Goal: Task Accomplishment & Management: Use online tool/utility

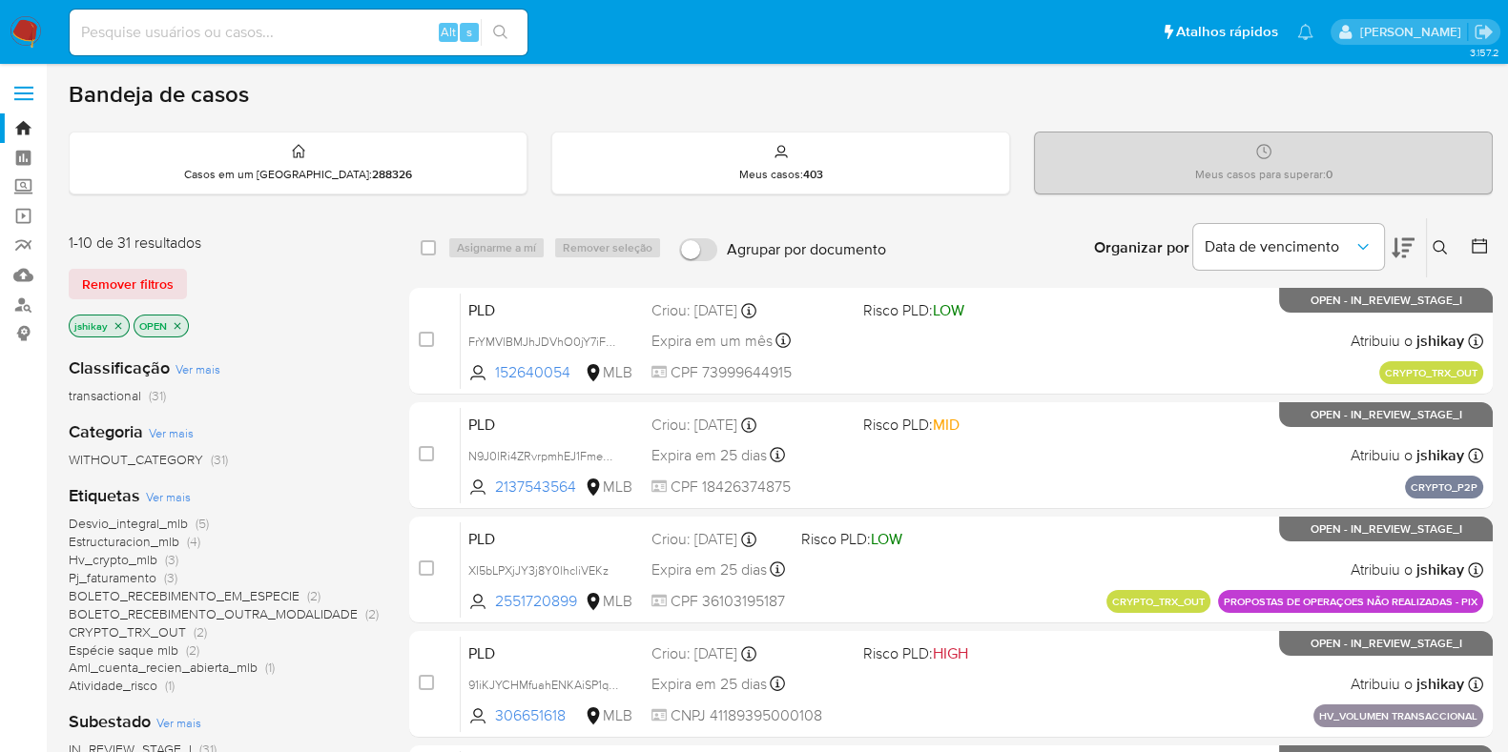
click at [176, 495] on span "Ver mais" at bounding box center [168, 496] width 45 height 17
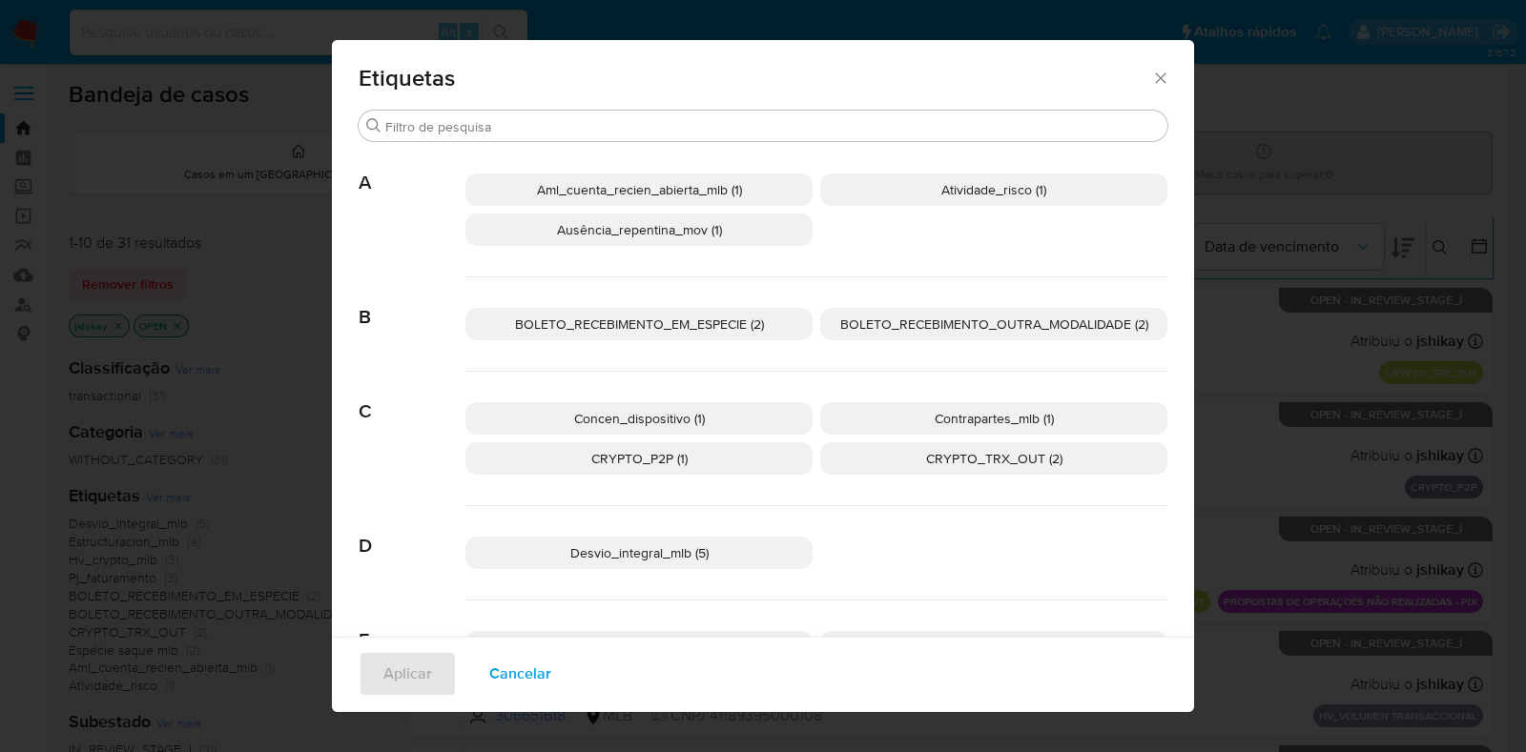
click at [753, 327] on span "BOLETO_RECEBIMENTO_EM_ESPECIE (2)" at bounding box center [639, 324] width 249 height 19
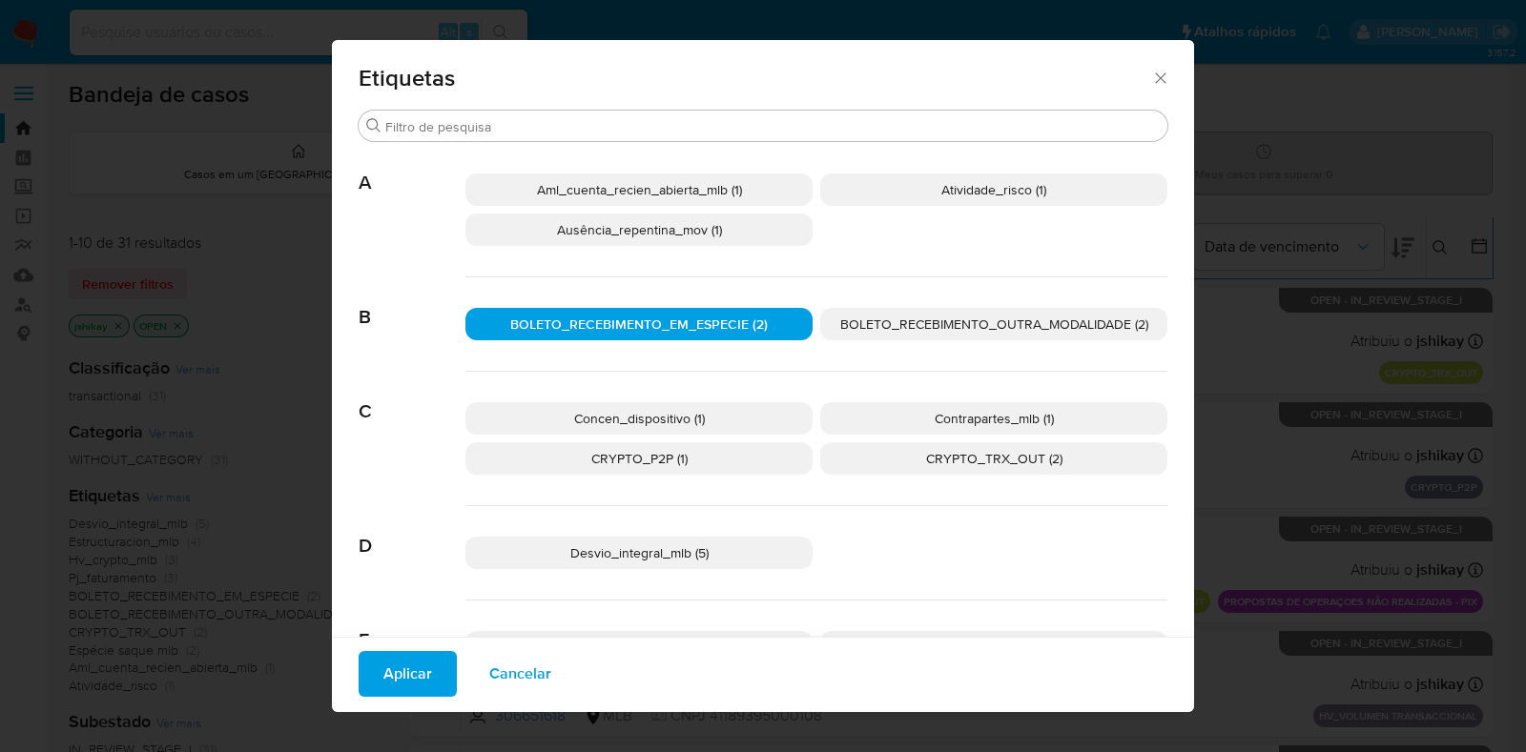
click at [845, 327] on span "BOLETO_RECEBIMENTO_OUTRA_MODALIDADE (2)" at bounding box center [994, 324] width 308 height 19
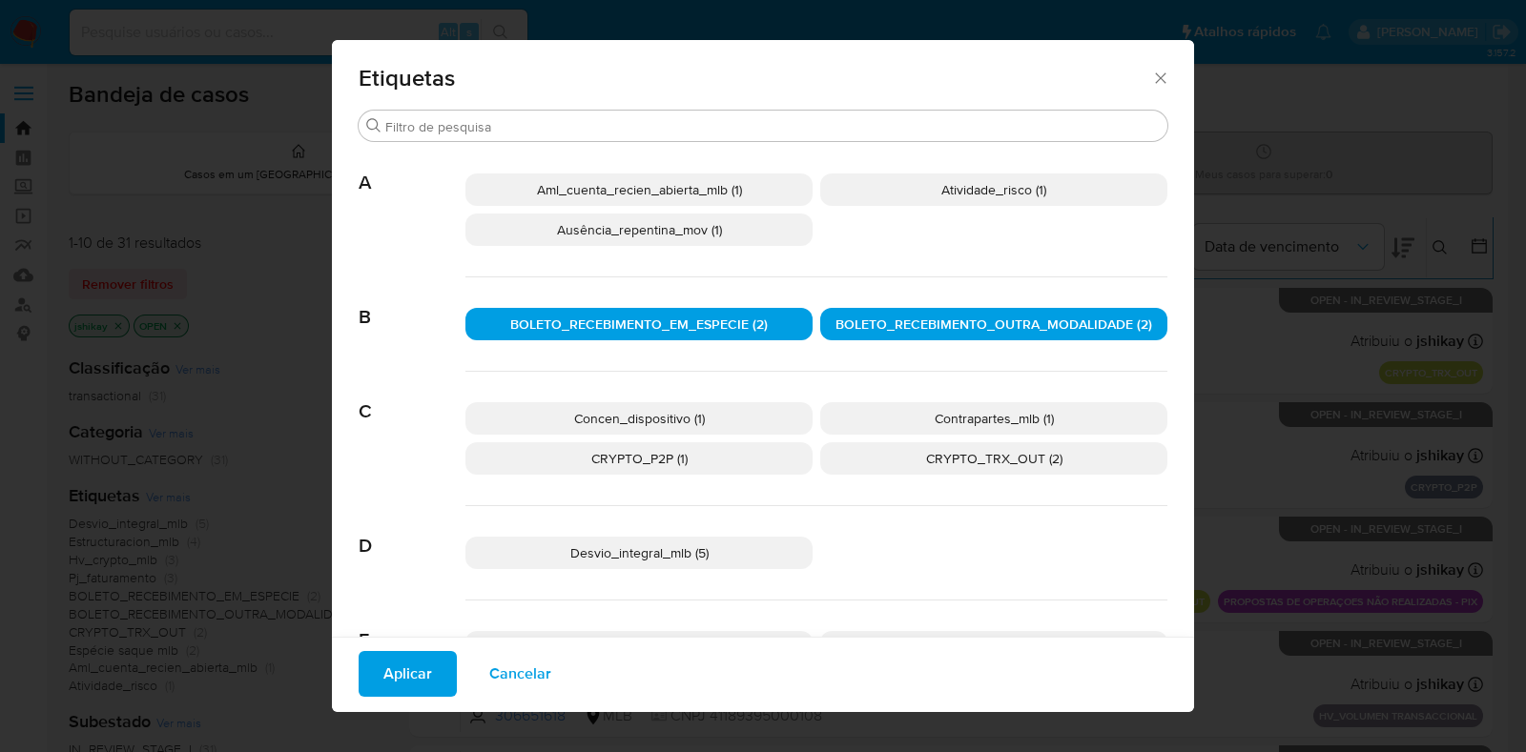
scroll to position [104, 0]
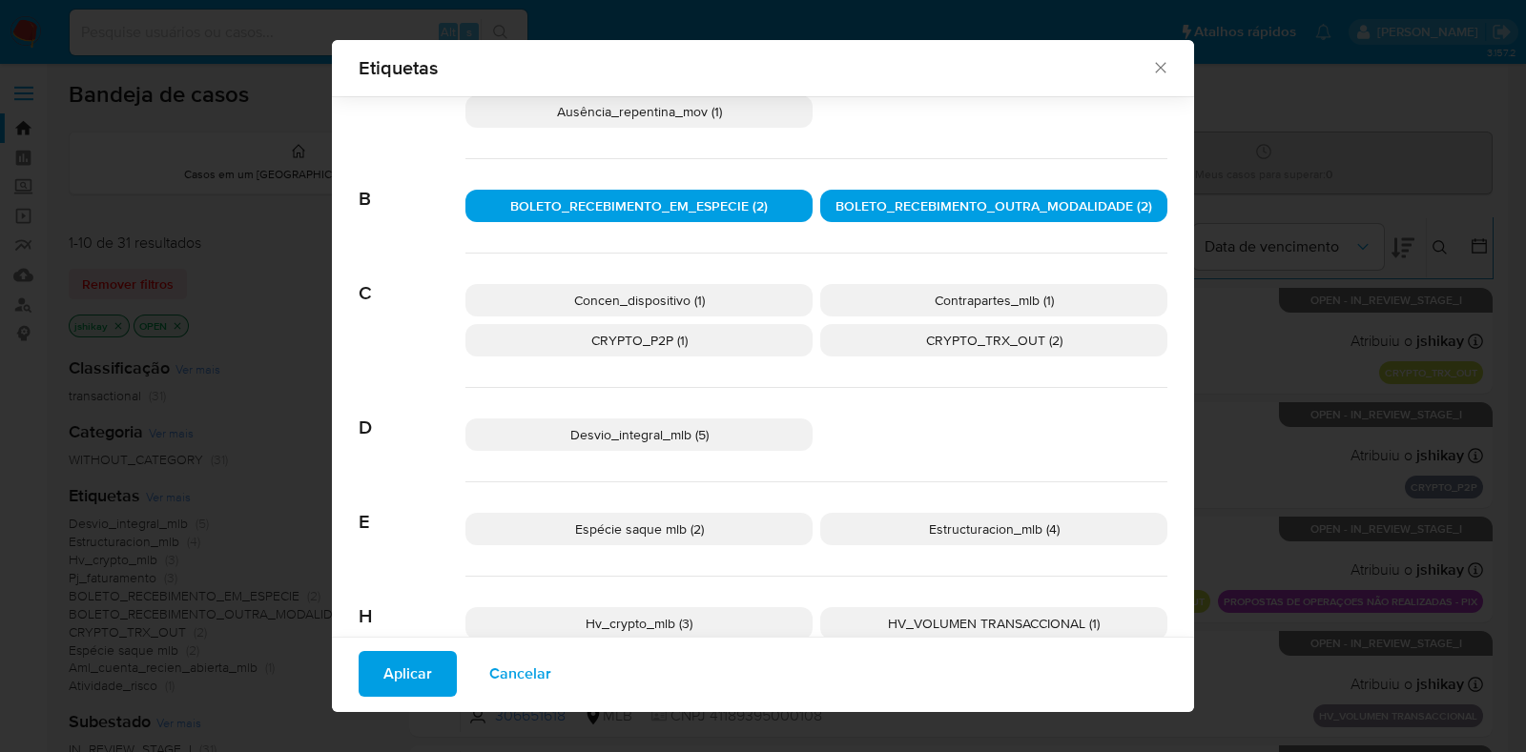
click at [750, 522] on p "Espécie saque mlb (2)" at bounding box center [638, 529] width 347 height 32
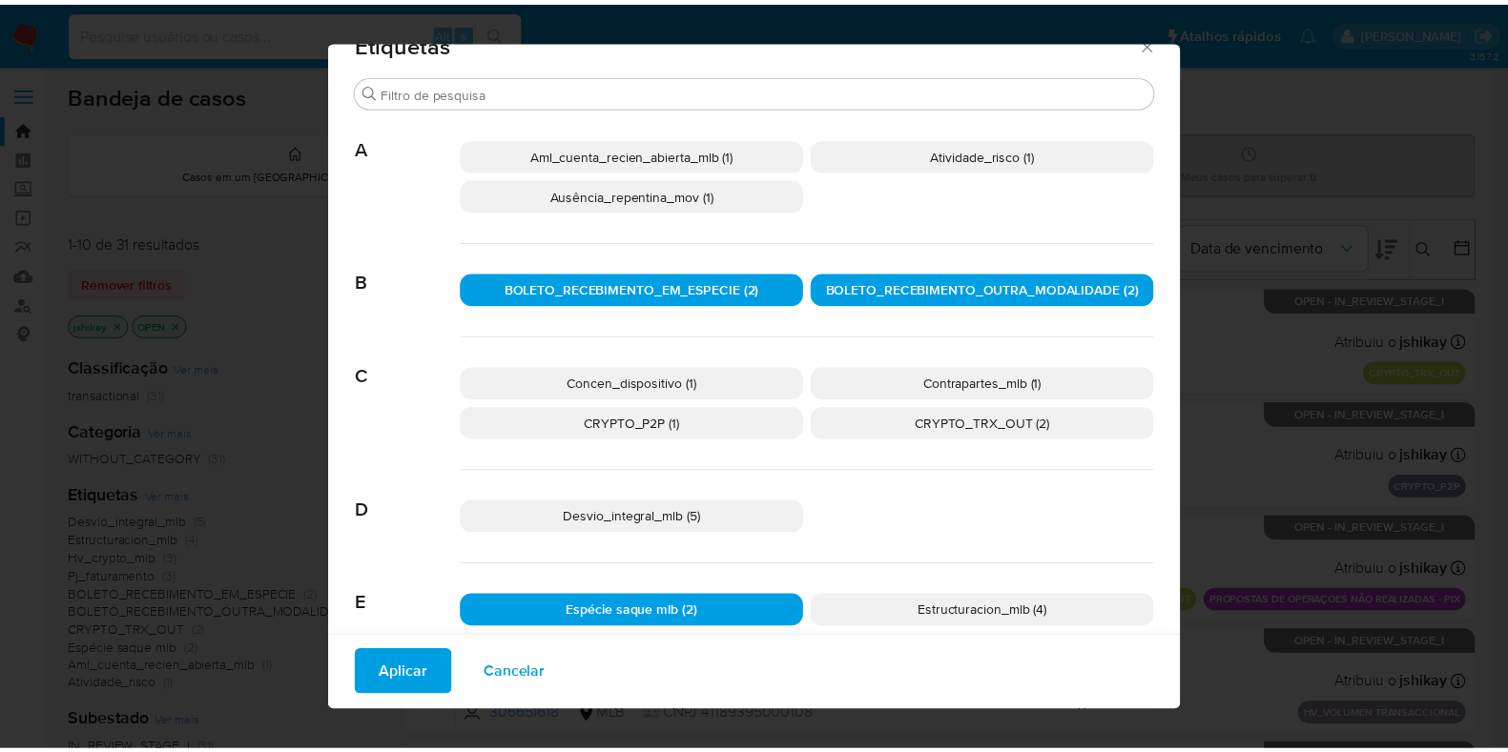
scroll to position [0, 0]
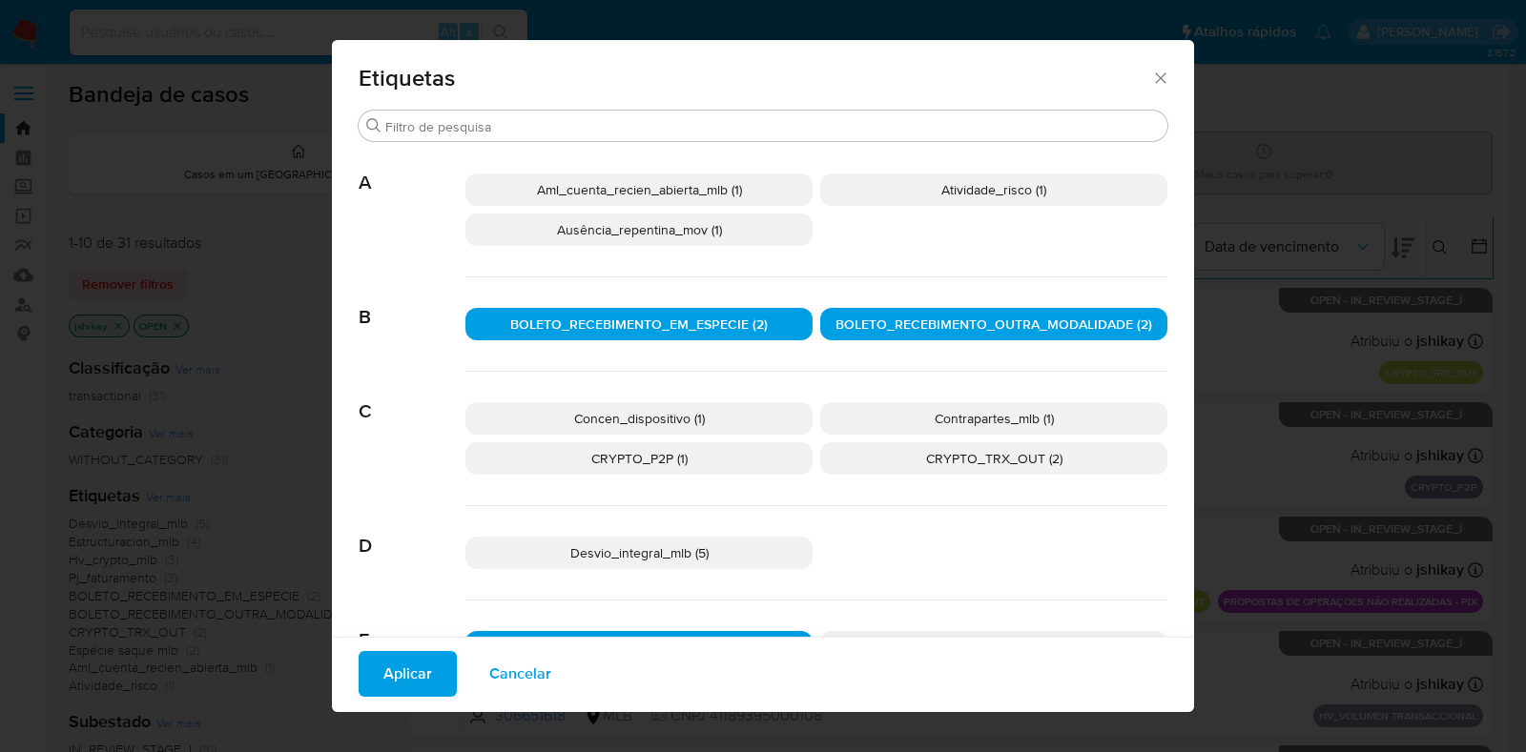
click at [383, 665] on span "Aplicar" at bounding box center [407, 674] width 49 height 42
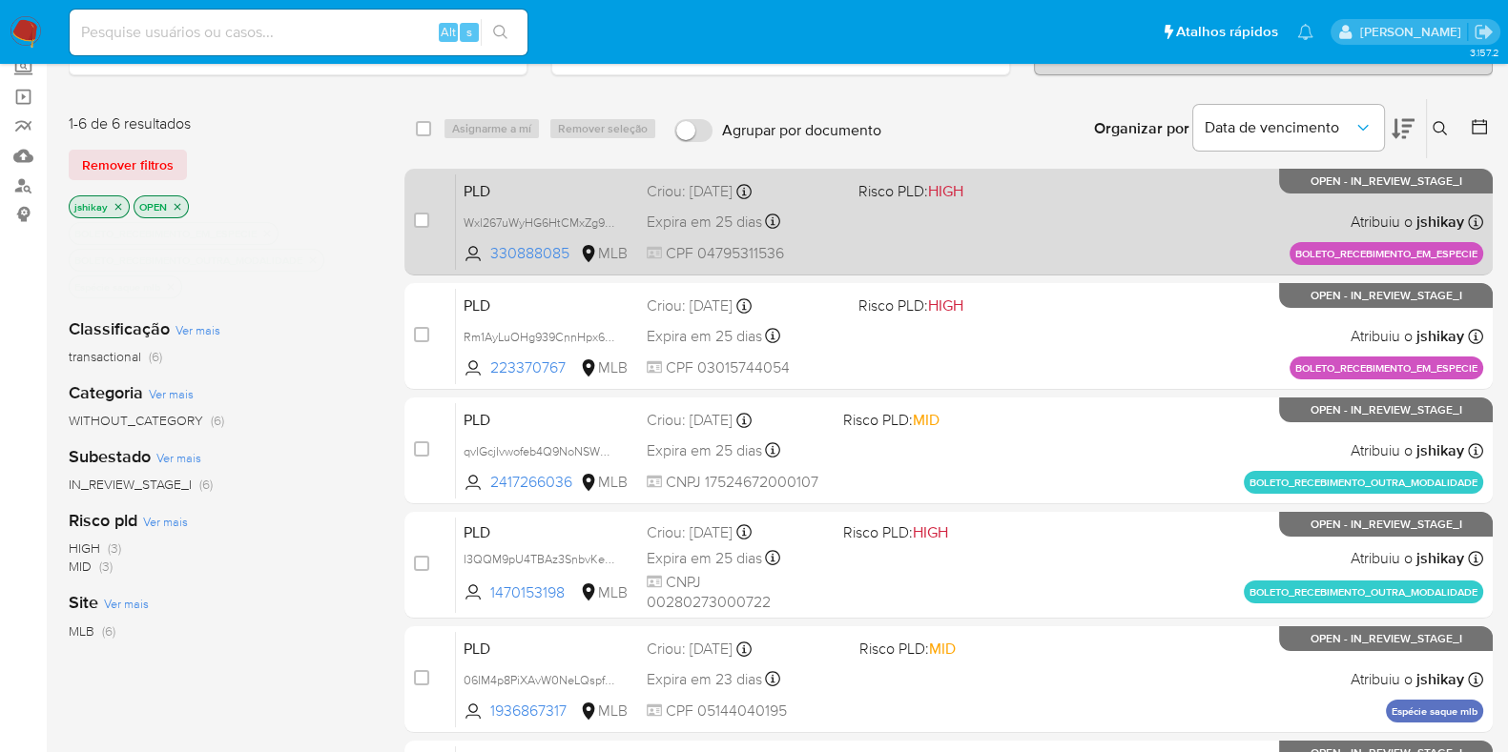
scroll to position [118, 0]
click at [1007, 236] on div "PLD Wxl267uWyHG6HtCMxZg9k30l 330888085 MLB Risco PLD: HIGH Criou: 14/08/2025 Cr…" at bounding box center [969, 223] width 1027 height 96
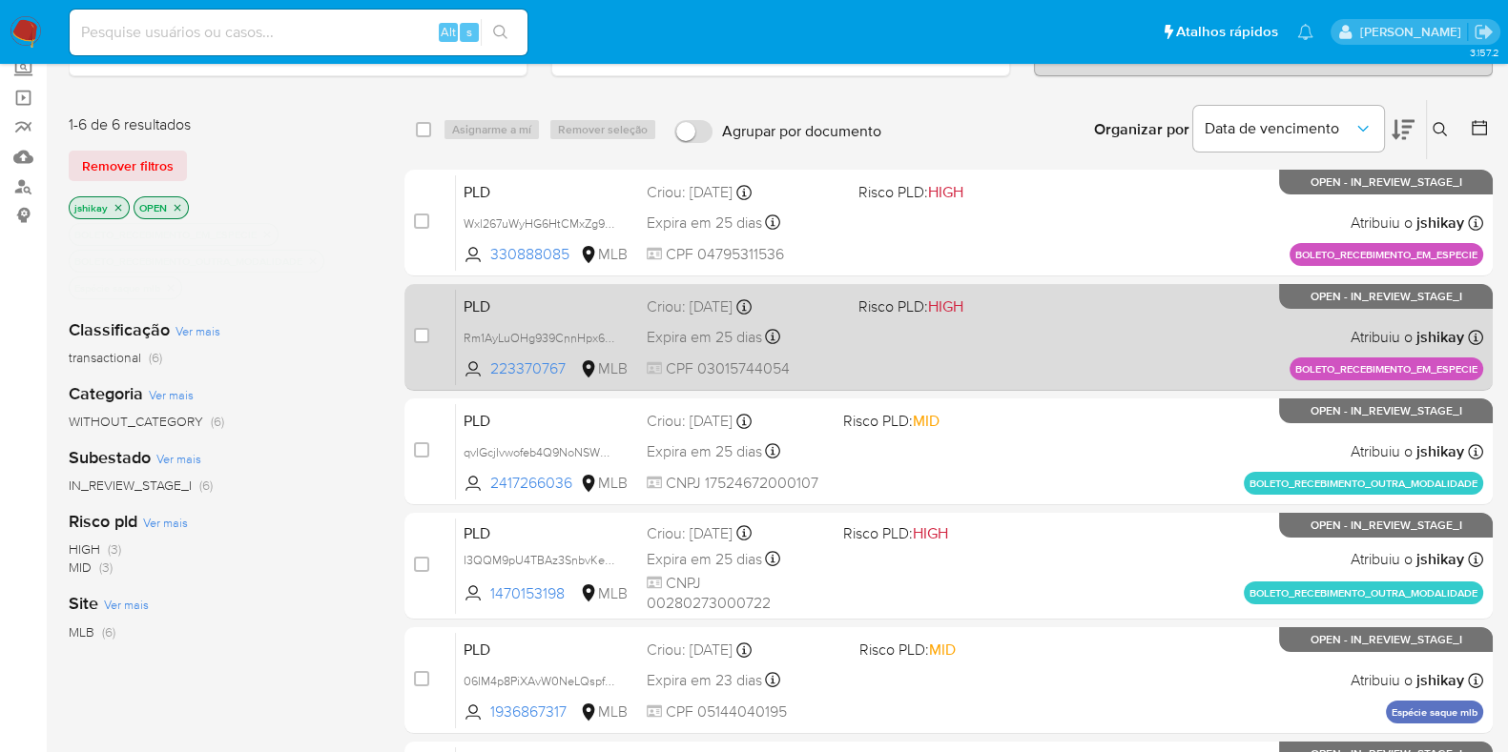
click at [1009, 325] on div "PLD Rm1AyLuOHg939CnnHpx6DhLp 223370767 MLB Risco PLD: HIGH Criou: 14/08/2025 Cr…" at bounding box center [969, 337] width 1027 height 96
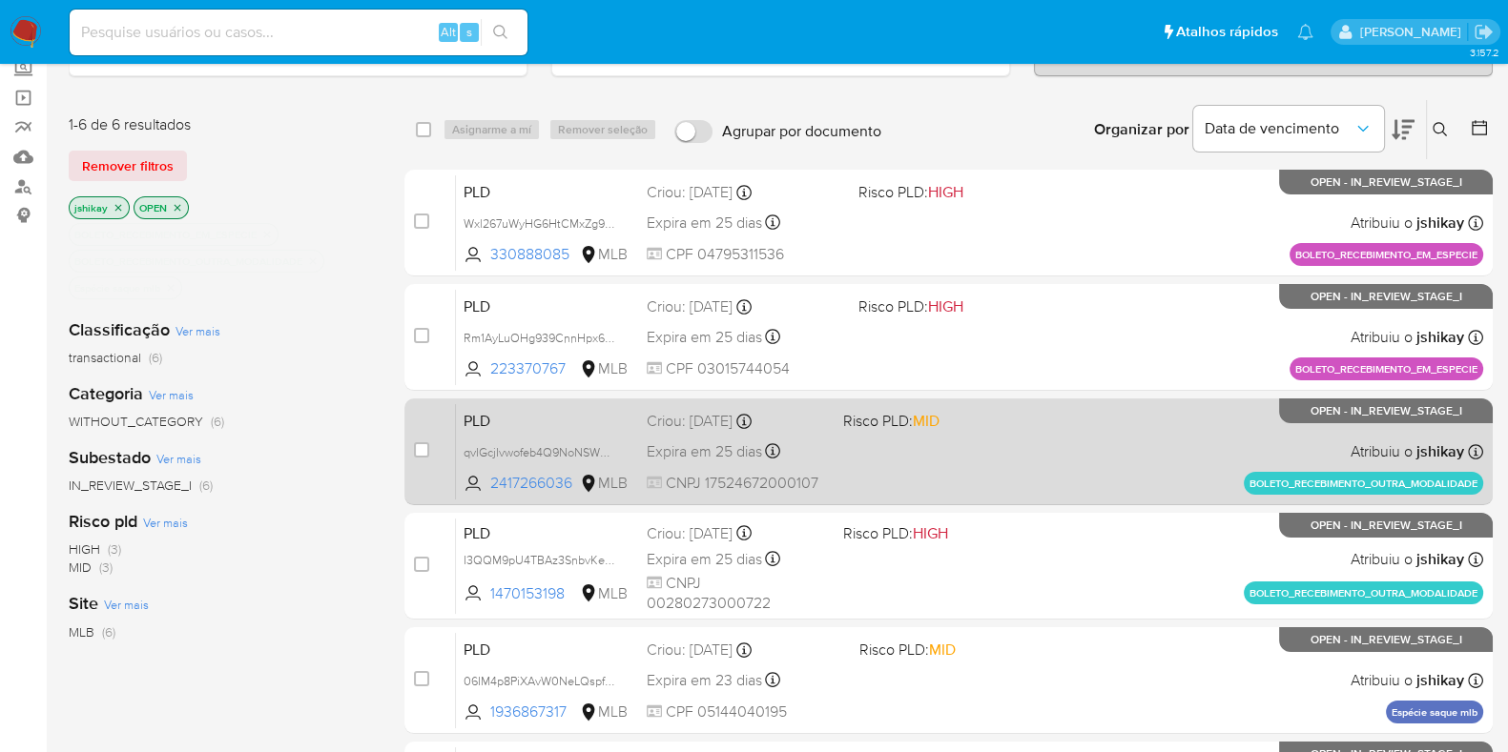
click at [988, 421] on span "Risco PLD: MID" at bounding box center [933, 419] width 181 height 25
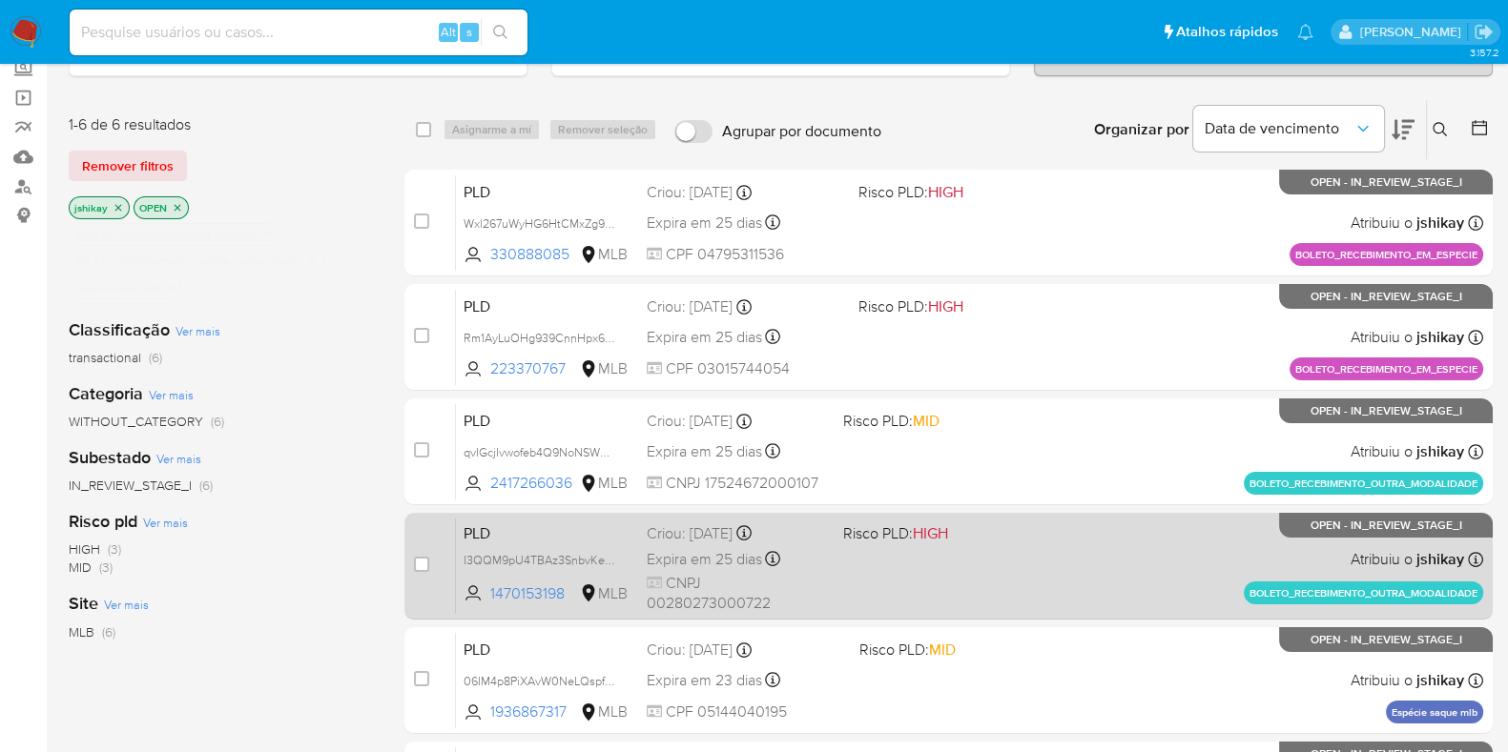
click at [981, 523] on span "Risco PLD: HIGH" at bounding box center [933, 532] width 181 height 25
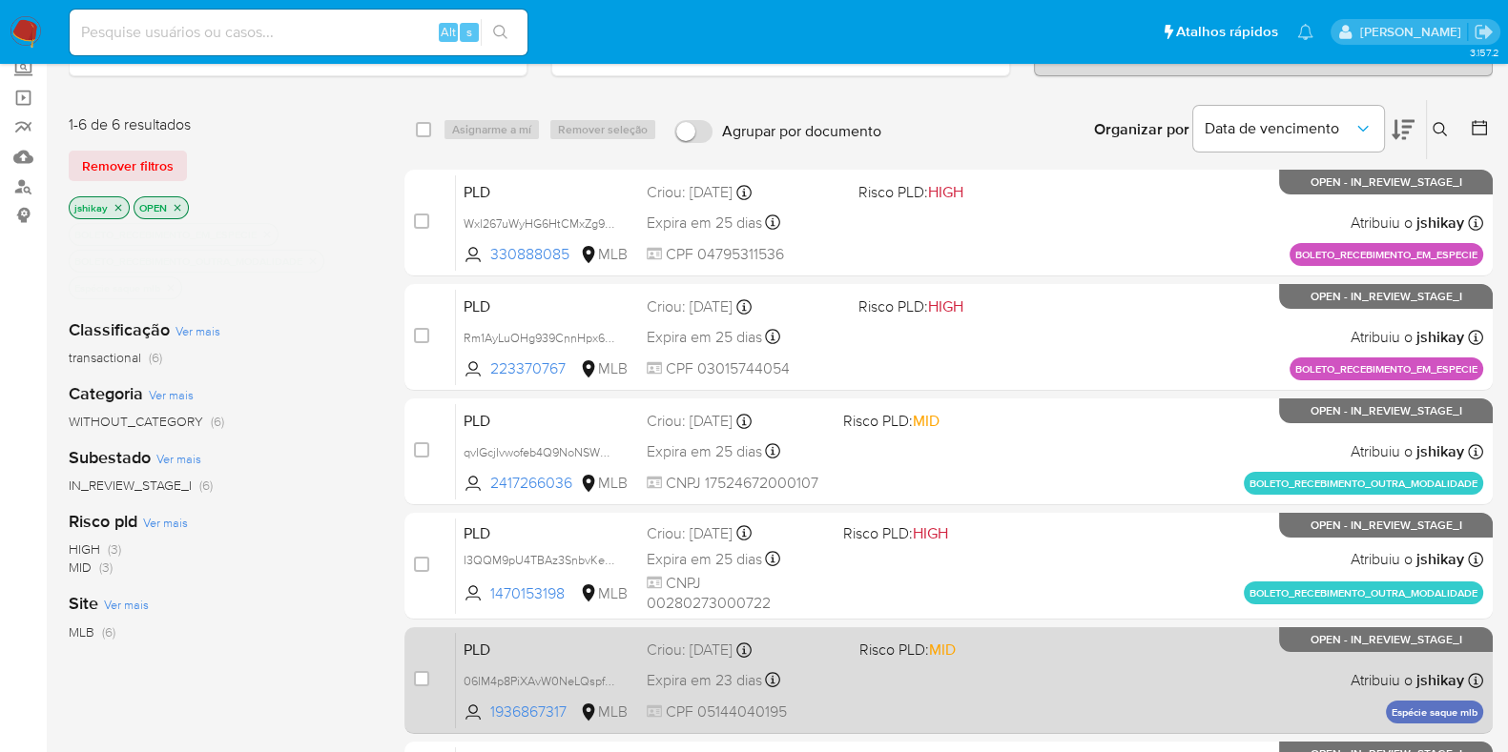
click at [985, 675] on div "PLD 06IM4p8PiXAvW0NeLQspfo5d 1936867317 MLB Risco PLD: MID Criou: 12/08/2025 Cr…" at bounding box center [969, 680] width 1027 height 96
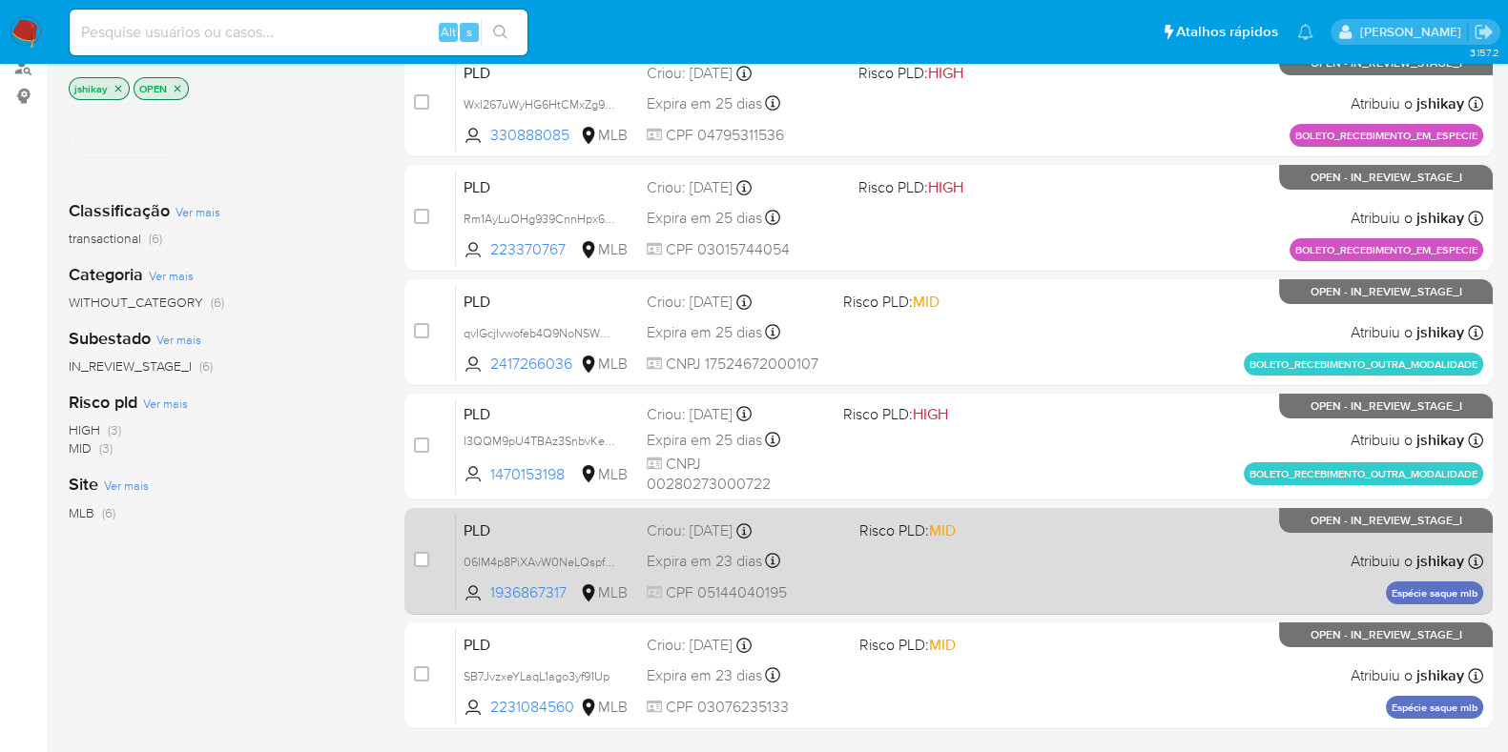
scroll to position [419, 0]
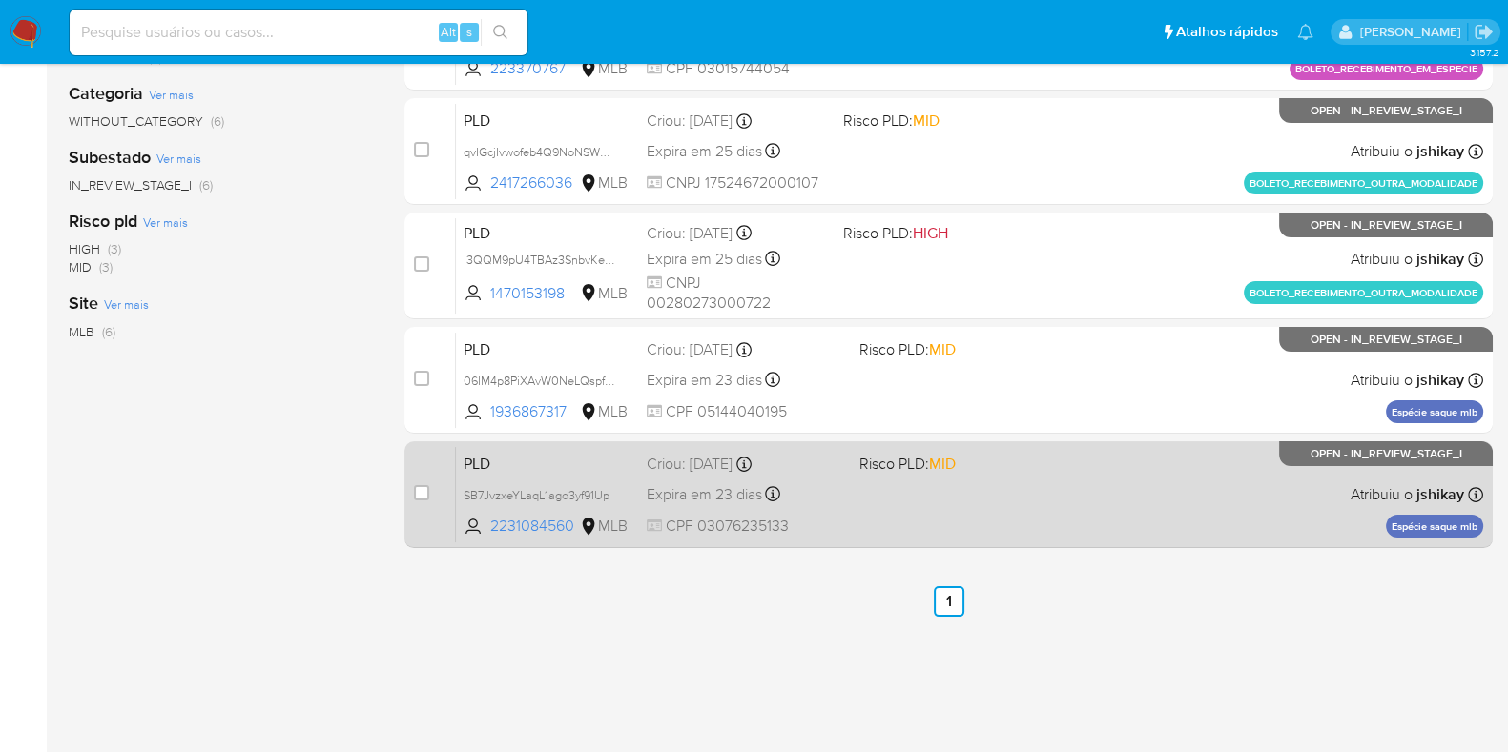
click at [1015, 488] on div "PLD SB7JvzxeYLaqL1ago3yf91Up 2231084560 MLB Risco PLD: MID Criou: 12/08/2025 Cr…" at bounding box center [969, 494] width 1027 height 96
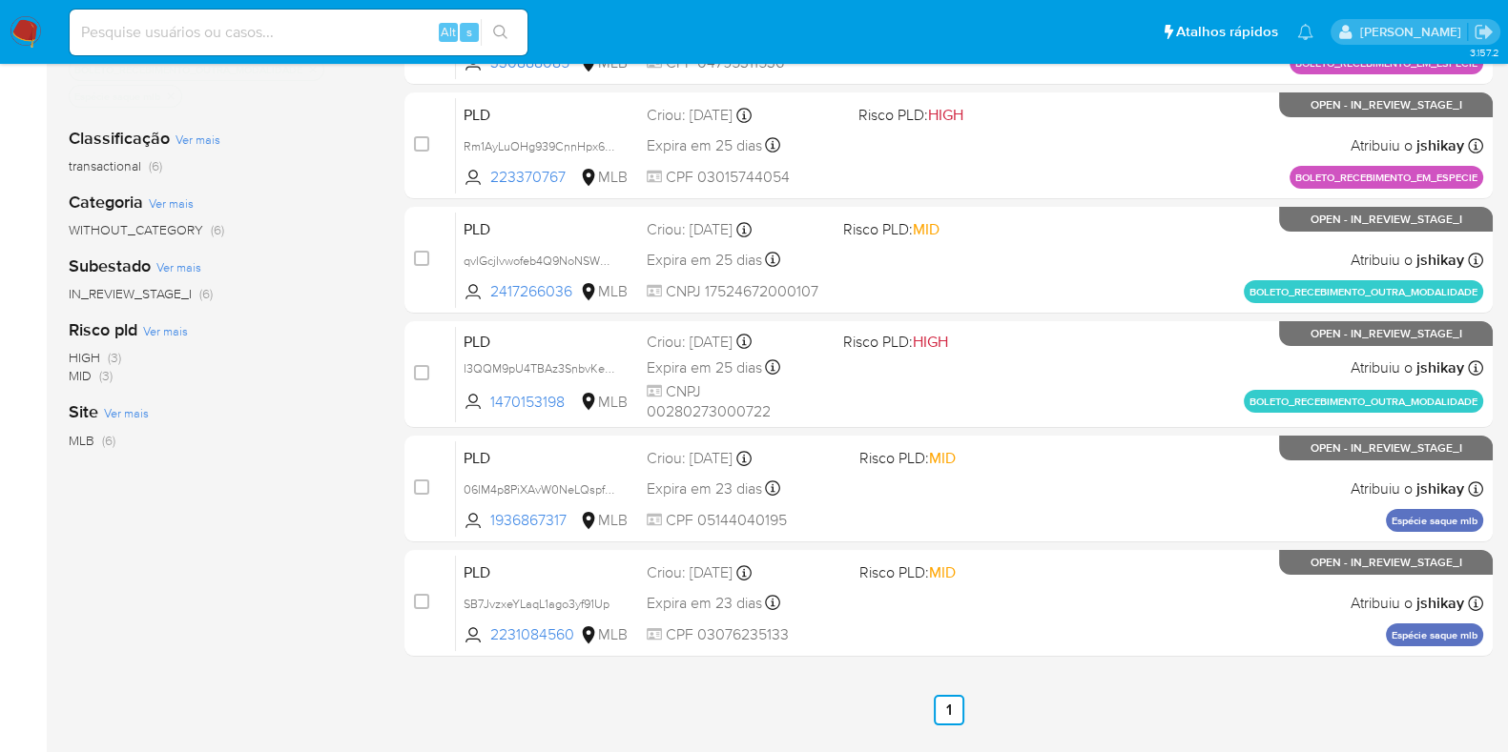
scroll to position [0, 0]
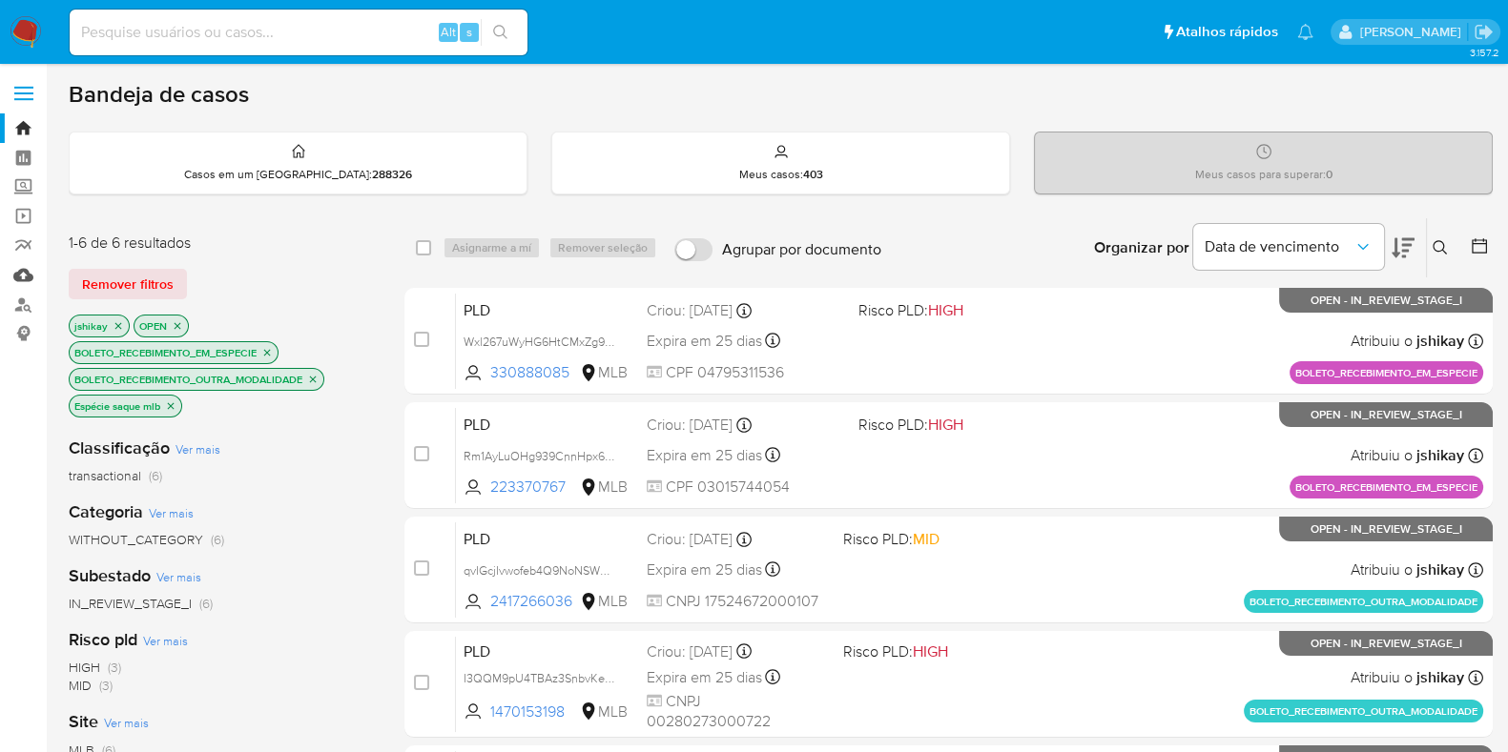
click at [19, 278] on link "Mulan" at bounding box center [113, 275] width 227 height 30
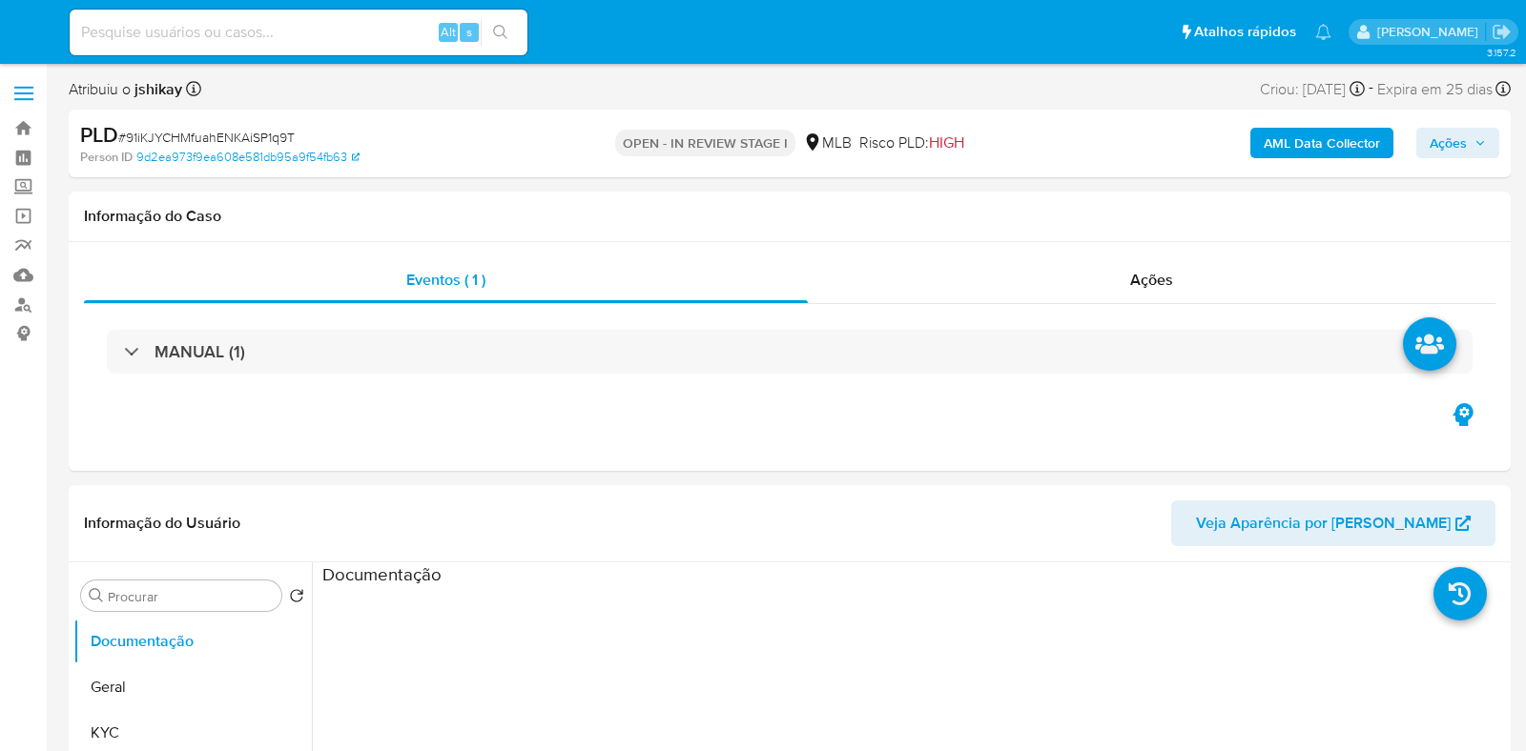
select select "10"
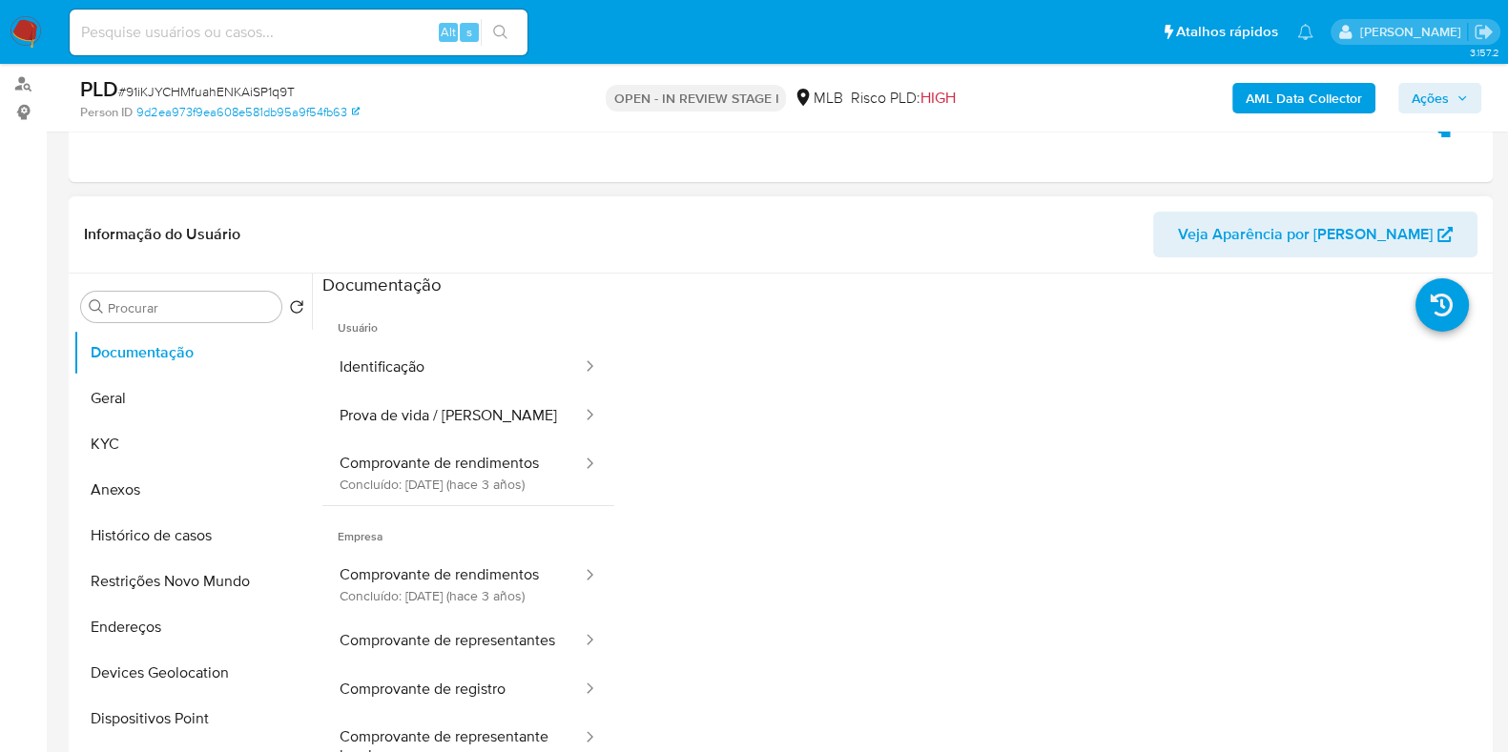
scroll to position [237, 0]
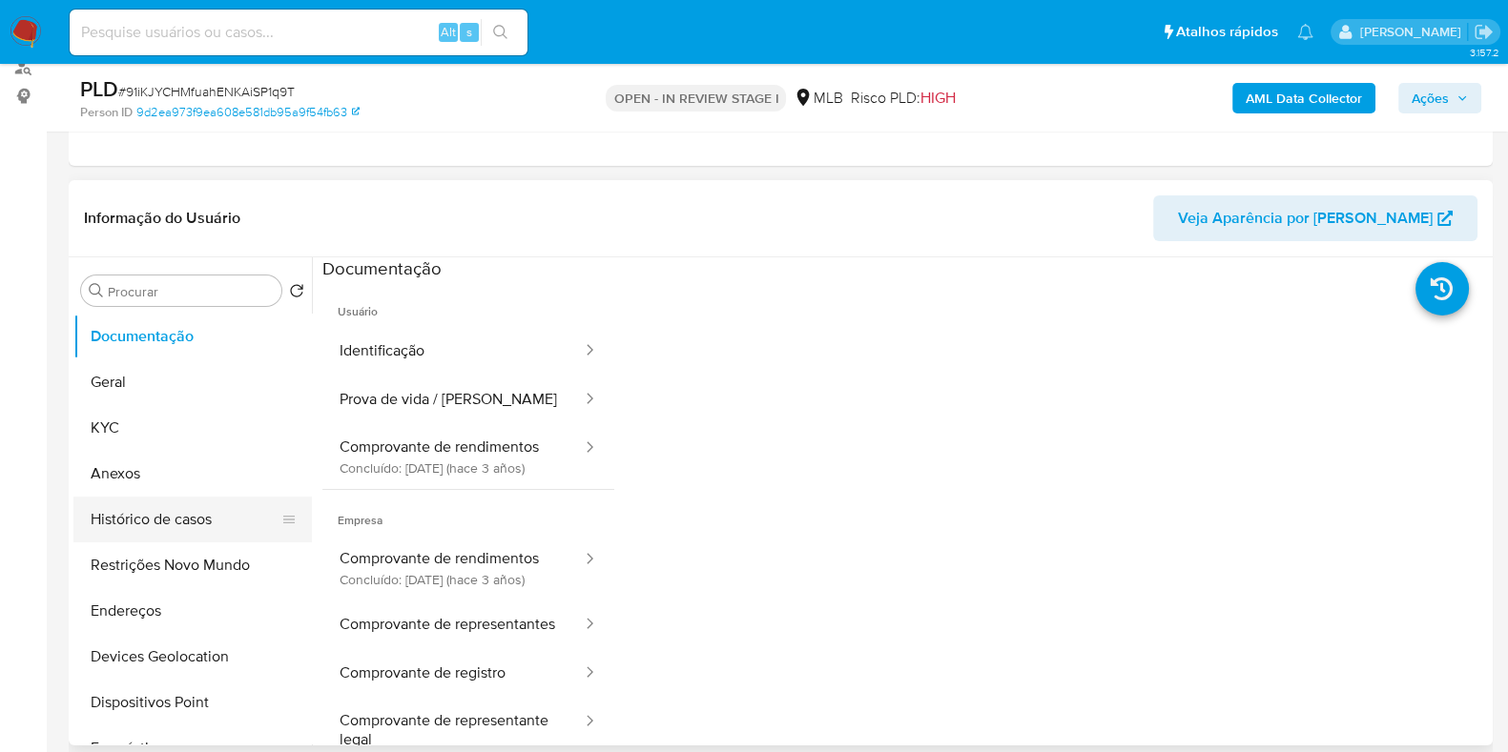
click at [134, 522] on button "Histórico de casos" at bounding box center [184, 520] width 223 height 46
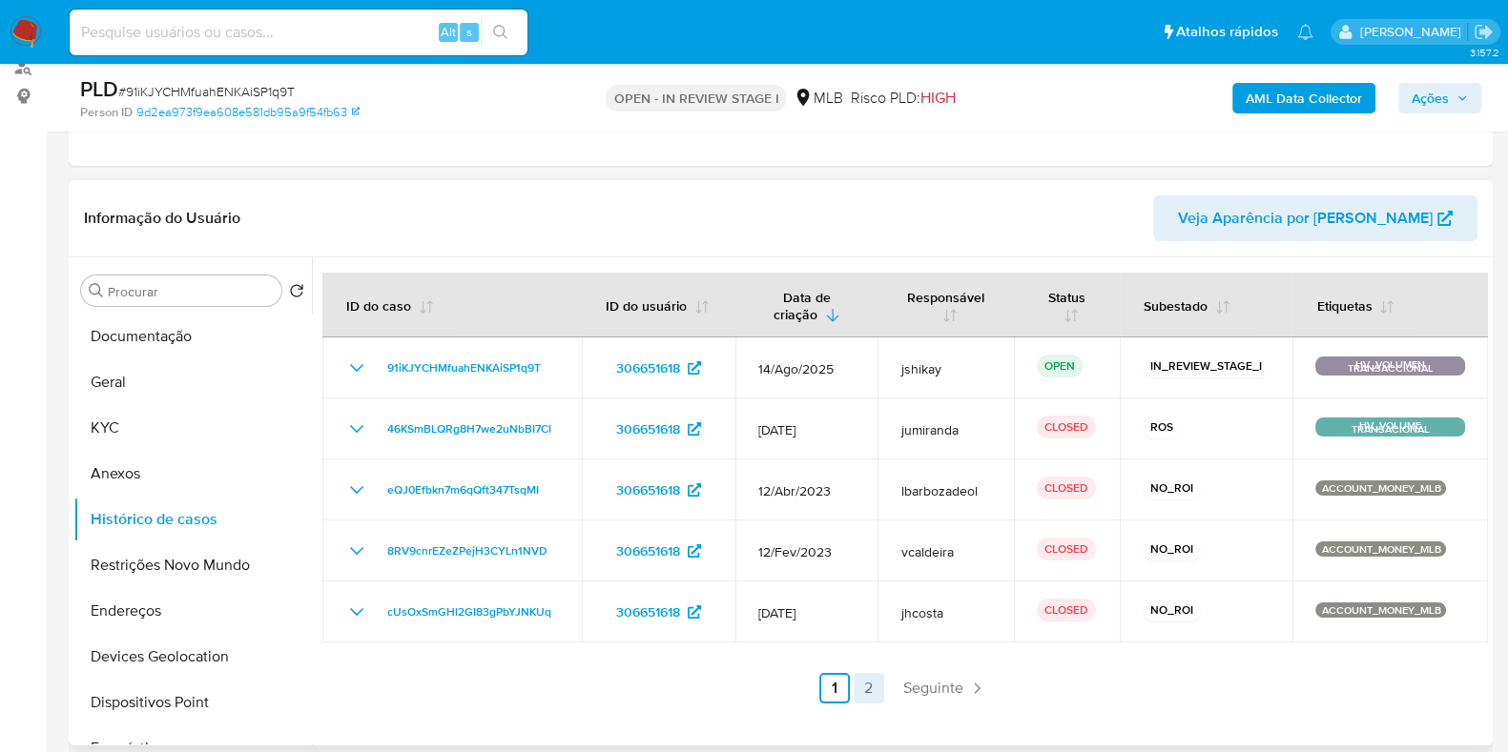
click at [865, 679] on link "2" at bounding box center [868, 688] width 31 height 31
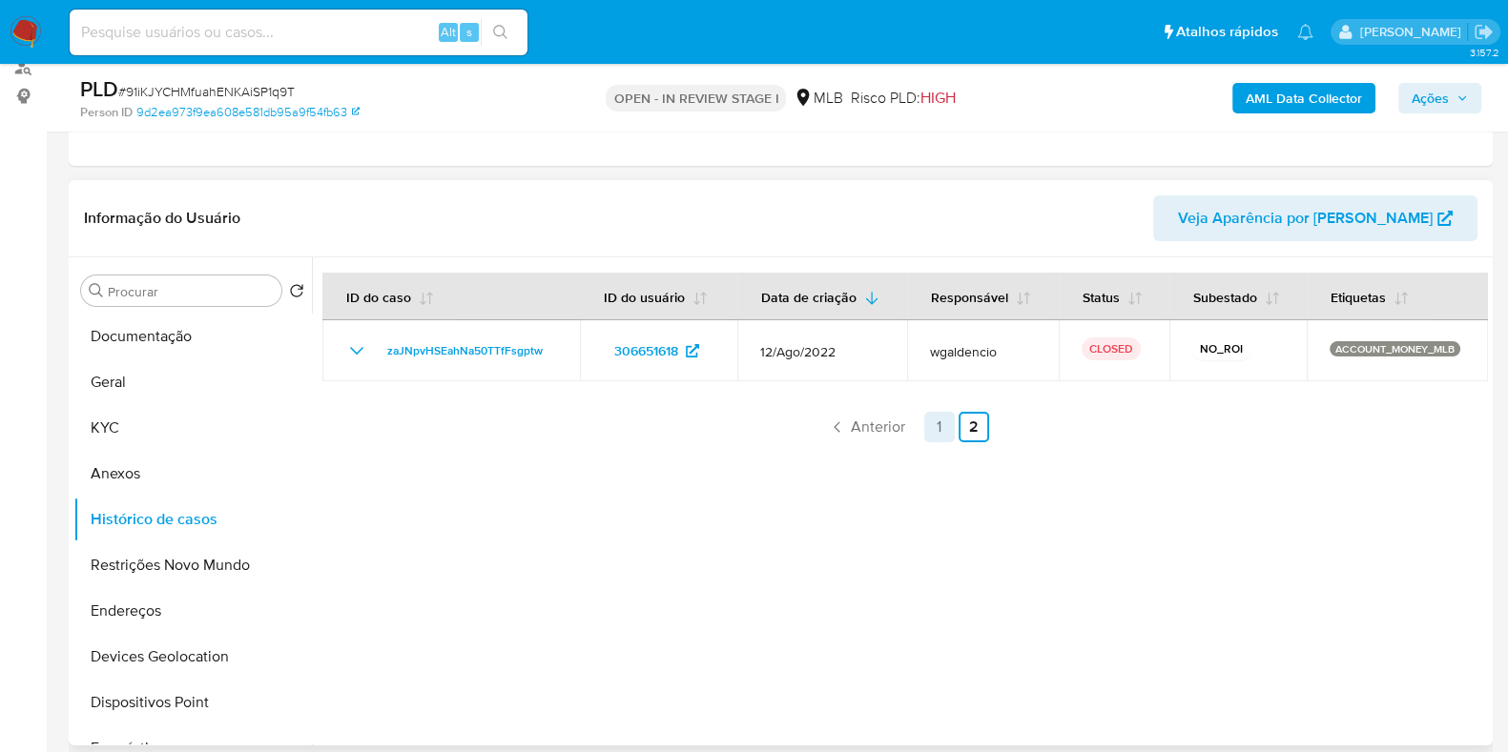
click at [938, 421] on link "1" at bounding box center [939, 427] width 31 height 31
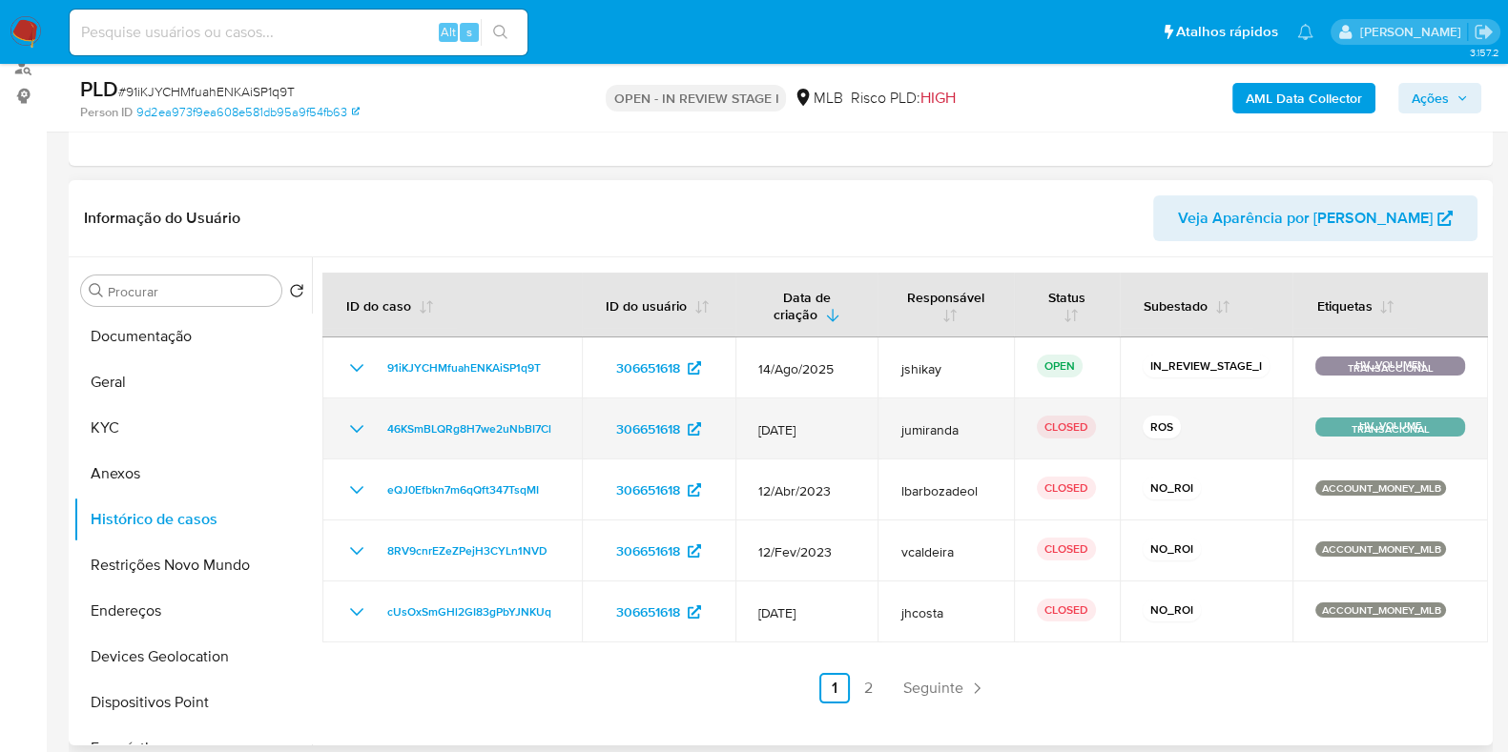
click at [354, 435] on icon "Mostrar/Ocultar" at bounding box center [356, 429] width 23 height 23
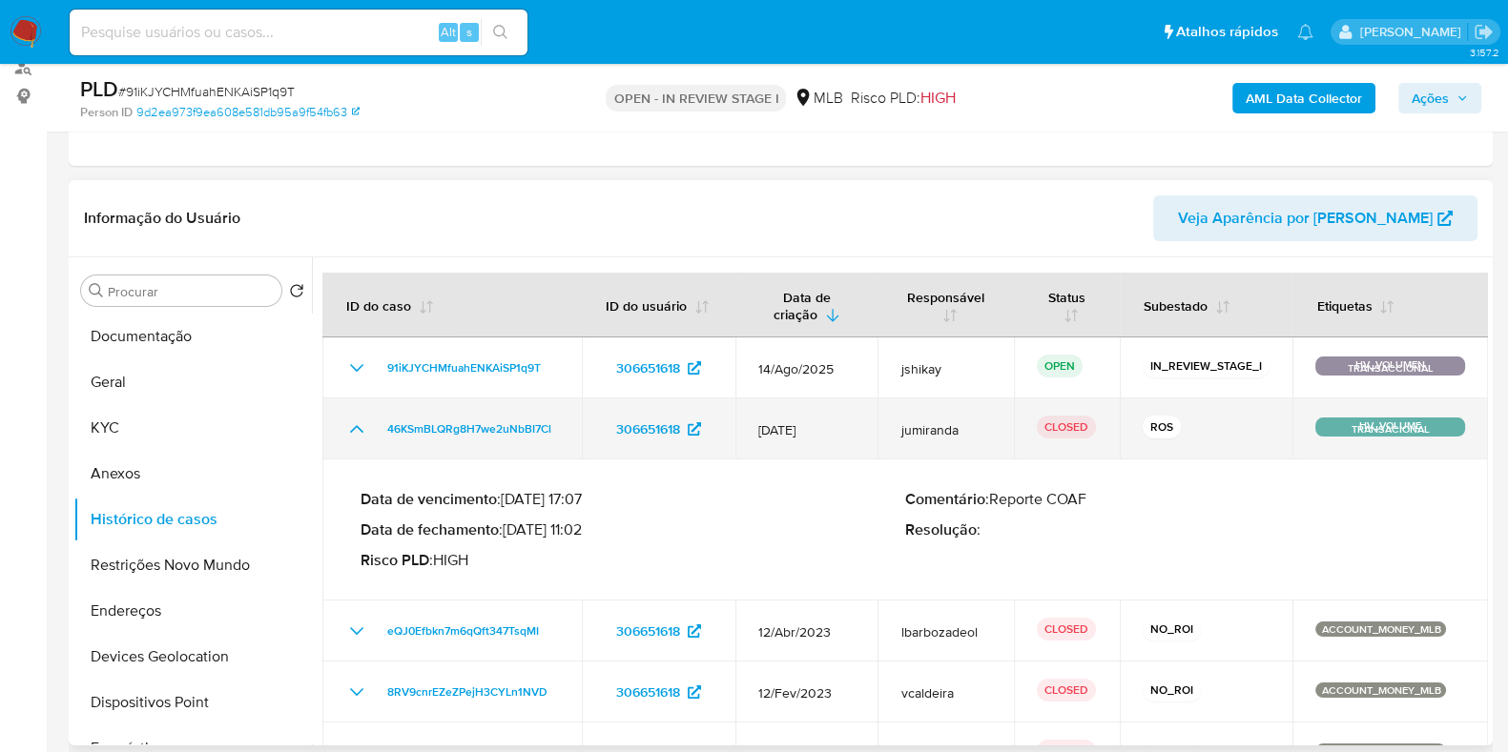
click at [354, 435] on icon "Mostrar/Ocultar" at bounding box center [356, 429] width 23 height 23
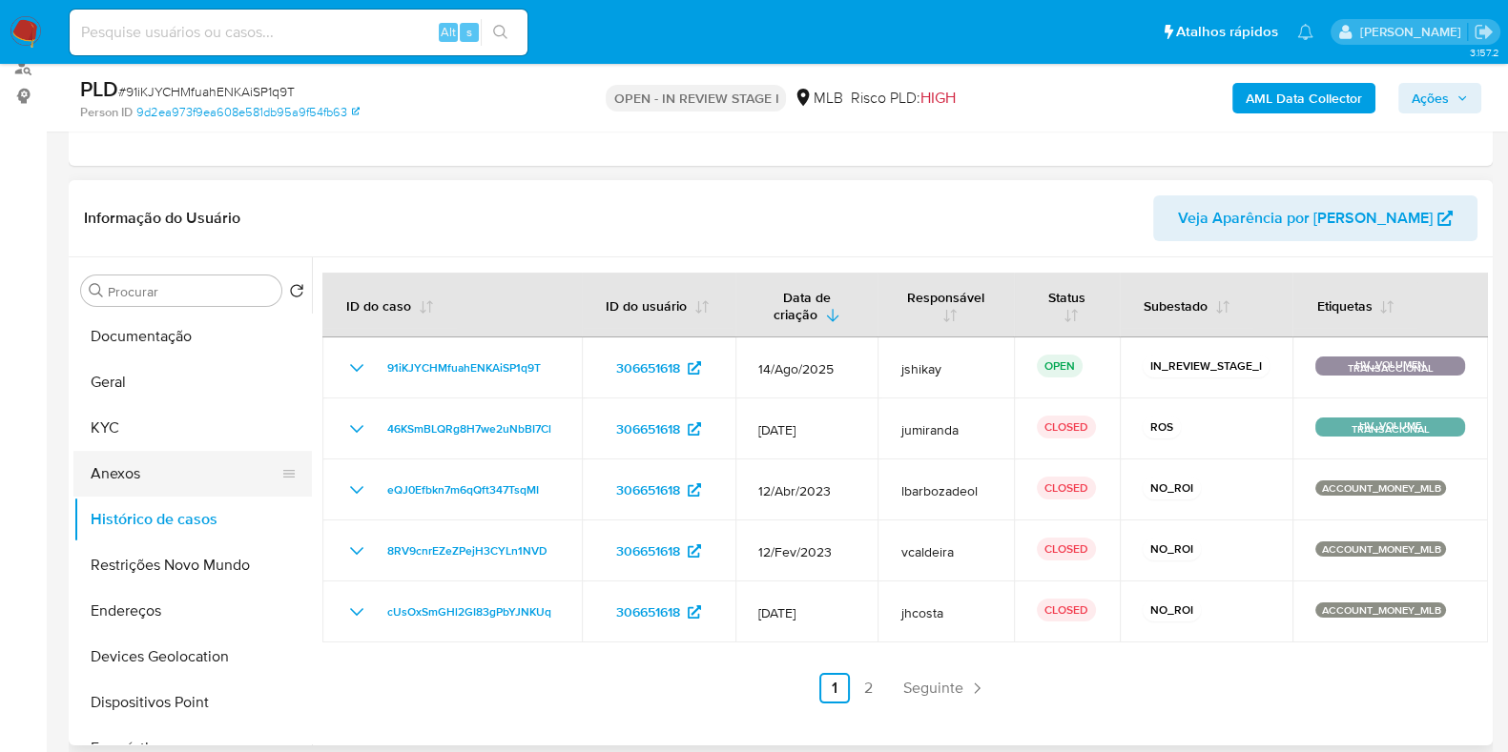
click at [152, 466] on button "Anexos" at bounding box center [184, 474] width 223 height 46
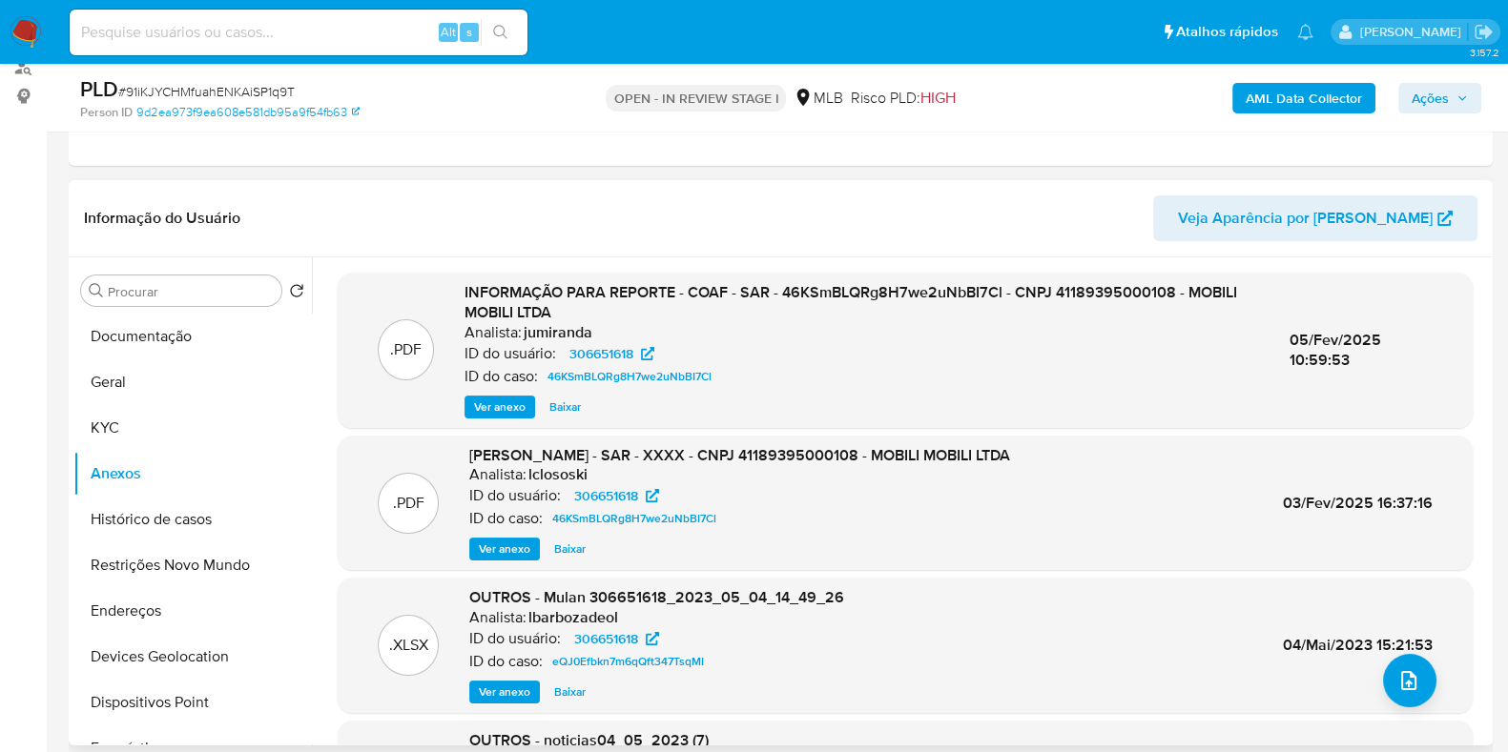
click at [484, 398] on span "Ver anexo" at bounding box center [499, 407] width 51 height 19
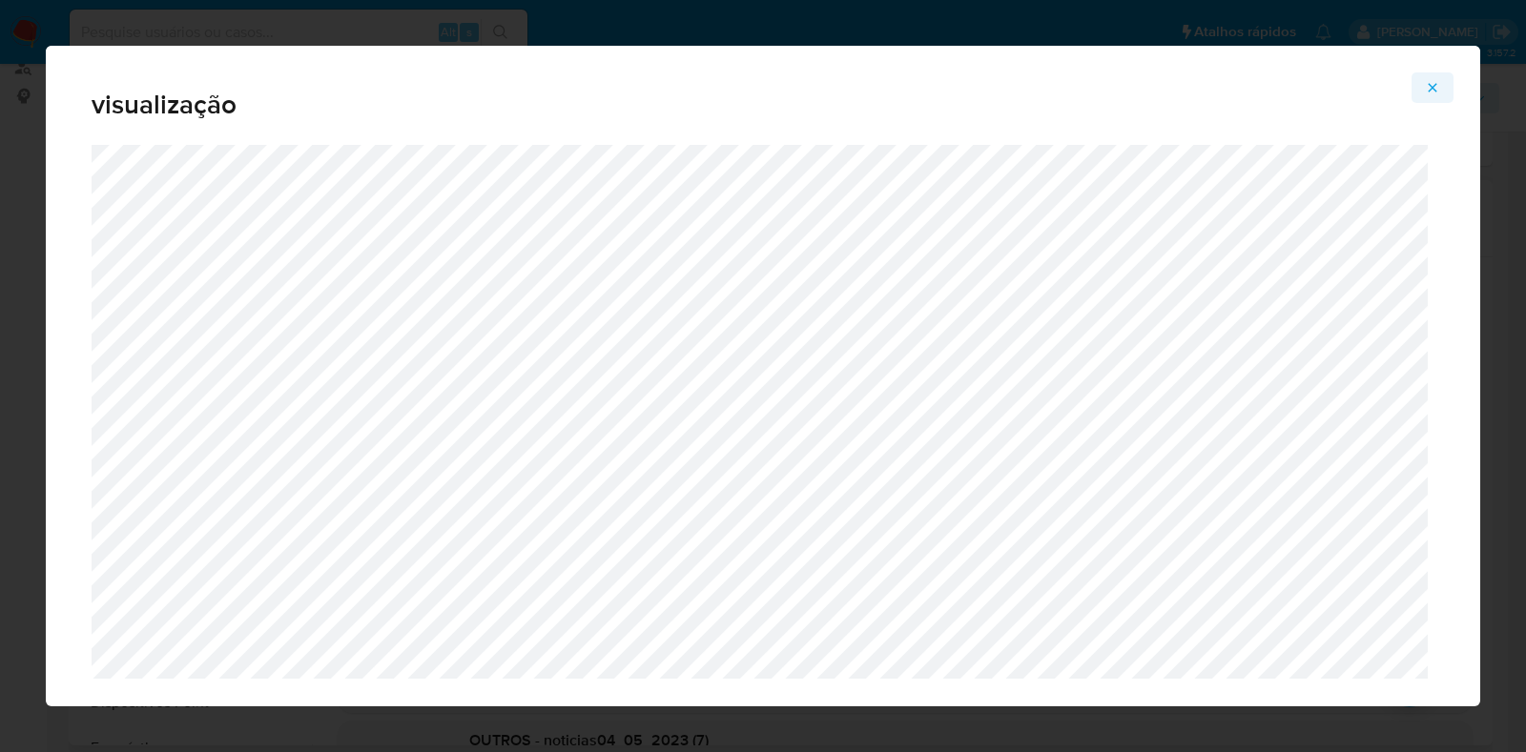
click at [1434, 80] on icon "Attachment preview" at bounding box center [1432, 87] width 15 height 15
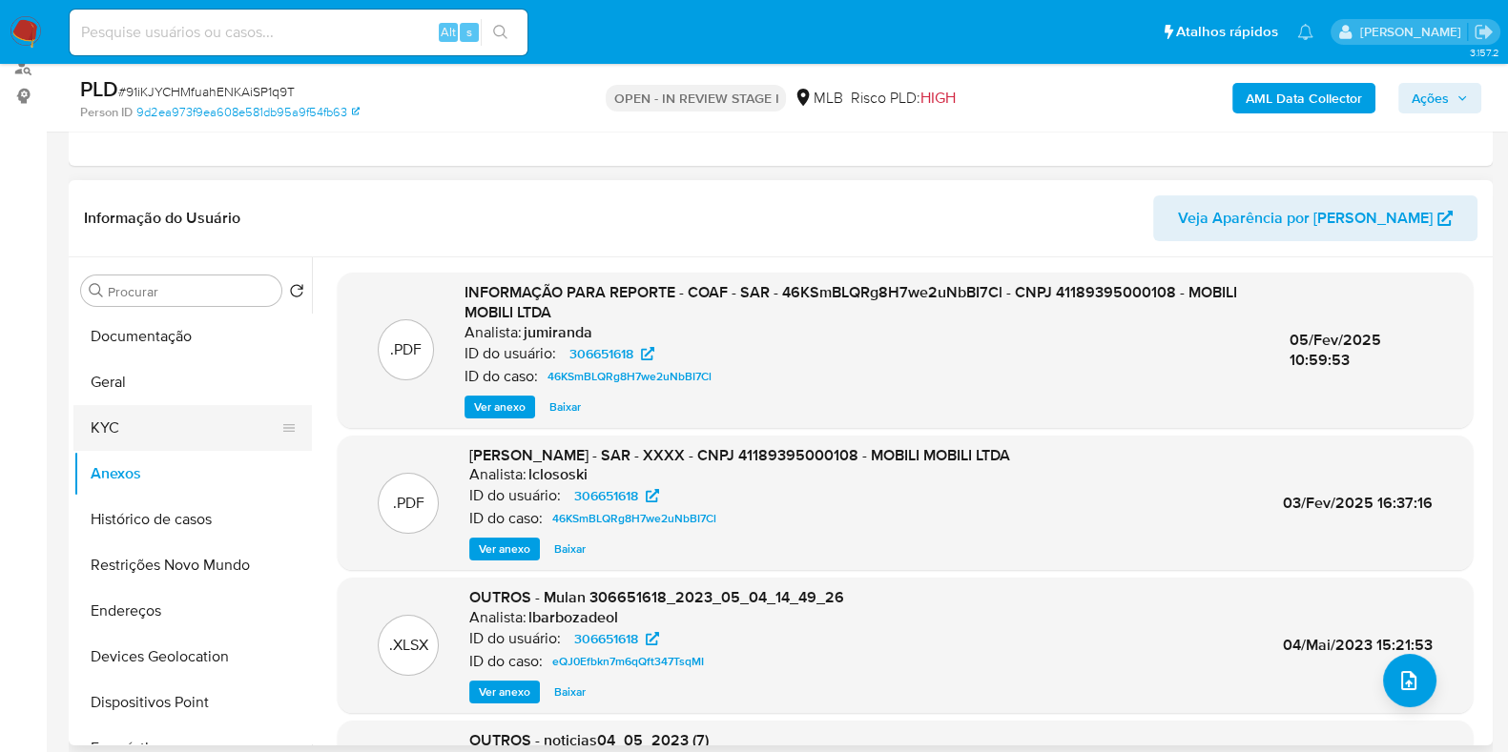
click at [125, 429] on button "KYC" at bounding box center [184, 428] width 223 height 46
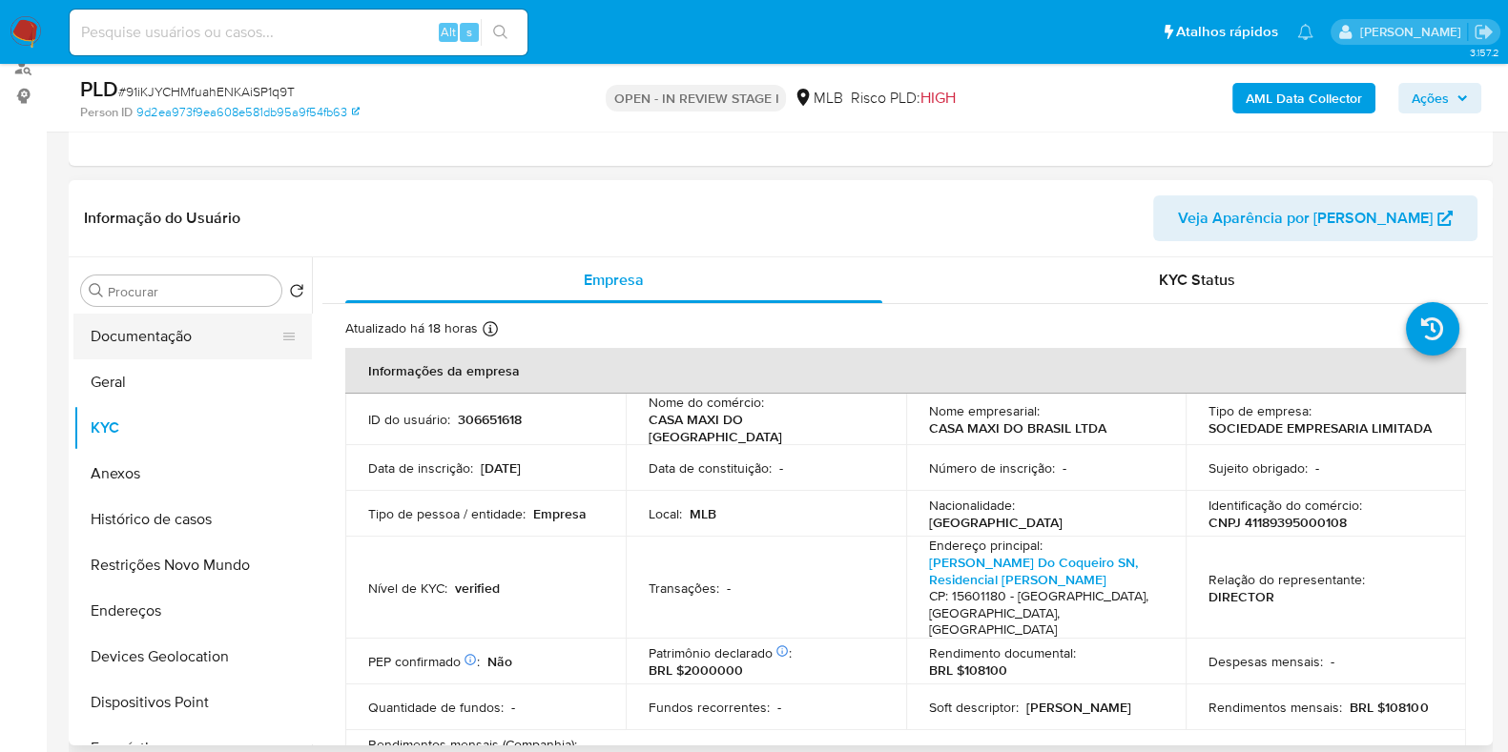
click at [219, 350] on button "Documentação" at bounding box center [184, 337] width 223 height 46
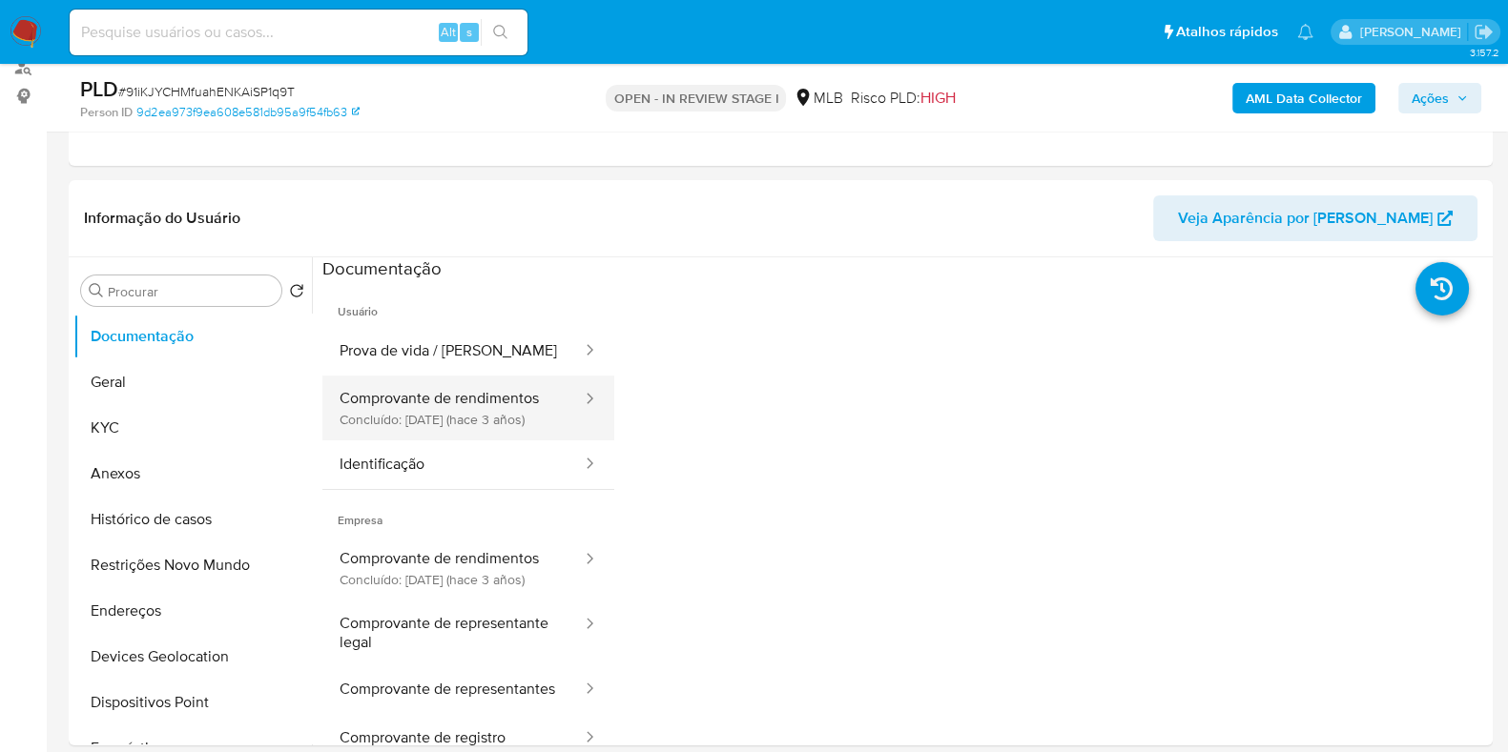
click at [461, 426] on button "Comprovante de rendimentos Concluído: 05/12/2022 (hace 3 años)" at bounding box center [452, 408] width 261 height 65
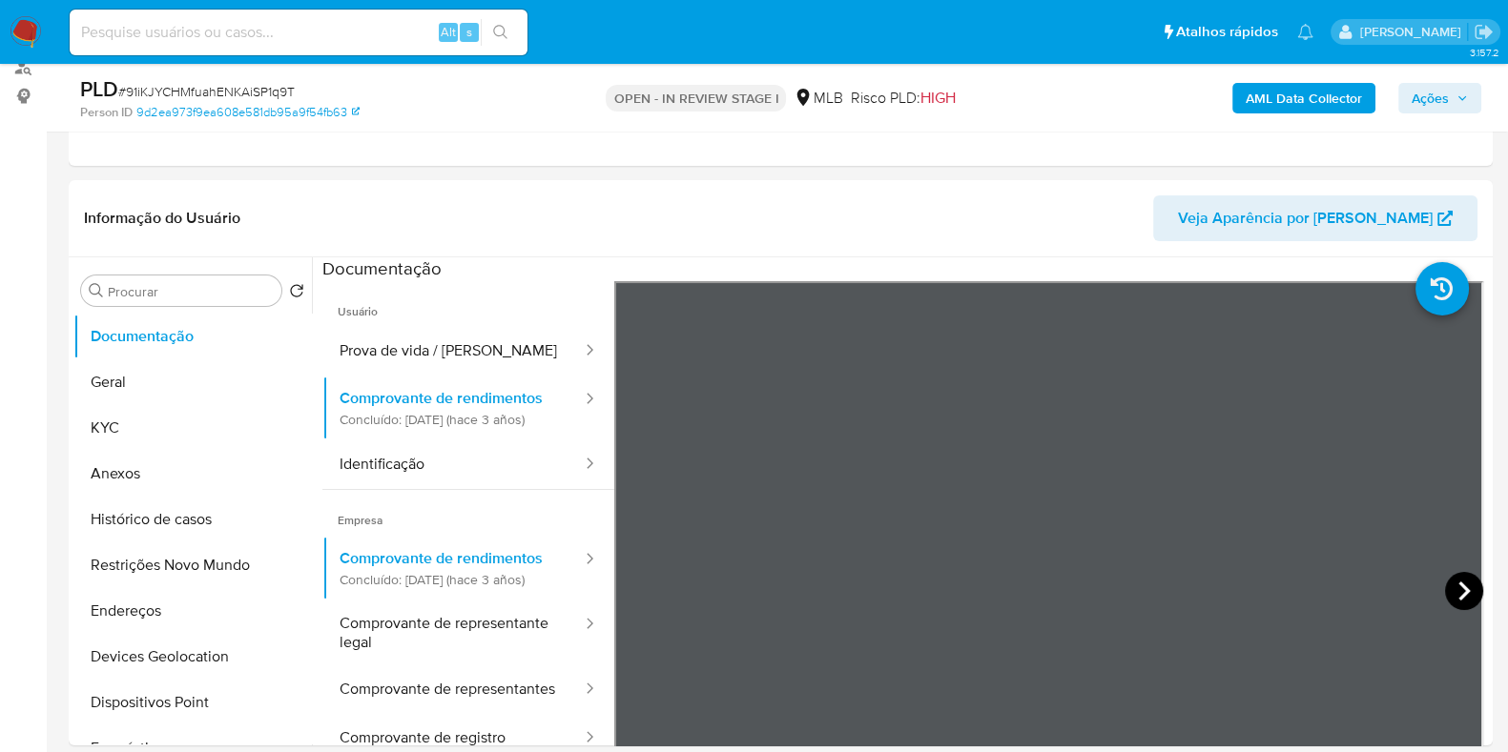
click at [1448, 589] on icon at bounding box center [1464, 591] width 38 height 38
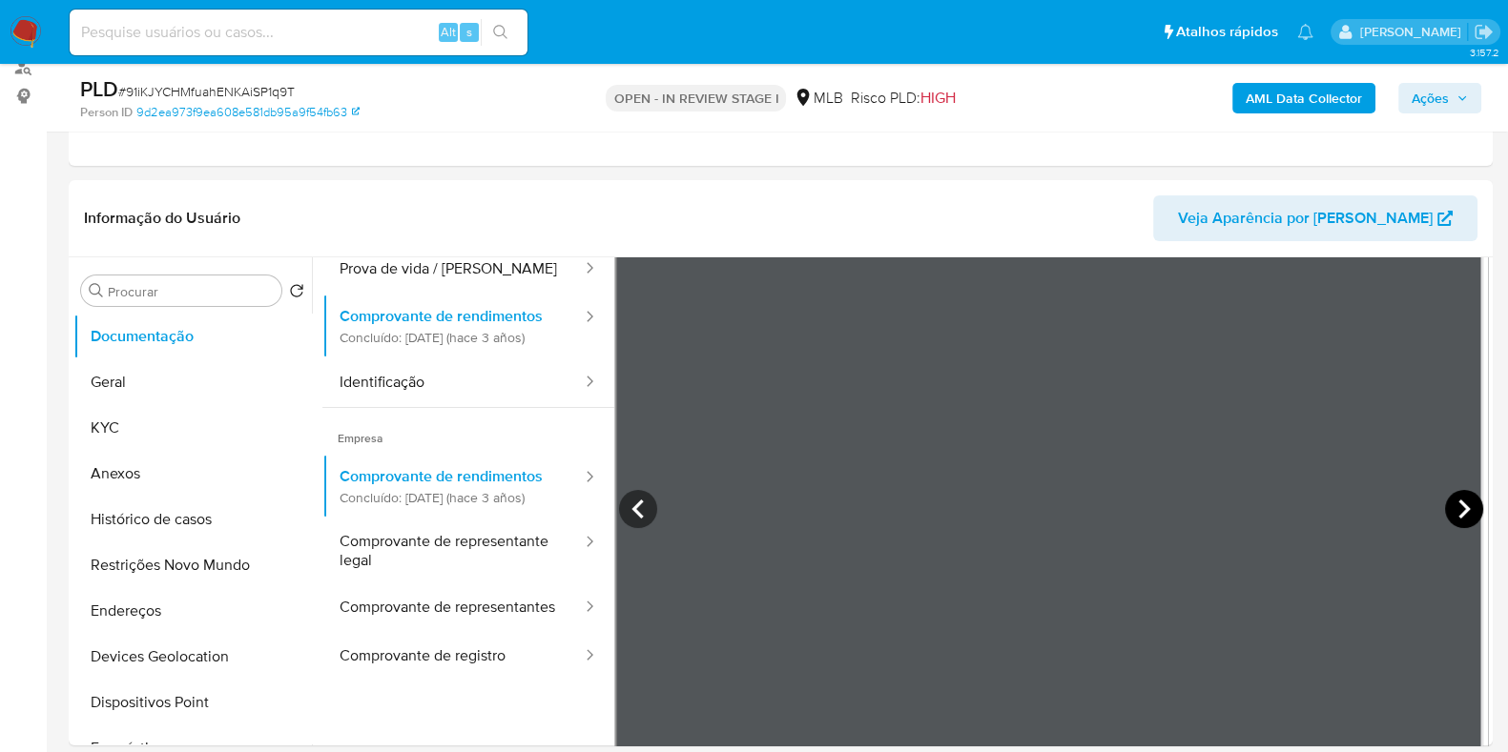
scroll to position [118, 0]
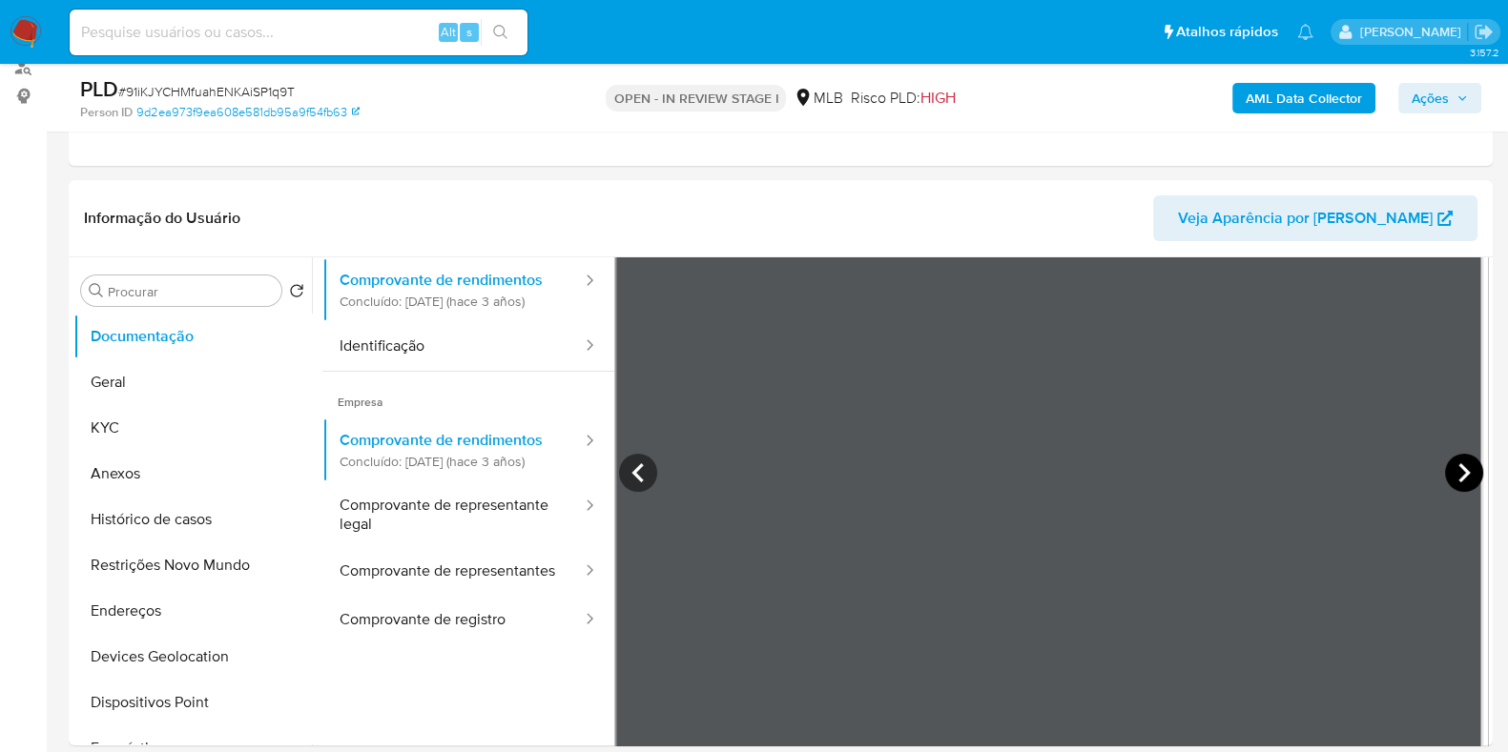
click at [1468, 478] on icon at bounding box center [1464, 473] width 38 height 38
click at [1458, 474] on icon at bounding box center [1463, 472] width 11 height 19
click at [650, 464] on icon at bounding box center [638, 473] width 38 height 38
click at [639, 463] on icon at bounding box center [636, 472] width 11 height 19
click at [648, 470] on icon at bounding box center [638, 473] width 38 height 38
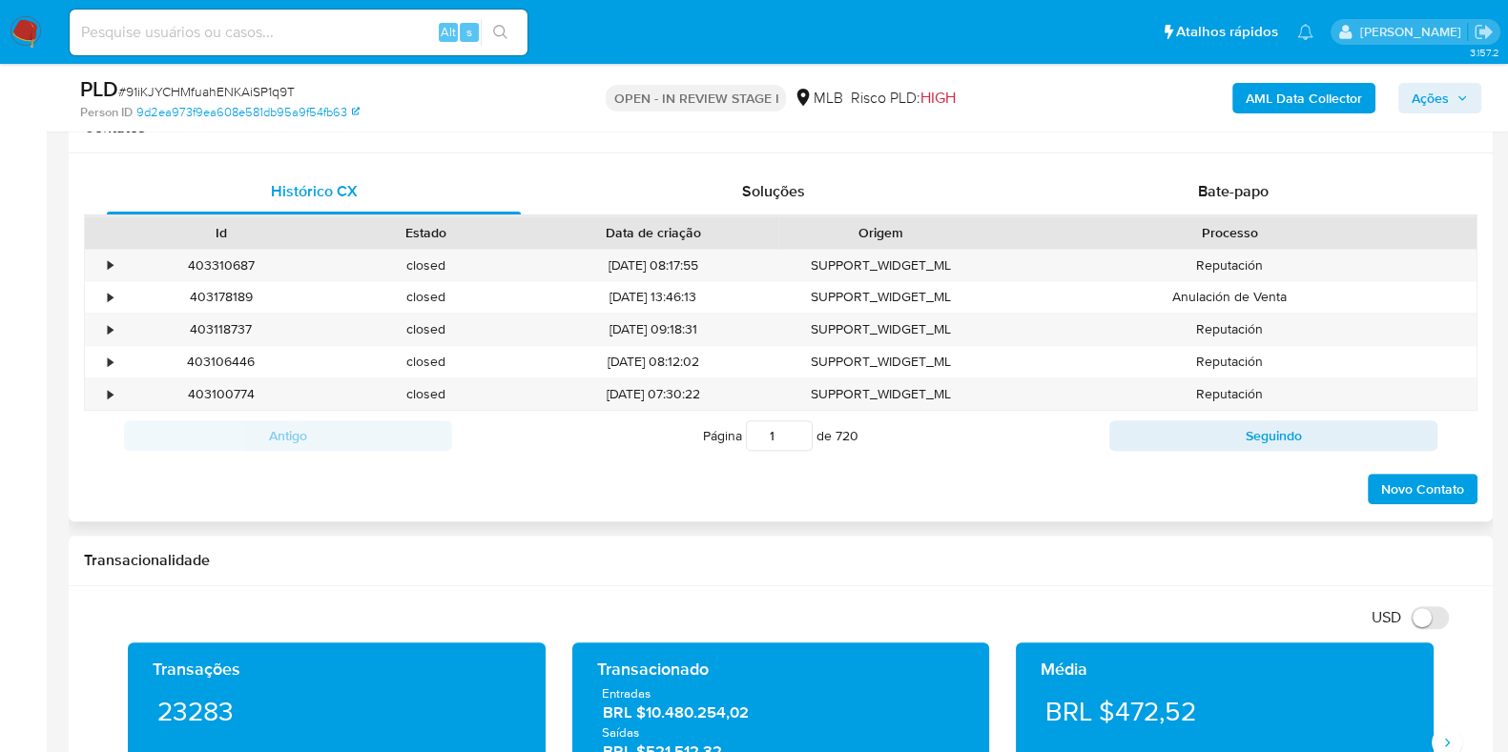
scroll to position [715, 0]
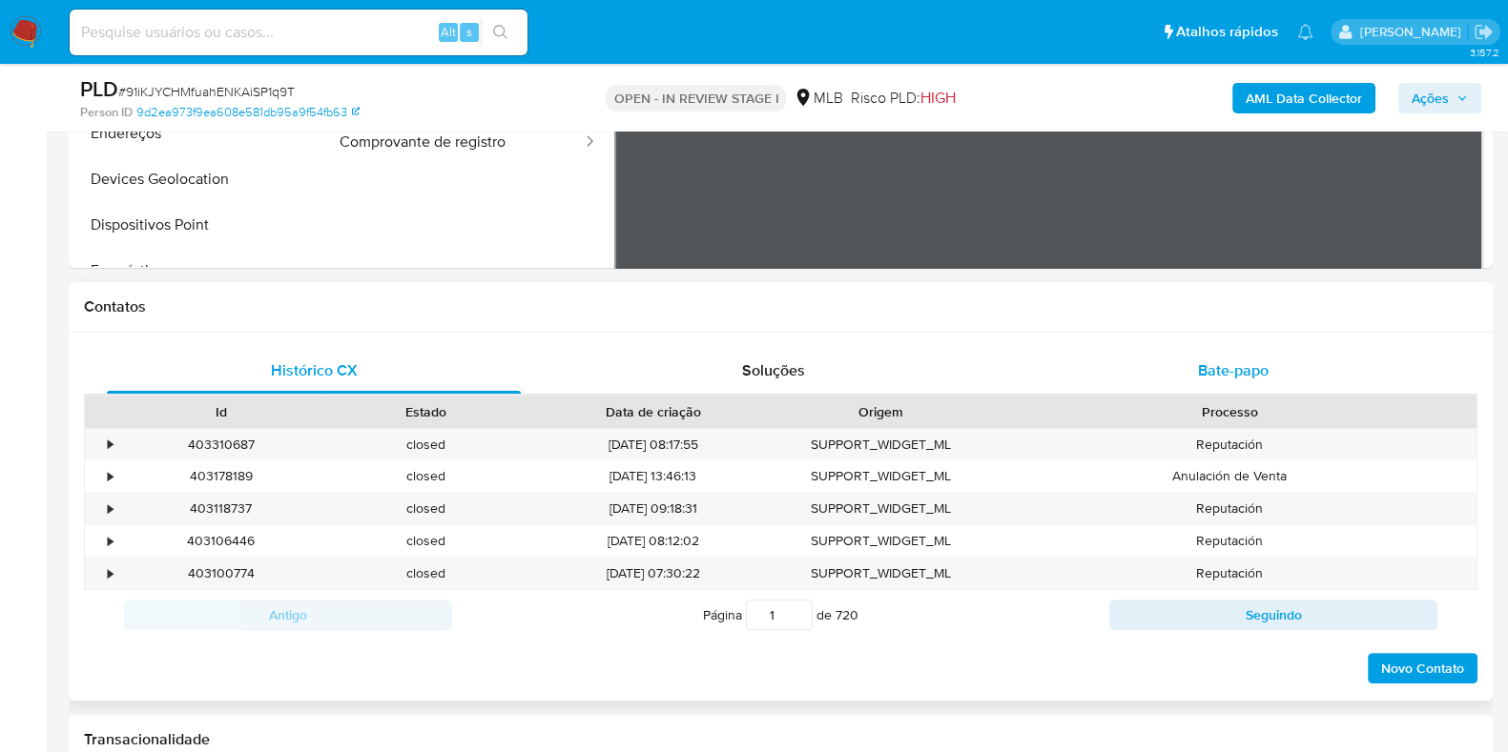
click at [1181, 388] on div "Bate-papo" at bounding box center [1233, 371] width 414 height 46
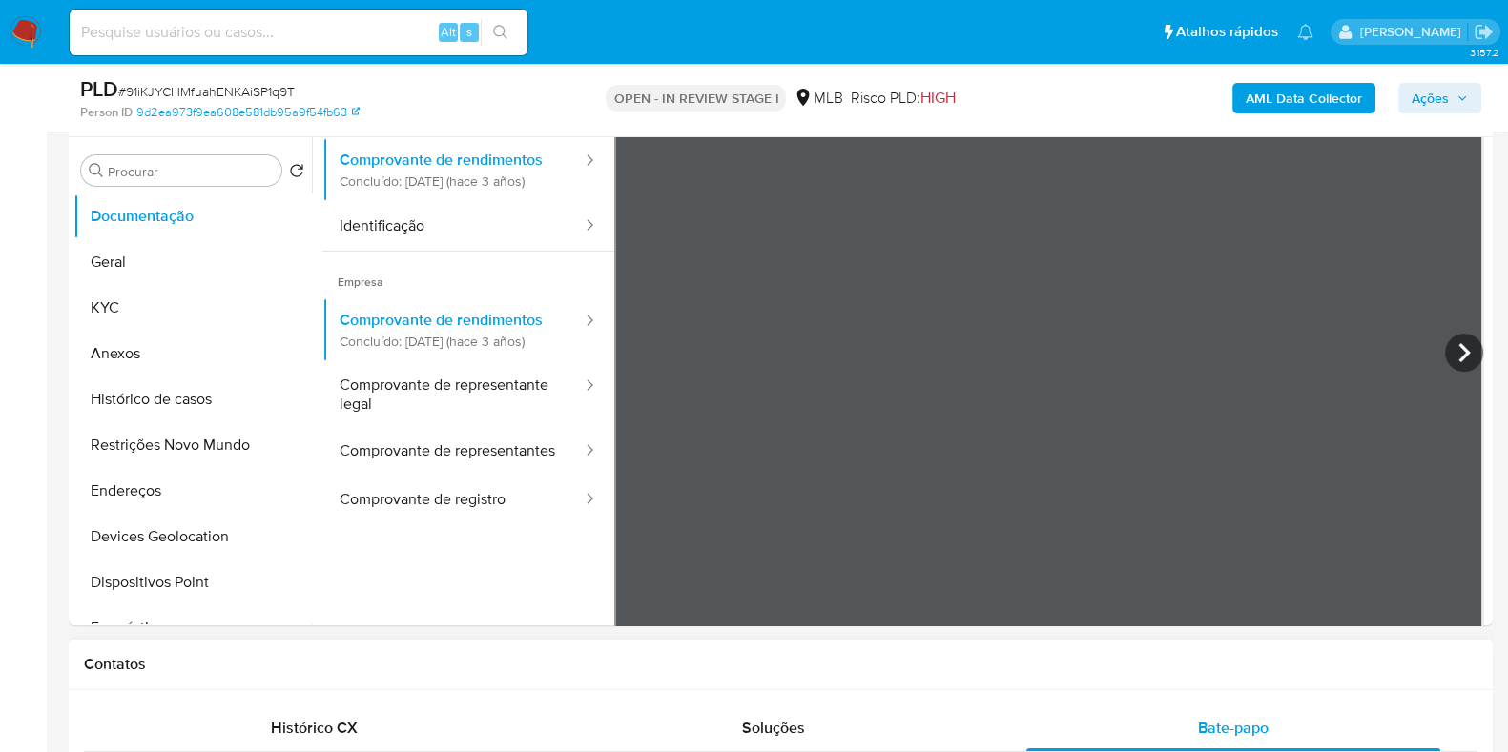
scroll to position [358, 0]
click at [1458, 348] on icon at bounding box center [1463, 352] width 11 height 19
click at [628, 340] on icon at bounding box center [638, 353] width 38 height 38
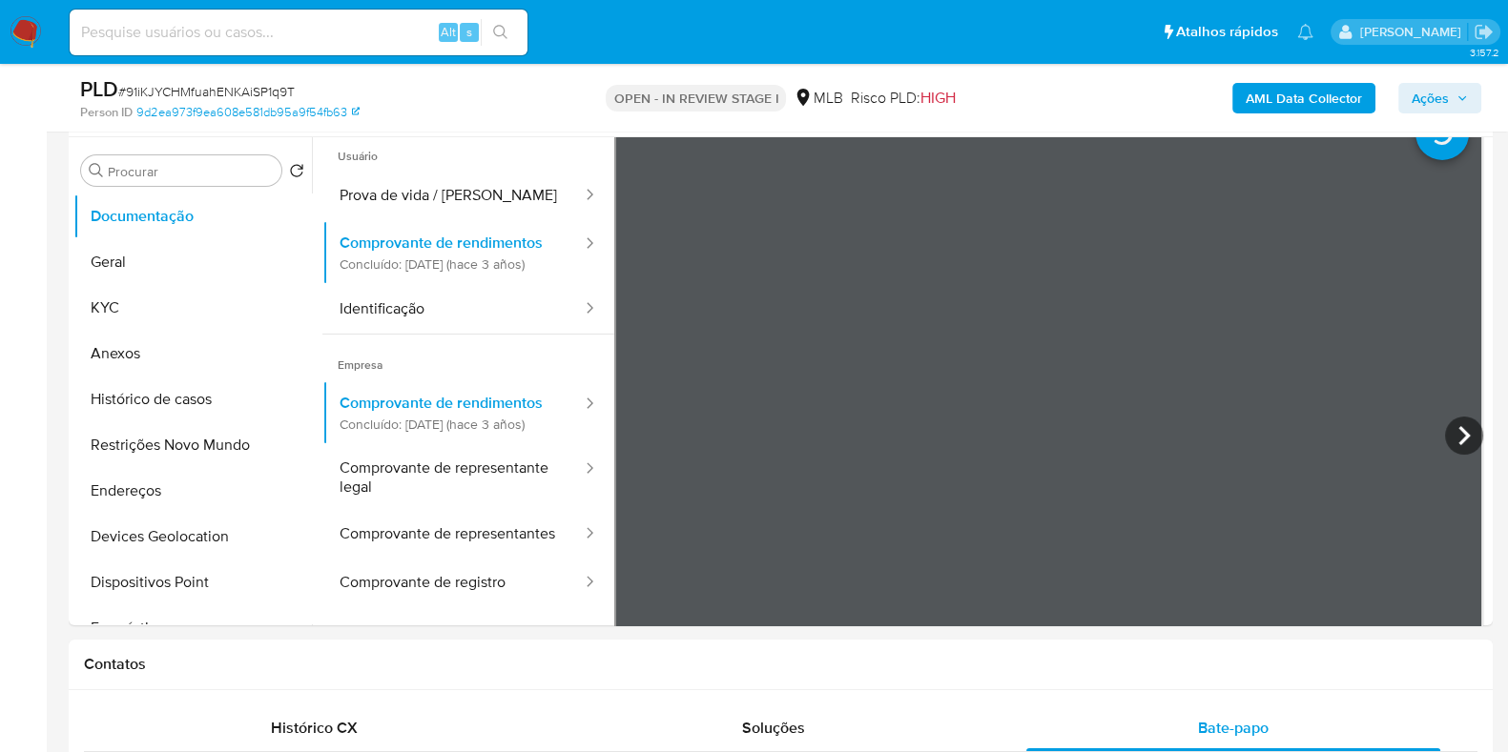
scroll to position [0, 0]
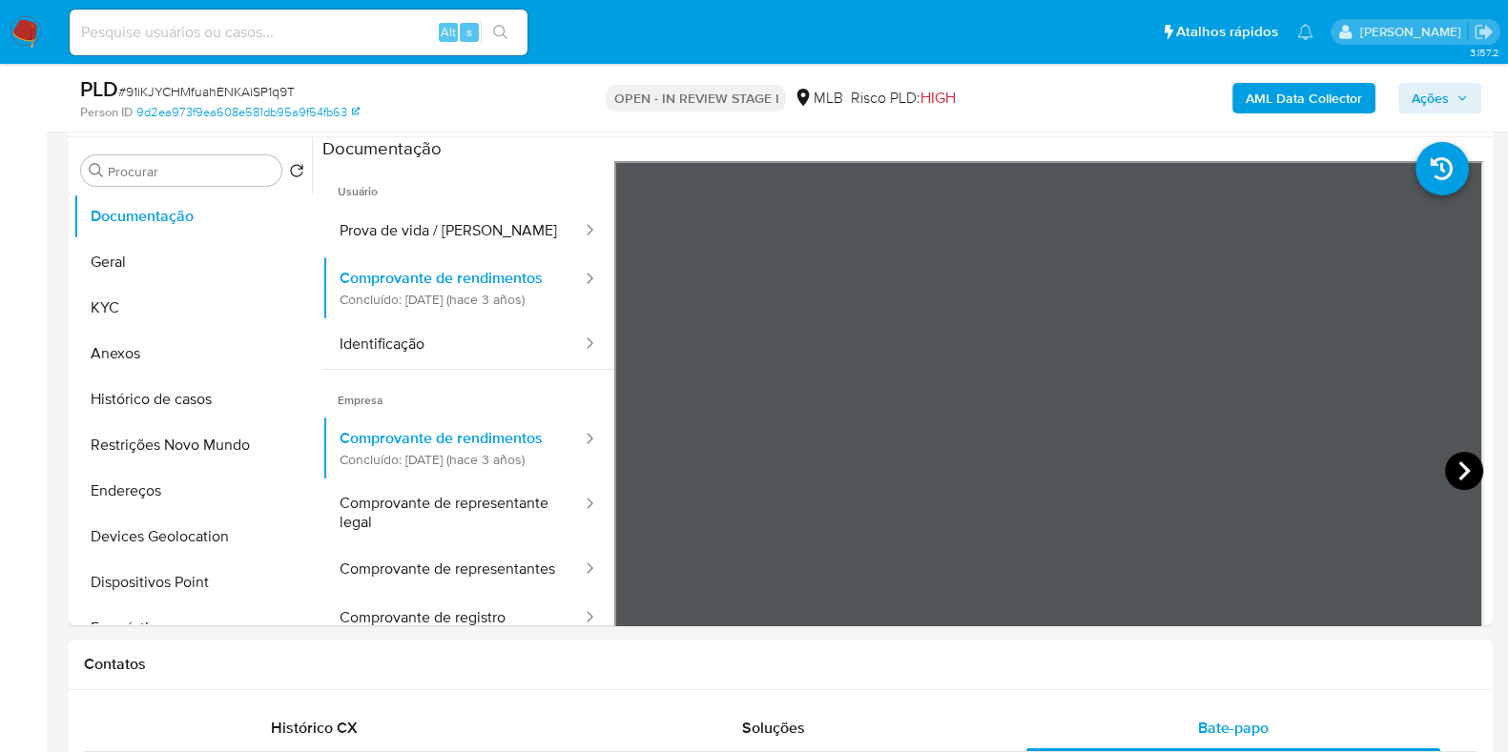
click at [1458, 464] on icon at bounding box center [1463, 471] width 11 height 19
click at [1449, 480] on icon at bounding box center [1464, 471] width 38 height 38
click at [1451, 474] on icon at bounding box center [1464, 471] width 38 height 38
click at [629, 464] on icon at bounding box center [638, 471] width 38 height 38
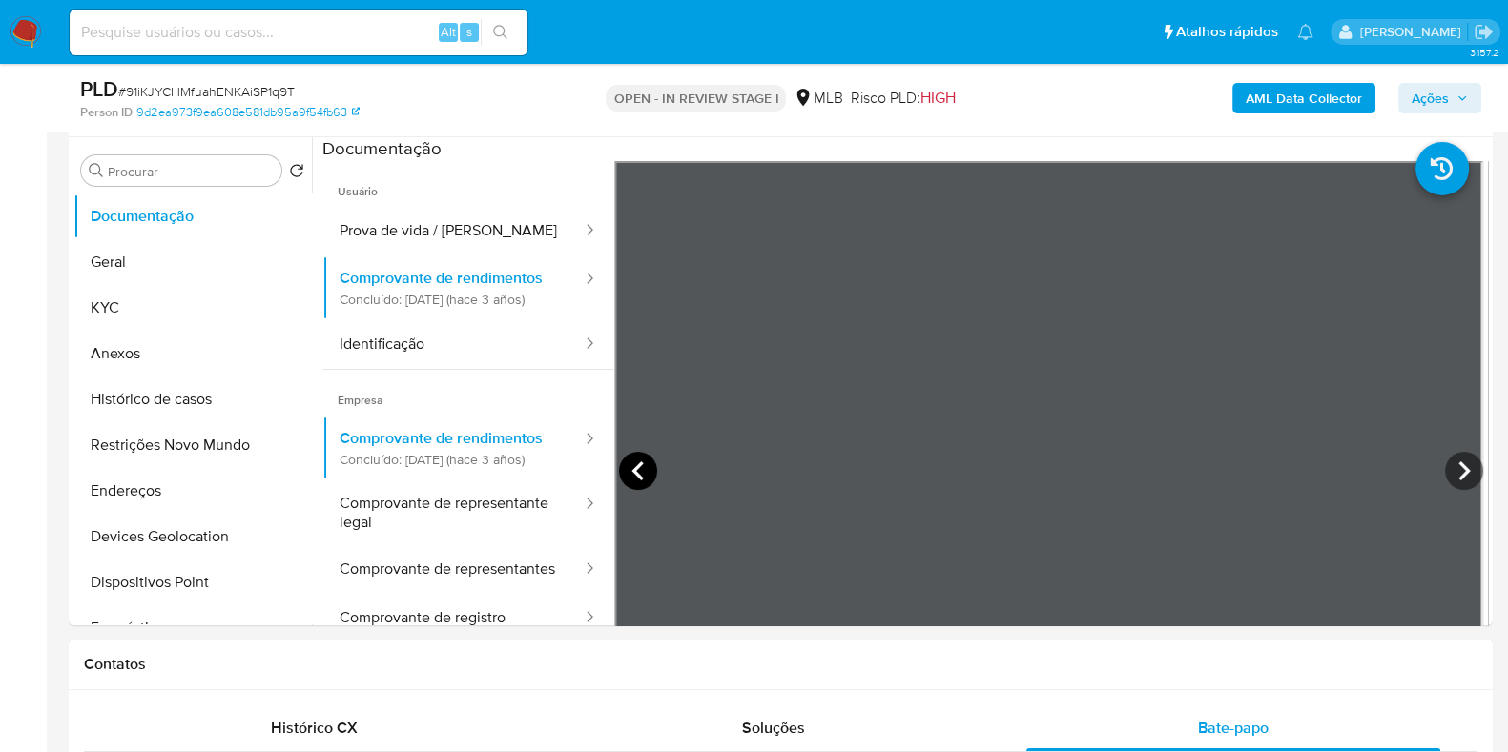
click at [629, 464] on icon at bounding box center [638, 471] width 38 height 38
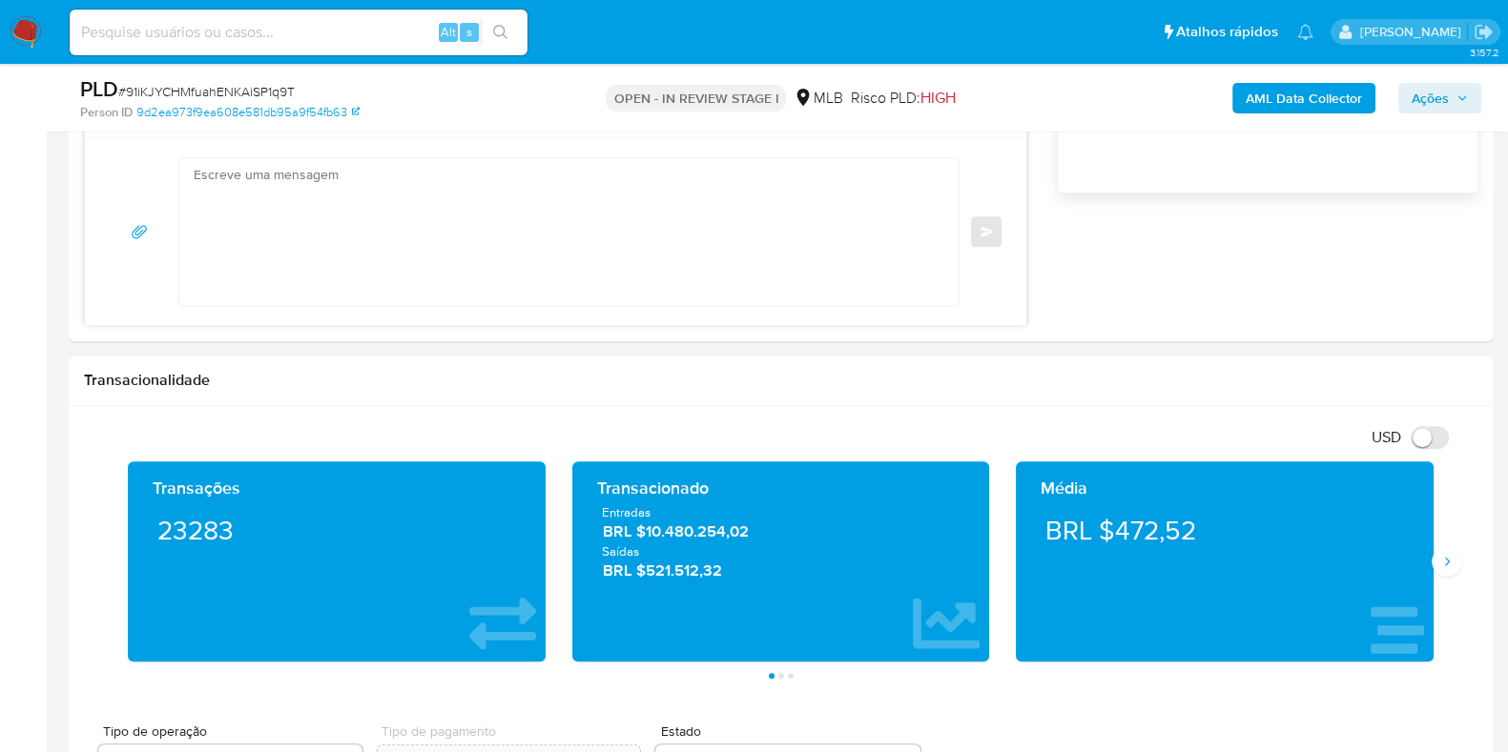
scroll to position [1430, 0]
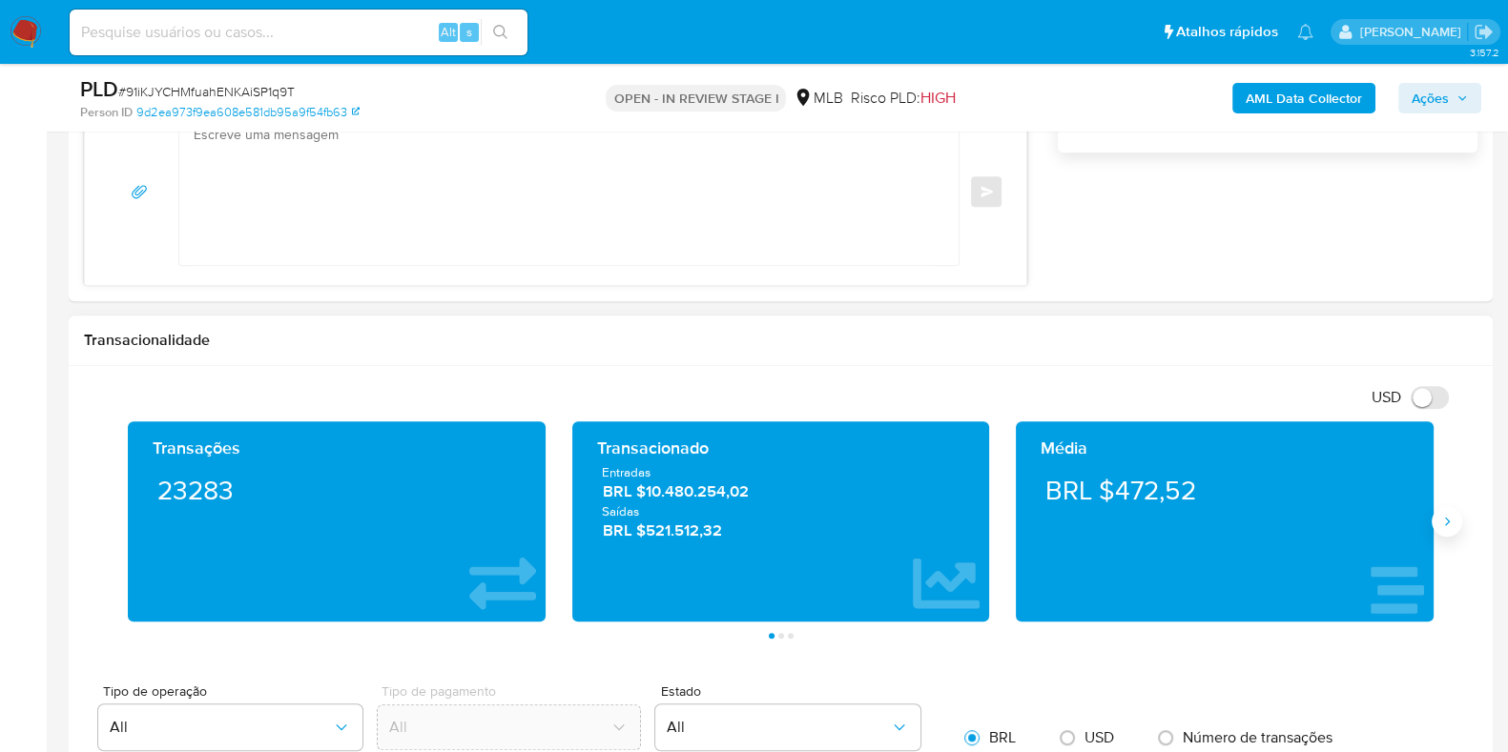
click at [1433, 513] on button "Siguiente" at bounding box center [1446, 521] width 31 height 31
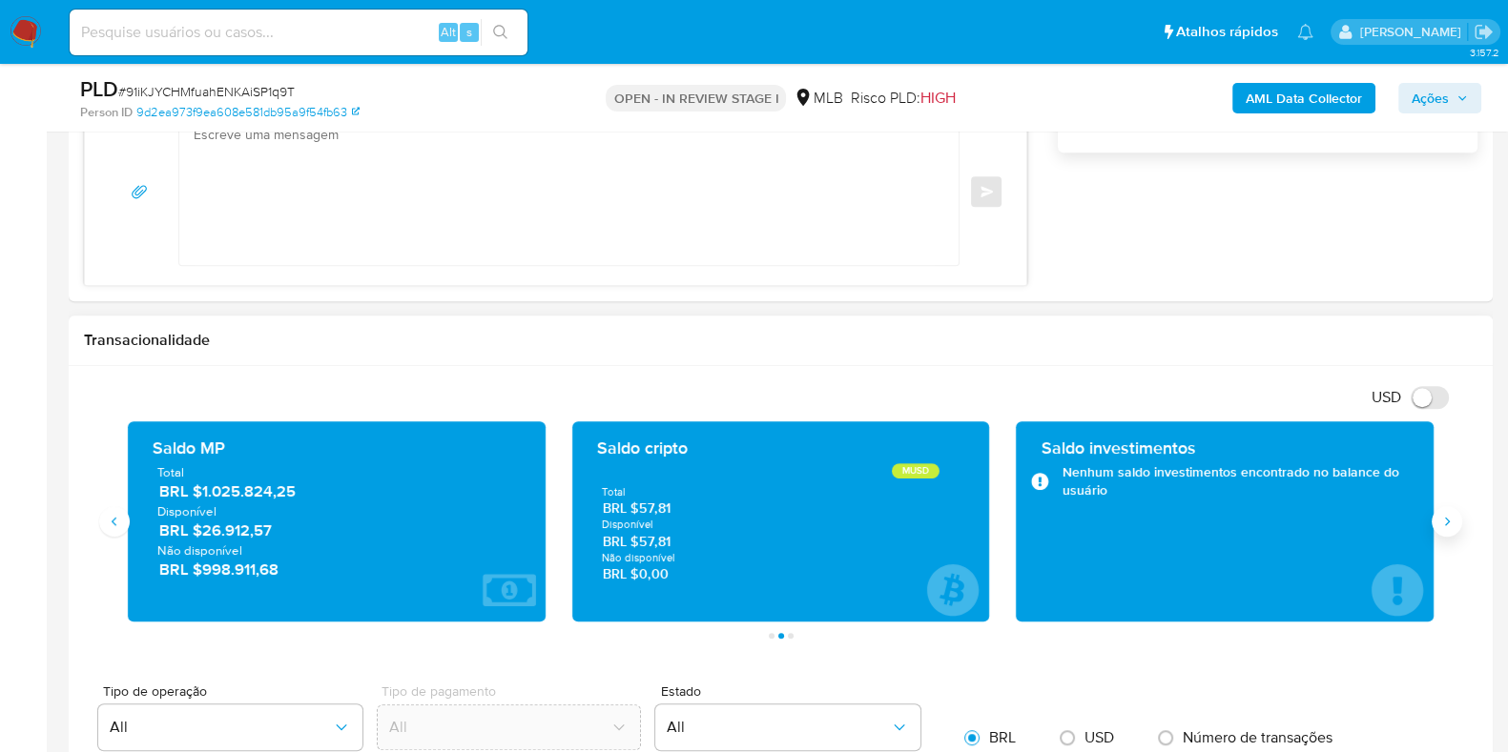
click at [1433, 513] on button "Siguiente" at bounding box center [1446, 521] width 31 height 31
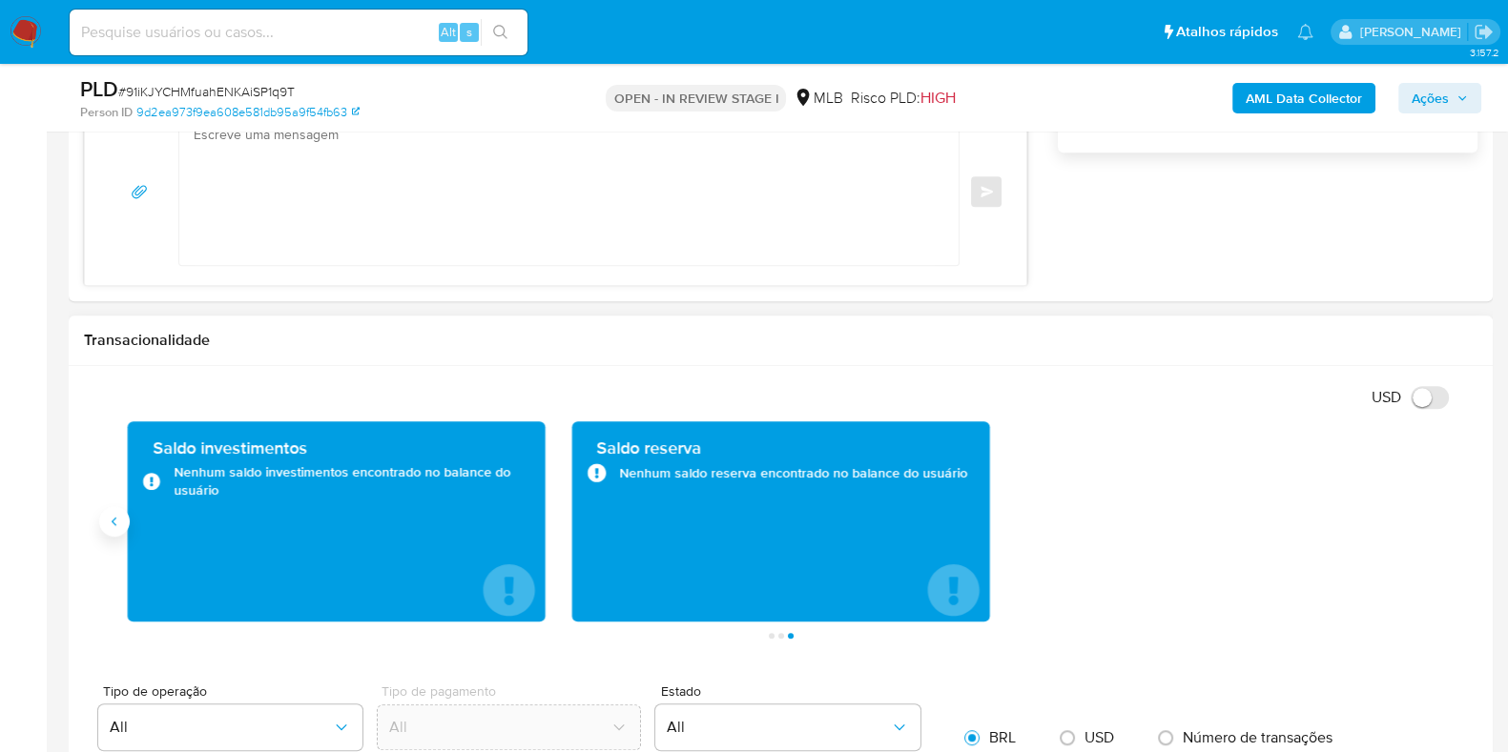
click at [126, 511] on button "Anterior" at bounding box center [114, 521] width 31 height 31
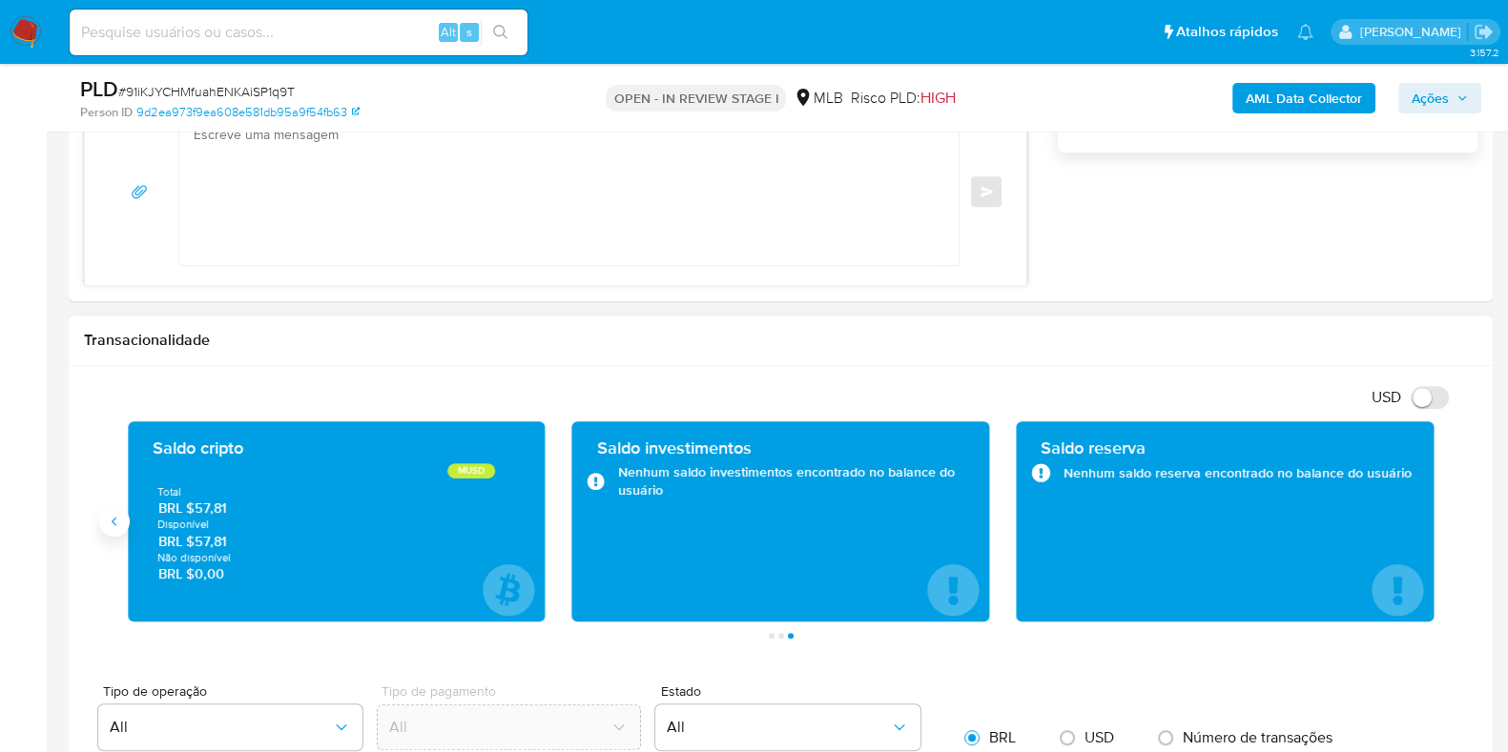
click at [126, 511] on button "Anterior" at bounding box center [114, 521] width 31 height 31
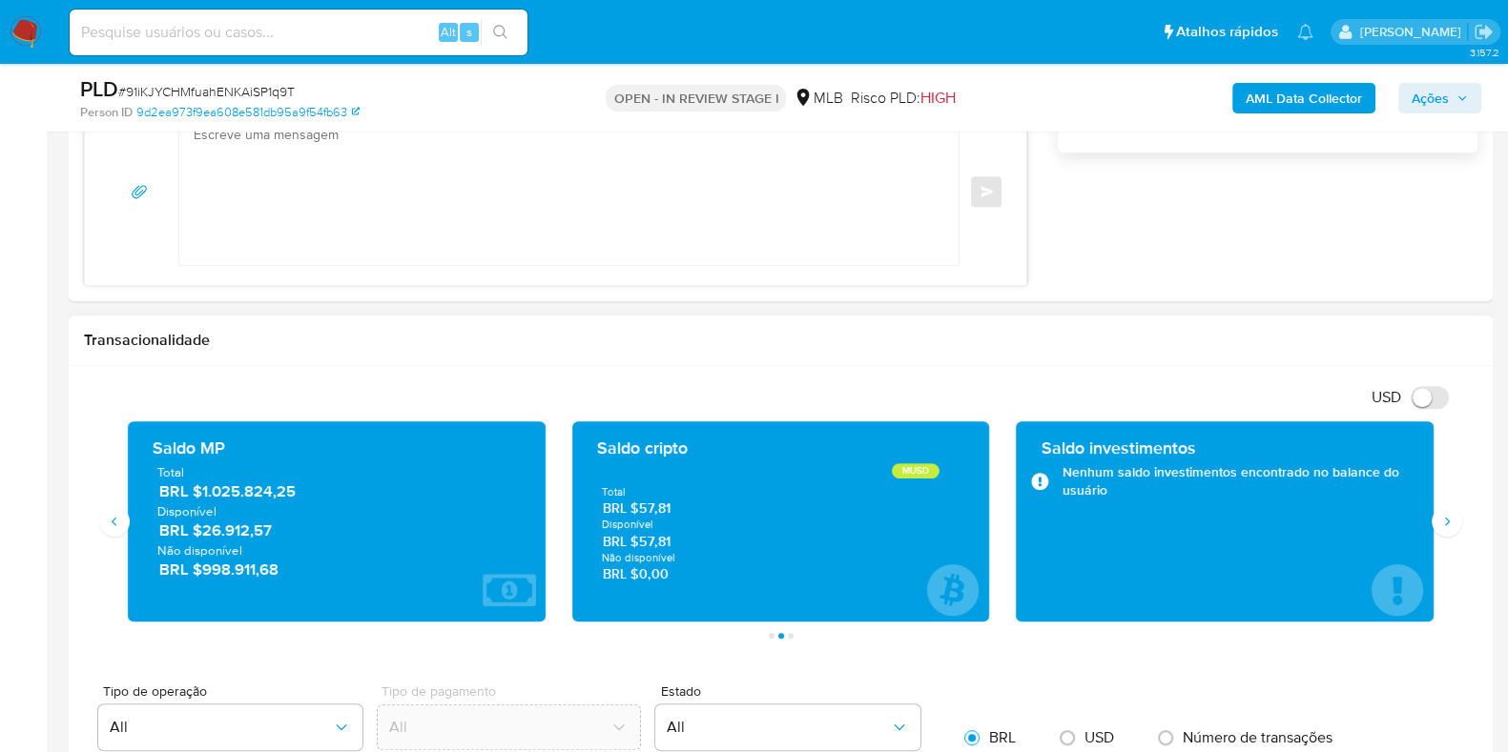
drag, startPoint x: 112, startPoint y: 513, endPoint x: 122, endPoint y: 473, distance: 41.4
click at [112, 515] on icon "Anterior" at bounding box center [114, 521] width 15 height 15
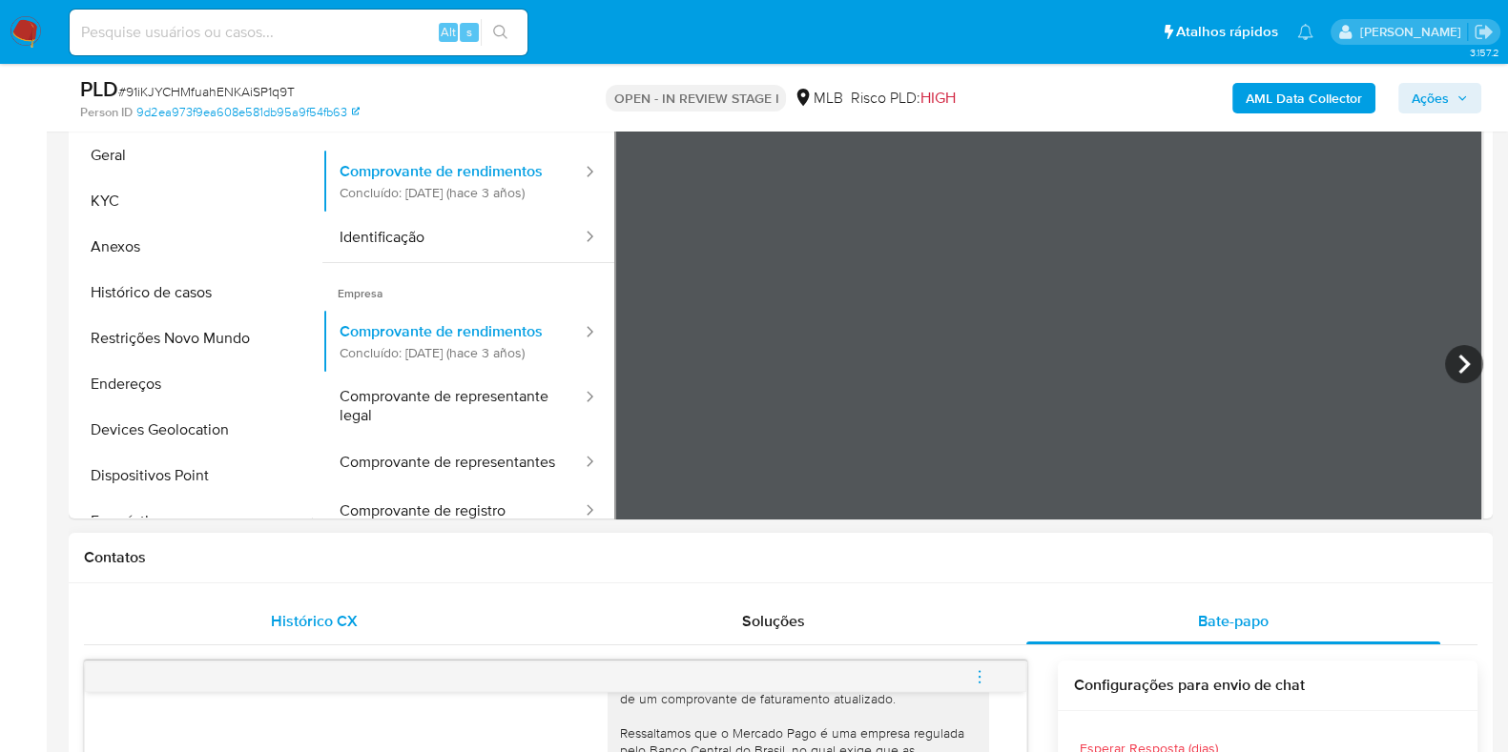
scroll to position [237, 0]
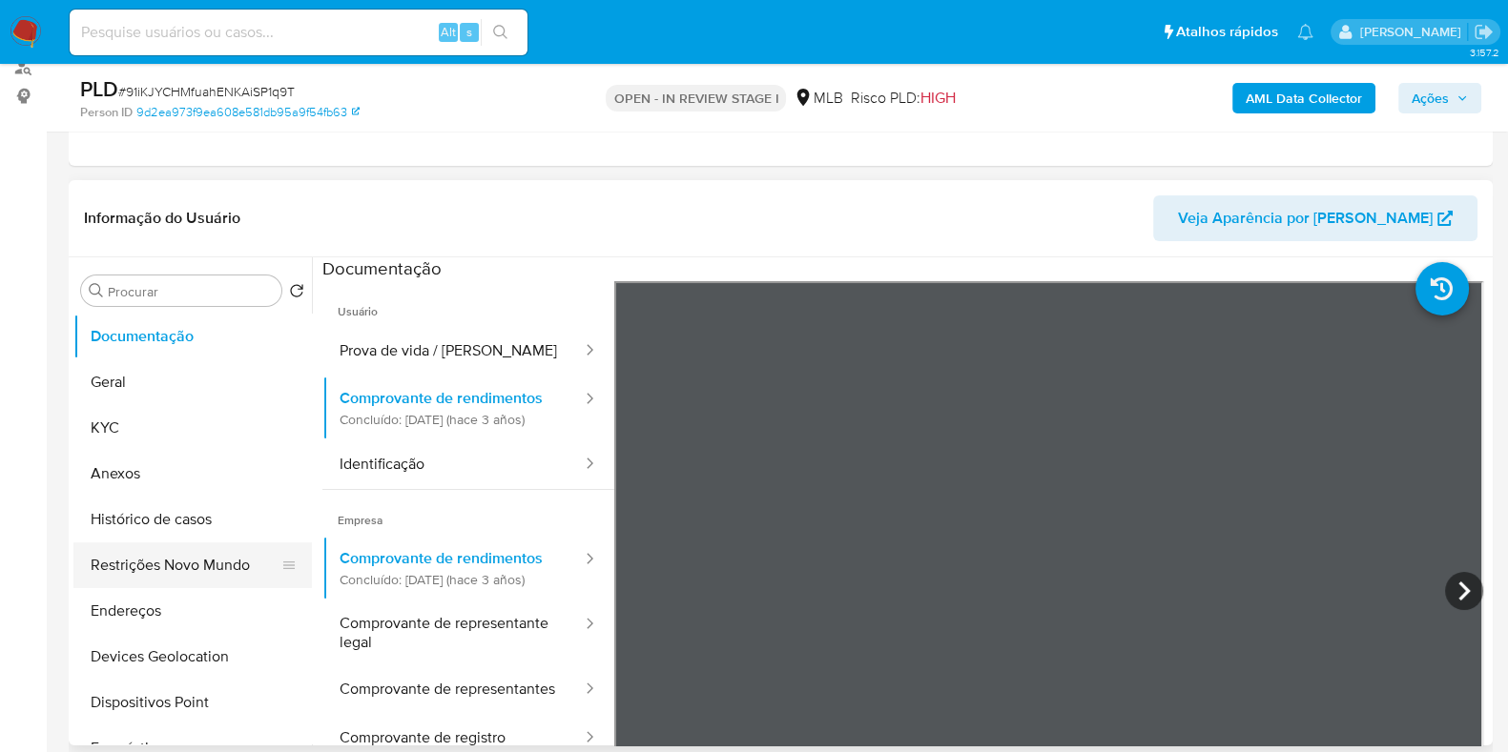
click at [210, 565] on button "Restrições Novo Mundo" at bounding box center [184, 566] width 223 height 46
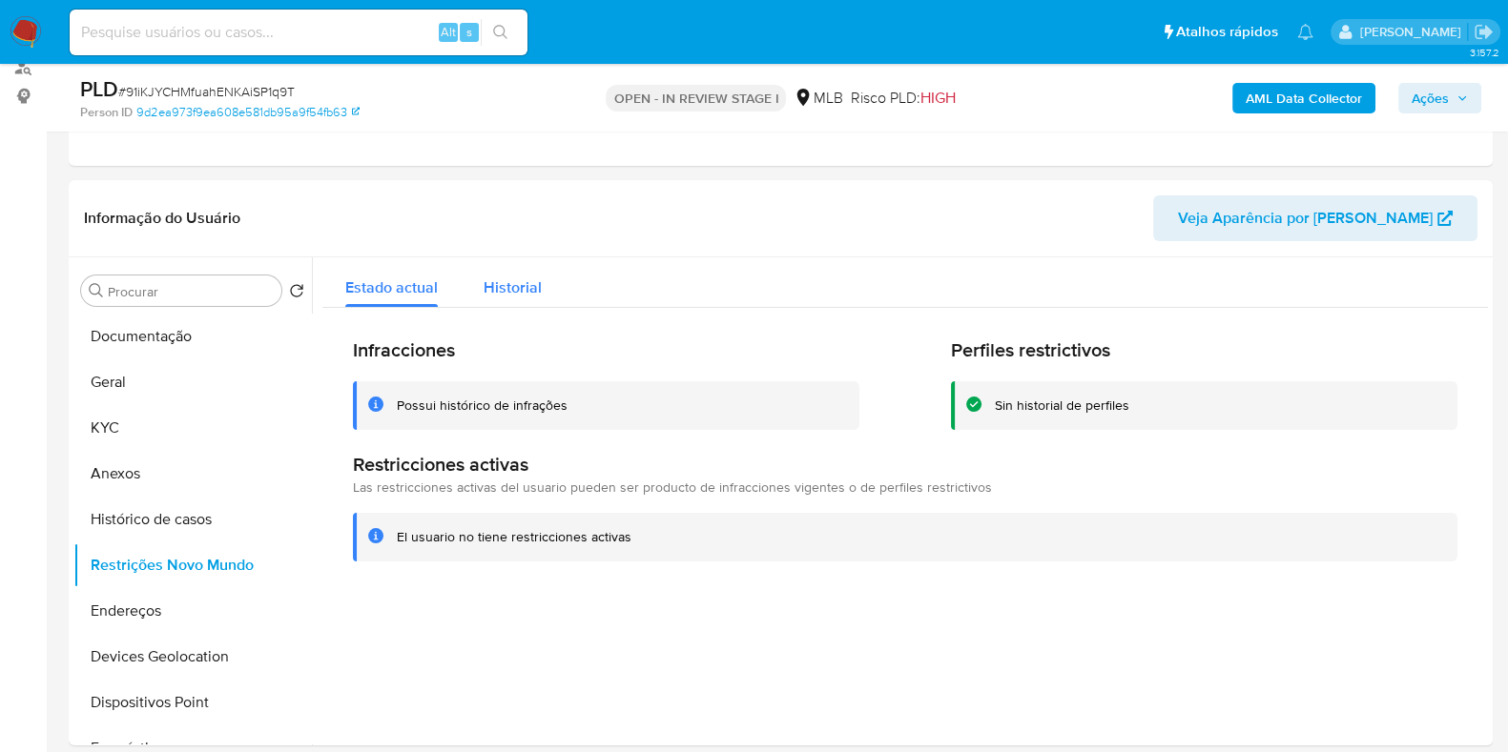
click at [504, 283] on span "Historial" at bounding box center [512, 288] width 58 height 22
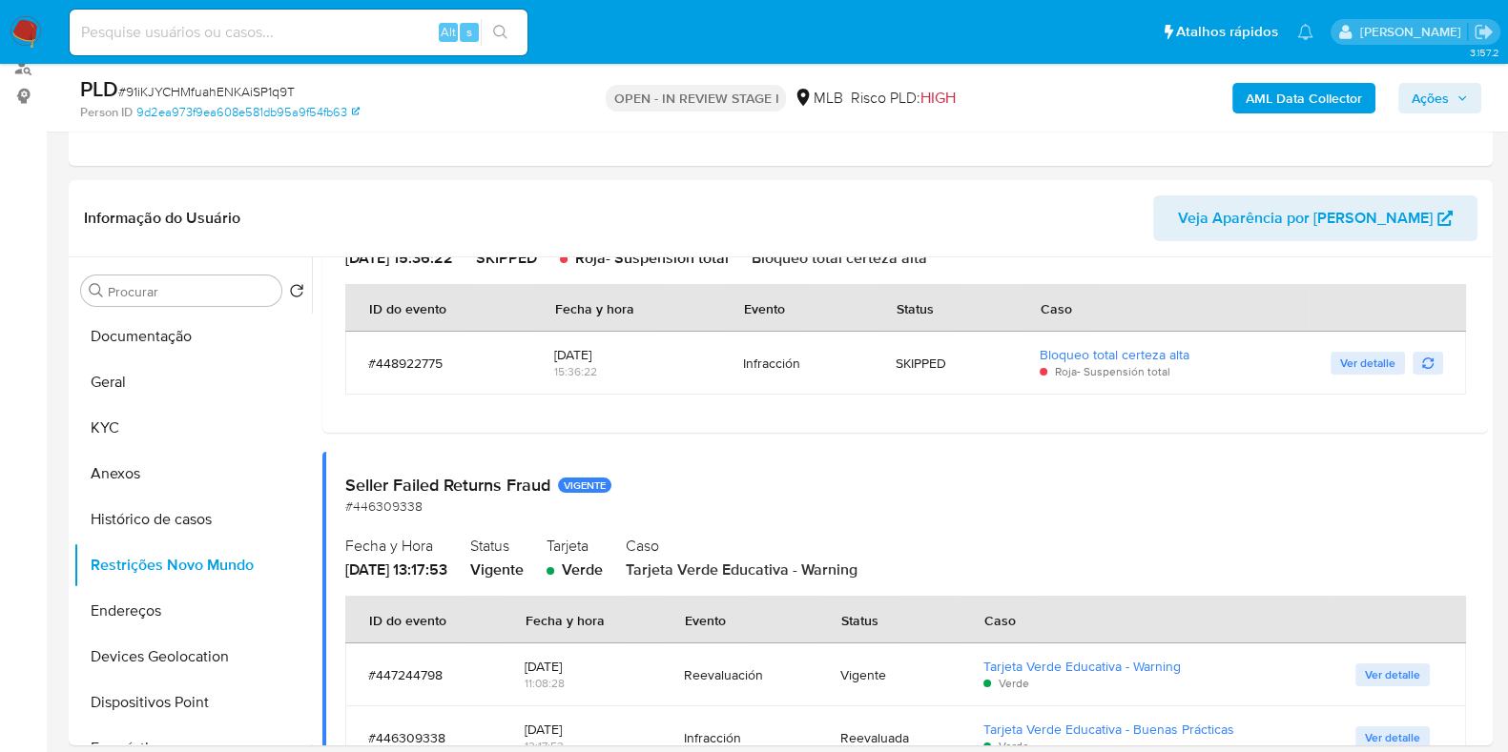
scroll to position [0, 0]
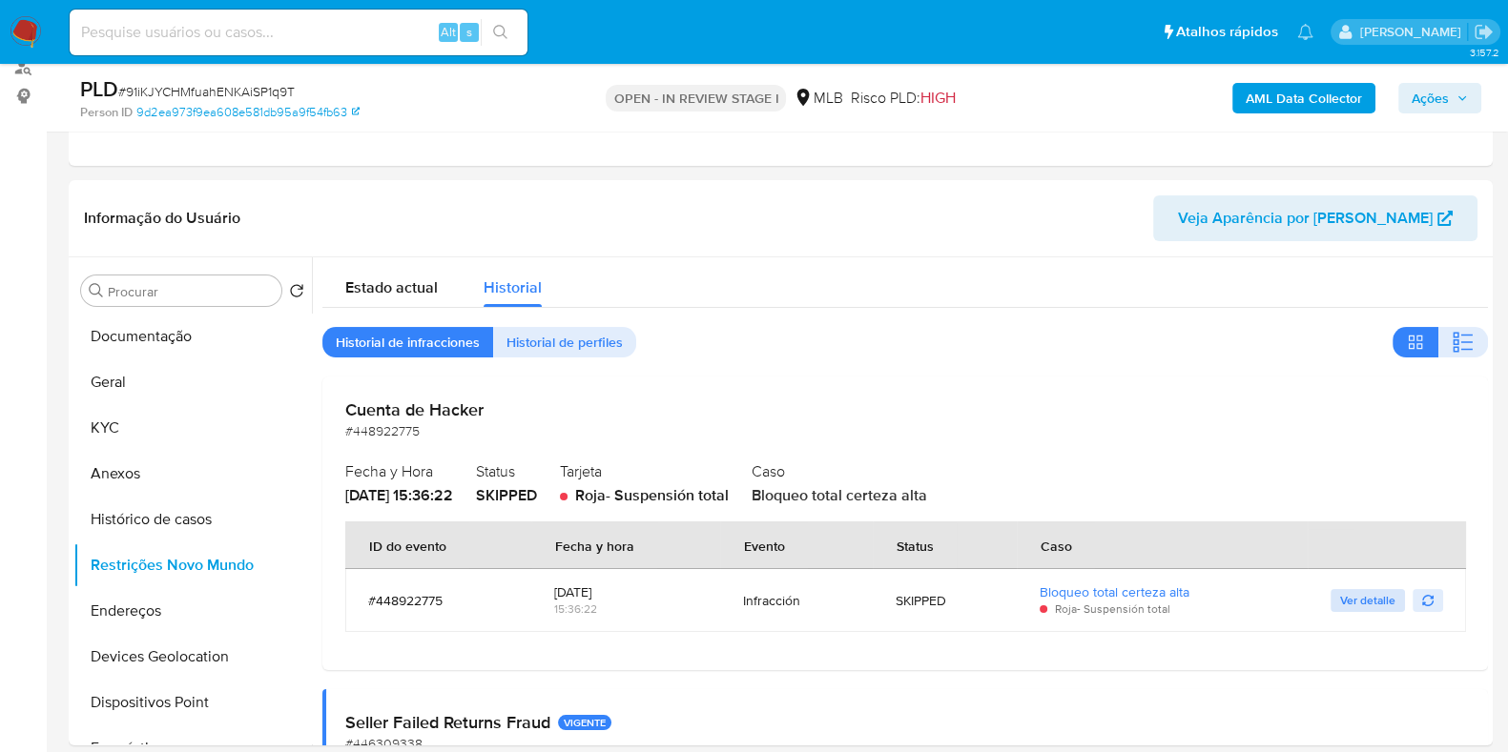
click at [1374, 601] on span "Ver detalle" at bounding box center [1367, 600] width 55 height 19
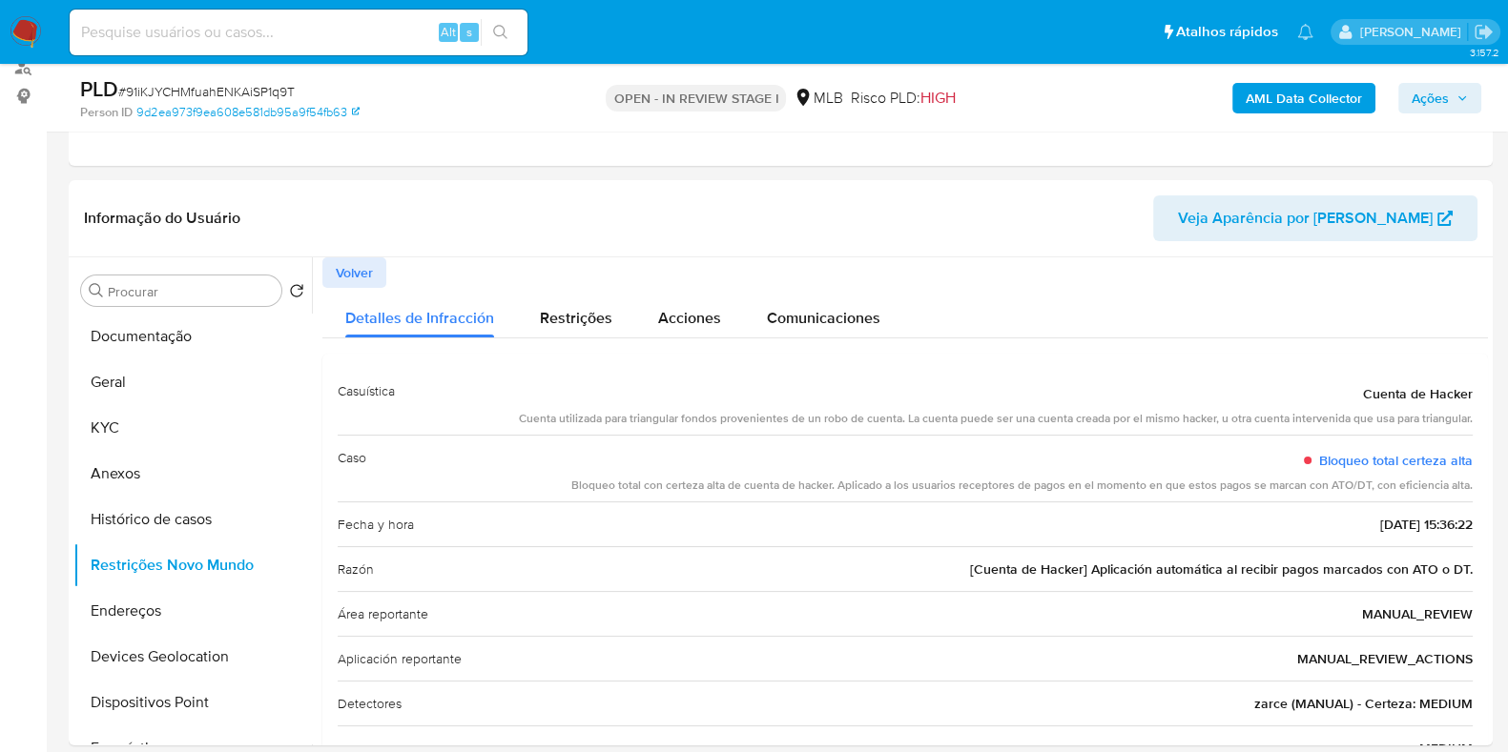
drag, startPoint x: 618, startPoint y: 417, endPoint x: 1471, endPoint y: 418, distance: 853.5
click at [1471, 418] on div "Casuística Cuenta de Hacker Cuenta utilizada para triangular fondos proveniente…" at bounding box center [904, 570] width 1165 height 432
click at [372, 276] on span "Volver" at bounding box center [354, 272] width 37 height 27
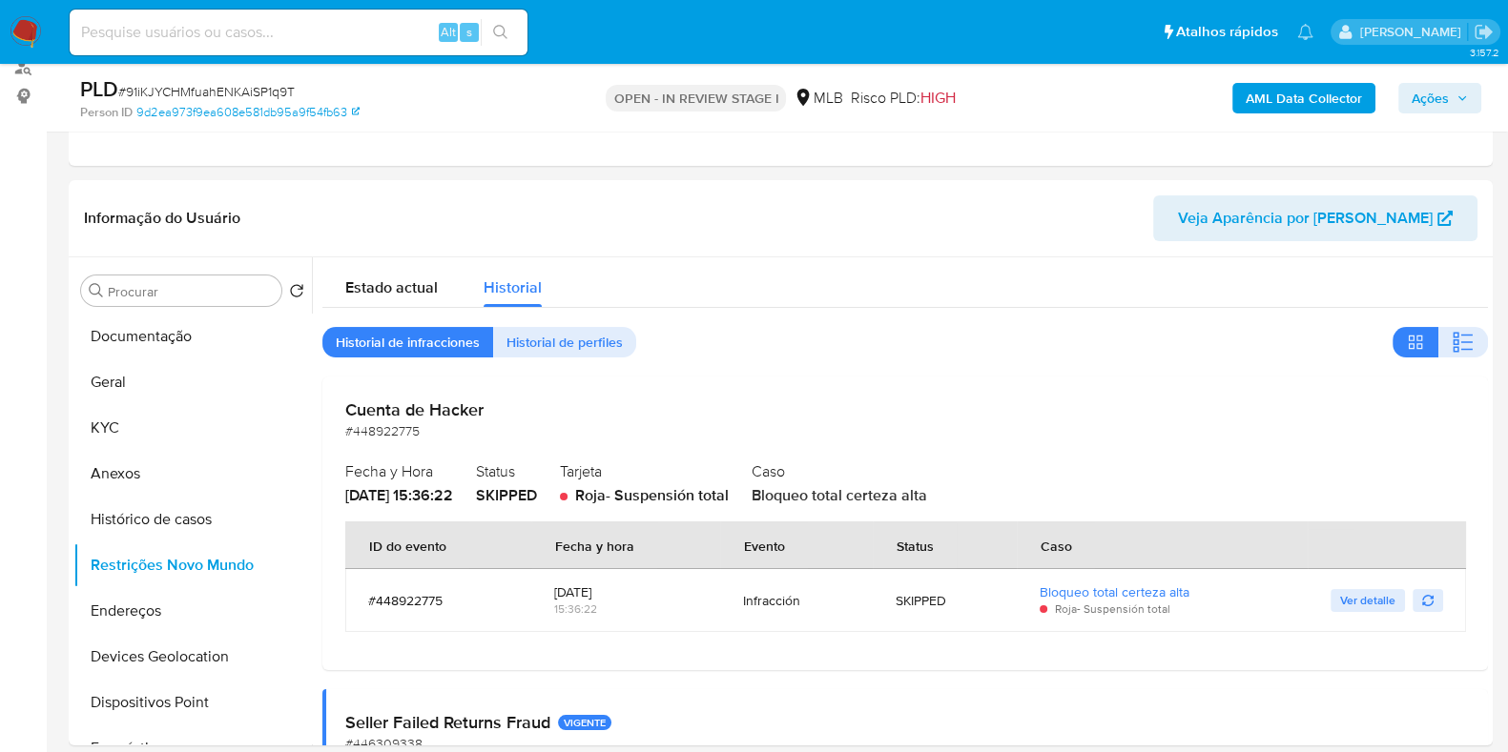
click at [554, 332] on span "Historial de perfiles" at bounding box center [564, 342] width 116 height 27
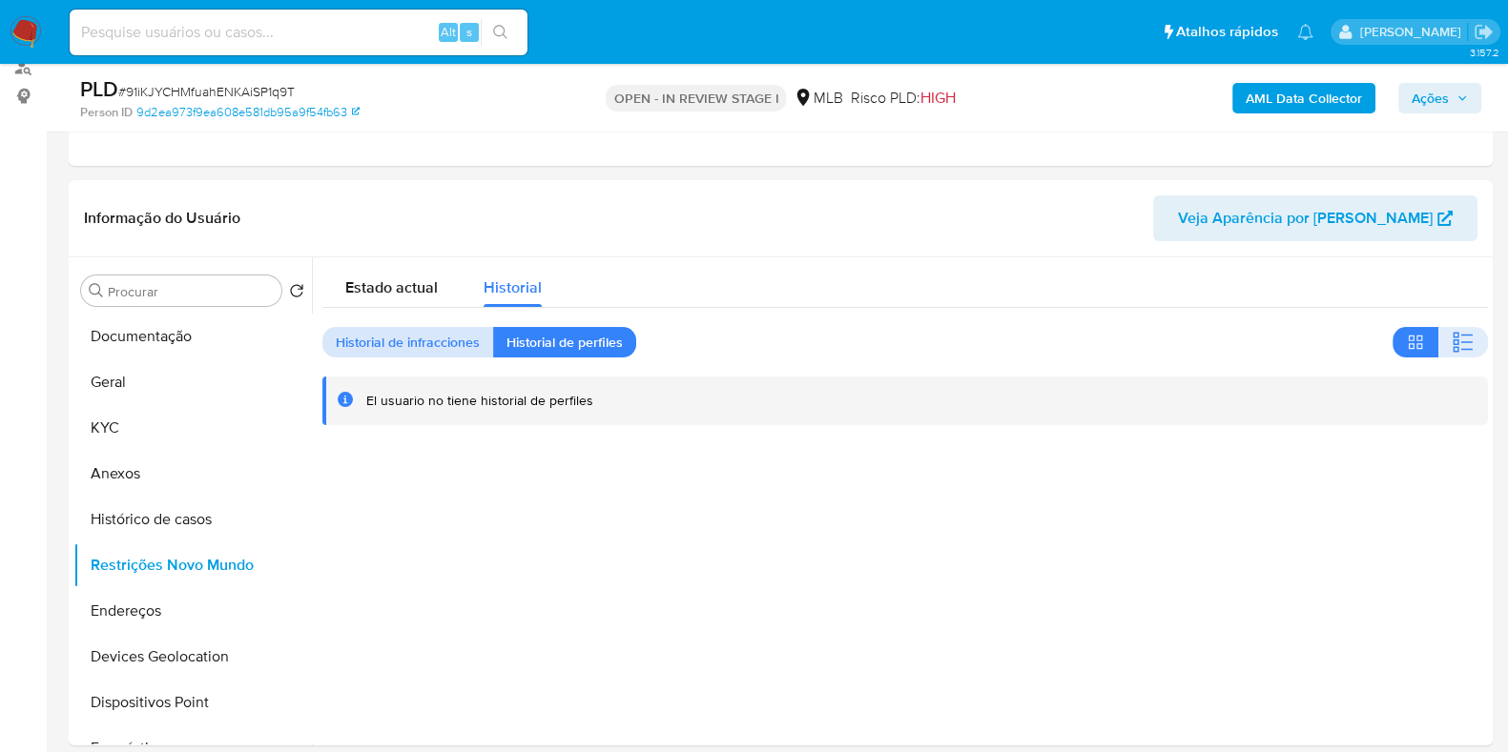
click at [412, 346] on span "Historial de infracciones" at bounding box center [408, 342] width 144 height 27
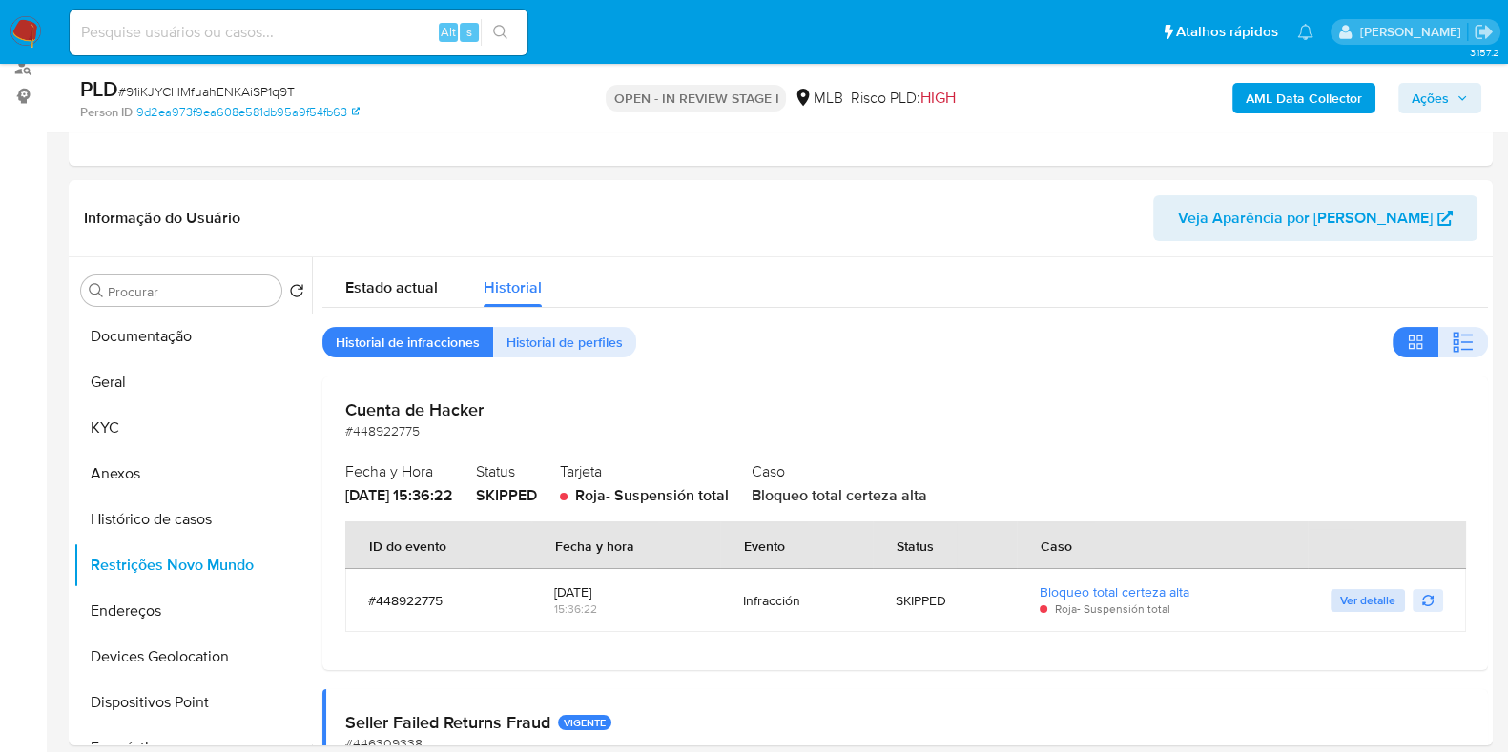
click at [1356, 603] on span "Ver detalle" at bounding box center [1367, 600] width 55 height 19
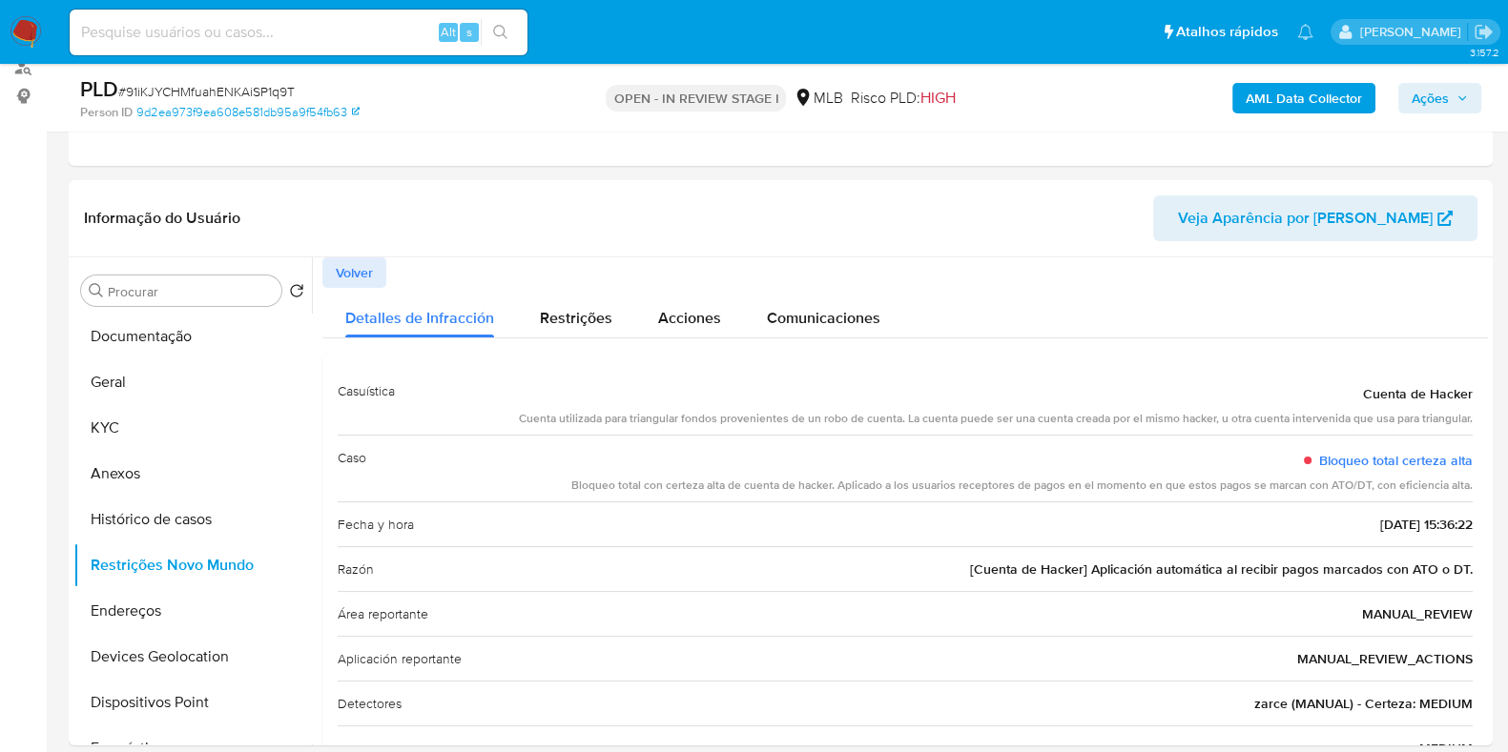
click at [345, 269] on span "Volver" at bounding box center [354, 272] width 37 height 27
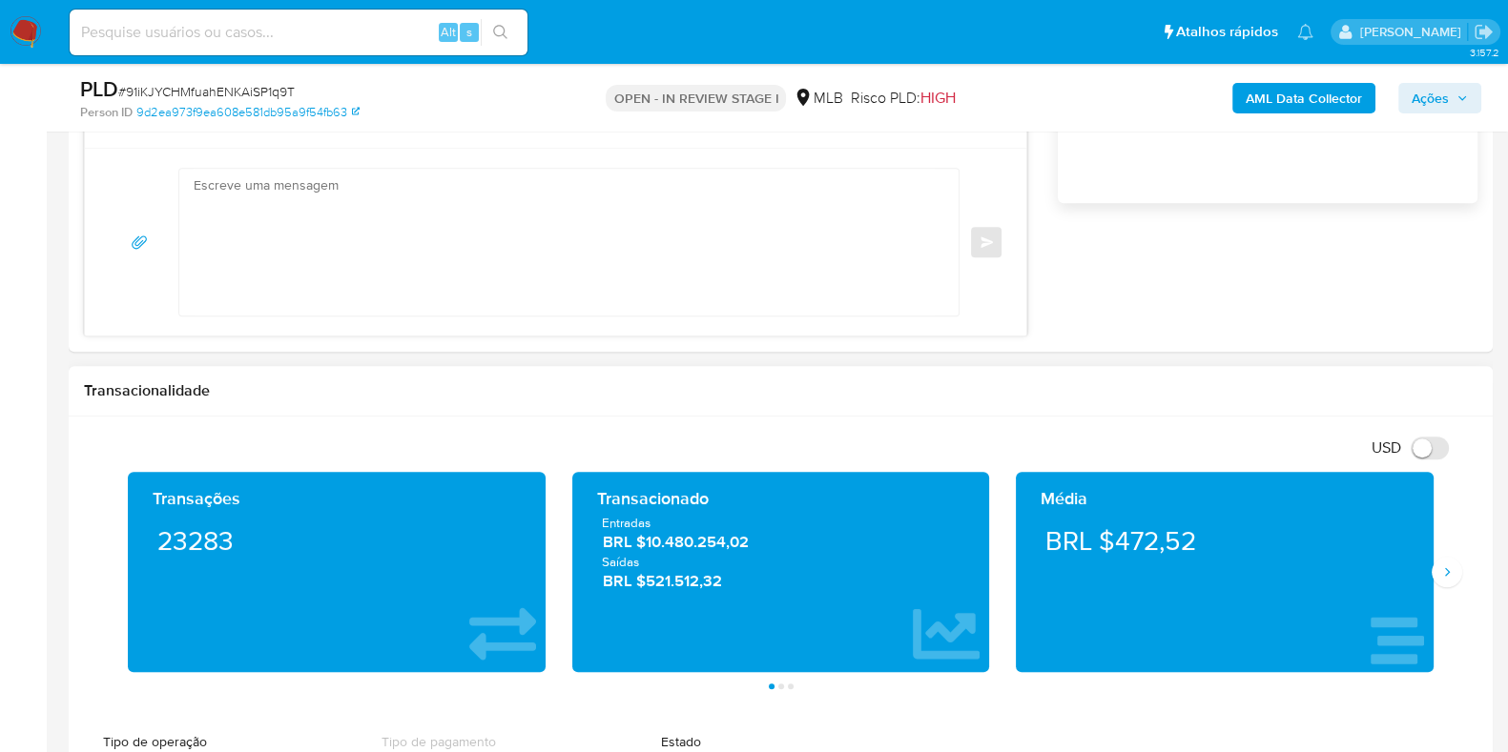
scroll to position [1549, 0]
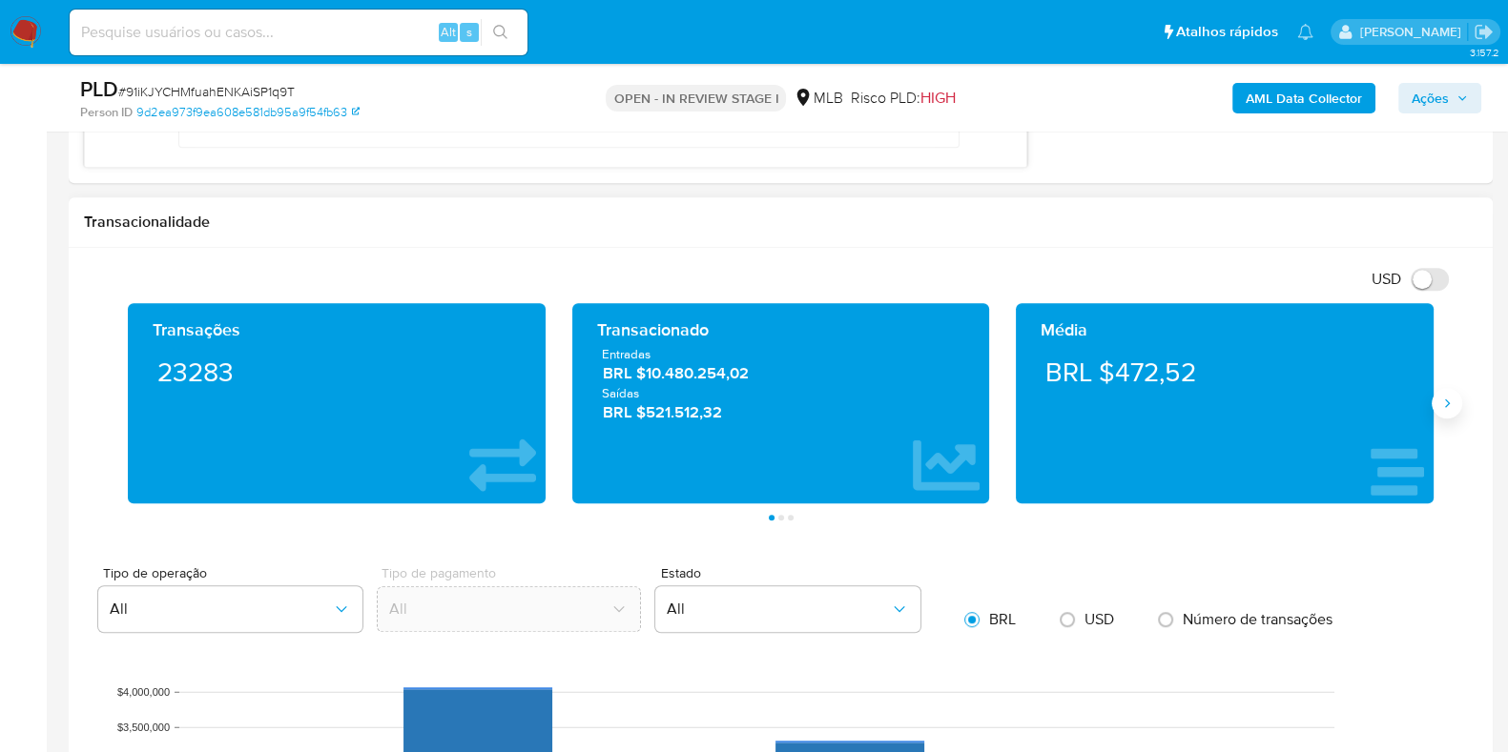
click at [1448, 404] on icon "Siguiente" at bounding box center [1446, 403] width 15 height 15
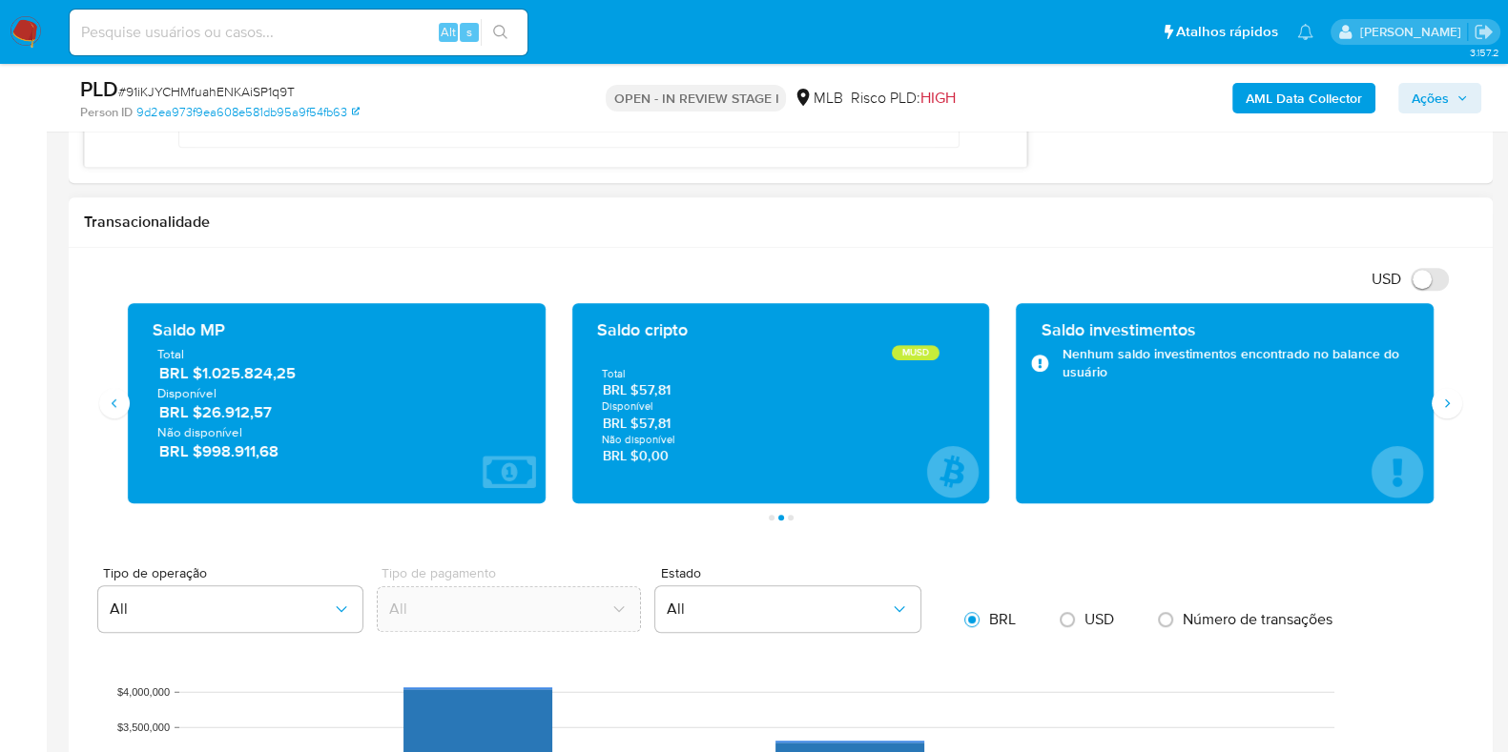
drag, startPoint x: 297, startPoint y: 411, endPoint x: 203, endPoint y: 418, distance: 93.7
click at [203, 418] on span "BRL $26.912,57" at bounding box center [337, 412] width 357 height 22
drag, startPoint x: 295, startPoint y: 450, endPoint x: 199, endPoint y: 465, distance: 96.6
click at [199, 465] on div "Saldo MP Total BRL $1.025.824,25 Disponível BRL $26.912,57 Não disponível BRL $…" at bounding box center [336, 404] width 387 height 170
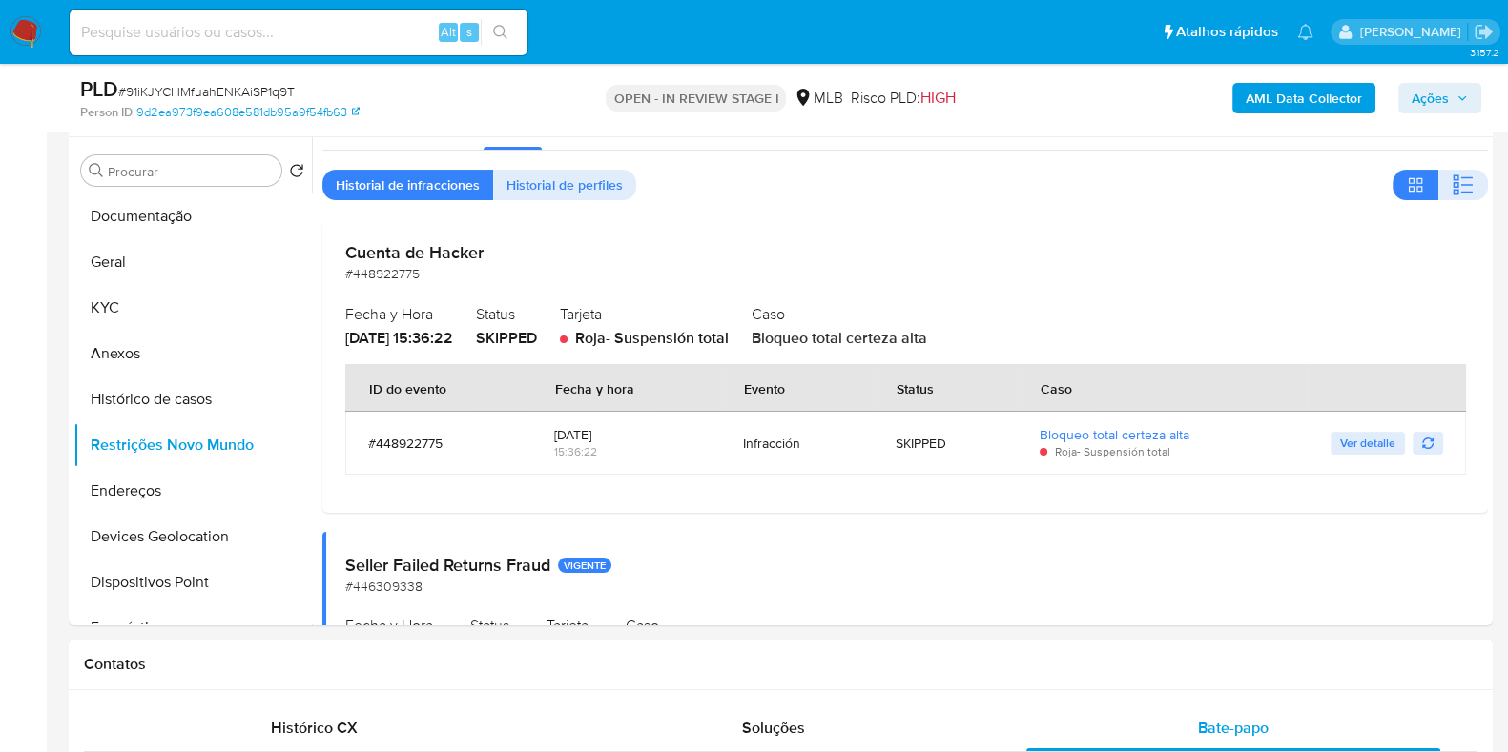
scroll to position [0, 0]
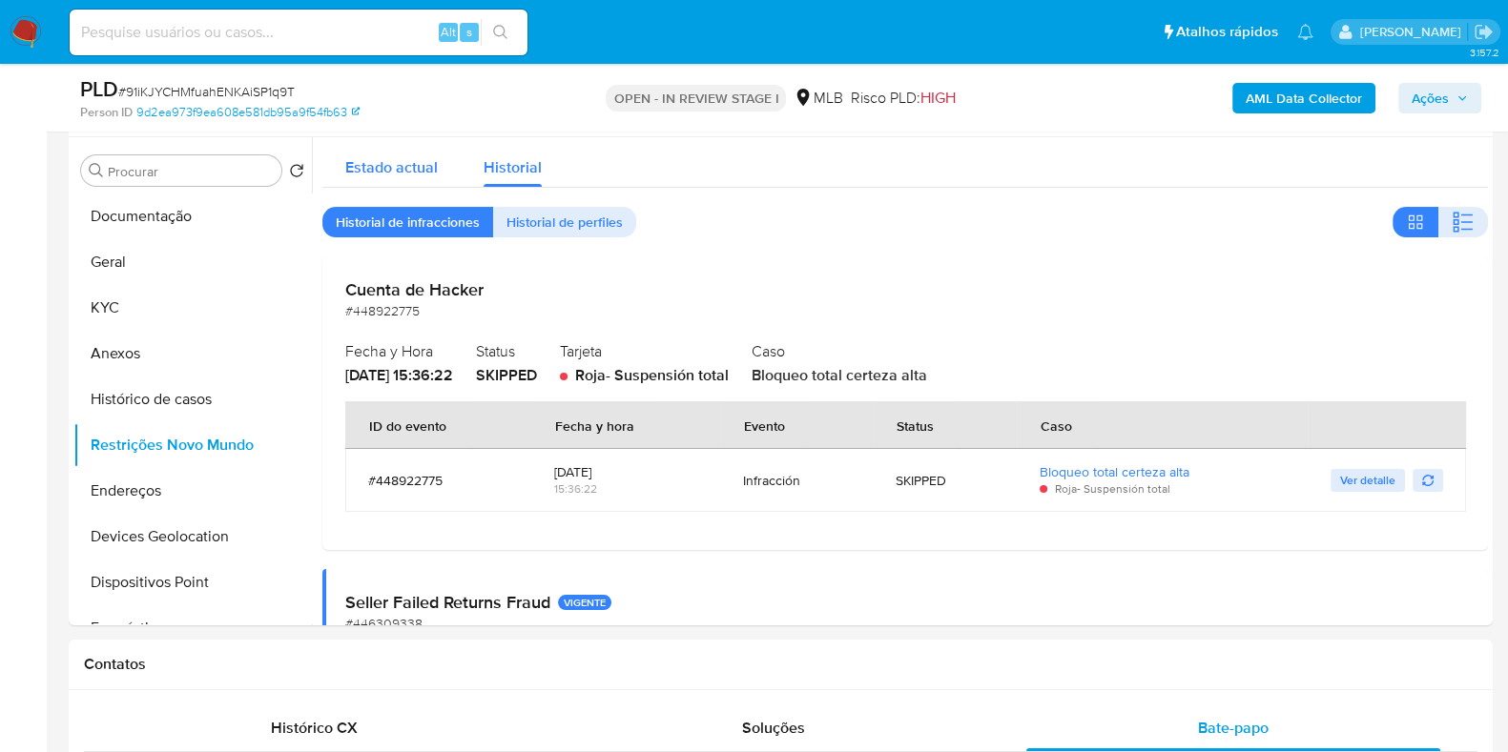
click at [373, 177] on span "Estado actual" at bounding box center [391, 167] width 93 height 22
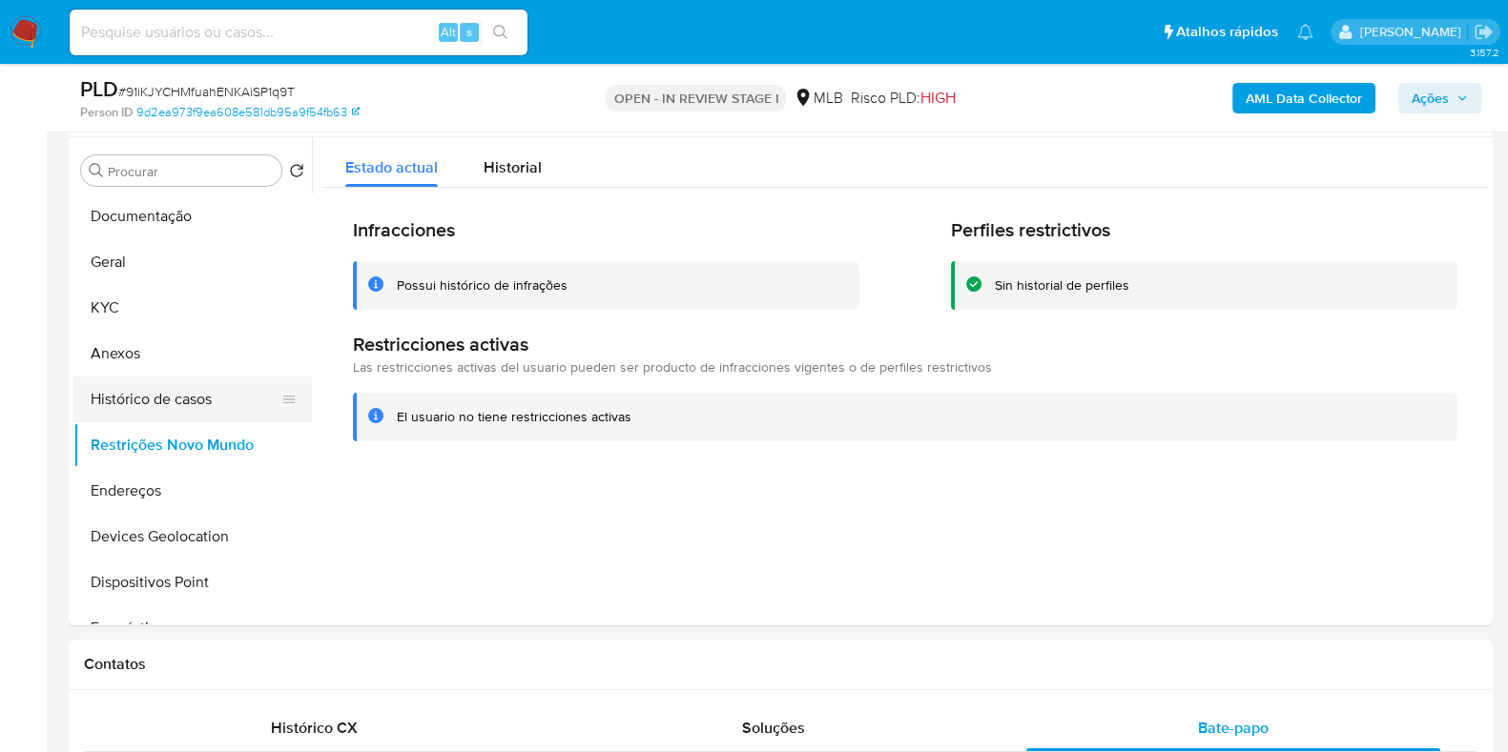
click at [240, 394] on button "Histórico de casos" at bounding box center [184, 400] width 223 height 46
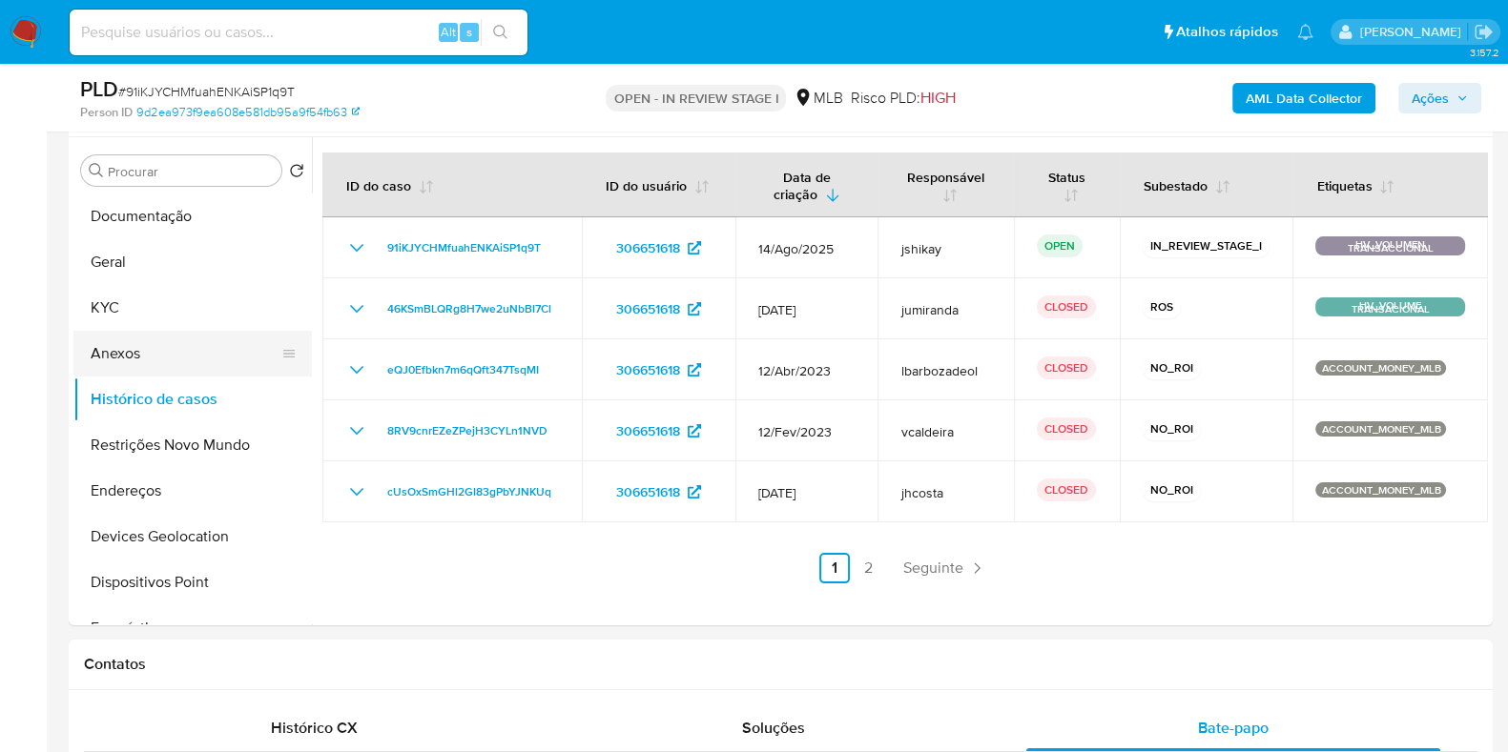
click at [150, 350] on button "Anexos" at bounding box center [184, 354] width 223 height 46
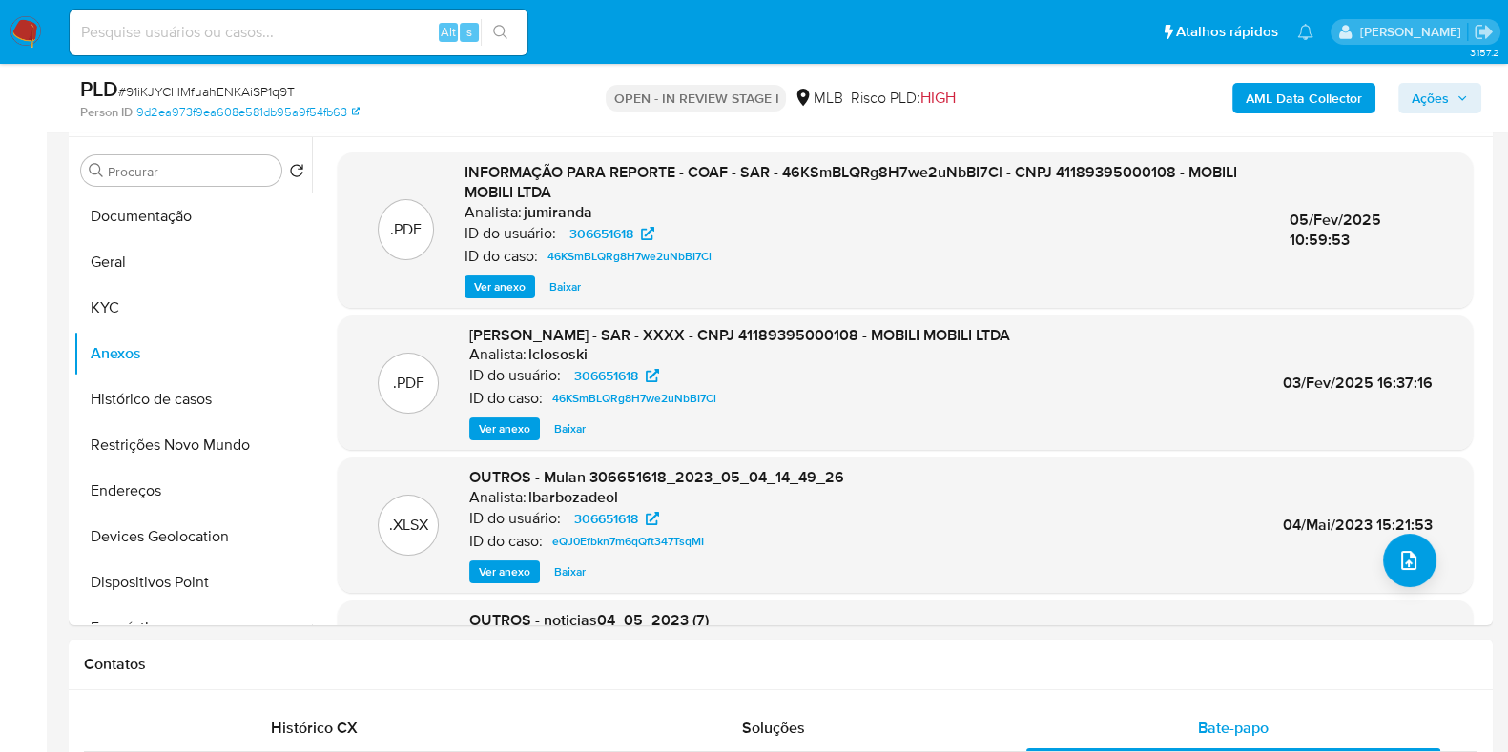
click at [487, 296] on span "Ver anexo" at bounding box center [499, 287] width 51 height 19
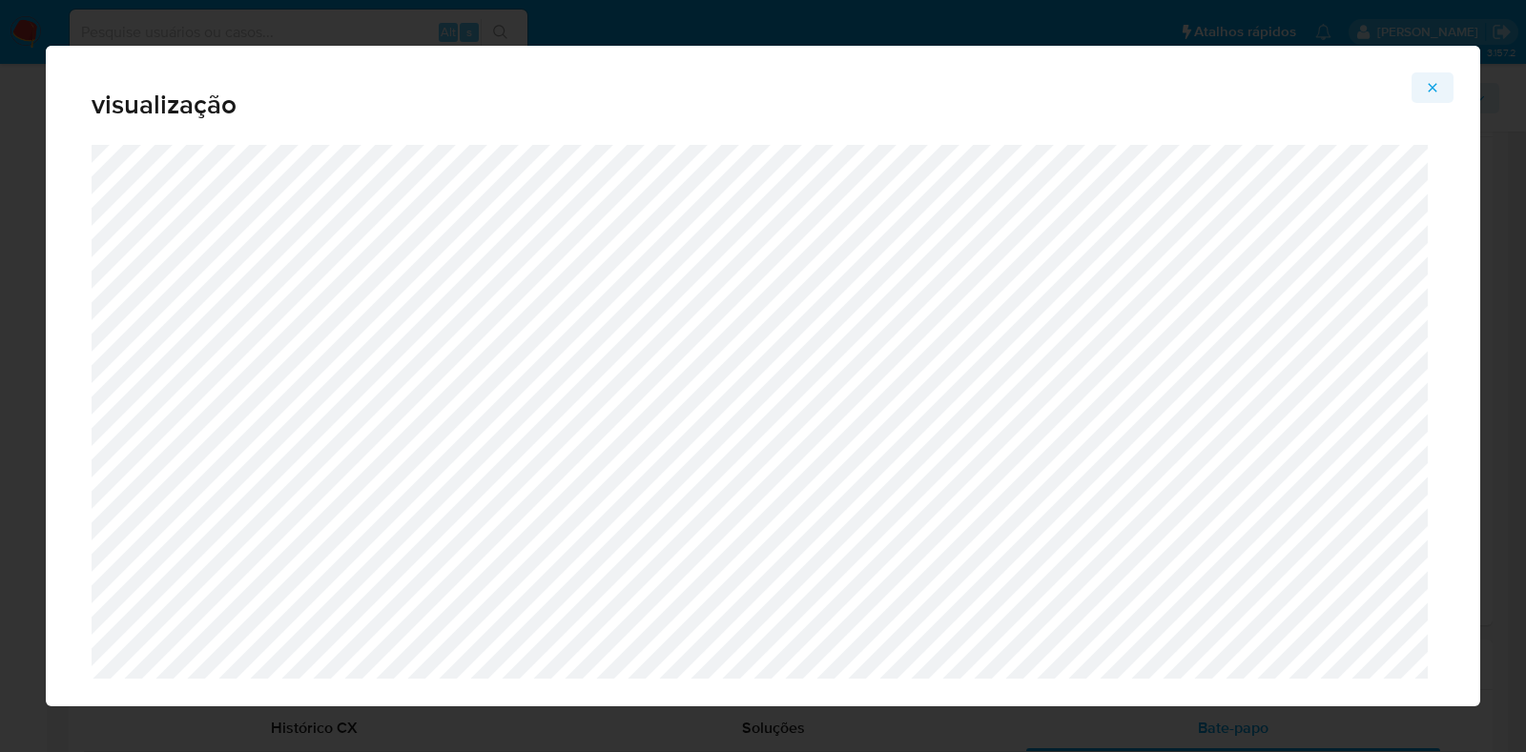
click at [1437, 88] on icon "Attachment preview" at bounding box center [1432, 87] width 15 height 15
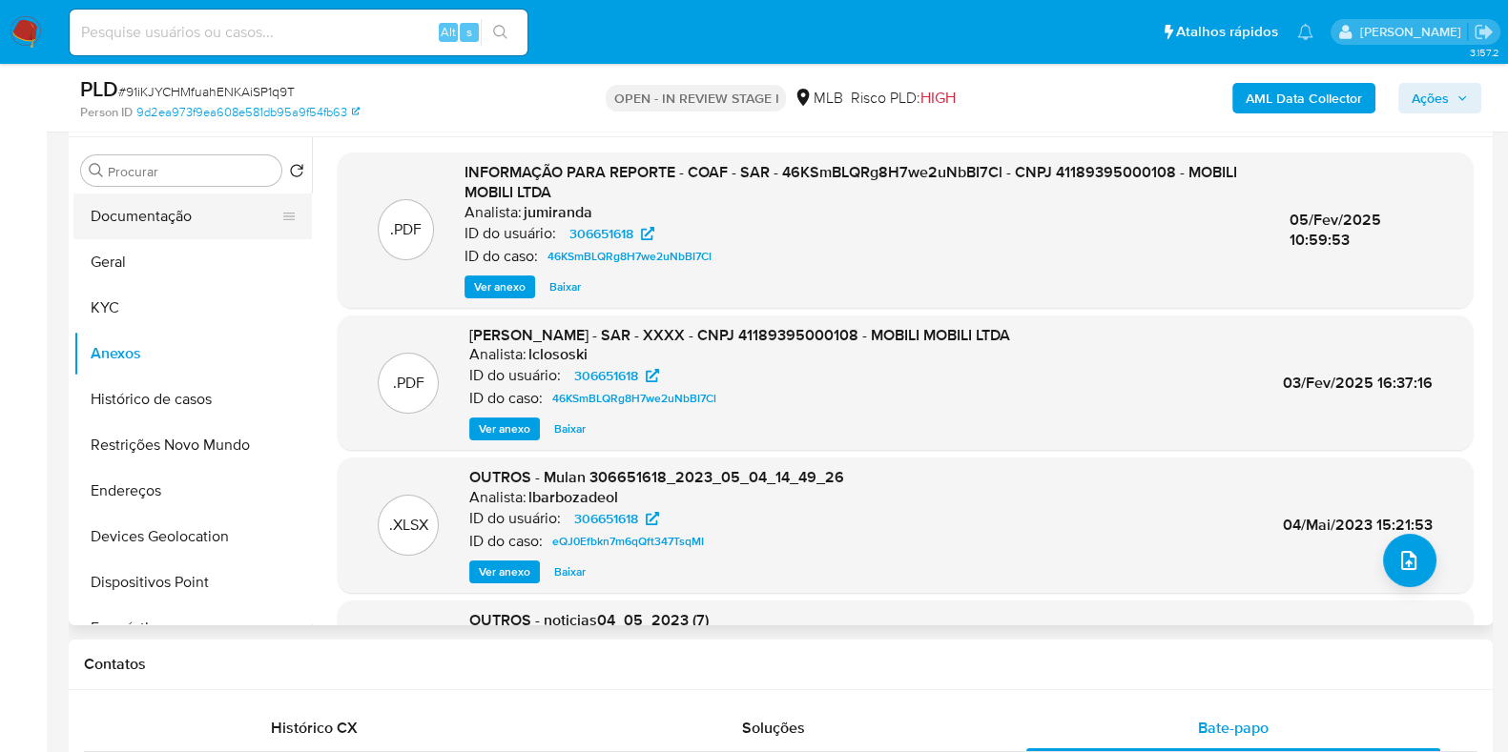
click at [103, 212] on button "Documentação" at bounding box center [184, 217] width 223 height 46
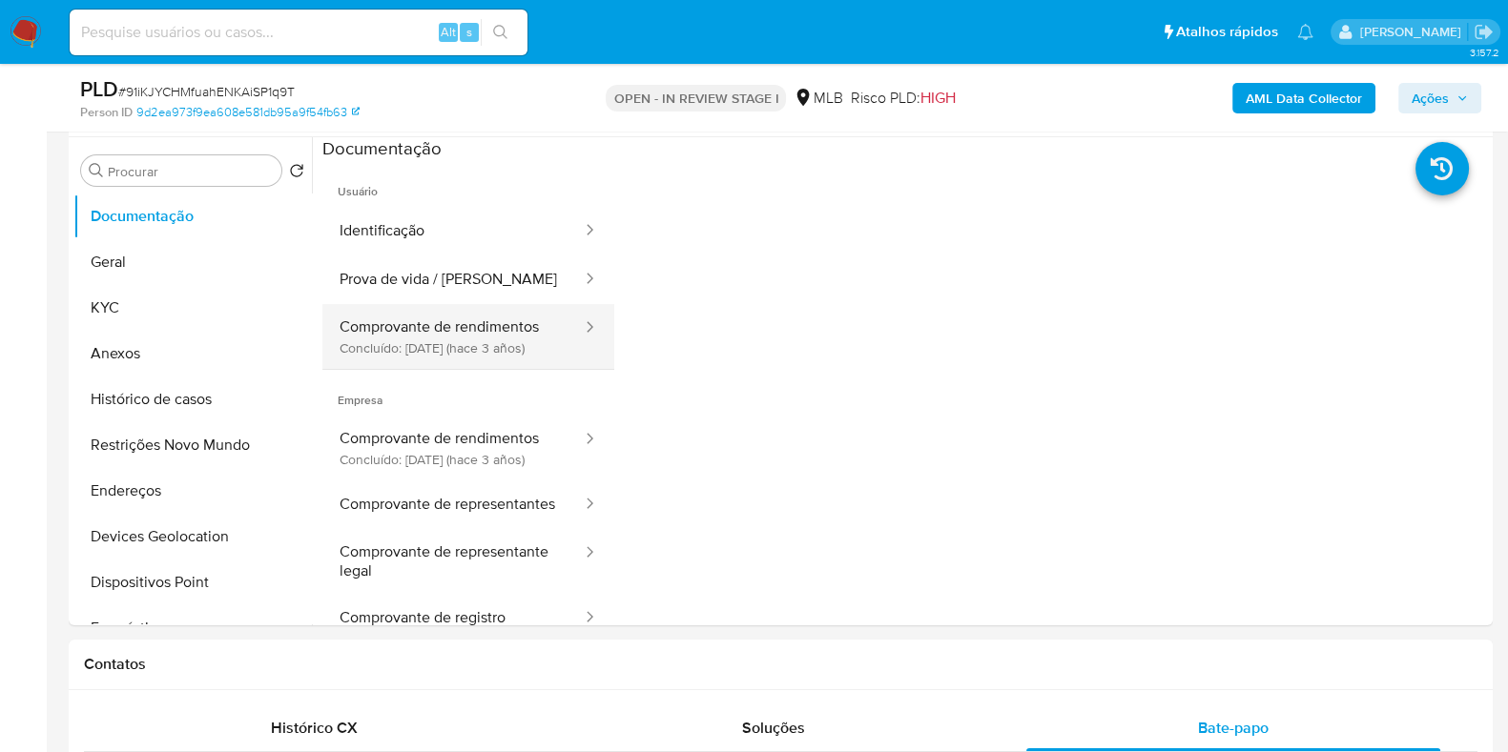
click at [517, 334] on button "Comprovante de rendimentos Concluído: 05/12/2022 (hace 3 años)" at bounding box center [452, 336] width 261 height 65
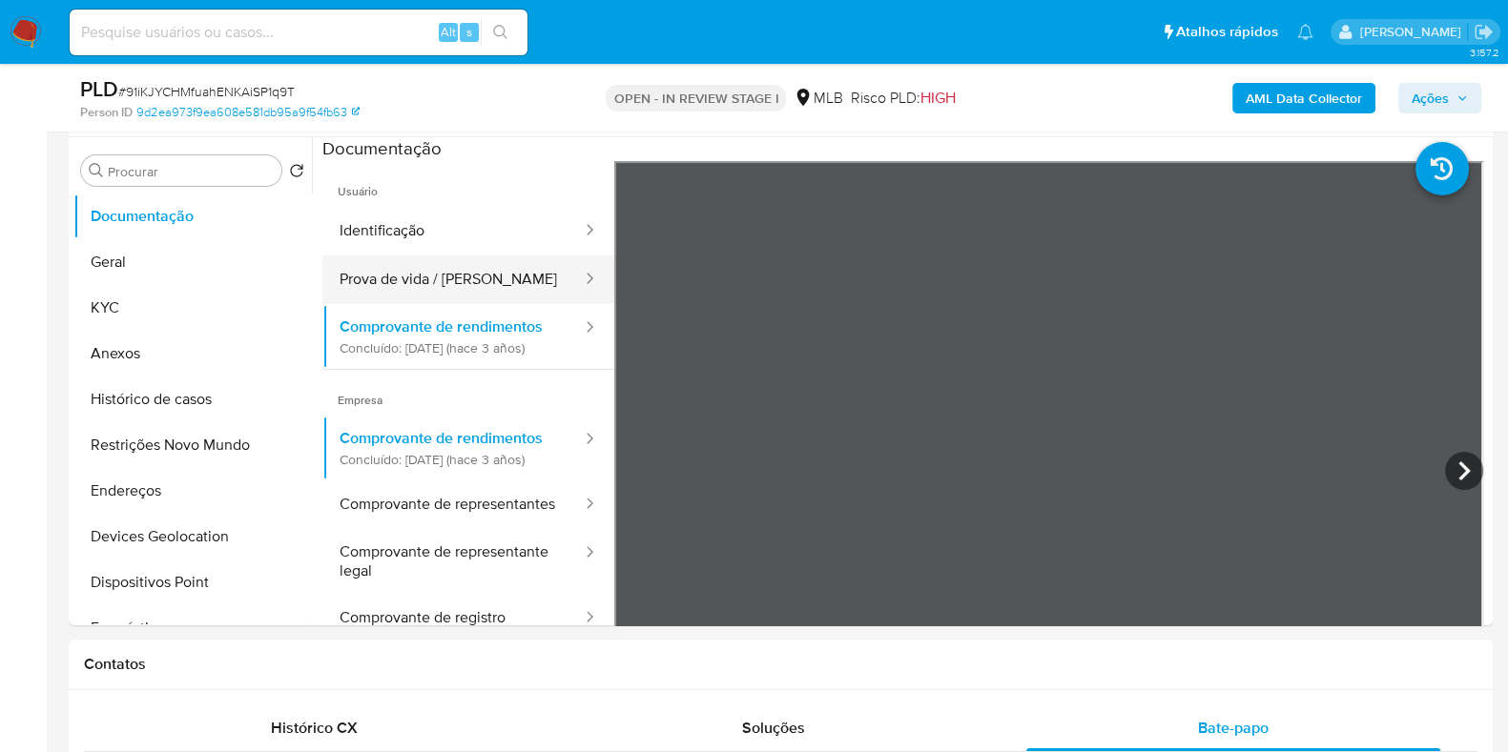
click at [506, 293] on button "Prova de vida / Selfie" at bounding box center [452, 280] width 261 height 49
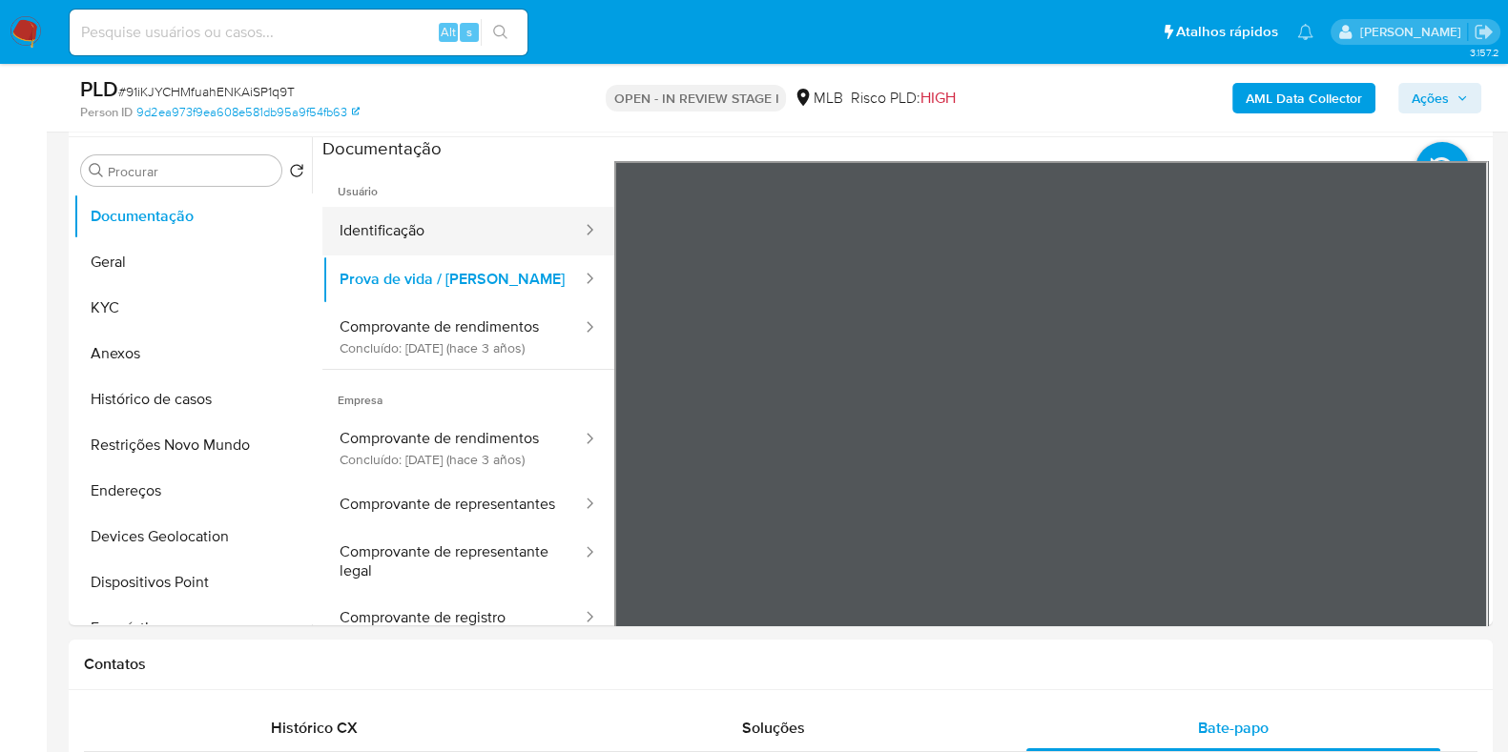
click at [504, 240] on button "Identificação" at bounding box center [452, 231] width 261 height 49
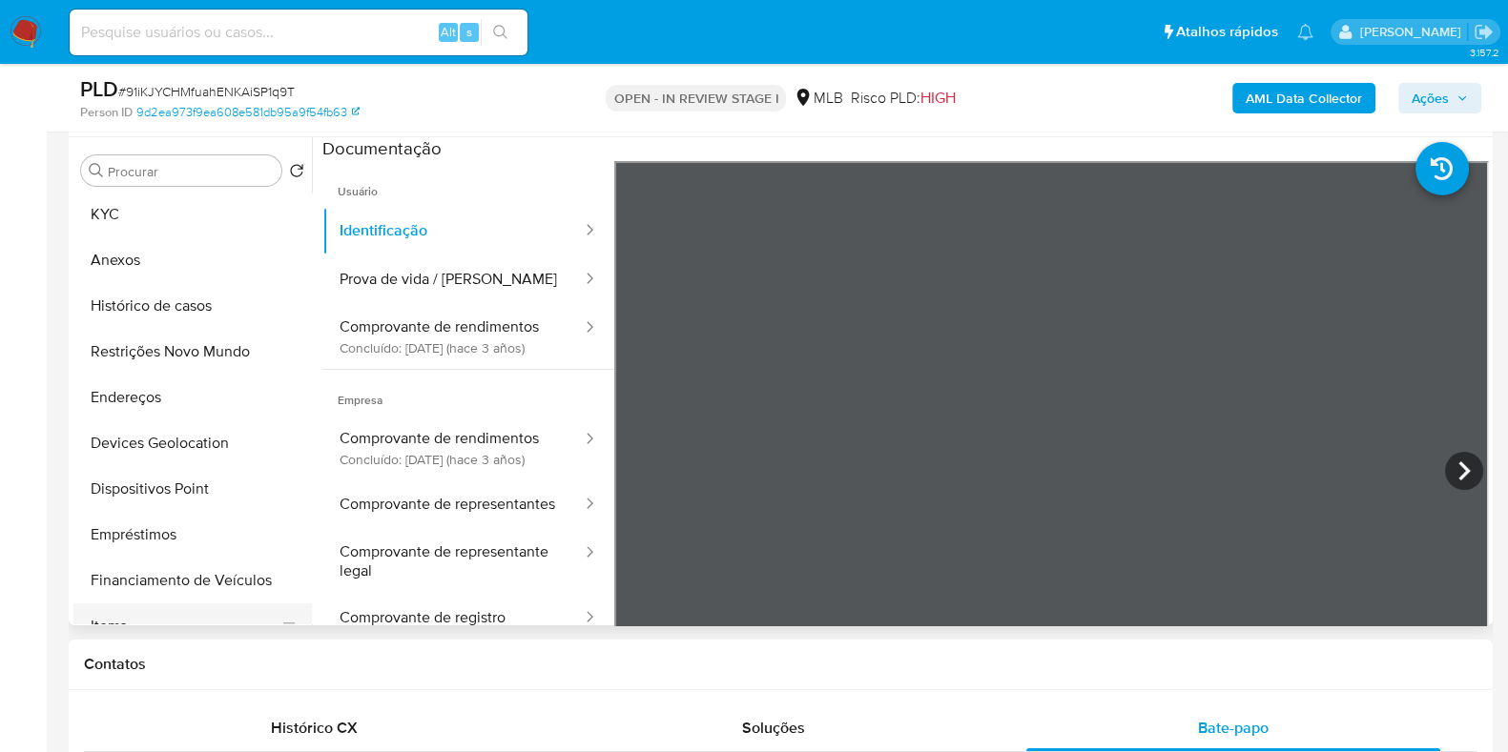
scroll to position [237, 0]
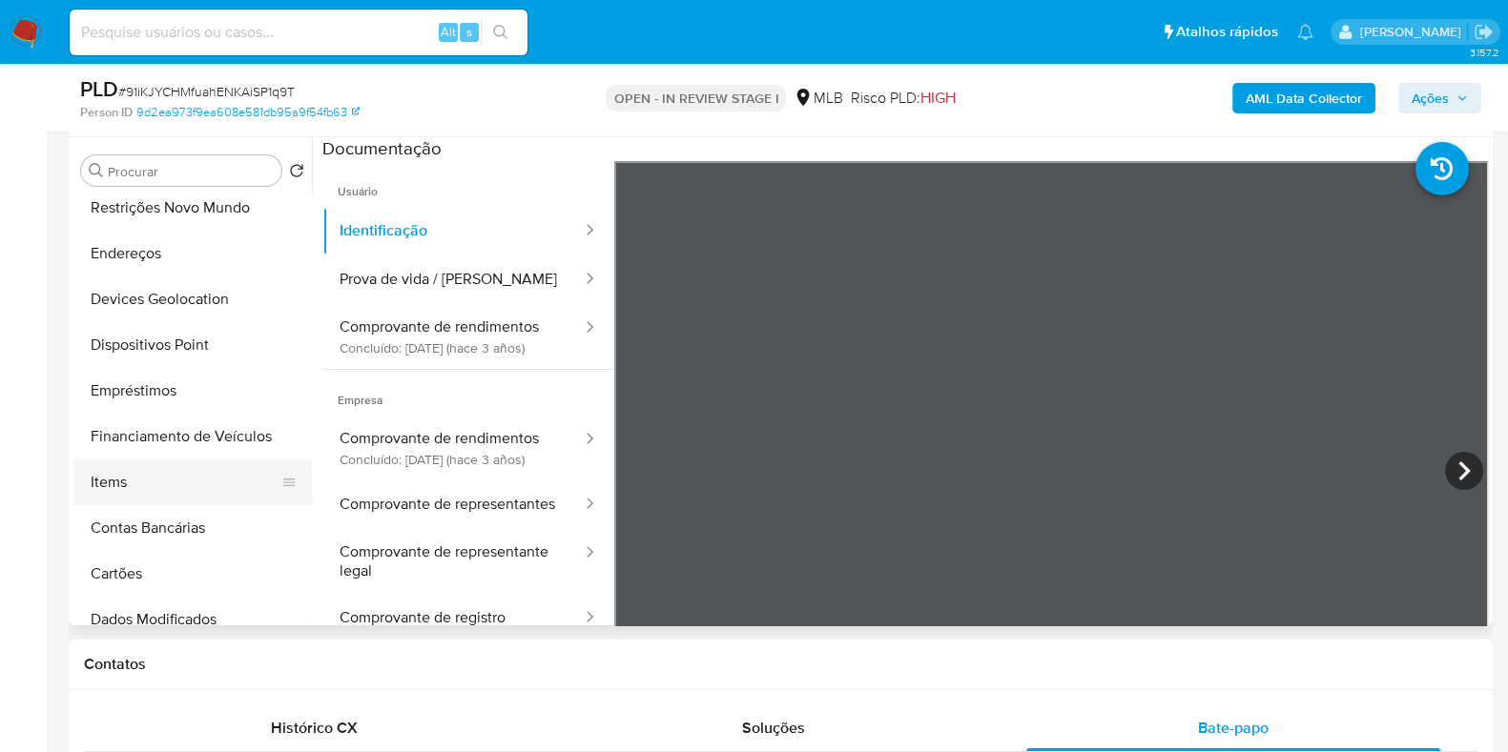
click at [207, 485] on button "Items" at bounding box center [184, 483] width 223 height 46
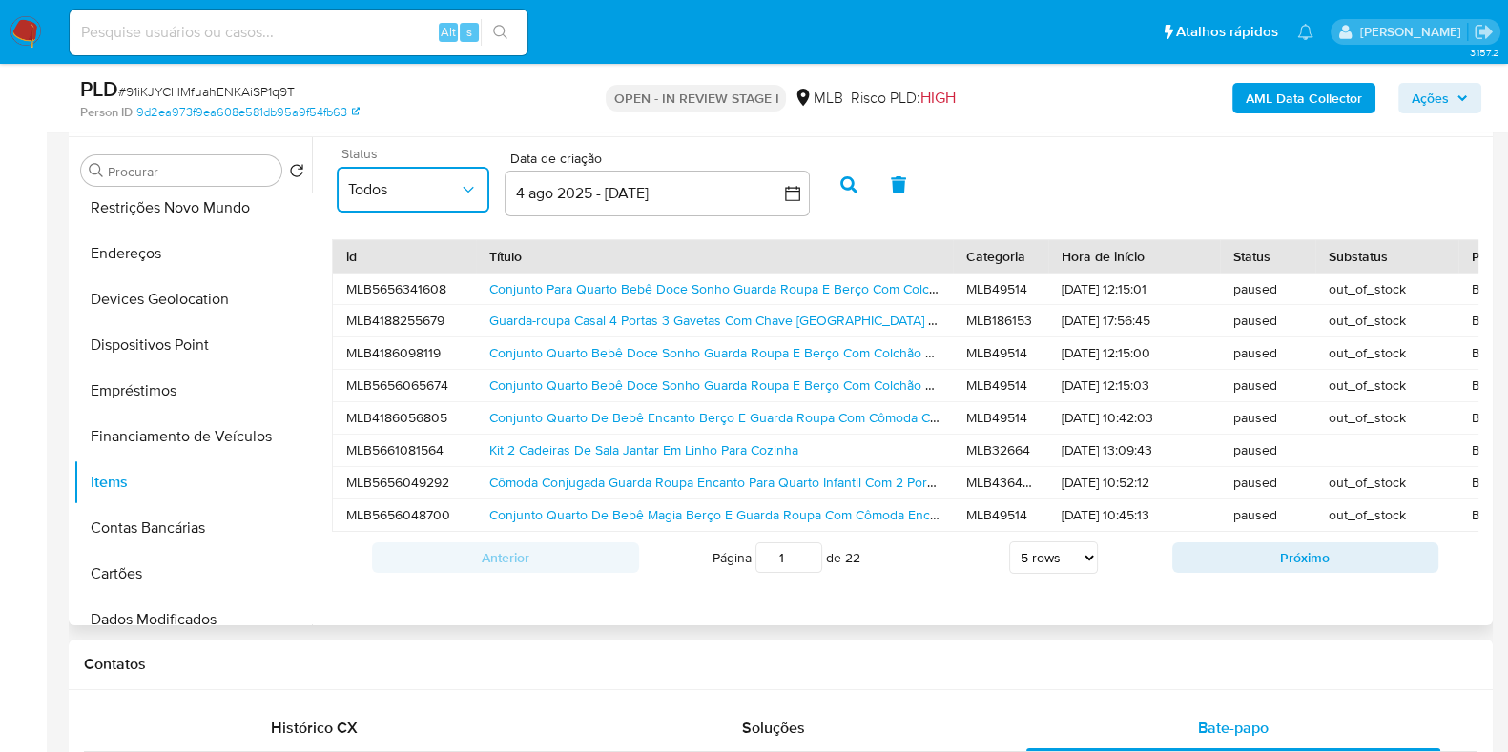
click at [411, 185] on span "Todos" at bounding box center [403, 189] width 111 height 19
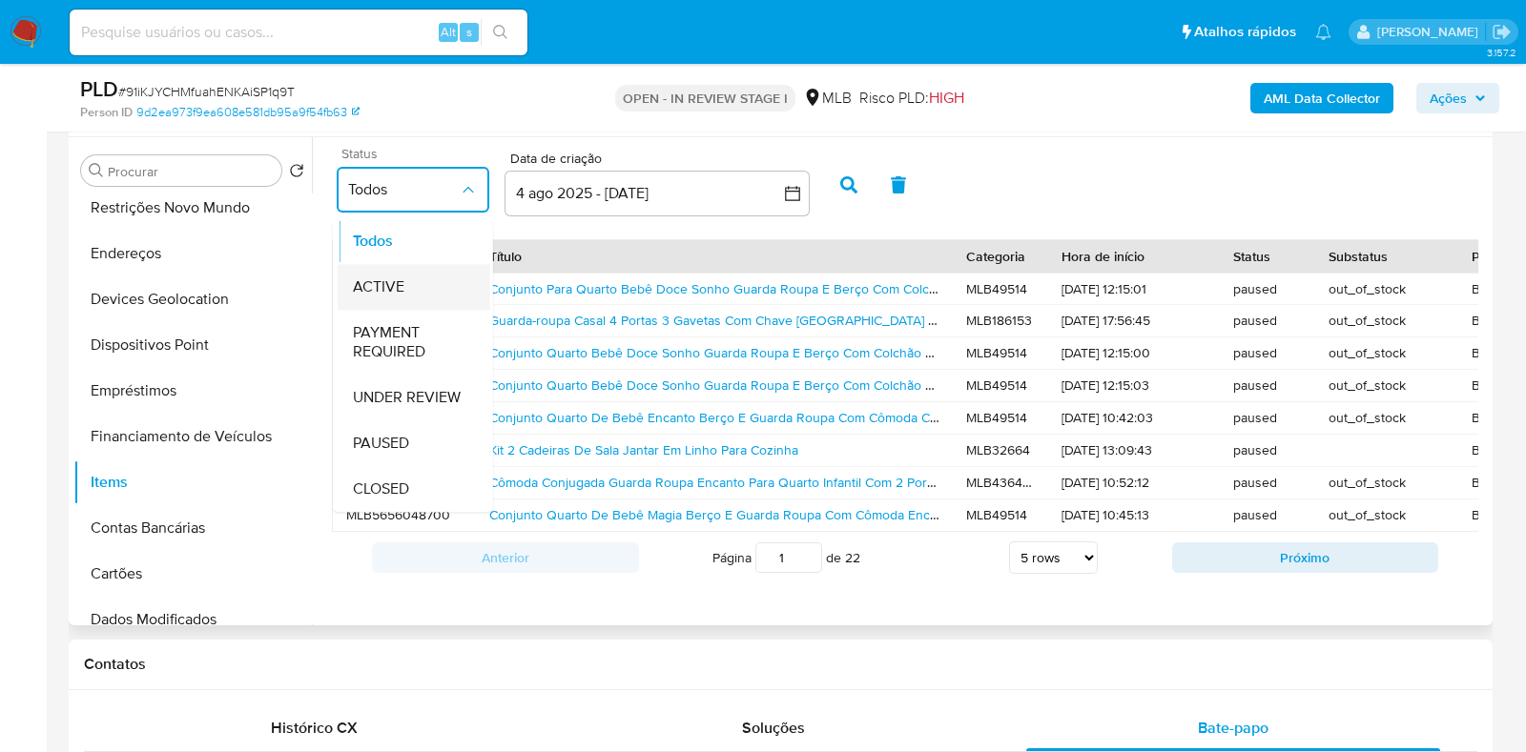
click at [405, 293] on div "ACTIVE" at bounding box center [414, 287] width 122 height 46
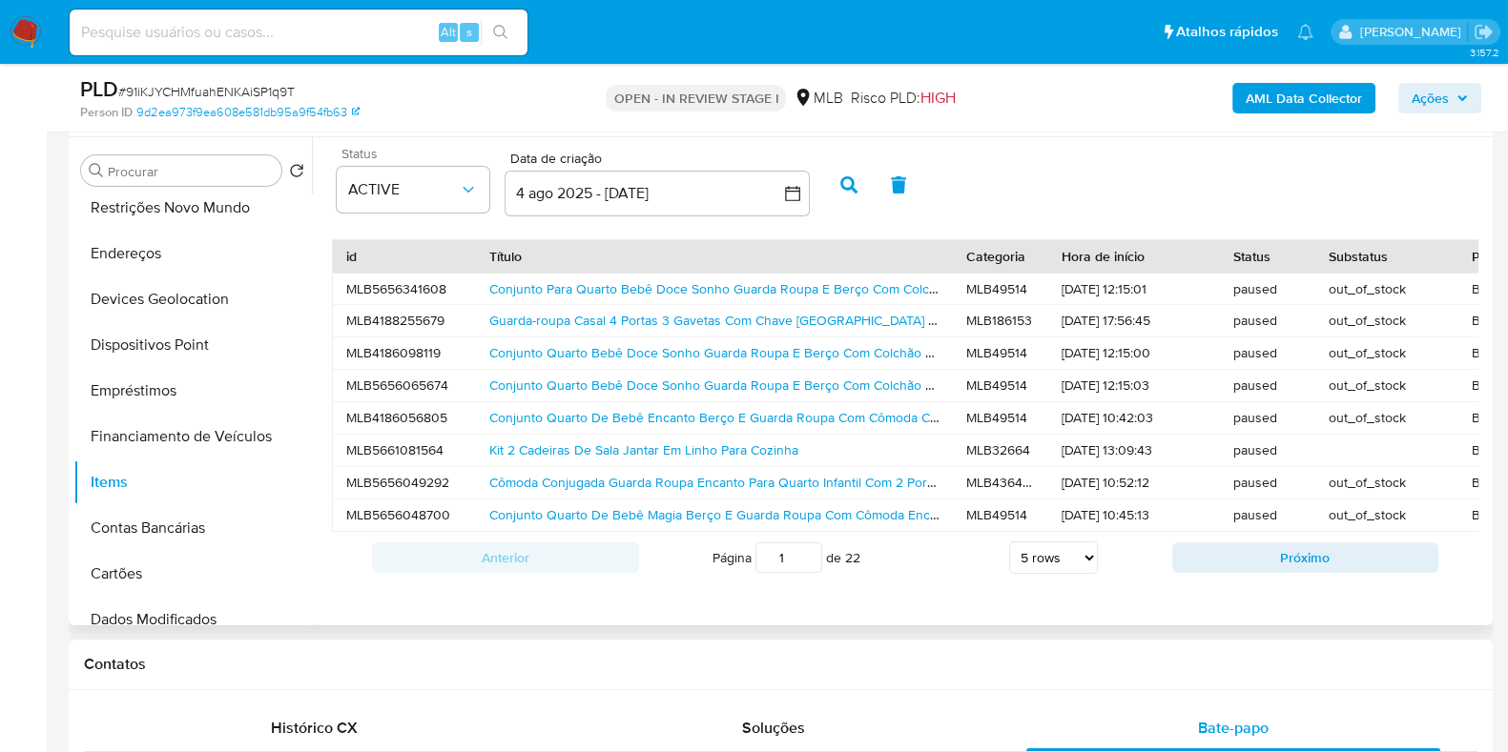
click at [852, 193] on icon "button" at bounding box center [848, 184] width 17 height 17
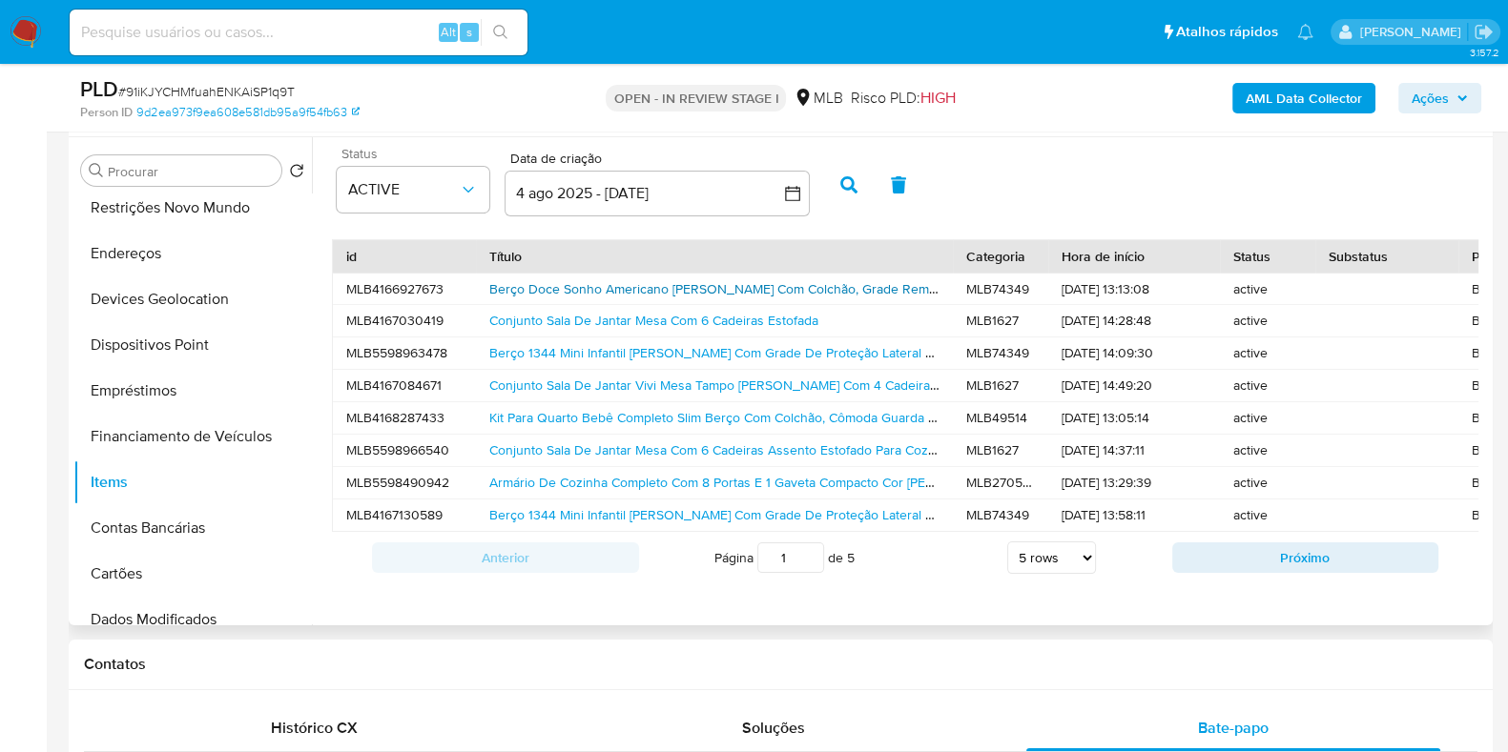
click at [698, 279] on link "Berço Doce Sonho Americano Vira Cama Com Colchão, Grade Removível E Rodízios Co…" at bounding box center [823, 288] width 669 height 19
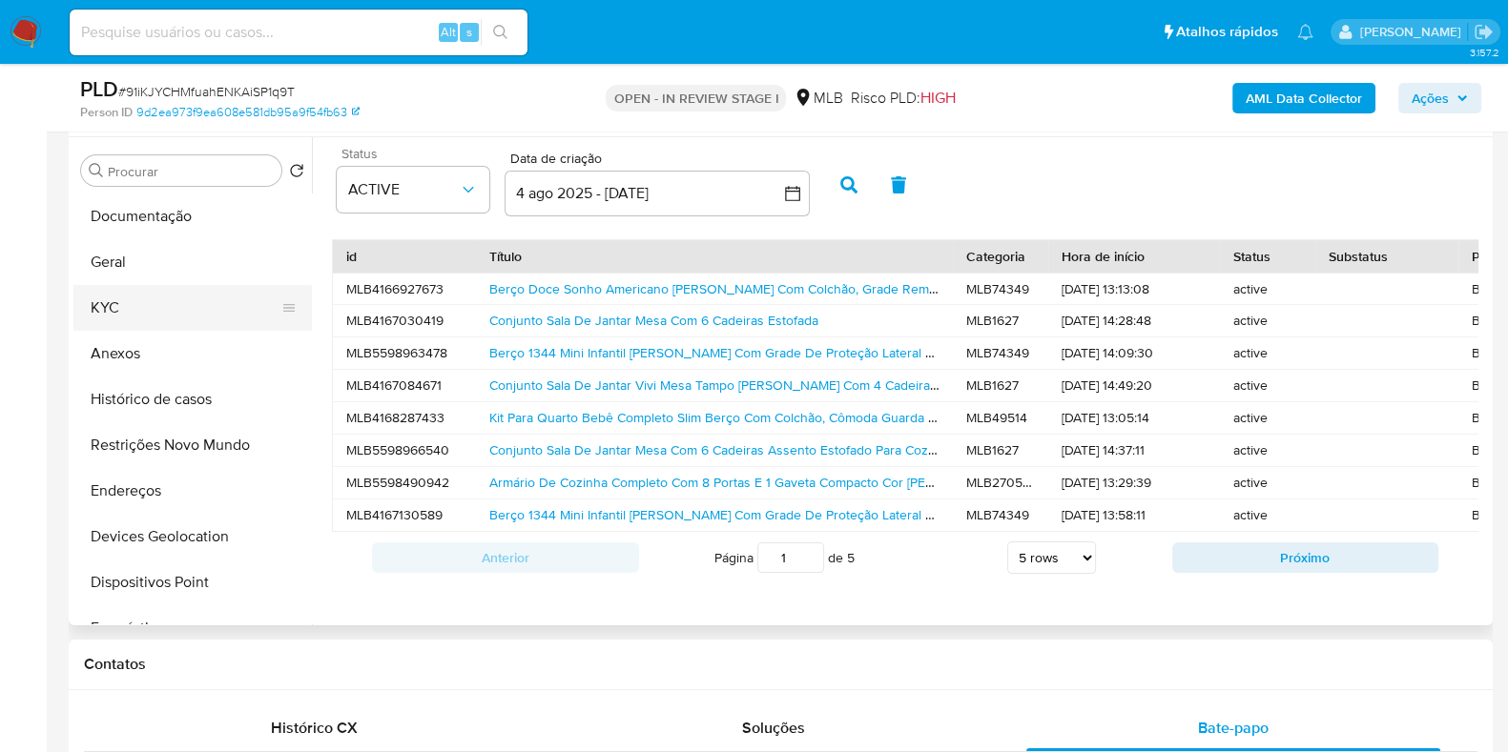
click at [151, 311] on button "KYC" at bounding box center [184, 308] width 223 height 46
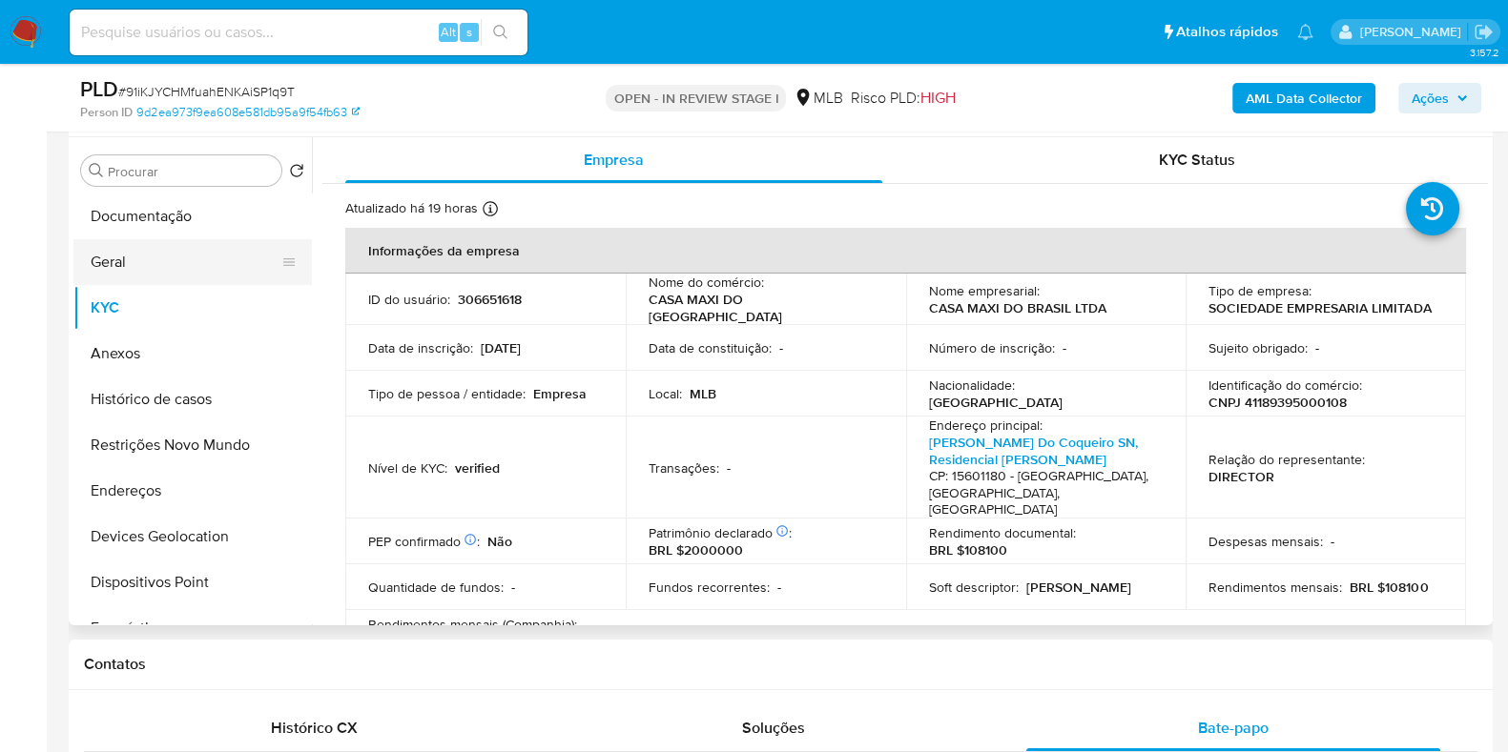
click at [175, 264] on button "Geral" at bounding box center [184, 262] width 223 height 46
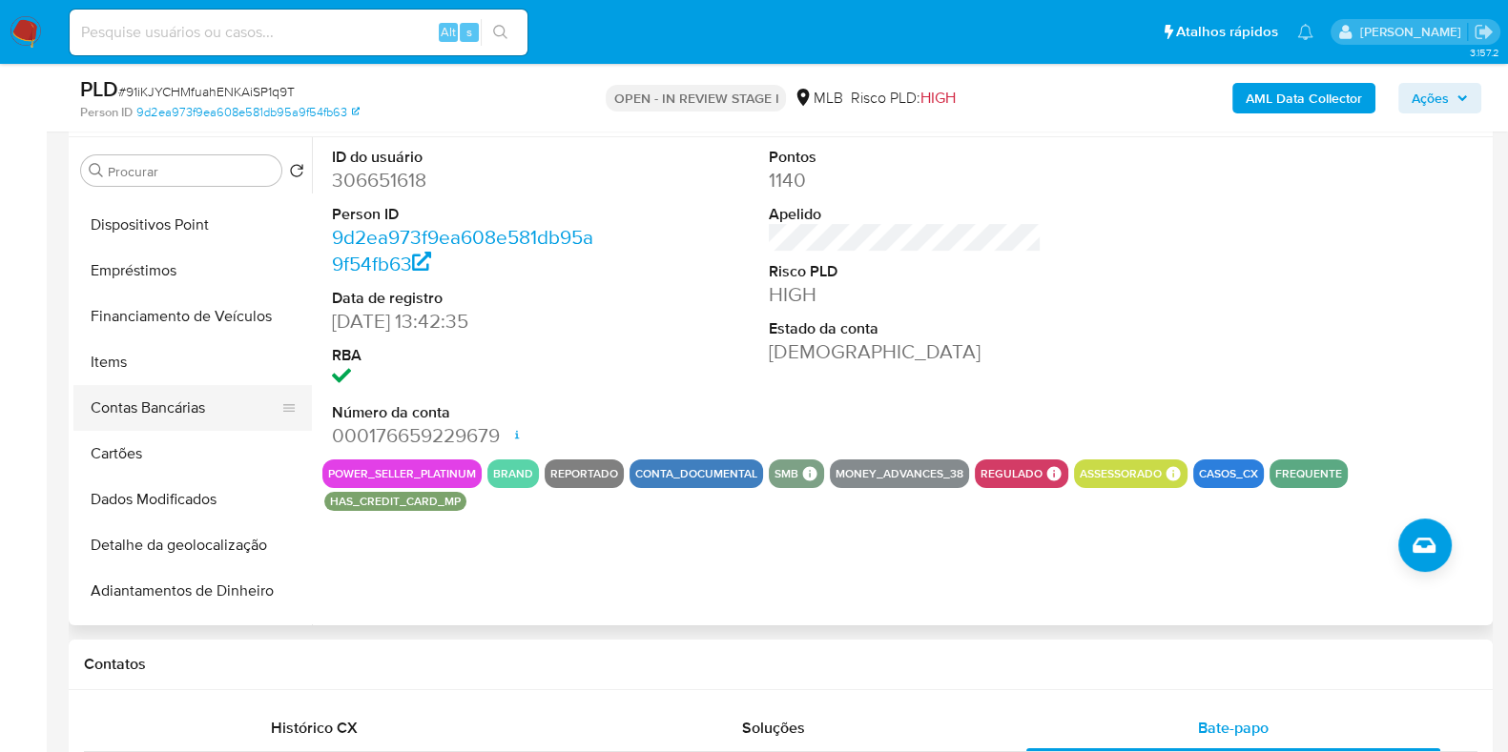
scroll to position [357, 0]
click at [175, 374] on button "Items" at bounding box center [184, 363] width 223 height 46
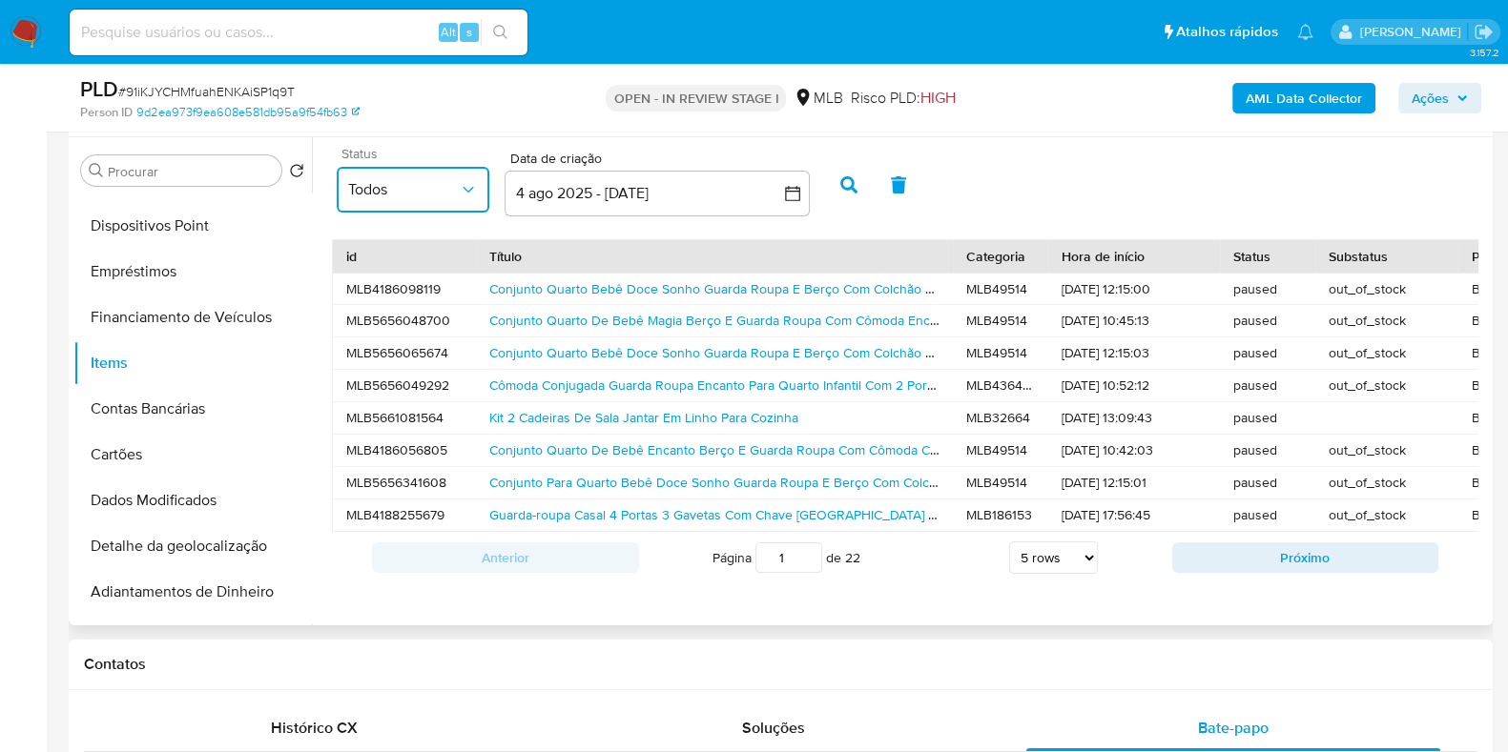
click at [442, 197] on span "Todos" at bounding box center [403, 189] width 111 height 19
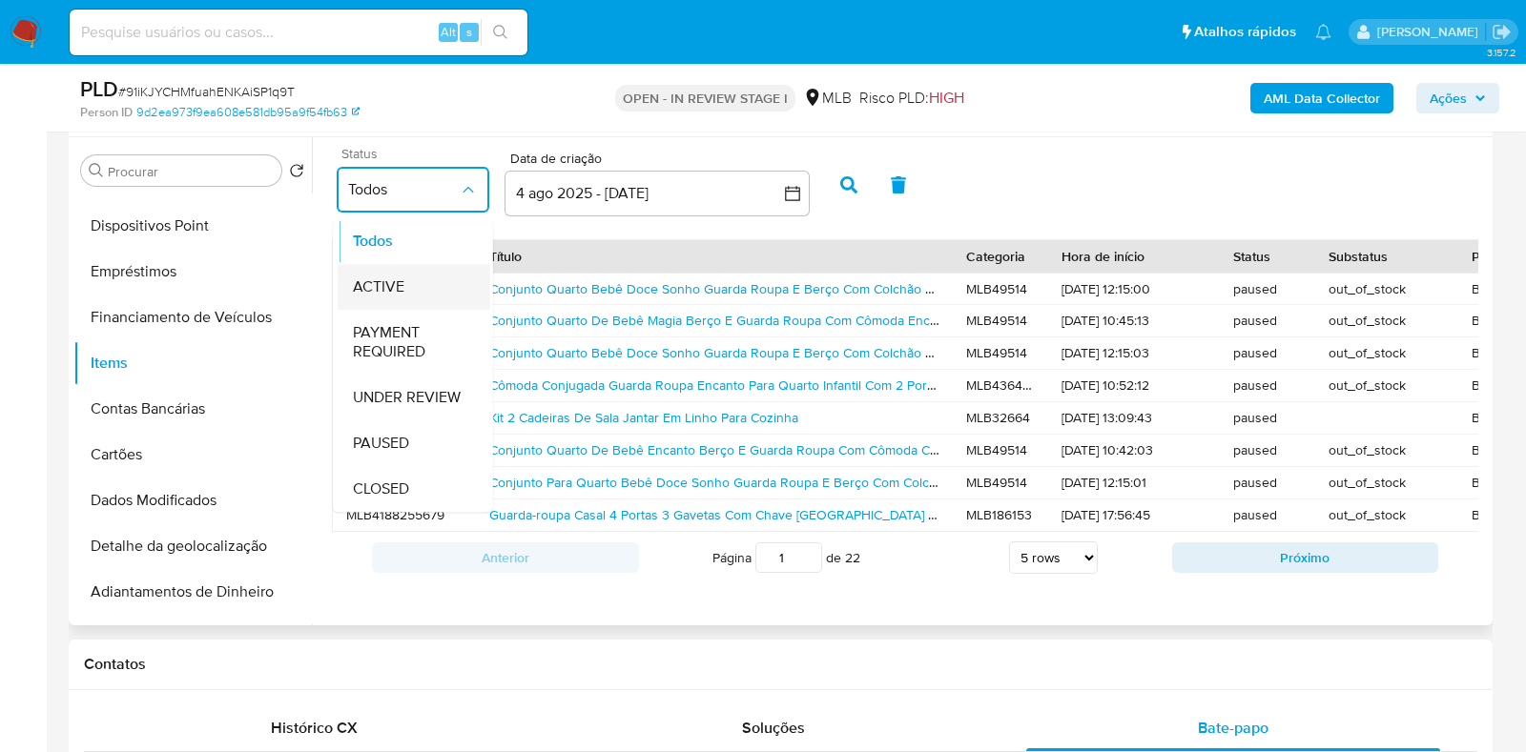
click at [386, 279] on span "ACTIVE" at bounding box center [378, 287] width 51 height 19
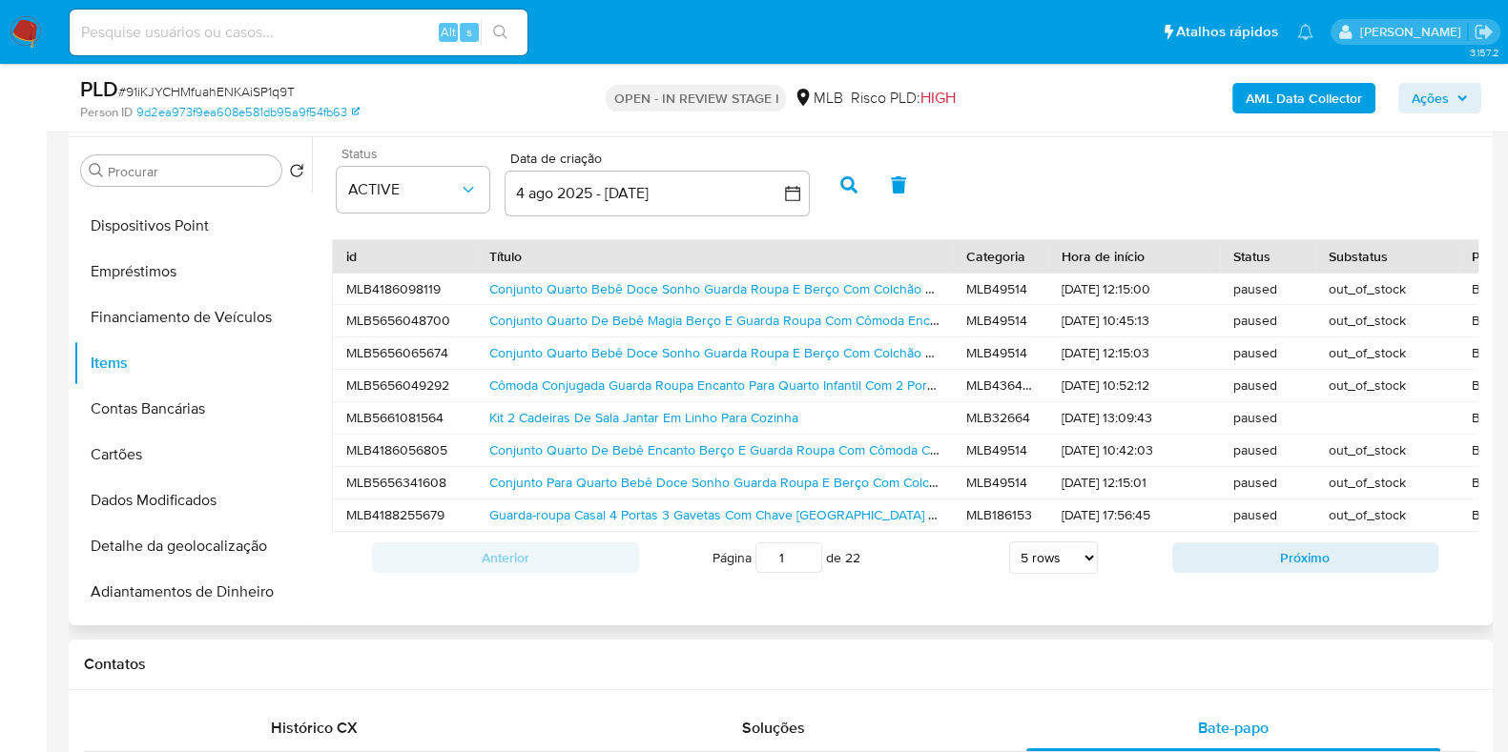
click at [847, 180] on icon "button" at bounding box center [848, 184] width 17 height 17
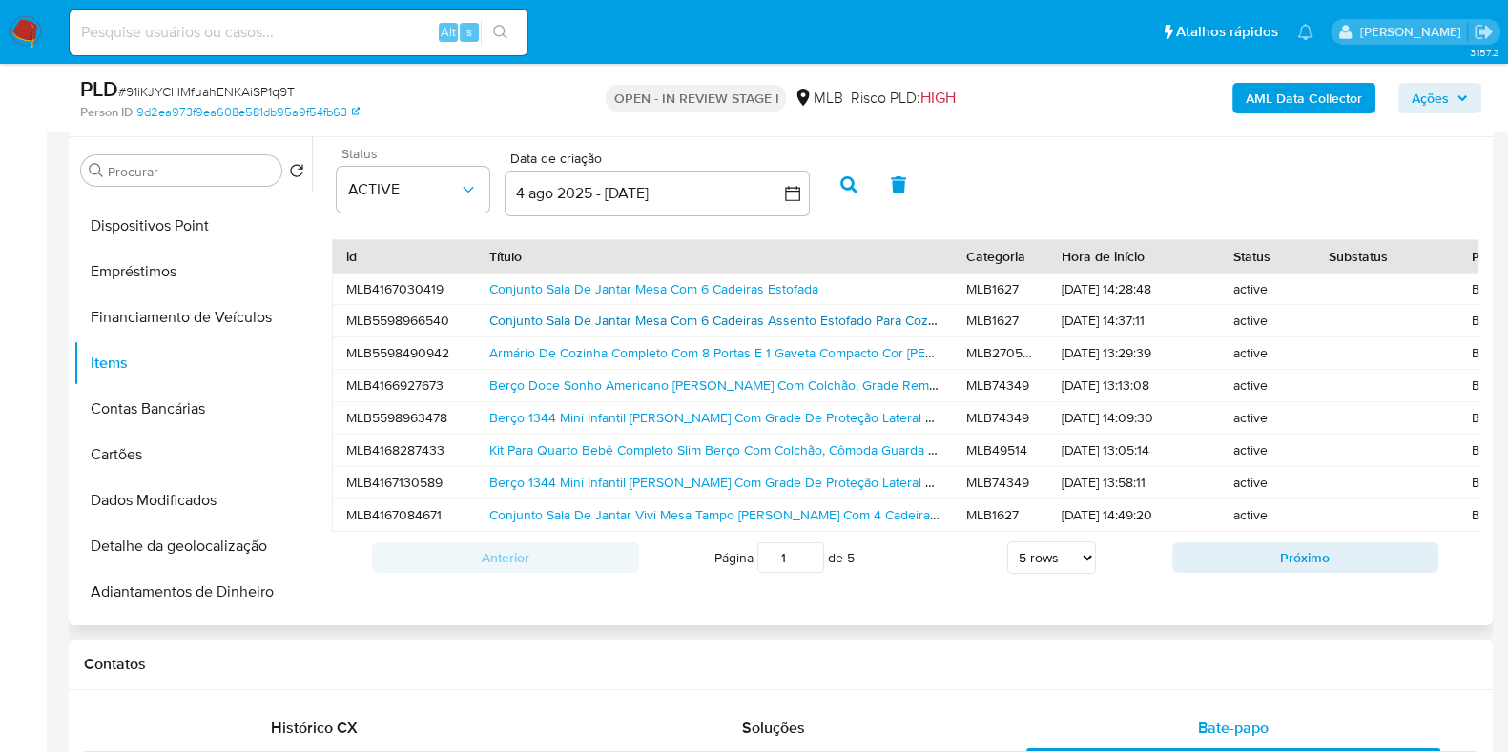
click at [667, 318] on link "Conjunto Sala De Jantar Mesa Com 6 Cadeiras Assento Estofado Para Cozinha Cor M…" at bounding box center [892, 320] width 806 height 19
click at [667, 348] on link "Armário De Cozinha Completo Com 8 Portas E 1 Gaveta Compacto Cor Carvalho Off -…" at bounding box center [854, 352] width 731 height 19
click at [663, 383] on link "Berço Doce Sonho Americano Vira Cama Com Colchão, Grade Removível E Rodízios Co…" at bounding box center [823, 385] width 669 height 19
click at [660, 415] on link "Berço 1344 Mini Infantil Vira Cama Com Grade De Proteção Lateral E Rodízios Par…" at bounding box center [920, 417] width 863 height 19
click at [659, 444] on link "Kit Para Quarto Bebê Completo Slim Berço Com Colchão, Cômoda Guarda Roupa Cor B…" at bounding box center [792, 450] width 607 height 19
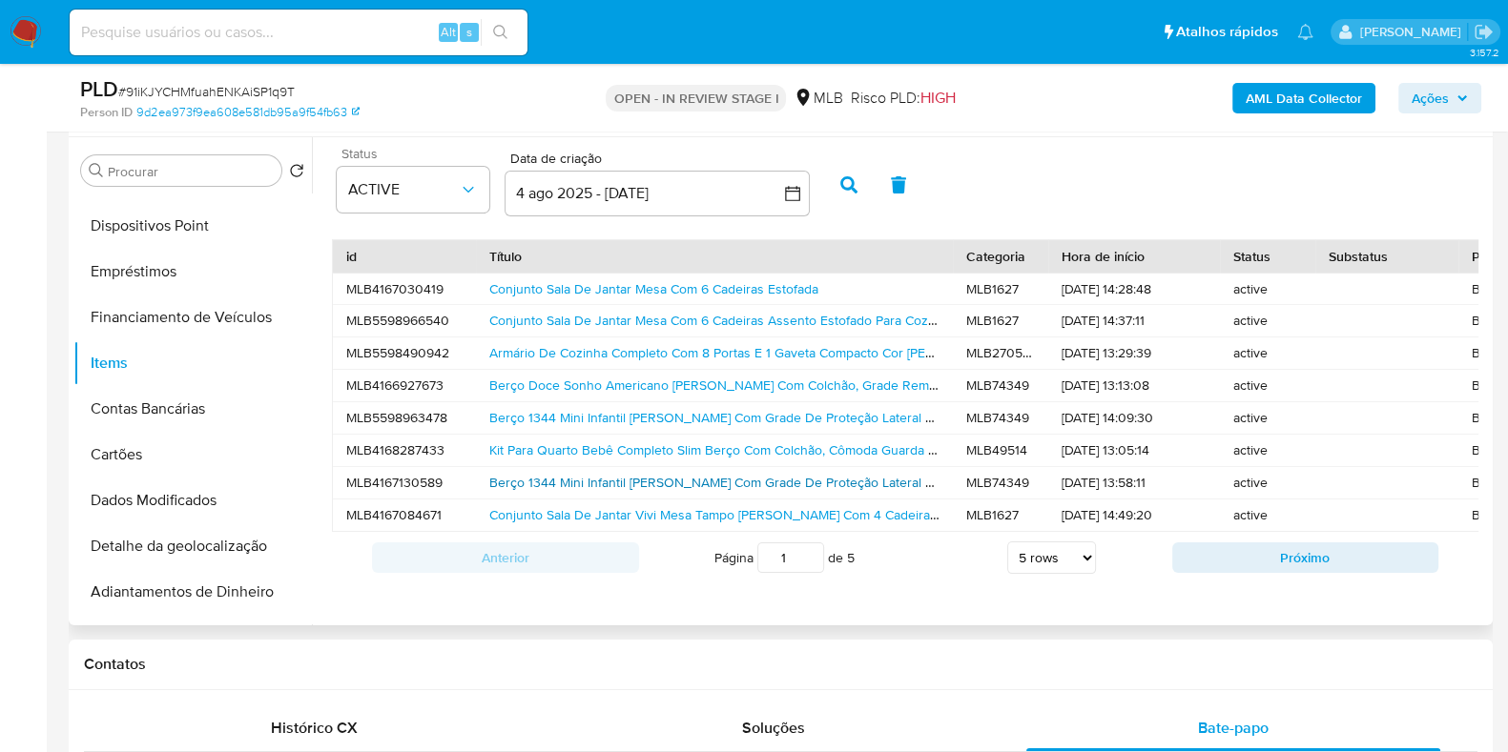
click at [655, 476] on link "Berço 1344 Mini Infantil Vira Cama Com Grade De Proteção Lateral E Rodízios Par…" at bounding box center [920, 482] width 863 height 19
click at [658, 512] on link "Conjunto Sala De Jantar Vivi Mesa Tampo Em Madeira Com 4 Cadeiras - Maxi Do Bra…" at bounding box center [808, 514] width 638 height 19
click at [1242, 573] on button "Próximo" at bounding box center [1305, 558] width 267 height 31
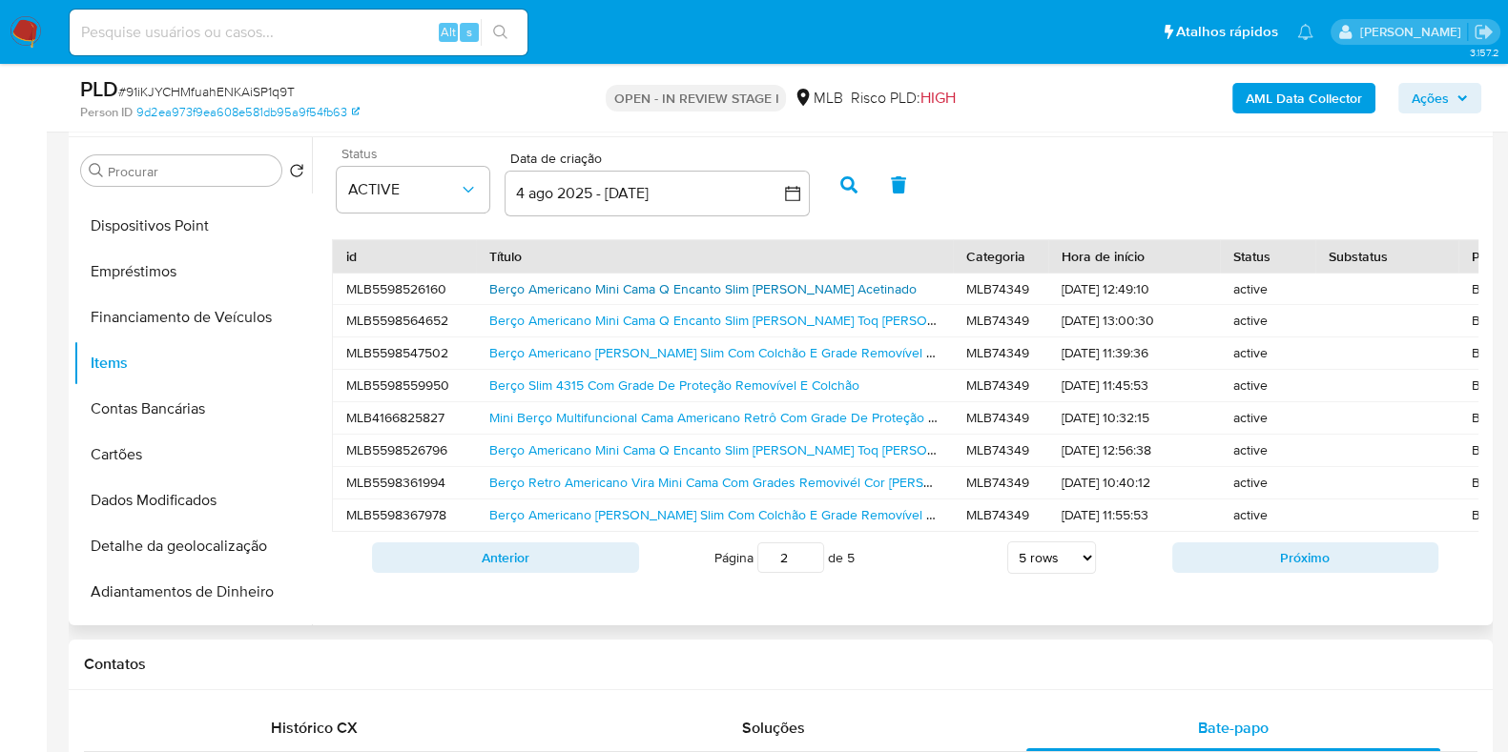
click at [701, 288] on link "Berço Americano Mini Cama Q Encanto Slim Branco Acetinado" at bounding box center [702, 288] width 427 height 19
click at [708, 312] on link "Berço Americano Mini Cama Q Encanto Slim Freijó Toq Branco Cor Freijó Toq Branc…" at bounding box center [897, 320] width 816 height 19
click at [708, 347] on link "Berço Americano Vira Cama Slim Com Colchão E Grade Removível Cor Branco" at bounding box center [770, 352] width 563 height 19
click at [708, 380] on link "Berço Slim 4315 Com Grade De Proteção Removível E Colchão" at bounding box center [674, 385] width 370 height 19
click at [709, 423] on link "Mini Berço Multifuncional Cama Americano Retrô Com Grade De Proteção Removível …" at bounding box center [892, 417] width 807 height 19
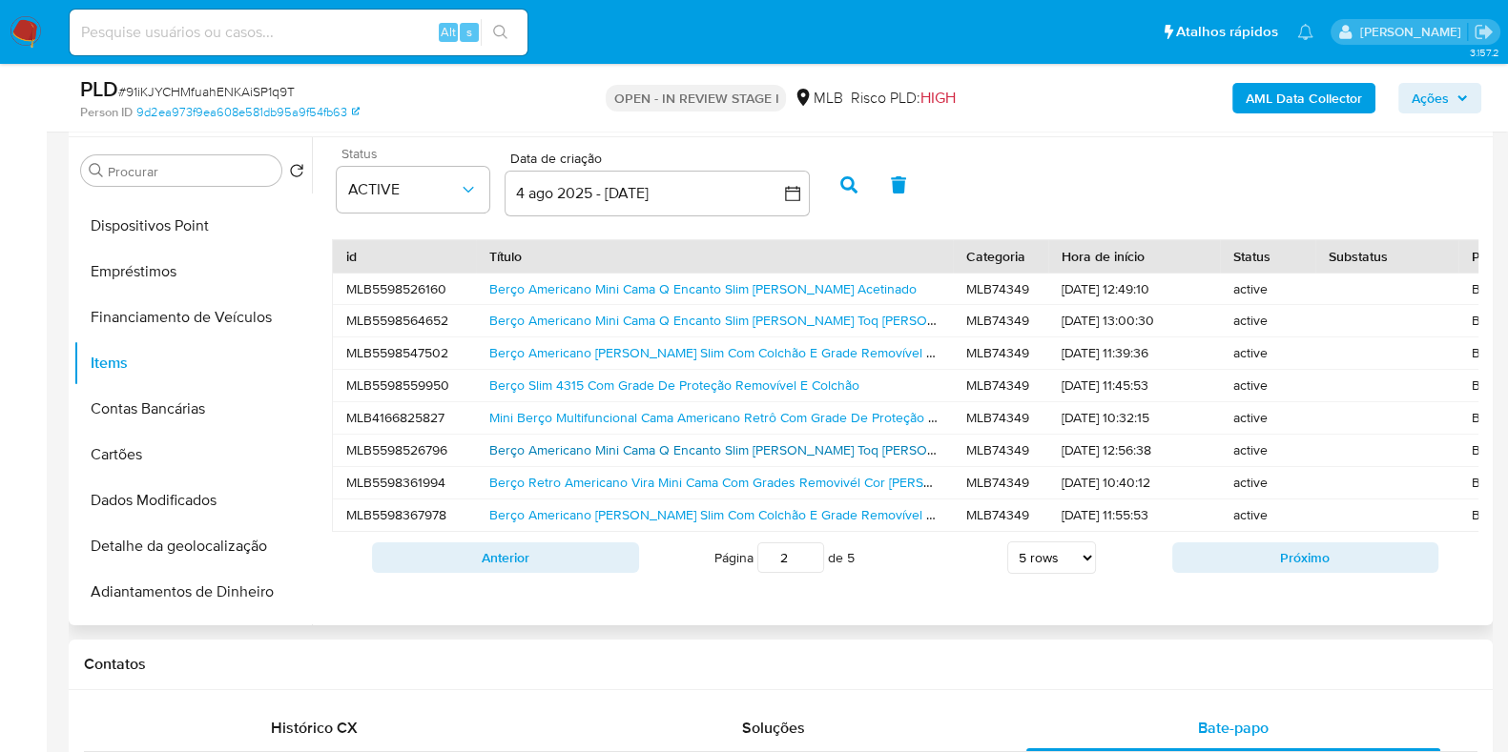
click at [709, 441] on link "Berço Americano Mini Cama Q Encanto Slim Freijó Toq Branco Cor Freijó Toq Branc…" at bounding box center [897, 450] width 816 height 19
click at [710, 478] on link "Berço Retro Americano Vira Mini Cama Com Grades Removivél Cor Freijo" at bounding box center [739, 482] width 501 height 19
click at [717, 507] on link "Berço Americano Vira Cama Slim Com Colchão E Grade Removível Cor Freijo Branco" at bounding box center [823, 514] width 668 height 19
click at [1248, 573] on button "Próximo" at bounding box center [1305, 558] width 267 height 31
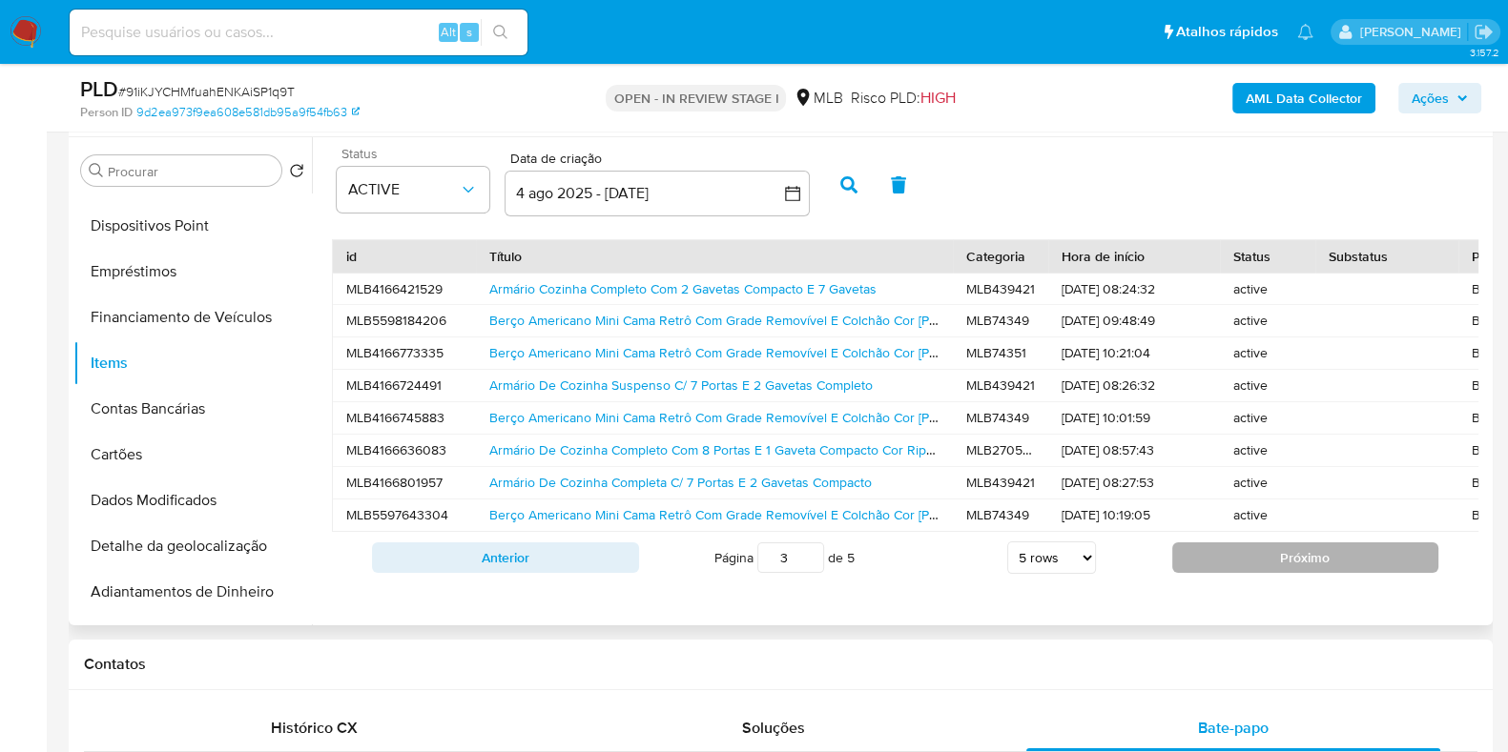
click at [1244, 567] on button "Próximo" at bounding box center [1305, 558] width 267 height 31
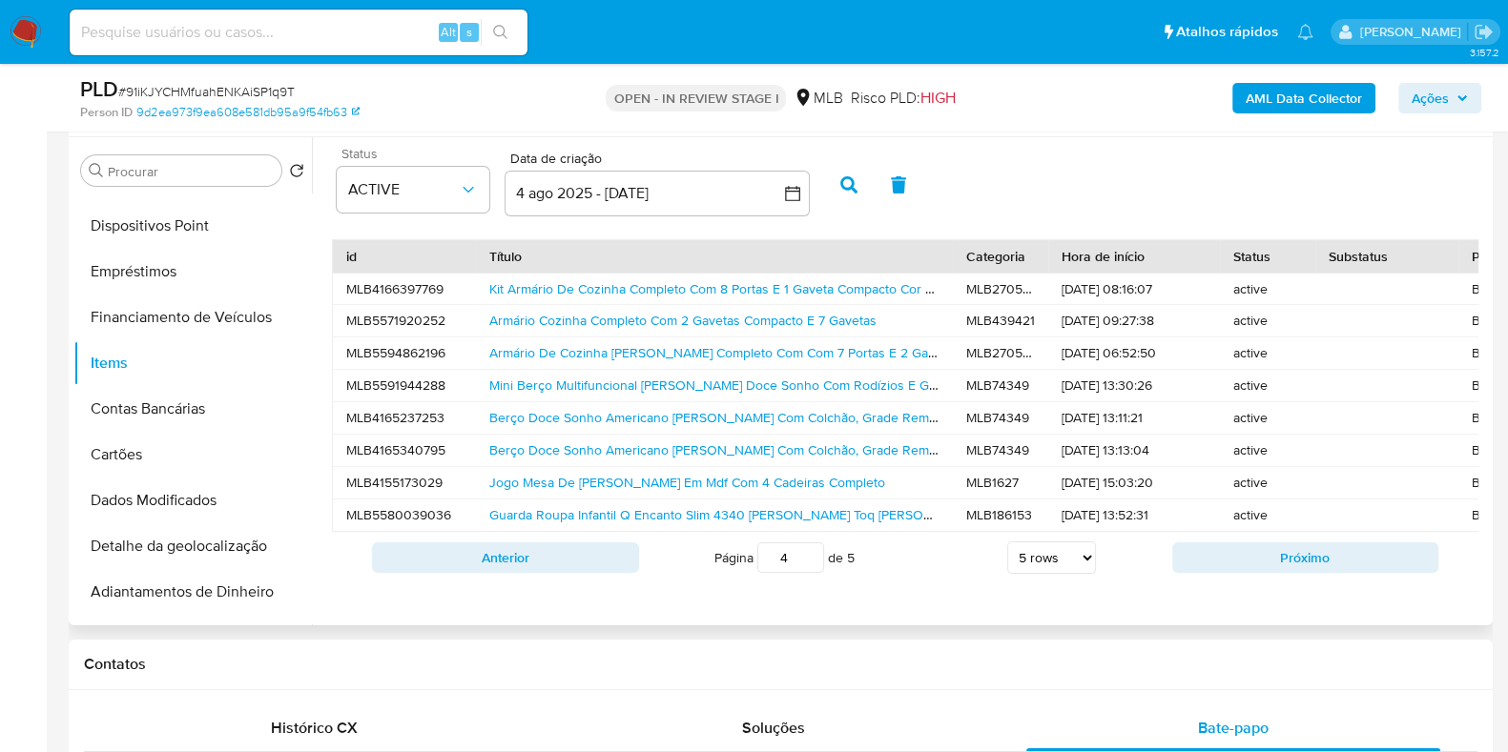
click at [1244, 567] on button "Próximo" at bounding box center [1305, 558] width 267 height 31
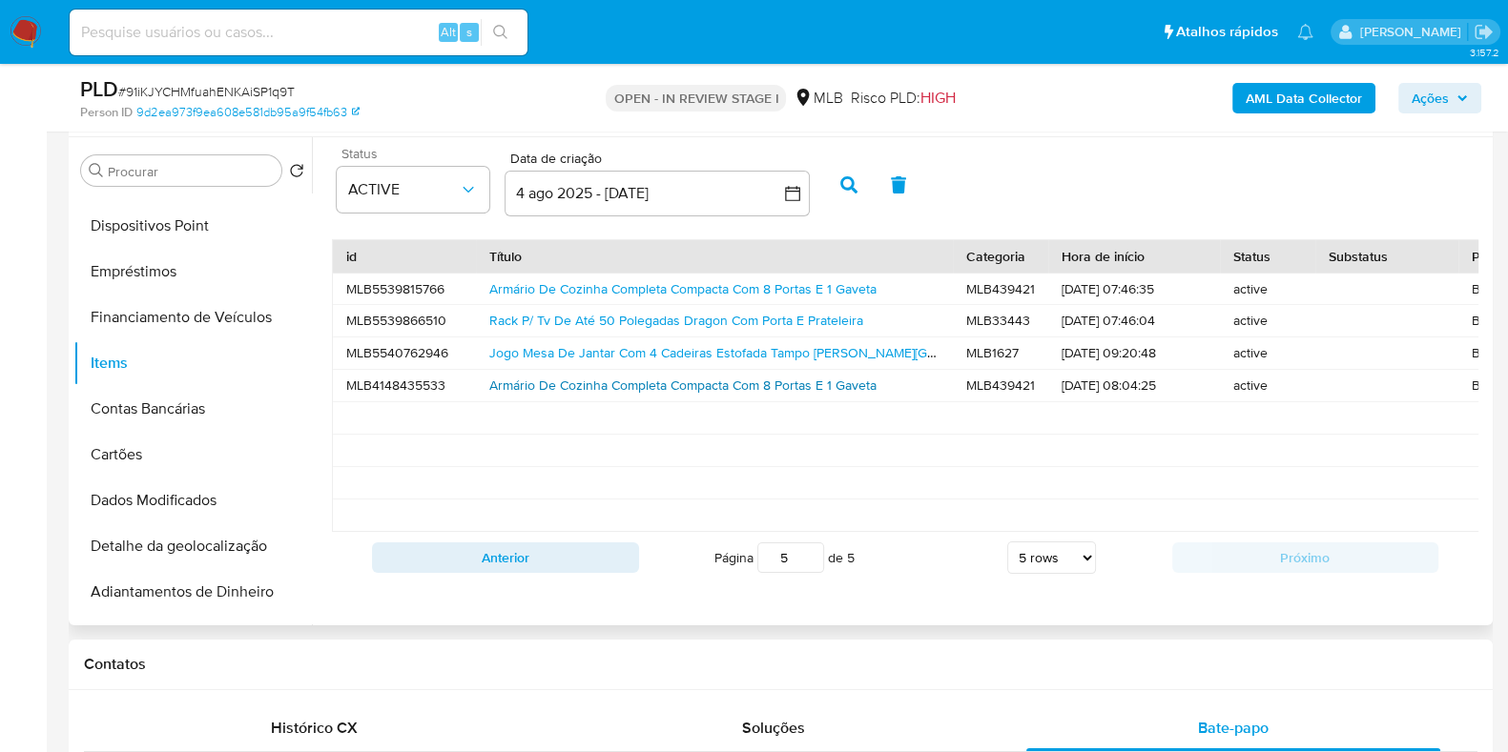
click at [610, 383] on link "Armário De Cozinha Completa Compacta Com 8 Portas E 1 Gaveta" at bounding box center [682, 385] width 387 height 19
click at [621, 350] on link "Jogo Mesa De Jantar Com 4 Cadeiras Estofada Tampo Em Madeira" at bounding box center [765, 352] width 553 height 19
click at [625, 319] on link "Rack P/ Tv De Até 50 Polegadas Dragon Com Porta E Prateleira" at bounding box center [676, 320] width 374 height 19
click at [629, 283] on link "Armário De Cozinha Completa Compacta Com 8 Portas E 1 Gaveta" at bounding box center [682, 288] width 387 height 19
click at [554, 570] on button "Anterior" at bounding box center [505, 558] width 267 height 31
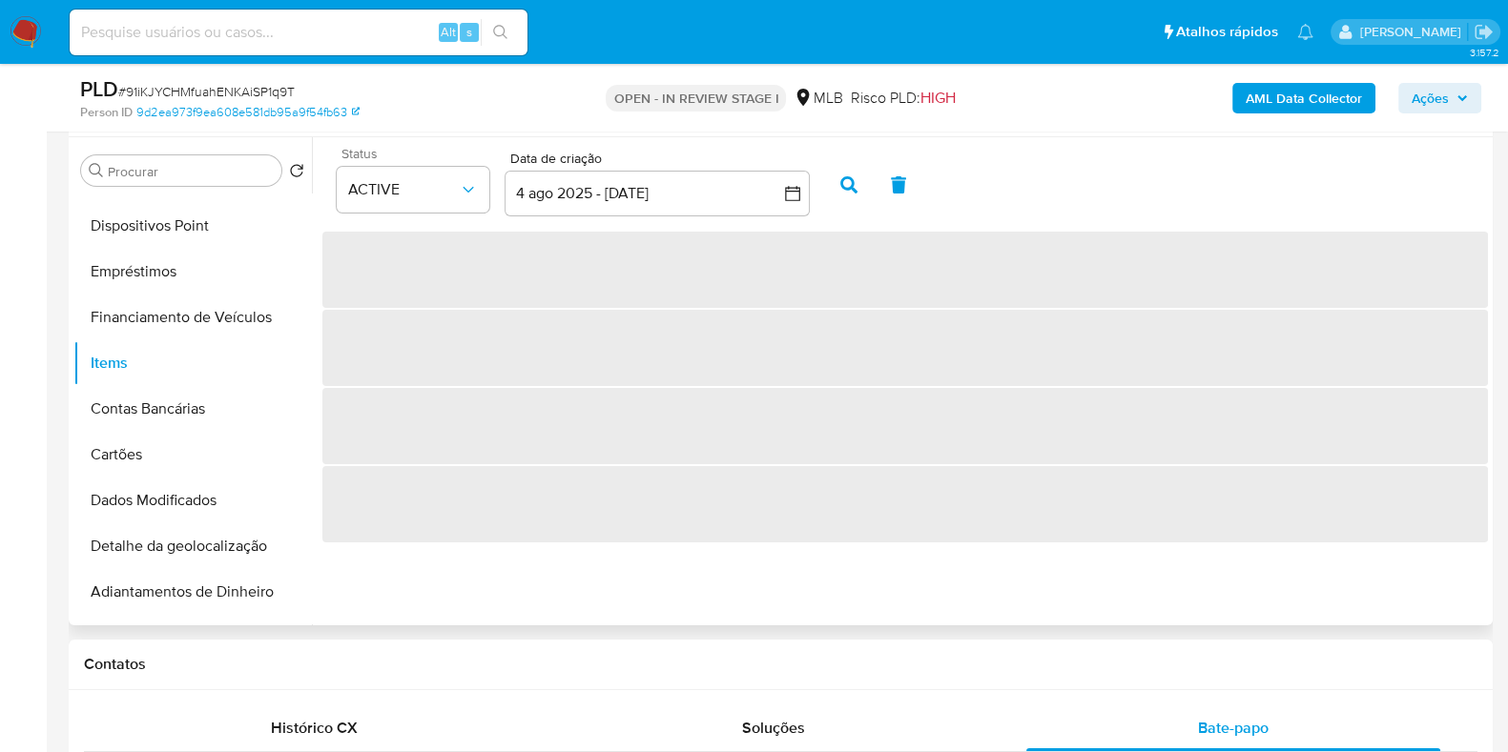
click at [554, 570] on div "Status ACTIVE Data de criação Data de criação 4 ago 2025 - 3 sep 2025 4-08-2025…" at bounding box center [900, 381] width 1176 height 488
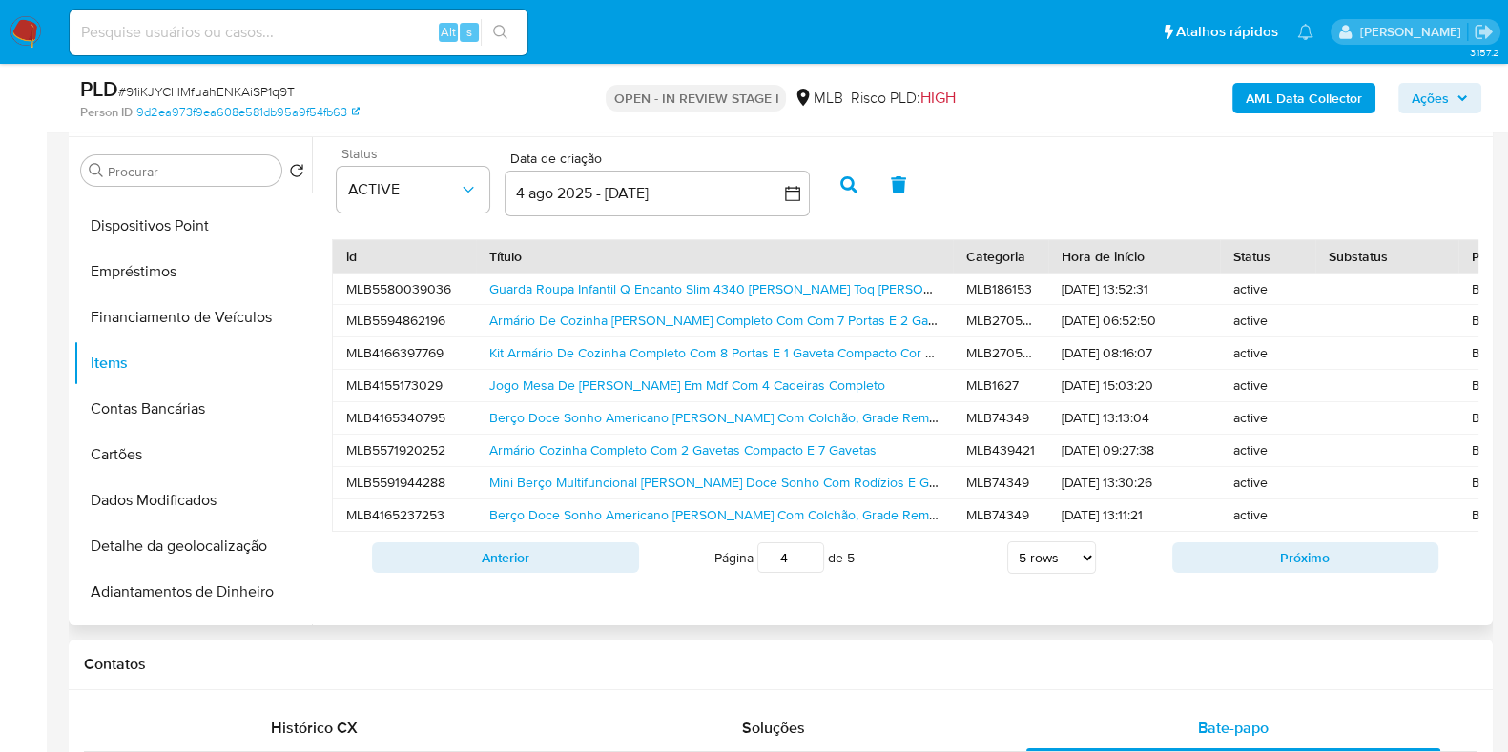
click at [554, 570] on button "Anterior" at bounding box center [505, 558] width 267 height 31
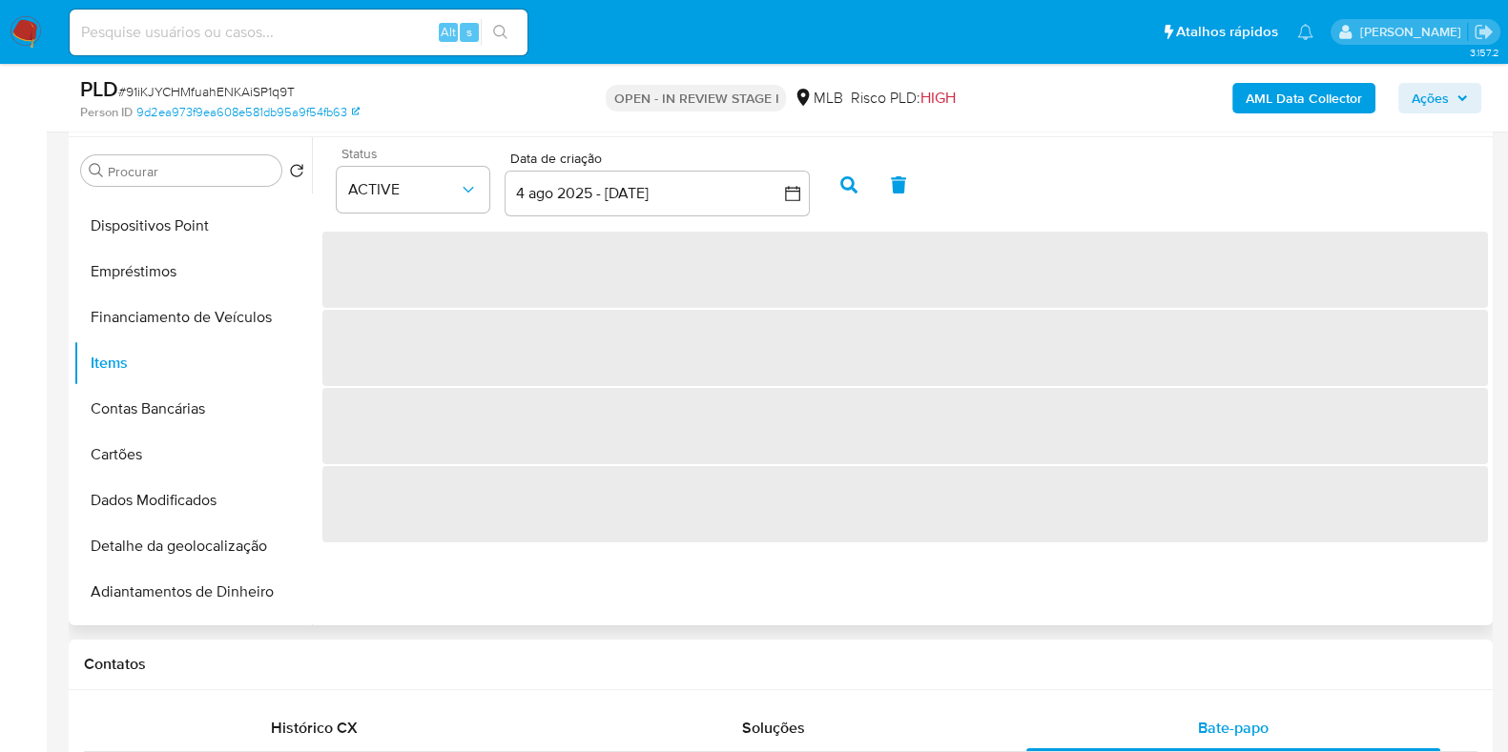
click at [554, 570] on div "Status ACTIVE Data de criação Data de criação 4 ago 2025 - 3 sep 2025 4-08-2025…" at bounding box center [900, 381] width 1176 height 488
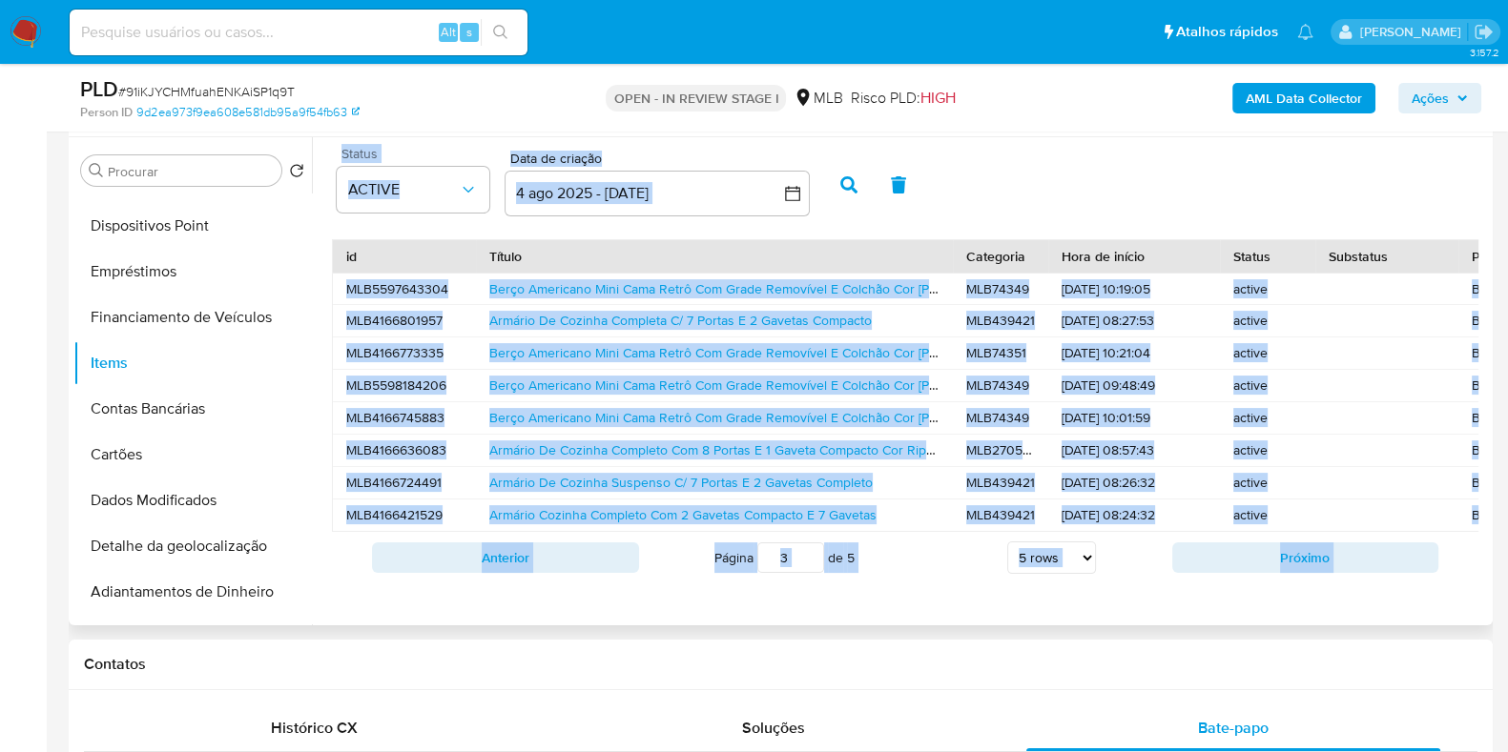
click at [554, 570] on button "Anterior" at bounding box center [505, 558] width 267 height 31
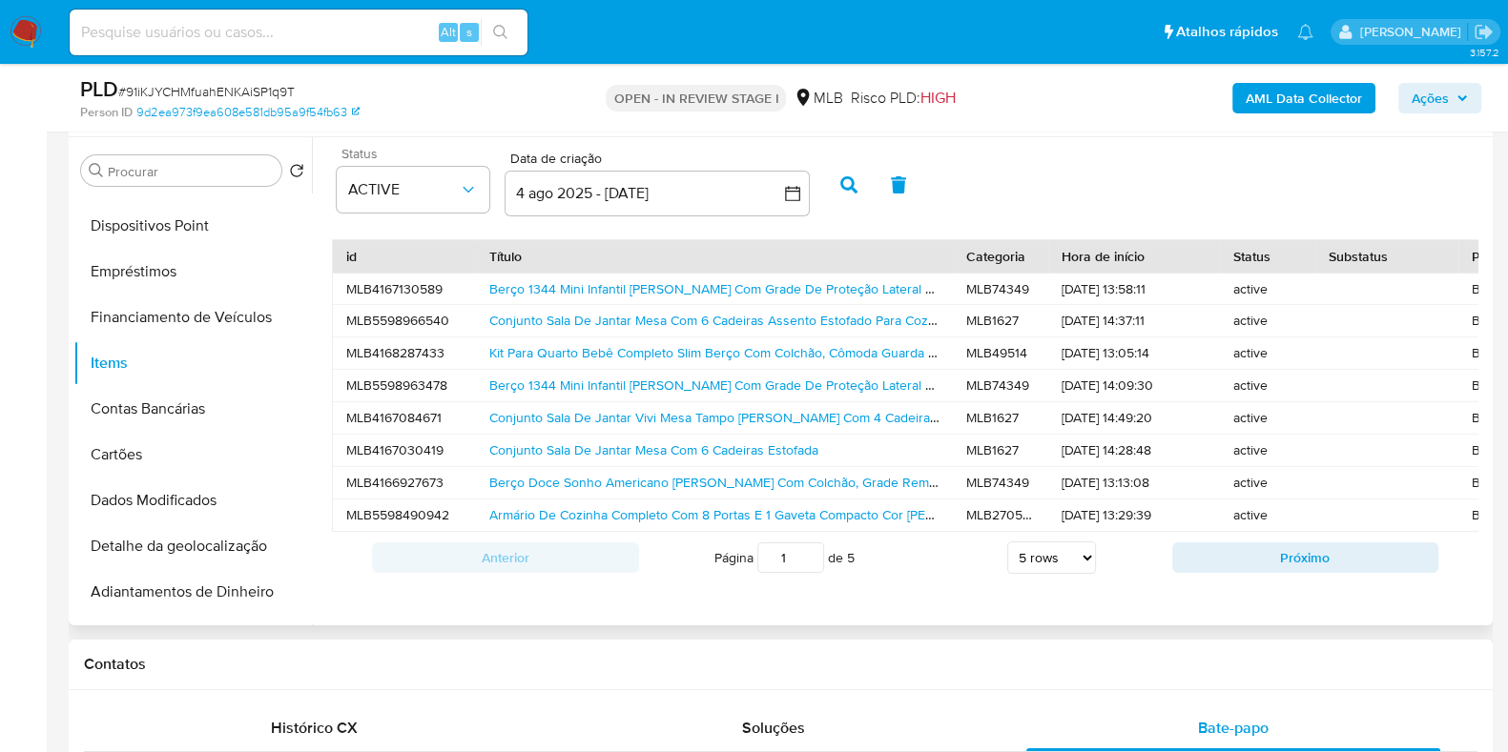
click at [608, 640] on div "Contatos" at bounding box center [781, 665] width 1424 height 51
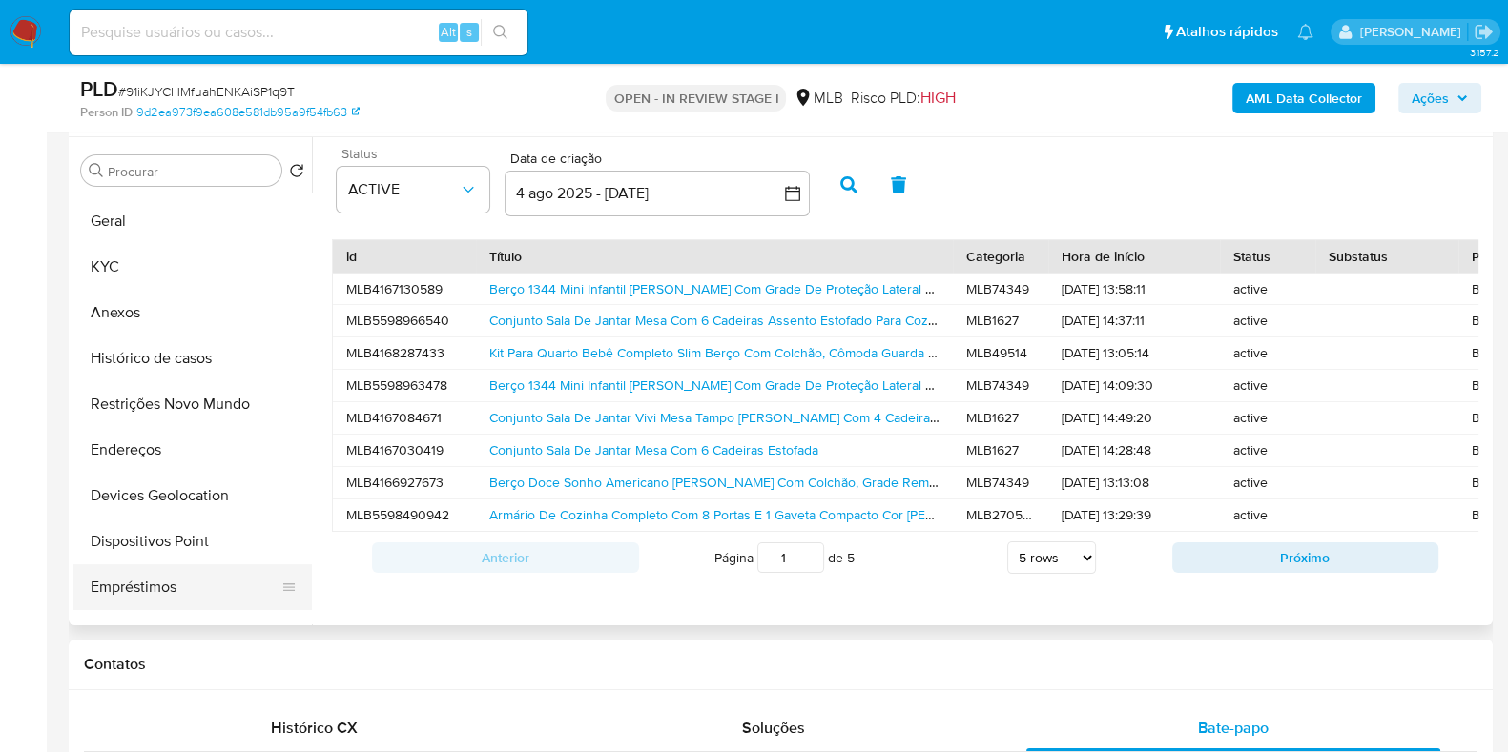
scroll to position [0, 0]
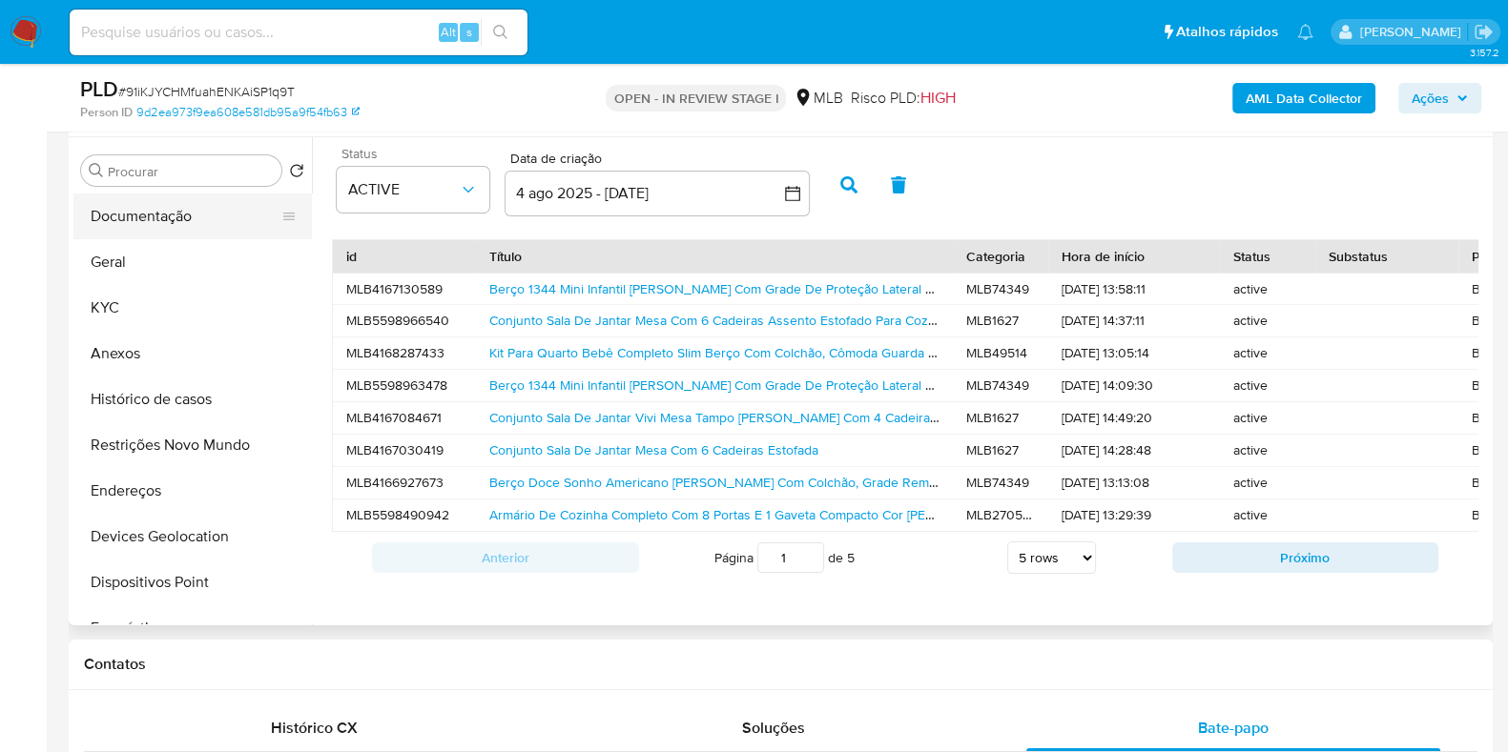
click at [195, 214] on button "Documentação" at bounding box center [184, 217] width 223 height 46
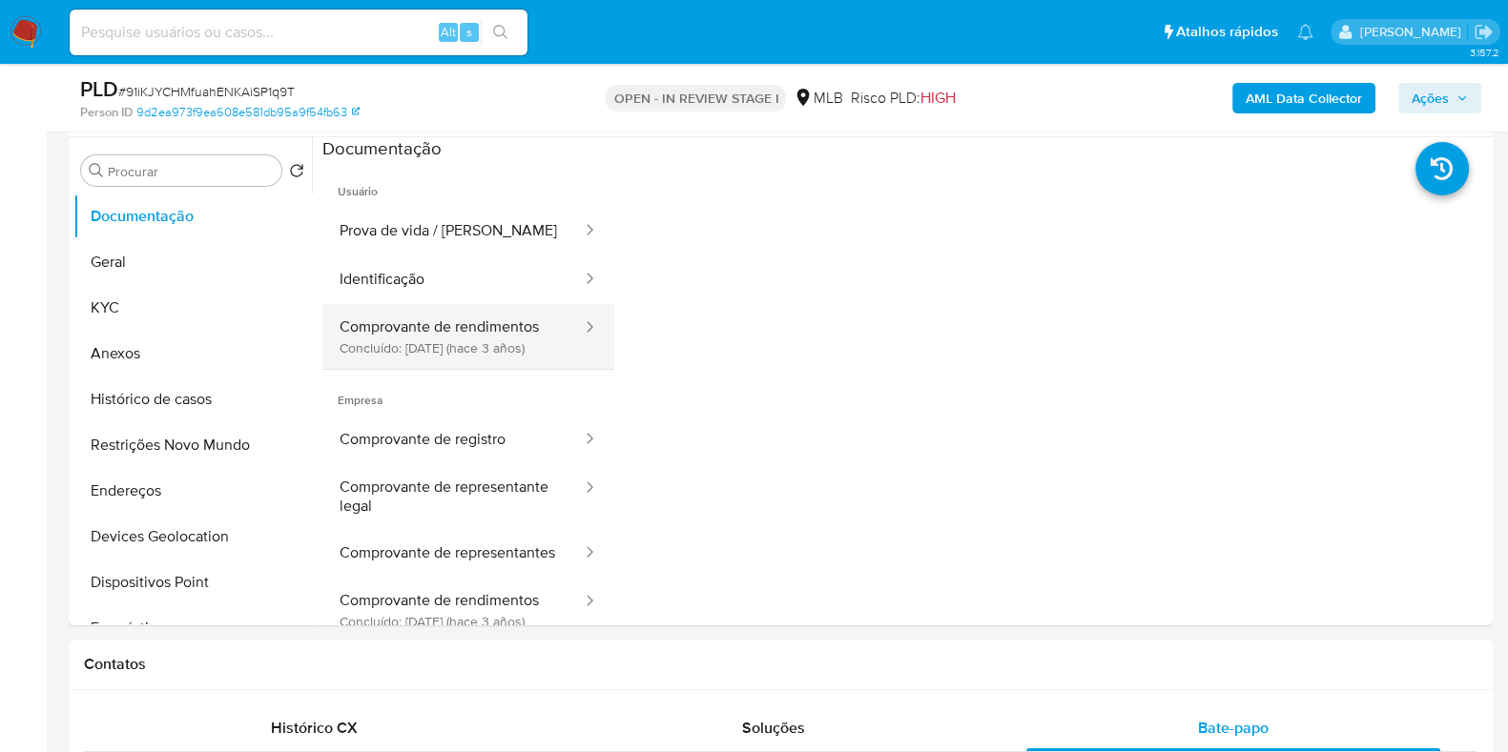
click at [458, 333] on button "Comprovante de rendimentos Concluído: 05/12/2022 (hace 3 años)" at bounding box center [452, 336] width 261 height 65
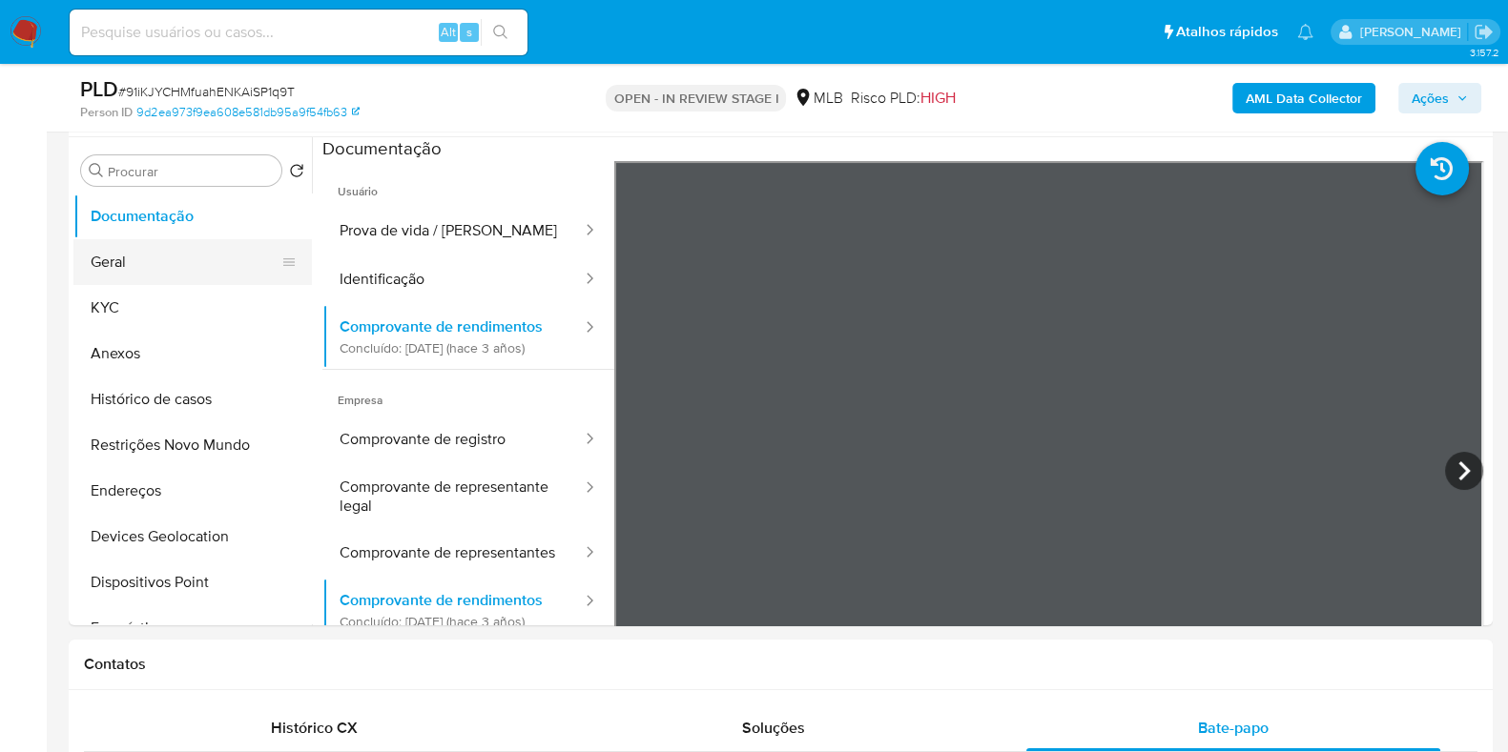
click at [191, 274] on button "Geral" at bounding box center [184, 262] width 223 height 46
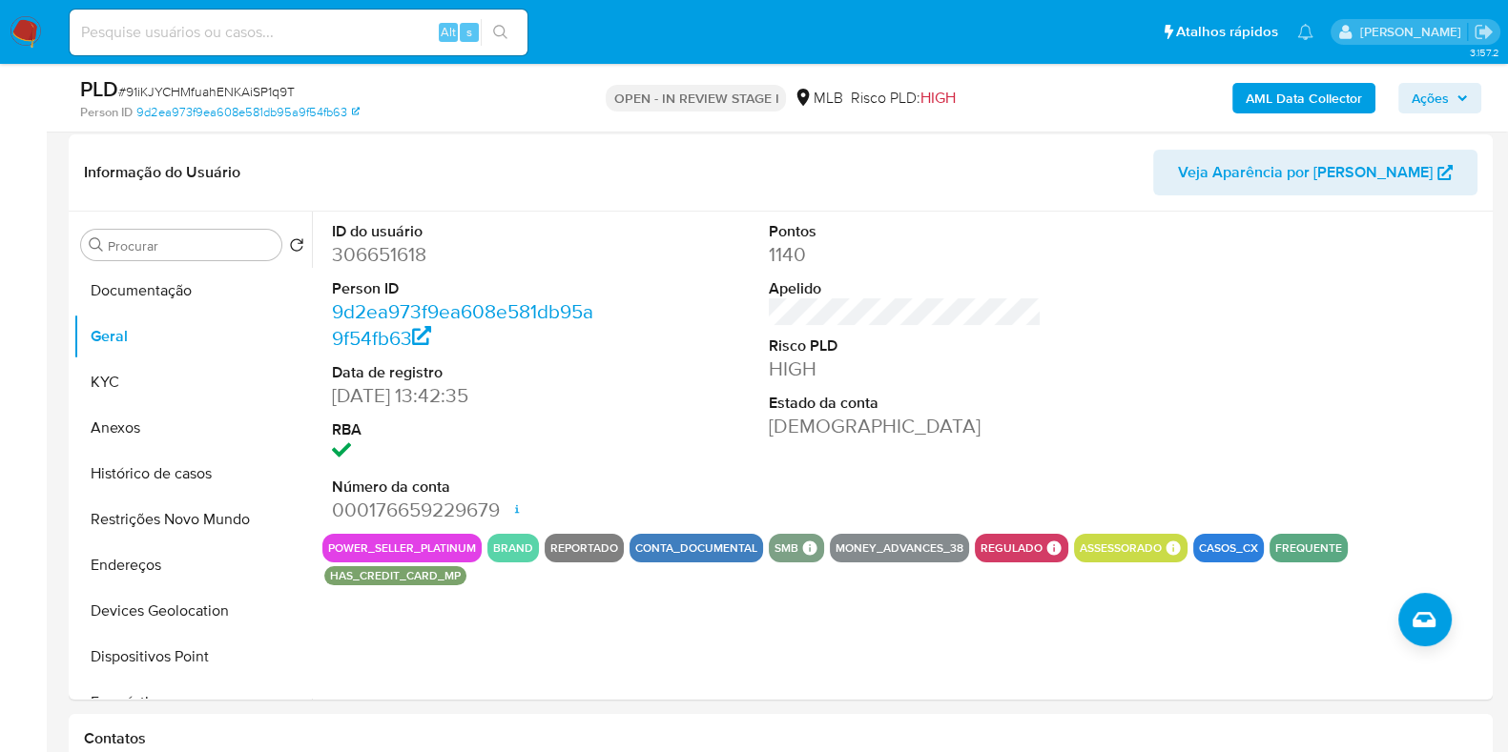
scroll to position [278, 0]
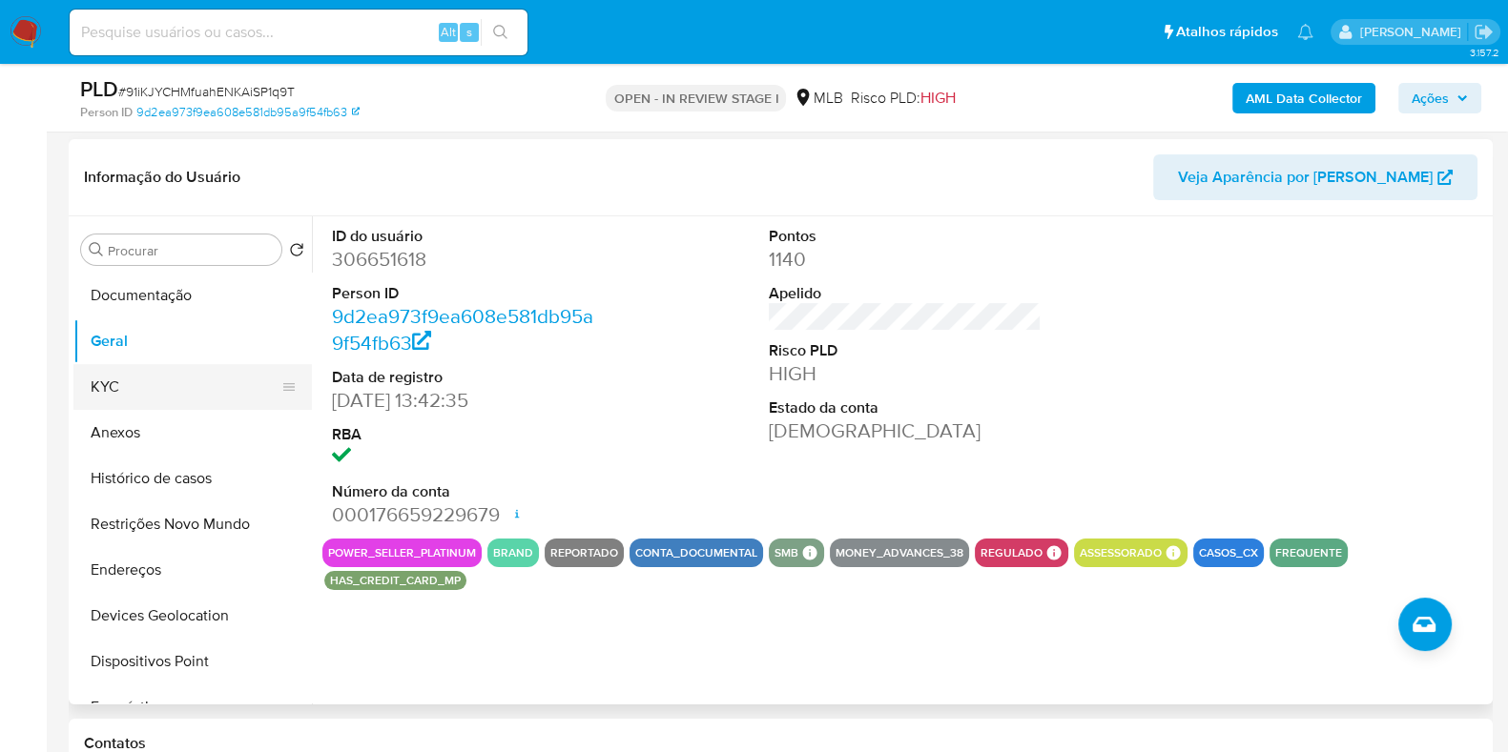
click at [116, 391] on button "KYC" at bounding box center [184, 387] width 223 height 46
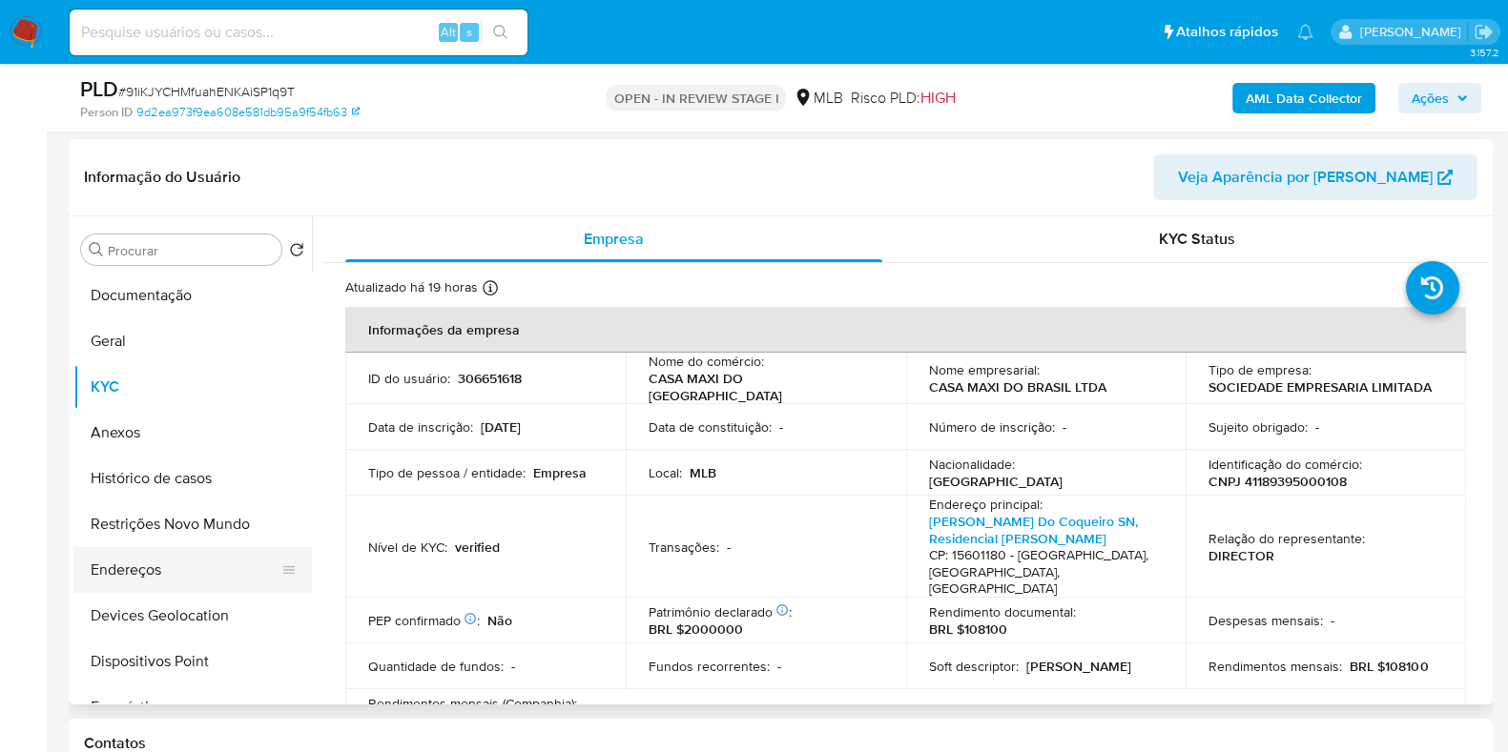
click at [148, 569] on button "Endereços" at bounding box center [184, 570] width 223 height 46
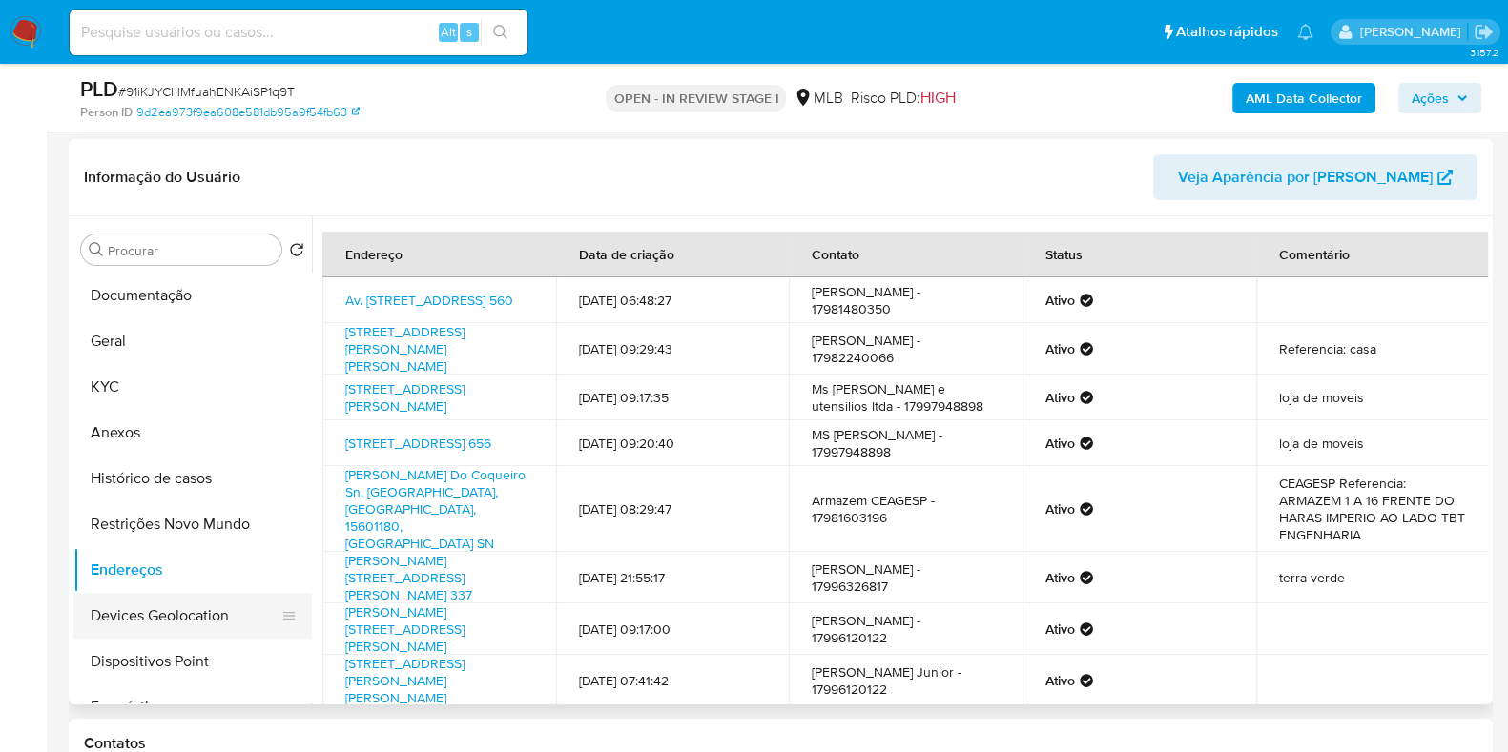
drag, startPoint x: 157, startPoint y: 613, endPoint x: 179, endPoint y: 613, distance: 21.9
click at [157, 613] on button "Devices Geolocation" at bounding box center [184, 616] width 223 height 46
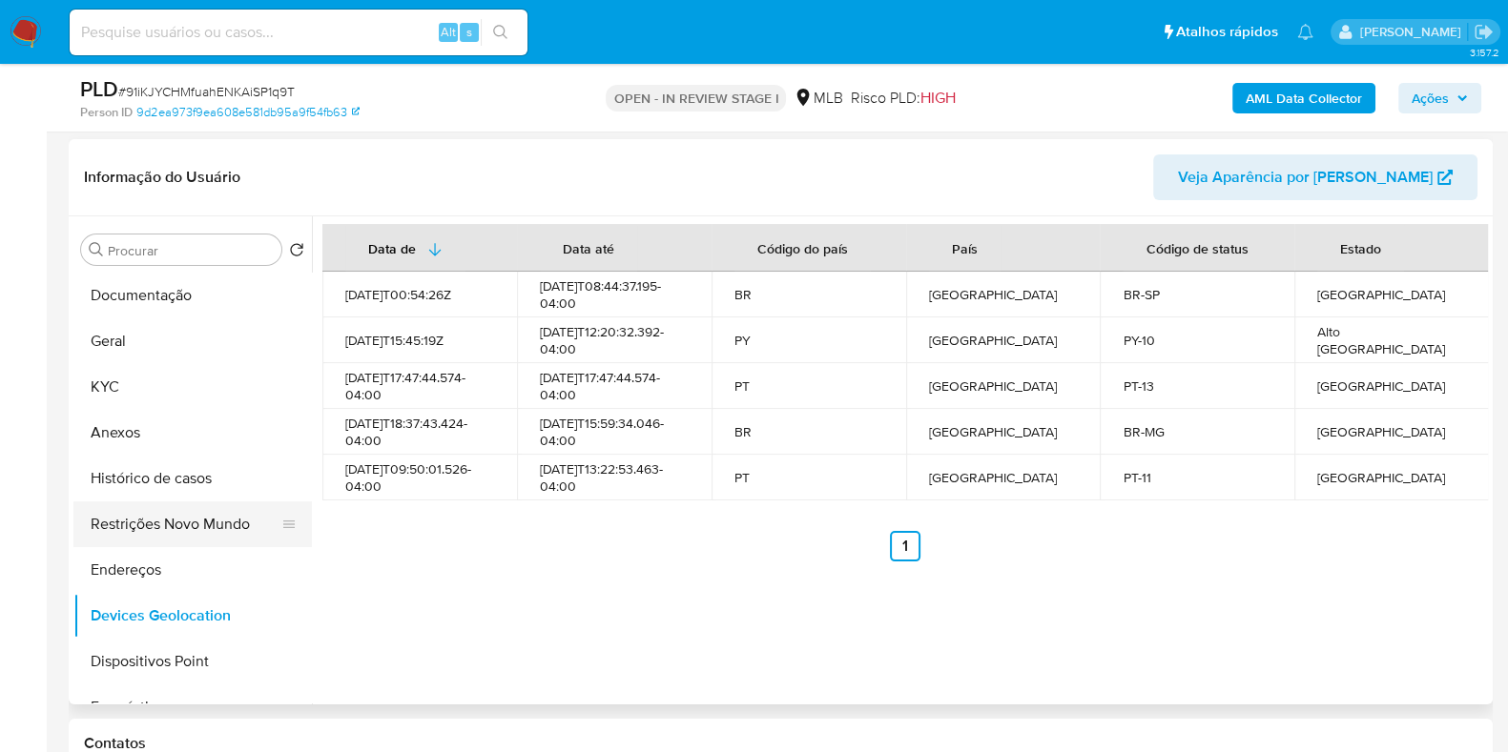
drag, startPoint x: 188, startPoint y: 514, endPoint x: 214, endPoint y: 513, distance: 25.8
click at [188, 513] on button "Restrições Novo Mundo" at bounding box center [184, 525] width 223 height 46
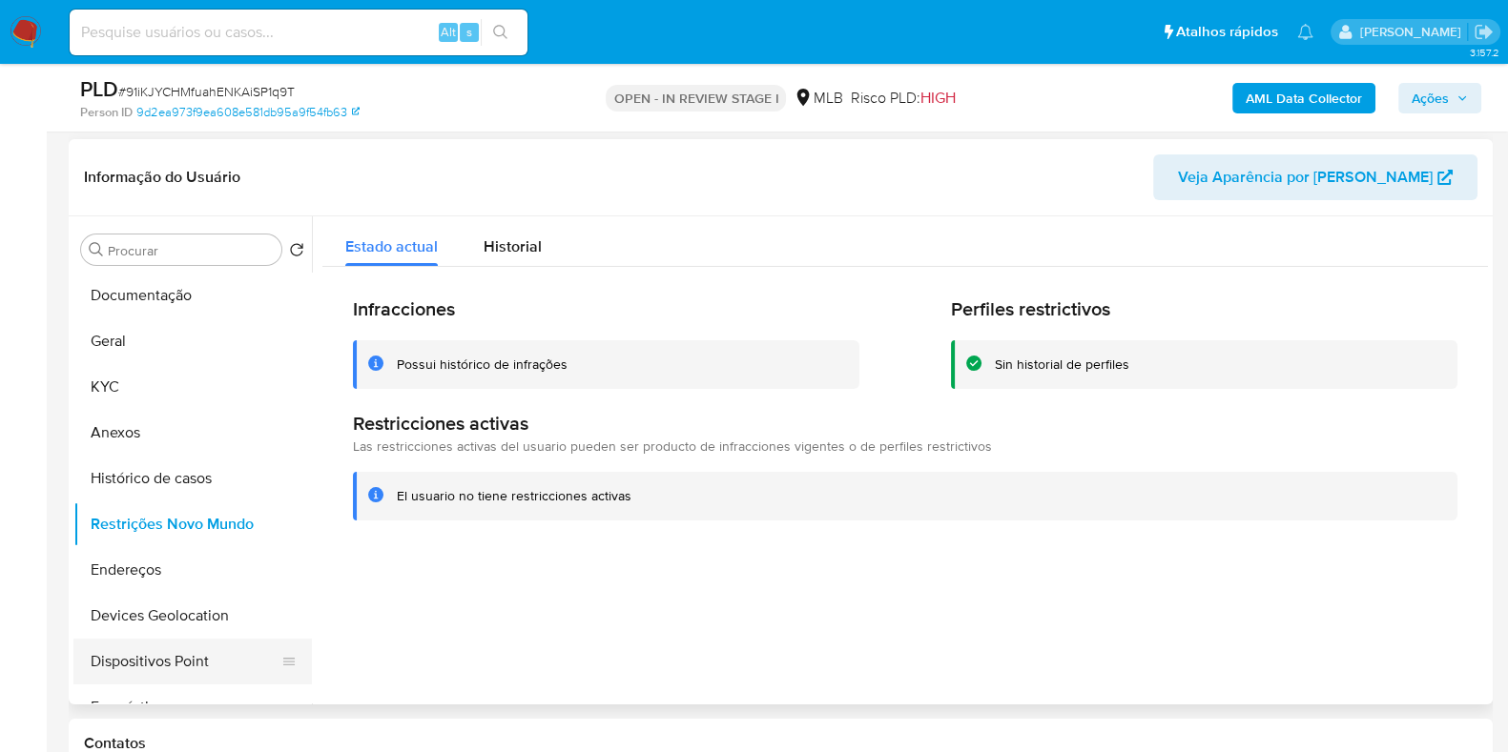
click at [172, 668] on button "Dispositivos Point" at bounding box center [184, 662] width 223 height 46
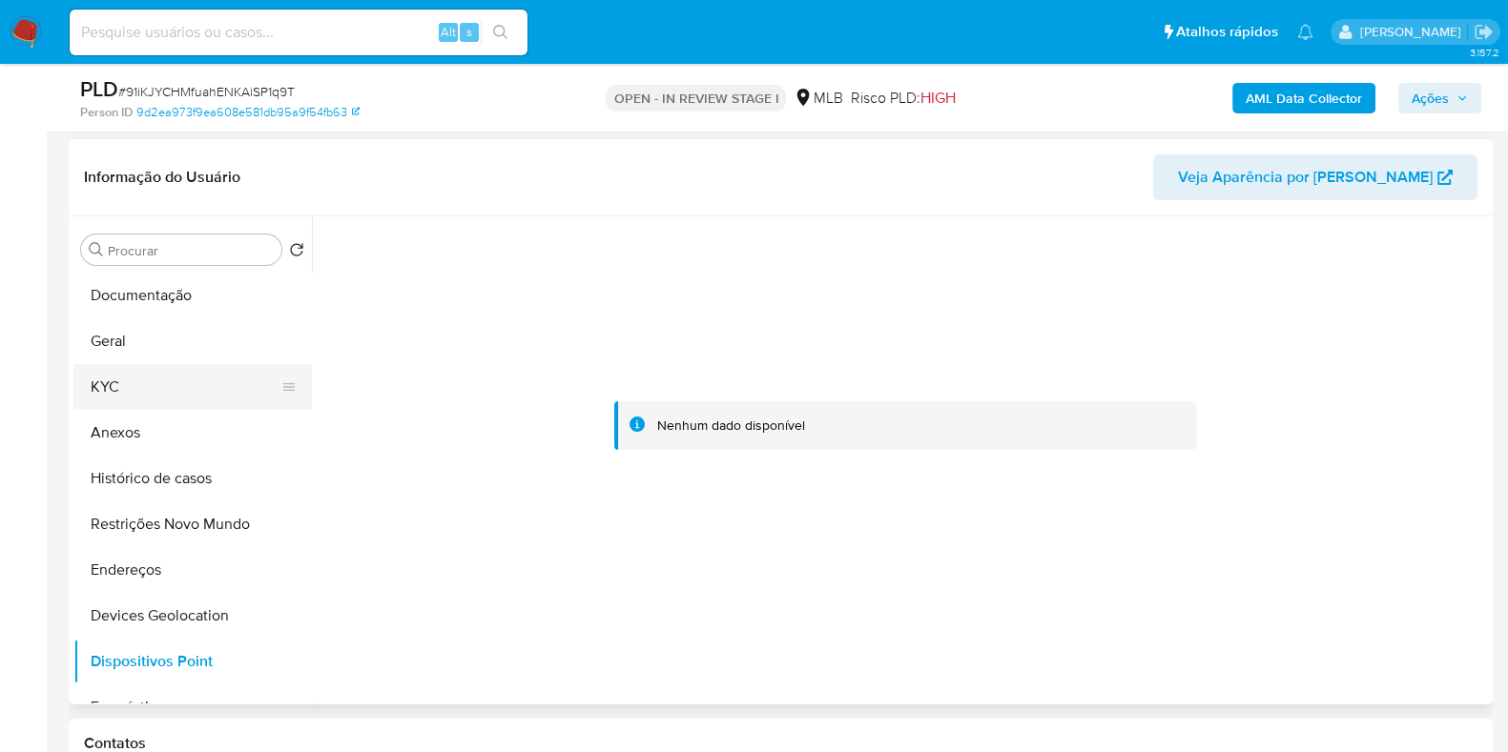
click at [186, 377] on button "KYC" at bounding box center [184, 387] width 223 height 46
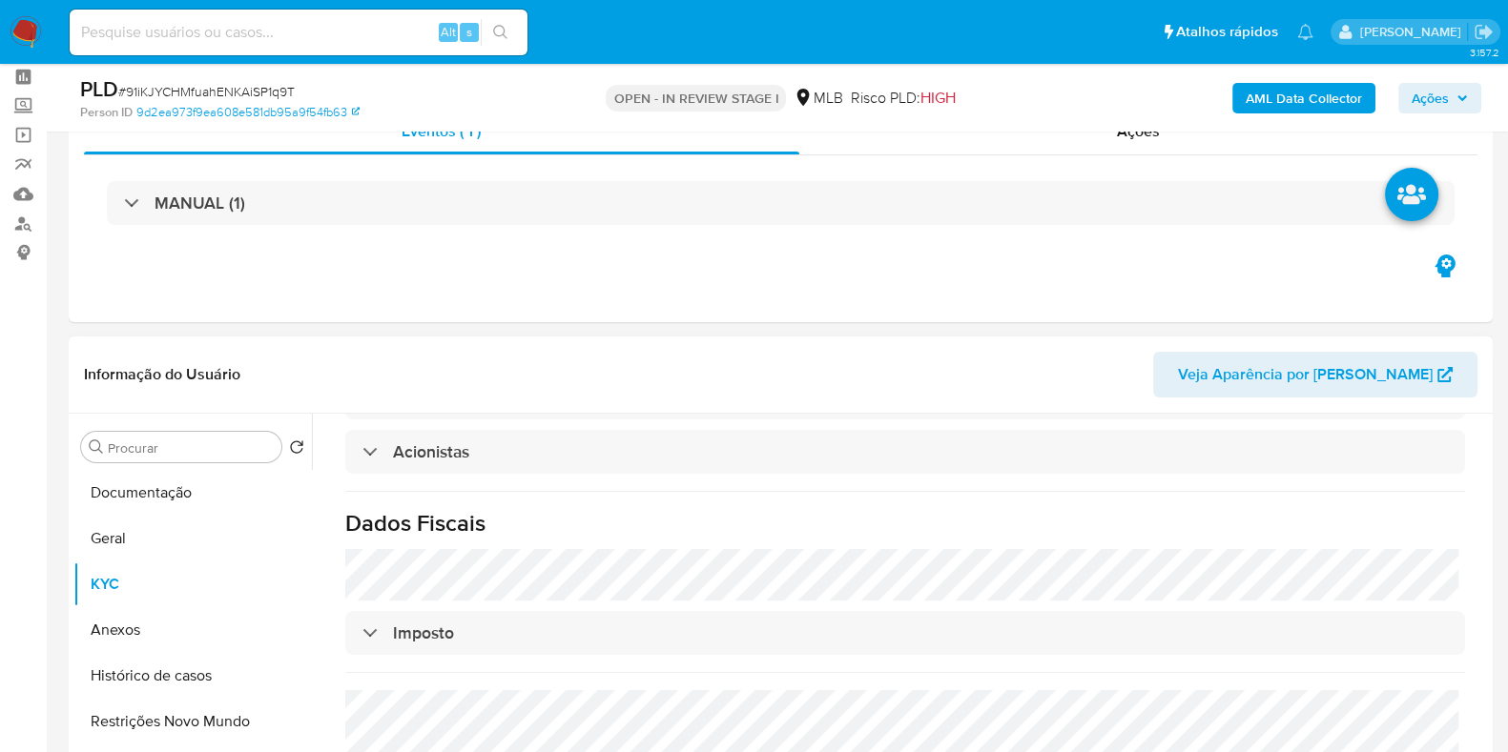
scroll to position [118, 0]
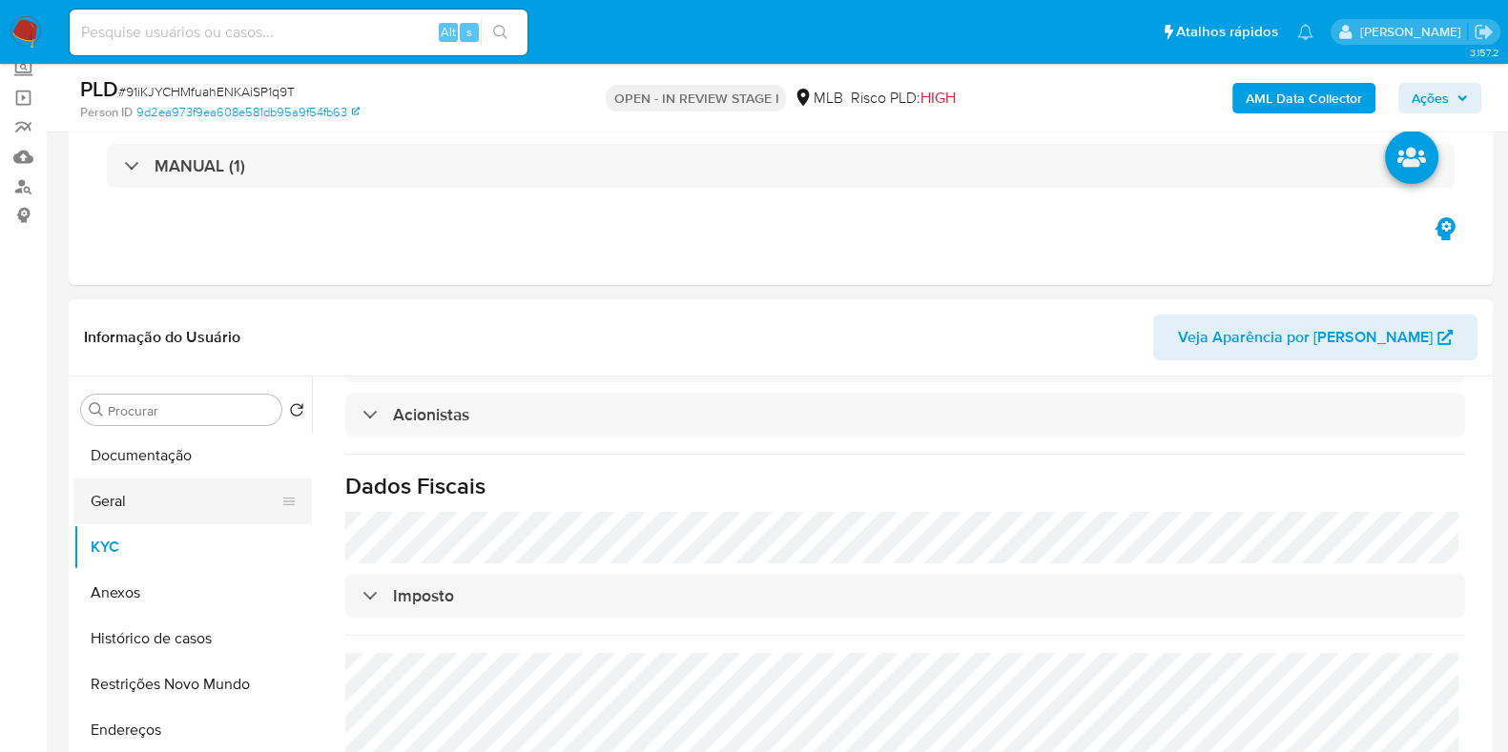
click at [161, 499] on button "Geral" at bounding box center [184, 502] width 223 height 46
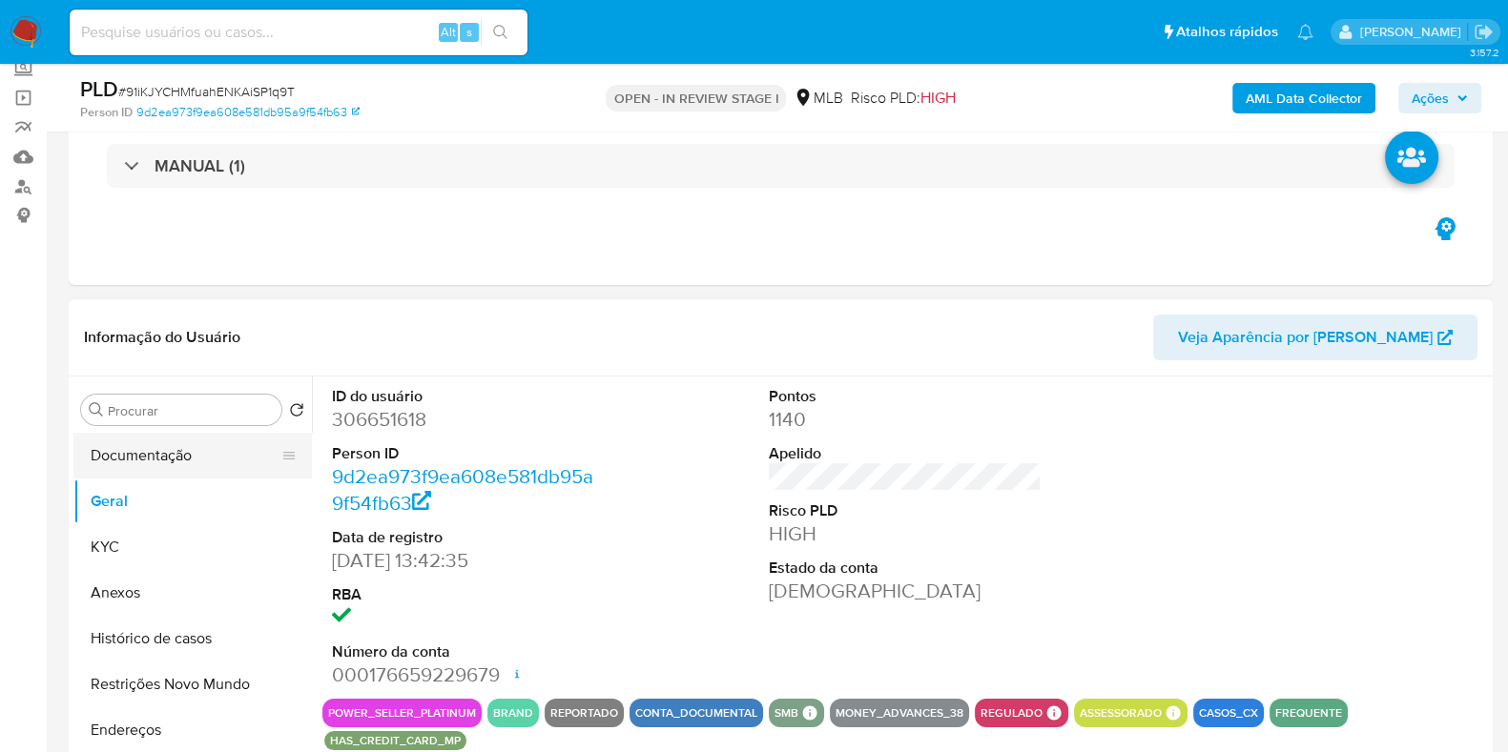
click at [196, 456] on button "Documentação" at bounding box center [184, 456] width 223 height 46
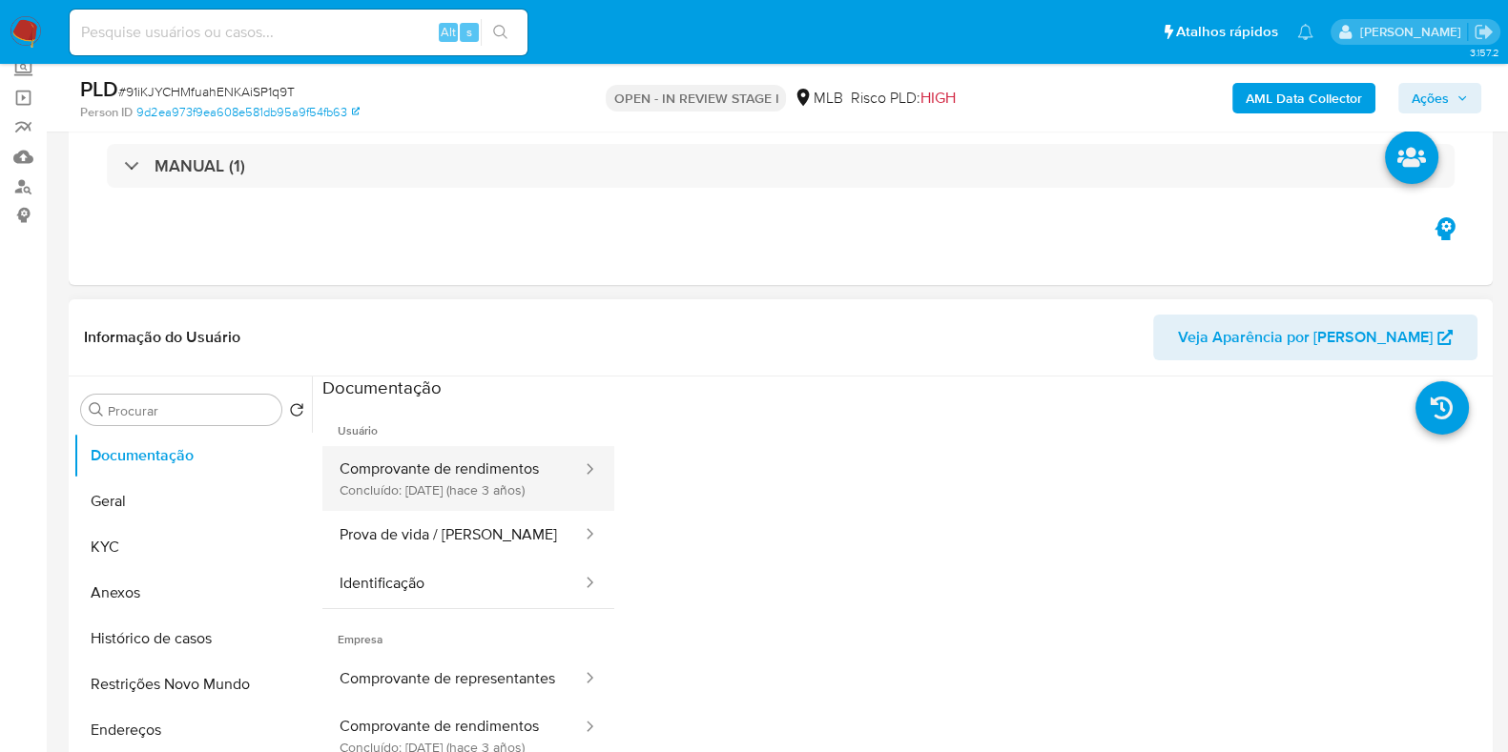
click at [410, 506] on button "Comprovante de rendimentos Concluído: 05/12/2022 (hace 3 años)" at bounding box center [452, 478] width 261 height 65
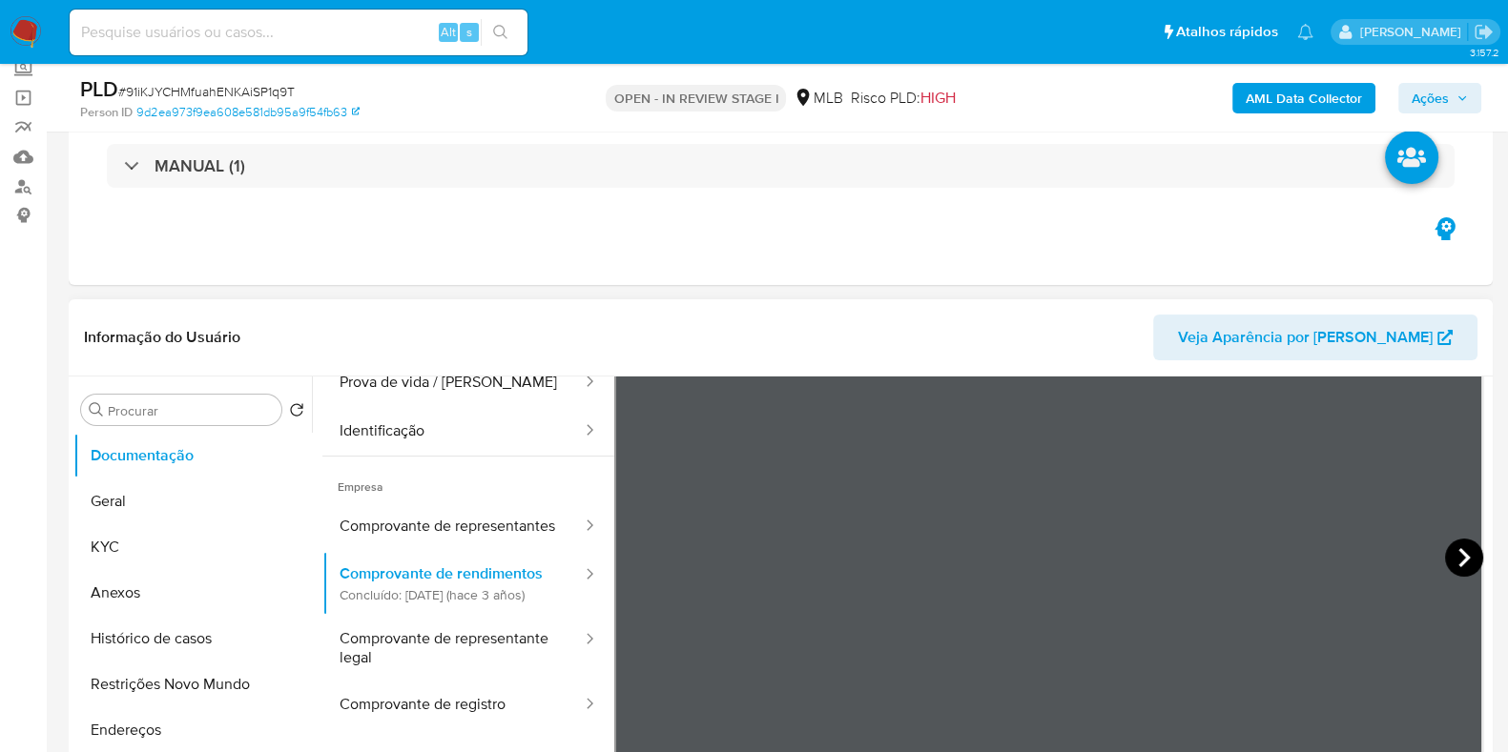
scroll to position [167, 0]
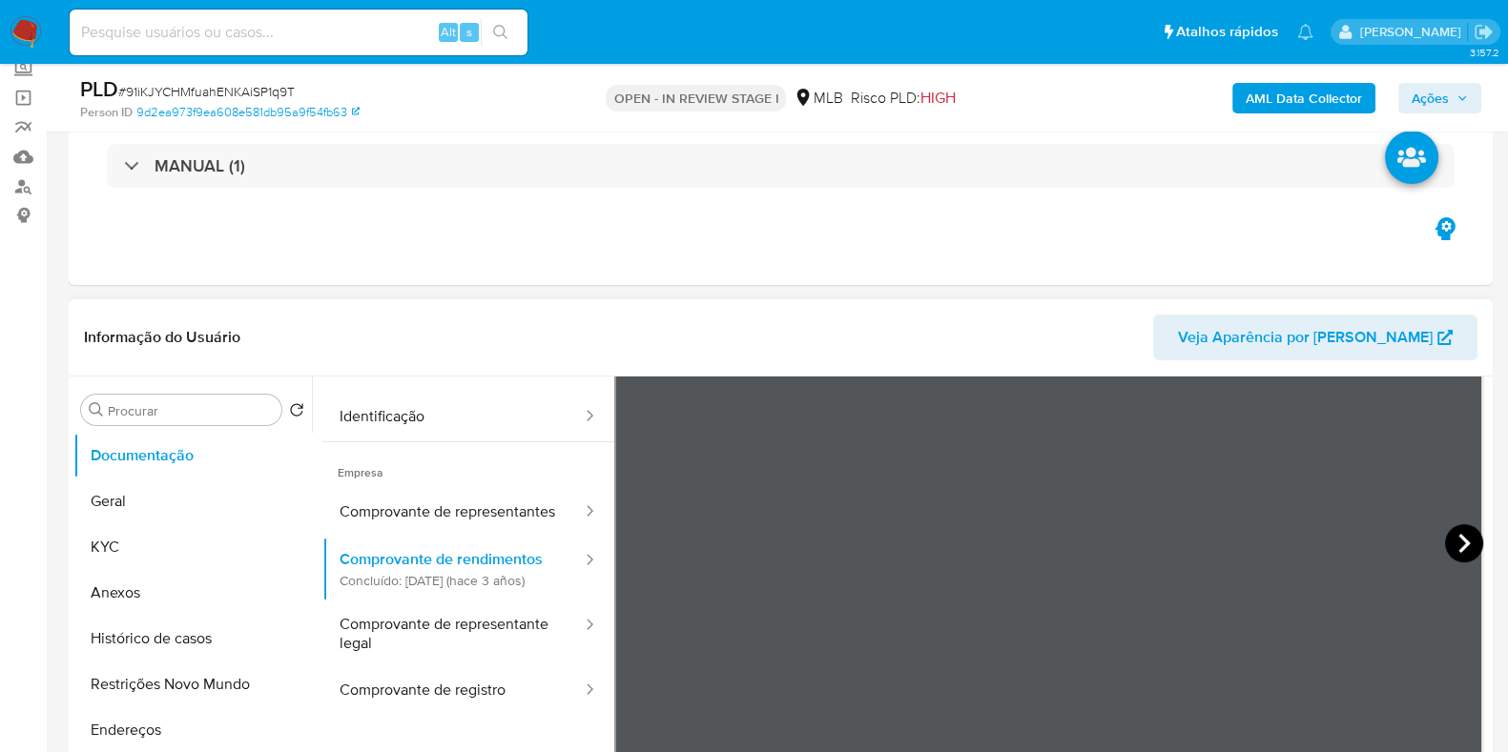
click at [1464, 543] on icon at bounding box center [1464, 543] width 38 height 38
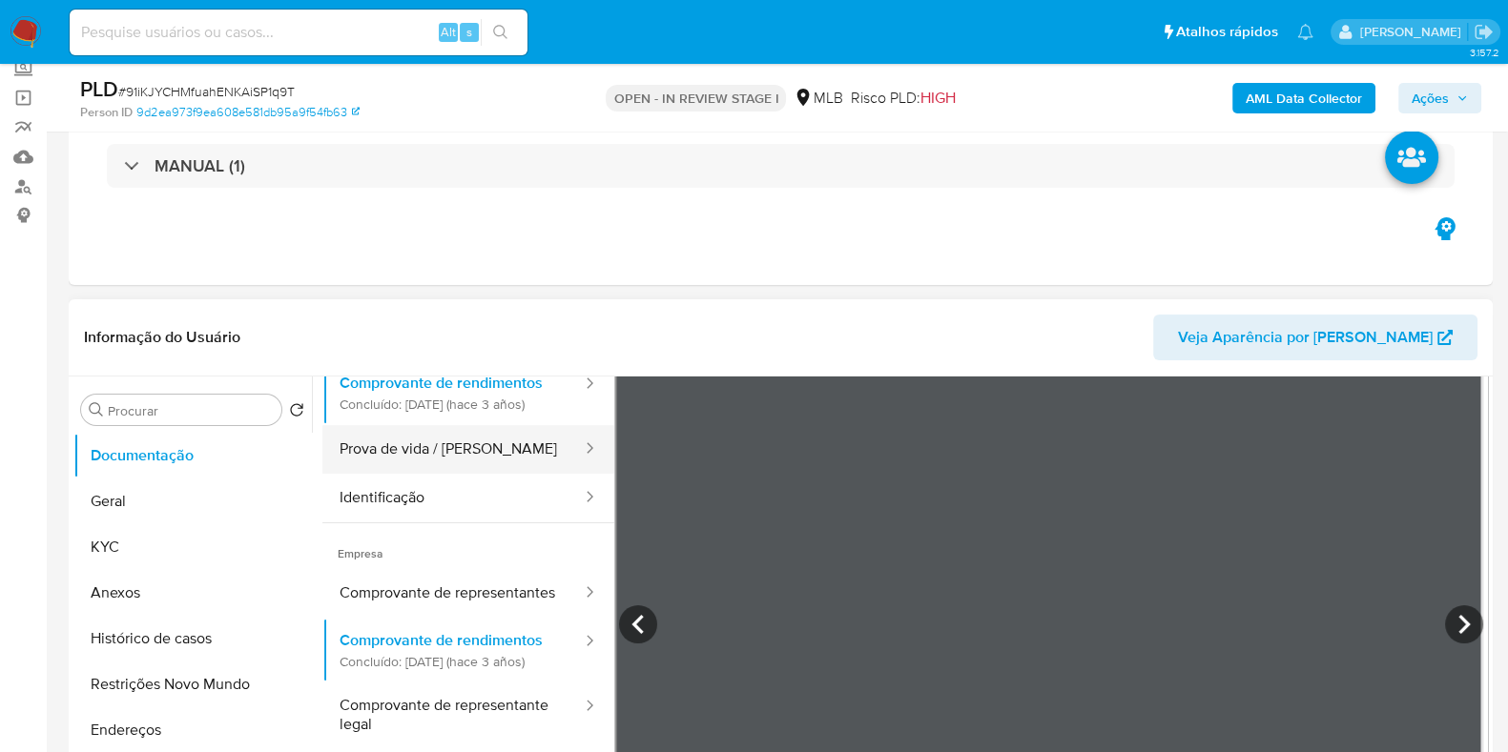
scroll to position [118, 0]
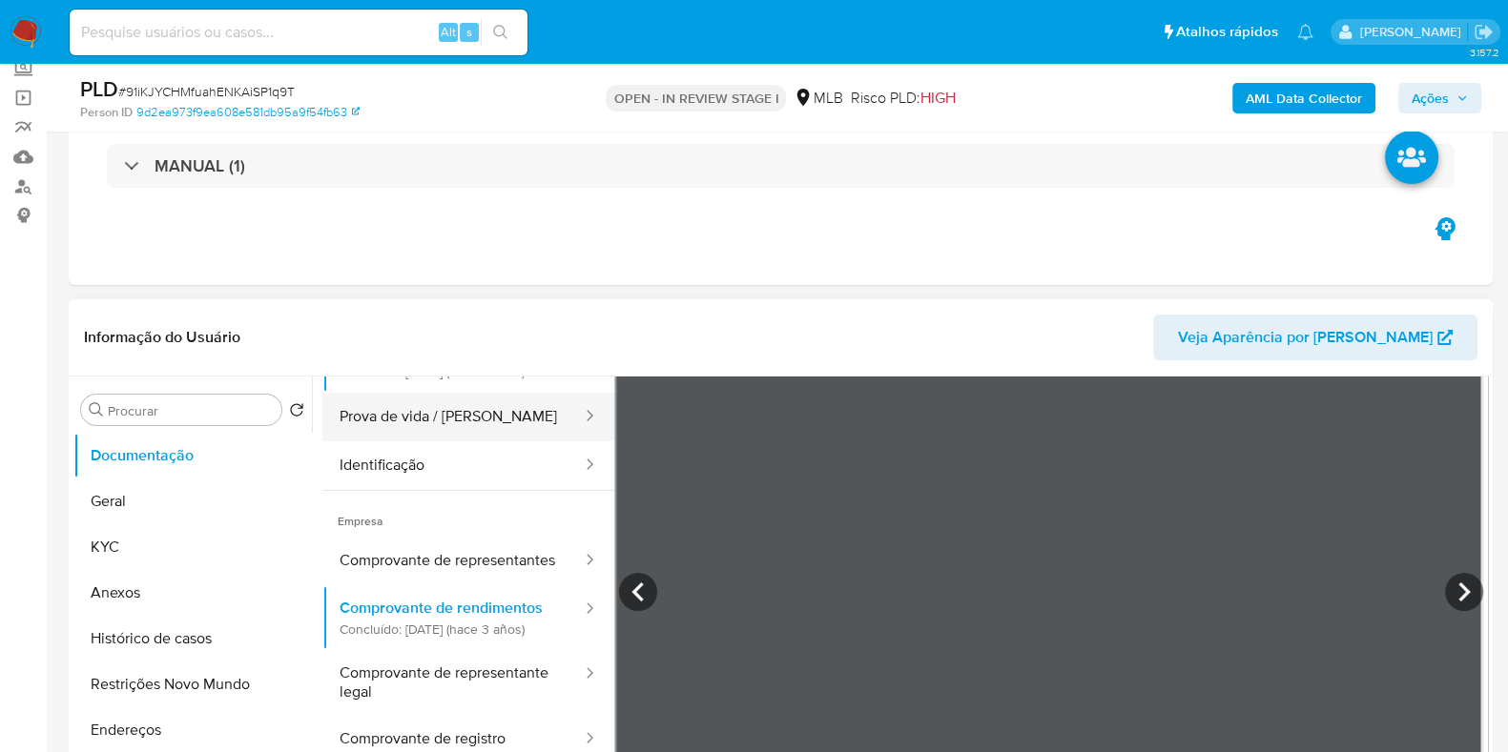
click at [494, 438] on button "Prova de vida / [PERSON_NAME]" at bounding box center [452, 417] width 261 height 49
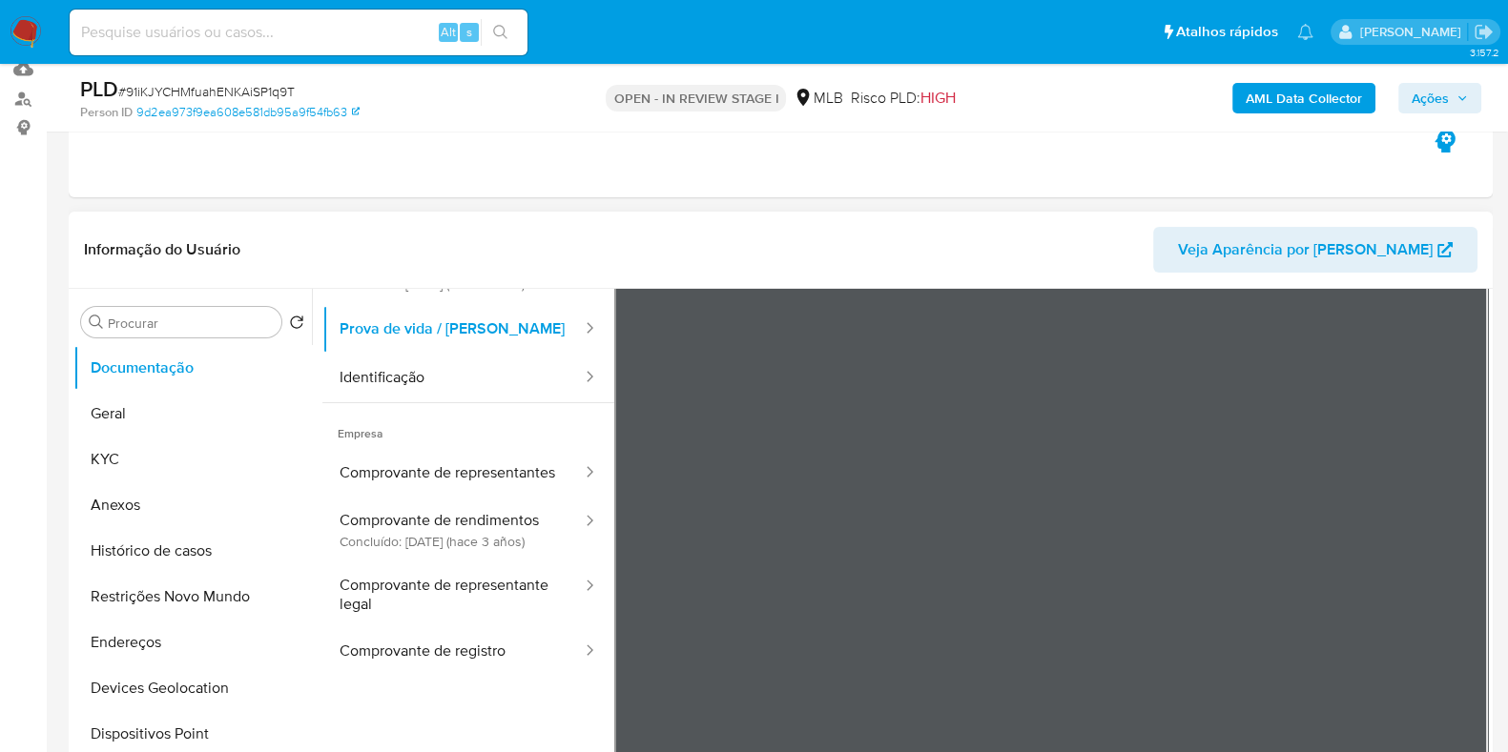
scroll to position [237, 0]
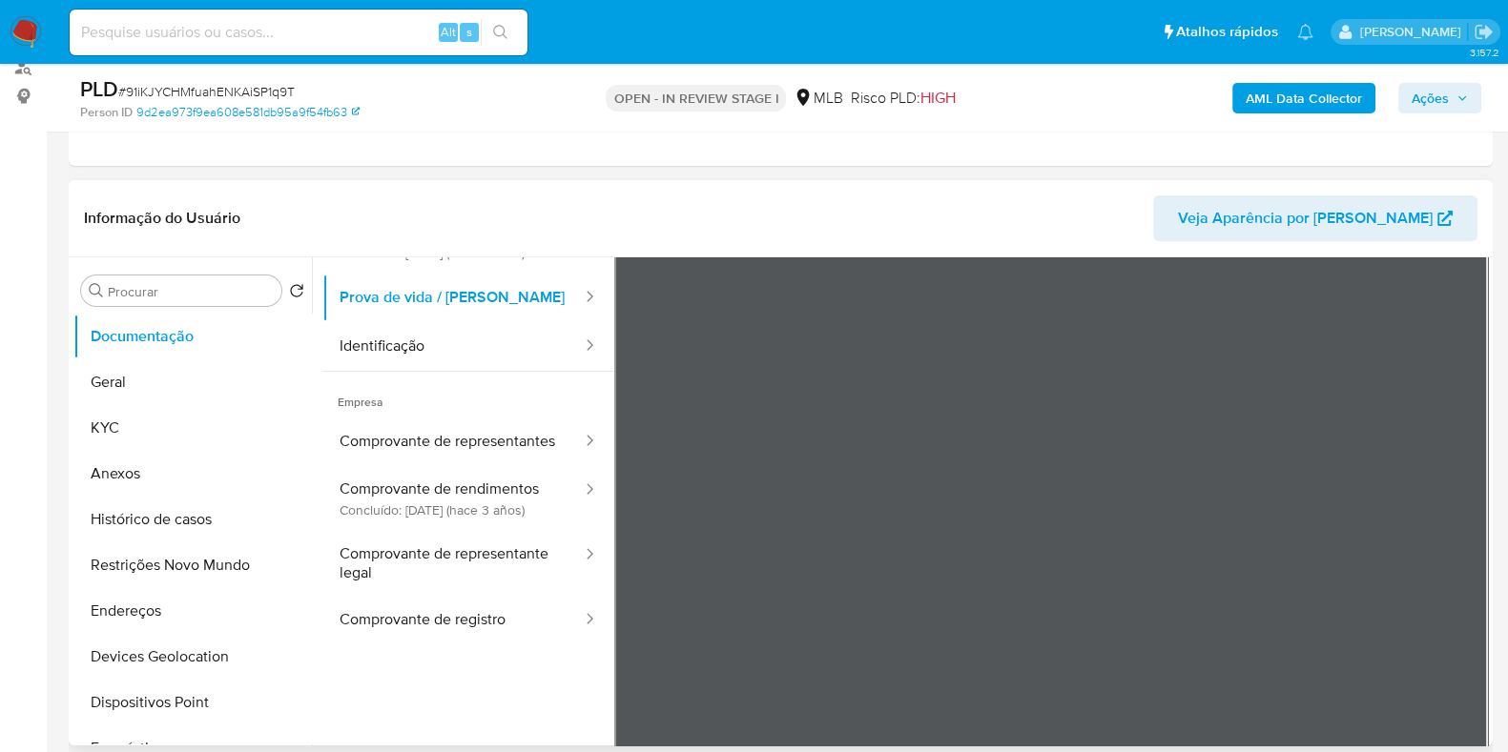
click at [503, 386] on span "Empresa" at bounding box center [468, 395] width 292 height 46
click at [507, 371] on button "Identificação" at bounding box center [452, 346] width 261 height 49
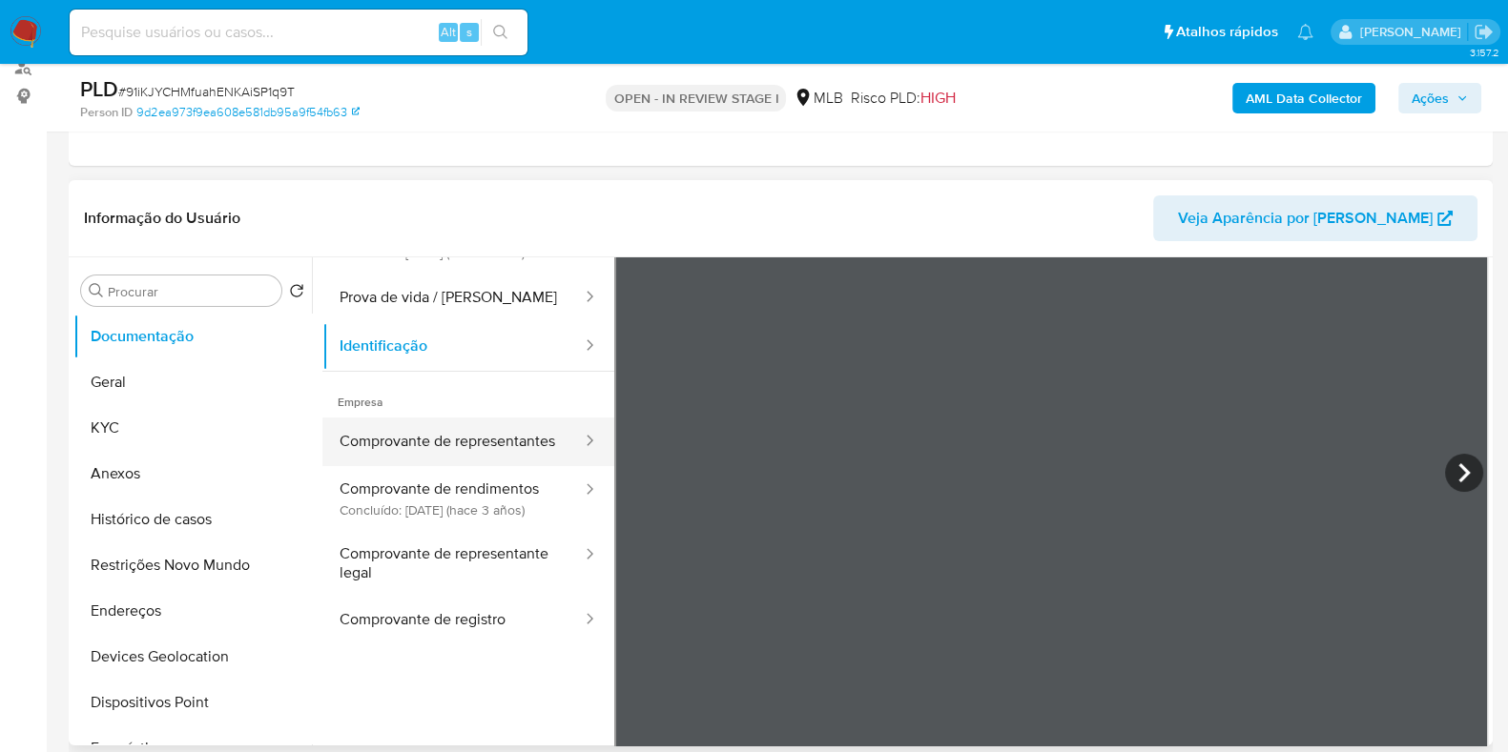
click at [472, 466] on button "Comprovante de representantes" at bounding box center [452, 442] width 261 height 49
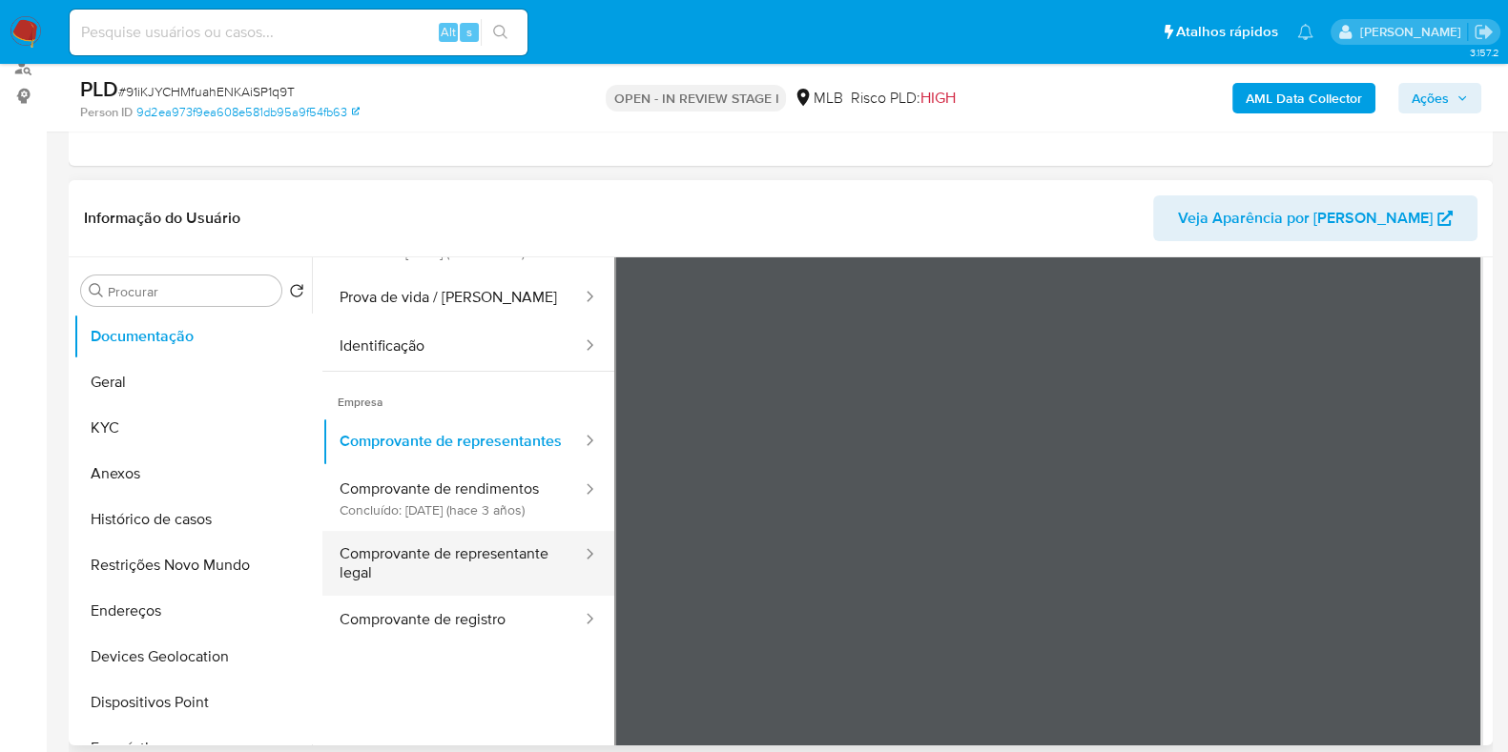
click at [481, 596] on button "Comprovante de representante legal" at bounding box center [452, 563] width 261 height 65
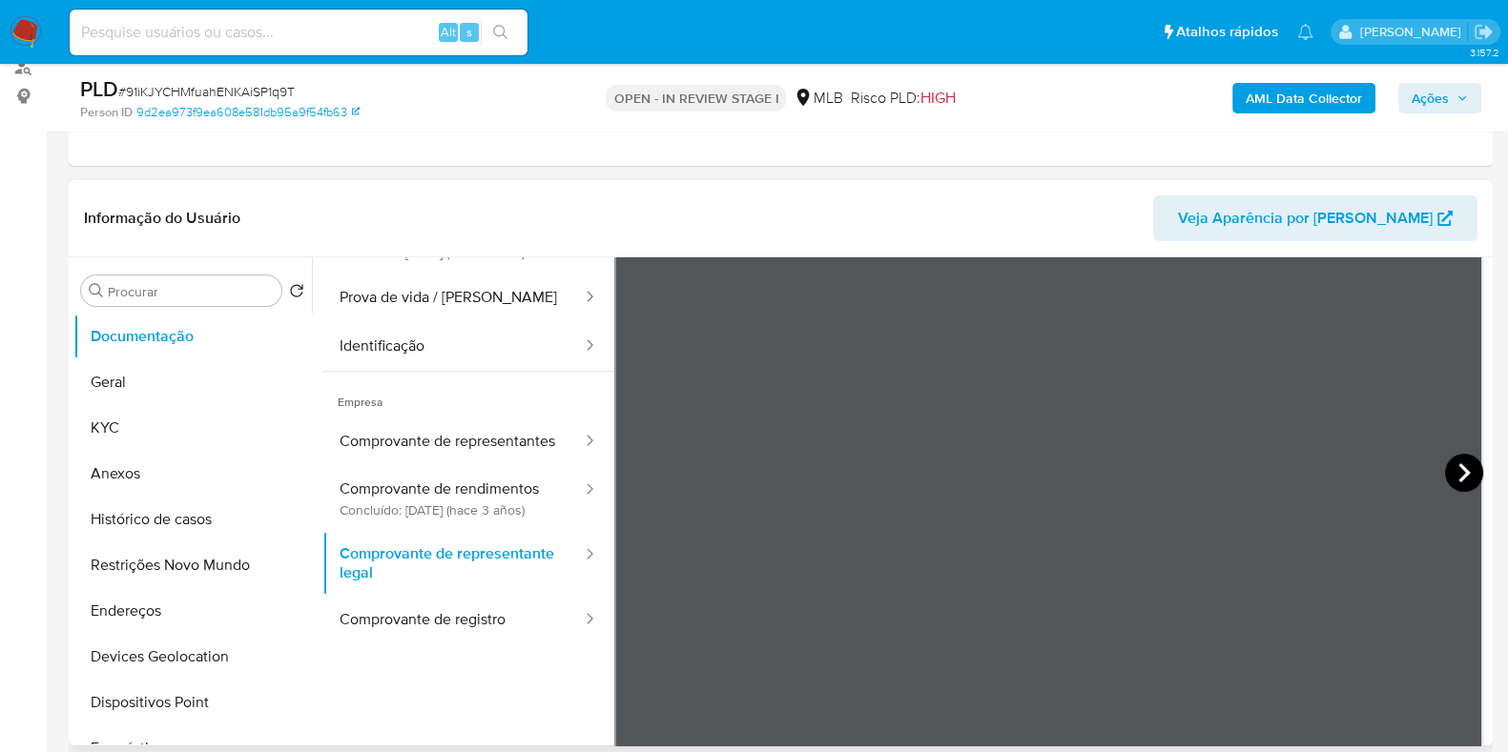
click at [1458, 471] on icon at bounding box center [1463, 472] width 11 height 19
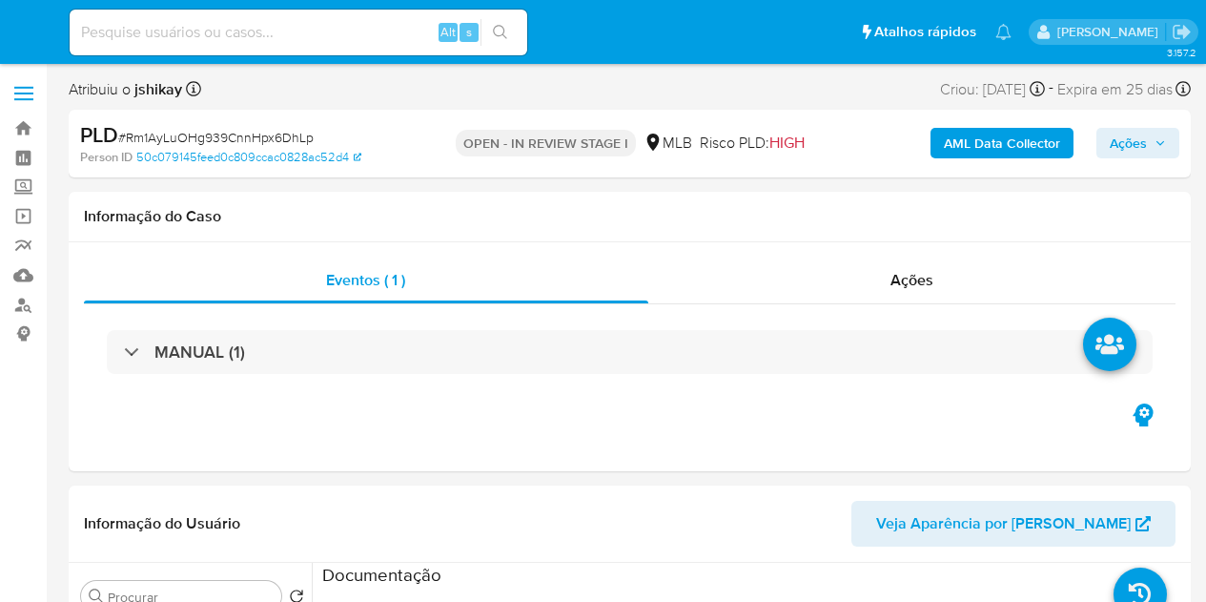
select select "10"
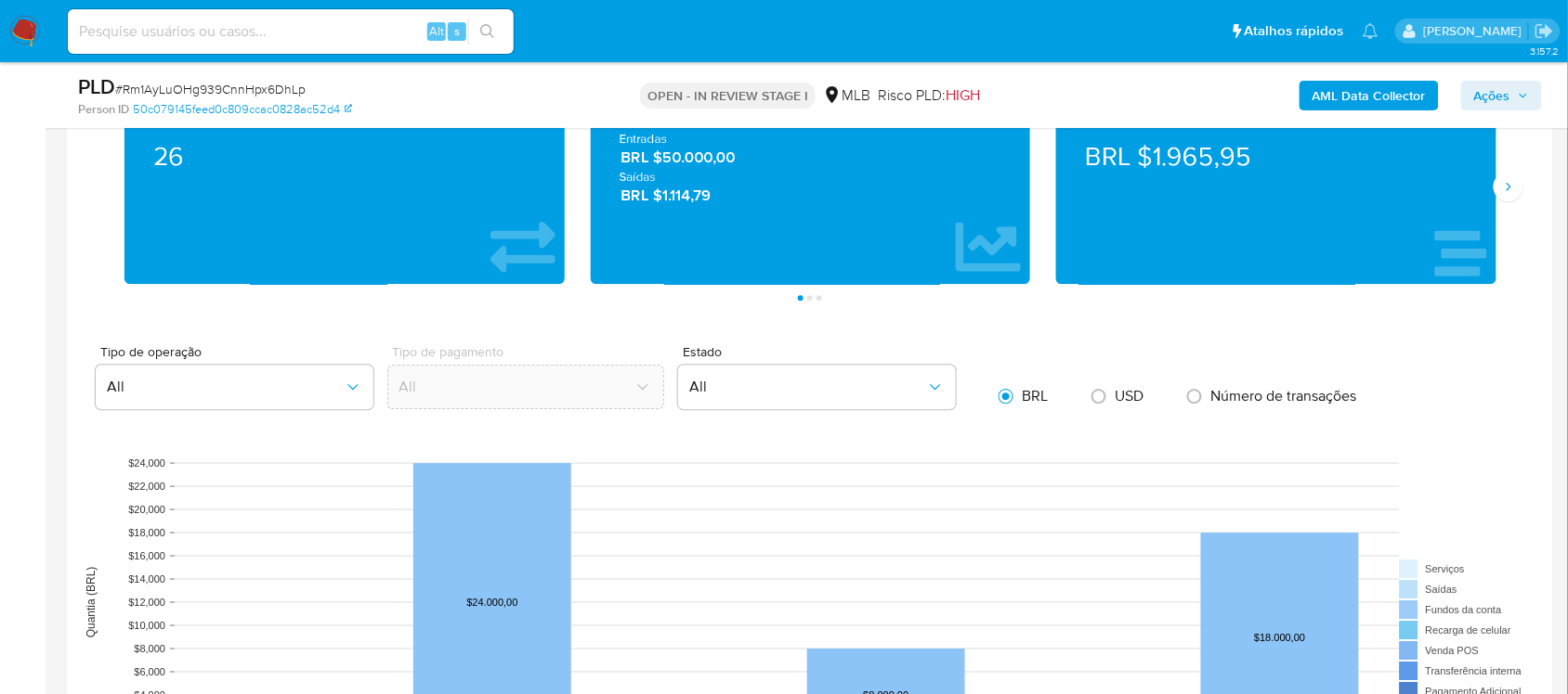
scroll to position [1740, 0]
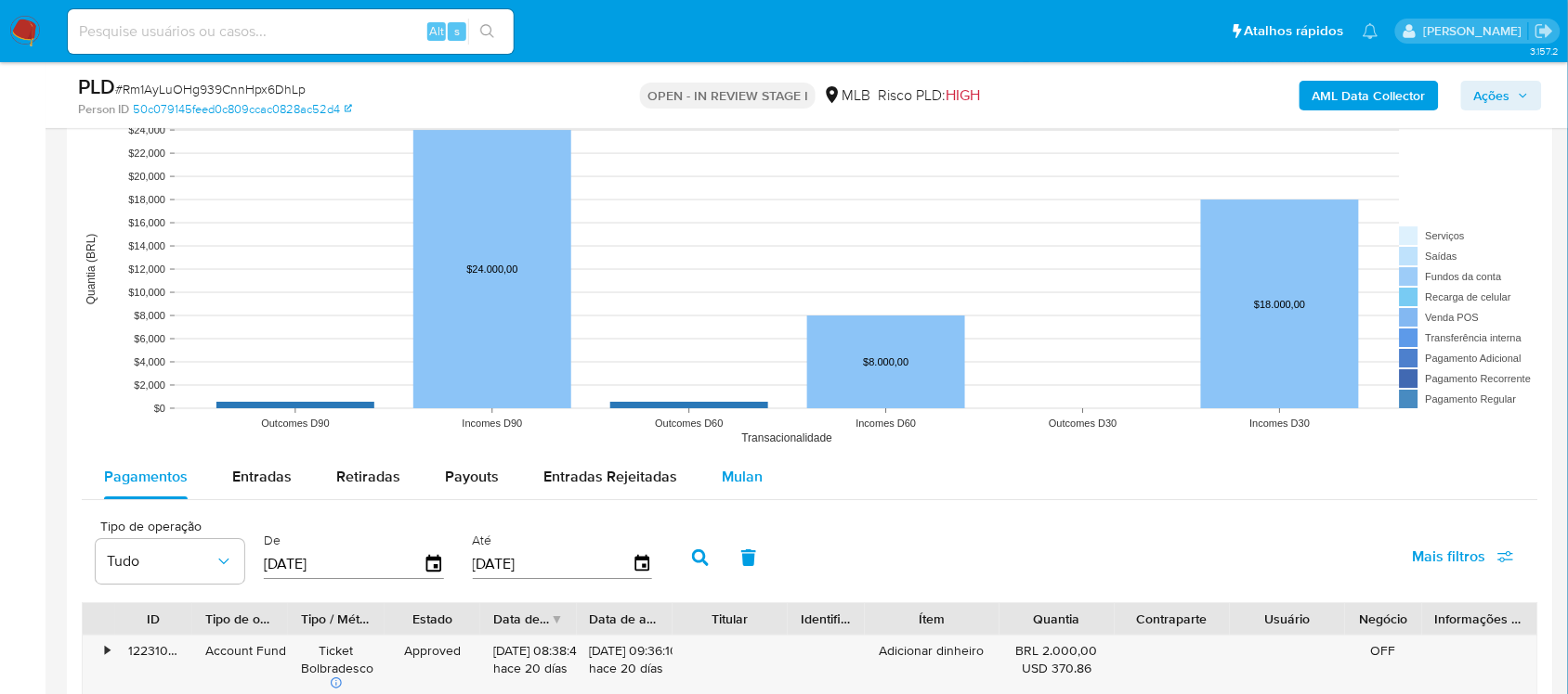
click at [730, 493] on div "Mulan" at bounding box center [742, 477] width 41 height 45
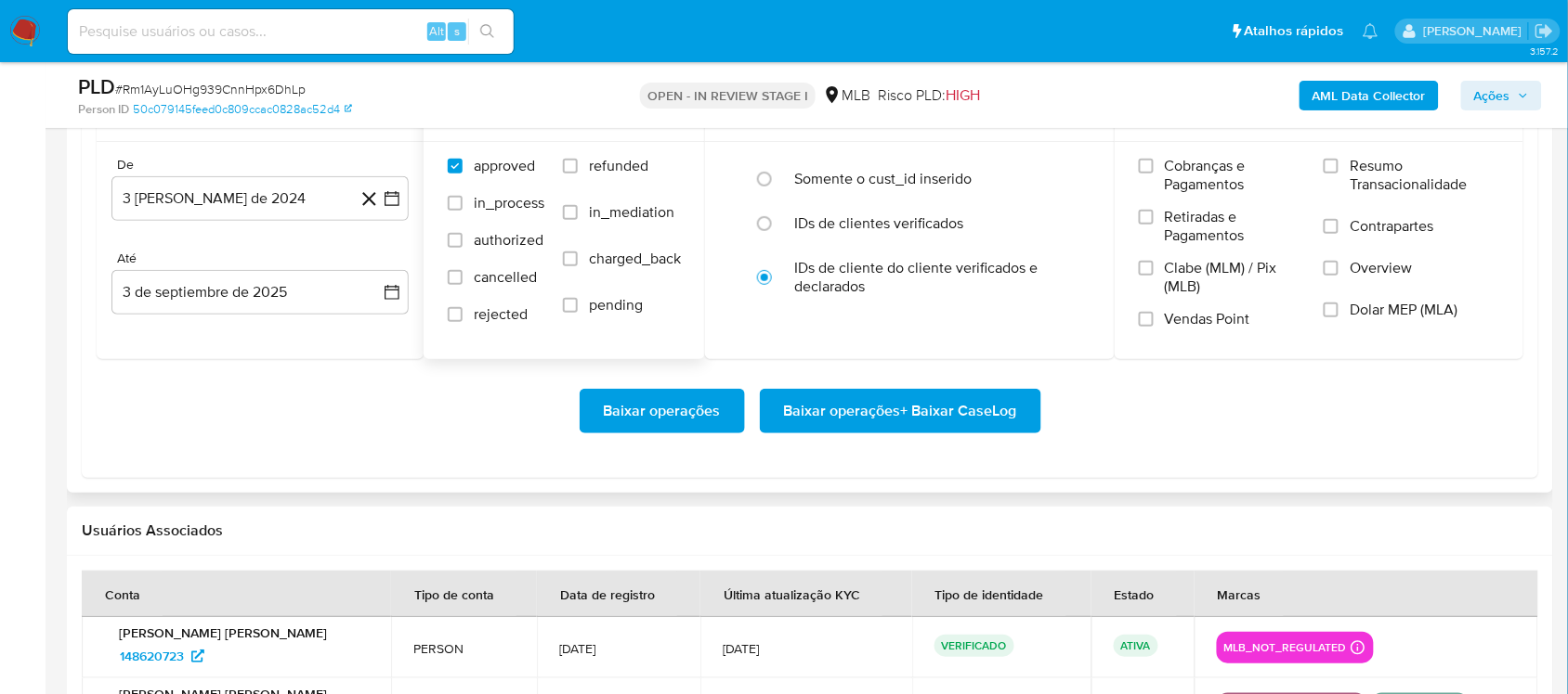
scroll to position [2205, 0]
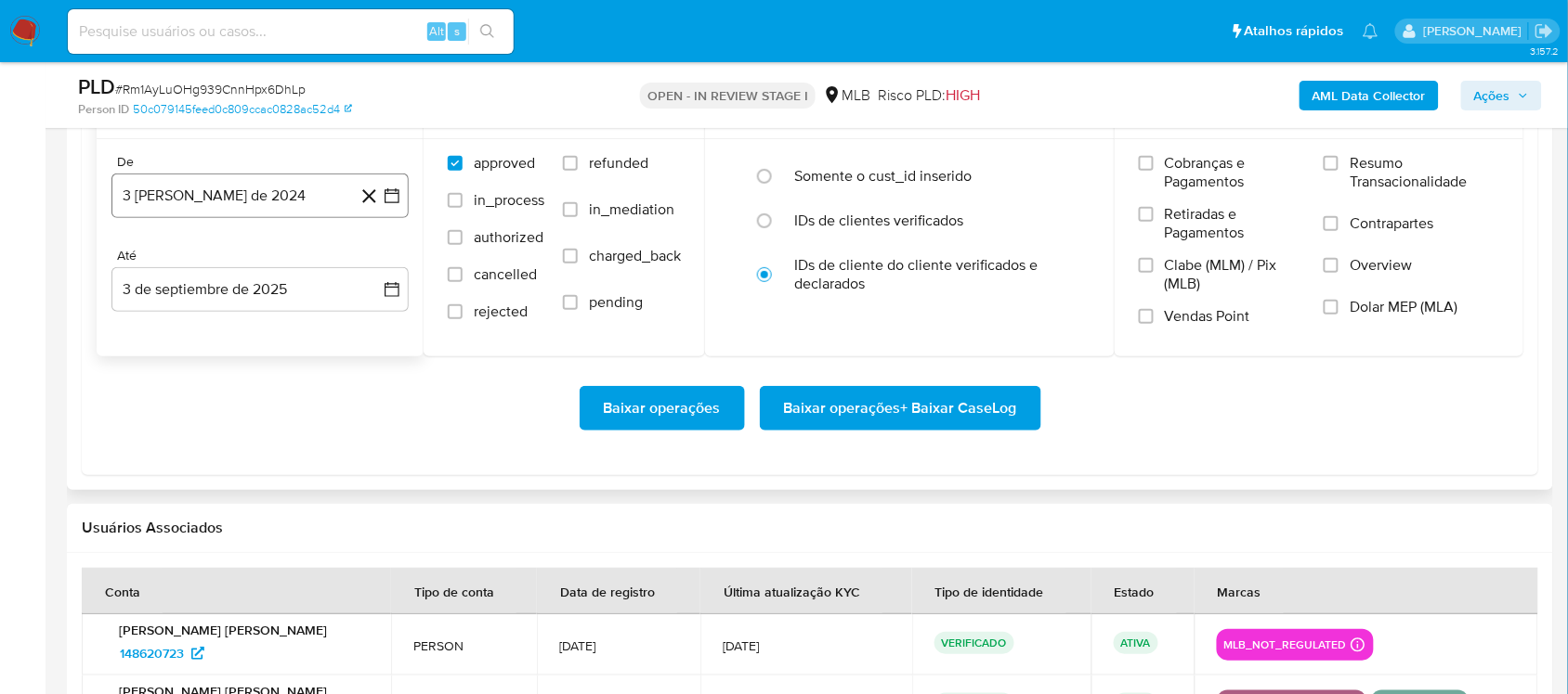
click at [392, 201] on icon "button" at bounding box center [392, 196] width 19 height 18
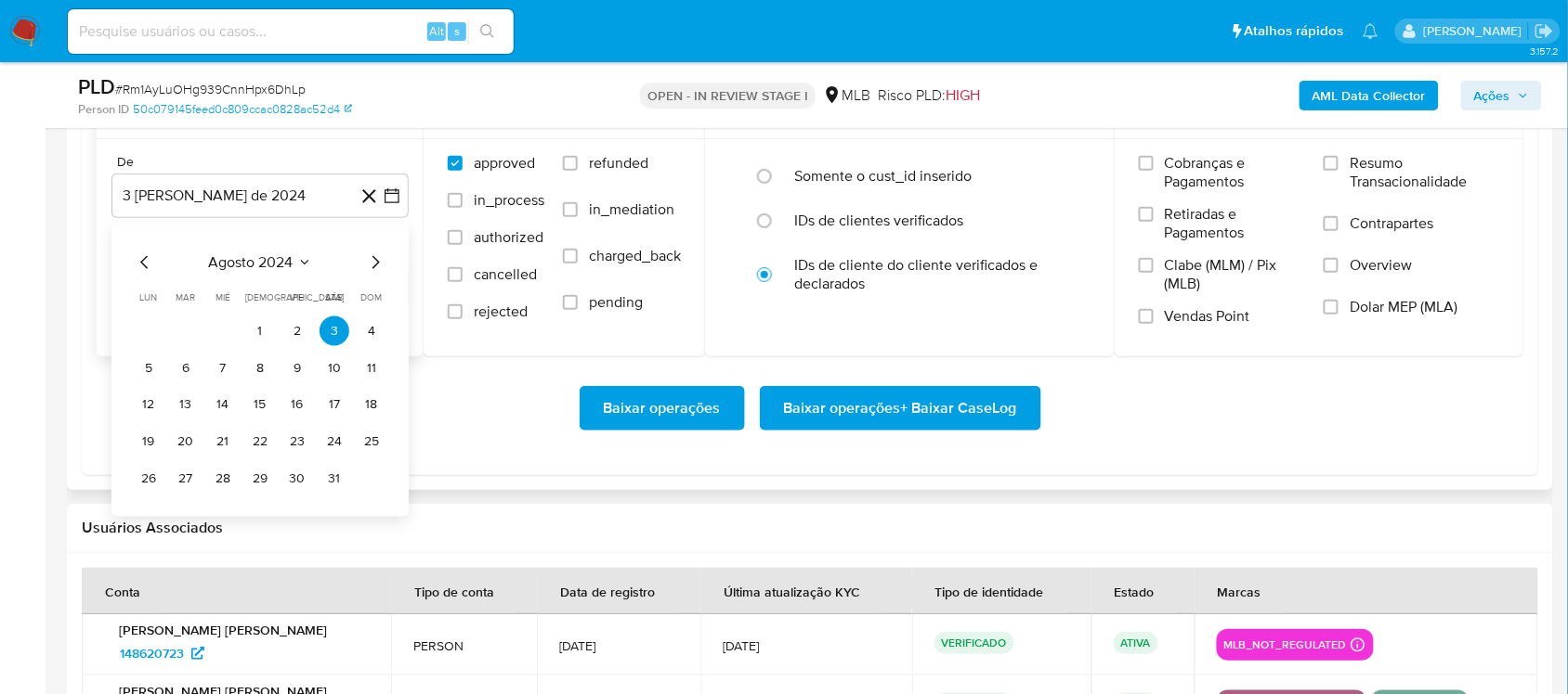
click at [271, 262] on span "agosto 2024" at bounding box center [251, 261] width 85 height 18
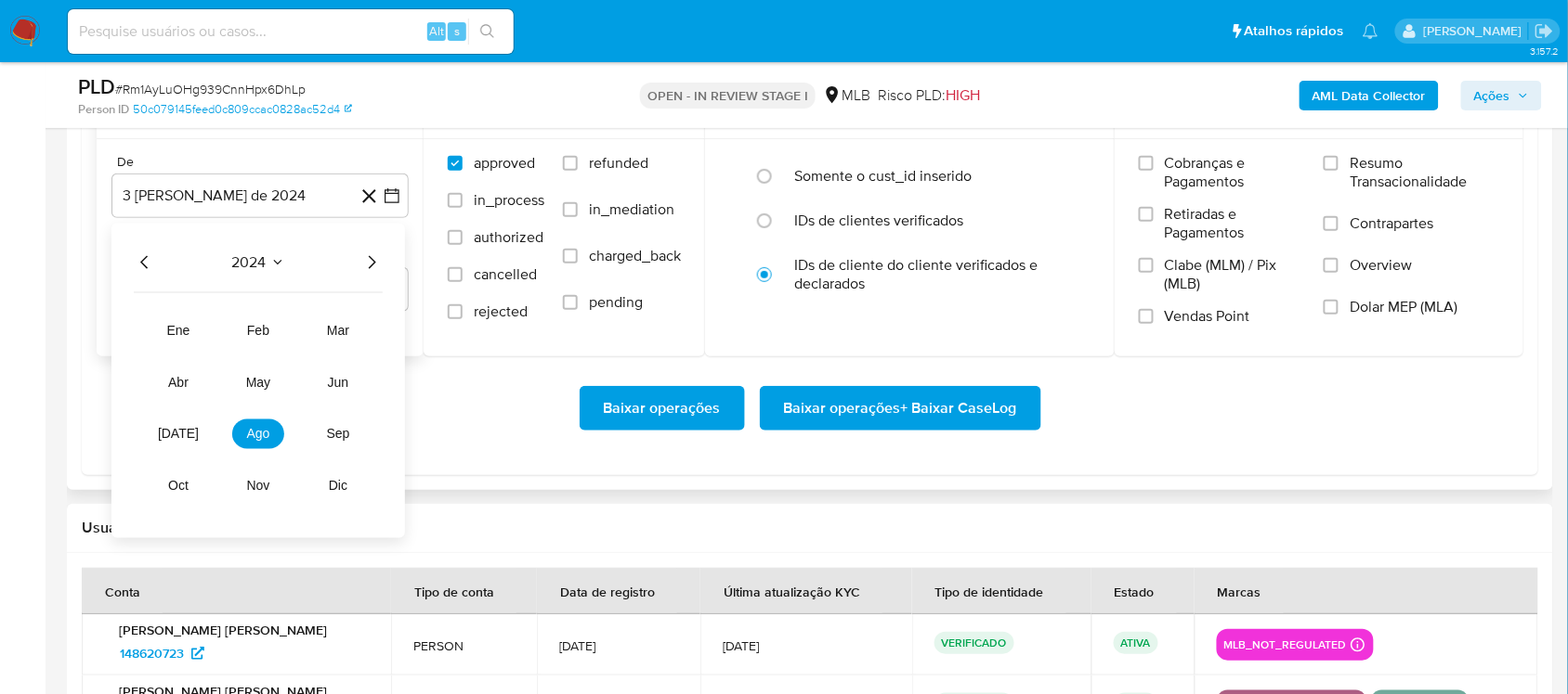
click at [368, 257] on icon "Año siguiente" at bounding box center [371, 261] width 22 height 22
click at [179, 432] on span "[DATE]" at bounding box center [178, 433] width 41 height 15
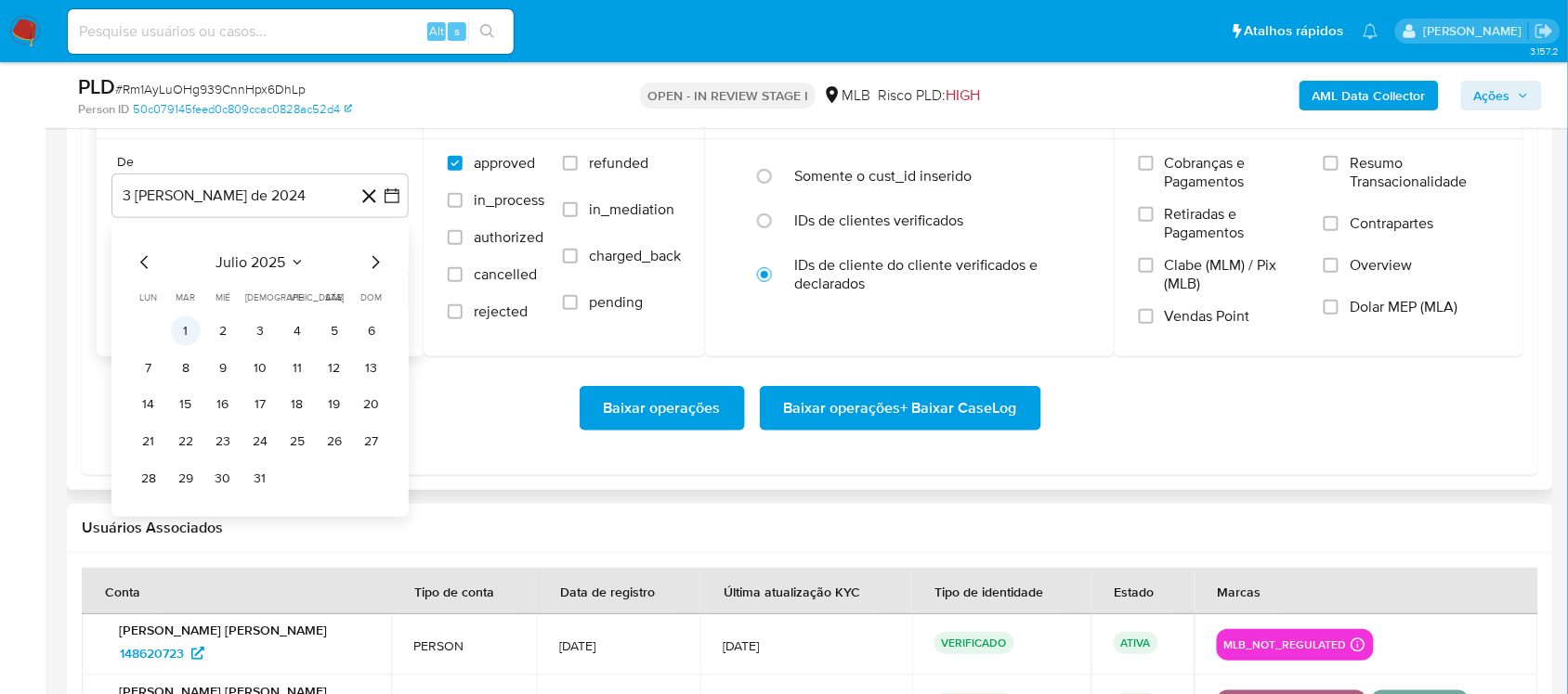
click at [177, 328] on button "1" at bounding box center [185, 330] width 30 height 30
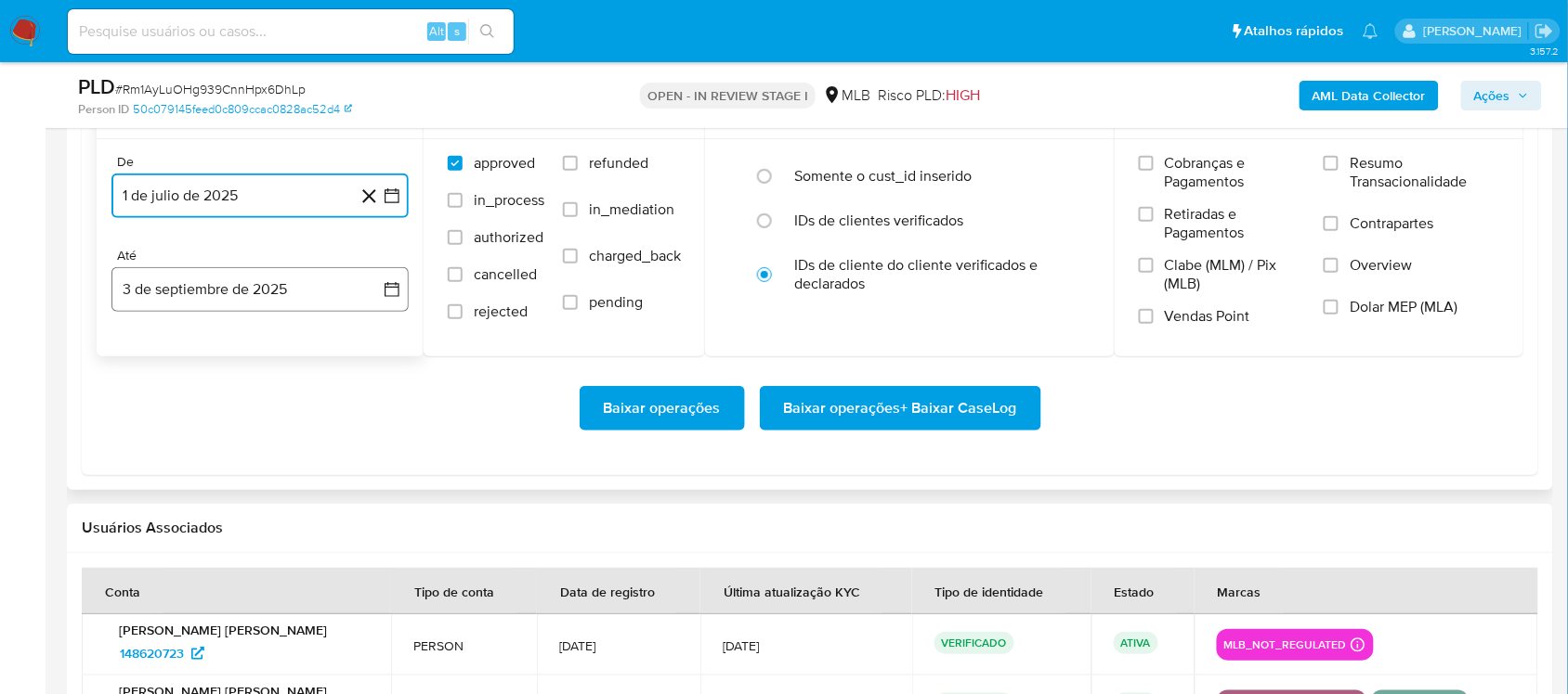
click at [394, 280] on button "3 de septiembre de 2025" at bounding box center [259, 290] width 297 height 45
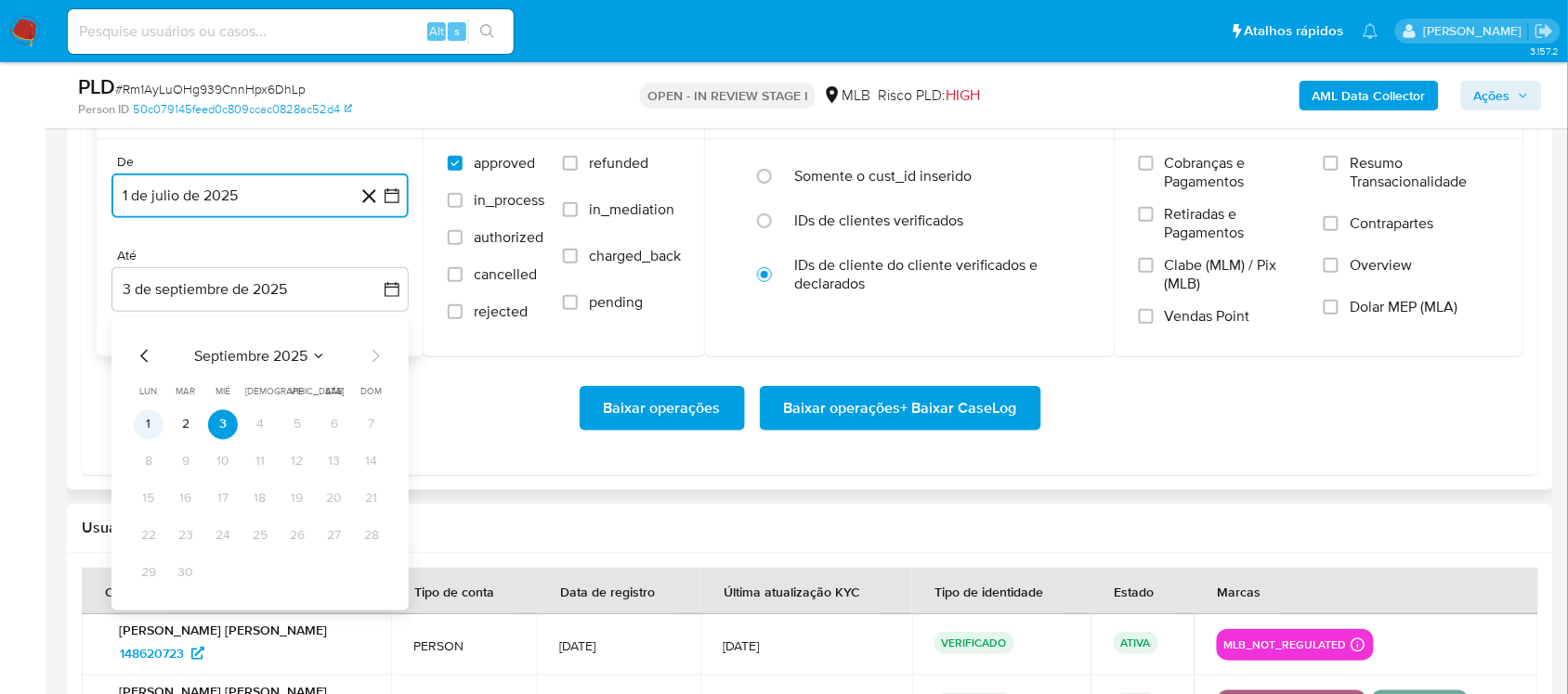
click at [150, 429] on button "1" at bounding box center [148, 424] width 30 height 30
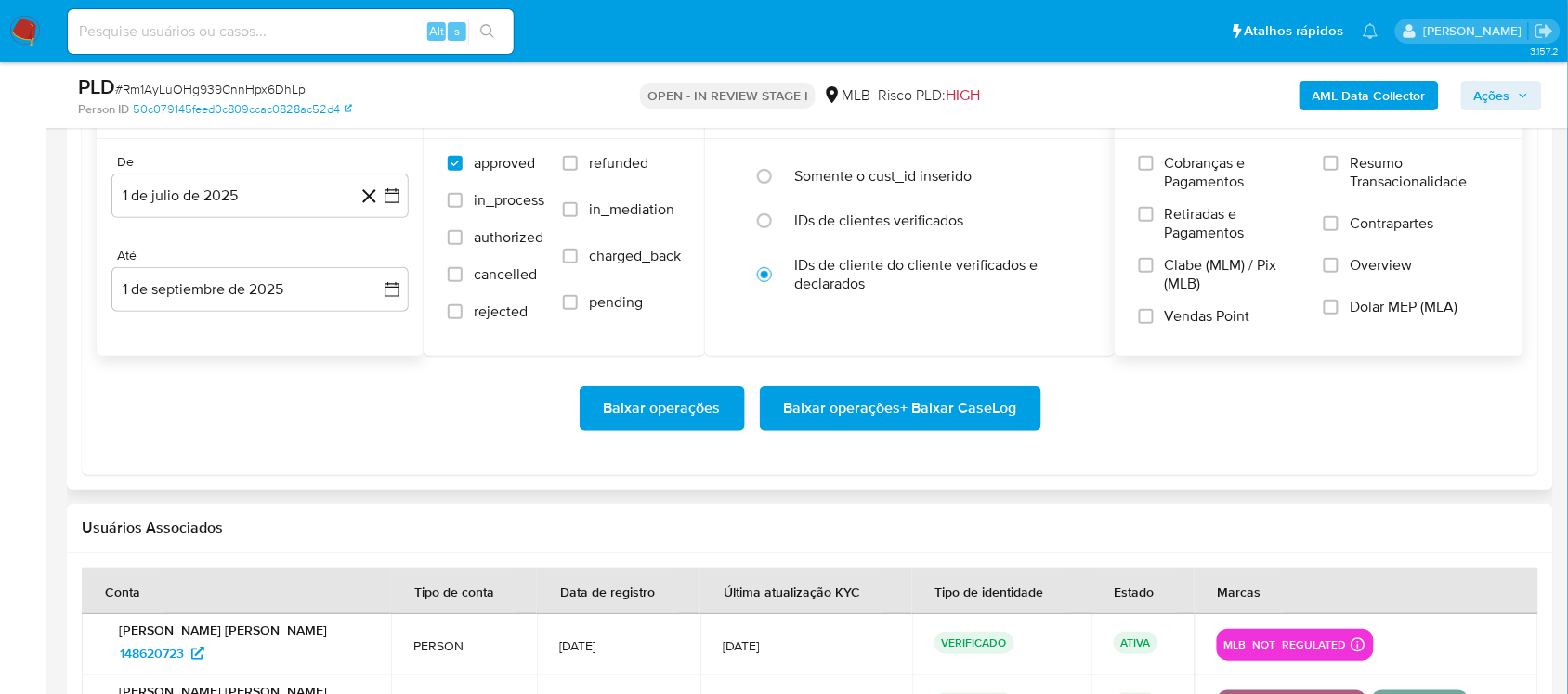
click at [1174, 172] on div "Cobranças e Pagamentos Retiradas e Pagamentos Clabe (MLM) / Pix (MLB) Vendas Po…" at bounding box center [1320, 246] width 380 height 186
click at [1174, 164] on label "Resumo Transacionalidade" at bounding box center [1411, 184] width 175 height 60
click at [1174, 164] on input "Resumo Transacionalidade" at bounding box center [1330, 163] width 15 height 15
click at [873, 416] on span "Baixar operações + Baixar CaseLog" at bounding box center [900, 409] width 233 height 41
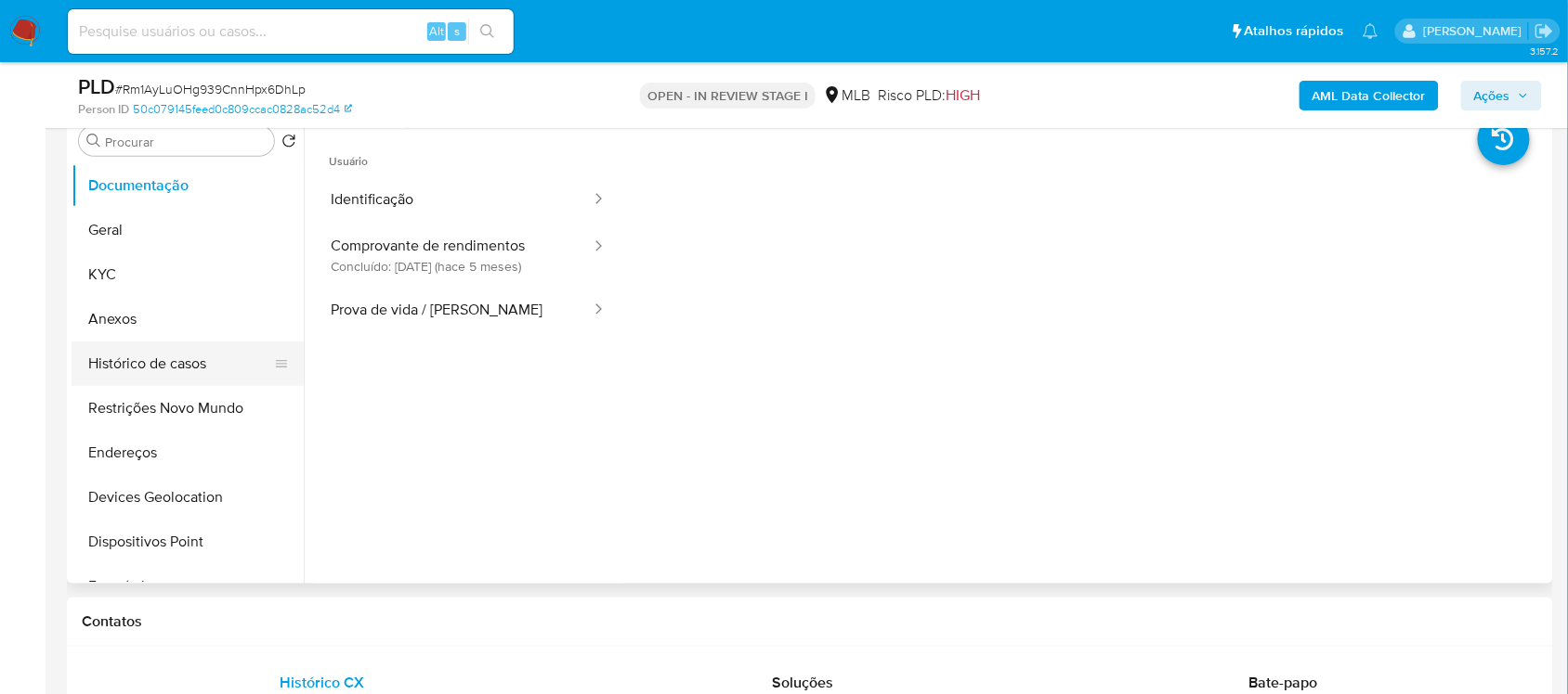
scroll to position [348, 0]
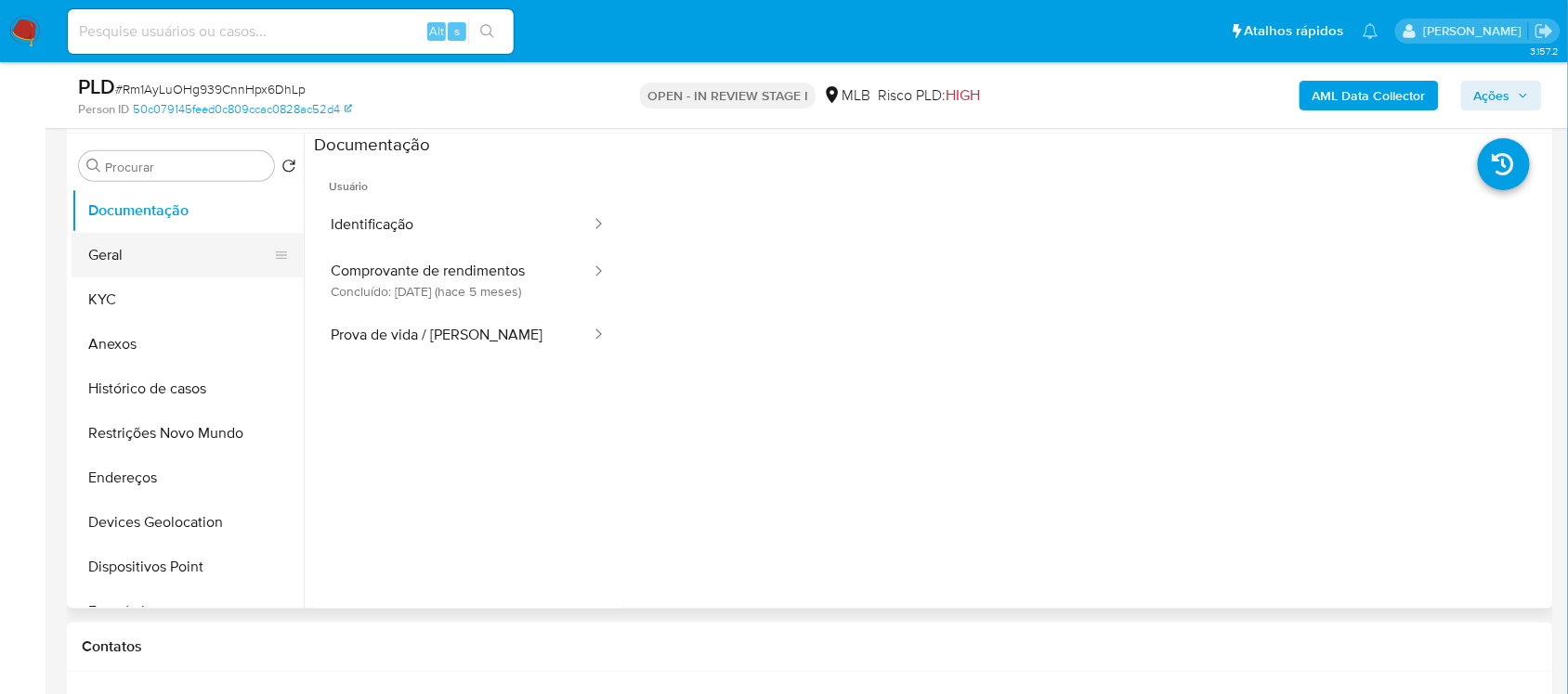
click at [146, 250] on button "Geral" at bounding box center [179, 255] width 217 height 45
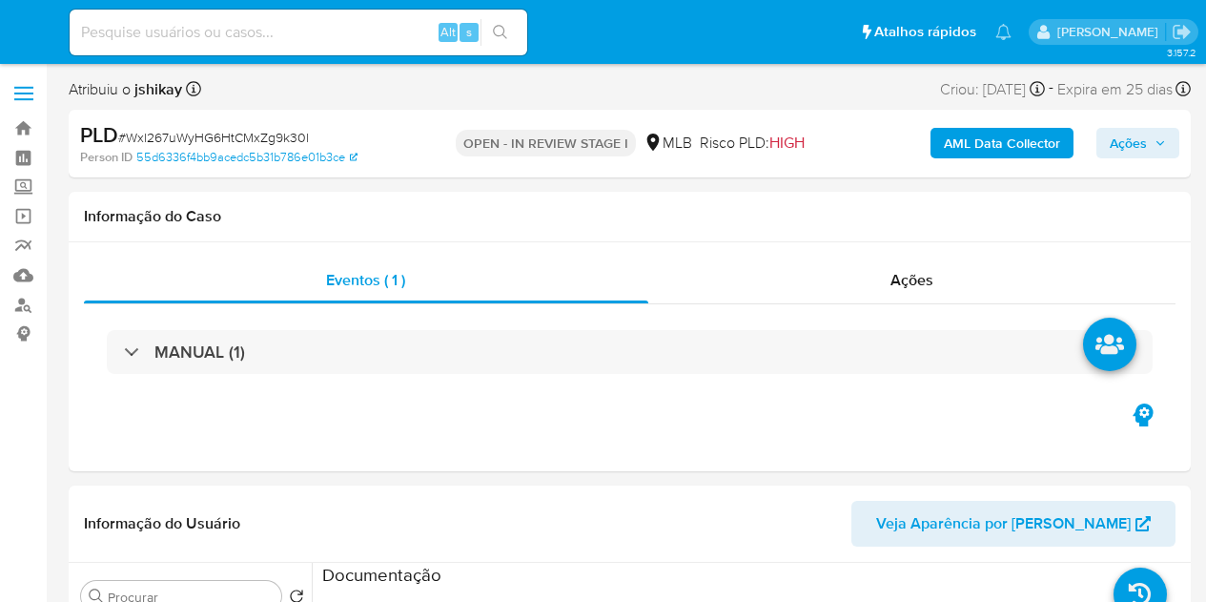
select select "10"
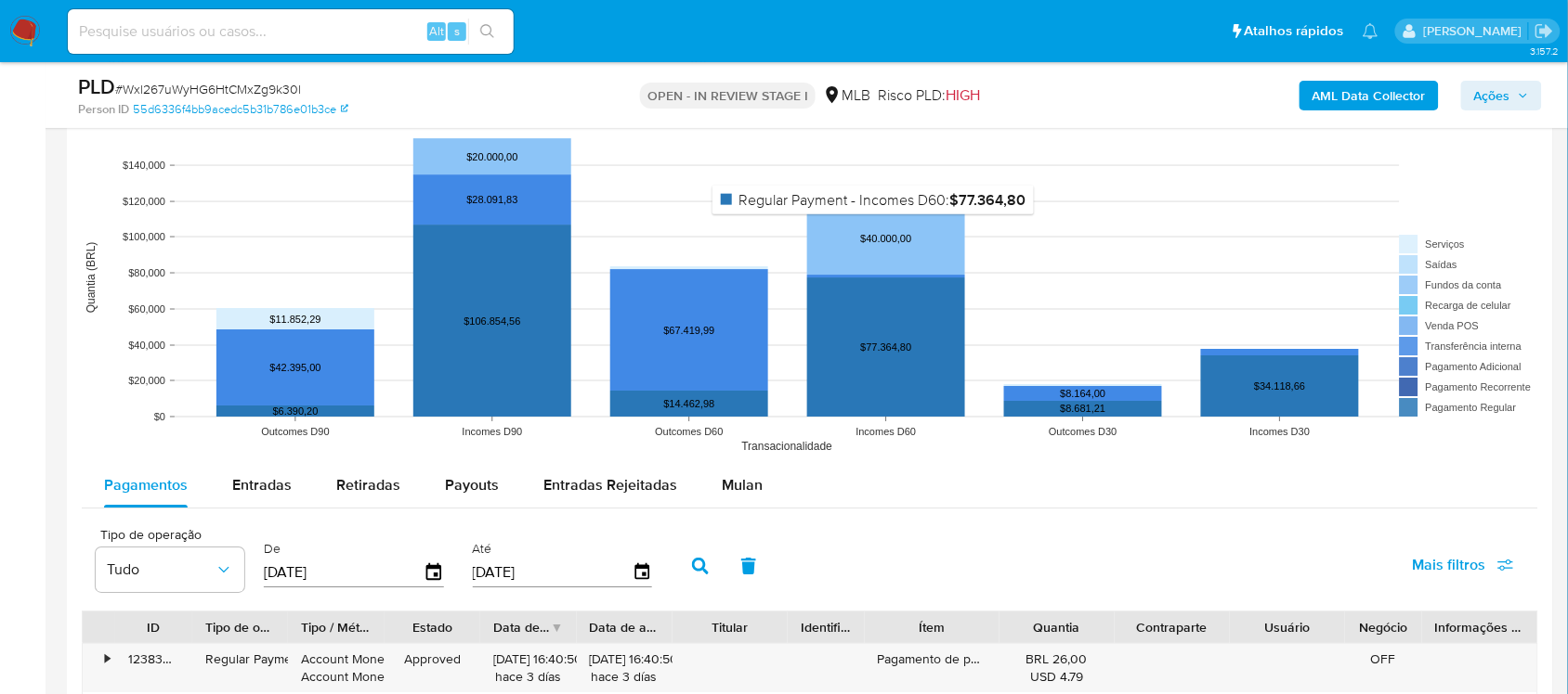
scroll to position [1856, 0]
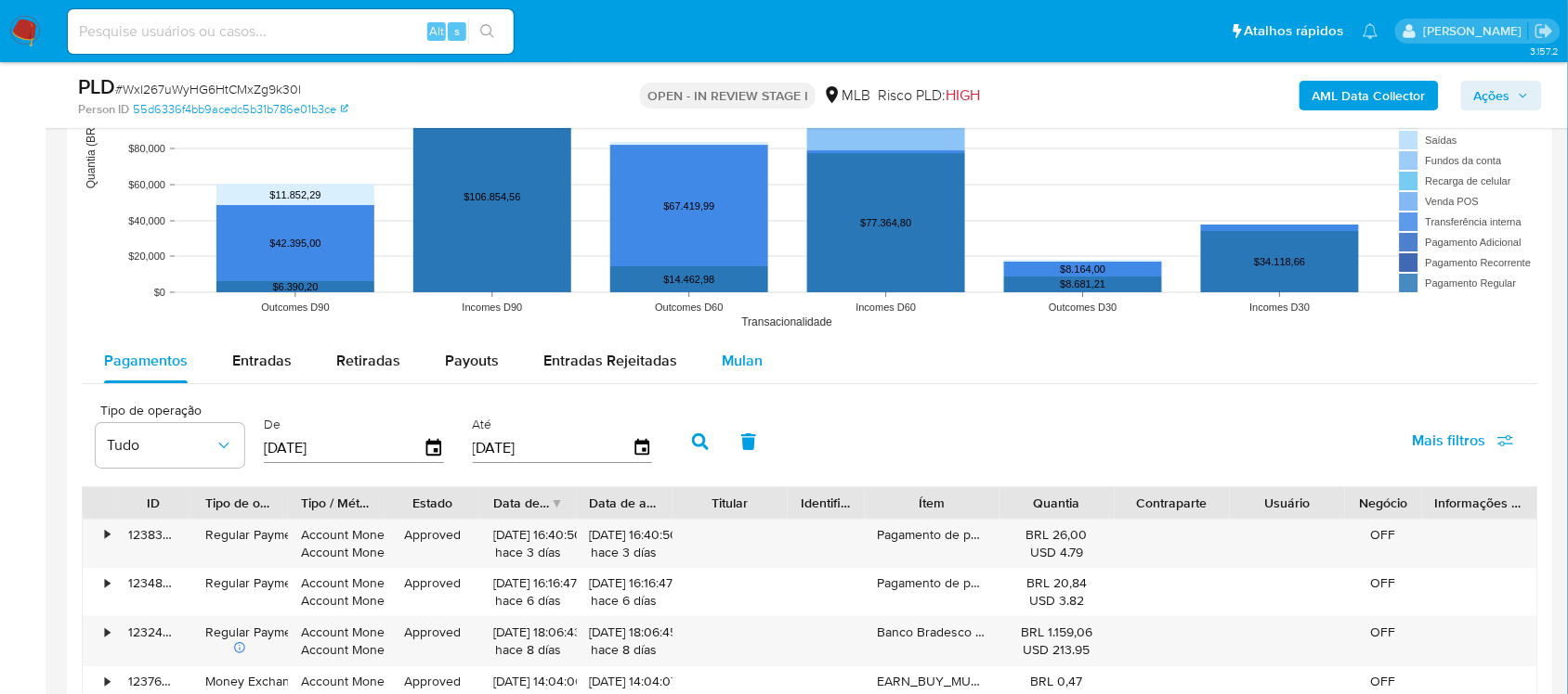
click at [748, 355] on span "Mulan" at bounding box center [742, 361] width 41 height 21
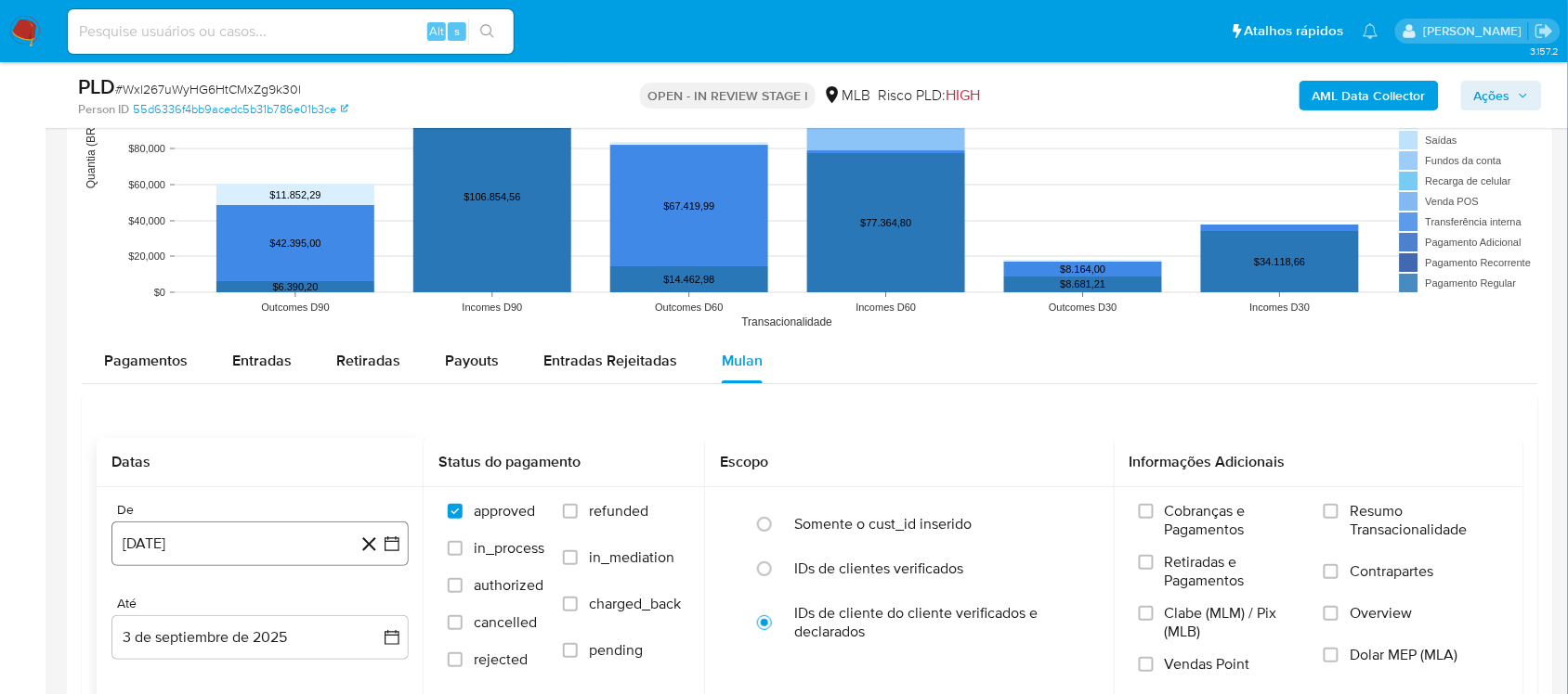
click at [391, 550] on icon "button" at bounding box center [392, 543] width 19 height 18
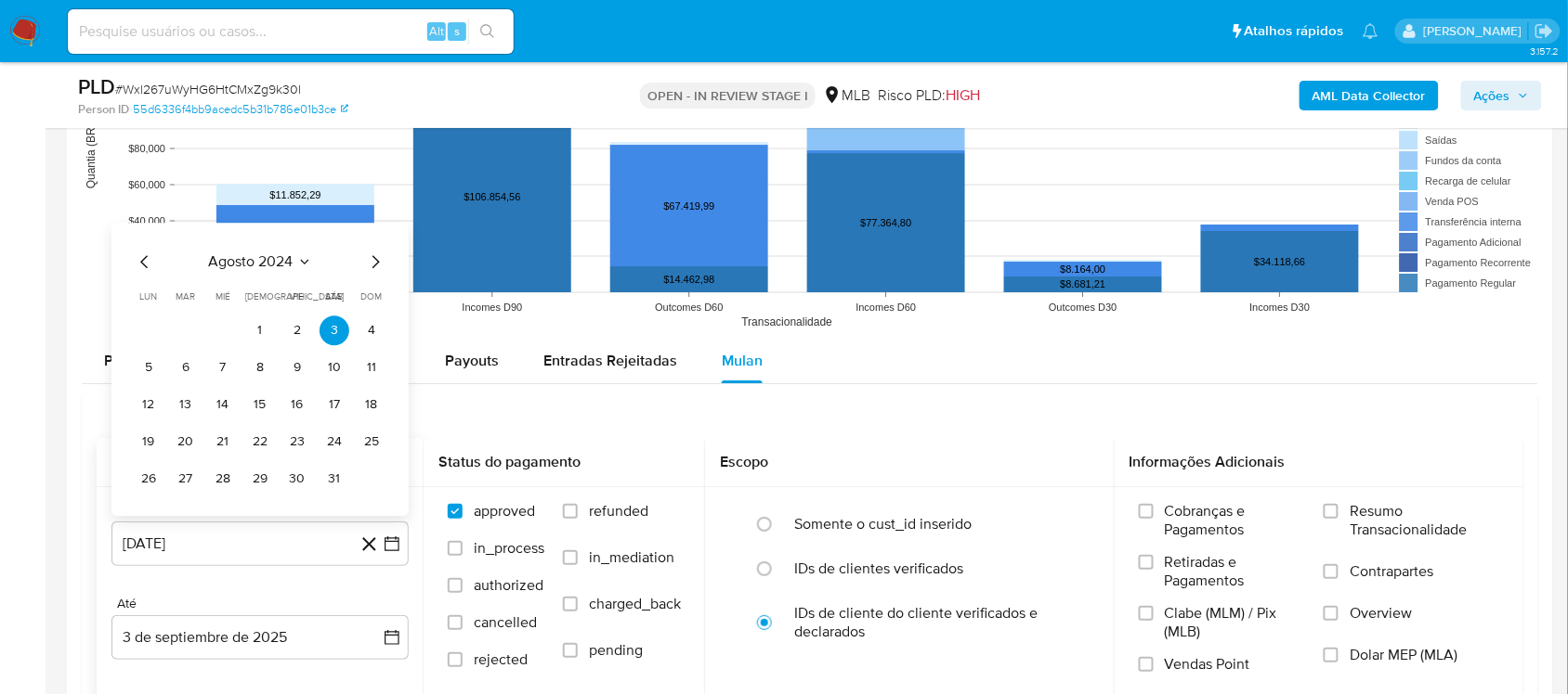
click at [274, 255] on span "agosto 2024" at bounding box center [251, 261] width 85 height 18
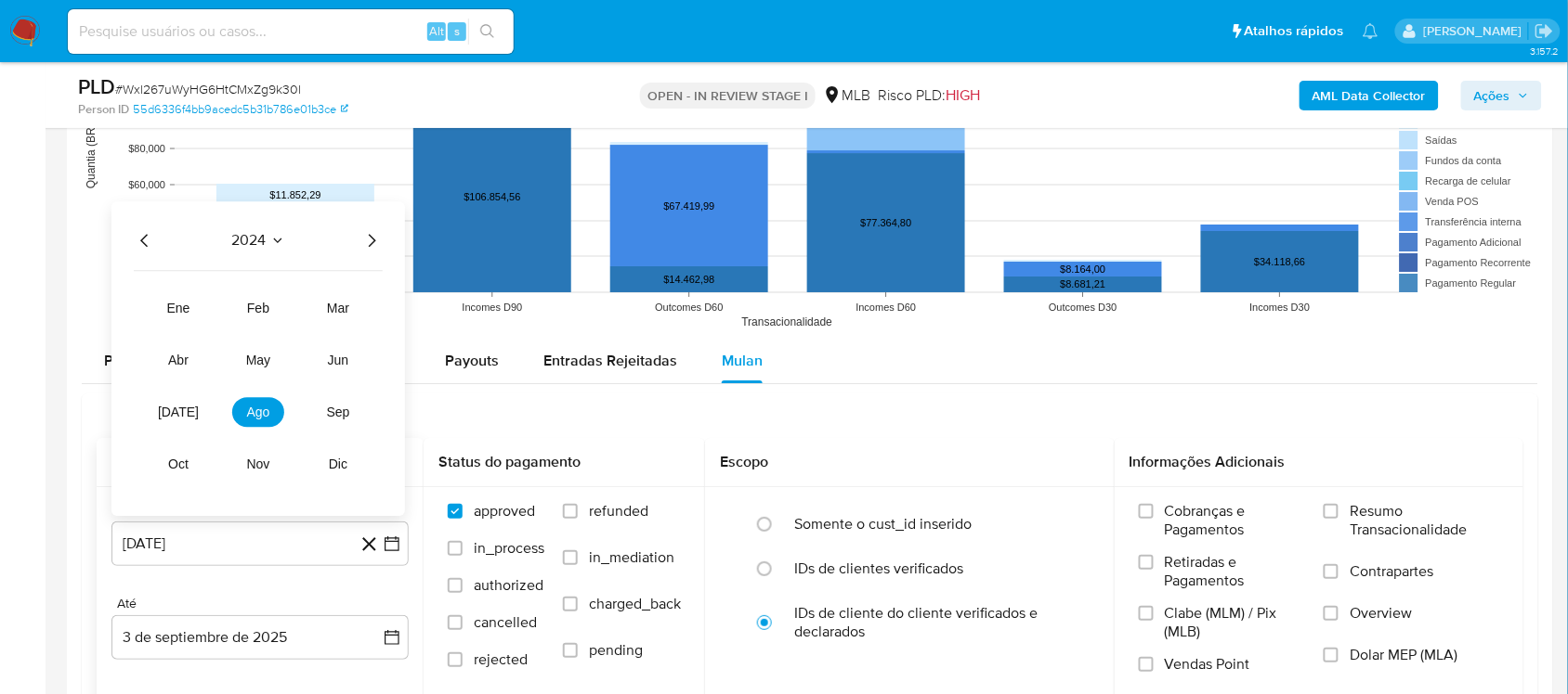
click at [370, 239] on icon "Año siguiente" at bounding box center [371, 240] width 22 height 22
click at [192, 407] on button "[DATE]" at bounding box center [177, 412] width 52 height 30
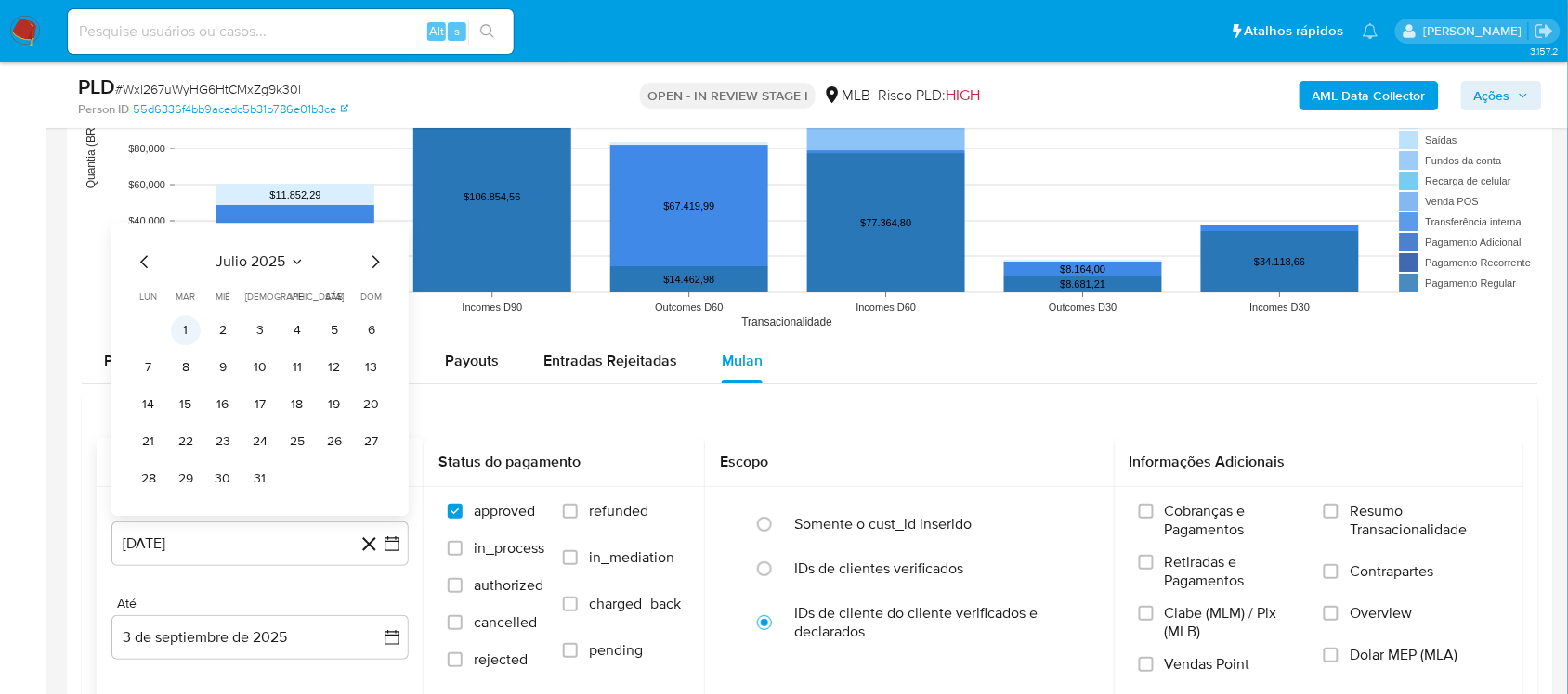
click at [188, 328] on button "1" at bounding box center [185, 330] width 30 height 30
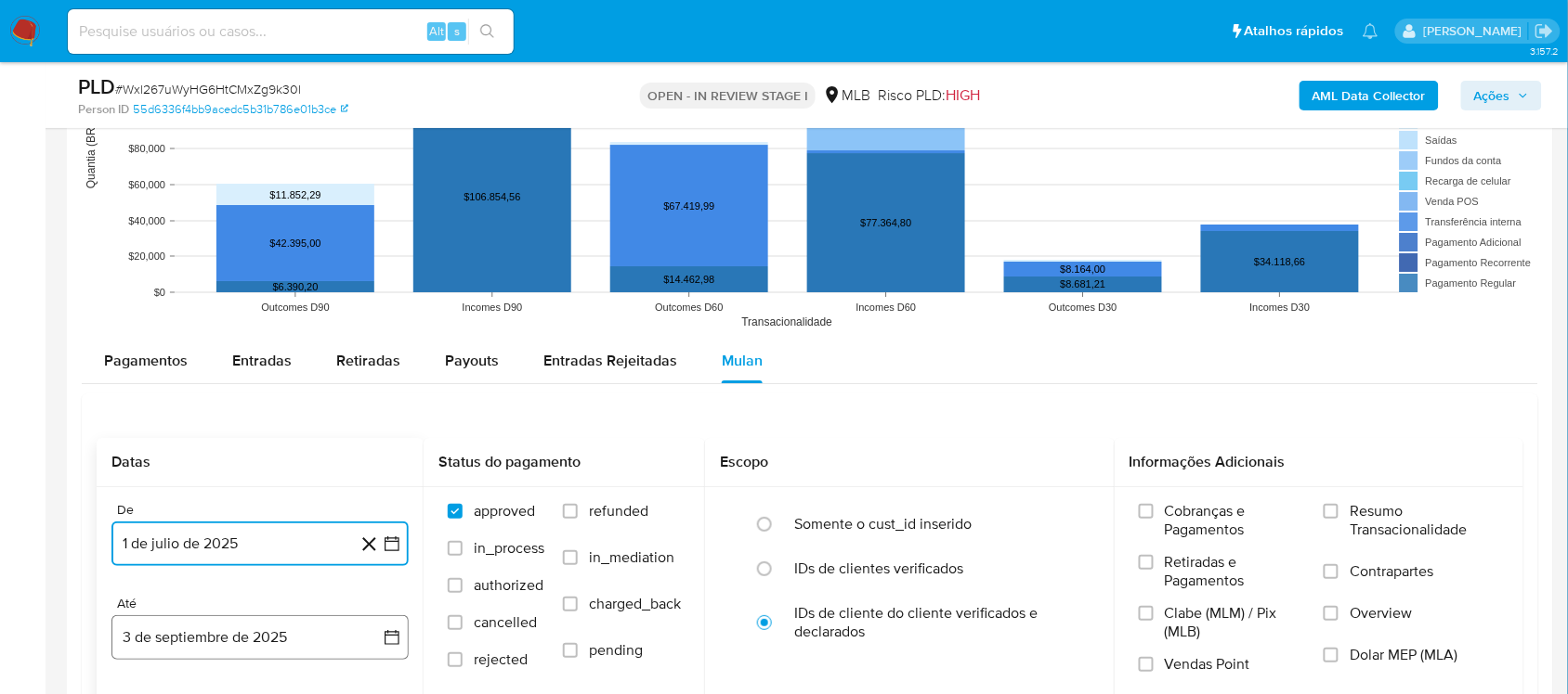
click at [406, 585] on button "3 de septiembre de 2025" at bounding box center [259, 638] width 297 height 45
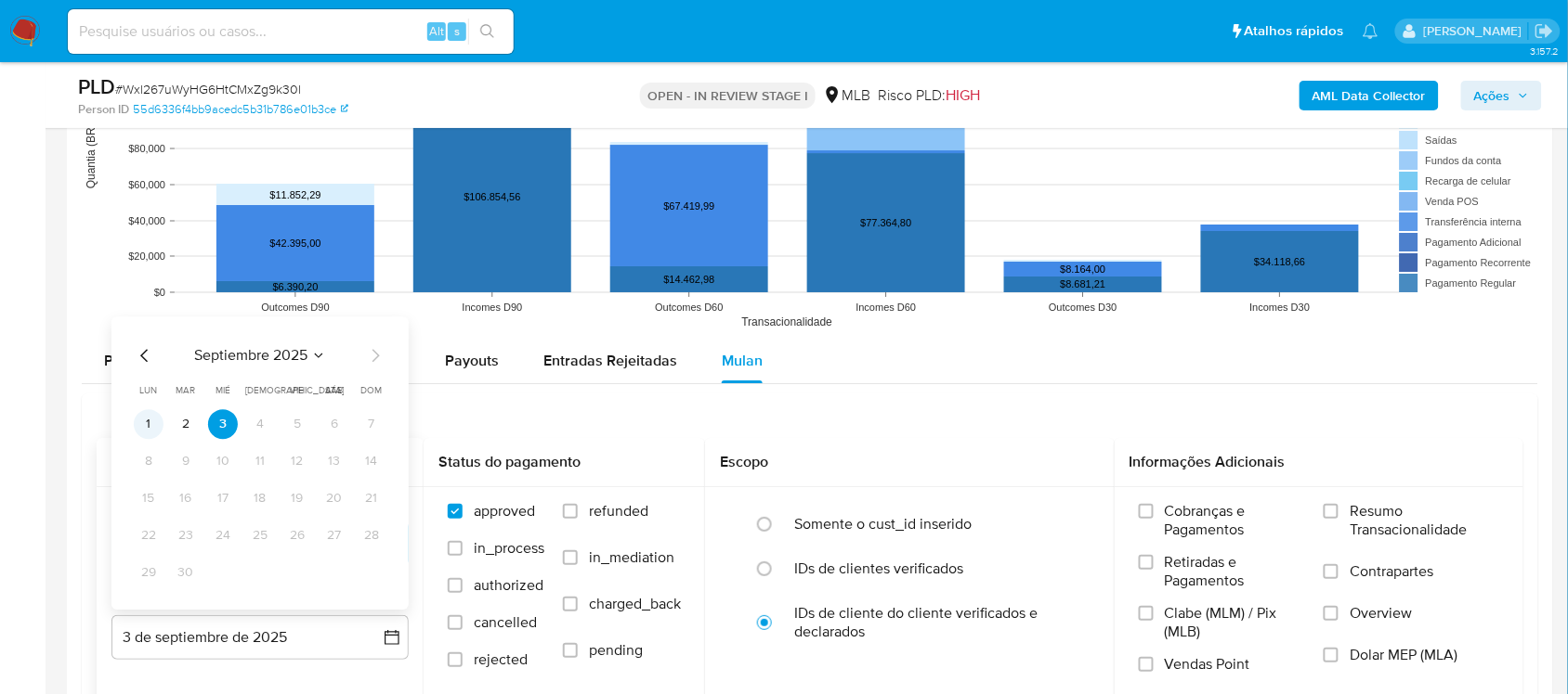
click at [154, 425] on button "1" at bounding box center [148, 424] width 30 height 30
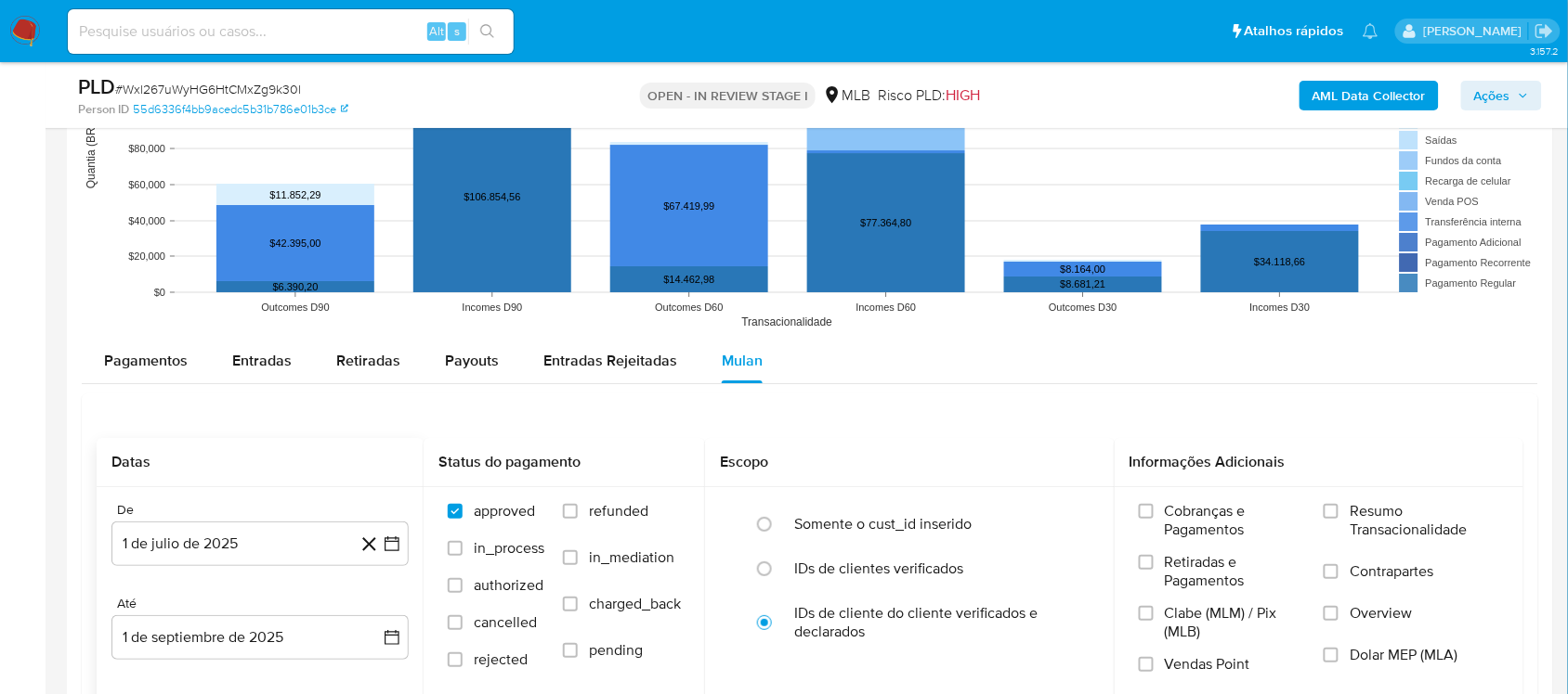
drag, startPoint x: 1432, startPoint y: 549, endPoint x: 1121, endPoint y: 429, distance: 333.3
click at [1174, 548] on label "Resumo Transacionalidade" at bounding box center [1411, 532] width 175 height 60
click at [1174, 519] on input "Resumo Transacionalidade" at bounding box center [1330, 511] width 15 height 15
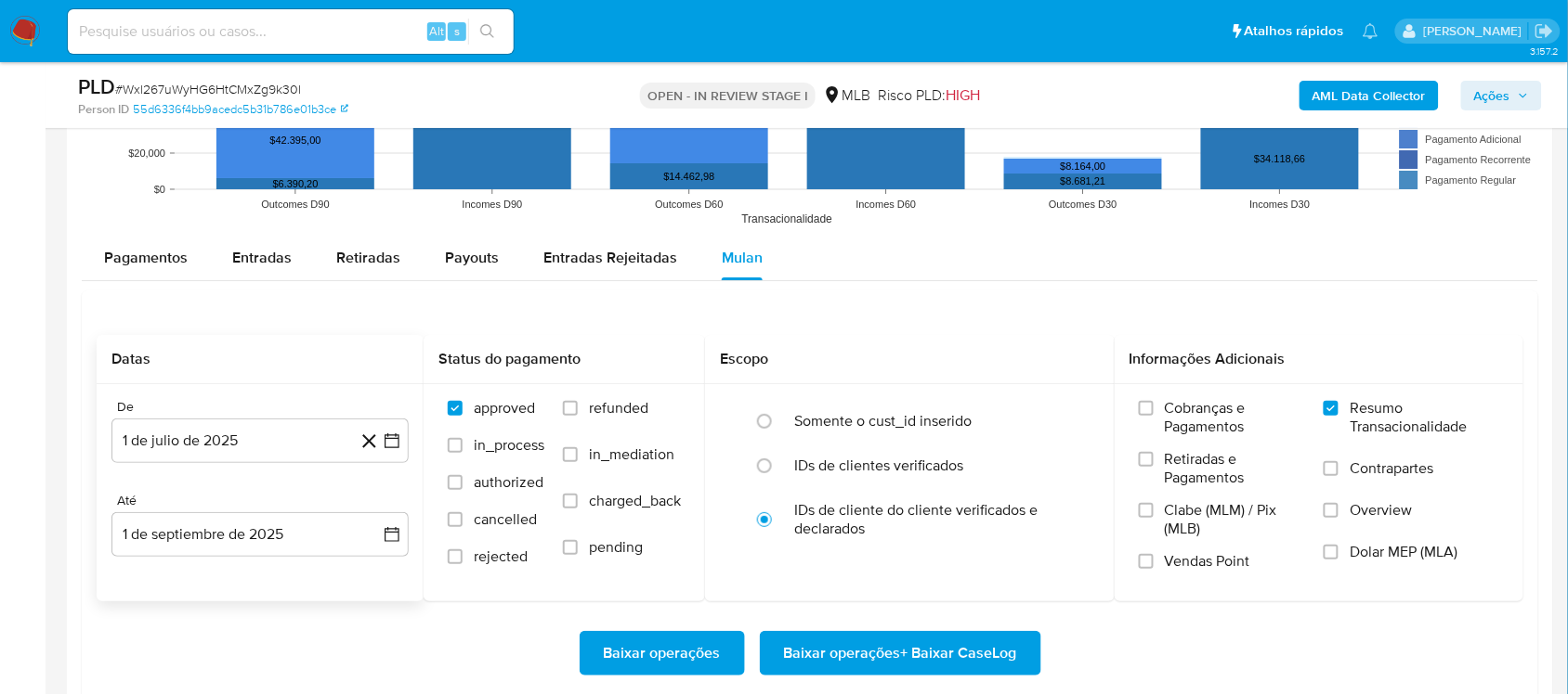
scroll to position [2089, 0]
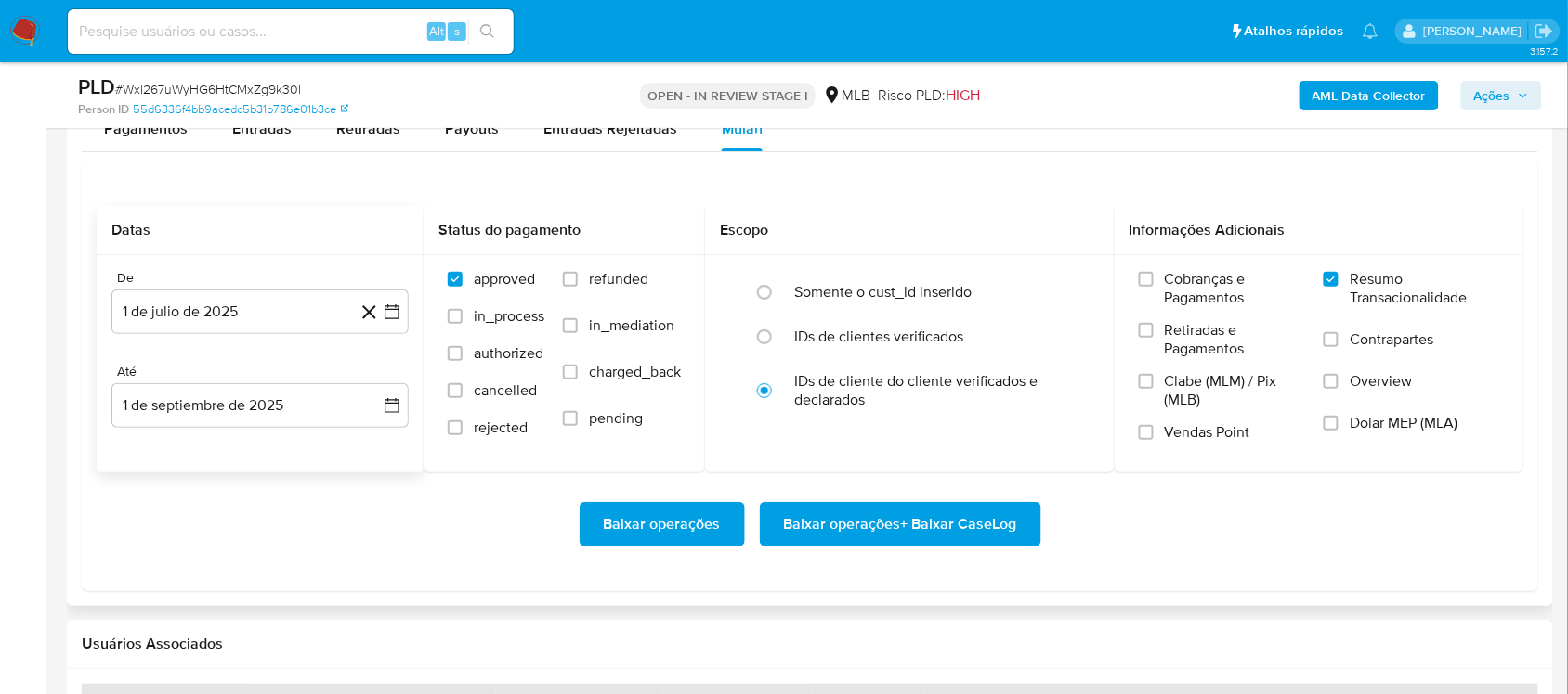
click at [848, 530] on span "Baixar operações + Baixar CaseLog" at bounding box center [900, 525] width 233 height 41
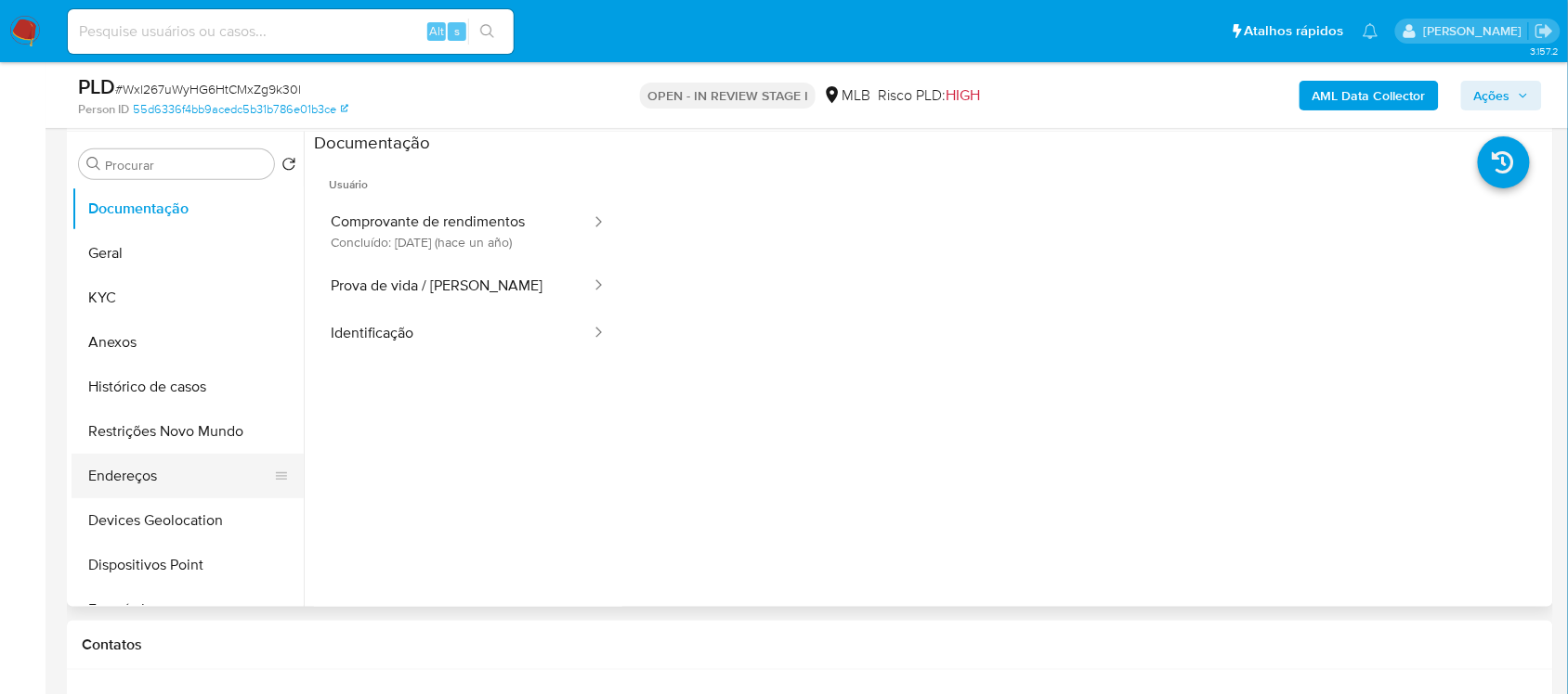
scroll to position [348, 0]
click at [139, 266] on button "Geral" at bounding box center [179, 255] width 217 height 45
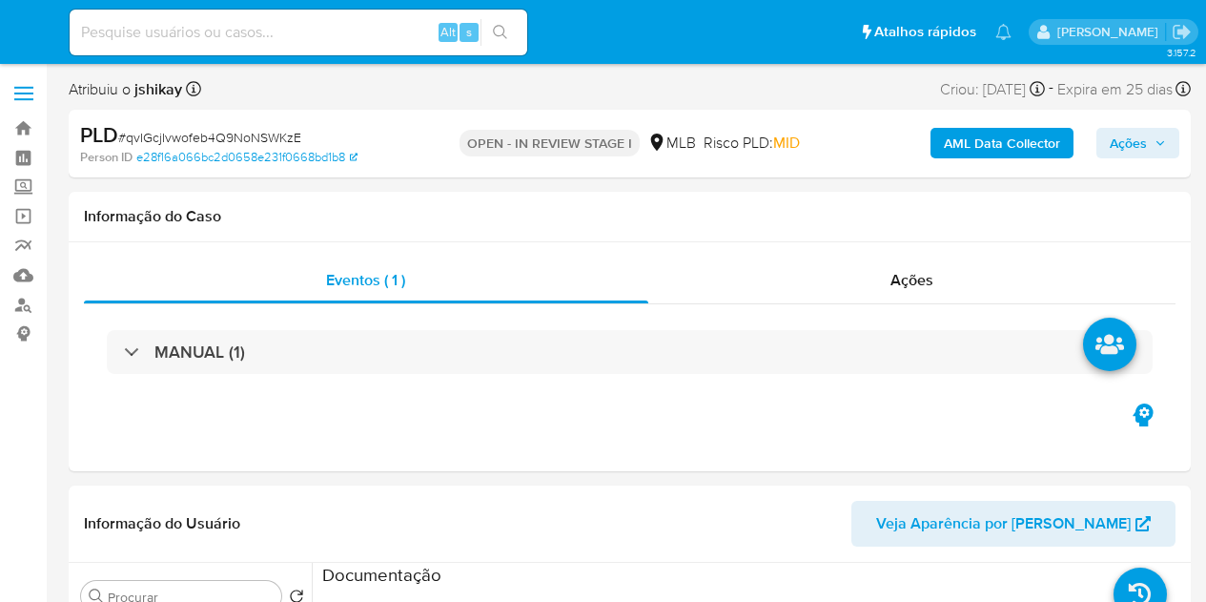
select select "10"
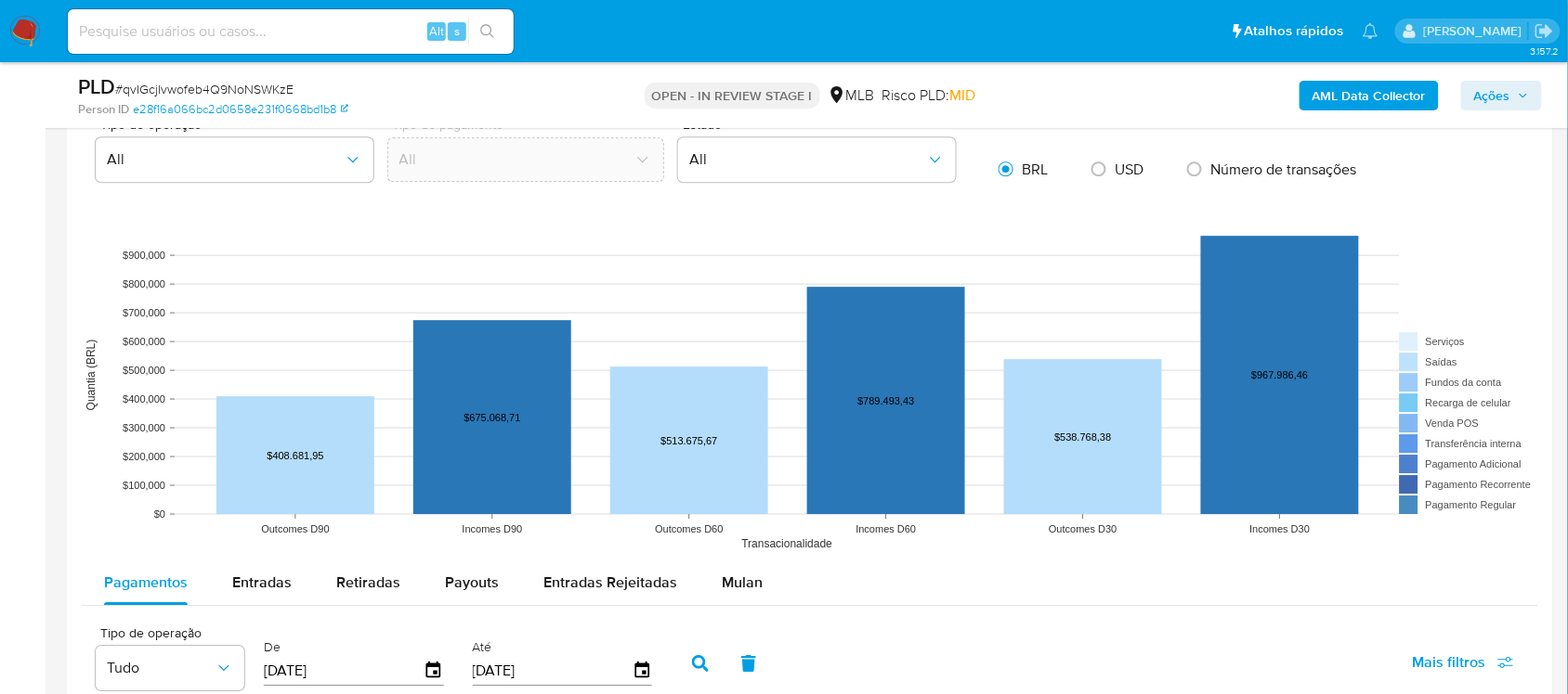
scroll to position [1740, 0]
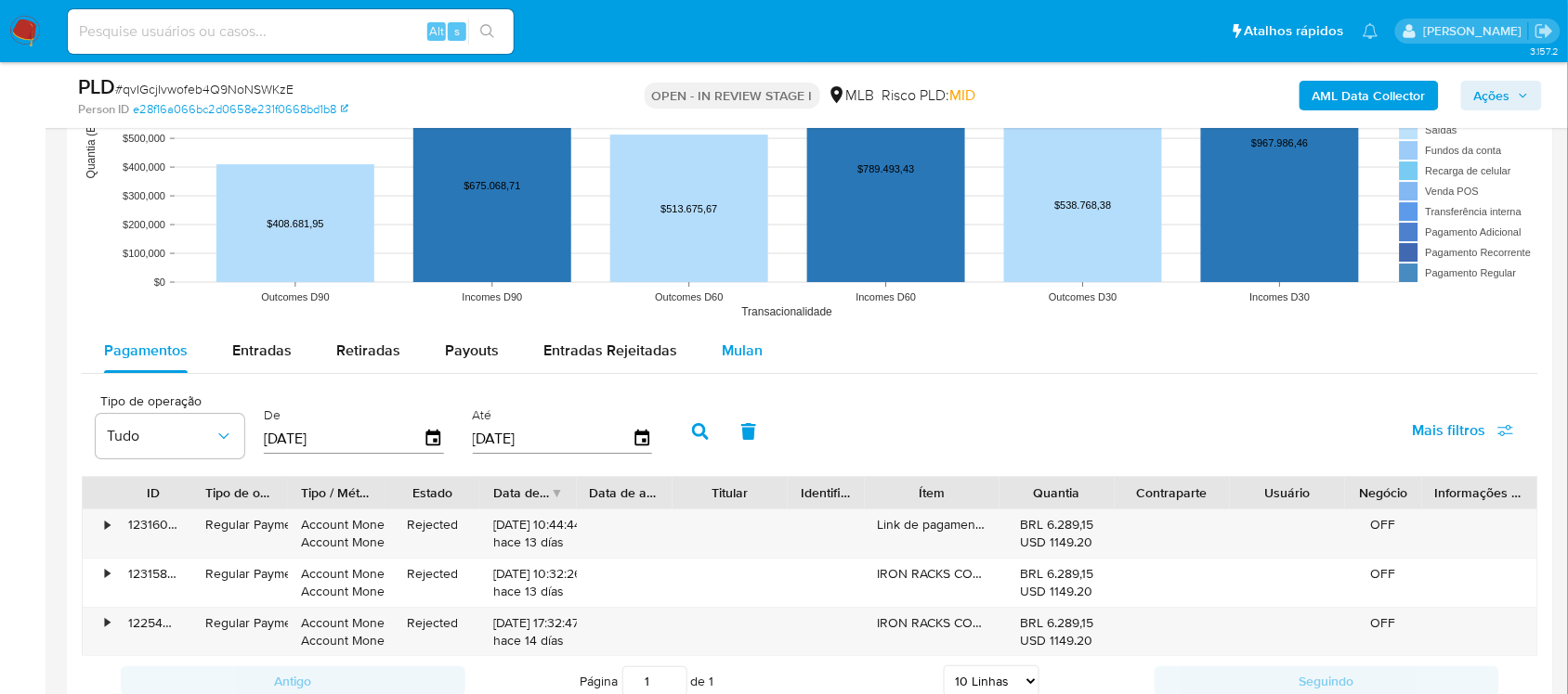
click at [722, 367] on div "Mulan" at bounding box center [742, 351] width 41 height 45
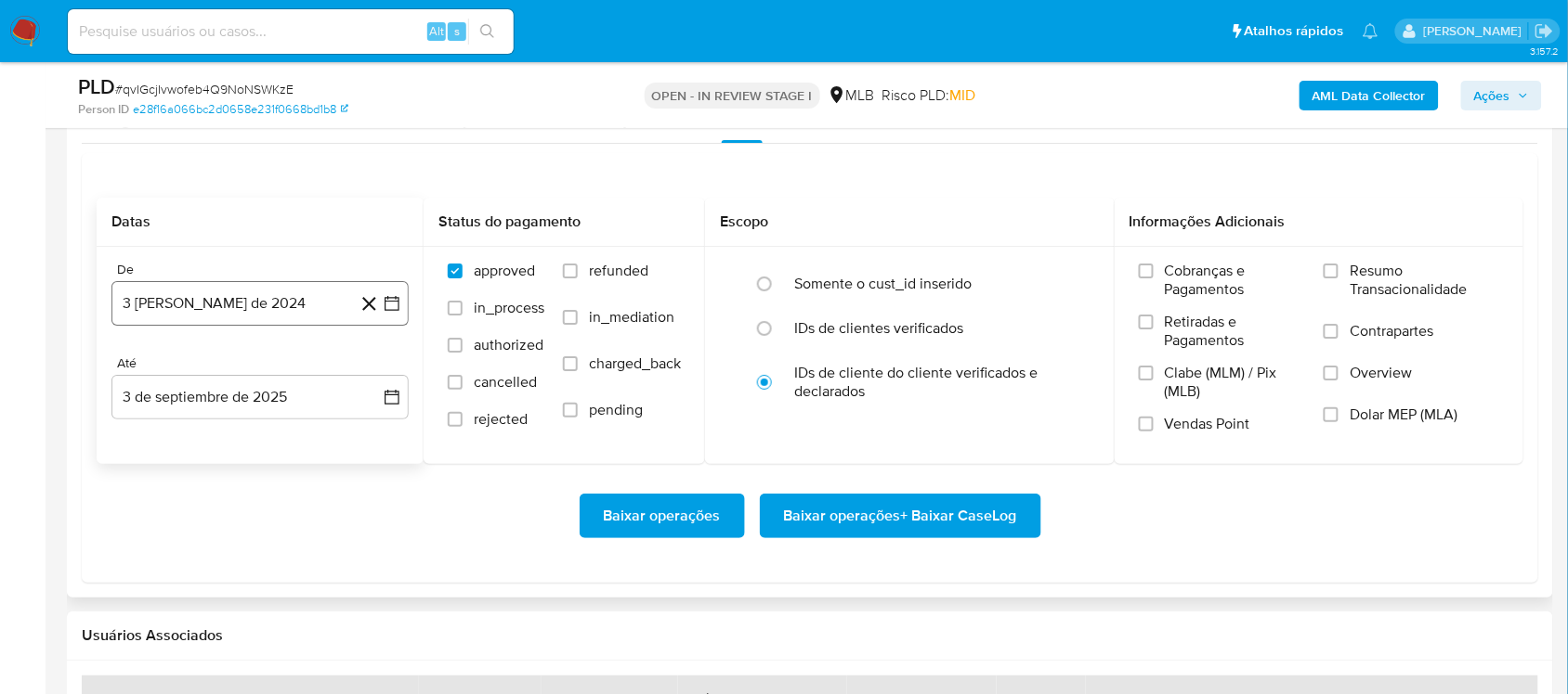
scroll to position [1972, 0]
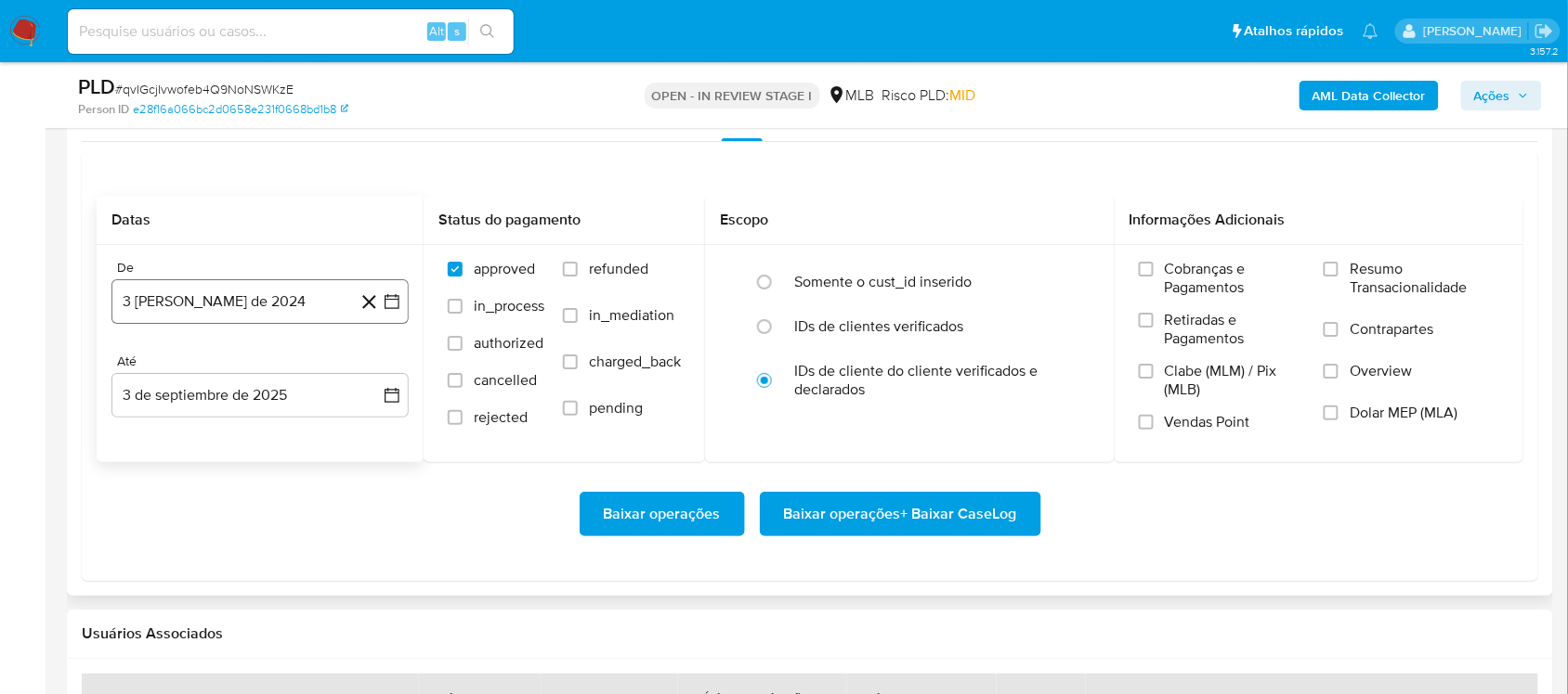
click at [394, 304] on icon "button" at bounding box center [392, 301] width 19 height 18
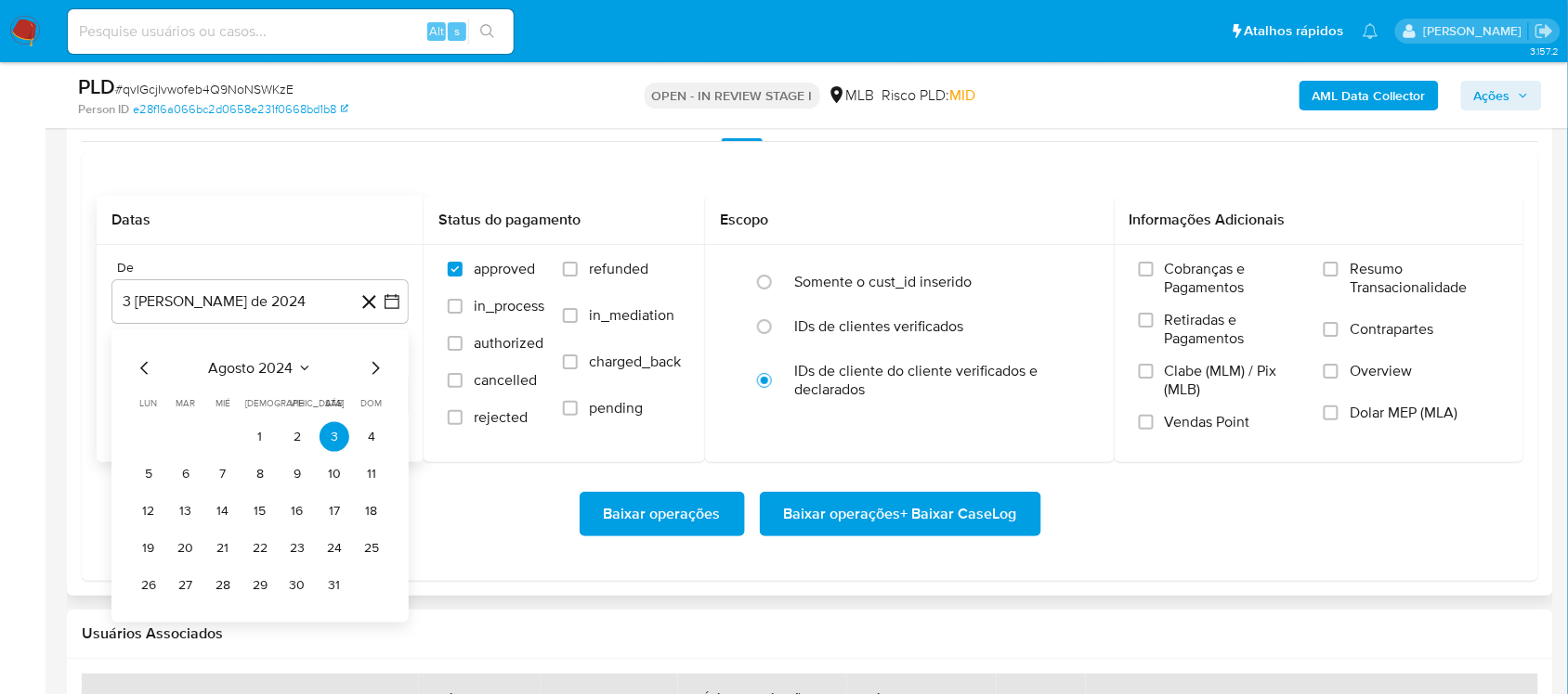
click at [279, 372] on span "agosto 2024" at bounding box center [251, 368] width 85 height 18
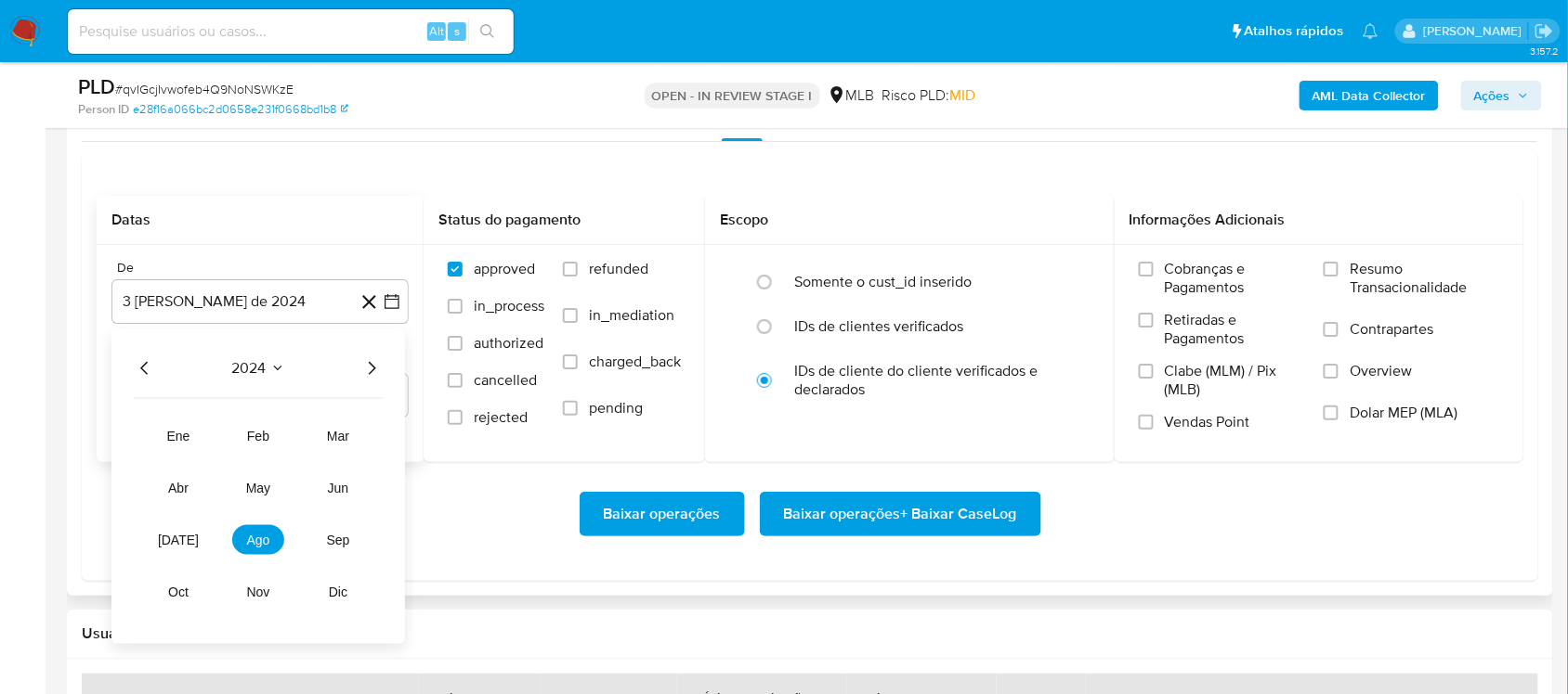
click at [382, 355] on div "2024 2024 ene feb mar abr may jun jul ago sep oct nov dic" at bounding box center [257, 487] width 293 height 314
click at [372, 367] on icon "Año siguiente" at bounding box center [371, 368] width 22 height 22
click at [170, 530] on button "[DATE]" at bounding box center [177, 540] width 52 height 30
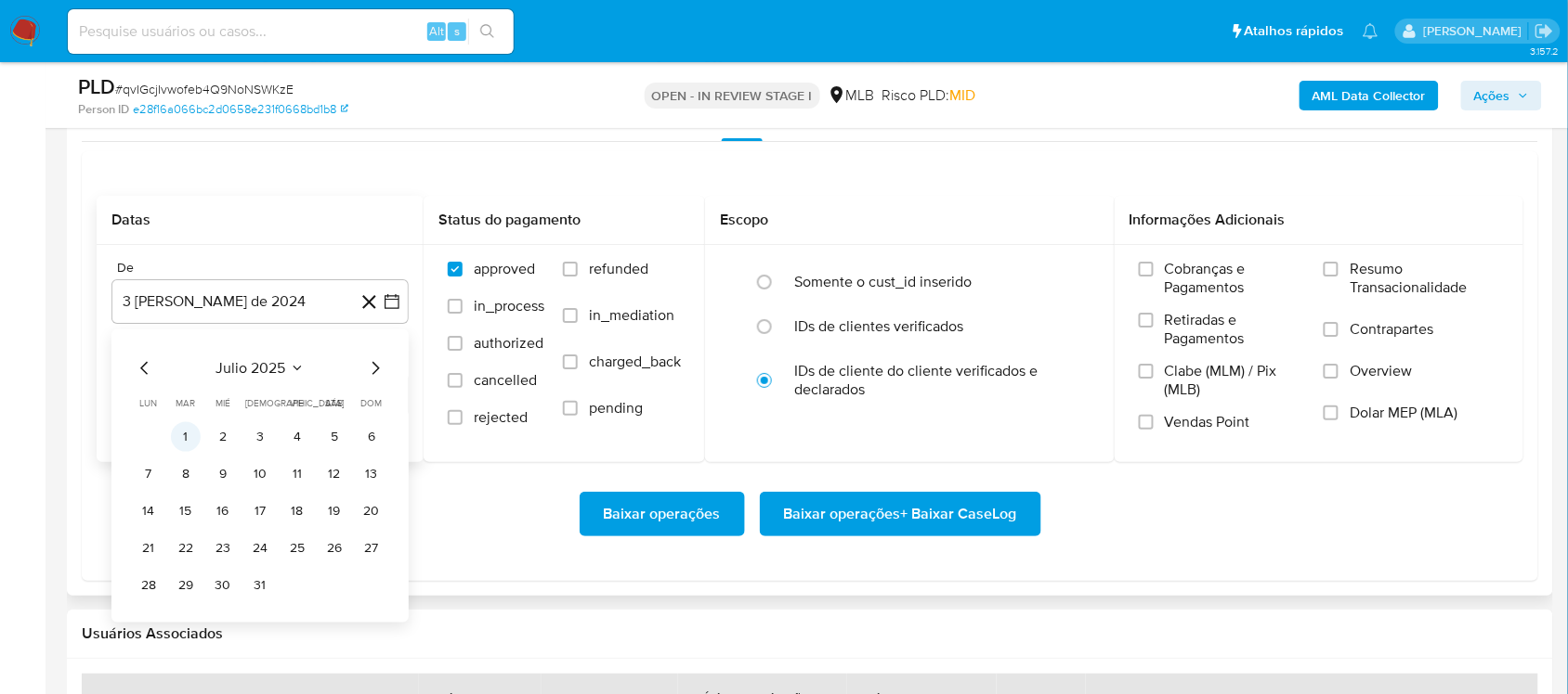
drag, startPoint x: 186, startPoint y: 420, endPoint x: 189, endPoint y: 444, distance: 24.2
click at [186, 420] on table "lun lunes mar martes mié miércoles jue jueves vie viernes sáb sábado dom doming…" at bounding box center [259, 498] width 252 height 204
click at [189, 444] on button "1" at bounding box center [185, 437] width 30 height 30
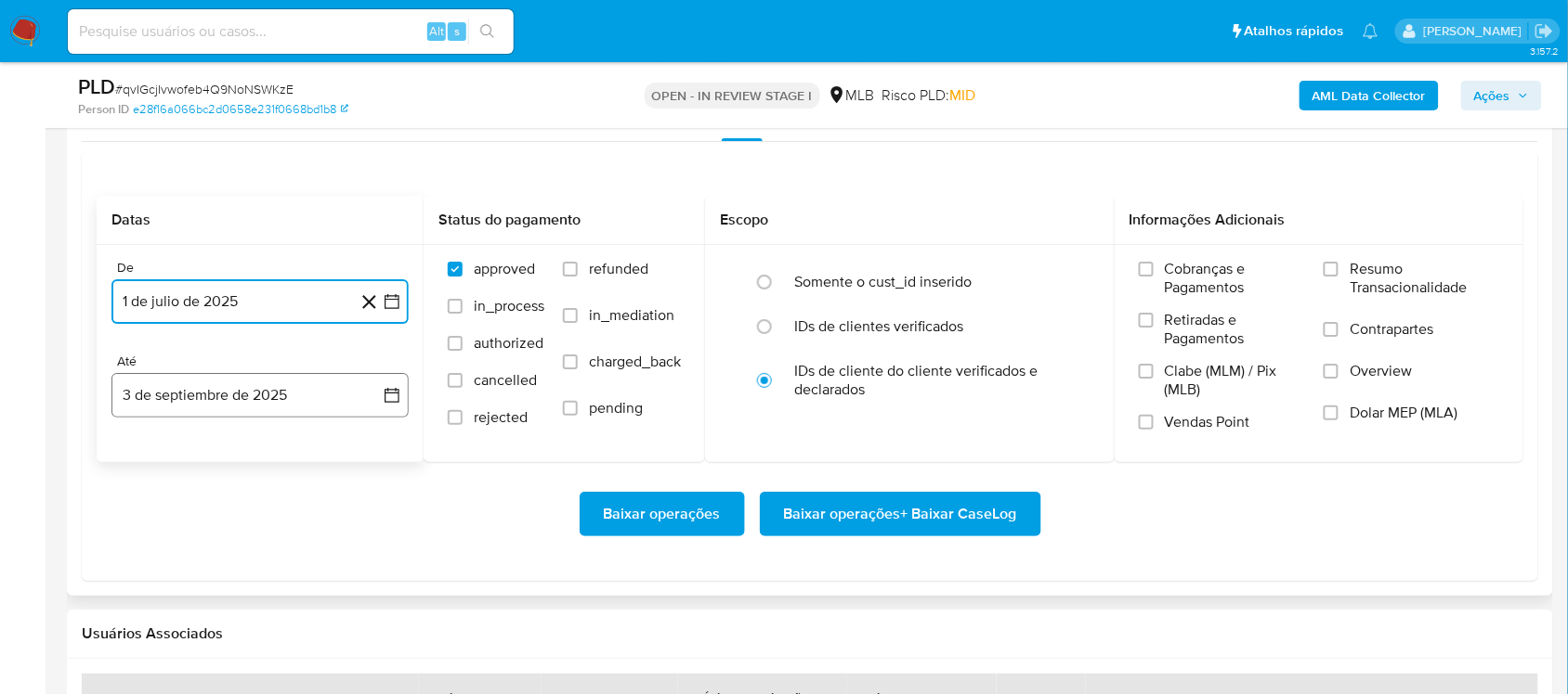
click at [391, 397] on icon "button" at bounding box center [392, 395] width 19 height 18
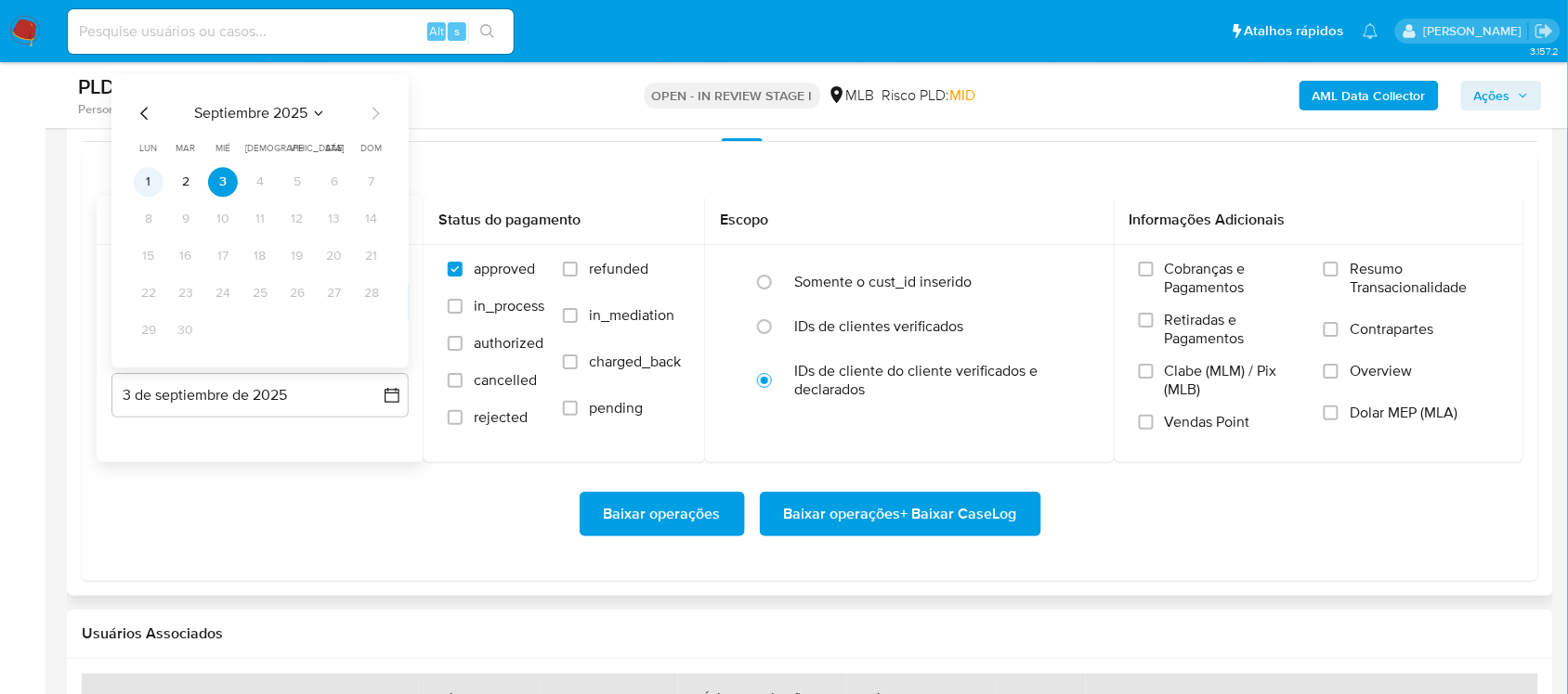
click at [139, 187] on button "1" at bounding box center [148, 182] width 30 height 30
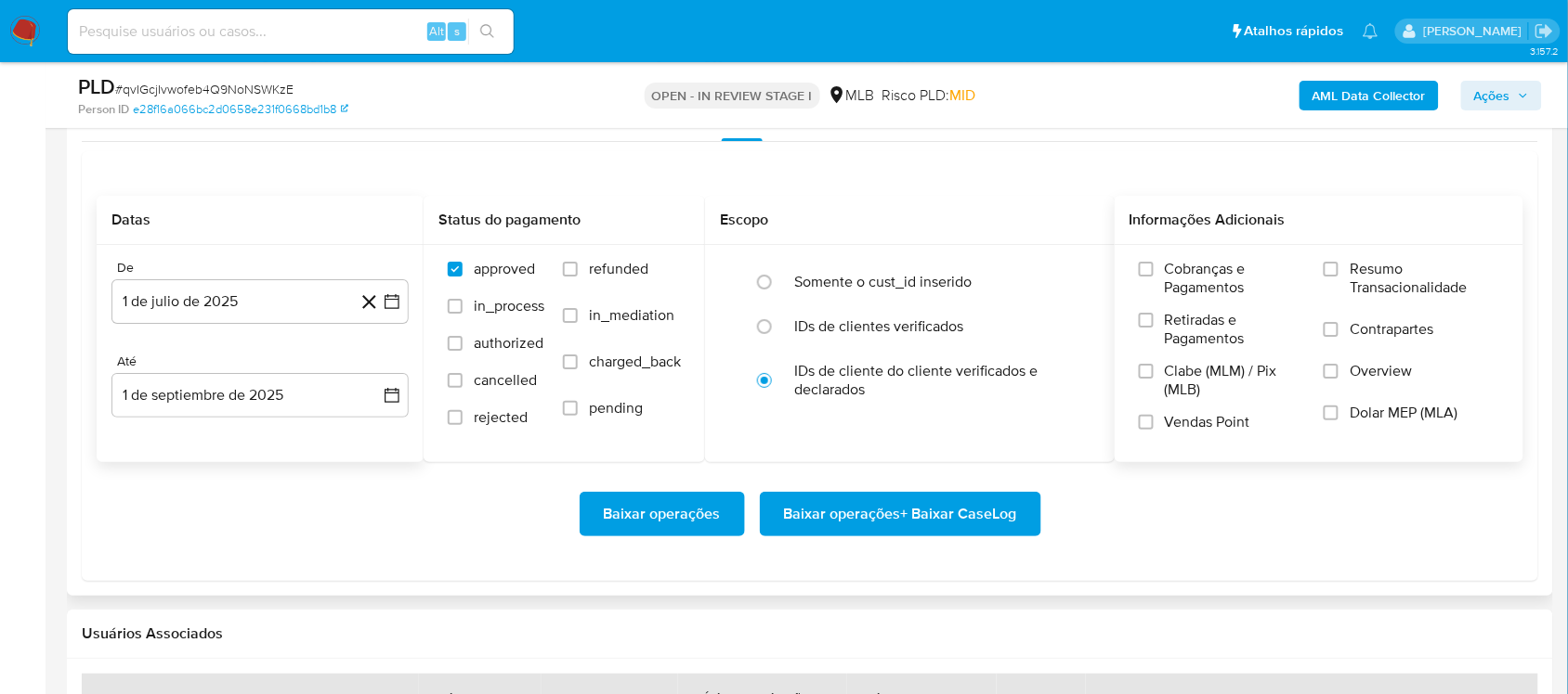
click at [1174, 278] on span "Resumo Transacionalidade" at bounding box center [1425, 278] width 150 height 37
click at [1174, 276] on input "Resumo Transacionalidade" at bounding box center [1330, 269] width 15 height 15
click at [949, 520] on span "Baixar operações + Baixar CaseLog" at bounding box center [900, 514] width 233 height 41
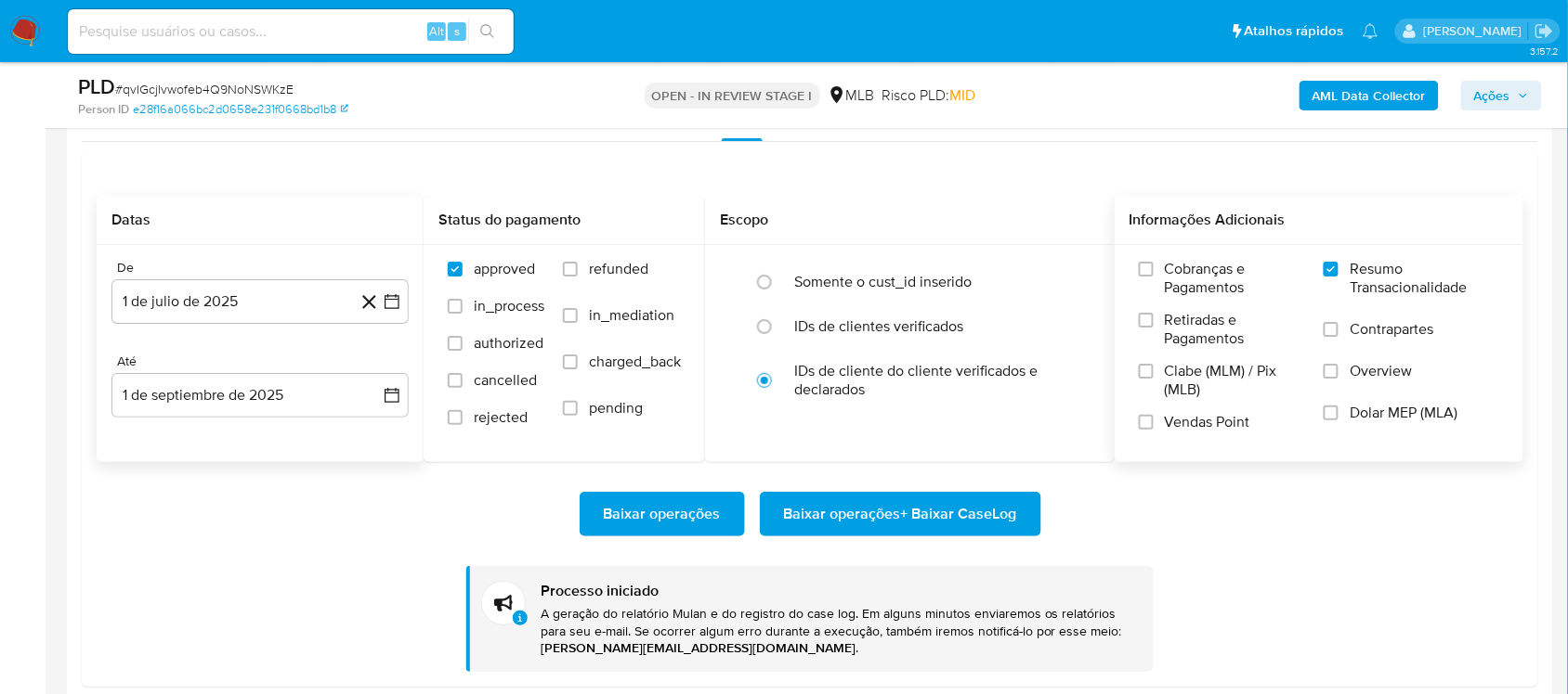
click at [1033, 44] on ul "Pausado Ver notificaciones Alt s Atalhos rápidos Presiona las siguientes teclas…" at bounding box center [723, 31] width 1329 height 47
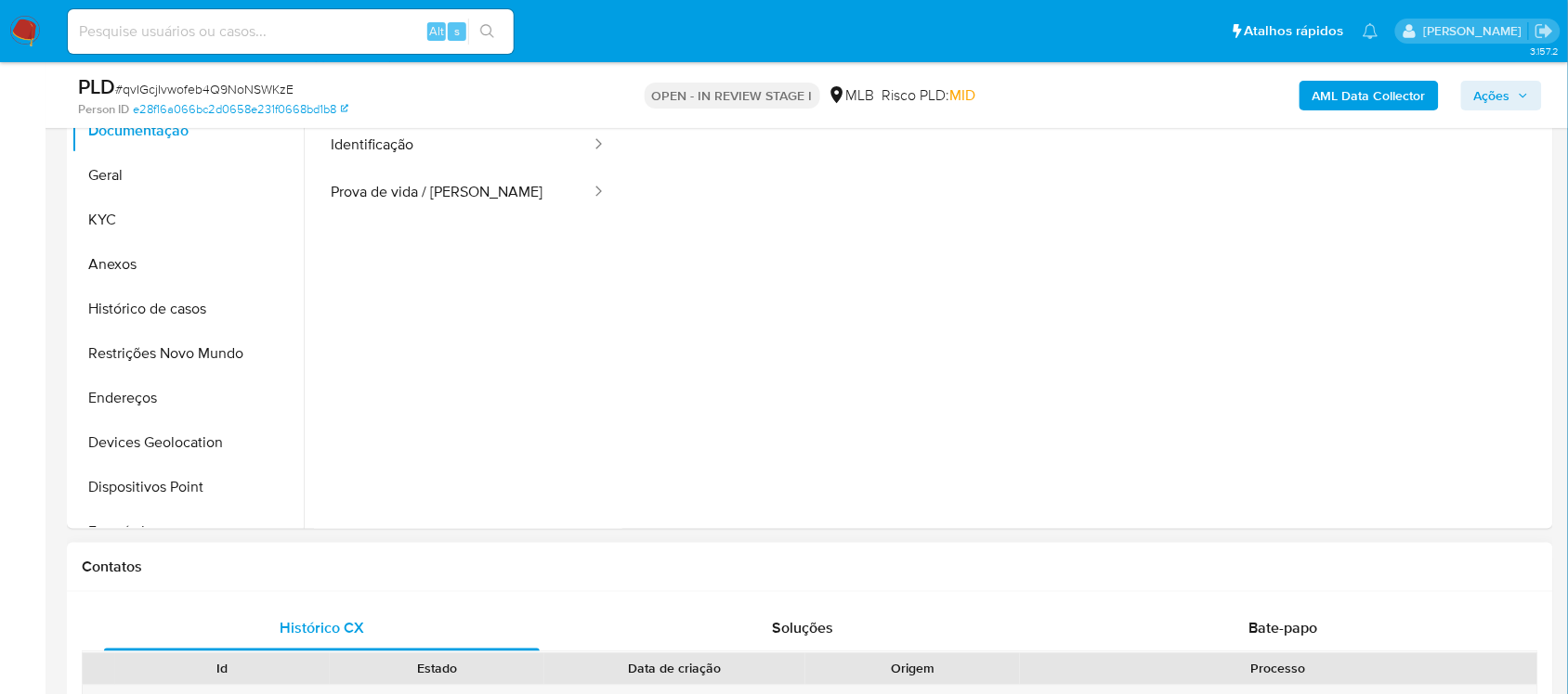
scroll to position [348, 0]
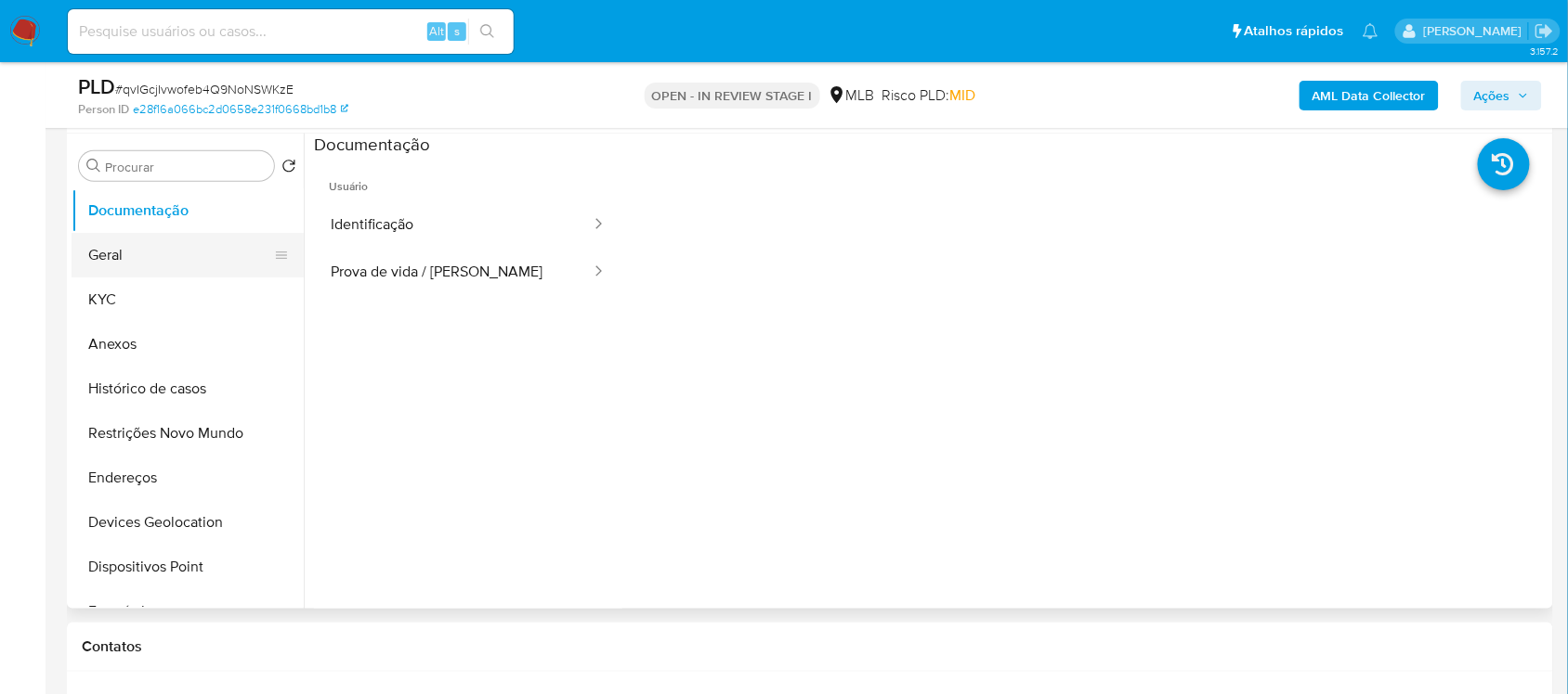
click at [131, 237] on button "Geral" at bounding box center [179, 255] width 217 height 45
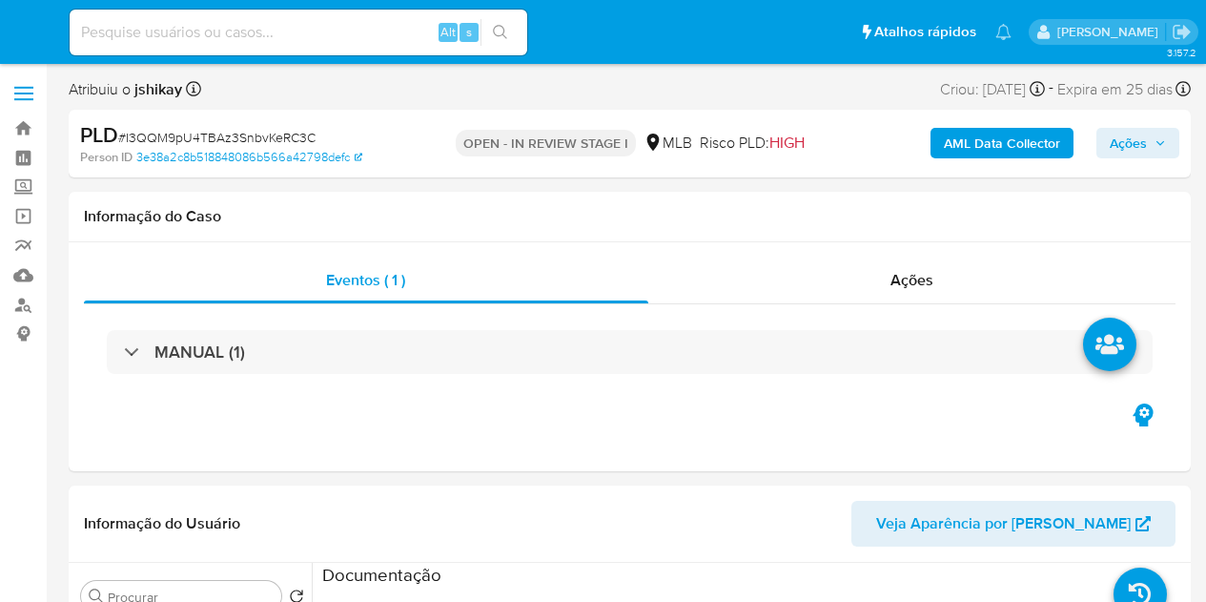
select select "10"
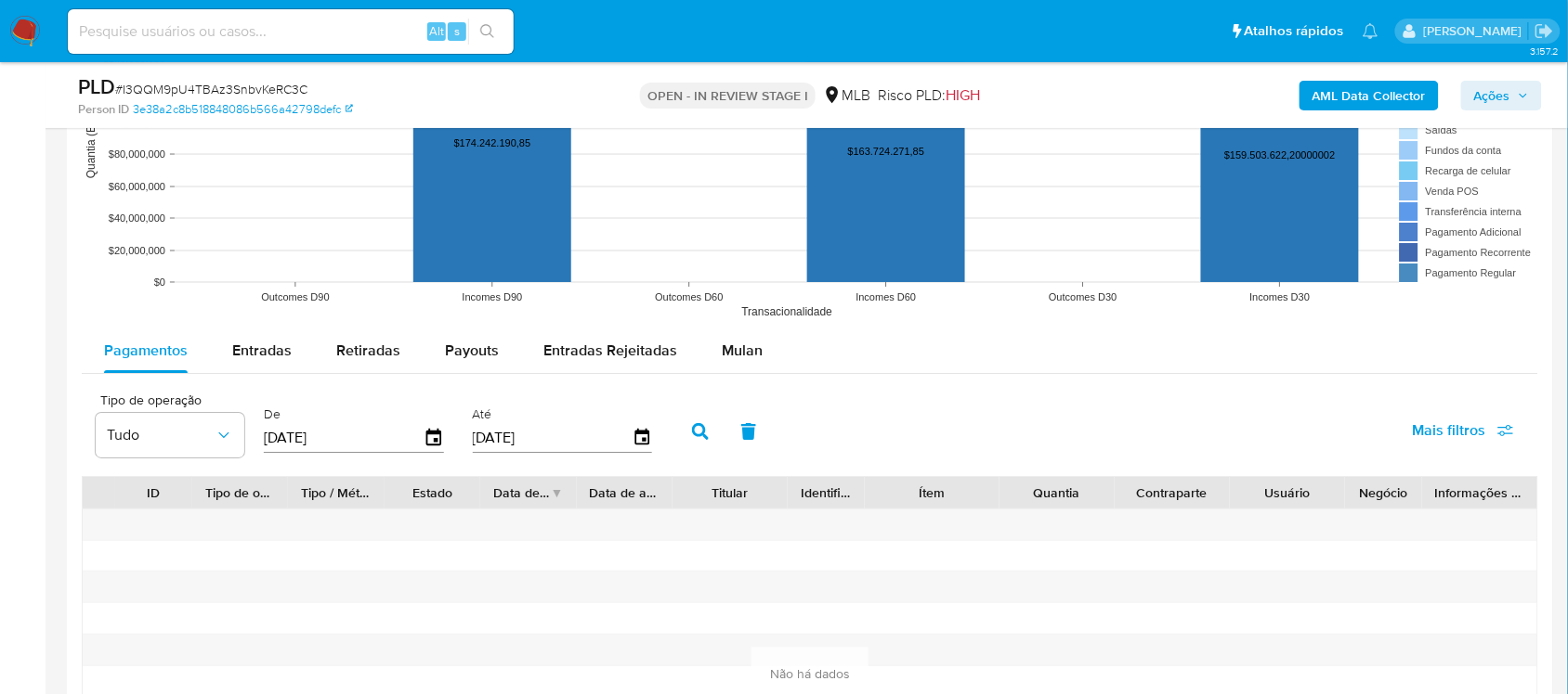
scroll to position [2089, 0]
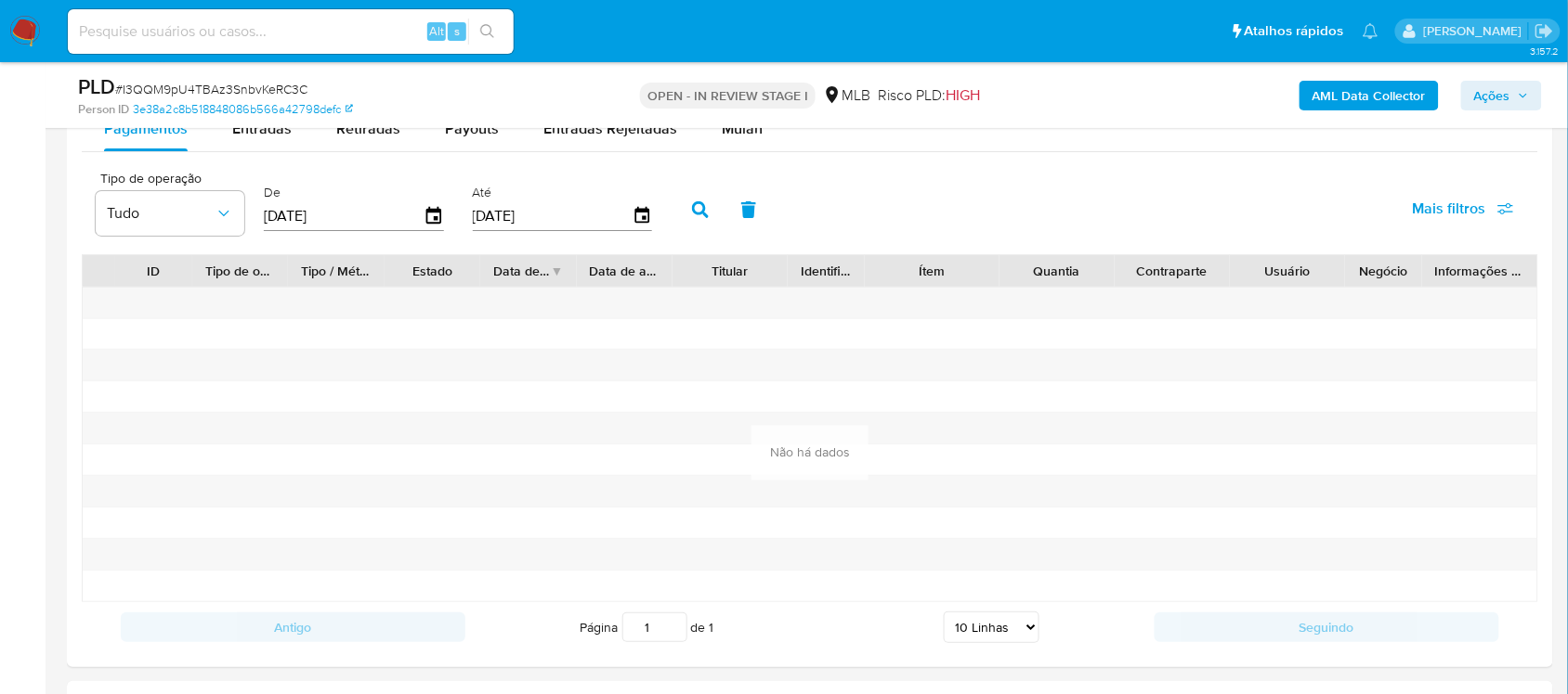
click at [748, 128] on div "PLD # I3QQM9pU4TBAz3SnbvKeRC3C Person ID 3e38a2c8b518848086b566a42798defc OPEN …" at bounding box center [810, 95] width 1486 height 66
click at [748, 136] on span "Mulan" at bounding box center [742, 128] width 41 height 21
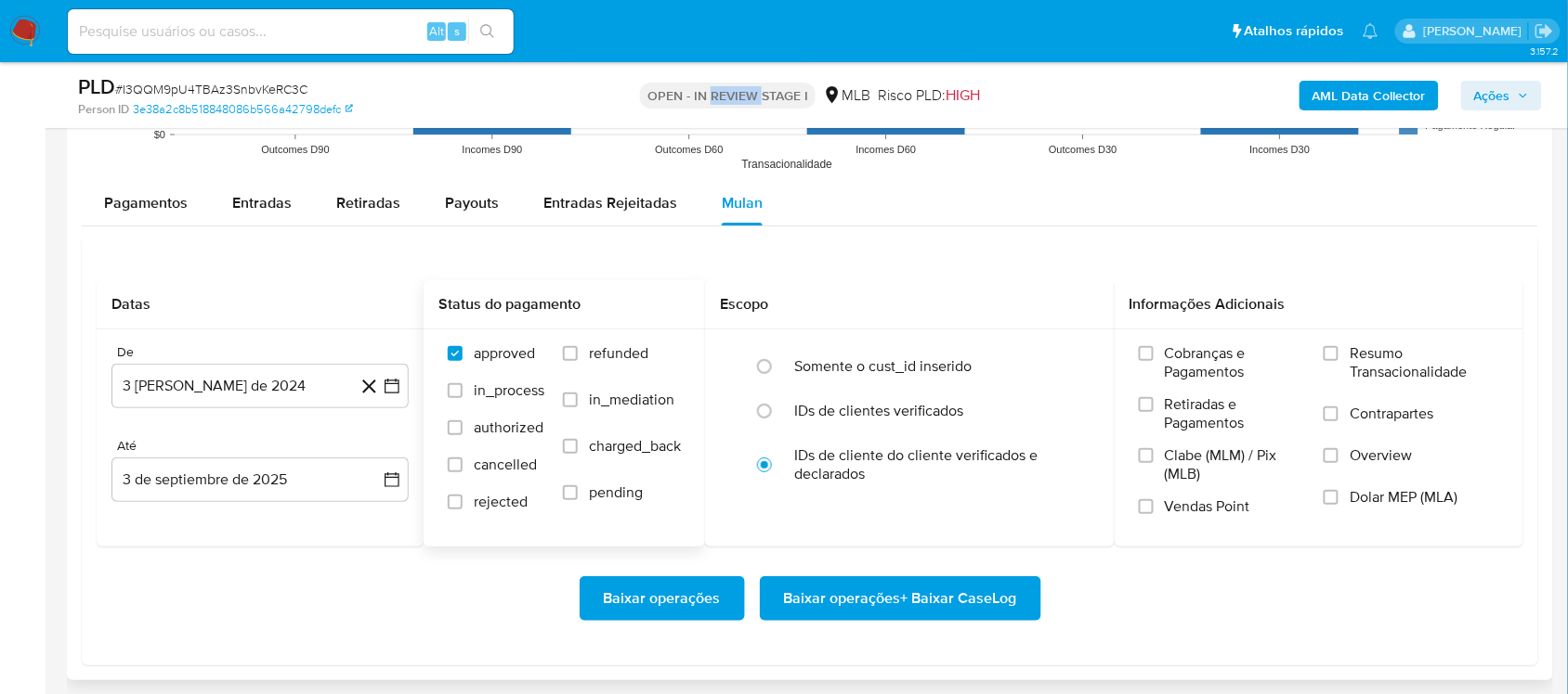
scroll to position [1972, 0]
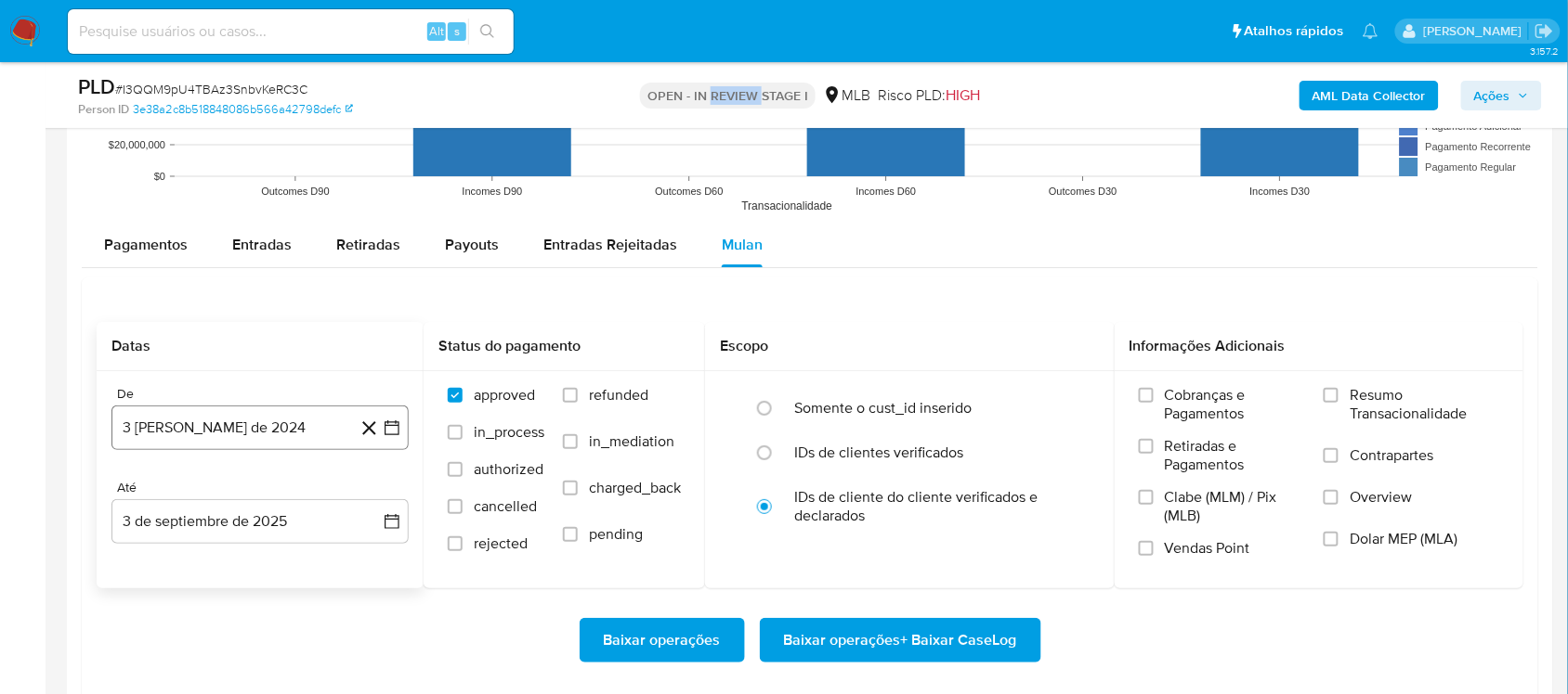
click at [395, 432] on icon "button" at bounding box center [392, 427] width 19 height 18
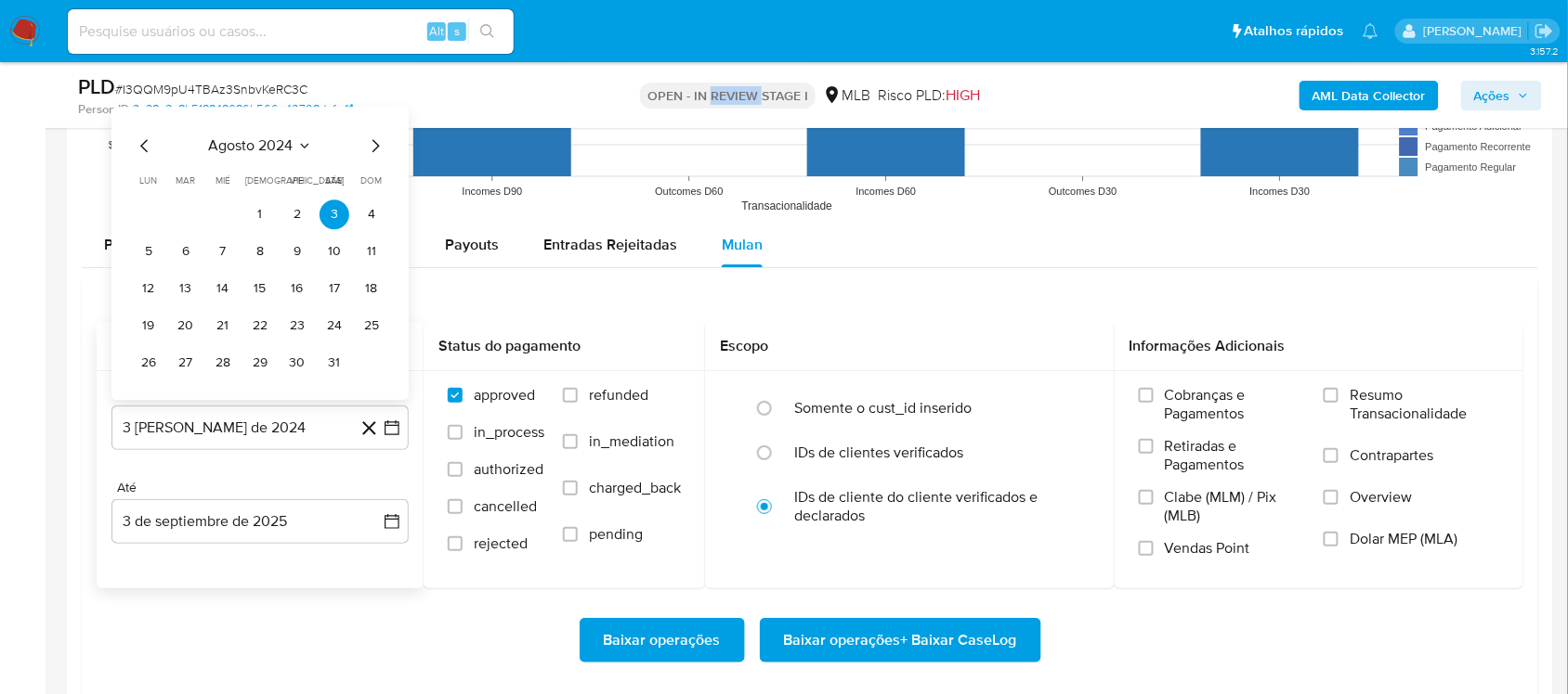
click at [280, 153] on span "agosto 2024" at bounding box center [251, 145] width 85 height 18
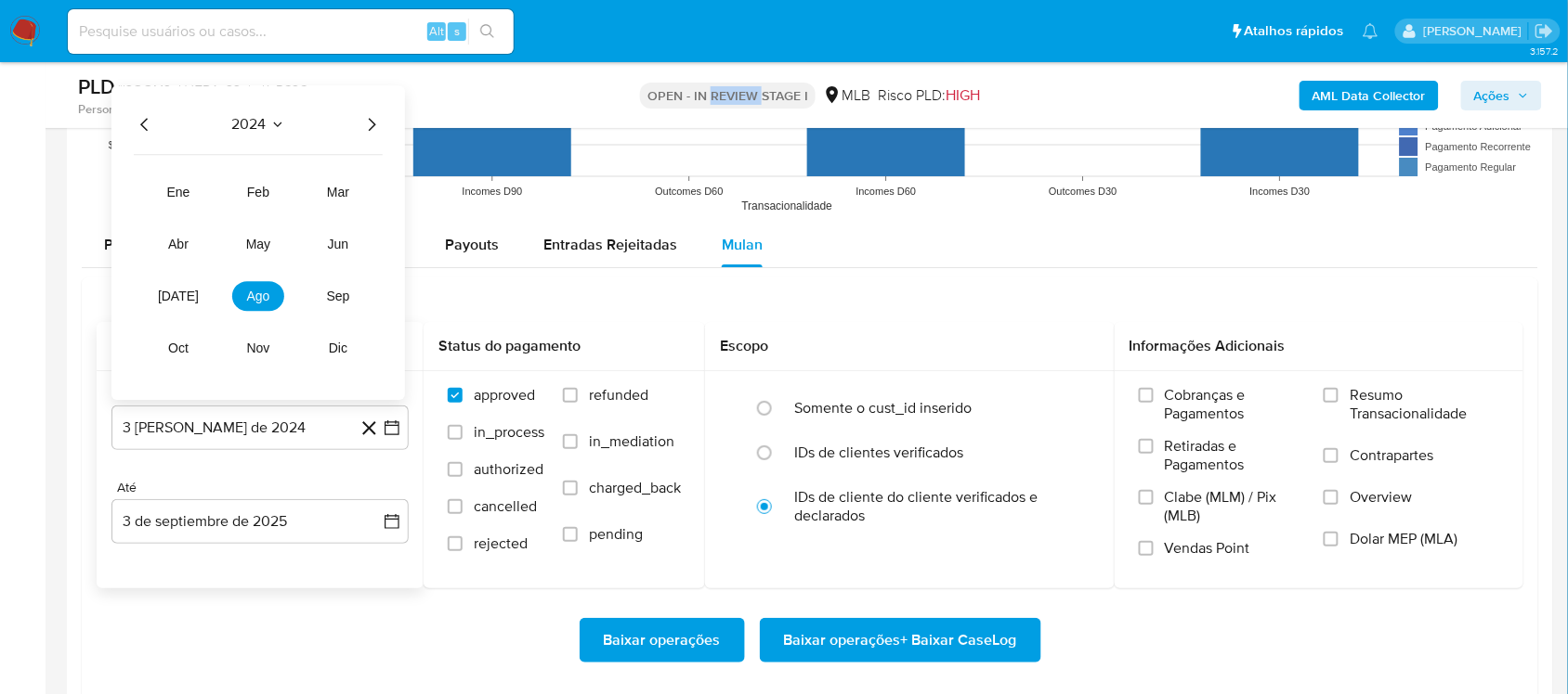
click at [373, 124] on icon "Año siguiente" at bounding box center [371, 124] width 22 height 22
click at [189, 307] on button "[DATE]" at bounding box center [177, 296] width 52 height 30
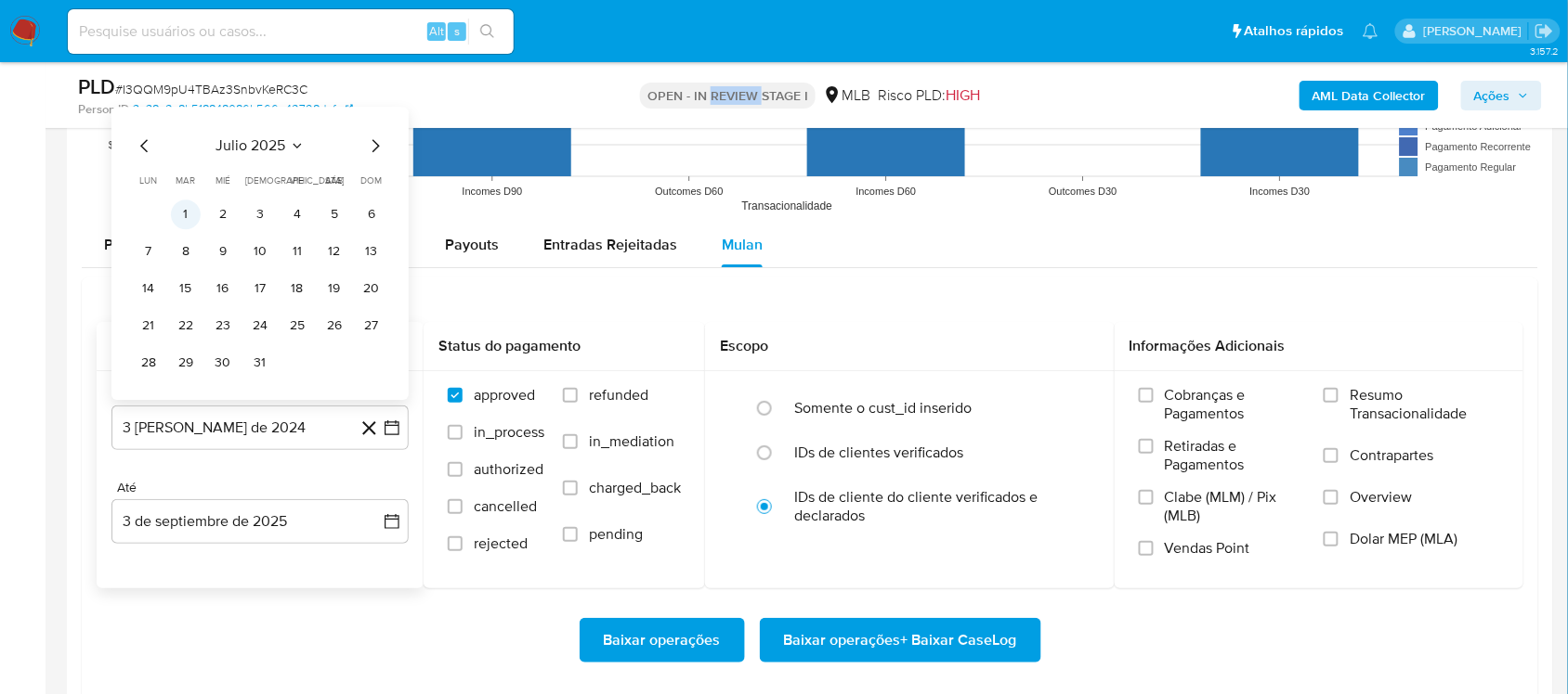
click at [192, 216] on button "1" at bounding box center [185, 214] width 30 height 30
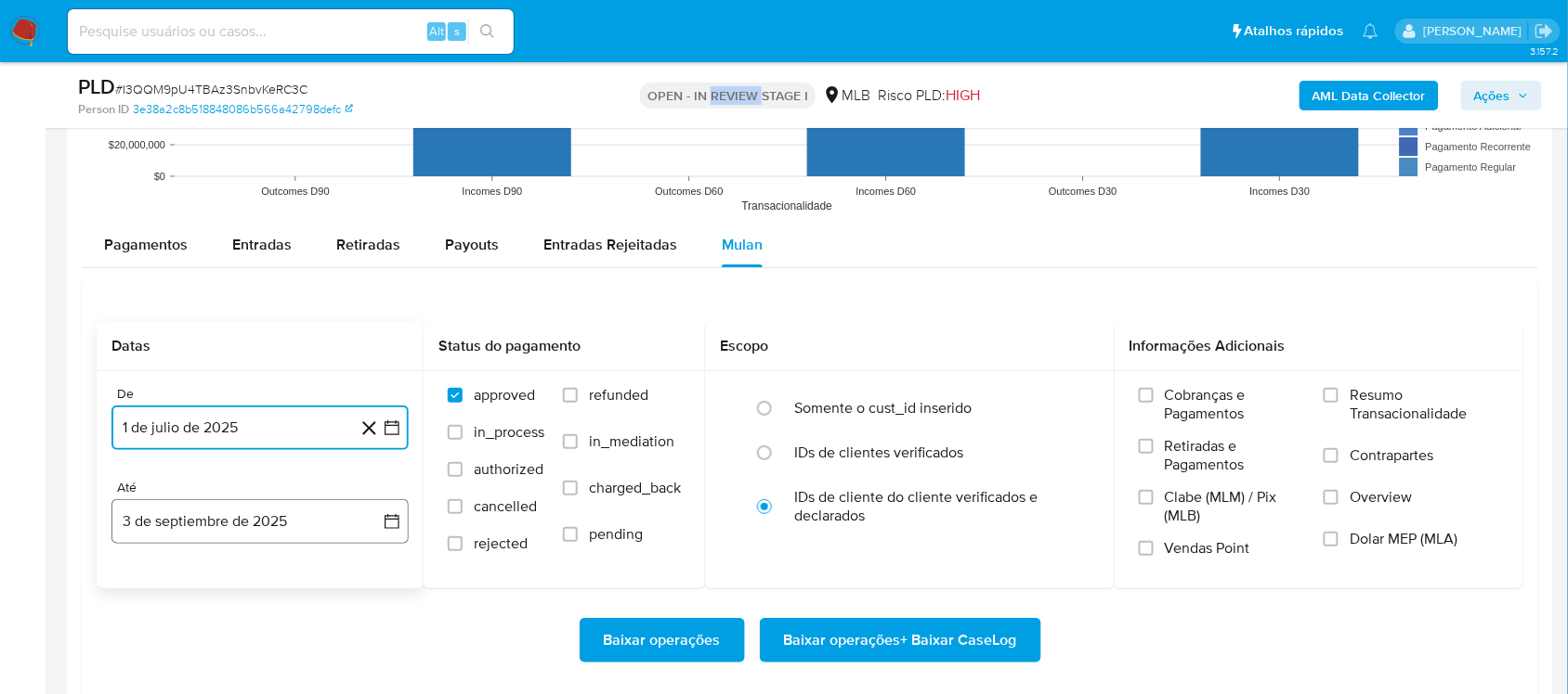
click at [402, 520] on button "3 de septiembre de 2025" at bounding box center [259, 522] width 297 height 45
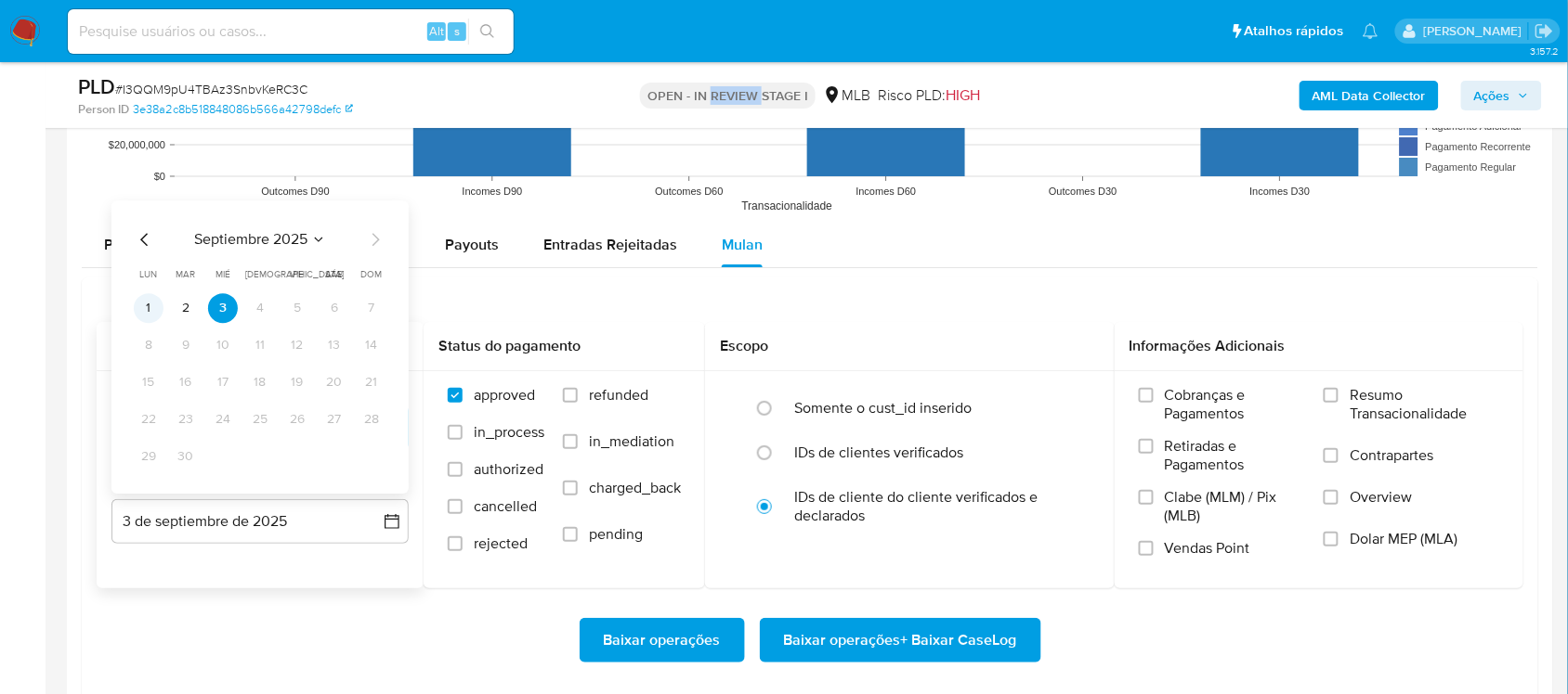
click at [147, 295] on button "1" at bounding box center [148, 308] width 30 height 30
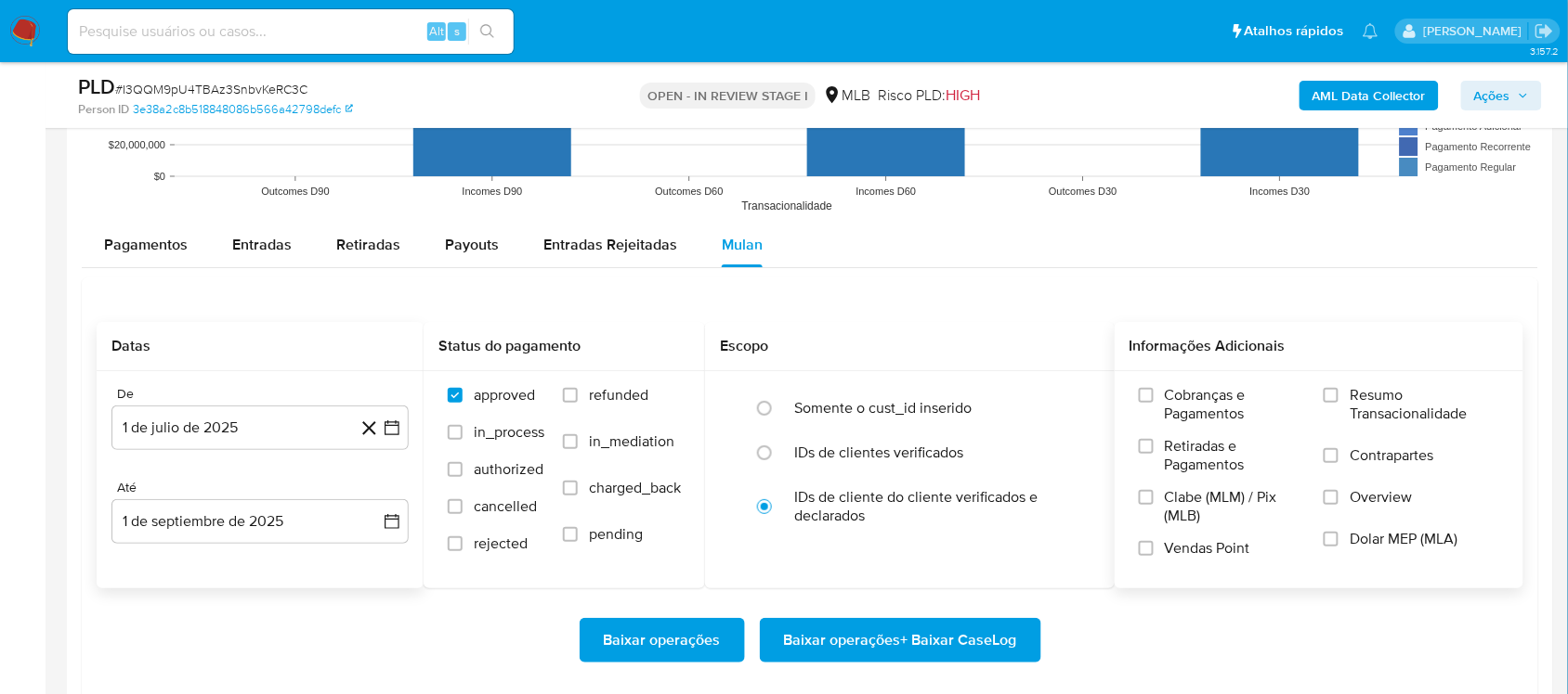
click at [1174, 392] on span "Resumo Transacionalidade" at bounding box center [1425, 405] width 150 height 37
click at [1174, 392] on input "Resumo Transacionalidade" at bounding box center [1330, 395] width 15 height 15
click at [845, 585] on span "Baixar operações + Baixar CaseLog" at bounding box center [900, 640] width 233 height 41
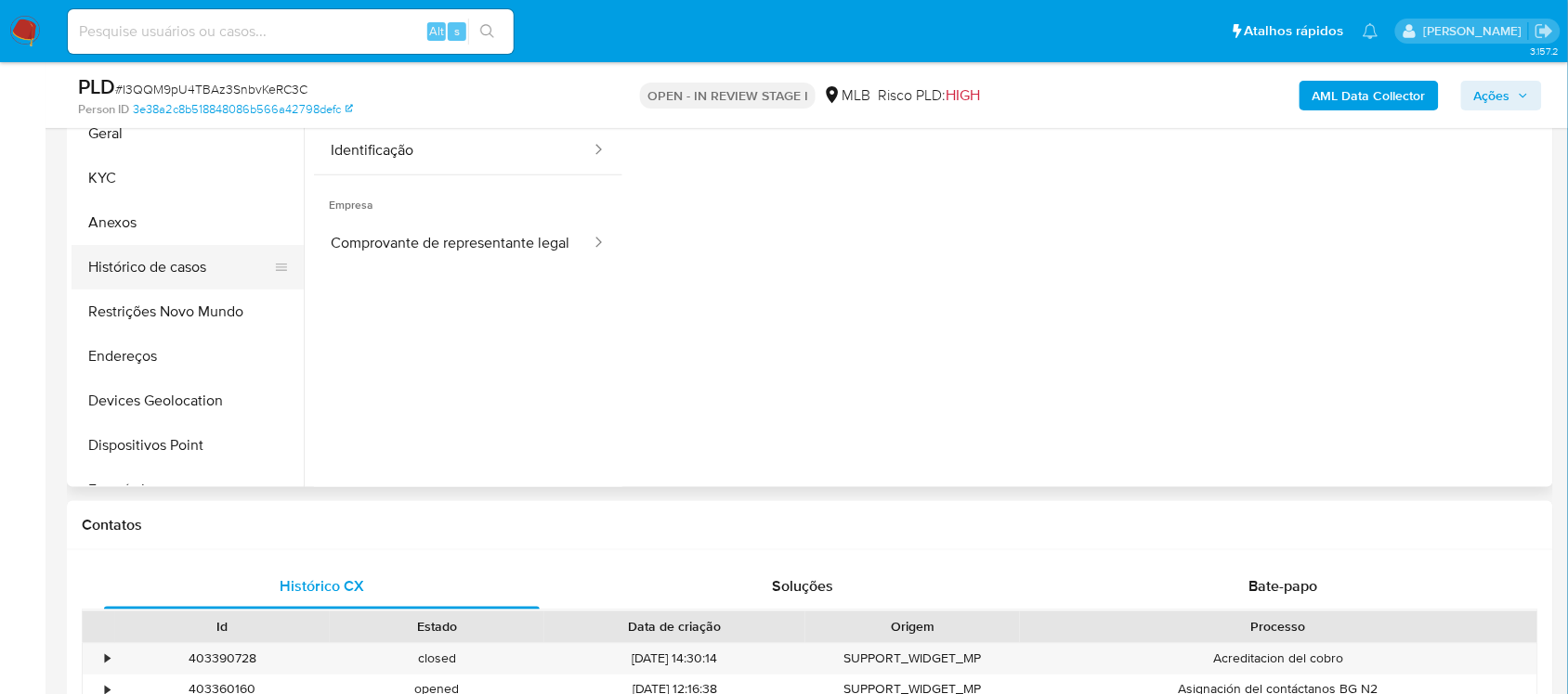
scroll to position [348, 0]
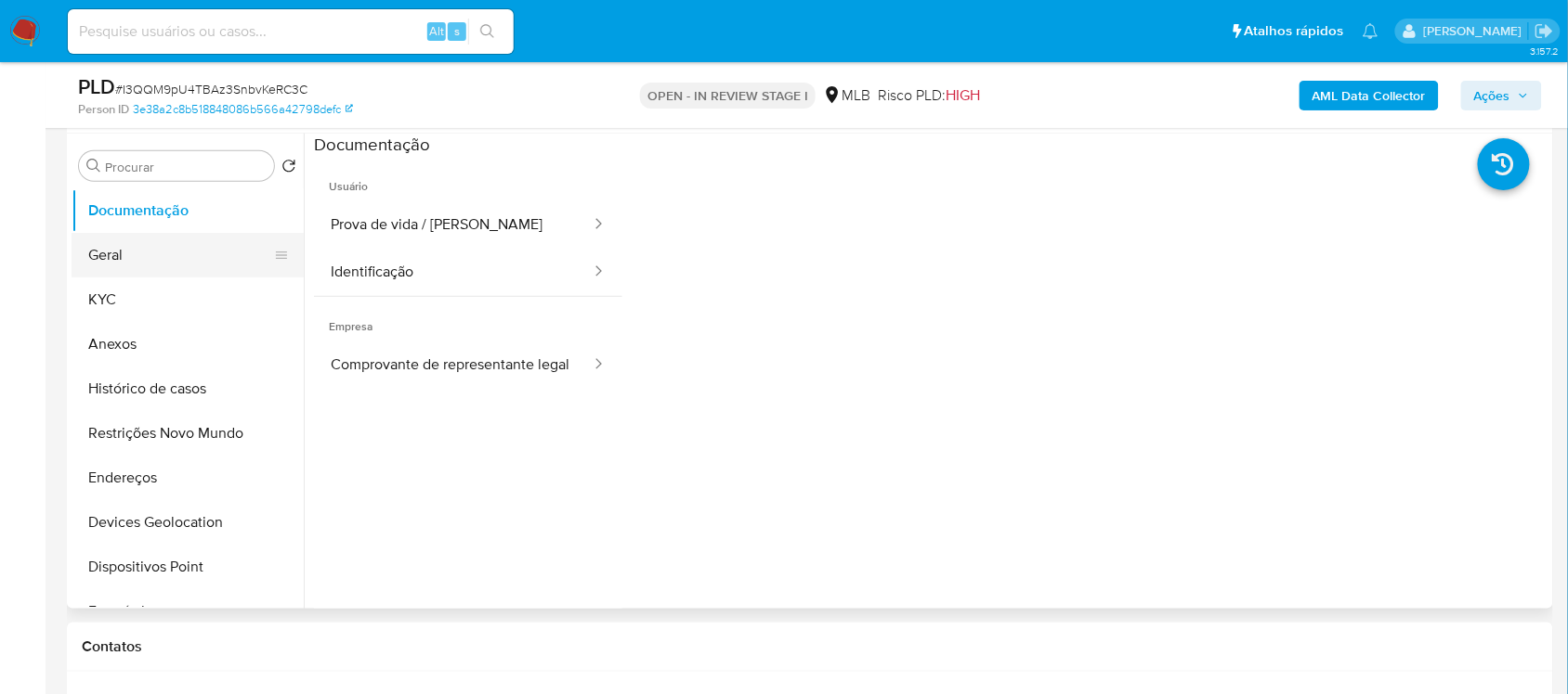
click at [144, 263] on button "Geral" at bounding box center [179, 255] width 217 height 45
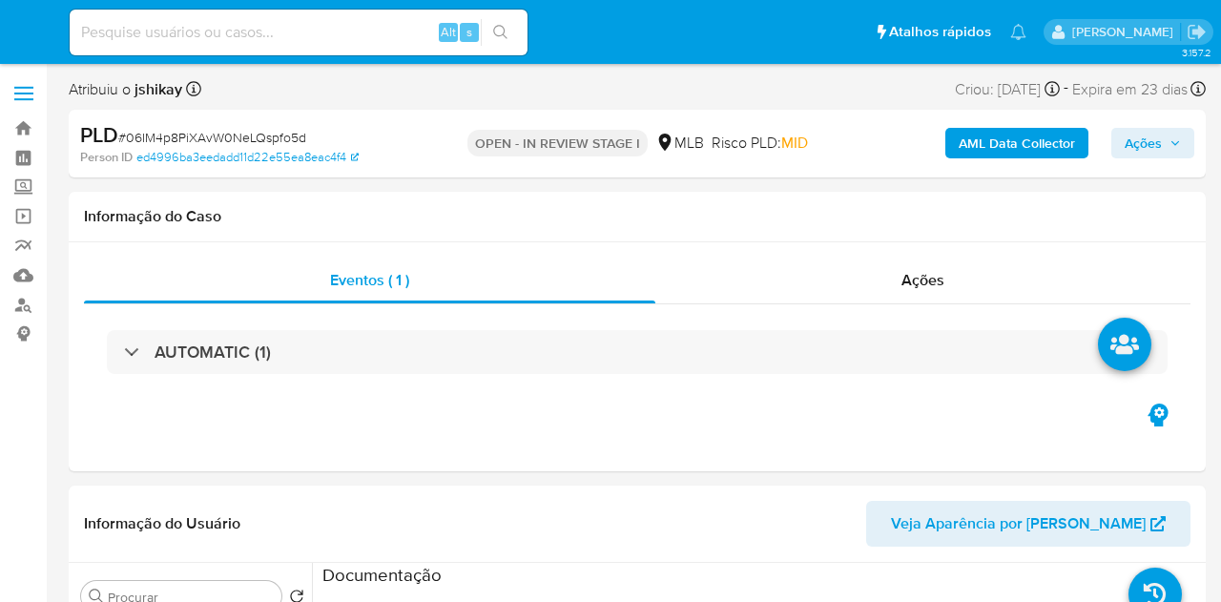
select select "10"
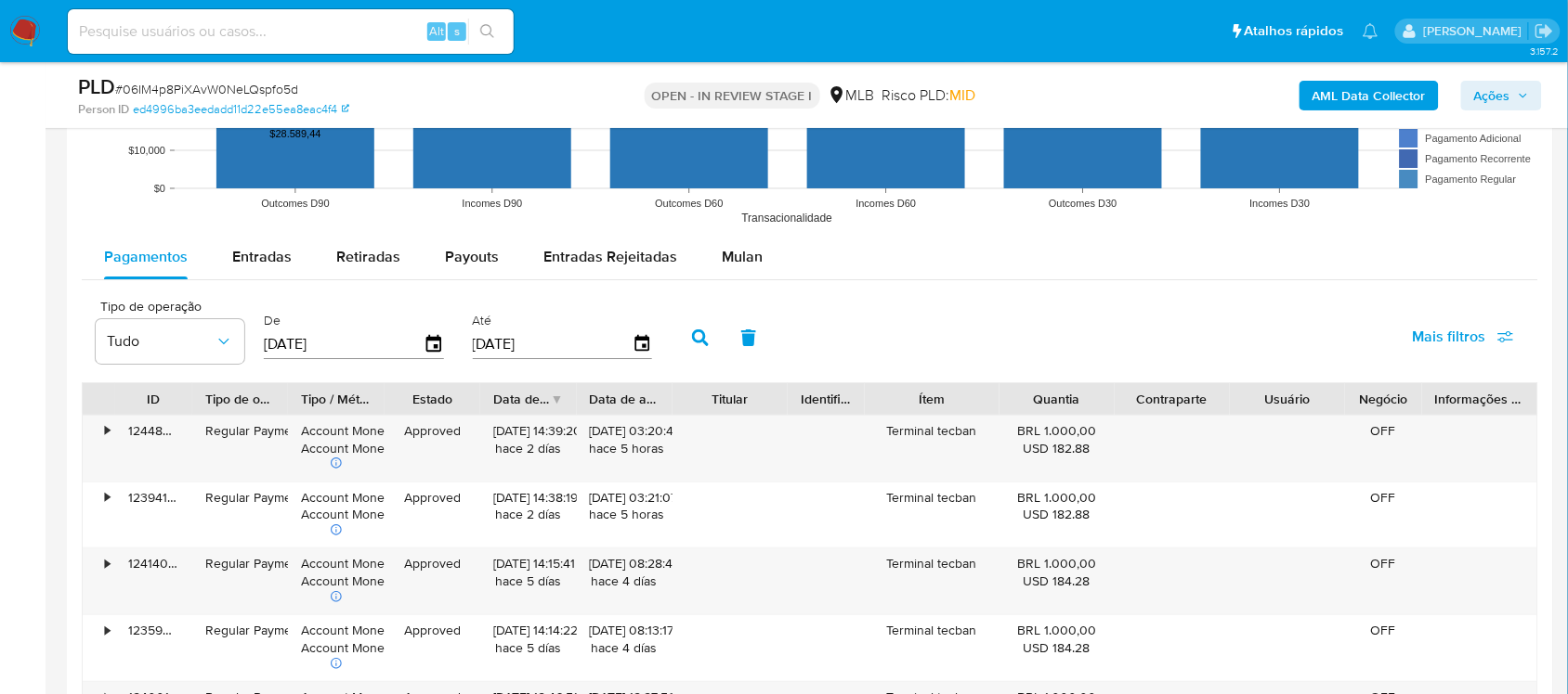
scroll to position [1972, 0]
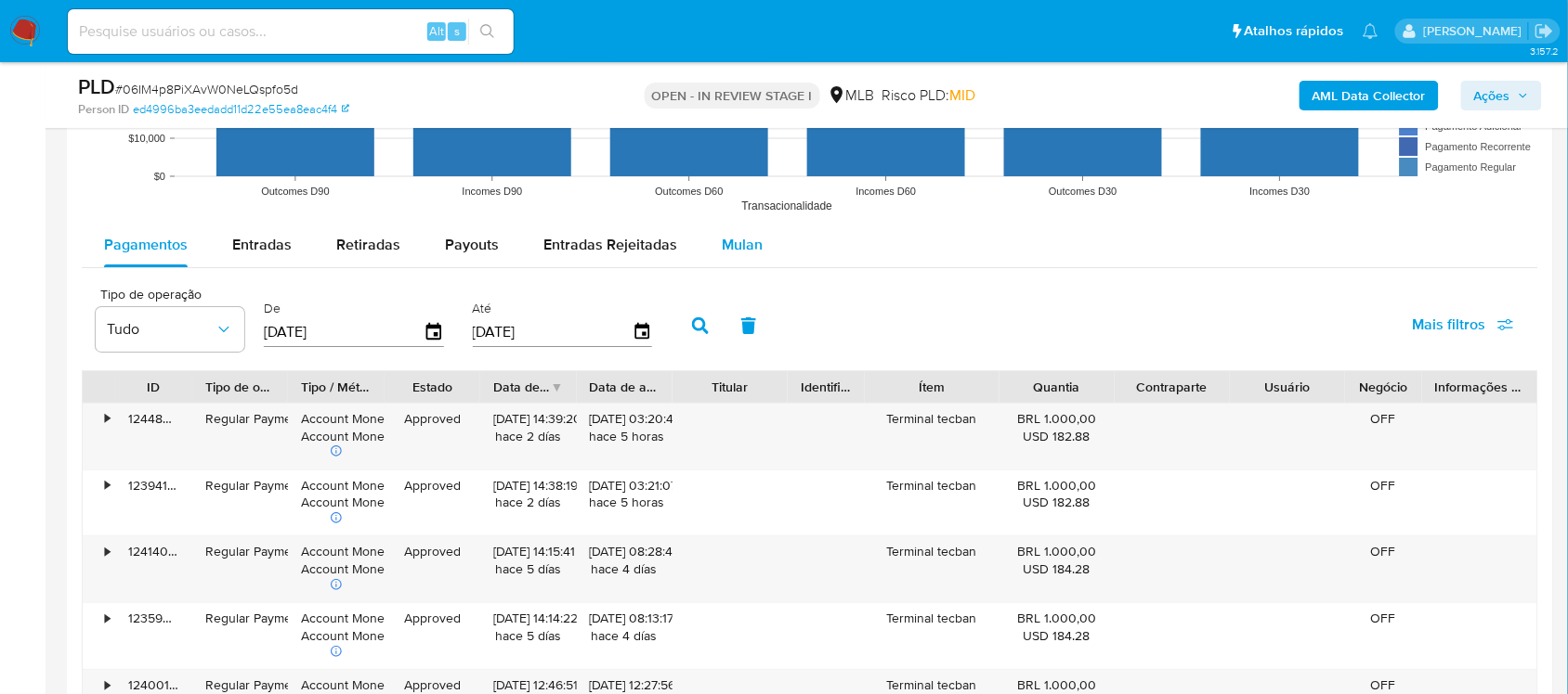
click at [722, 250] on span "Mulan" at bounding box center [742, 244] width 41 height 21
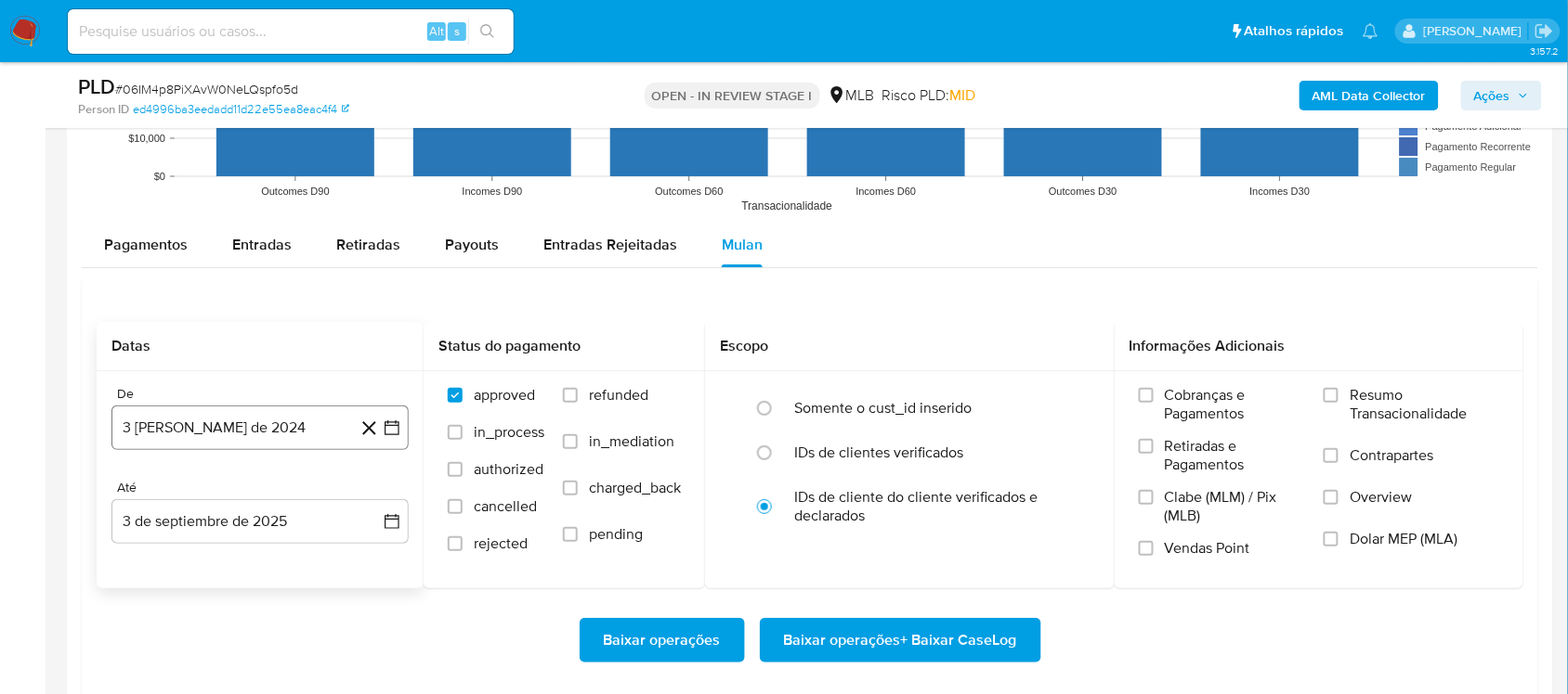
click at [392, 429] on icon "button" at bounding box center [392, 427] width 19 height 18
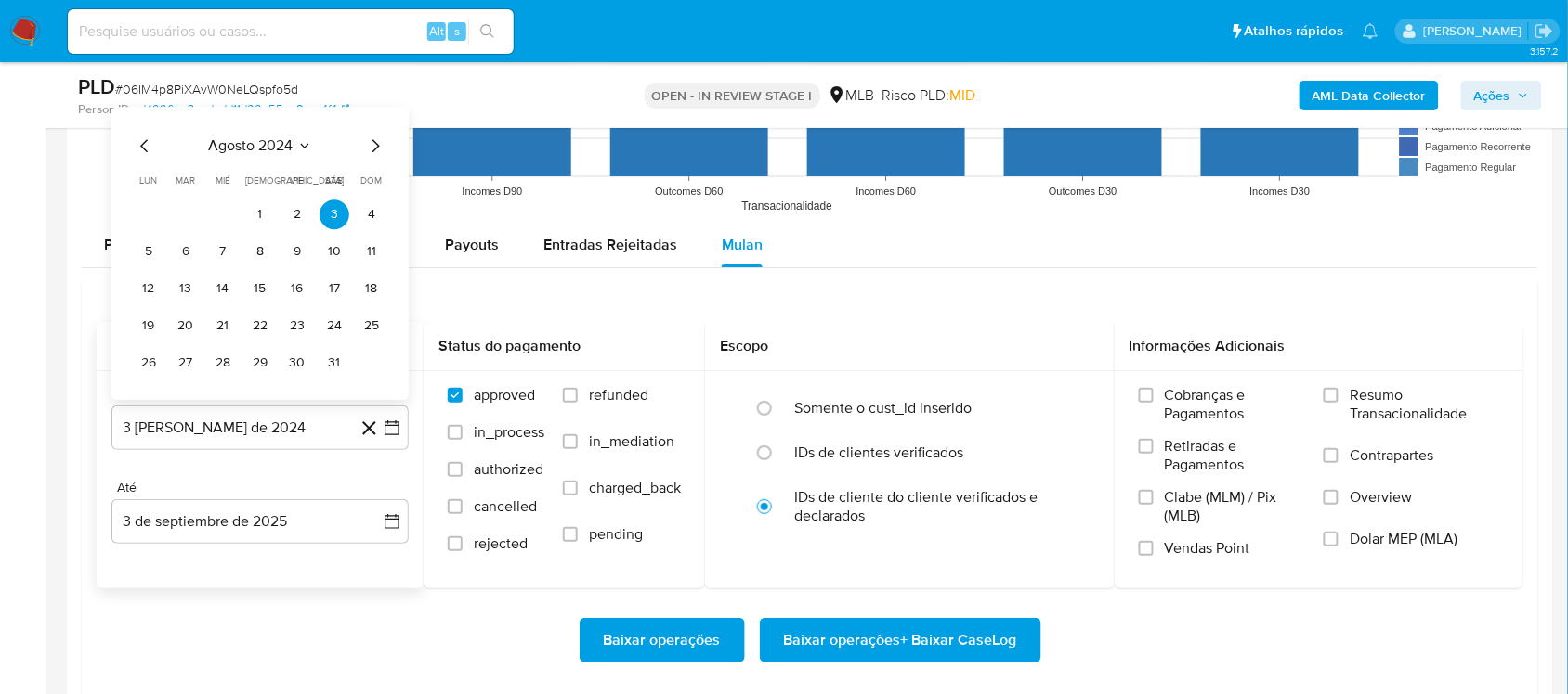
click at [275, 155] on span "agosto 2024" at bounding box center [251, 145] width 85 height 18
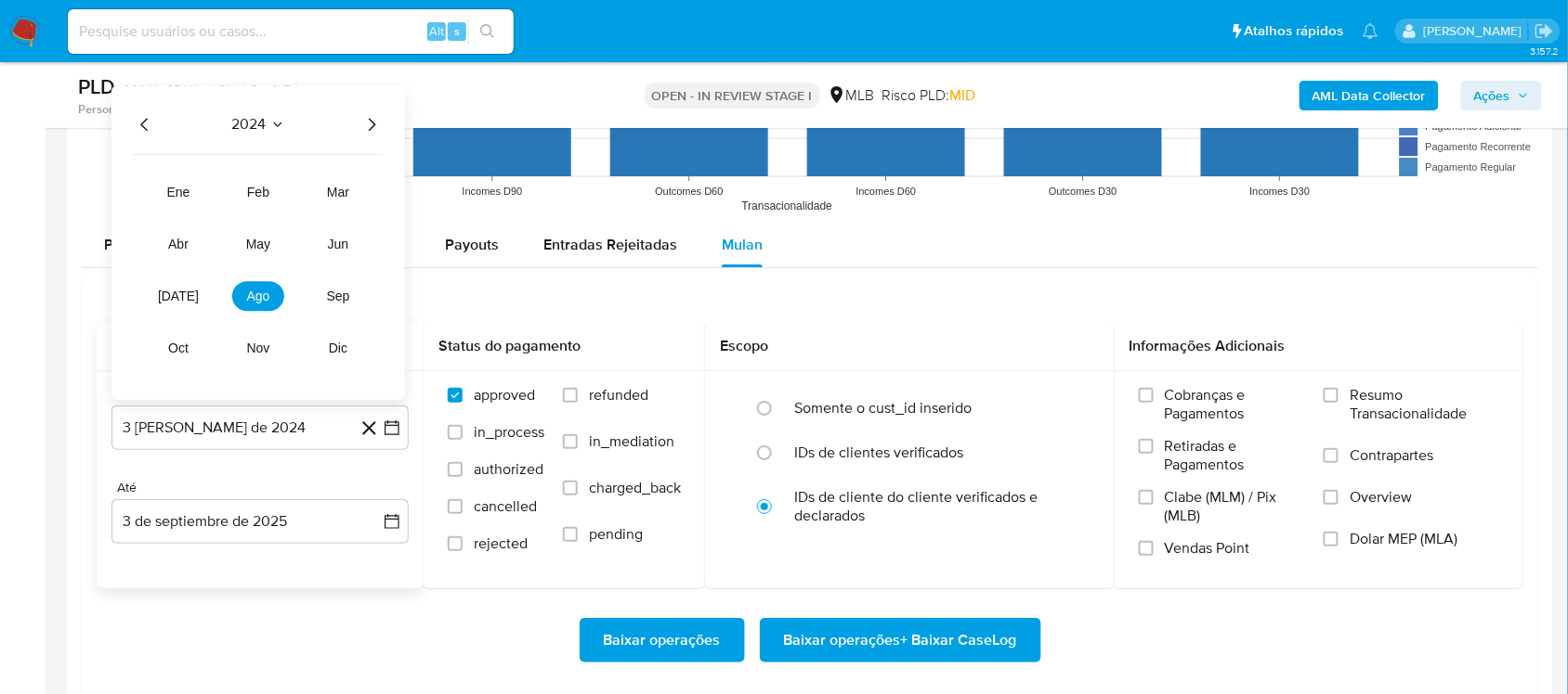
click at [372, 126] on icon "Año siguiente" at bounding box center [373, 124] width 8 height 13
click at [188, 303] on button "[DATE]" at bounding box center [177, 296] width 52 height 30
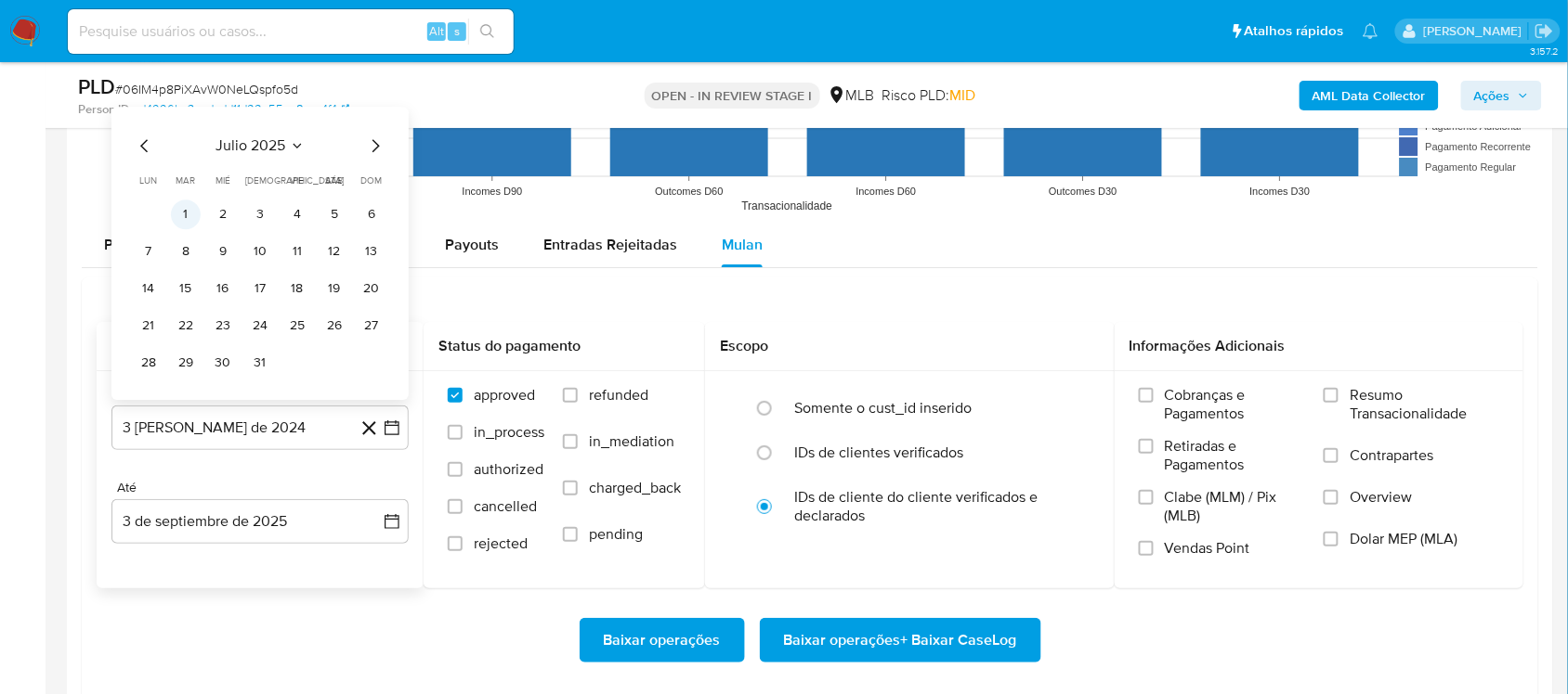
click at [193, 230] on button "1" at bounding box center [185, 214] width 30 height 30
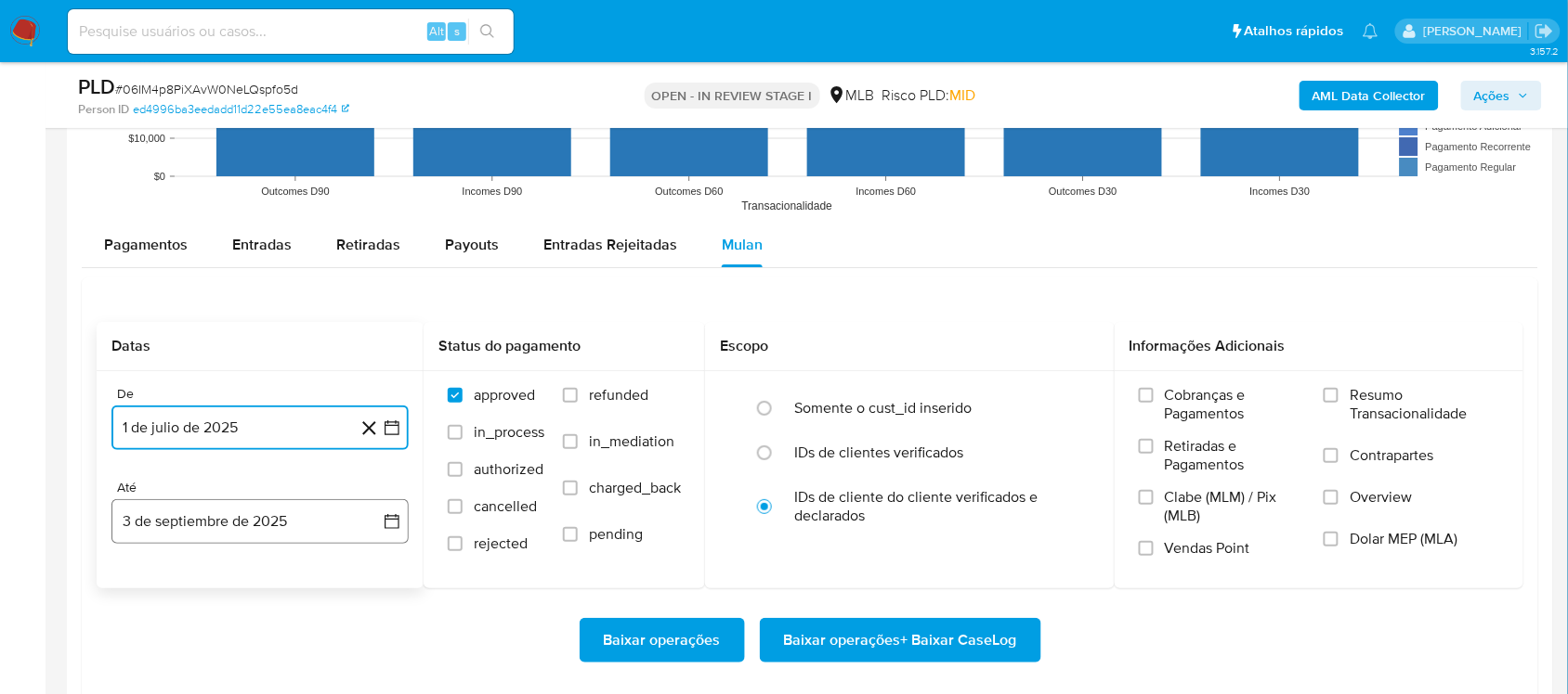
click at [389, 530] on icon "button" at bounding box center [392, 521] width 19 height 18
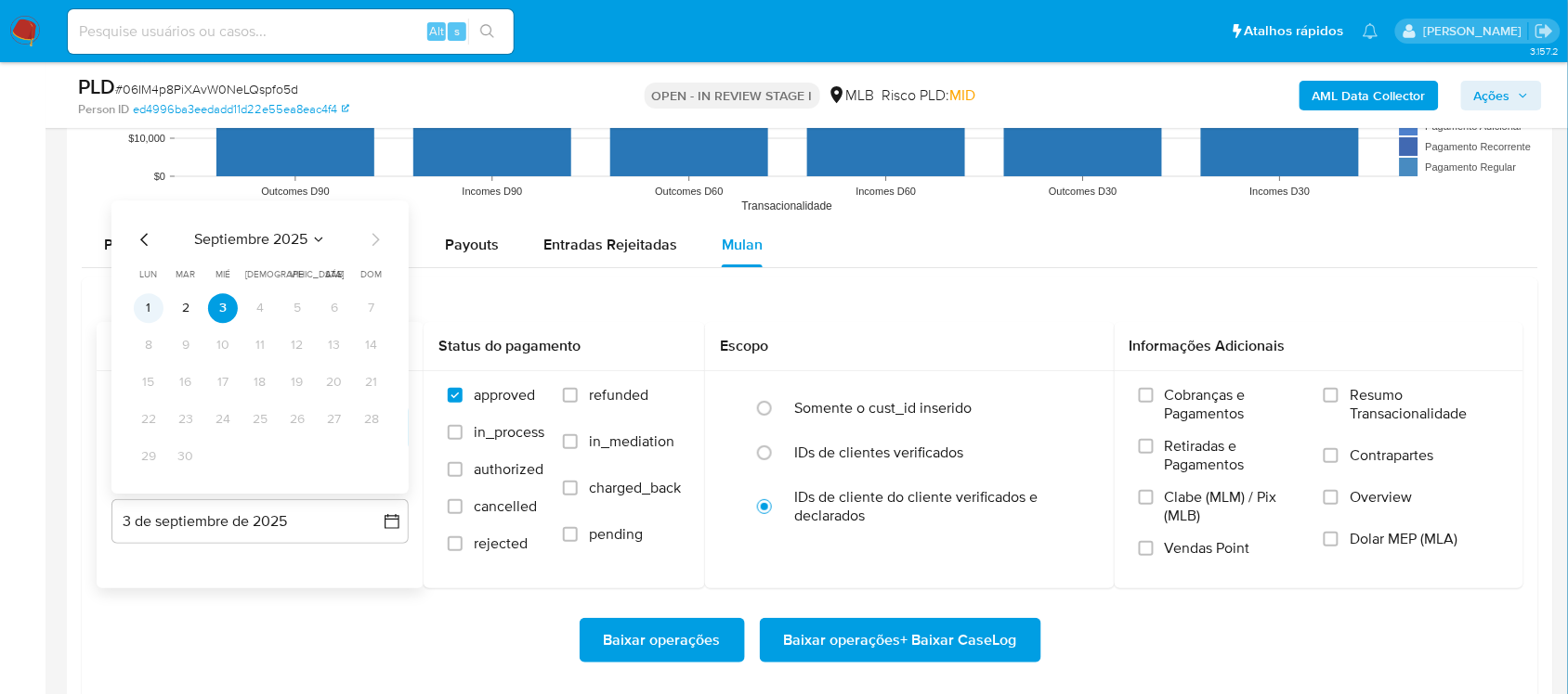
click at [155, 320] on button "1" at bounding box center [148, 308] width 30 height 30
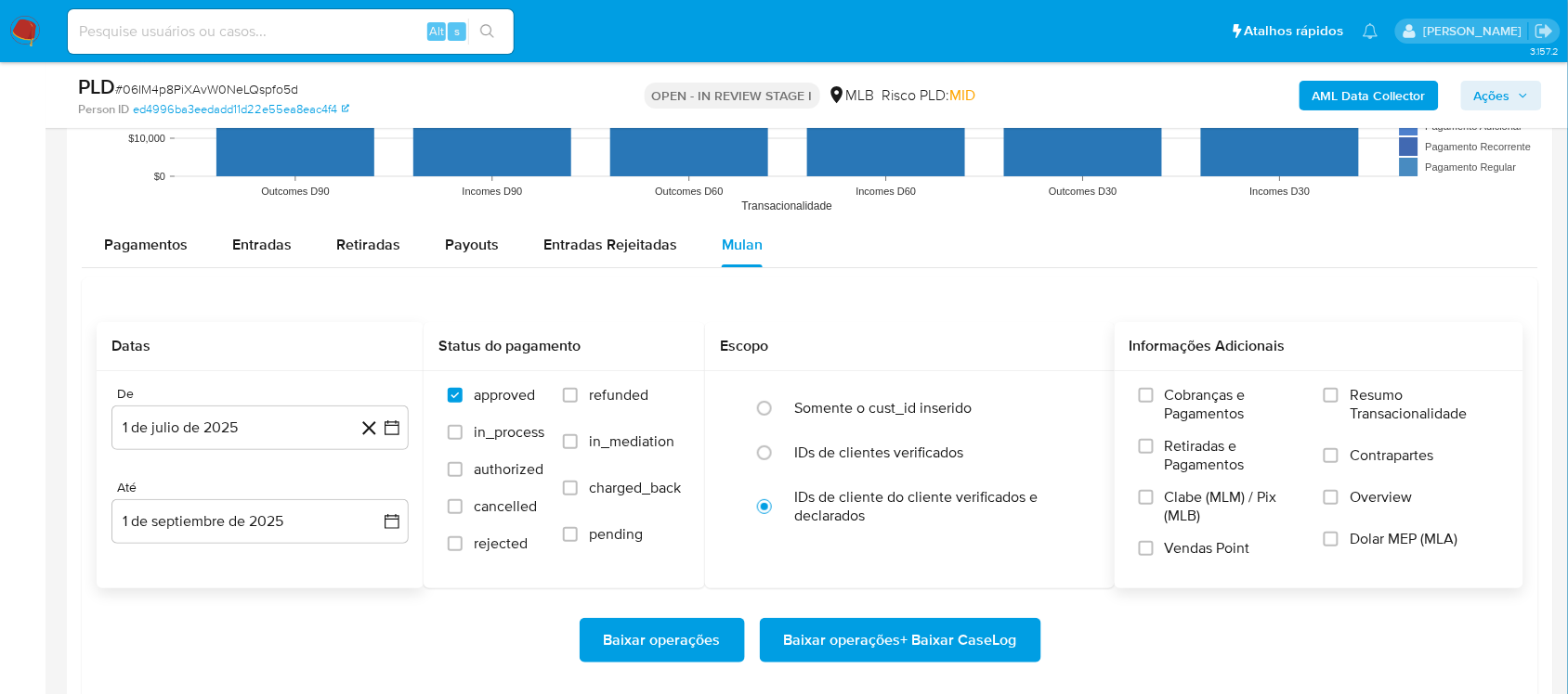
click at [1188, 401] on span "Resumo Transacionalidade" at bounding box center [1425, 405] width 150 height 37
click at [1188, 401] on input "Resumo Transacionalidade" at bounding box center [1330, 395] width 15 height 15
click at [966, 585] on span "Baixar operações + Baixar CaseLog" at bounding box center [900, 640] width 233 height 41
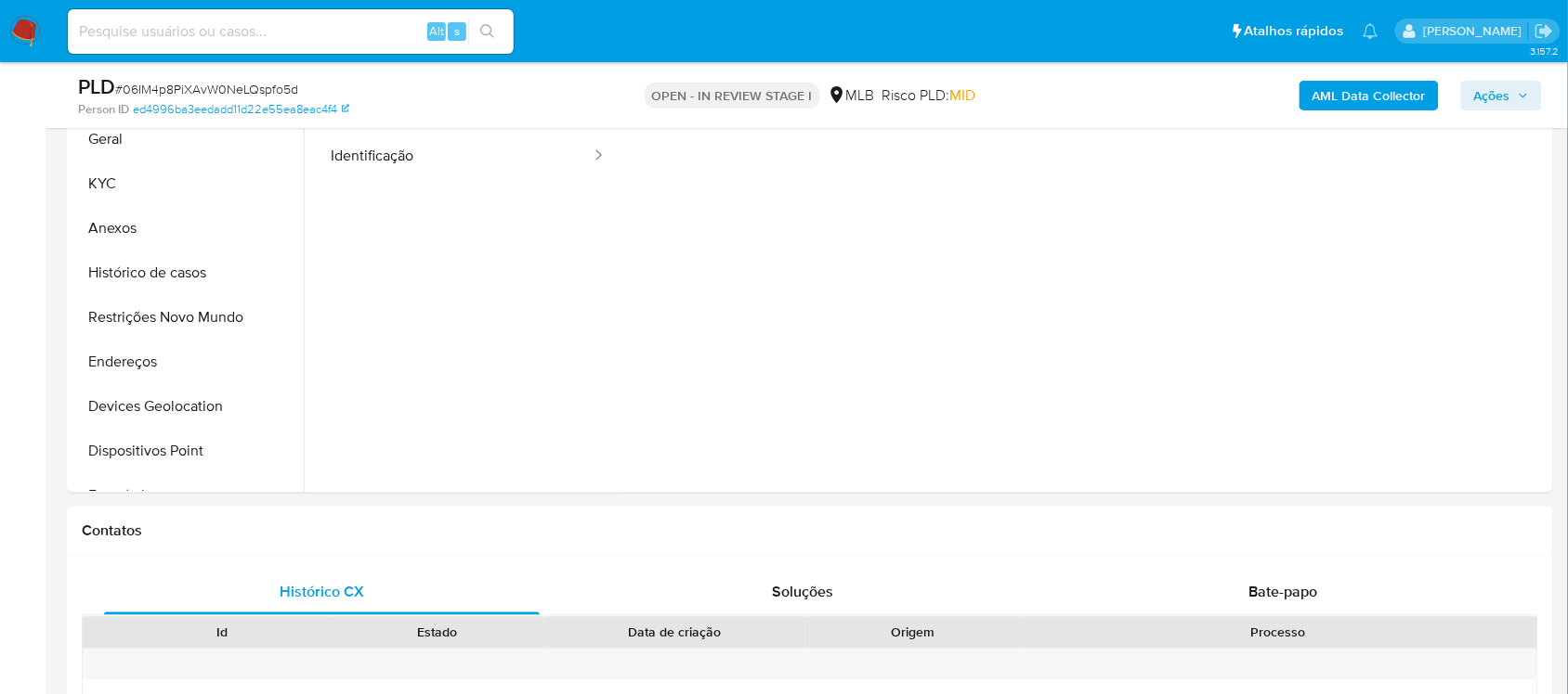
scroll to position [232, 0]
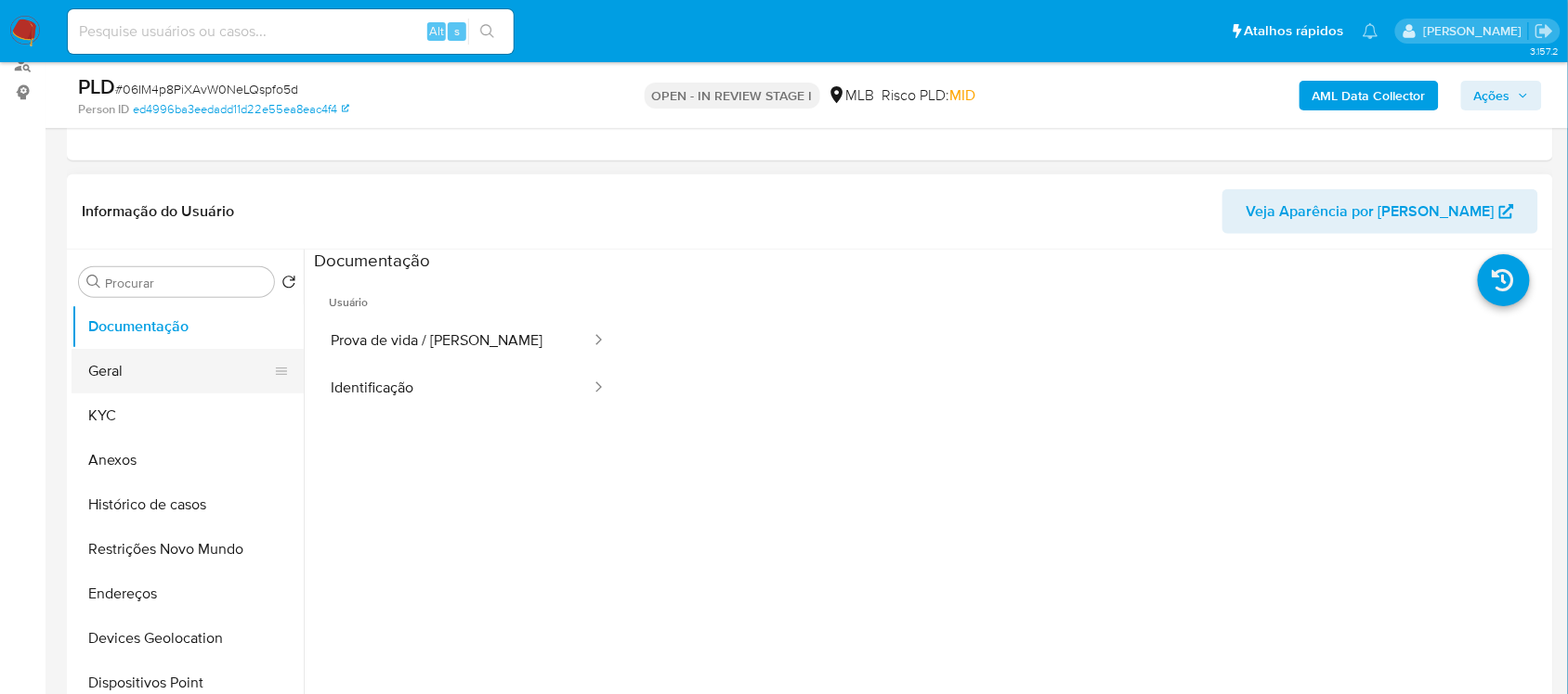
click at [151, 373] on button "Geral" at bounding box center [179, 372] width 217 height 45
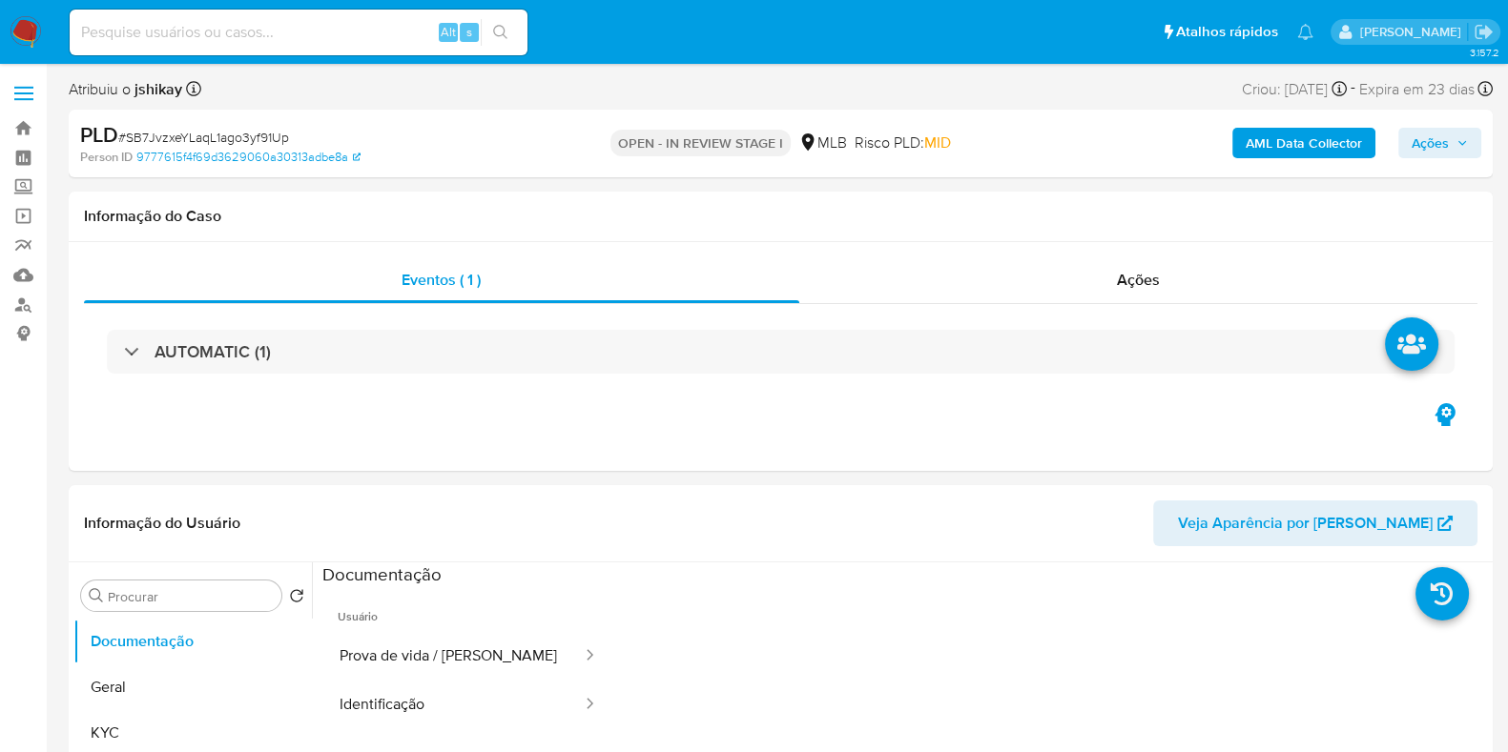
select select "10"
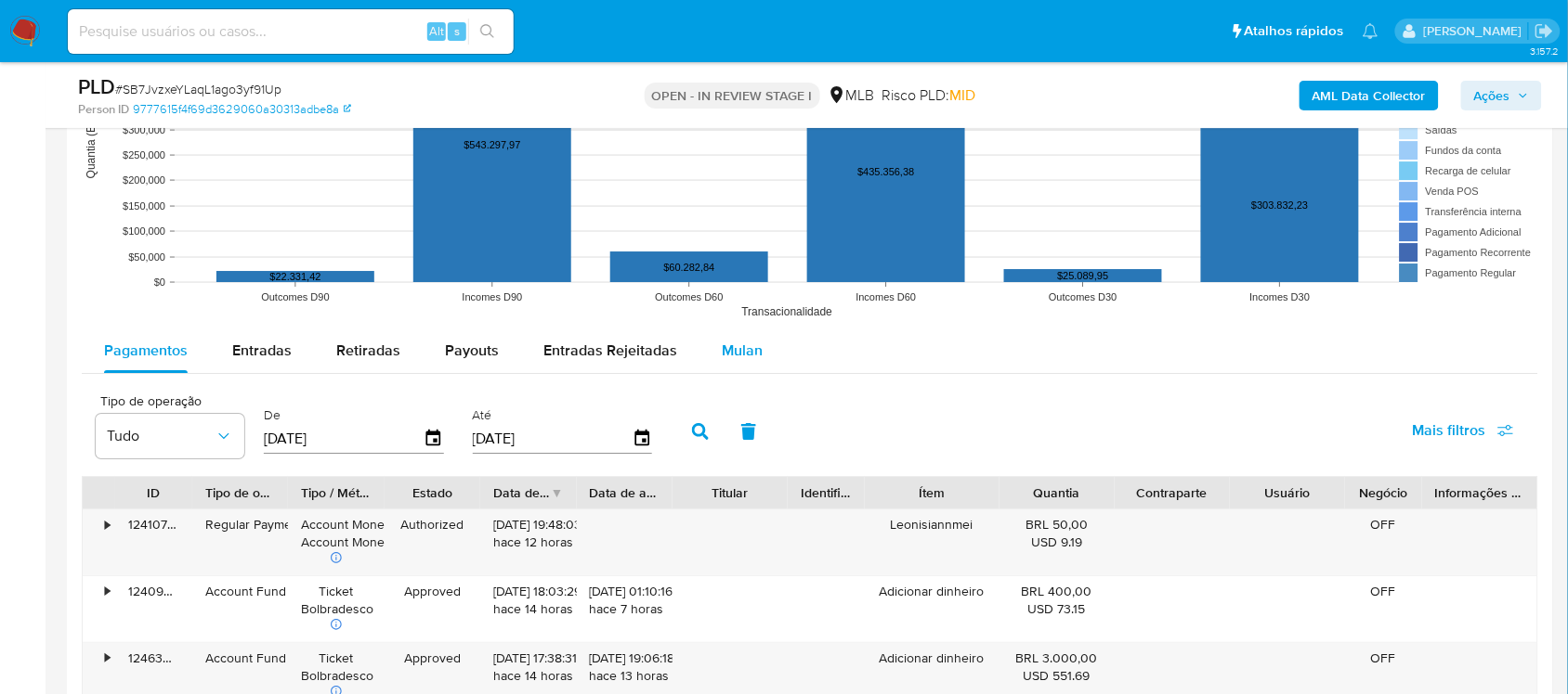
click at [738, 350] on span "Mulan" at bounding box center [742, 350] width 41 height 21
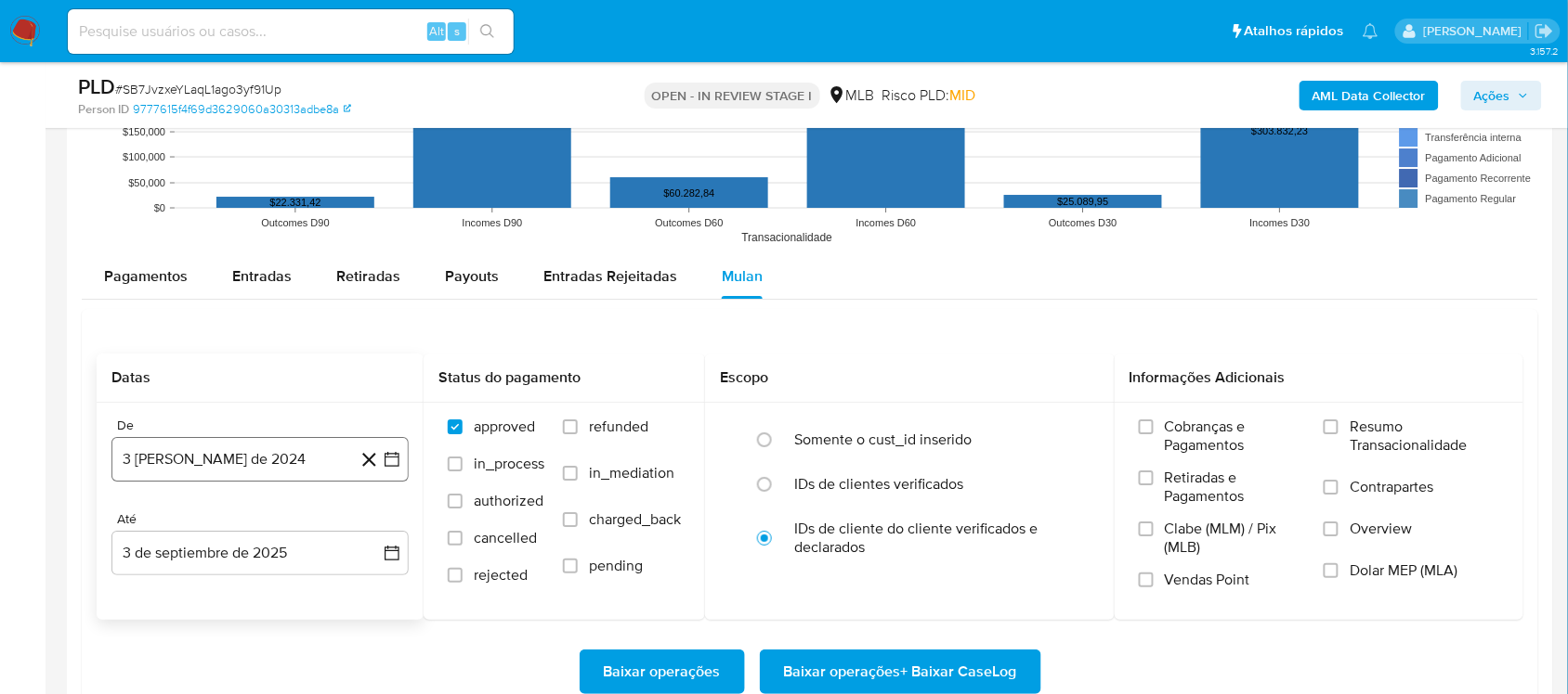
scroll to position [1856, 0]
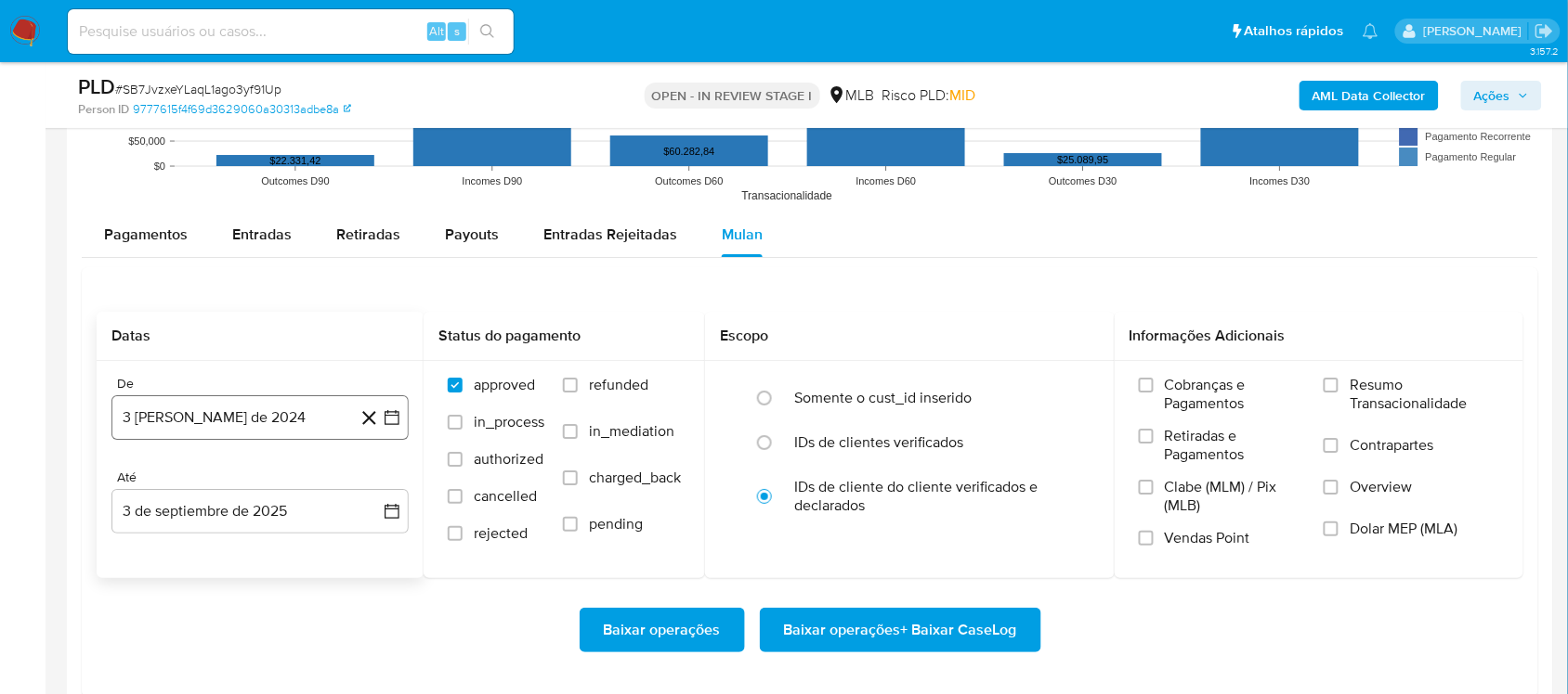
click at [391, 427] on icon "button" at bounding box center [392, 418] width 19 height 18
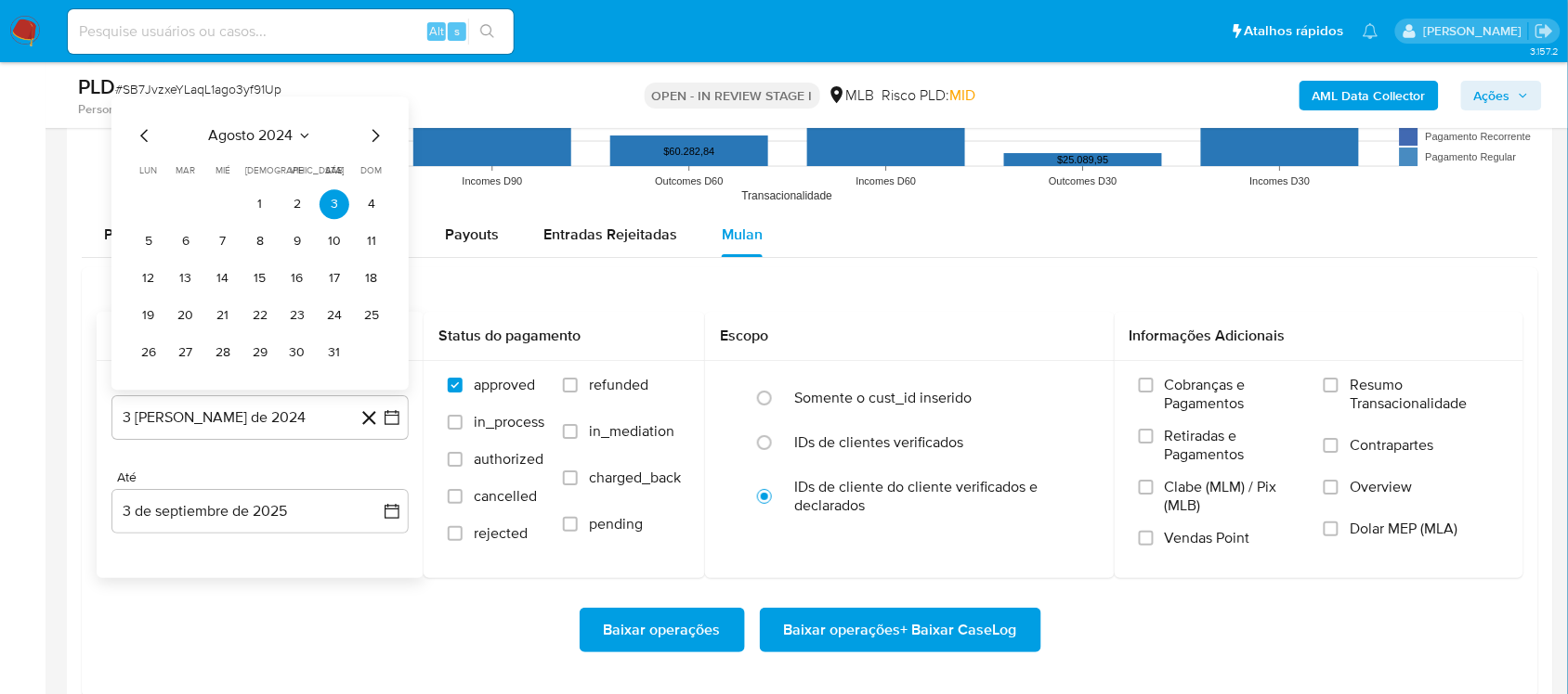
click at [280, 135] on span "agosto 2024" at bounding box center [251, 135] width 85 height 18
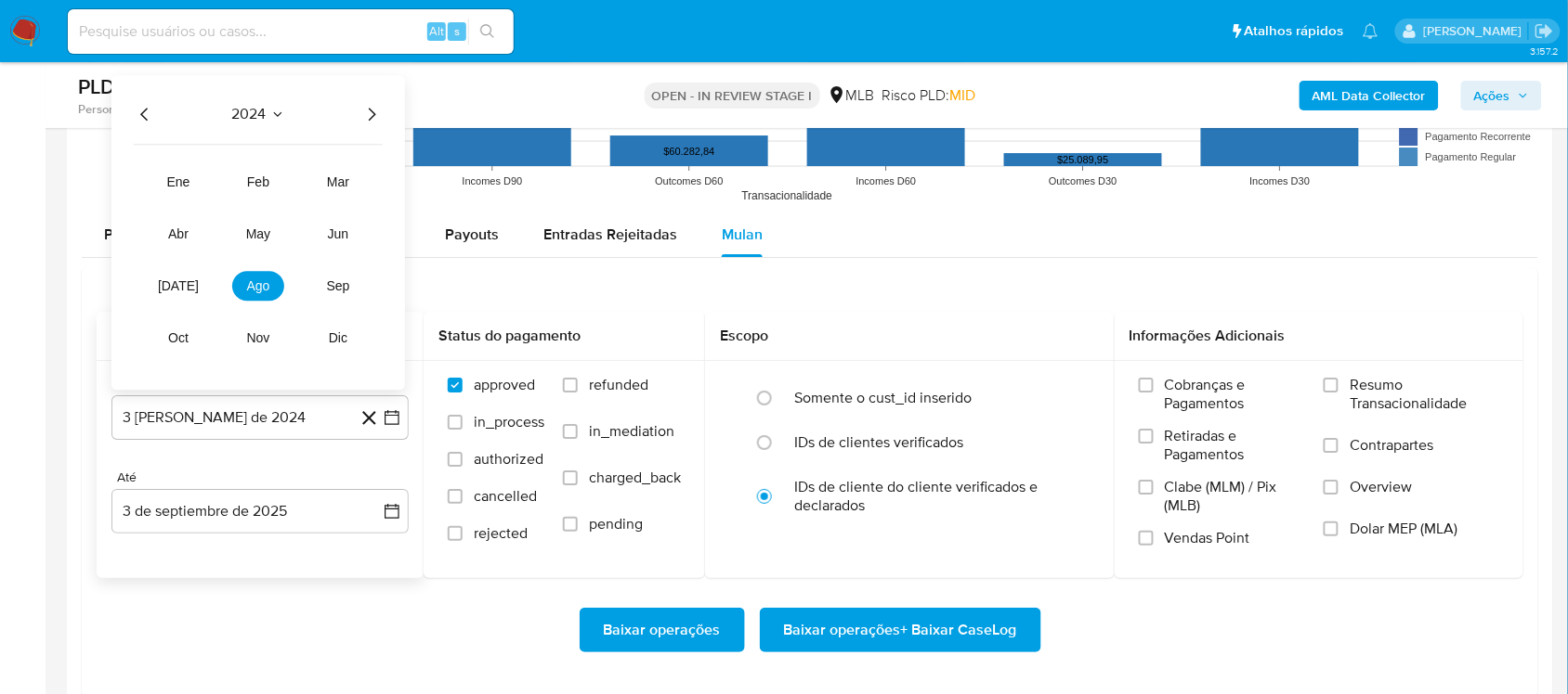
click at [371, 107] on icon "Año siguiente" at bounding box center [371, 114] width 22 height 22
click at [171, 290] on span "jul" at bounding box center [178, 285] width 41 height 15
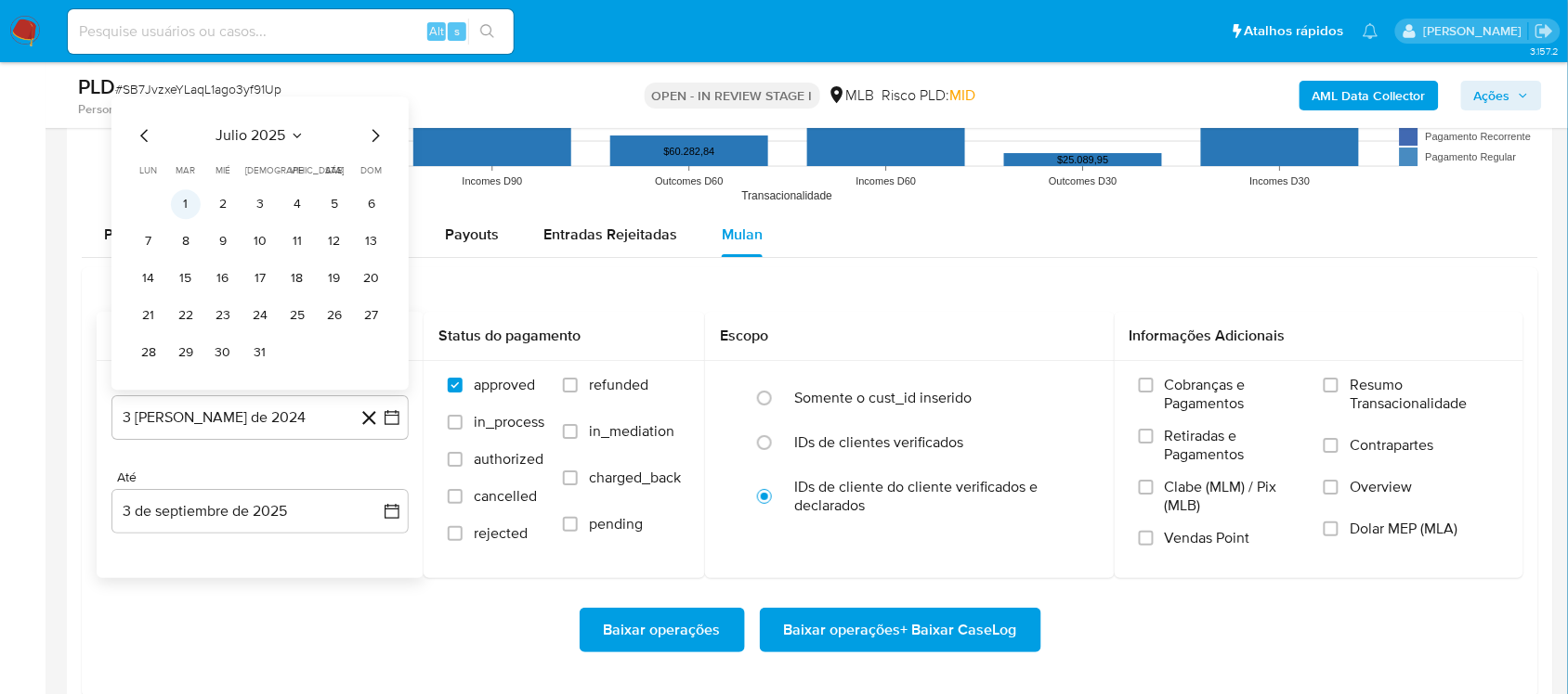
click at [188, 201] on button "1" at bounding box center [185, 204] width 30 height 30
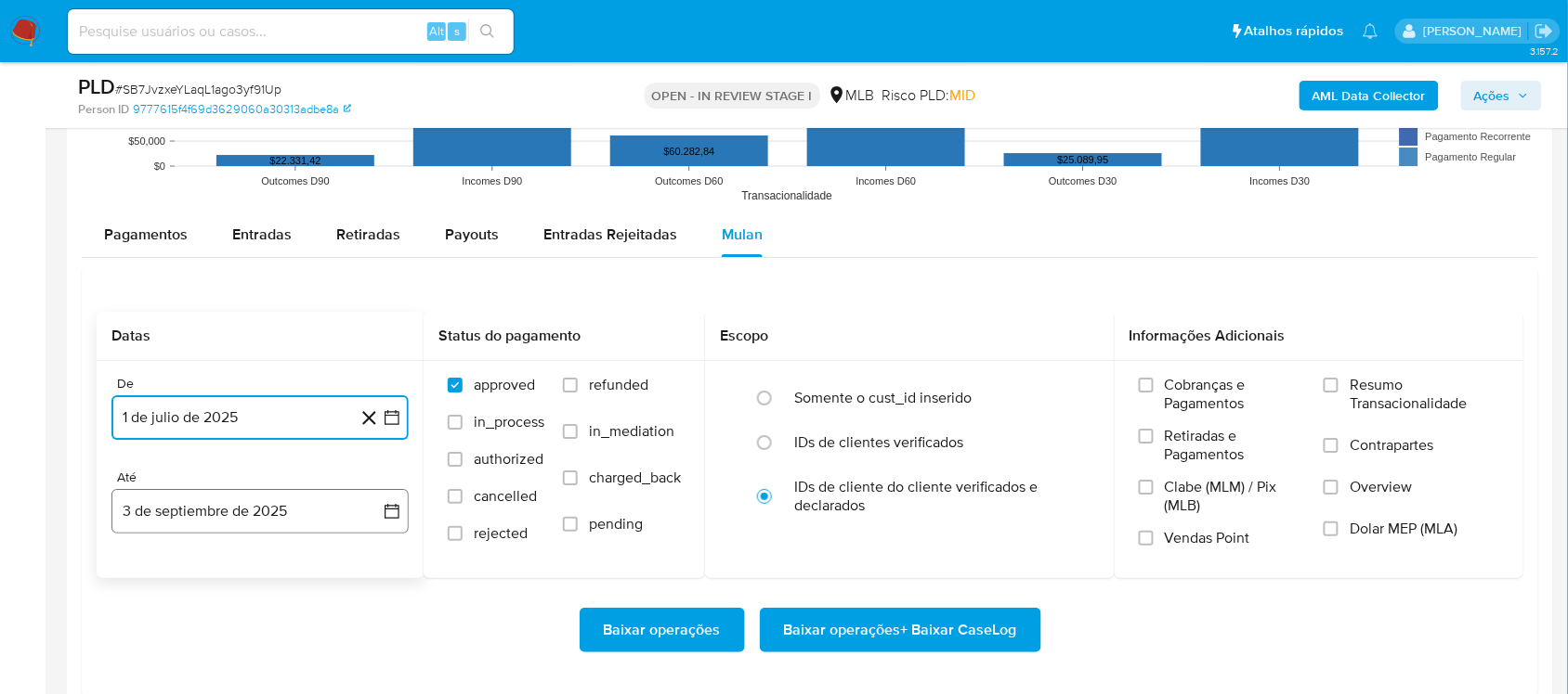
drag, startPoint x: 405, startPoint y: 512, endPoint x: 383, endPoint y: 498, distance: 26.1
click at [402, 512] on button "3 de septiembre de 2025" at bounding box center [259, 512] width 297 height 45
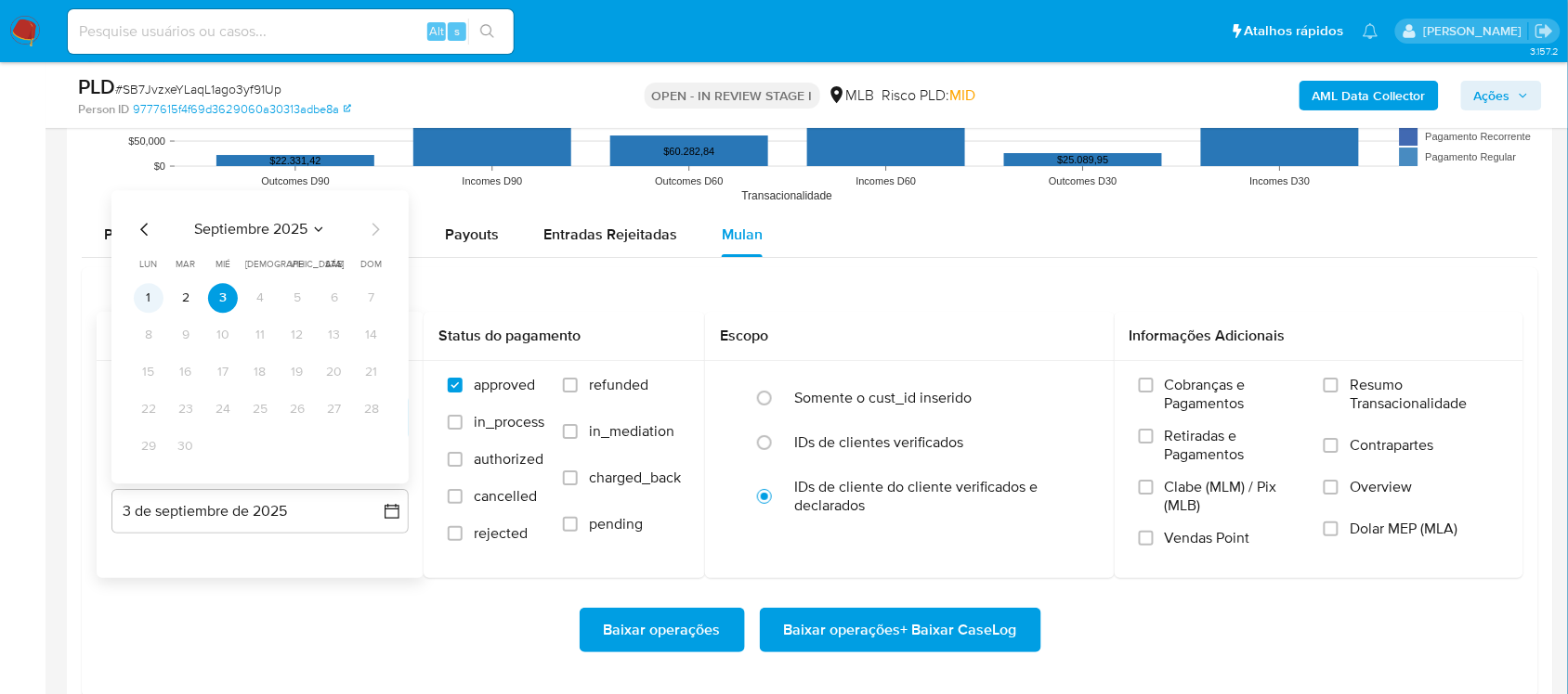
click at [137, 299] on button "1" at bounding box center [148, 298] width 30 height 30
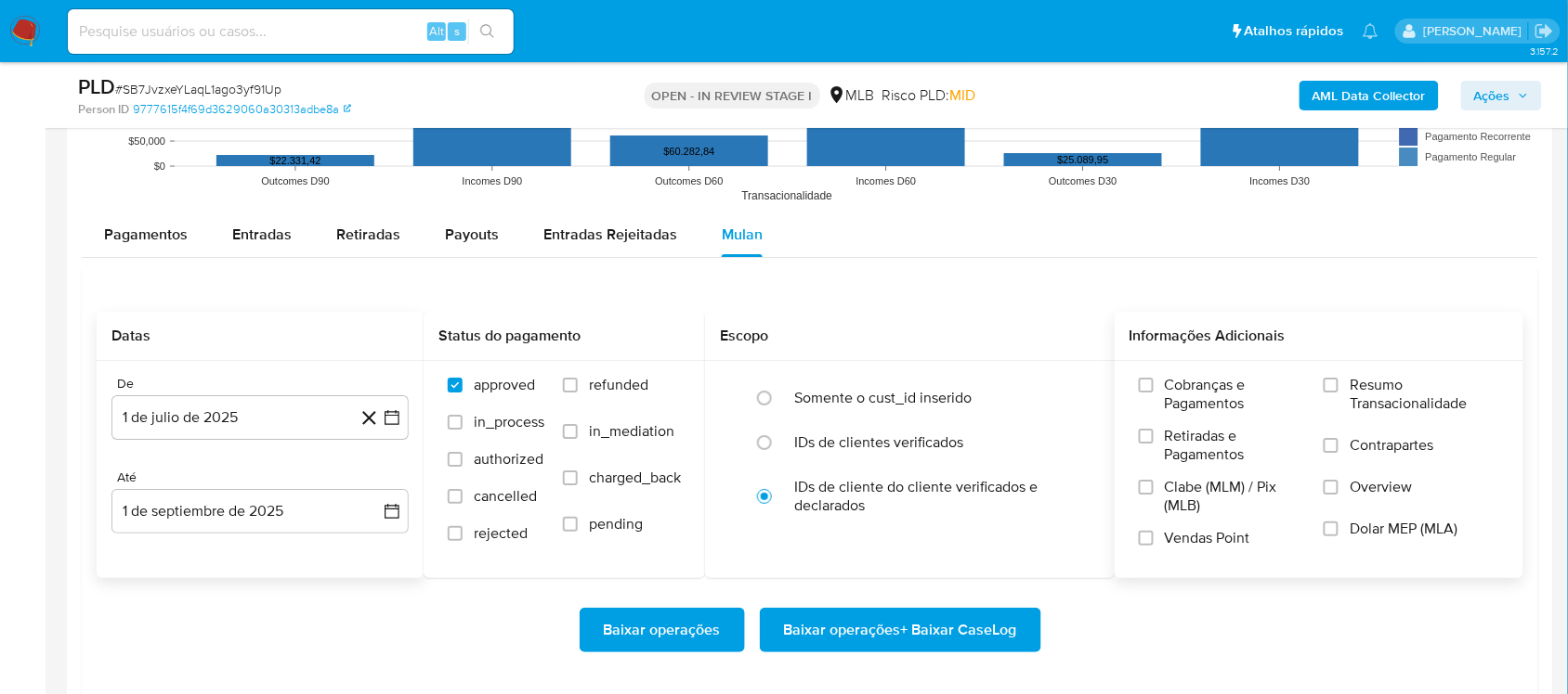
click at [1174, 390] on span "Resumo Transacionalidade" at bounding box center [1425, 394] width 150 height 37
click at [1174, 390] on input "Resumo Transacionalidade" at bounding box center [1330, 384] width 15 height 15
click at [892, 585] on span "Baixar operações + Baixar CaseLog" at bounding box center [900, 631] width 233 height 41
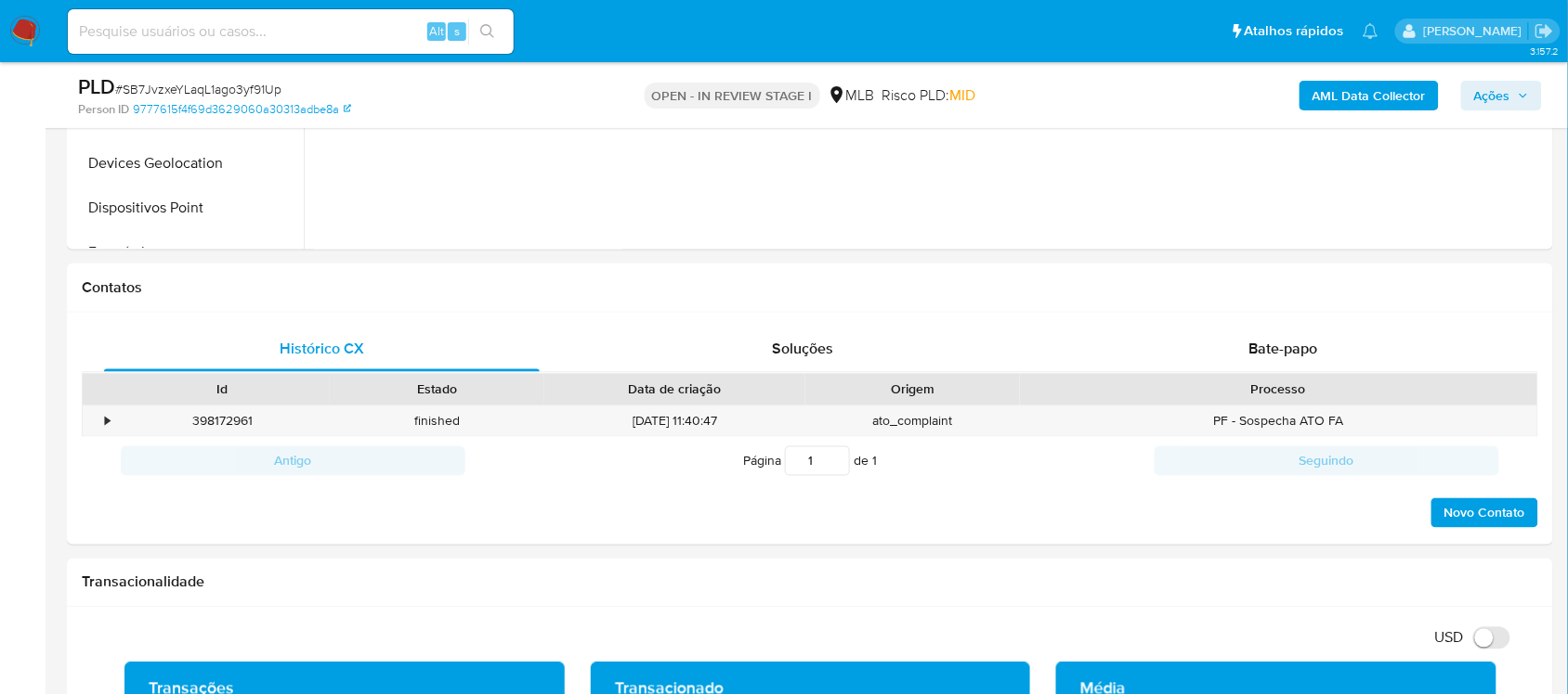
scroll to position [348, 0]
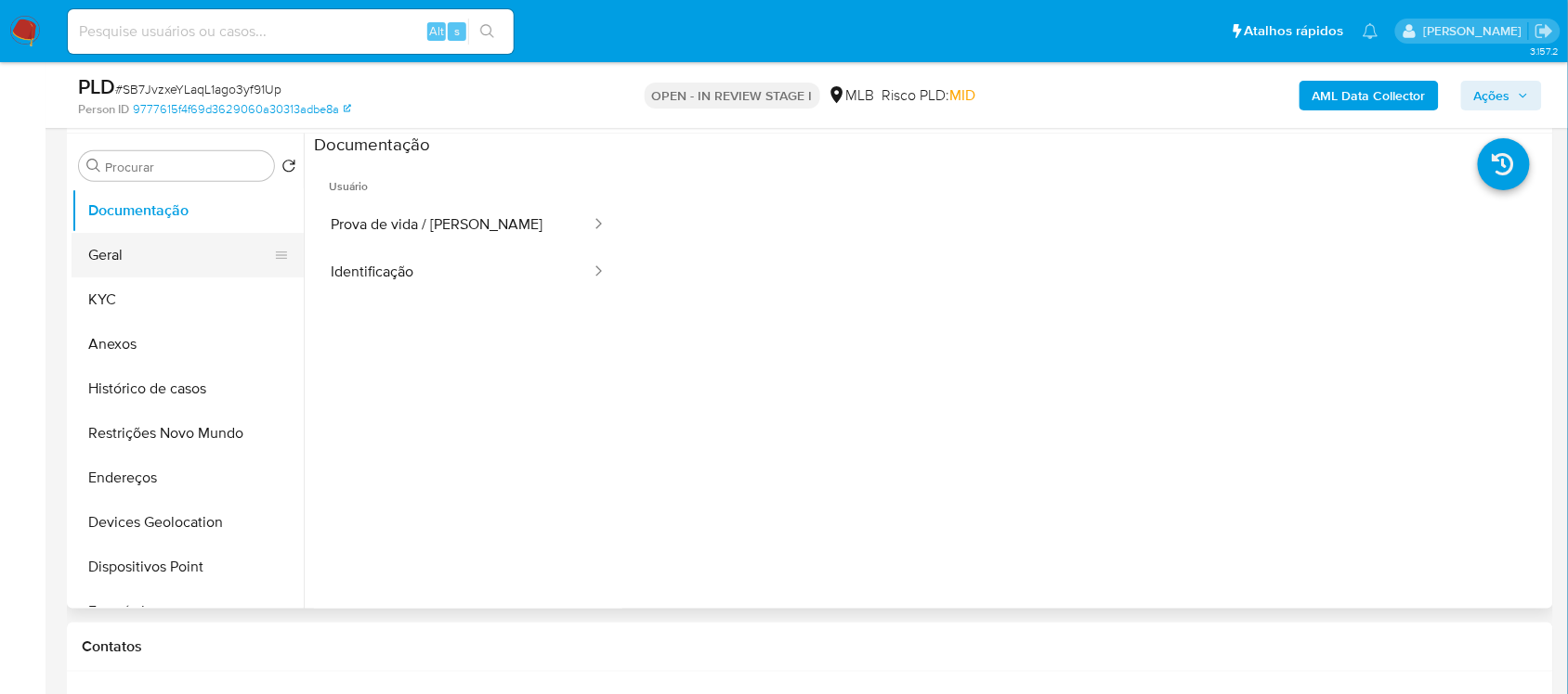
click at [137, 267] on button "Geral" at bounding box center [179, 255] width 217 height 45
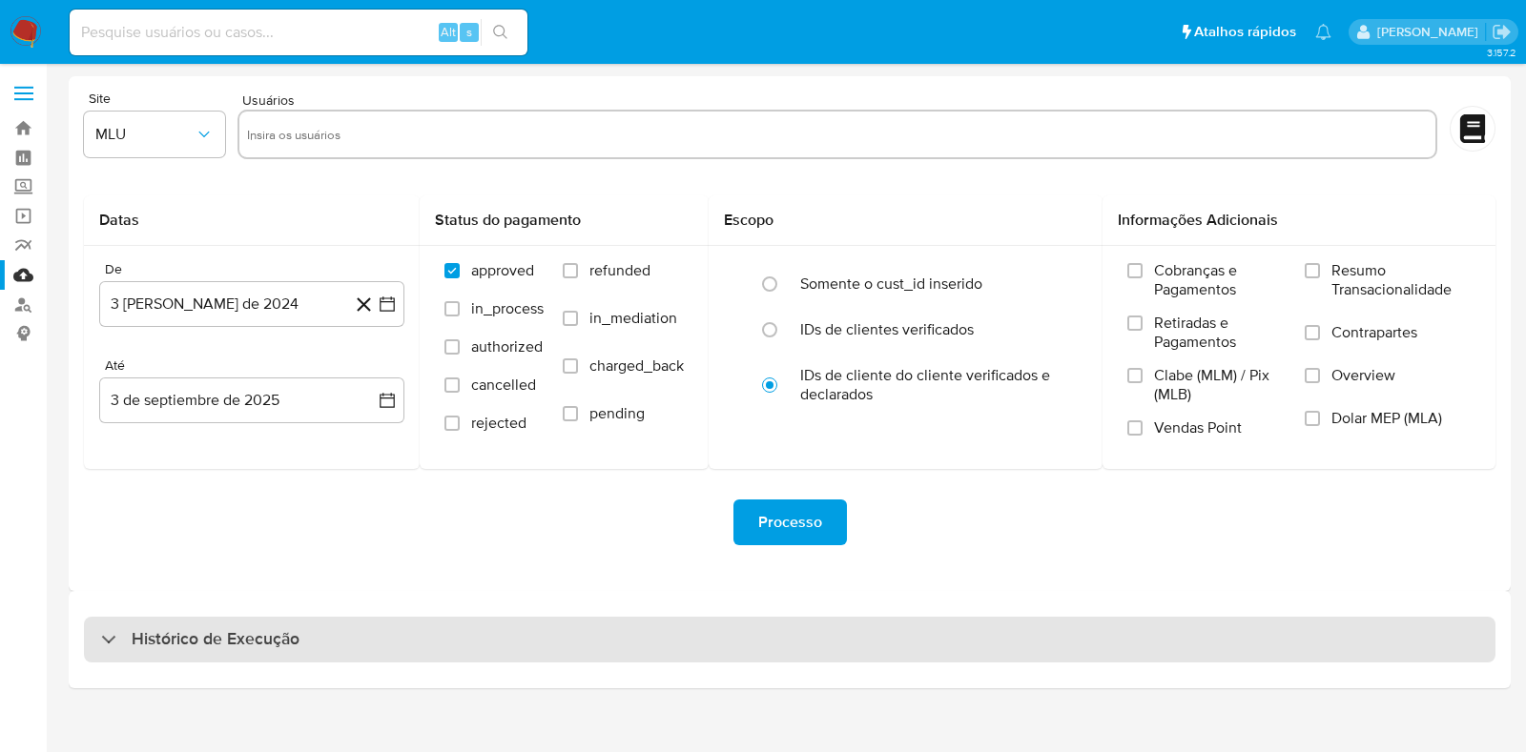
click at [324, 646] on div "Histórico de Execução" at bounding box center [789, 640] width 1411 height 46
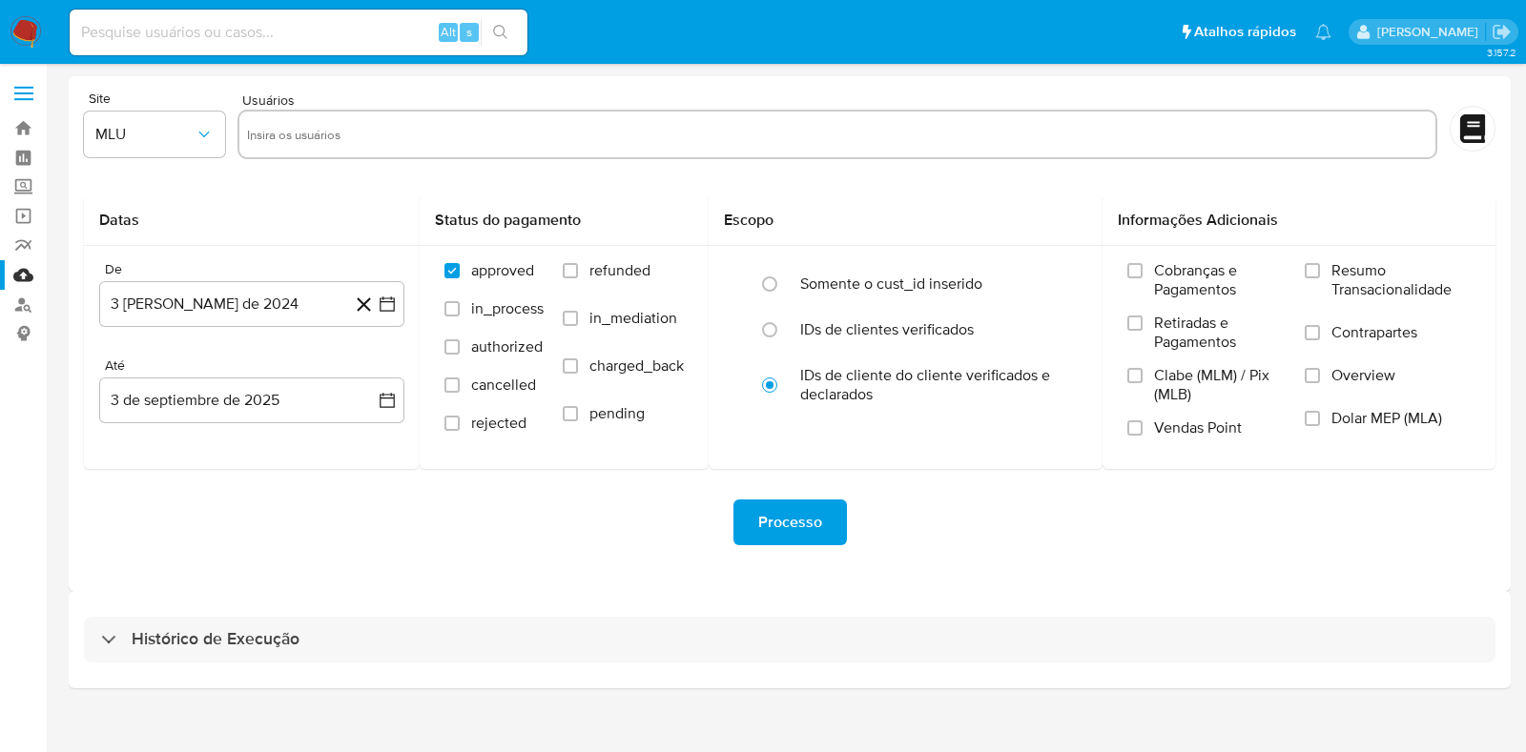
select select "10"
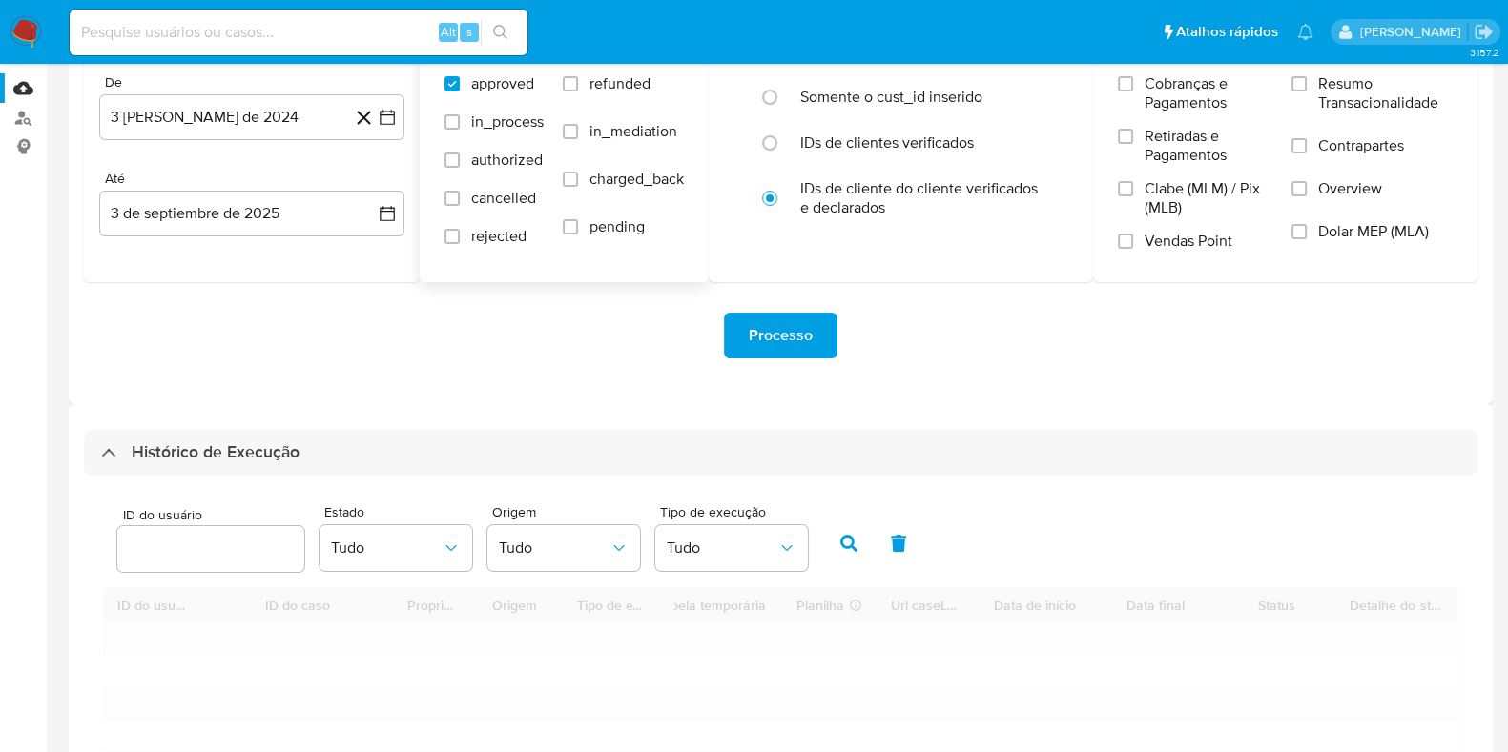
scroll to position [476, 0]
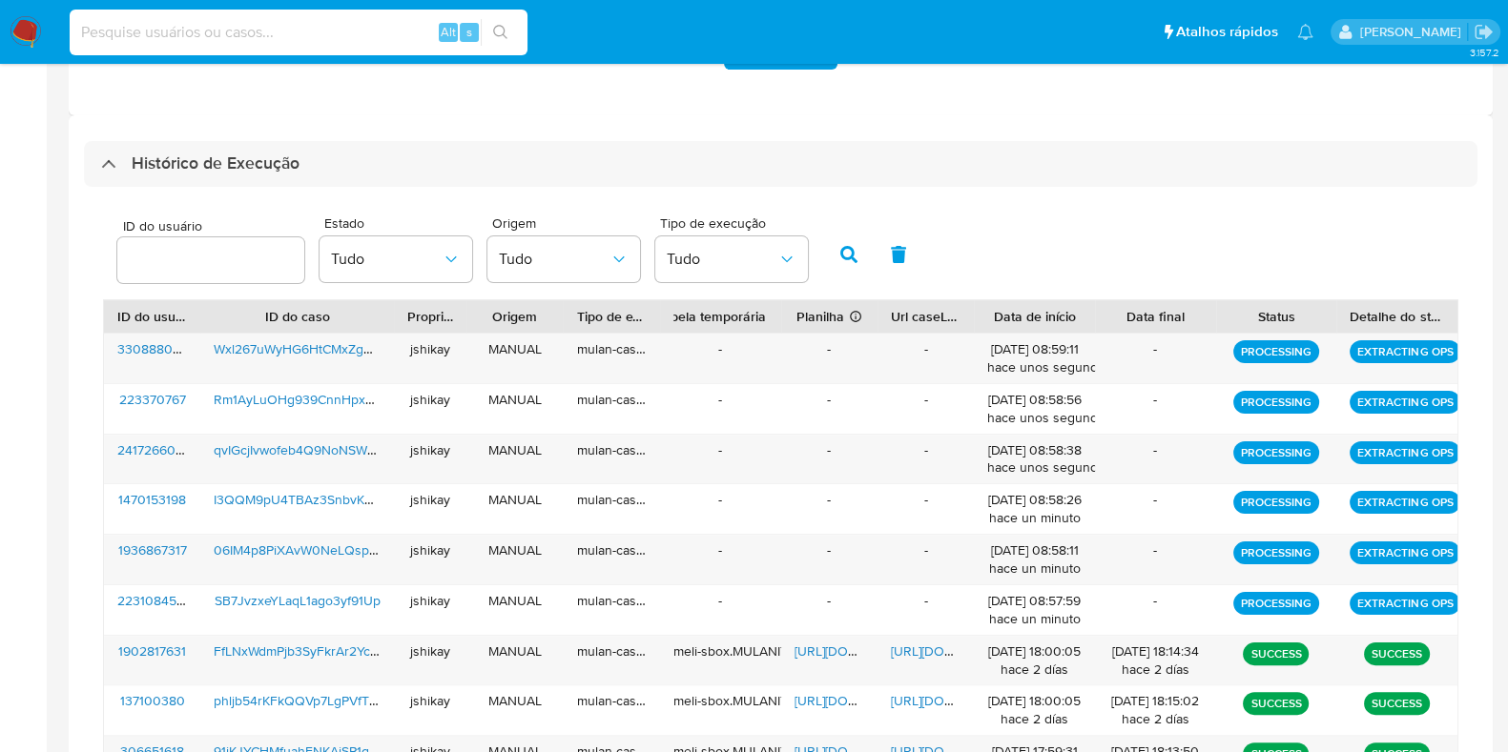
click at [149, 34] on input at bounding box center [299, 32] width 458 height 25
paste input "2442434570"
type input "2442434570"
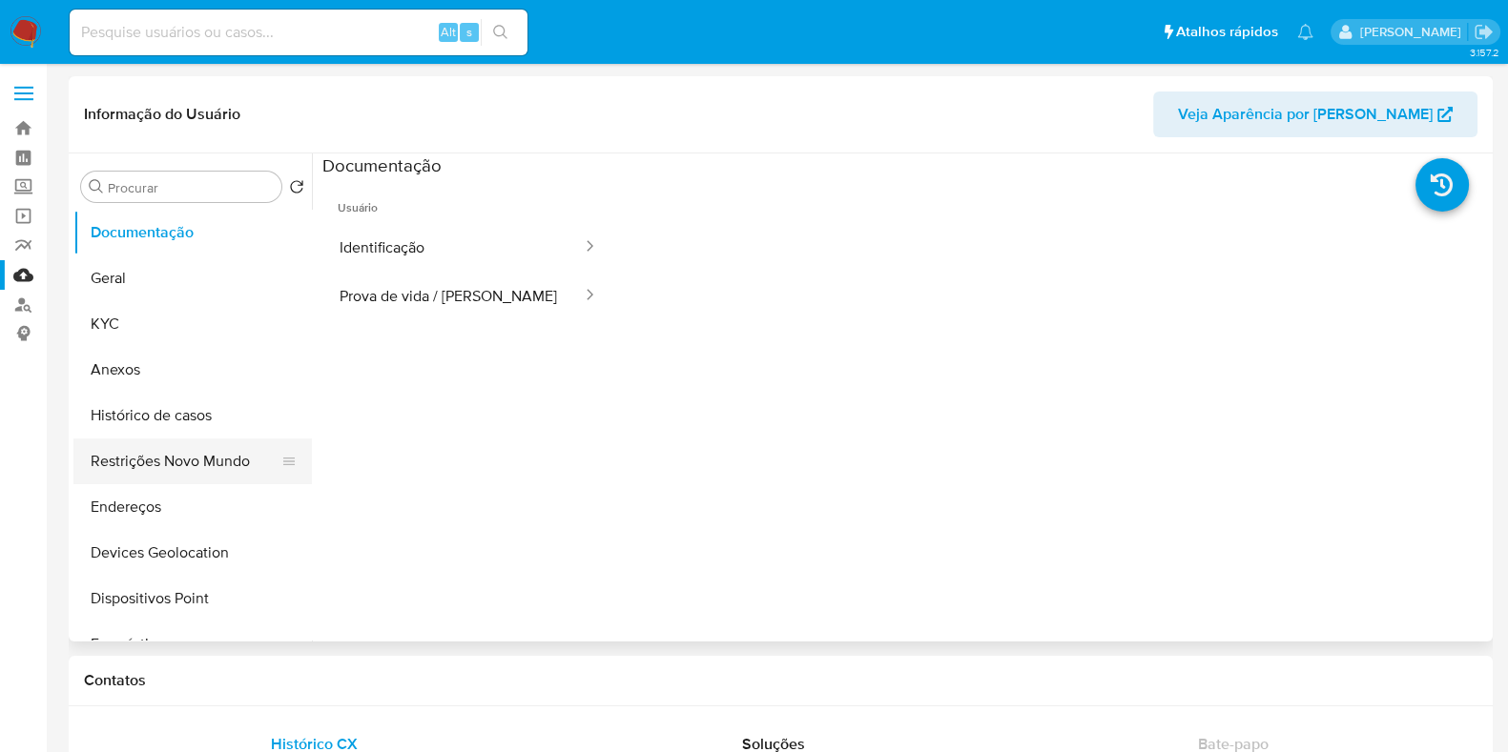
select select "10"
click at [176, 417] on button "Histórico de casos" at bounding box center [184, 416] width 223 height 46
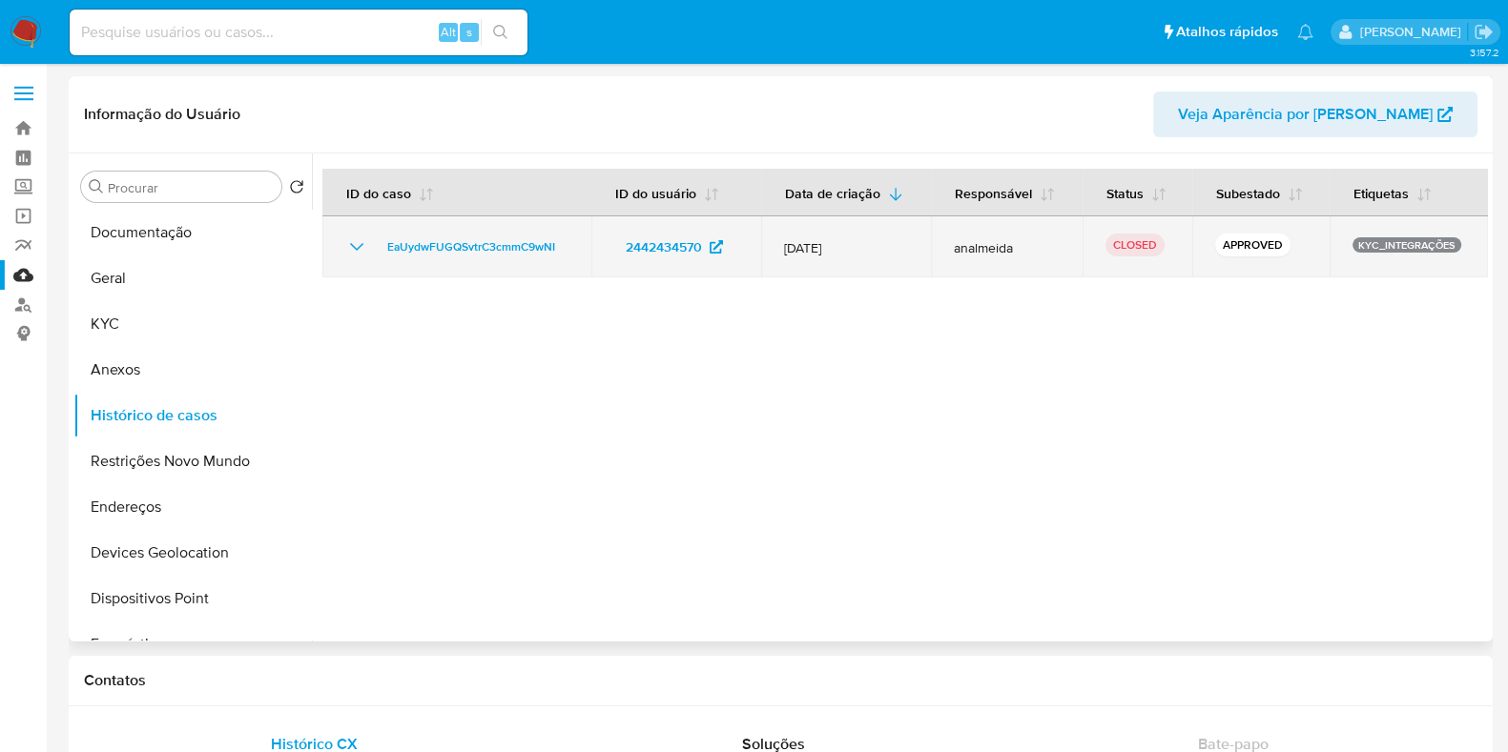
click at [357, 240] on icon "Mostrar/Ocultar" at bounding box center [356, 247] width 23 height 23
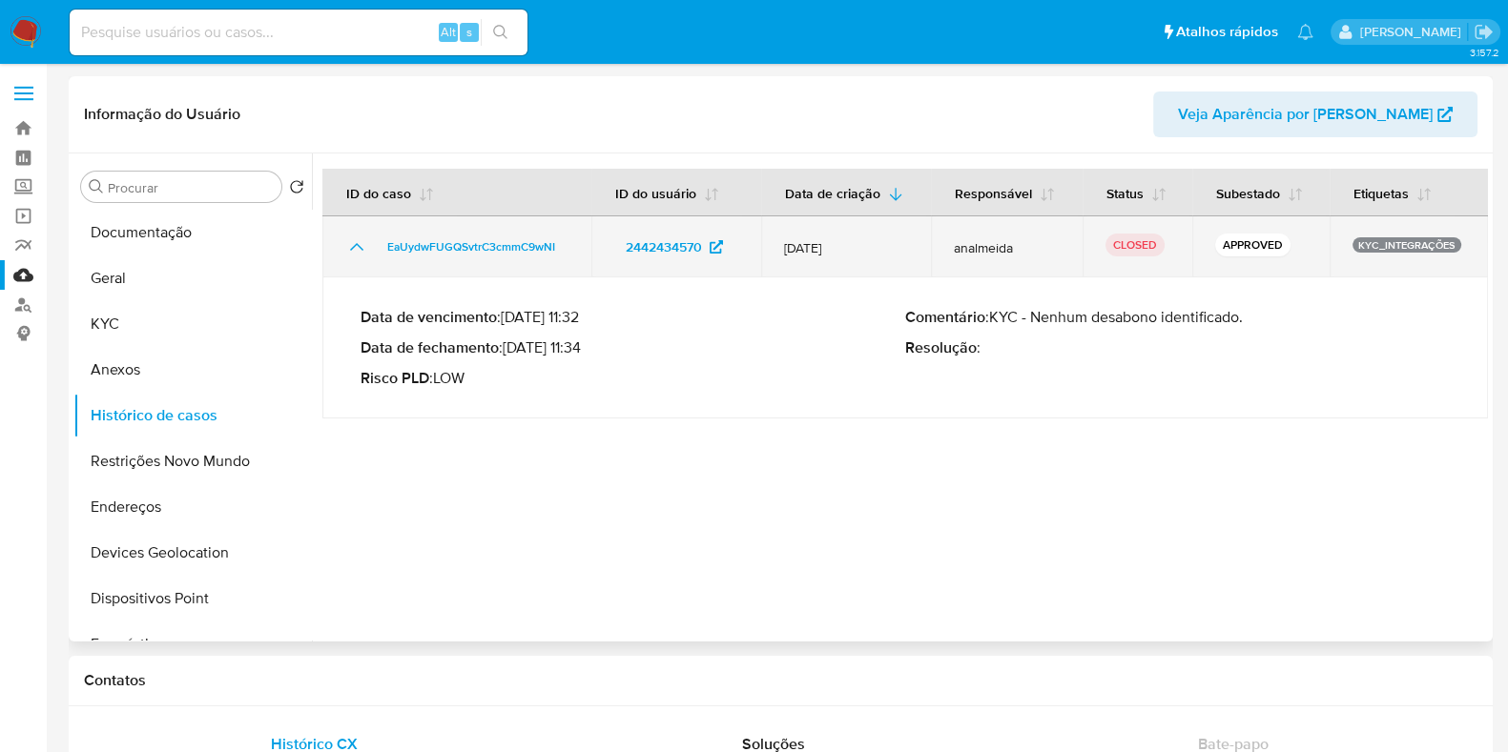
click at [357, 240] on icon "Mostrar/Ocultar" at bounding box center [356, 247] width 23 height 23
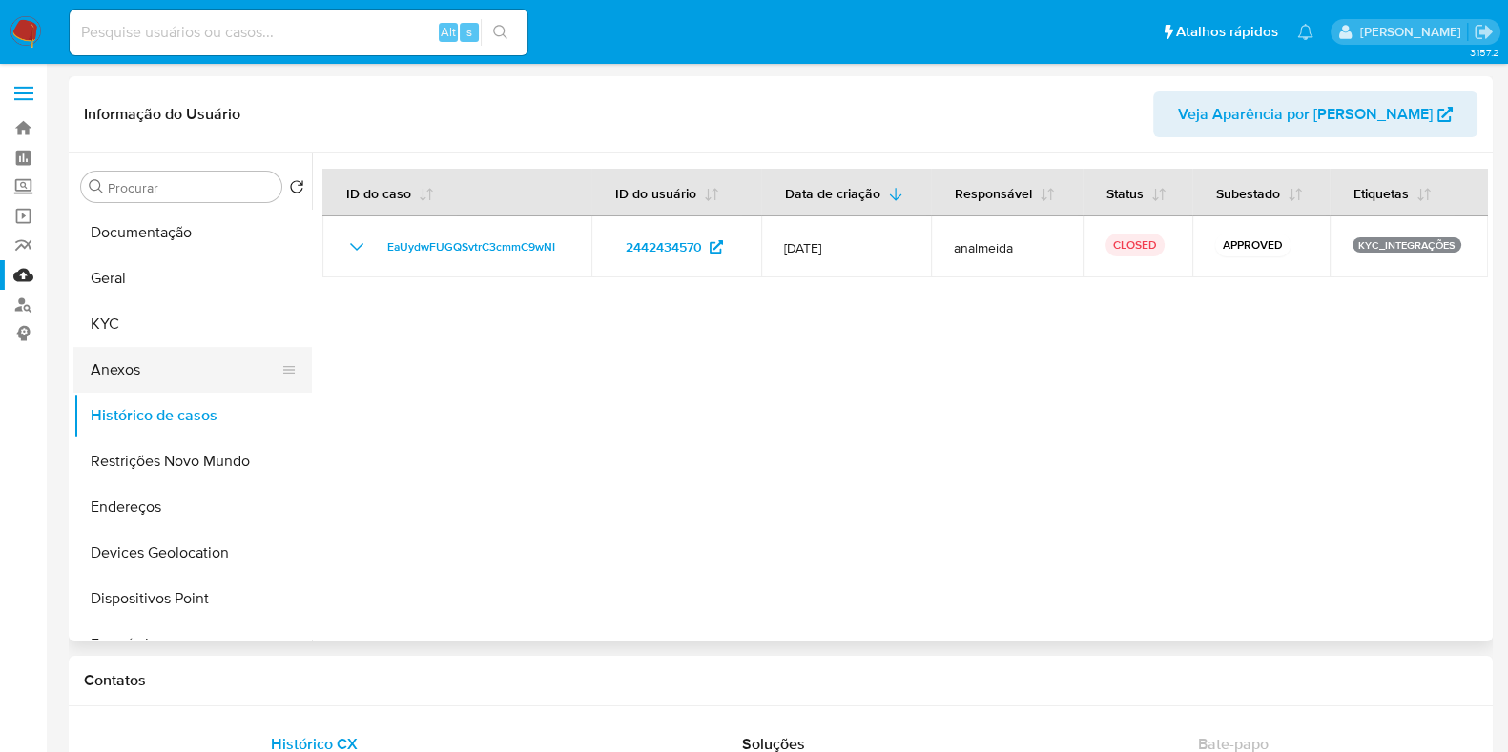
click at [195, 371] on button "Anexos" at bounding box center [184, 370] width 223 height 46
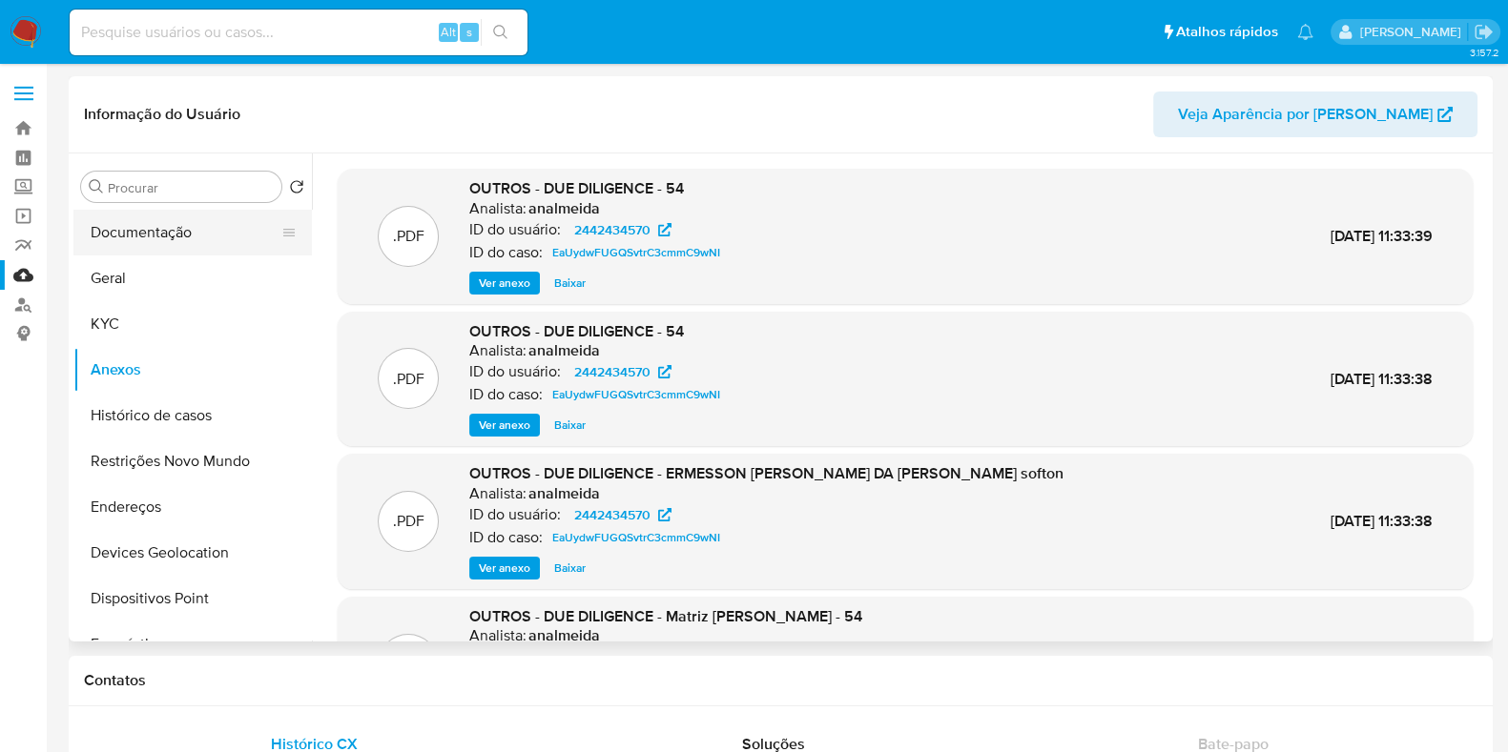
click at [187, 241] on button "Documentação" at bounding box center [184, 233] width 223 height 46
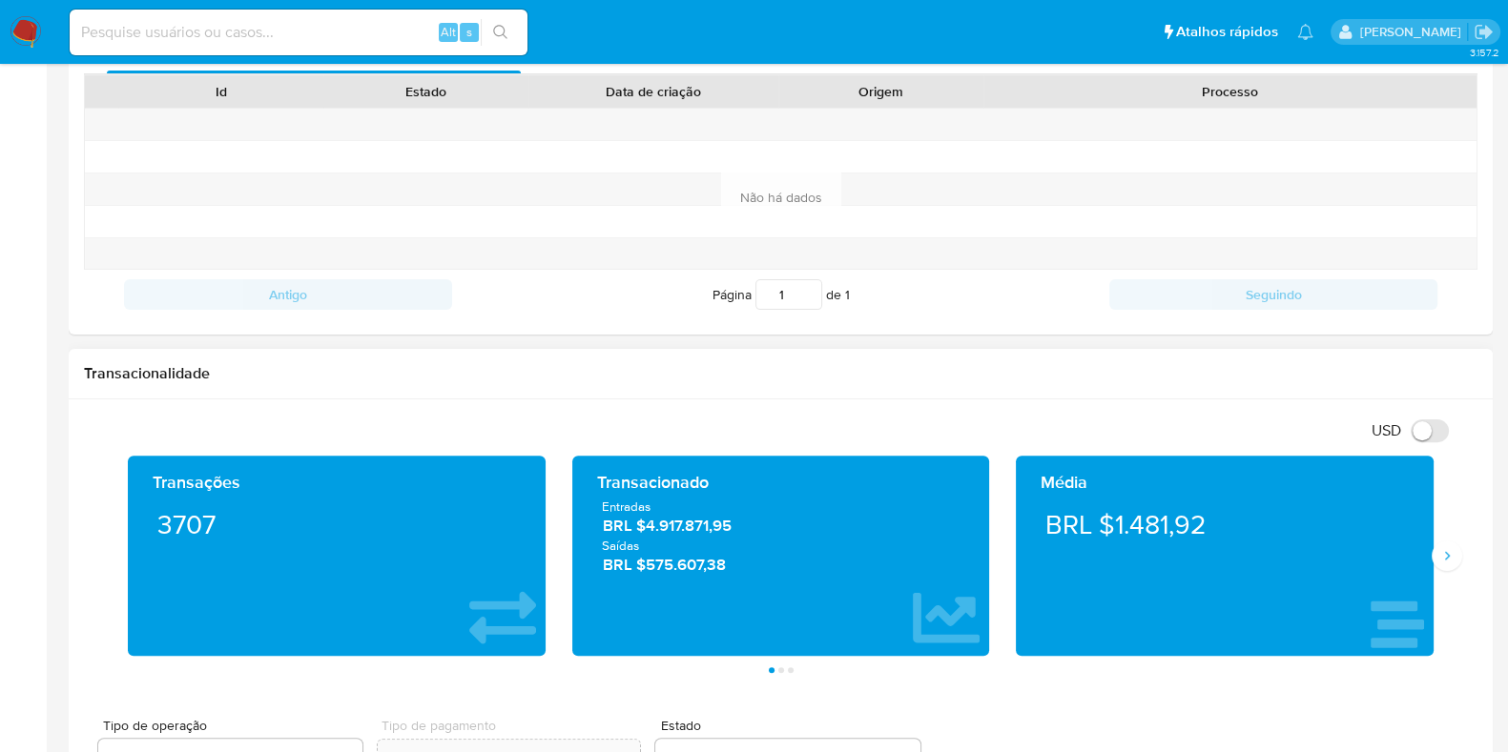
scroll to position [953, 0]
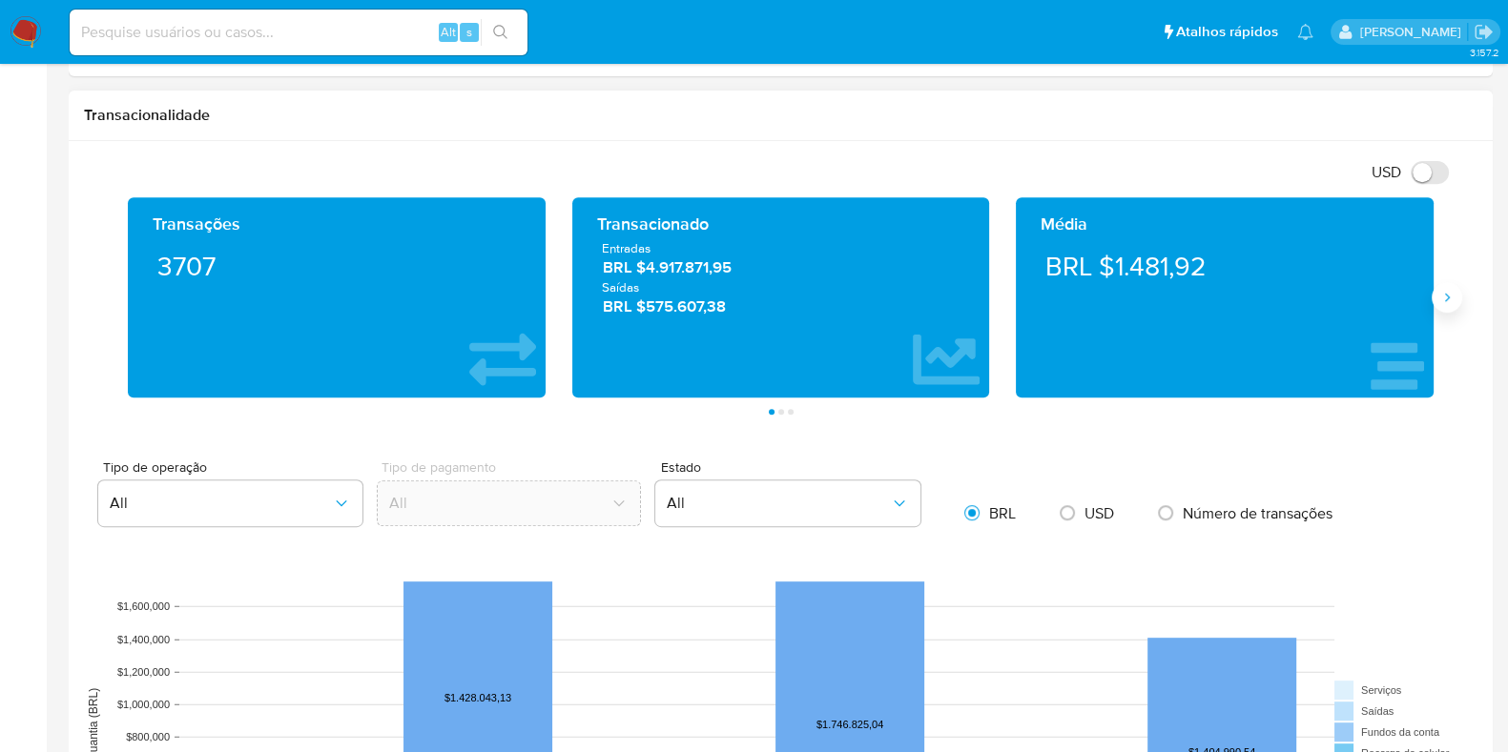
click at [1445, 293] on icon "Siguiente" at bounding box center [1446, 297] width 15 height 15
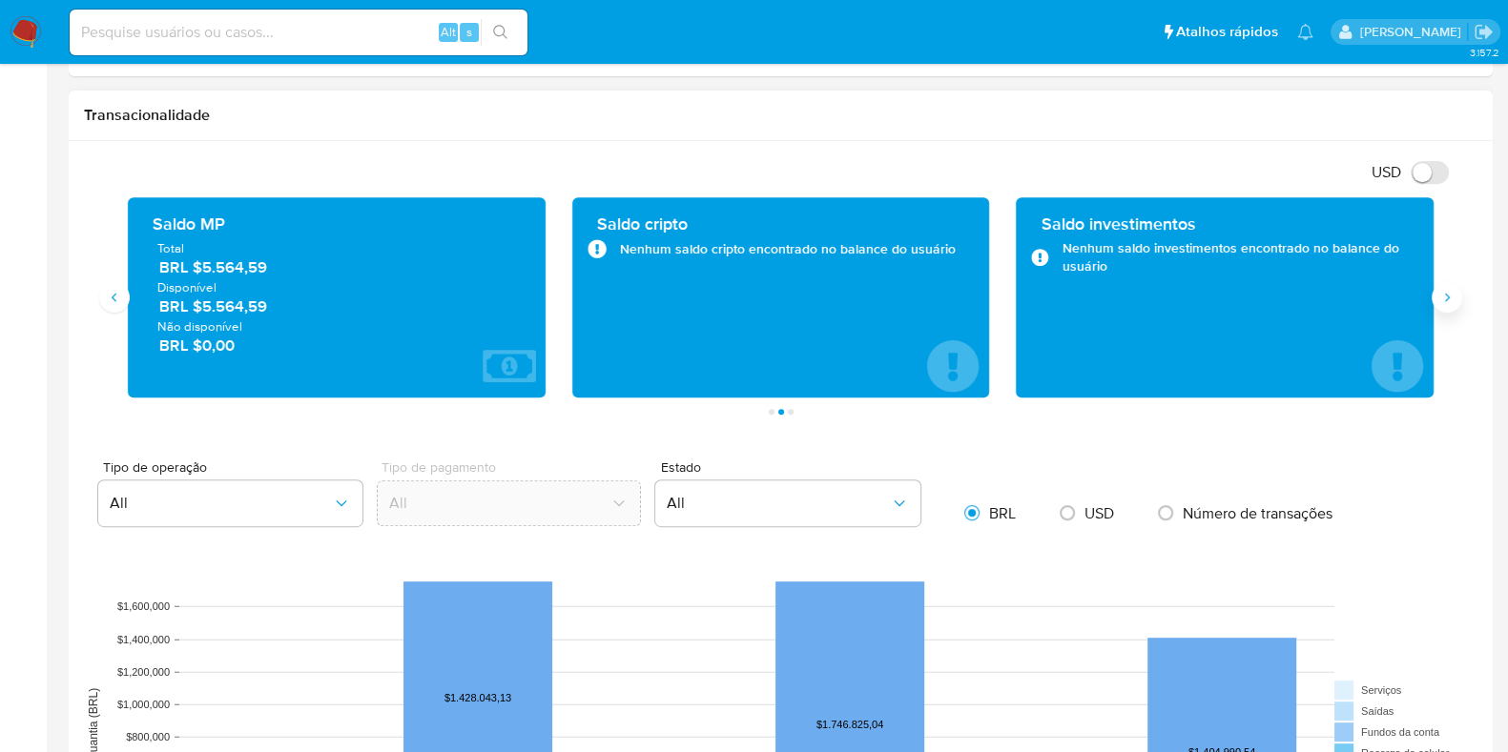
click at [1445, 293] on icon "Siguiente" at bounding box center [1446, 297] width 15 height 15
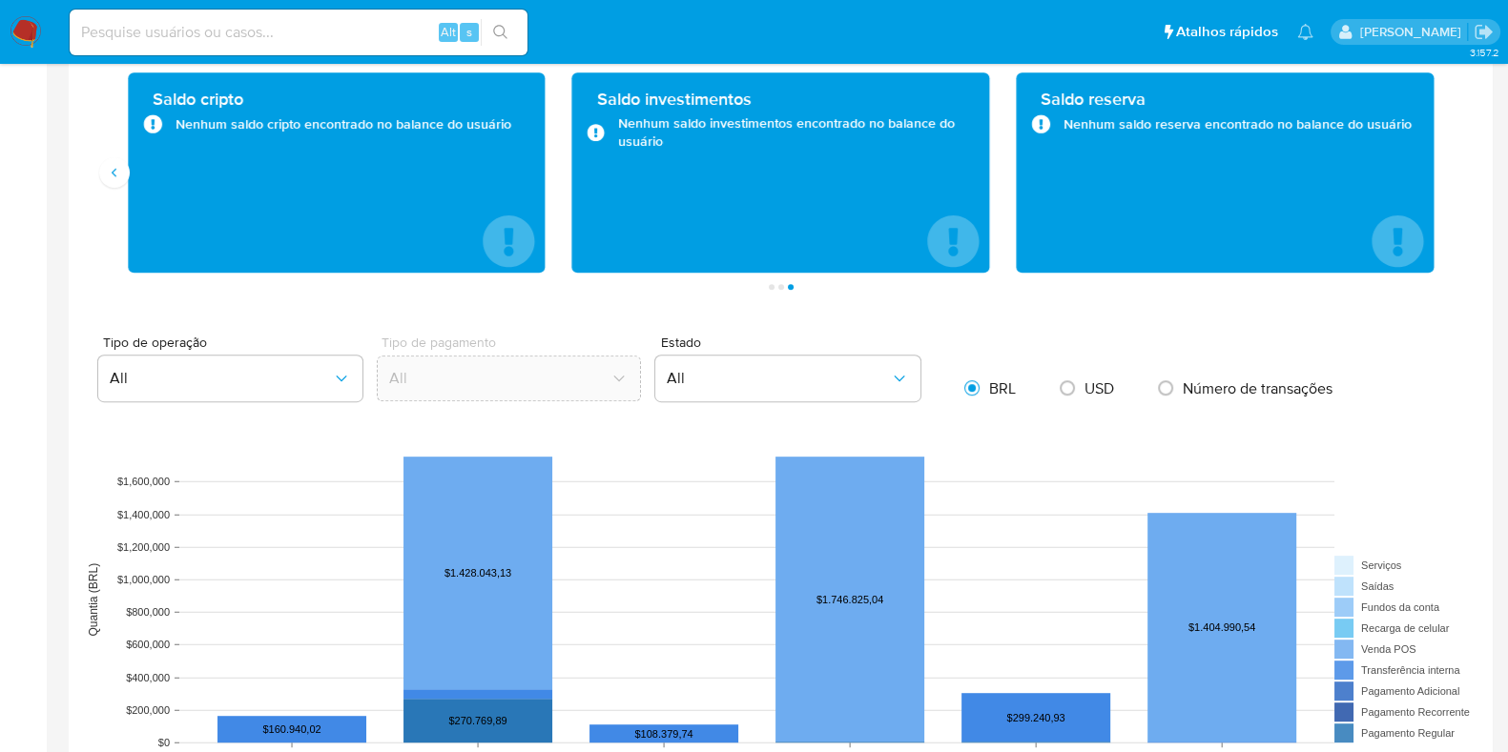
scroll to position [1311, 0]
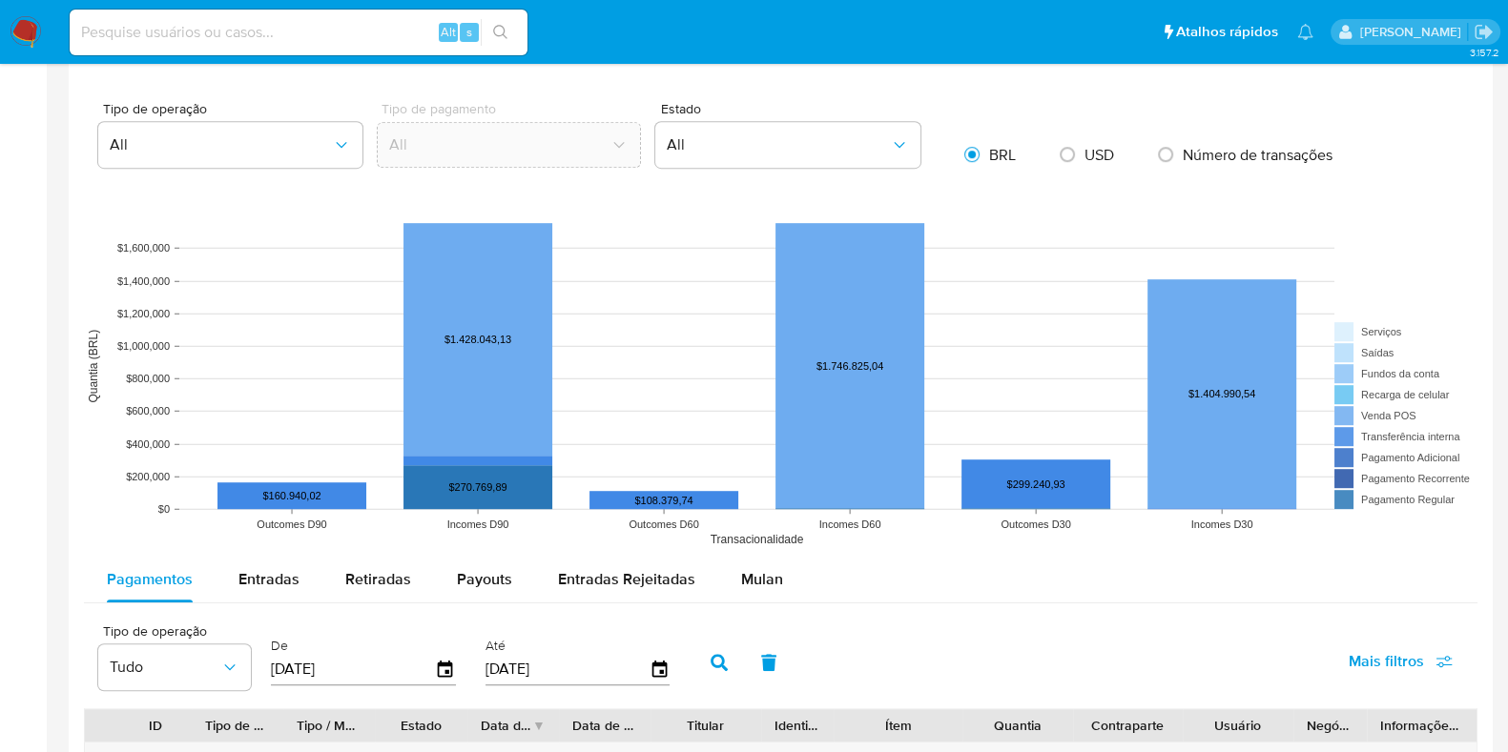
click at [8, 33] on nav "Pausado Ver notificaciones Alt s Atalhos rápidos Presiona las siguientes teclas…" at bounding box center [754, 32] width 1508 height 64
click at [27, 35] on img at bounding box center [26, 32] width 32 height 32
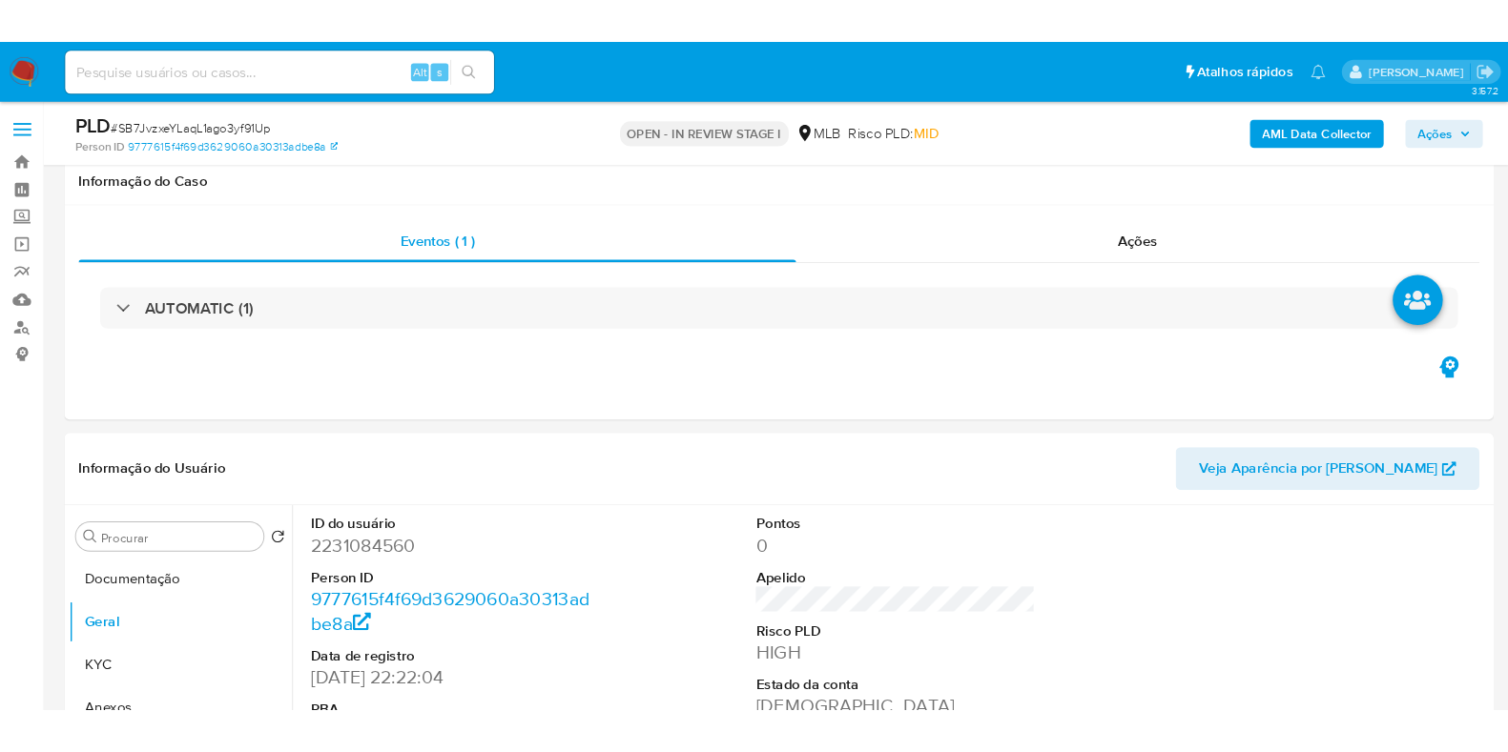
scroll to position [358, 0]
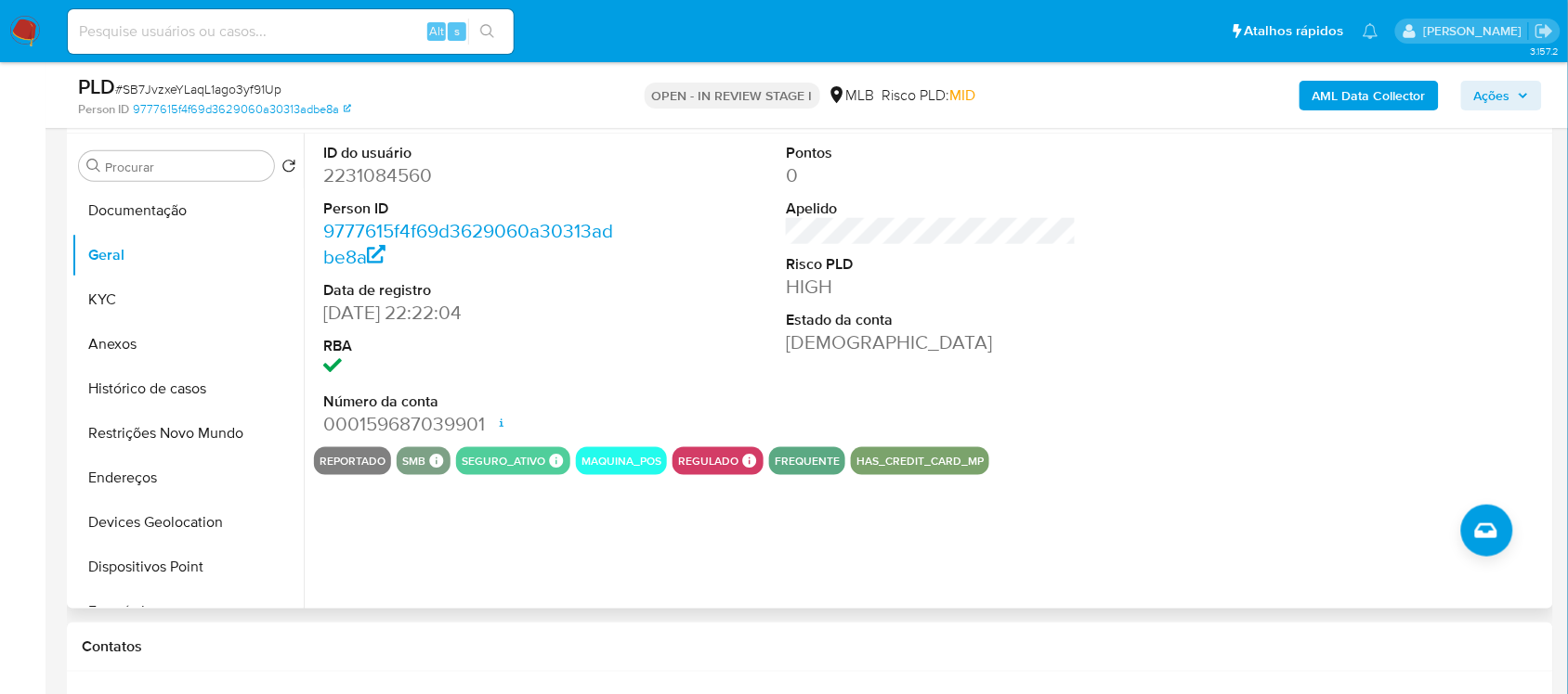
click at [392, 183] on dd "2231084560" at bounding box center [468, 175] width 290 height 26
copy dd "2231084560"
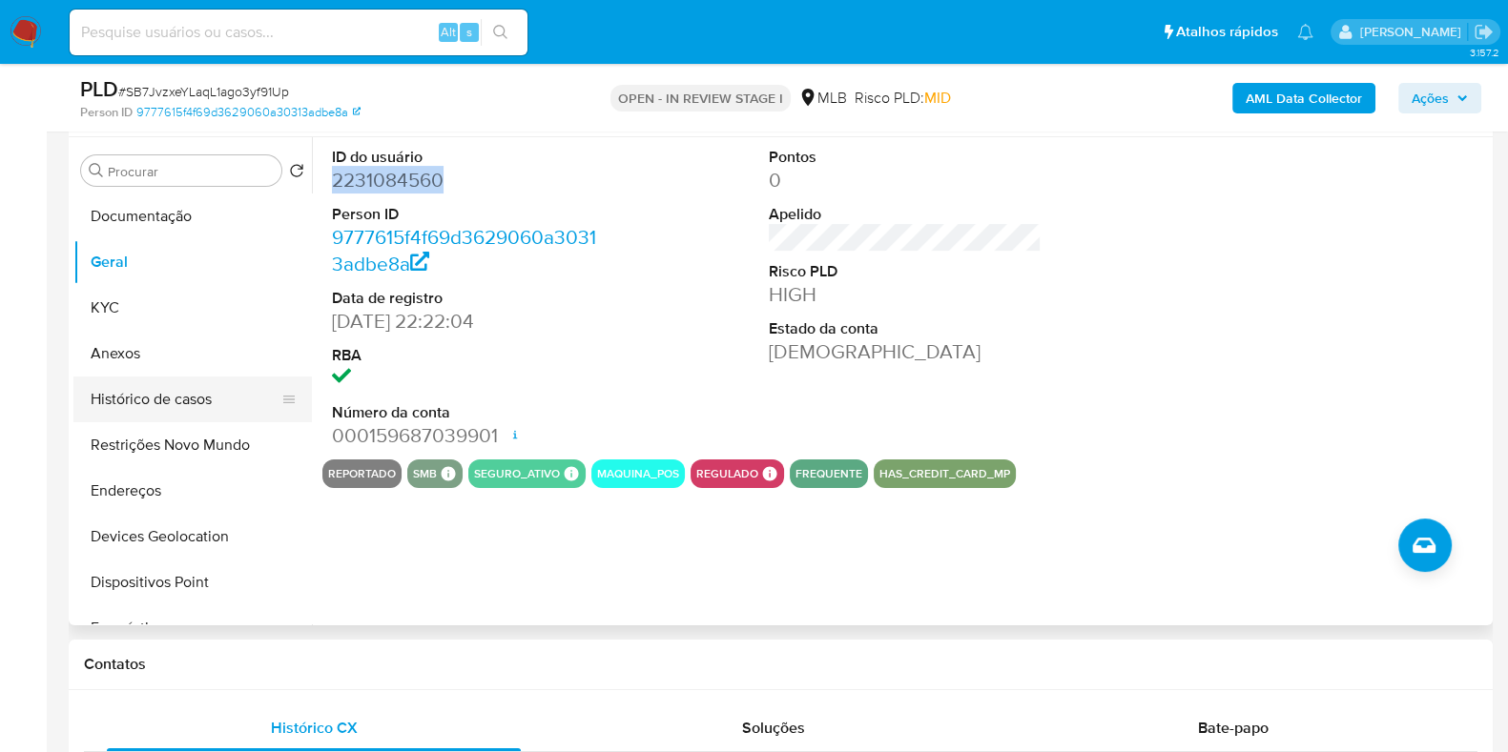
click at [147, 398] on button "Histórico de casos" at bounding box center [184, 400] width 223 height 46
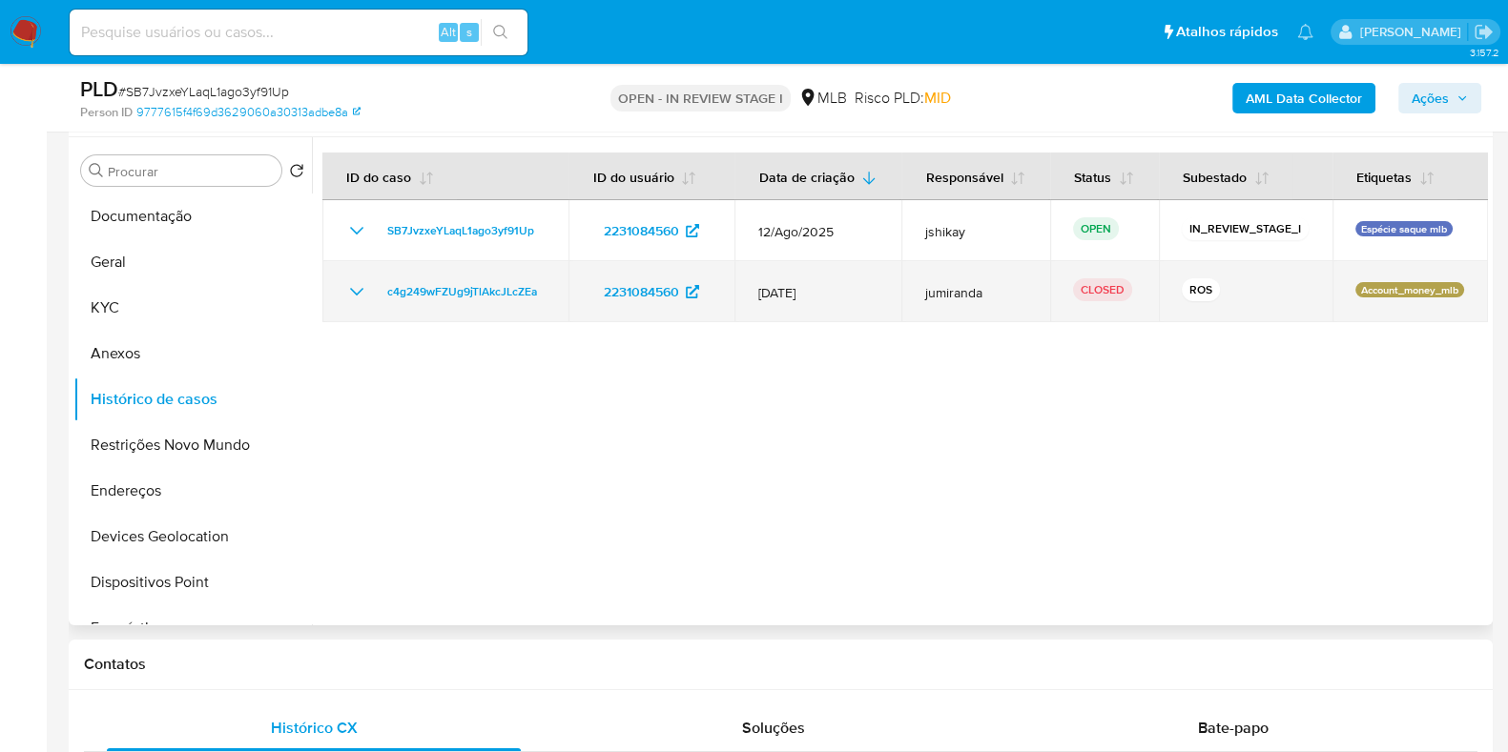
click at [345, 295] on icon "Mostrar/Ocultar" at bounding box center [356, 291] width 23 height 23
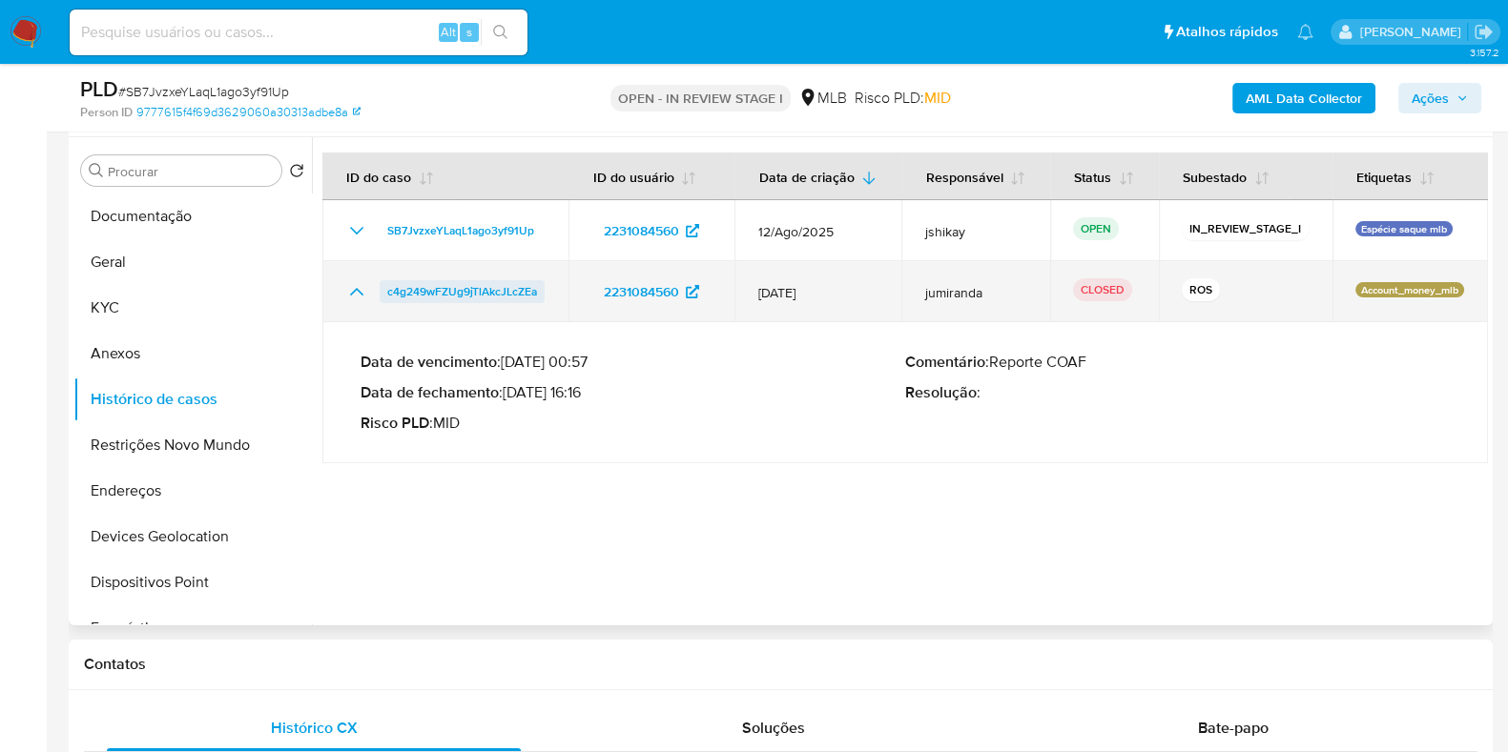
click at [506, 289] on span "c4g249wFZUg9jTlAkcJLcZEa" at bounding box center [462, 291] width 150 height 23
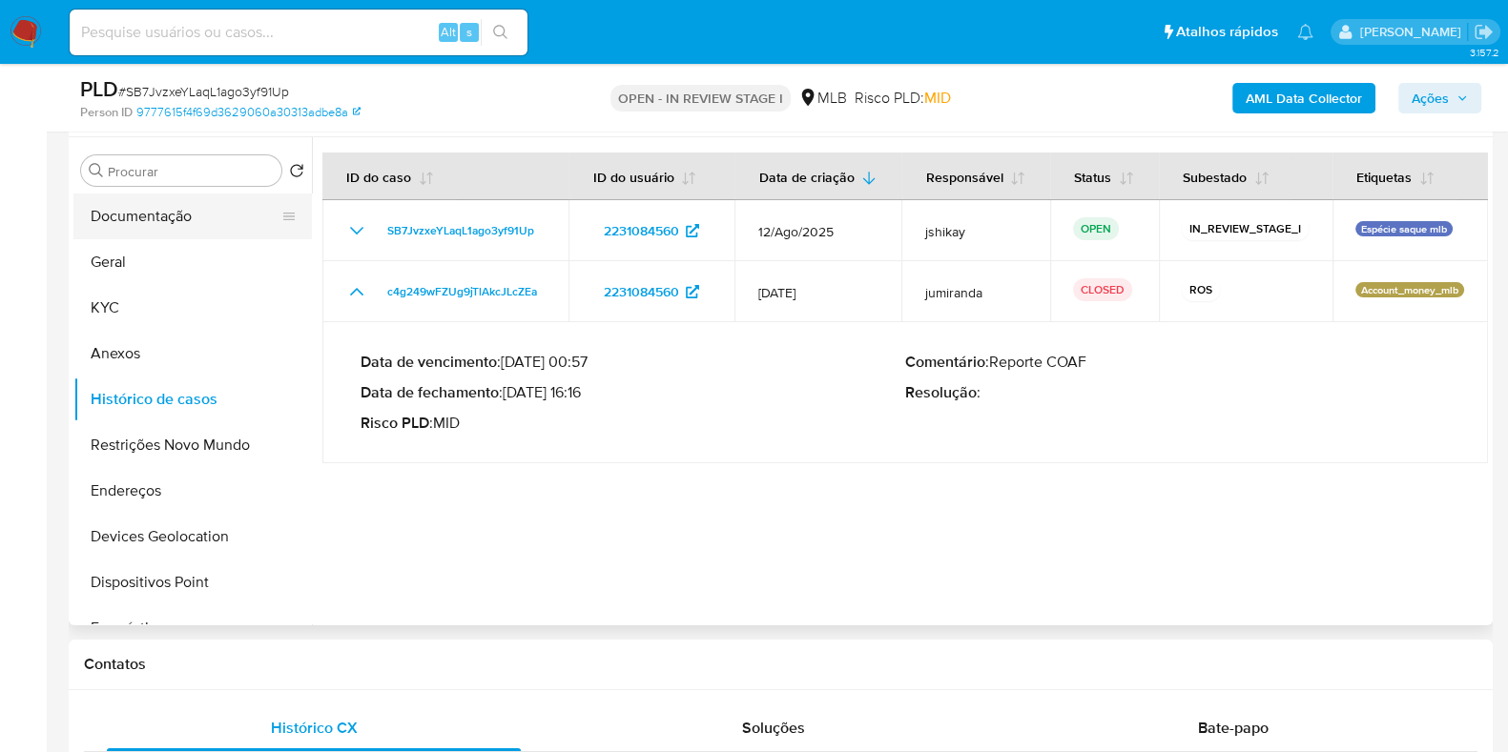
click at [180, 221] on button "Documentação" at bounding box center [184, 217] width 223 height 46
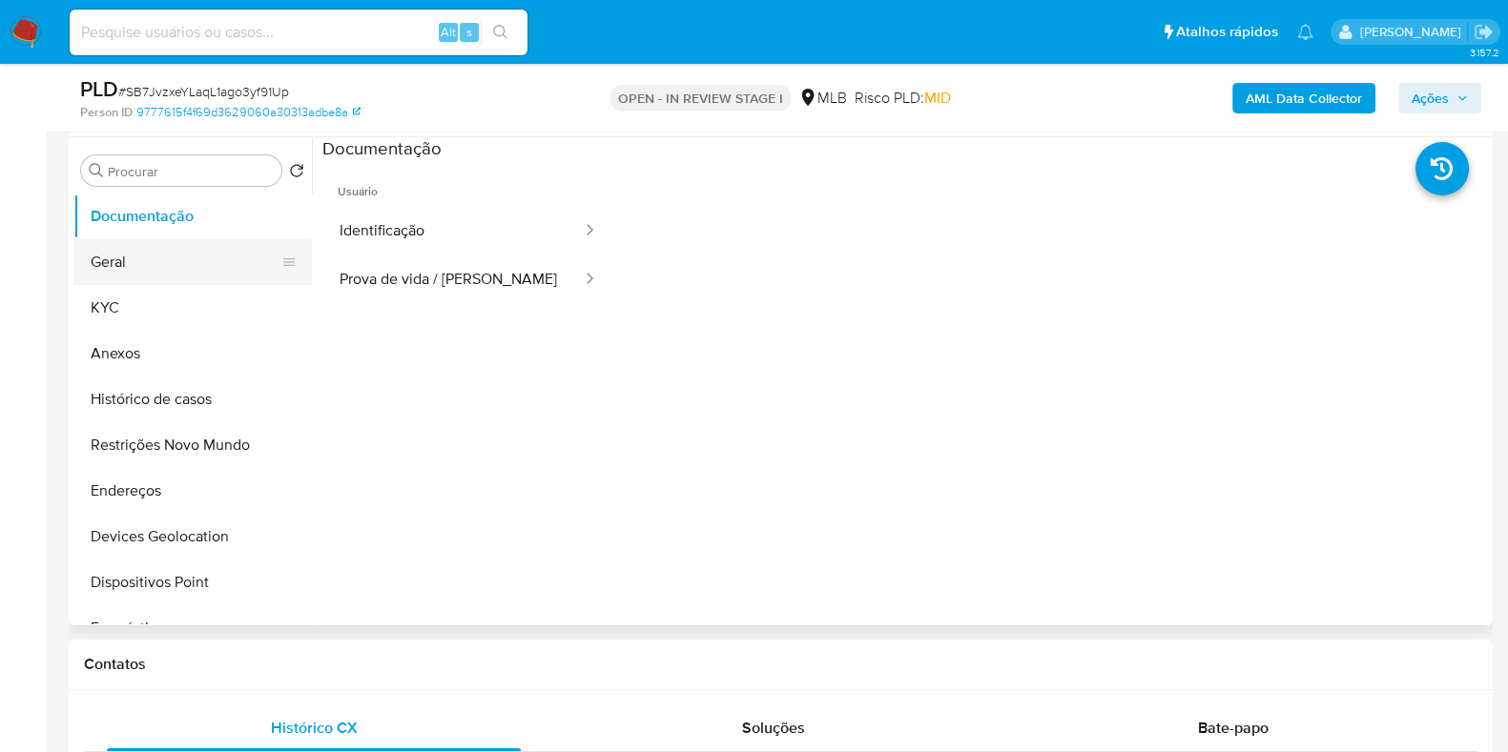
click at [192, 255] on button "Geral" at bounding box center [184, 262] width 223 height 46
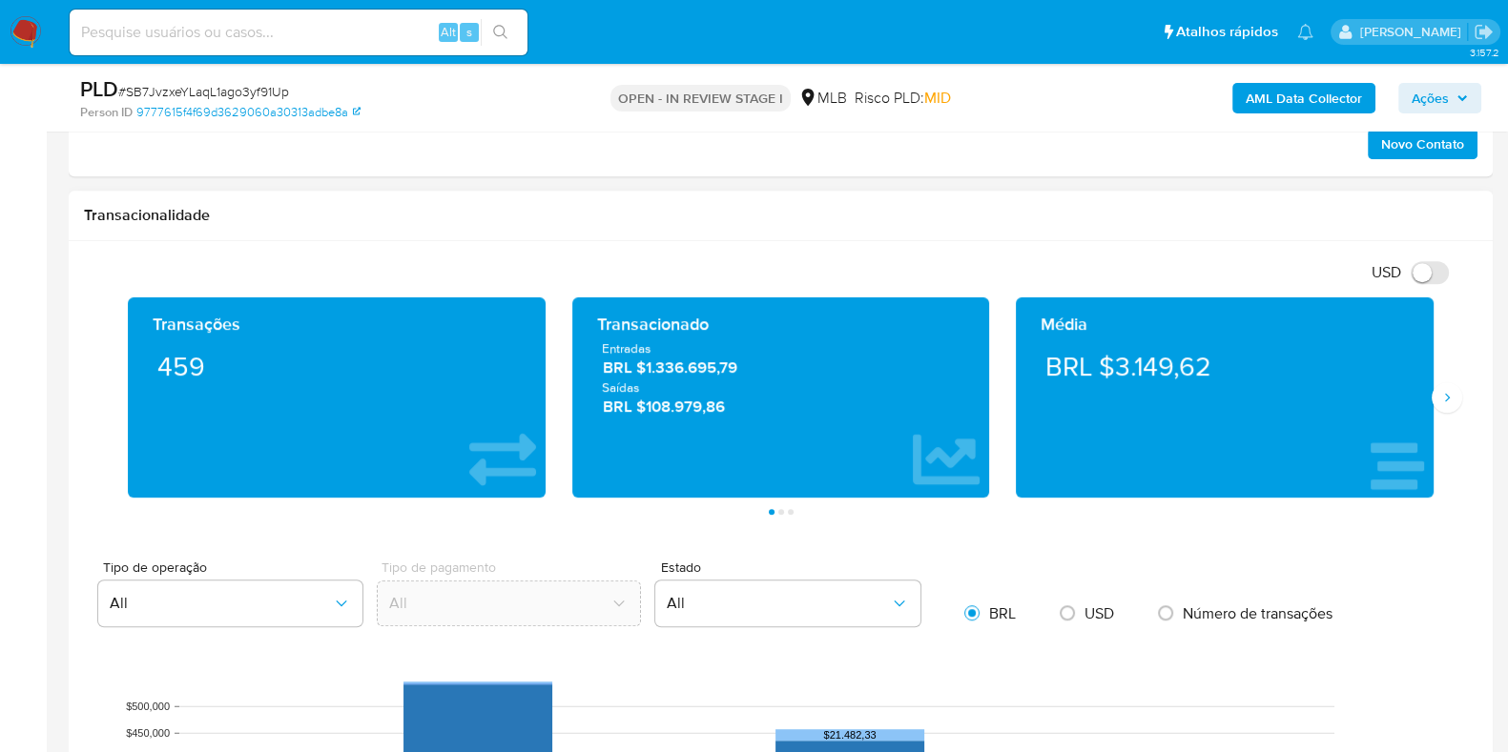
scroll to position [1073, 0]
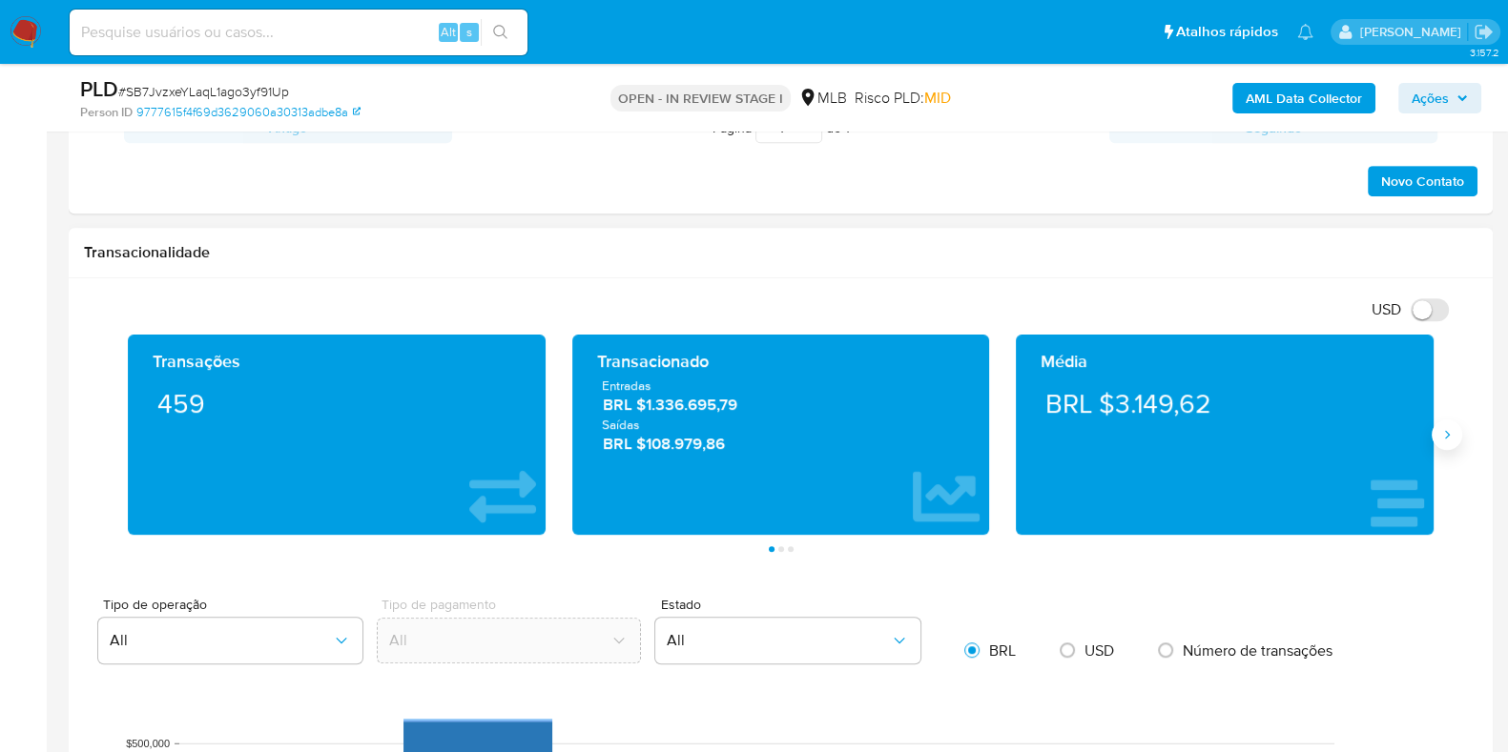
click at [1442, 441] on icon "Siguiente" at bounding box center [1446, 434] width 15 height 15
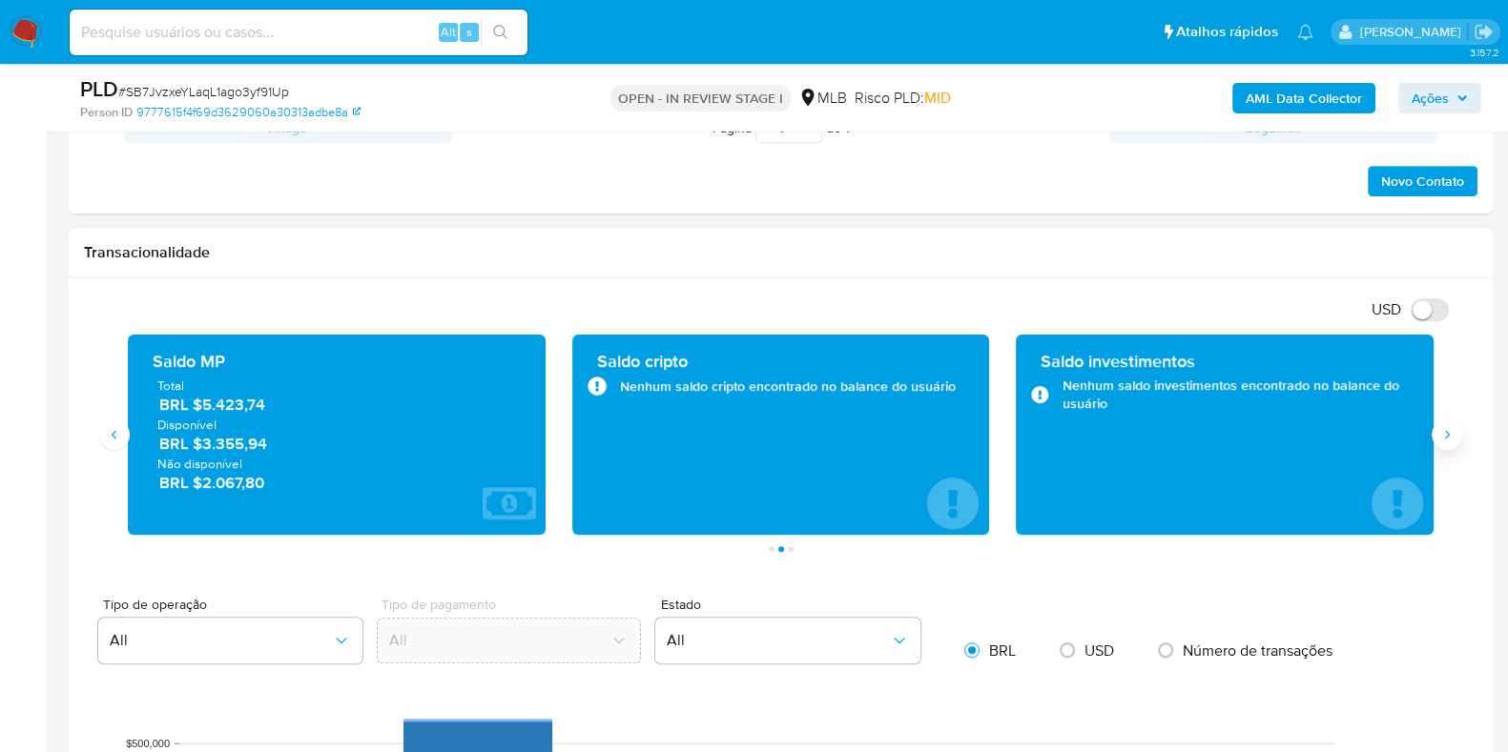
click at [1442, 441] on icon "Siguiente" at bounding box center [1446, 434] width 15 height 15
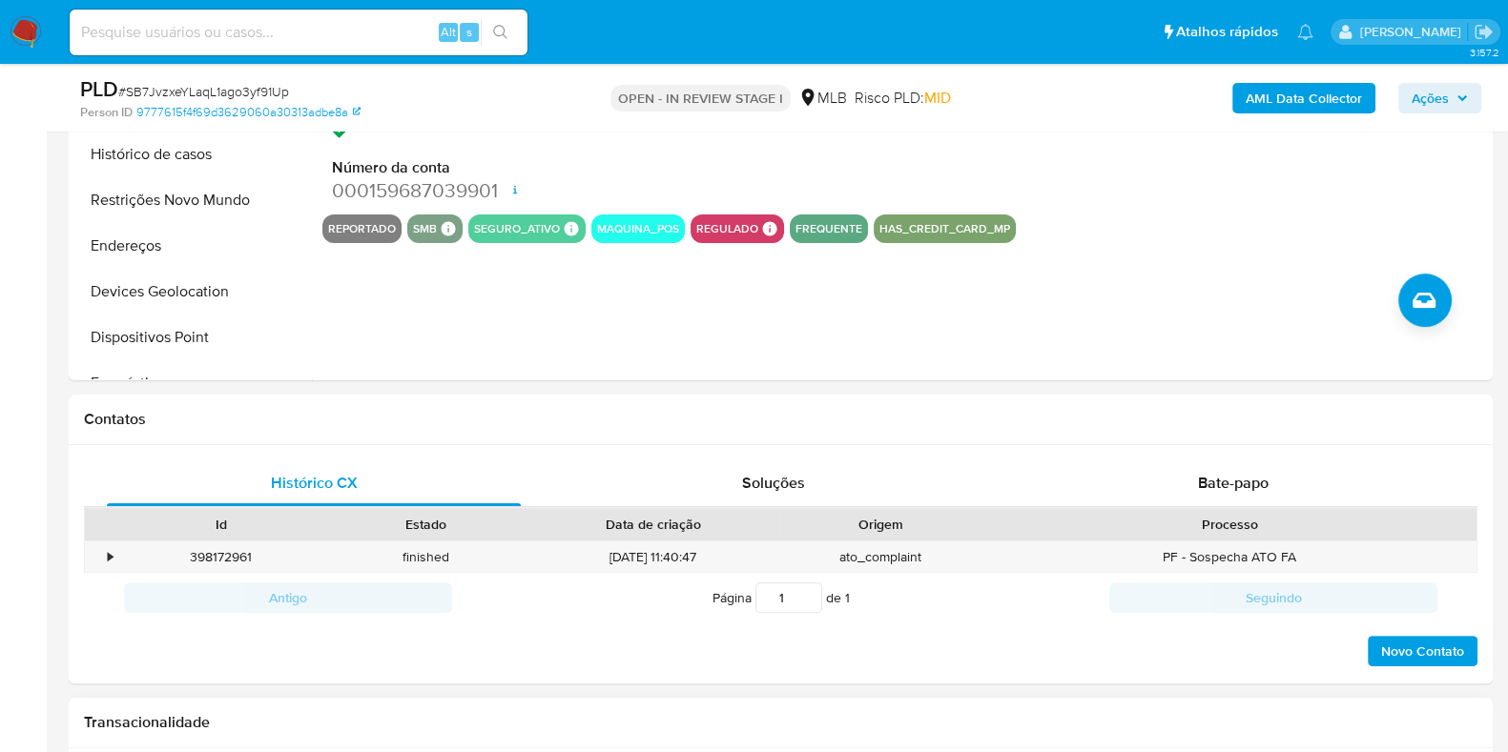
scroll to position [358, 0]
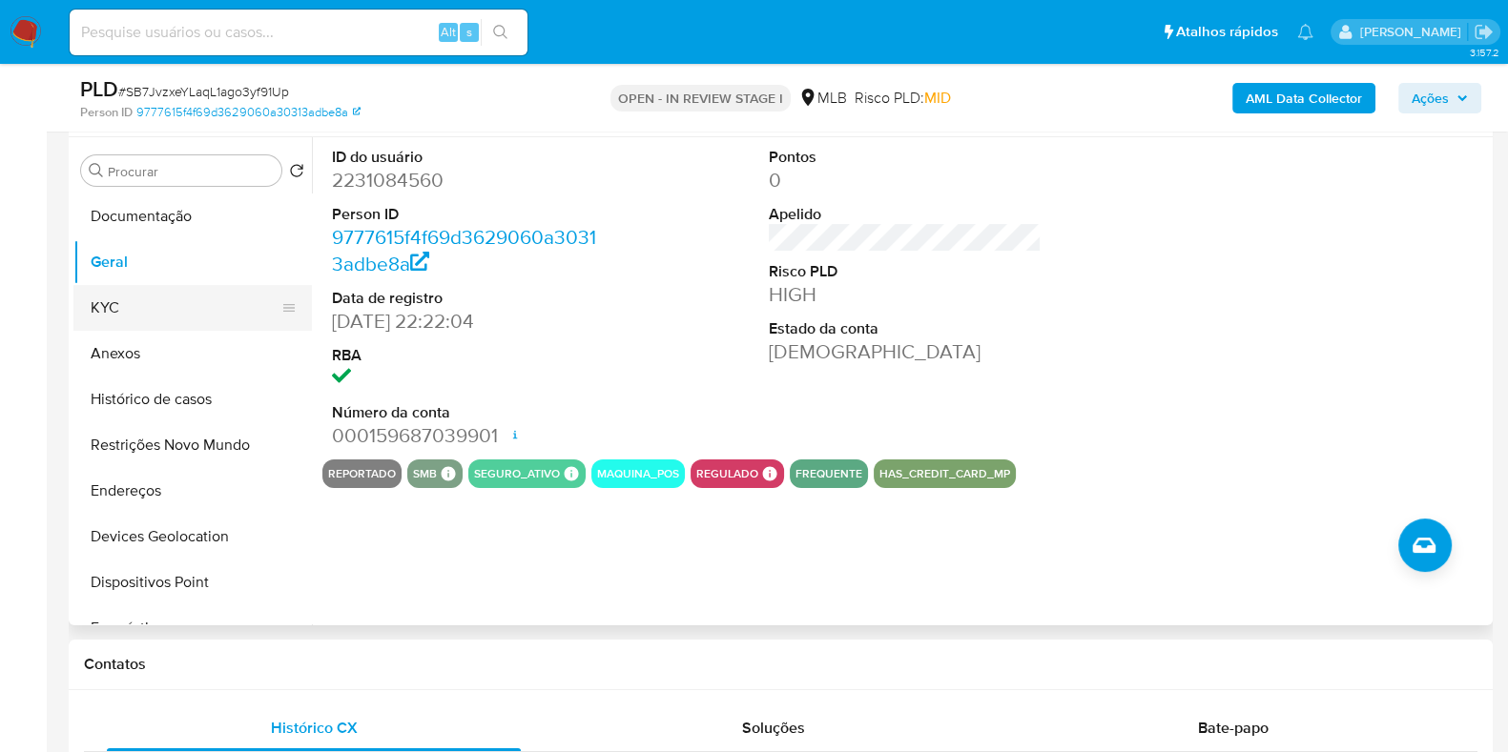
click at [127, 292] on button "KYC" at bounding box center [184, 308] width 223 height 46
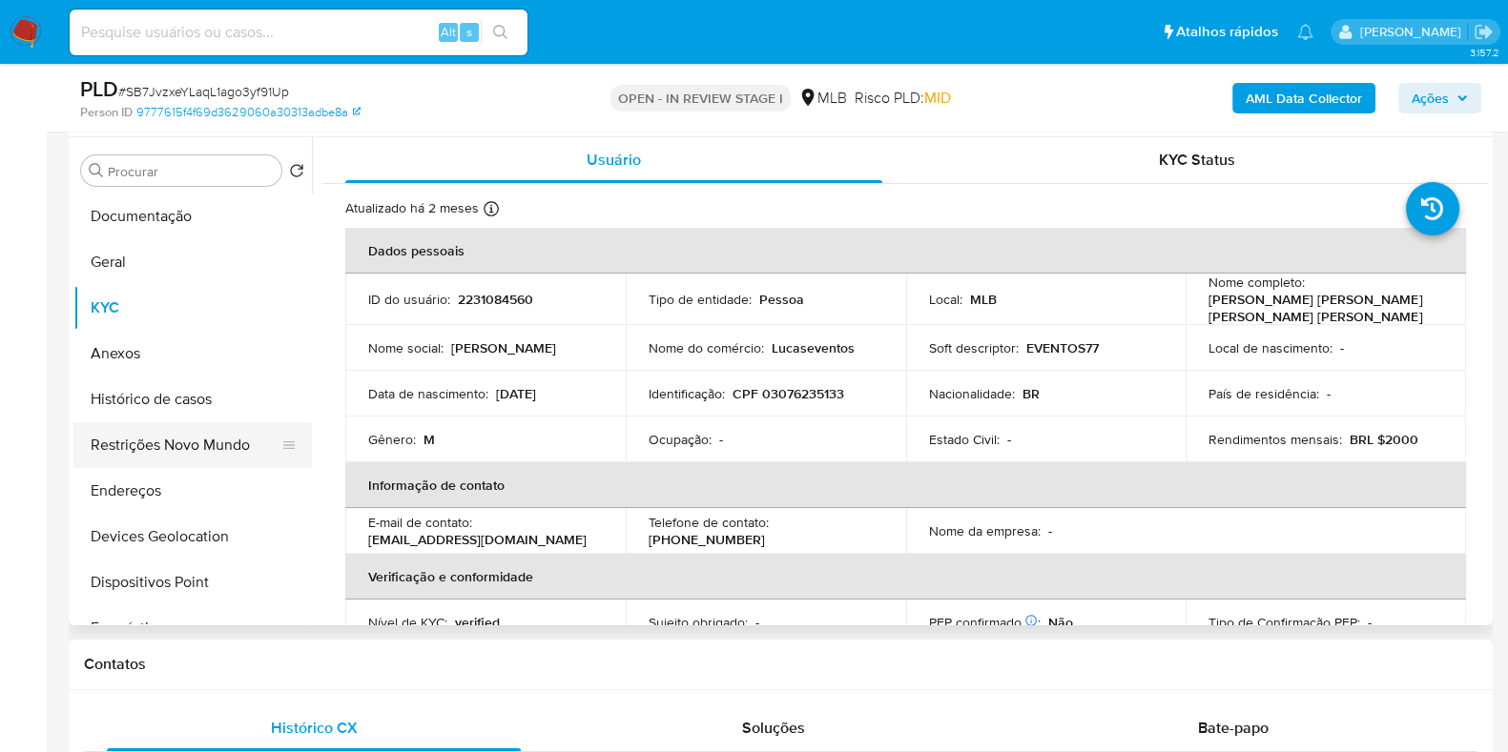
click at [139, 448] on button "Restrições Novo Mundo" at bounding box center [184, 445] width 223 height 46
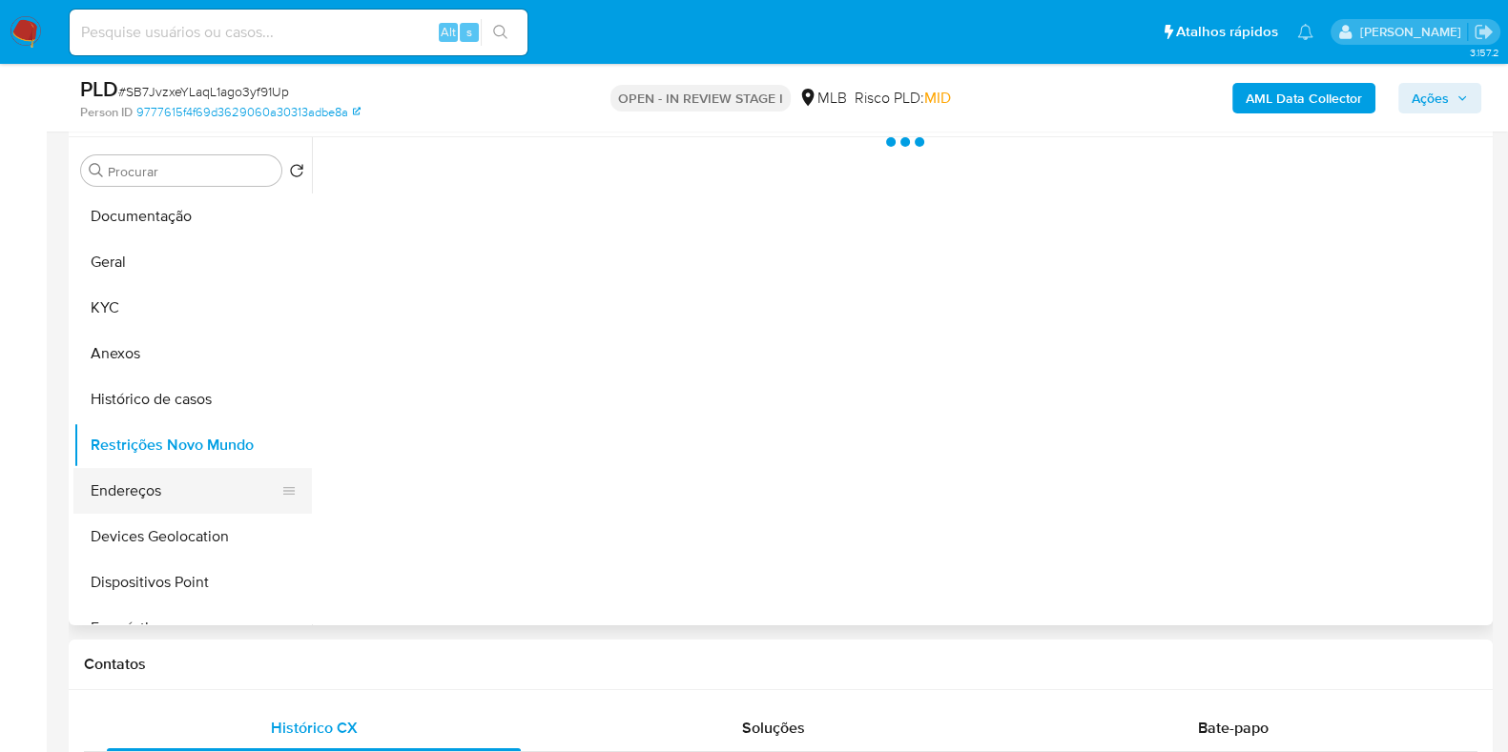
click at [139, 488] on button "Endereços" at bounding box center [184, 491] width 223 height 46
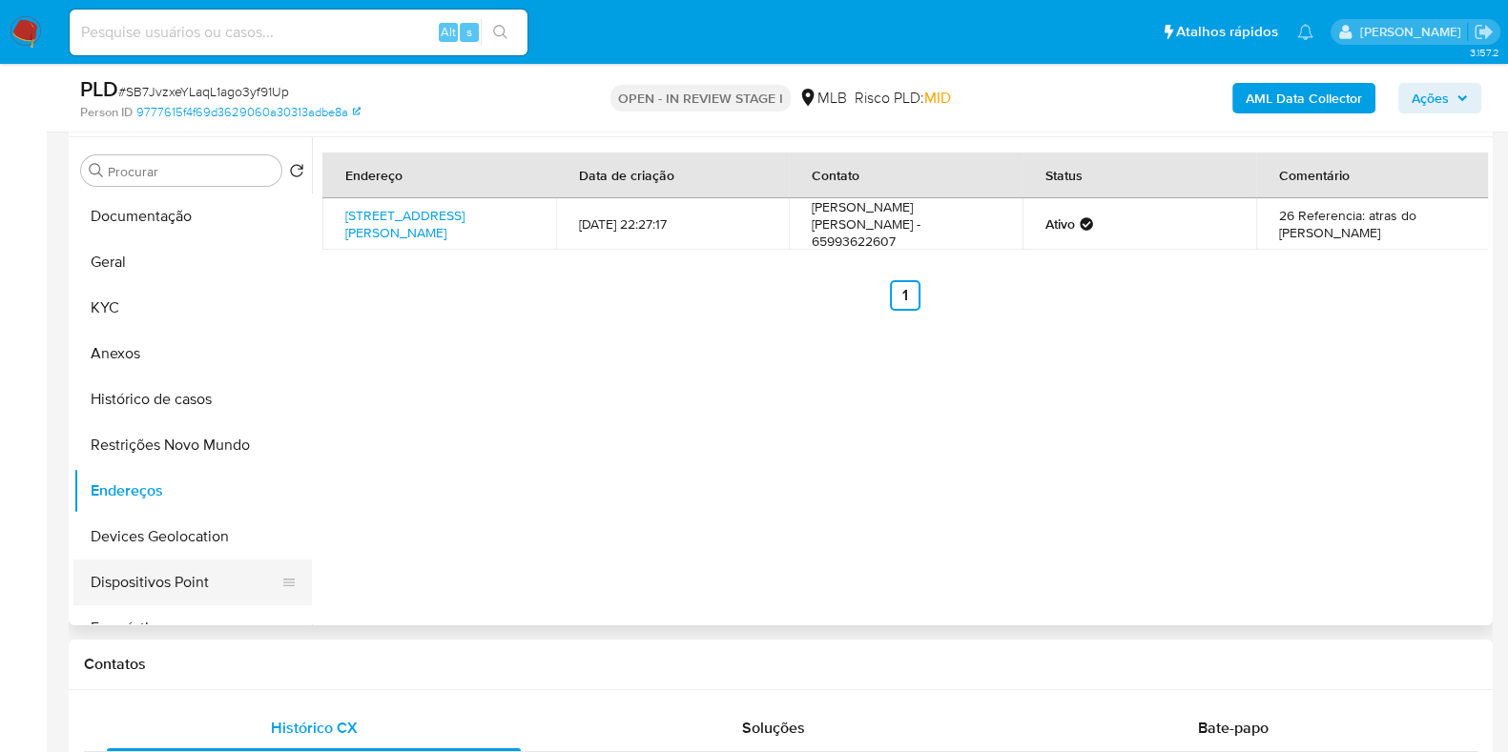
click at [203, 569] on button "Dispositivos Point" at bounding box center [184, 583] width 223 height 46
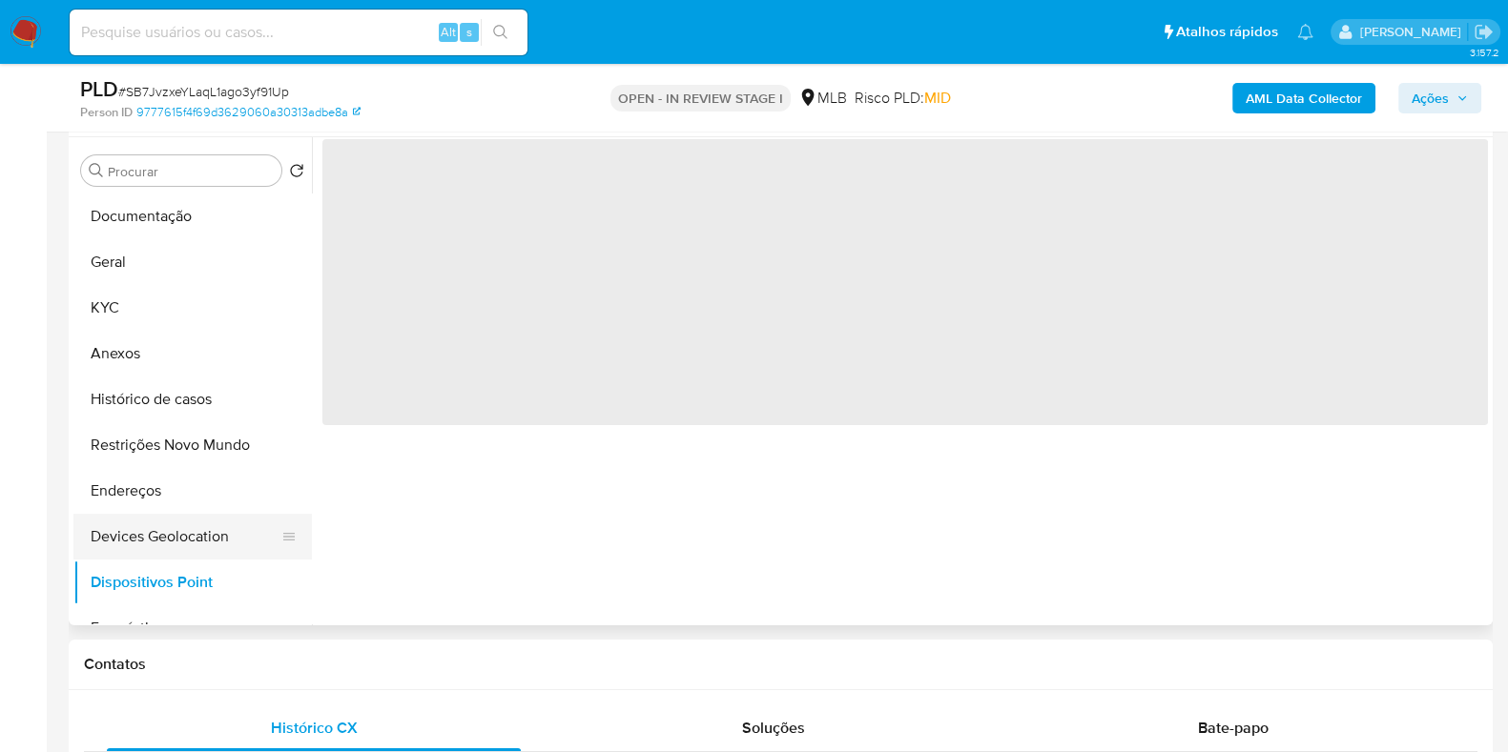
click at [197, 532] on button "Devices Geolocation" at bounding box center [184, 537] width 223 height 46
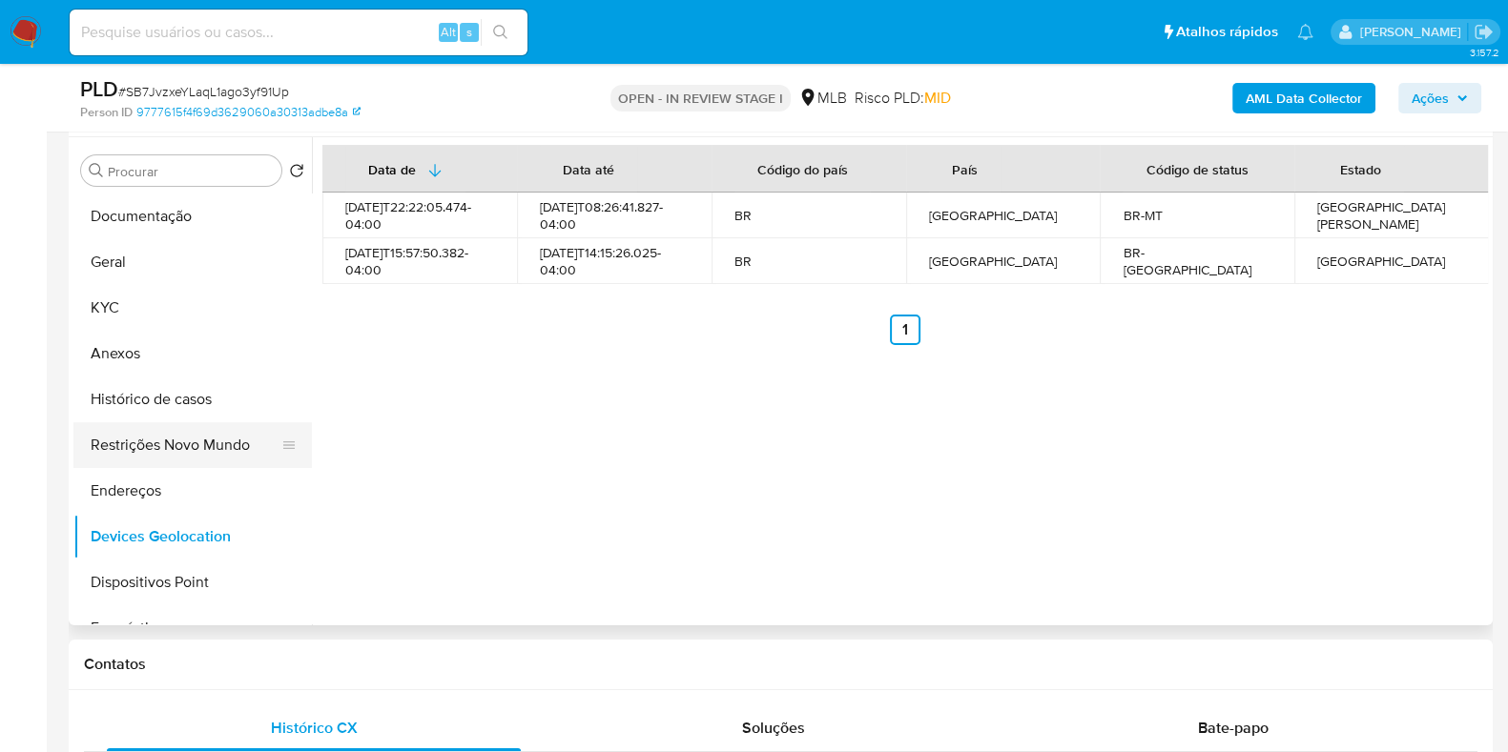
click at [175, 443] on button "Restrições Novo Mundo" at bounding box center [184, 445] width 223 height 46
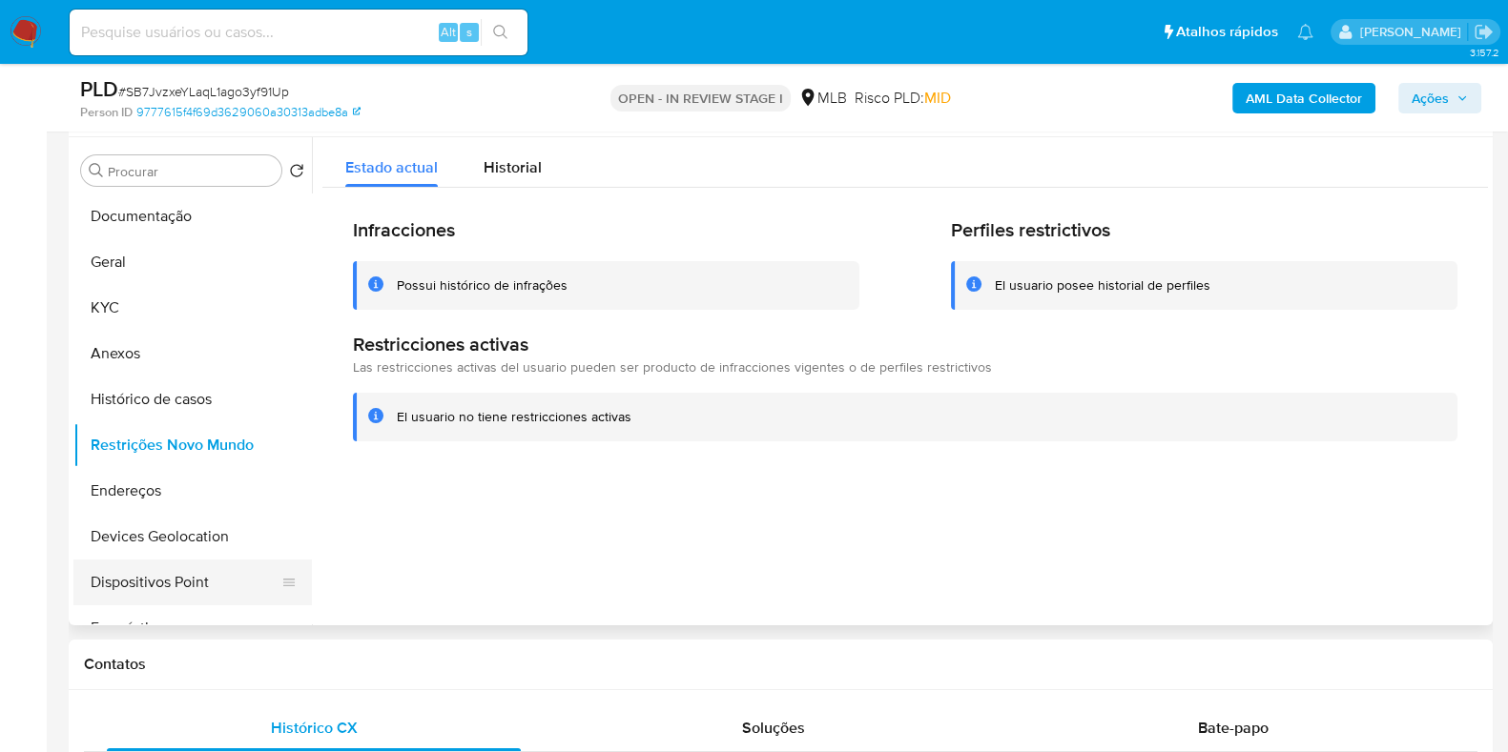
click at [232, 591] on button "Dispositivos Point" at bounding box center [184, 583] width 223 height 46
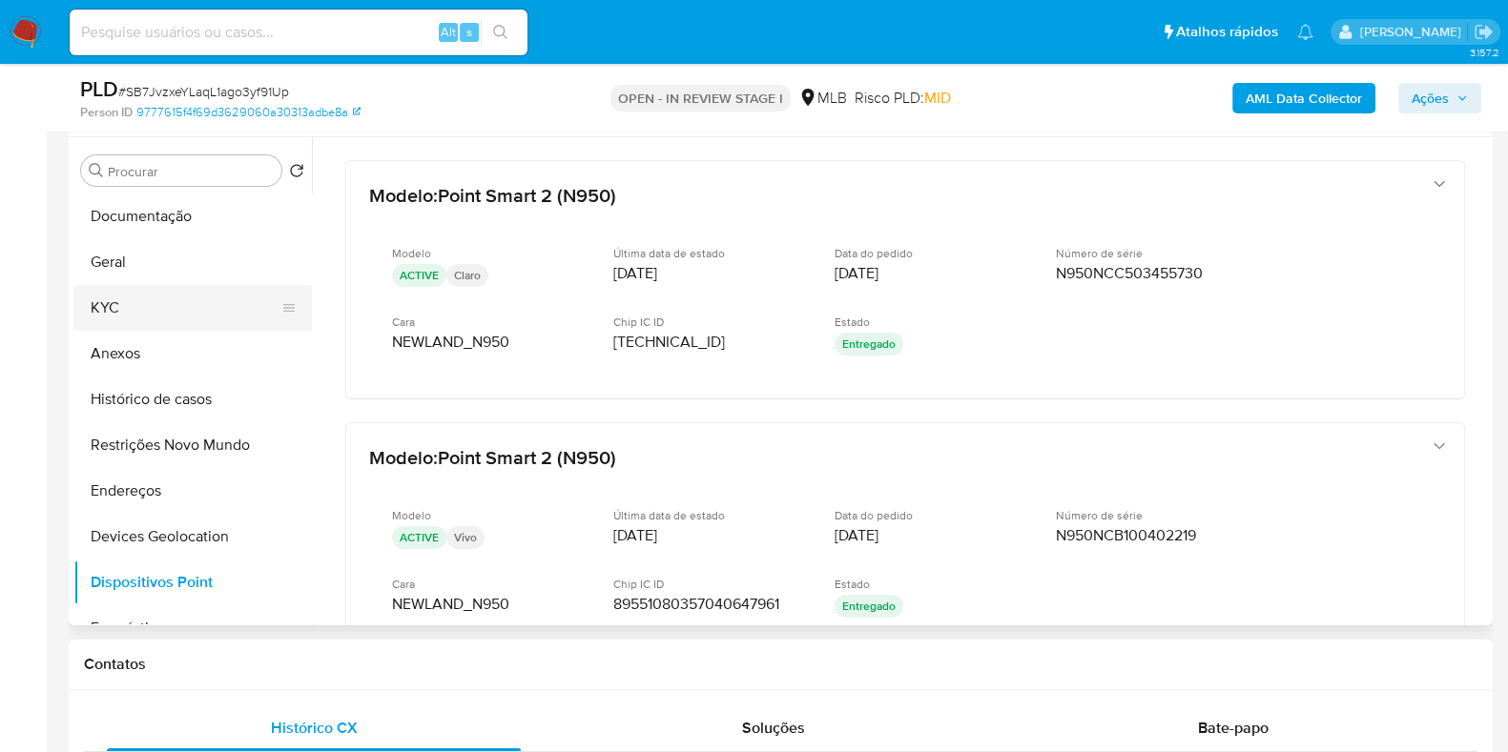
click at [148, 313] on button "KYC" at bounding box center [184, 308] width 223 height 46
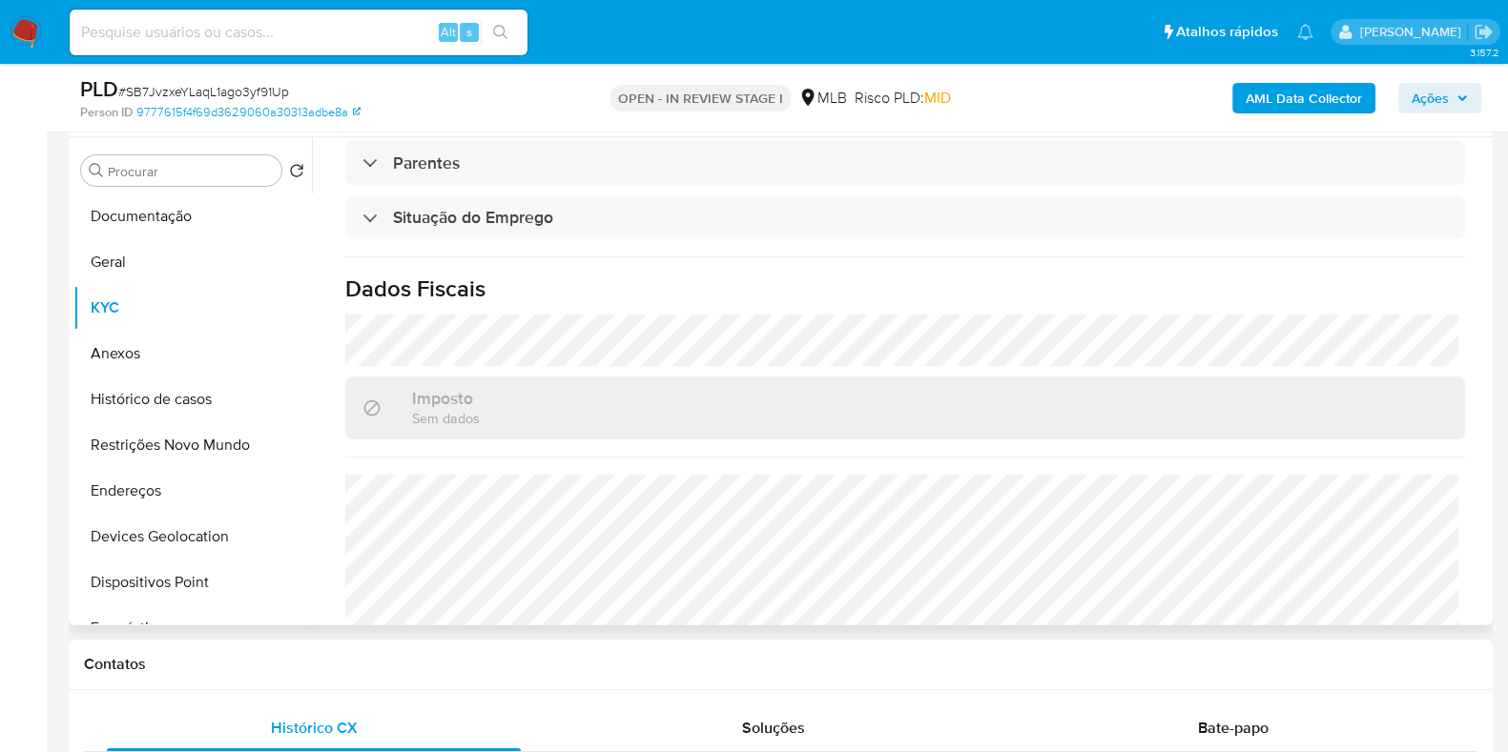
scroll to position [833, 0]
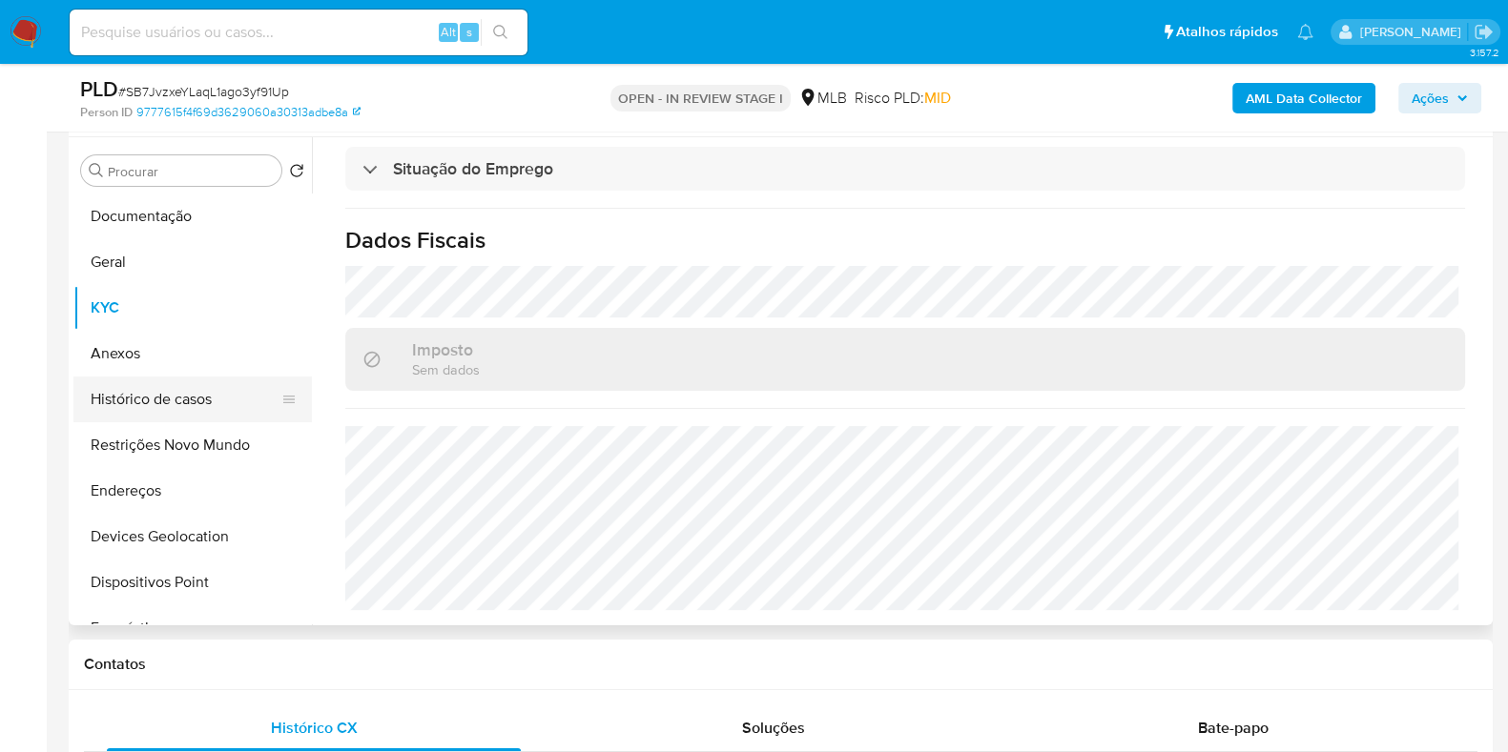
click at [172, 397] on button "Histórico de casos" at bounding box center [184, 400] width 223 height 46
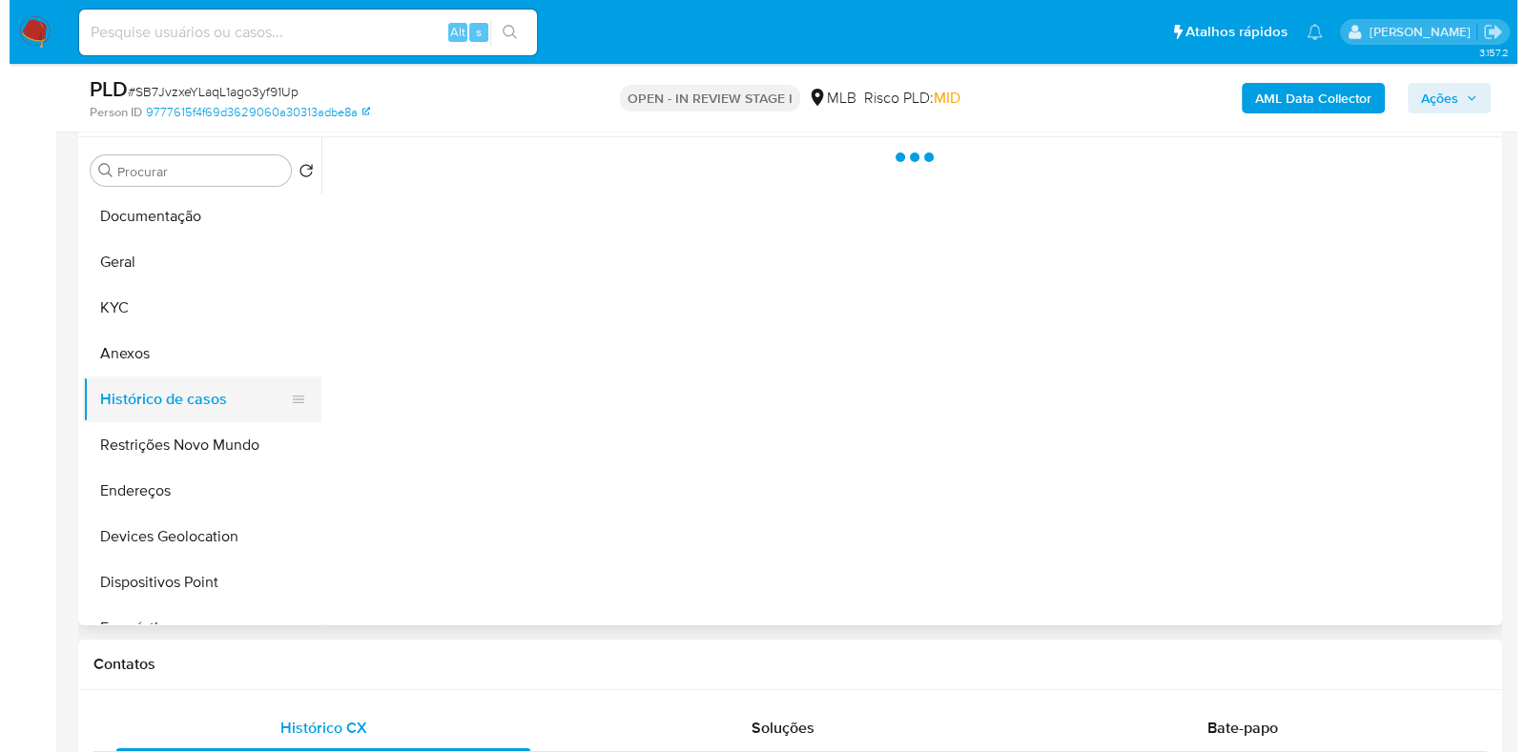
scroll to position [0, 0]
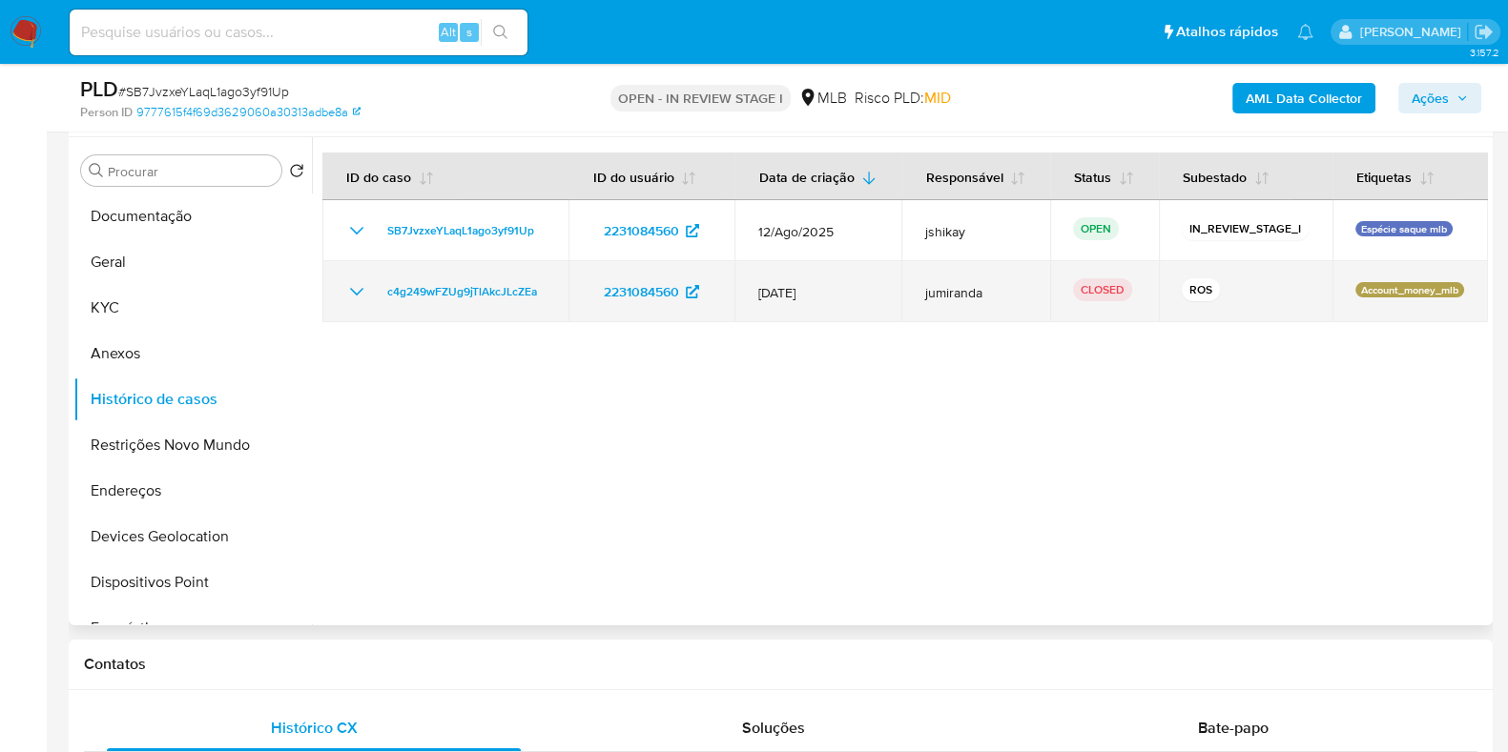
click at [348, 291] on icon "Mostrar/Ocultar" at bounding box center [356, 291] width 23 height 23
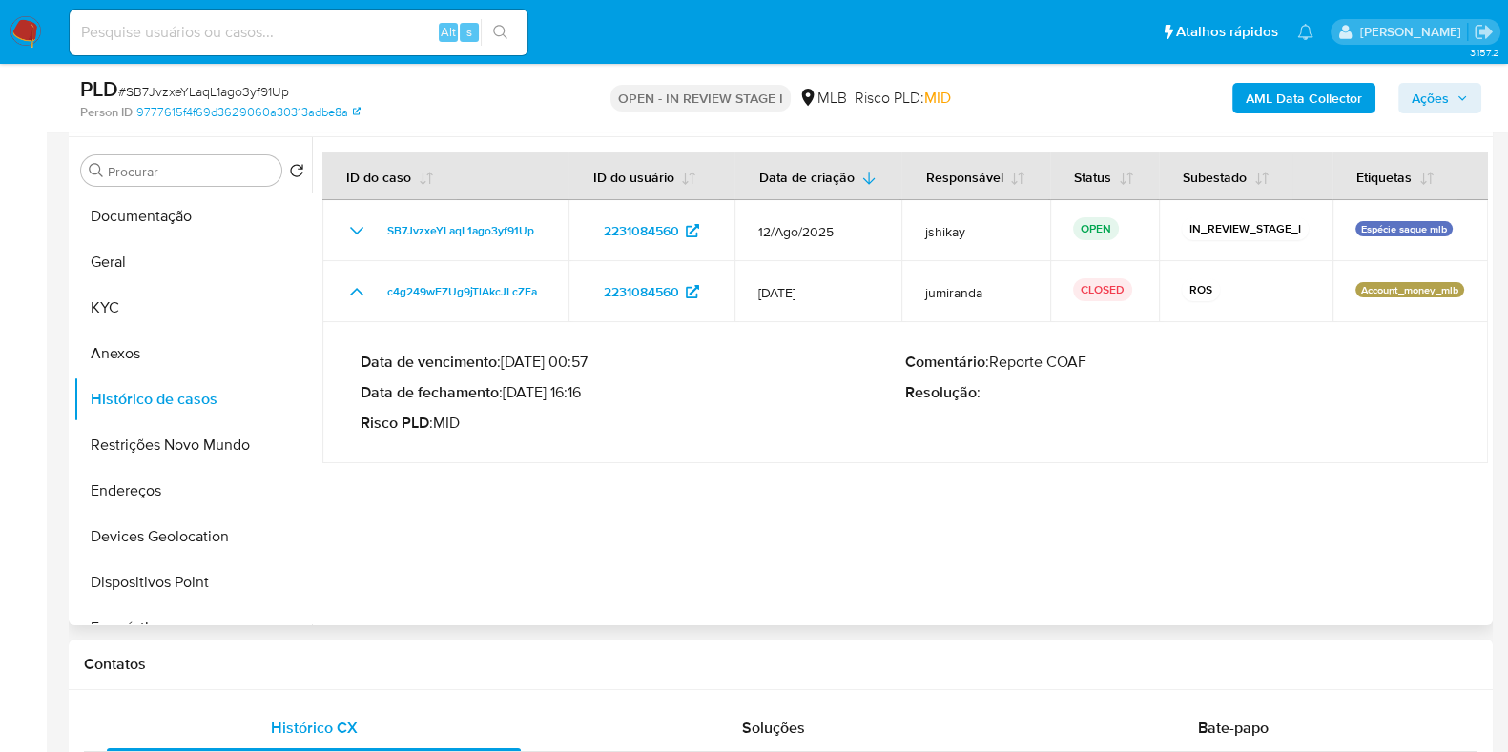
drag, startPoint x: 506, startPoint y: 393, endPoint x: 587, endPoint y: 396, distance: 81.1
click at [587, 396] on p "Data de fechamento : 12/08/2025 16:16" at bounding box center [632, 392] width 545 height 19
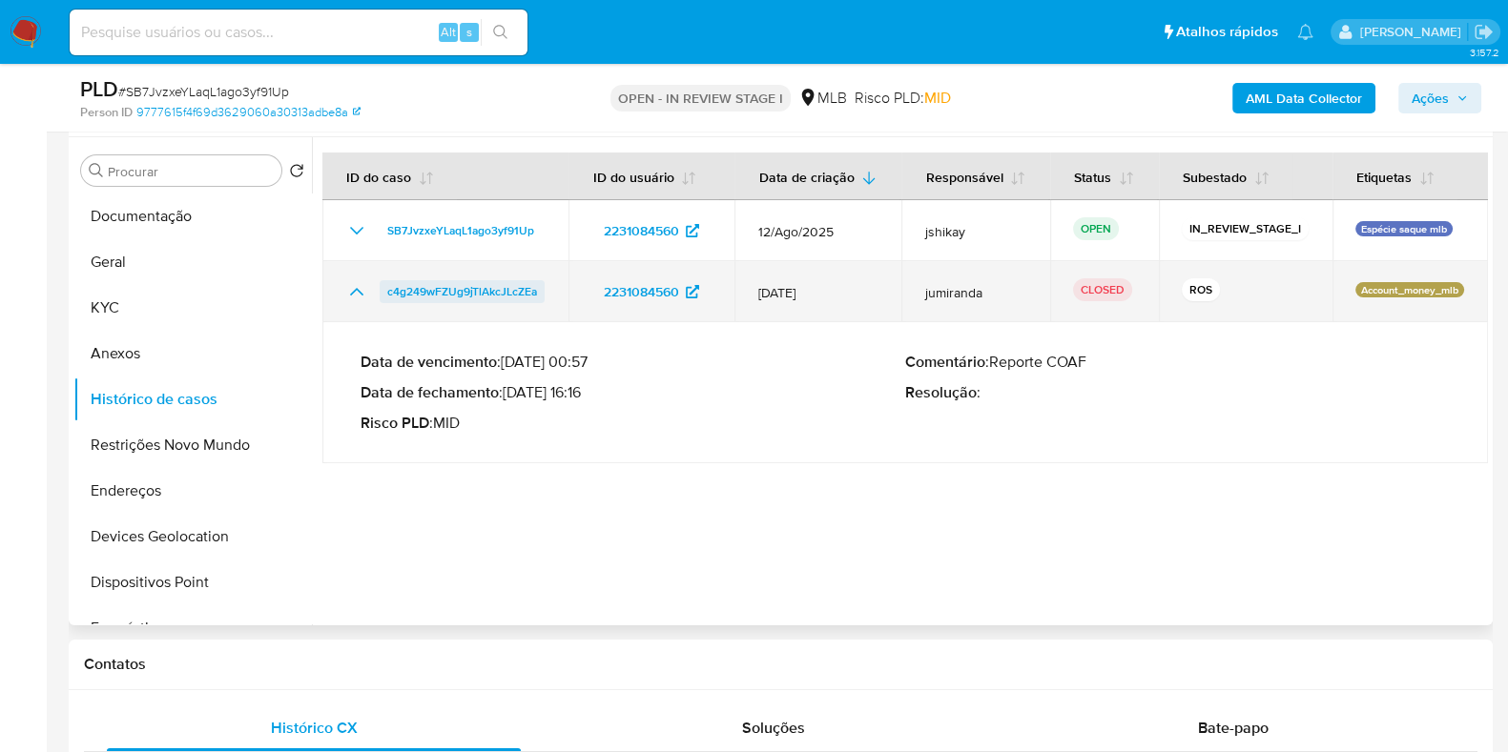
drag, startPoint x: 380, startPoint y: 293, endPoint x: 535, endPoint y: 293, distance: 155.4
click at [535, 293] on div "c4g249wFZUg9jTlAkcJLcZEa" at bounding box center [445, 291] width 200 height 23
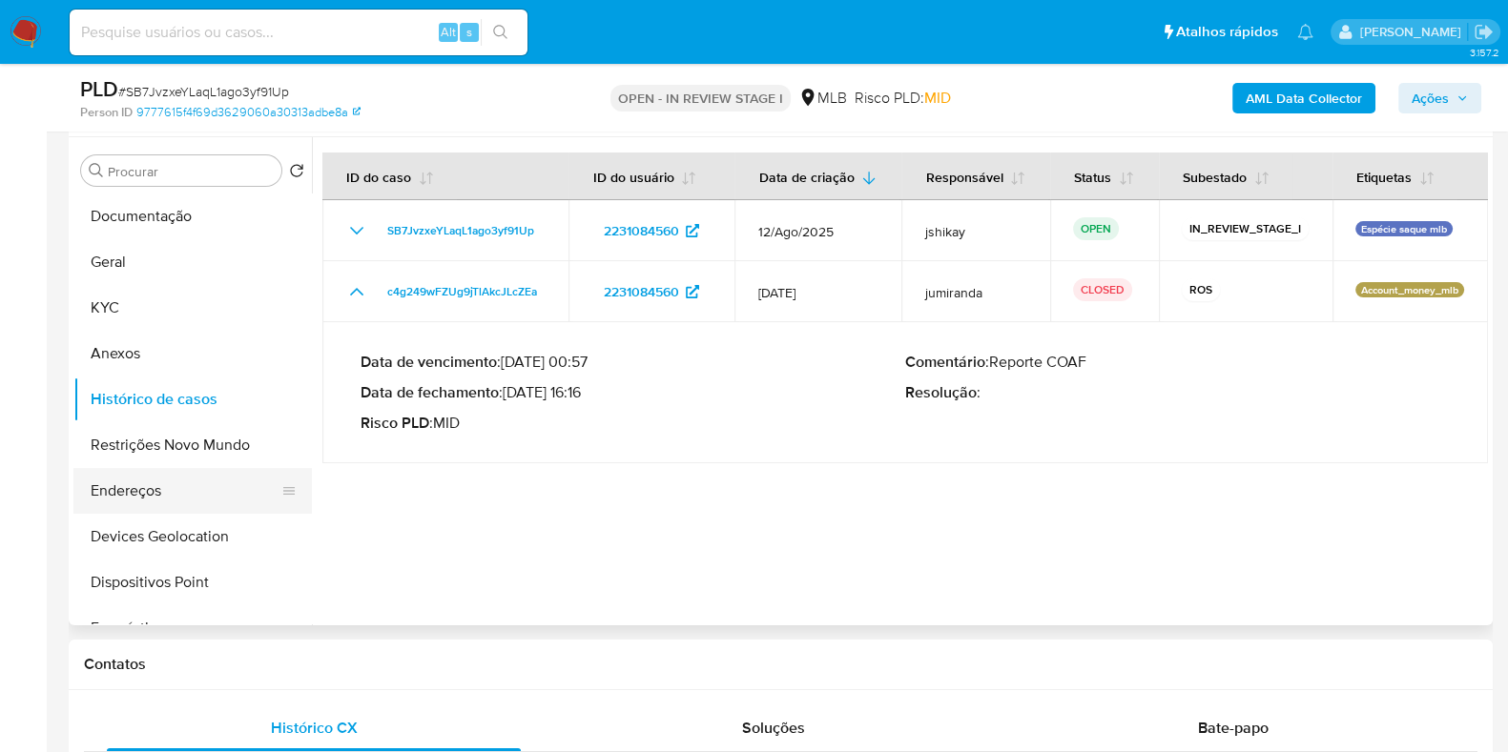
click at [168, 468] on button "Endereços" at bounding box center [184, 491] width 223 height 46
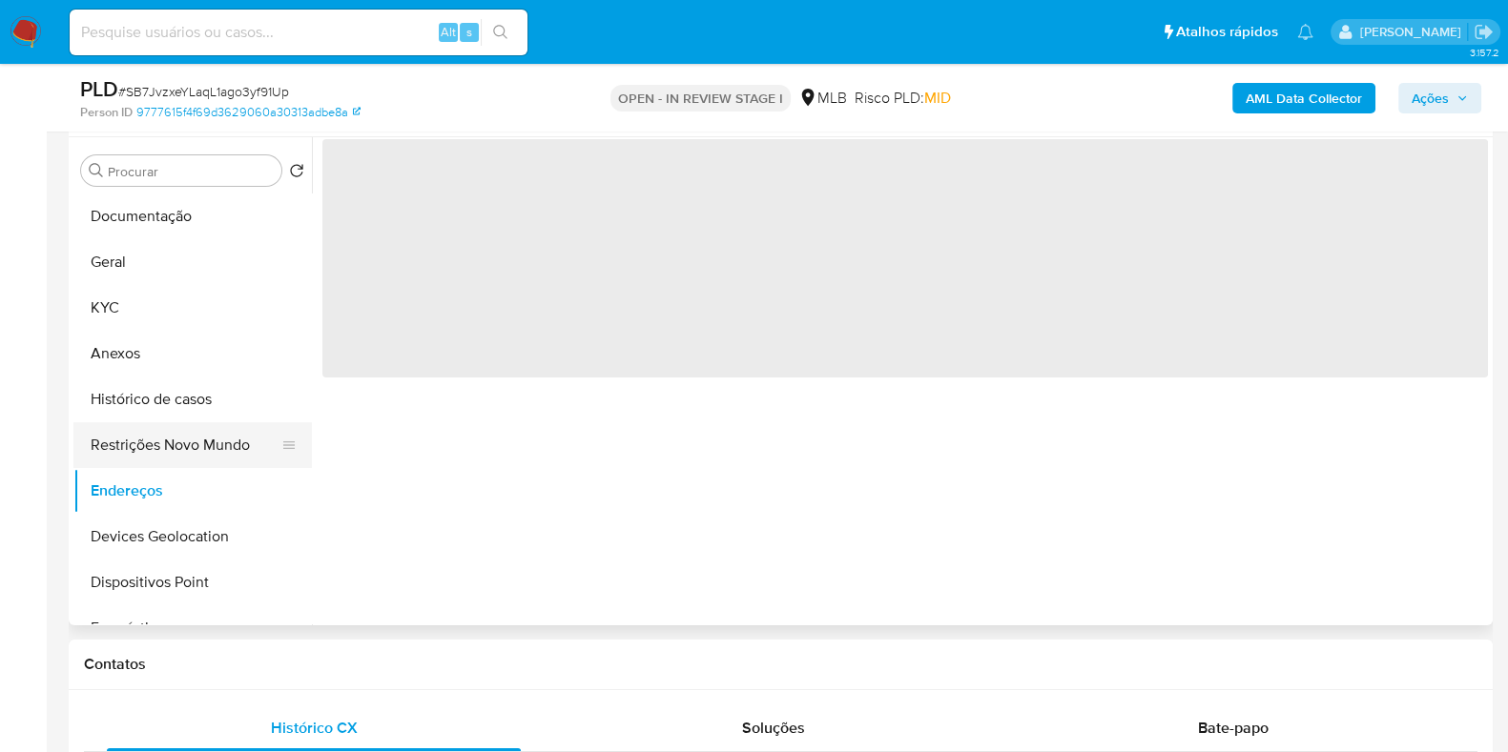
click at [169, 452] on button "Restrições Novo Mundo" at bounding box center [184, 445] width 223 height 46
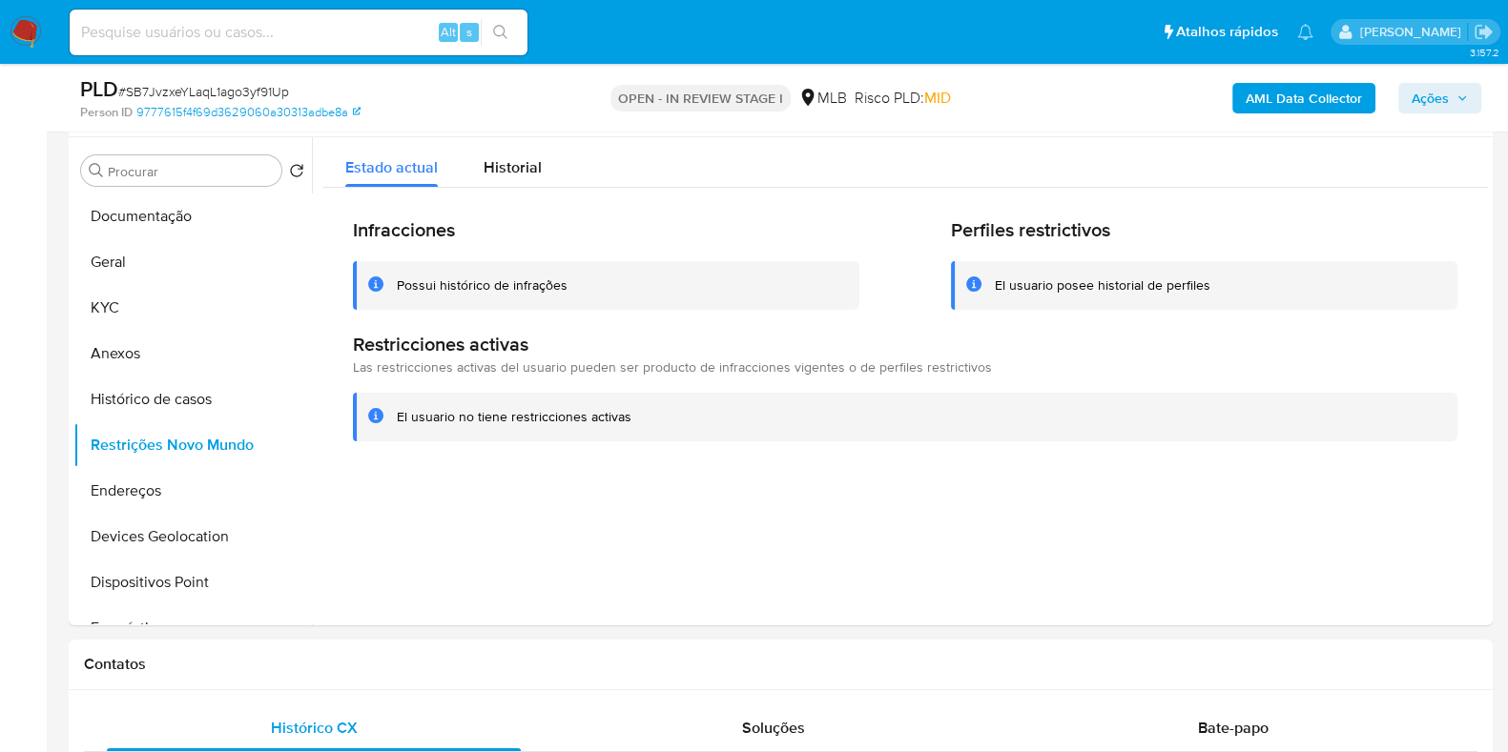
click at [1269, 107] on b "AML Data Collector" at bounding box center [1303, 98] width 116 height 31
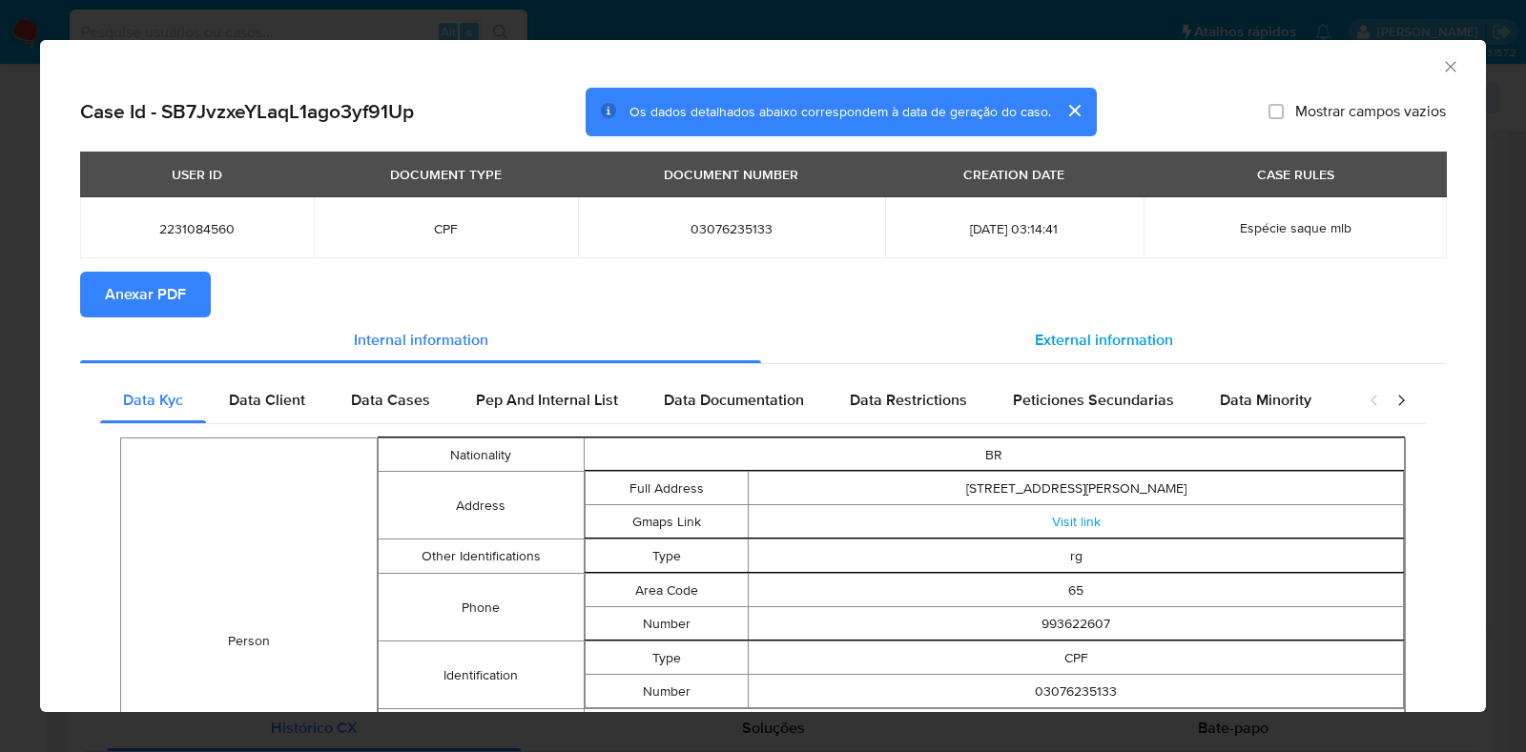
click at [1078, 345] on span "External information" at bounding box center [1104, 340] width 138 height 22
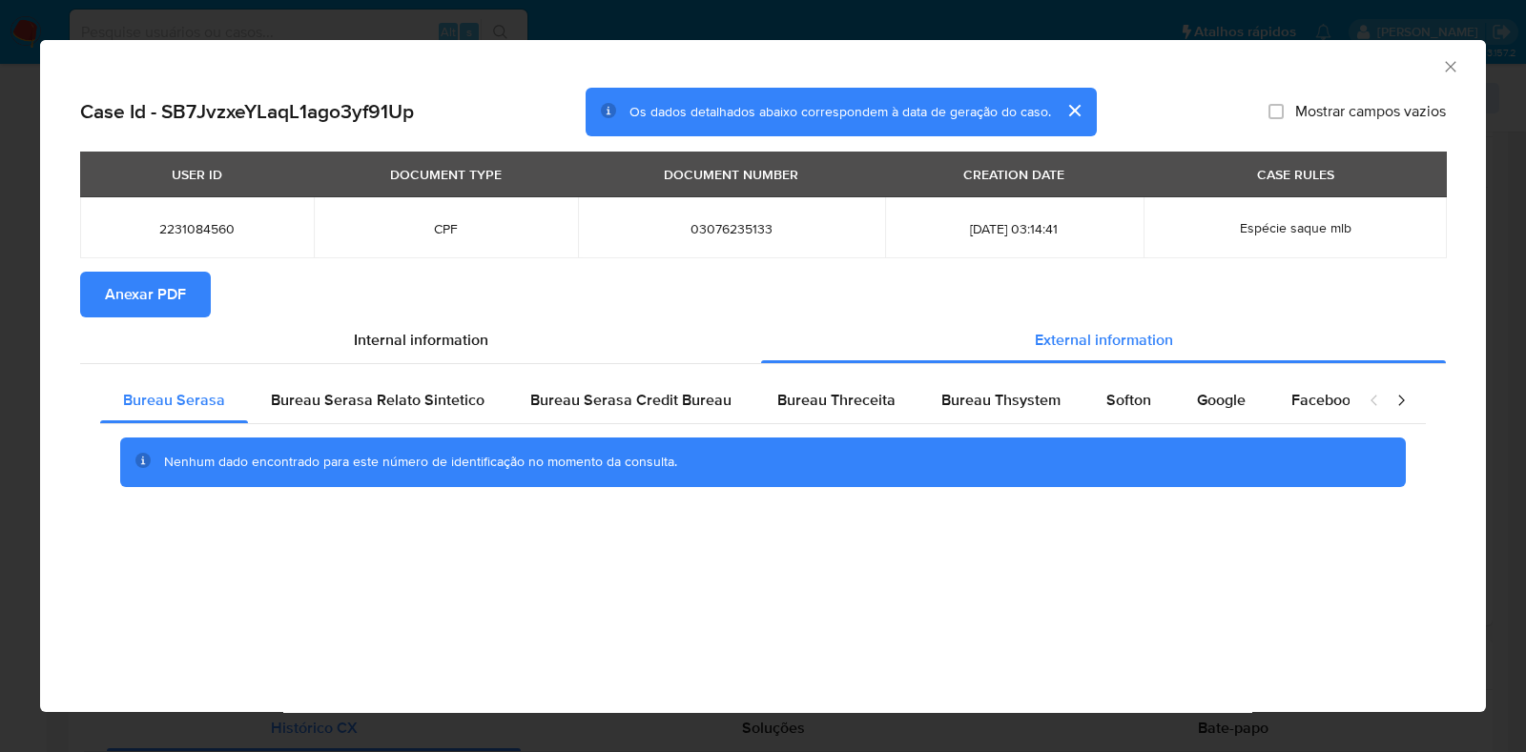
click at [142, 288] on span "Anexar PDF" at bounding box center [145, 295] width 81 height 42
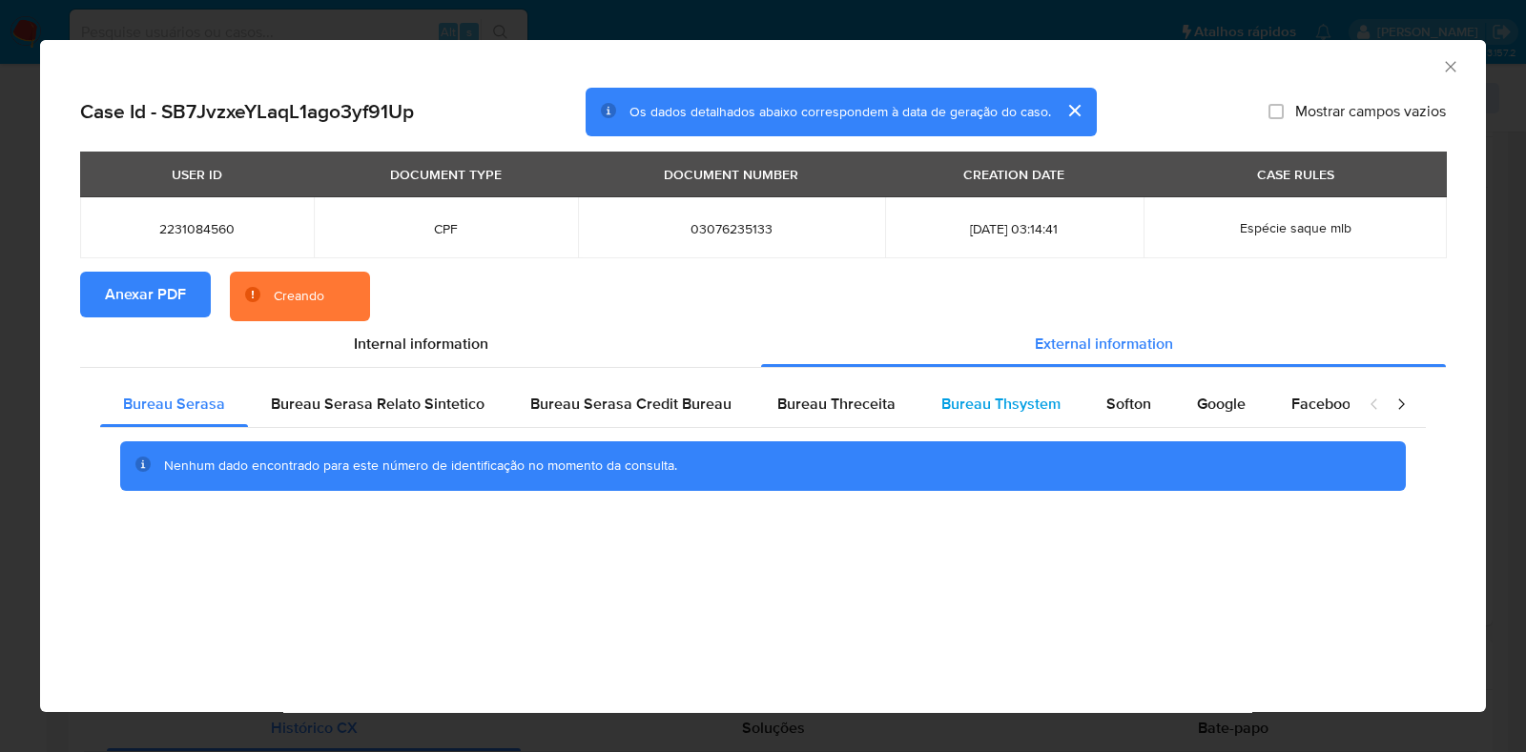
click at [1031, 400] on span "Bureau Thsystem" at bounding box center [1000, 404] width 119 height 22
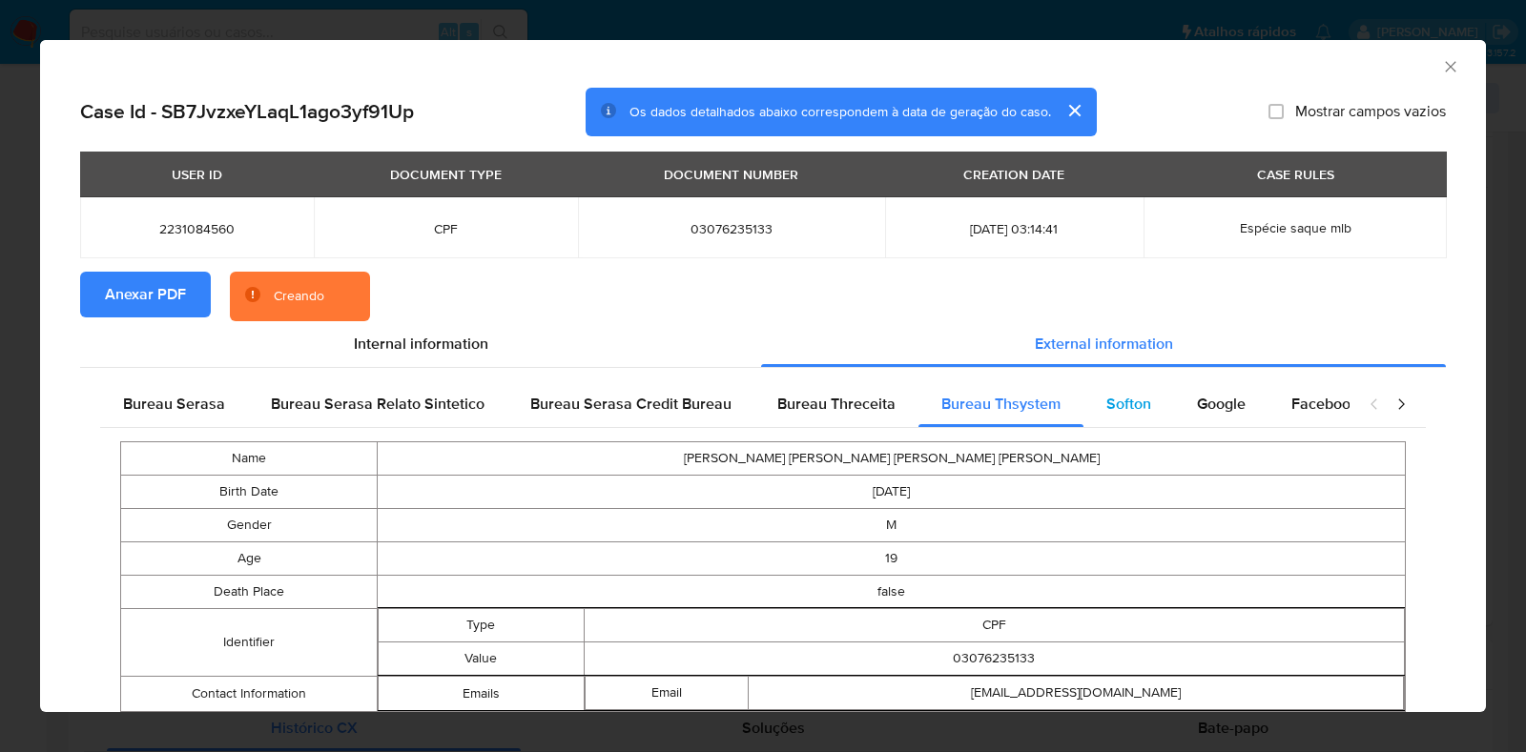
click at [1116, 407] on span "Softon" at bounding box center [1128, 404] width 45 height 22
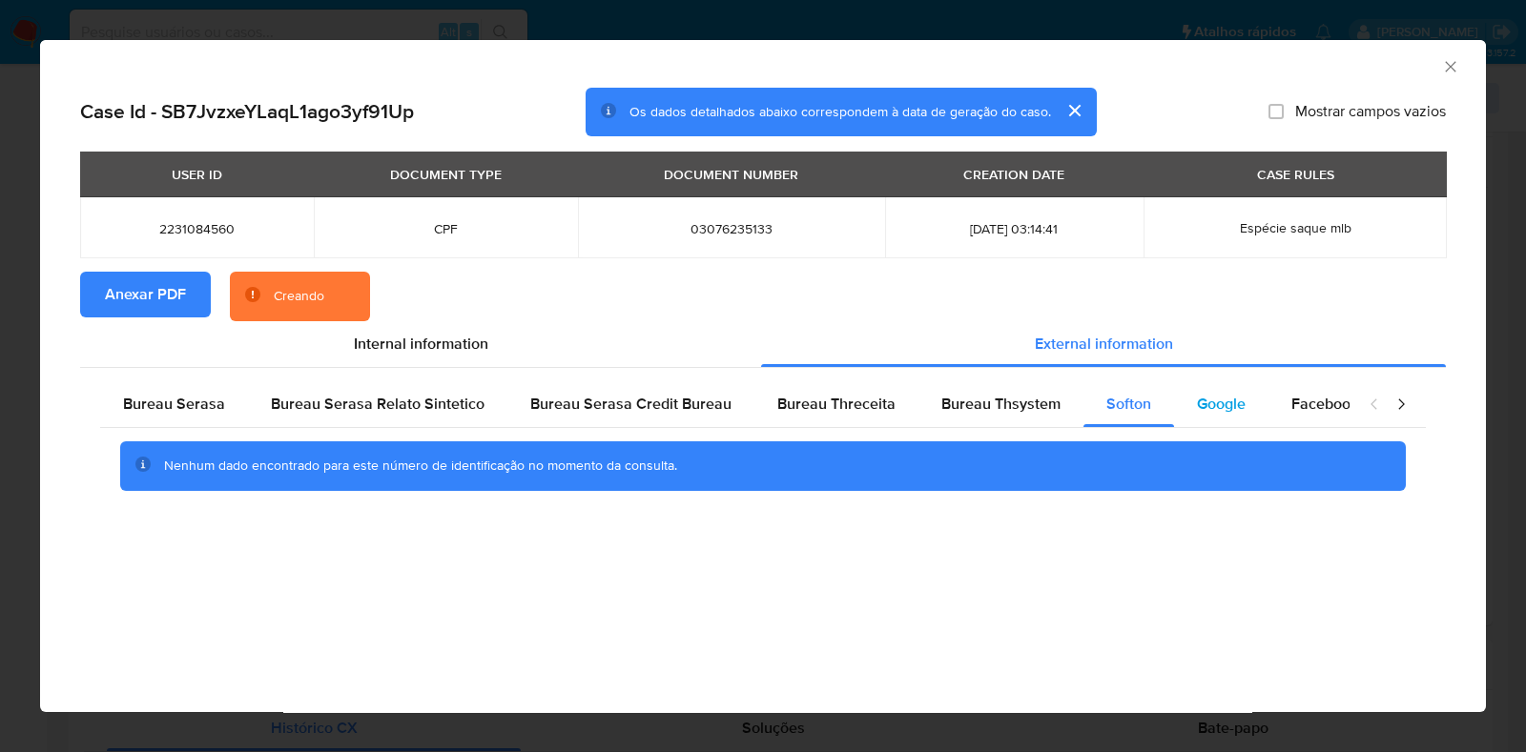
click at [1197, 398] on span "Google" at bounding box center [1221, 404] width 49 height 22
click at [1450, 72] on icon "Fechar a janela" at bounding box center [1450, 66] width 19 height 19
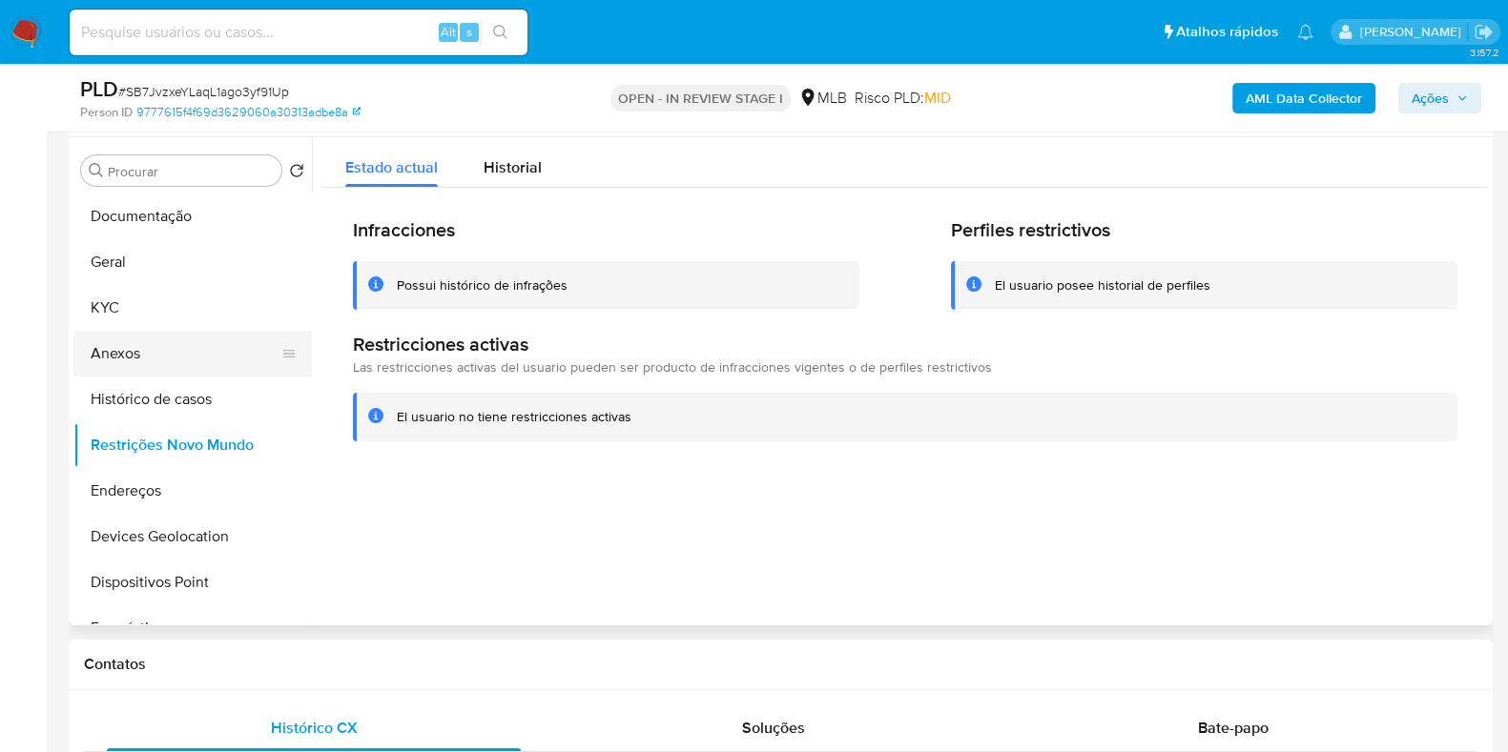
click at [115, 364] on button "Anexos" at bounding box center [184, 354] width 223 height 46
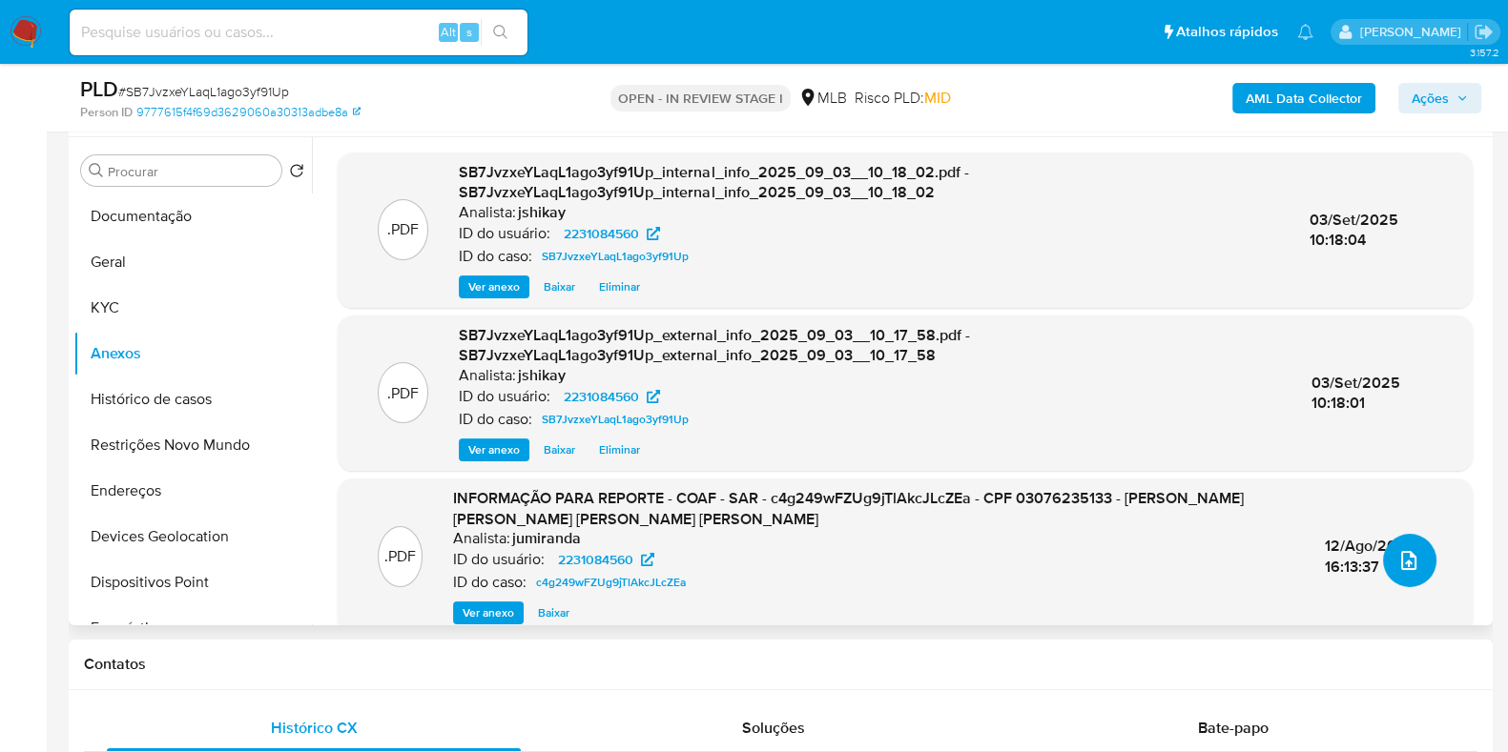
click at [1384, 562] on button "upload-file" at bounding box center [1409, 560] width 53 height 53
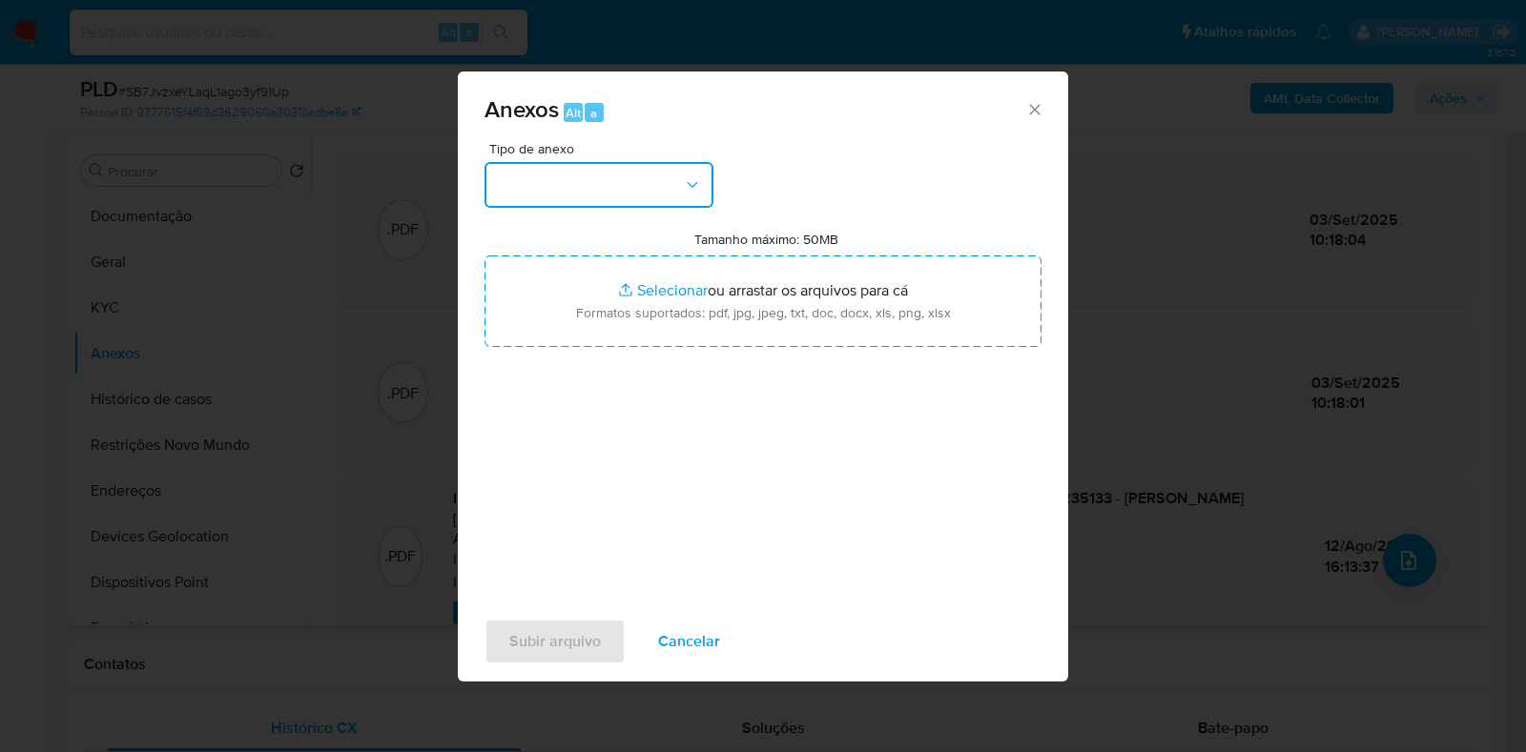
click at [664, 197] on button "button" at bounding box center [598, 185] width 229 height 46
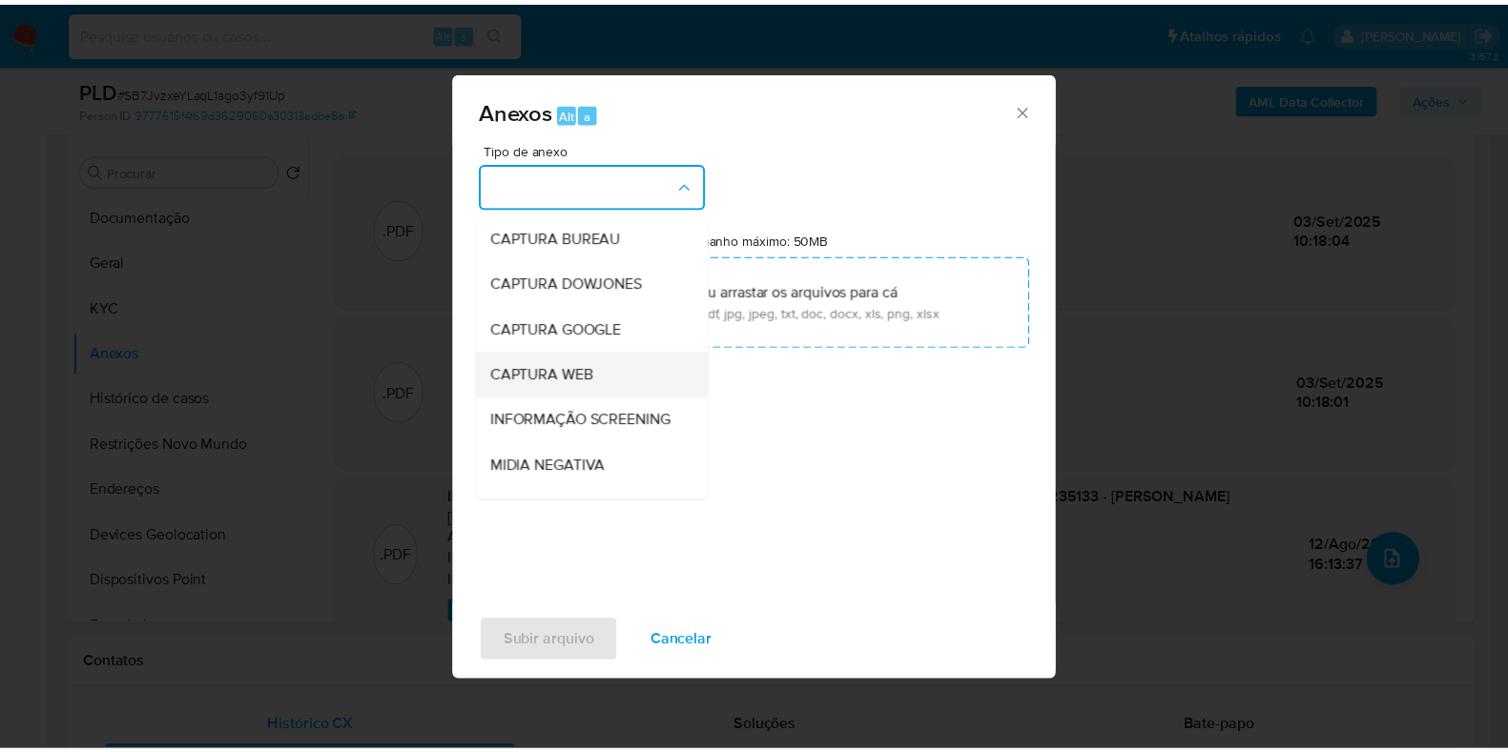
scroll to position [118, 0]
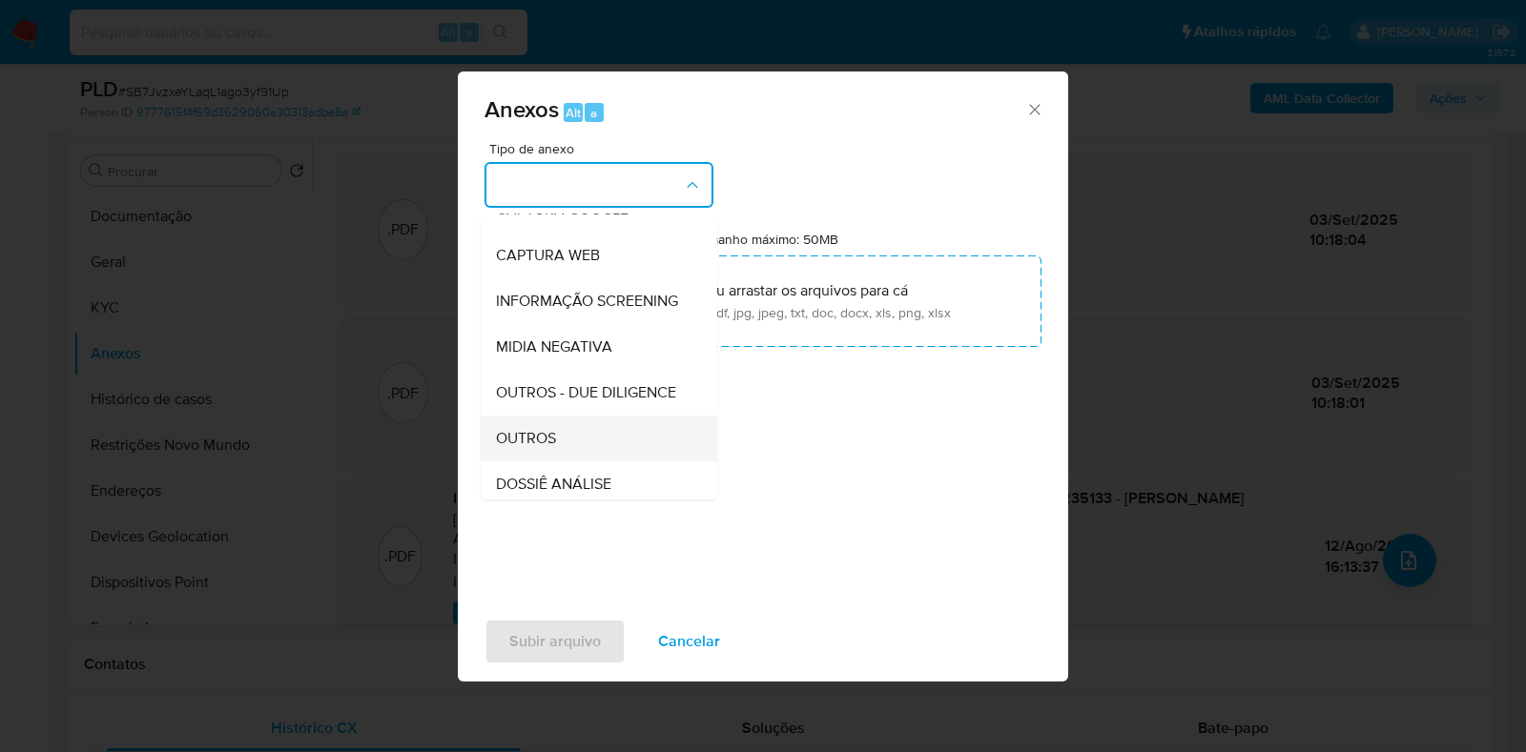
click at [558, 462] on div "OUTROS" at bounding box center [593, 439] width 195 height 46
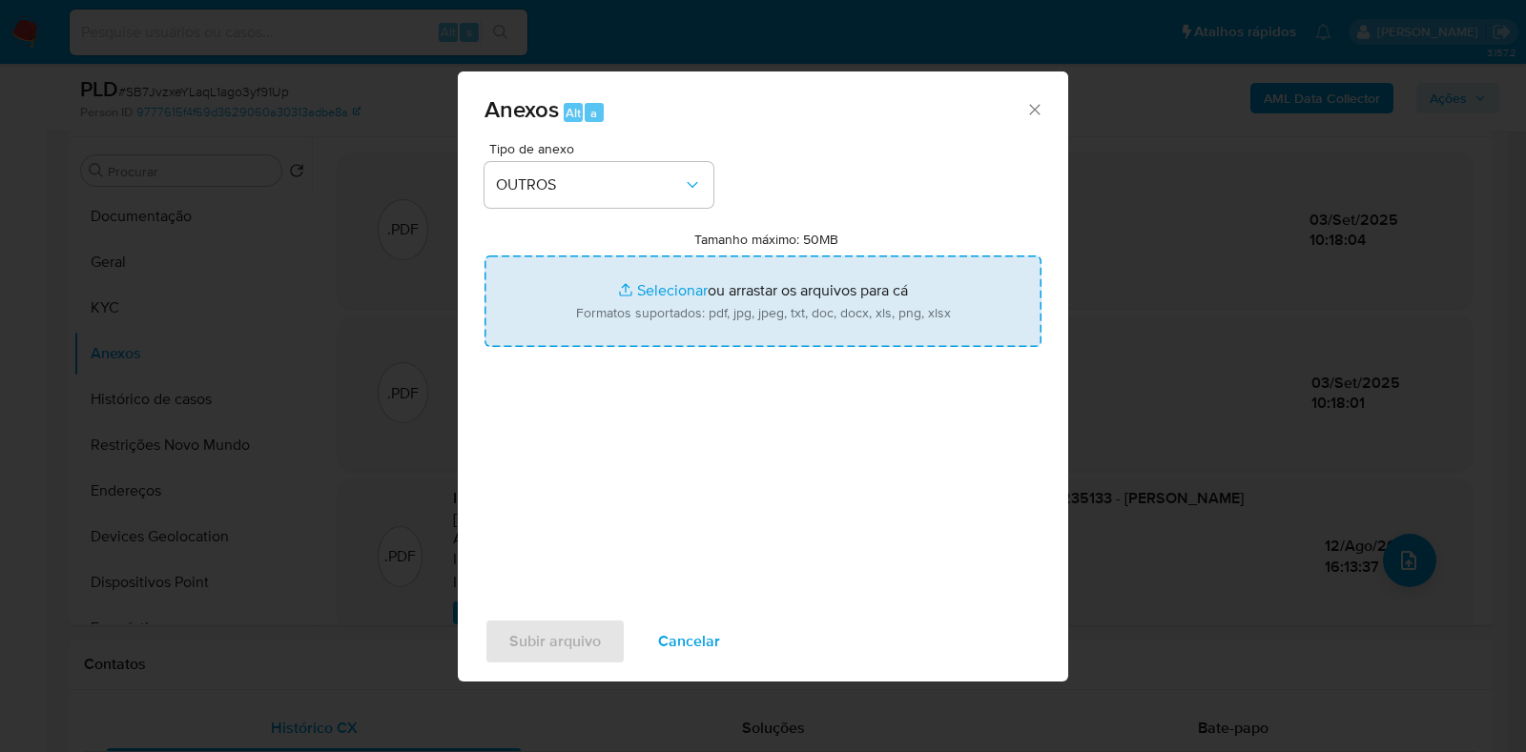
click at [672, 291] on input "Tamanho máximo: 50MB Selecionar arquivos" at bounding box center [762, 302] width 557 height 92
type input "C:\fakepath\Mulan 2231084560_2025_09_03_08_10_48 - Resumen TX.pdf"
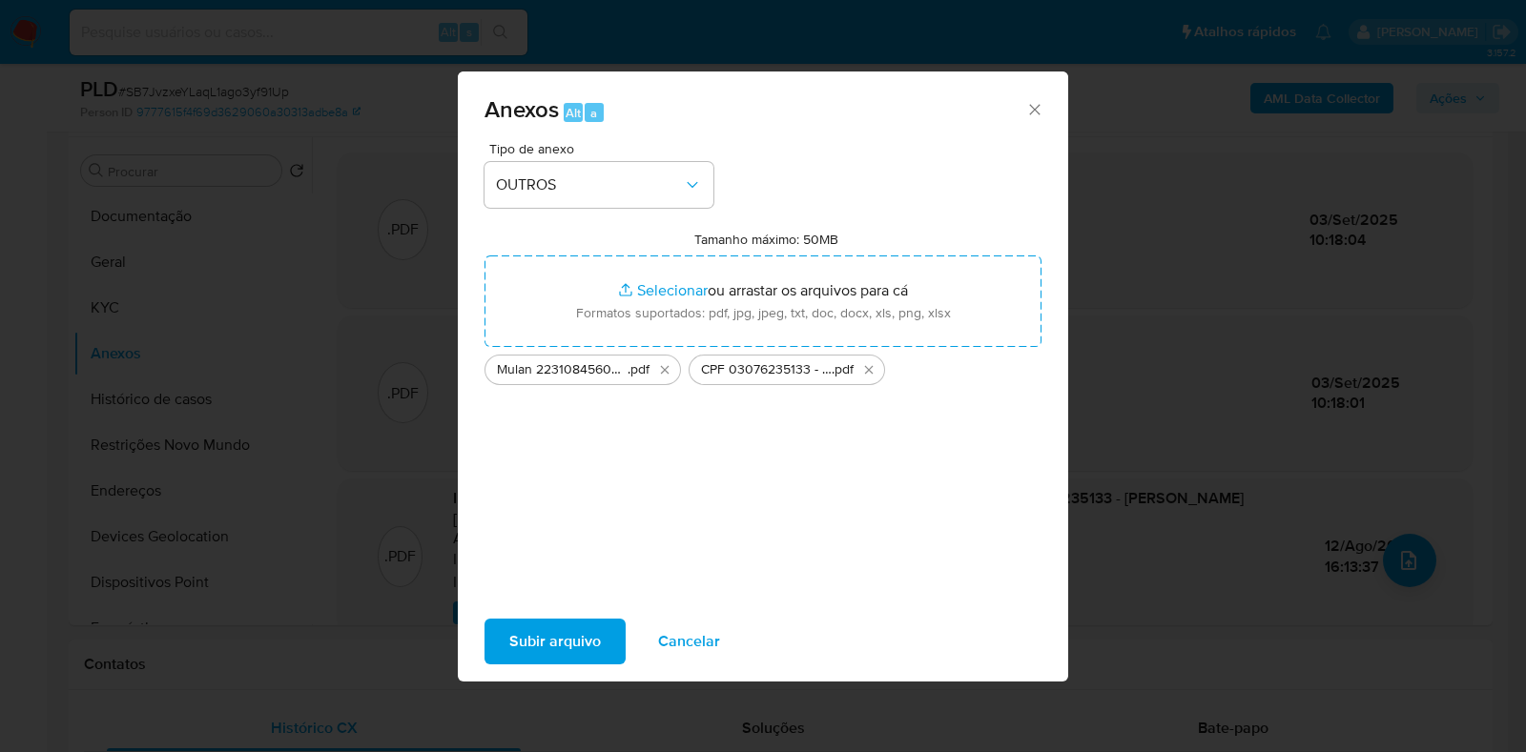
click at [586, 644] on span "Subir arquivo" at bounding box center [555, 642] width 92 height 42
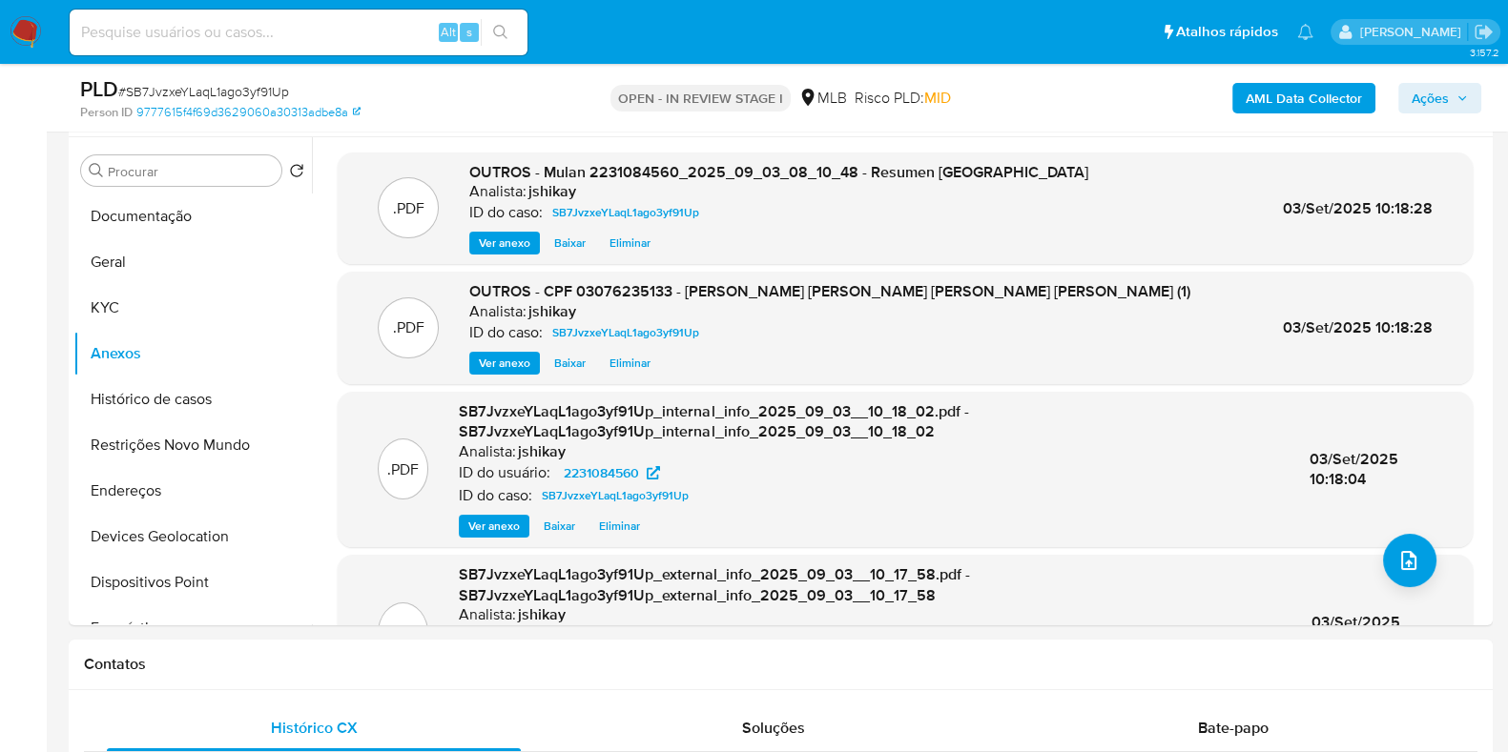
click at [1449, 93] on span "Ações" at bounding box center [1429, 98] width 37 height 31
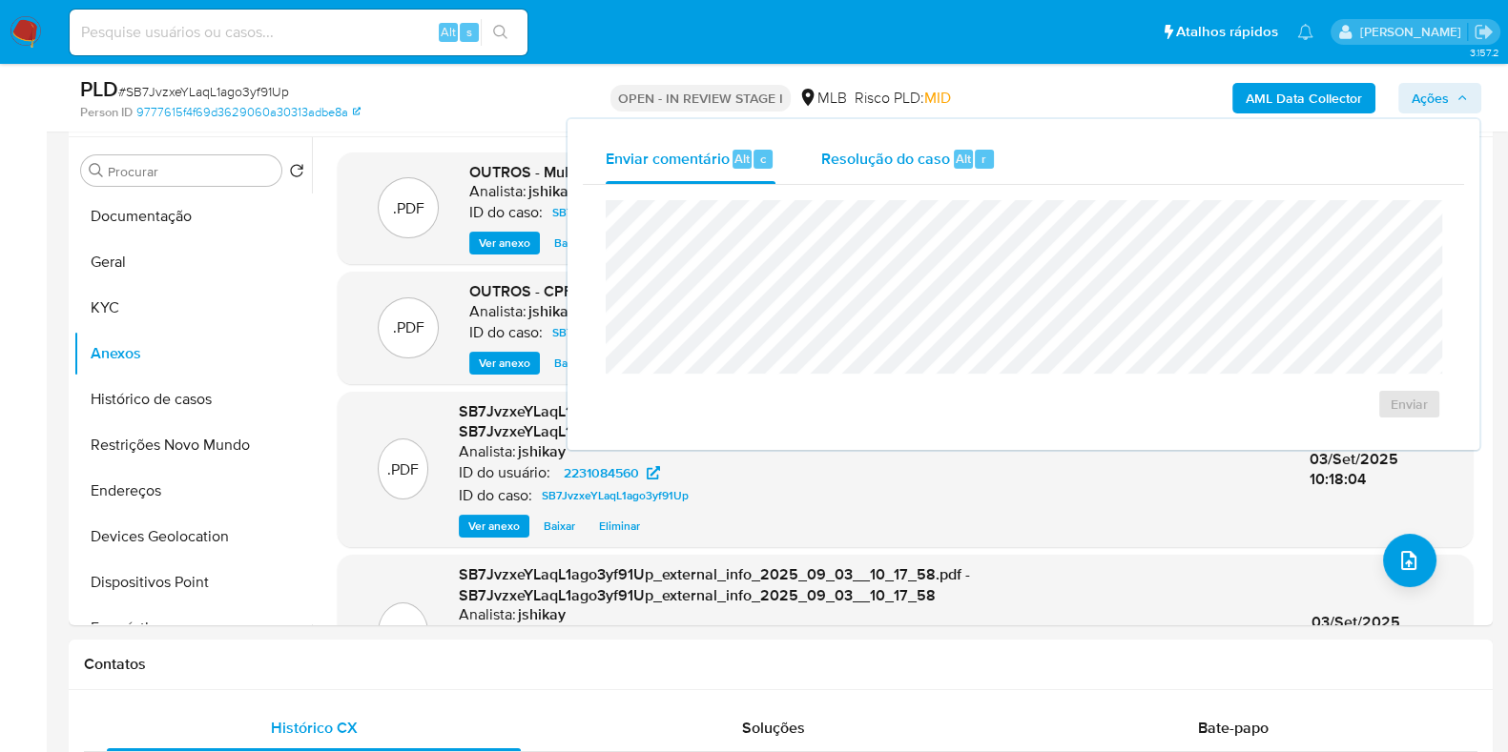
click at [933, 158] on span "Resolução do caso" at bounding box center [885, 158] width 129 height 22
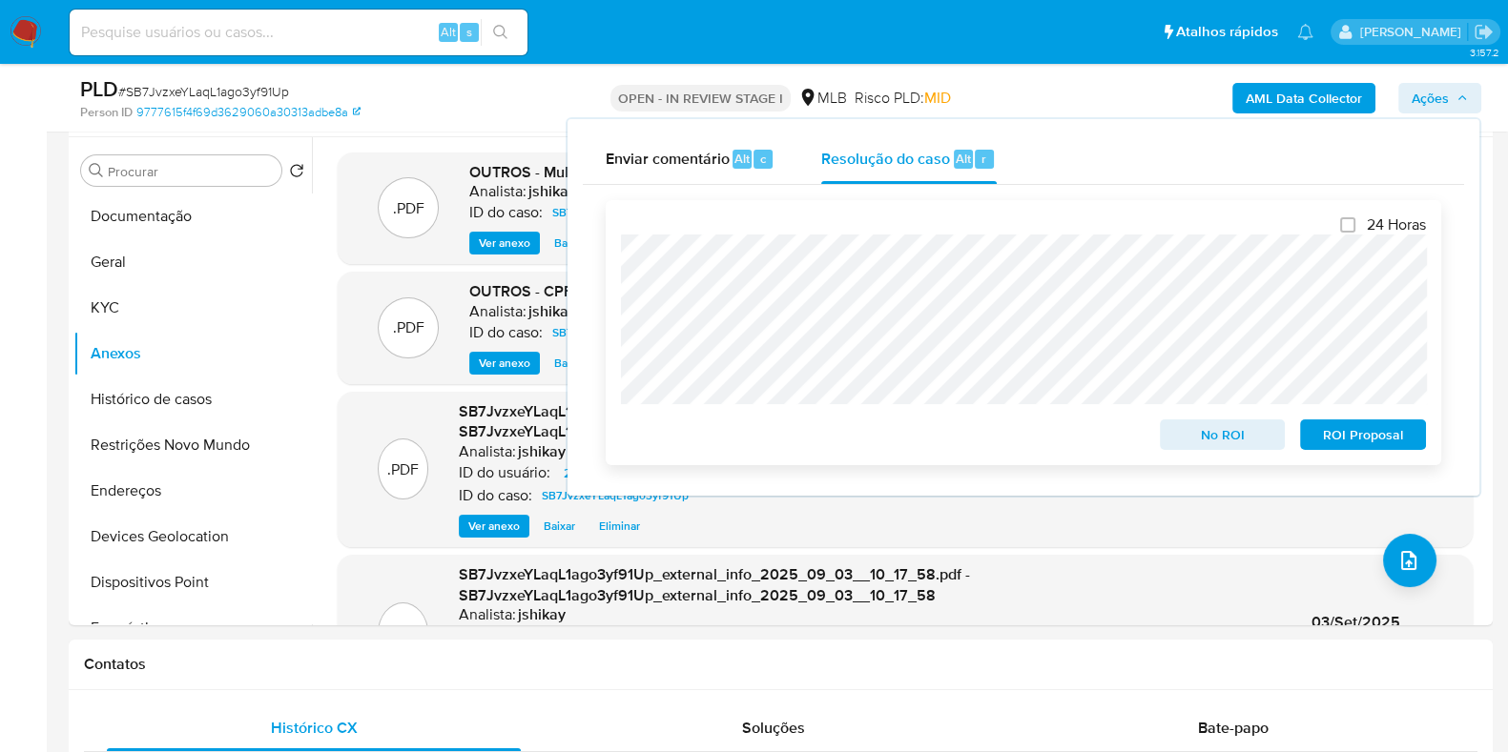
click at [1239, 439] on span "No ROI" at bounding box center [1222, 434] width 99 height 27
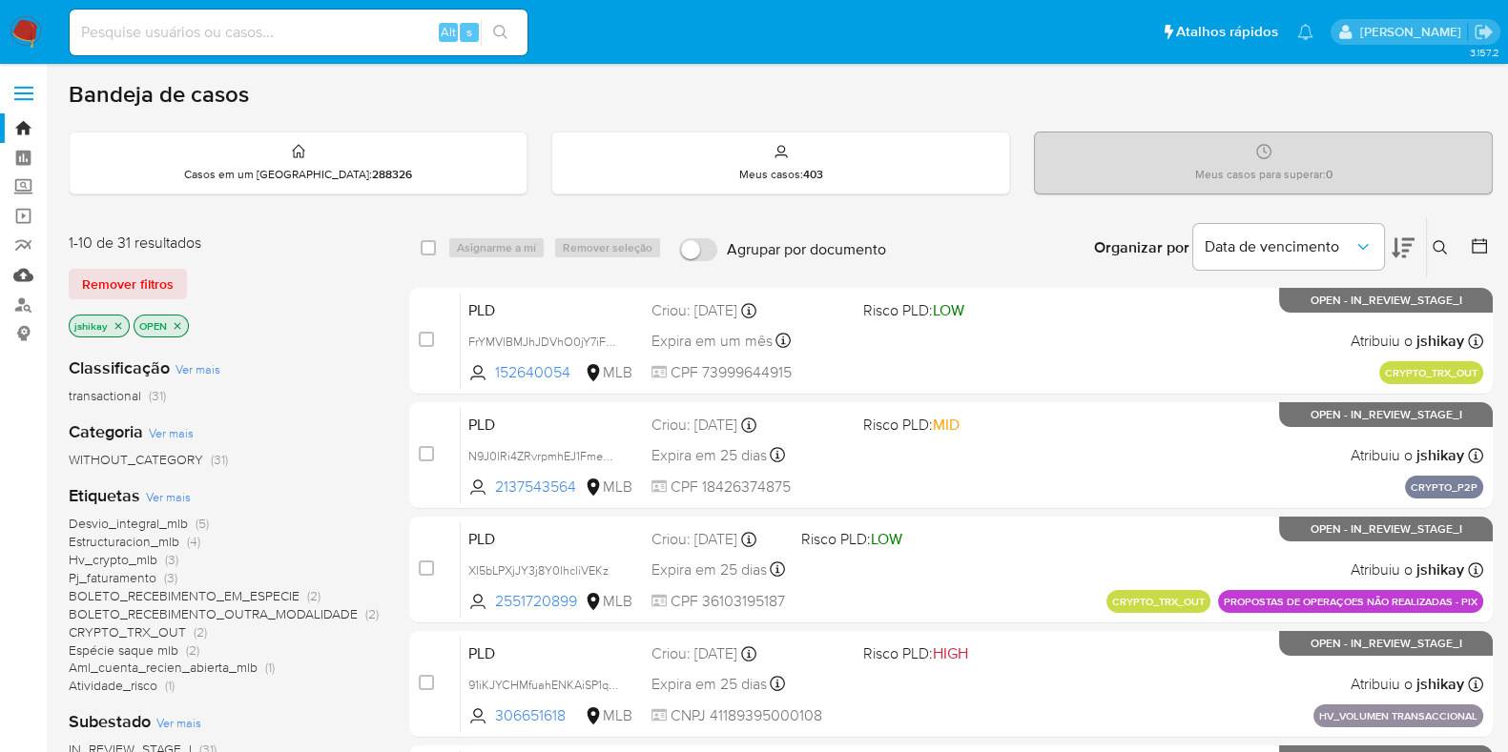
click at [26, 276] on link "Mulan" at bounding box center [113, 275] width 227 height 30
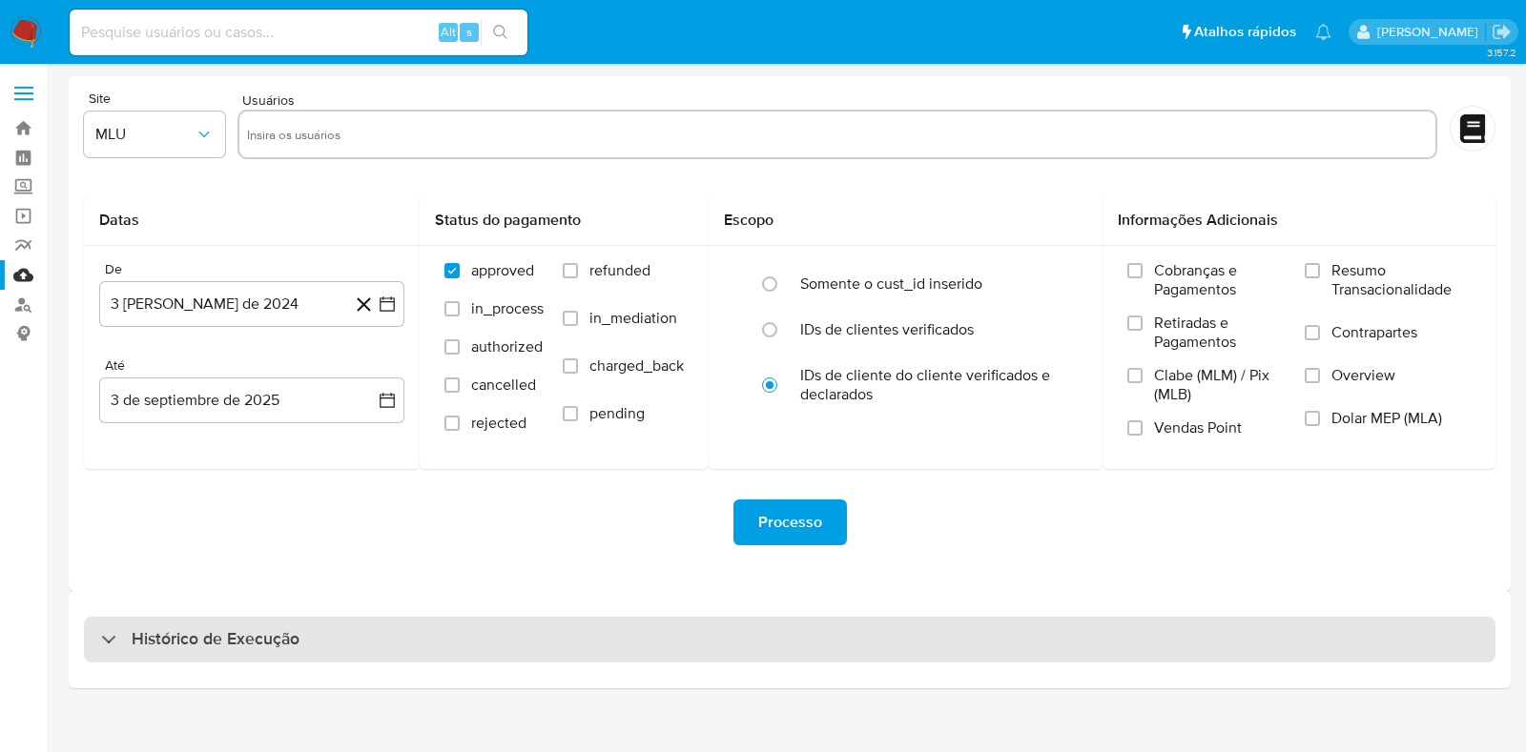
click at [248, 631] on h3 "Histórico de Execução" at bounding box center [216, 639] width 168 height 23
select select "10"
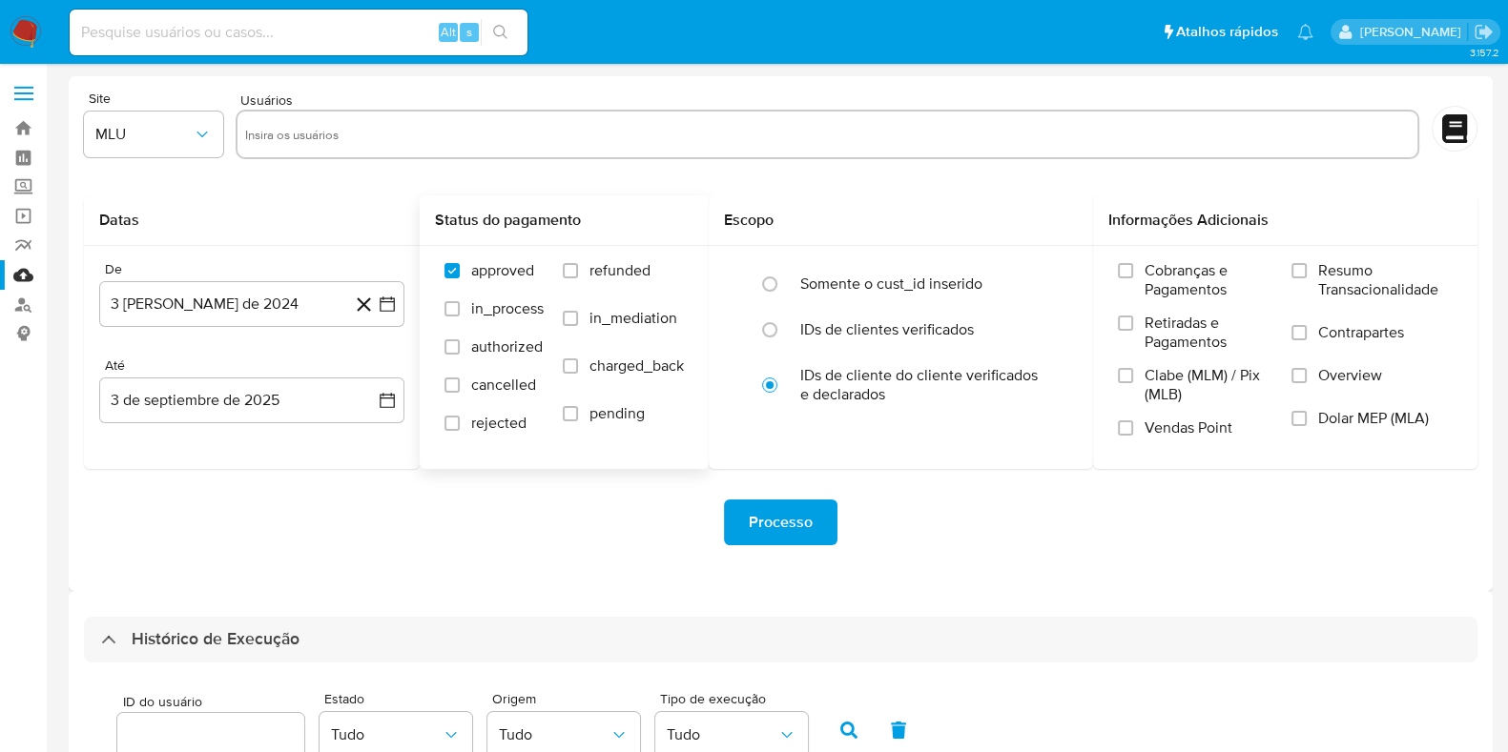
scroll to position [476, 0]
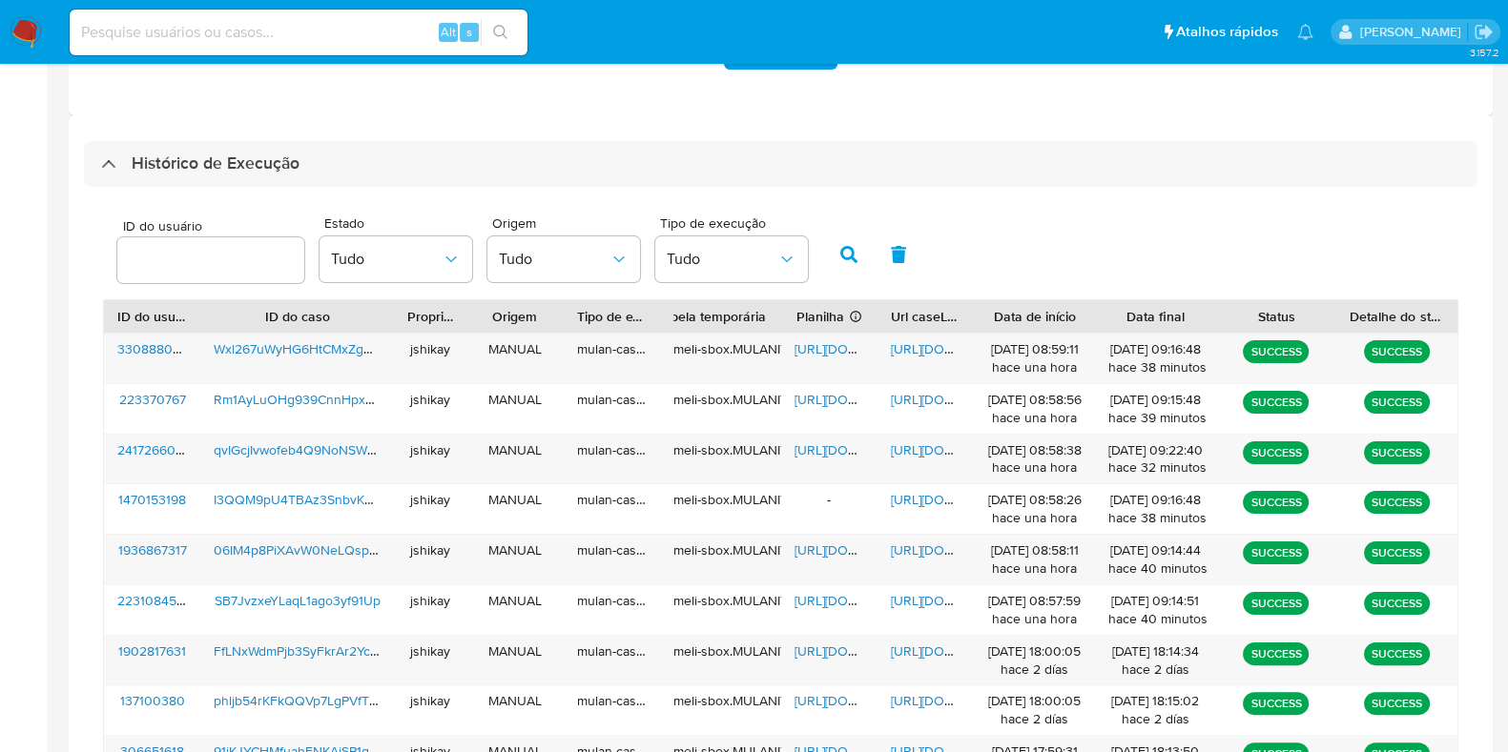
click at [1091, 259] on div "ID do usuário Estado Tudo Origem Tudo Tipo de execução Tudo" at bounding box center [780, 252] width 1355 height 93
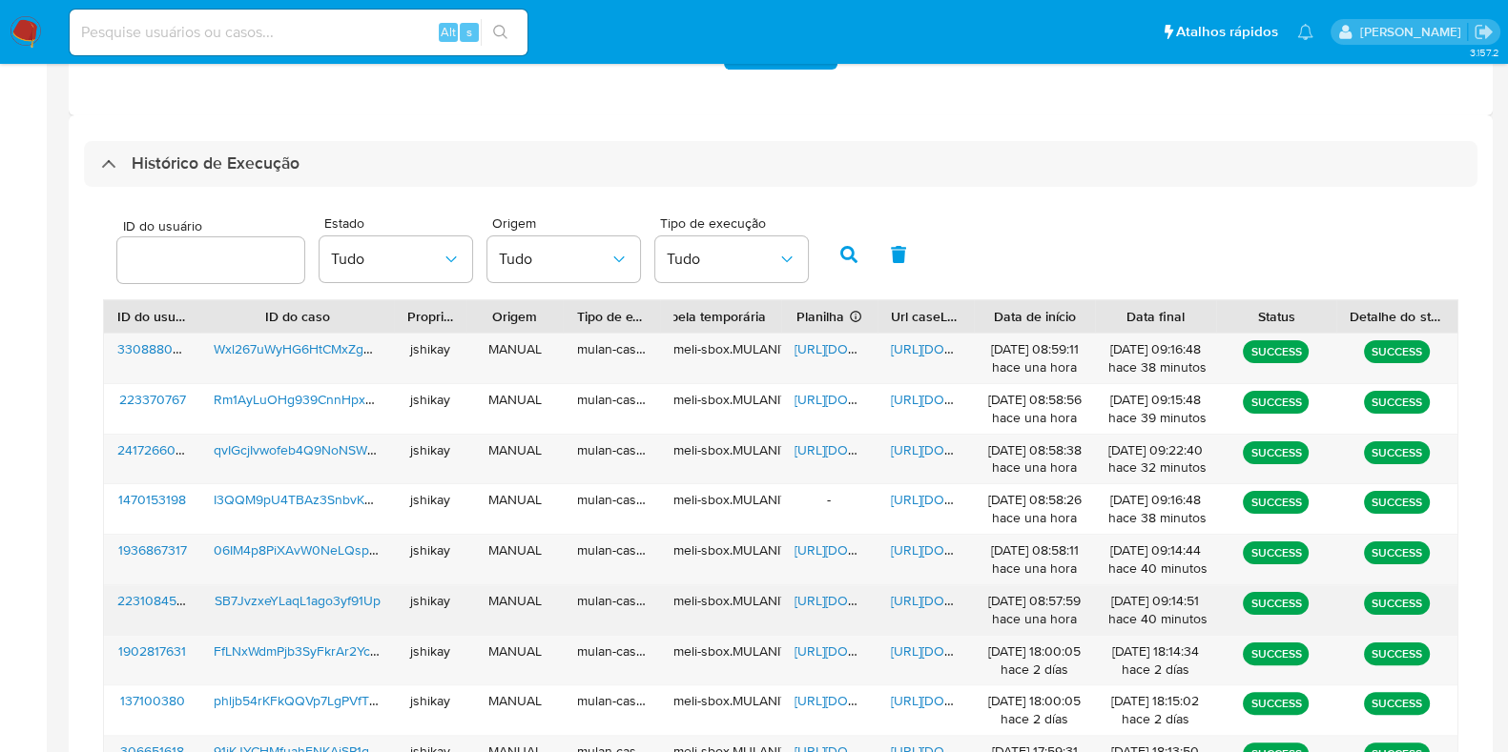
click at [803, 600] on span "[URL][DOMAIN_NAME]" at bounding box center [860, 600] width 132 height 19
click at [927, 596] on span "https://docs.google.com/document/d/13PoFXtZyop1n_a084cmw_u2Hq3FiMTfomRvUy33o5SI…" at bounding box center [957, 600] width 132 height 19
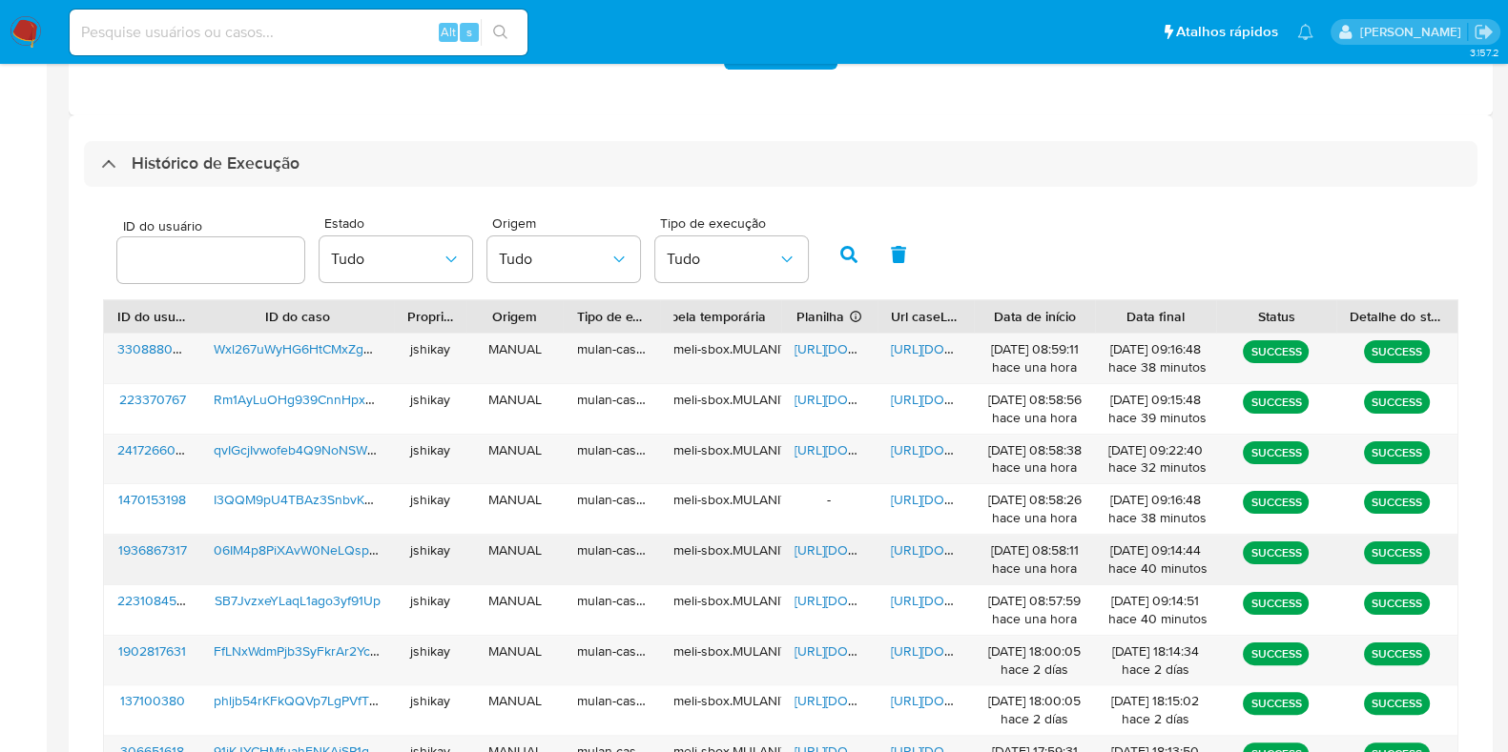
click at [826, 547] on span "https://docs.google.com/spreadsheets/d/1-n9xqgpl6QnCSBYgJ4fT1RX-jp0z87KUIwAmeQg…" at bounding box center [860, 550] width 132 height 19
click at [936, 553] on span "https://docs.google.com/document/d/1stJ8Sw98BRnOFM-2AdfF1TcrrS5BarjgRpEzFREHNRo…" at bounding box center [957, 550] width 132 height 19
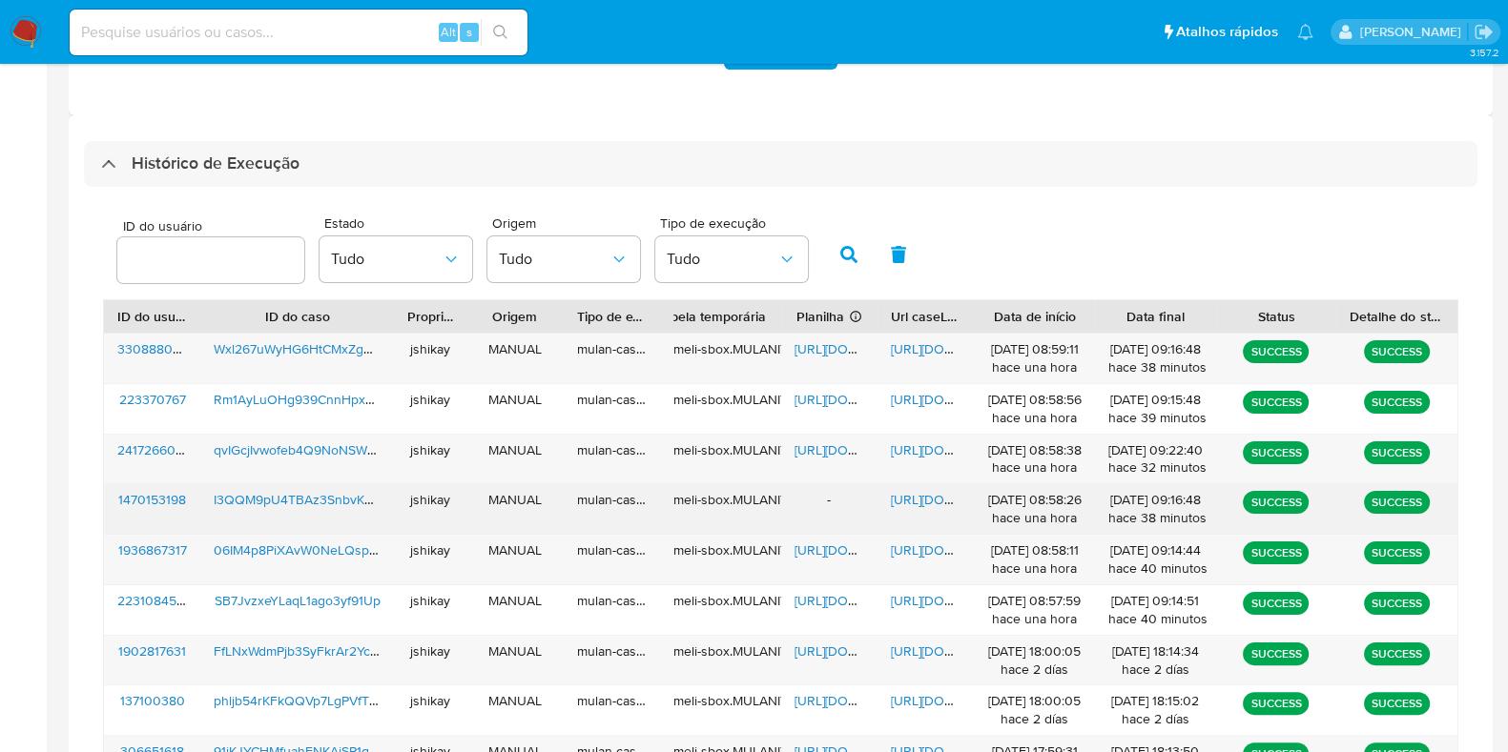
drag, startPoint x: 822, startPoint y: 500, endPoint x: 839, endPoint y: 497, distance: 17.4
click at [839, 497] on div "-" at bounding box center [829, 509] width 96 height 50
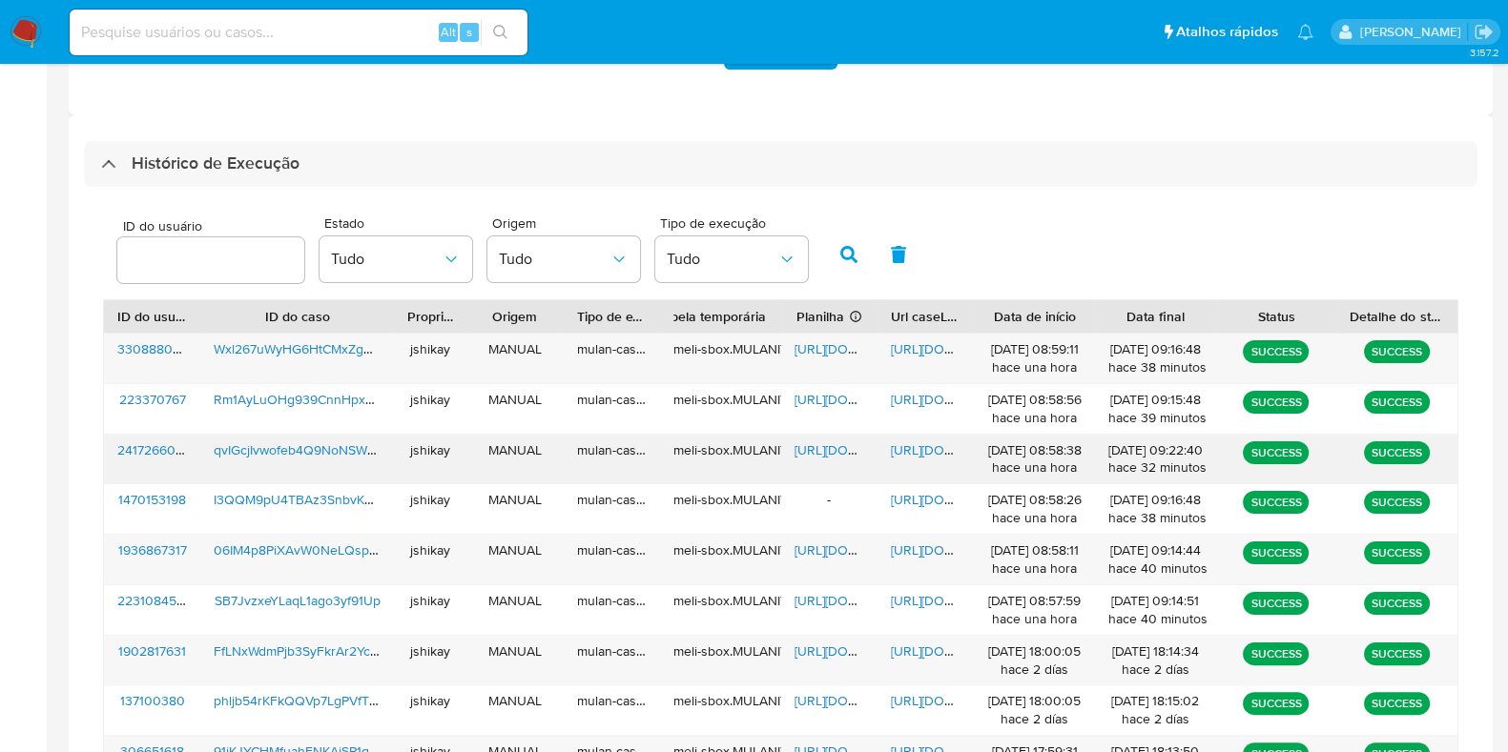
click at [833, 441] on span "https://docs.google.com/spreadsheets/d/1t-kh0o1qsLxJ3Q768GnTskf17E9bl5LcUd0A6vQ…" at bounding box center [860, 450] width 132 height 19
click at [915, 441] on span "https://docs.google.com/document/d/1vtdBZgkOOqbXrgaOyviovFvg_yrccCN0OW4pkey7Uqc…" at bounding box center [957, 450] width 132 height 19
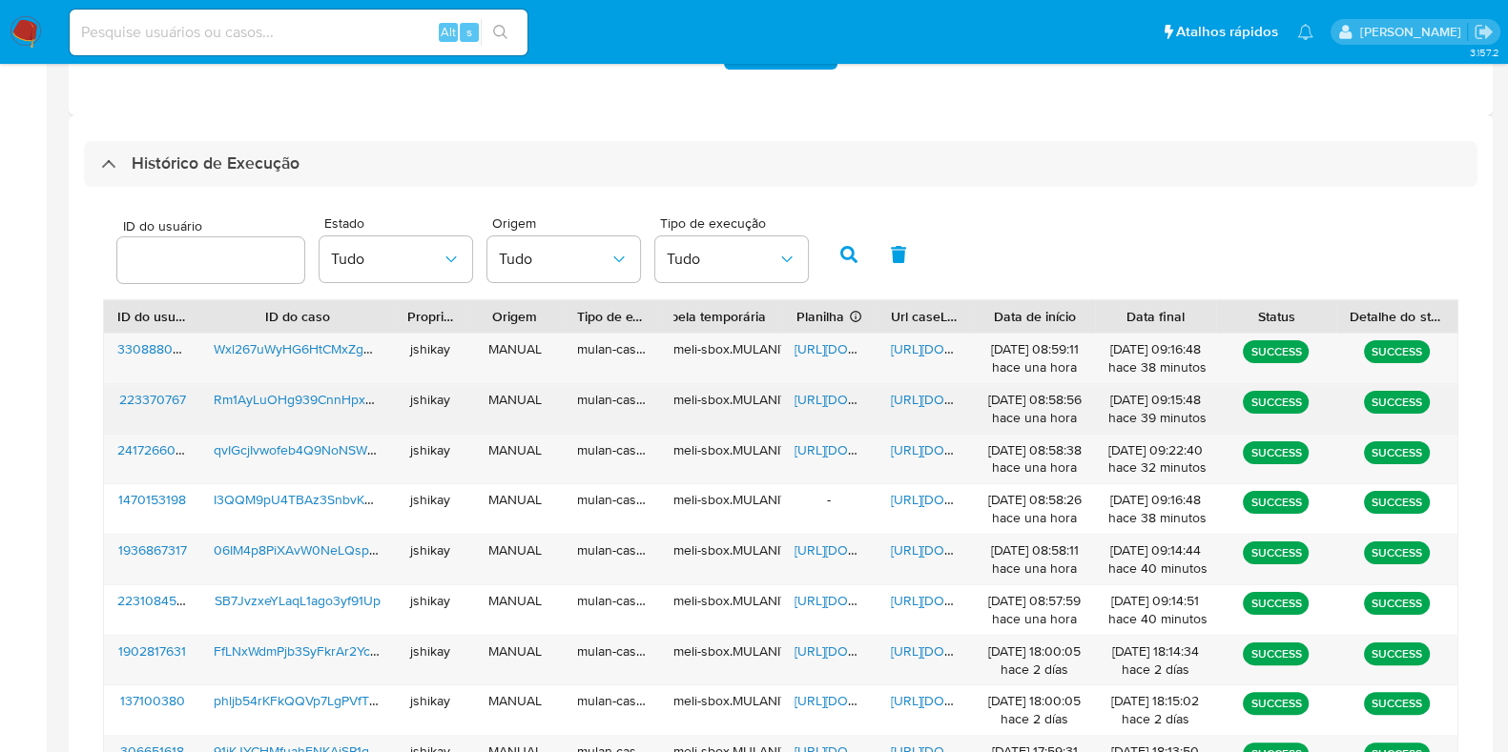
click at [817, 407] on div "https://docs.google.com/spreadsheets/d/1RuS4veaq5LvtpKxVaknbg5n6QPYnlPYkya-Ih8g…" at bounding box center [829, 409] width 96 height 50
click at [768, 401] on div "meli-sbox.MULANIT.mulan_result_jshikay_20250903T075855_4602_223370767" at bounding box center [720, 400] width 94 height 18
click at [810, 400] on span "https://docs.google.com/spreadsheets/d/1RuS4veaq5LvtpKxVaknbg5n6QPYnlPYkya-Ih8g…" at bounding box center [860, 399] width 132 height 19
click at [922, 399] on span "https://docs.google.com/document/d/1uKRTLdOcnfhzHCj8bX6FTi7xd9XtSsMbw-I1AQe-ZE0…" at bounding box center [957, 399] width 132 height 19
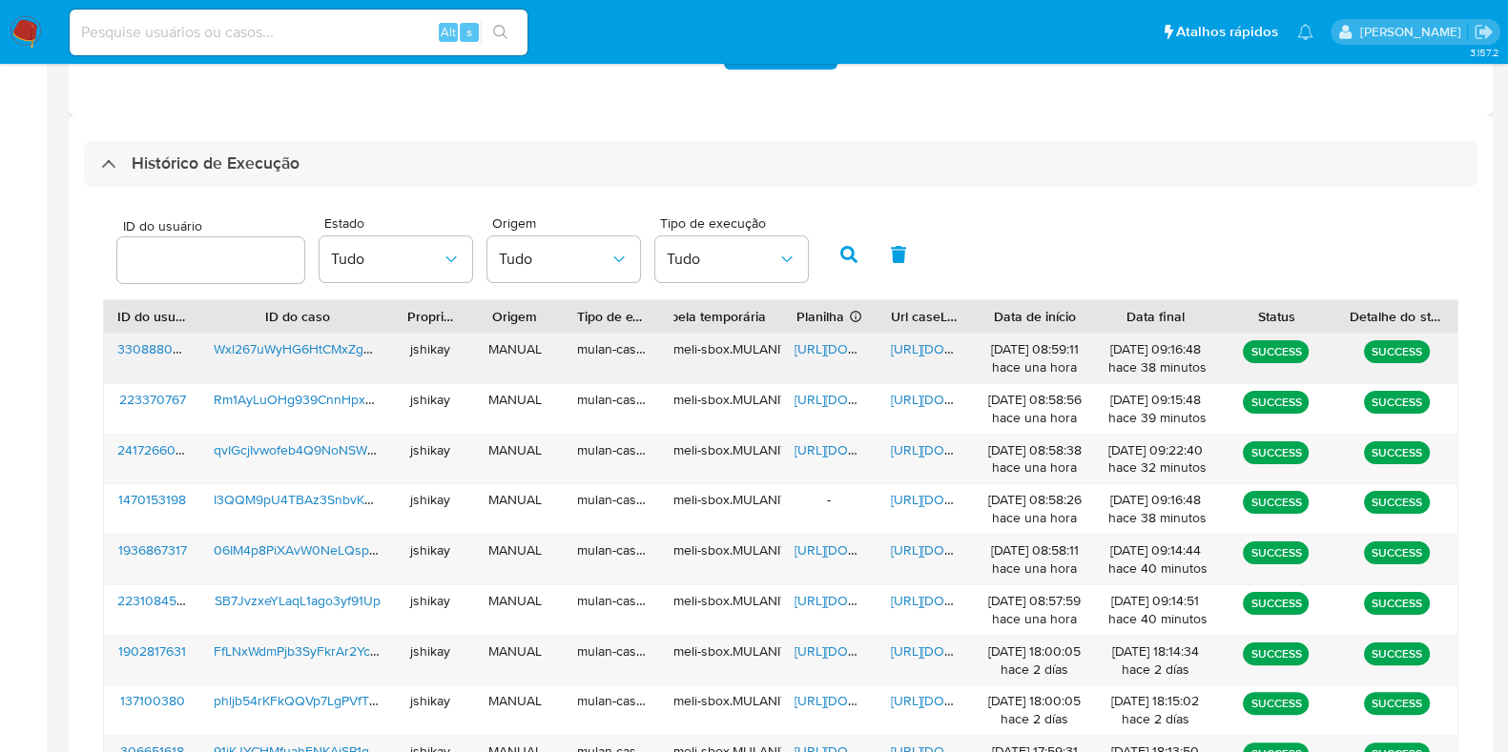
click at [820, 355] on span "https://docs.google.com/spreadsheets/d/1sxGMA5MDzH2oiD-hkI2hWVFHLyb0k5ZNdPi3nLM…" at bounding box center [860, 348] width 132 height 19
click at [911, 343] on span "https://docs.google.com/document/d/1Q8f9qmQ0NpuLH-dVc1RyzM6pdjfIfiFotjYak_N-Sxw…" at bounding box center [957, 348] width 132 height 19
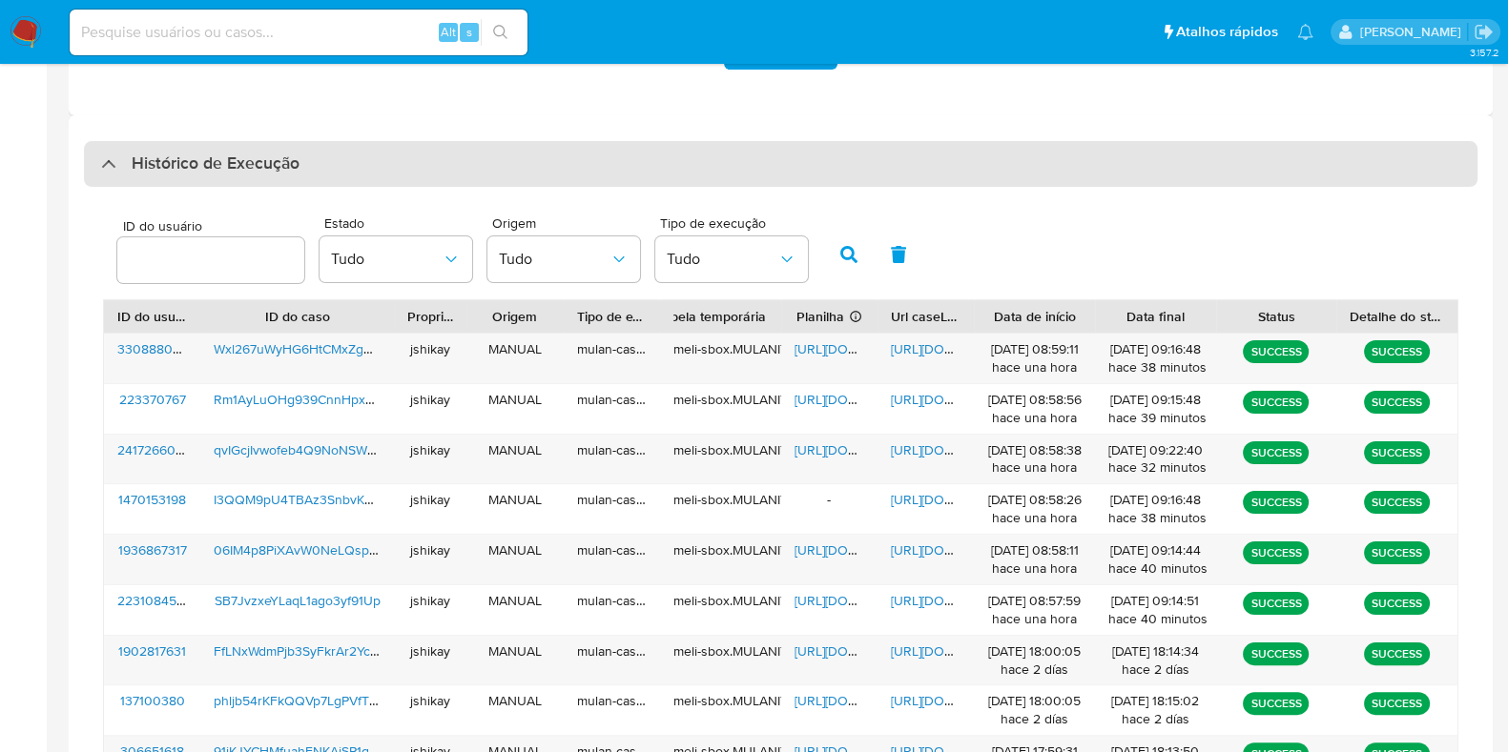
click at [170, 169] on h3 "Histórico de Execução" at bounding box center [216, 164] width 168 height 23
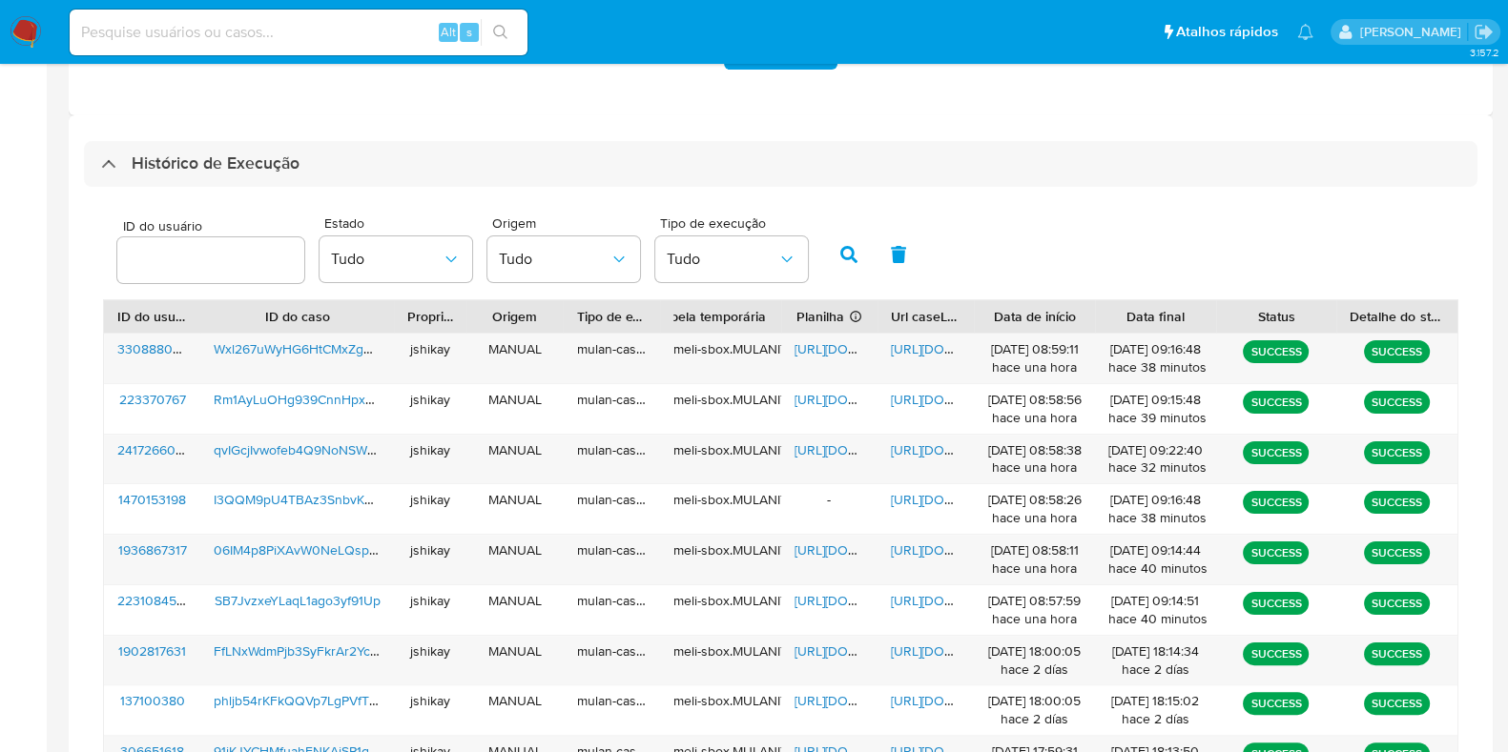
scroll to position [0, 0]
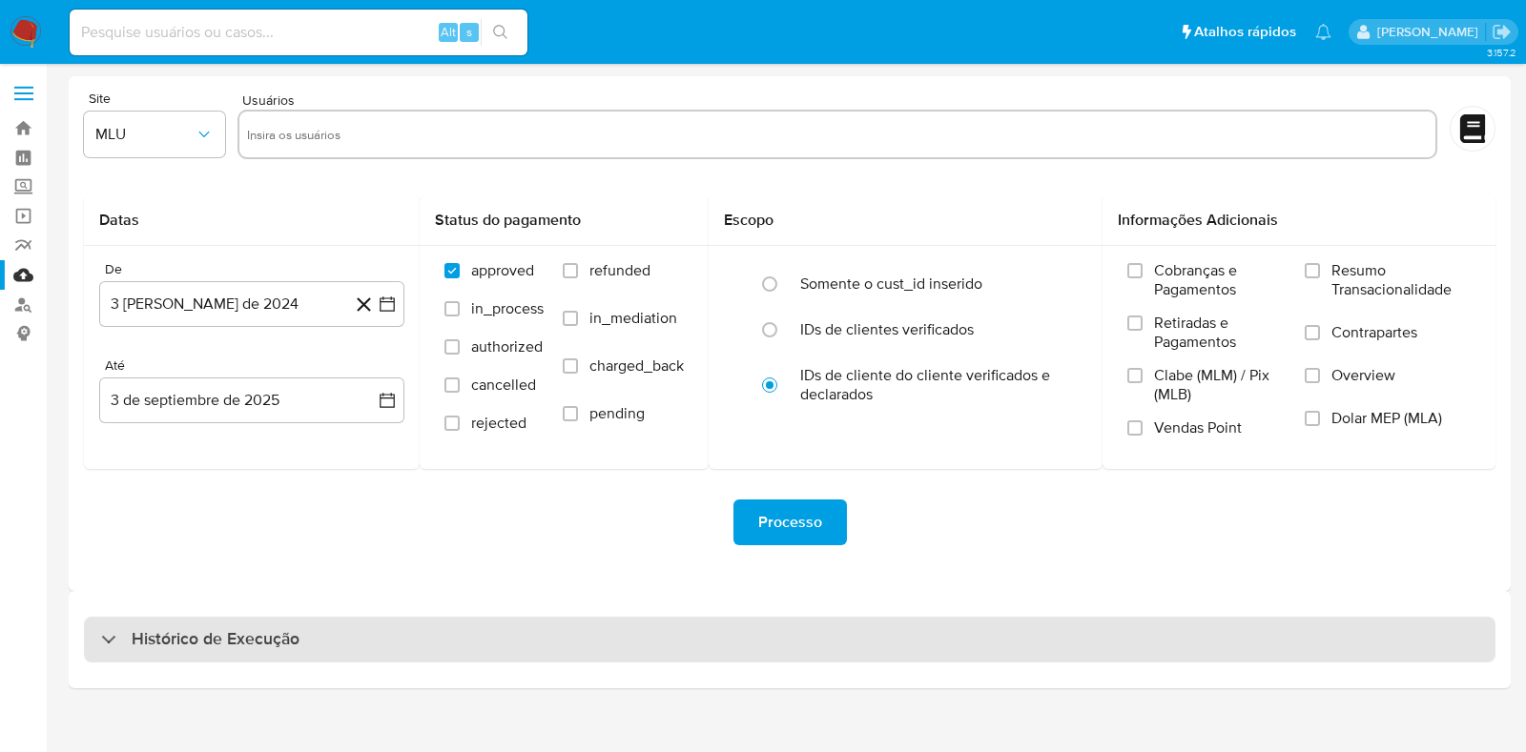
click at [195, 643] on h3 "Histórico de Execução" at bounding box center [216, 639] width 168 height 23
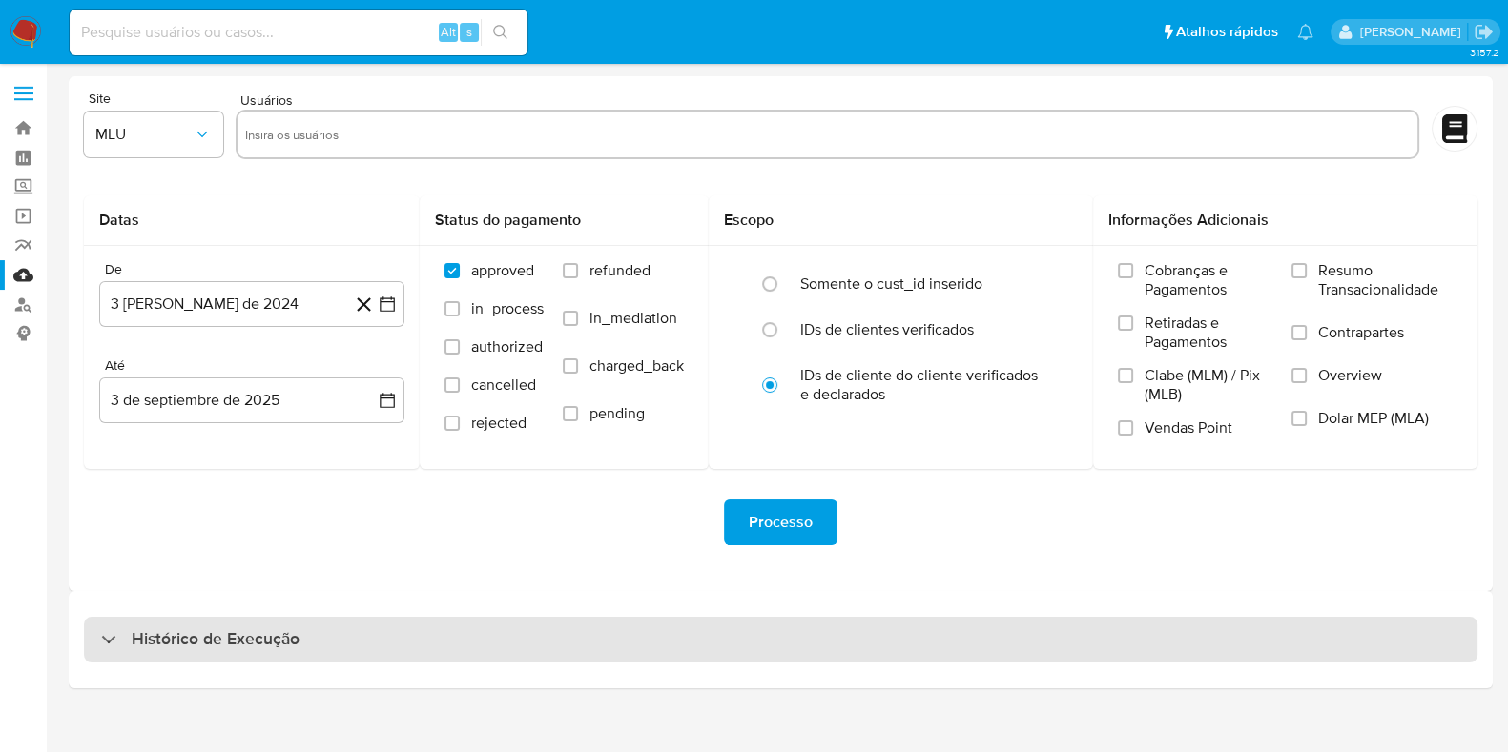
select select "10"
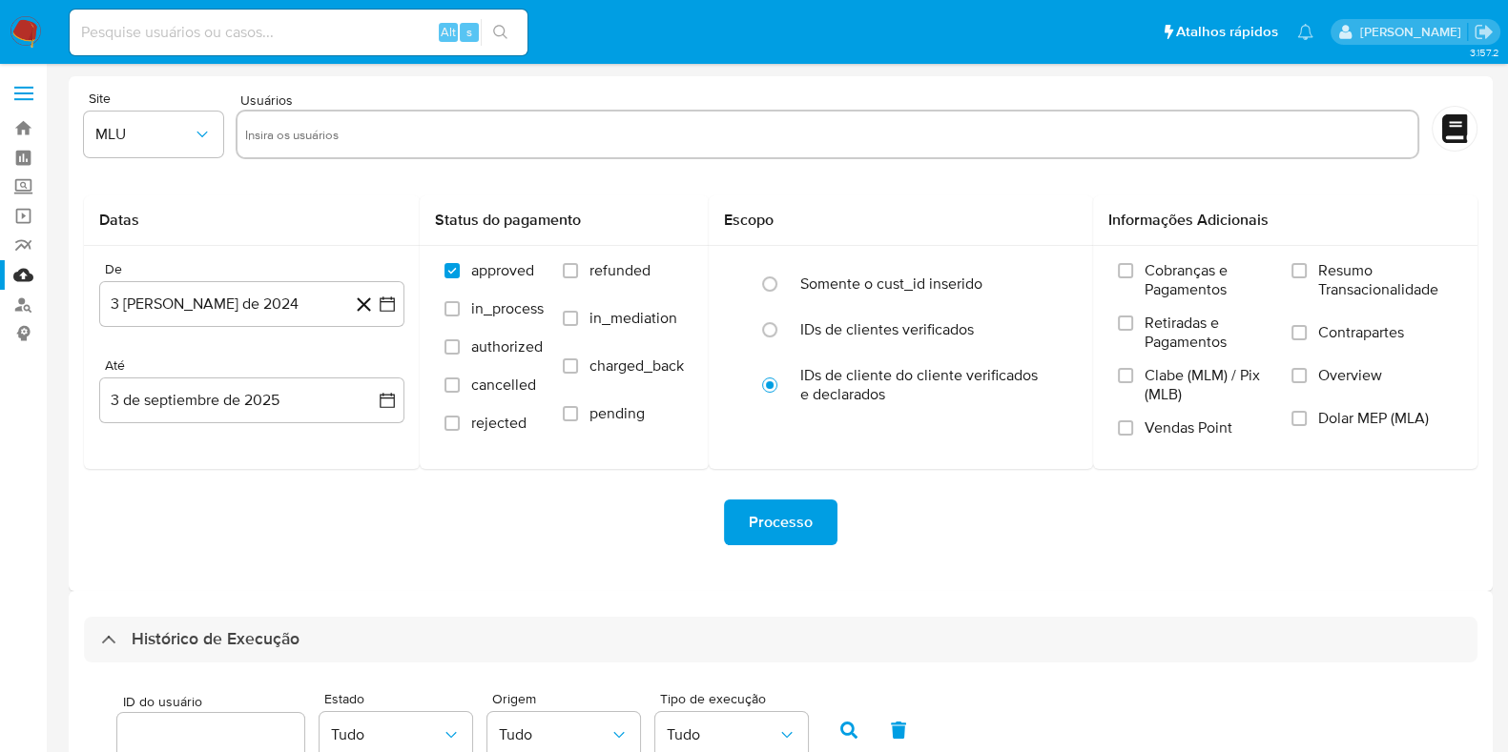
click at [10, 21] on img at bounding box center [26, 32] width 32 height 32
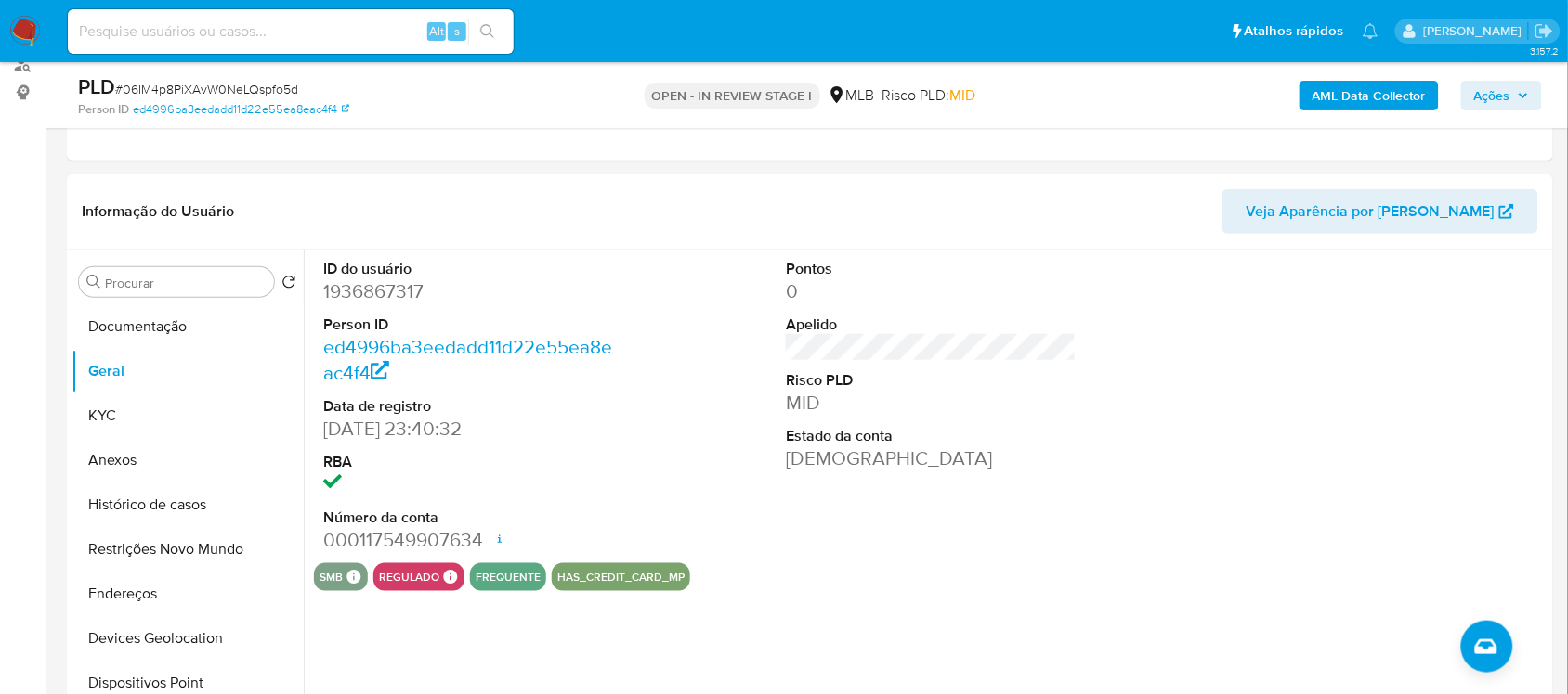
scroll to position [232, 0]
click at [351, 295] on dd "1936867317" at bounding box center [468, 291] width 290 height 26
copy dd "1936867317"
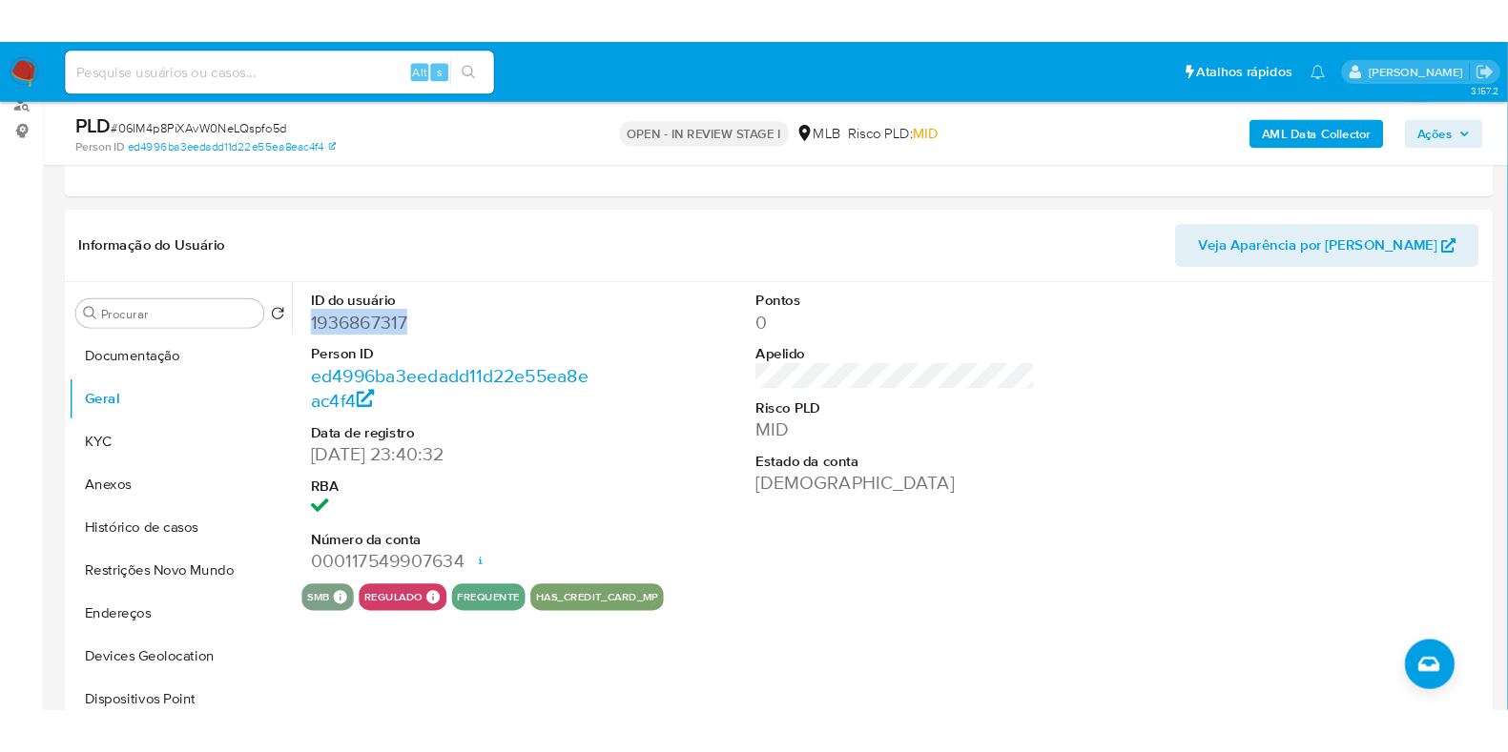
scroll to position [237, 0]
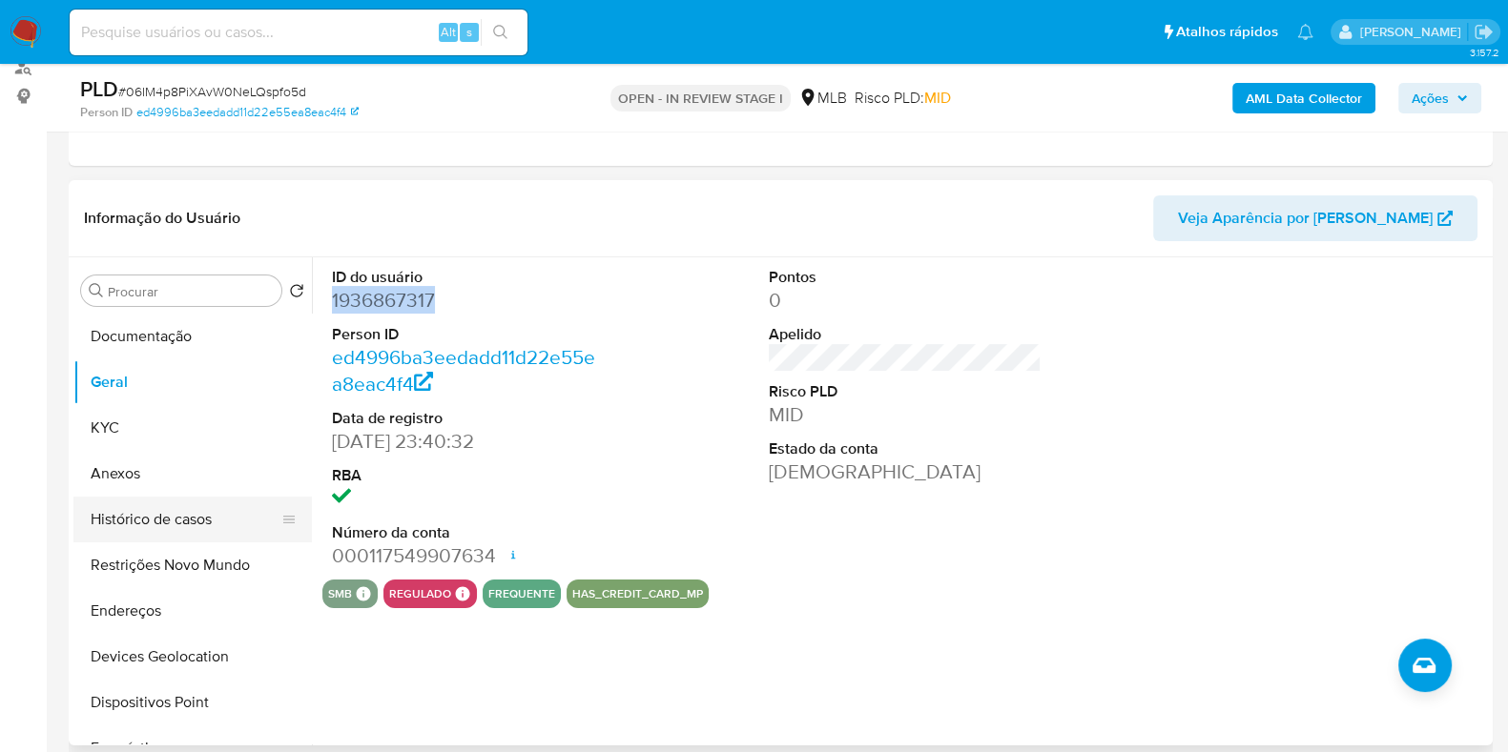
click at [196, 515] on button "Histórico de casos" at bounding box center [184, 520] width 223 height 46
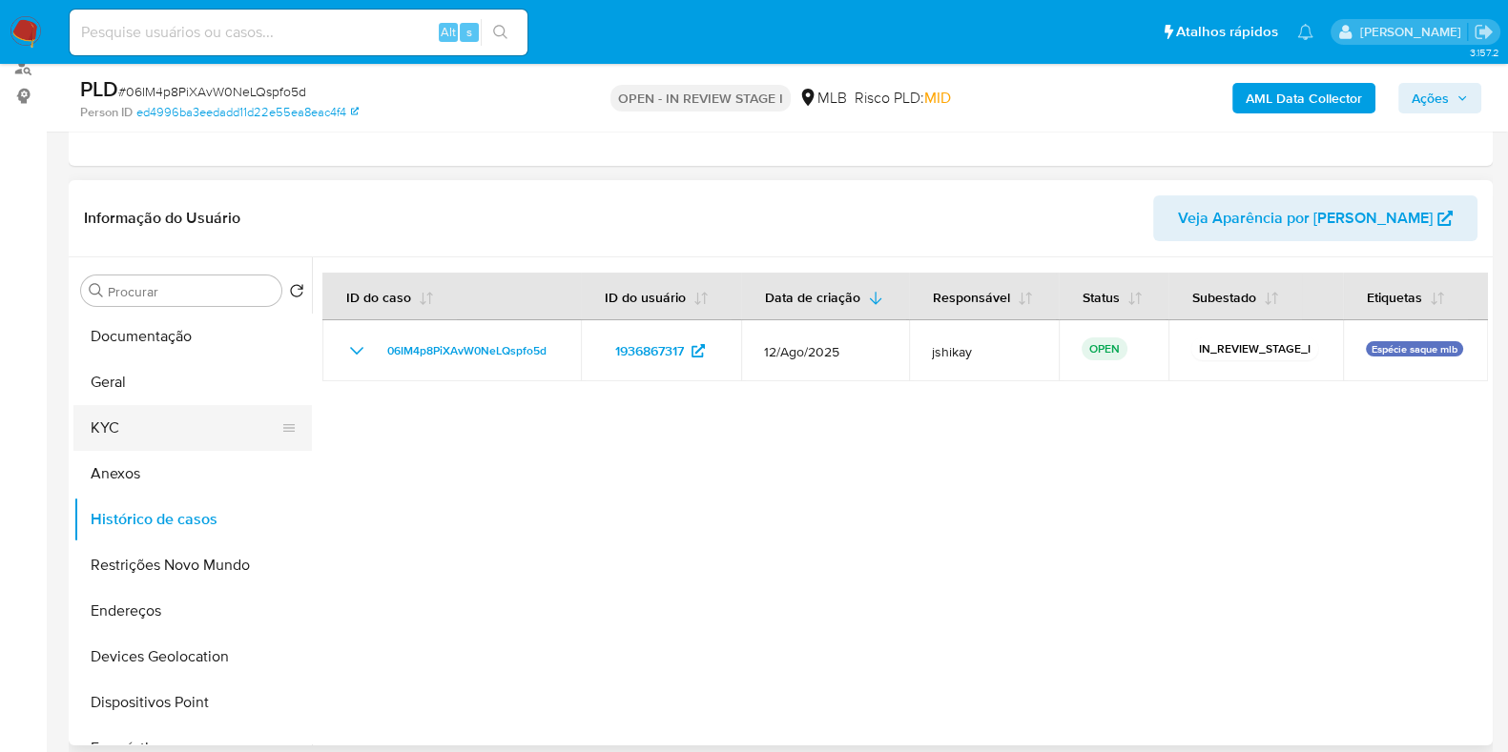
click at [143, 443] on button "KYC" at bounding box center [184, 428] width 223 height 46
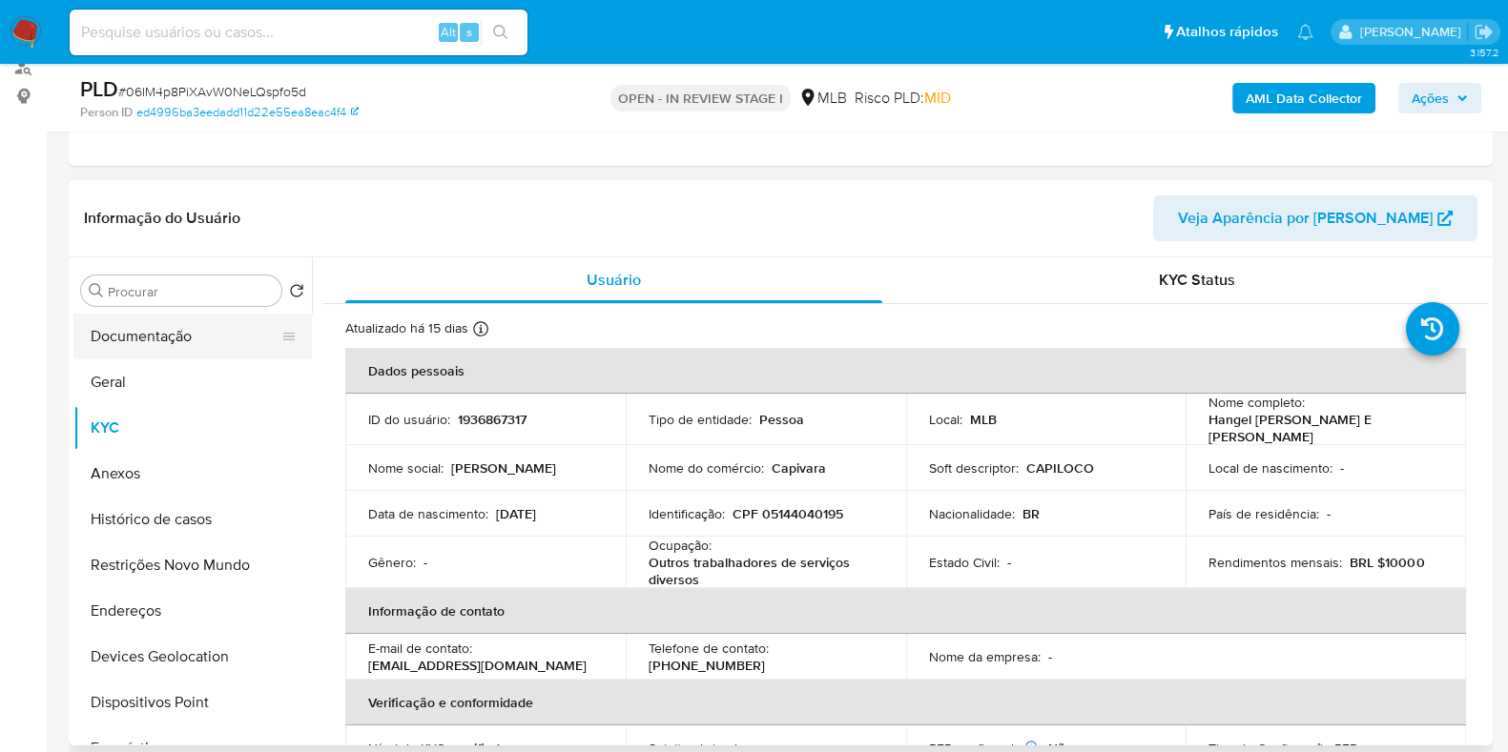
click at [157, 345] on button "Documentação" at bounding box center [184, 337] width 223 height 46
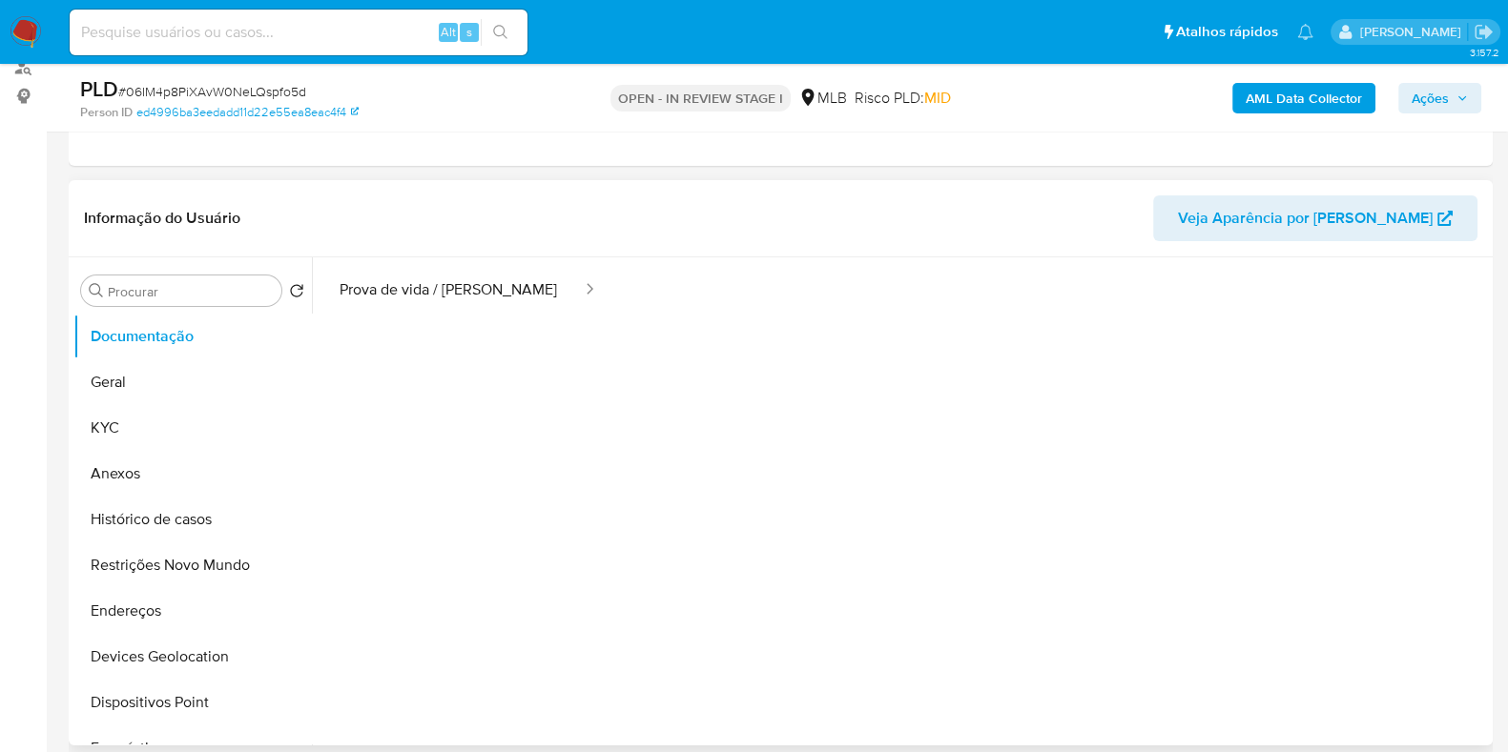
scroll to position [155, 0]
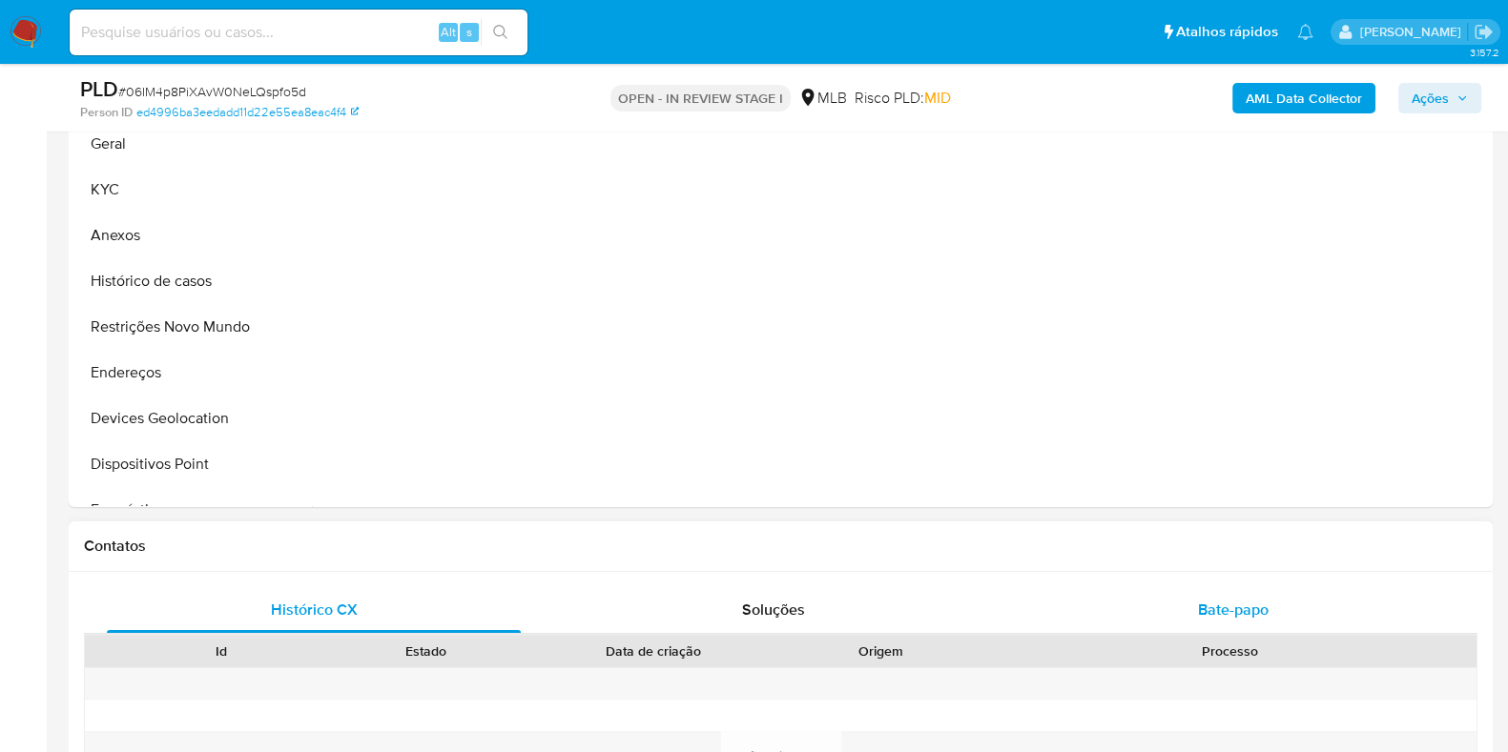
click at [1203, 609] on span "Bate-papo" at bounding box center [1233, 610] width 71 height 22
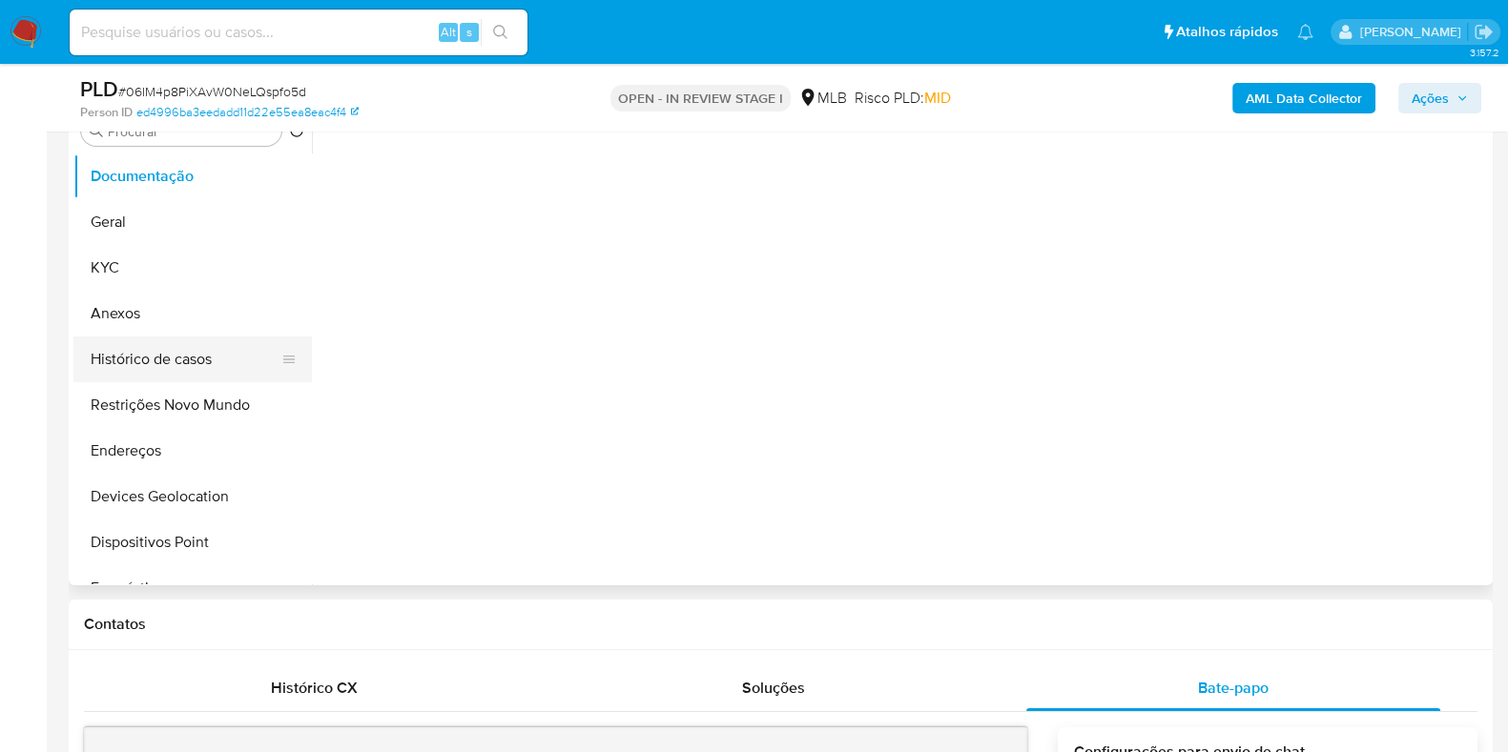
scroll to position [358, 0]
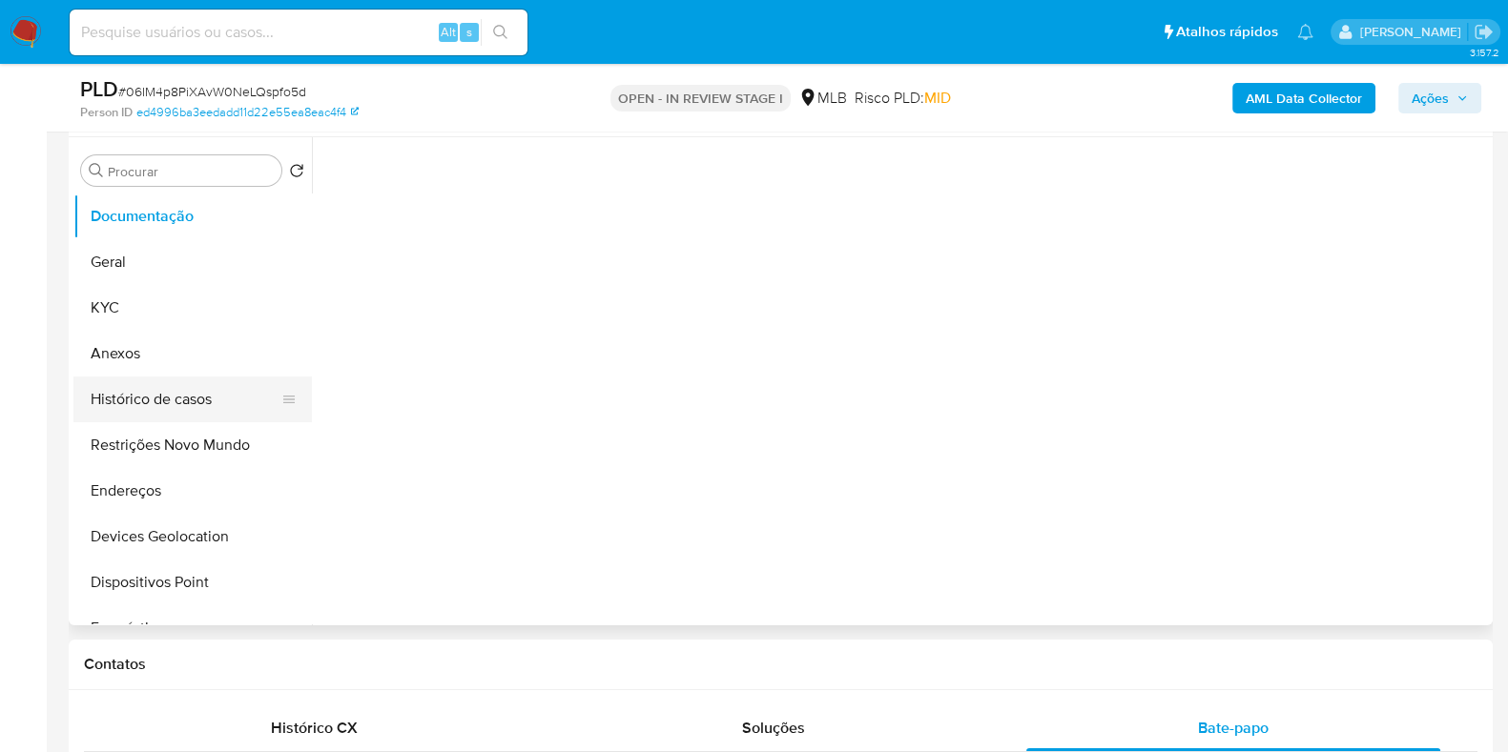
click at [135, 378] on button "Histórico de casos" at bounding box center [184, 400] width 223 height 46
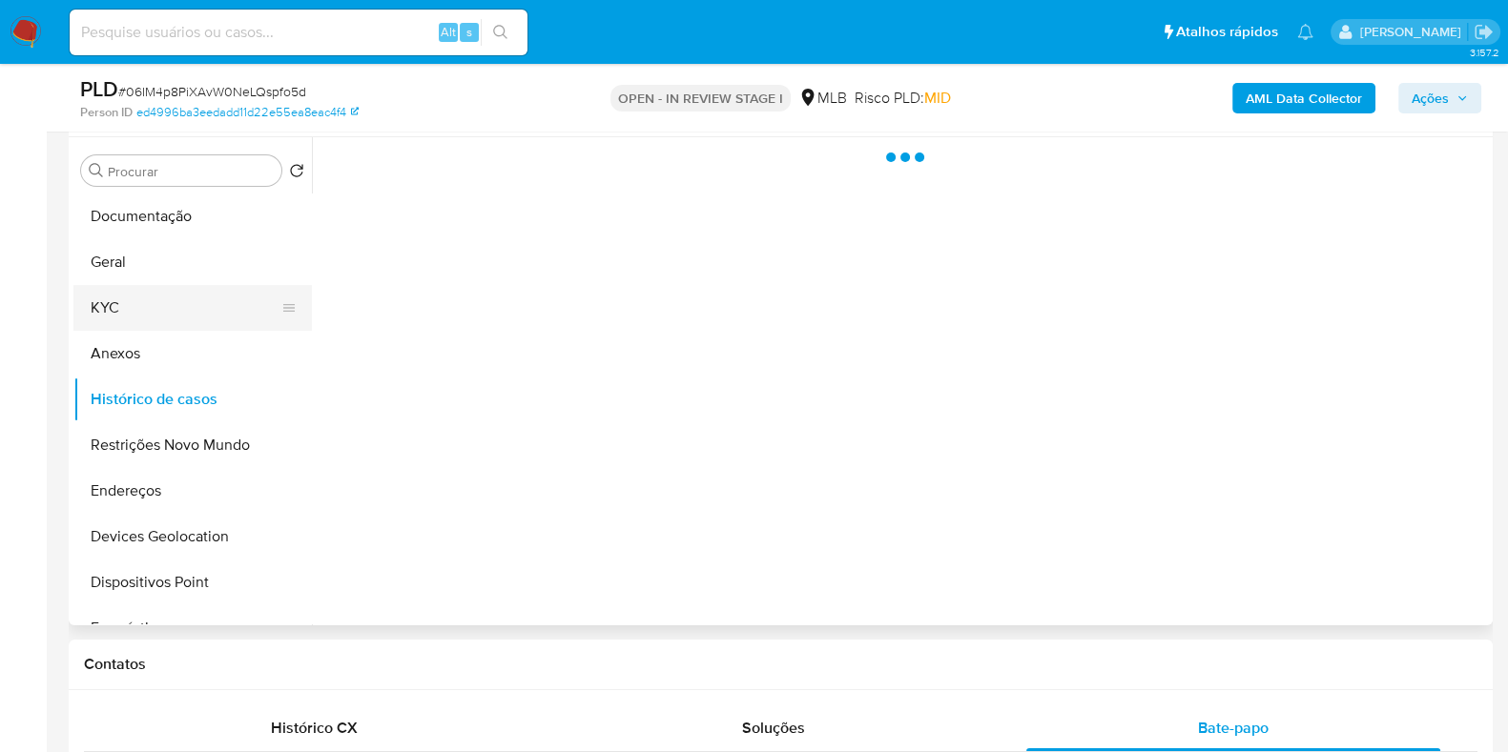
scroll to position [0, 0]
click at [143, 315] on button "KYC" at bounding box center [184, 308] width 223 height 46
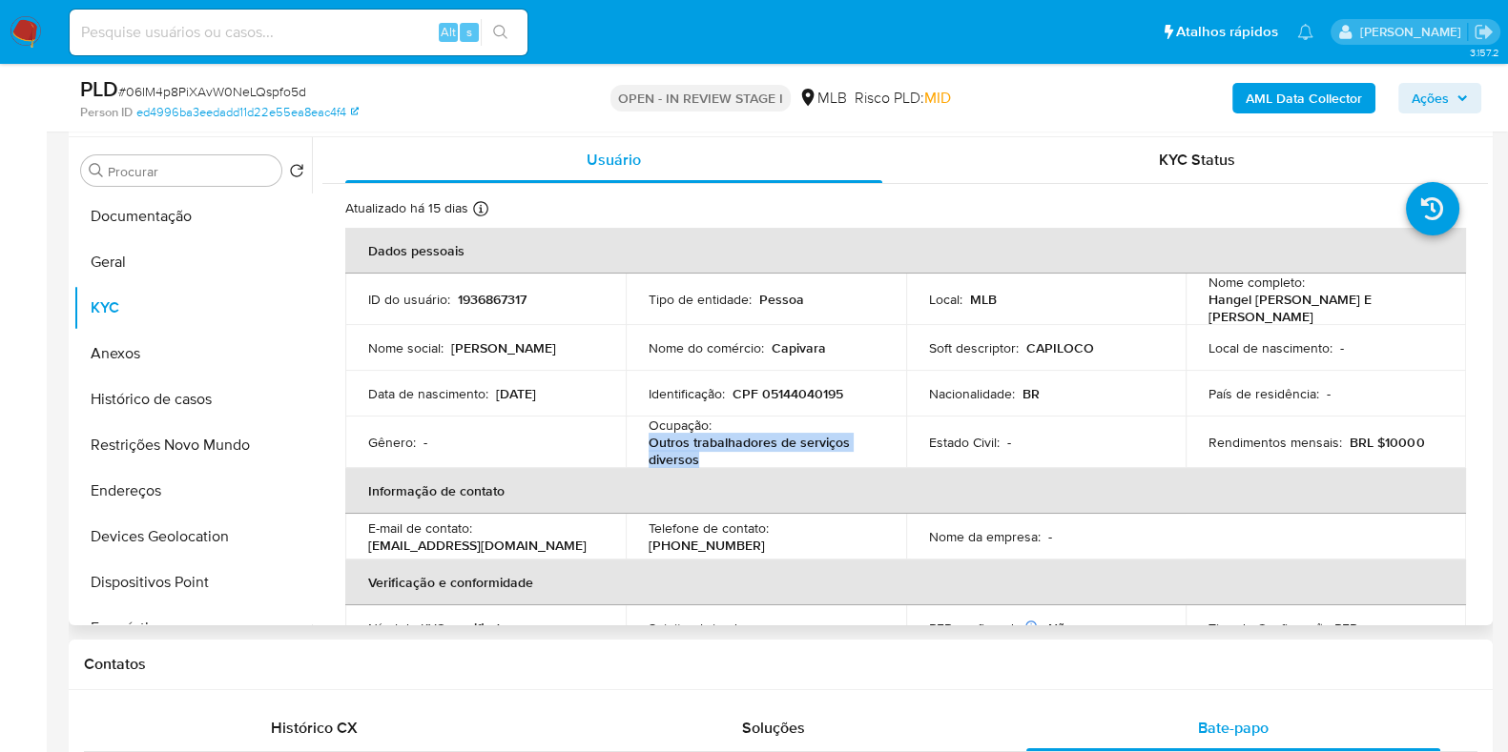
drag, startPoint x: 705, startPoint y: 454, endPoint x: 648, endPoint y: 442, distance: 57.6
click at [648, 442] on p "Outros trabalhadores de serviços diversos" at bounding box center [761, 451] width 227 height 34
copy p "Outros trabalhadores de serviços diversos"
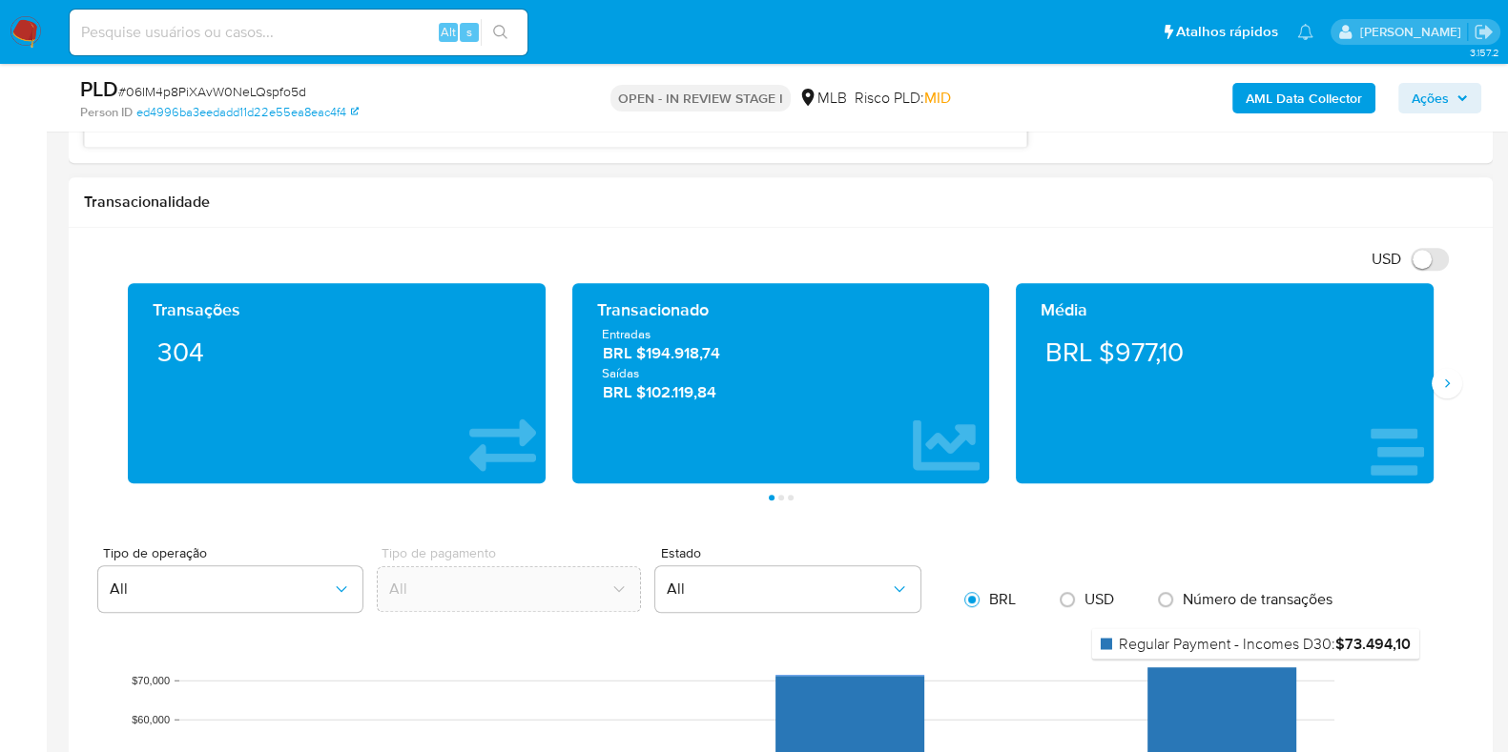
scroll to position [1430, 0]
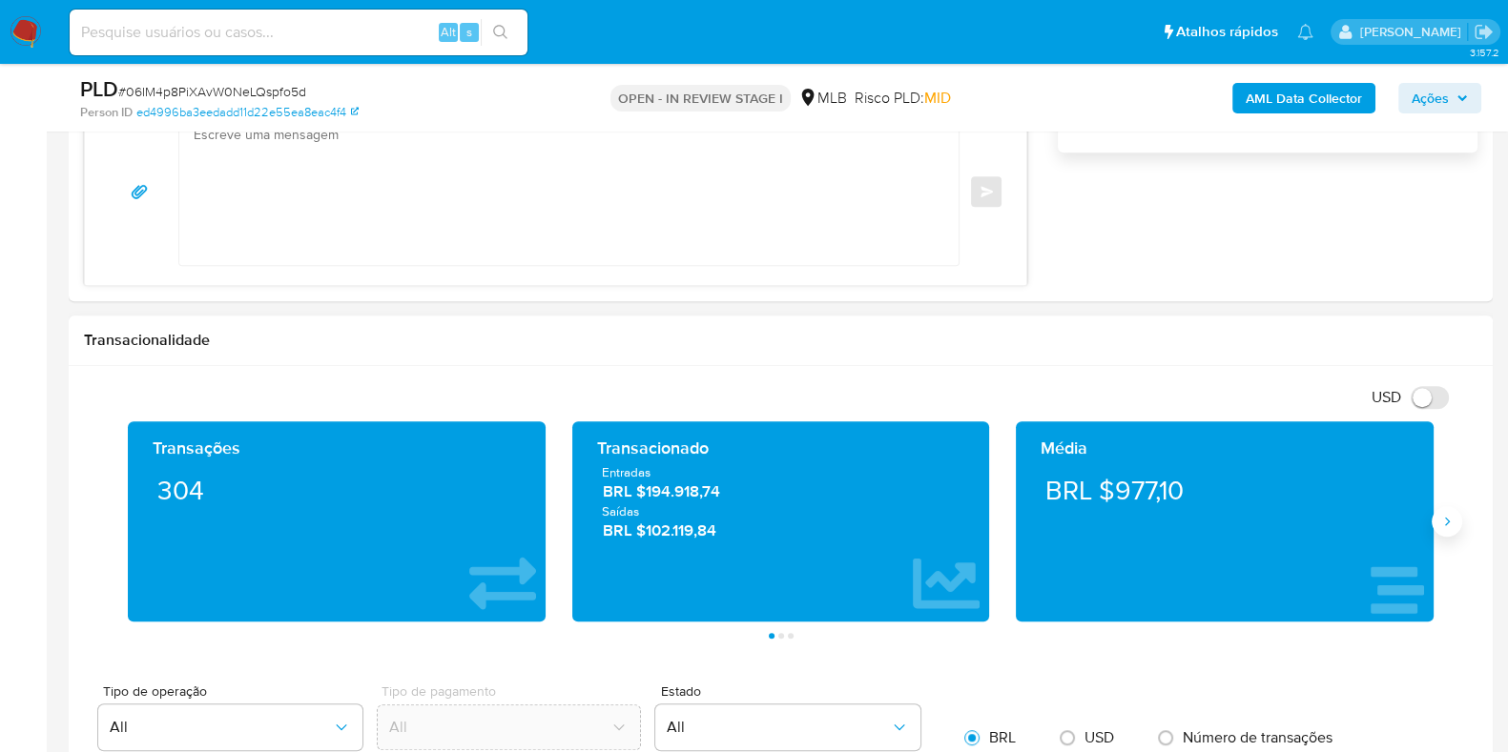
click at [1441, 508] on button "Siguiente" at bounding box center [1446, 521] width 31 height 31
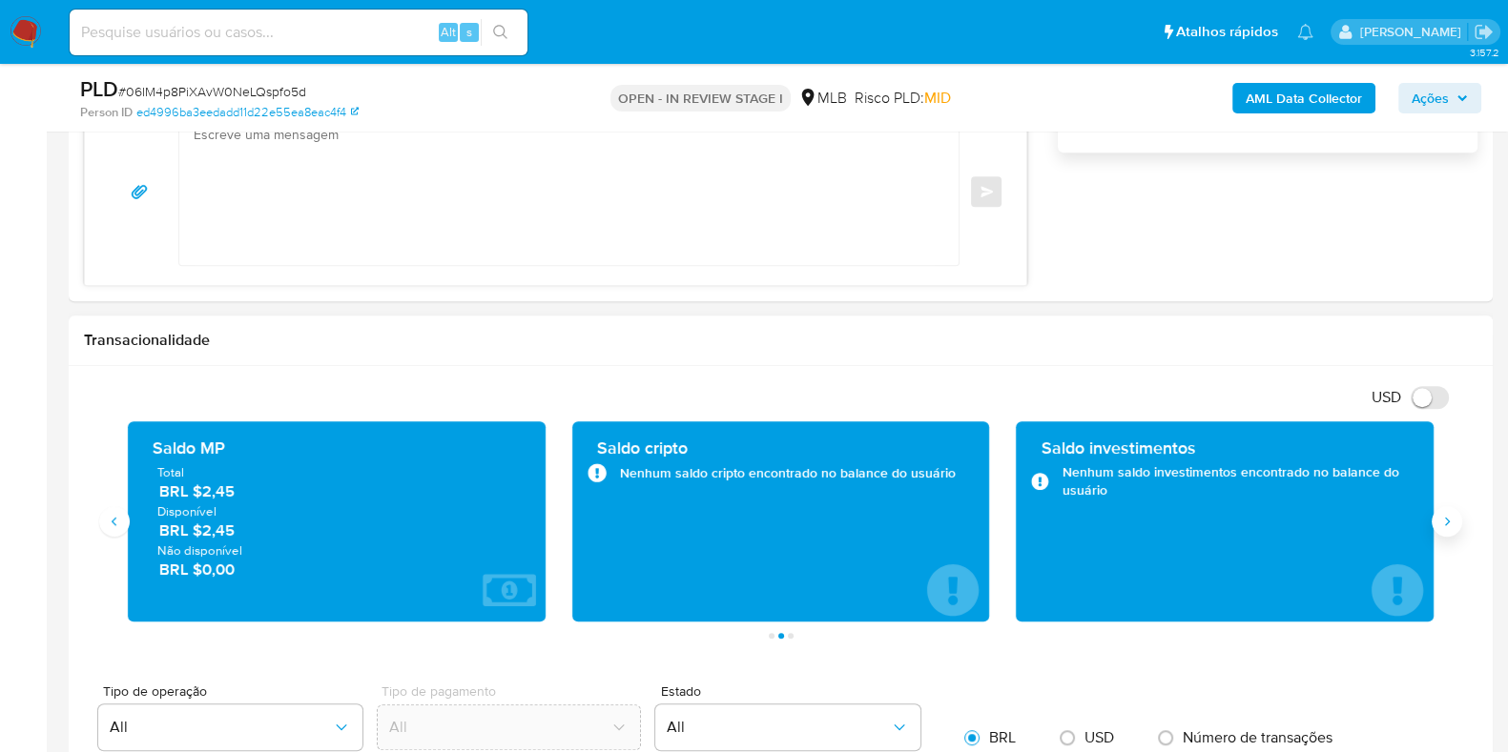
click at [1441, 508] on button "Siguiente" at bounding box center [1446, 521] width 31 height 31
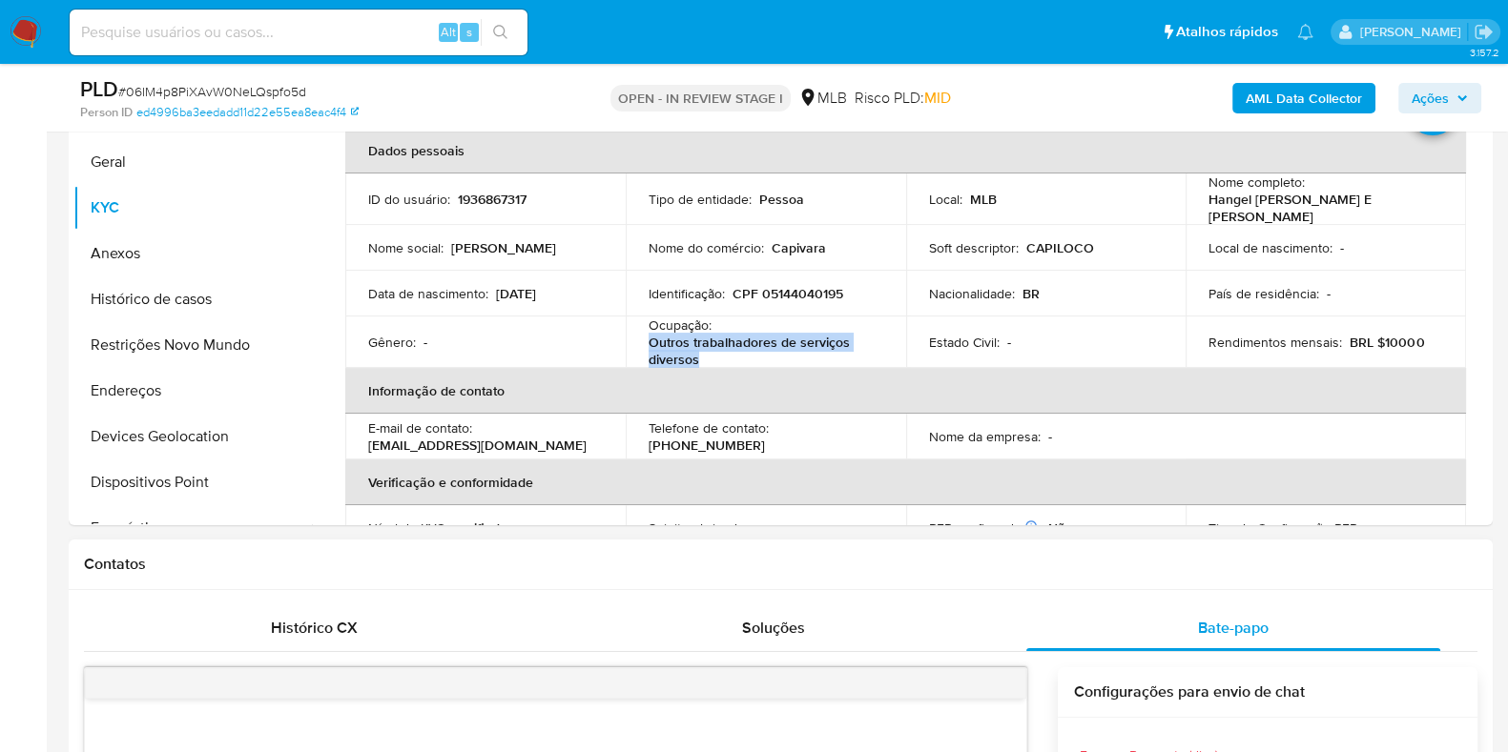
scroll to position [237, 0]
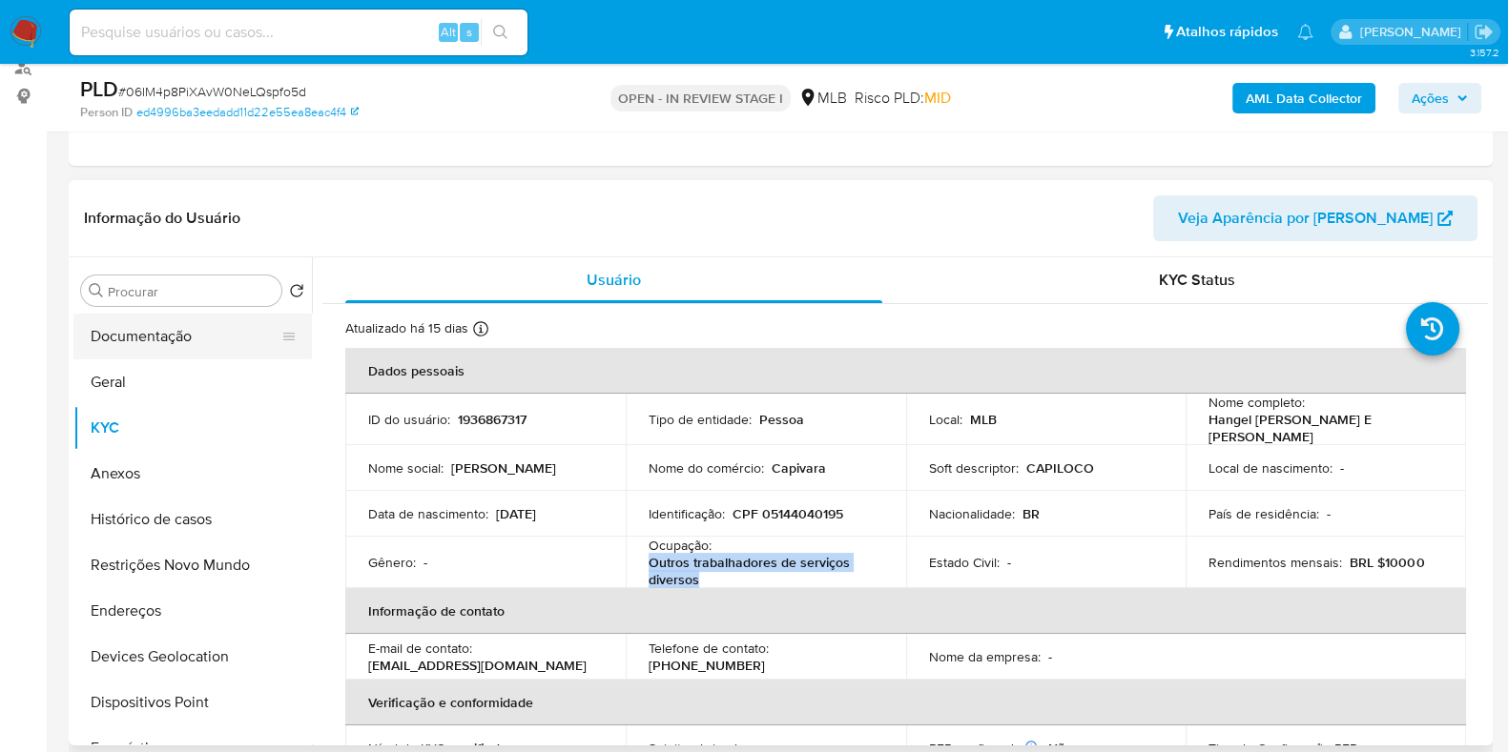
click at [178, 341] on button "Documentação" at bounding box center [184, 337] width 223 height 46
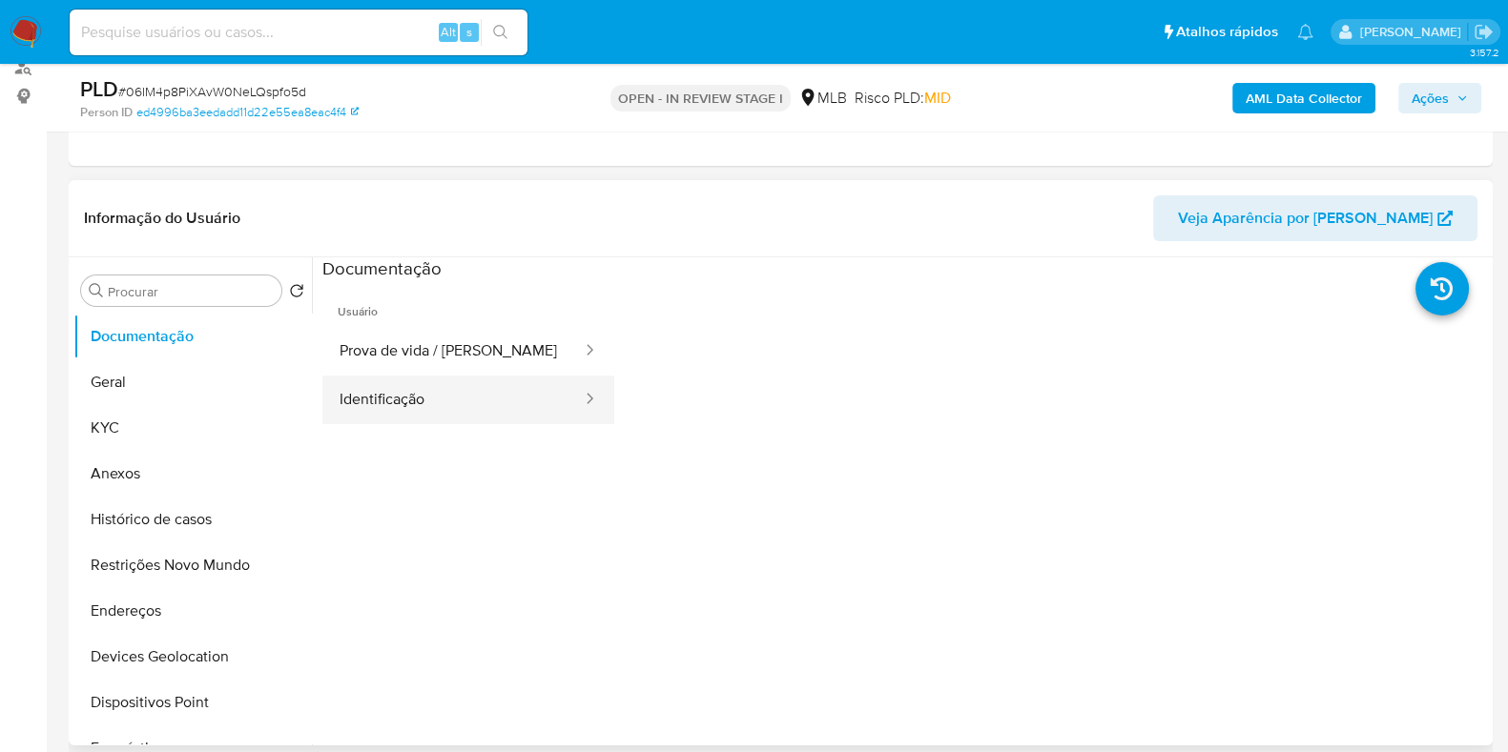
click at [425, 377] on button "Identificação" at bounding box center [452, 400] width 261 height 49
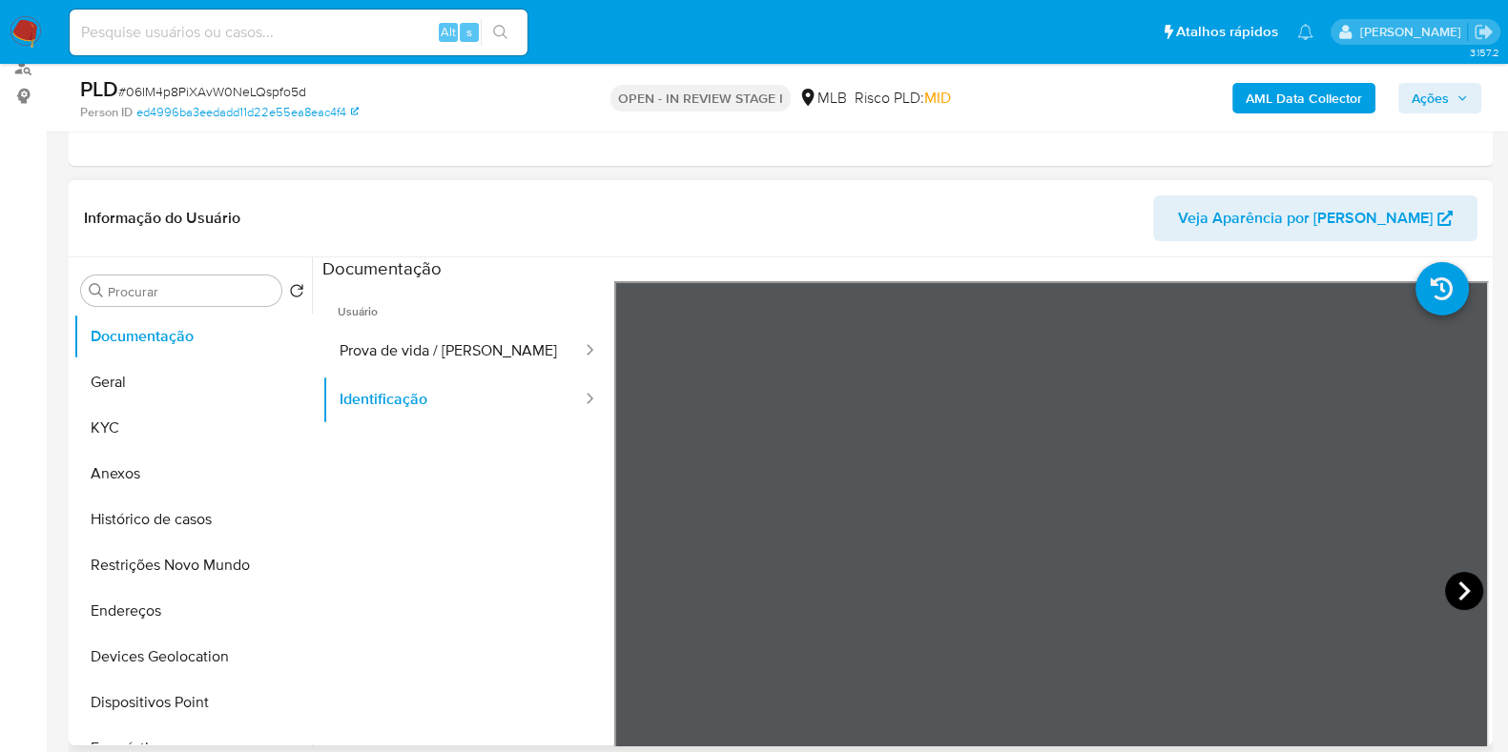
click at [1449, 576] on icon at bounding box center [1464, 591] width 38 height 38
click at [134, 400] on button "Geral" at bounding box center [184, 383] width 223 height 46
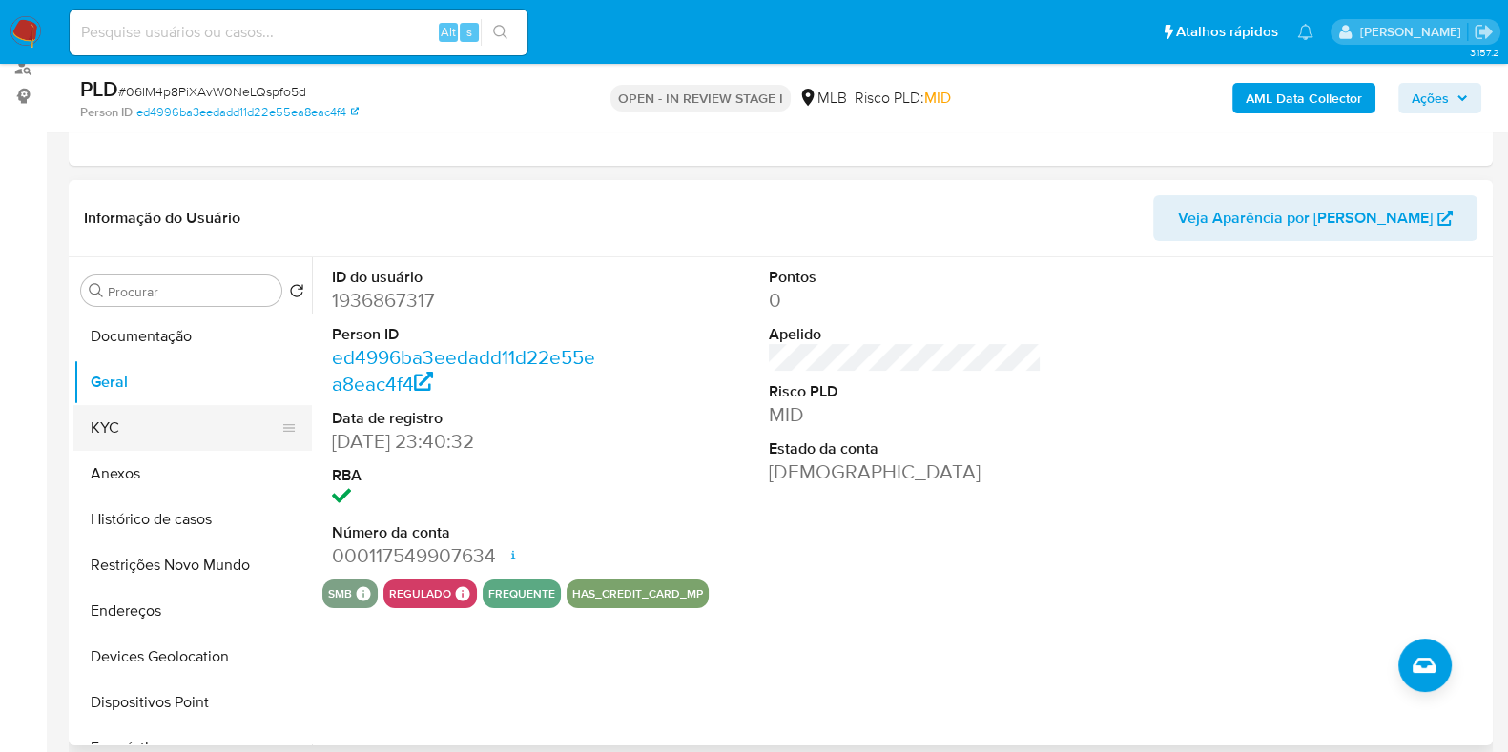
click at [130, 429] on button "KYC" at bounding box center [184, 428] width 223 height 46
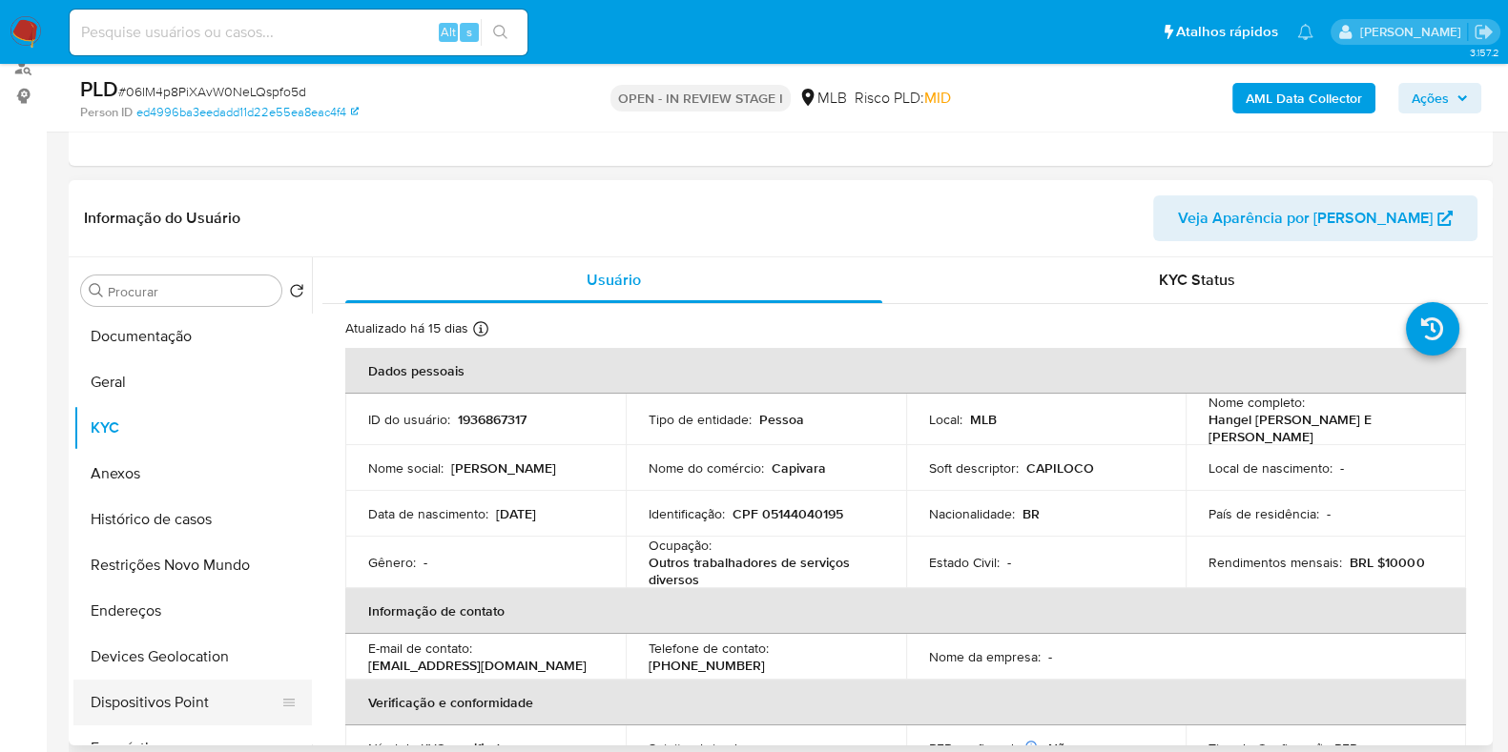
click at [175, 706] on button "Dispositivos Point" at bounding box center [184, 703] width 223 height 46
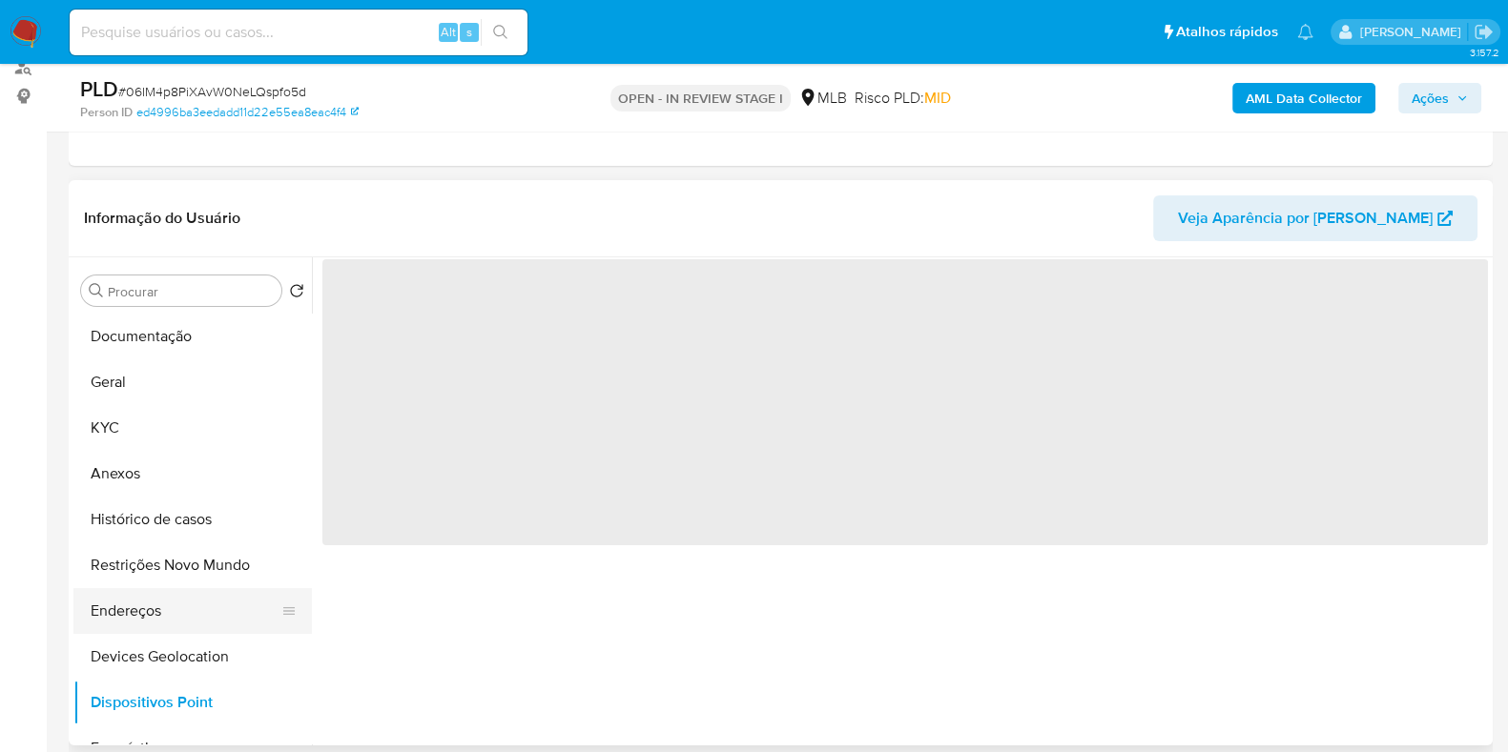
click at [174, 625] on button "Endereços" at bounding box center [184, 611] width 223 height 46
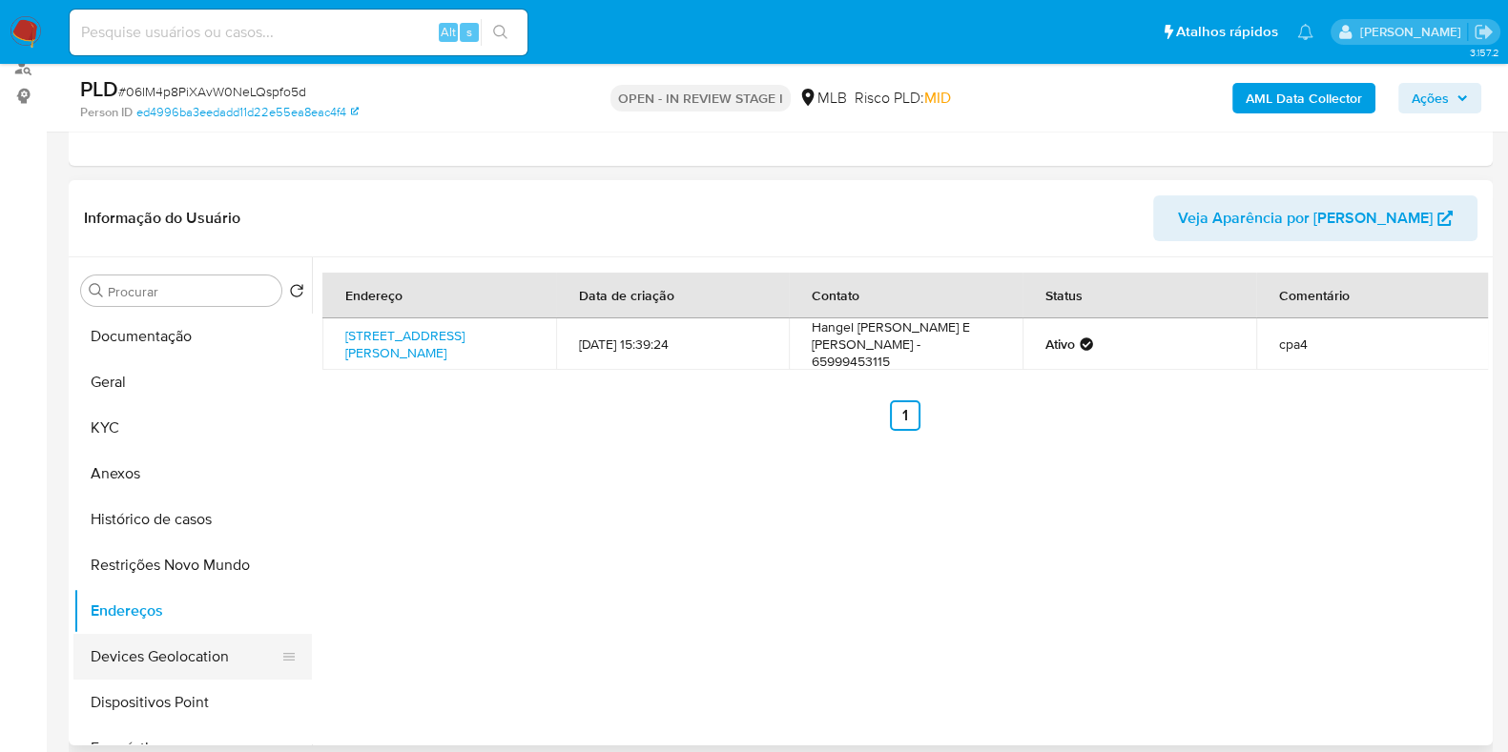
click at [186, 659] on button "Devices Geolocation" at bounding box center [184, 657] width 223 height 46
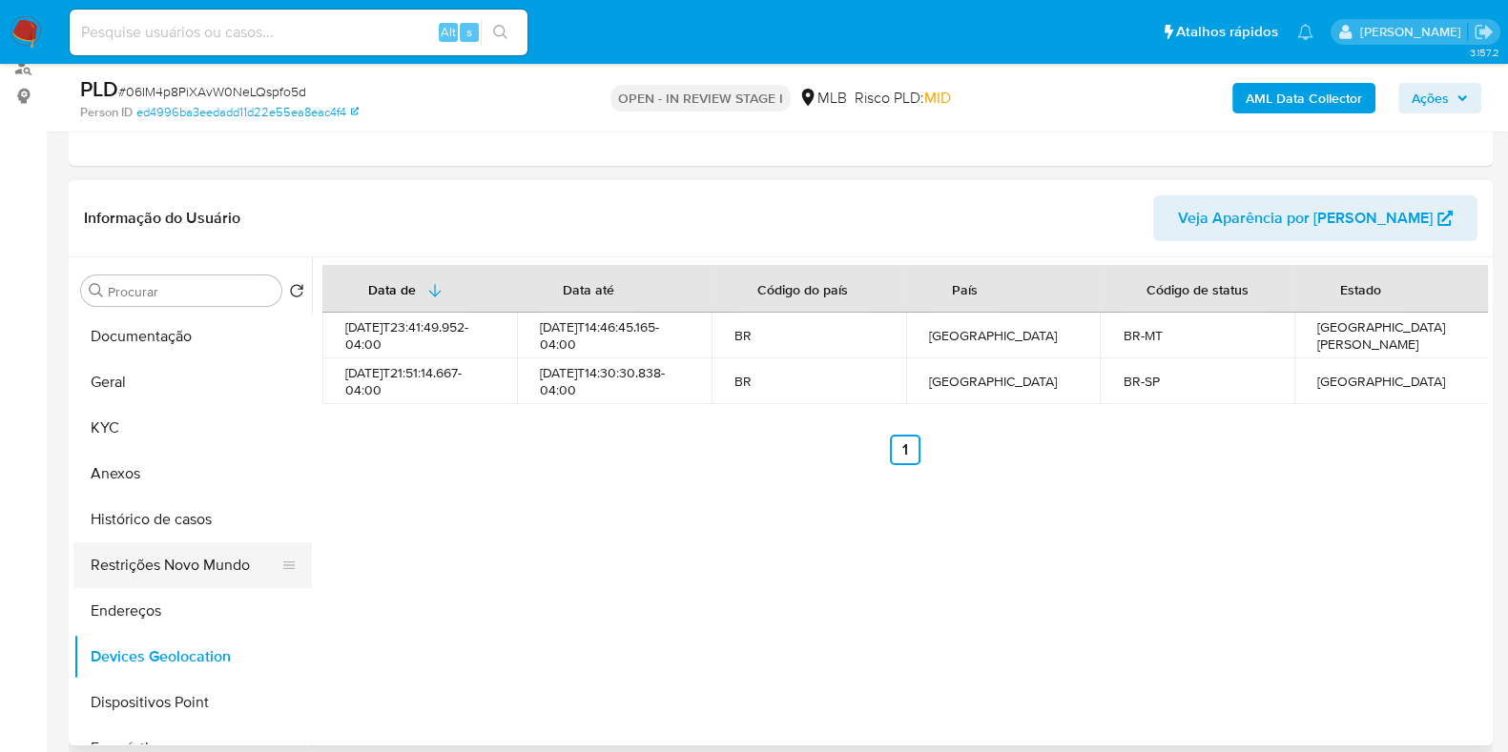
click at [161, 562] on button "Restrições Novo Mundo" at bounding box center [184, 566] width 223 height 46
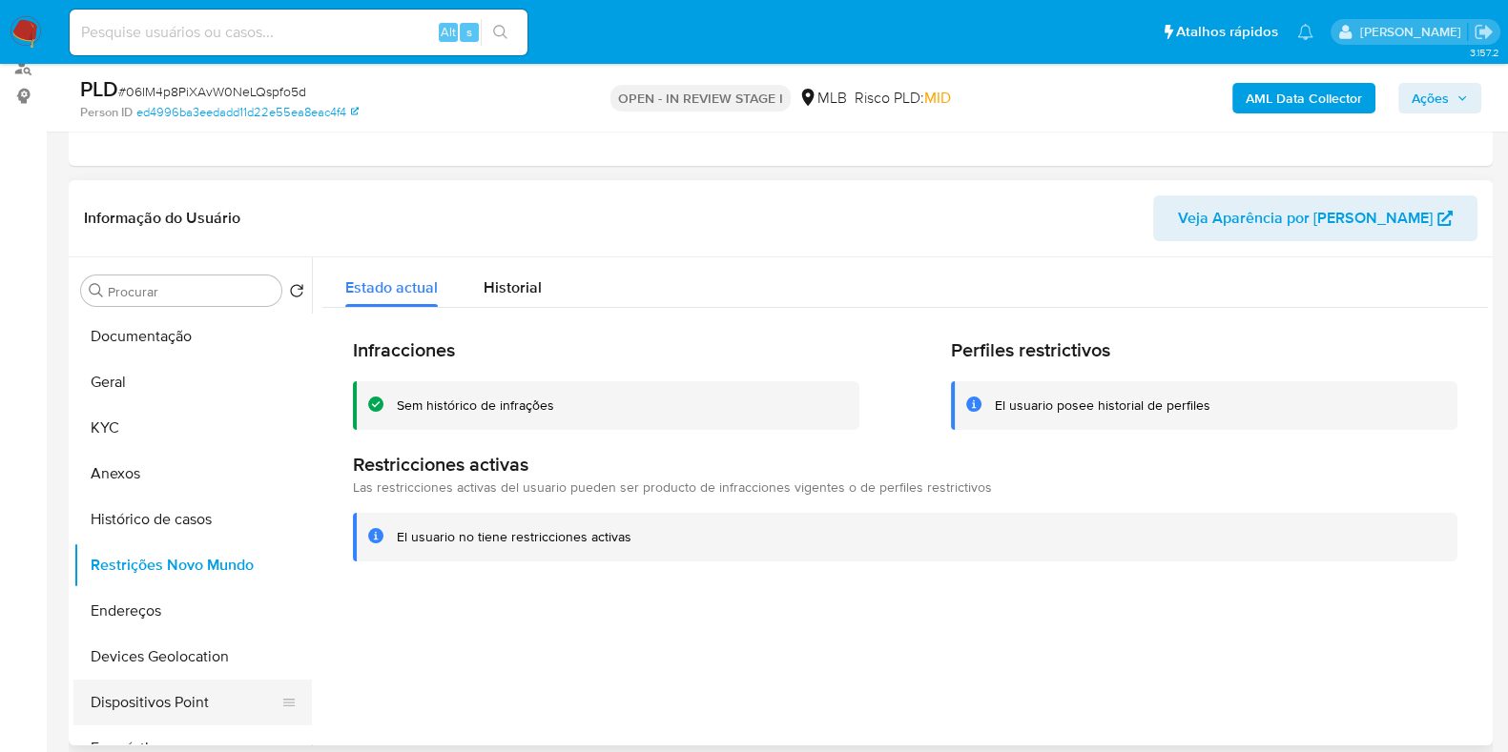
click at [155, 680] on button "Dispositivos Point" at bounding box center [184, 703] width 223 height 46
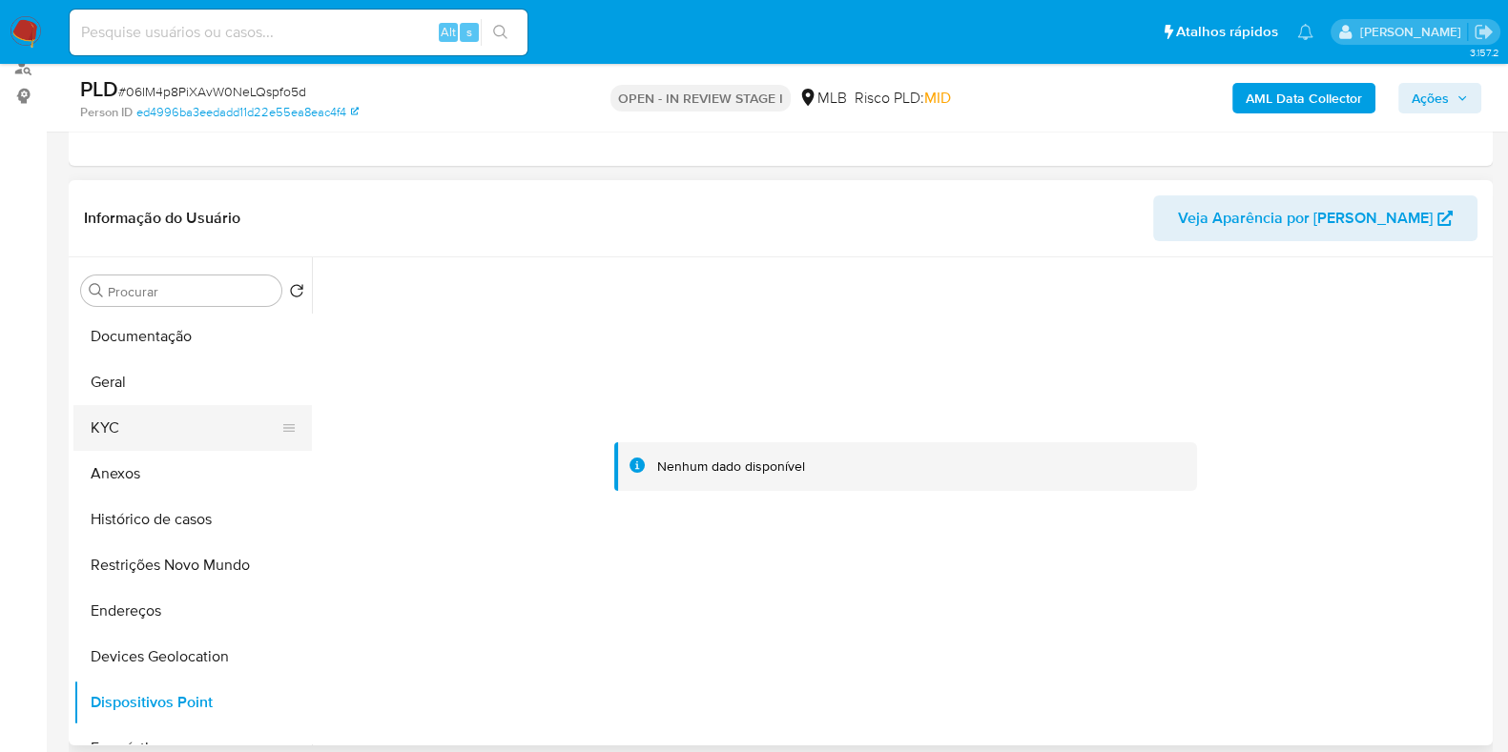
click at [122, 431] on button "KYC" at bounding box center [184, 428] width 223 height 46
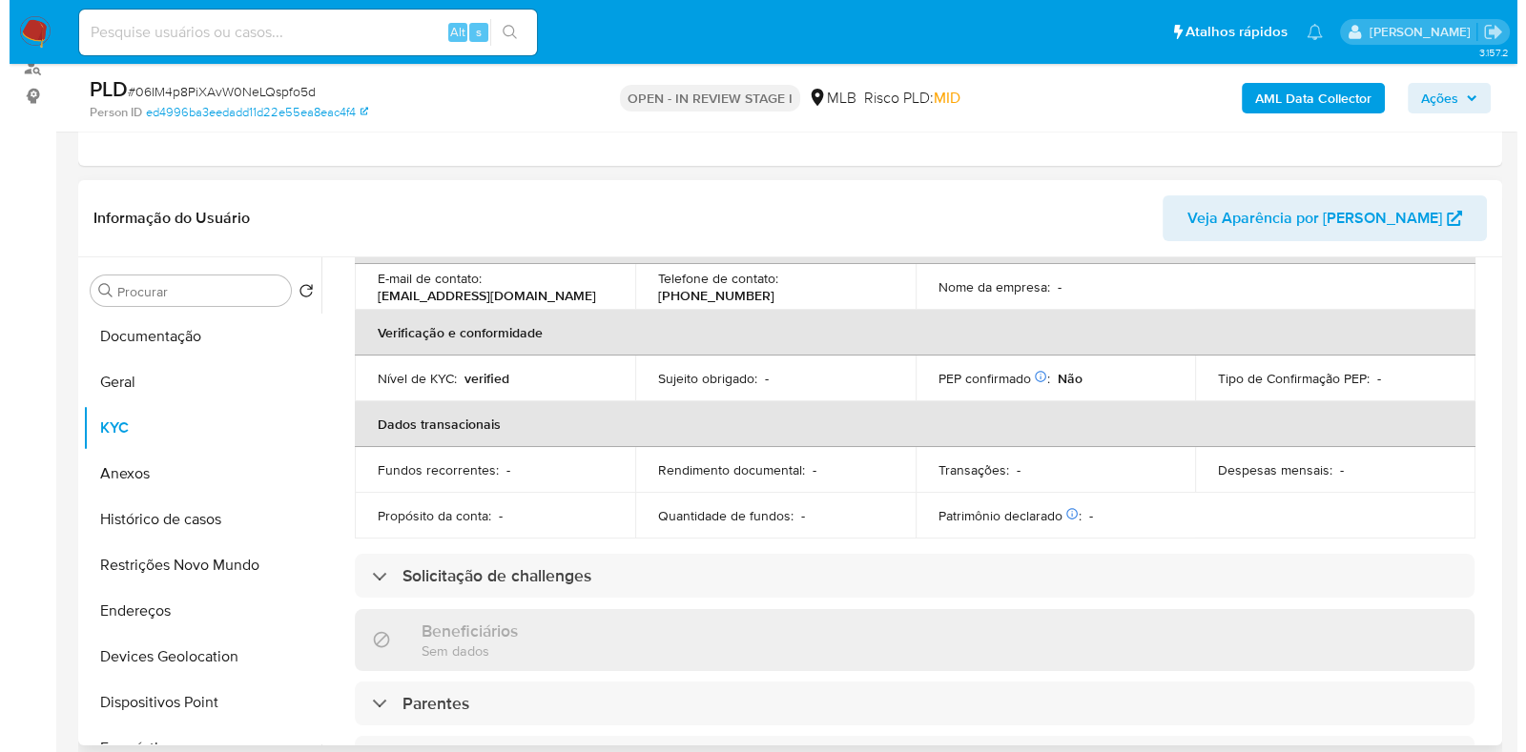
scroll to position [0, 0]
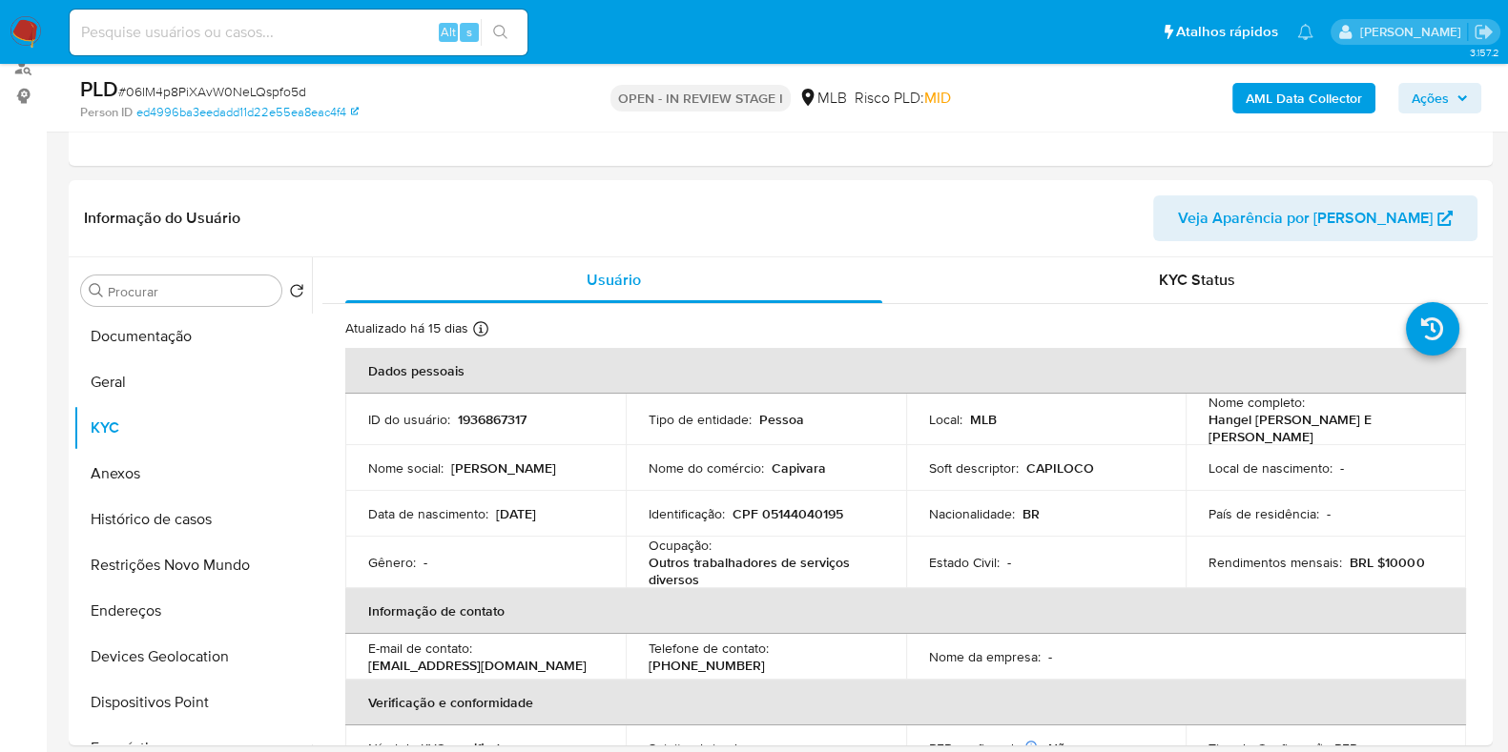
click at [1313, 93] on b "AML Data Collector" at bounding box center [1303, 98] width 116 height 31
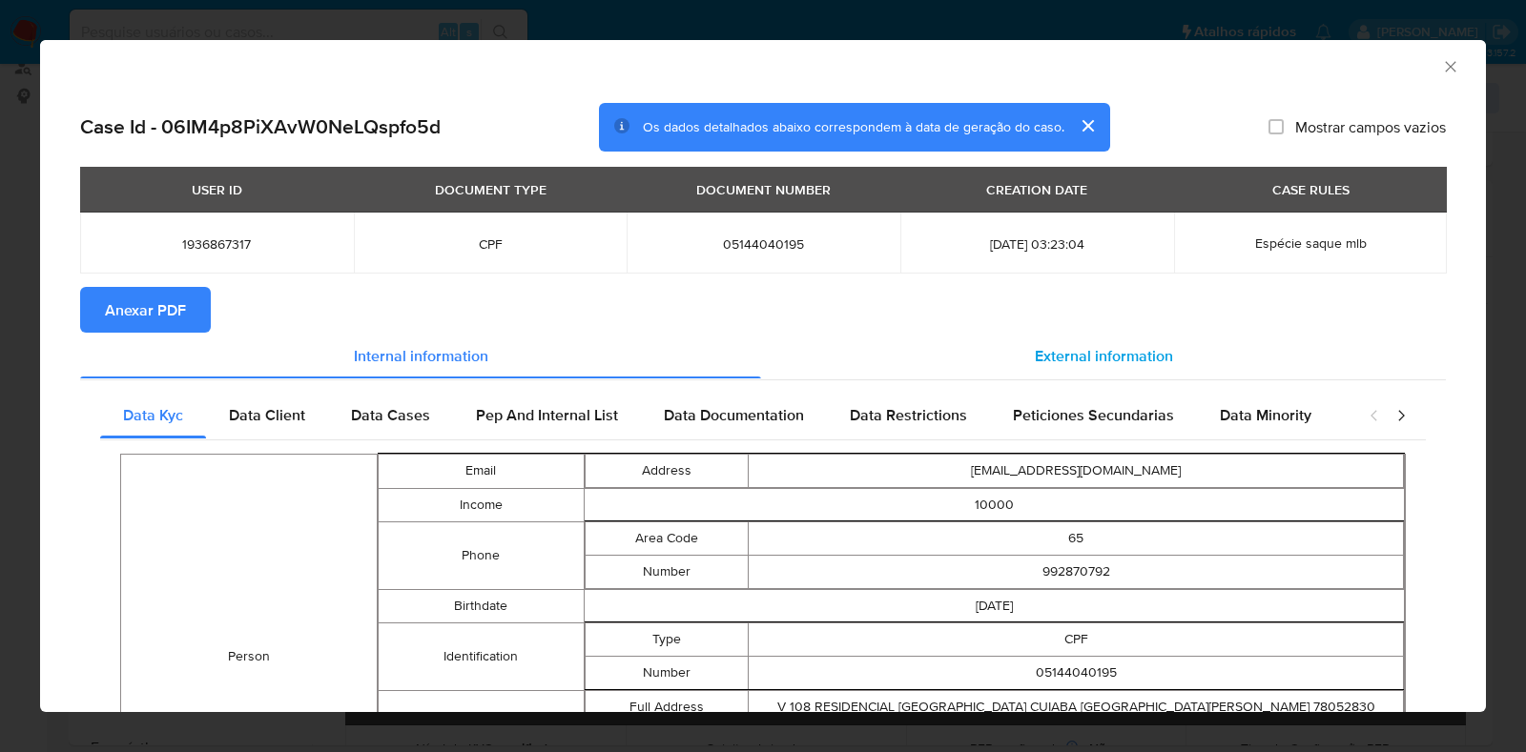
click at [801, 363] on div "External information" at bounding box center [1103, 356] width 685 height 46
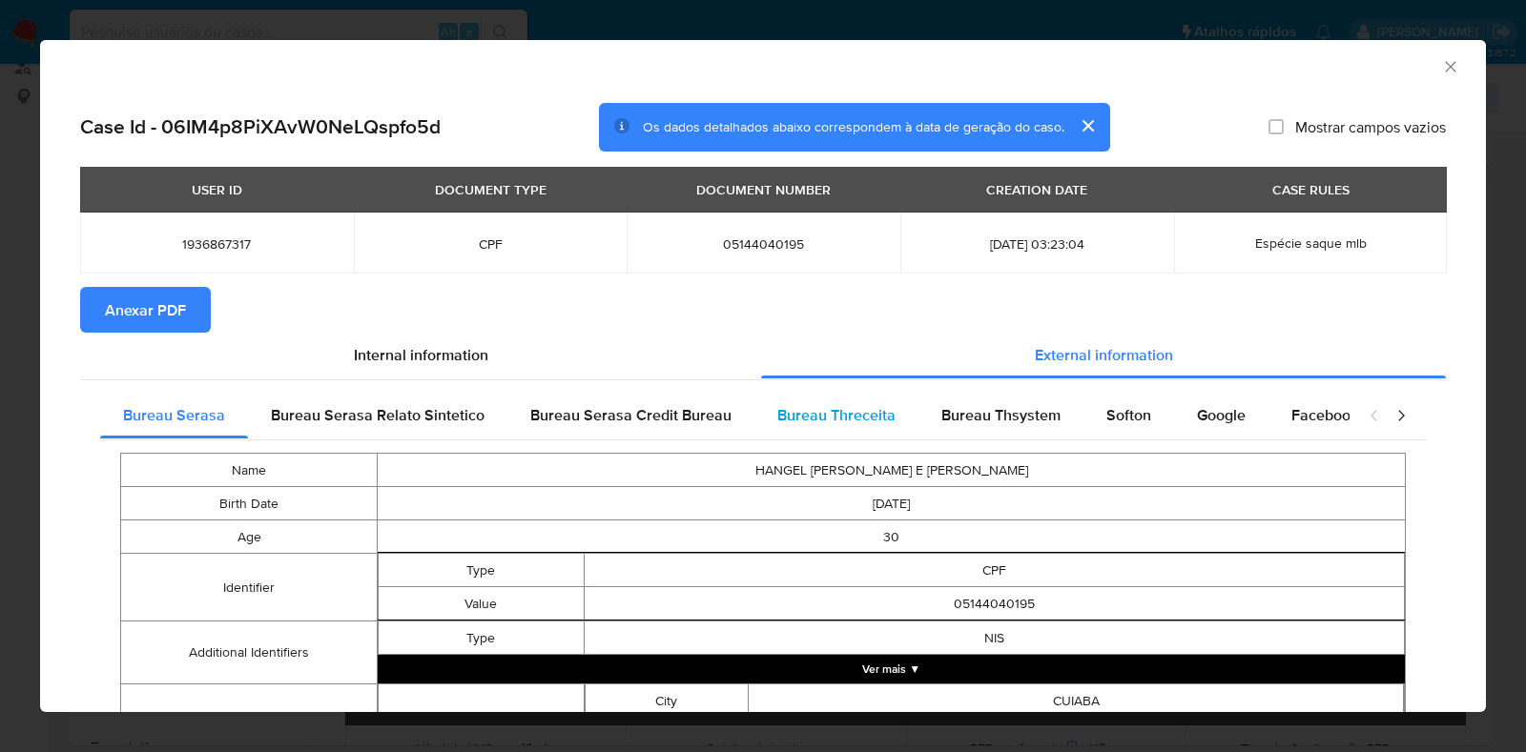
drag, startPoint x: 864, startPoint y: 421, endPoint x: 892, endPoint y: 423, distance: 27.8
click at [869, 424] on span "Bureau Threceita" at bounding box center [836, 415] width 118 height 22
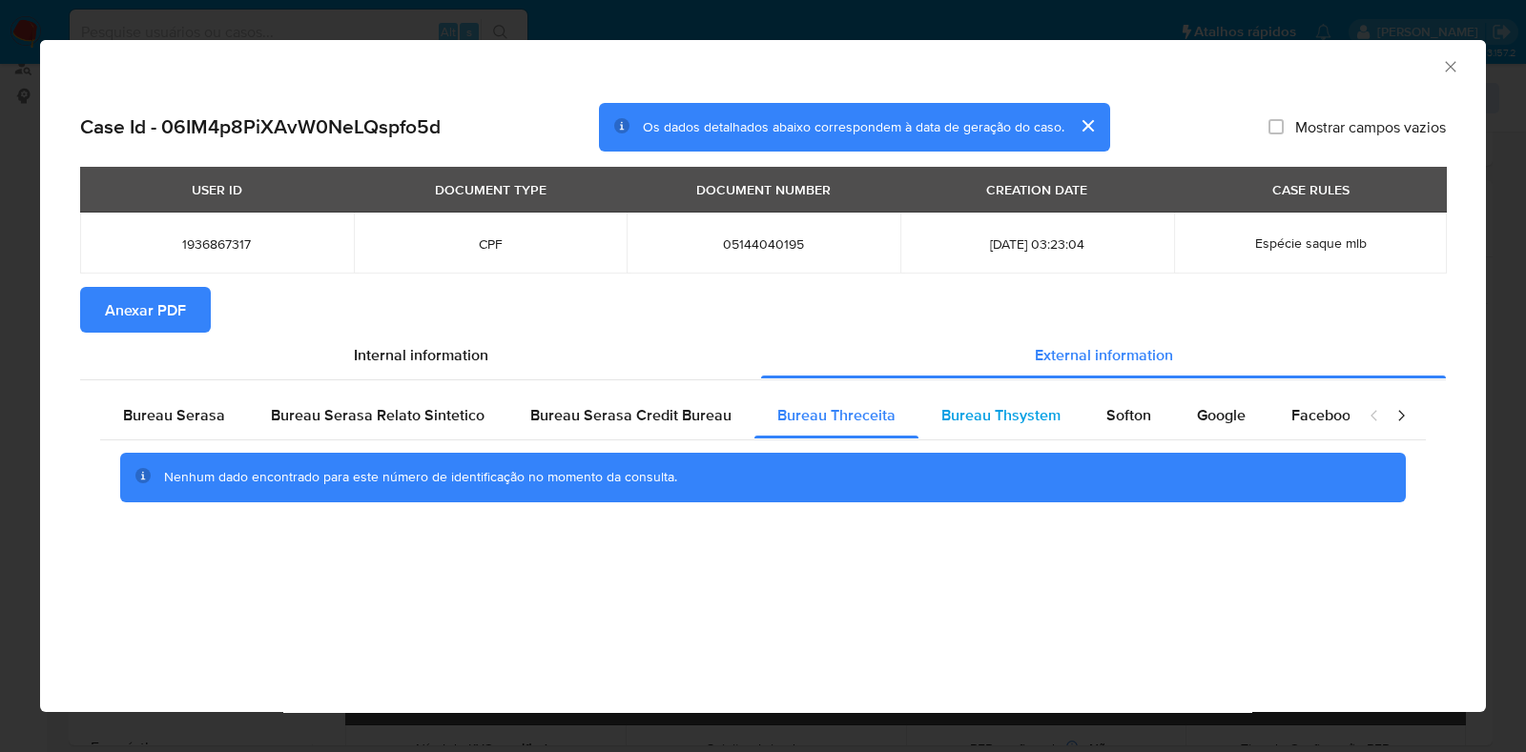
drag, startPoint x: 970, startPoint y: 408, endPoint x: 984, endPoint y: 421, distance: 19.6
click at [973, 414] on span "Bureau Thsystem" at bounding box center [1000, 415] width 119 height 22
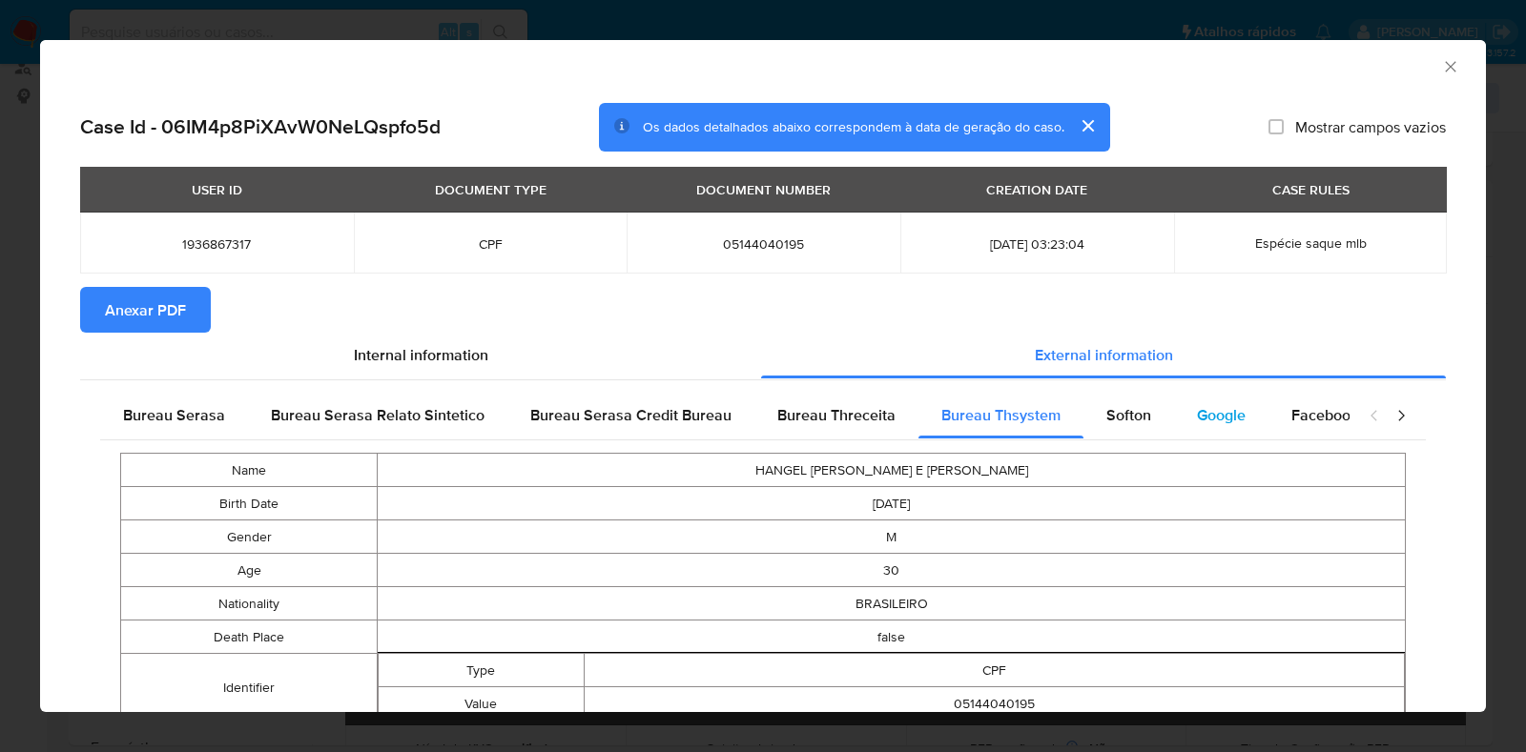
drag, startPoint x: 1096, startPoint y: 422, endPoint x: 1173, endPoint y: 425, distance: 77.3
click at [1106, 422] on span "Softon" at bounding box center [1128, 415] width 45 height 22
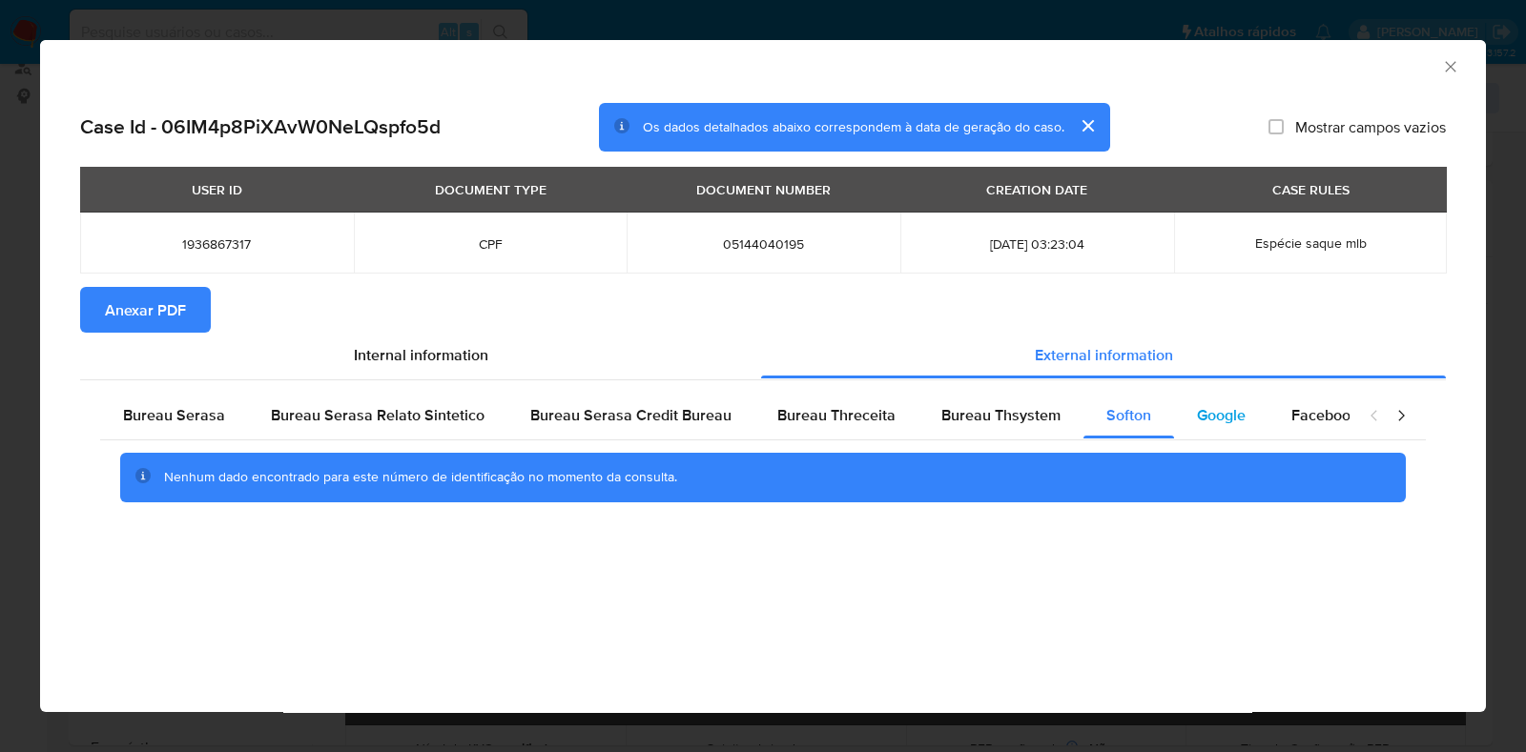
click at [1202, 425] on span "Google" at bounding box center [1221, 415] width 49 height 22
click at [122, 307] on span "Anexar PDF" at bounding box center [145, 310] width 81 height 42
click at [1441, 64] on icon "Fechar a janela" at bounding box center [1450, 66] width 19 height 19
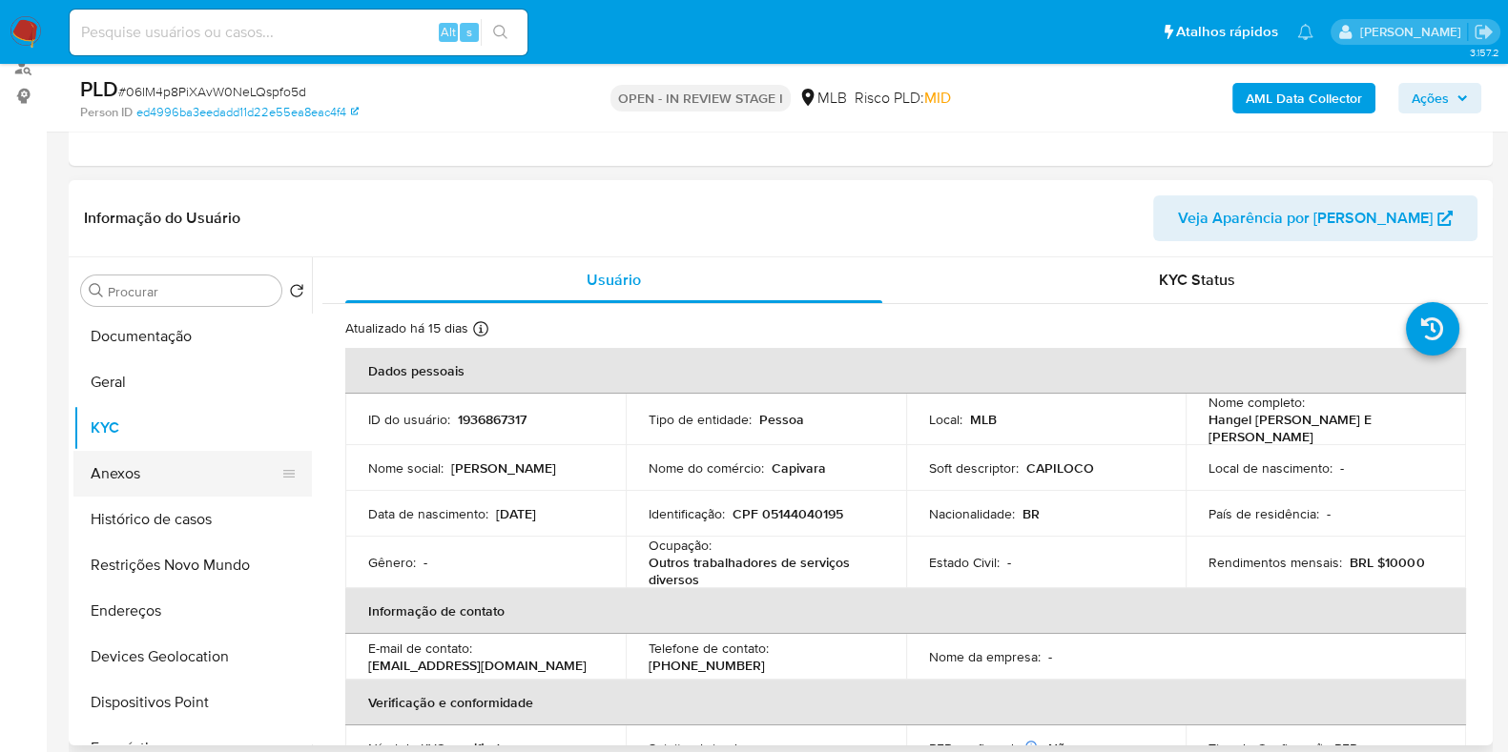
click at [141, 472] on button "Anexos" at bounding box center [184, 474] width 223 height 46
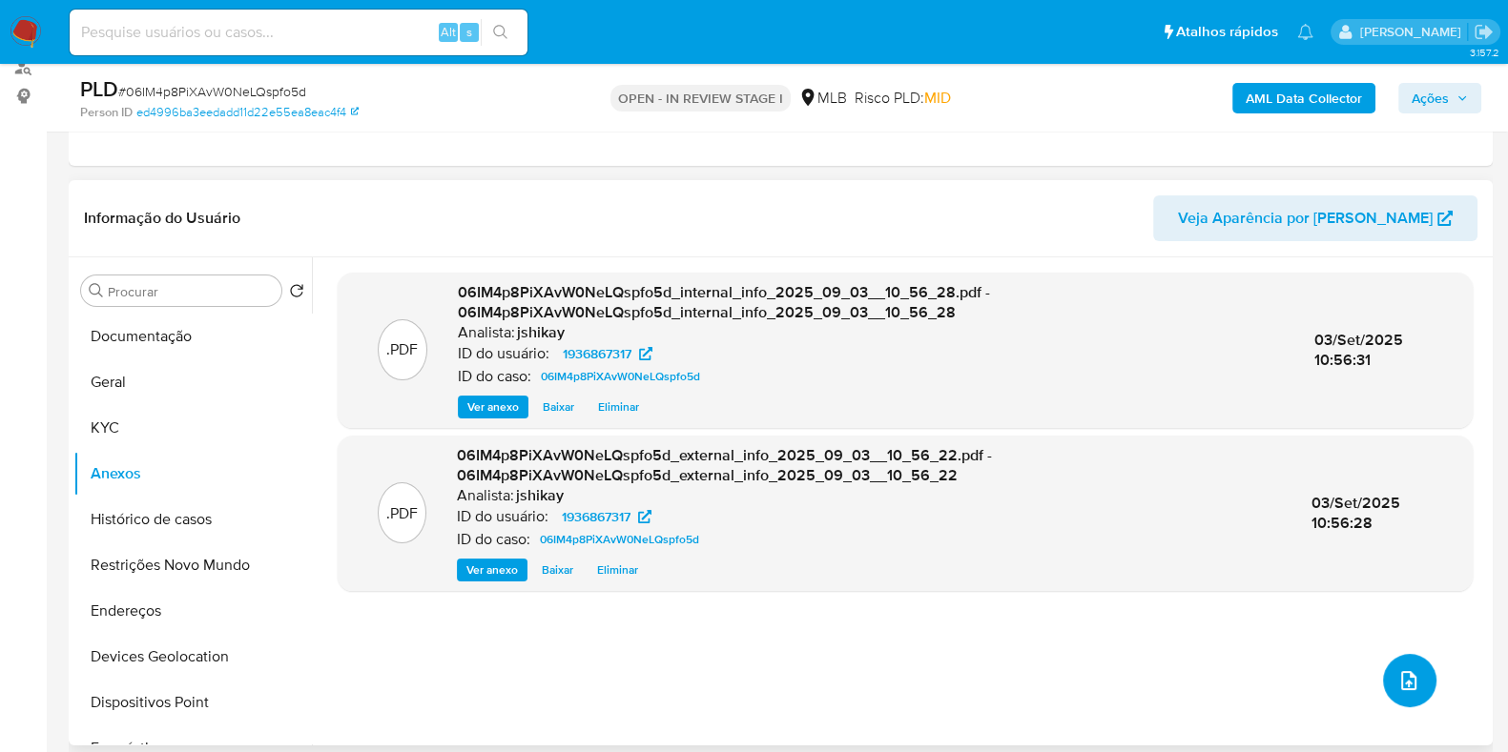
click at [1388, 672] on button "upload-file" at bounding box center [1409, 680] width 53 height 53
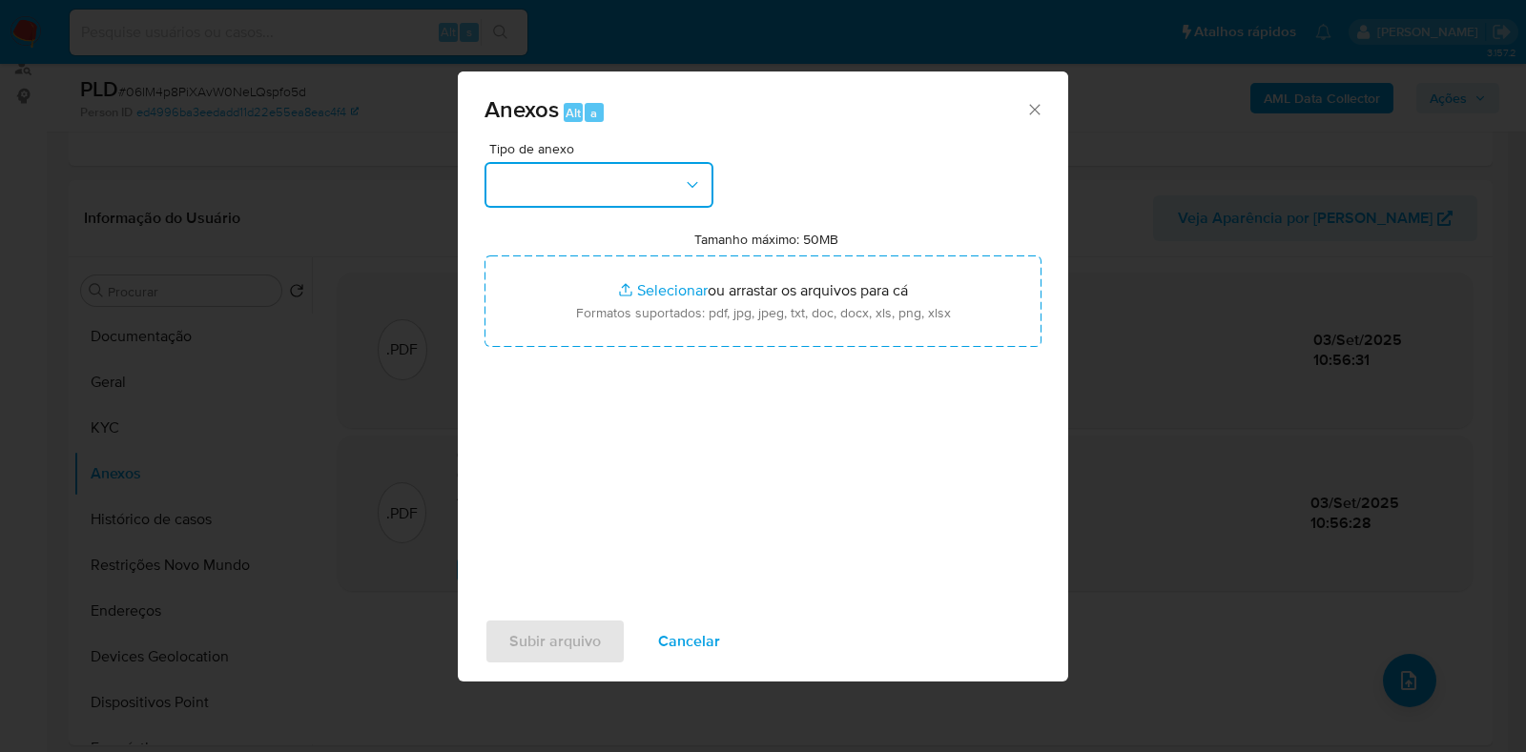
click at [661, 183] on button "button" at bounding box center [598, 185] width 229 height 46
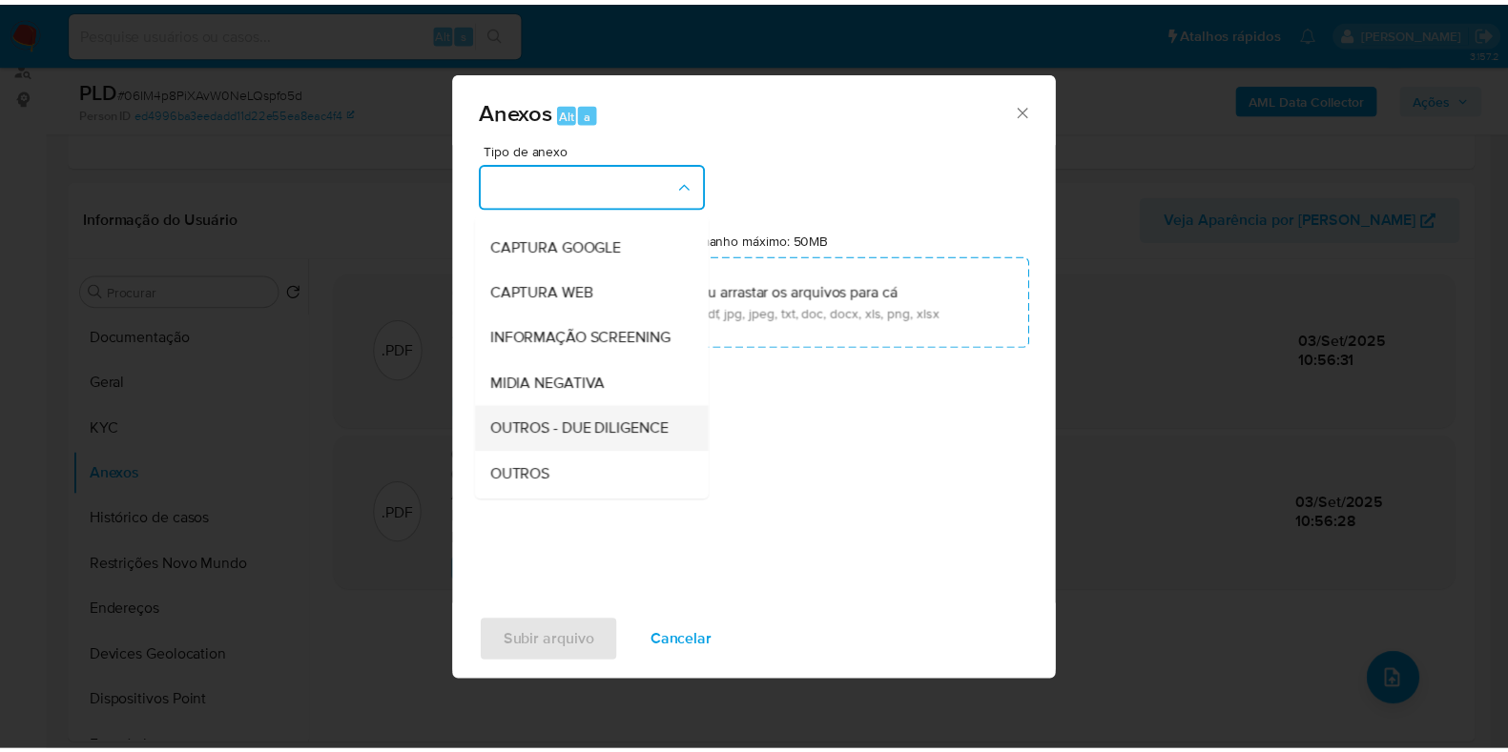
scroll to position [118, 0]
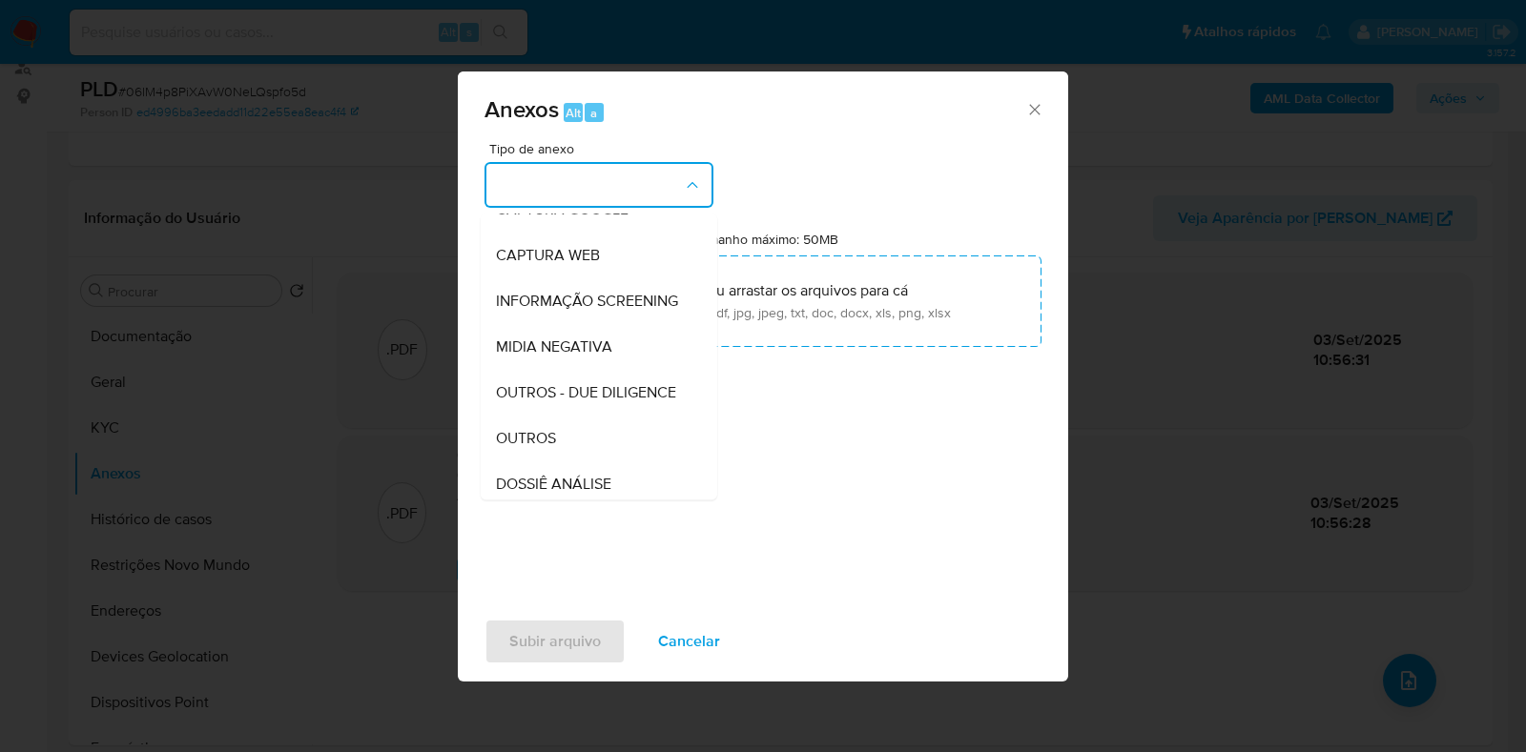
click at [564, 462] on div "OUTROS" at bounding box center [593, 439] width 195 height 46
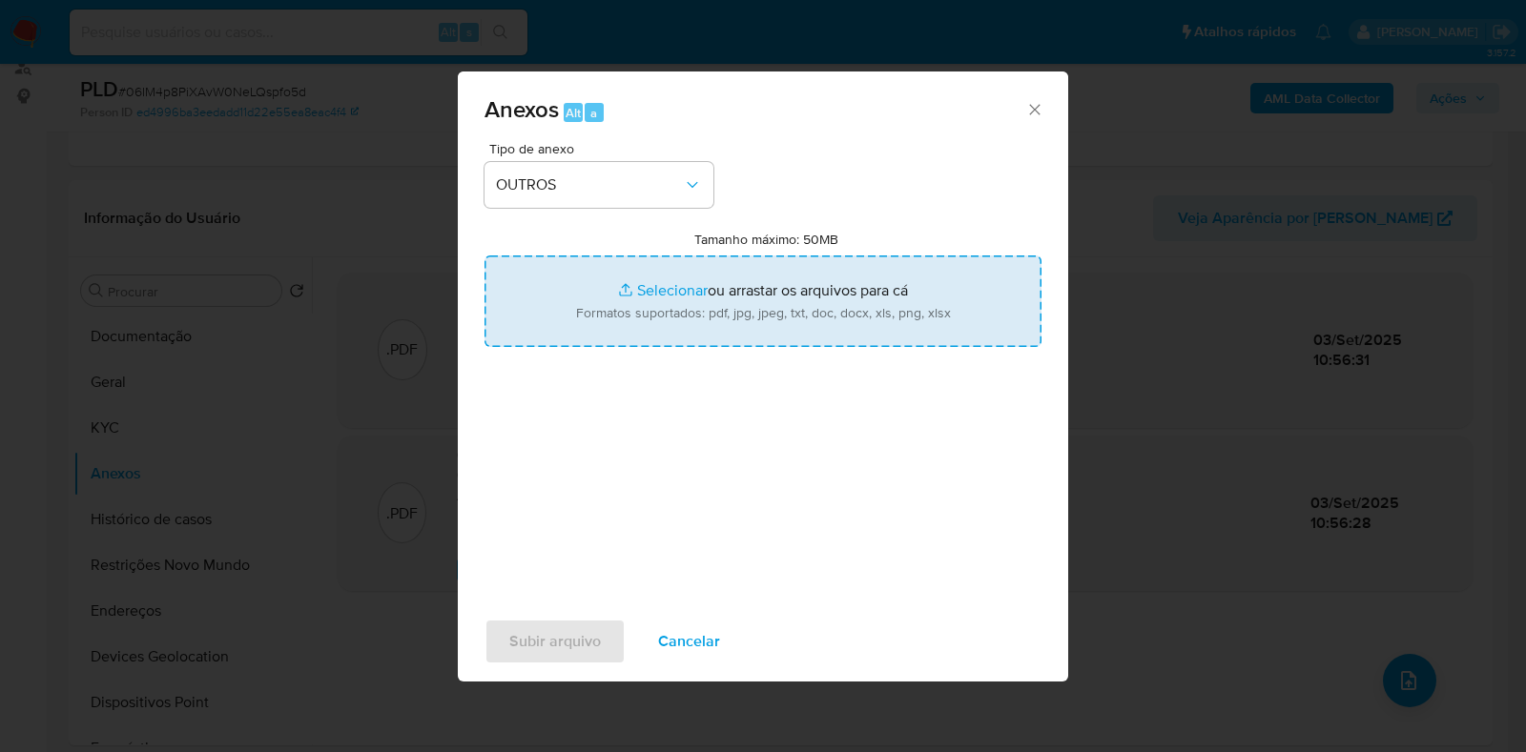
click at [648, 298] on input "Tamanho máximo: 50MB Selecionar arquivos" at bounding box center [762, 302] width 557 height 92
type input "C:\fakepath\Mulan 1936867317_2025_09_03_08_10_38 - Resumen TX.pdf"
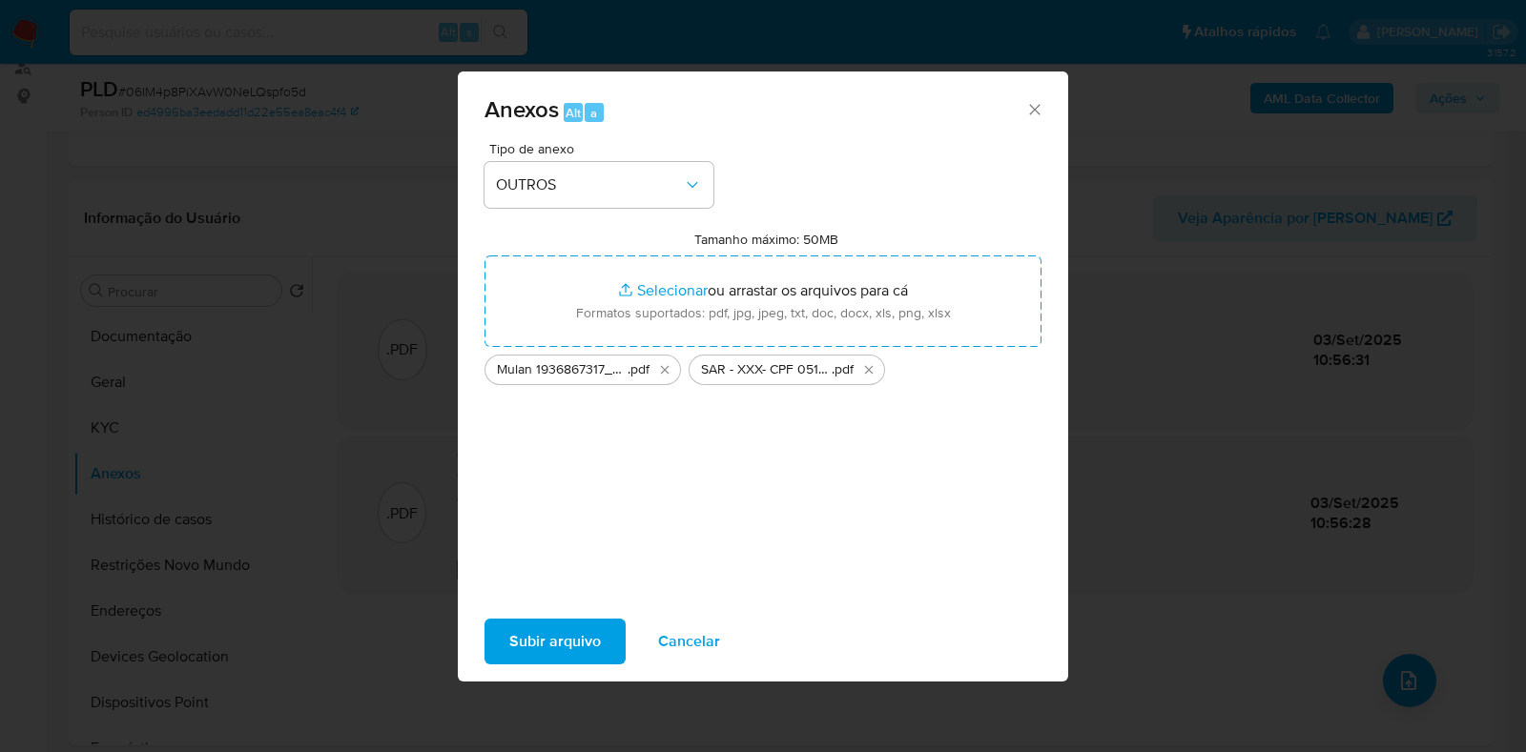
click at [584, 641] on span "Subir arquivo" at bounding box center [555, 642] width 92 height 42
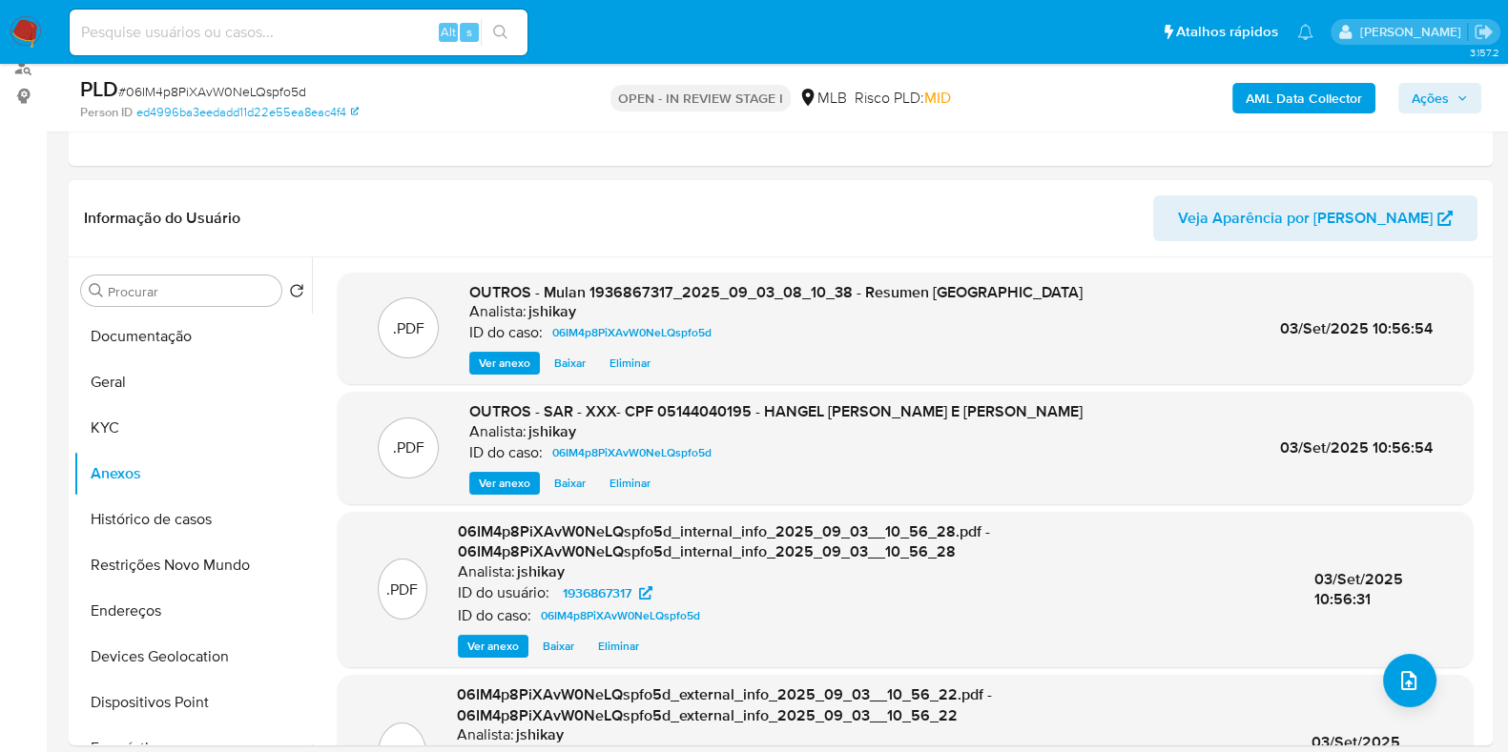
drag, startPoint x: 1454, startPoint y: 102, endPoint x: 1445, endPoint y: 107, distance: 10.7
click at [1454, 102] on span "Ações" at bounding box center [1439, 98] width 56 height 27
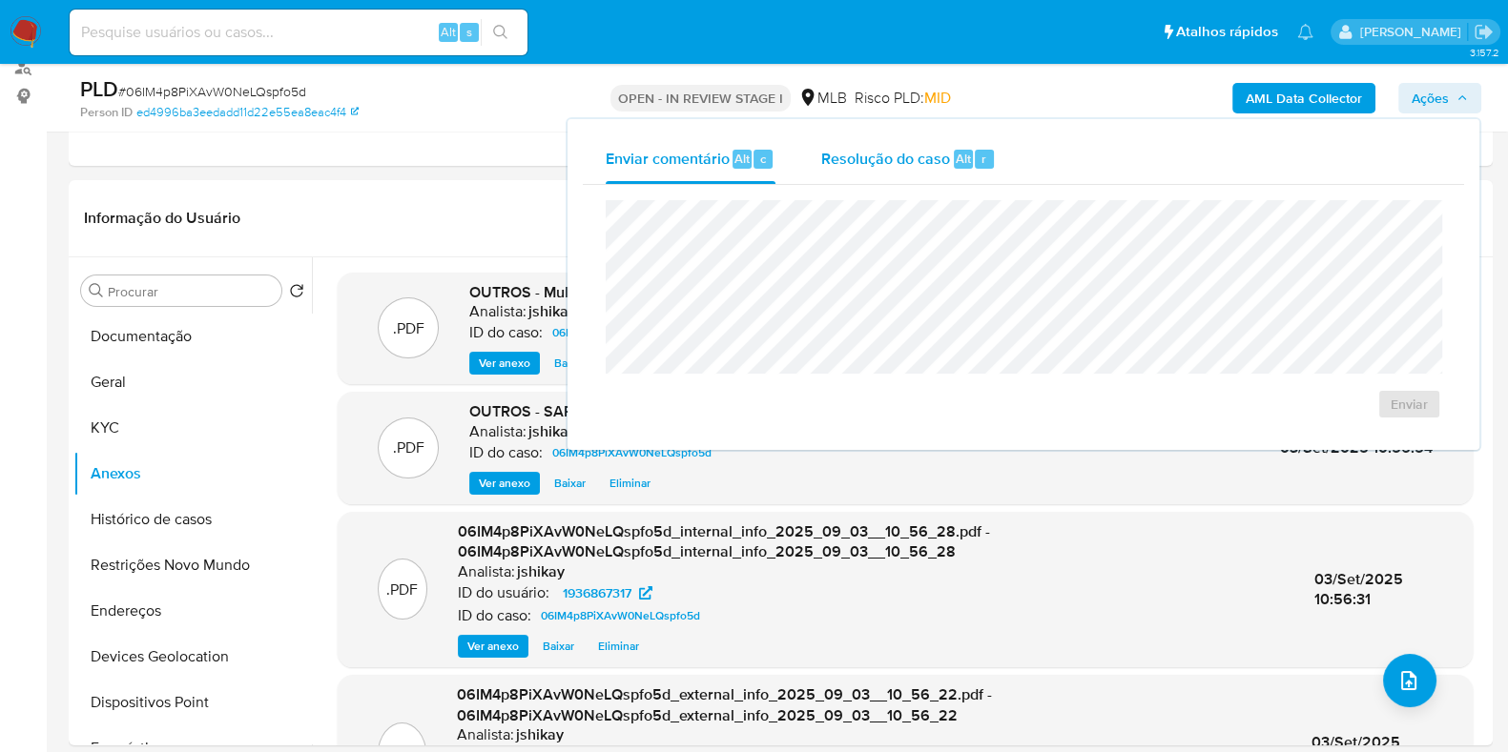
click at [855, 159] on span "Resolução do caso" at bounding box center [885, 158] width 129 height 22
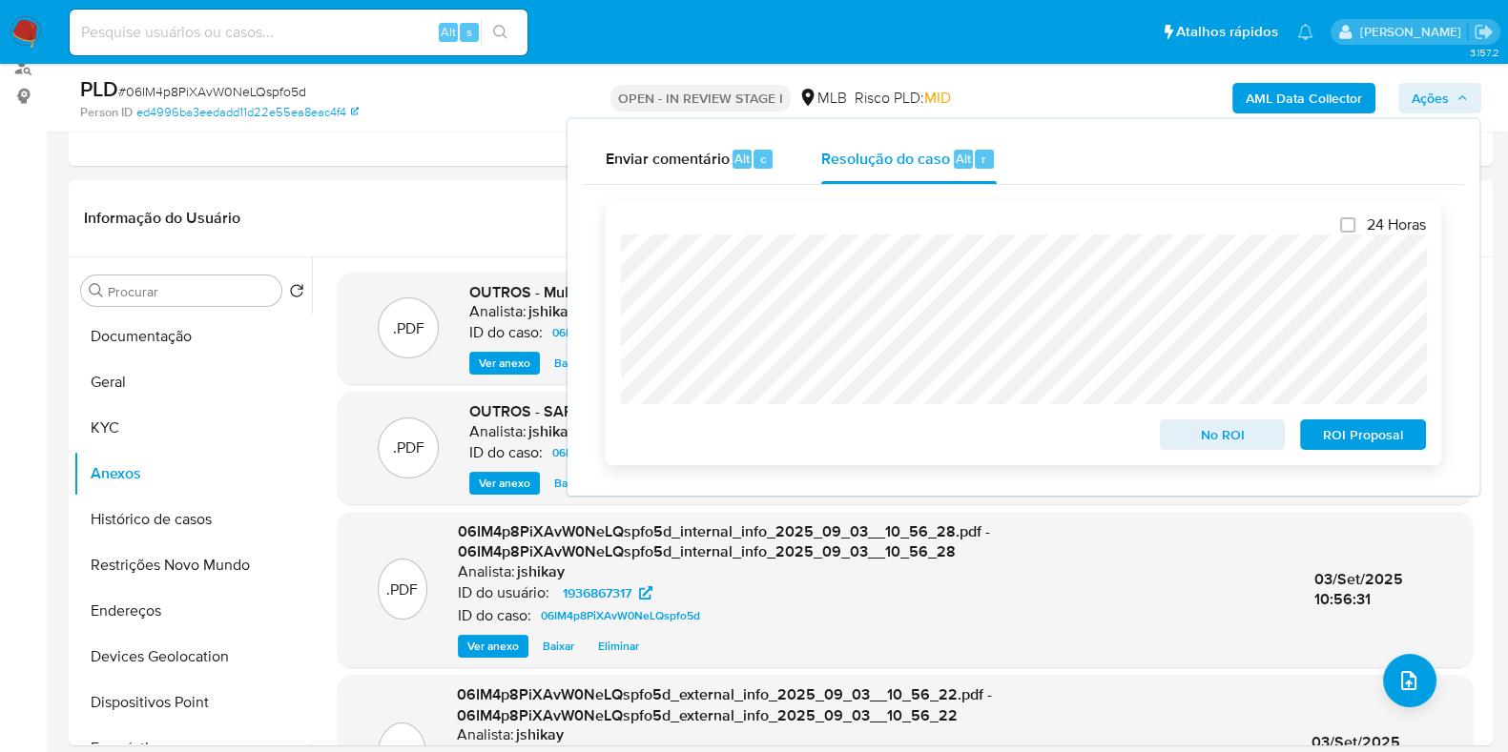
click at [1372, 436] on span "ROI Proposal" at bounding box center [1362, 434] width 99 height 27
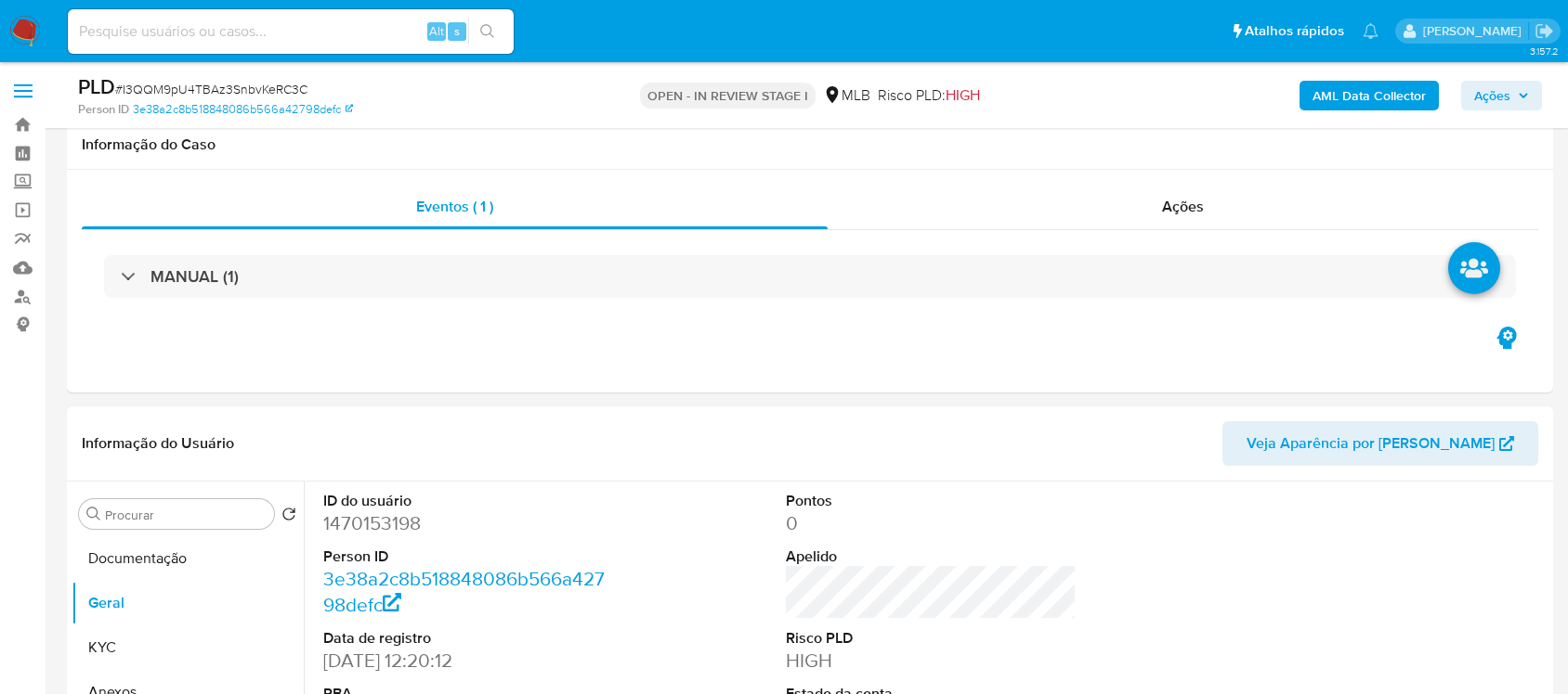
scroll to position [348, 0]
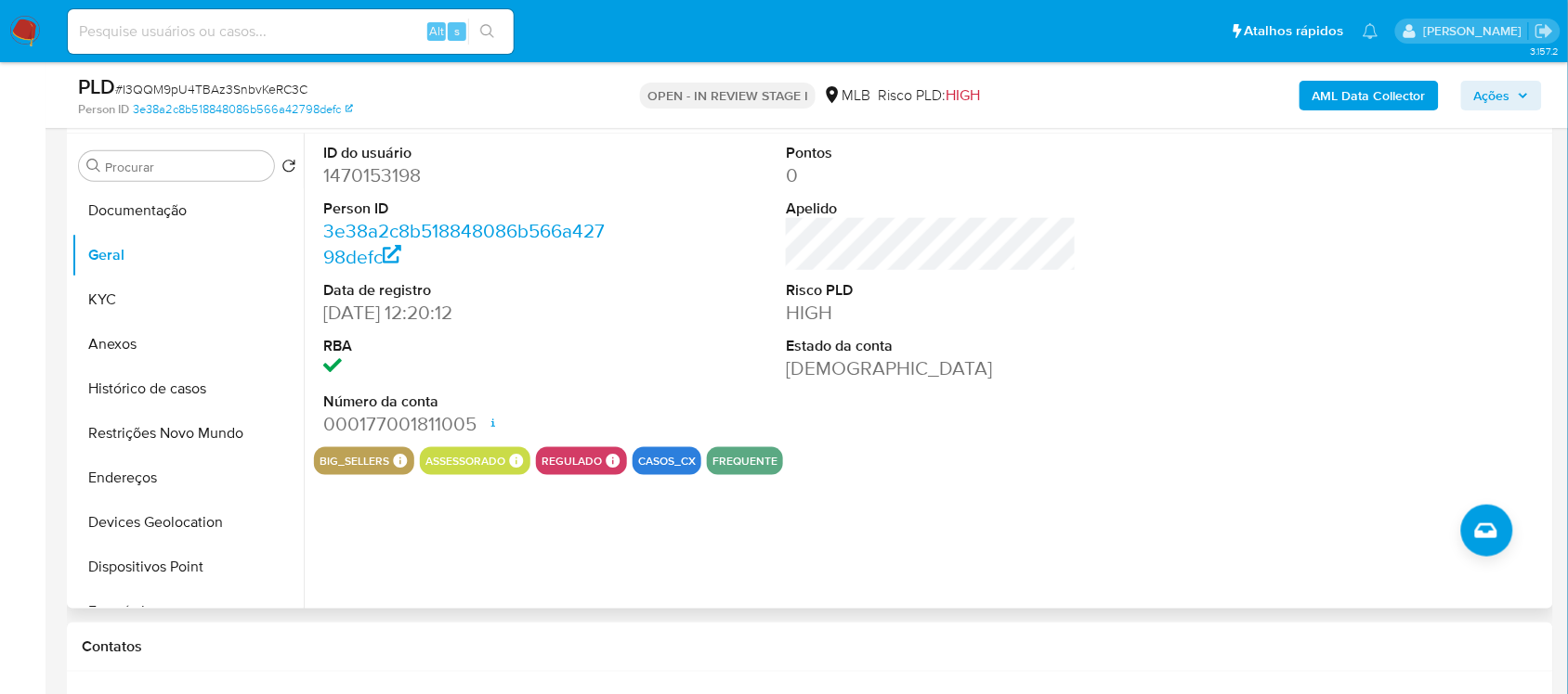
click at [346, 172] on dd "1470153198" at bounding box center [468, 175] width 290 height 26
copy dd "1470153198"
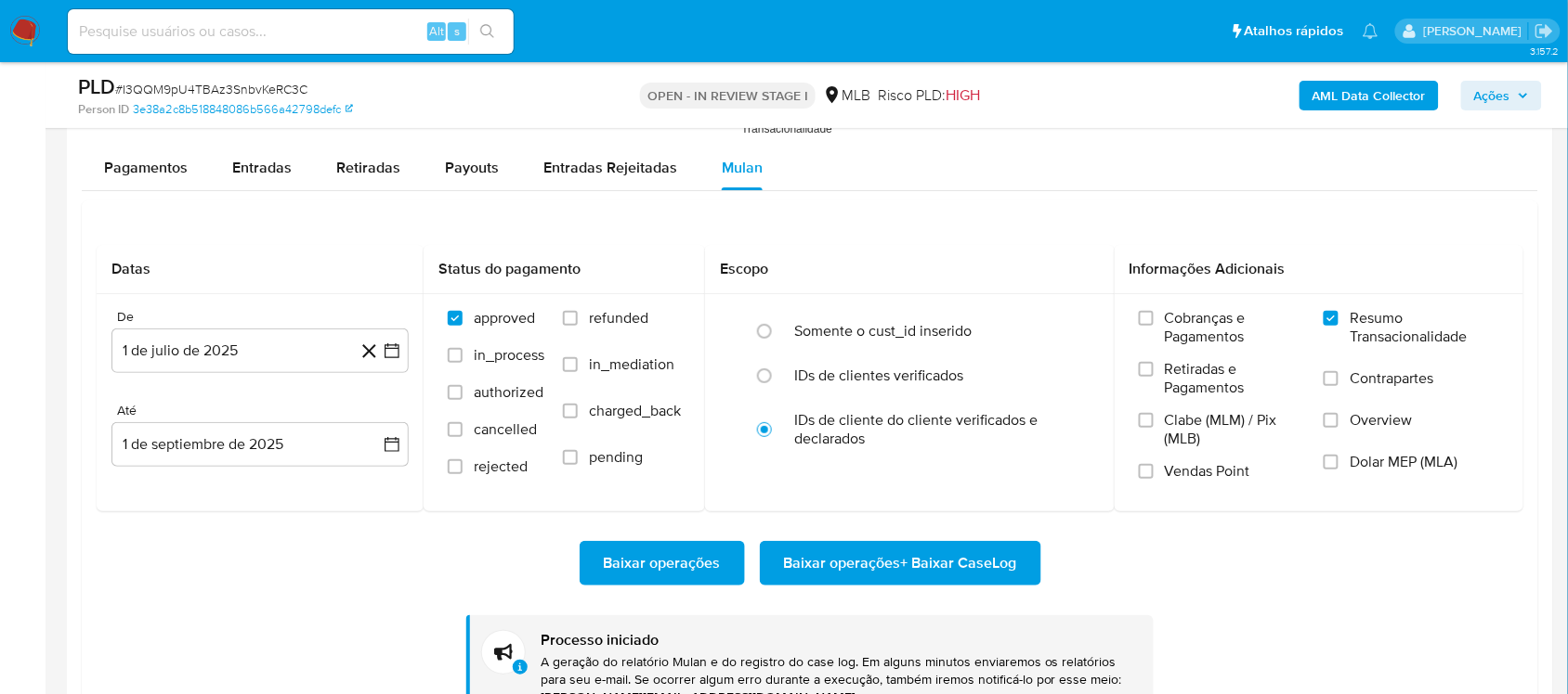
scroll to position [2089, 0]
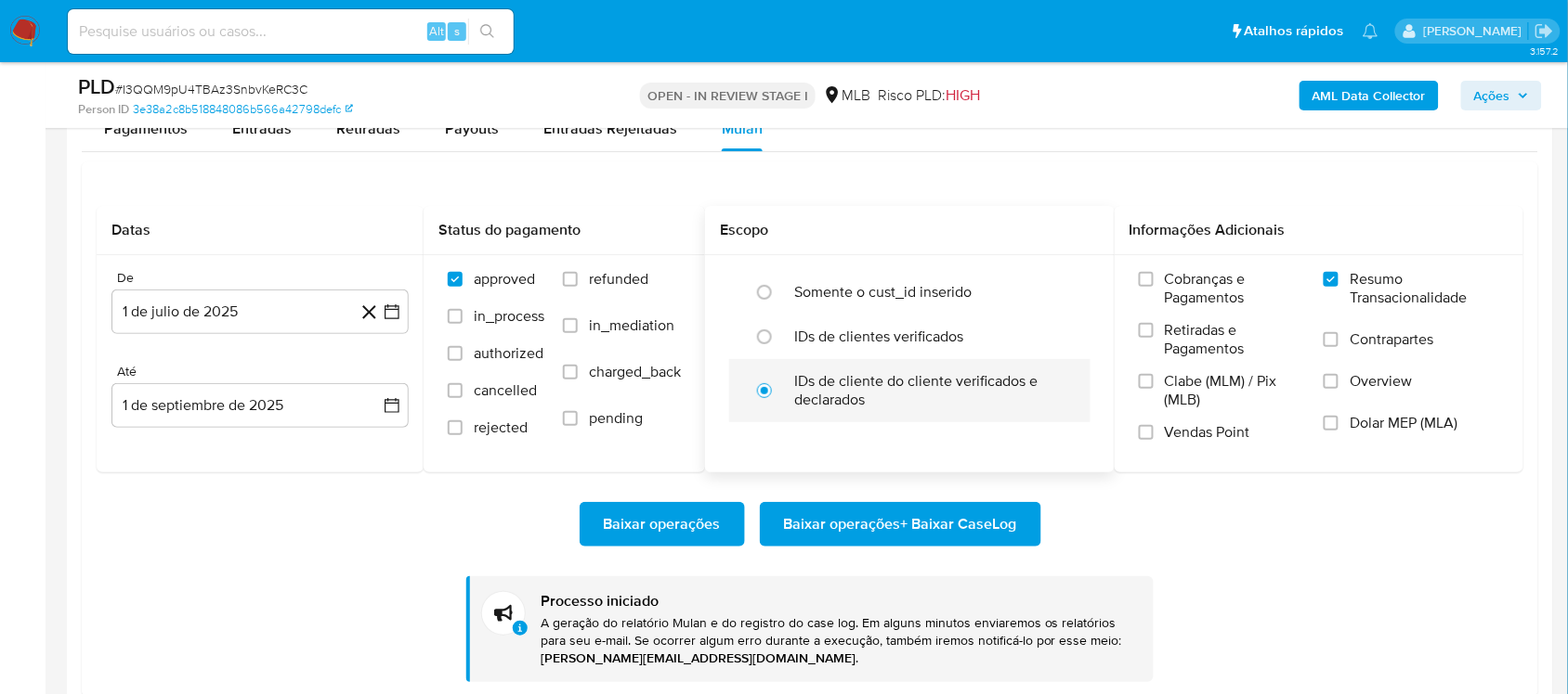
click at [800, 404] on label "IDs de cliente do cliente verificados e declarados" at bounding box center [929, 390] width 271 height 37
click at [779, 404] on input "radio" at bounding box center [765, 390] width 30 height 30
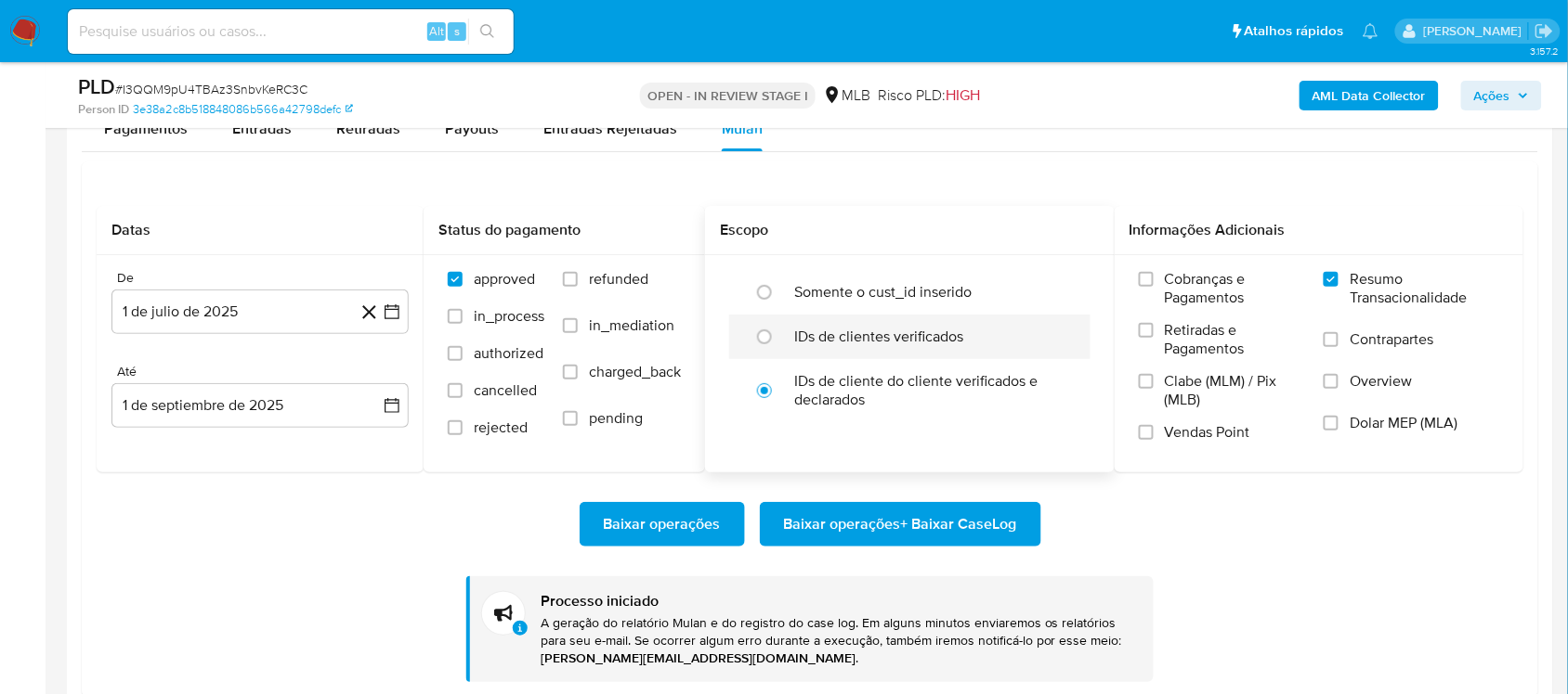
click at [836, 346] on label "IDs de clientes verificados" at bounding box center [878, 337] width 169 height 18
click at [779, 346] on input "radio" at bounding box center [765, 337] width 30 height 30
radio input "true"
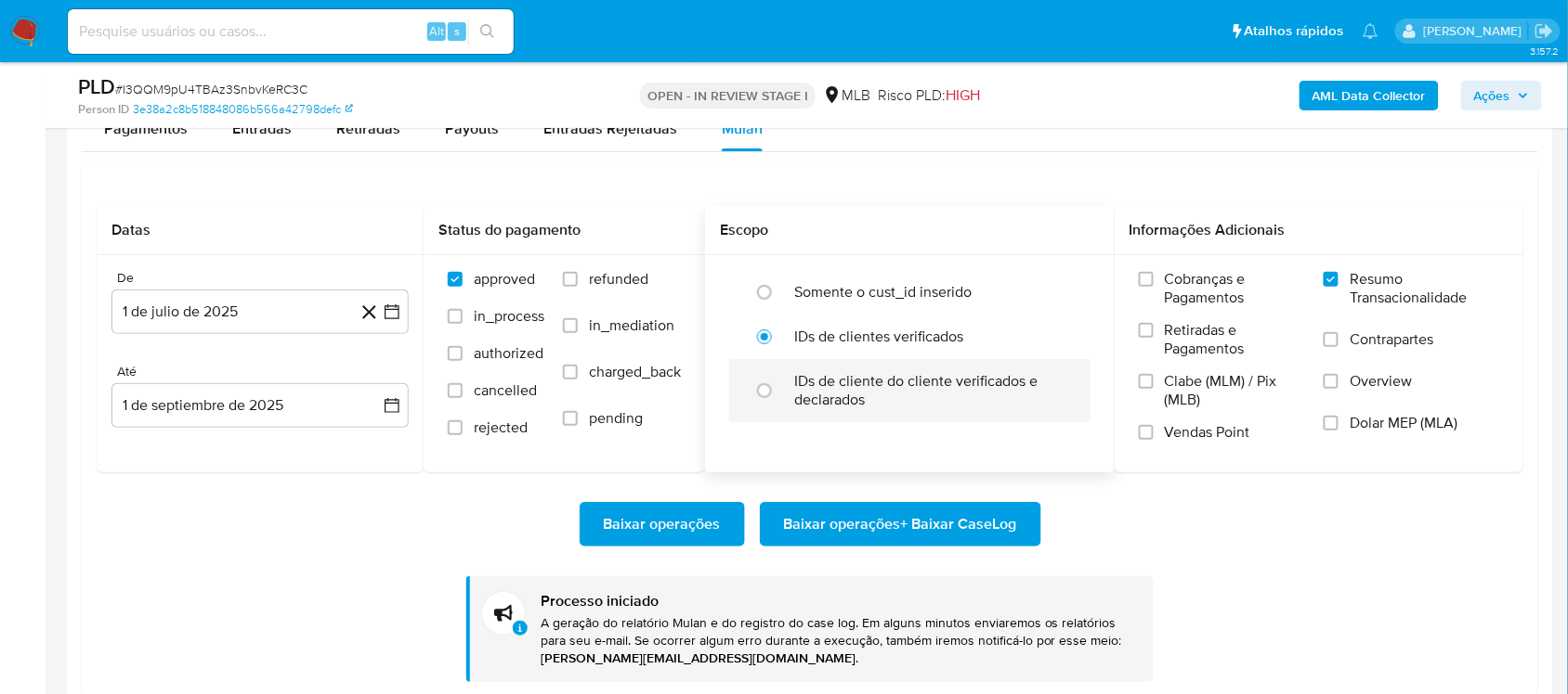
click at [840, 400] on label "IDs de cliente do cliente verificados e declarados" at bounding box center [929, 390] width 271 height 37
click at [779, 400] on input "radio" at bounding box center [765, 390] width 30 height 30
radio input "true"
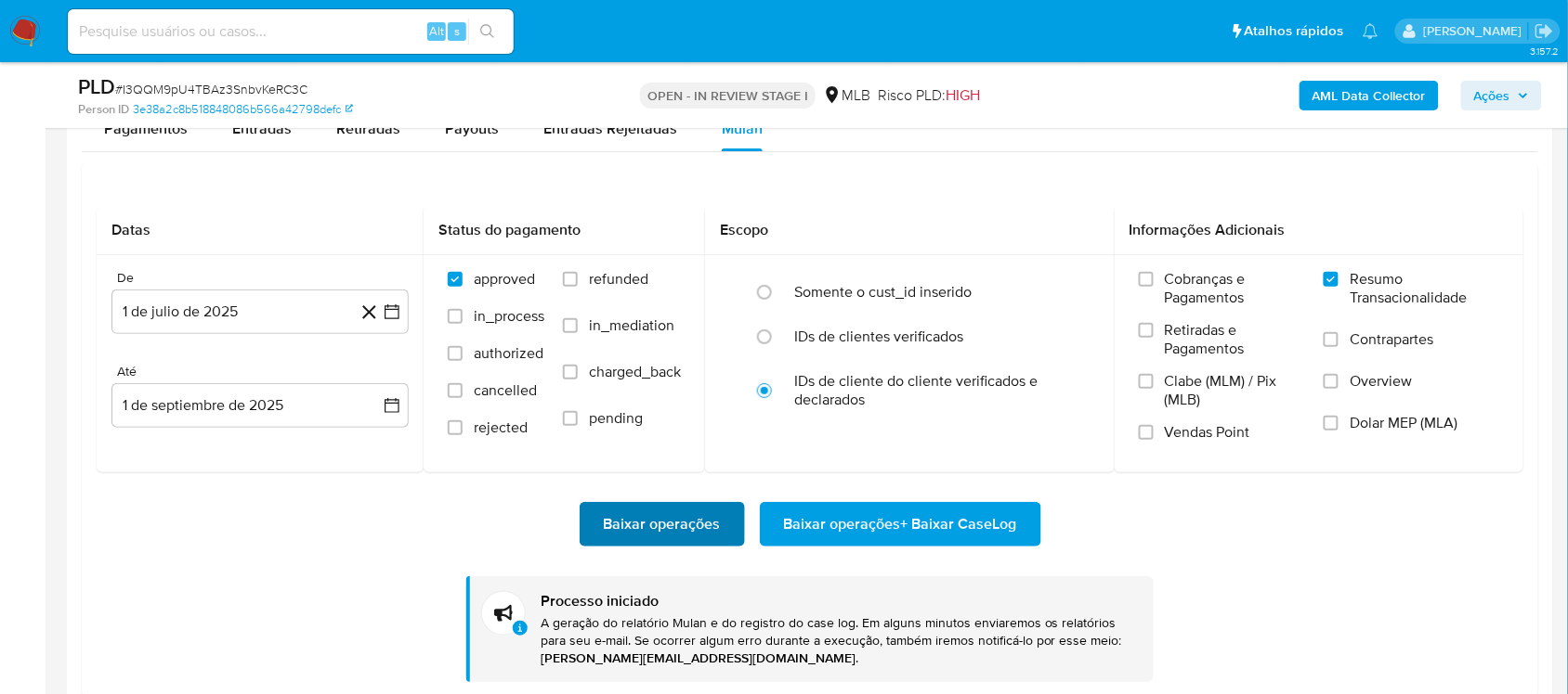
click at [653, 522] on span "Baixar operações" at bounding box center [662, 525] width 117 height 41
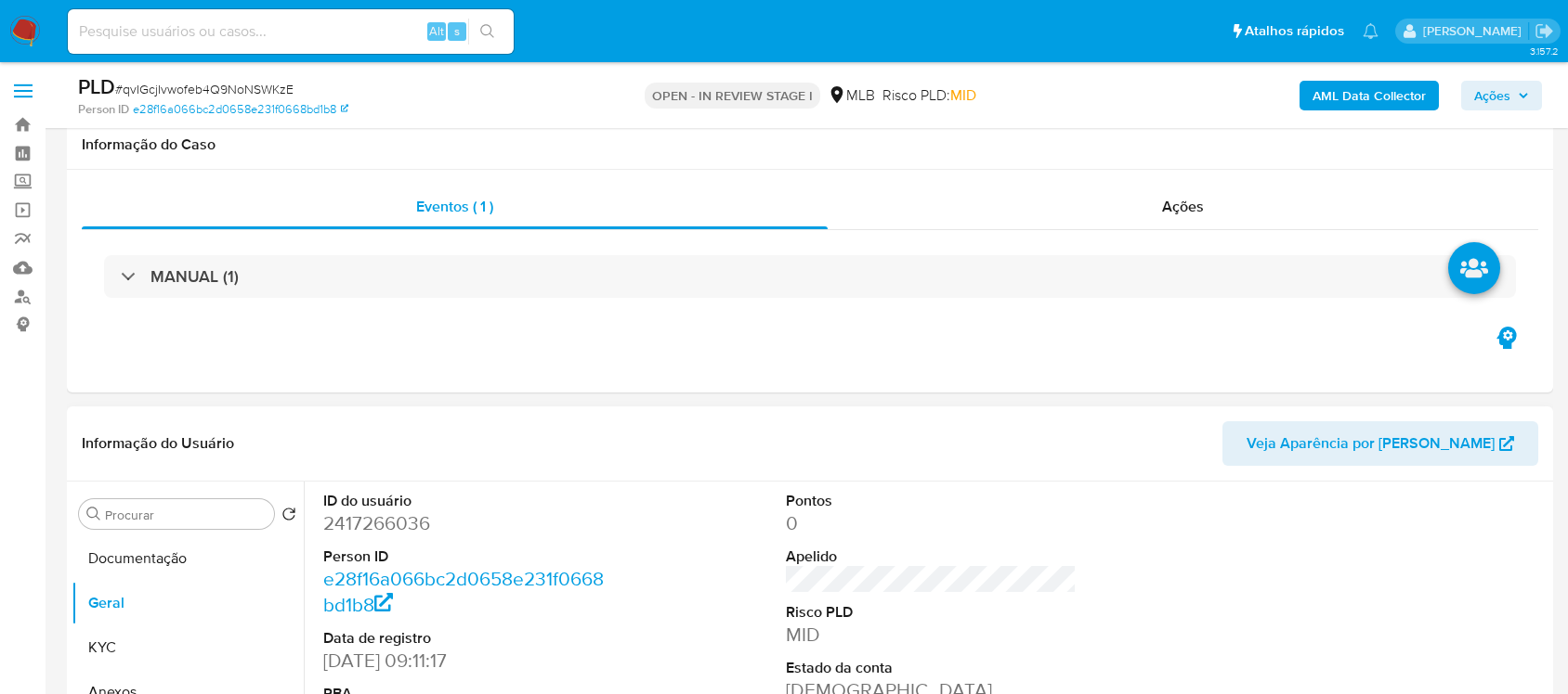
scroll to position [348, 0]
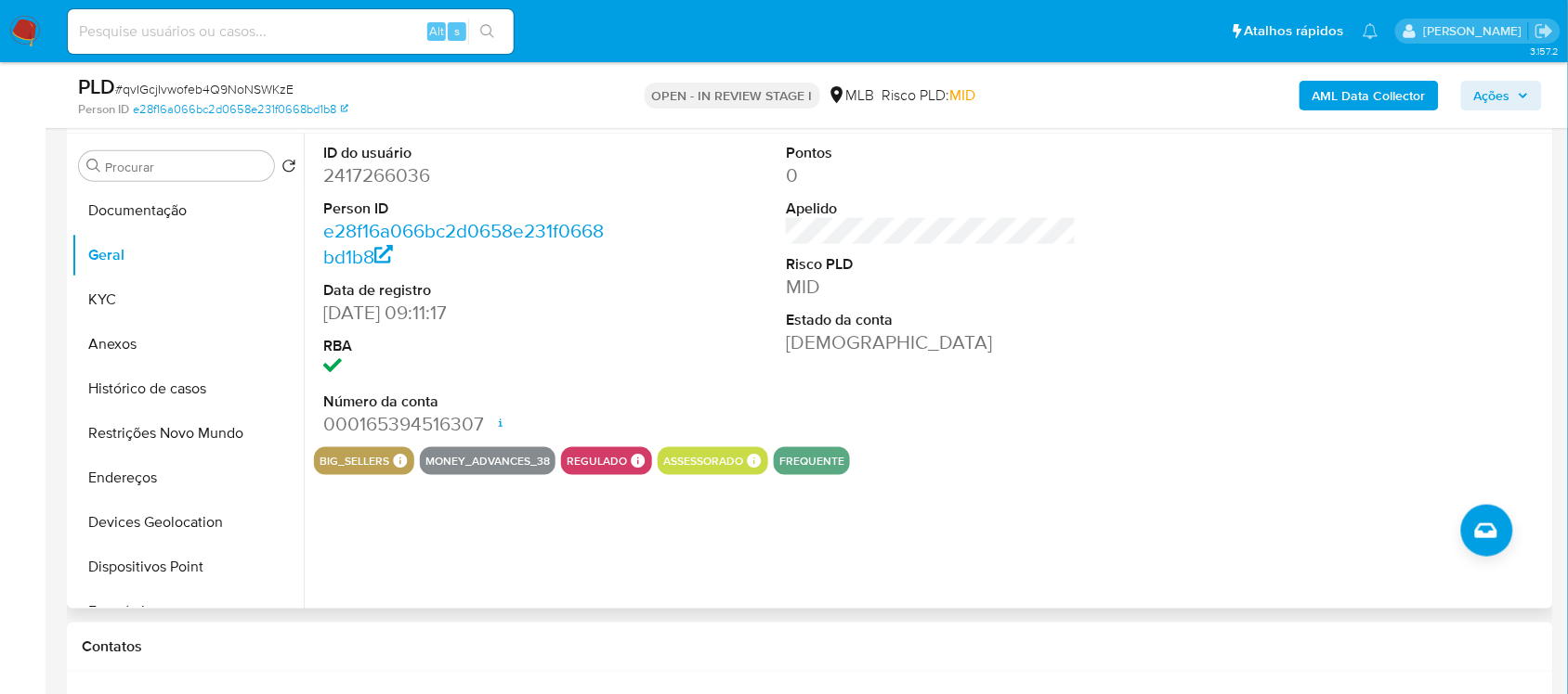
click at [357, 184] on dd "2417266036" at bounding box center [468, 175] width 290 height 26
copy dd "2417266036"
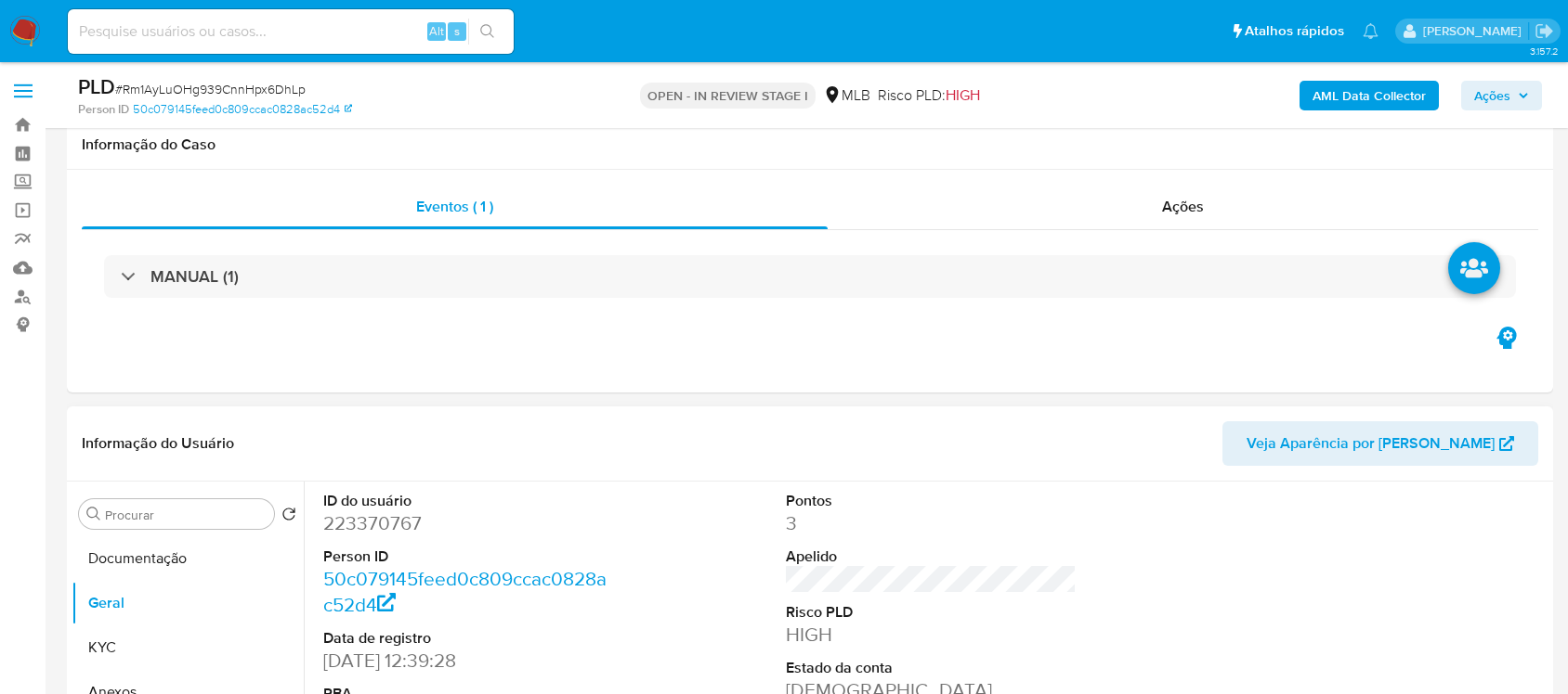
scroll to position [348, 0]
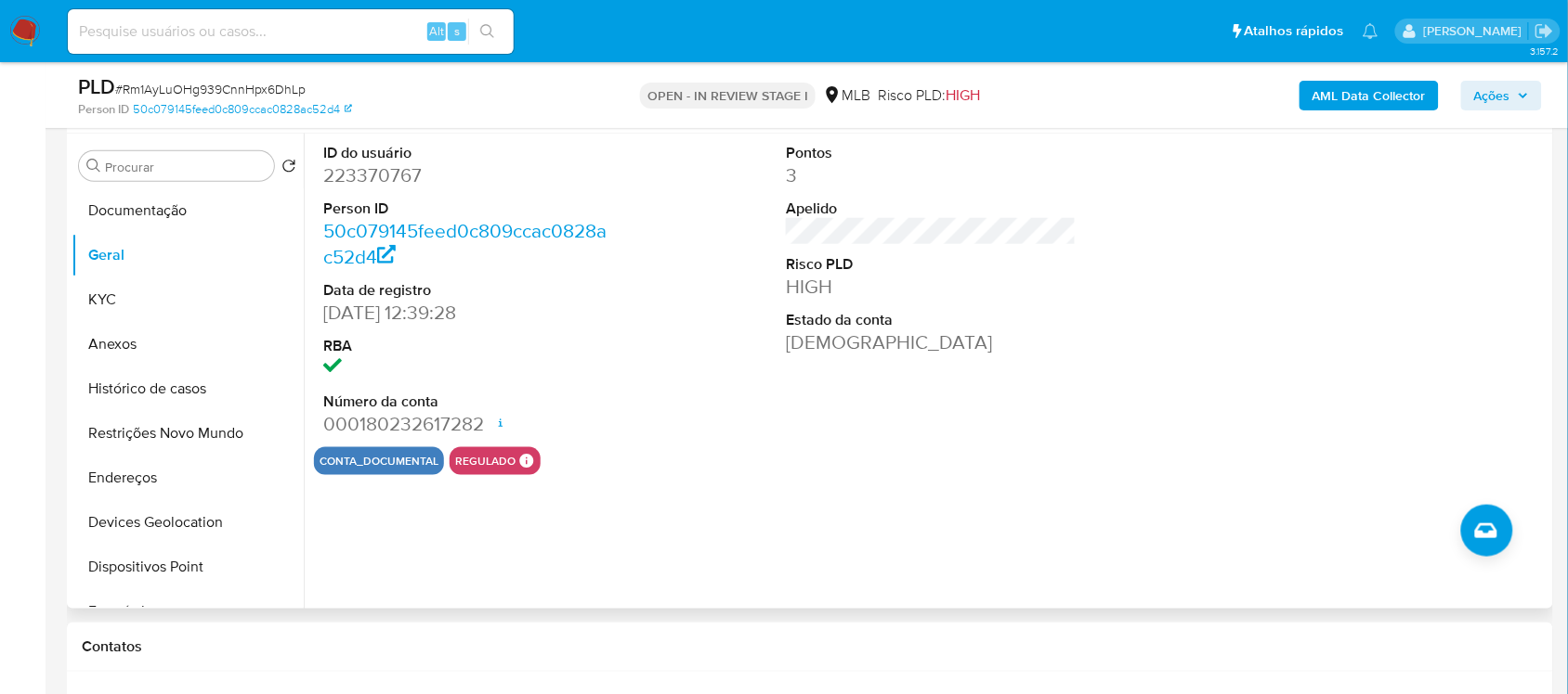
click at [396, 183] on dd "223370767" at bounding box center [468, 175] width 290 height 26
copy dd "223370767"
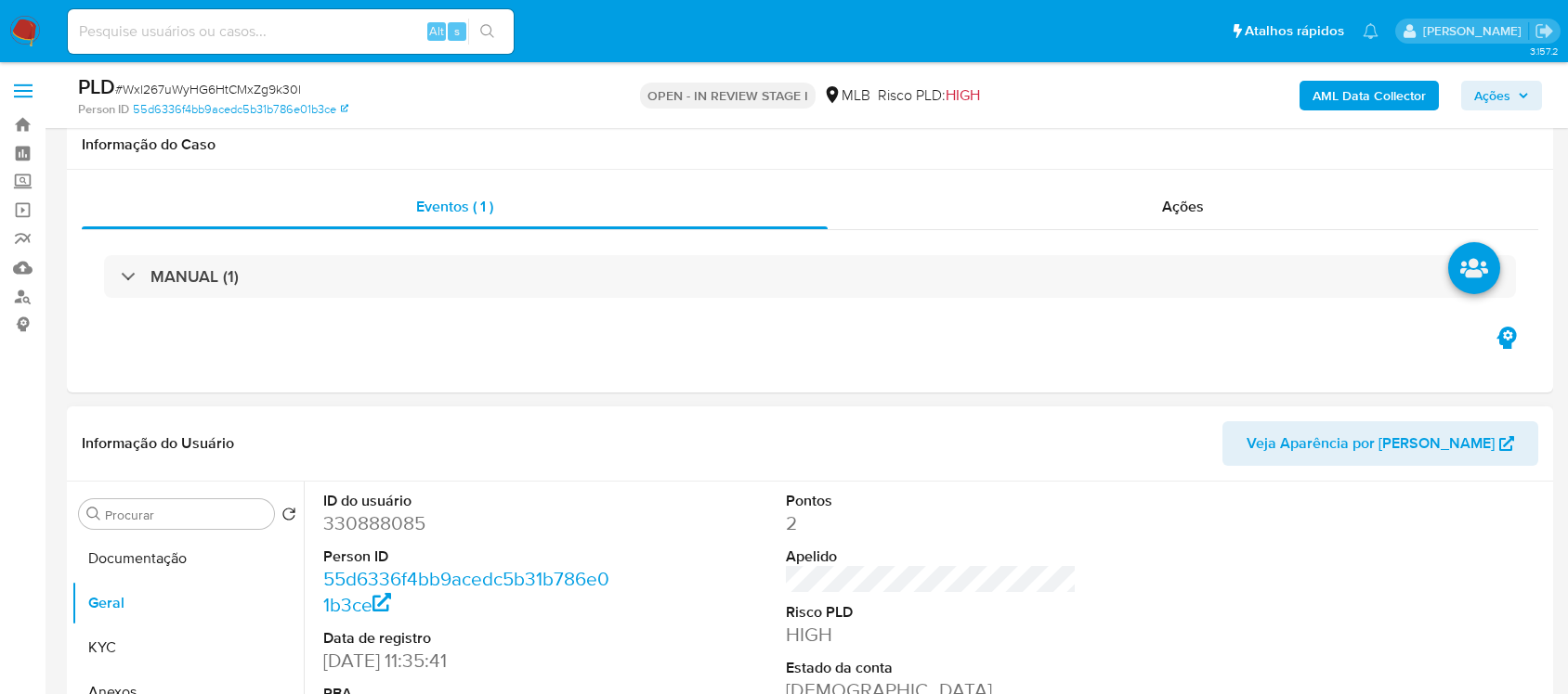
scroll to position [348, 0]
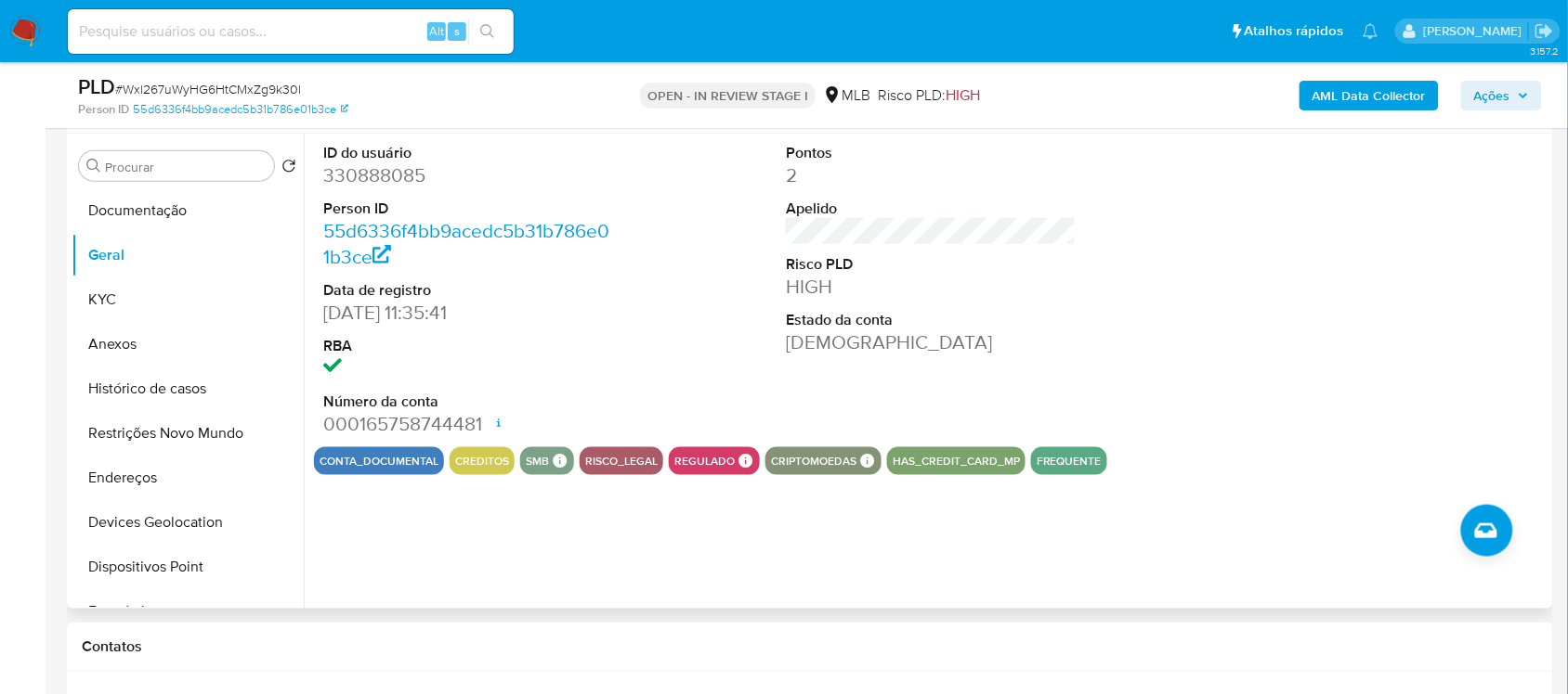
click at [371, 174] on dd "330888085" at bounding box center [468, 175] width 290 height 26
copy dd "330888085"
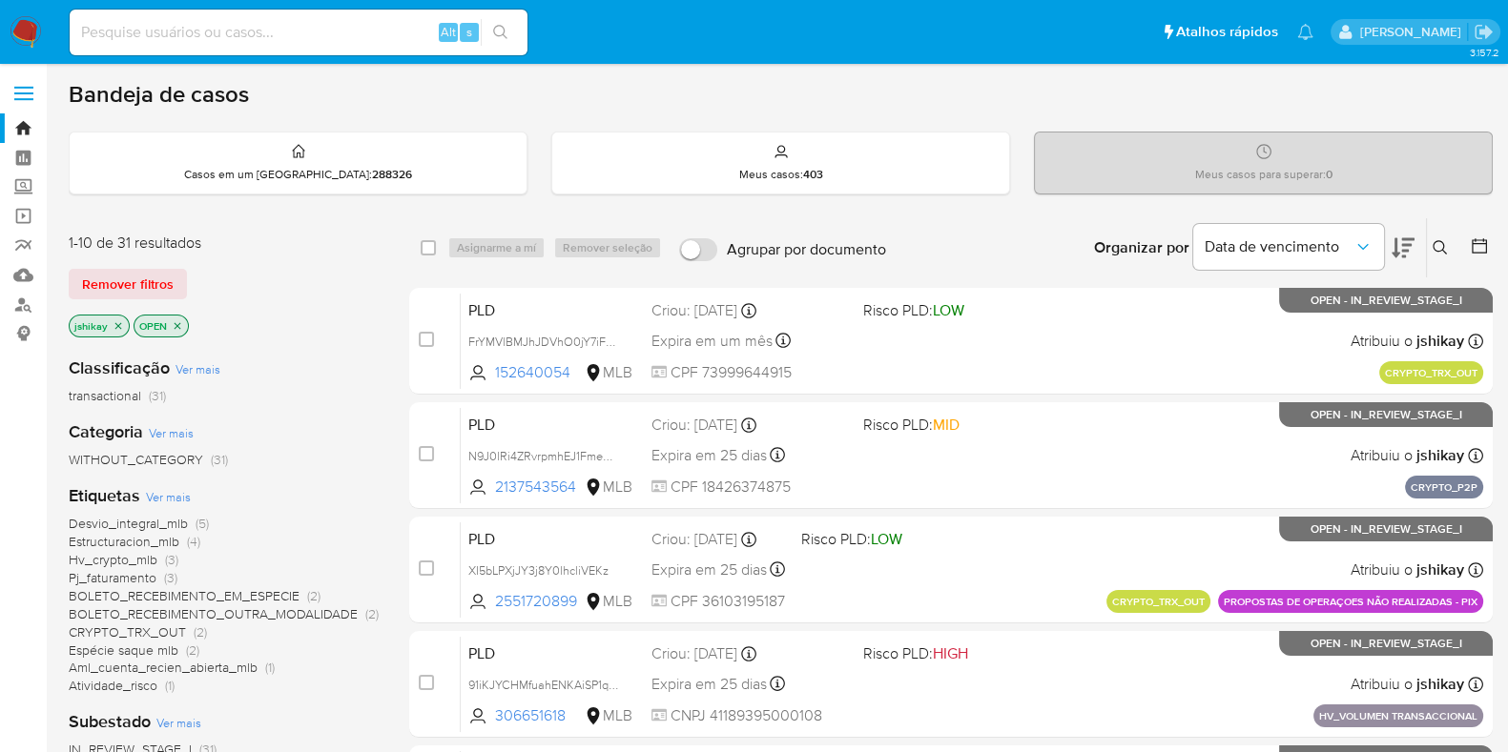
click at [168, 493] on span "Ver mais" at bounding box center [168, 496] width 45 height 17
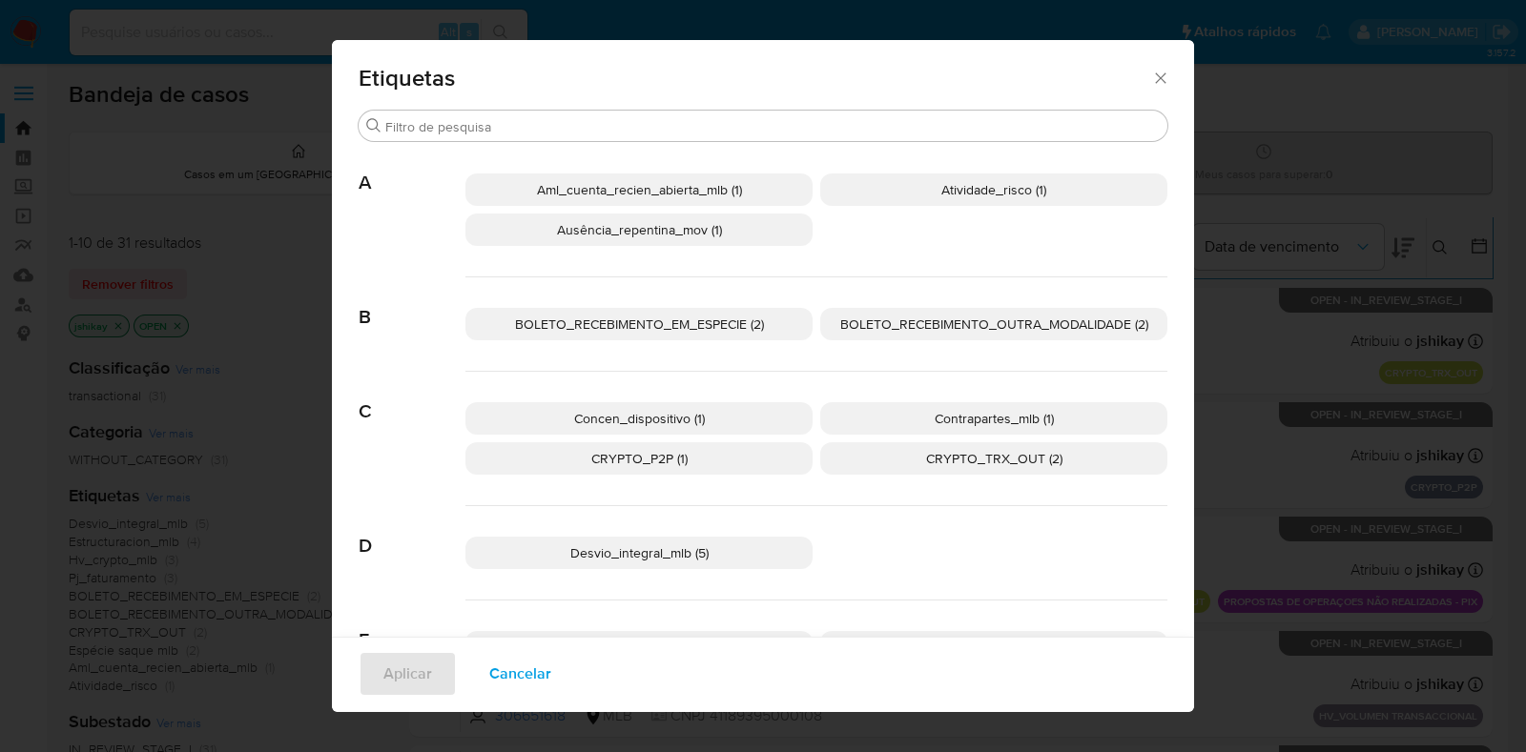
click at [665, 537] on p "Desvio_integral_mlb (5)" at bounding box center [638, 553] width 347 height 32
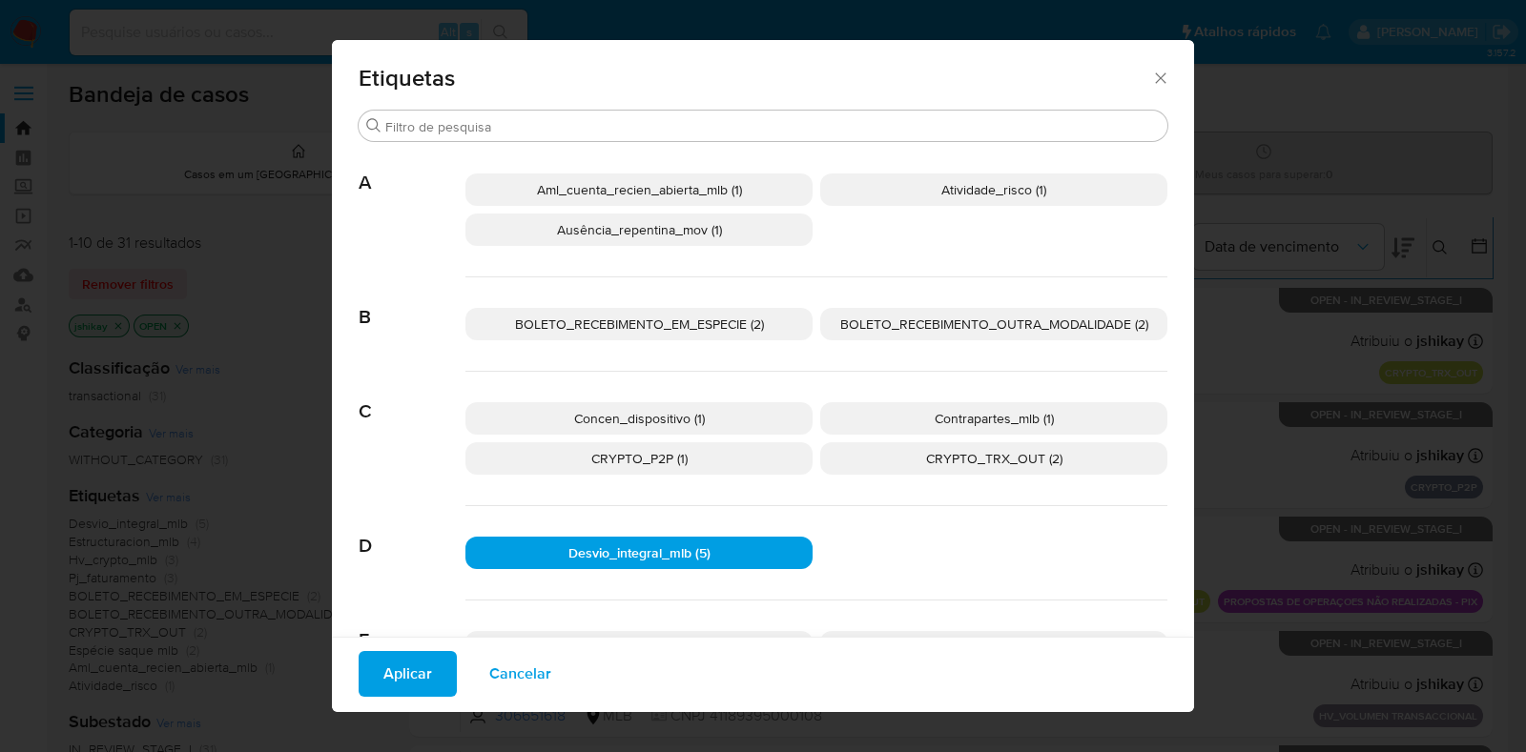
click at [398, 653] on span "Aplicar" at bounding box center [407, 674] width 49 height 42
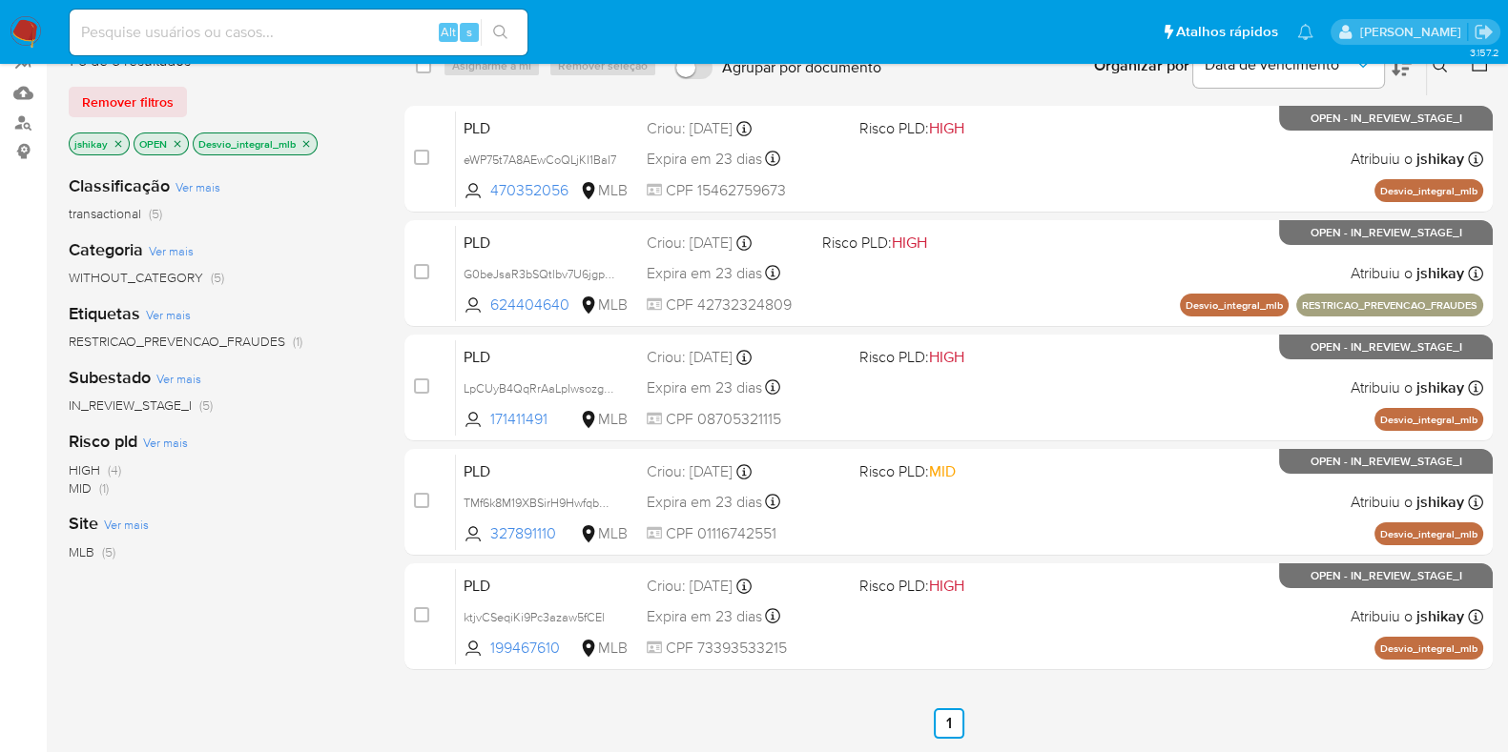
scroll to position [219, 0]
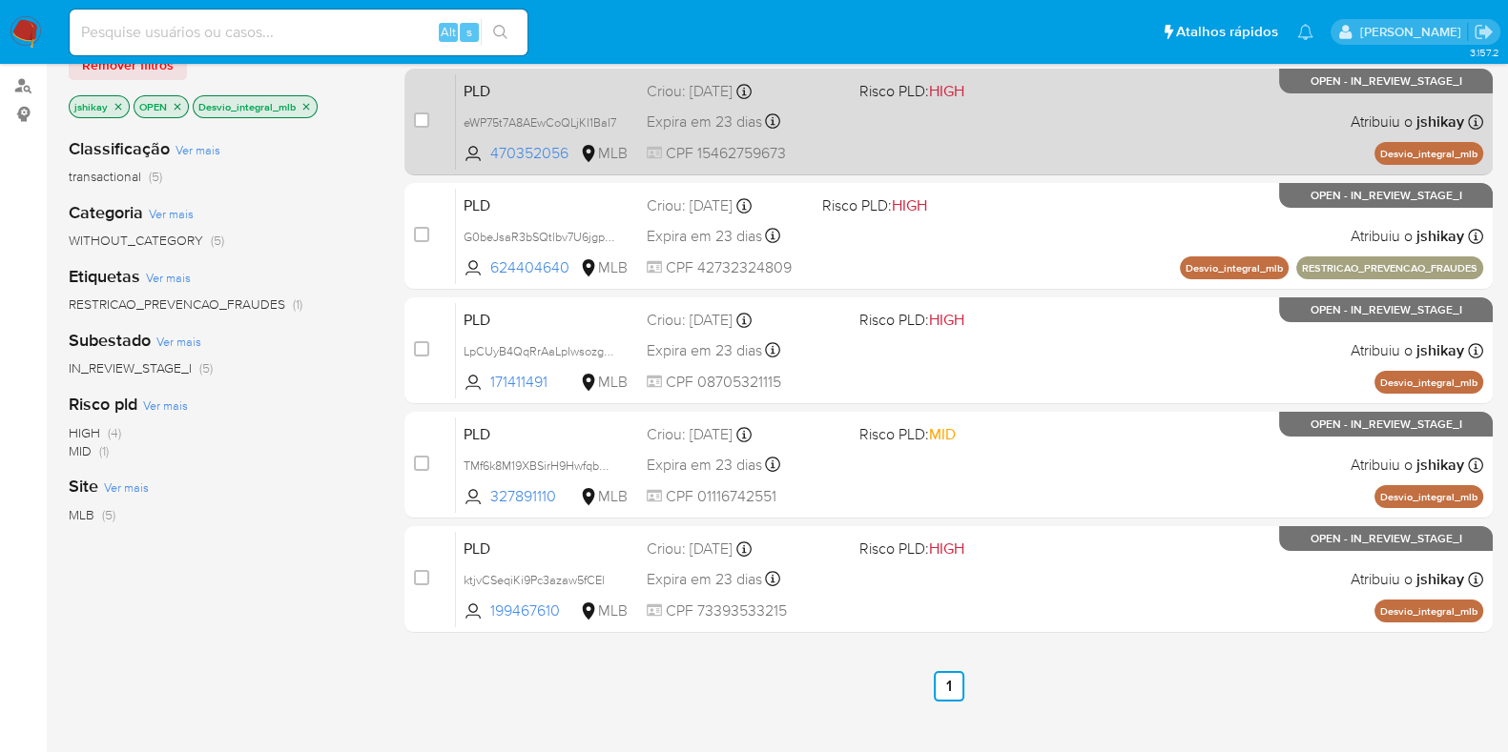
click at [1015, 138] on div "PLD eWP75t7A8AEwCoQLjKI1BaI7 470352056 MLB Risco PLD: HIGH Criou: [DATE] Criou:…" at bounding box center [969, 121] width 1027 height 96
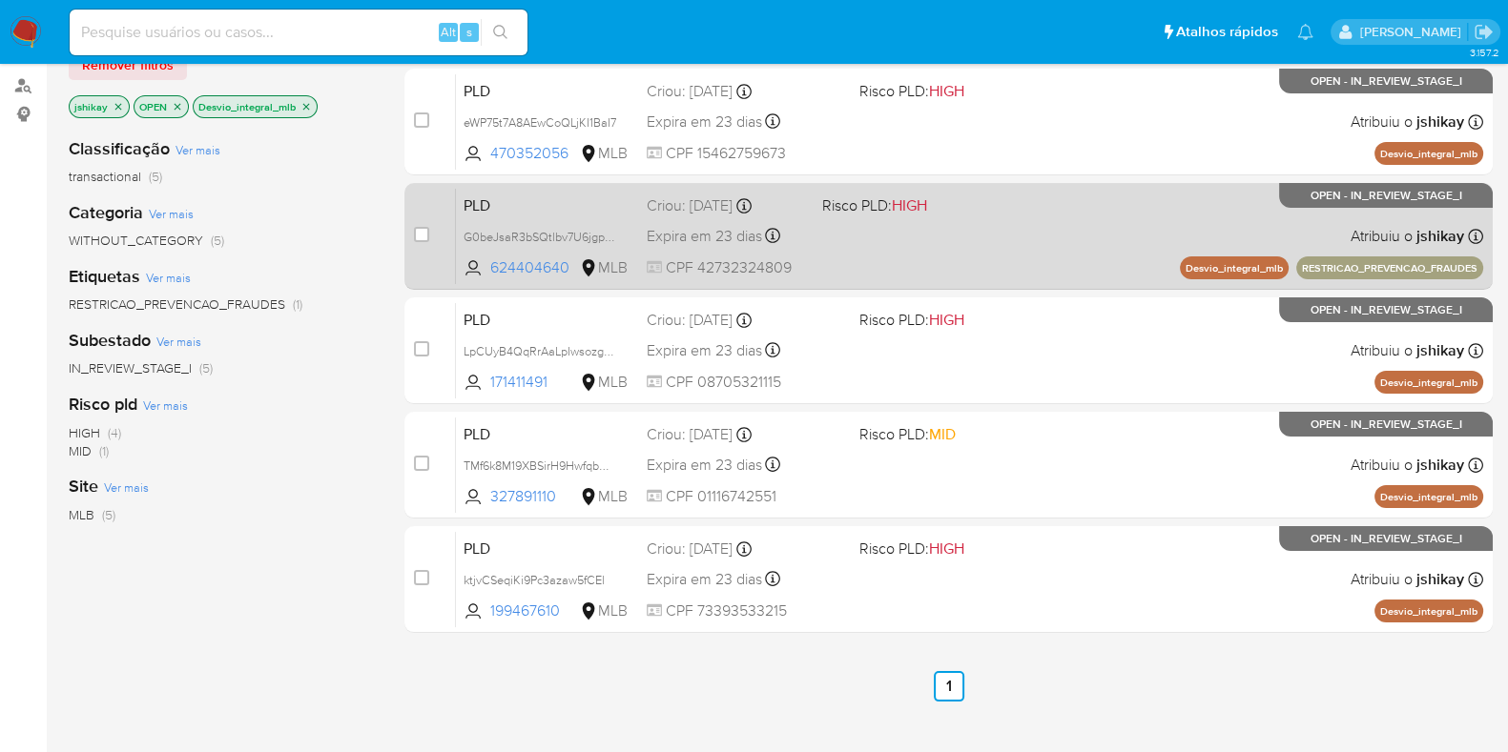
click at [1016, 222] on div "PLD G0beJsaR3bSQtlbv7U6jgp8R 624404640 MLB Risco PLD: HIGH Criou: [DATE] Criou:…" at bounding box center [969, 236] width 1027 height 96
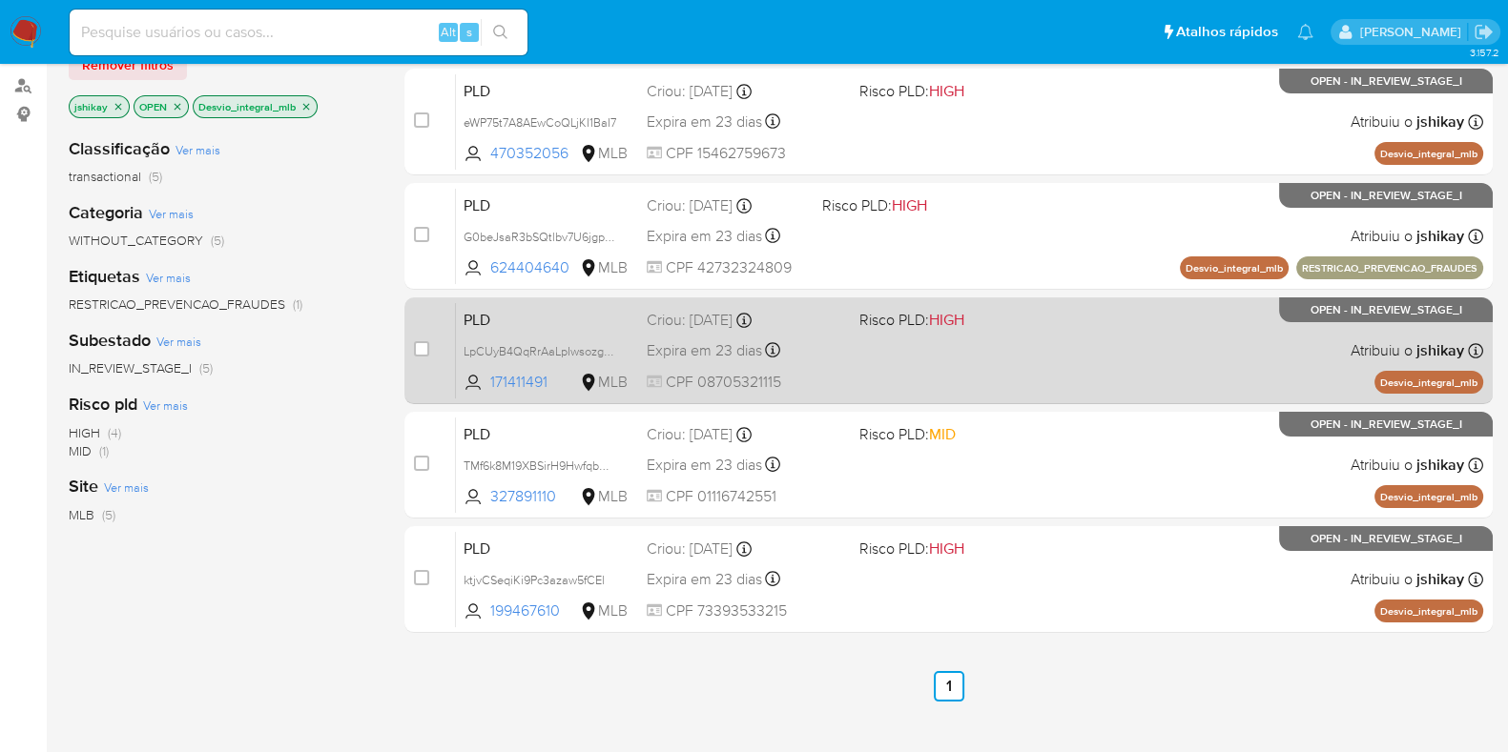
click at [1045, 336] on div "PLD LpCUyB4QqRrAaLpIwsozgqgS 171411491 MLB Risco PLD: HIGH Criou: [DATE] Criou:…" at bounding box center [969, 350] width 1027 height 96
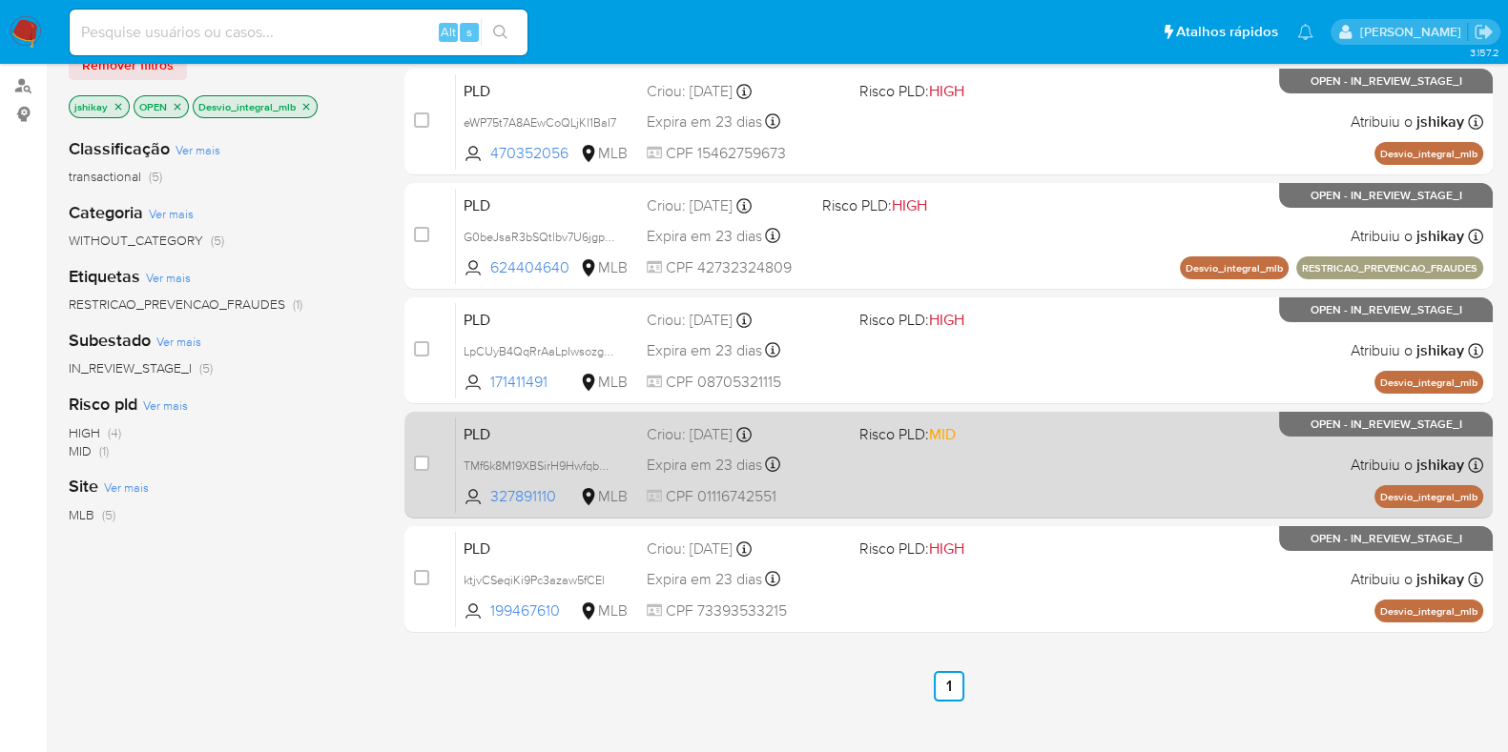
click at [1059, 443] on div "PLD TMf6k8M19XBSirH9HwfqbHse 327891110 MLB Risco PLD: MID Criou: [DATE] Criou: …" at bounding box center [969, 465] width 1027 height 96
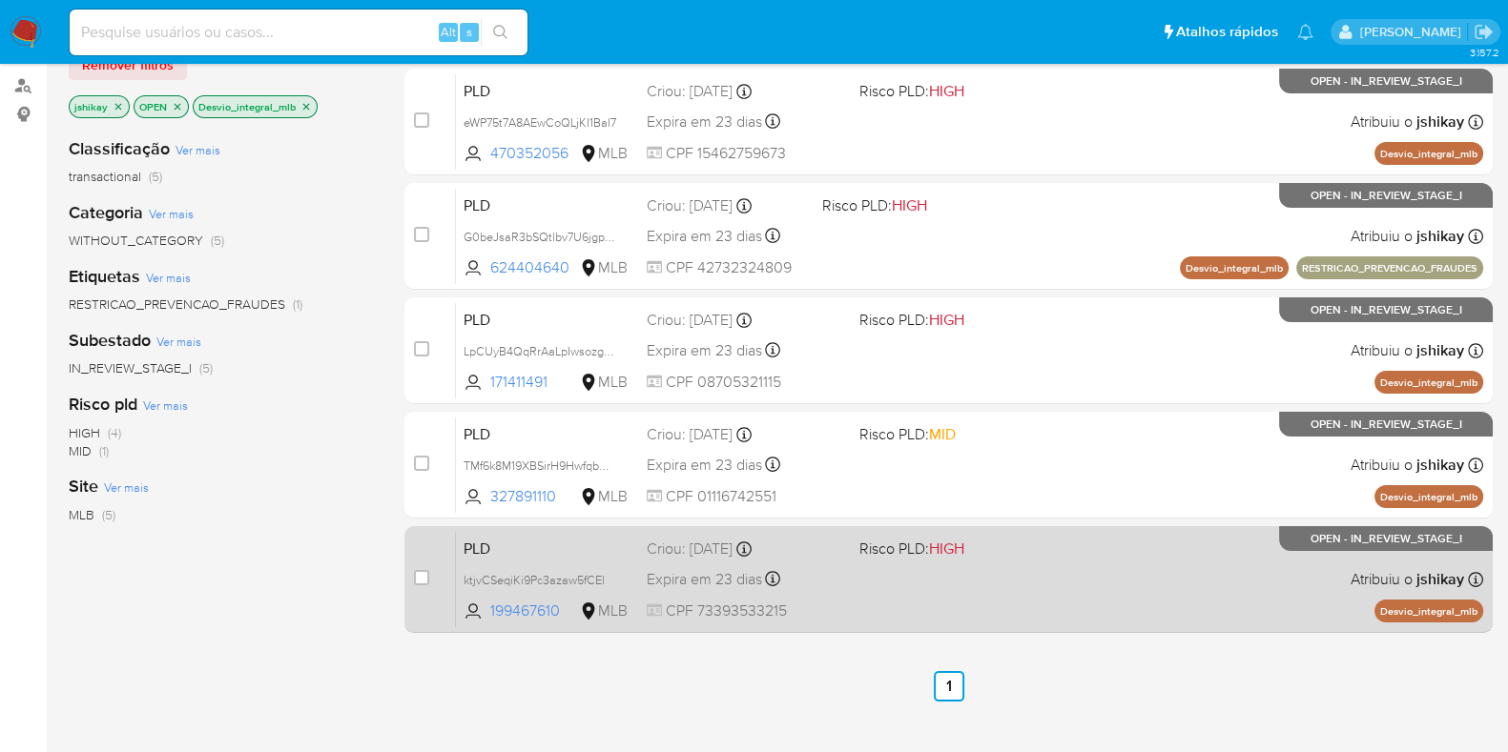
click at [1055, 546] on span "Risco PLD: HIGH" at bounding box center [957, 547] width 197 height 25
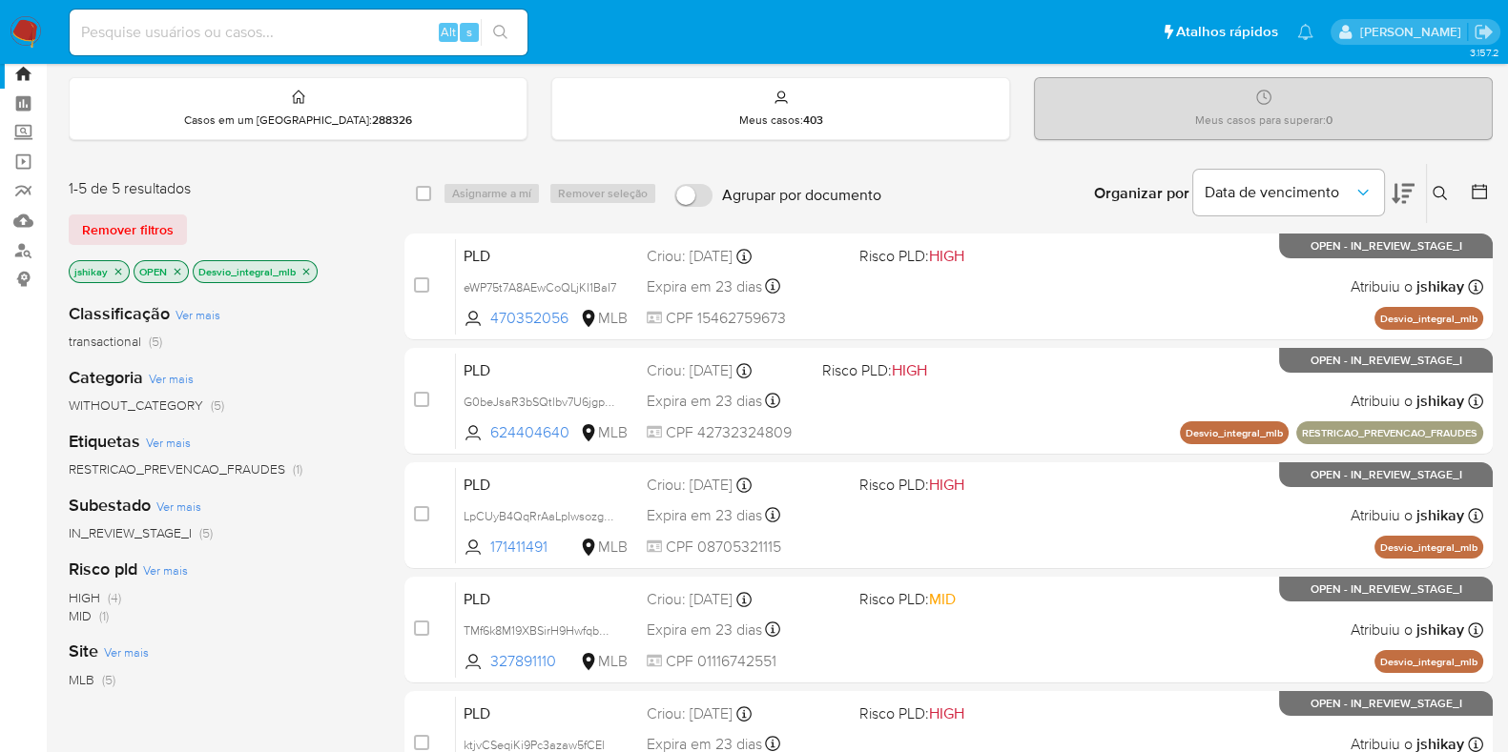
scroll to position [0, 0]
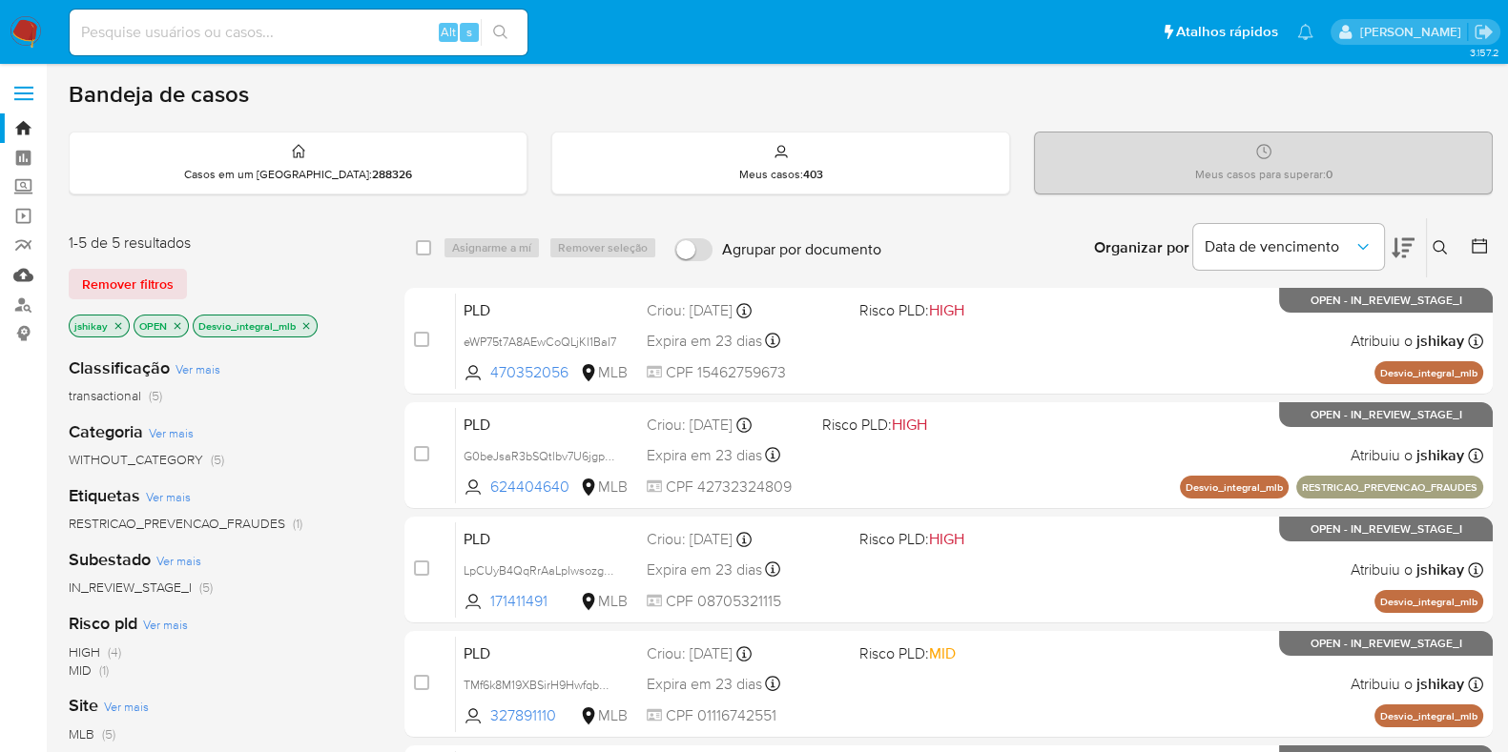
click at [24, 280] on link "Mulan" at bounding box center [113, 275] width 227 height 30
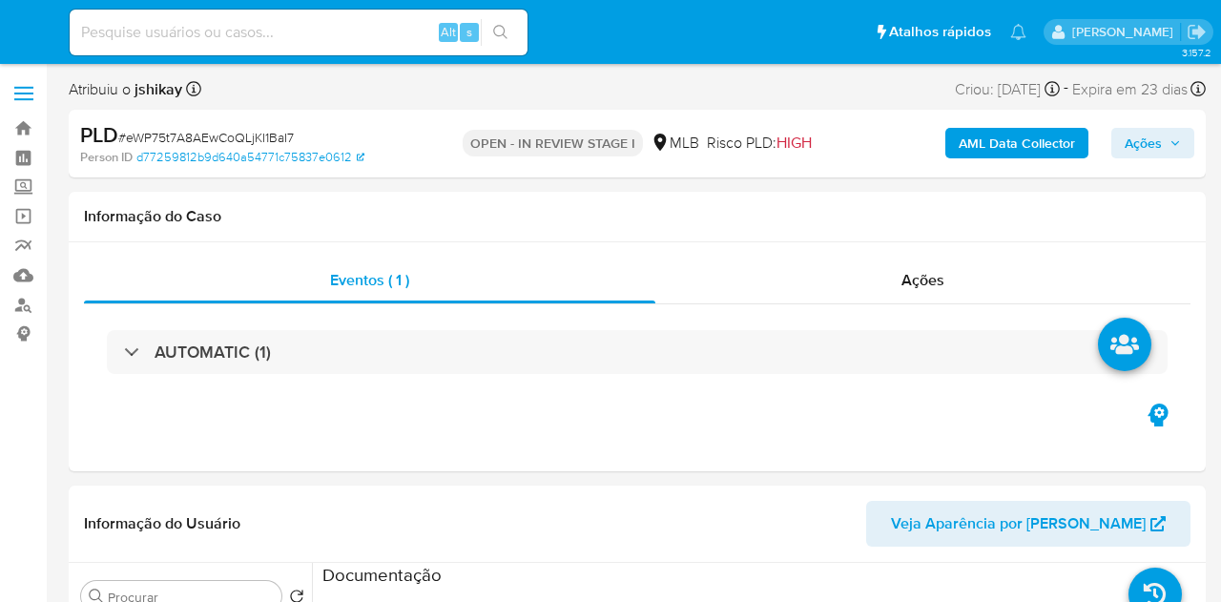
select select "10"
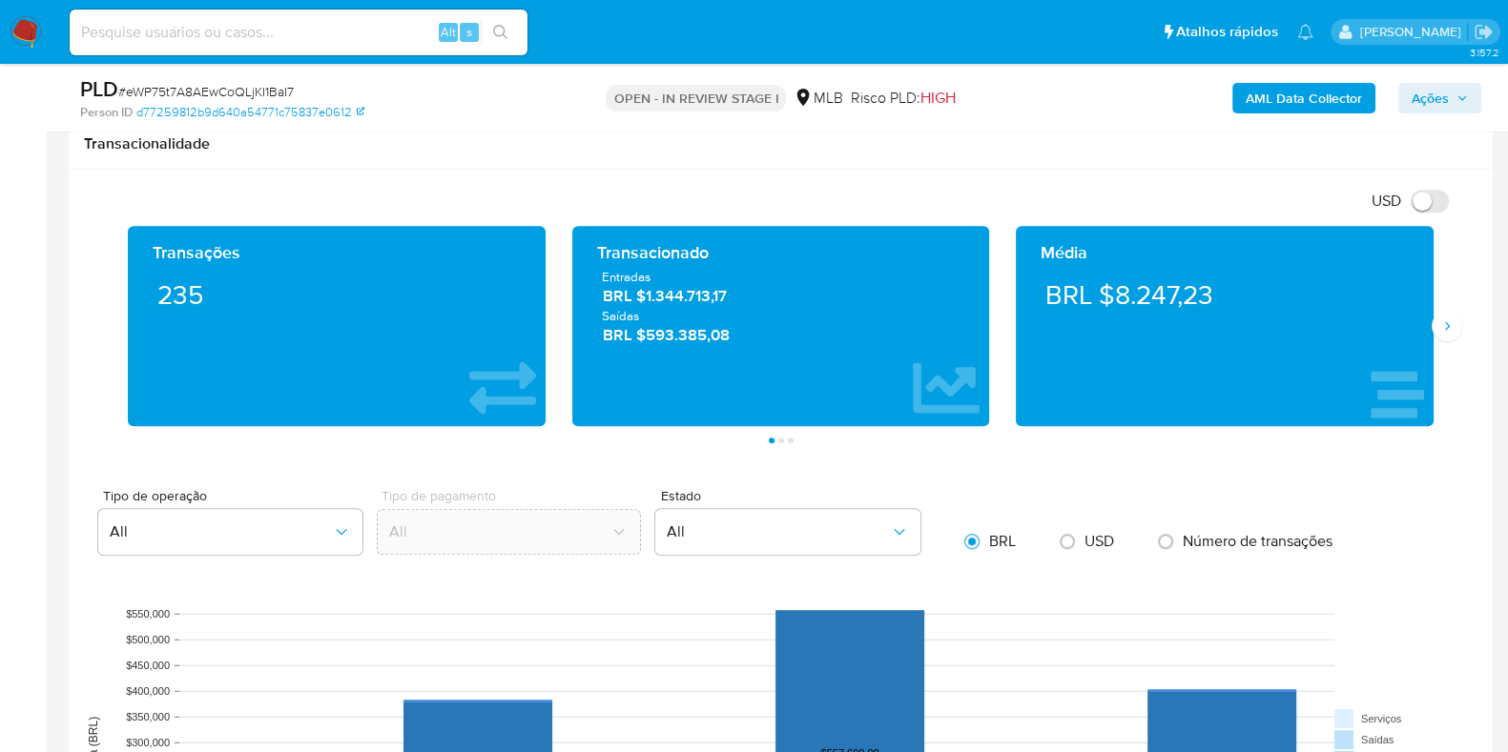
scroll to position [1787, 0]
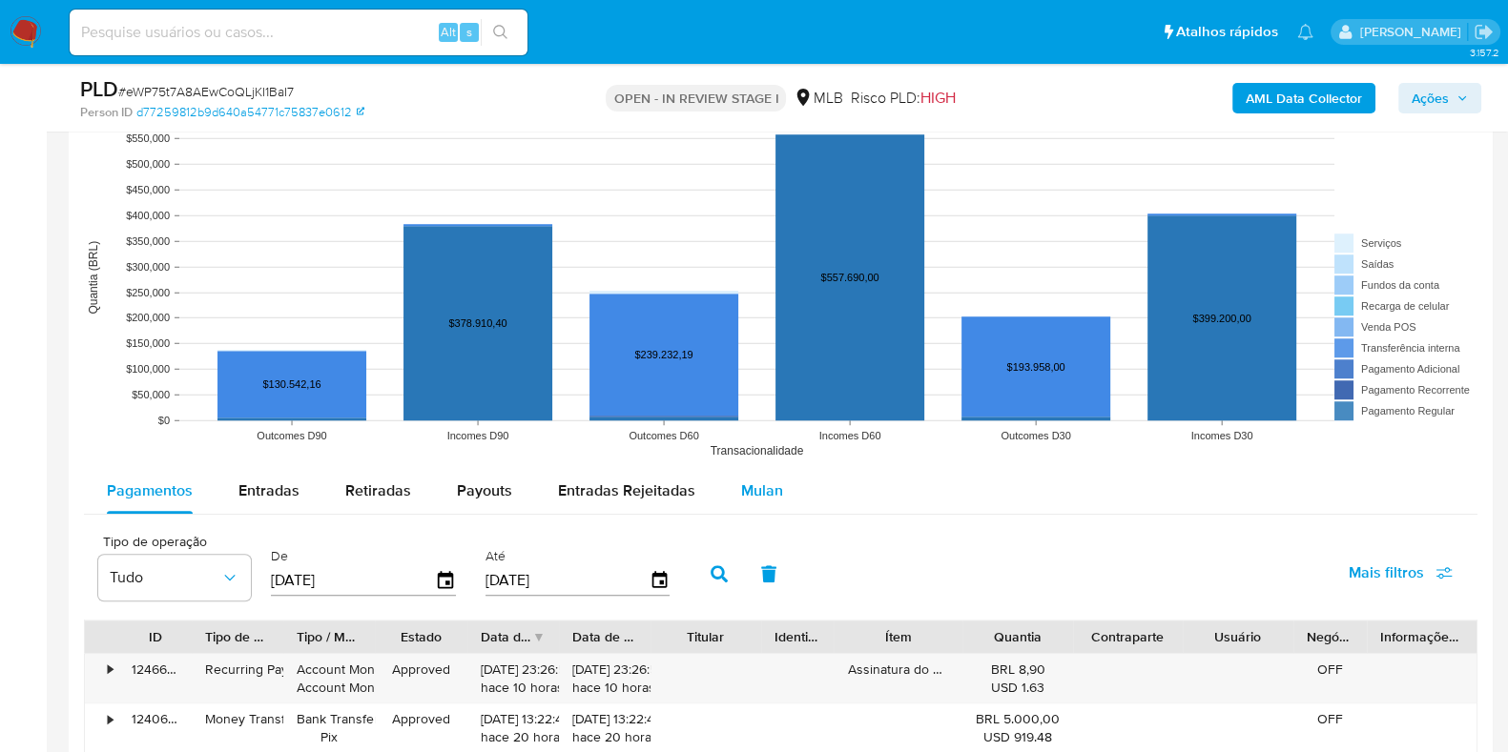
click at [744, 484] on span "Mulan" at bounding box center [762, 491] width 42 height 22
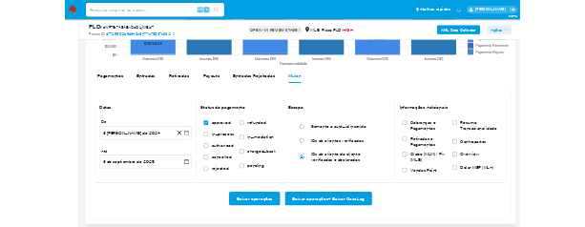
scroll to position [2026, 0]
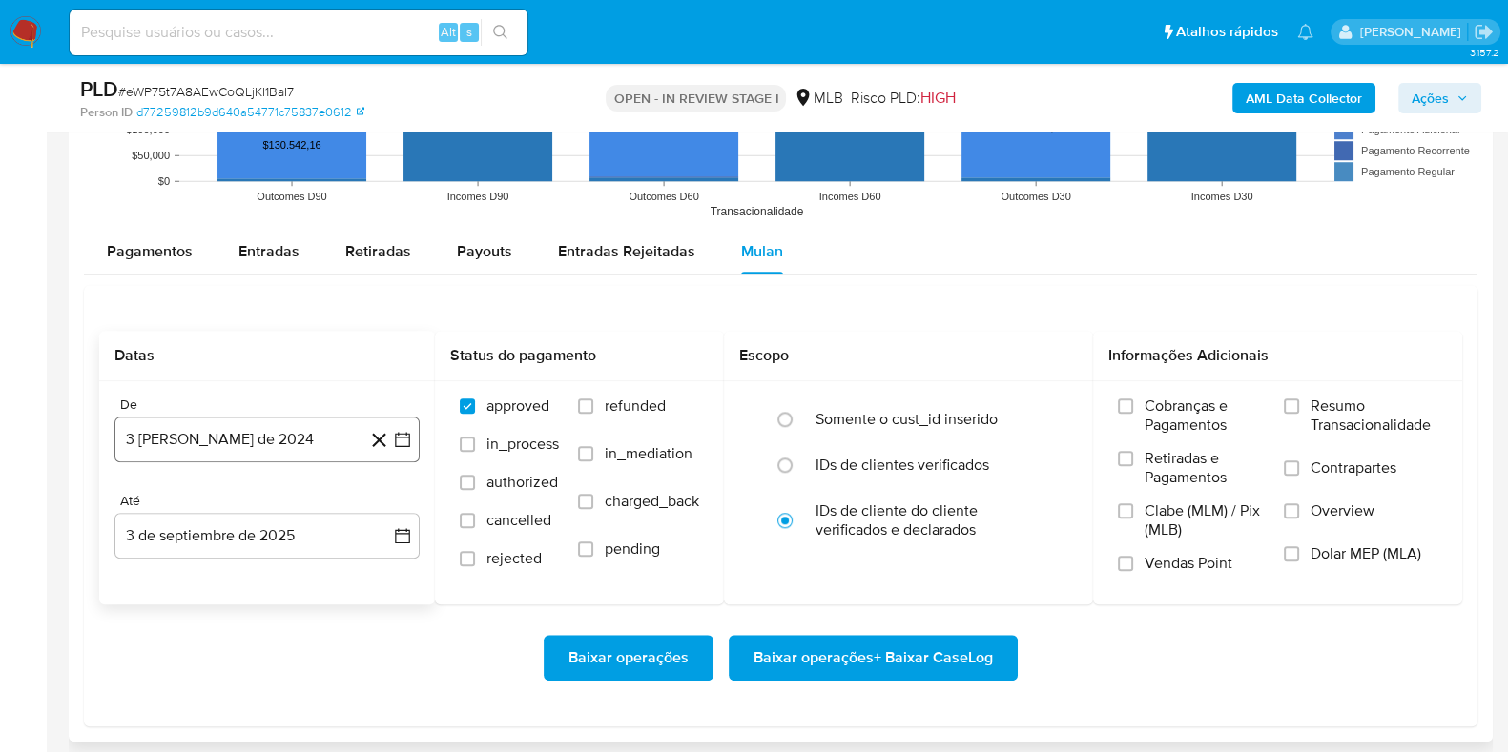
click at [410, 433] on icon "button" at bounding box center [402, 439] width 19 height 19
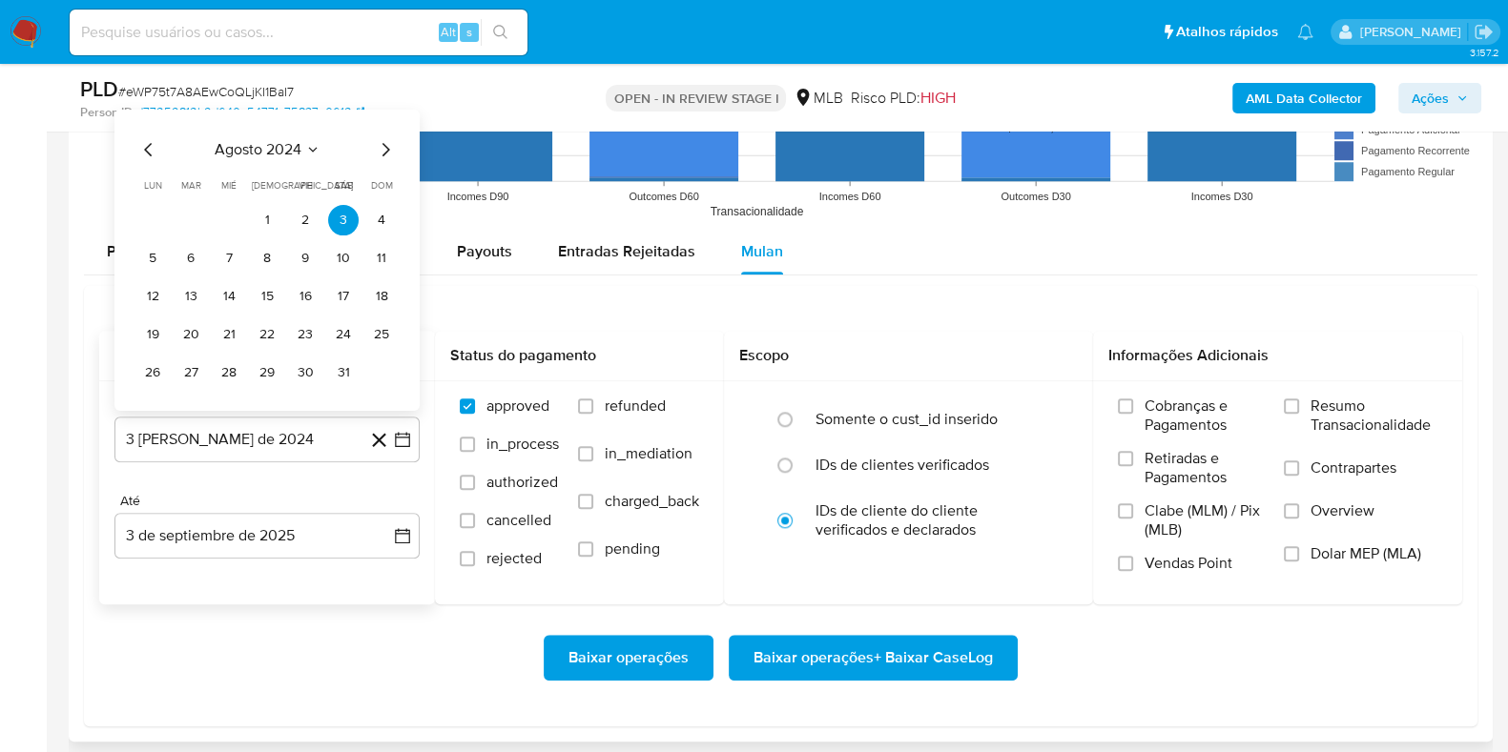
click at [280, 143] on span "agosto 2024" at bounding box center [258, 148] width 87 height 19
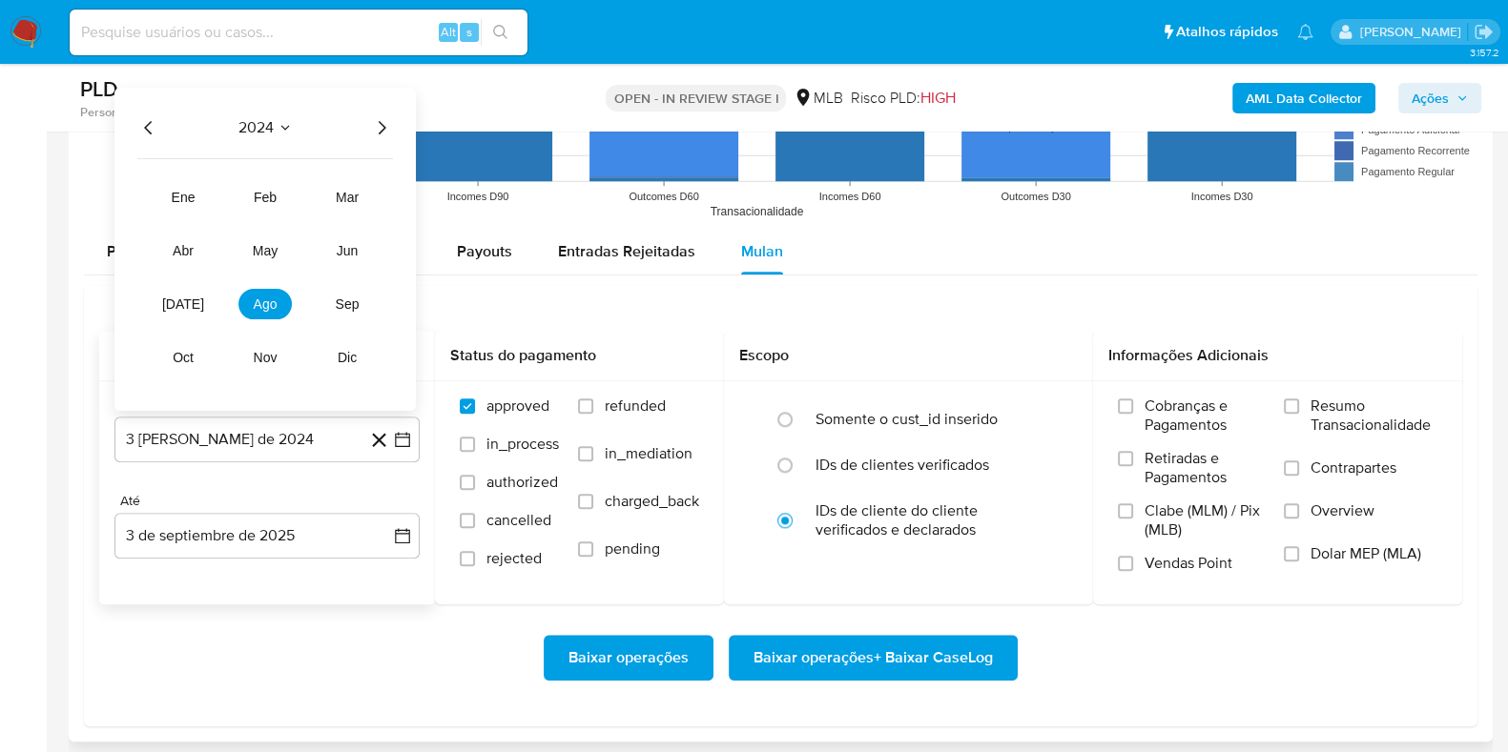
click at [391, 126] on icon "Año siguiente" at bounding box center [381, 126] width 23 height 23
click at [191, 297] on span "[DATE]" at bounding box center [183, 303] width 42 height 15
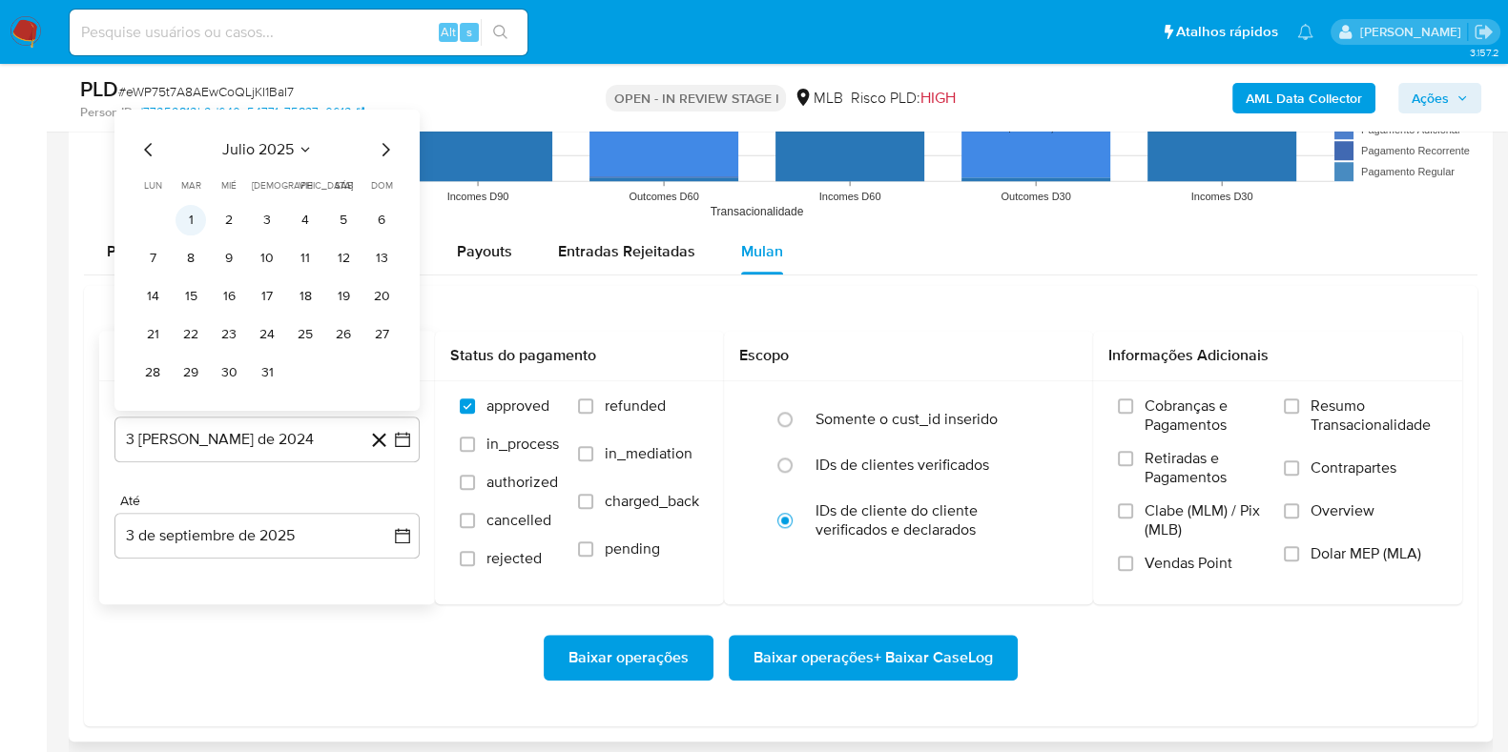
click at [191, 218] on button "1" at bounding box center [190, 219] width 31 height 31
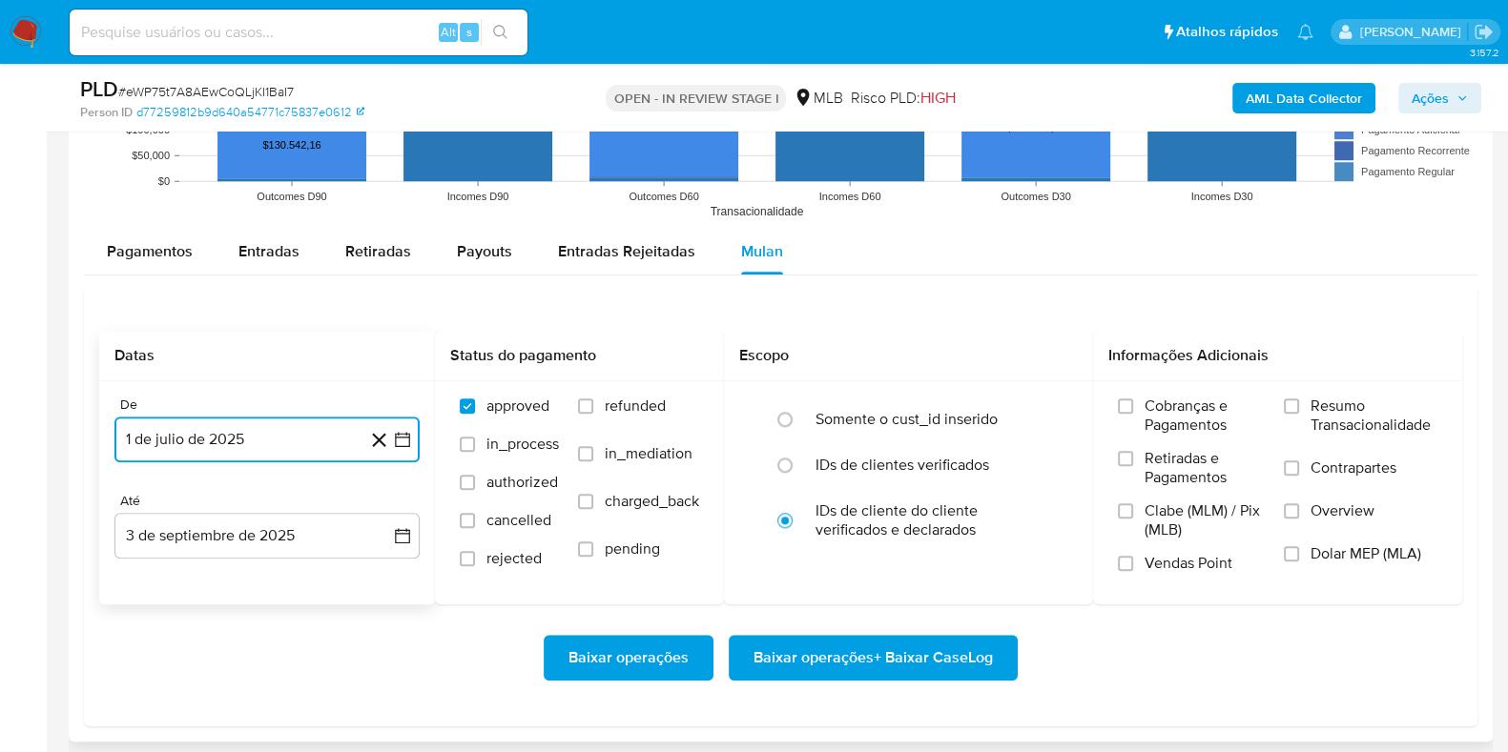
drag, startPoint x: 408, startPoint y: 541, endPoint x: 384, endPoint y: 506, distance: 41.8
click at [407, 541] on icon "button" at bounding box center [402, 535] width 15 height 15
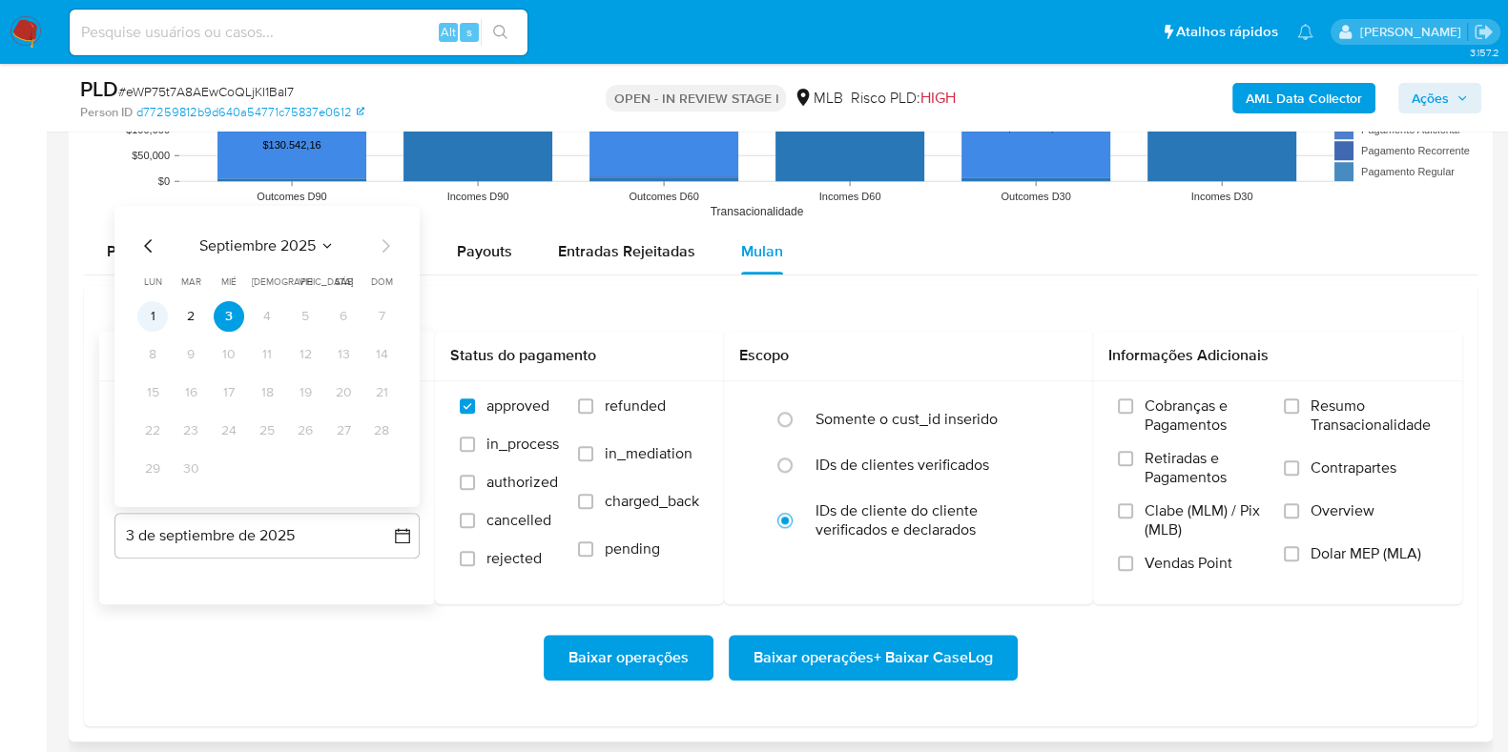
click at [145, 307] on button "1" at bounding box center [152, 315] width 31 height 31
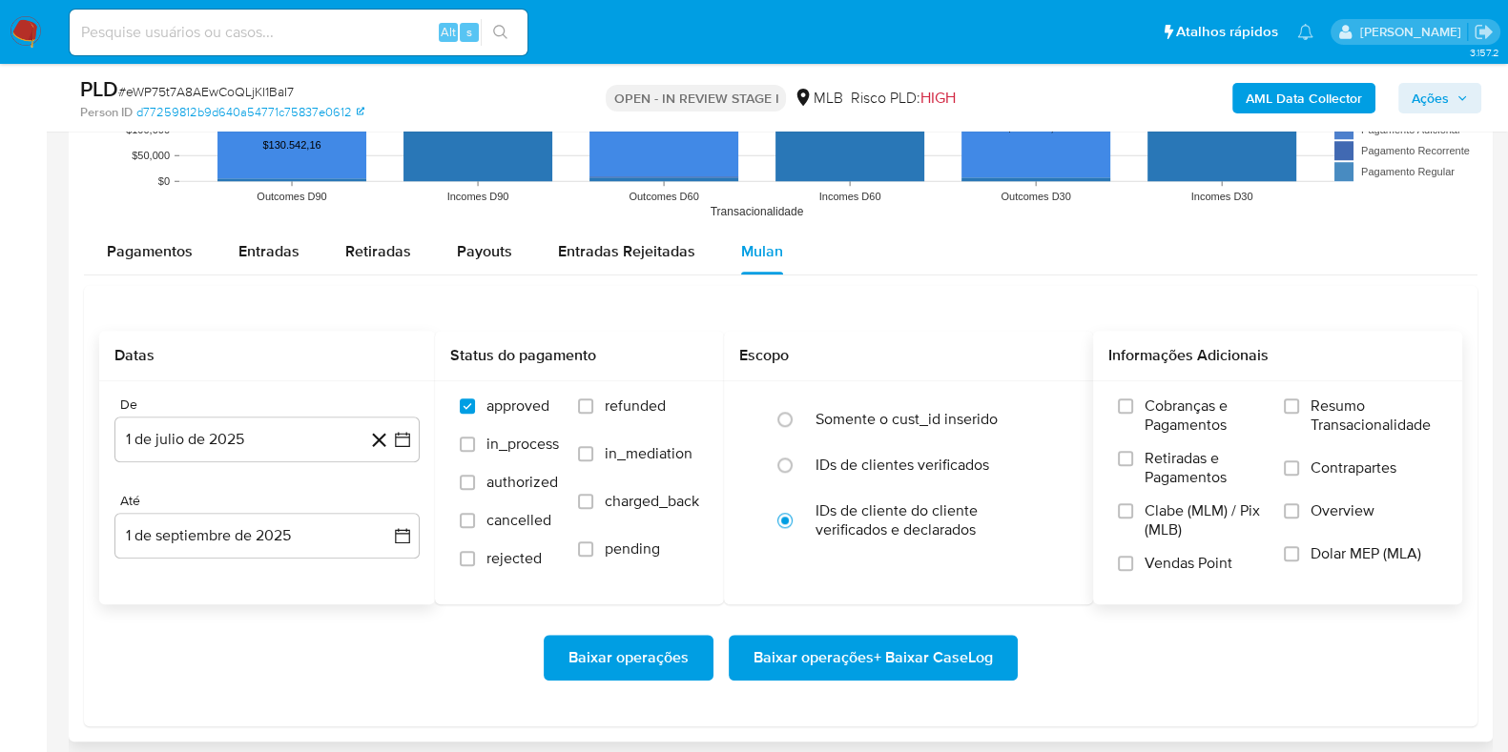
click at [1220, 409] on span "Resumo Transacionalidade" at bounding box center [1373, 416] width 127 height 38
click at [1220, 409] on input "Resumo Transacionalidade" at bounding box center [1291, 406] width 15 height 15
click at [896, 601] on span "Baixar operações + Baixar CaseLog" at bounding box center [872, 658] width 239 height 42
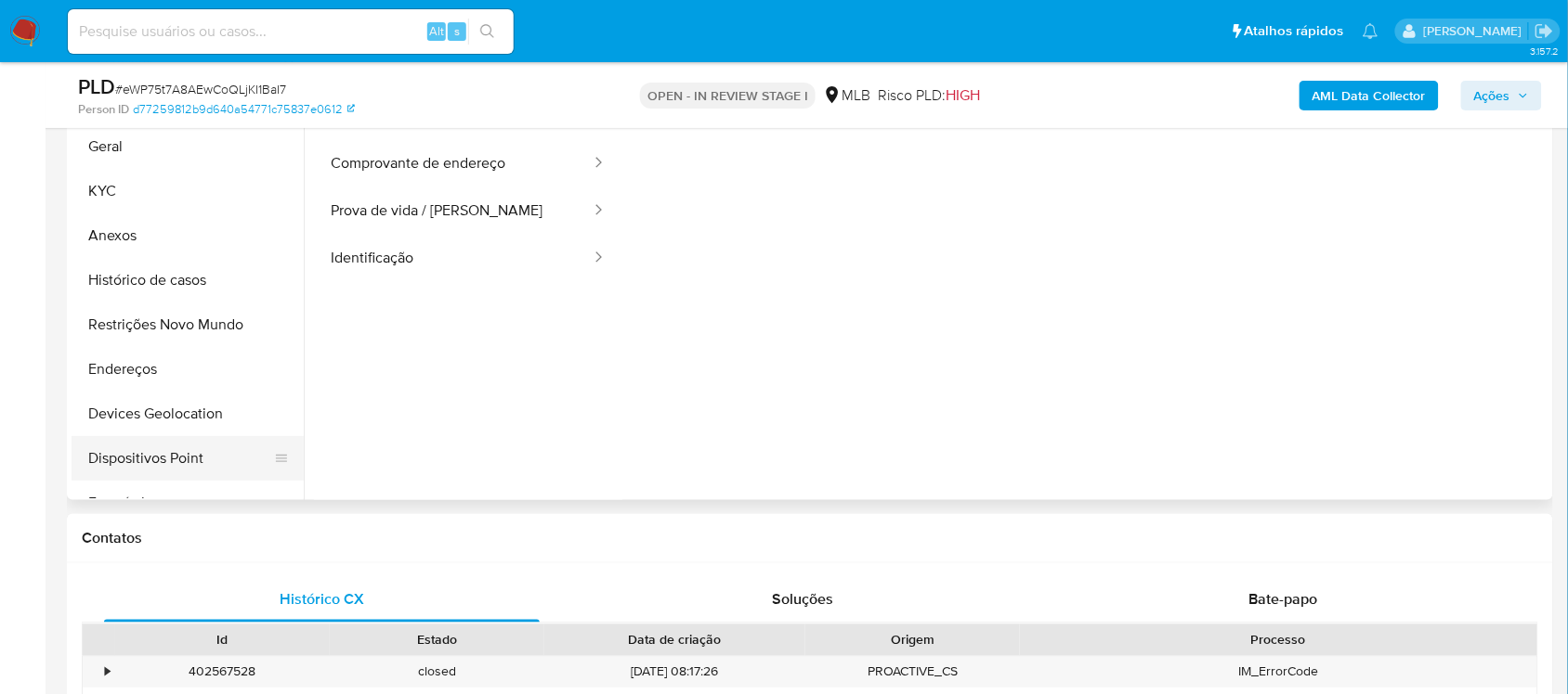
scroll to position [232, 0]
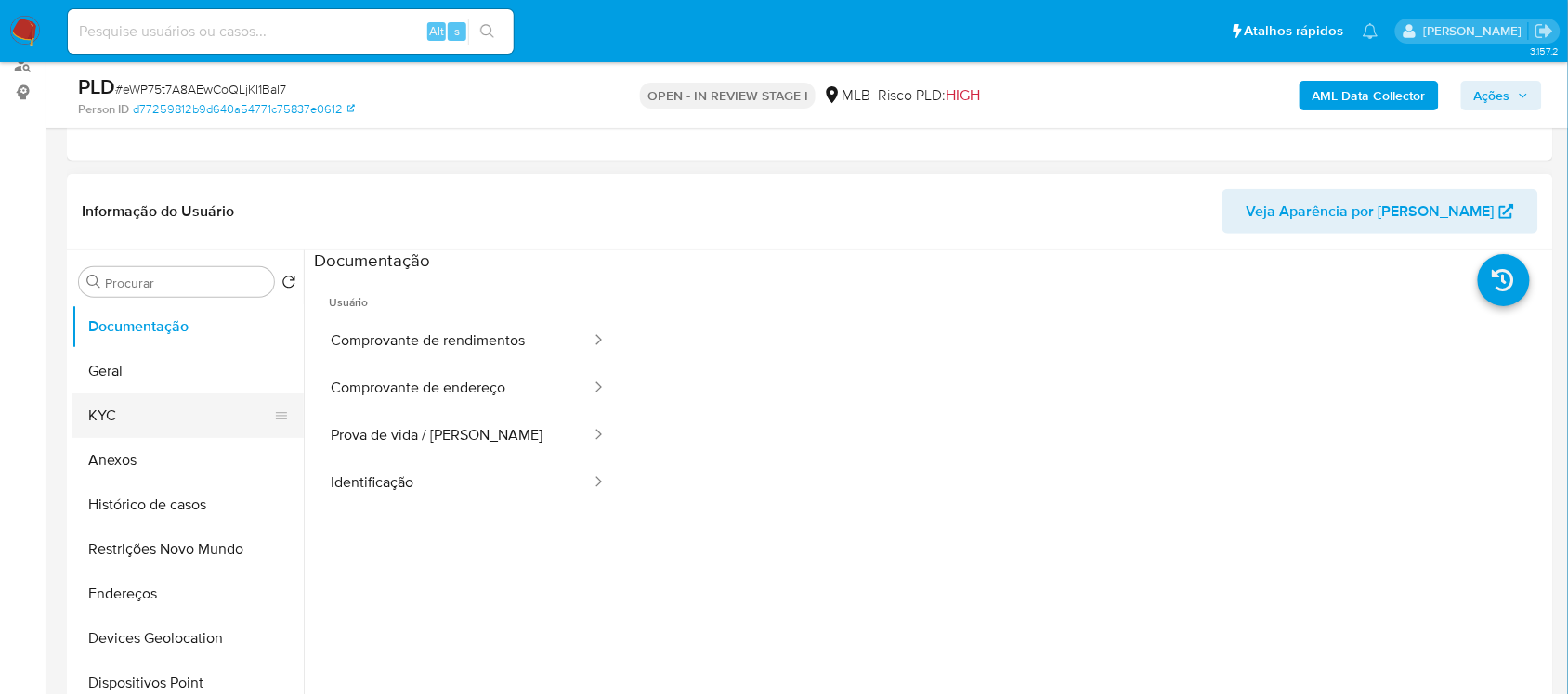
drag, startPoint x: 155, startPoint y: 369, endPoint x: 260, endPoint y: 394, distance: 107.9
click at [155, 370] on button "Geral" at bounding box center [187, 372] width 232 height 45
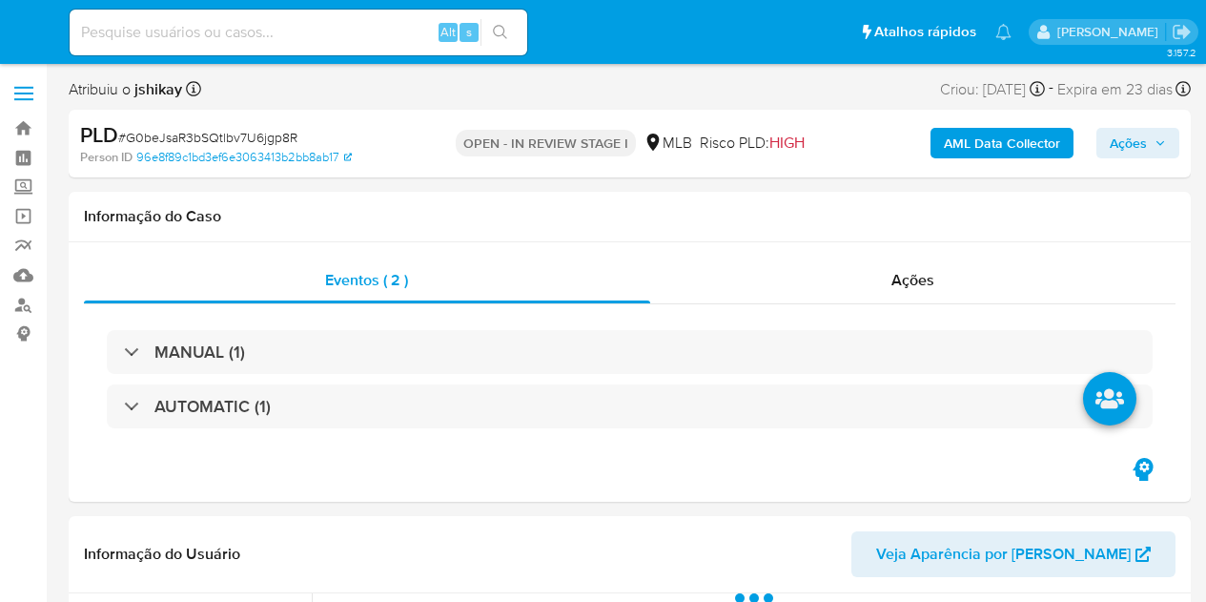
select select "10"
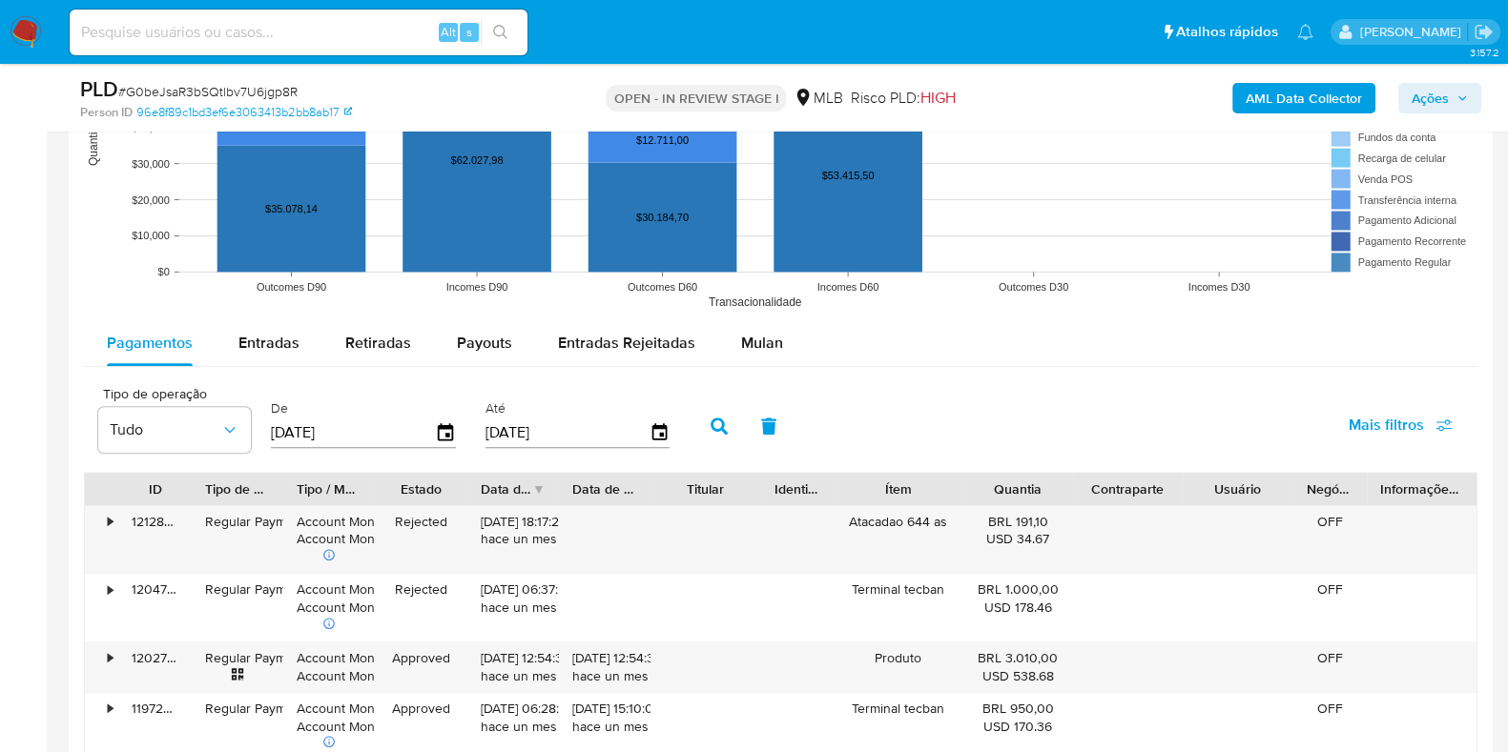
scroll to position [1906, 0]
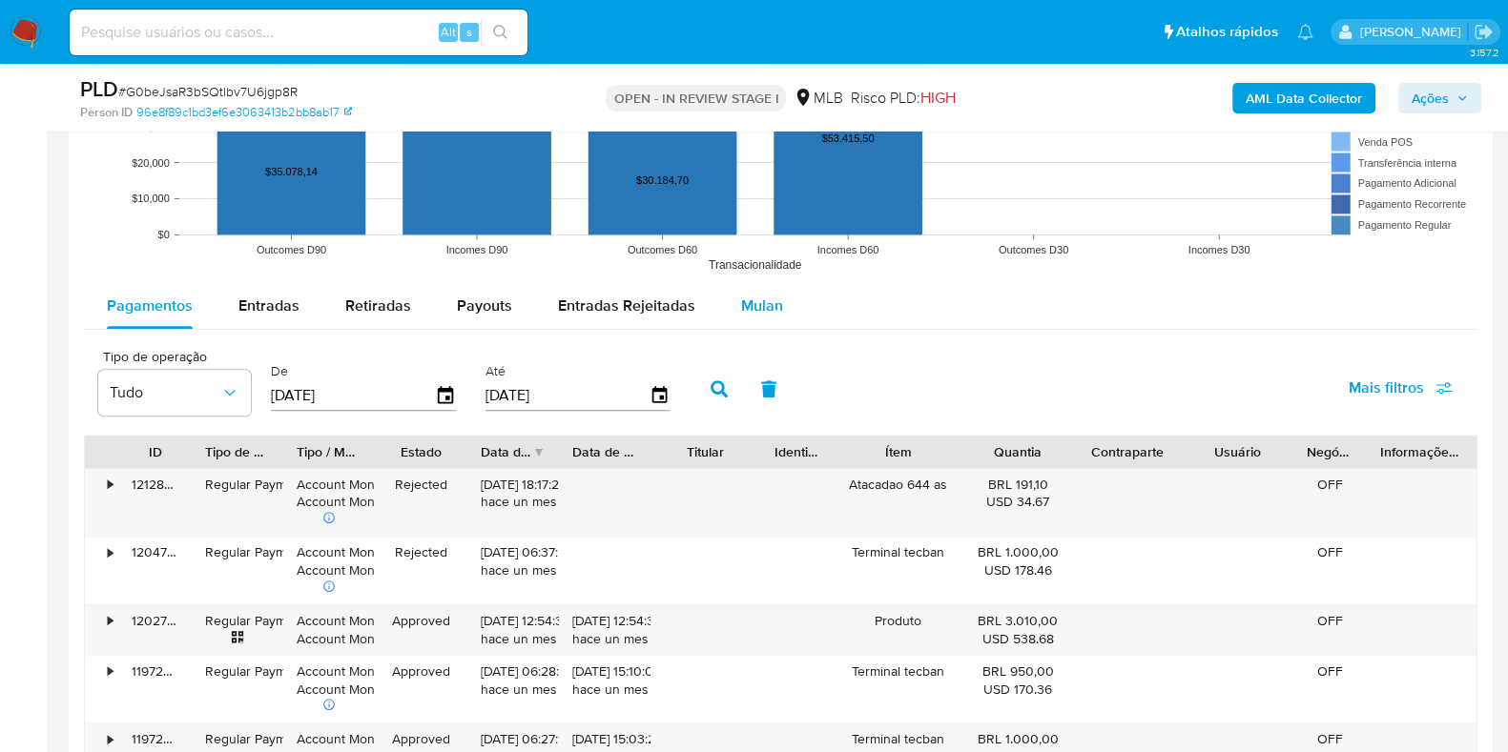
click at [758, 309] on span "Mulan" at bounding box center [762, 306] width 42 height 22
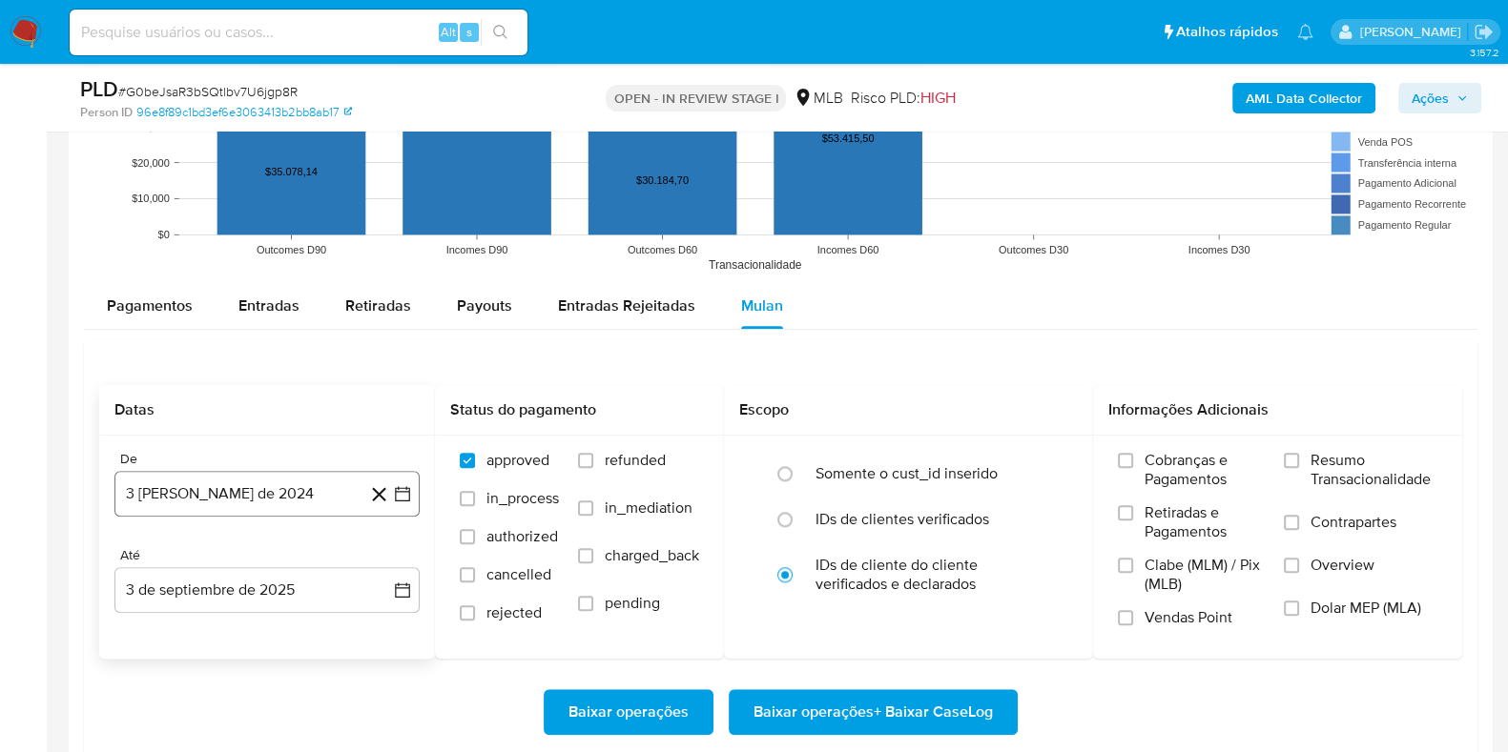
click at [405, 499] on icon "button" at bounding box center [402, 493] width 19 height 19
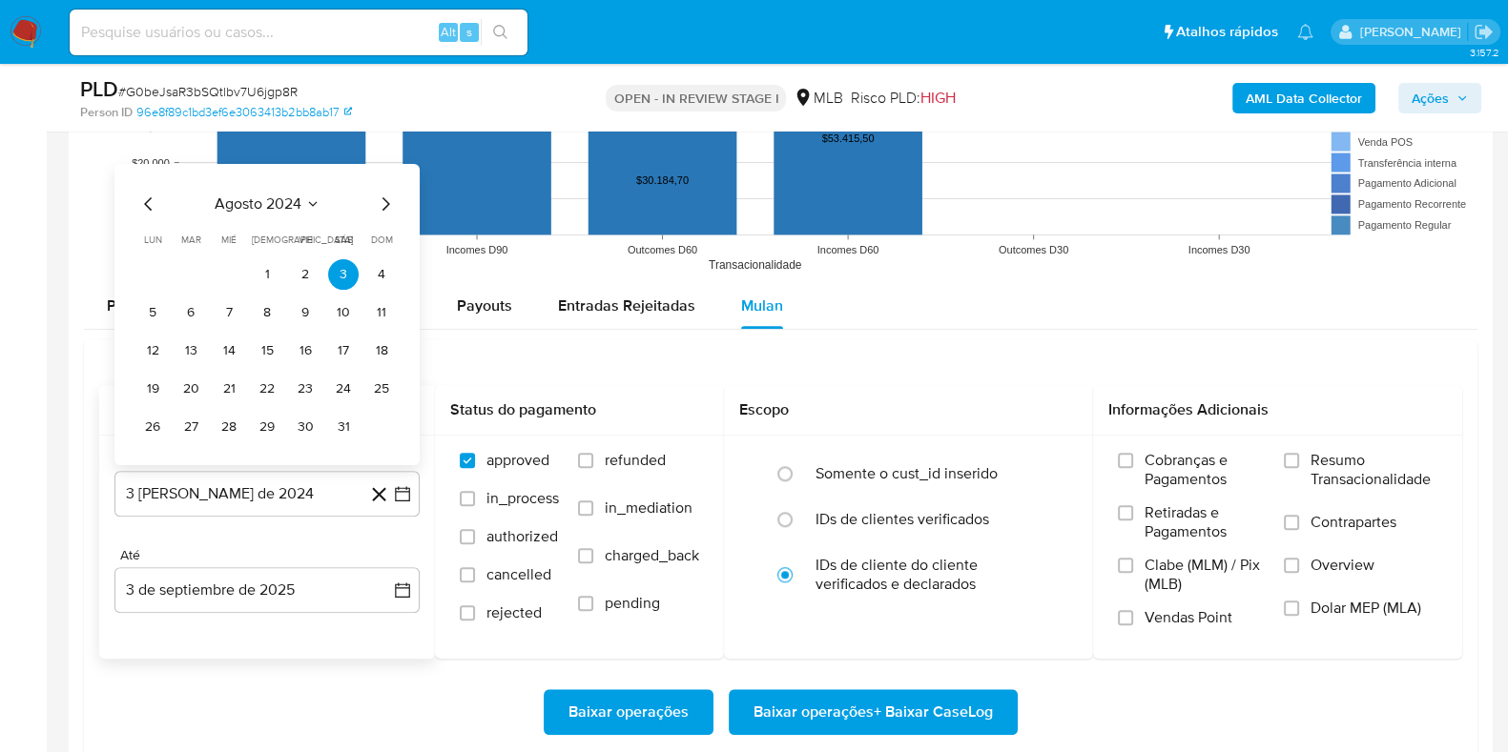
click at [253, 188] on div "agosto 2024 agosto 2024 lun lunes mar martes mié miércoles jue jueves vie viern…" at bounding box center [266, 313] width 305 height 301
click at [300, 206] on button "agosto 2024" at bounding box center [268, 203] width 106 height 19
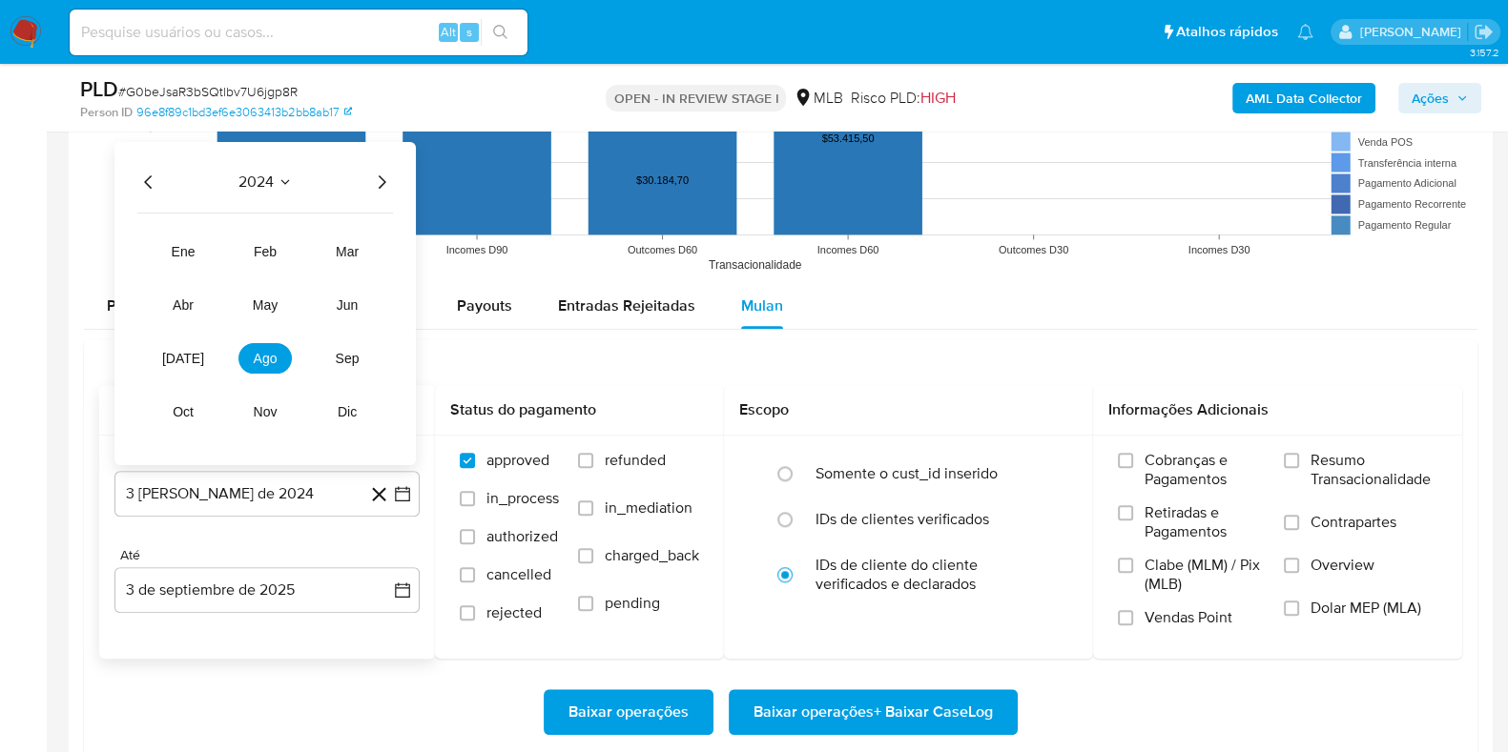
click at [387, 188] on icon "Año siguiente" at bounding box center [381, 181] width 23 height 23
click at [172, 354] on button "[DATE]" at bounding box center [182, 357] width 53 height 31
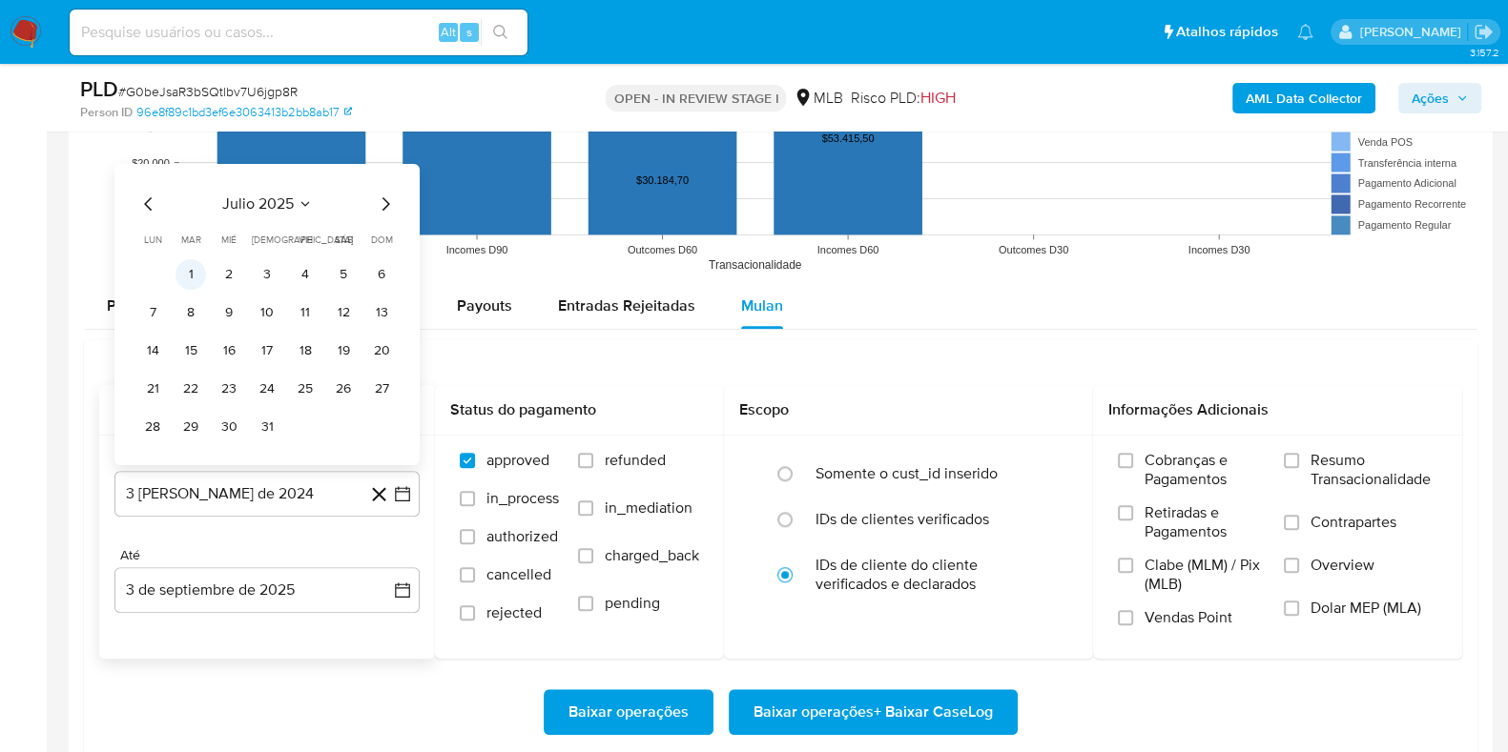
click at [191, 262] on button "1" at bounding box center [190, 273] width 31 height 31
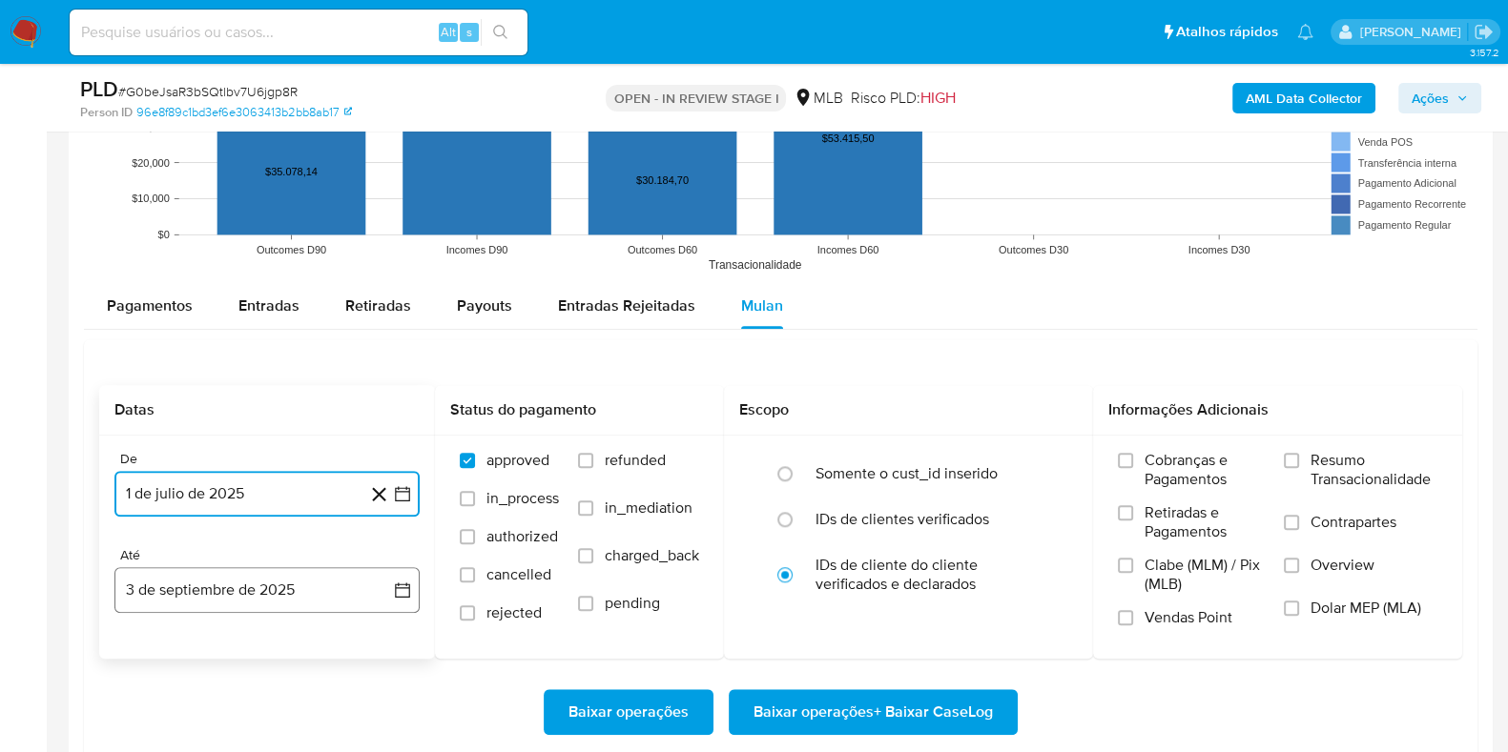
drag, startPoint x: 408, startPoint y: 594, endPoint x: 394, endPoint y: 576, distance: 23.1
click at [407, 596] on icon "button" at bounding box center [402, 590] width 19 height 19
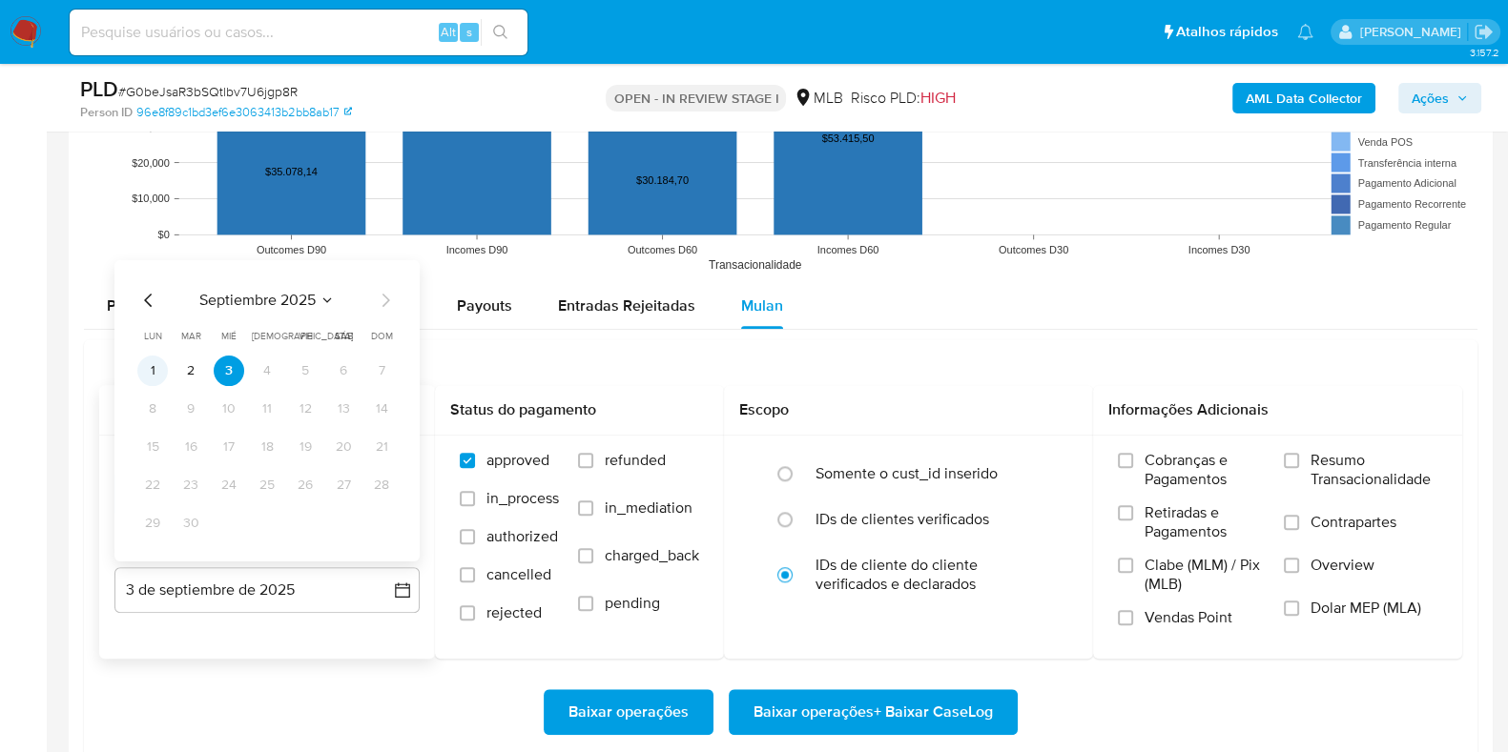
click at [163, 360] on button "1" at bounding box center [152, 370] width 31 height 31
click at [1205, 463] on span "Resumo Transacionalidade" at bounding box center [1373, 470] width 127 height 38
click at [1205, 463] on input "Resumo Transacionalidade" at bounding box center [1291, 460] width 15 height 15
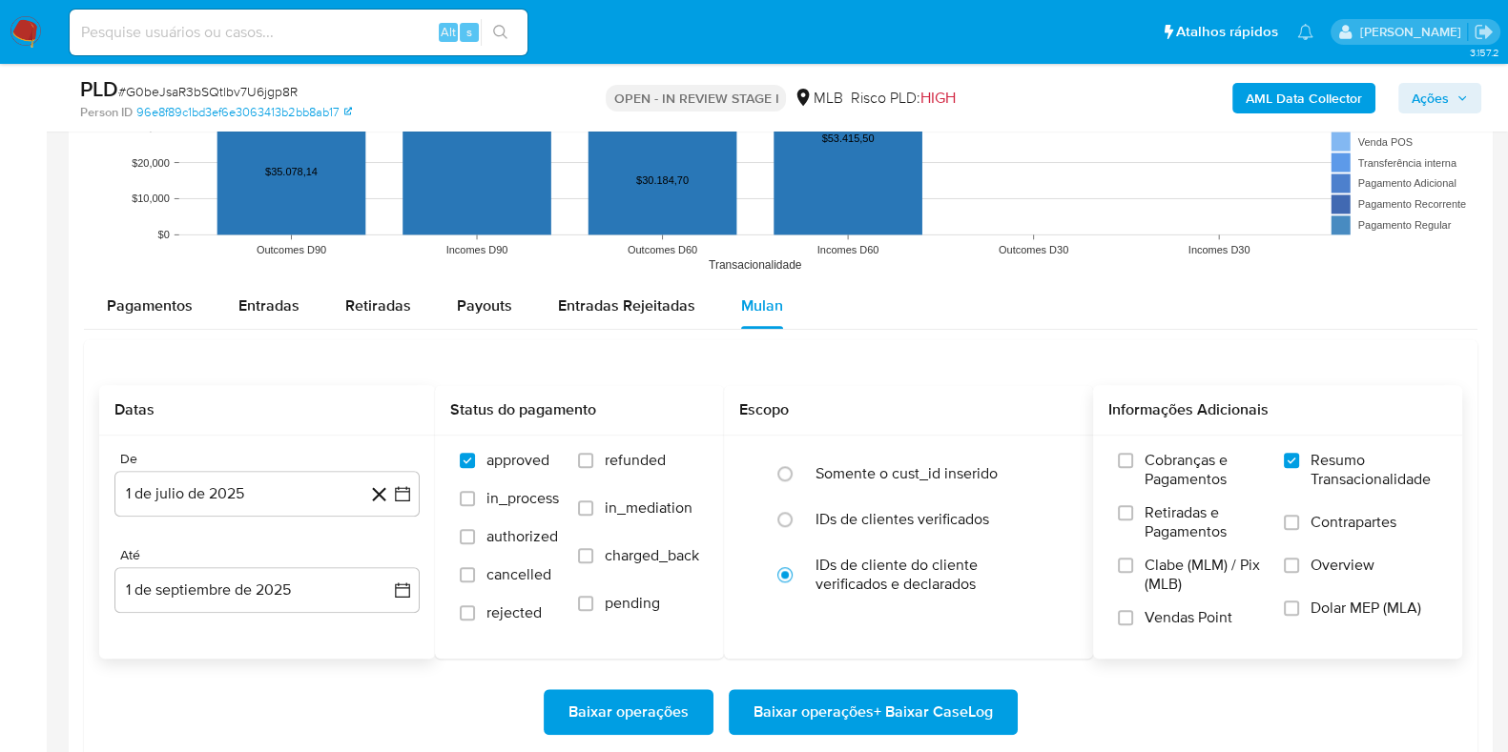
click at [949, 601] on span "Baixar operações + Baixar CaseLog" at bounding box center [872, 712] width 239 height 42
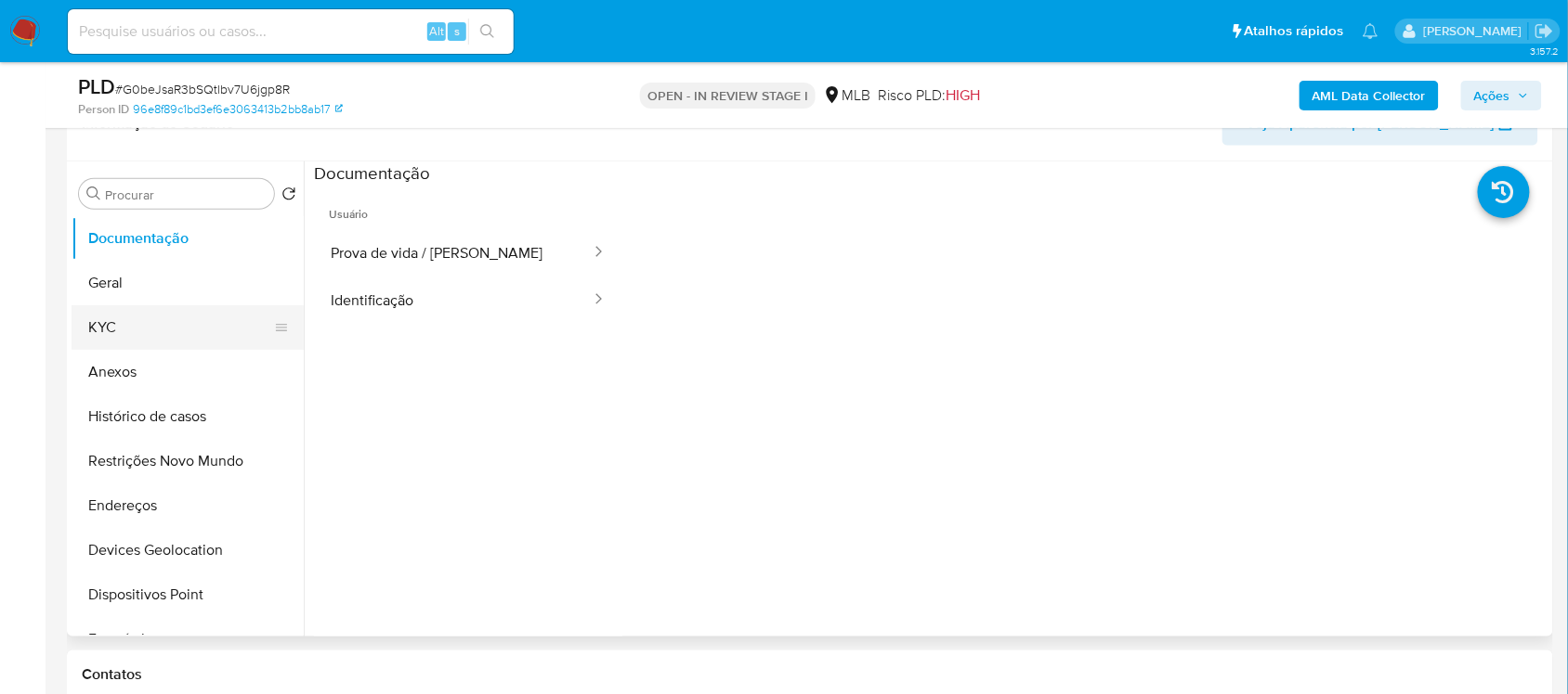
scroll to position [348, 0]
click at [142, 278] on button "Geral" at bounding box center [179, 285] width 217 height 45
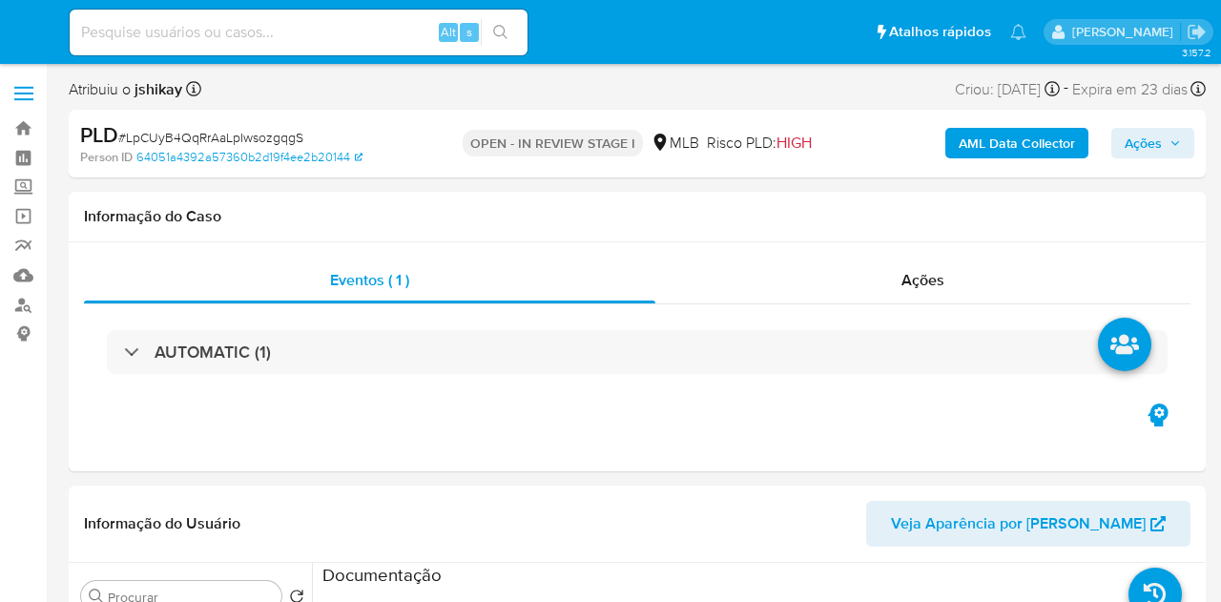
select select "10"
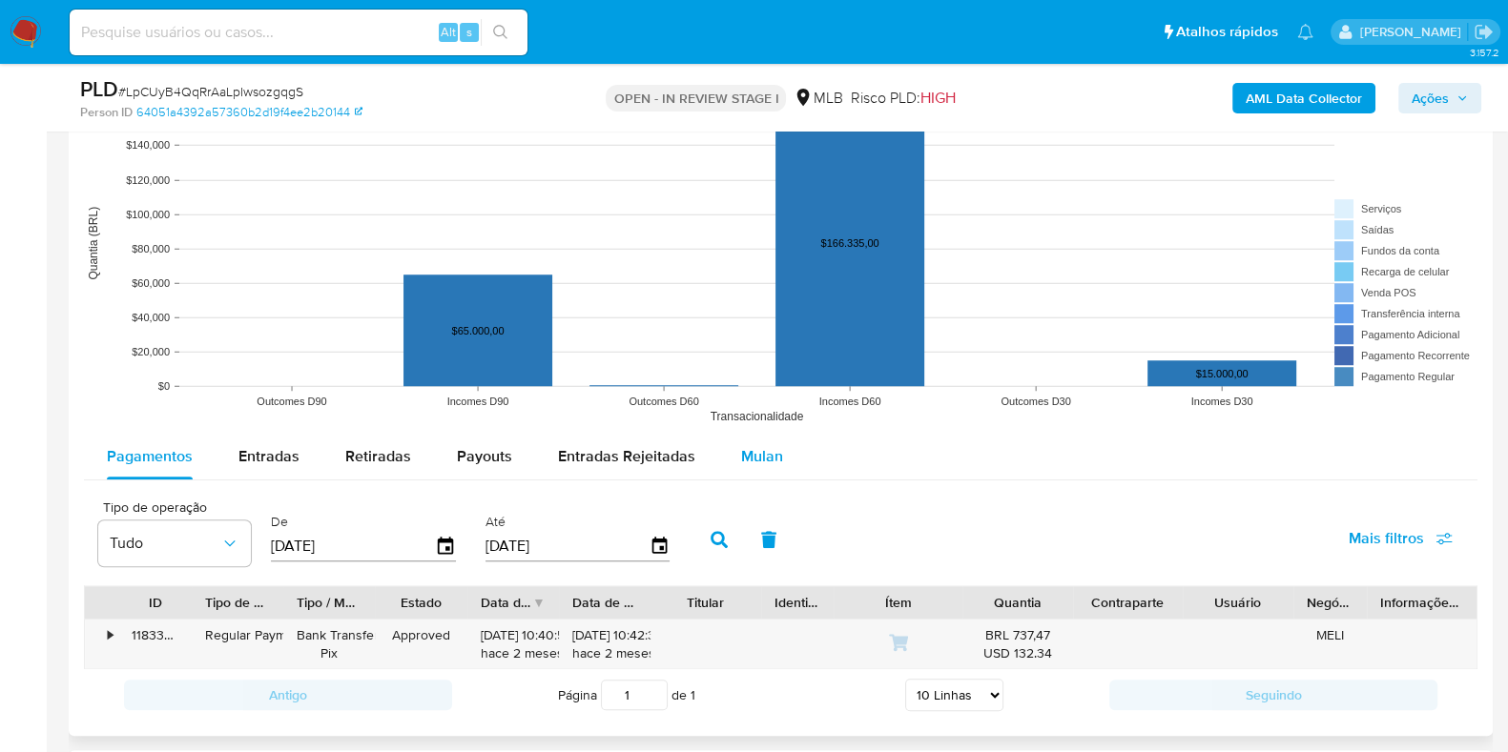
scroll to position [1906, 0]
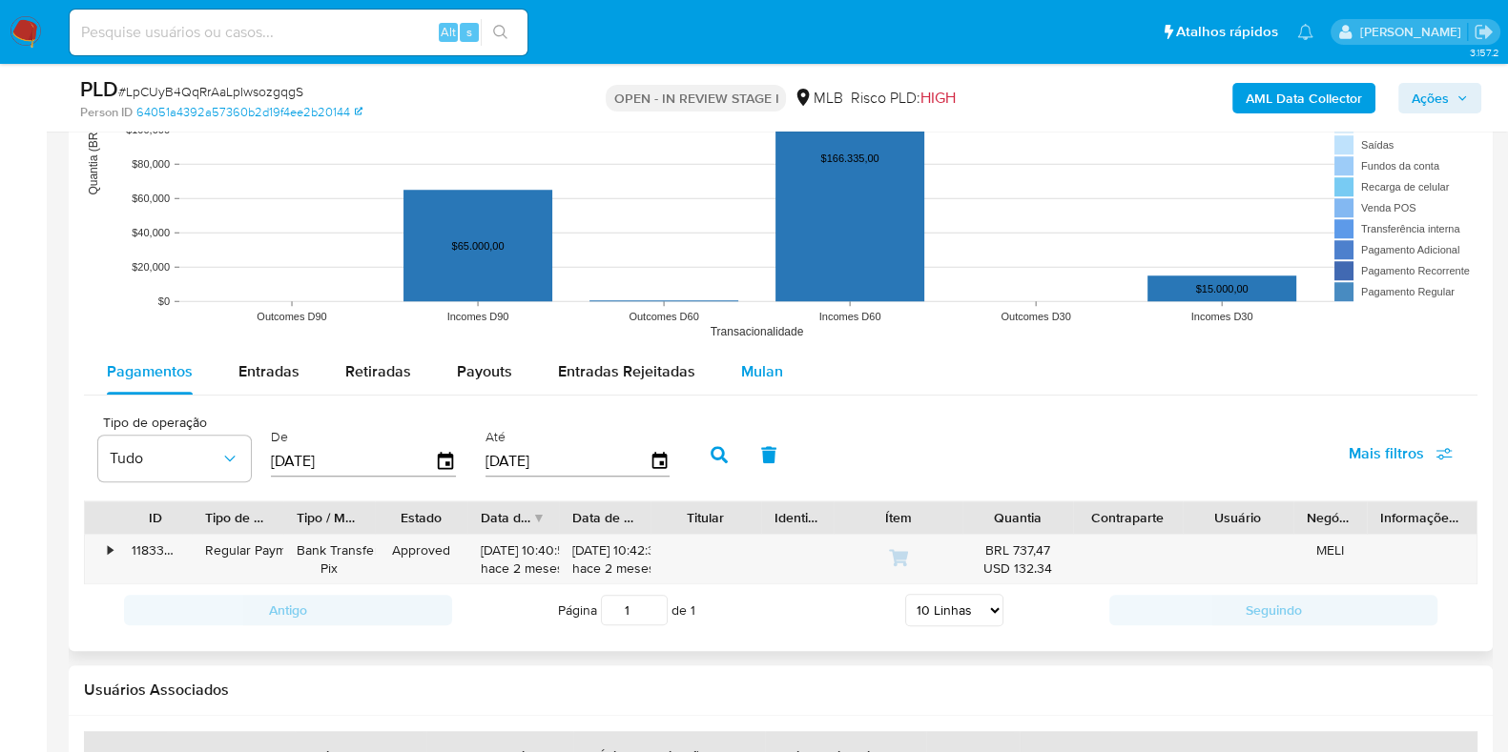
click at [747, 364] on span "Mulan" at bounding box center [762, 371] width 42 height 22
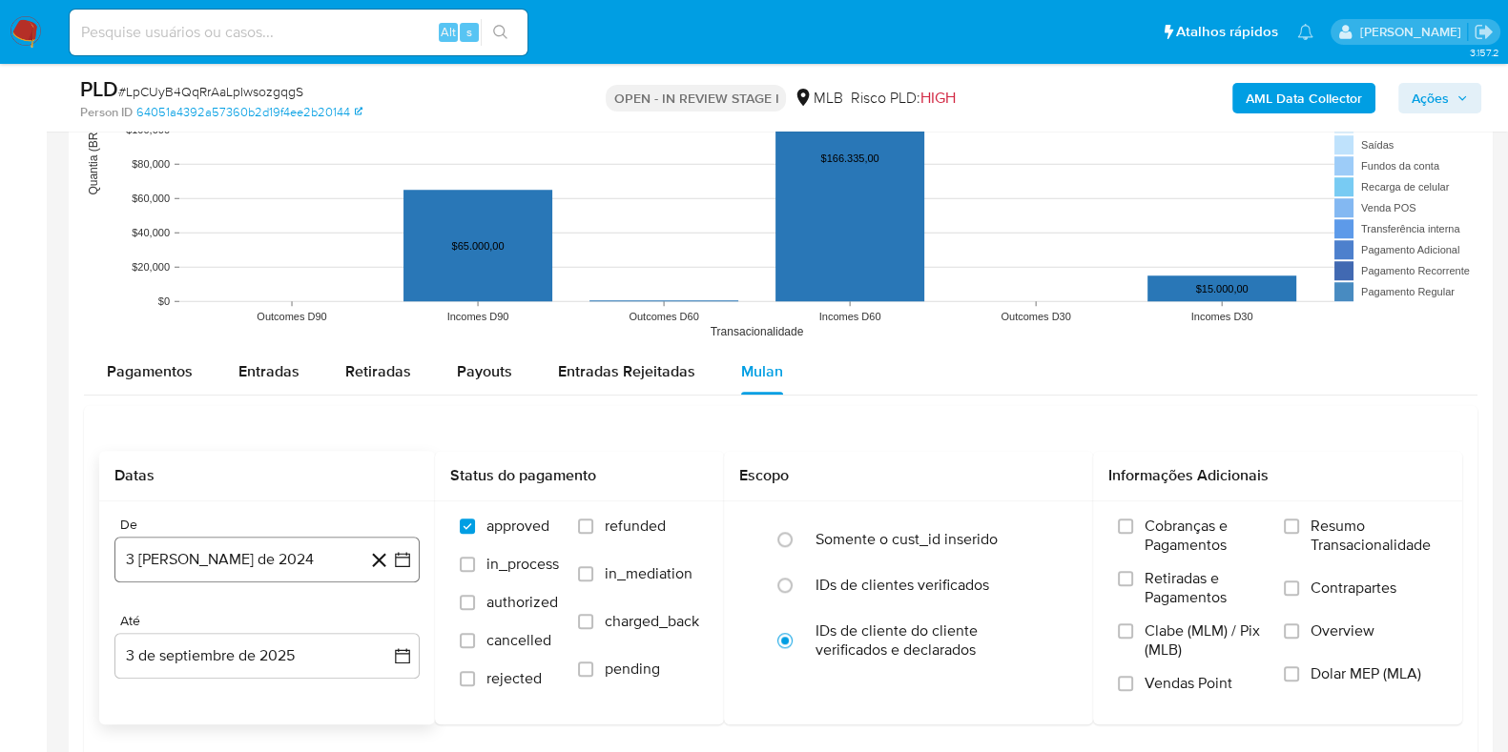
click at [406, 558] on icon "button" at bounding box center [402, 559] width 19 height 19
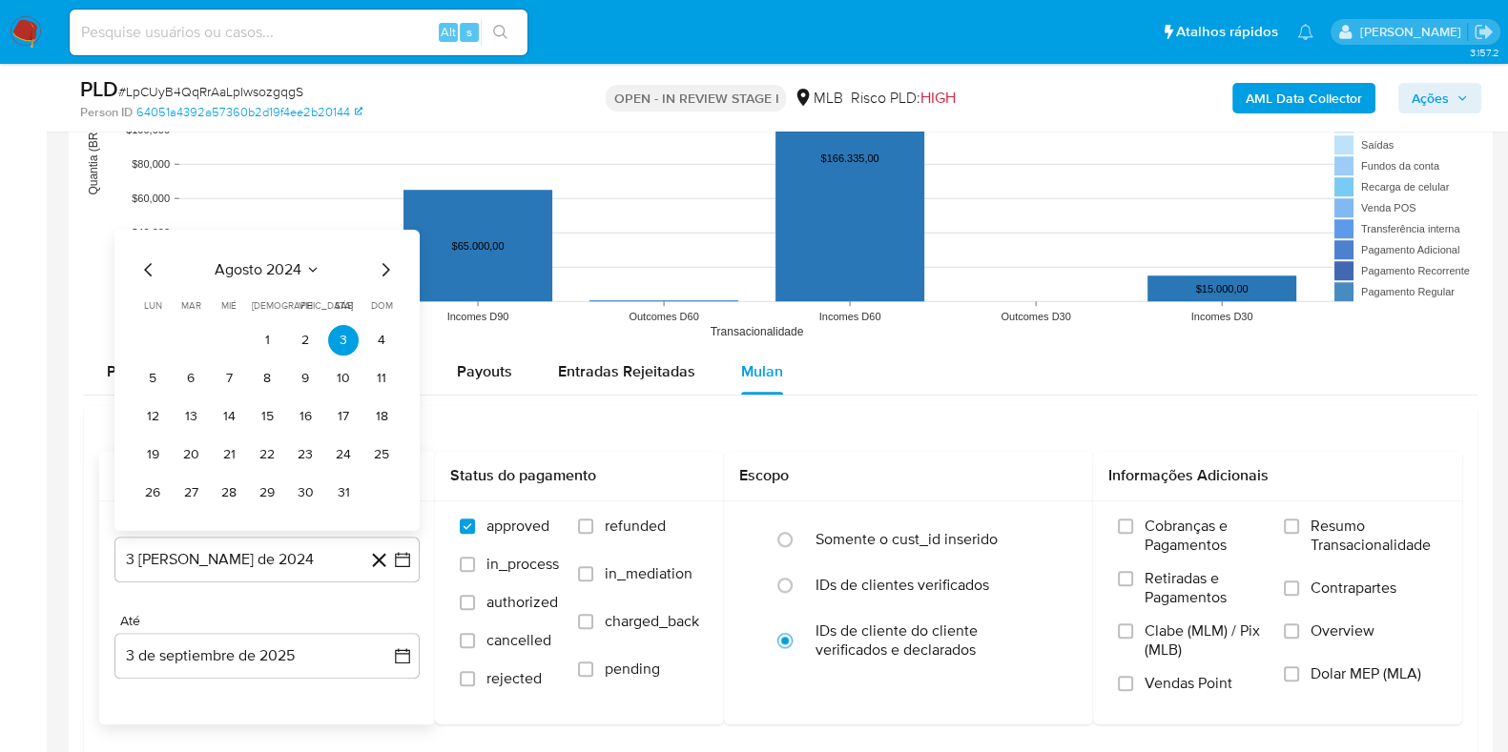
click at [280, 274] on span "agosto 2024" at bounding box center [258, 268] width 87 height 19
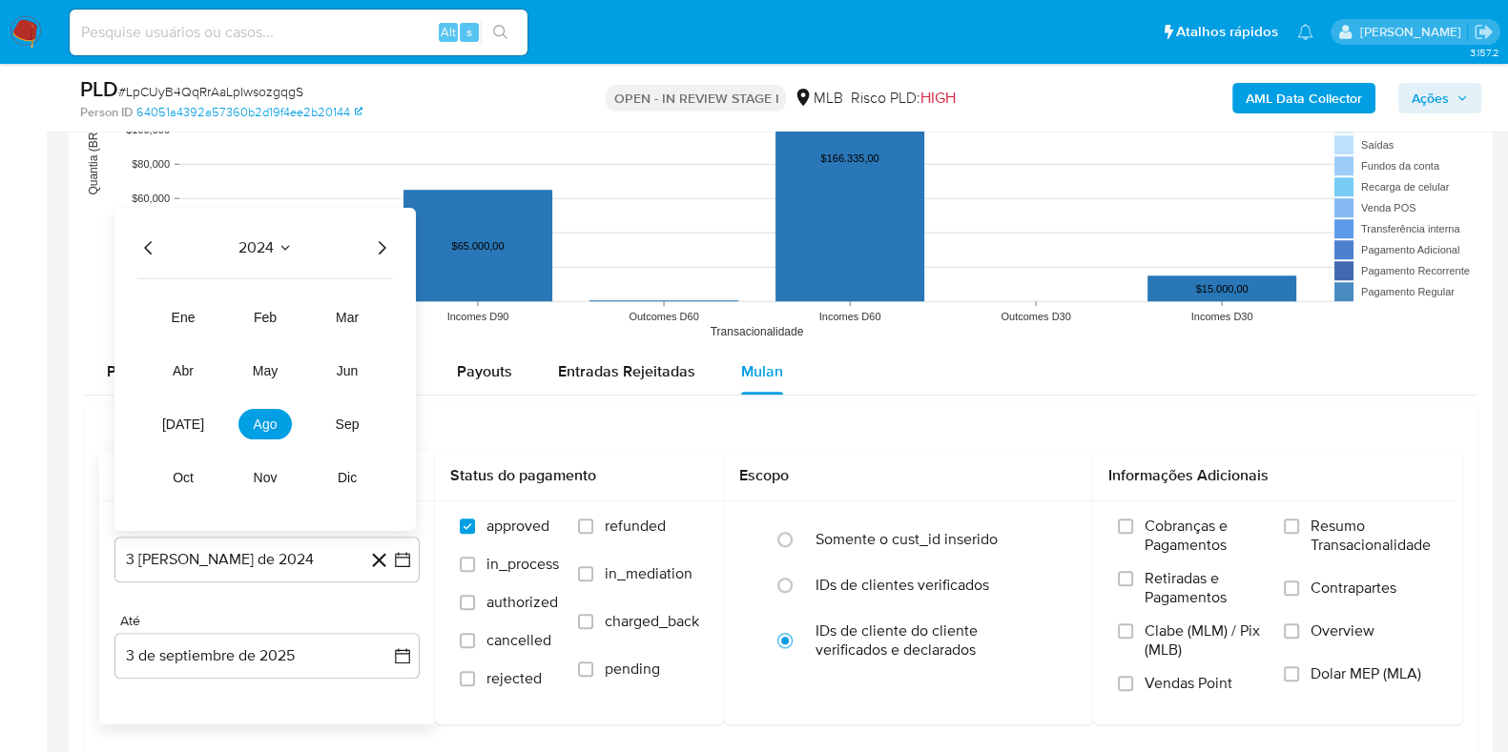
click at [384, 239] on icon "Año siguiente" at bounding box center [381, 247] width 23 height 23
click at [187, 430] on button "[DATE]" at bounding box center [182, 423] width 53 height 31
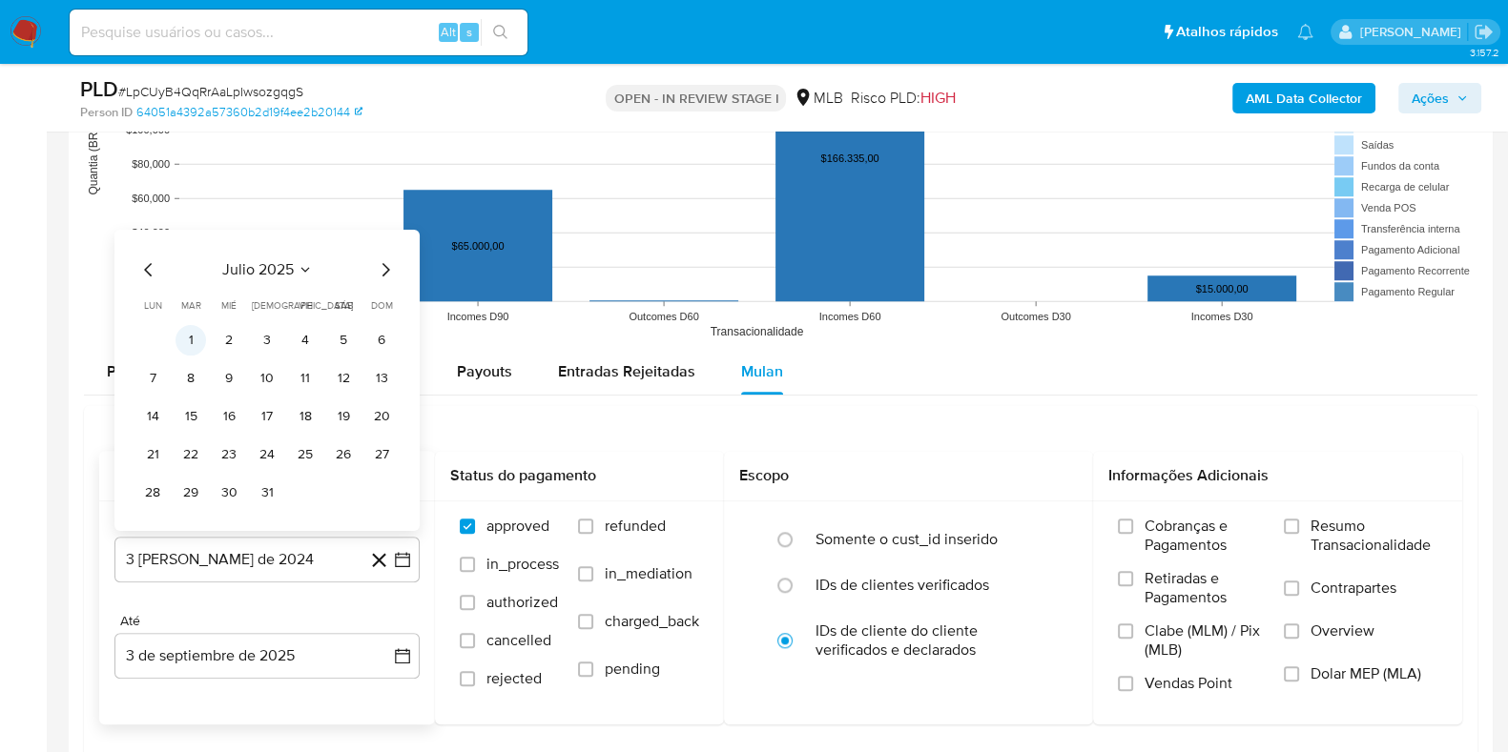
click at [195, 329] on button "1" at bounding box center [190, 339] width 31 height 31
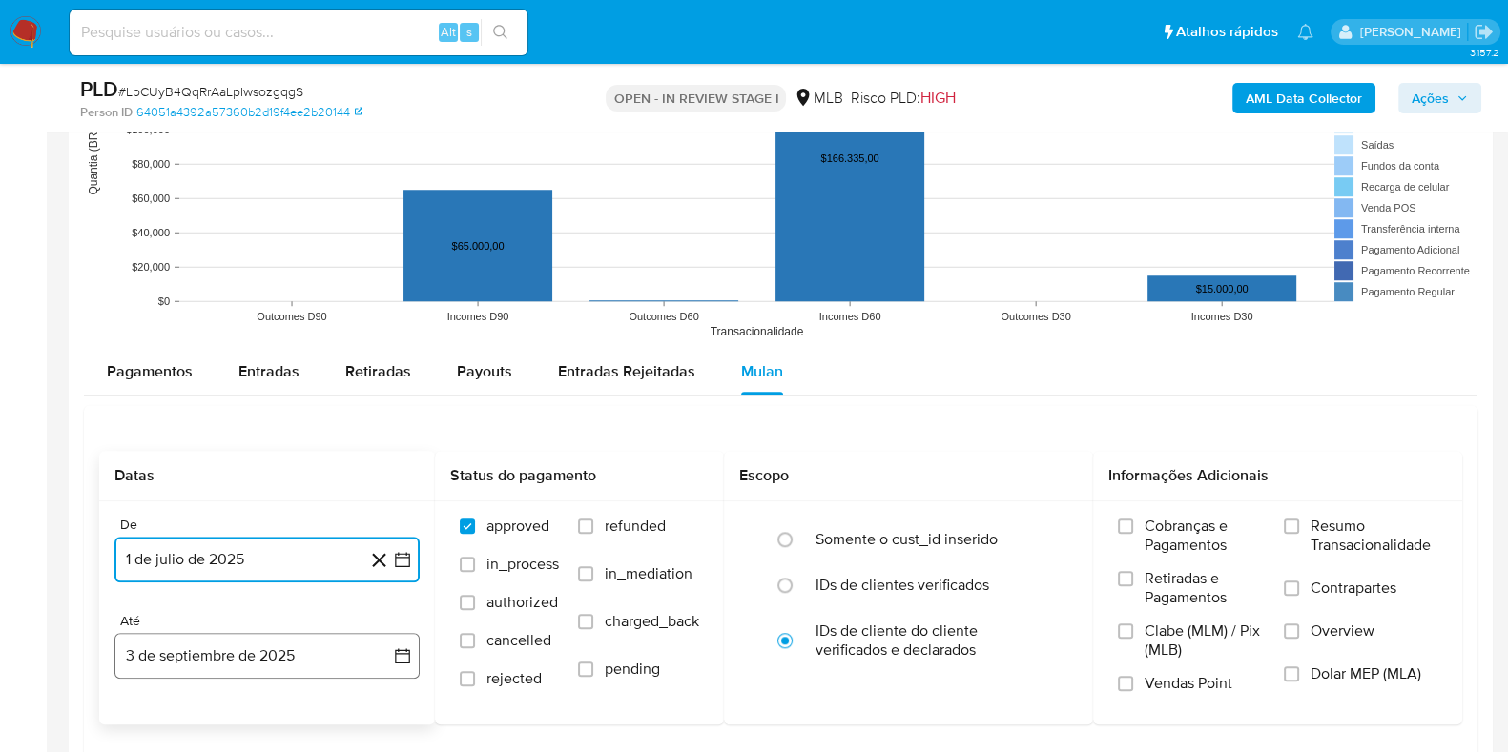
drag, startPoint x: 396, startPoint y: 647, endPoint x: 392, endPoint y: 636, distance: 11.2
click at [397, 601] on icon "button" at bounding box center [402, 655] width 15 height 15
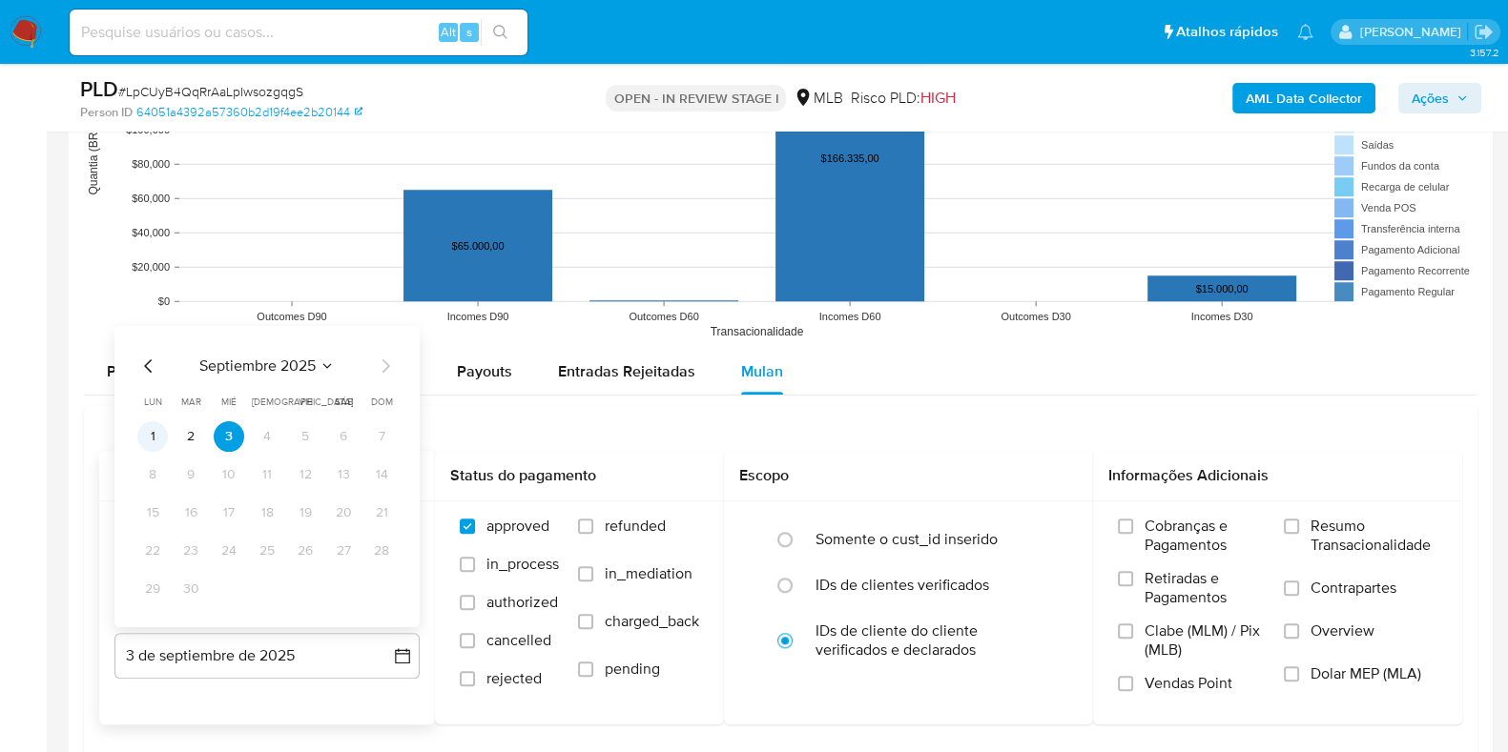
click at [157, 437] on button "1" at bounding box center [152, 436] width 31 height 31
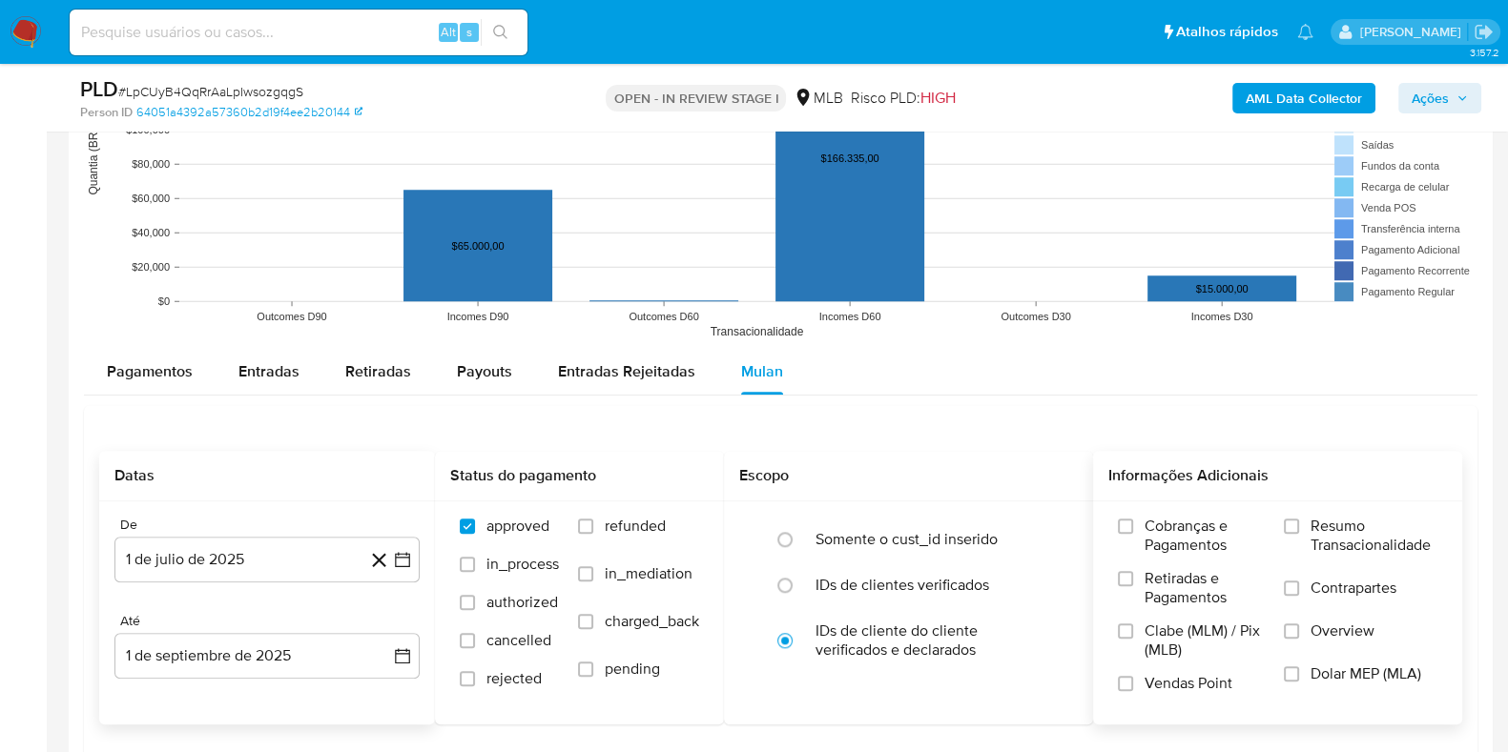
click at [1220, 547] on span "Resumo Transacionalidade" at bounding box center [1373, 536] width 127 height 38
click at [1220, 534] on input "Resumo Transacionalidade" at bounding box center [1291, 526] width 15 height 15
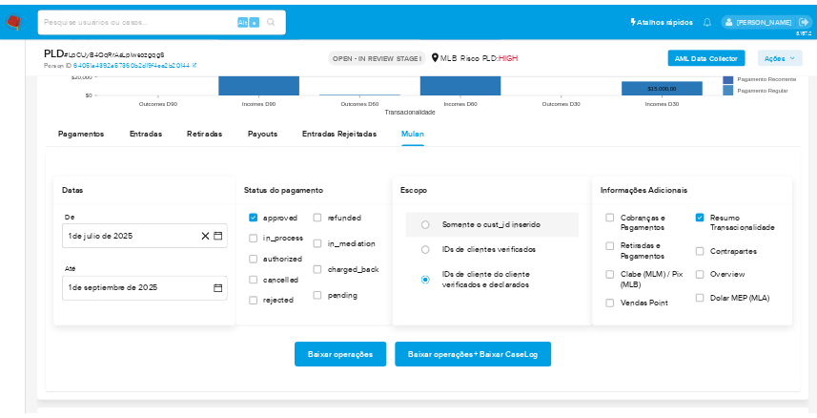
scroll to position [2146, 0]
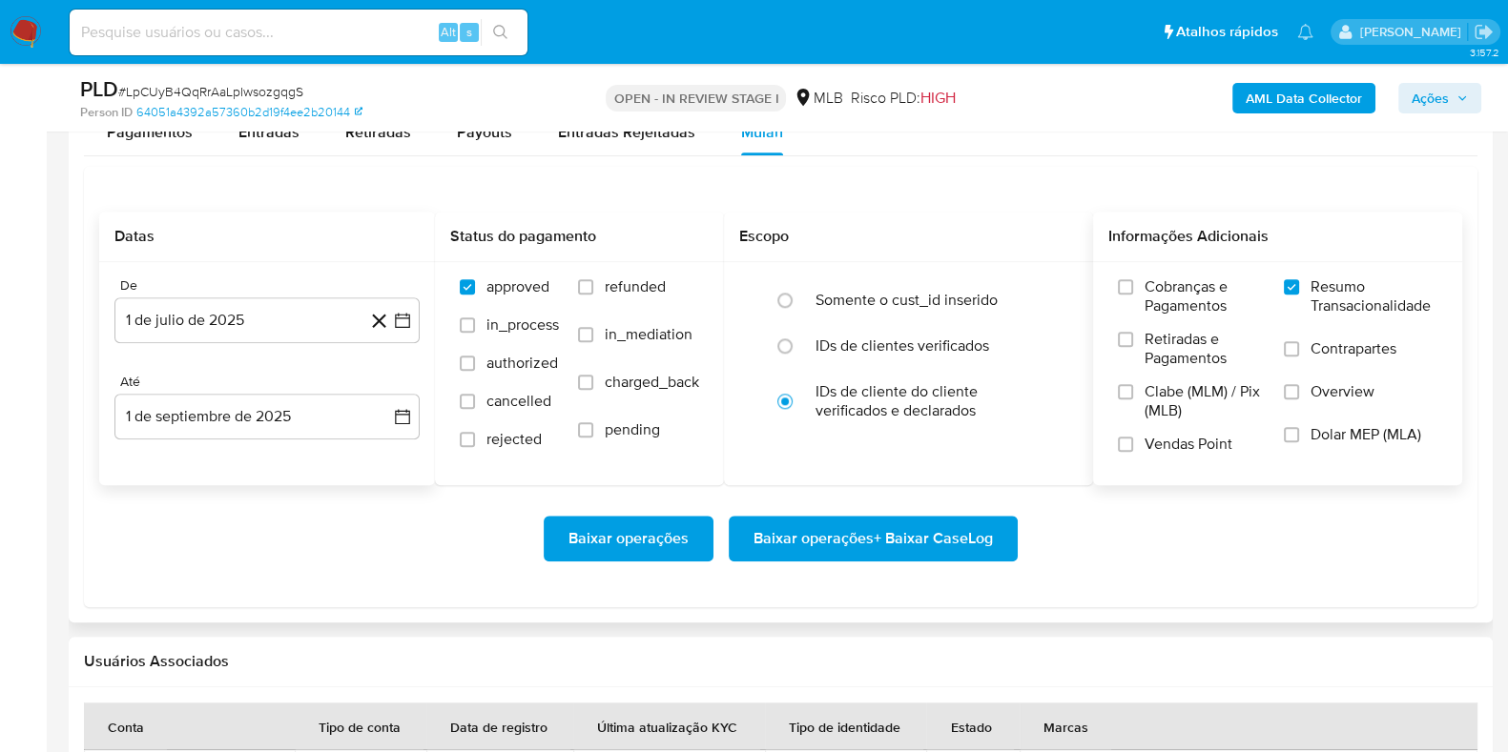
click at [872, 522] on span "Baixar operações + Baixar CaseLog" at bounding box center [872, 539] width 239 height 42
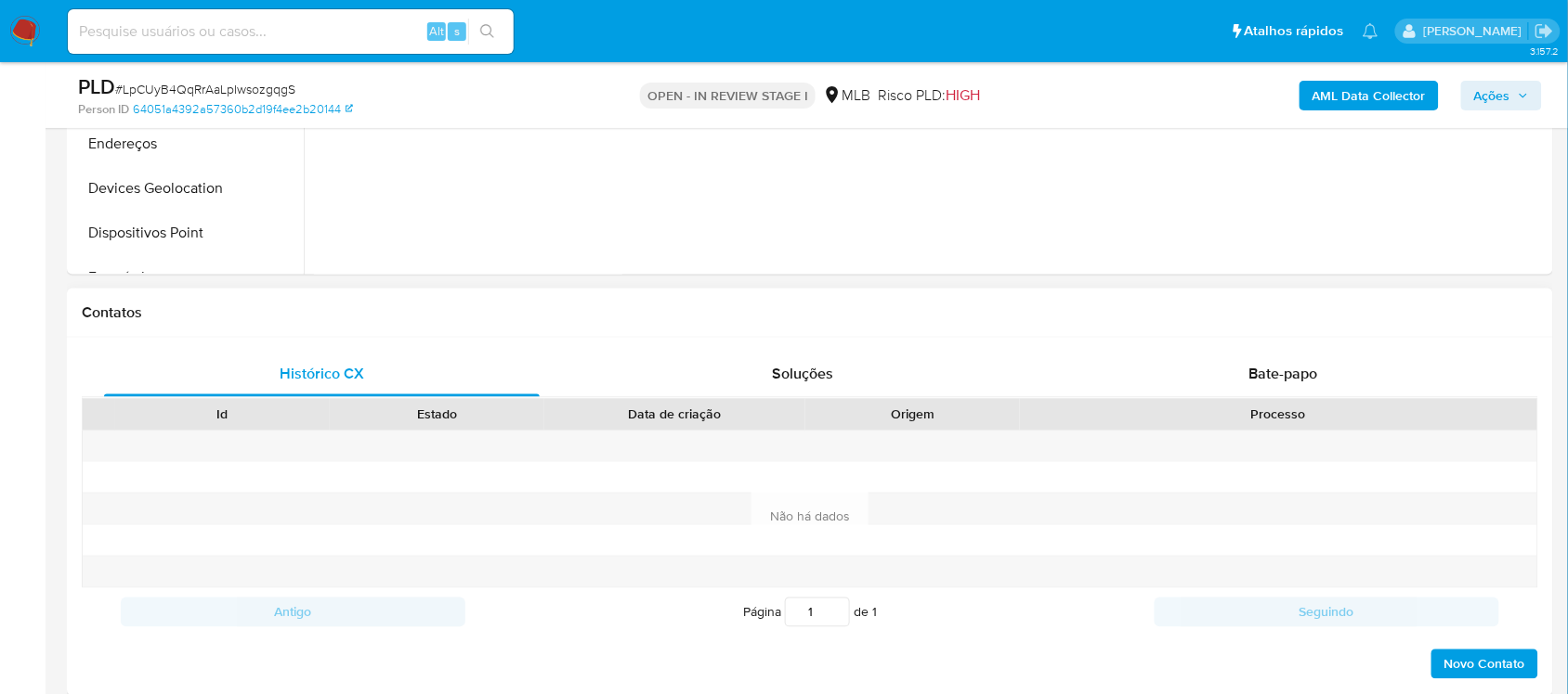
scroll to position [348, 0]
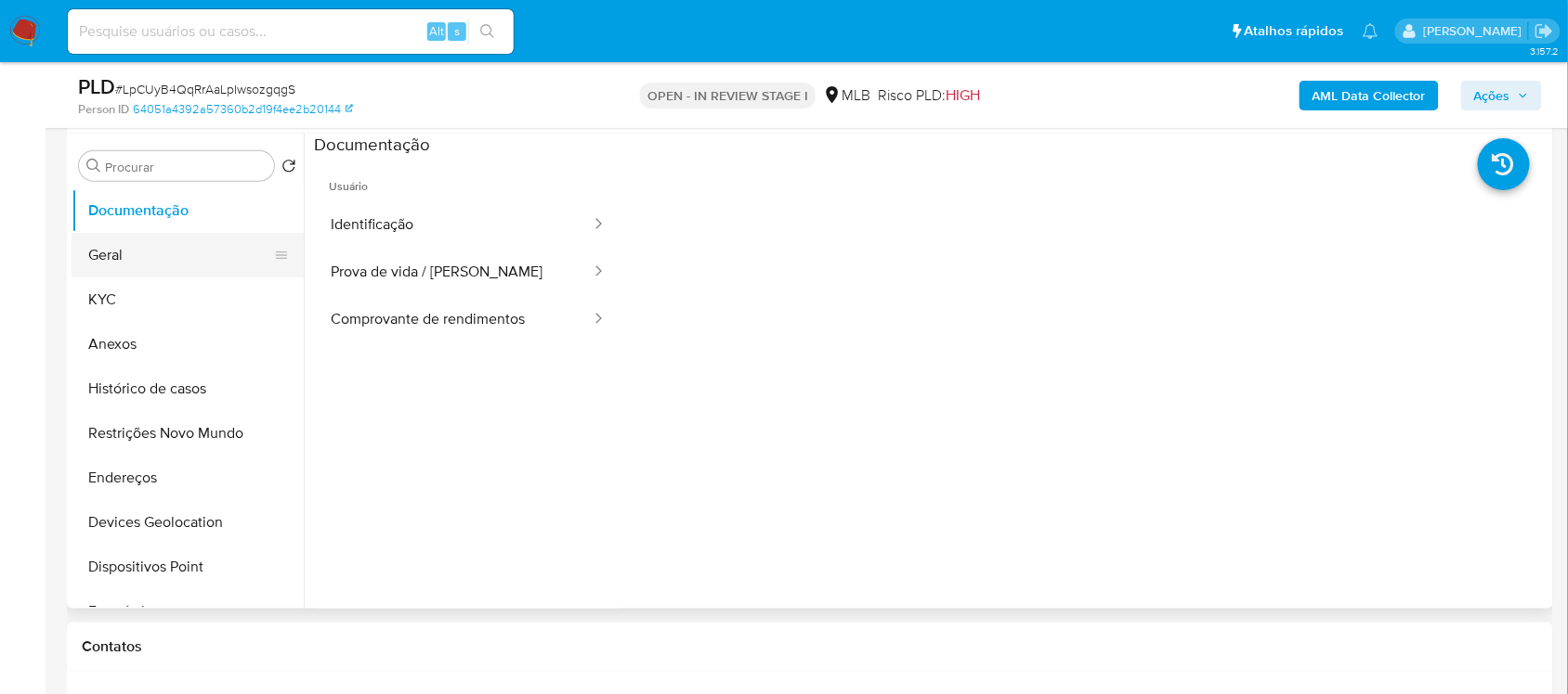
click at [149, 244] on button "Geral" at bounding box center [179, 255] width 217 height 45
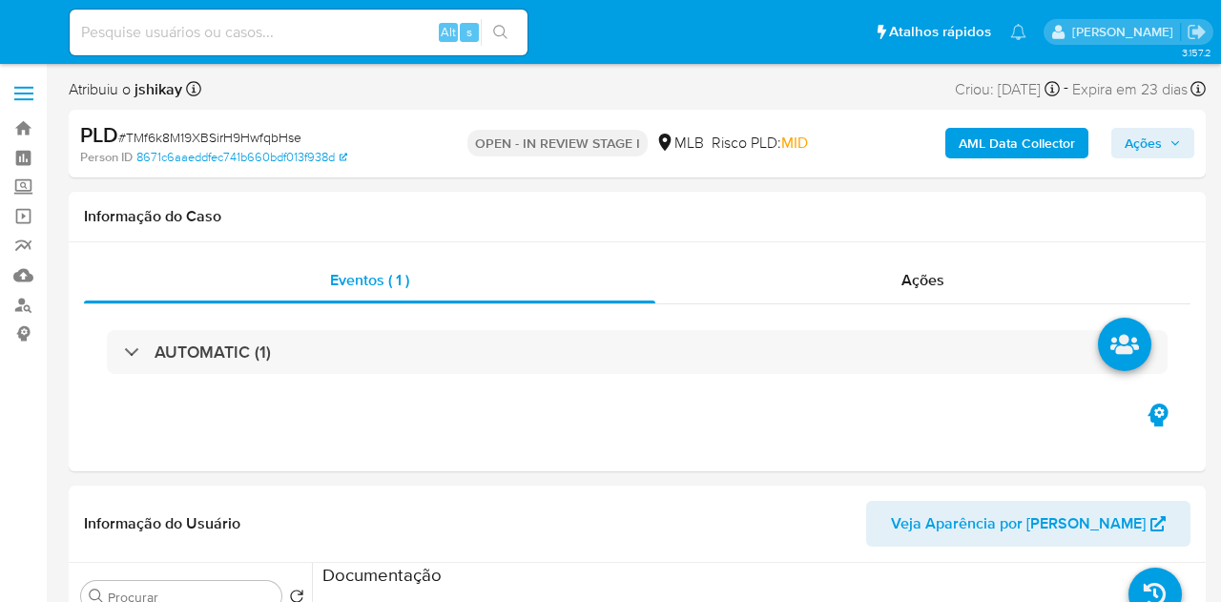
select select "10"
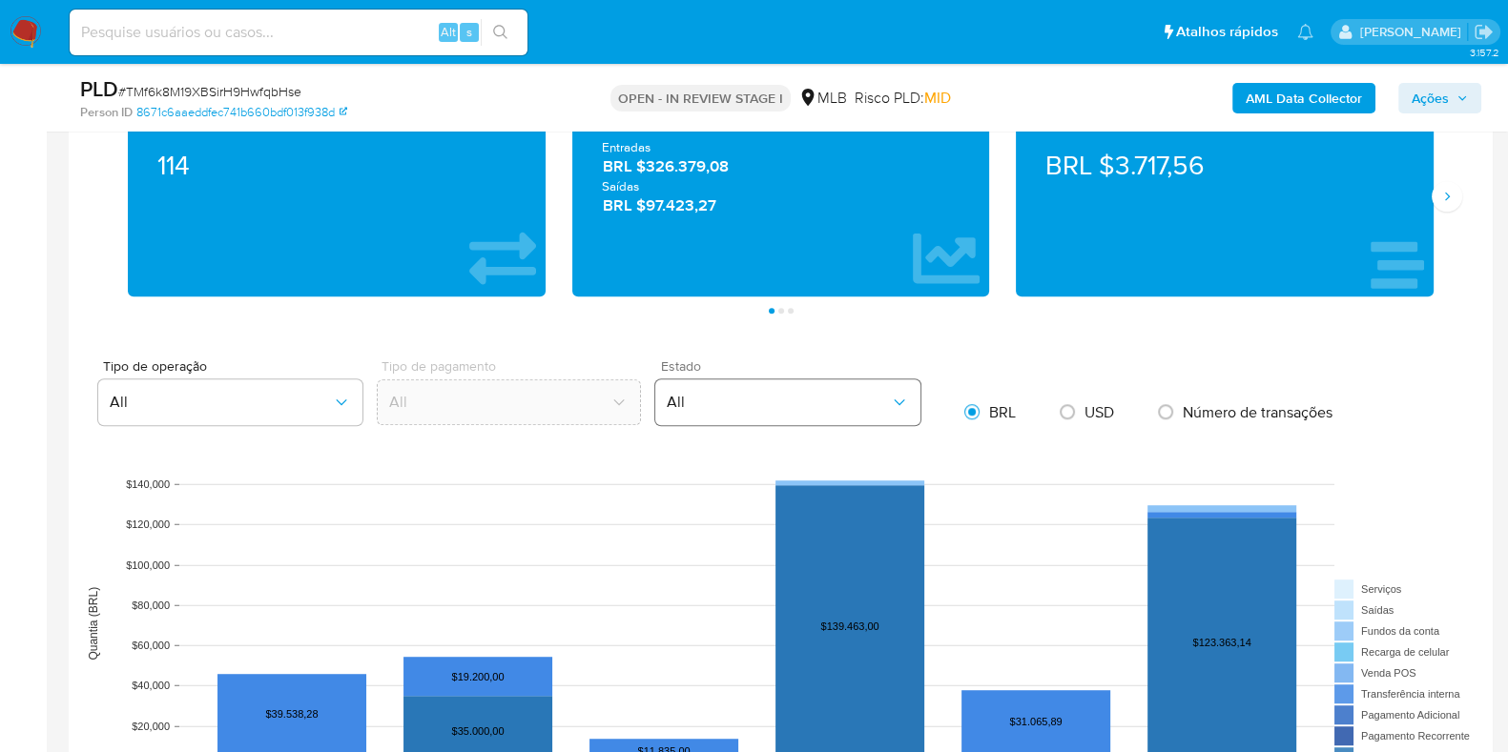
scroll to position [1906, 0]
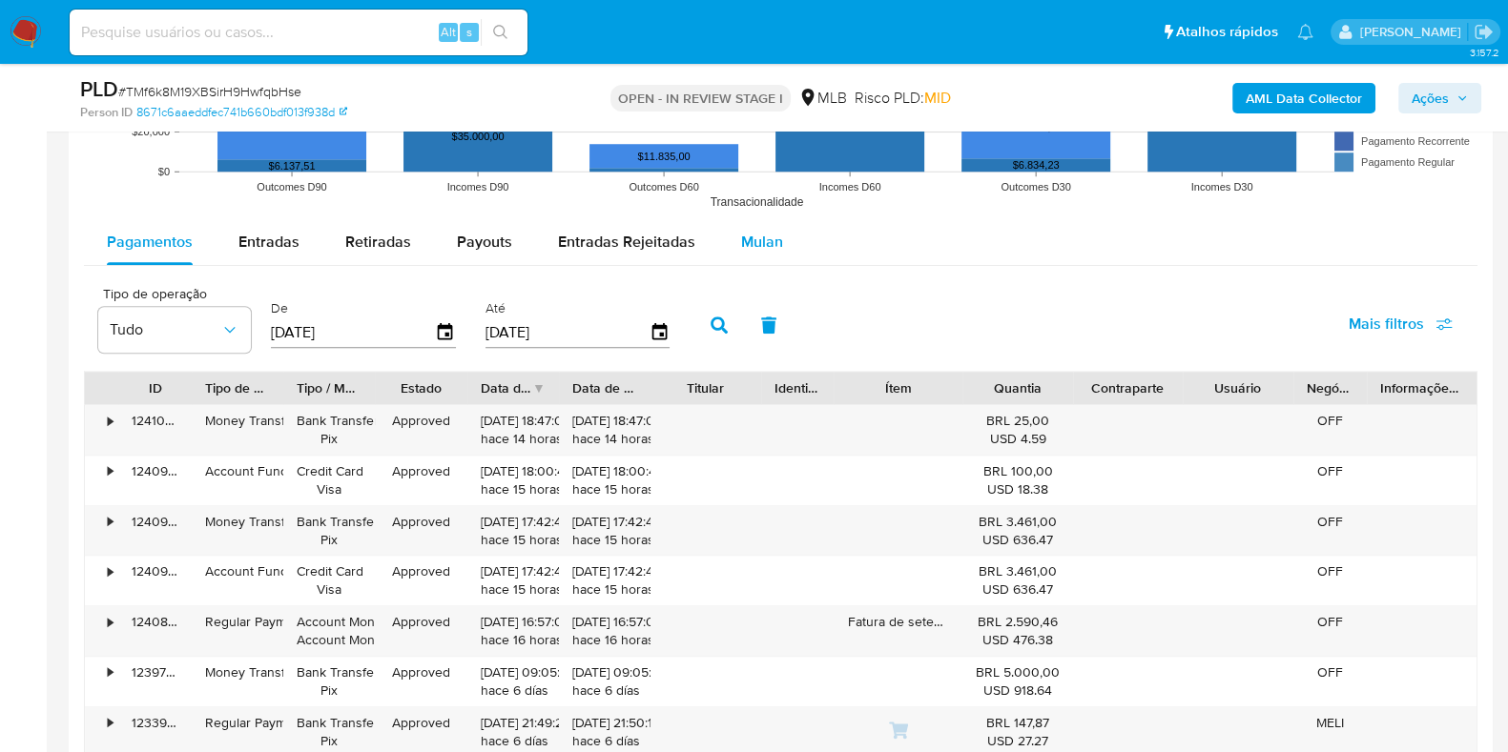
click at [762, 221] on div "Mulan" at bounding box center [762, 242] width 42 height 46
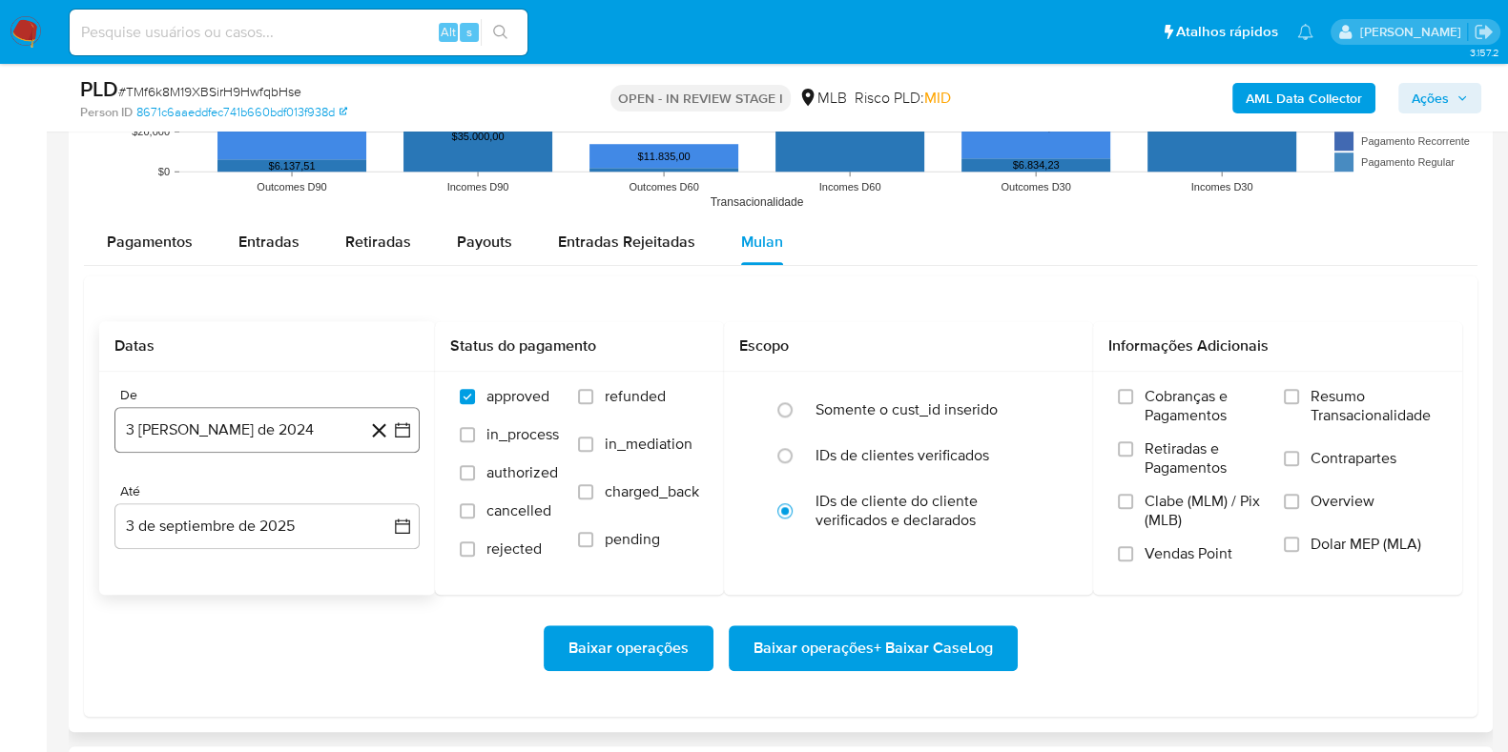
click at [404, 424] on icon "button" at bounding box center [402, 430] width 19 height 19
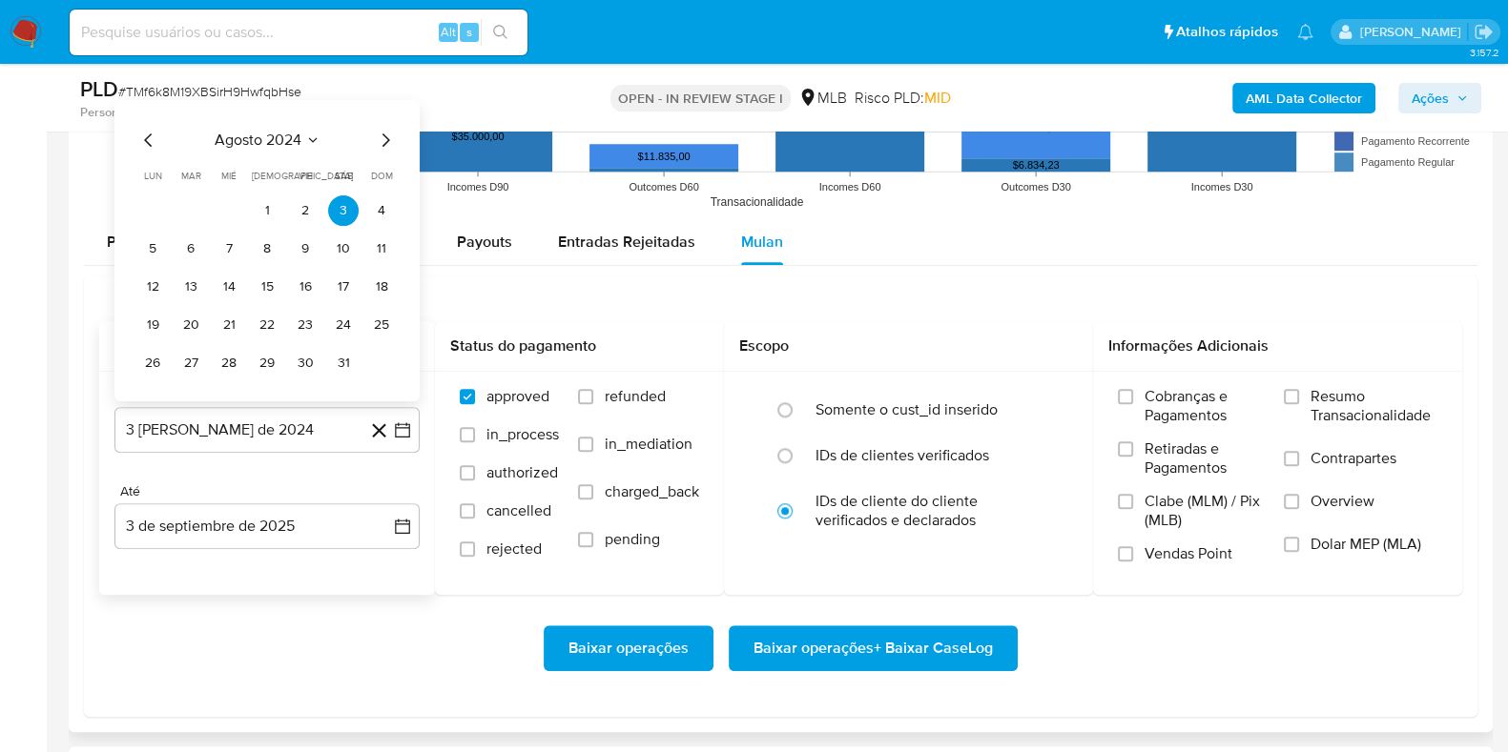
click at [264, 133] on span "agosto 2024" at bounding box center [258, 140] width 87 height 19
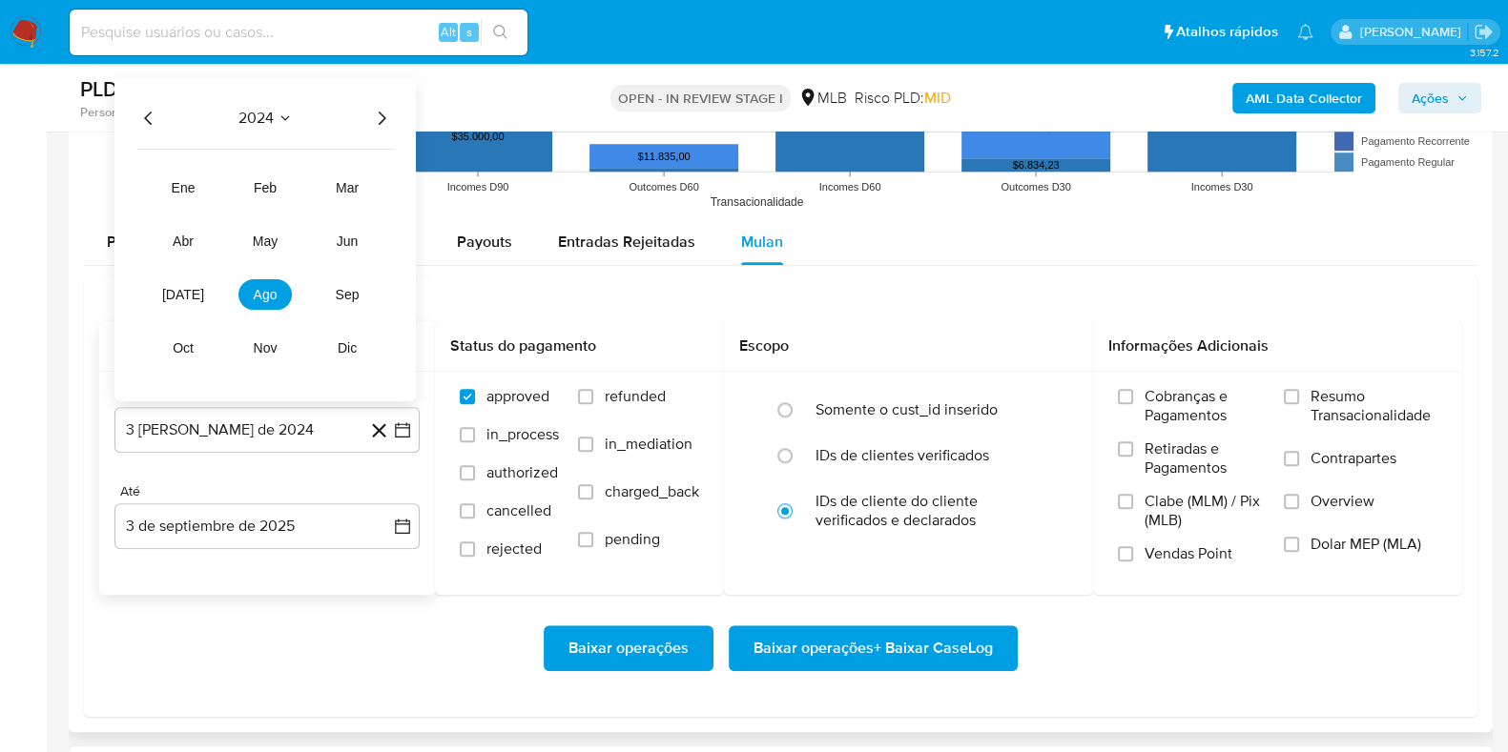
click at [381, 112] on icon "Año siguiente" at bounding box center [381, 118] width 23 height 23
click at [193, 293] on button "[DATE]" at bounding box center [182, 294] width 53 height 31
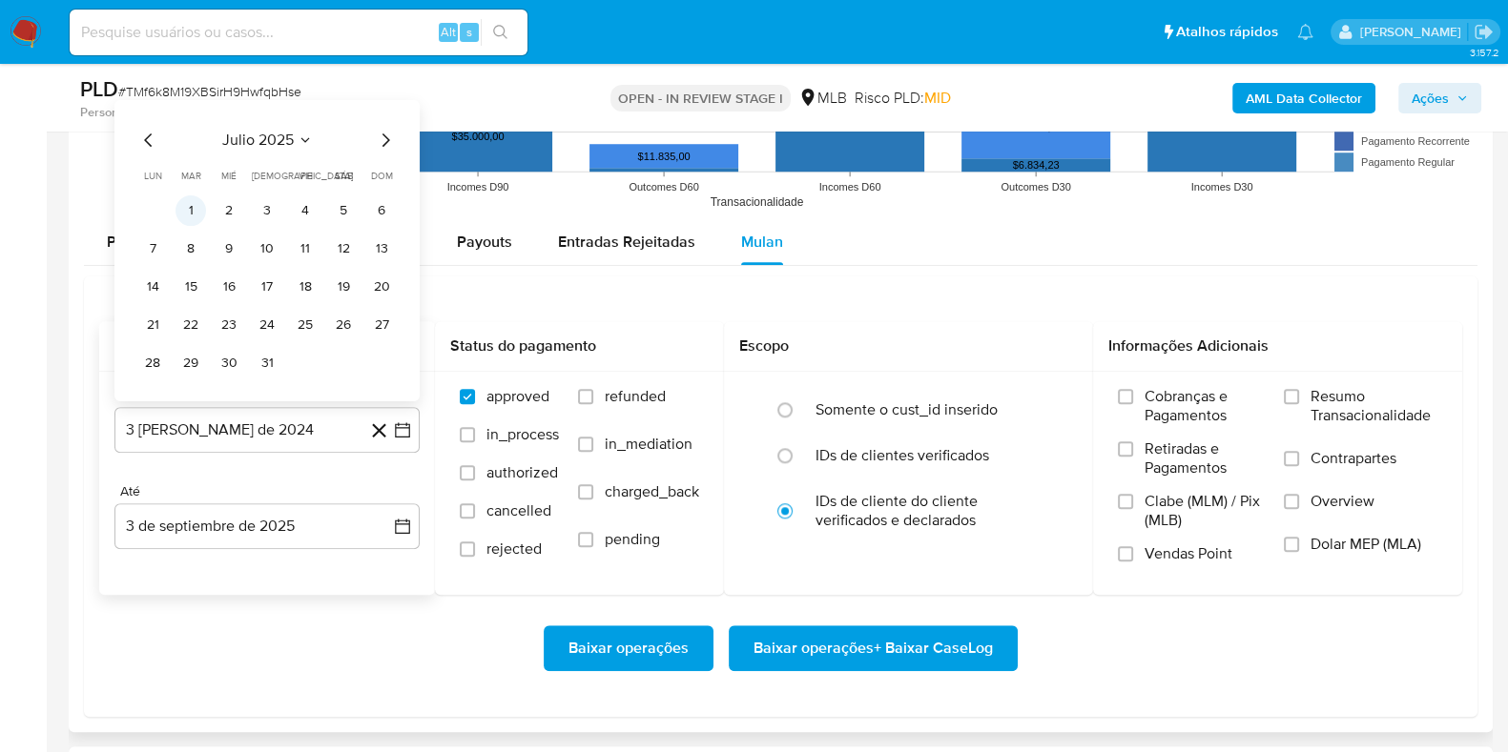
click at [195, 221] on button "1" at bounding box center [190, 210] width 31 height 31
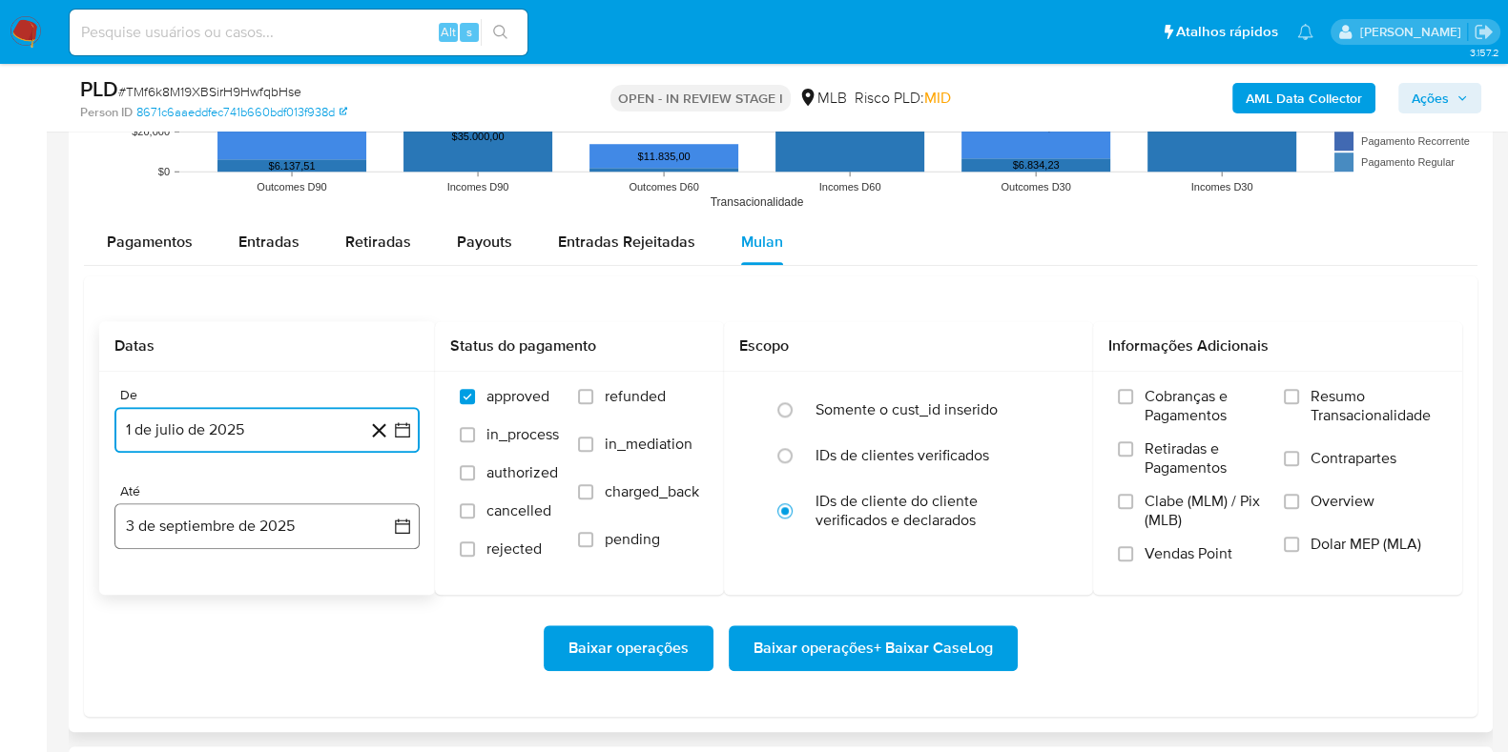
click at [401, 525] on icon "button" at bounding box center [402, 526] width 19 height 19
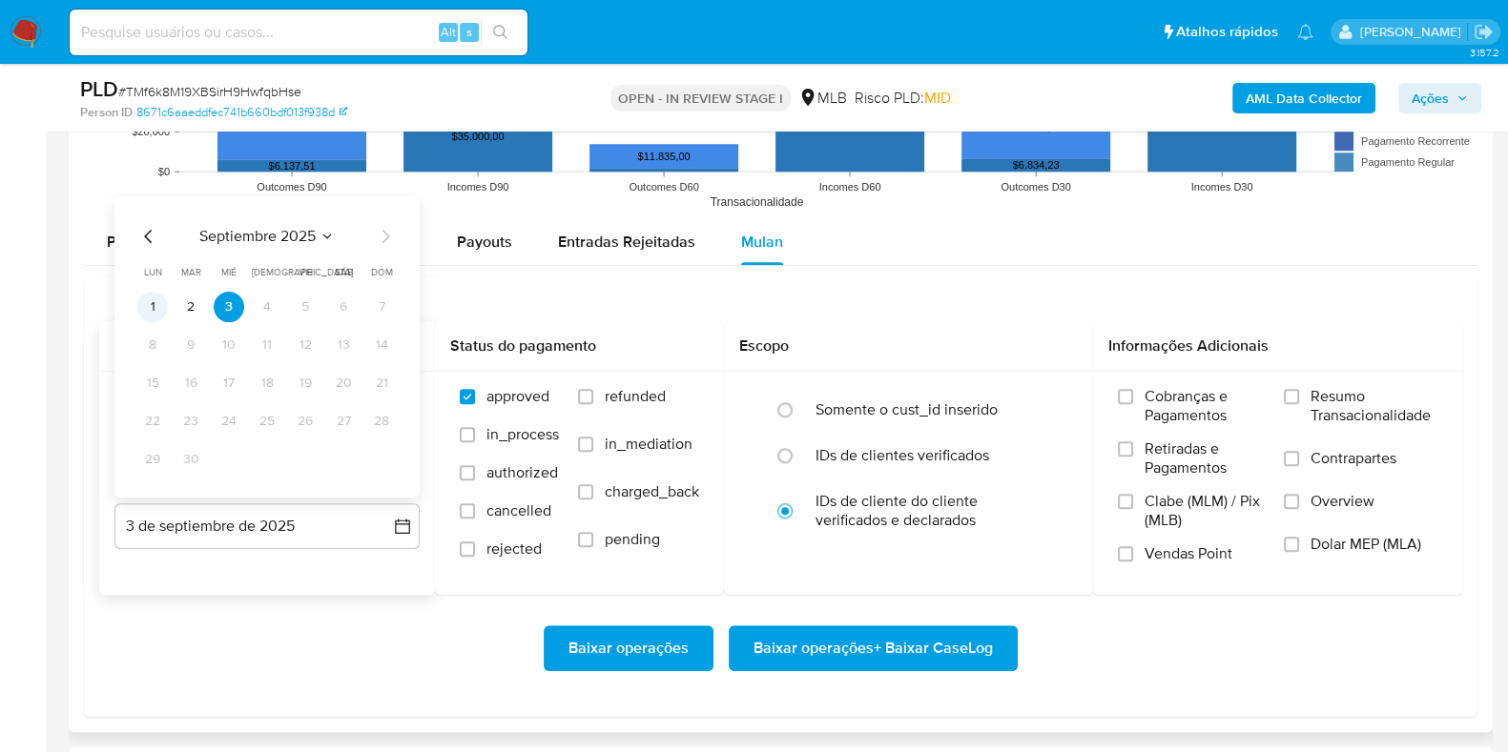
click at [167, 302] on button "1" at bounding box center [152, 307] width 31 height 31
click at [1220, 413] on span "Resumo Transacionalidade" at bounding box center [1373, 406] width 127 height 38
click at [1220, 404] on input "Resumo Transacionalidade" at bounding box center [1291, 396] width 15 height 15
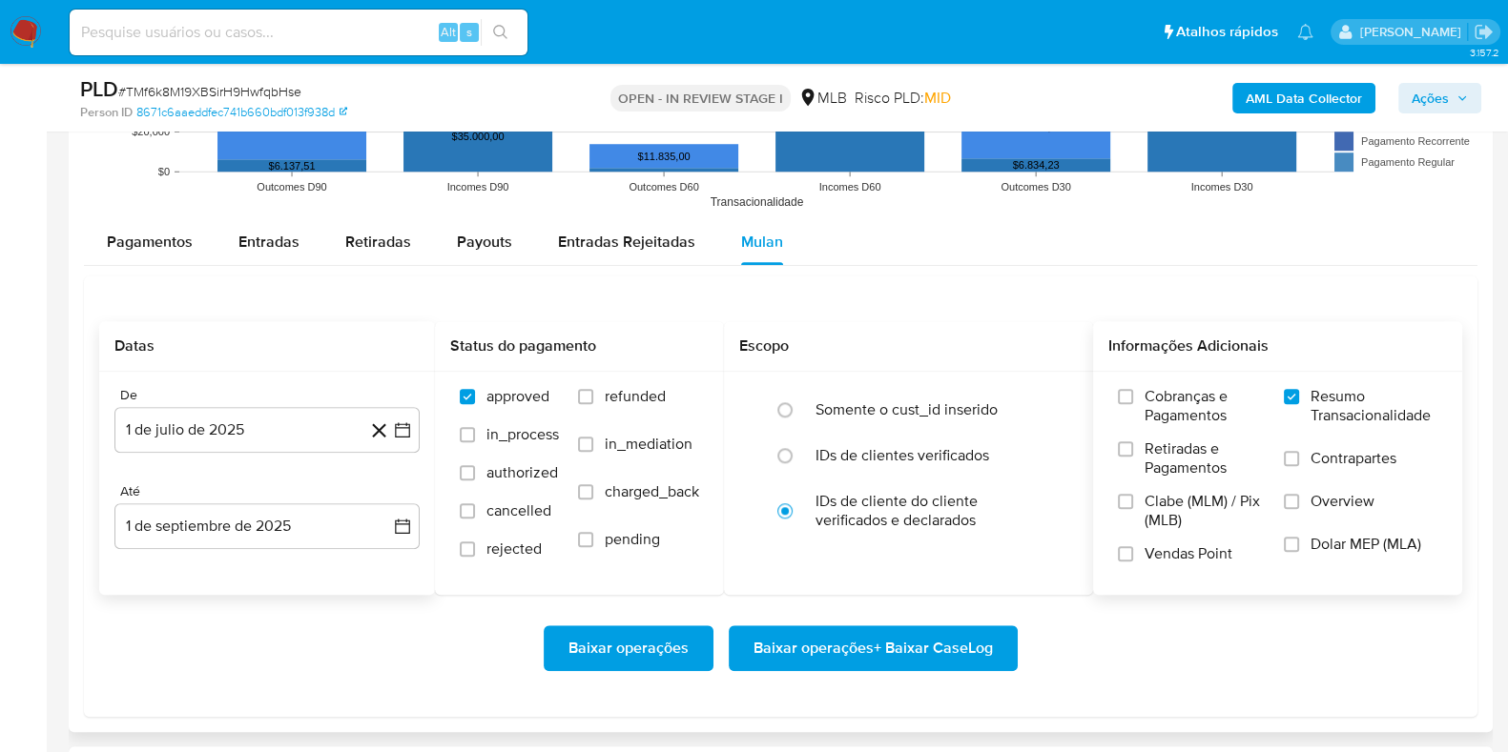
click at [925, 601] on span "Baixar operações + Baixar CaseLog" at bounding box center [872, 648] width 239 height 42
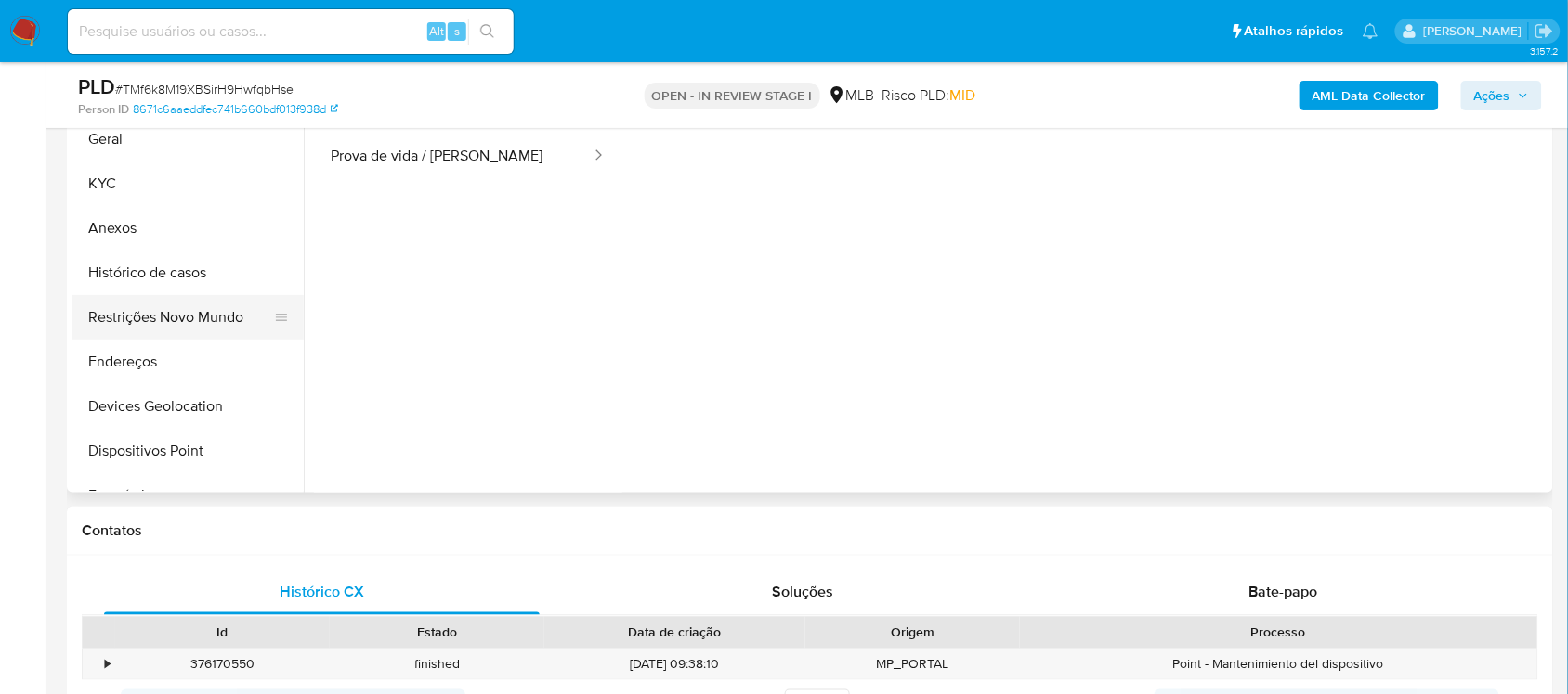
scroll to position [348, 0]
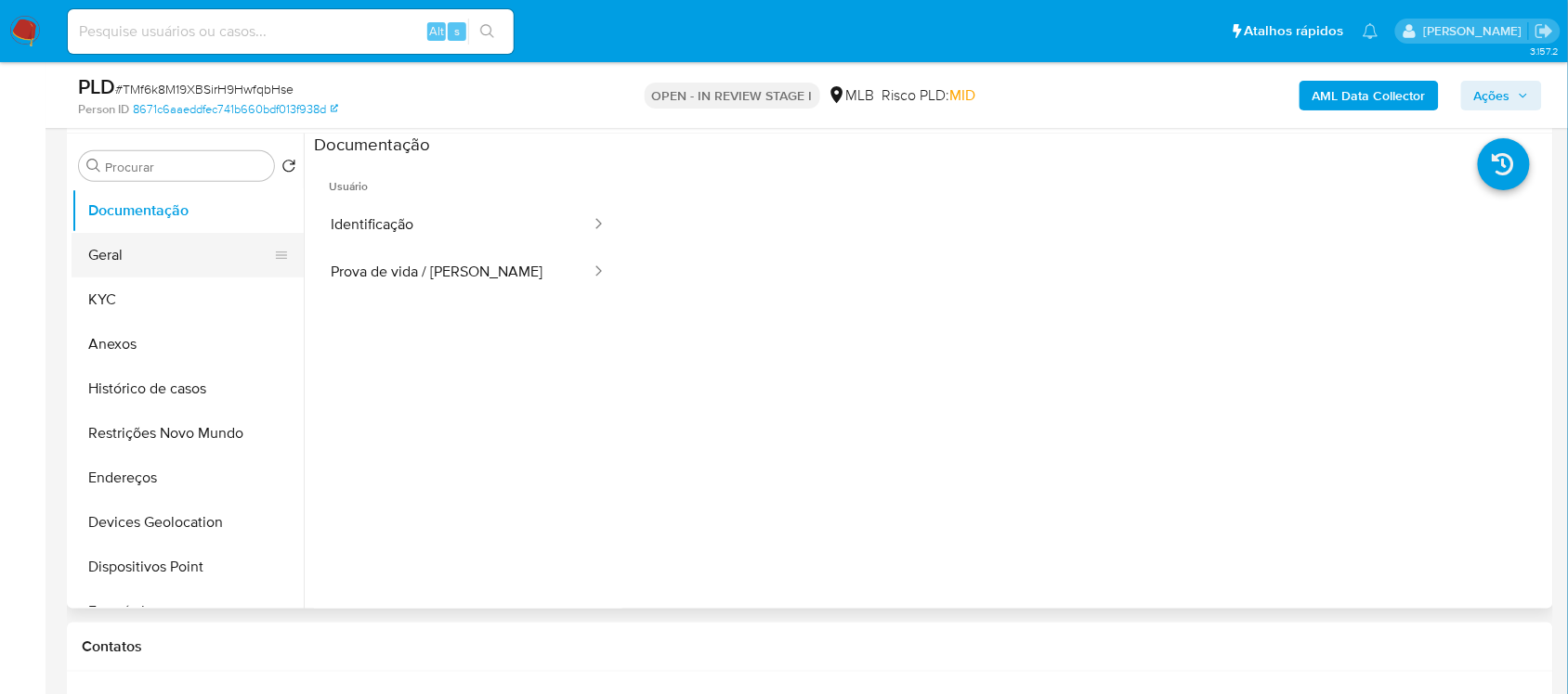
click at [134, 243] on button "Geral" at bounding box center [179, 255] width 217 height 45
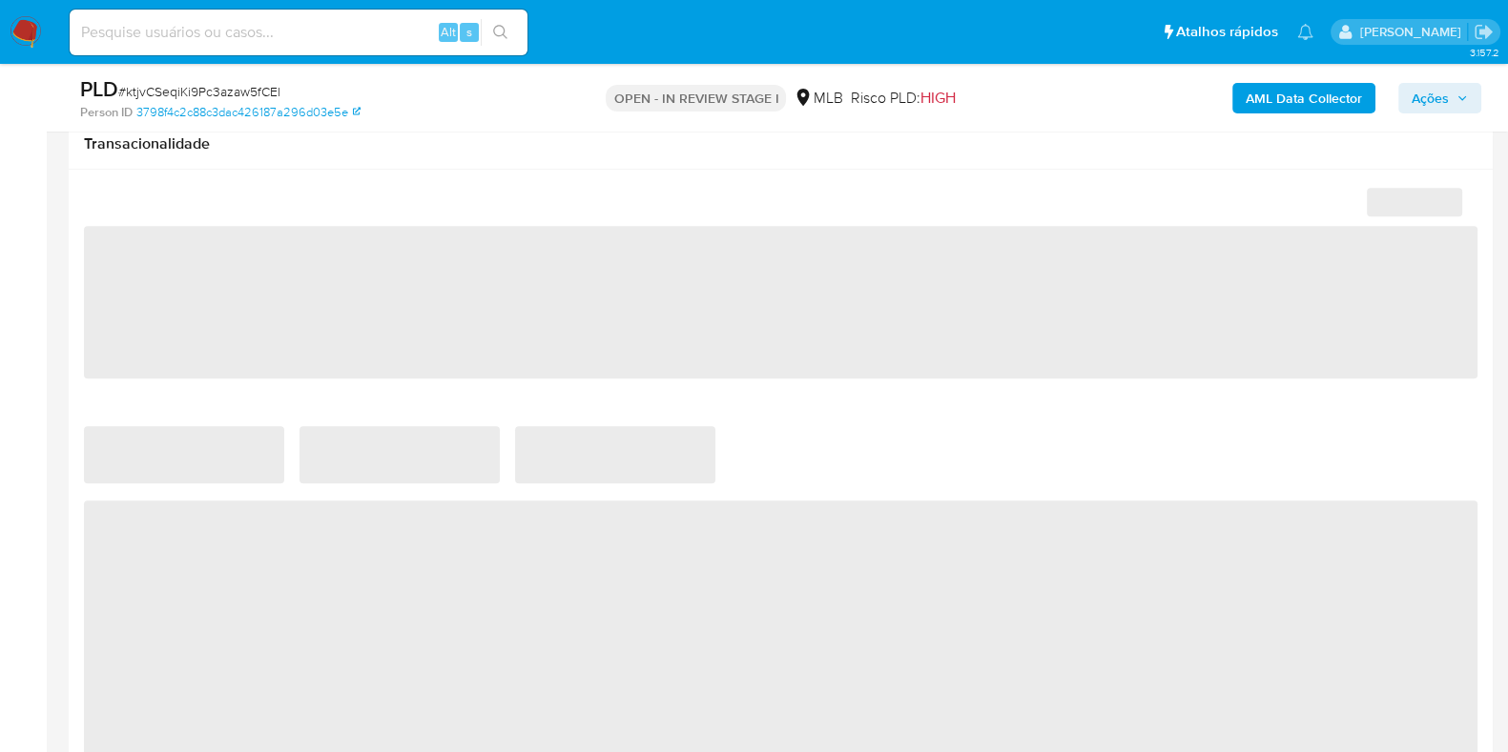
scroll to position [1430, 0]
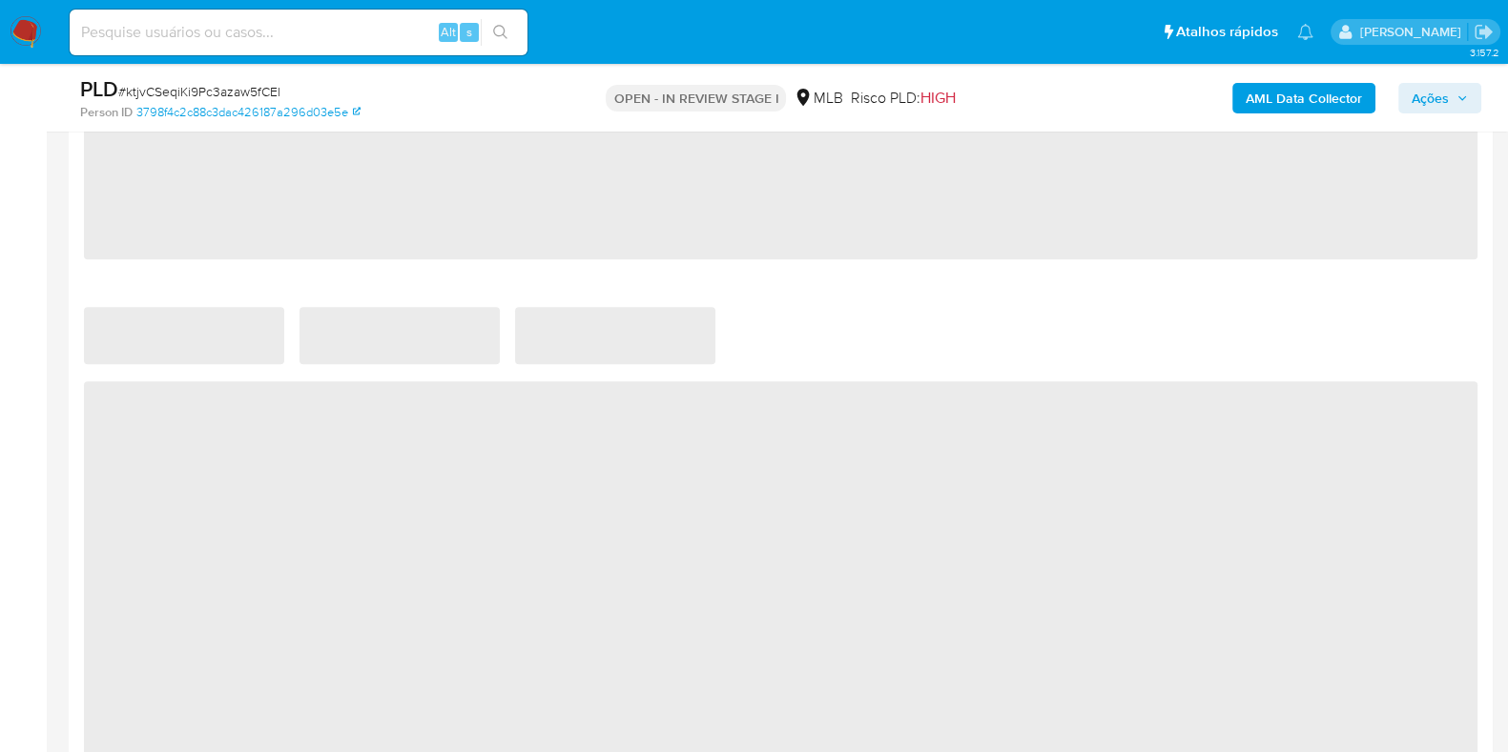
select select "10"
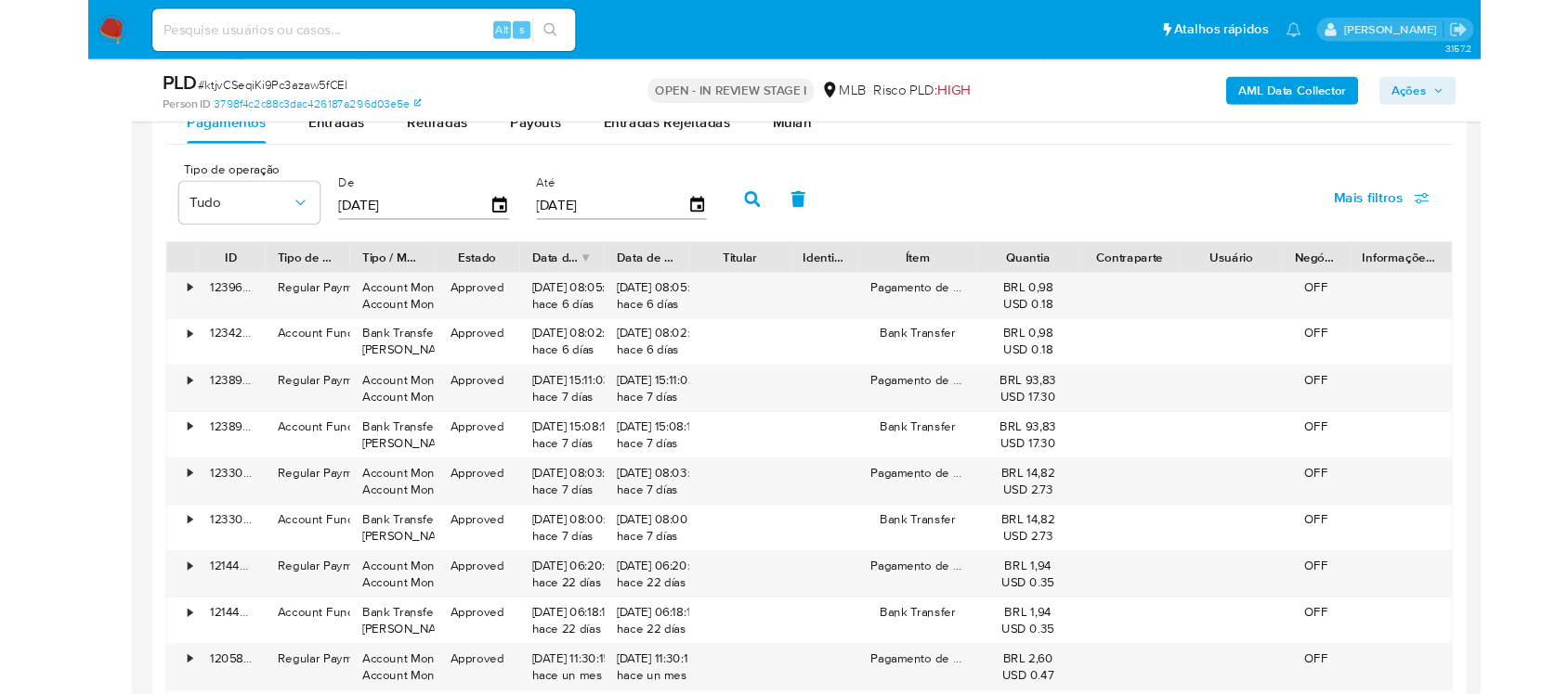
scroll to position [1972, 0]
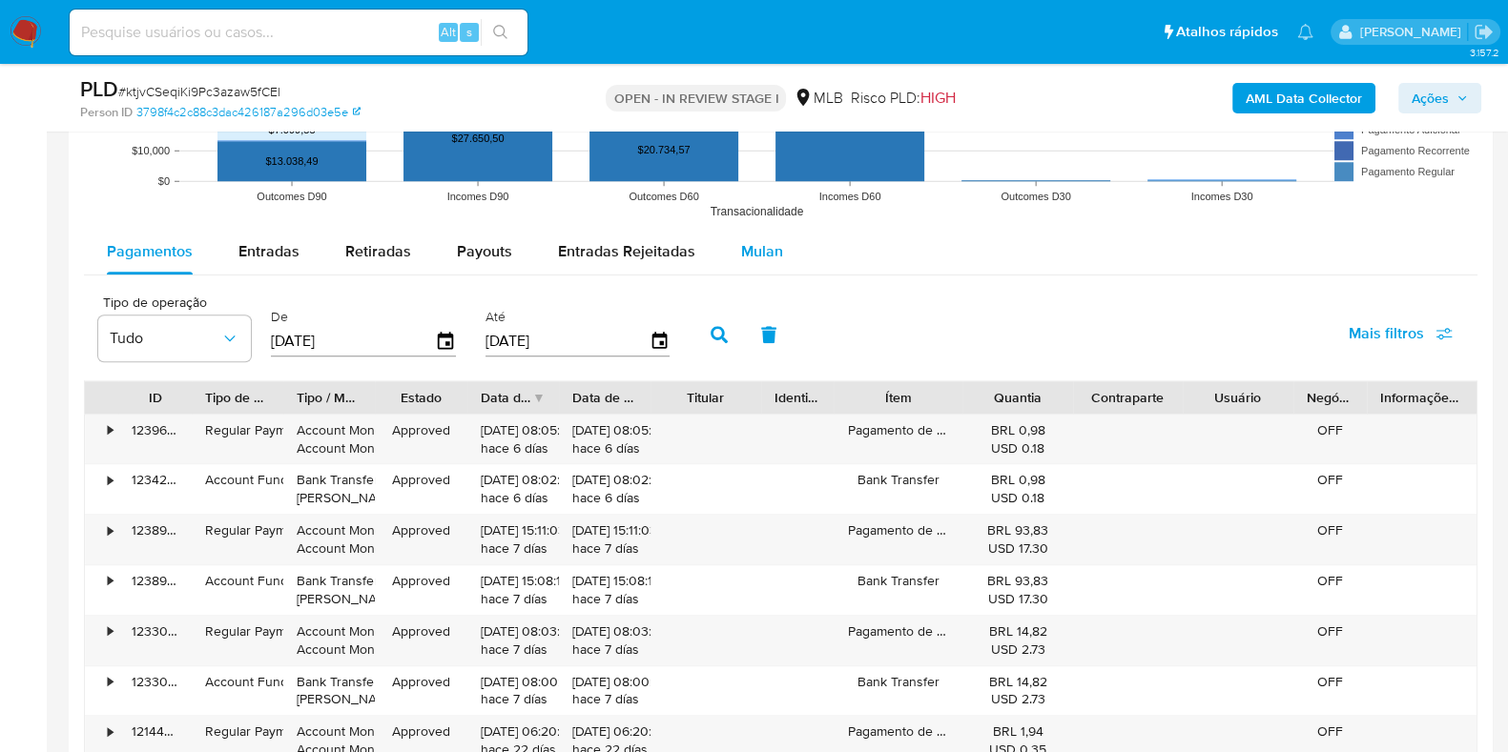
click at [754, 256] on span "Mulan" at bounding box center [762, 251] width 42 height 22
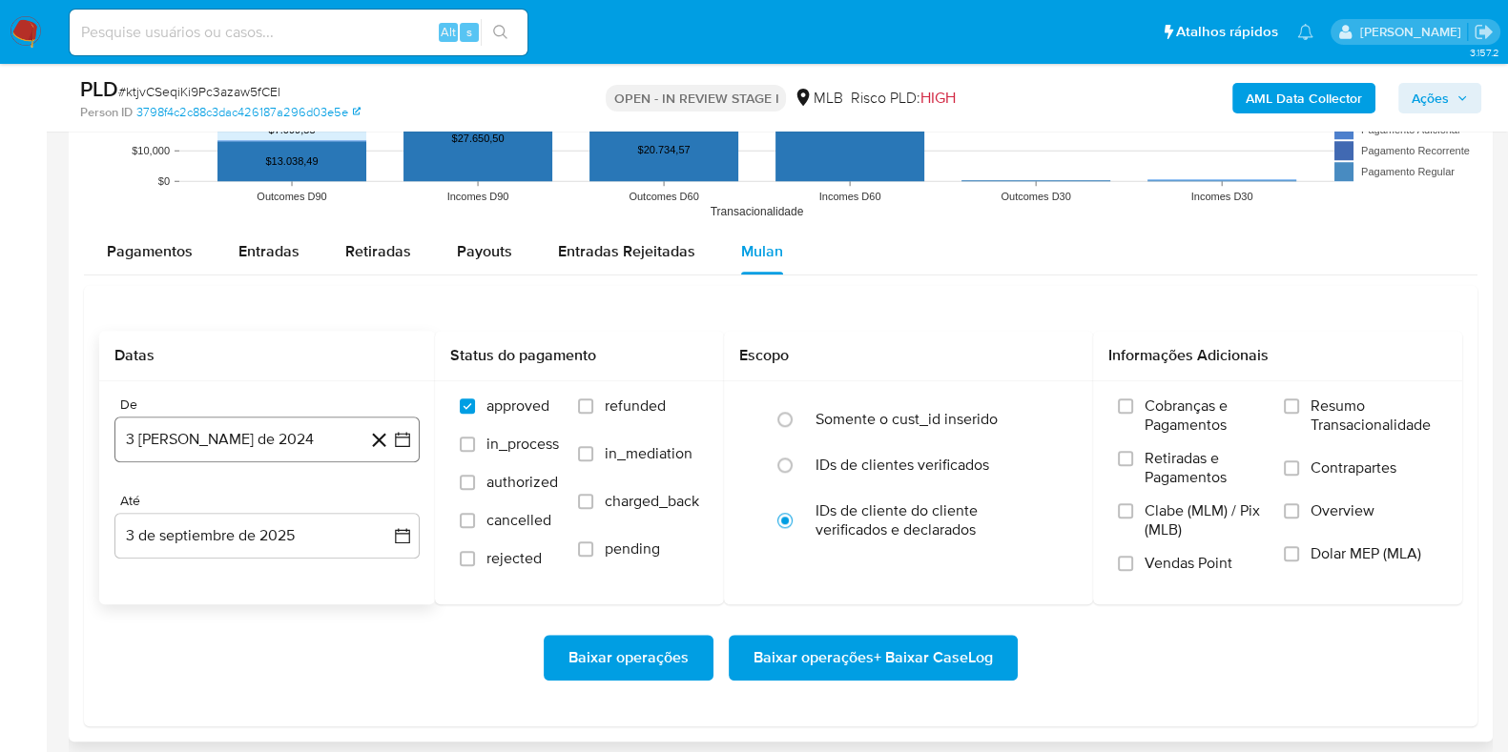
click at [407, 432] on icon "button" at bounding box center [402, 439] width 15 height 15
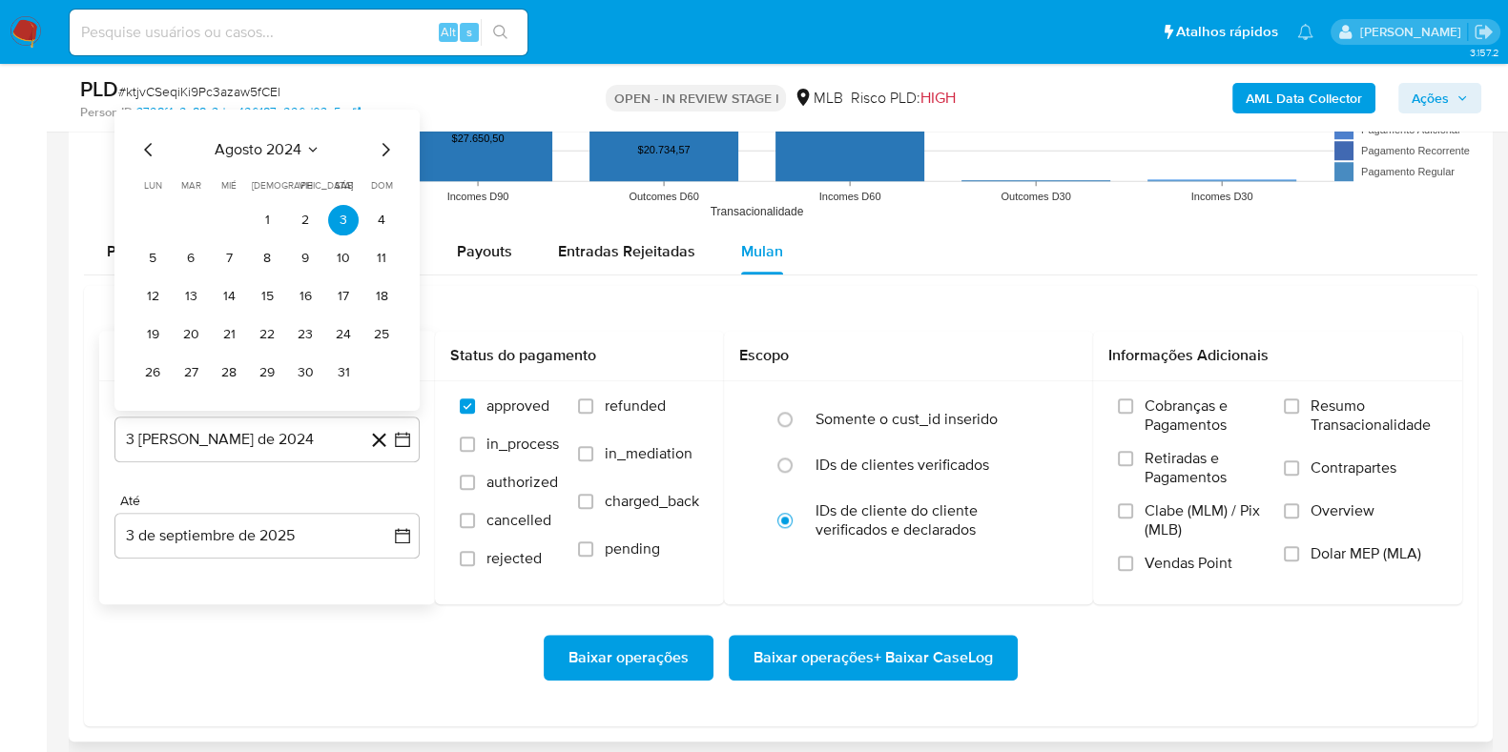
click at [257, 144] on span "agosto 2024" at bounding box center [258, 148] width 87 height 19
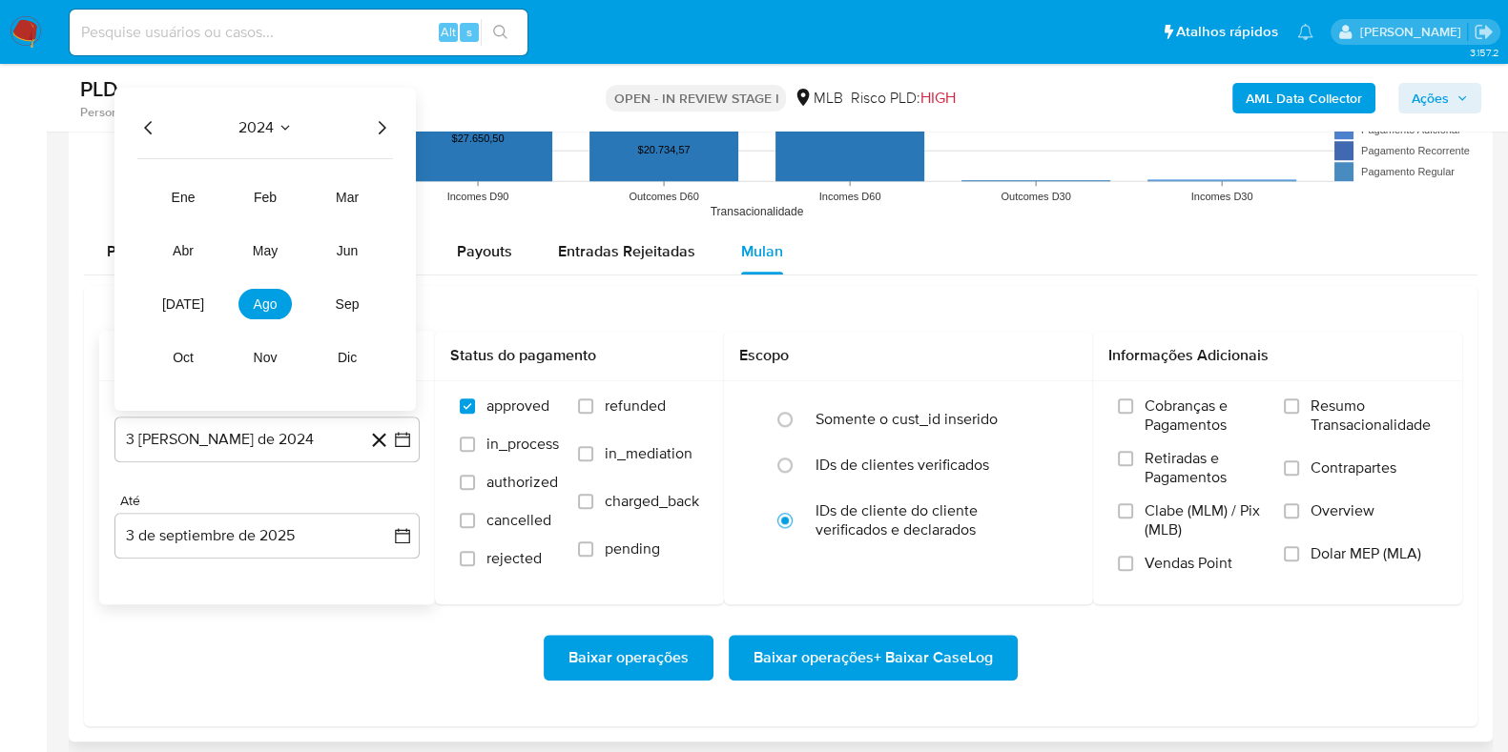
click at [386, 118] on icon "Año siguiente" at bounding box center [381, 126] width 23 height 23
click at [190, 305] on span "jul" at bounding box center [183, 303] width 42 height 15
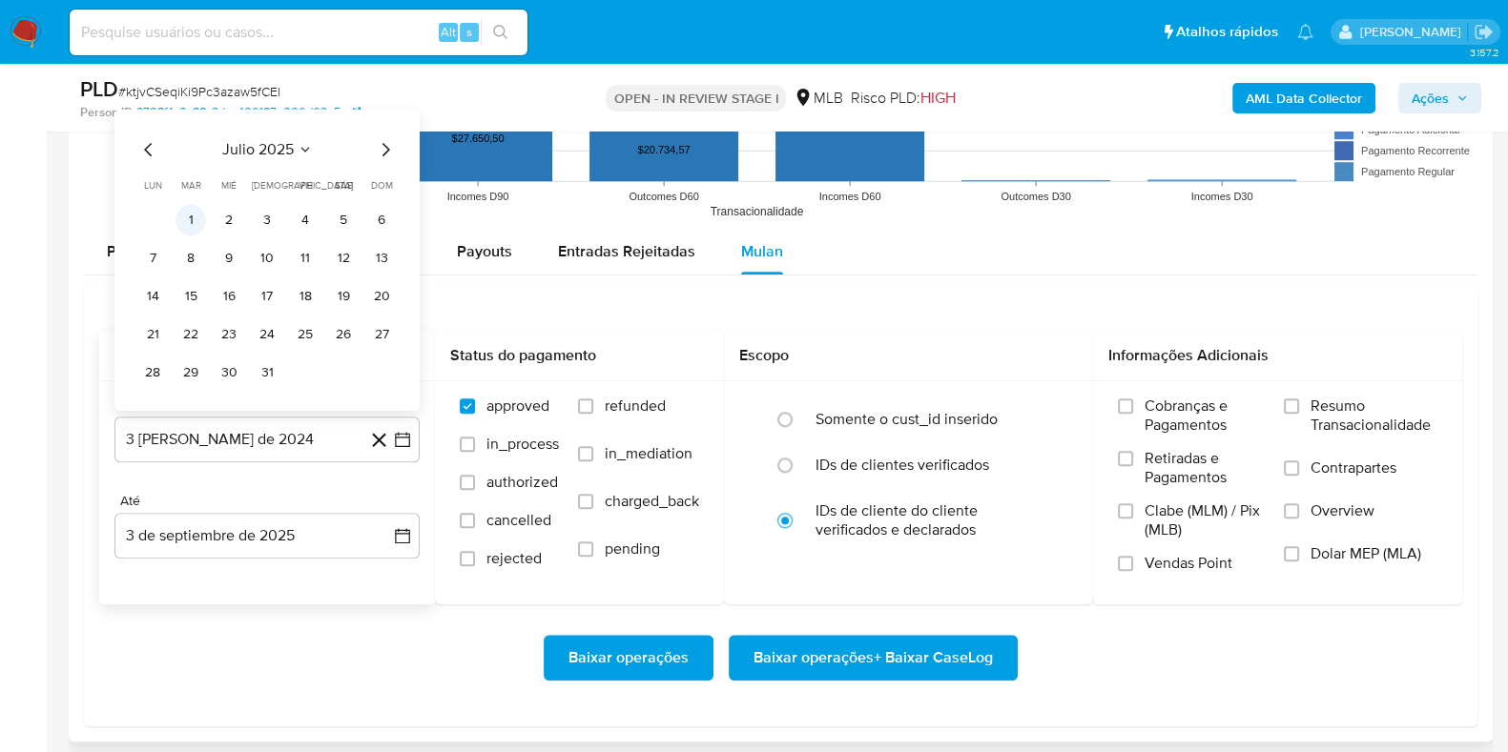
click at [191, 226] on button "1" at bounding box center [190, 219] width 31 height 31
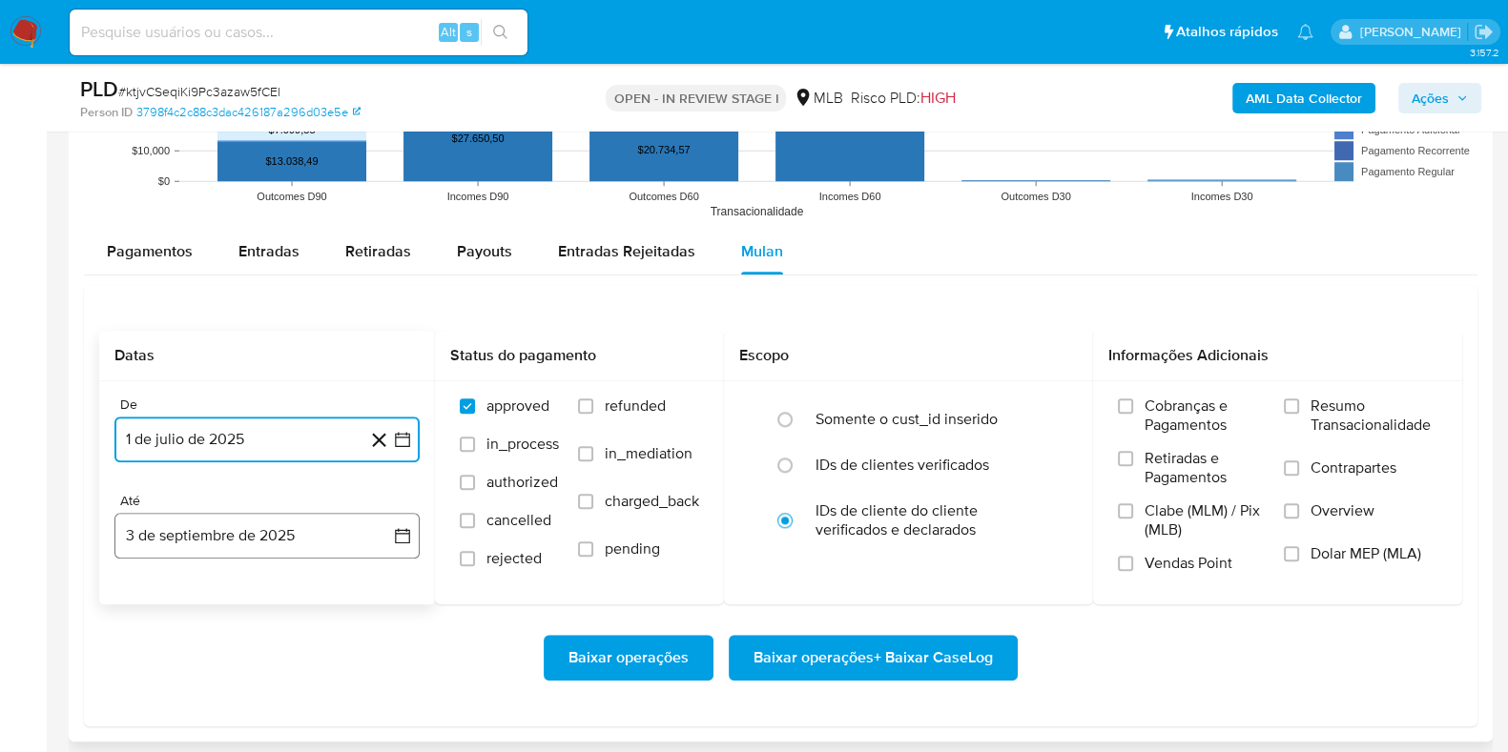
click at [393, 531] on icon "button" at bounding box center [402, 535] width 19 height 19
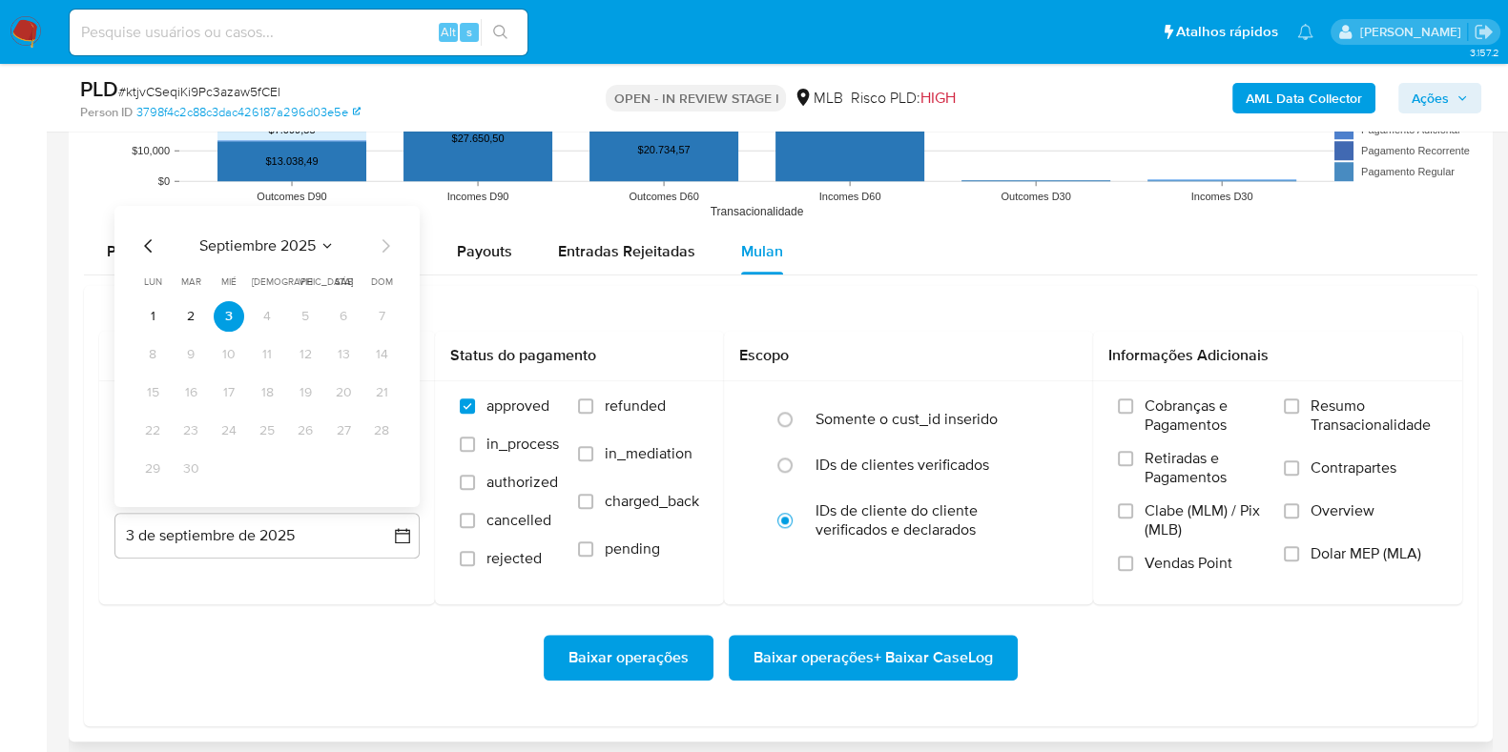
click at [153, 319] on button "1" at bounding box center [152, 315] width 31 height 31
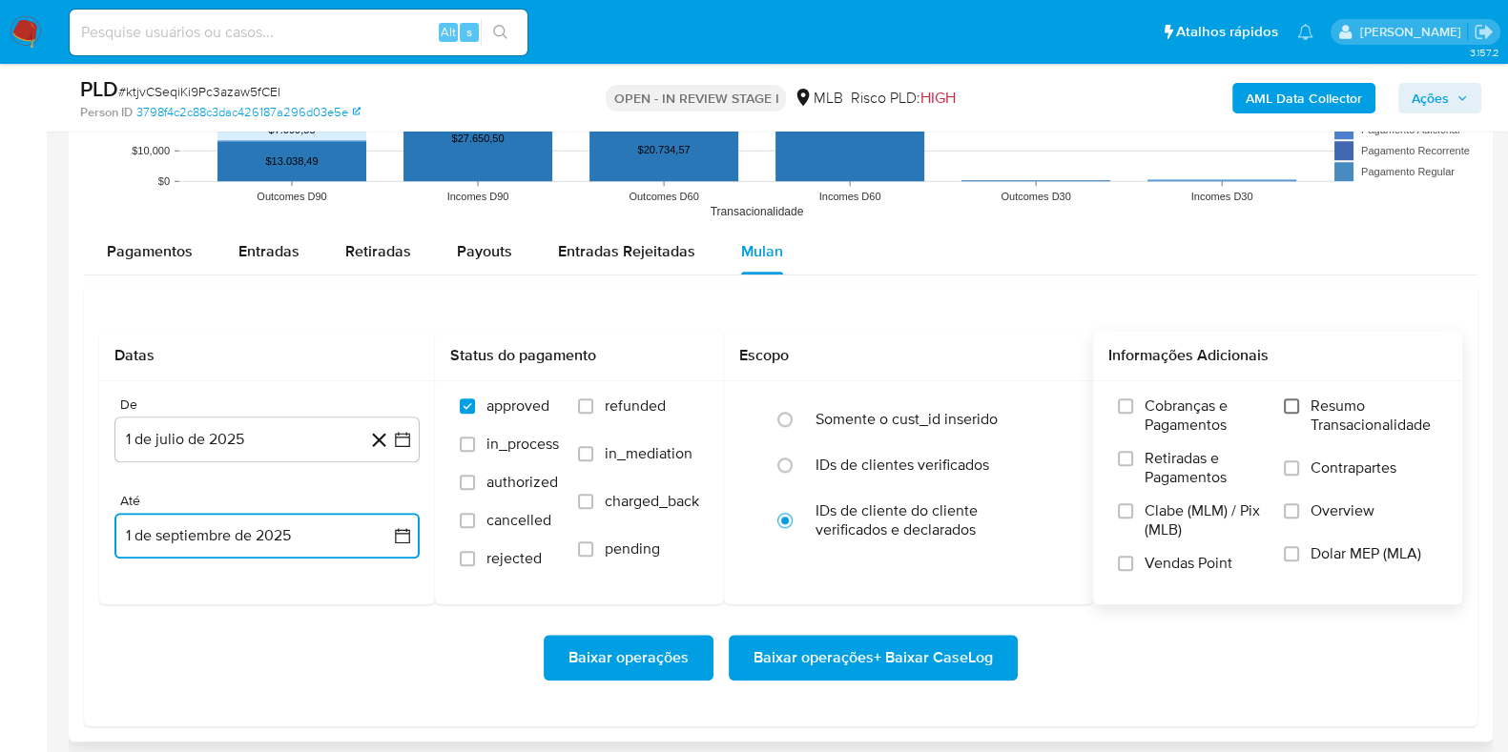
click at [1295, 409] on input "Resumo Transacionalidade" at bounding box center [1291, 406] width 15 height 15
click at [826, 648] on span "Baixar operações + Baixar CaseLog" at bounding box center [872, 658] width 239 height 42
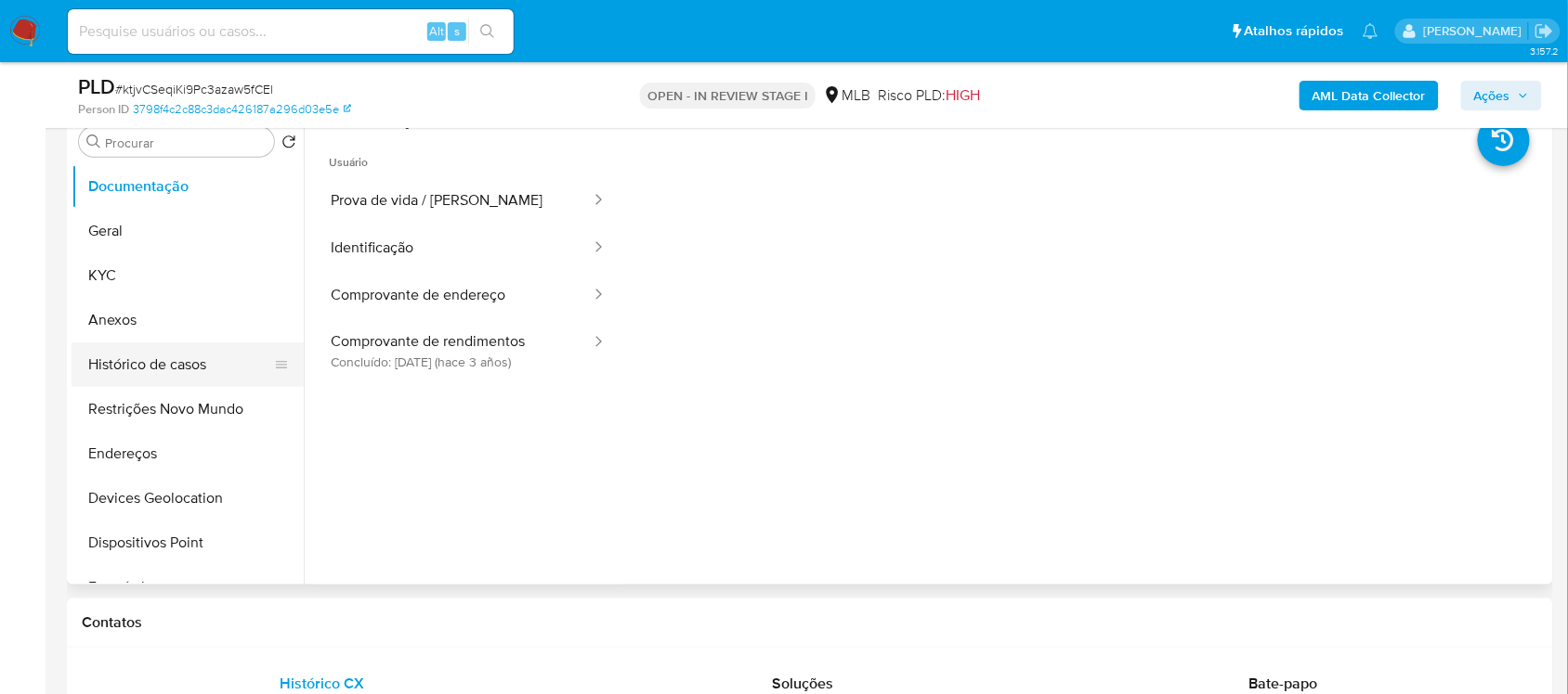
scroll to position [348, 0]
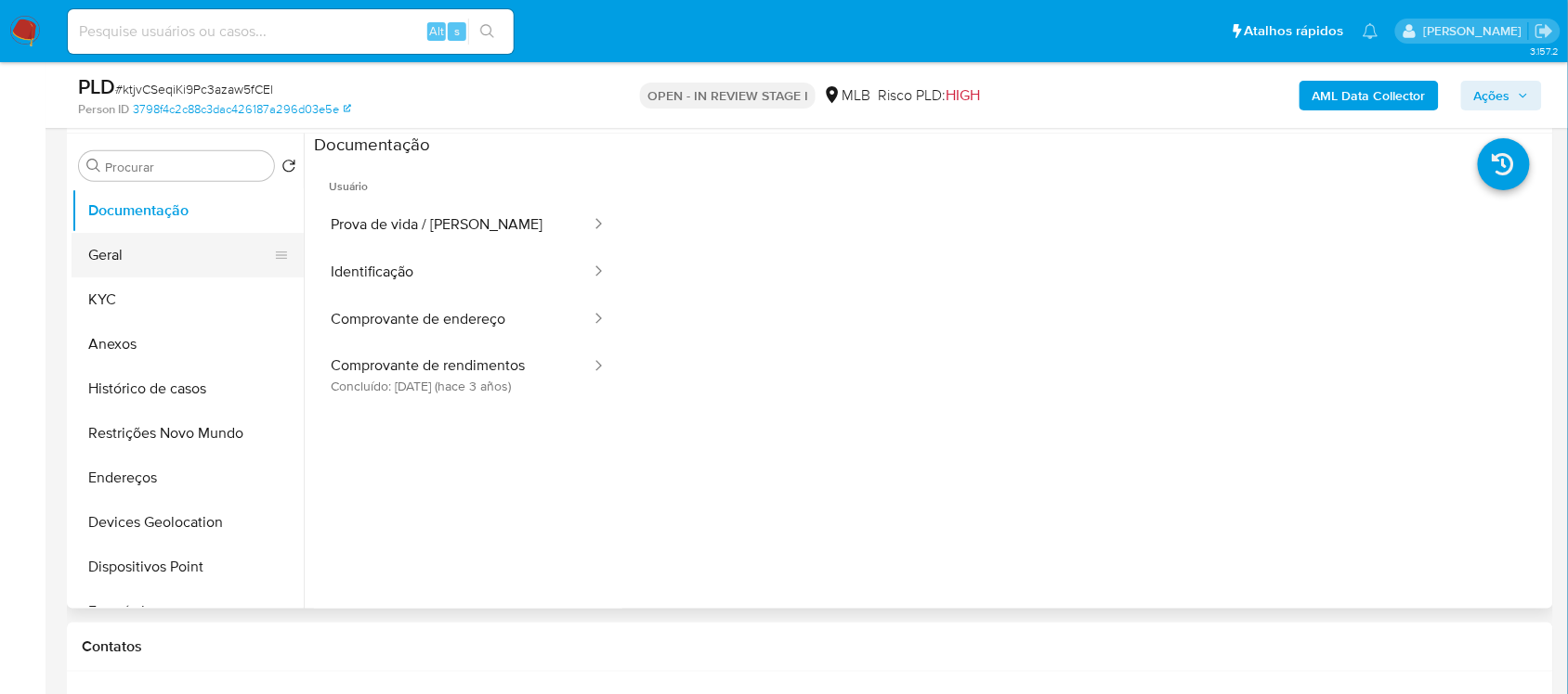
click at [126, 263] on button "Geral" at bounding box center [179, 255] width 217 height 45
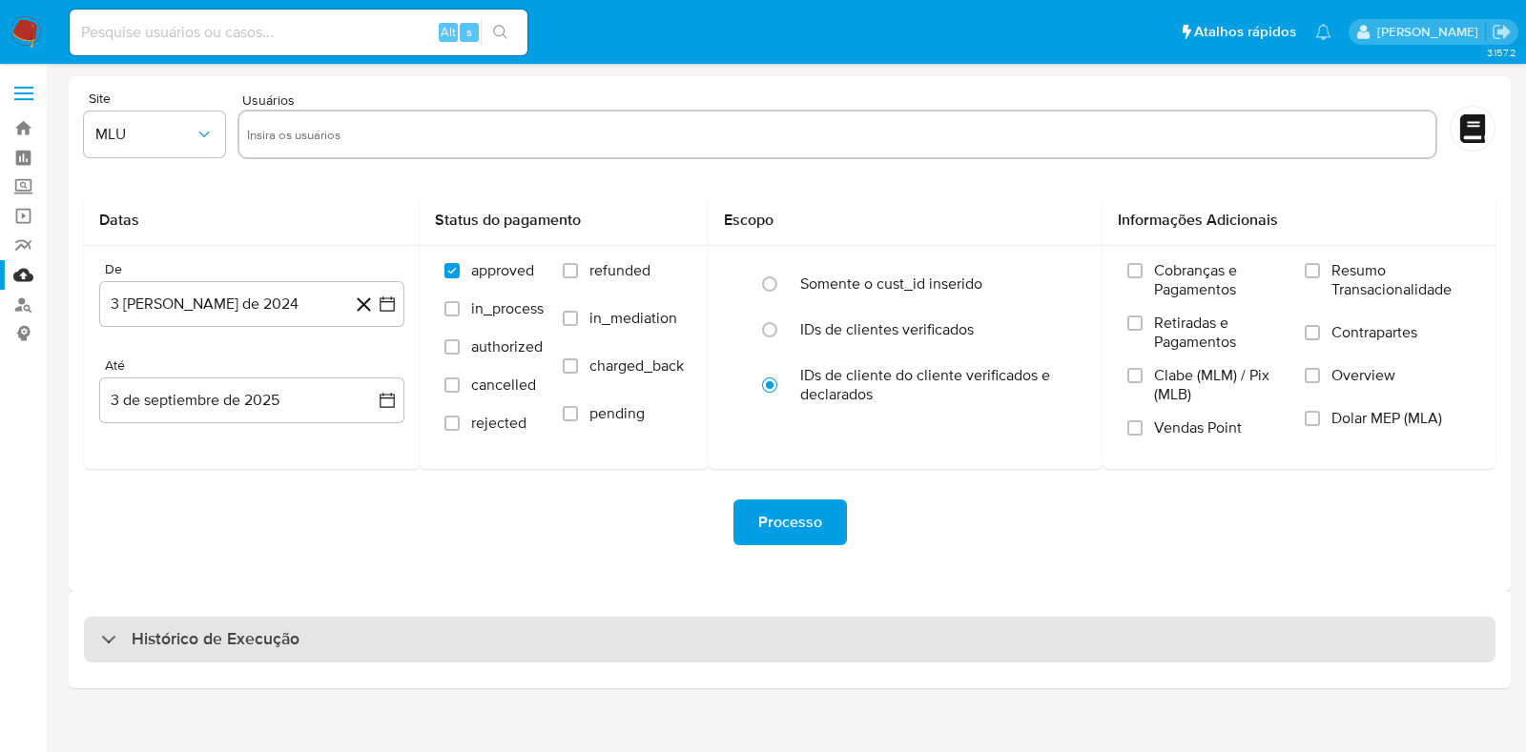
click at [243, 636] on h3 "Histórico de Execução" at bounding box center [216, 639] width 168 height 23
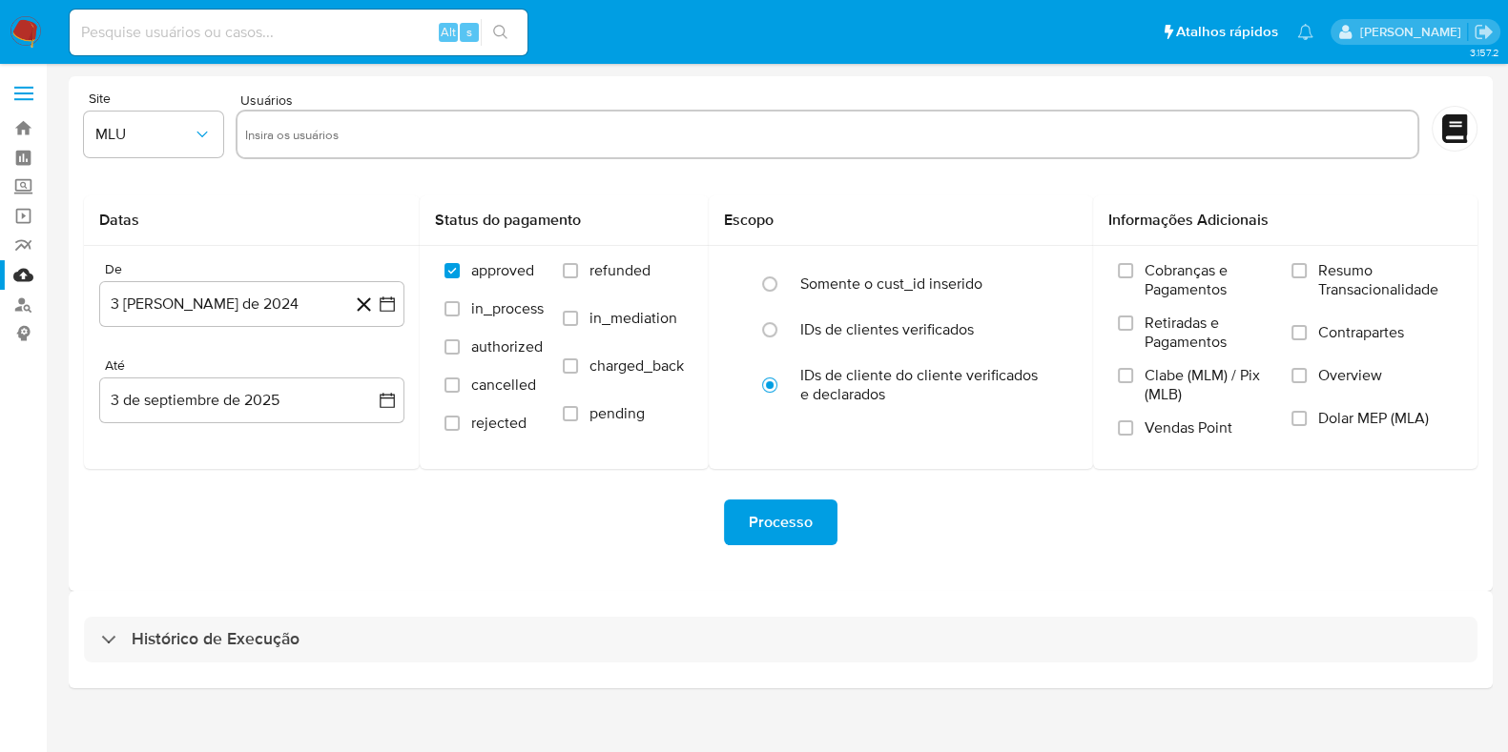
select select "10"
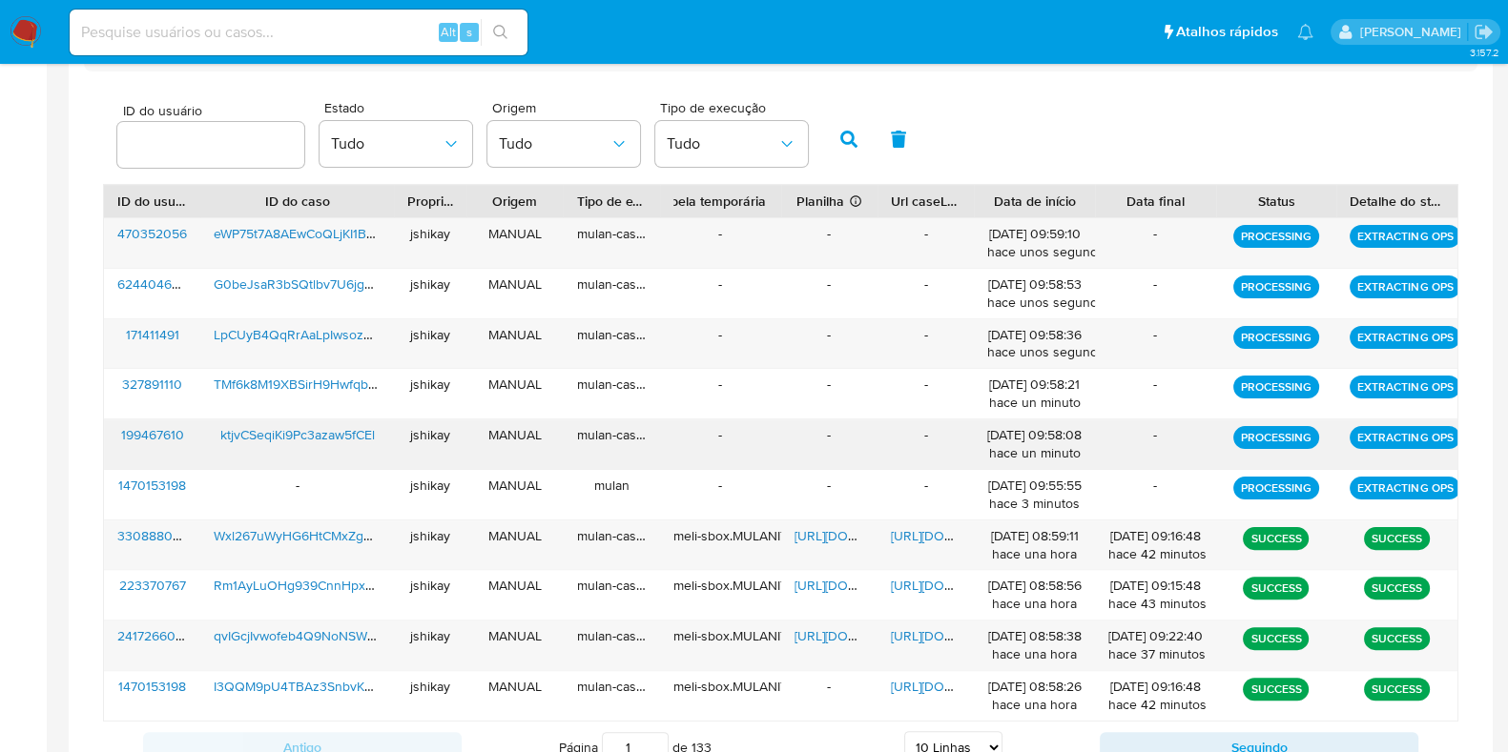
scroll to position [596, 0]
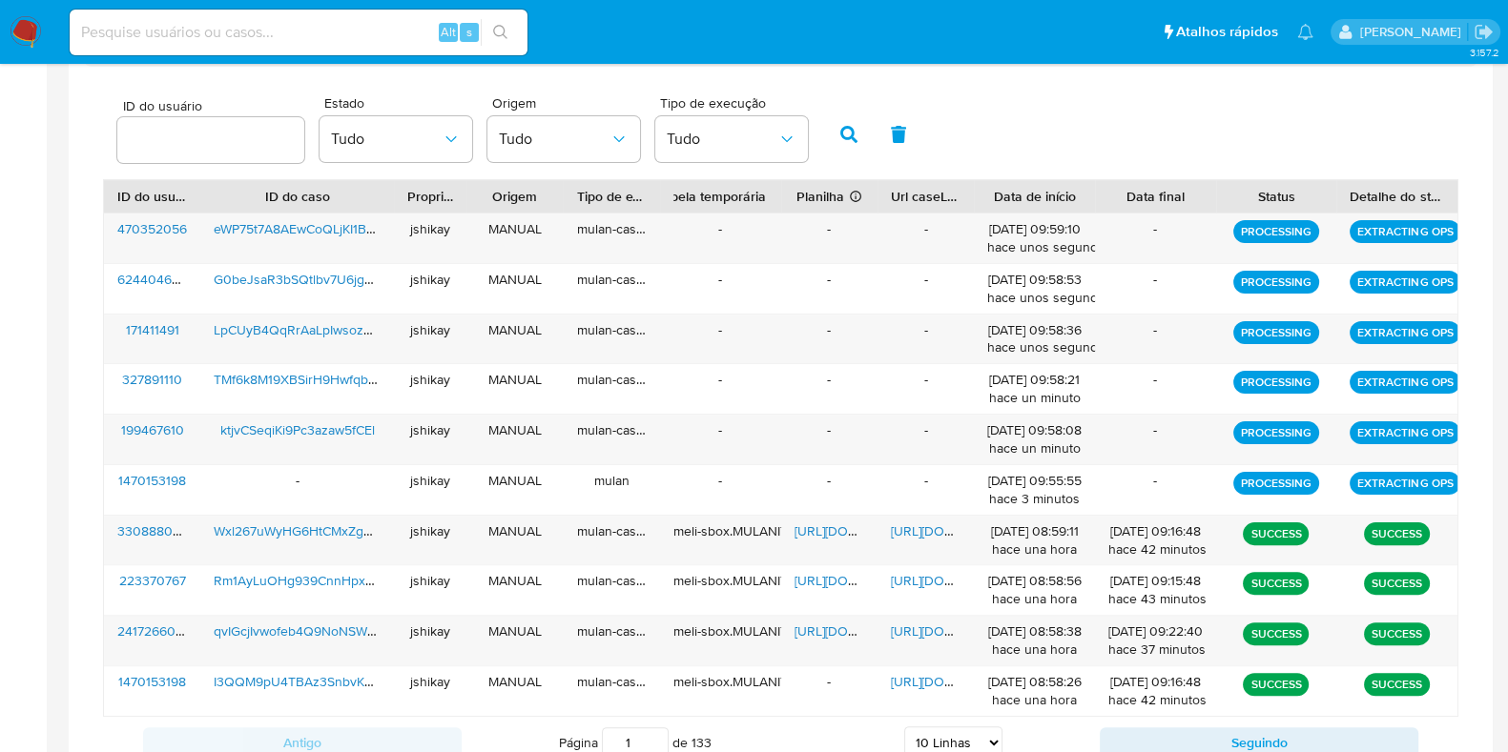
click at [21, 17] on img at bounding box center [26, 32] width 32 height 32
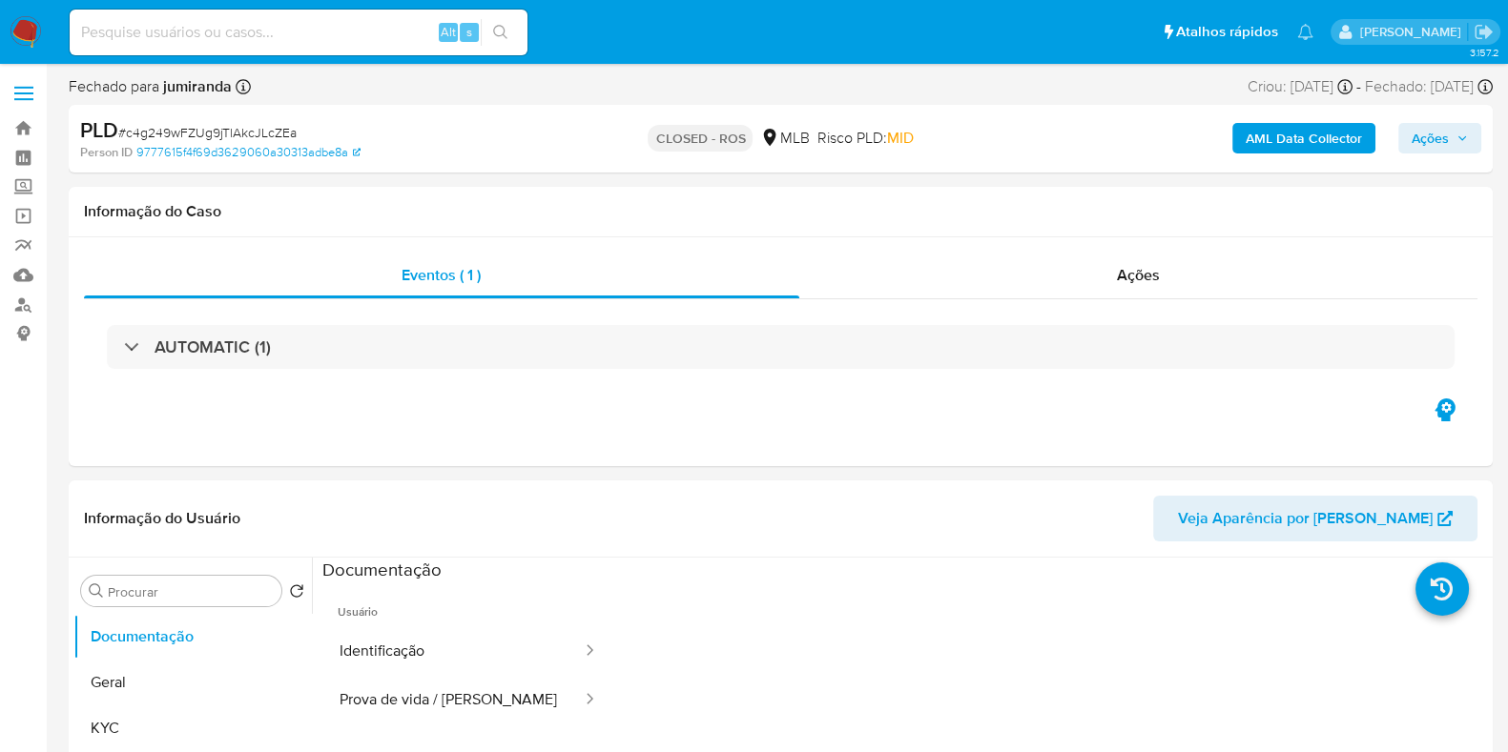
select select "10"
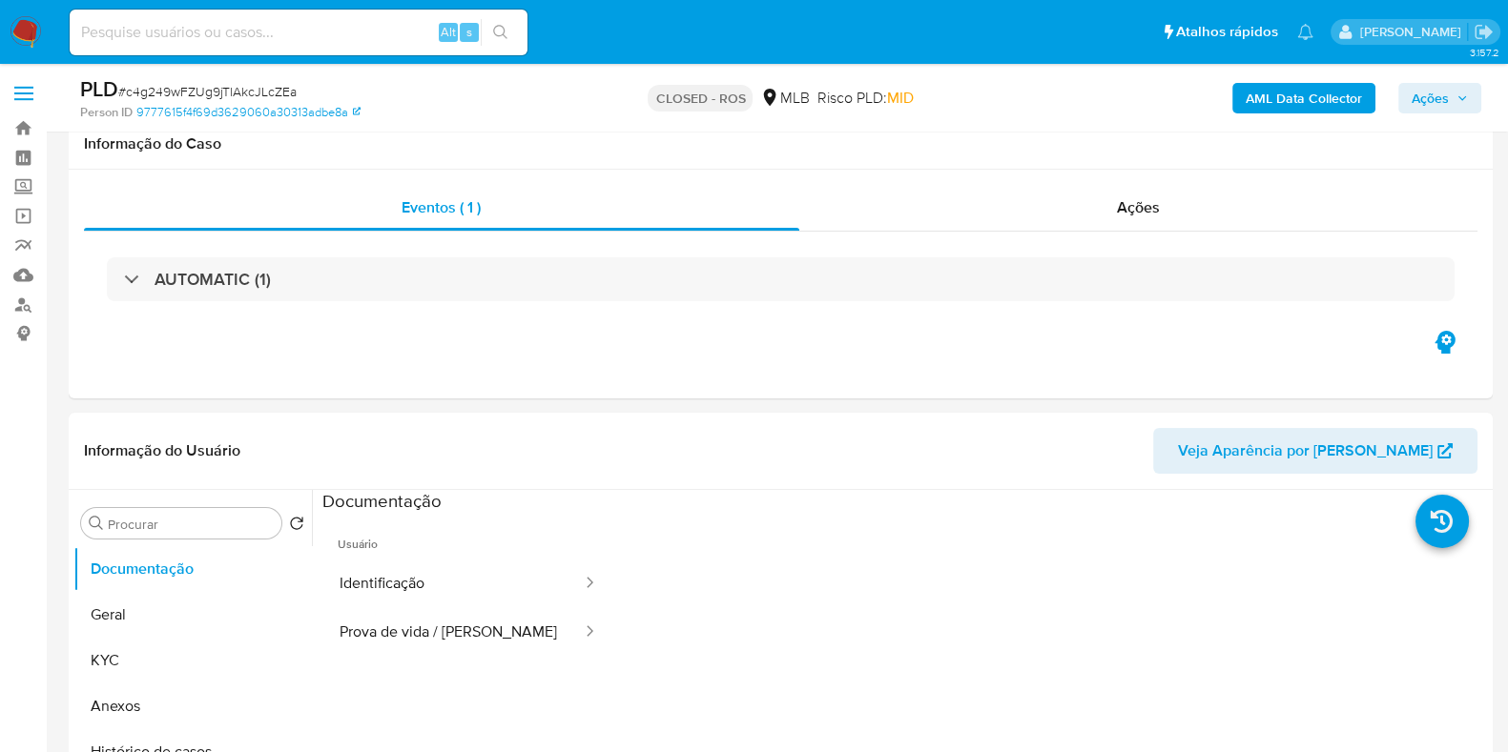
scroll to position [118, 0]
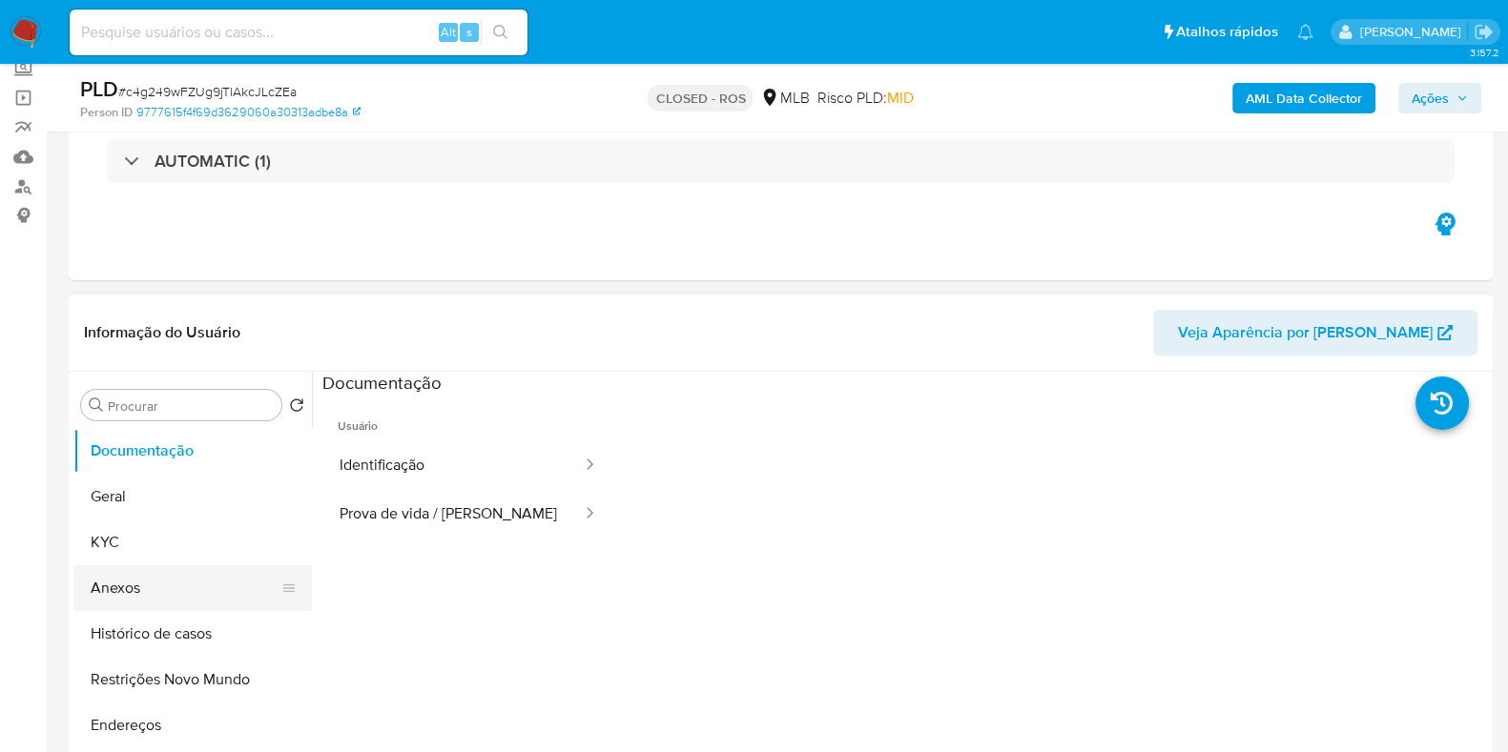
click at [127, 586] on button "Anexos" at bounding box center [184, 588] width 223 height 46
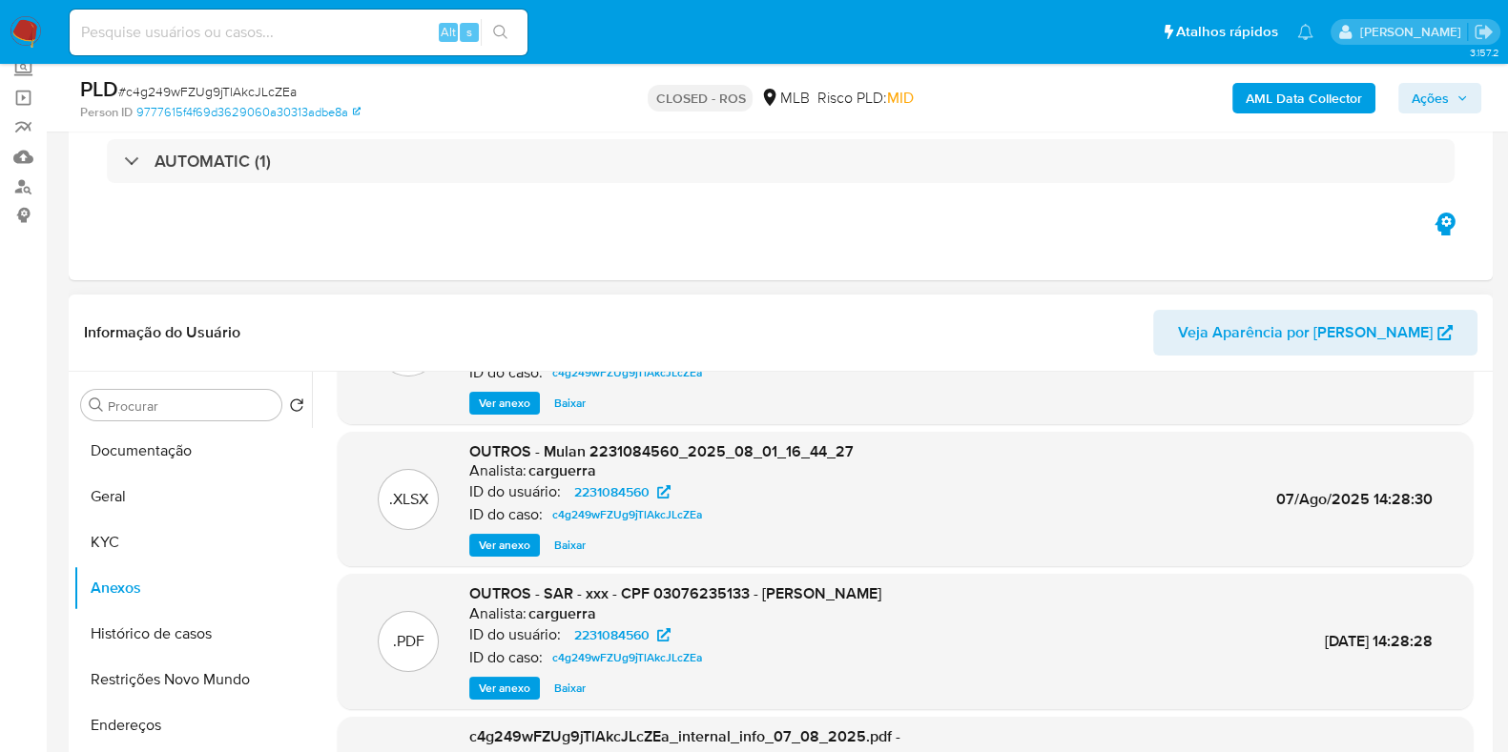
click at [512, 394] on span "Ver anexo" at bounding box center [504, 403] width 51 height 19
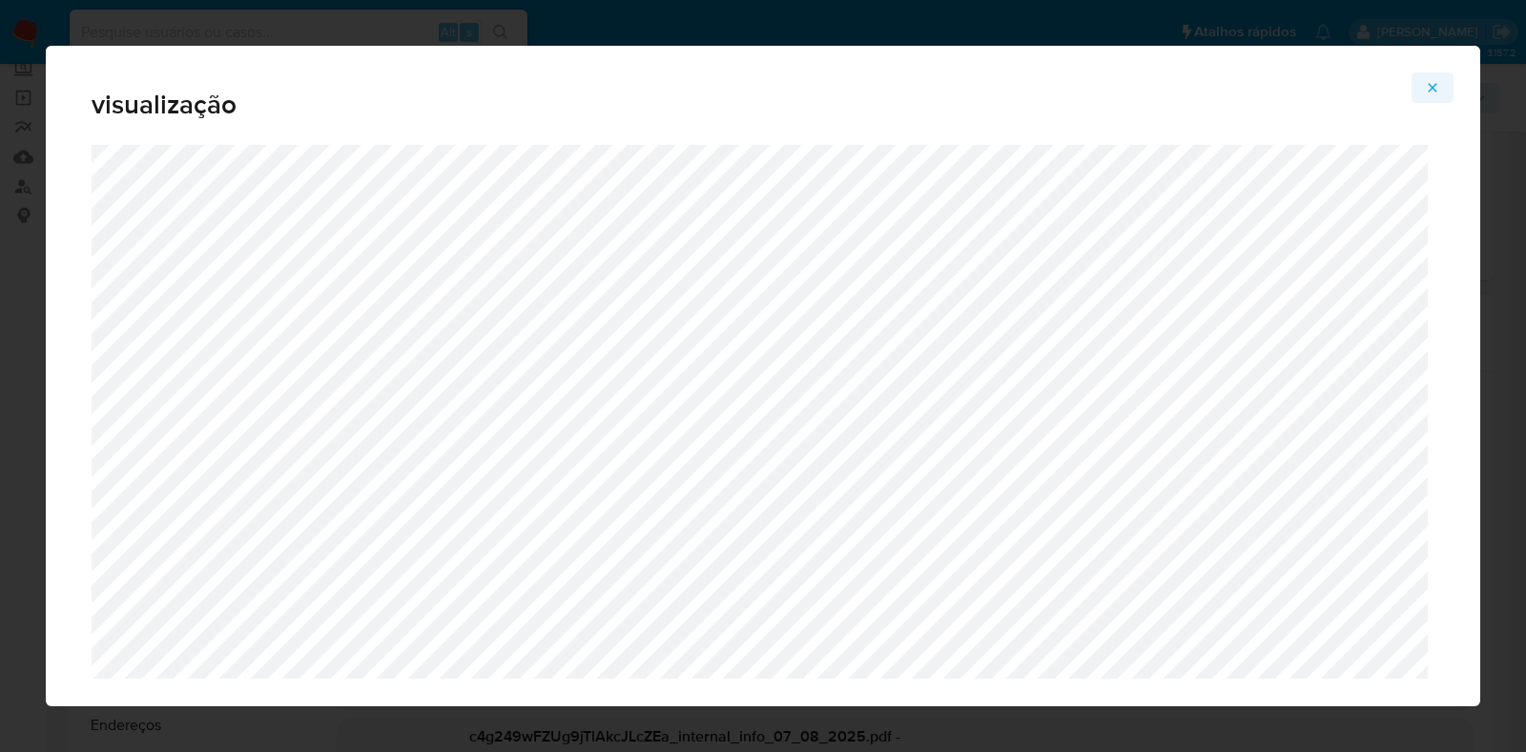
click at [1431, 84] on icon "Attachment preview" at bounding box center [1432, 87] width 15 height 15
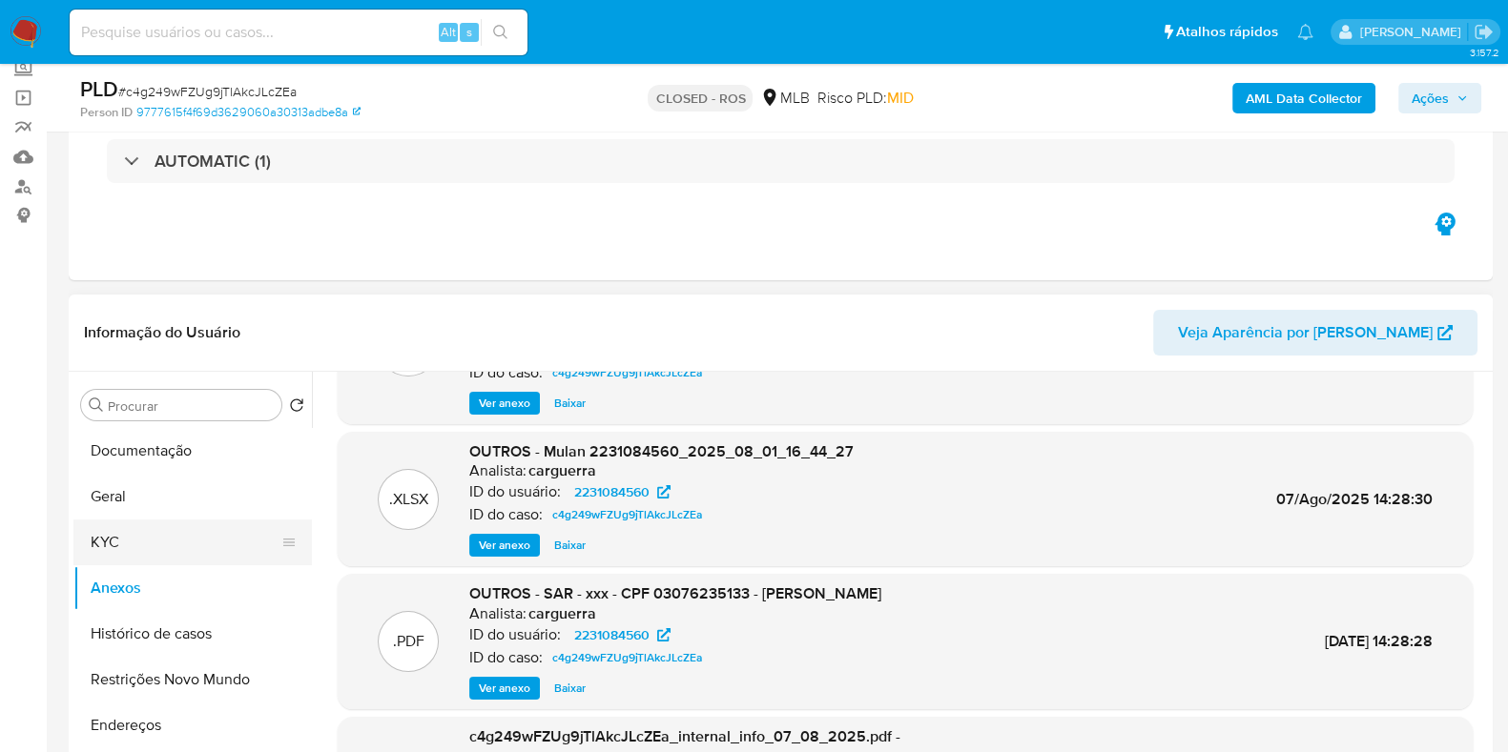
click at [130, 520] on button "KYC" at bounding box center [184, 543] width 223 height 46
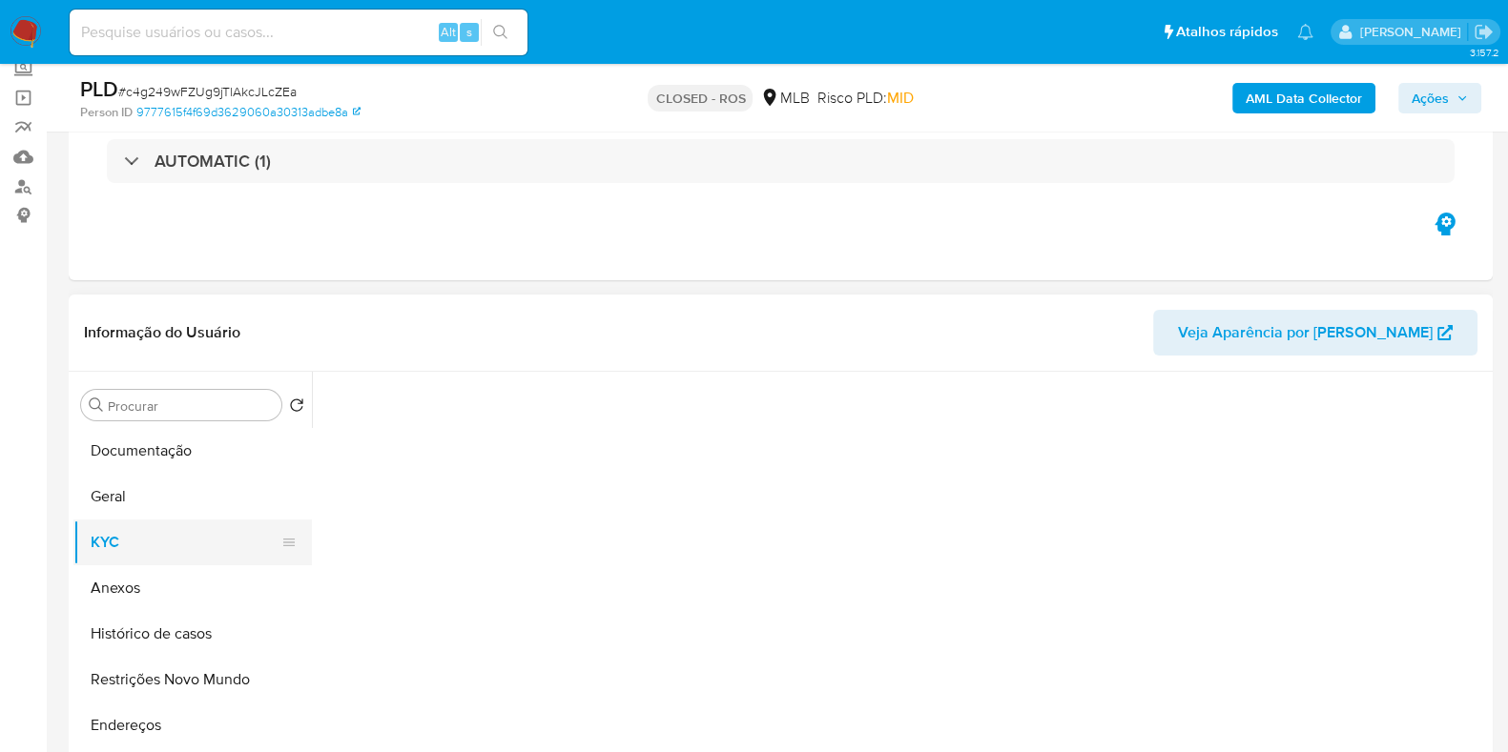
scroll to position [0, 0]
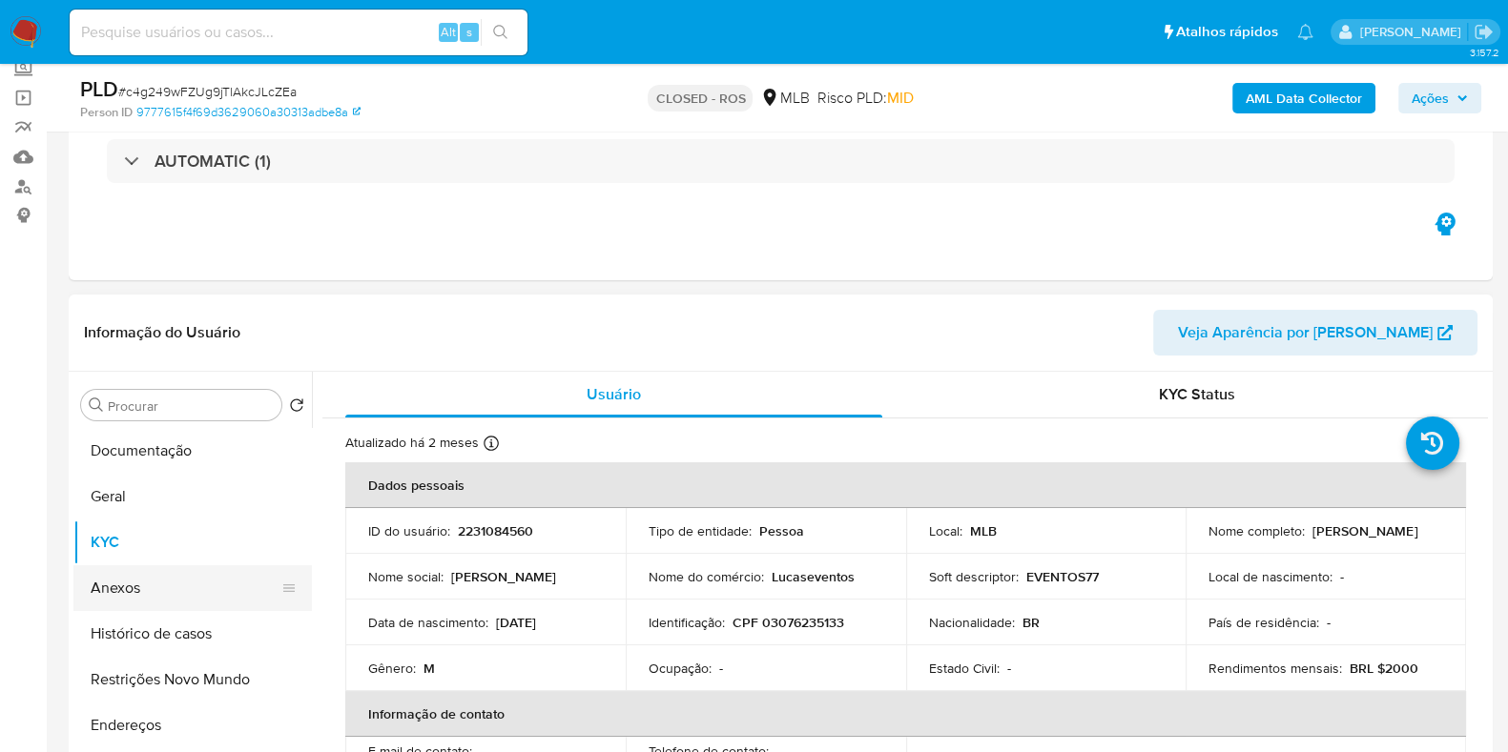
click at [165, 570] on button "Anexos" at bounding box center [184, 588] width 223 height 46
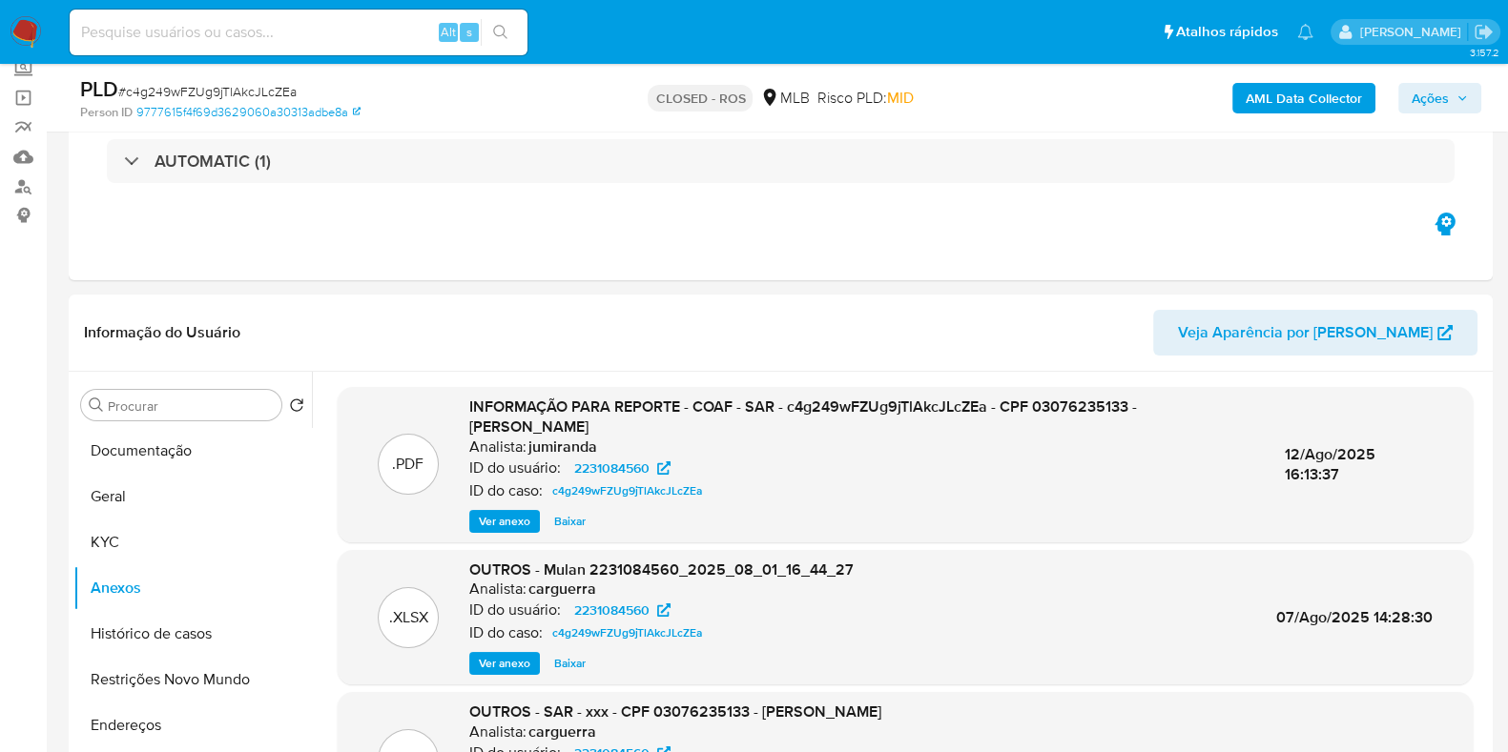
click at [479, 520] on span "Ver anexo" at bounding box center [504, 521] width 51 height 19
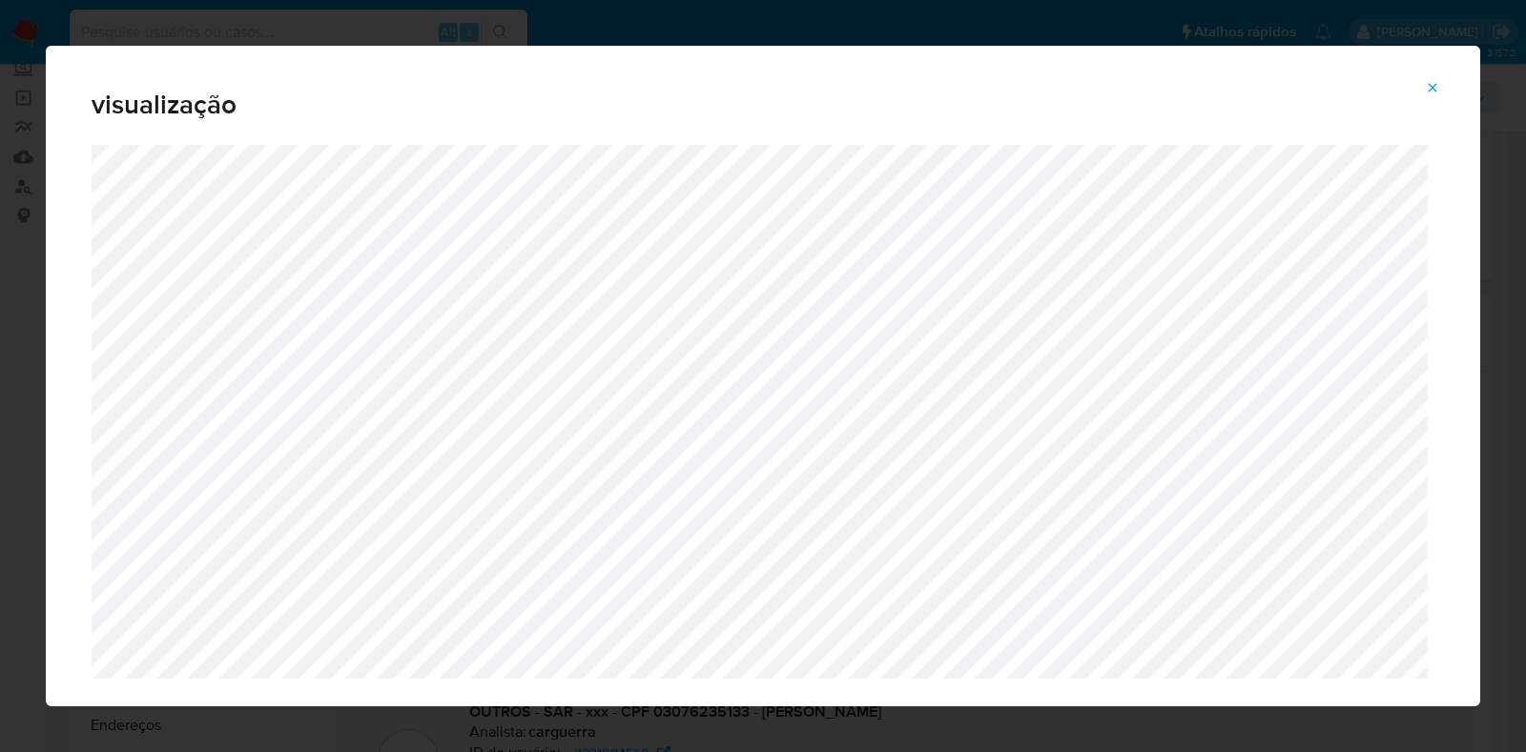
click at [1431, 93] on icon "Attachment preview" at bounding box center [1432, 87] width 15 height 15
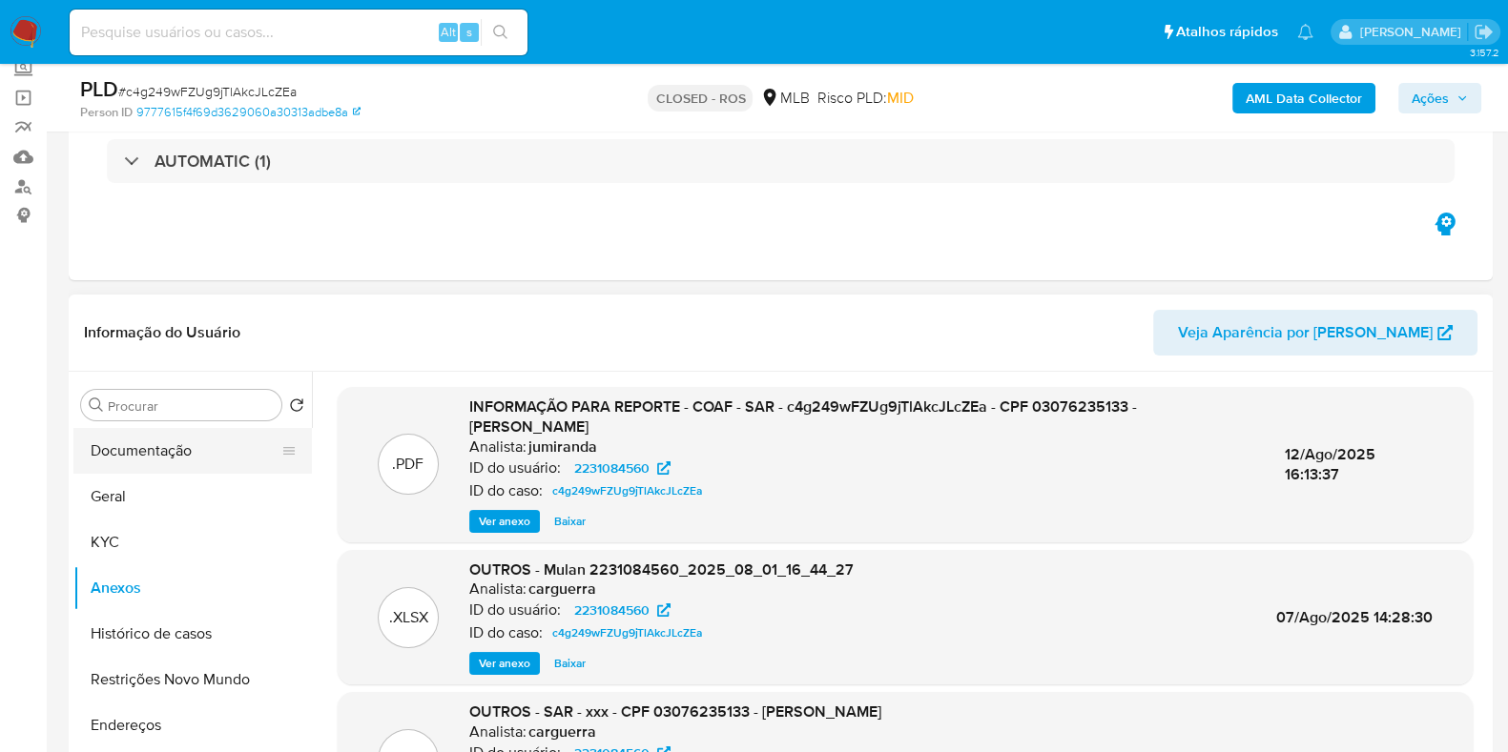
click at [174, 441] on button "Documentação" at bounding box center [184, 451] width 223 height 46
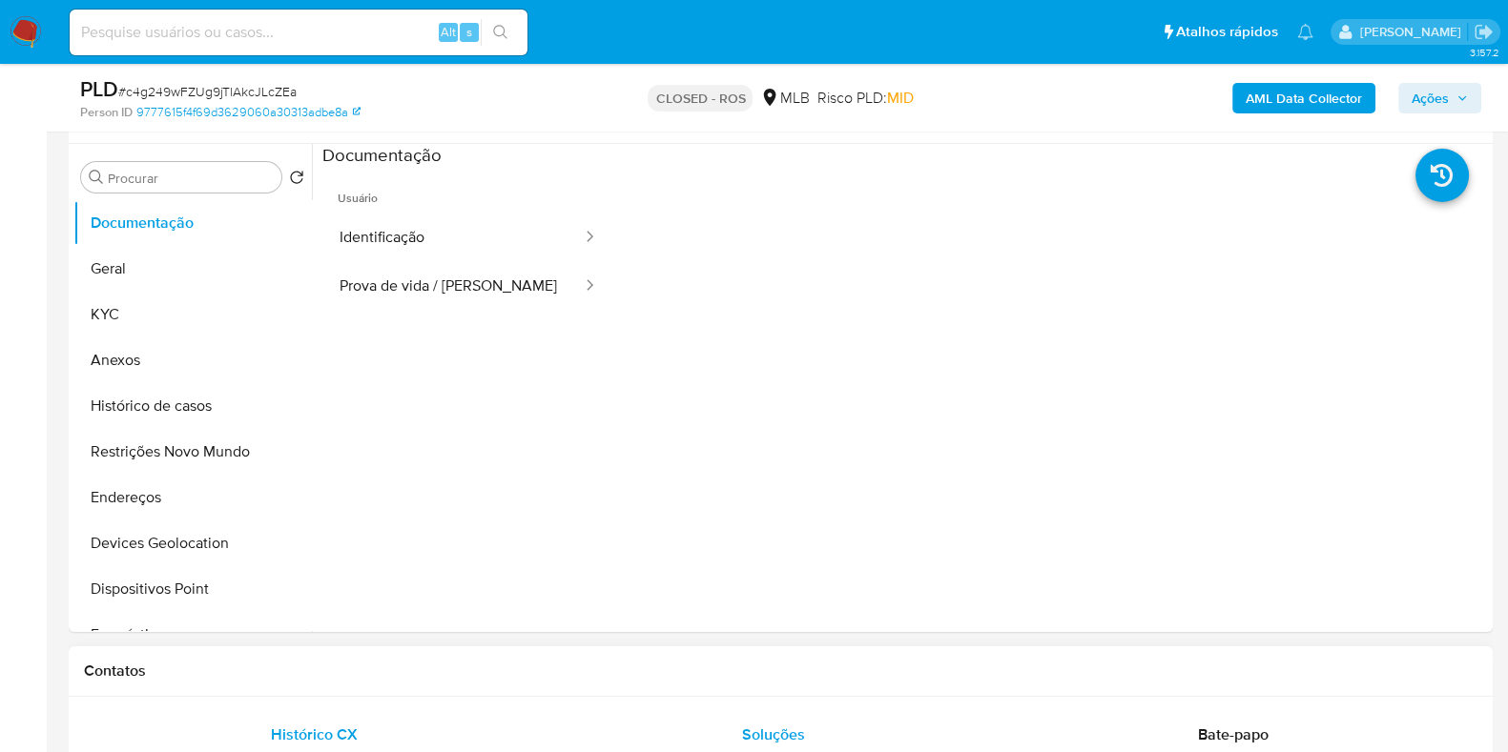
scroll to position [715, 0]
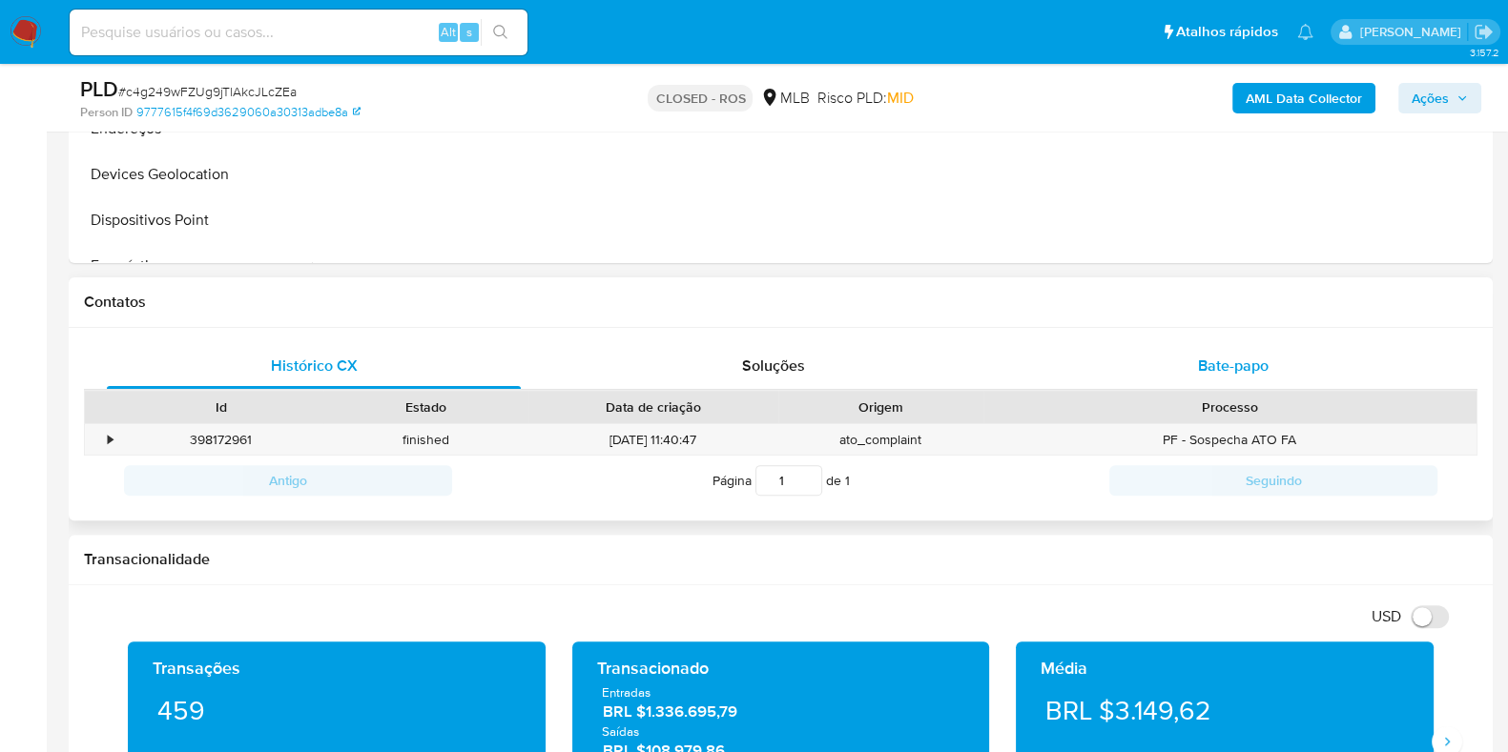
click at [1129, 364] on div "Bate-papo" at bounding box center [1233, 366] width 414 height 46
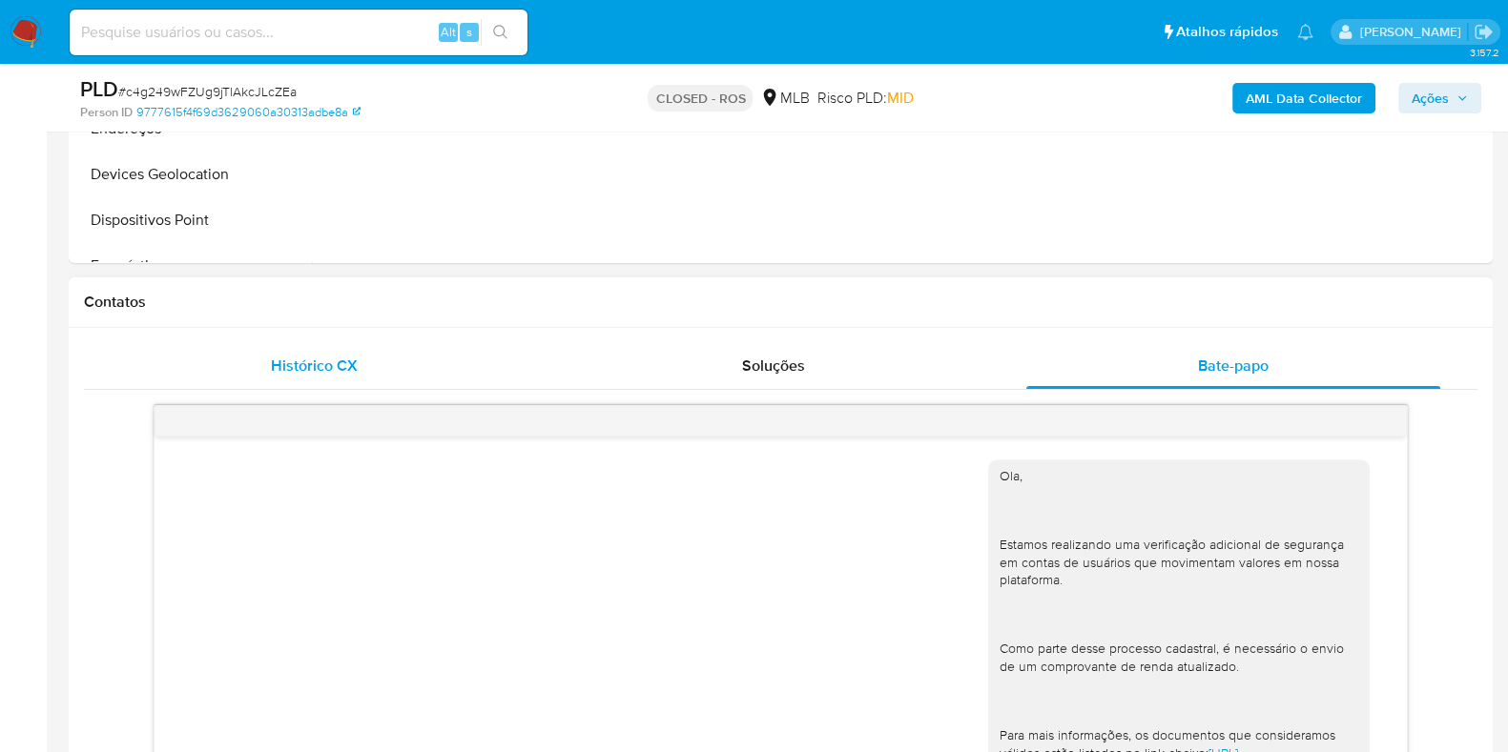
scroll to position [586, 0]
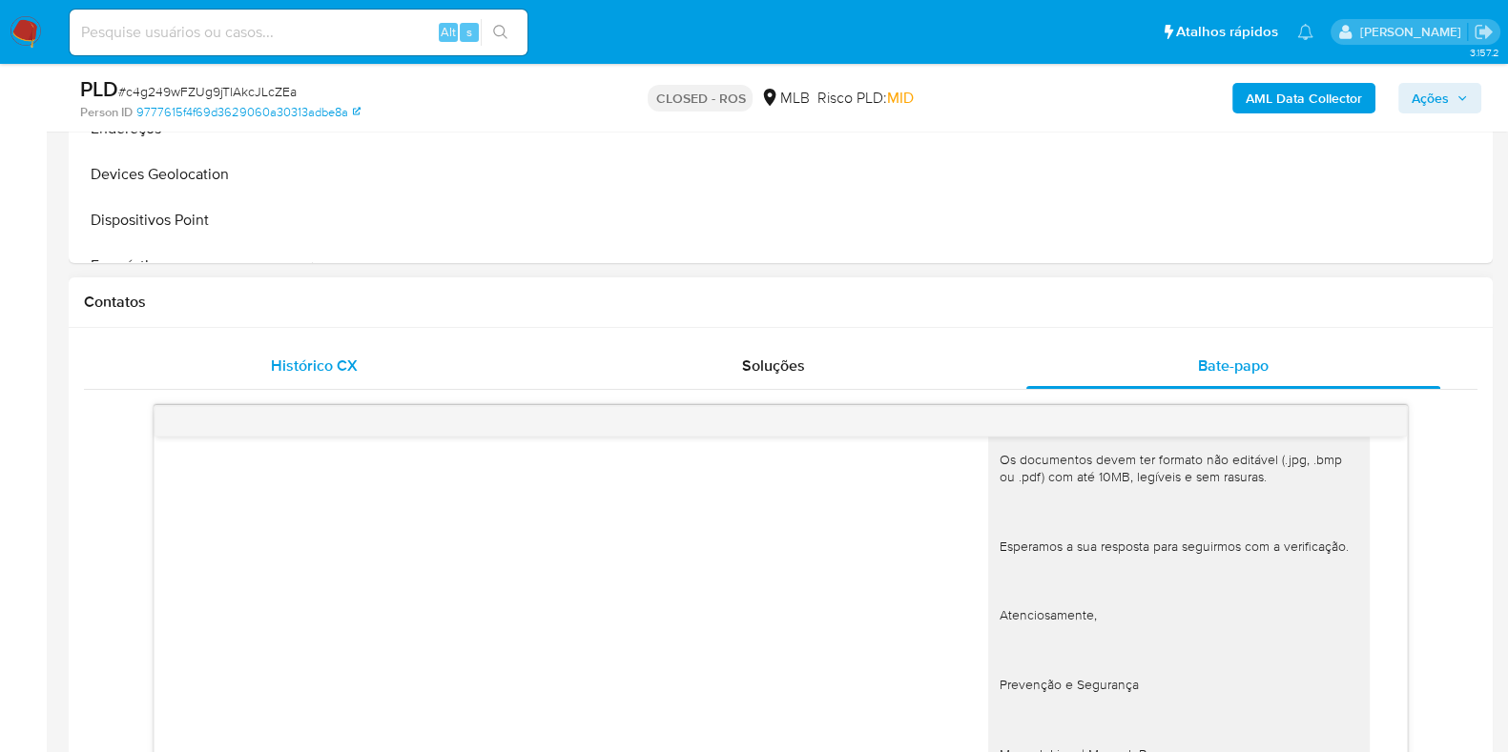
click at [247, 354] on div "Histórico CX" at bounding box center [314, 366] width 414 height 46
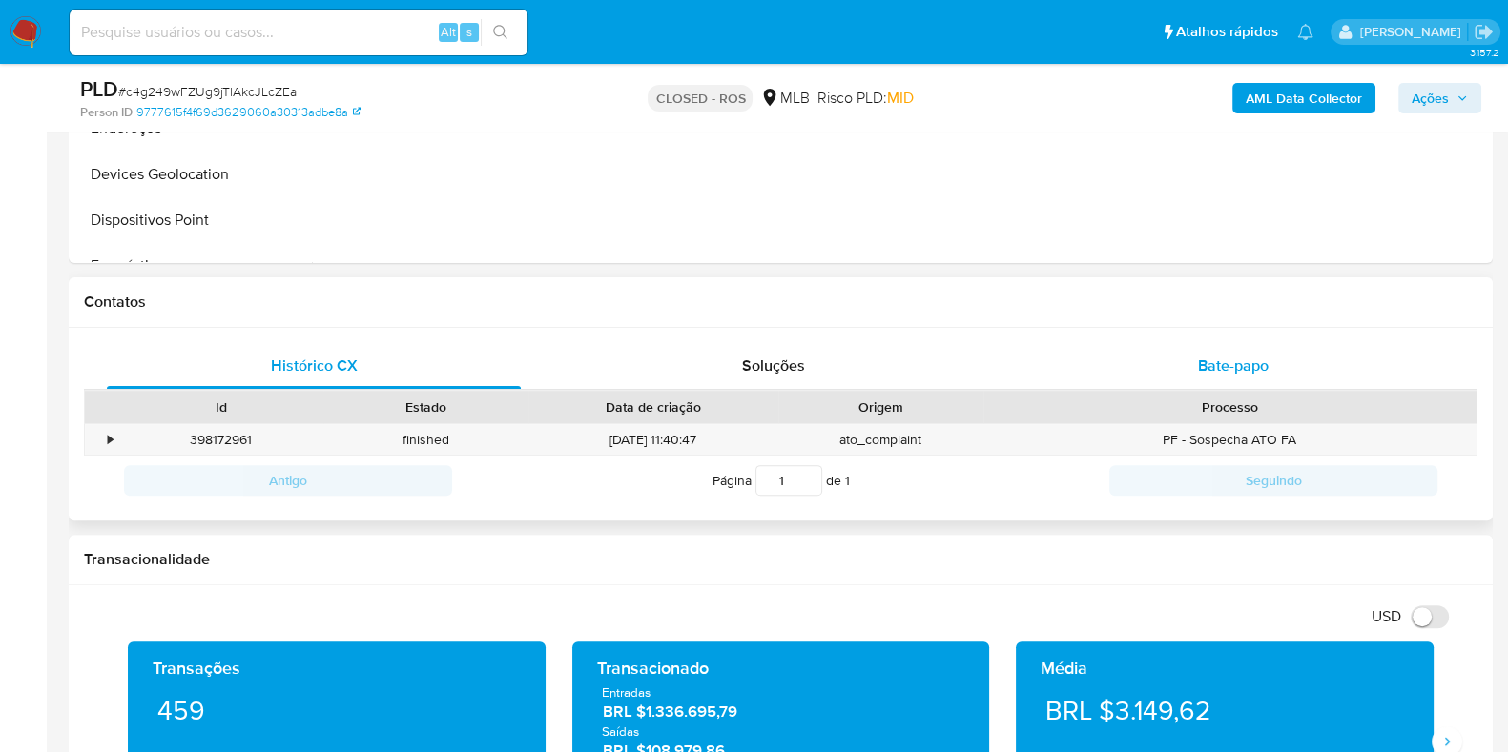
click at [1236, 372] on span "Bate-papo" at bounding box center [1233, 366] width 71 height 22
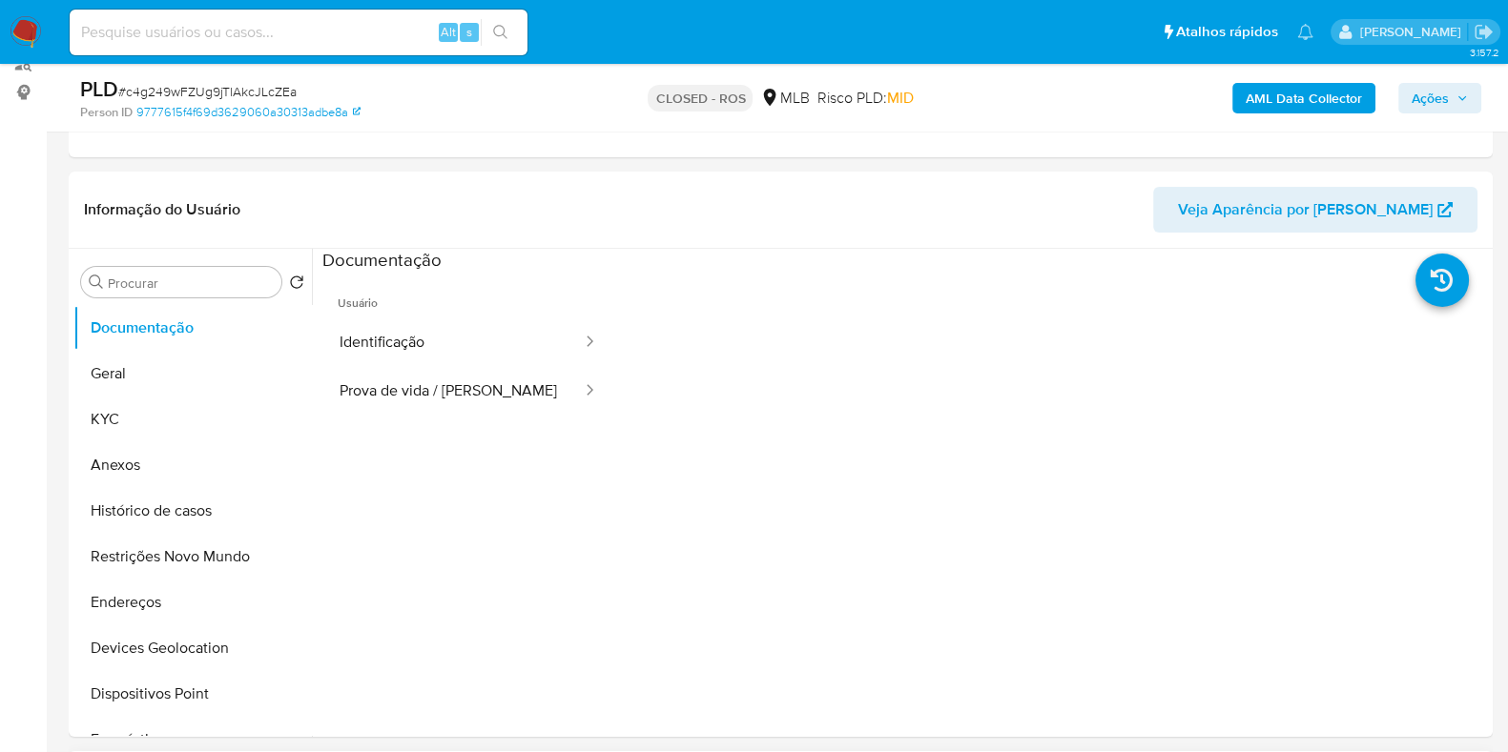
scroll to position [237, 0]
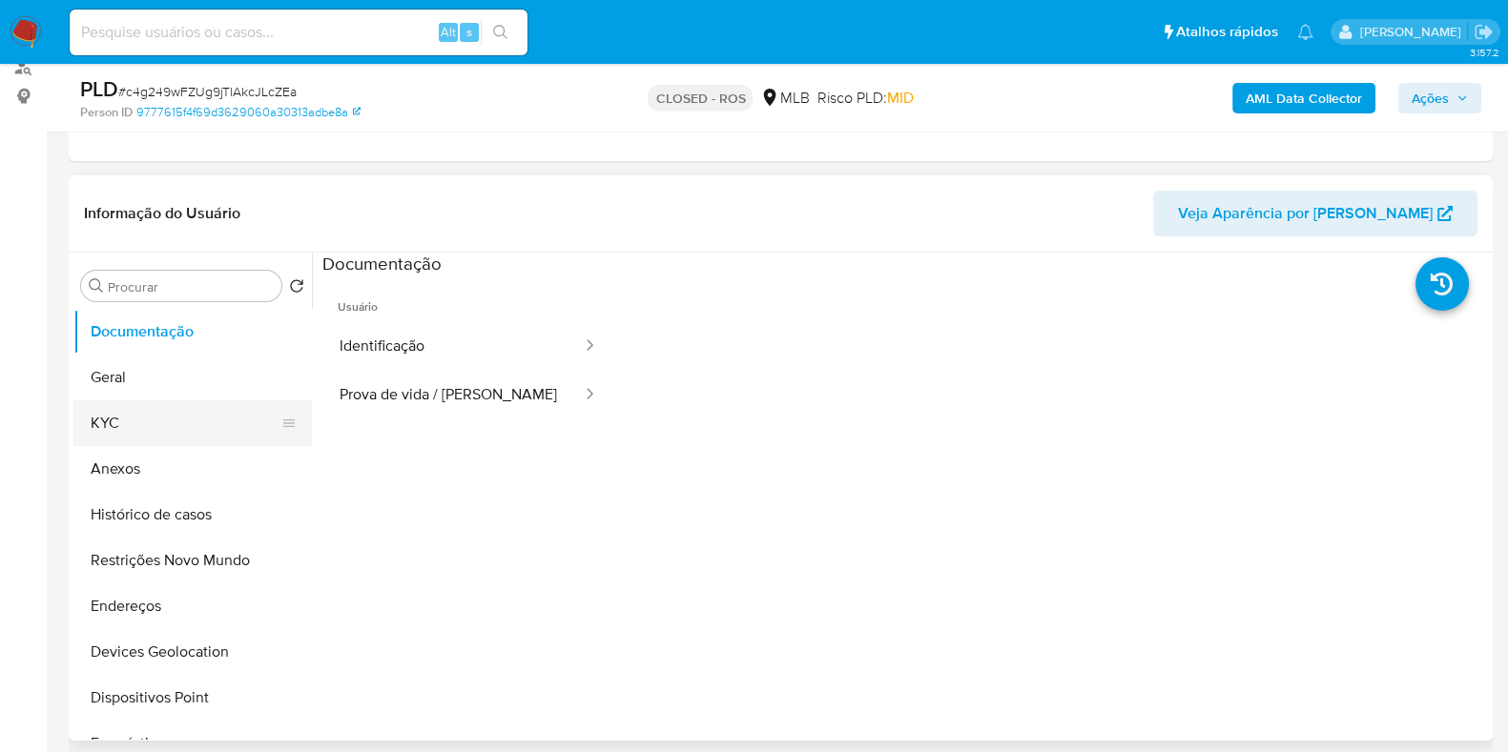
click at [143, 436] on button "KYC" at bounding box center [184, 424] width 223 height 46
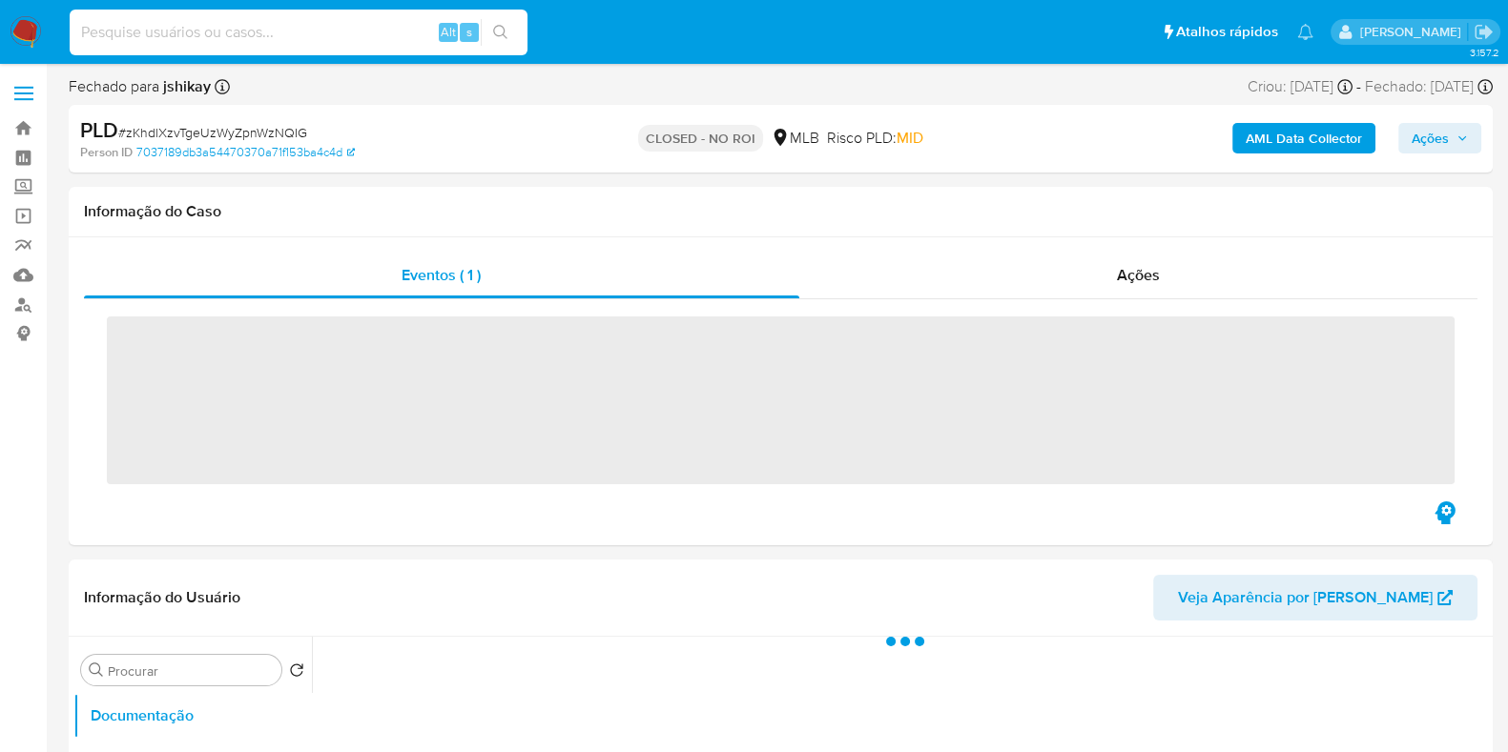
click at [252, 28] on input at bounding box center [299, 32] width 458 height 25
paste input "2227038876"
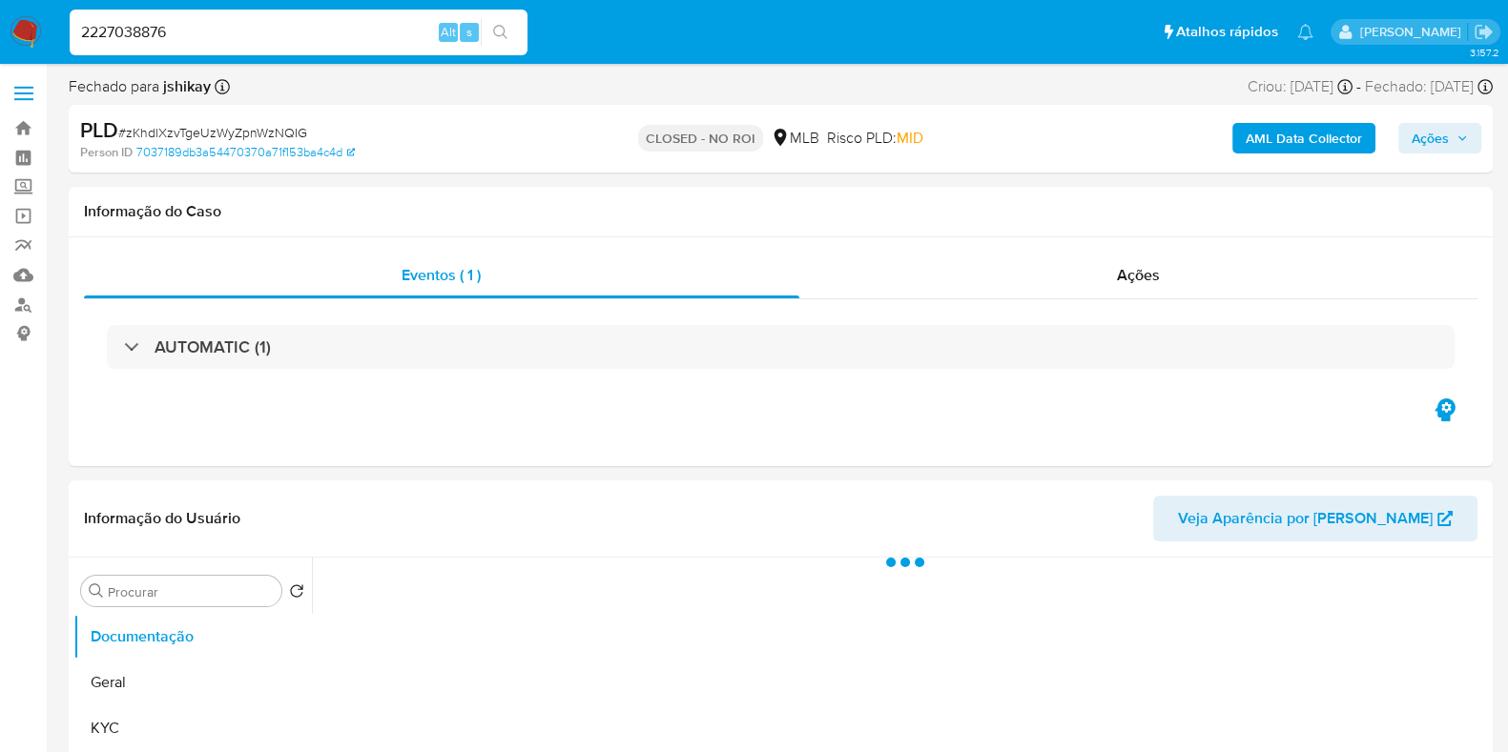
type input "2227038876"
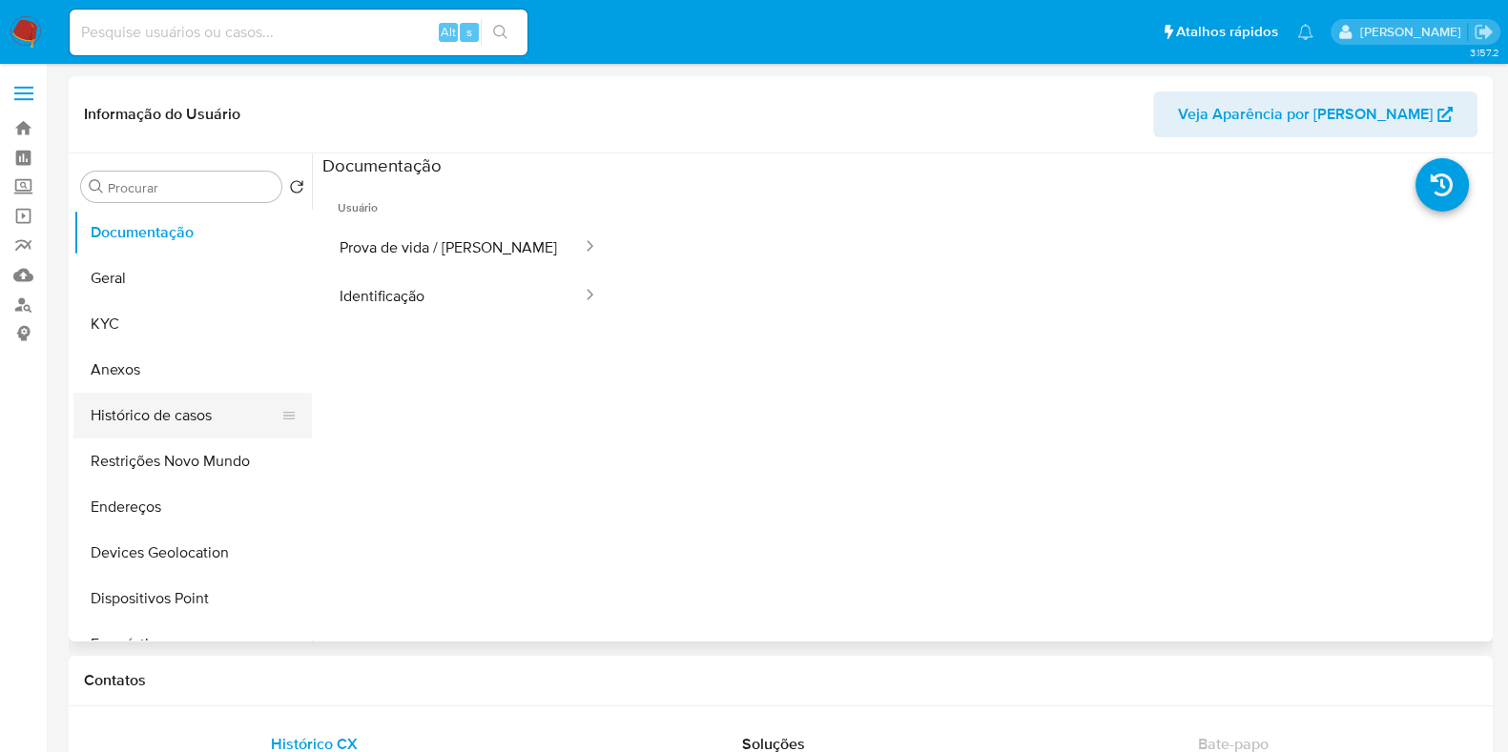
click at [159, 411] on button "Histórico de casos" at bounding box center [184, 416] width 223 height 46
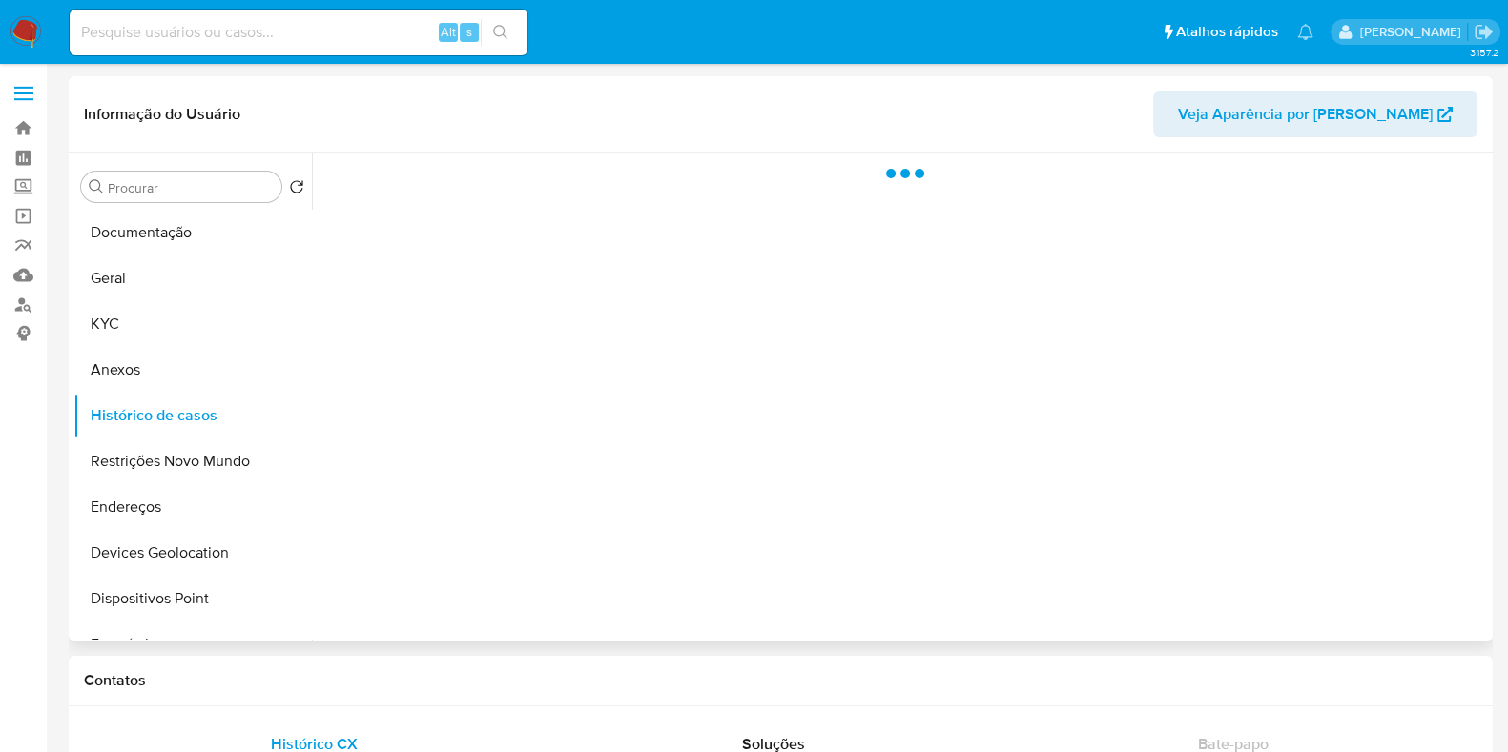
select select "10"
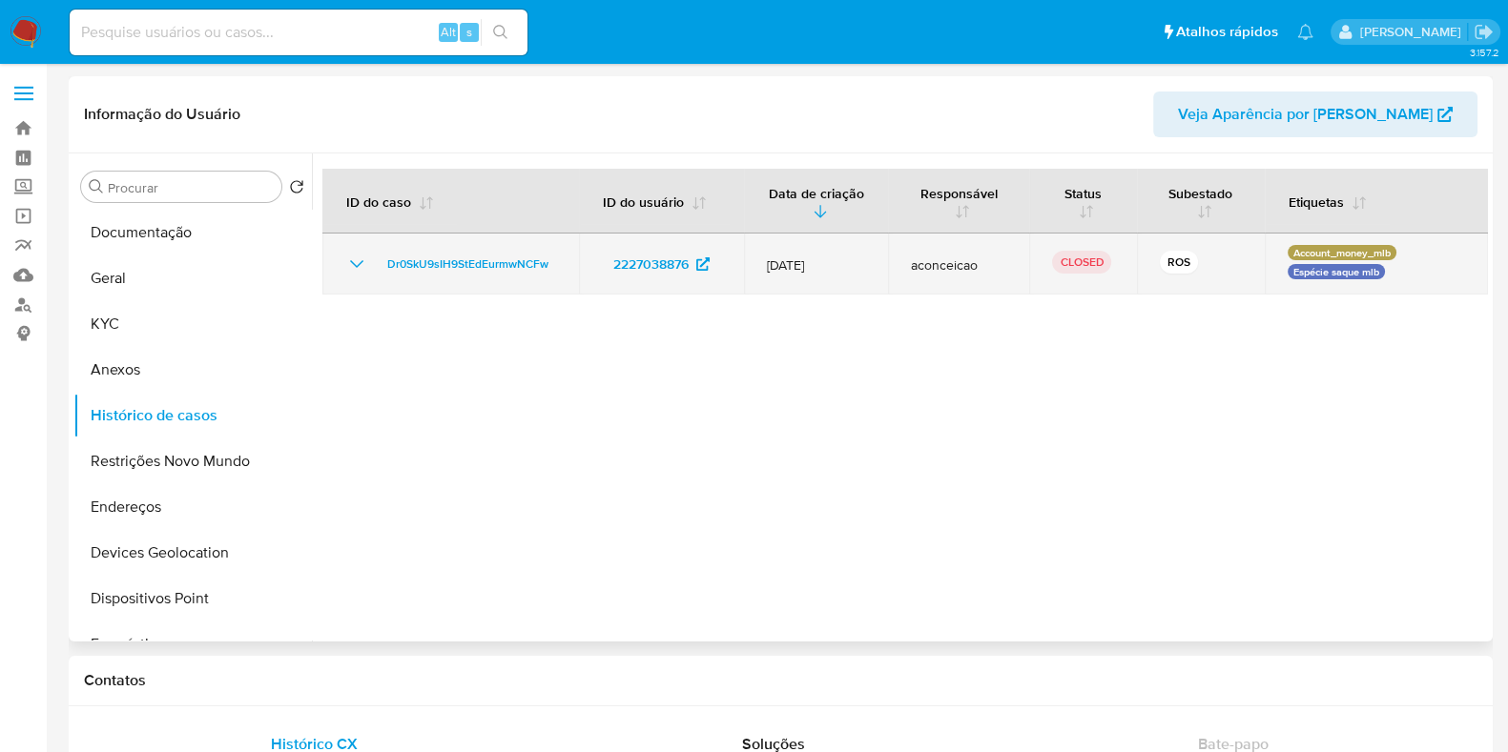
click at [352, 269] on icon "Mostrar/Ocultar" at bounding box center [356, 264] width 23 height 23
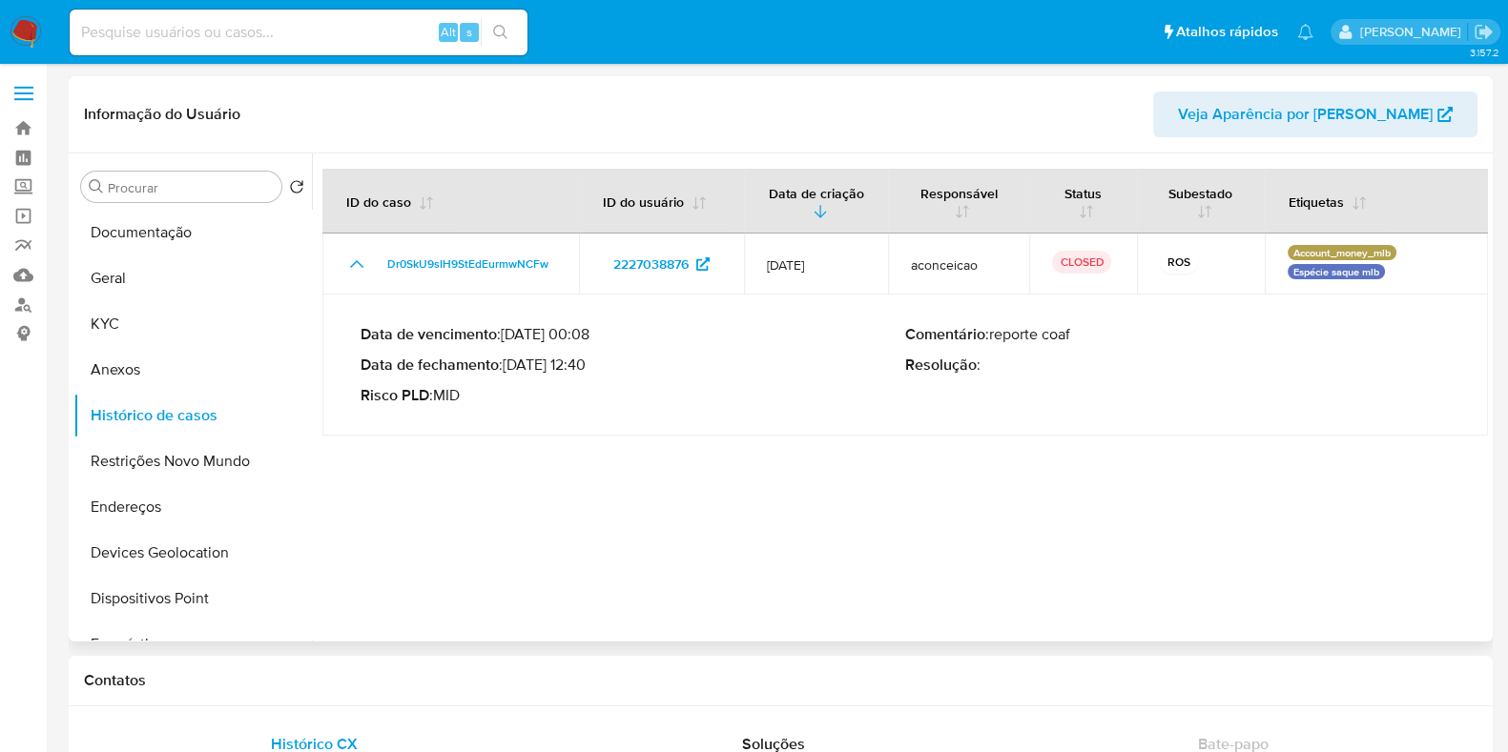
drag, startPoint x: 510, startPoint y: 368, endPoint x: 582, endPoint y: 371, distance: 71.6
click at [582, 371] on p "Data de fechamento : [DATE] 12:40" at bounding box center [632, 365] width 545 height 19
click at [529, 363] on p "Data de fechamento : 17/07/2025 12:40" at bounding box center [632, 365] width 545 height 19
click at [201, 35] on input at bounding box center [299, 32] width 458 height 25
paste input "1703799859"
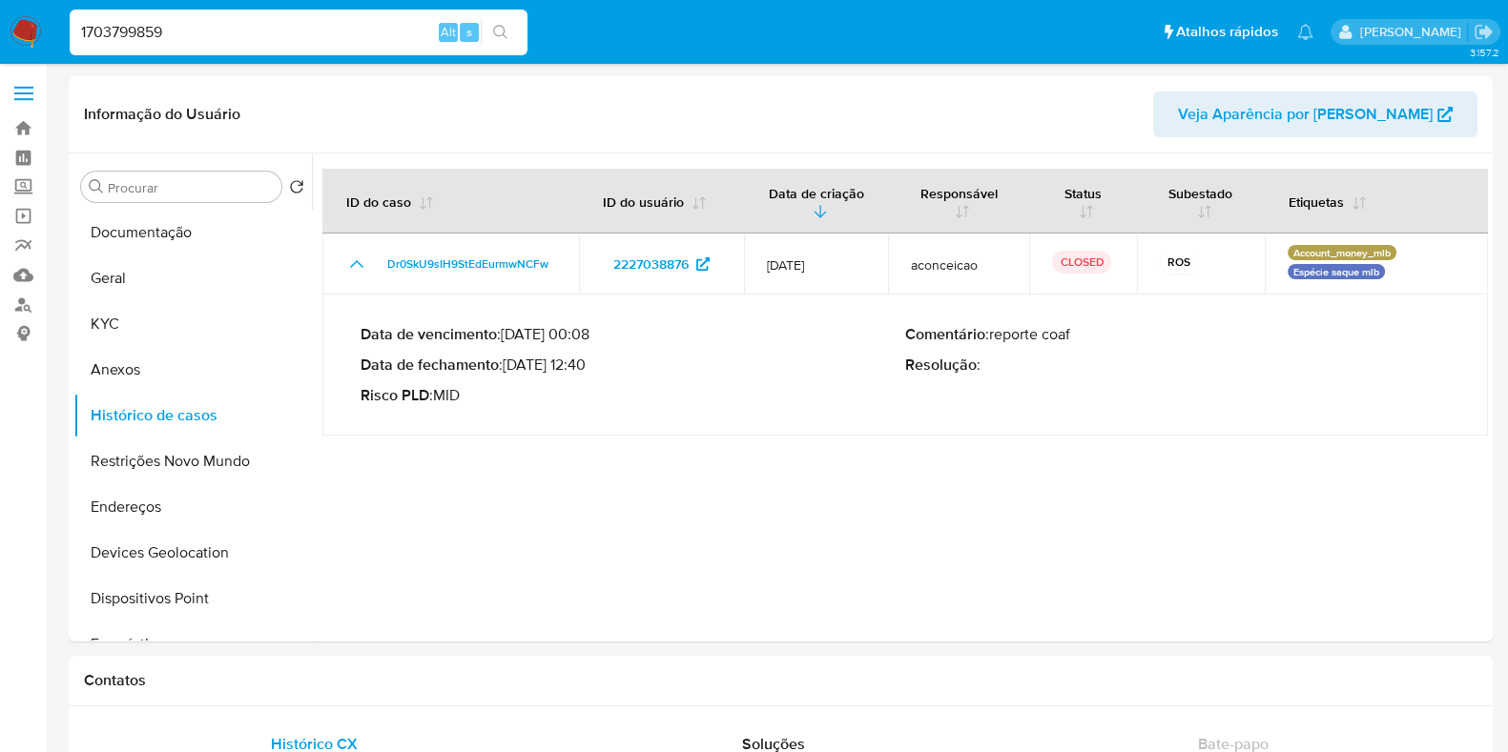
type input "1703799859"
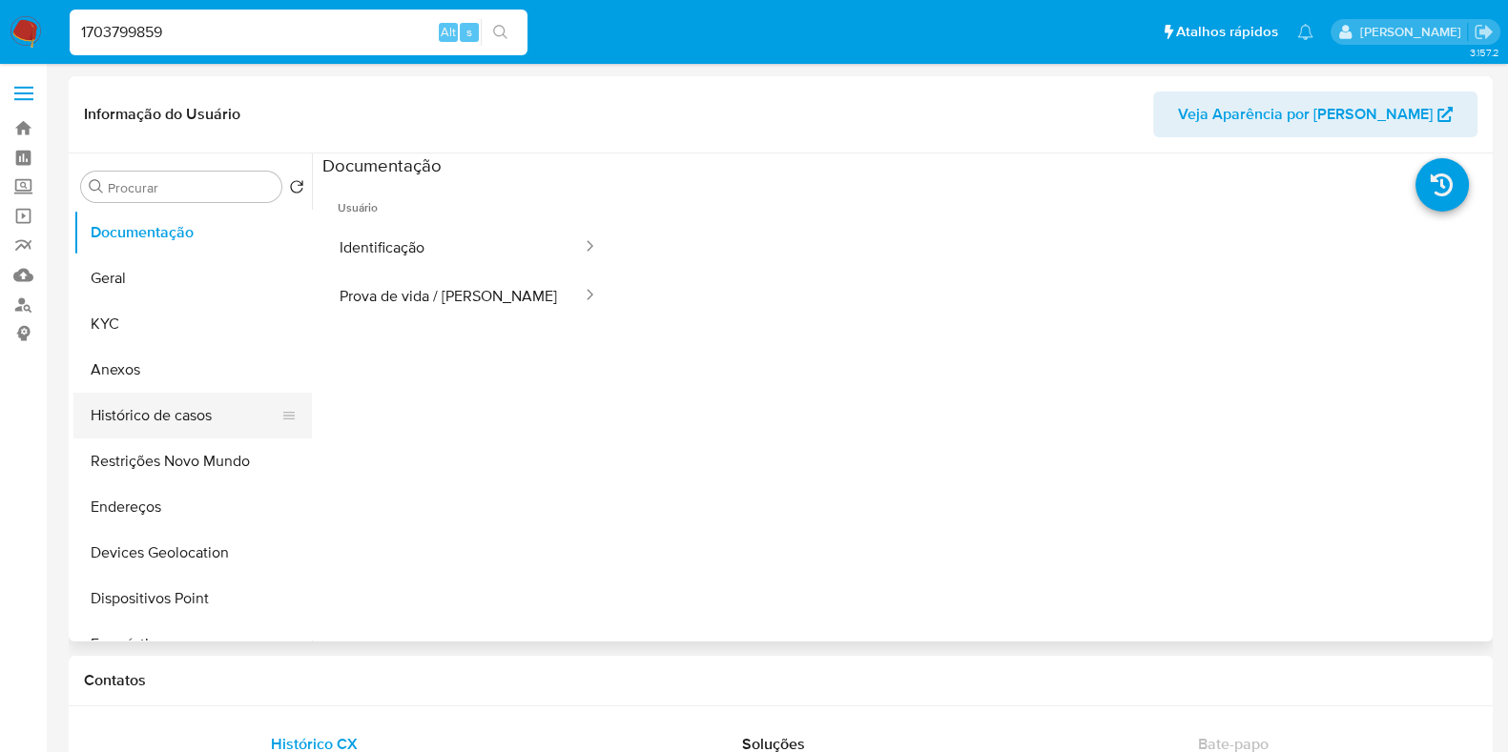
click at [124, 417] on button "Histórico de casos" at bounding box center [184, 416] width 223 height 46
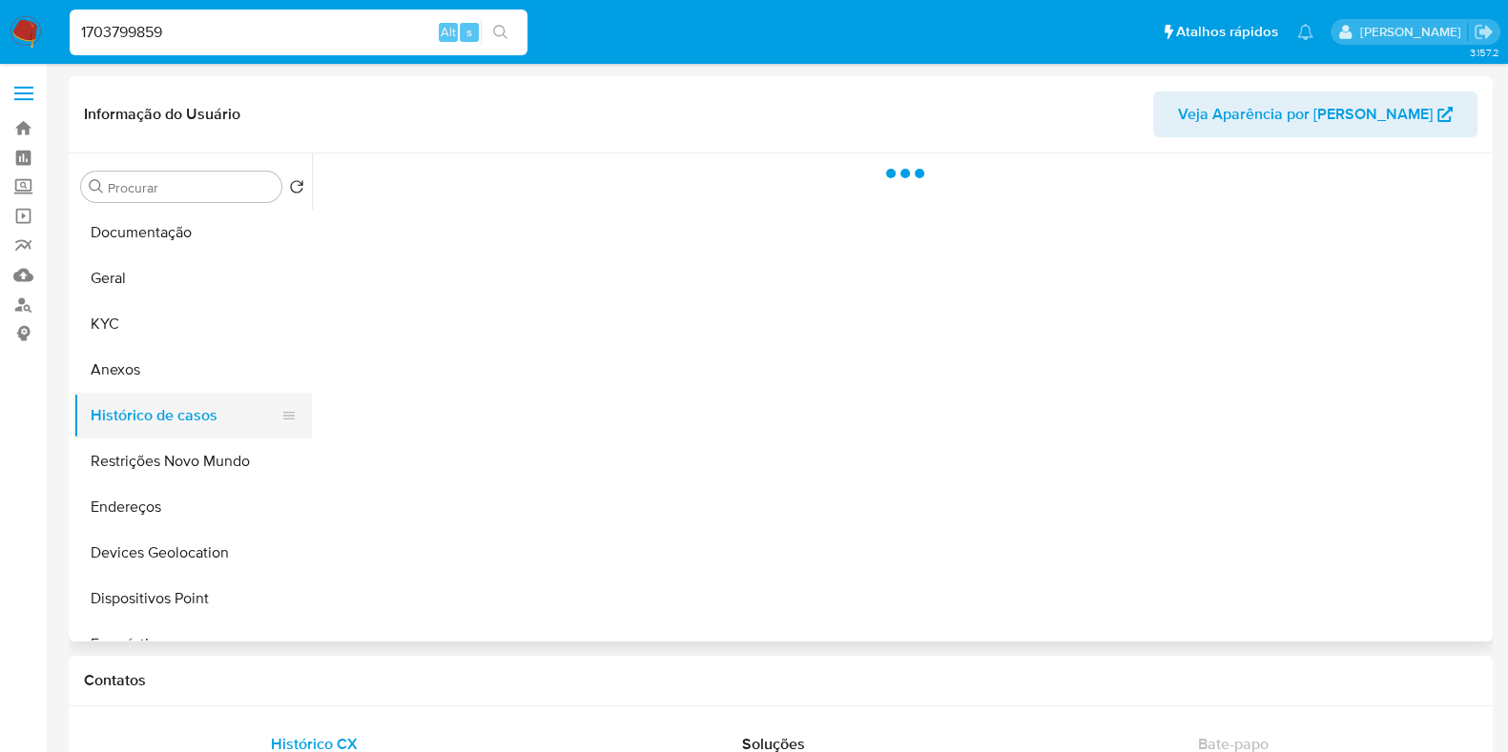
select select "10"
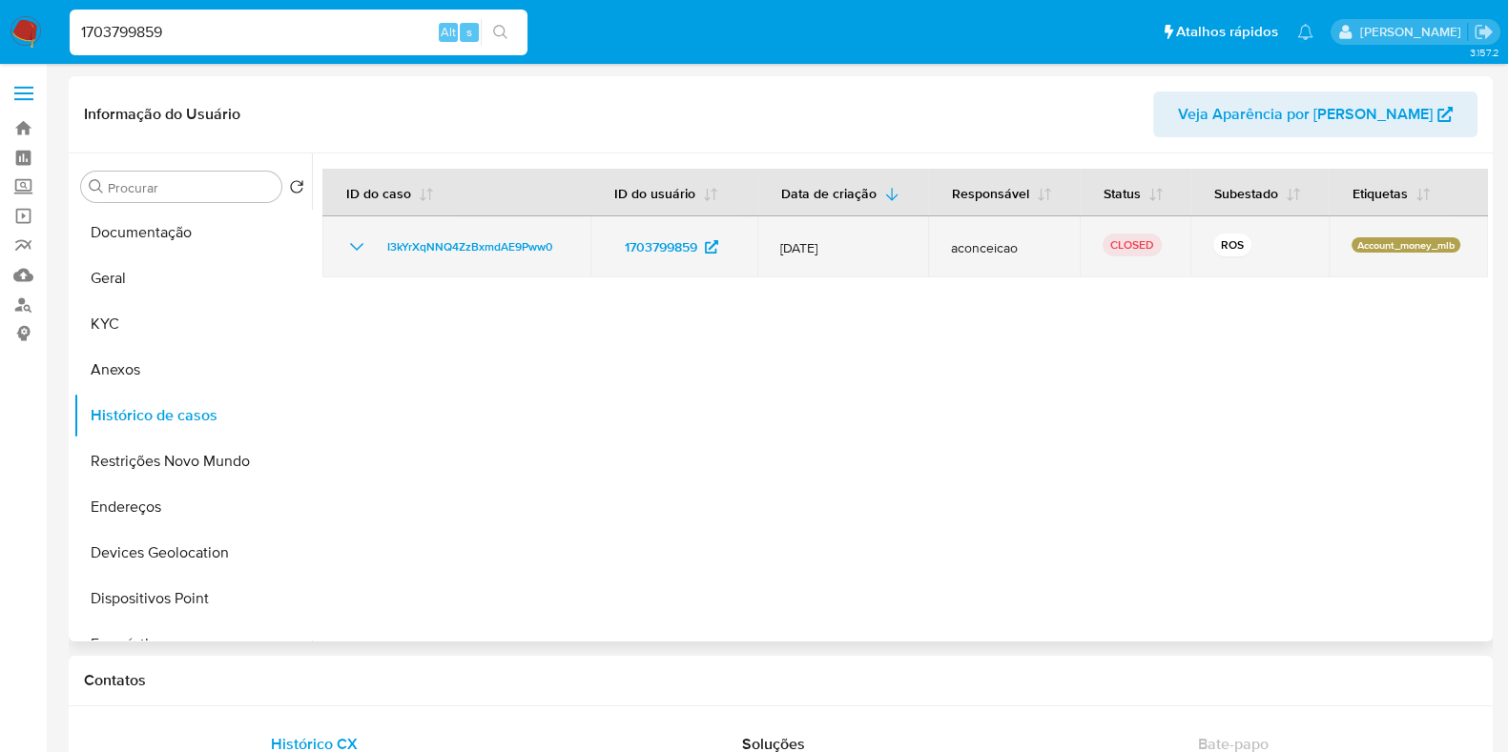
click at [358, 255] on icon "Mostrar/Ocultar" at bounding box center [356, 247] width 23 height 23
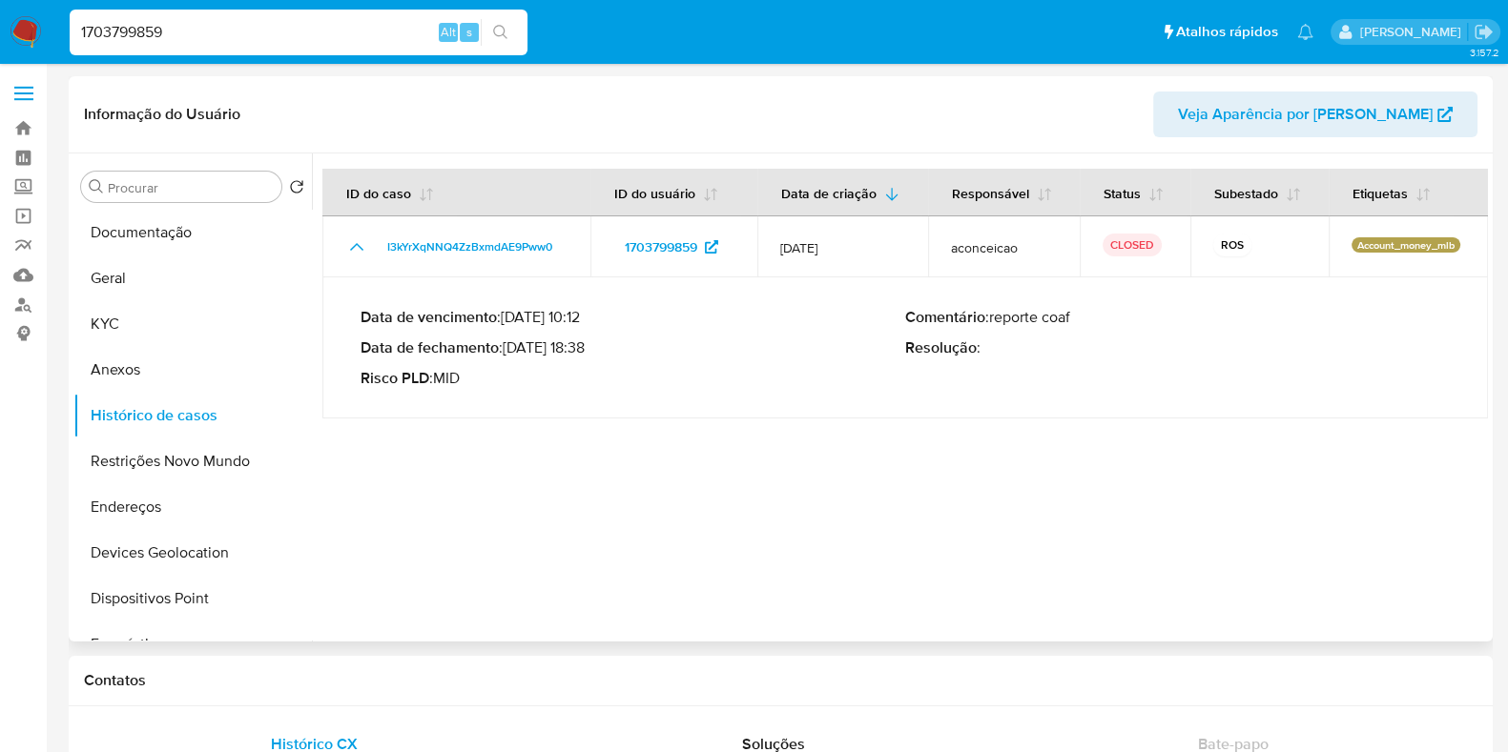
drag, startPoint x: 515, startPoint y: 348, endPoint x: 579, endPoint y: 345, distance: 64.0
click at [579, 345] on p "Data de fechamento : 09/04/2025 18:38" at bounding box center [632, 348] width 545 height 19
drag, startPoint x: 589, startPoint y: 350, endPoint x: 509, endPoint y: 351, distance: 80.1
click at [509, 351] on p "Data de fechamento : 09/04/2025 18:38" at bounding box center [632, 348] width 545 height 19
click at [293, 25] on input "1703799859" at bounding box center [299, 32] width 458 height 25
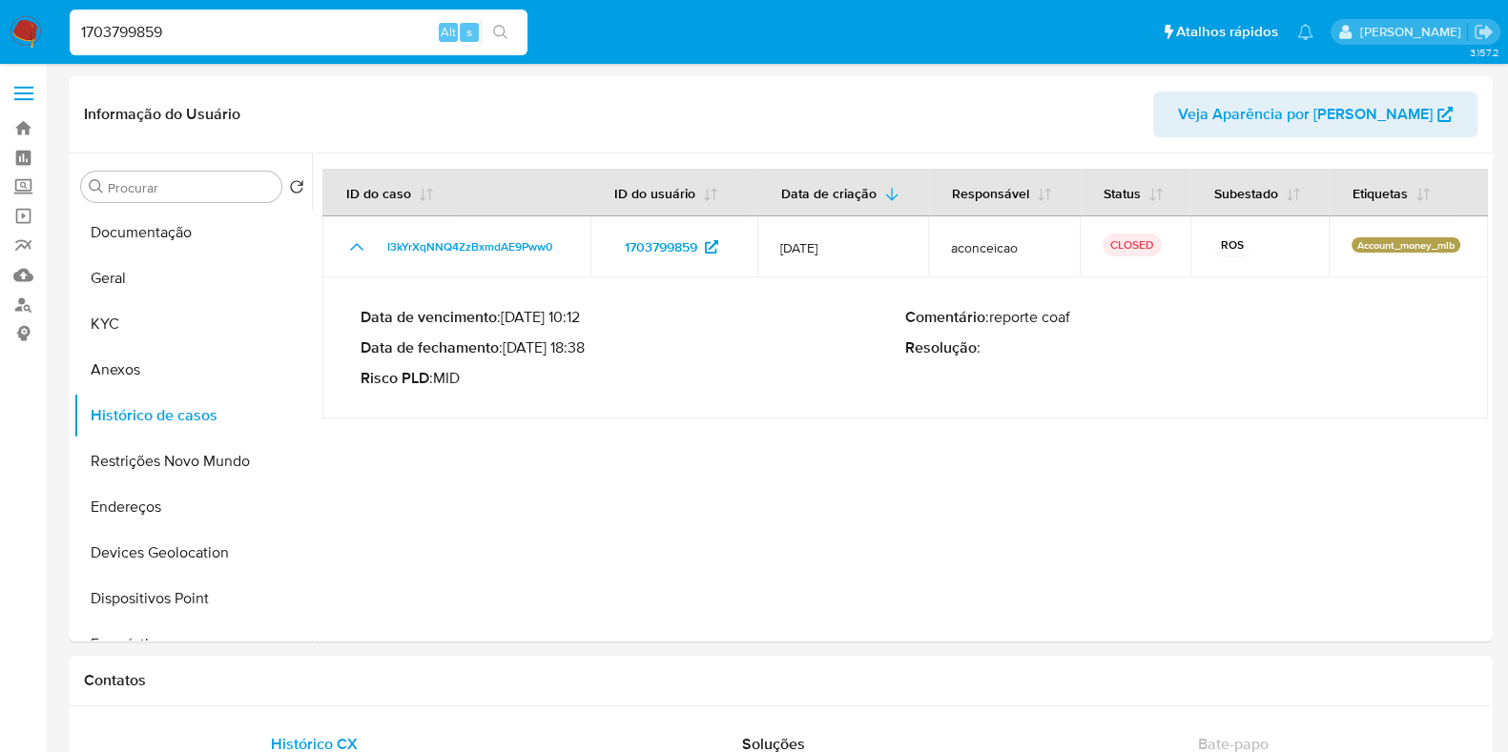
click at [293, 25] on input "1703799859" at bounding box center [299, 32] width 458 height 25
paste input "2259201397"
type input "2259201397"
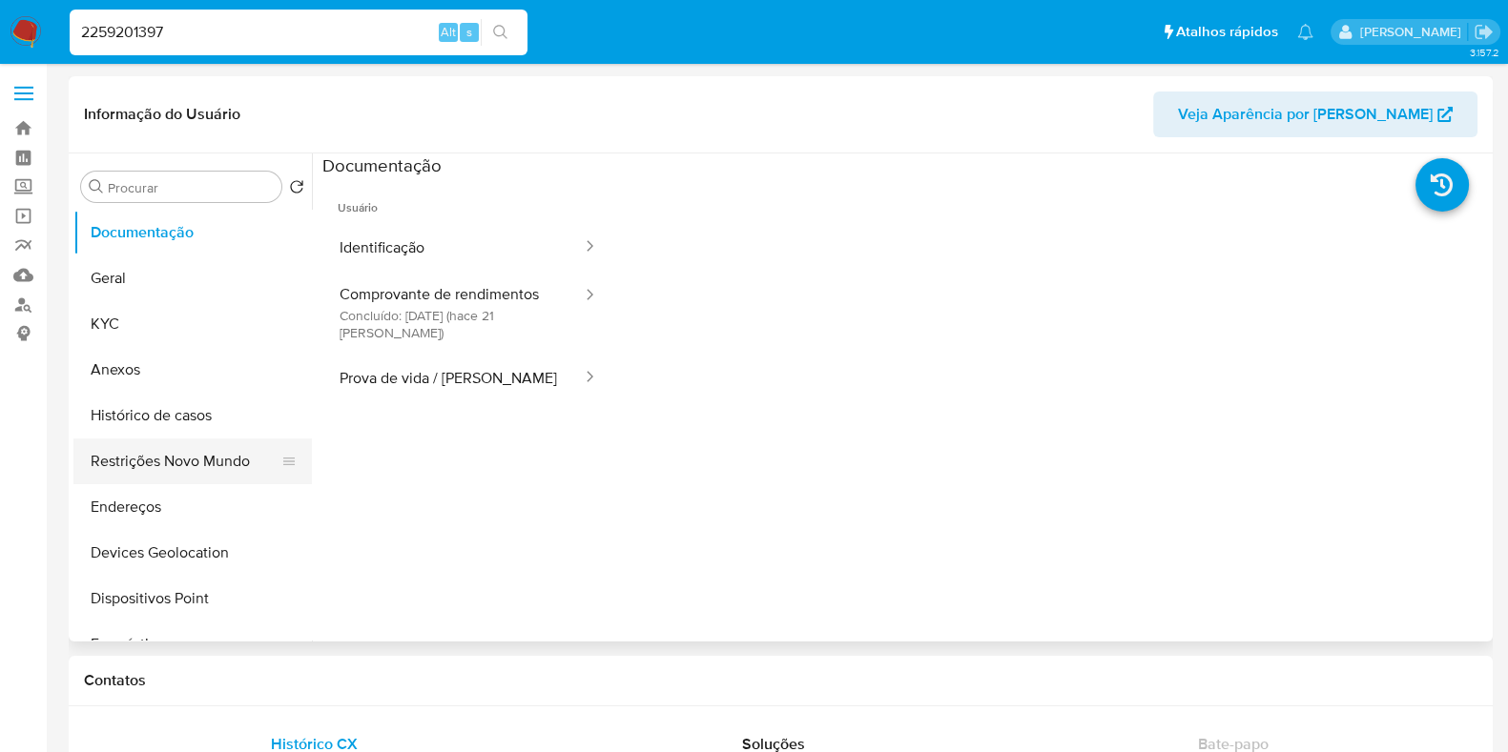
click at [173, 450] on button "Restrições Novo Mundo" at bounding box center [184, 462] width 223 height 46
select select "10"
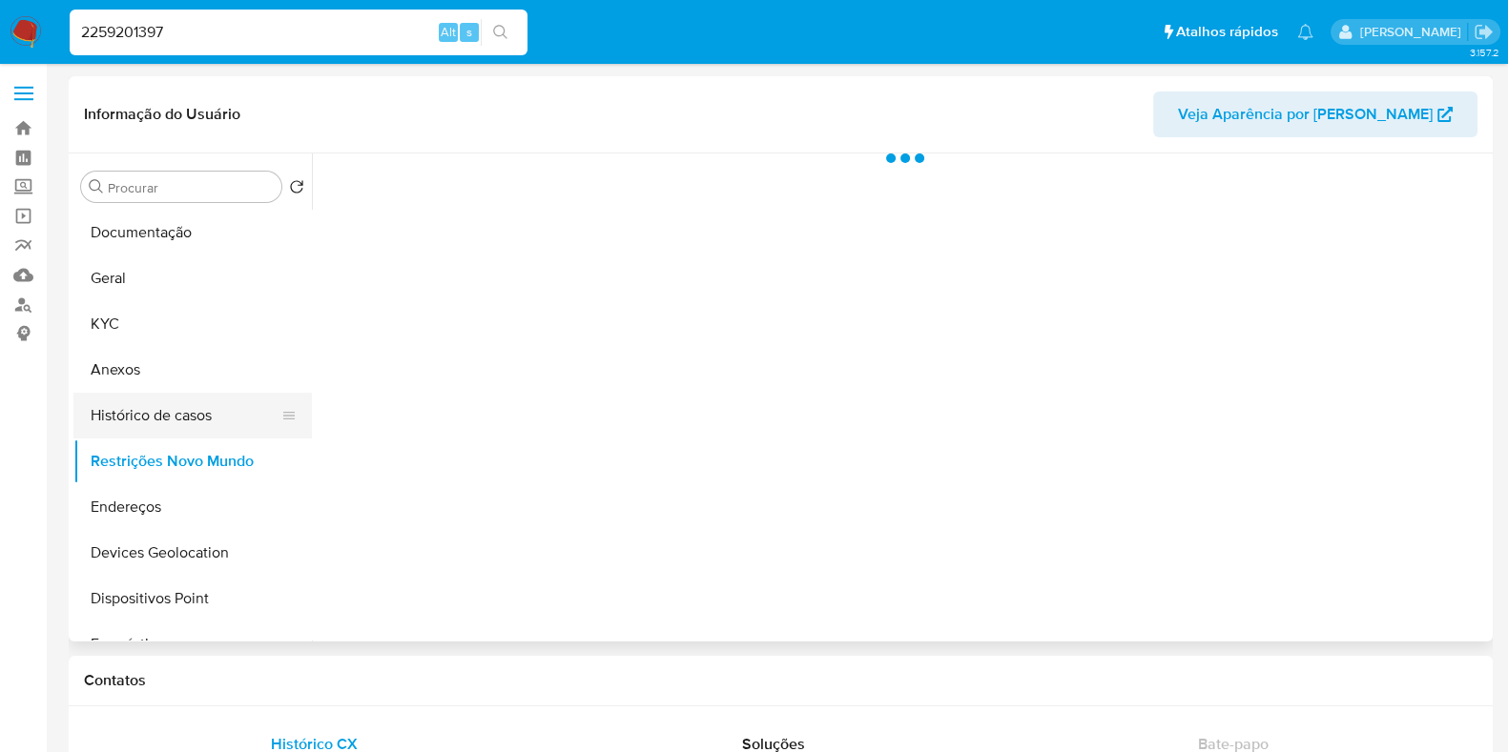
click at [177, 408] on button "Histórico de casos" at bounding box center [184, 416] width 223 height 46
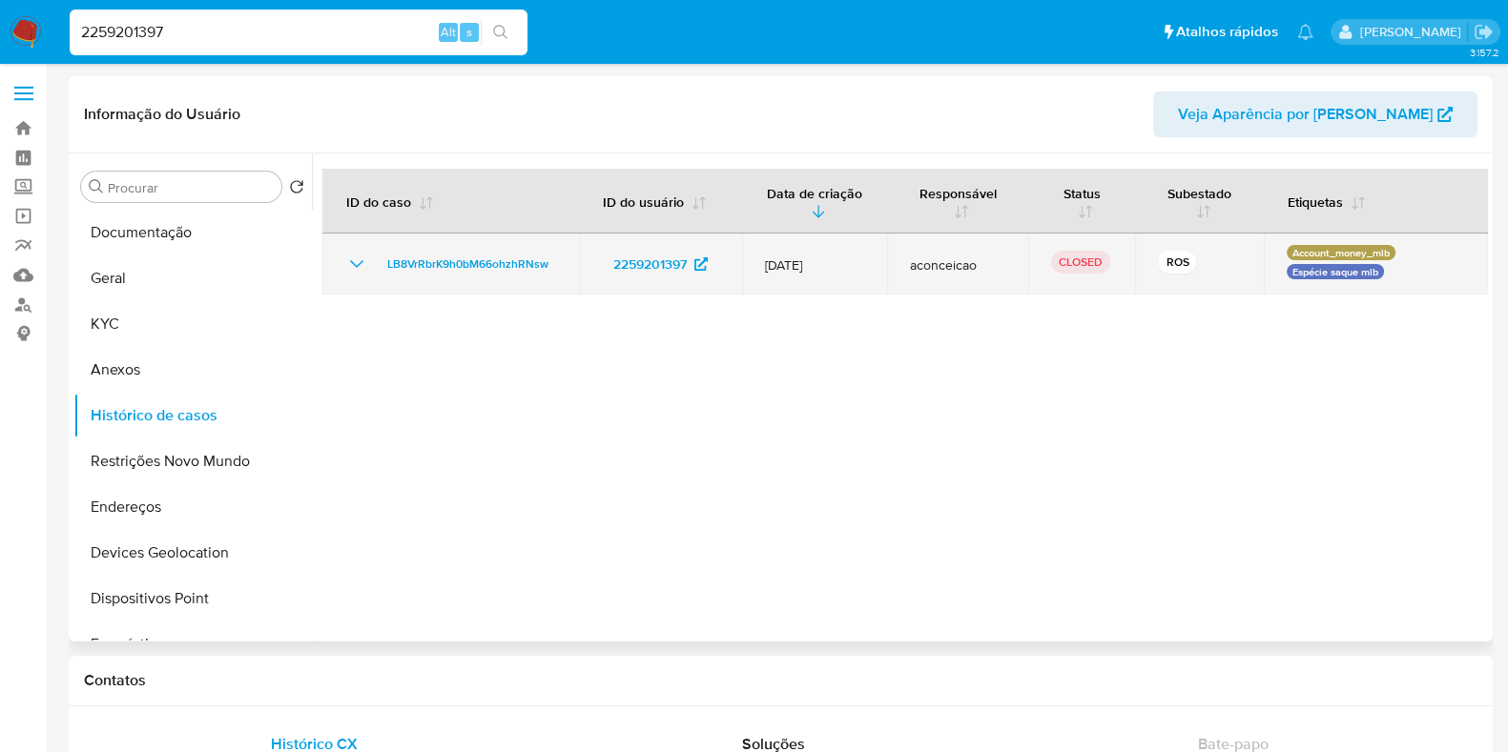
click at [360, 268] on icon "Mostrar/Ocultar" at bounding box center [356, 264] width 23 height 23
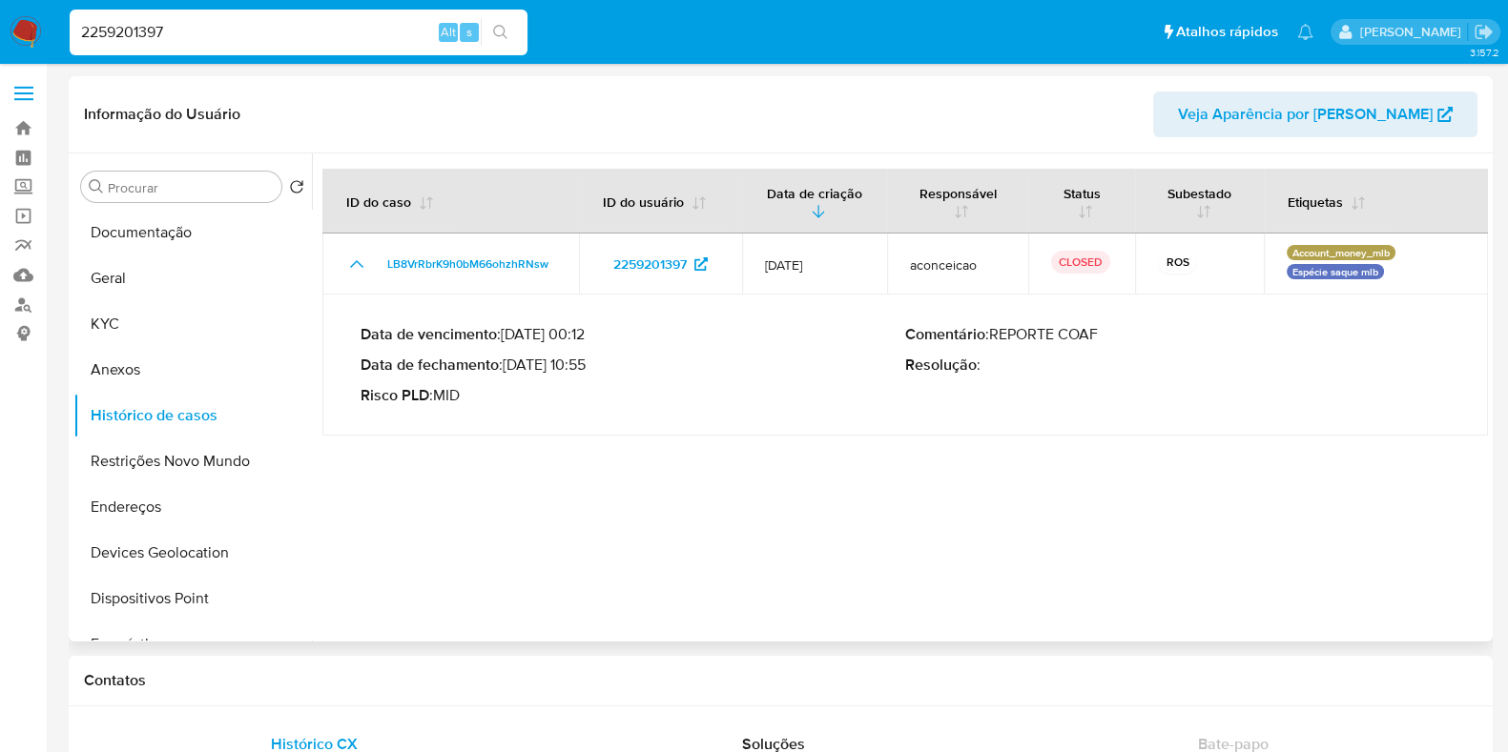
drag, startPoint x: 511, startPoint y: 360, endPoint x: 586, endPoint y: 368, distance: 74.9
click at [586, 368] on p "Data de fechamento : 14/07/2025 10:55" at bounding box center [632, 365] width 545 height 19
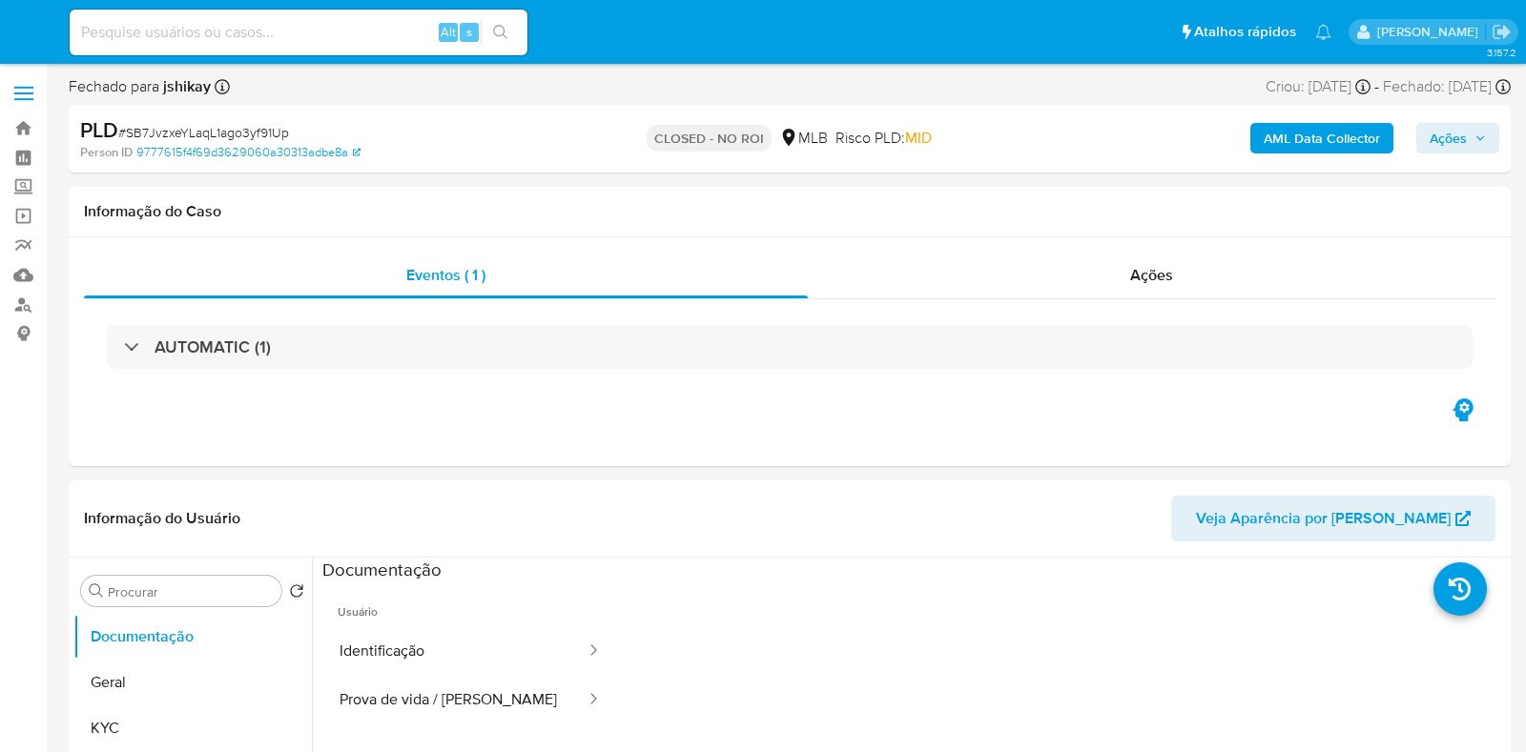
select select "10"
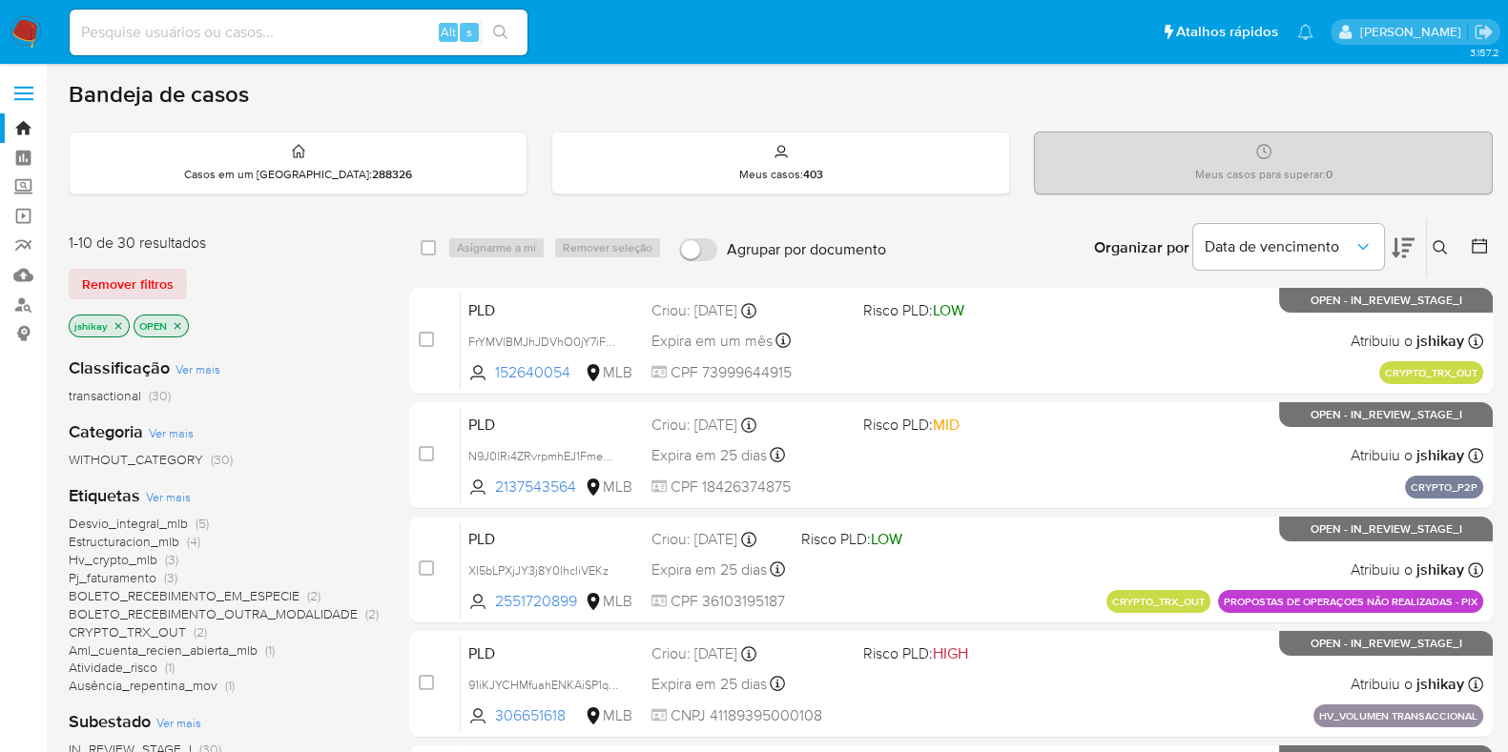
click at [290, 40] on input at bounding box center [299, 32] width 458 height 25
paste input "1297567044"
type input "1297567044"
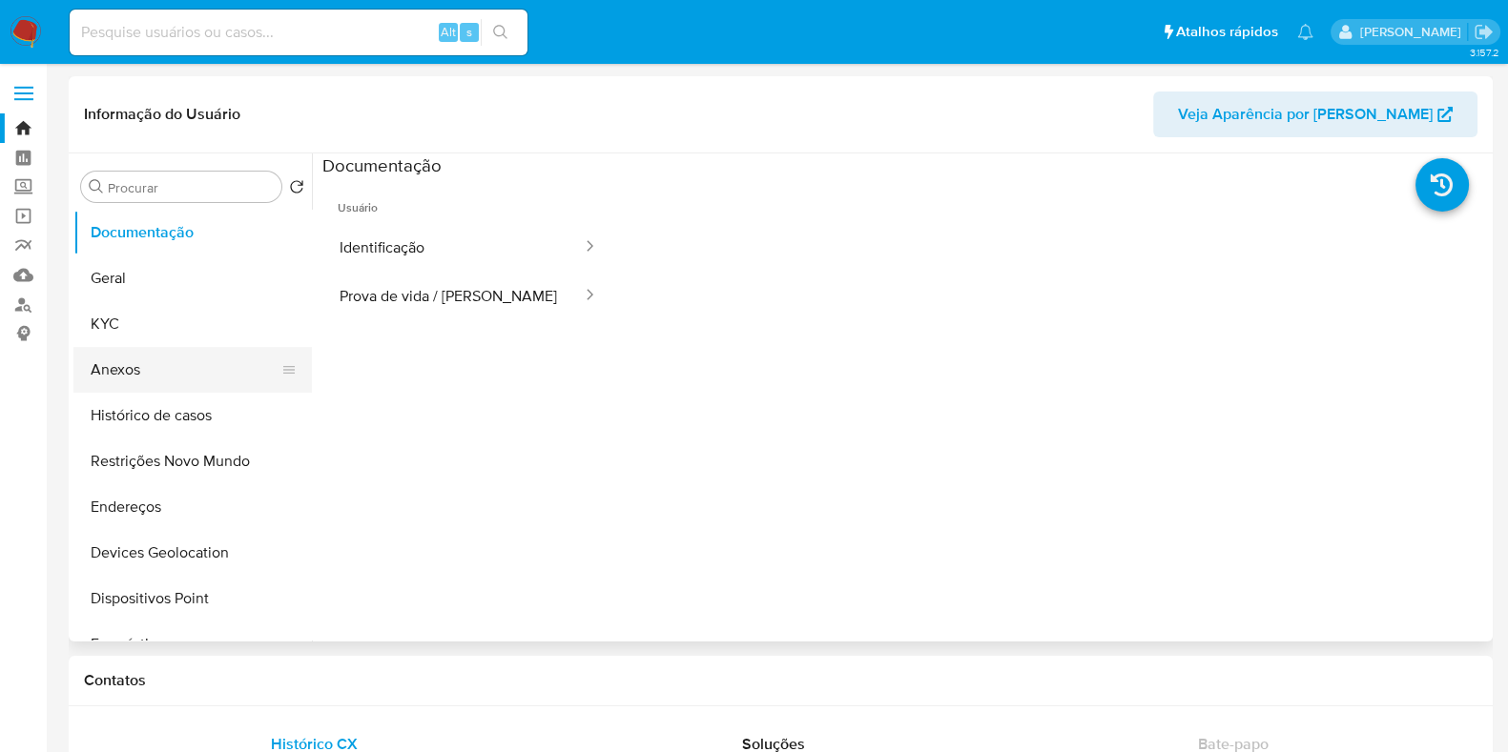
select select "10"
click at [123, 404] on button "Histórico de casos" at bounding box center [184, 416] width 223 height 46
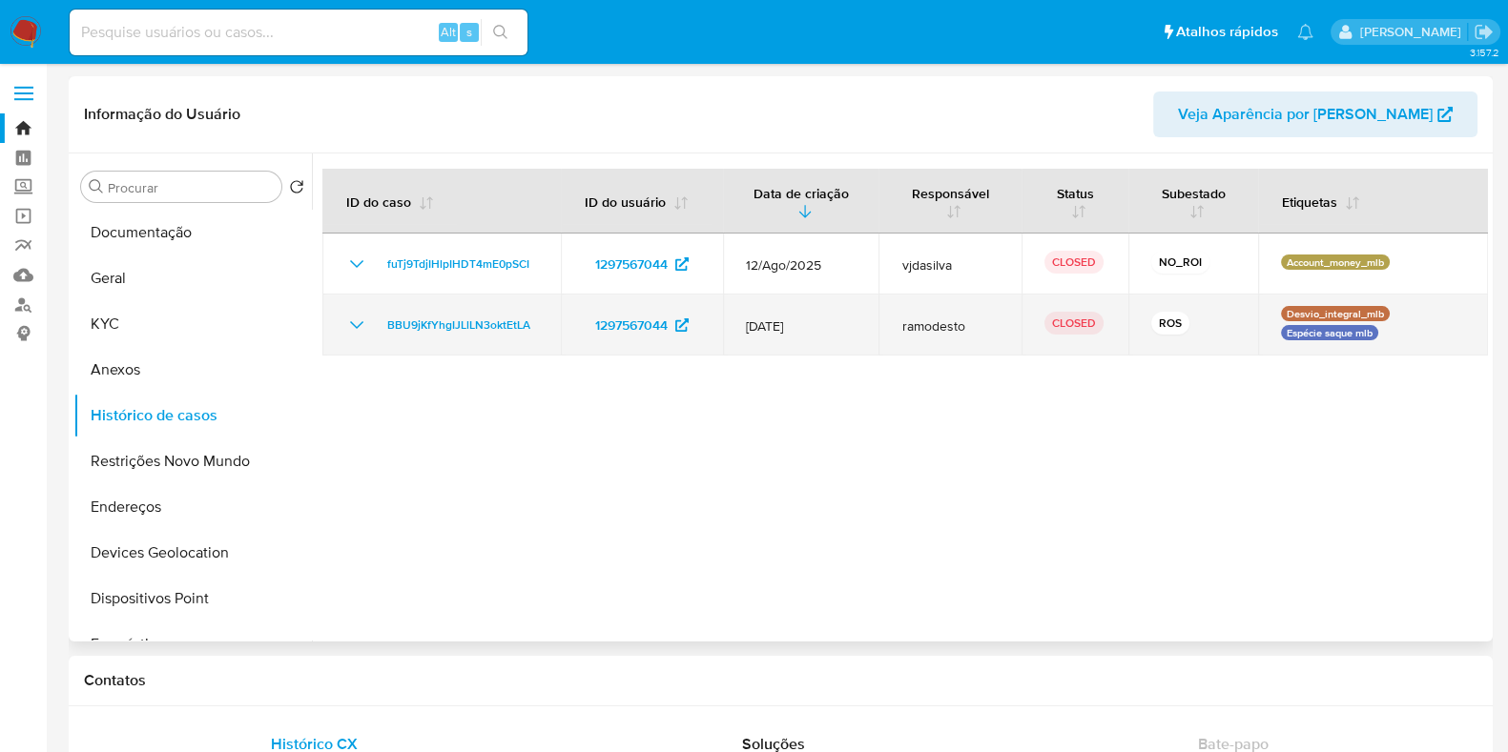
click at [358, 319] on icon "Mostrar/Ocultar" at bounding box center [356, 325] width 23 height 23
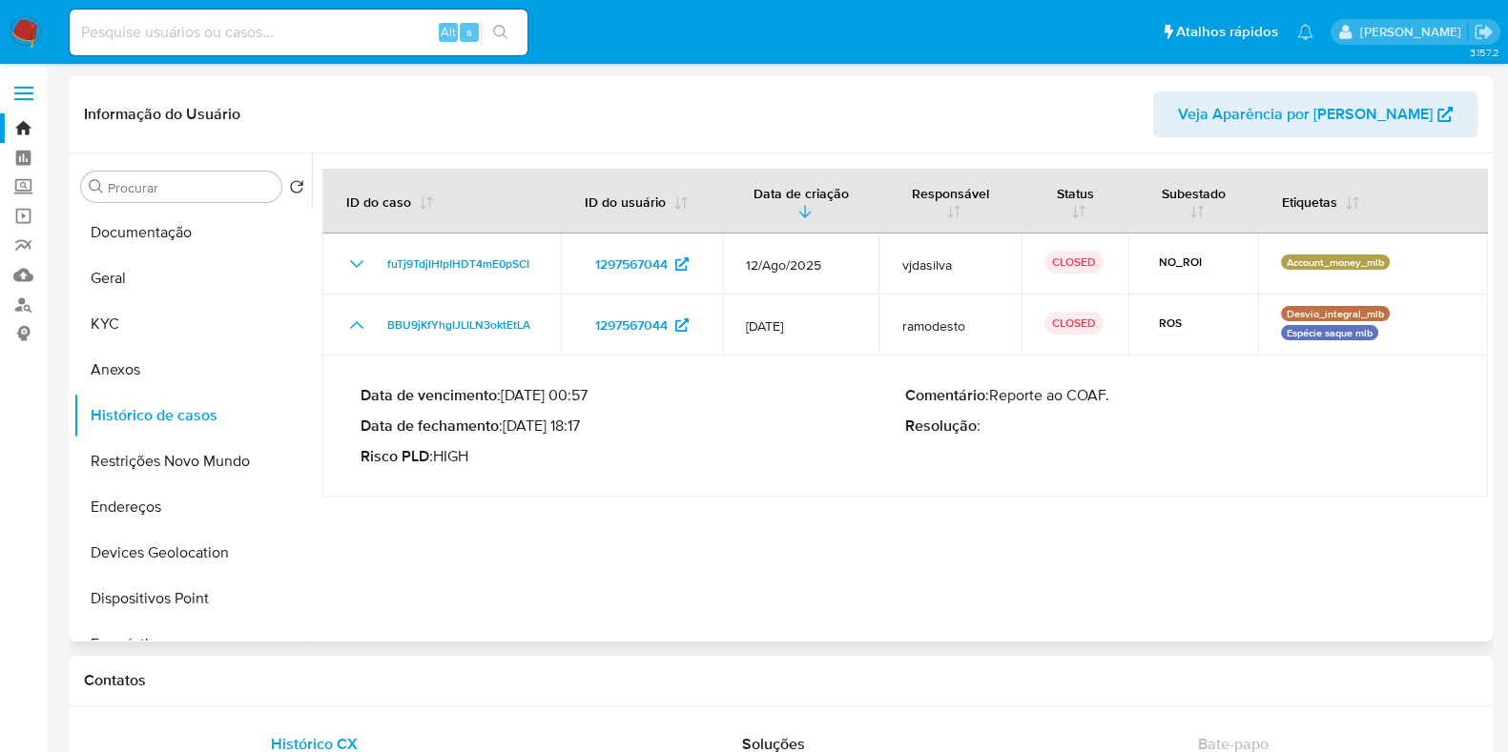
drag, startPoint x: 511, startPoint y: 426, endPoint x: 588, endPoint y: 424, distance: 77.3
click at [588, 424] on p "Data de fechamento : 21/08/2025 18:17" at bounding box center [632, 426] width 545 height 19
click at [224, 44] on input at bounding box center [299, 32] width 458 height 25
paste input "2095951553"
type input "2095951553"
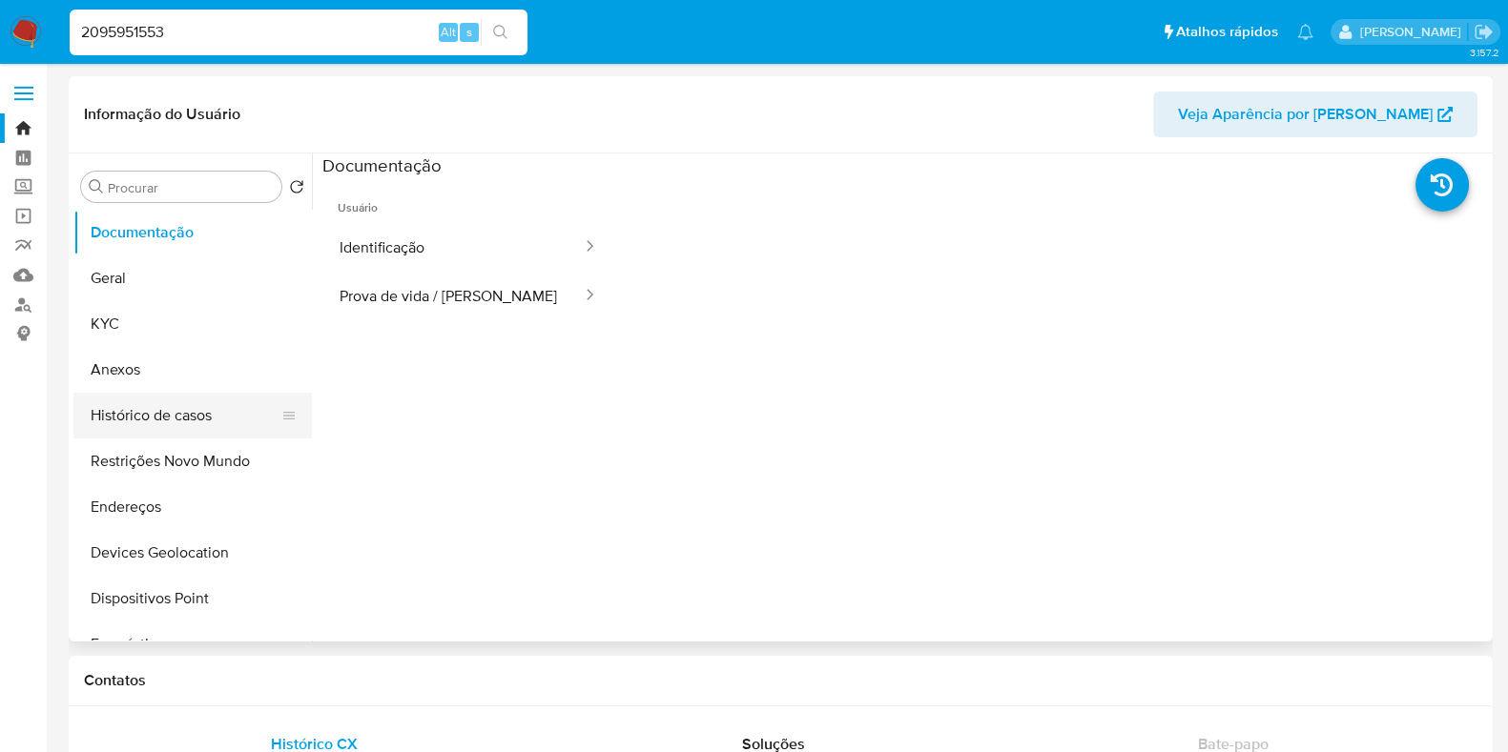
click at [162, 418] on button "Histórico de casos" at bounding box center [184, 416] width 223 height 46
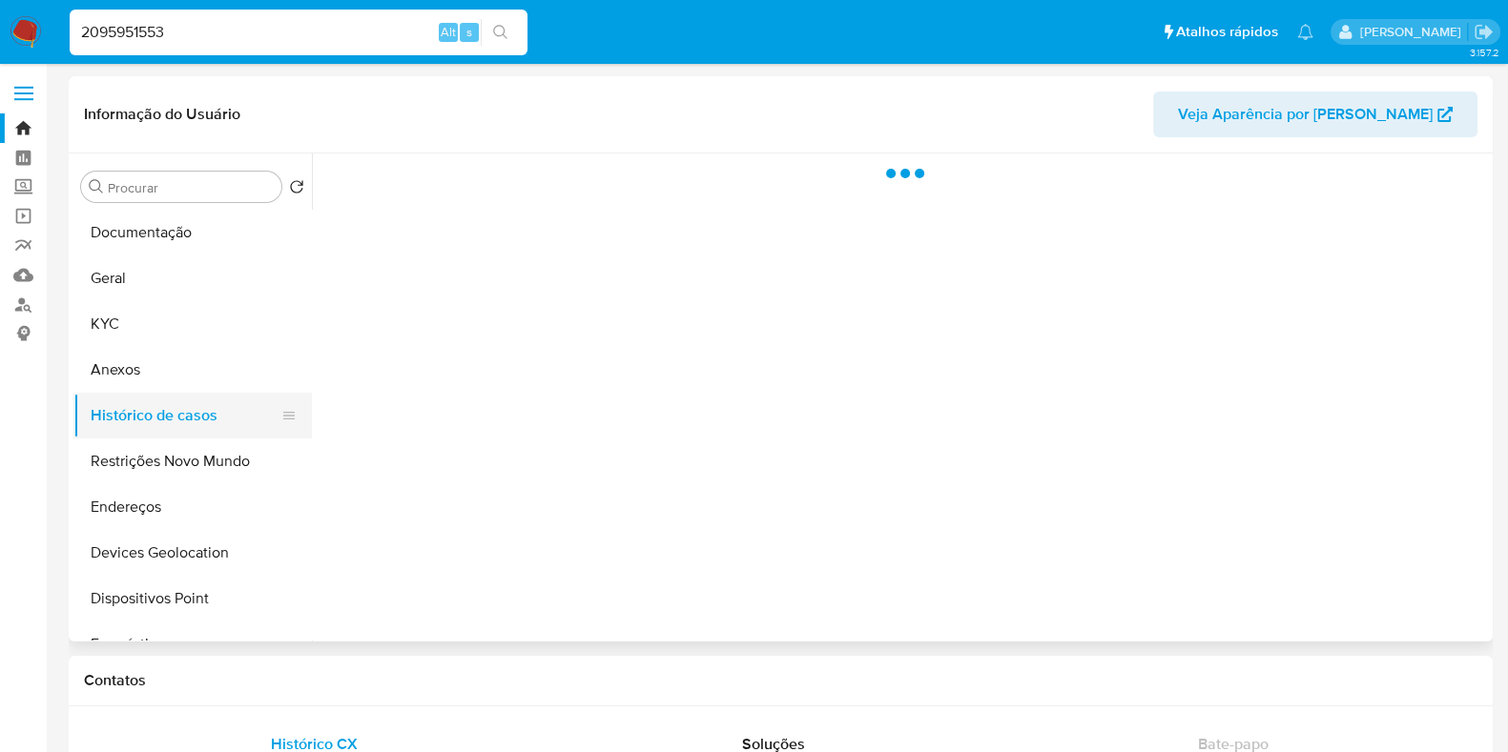
select select "10"
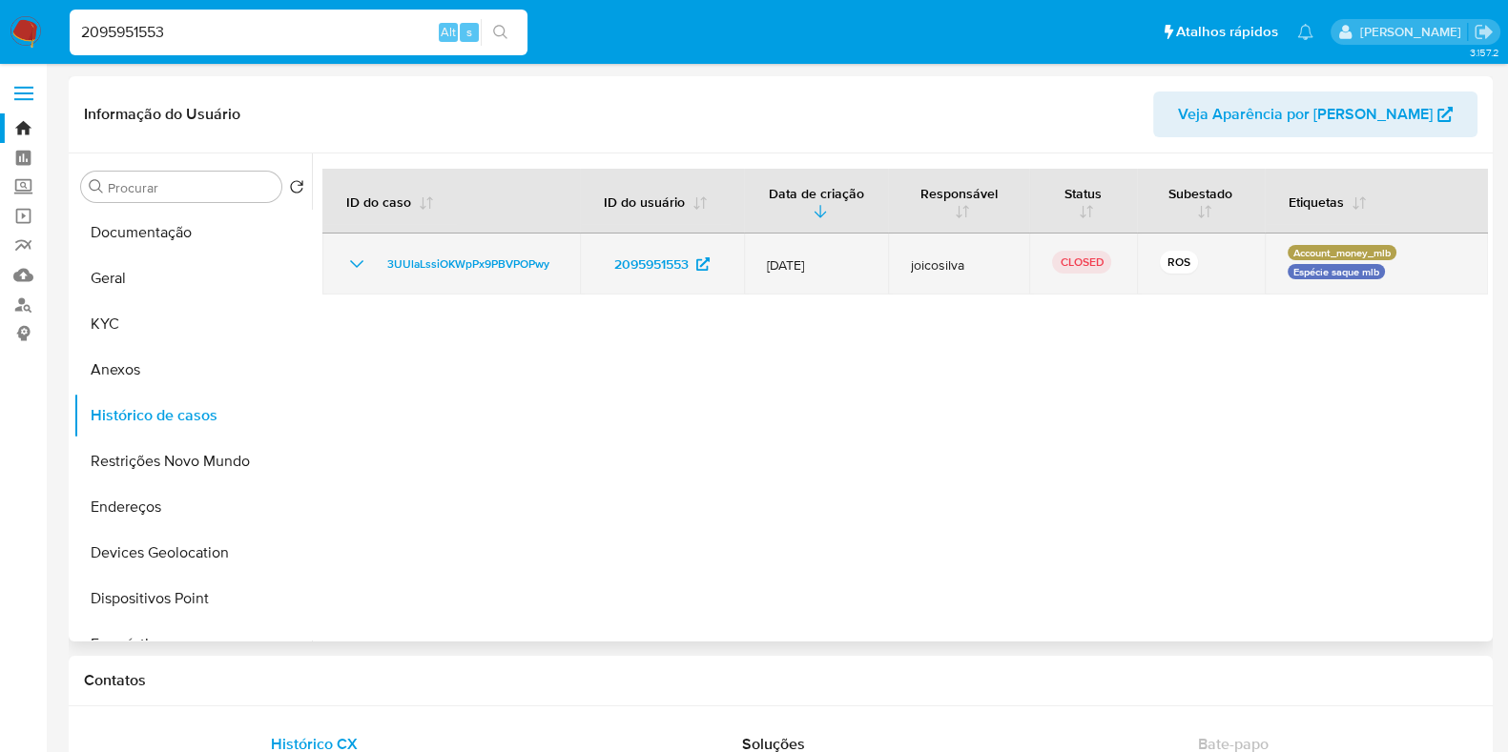
click at [363, 259] on icon "Mostrar/Ocultar" at bounding box center [356, 264] width 23 height 23
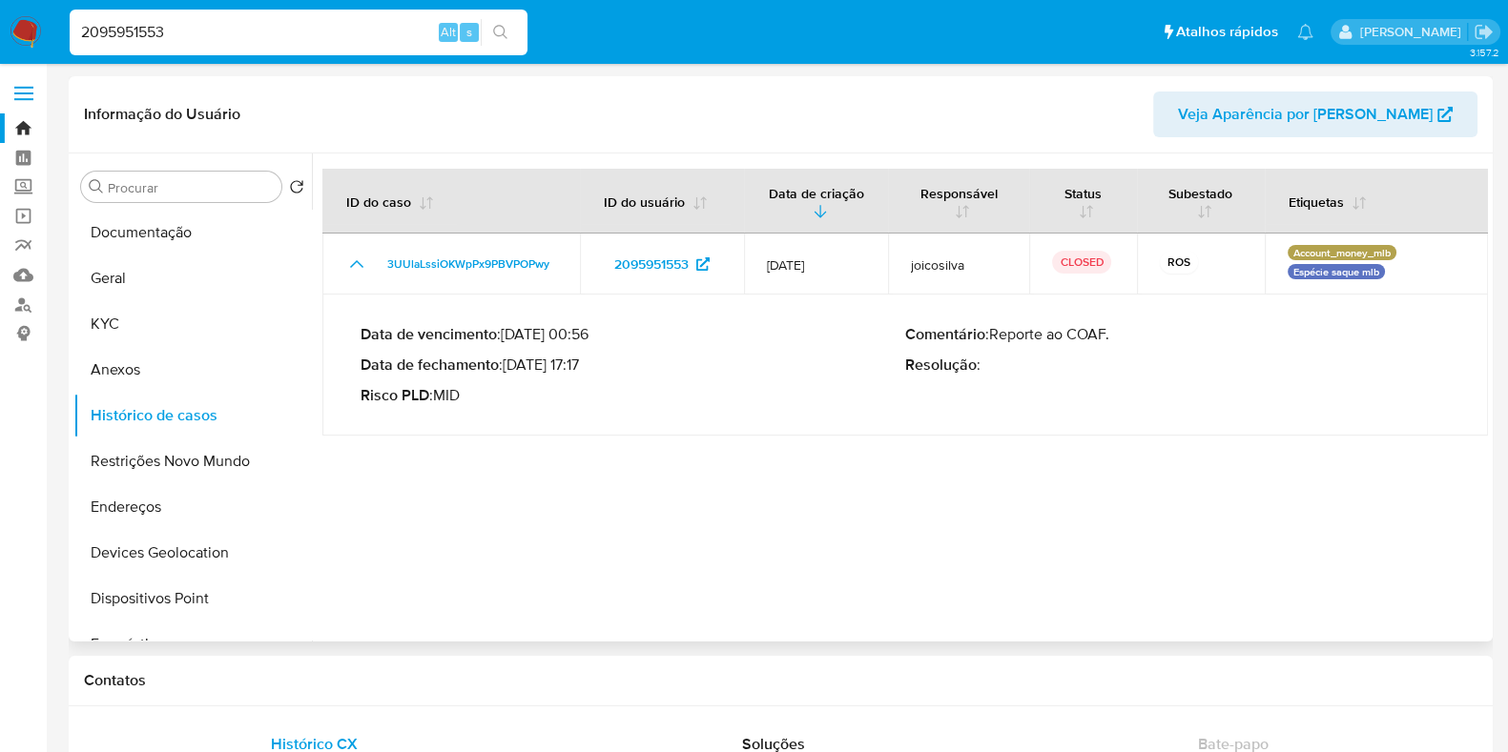
drag, startPoint x: 515, startPoint y: 364, endPoint x: 588, endPoint y: 365, distance: 73.4
click at [588, 365] on p "Data de fechamento : 05/08/2025 17:17" at bounding box center [632, 365] width 545 height 19
click at [590, 365] on p "Data de fechamento : 05/08/2025 17:17" at bounding box center [632, 365] width 545 height 19
drag, startPoint x: 590, startPoint y: 365, endPoint x: 513, endPoint y: 365, distance: 77.2
click at [513, 365] on p "Data de fechamento : 05/08/2025 17:17" at bounding box center [632, 365] width 545 height 19
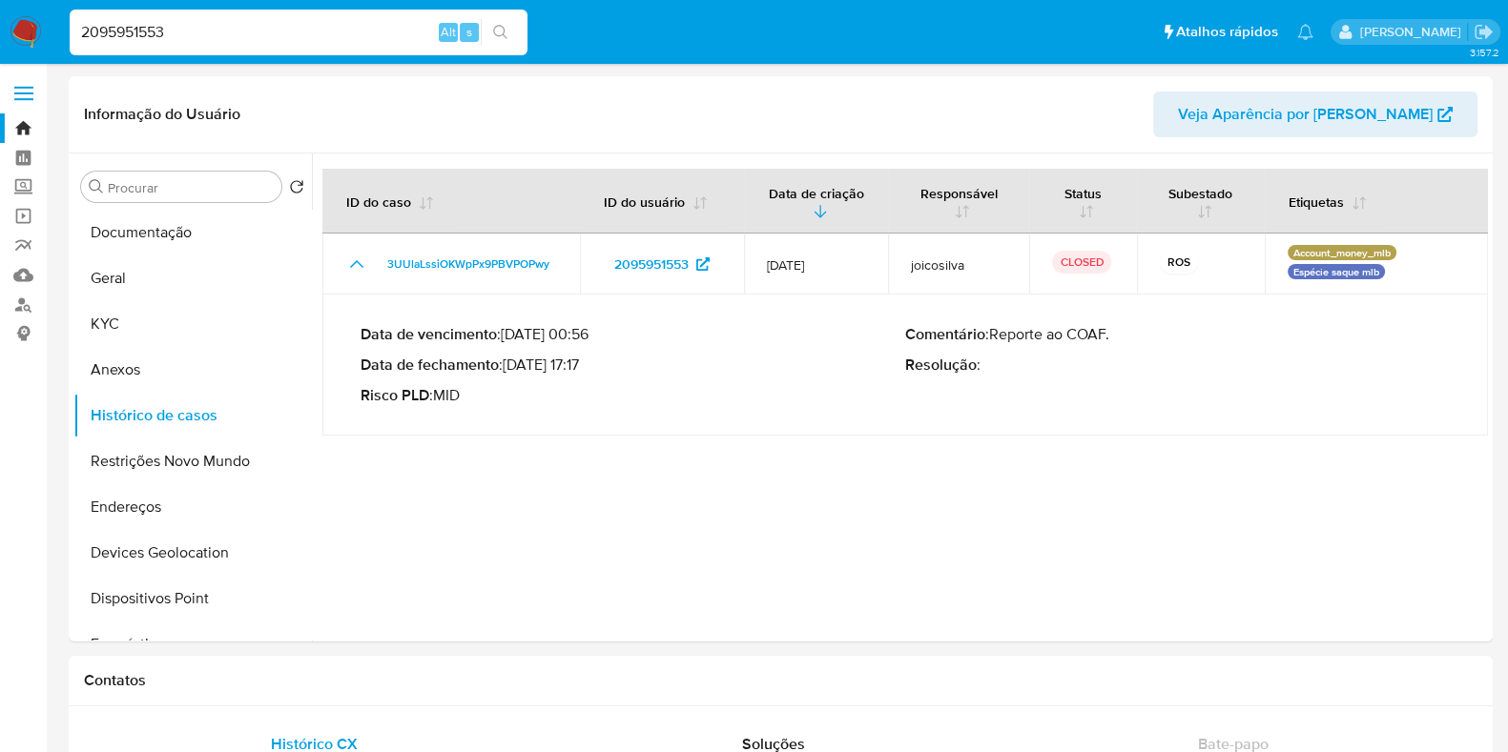
click at [208, 35] on input "2095951553" at bounding box center [299, 32] width 458 height 25
click at [207, 35] on input "2095951553" at bounding box center [299, 32] width 458 height 25
paste input "1656675897"
type input "1656675897"
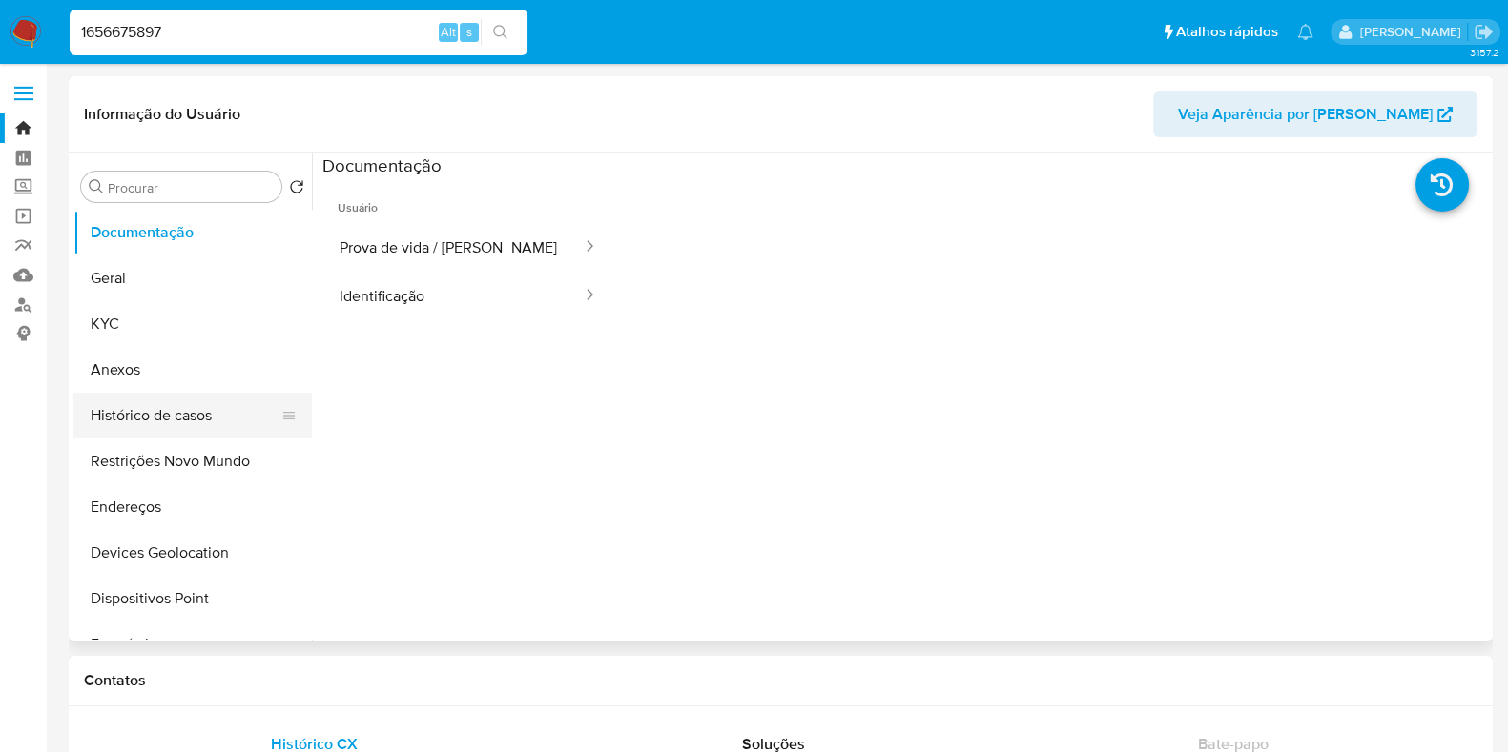
click at [110, 417] on button "Histórico de casos" at bounding box center [184, 416] width 223 height 46
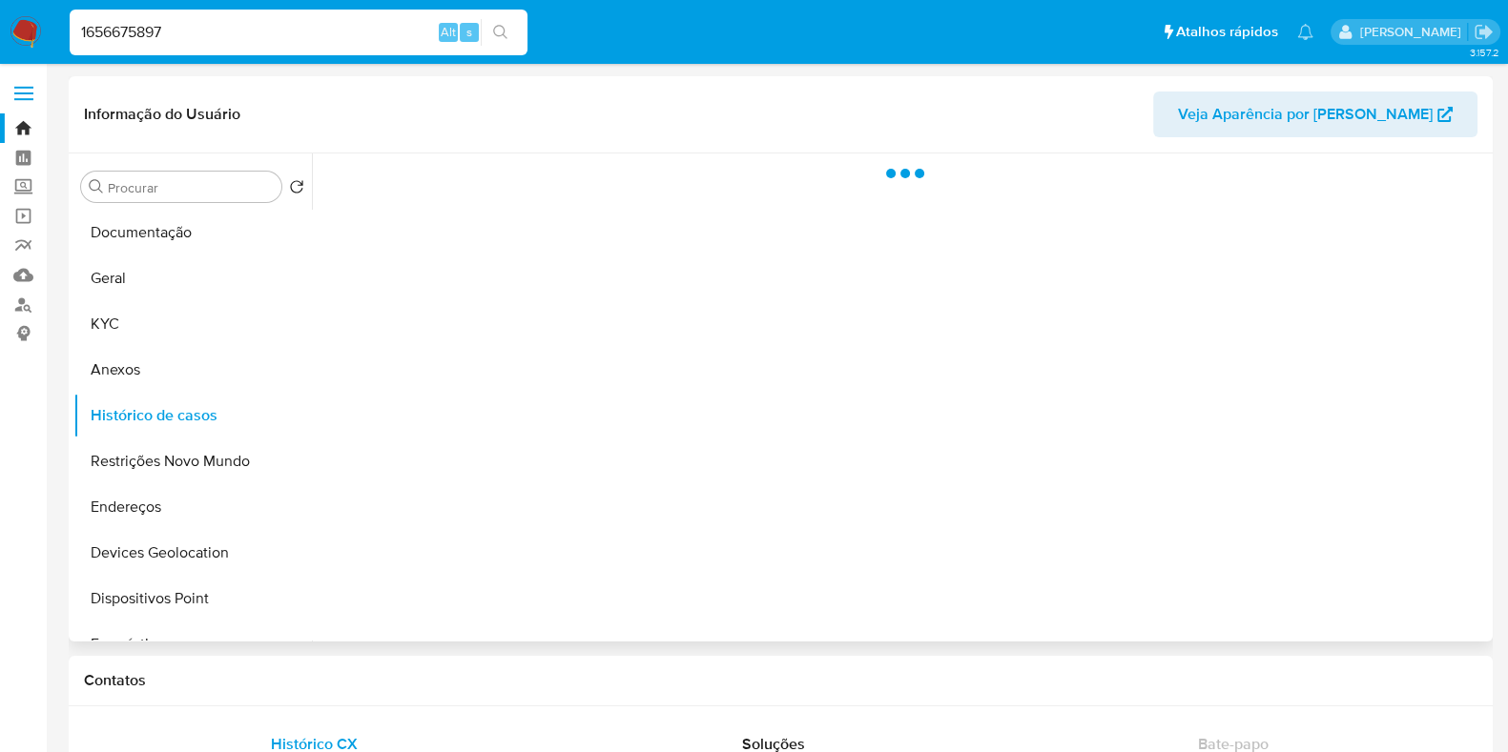
select select "10"
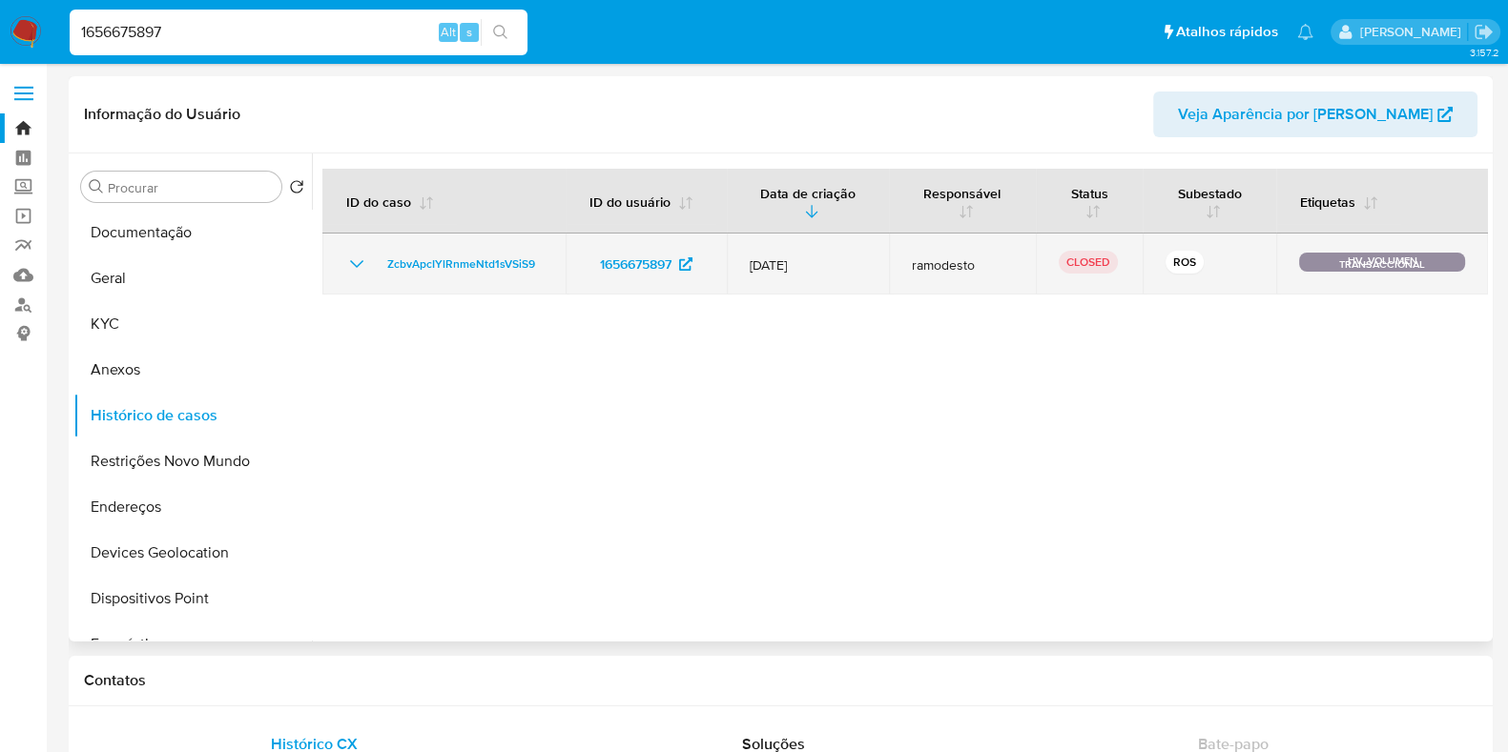
click at [348, 264] on icon "Mostrar/Ocultar" at bounding box center [356, 264] width 23 height 23
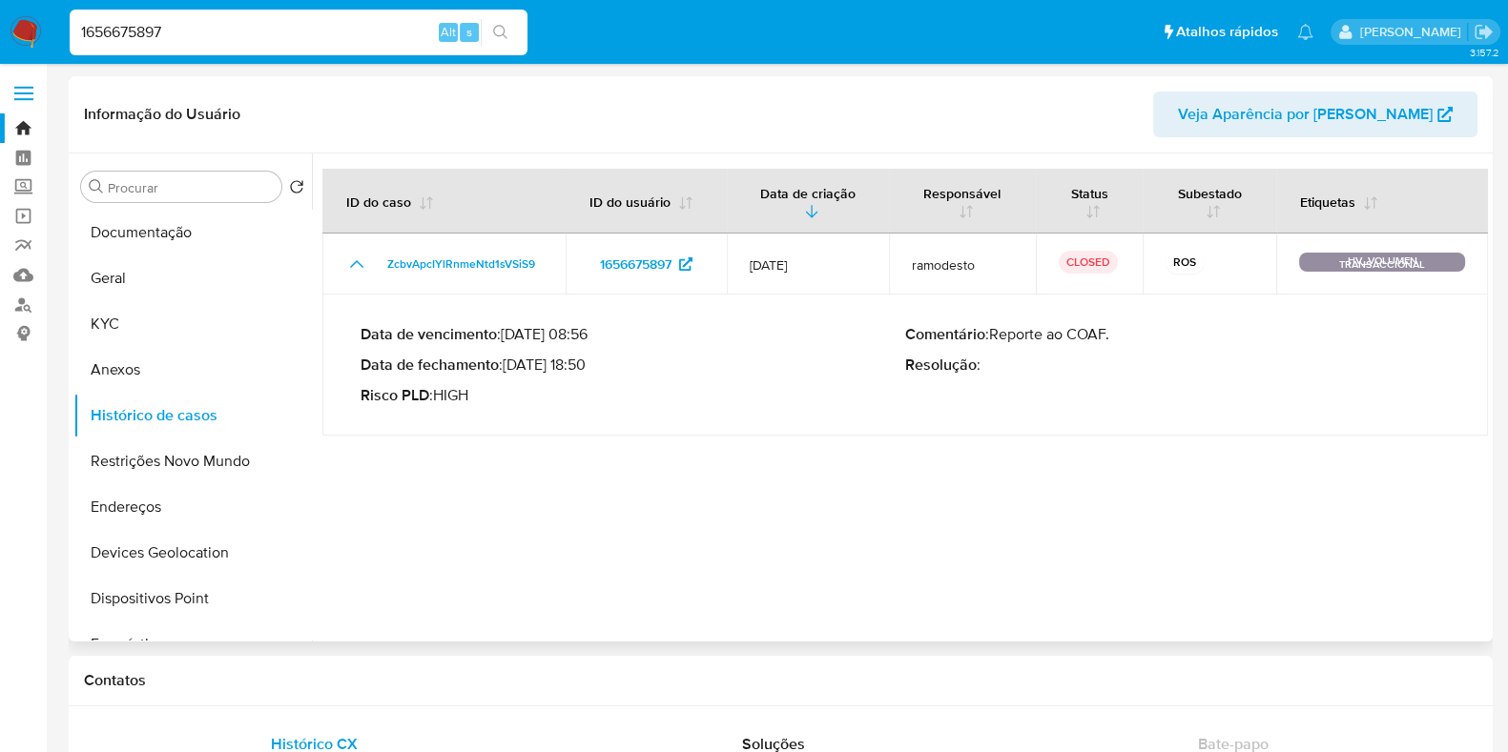
drag, startPoint x: 514, startPoint y: 367, endPoint x: 588, endPoint y: 366, distance: 74.4
click at [588, 366] on p "Data de fechamento : 30/07/2025 18:50" at bounding box center [632, 365] width 545 height 19
click at [27, 41] on img at bounding box center [26, 32] width 32 height 32
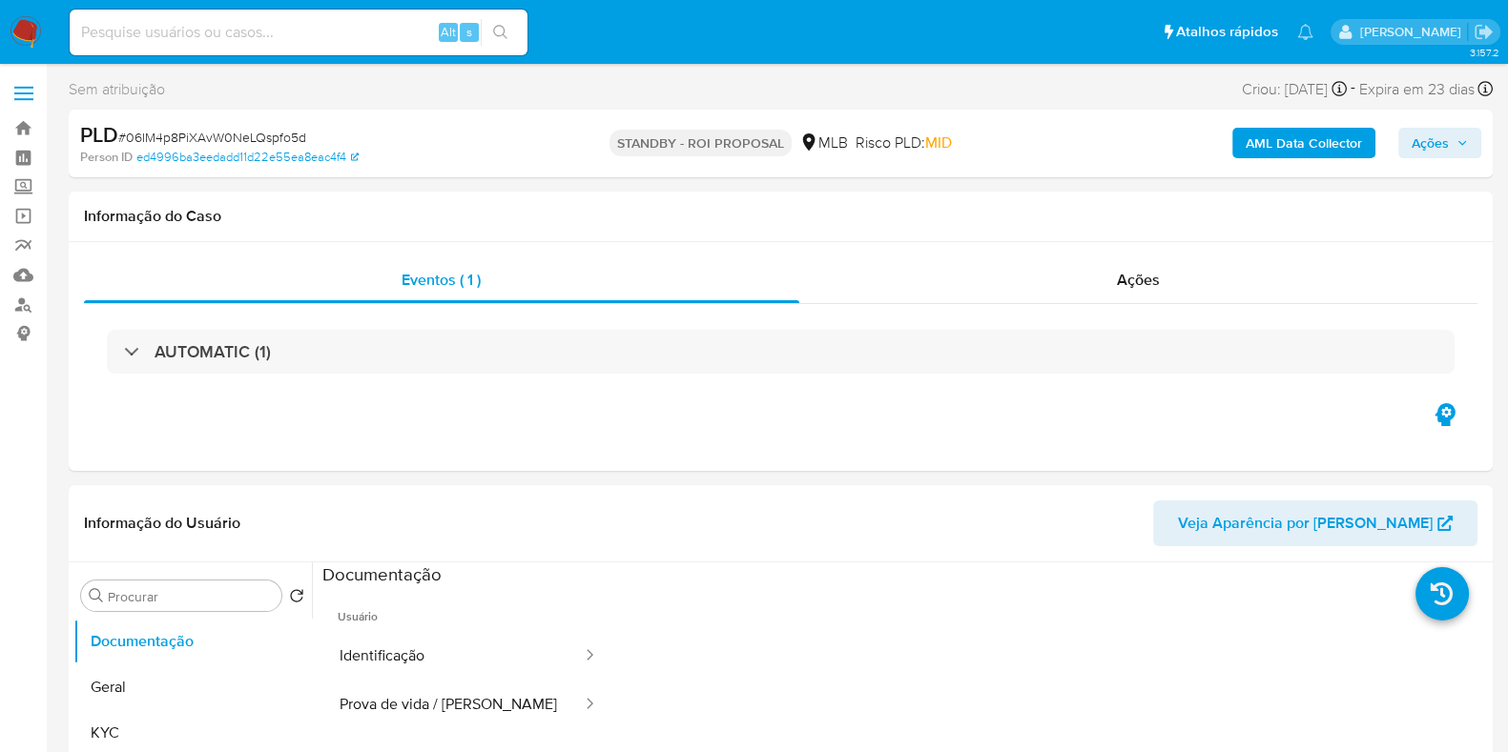
select select "10"
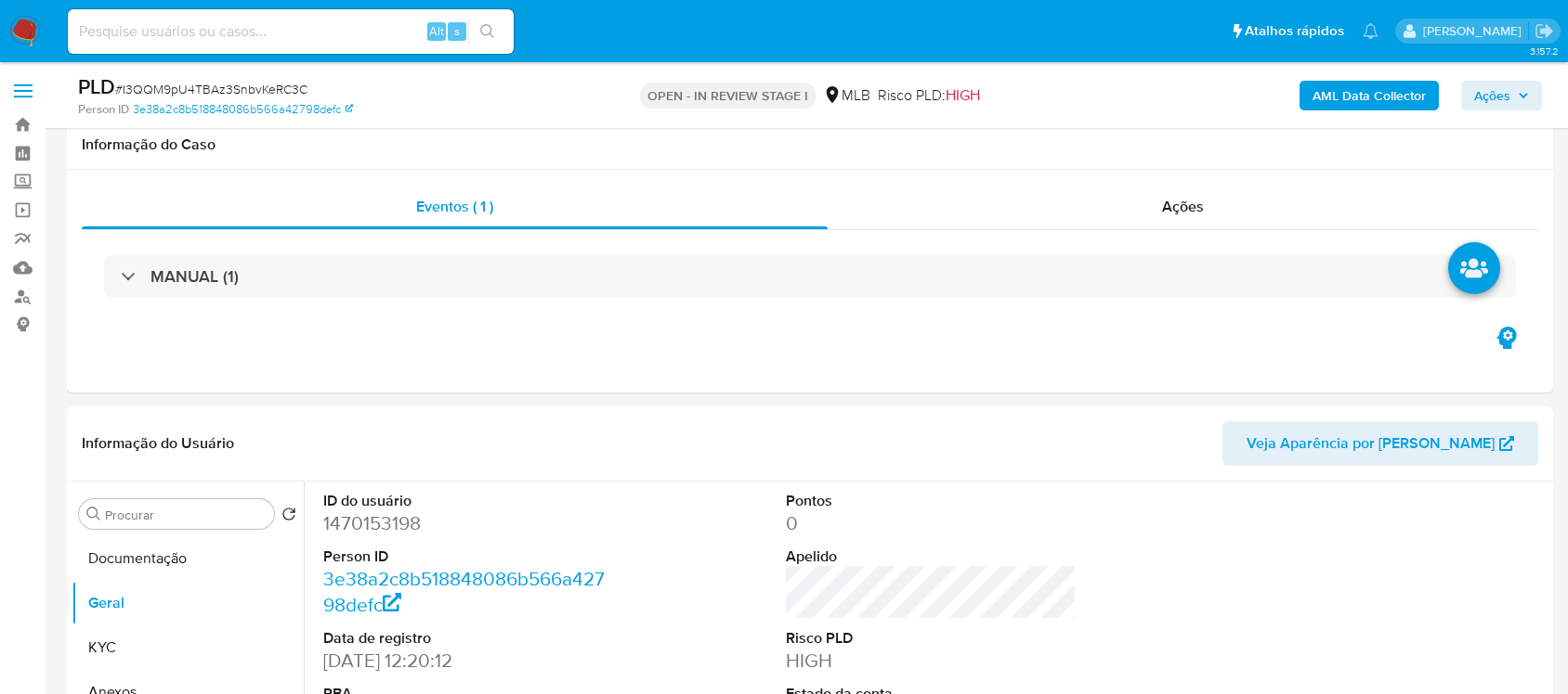
scroll to position [2089, 0]
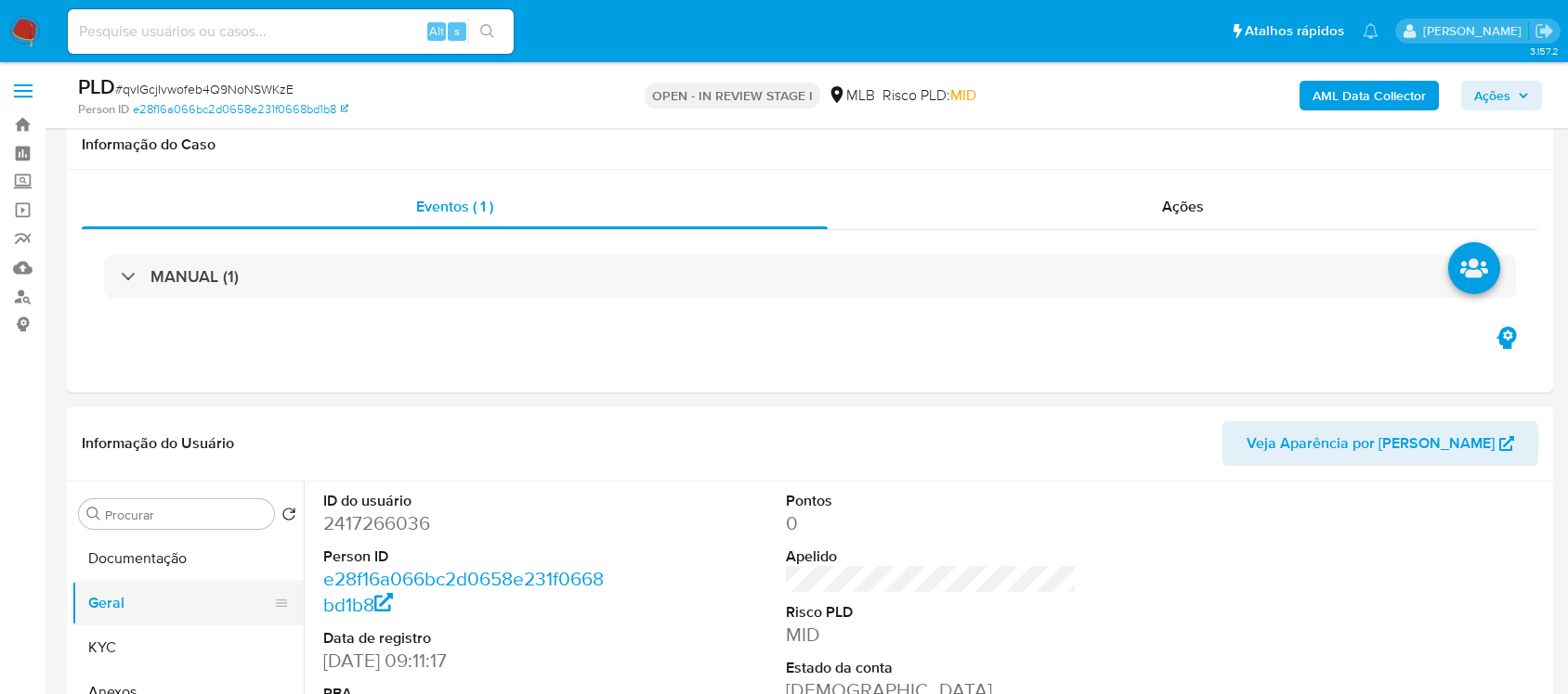
scroll to position [348, 0]
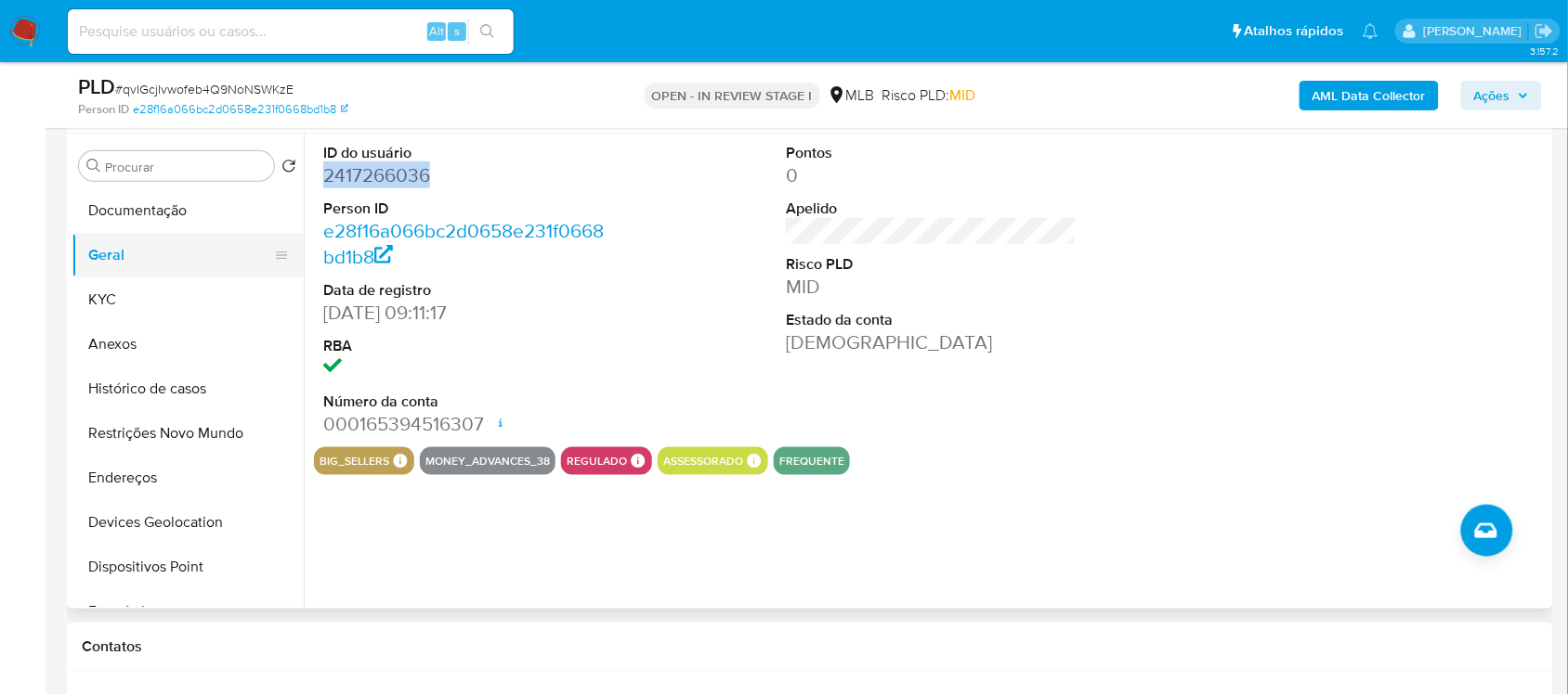
click at [166, 237] on button "Geral" at bounding box center [179, 255] width 217 height 45
click at [170, 210] on button "Documentação" at bounding box center [179, 211] width 217 height 45
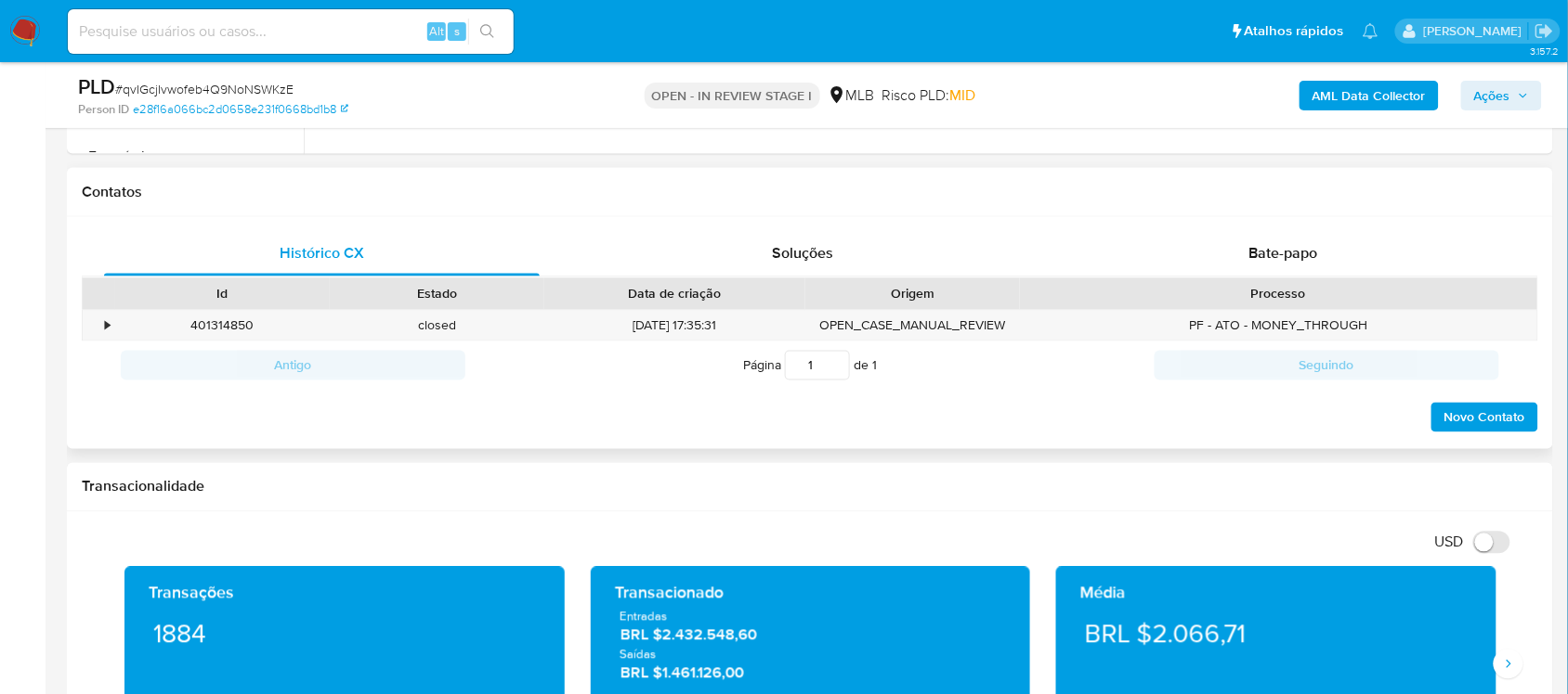
scroll to position [812, 0]
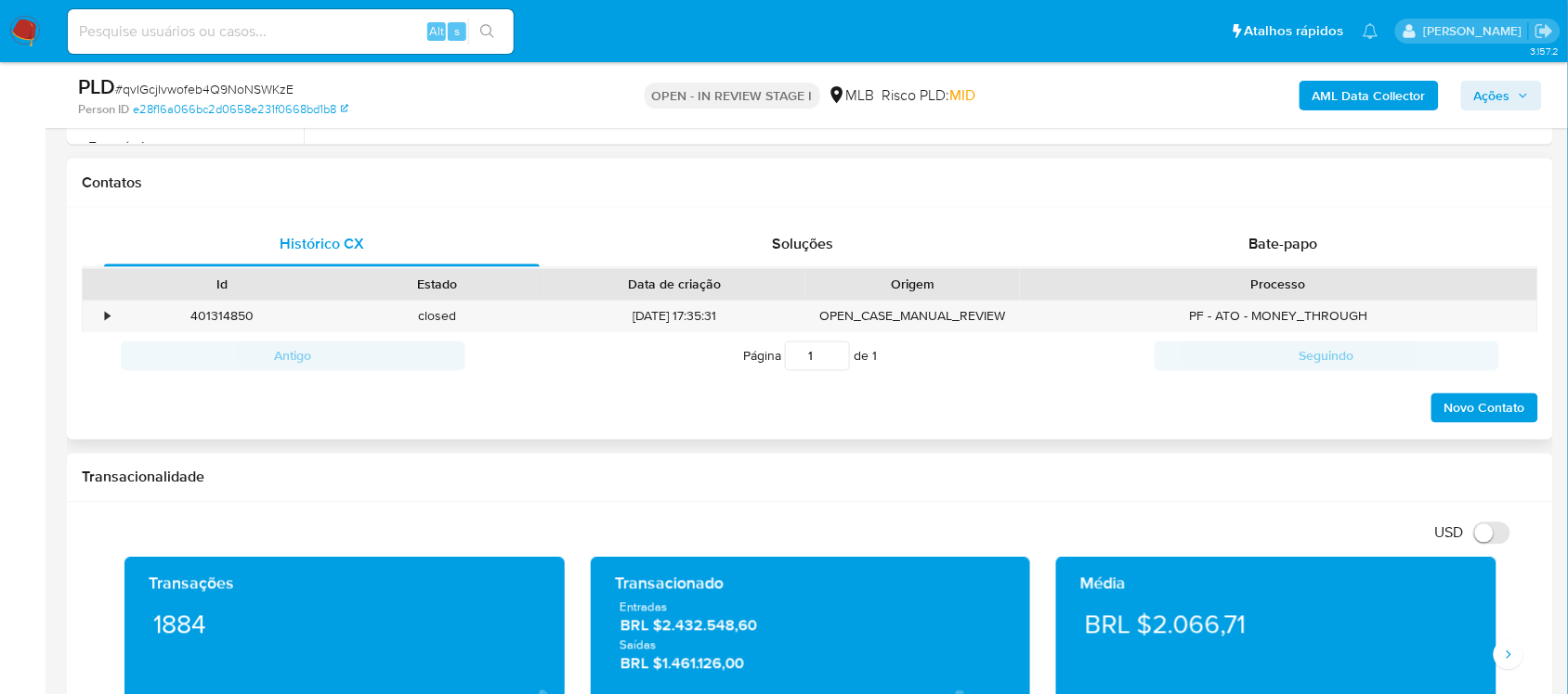
click at [1150, 274] on div "Processo" at bounding box center [1278, 285] width 517 height 31
click at [1150, 237] on div "Bate-papo" at bounding box center [1283, 245] width 435 height 45
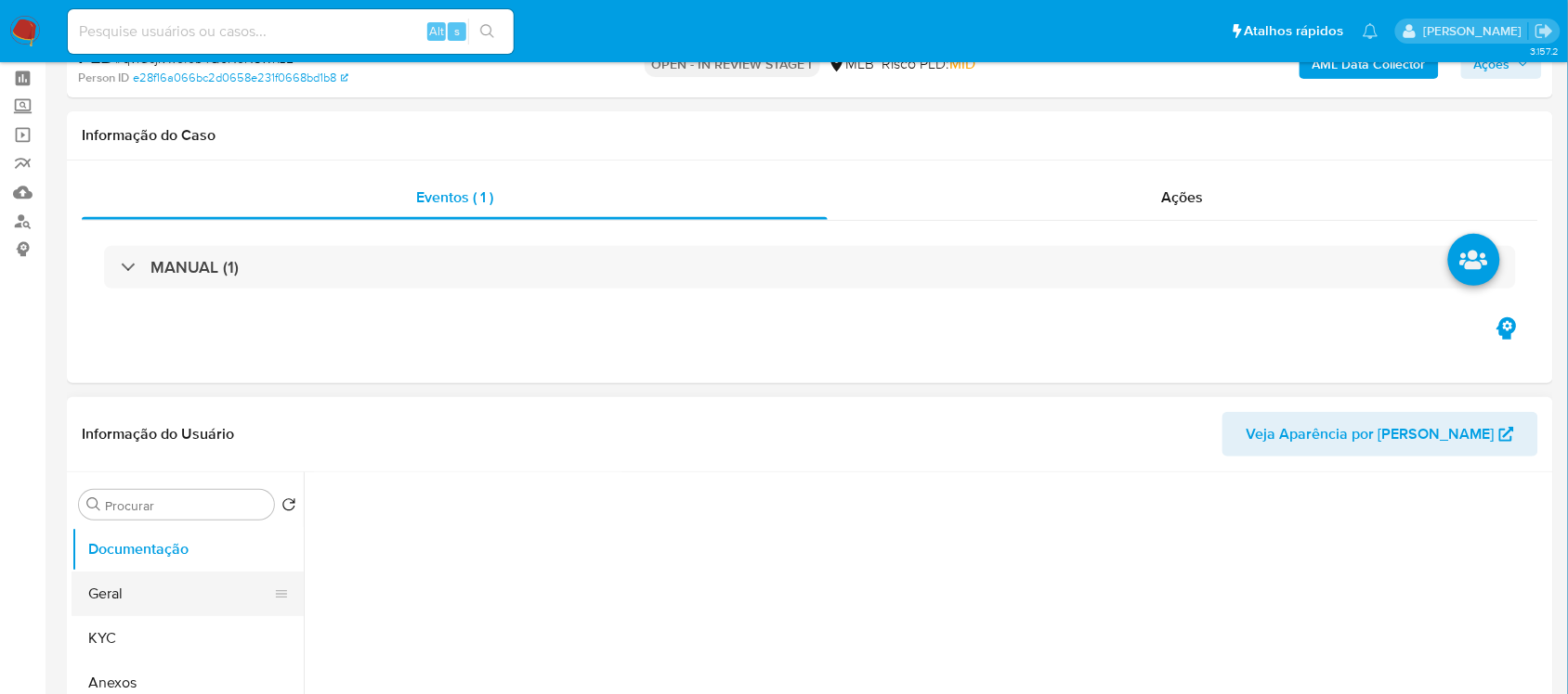
scroll to position [116, 0]
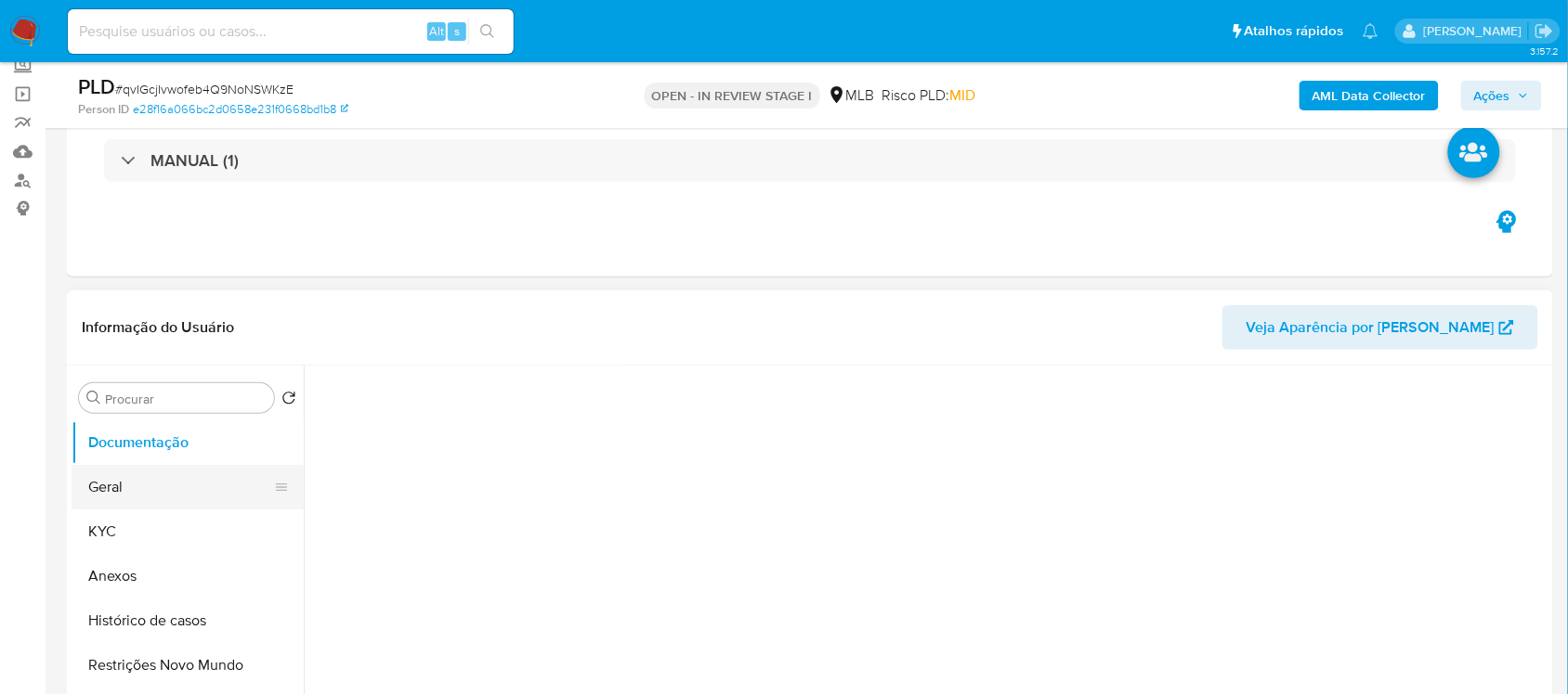
click at [170, 481] on button "Geral" at bounding box center [179, 488] width 217 height 45
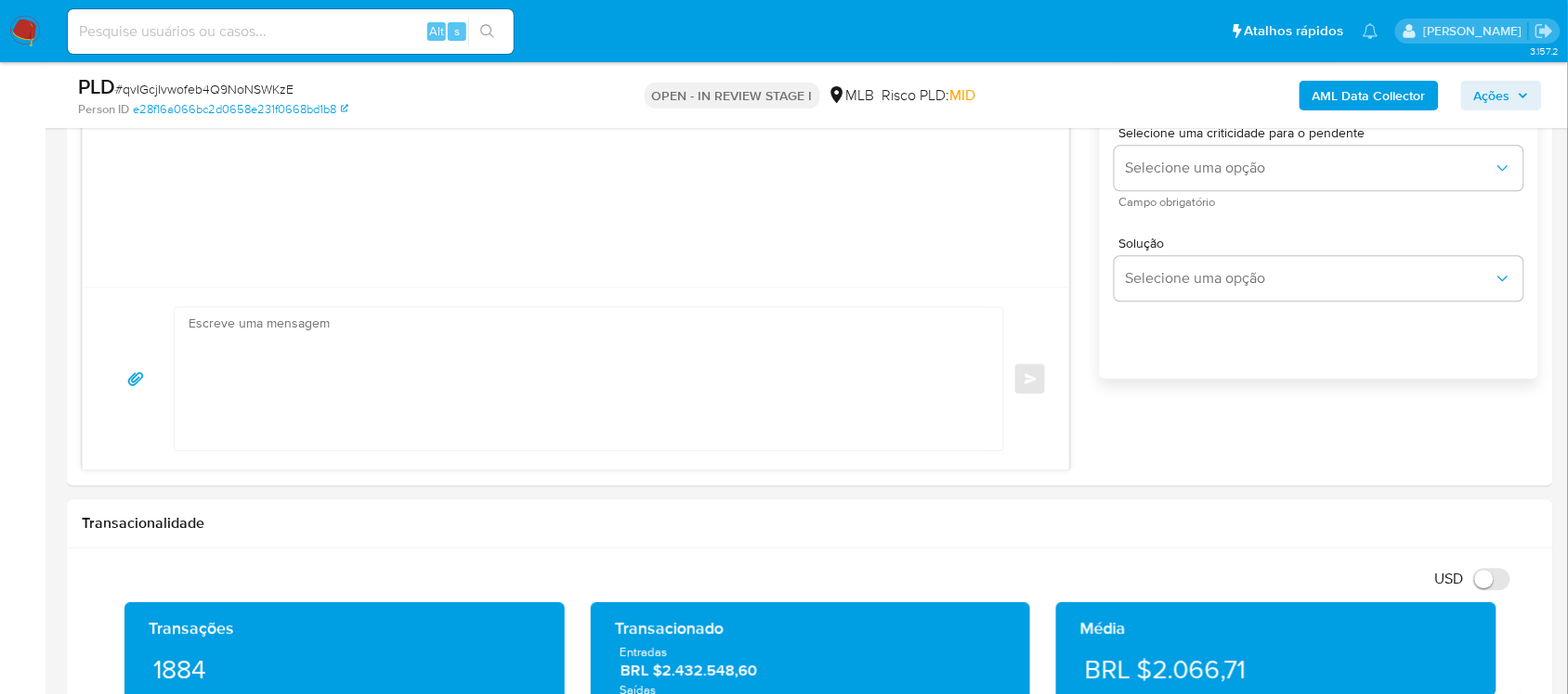
scroll to position [1160, 0]
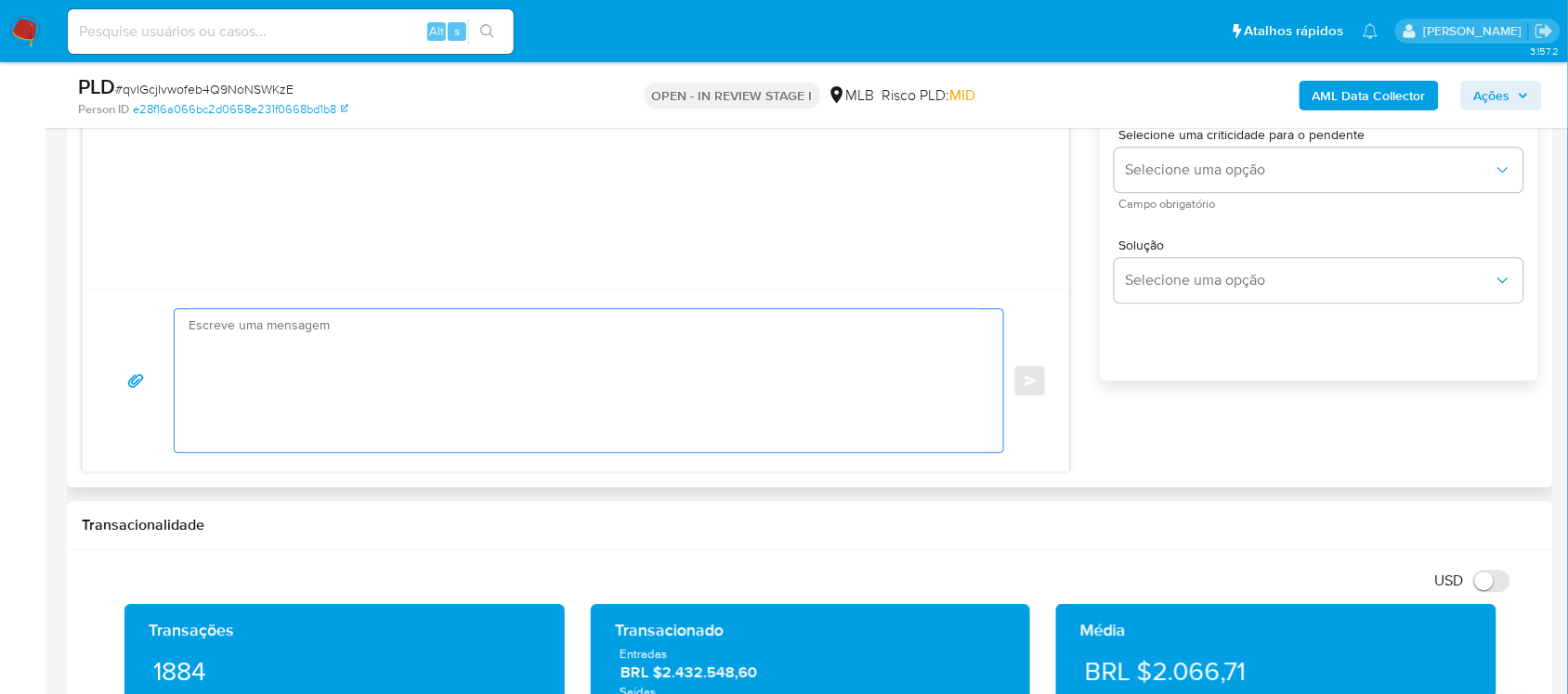
click at [355, 341] on textarea at bounding box center [584, 381] width 791 height 143
paste textarea "Olá, Estamos realizando uma verificação adicional de segurança em contas de usu…"
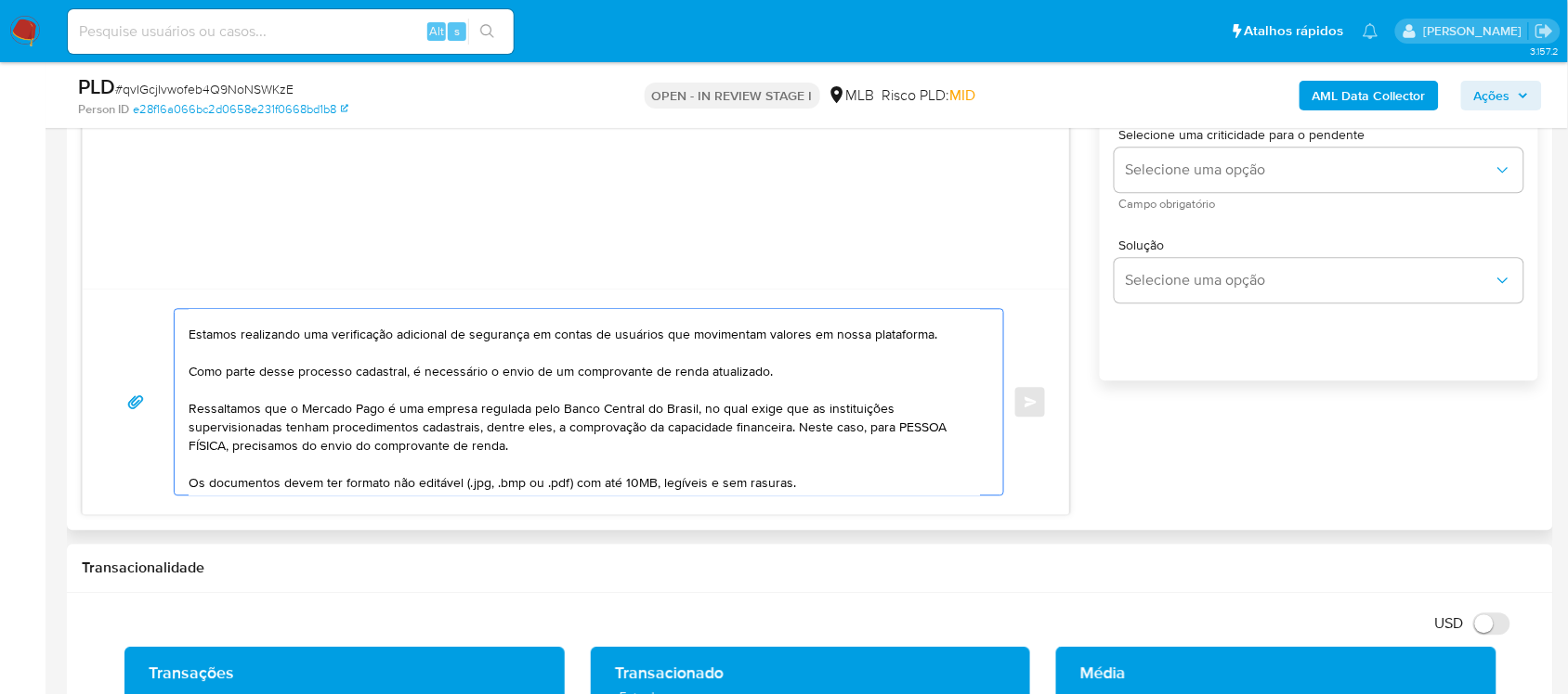
scroll to position [0, 0]
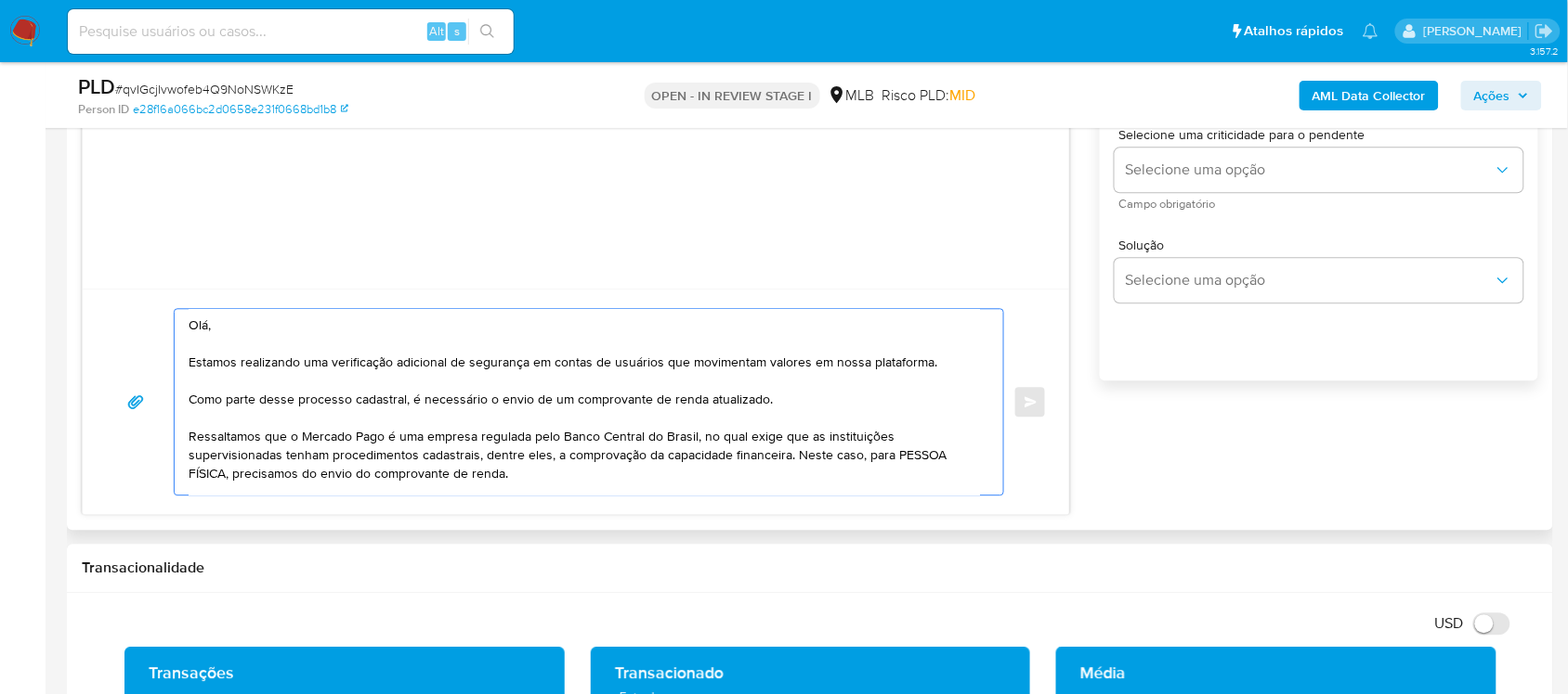
click at [203, 471] on textarea "Olá, Estamos realizando uma verificação adicional de segurança em contas de usu…" at bounding box center [584, 402] width 791 height 186
click at [502, 485] on textarea "Olá, Estamos realizando uma verificação adicional de segurança em contas de usu…" at bounding box center [584, 402] width 791 height 186
click at [495, 473] on textarea "Olá, Estamos realizando uma verificação adicional de segurança em contas de usu…" at bounding box center [584, 402] width 791 height 186
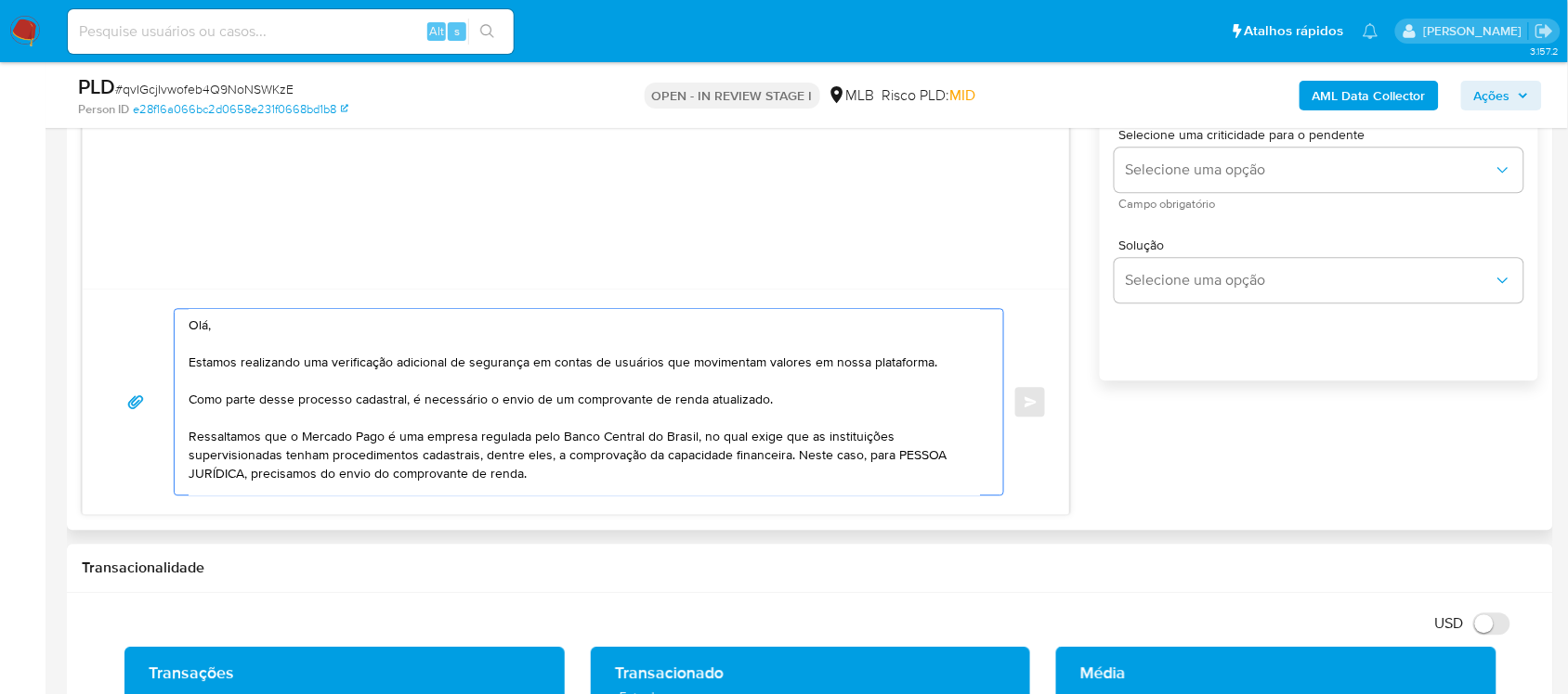
click at [495, 473] on textarea "Olá, Estamos realizando uma verificação adicional de segurança em contas de usu…" at bounding box center [584, 402] width 791 height 186
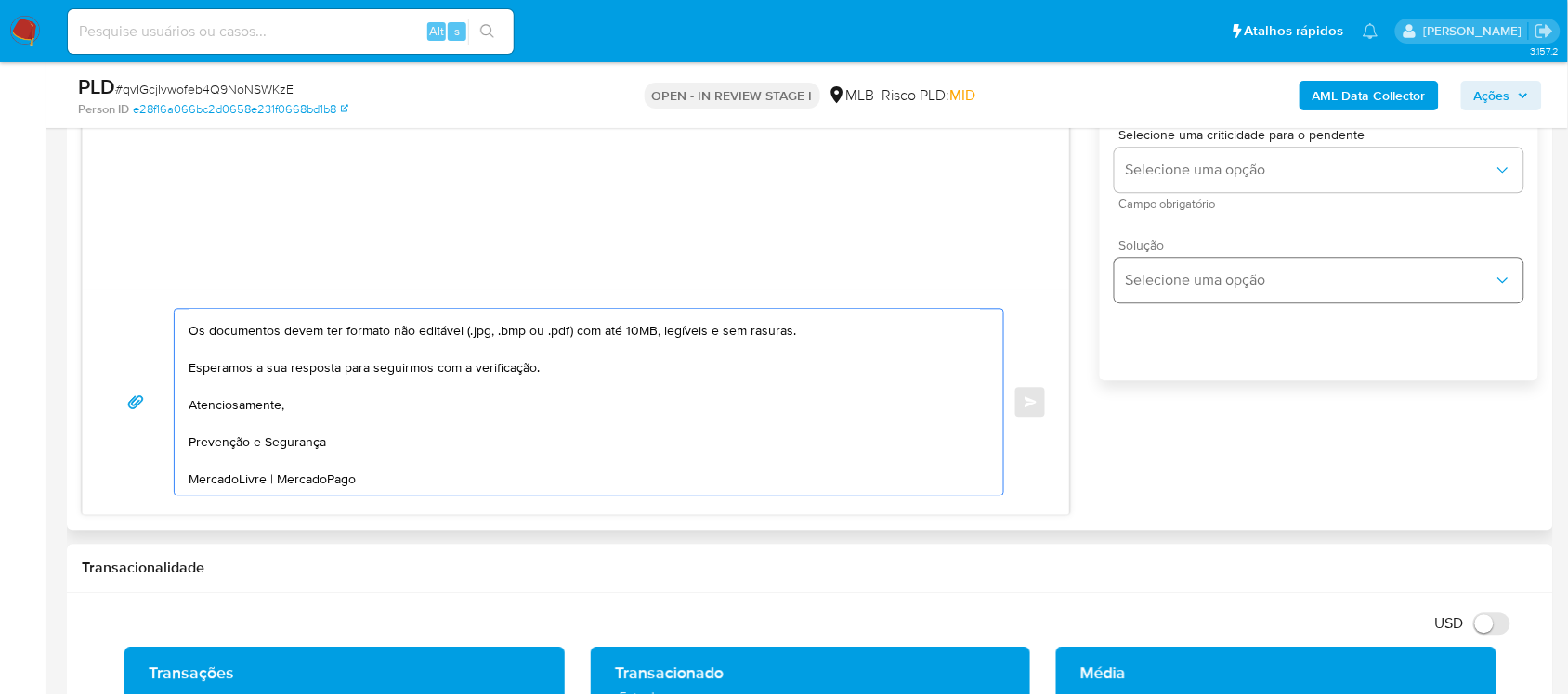
scroll to position [812, 0]
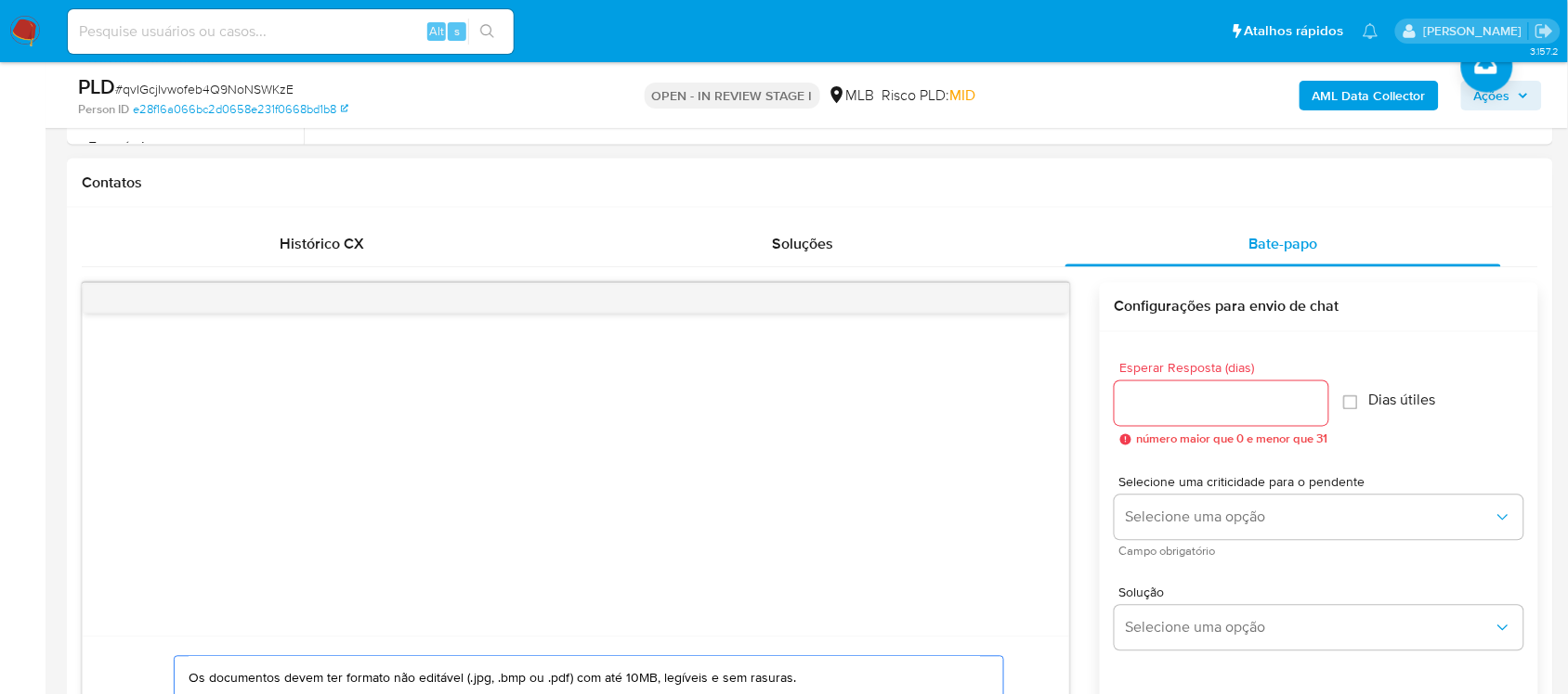
type textarea "Olá, Estamos realizando uma verificação adicional de segurança em contas de usu…"
click at [1194, 387] on div at bounding box center [1220, 404] width 213 height 45
click at [1198, 397] on input "Esperar Resposta (dias)" at bounding box center [1220, 403] width 213 height 24
type input "3"
click at [1402, 400] on span "Dias útiles" at bounding box center [1397, 400] width 67 height 18
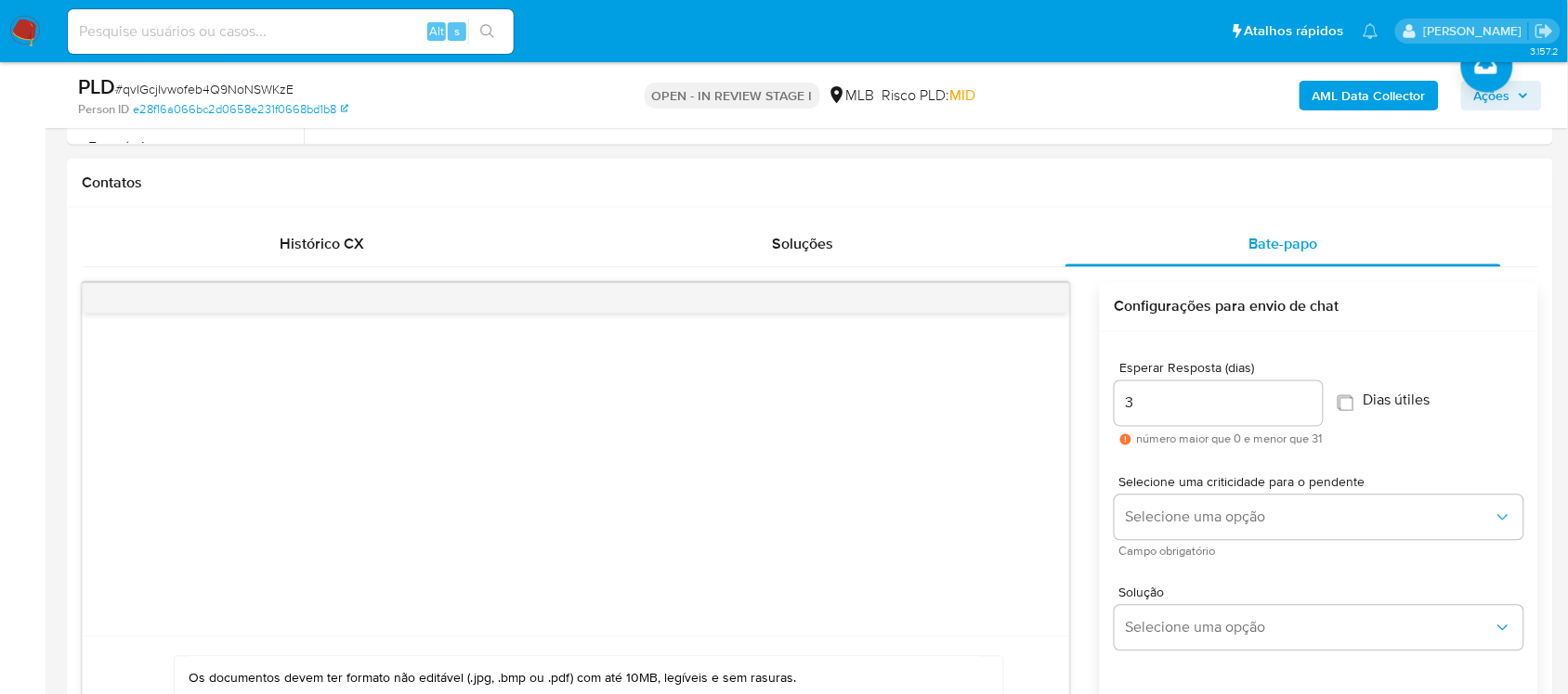
click at [1337, 395] on input "Dias útiles" at bounding box center [1344, 402] width 15 height 15
checkbox input "true"
click at [1287, 523] on span "Selecione uma opção" at bounding box center [1310, 518] width 368 height 18
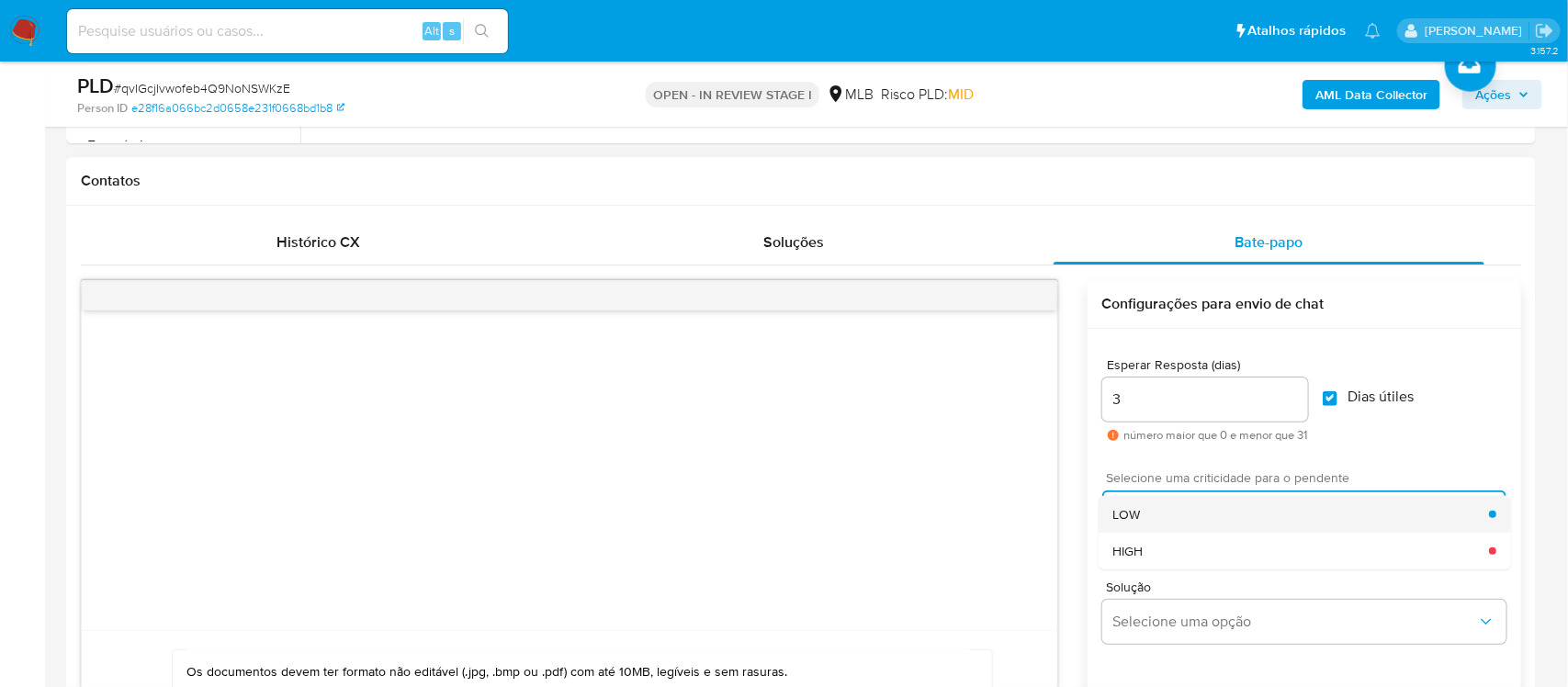
click at [1159, 519] on div "LOW" at bounding box center [1301, 515] width 376 height 37
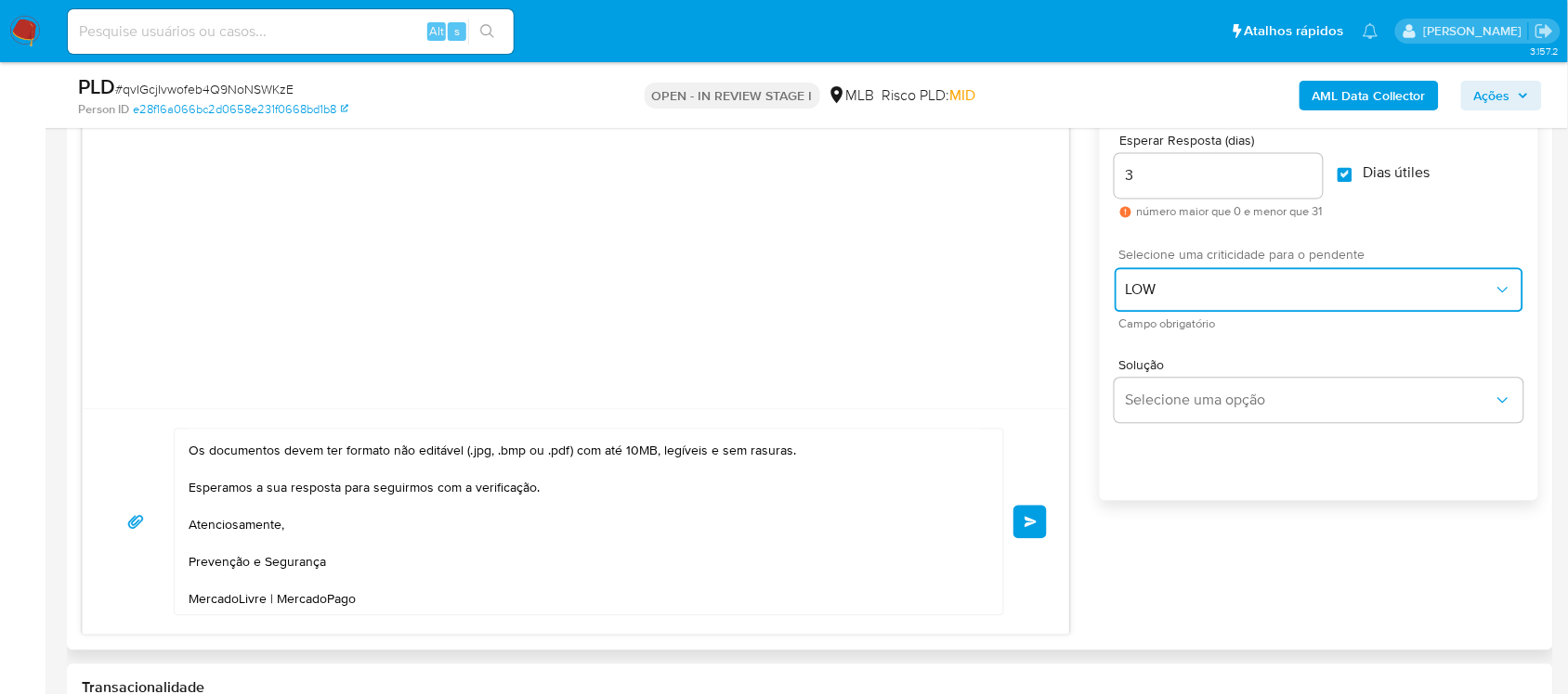
scroll to position [1044, 0]
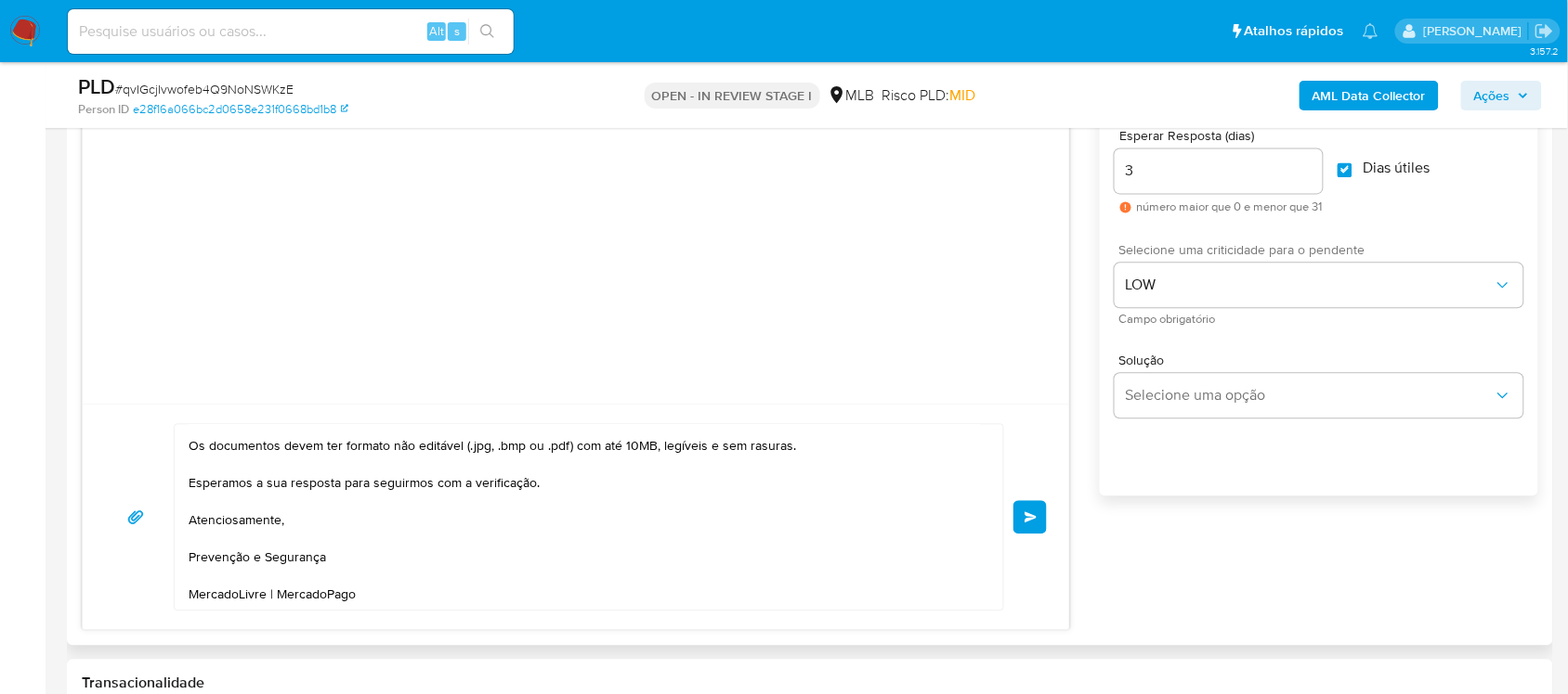
click at [1035, 522] on span "common.send" at bounding box center [1030, 517] width 13 height 11
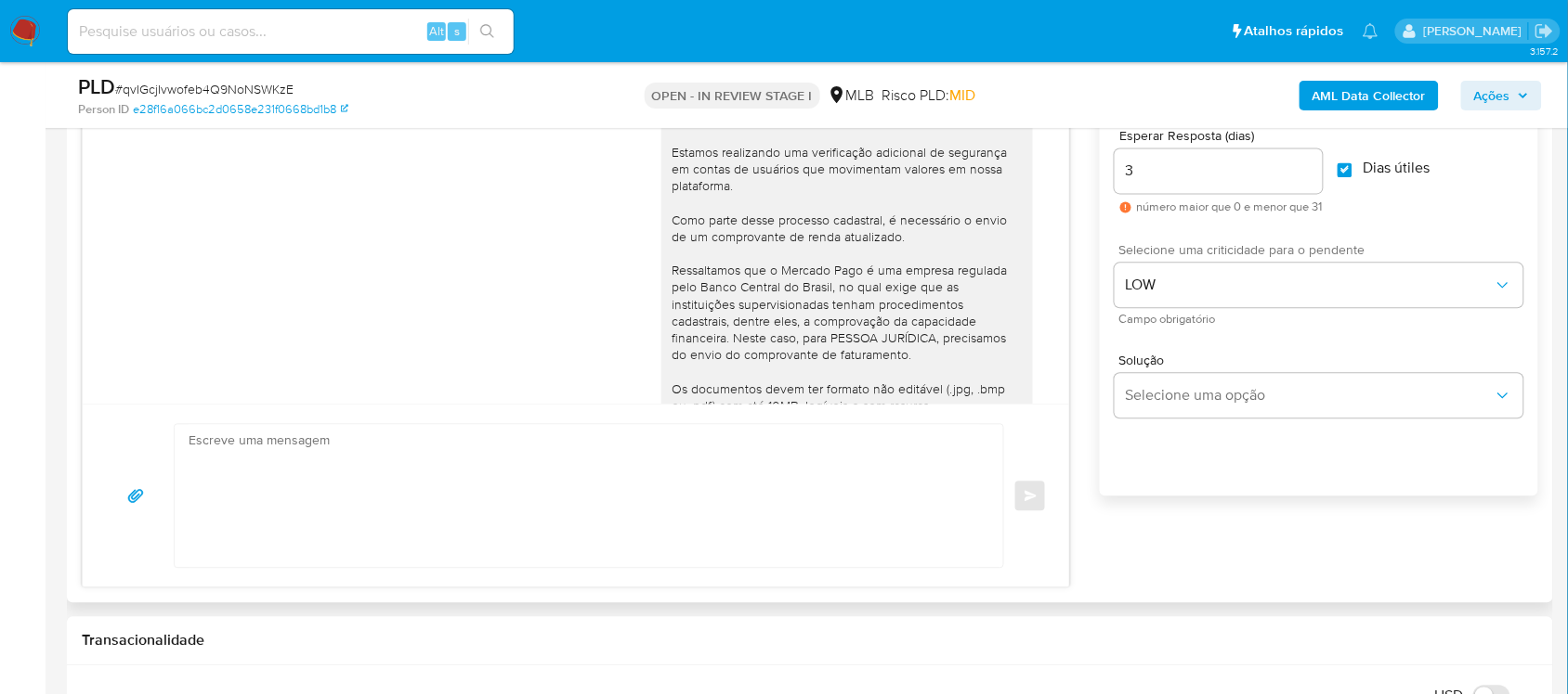
scroll to position [189, 0]
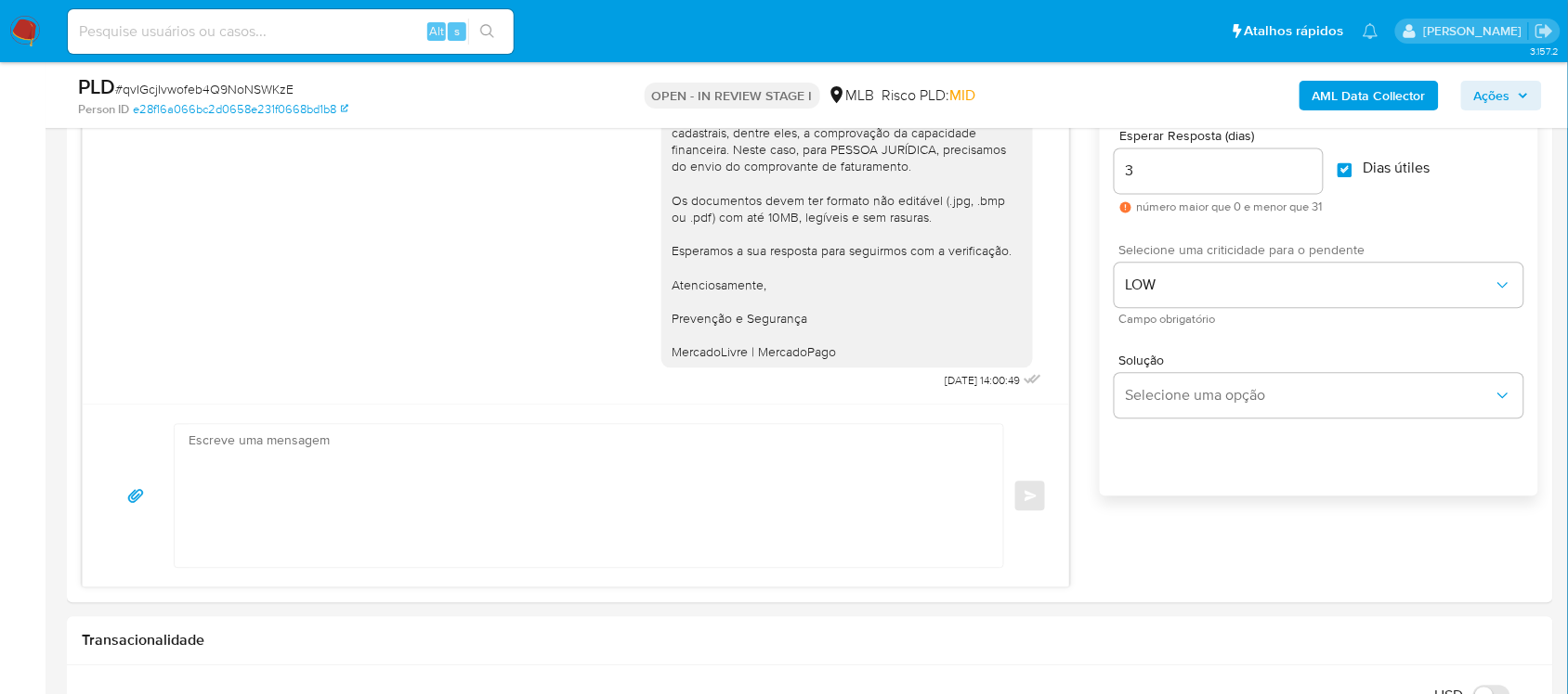
click at [225, 87] on span "# qvIGcjIvwofeb4Q9NoNSWKzE" at bounding box center [204, 89] width 178 height 18
copy span "qvIGcjIvwofeb4Q9NoNSWKzE"
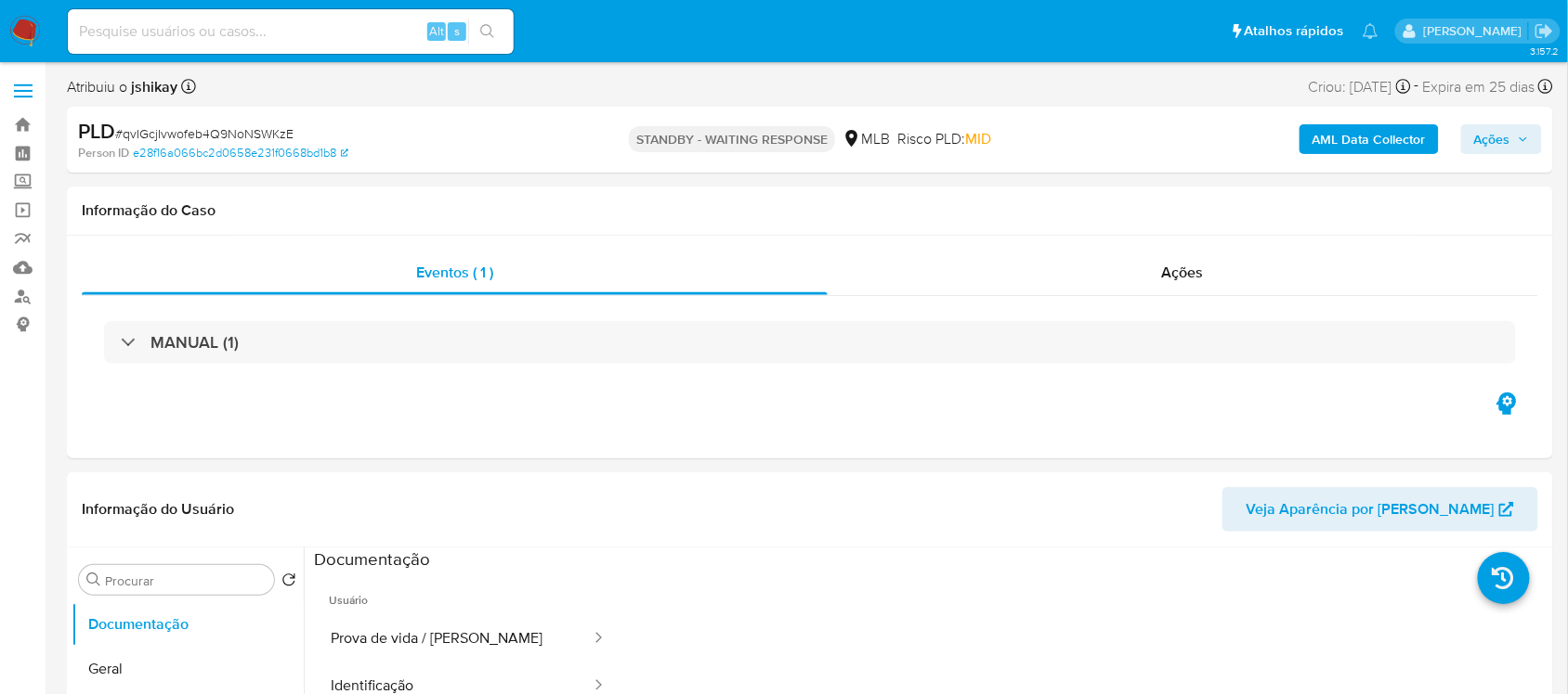
select select "10"
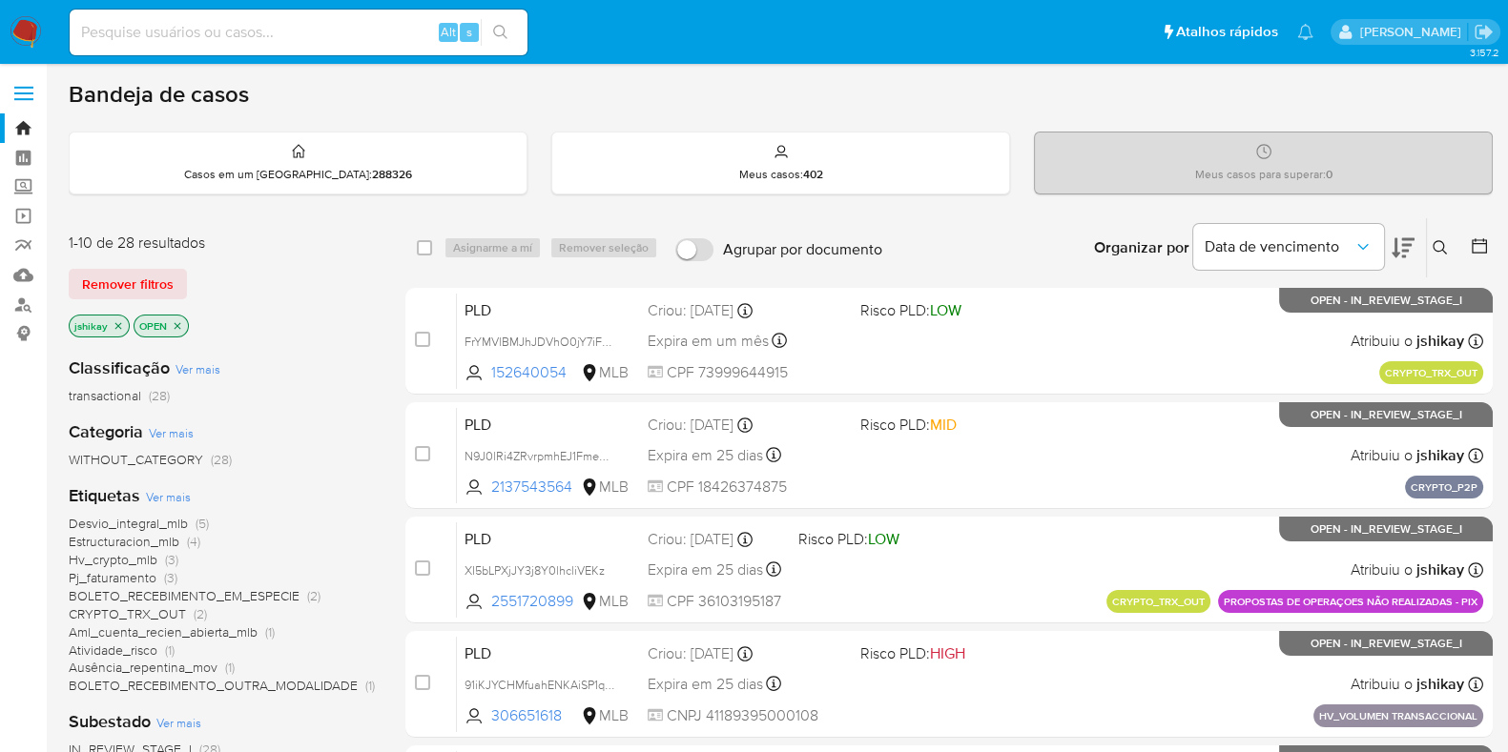
click at [170, 497] on span "Ver mais" at bounding box center [168, 496] width 45 height 17
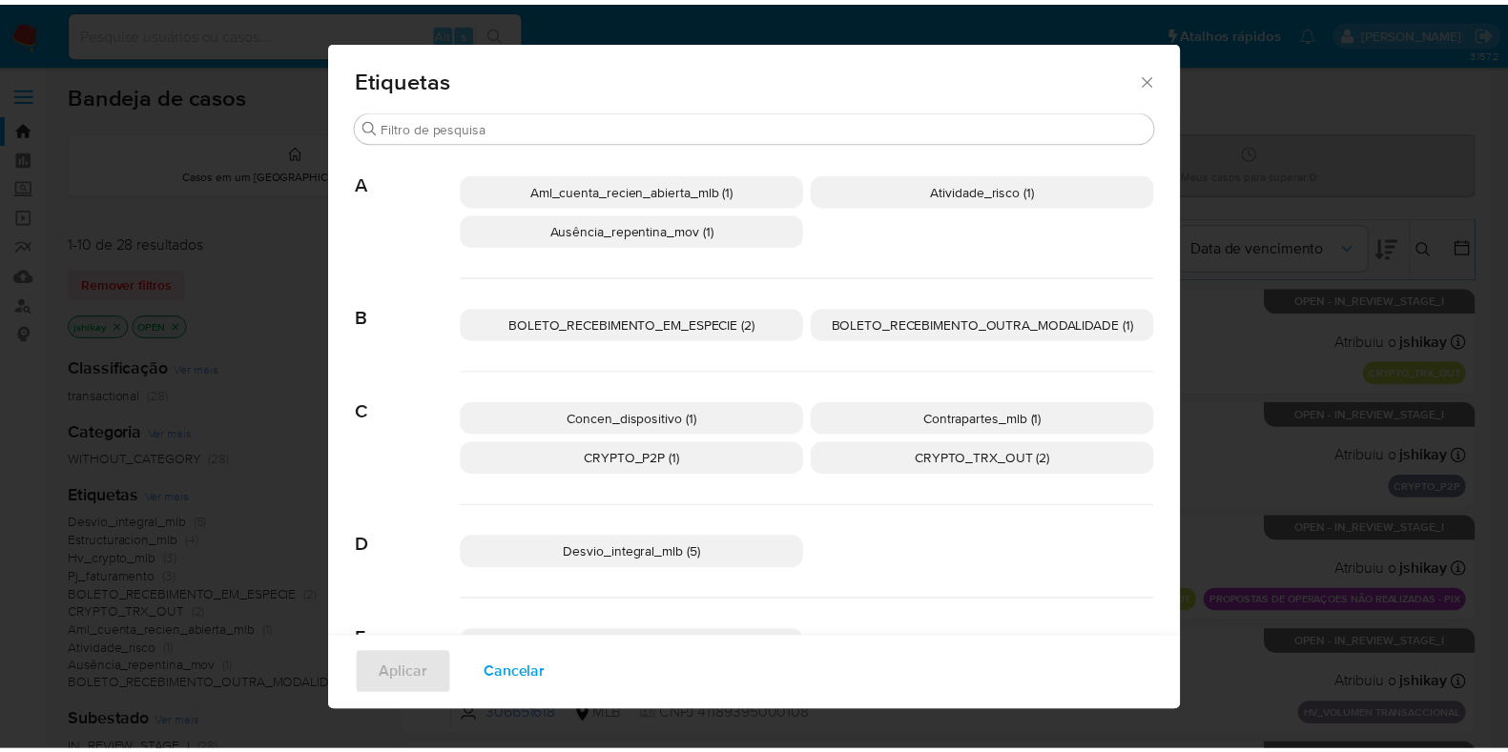
scroll to position [104, 0]
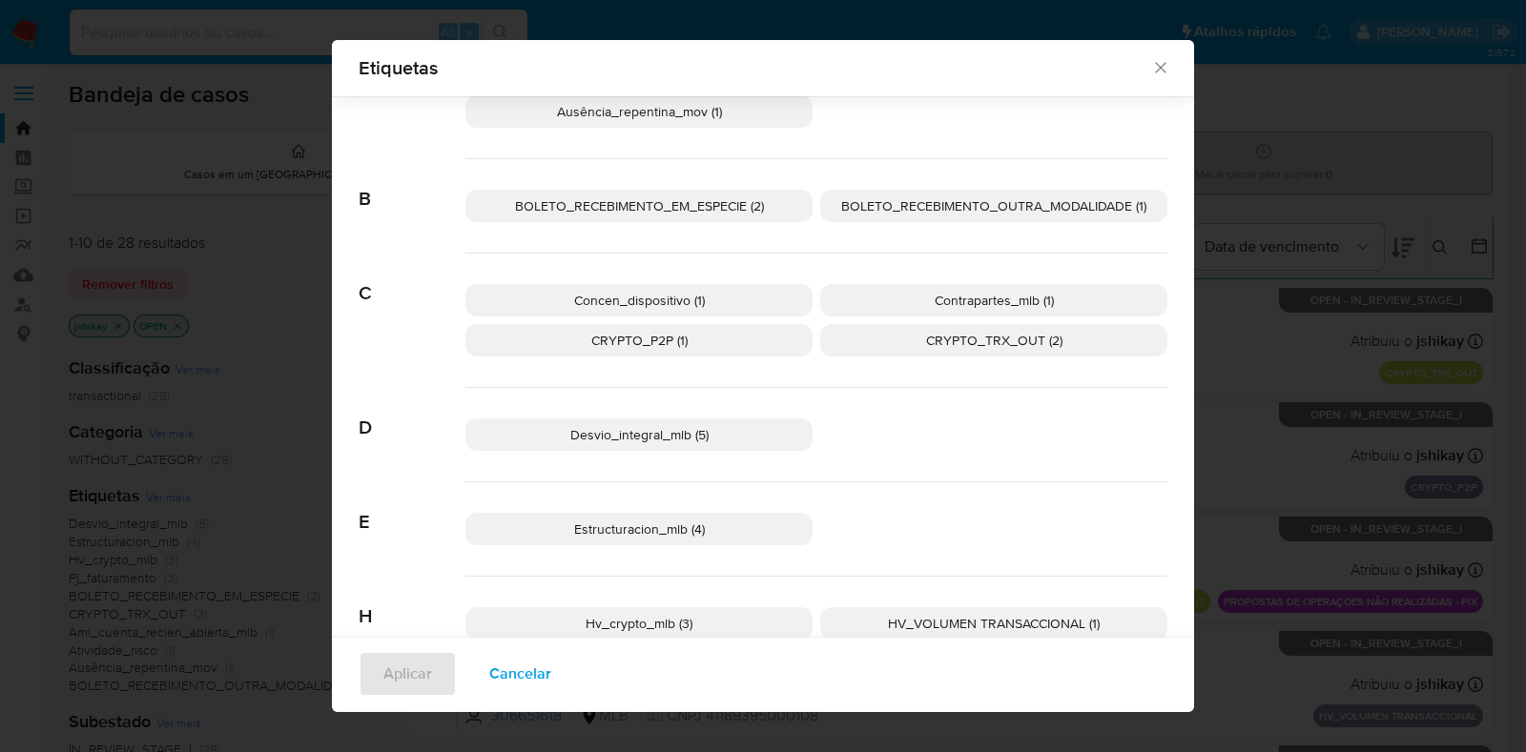
click at [1287, 321] on div "Etiquetas Procurar A Aml_cuenta_recien_abierta_mlb (1) Atividade_risco (1) Ausê…" at bounding box center [763, 376] width 1526 height 752
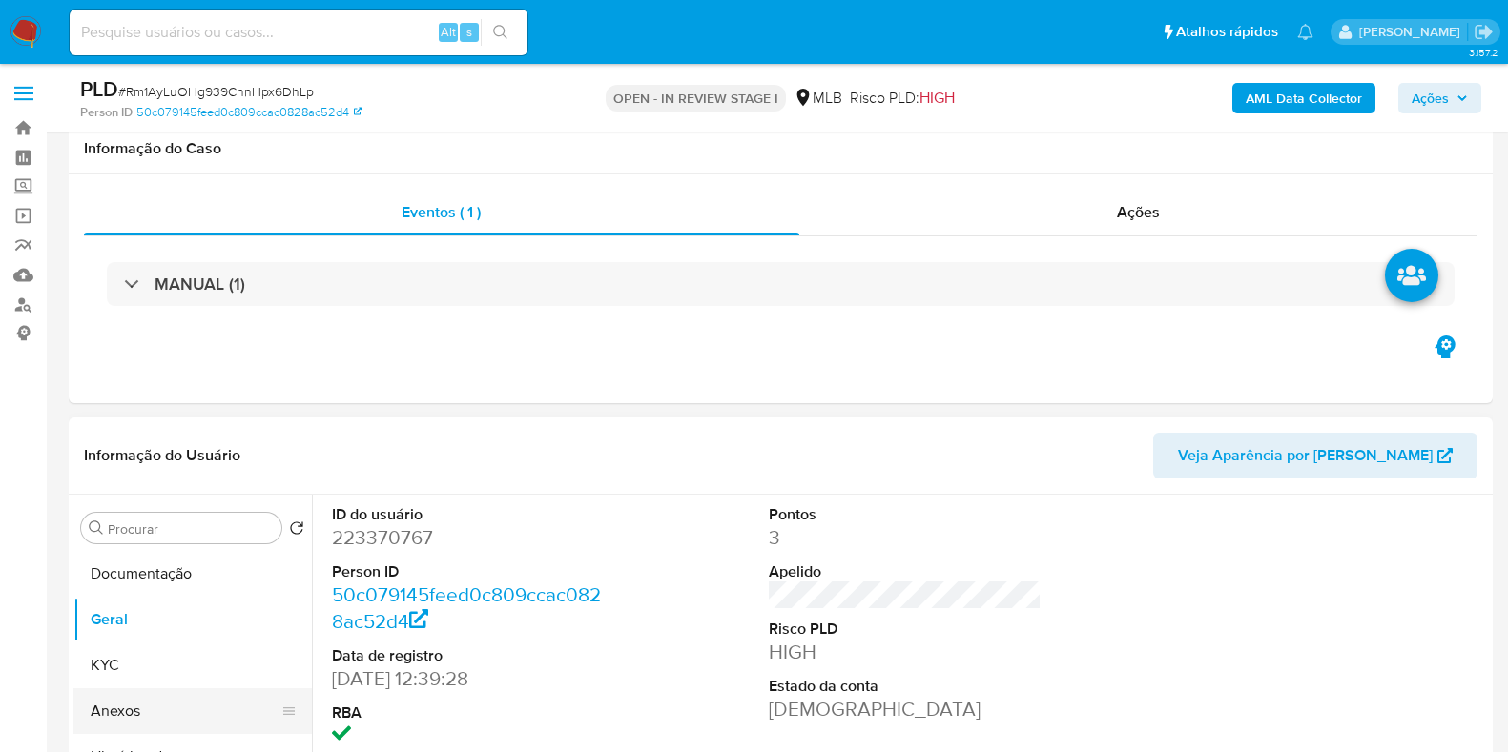
scroll to position [358, 0]
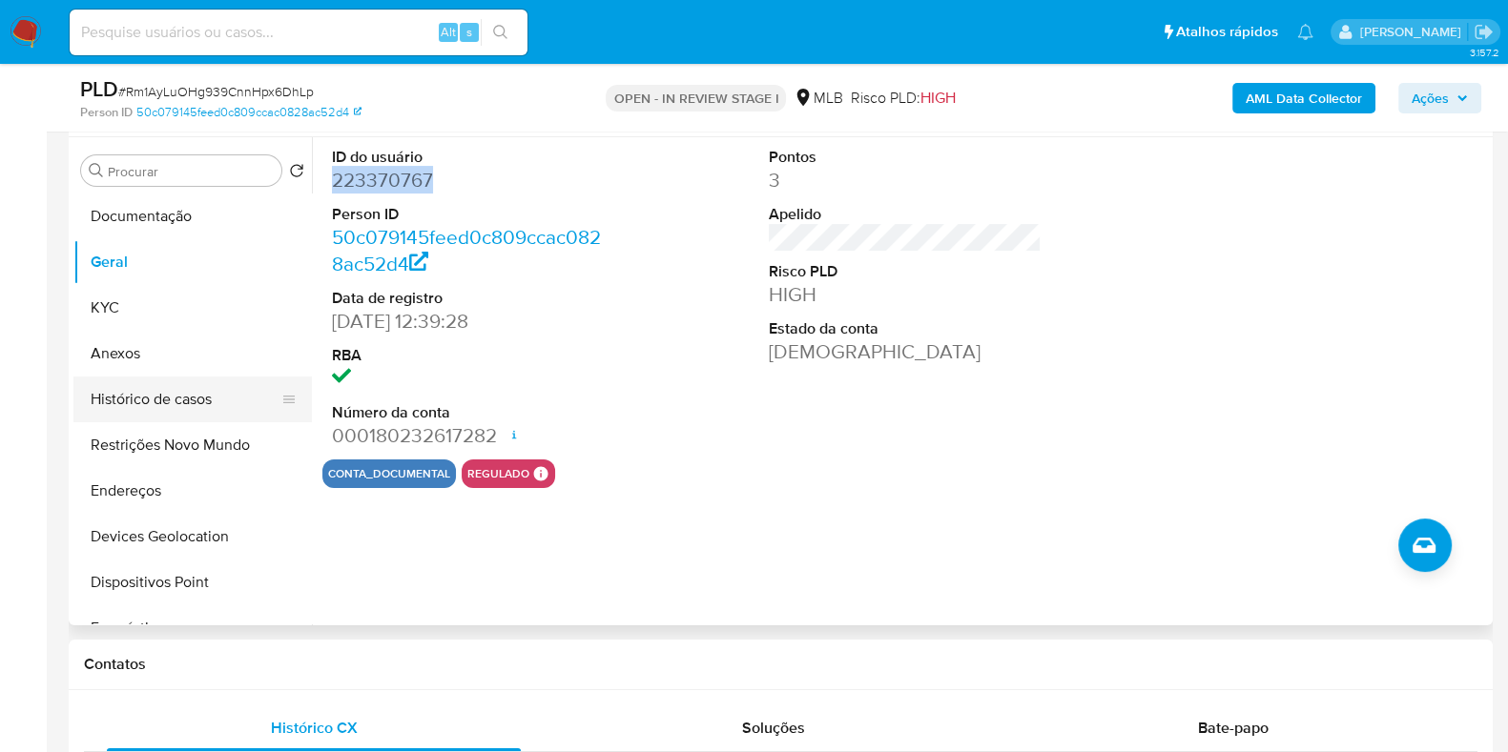
click at [165, 386] on button "Histórico de casos" at bounding box center [184, 400] width 223 height 46
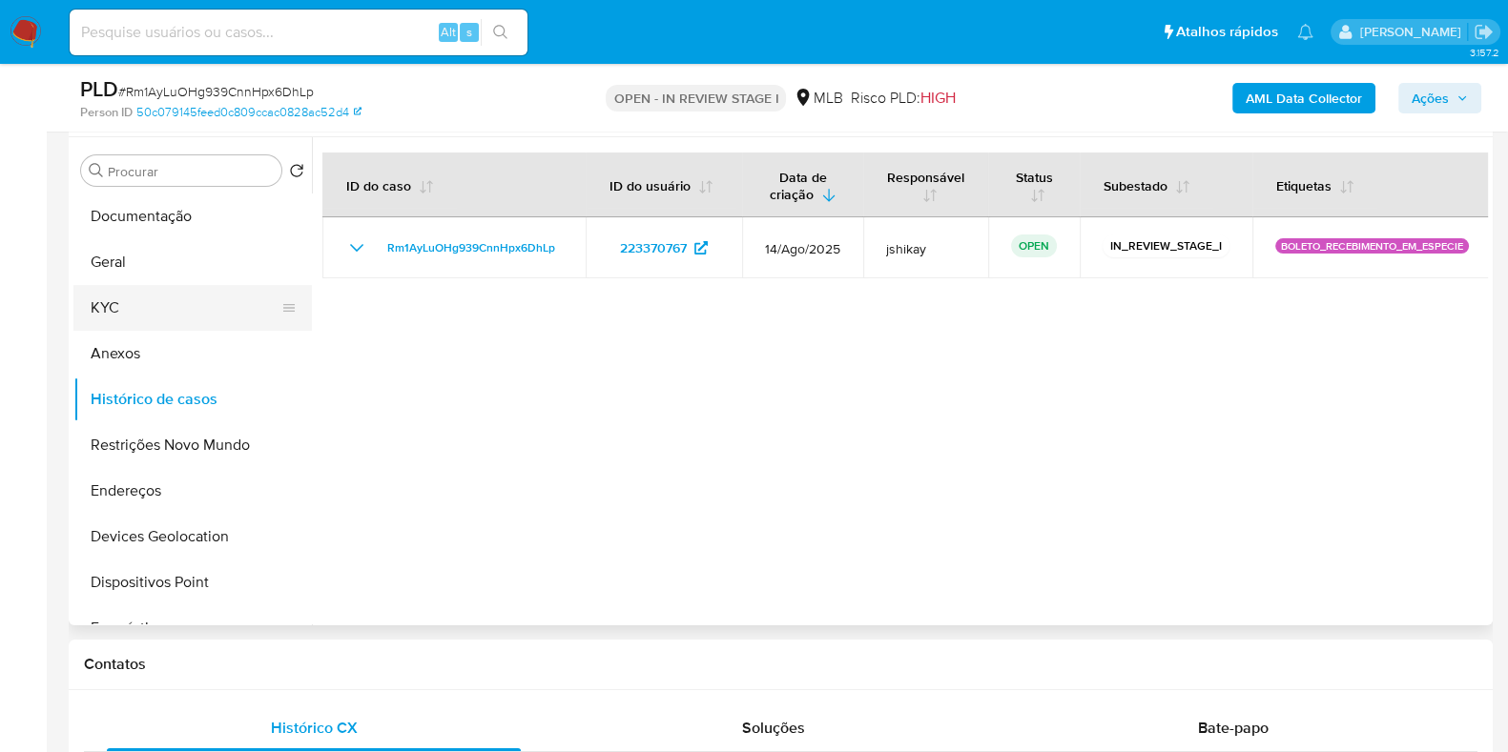
click at [169, 299] on button "KYC" at bounding box center [184, 308] width 223 height 46
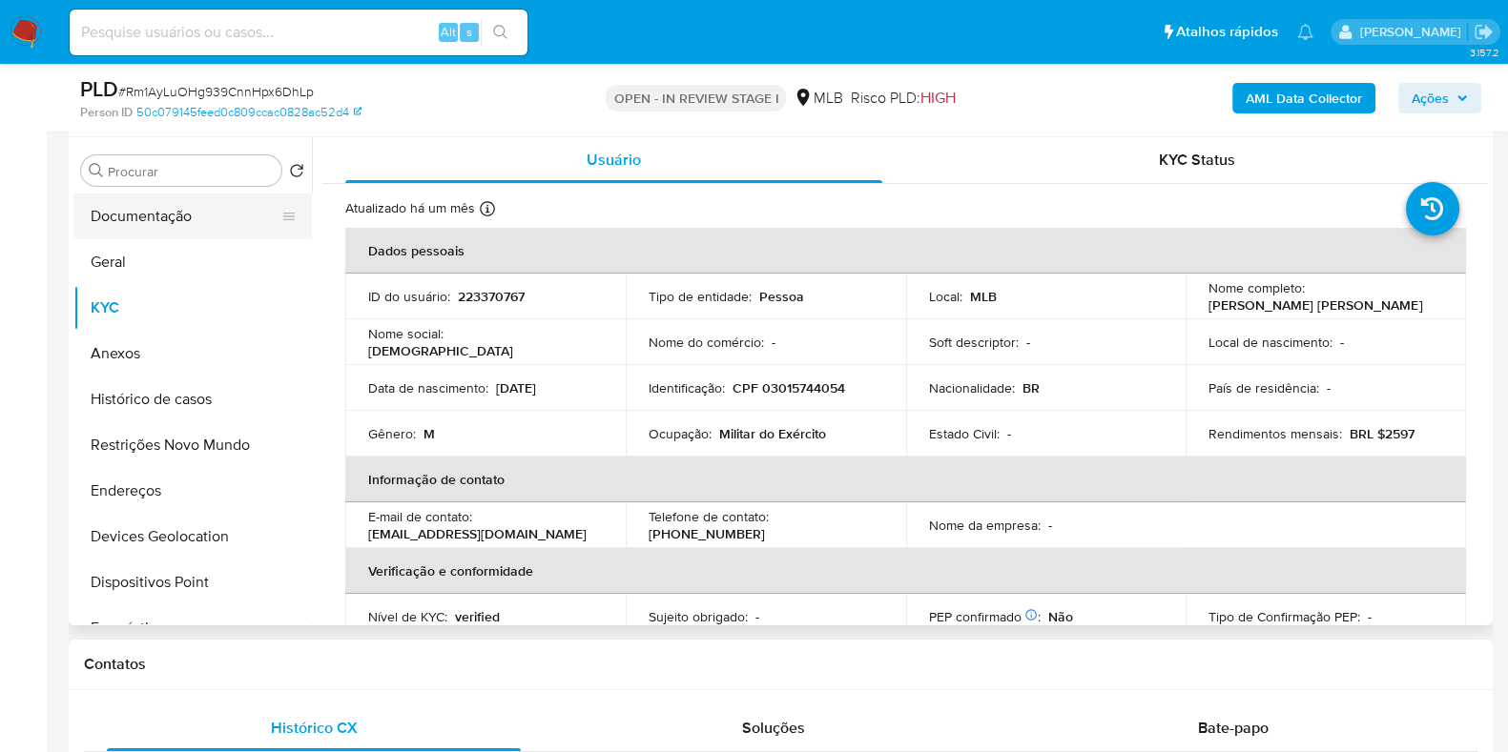
click at [218, 229] on button "Documentação" at bounding box center [184, 217] width 223 height 46
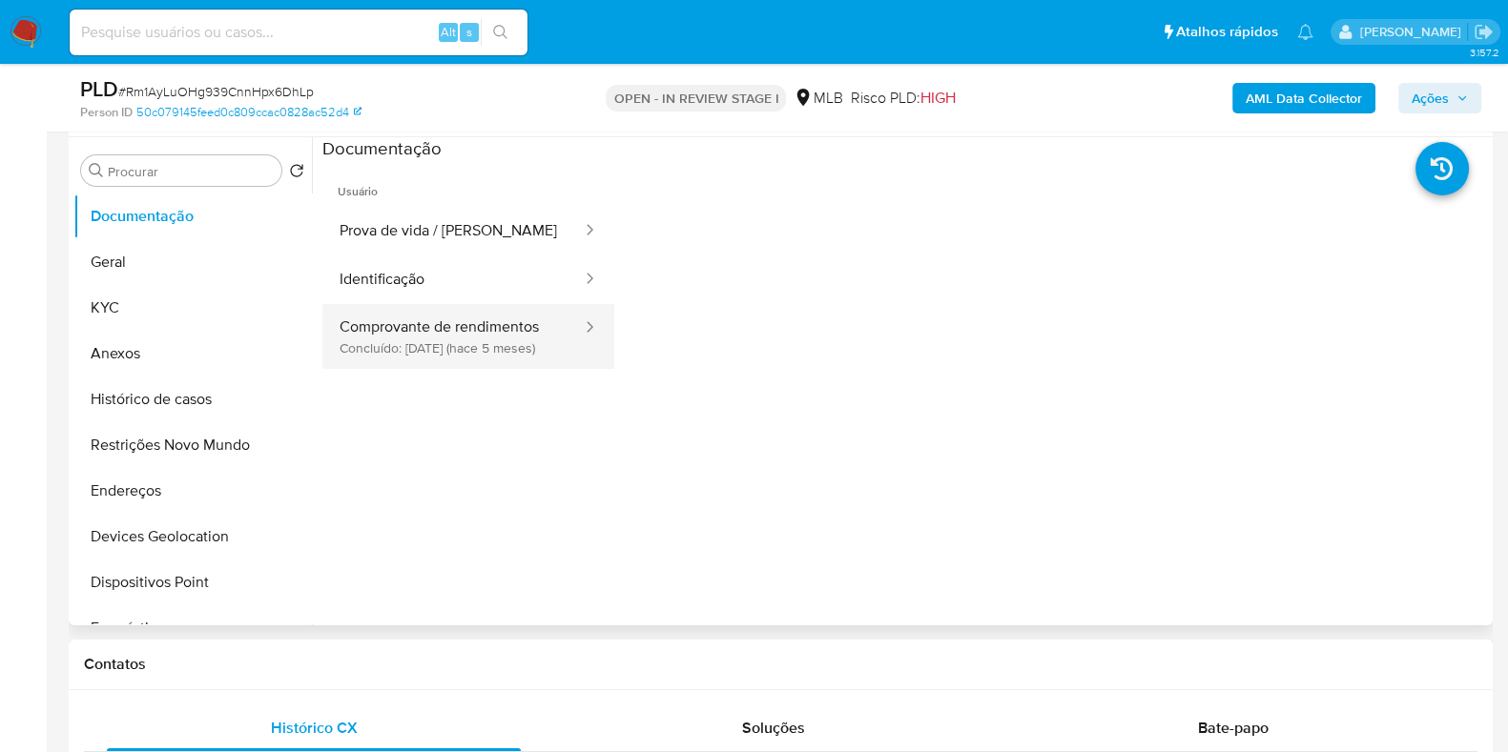
click at [510, 331] on button "Comprovante de rendimentos Concluído: 24/03/2025 (hace 5 meses)" at bounding box center [452, 336] width 261 height 65
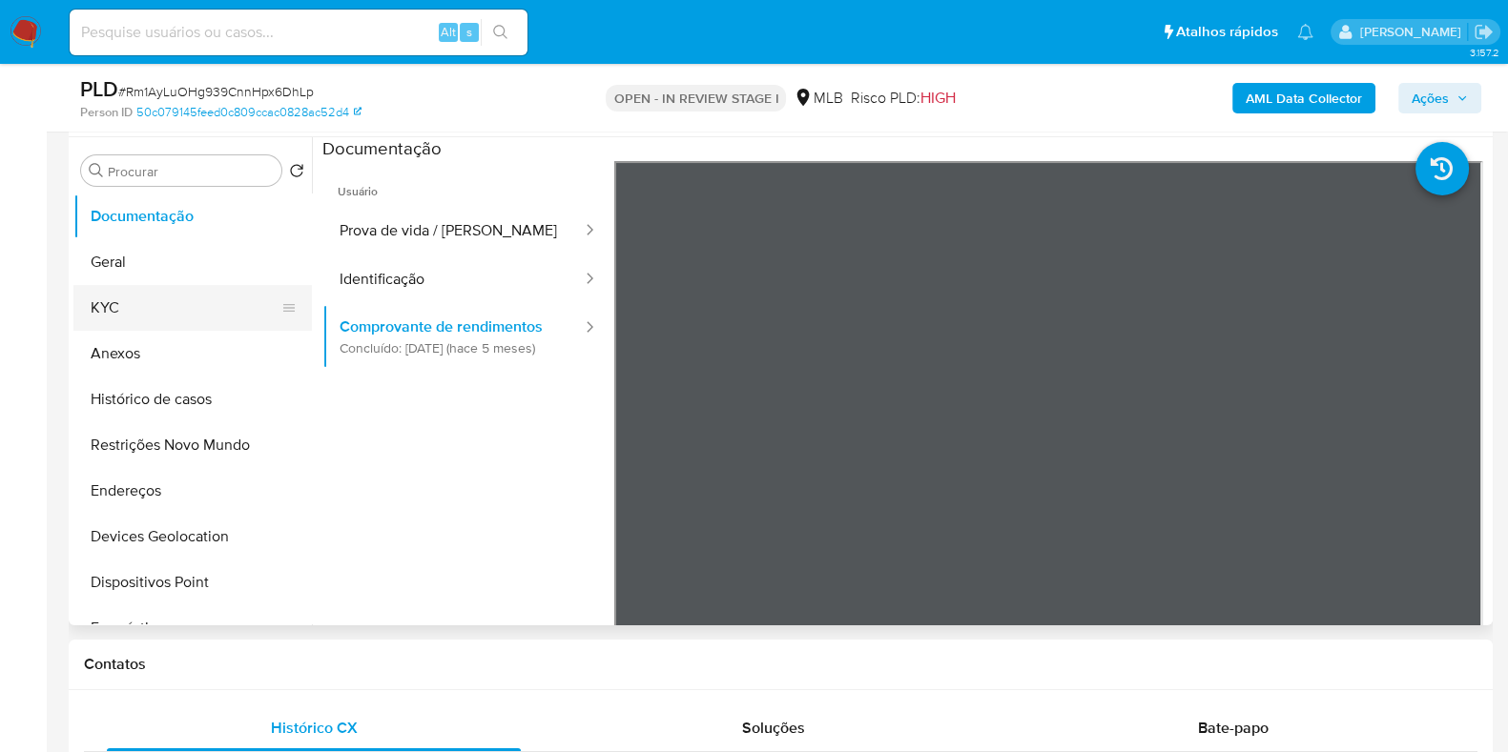
click at [164, 308] on button "KYC" at bounding box center [184, 308] width 223 height 46
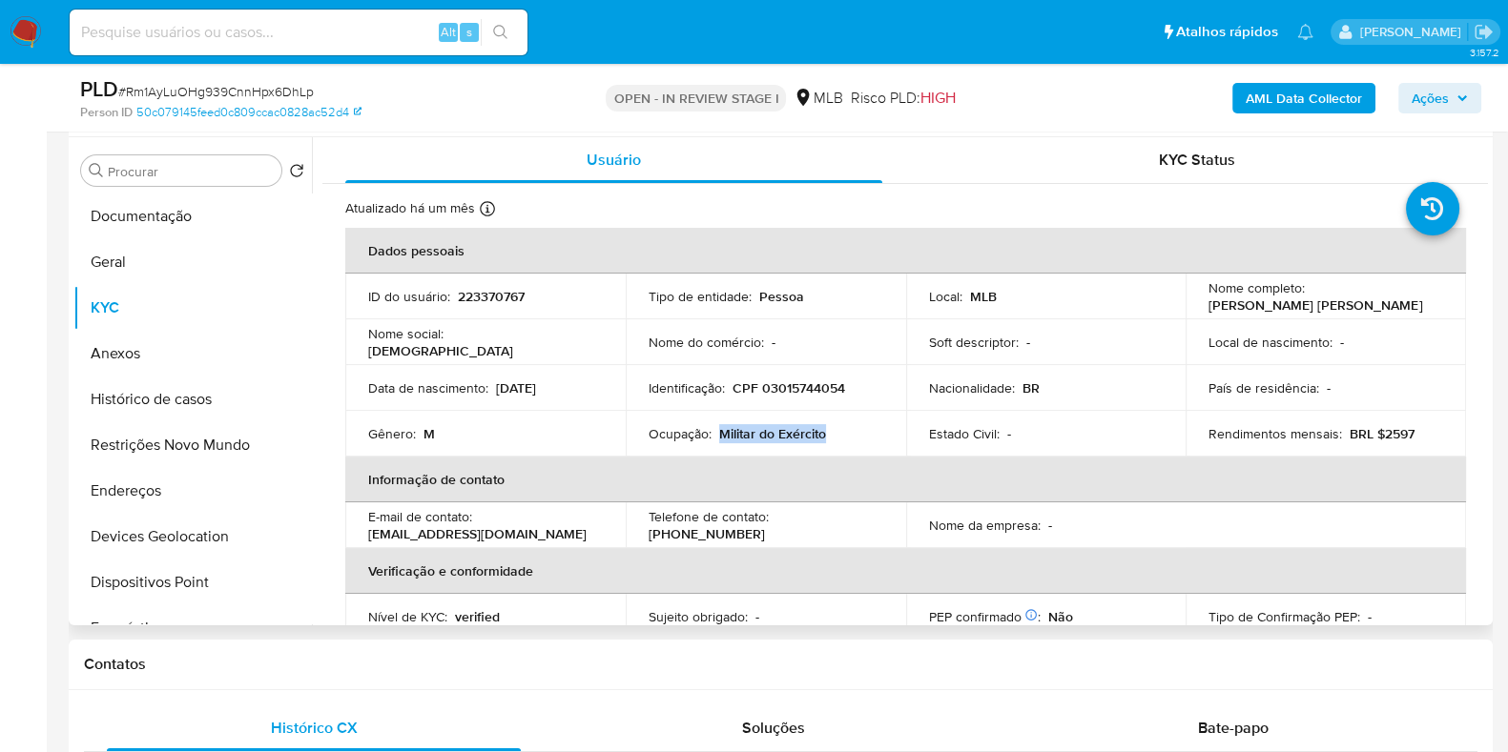
drag, startPoint x: 716, startPoint y: 432, endPoint x: 827, endPoint y: 435, distance: 110.7
click at [827, 435] on div "Ocupação : Militar do Exército" at bounding box center [765, 433] width 235 height 17
copy p "Militar do Exército"
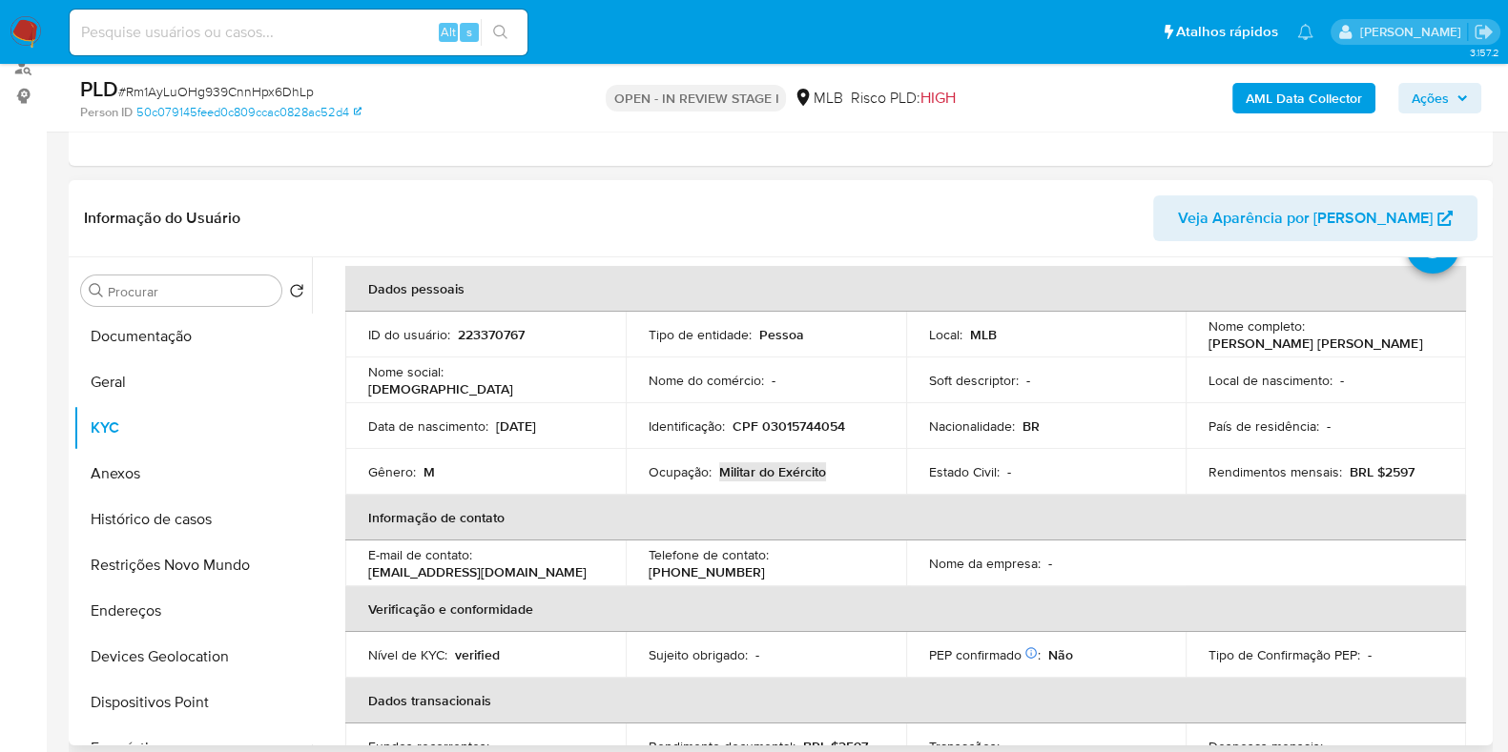
scroll to position [118, 0]
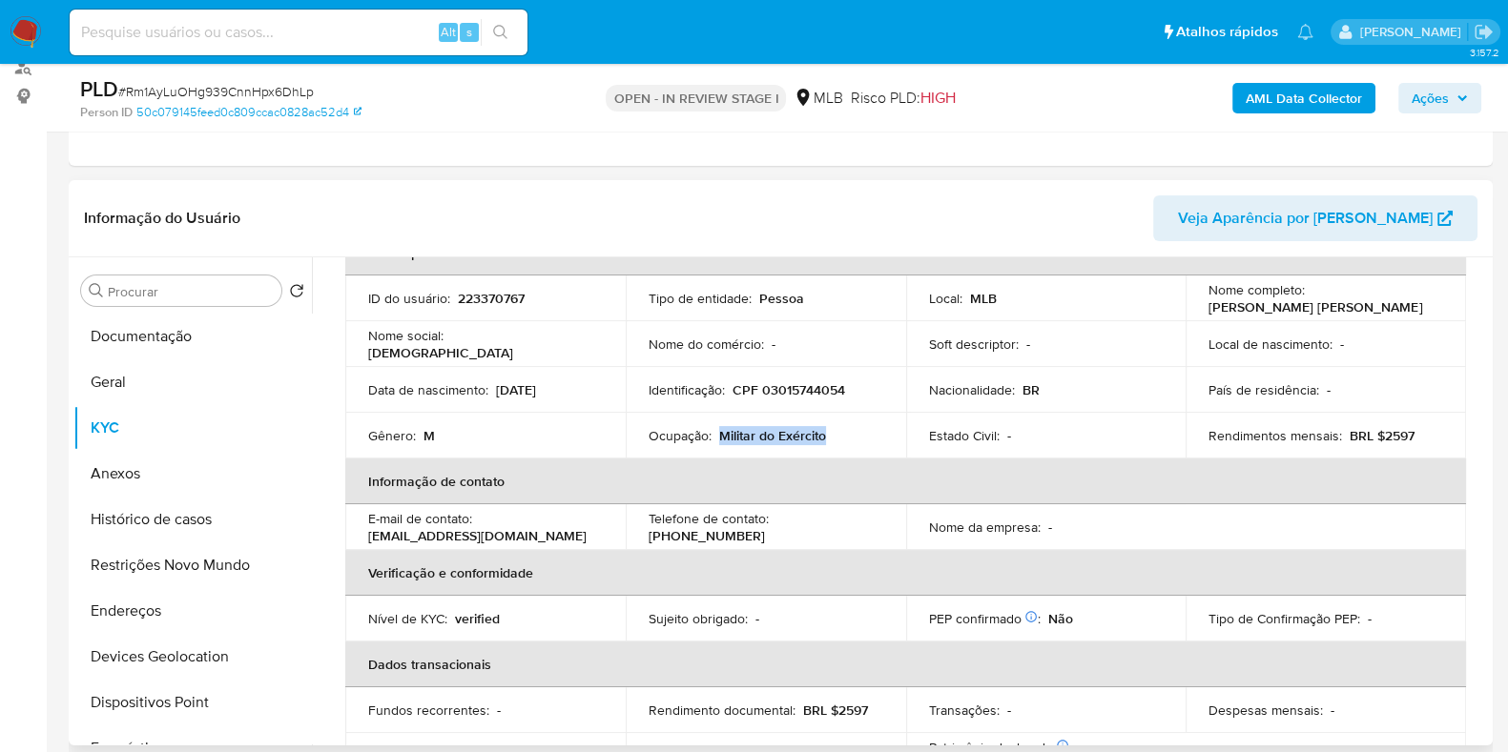
click at [750, 428] on p "Militar do Exército" at bounding box center [772, 435] width 107 height 17
drag, startPoint x: 716, startPoint y: 430, endPoint x: 823, endPoint y: 433, distance: 106.8
click at [823, 433] on p "Militar do Exército" at bounding box center [772, 435] width 107 height 17
copy p "Militar do Exército"
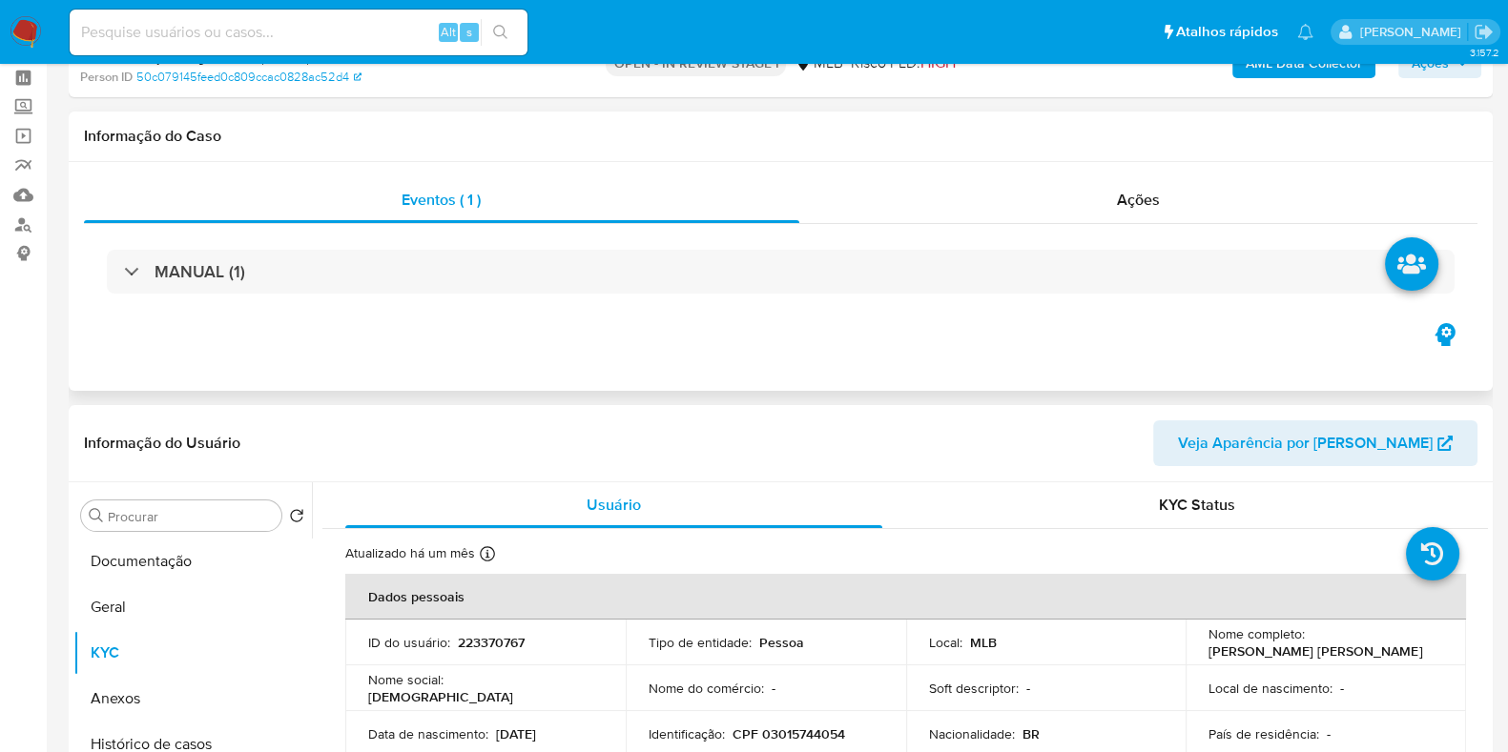
scroll to position [0, 0]
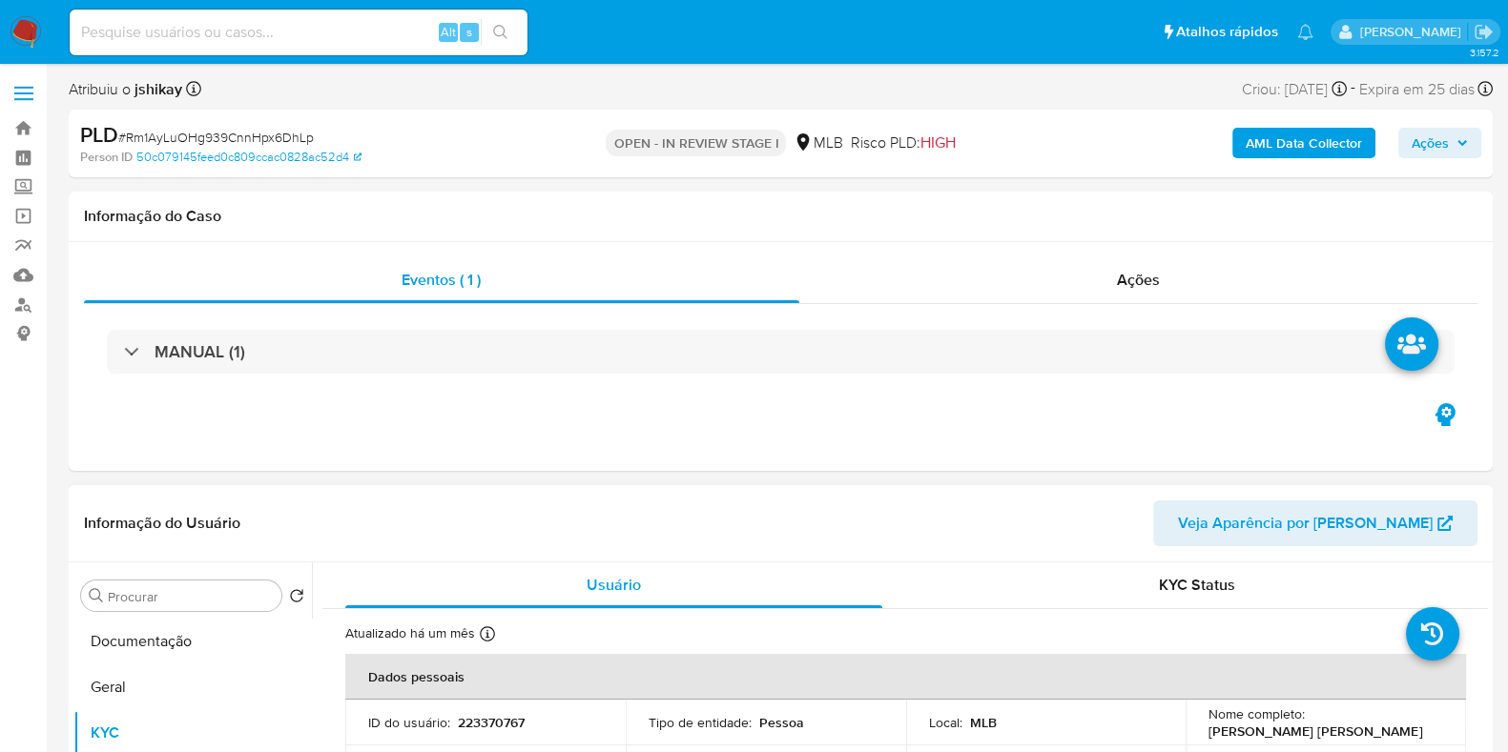
click at [185, 636] on button "Documentação" at bounding box center [192, 642] width 238 height 46
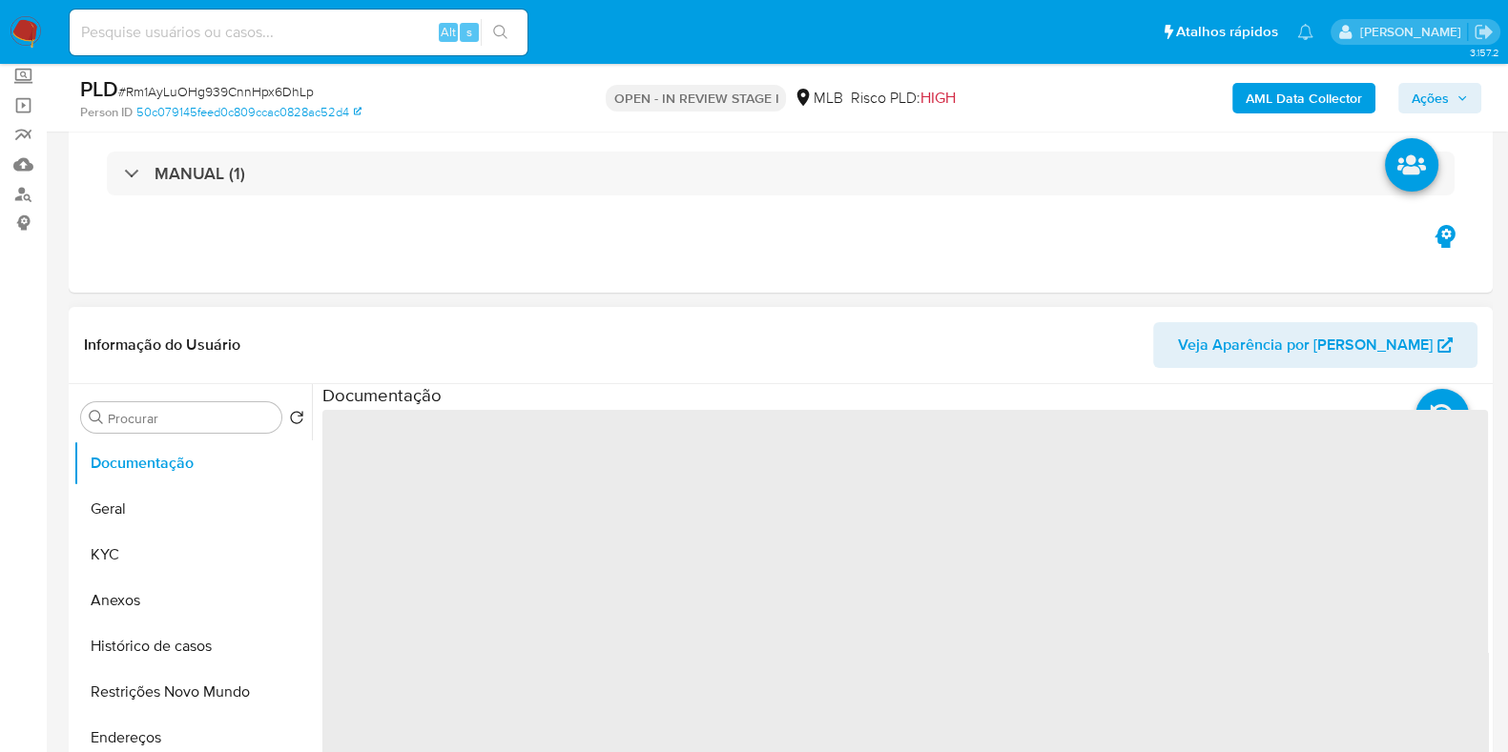
scroll to position [237, 0]
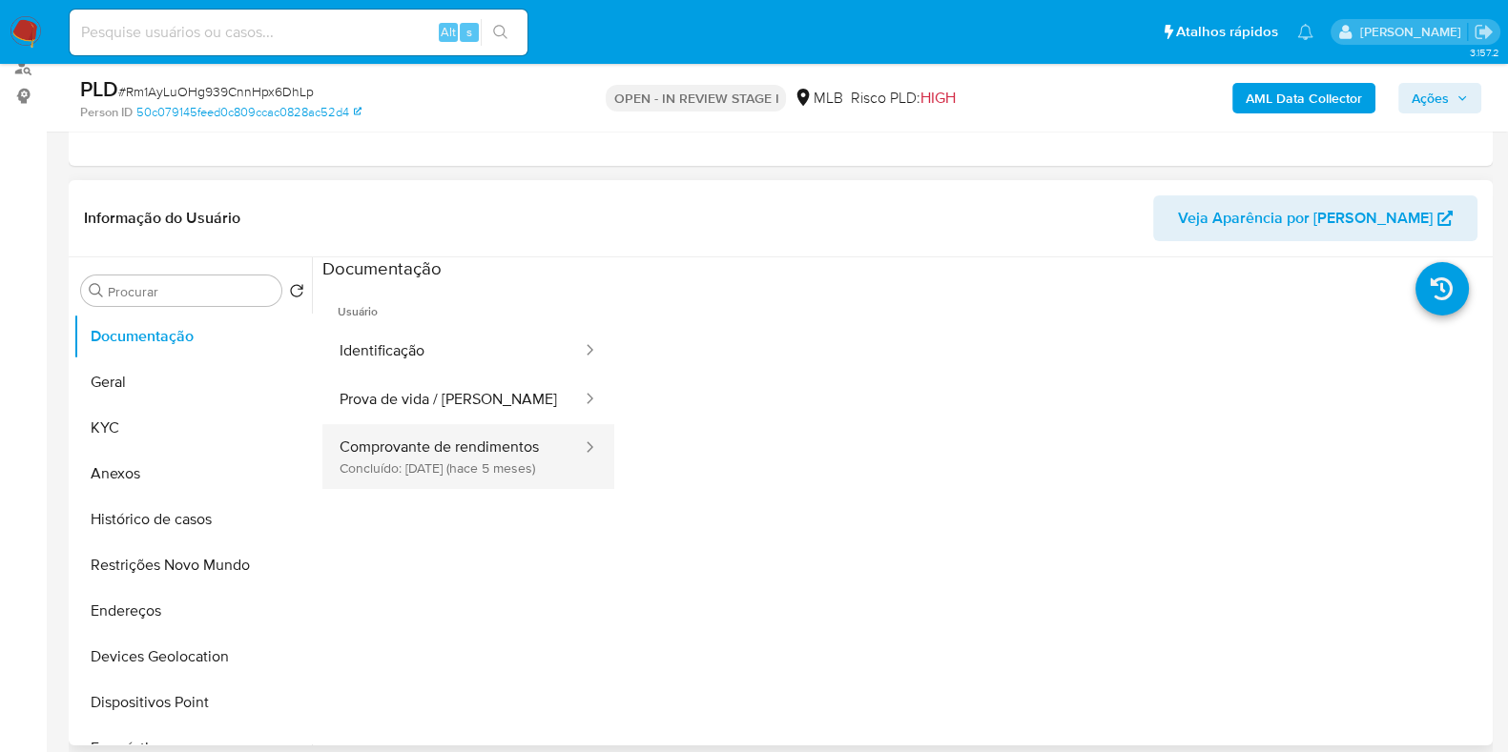
click at [482, 450] on button "Comprovante de rendimentos Concluído: 24/03/2025 (hace 5 meses)" at bounding box center [452, 456] width 261 height 65
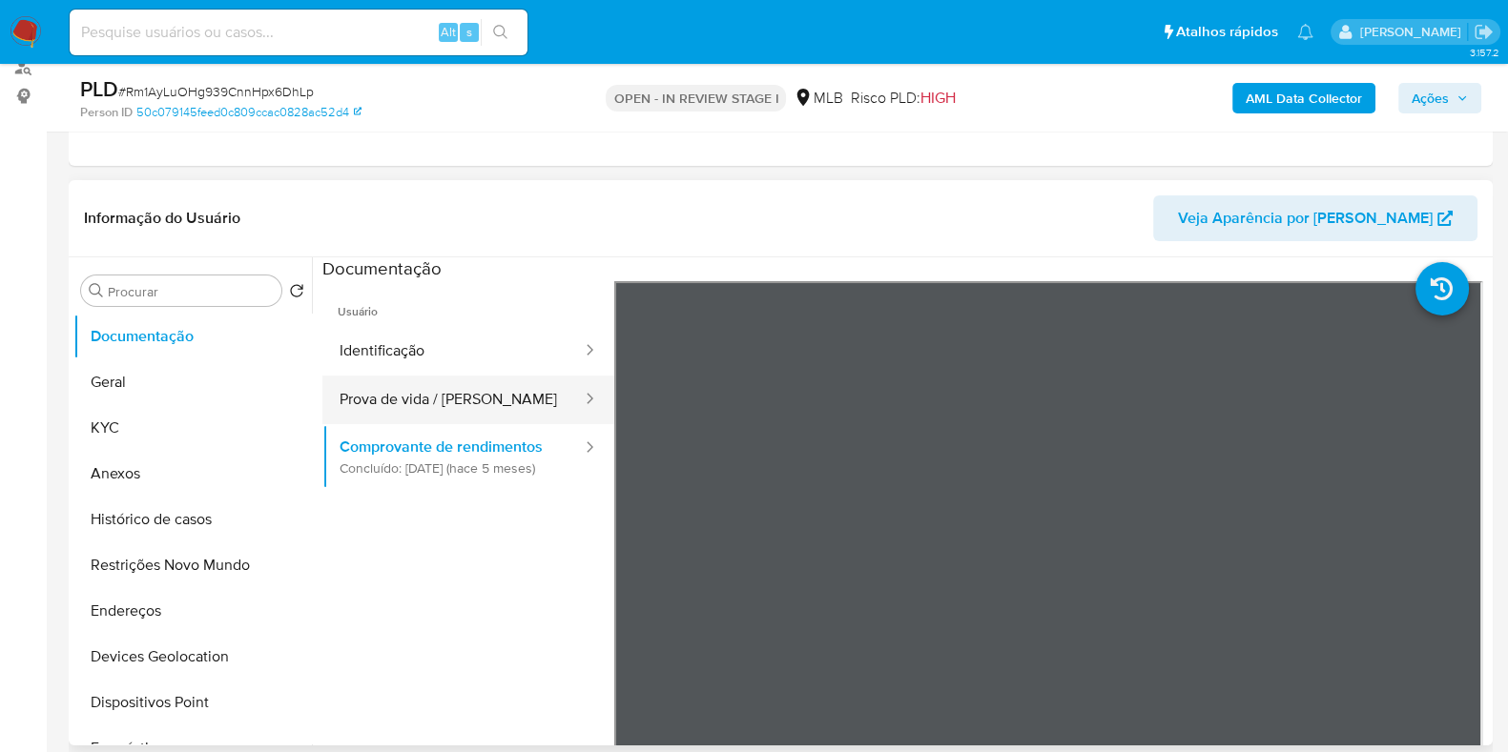
click at [504, 398] on button "Prova de vida / [PERSON_NAME]" at bounding box center [452, 400] width 261 height 49
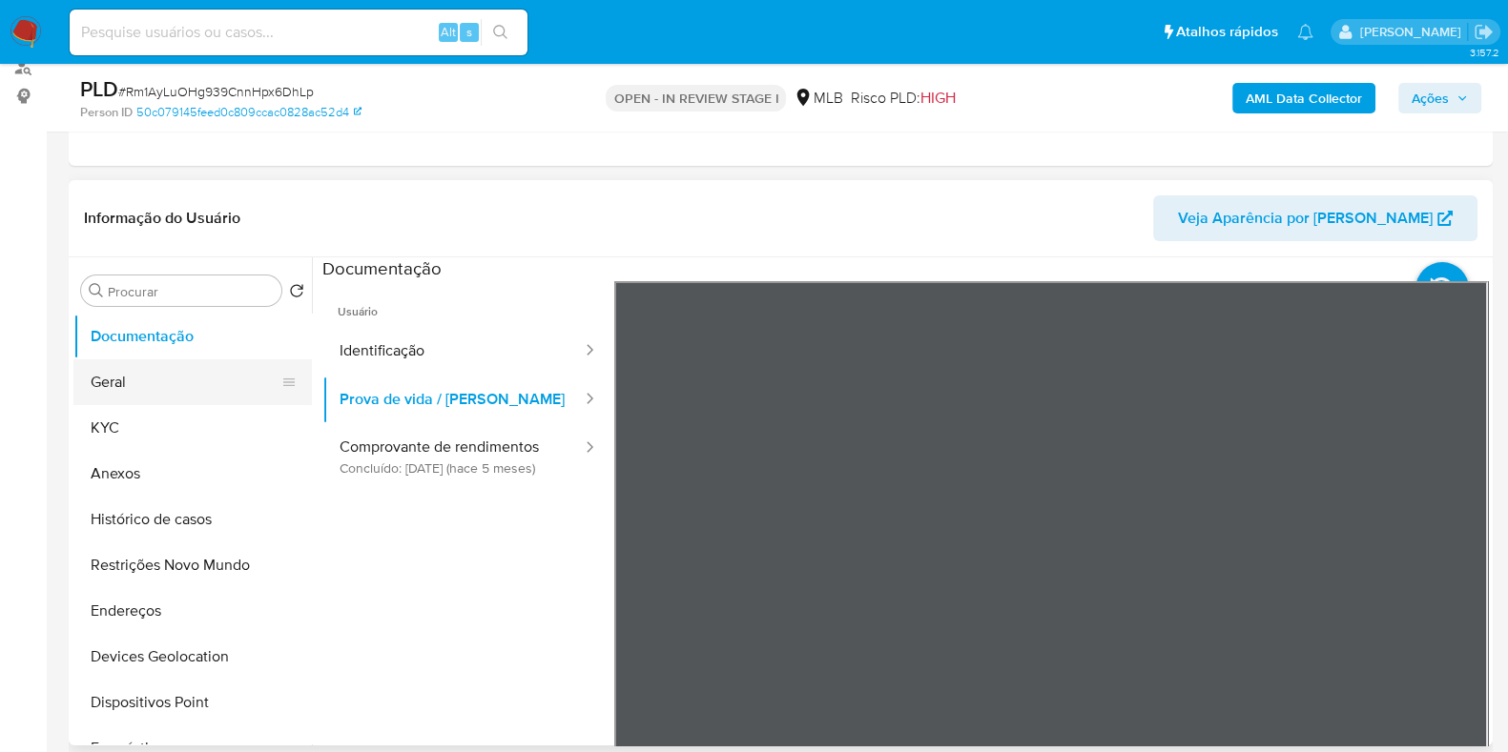
click at [140, 383] on button "Geral" at bounding box center [184, 383] width 223 height 46
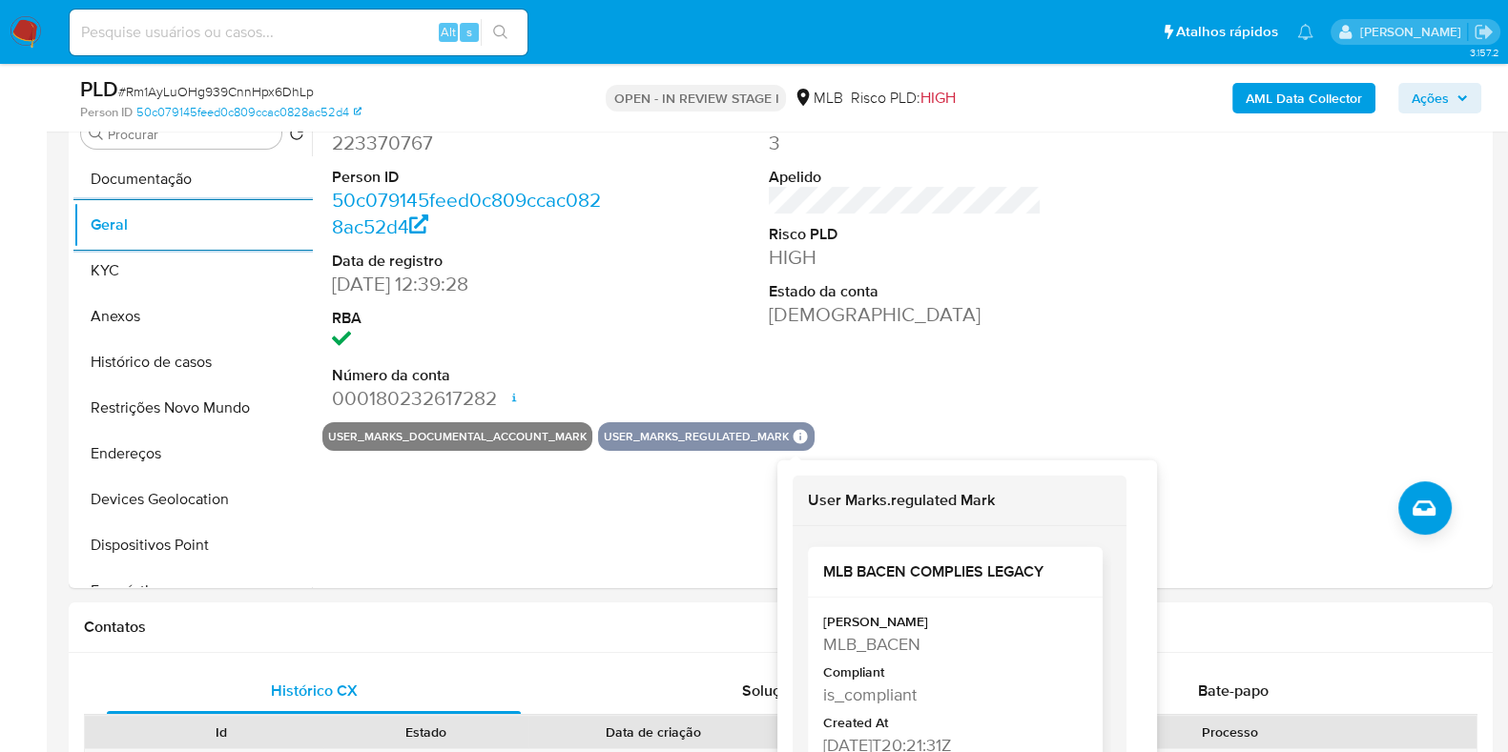
scroll to position [358, 0]
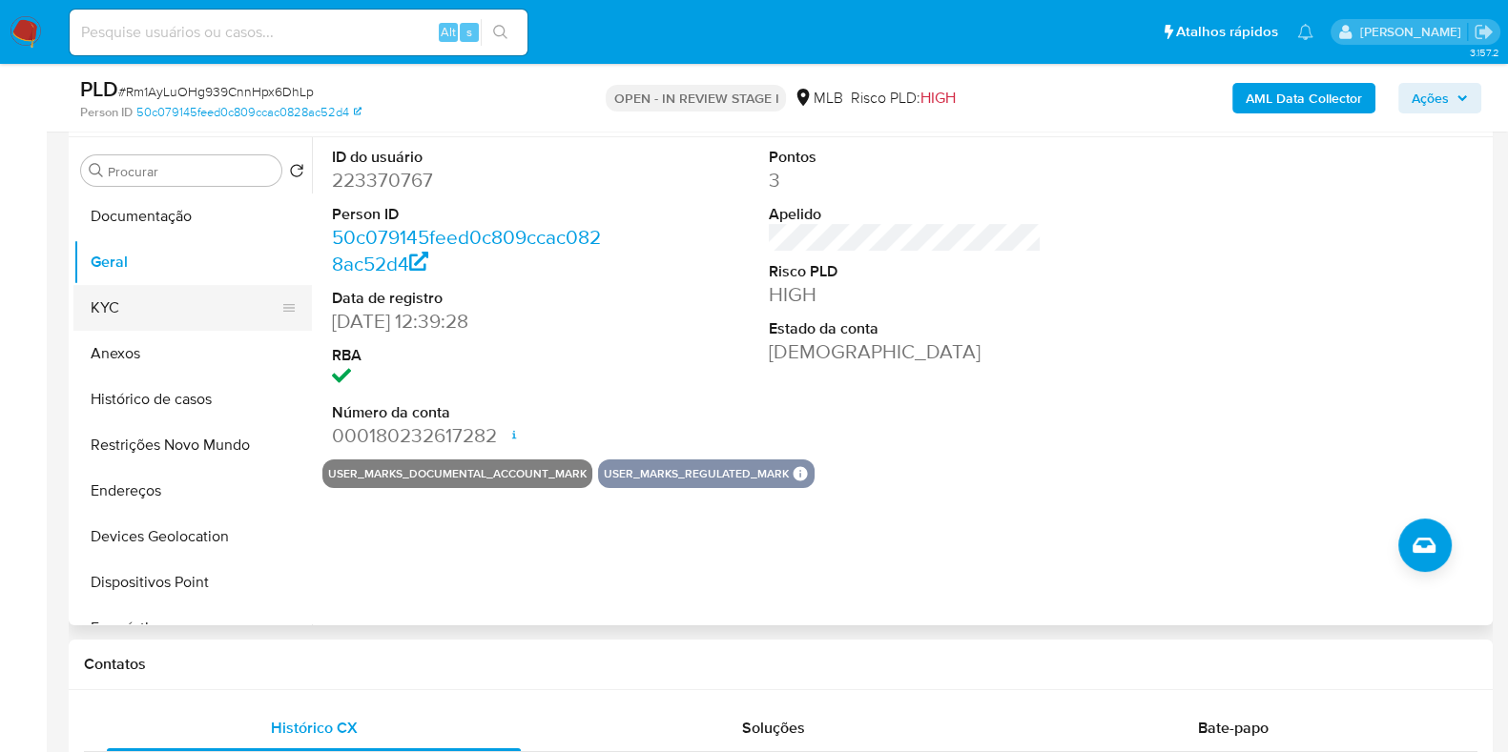
click at [156, 307] on button "KYC" at bounding box center [184, 308] width 223 height 46
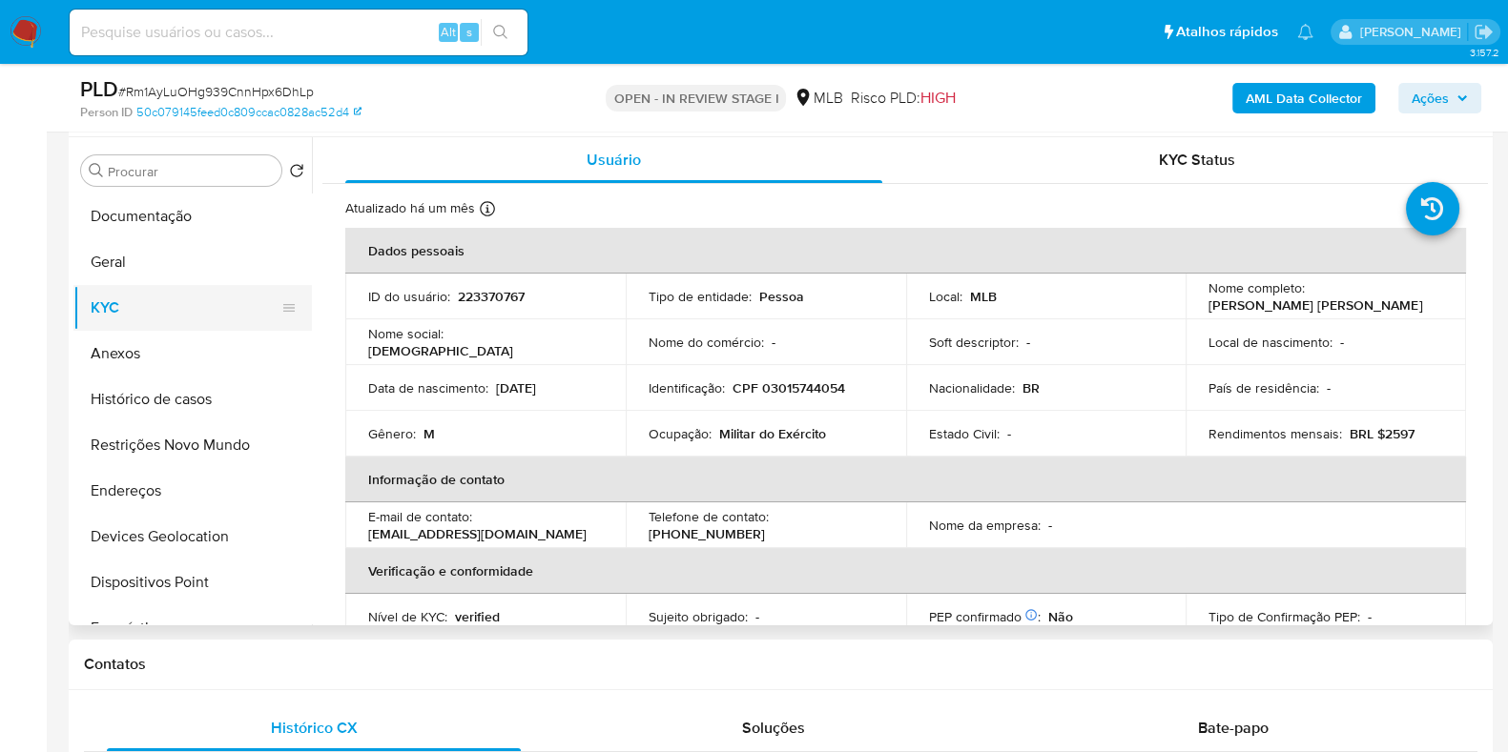
scroll to position [118, 0]
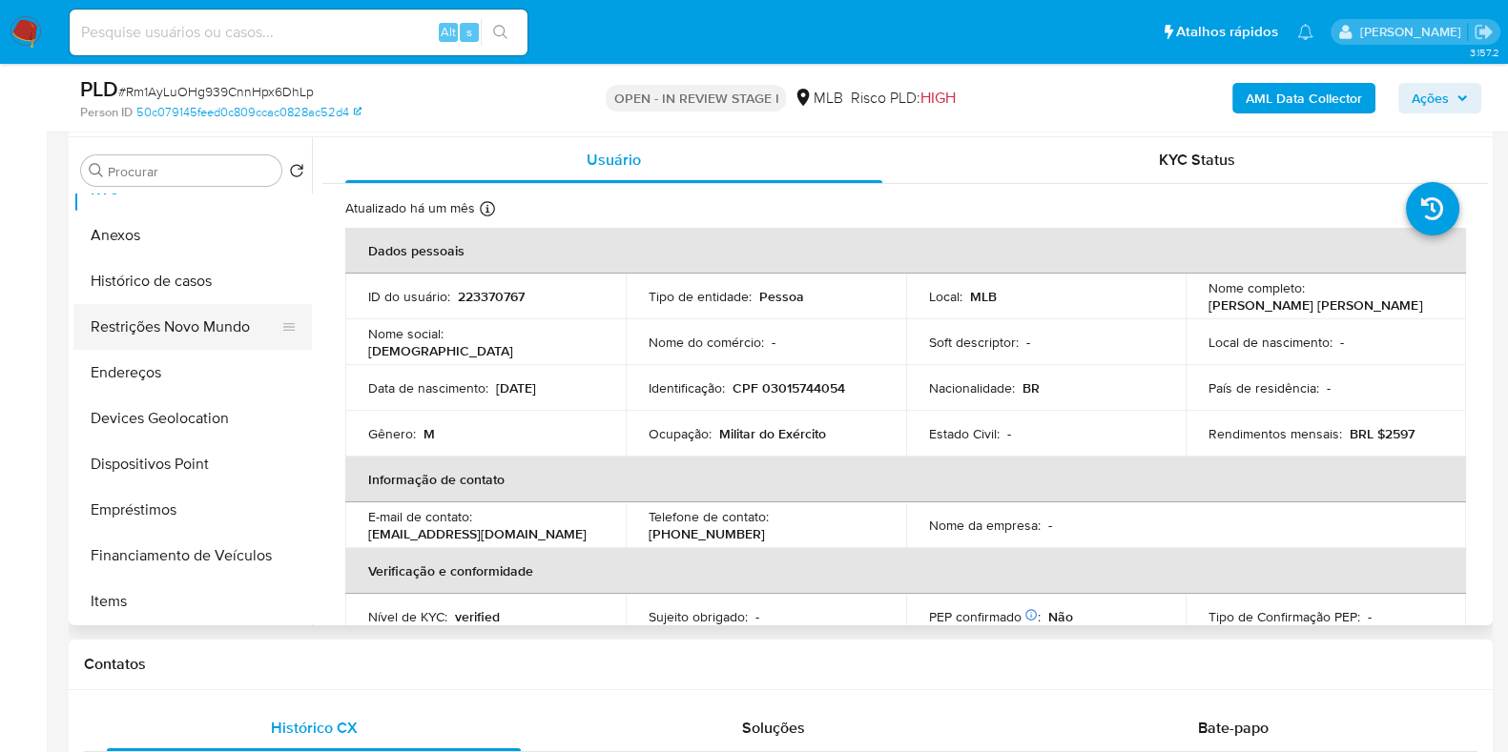
click at [181, 316] on button "Restrições Novo Mundo" at bounding box center [184, 327] width 223 height 46
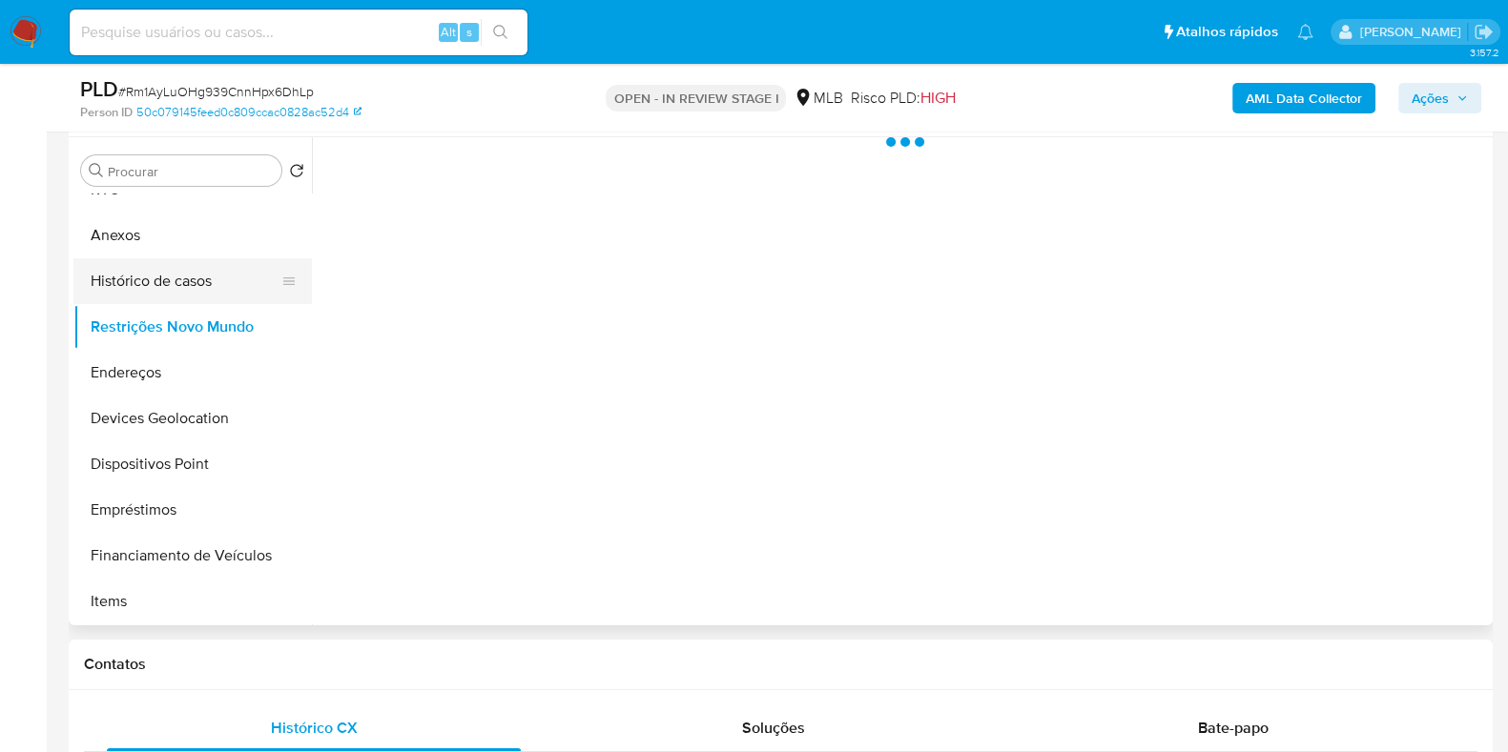
click at [200, 285] on button "Histórico de casos" at bounding box center [184, 281] width 223 height 46
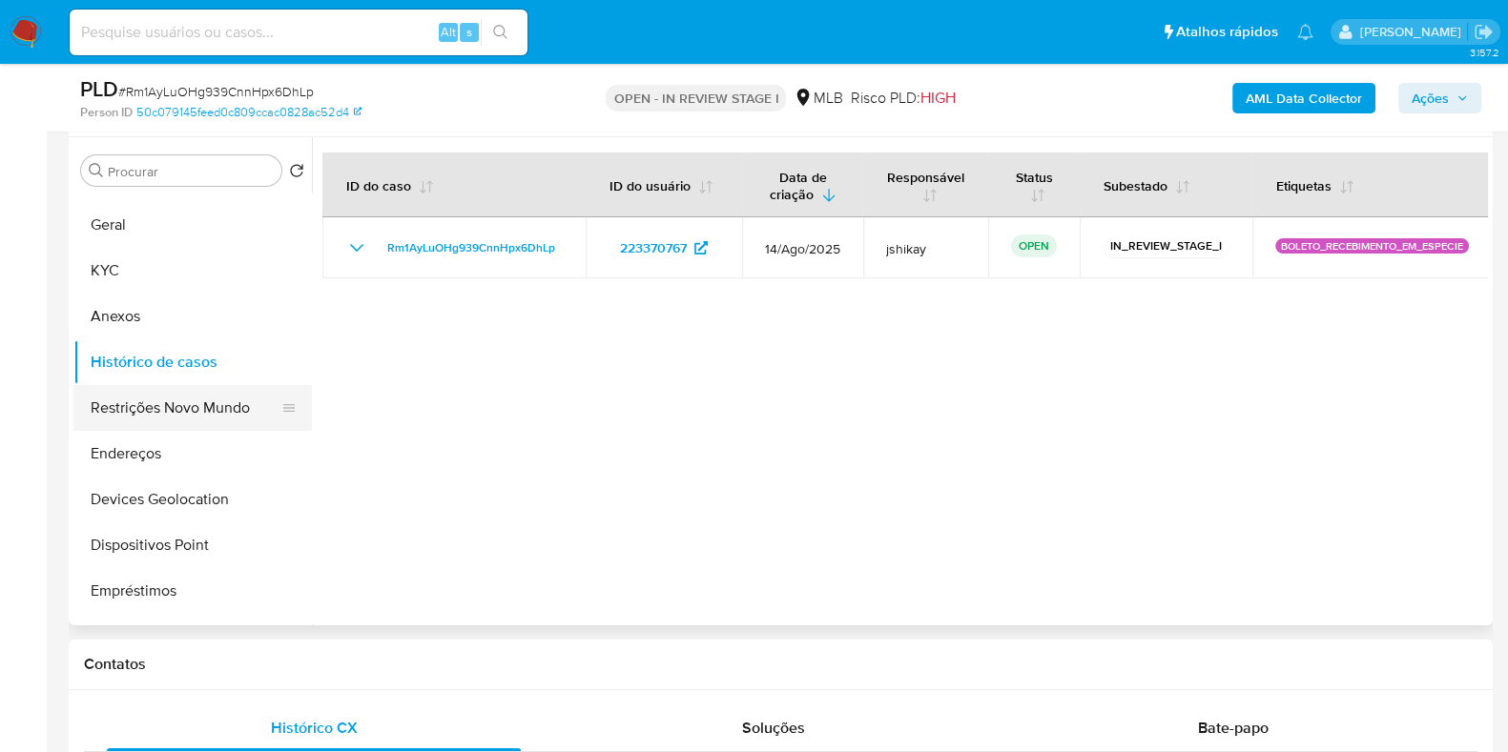
scroll to position [0, 0]
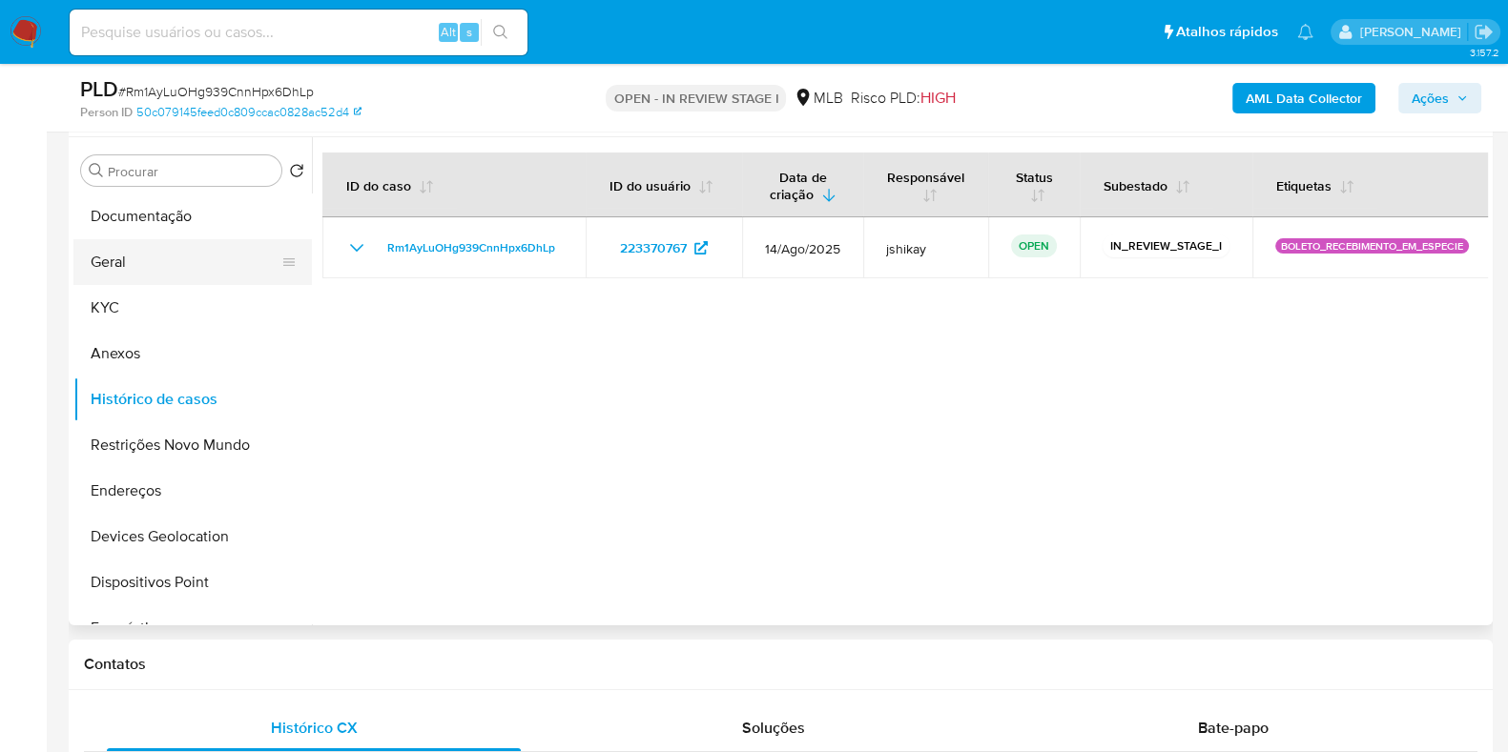
click at [140, 259] on button "Geral" at bounding box center [184, 262] width 223 height 46
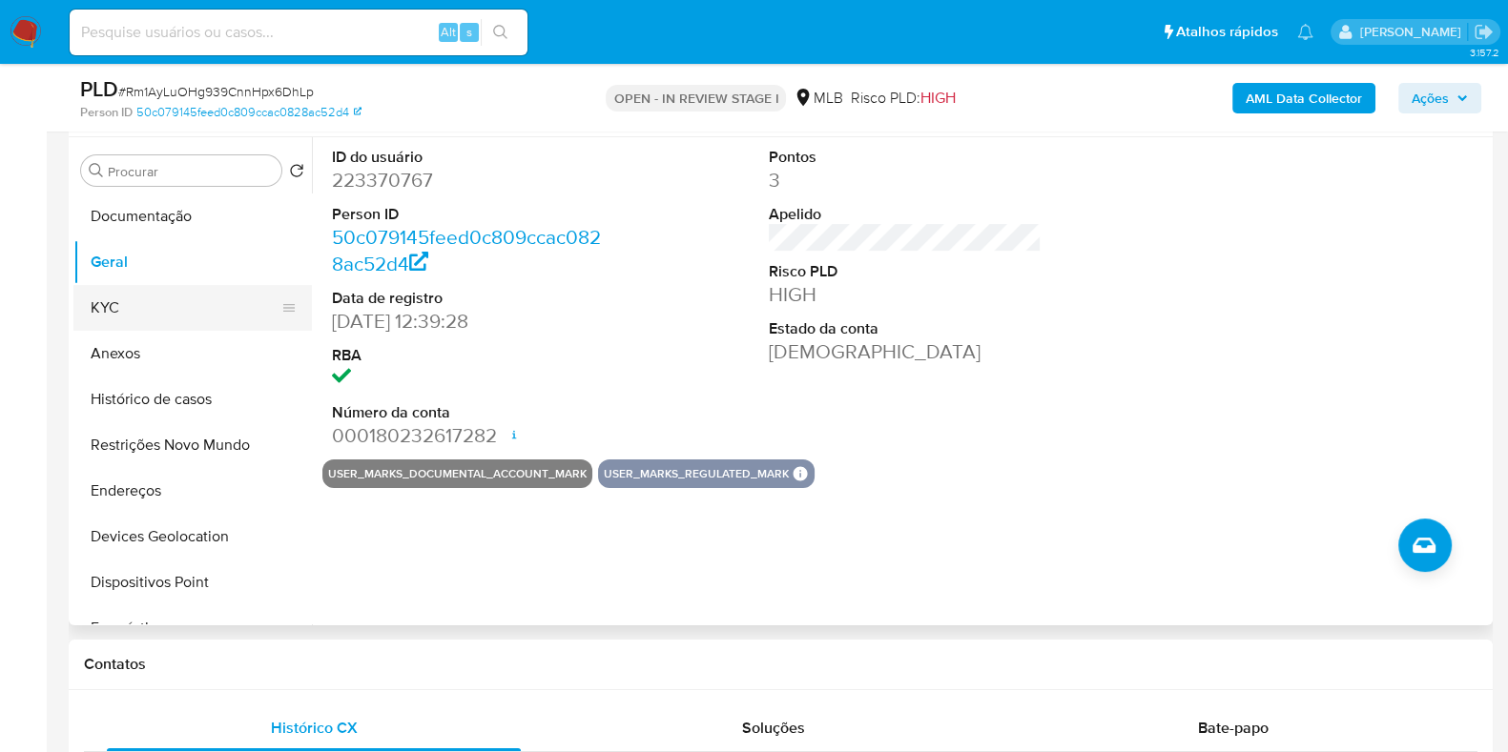
click at [118, 292] on button "KYC" at bounding box center [184, 308] width 223 height 46
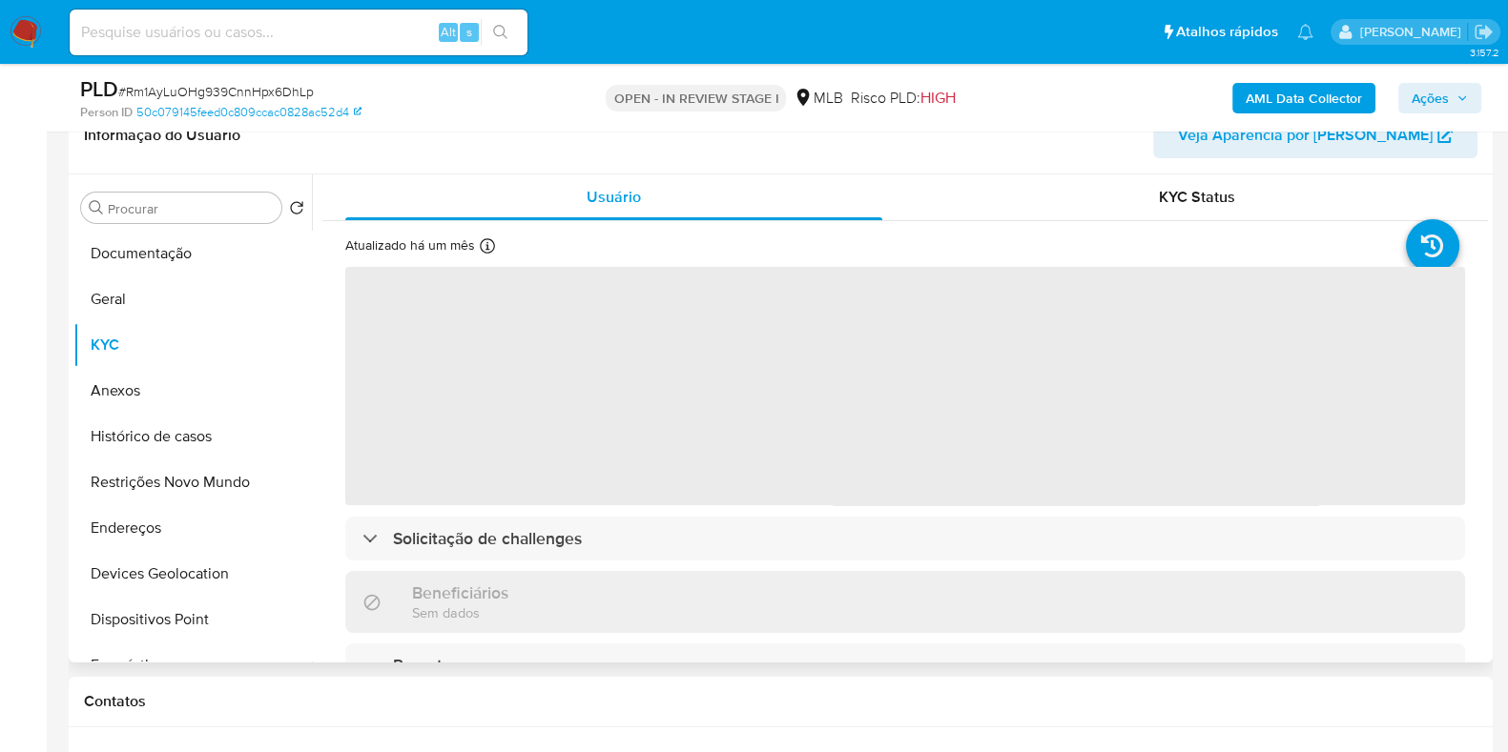
scroll to position [358, 0]
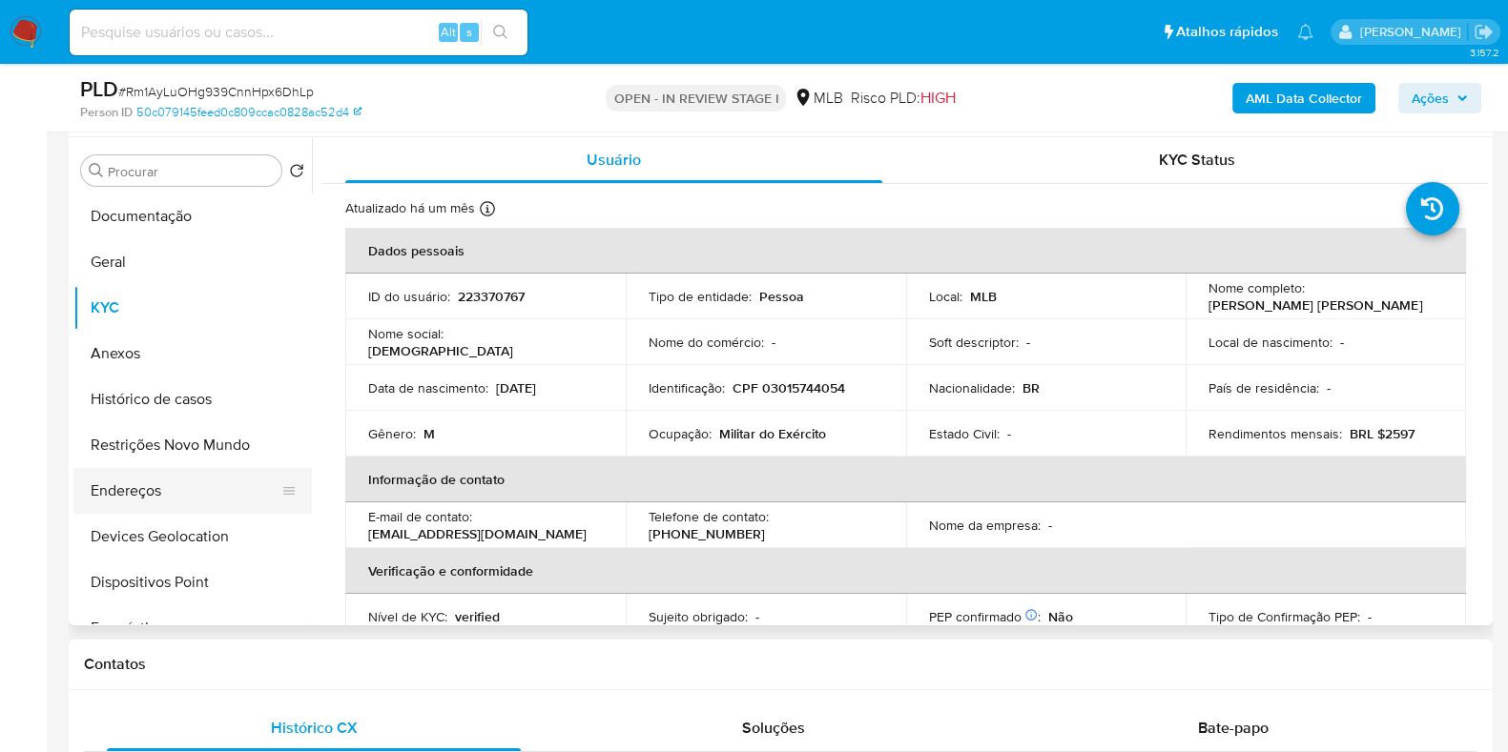
drag, startPoint x: 142, startPoint y: 487, endPoint x: 156, endPoint y: 483, distance: 14.8
click at [143, 487] on button "Endereços" at bounding box center [184, 491] width 223 height 46
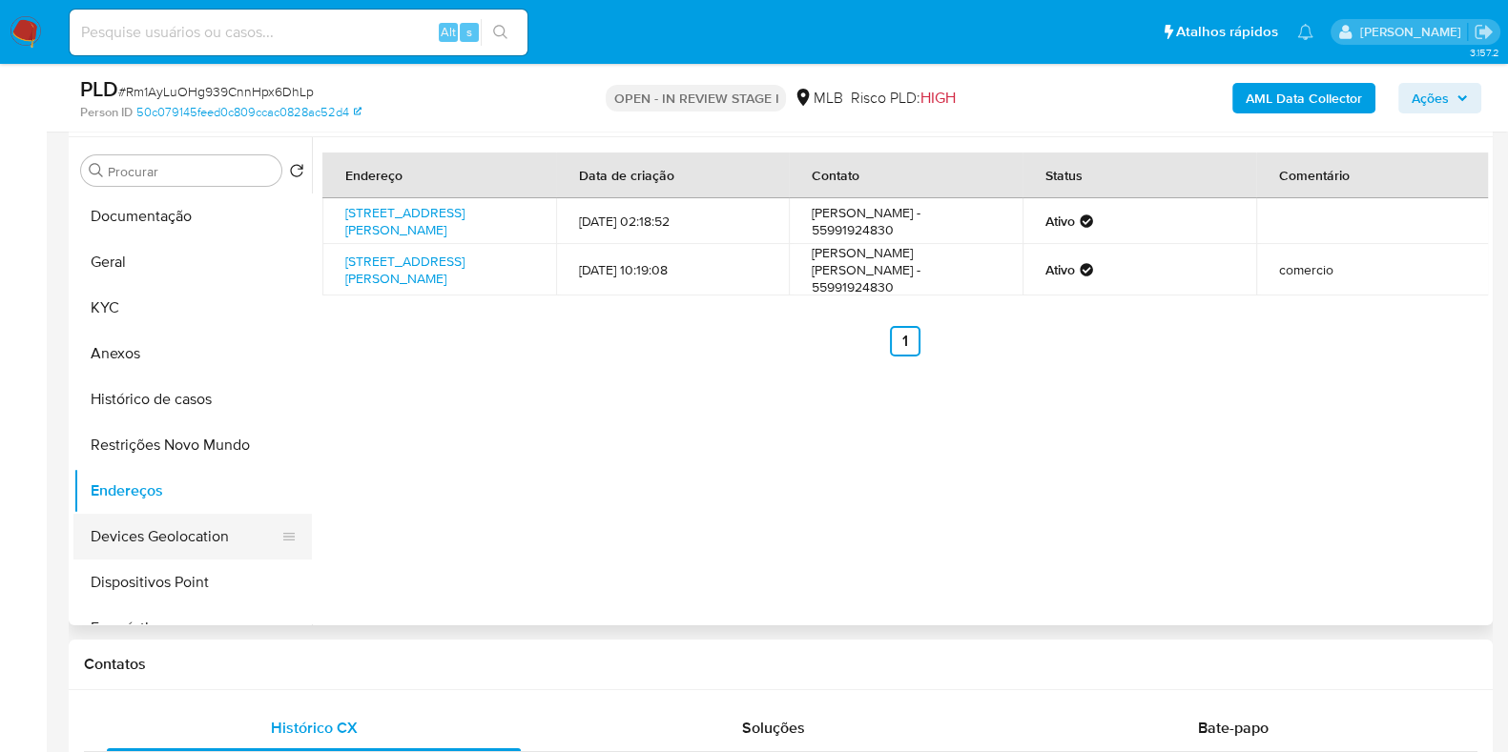
click at [196, 539] on button "Devices Geolocation" at bounding box center [184, 537] width 223 height 46
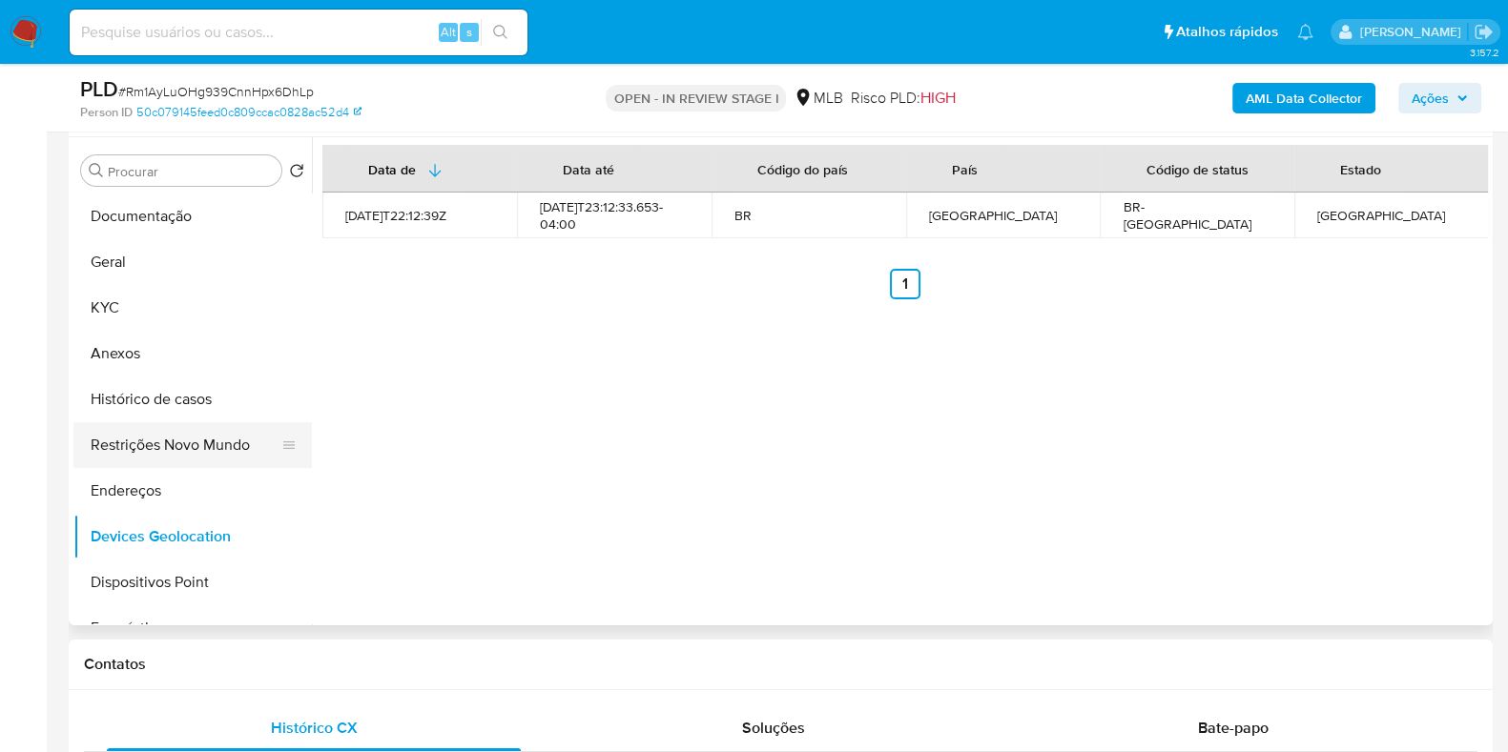
click at [174, 438] on button "Restrições Novo Mundo" at bounding box center [184, 445] width 223 height 46
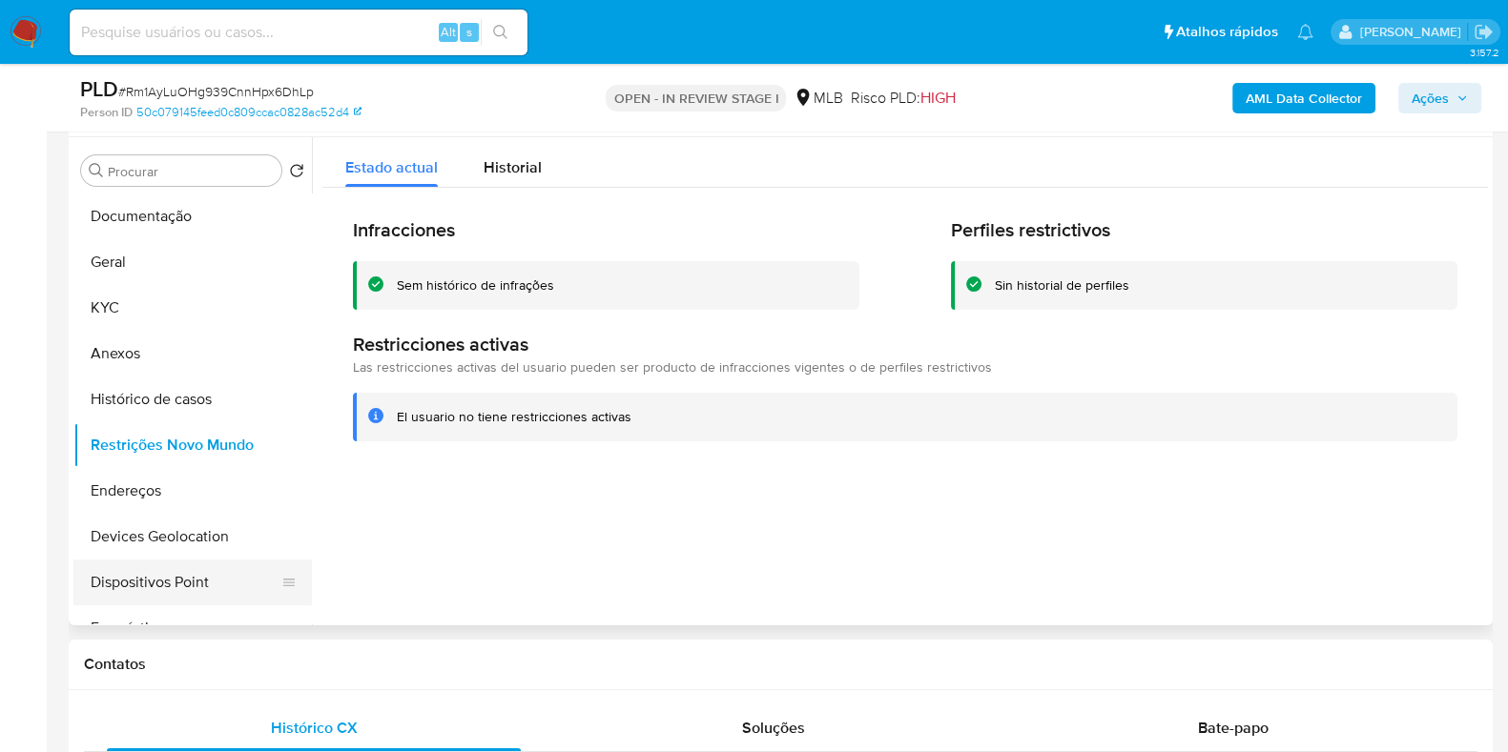
drag, startPoint x: 170, startPoint y: 579, endPoint x: 181, endPoint y: 575, distance: 12.1
click at [170, 579] on button "Dispositivos Point" at bounding box center [184, 583] width 223 height 46
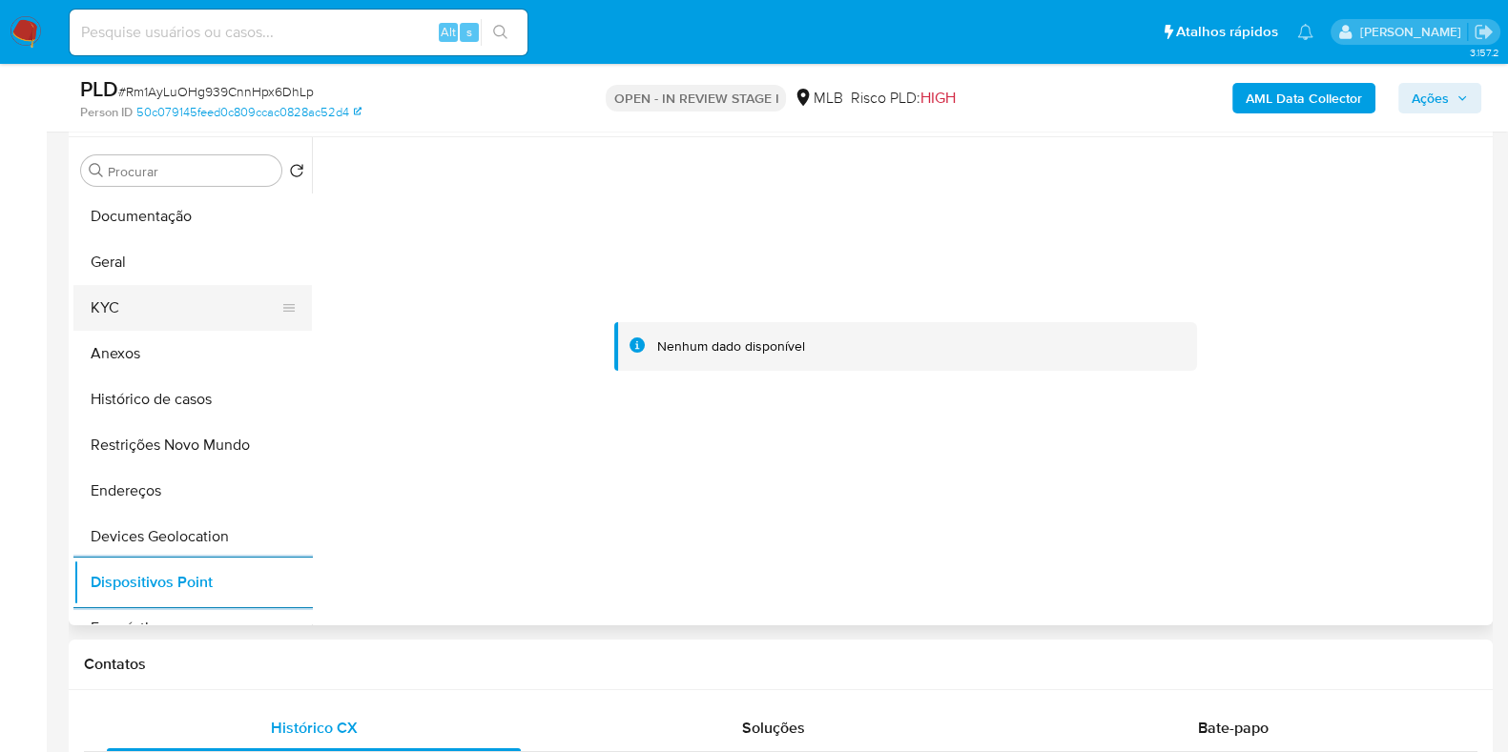
click at [124, 291] on button "KYC" at bounding box center [184, 308] width 223 height 46
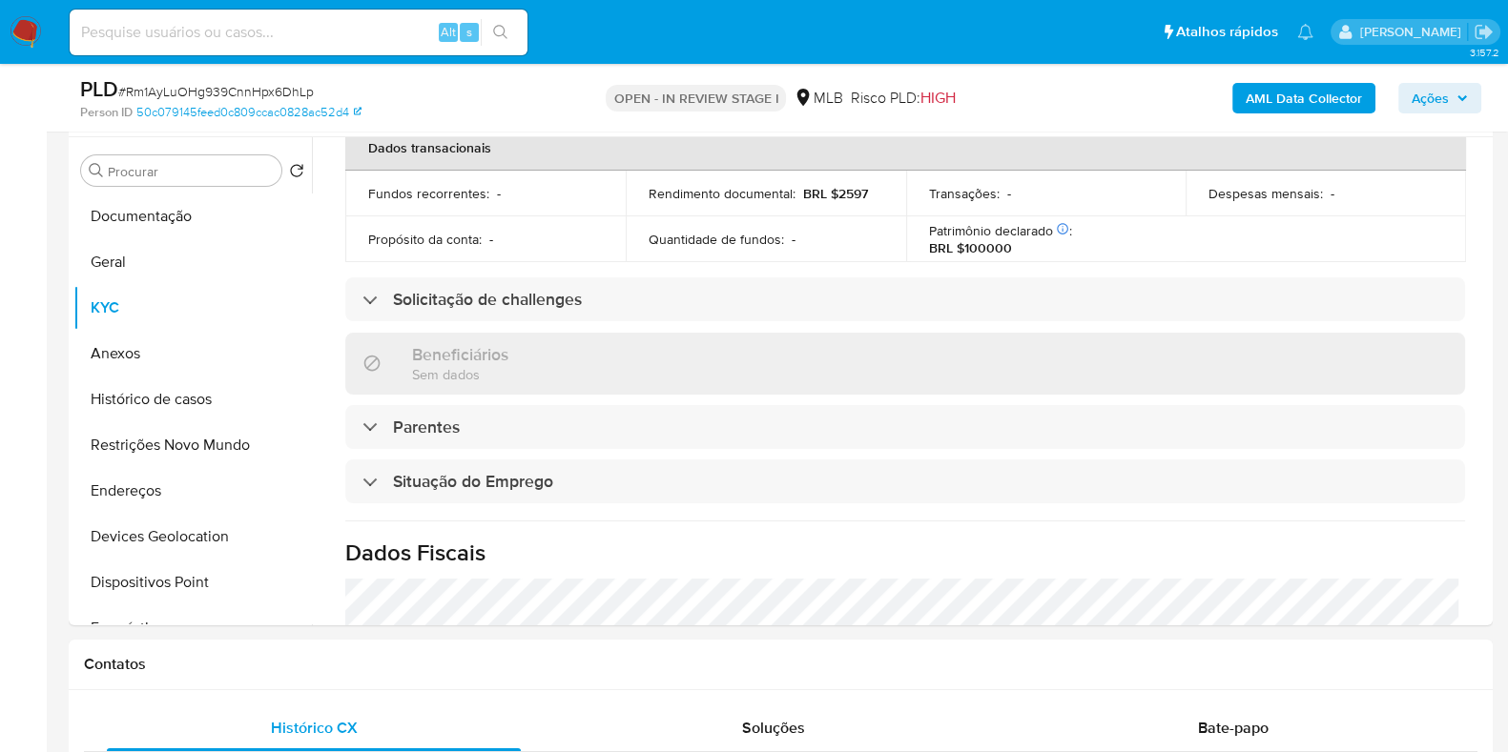
scroll to position [829, 0]
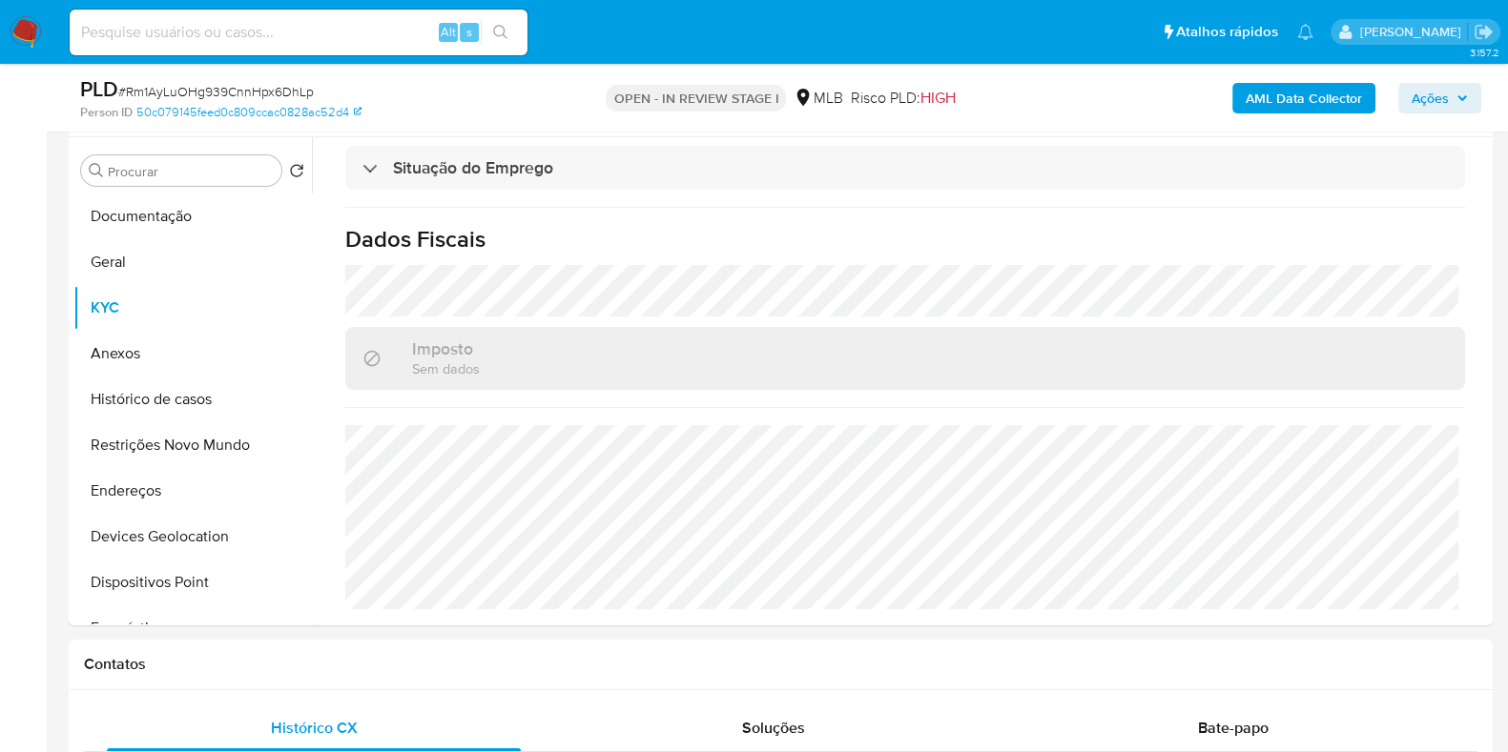
click at [1274, 112] on b "AML Data Collector" at bounding box center [1303, 98] width 116 height 31
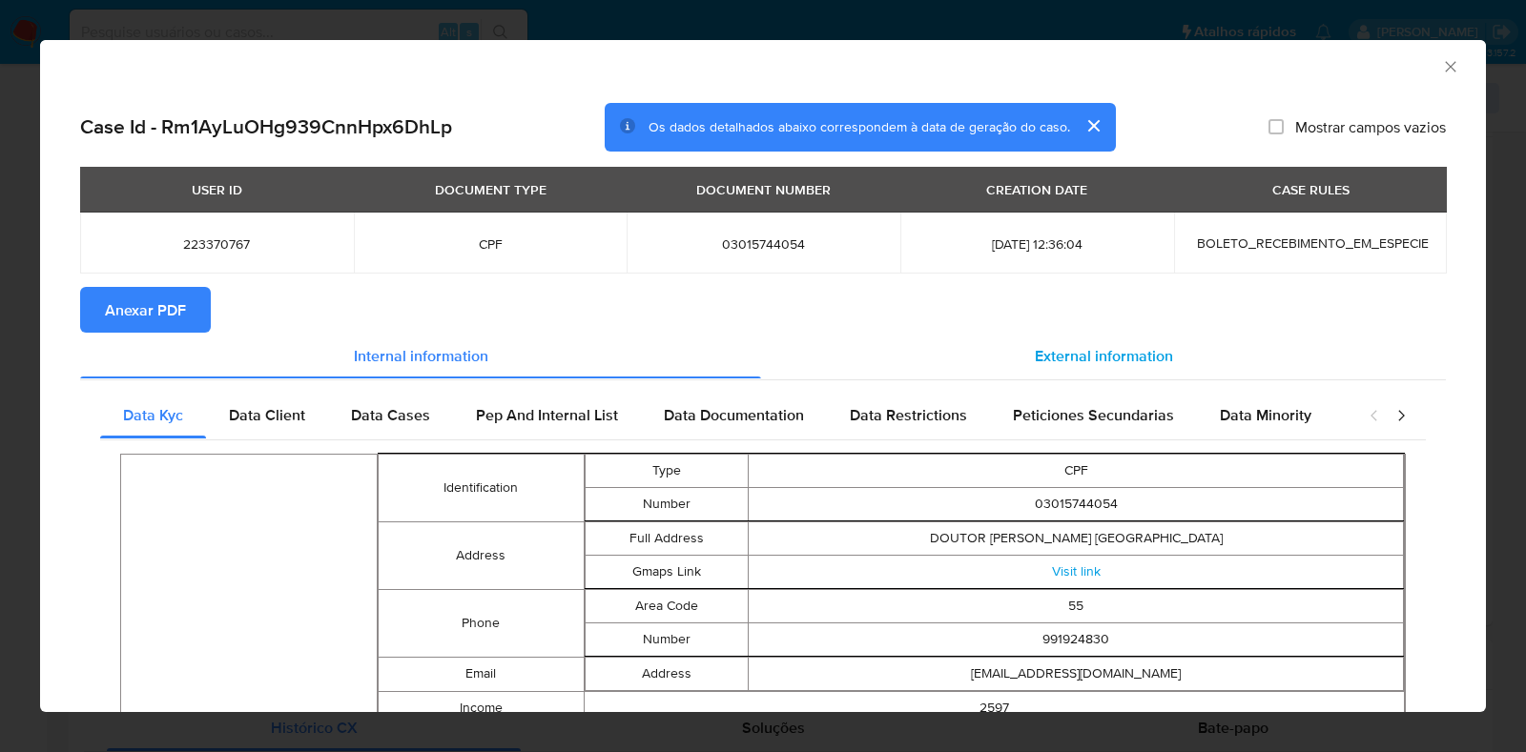
click at [1151, 336] on div "External information" at bounding box center [1103, 356] width 685 height 46
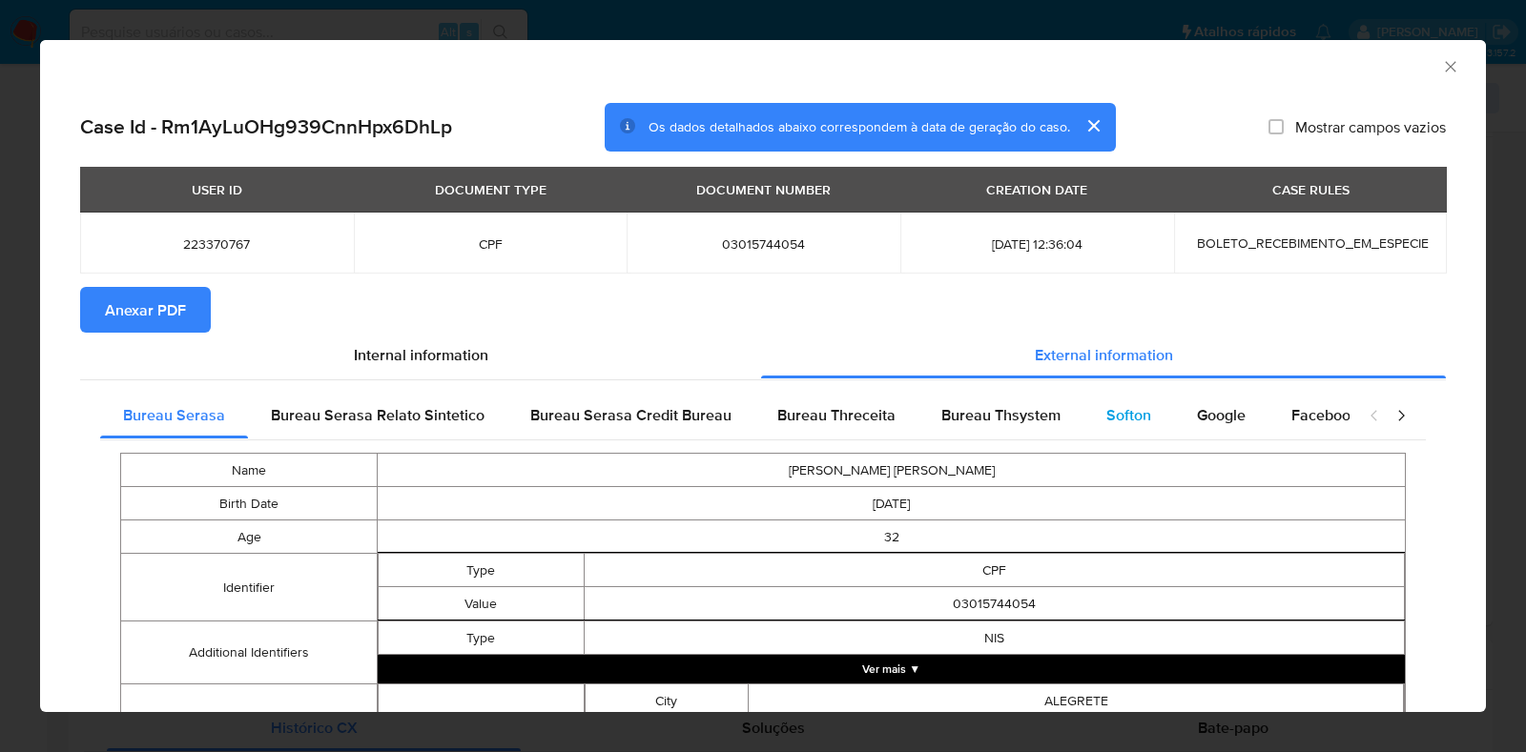
click at [1113, 409] on span "Softon" at bounding box center [1128, 415] width 45 height 22
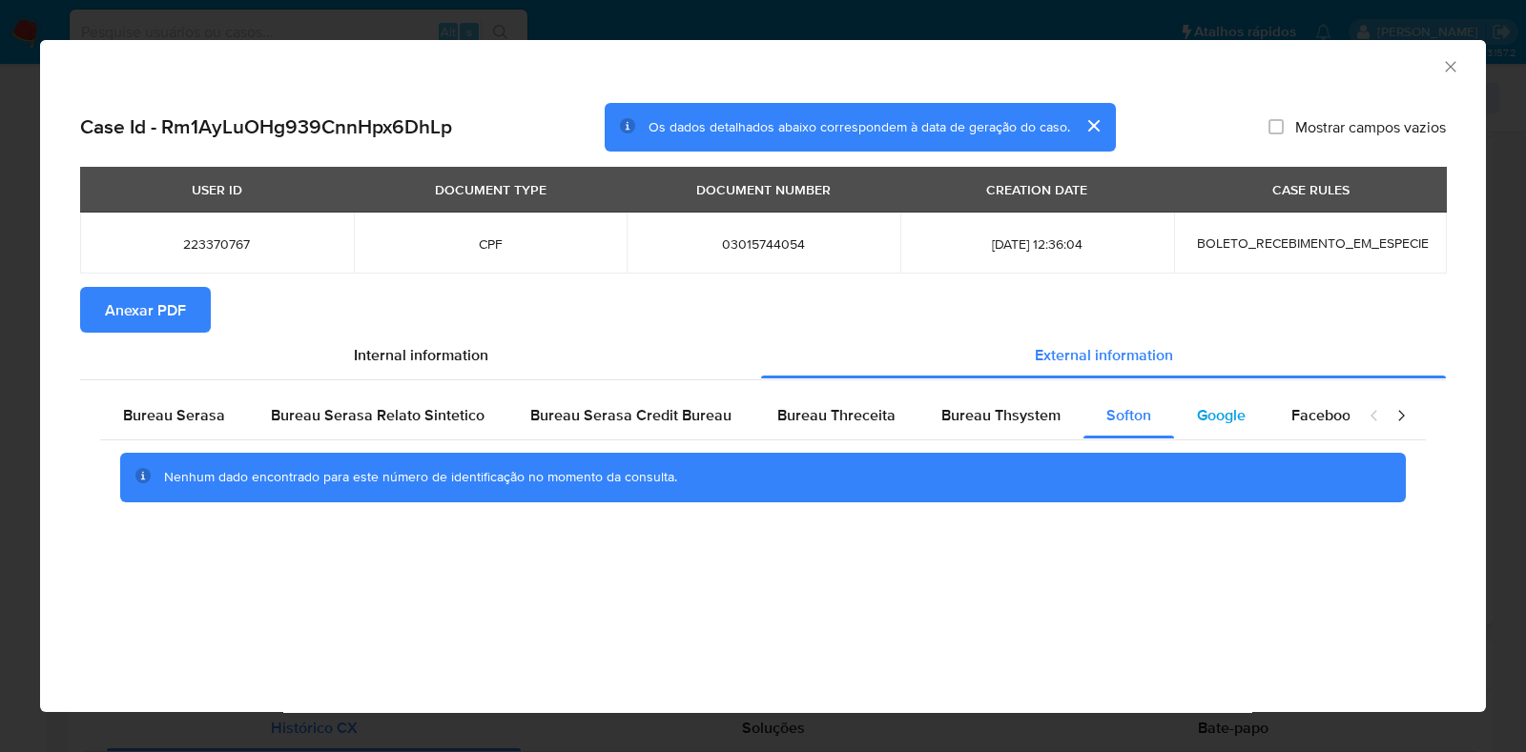
click at [1197, 408] on span "Google" at bounding box center [1221, 415] width 49 height 22
click at [158, 308] on span "Anexar PDF" at bounding box center [145, 310] width 81 height 42
click at [1449, 63] on icon "Fechar a janela" at bounding box center [1450, 66] width 19 height 19
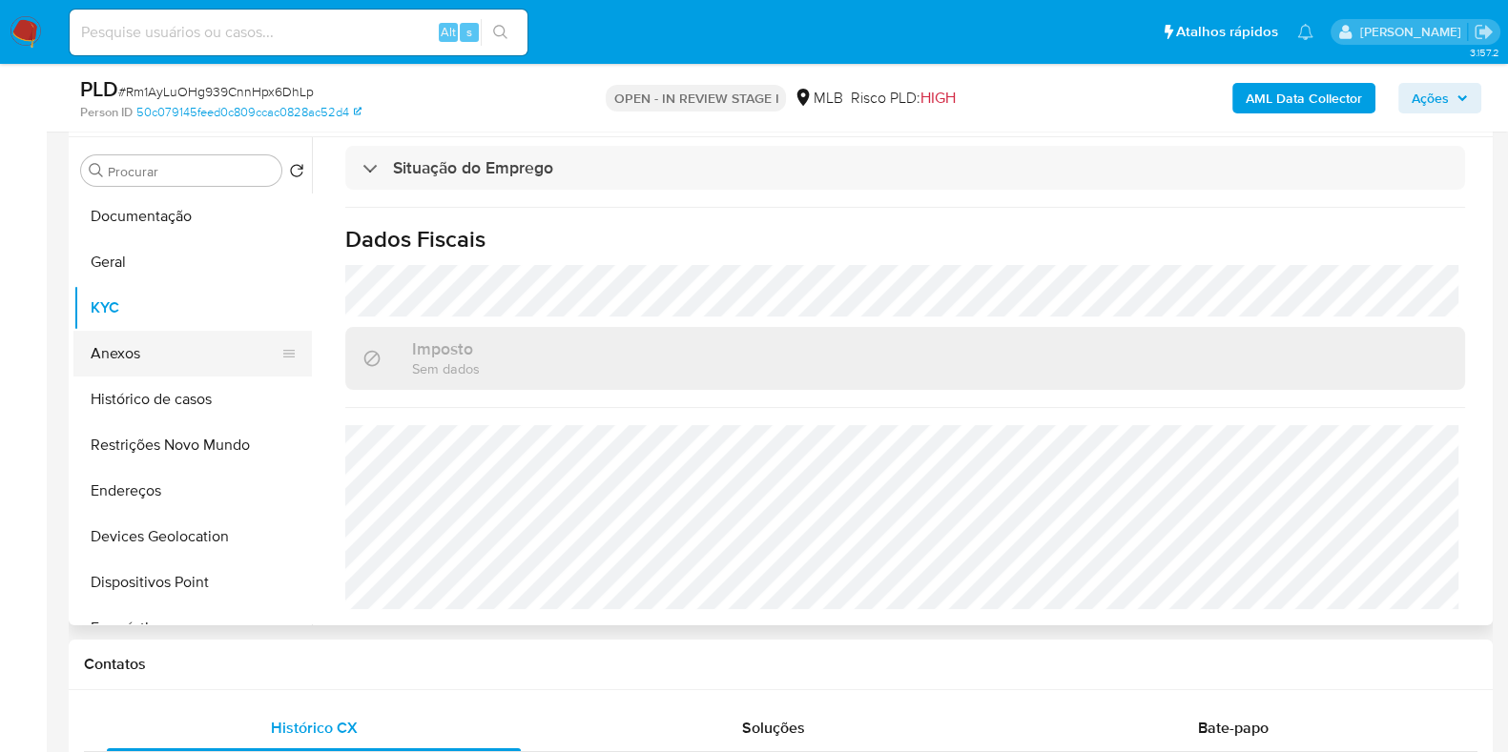
click at [134, 345] on button "Anexos" at bounding box center [184, 354] width 223 height 46
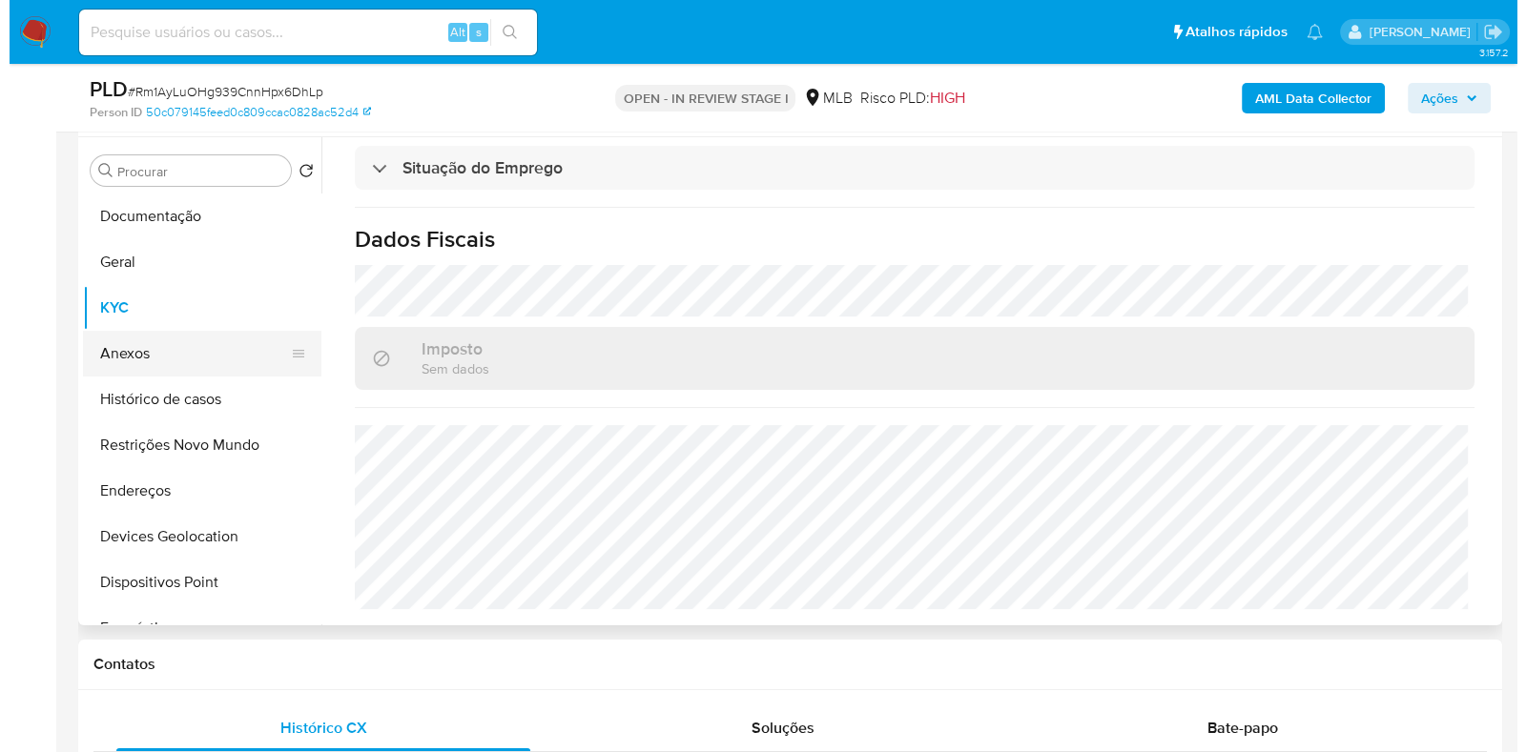
scroll to position [0, 0]
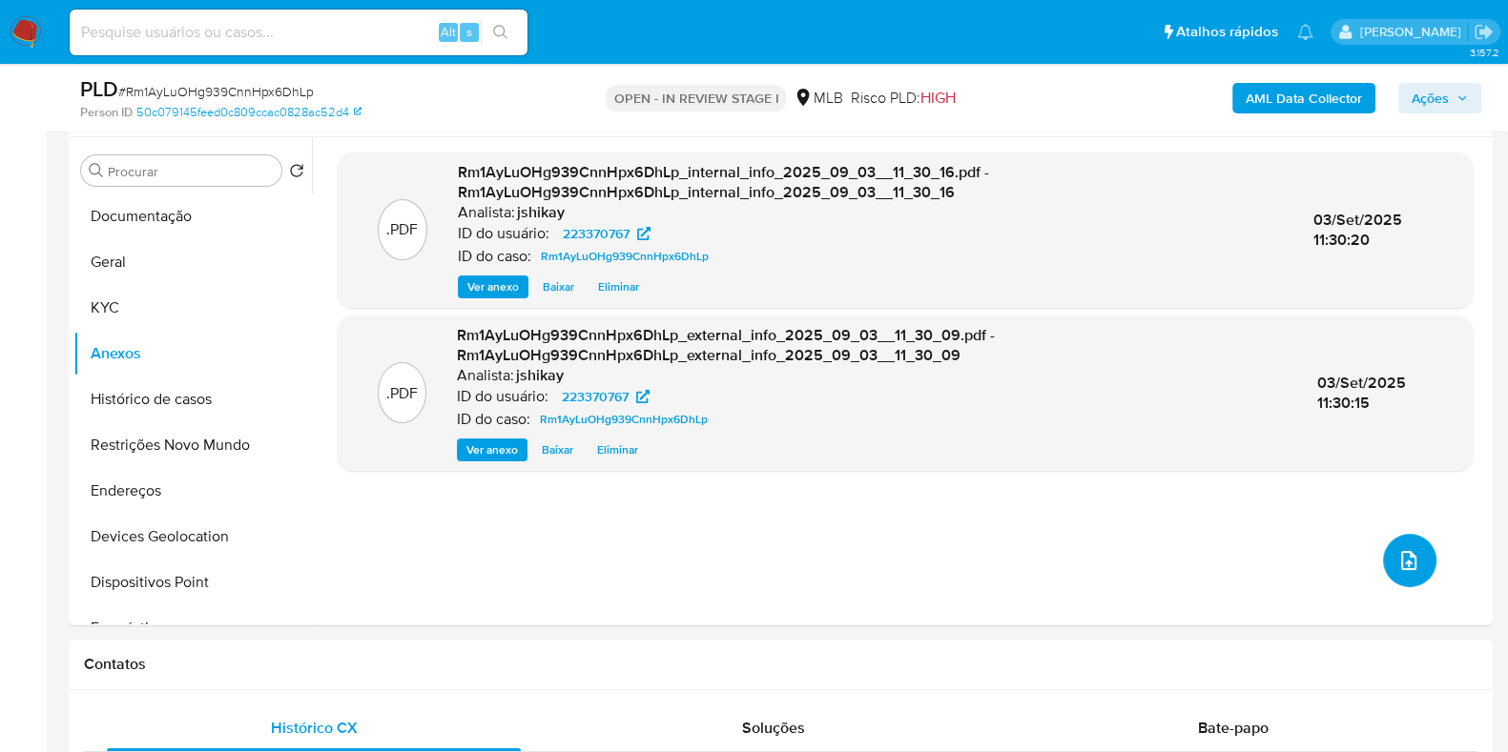
click at [1390, 546] on button "upload-file" at bounding box center [1409, 560] width 53 height 53
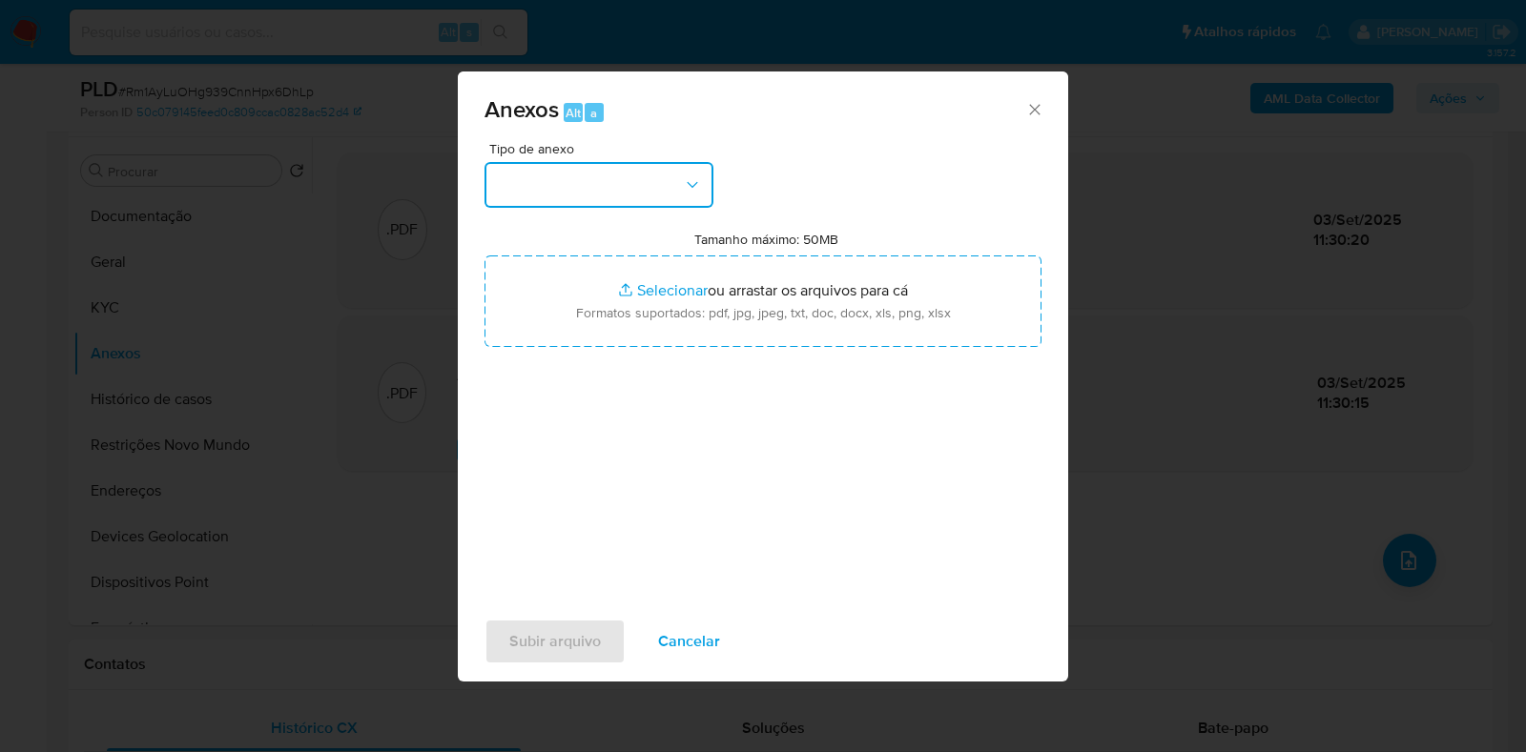
click at [510, 195] on button "button" at bounding box center [598, 185] width 229 height 46
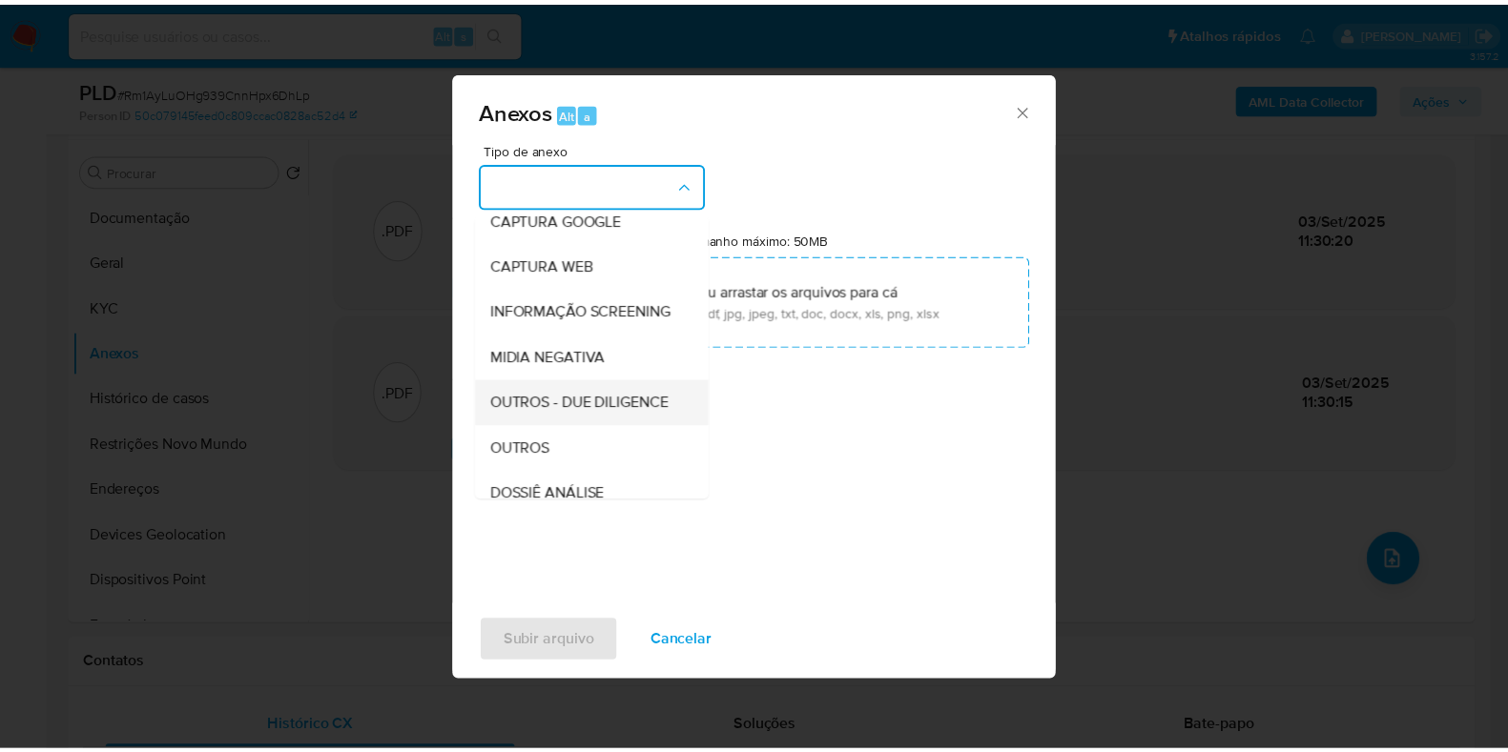
scroll to position [237, 0]
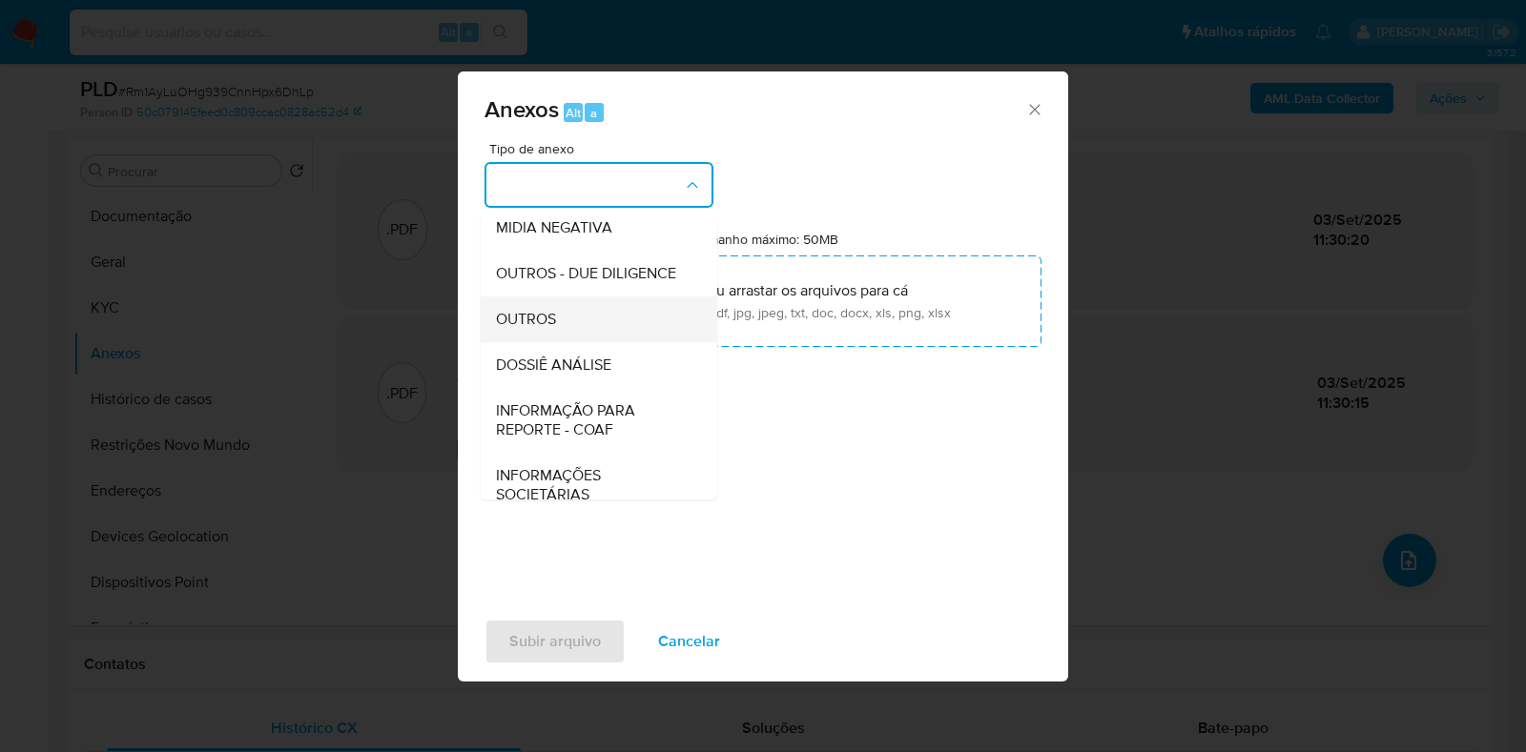
click at [545, 329] on span "OUTROS" at bounding box center [526, 319] width 60 height 19
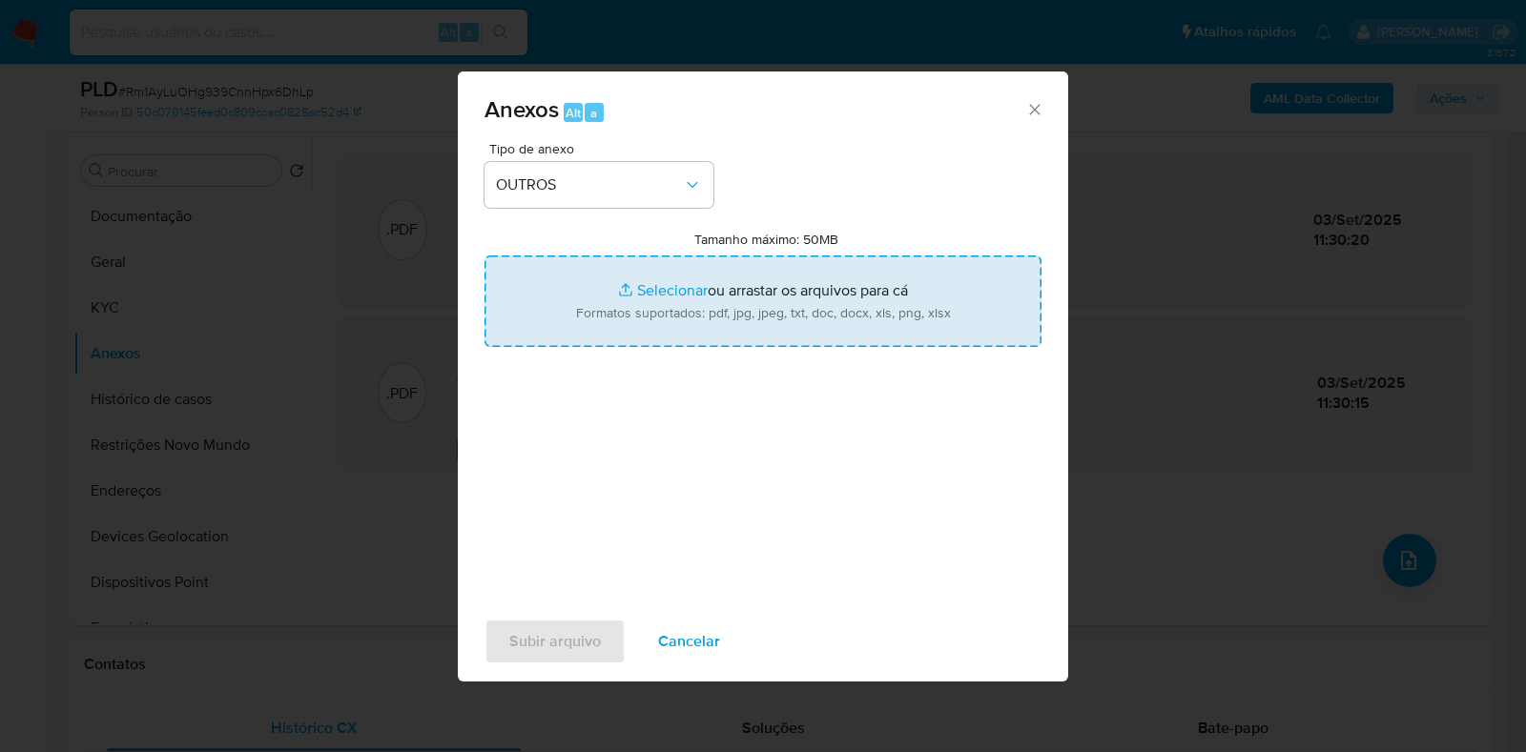
click at [645, 309] on input "Tamanho máximo: 50MB Selecionar arquivos" at bounding box center [762, 302] width 557 height 92
type input "C:\fakepath\Mulan 223370767_2025_09_03_08_12_28 - Resumen TX.pdf"
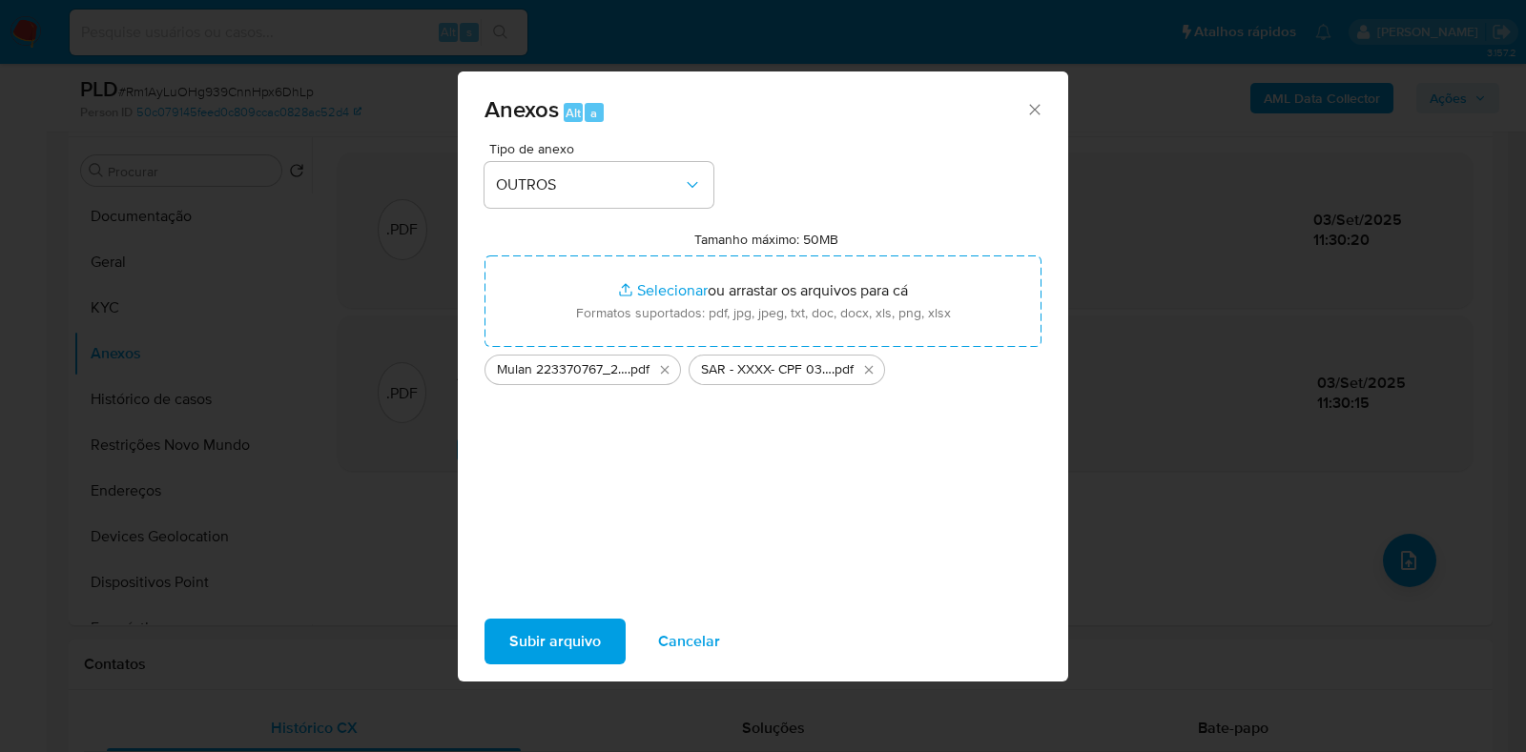
drag, startPoint x: 645, startPoint y: 309, endPoint x: 524, endPoint y: 645, distance: 356.9
click at [524, 645] on span "Subir arquivo" at bounding box center [555, 642] width 92 height 42
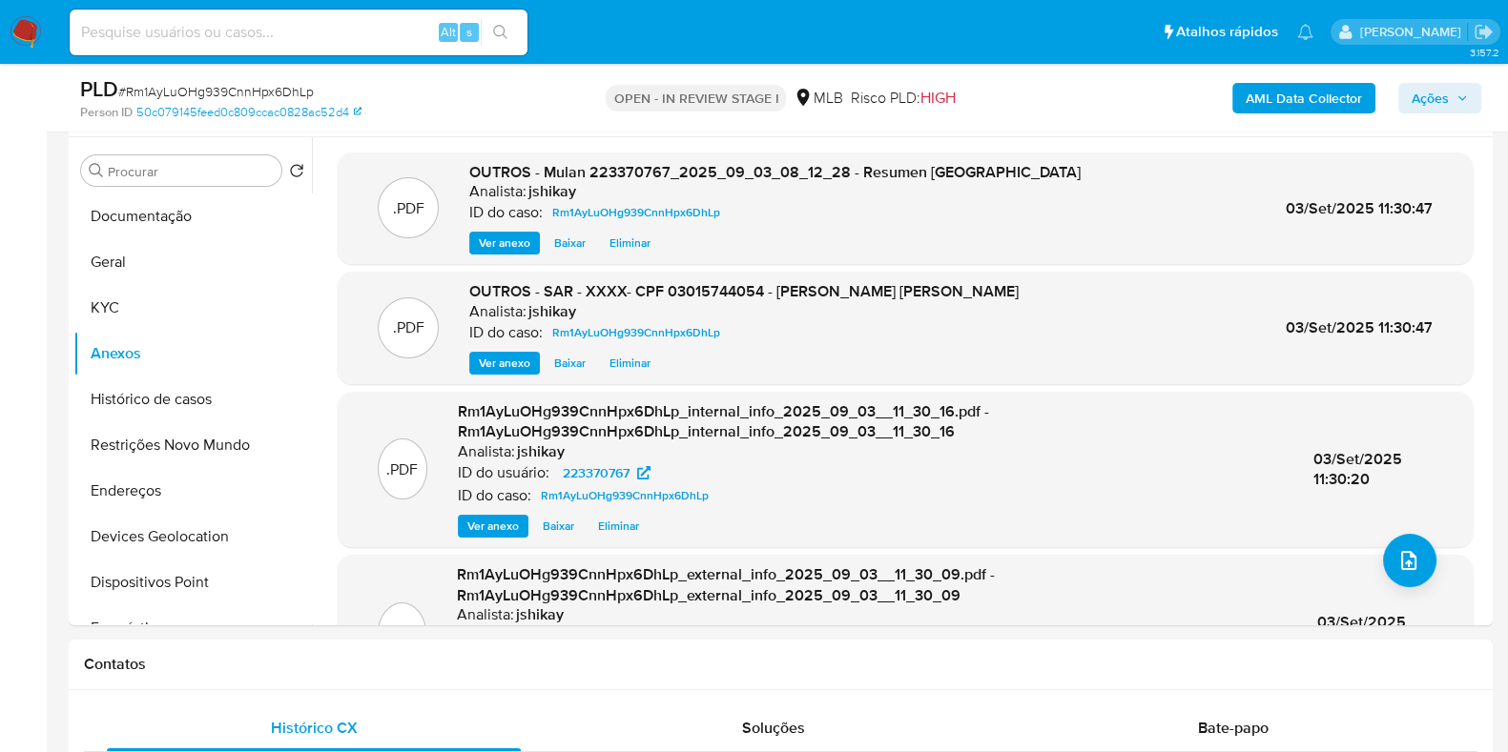
click at [1443, 87] on span "Ações" at bounding box center [1429, 98] width 37 height 31
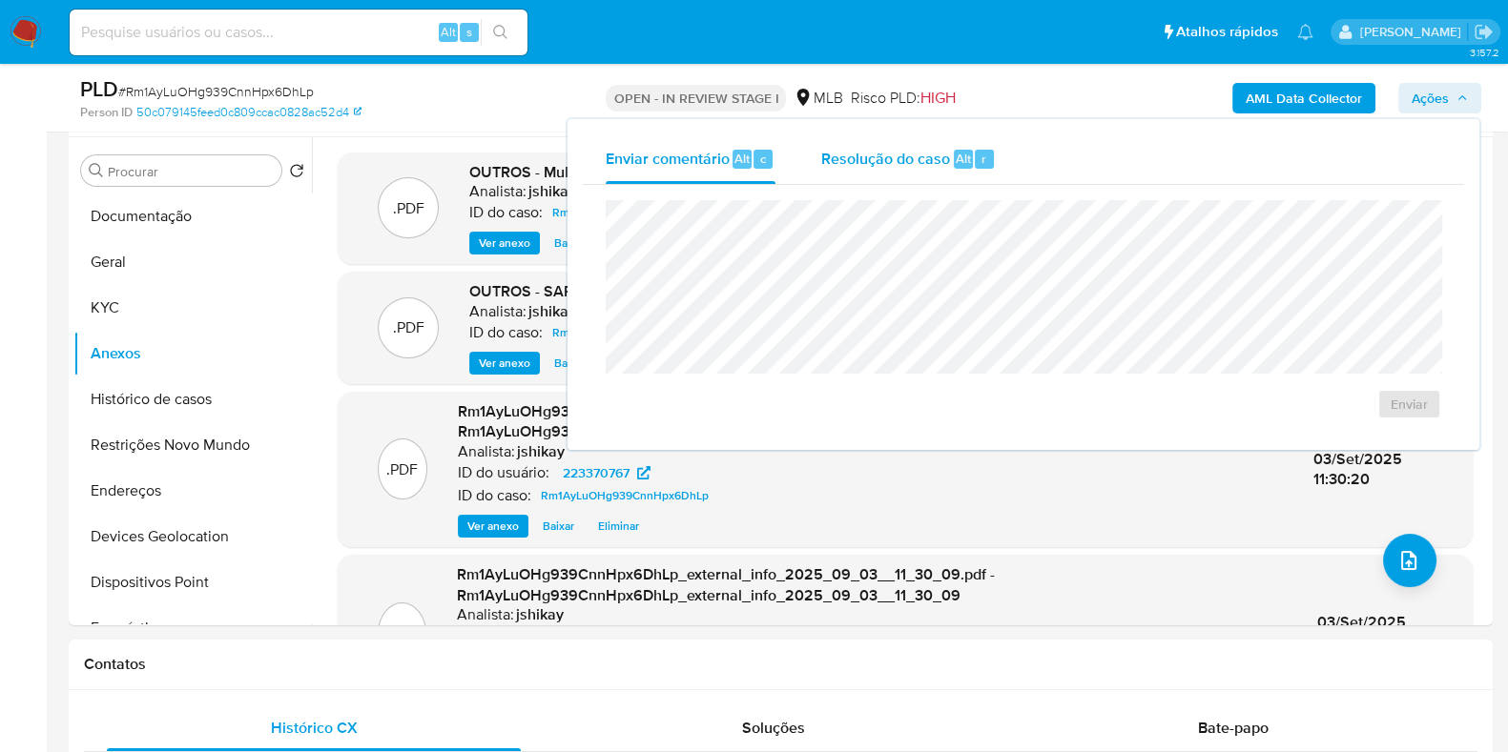
click at [904, 154] on span "Resolução do caso" at bounding box center [885, 158] width 129 height 22
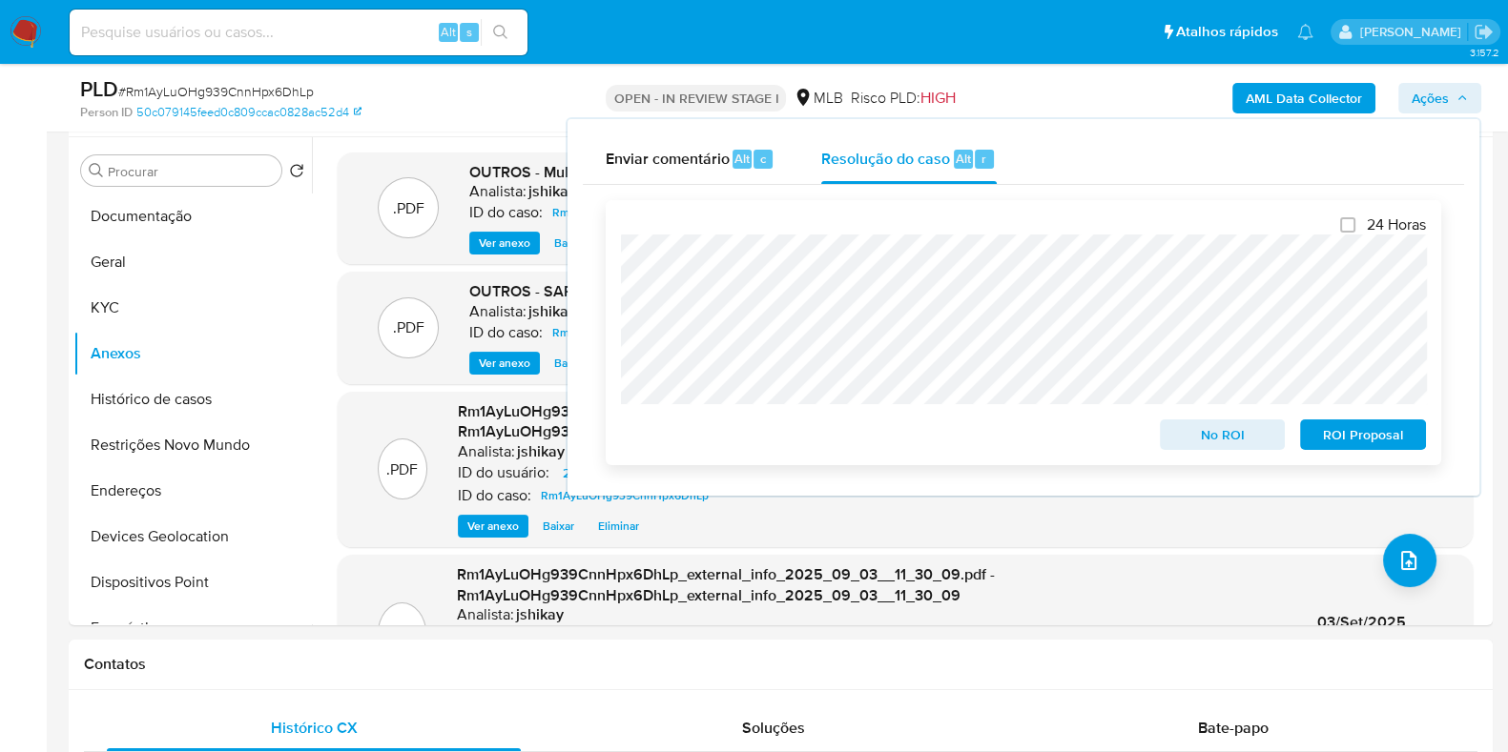
click at [1344, 448] on span "ROI Proposal" at bounding box center [1362, 434] width 99 height 27
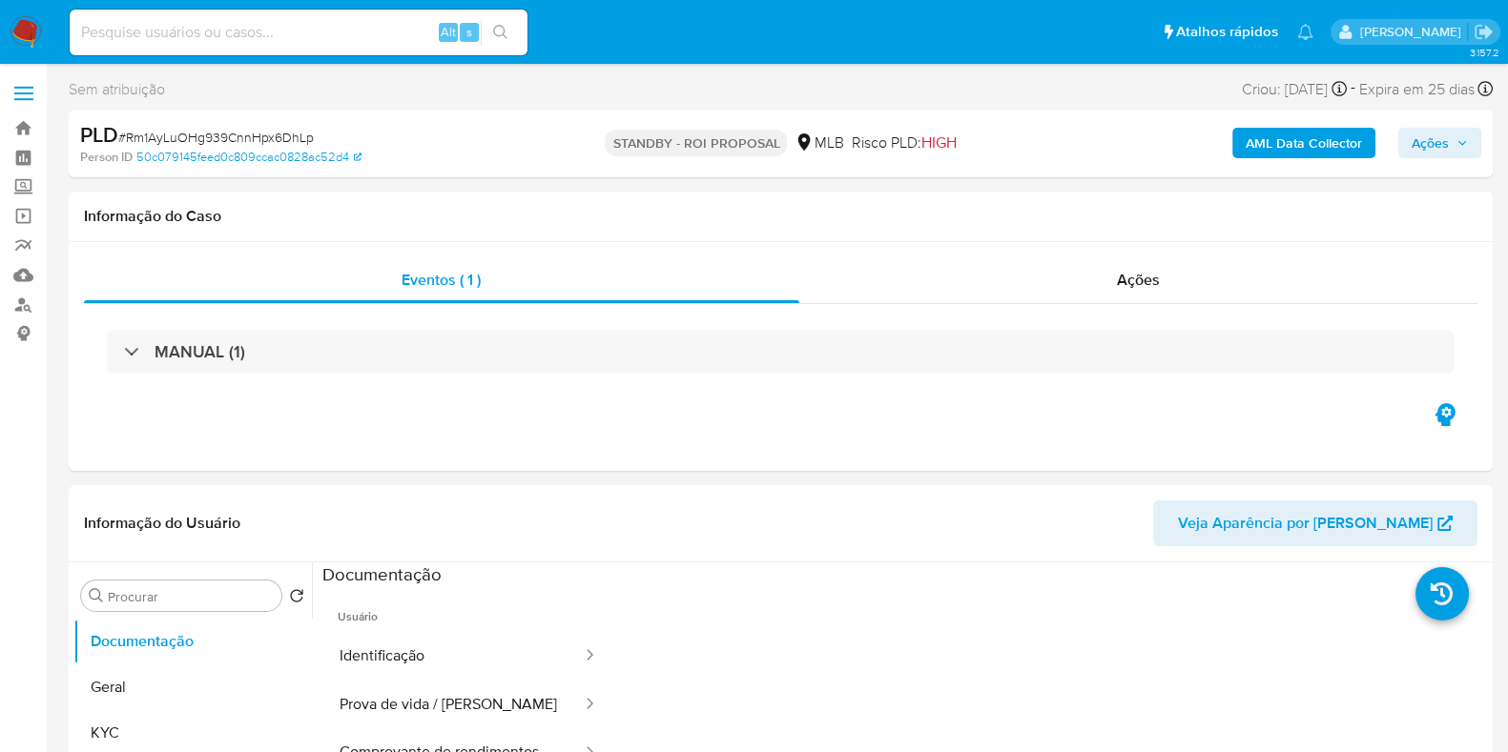
select select "10"
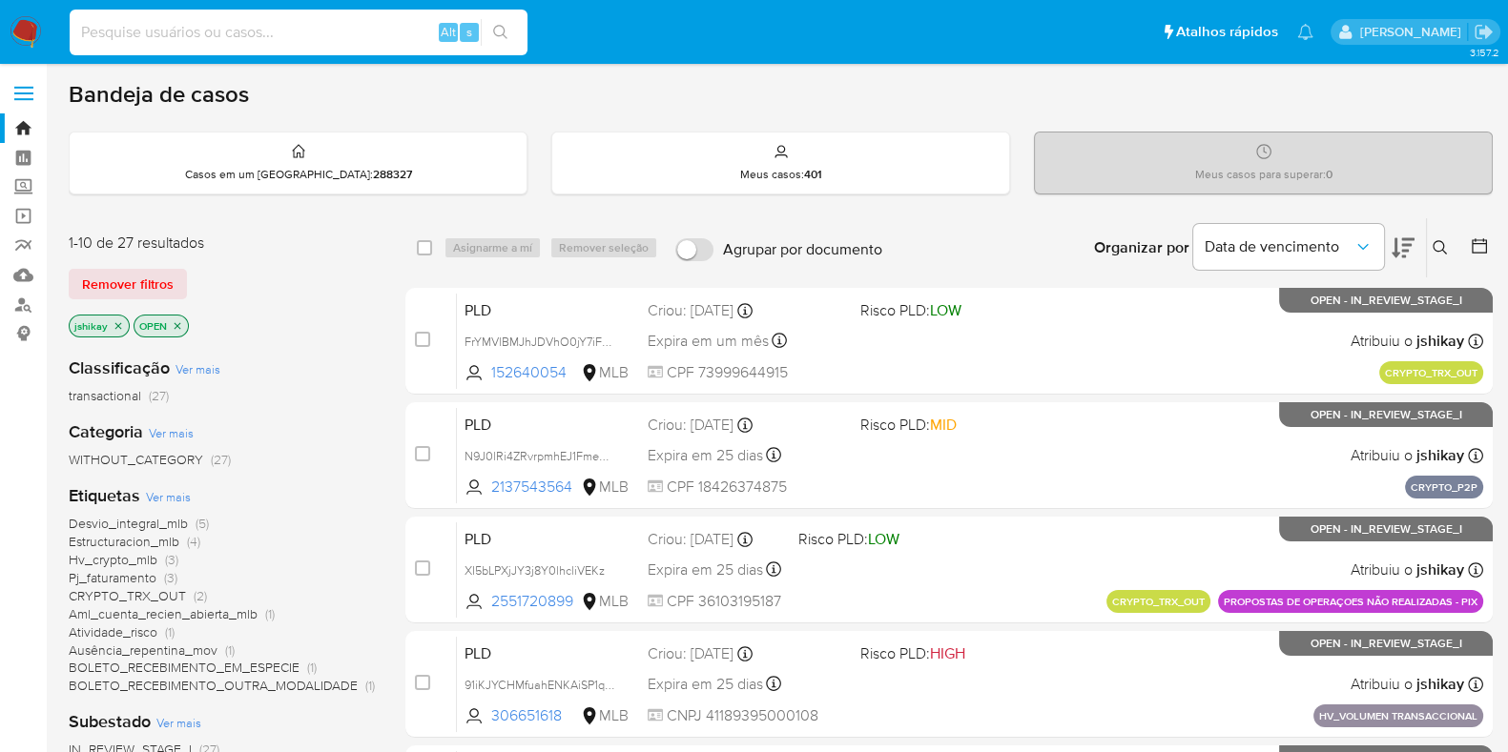
click at [181, 30] on input at bounding box center [299, 32] width 458 height 25
paste input "153008178"
type input "153008178"
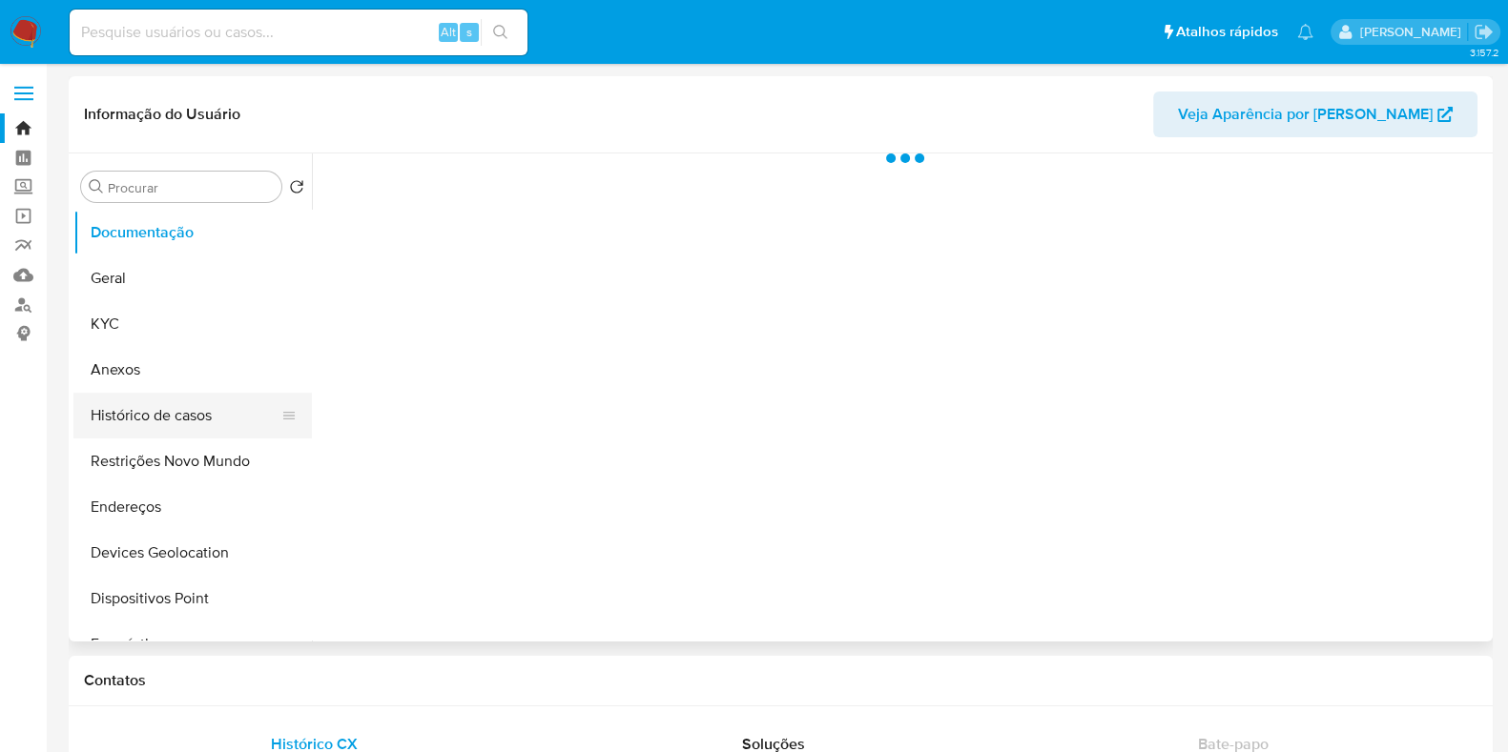
click at [165, 416] on button "Histórico de casos" at bounding box center [184, 416] width 223 height 46
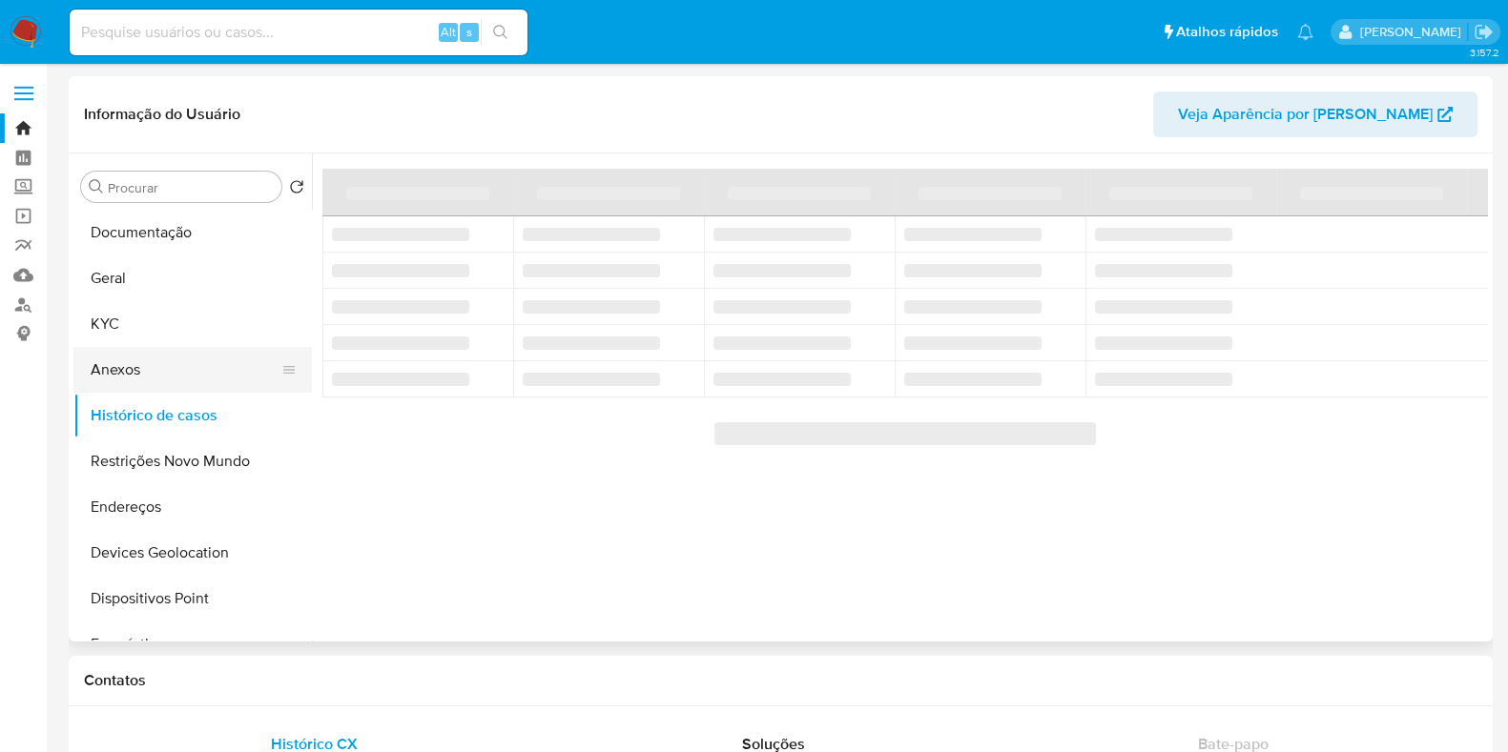
select select "10"
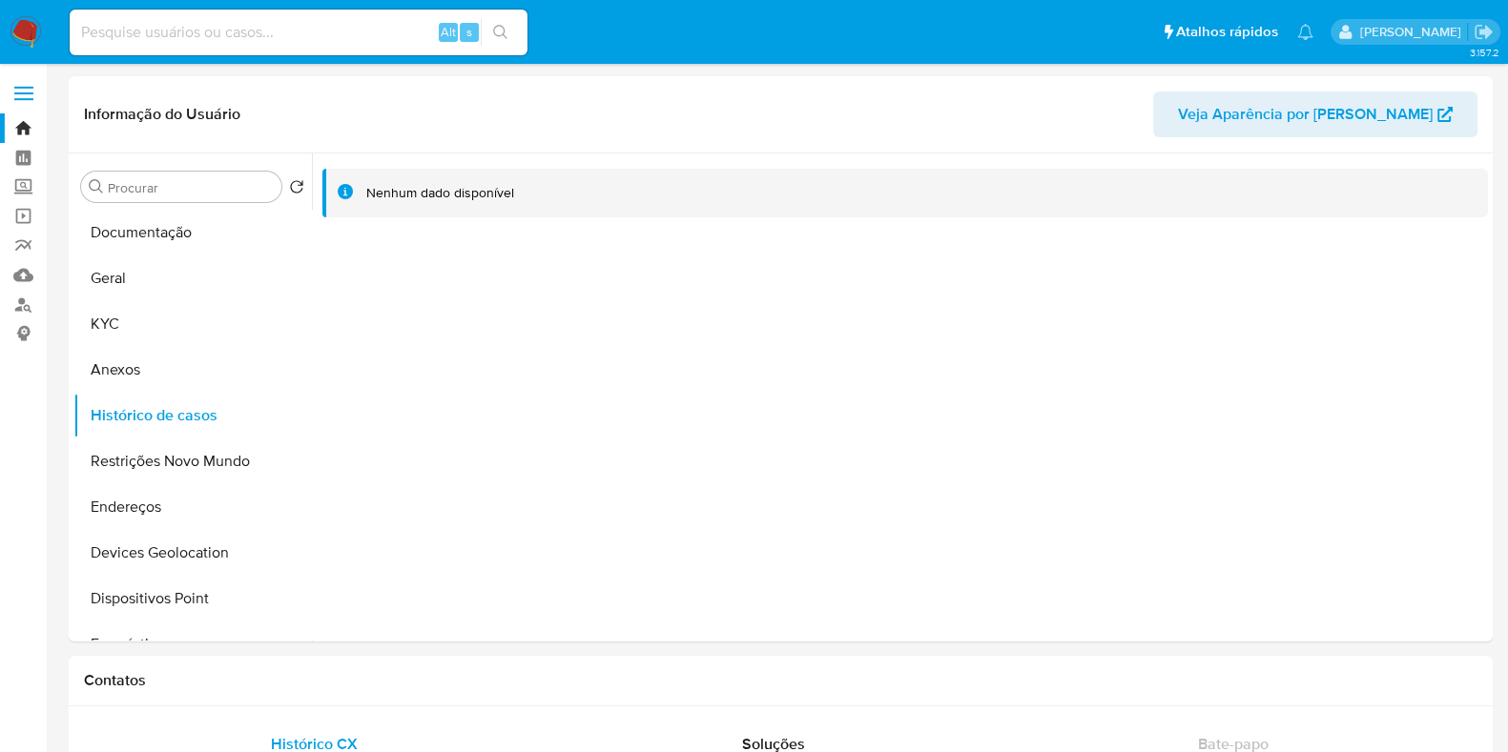
click at [246, 27] on input at bounding box center [299, 32] width 458 height 25
paste input "360211772"
type input "360211772"
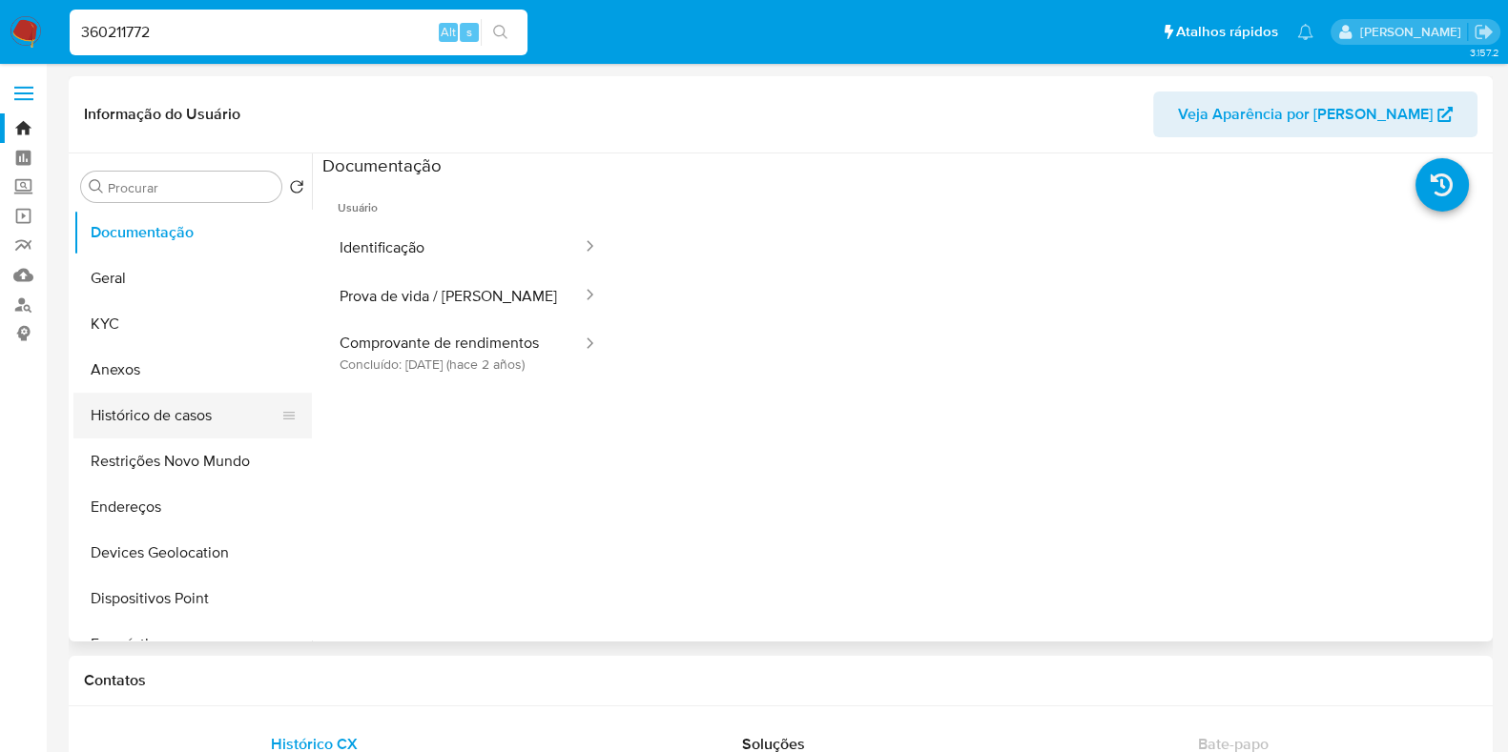
click at [157, 393] on button "Histórico de casos" at bounding box center [184, 416] width 223 height 46
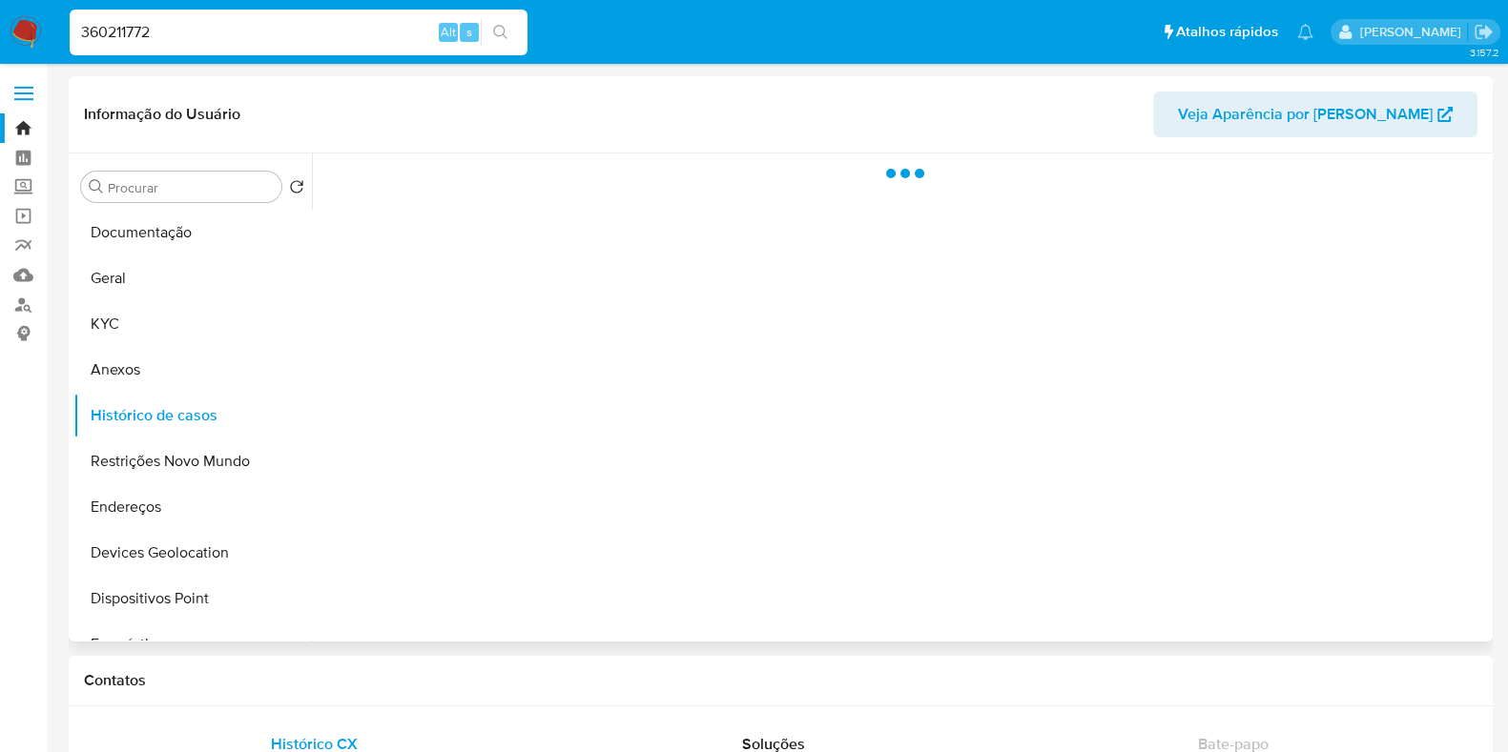
select select "10"
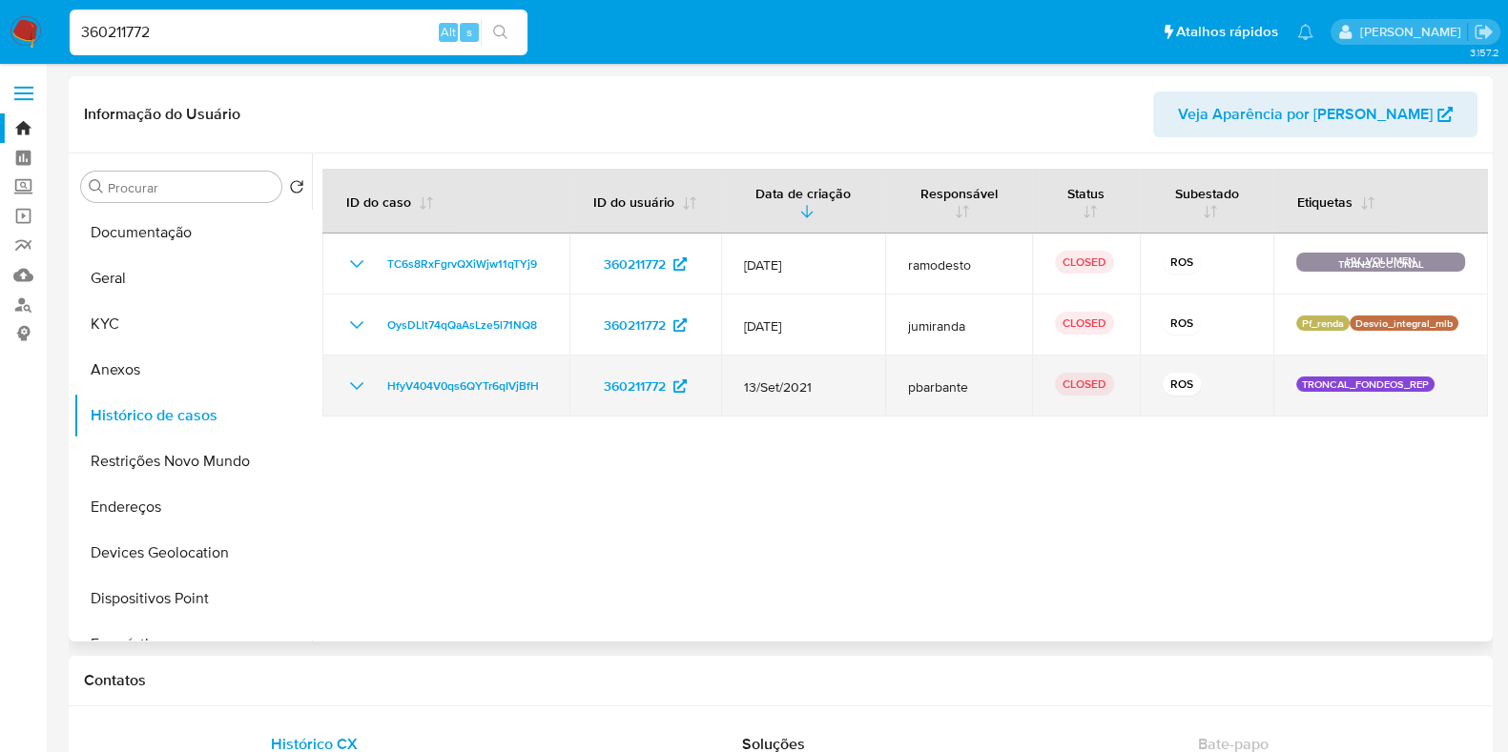
click at [357, 381] on icon "Mostrar/Ocultar" at bounding box center [356, 386] width 23 height 23
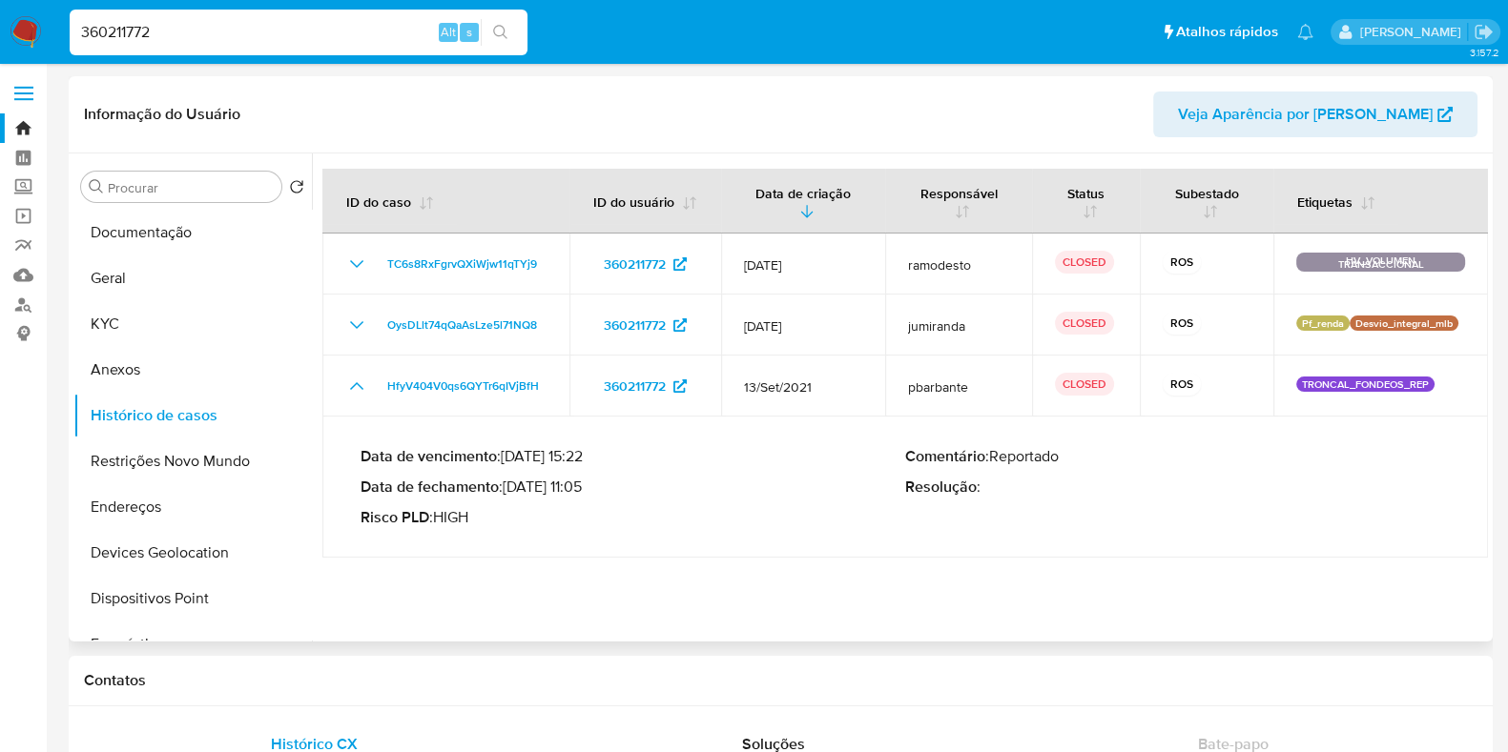
drag, startPoint x: 509, startPoint y: 489, endPoint x: 584, endPoint y: 493, distance: 74.5
click at [584, 493] on p "Data de fechamento : 18/04/2022 11:05" at bounding box center [632, 487] width 545 height 19
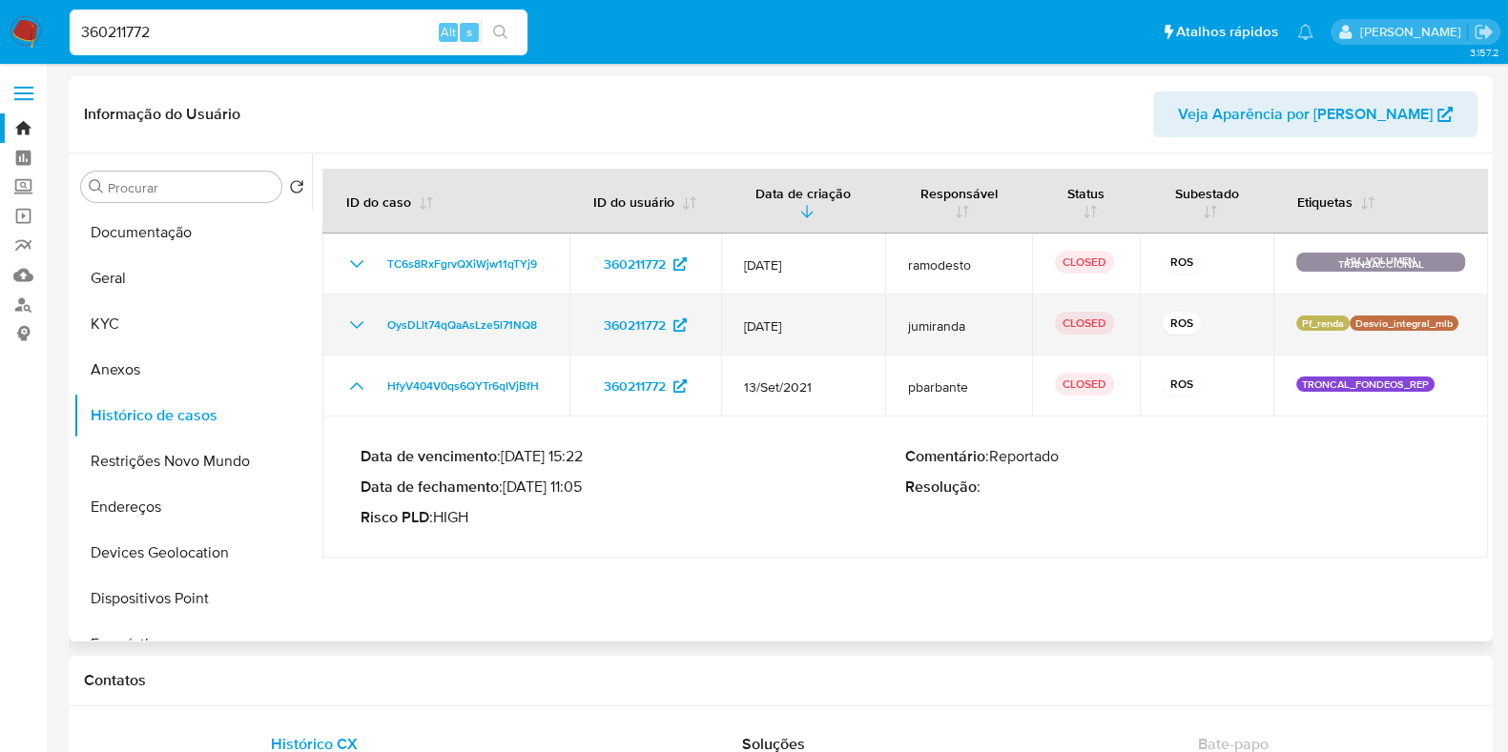
click at [364, 319] on icon "Mostrar/Ocultar" at bounding box center [356, 325] width 23 height 23
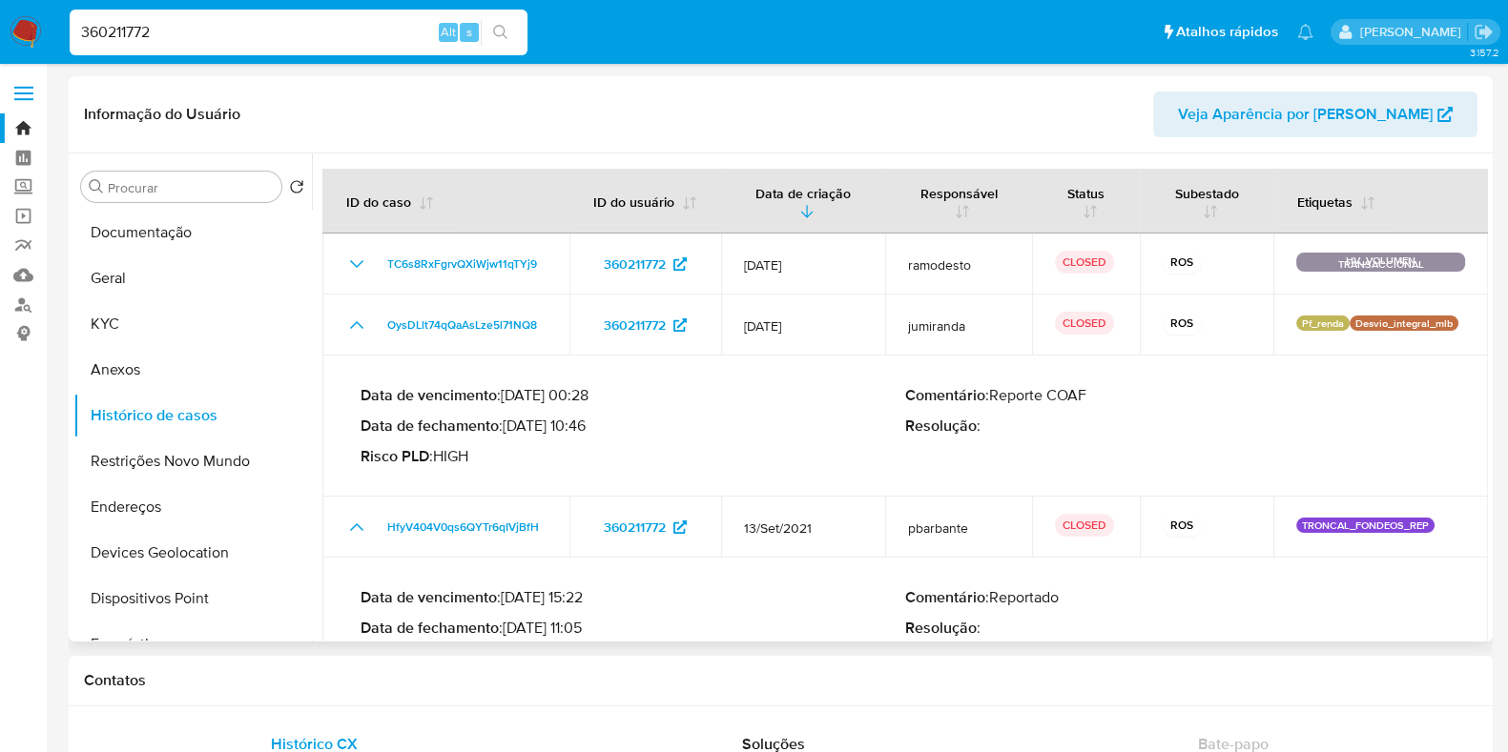
drag, startPoint x: 510, startPoint y: 427, endPoint x: 584, endPoint y: 424, distance: 73.5
click at [584, 424] on p "Data de fechamento : 30/01/2025 10:46" at bounding box center [632, 426] width 545 height 19
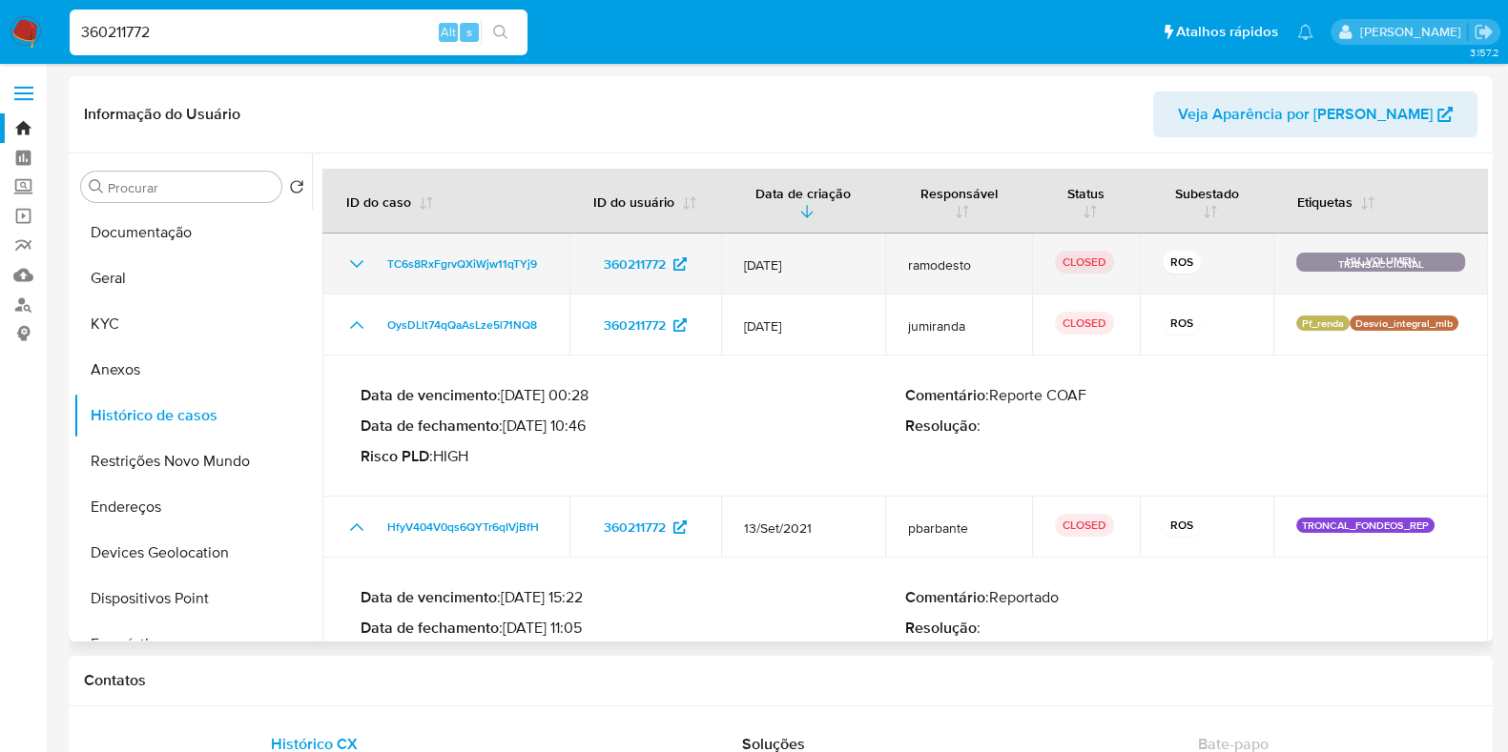
click at [367, 255] on div "TC6s8RxFgrvQXiWjw11qTYj9" at bounding box center [445, 264] width 201 height 23
click at [361, 261] on icon "Mostrar/Ocultar" at bounding box center [356, 264] width 13 height 8
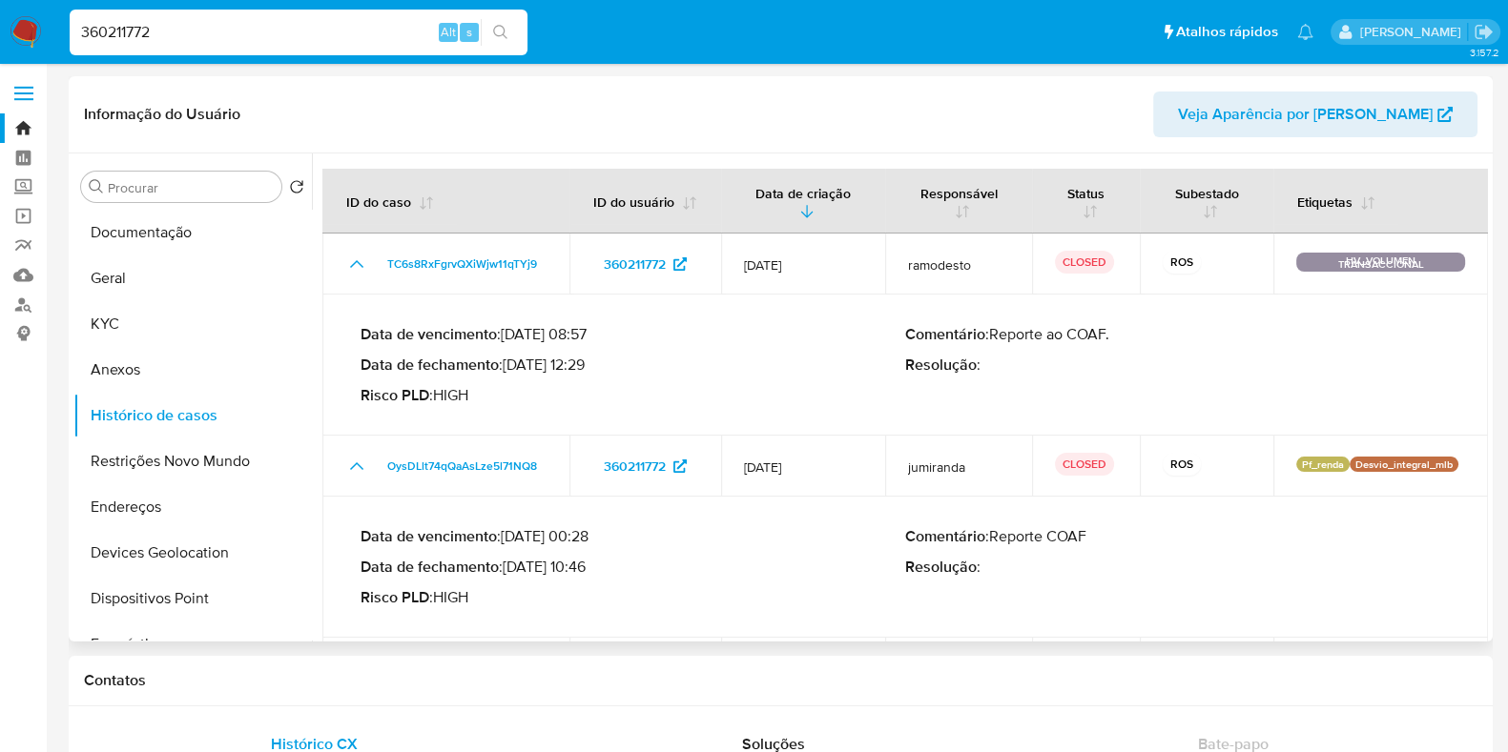
click at [577, 372] on p "Data de fechamento : 01/08/2025 12:29" at bounding box center [632, 365] width 545 height 19
drag, startPoint x: 510, startPoint y: 366, endPoint x: 583, endPoint y: 369, distance: 72.5
click at [585, 369] on p "Data de fechamento : 01/08/2025 12:29" at bounding box center [632, 365] width 545 height 19
click at [12, 54] on nav "Pausado Ver notificaciones 360211772 Alt s Atalhos rápidos Presiona las siguien…" at bounding box center [754, 32] width 1508 height 64
click at [28, 38] on img at bounding box center [26, 32] width 32 height 32
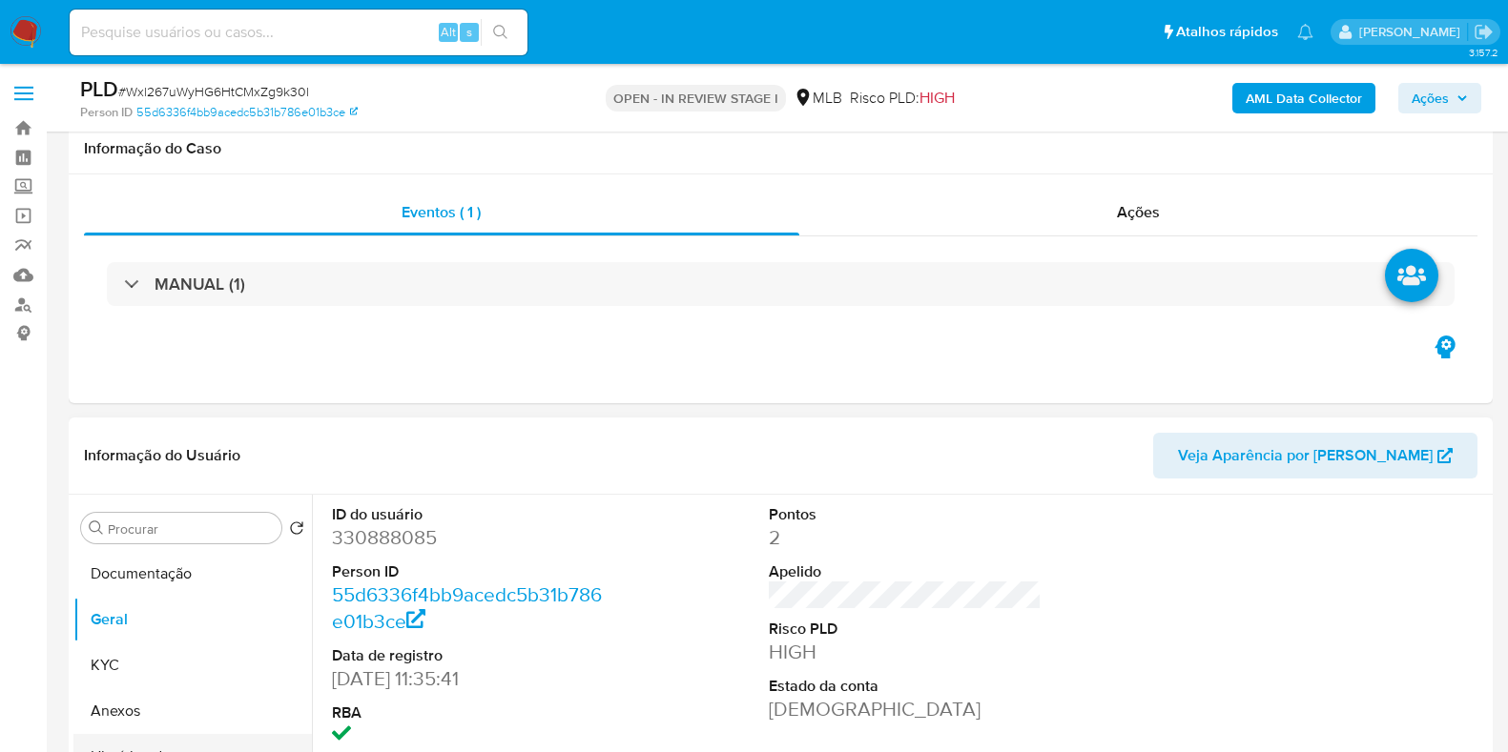
scroll to position [358, 0]
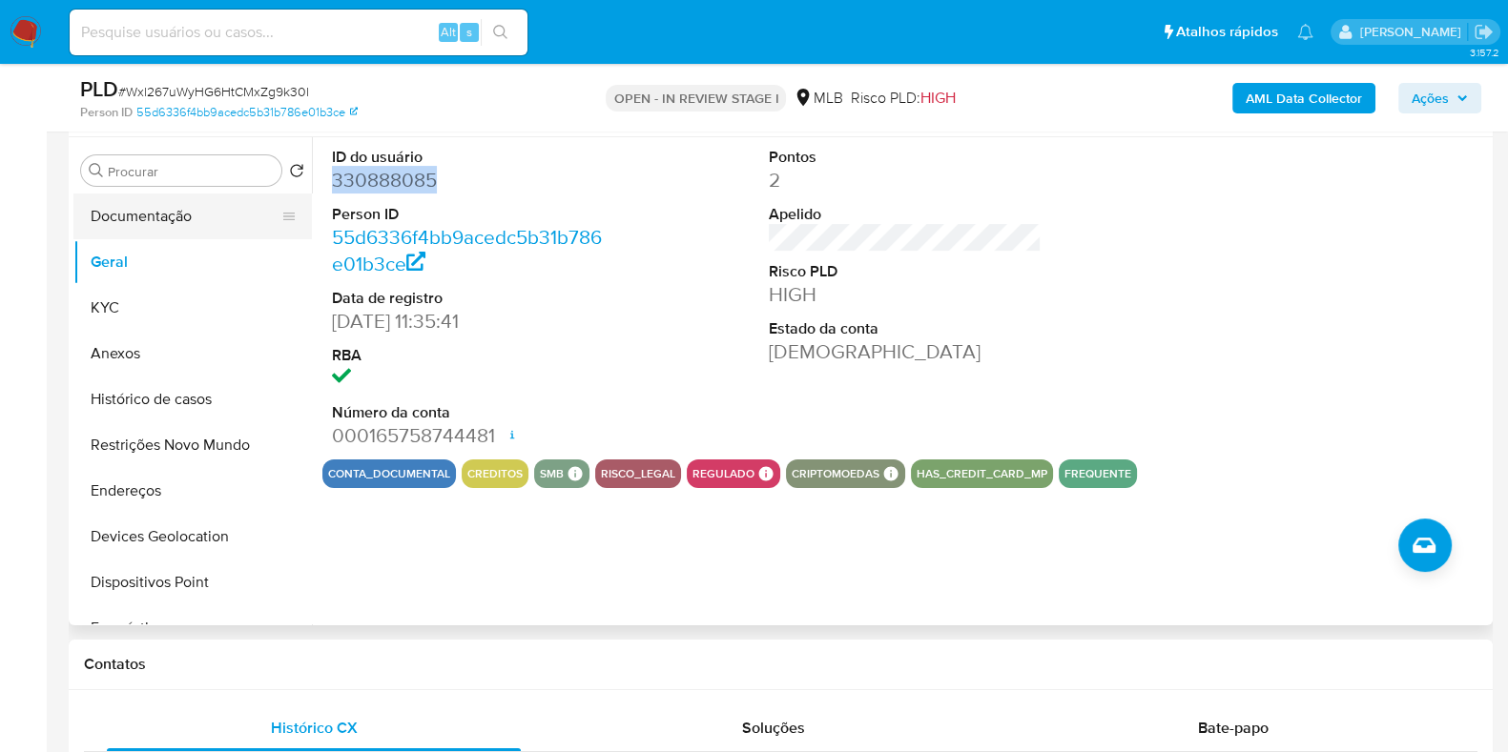
click at [154, 231] on button "Documentação" at bounding box center [184, 217] width 223 height 46
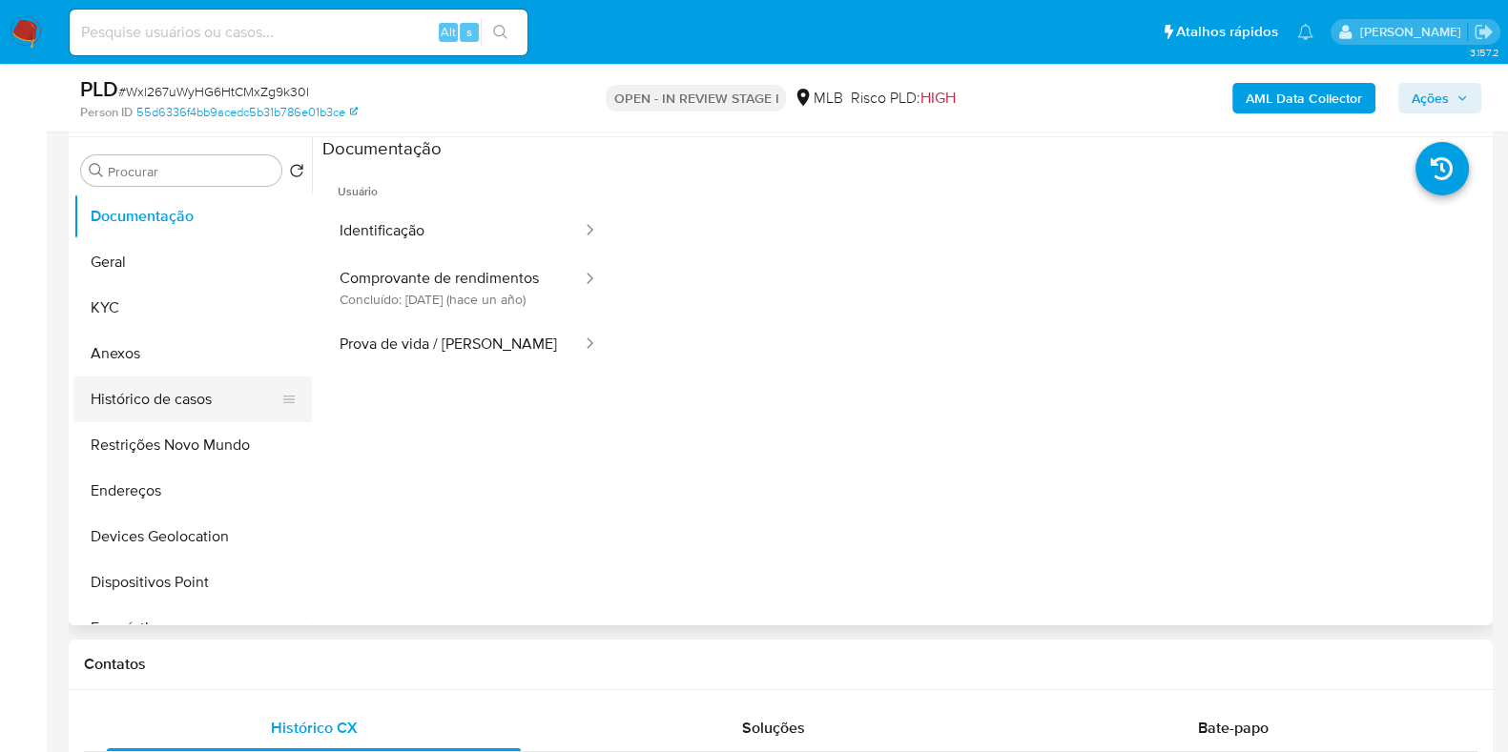
click at [154, 404] on button "Histórico de casos" at bounding box center [184, 400] width 223 height 46
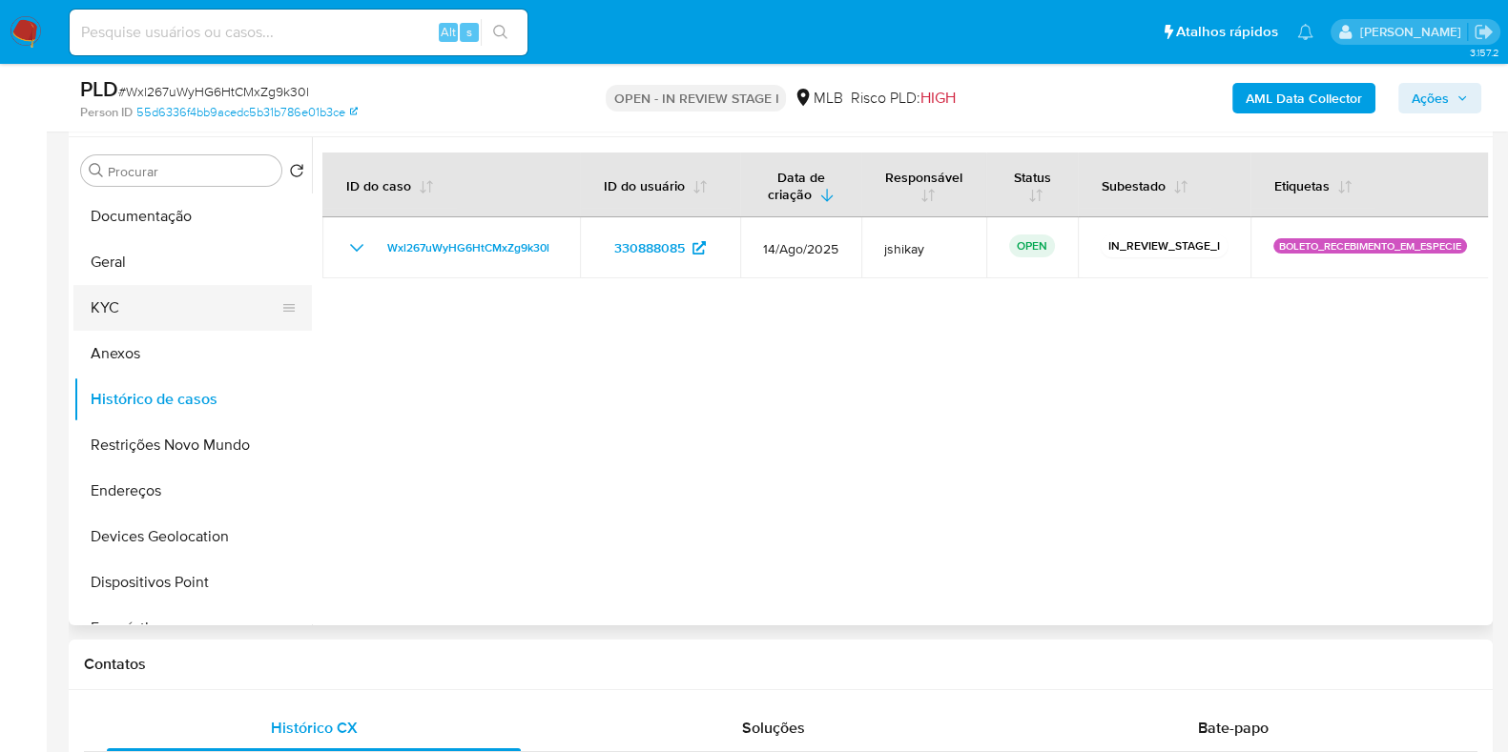
click at [155, 308] on button "KYC" at bounding box center [184, 308] width 223 height 46
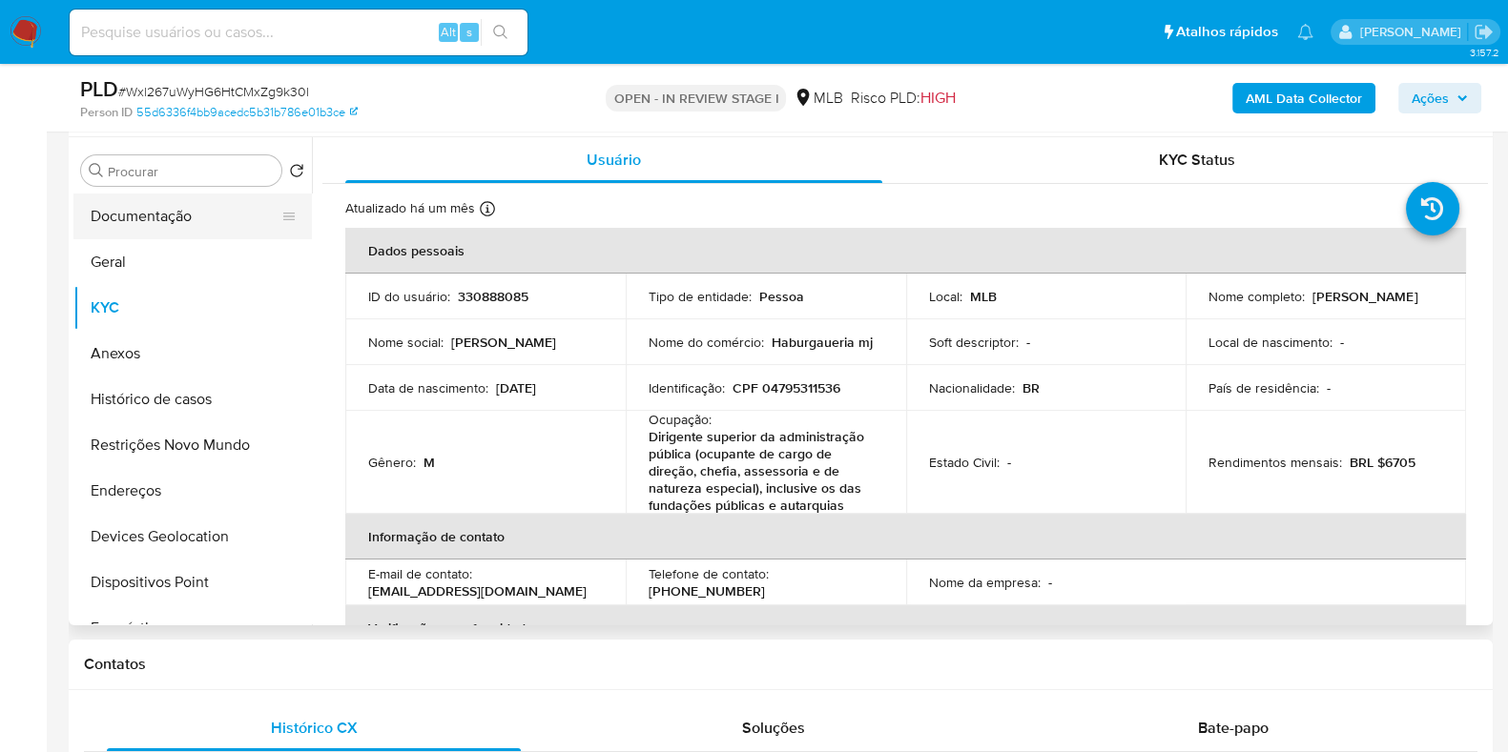
click at [170, 216] on button "Documentação" at bounding box center [184, 217] width 223 height 46
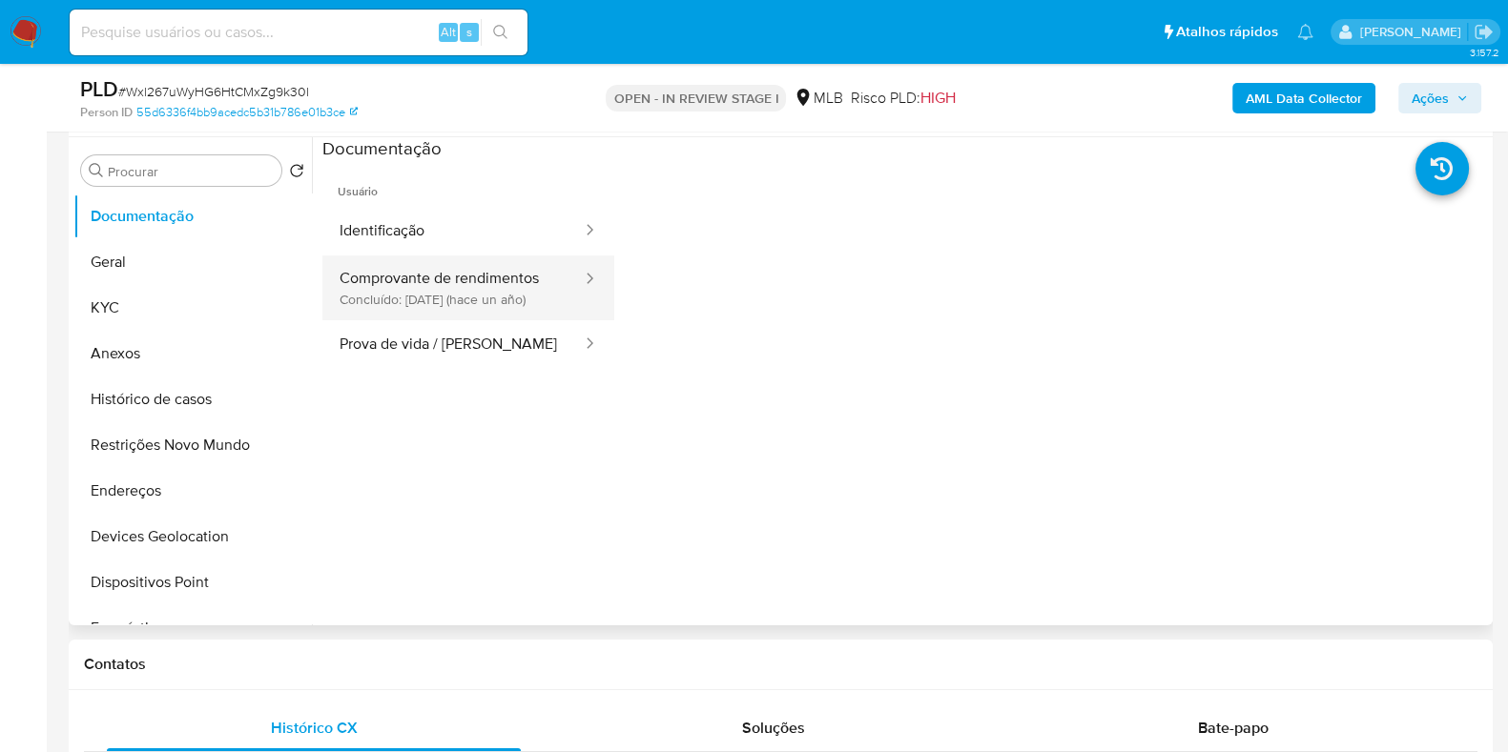
click at [510, 302] on button "Comprovante de rendimentos Concluído: [DATE] (hace un año)" at bounding box center [452, 288] width 261 height 65
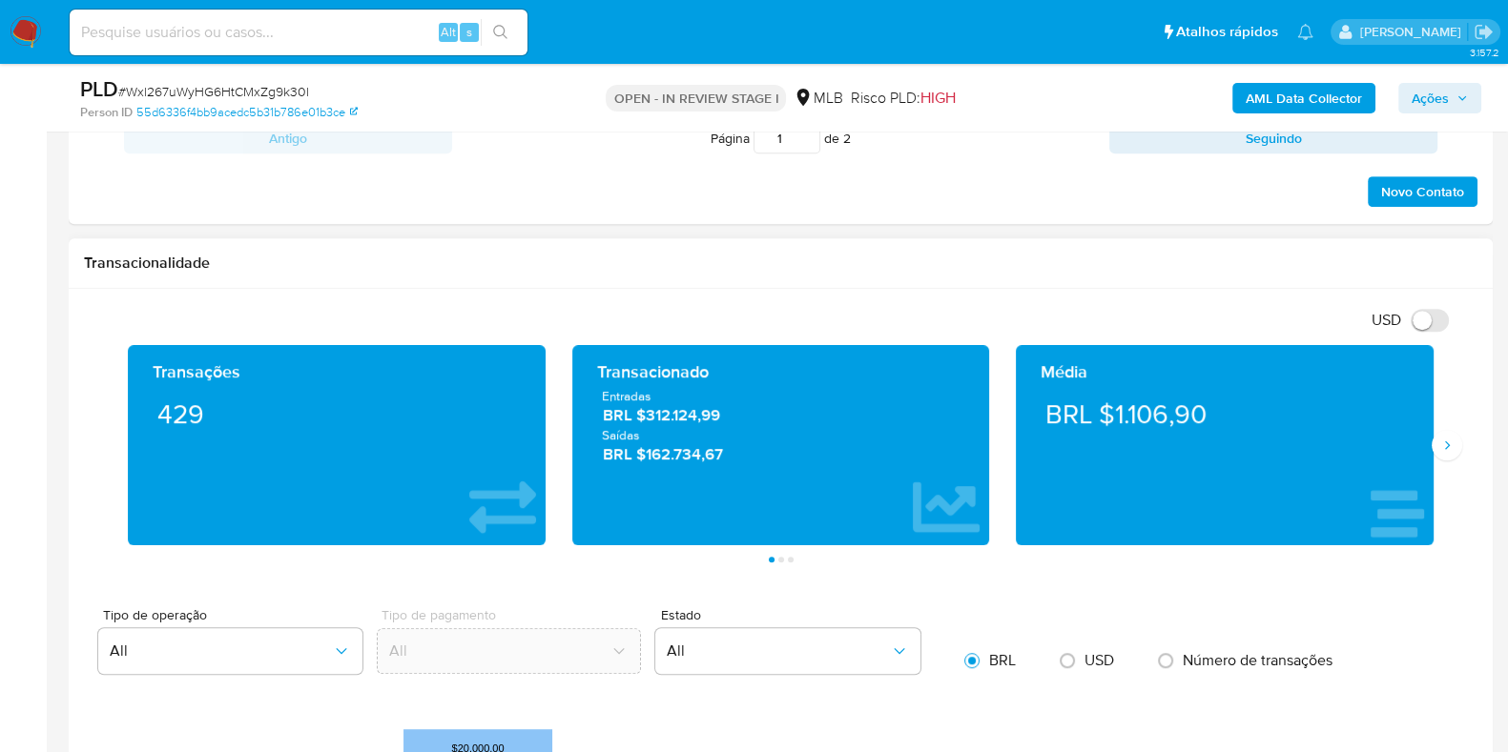
scroll to position [833, 0]
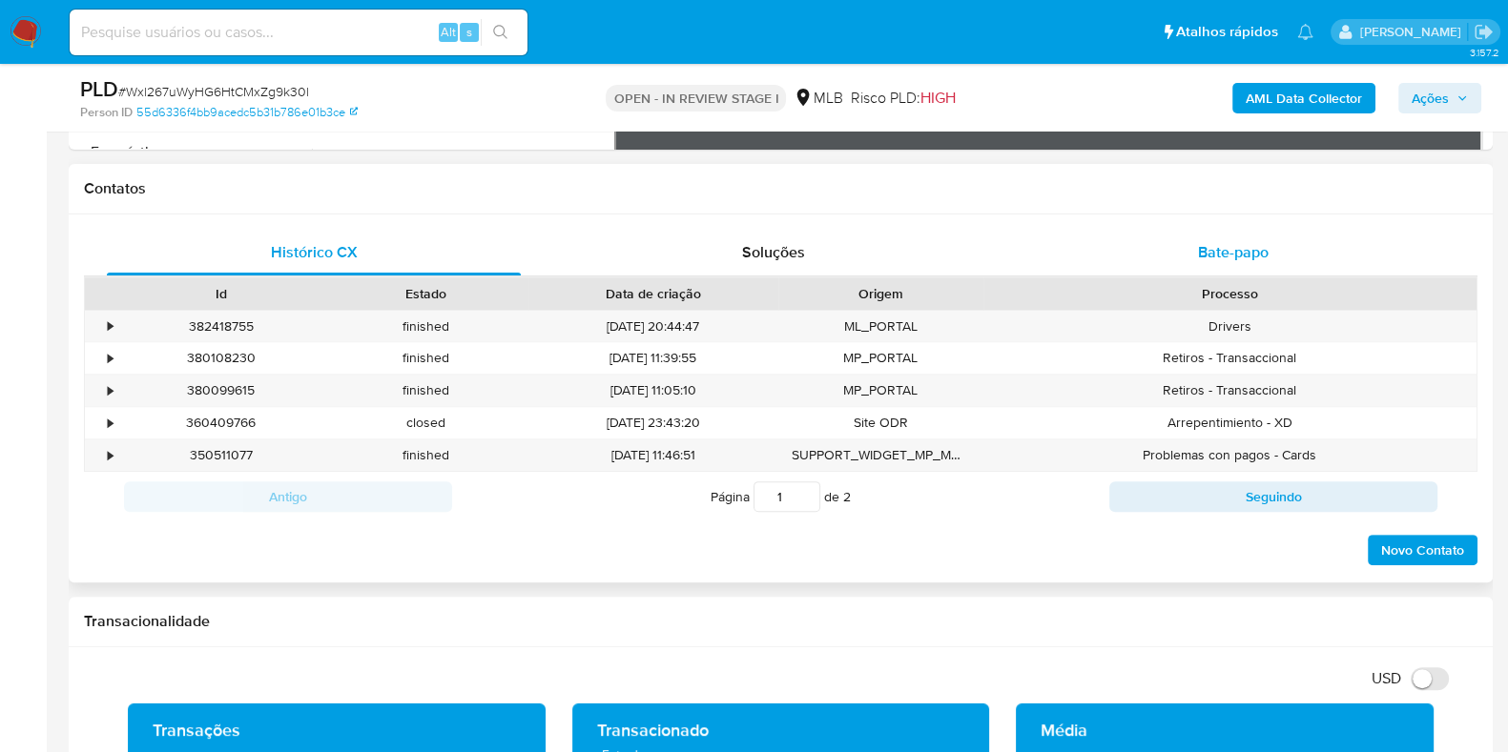
click at [1185, 248] on div "Bate-papo" at bounding box center [1233, 253] width 414 height 46
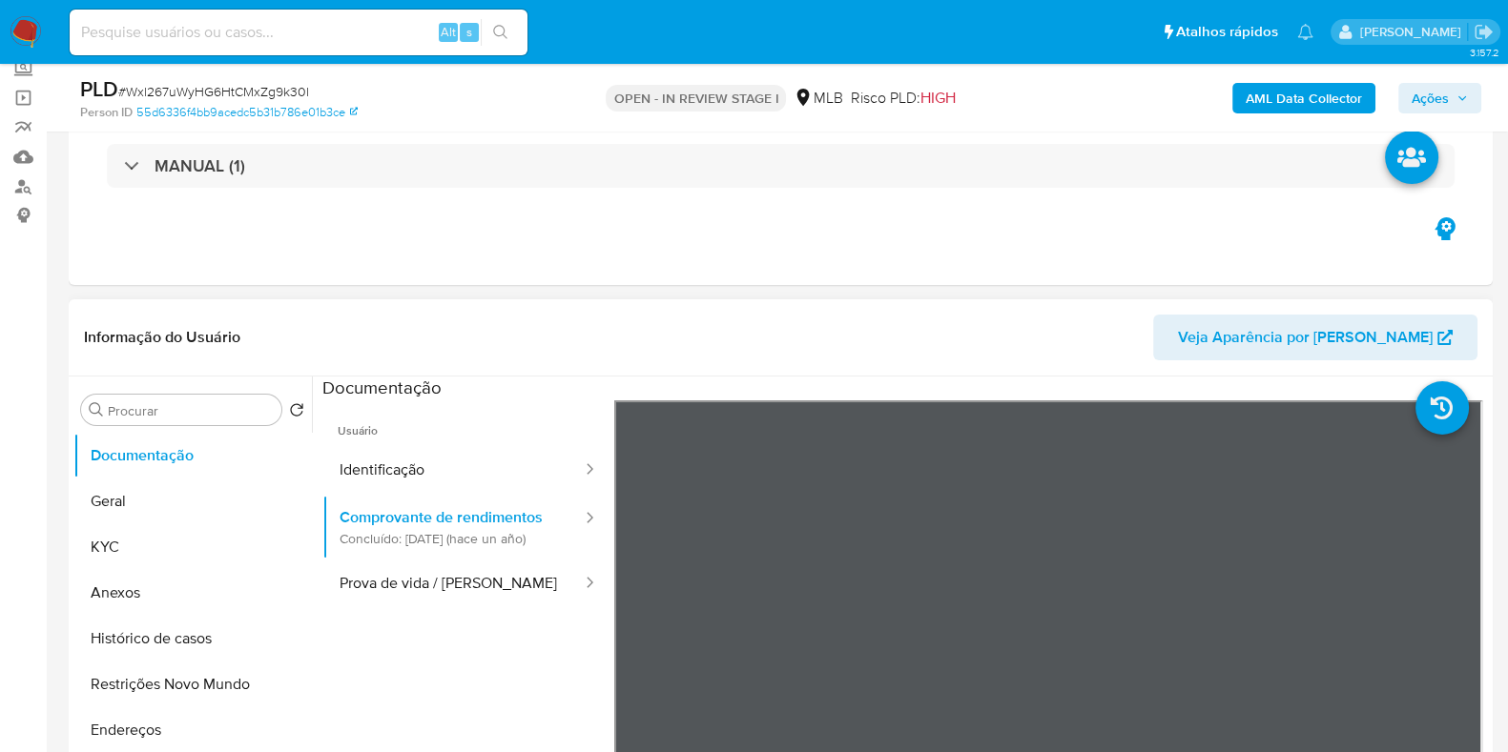
scroll to position [167, 0]
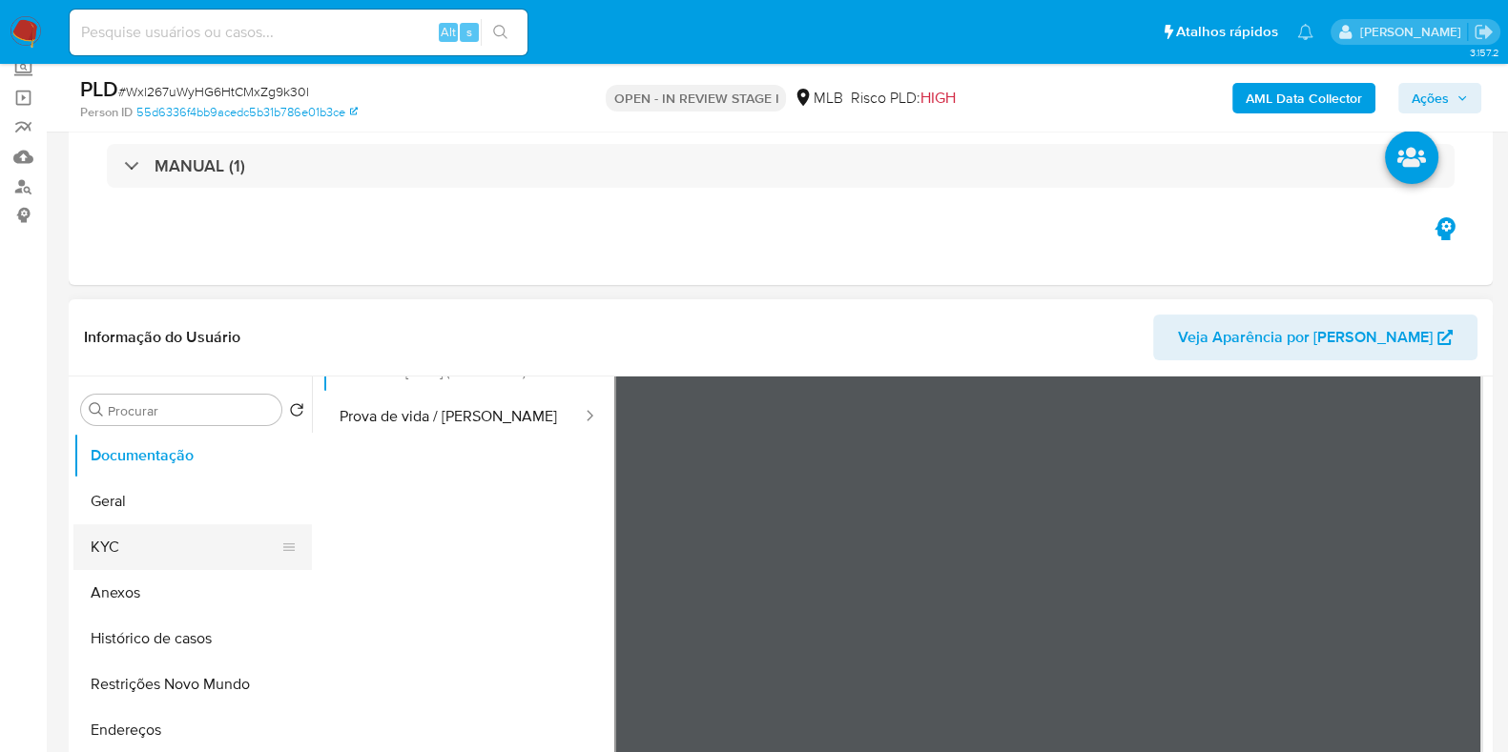
click at [132, 540] on button "KYC" at bounding box center [184, 547] width 223 height 46
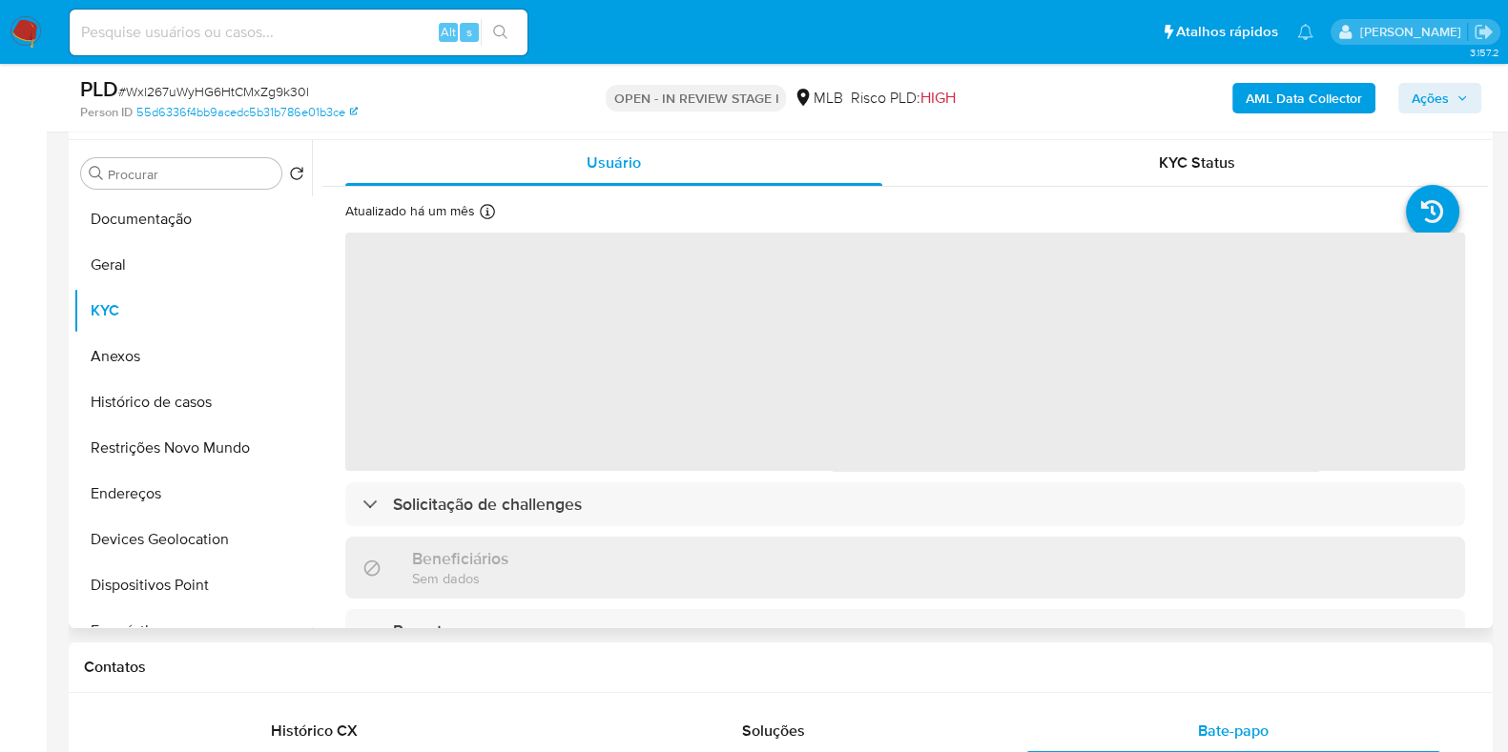
scroll to position [358, 0]
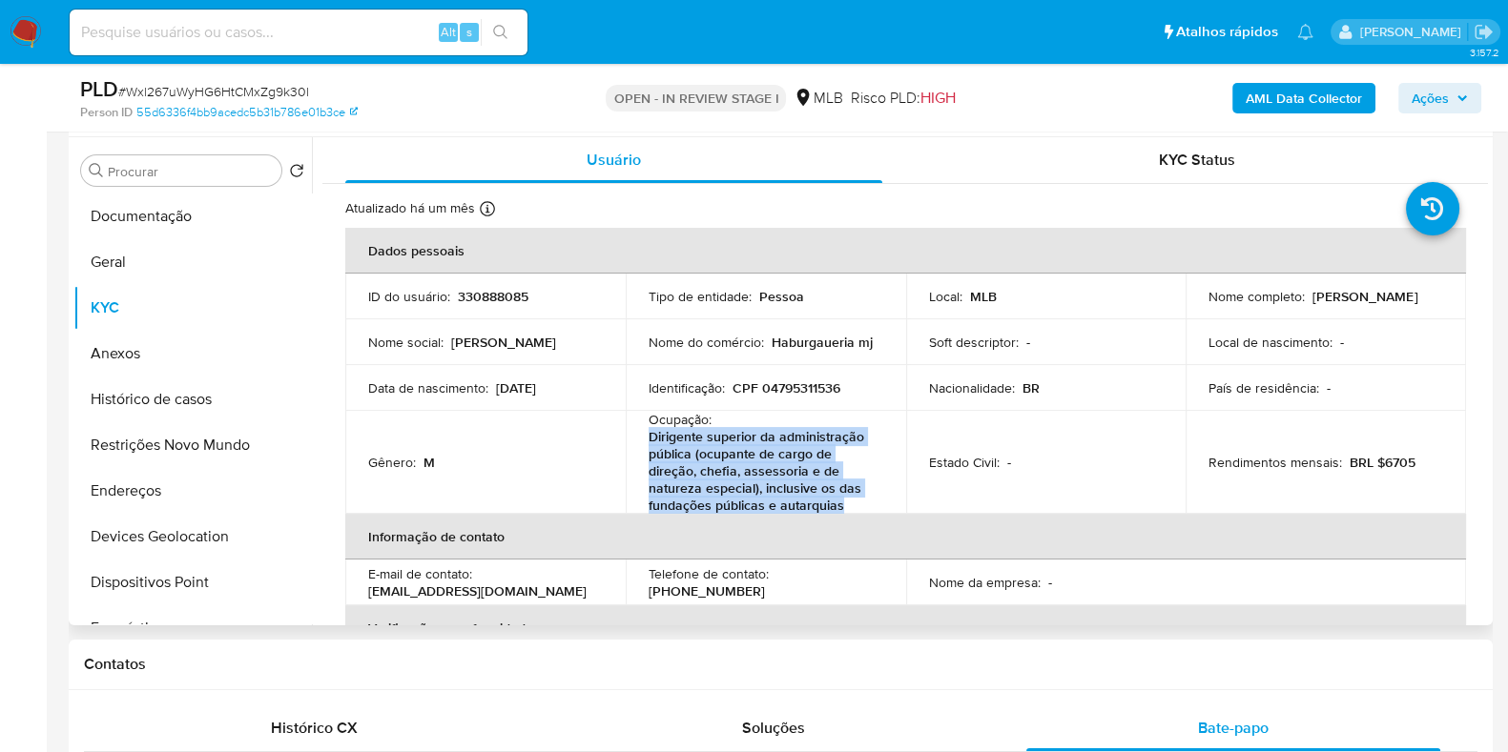
drag, startPoint x: 848, startPoint y: 500, endPoint x: 647, endPoint y: 441, distance: 209.7
click at [648, 441] on p "Dirigente superior da administração pública (ocupante de cargo de direção, chef…" at bounding box center [761, 471] width 227 height 86
copy p "Dirigente superior da administração pública (ocupante de cargo de direção, chef…"
click at [195, 219] on button "Documentação" at bounding box center [184, 217] width 223 height 46
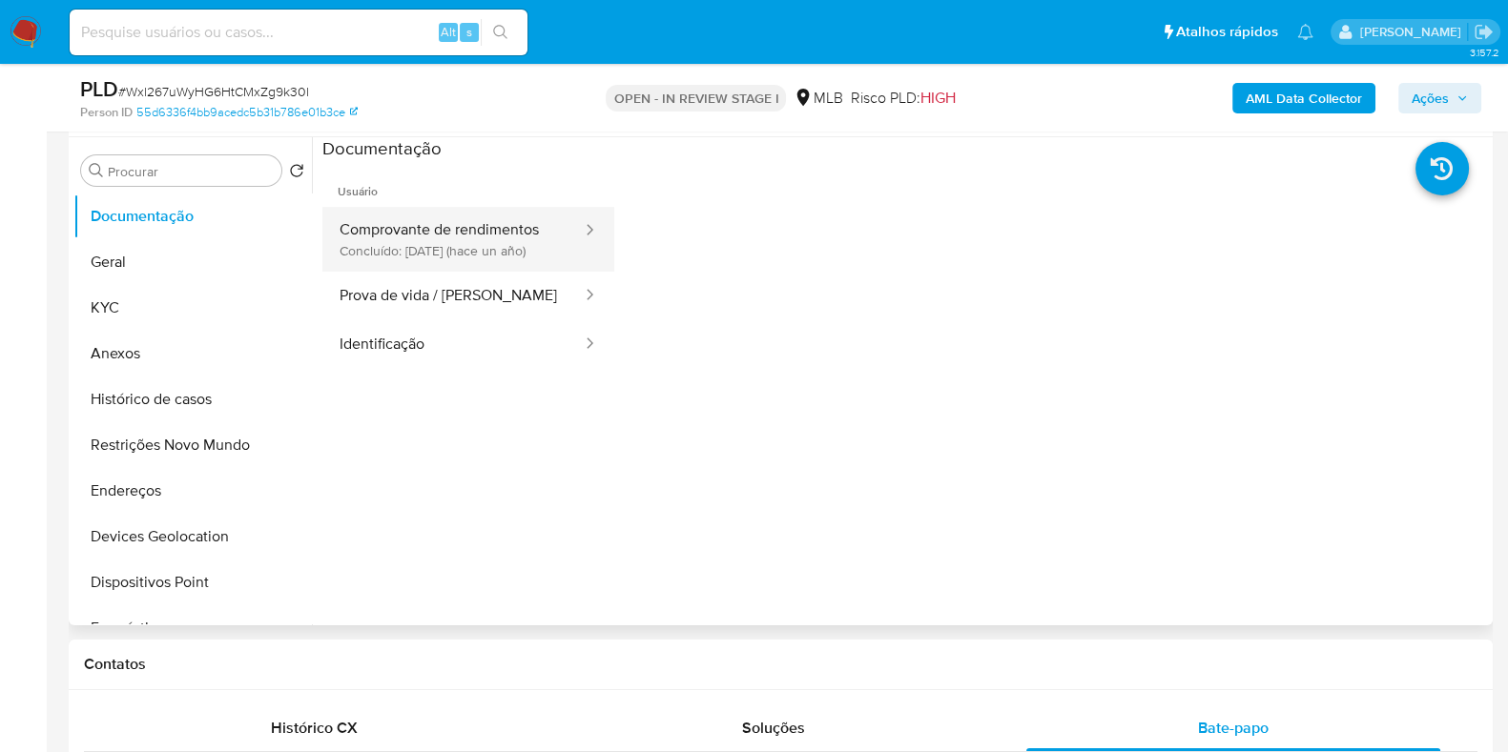
click at [491, 236] on button "Comprovante de rendimentos Concluído: 01/07/2024 (hace un año)" at bounding box center [452, 239] width 261 height 65
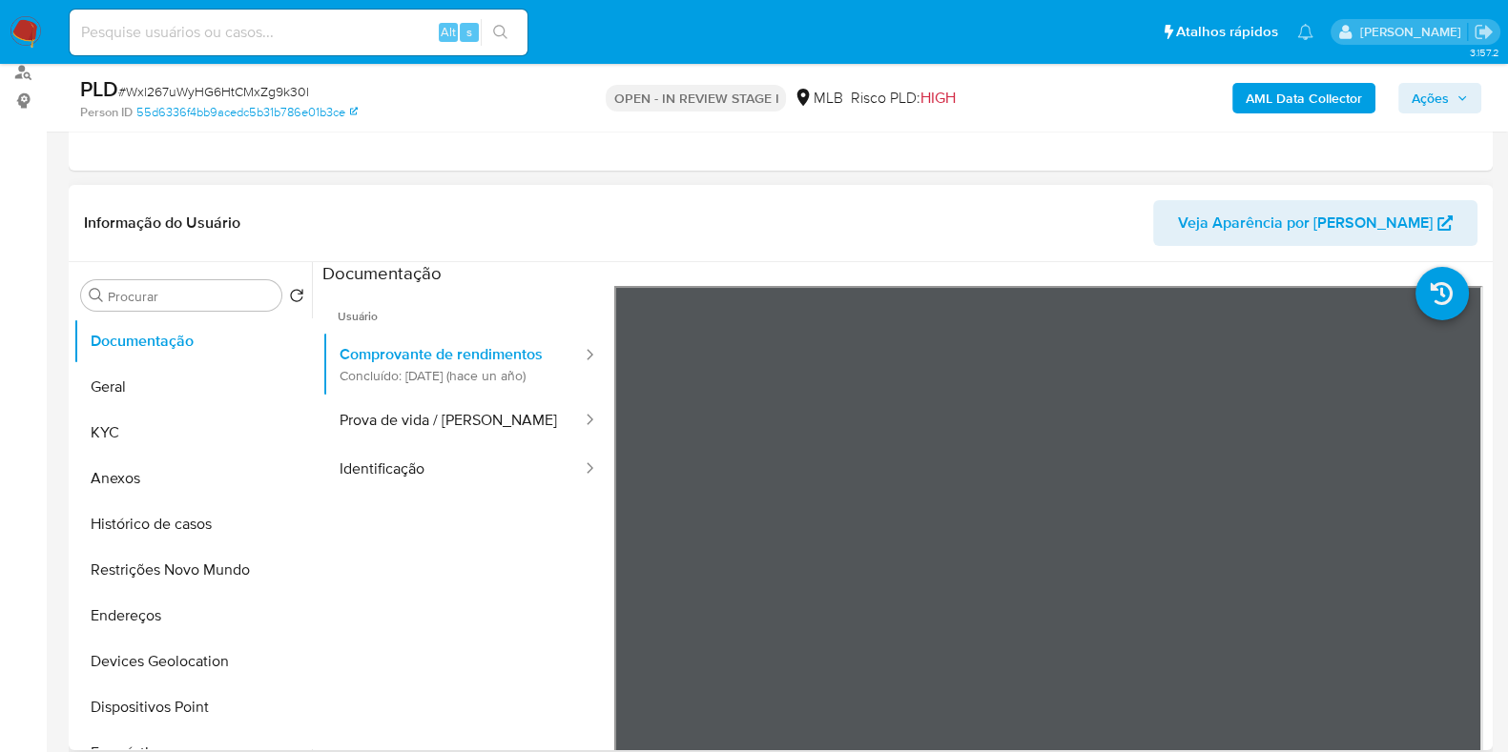
scroll to position [237, 0]
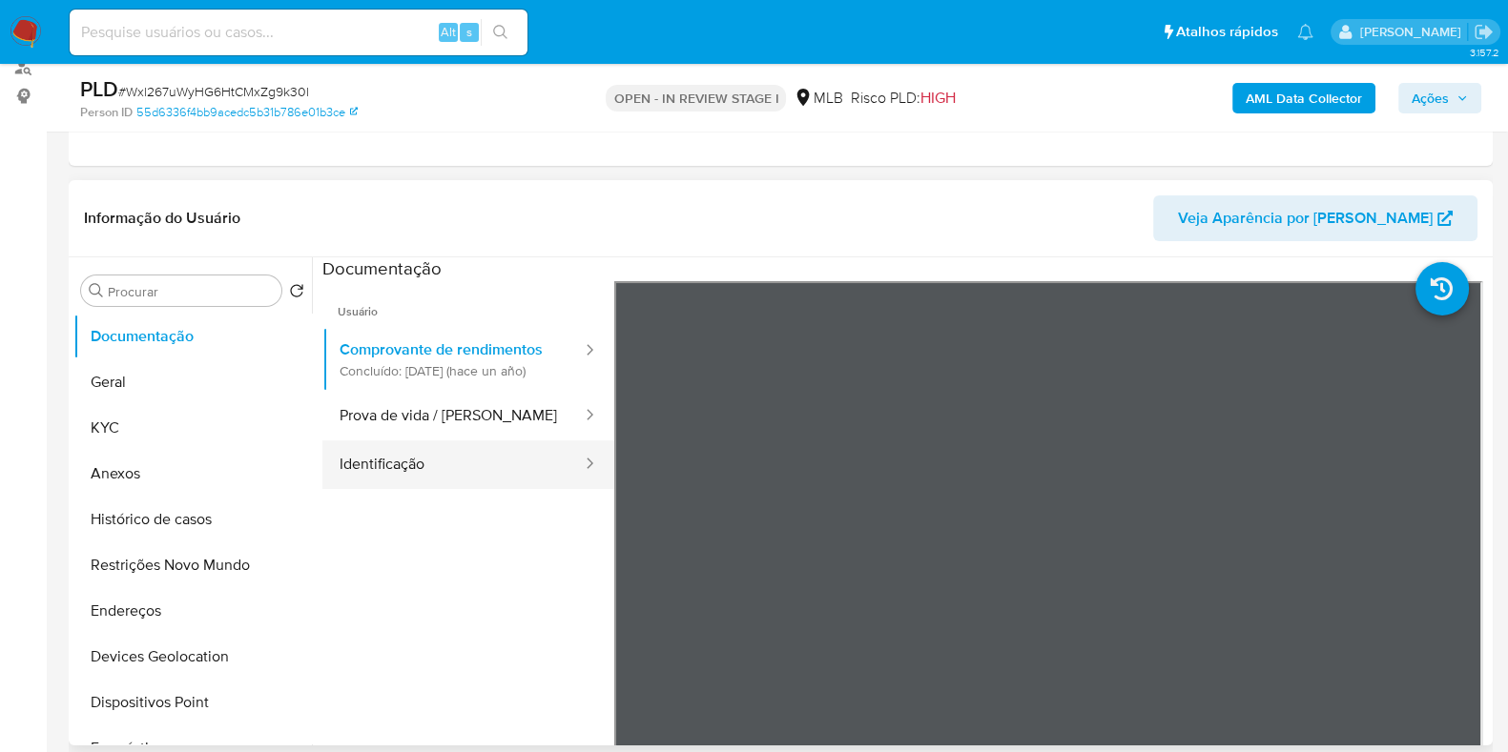
click at [389, 478] on button "Identificação" at bounding box center [452, 465] width 261 height 49
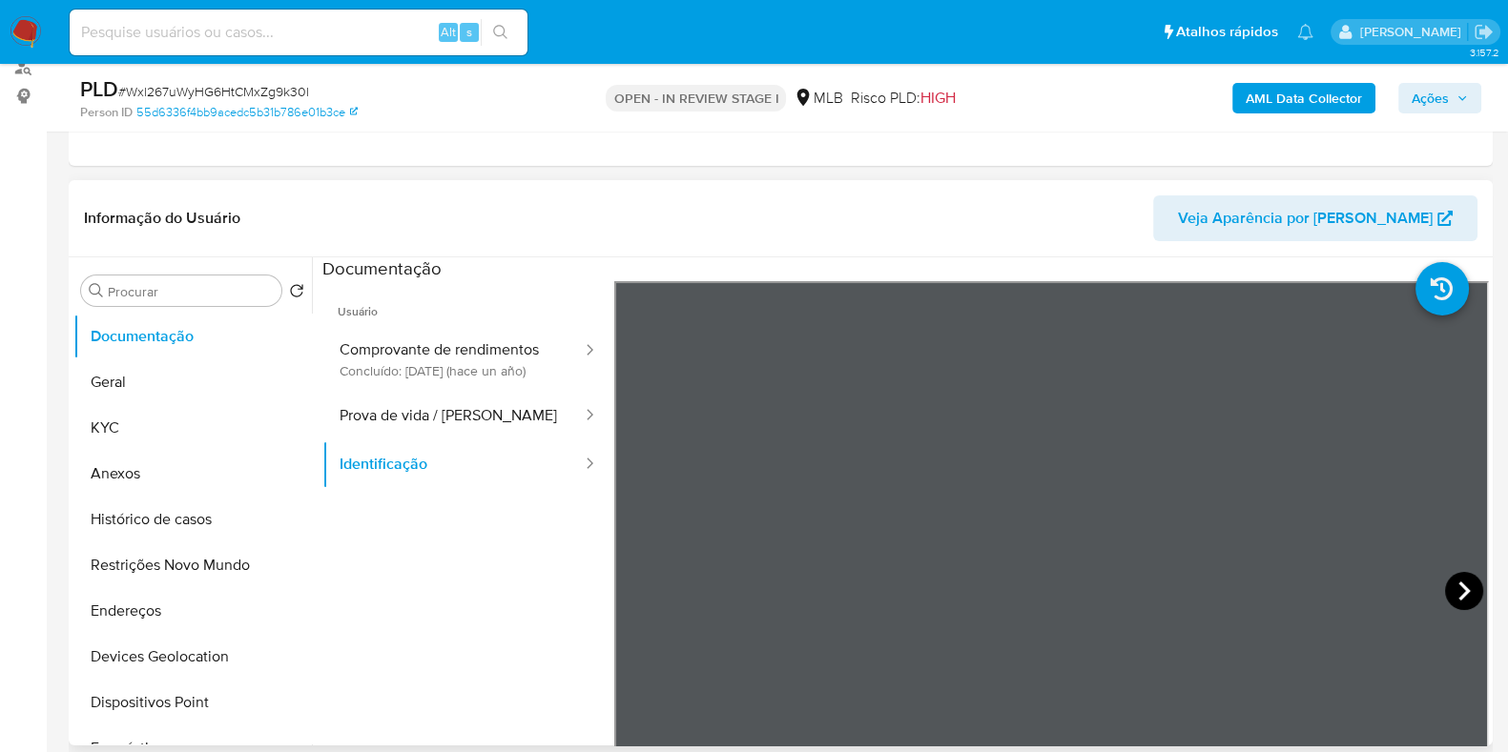
click at [1449, 592] on icon at bounding box center [1464, 591] width 38 height 38
drag, startPoint x: 112, startPoint y: 376, endPoint x: 245, endPoint y: 400, distance: 135.6
click at [113, 376] on button "Geral" at bounding box center [184, 383] width 223 height 46
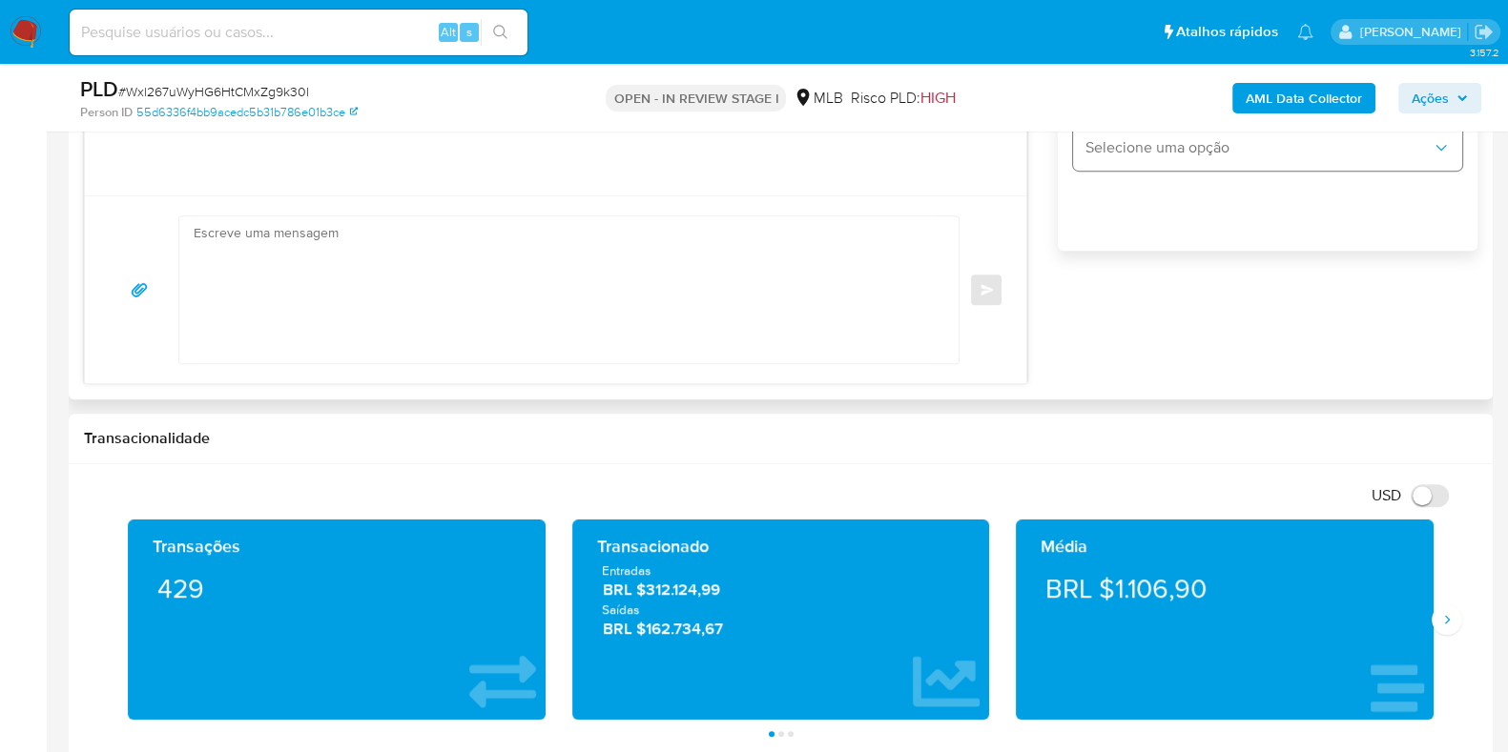
scroll to position [1668, 0]
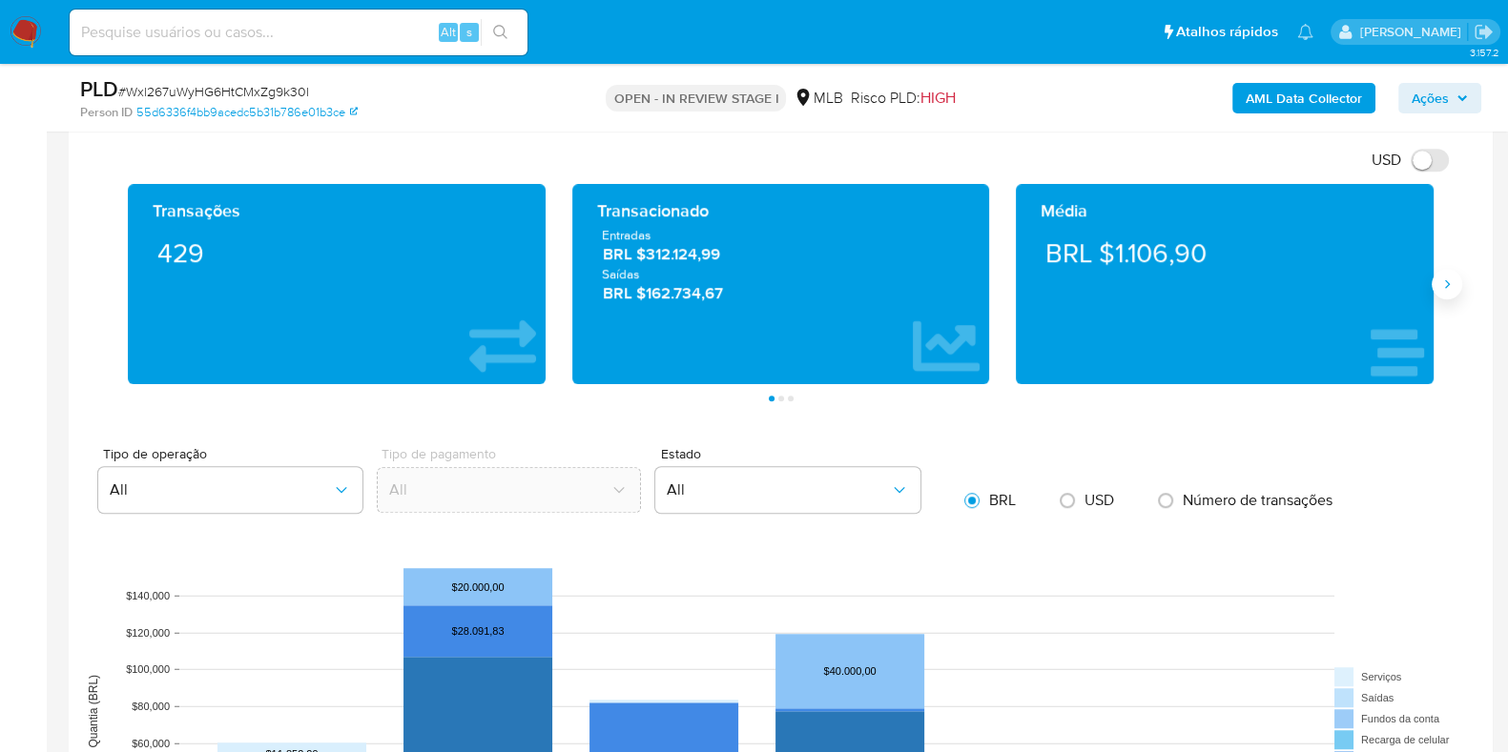
click at [1454, 287] on button "Siguiente" at bounding box center [1446, 284] width 31 height 31
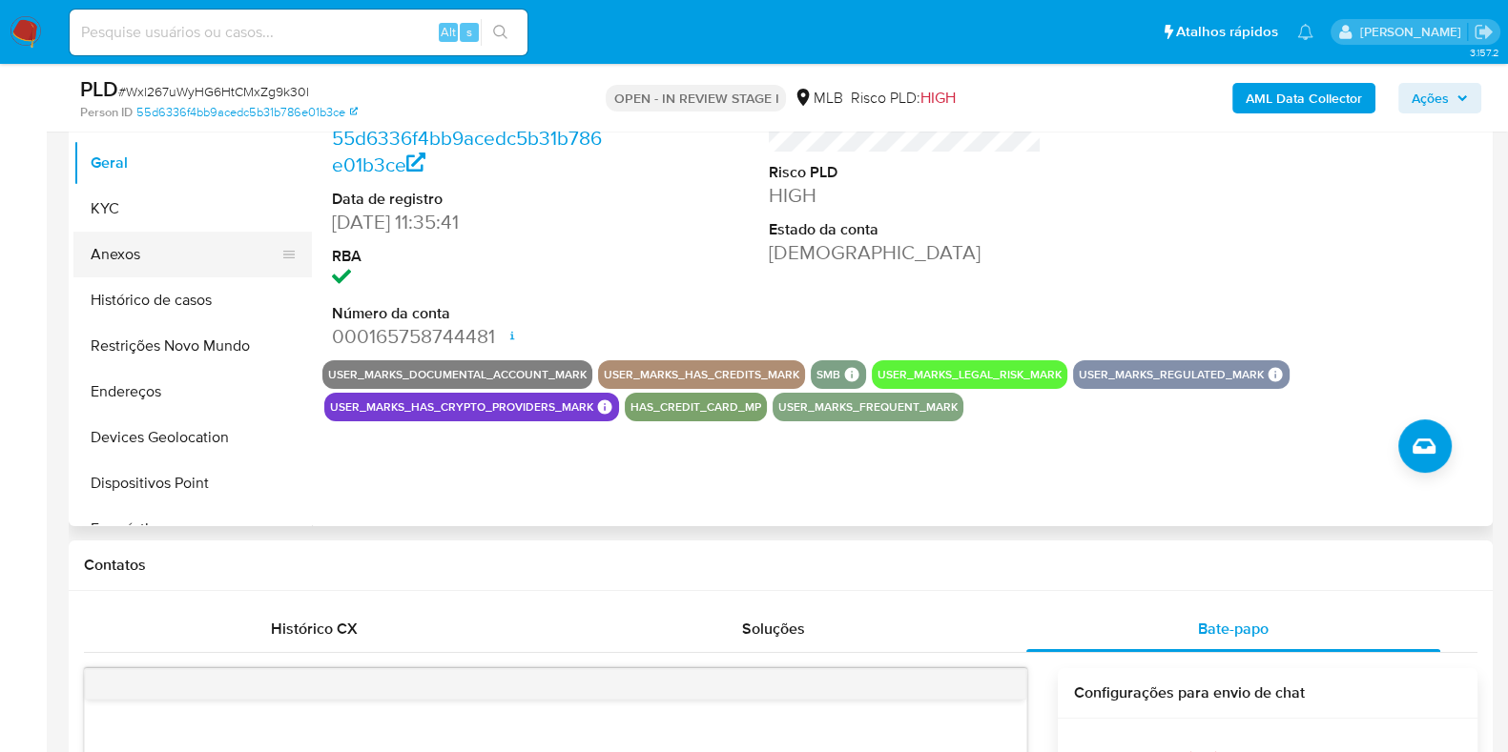
scroll to position [358, 0]
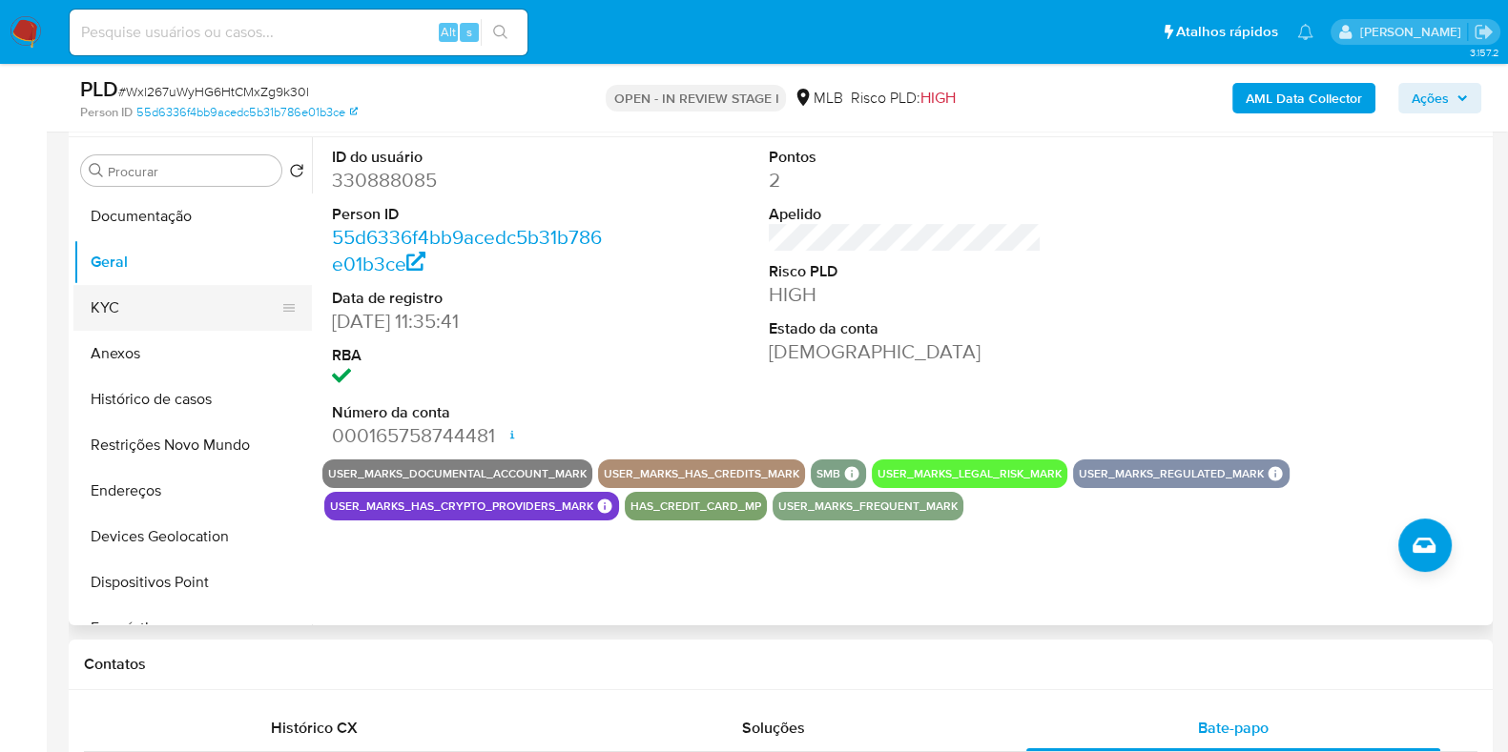
click at [129, 303] on button "KYC" at bounding box center [184, 308] width 223 height 46
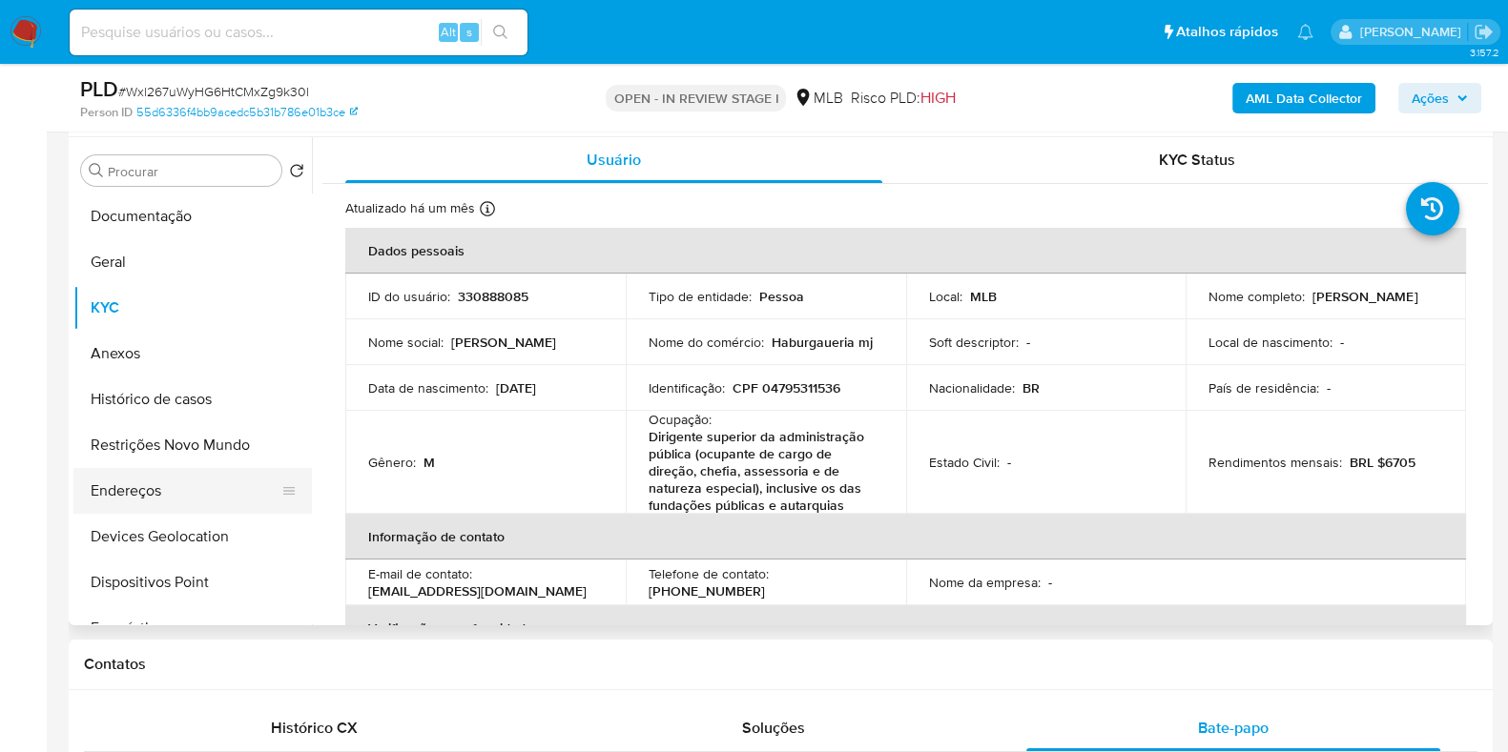
click at [167, 498] on button "Endereços" at bounding box center [184, 491] width 223 height 46
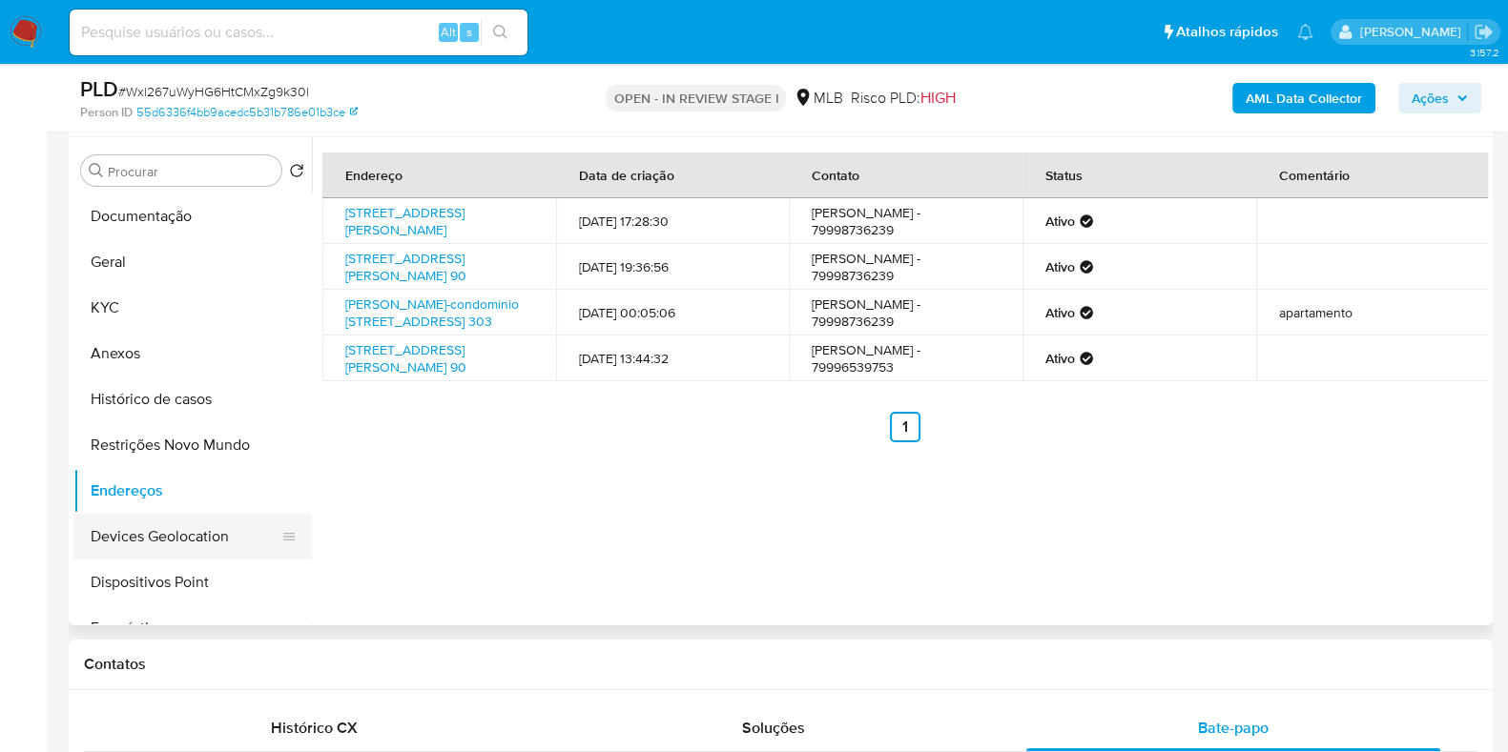
click at [194, 548] on button "Devices Geolocation" at bounding box center [184, 537] width 223 height 46
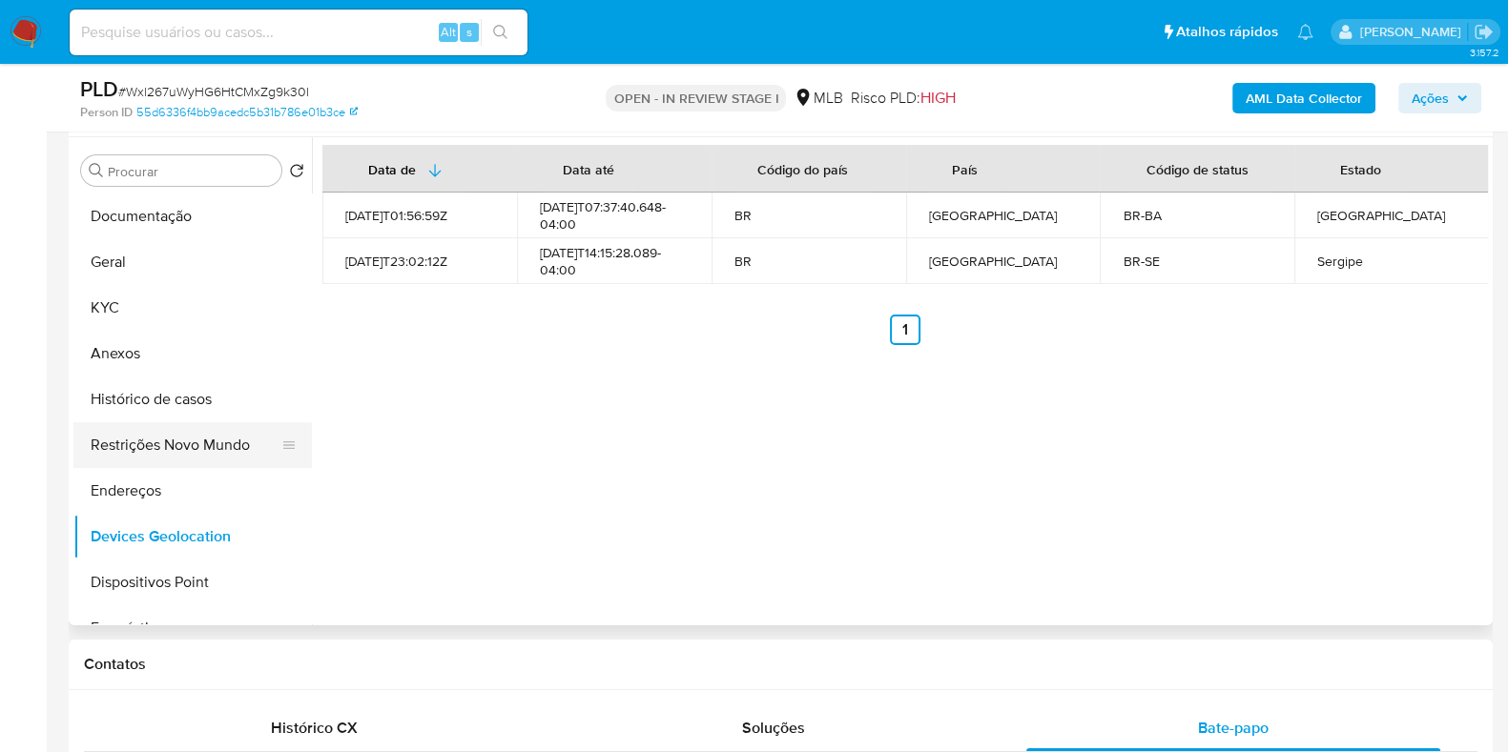
click at [184, 447] on button "Restrições Novo Mundo" at bounding box center [184, 445] width 223 height 46
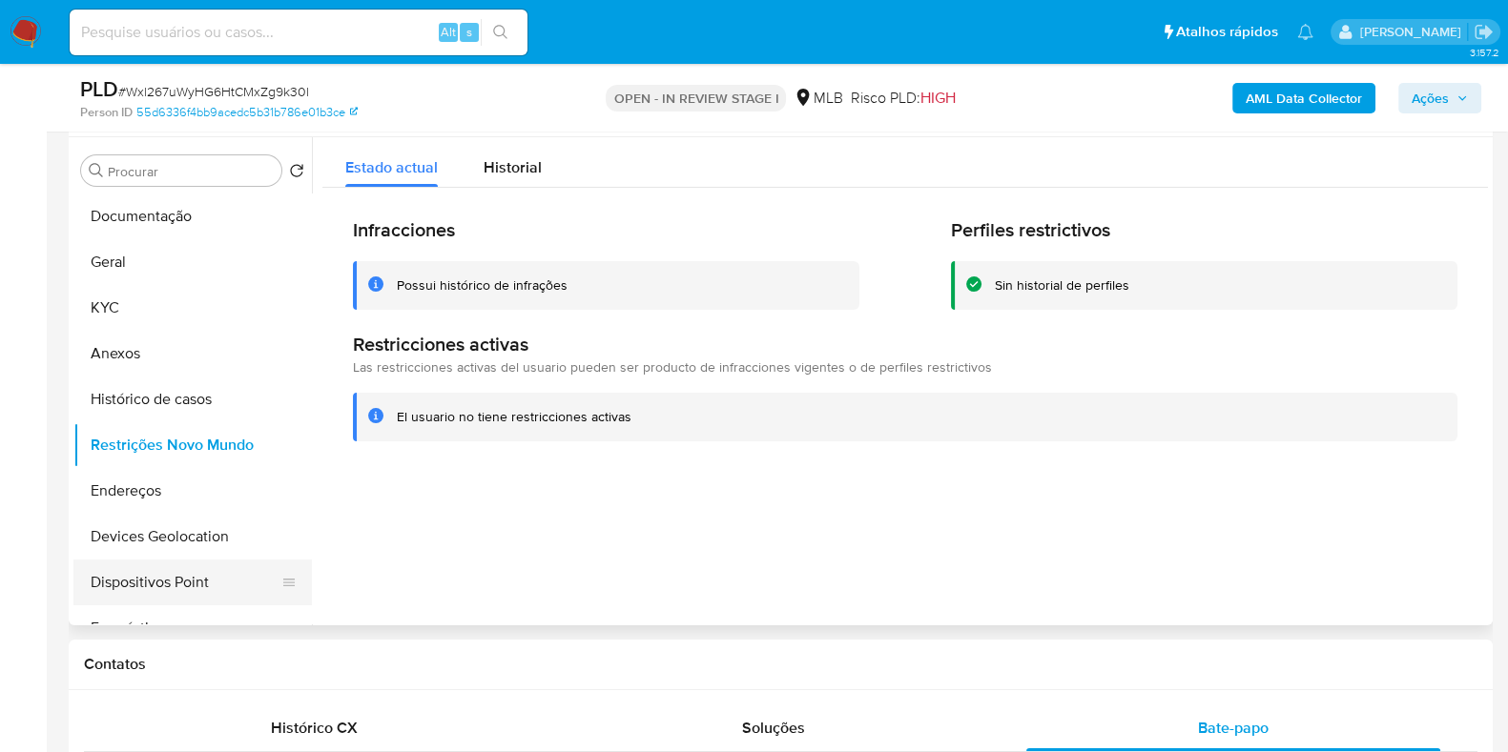
click at [163, 583] on button "Dispositivos Point" at bounding box center [184, 583] width 223 height 46
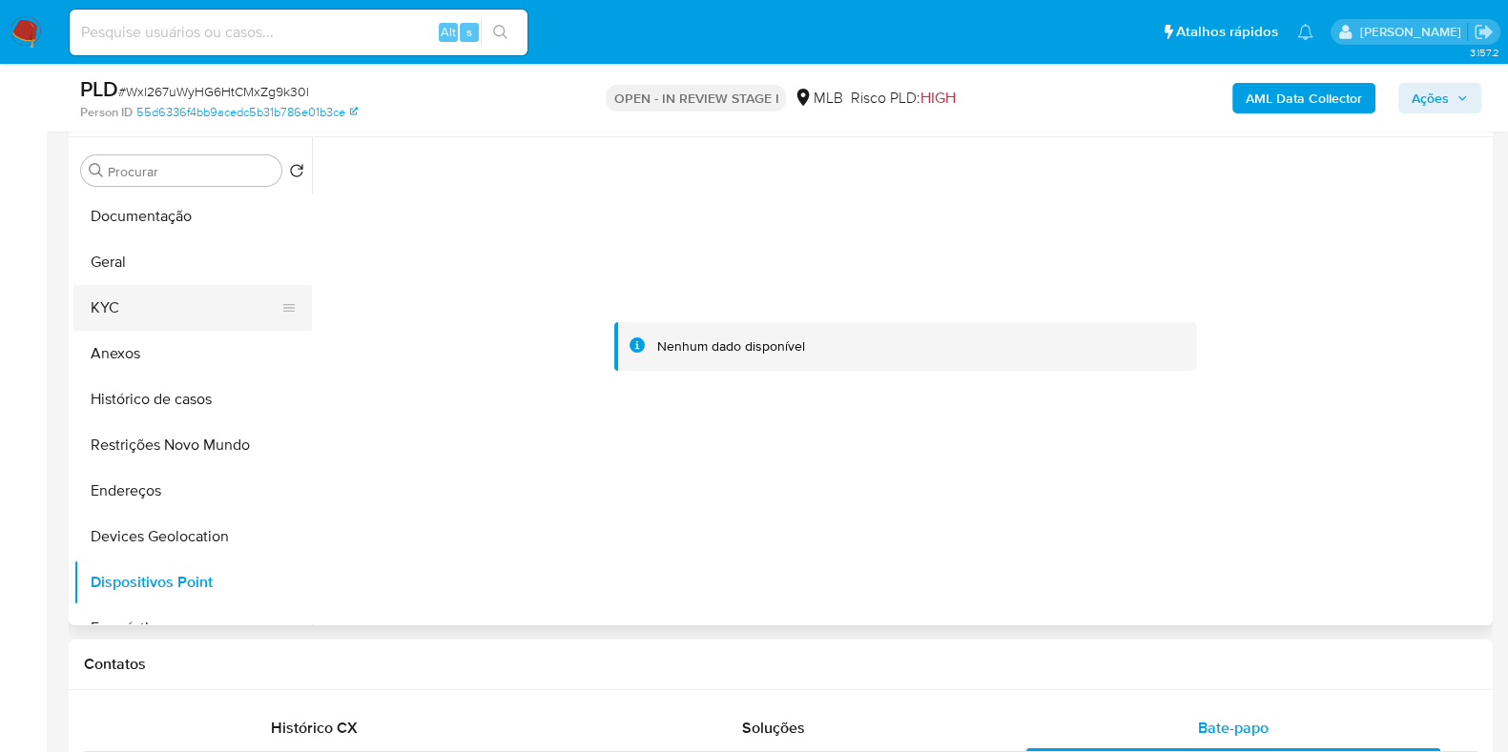
click at [160, 302] on button "KYC" at bounding box center [184, 308] width 223 height 46
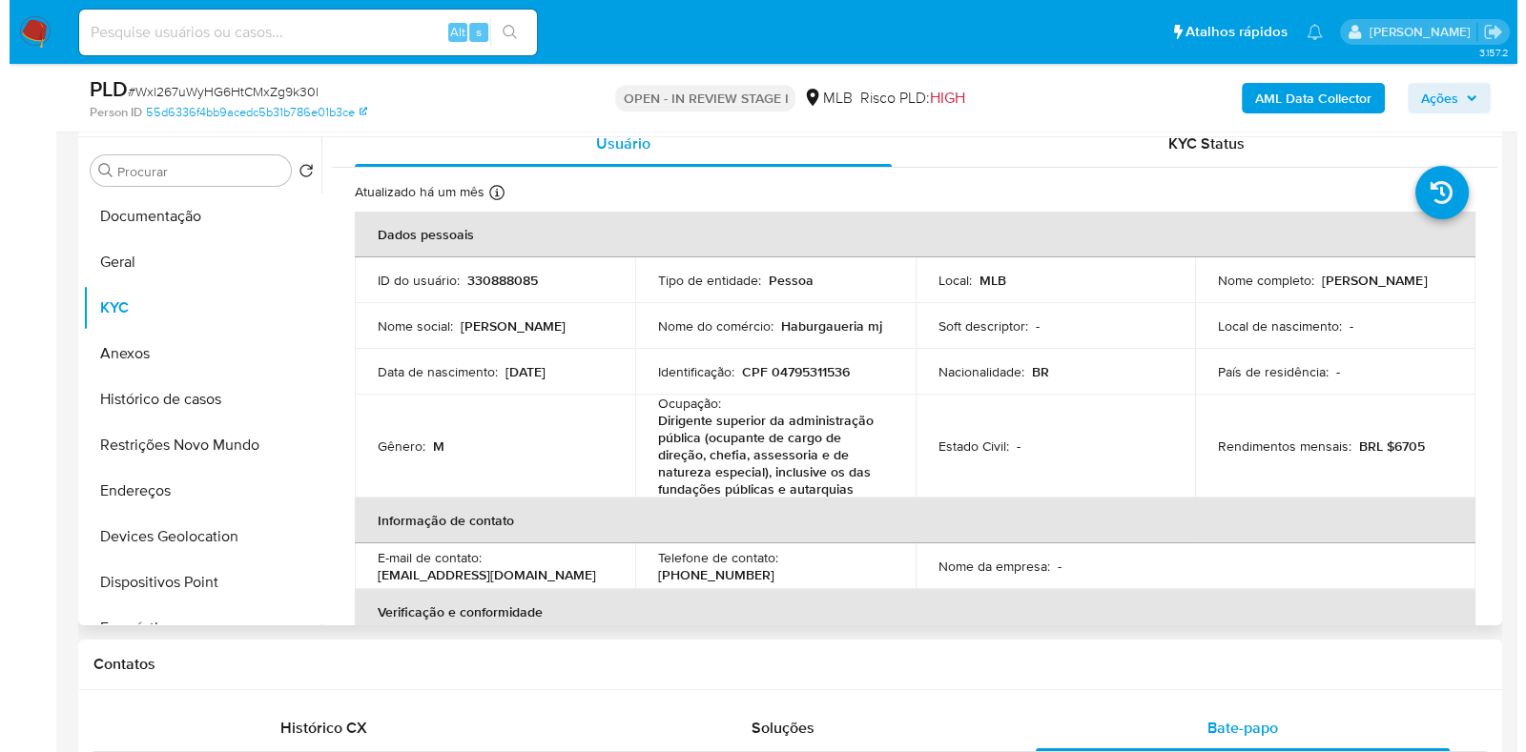
scroll to position [0, 0]
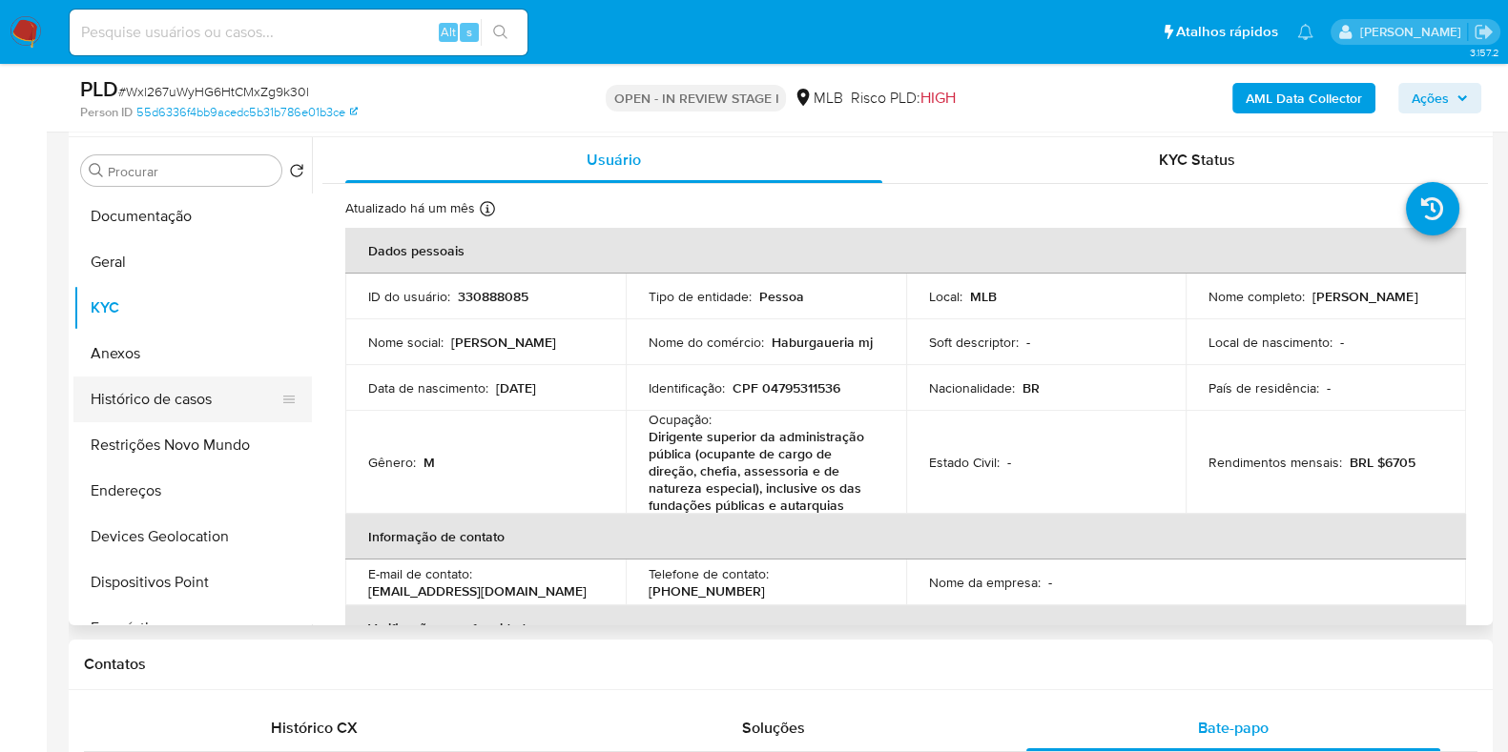
click at [189, 416] on button "Histórico de casos" at bounding box center [184, 400] width 223 height 46
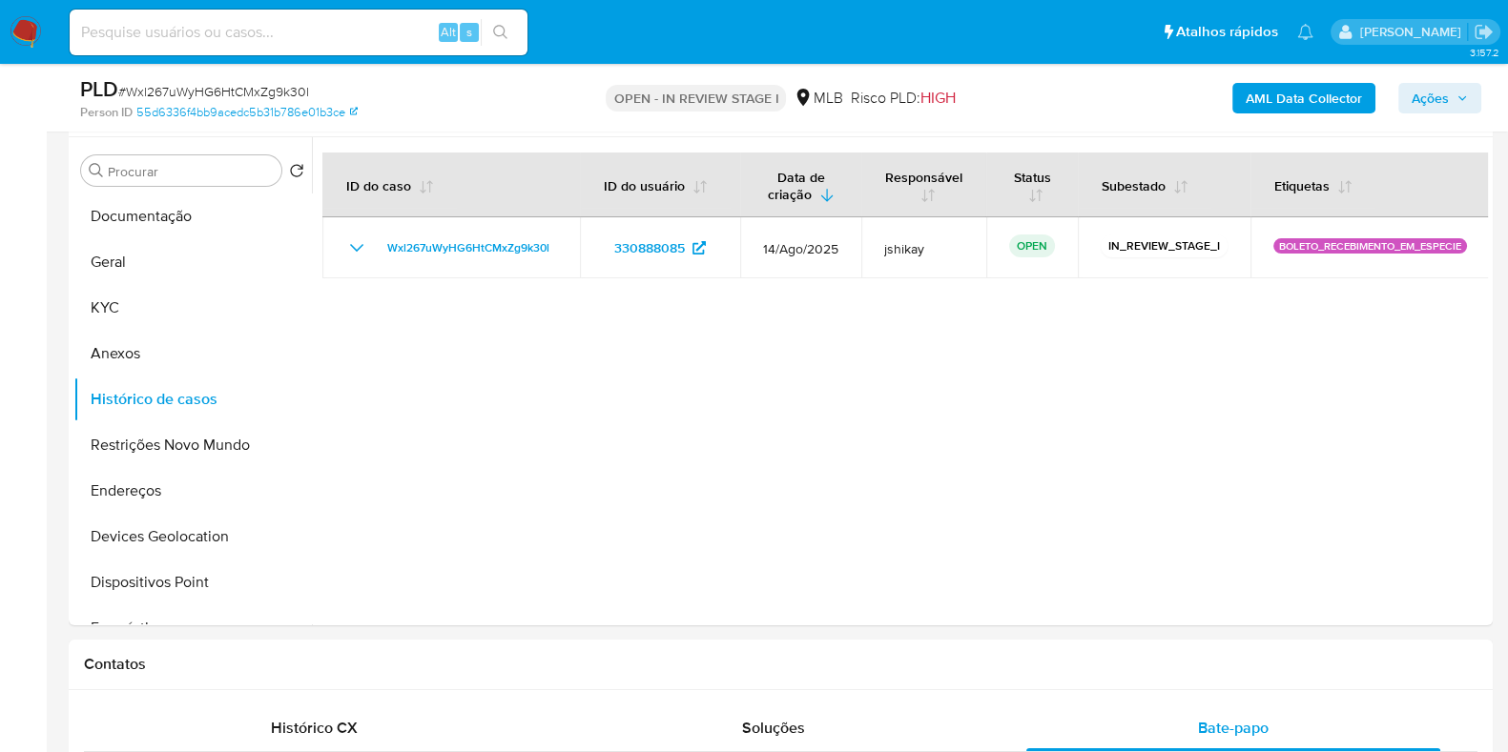
click at [1262, 94] on b "AML Data Collector" at bounding box center [1303, 98] width 116 height 31
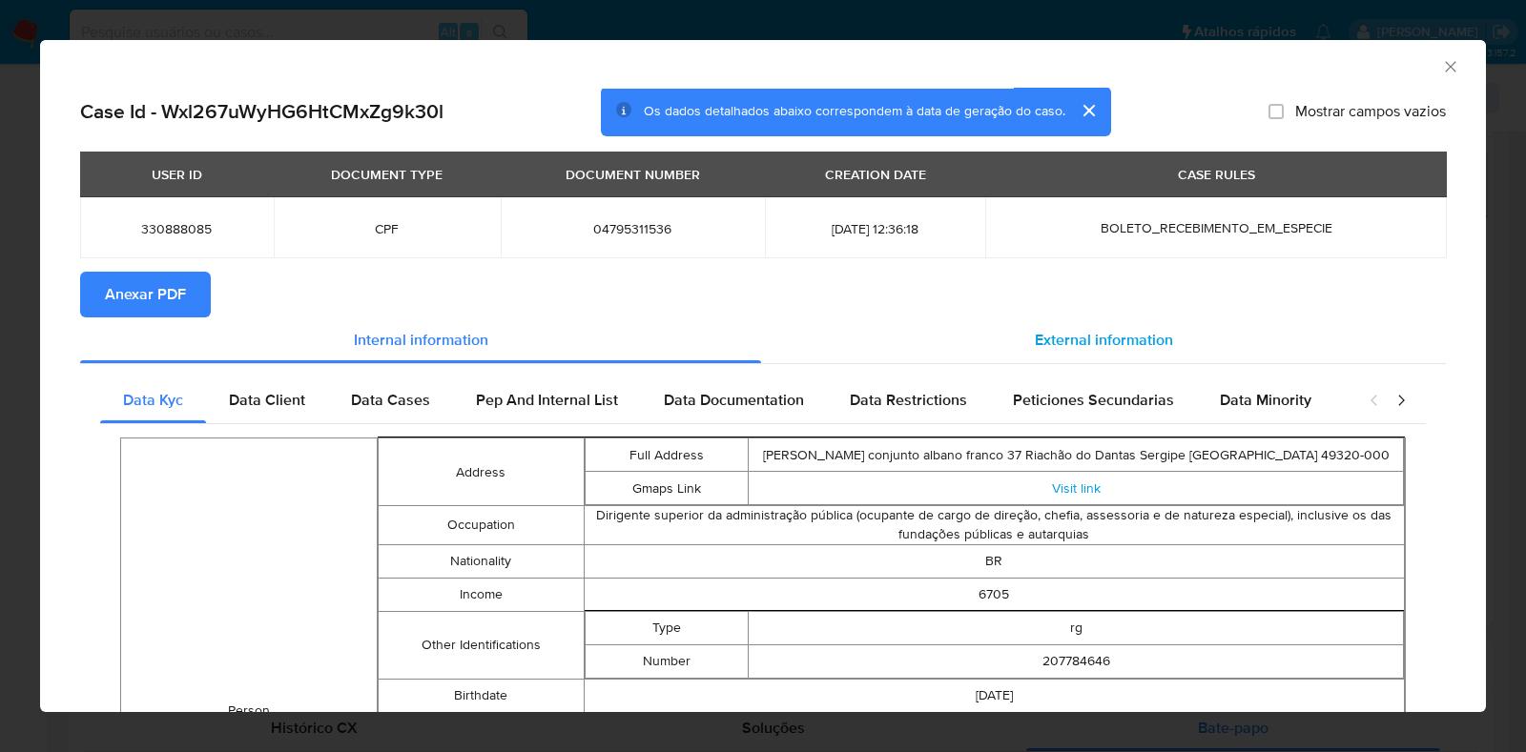
click at [1025, 326] on div "External information" at bounding box center [1103, 341] width 685 height 46
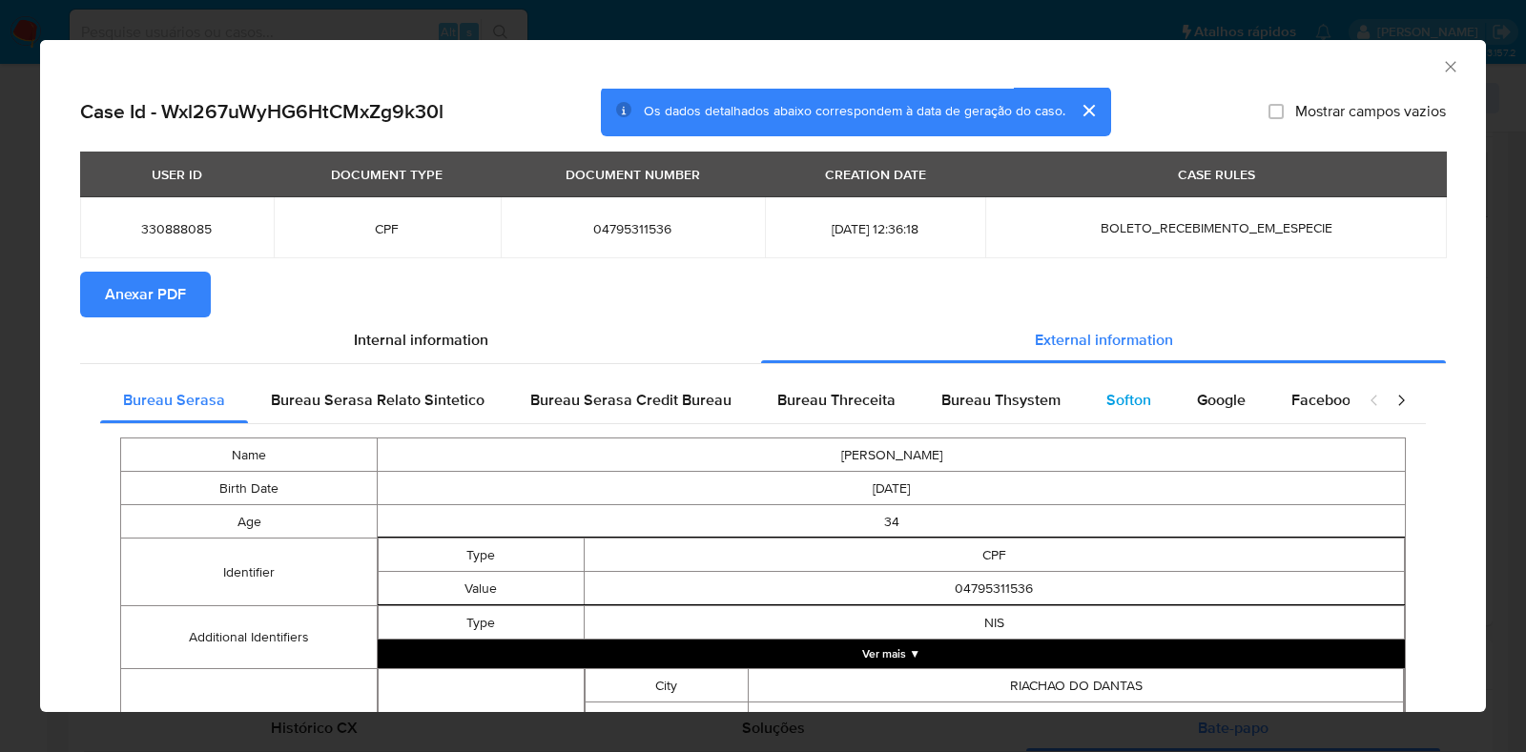
click at [1083, 385] on div "Softon" at bounding box center [1128, 401] width 91 height 46
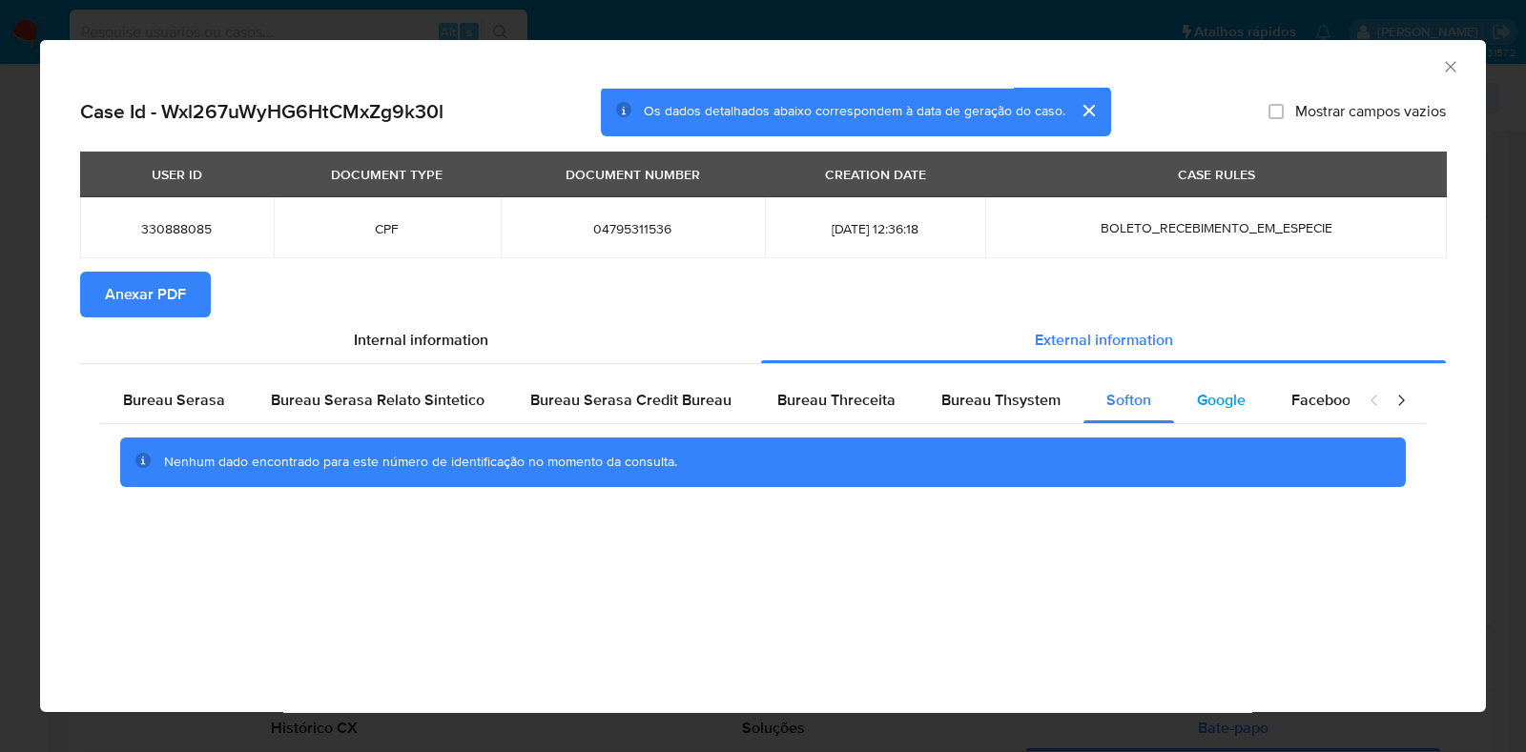
click at [1174, 397] on div "Google" at bounding box center [1221, 401] width 94 height 46
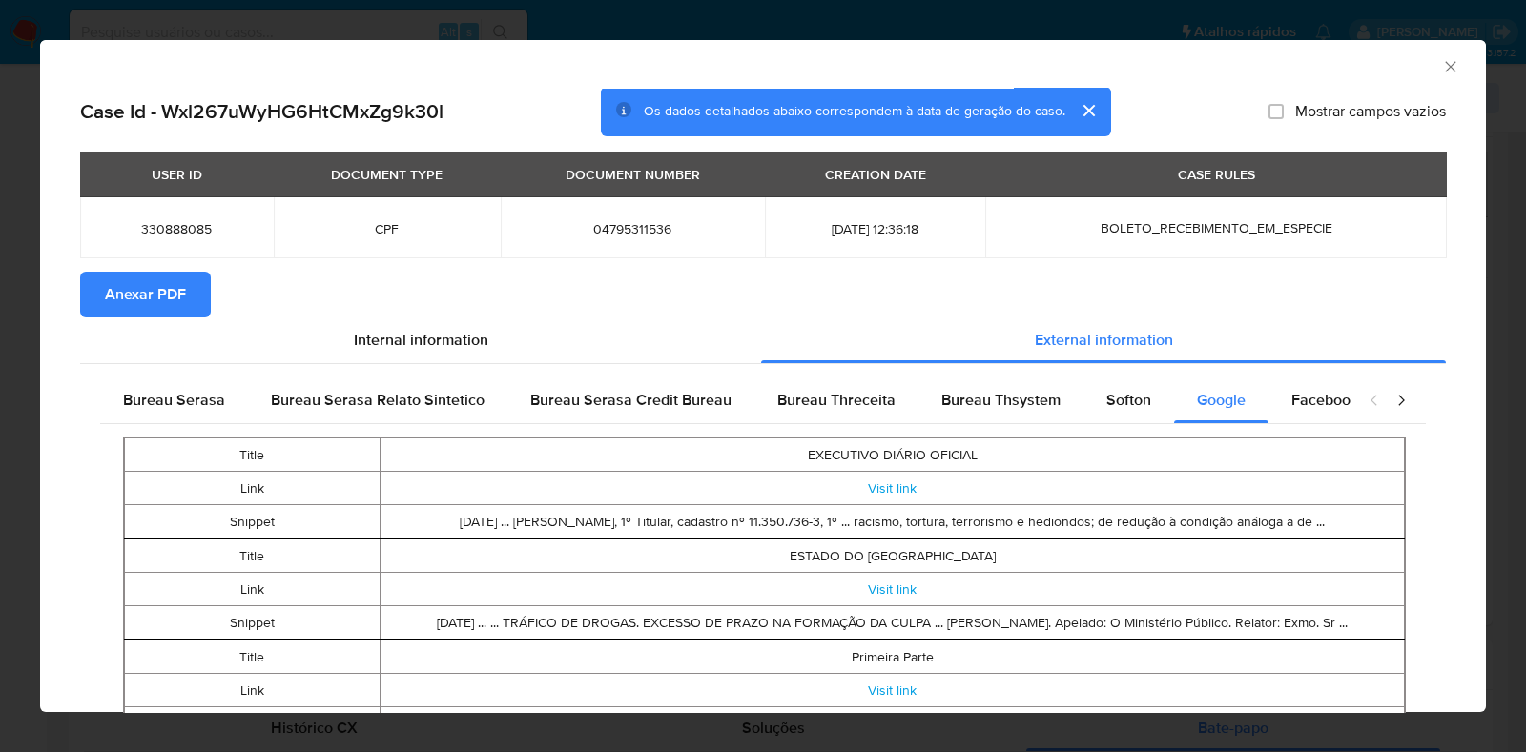
click at [146, 280] on span "Anexar PDF" at bounding box center [145, 295] width 81 height 42
click at [1441, 69] on icon "Fechar a janela" at bounding box center [1450, 66] width 19 height 19
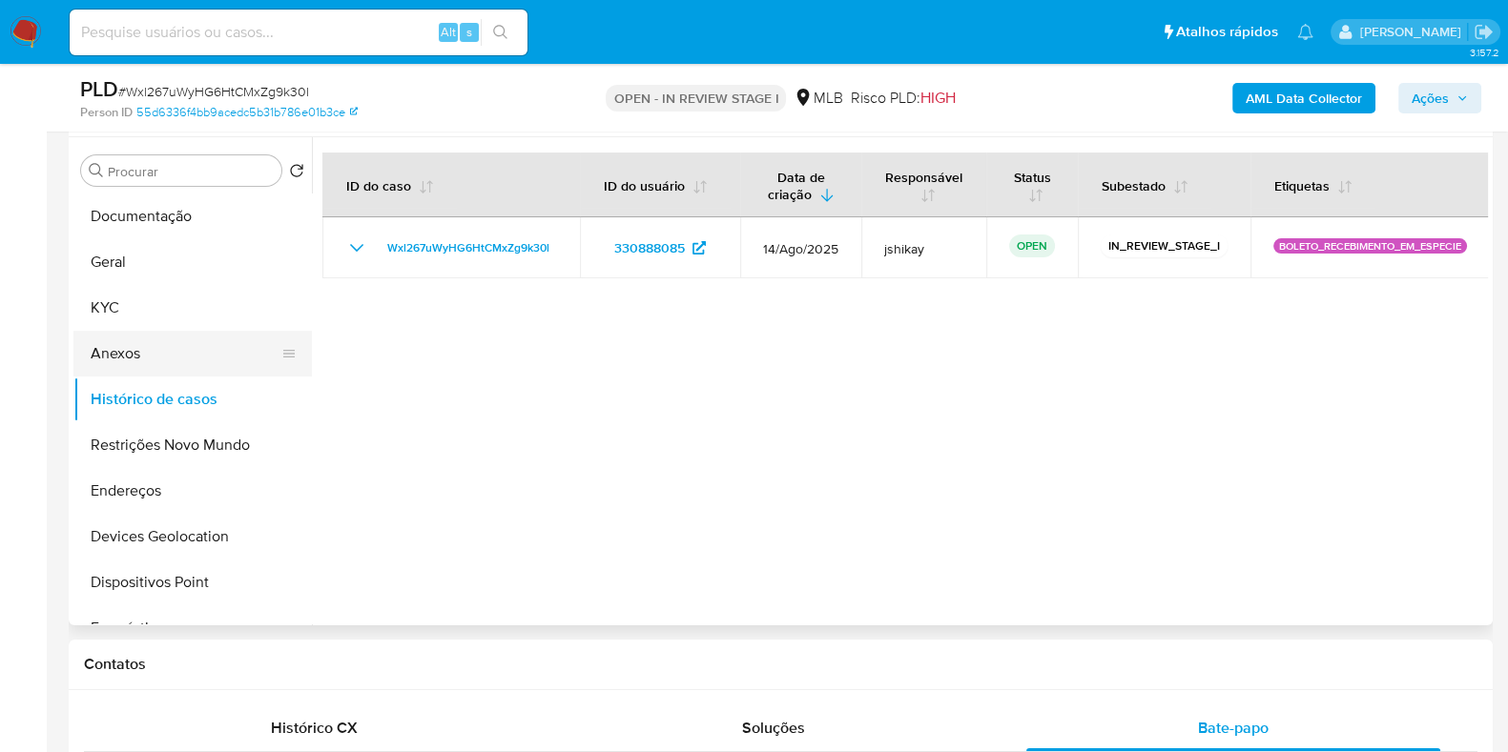
click at [162, 372] on button "Anexos" at bounding box center [184, 354] width 223 height 46
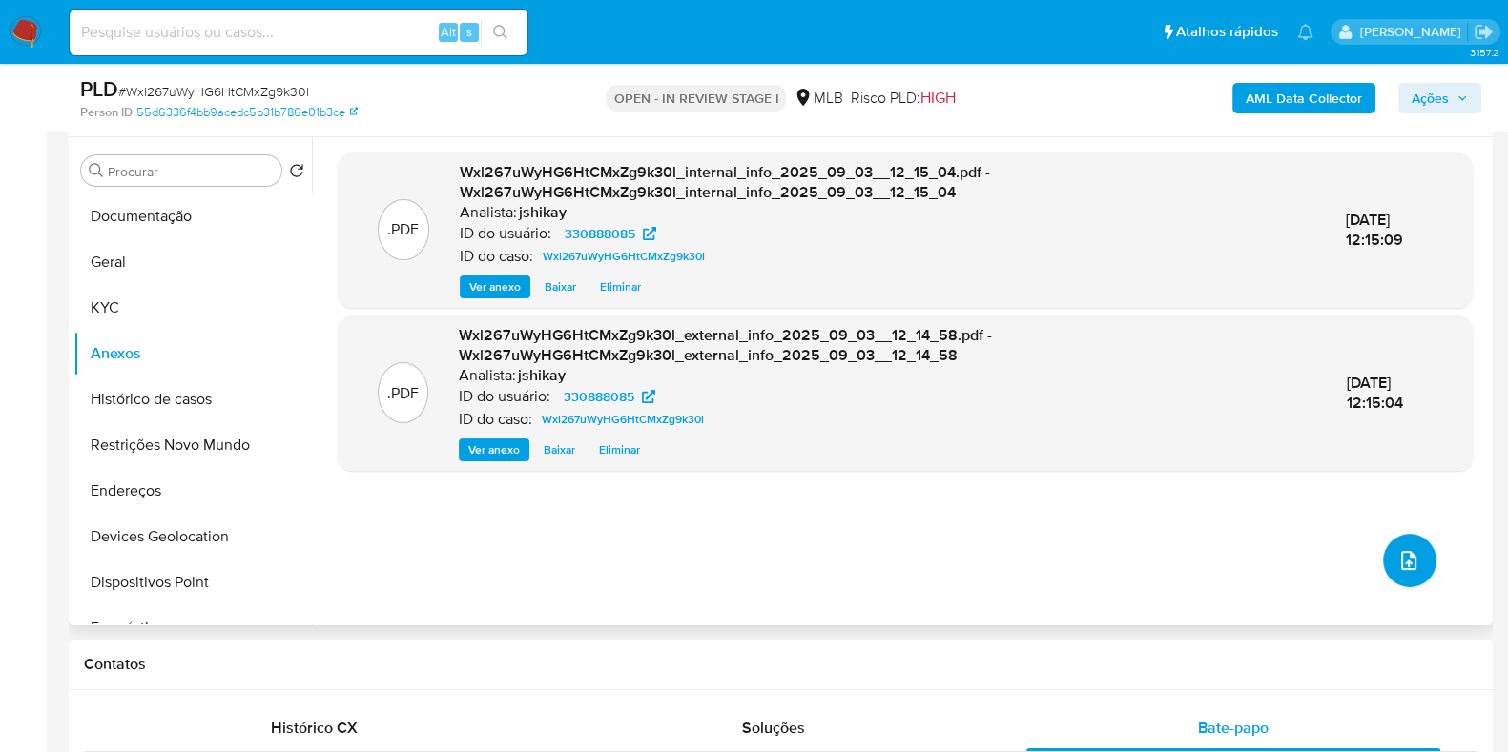
click at [1400, 571] on span "upload-file" at bounding box center [1408, 560] width 21 height 23
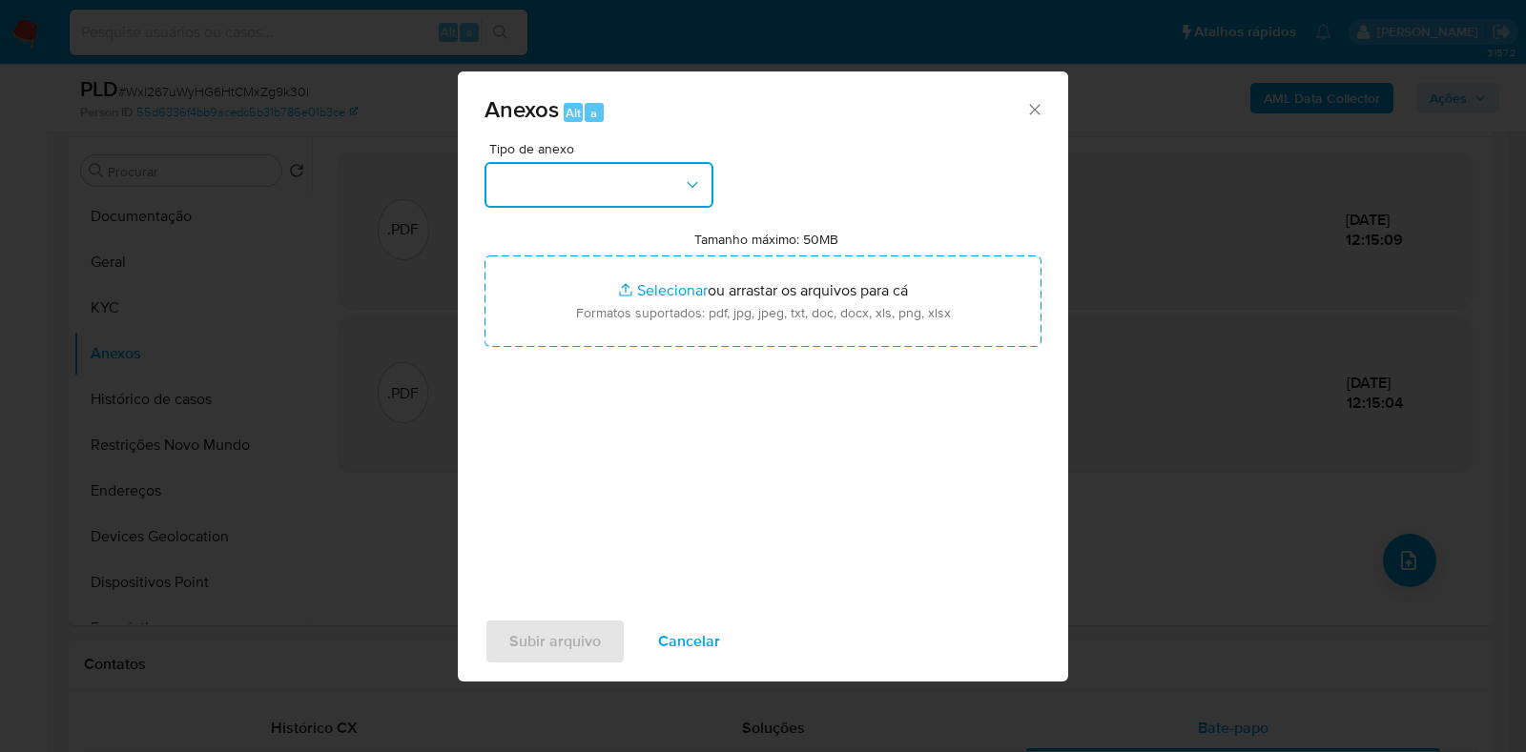
click at [542, 175] on button "button" at bounding box center [598, 185] width 229 height 46
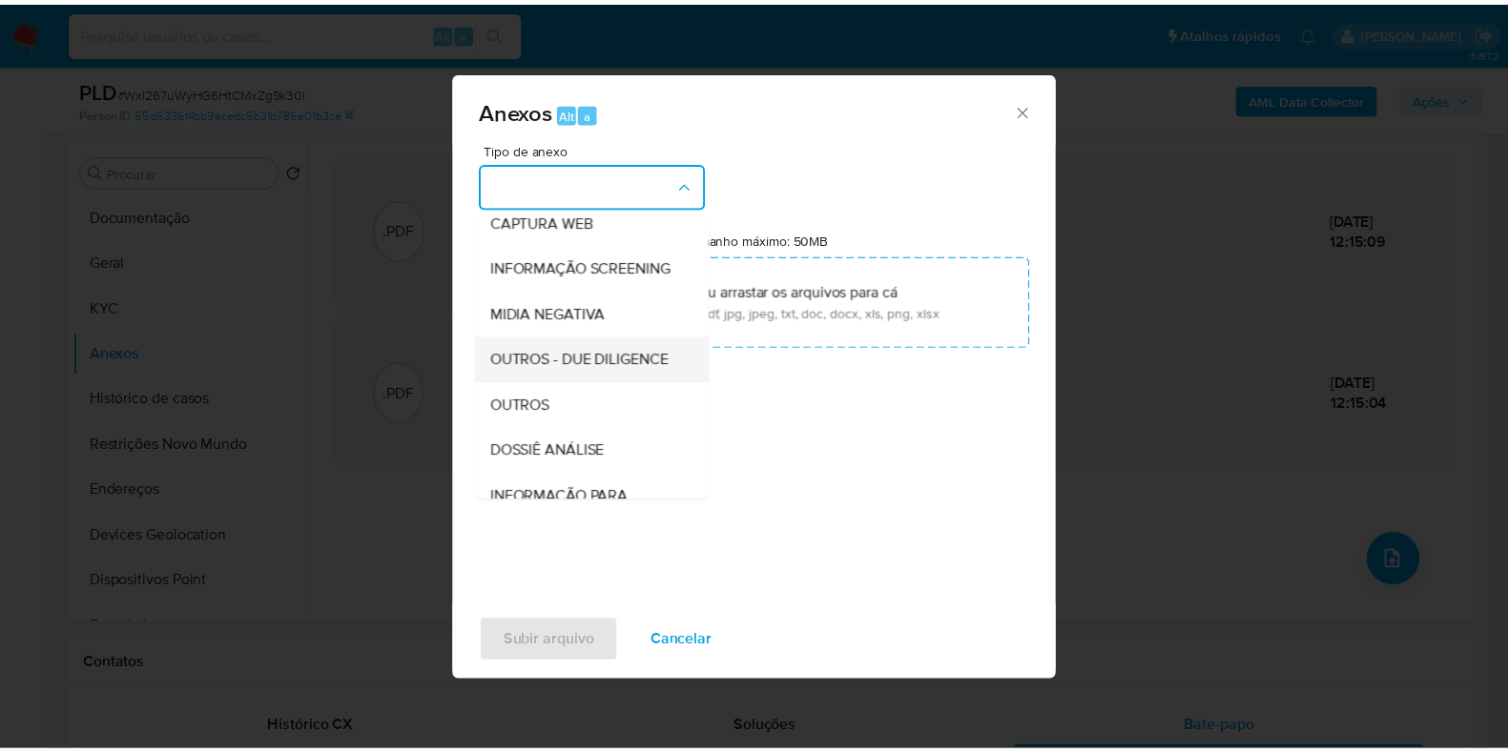
scroll to position [237, 0]
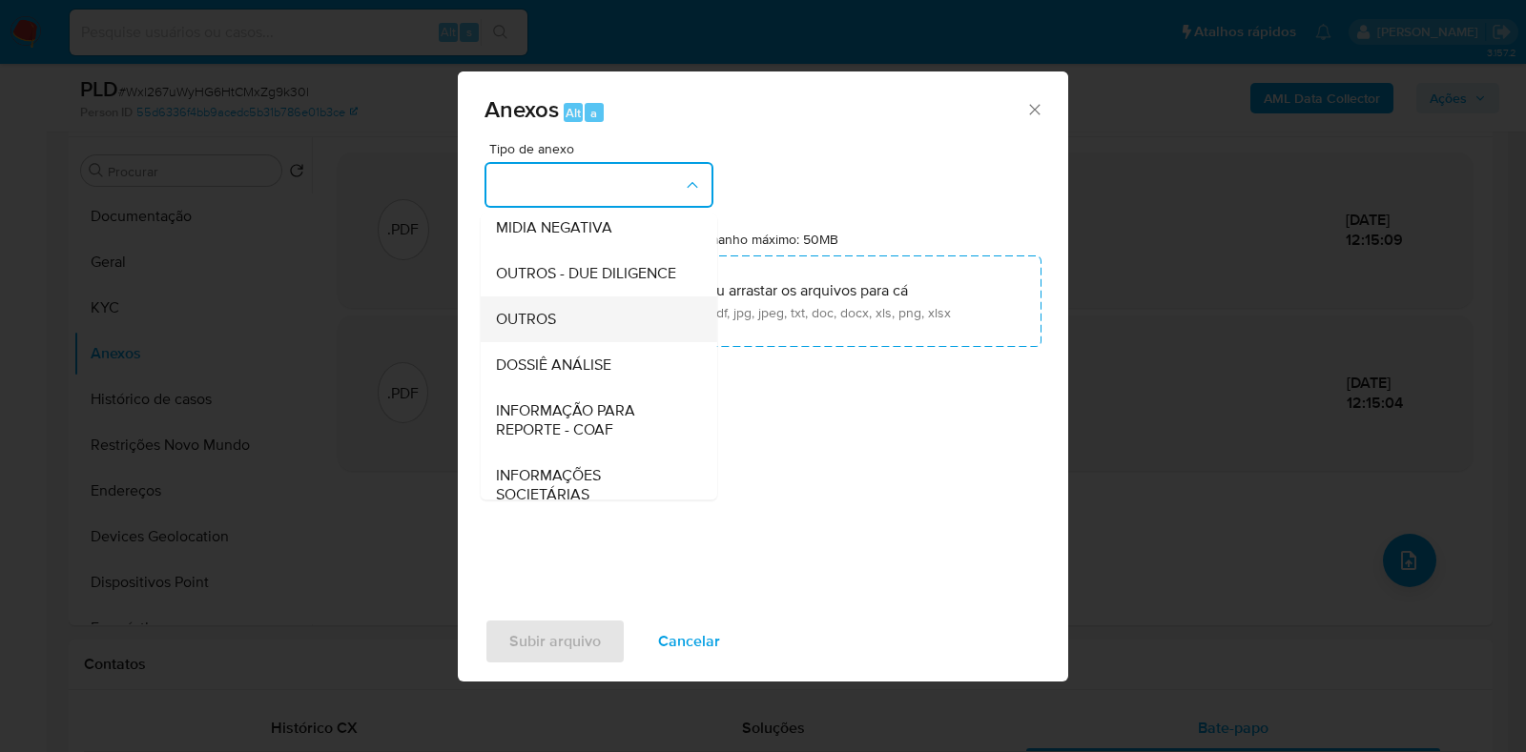
click at [541, 329] on span "OUTROS" at bounding box center [526, 319] width 60 height 19
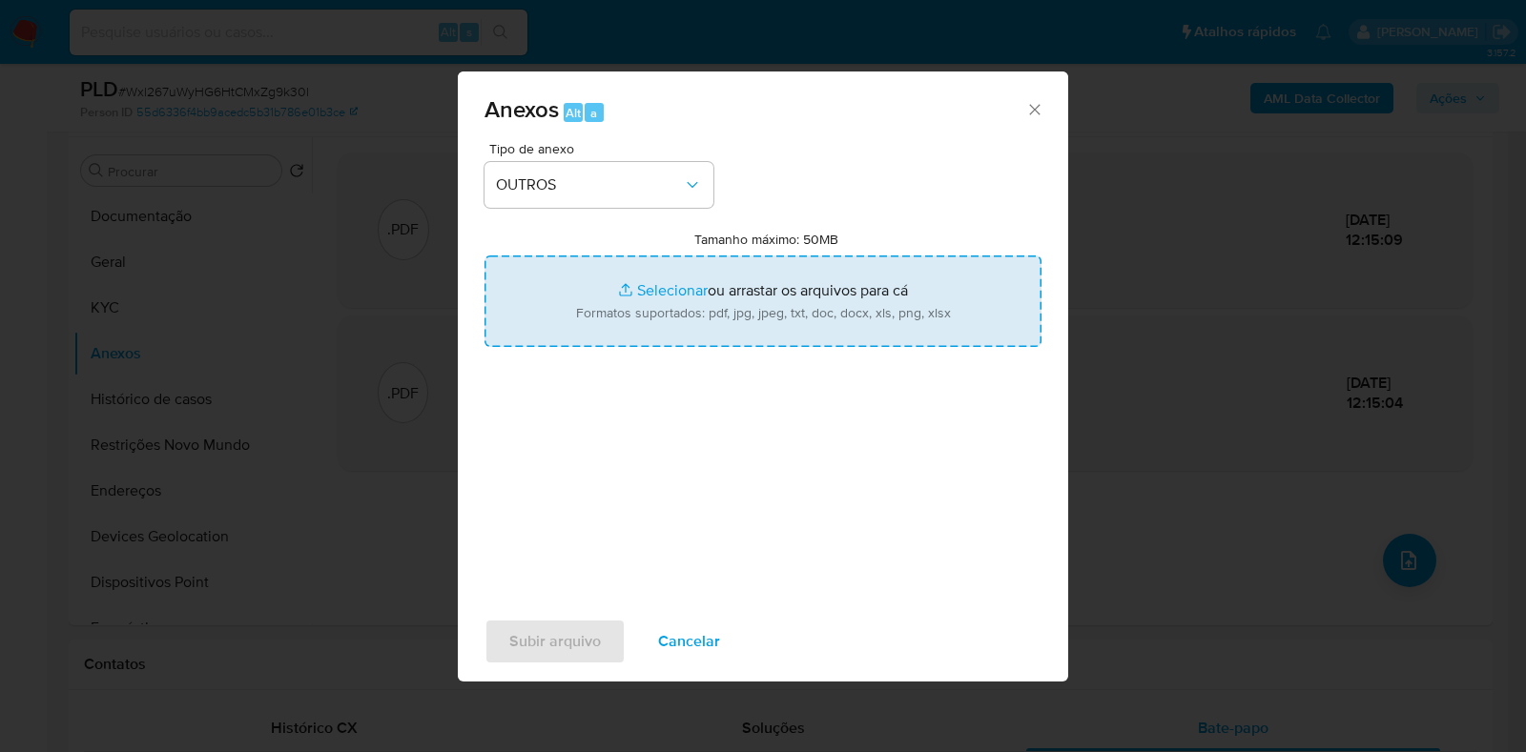
click at [669, 264] on input "Tamanho máximo: 50MB Selecionar arquivos" at bounding box center [762, 302] width 557 height 92
type input "C:\fakepath\Mulan 330888085_2025_09_03_08_12_40 - Resumen TX.pdf"
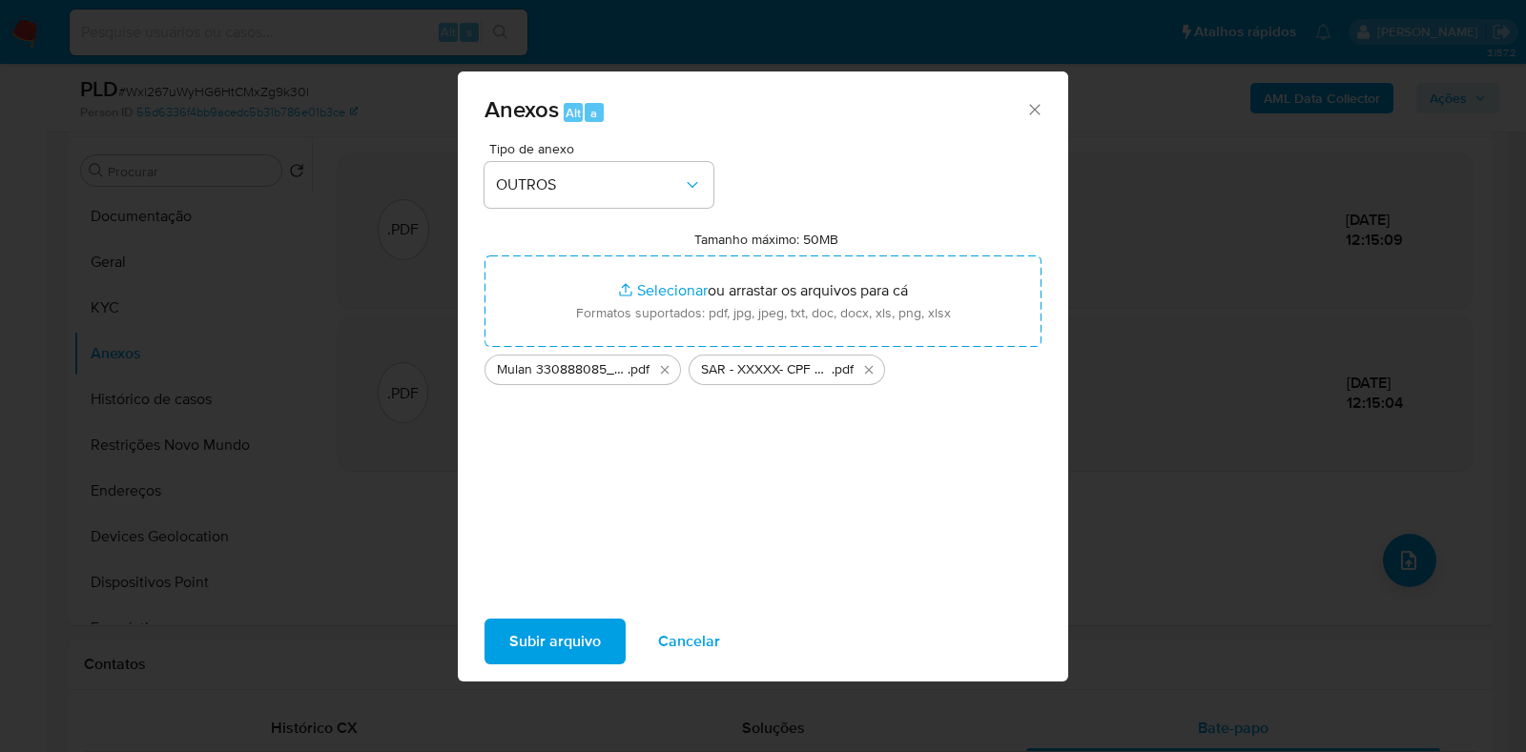
click at [563, 644] on span "Subir arquivo" at bounding box center [555, 642] width 92 height 42
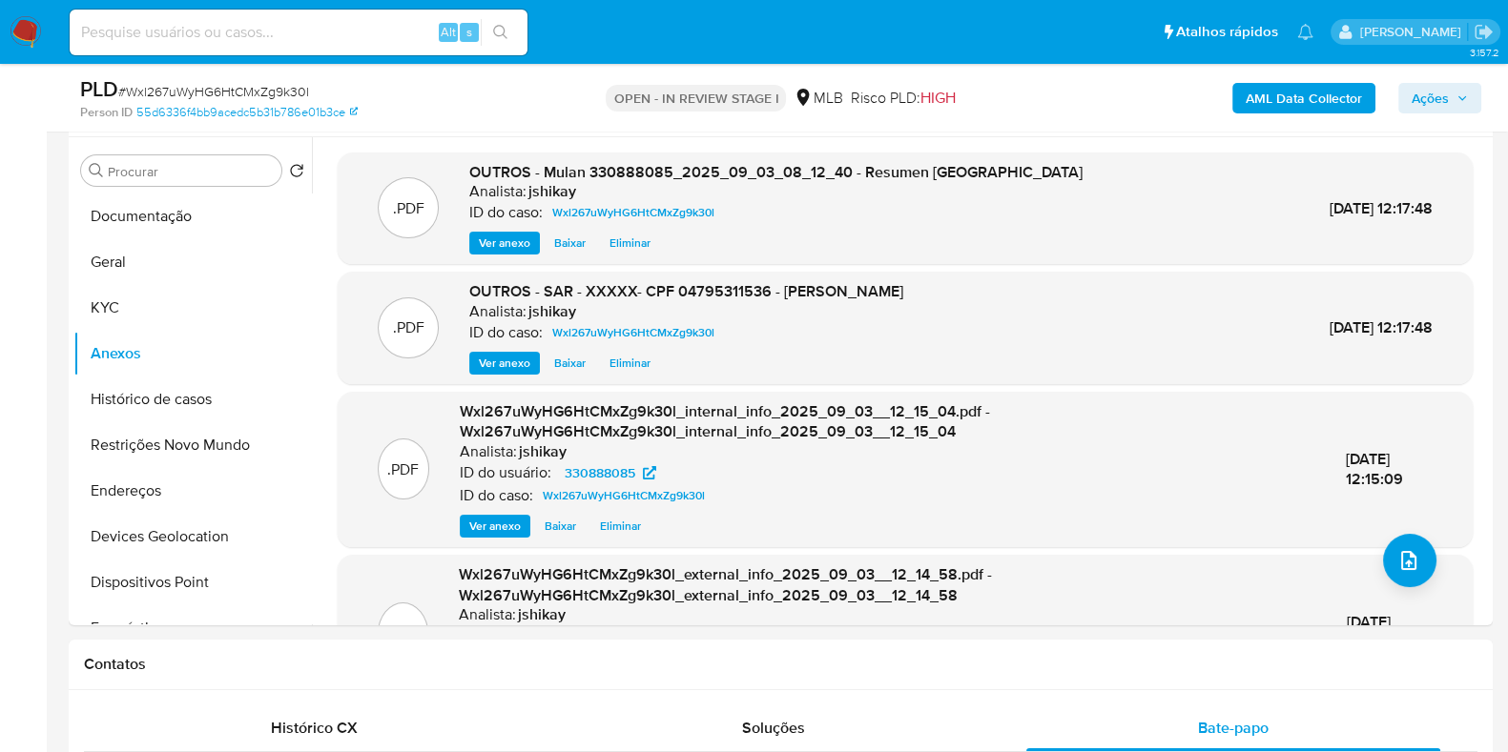
click at [1457, 95] on icon "button" at bounding box center [1461, 98] width 11 height 11
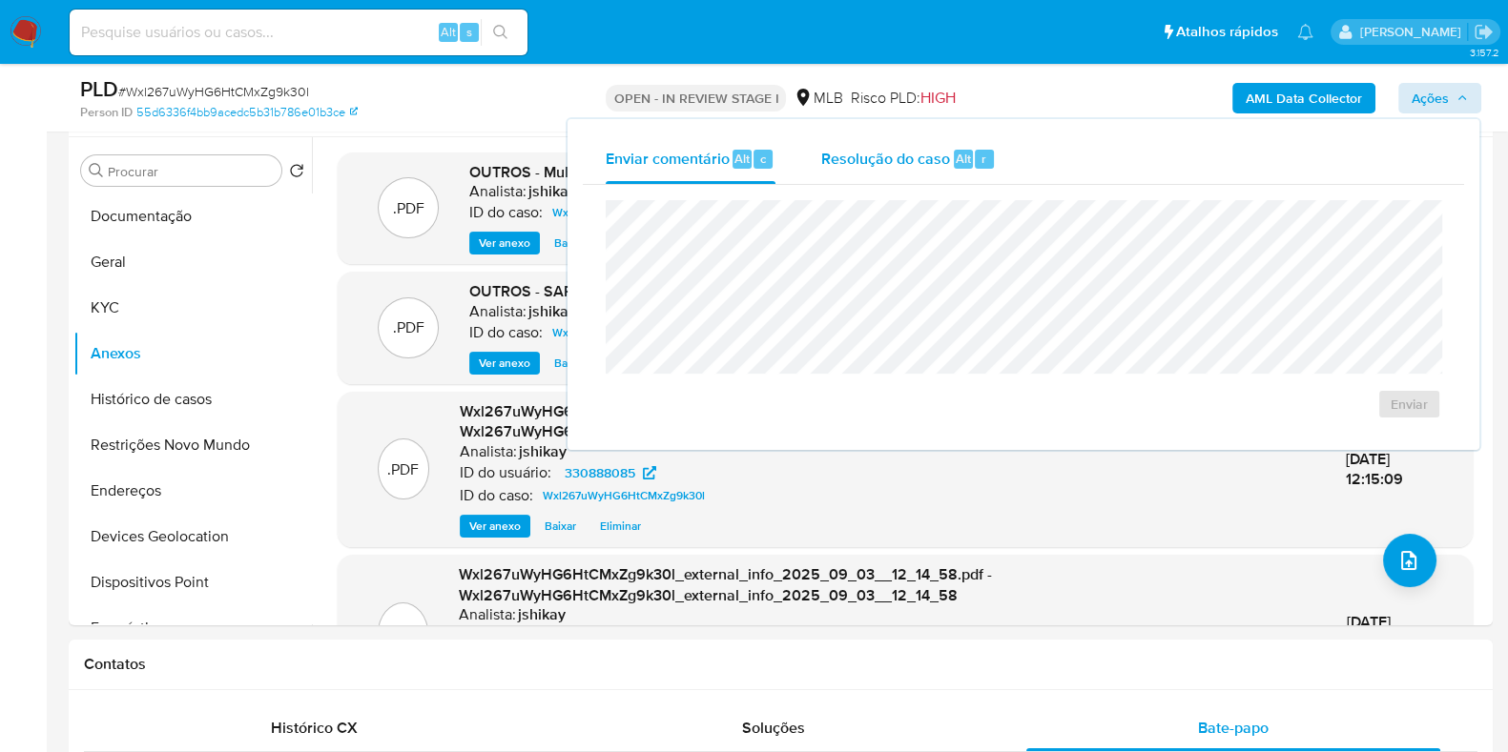
click at [930, 158] on span "Resolução do caso" at bounding box center [885, 158] width 129 height 22
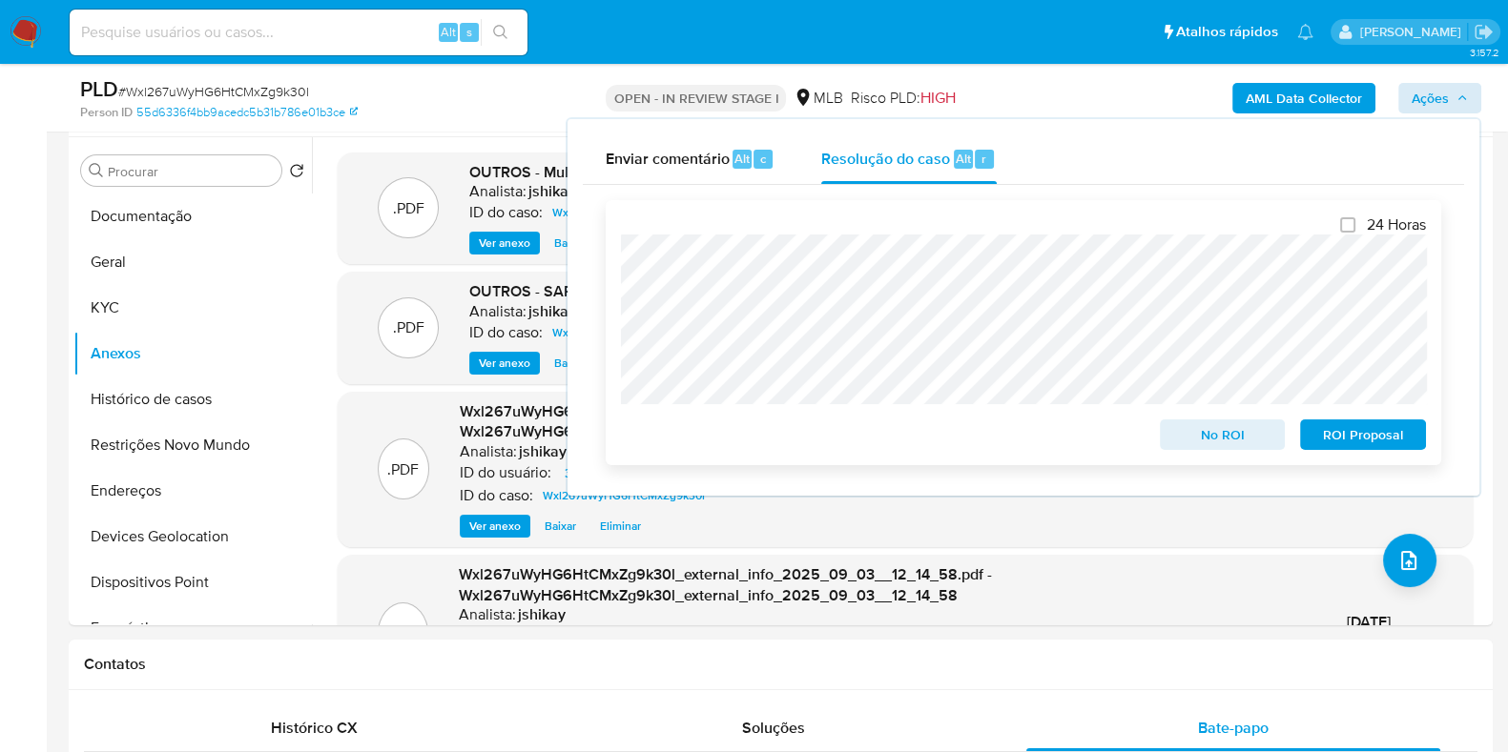
click at [1368, 426] on span "ROI Proposal" at bounding box center [1362, 434] width 99 height 27
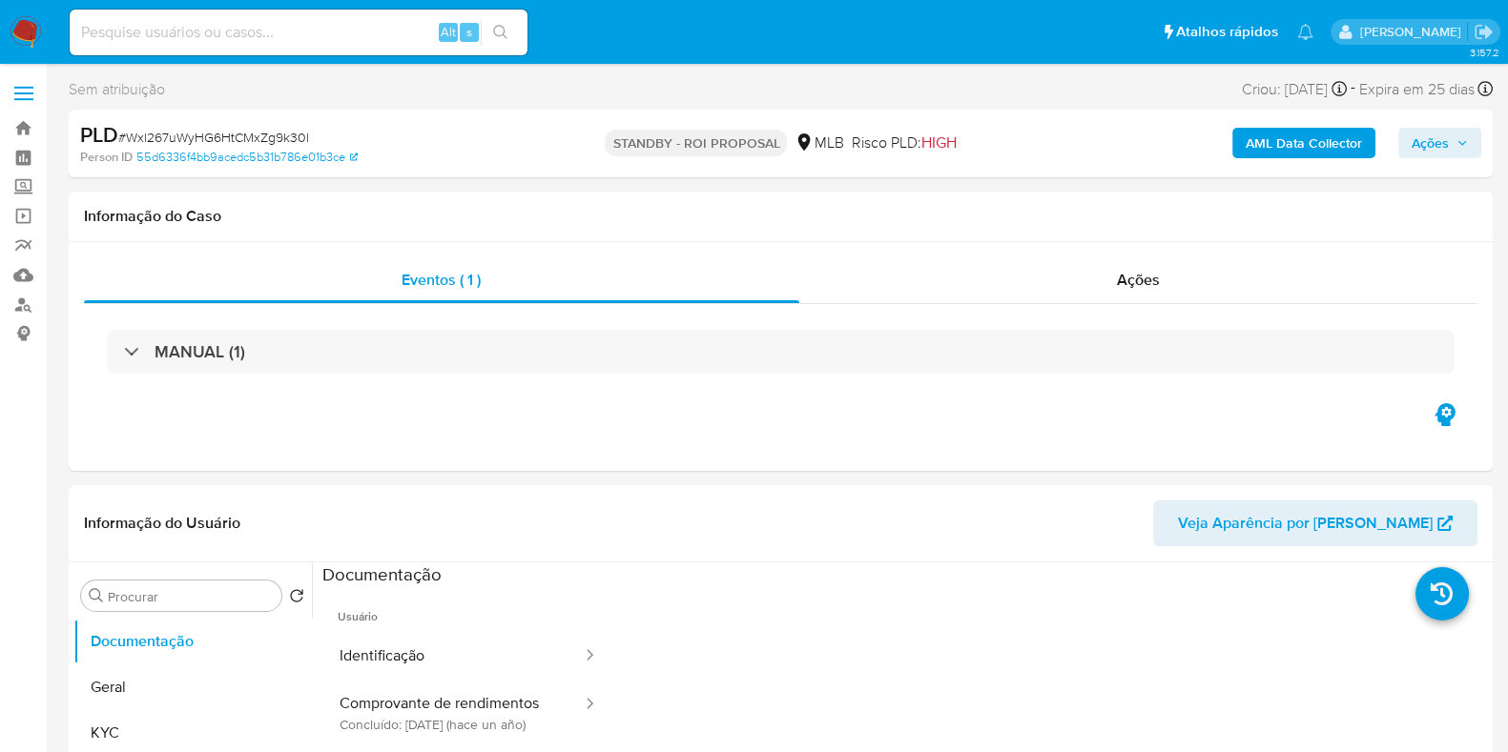
select select "10"
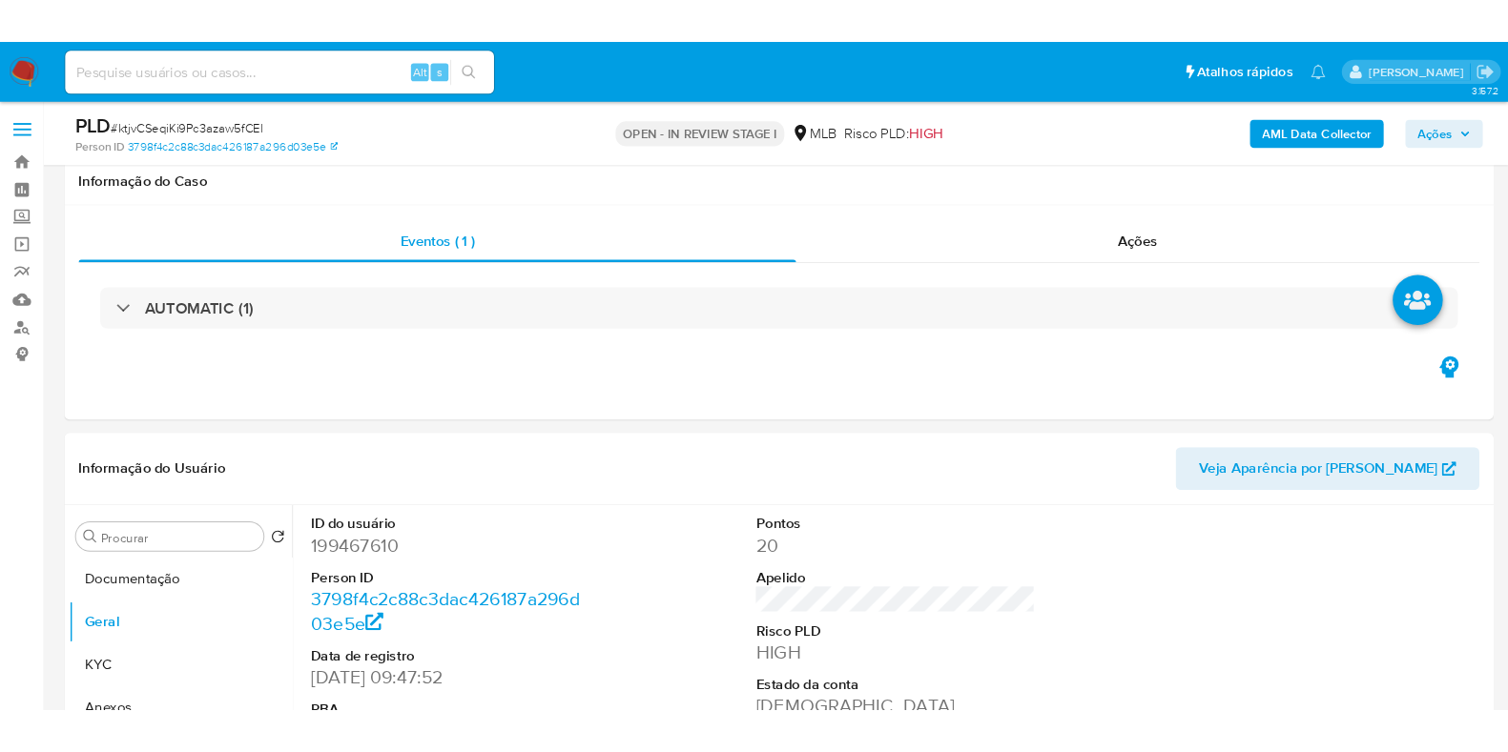
scroll to position [358, 0]
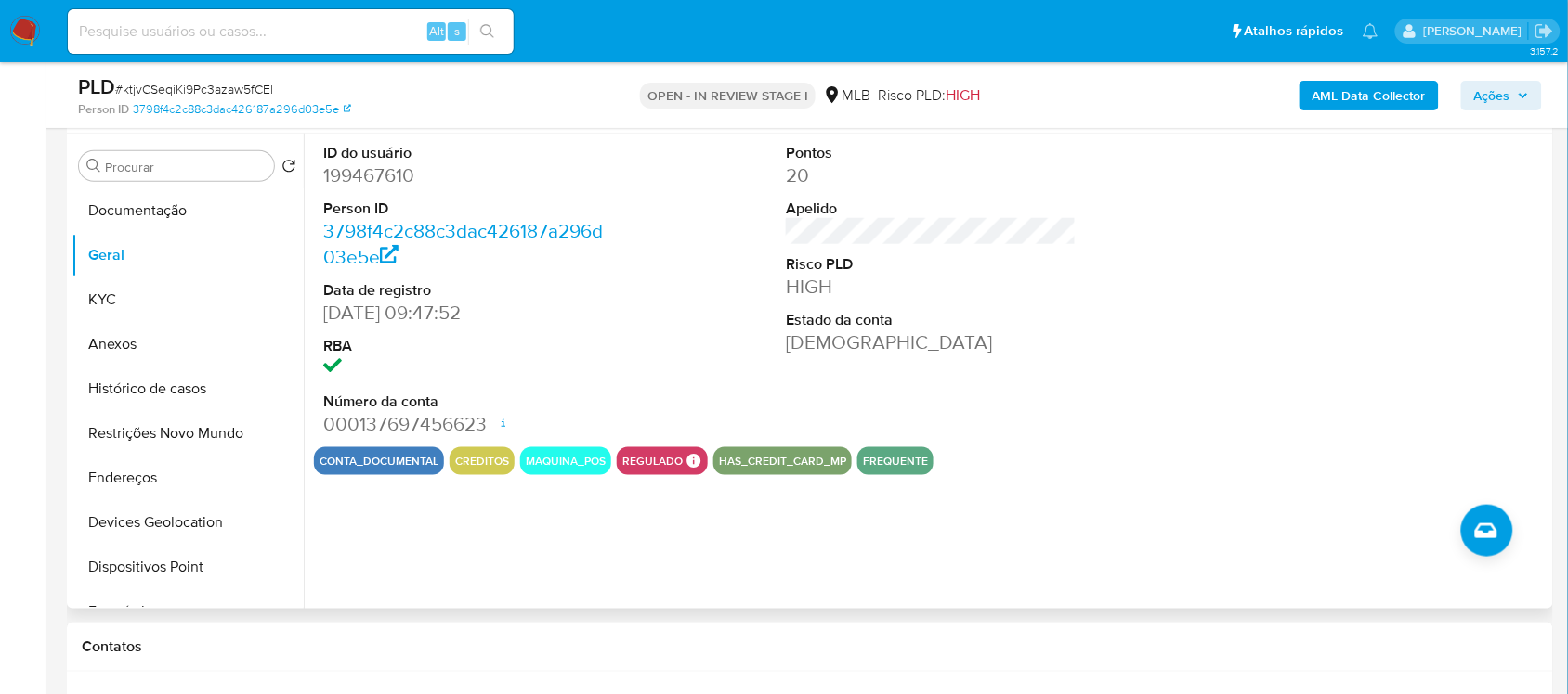
click at [391, 169] on dd "199467610" at bounding box center [468, 175] width 290 height 26
copy dd "199467610"
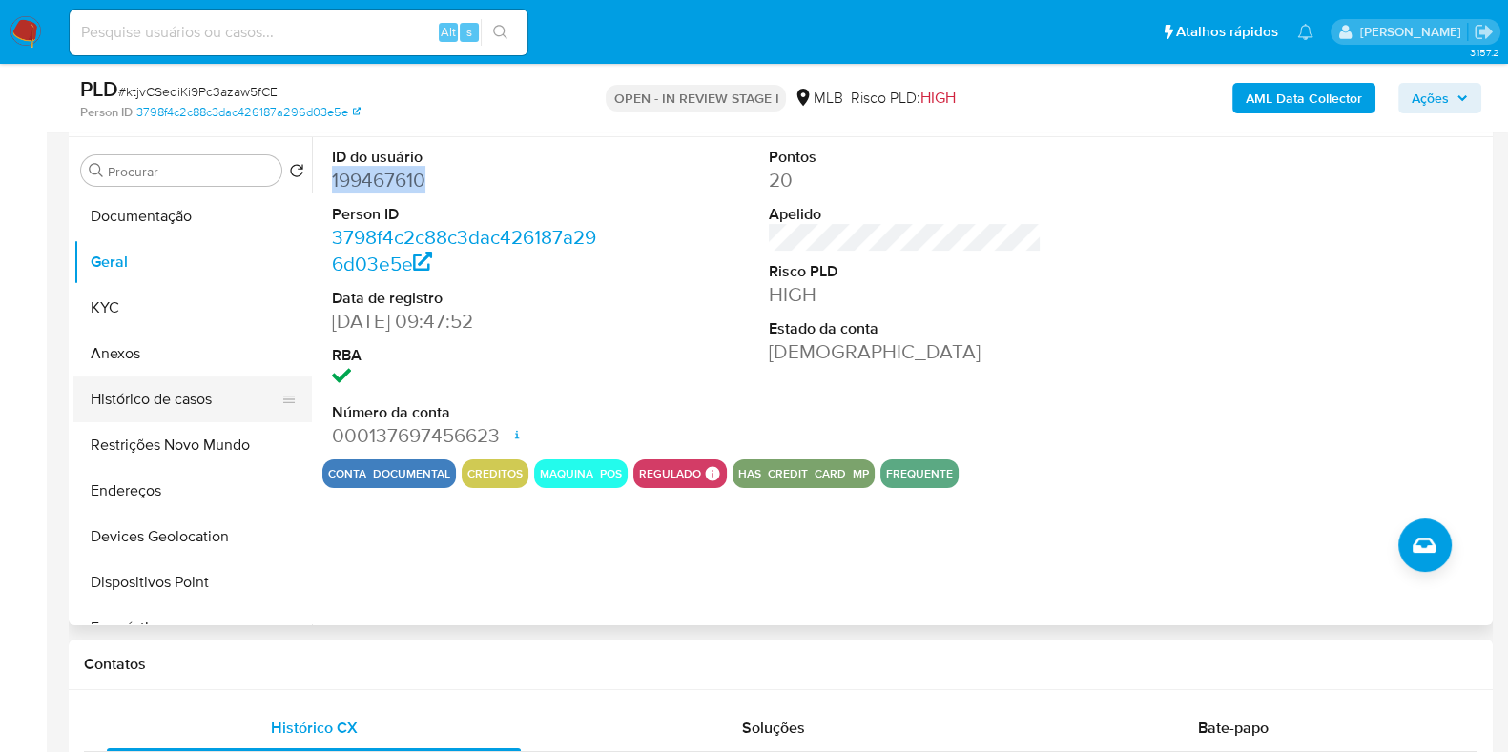
click at [171, 380] on button "Histórico de casos" at bounding box center [184, 400] width 223 height 46
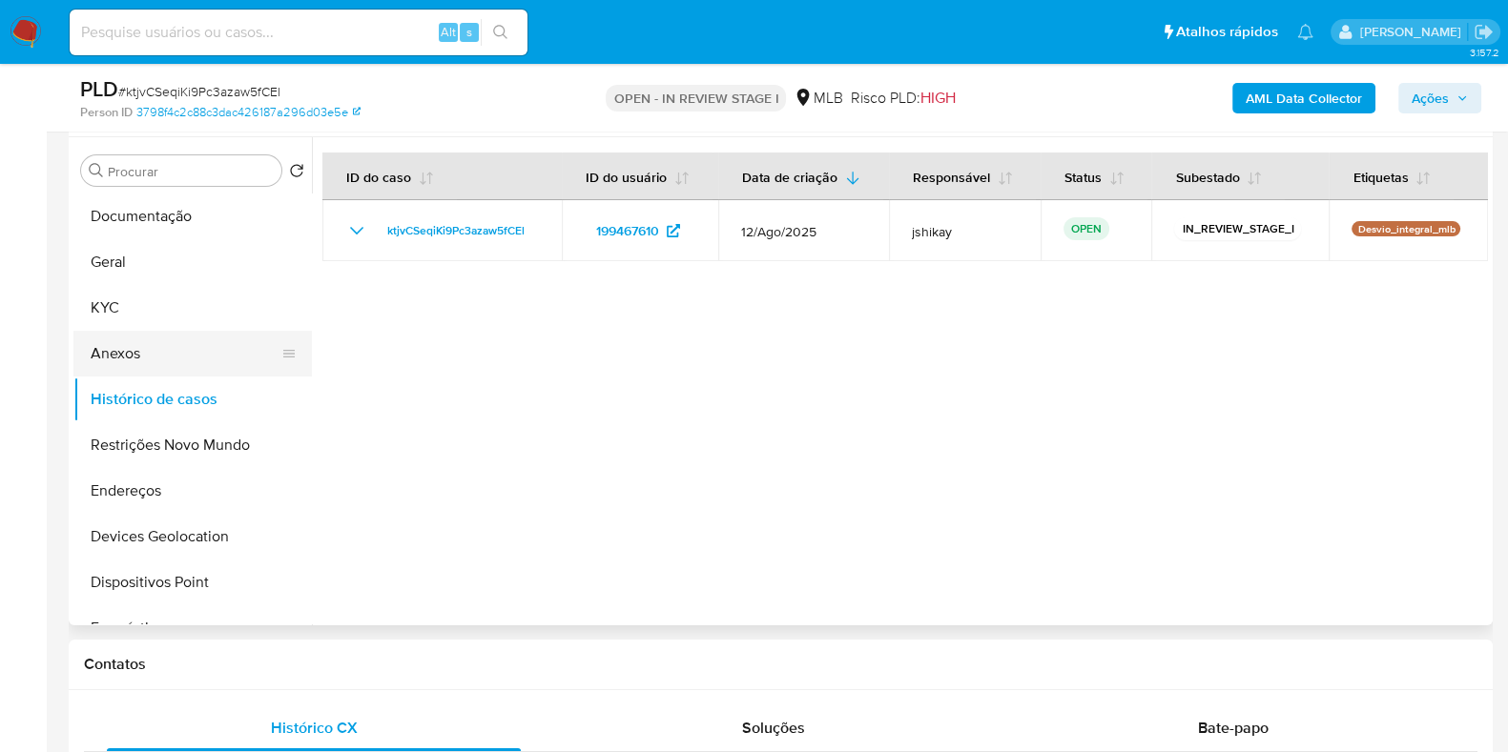
click at [179, 363] on button "Anexos" at bounding box center [184, 354] width 223 height 46
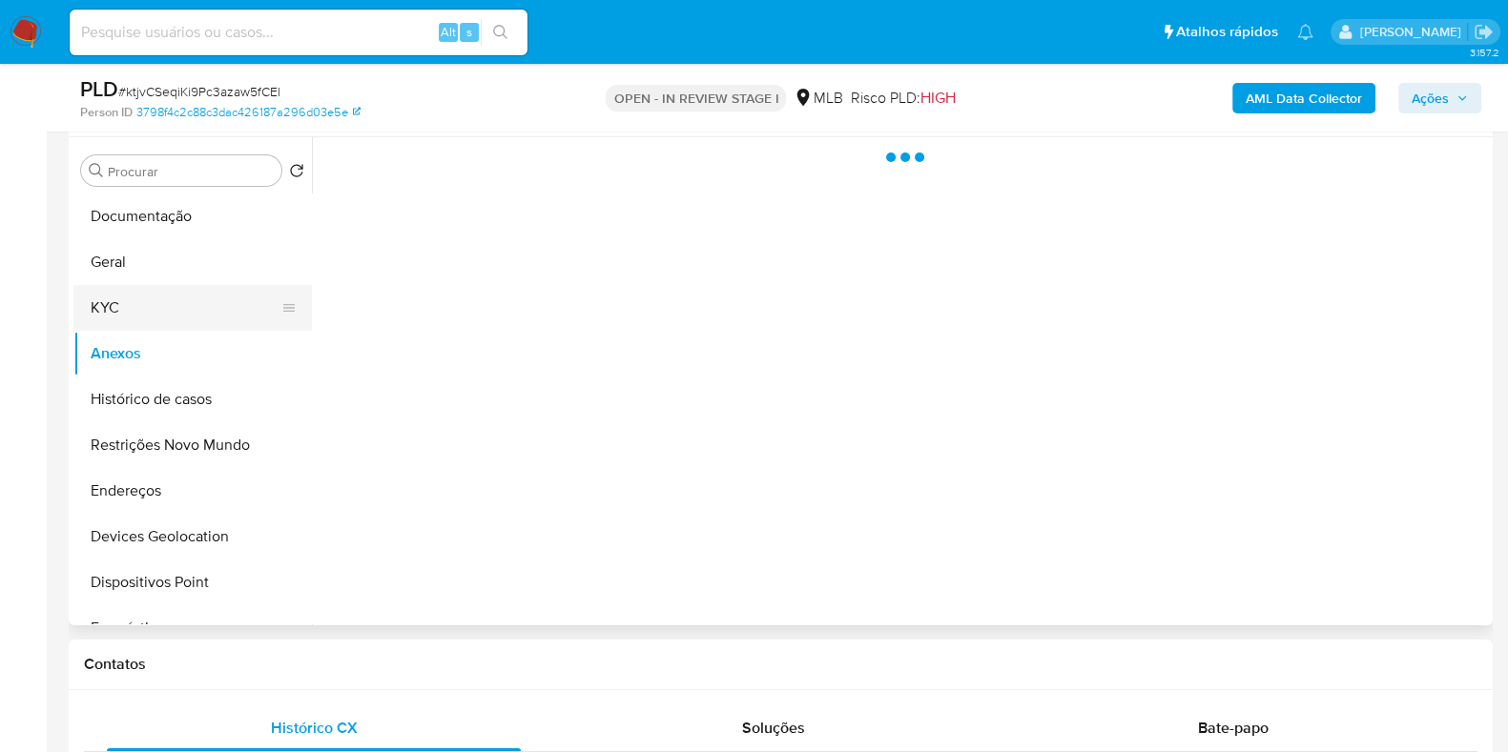
click at [159, 321] on button "KYC" at bounding box center [184, 308] width 223 height 46
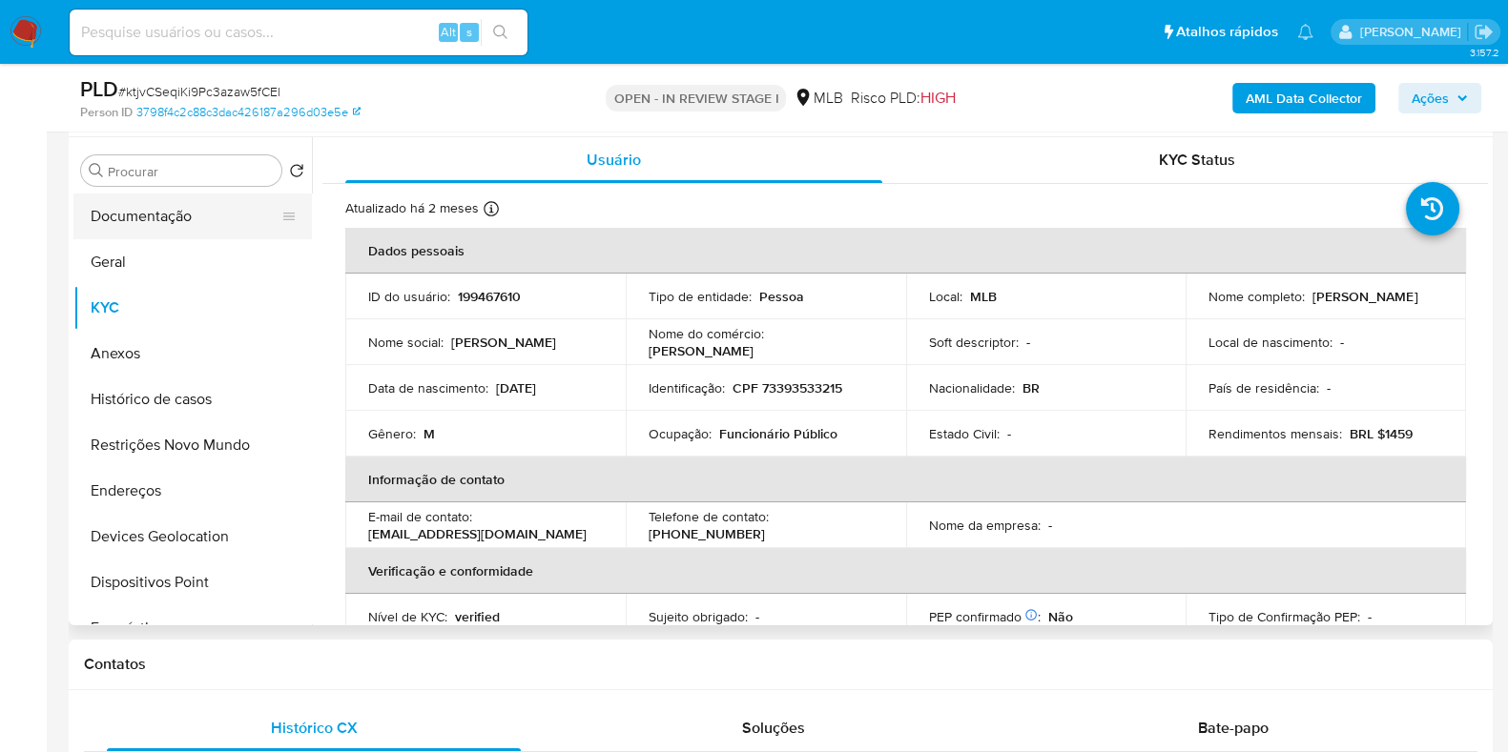
click at [152, 214] on button "Documentação" at bounding box center [184, 217] width 223 height 46
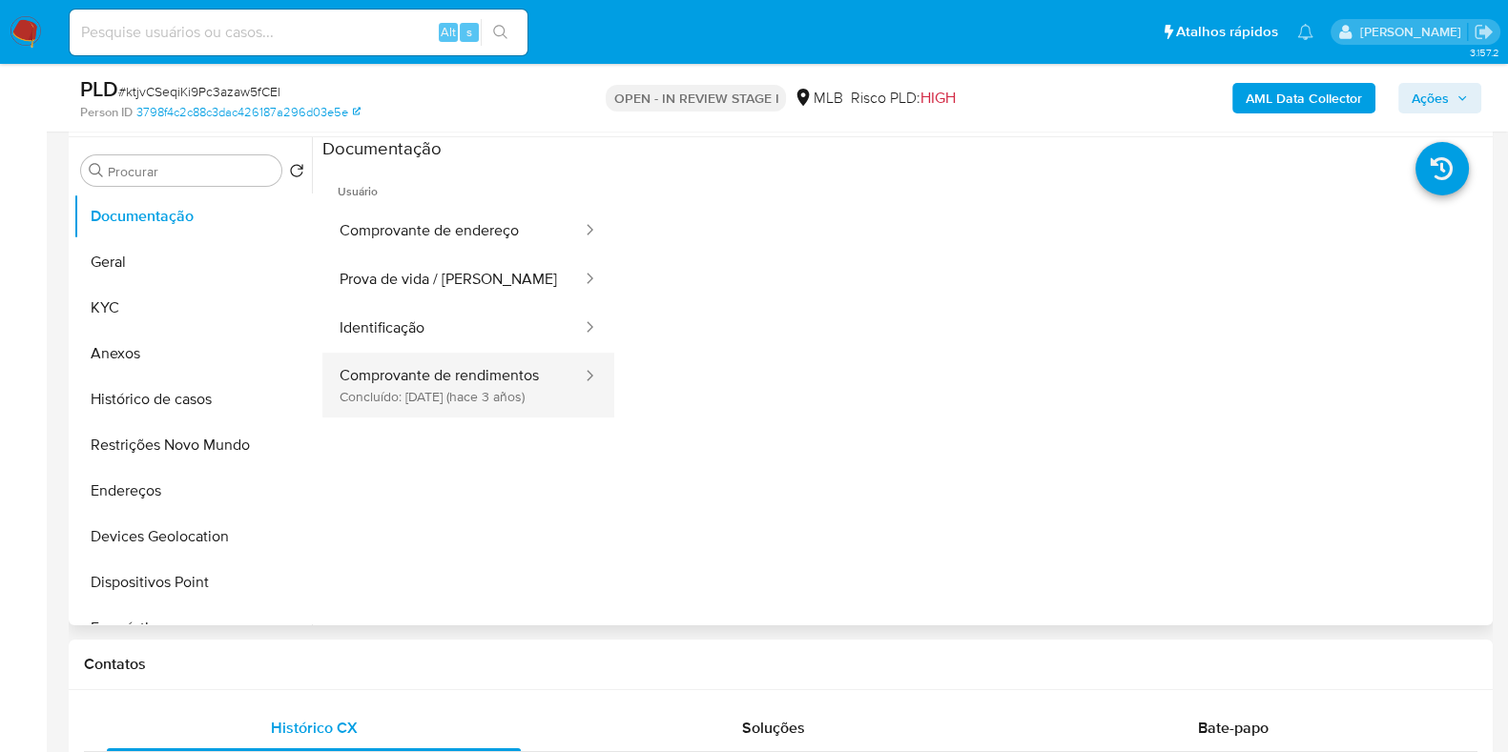
click at [470, 364] on button "Comprovante de rendimentos Concluído: 27/06/2022 (hace 3 años)" at bounding box center [452, 385] width 261 height 65
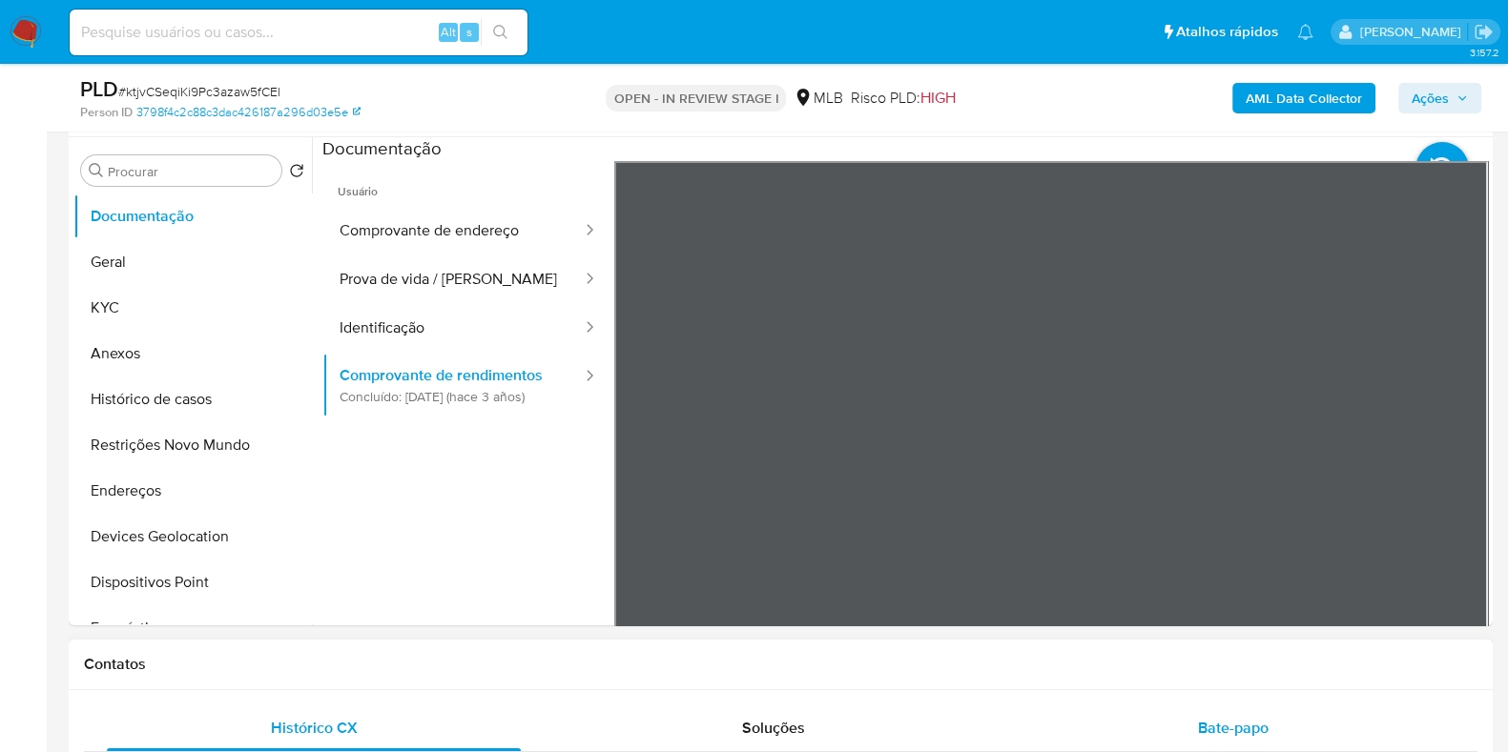
click at [1179, 155] on section at bounding box center [904, 454] width 1165 height 634
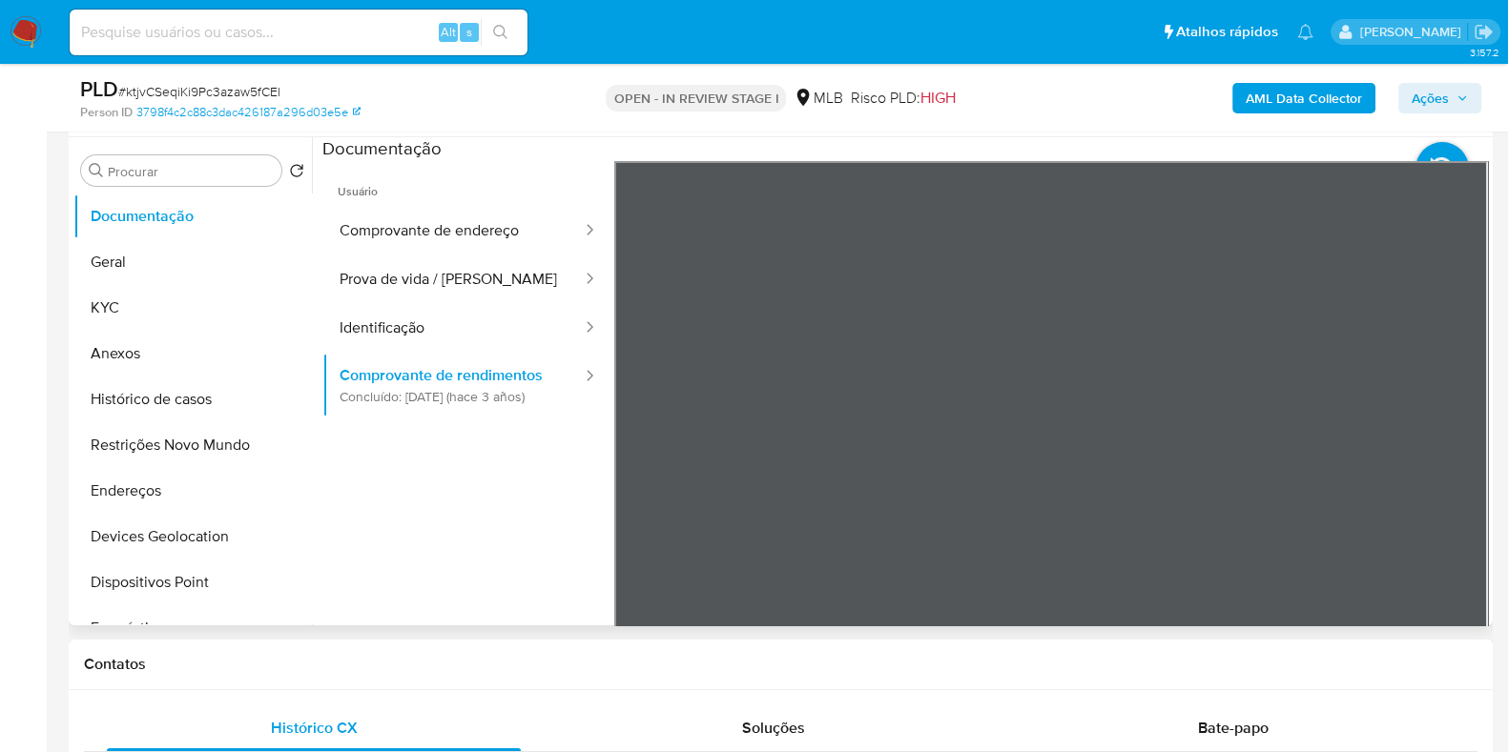
click at [915, 137] on section at bounding box center [904, 454] width 1165 height 634
click at [998, 138] on section at bounding box center [904, 454] width 1165 height 634
click at [166, 294] on button "KYC" at bounding box center [184, 308] width 223 height 46
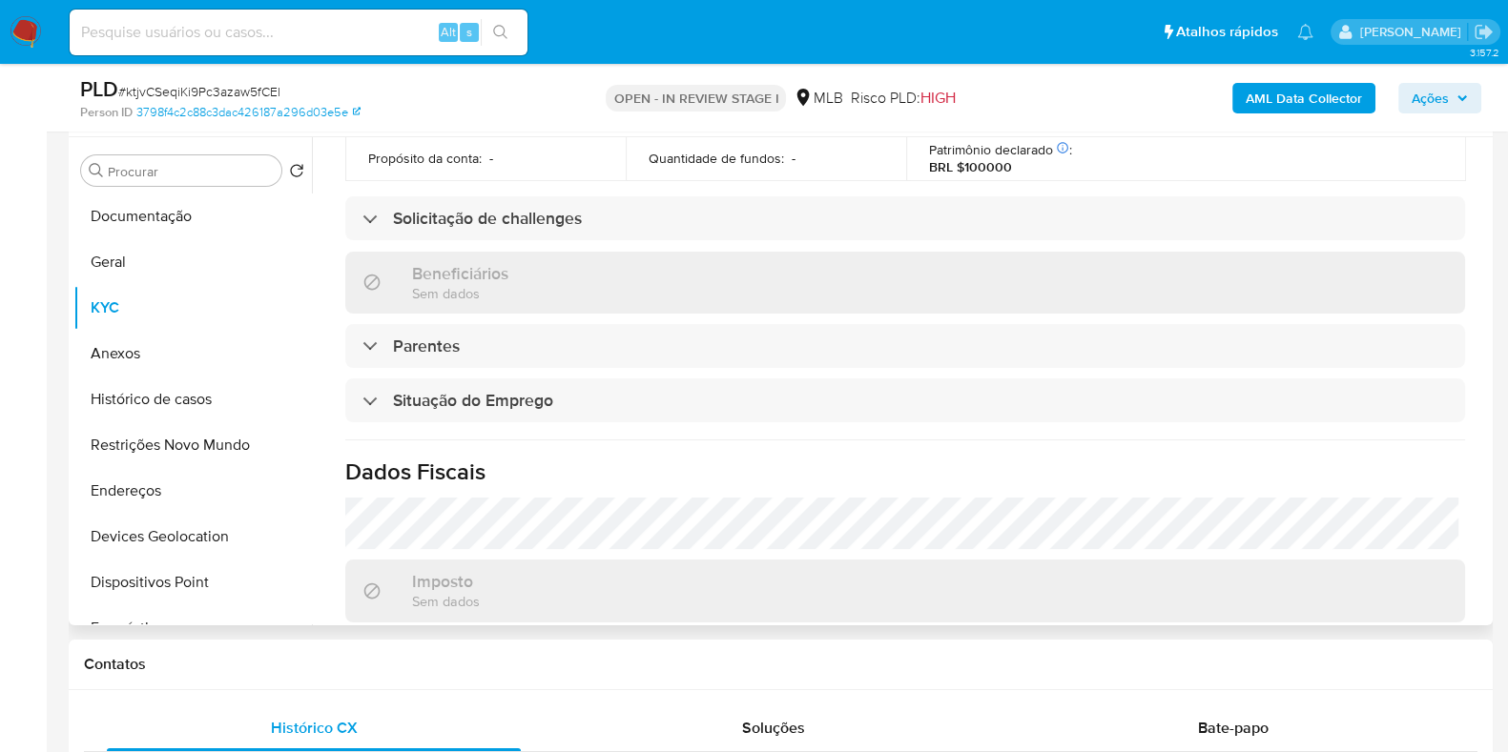
scroll to position [829, 0]
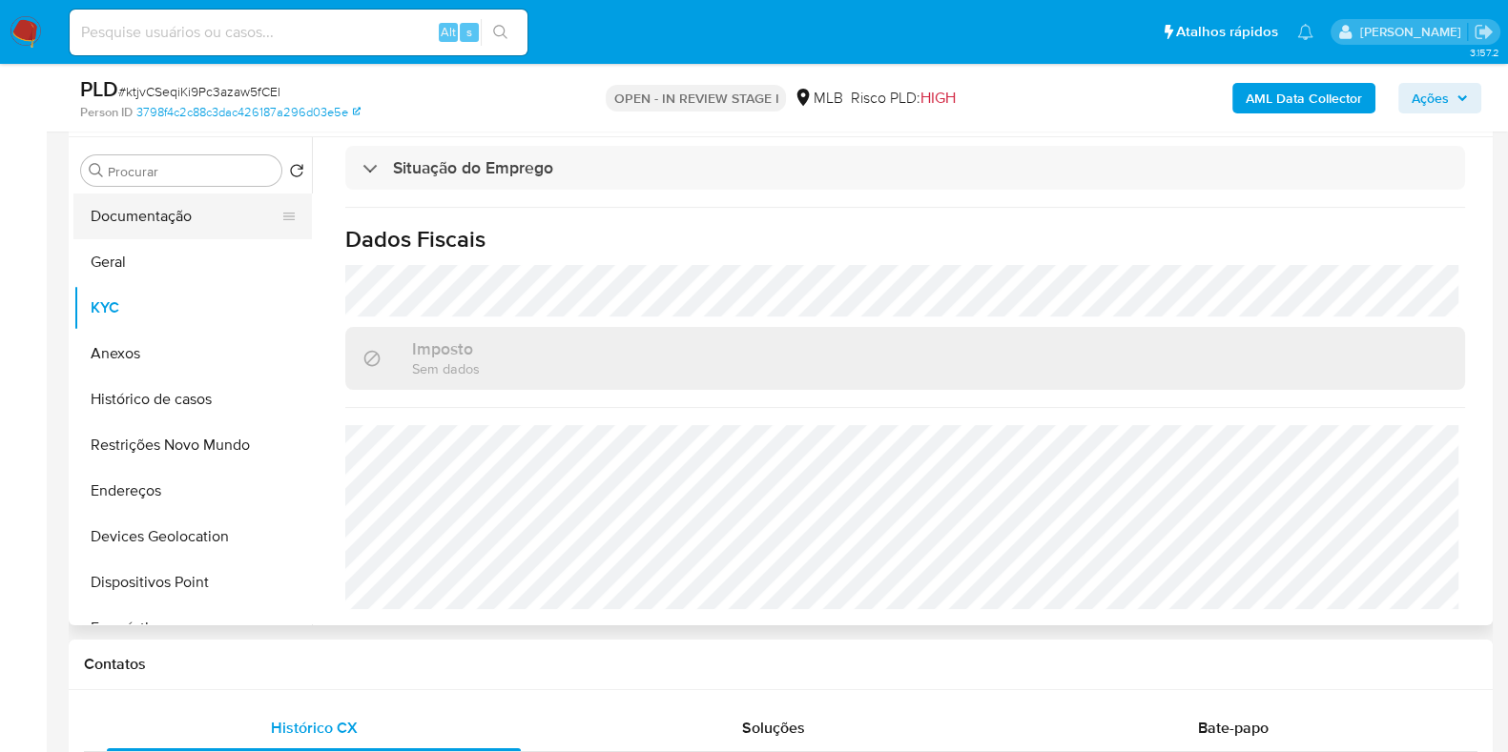
click at [176, 212] on button "Documentação" at bounding box center [184, 217] width 223 height 46
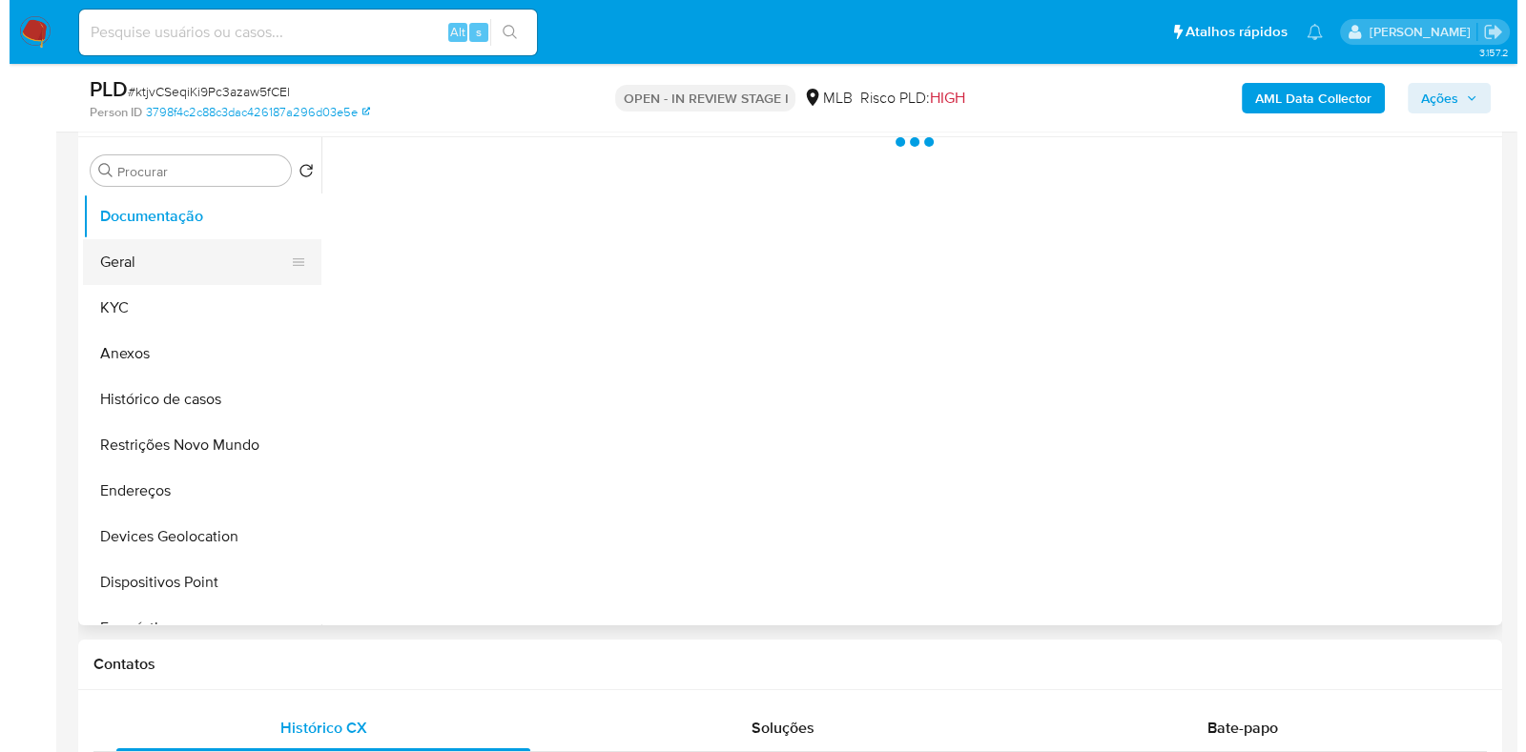
scroll to position [0, 0]
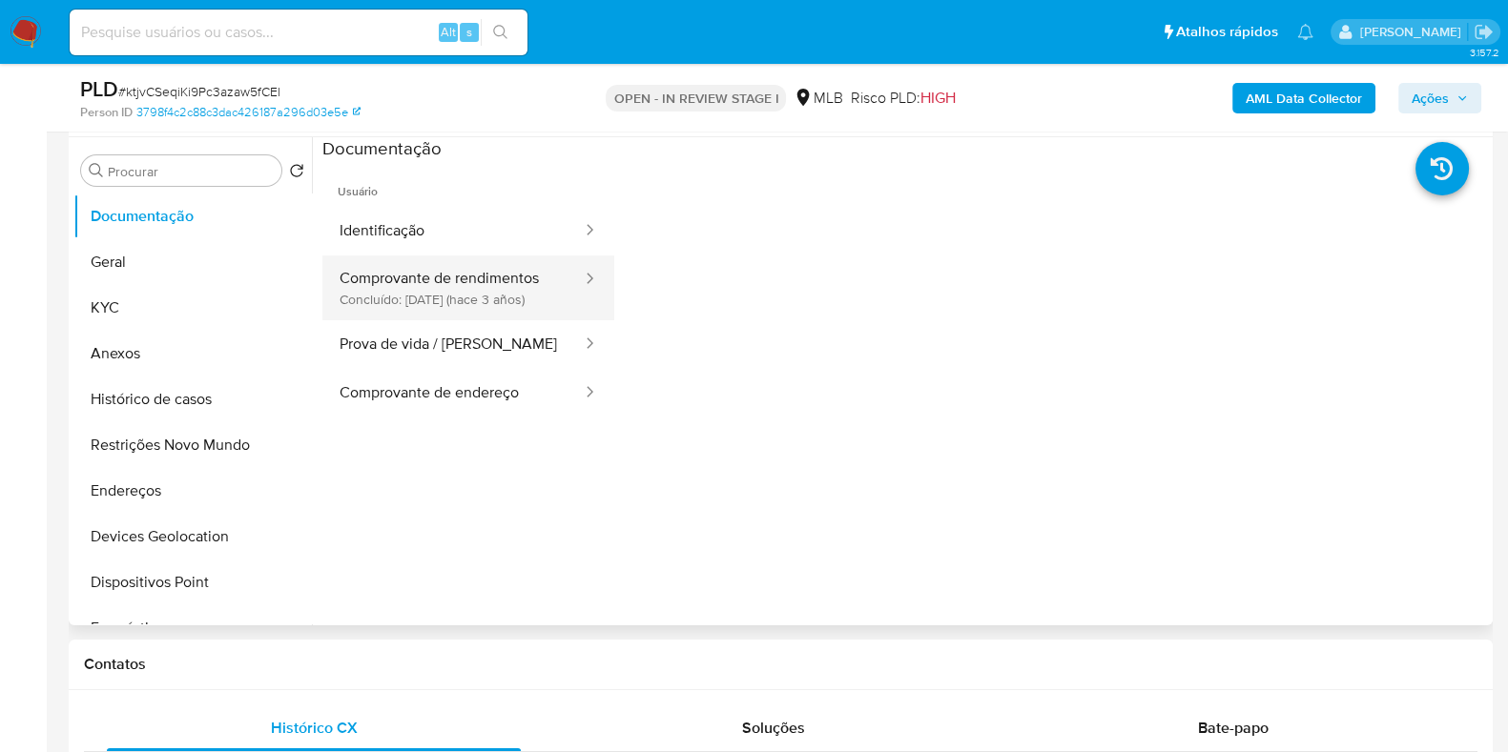
click at [442, 273] on button "Comprovante de rendimentos Concluído: 27/06/2022 (hace 3 años)" at bounding box center [452, 288] width 261 height 65
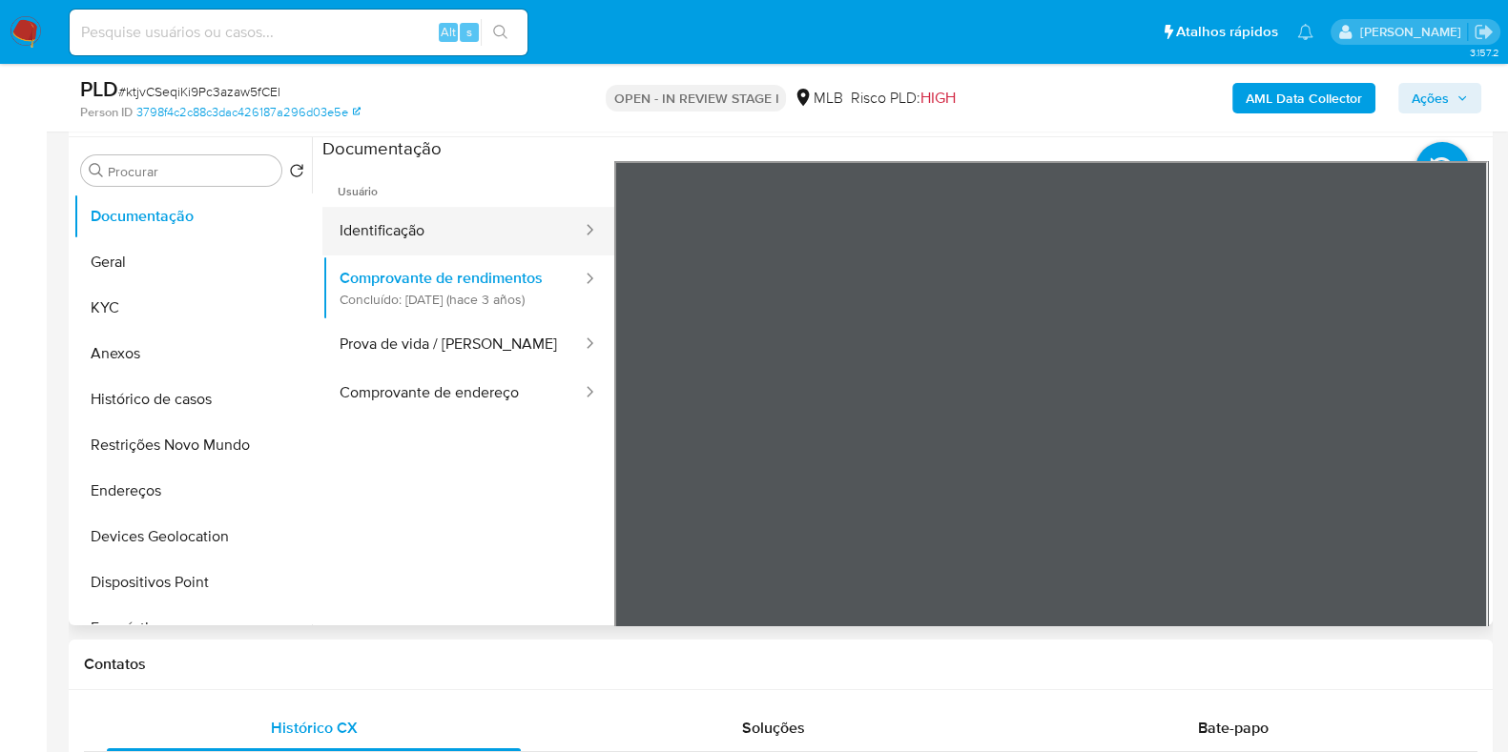
click at [448, 231] on button "Identificação" at bounding box center [452, 231] width 261 height 49
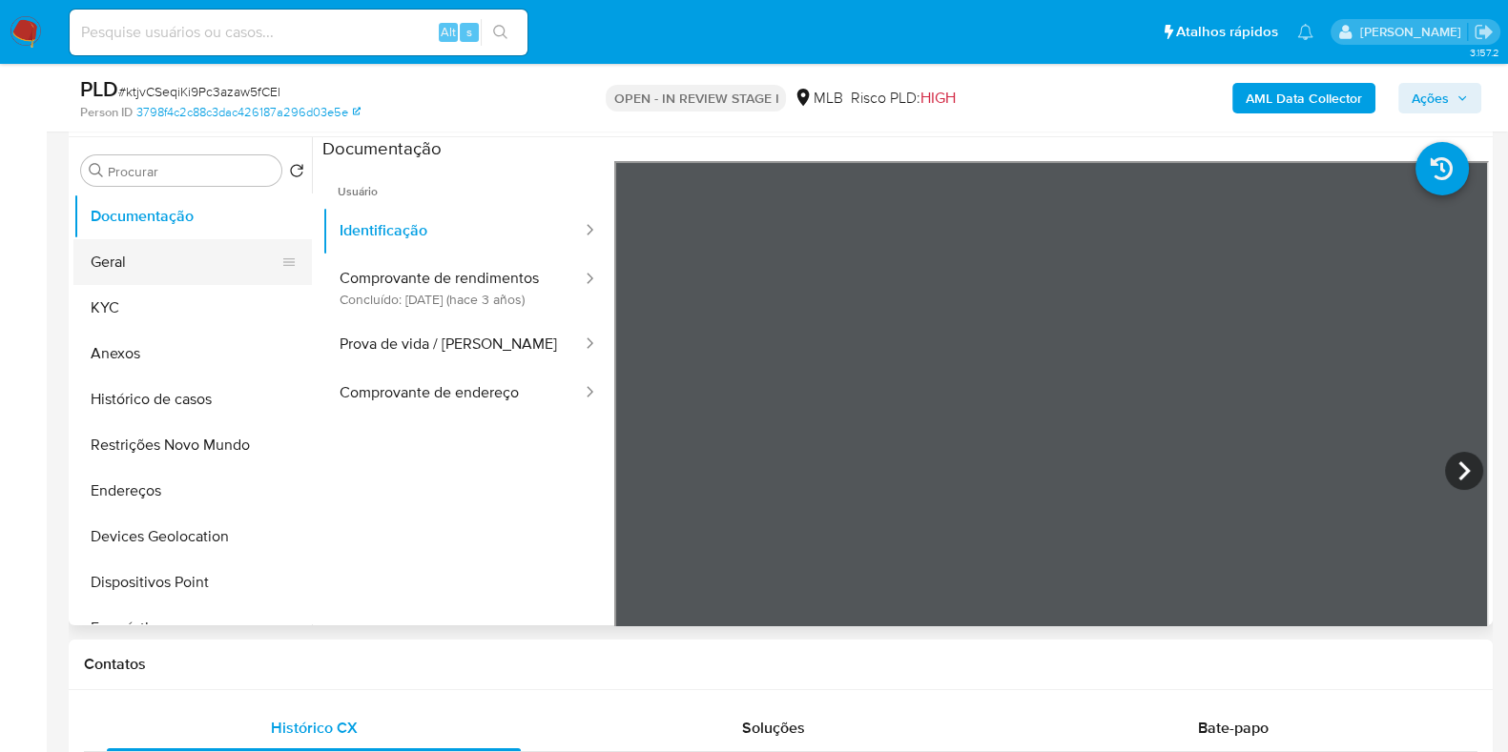
click at [159, 275] on button "Geral" at bounding box center [184, 262] width 223 height 46
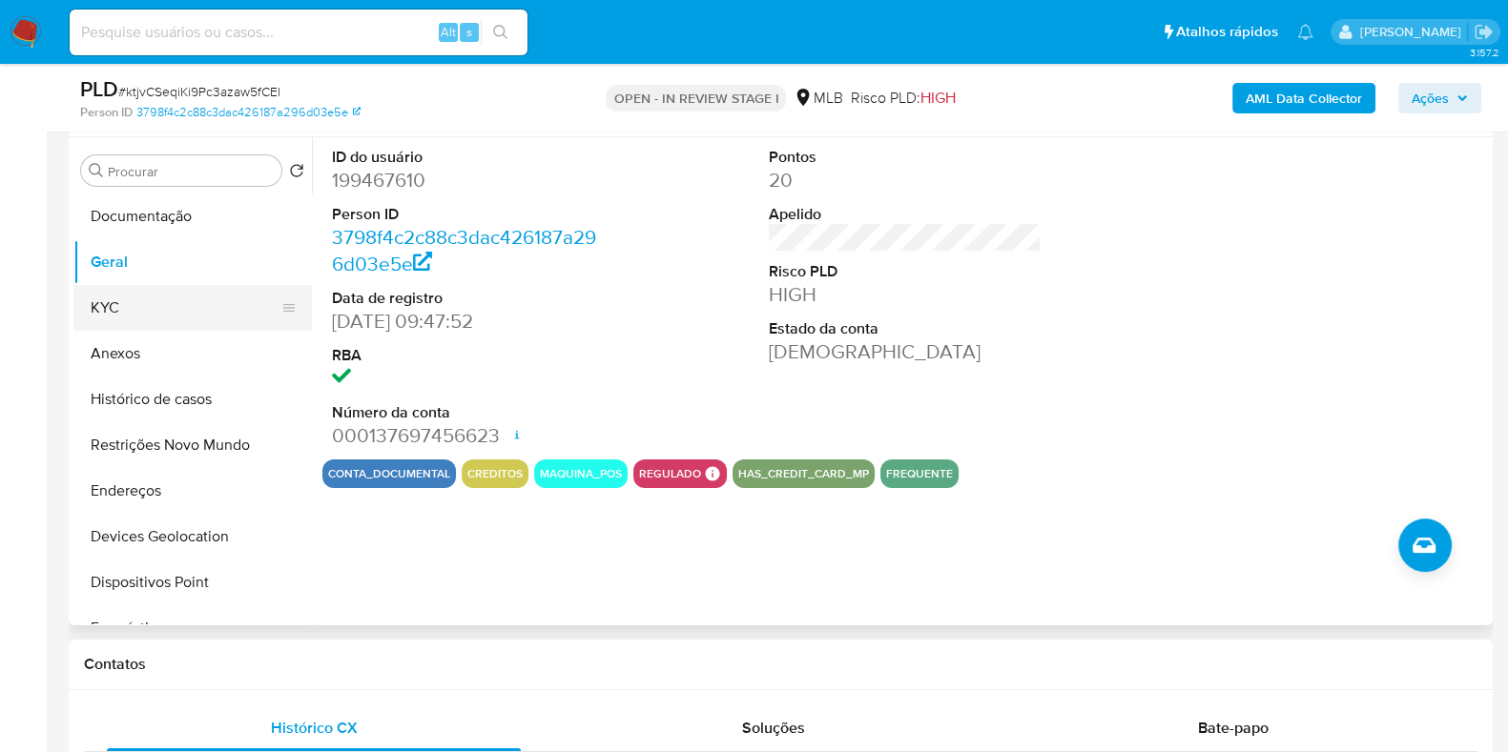
click at [159, 322] on button "KYC" at bounding box center [184, 308] width 223 height 46
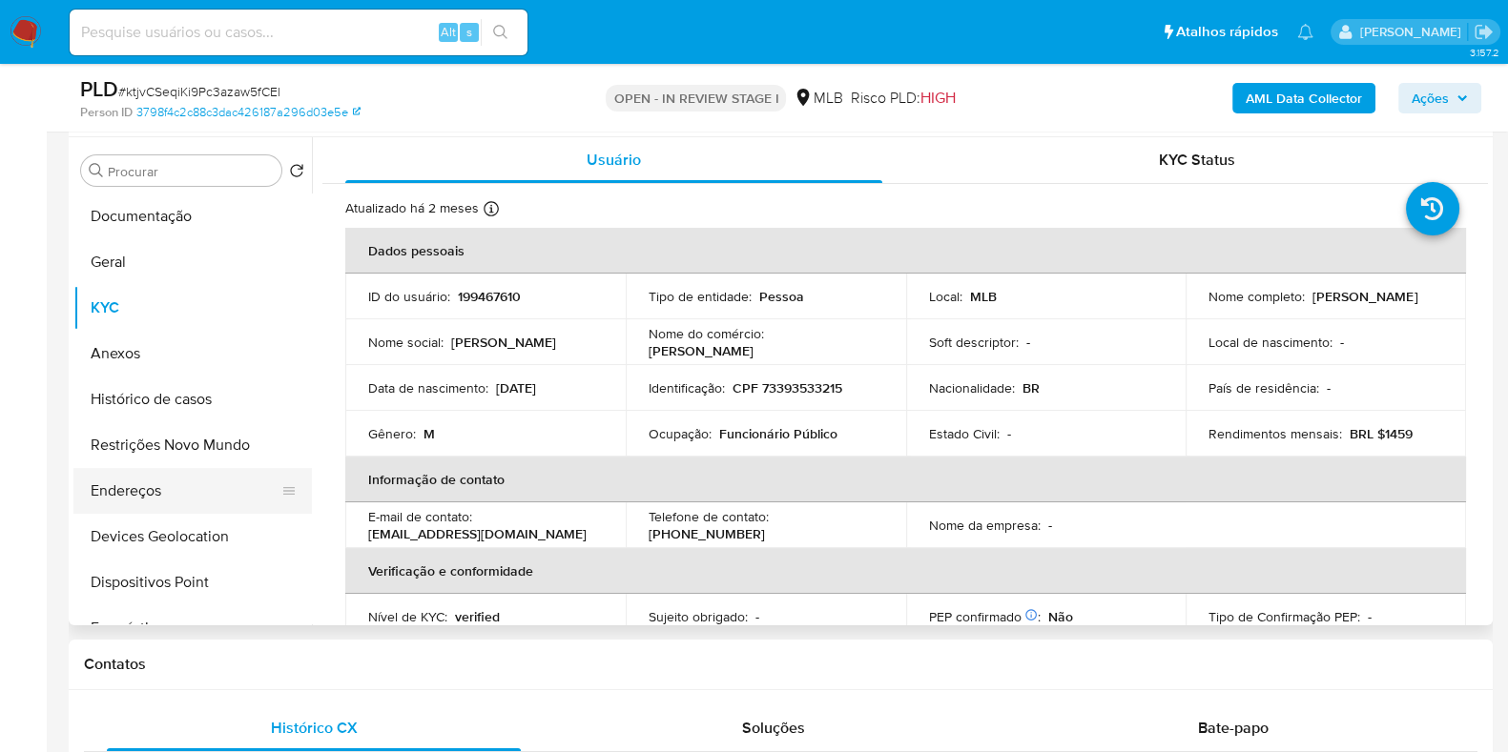
drag, startPoint x: 157, startPoint y: 502, endPoint x: 168, endPoint y: 501, distance: 10.5
click at [157, 503] on button "Endereços" at bounding box center [184, 491] width 223 height 46
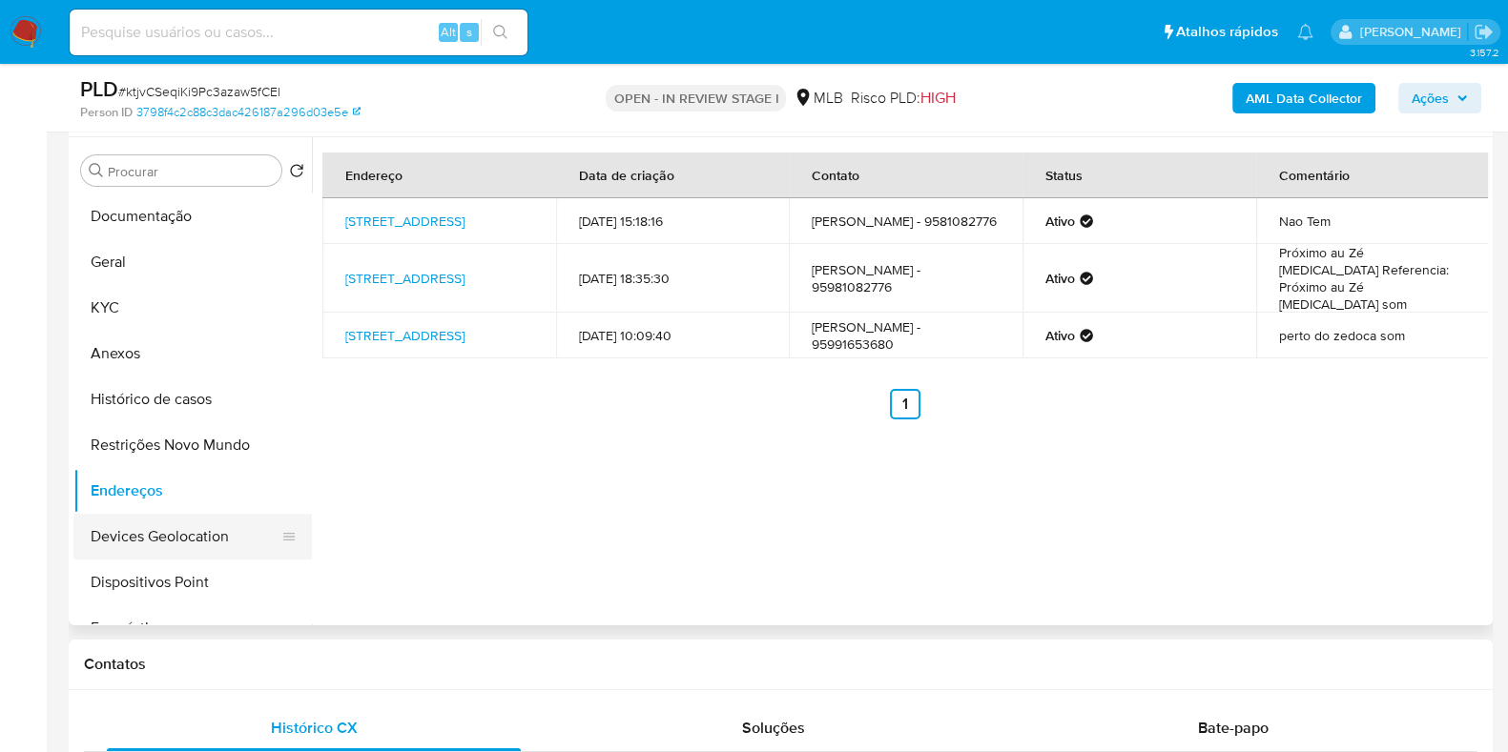
click at [178, 548] on button "Devices Geolocation" at bounding box center [184, 537] width 223 height 46
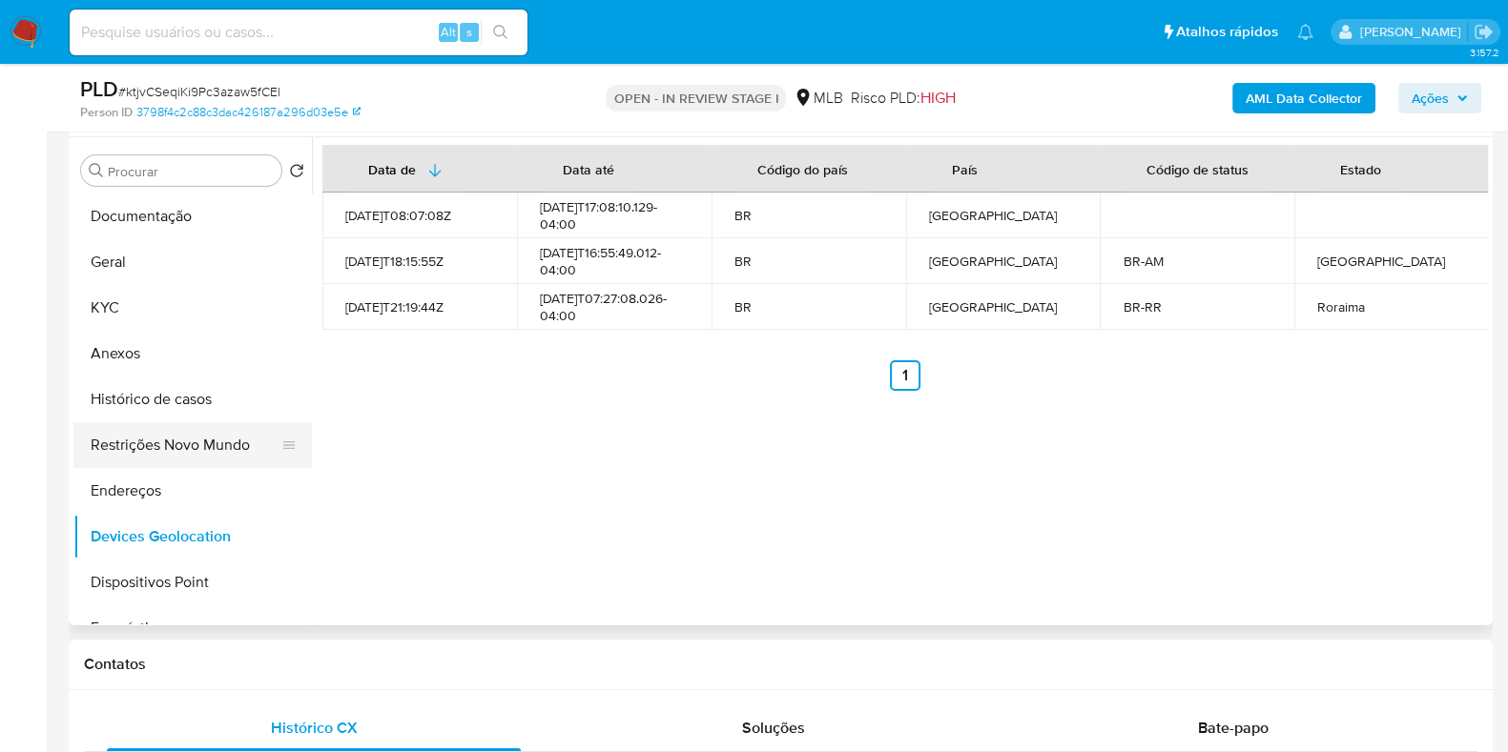
click at [192, 444] on button "Restrições Novo Mundo" at bounding box center [184, 445] width 223 height 46
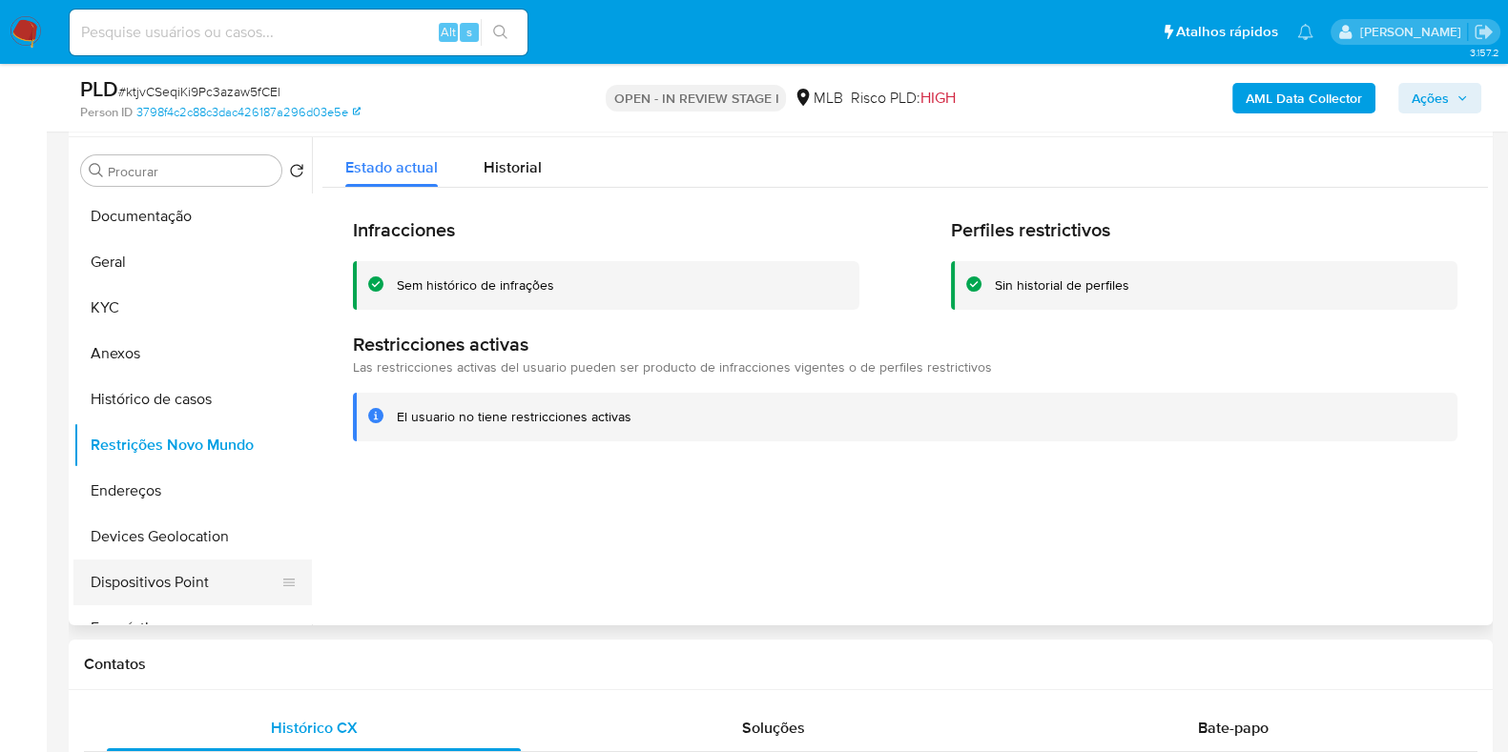
click at [179, 590] on button "Dispositivos Point" at bounding box center [184, 583] width 223 height 46
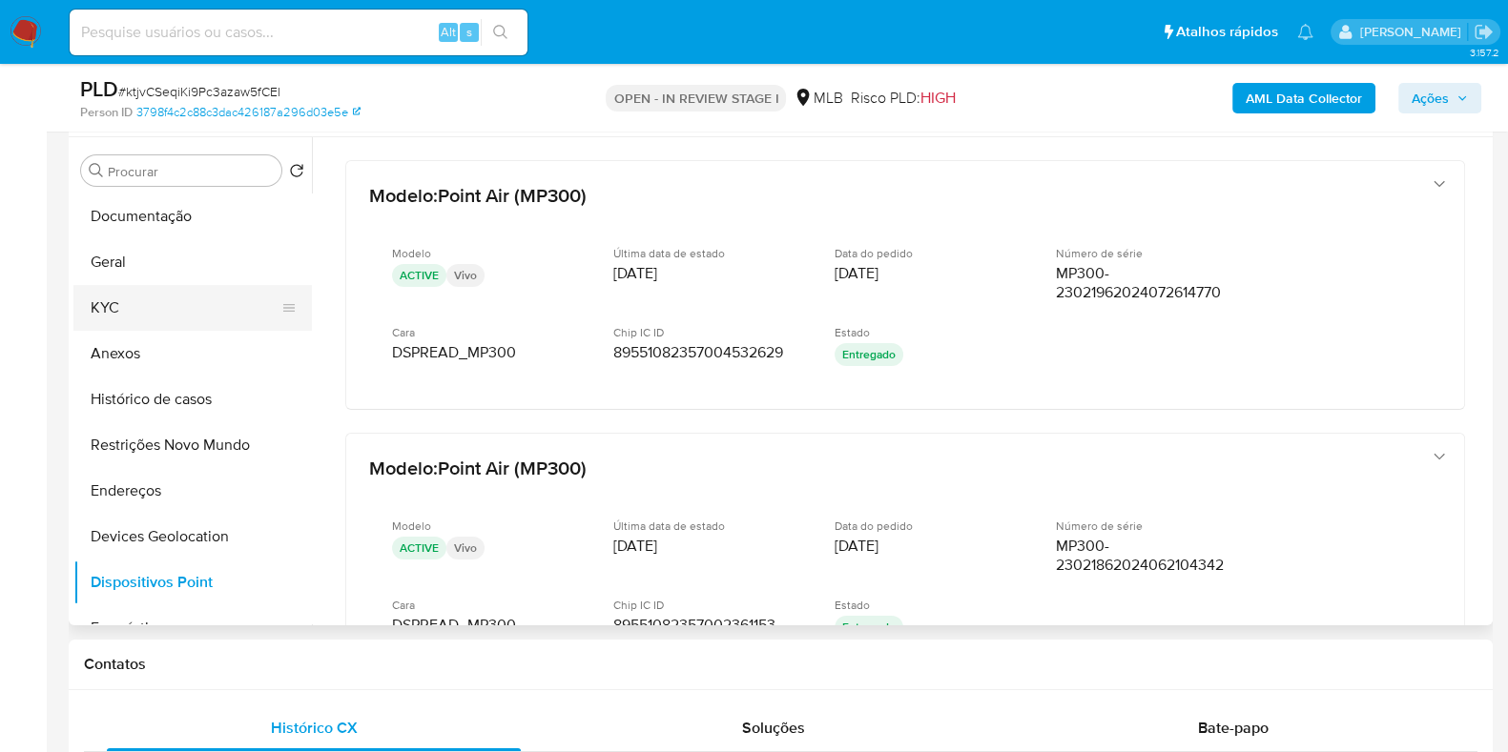
click at [108, 317] on button "KYC" at bounding box center [184, 308] width 223 height 46
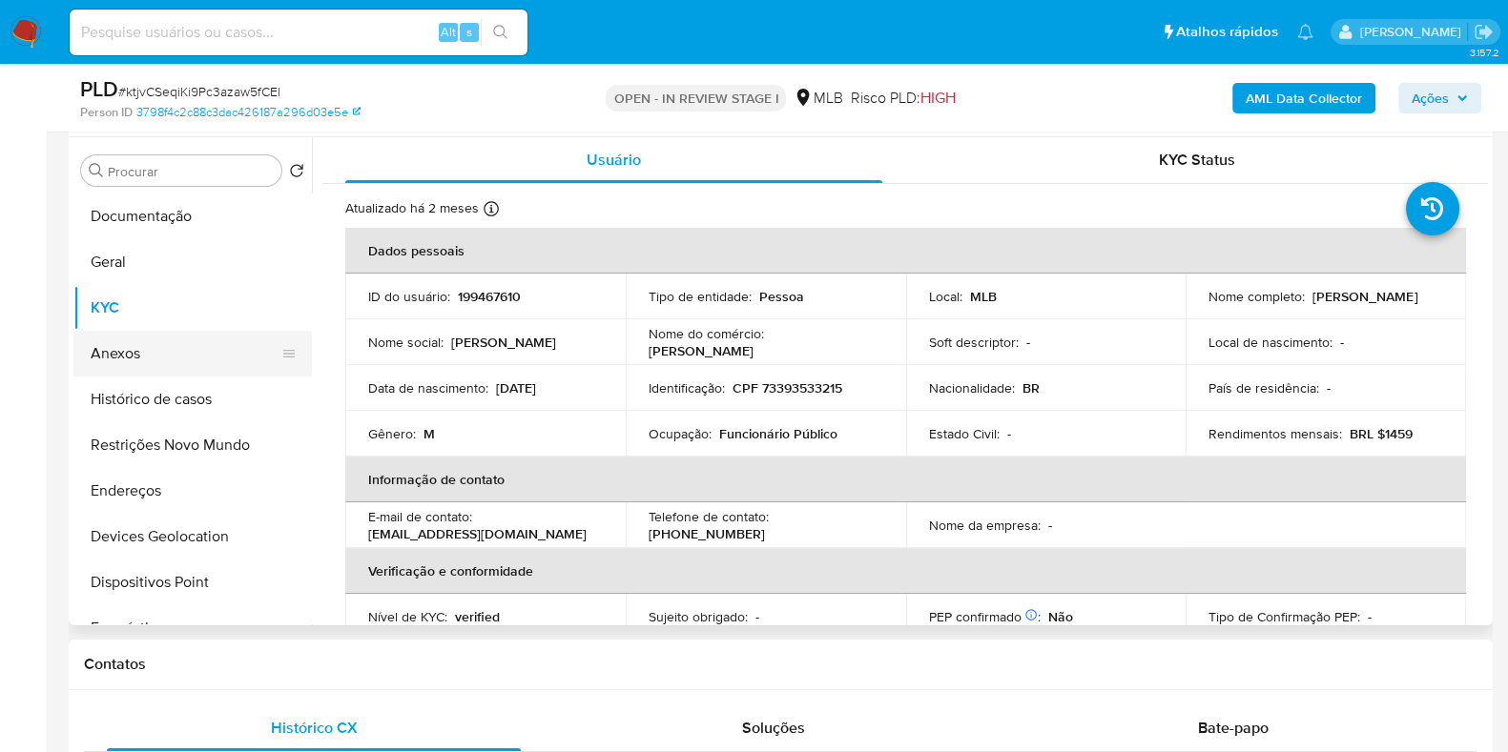
click at [122, 352] on button "Anexos" at bounding box center [184, 354] width 223 height 46
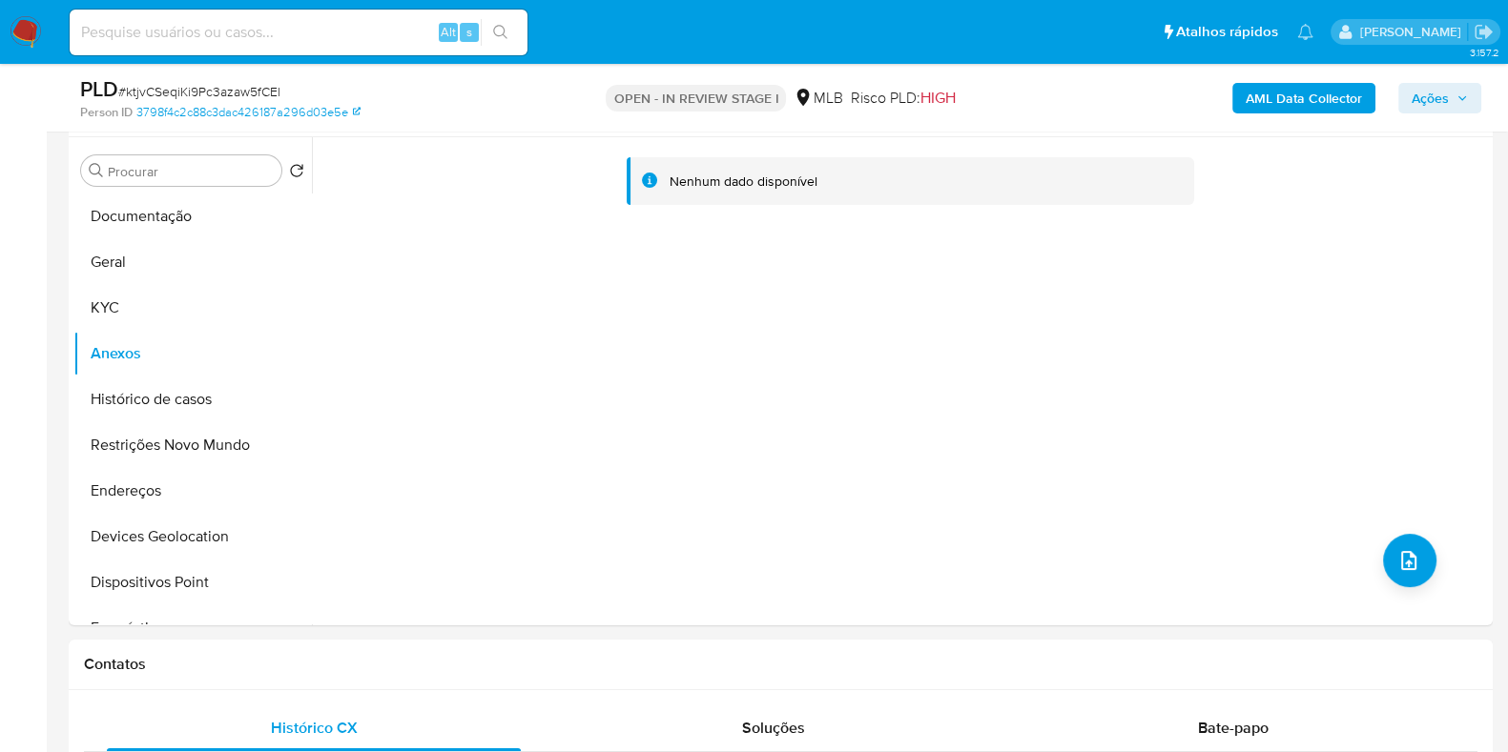
click at [1307, 97] on b "AML Data Collector" at bounding box center [1303, 98] width 116 height 31
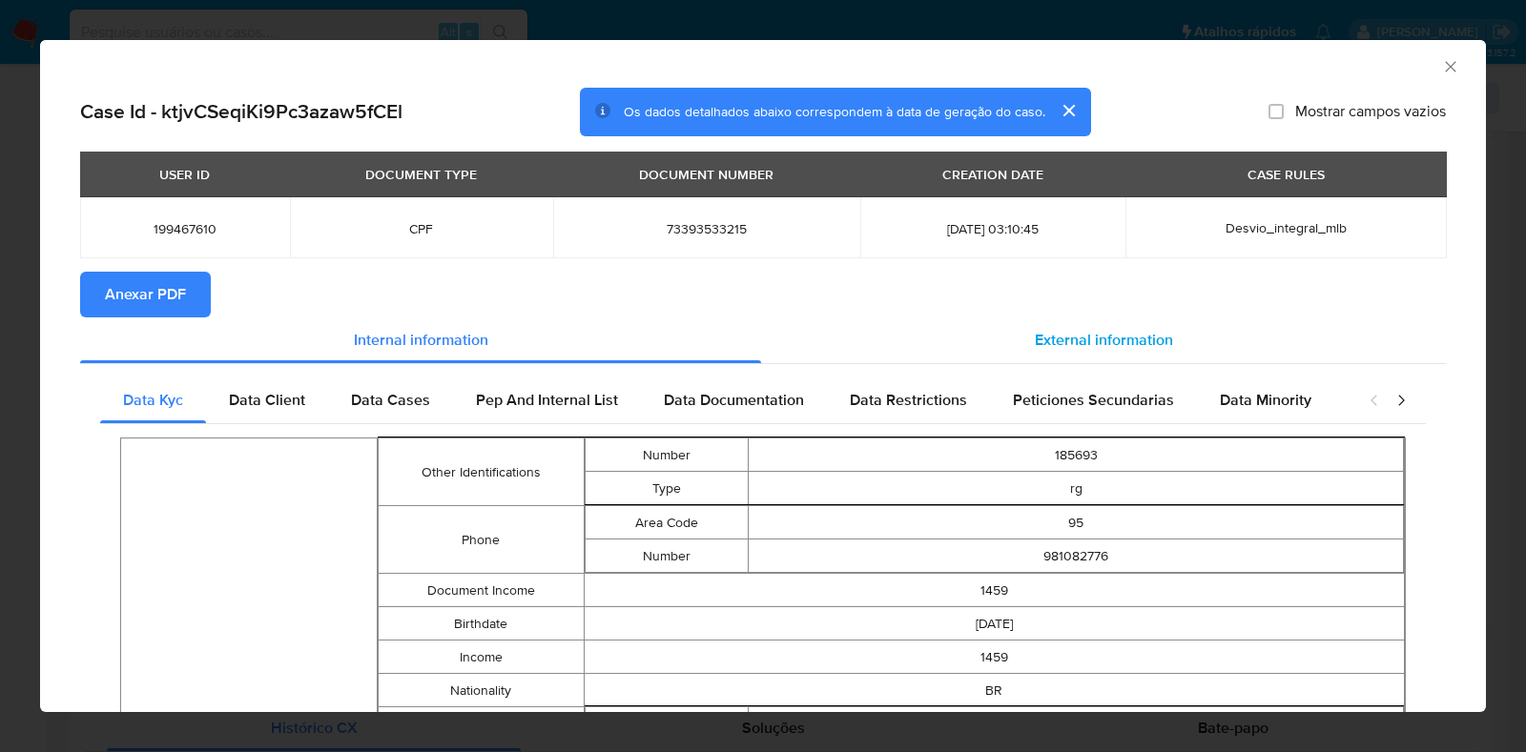
click at [1121, 335] on span "External information" at bounding box center [1104, 340] width 138 height 22
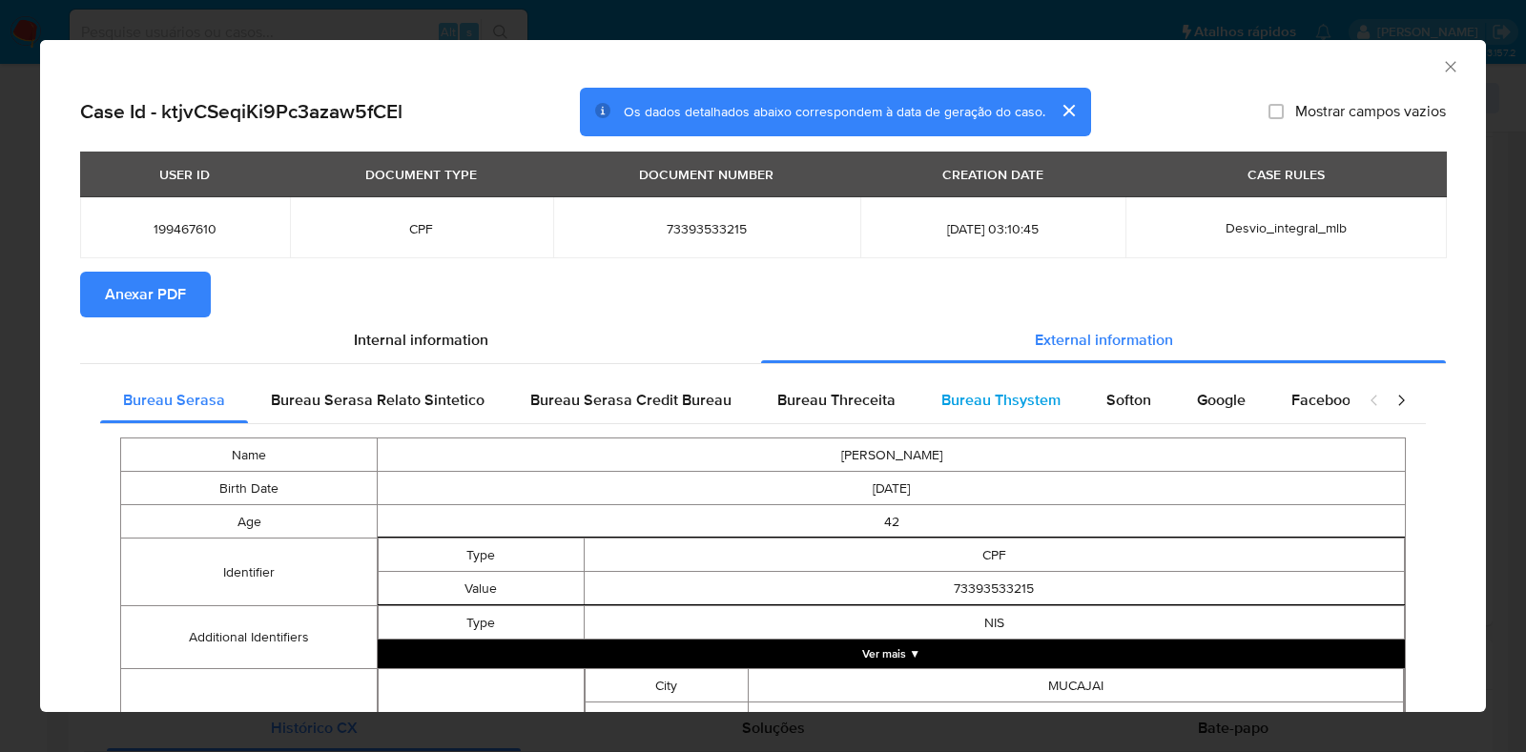
click at [1061, 401] on div "Bureau Thsystem" at bounding box center [1000, 401] width 165 height 46
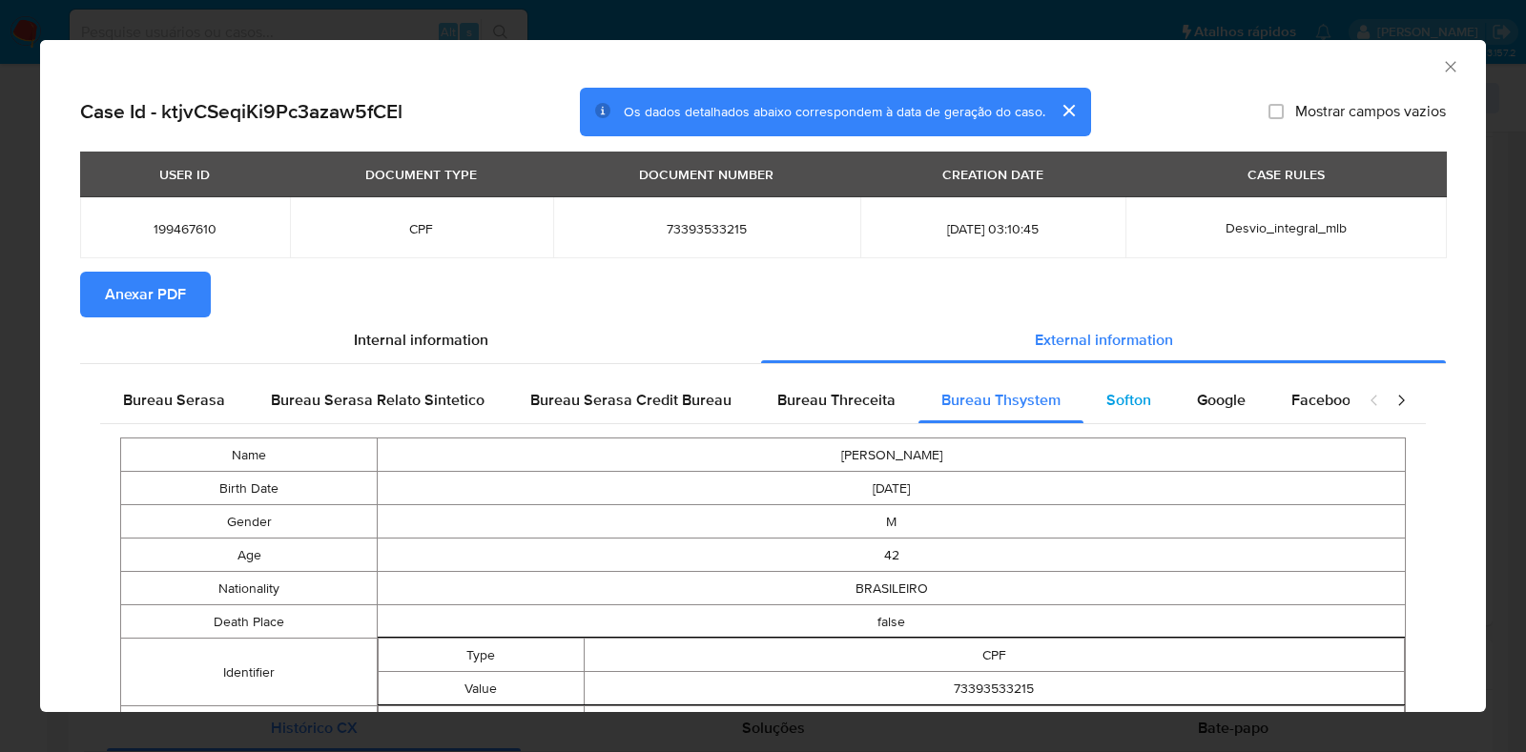
click at [1140, 398] on span "Softon" at bounding box center [1128, 400] width 45 height 22
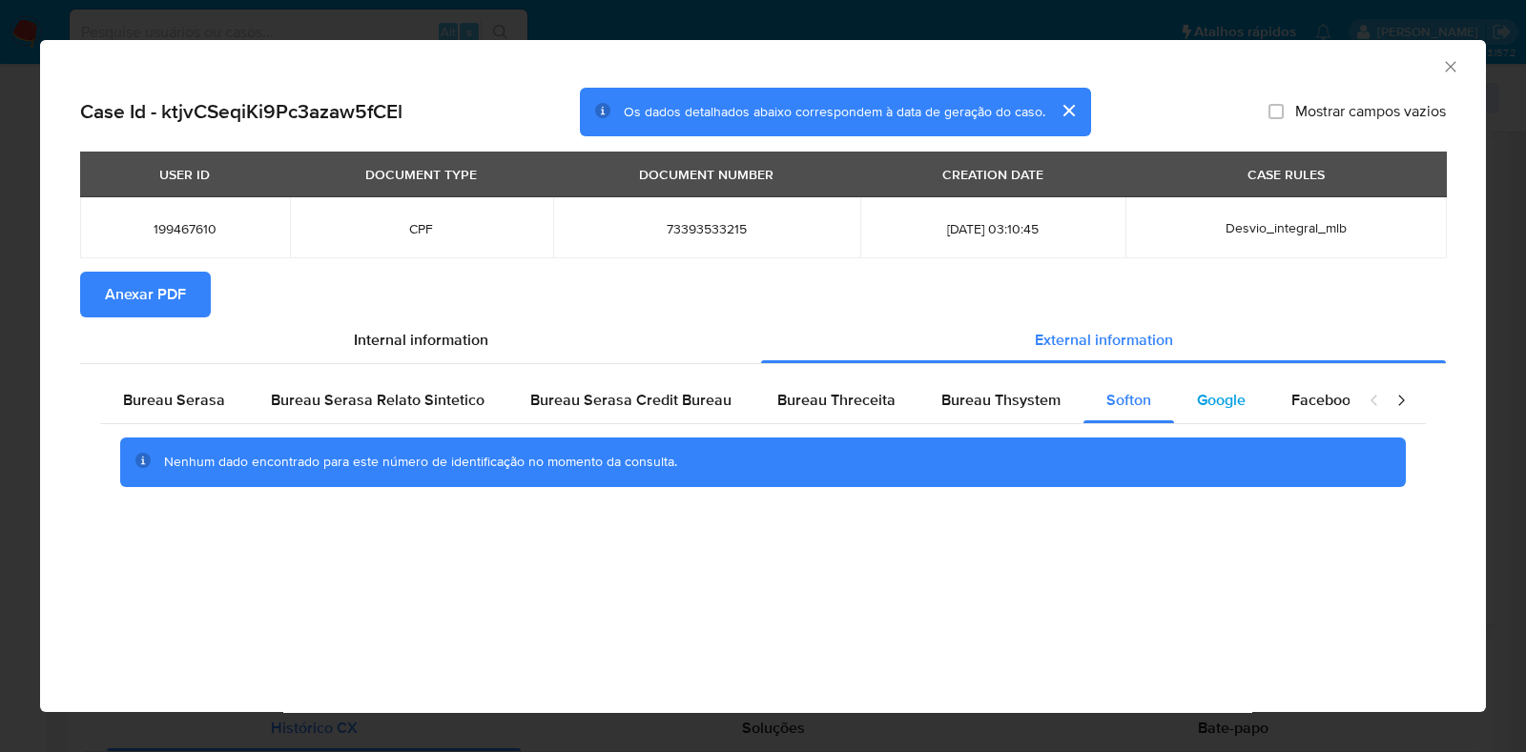
click at [1214, 397] on span "Google" at bounding box center [1221, 400] width 49 height 22
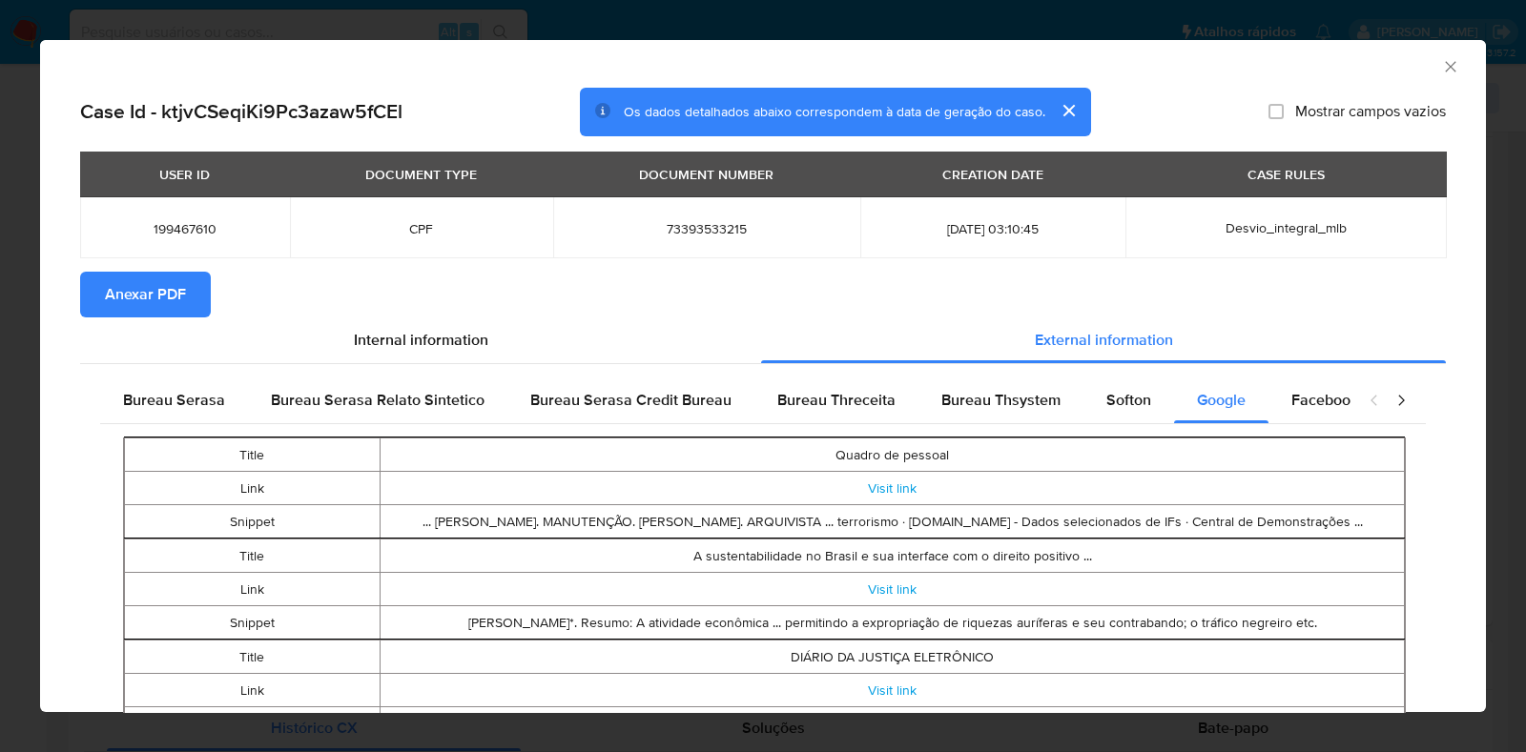
click at [144, 288] on span "Anexar PDF" at bounding box center [145, 295] width 81 height 42
click at [1441, 69] on icon "Fechar a janela" at bounding box center [1450, 66] width 19 height 19
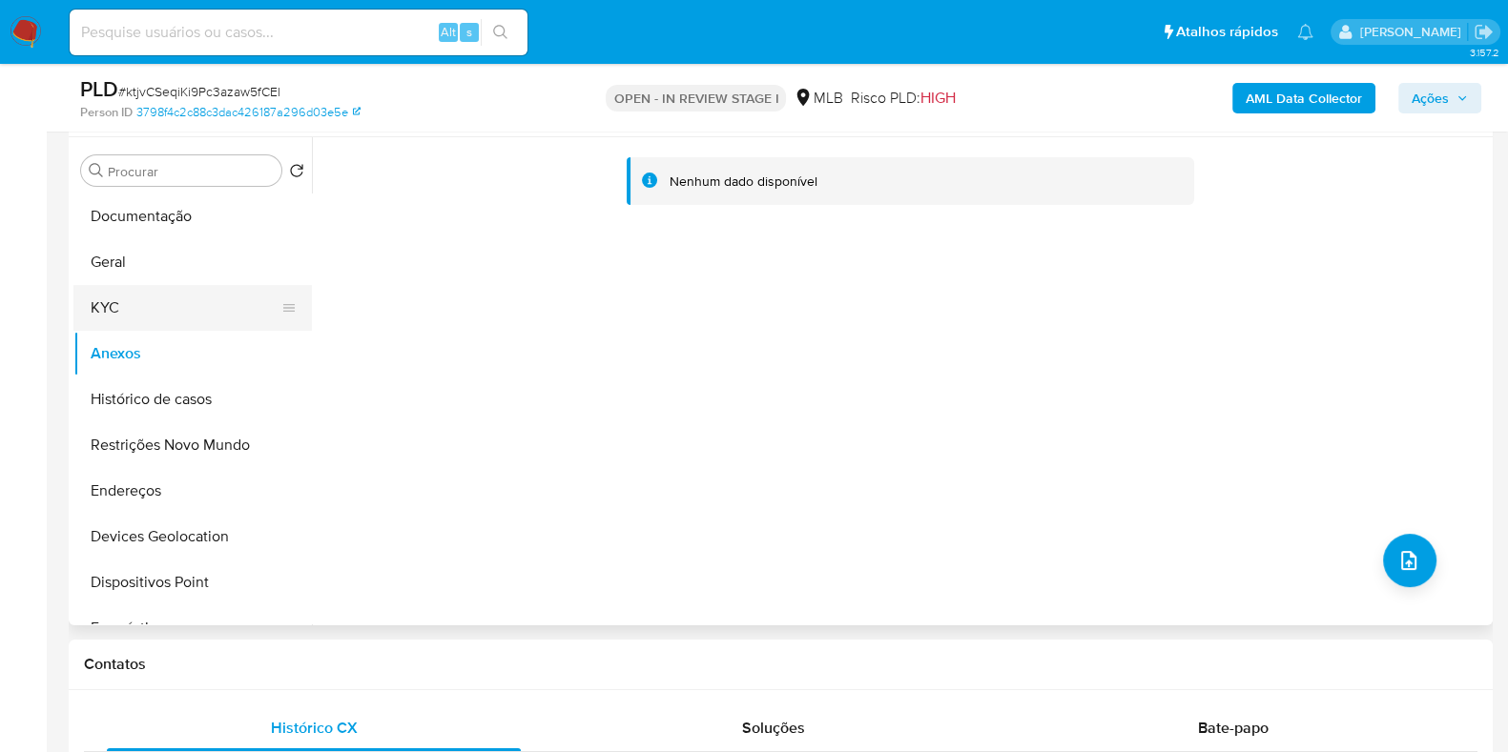
click at [86, 312] on button "KYC" at bounding box center [184, 308] width 223 height 46
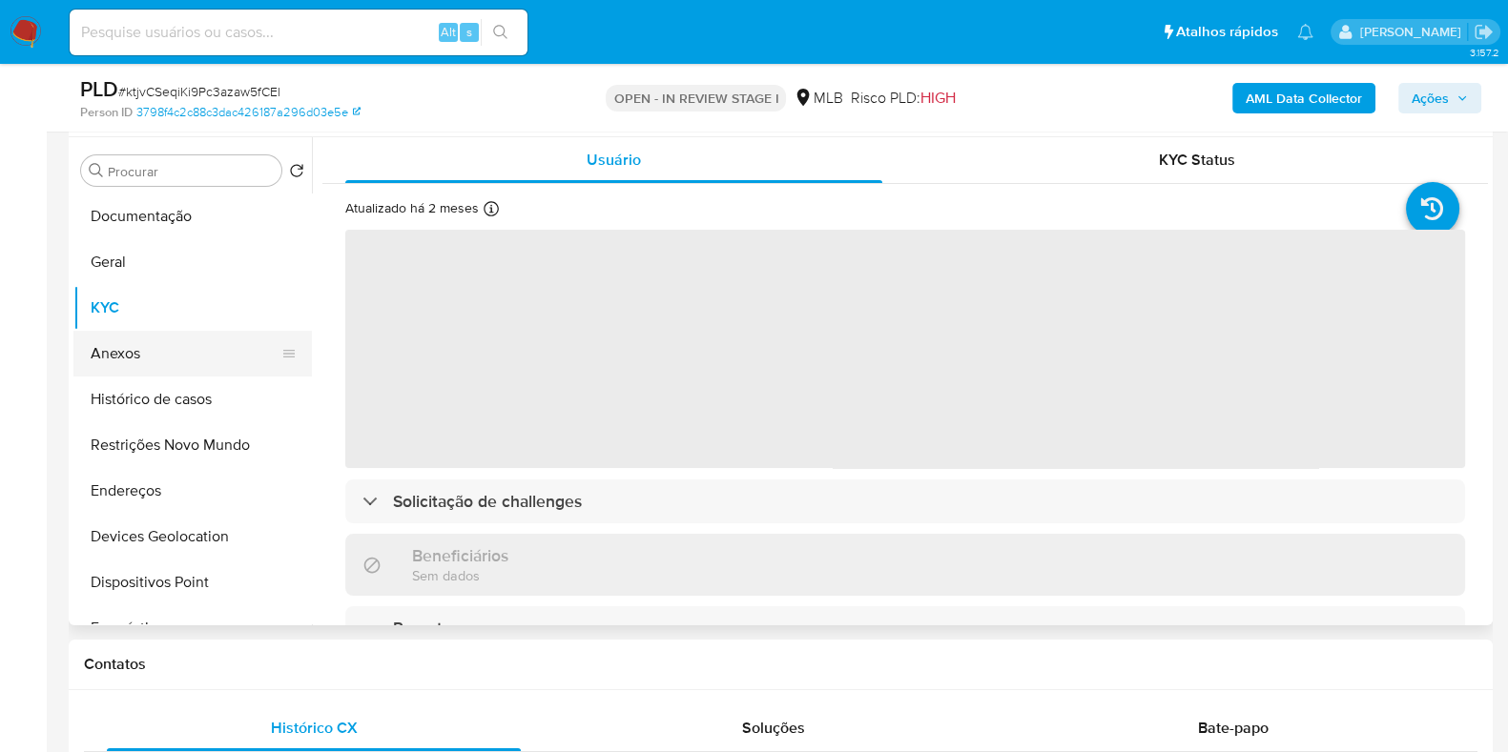
click at [161, 360] on button "Anexos" at bounding box center [184, 354] width 223 height 46
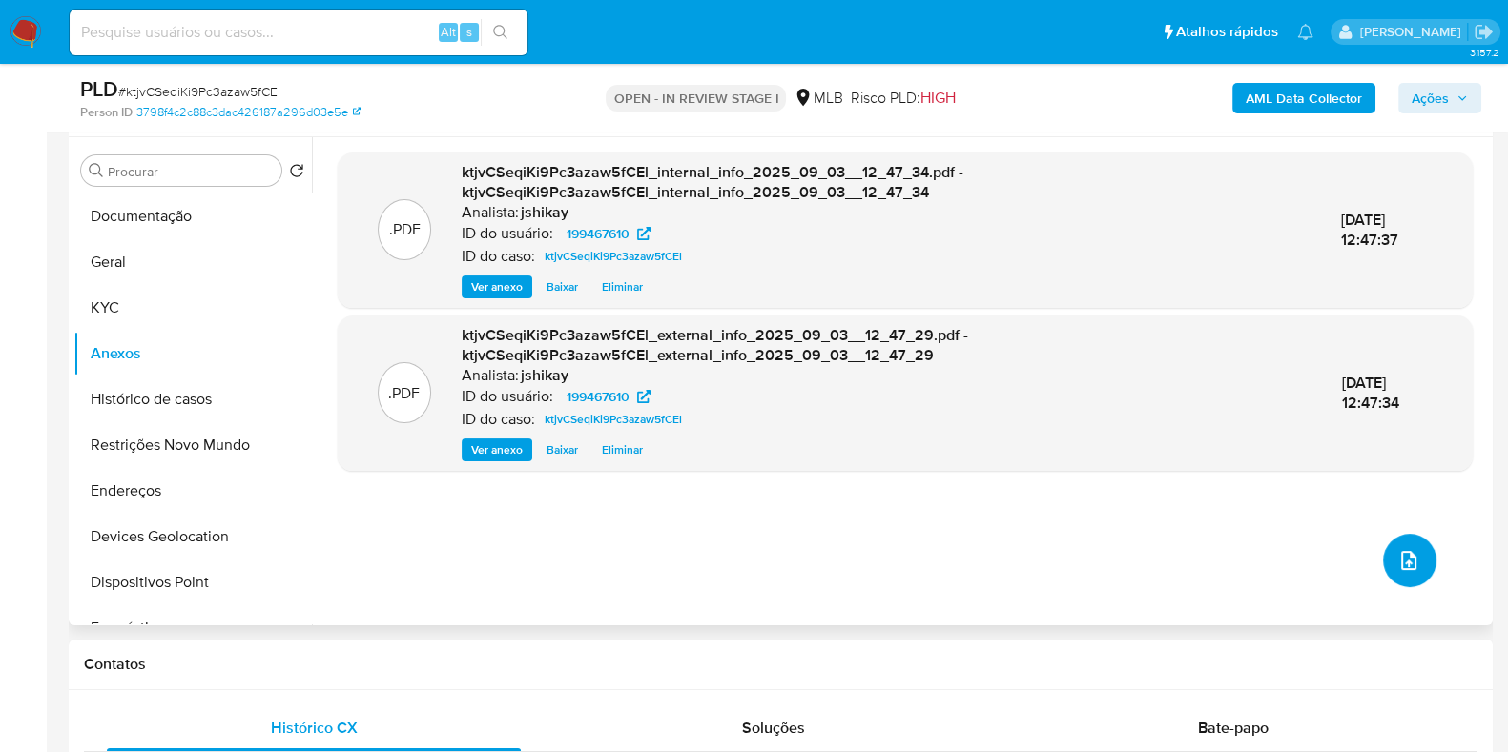
click at [1406, 562] on icon "upload-file" at bounding box center [1408, 560] width 23 height 23
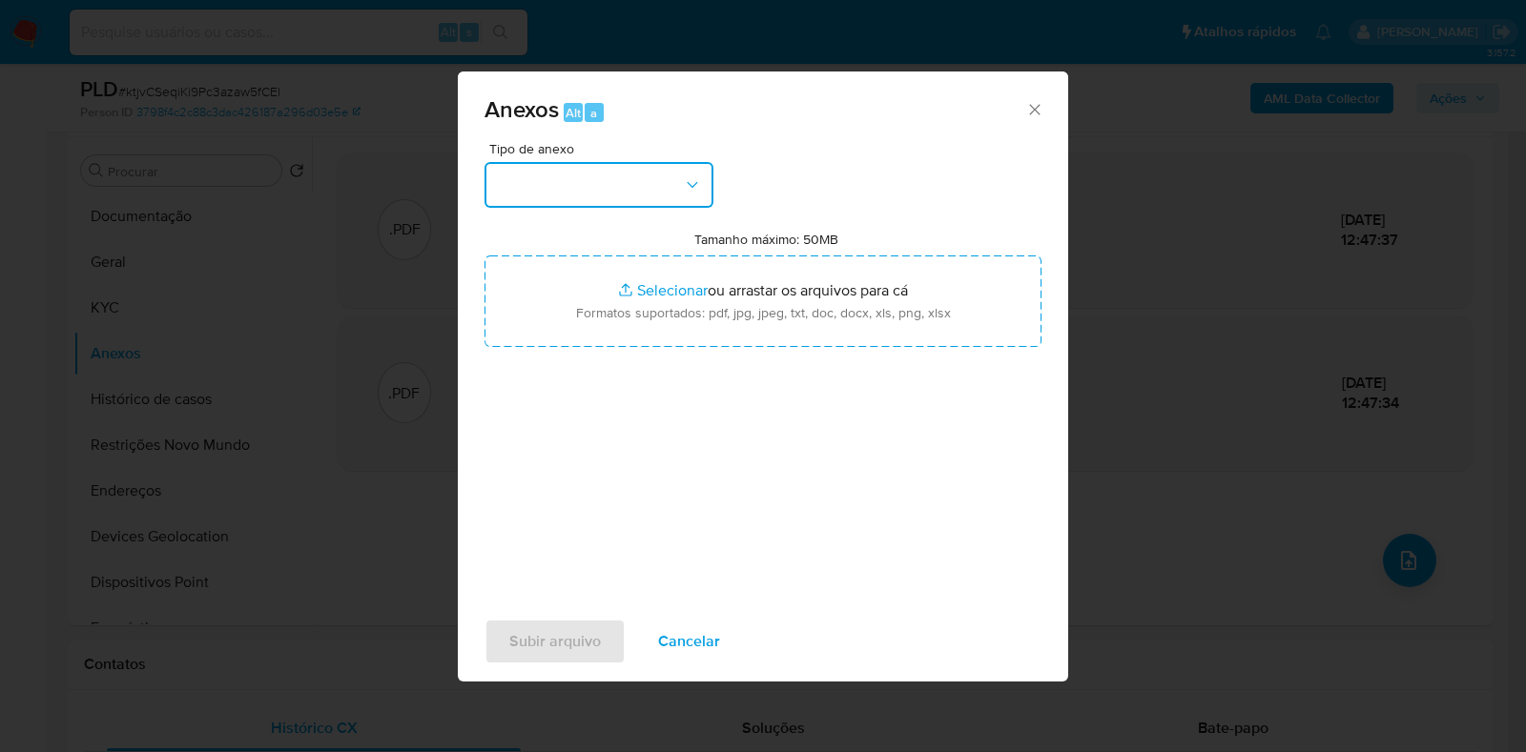
click at [544, 191] on button "button" at bounding box center [598, 185] width 229 height 46
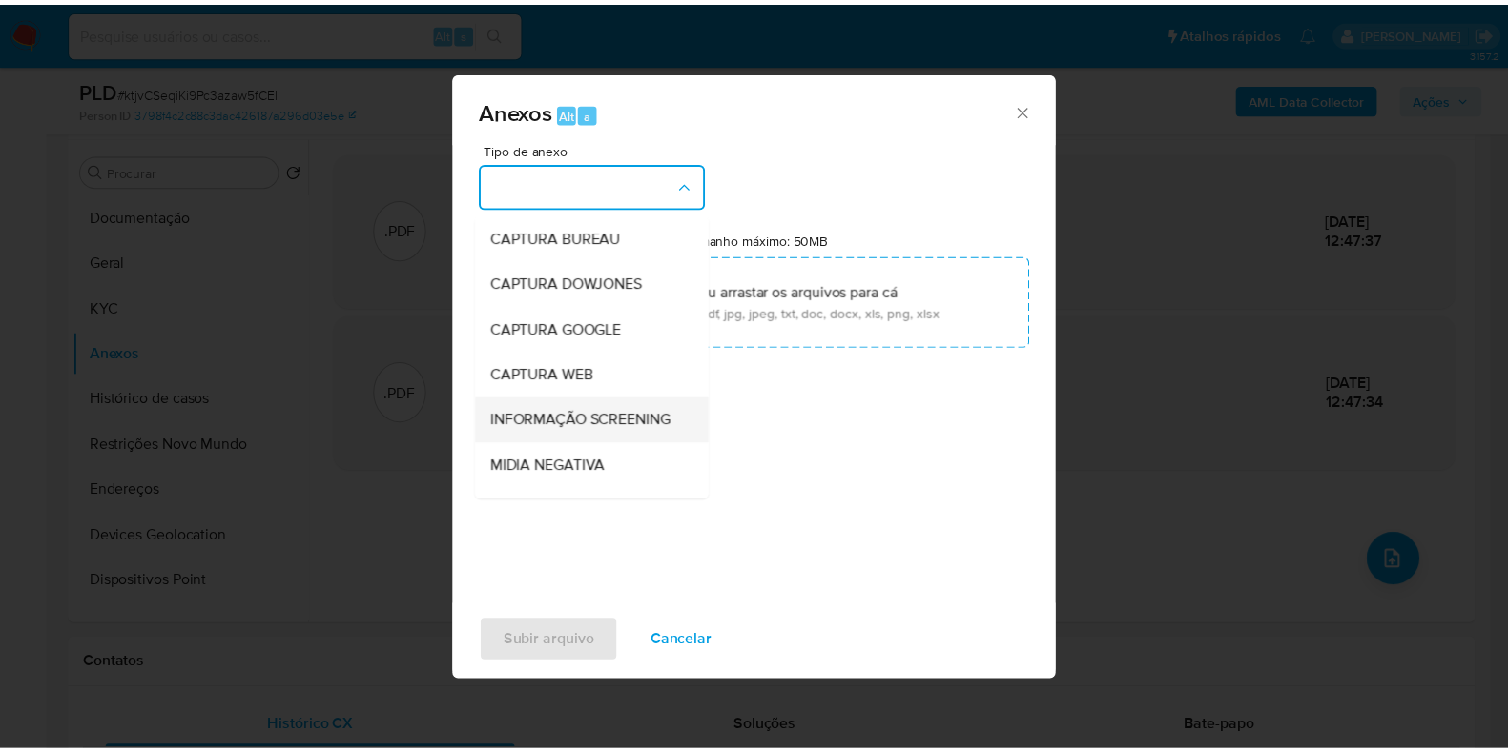
scroll to position [237, 0]
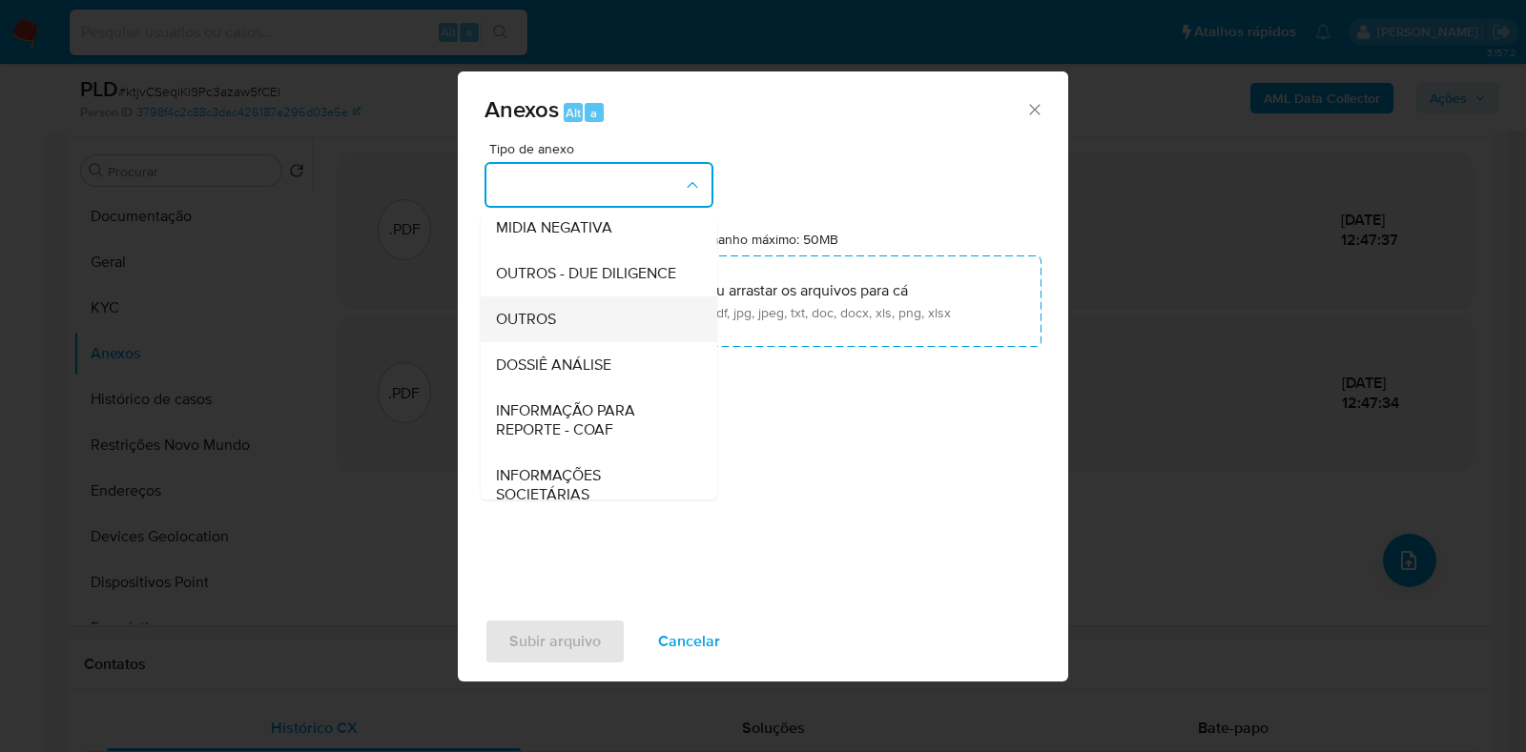
click at [593, 342] on div "OUTROS" at bounding box center [593, 320] width 195 height 46
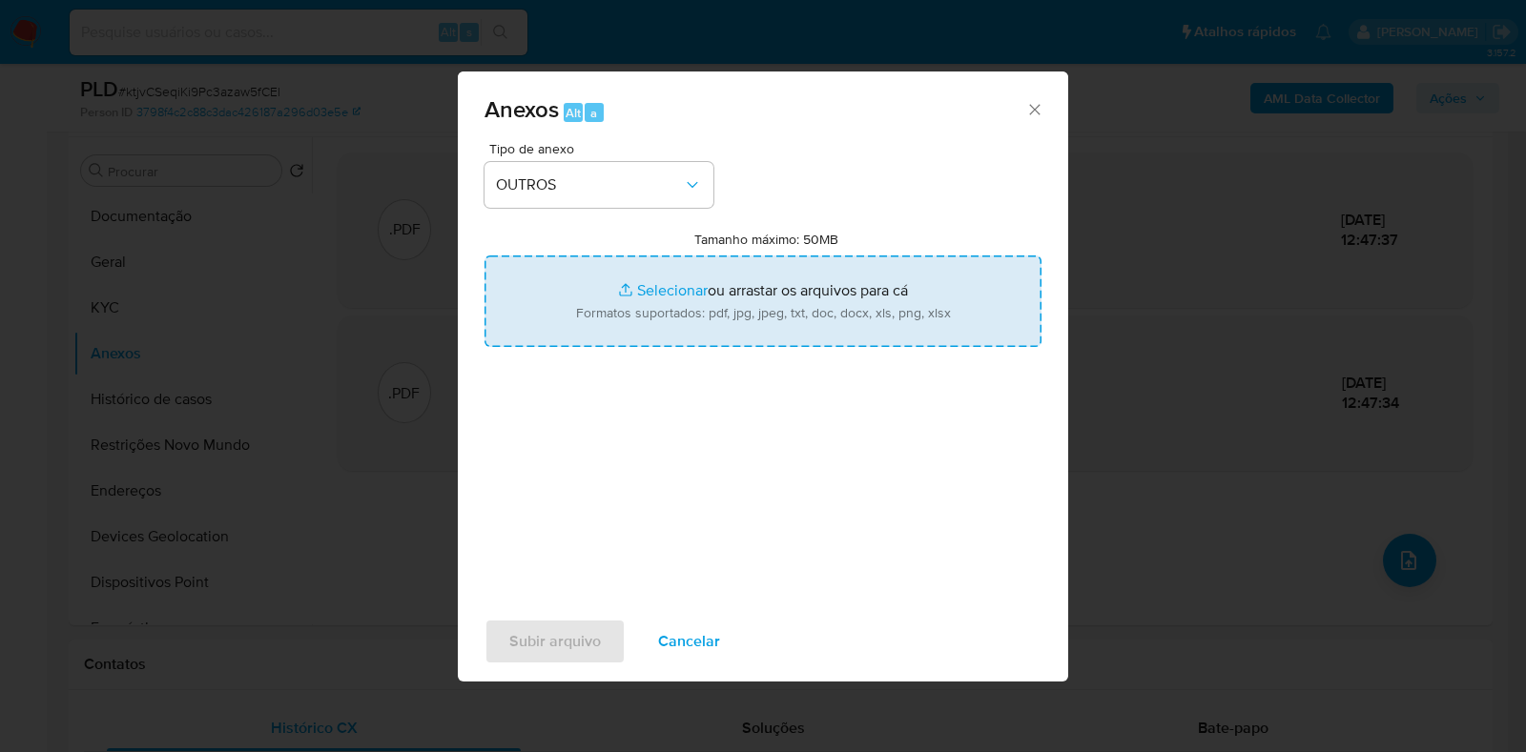
click at [666, 307] on input "Tamanho máximo: 50MB Selecionar arquivos" at bounding box center [762, 302] width 557 height 92
type input "C:\fakepath\Mulan 199467610_2025_09_03_09_13_47 - Resumen TX.pdf"
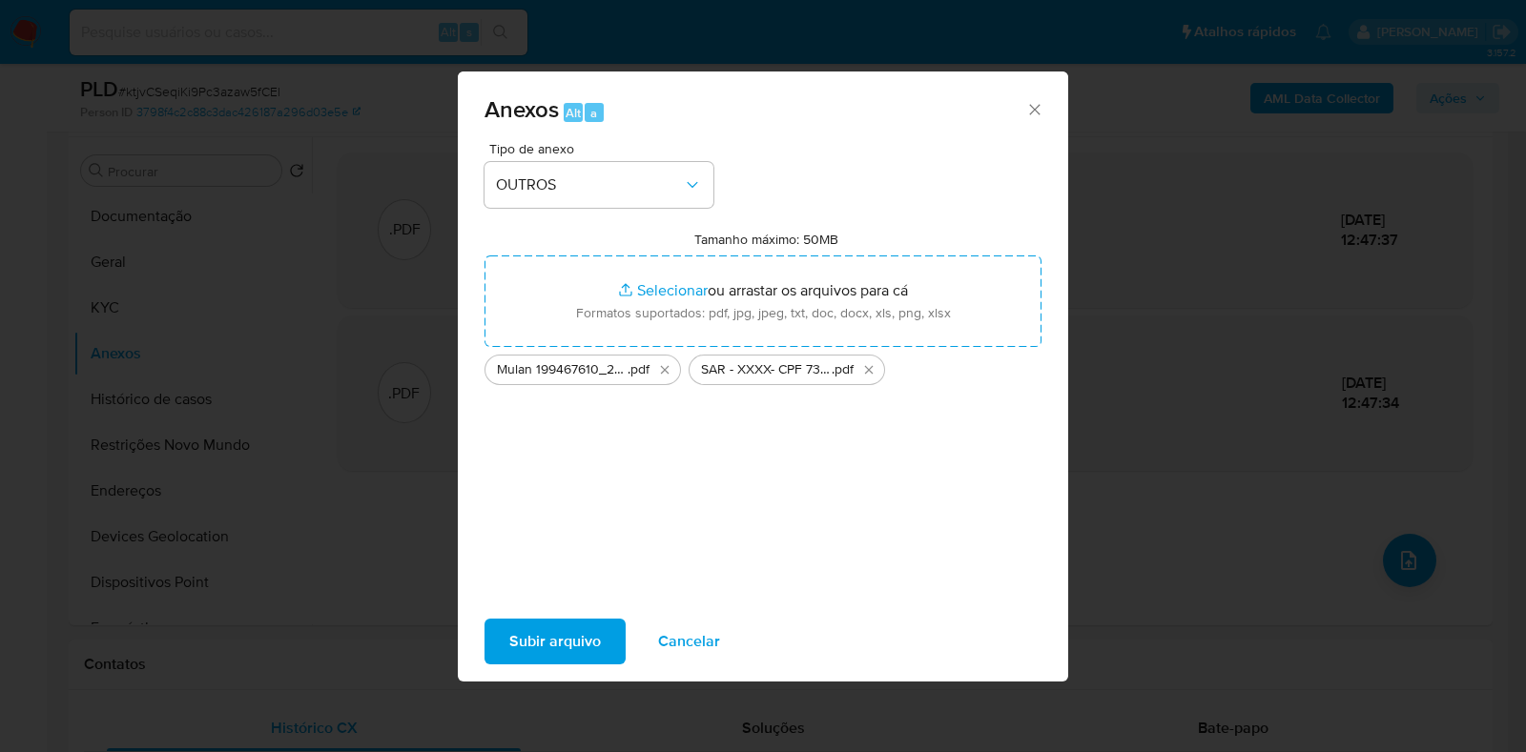
click at [577, 648] on span "Subir arquivo" at bounding box center [555, 642] width 92 height 42
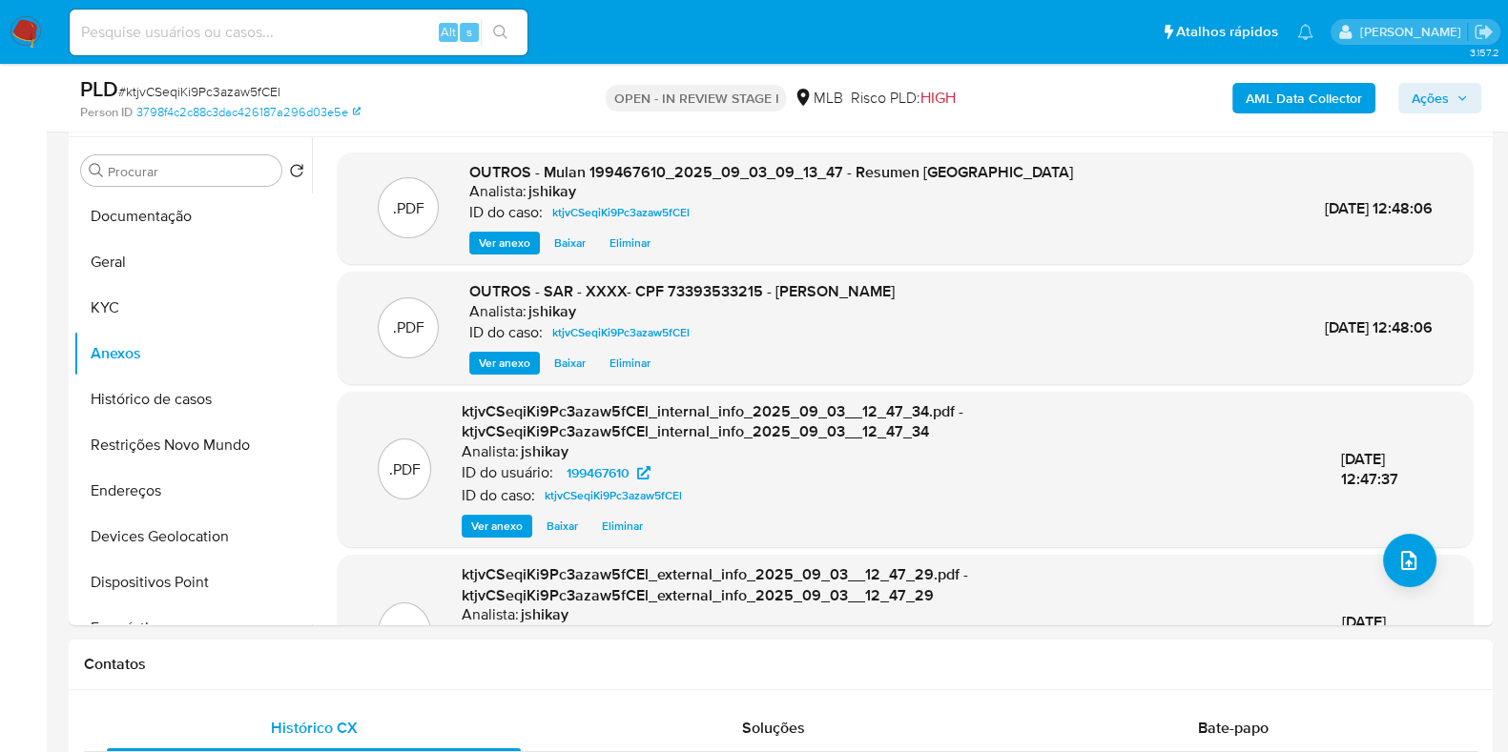
drag, startPoint x: 1412, startPoint y: 95, endPoint x: 1404, endPoint y: 101, distance: 10.3
click at [1412, 97] on span "Ações" at bounding box center [1429, 98] width 37 height 31
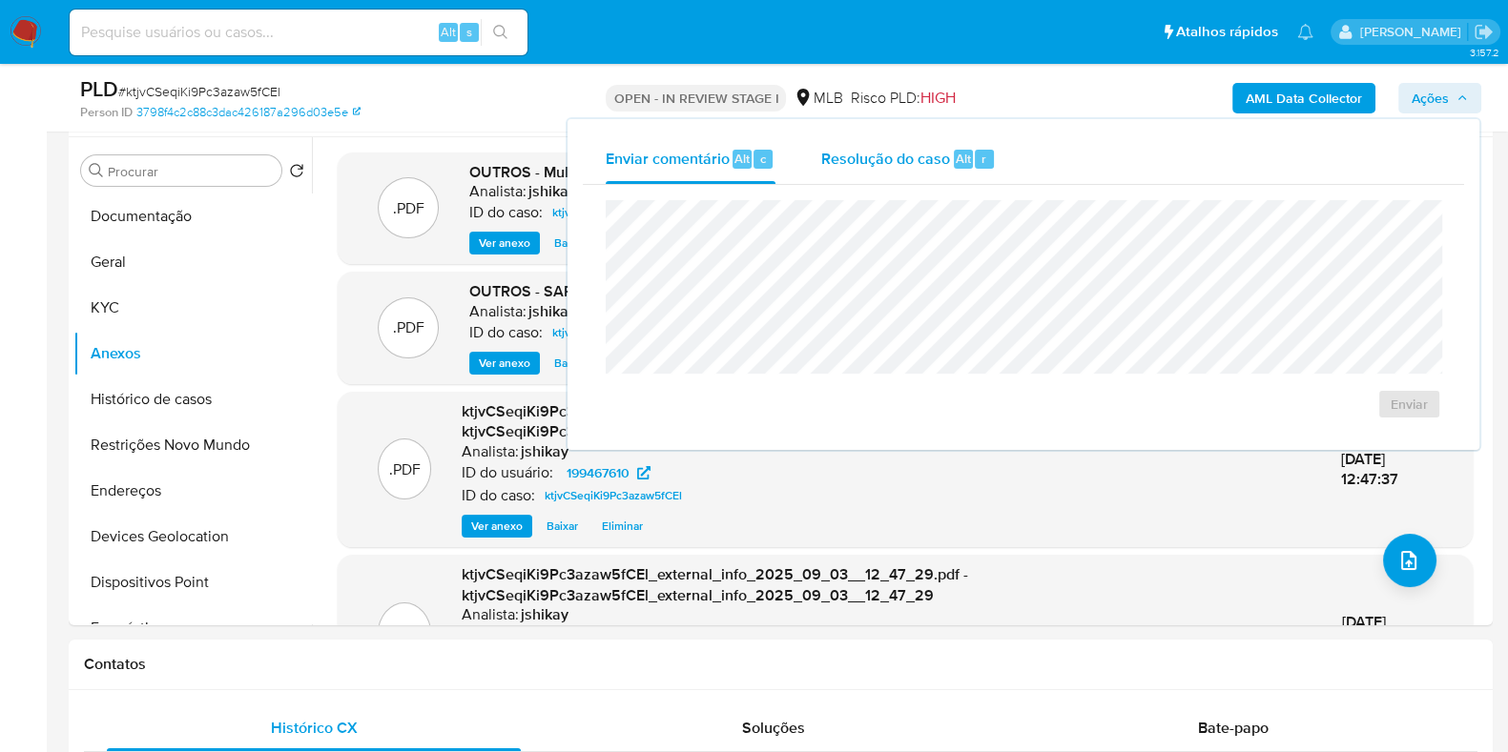
click at [942, 162] on span "Resolução do caso" at bounding box center [885, 158] width 129 height 22
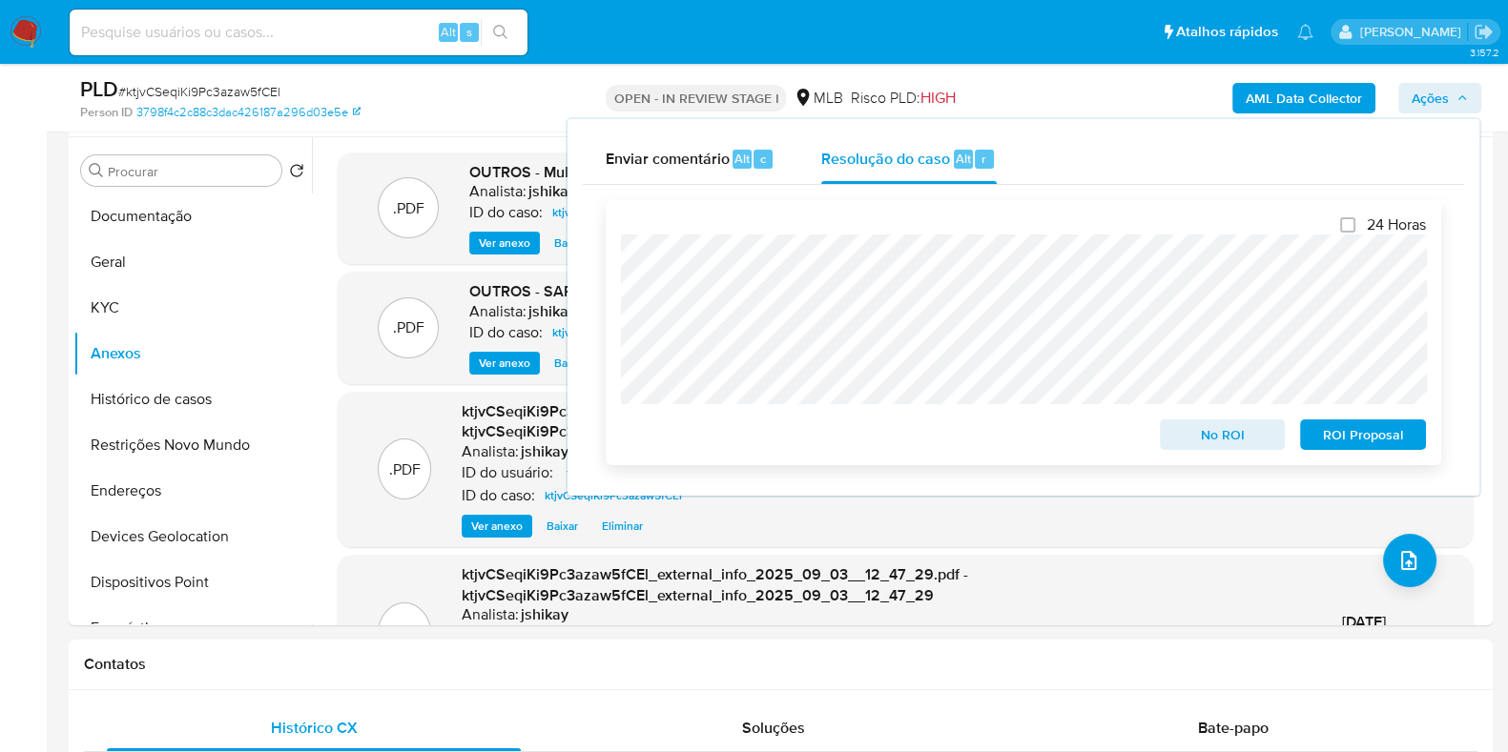
click at [1370, 437] on span "ROI Proposal" at bounding box center [1362, 434] width 99 height 27
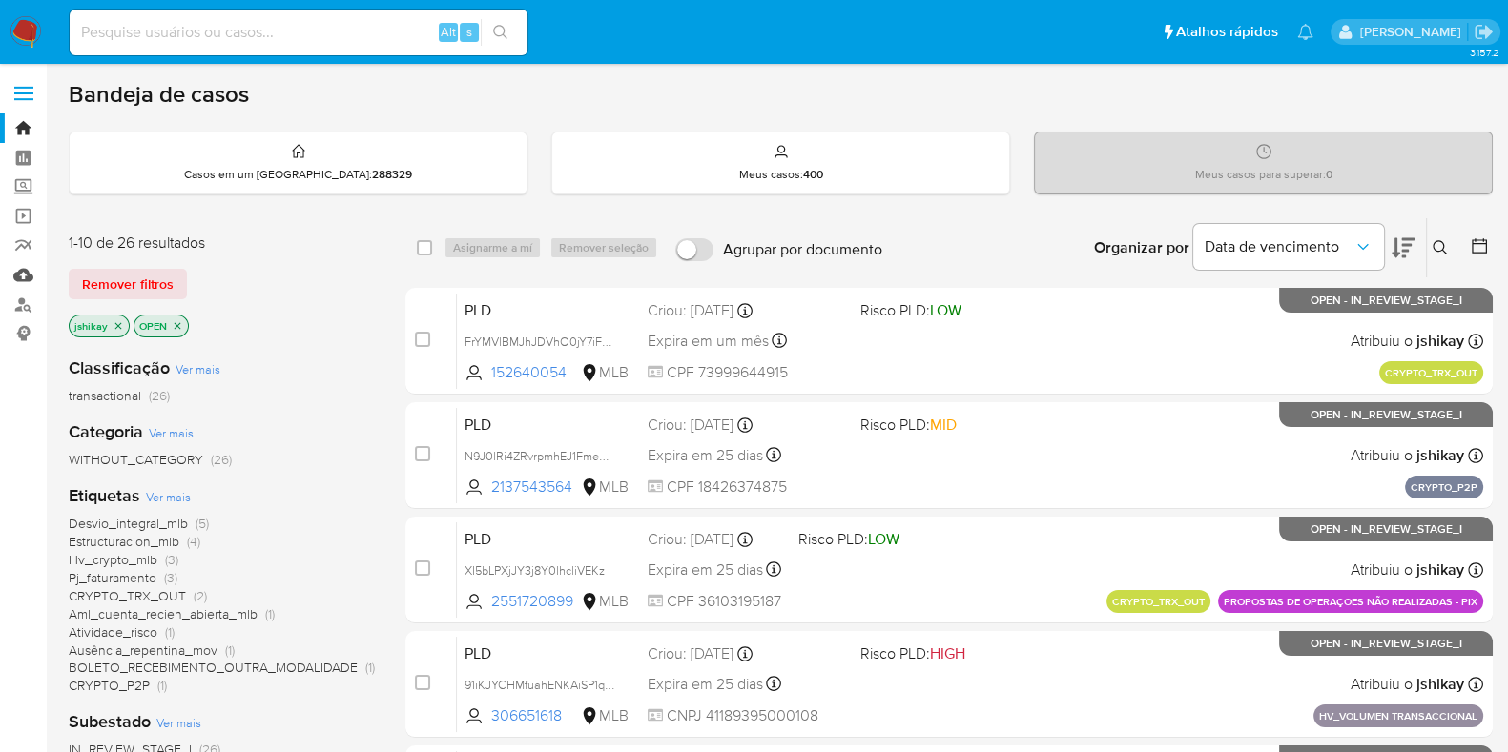
click at [21, 285] on link "Mulan" at bounding box center [113, 275] width 227 height 30
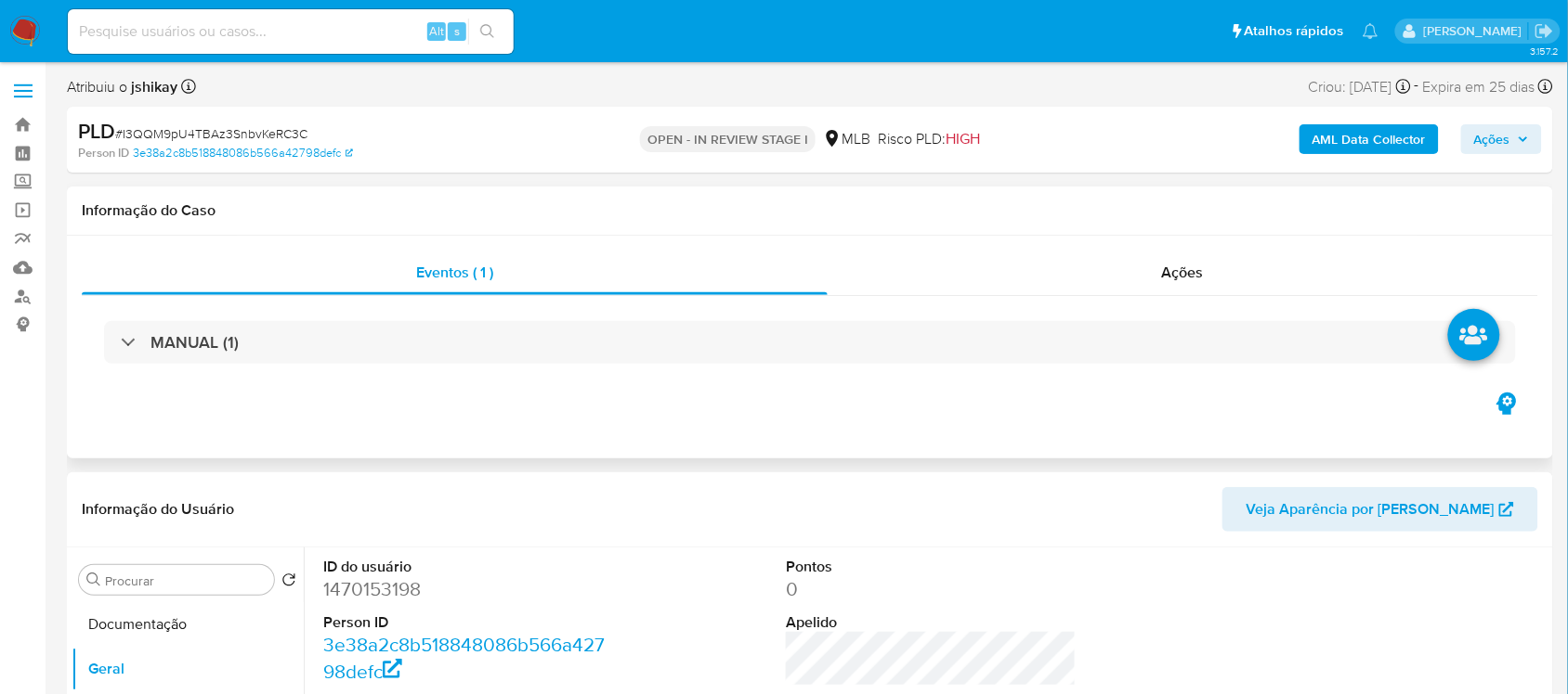
click at [283, 313] on div "MANUAL (1)" at bounding box center [809, 342] width 1456 height 92
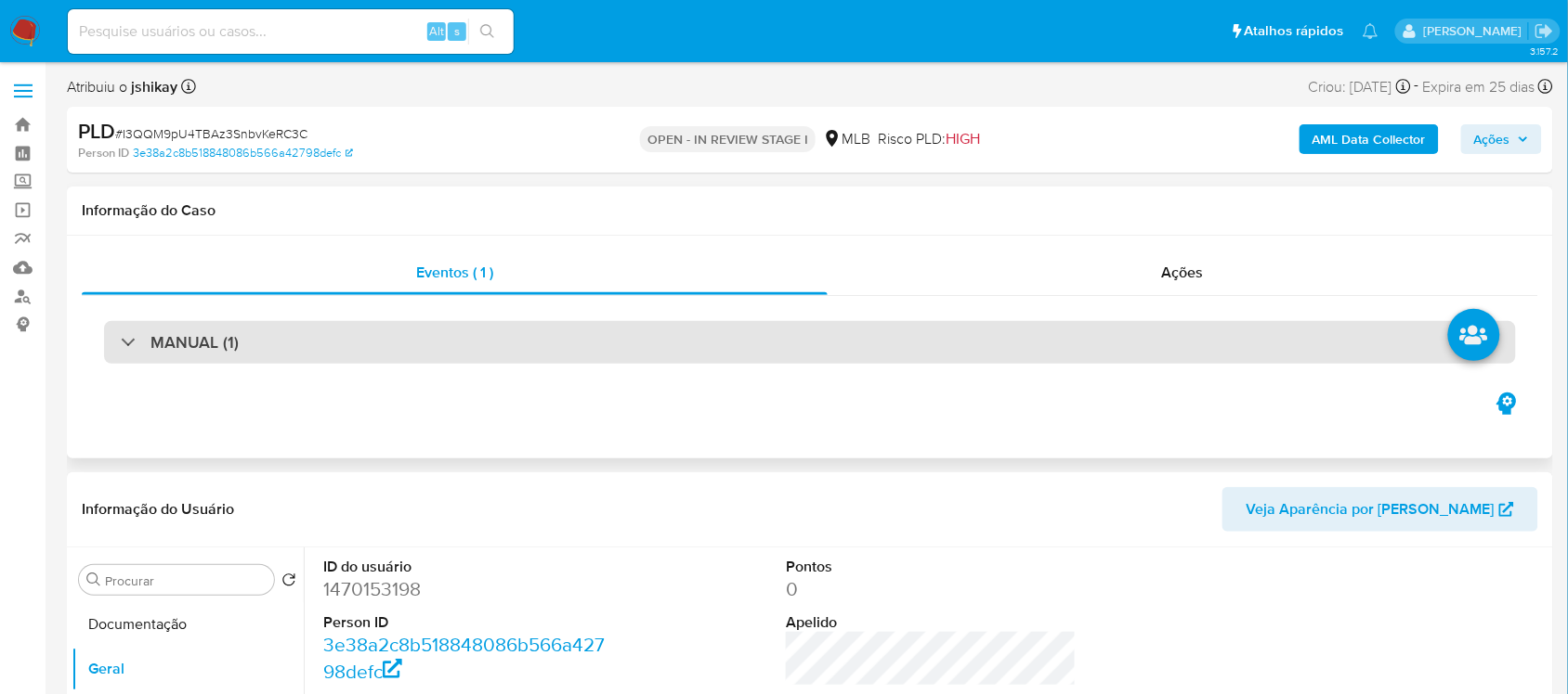
click at [288, 332] on div "MANUAL (1)" at bounding box center [809, 343] width 1411 height 43
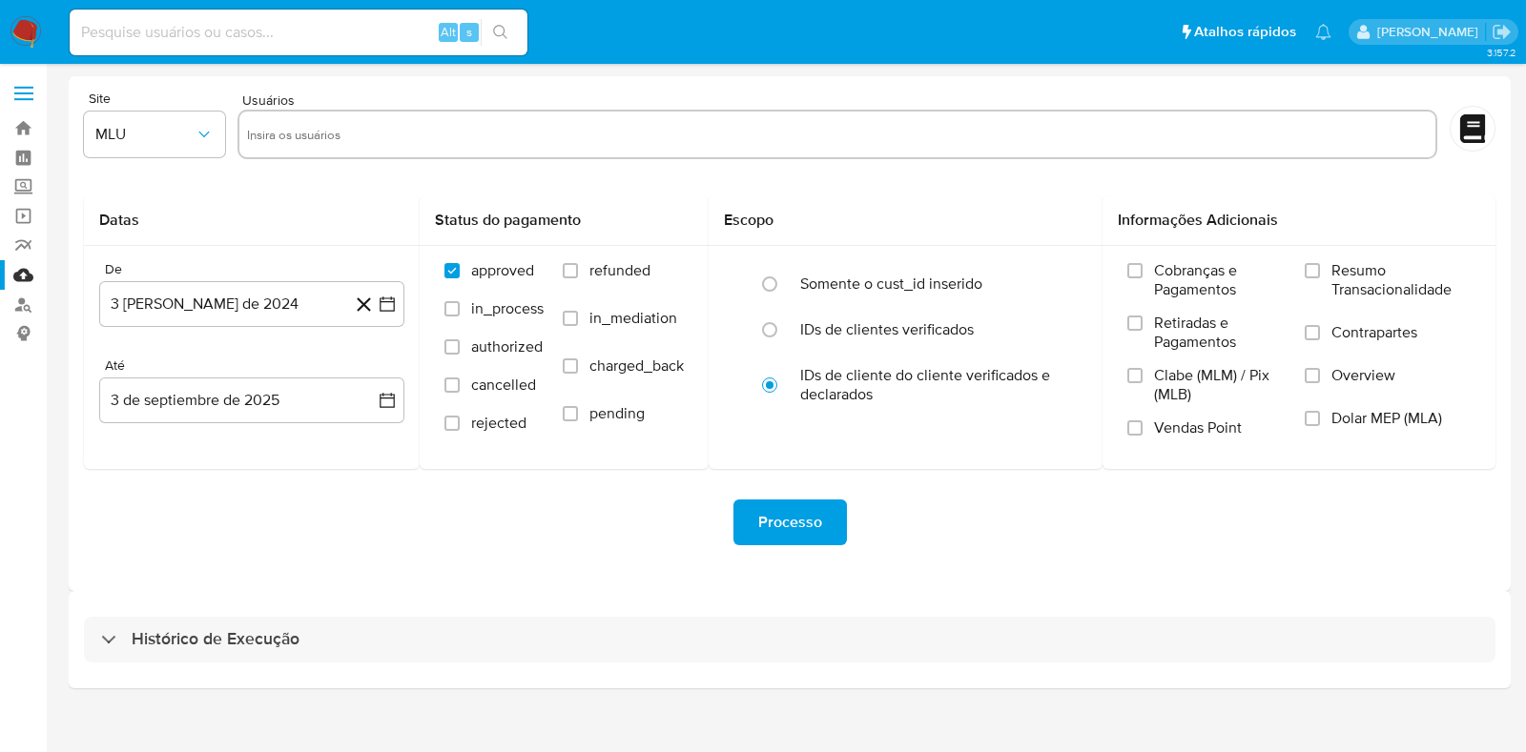
drag, startPoint x: 266, startPoint y: 634, endPoint x: 341, endPoint y: 530, distance: 128.4
click at [267, 634] on h3 "Histórico de Execução" at bounding box center [216, 639] width 168 height 23
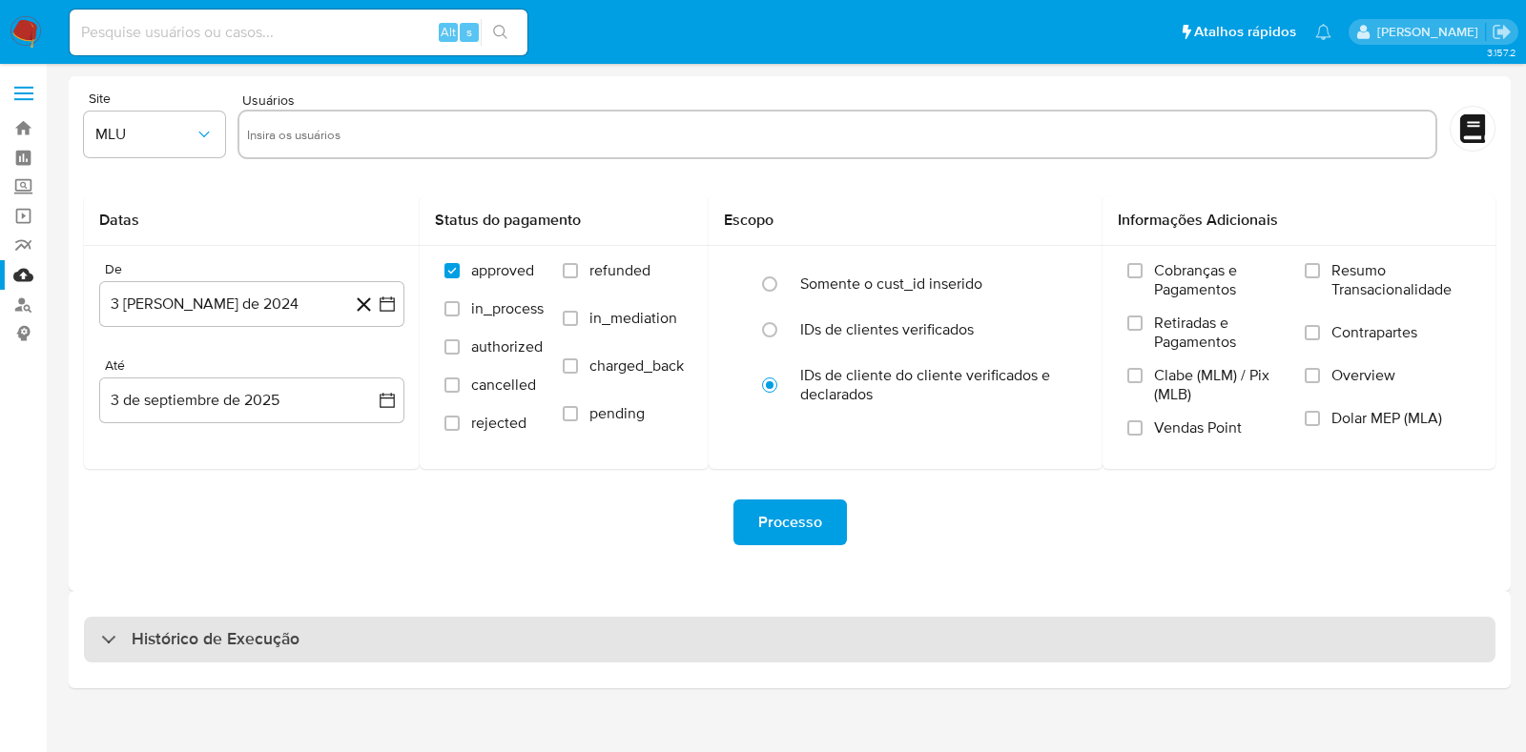
click at [298, 638] on div "Histórico de Execução" at bounding box center [789, 640] width 1411 height 46
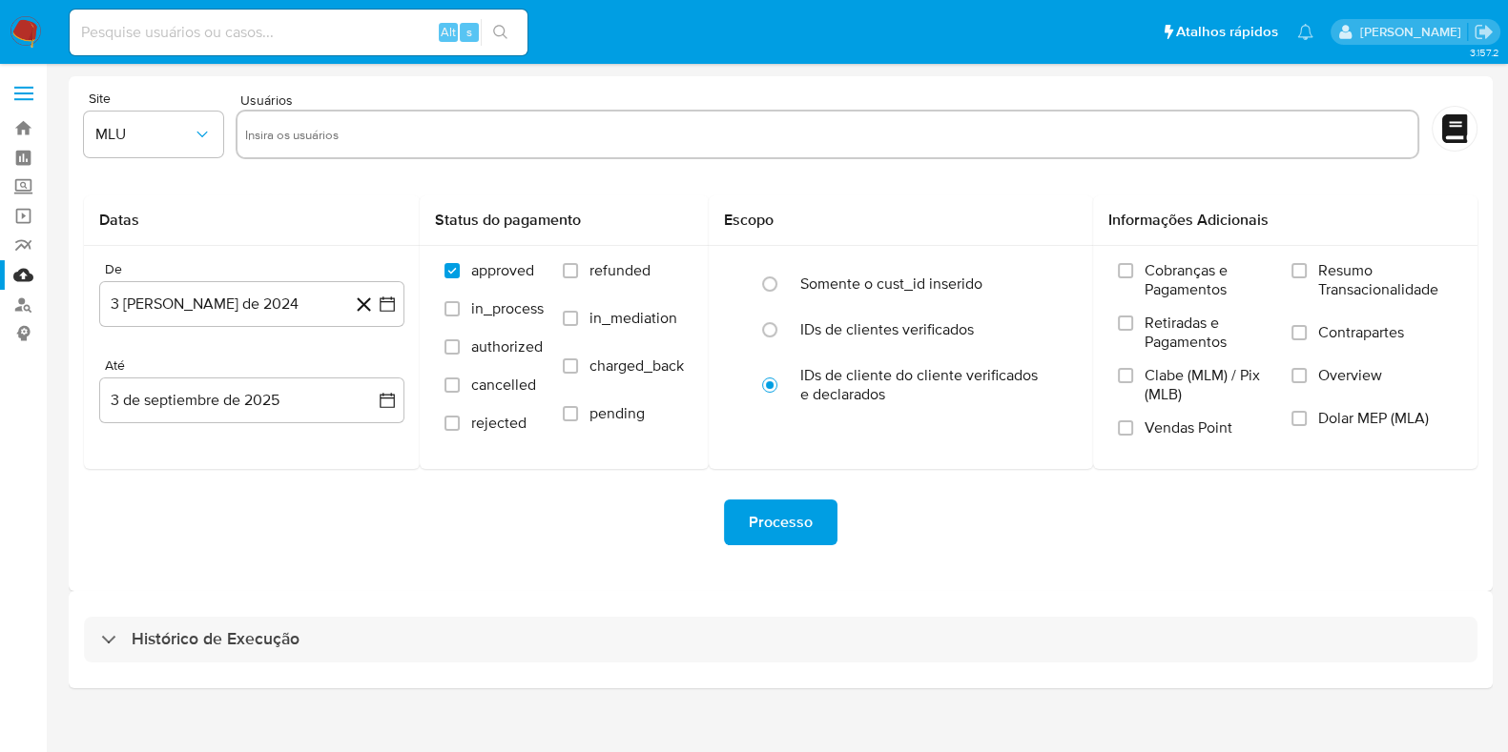
select select "10"
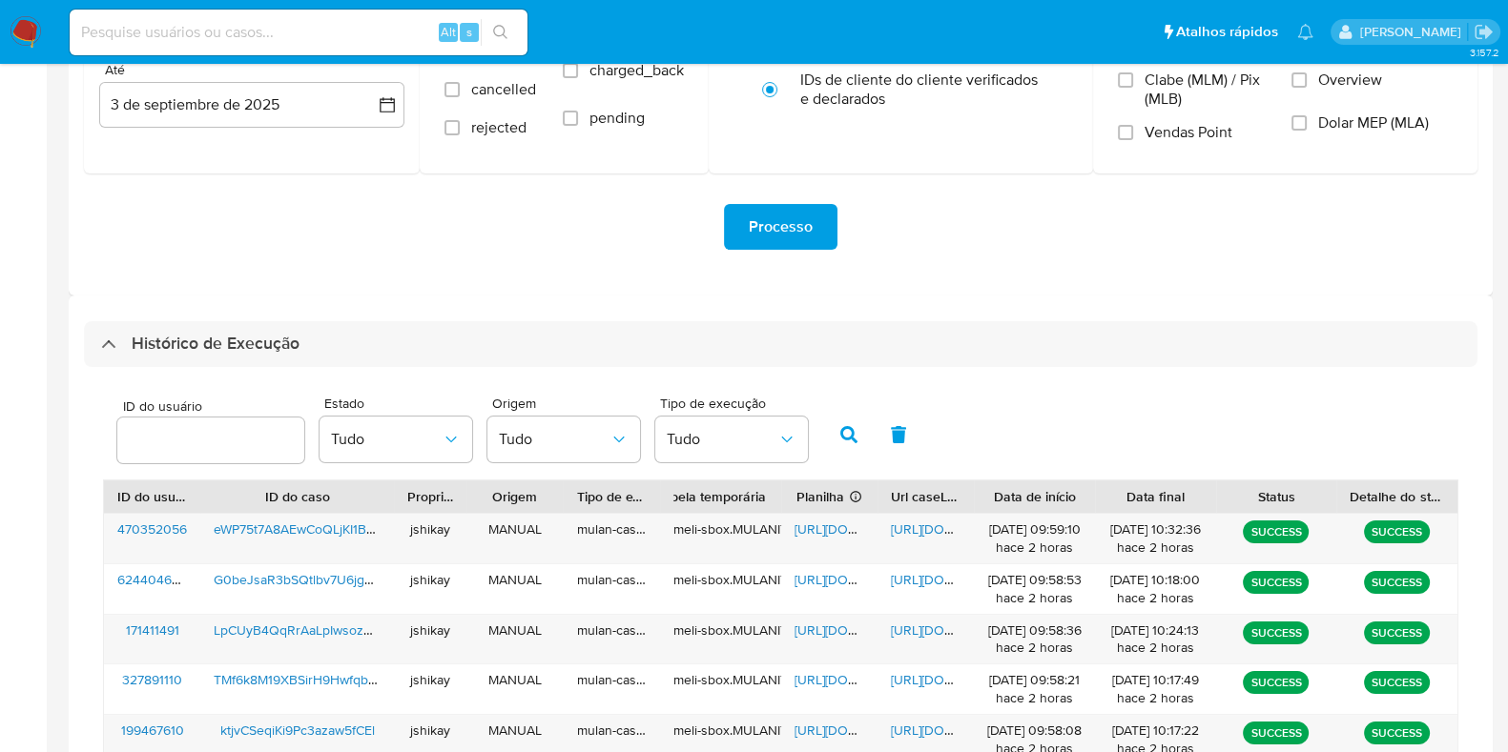
scroll to position [358, 0]
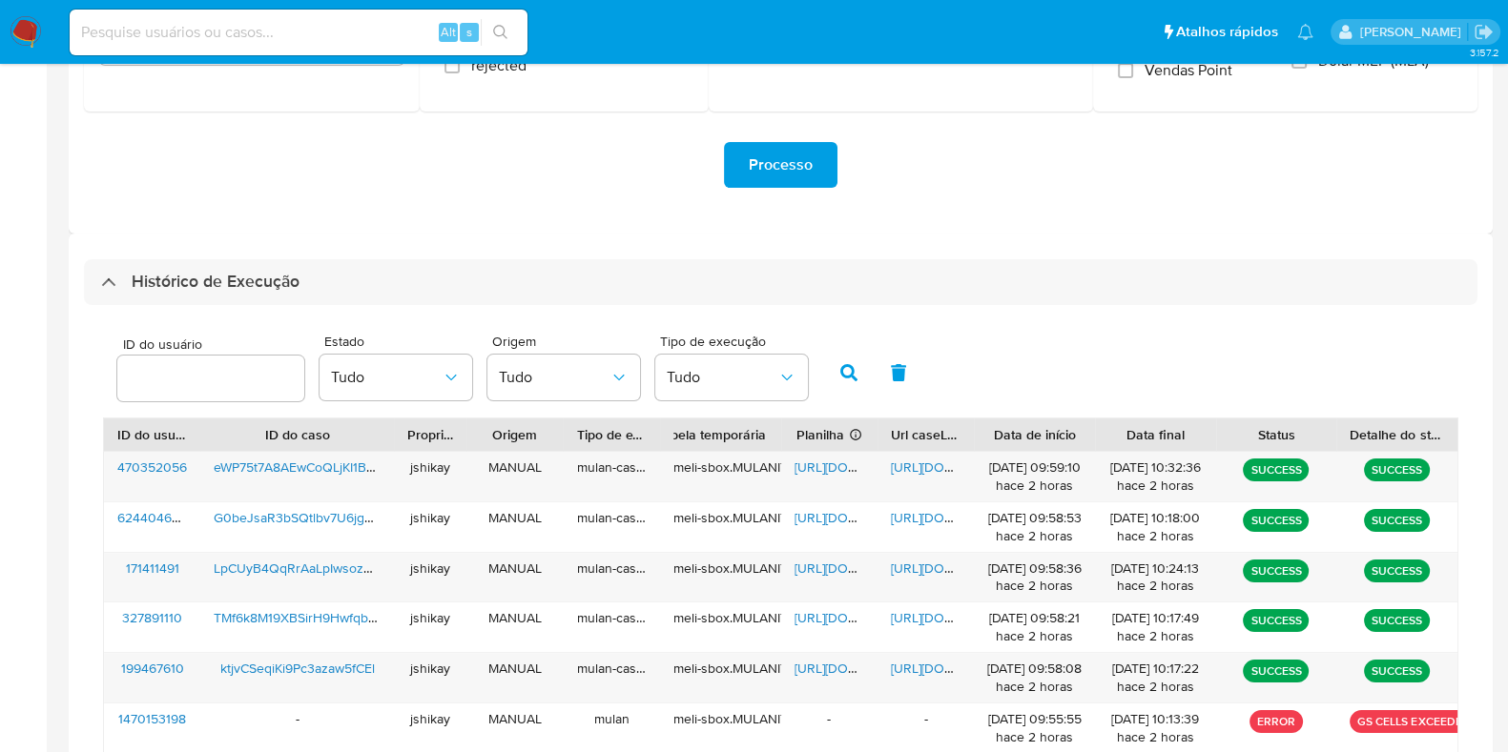
click at [1004, 317] on div "ID do usuário Estado Tudo Origem Tudo Tipo de execução Tudo ID do usuário ID do…" at bounding box center [780, 665] width 1393 height 721
click at [812, 659] on span "[URL][DOMAIN_NAME]" at bounding box center [860, 668] width 132 height 19
click at [911, 667] on span "[URL][DOMAIN_NAME]" at bounding box center [957, 668] width 132 height 19
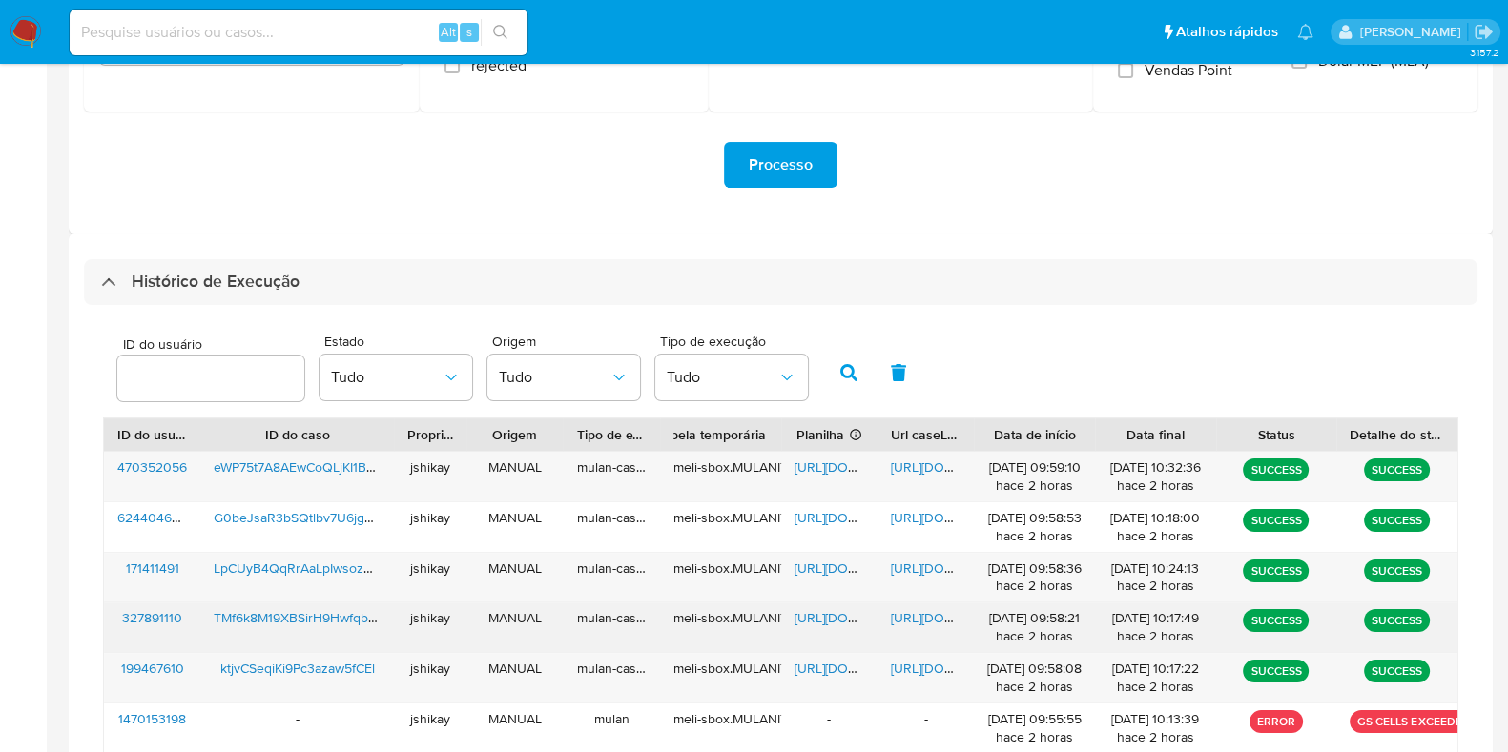
drag, startPoint x: 799, startPoint y: 622, endPoint x: 901, endPoint y: 637, distance: 103.2
click at [800, 623] on span "[URL][DOMAIN_NAME]" at bounding box center [860, 617] width 132 height 19
click at [924, 618] on span "[URL][DOMAIN_NAME]" at bounding box center [957, 617] width 132 height 19
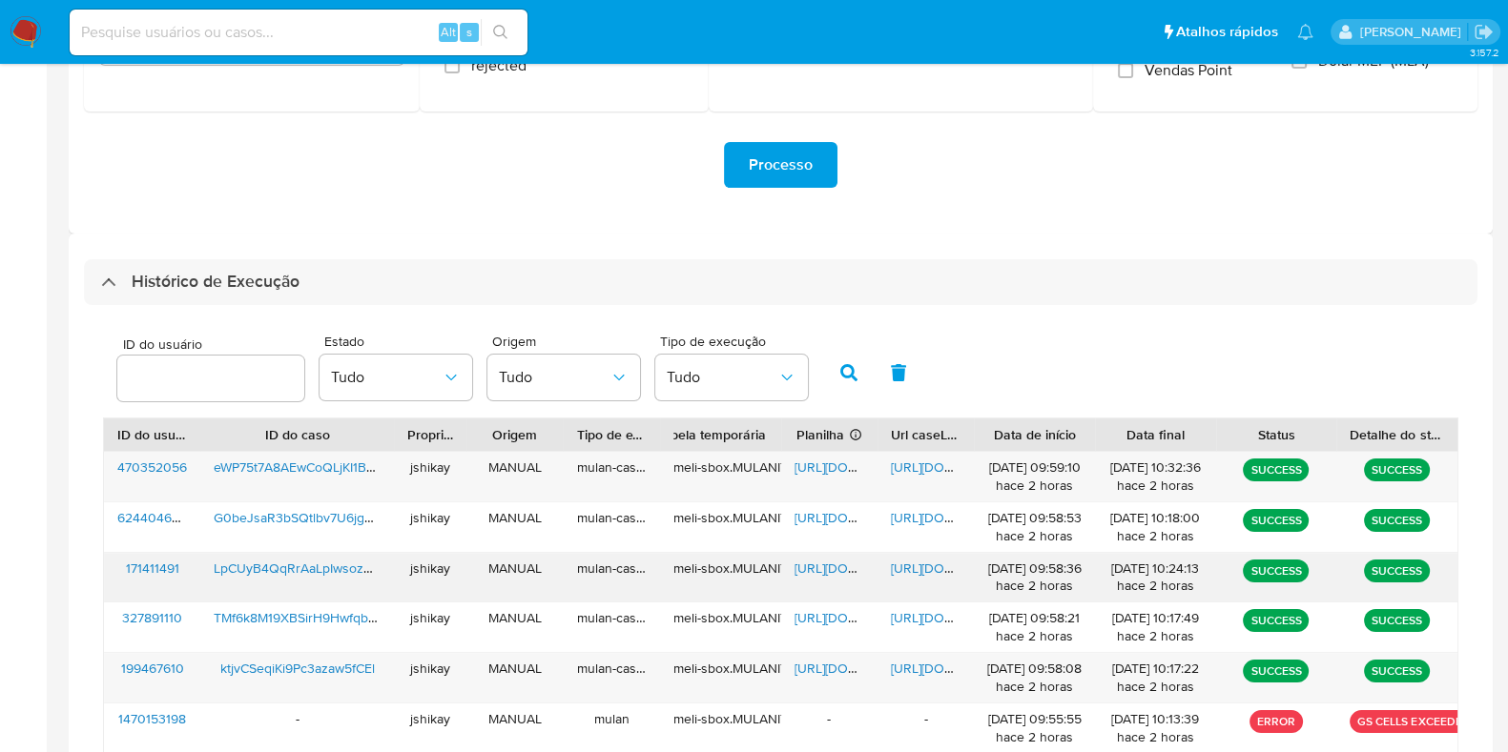
click at [806, 565] on span "[URL][DOMAIN_NAME]" at bounding box center [860, 568] width 132 height 19
click at [921, 565] on span "[URL][DOMAIN_NAME]" at bounding box center [957, 568] width 132 height 19
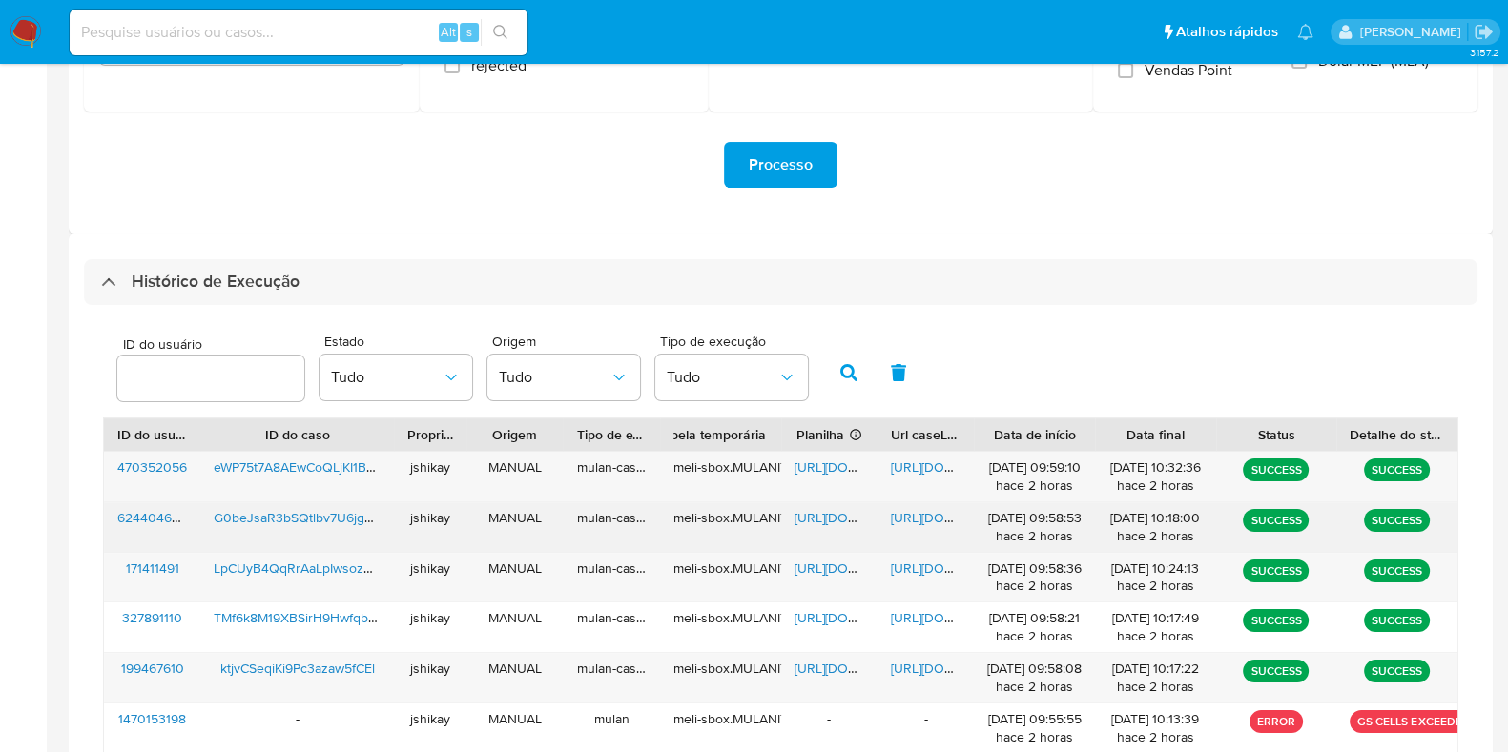
drag, startPoint x: 814, startPoint y: 522, endPoint x: 948, endPoint y: 522, distance: 133.5
click at [820, 523] on span "[URL][DOMAIN_NAME]" at bounding box center [860, 517] width 132 height 19
click at [912, 521] on span "[URL][DOMAIN_NAME]" at bounding box center [957, 517] width 132 height 19
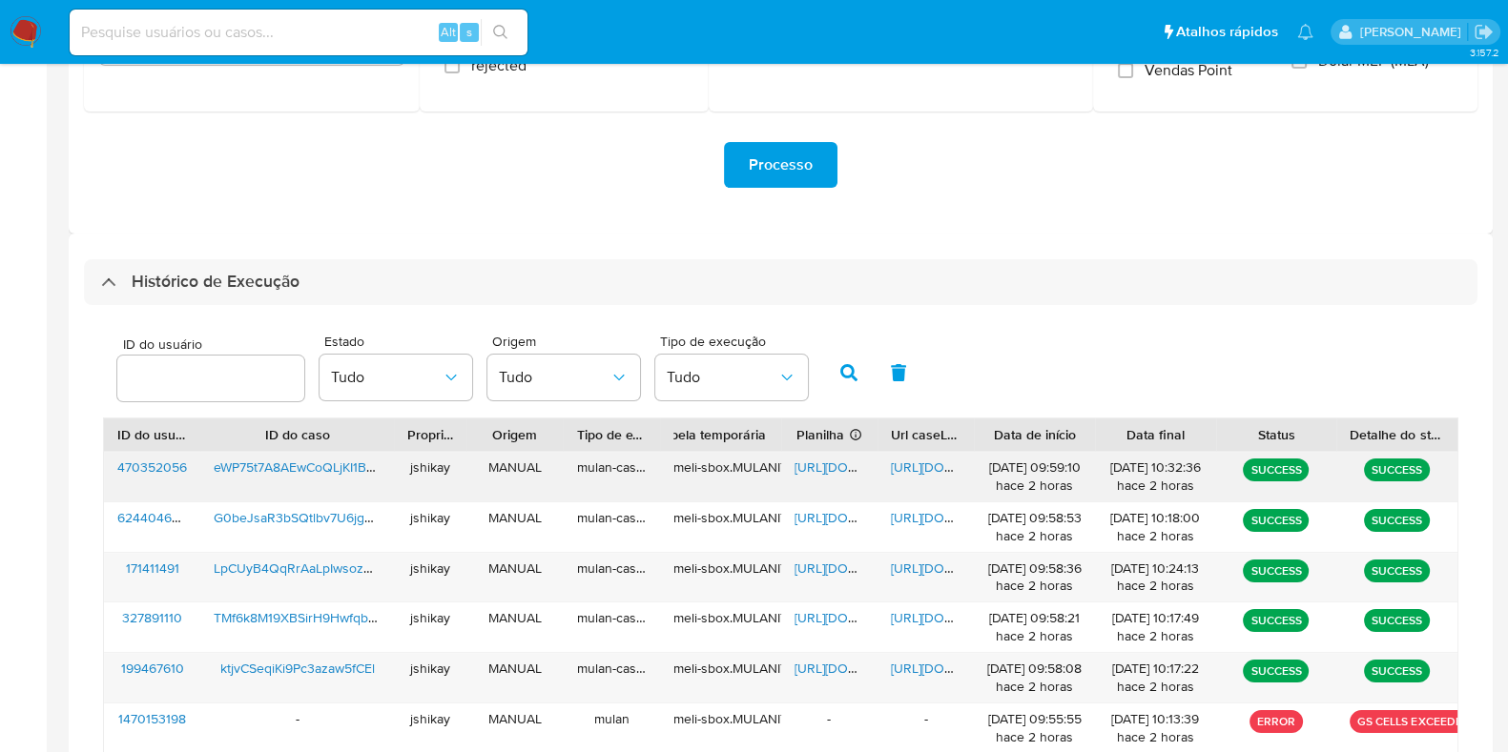
click at [834, 464] on span "[URL][DOMAIN_NAME]" at bounding box center [860, 467] width 132 height 19
click at [906, 469] on span "[URL][DOMAIN_NAME]" at bounding box center [957, 467] width 132 height 19
click at [14, 30] on img at bounding box center [26, 32] width 32 height 32
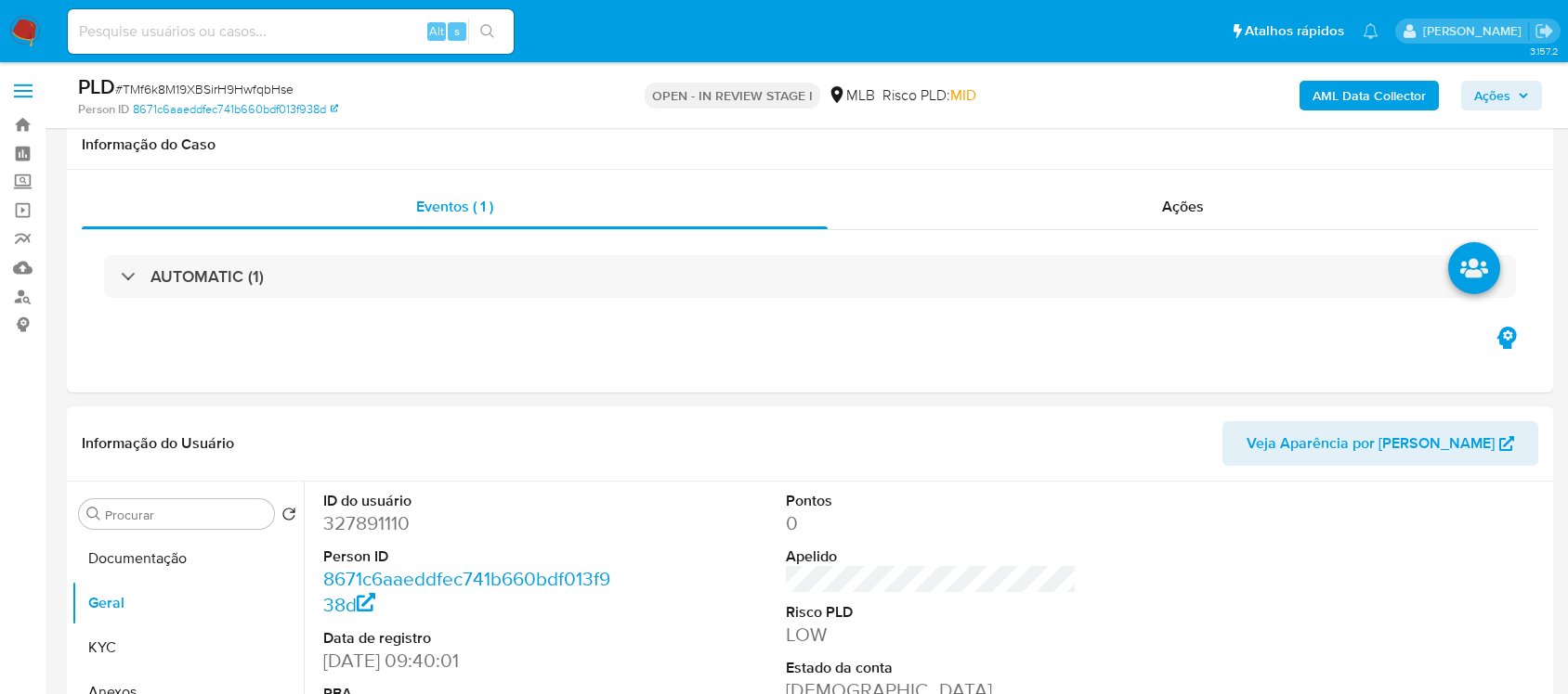
scroll to position [348, 0]
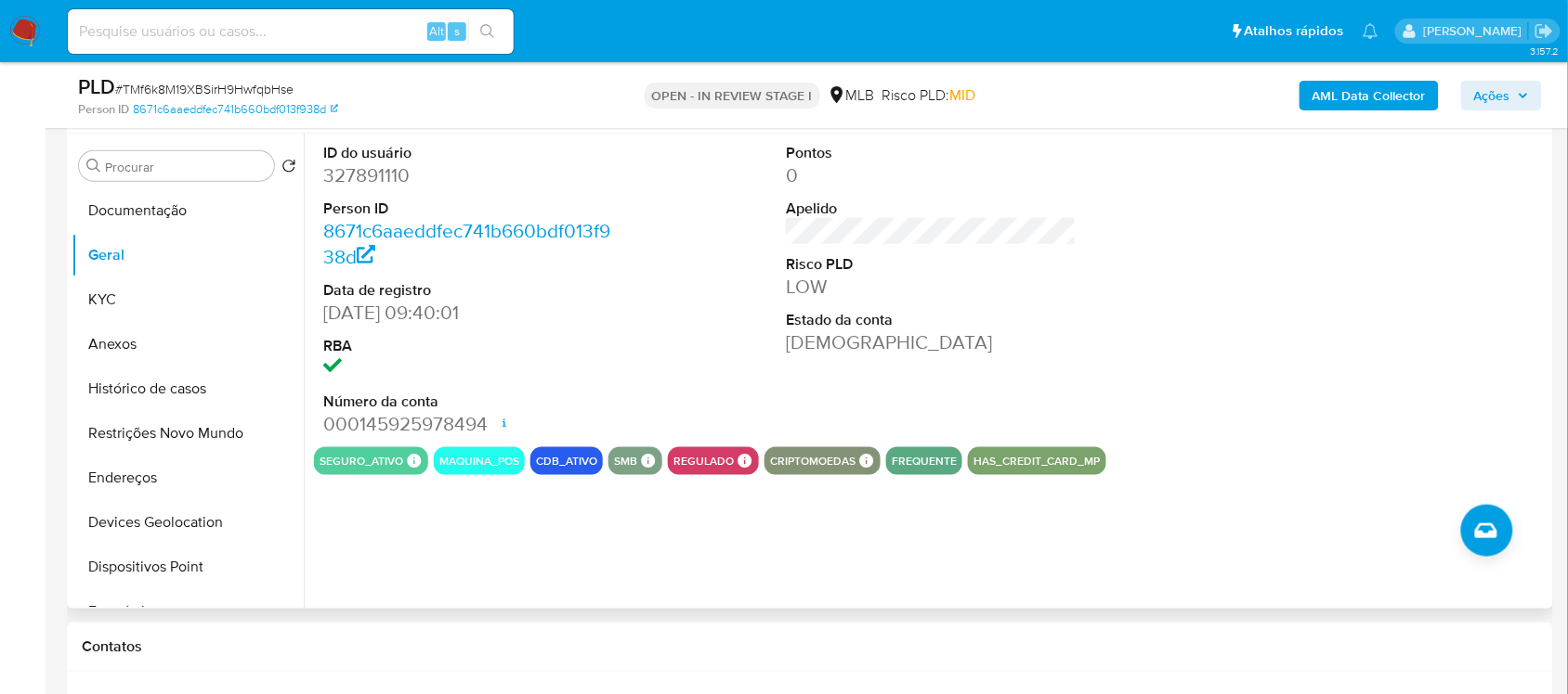
click at [374, 195] on dl "ID do usuário 327891110 Person ID 8671c6aaeddfec741b660bdf013f938d Data de regi…" at bounding box center [468, 290] width 290 height 295
click at [368, 177] on dd "327891110" at bounding box center [468, 175] width 290 height 26
click at [365, 171] on dd "327891110" at bounding box center [468, 175] width 290 height 26
click at [369, 181] on dd "327891110" at bounding box center [468, 175] width 290 height 26
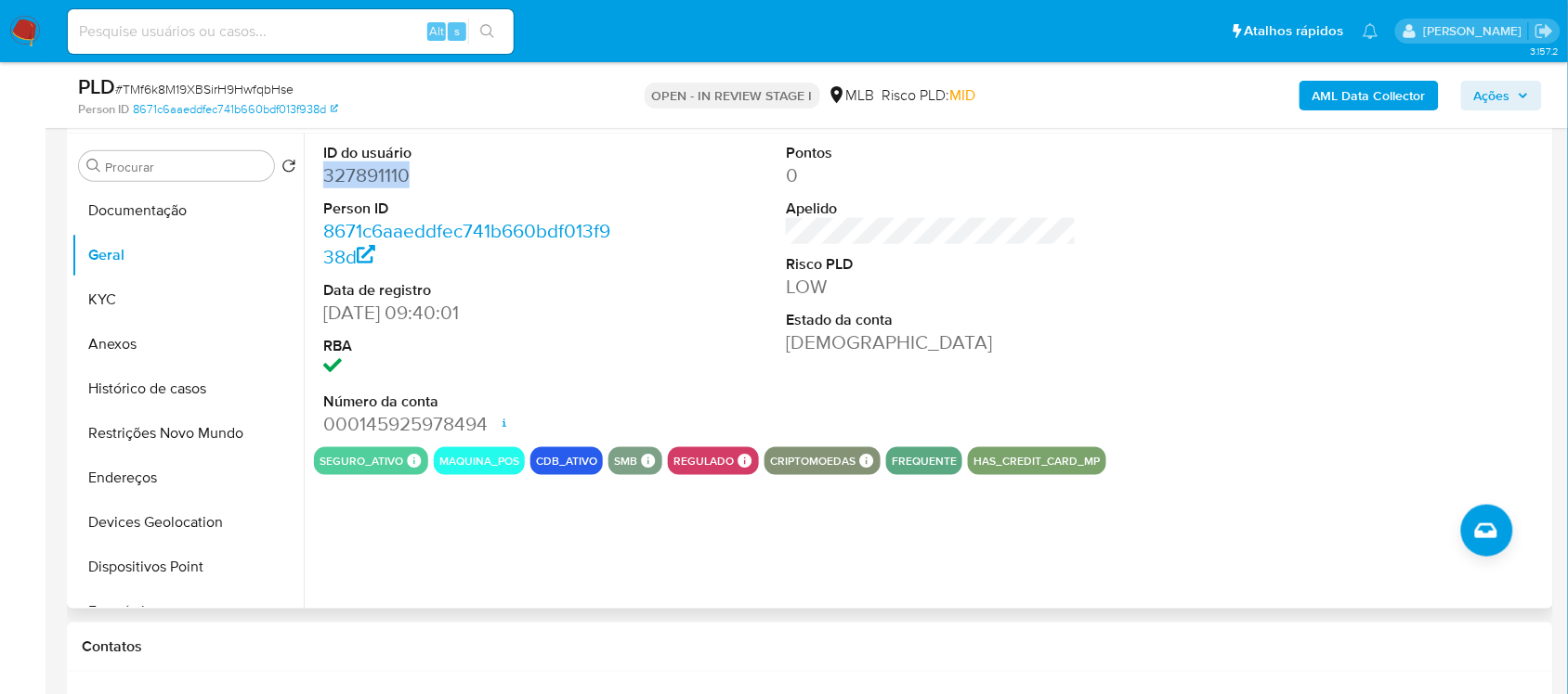
click at [369, 181] on dd "327891110" at bounding box center [468, 175] width 290 height 26
copy dd "327891110"
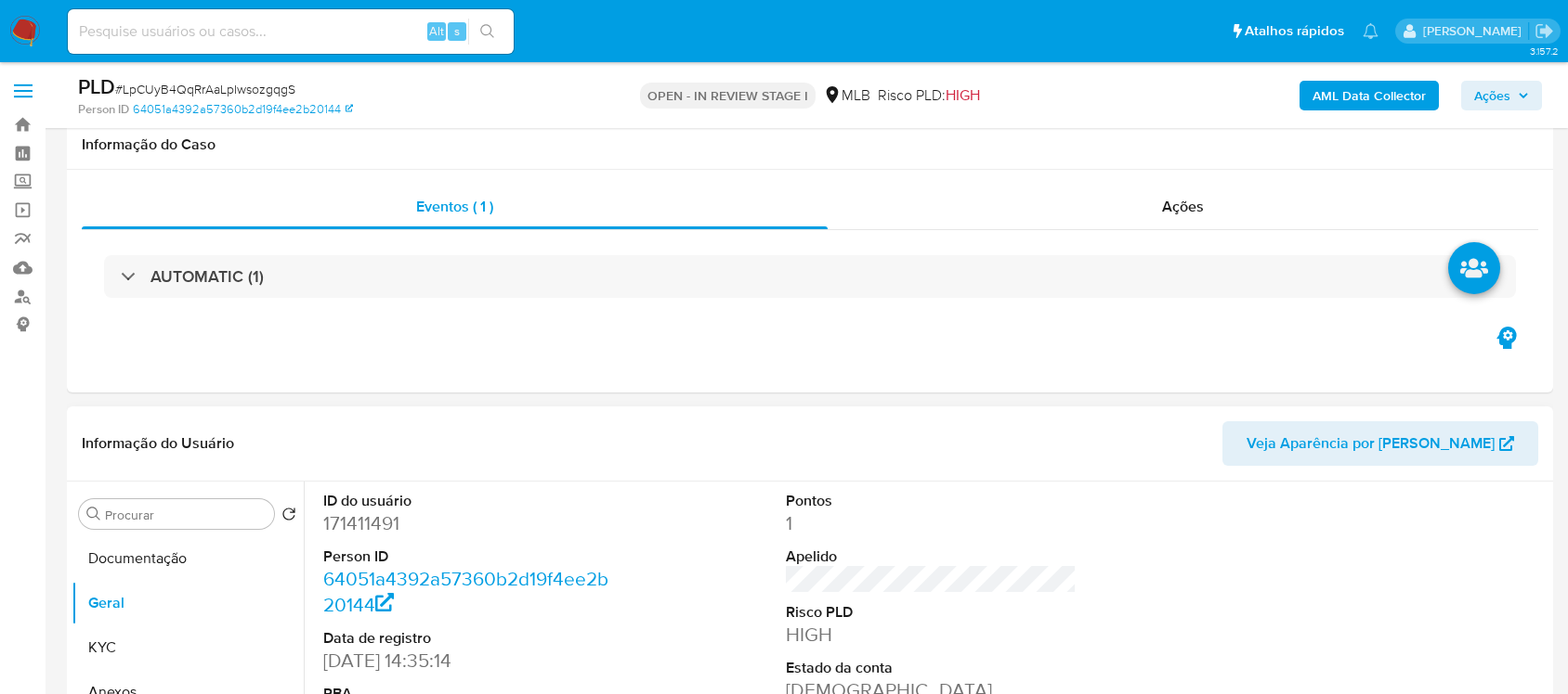
scroll to position [348, 0]
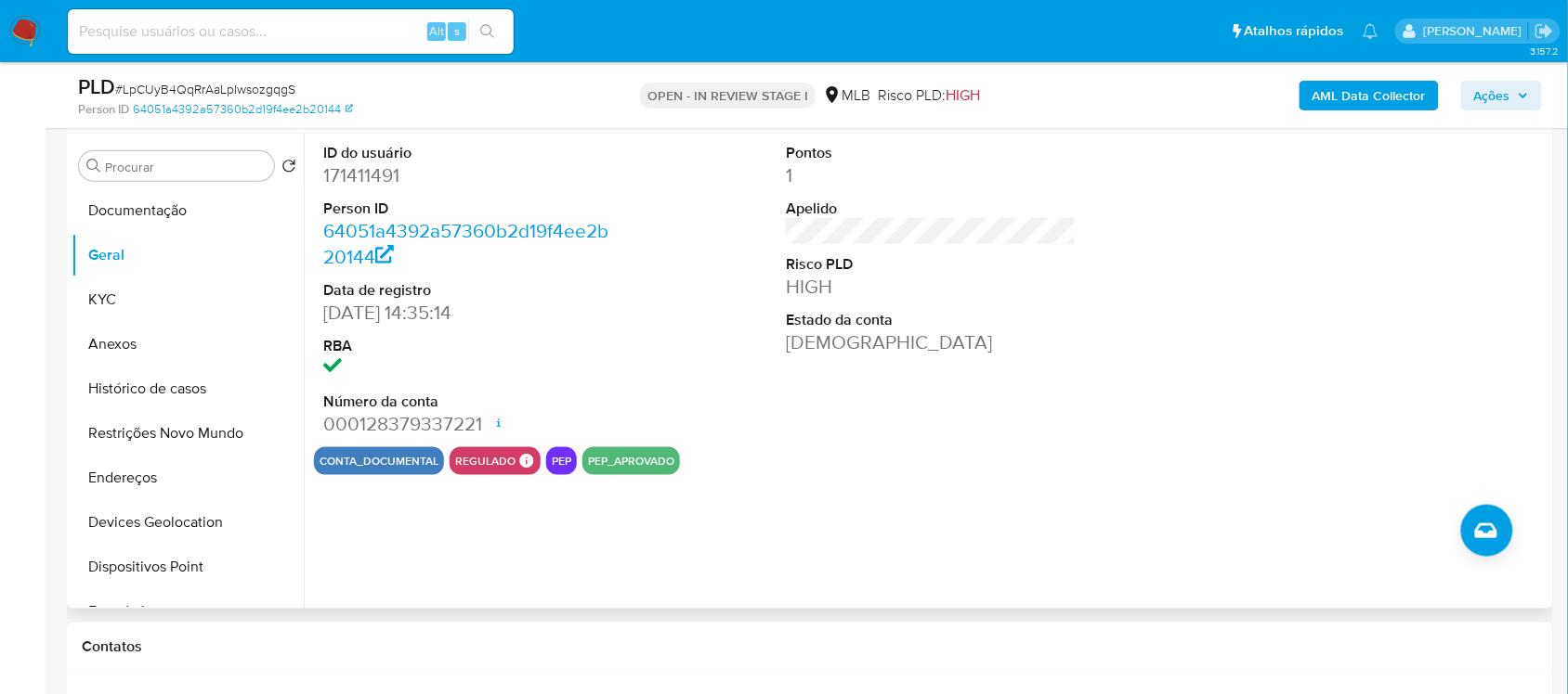
click at [386, 171] on dd "171411491" at bounding box center [468, 175] width 290 height 26
copy dd "171411491"
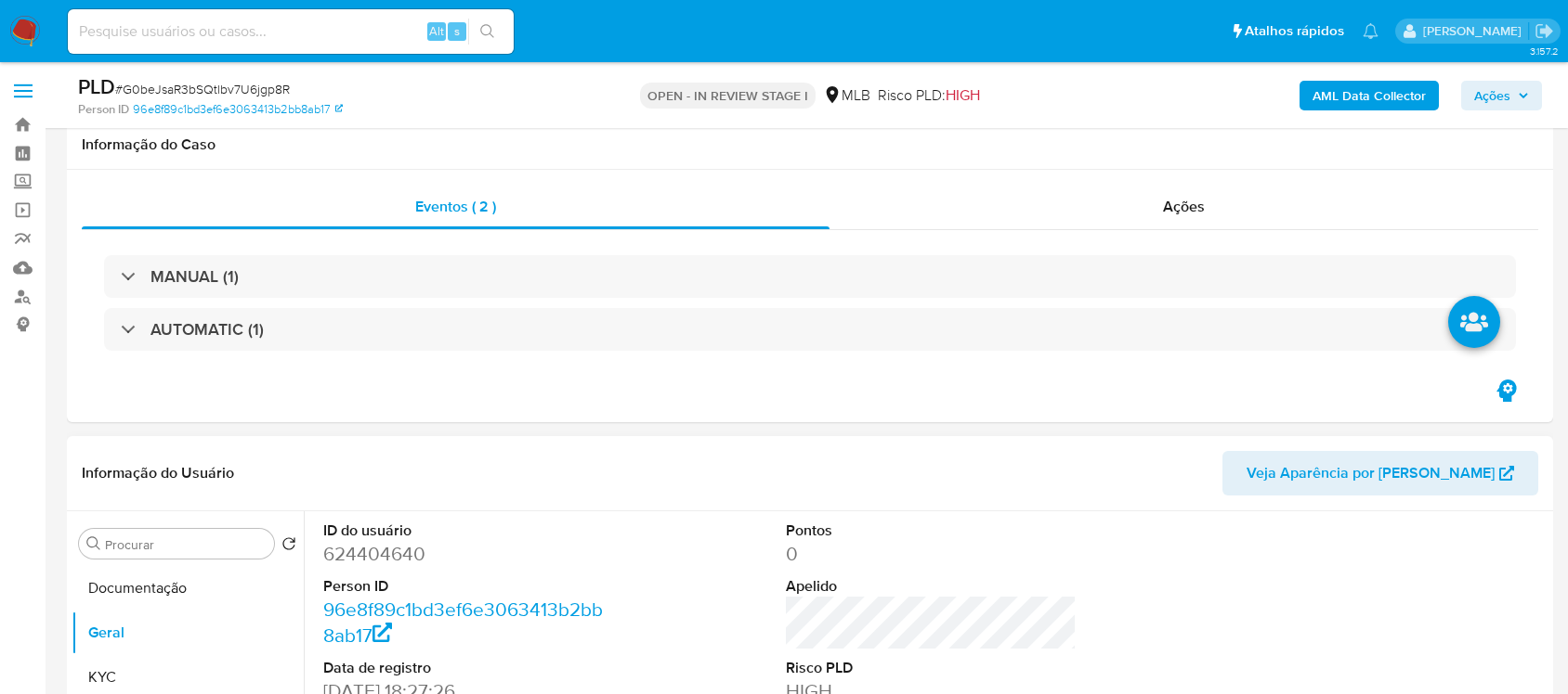
scroll to position [348, 0]
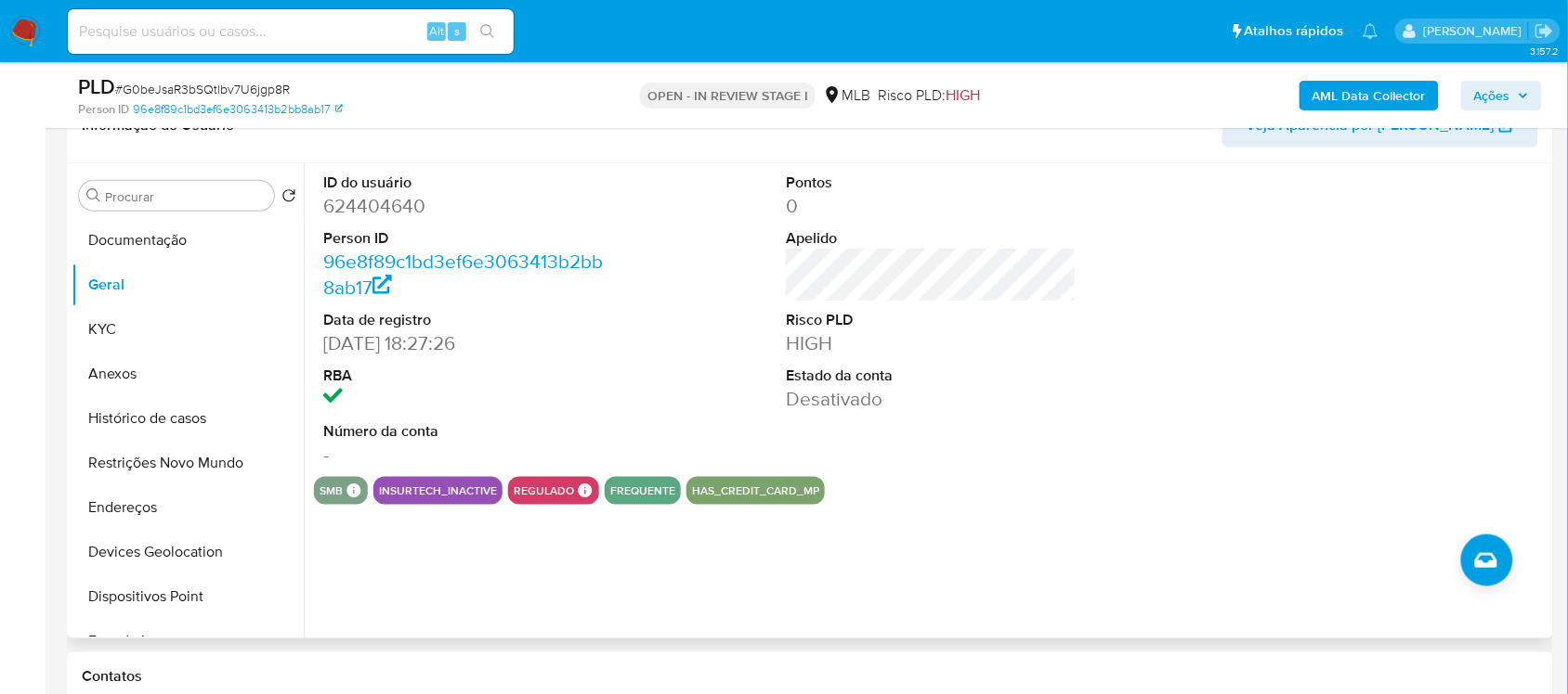
click at [389, 205] on dd "624404640" at bounding box center [468, 205] width 290 height 26
copy dd "624404640"
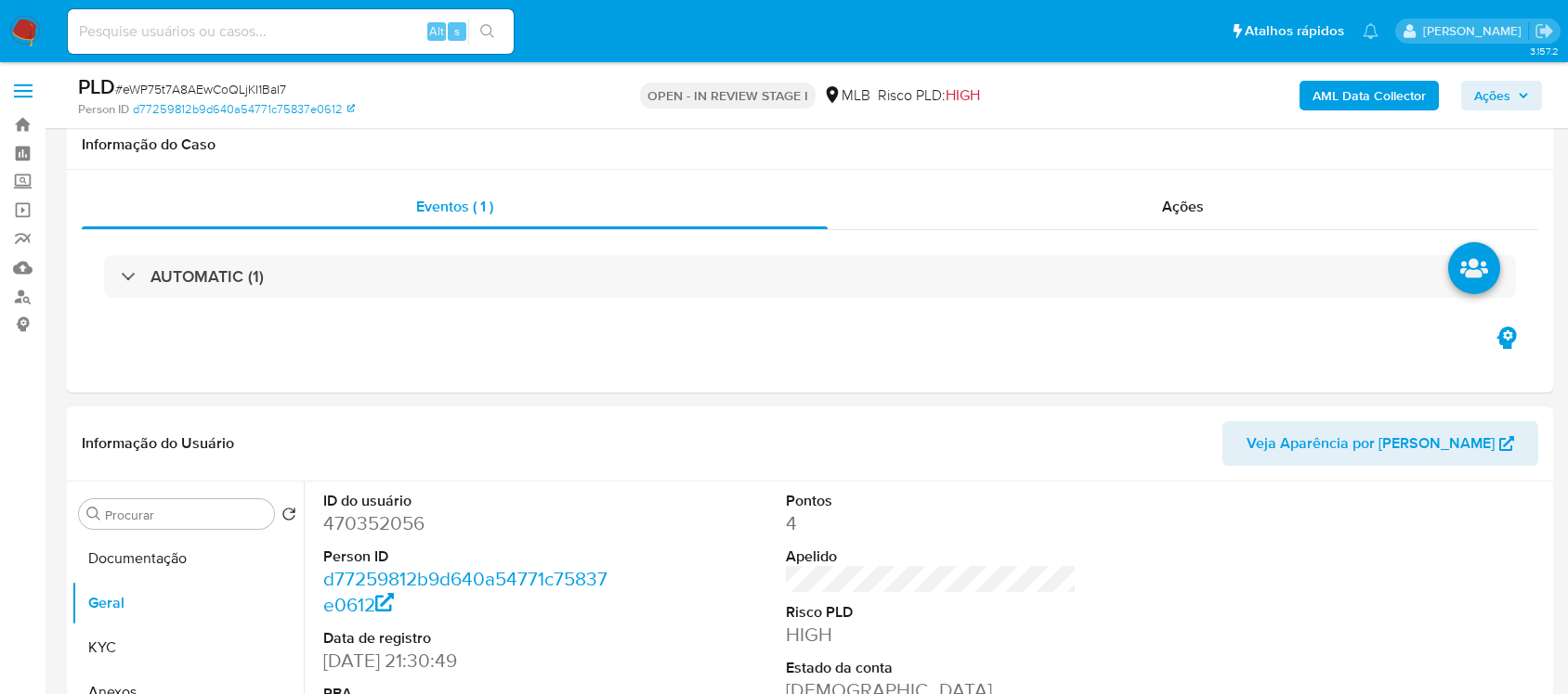
scroll to position [232, 0]
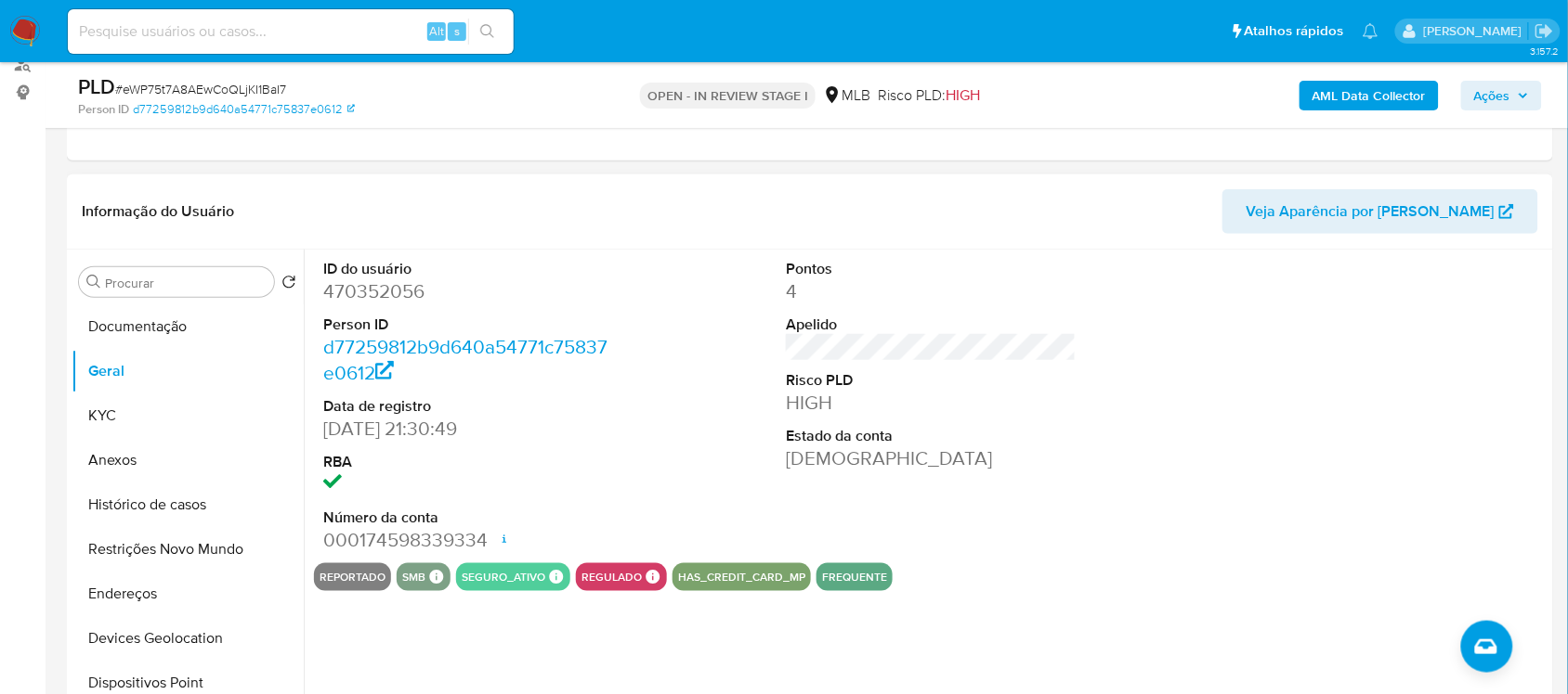
click at [364, 304] on dd "470352056" at bounding box center [468, 291] width 290 height 26
copy dd "470352056"
click at [164, 332] on button "Documentação" at bounding box center [179, 327] width 217 height 45
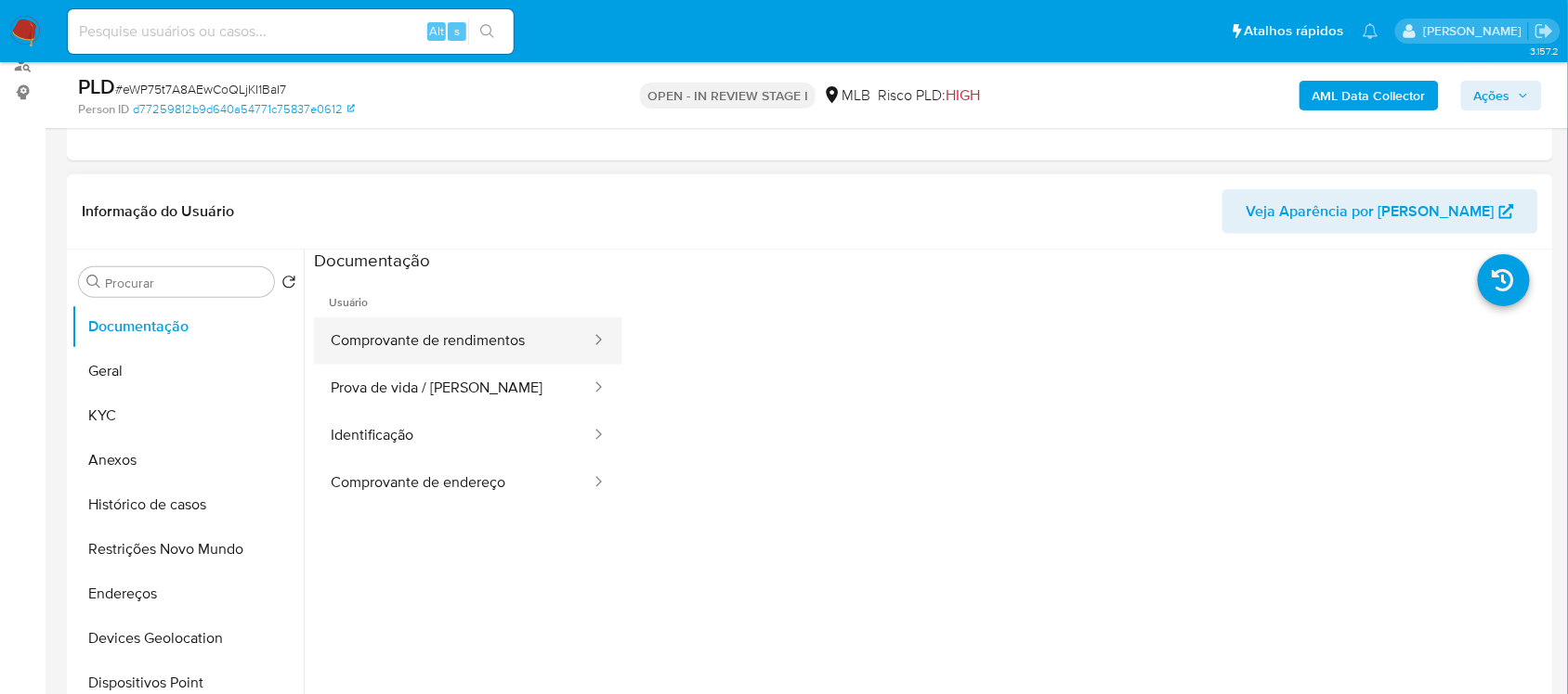
click at [457, 350] on button "Comprovante de rendimentos" at bounding box center [453, 341] width 279 height 48
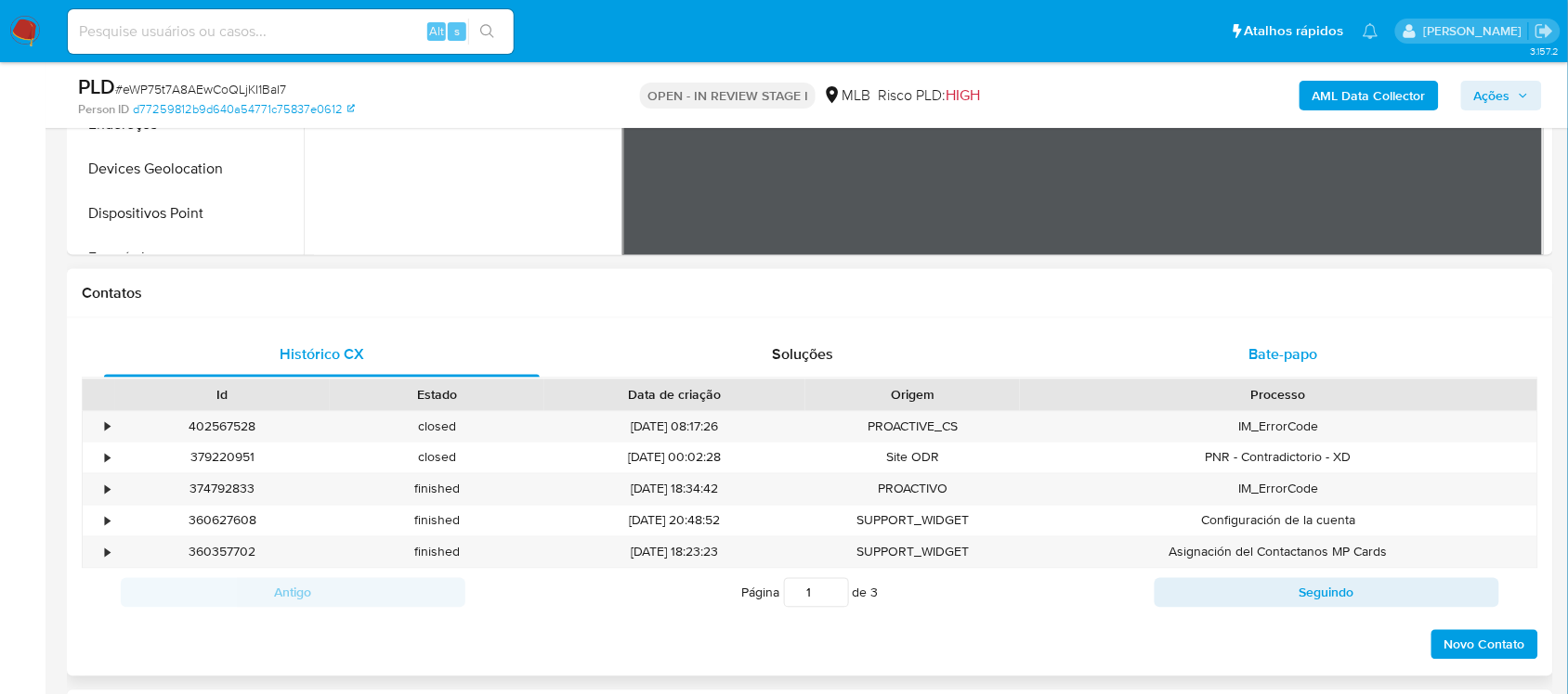
scroll to position [696, 0]
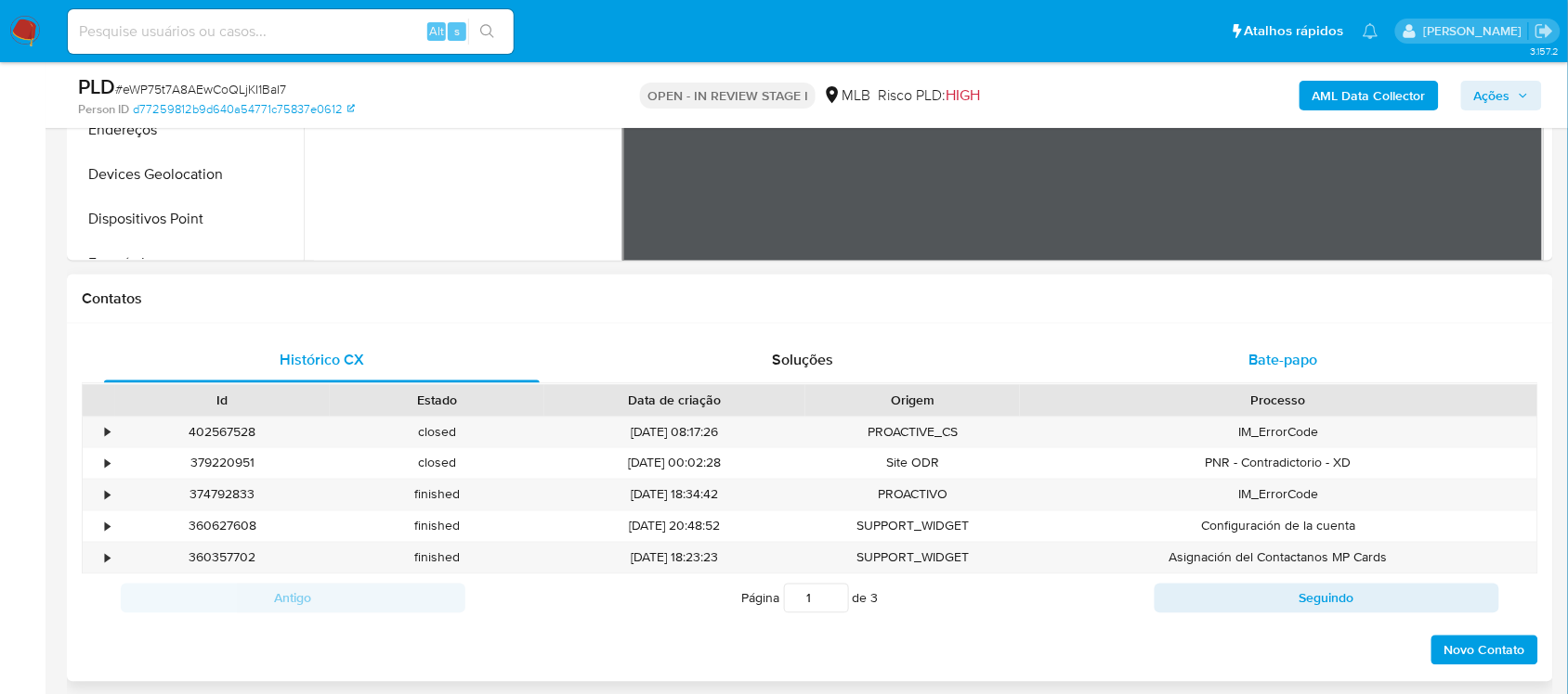
click at [1247, 340] on div "Bate-papo" at bounding box center [1283, 361] width 435 height 45
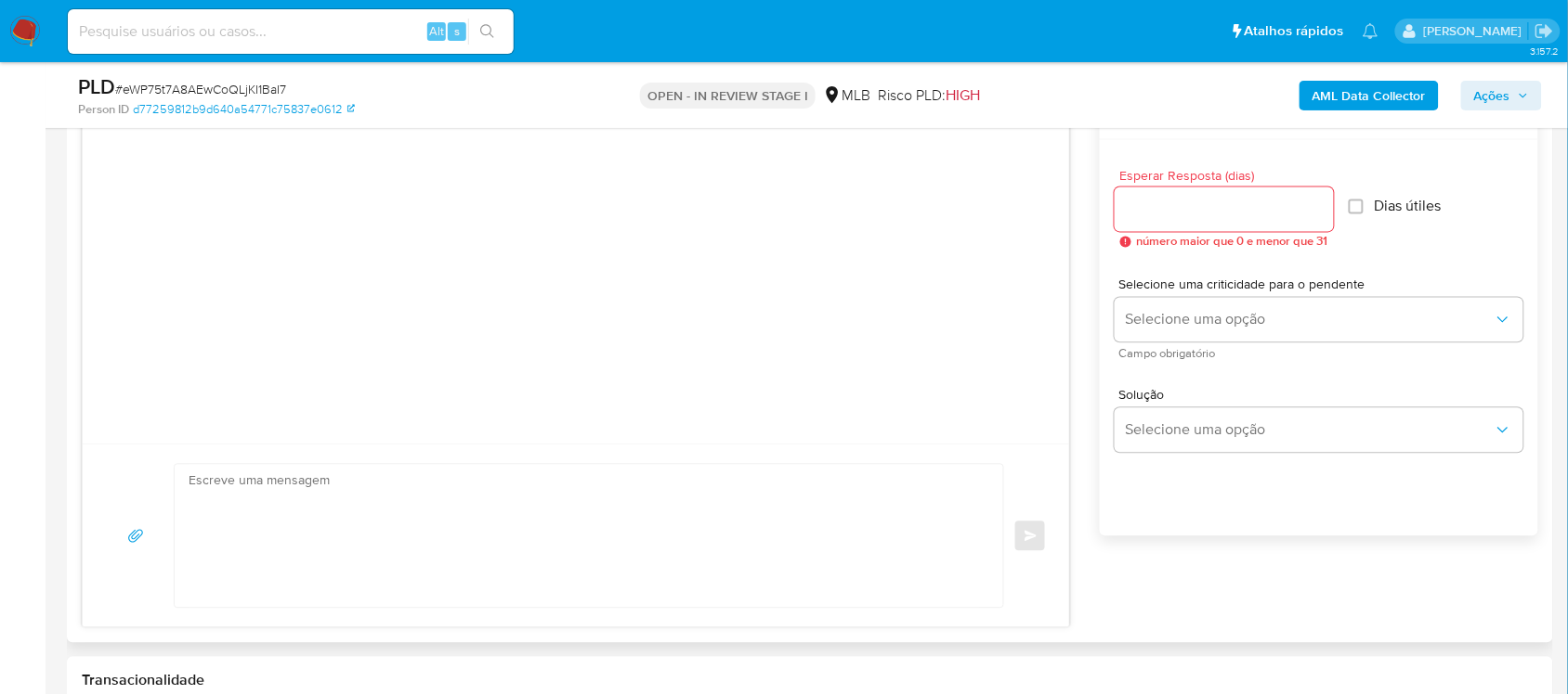
scroll to position [1044, 0]
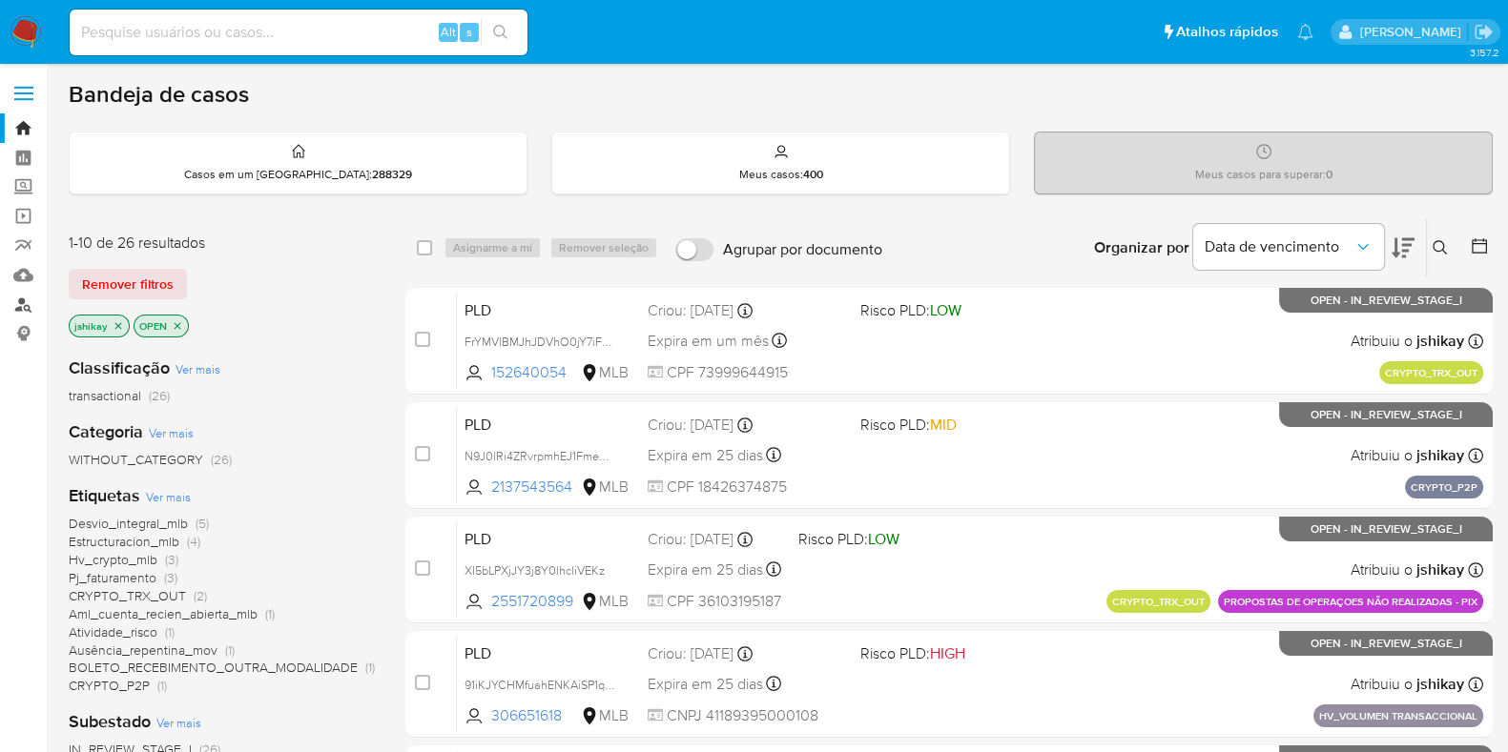
click at [29, 301] on link "Localizador de pessoas" at bounding box center [113, 305] width 227 height 30
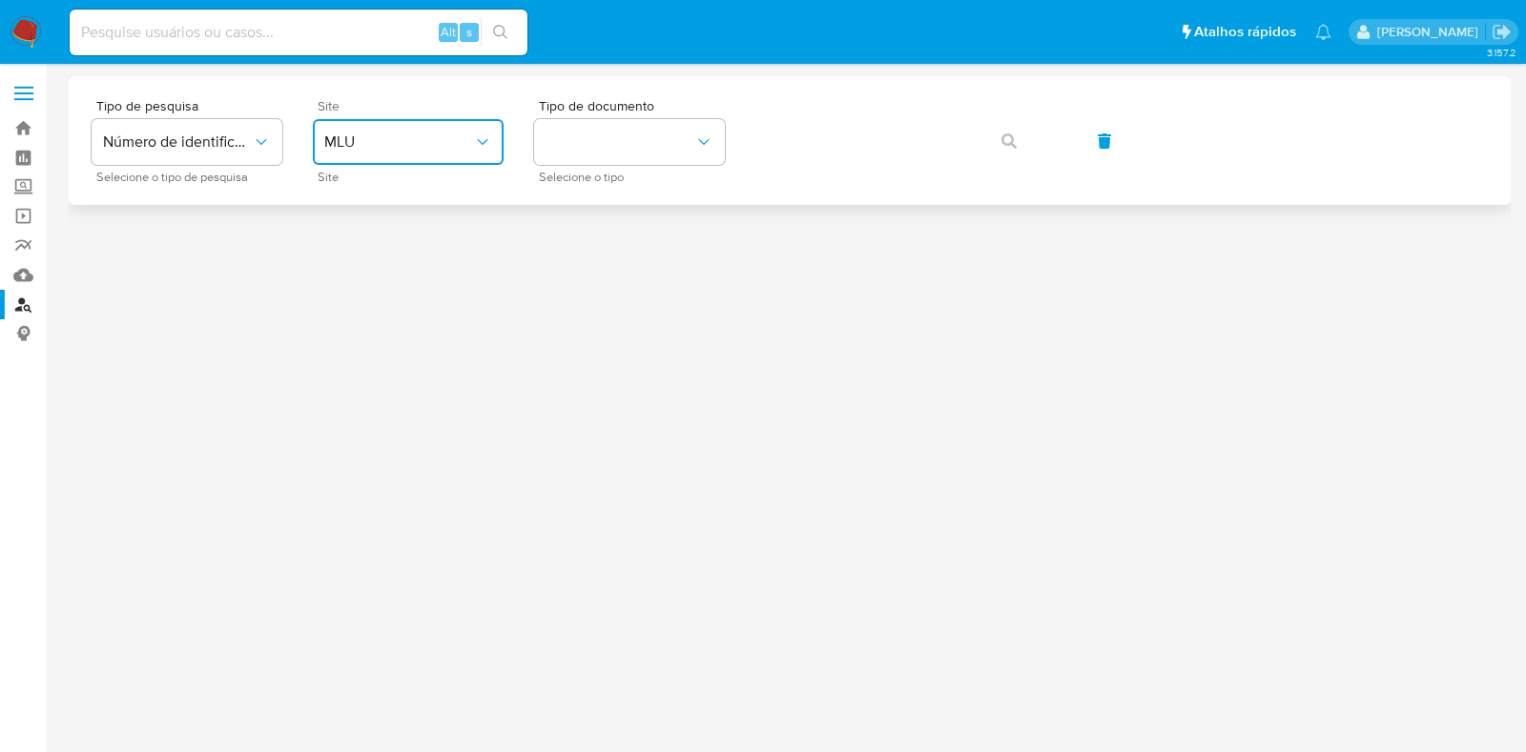
click at [401, 141] on span "MLU" at bounding box center [398, 142] width 149 height 19
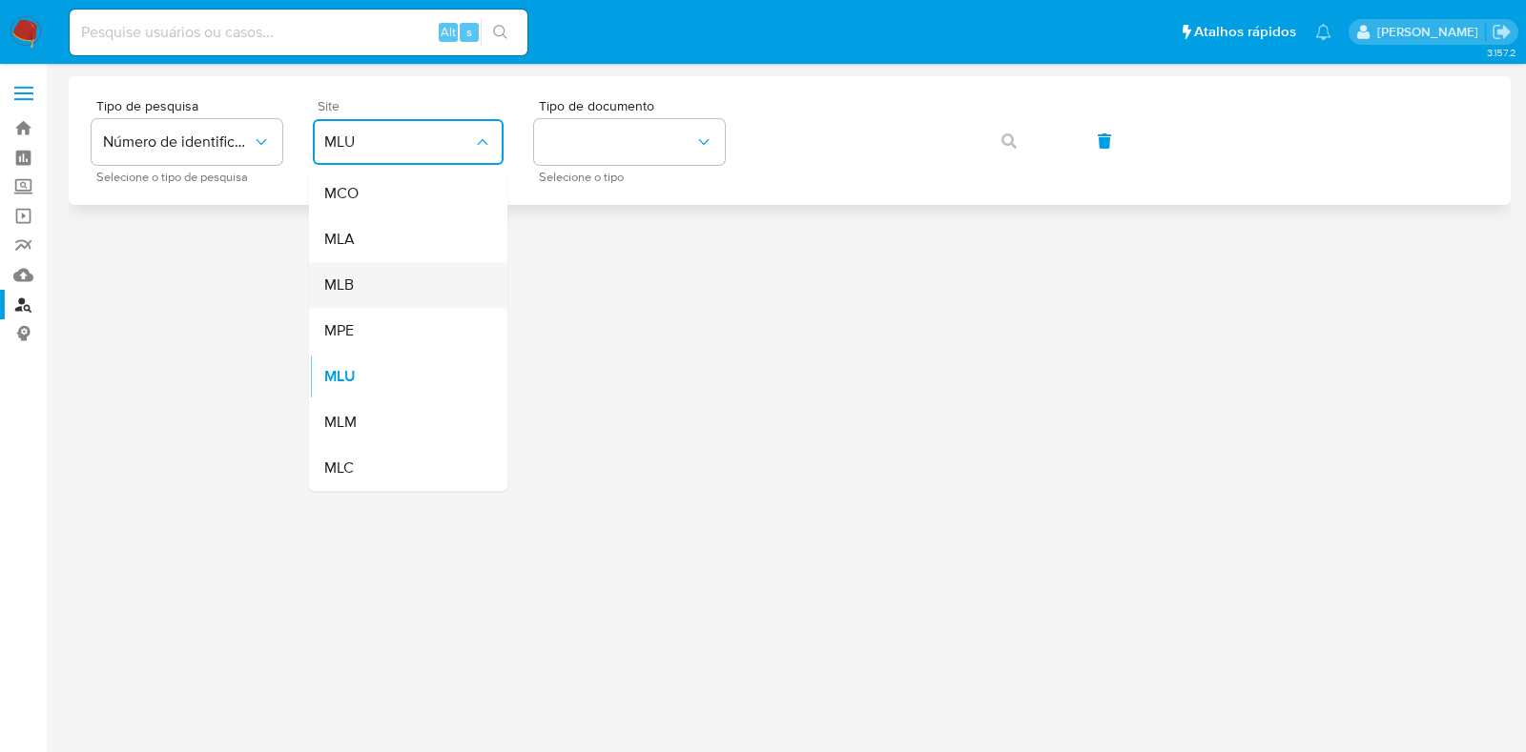
click at [387, 287] on div "MLB" at bounding box center [402, 285] width 156 height 46
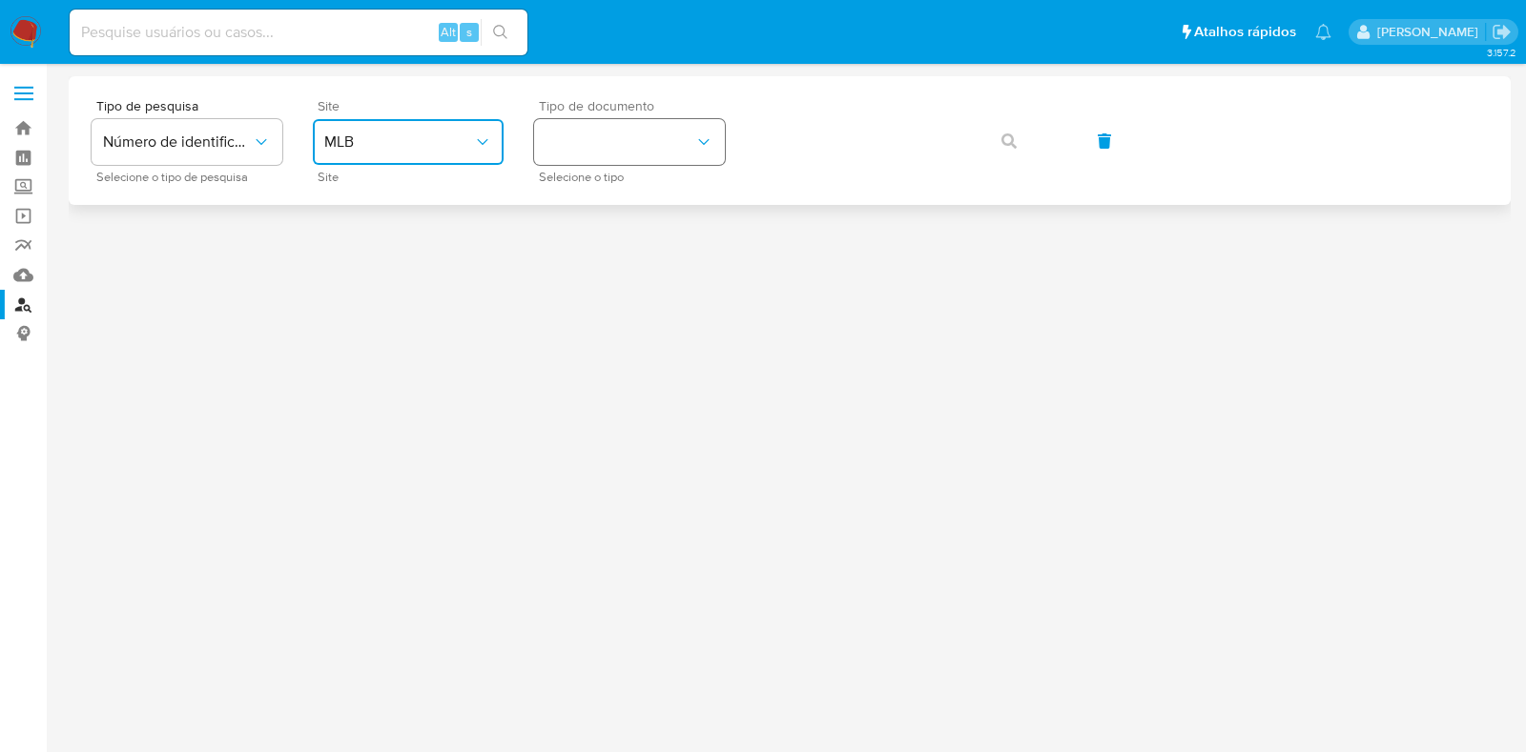
click at [572, 144] on button "identificationType" at bounding box center [629, 142] width 191 height 46
click at [634, 249] on div "CPF CPF" at bounding box center [623, 268] width 156 height 65
click at [1019, 137] on button "button" at bounding box center [1009, 141] width 65 height 46
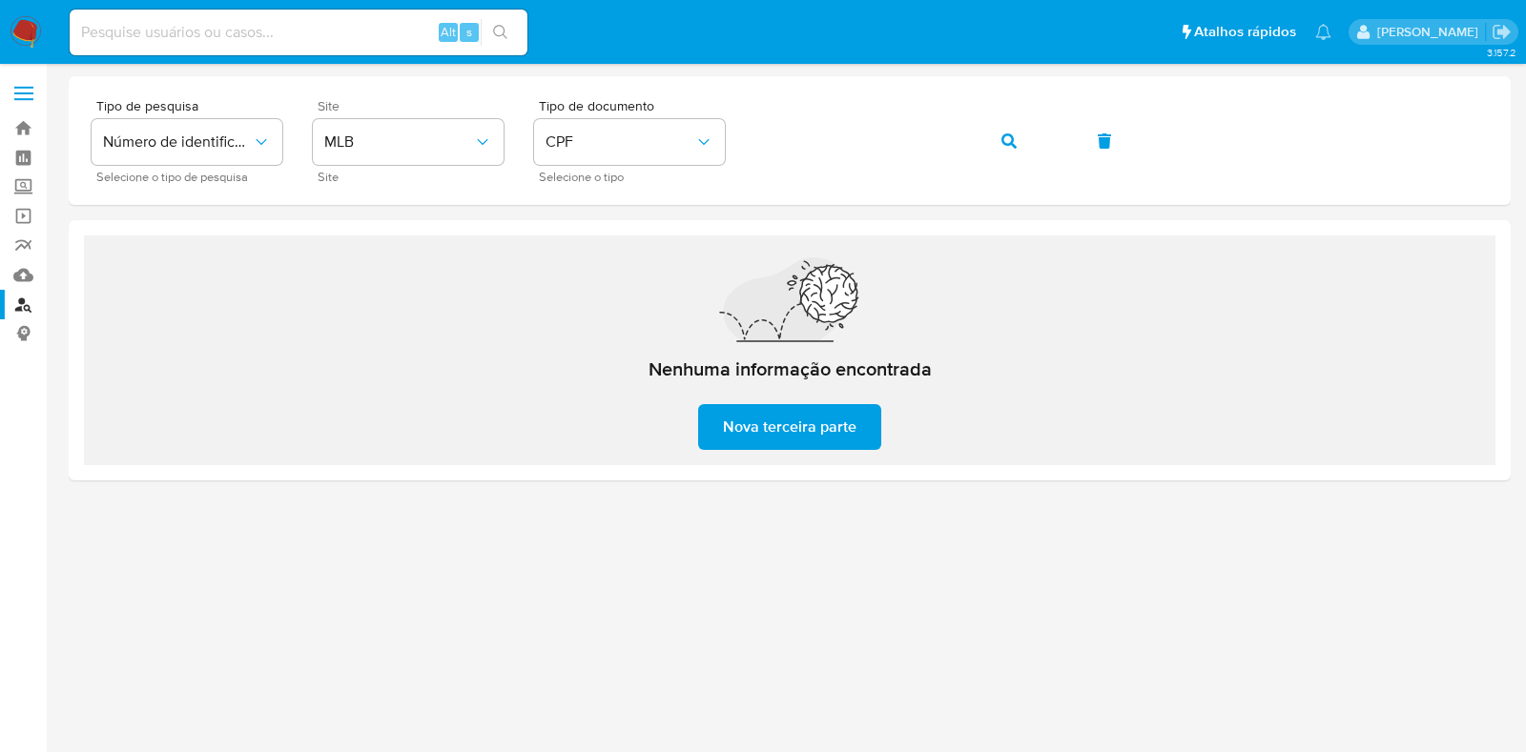
click at [26, 34] on img at bounding box center [26, 32] width 32 height 32
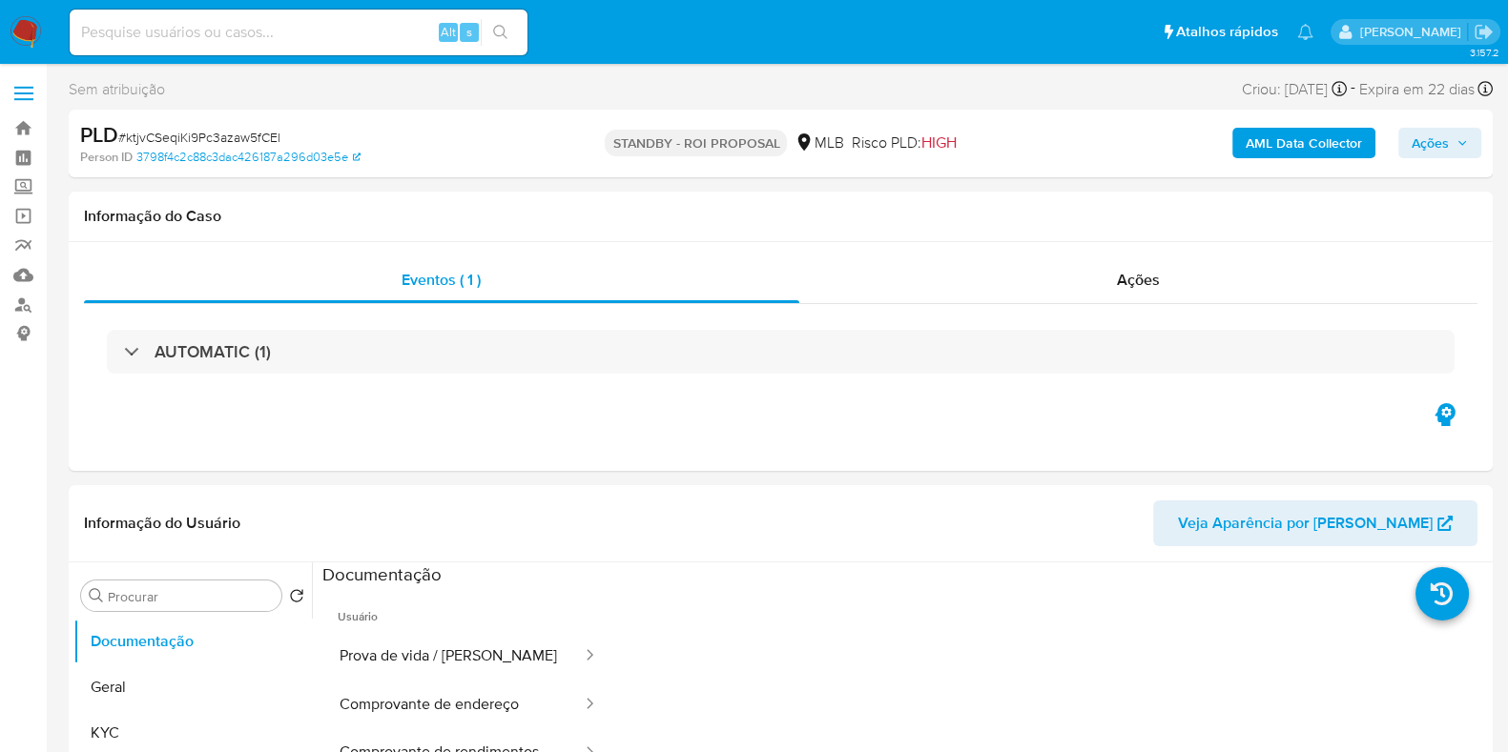
select select "10"
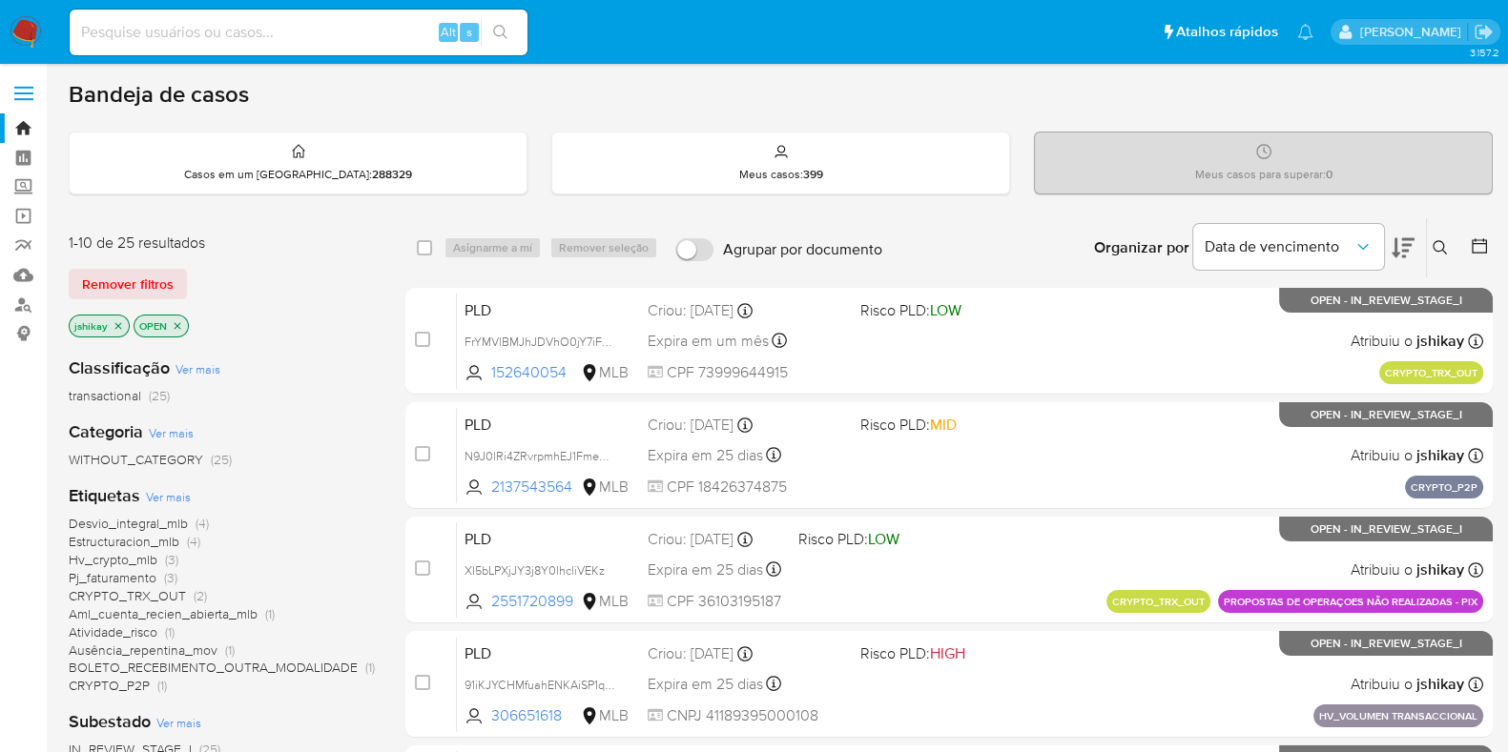
click at [195, 40] on input at bounding box center [299, 32] width 458 height 25
paste input "1168456833"
type input "1168456833"
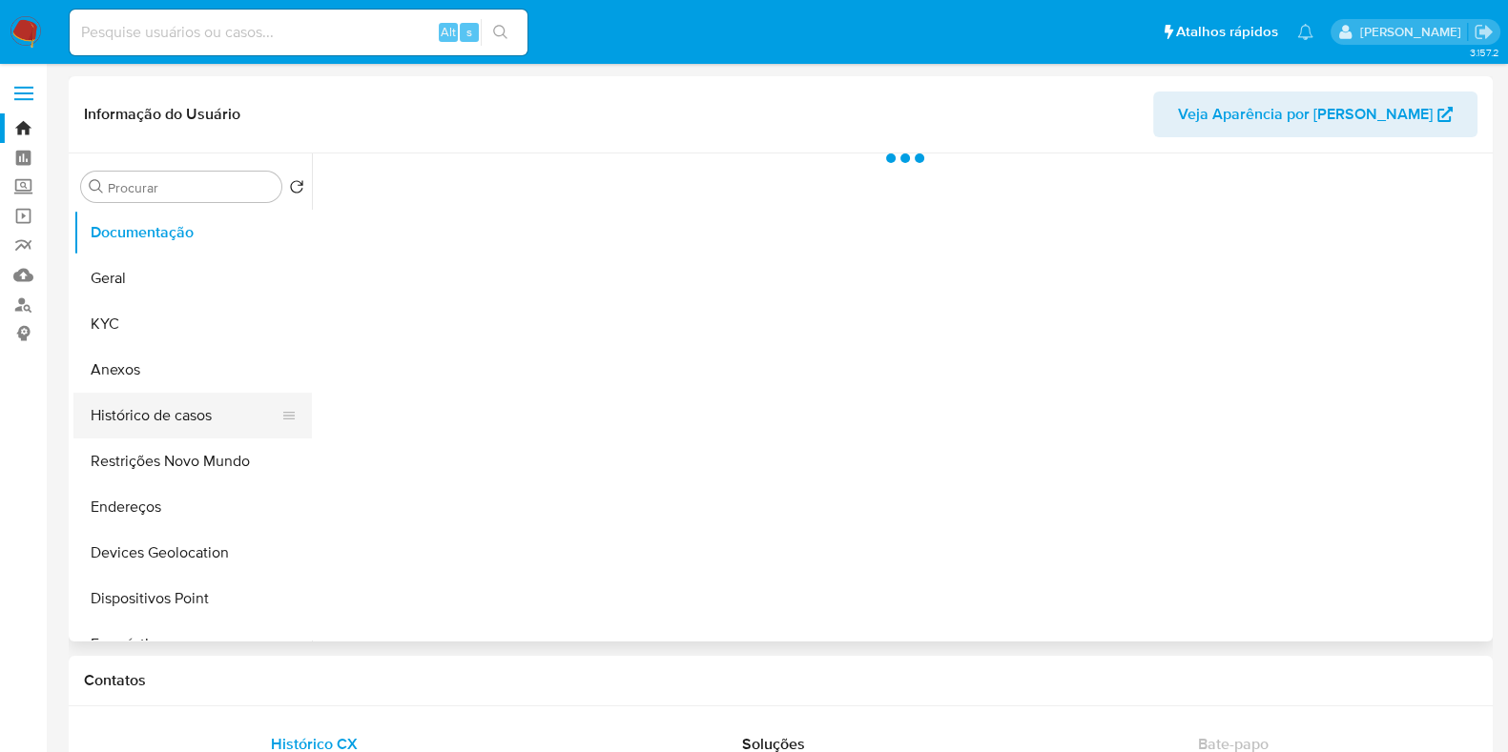
click at [114, 413] on button "Histórico de casos" at bounding box center [184, 416] width 223 height 46
select select "10"
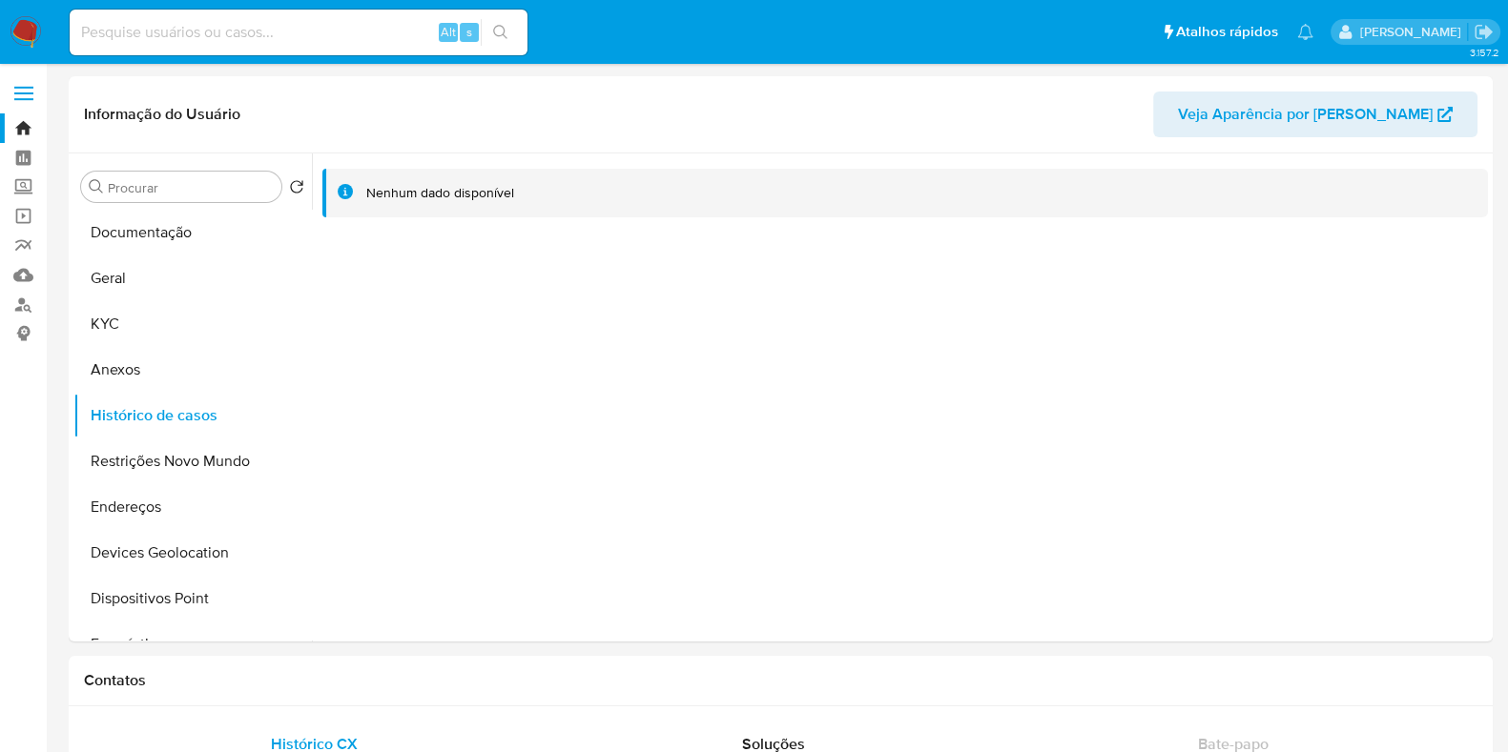
click at [31, 31] on img at bounding box center [26, 32] width 32 height 32
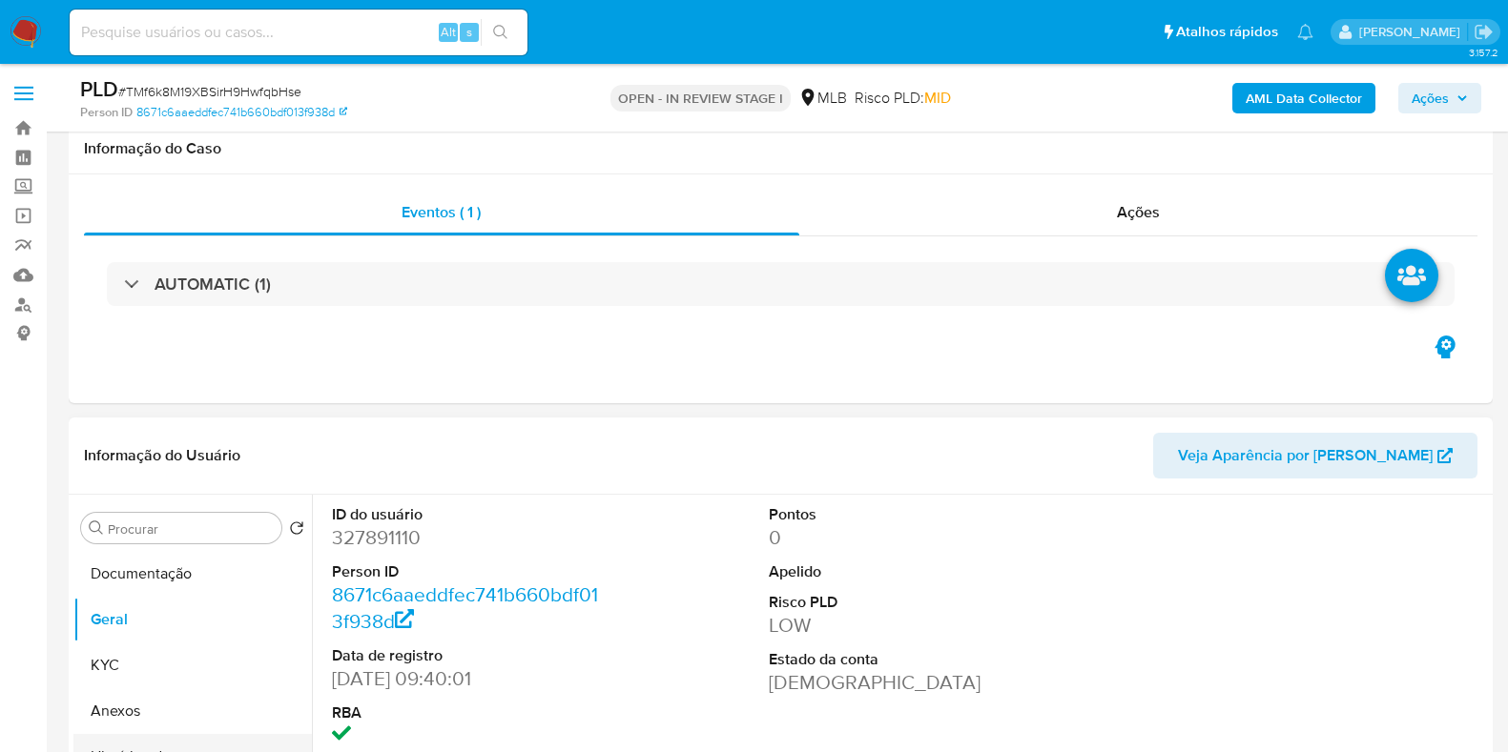
scroll to position [358, 0]
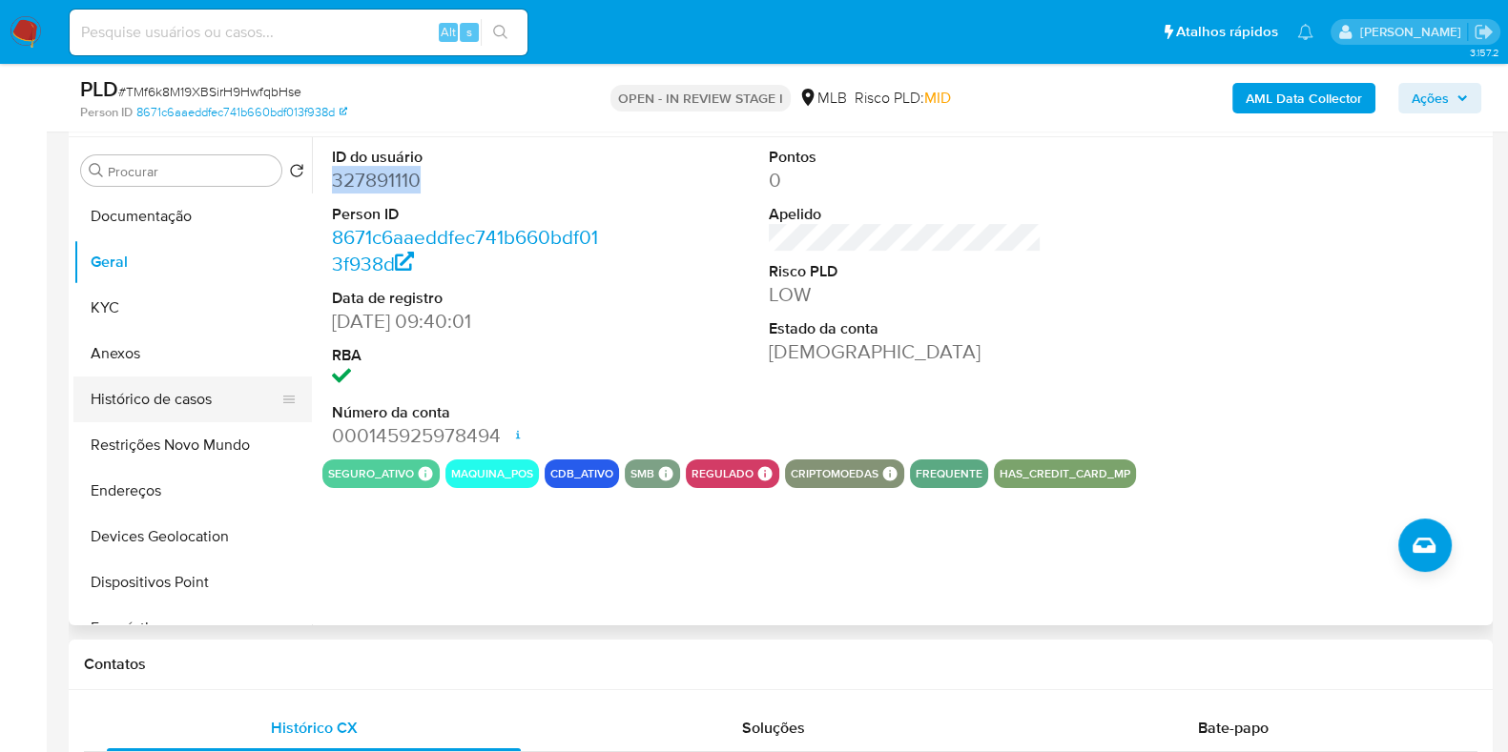
click at [187, 401] on button "Histórico de casos" at bounding box center [184, 400] width 223 height 46
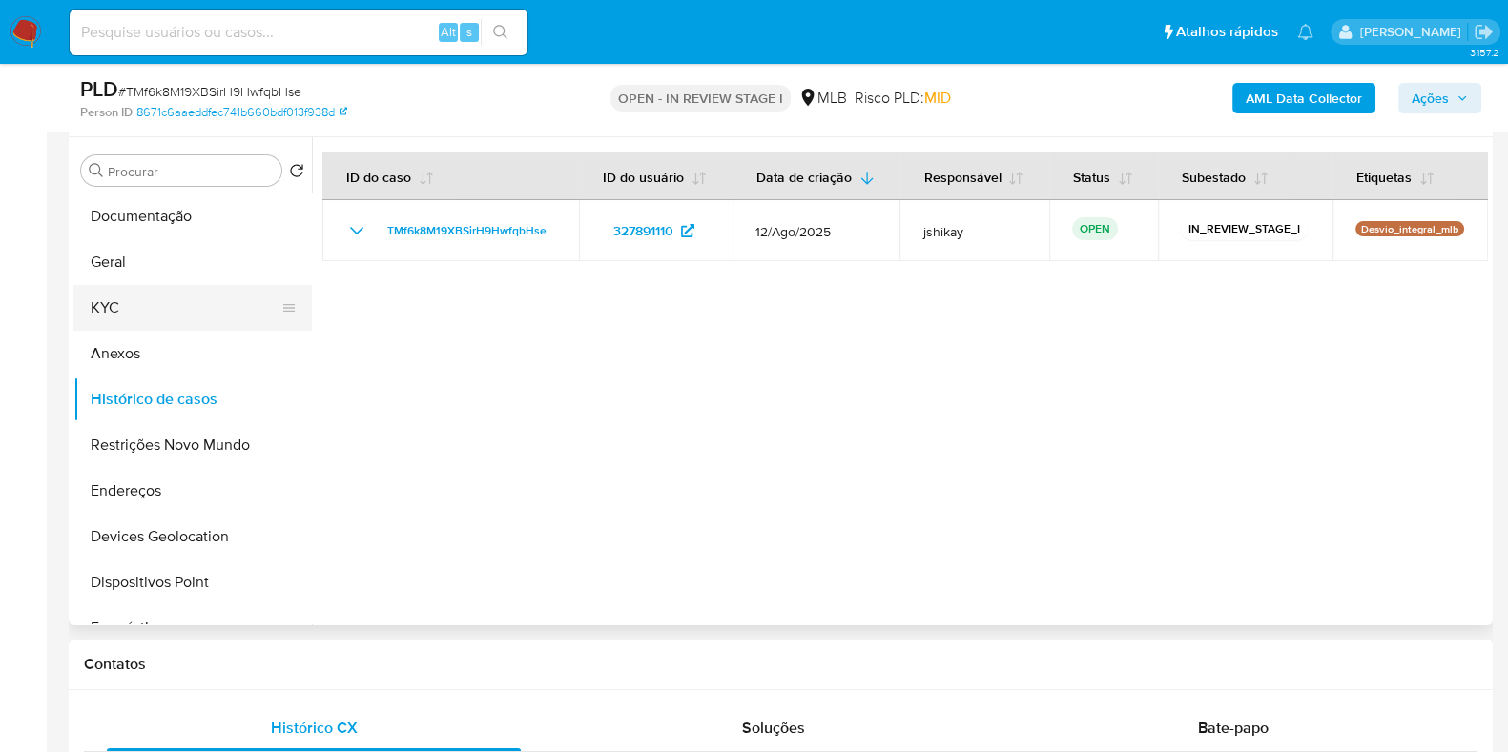
click at [129, 312] on button "KYC" at bounding box center [184, 308] width 223 height 46
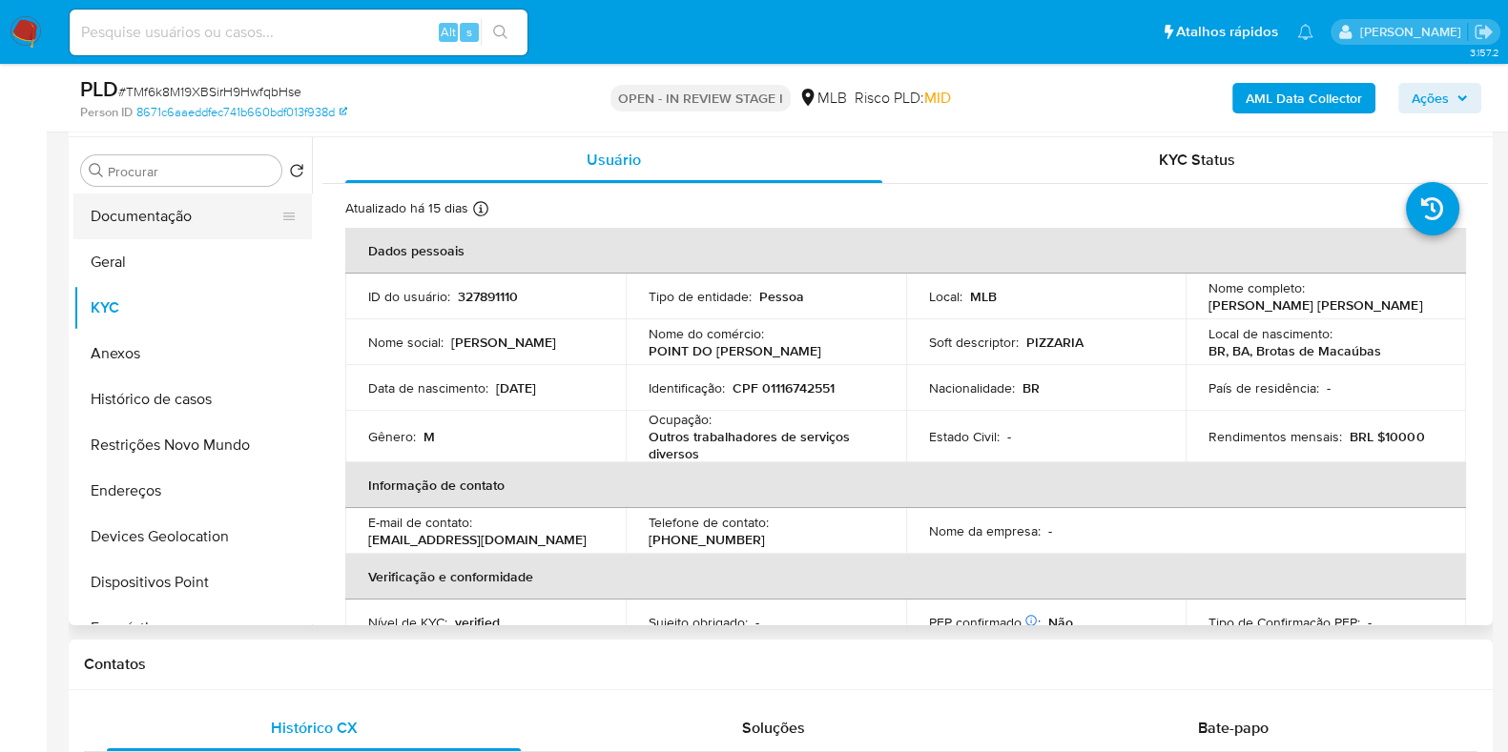
click at [177, 231] on button "Documentação" at bounding box center [184, 217] width 223 height 46
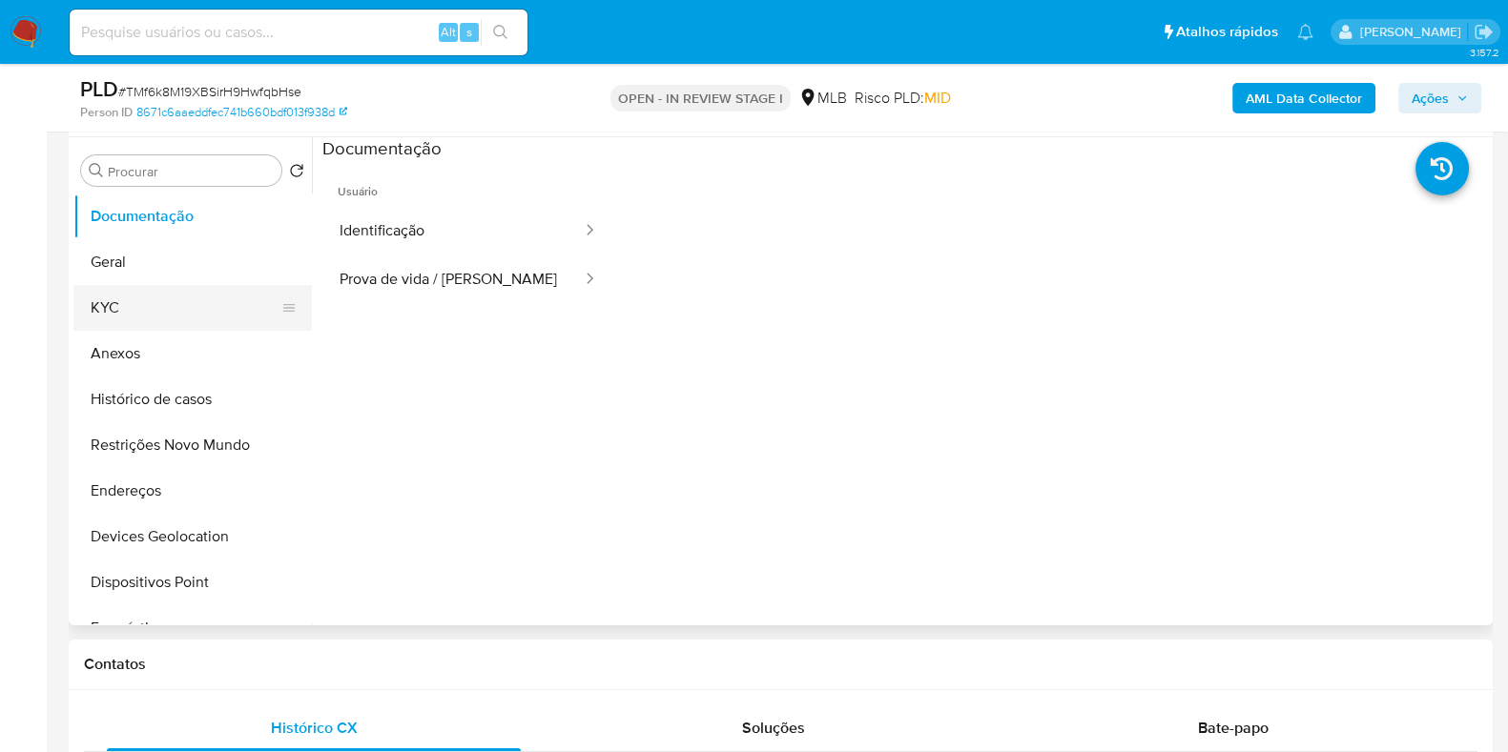
drag, startPoint x: 76, startPoint y: 312, endPoint x: 83, endPoint y: 298, distance: 15.8
click at [76, 312] on button "KYC" at bounding box center [184, 308] width 223 height 46
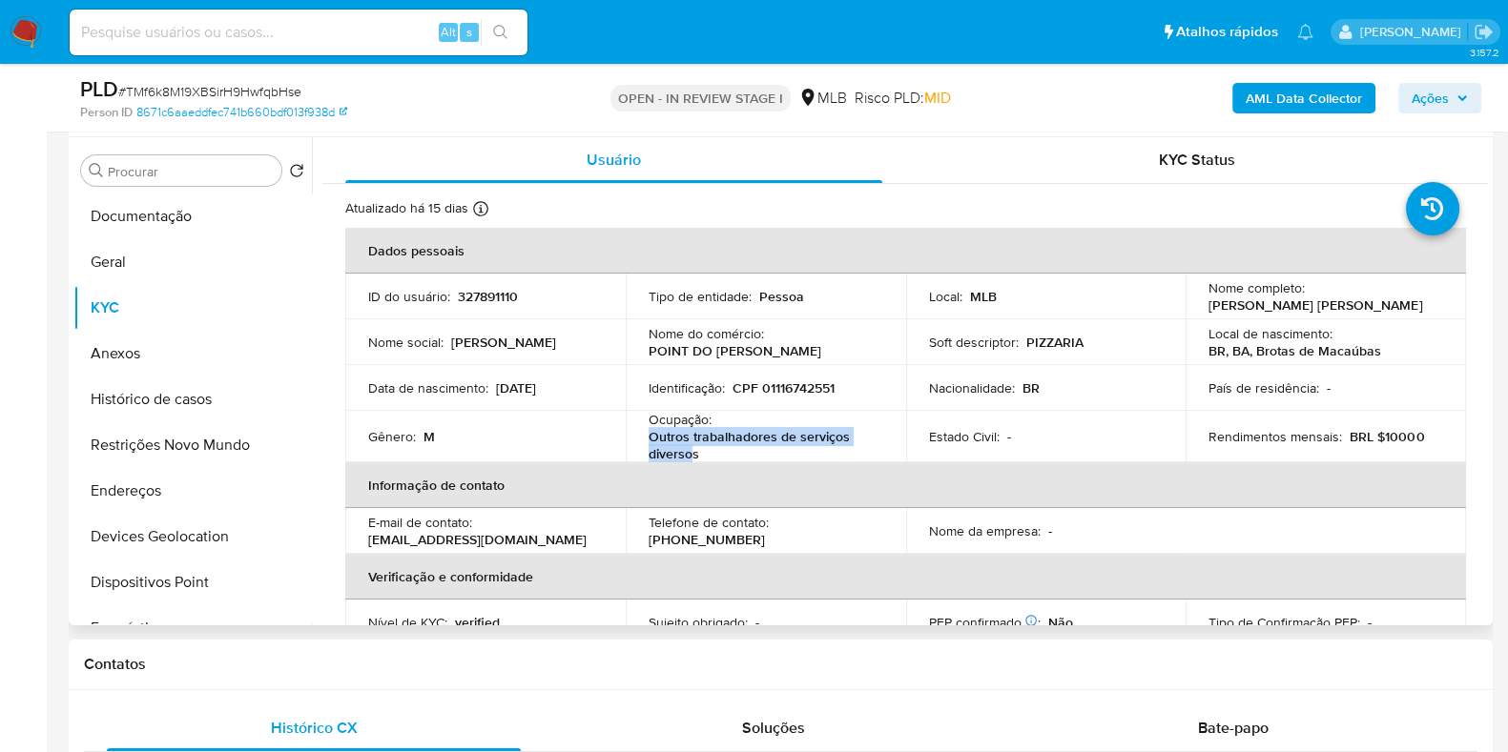
drag, startPoint x: 691, startPoint y: 456, endPoint x: 641, endPoint y: 443, distance: 52.0
click at [640, 443] on td "Ocupação : Outros trabalhadores de serviços diversos" at bounding box center [766, 436] width 280 height 51
drag, startPoint x: 708, startPoint y: 455, endPoint x: 643, endPoint y: 441, distance: 66.4
click at [643, 441] on td "Ocupação : Outros trabalhadores de serviços diversos" at bounding box center [766, 436] width 280 height 51
copy p "Outros trabalhadores de serviços diversos"
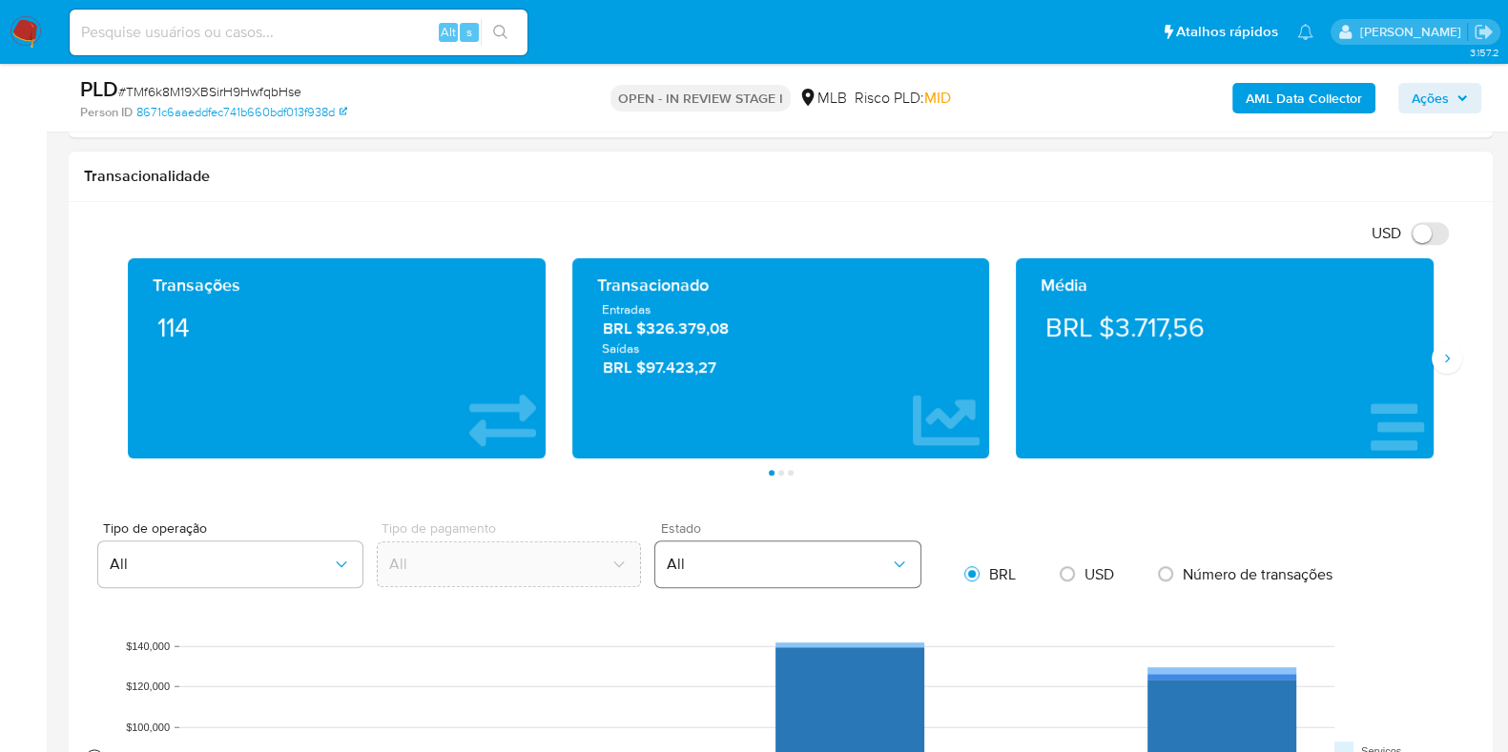
scroll to position [1192, 0]
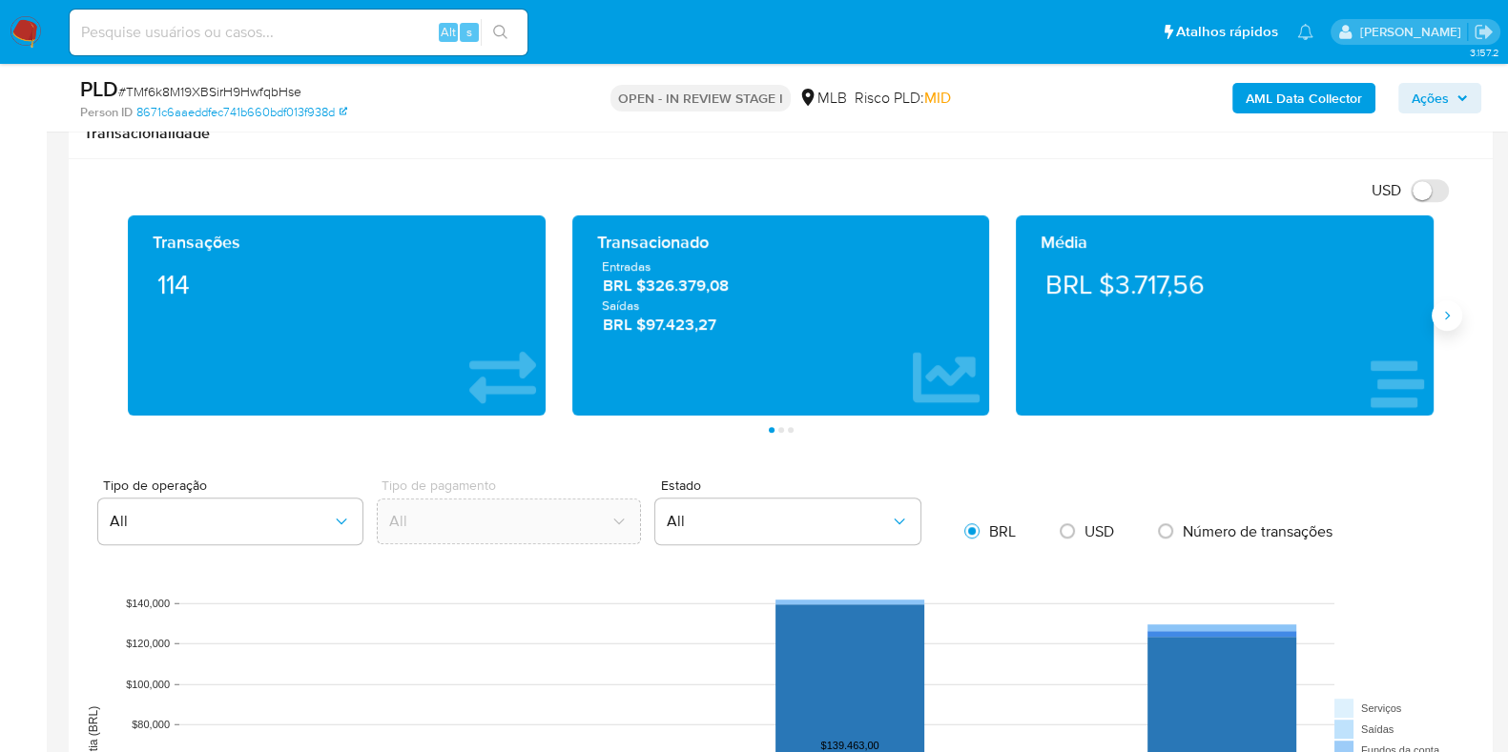
click at [1445, 316] on icon "Siguiente" at bounding box center [1446, 315] width 15 height 15
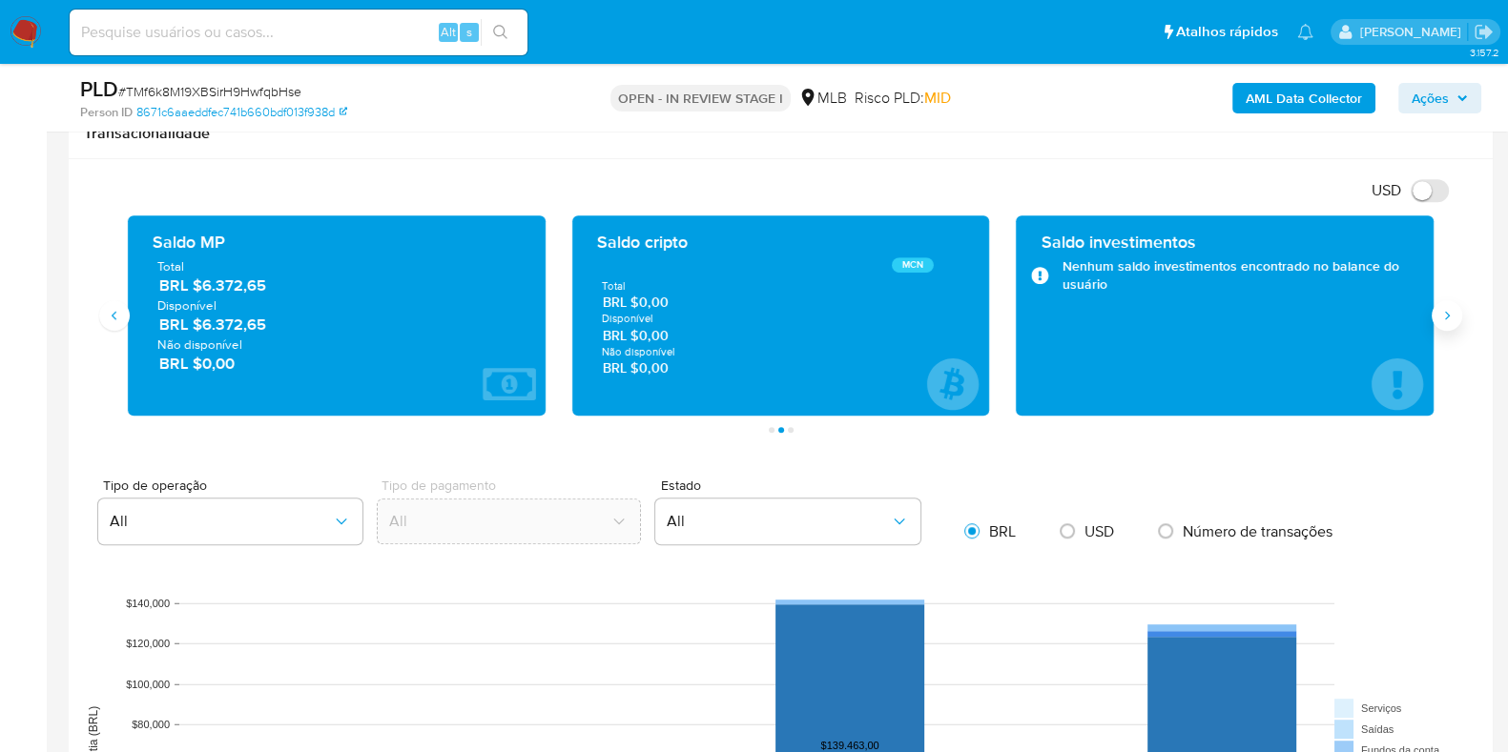
click at [1445, 316] on icon "Siguiente" at bounding box center [1446, 315] width 15 height 15
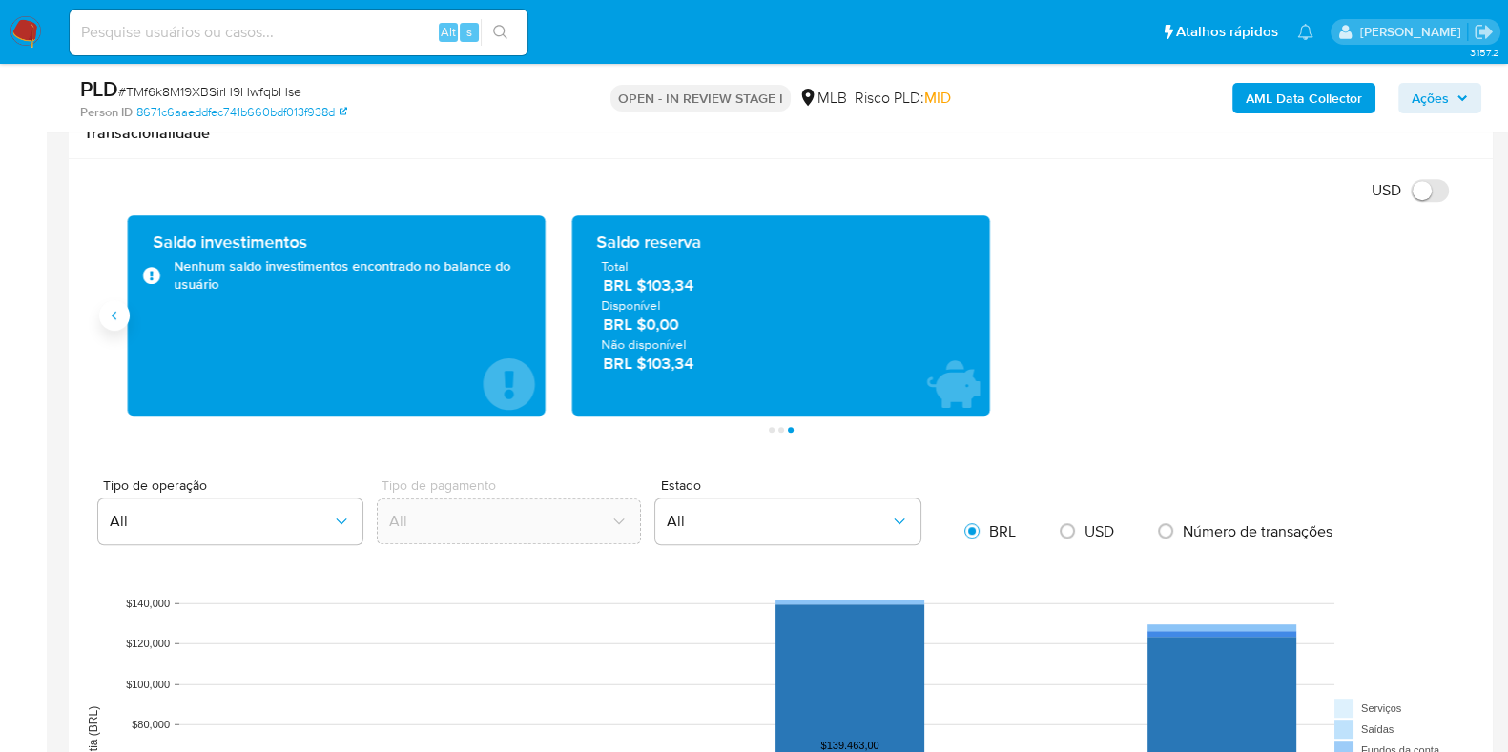
click at [115, 323] on button "Anterior" at bounding box center [114, 315] width 31 height 31
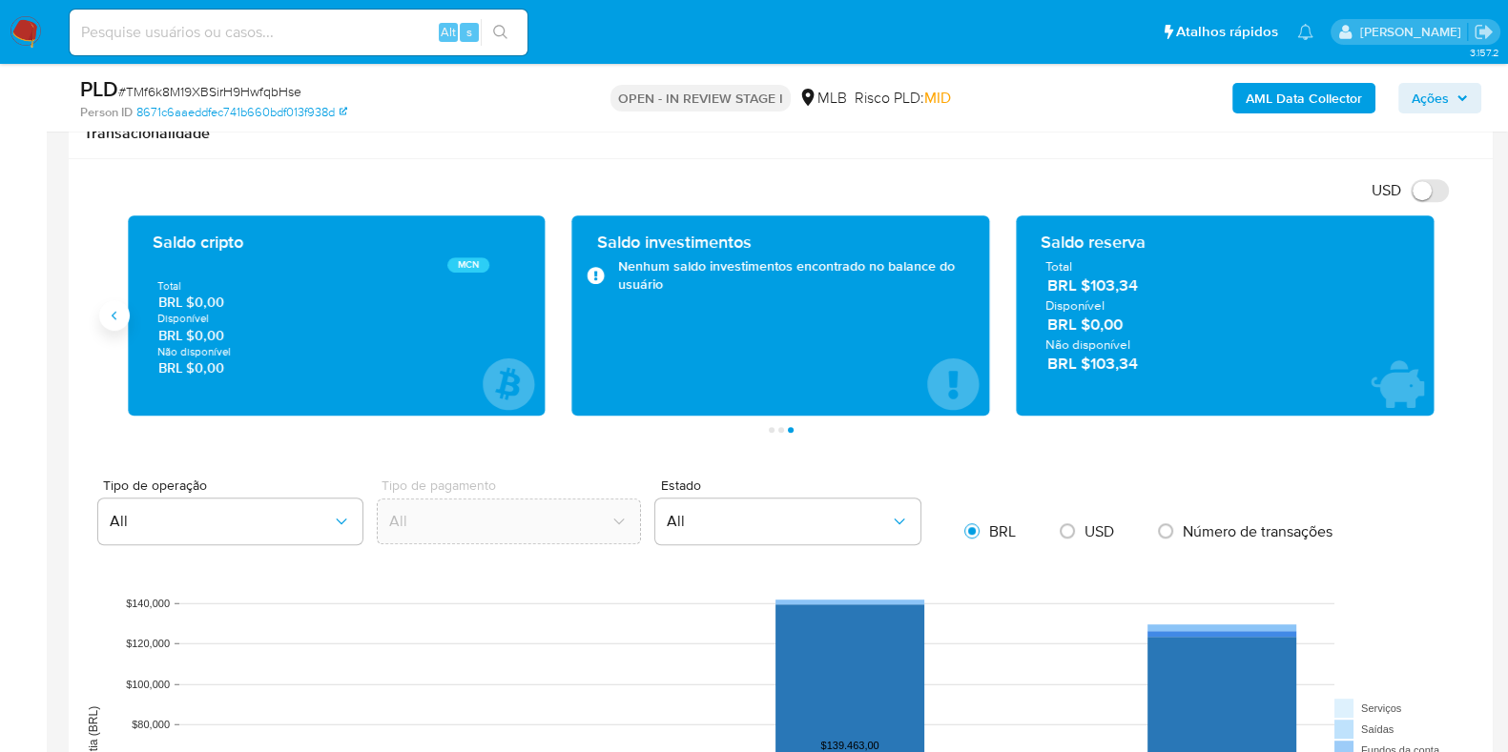
click at [120, 324] on button "Anterior" at bounding box center [114, 315] width 31 height 31
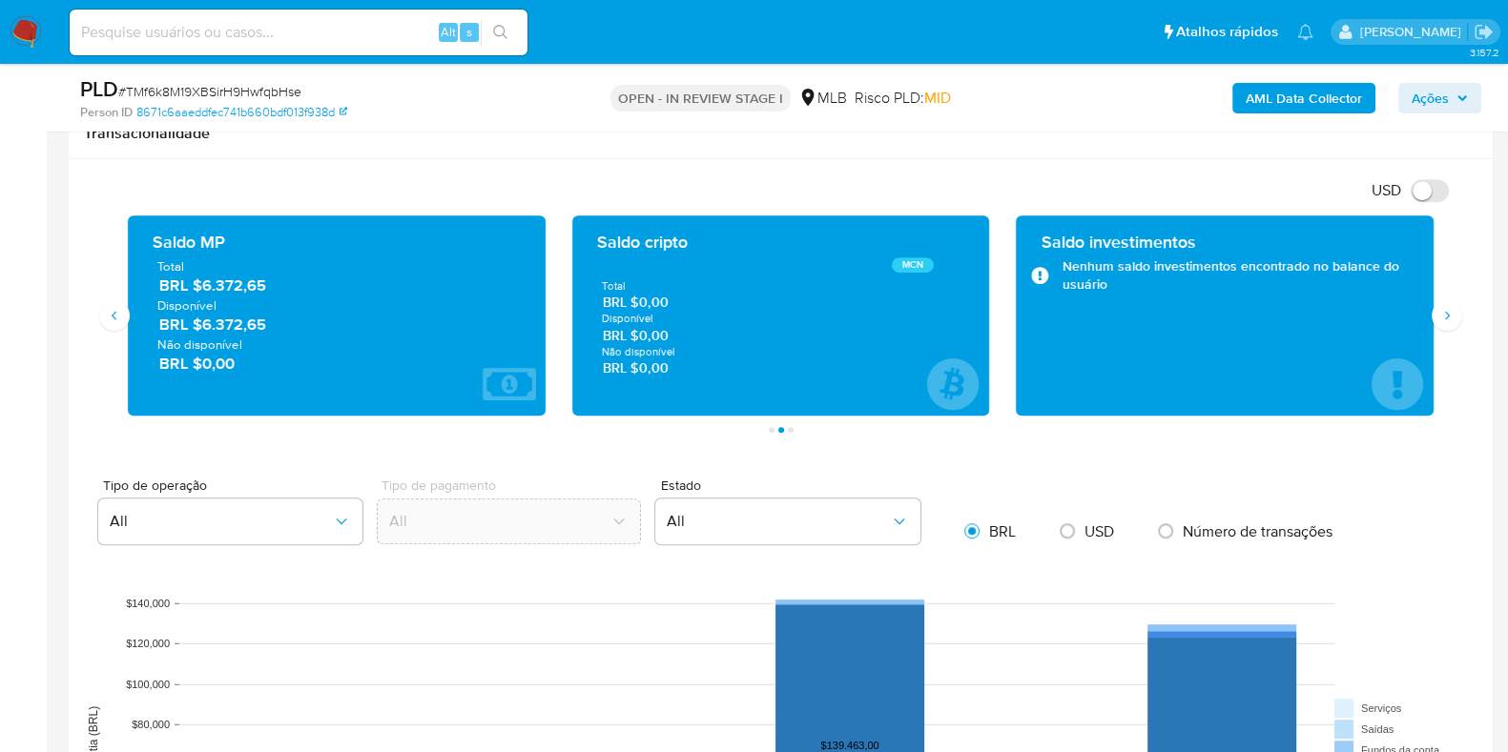
drag, startPoint x: 273, startPoint y: 325, endPoint x: 201, endPoint y: 331, distance: 71.7
click at [201, 331] on span "BRL $6.372,65" at bounding box center [337, 325] width 357 height 22
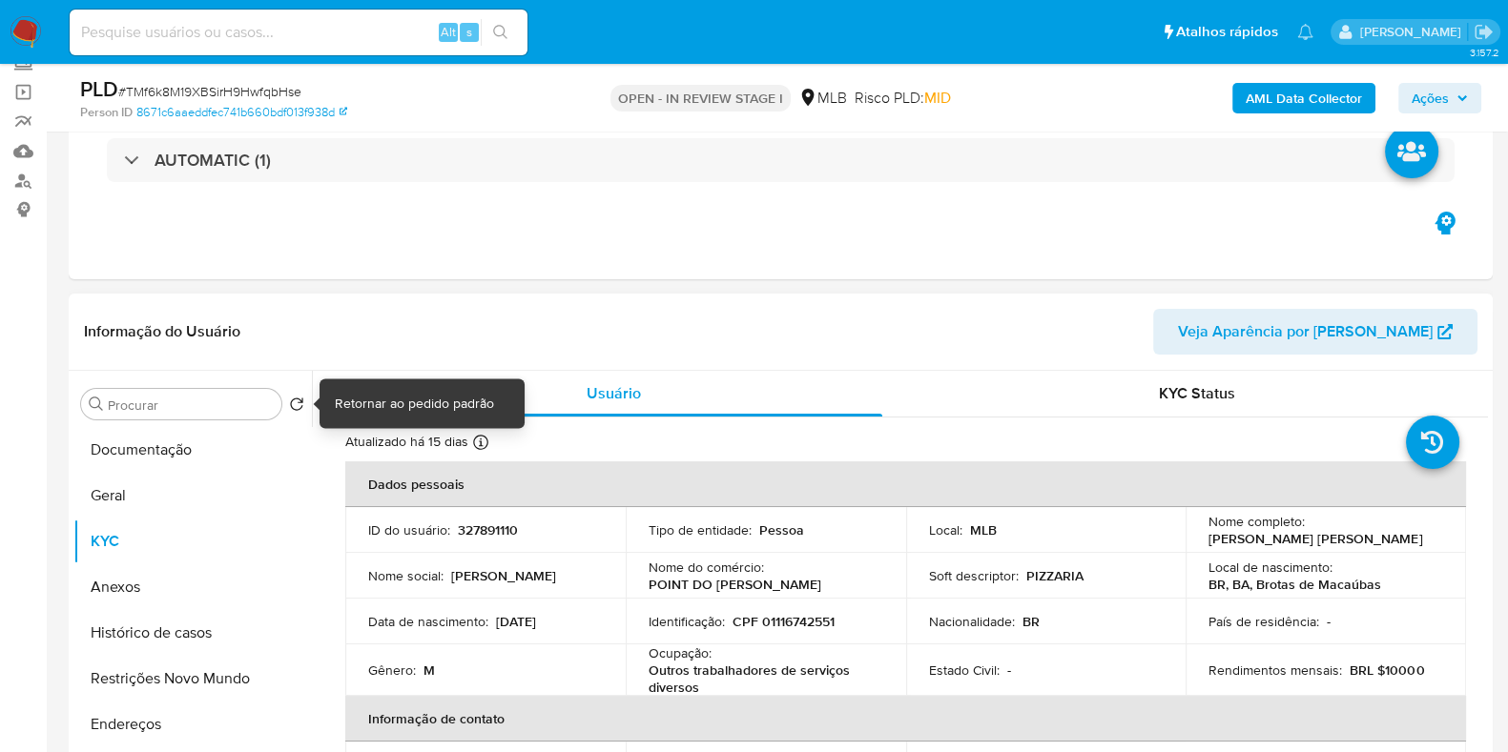
scroll to position [118, 0]
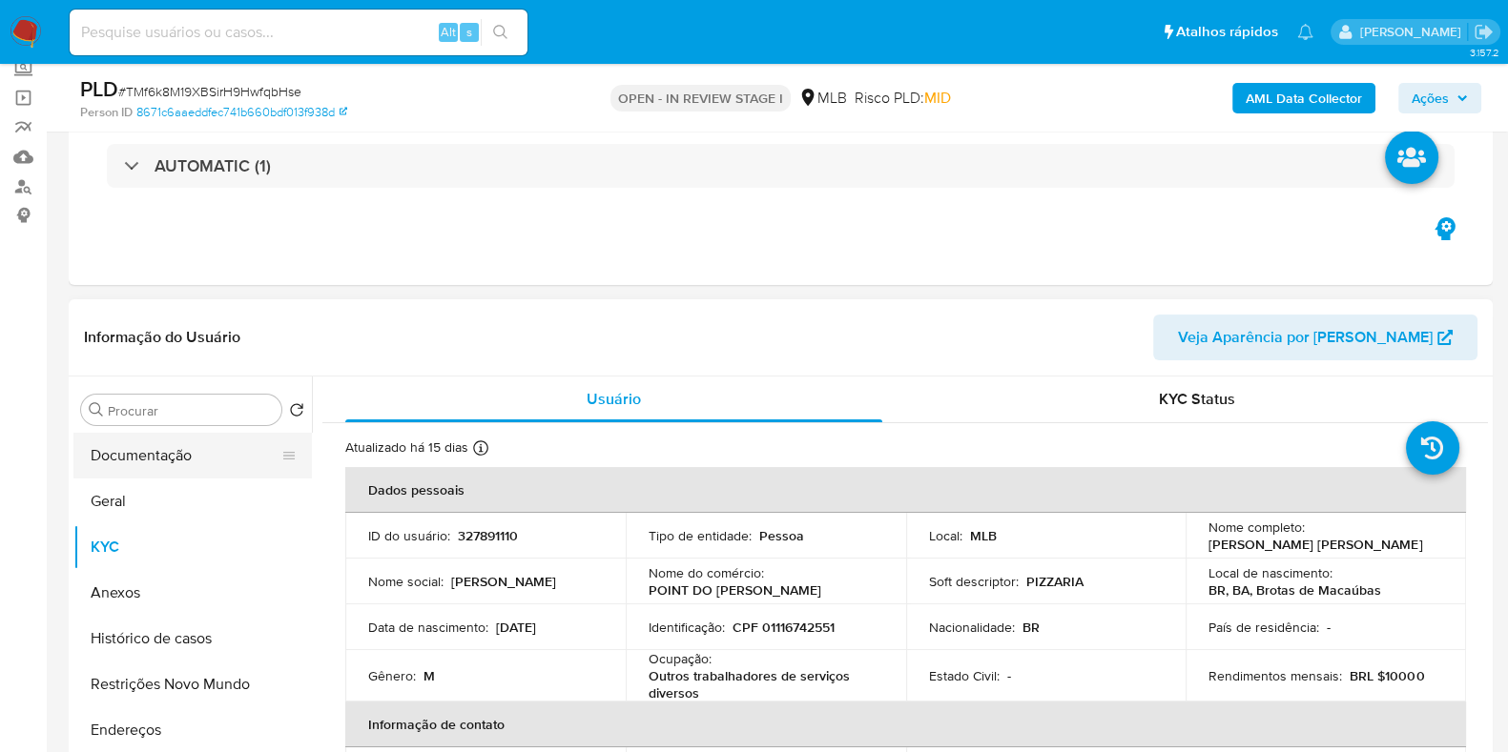
click at [177, 461] on button "Documentação" at bounding box center [184, 456] width 223 height 46
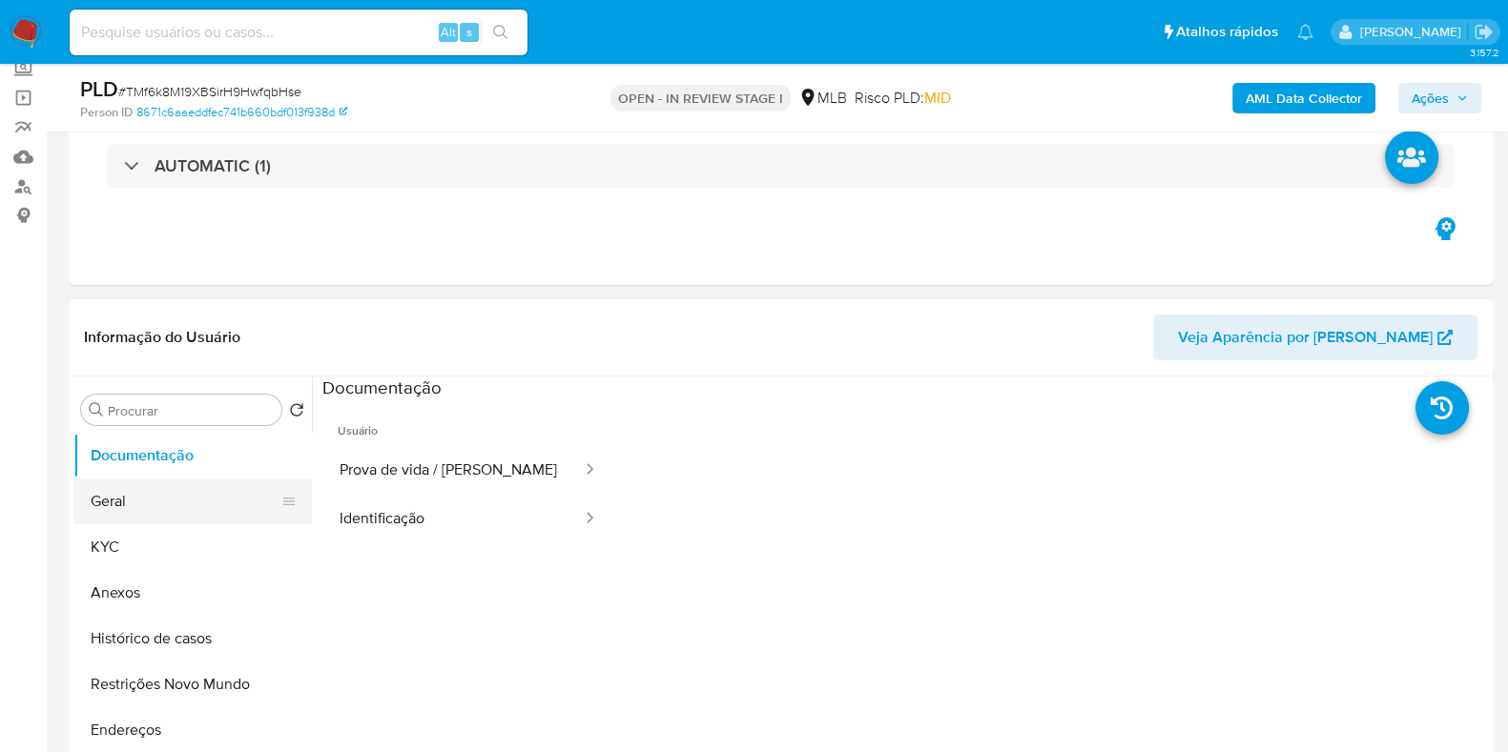
click at [135, 488] on button "Geral" at bounding box center [184, 502] width 223 height 46
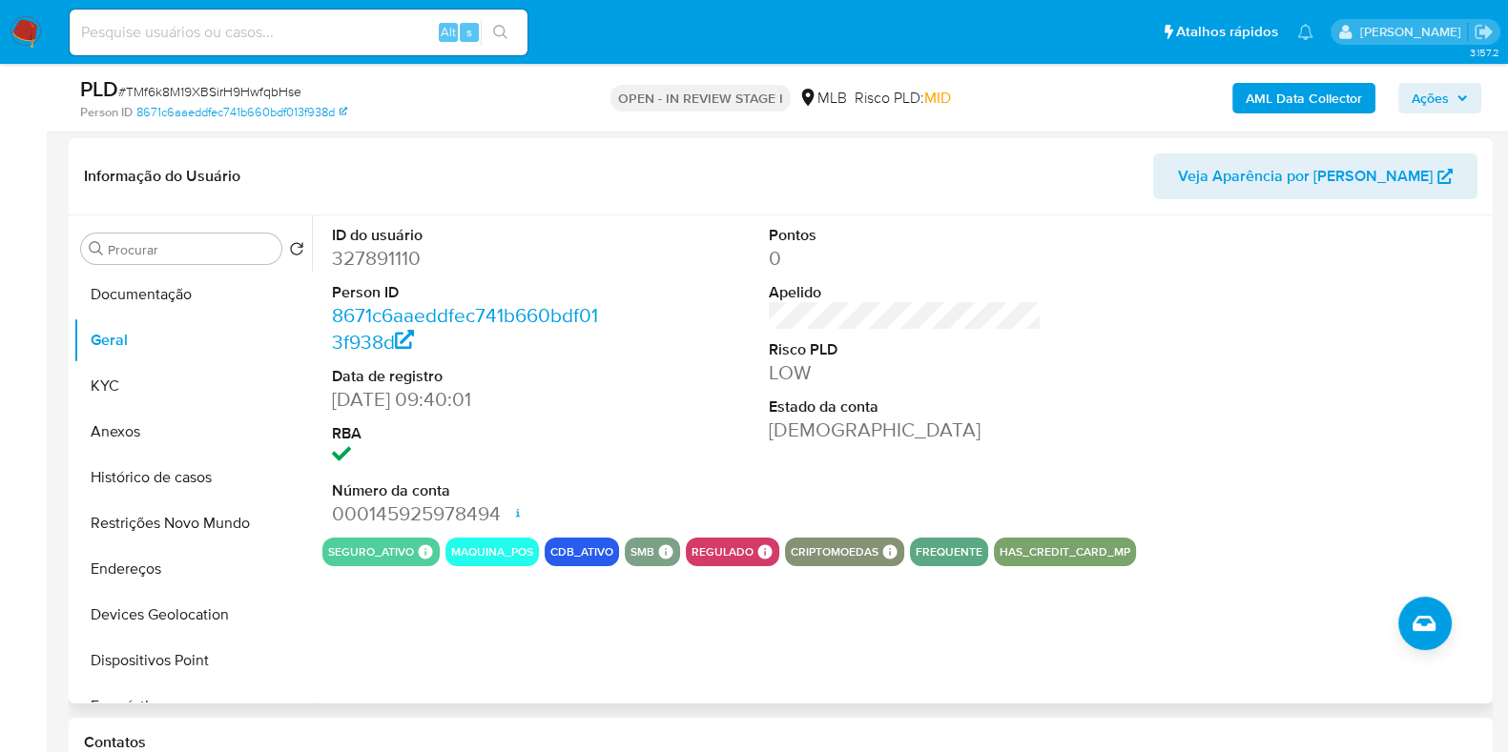
scroll to position [276, 0]
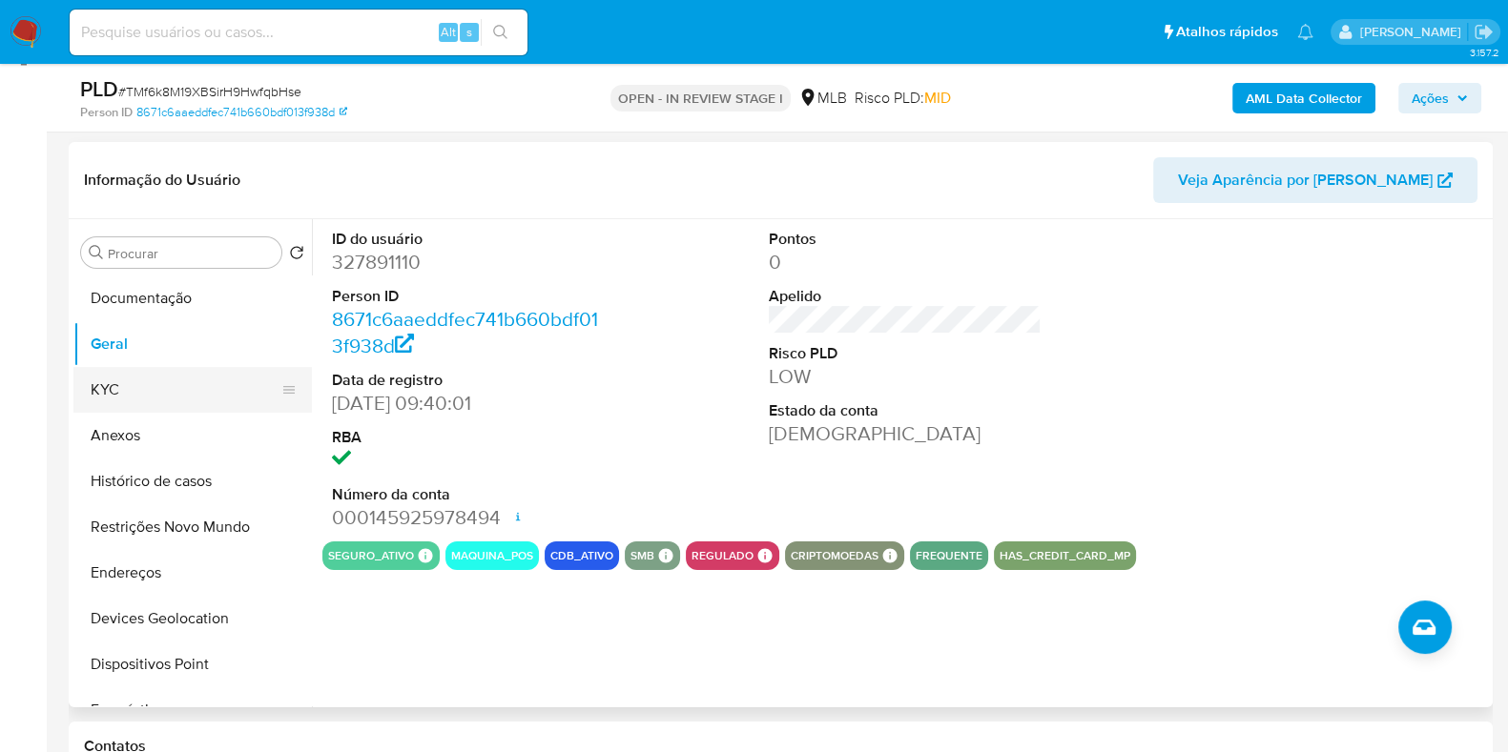
click at [167, 379] on button "KYC" at bounding box center [184, 390] width 223 height 46
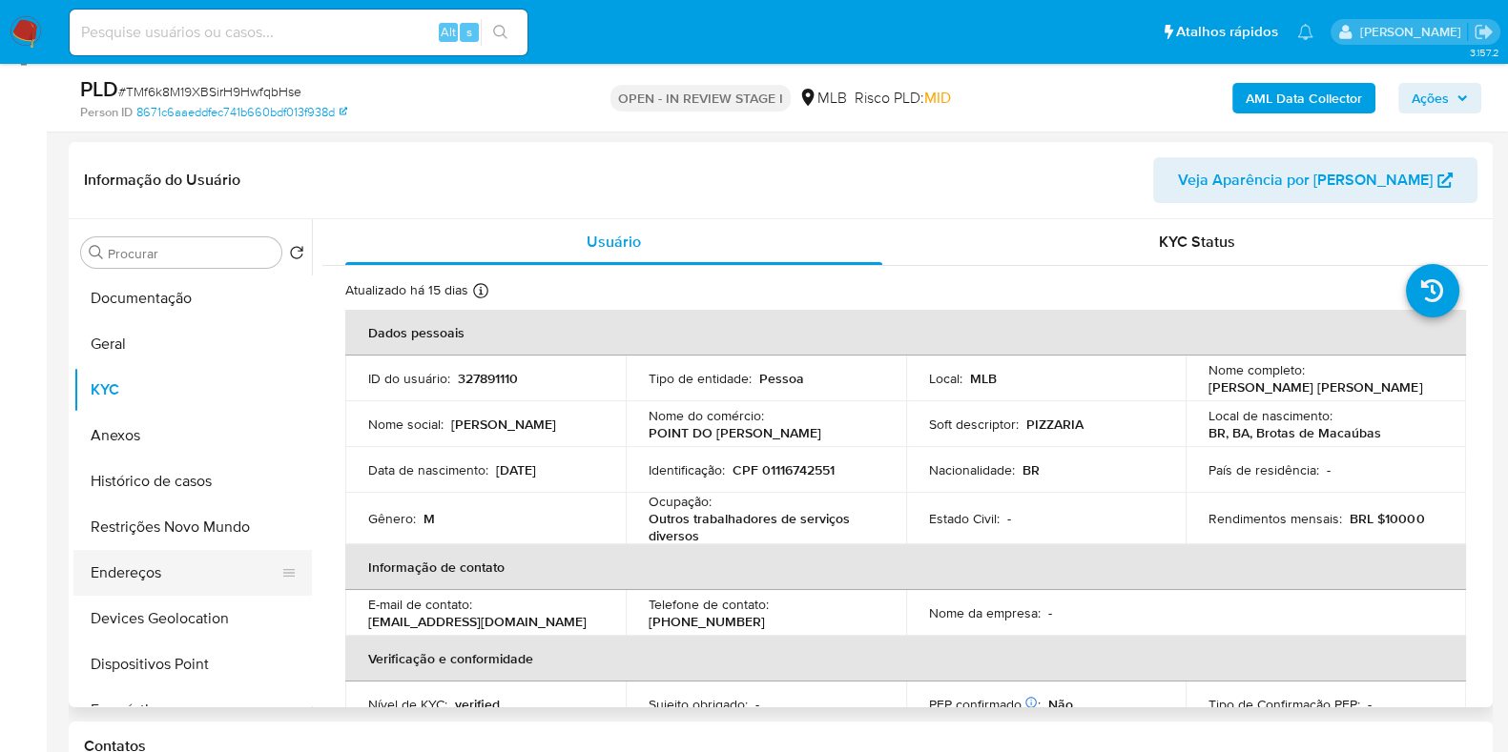
click at [149, 580] on button "Endereços" at bounding box center [184, 573] width 223 height 46
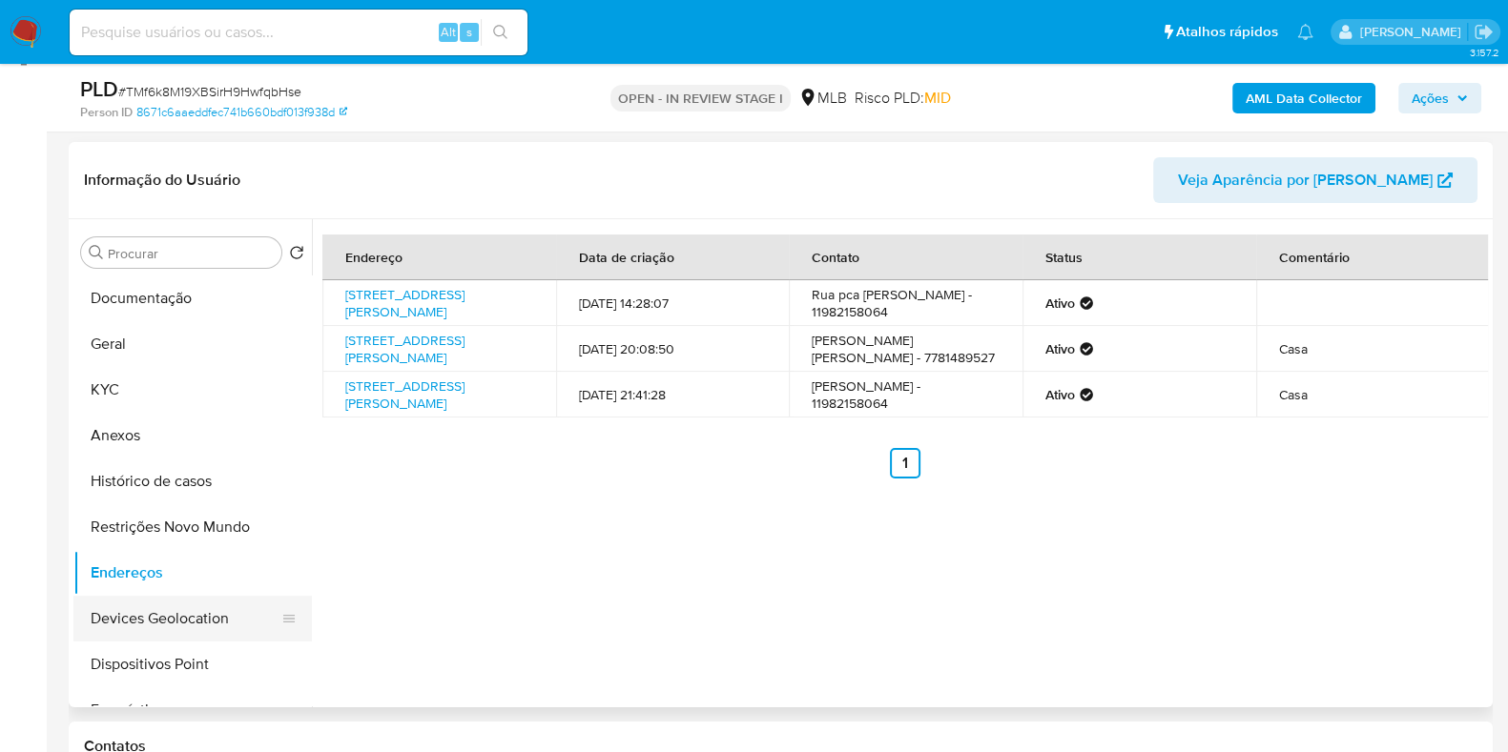
click at [172, 617] on button "Devices Geolocation" at bounding box center [184, 619] width 223 height 46
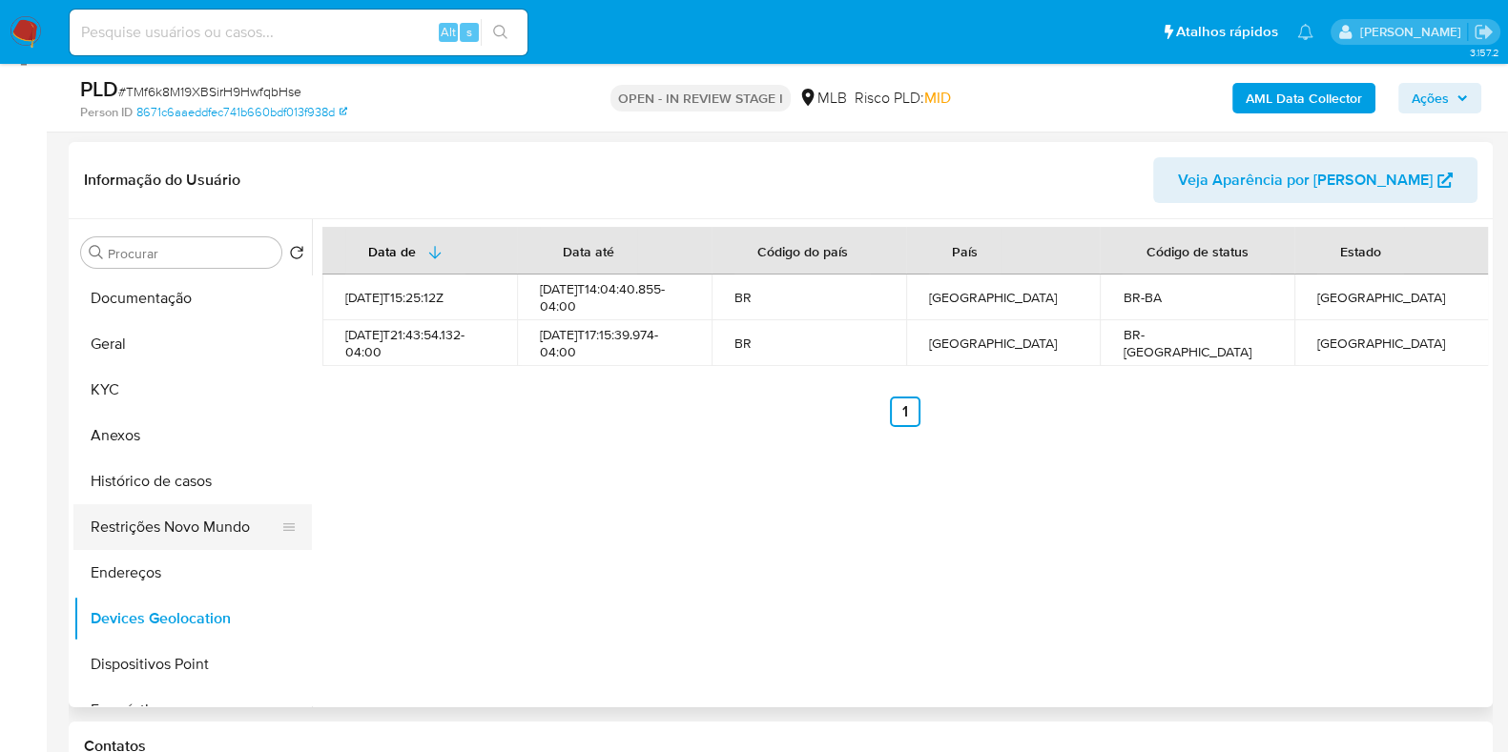
click at [159, 510] on button "Restrições Novo Mundo" at bounding box center [184, 527] width 223 height 46
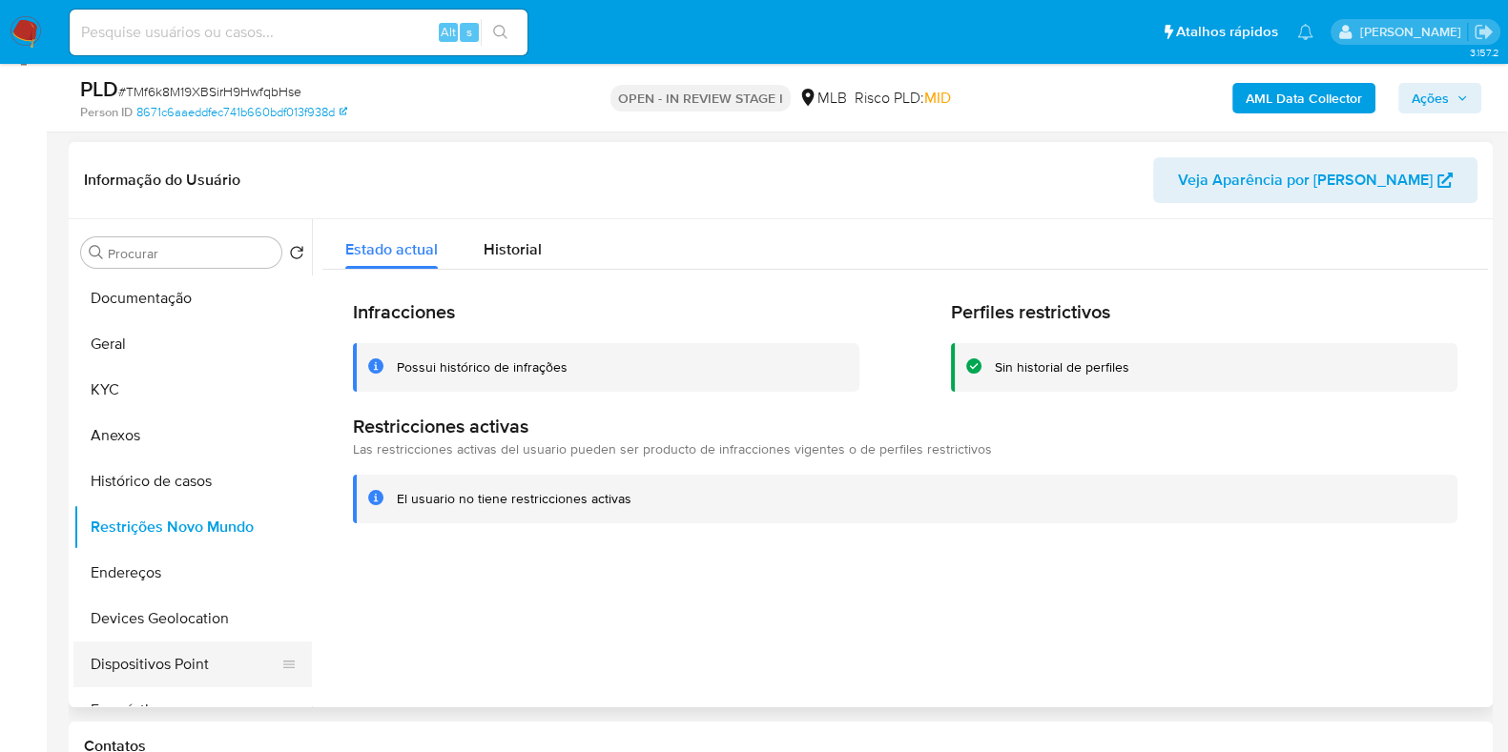
click at [124, 667] on button "Dispositivos Point" at bounding box center [184, 665] width 223 height 46
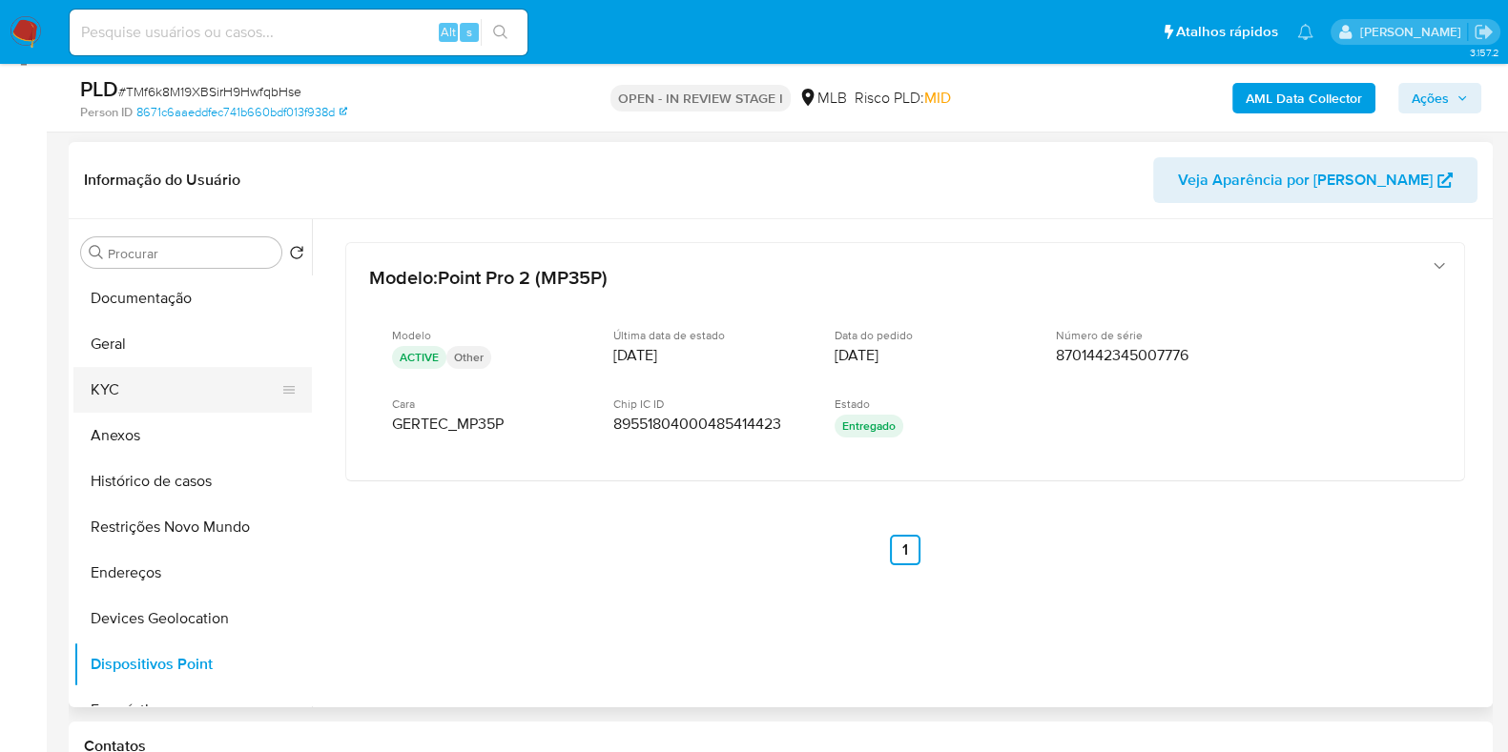
click at [103, 389] on button "KYC" at bounding box center [184, 390] width 223 height 46
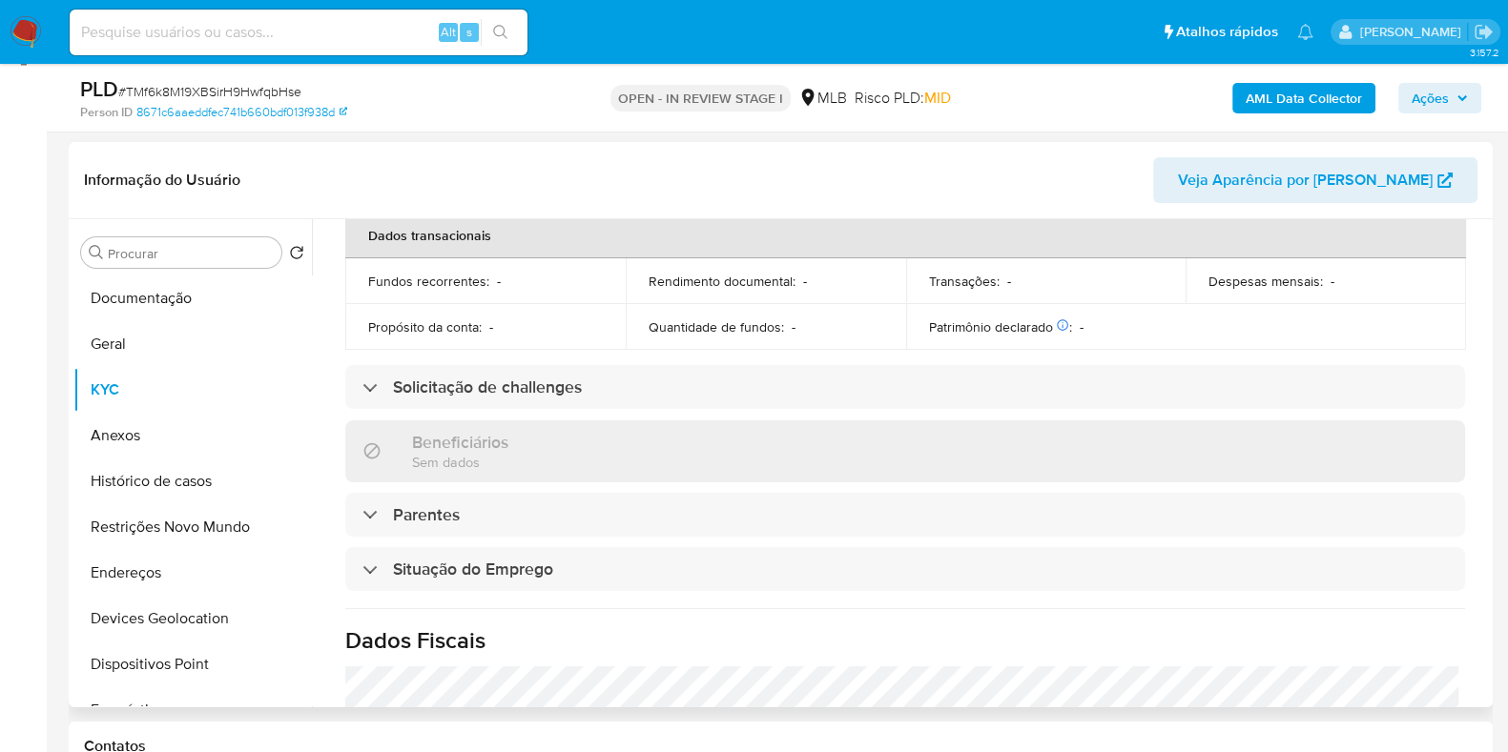
scroll to position [833, 0]
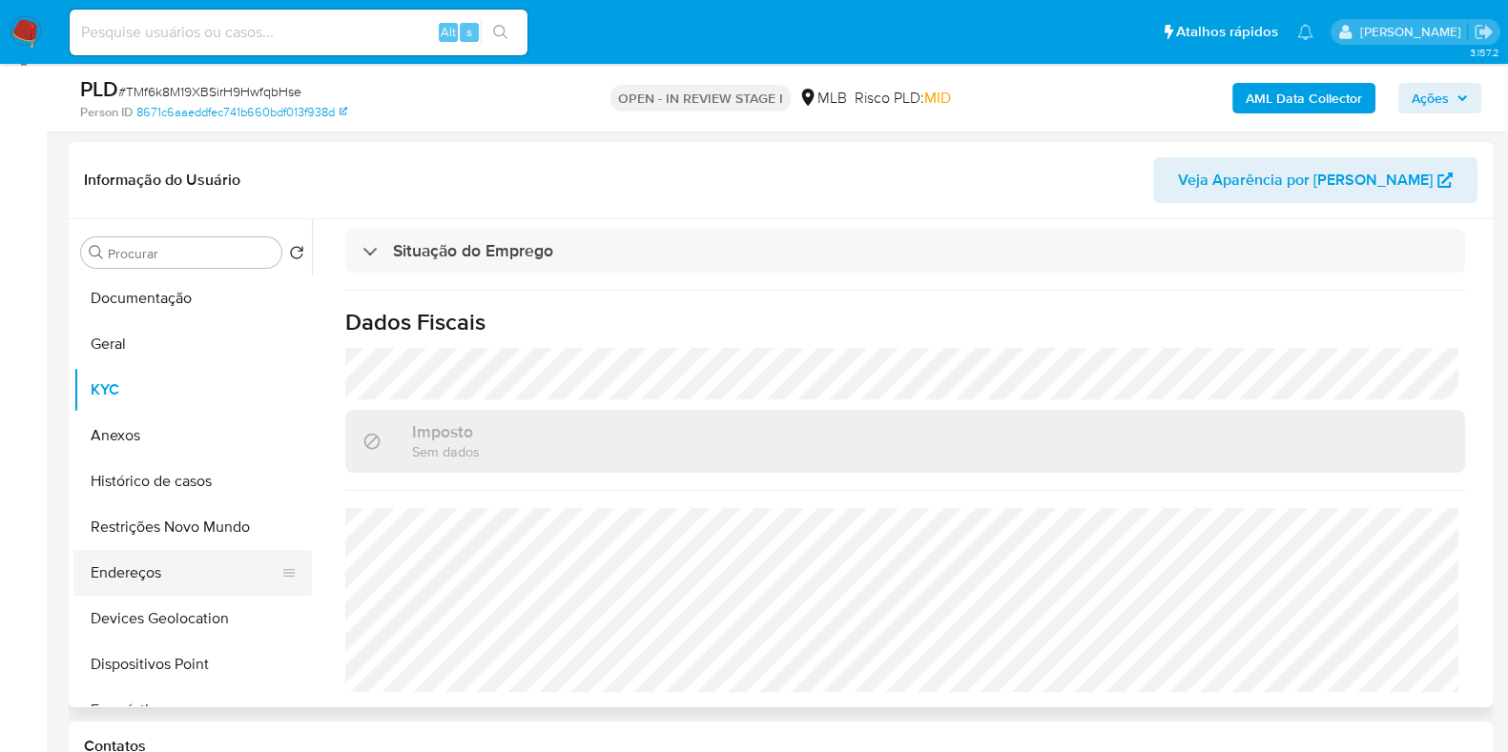
click at [137, 576] on button "Endereços" at bounding box center [184, 573] width 223 height 46
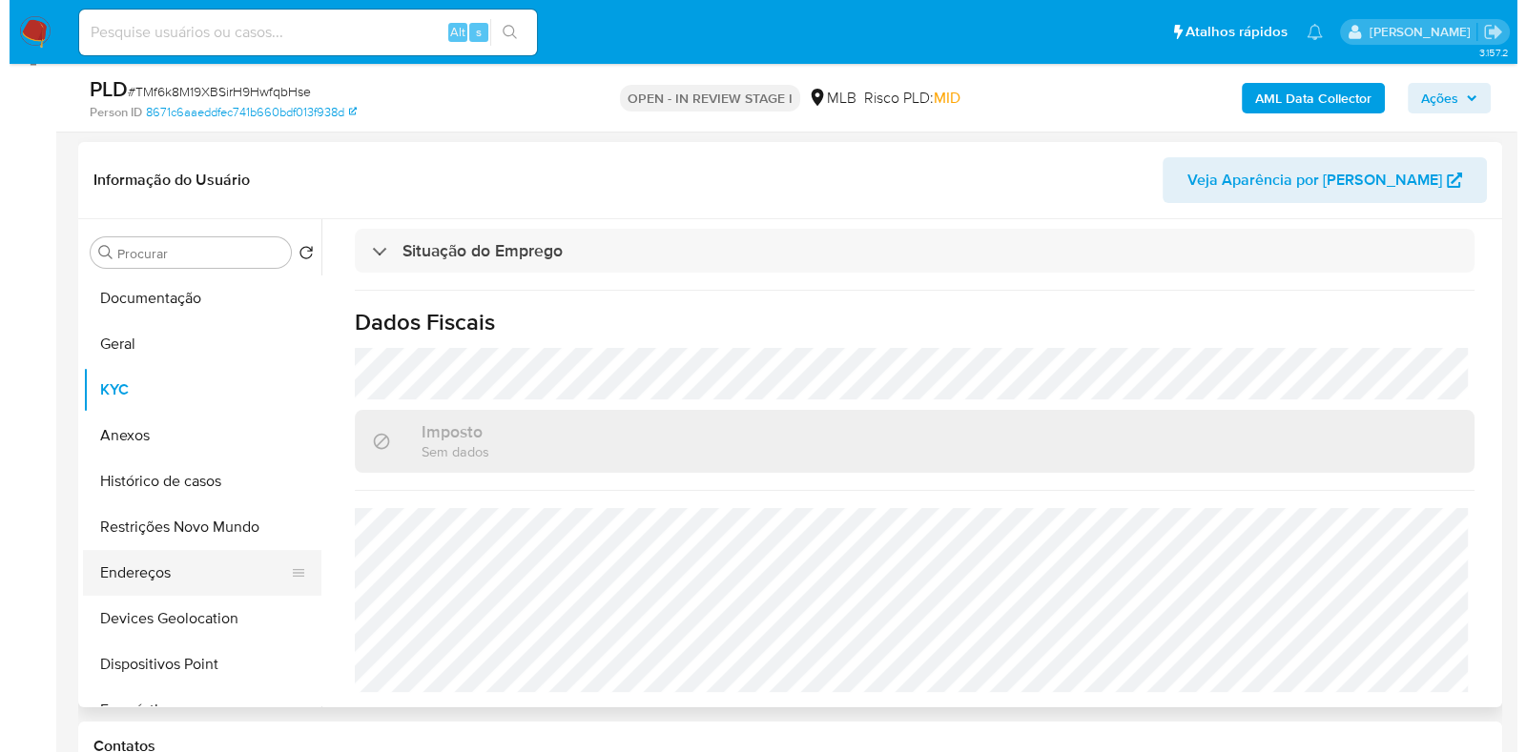
scroll to position [0, 0]
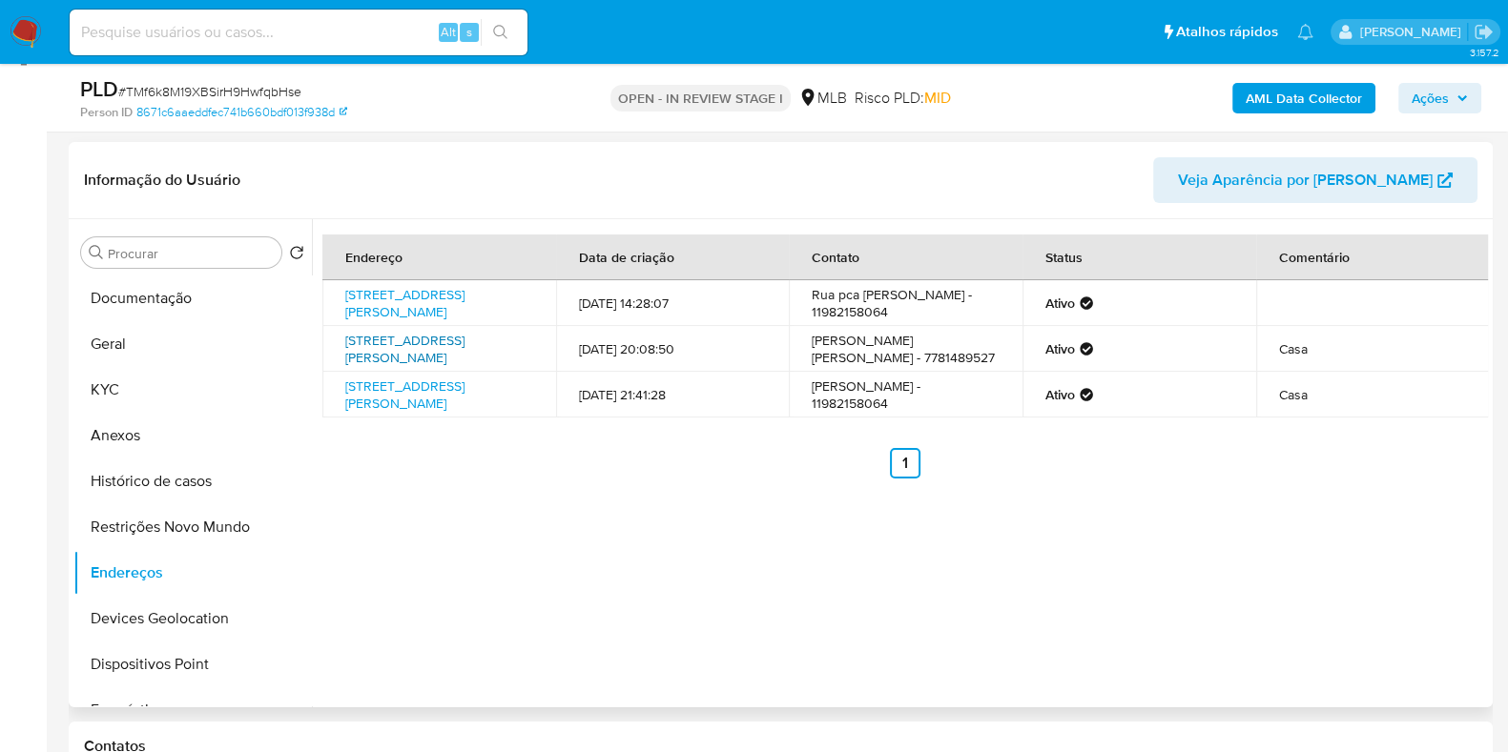
click at [456, 367] on link "Rua Horacio De Matos 45, Ipupiara, Bahia, 47590000, Brasil 45" at bounding box center [404, 349] width 119 height 36
click at [163, 391] on button "KYC" at bounding box center [184, 390] width 223 height 46
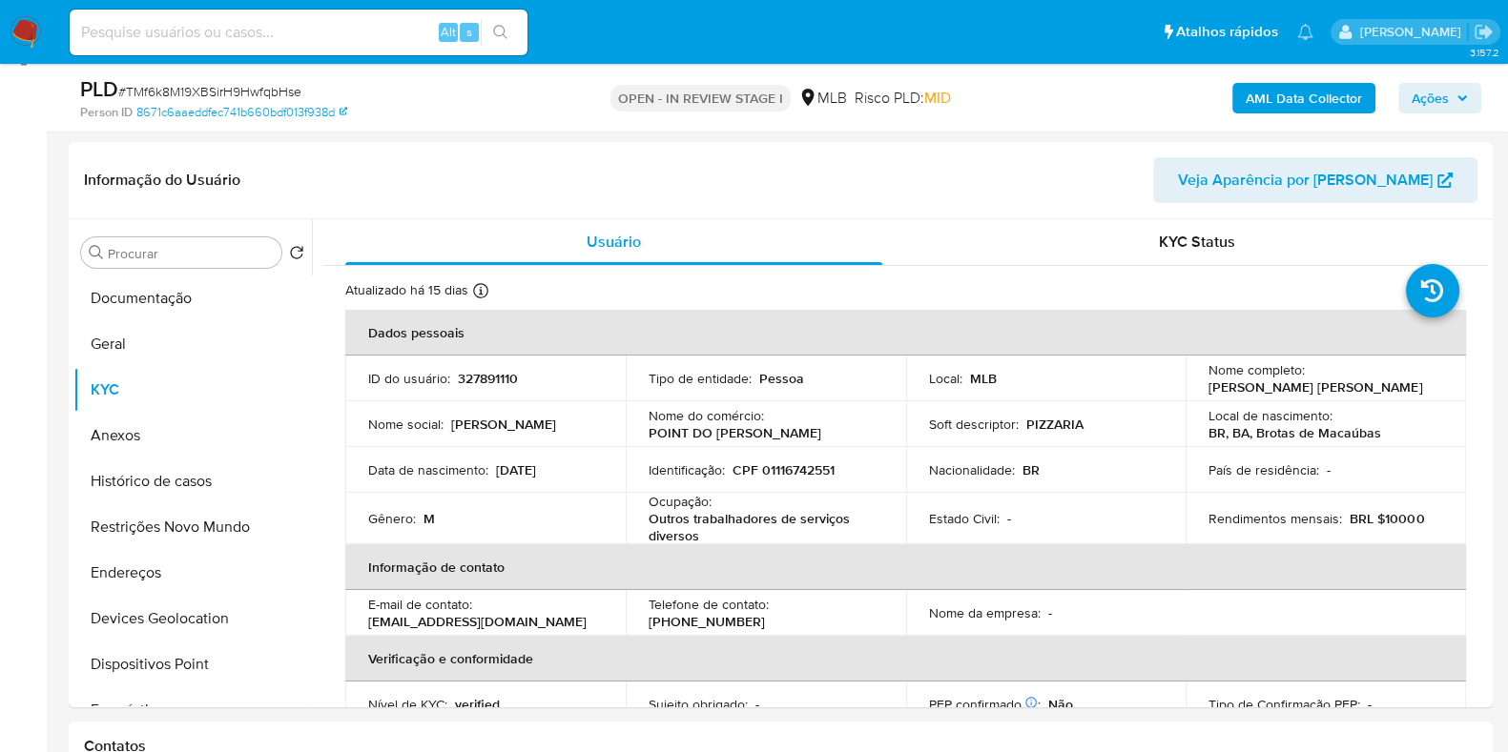
click at [1259, 100] on b "AML Data Collector" at bounding box center [1303, 98] width 116 height 31
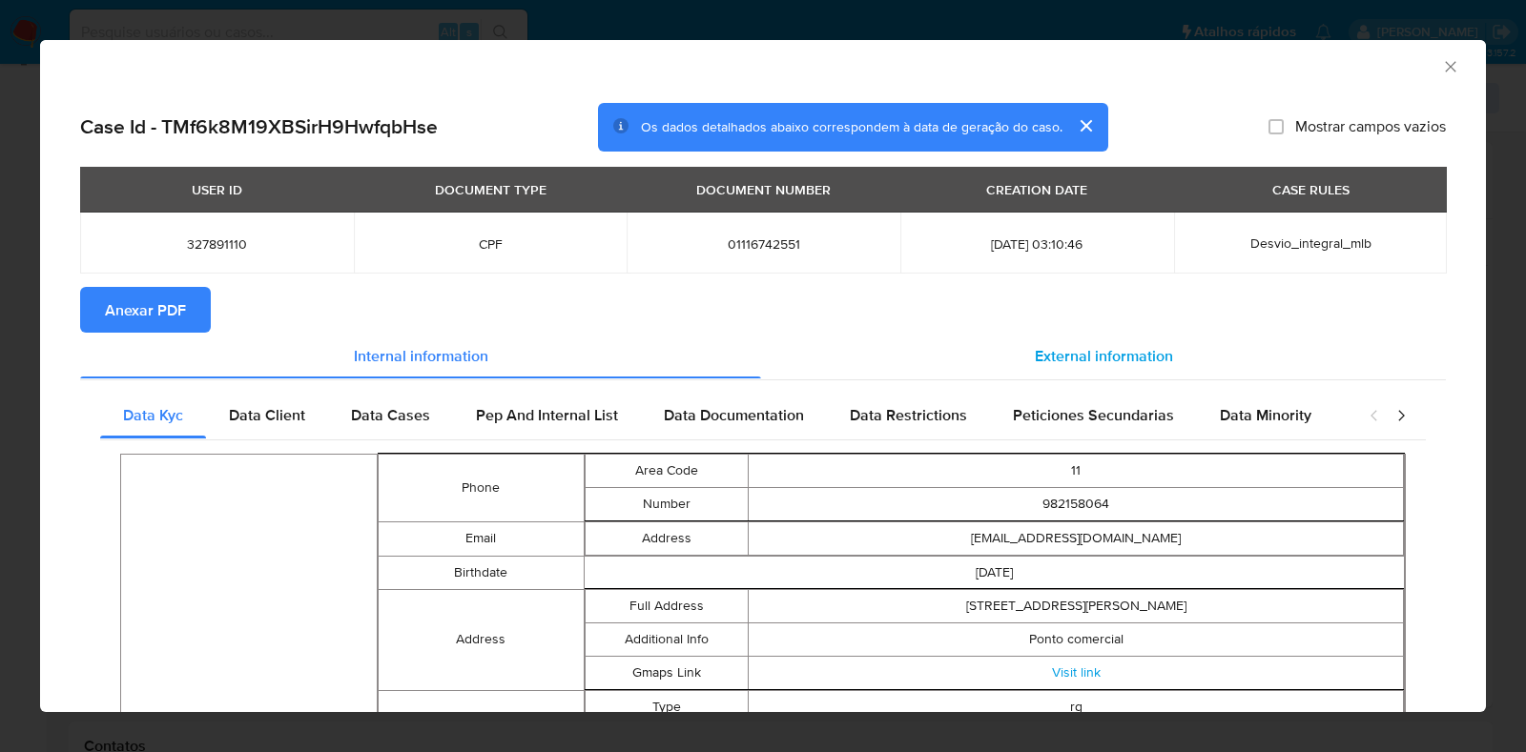
click at [1116, 372] on div "External information" at bounding box center [1103, 356] width 685 height 46
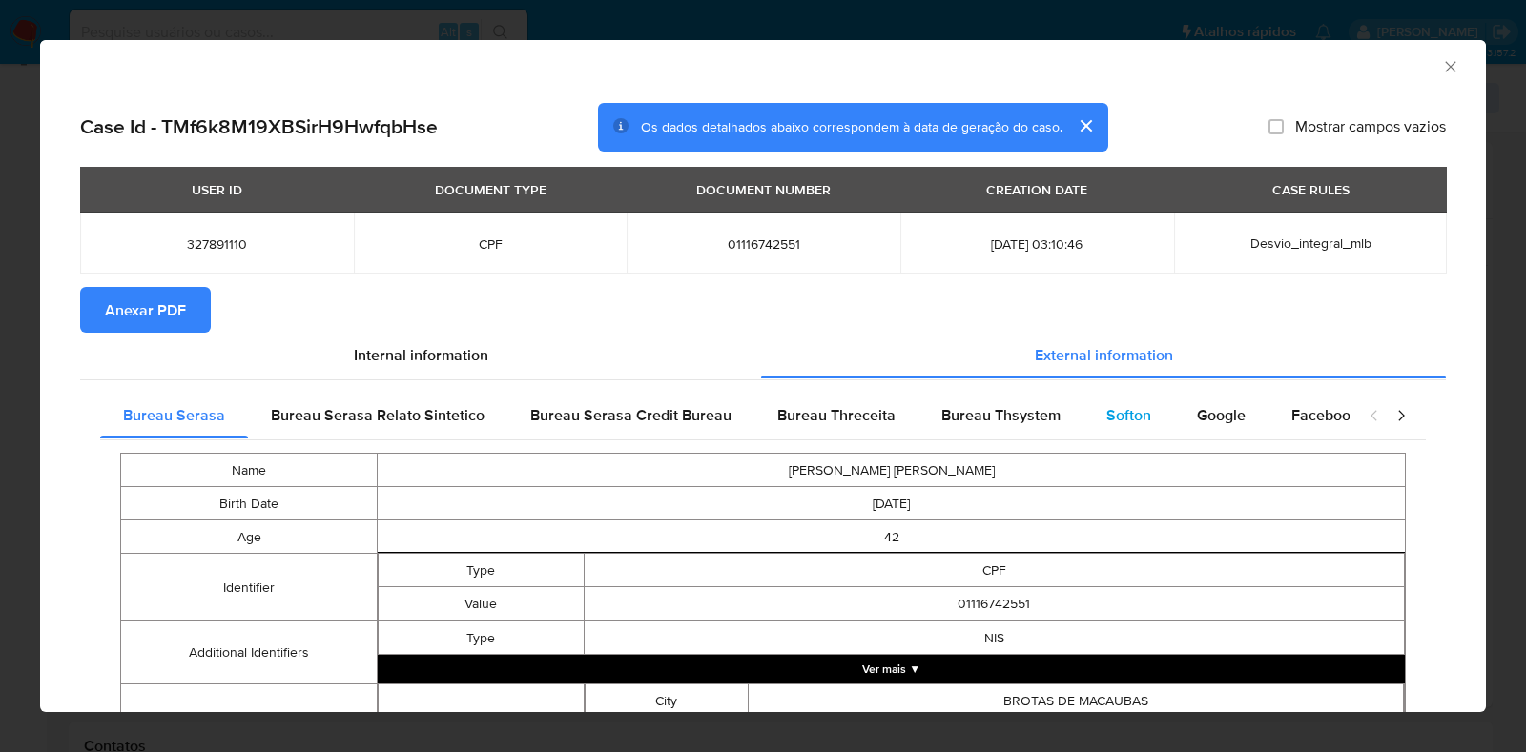
click at [1116, 419] on span "Softon" at bounding box center [1128, 415] width 45 height 22
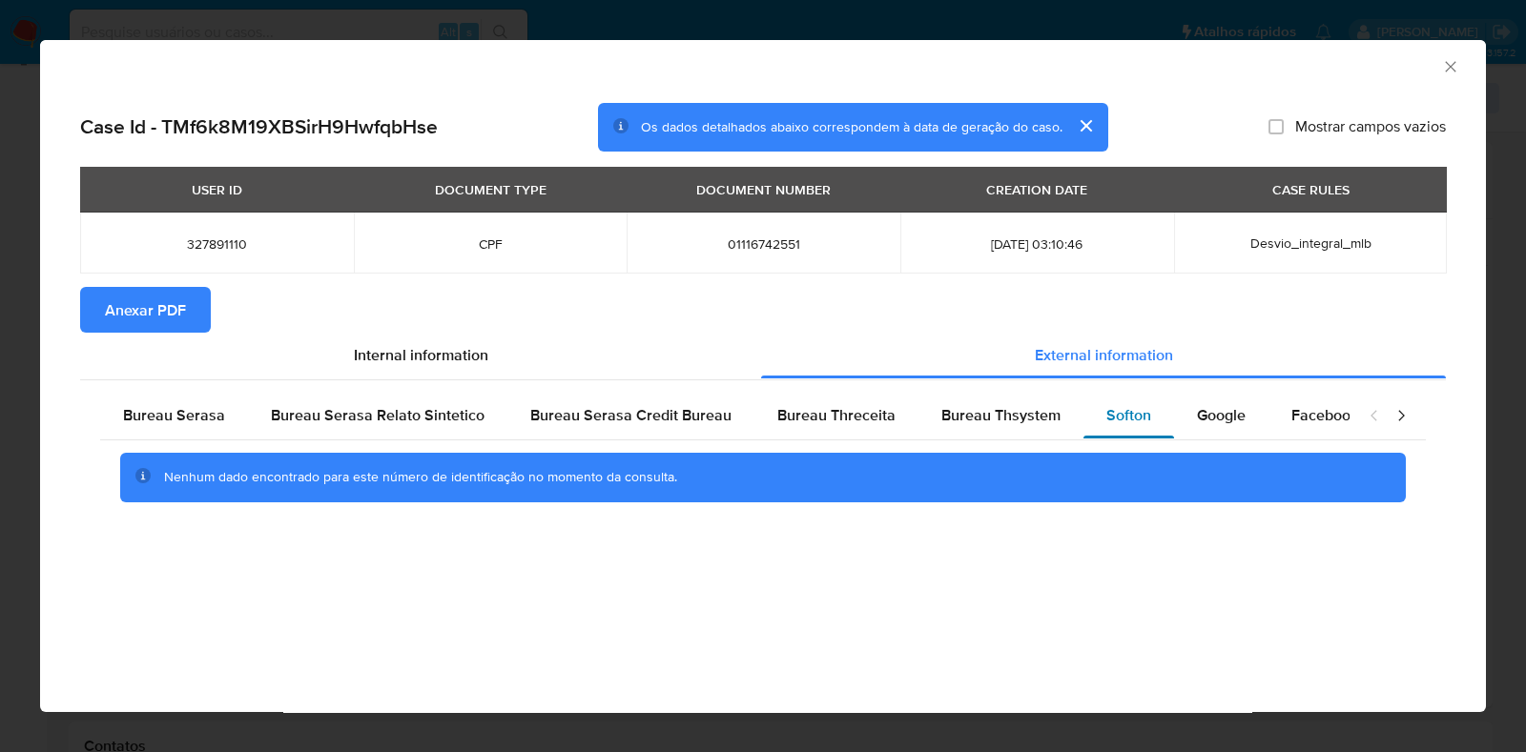
drag, startPoint x: 1194, startPoint y: 417, endPoint x: 1079, endPoint y: 399, distance: 116.8
click at [1197, 417] on span "Google" at bounding box center [1221, 415] width 49 height 22
click at [944, 406] on span "Bureau Thsystem" at bounding box center [1000, 415] width 119 height 22
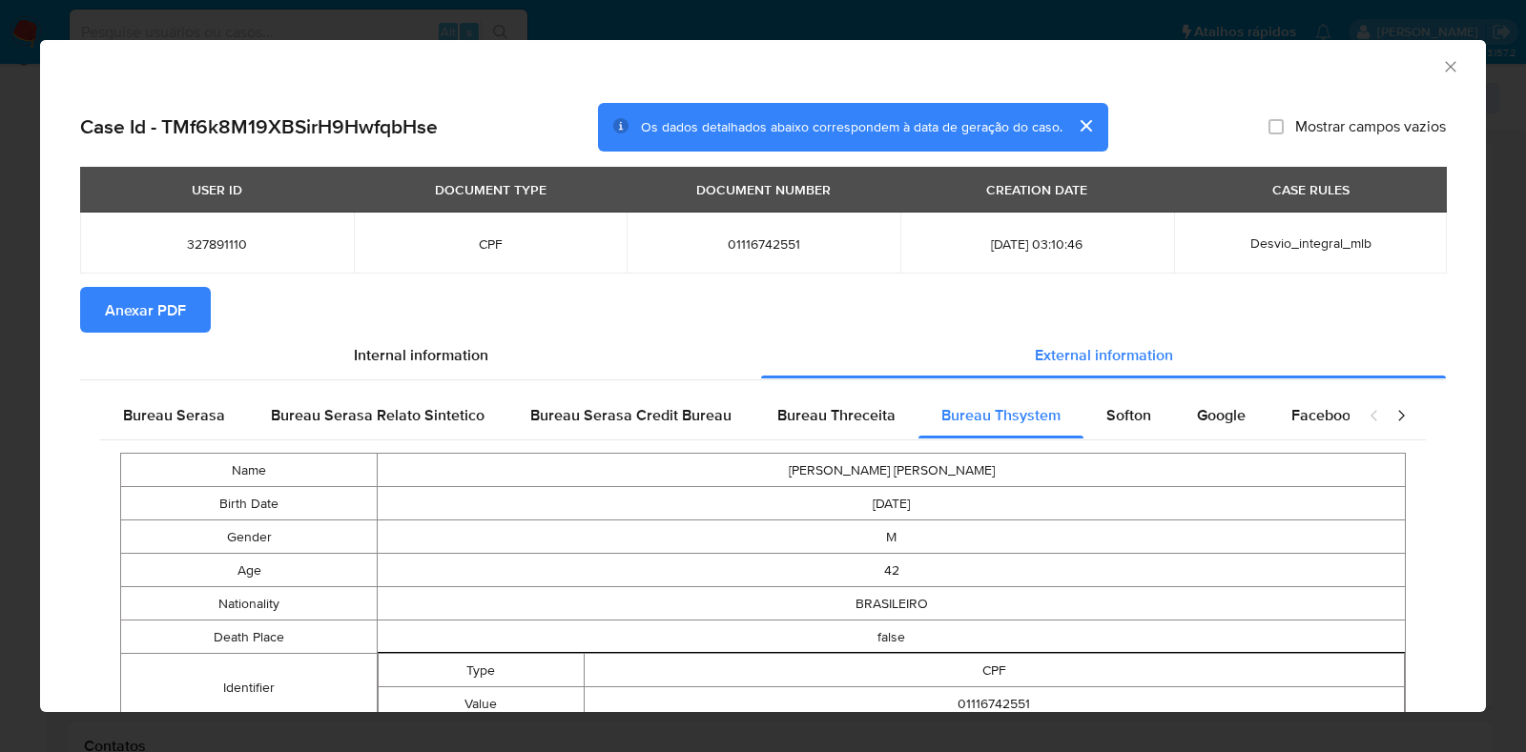
click at [156, 312] on span "Anexar PDF" at bounding box center [145, 310] width 81 height 42
click at [1445, 63] on icon "Fechar a janela" at bounding box center [1450, 66] width 10 height 10
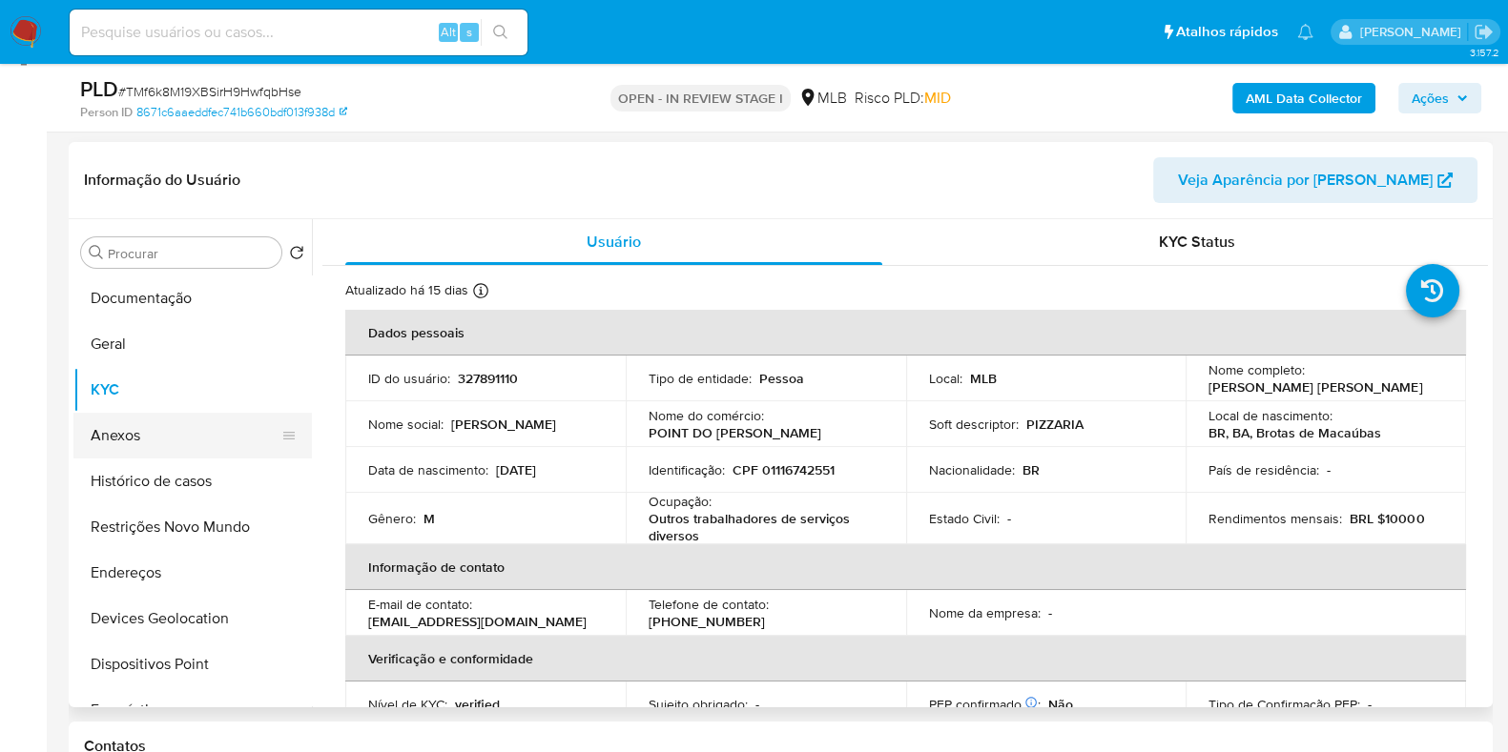
click at [152, 442] on button "Anexos" at bounding box center [184, 436] width 223 height 46
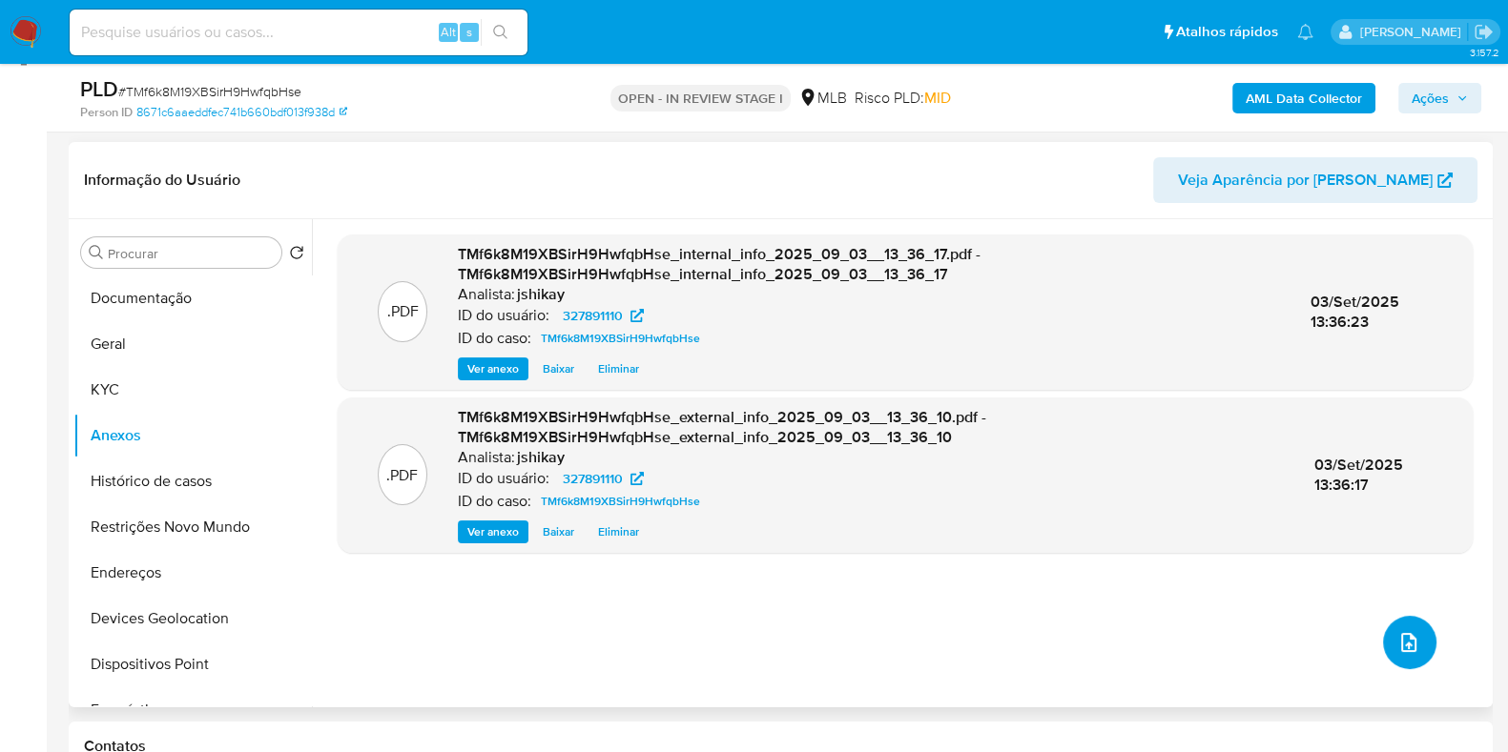
click at [1402, 626] on button "upload-file" at bounding box center [1409, 642] width 53 height 53
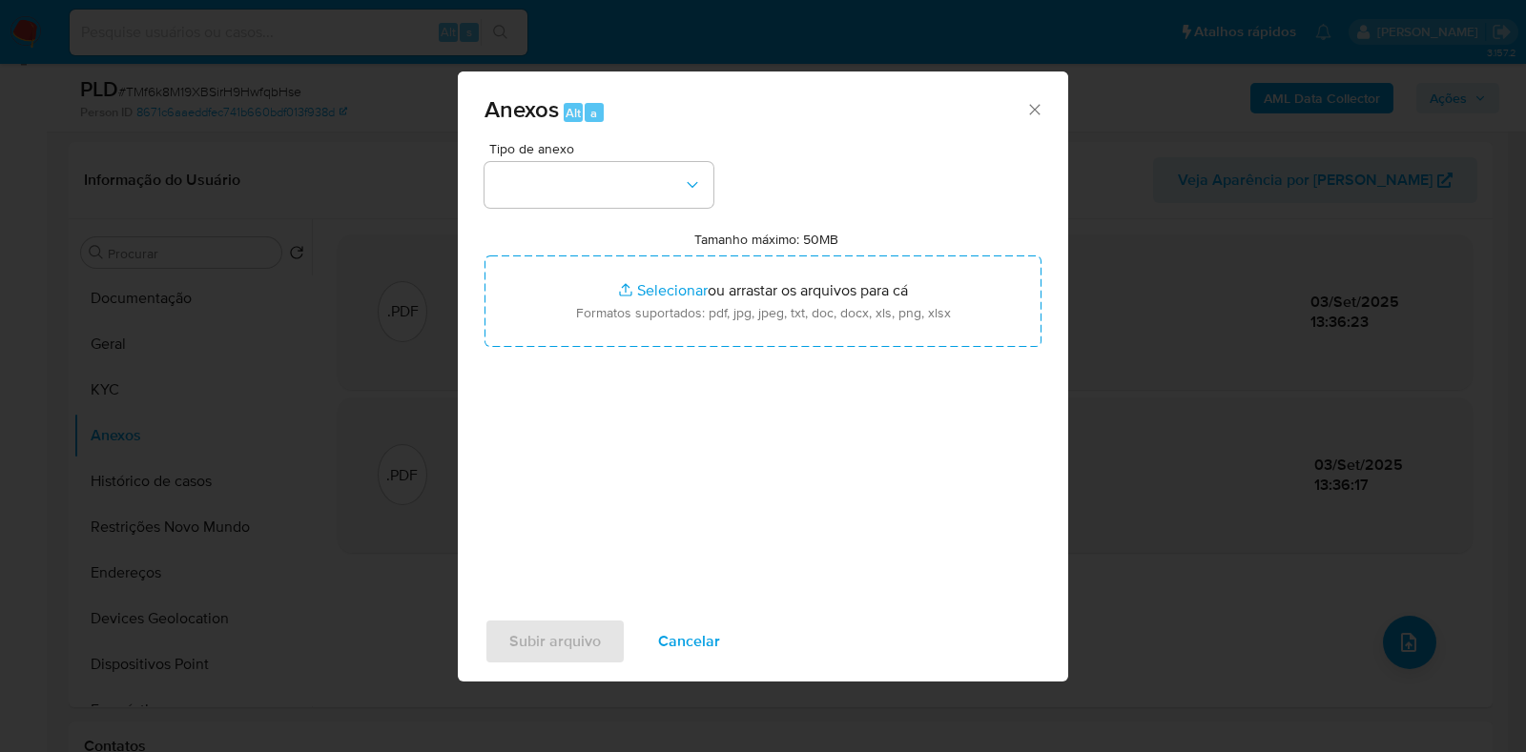
click at [434, 216] on div "Anexos Alt a Tipo de anexo Tamanho máximo: 50MB Selecionar arquivos Selecionar …" at bounding box center [763, 376] width 1526 height 752
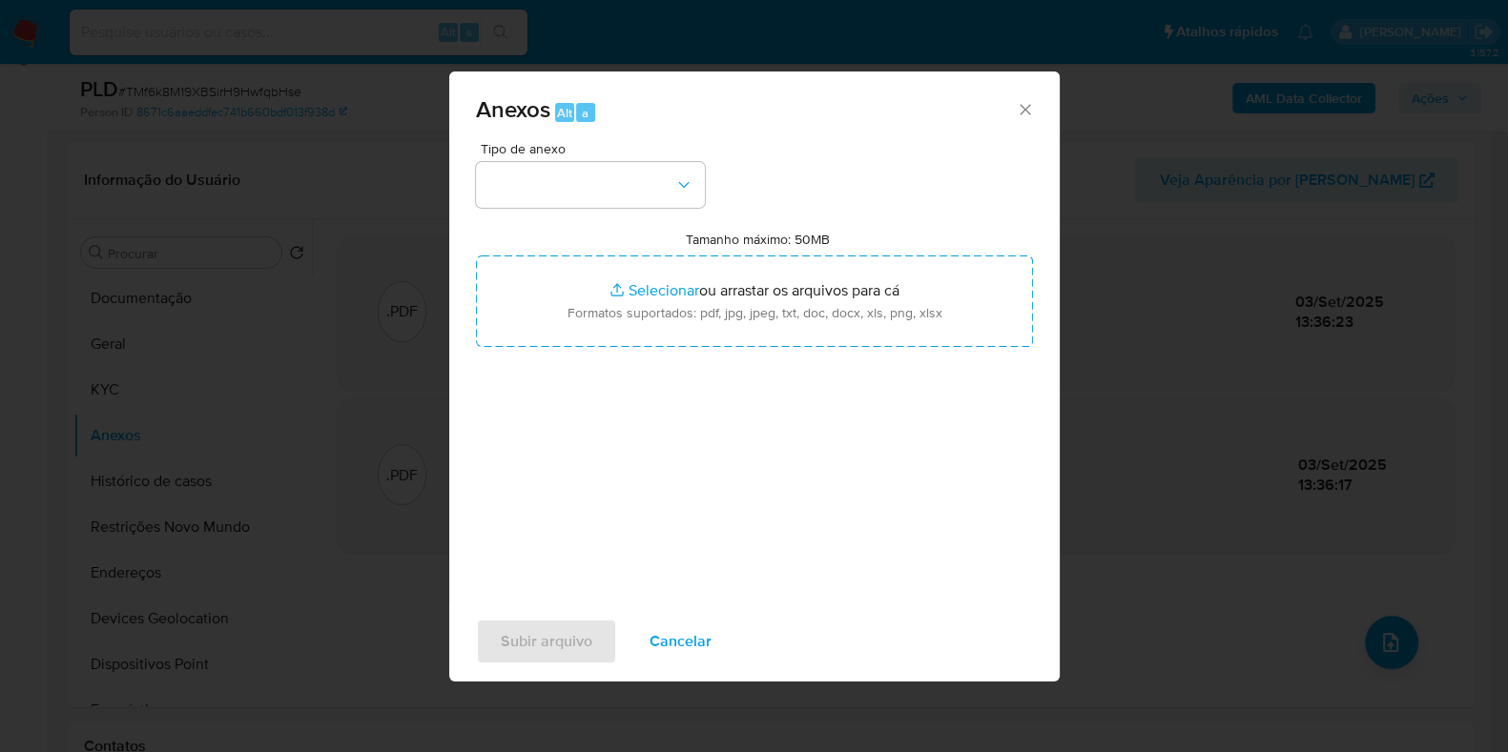
click at [599, 183] on header "Informação do Usuário Veja Aparência por Pessoa" at bounding box center [771, 180] width 1375 height 46
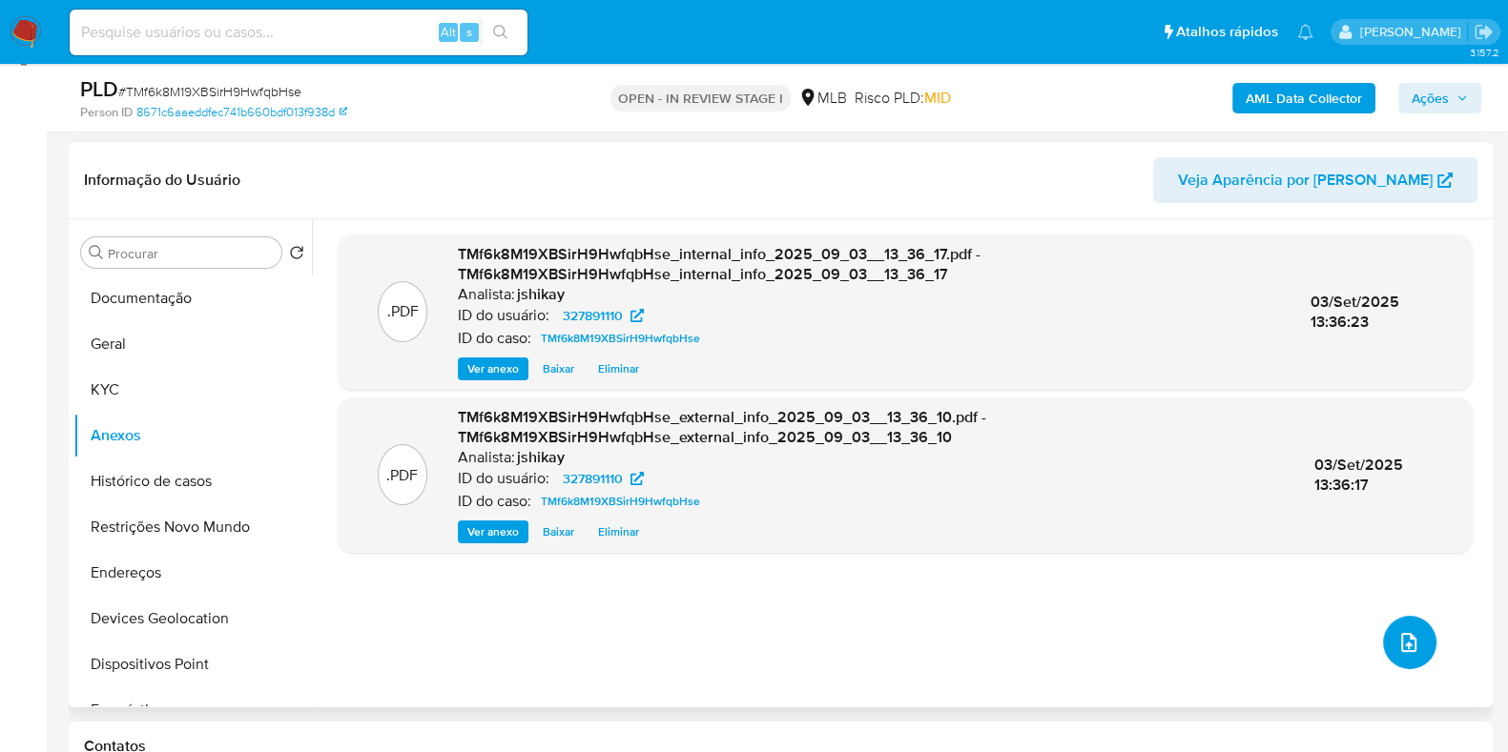
click at [1385, 636] on button "upload-file" at bounding box center [1409, 642] width 53 height 53
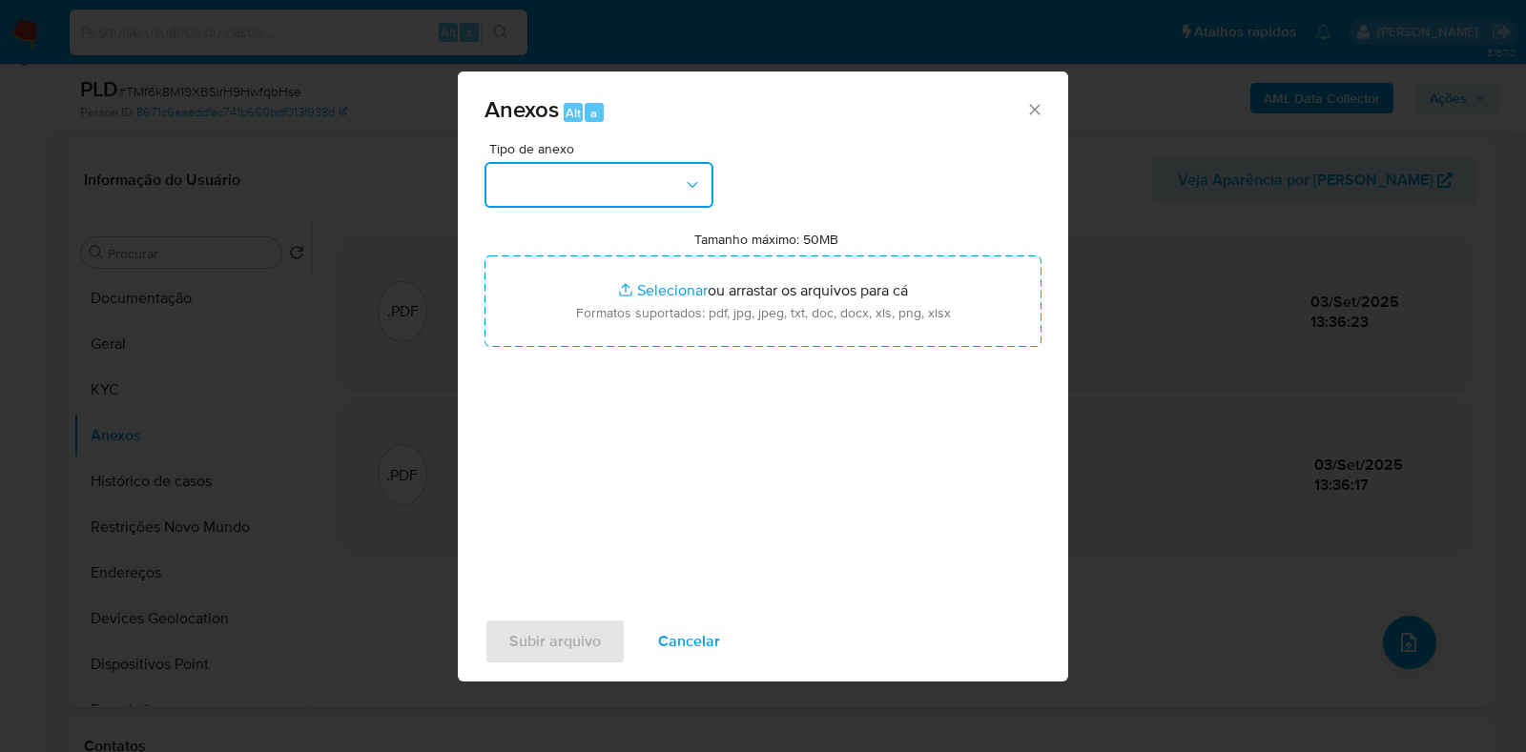
click at [692, 188] on icon "button" at bounding box center [692, 184] width 19 height 19
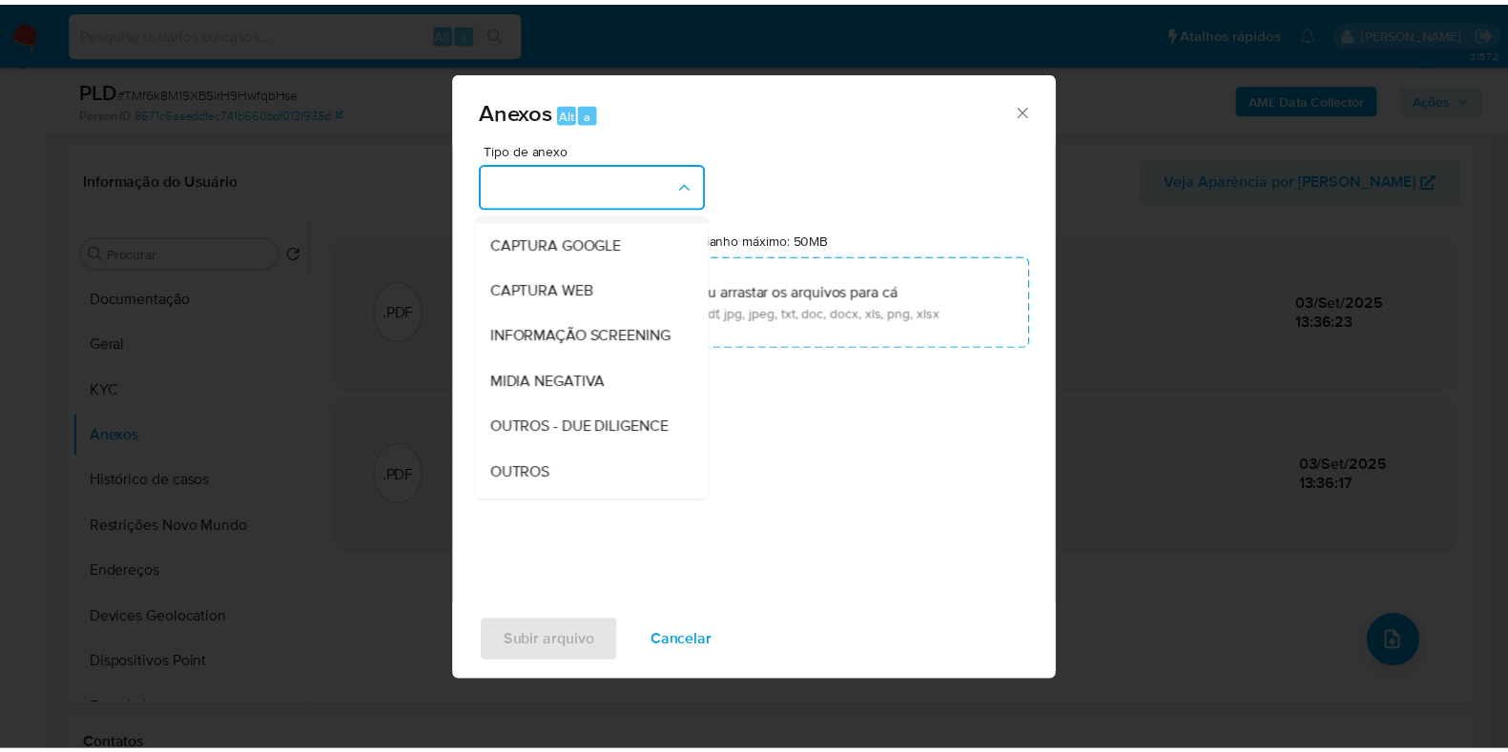
scroll to position [237, 0]
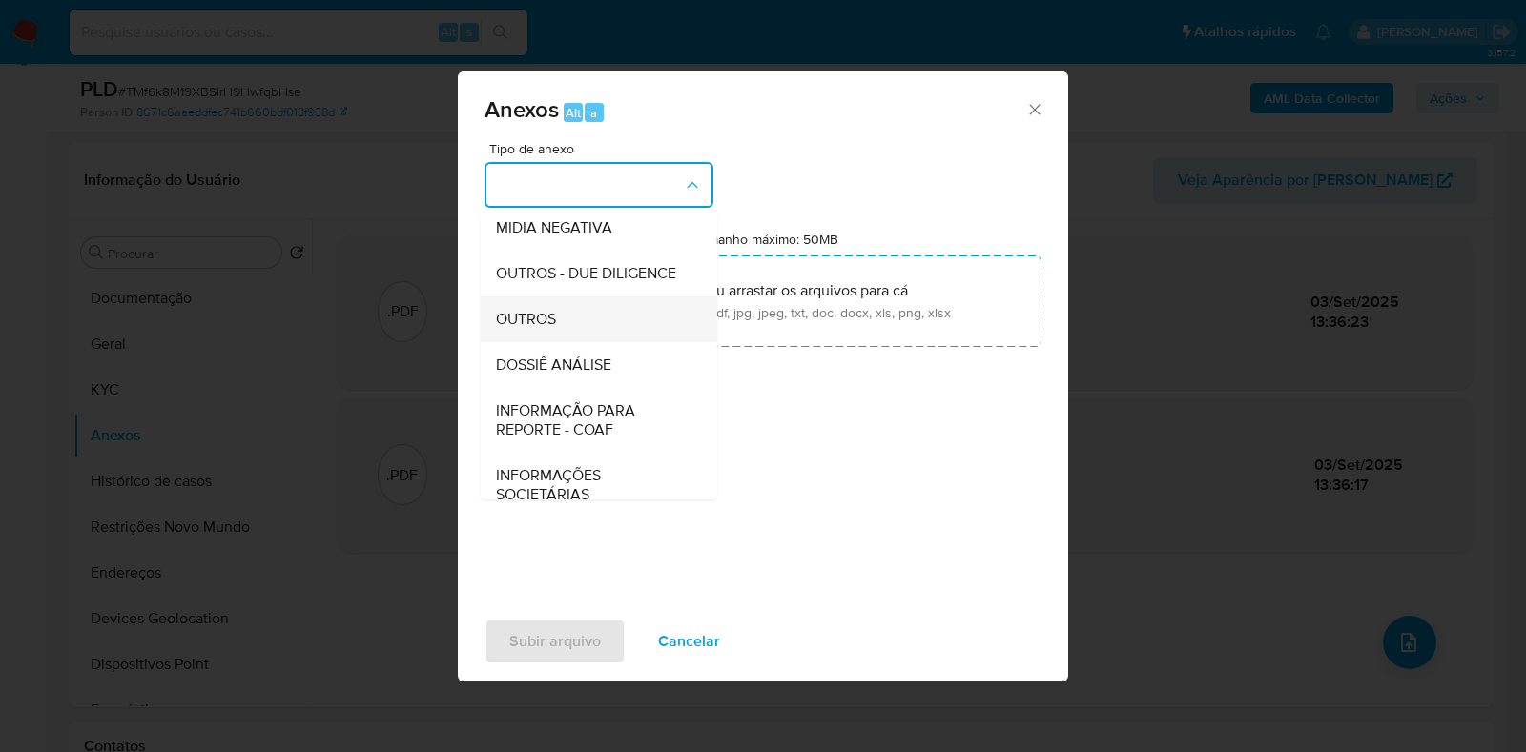
click at [555, 329] on span "OUTROS" at bounding box center [526, 319] width 60 height 19
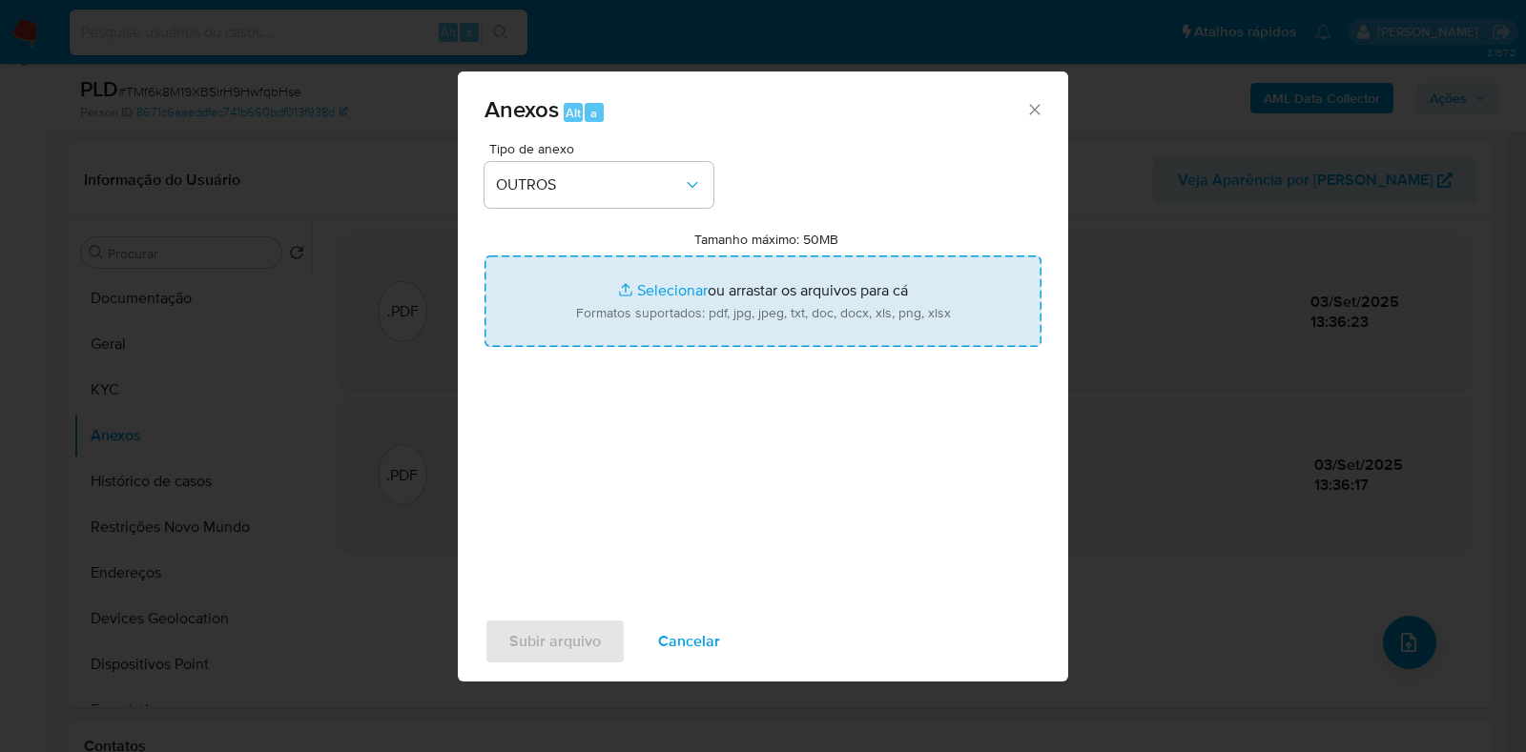
click at [616, 307] on input "Tamanho máximo: 50MB Selecionar arquivos" at bounding box center [762, 302] width 557 height 92
type input "C:\fakepath\Mulan 327891110_2025_09_03_09_13_59 - Resumen TX.pdf"
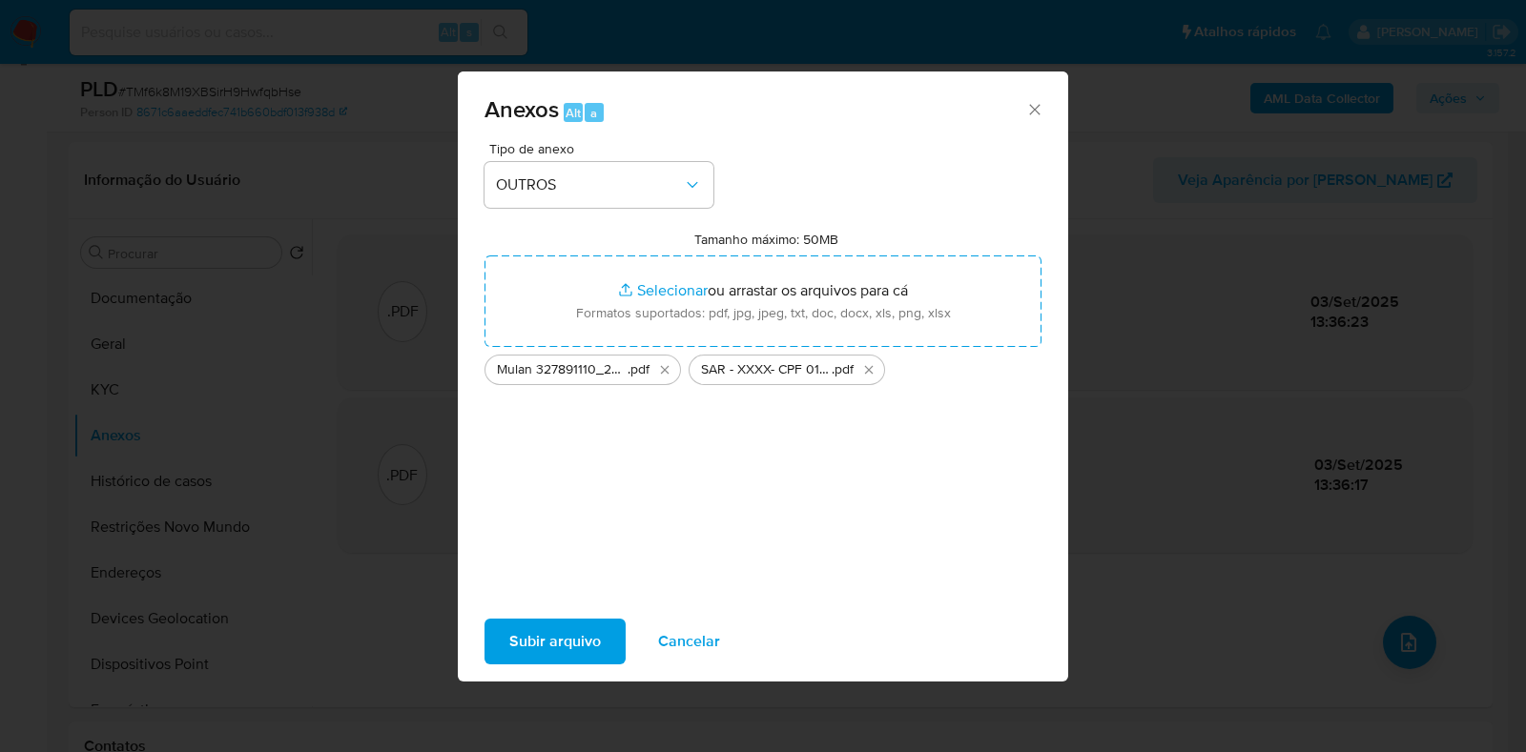
click at [552, 646] on span "Subir arquivo" at bounding box center [555, 642] width 92 height 42
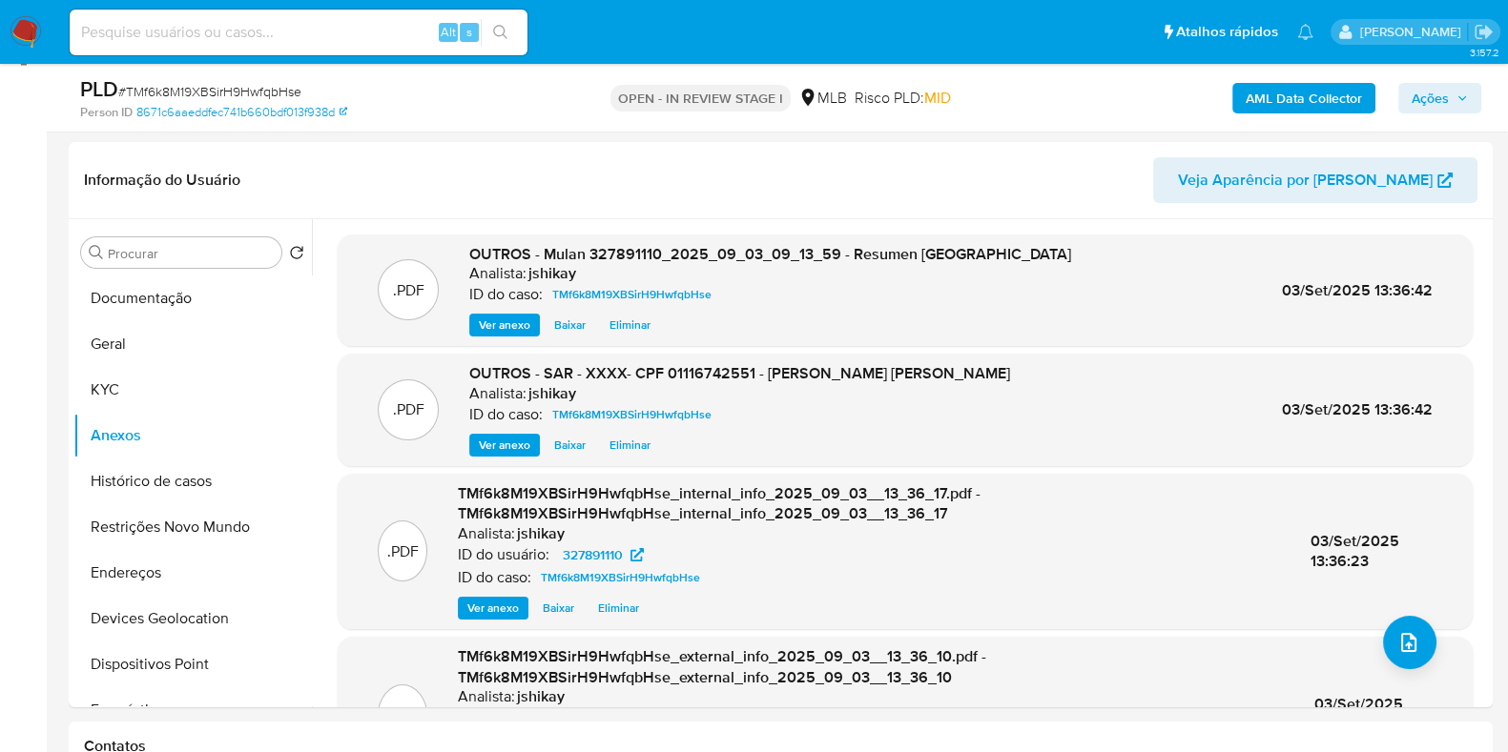
click at [1439, 96] on span "Ações" at bounding box center [1429, 98] width 37 height 31
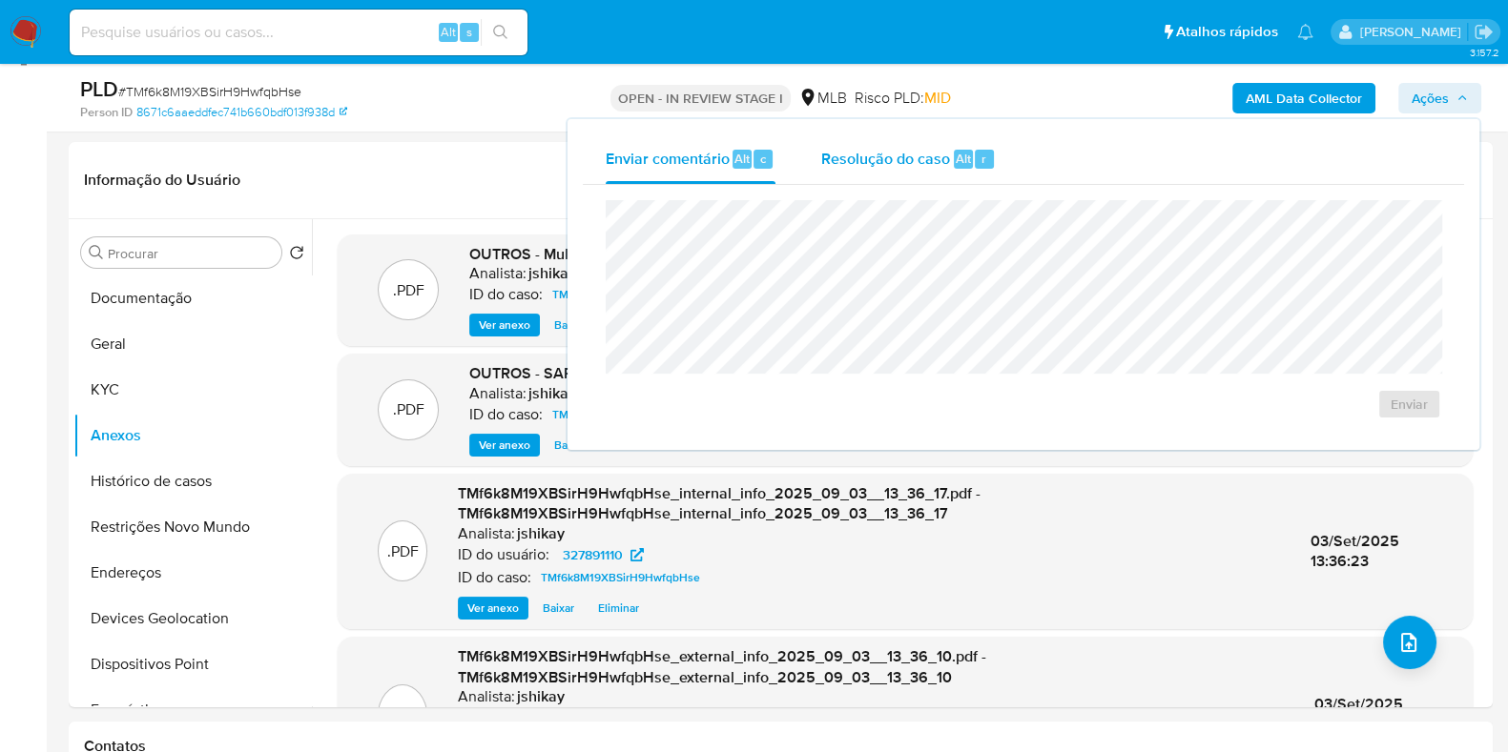
click at [887, 140] on div "Resolução do caso Alt r" at bounding box center [908, 159] width 175 height 50
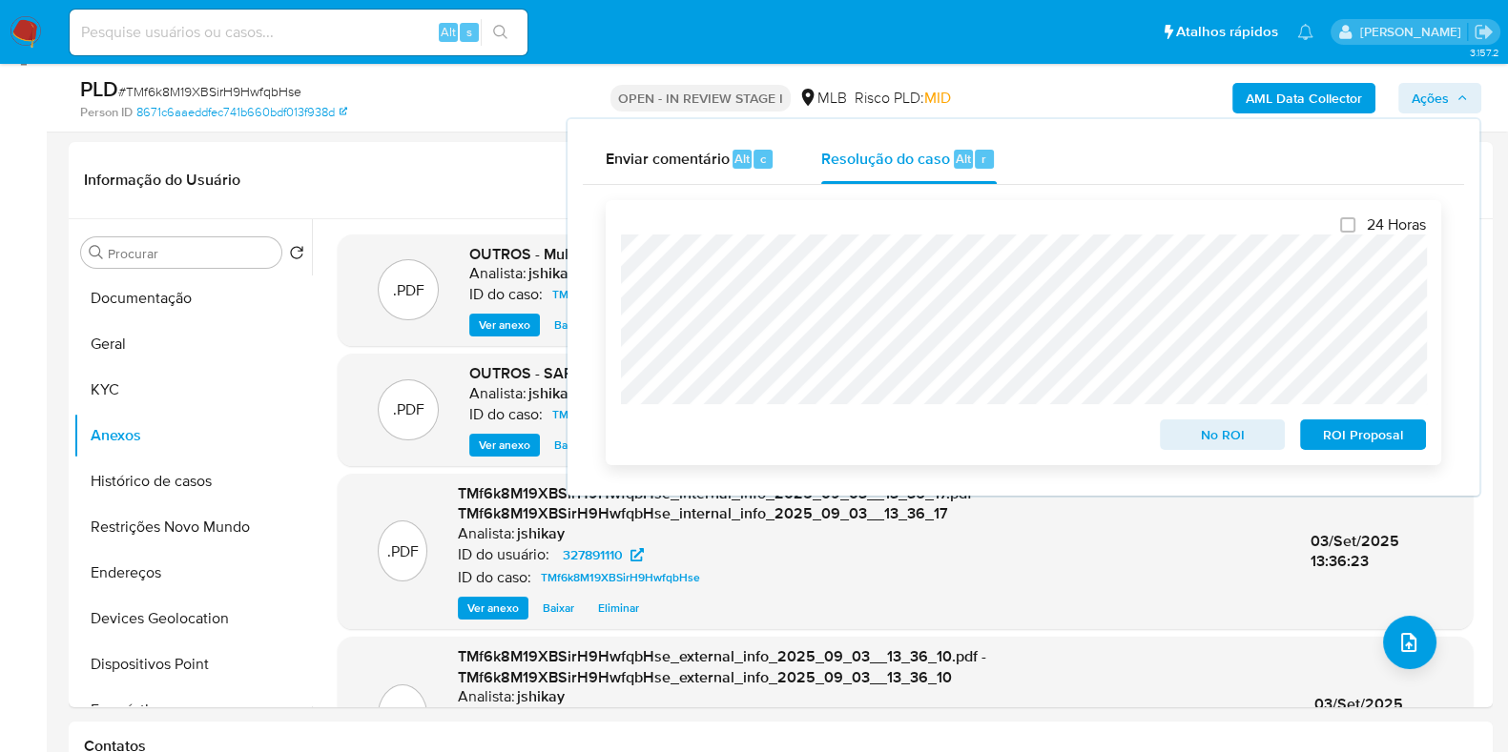
click at [1376, 437] on span "ROI Proposal" at bounding box center [1362, 434] width 99 height 27
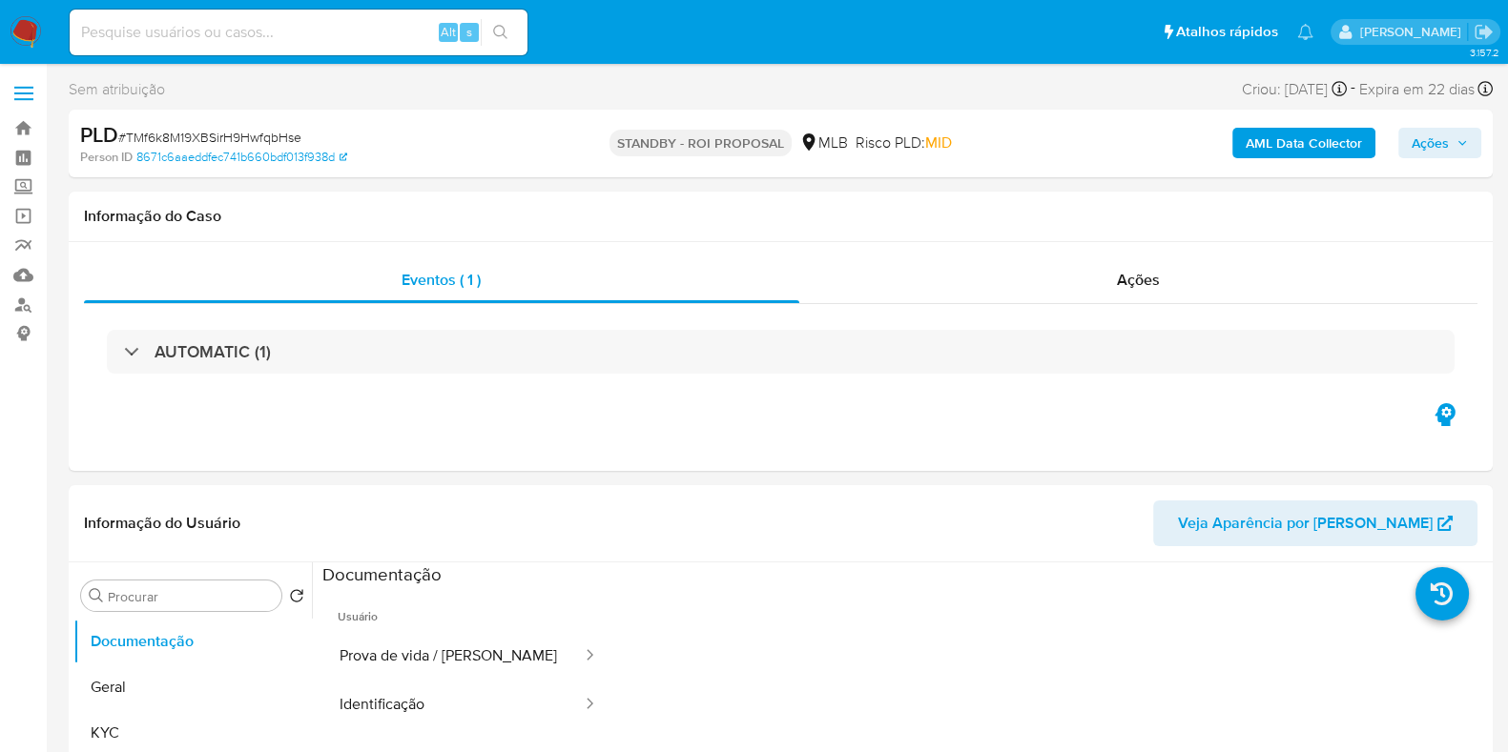
select select "10"
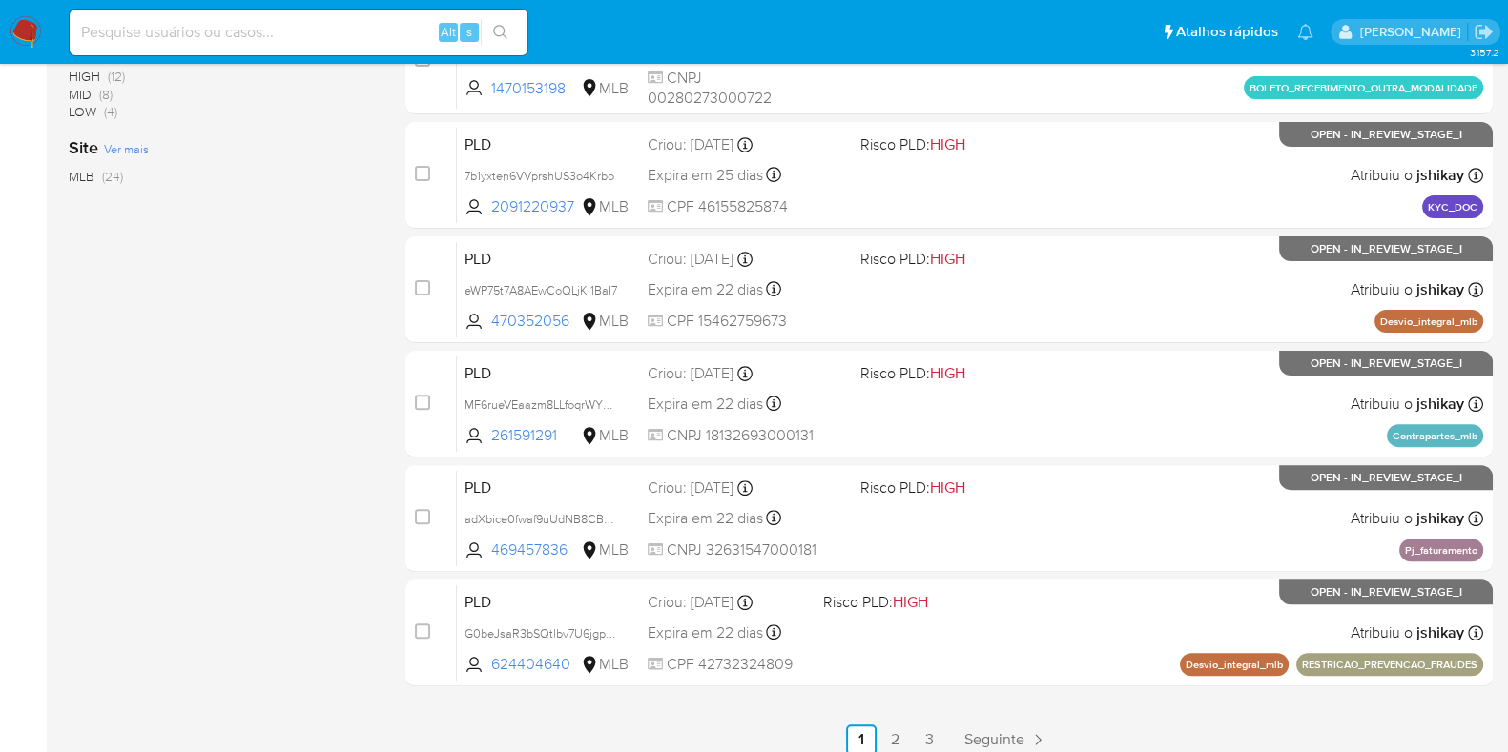
scroll to position [751, 0]
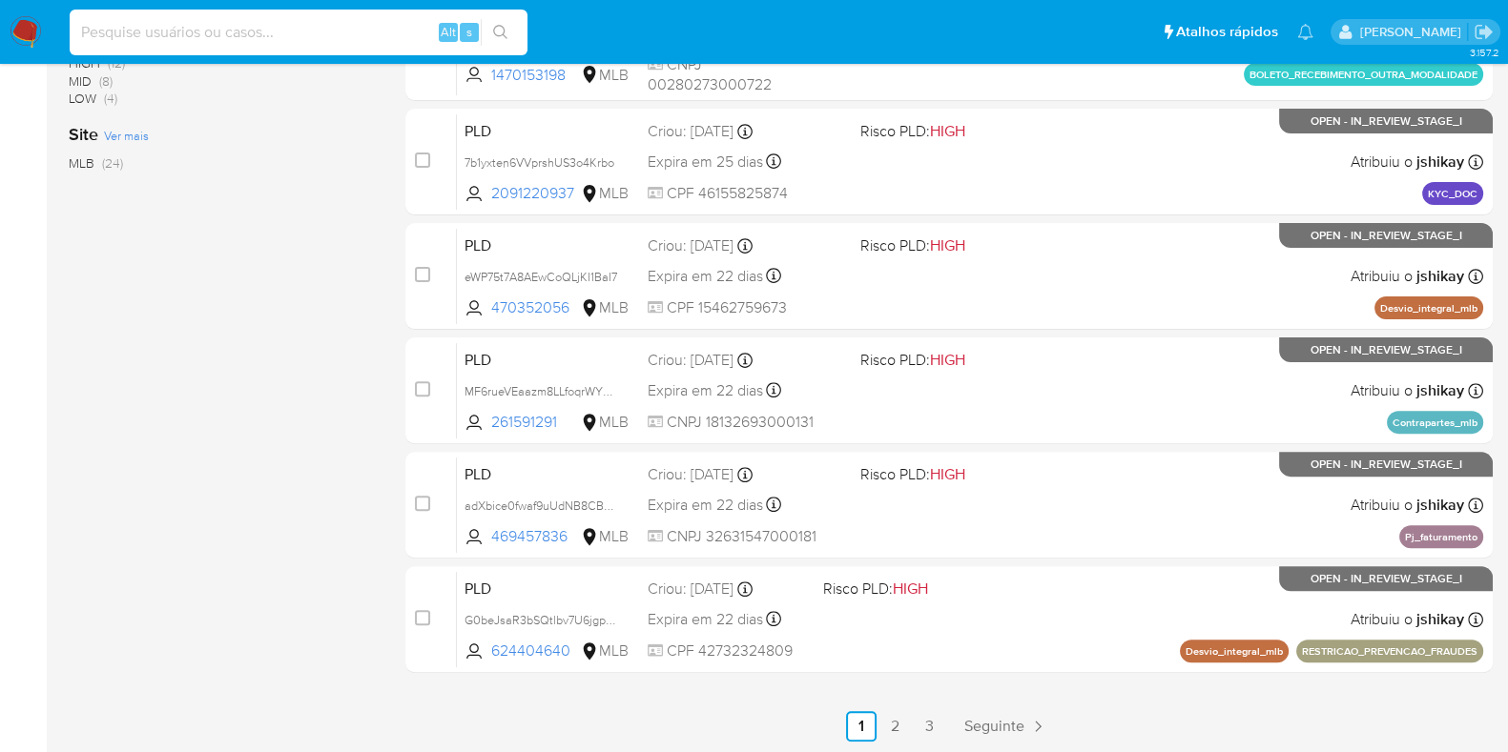
click at [330, 37] on input at bounding box center [299, 32] width 458 height 25
paste input "06IM4p8PiXAvW0NeLQspfo5d"
type input "06IM4p8PiXAvW0NeLQspfo5d"
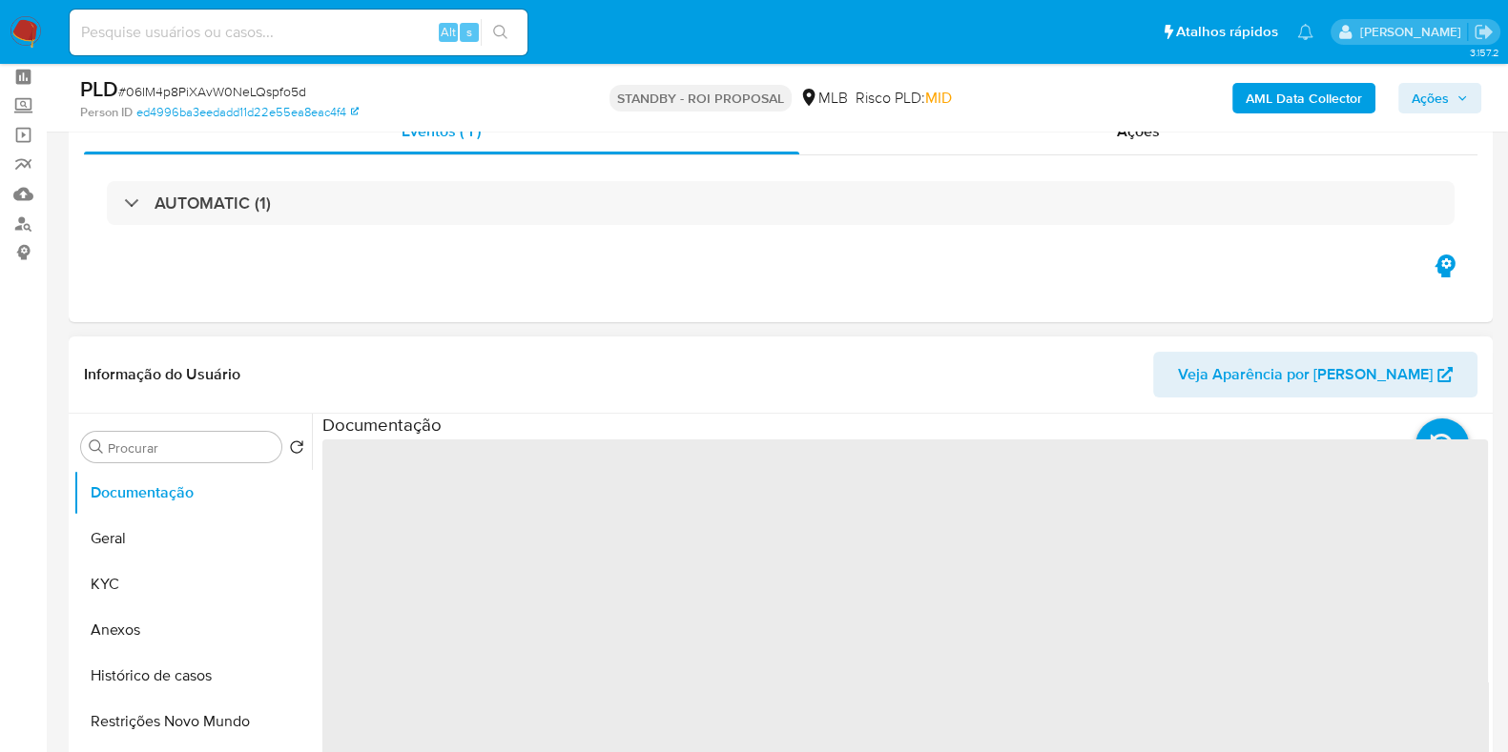
scroll to position [118, 0]
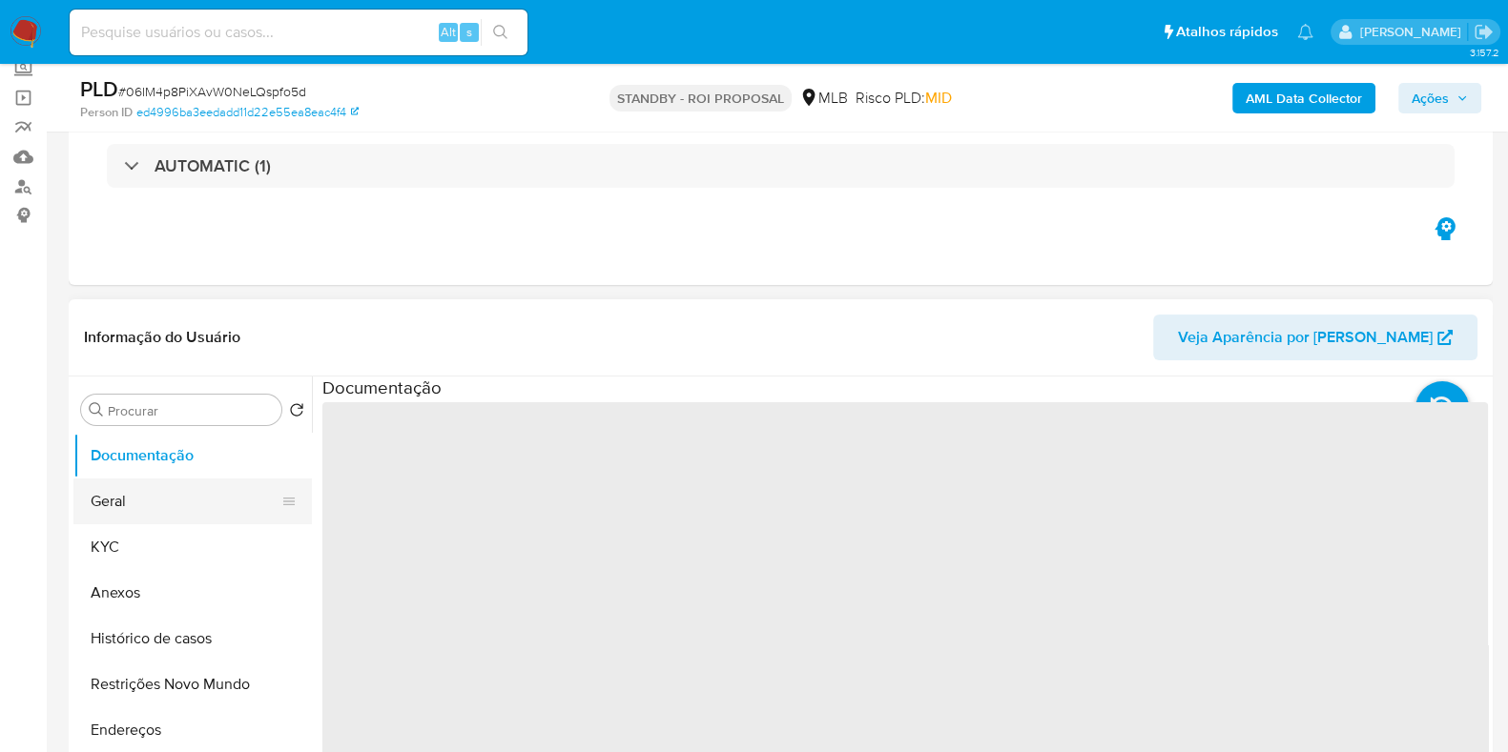
select select "10"
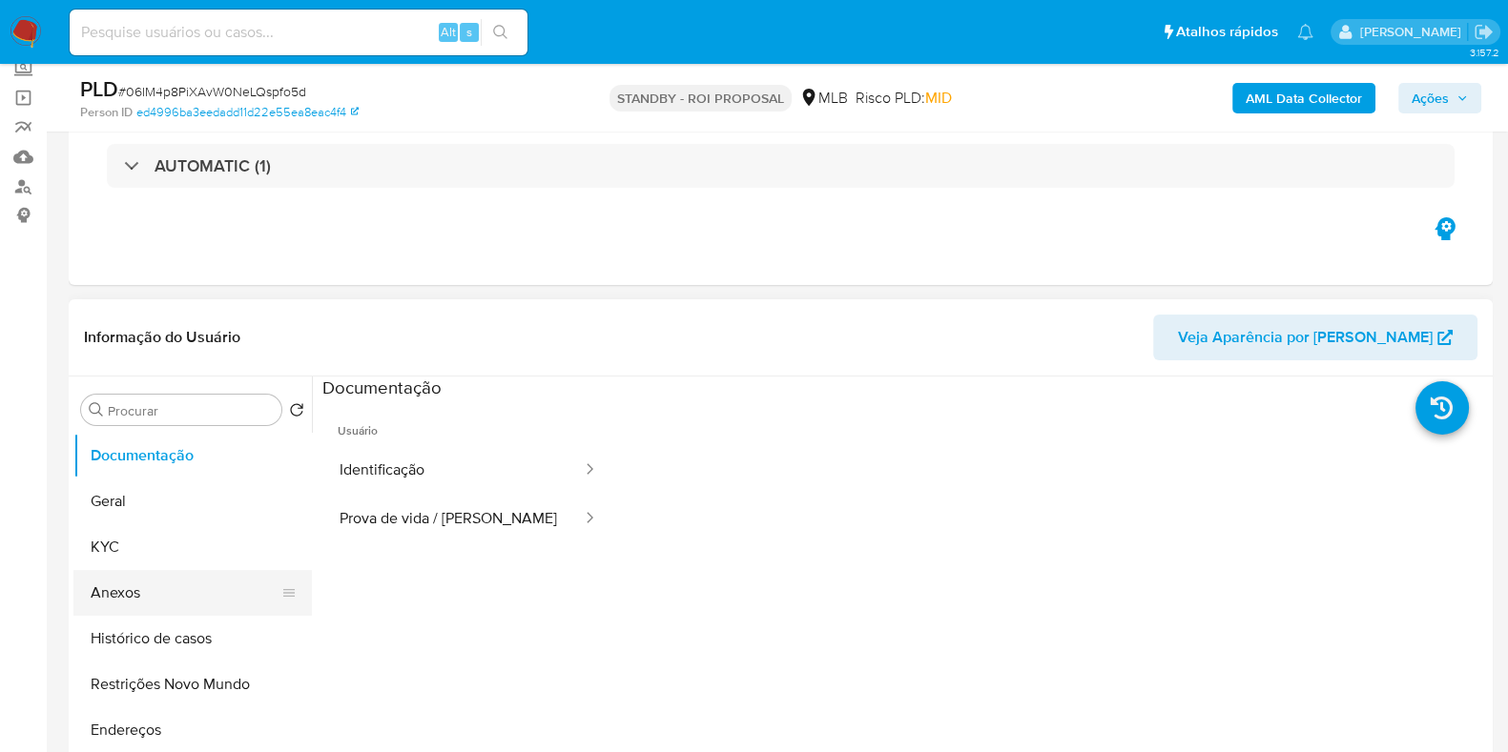
click at [181, 586] on button "Anexos" at bounding box center [184, 593] width 223 height 46
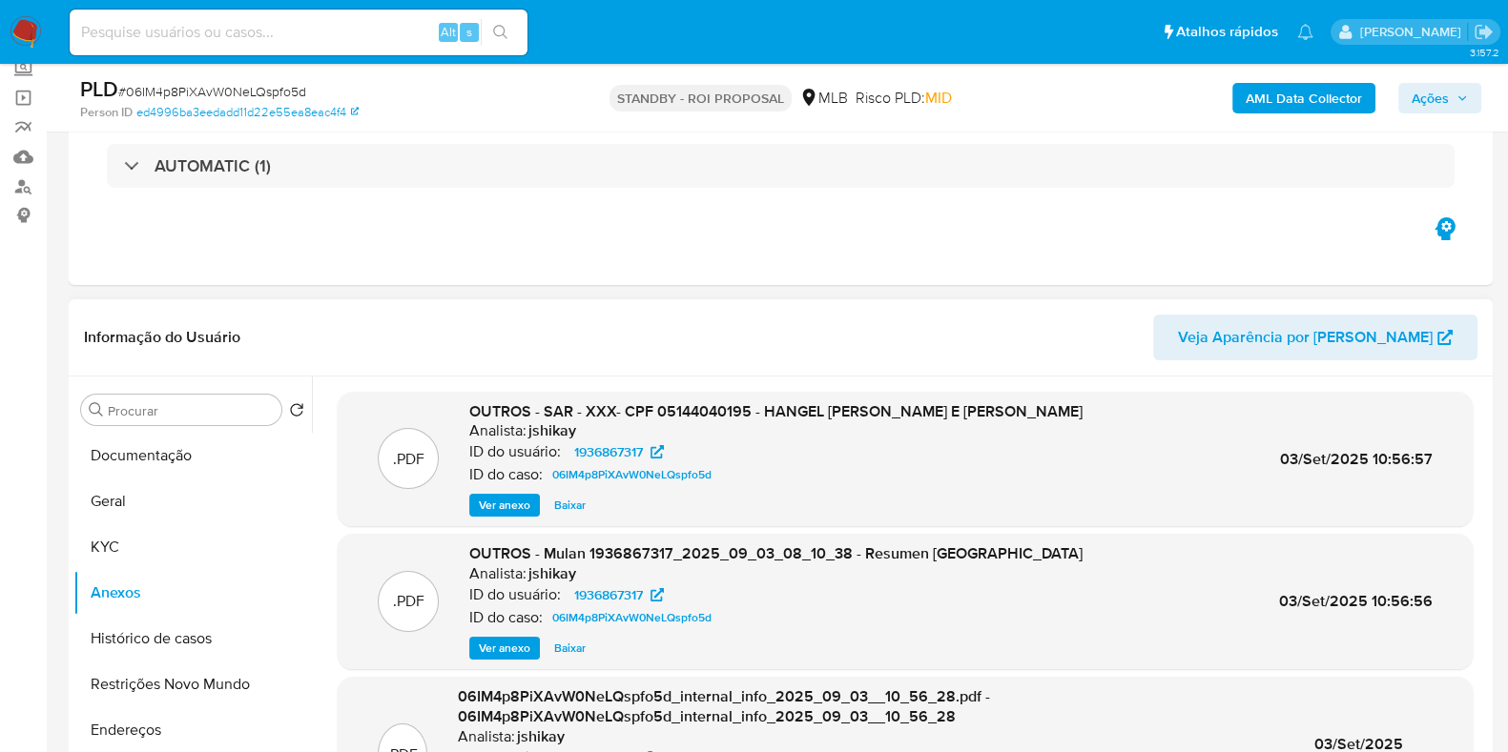
click at [508, 499] on span "Ver anexo" at bounding box center [504, 505] width 51 height 19
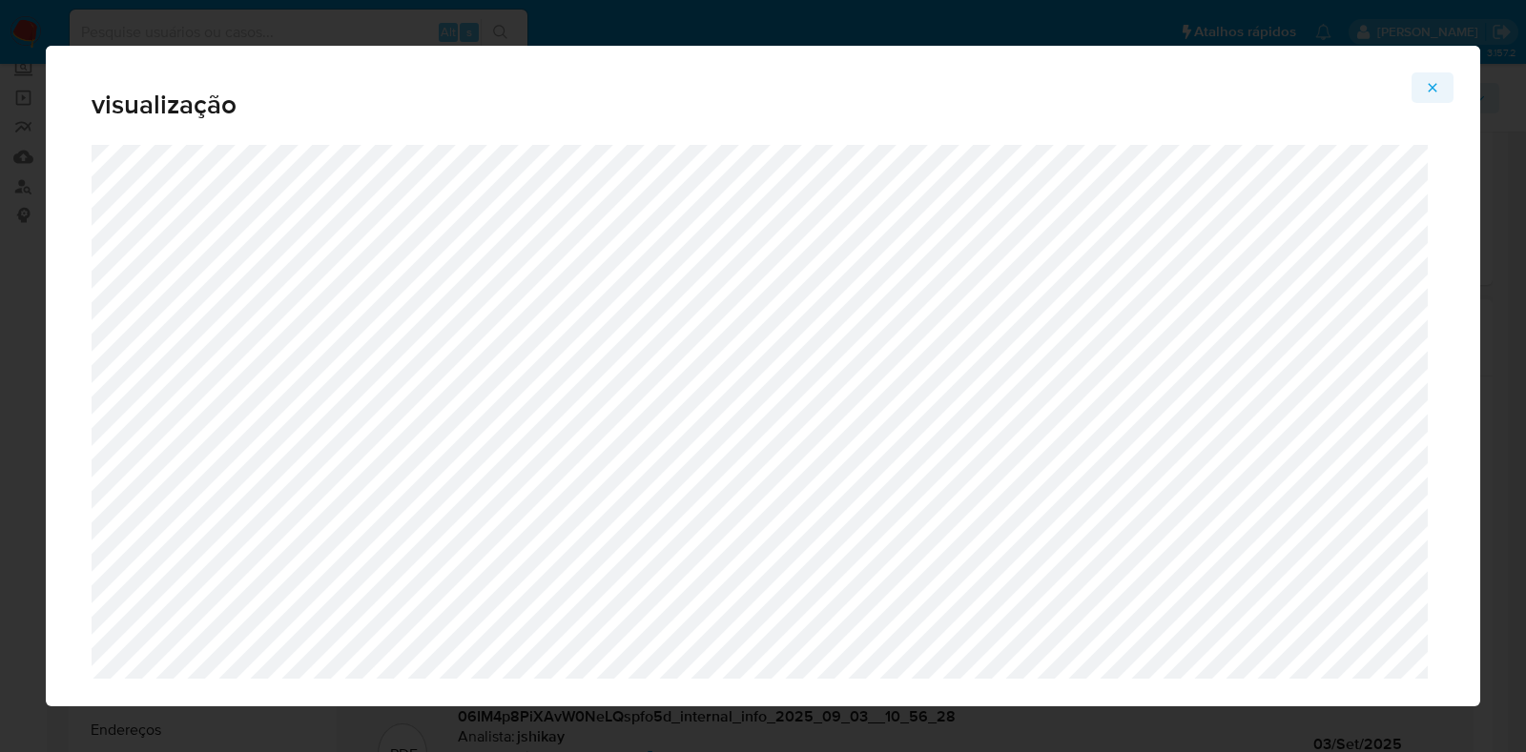
click at [1434, 84] on icon "Attachment preview" at bounding box center [1432, 87] width 15 height 15
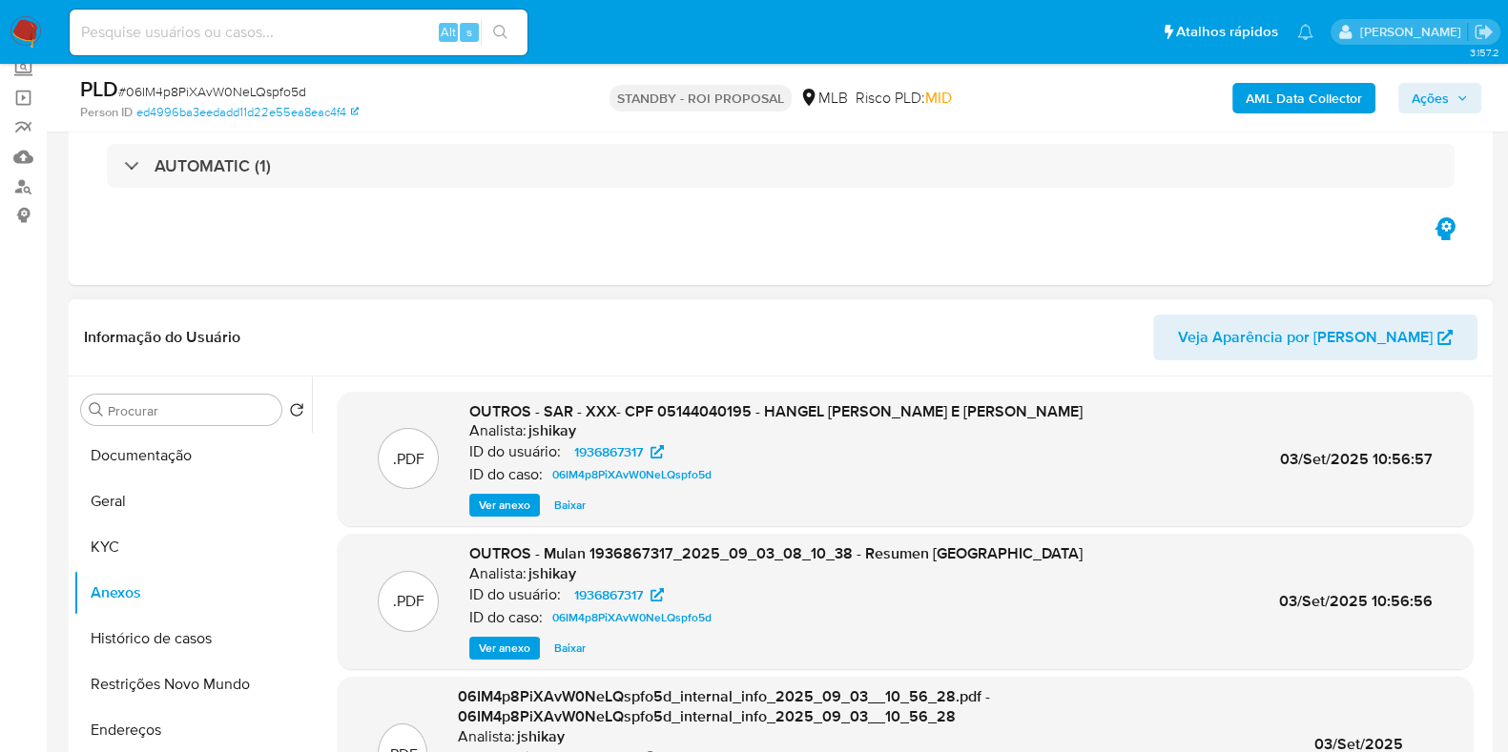
click at [415, 16] on div "Alt s" at bounding box center [299, 33] width 458 height 46
click at [403, 25] on input at bounding box center [299, 32] width 458 height 25
paste input "Rm1AyLuOHg939CnnHpx6DhLp"
type input "Rm1AyLuOHg939CnnHpx6DhLp"
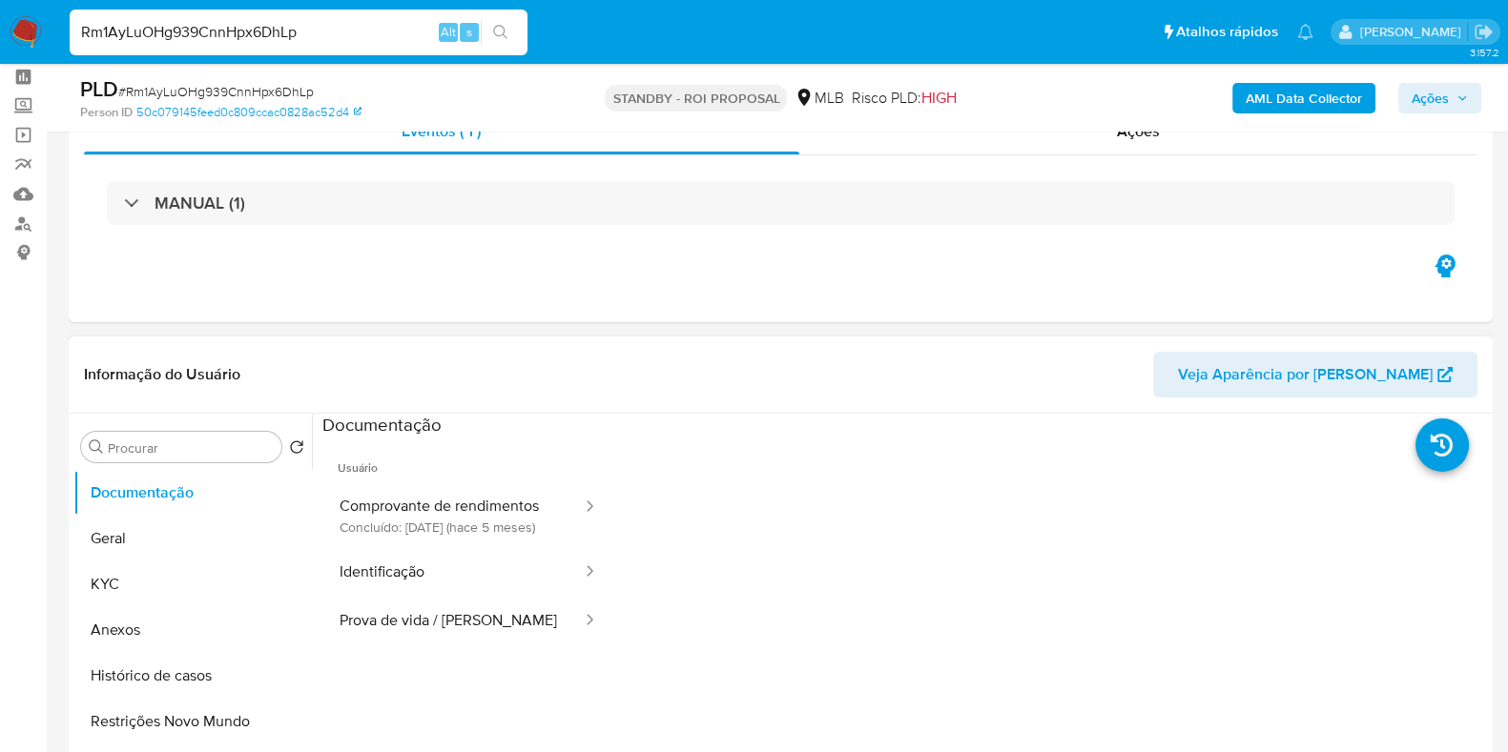
scroll to position [118, 0]
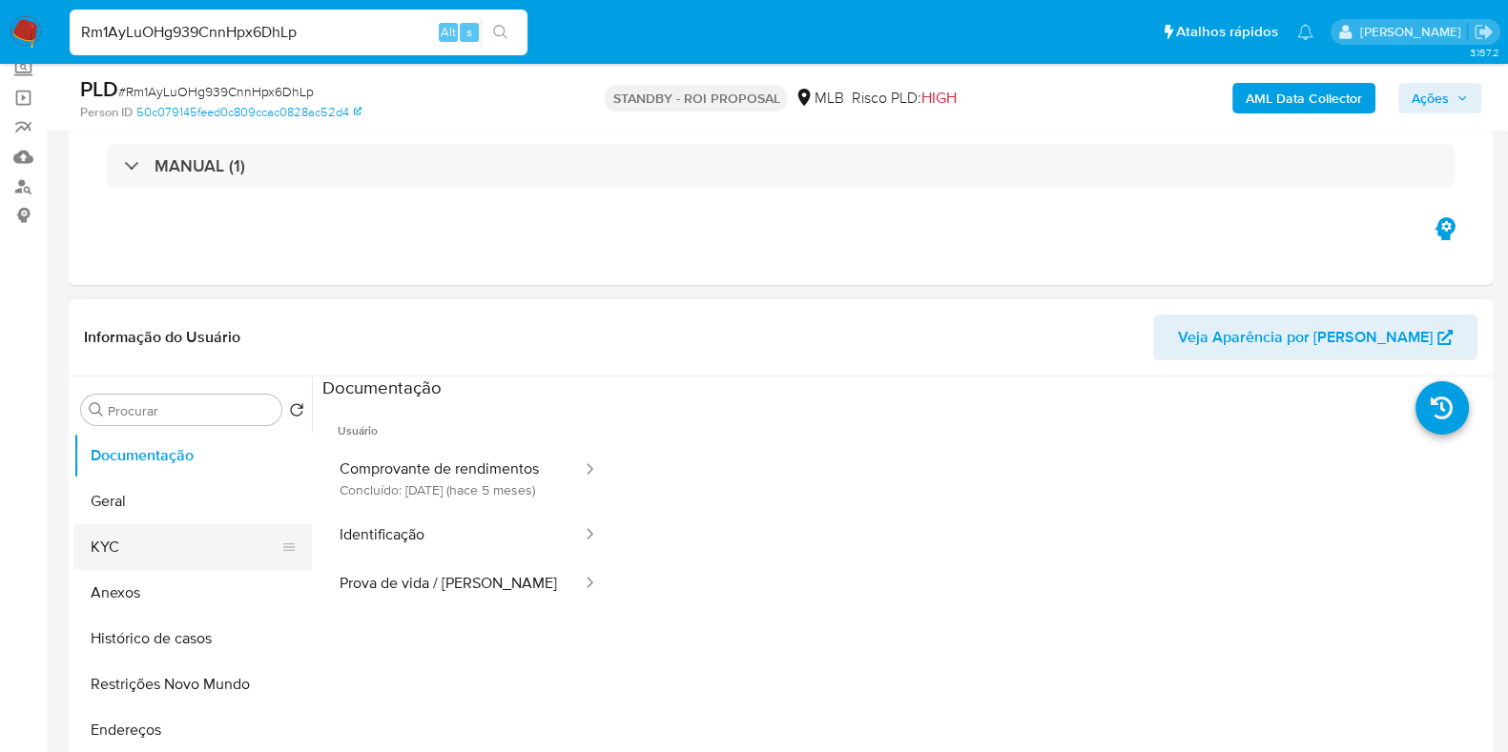
click at [159, 543] on button "KYC" at bounding box center [184, 547] width 223 height 46
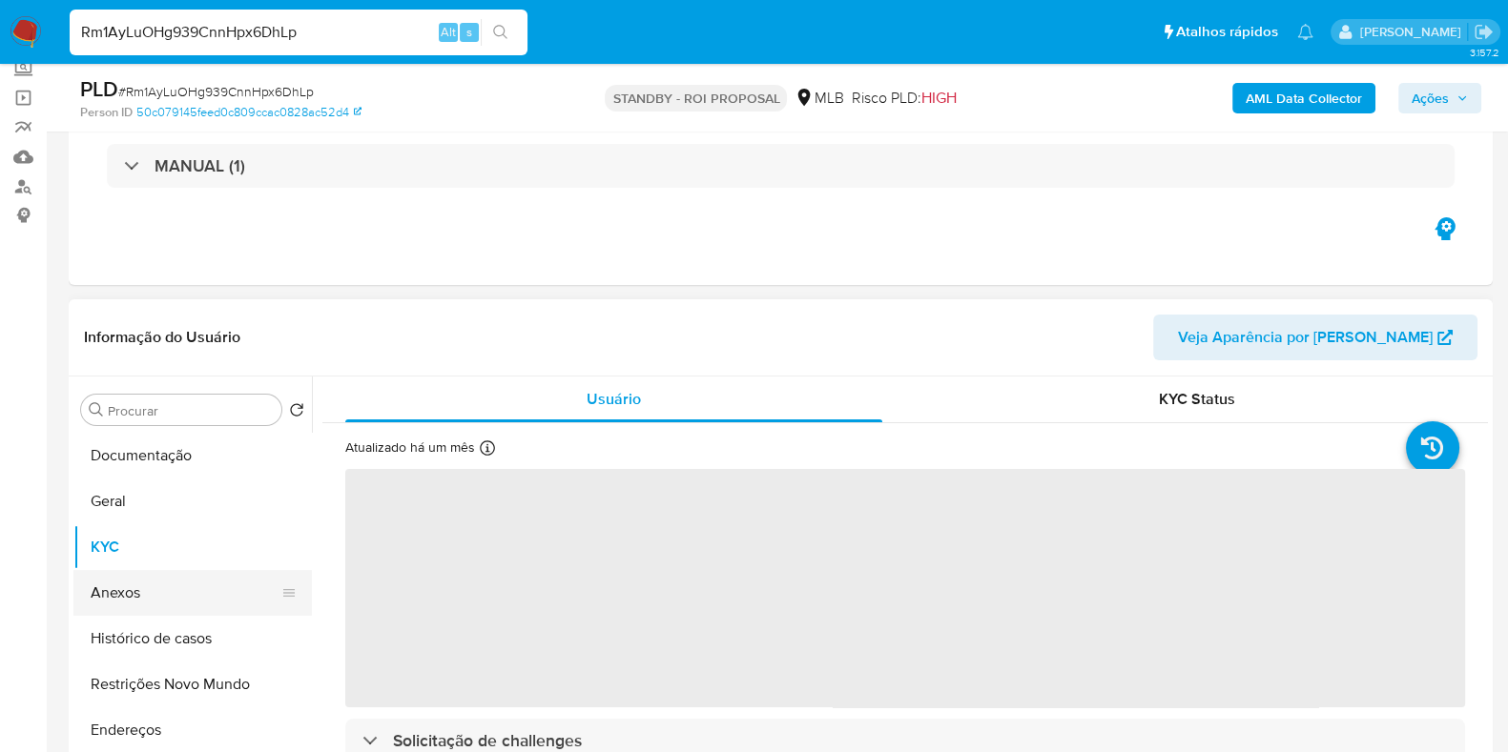
select select "10"
click at [167, 607] on button "Anexos" at bounding box center [184, 593] width 223 height 46
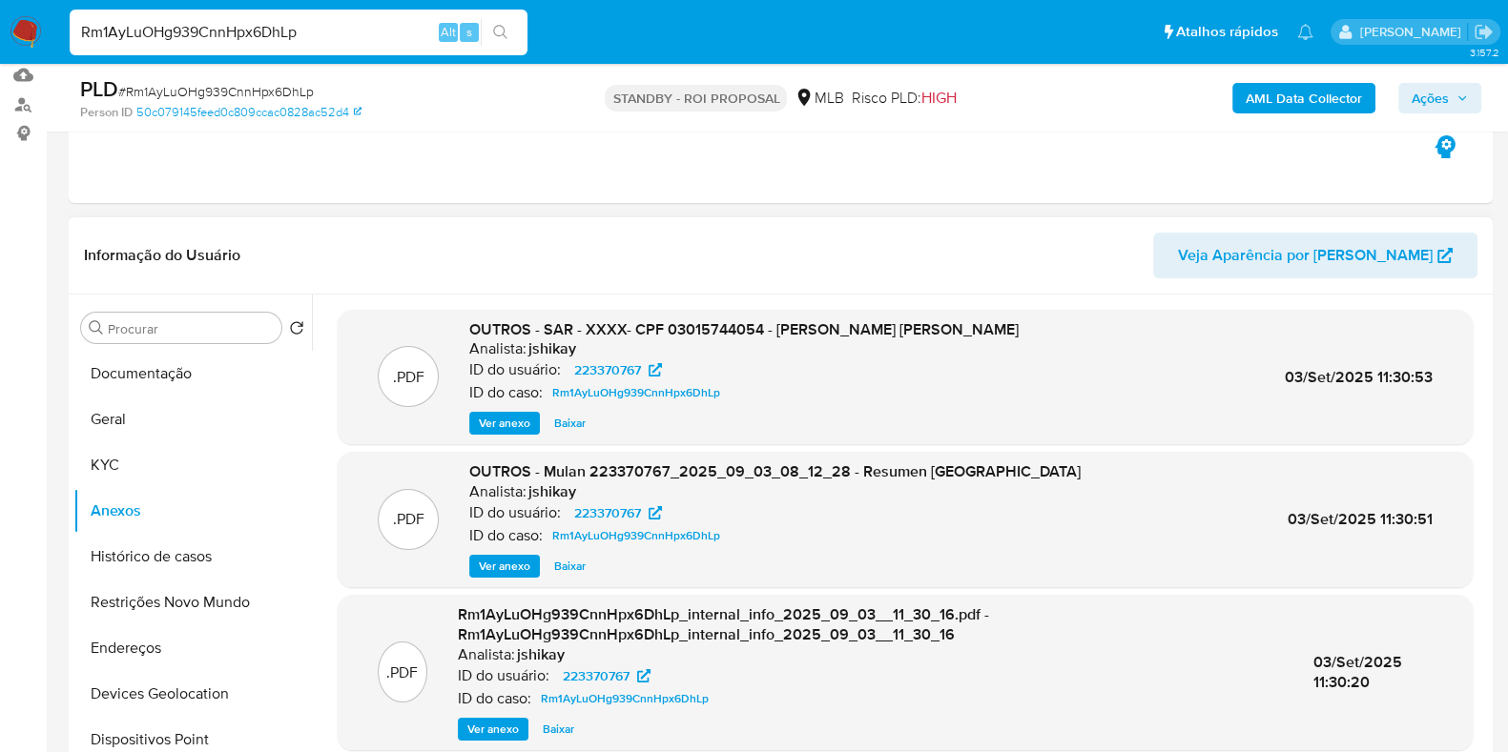
scroll to position [237, 0]
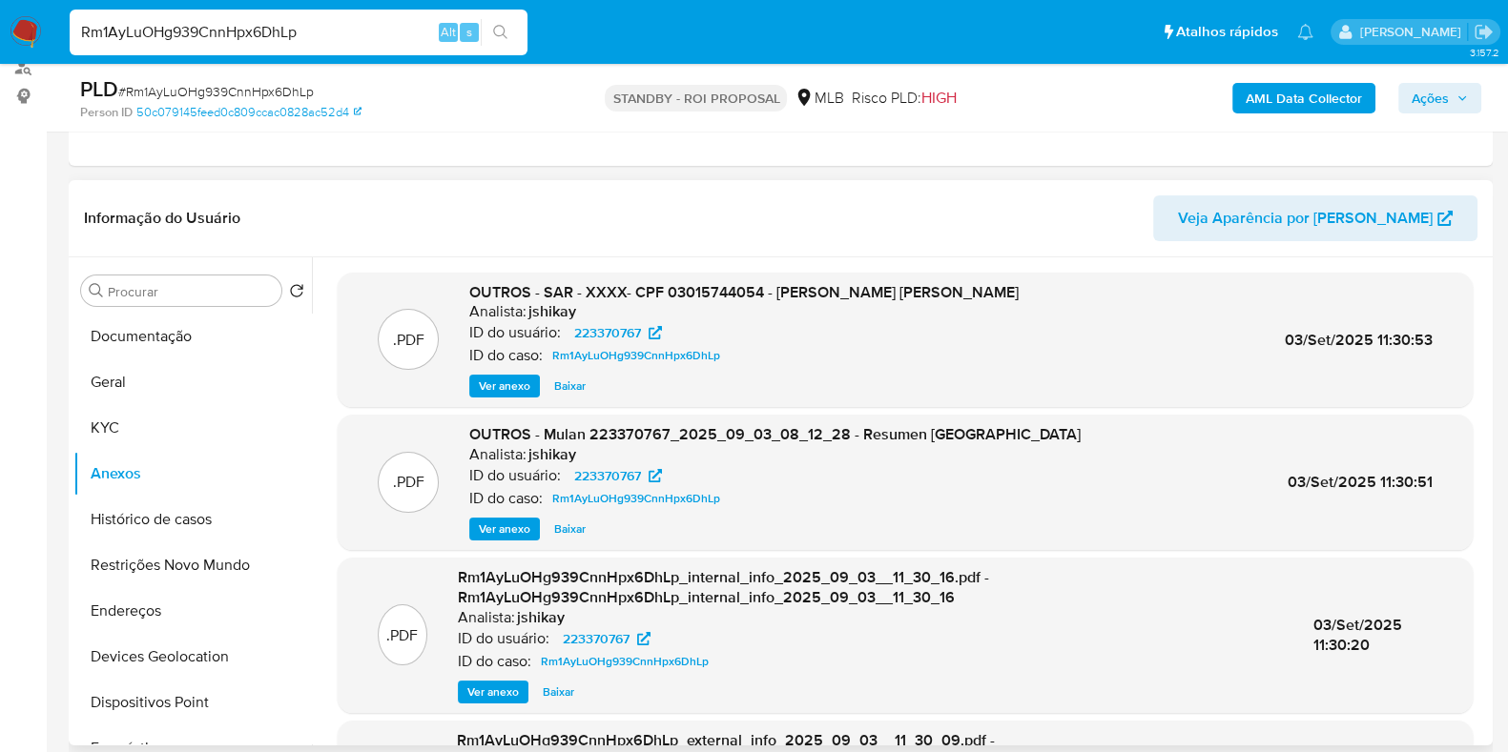
click at [491, 388] on span "Ver anexo" at bounding box center [504, 386] width 51 height 19
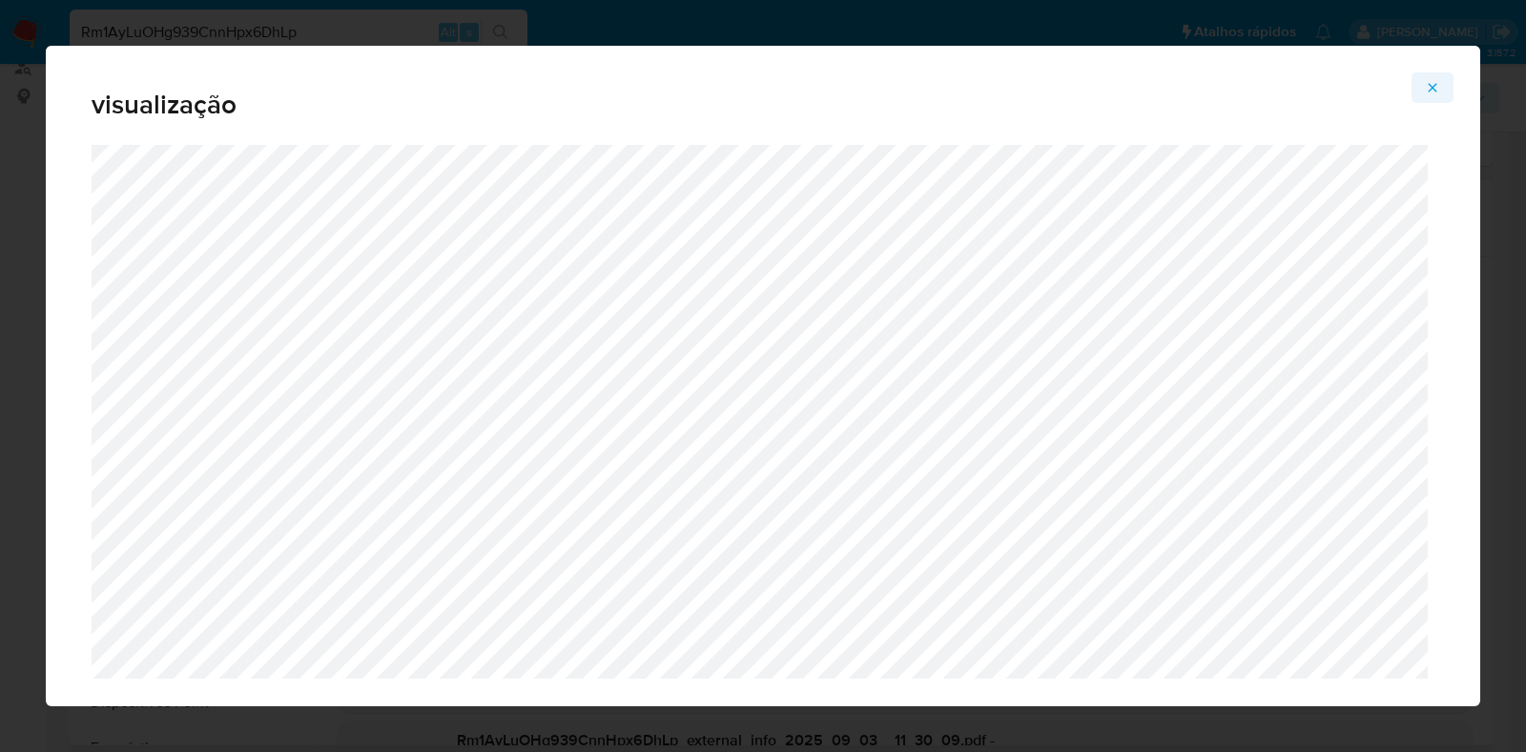
click at [1435, 85] on icon "Attachment preview" at bounding box center [1432, 87] width 15 height 15
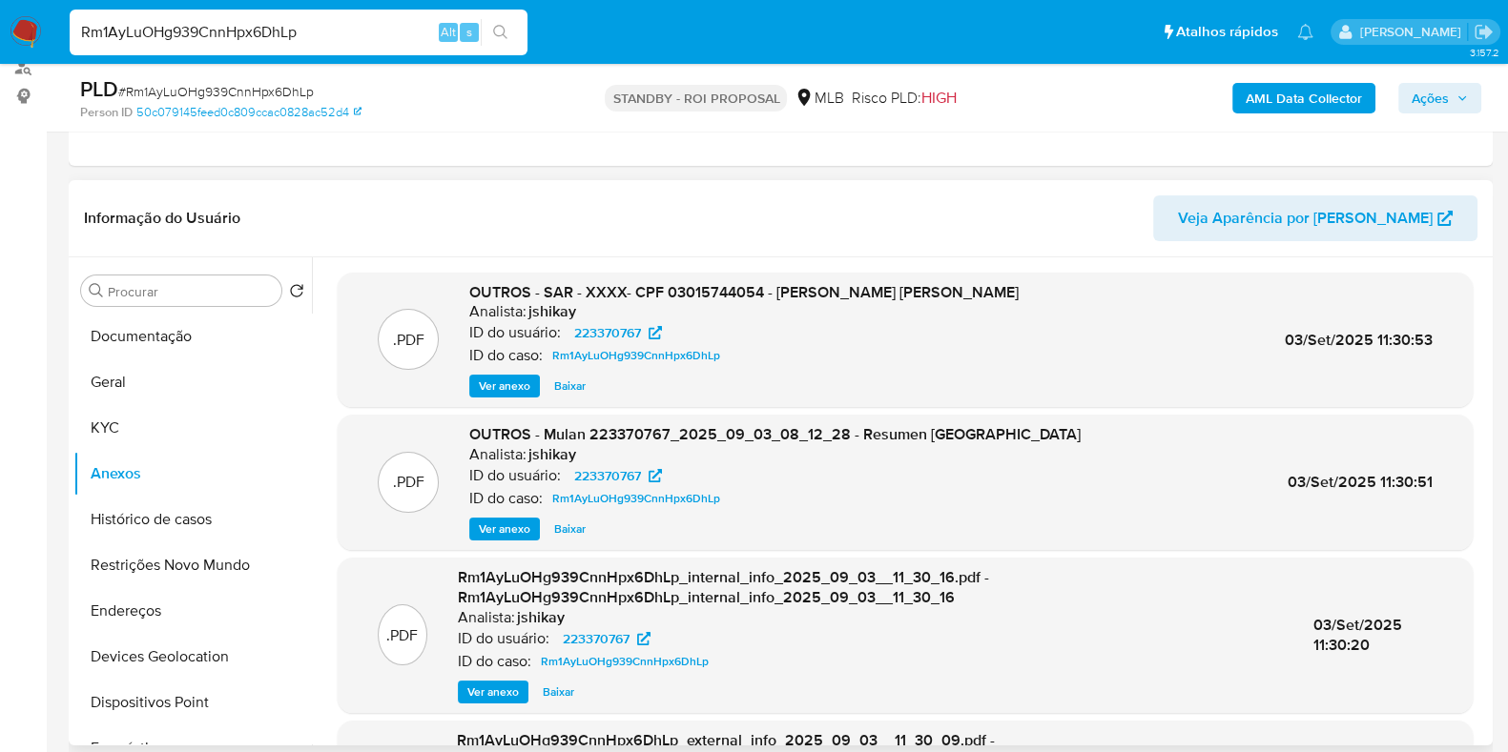
click at [24, 39] on img at bounding box center [26, 32] width 32 height 32
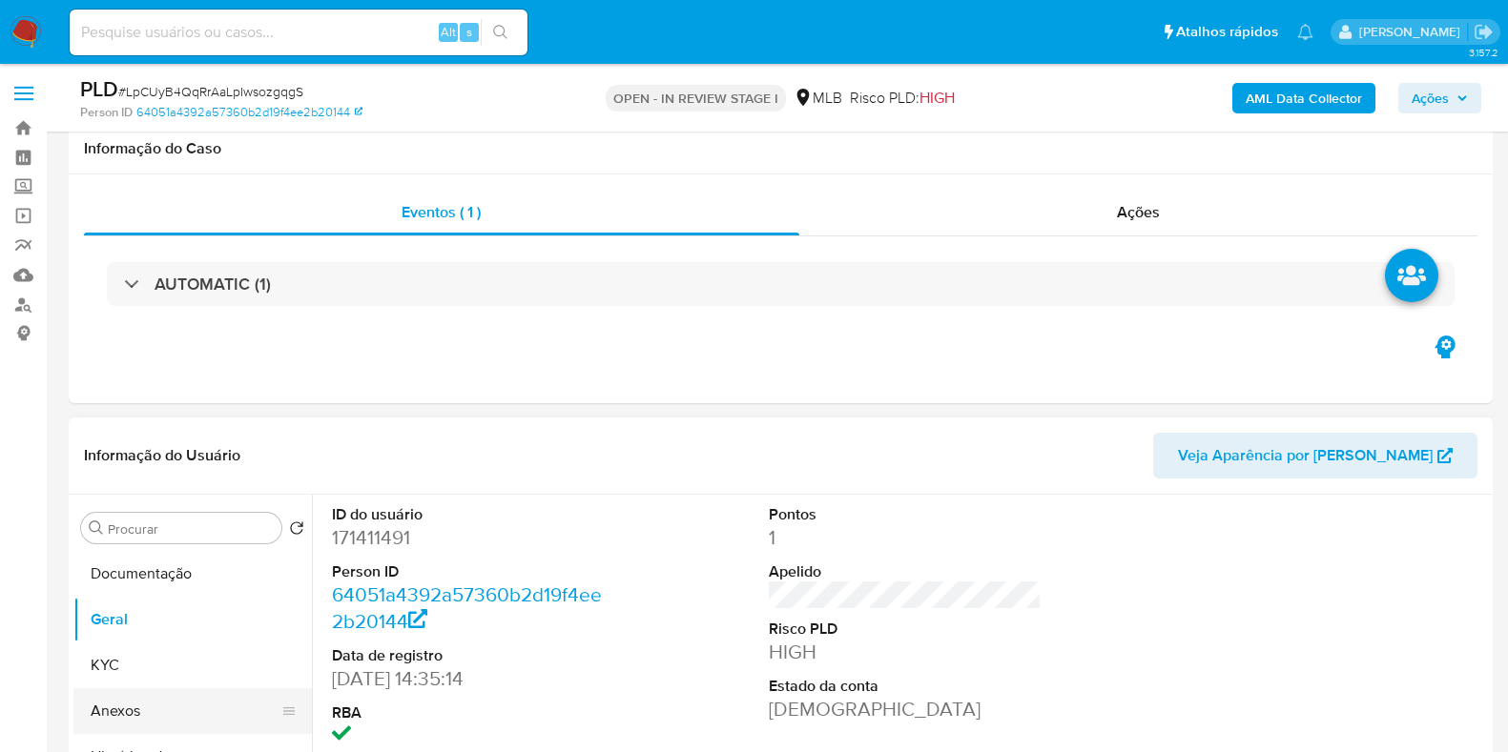
scroll to position [358, 0]
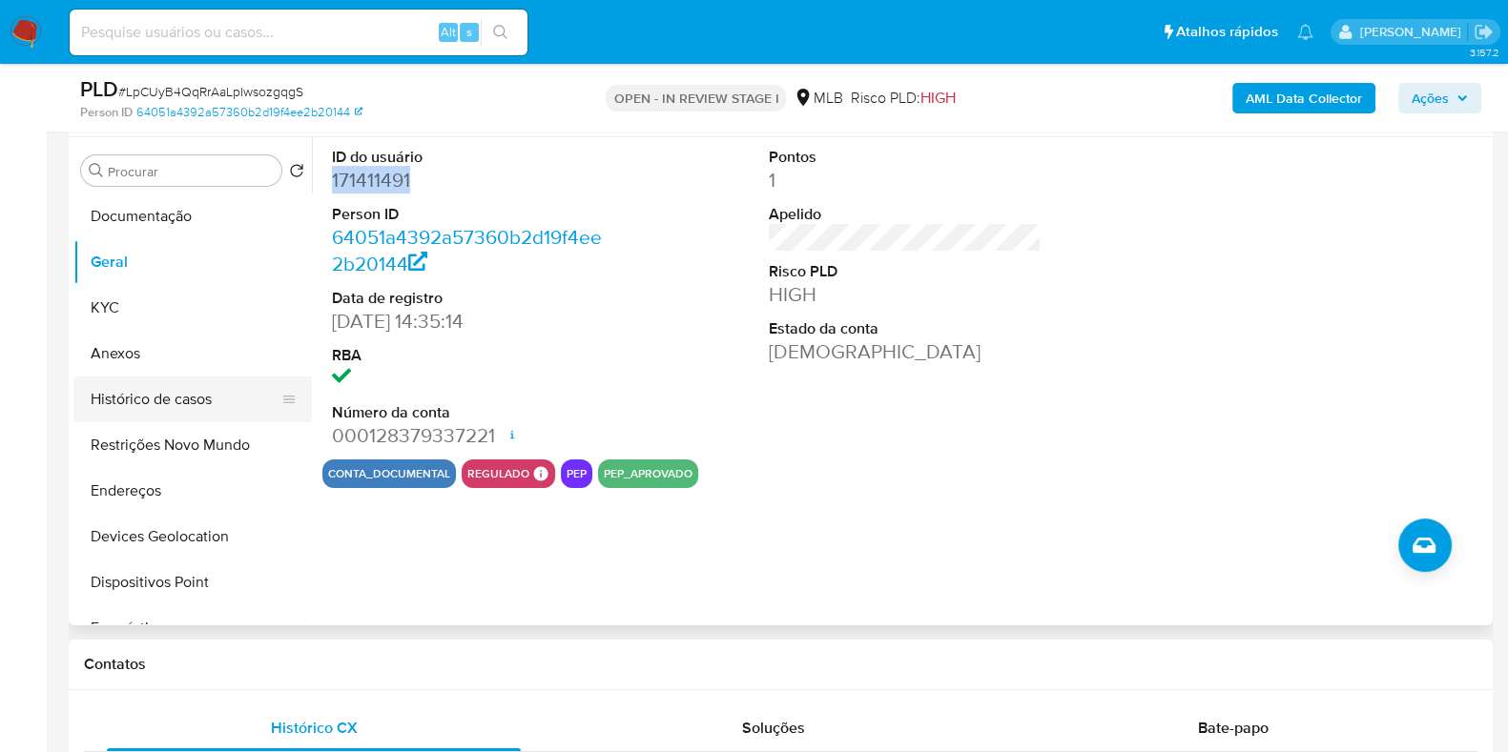
click at [158, 403] on button "Histórico de casos" at bounding box center [184, 400] width 223 height 46
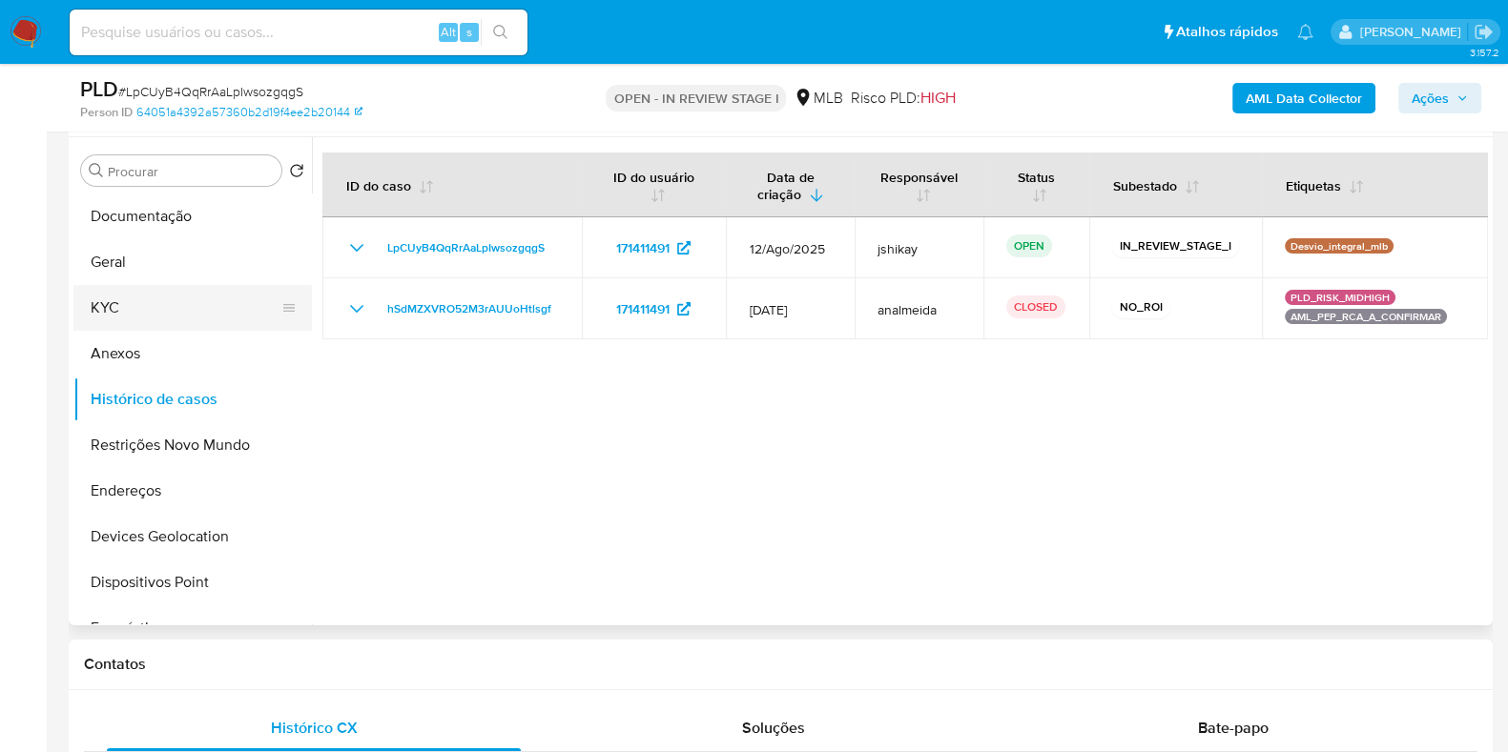
click at [111, 311] on button "KYC" at bounding box center [184, 308] width 223 height 46
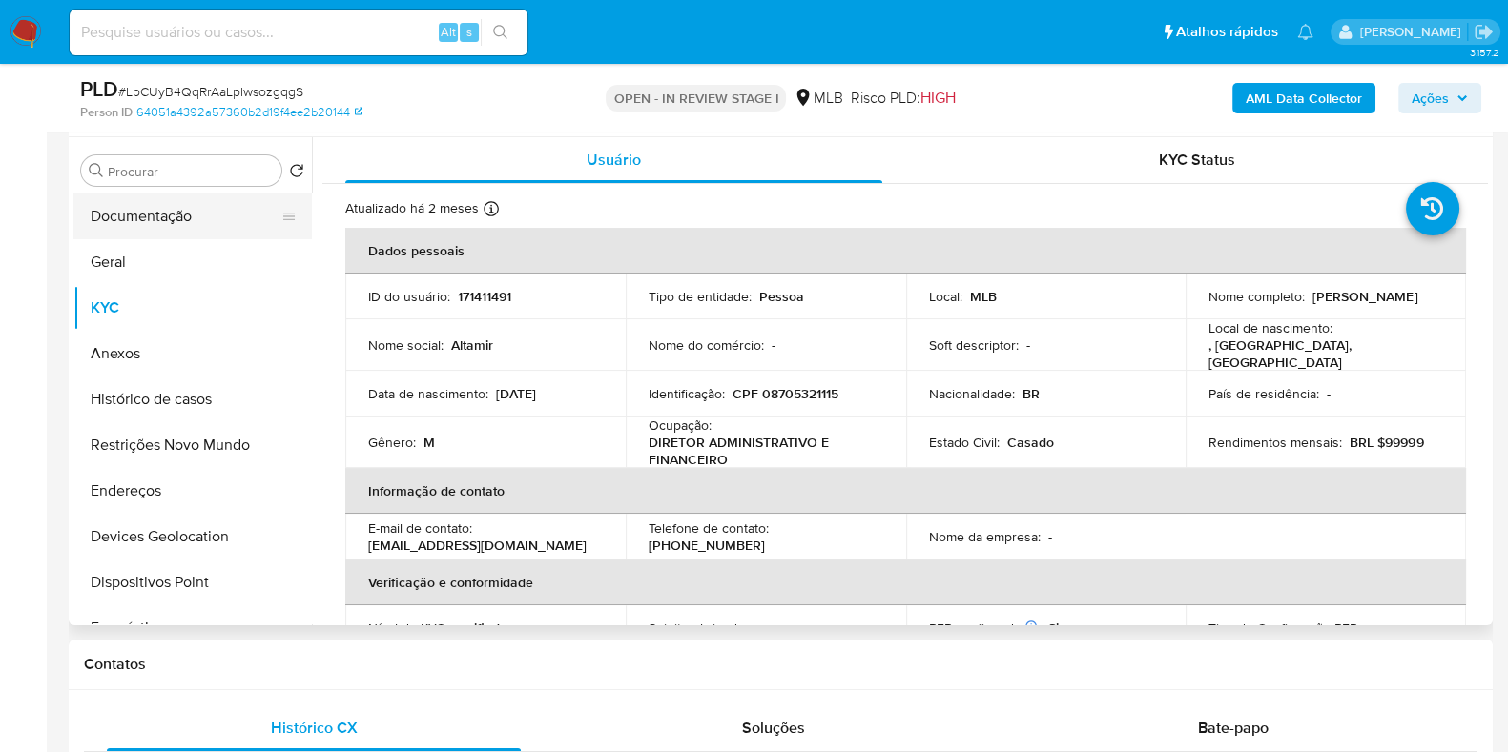
click at [130, 216] on button "Documentação" at bounding box center [184, 217] width 223 height 46
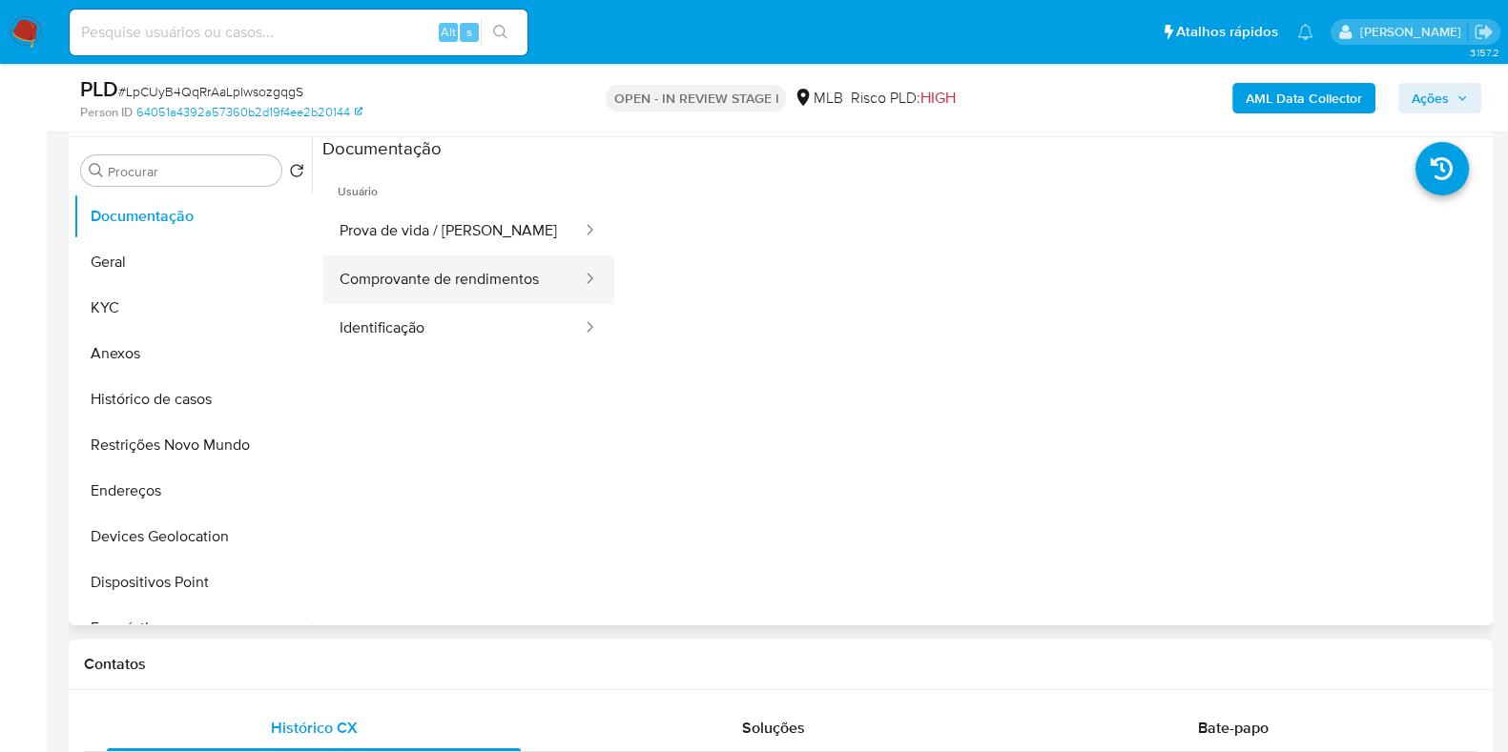
click at [495, 289] on button "Comprovante de rendimentos" at bounding box center [452, 280] width 261 height 49
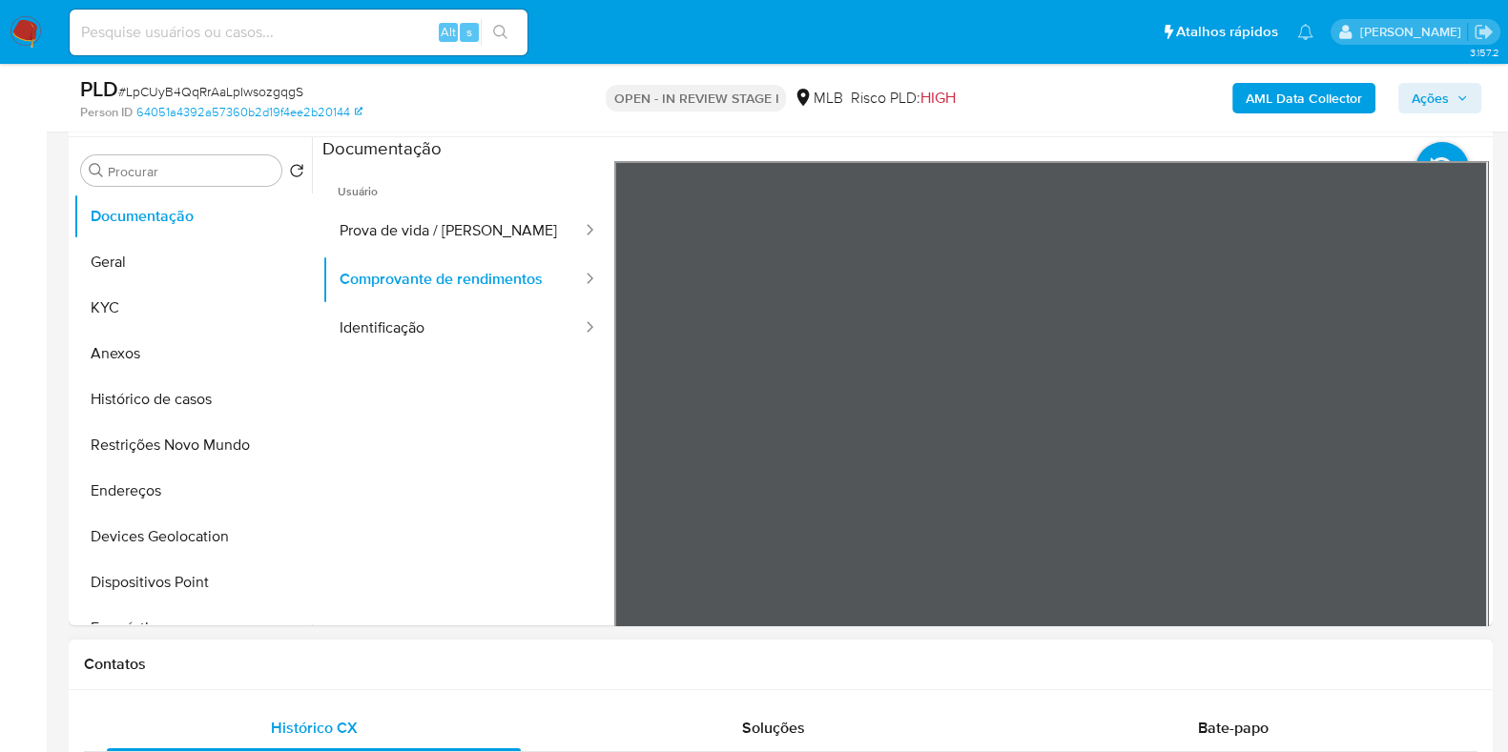
click at [164, 314] on button "KYC" at bounding box center [184, 308] width 223 height 46
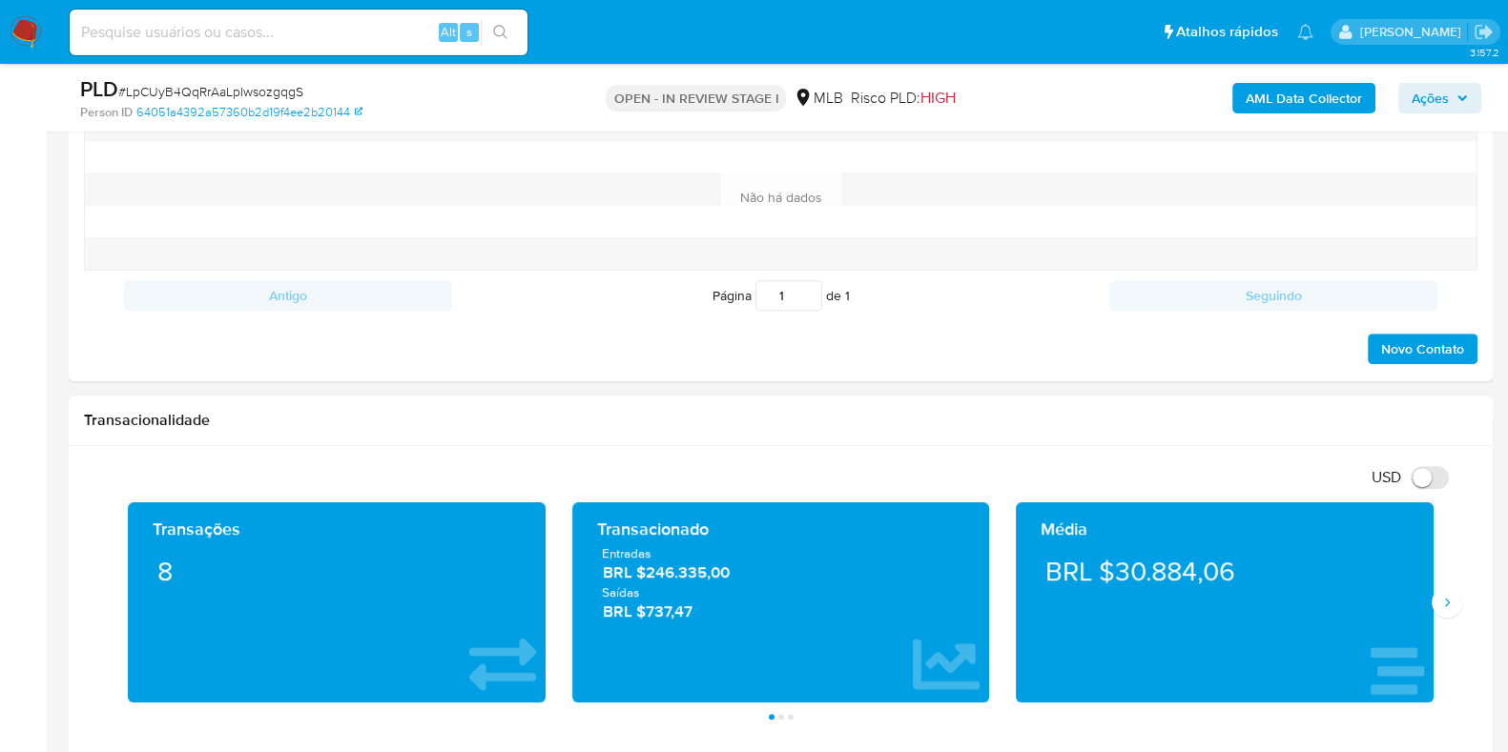
scroll to position [1073, 0]
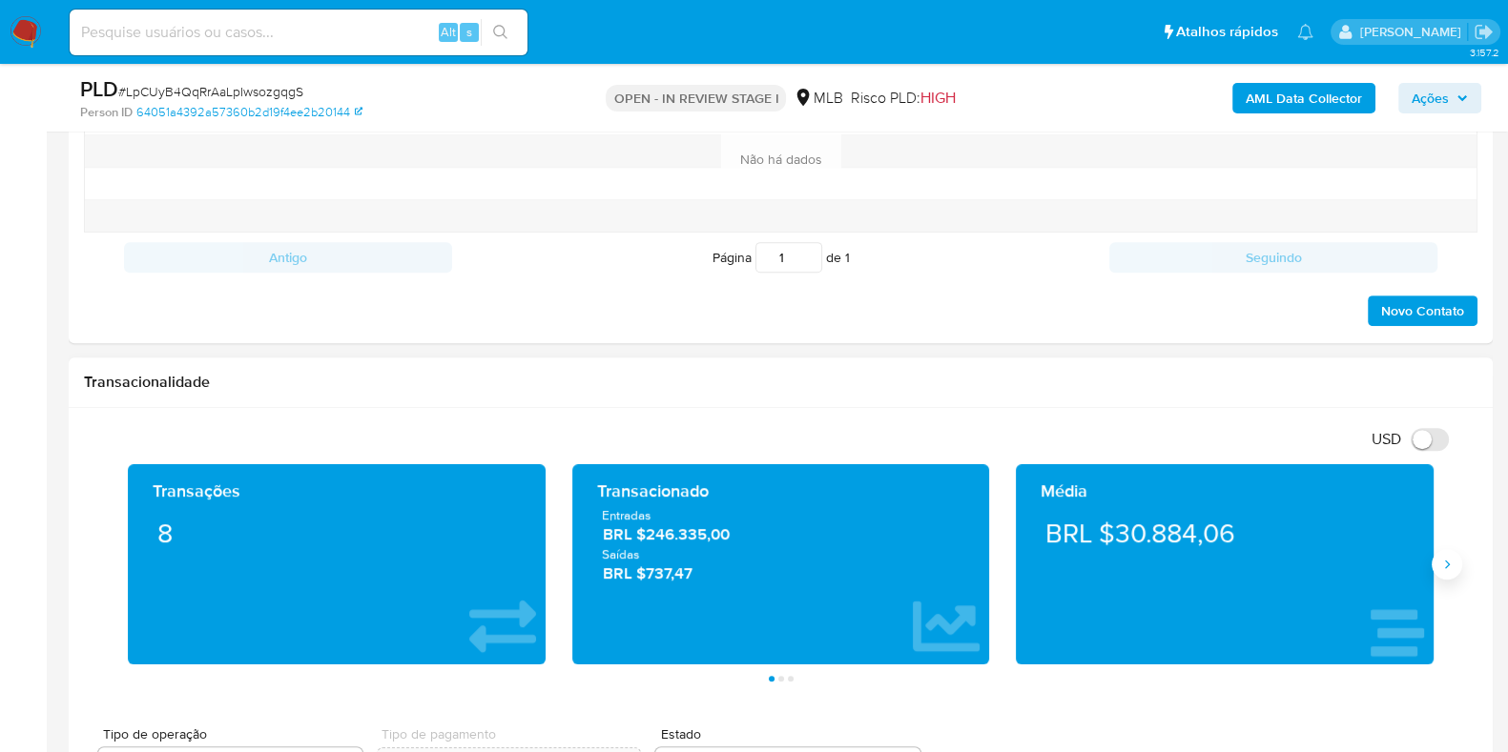
click at [1445, 552] on button "Siguiente" at bounding box center [1446, 564] width 31 height 31
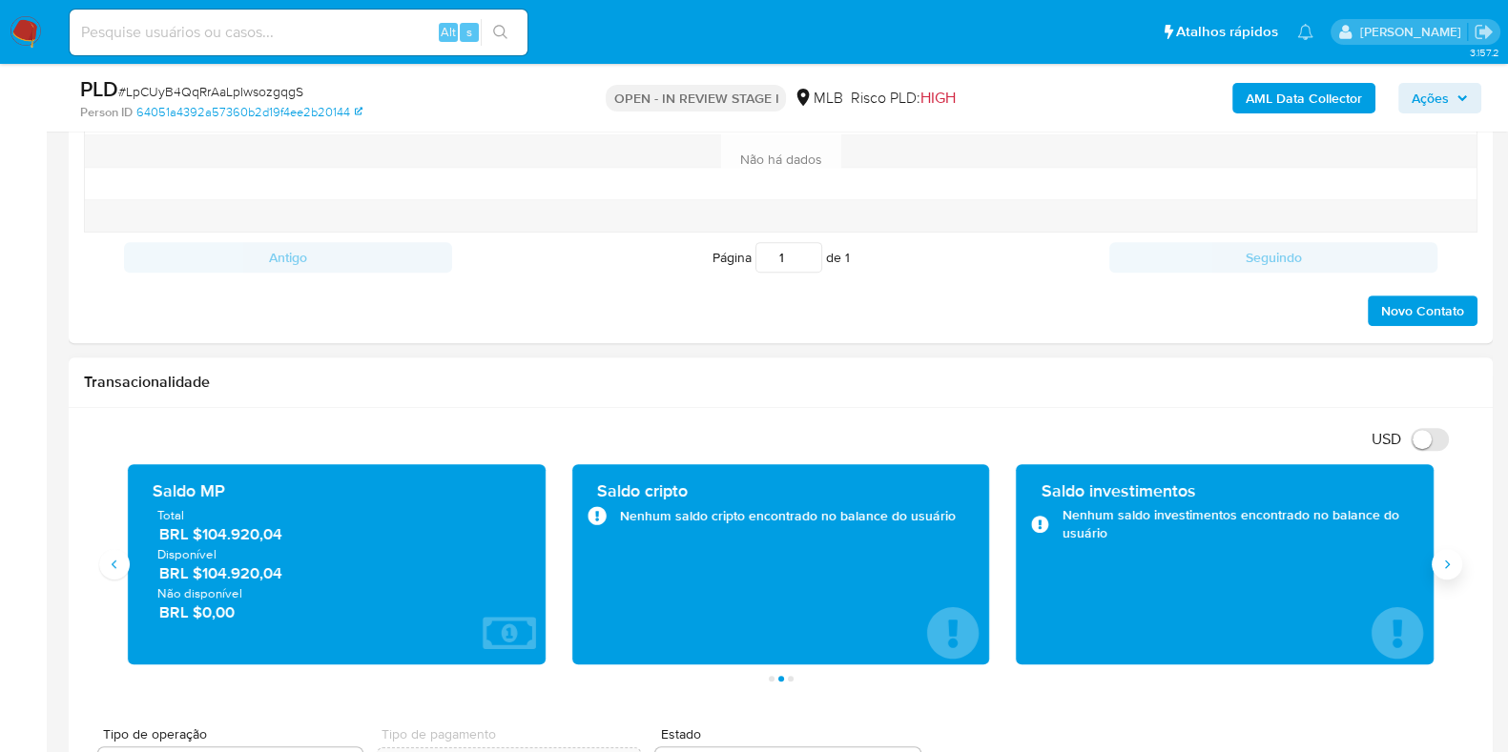
click at [1445, 552] on button "Siguiente" at bounding box center [1446, 564] width 31 height 31
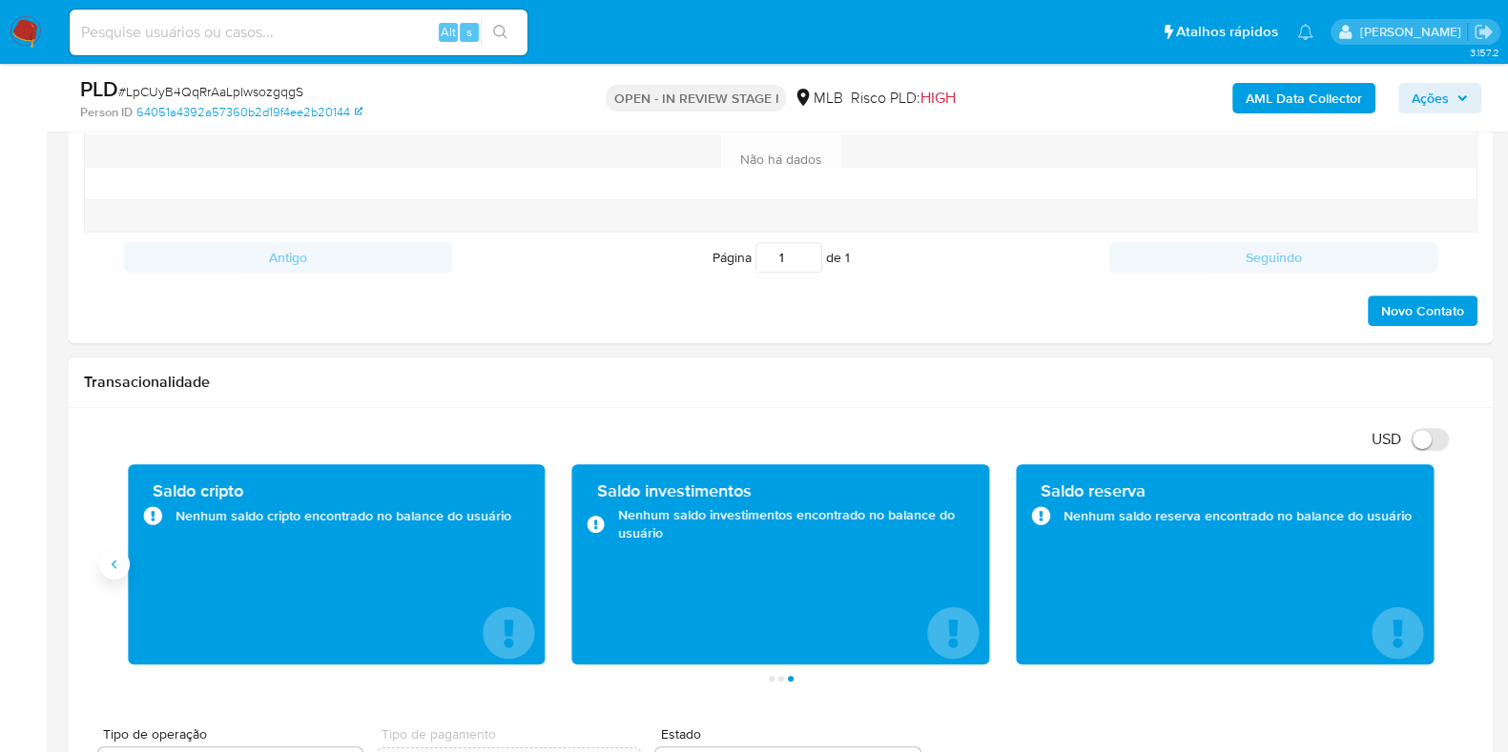
click at [123, 569] on button "Anterior" at bounding box center [114, 564] width 31 height 31
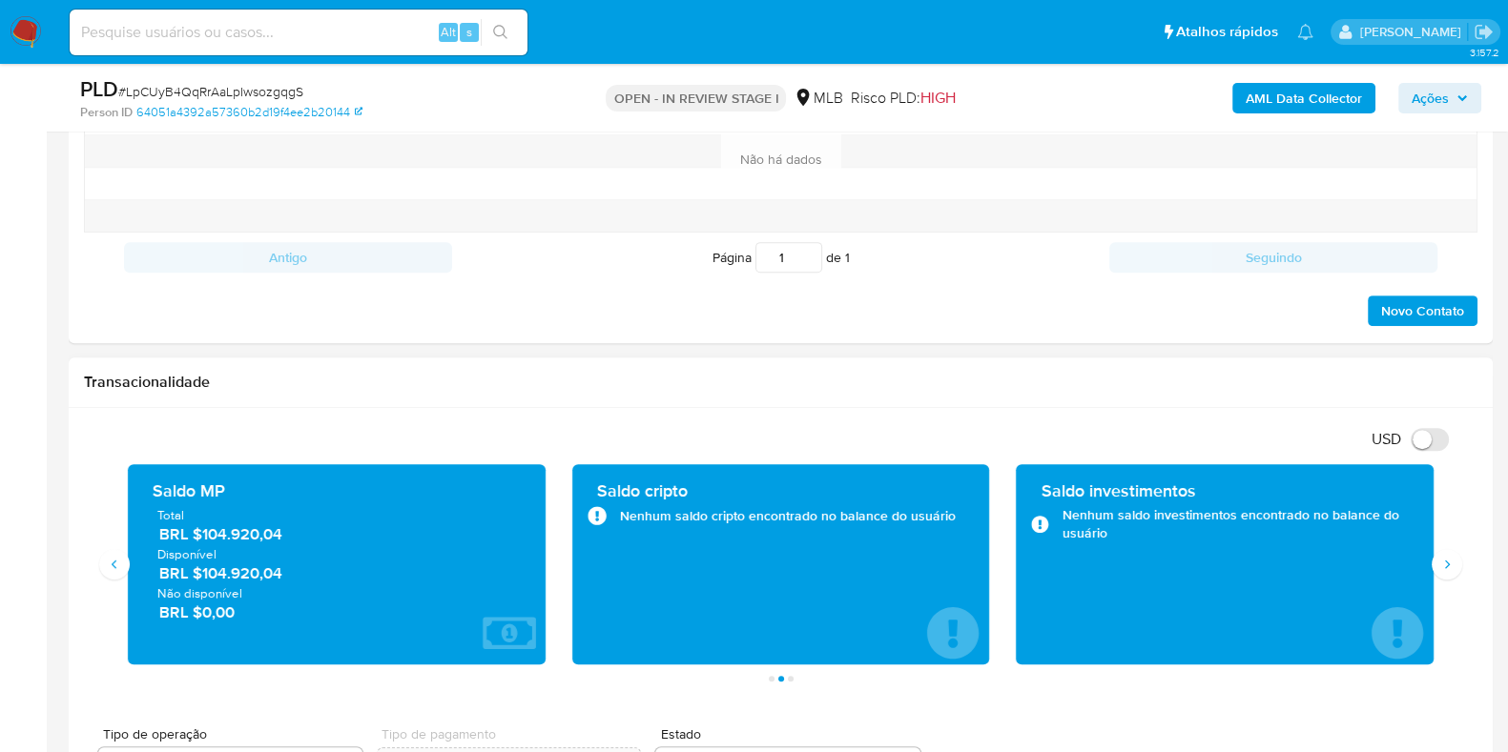
drag, startPoint x: 296, startPoint y: 580, endPoint x: 201, endPoint y: 579, distance: 94.4
click at [201, 579] on span "BRL $104.920,04" at bounding box center [337, 574] width 357 height 22
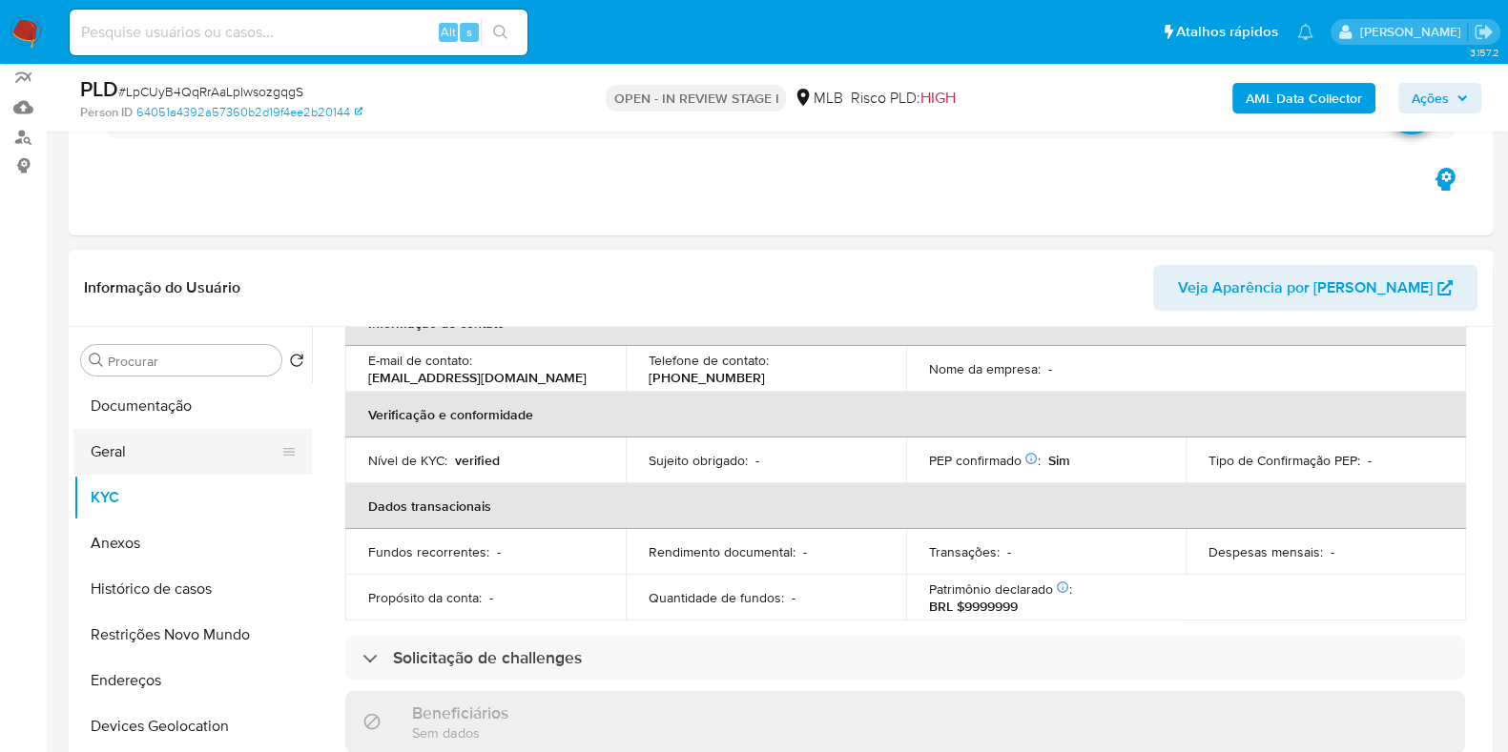
scroll to position [237, 0]
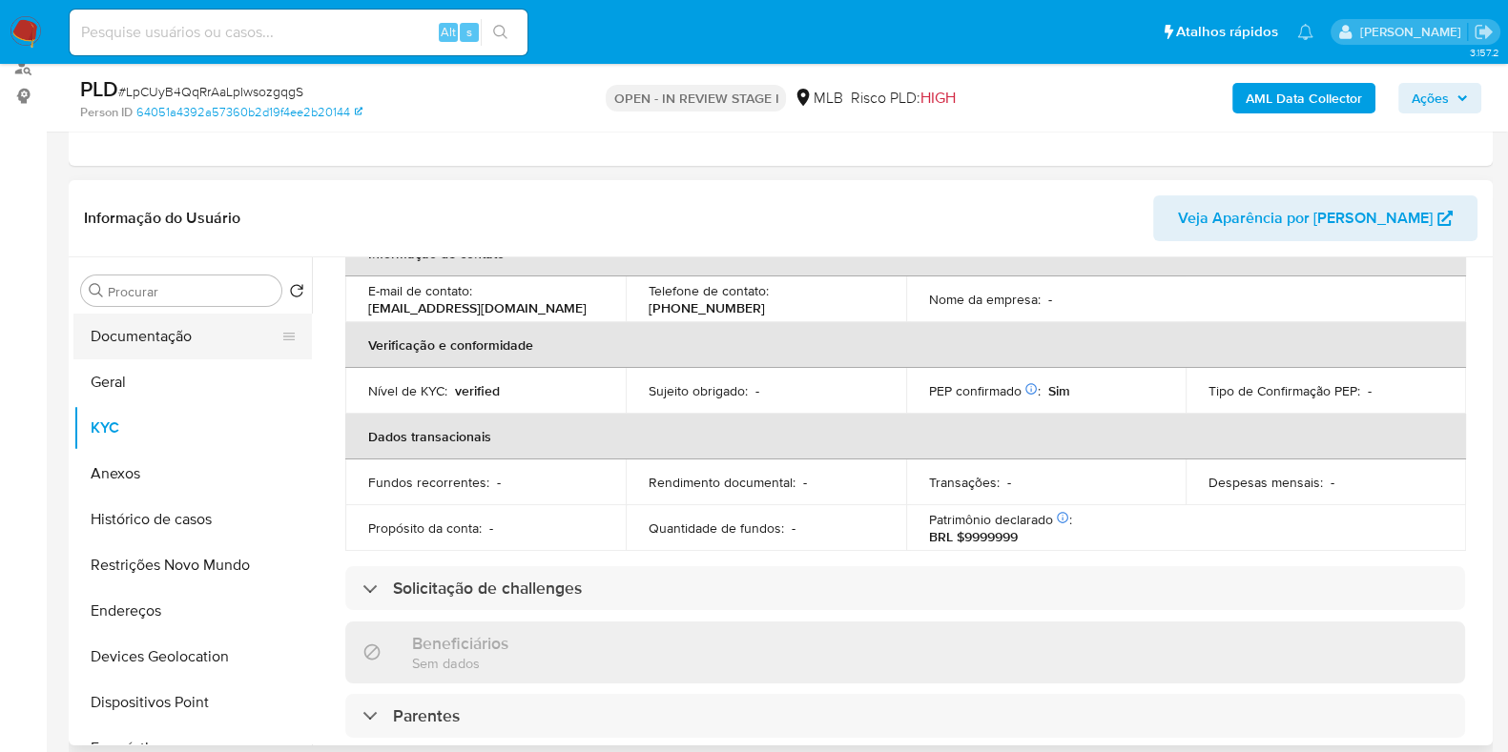
click at [157, 331] on button "Documentação" at bounding box center [184, 337] width 223 height 46
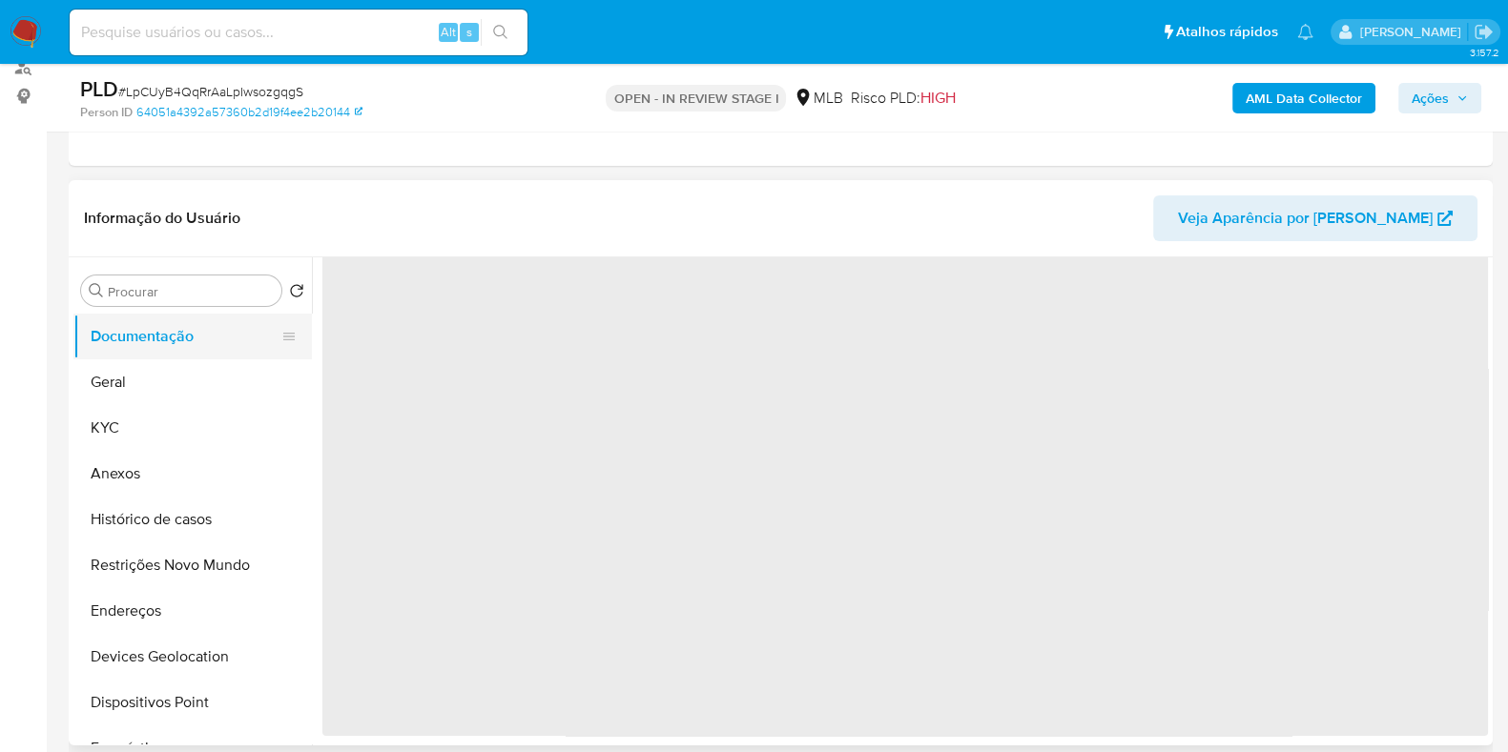
scroll to position [0, 0]
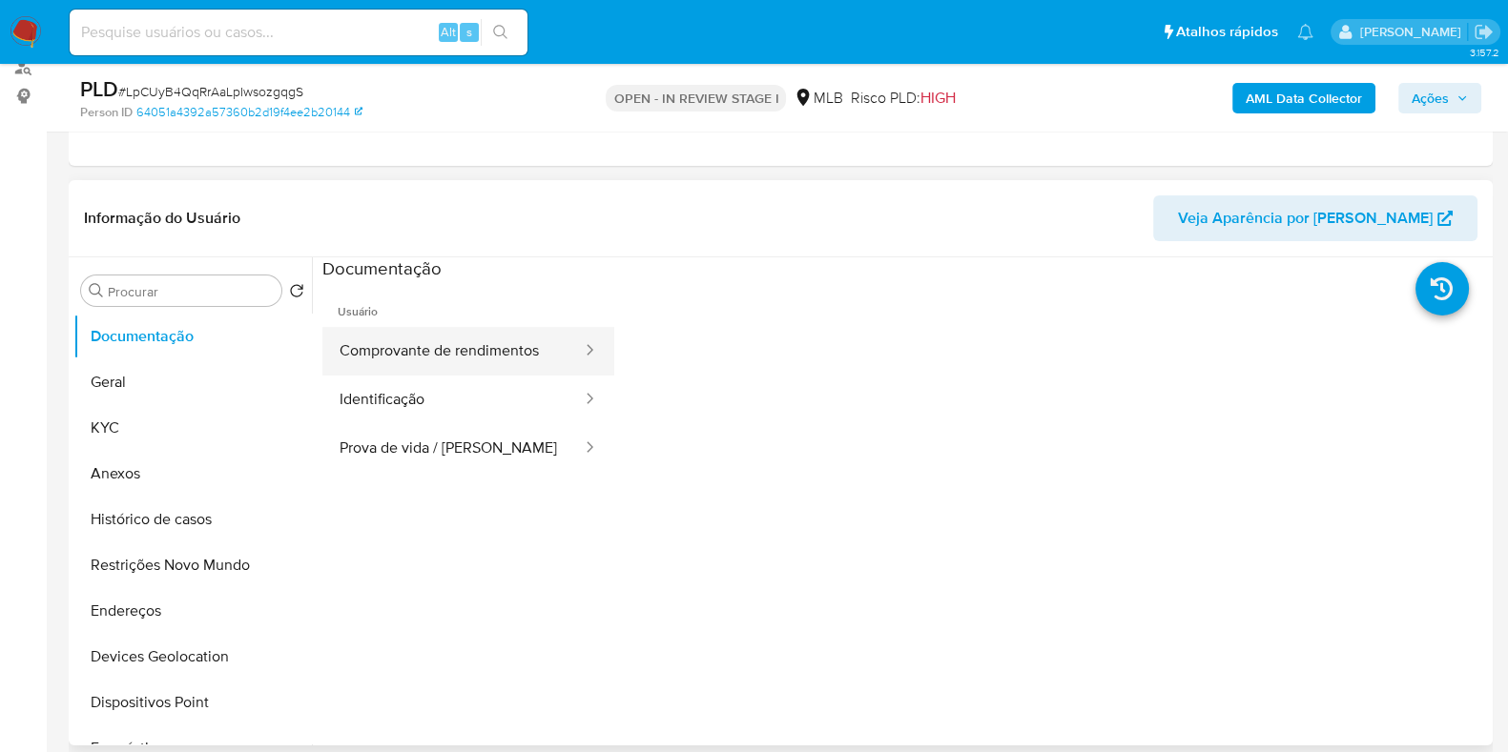
click at [498, 354] on button "Comprovante de rendimentos" at bounding box center [452, 351] width 261 height 49
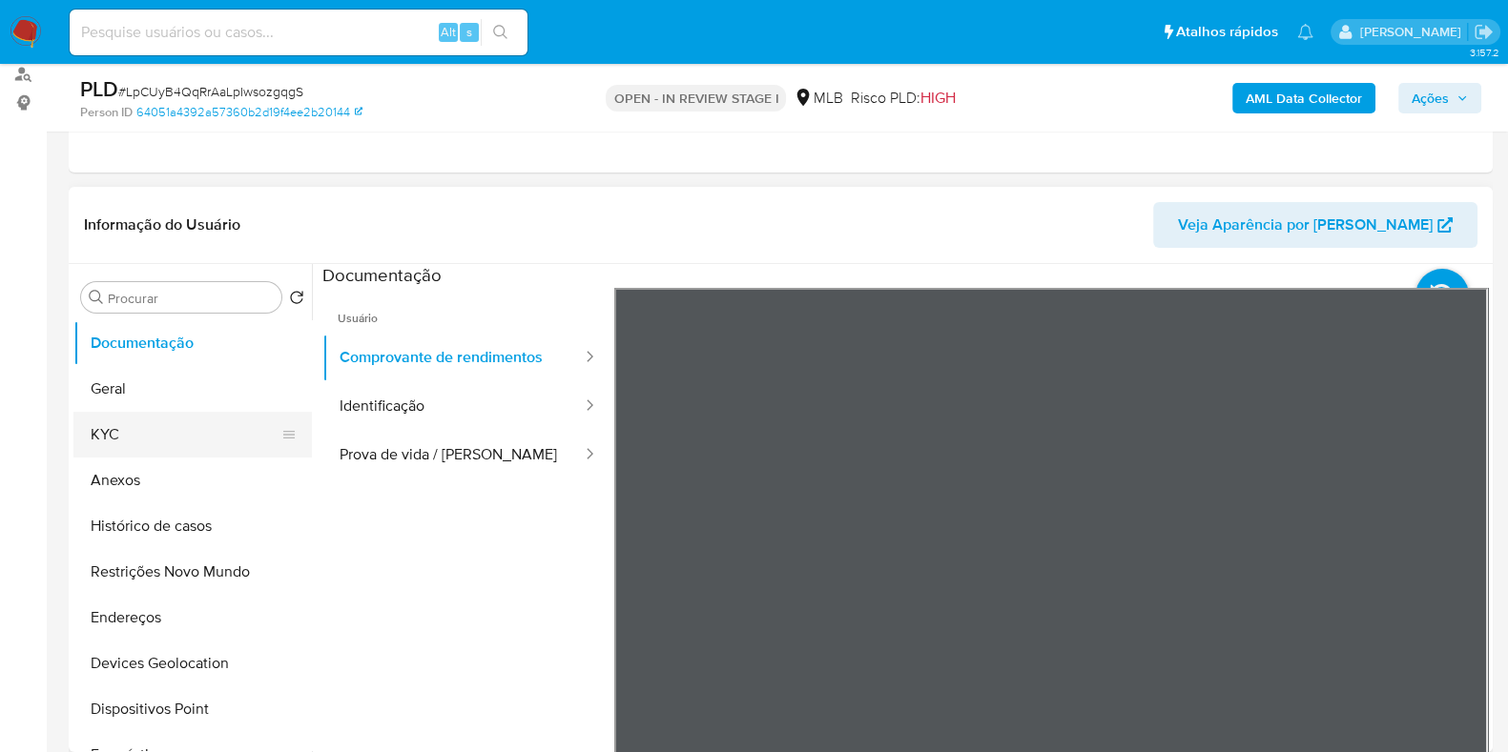
scroll to position [237, 0]
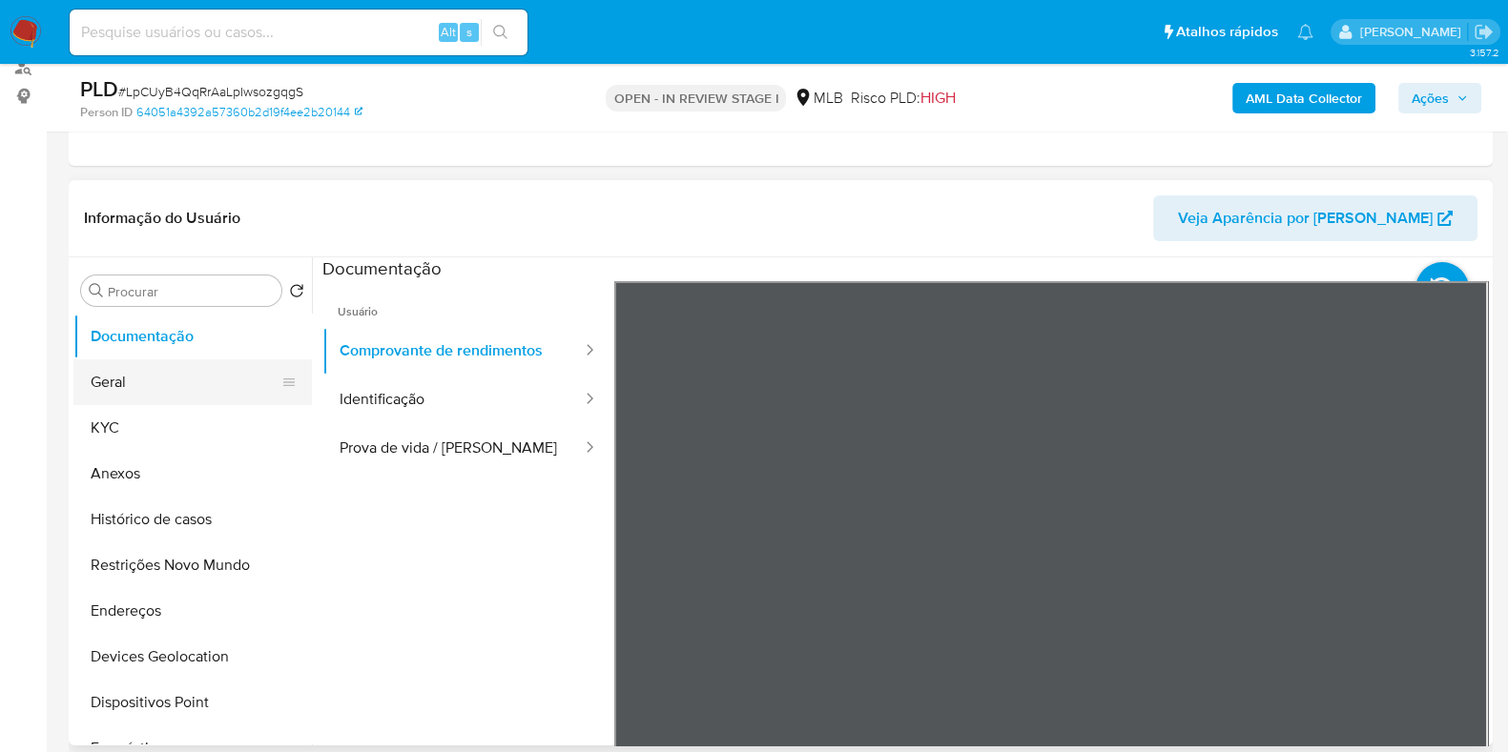
click at [153, 380] on button "Geral" at bounding box center [184, 383] width 223 height 46
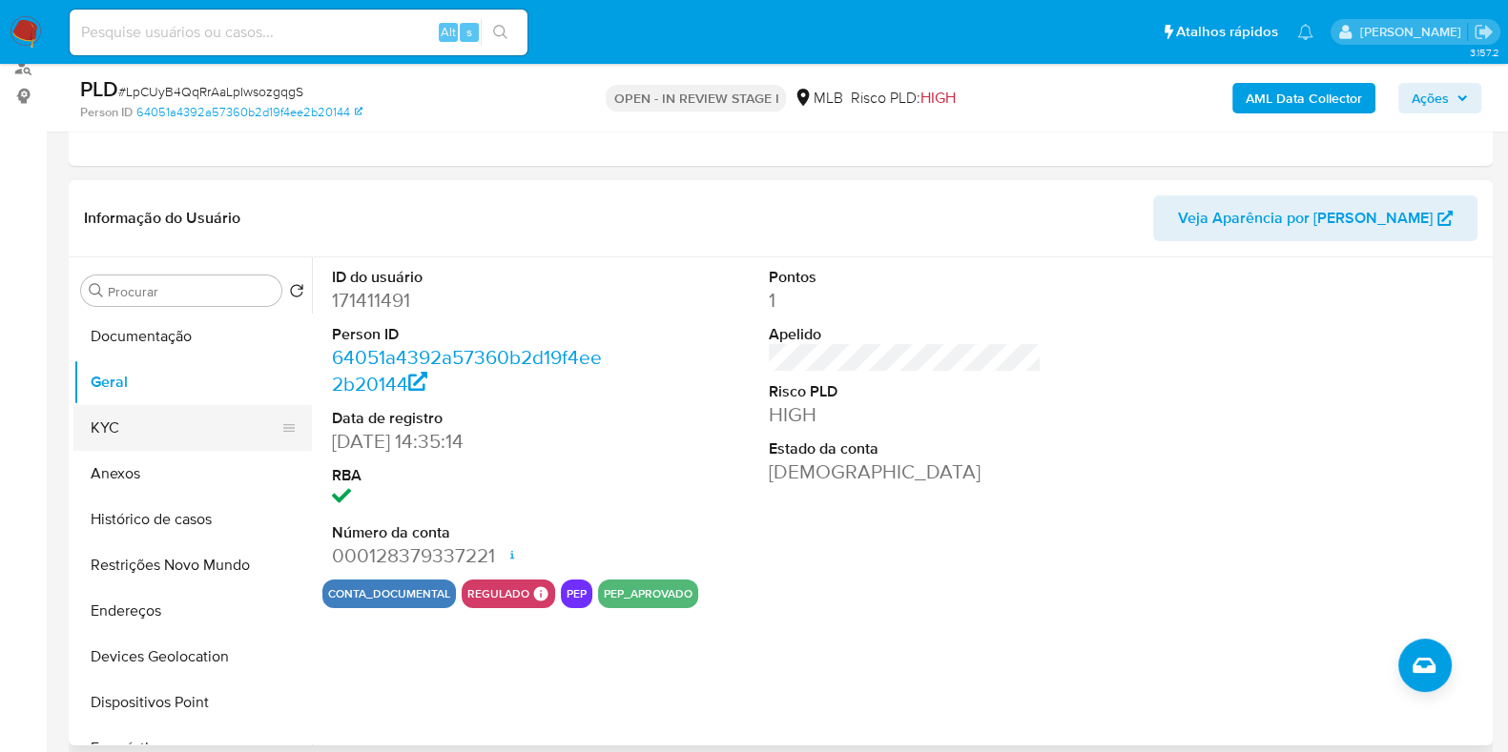
click at [149, 426] on button "KYC" at bounding box center [184, 428] width 223 height 46
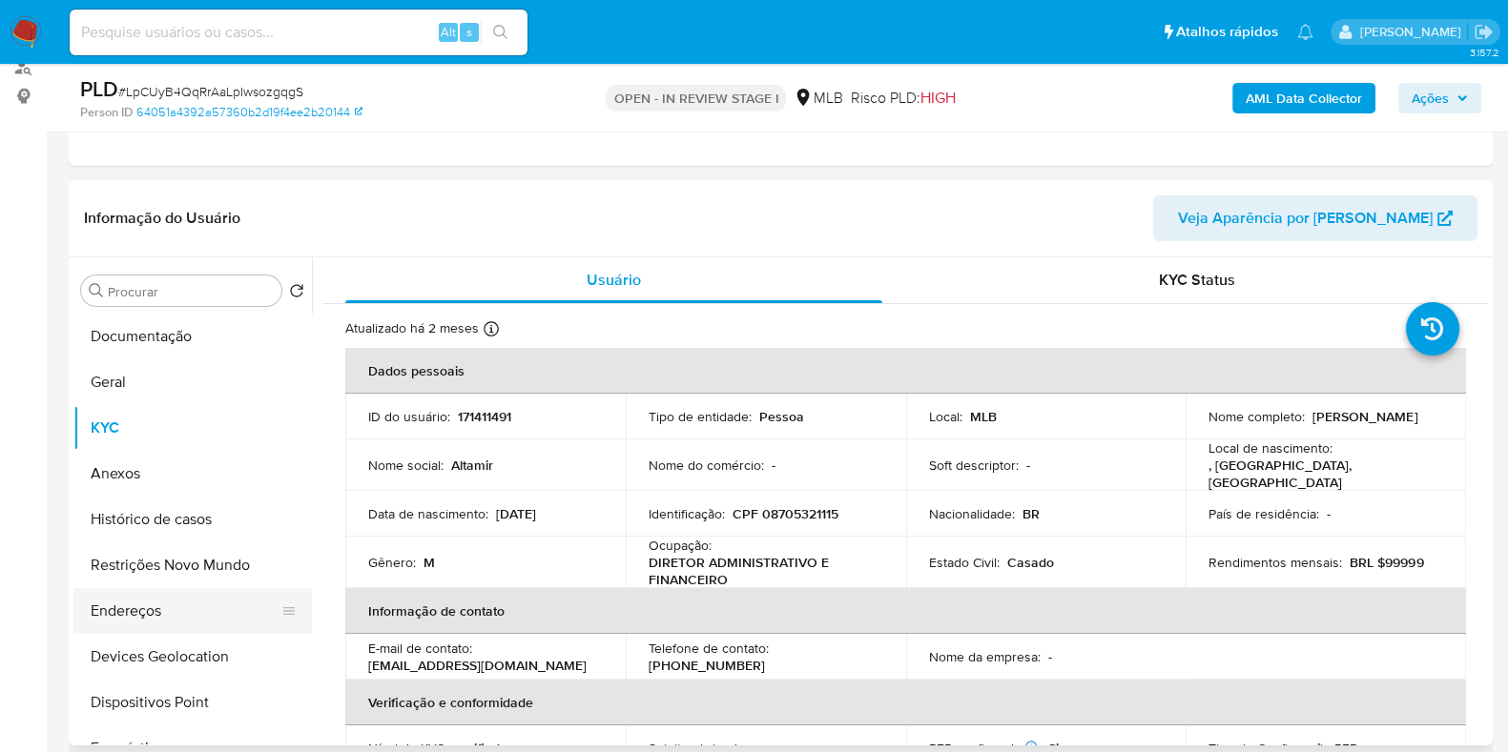
click at [134, 610] on button "Endereços" at bounding box center [184, 611] width 223 height 46
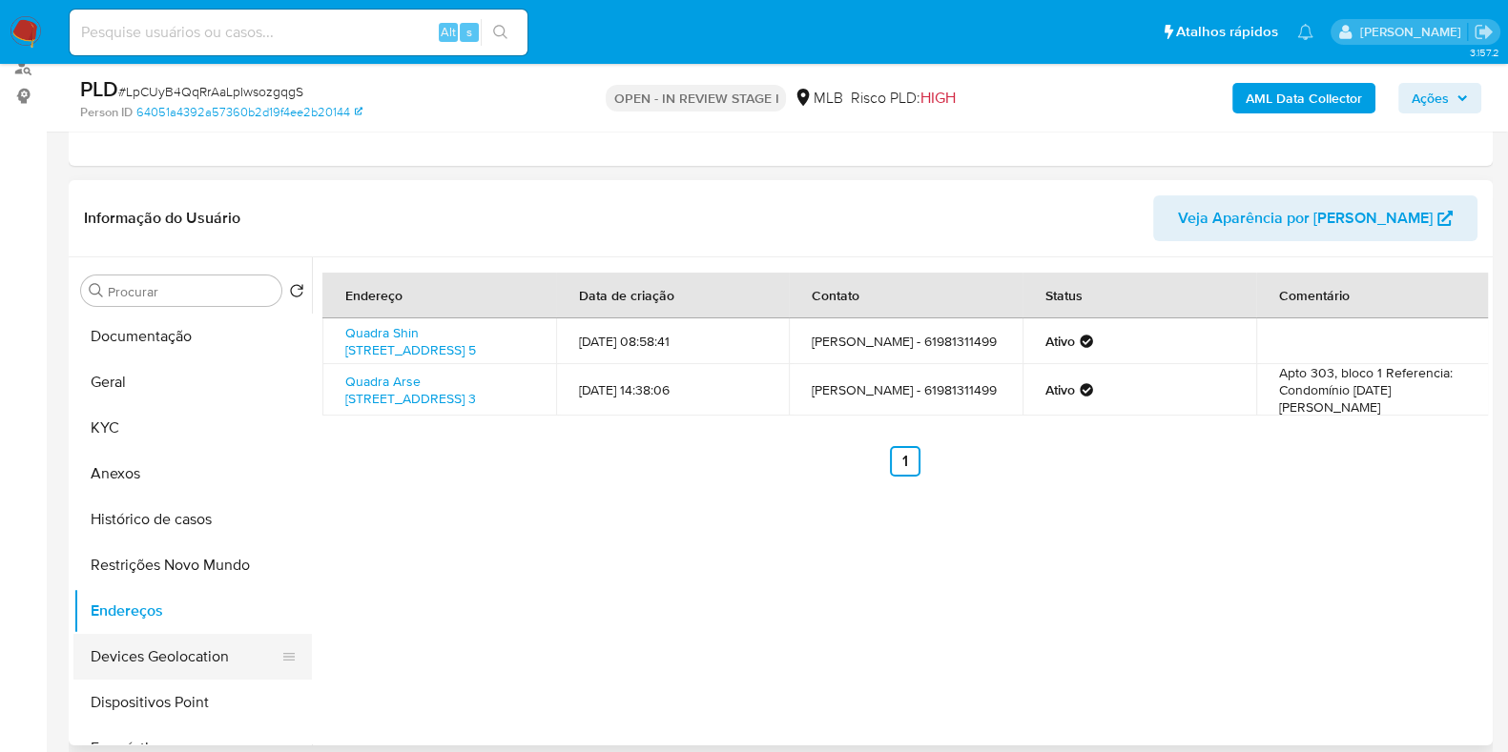
click at [186, 655] on button "Devices Geolocation" at bounding box center [184, 657] width 223 height 46
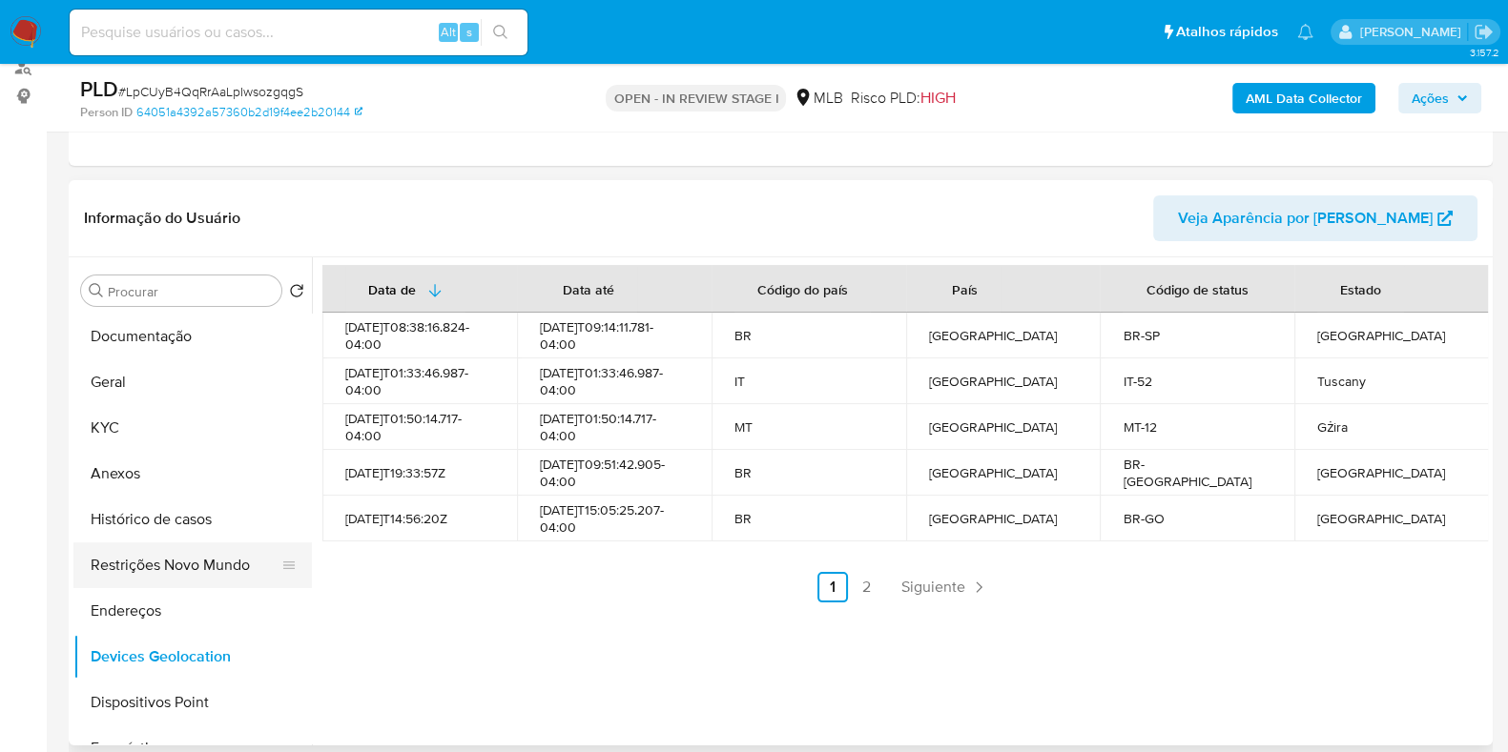
click at [228, 569] on button "Restrições Novo Mundo" at bounding box center [184, 566] width 223 height 46
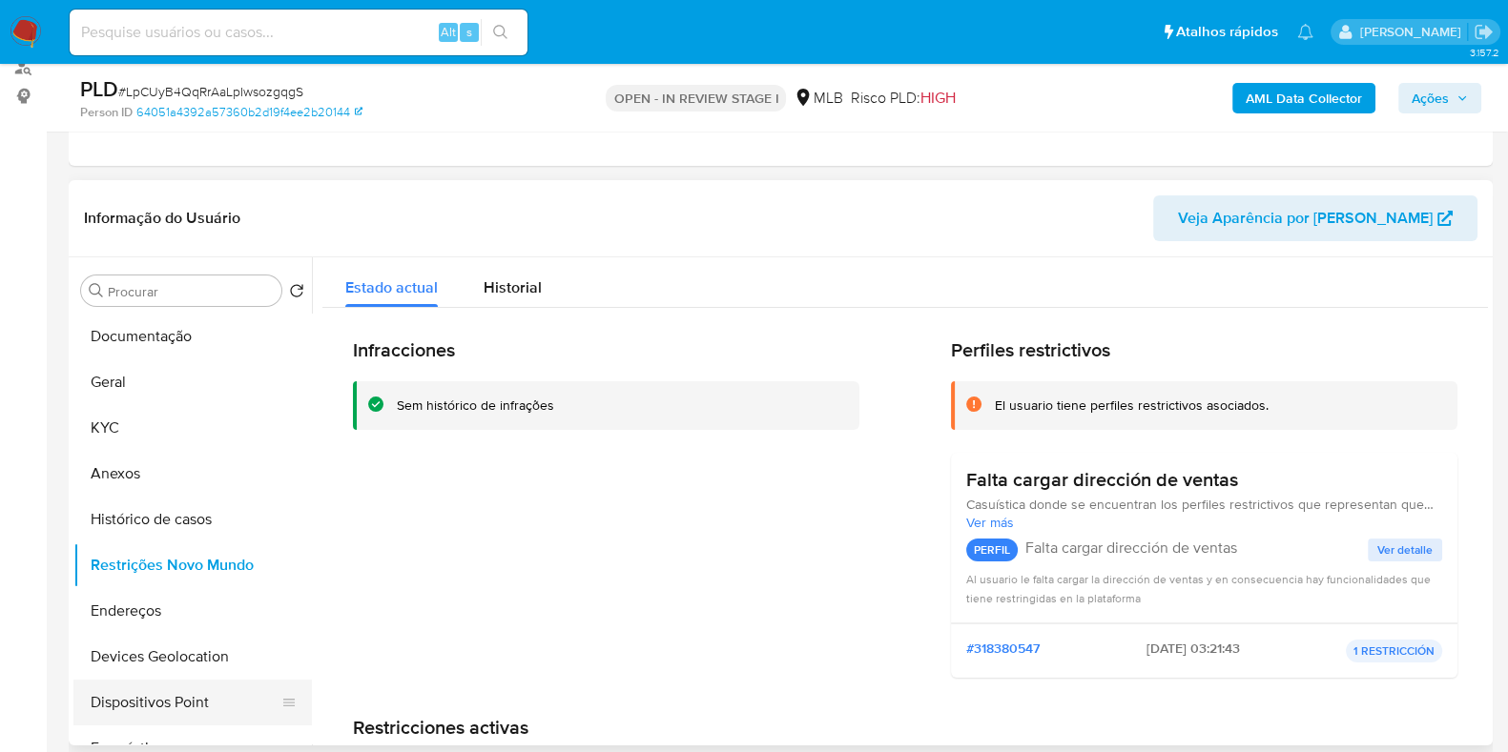
click at [175, 694] on button "Dispositivos Point" at bounding box center [184, 703] width 223 height 46
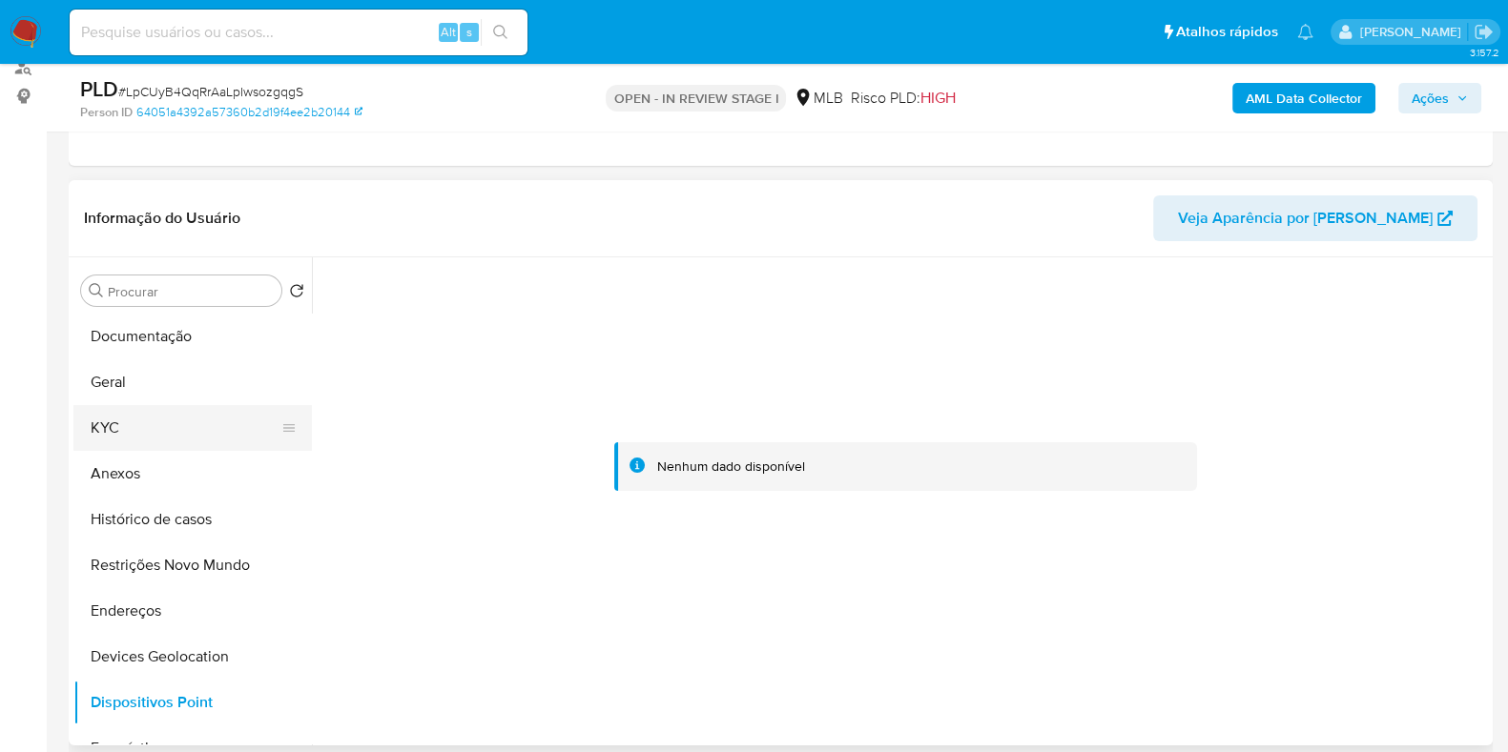
click at [154, 417] on button "KYC" at bounding box center [184, 428] width 223 height 46
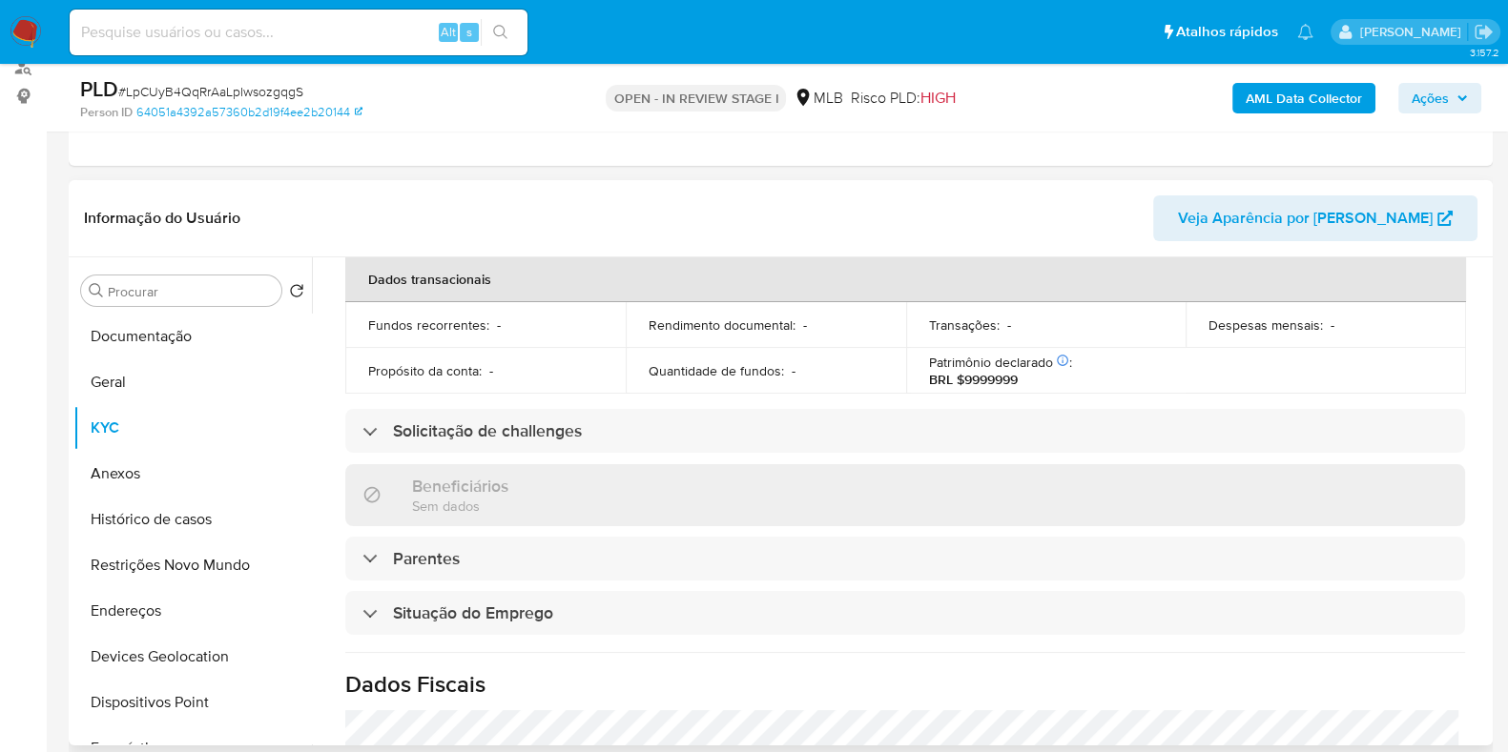
scroll to position [833, 0]
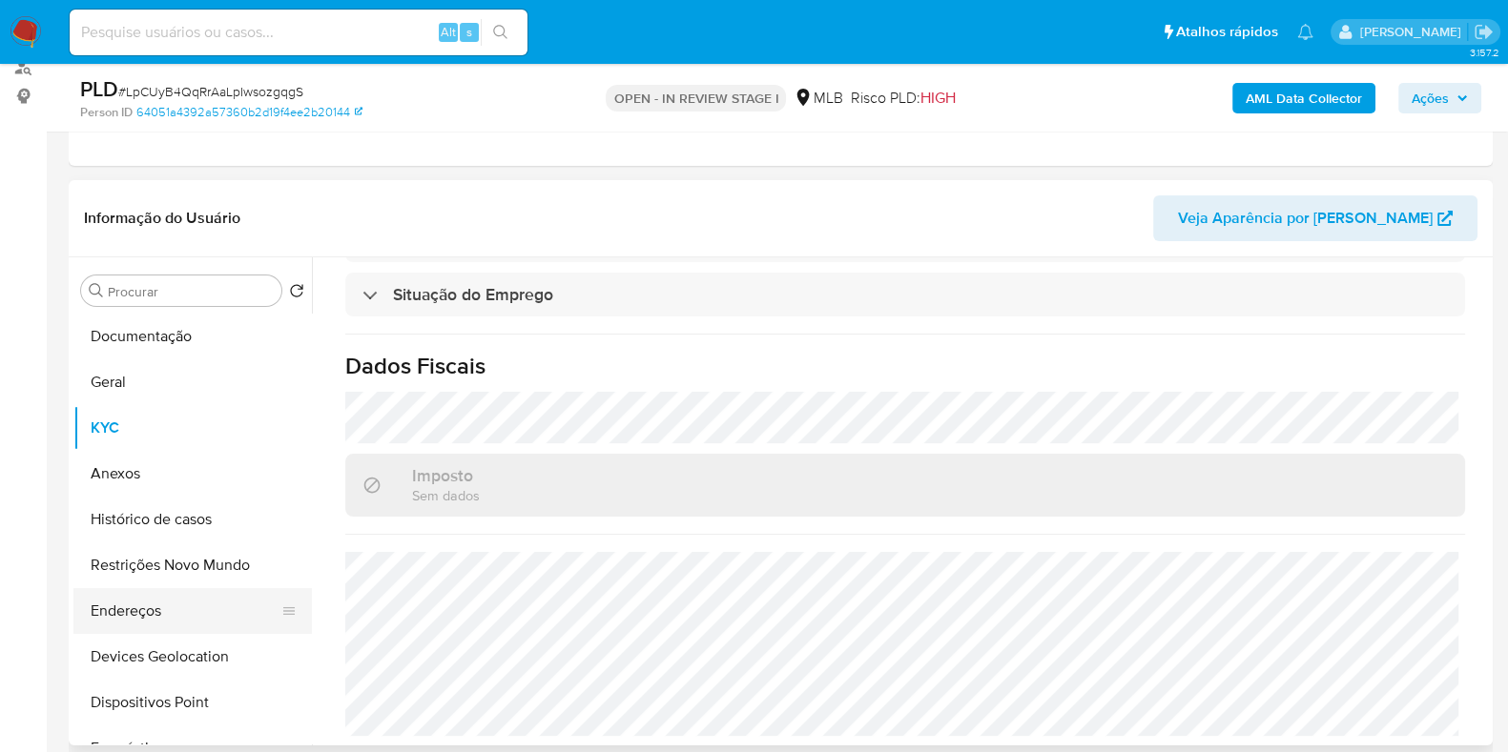
click at [128, 601] on button "Endereços" at bounding box center [184, 611] width 223 height 46
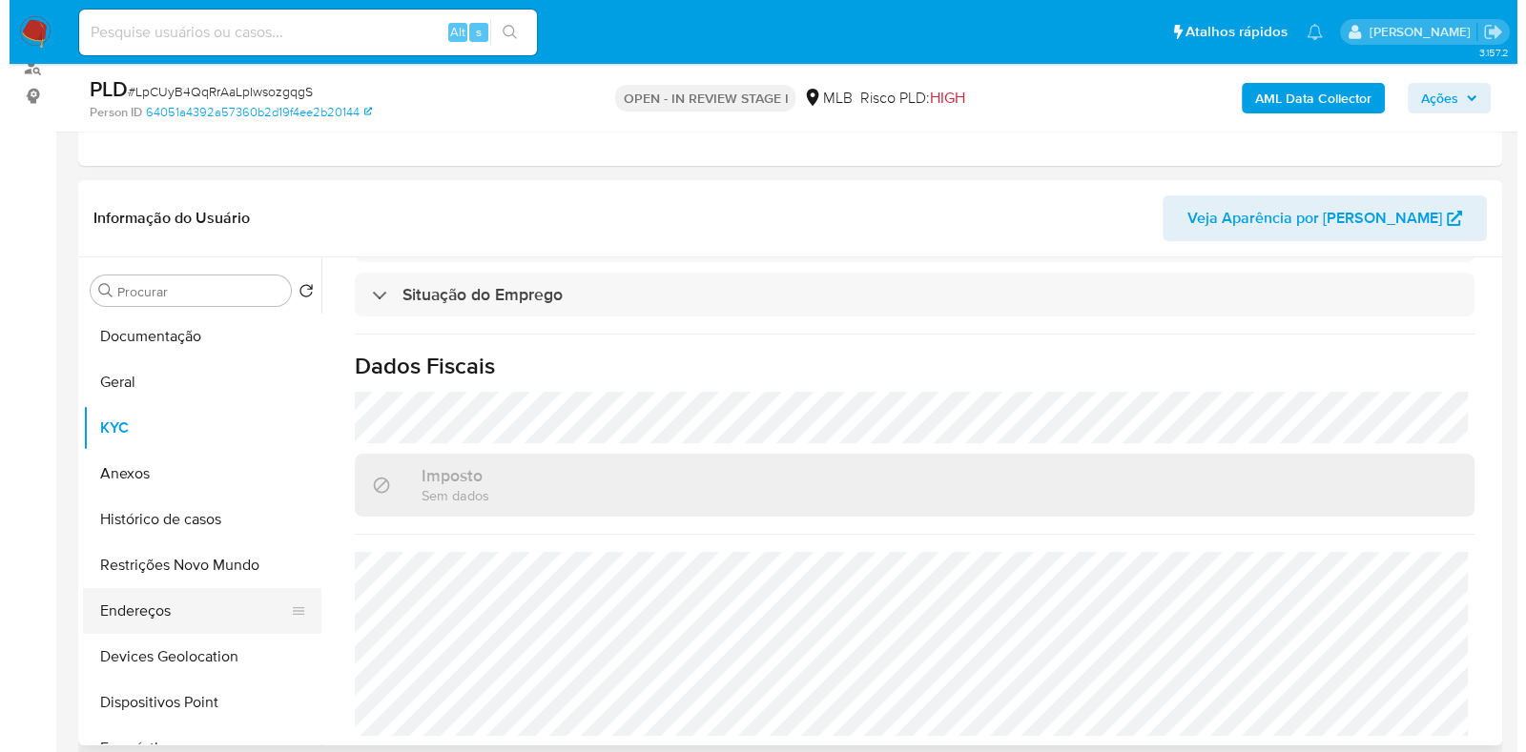
scroll to position [0, 0]
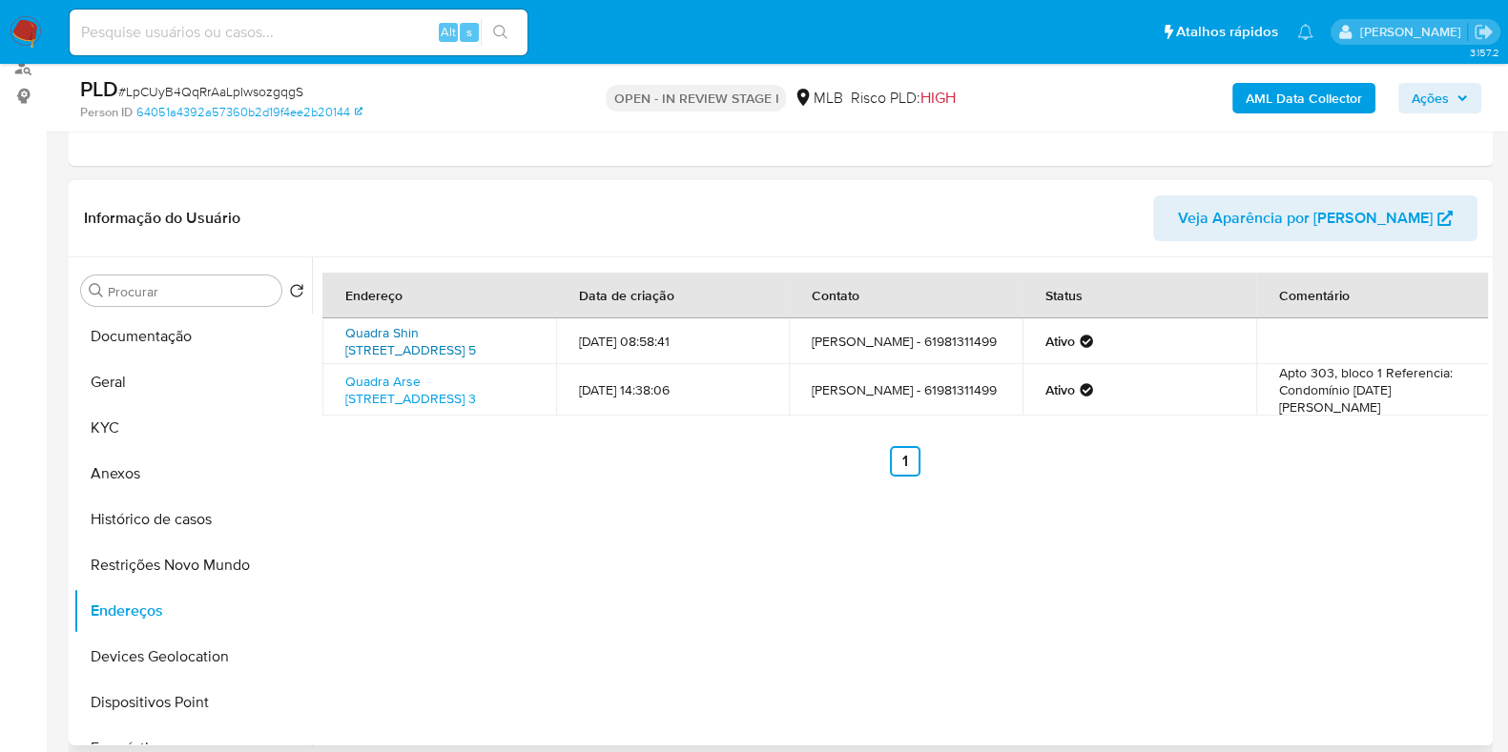
click at [410, 331] on link "Quadra Shin Qi 4 Conjunto 7 5, Brasília, Distrito Federal, 71510270, Brasil 5" at bounding box center [410, 341] width 131 height 36
click at [1313, 97] on b "AML Data Collector" at bounding box center [1303, 98] width 116 height 31
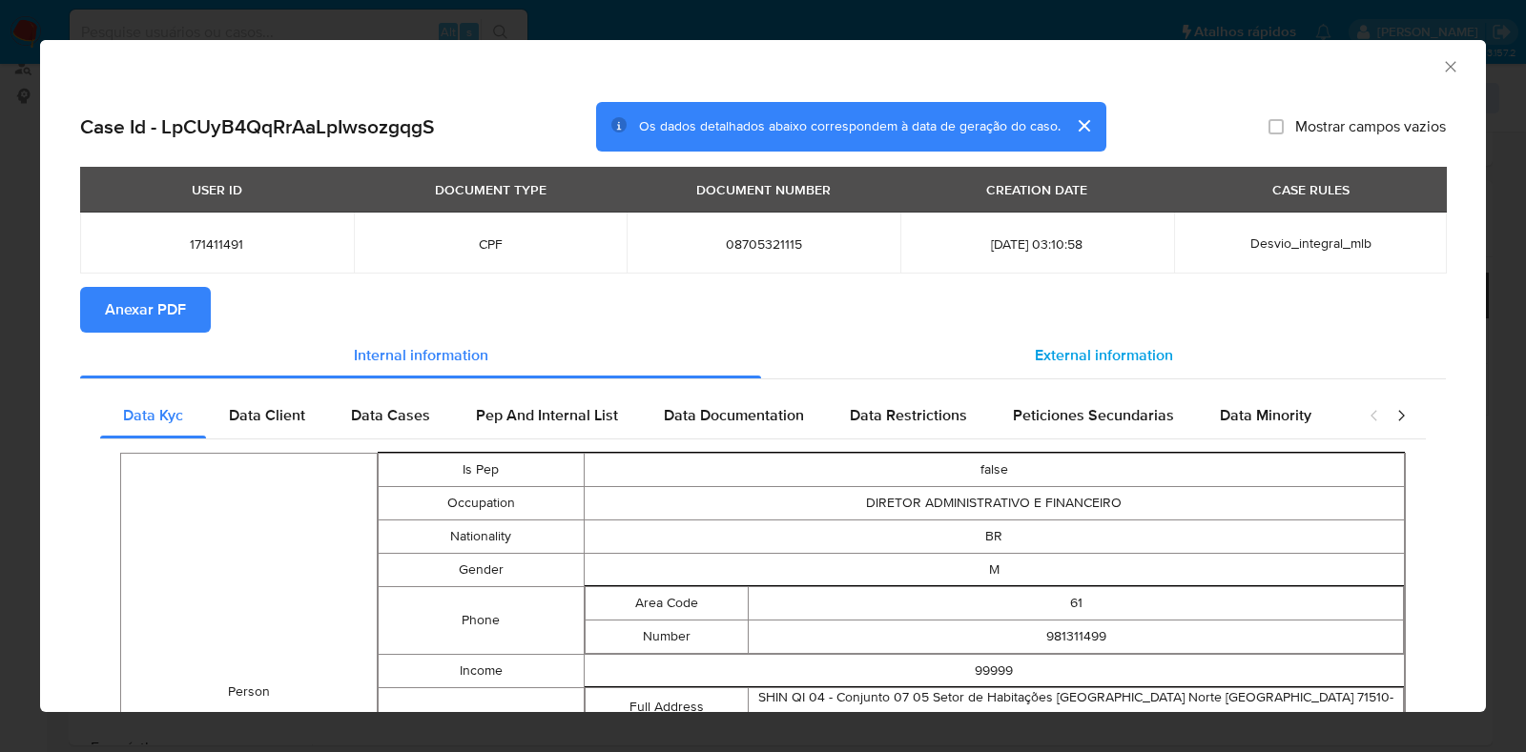
click at [1113, 369] on div "External information" at bounding box center [1103, 356] width 685 height 46
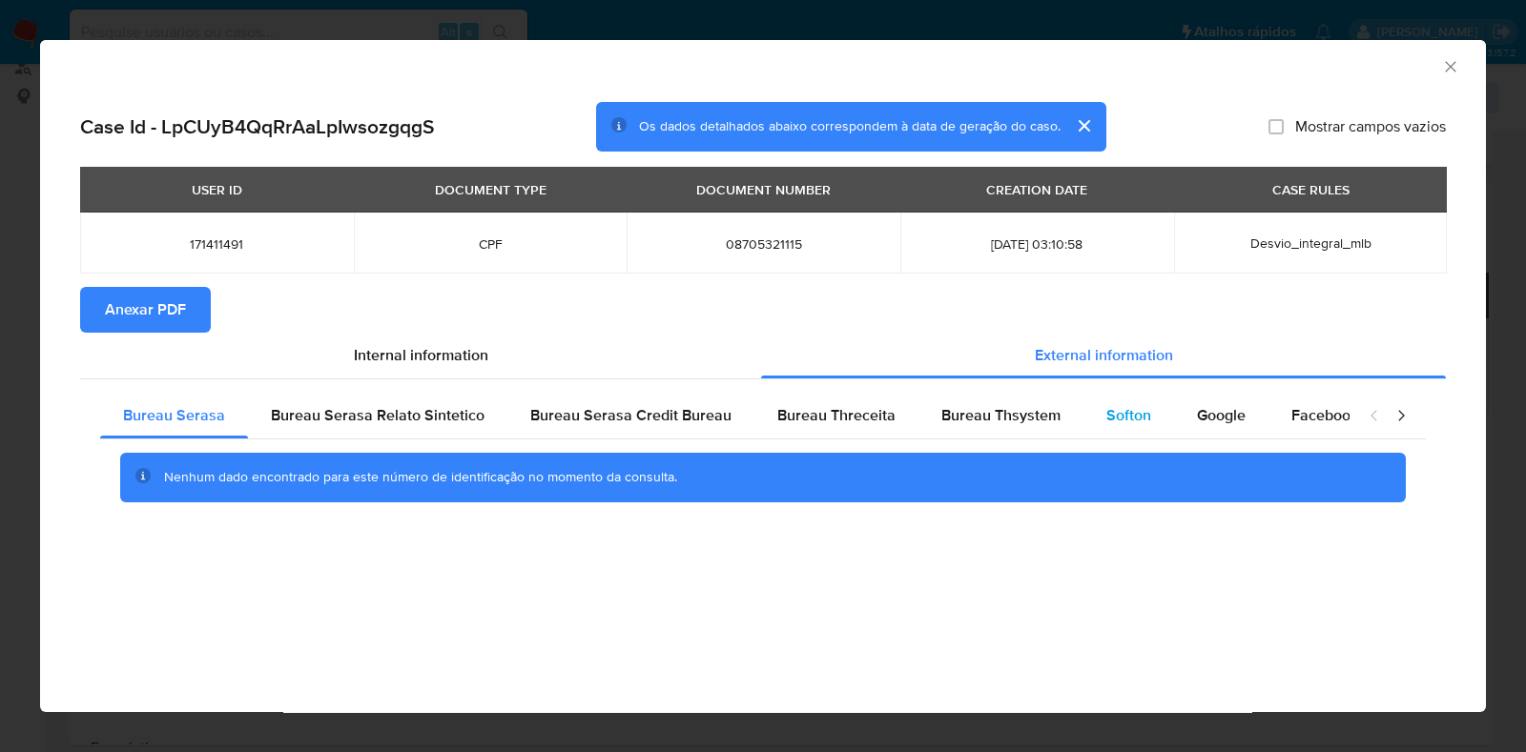
click at [1120, 429] on div "Softon" at bounding box center [1128, 416] width 91 height 46
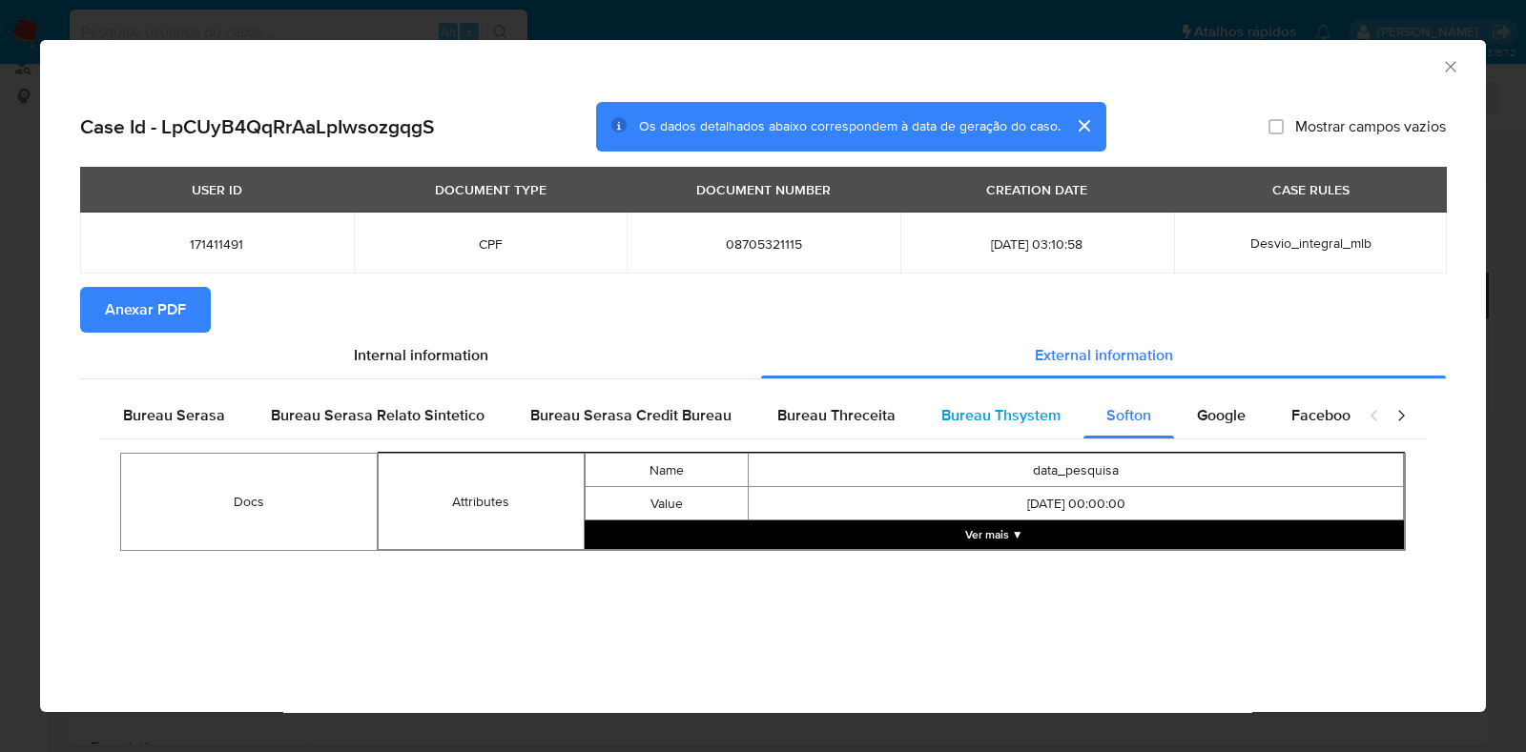
click at [987, 418] on span "Bureau Thsystem" at bounding box center [1000, 415] width 119 height 22
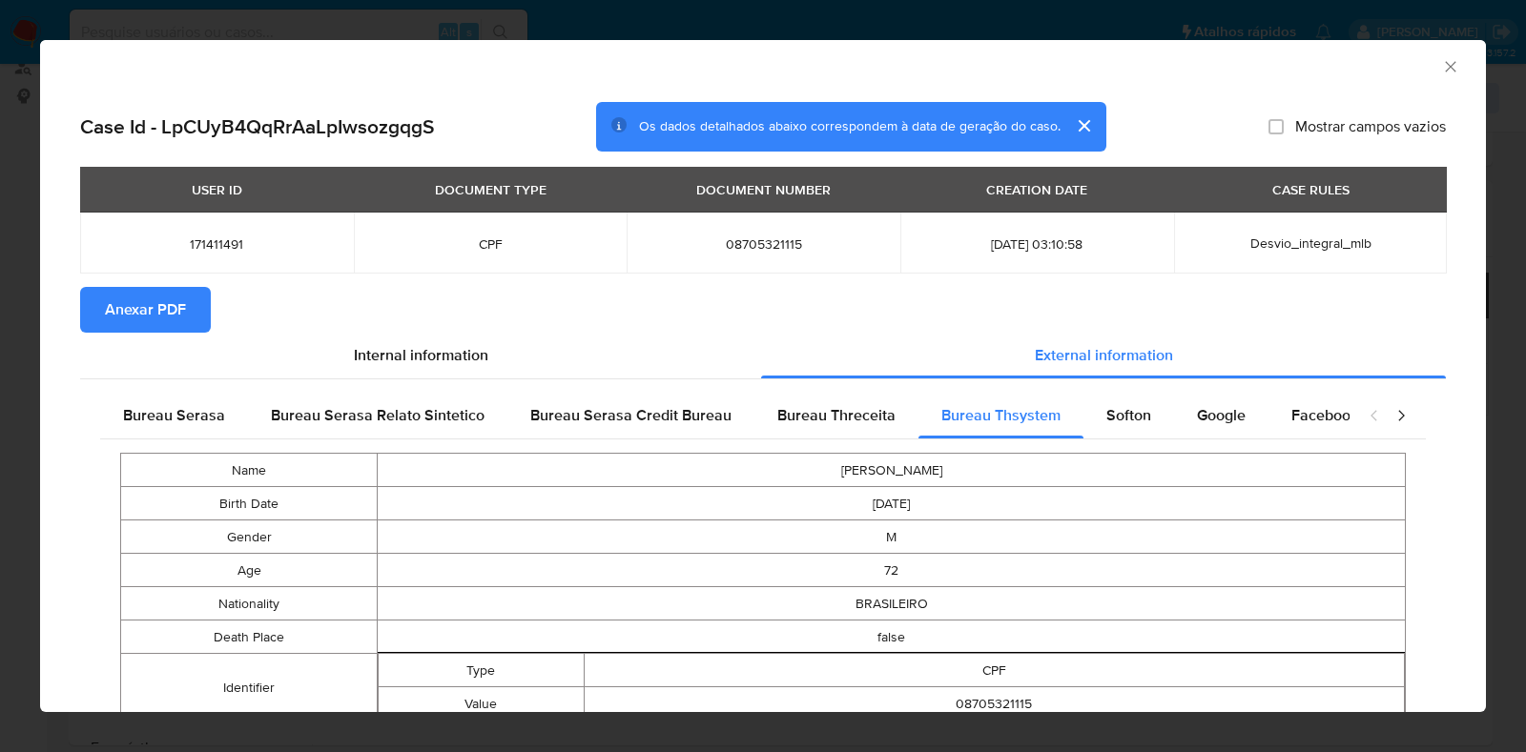
click at [156, 298] on span "Anexar PDF" at bounding box center [145, 310] width 81 height 42
click at [1441, 60] on icon "Fechar a janela" at bounding box center [1450, 66] width 19 height 19
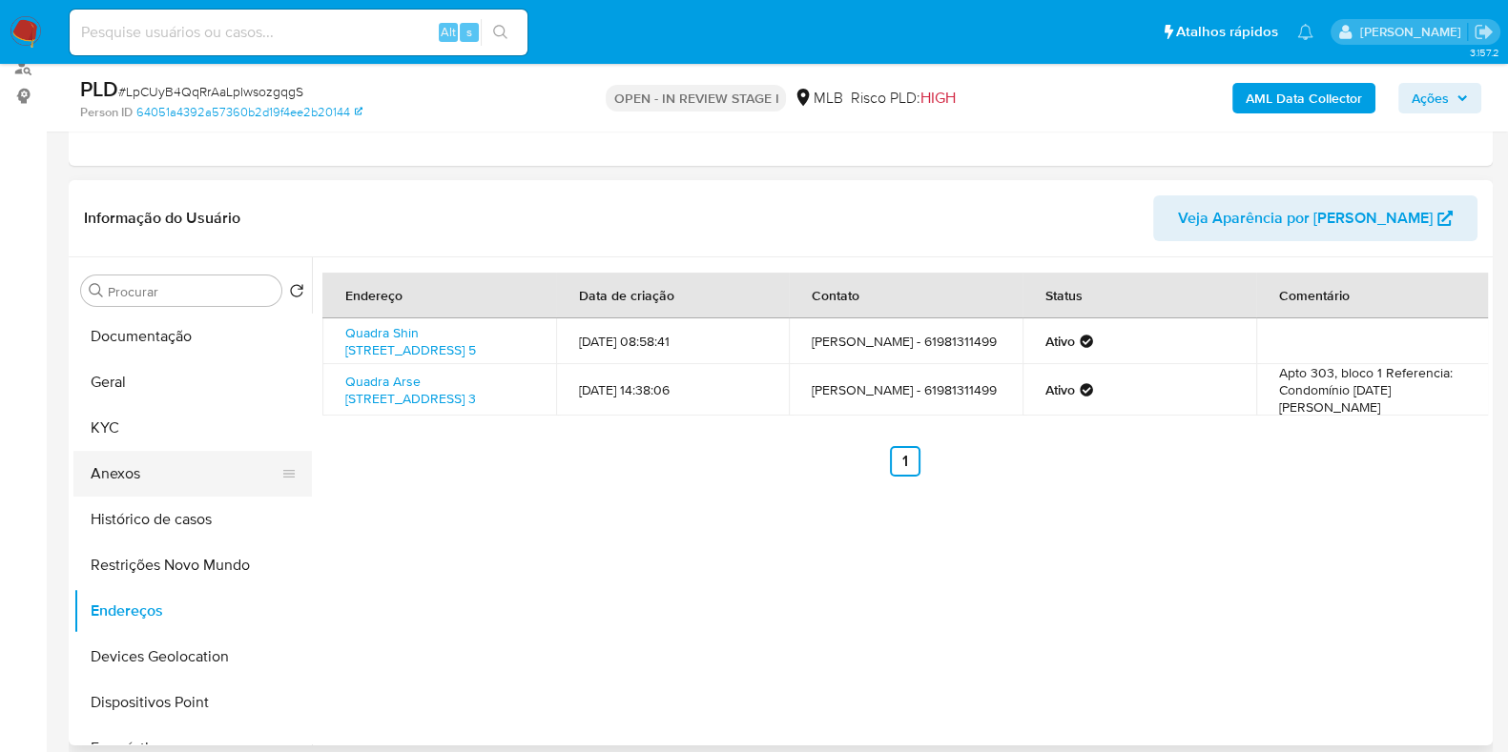
click at [159, 481] on button "Anexos" at bounding box center [184, 474] width 223 height 46
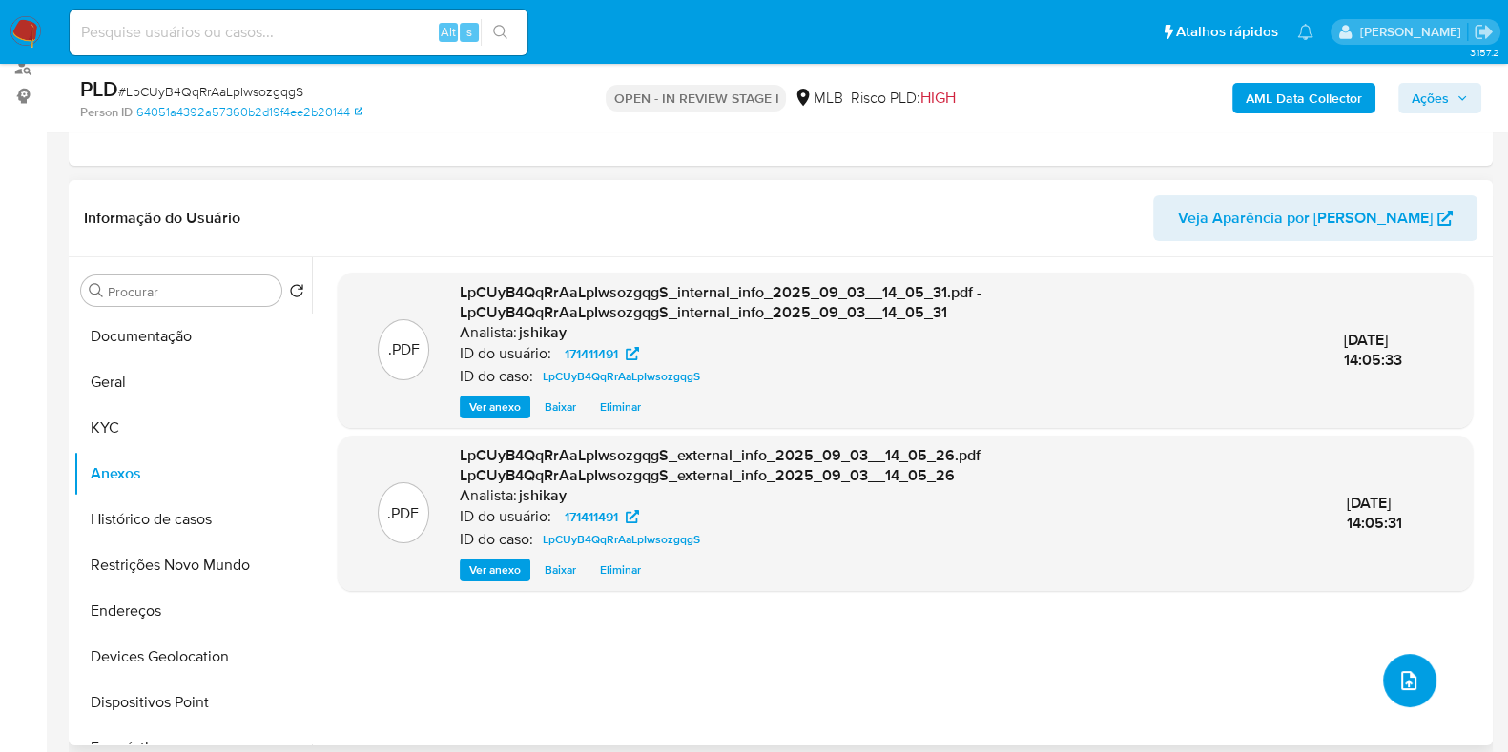
click at [1397, 669] on icon "upload-file" at bounding box center [1408, 680] width 23 height 23
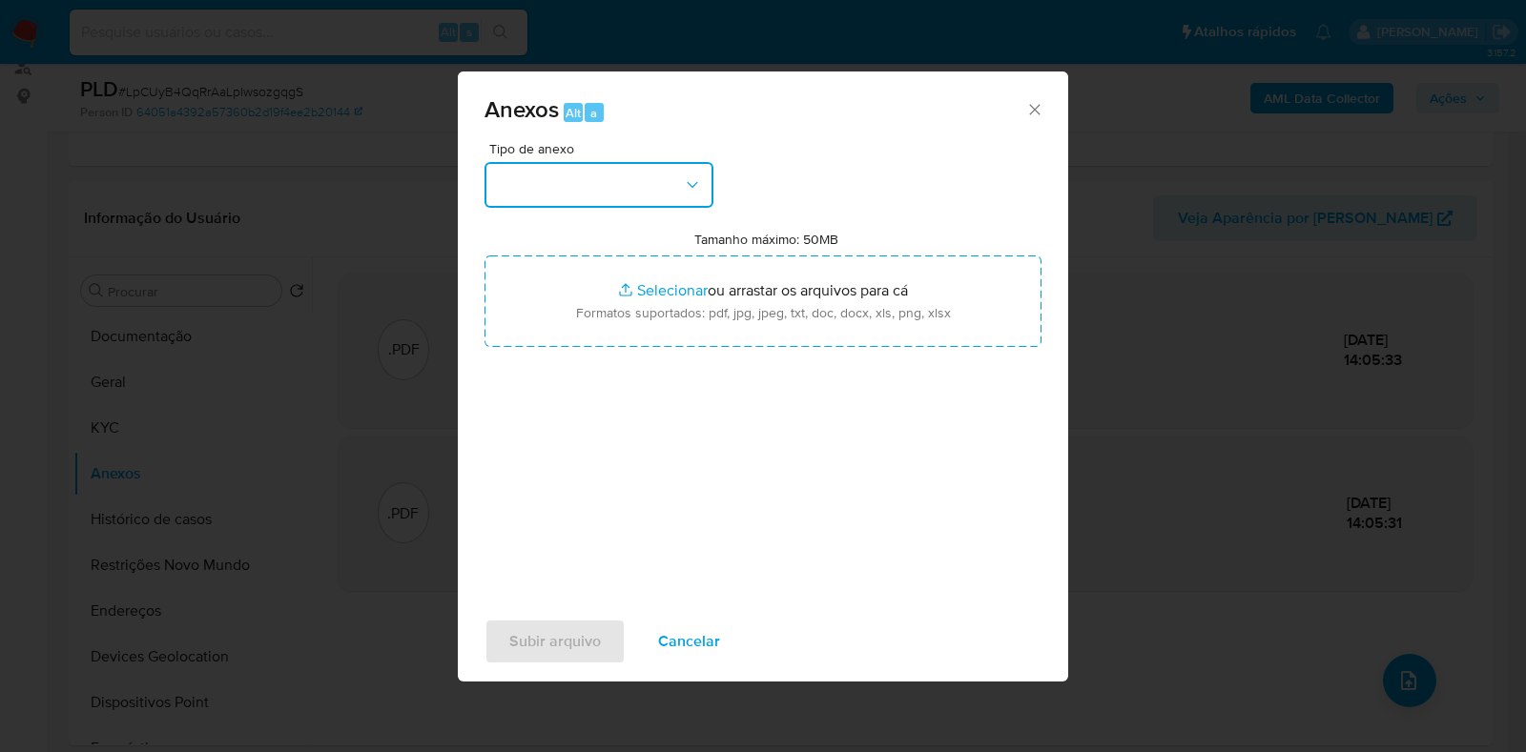
click at [541, 173] on button "button" at bounding box center [598, 185] width 229 height 46
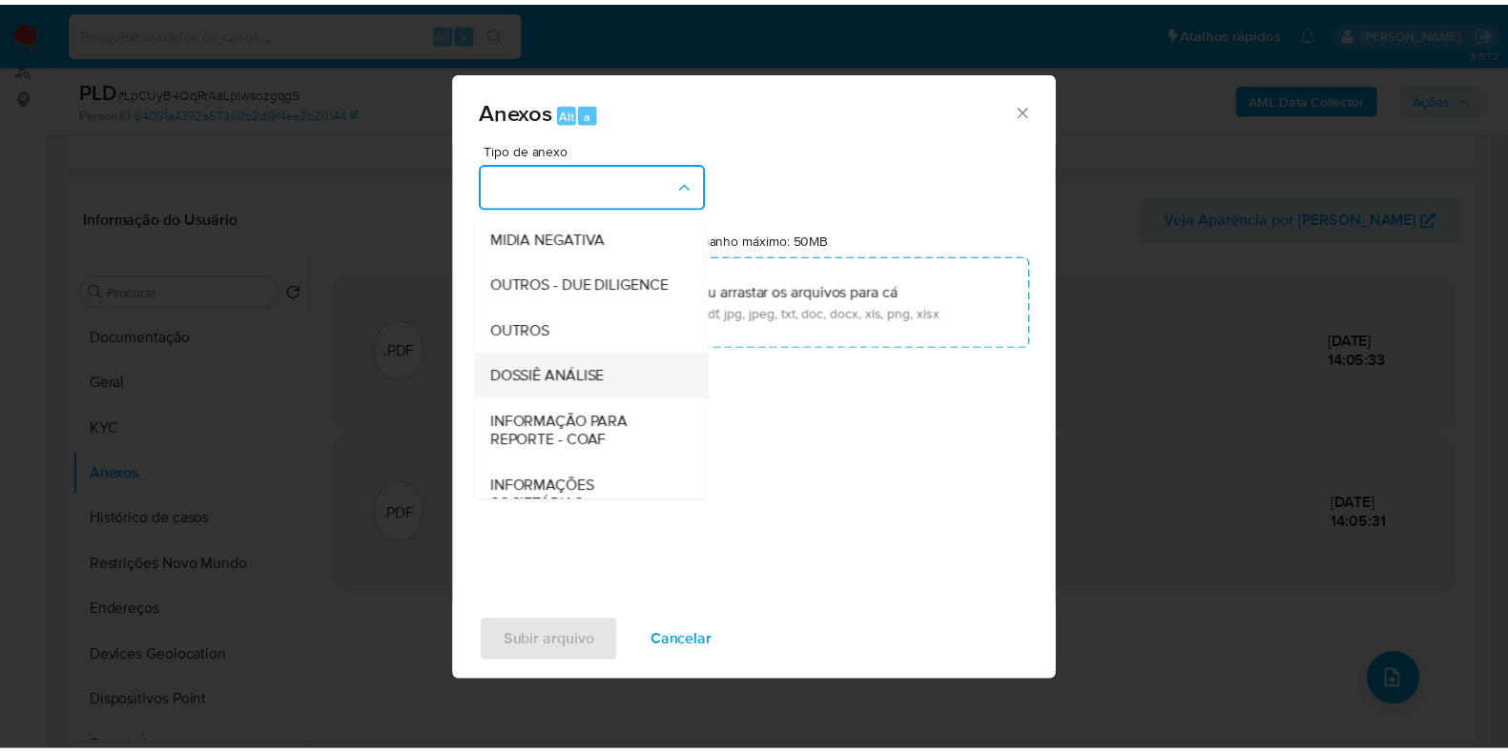
scroll to position [237, 0]
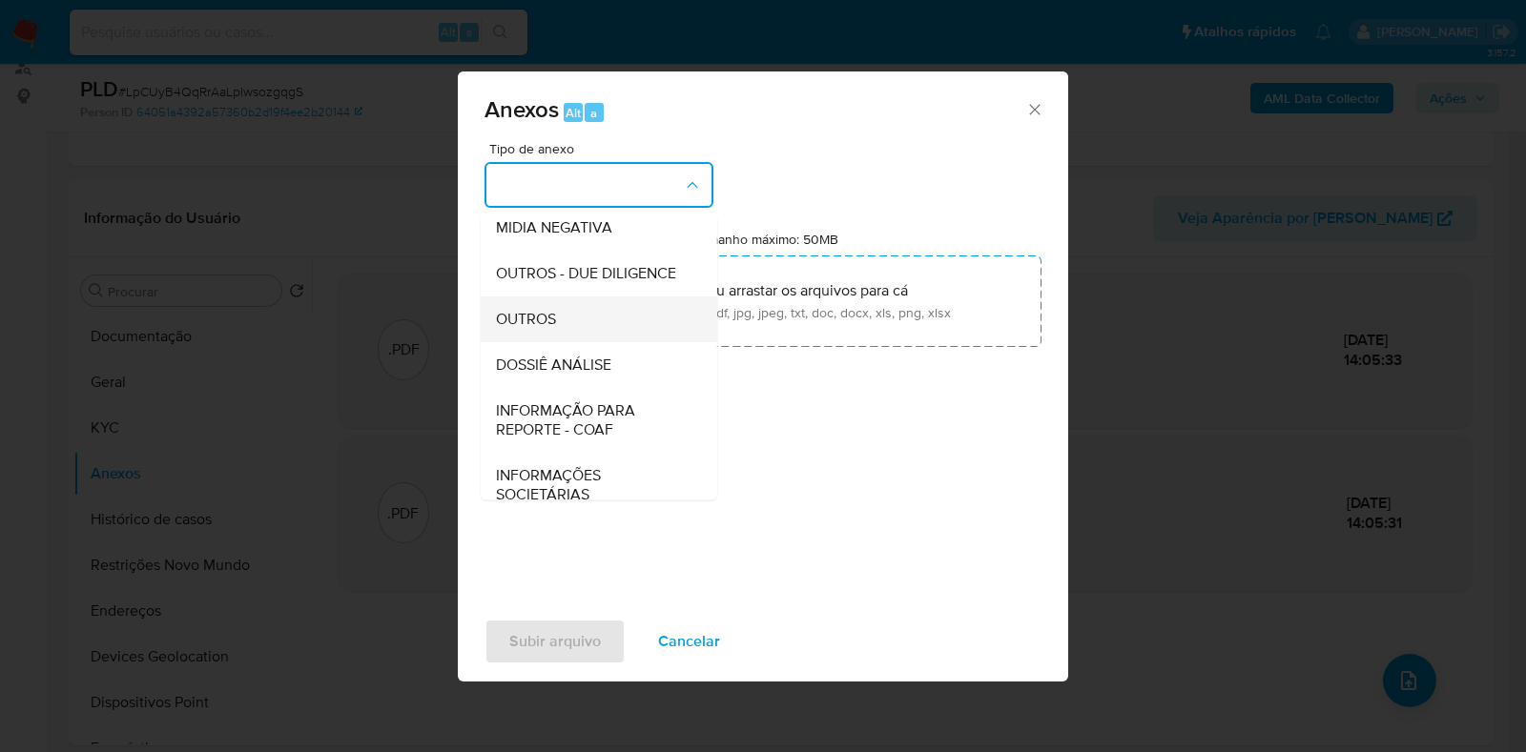
click at [545, 329] on span "OUTROS" at bounding box center [526, 319] width 60 height 19
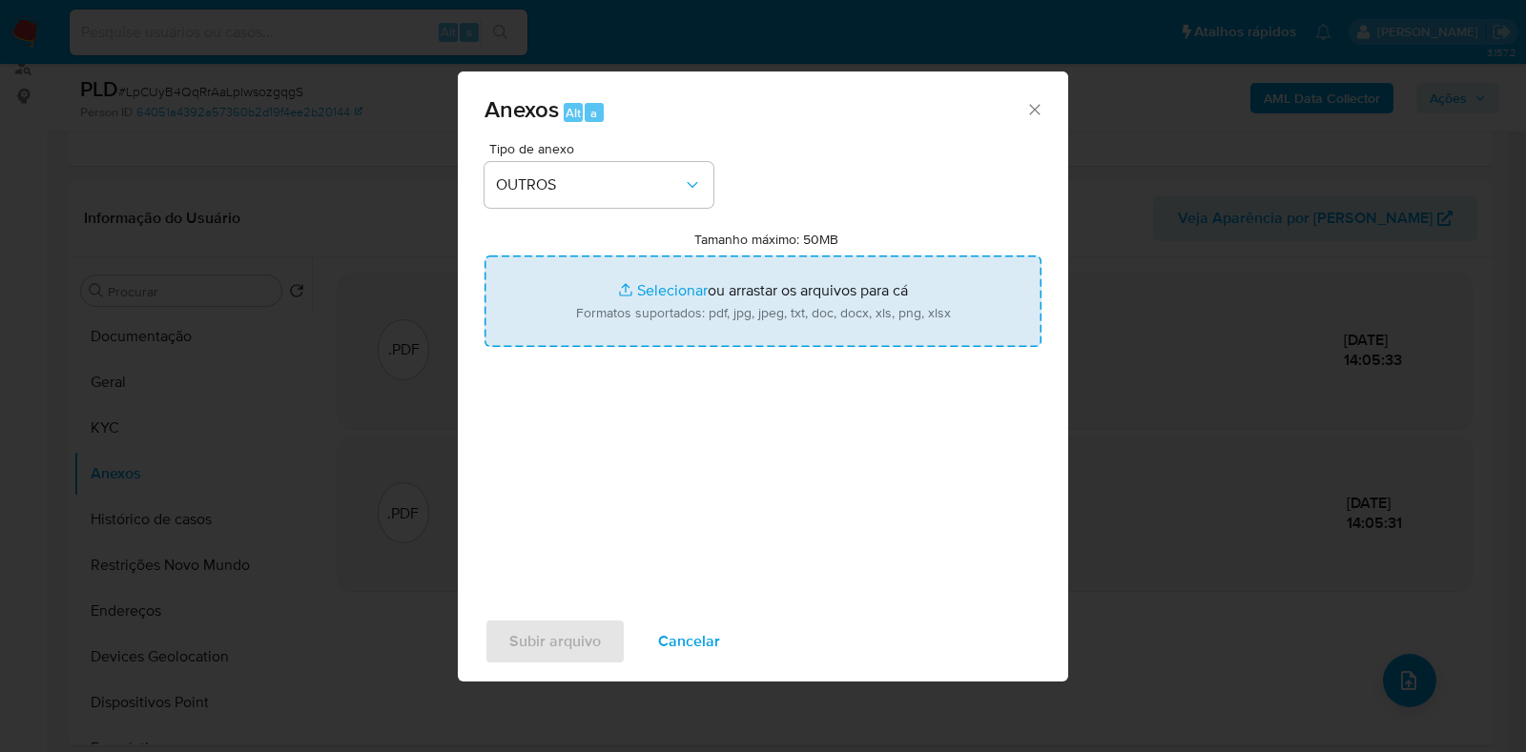
click at [626, 315] on input "Tamanho máximo: 50MB Selecionar arquivos" at bounding box center [762, 302] width 557 height 92
type input "C:\fakepath\Mulan 171411491_2025_09_03_09_14_29 - Resumen TX.pdf"
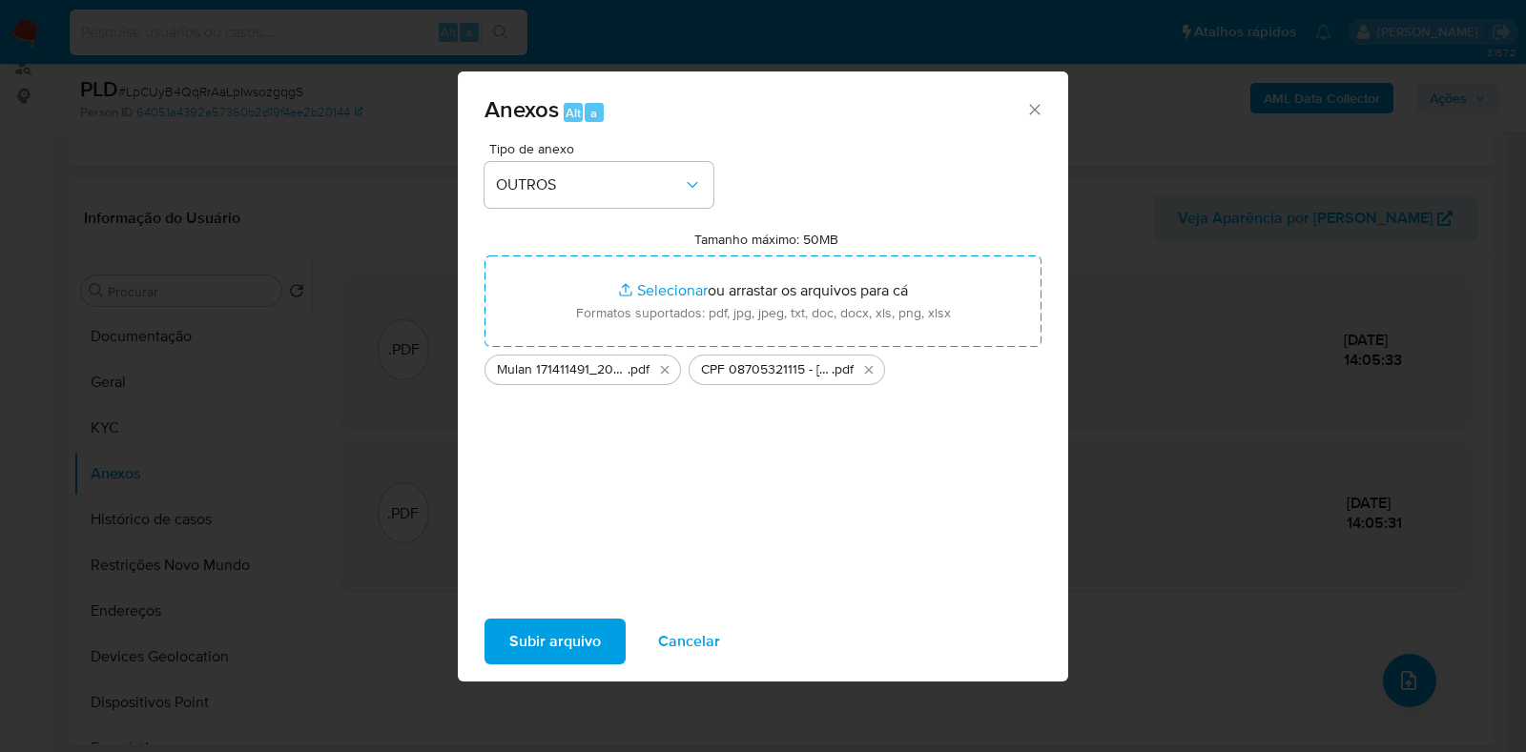
click at [579, 640] on span "Subir arquivo" at bounding box center [555, 642] width 92 height 42
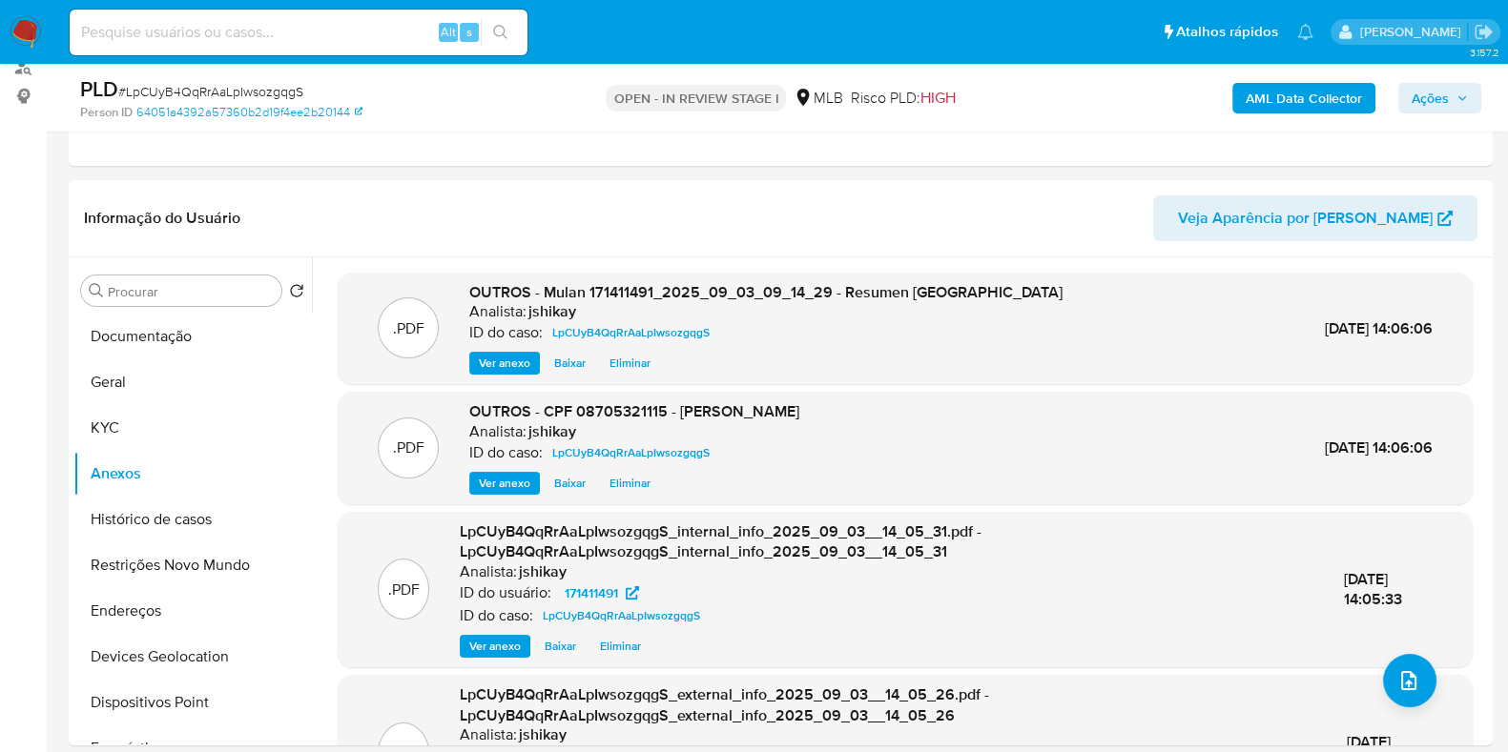
click at [1448, 91] on span "Ações" at bounding box center [1429, 98] width 37 height 31
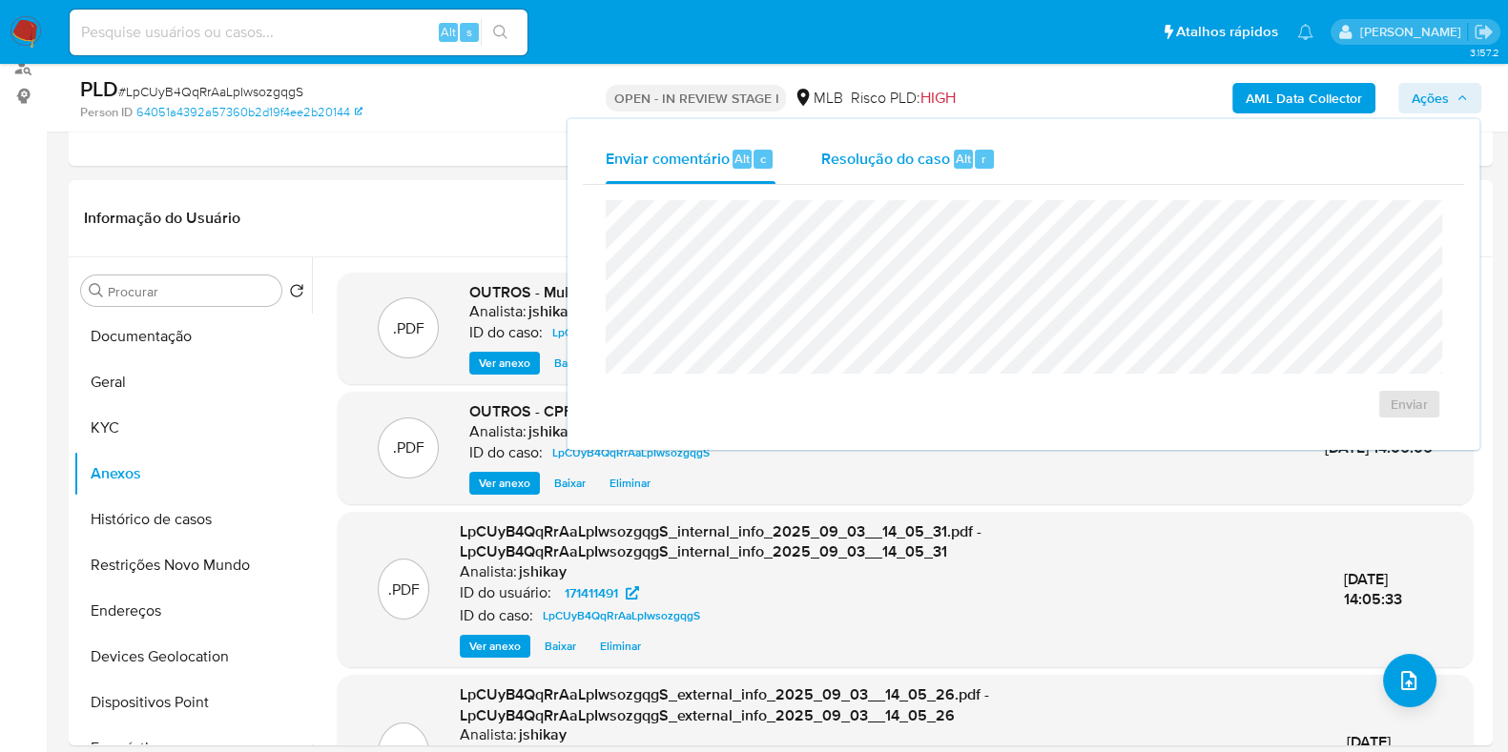
click at [923, 173] on div "Resolução do caso Alt r" at bounding box center [908, 159] width 175 height 50
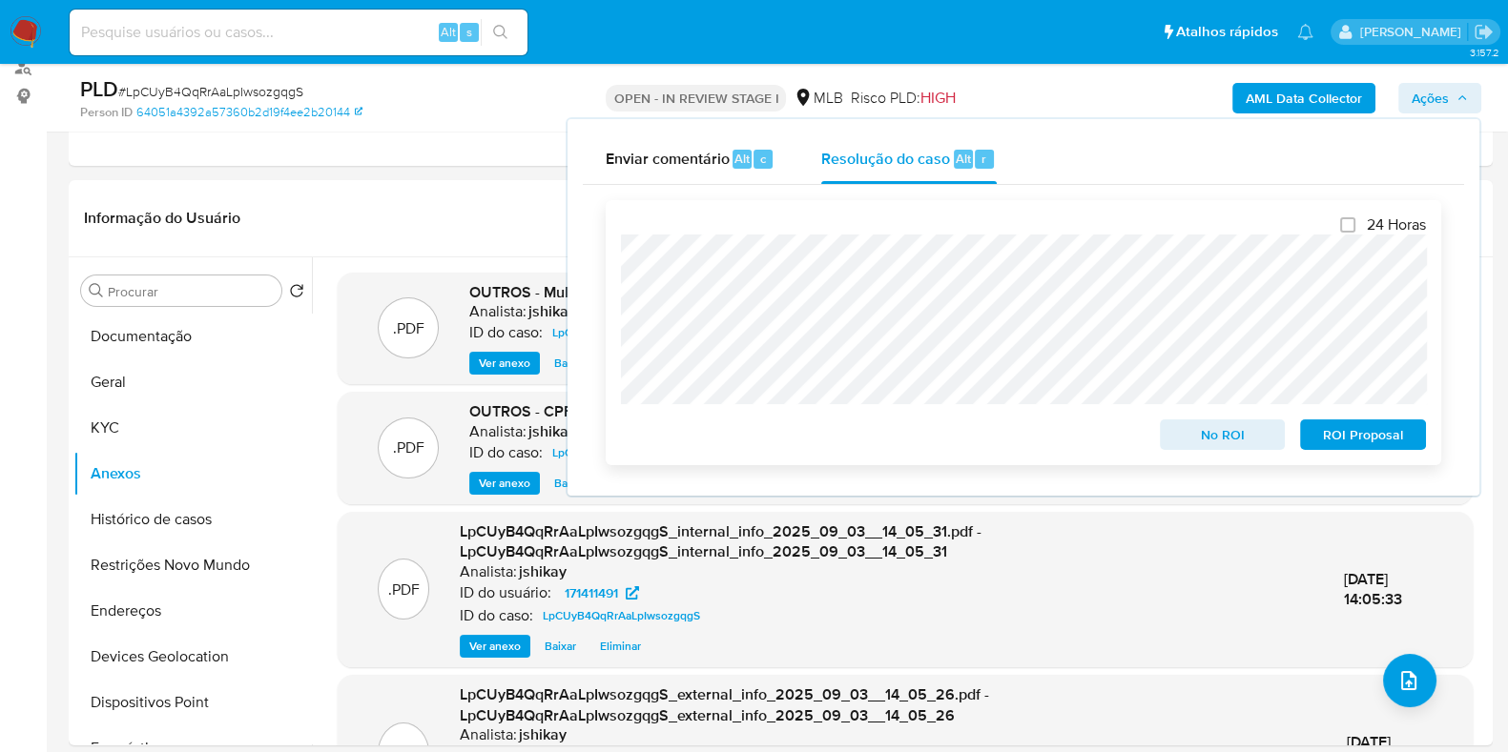
click at [1244, 441] on span "No ROI" at bounding box center [1222, 434] width 99 height 27
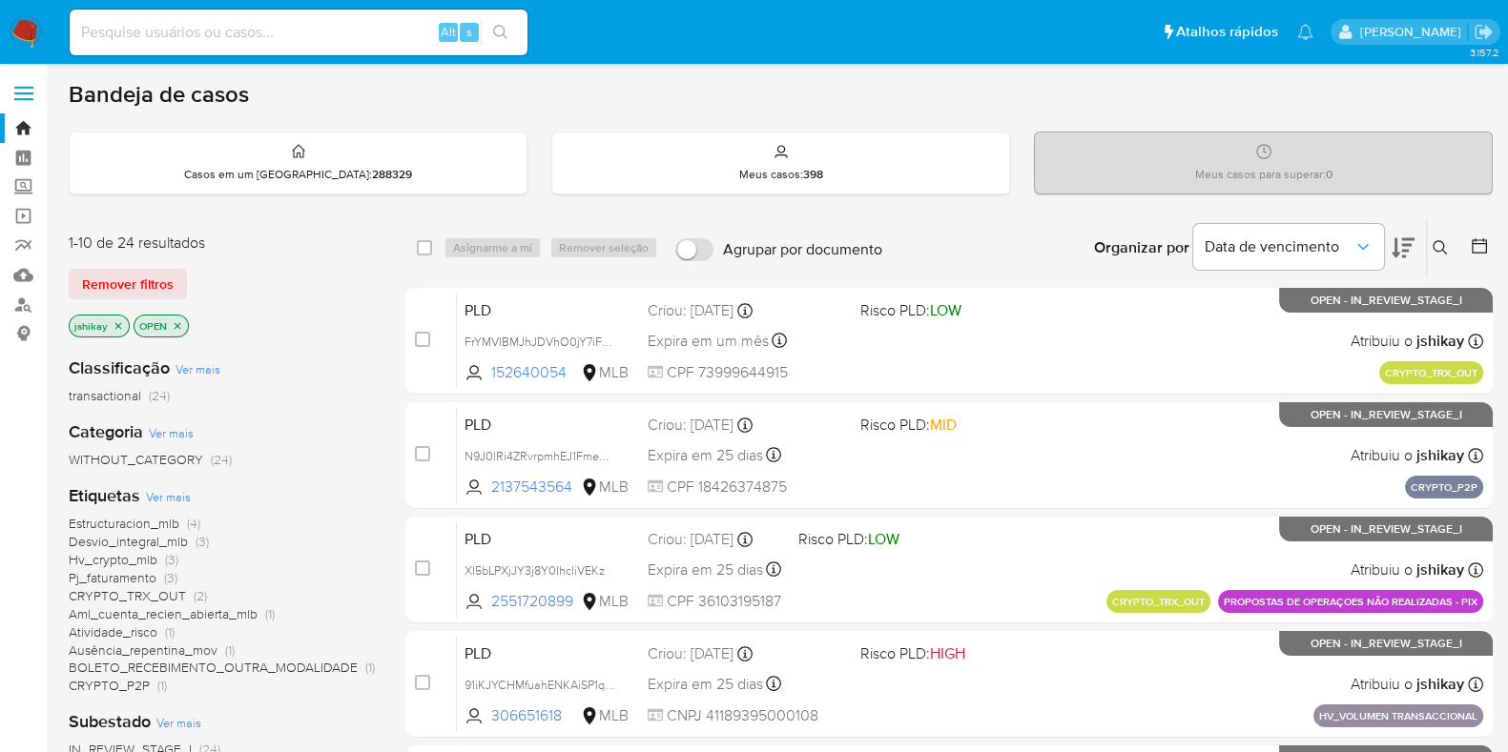
click at [174, 496] on span "Ver mais" at bounding box center [168, 496] width 45 height 17
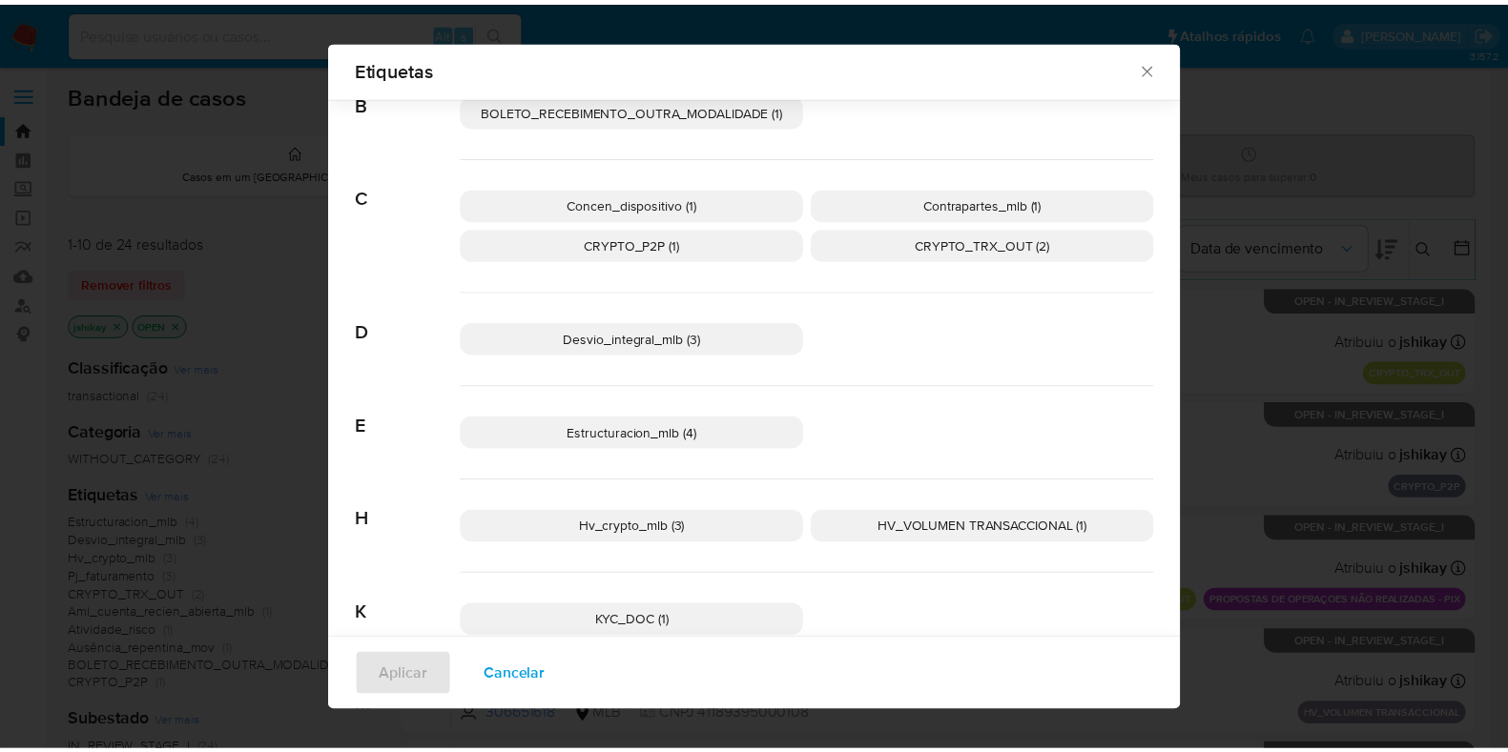
scroll to position [223, 0]
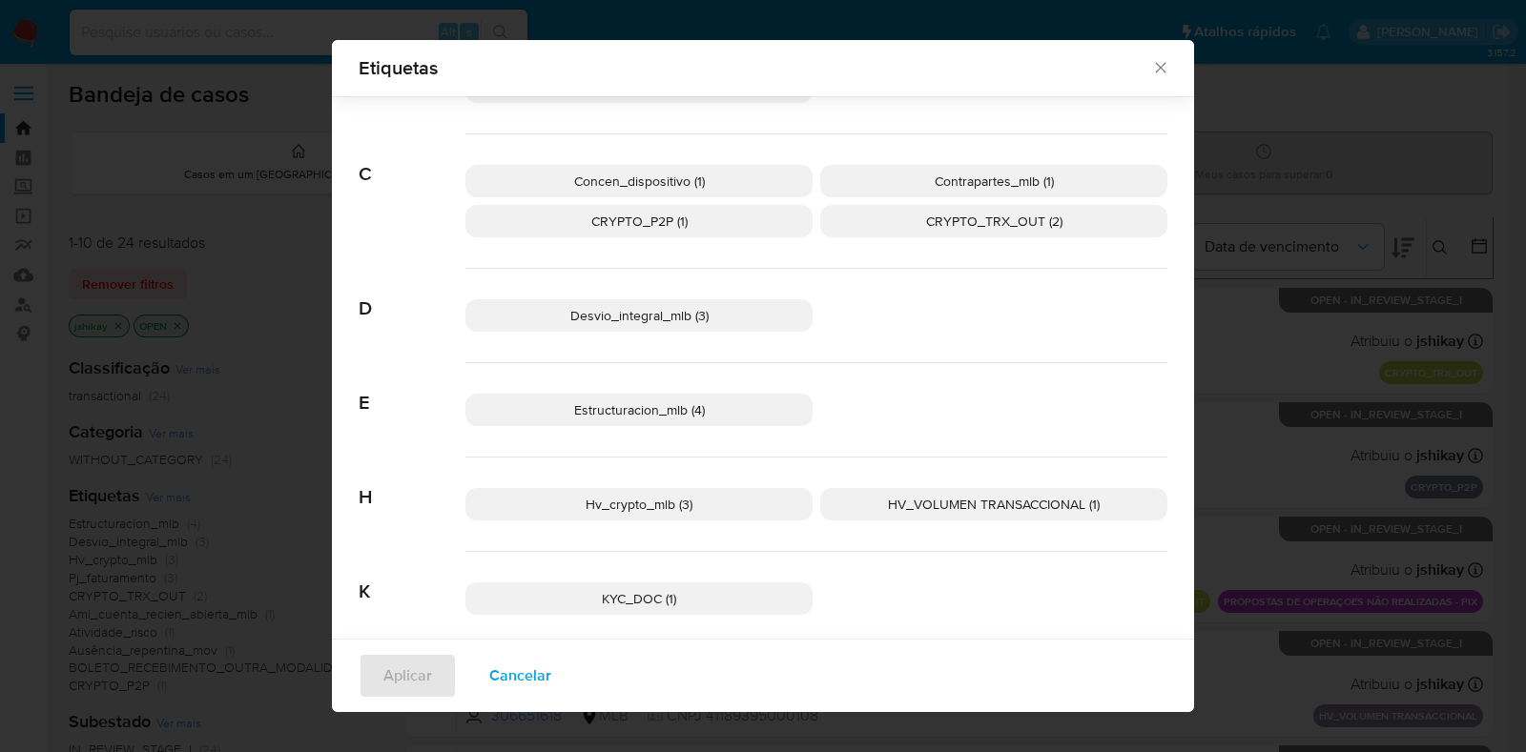
click at [953, 499] on span "HV_VOLUMEN TRANSACCIONAL (1)" at bounding box center [994, 504] width 212 height 19
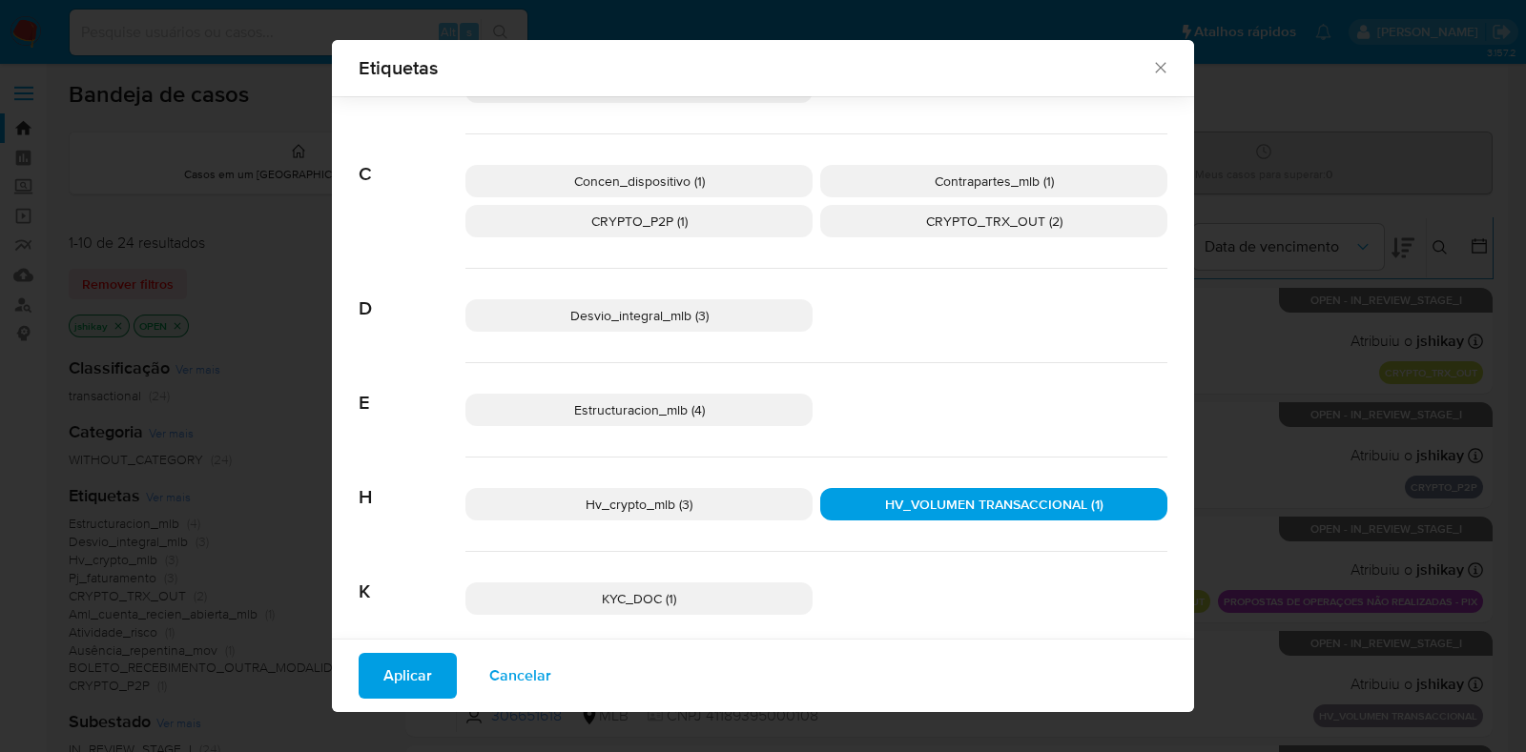
click at [410, 666] on span "Aplicar" at bounding box center [407, 676] width 49 height 42
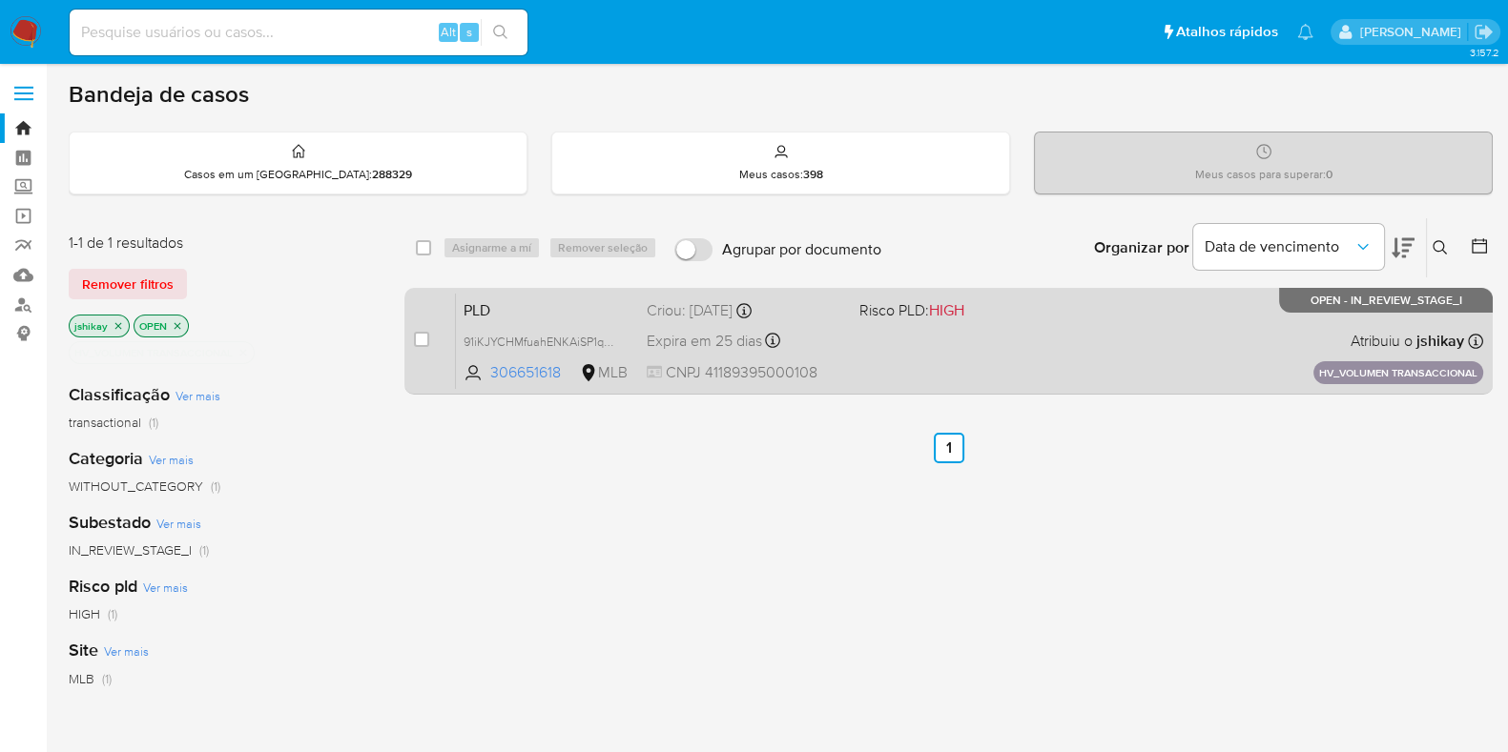
click at [939, 358] on div "PLD 91iKJYCHMfuahENKAiSP1q9T 306651618 MLB Risco PLD: HIGH Criou: 14/08/2025 Cr…" at bounding box center [969, 341] width 1027 height 96
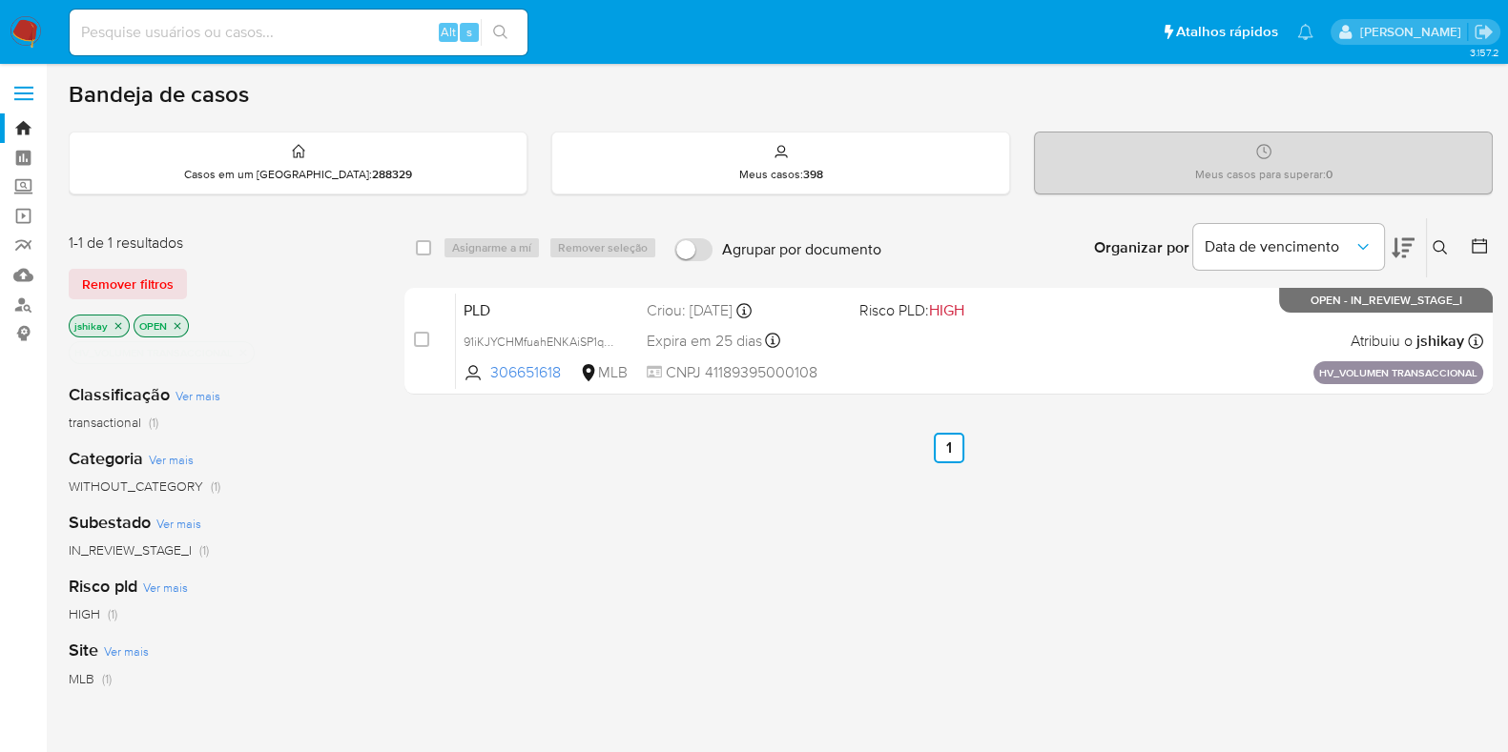
click at [38, 35] on img at bounding box center [26, 32] width 32 height 32
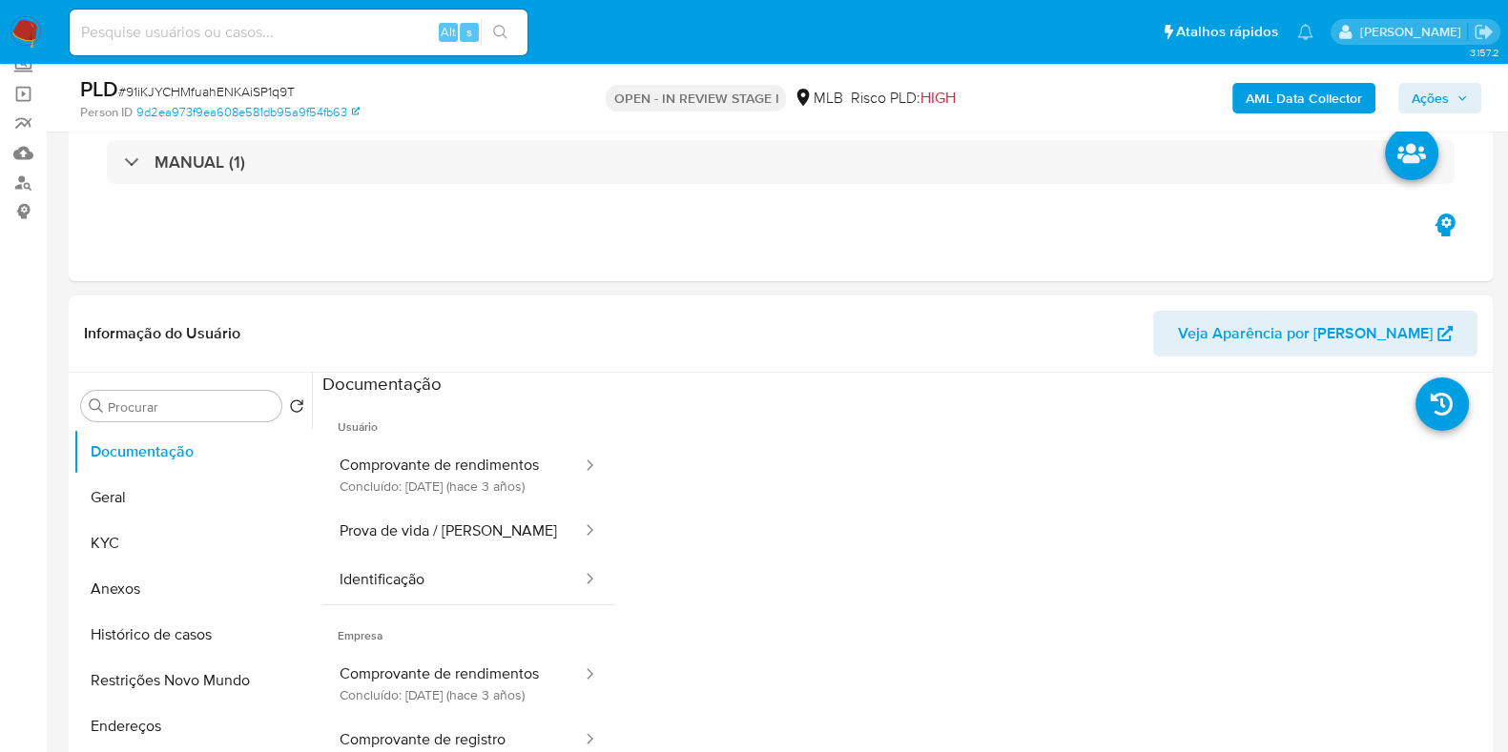
scroll to position [237, 0]
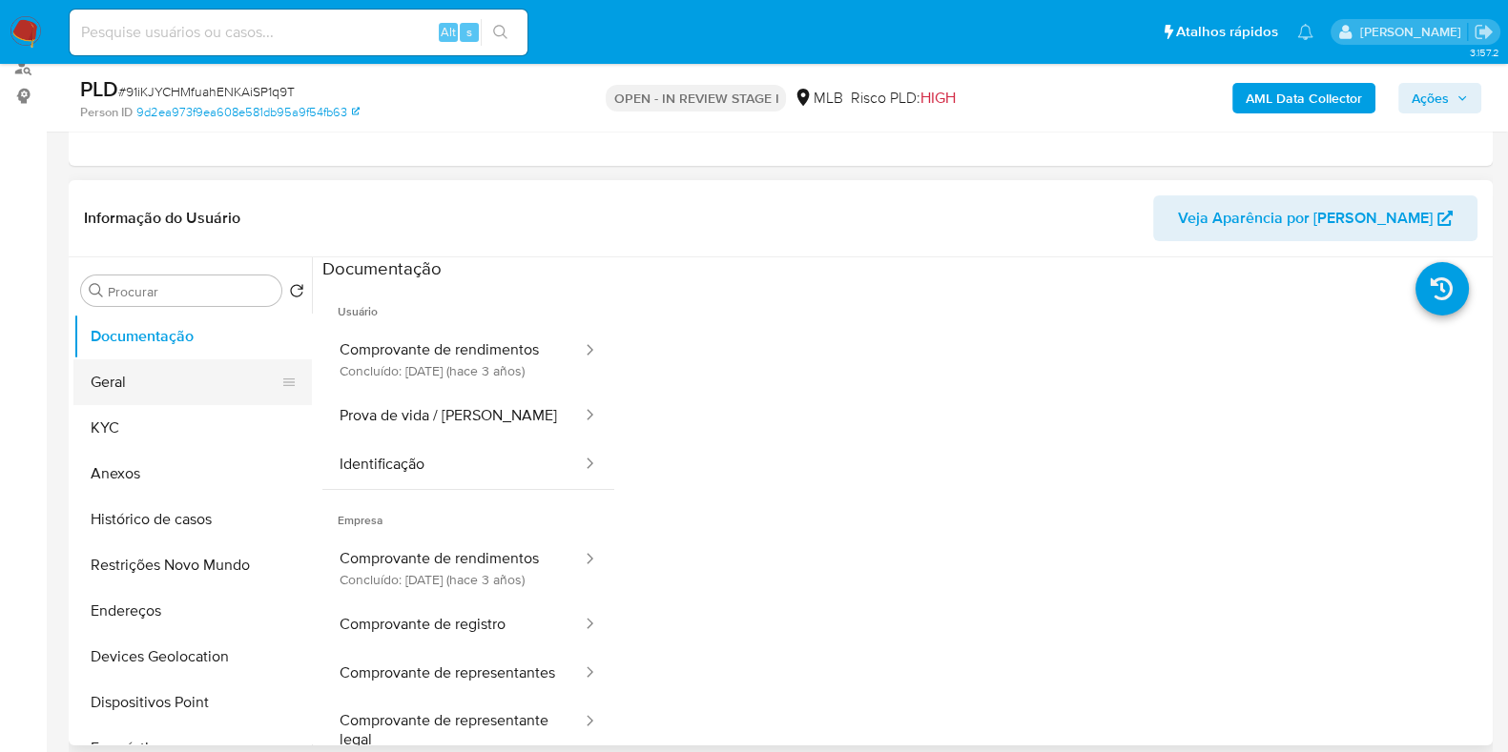
select select "10"
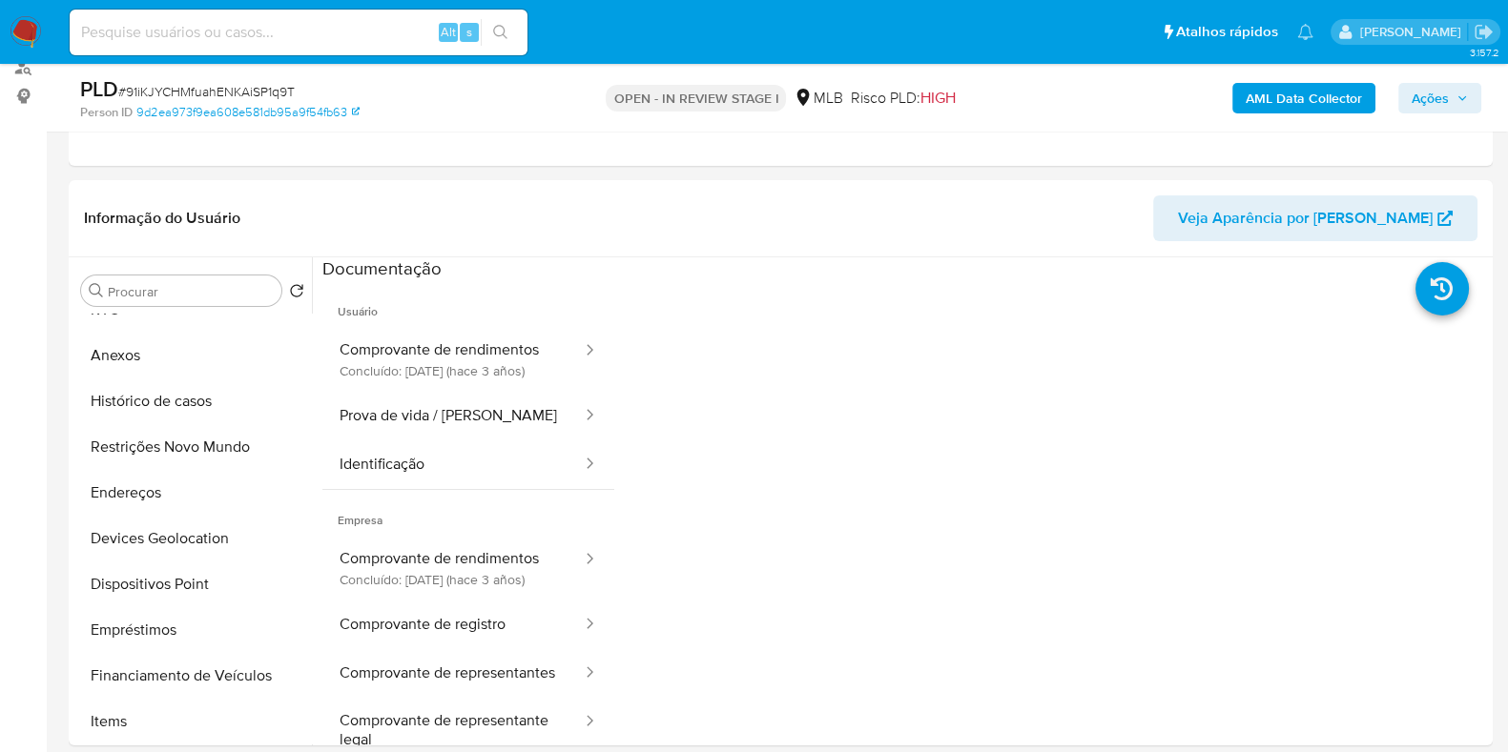
click at [255, 92] on span "# 91iKJYCHMfuahENKAiSP1q9T" at bounding box center [206, 91] width 176 height 19
drag, startPoint x: 255, startPoint y: 92, endPoint x: 379, endPoint y: 90, distance: 124.0
click at [255, 92] on span "# 91iKJYCHMfuahENKAiSP1q9T" at bounding box center [206, 91] width 176 height 19
copy span "91iKJYCHMfuahENKAiSP1q9T"
click at [176, 95] on span "# 91iKJYCHMfuahENKAiSP1q9T" at bounding box center [206, 91] width 176 height 19
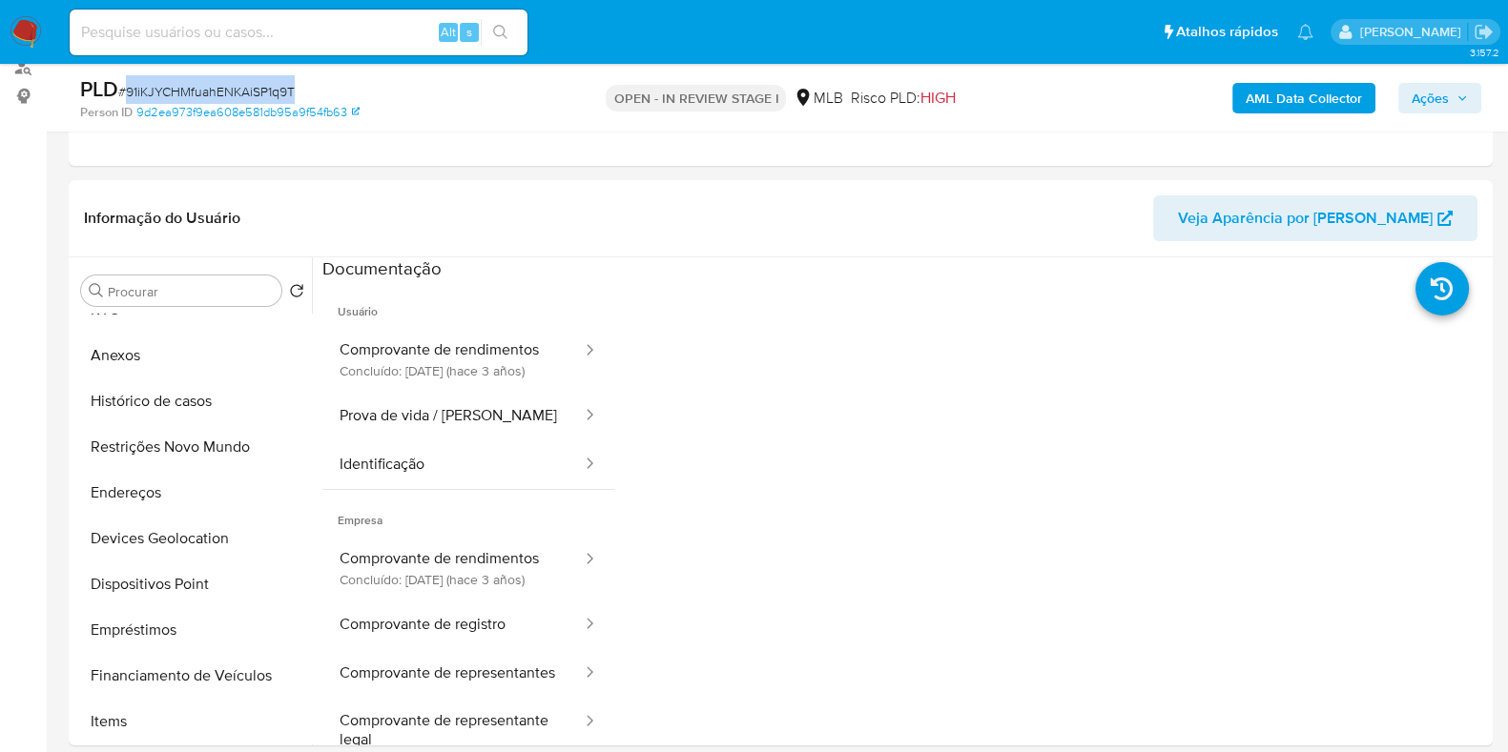
click at [176, 95] on span "# 91iKJYCHMfuahENKAiSP1q9T" at bounding box center [206, 91] width 176 height 19
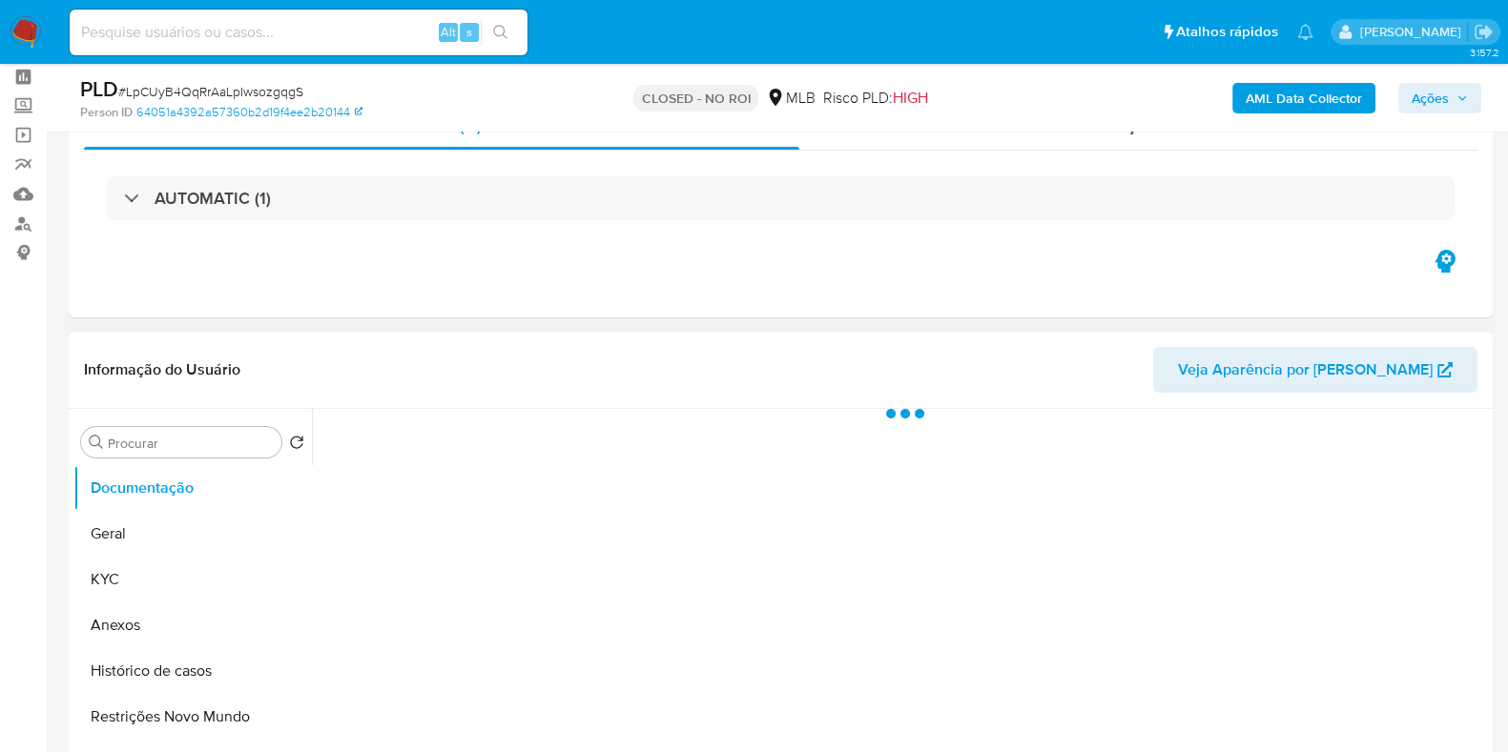
scroll to position [118, 0]
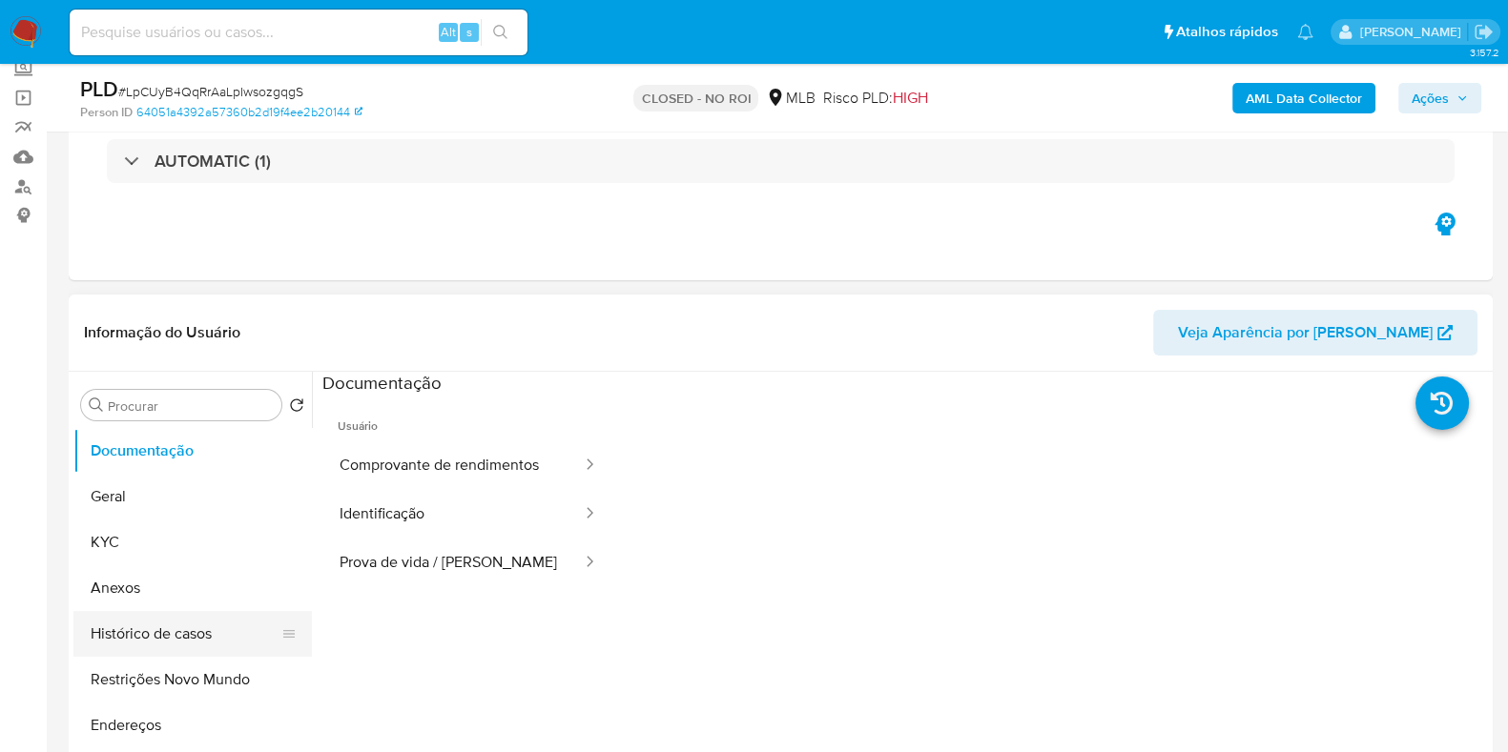
select select "10"
click at [152, 630] on button "Histórico de casos" at bounding box center [184, 634] width 223 height 46
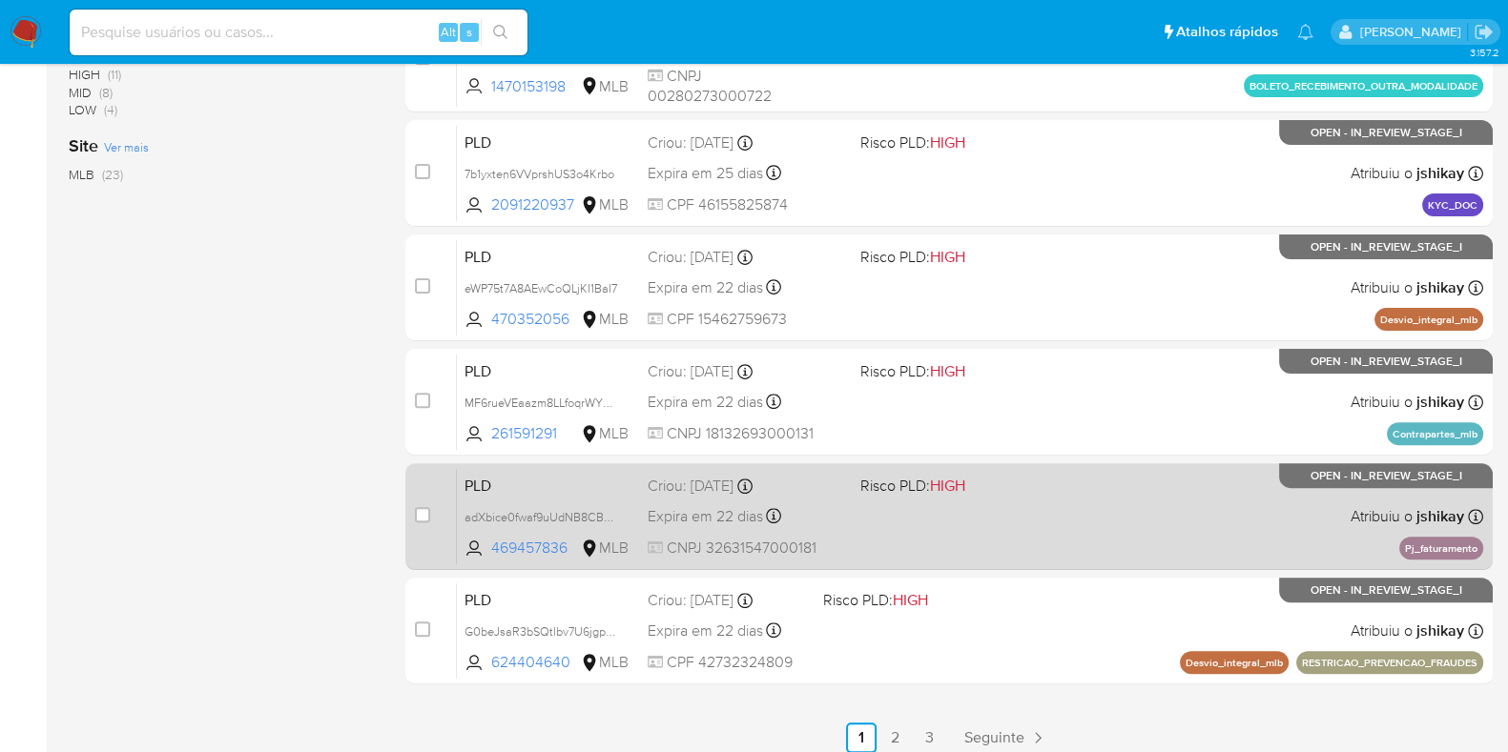
scroll to position [751, 0]
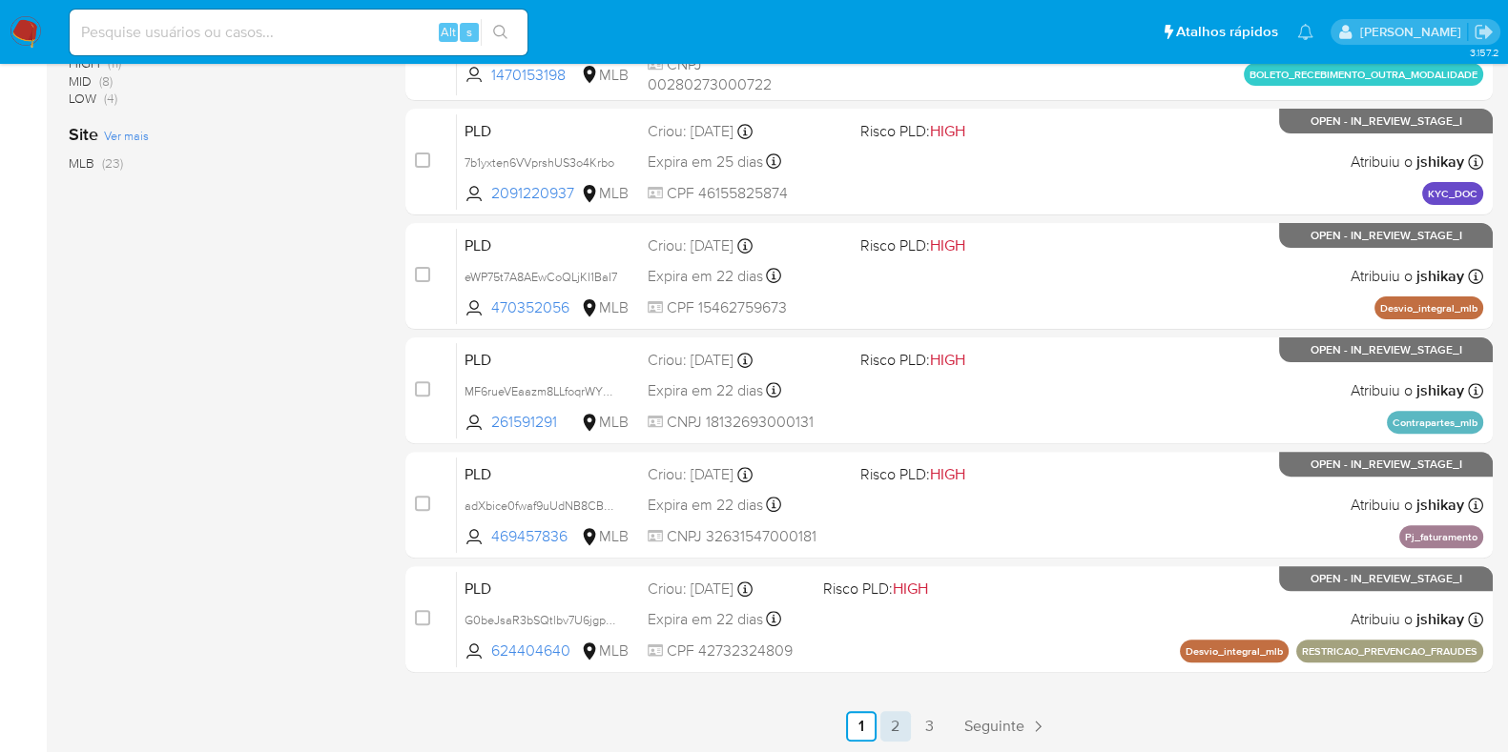
click at [897, 730] on link "2" at bounding box center [895, 726] width 31 height 31
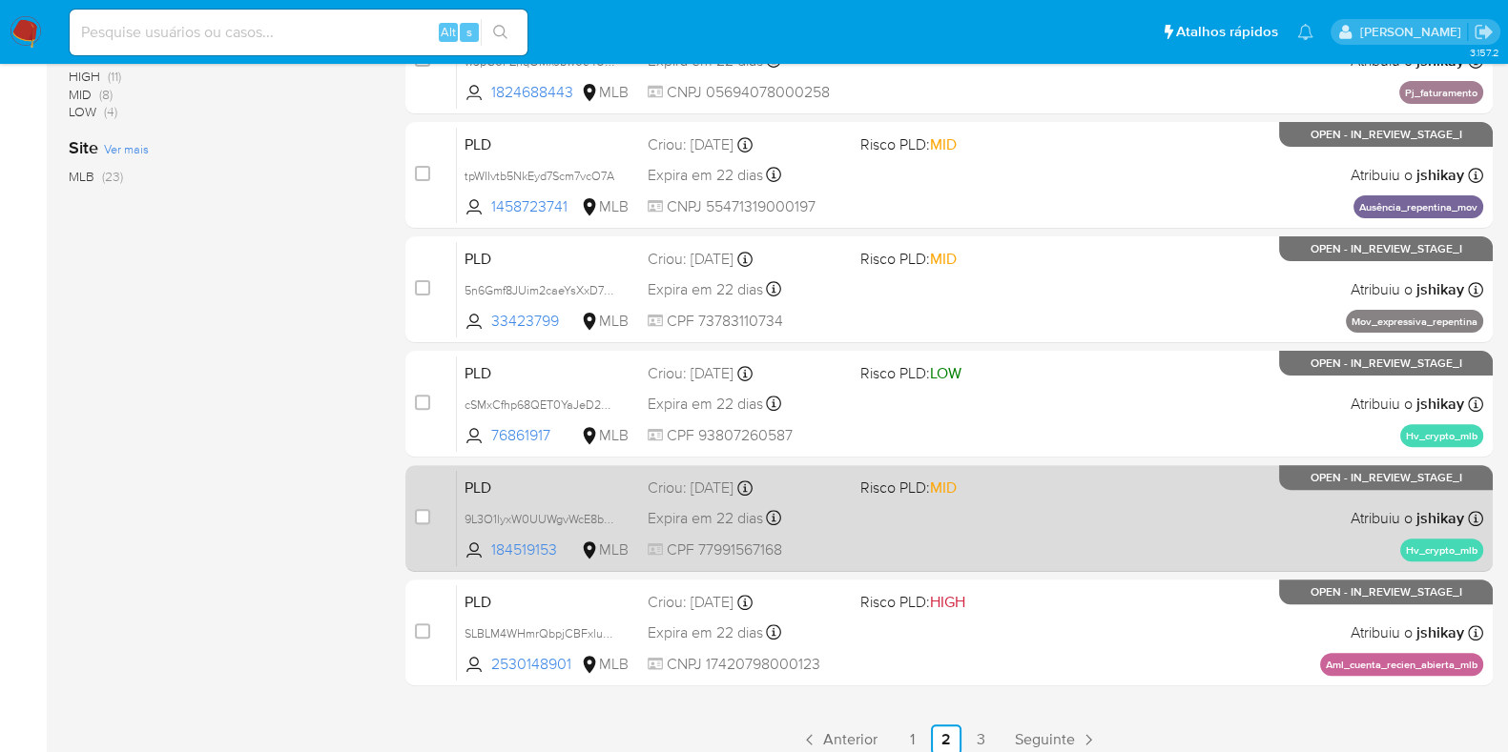
scroll to position [751, 0]
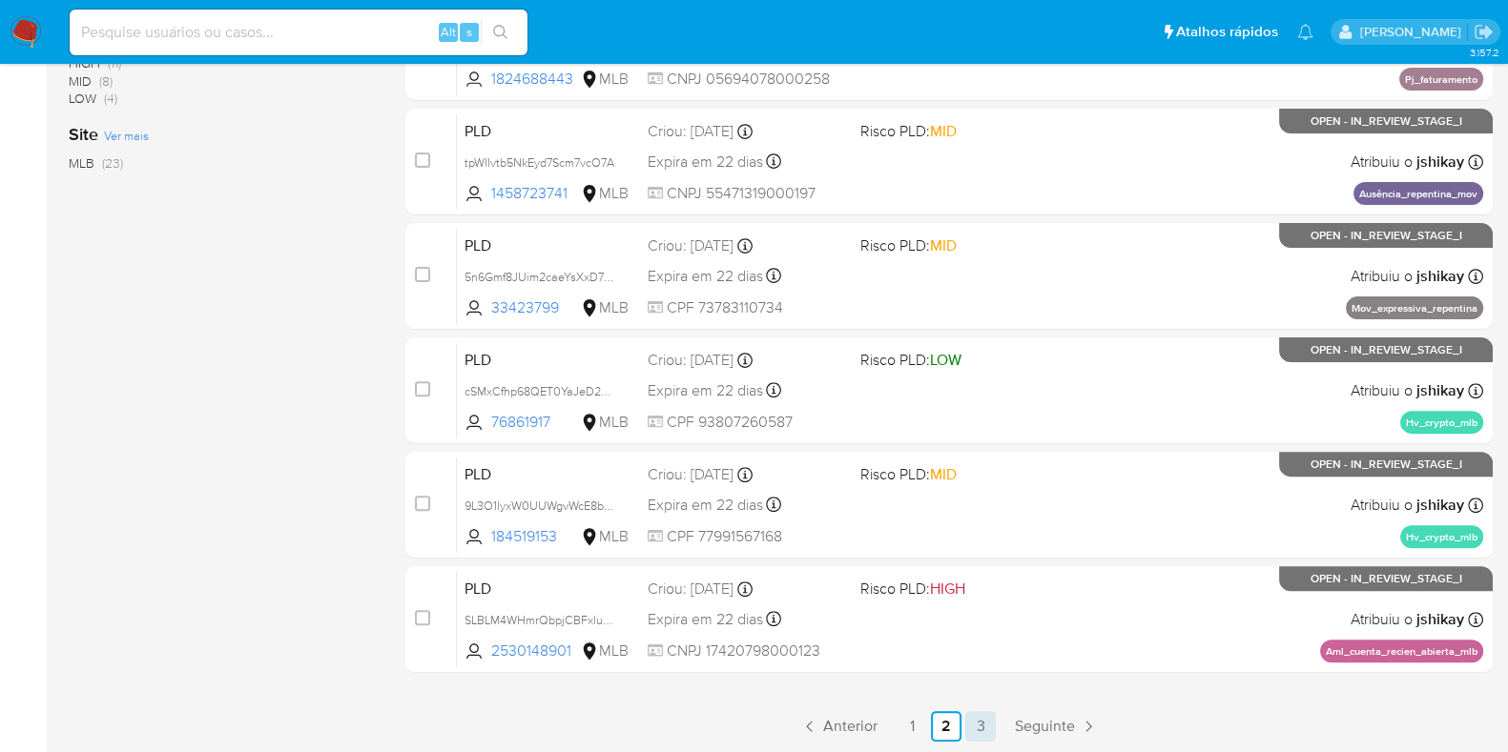
click at [981, 733] on link "3" at bounding box center [980, 726] width 31 height 31
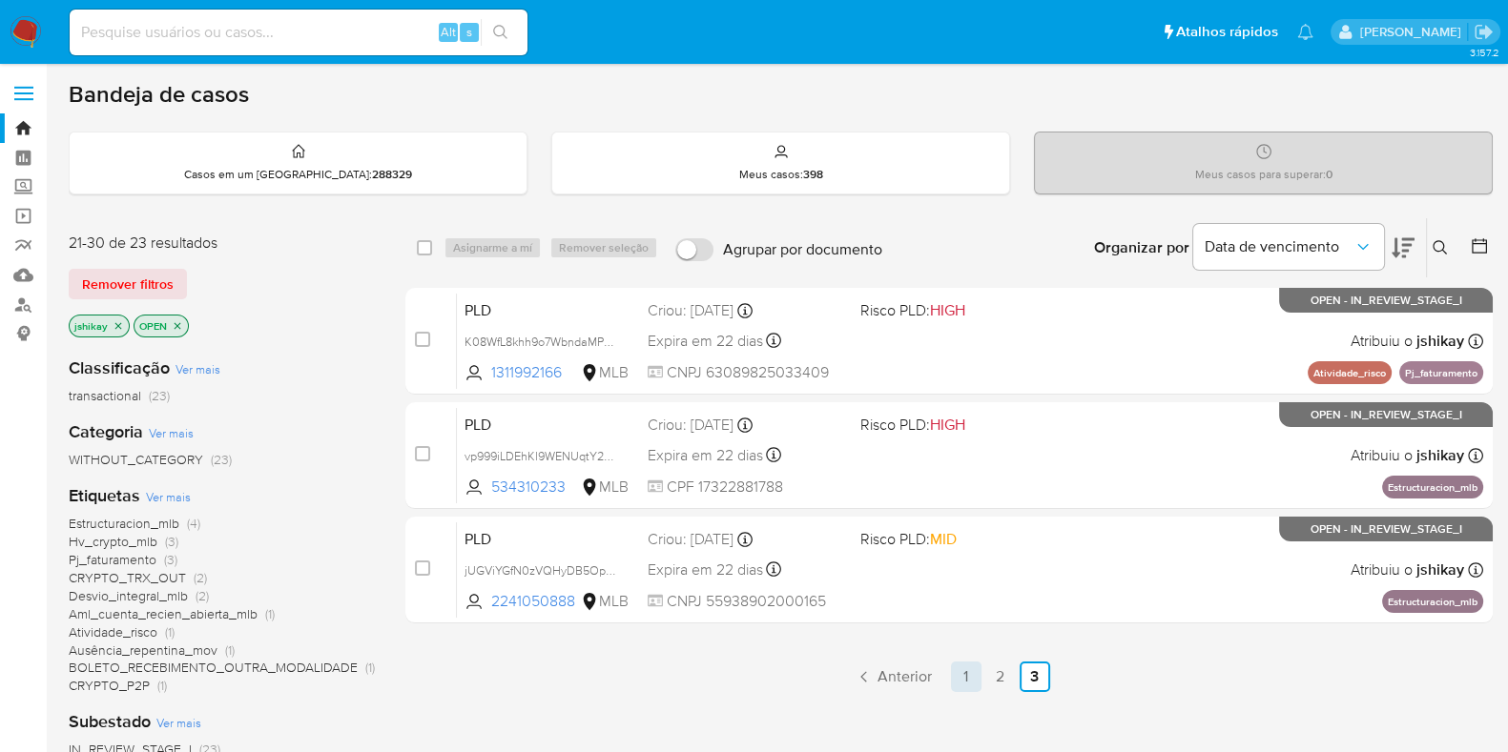
click at [956, 668] on link "1" at bounding box center [966, 677] width 31 height 31
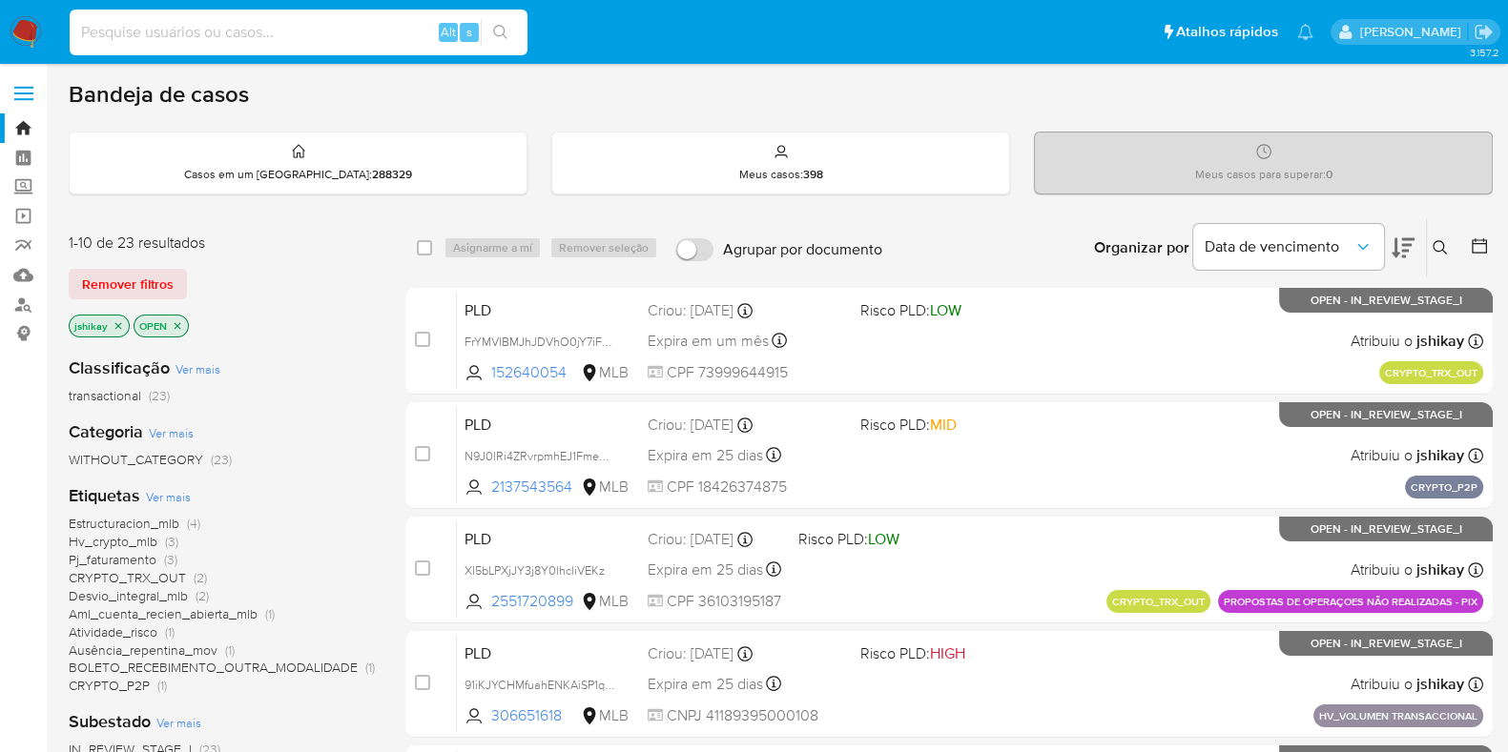
click at [301, 30] on input at bounding box center [299, 32] width 458 height 25
paste input "1895855099"
type input "1895855099"
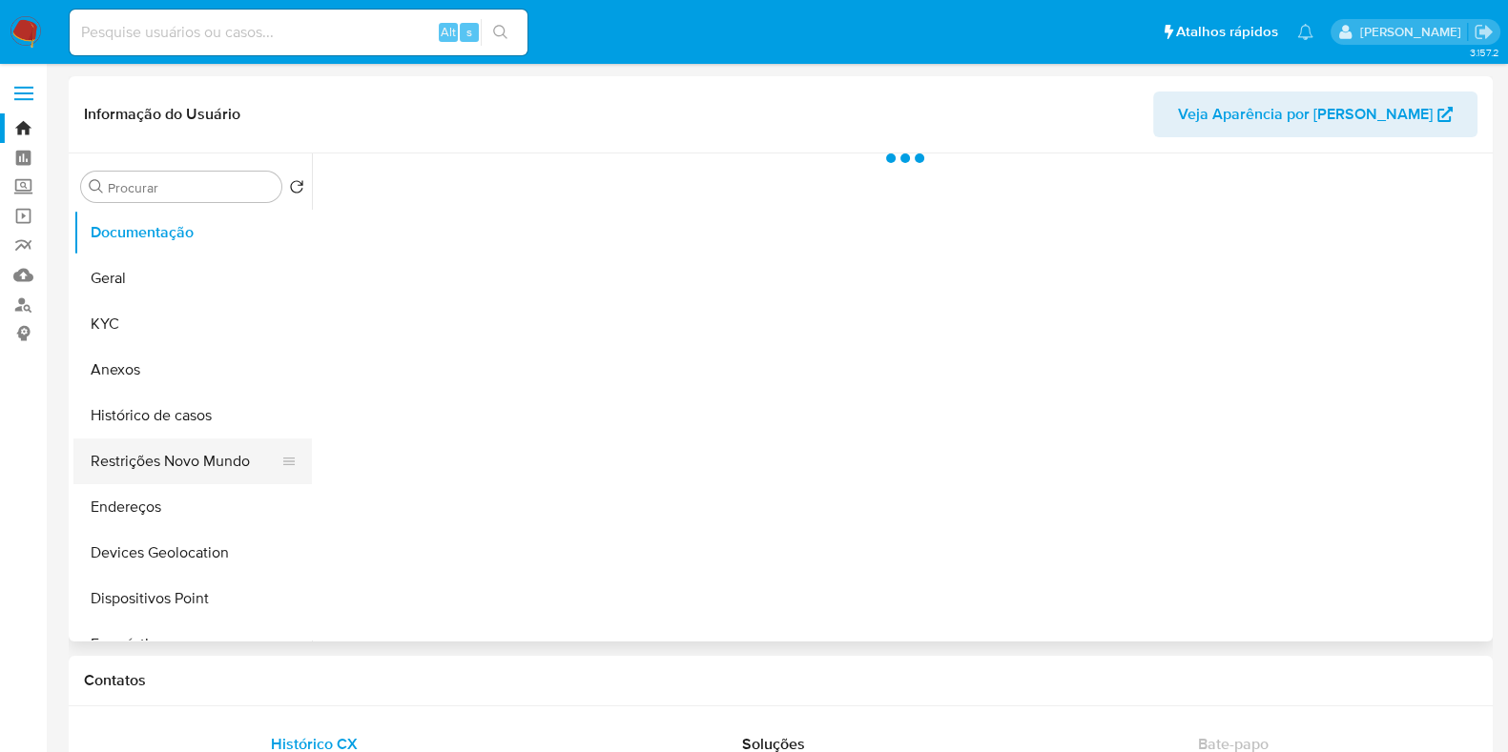
click at [169, 439] on button "Restrições Novo Mundo" at bounding box center [184, 462] width 223 height 46
click at [170, 420] on button "Histórico de casos" at bounding box center [184, 416] width 223 height 46
select select "10"
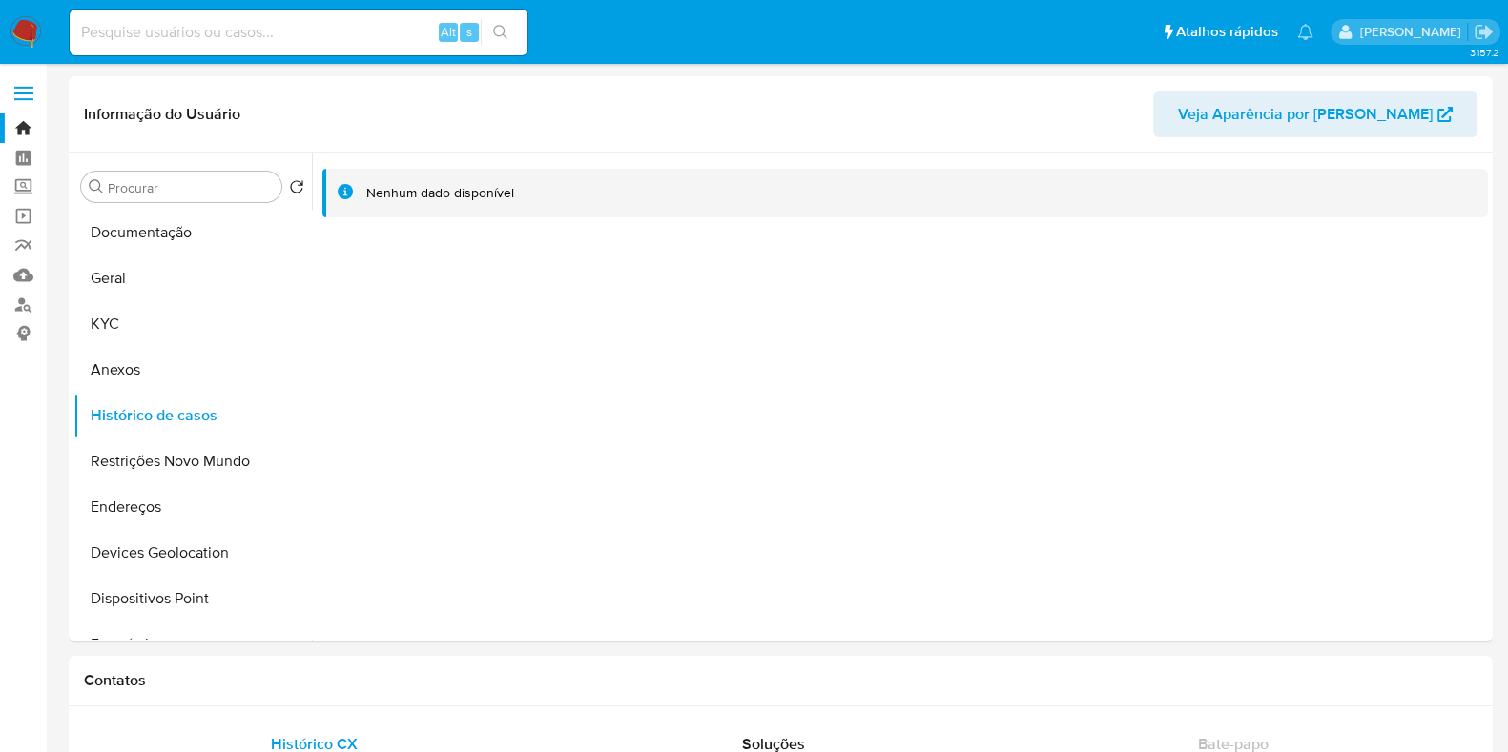
click at [15, 33] on img at bounding box center [26, 32] width 32 height 32
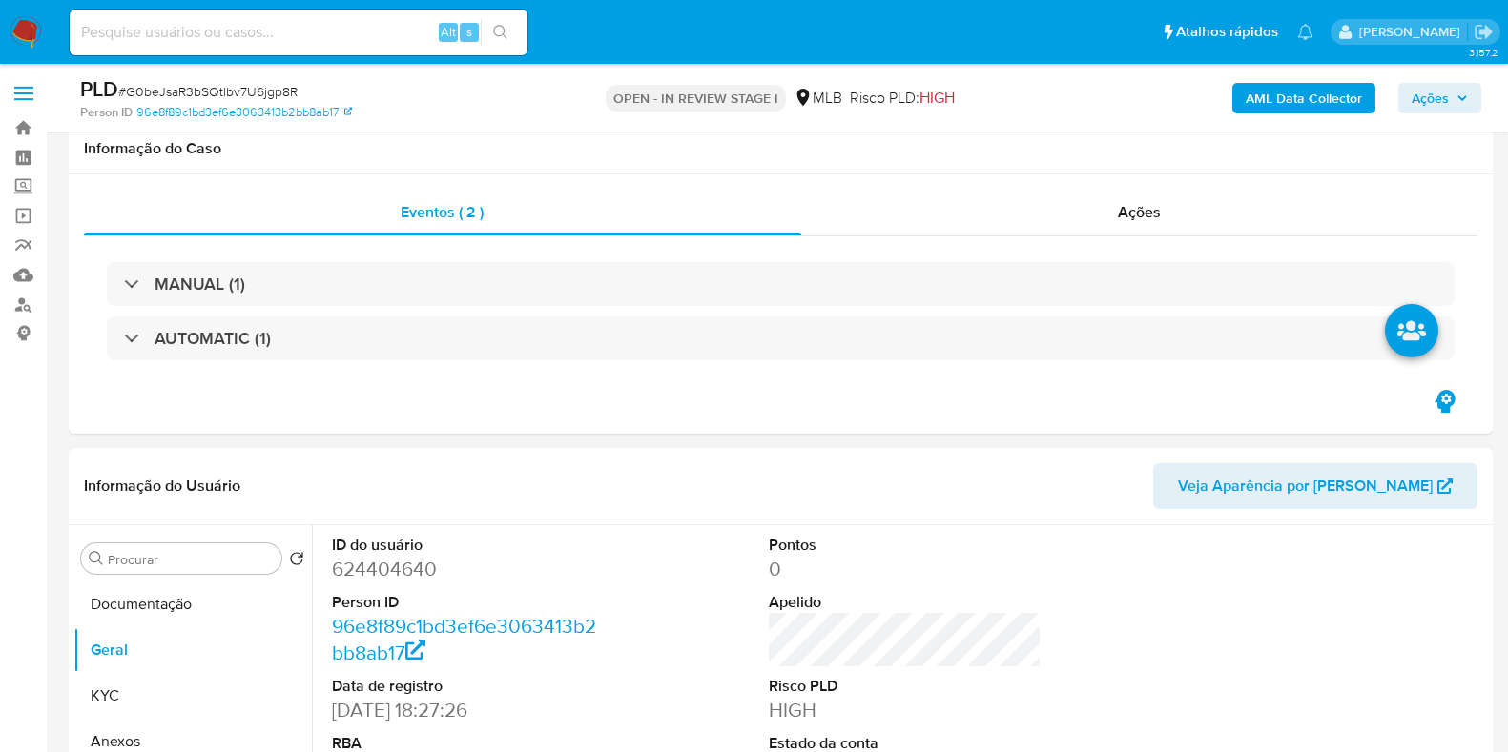
scroll to position [358, 0]
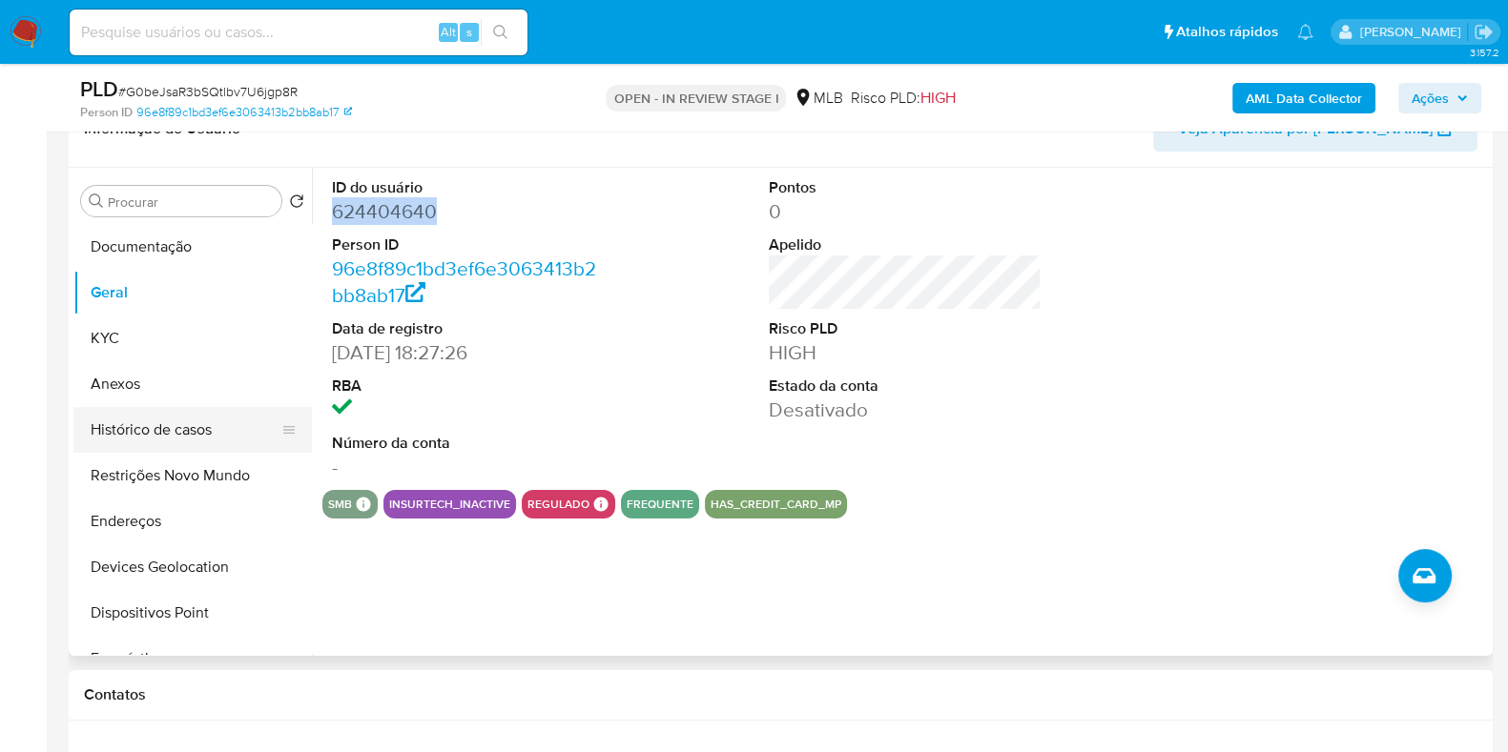
click at [142, 436] on button "Histórico de casos" at bounding box center [184, 430] width 223 height 46
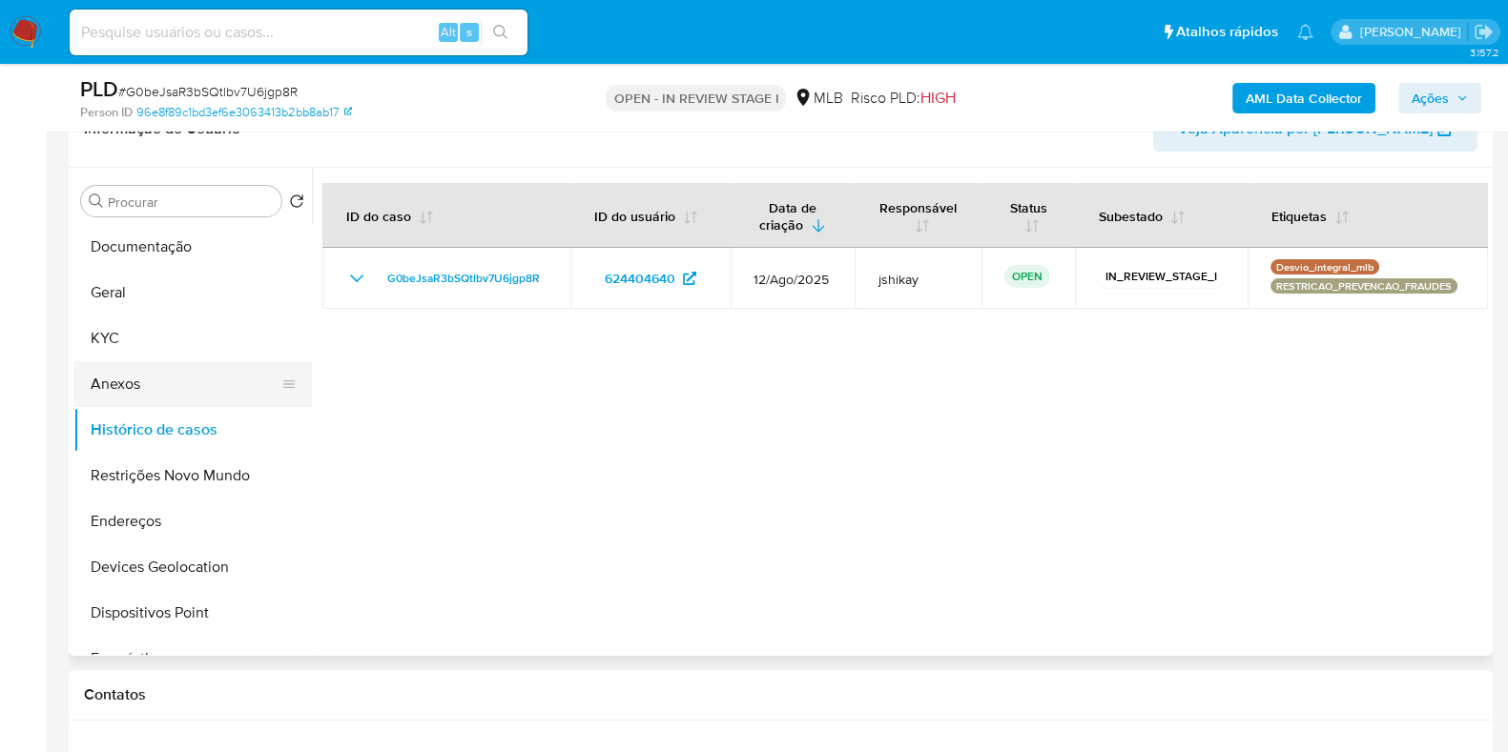
click at [139, 405] on button "Anexos" at bounding box center [184, 384] width 223 height 46
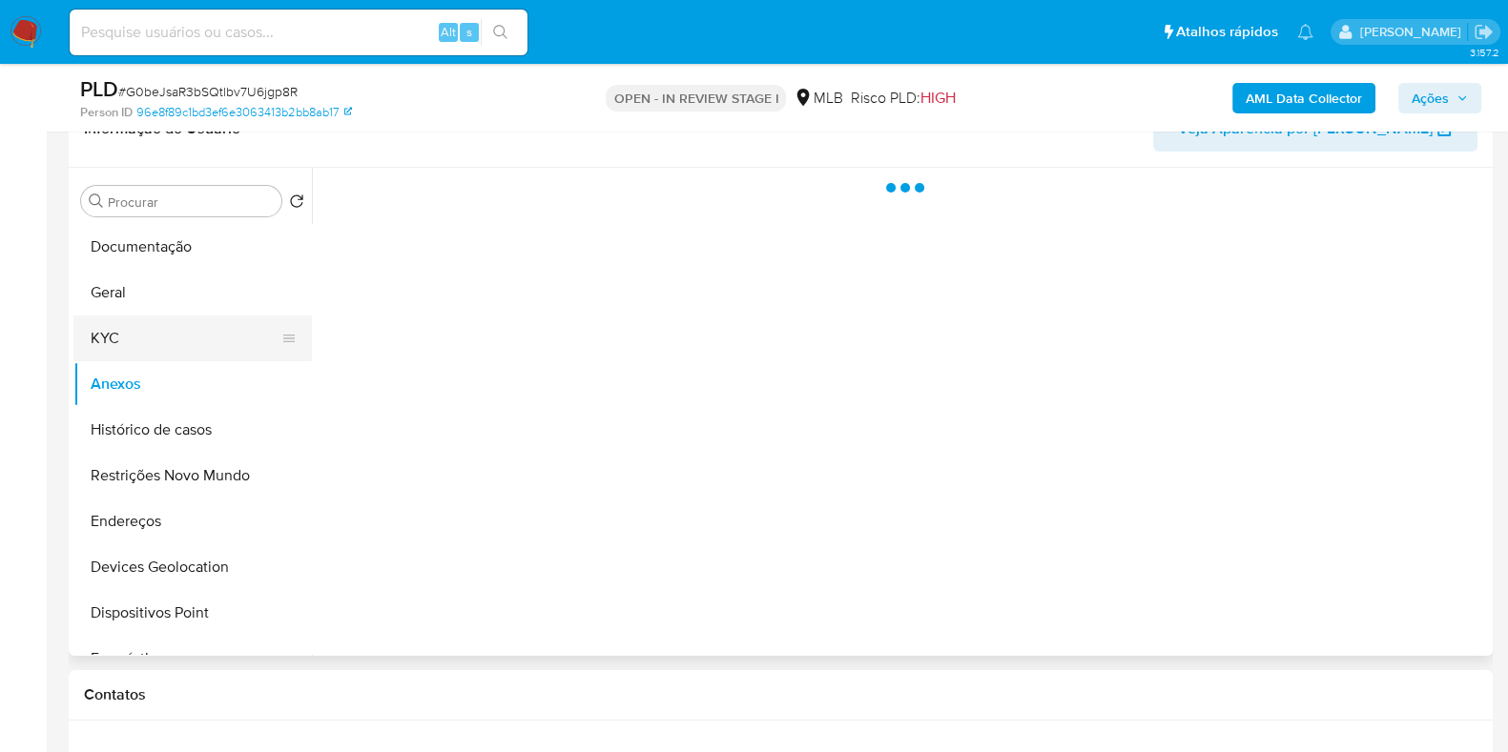
click at [205, 348] on button "KYC" at bounding box center [184, 339] width 223 height 46
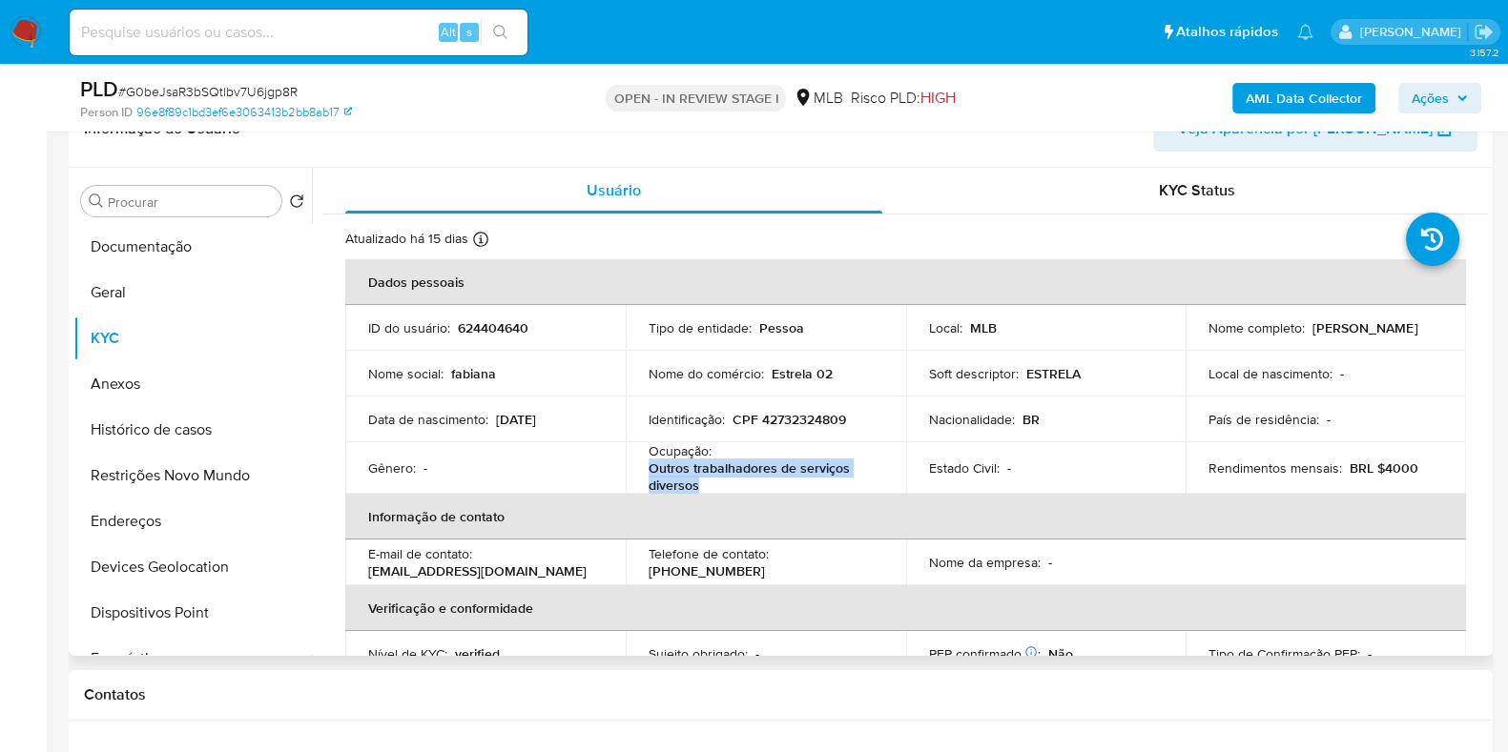
drag, startPoint x: 709, startPoint y: 481, endPoint x: 647, endPoint y: 463, distance: 65.5
click at [648, 463] on p "Outros trabalhadores de serviços diversos" at bounding box center [761, 477] width 227 height 34
copy p "Outros trabalhadores de serviços diversos"
click at [182, 250] on button "Documentação" at bounding box center [184, 247] width 223 height 46
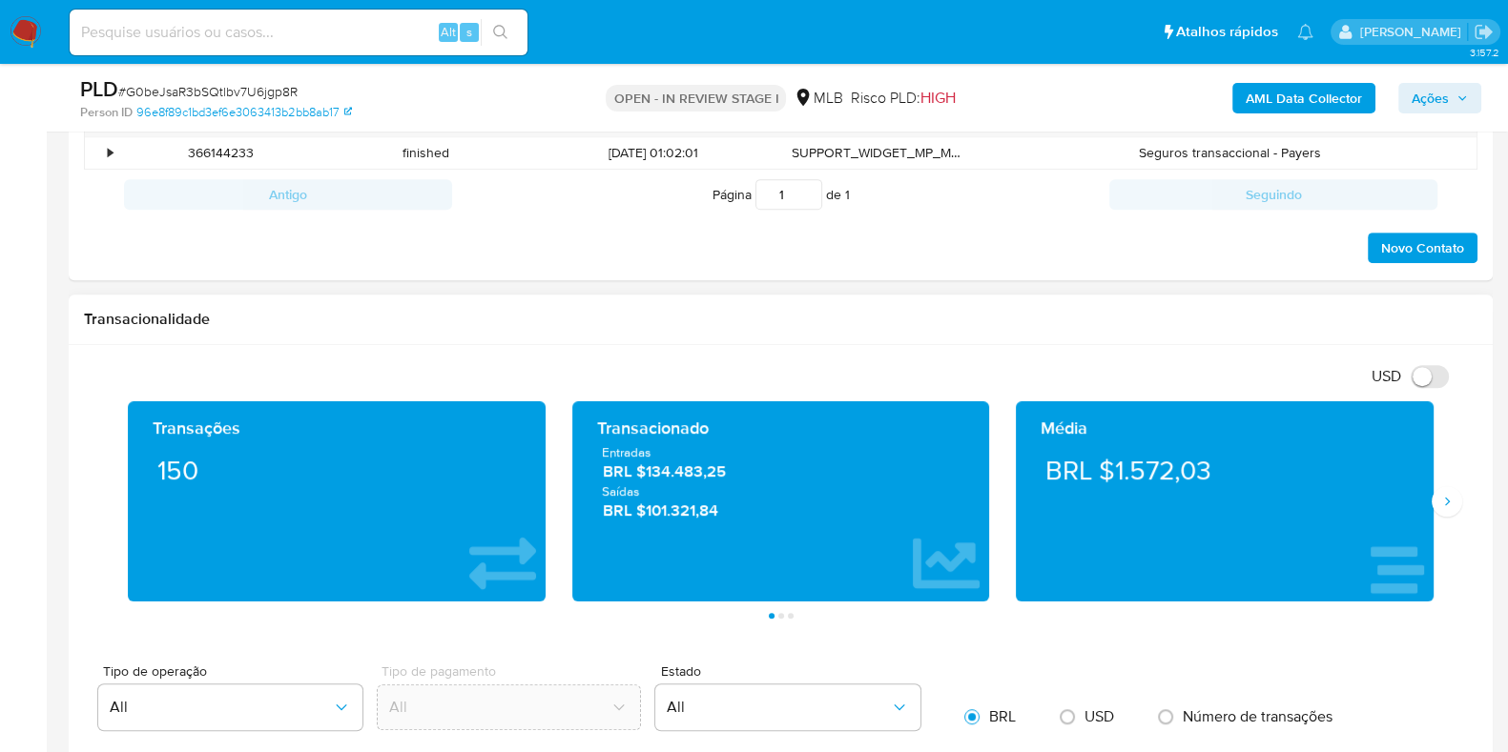
scroll to position [1073, 0]
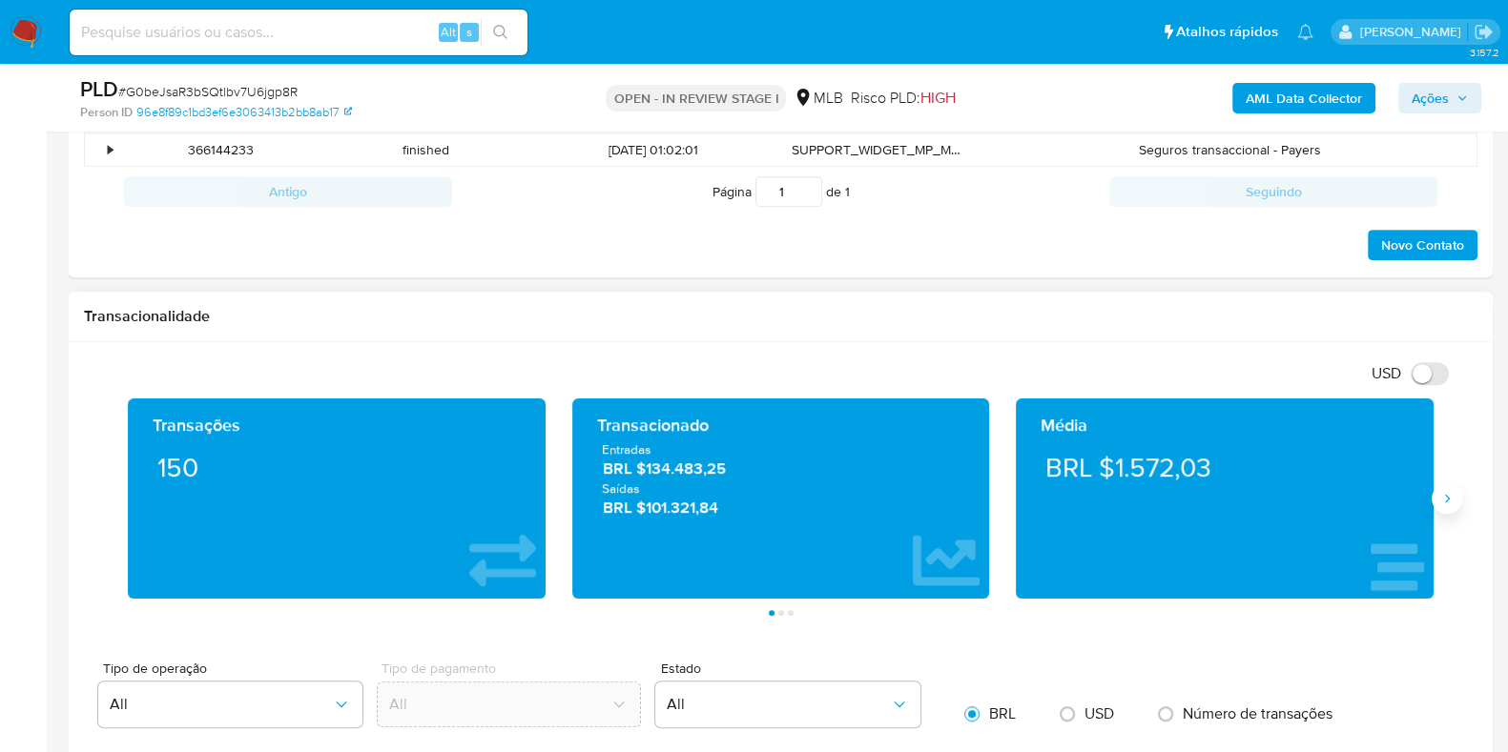
click at [1453, 506] on button "Siguiente" at bounding box center [1446, 498] width 31 height 31
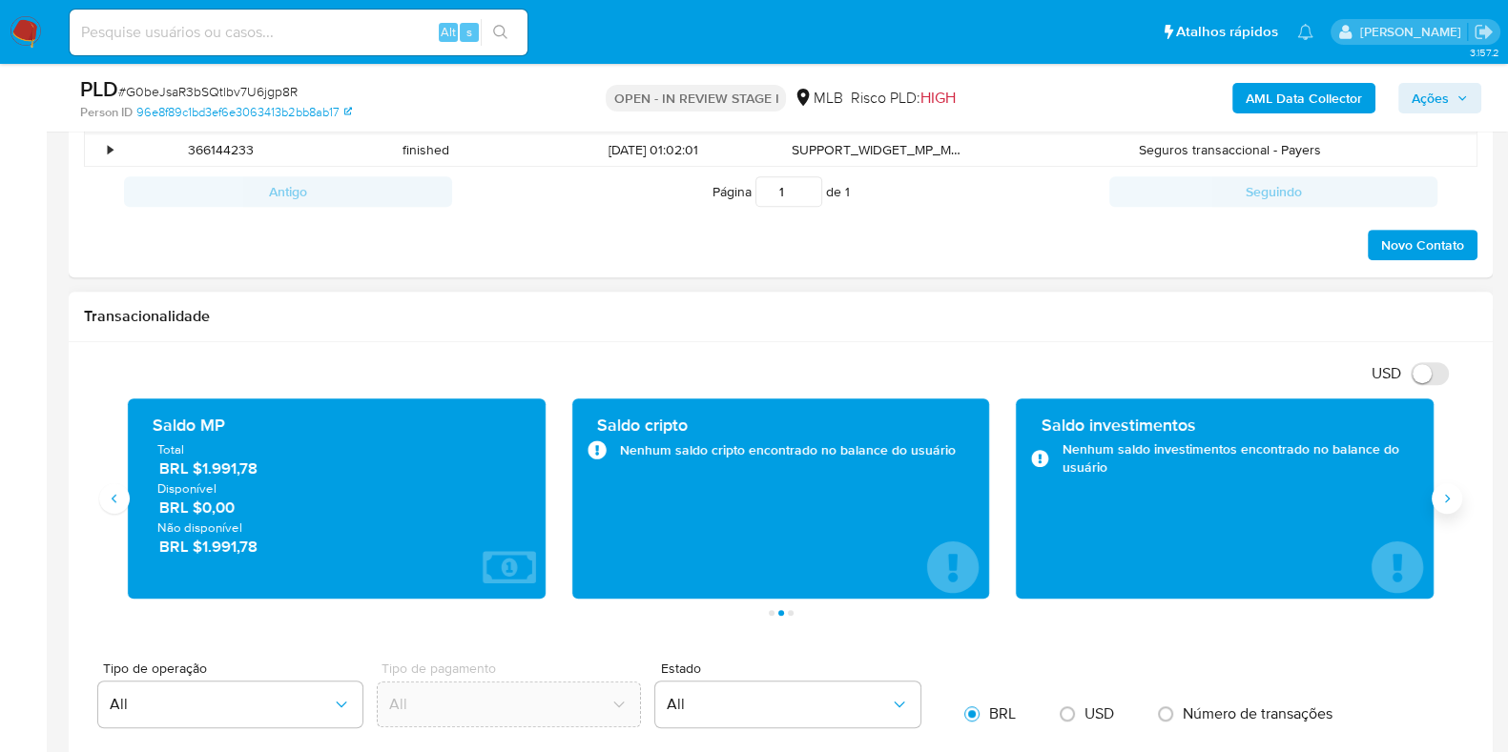
click at [1449, 504] on icon "Siguiente" at bounding box center [1446, 498] width 15 height 15
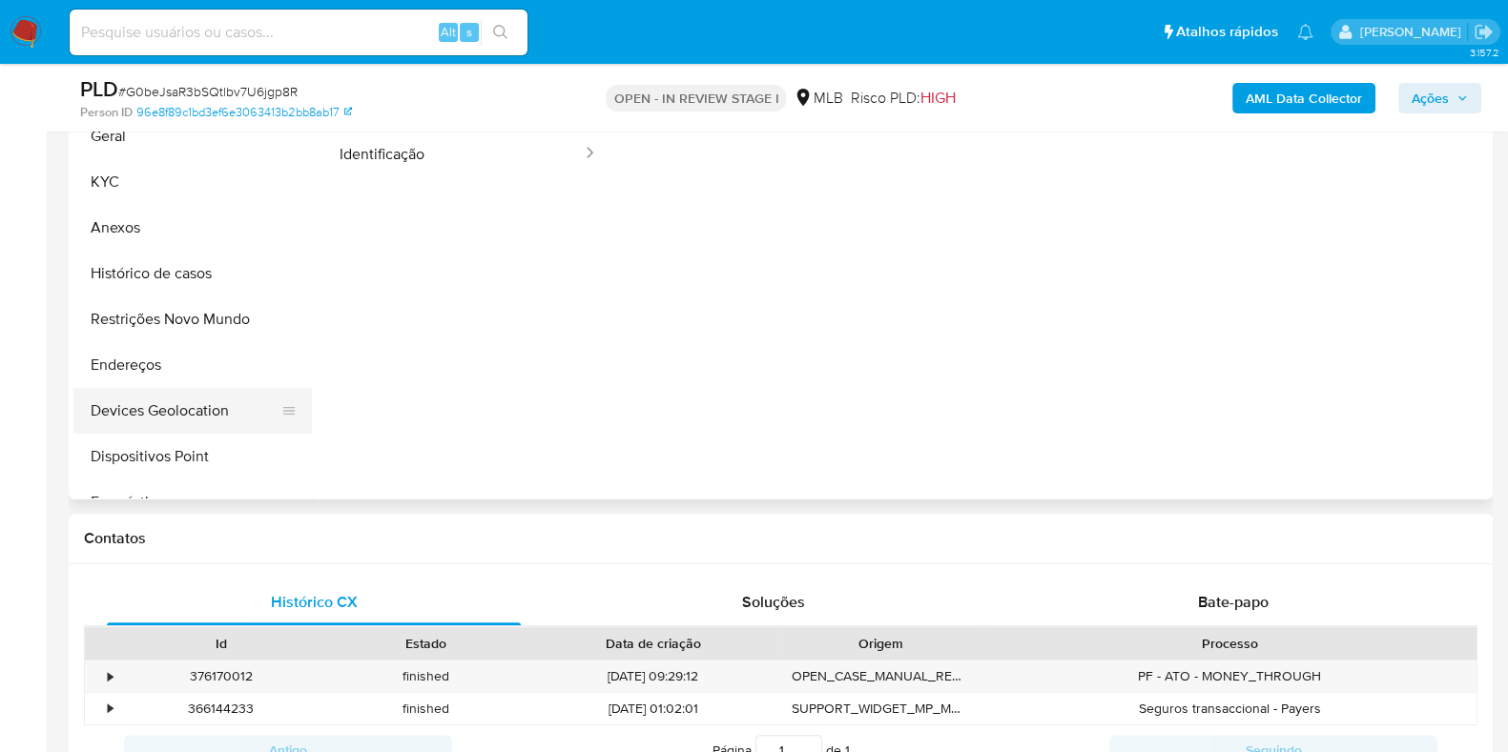
scroll to position [476, 0]
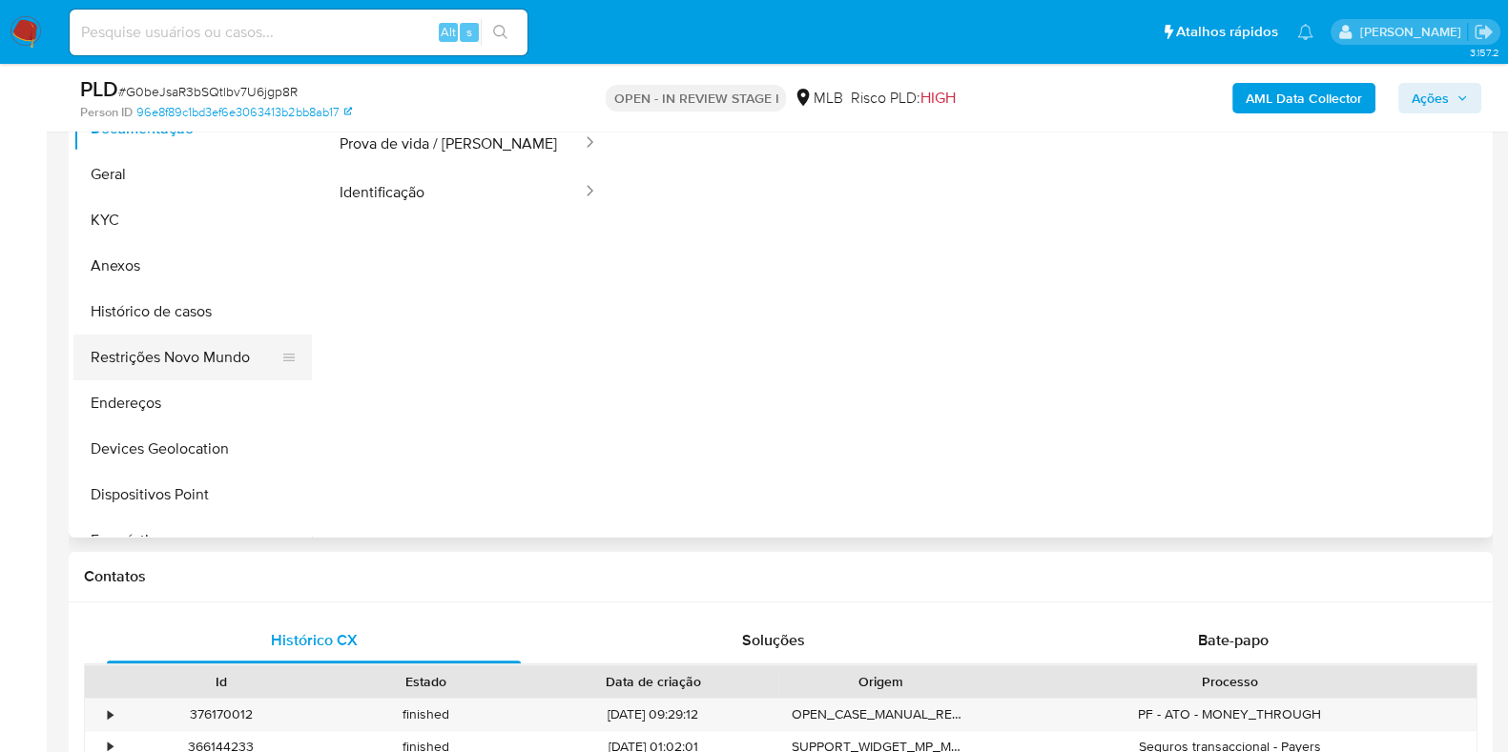
click at [208, 345] on button "Restrições Novo Mundo" at bounding box center [184, 358] width 223 height 46
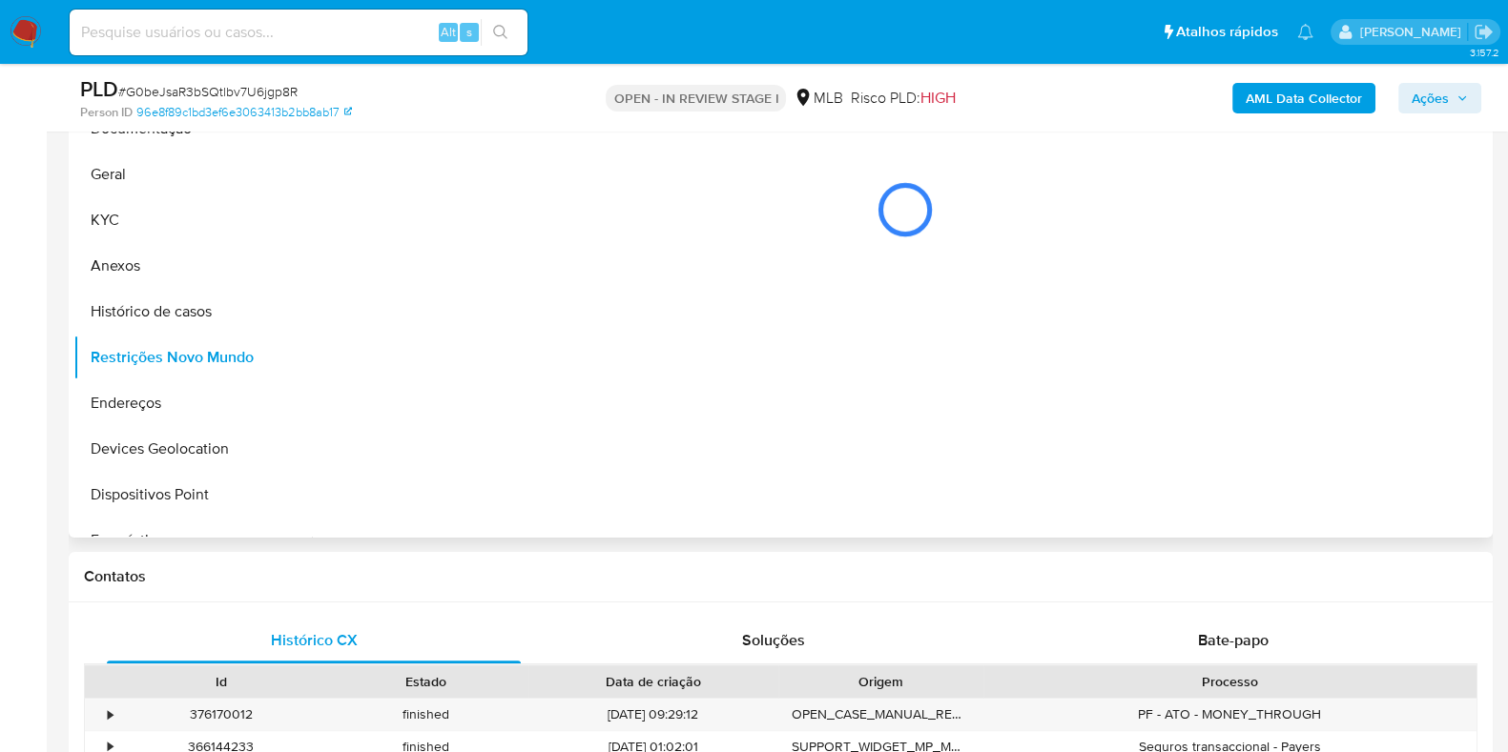
scroll to position [358, 0]
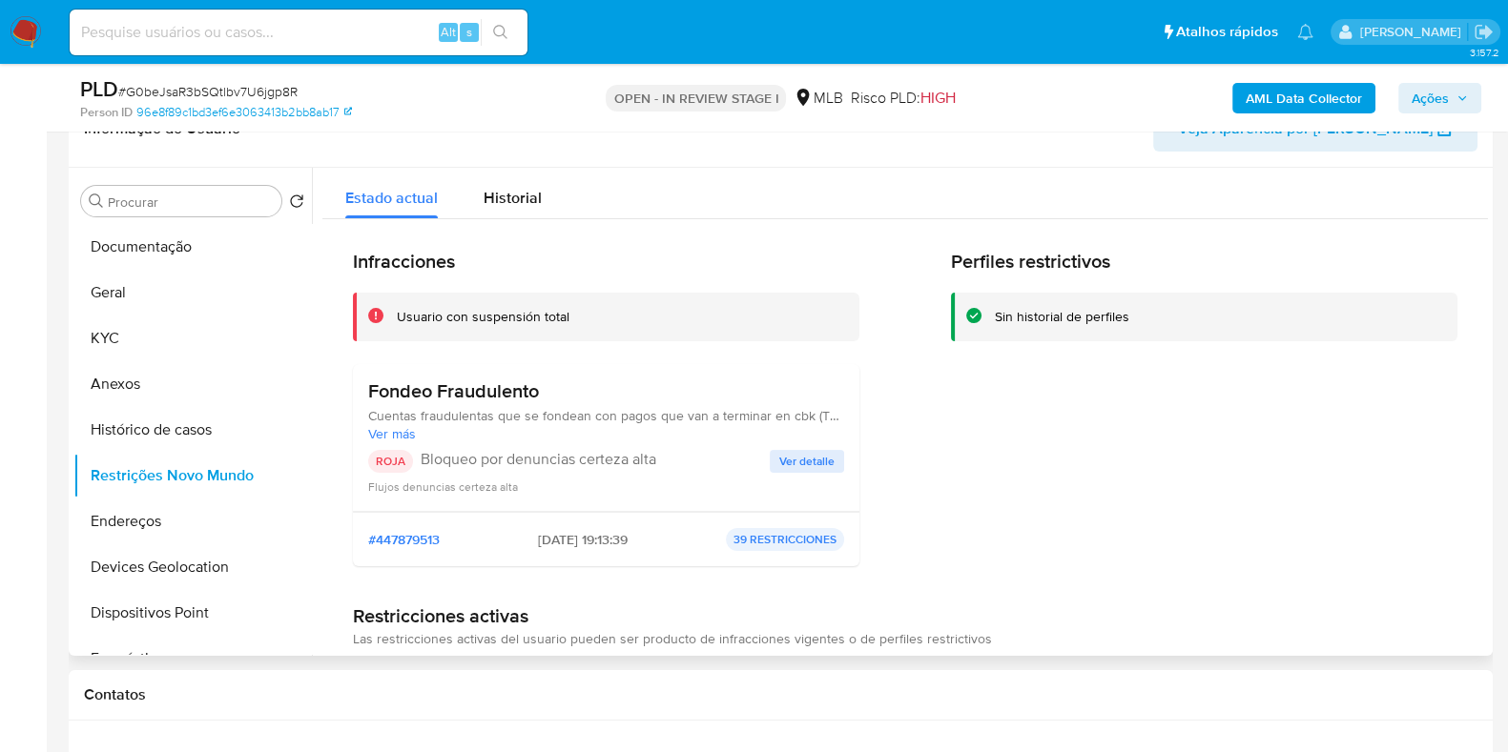
click at [784, 466] on span "Ver detalle" at bounding box center [806, 461] width 55 height 19
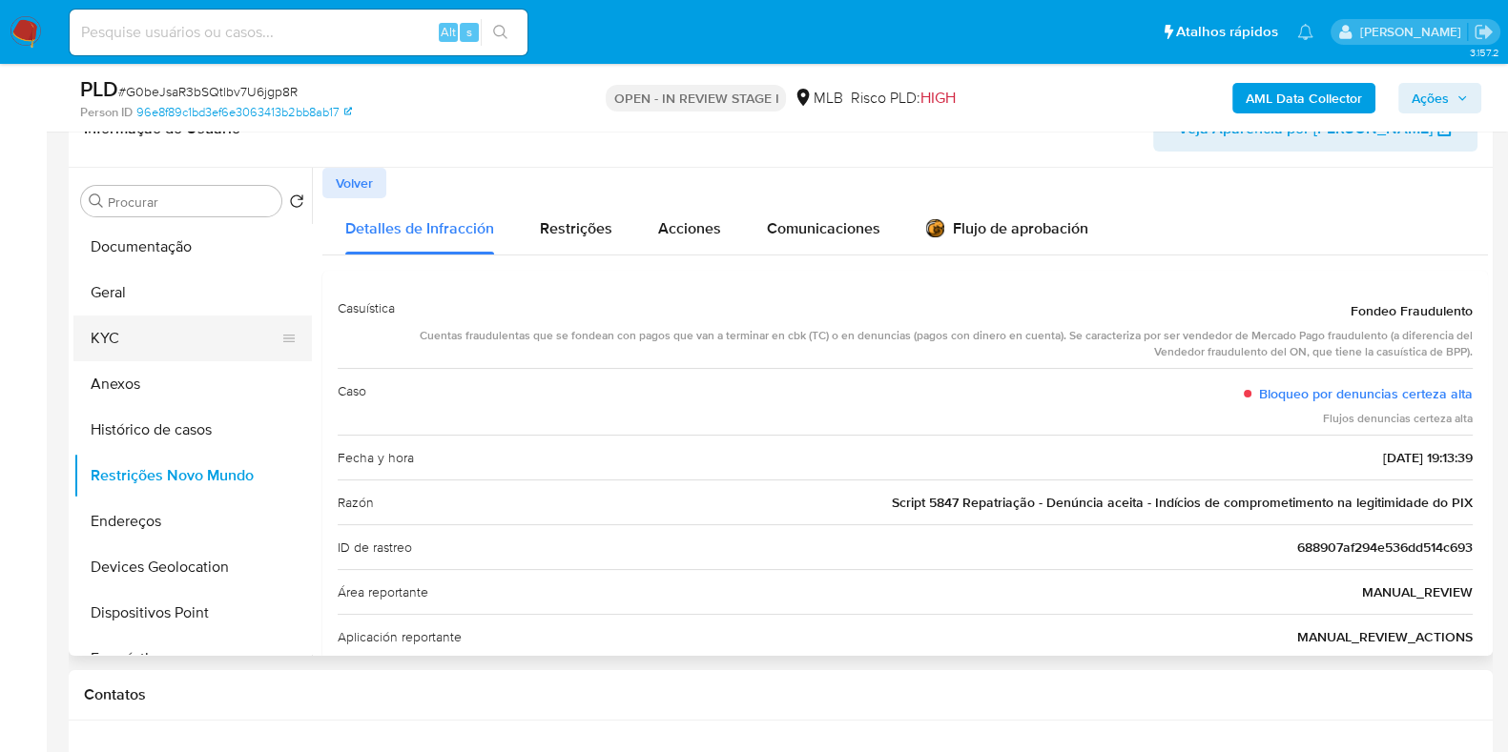
drag, startPoint x: 143, startPoint y: 288, endPoint x: 261, endPoint y: 316, distance: 121.4
click at [147, 289] on button "Geral" at bounding box center [192, 293] width 238 height 46
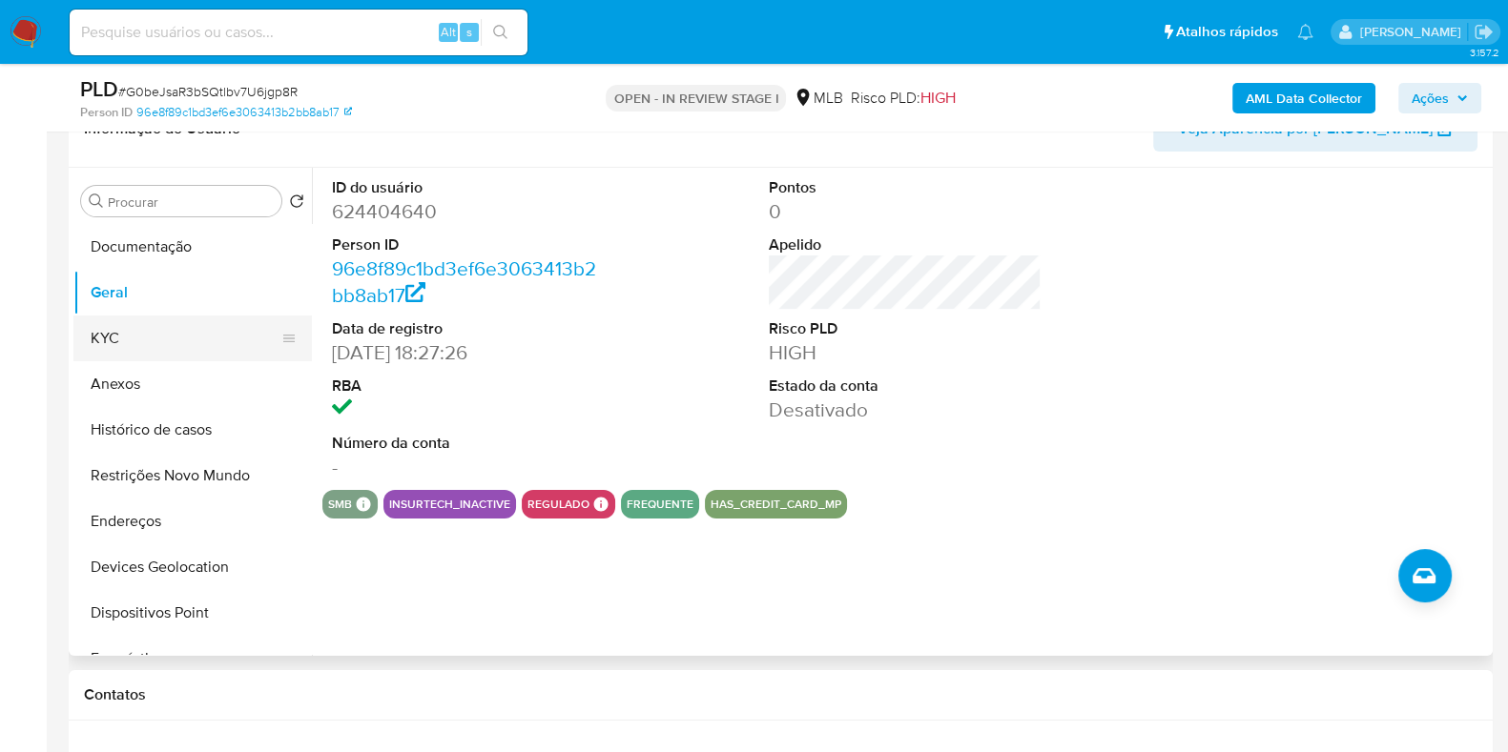
click at [133, 331] on button "KYC" at bounding box center [184, 339] width 223 height 46
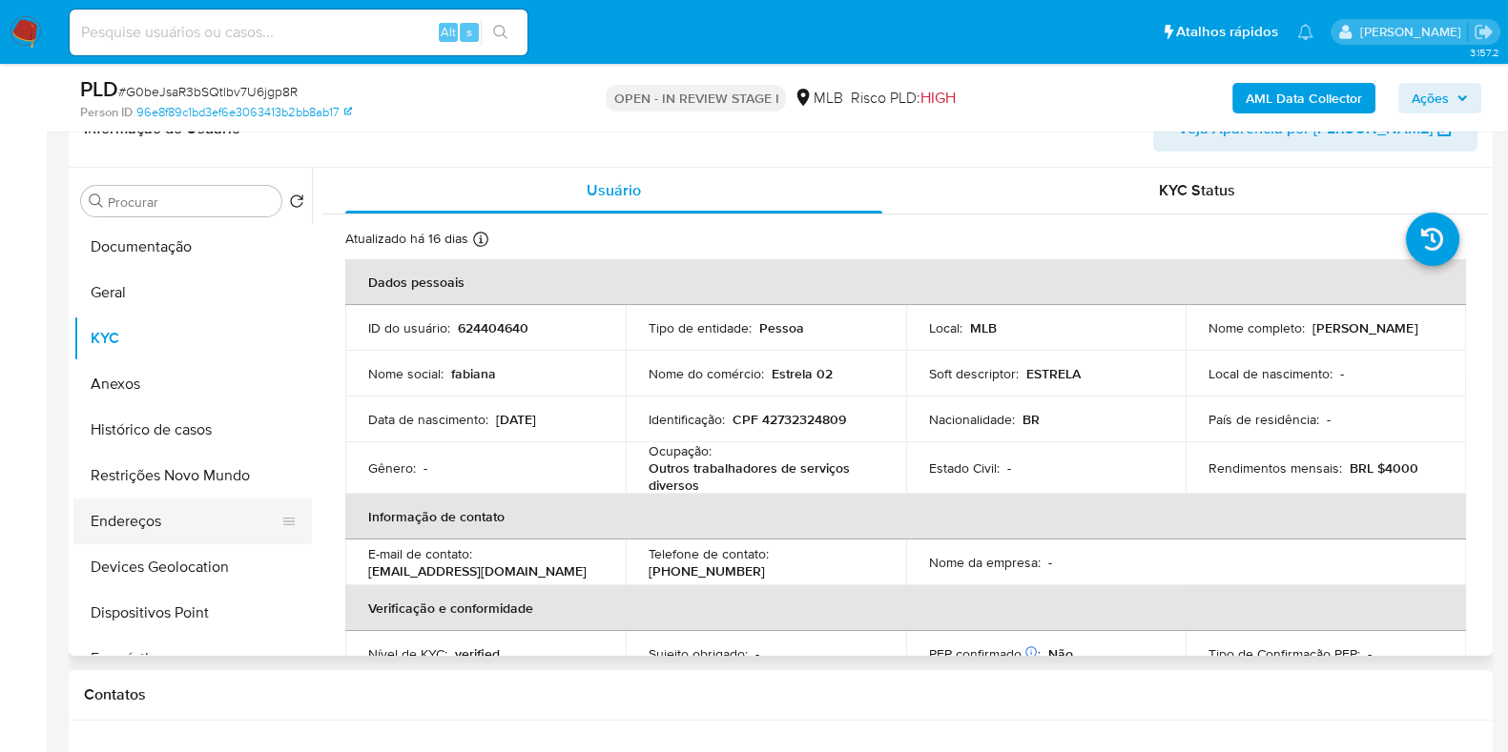
click at [143, 517] on button "Endereços" at bounding box center [184, 522] width 223 height 46
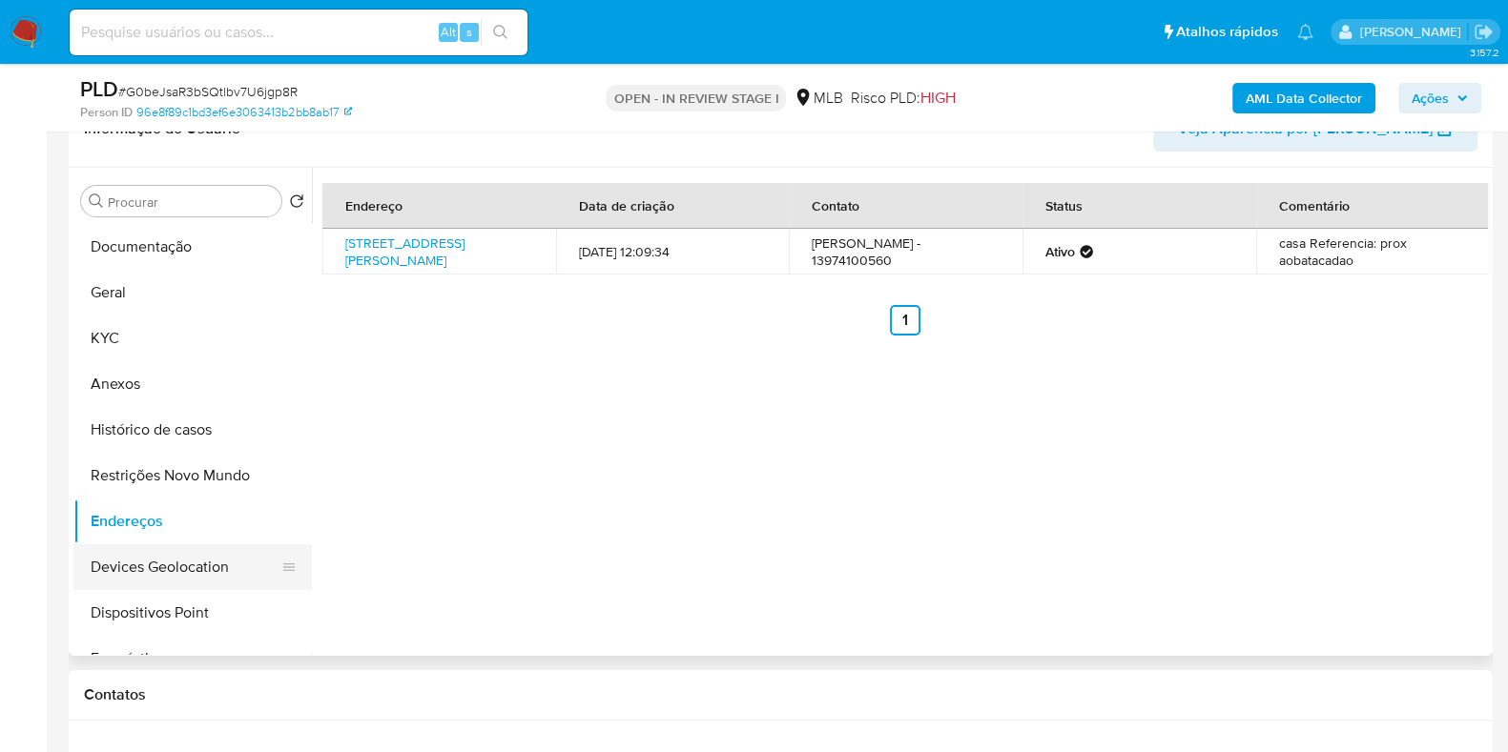
click at [179, 563] on button "Devices Geolocation" at bounding box center [184, 568] width 223 height 46
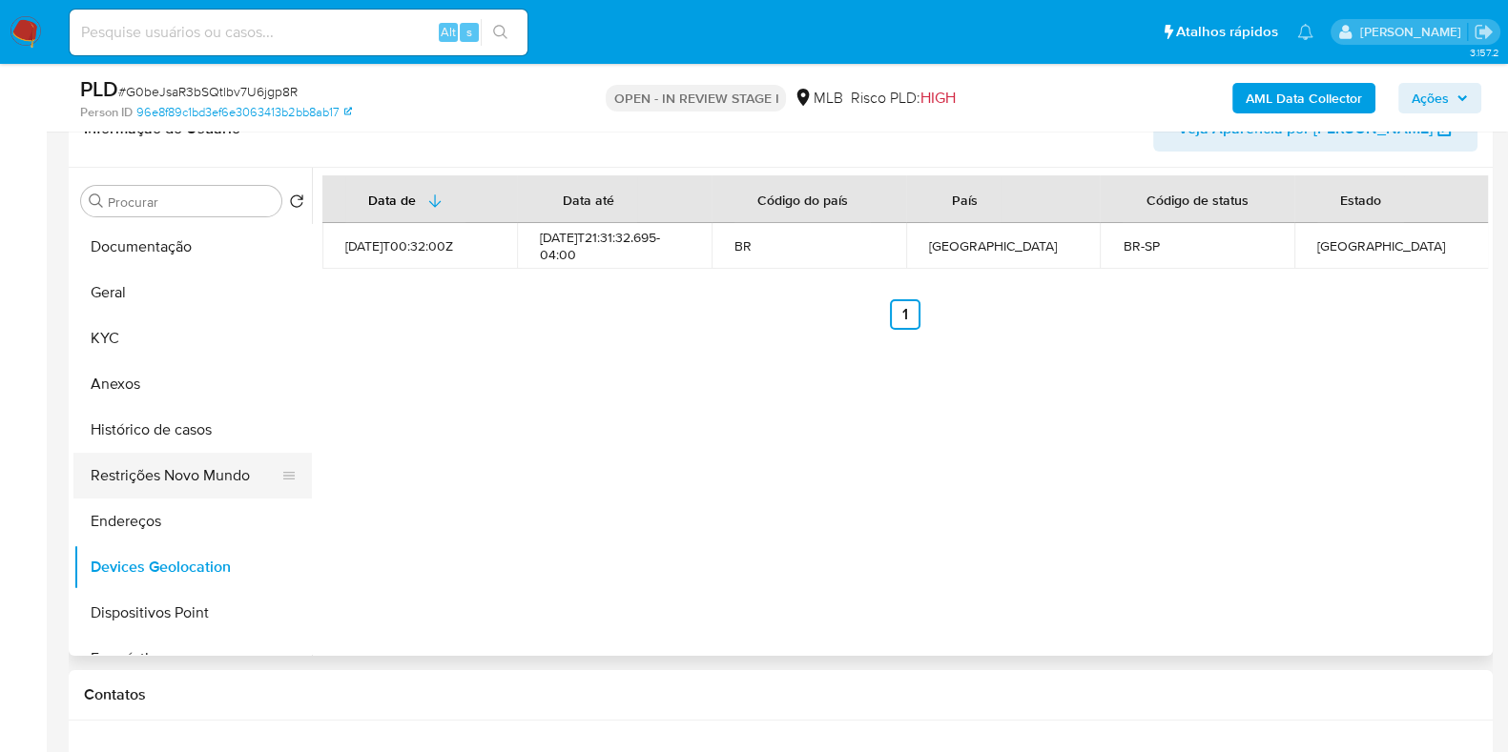
click at [115, 487] on button "Restrições Novo Mundo" at bounding box center [184, 476] width 223 height 46
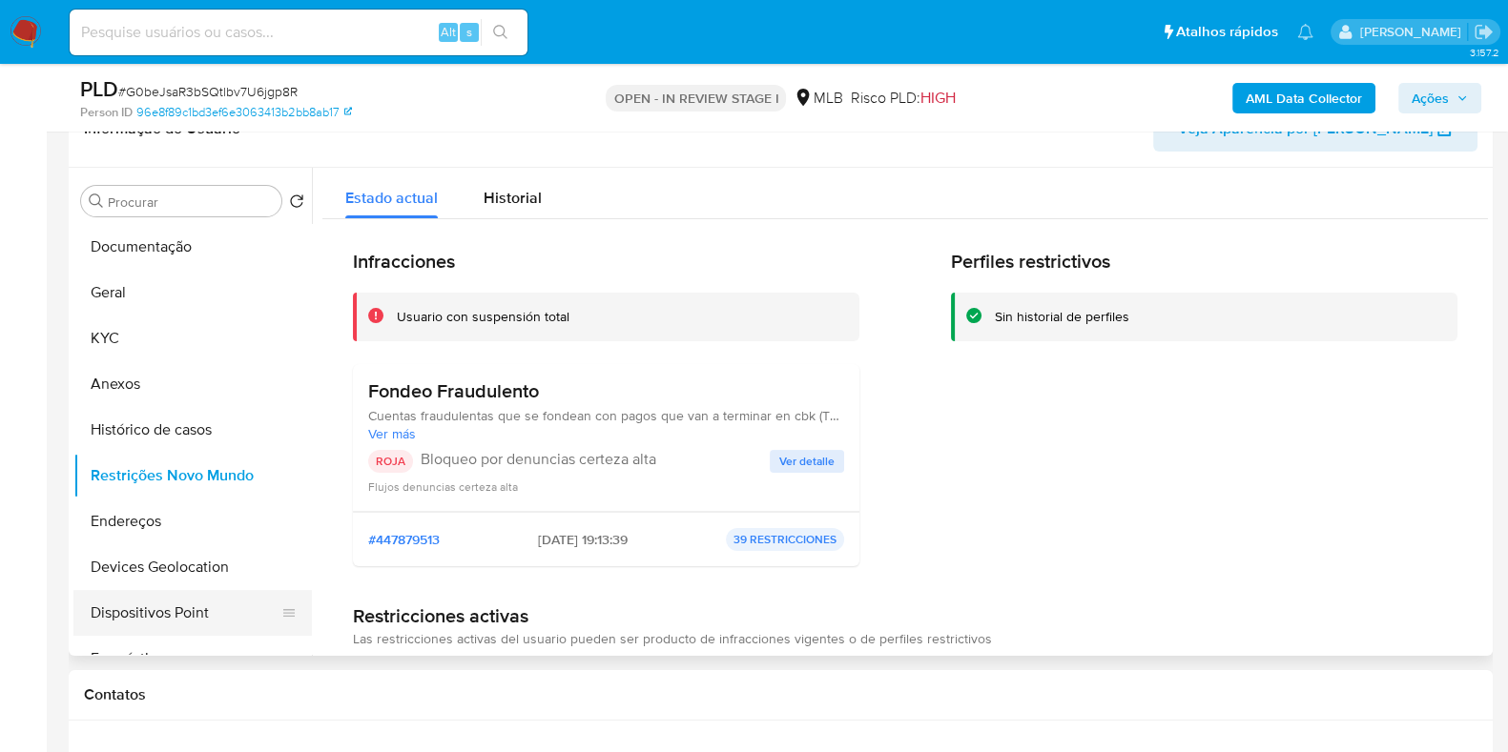
click at [188, 612] on button "Dispositivos Point" at bounding box center [184, 613] width 223 height 46
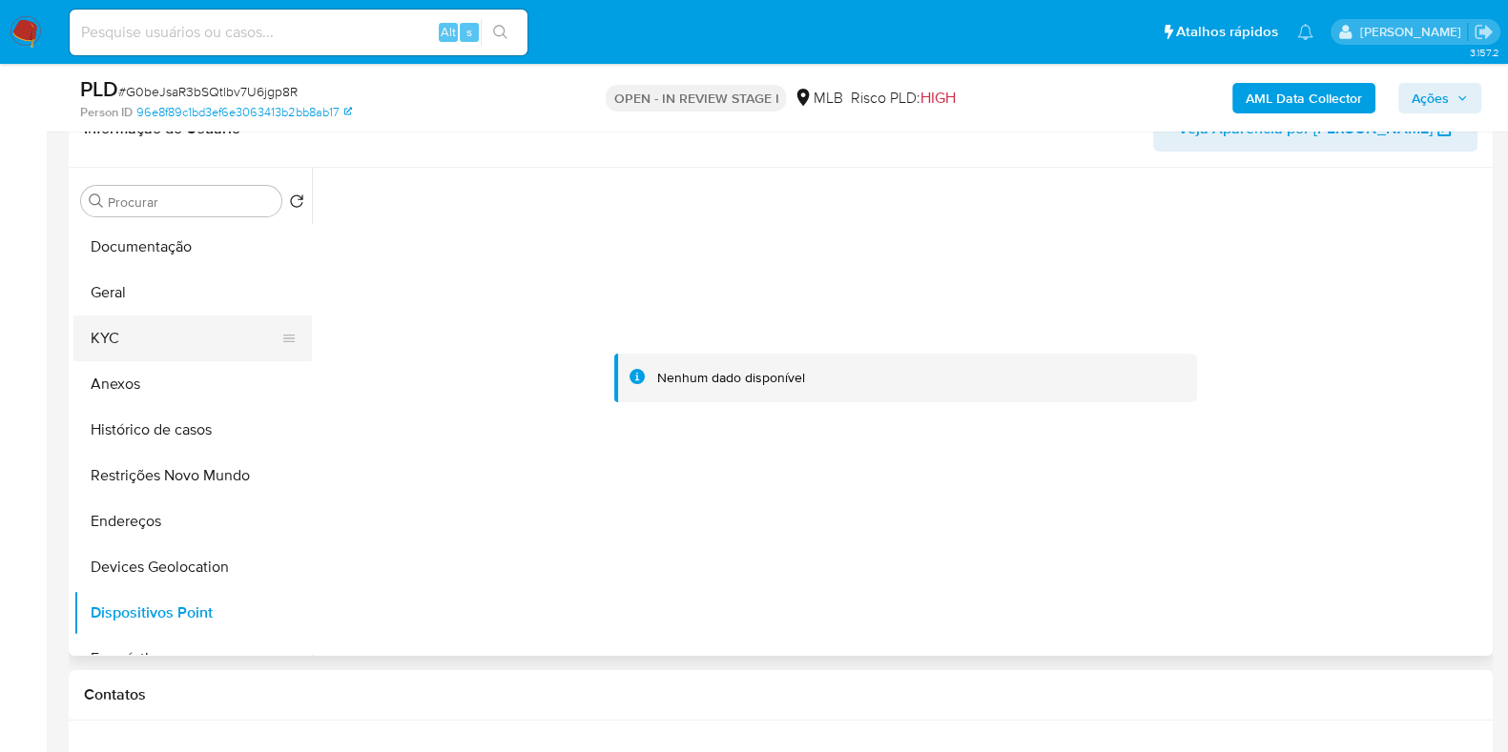
click at [111, 349] on button "KYC" at bounding box center [184, 339] width 223 height 46
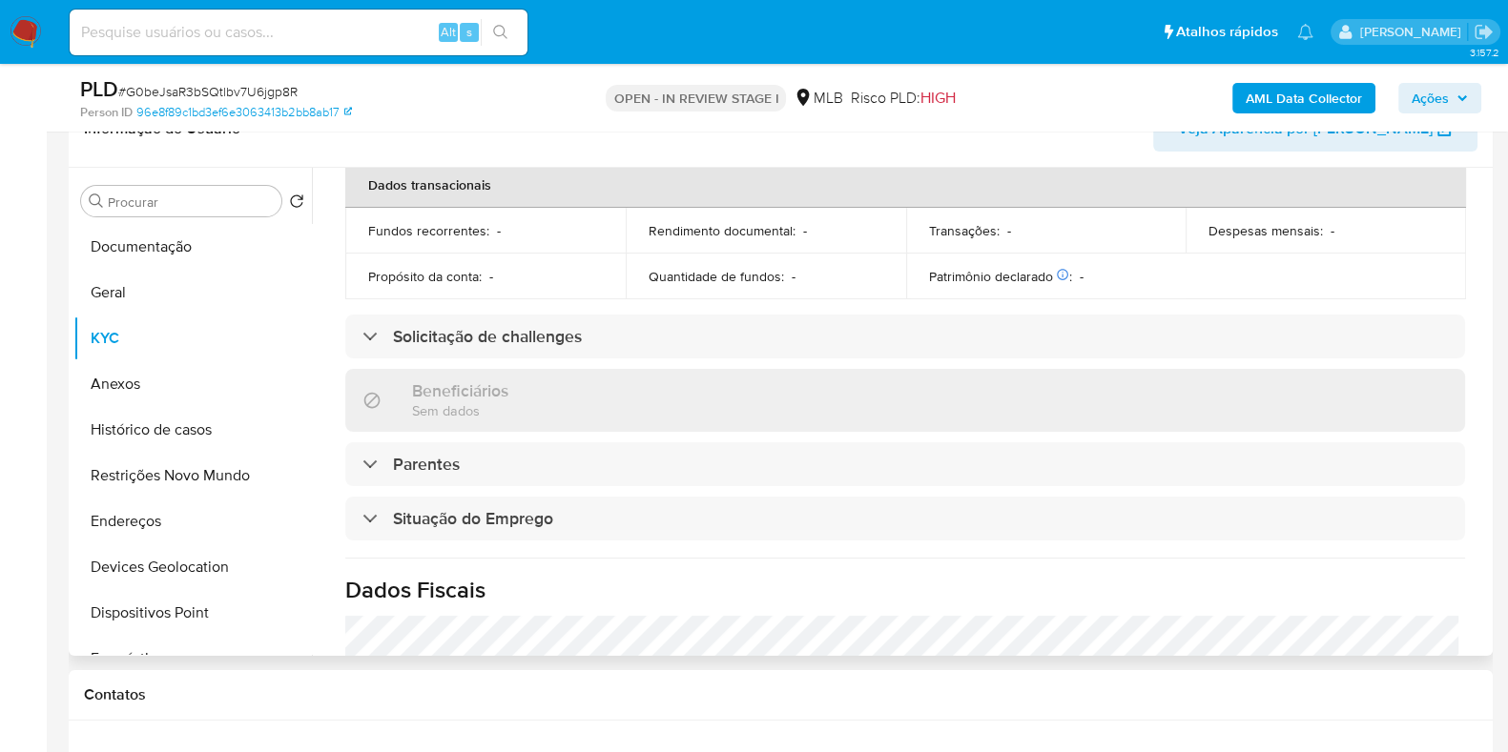
scroll to position [833, 0]
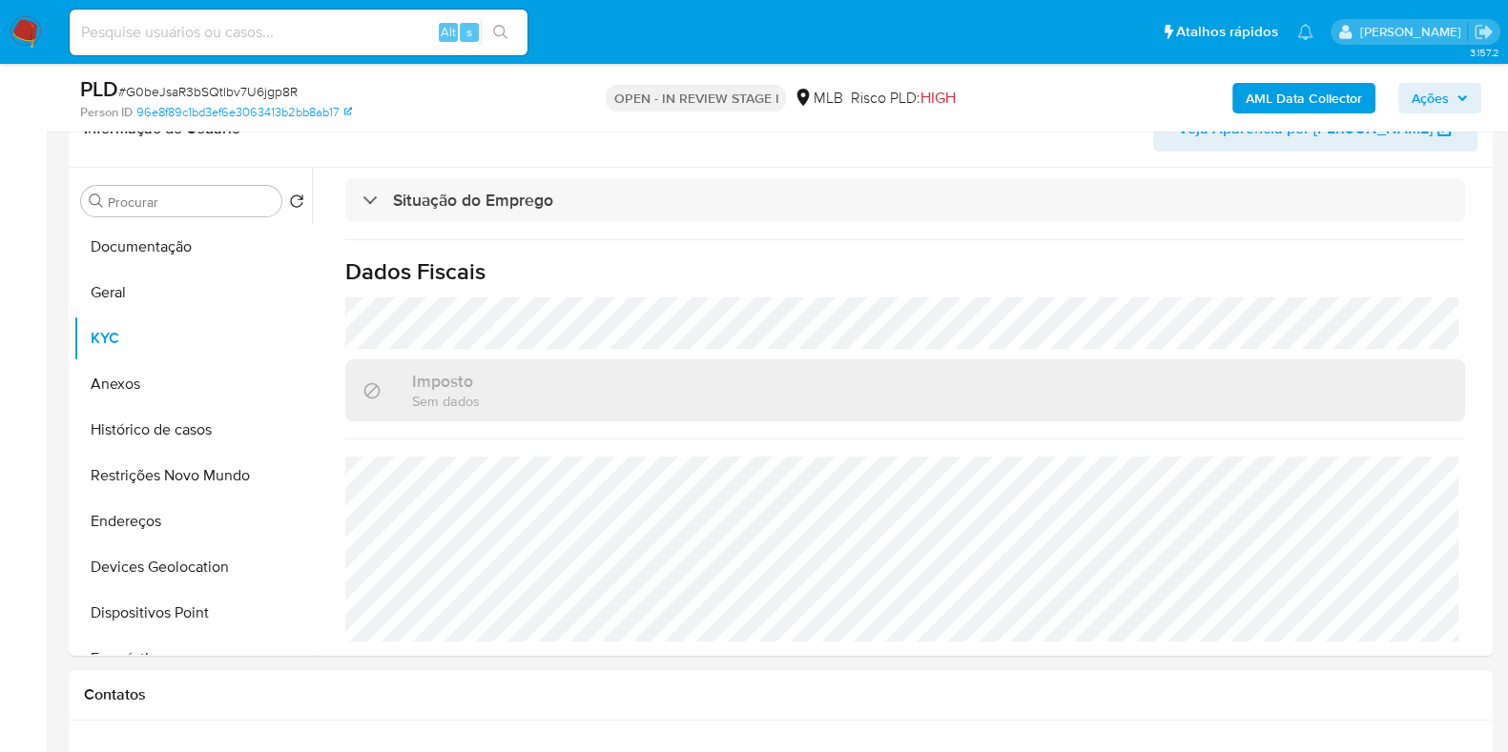
click at [1290, 89] on b "AML Data Collector" at bounding box center [1303, 98] width 116 height 31
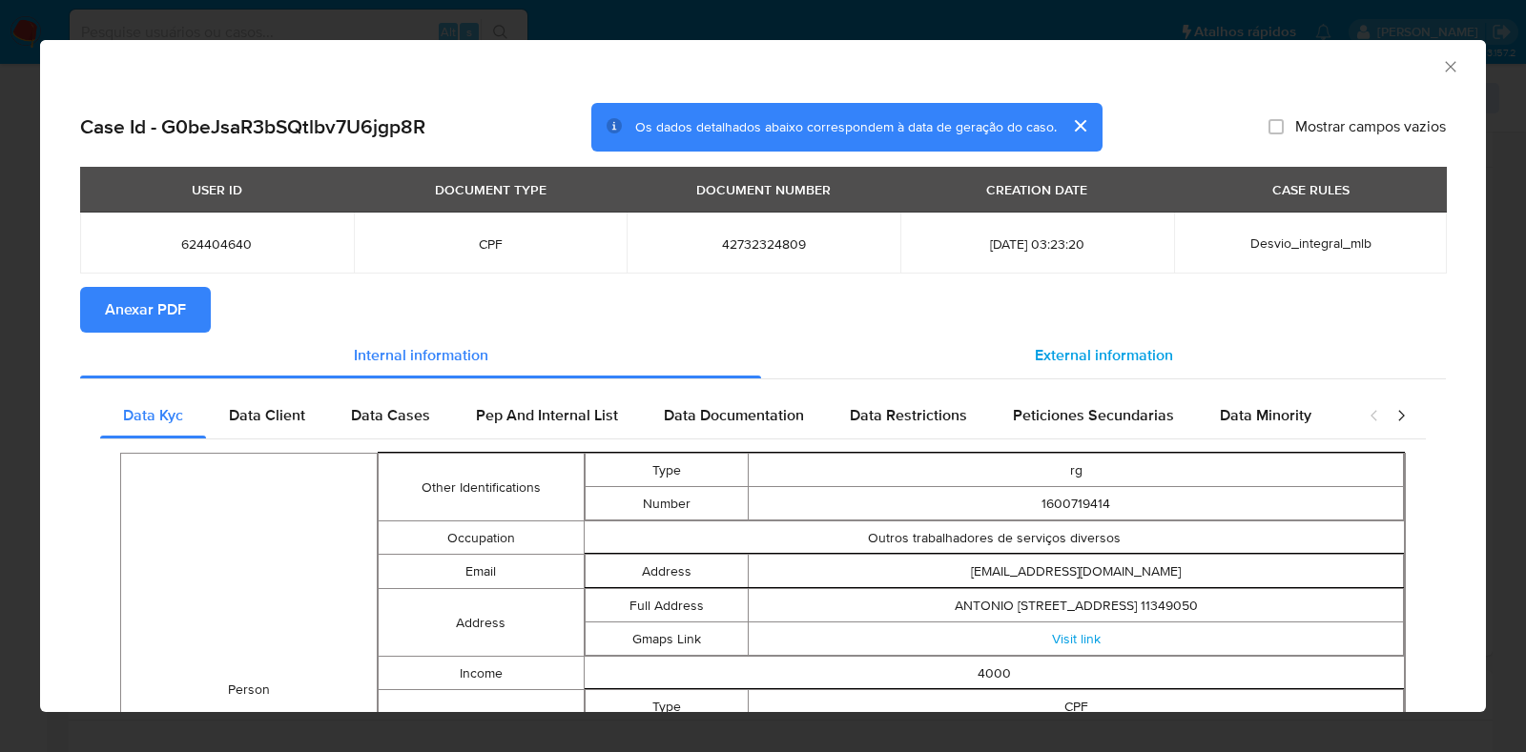
click at [1005, 356] on div "External information" at bounding box center [1103, 356] width 685 height 46
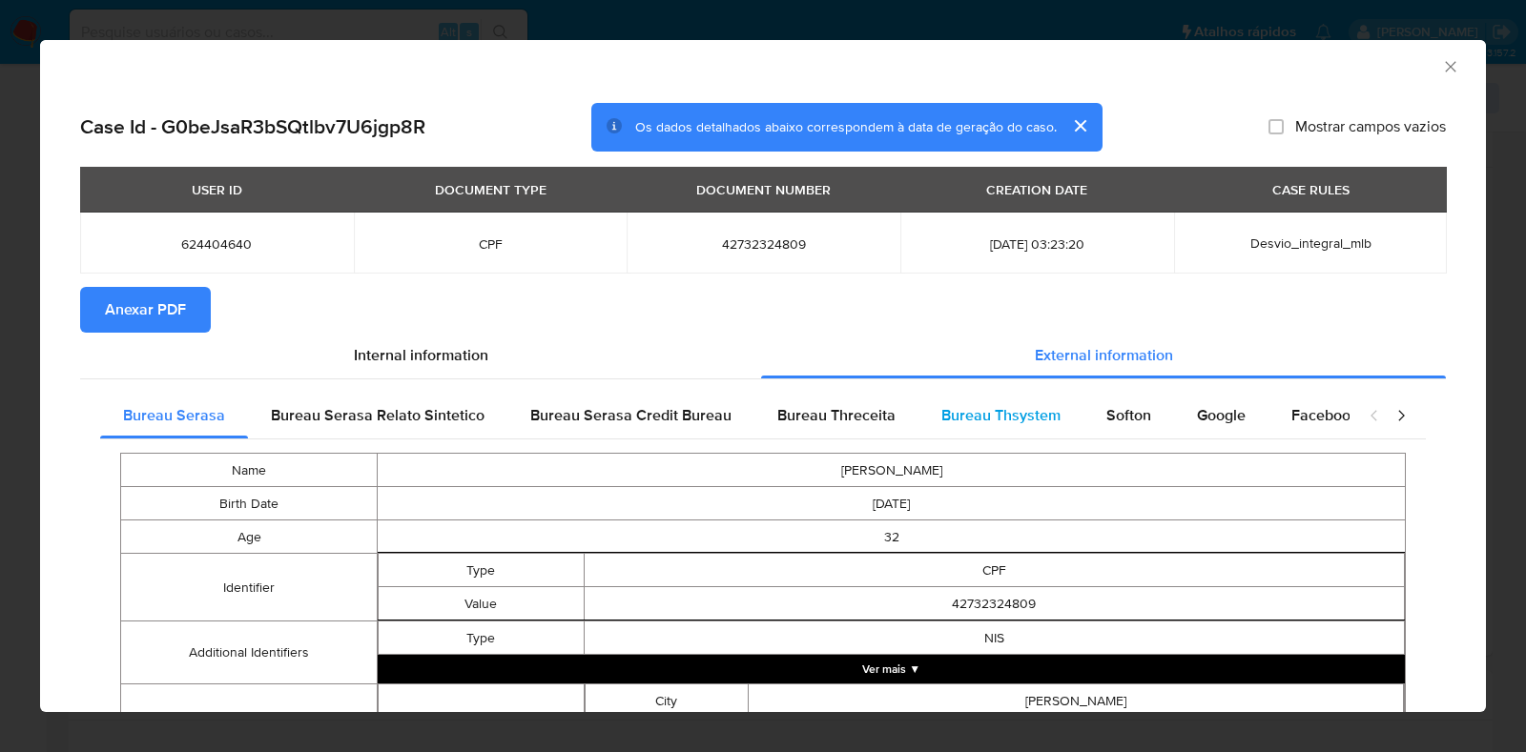
click at [1045, 401] on div "Bureau Thsystem" at bounding box center [1000, 416] width 165 height 46
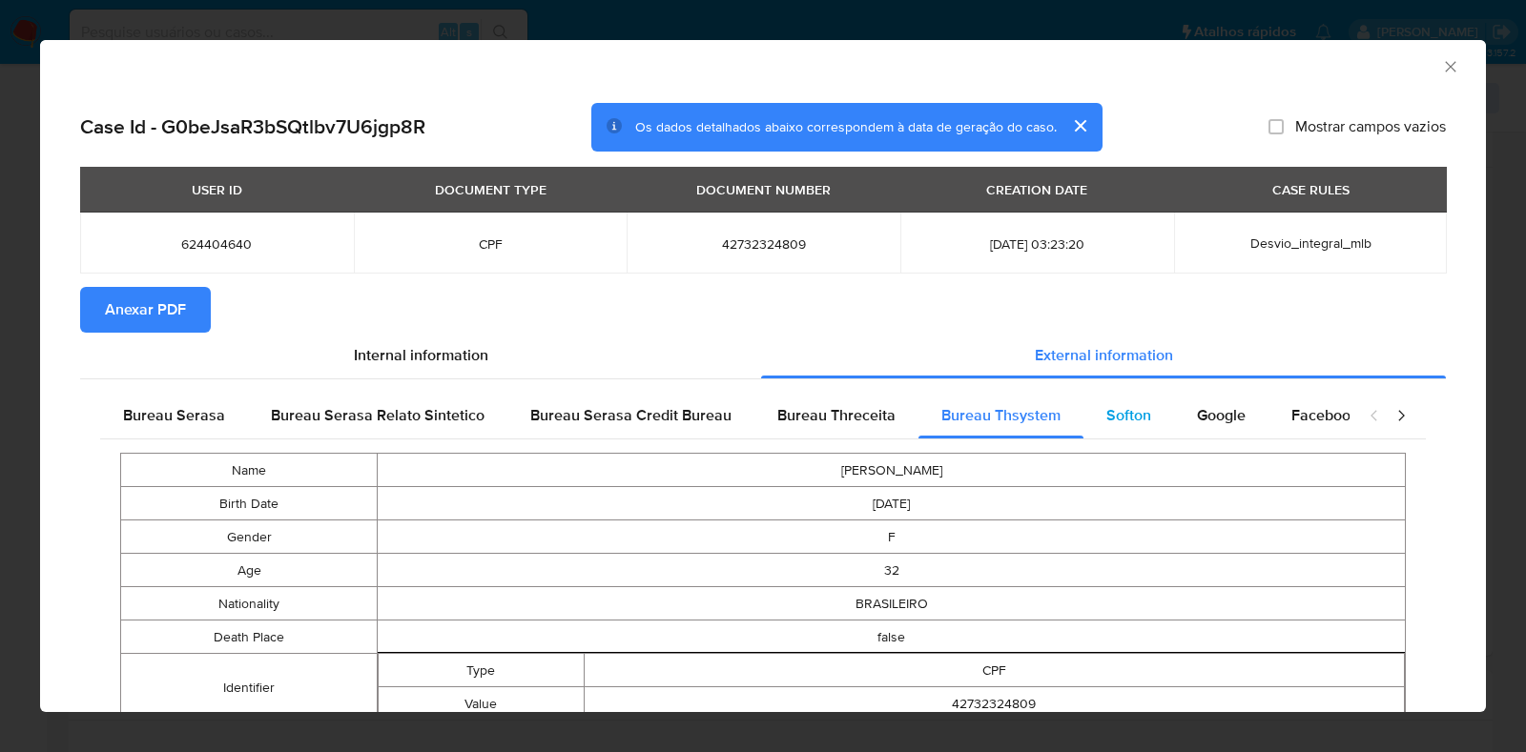
click at [1119, 414] on span "Softon" at bounding box center [1128, 415] width 45 height 22
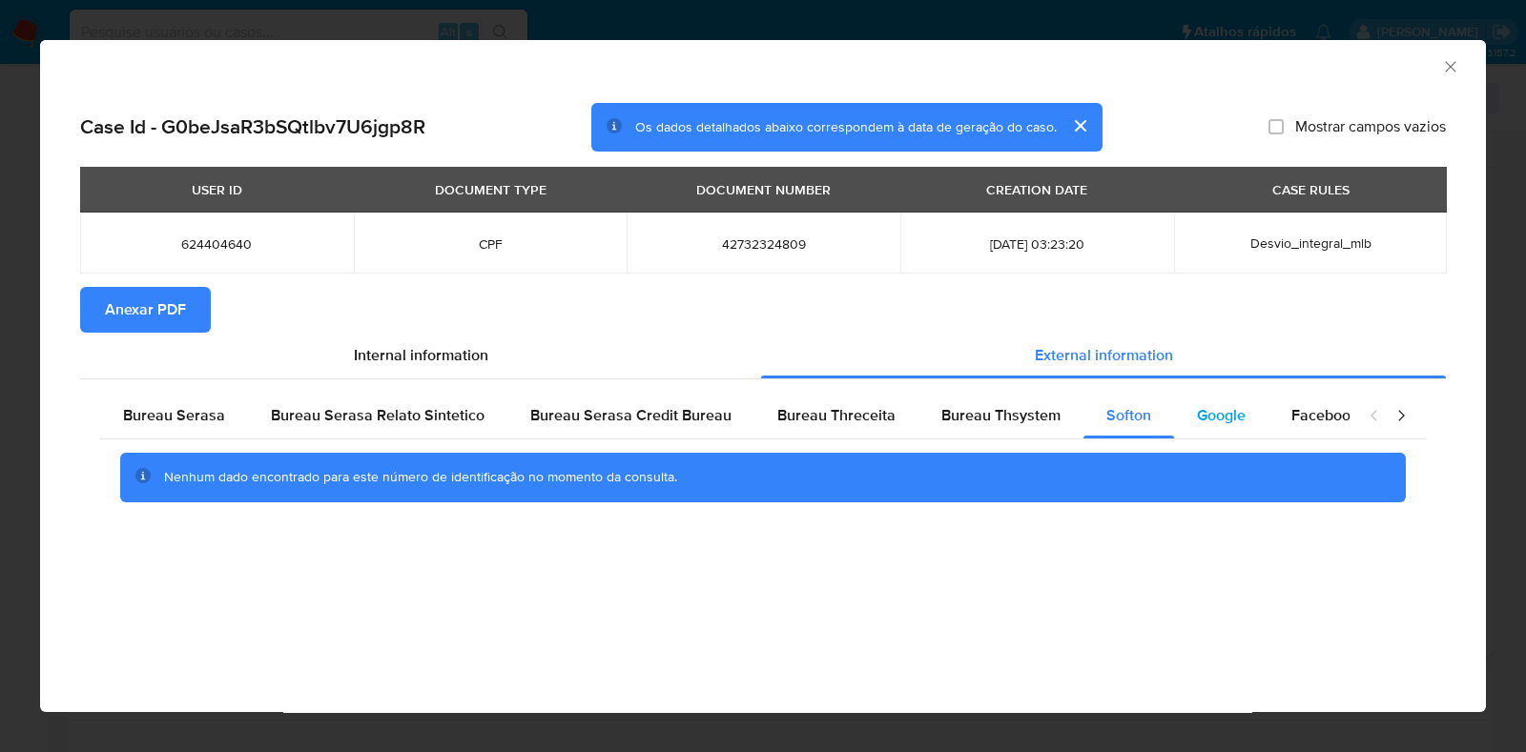
click at [1201, 417] on span "Google" at bounding box center [1221, 415] width 49 height 22
click at [167, 304] on span "Anexar PDF" at bounding box center [145, 310] width 81 height 42
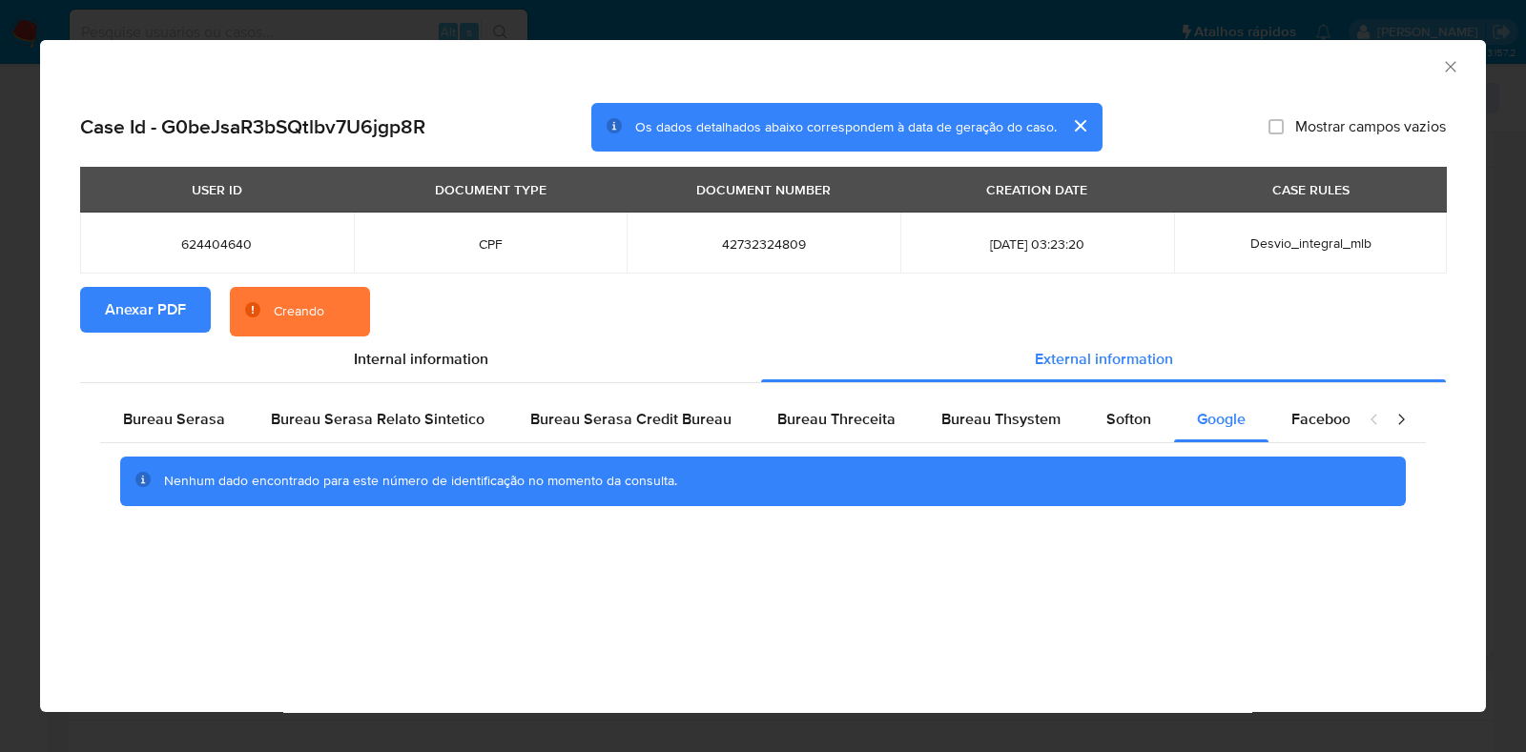
click at [1449, 62] on icon "Fechar a janela" at bounding box center [1450, 66] width 19 height 19
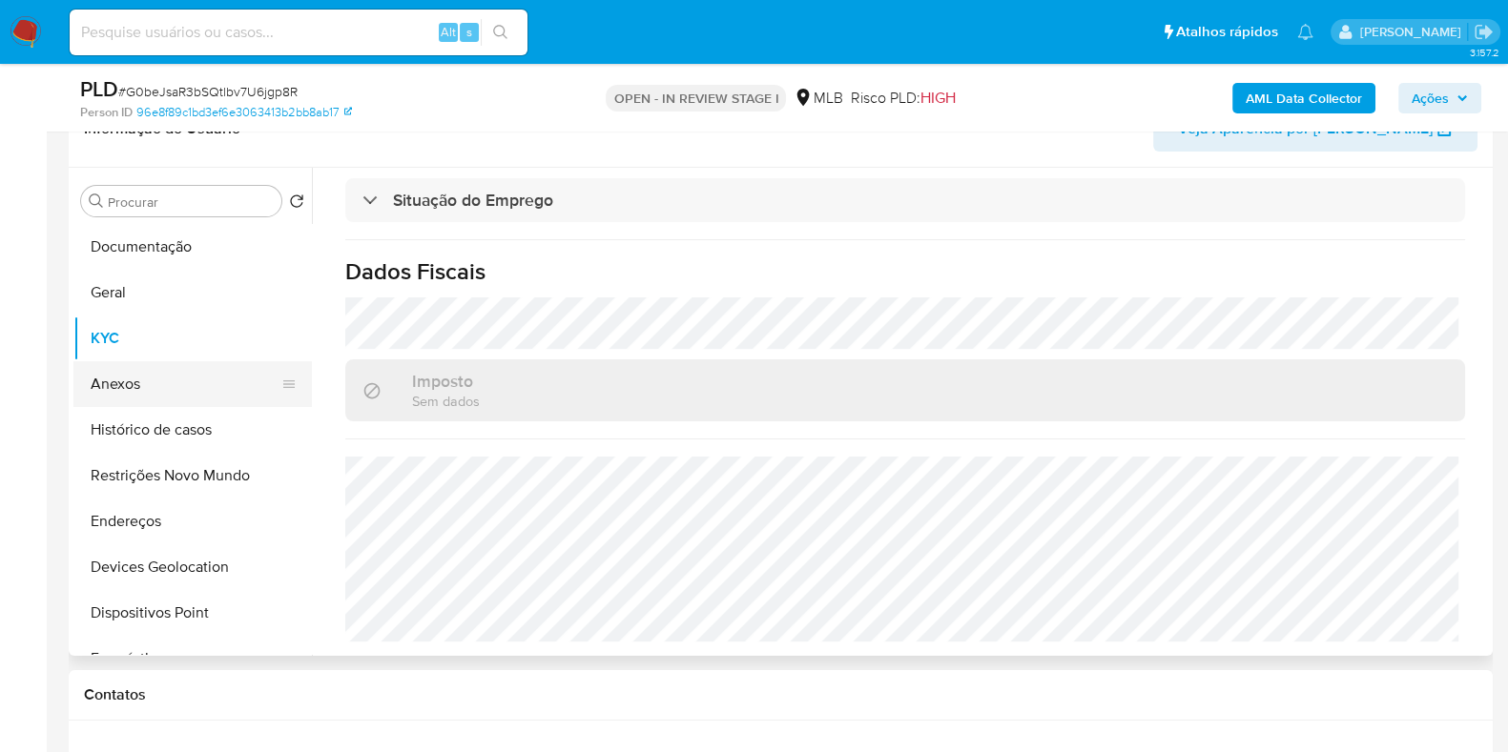
click at [134, 384] on button "Anexos" at bounding box center [184, 384] width 223 height 46
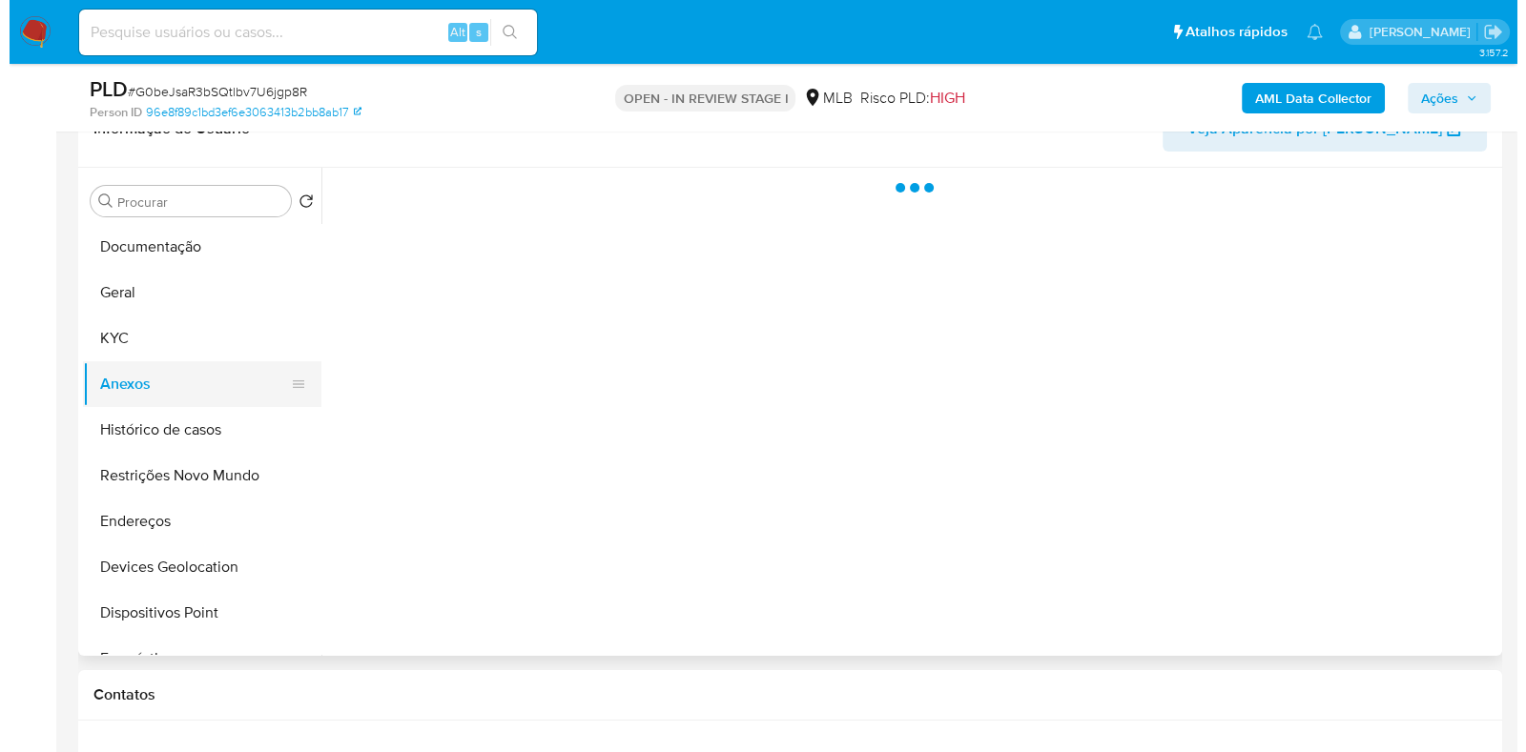
scroll to position [0, 0]
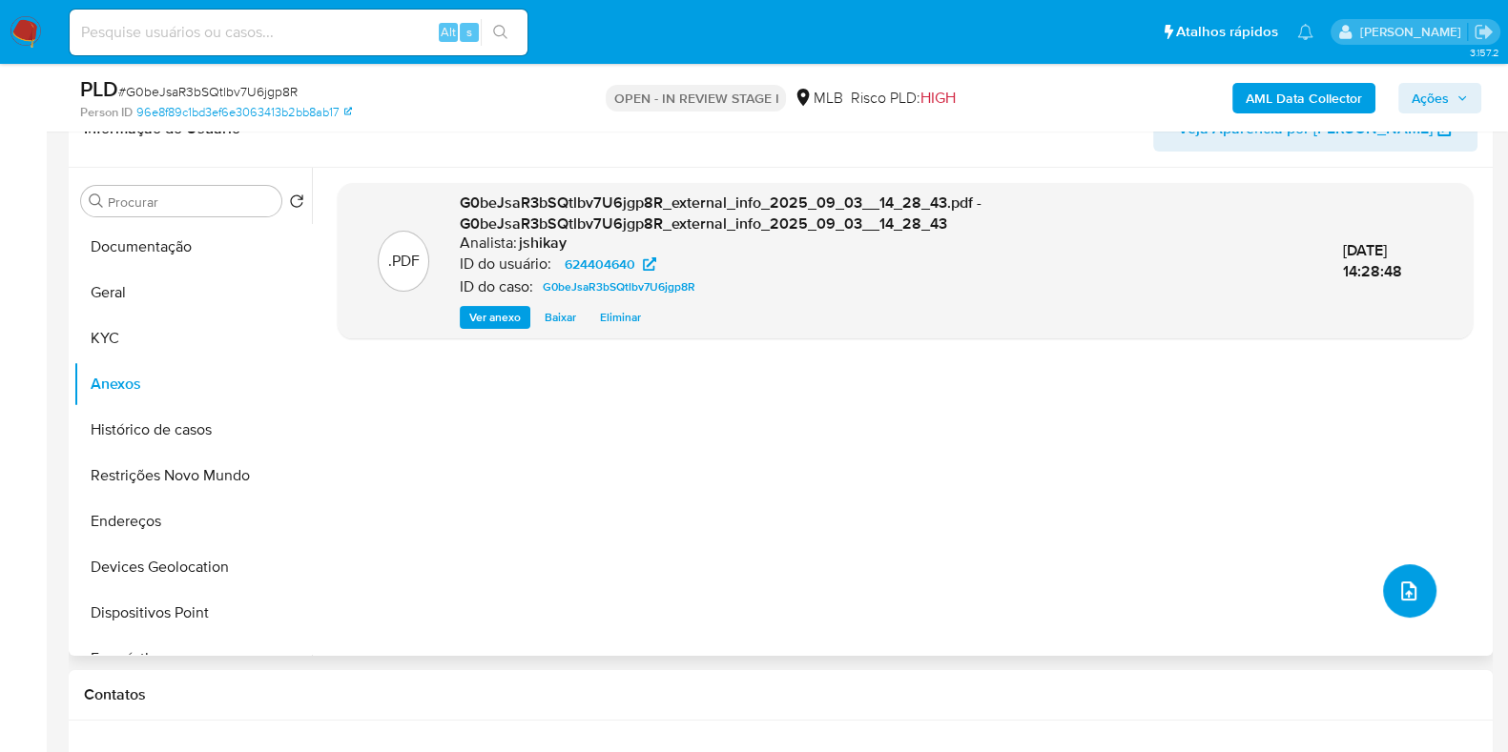
click at [1401, 588] on icon "upload-file" at bounding box center [1408, 591] width 23 height 23
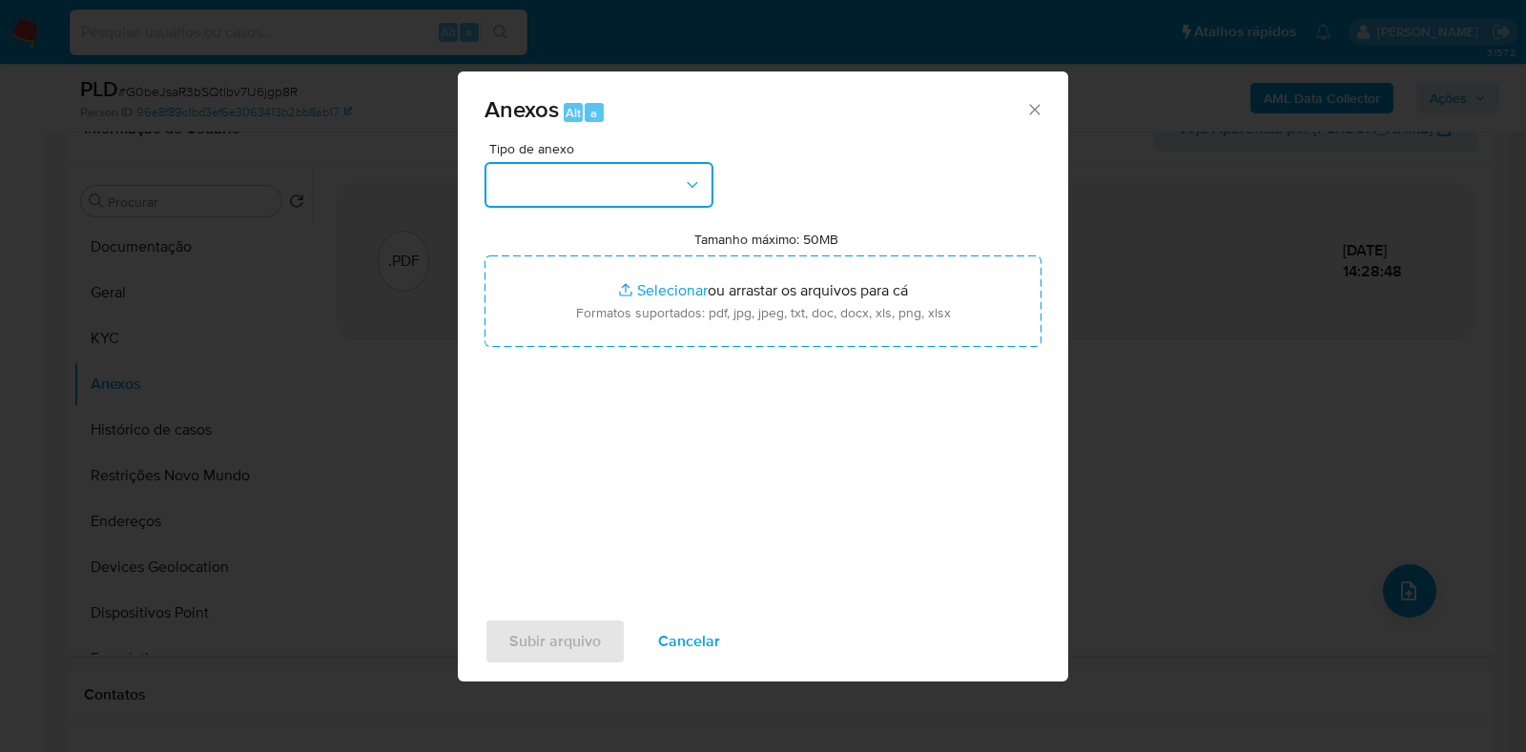
click at [667, 197] on button "button" at bounding box center [598, 185] width 229 height 46
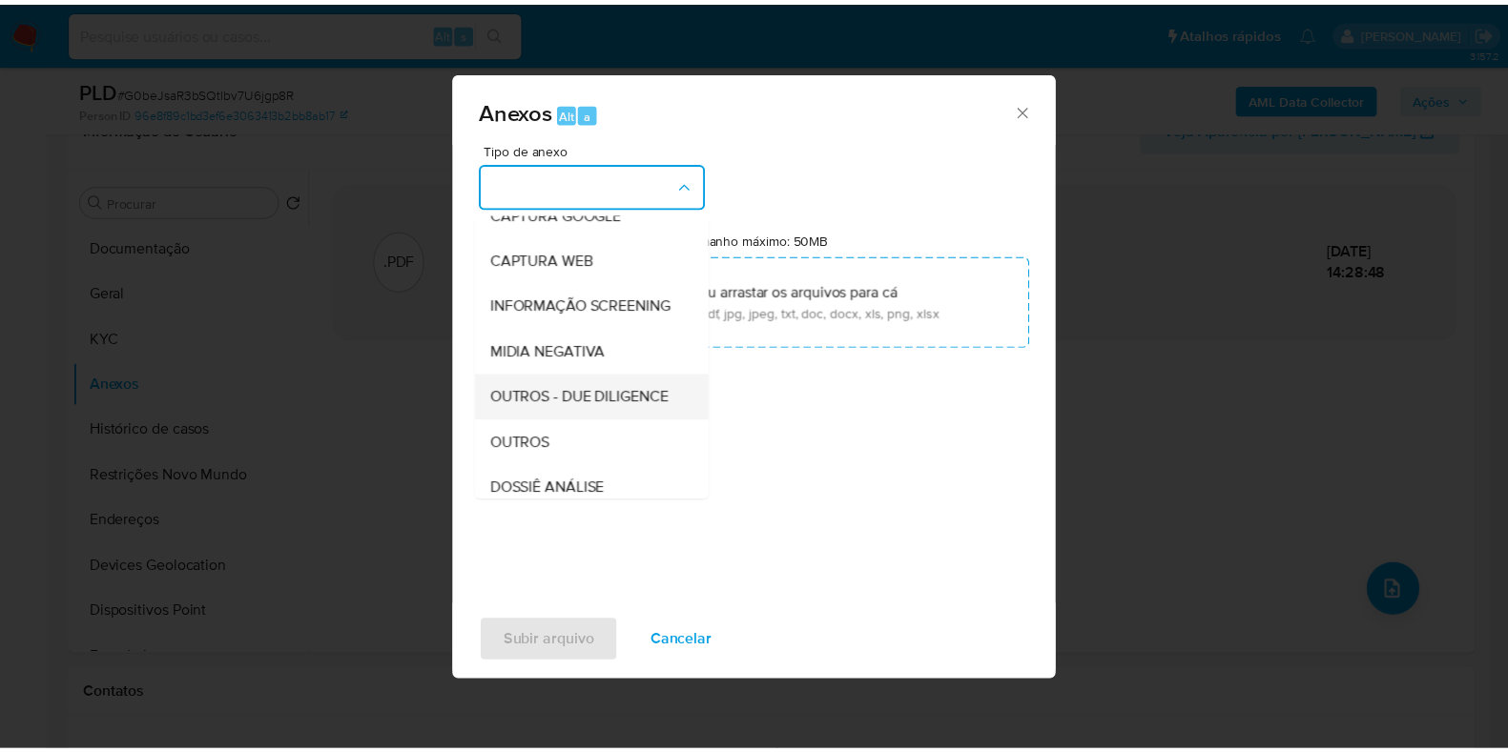
scroll to position [237, 0]
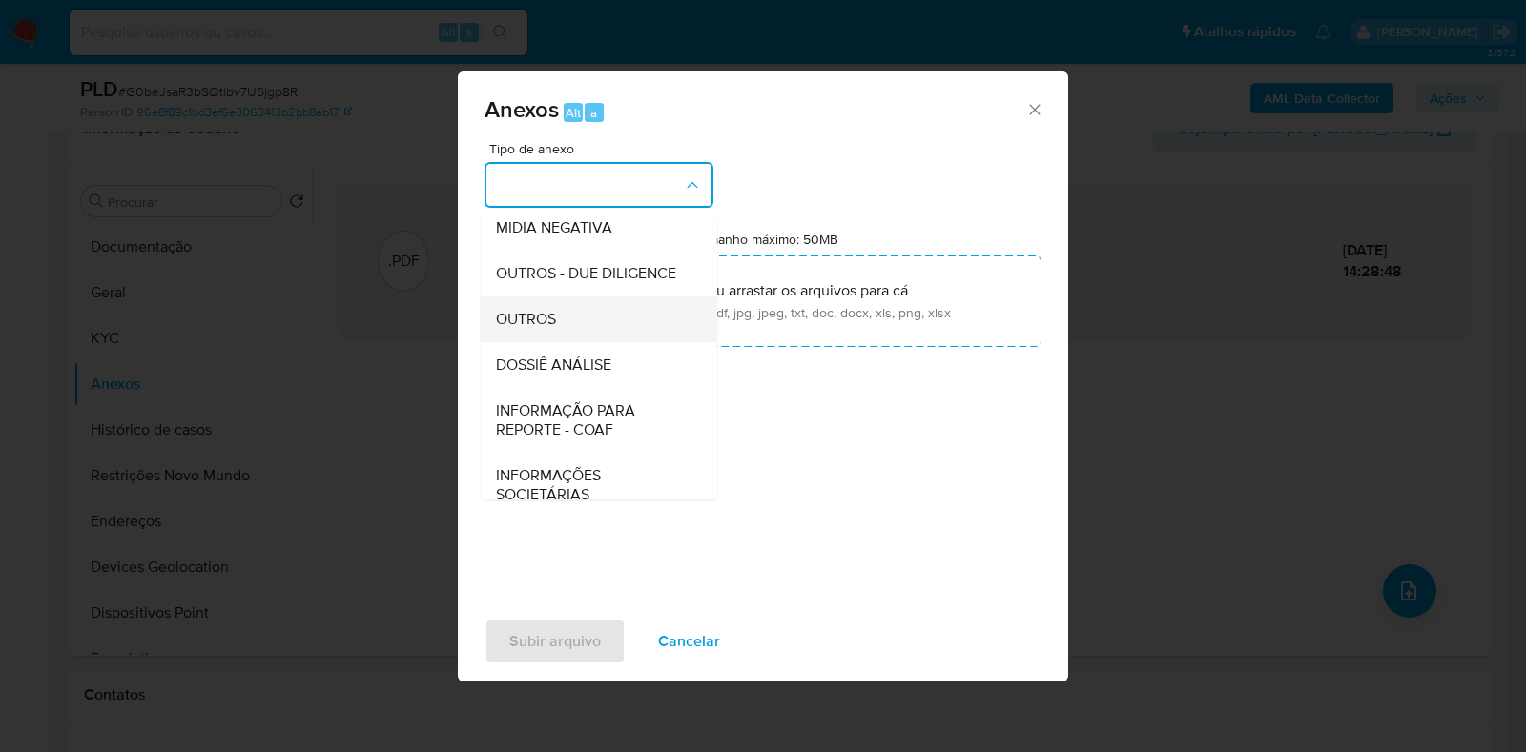
click at [599, 342] on div "OUTROS" at bounding box center [593, 320] width 195 height 46
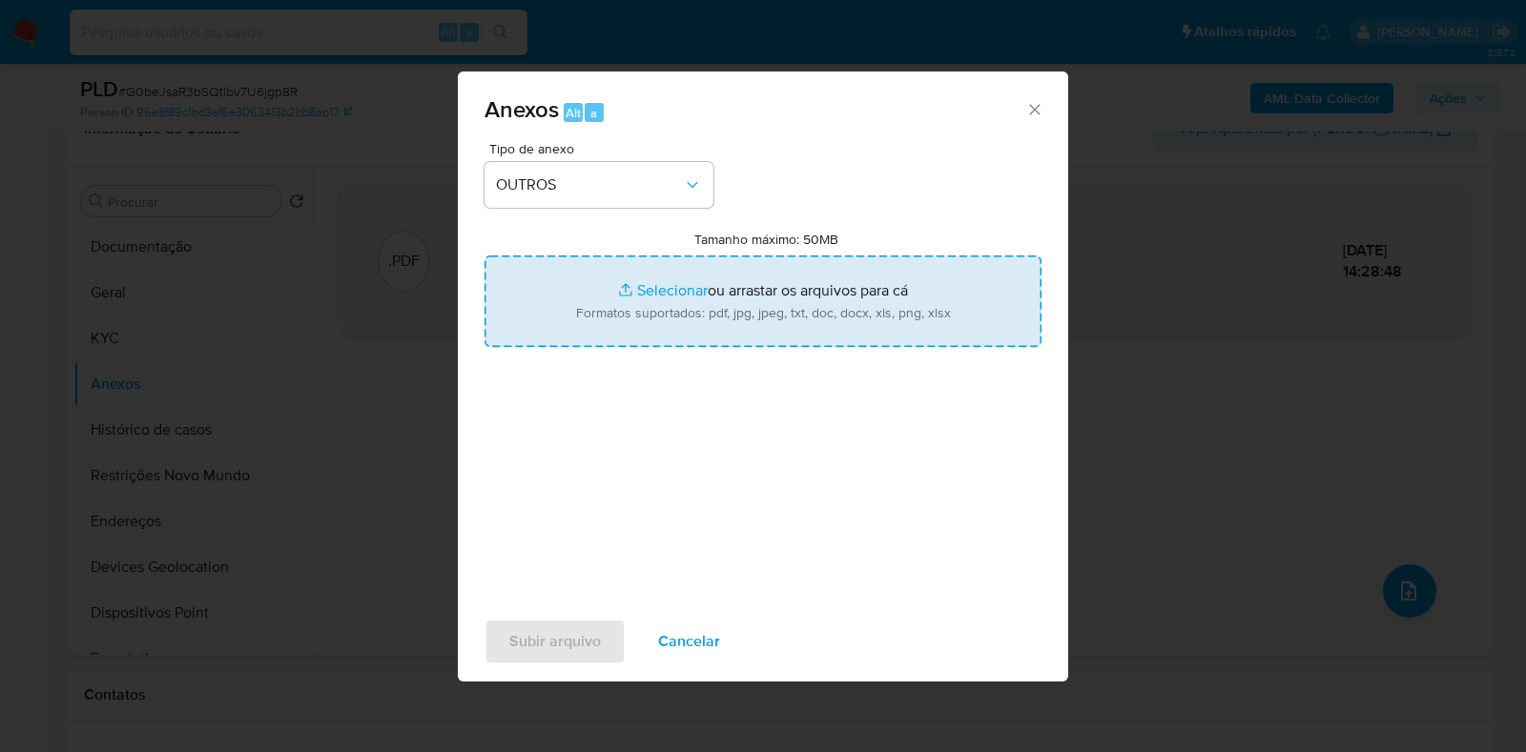
click at [648, 300] on input "Tamanho máximo: 50MB Selecionar arquivos" at bounding box center [762, 302] width 557 height 92
type input "C:\fakepath\Mulan 624404640_2025_09_03_09_14_22 - Resumen TX.pdf"
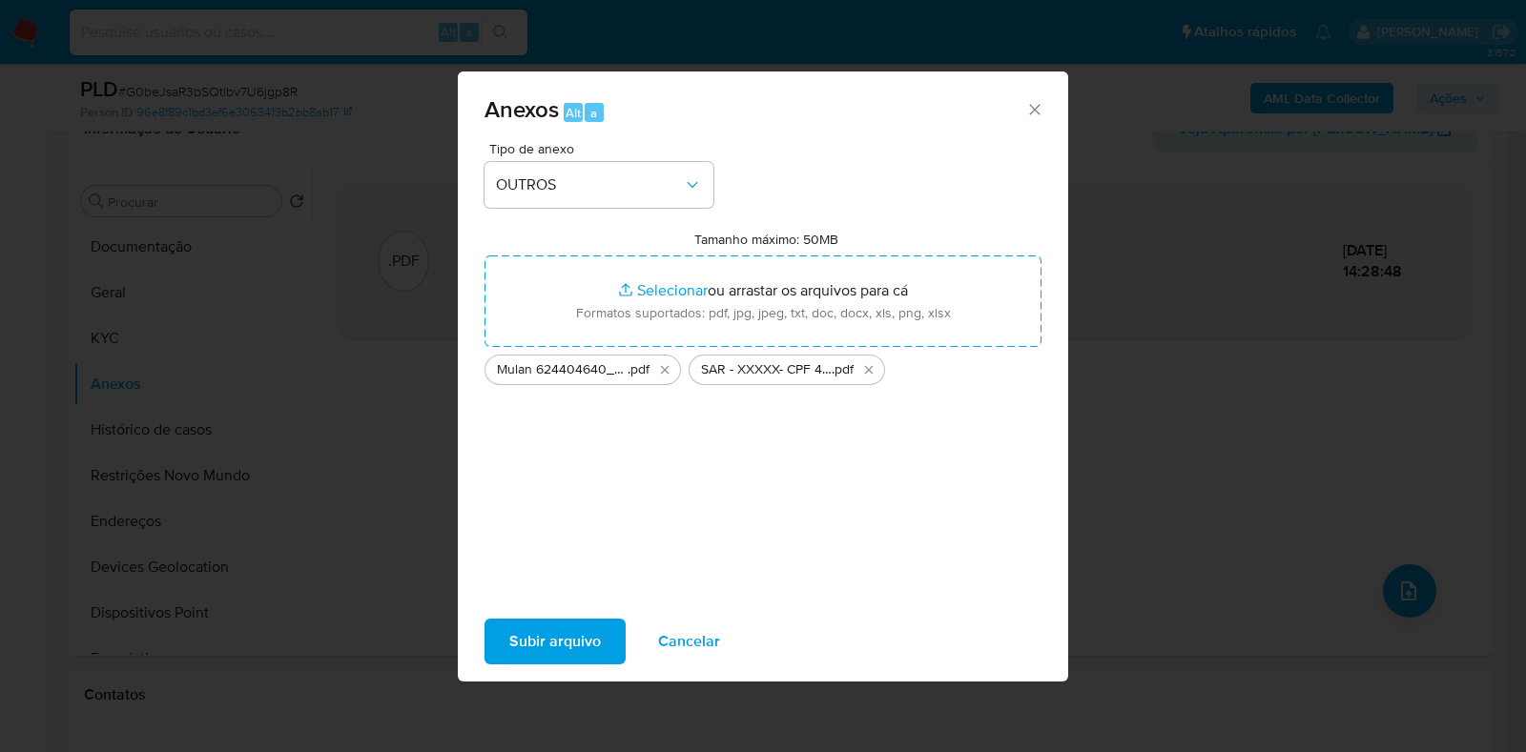
click at [562, 634] on span "Subir arquivo" at bounding box center [555, 642] width 92 height 42
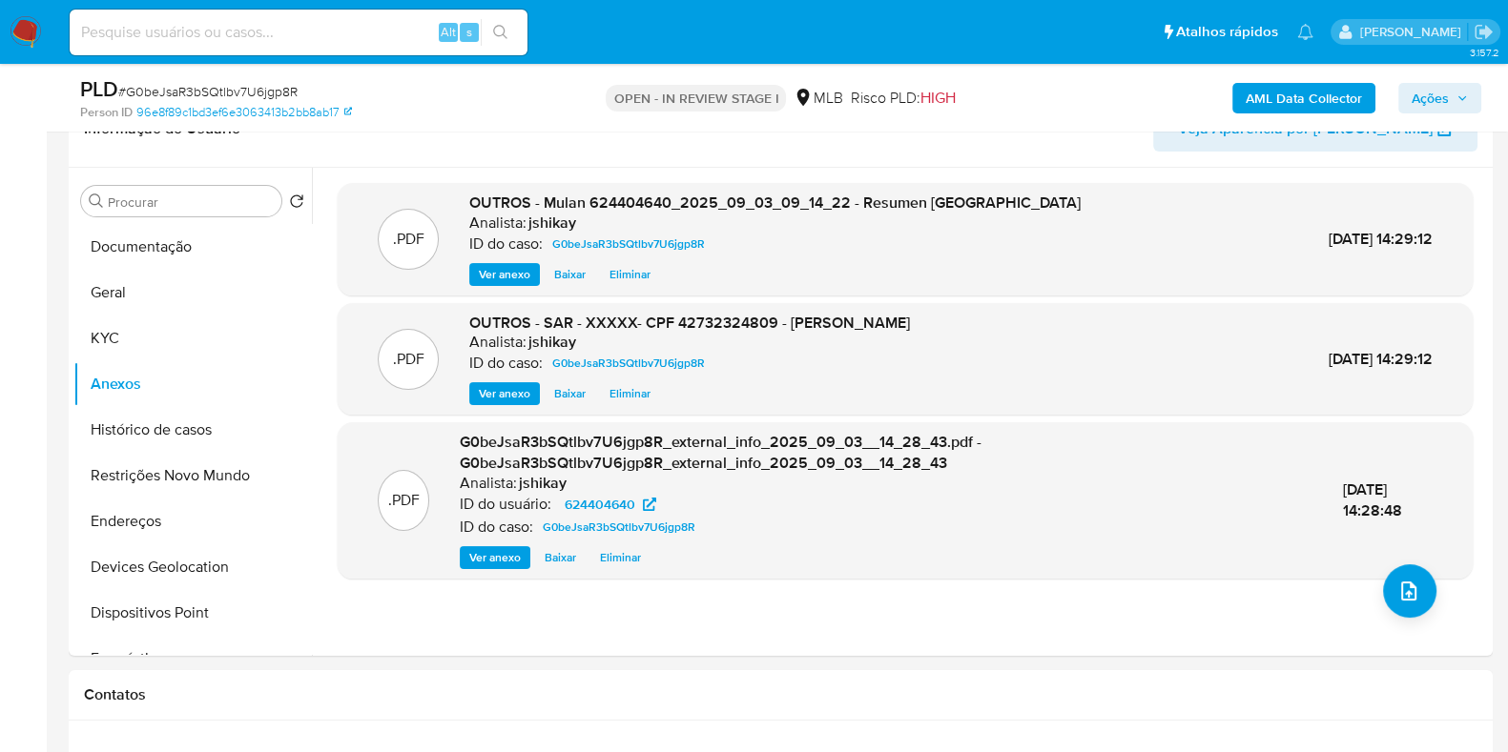
click at [1416, 96] on span "Ações" at bounding box center [1429, 98] width 37 height 31
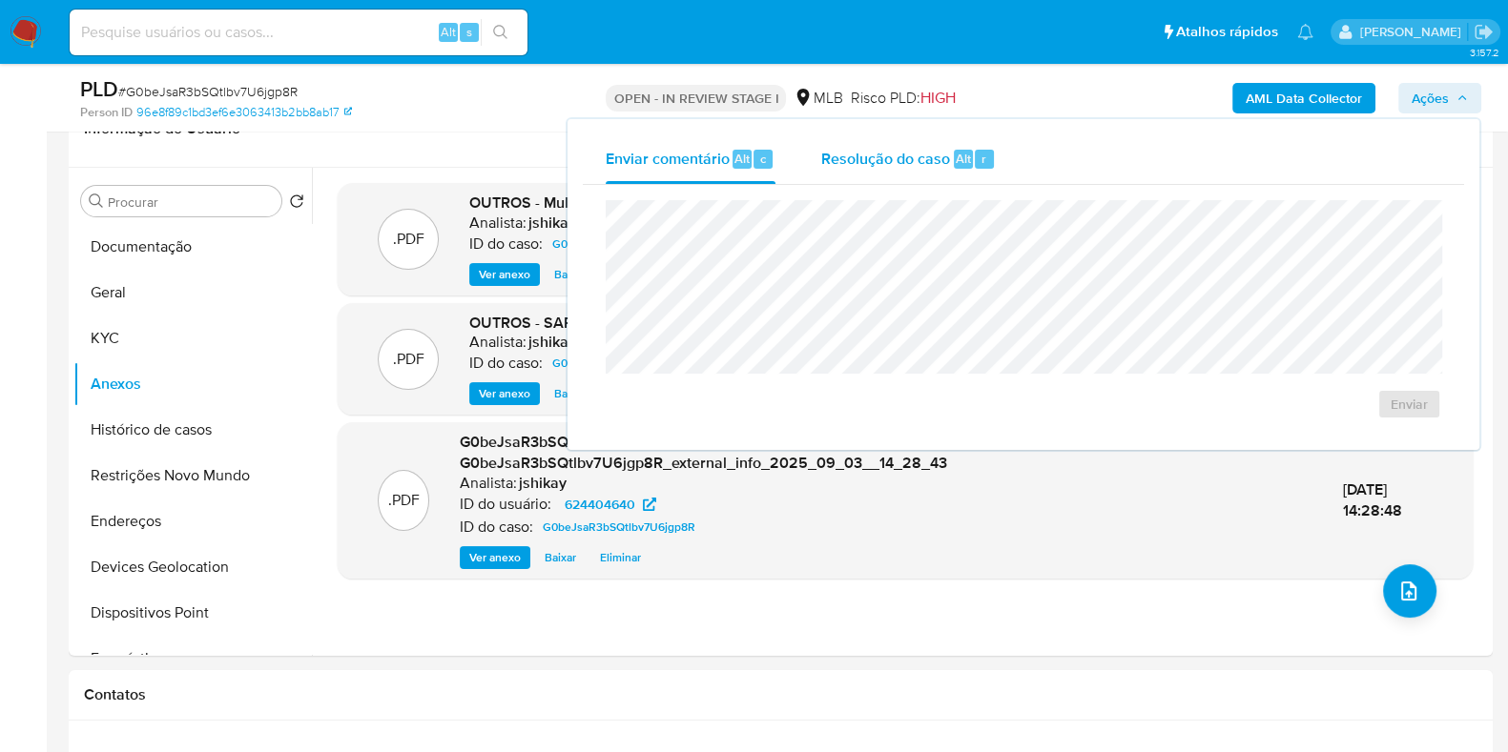
click at [868, 169] on div "Resolução do caso Alt r" at bounding box center [908, 159] width 175 height 50
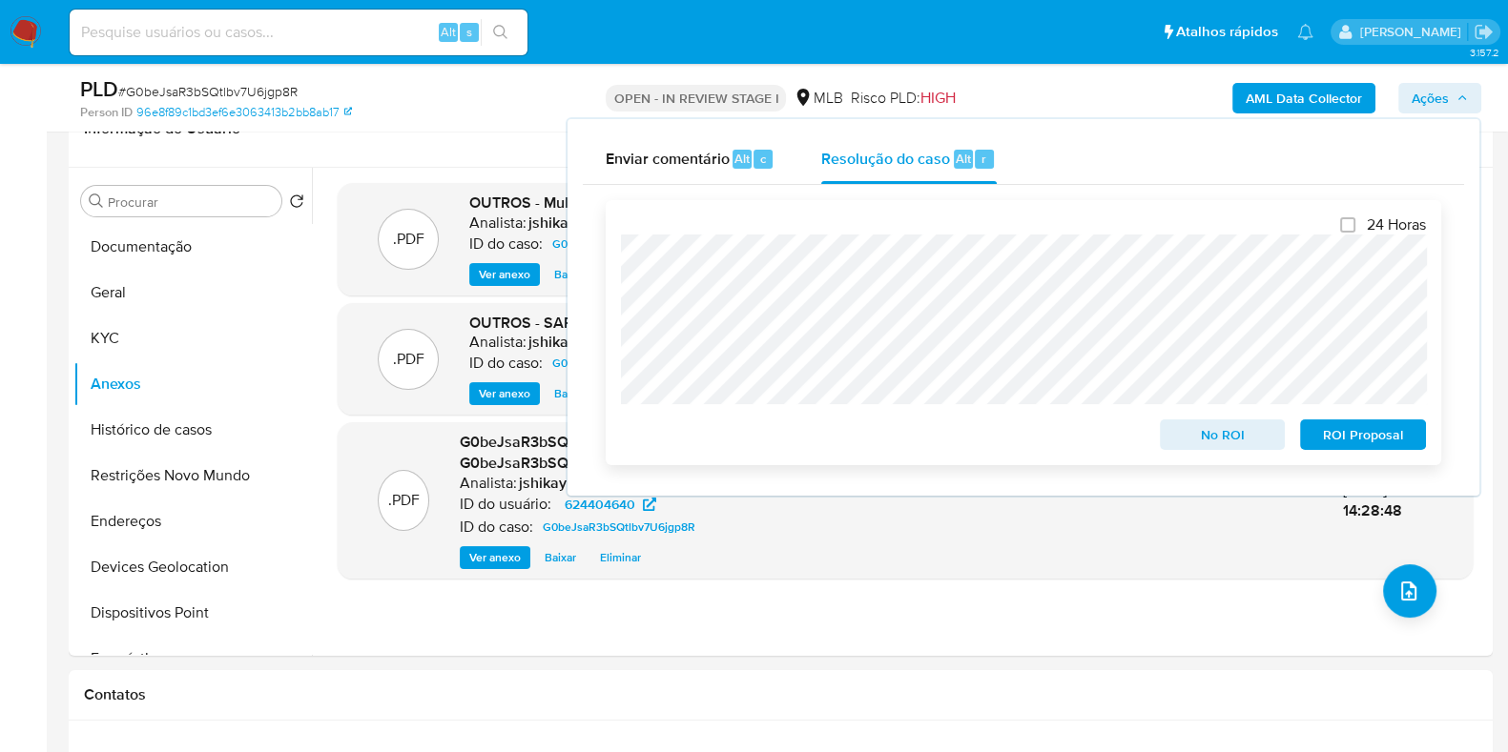
click at [1330, 434] on span "ROI Proposal" at bounding box center [1362, 434] width 99 height 27
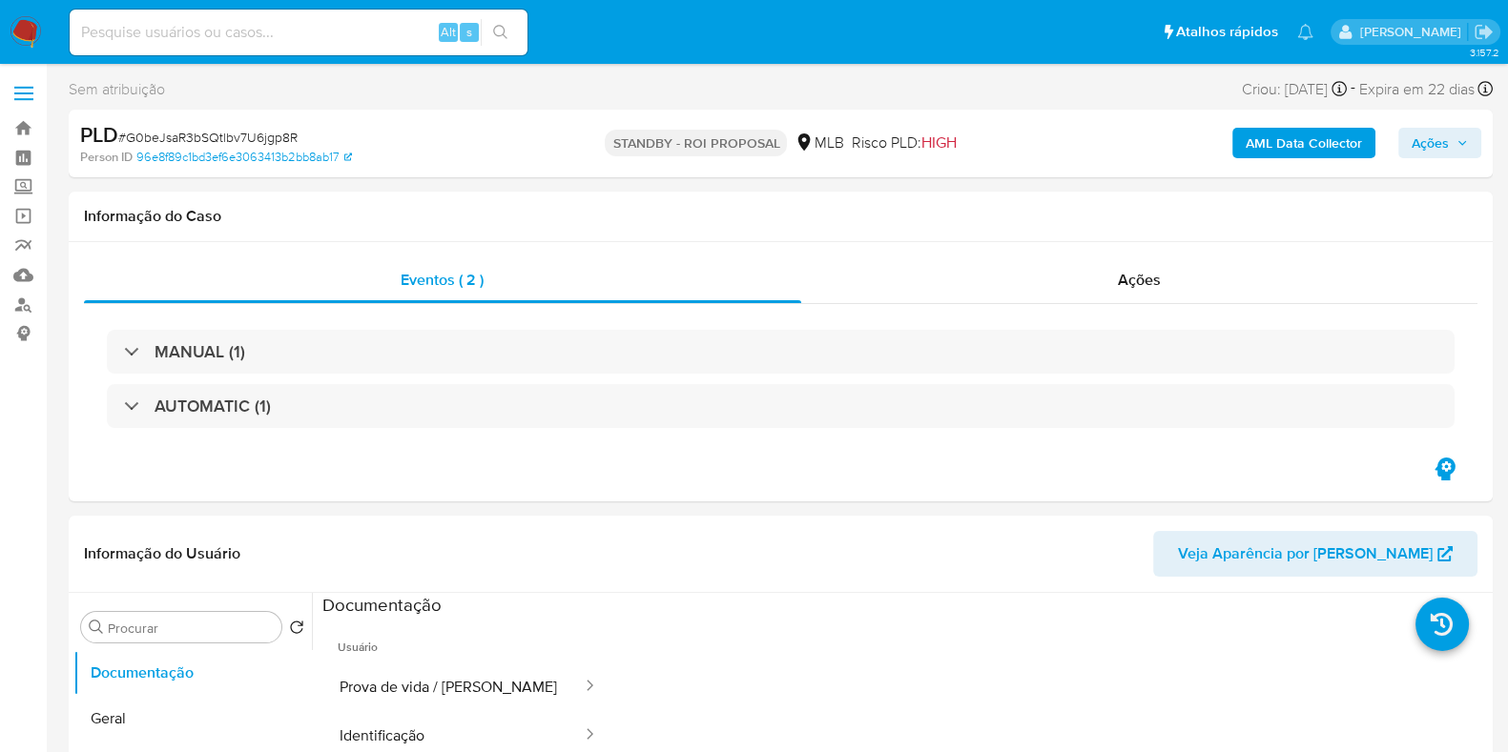
select select "10"
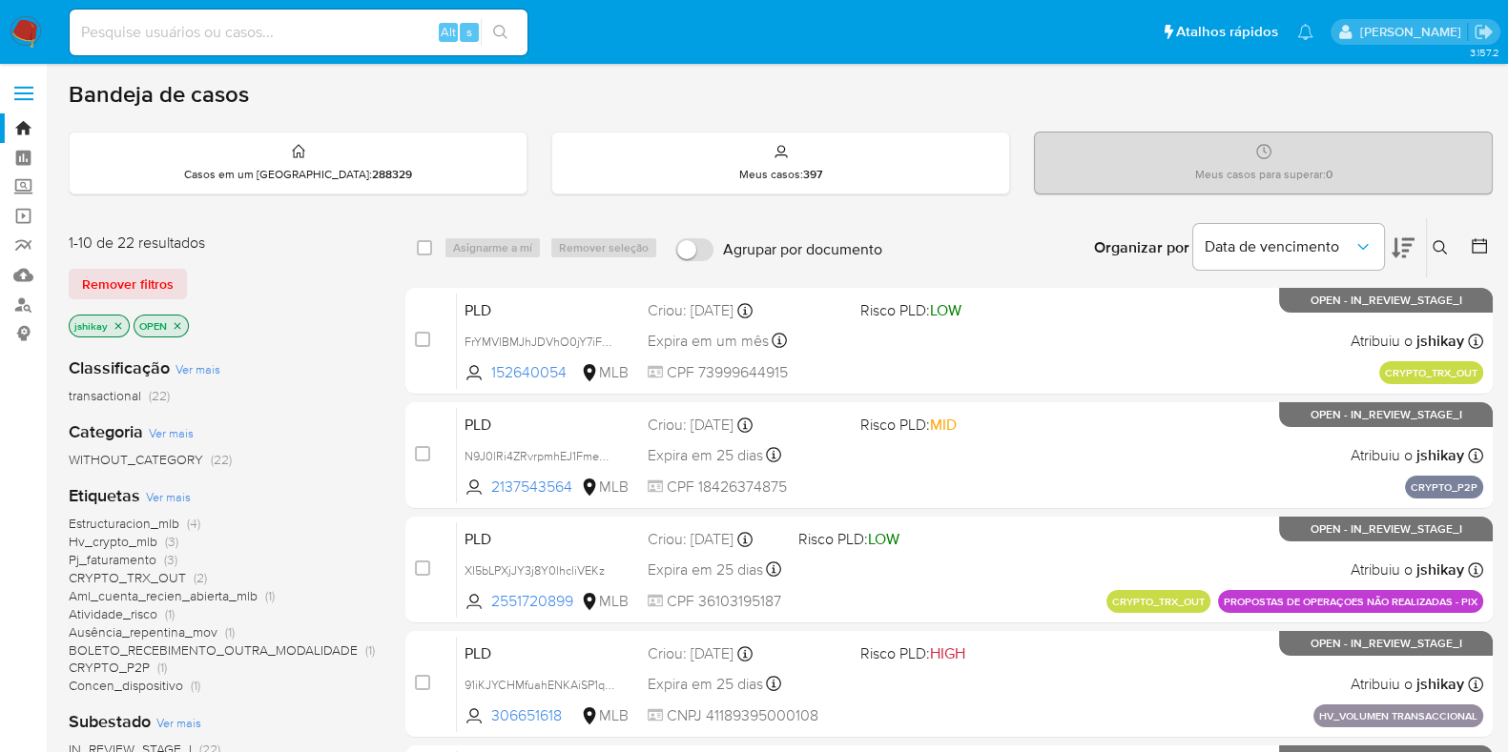
click at [25, 22] on img at bounding box center [26, 32] width 32 height 32
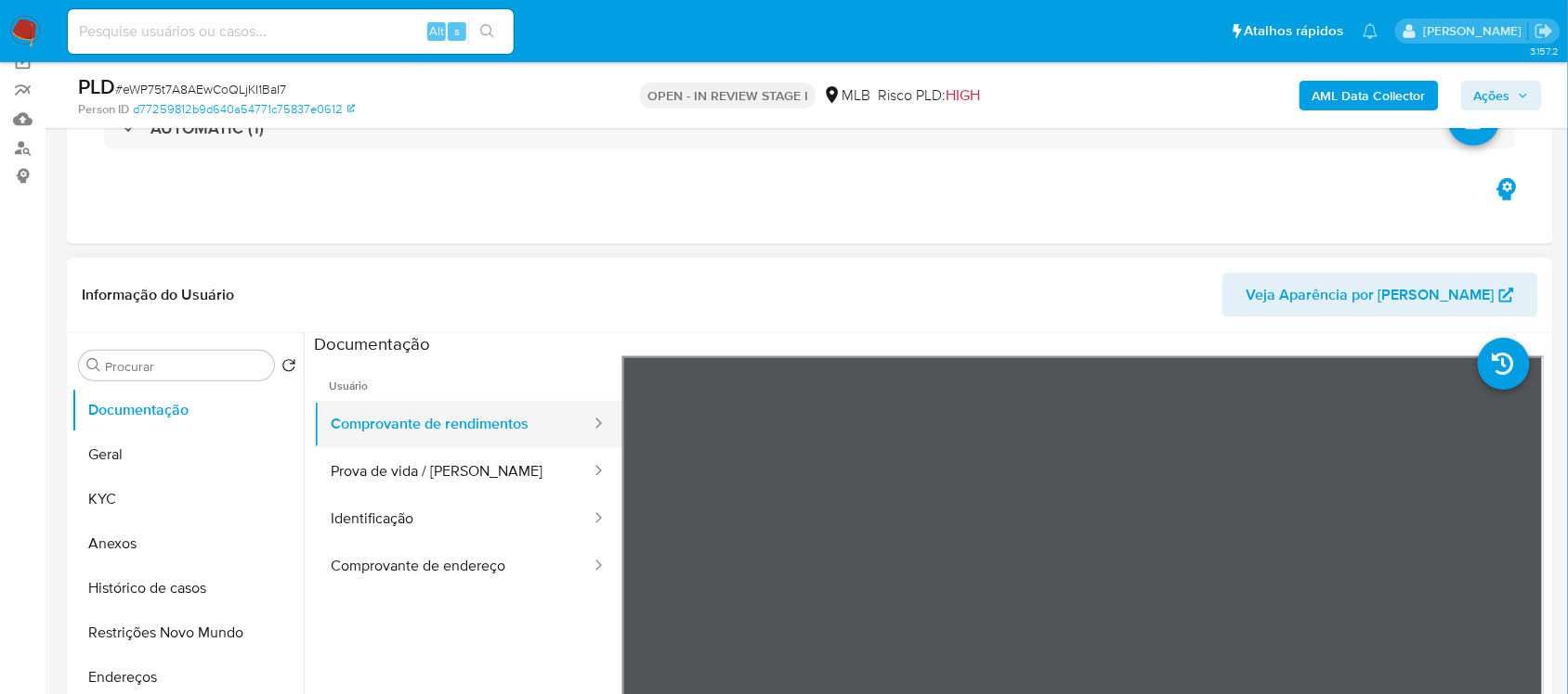
scroll to position [116, 0]
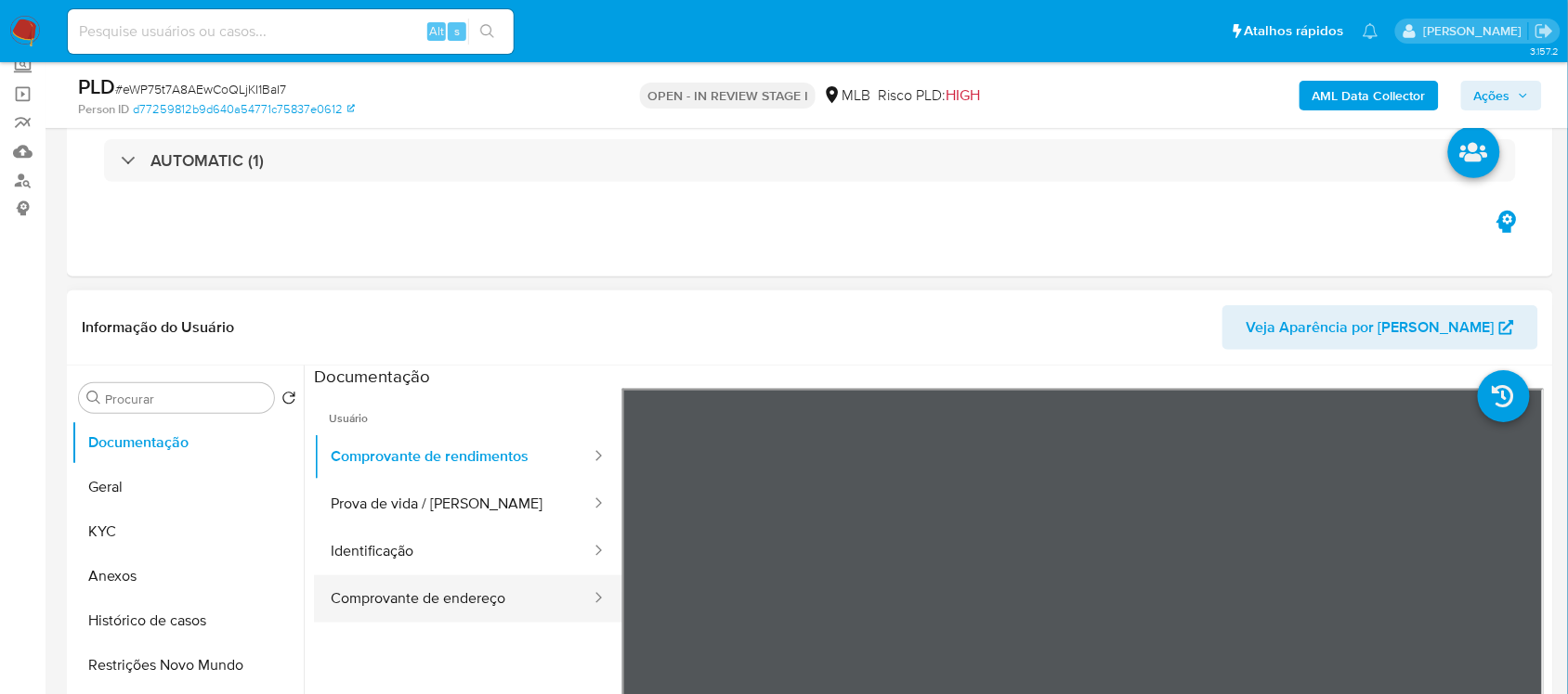
click at [484, 596] on button "Comprovante de endereço" at bounding box center [453, 599] width 279 height 48
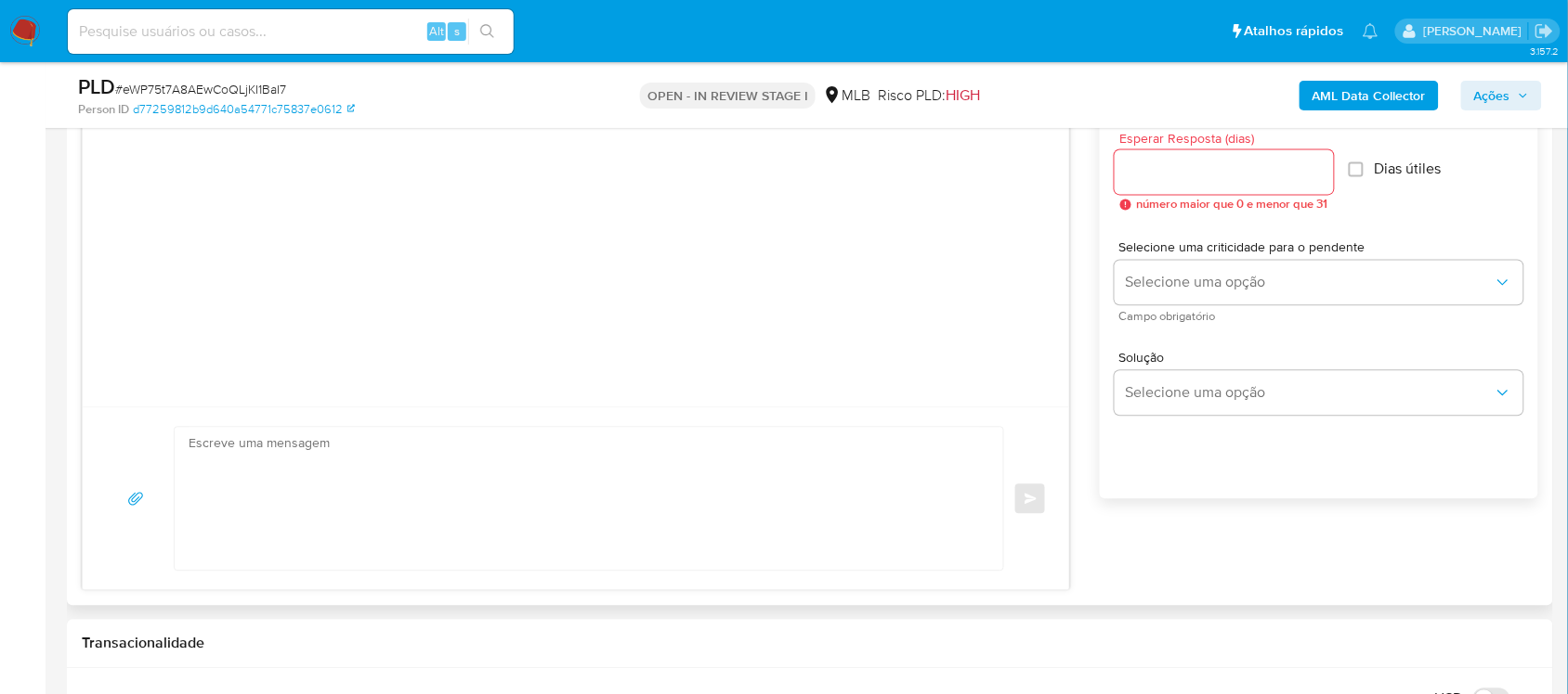
scroll to position [1044, 0]
click at [289, 467] on textarea at bounding box center [584, 496] width 791 height 143
paste textarea "Olá, Estamos realizando uma verificação adicional de segurança em contas de usu…"
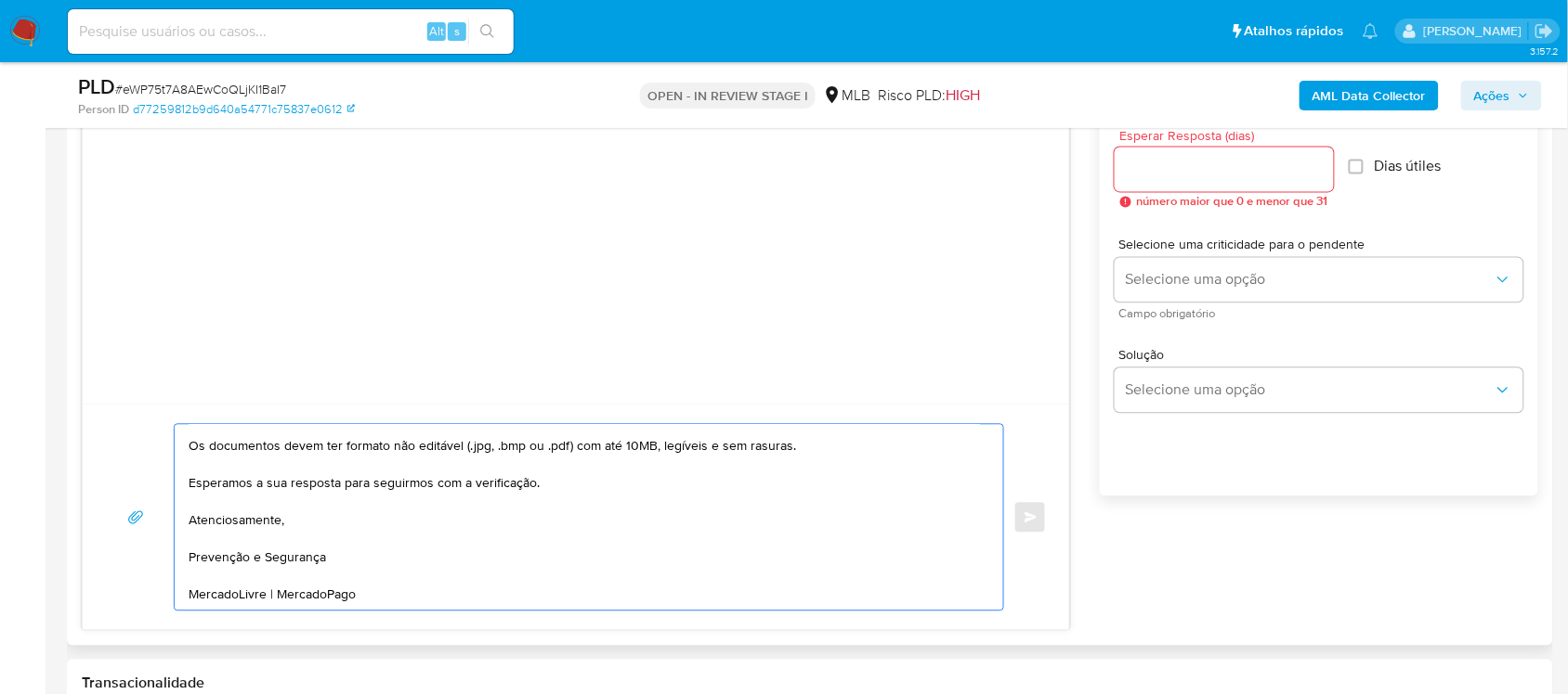
scroll to position [198, 0]
type textarea "Olá, Estamos realizando uma verificação adicional de segurança em contas de usu…"
click at [1180, 168] on input "Esperar Resposta (dias)" at bounding box center [1223, 169] width 219 height 24
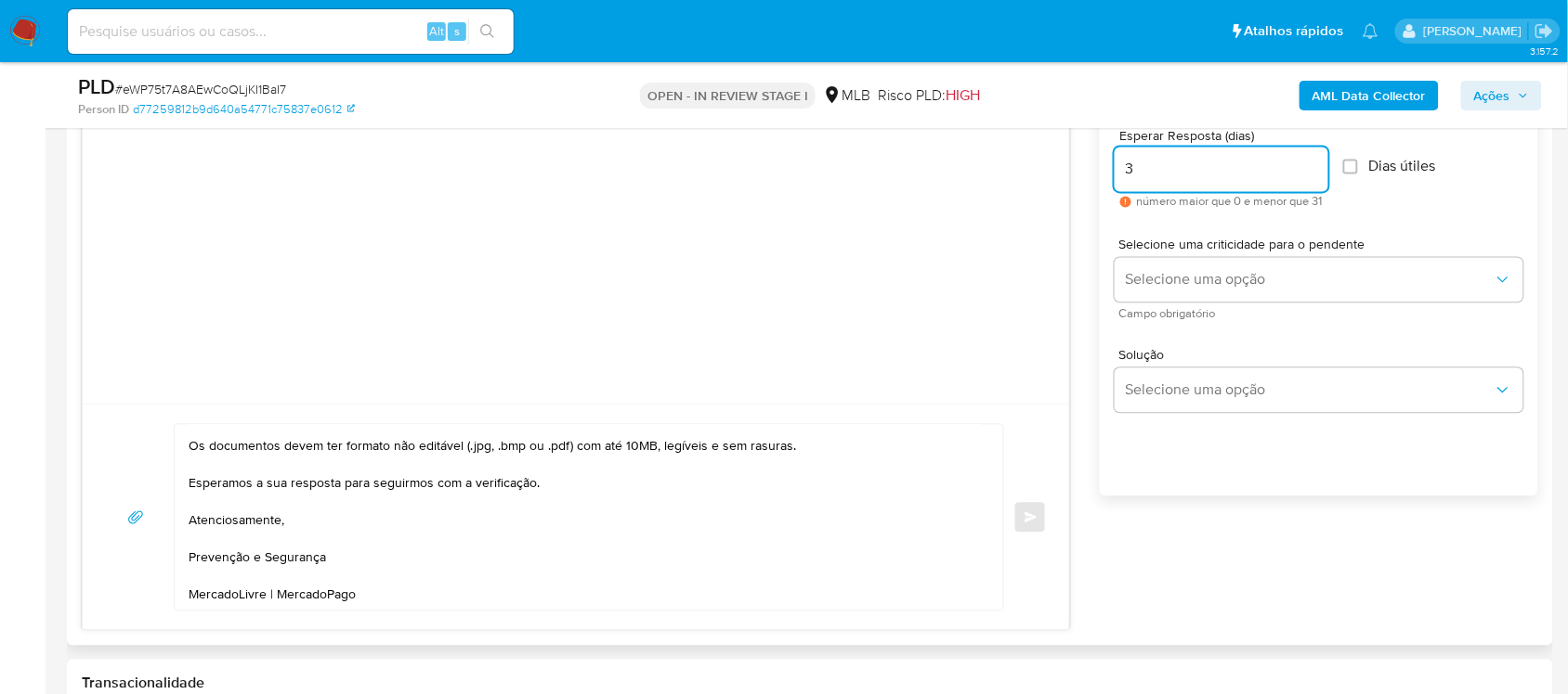
type input "3"
click at [1381, 159] on span "Dias útiles" at bounding box center [1402, 166] width 67 height 18
click at [1343, 160] on input "Dias útiles" at bounding box center [1350, 166] width 15 height 15
checkbox input "true"
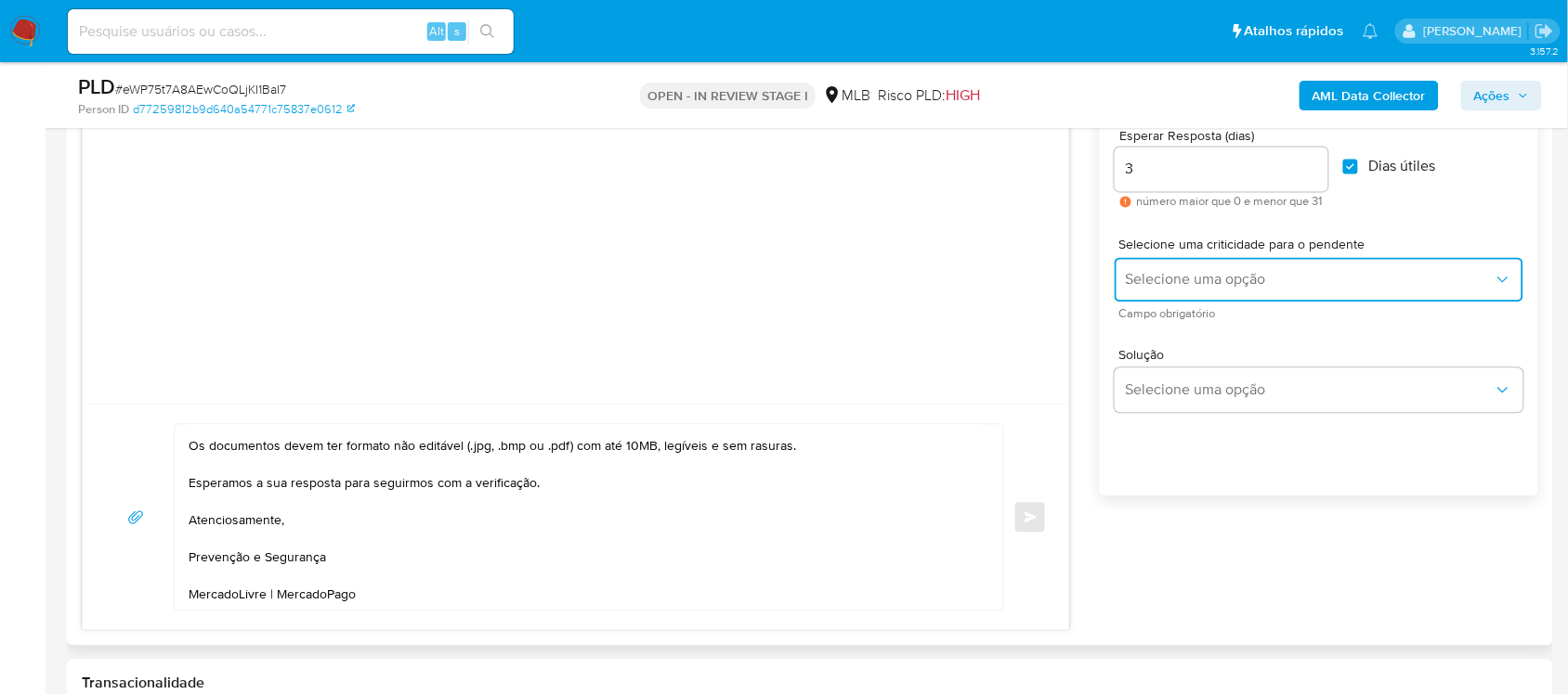
click at [1298, 271] on button "Selecione uma opção" at bounding box center [1319, 280] width 409 height 45
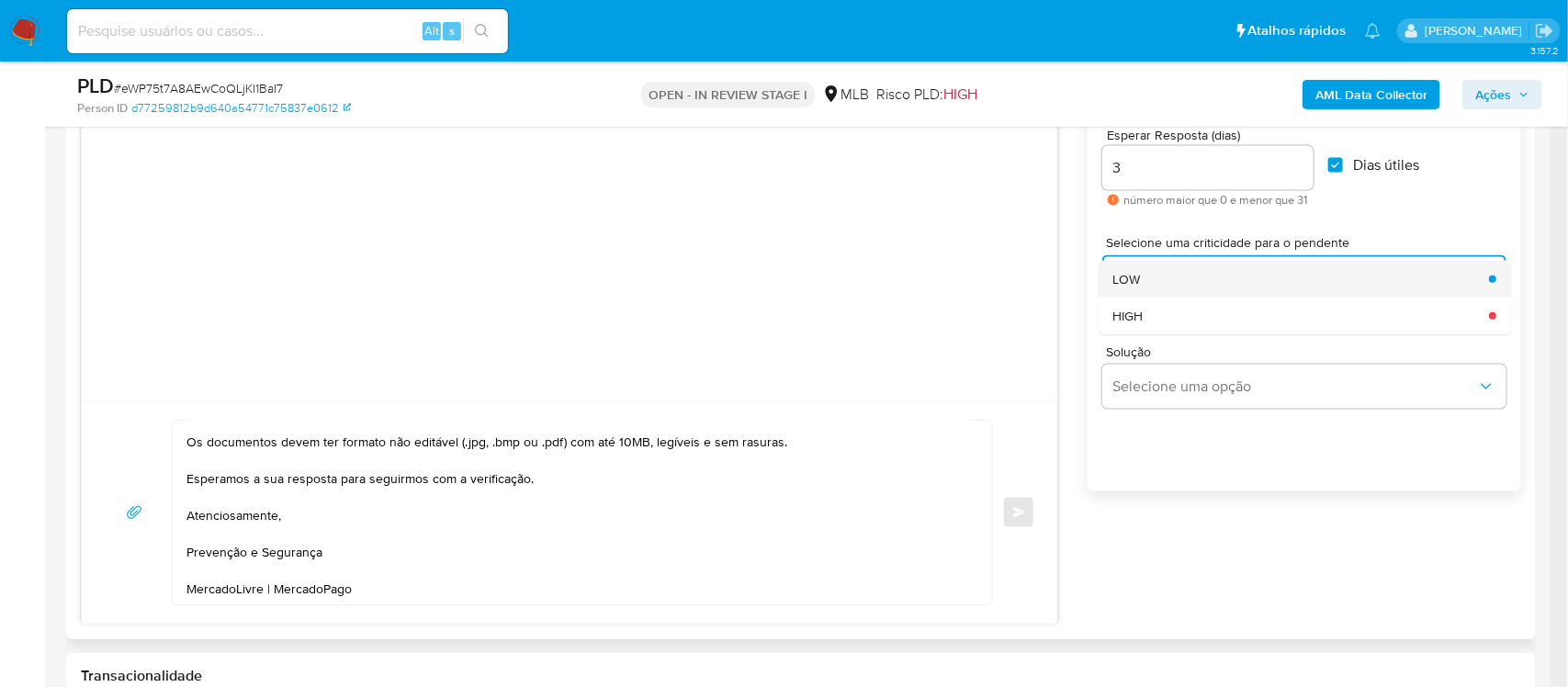
click at [1232, 280] on div "LOW" at bounding box center [1295, 279] width 365 height 37
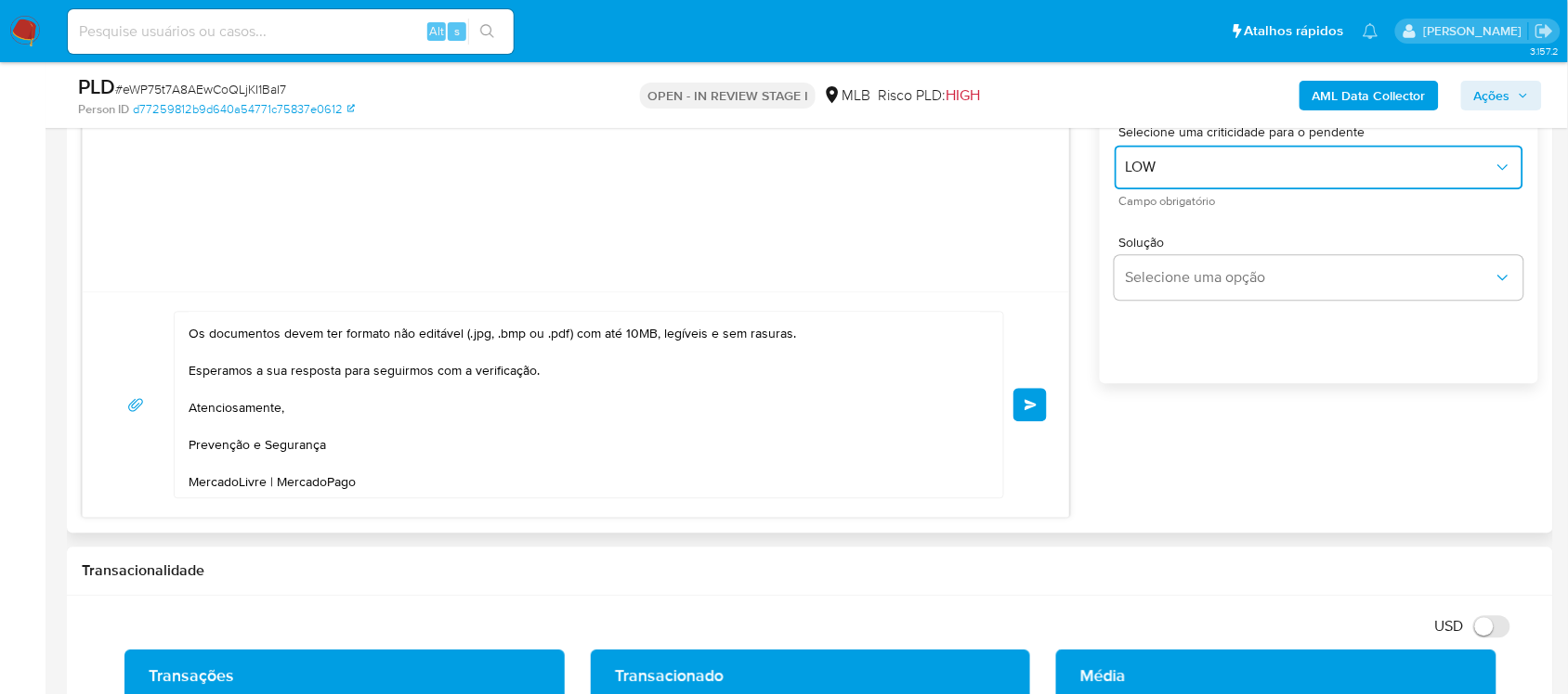
scroll to position [1044, 0]
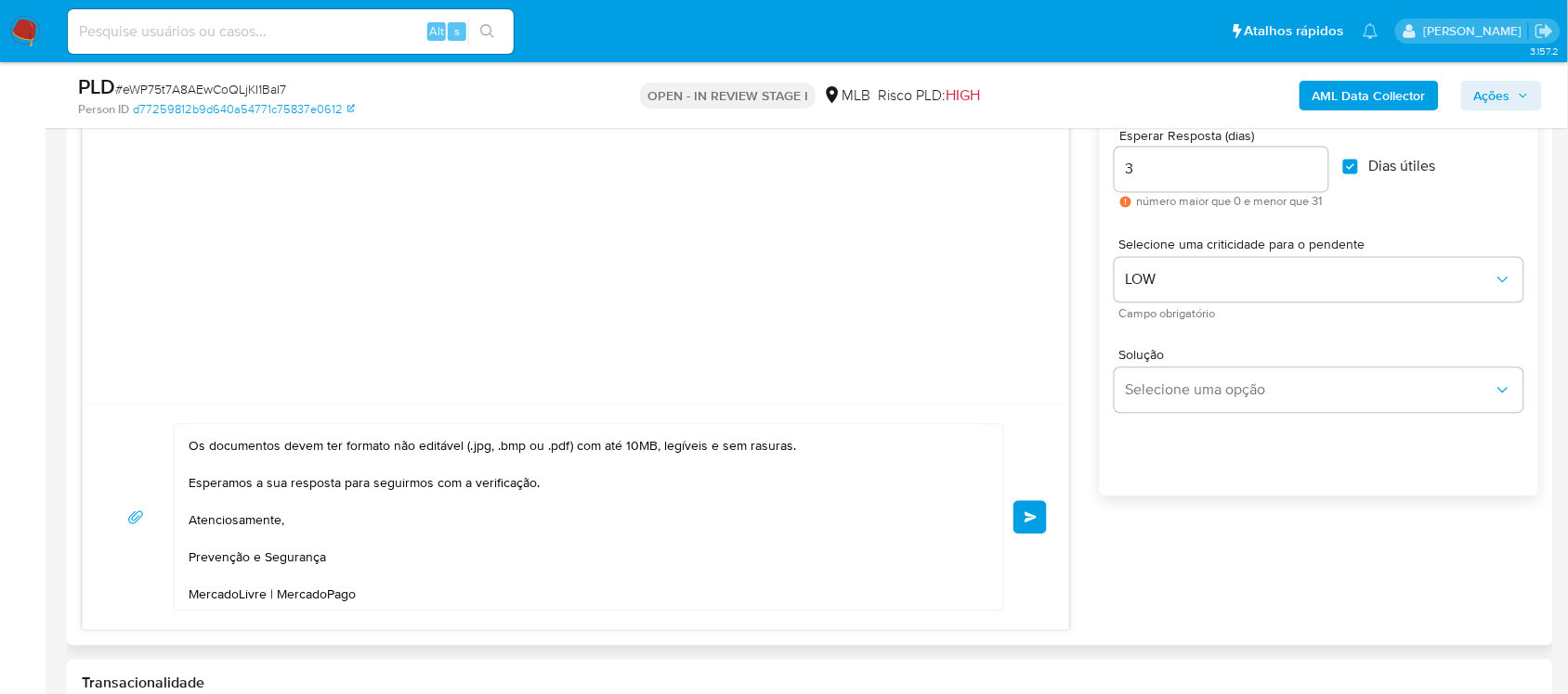
click at [1031, 524] on span "common.send" at bounding box center [1030, 517] width 13 height 11
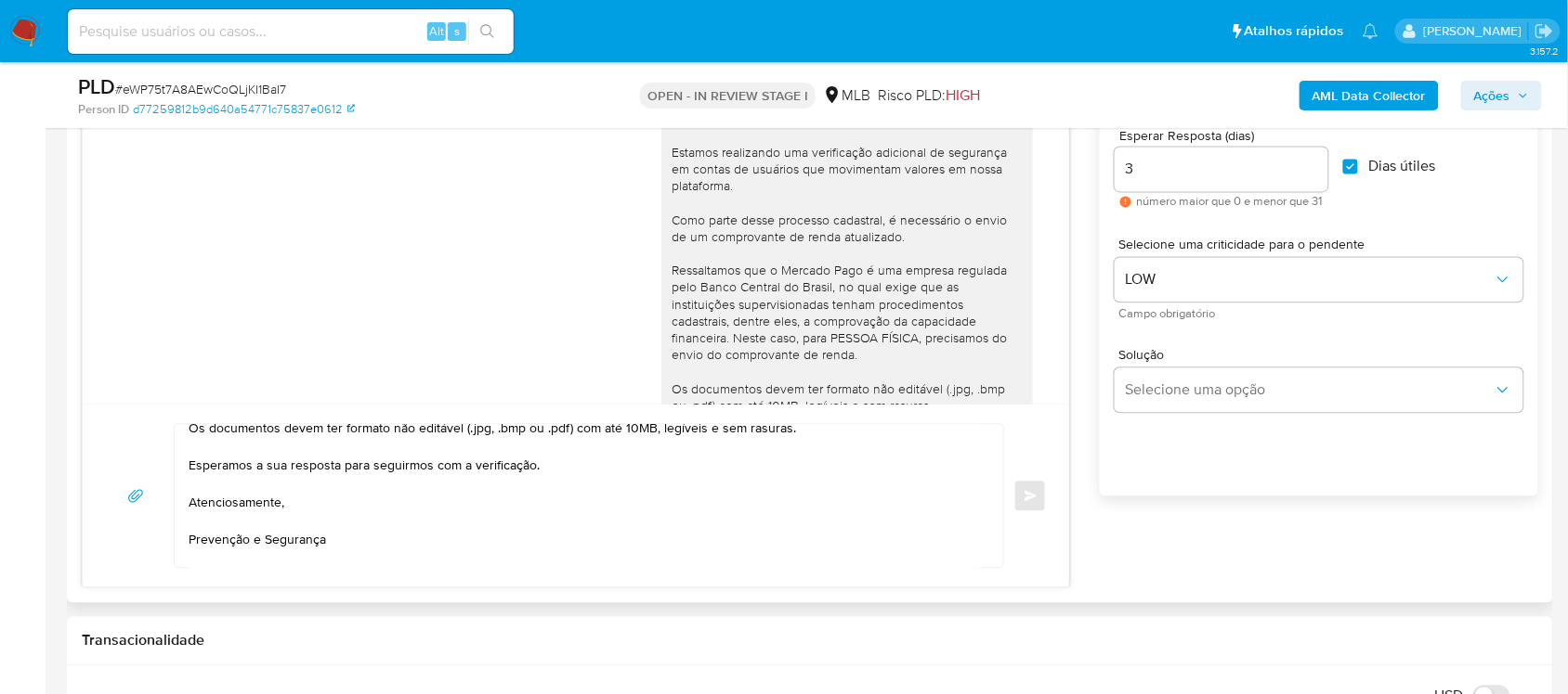
scroll to position [189, 0]
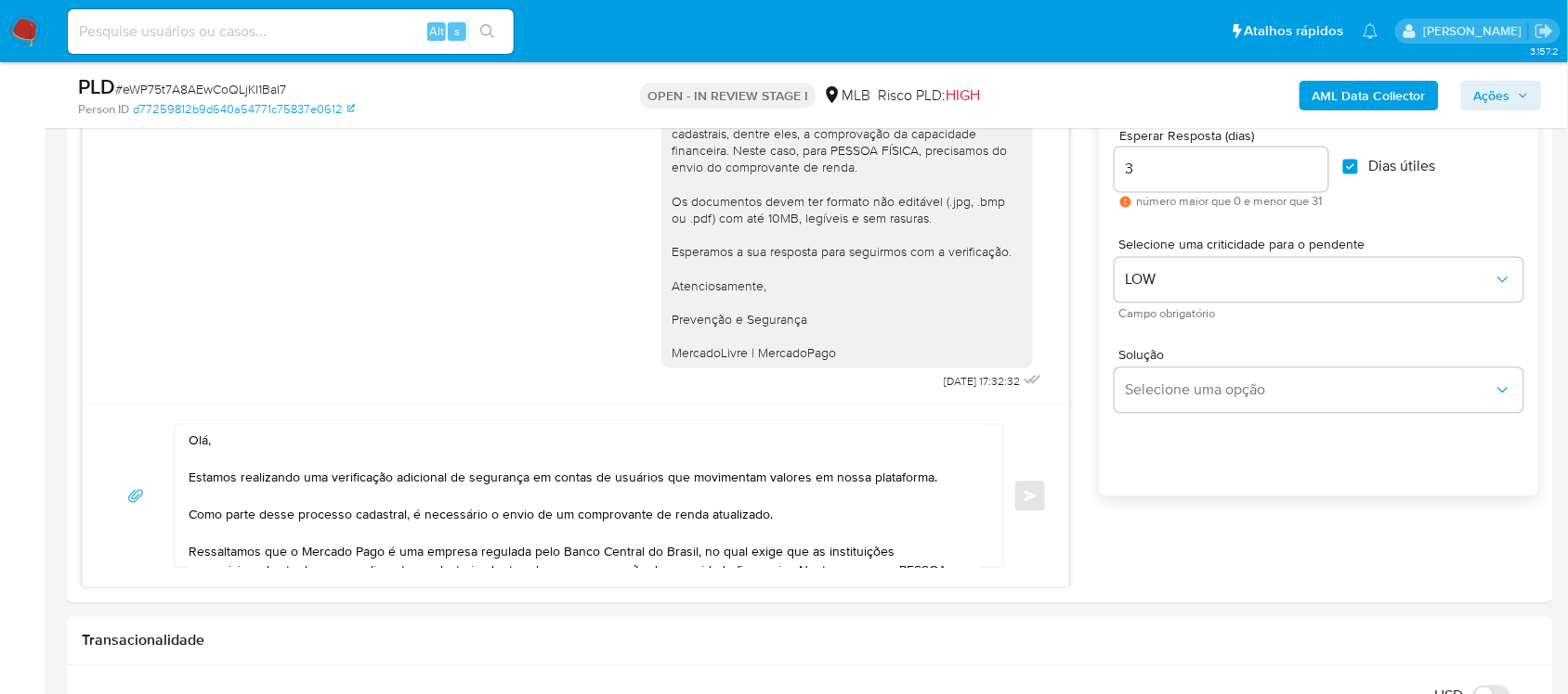
click at [223, 90] on span "# eWP75t7A8AEwCoQLjKI1BaI7" at bounding box center [200, 89] width 170 height 18
copy span "eWP75t7A8AEwCoQLjKI1BaI7"
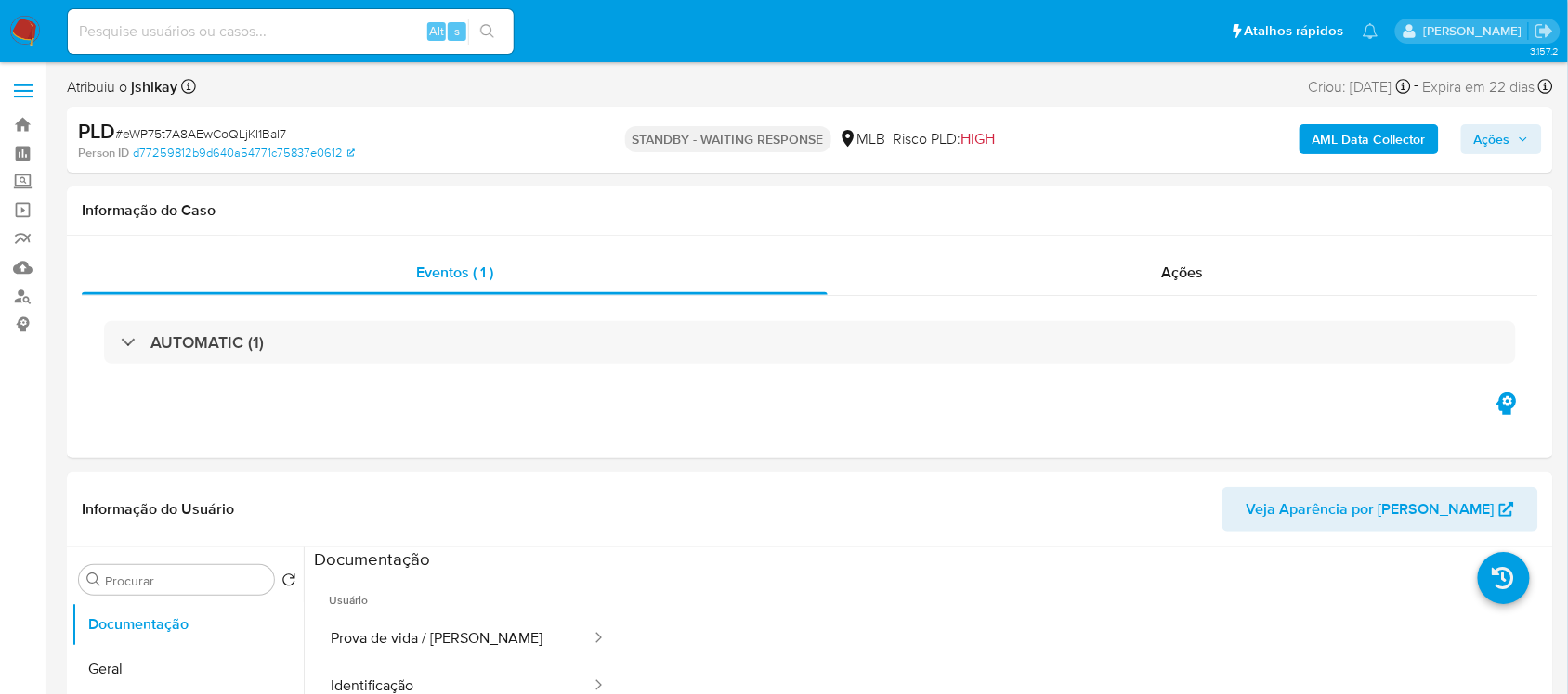
select select "10"
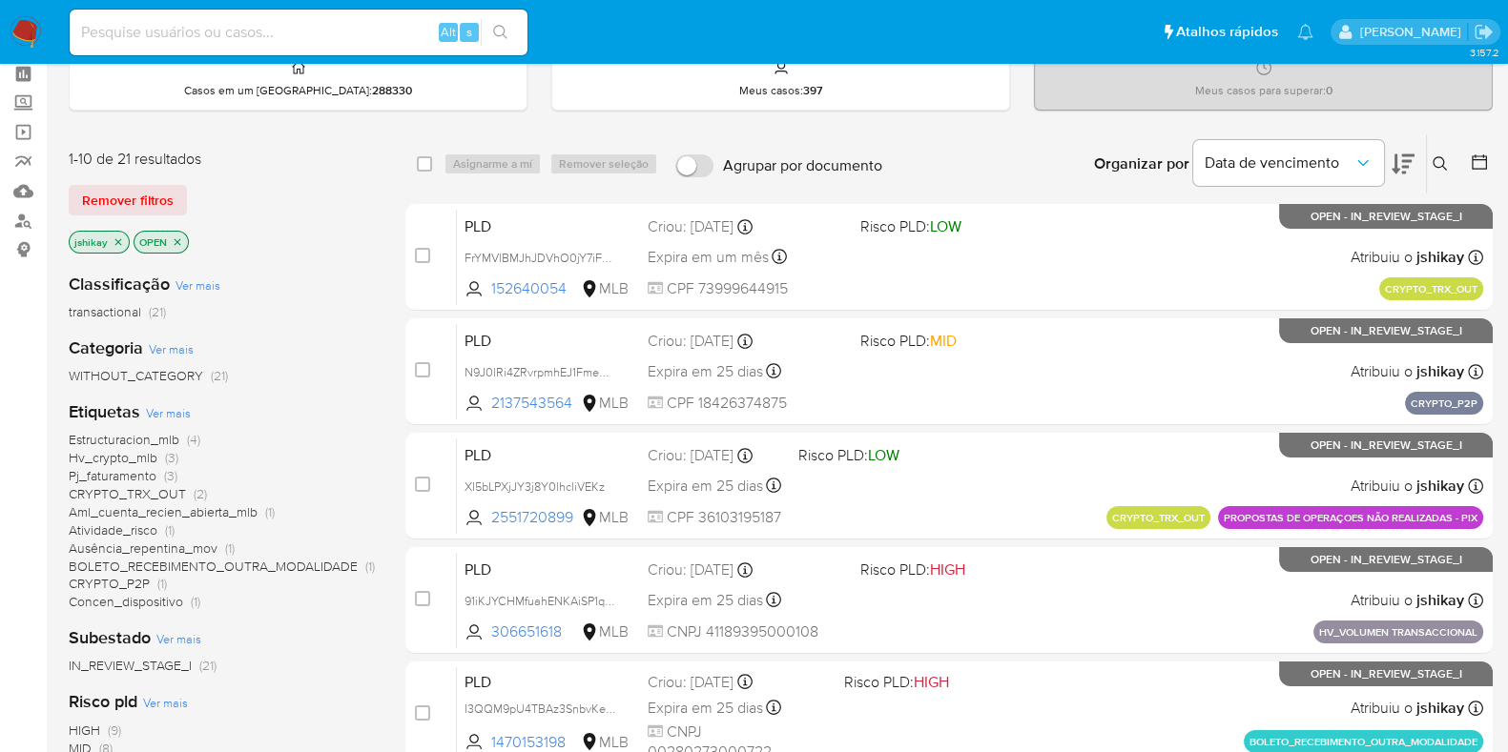
scroll to position [118, 0]
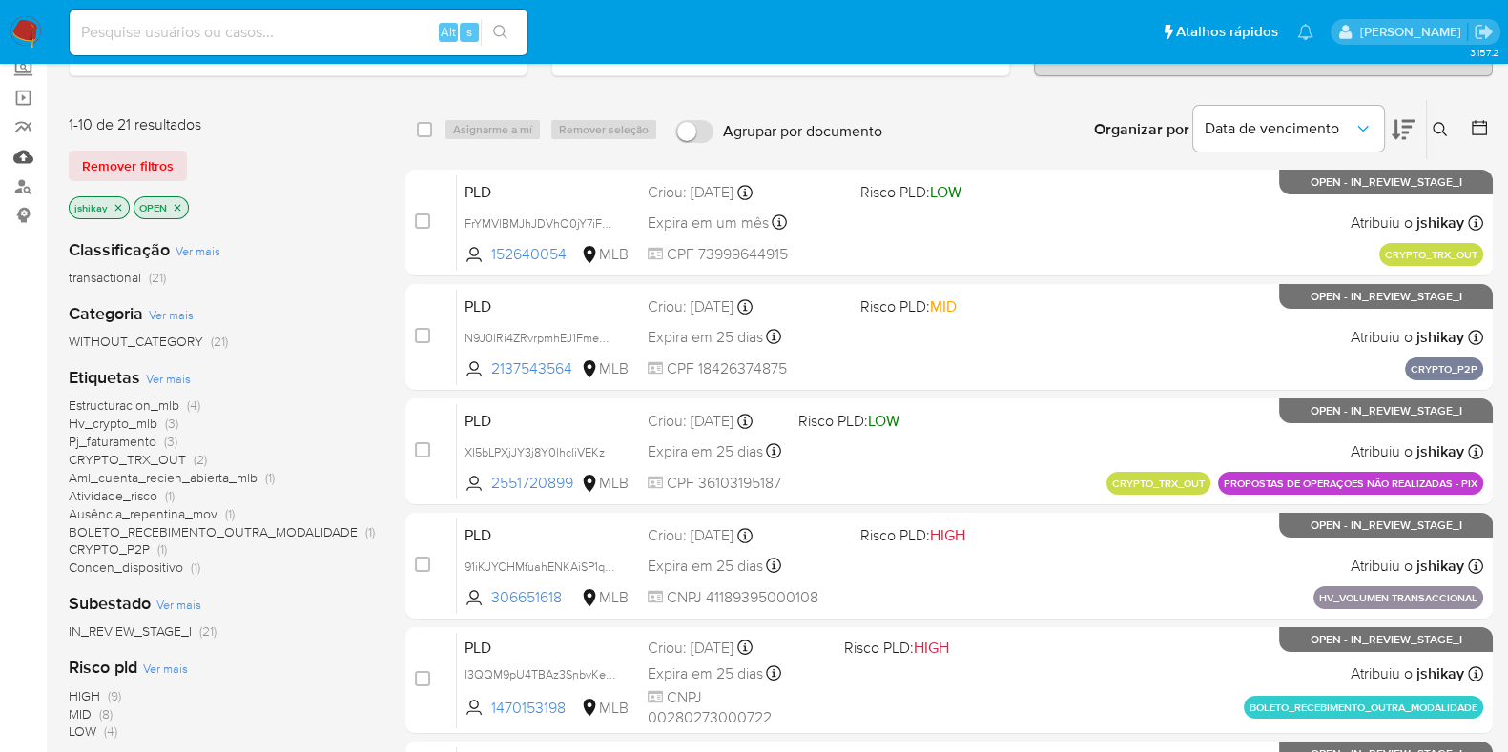
click at [24, 154] on link "Mulan" at bounding box center [113, 157] width 227 height 30
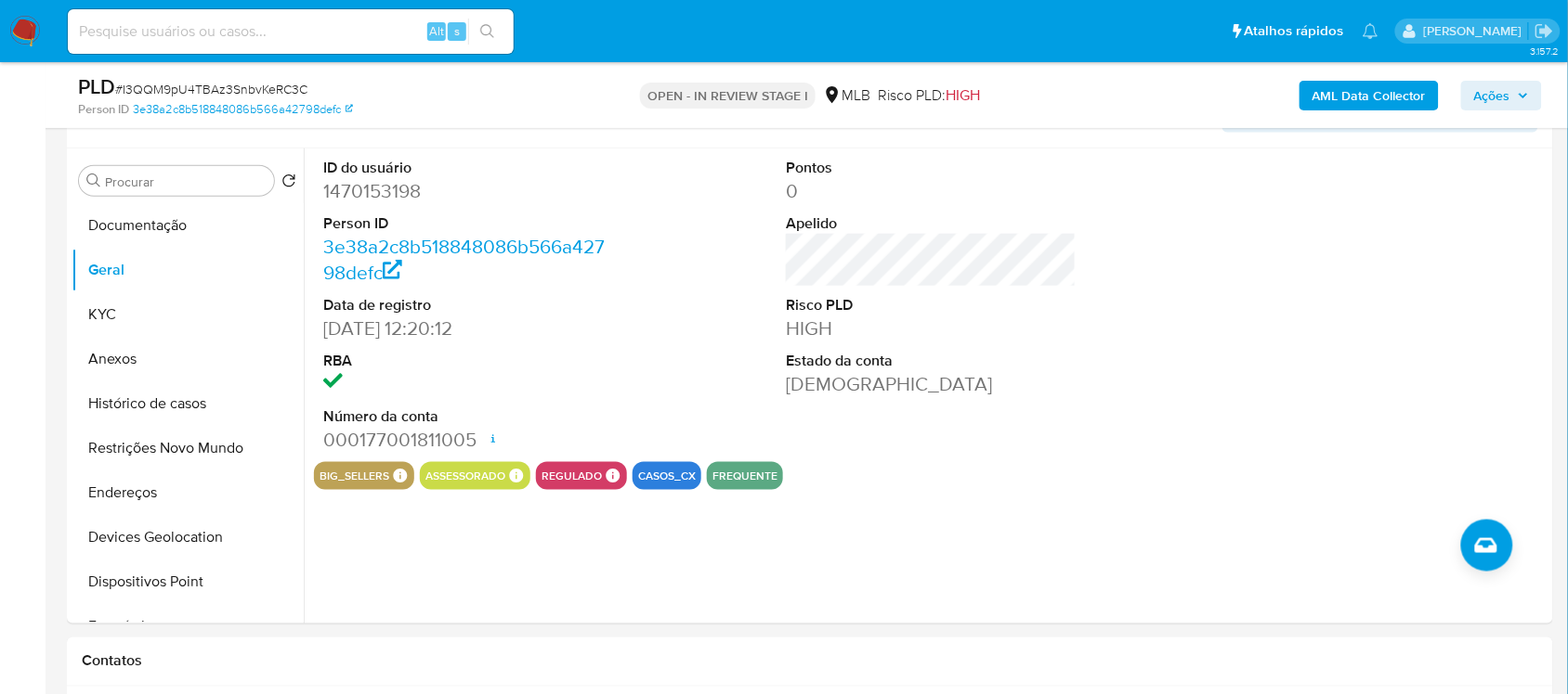
scroll to position [464, 0]
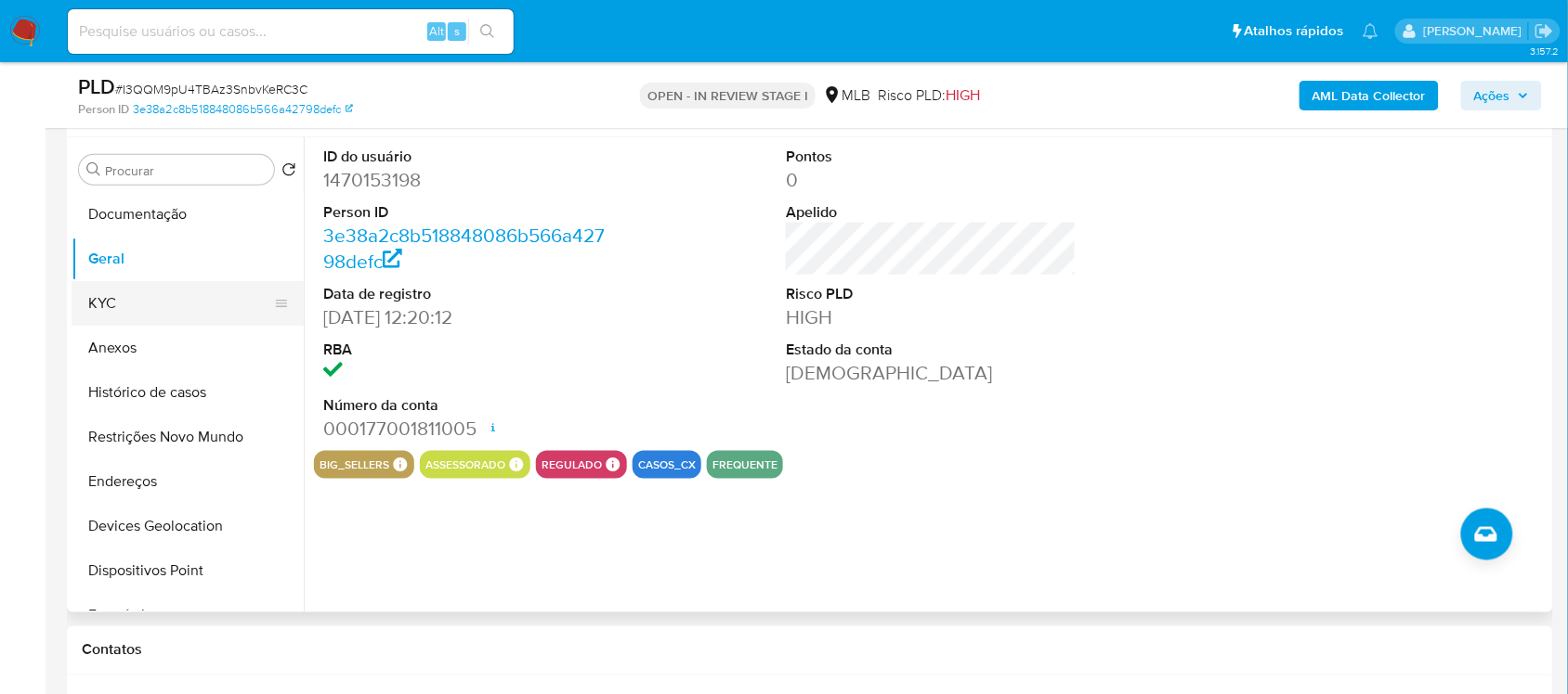
click at [117, 303] on button "KYC" at bounding box center [179, 304] width 217 height 45
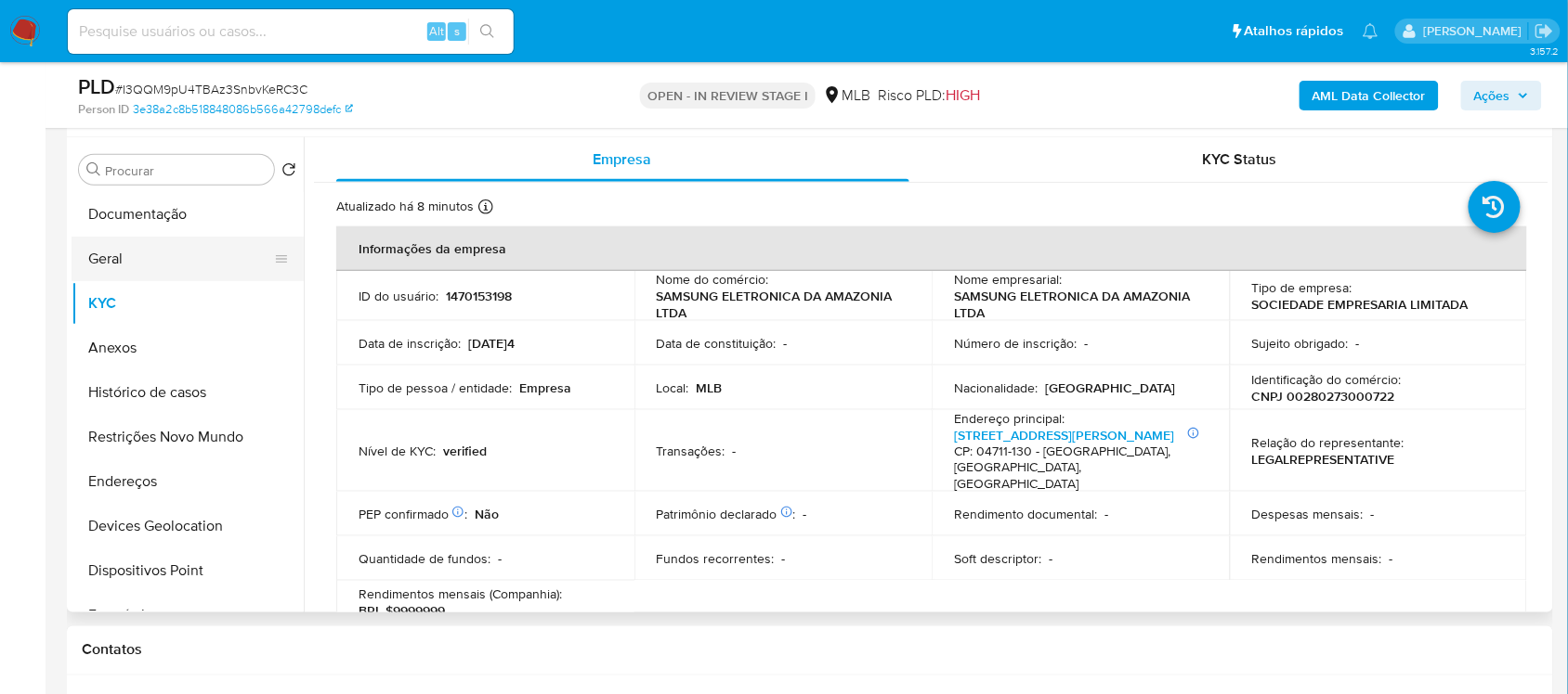
click at [141, 260] on button "Geral" at bounding box center [179, 259] width 217 height 45
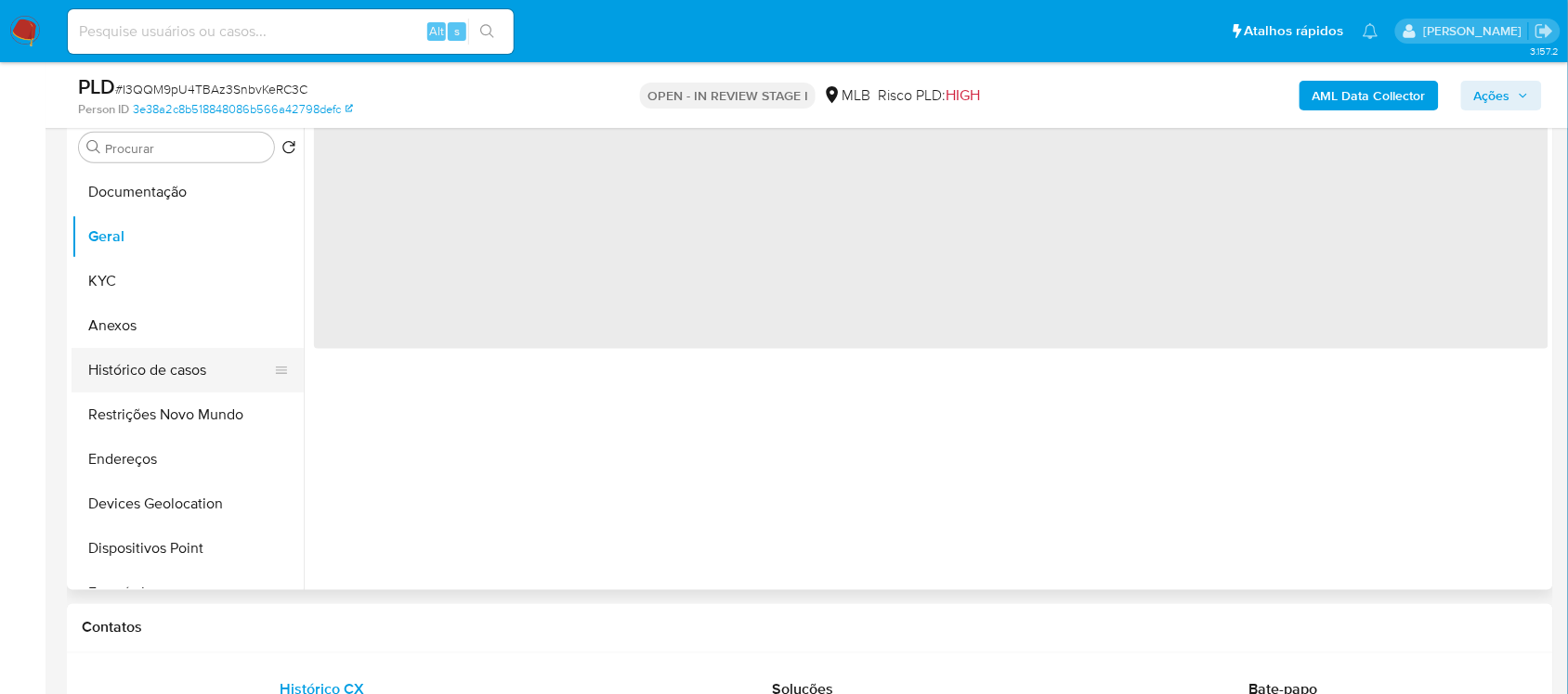
click at [149, 357] on button "Histórico de casos" at bounding box center [179, 371] width 217 height 45
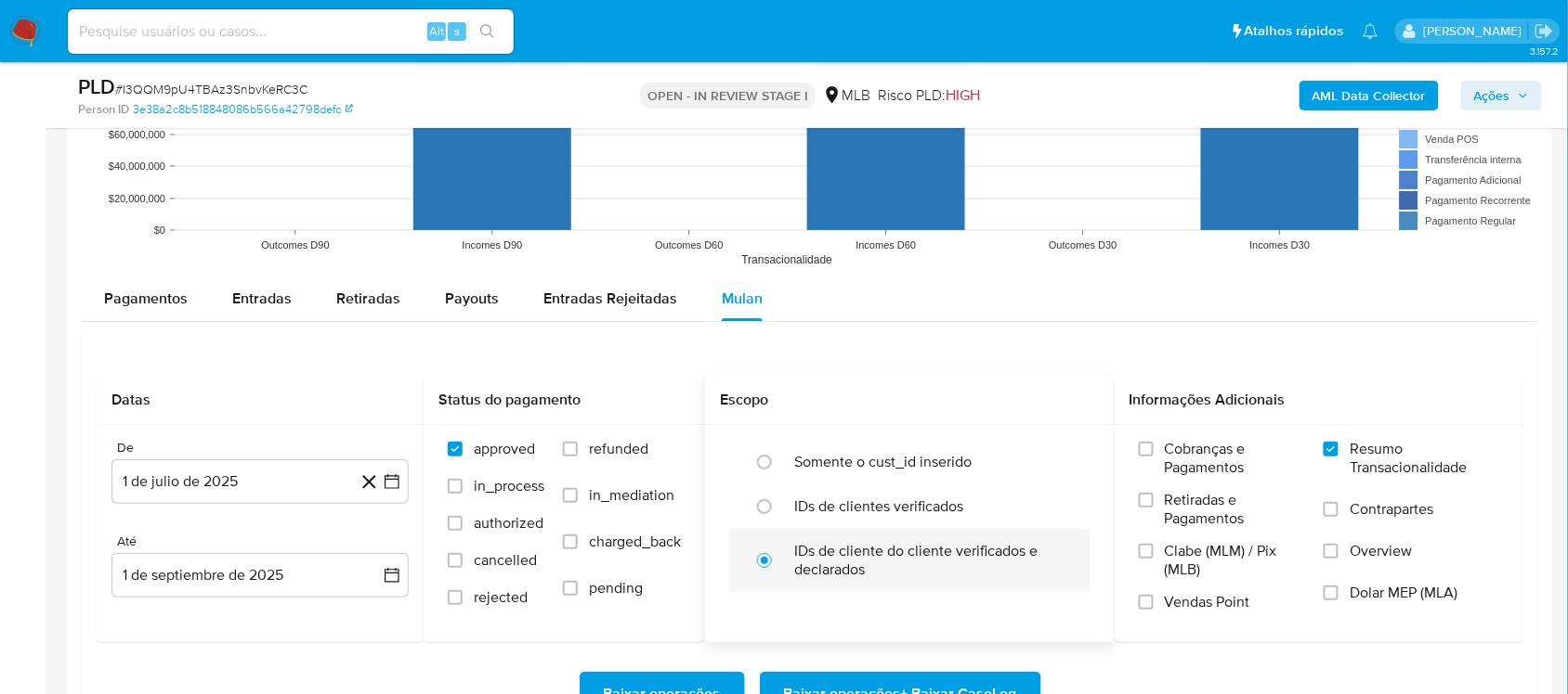
scroll to position [2089, 0]
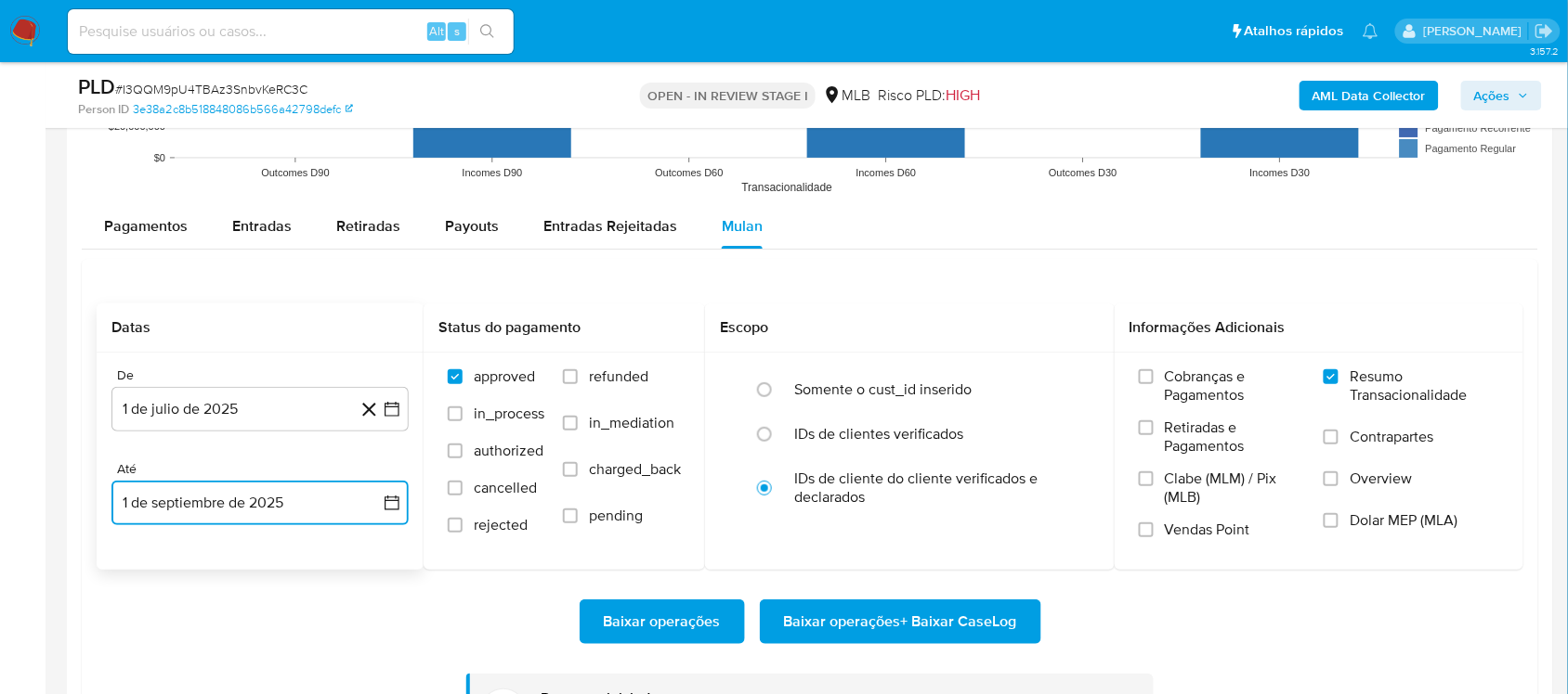
click at [397, 494] on icon "button" at bounding box center [392, 502] width 19 height 18
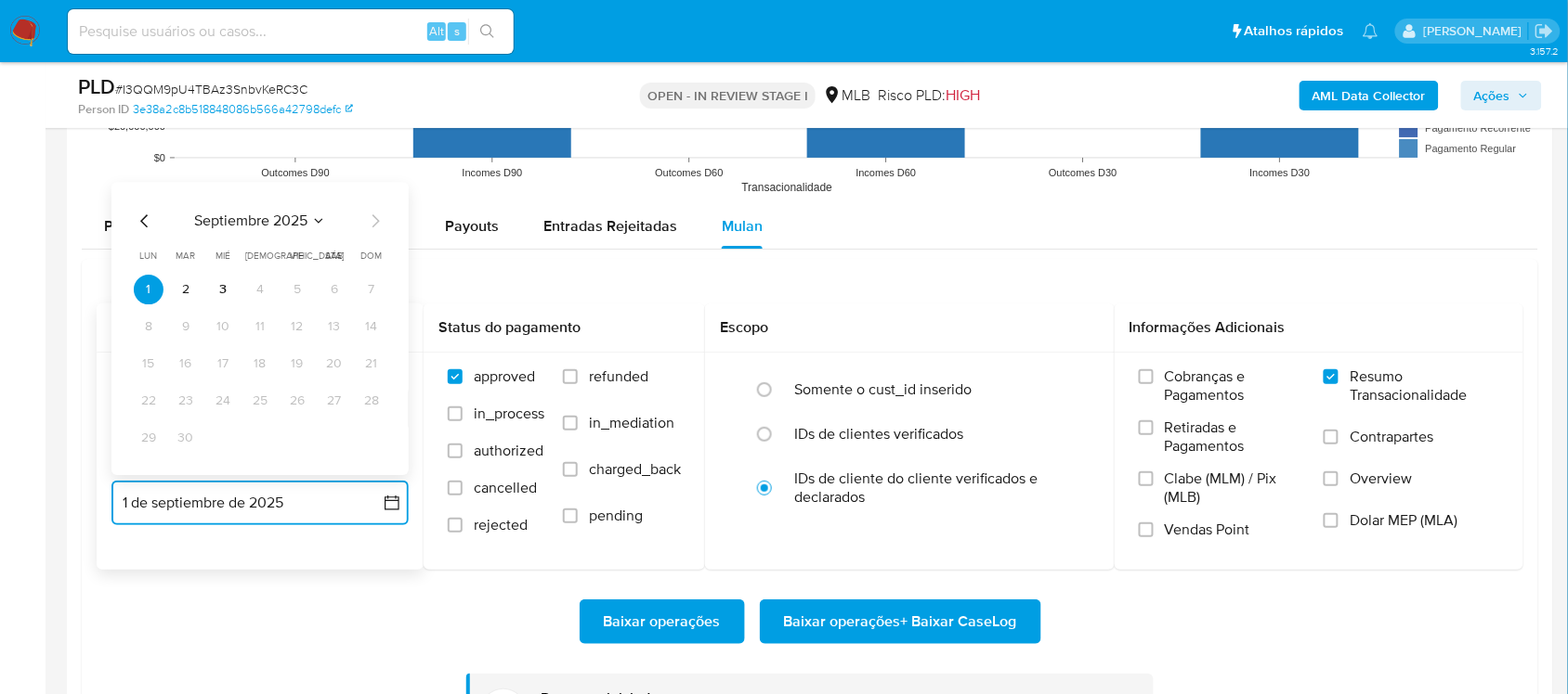
click at [139, 224] on icon "Mes anterior" at bounding box center [144, 221] width 22 height 22
click at [384, 219] on icon "Mes siguiente" at bounding box center [375, 221] width 22 height 22
click at [377, 216] on icon "Mes siguiente" at bounding box center [375, 221] width 22 height 22
click at [145, 228] on icon "Mes anterior" at bounding box center [144, 220] width 8 height 13
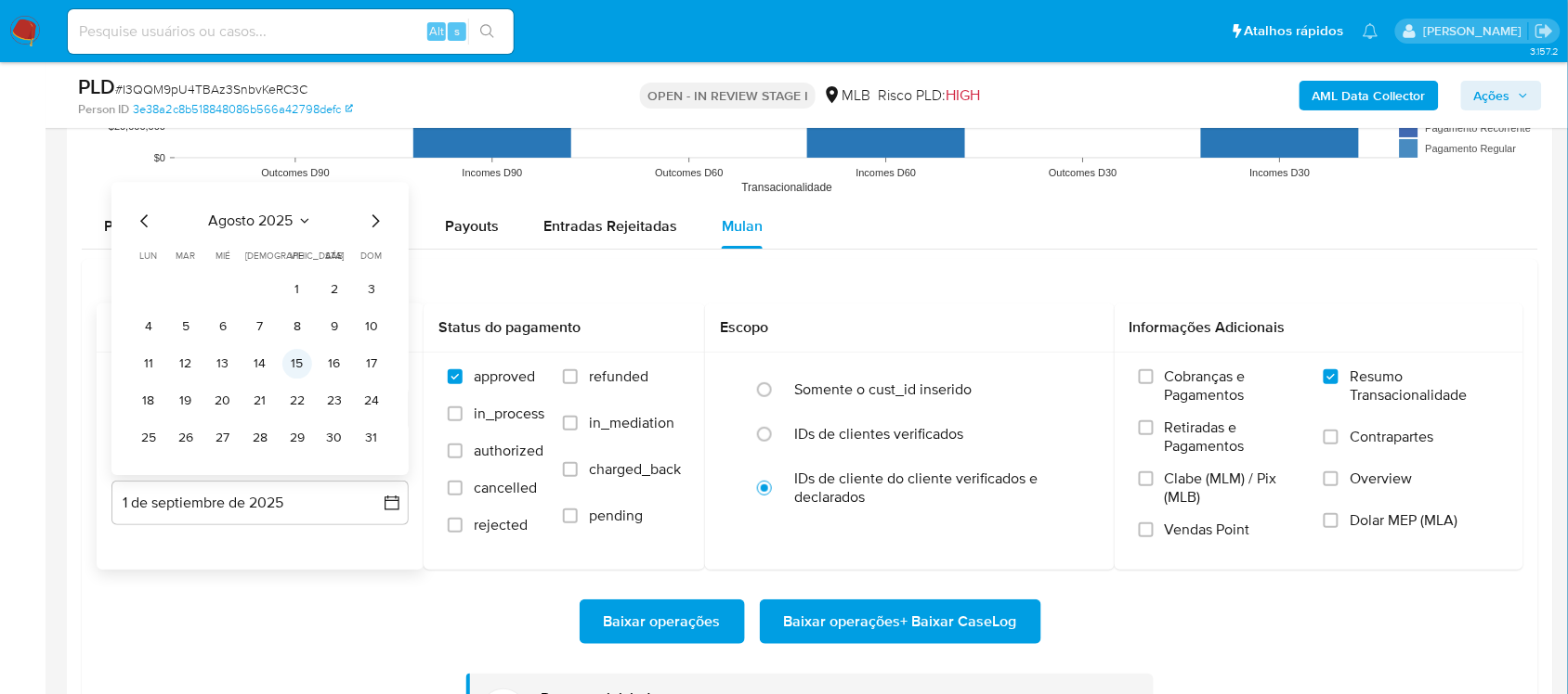
click at [293, 371] on button "15" at bounding box center [297, 364] width 30 height 30
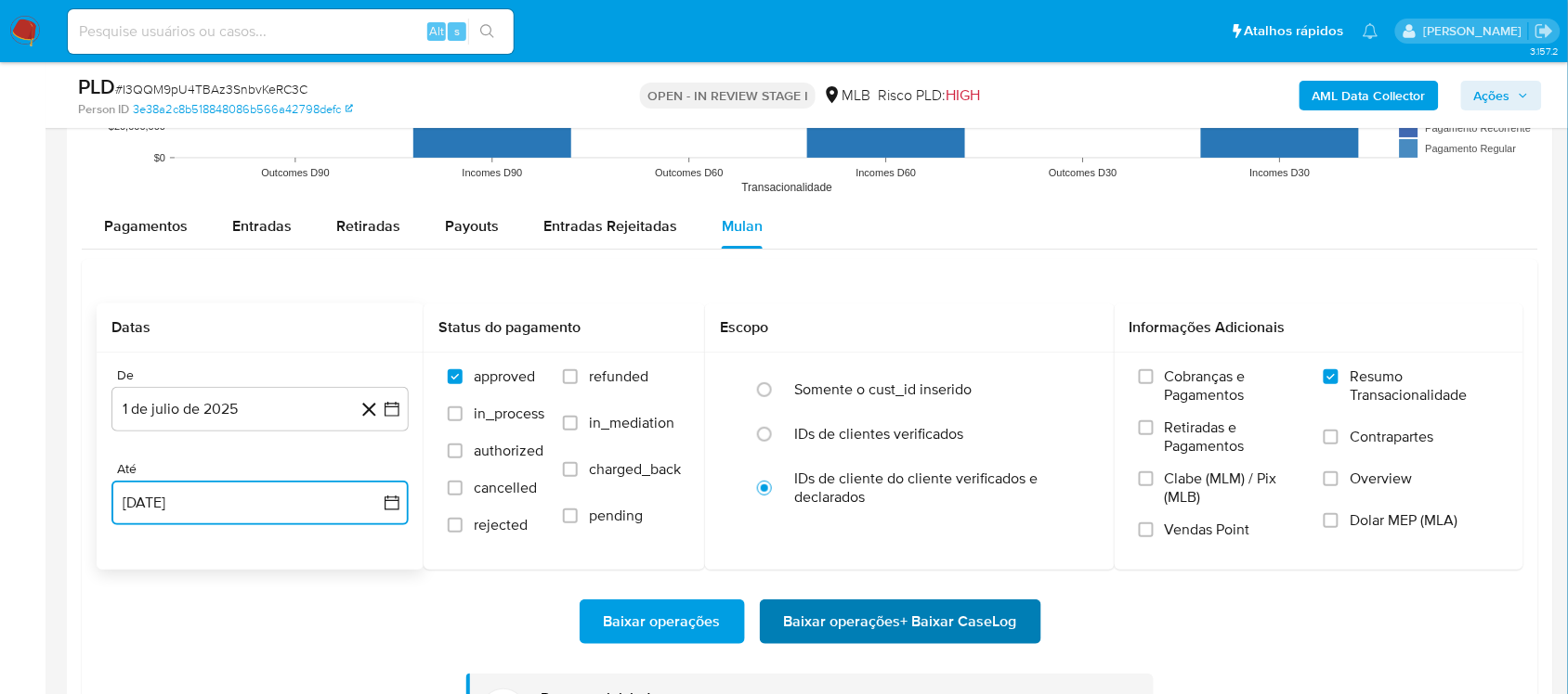
click at [969, 610] on span "Baixar operações + Baixar CaseLog" at bounding box center [900, 622] width 233 height 41
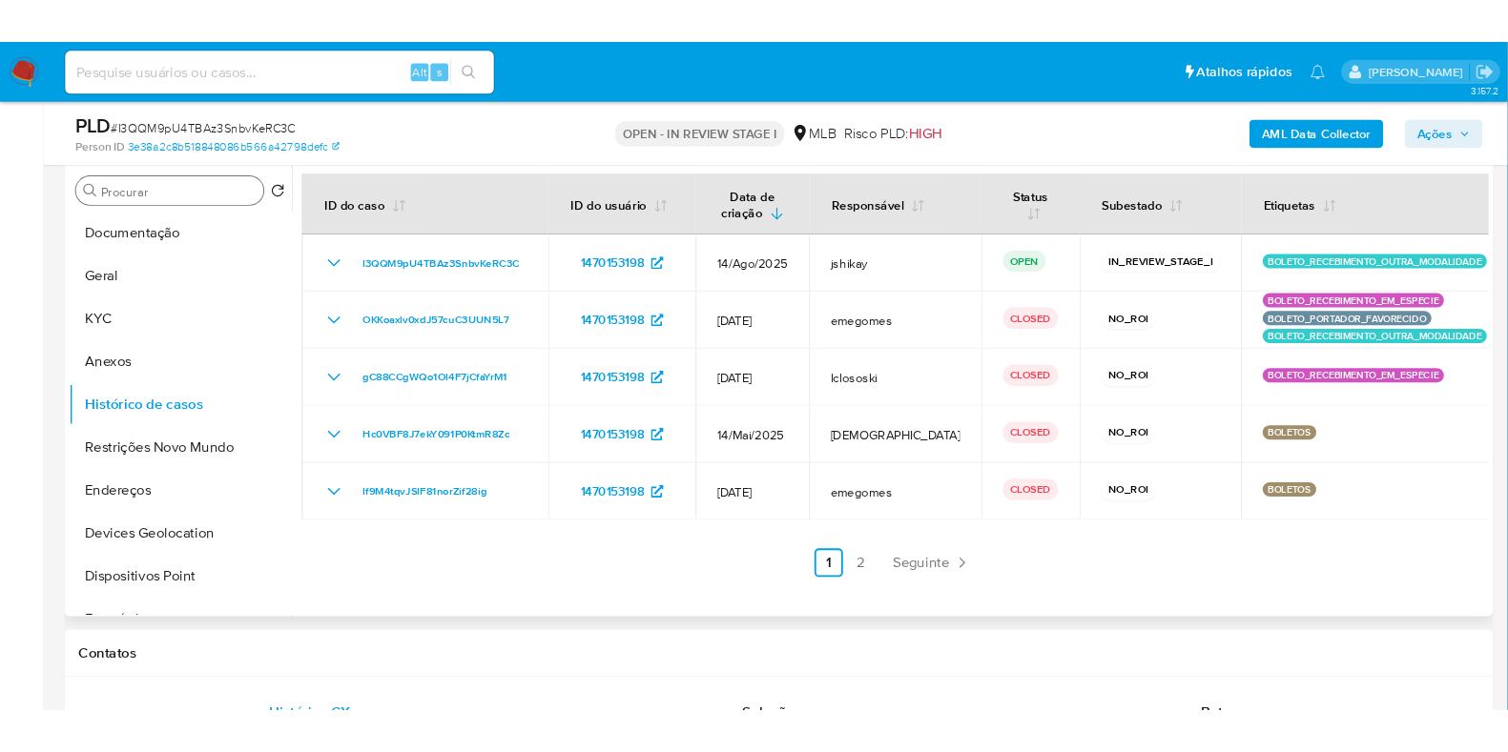
scroll to position [358, 0]
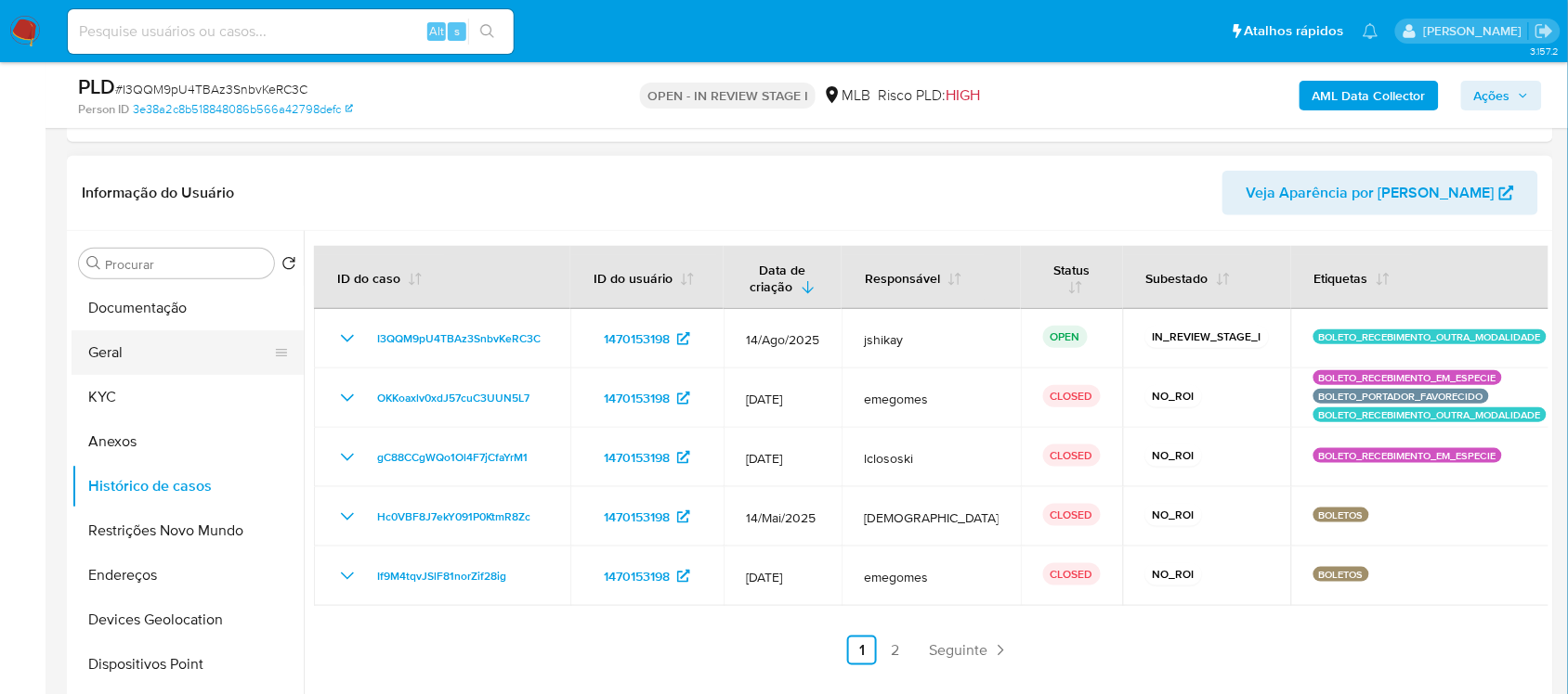
click at [156, 350] on button "Geral" at bounding box center [179, 352] width 217 height 45
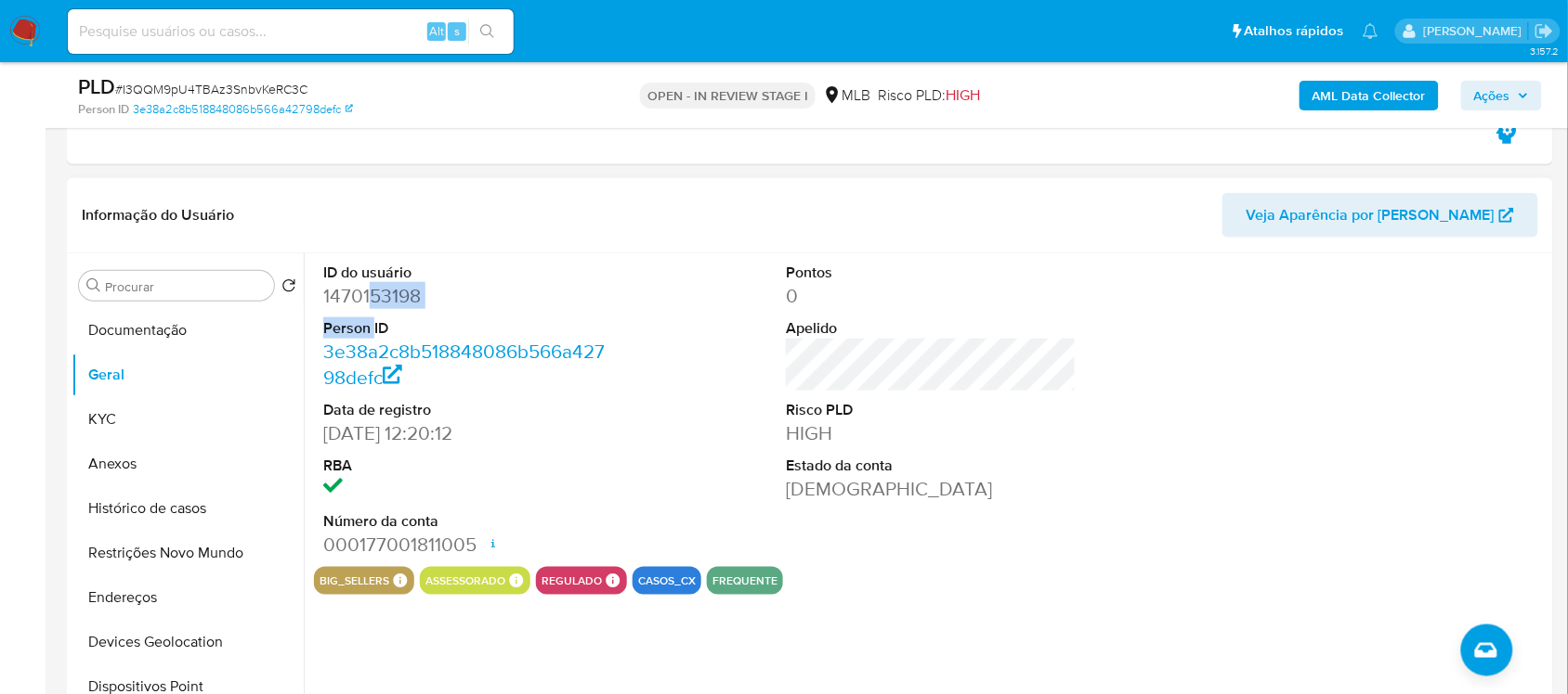
click at [374, 310] on dl "ID do usuário 1470153198 Person ID 3e38a2c8b518848086b566a42798defc Data de reg…" at bounding box center [468, 410] width 290 height 295
click at [358, 308] on dd "1470153198" at bounding box center [468, 296] width 290 height 26
copy dd "1470153198"
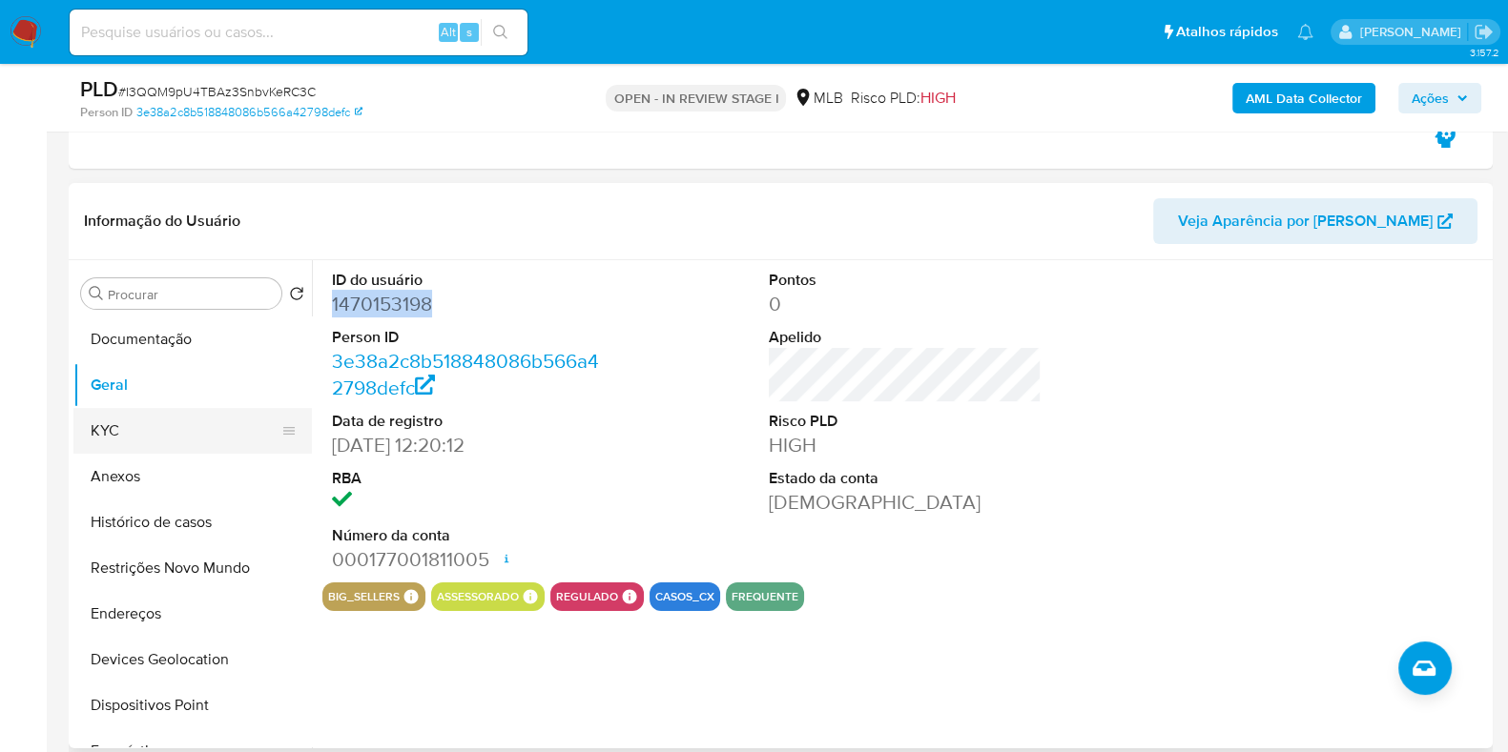
click at [183, 429] on button "KYC" at bounding box center [184, 431] width 223 height 46
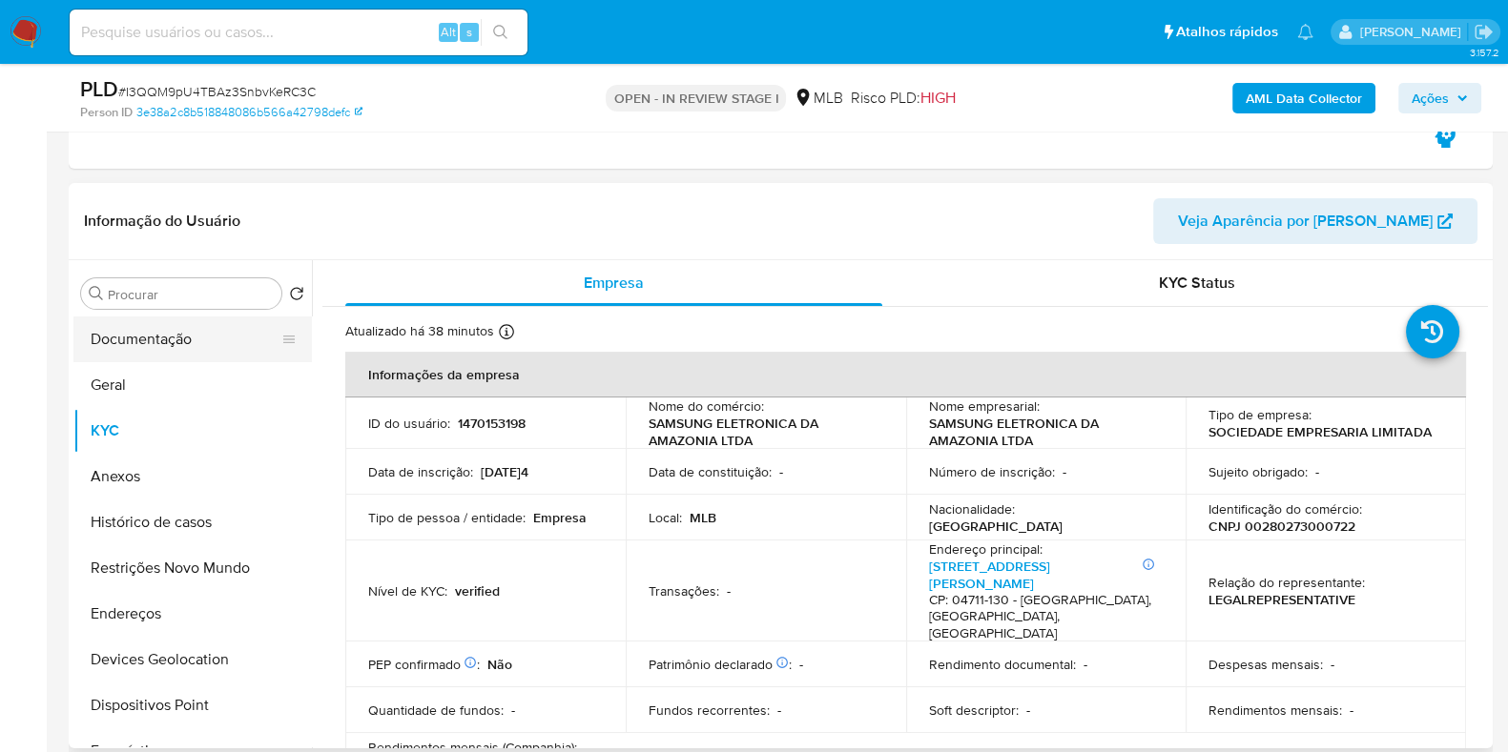
click at [186, 328] on button "Documentação" at bounding box center [184, 340] width 223 height 46
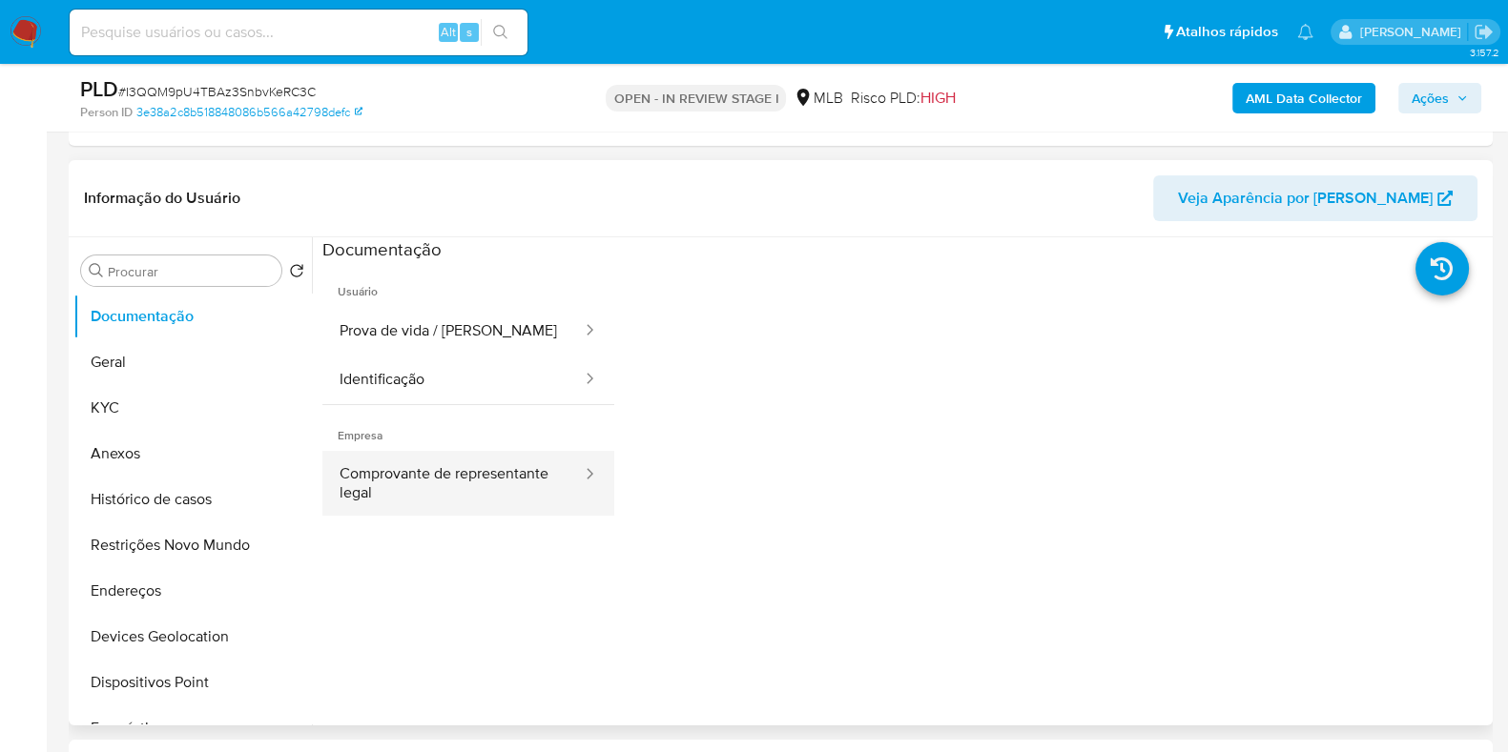
click at [496, 473] on button "Comprovante de representante legal" at bounding box center [452, 483] width 261 height 65
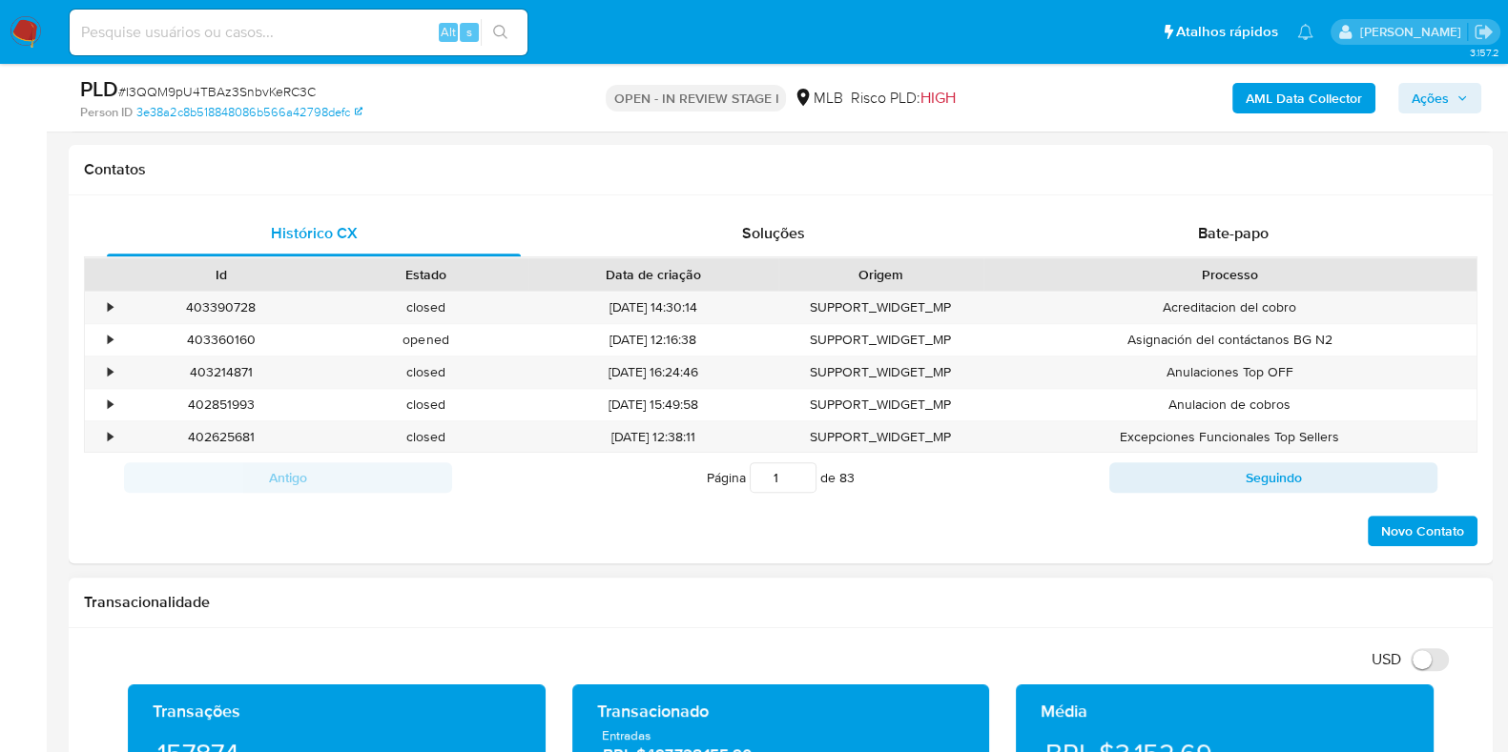
scroll to position [1430, 0]
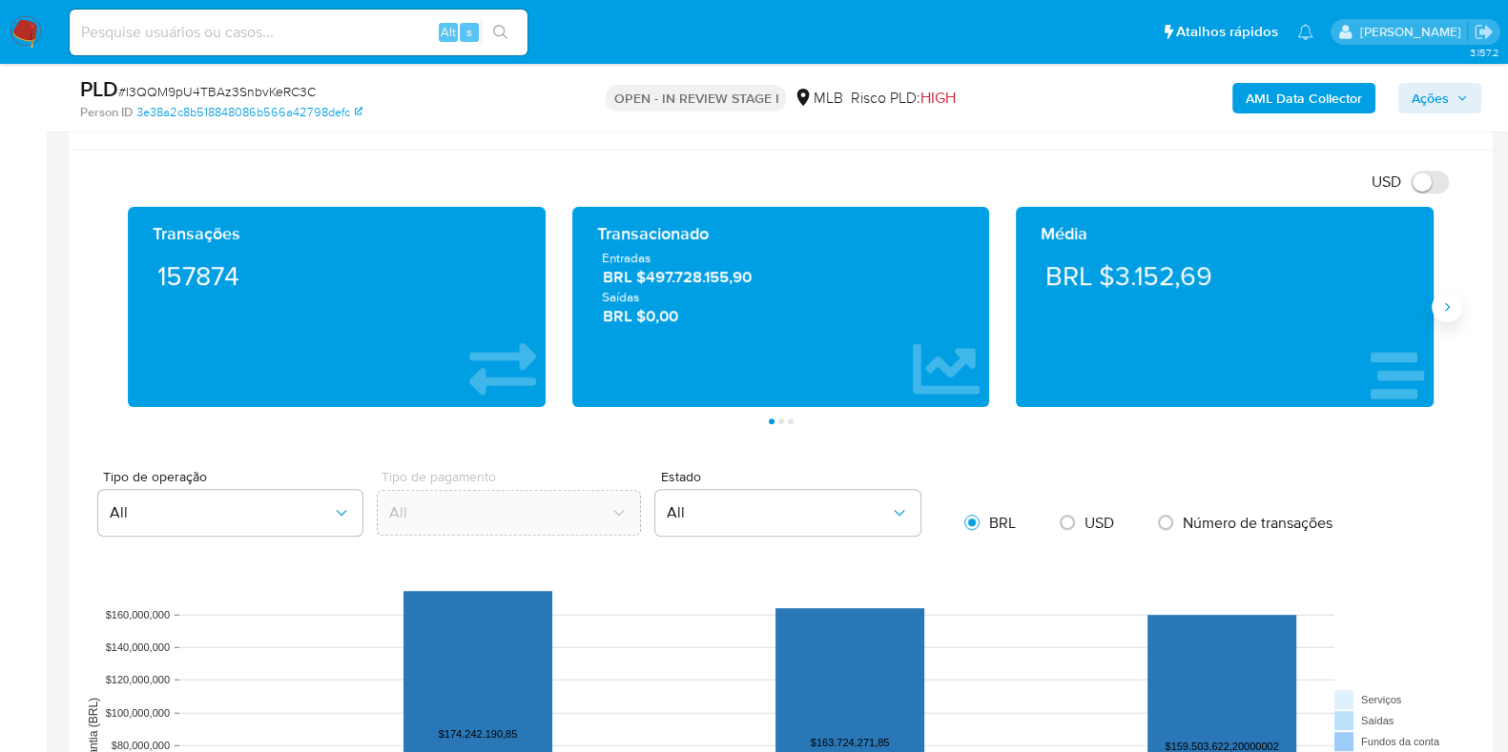
click at [1440, 309] on icon "Siguiente" at bounding box center [1446, 306] width 15 height 15
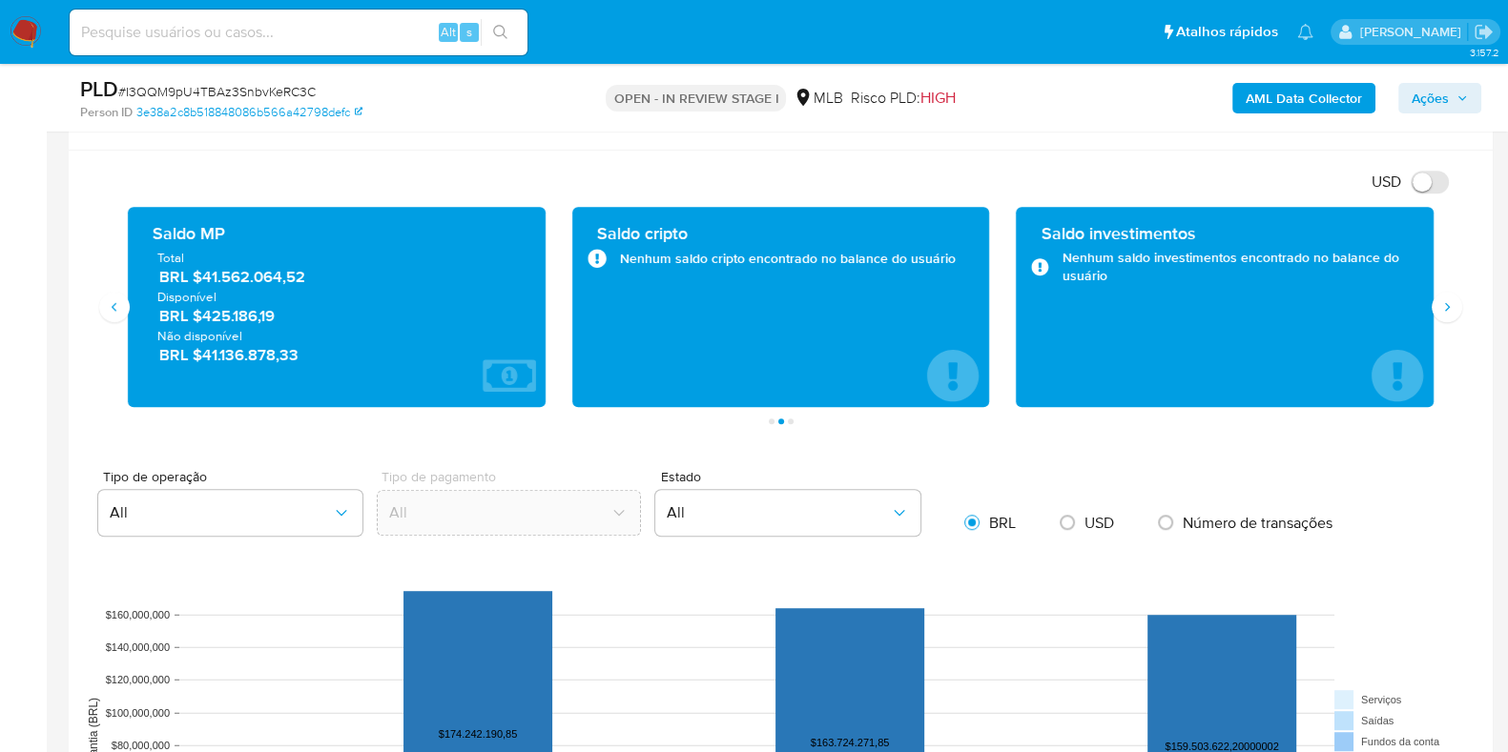
drag, startPoint x: 294, startPoint y: 322, endPoint x: 203, endPoint y: 324, distance: 90.6
click at [203, 324] on div "Total BRL $41.562.064,52 Disponível BRL $425.186,19 Não disponível BRL $41.136.…" at bounding box center [336, 307] width 387 height 116
click at [1451, 293] on button "Siguiente" at bounding box center [1446, 307] width 31 height 31
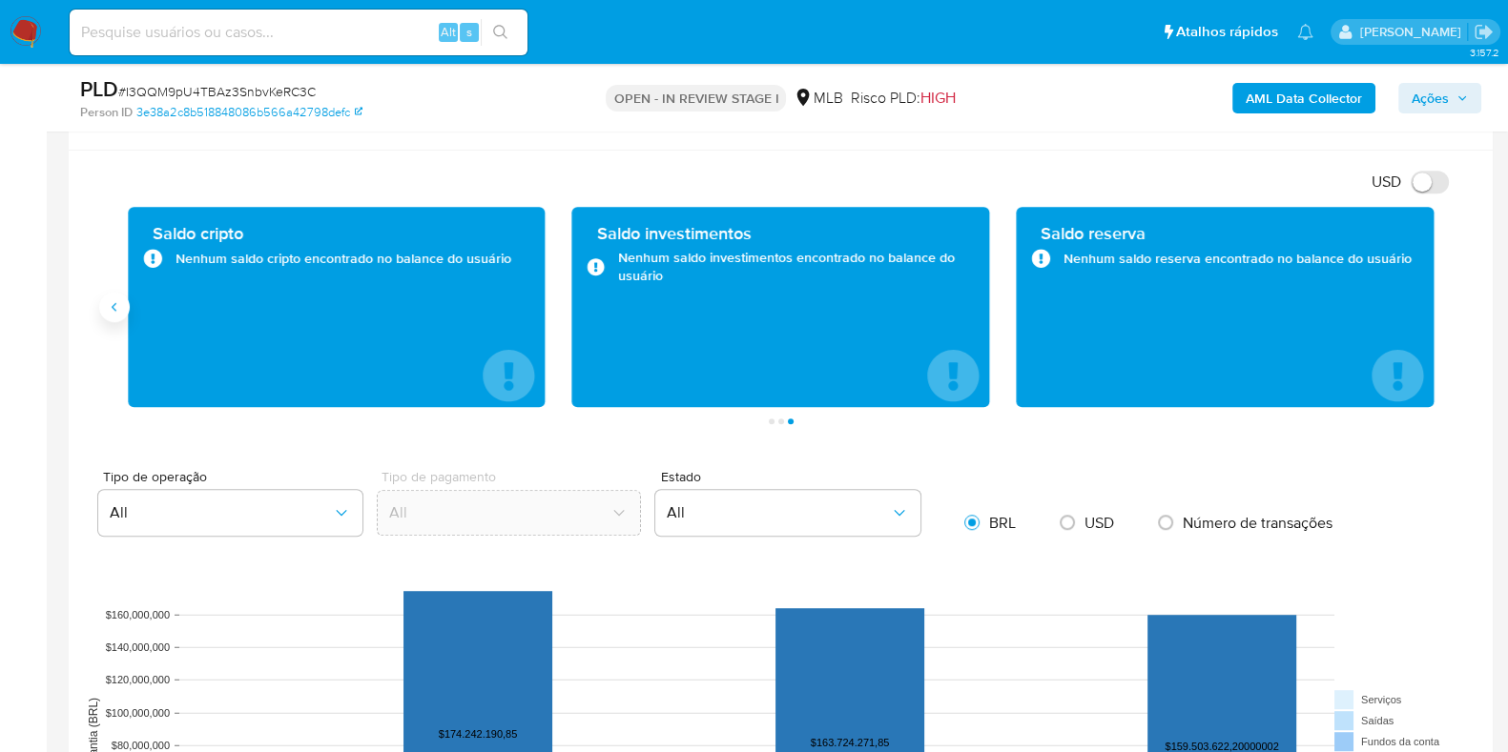
click at [110, 295] on button "Anterior" at bounding box center [114, 307] width 31 height 31
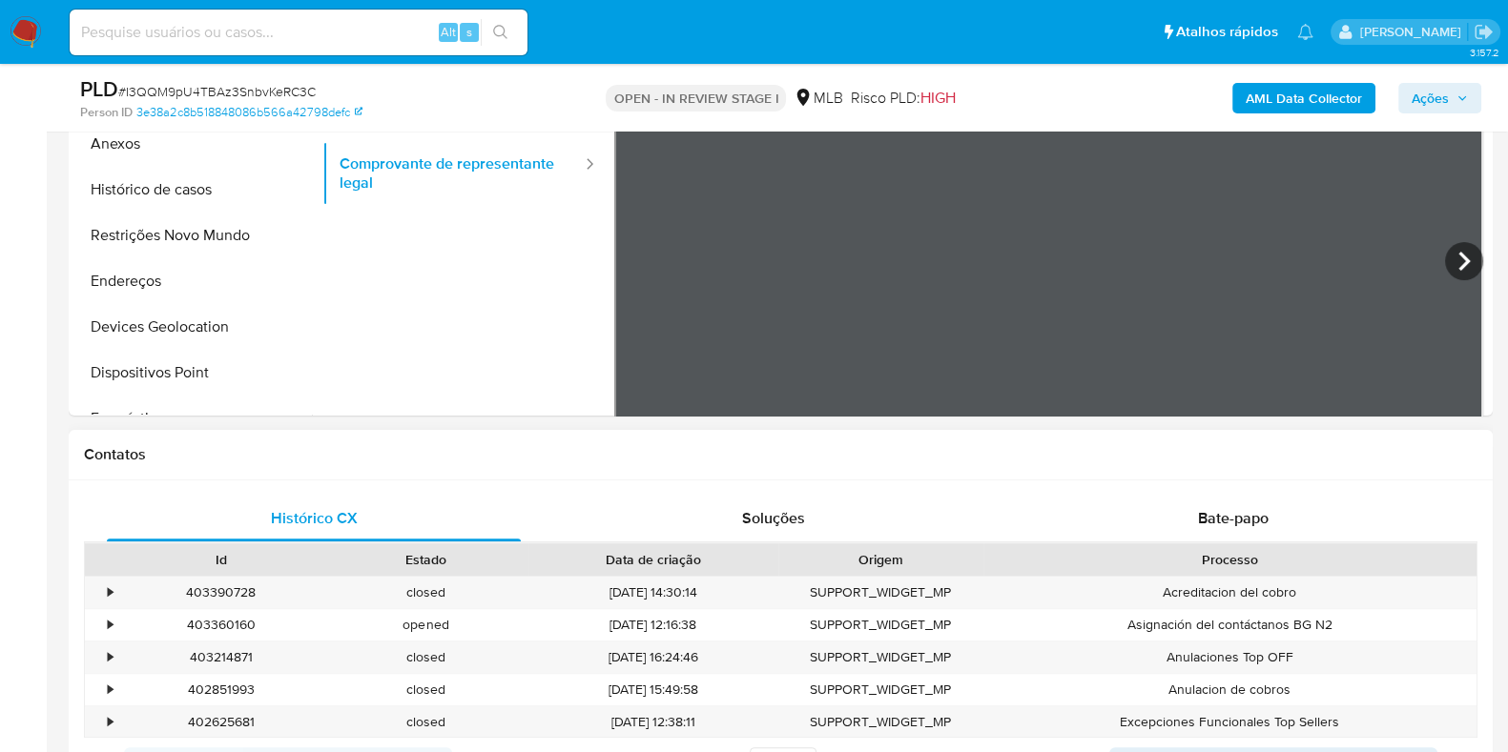
scroll to position [596, 0]
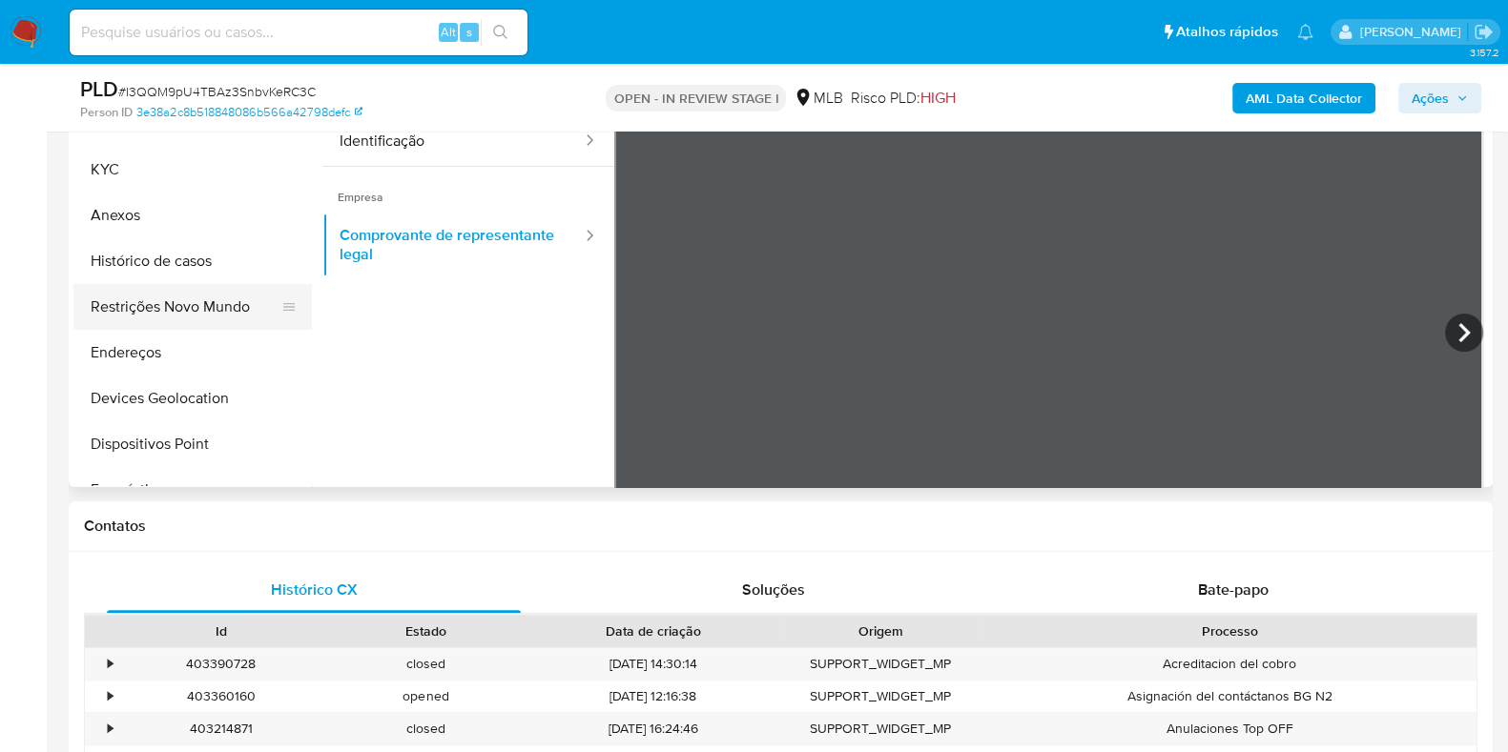
click at [171, 295] on button "Restrições Novo Mundo" at bounding box center [184, 307] width 223 height 46
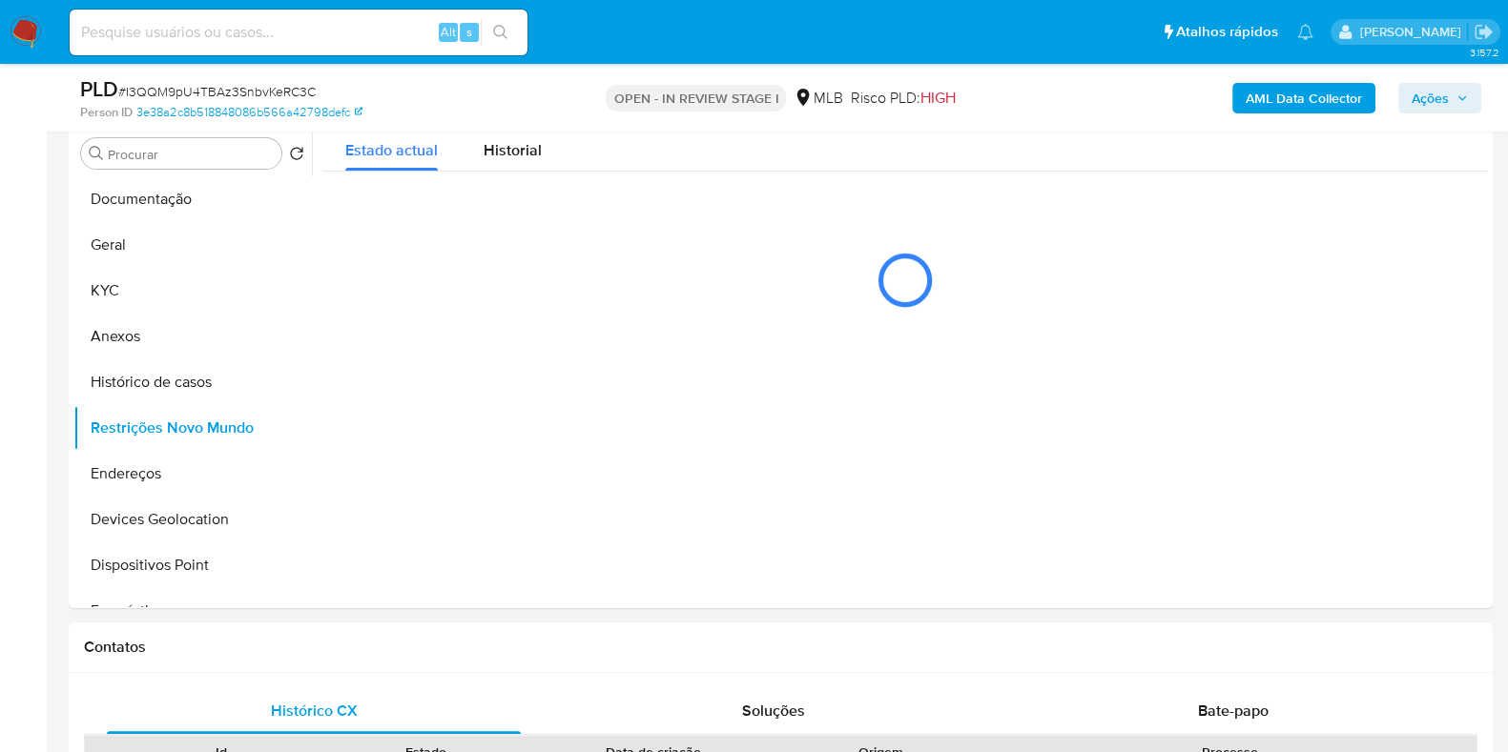
scroll to position [358, 0]
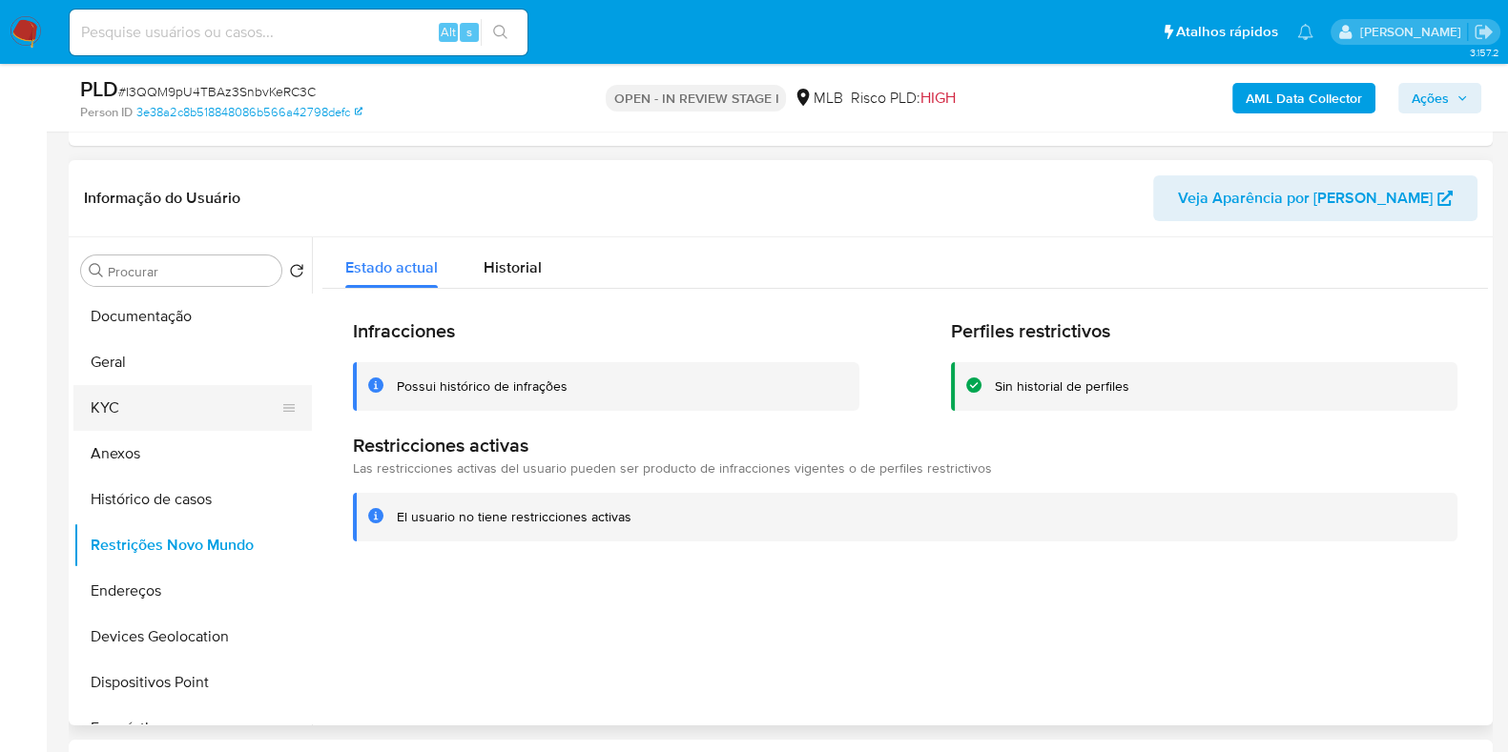
click at [151, 407] on button "KYC" at bounding box center [184, 408] width 223 height 46
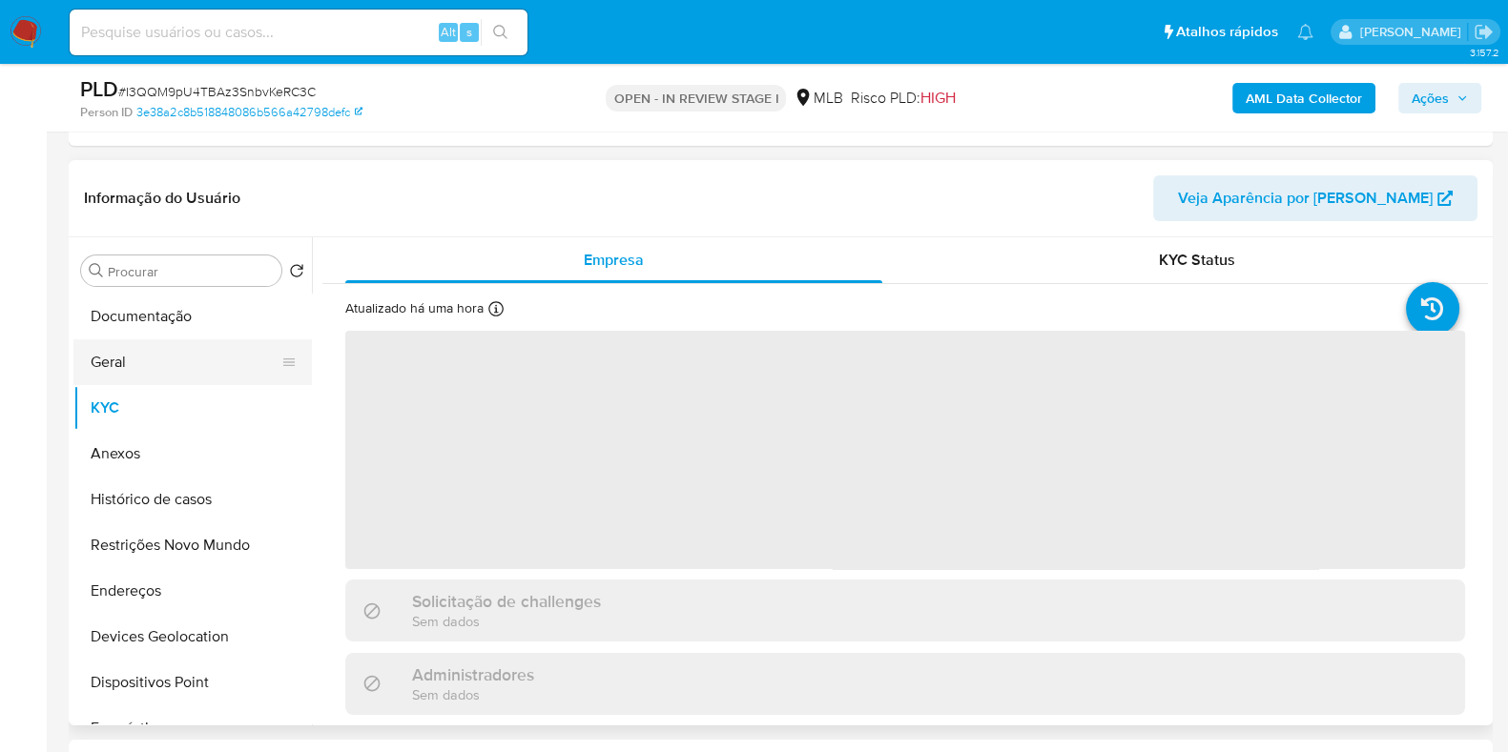
drag, startPoint x: 147, startPoint y: 445, endPoint x: 133, endPoint y: 350, distance: 96.4
click at [146, 445] on button "Anexos" at bounding box center [192, 454] width 238 height 46
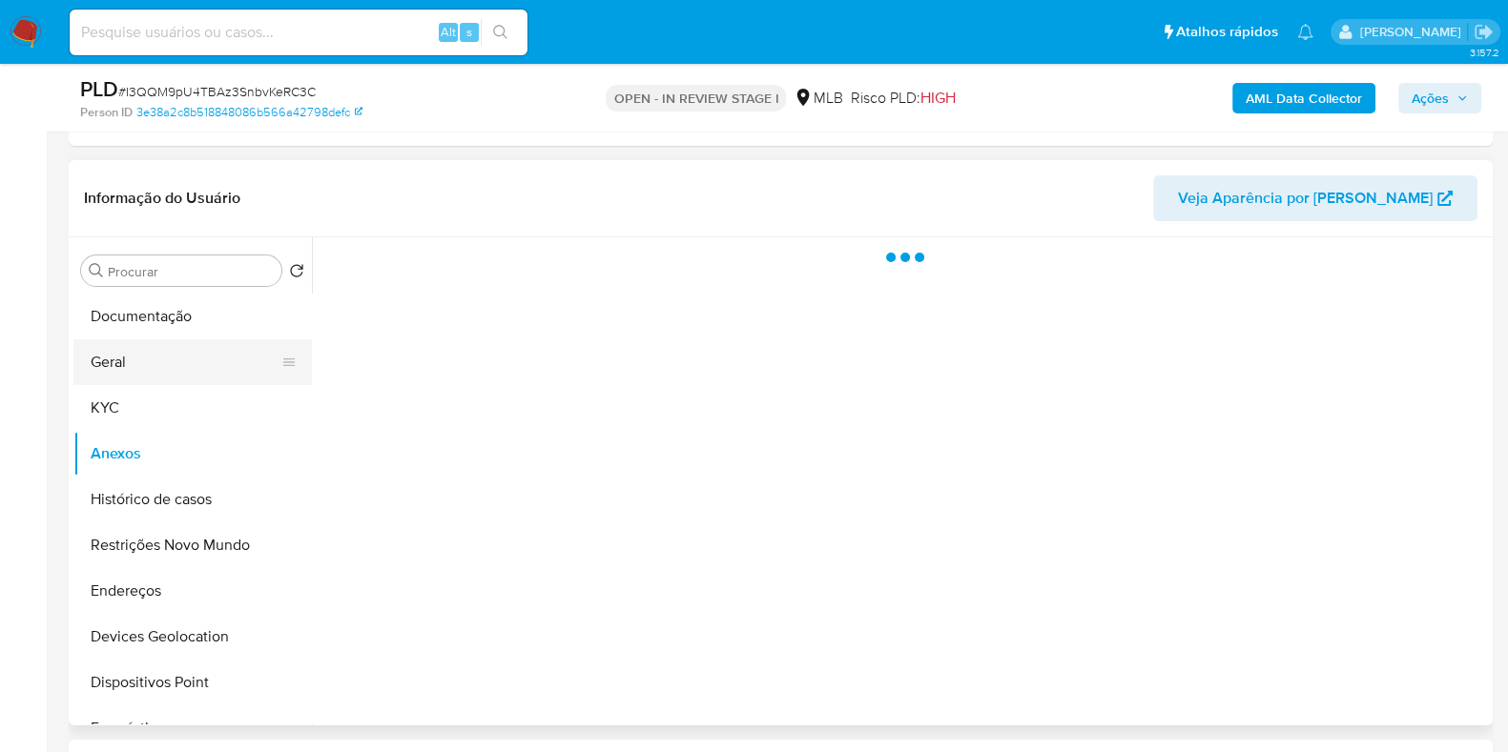
click at [133, 350] on button "Geral" at bounding box center [184, 362] width 223 height 46
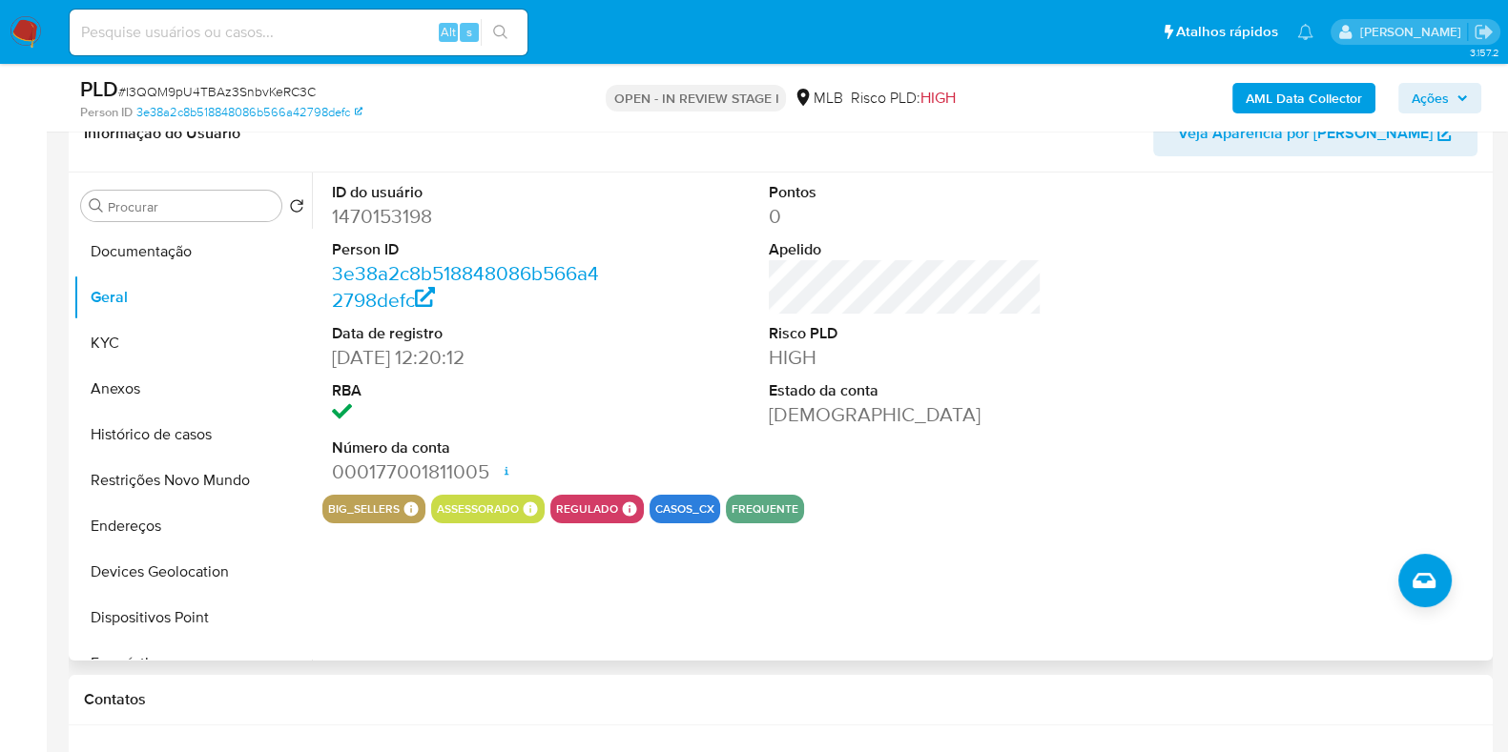
scroll to position [476, 0]
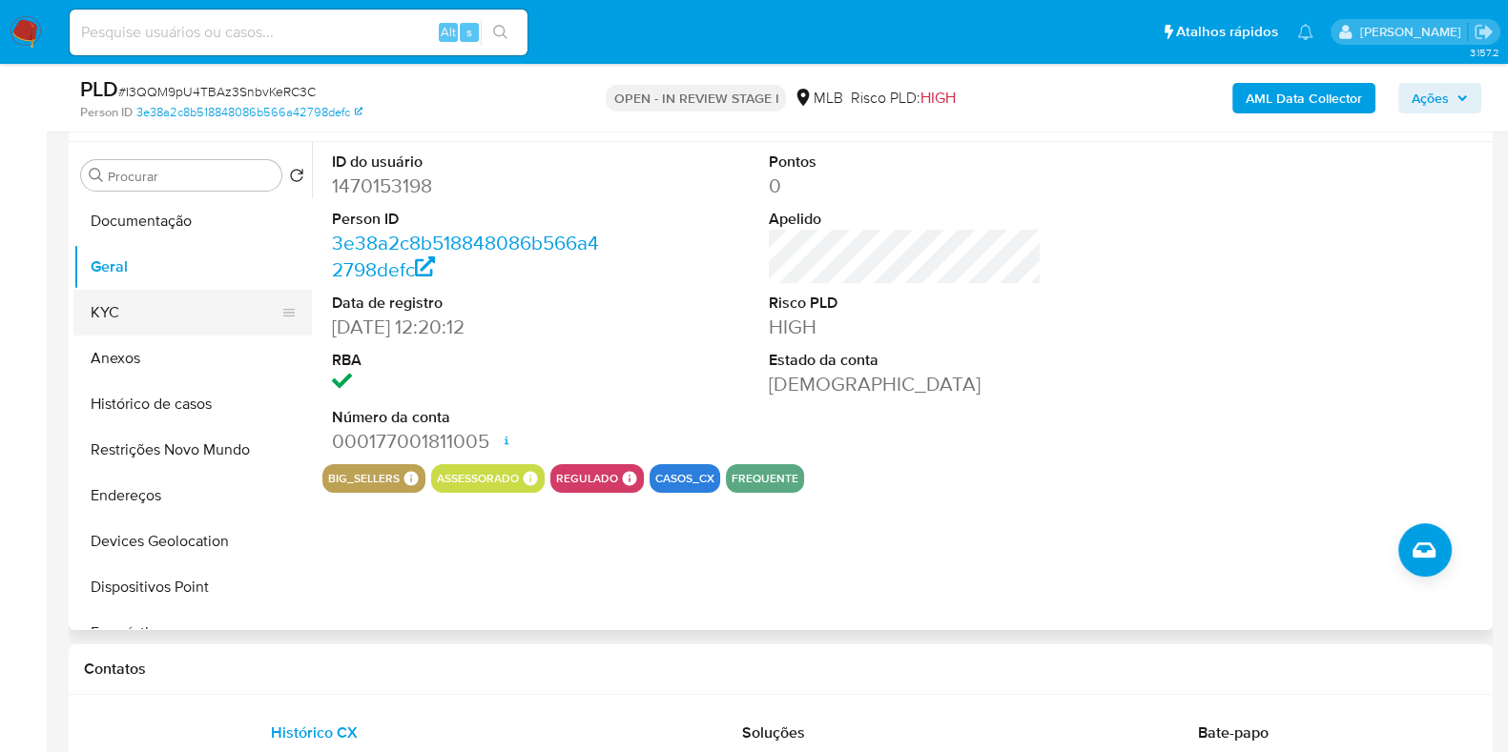
click at [143, 298] on button "KYC" at bounding box center [184, 313] width 223 height 46
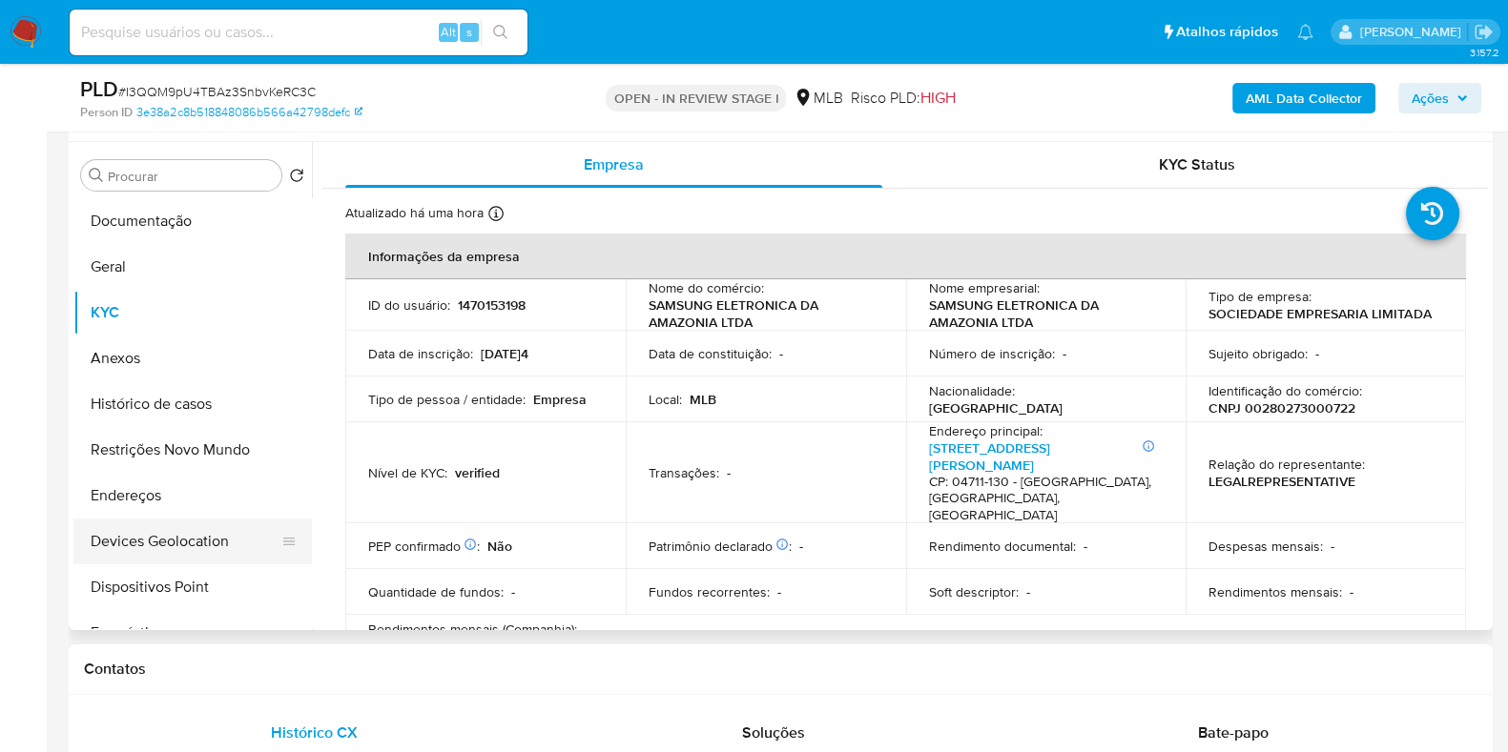
click at [156, 504] on button "Endereços" at bounding box center [192, 496] width 238 height 46
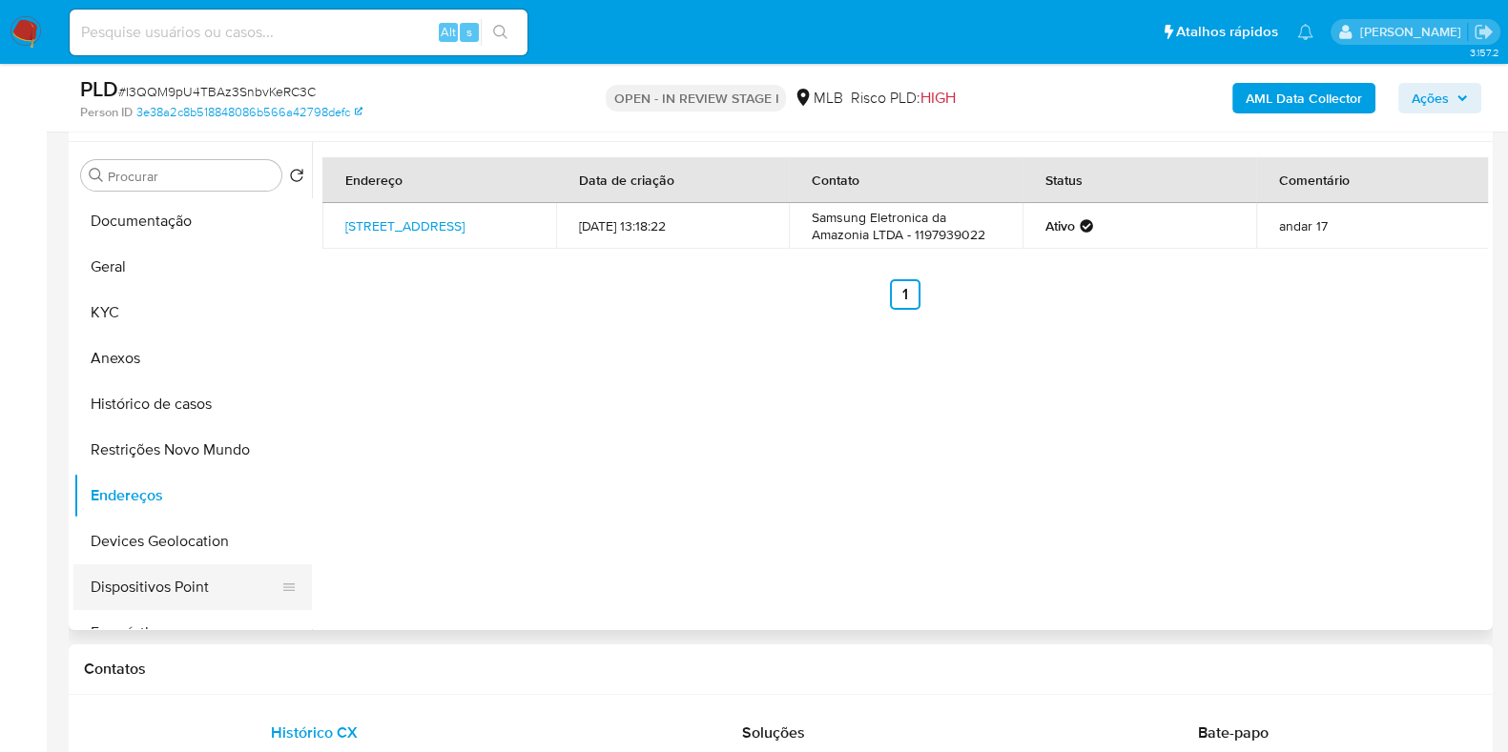
click at [182, 545] on button "Devices Geolocation" at bounding box center [192, 542] width 238 height 46
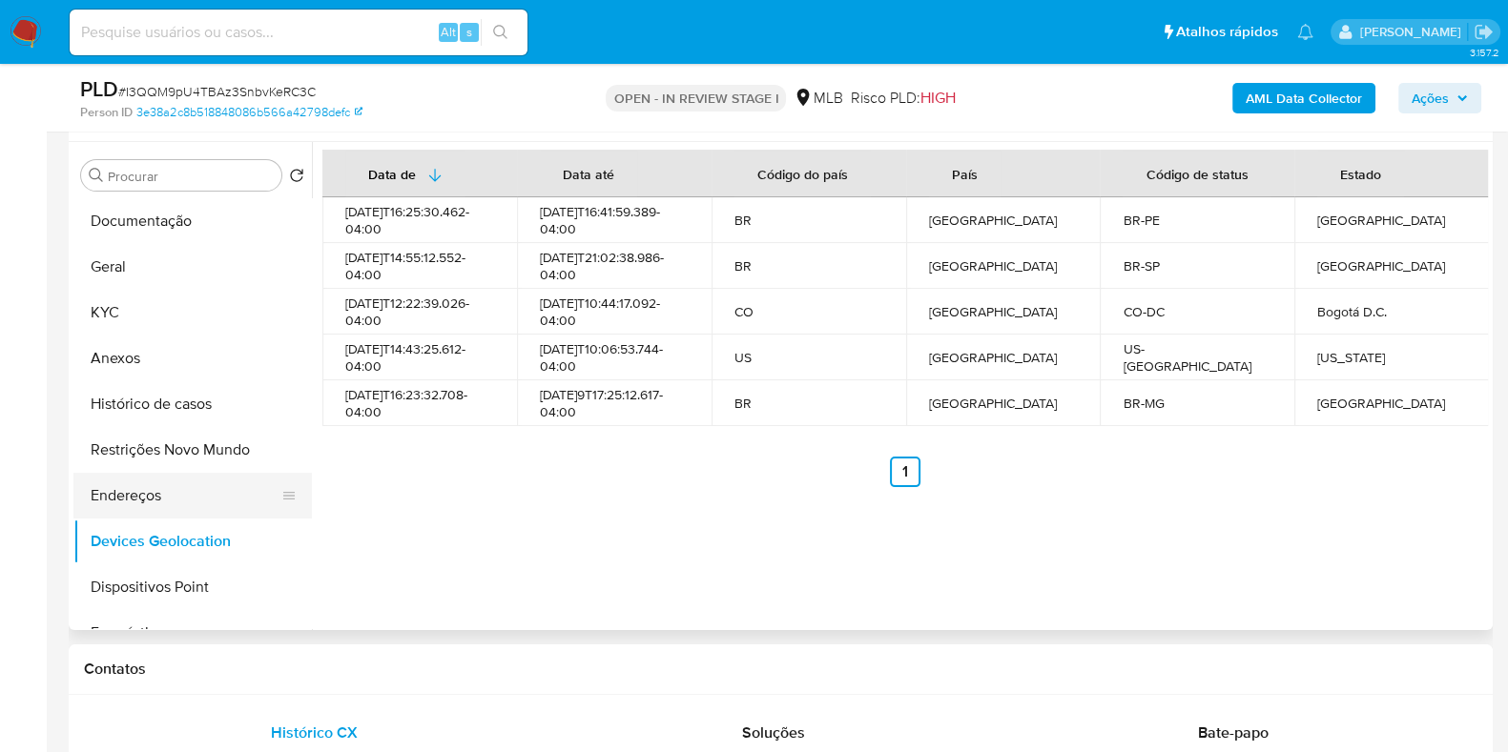
click at [186, 453] on button "Restrições Novo Mundo" at bounding box center [192, 450] width 238 height 46
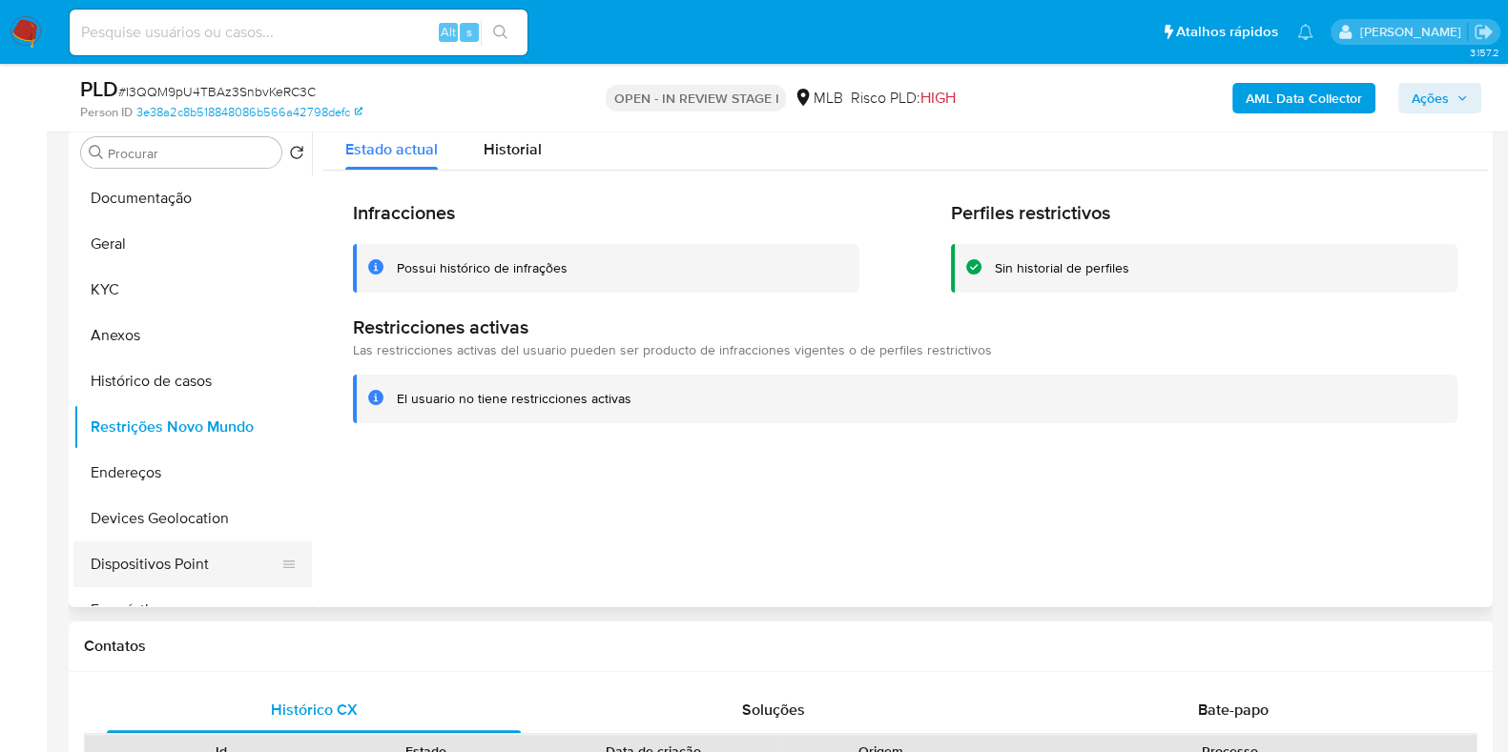
click at [146, 557] on button "Dispositivos Point" at bounding box center [184, 565] width 223 height 46
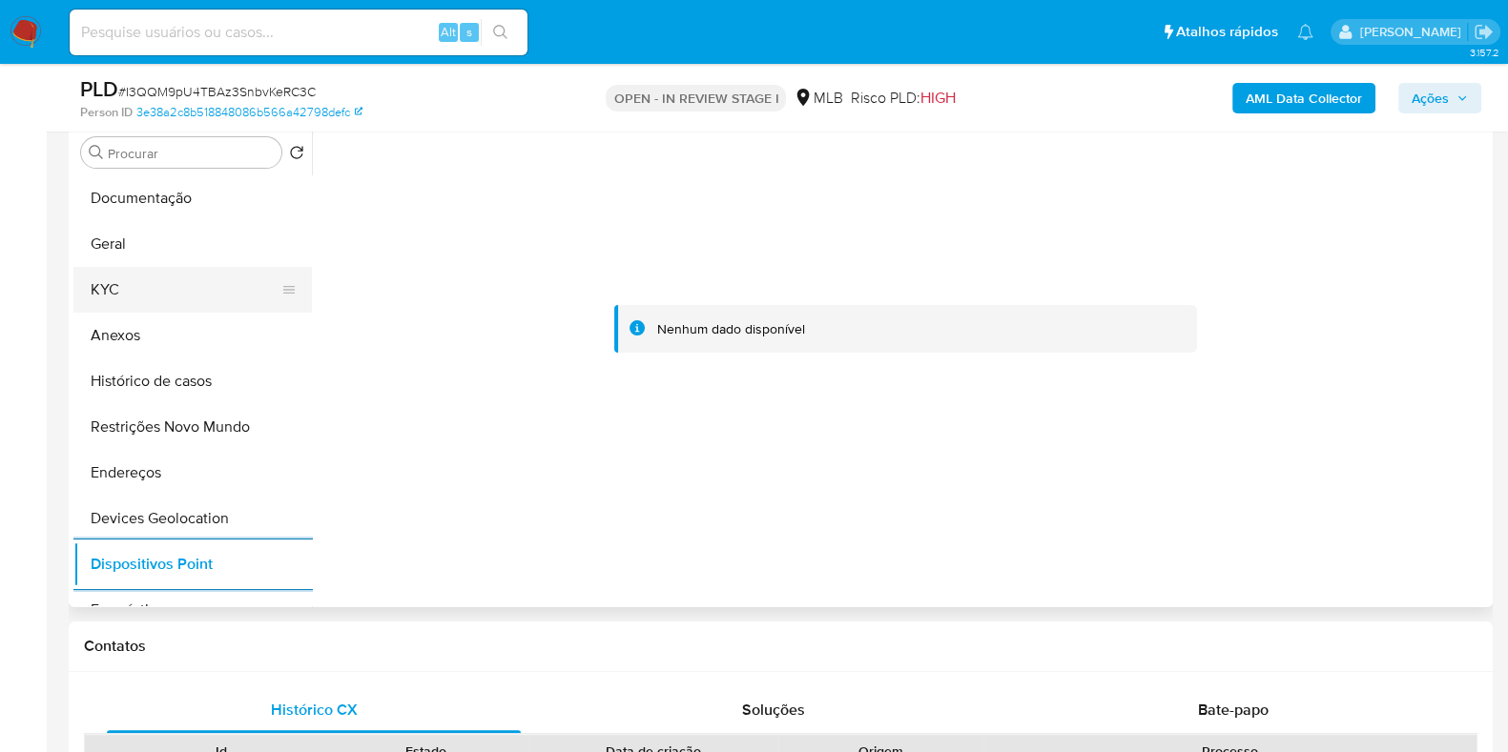
click at [103, 286] on button "KYC" at bounding box center [184, 290] width 223 height 46
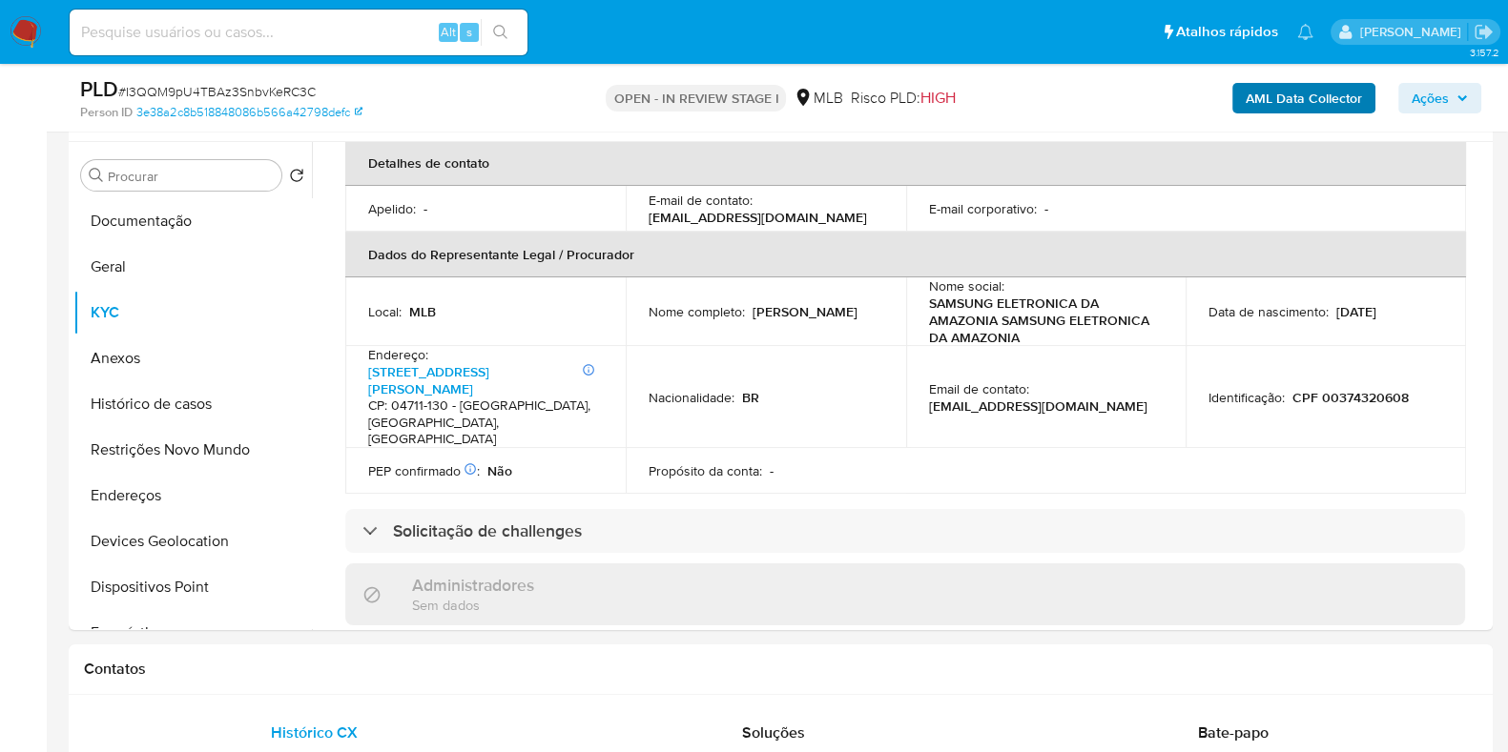
scroll to position [512, 0]
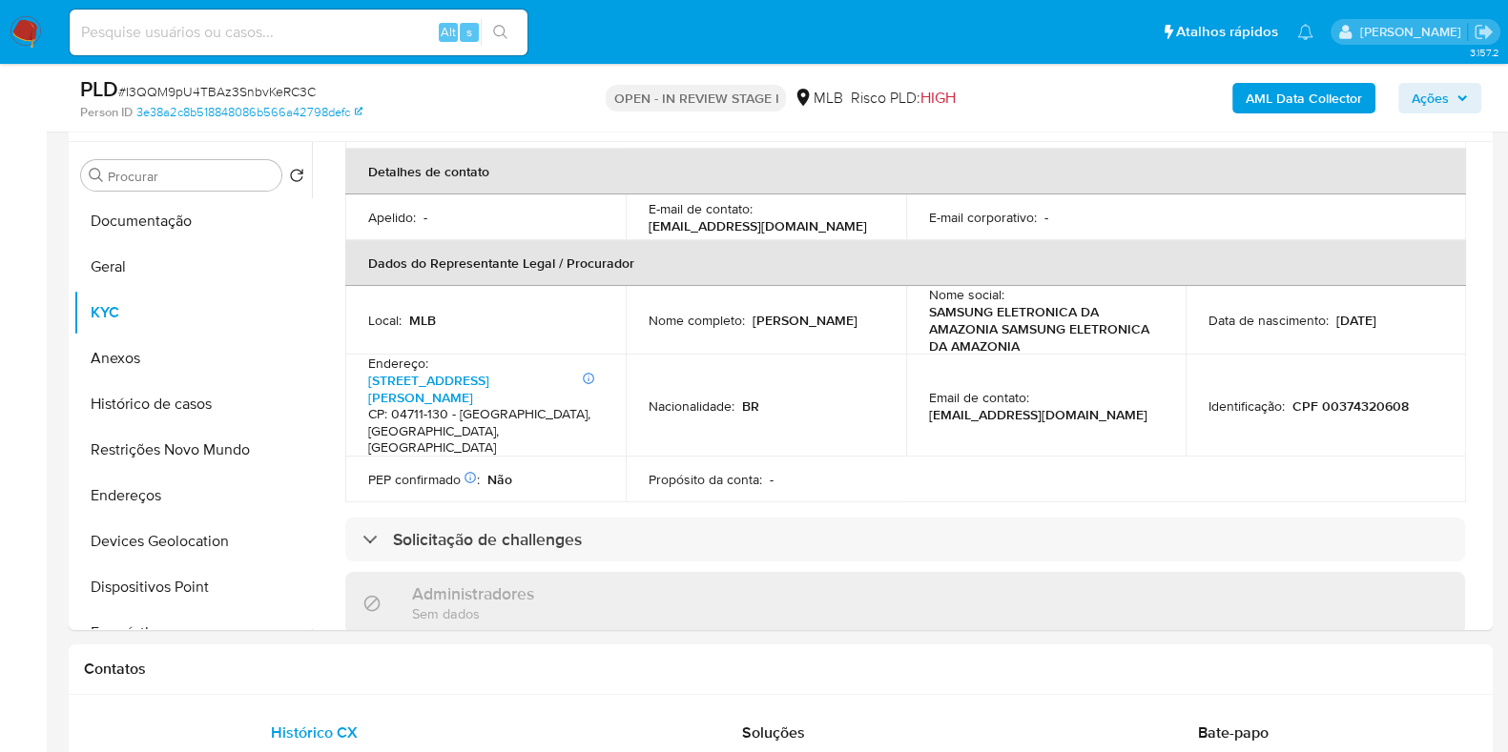
click at [1311, 83] on b "AML Data Collector" at bounding box center [1303, 98] width 116 height 31
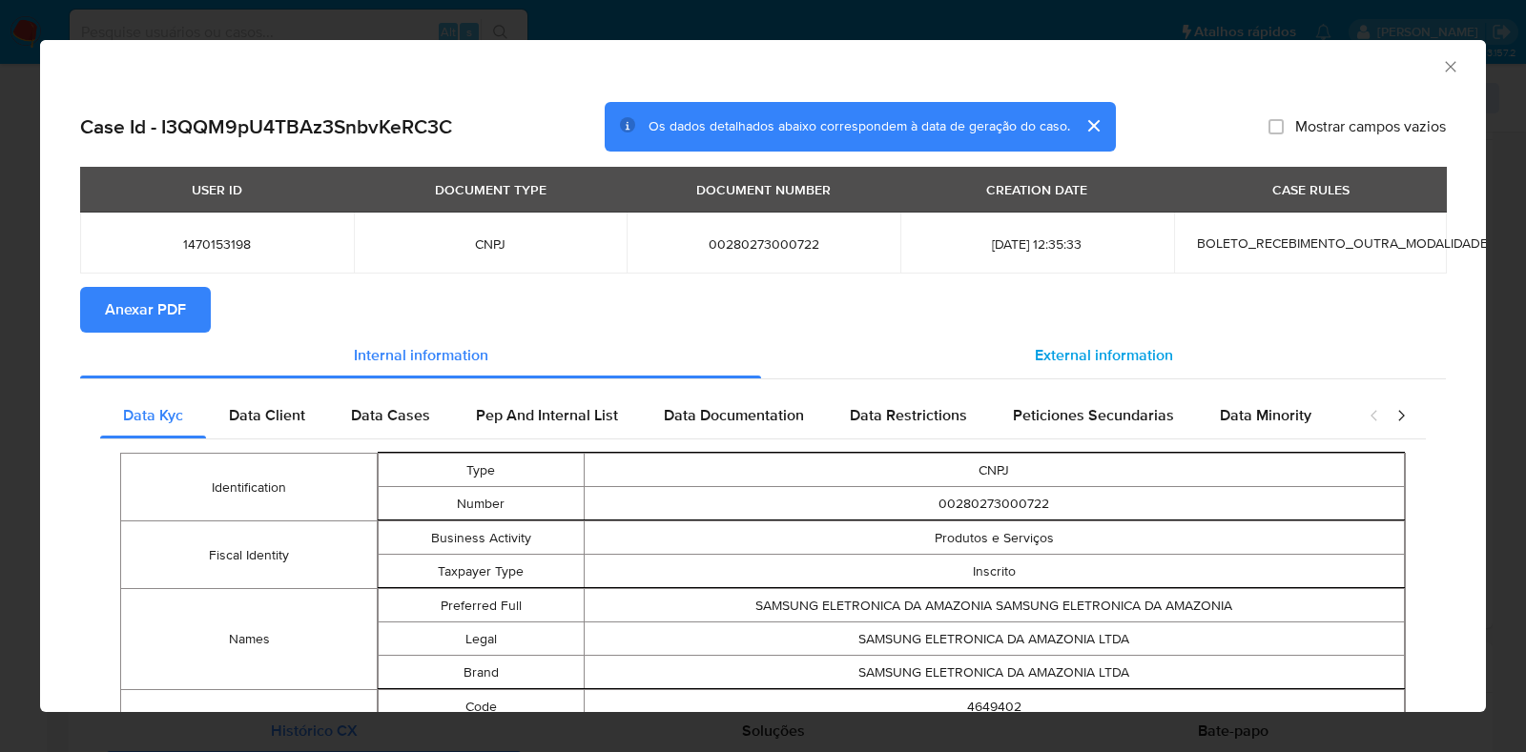
click at [1121, 373] on div "External information" at bounding box center [1103, 356] width 685 height 46
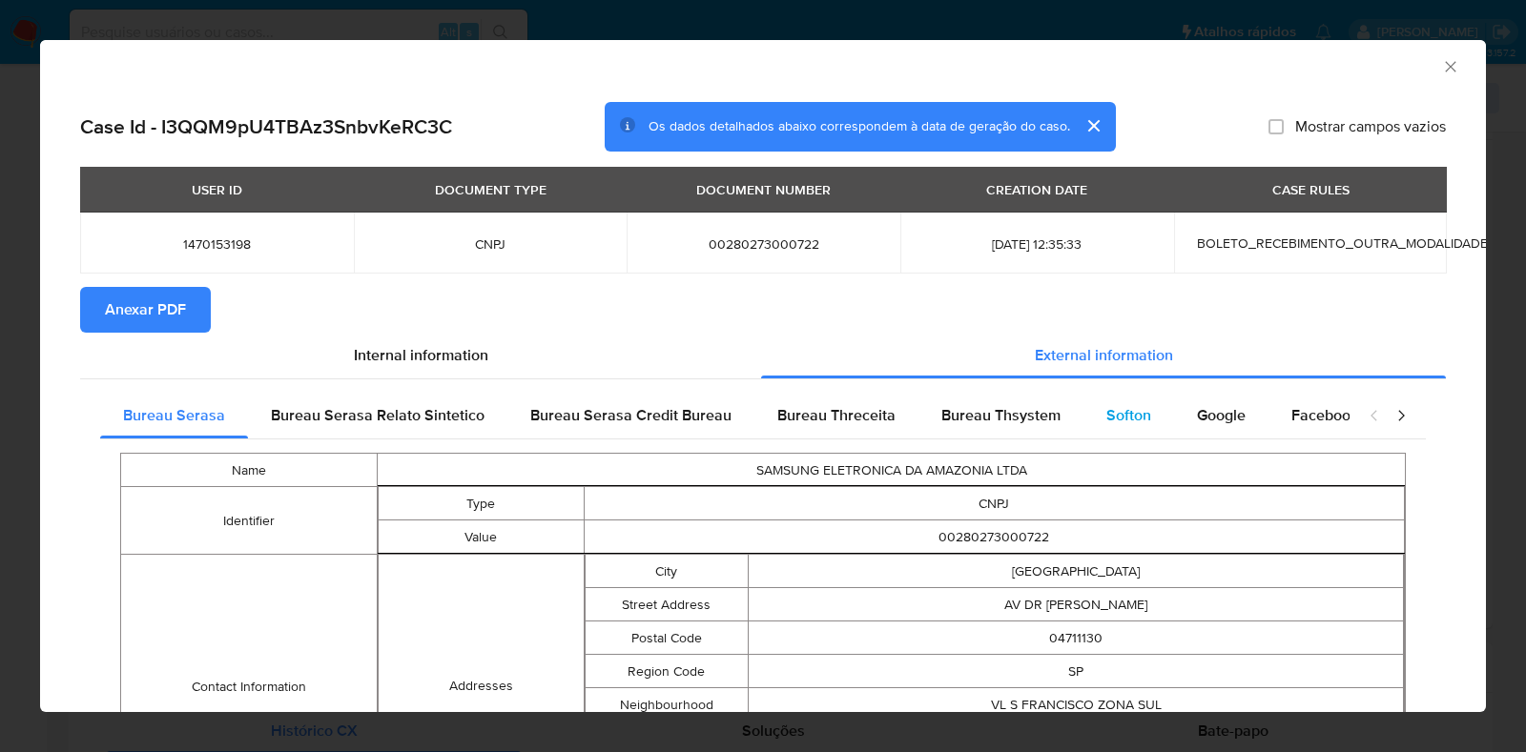
click at [1083, 421] on div "Softon" at bounding box center [1128, 416] width 91 height 46
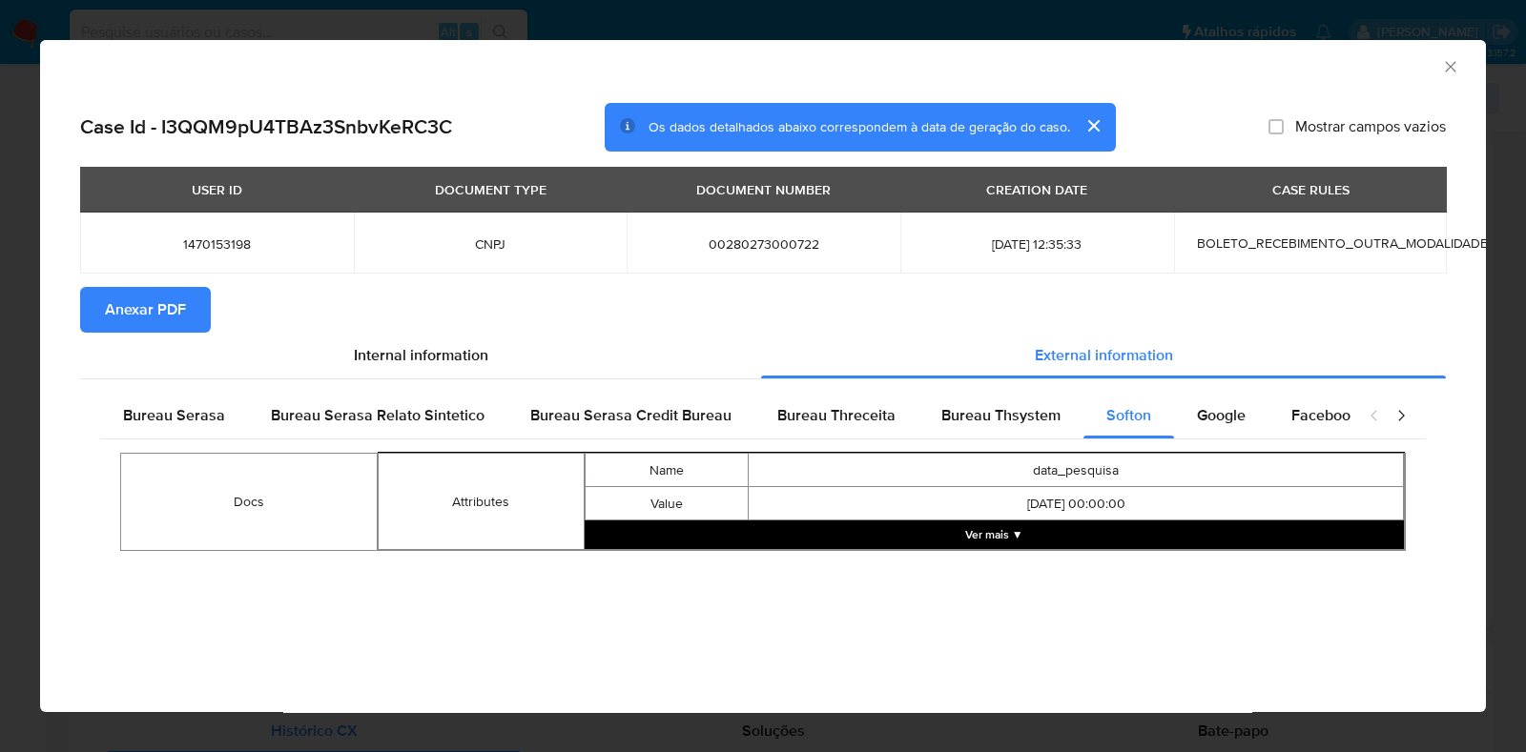
click at [118, 292] on span "Anexar PDF" at bounding box center [145, 310] width 81 height 42
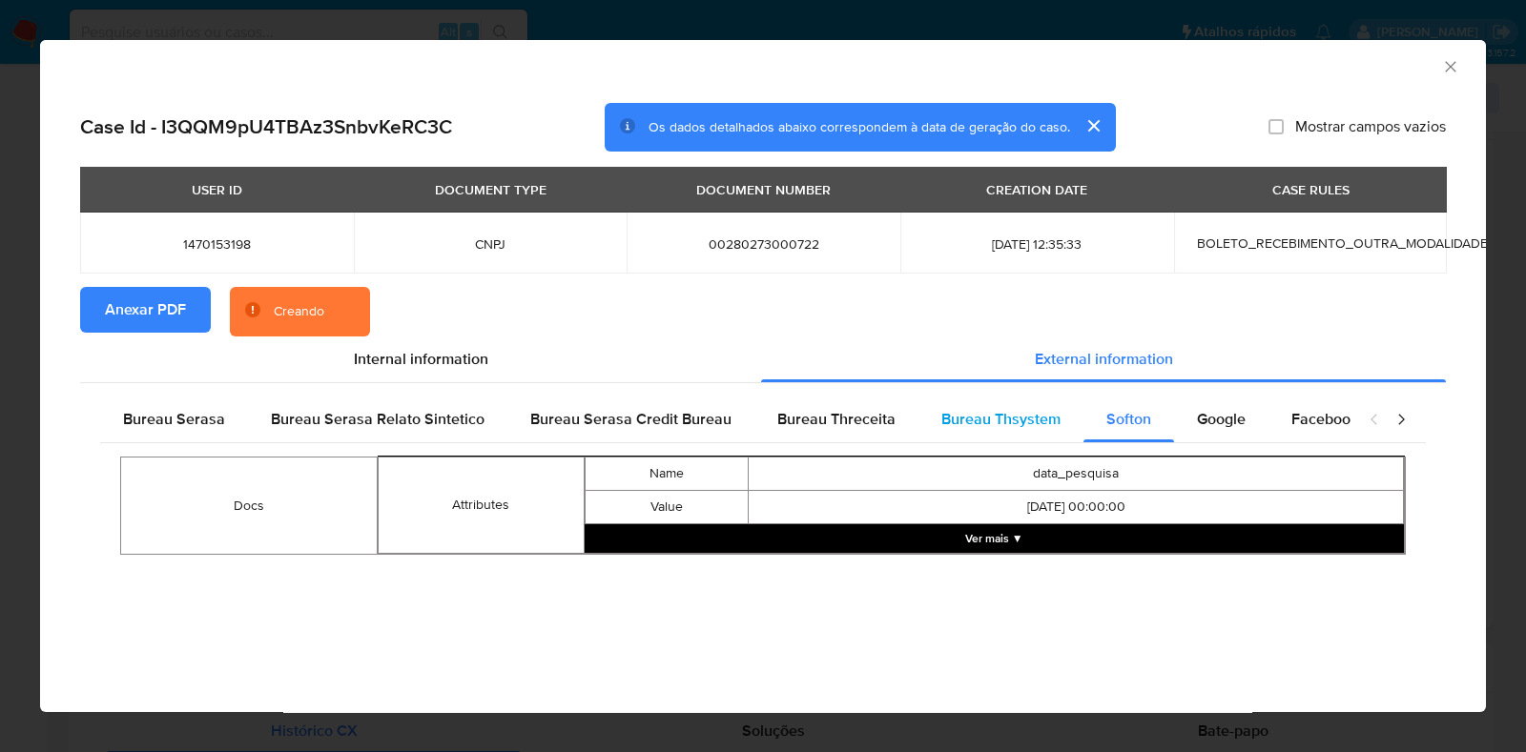
click at [1044, 424] on span "Bureau Thsystem" at bounding box center [1000, 419] width 119 height 22
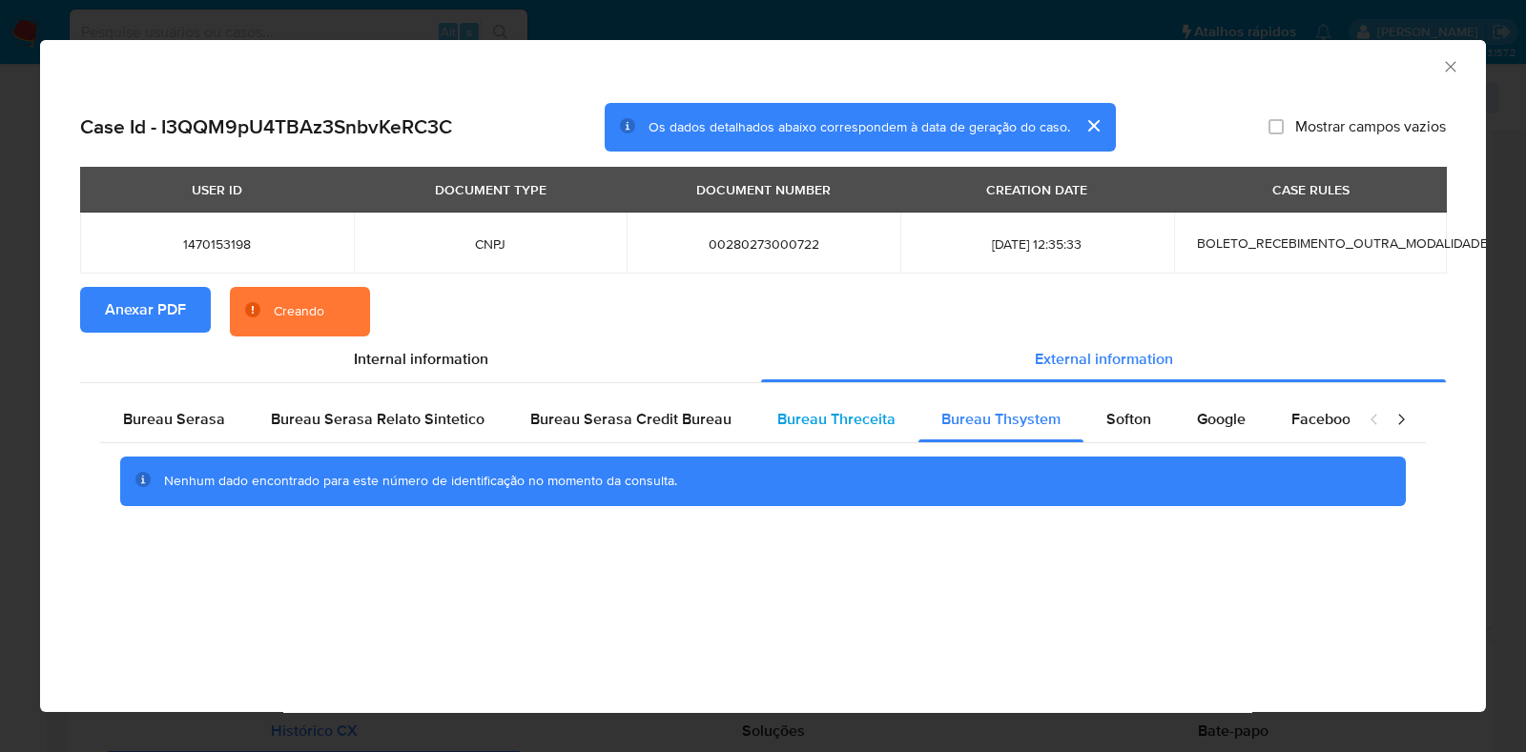
click at [835, 424] on span "Bureau Threceita" at bounding box center [836, 419] width 118 height 22
click at [698, 418] on span "Bureau Serasa Credit Bureau" at bounding box center [630, 419] width 201 height 22
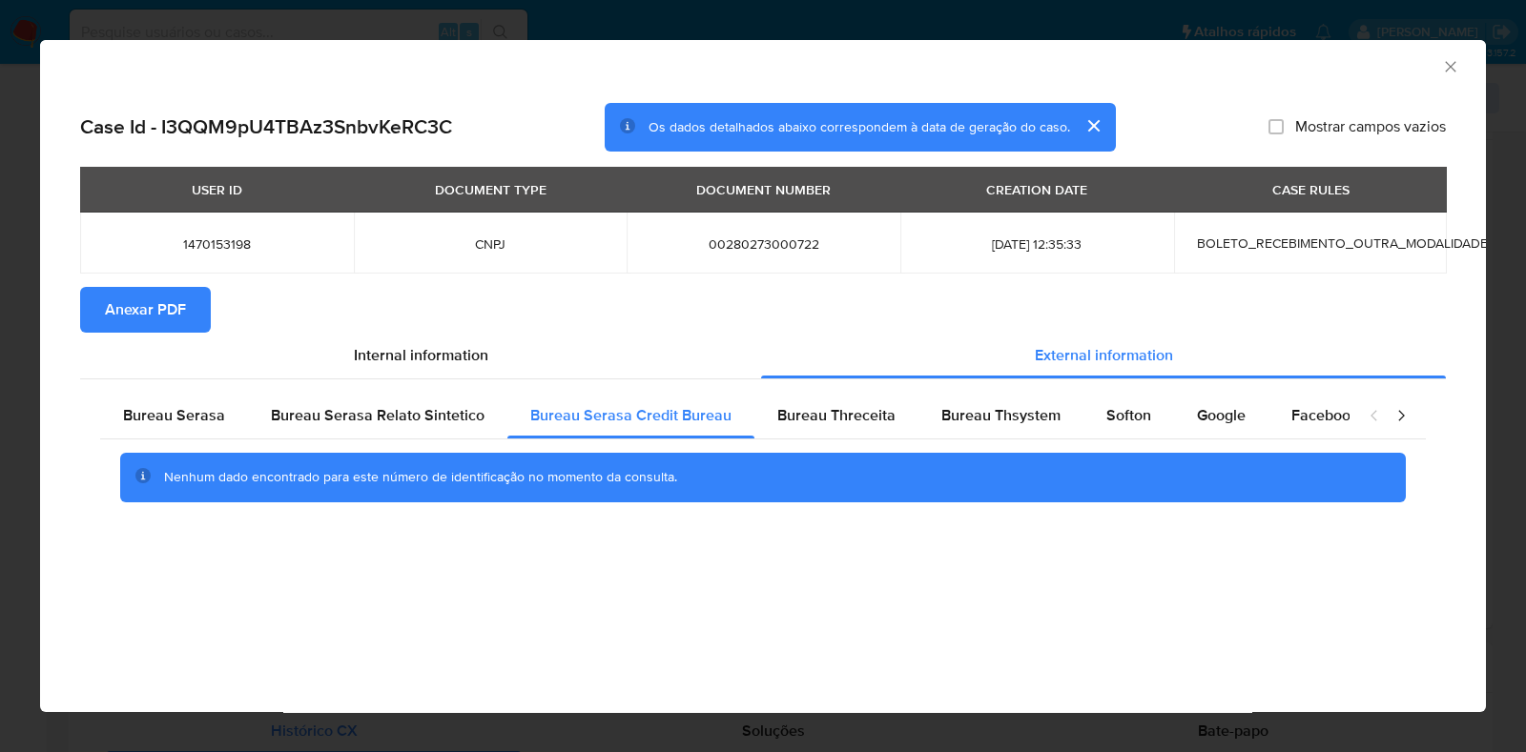
click at [1456, 66] on icon "Fechar a janela" at bounding box center [1450, 66] width 19 height 19
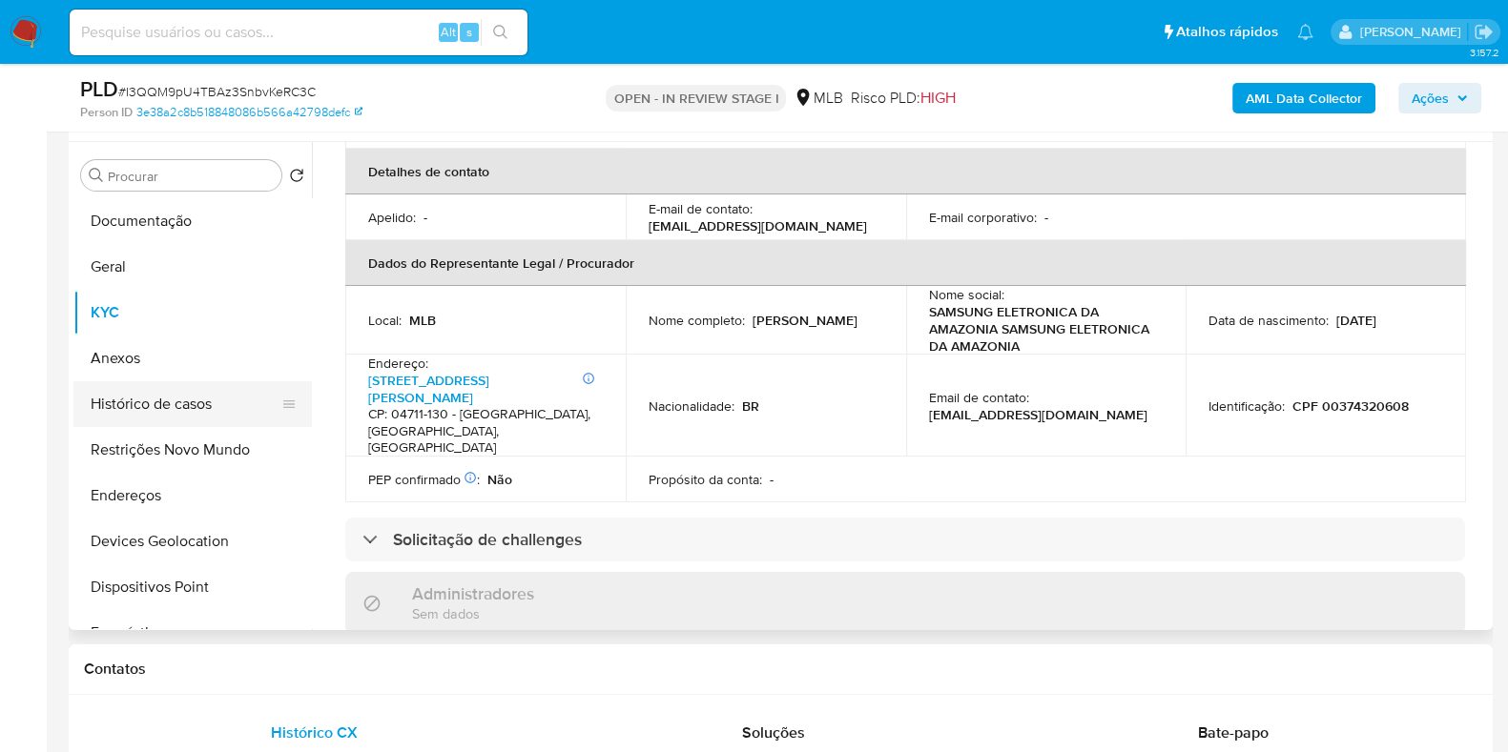
click at [204, 408] on button "Histórico de casos" at bounding box center [184, 404] width 223 height 46
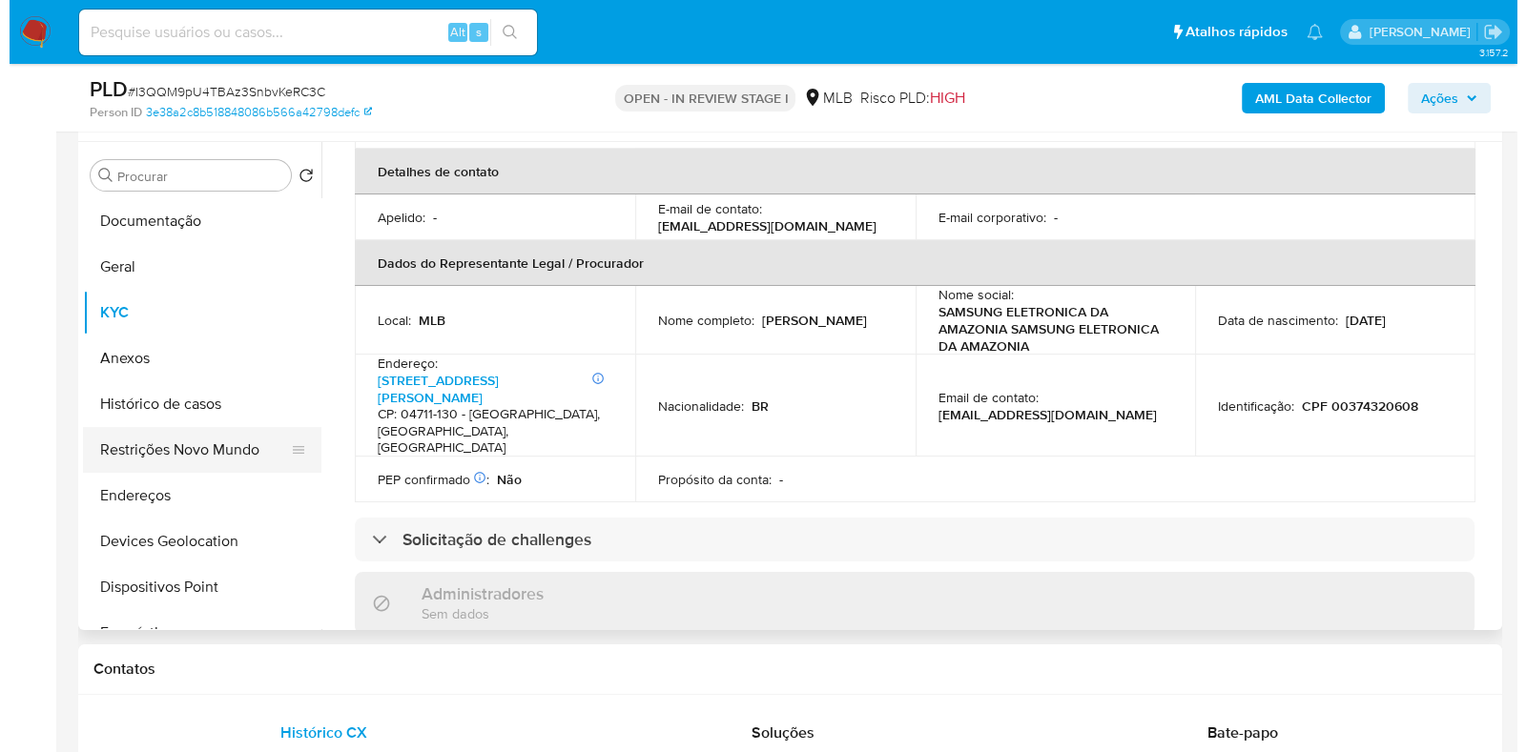
scroll to position [0, 0]
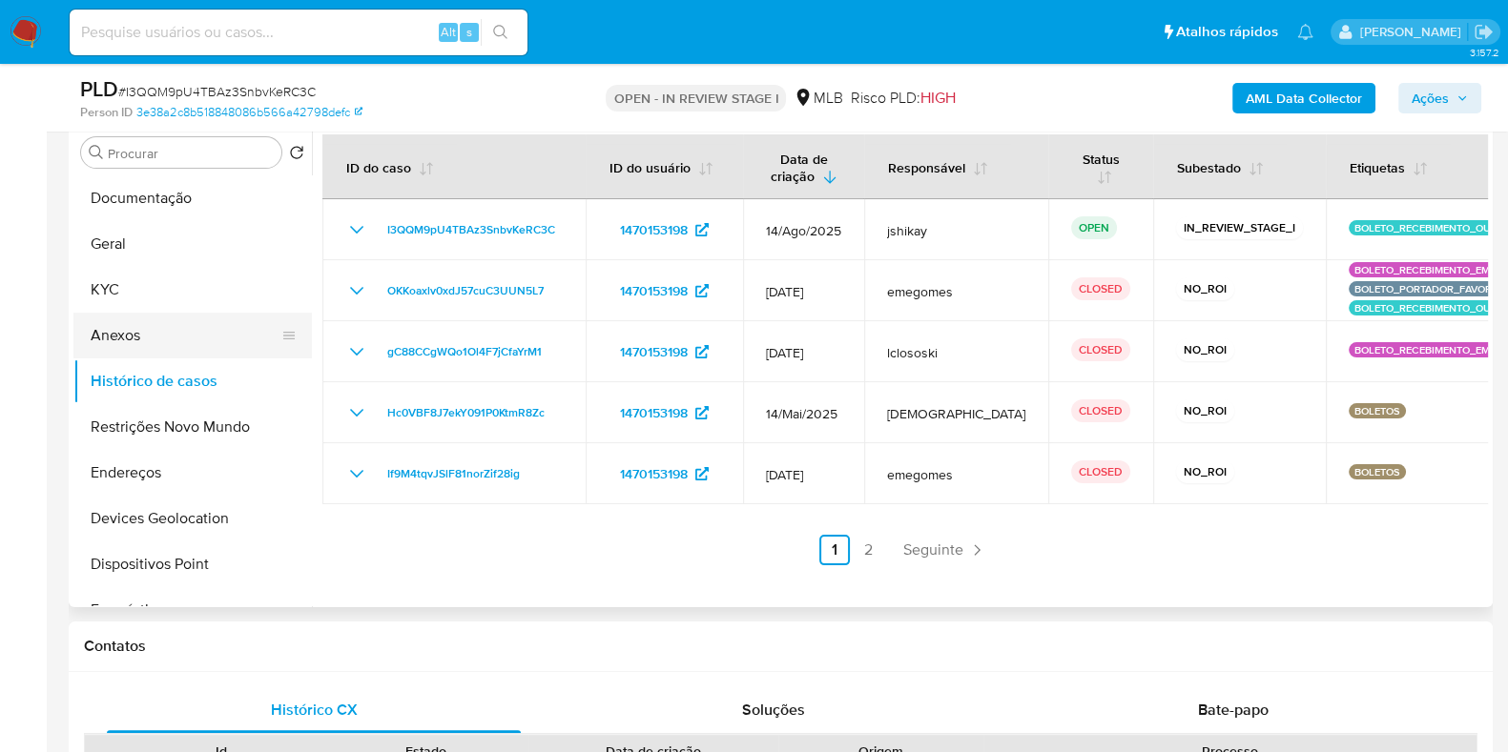
click at [134, 332] on button "Anexos" at bounding box center [184, 336] width 223 height 46
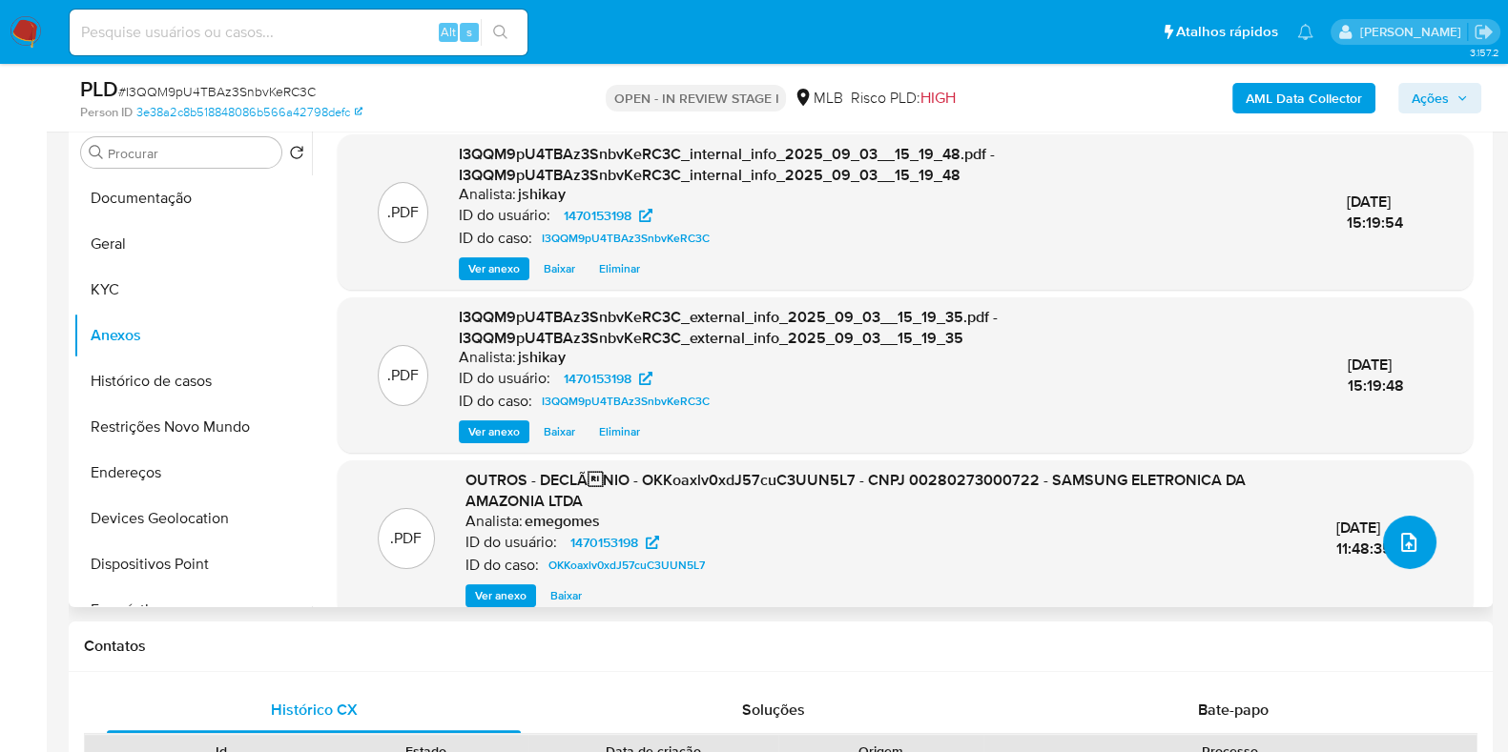
click at [1416, 529] on button "upload-file" at bounding box center [1409, 542] width 53 height 53
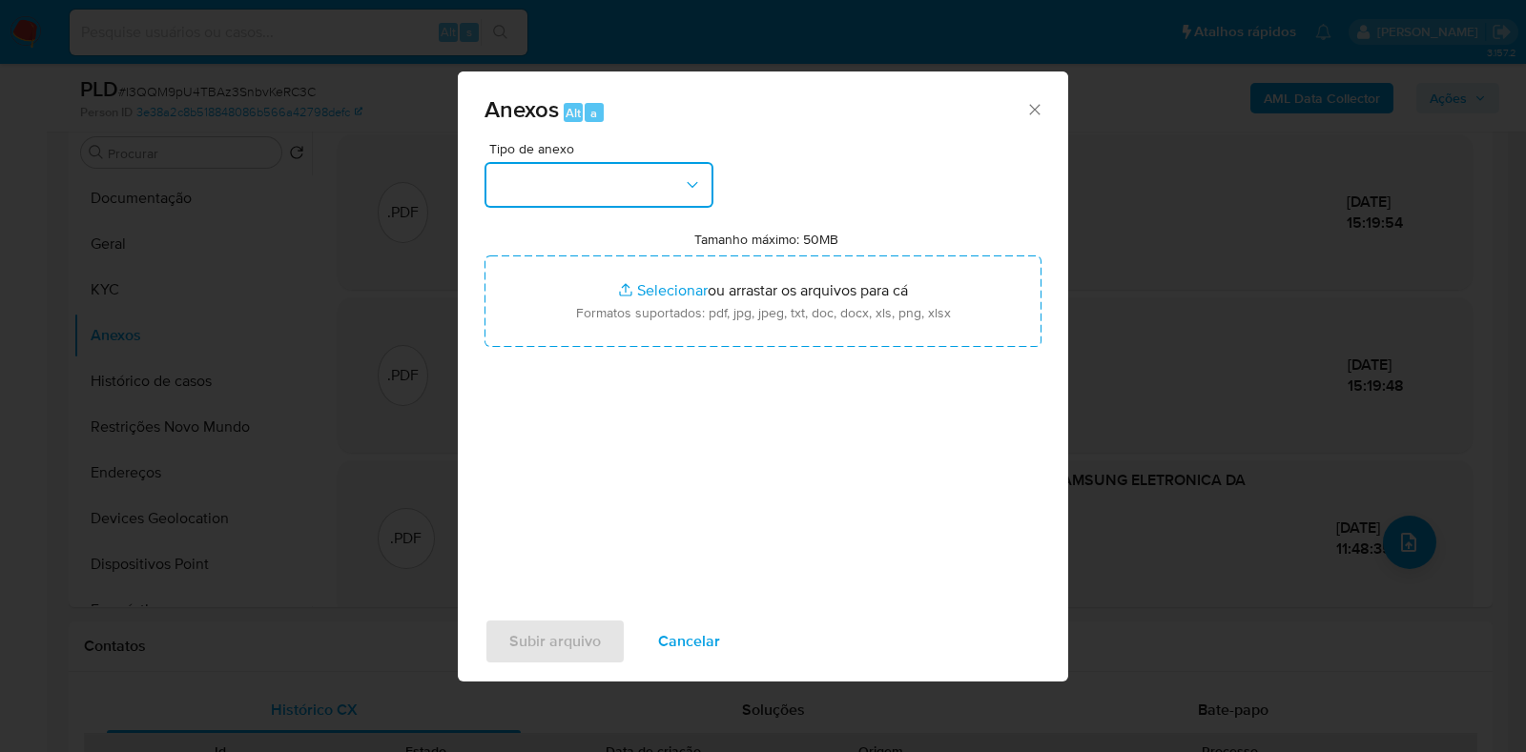
click at [530, 175] on button "button" at bounding box center [598, 185] width 229 height 46
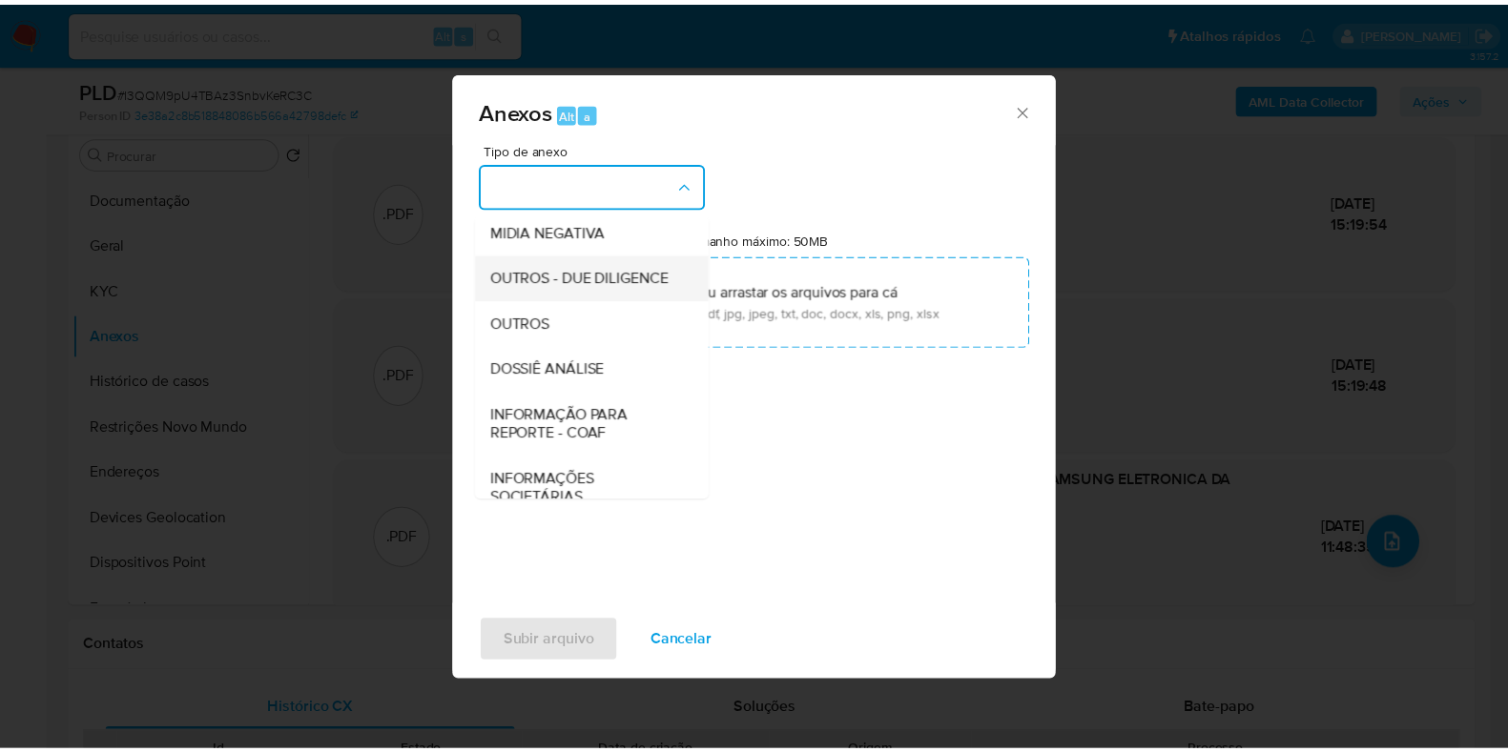
scroll to position [237, 0]
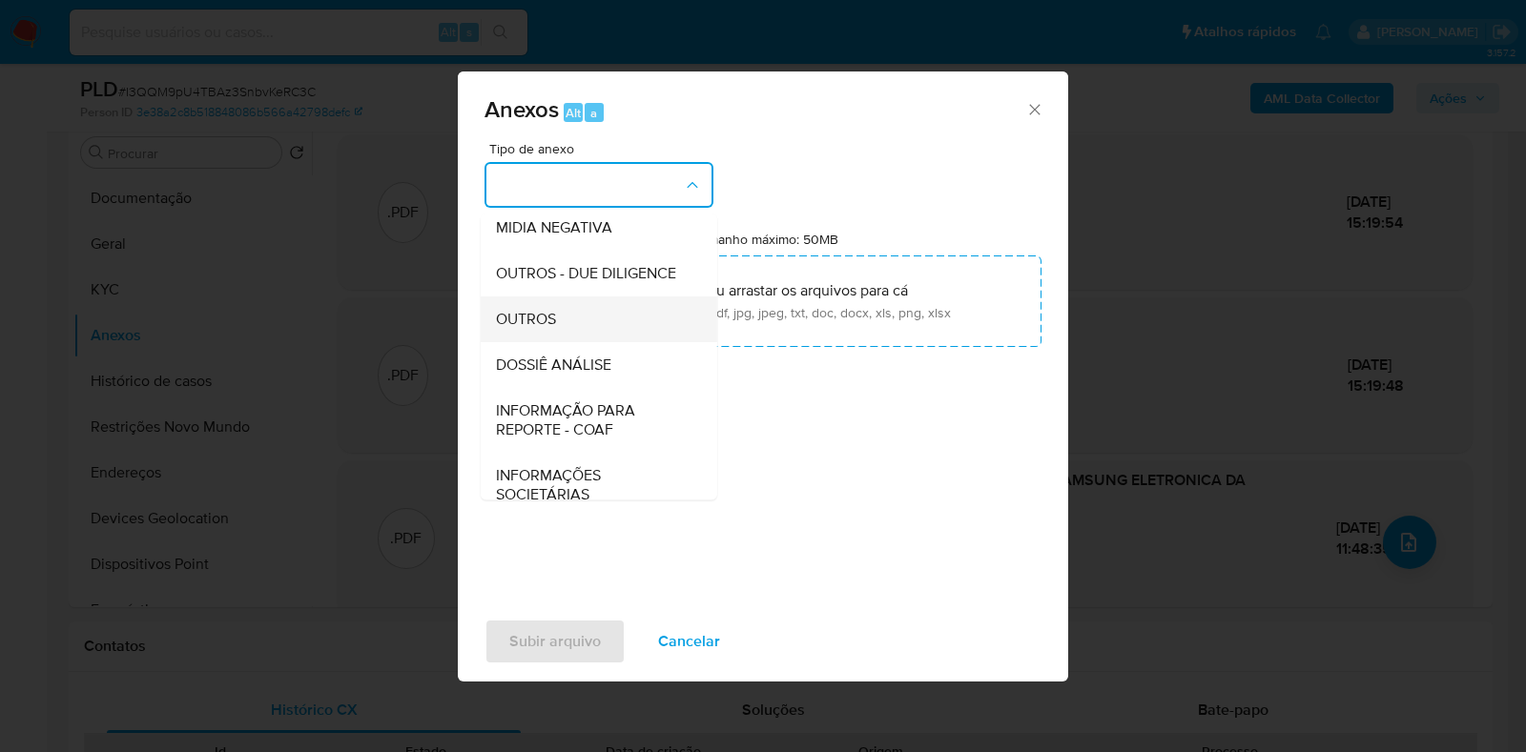
click at [586, 342] on div "OUTROS" at bounding box center [593, 320] width 195 height 46
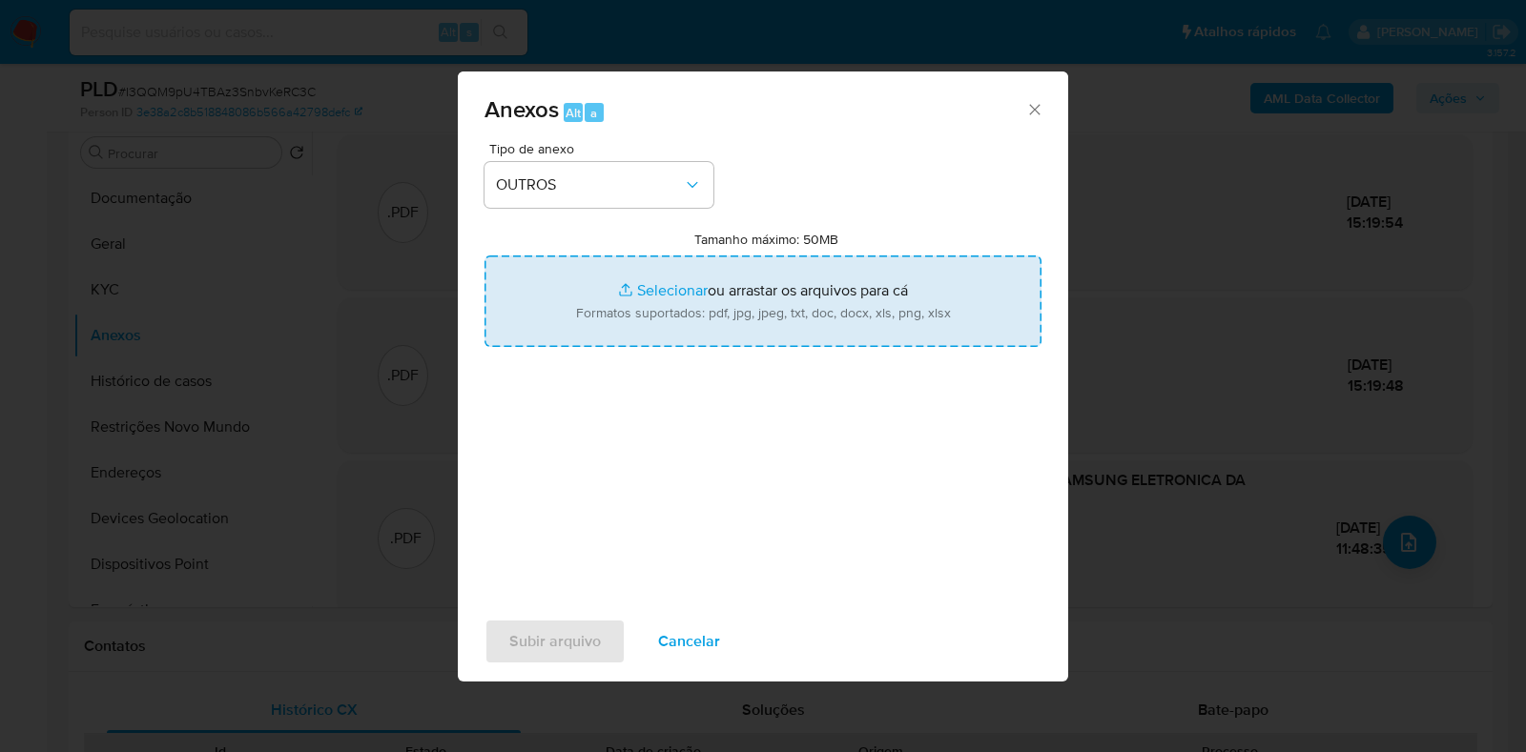
click at [668, 308] on input "Tamanho máximo: 50MB Selecionar arquivos" at bounding box center [762, 302] width 557 height 92
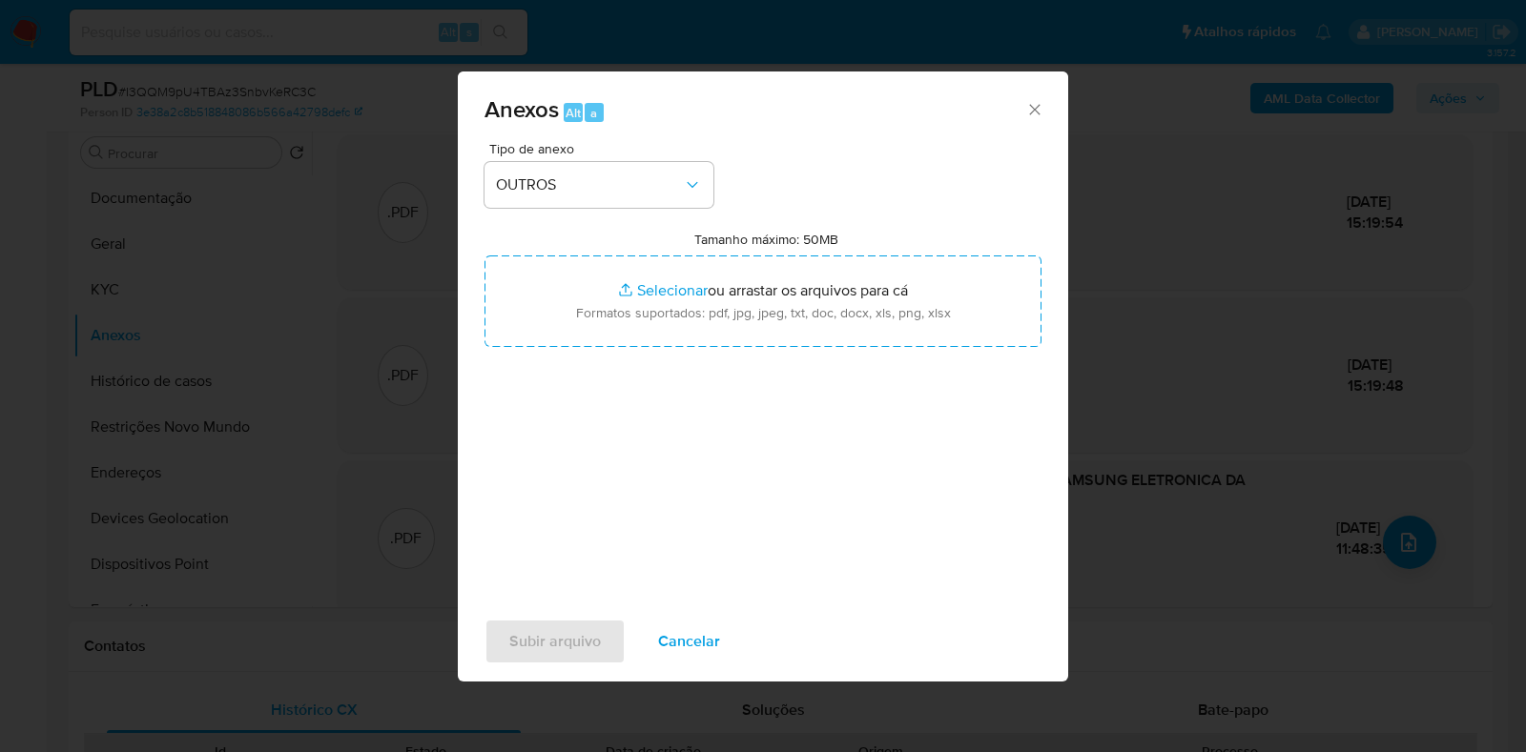
click at [1035, 115] on icon "Fechar" at bounding box center [1034, 109] width 19 height 19
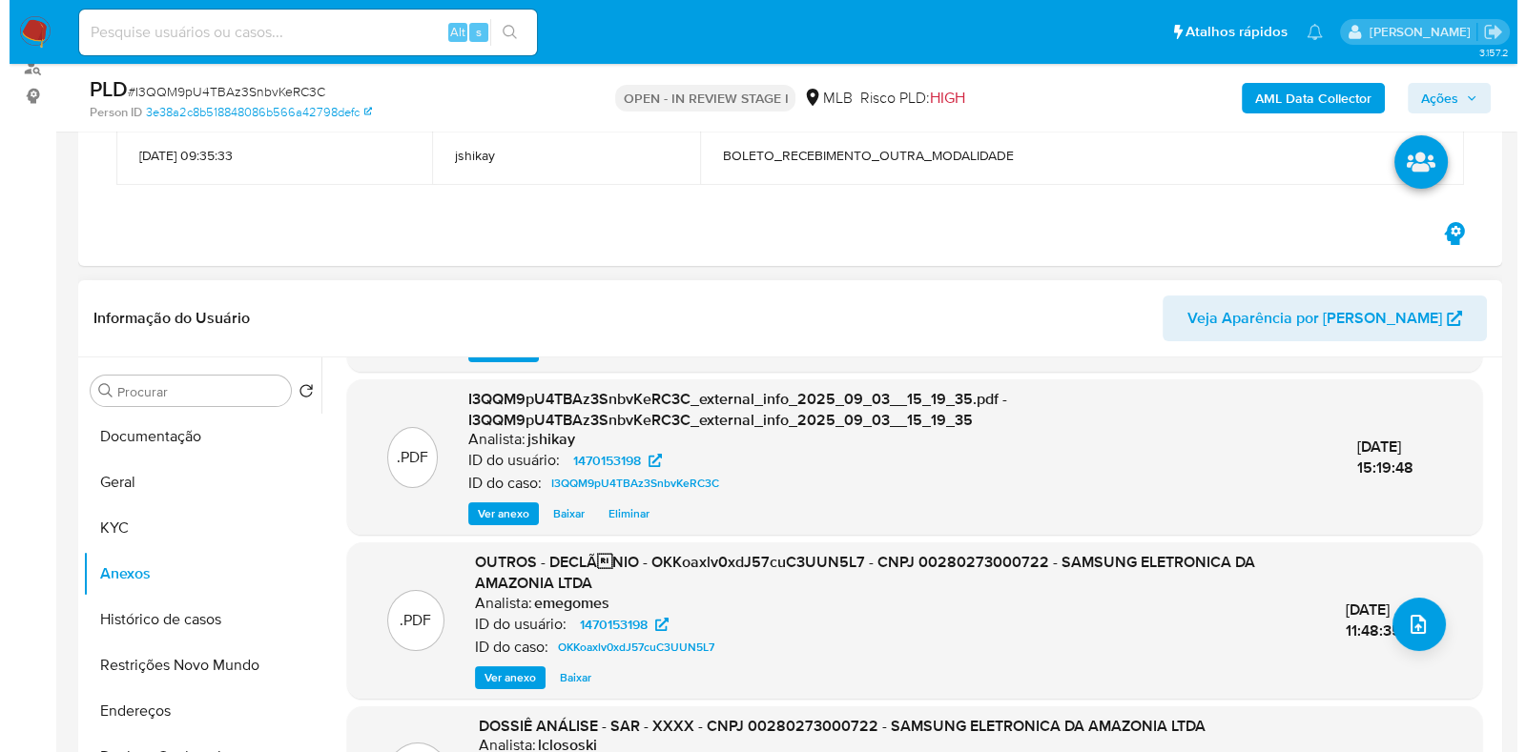
scroll to position [222, 0]
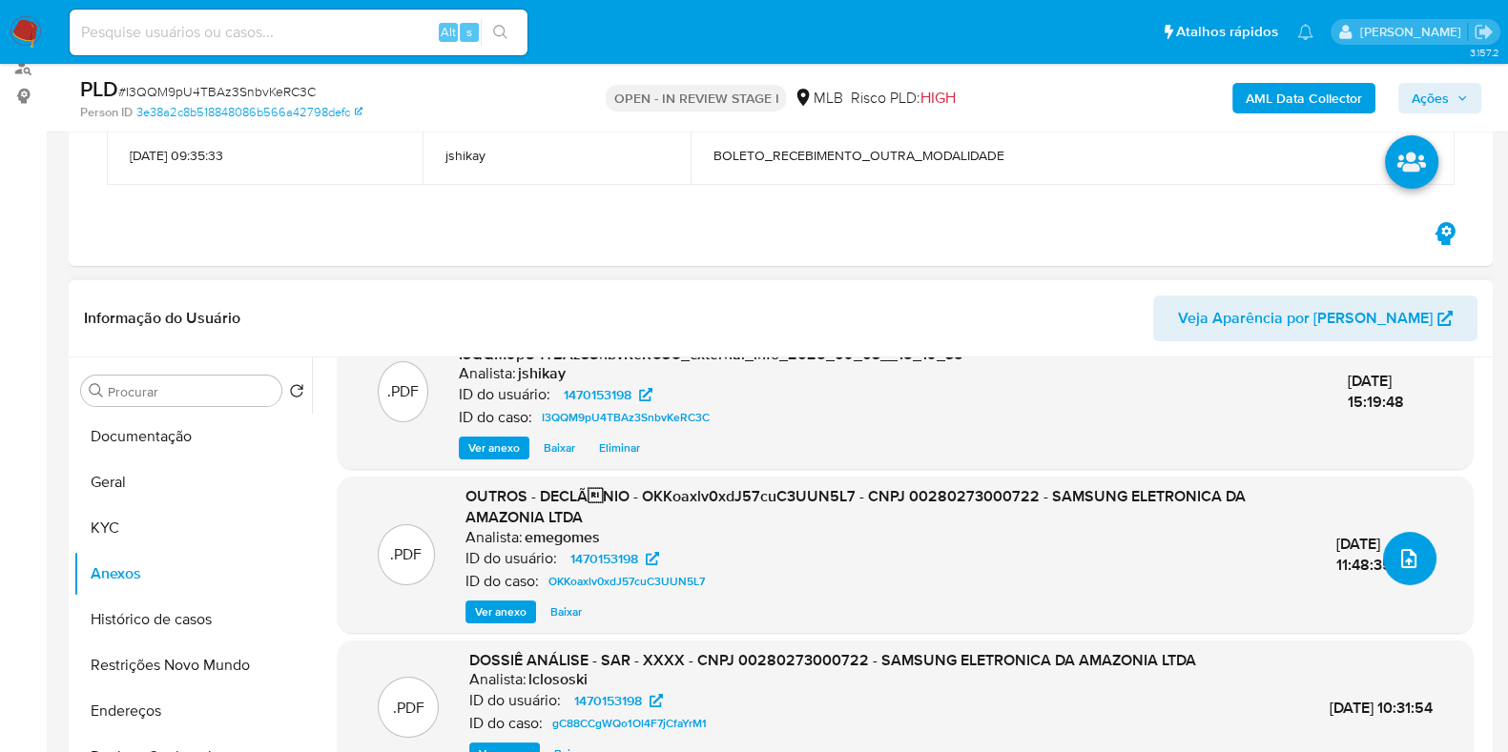
click at [1425, 545] on button "upload-file" at bounding box center [1409, 558] width 53 height 53
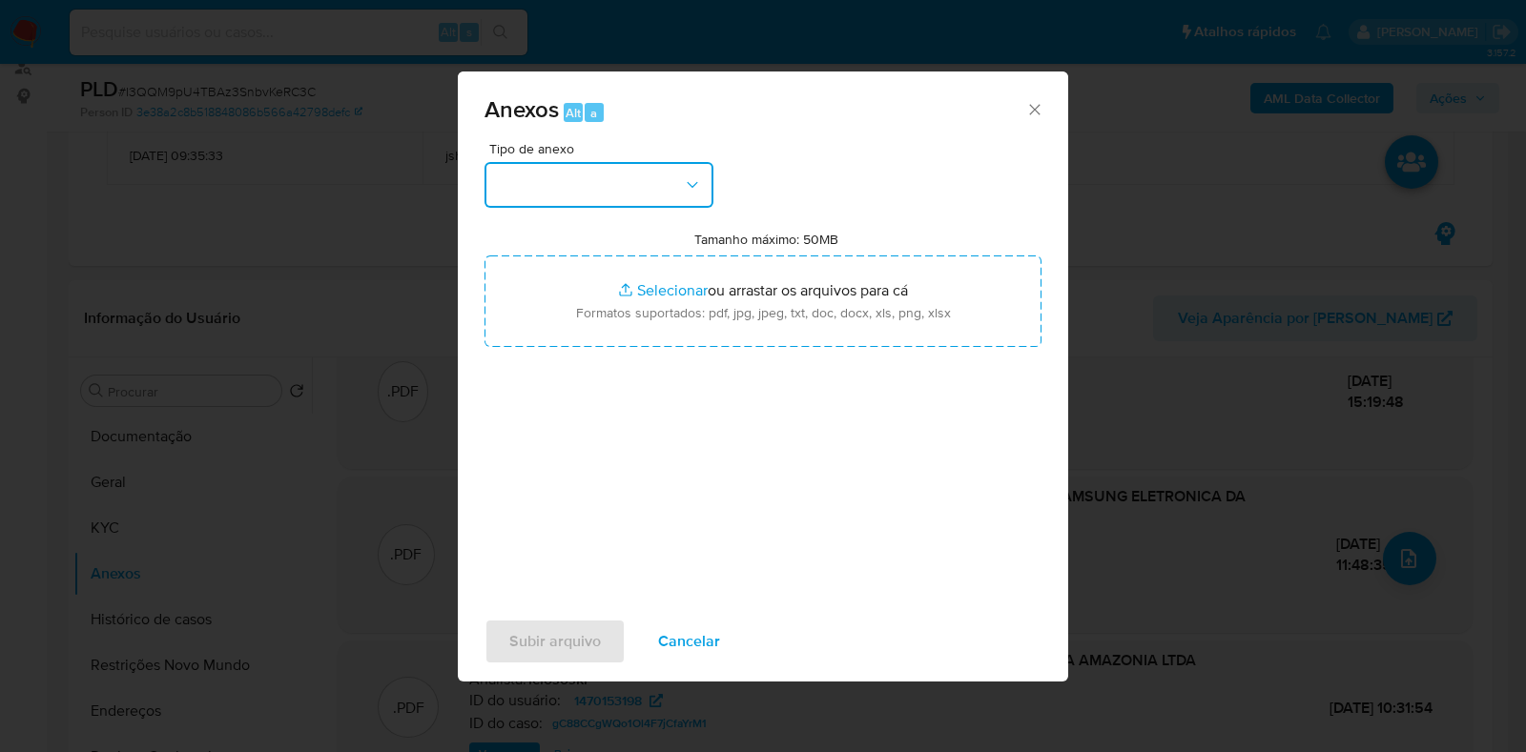
click at [648, 162] on button "button" at bounding box center [598, 185] width 229 height 46
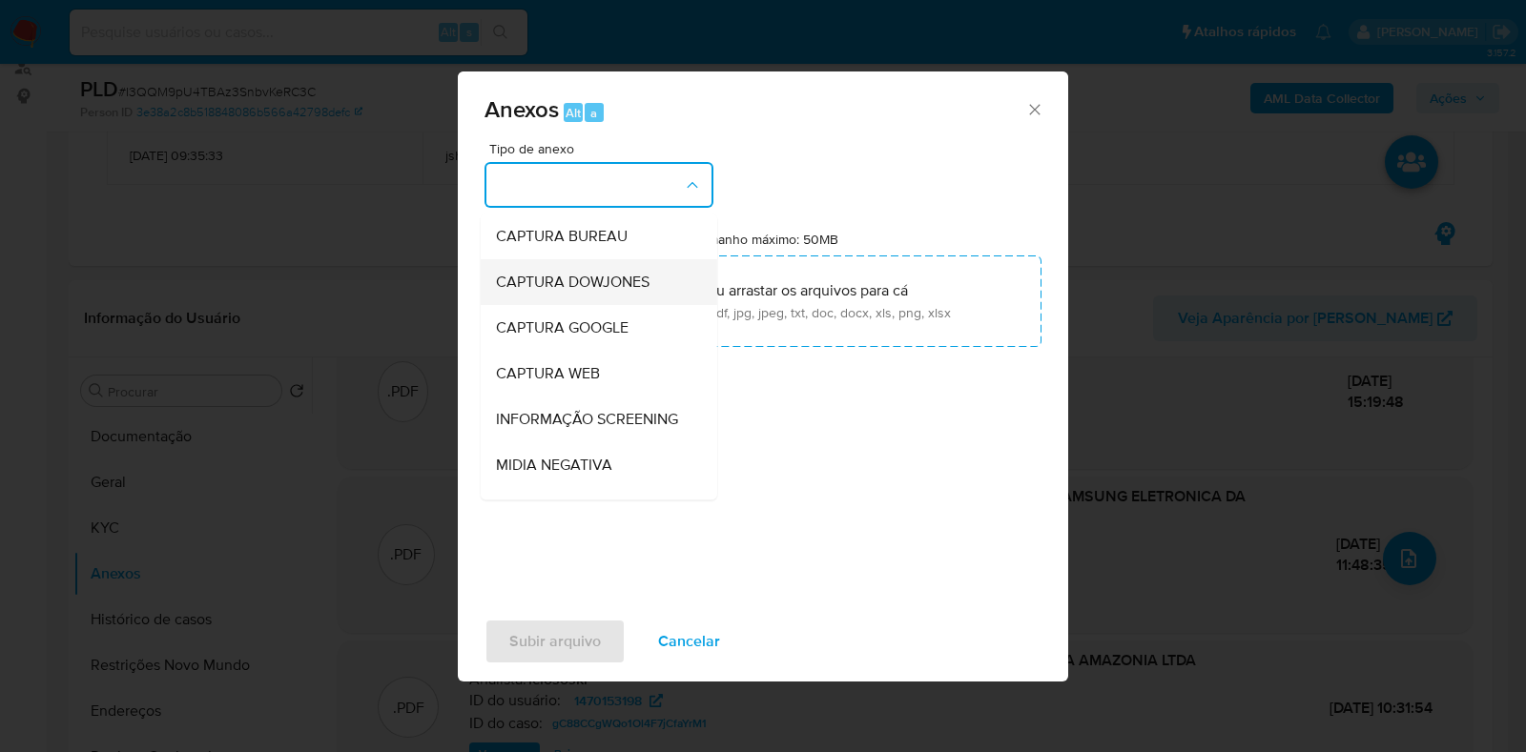
scroll to position [118, 0]
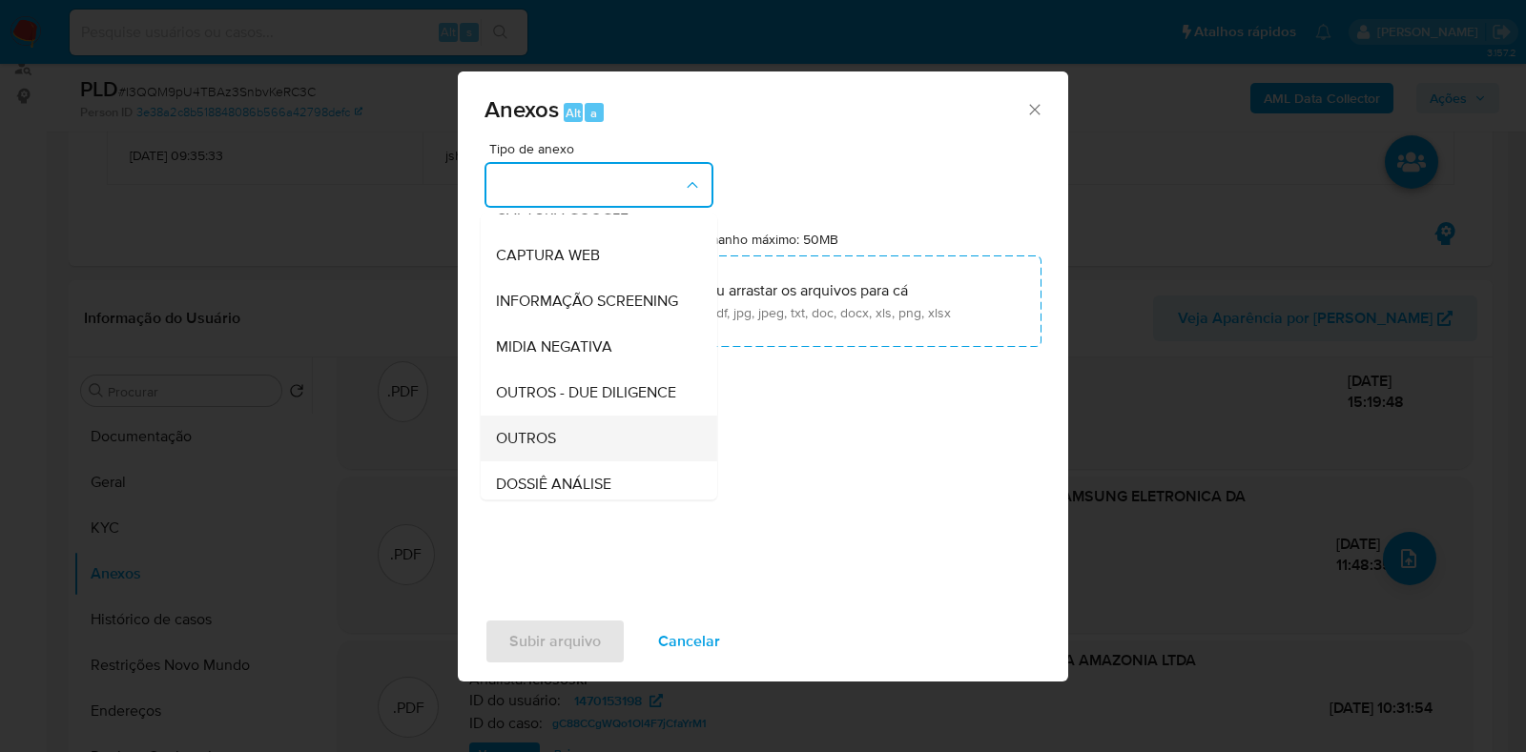
click at [557, 462] on div "OUTROS" at bounding box center [593, 439] width 195 height 46
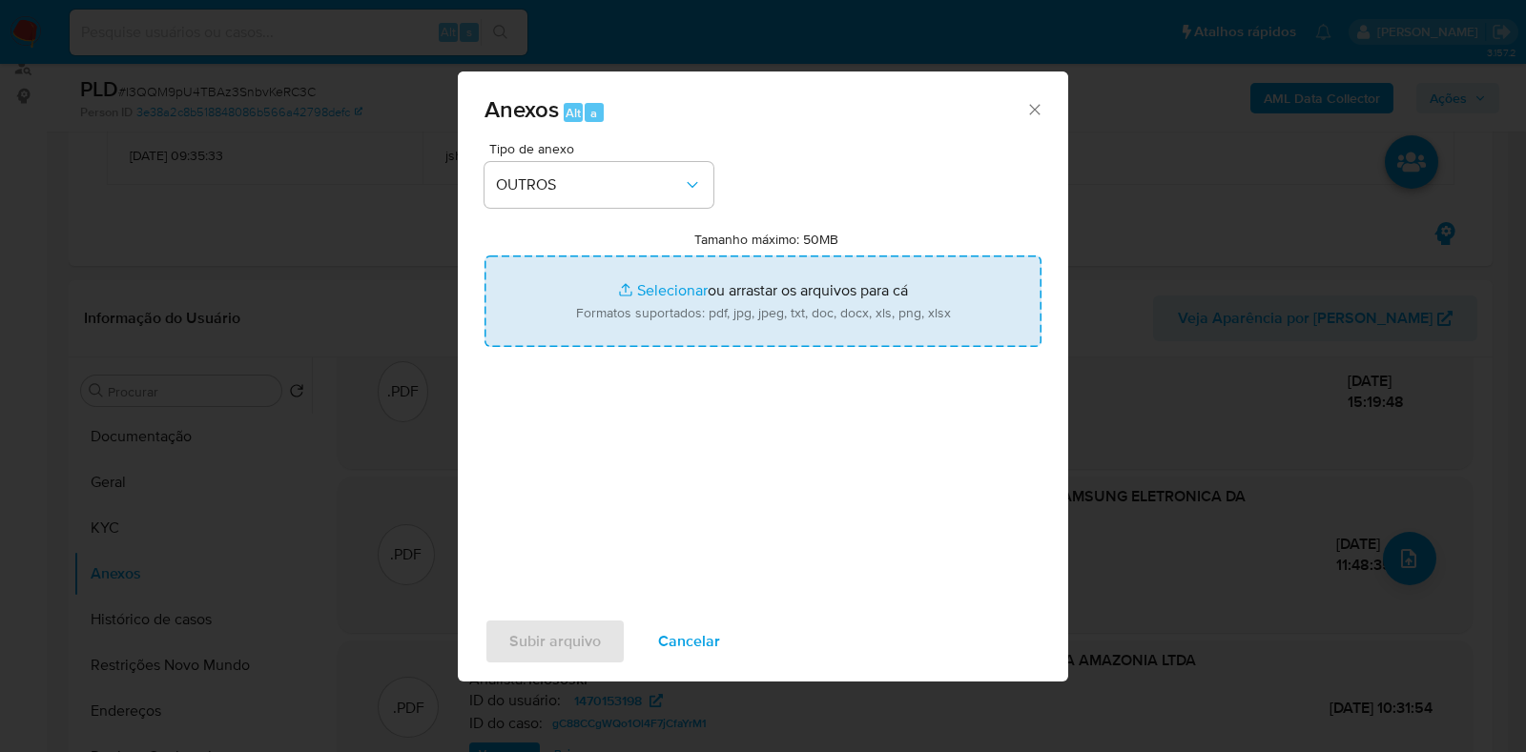
click at [620, 332] on input "Tamanho máximo: 50MB Selecionar arquivos" at bounding box center [762, 302] width 557 height 92
type input "C:\fakepath\Mulan 1470153198_2025_09_03_13_45_14.pdf"
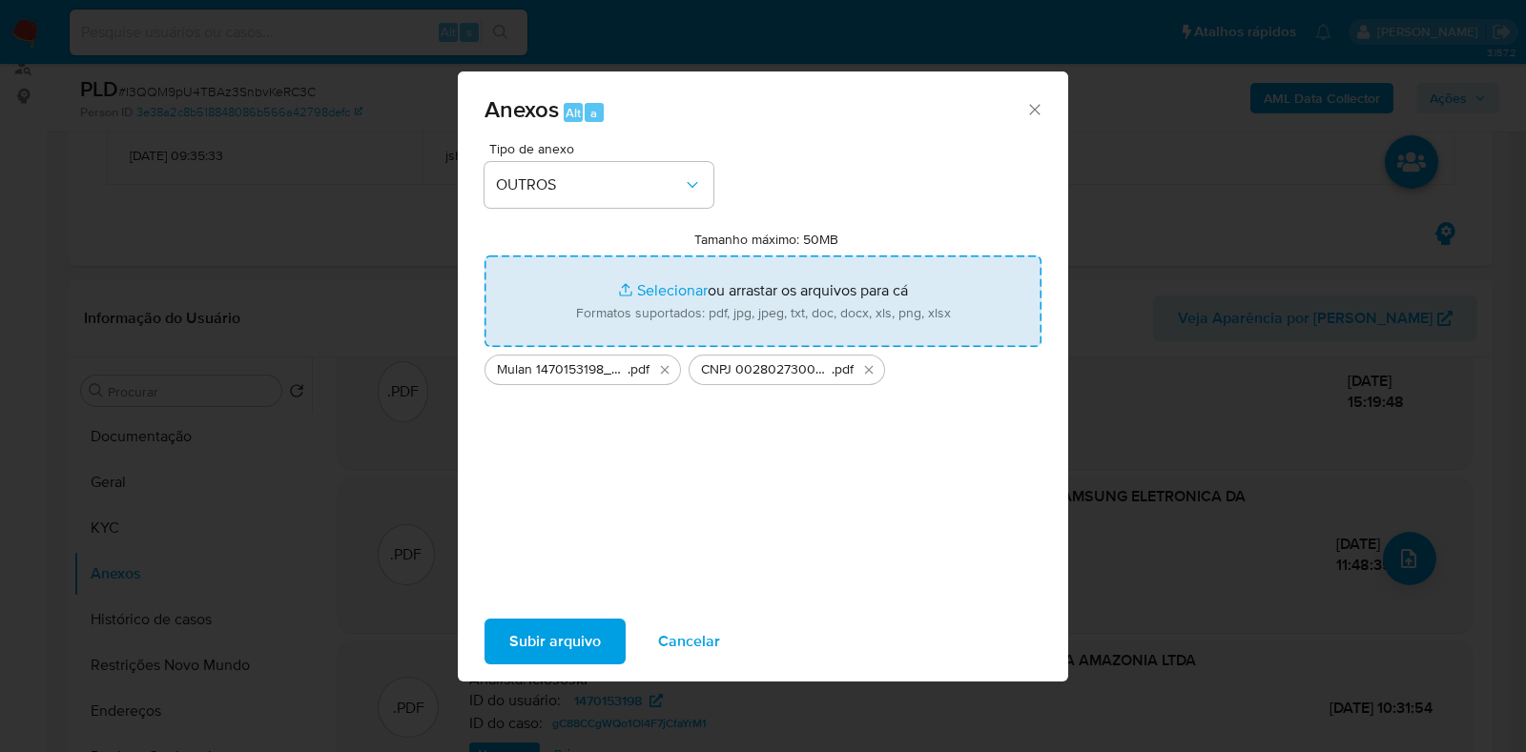
click at [521, 631] on span "Subir arquivo" at bounding box center [555, 642] width 92 height 42
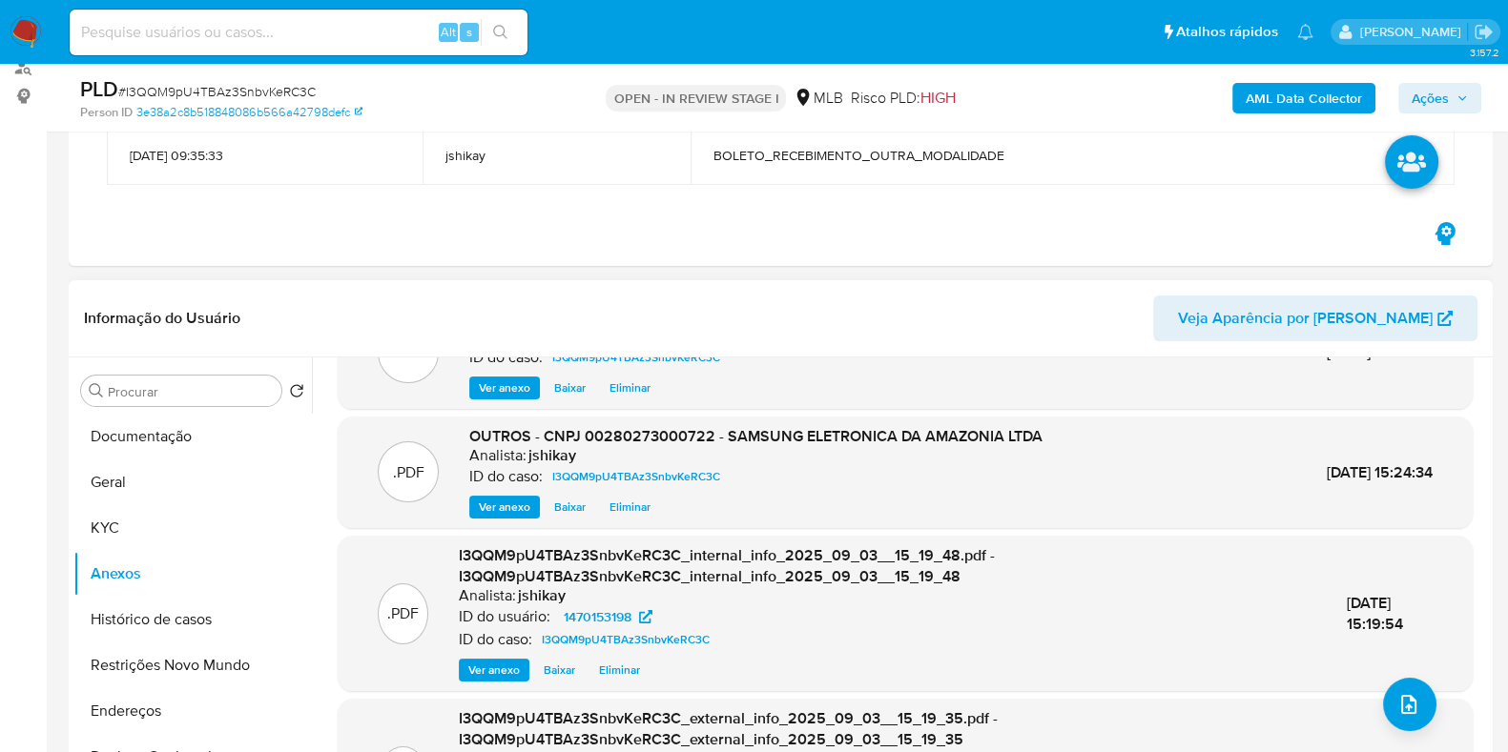
scroll to position [0, 0]
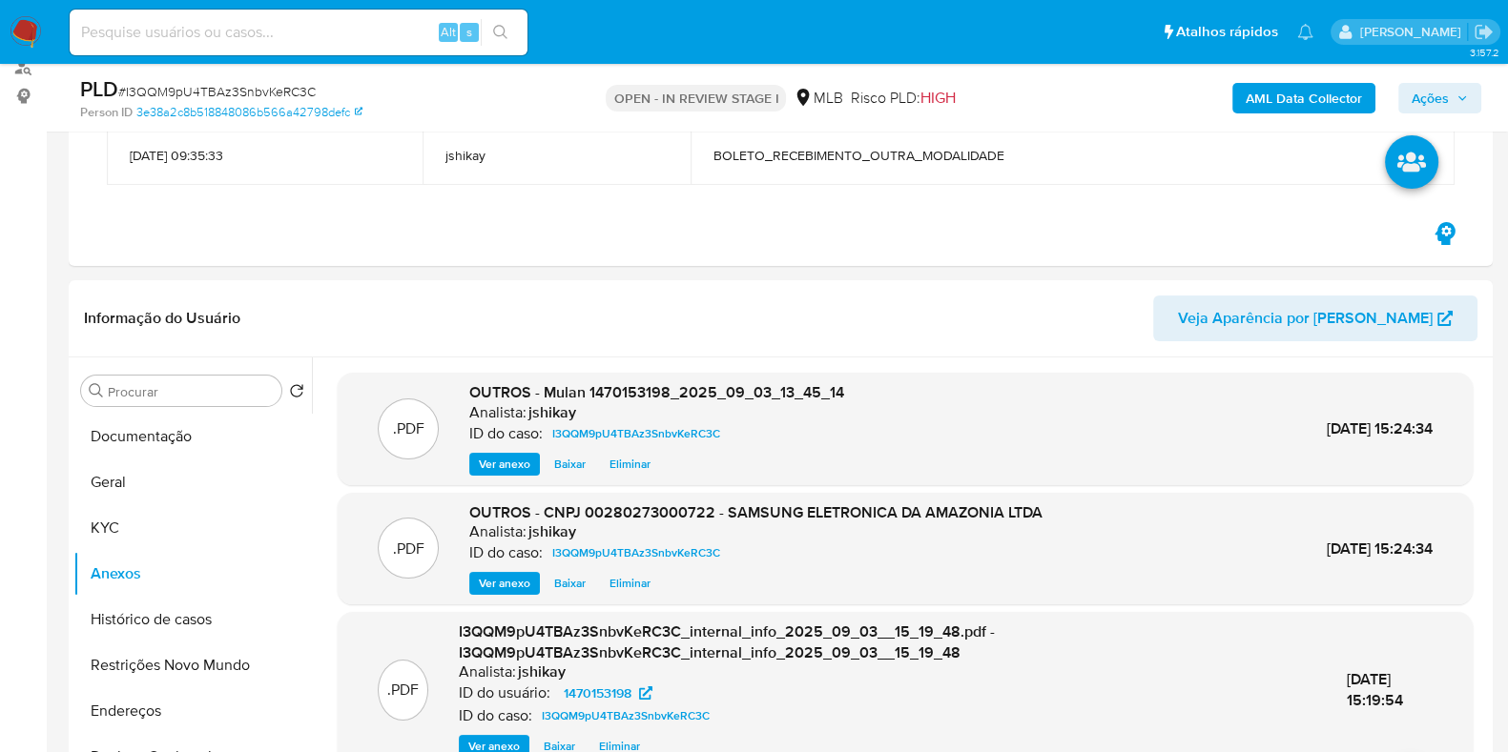
click at [1418, 101] on span "Ações" at bounding box center [1429, 98] width 37 height 31
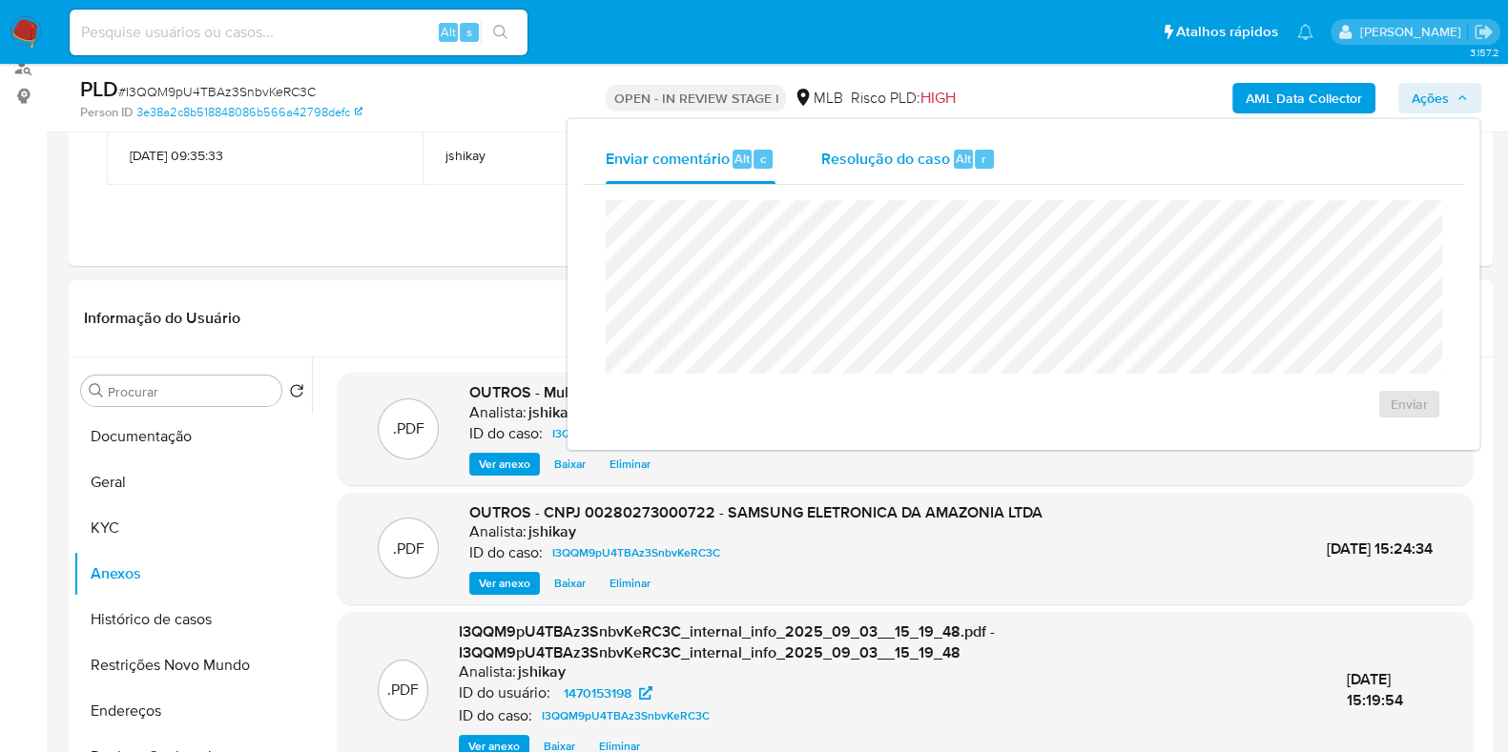
click at [896, 150] on span "Resolução do caso" at bounding box center [885, 158] width 129 height 22
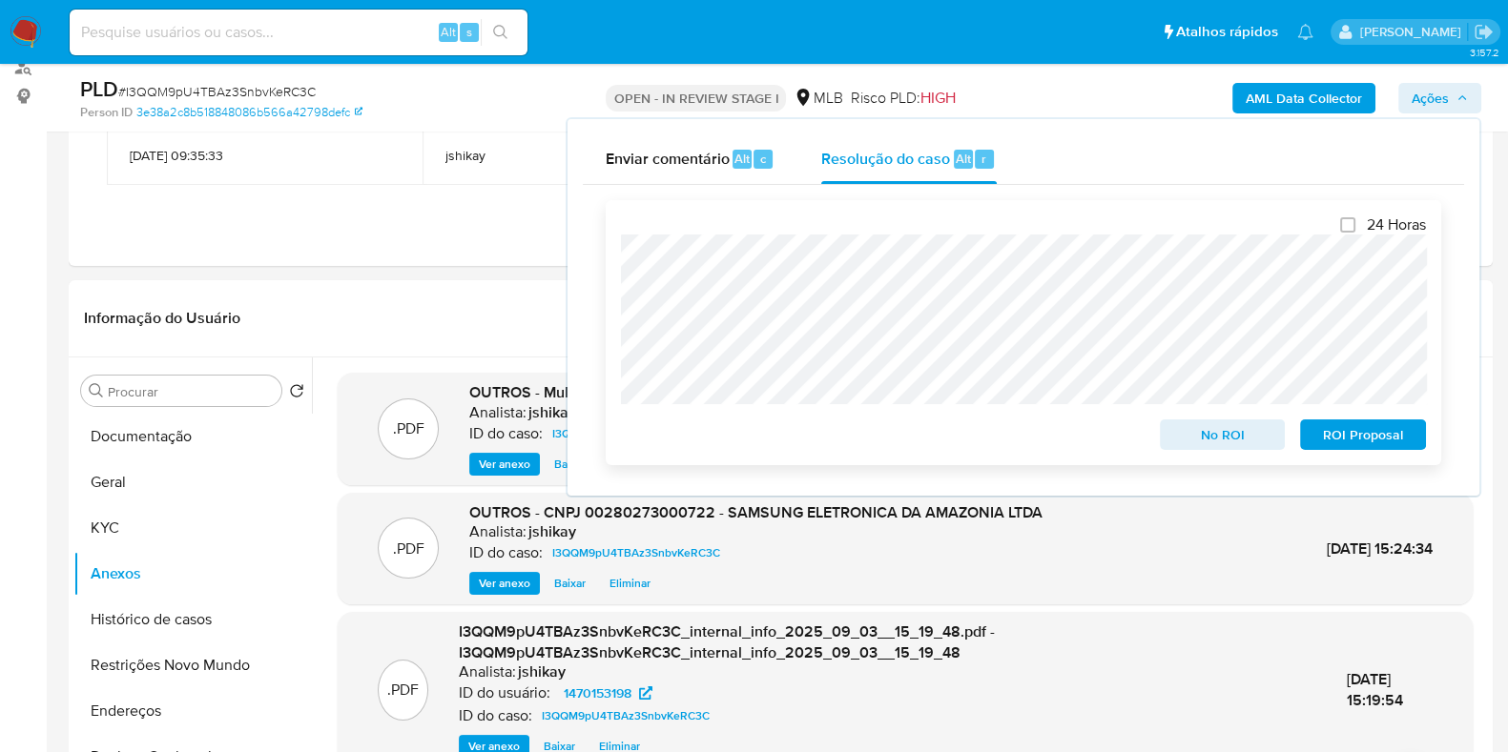
click at [1218, 434] on span "No ROI" at bounding box center [1222, 434] width 99 height 27
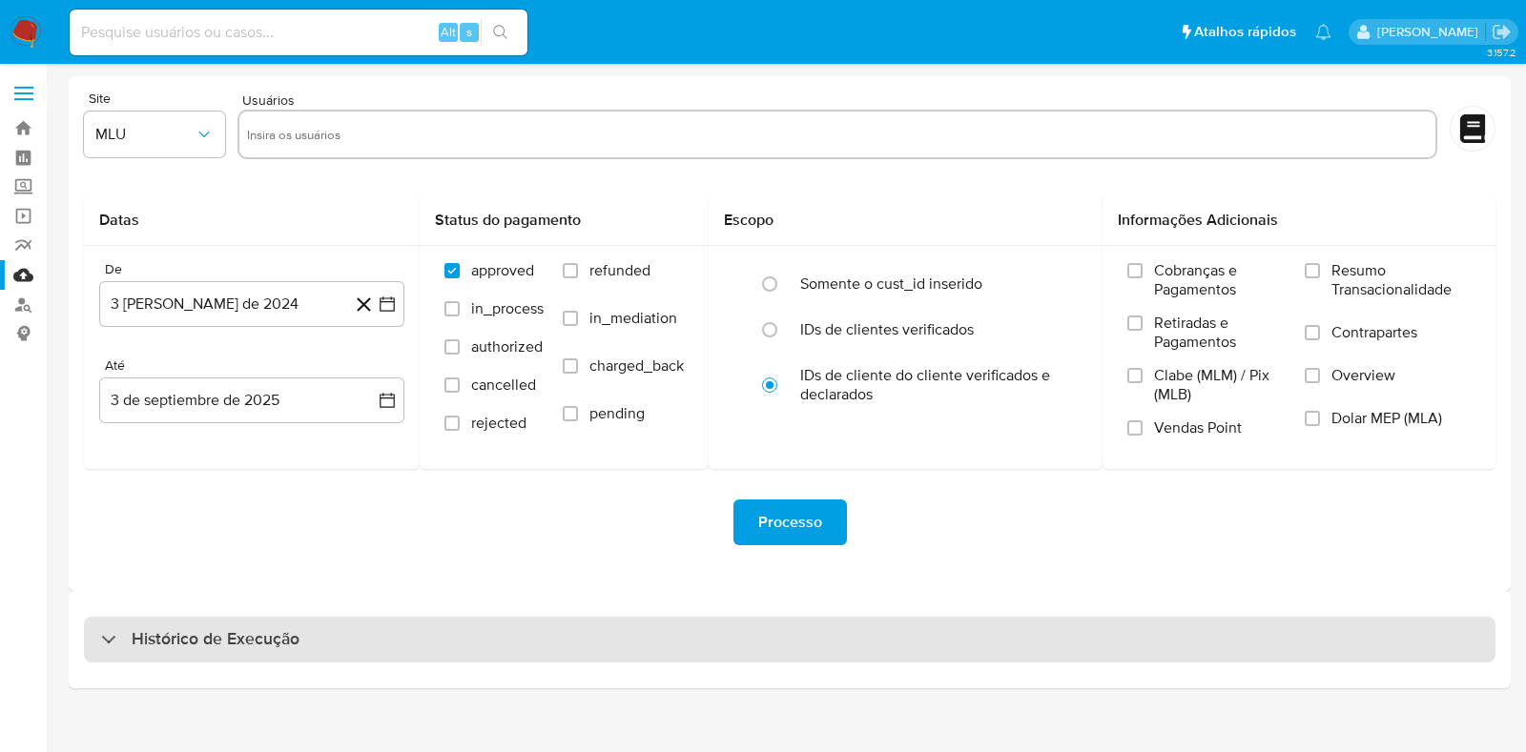
click at [167, 636] on h3 "Histórico de Execução" at bounding box center [216, 639] width 168 height 23
select select "10"
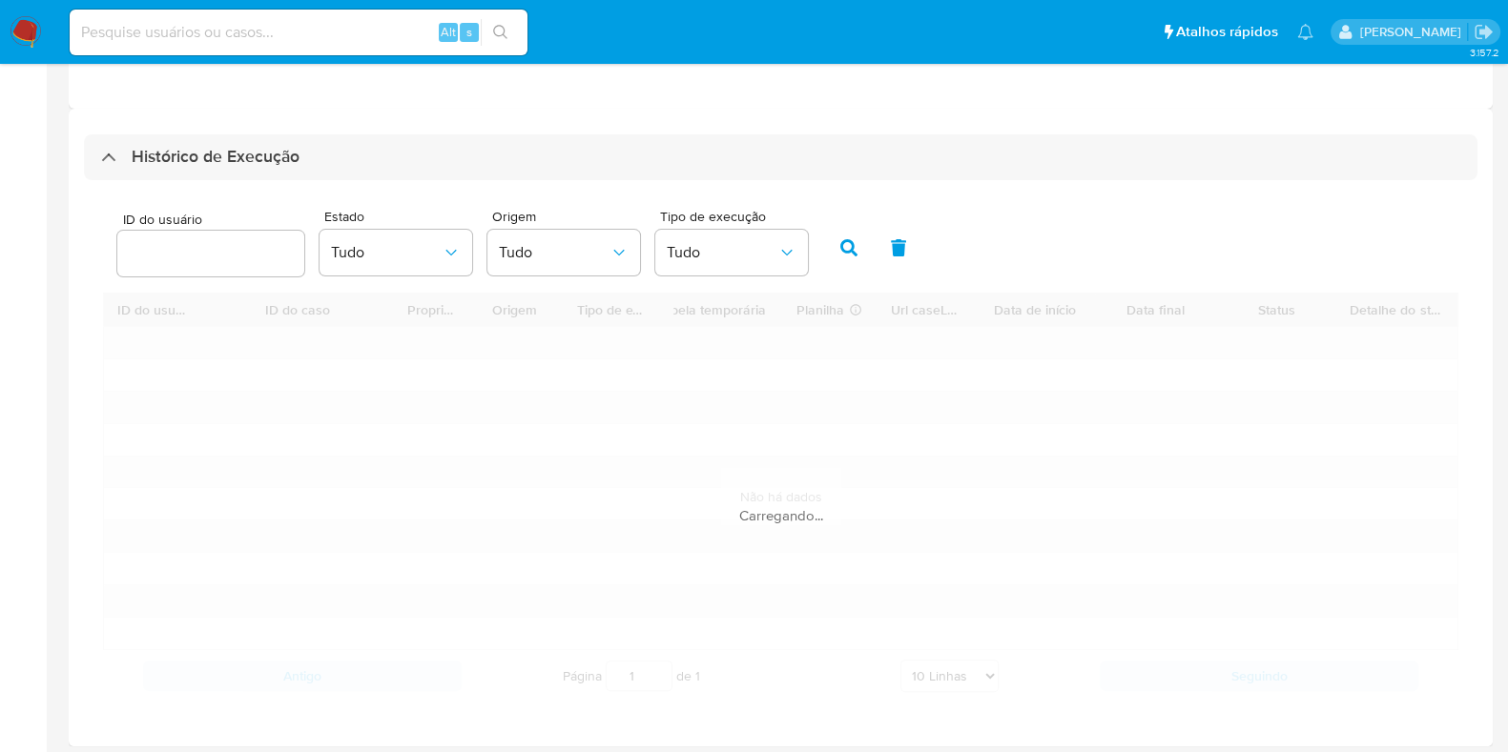
scroll to position [485, 0]
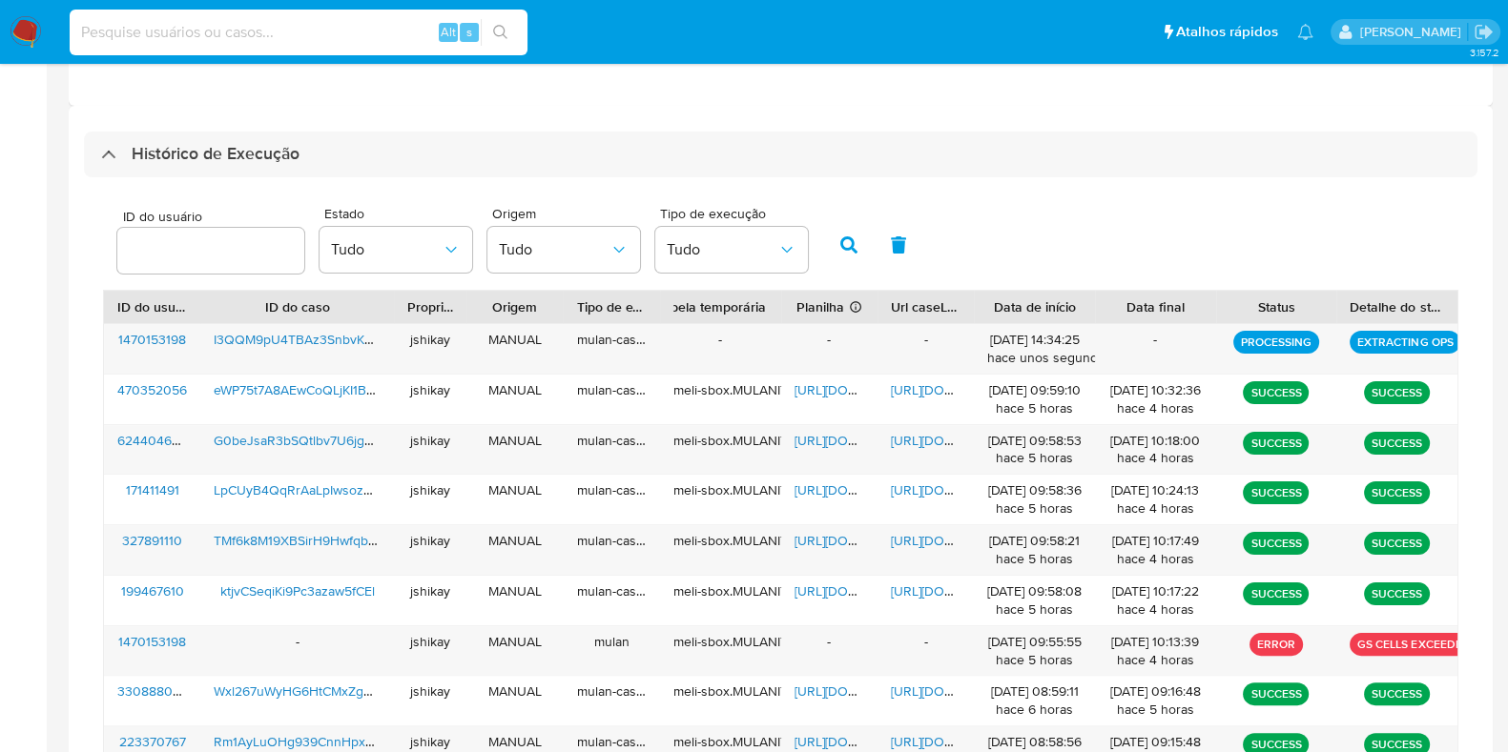
click at [301, 38] on input at bounding box center [299, 32] width 458 height 25
paste input "91iKJYCHMfuahENKAiSP1q9T"
type input "91iKJYCHMfuahENKAiSP1q9T"
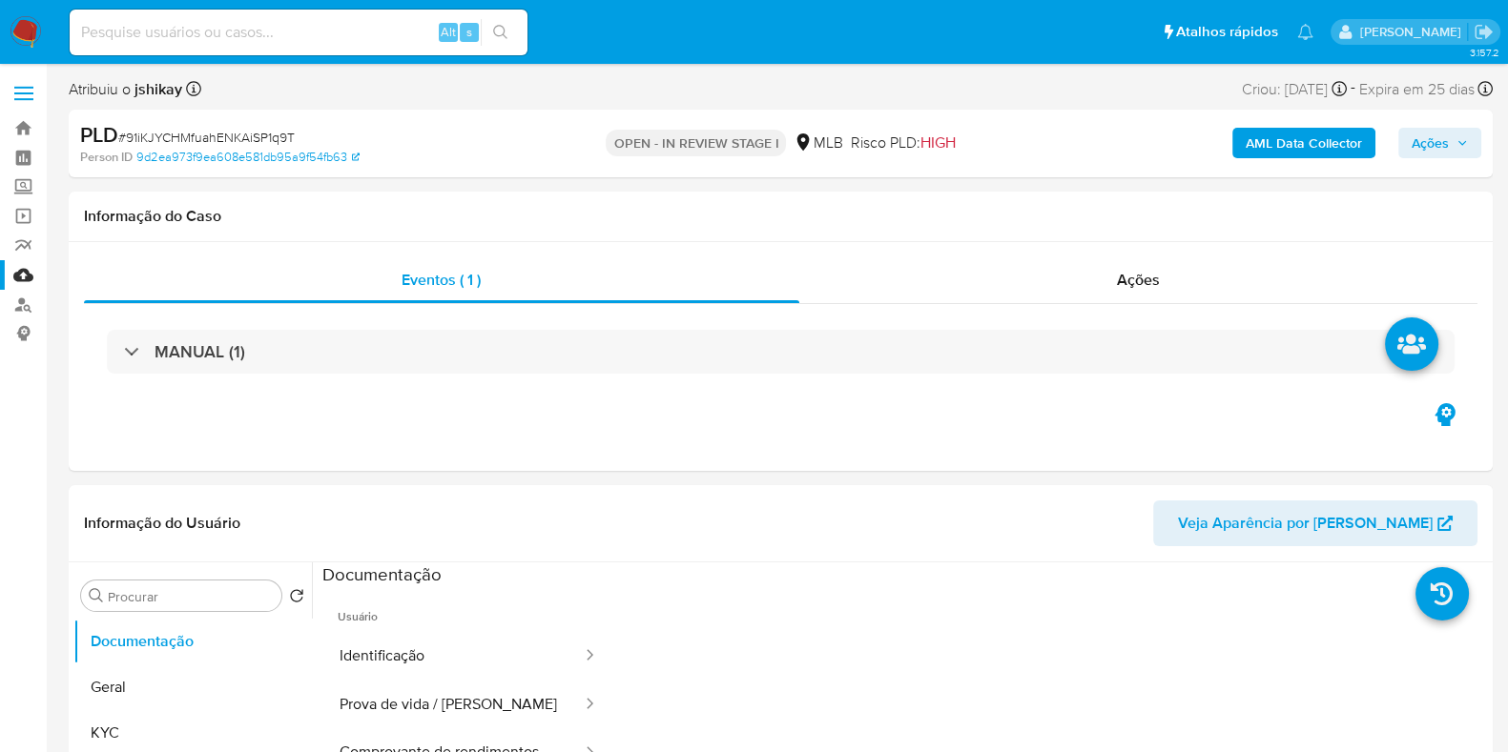
select select "10"
click at [175, 155] on link "9d2ea973f9ea608e581db95a9f54fb63" at bounding box center [247, 157] width 223 height 17
click at [29, 273] on link "Mulan" at bounding box center [113, 275] width 227 height 30
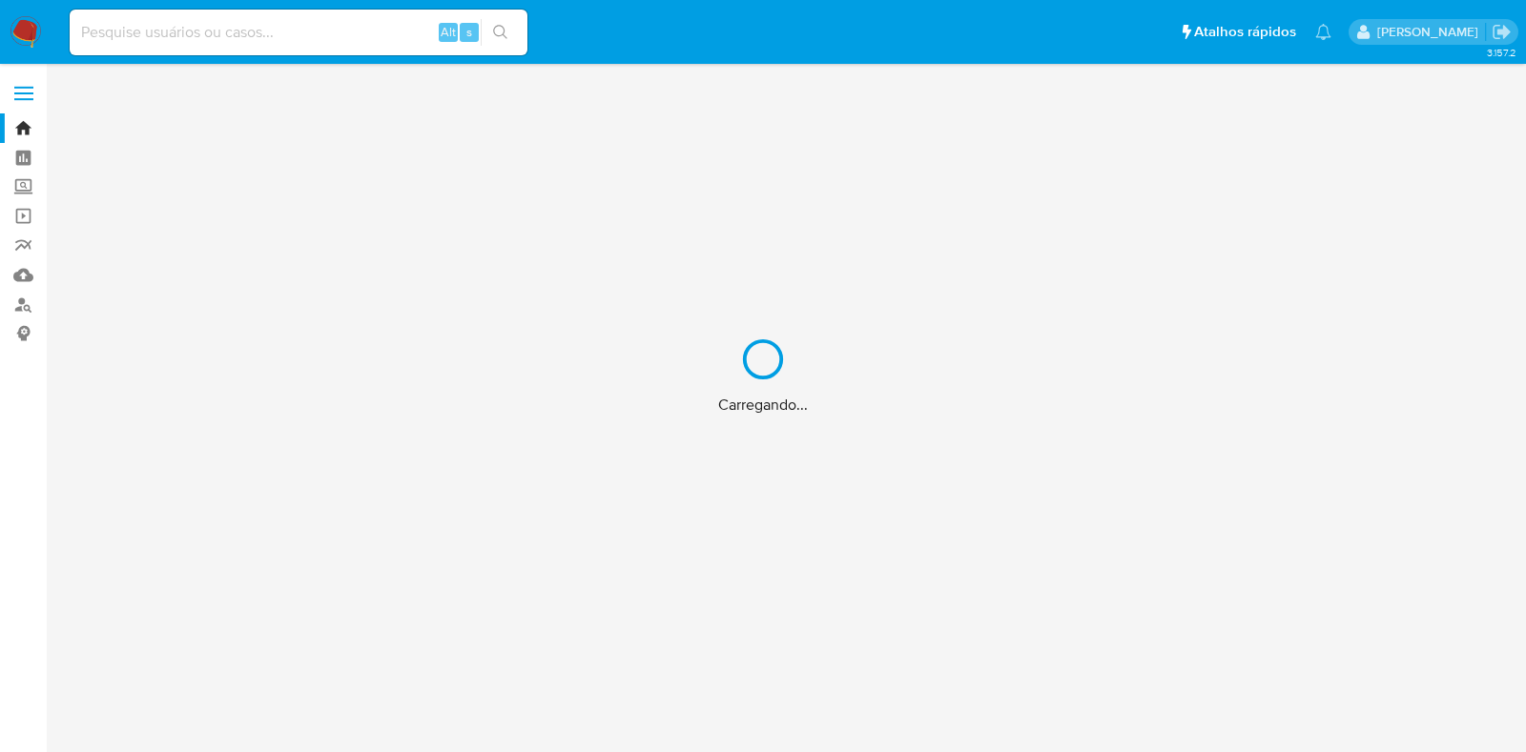
click at [288, 28] on div "Carregando..." at bounding box center [763, 376] width 1526 height 752
click at [237, 31] on div "Carregando..." at bounding box center [763, 376] width 1526 height 752
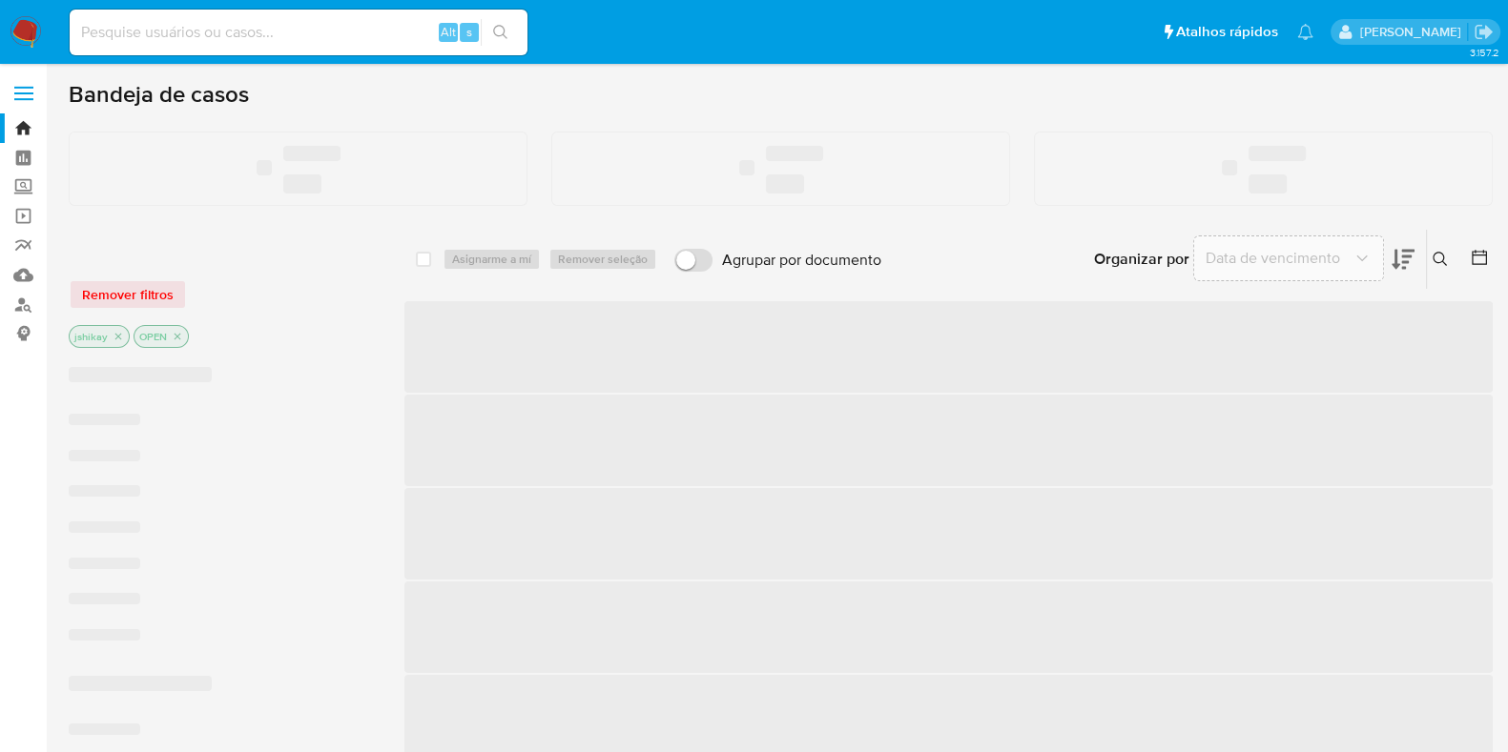
click at [236, 31] on input at bounding box center [299, 32] width 458 height 25
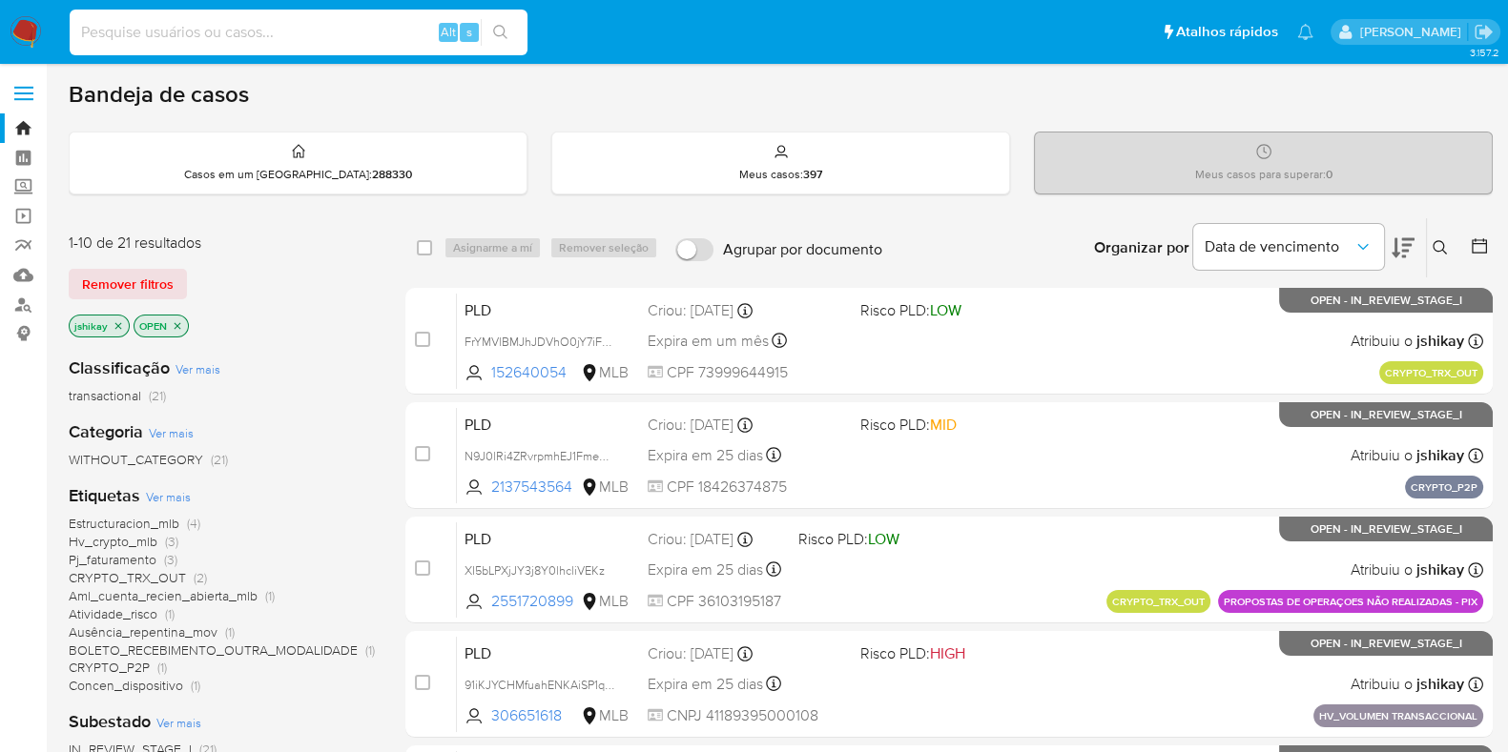
paste input "91iKJYCHMfuahENKAiSP1q9T"
type input "91iKJYCHMfuahENKAiSP1q9T"
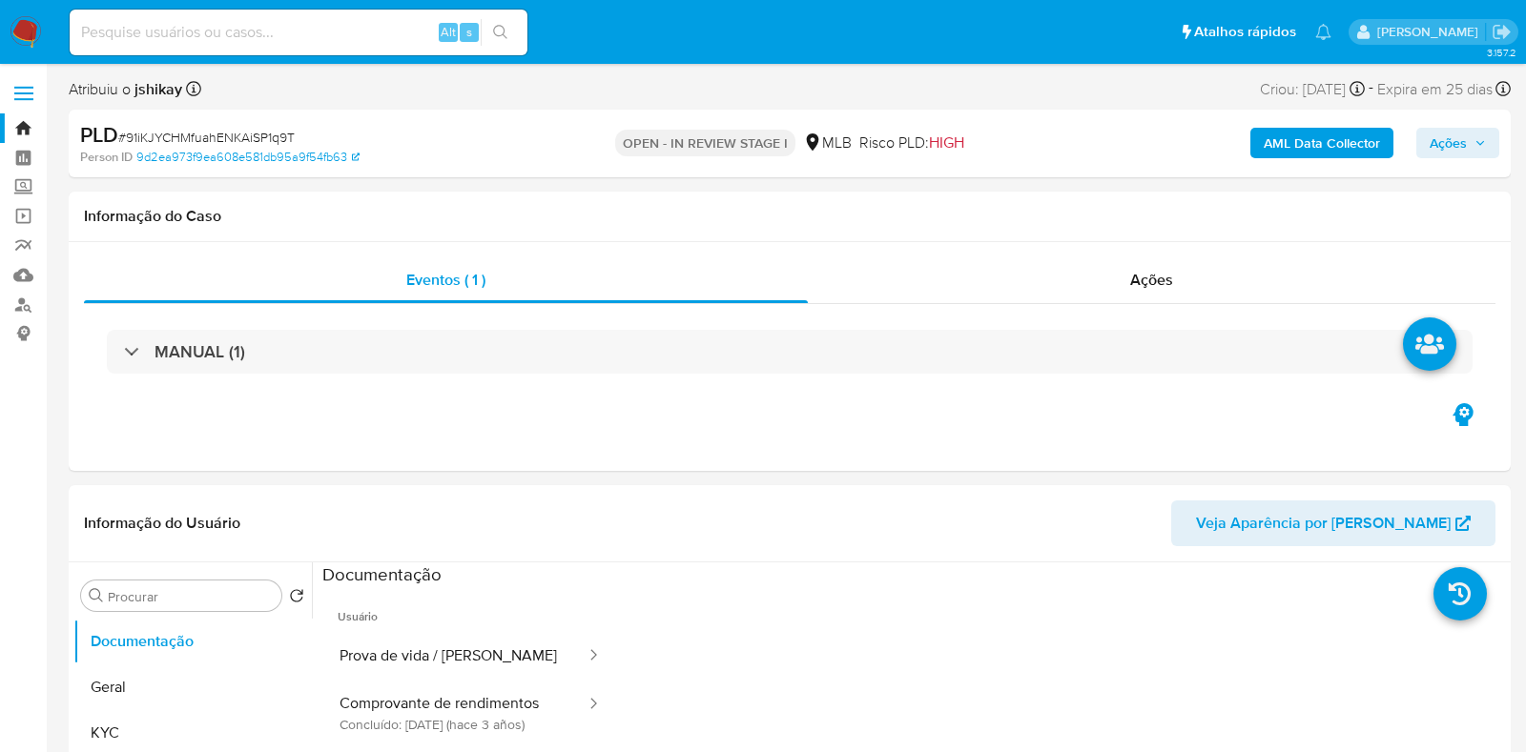
select select "10"
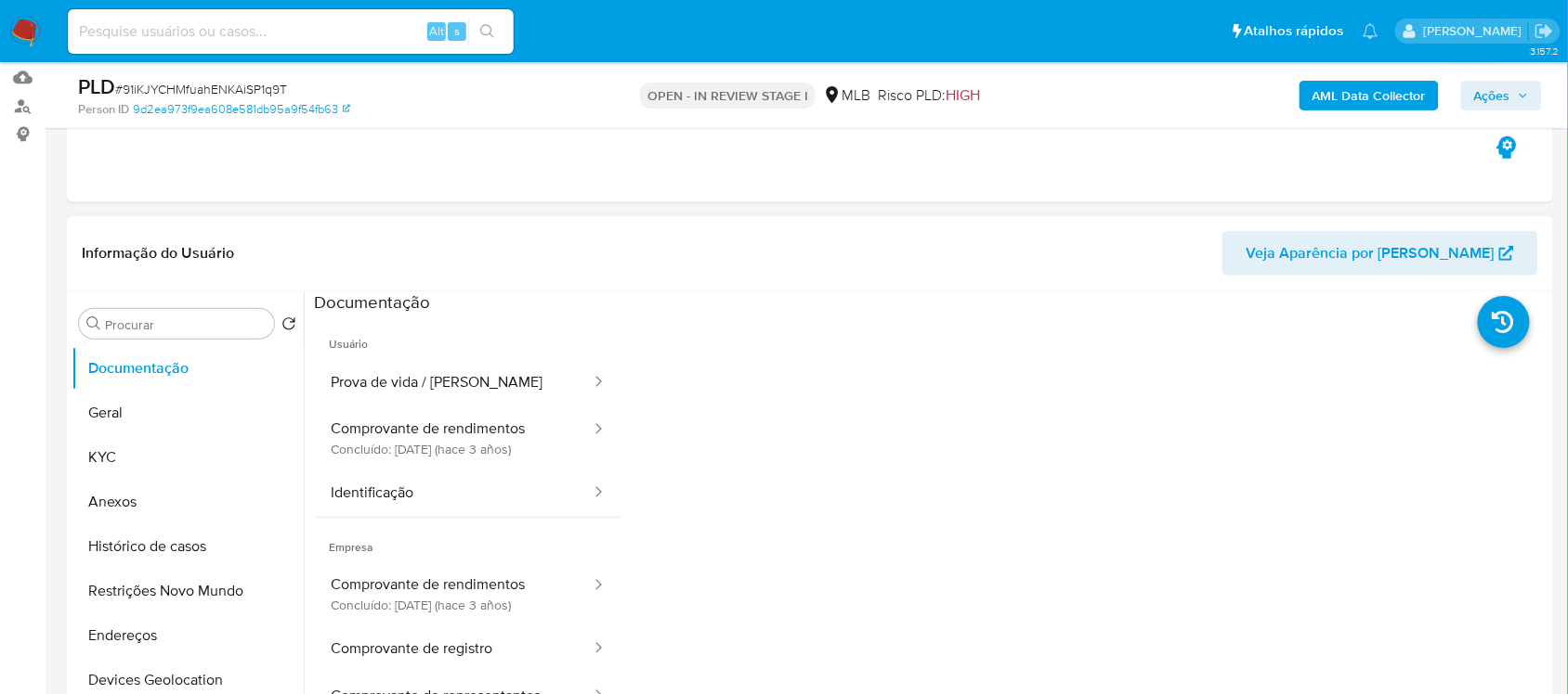
scroll to position [232, 0]
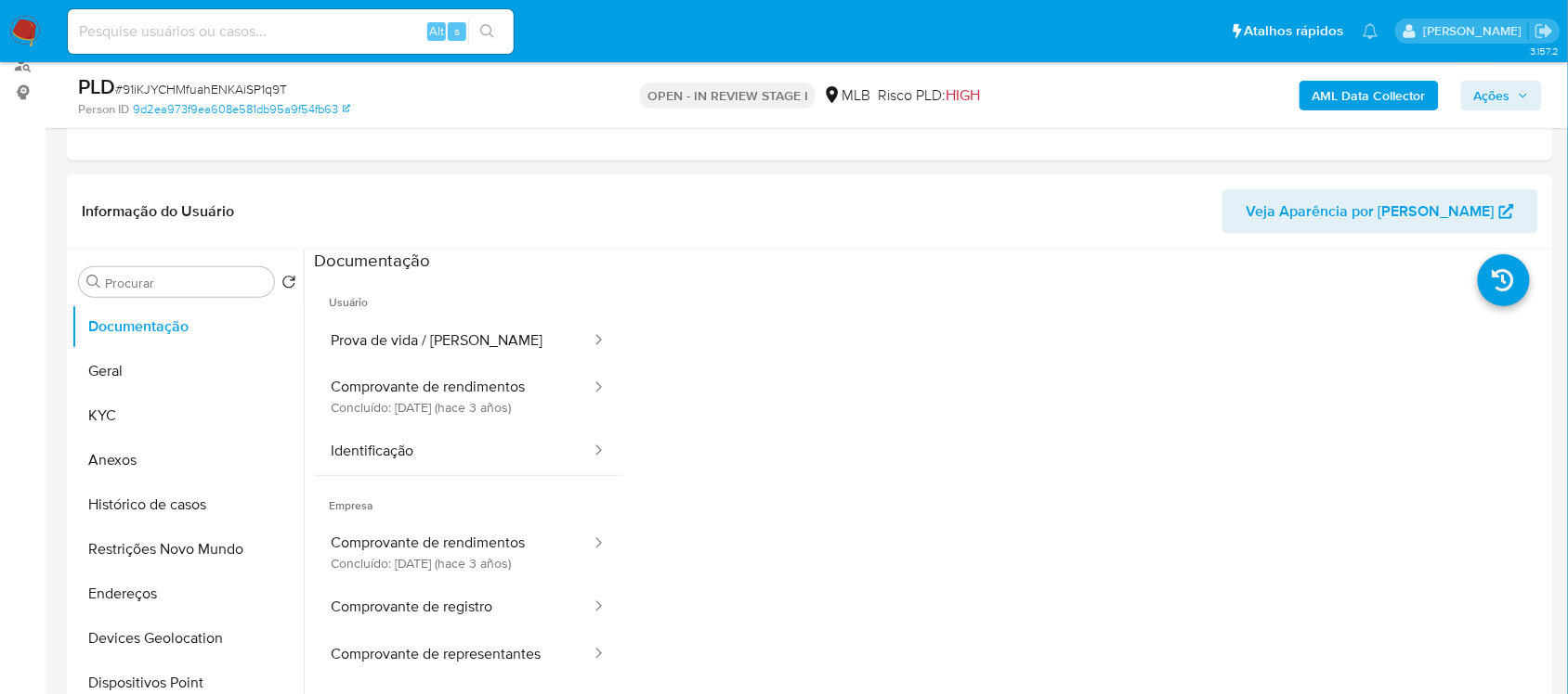
click at [246, 91] on span "# 91iKJYCHMfuahENKAiSP1q9T" at bounding box center [201, 89] width 171 height 18
copy span "91iKJYCHMfuahENKAiSP1q9T"
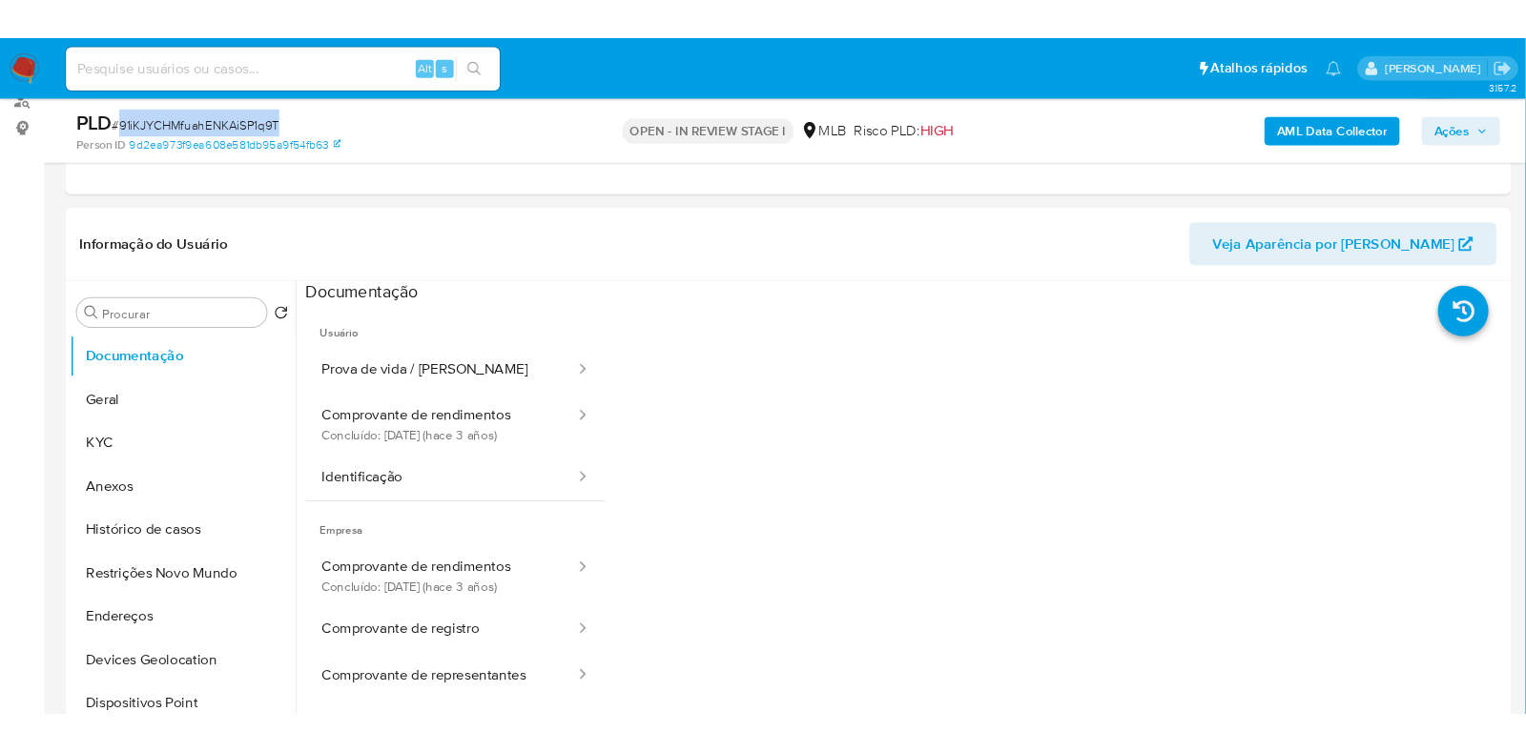
scroll to position [237, 0]
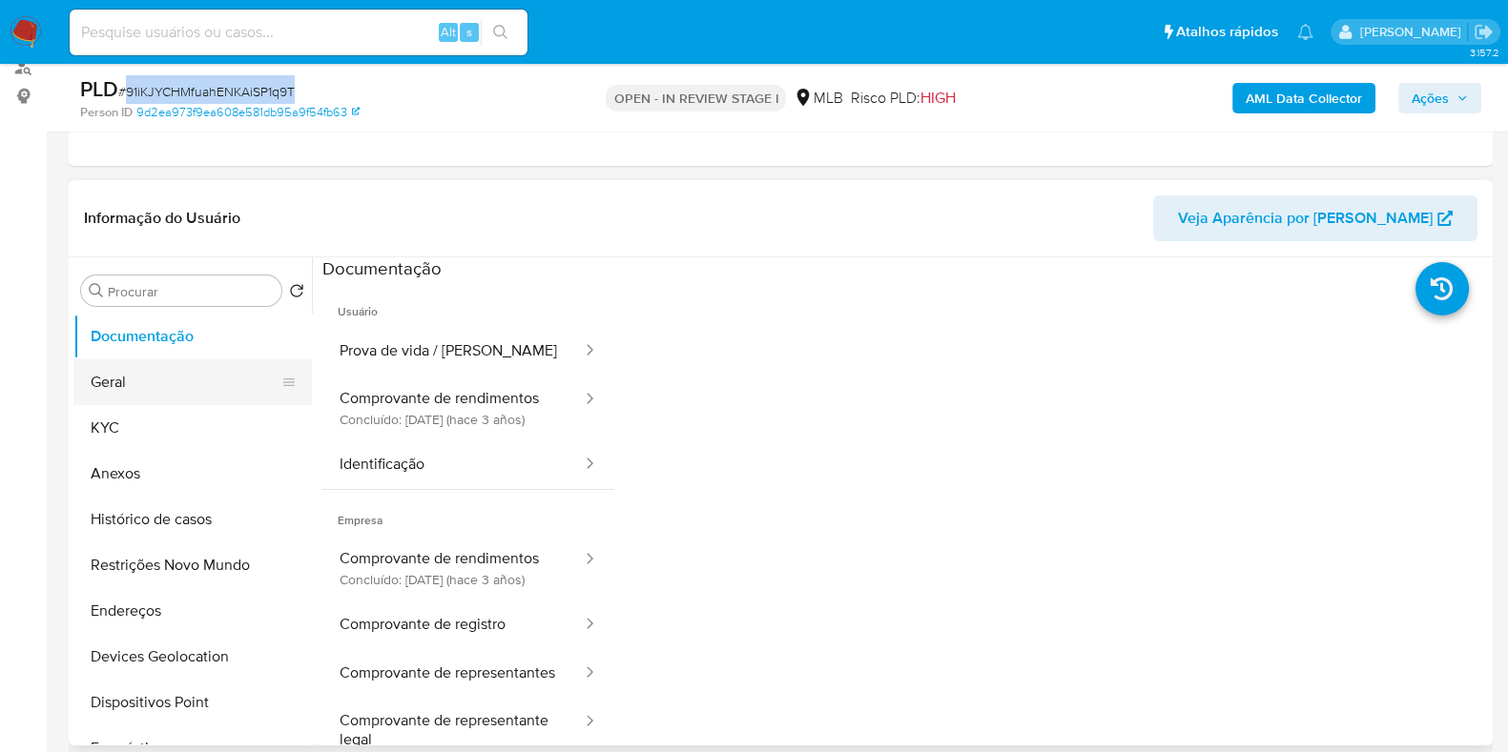
click at [174, 400] on button "Geral" at bounding box center [184, 383] width 223 height 46
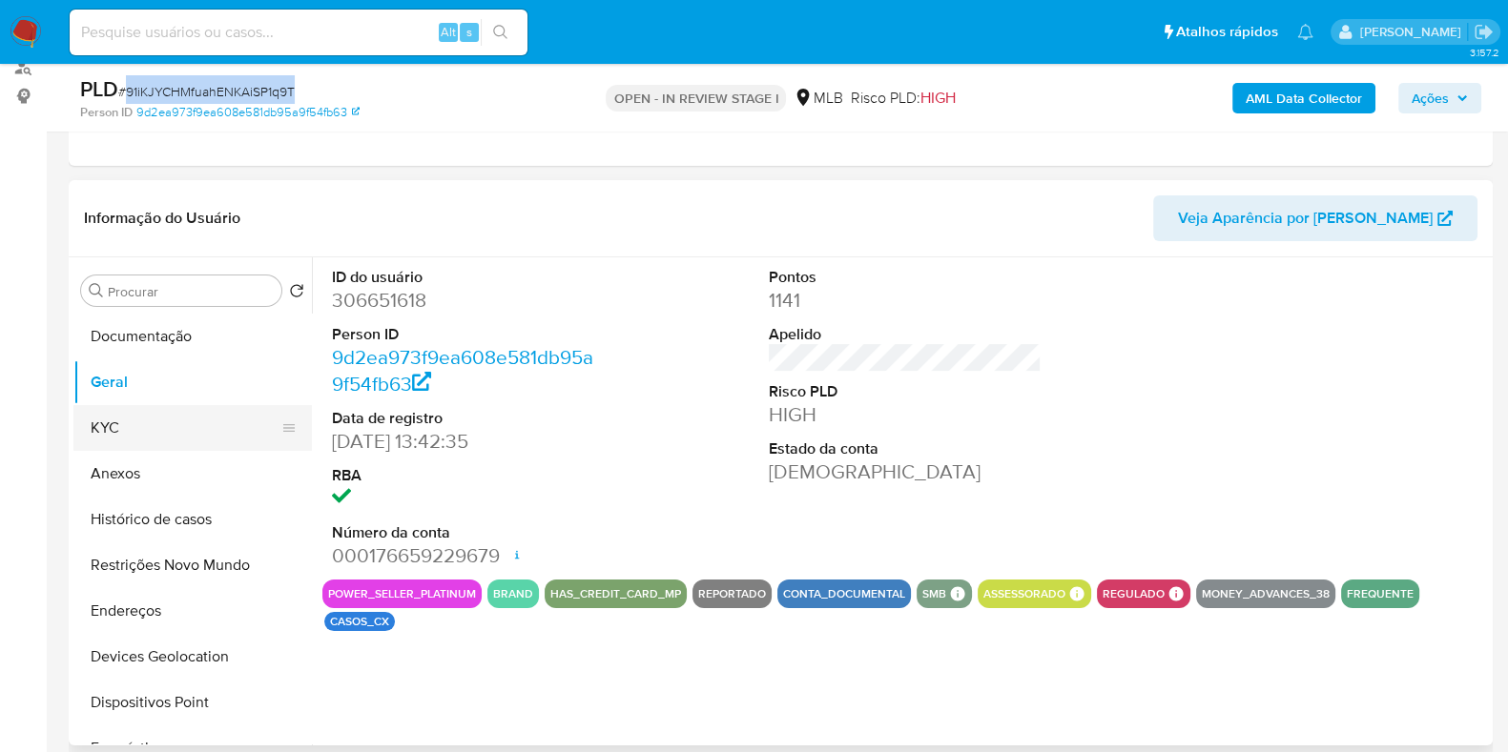
drag, startPoint x: 107, startPoint y: 439, endPoint x: 151, endPoint y: 438, distance: 43.9
click at [110, 439] on button "KYC" at bounding box center [184, 428] width 223 height 46
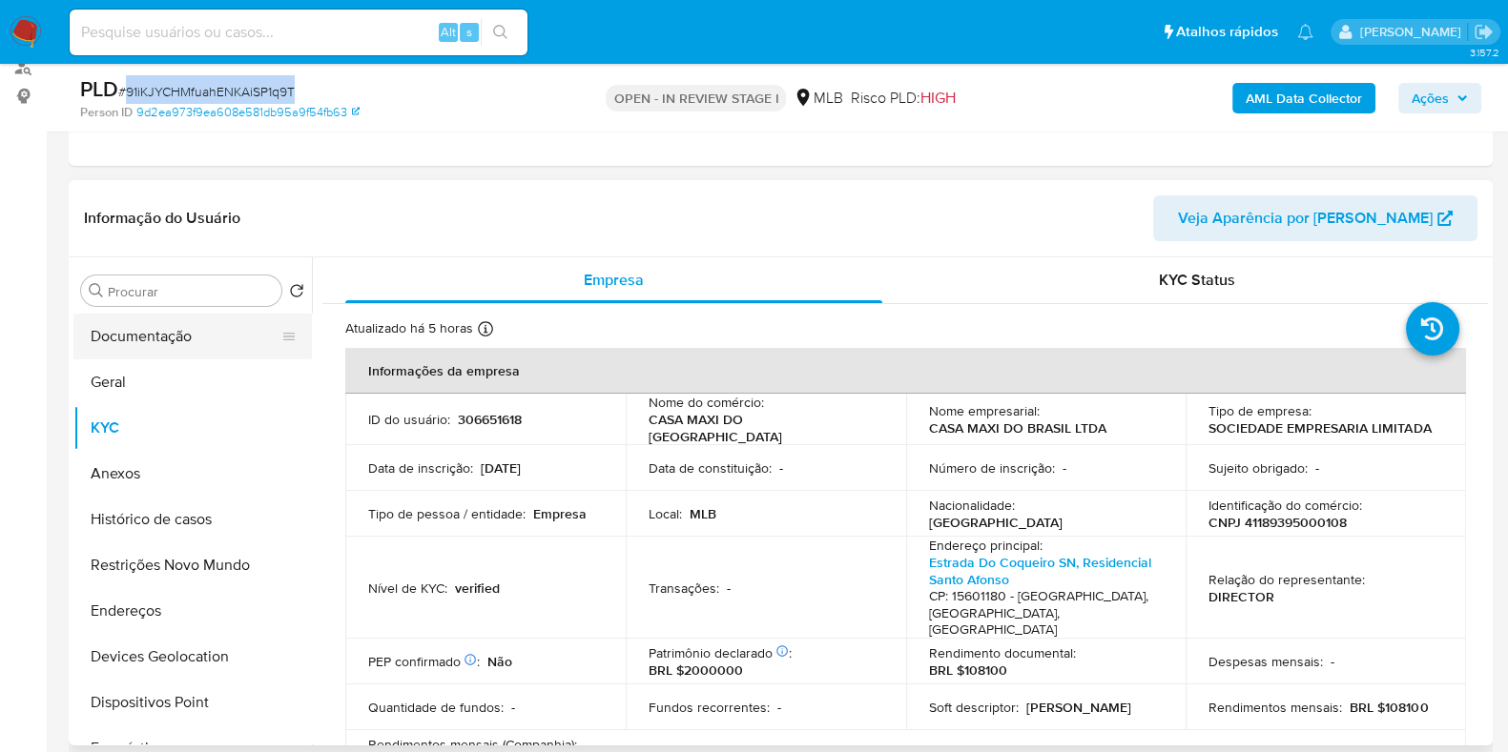
click at [171, 332] on button "Documentação" at bounding box center [184, 337] width 223 height 46
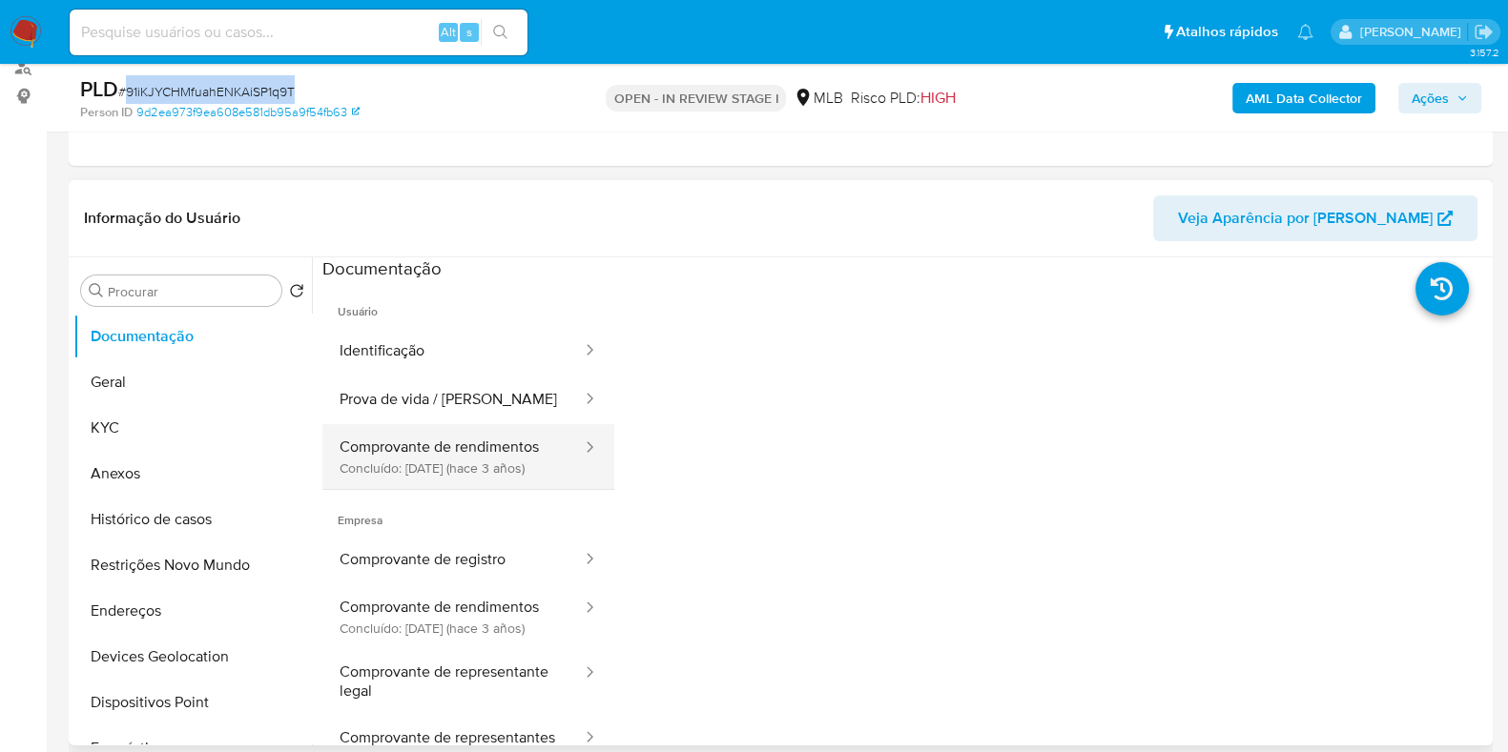
click at [500, 471] on button "Comprovante de rendimentos Concluído: 05/12/2022 (hace 3 años)" at bounding box center [452, 456] width 261 height 65
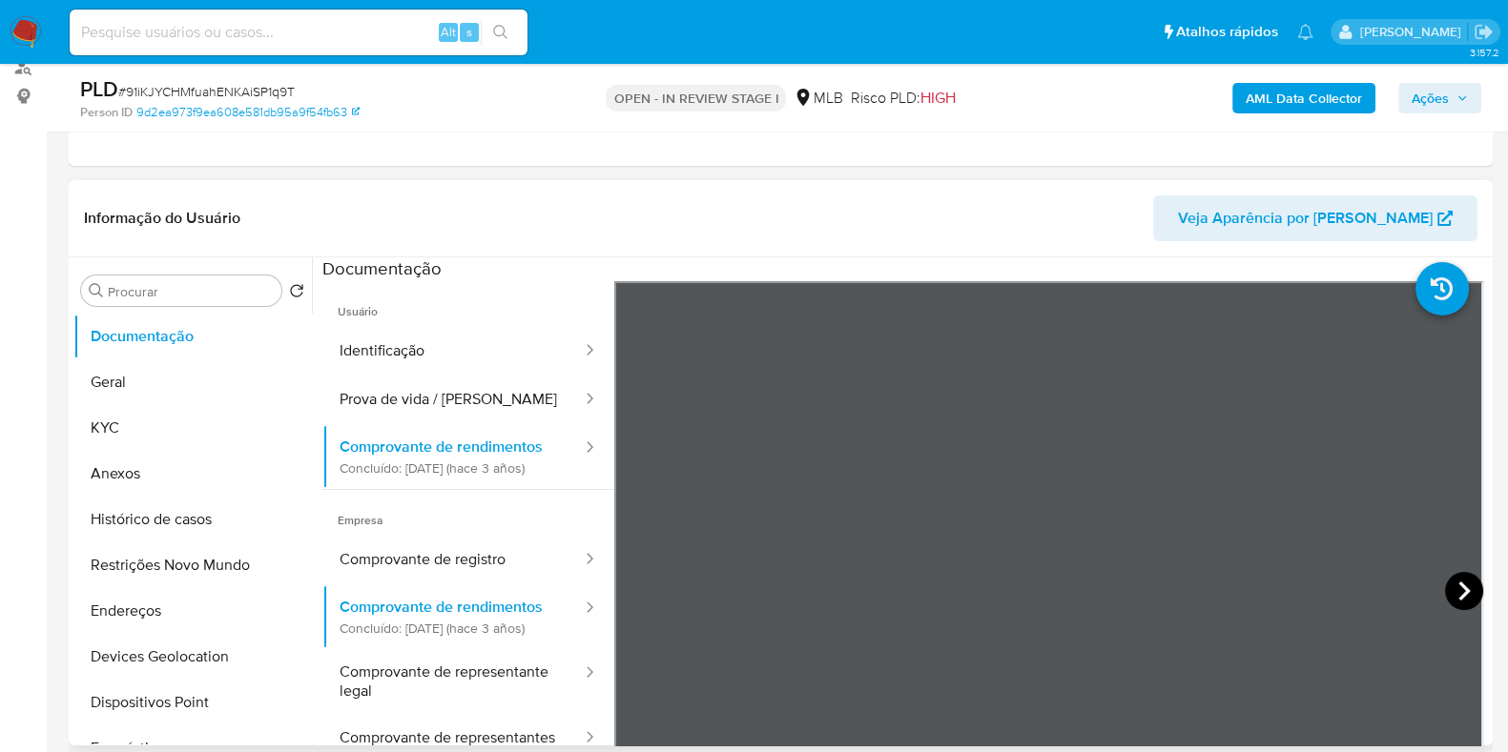
click at [1457, 574] on icon at bounding box center [1464, 591] width 38 height 38
click at [1454, 573] on icon at bounding box center [1464, 591] width 38 height 38
click at [430, 568] on button "Comprovante de registro" at bounding box center [452, 560] width 261 height 49
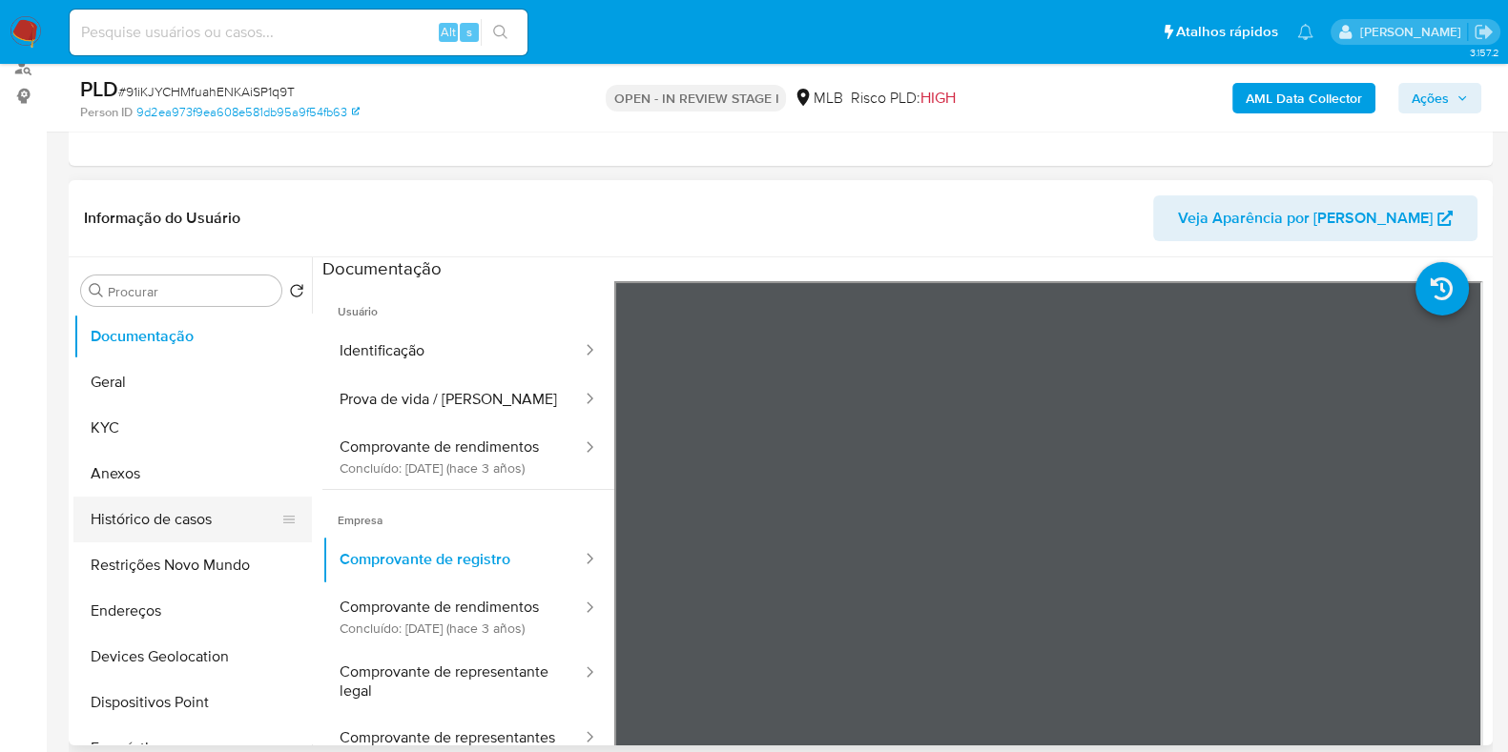
click at [153, 522] on button "Histórico de casos" at bounding box center [184, 520] width 223 height 46
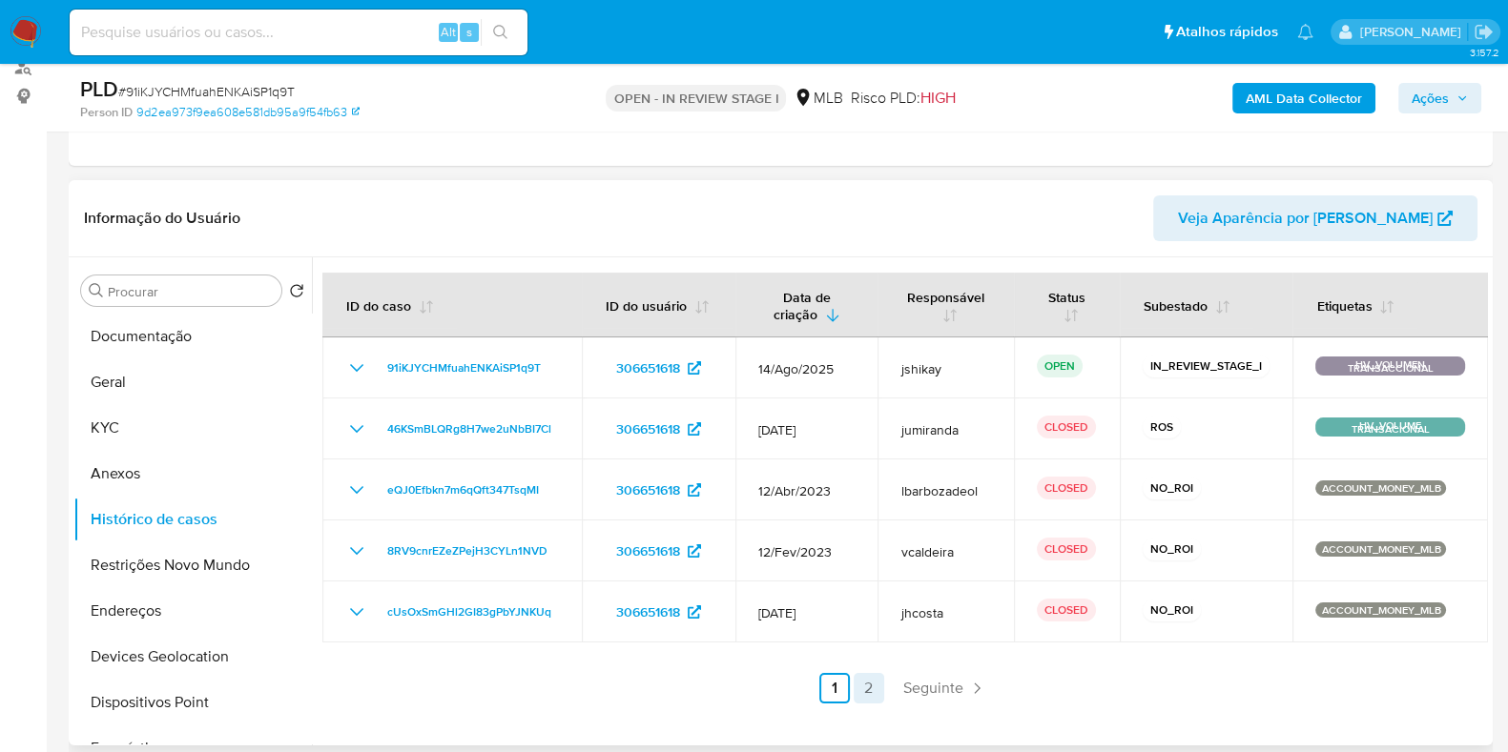
click at [866, 674] on link "2" at bounding box center [868, 688] width 31 height 31
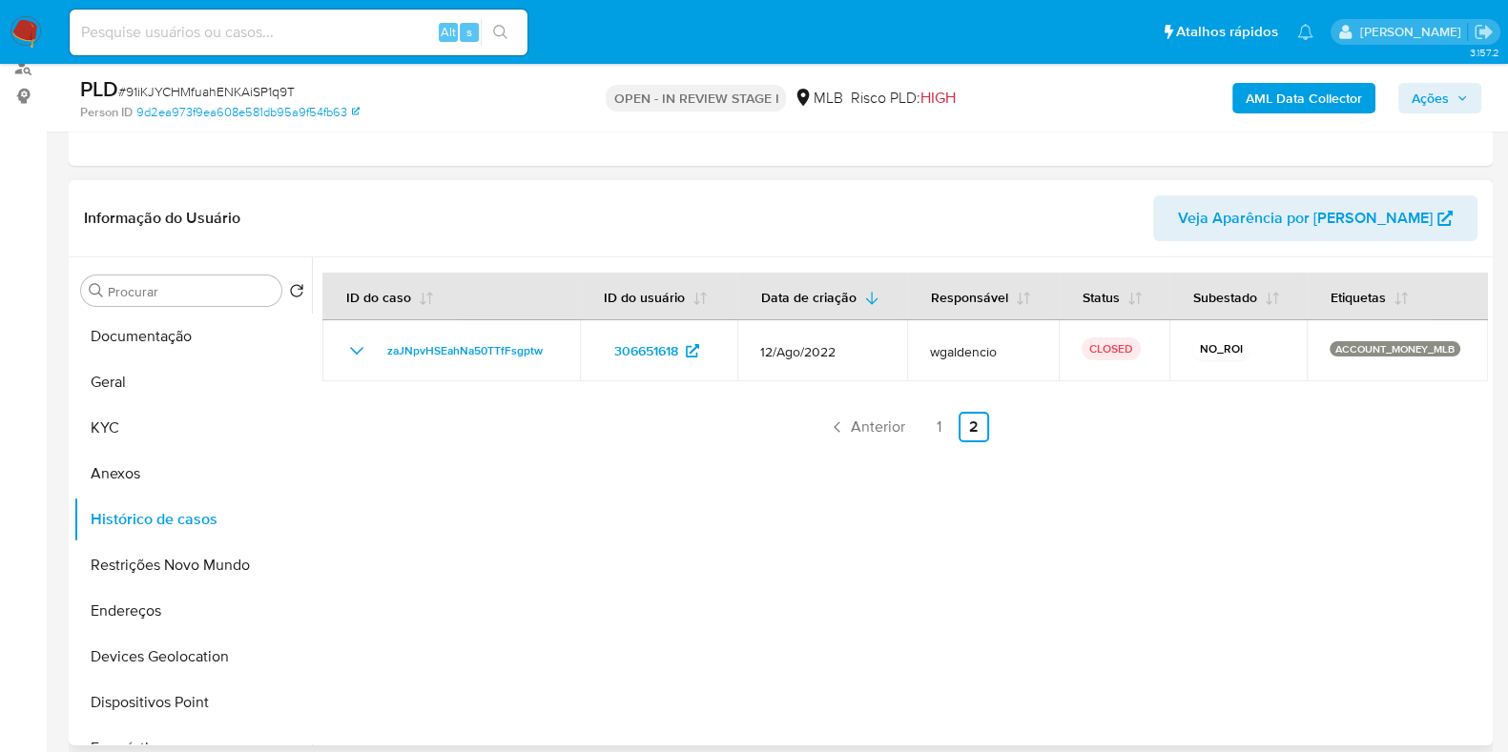
click at [918, 426] on ul "Anterior 1 2 Seguinte" at bounding box center [904, 427] width 1165 height 31
click at [928, 427] on link "1" at bounding box center [939, 427] width 31 height 31
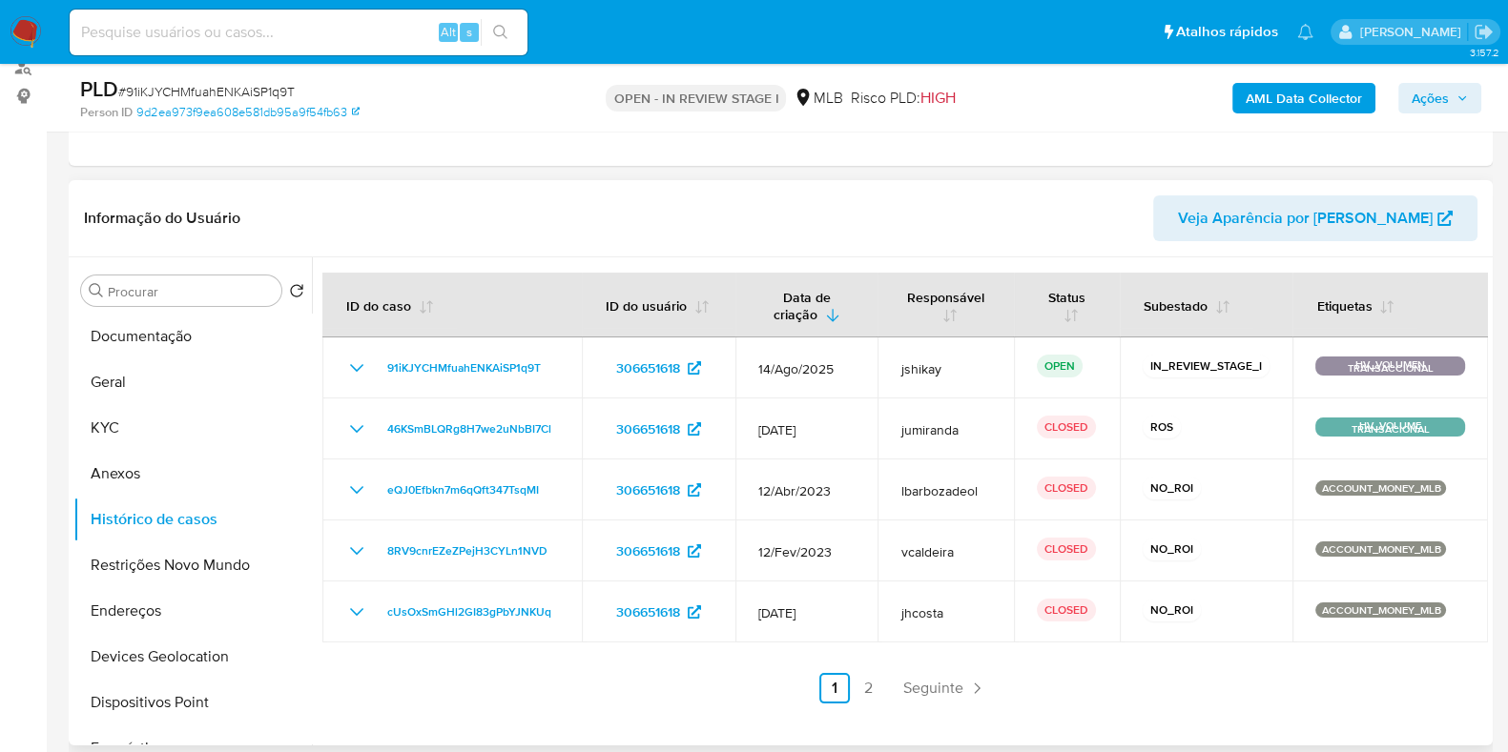
click at [1288, 99] on b "AML Data Collector" at bounding box center [1303, 98] width 116 height 31
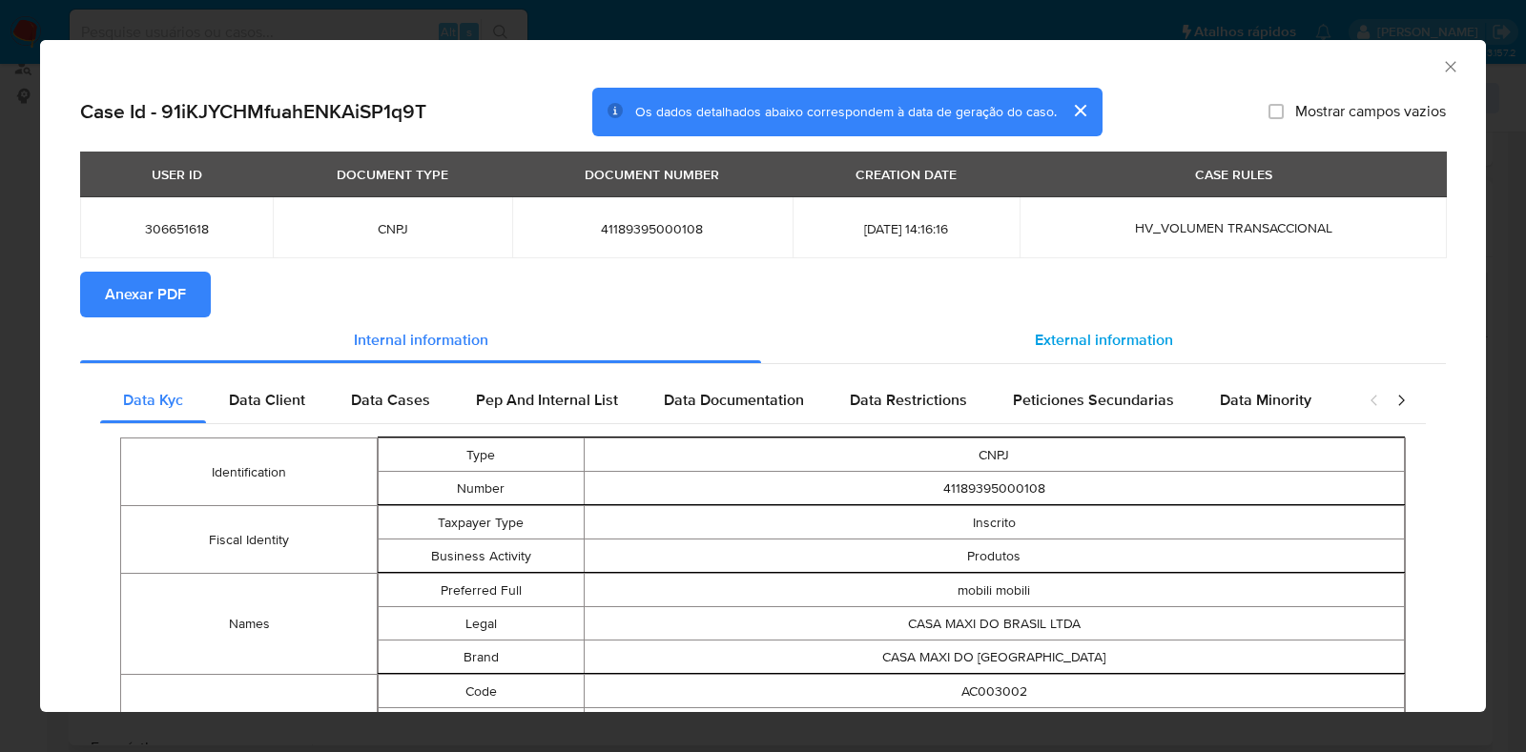
click at [1014, 330] on div "External information" at bounding box center [1103, 341] width 685 height 46
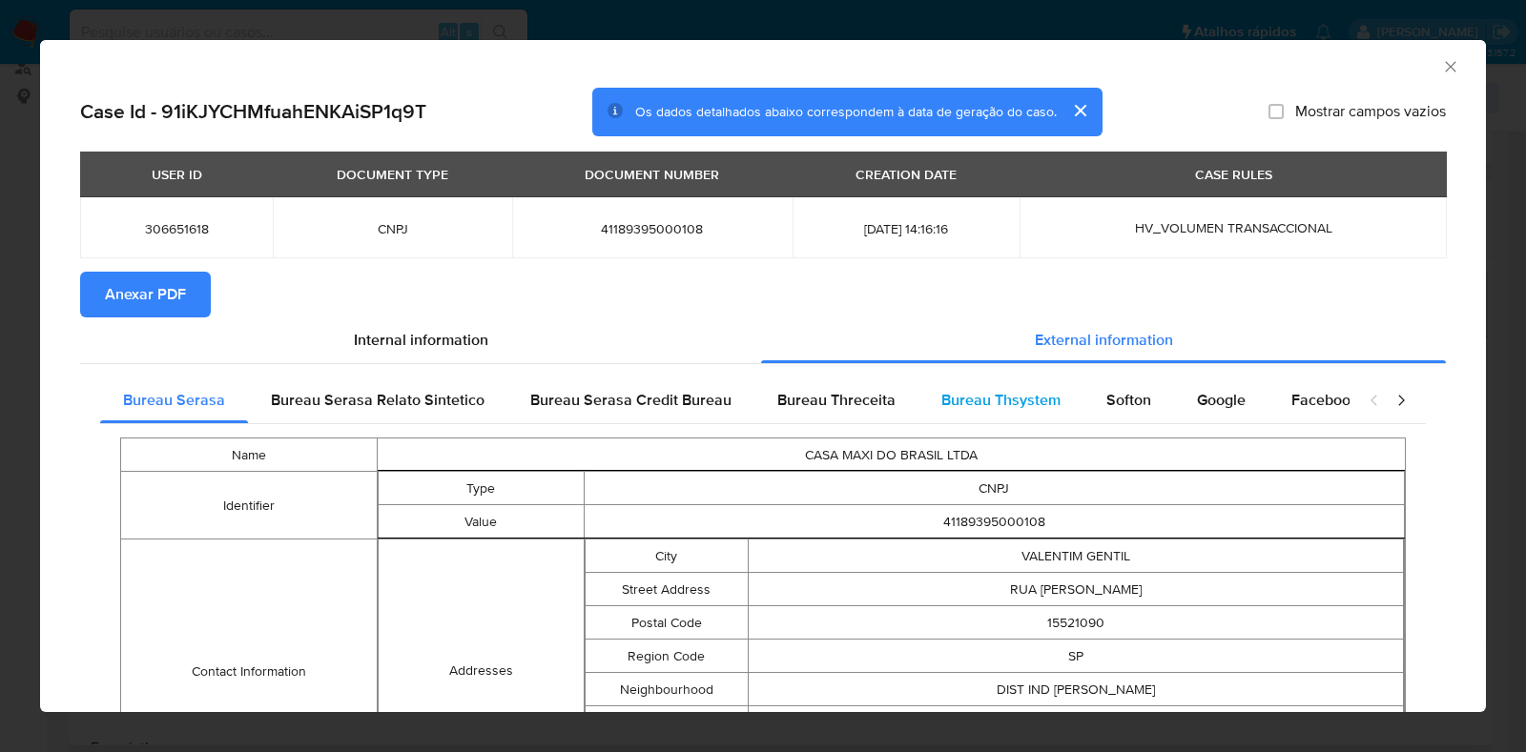
click at [994, 398] on span "Bureau Thsystem" at bounding box center [1000, 400] width 119 height 22
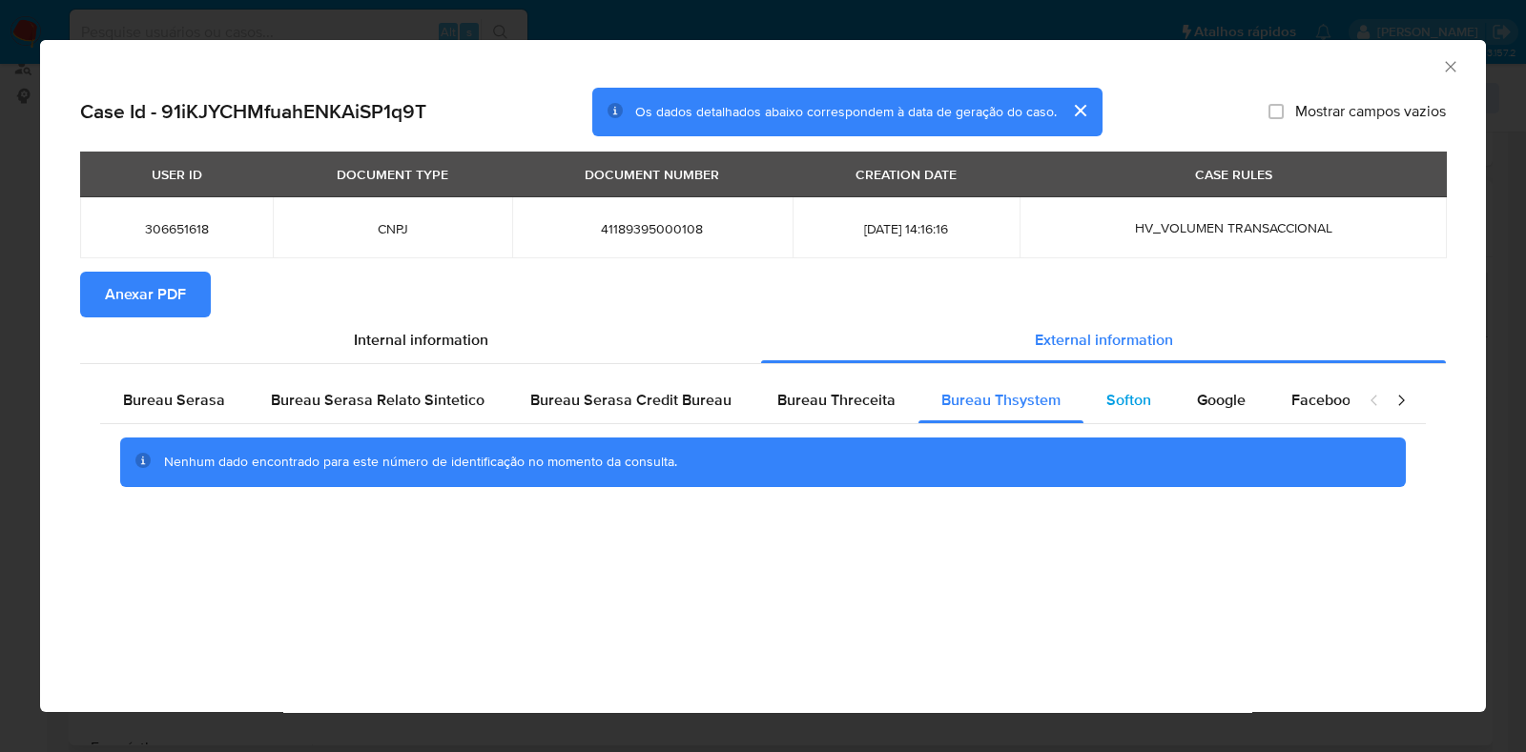
click at [1106, 401] on span "Softon" at bounding box center [1128, 400] width 45 height 22
click at [1038, 405] on span "Bureau Thsystem" at bounding box center [1000, 400] width 119 height 22
click at [811, 396] on span "Bureau Threceita" at bounding box center [836, 400] width 118 height 22
click at [1107, 416] on div "Softon" at bounding box center [1128, 401] width 91 height 46
click at [125, 293] on span "Anexar PDF" at bounding box center [145, 295] width 81 height 42
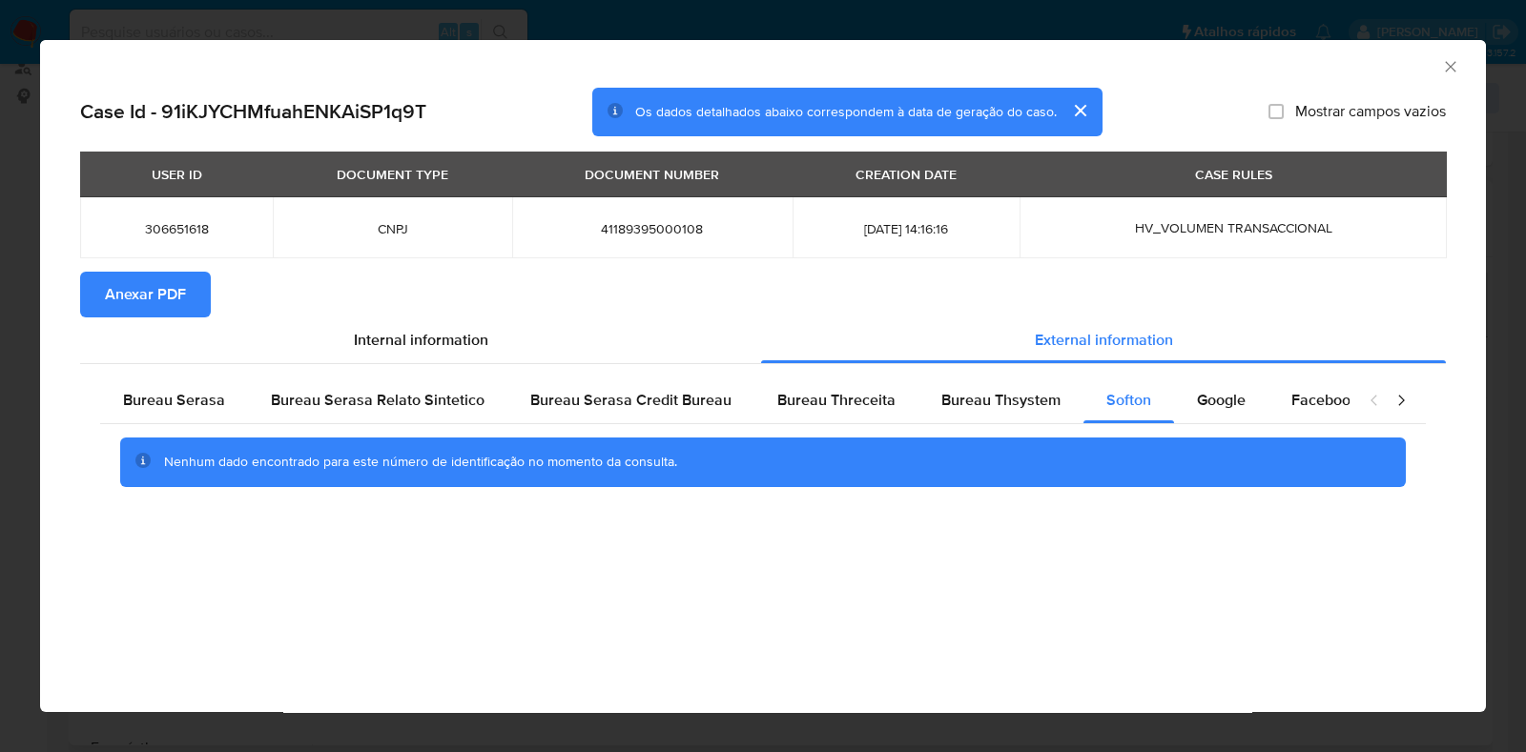
click at [1449, 72] on icon "Fechar a janela" at bounding box center [1450, 66] width 19 height 19
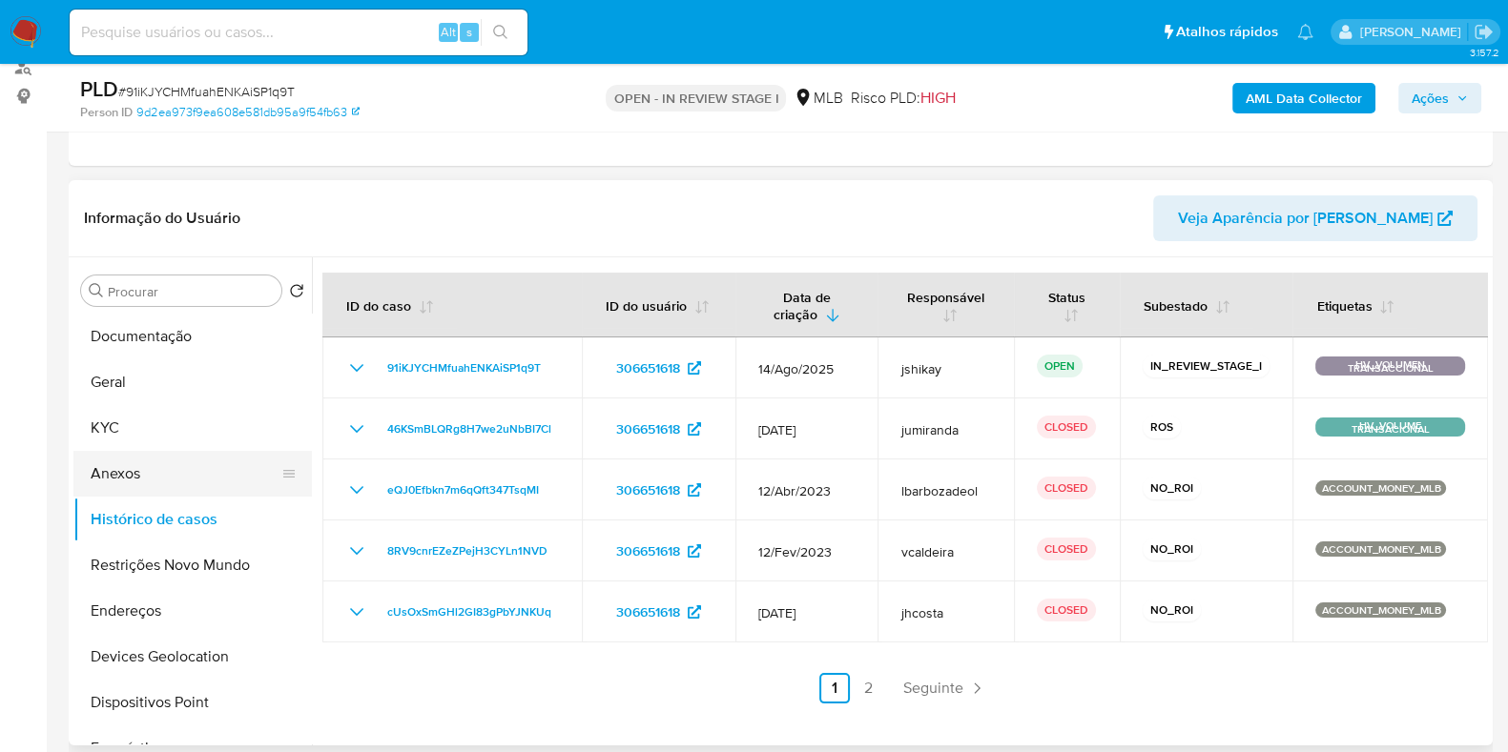
click at [149, 468] on button "Anexos" at bounding box center [184, 474] width 223 height 46
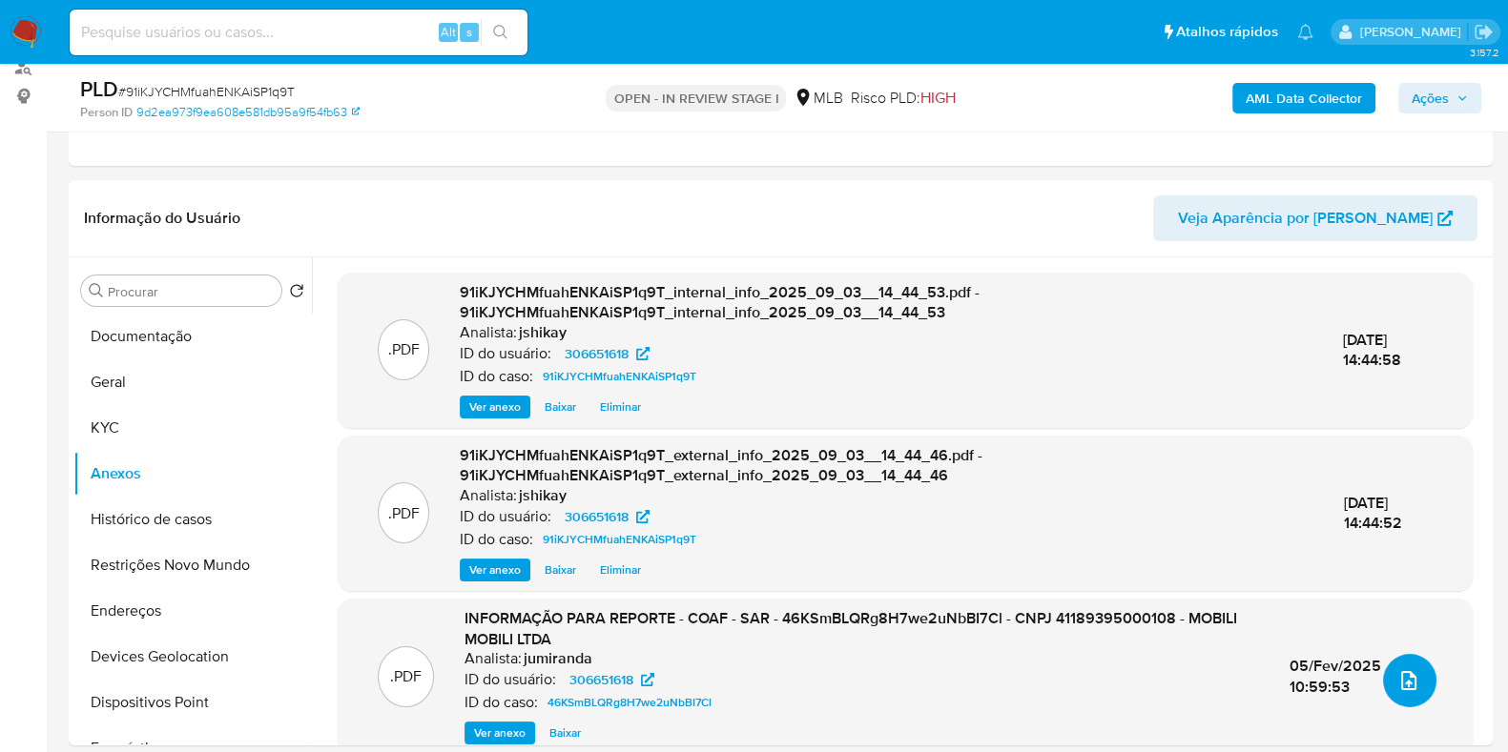
click at [1402, 689] on icon "upload-file" at bounding box center [1408, 680] width 23 height 23
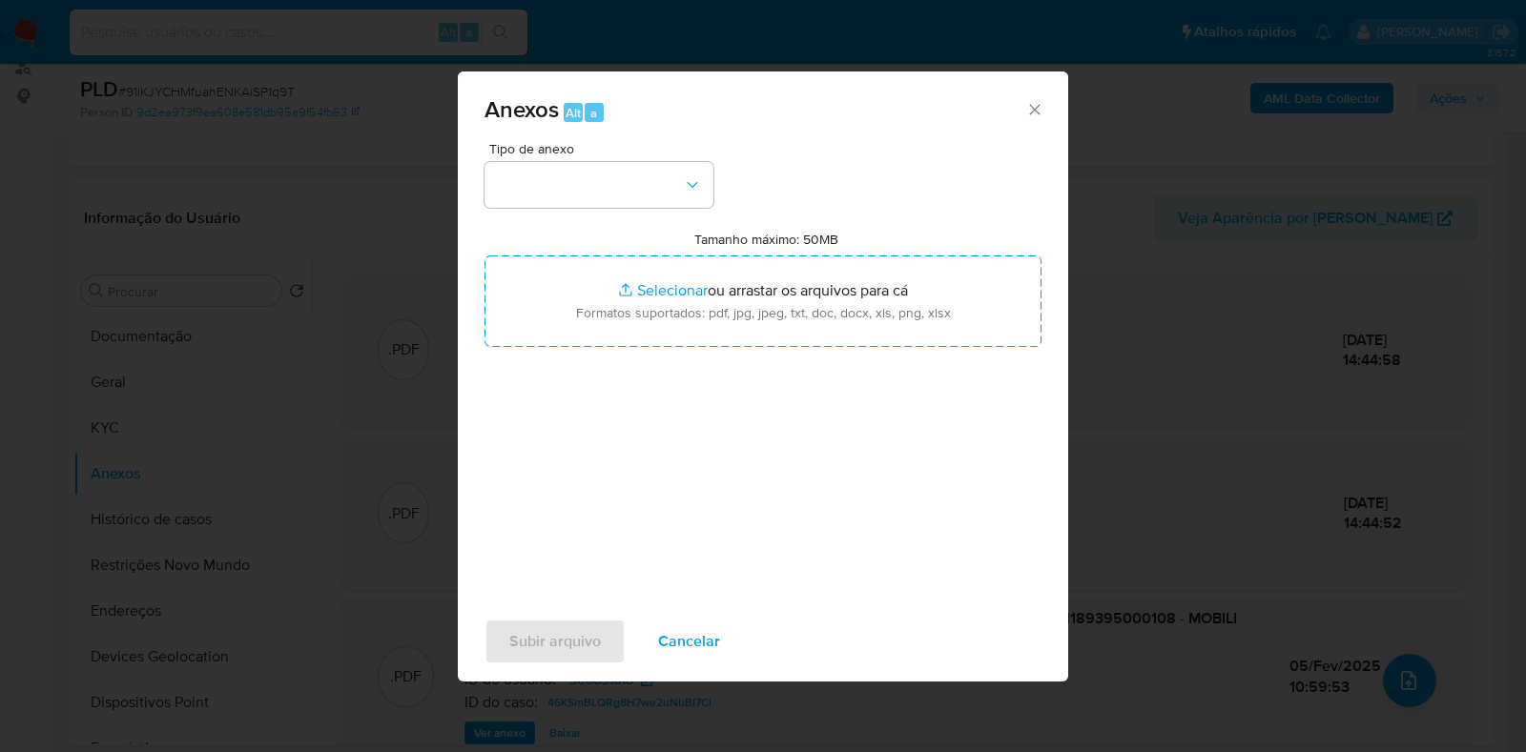
click at [674, 155] on div "Tipo de anexo" at bounding box center [598, 175] width 229 height 66
click at [645, 192] on button "button" at bounding box center [598, 185] width 229 height 46
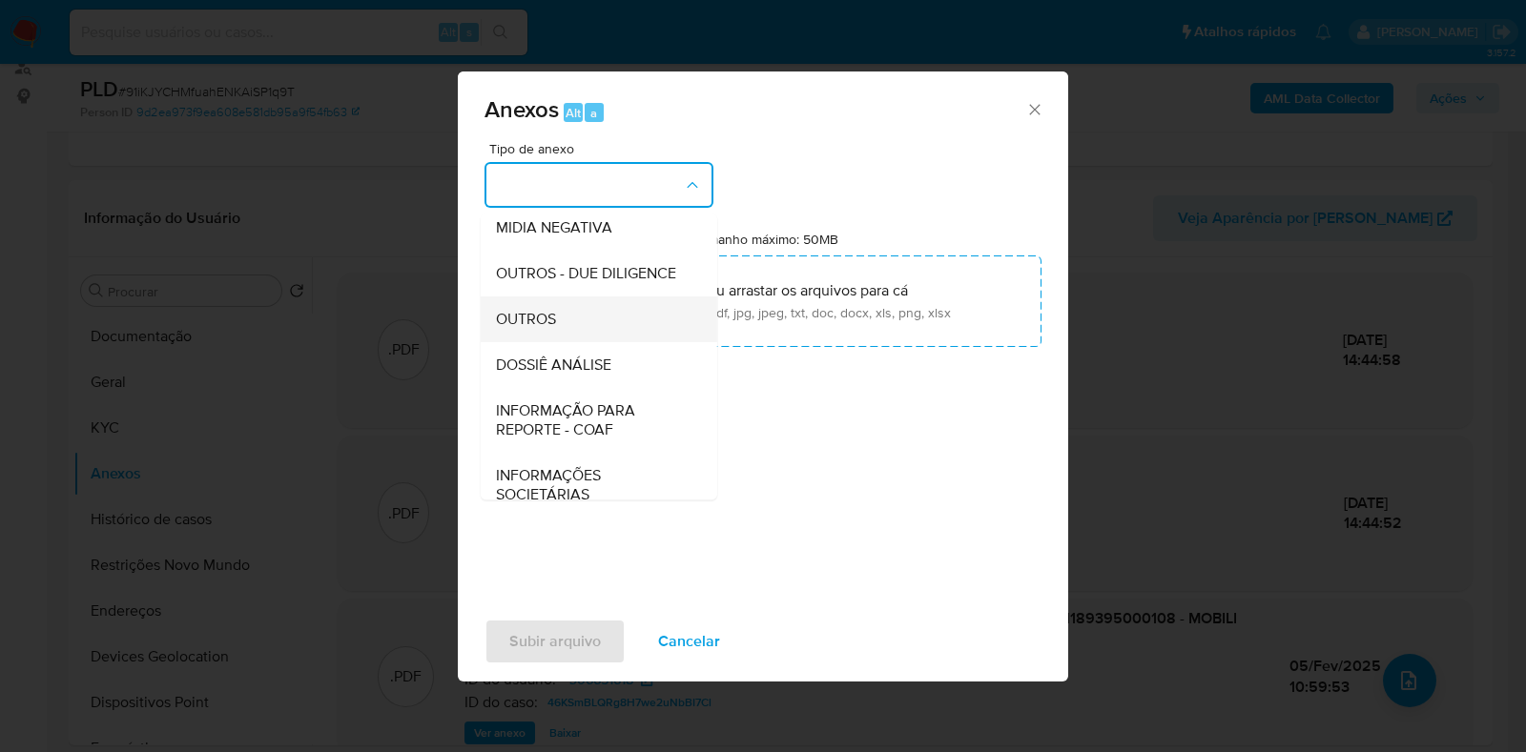
click at [573, 342] on div "OUTROS" at bounding box center [593, 320] width 195 height 46
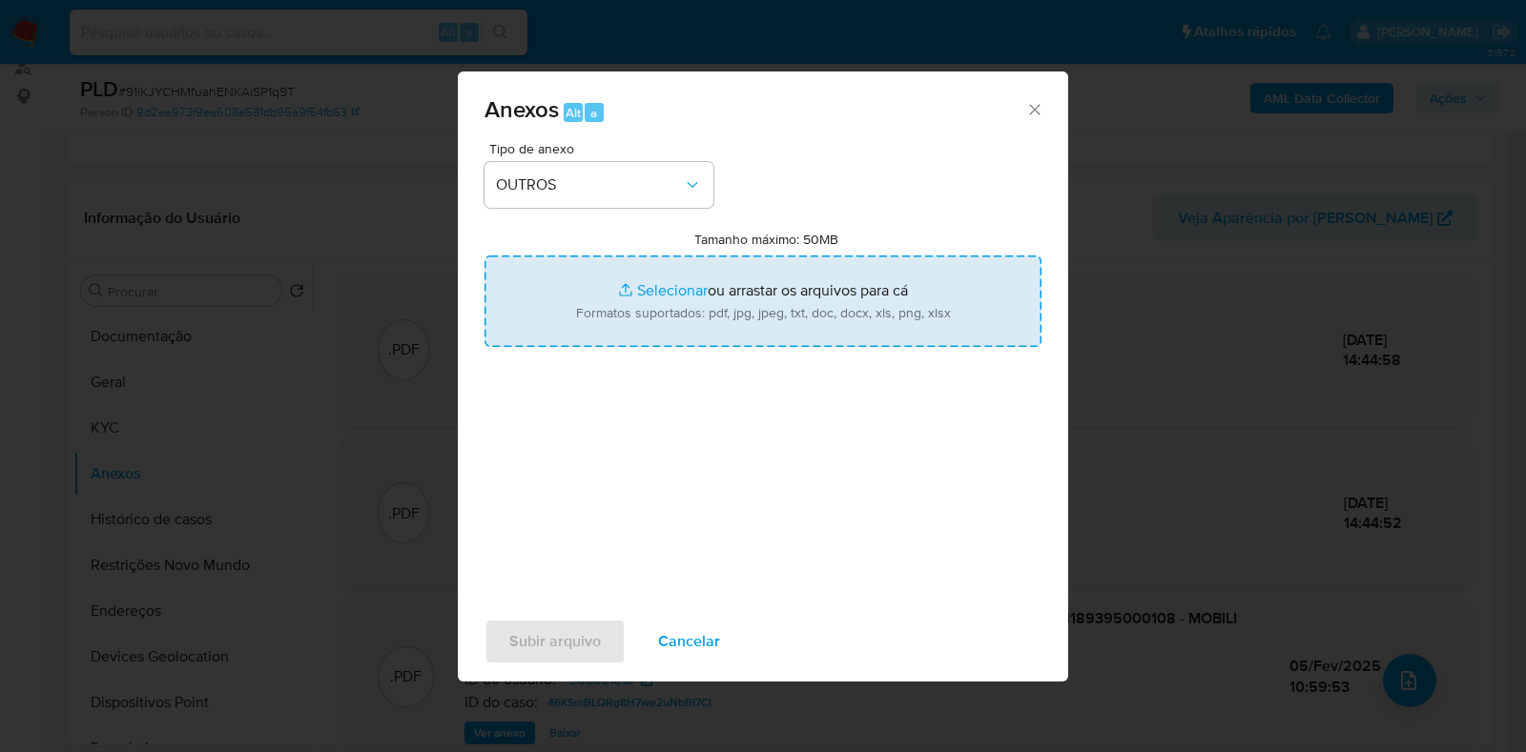
click at [668, 312] on input "Tamanho máximo: 50MB Selecionar arquivos" at bounding box center [762, 302] width 557 height 92
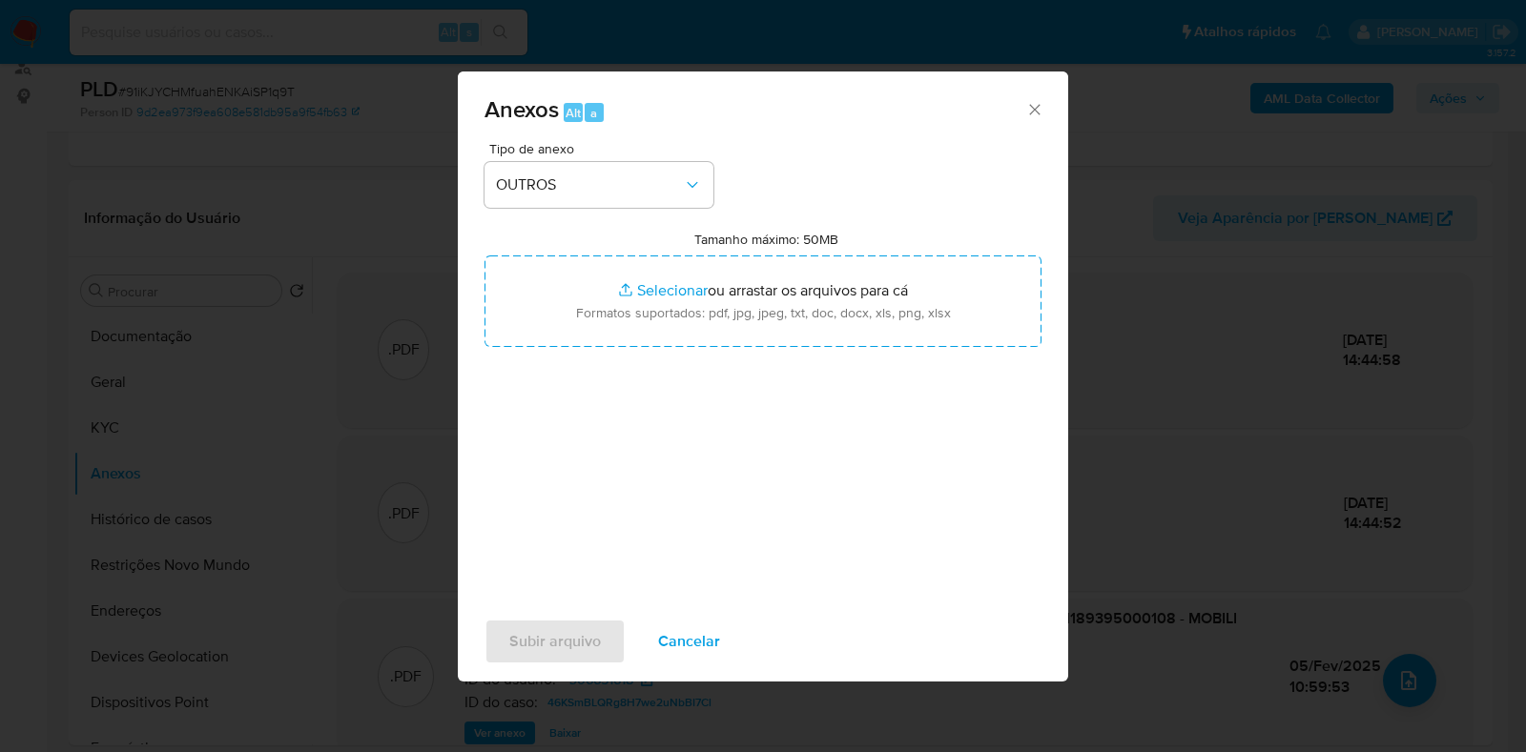
click at [1022, 107] on span "Anexos Alt a" at bounding box center [754, 110] width 541 height 25
click at [1034, 110] on icon "Fechar" at bounding box center [1034, 109] width 10 height 10
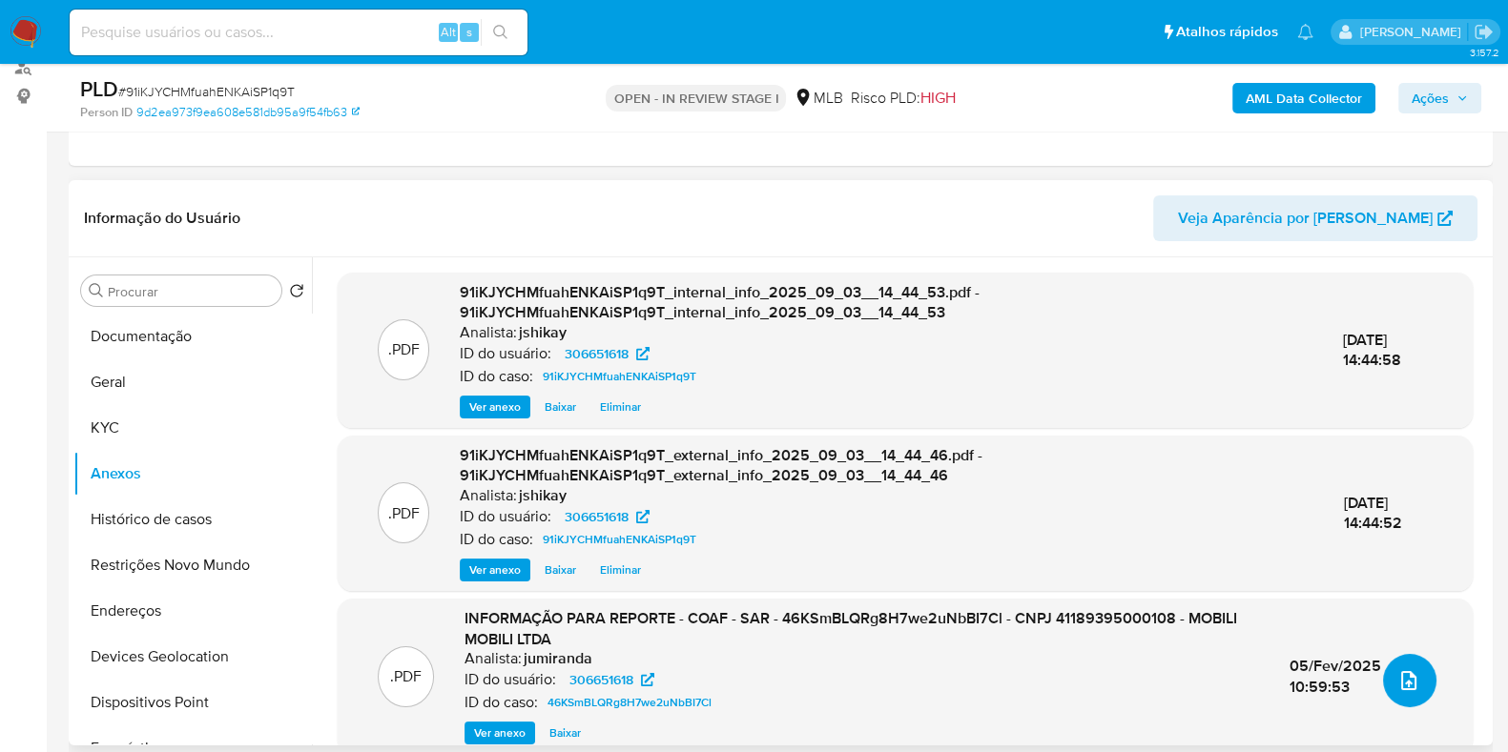
click at [1397, 673] on icon "upload-file" at bounding box center [1408, 680] width 23 height 23
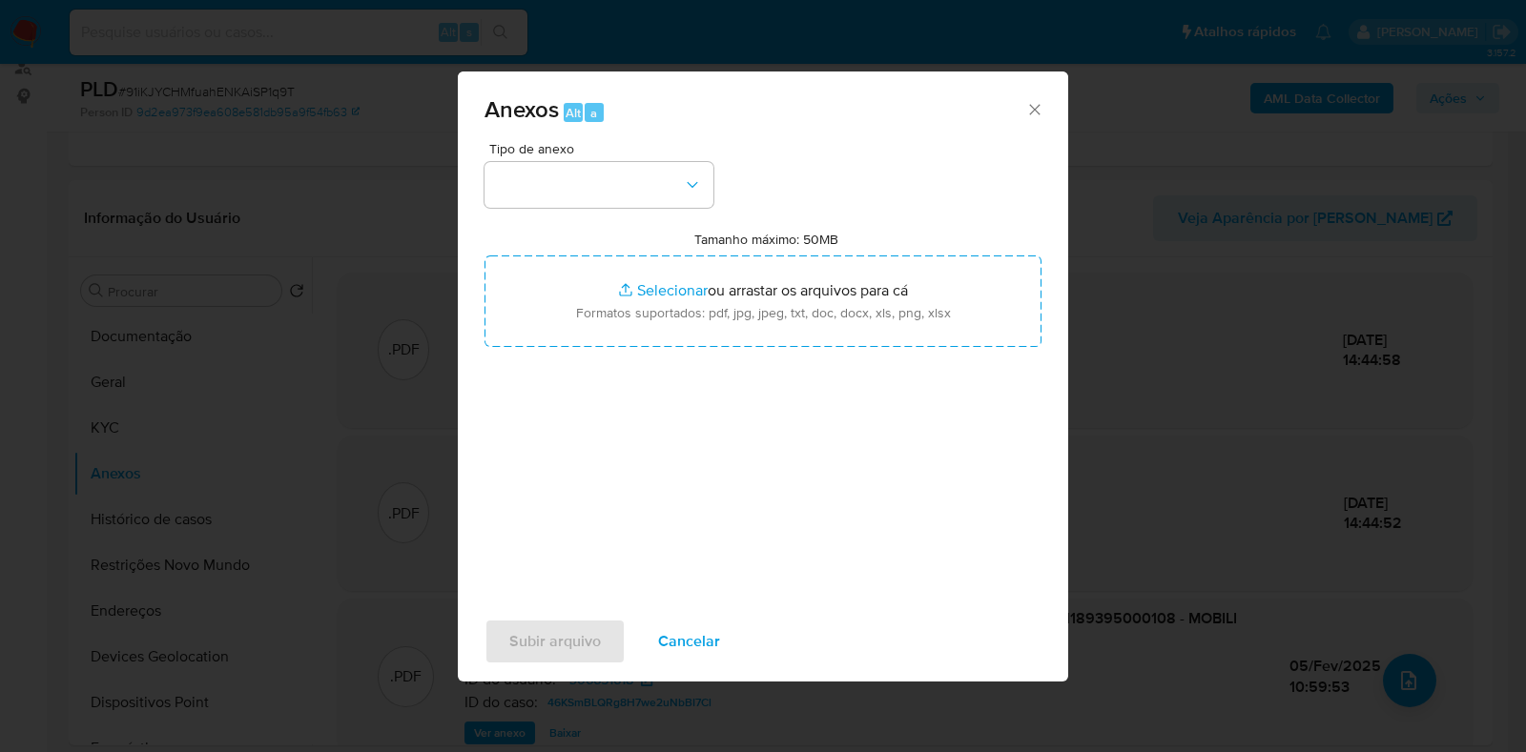
click at [586, 212] on div "Tipo de anexo Tamanho máximo: 50MB Selecionar arquivos Selecionar ou arrastar o…" at bounding box center [762, 367] width 557 height 450
click at [601, 186] on button "button" at bounding box center [598, 185] width 229 height 46
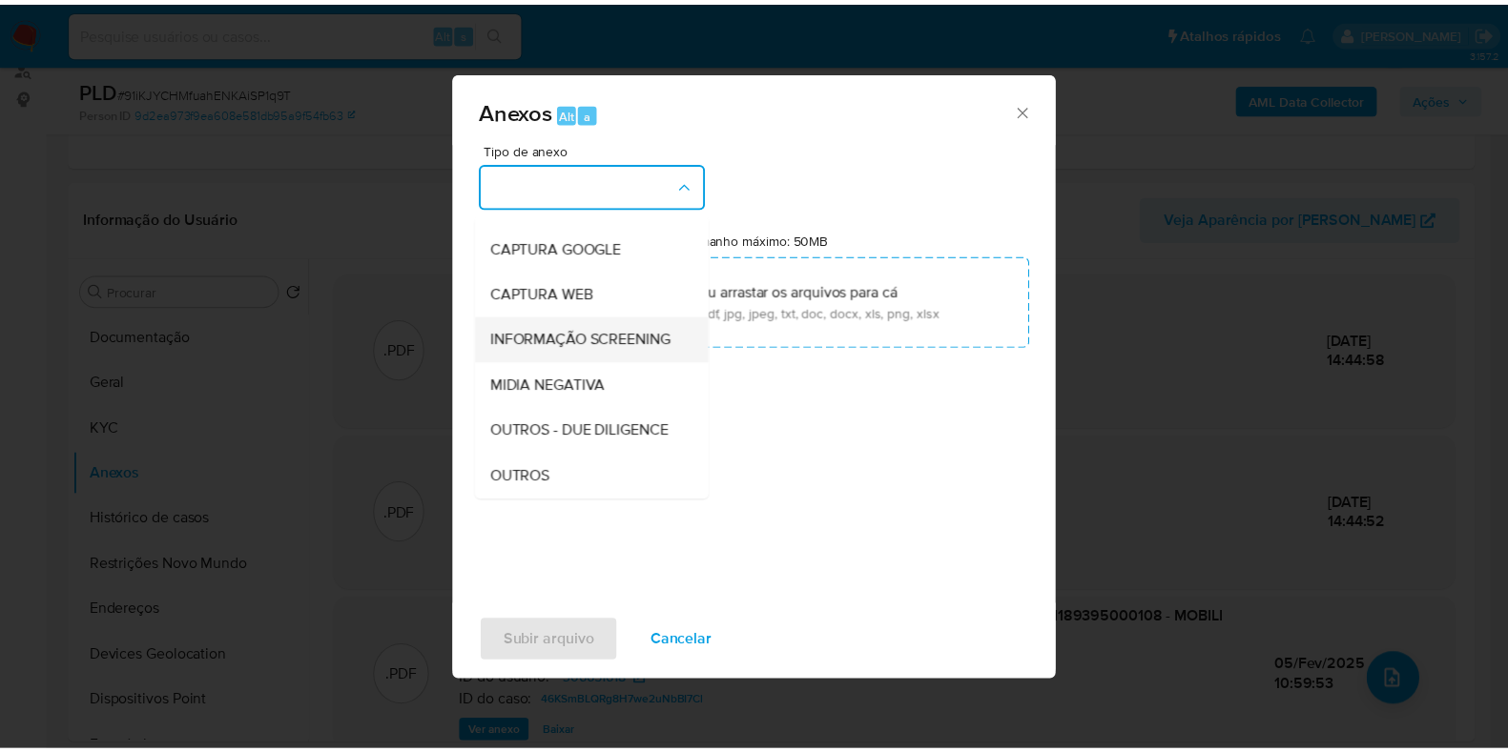
scroll to position [118, 0]
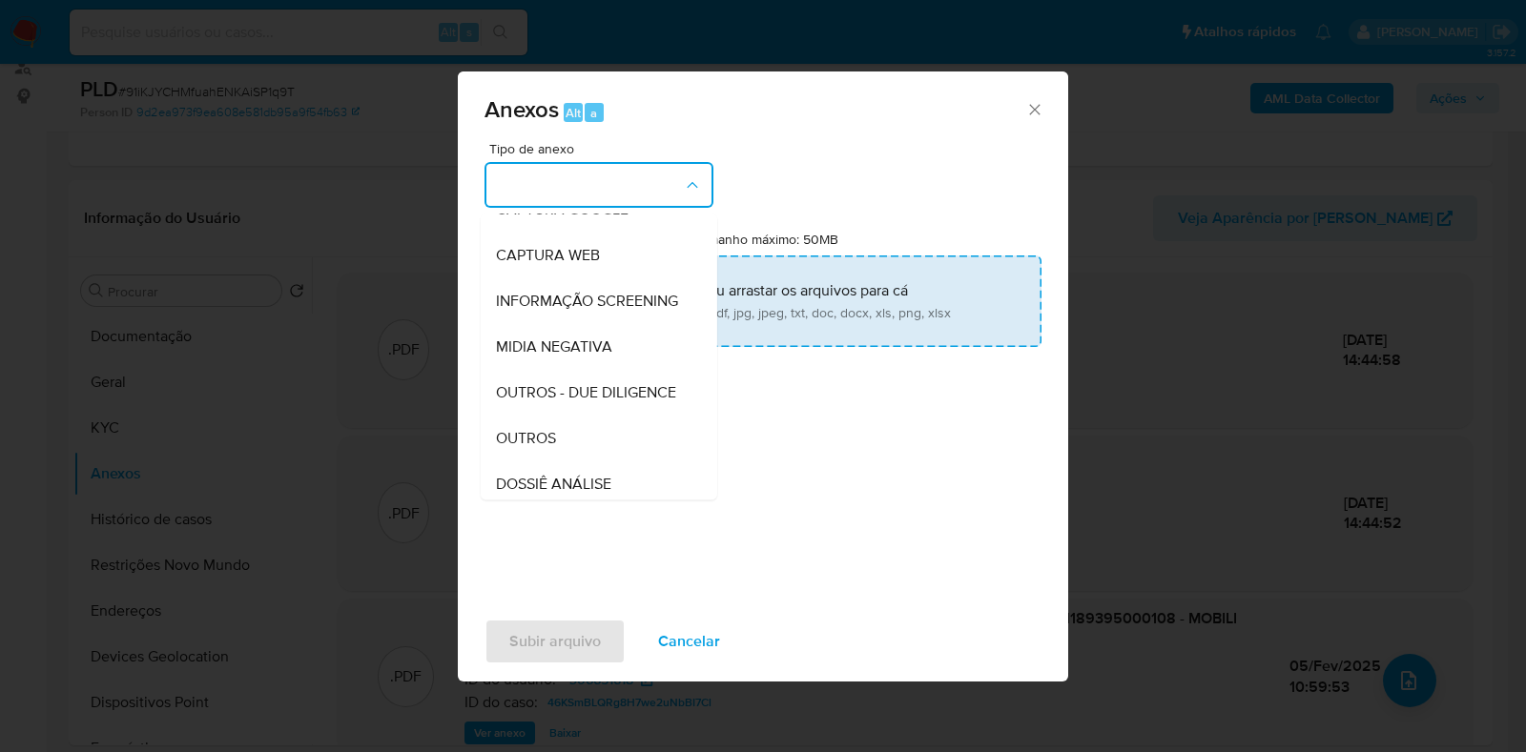
drag, startPoint x: 553, startPoint y: 475, endPoint x: 596, endPoint y: 319, distance: 161.3
click at [553, 448] on span "OUTROS" at bounding box center [526, 438] width 60 height 19
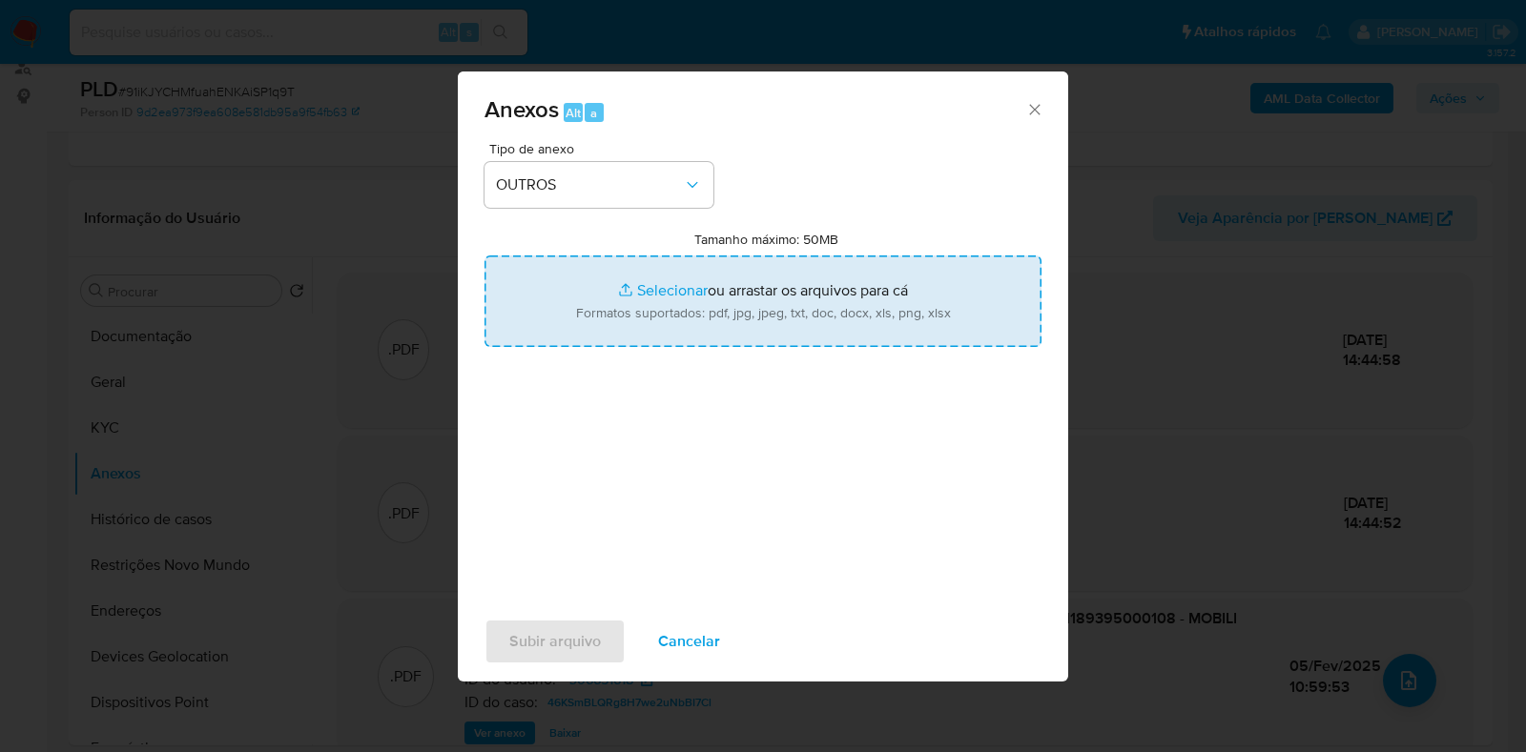
click at [625, 261] on input "Tamanho máximo: 50MB Selecionar arquivos" at bounding box center [762, 302] width 557 height 92
type input "C:\fakepath\Mulan 306651618_2025_09_01_17_10_26.pdf"
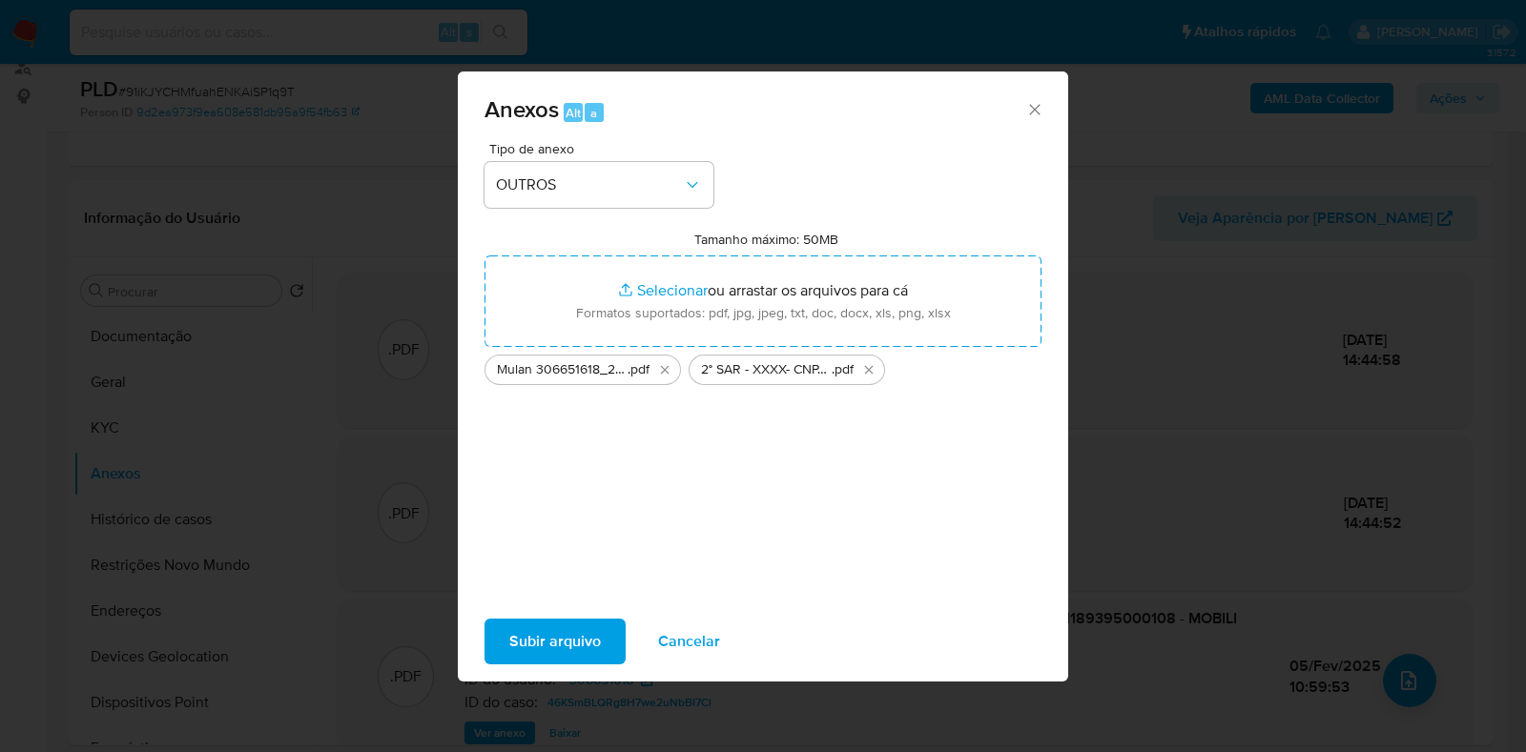
click at [598, 624] on span "Subir arquivo" at bounding box center [555, 642] width 92 height 42
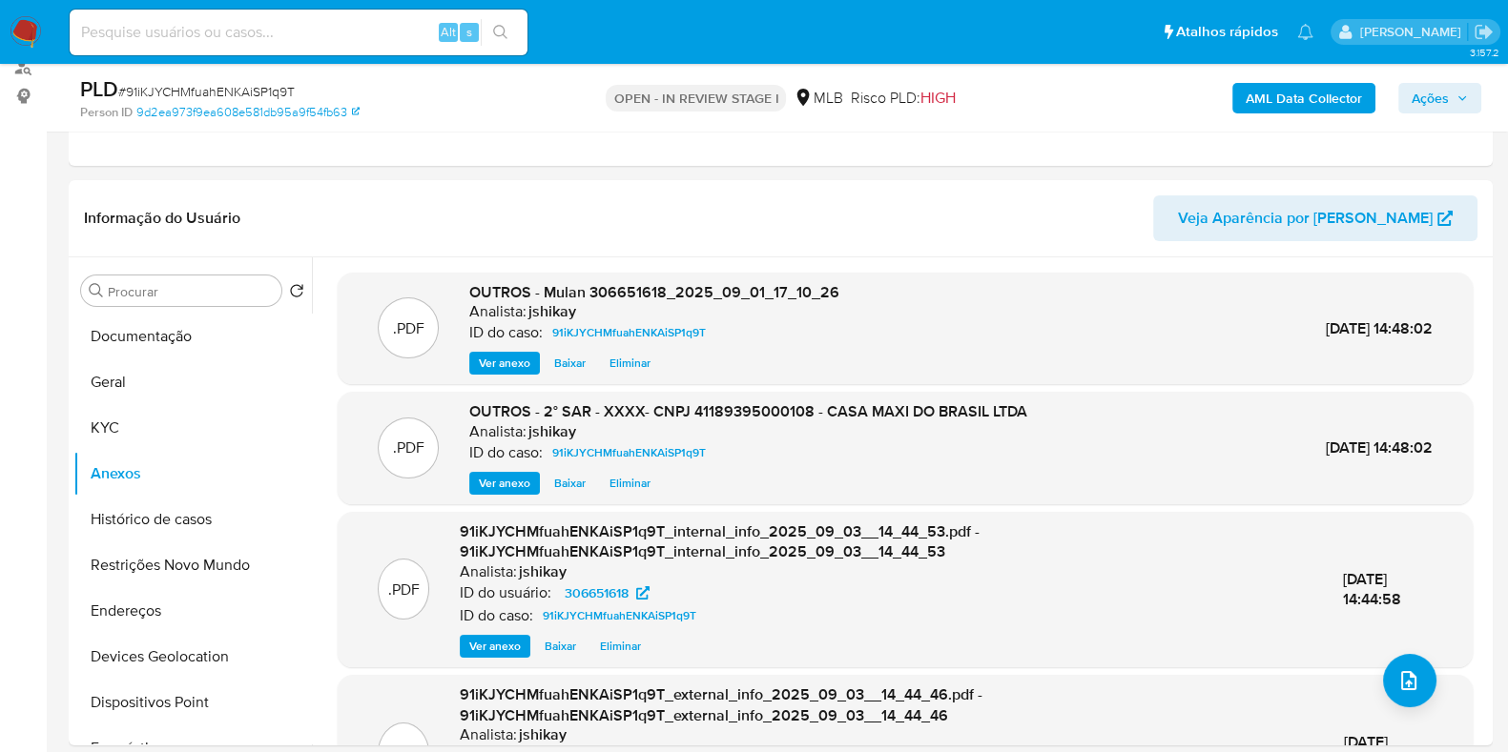
click at [1430, 102] on span "Ações" at bounding box center [1429, 98] width 37 height 31
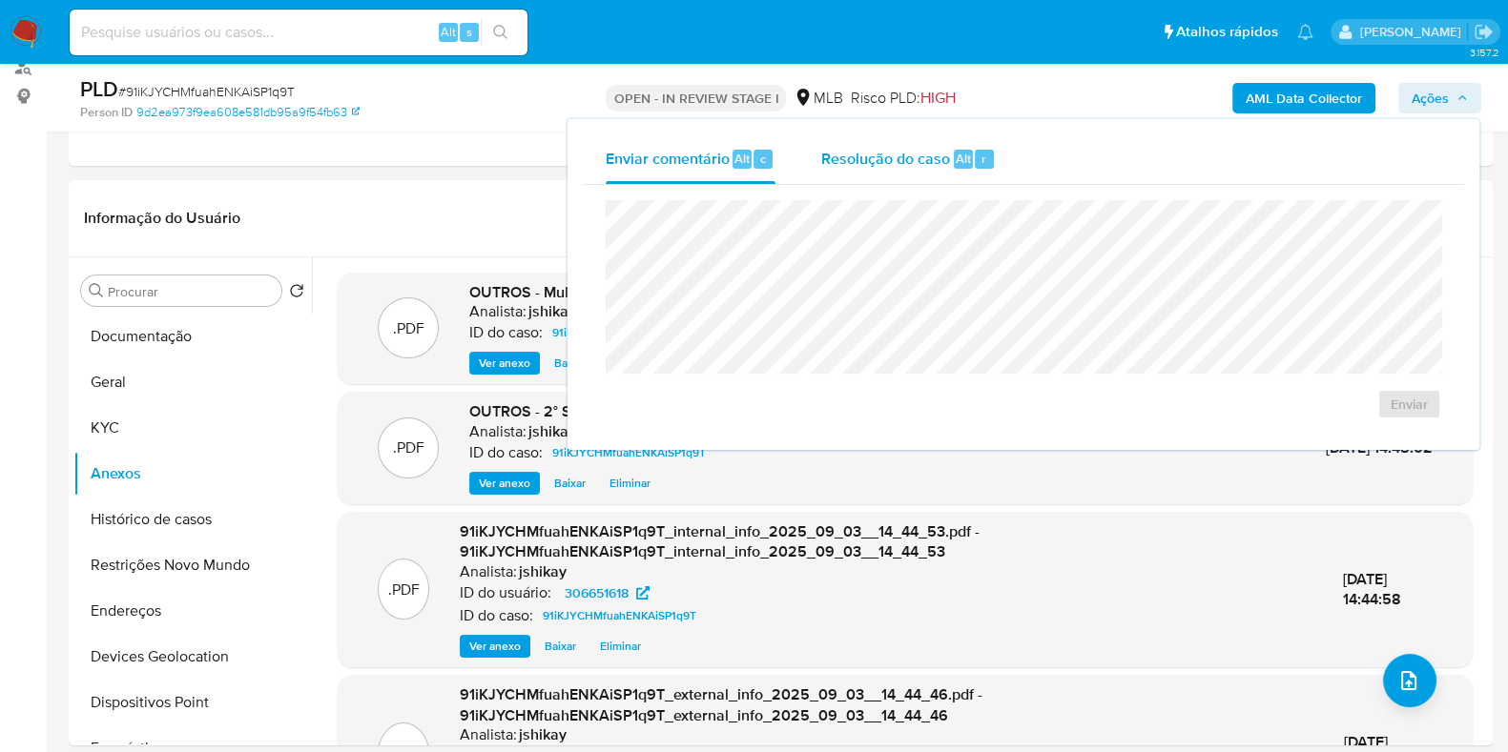
click at [839, 174] on div "Resolução do caso Alt r" at bounding box center [908, 159] width 175 height 50
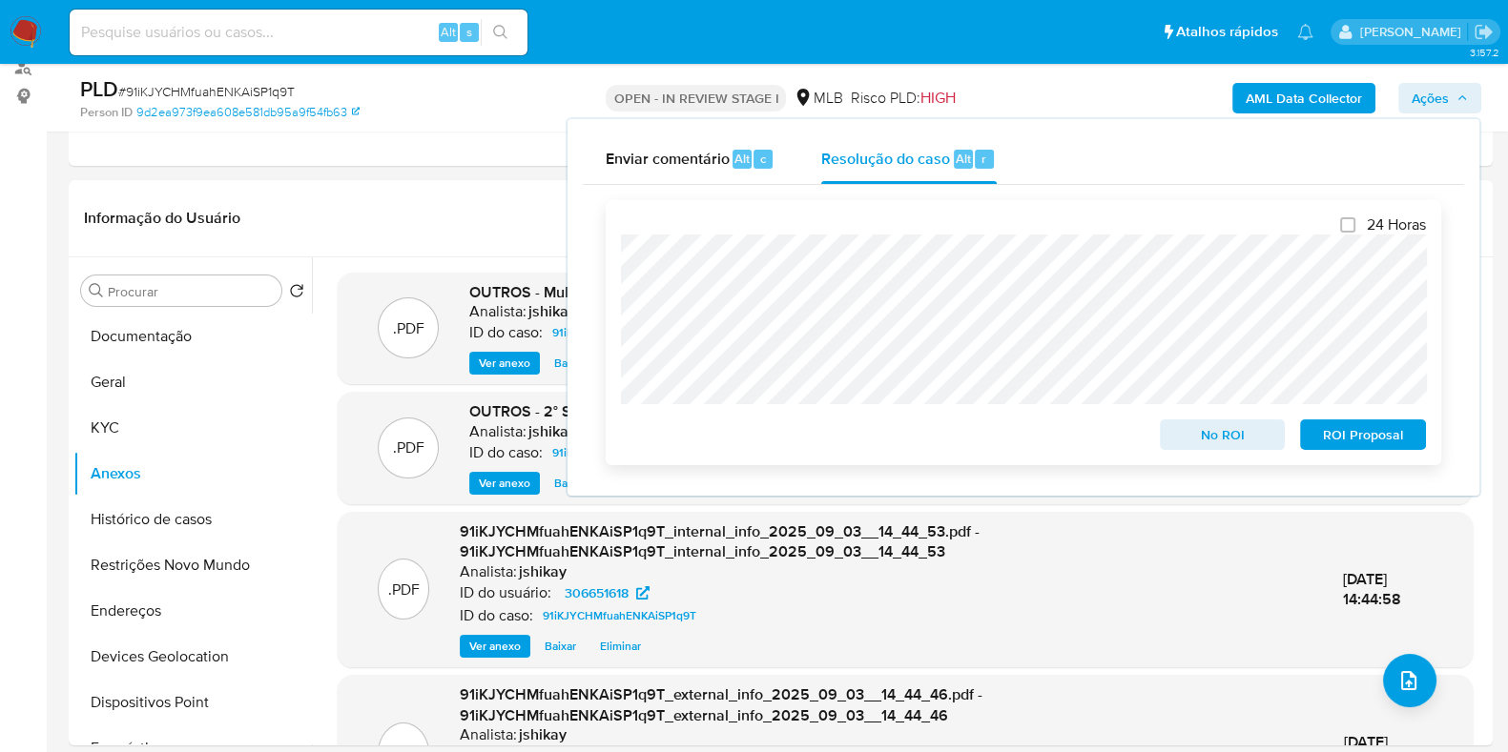
click at [1359, 424] on span "ROI Proposal" at bounding box center [1362, 434] width 99 height 27
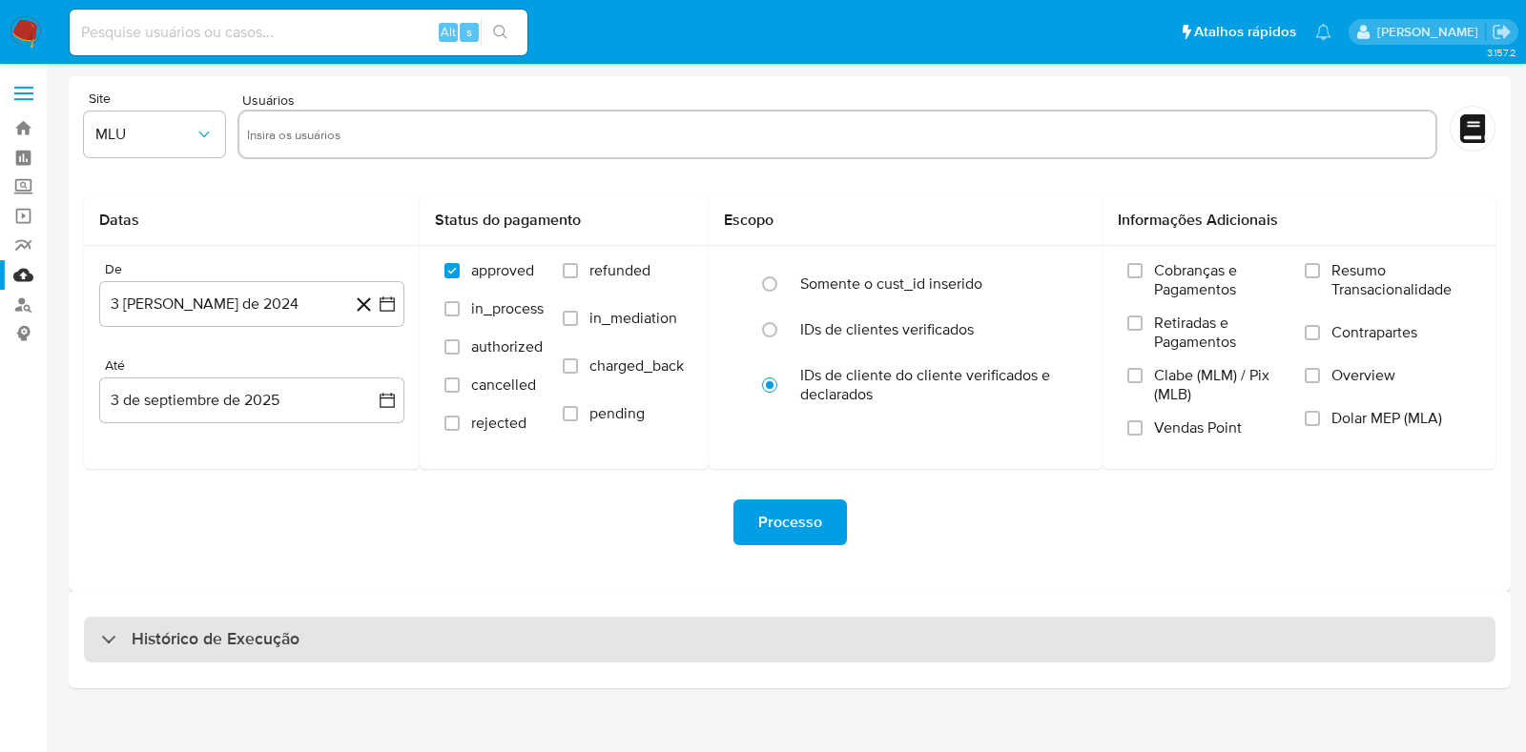
click at [360, 641] on div "Histórico de Execução" at bounding box center [789, 640] width 1411 height 46
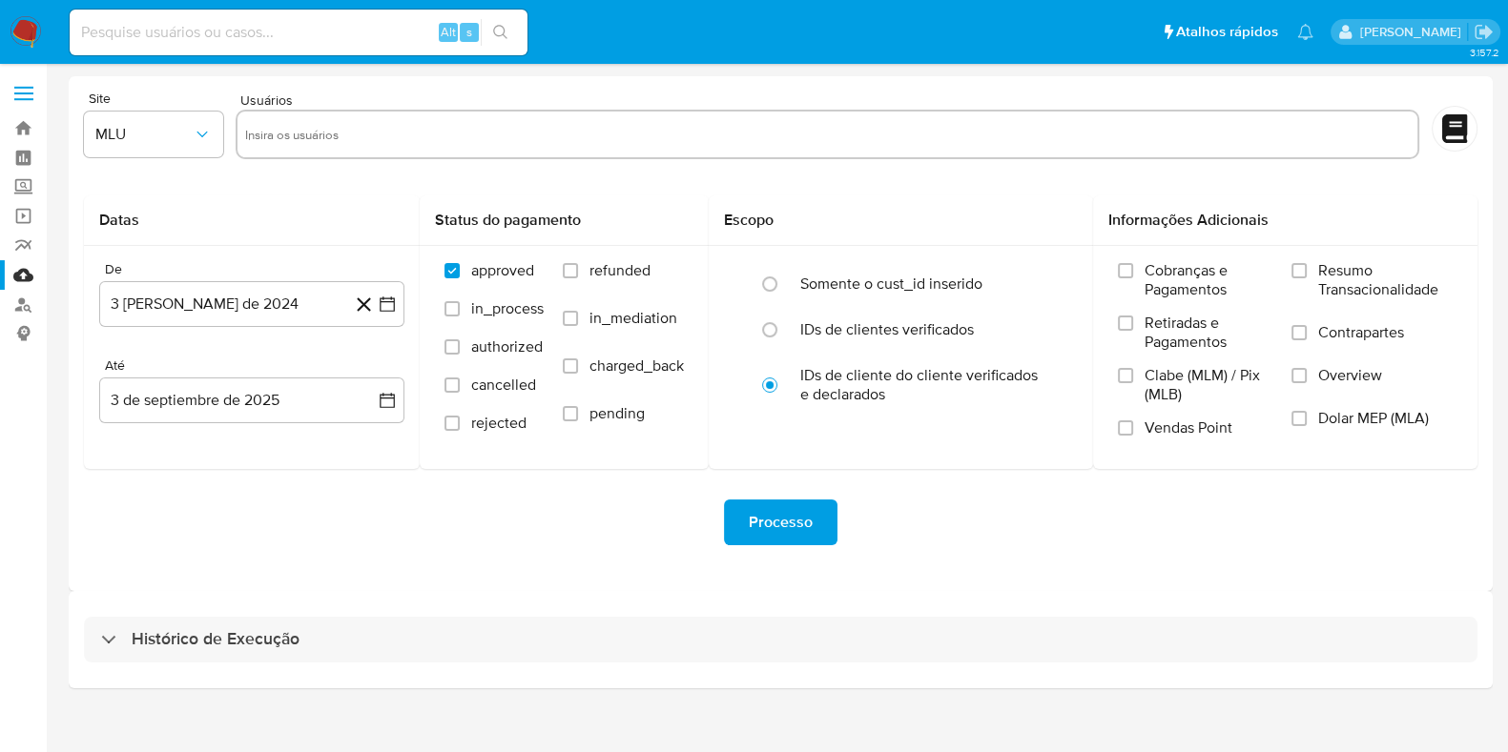
select select "10"
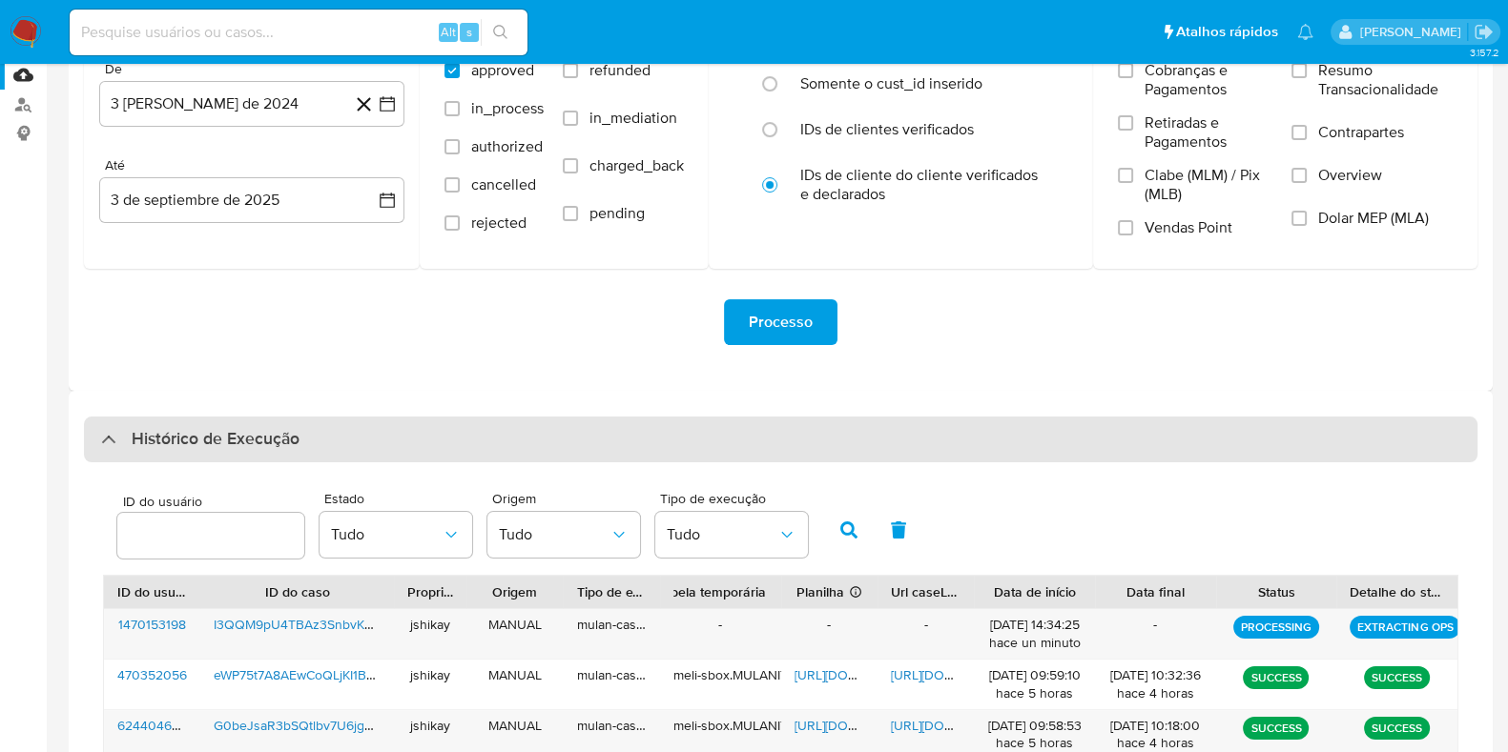
scroll to position [237, 0]
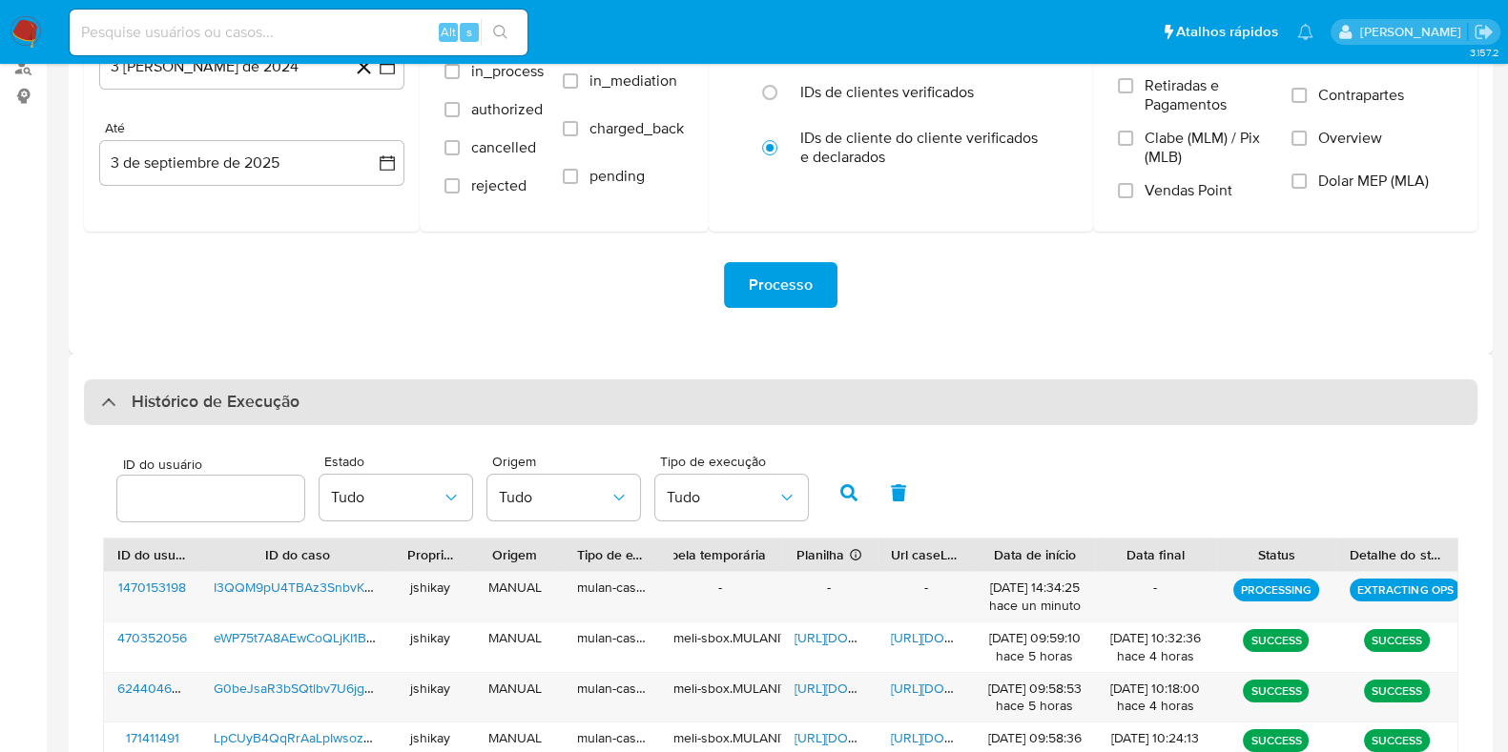
click at [197, 401] on h3 "Histórico de Execução" at bounding box center [216, 402] width 168 height 23
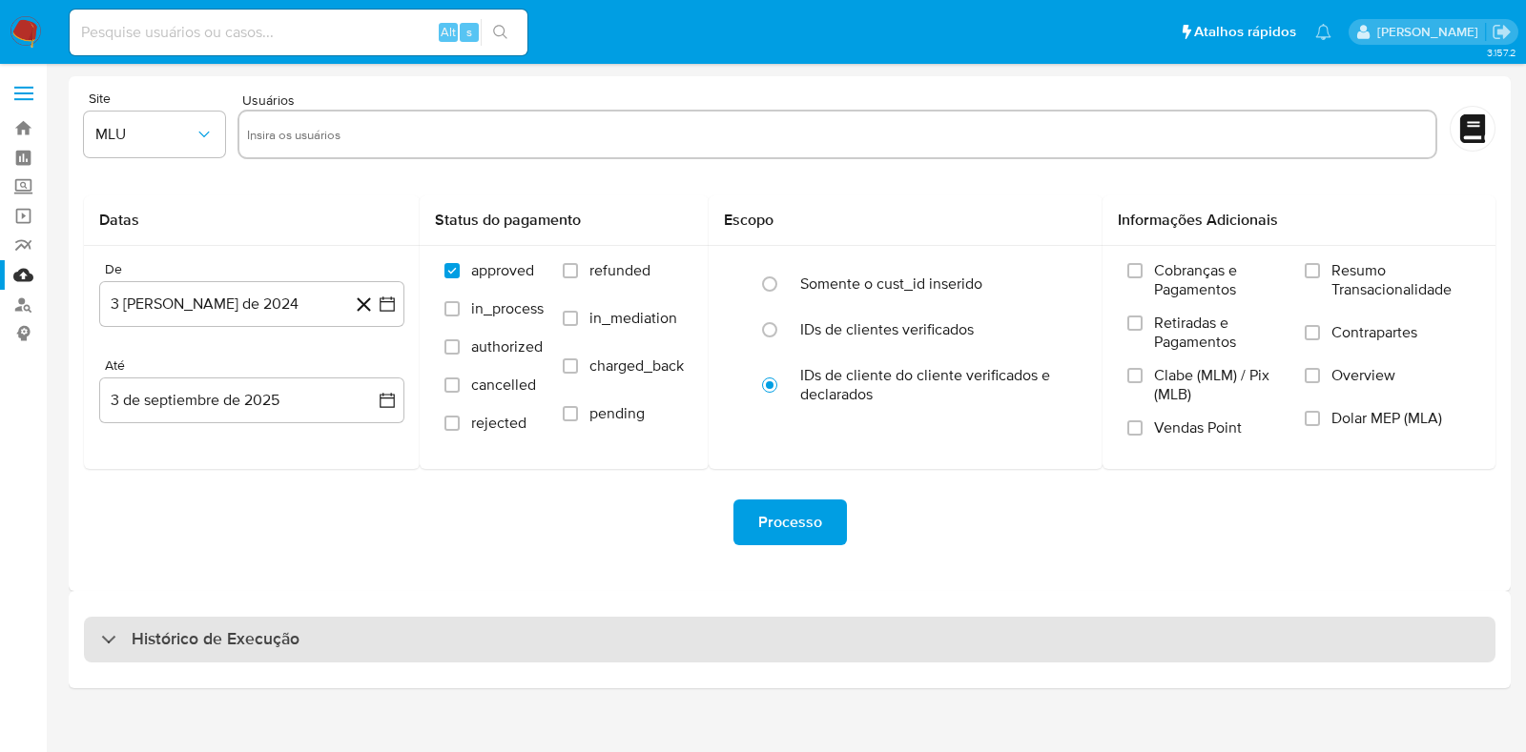
click at [229, 658] on div "Histórico de Execução" at bounding box center [789, 640] width 1411 height 46
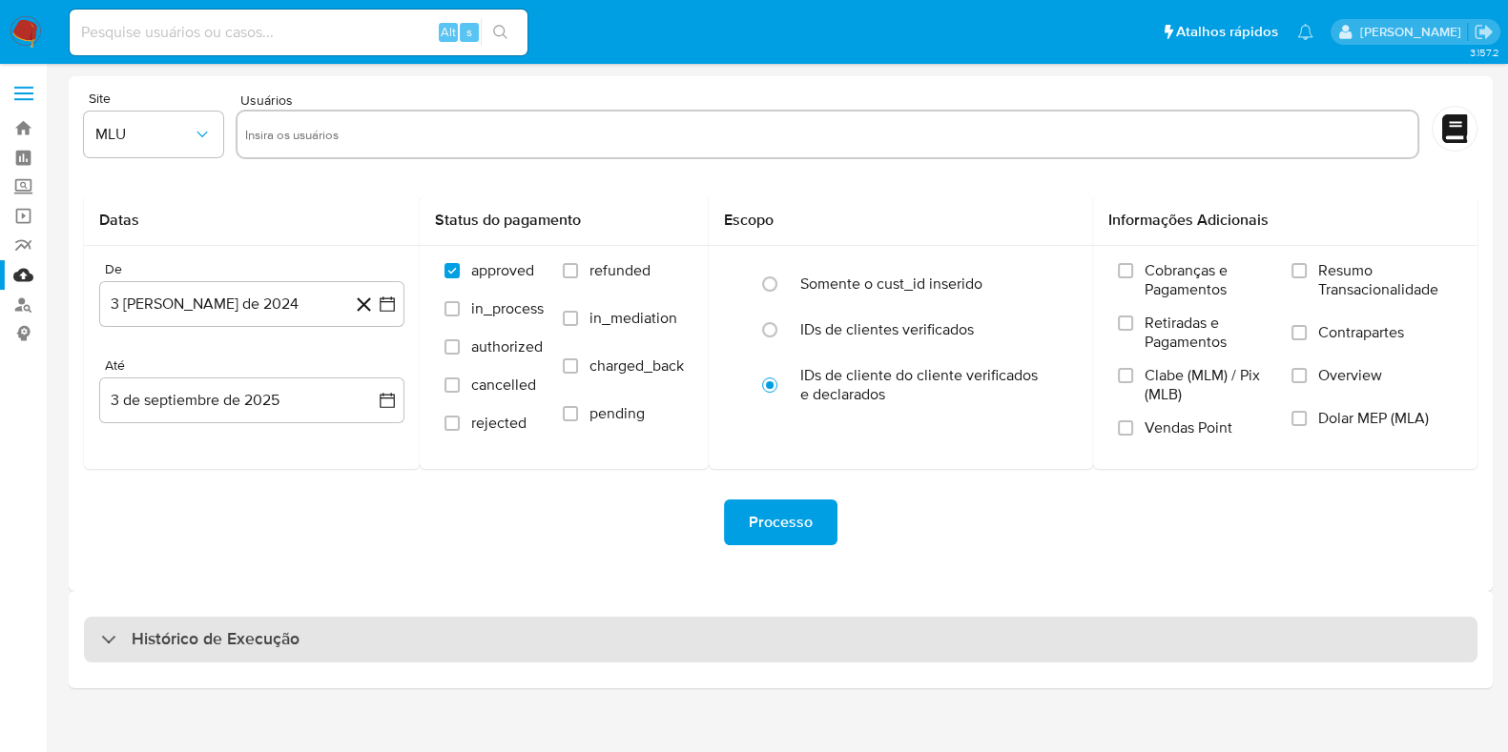
select select "10"
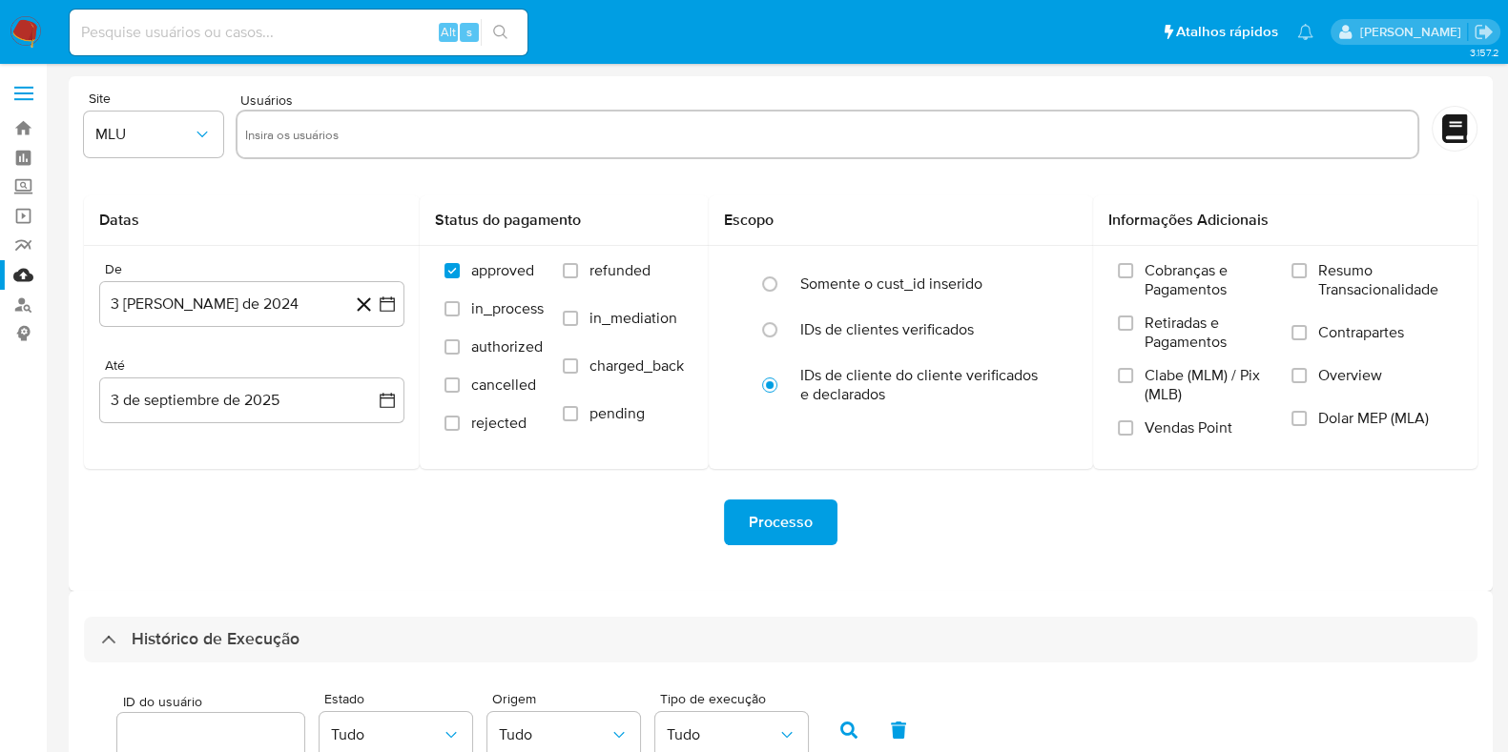
scroll to position [476, 0]
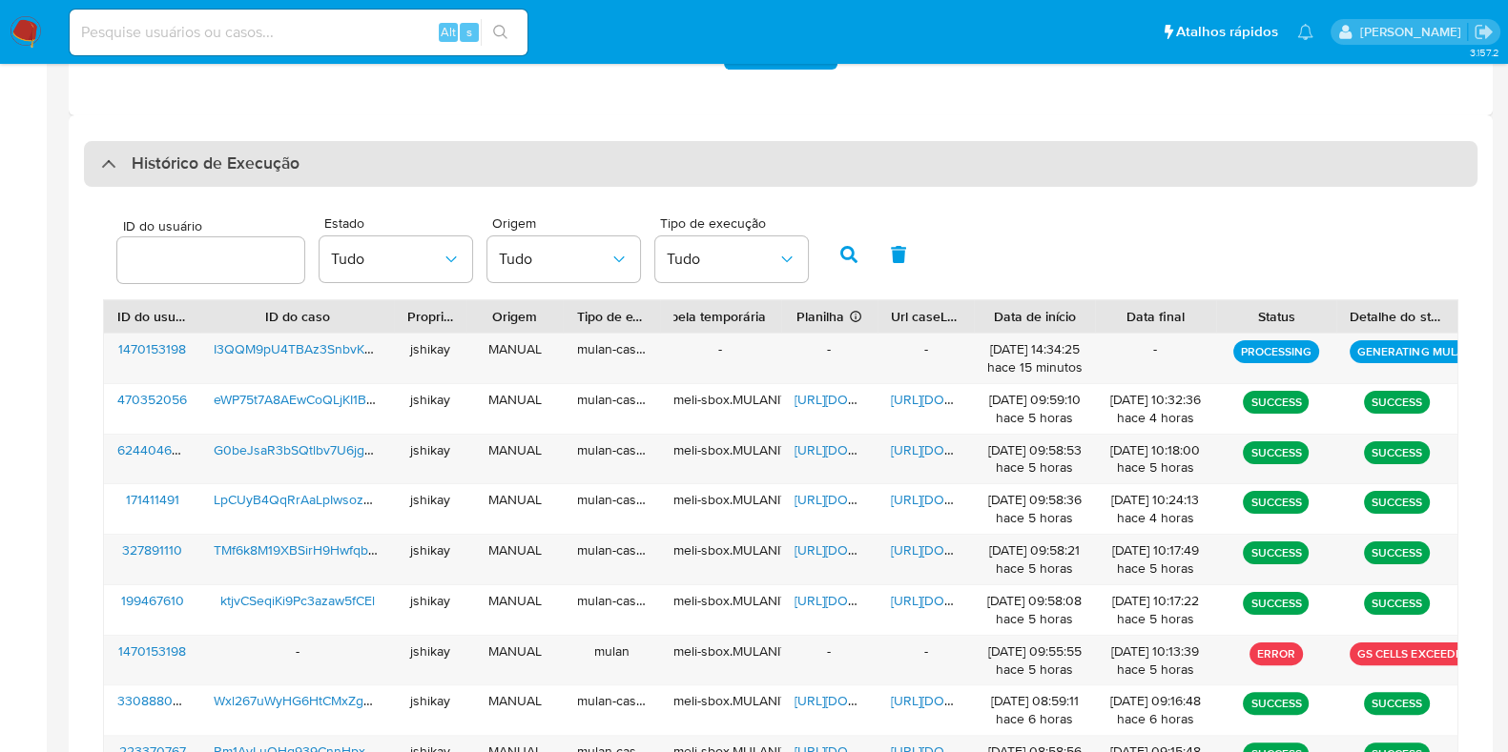
click at [210, 163] on h3 "Histórico de Execução" at bounding box center [216, 164] width 168 height 23
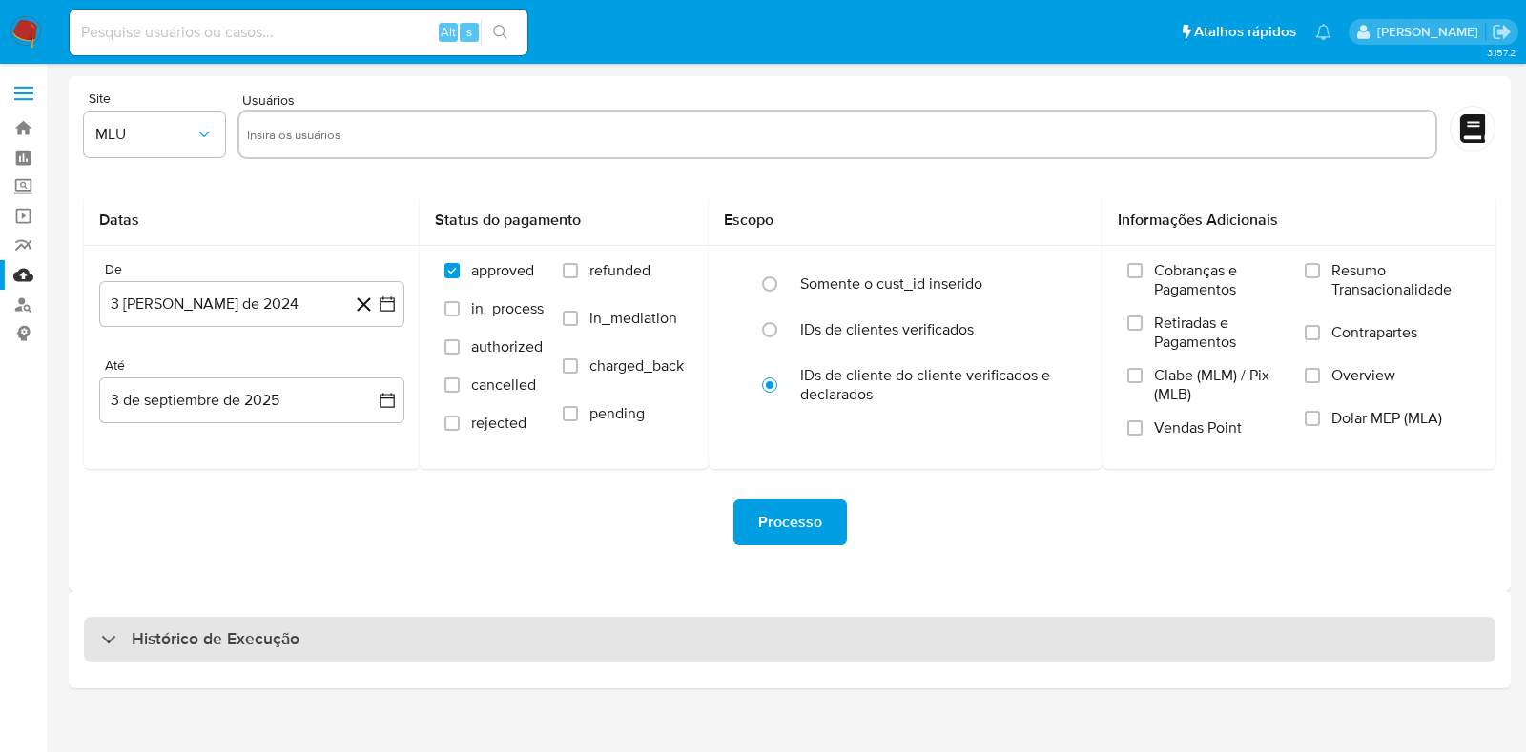
click at [326, 631] on div "Histórico de Execução" at bounding box center [789, 640] width 1411 height 46
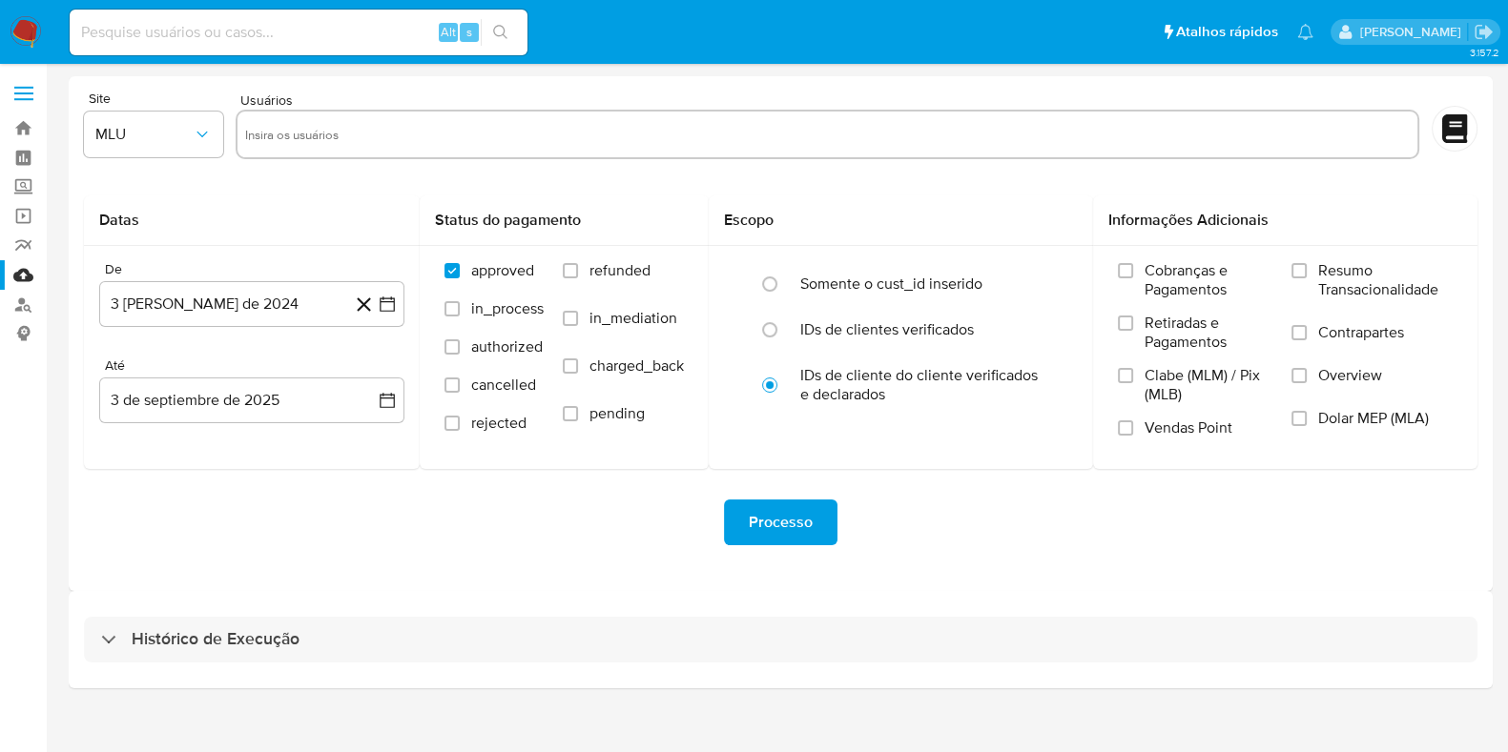
select select "10"
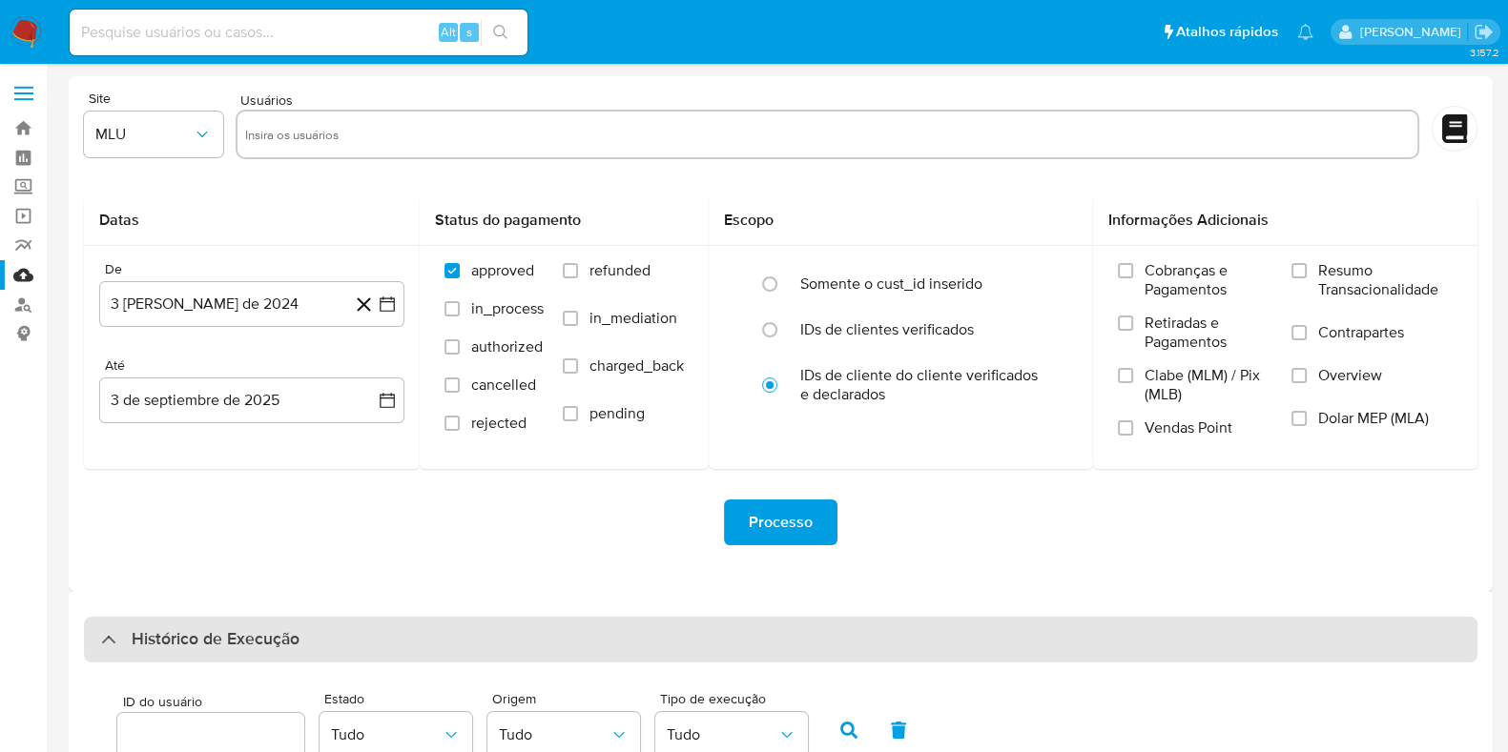
click at [181, 637] on h3 "Histórico de Execução" at bounding box center [216, 639] width 168 height 23
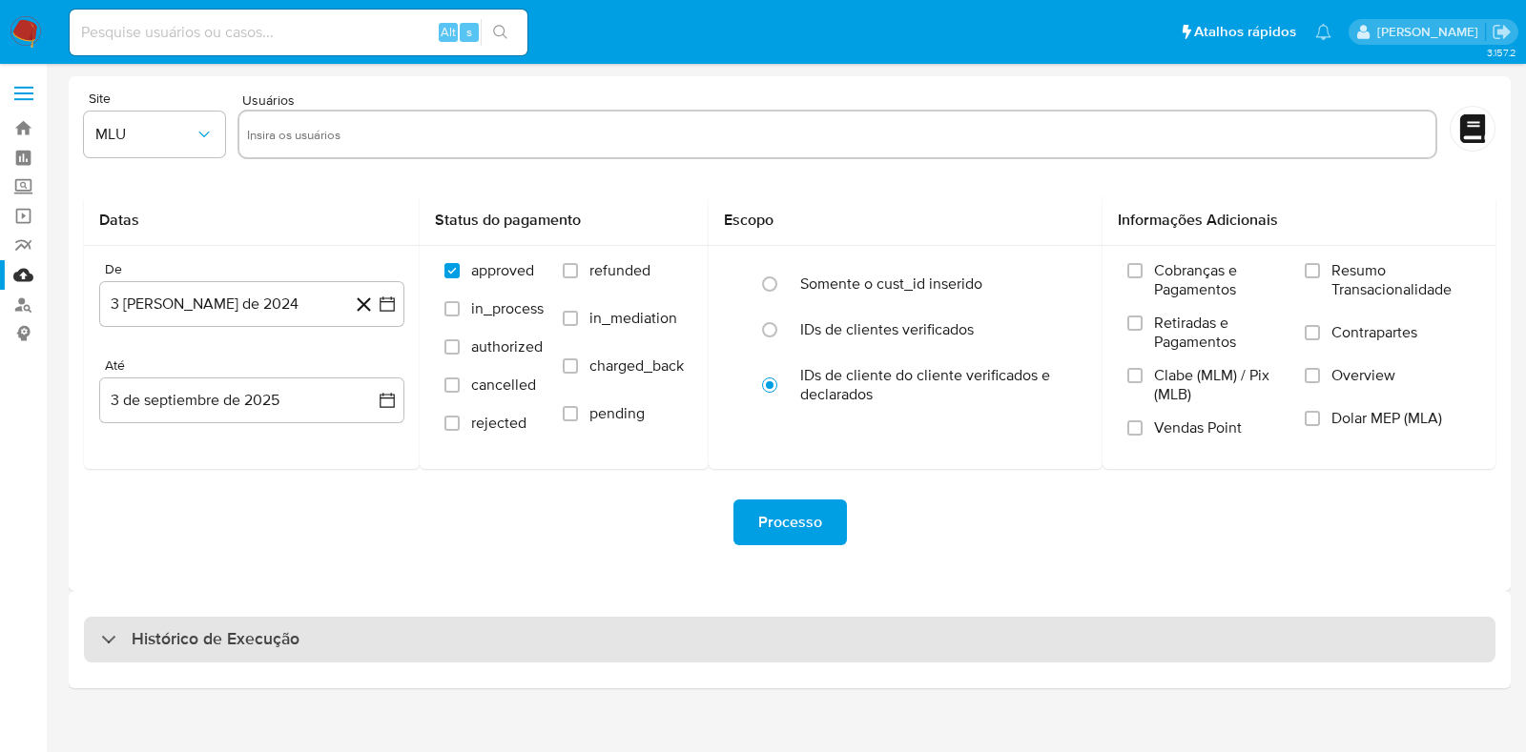
click at [197, 625] on div "Histórico de Execução" at bounding box center [789, 640] width 1411 height 46
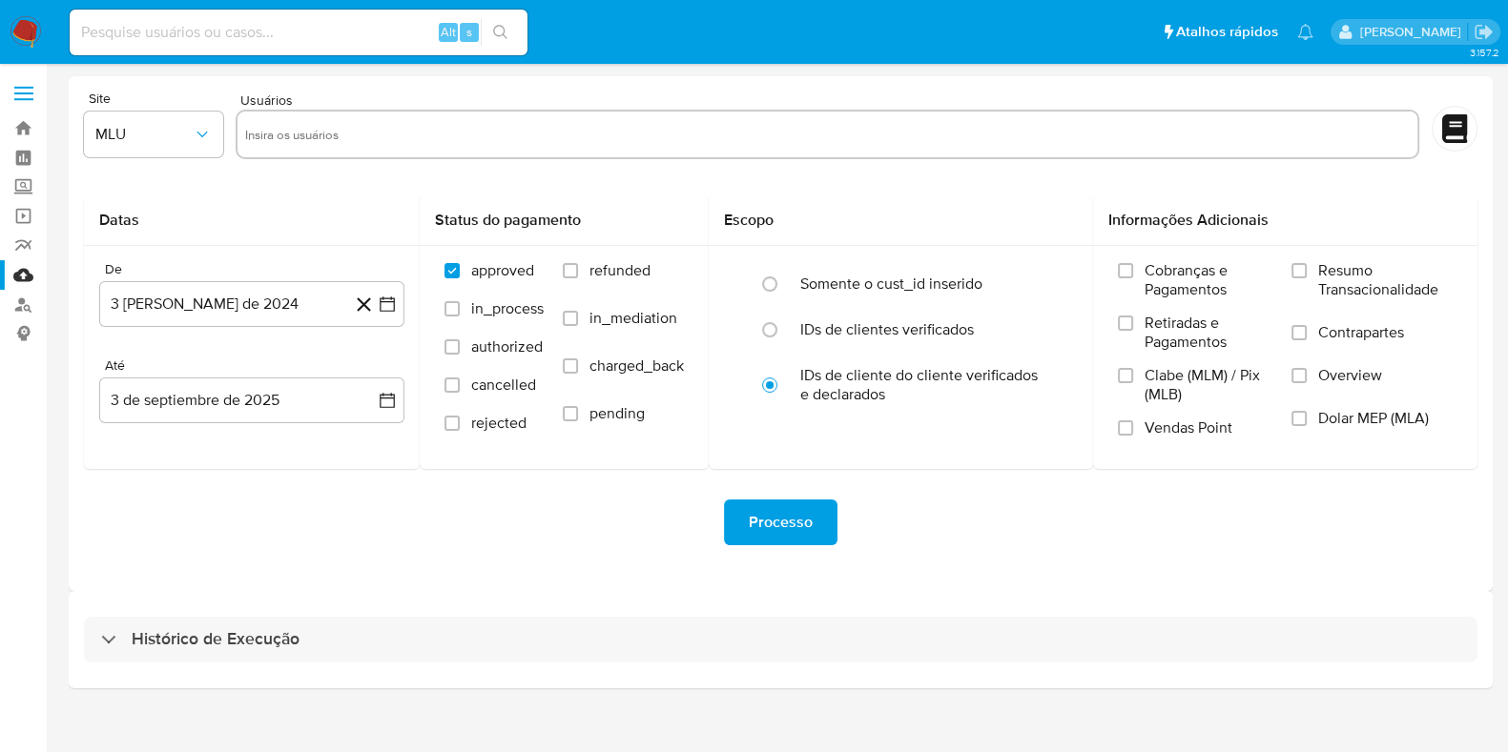
select select "10"
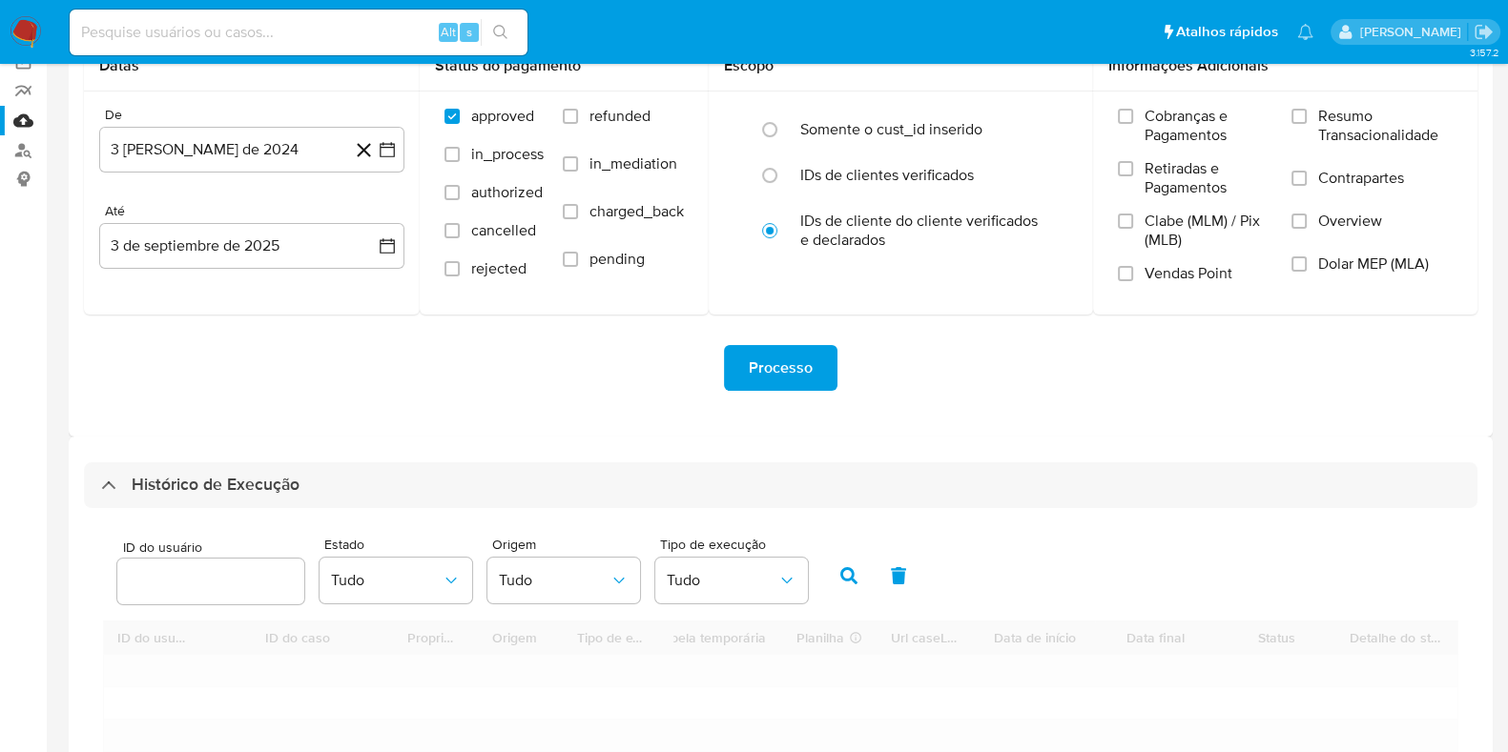
scroll to position [358, 0]
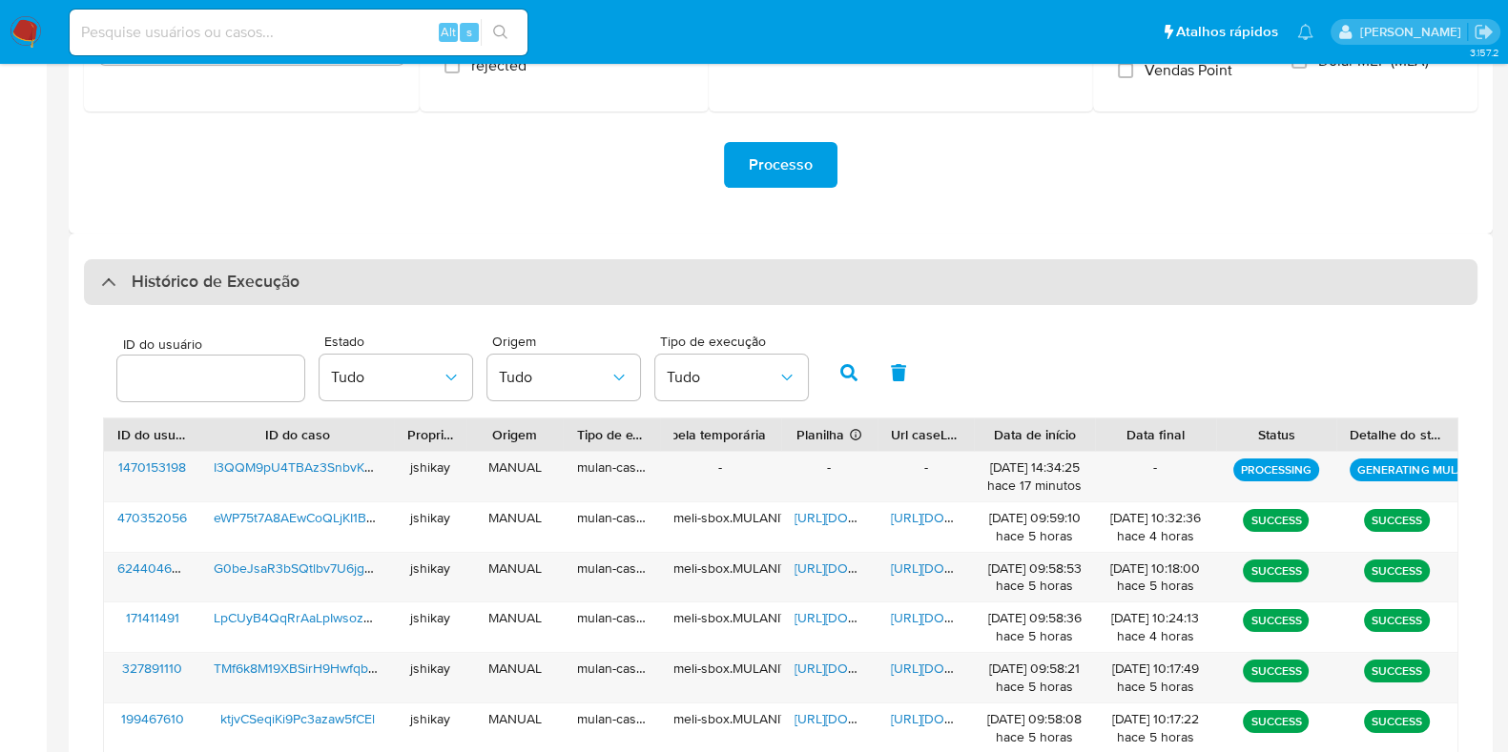
click at [329, 285] on div "Histórico de Execução" at bounding box center [780, 282] width 1393 height 46
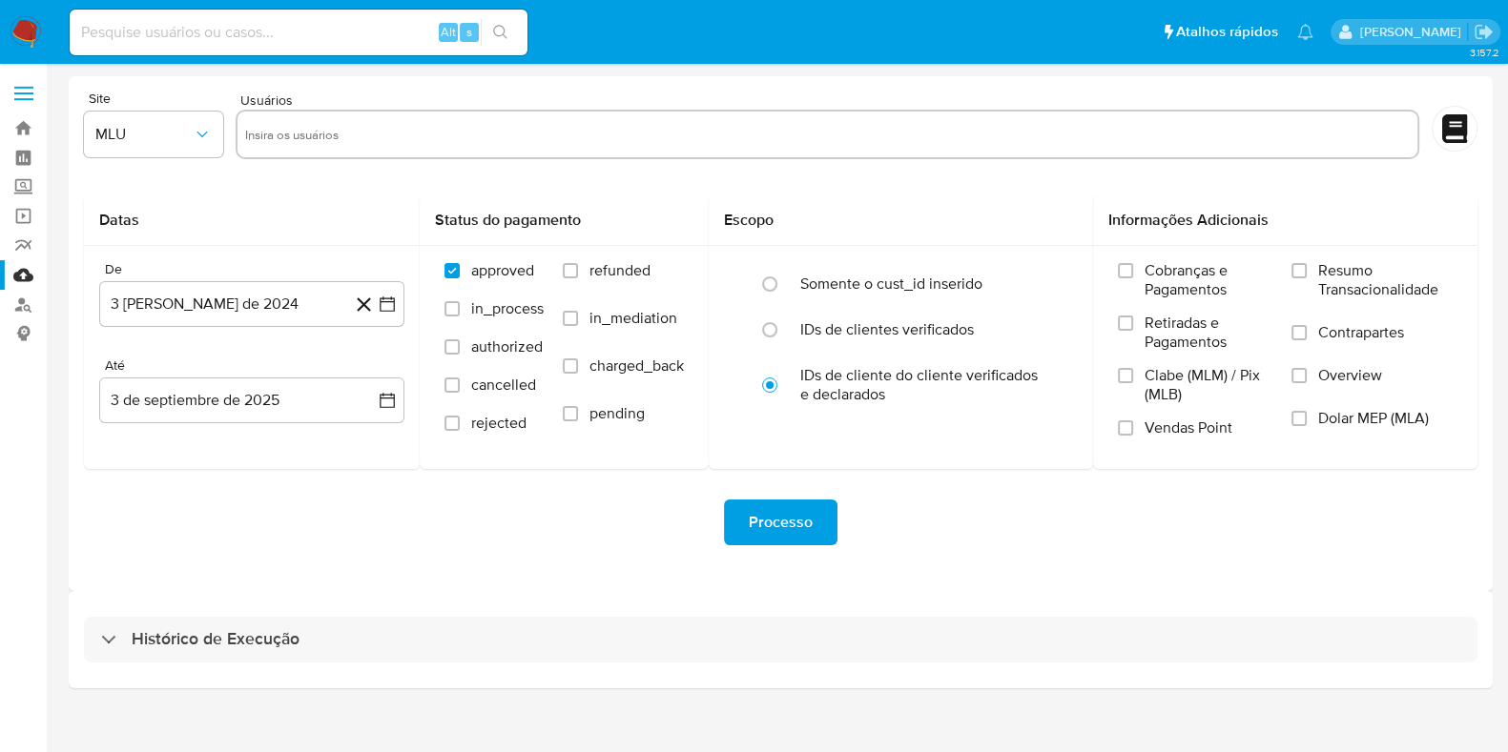
scroll to position [0, 0]
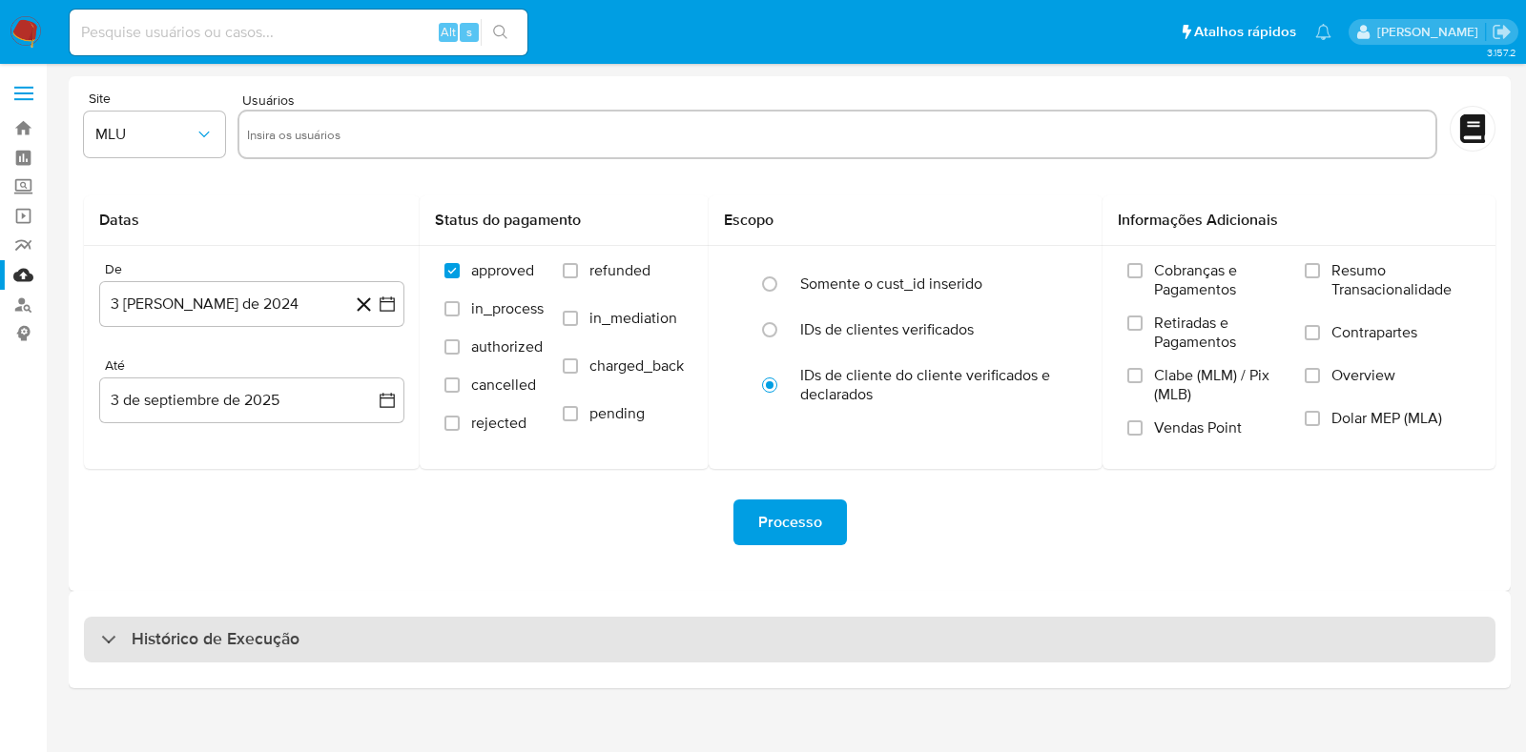
click at [138, 628] on h3 "Histórico de Execução" at bounding box center [216, 639] width 168 height 23
select select "10"
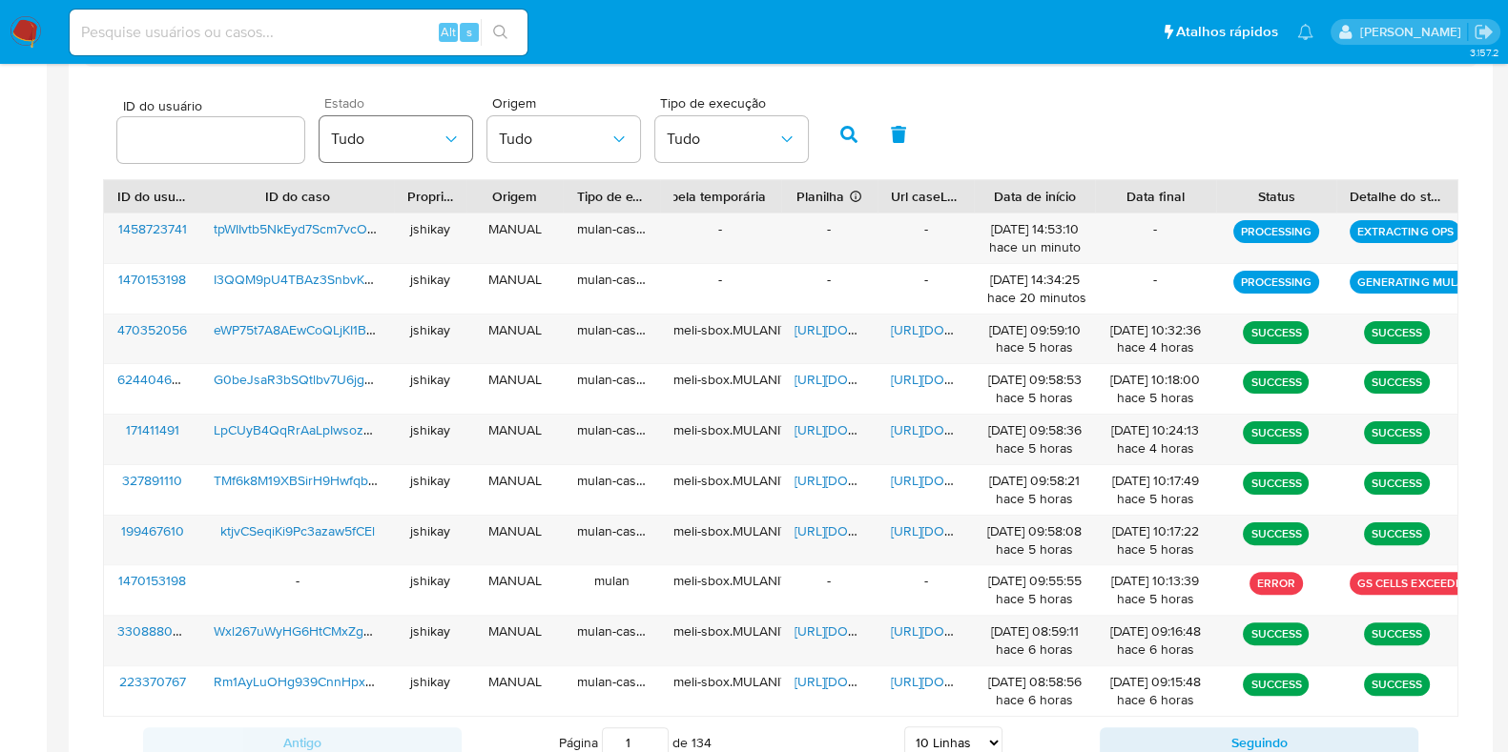
scroll to position [358, 0]
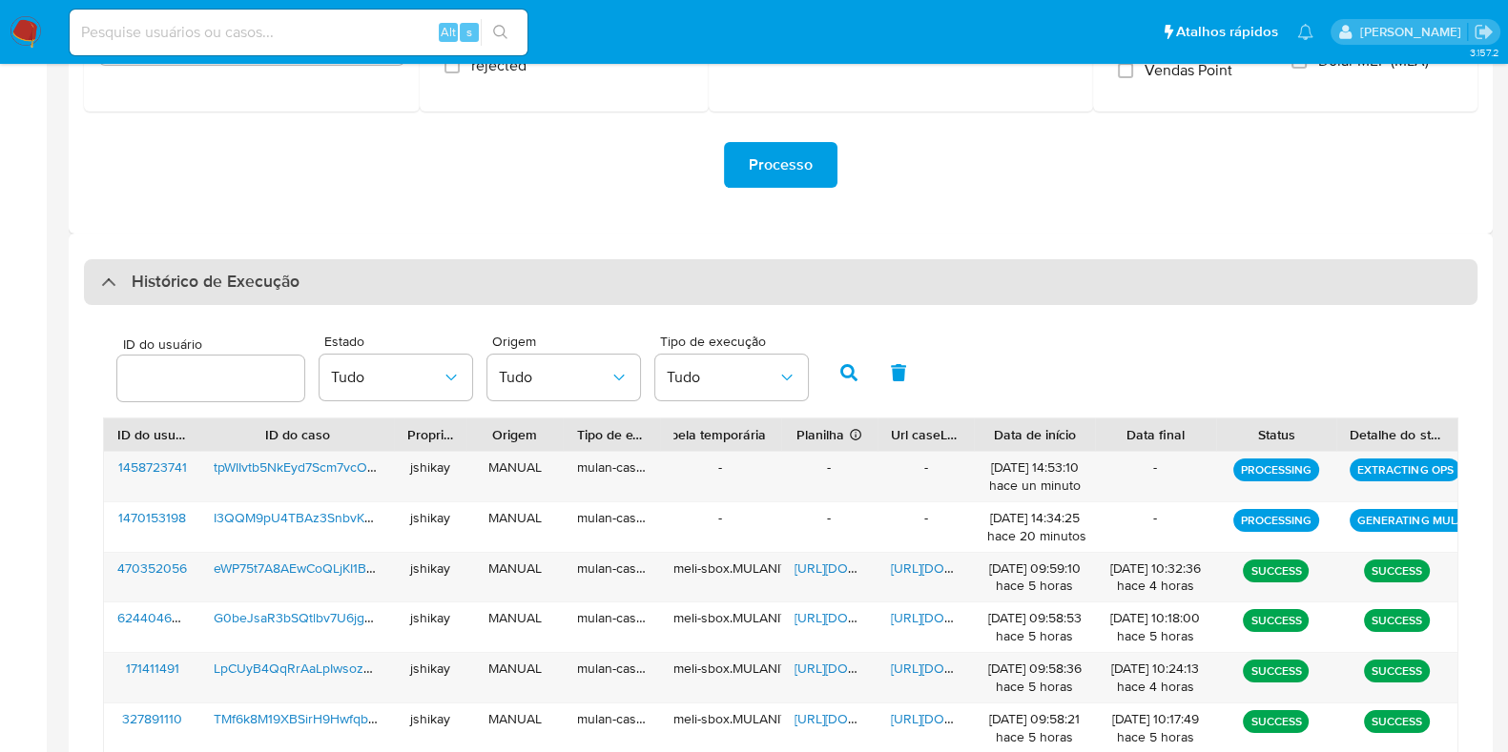
click at [183, 280] on h3 "Histórico de Execução" at bounding box center [216, 282] width 168 height 23
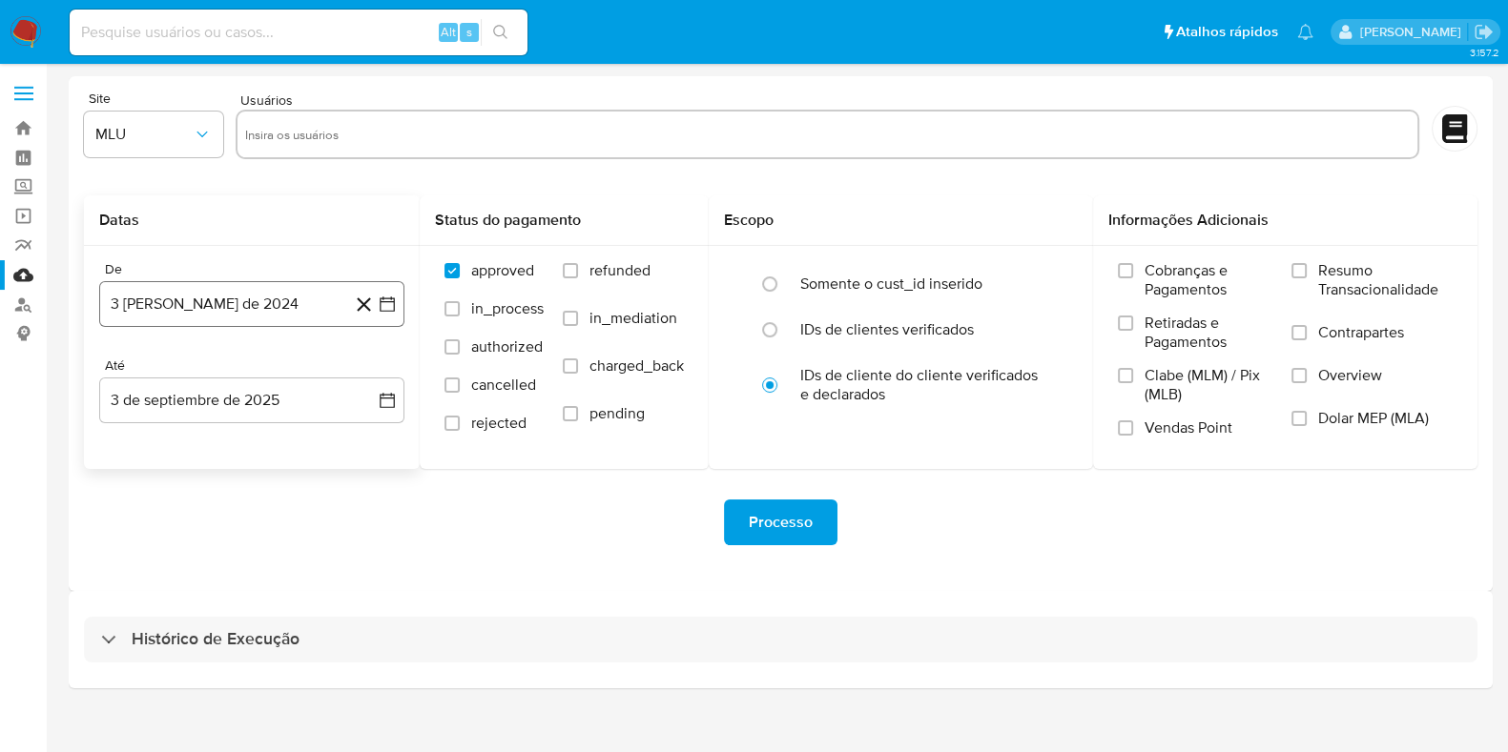
scroll to position [0, 0]
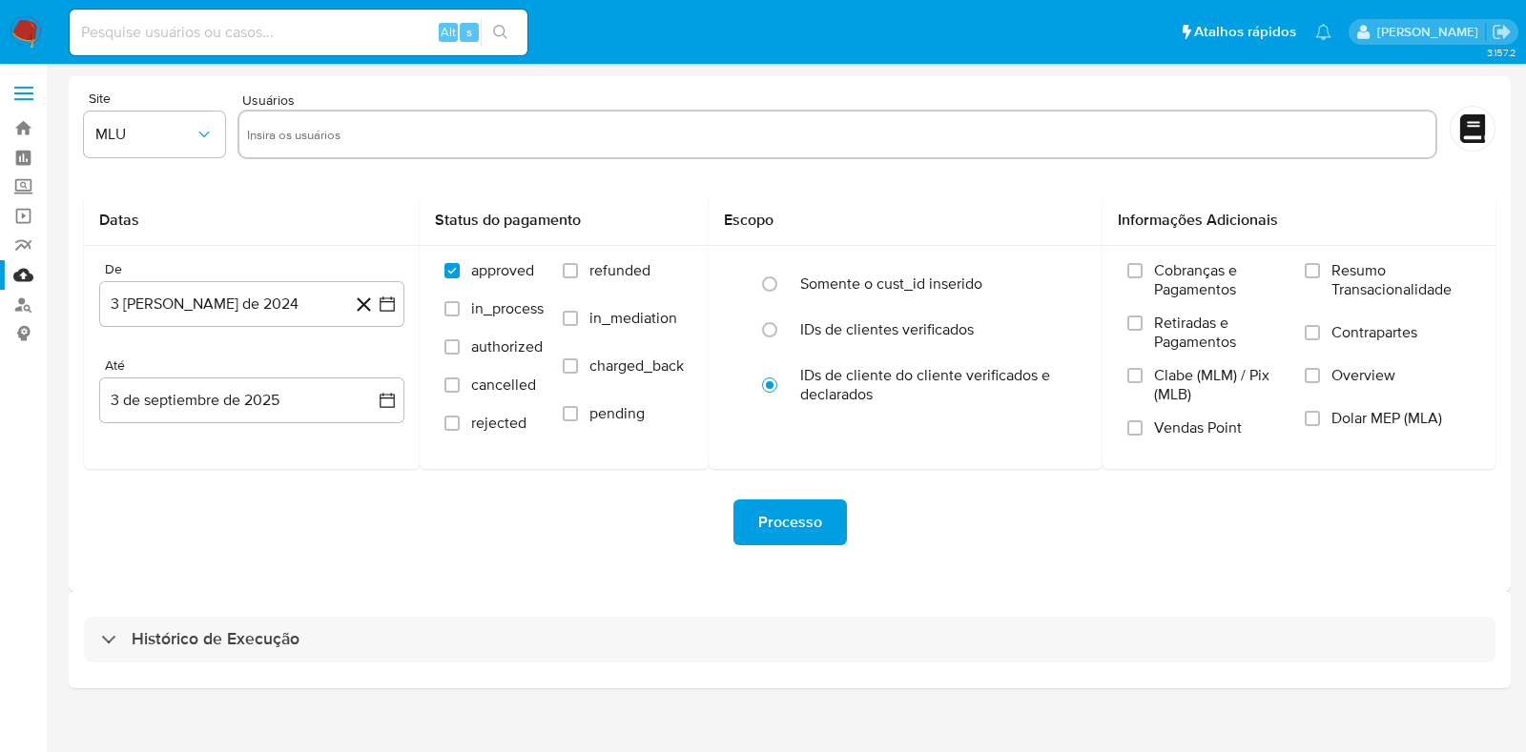
click at [215, 665] on div "Histórico de Execução" at bounding box center [790, 639] width 1442 height 97
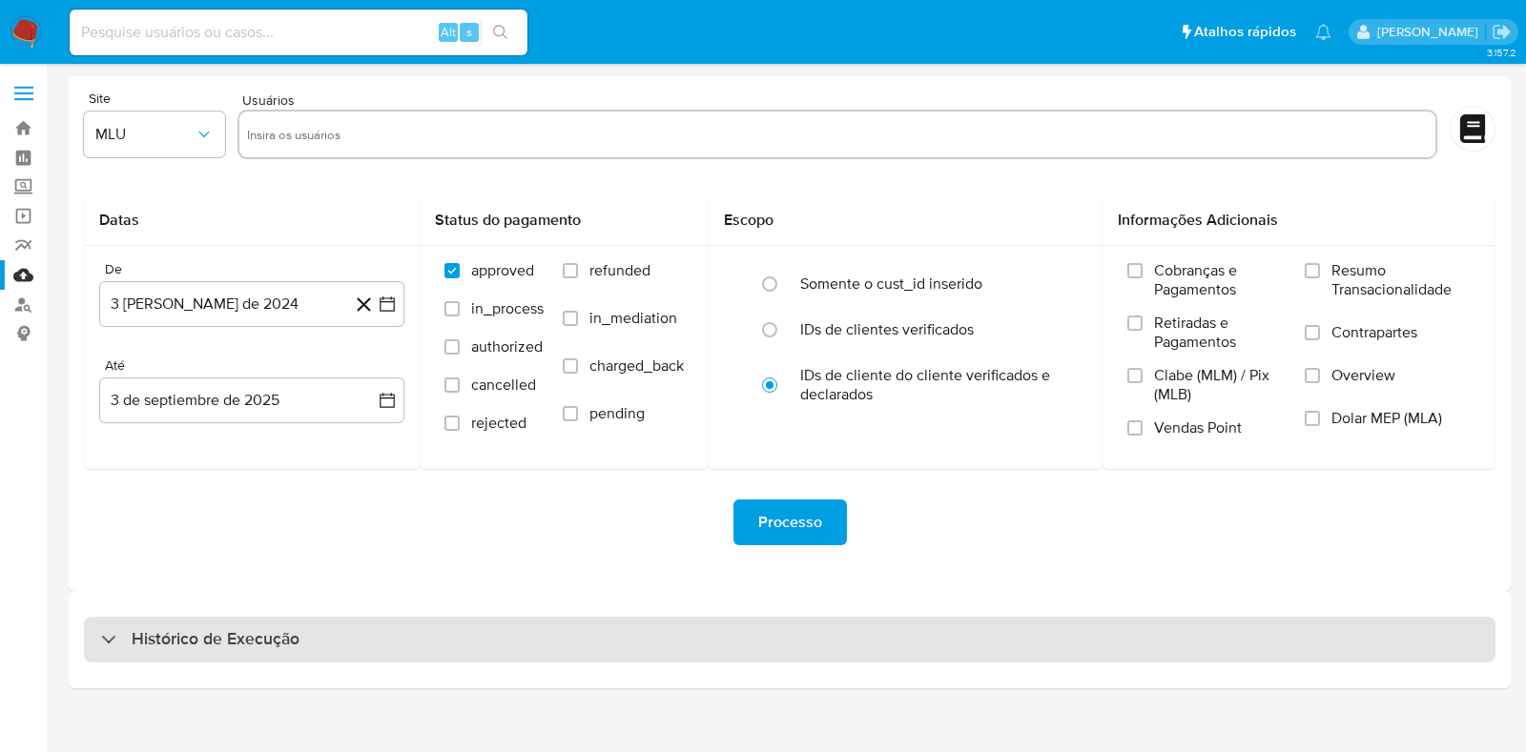
click at [216, 619] on div "Histórico de Execução" at bounding box center [789, 640] width 1411 height 46
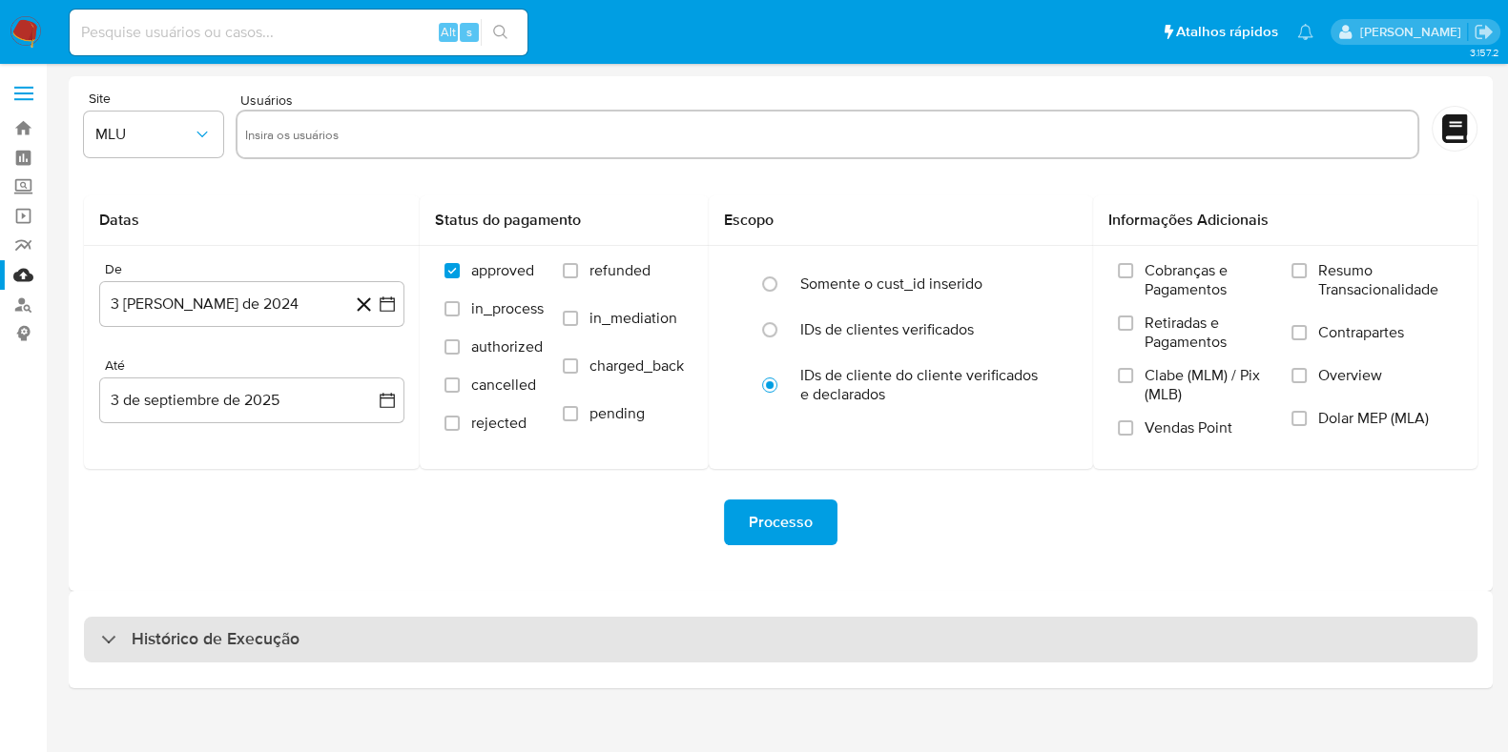
select select "10"
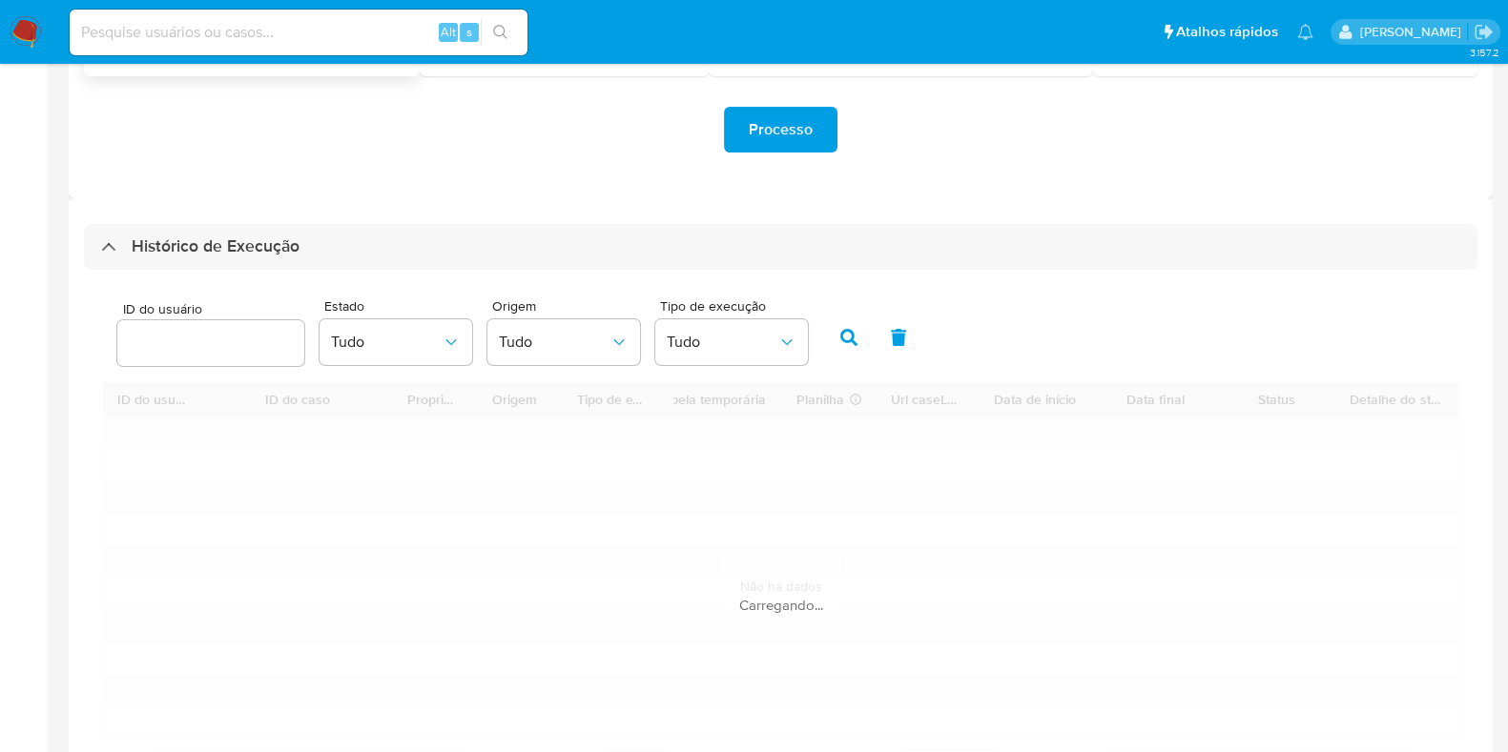
scroll to position [476, 0]
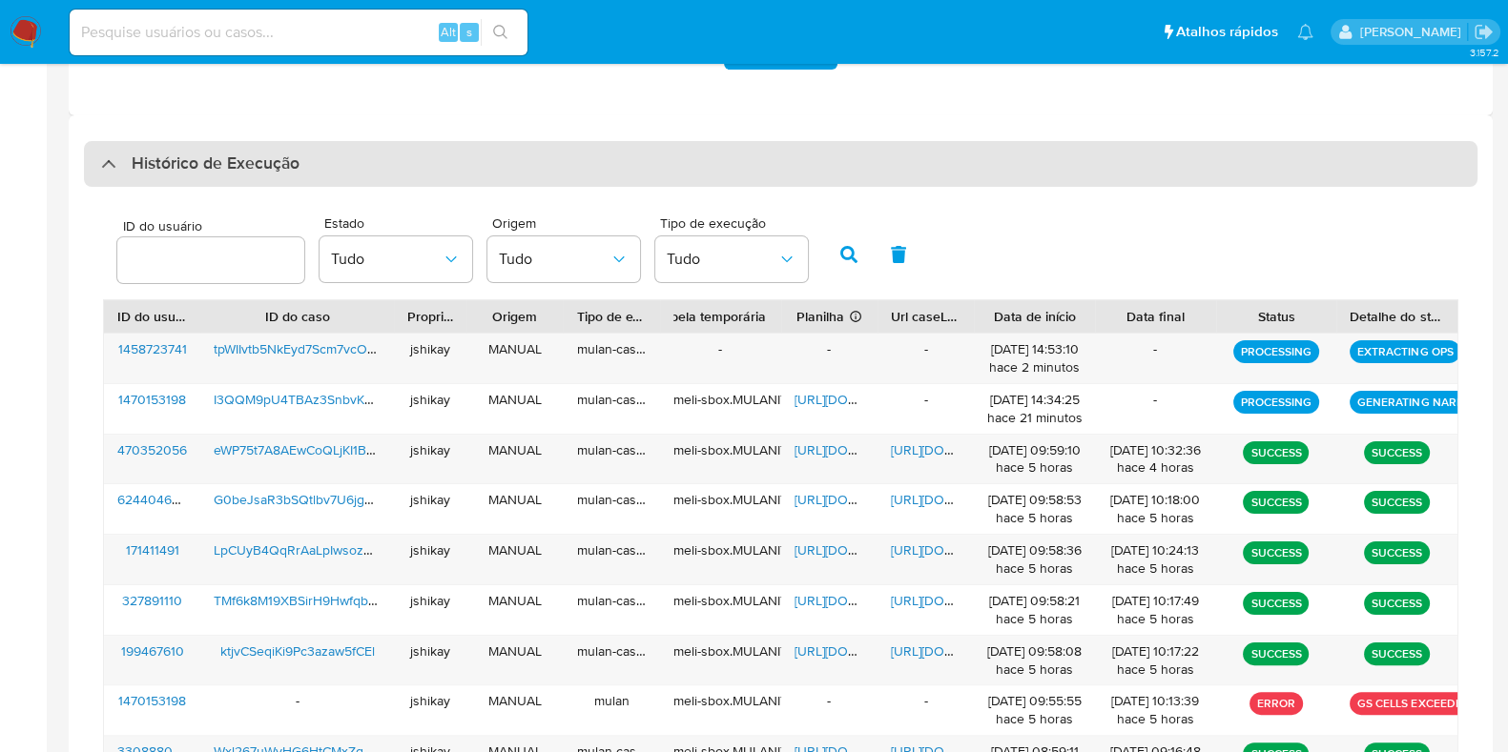
click at [200, 178] on div "Histórico de Execução" at bounding box center [780, 164] width 1393 height 46
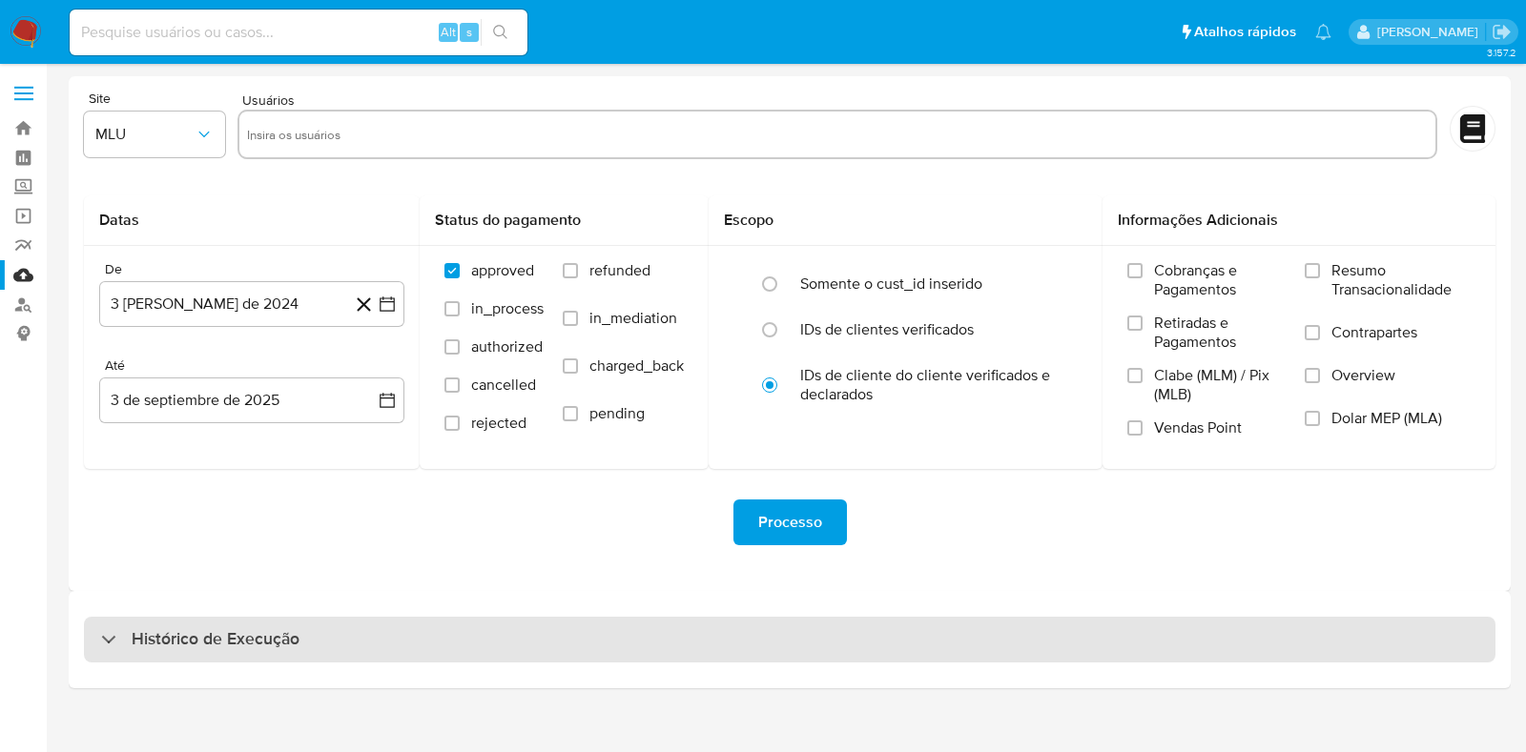
click at [204, 629] on h3 "Histórico de Execução" at bounding box center [216, 639] width 168 height 23
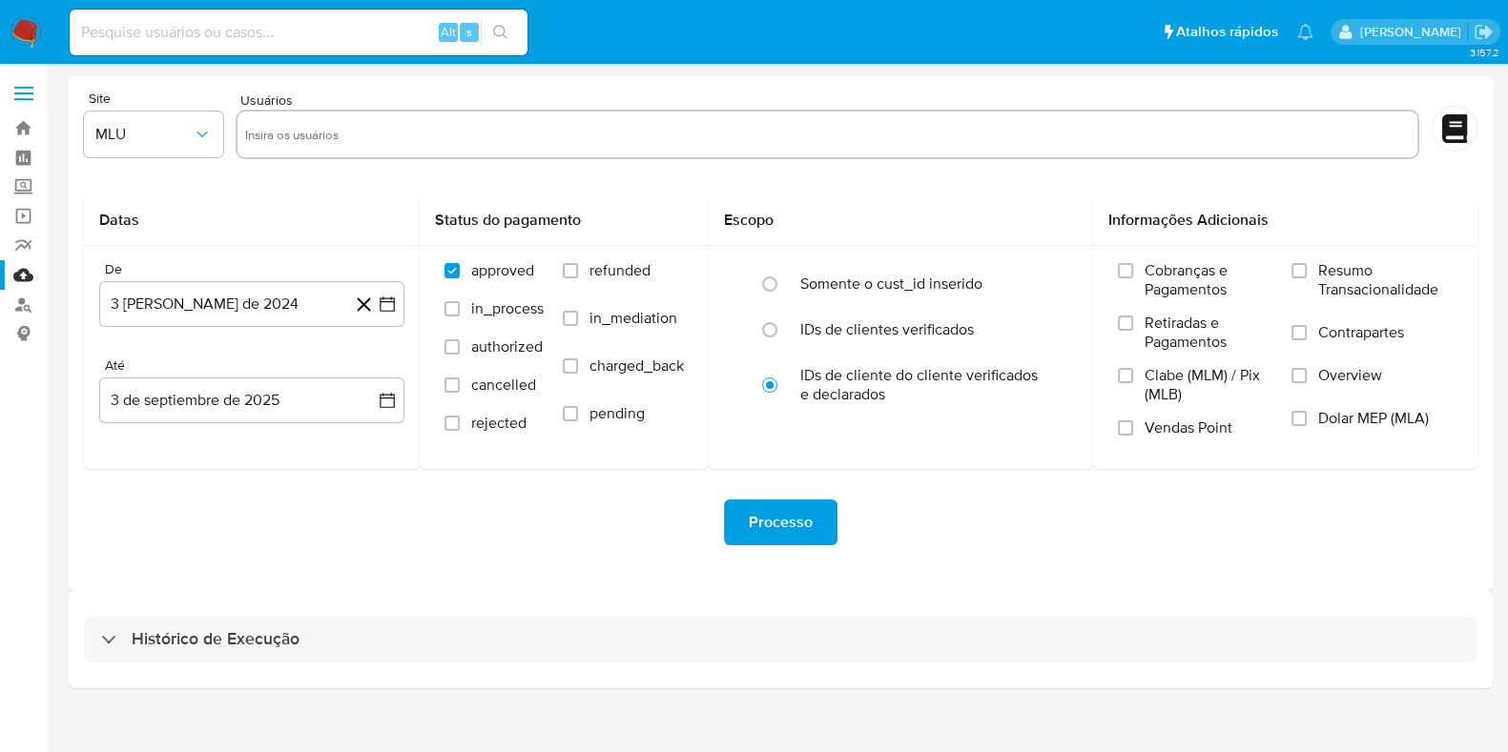
select select "10"
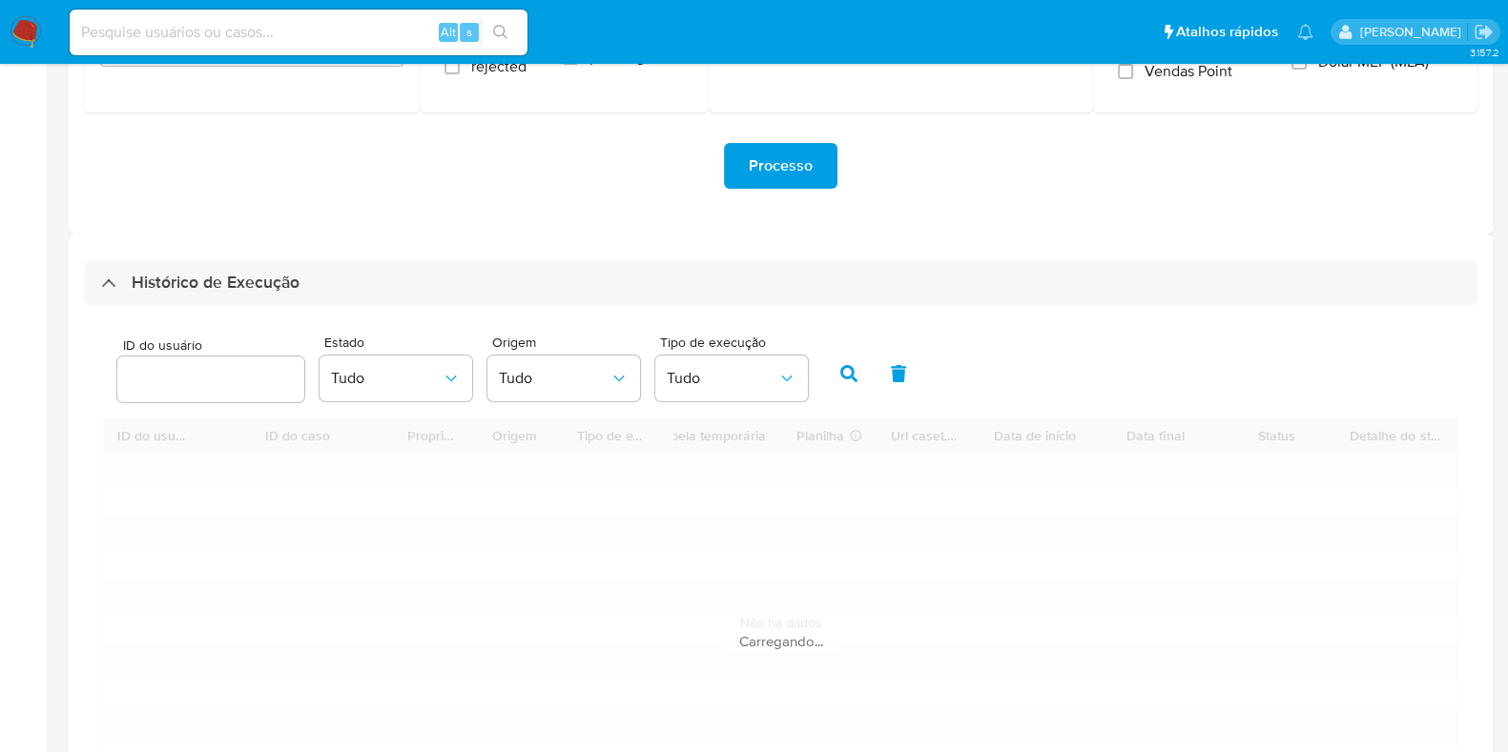
scroll to position [358, 0]
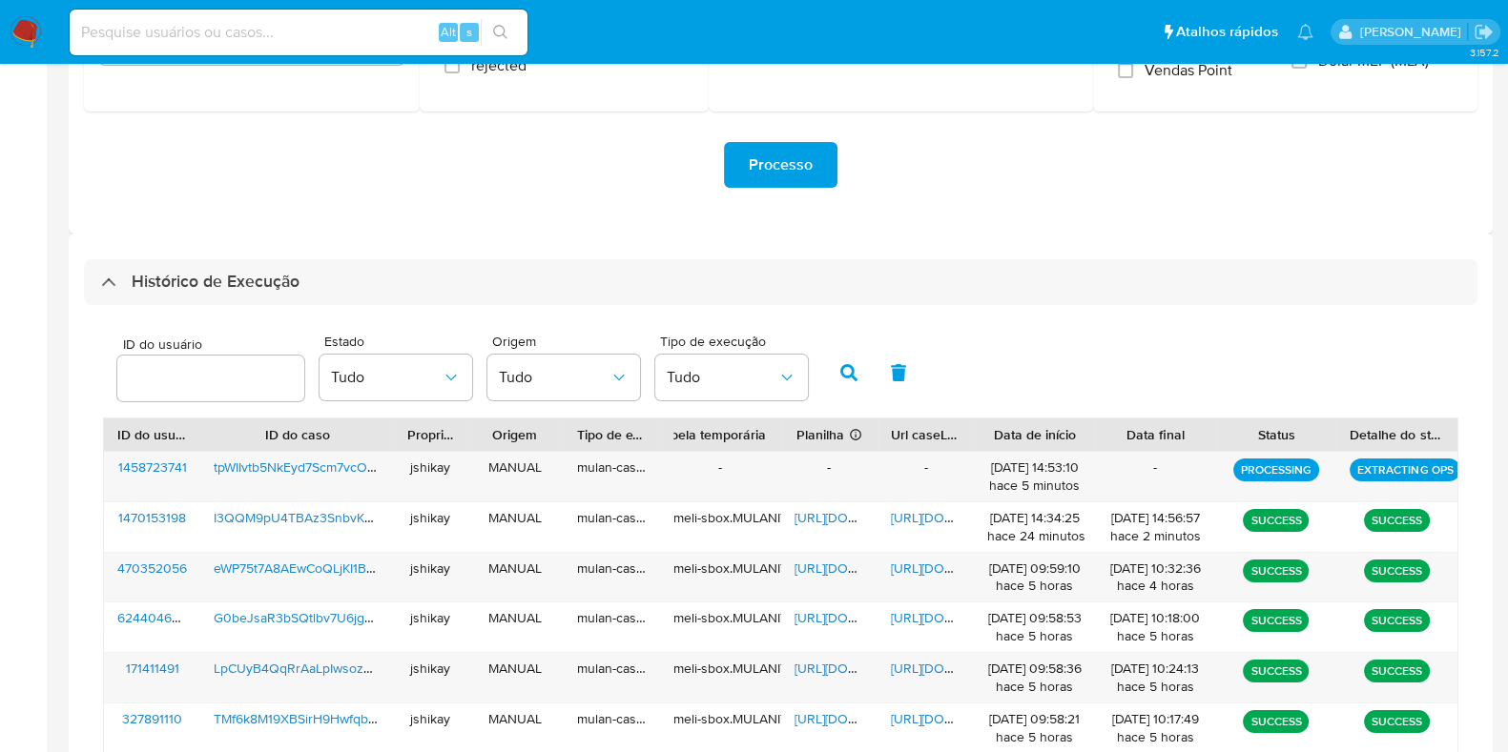
click at [957, 361] on div "ID do usuário Estado Tudo Origem Tudo Tipo de execução Tudo" at bounding box center [780, 370] width 1355 height 93
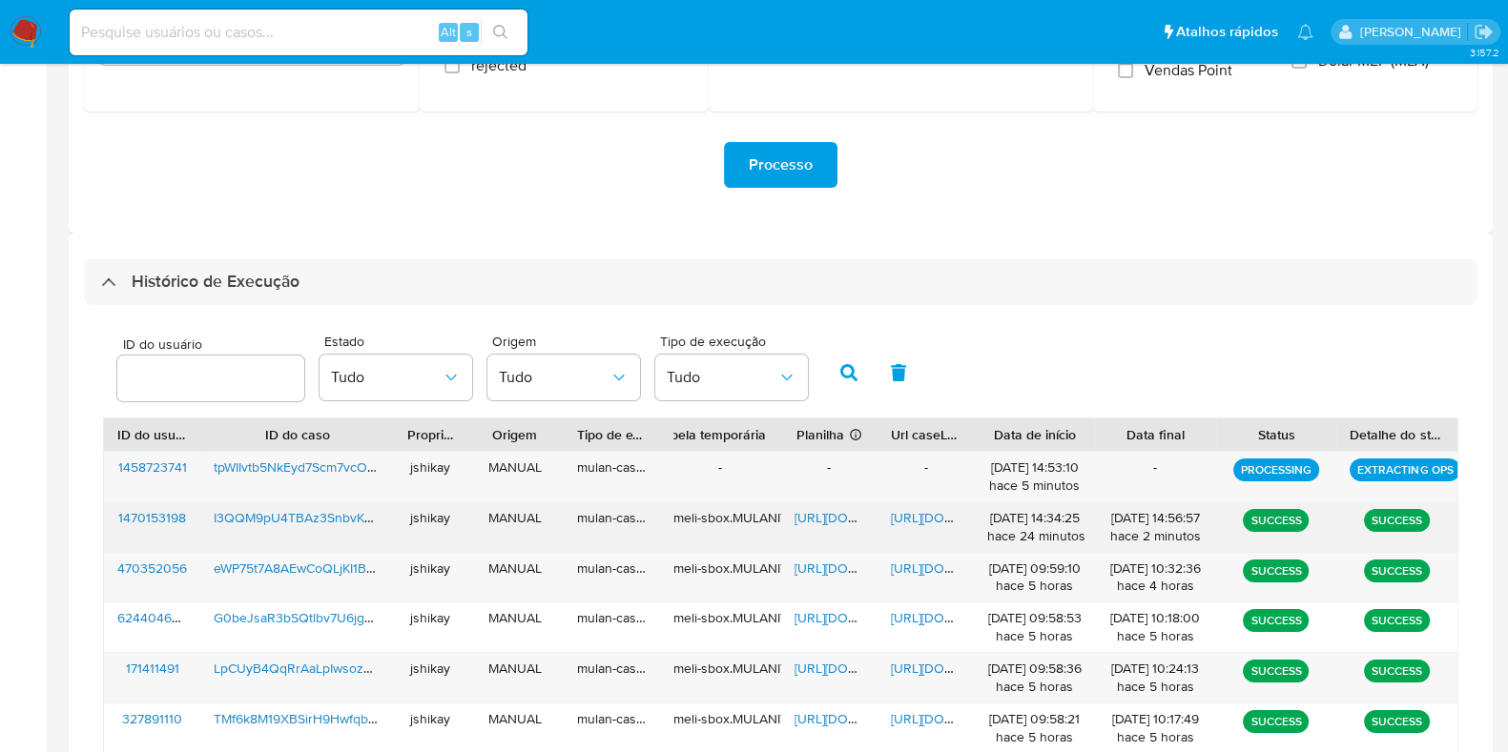
click at [839, 520] on span "https://docs.google.com/spreadsheets/d/1qbCI85us1P90wFaCSuiluC3wG8GzI0-2c8apeE6…" at bounding box center [860, 517] width 132 height 19
click at [910, 512] on span "https://docs.google.com/document/d/18JGSnhCvQ-f3MmvsKiWDlOdZch1FNvzjUQ3ZxKzC-8c…" at bounding box center [957, 517] width 132 height 19
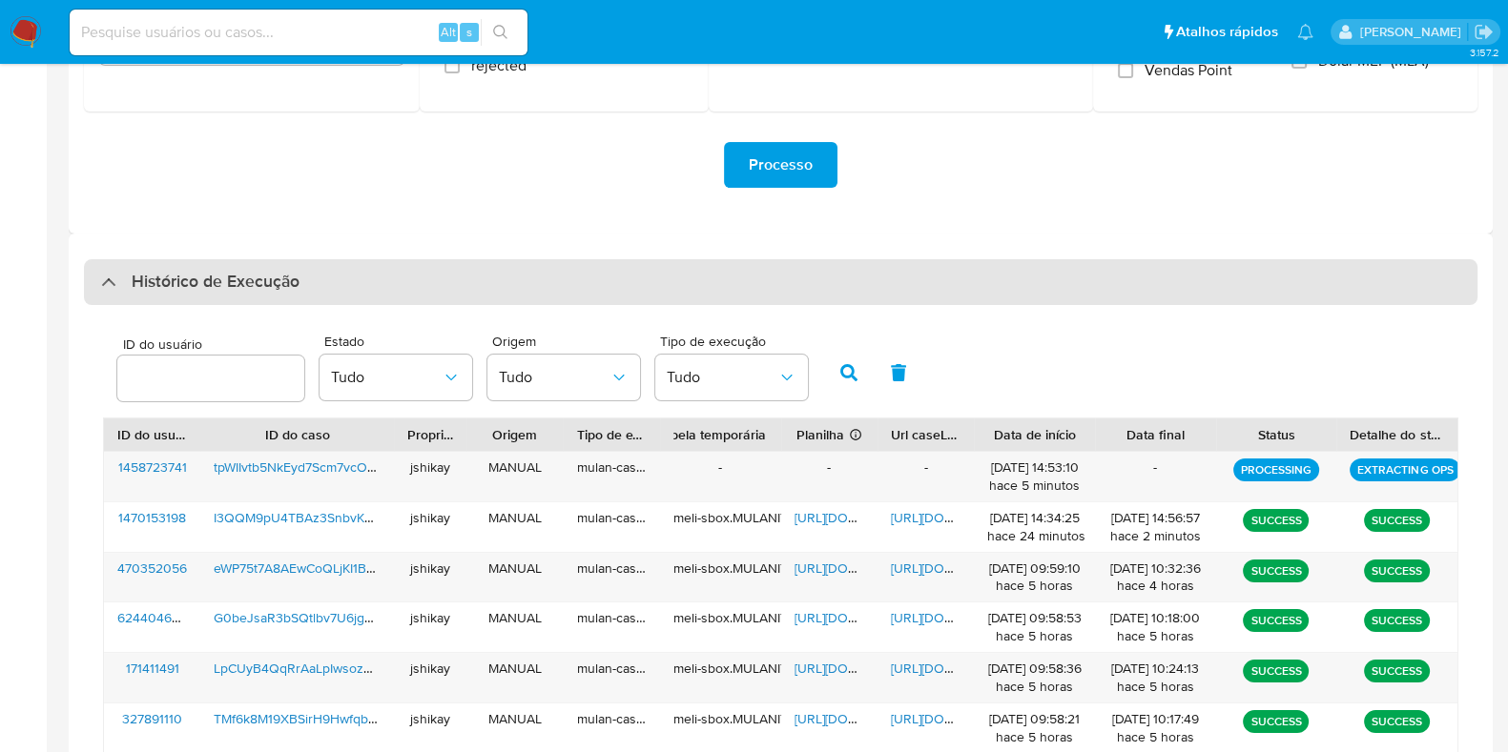
click at [159, 296] on div "Histórico de Execução" at bounding box center [780, 282] width 1393 height 46
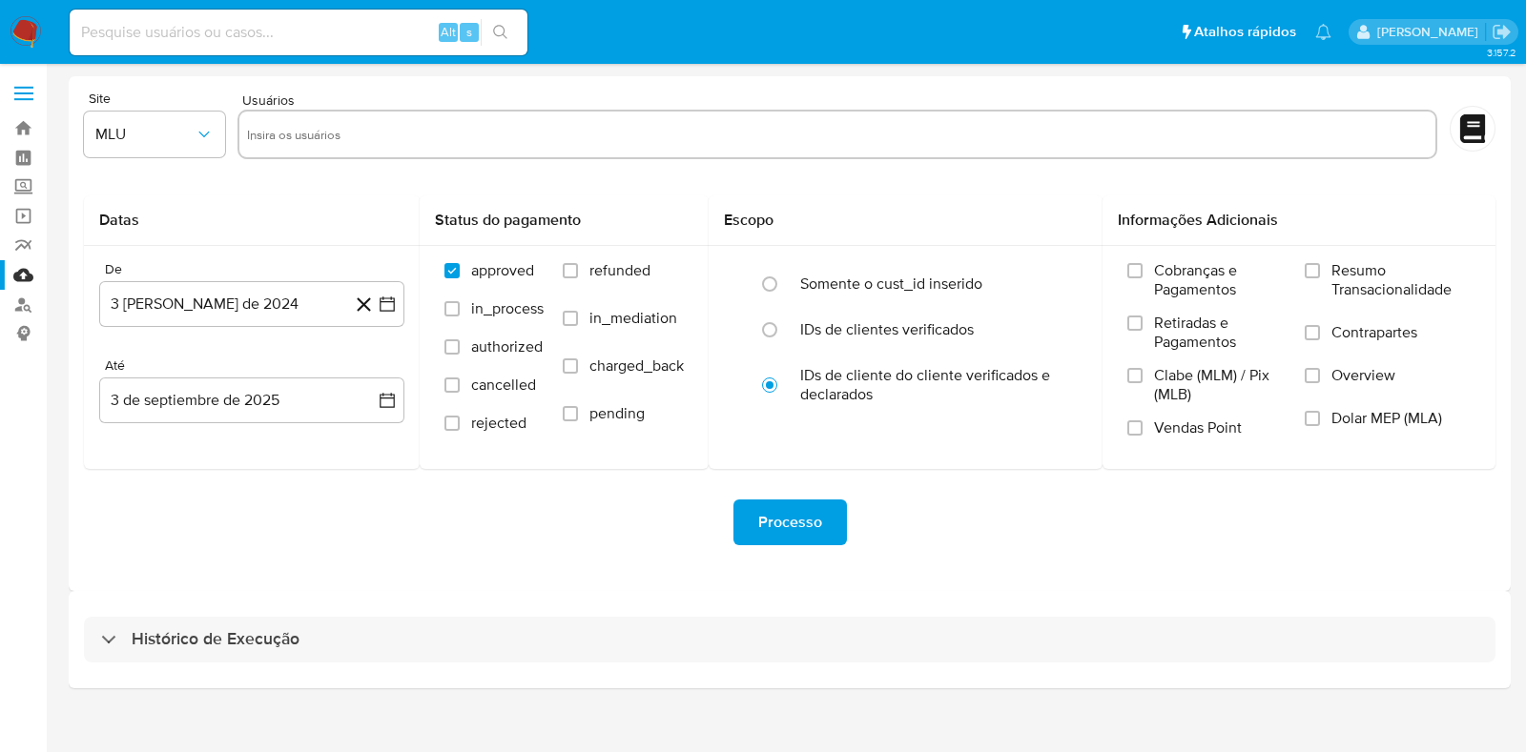
click at [160, 665] on div "Histórico de Execução" at bounding box center [790, 639] width 1442 height 97
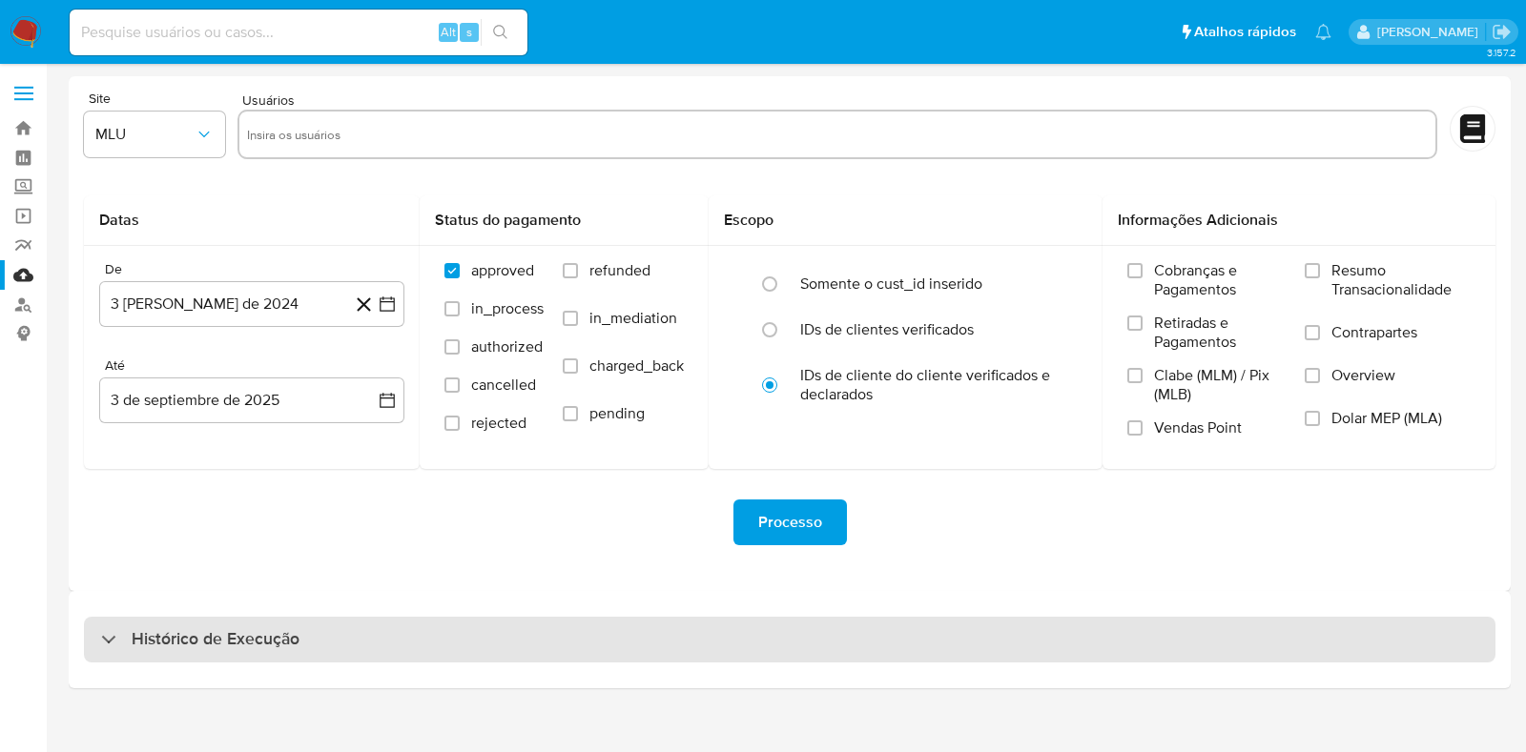
click at [159, 634] on h3 "Histórico de Execução" at bounding box center [216, 639] width 168 height 23
select select "10"
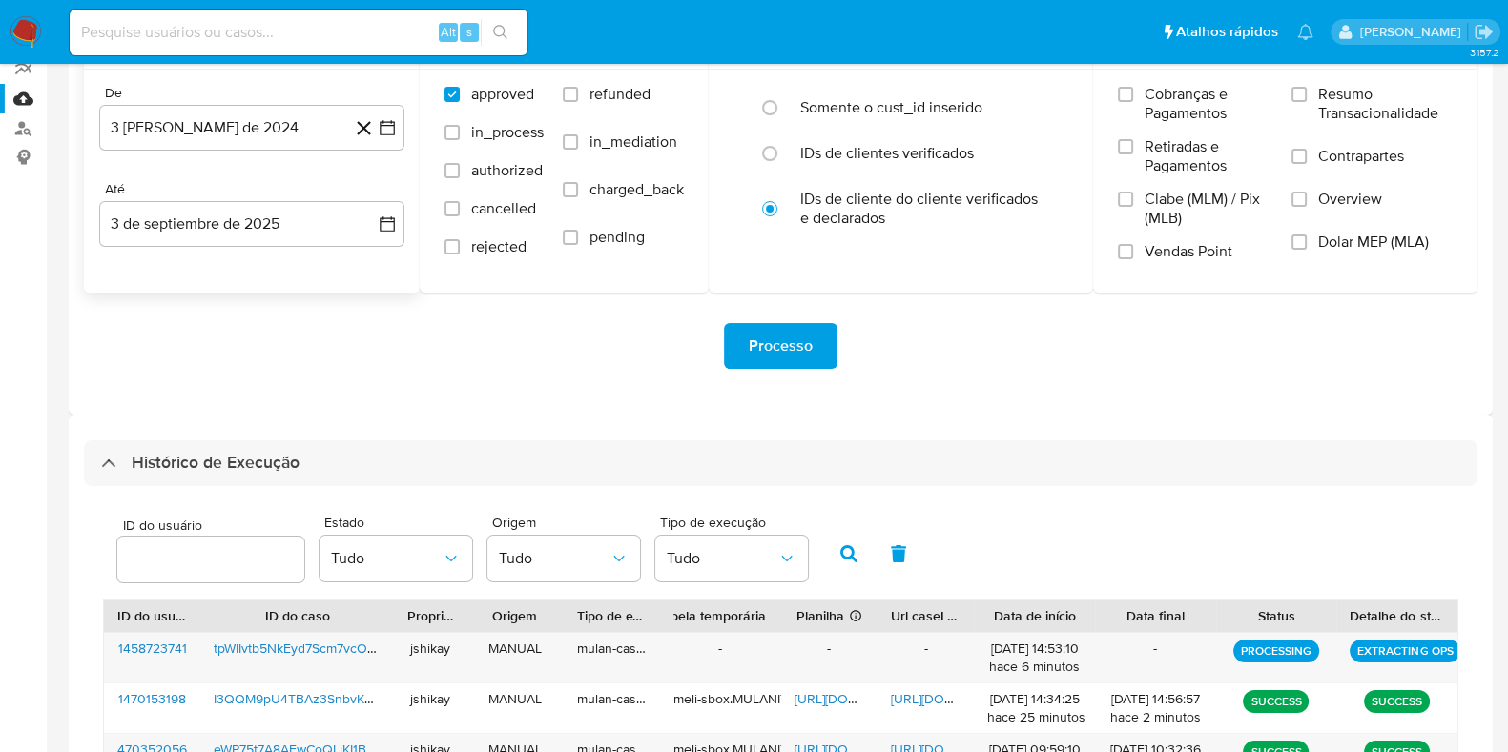
scroll to position [476, 0]
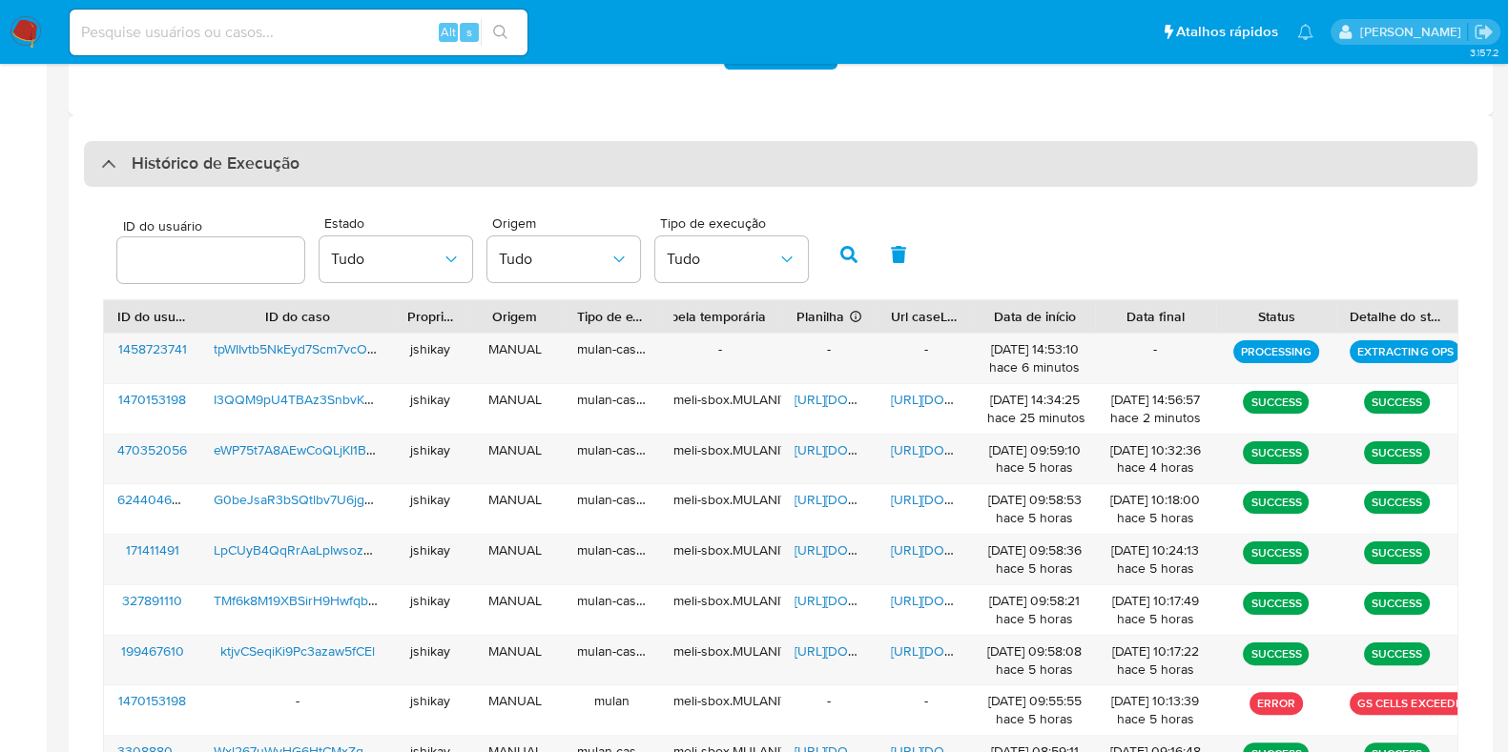
click at [225, 174] on h3 "Histórico de Execução" at bounding box center [216, 164] width 168 height 23
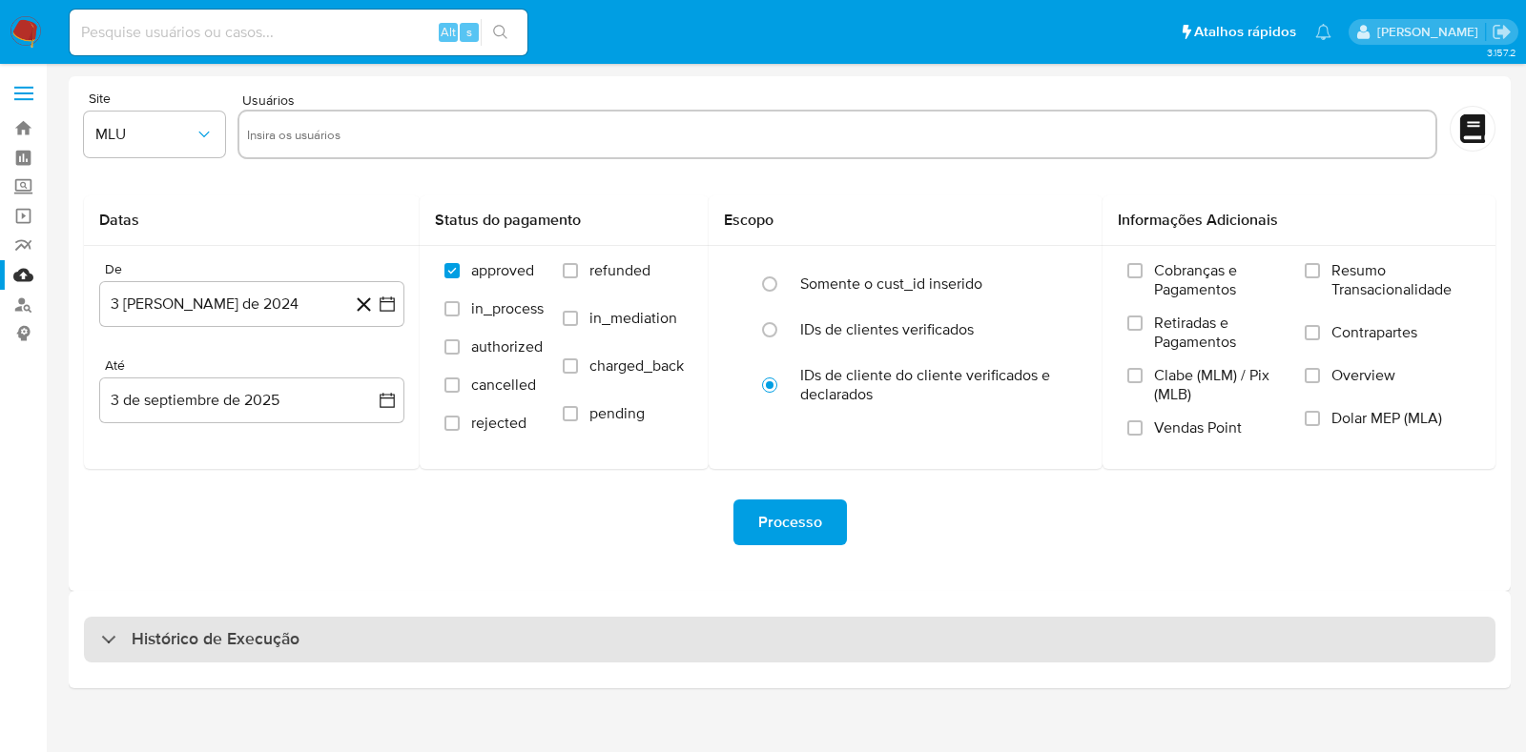
click at [271, 635] on h3 "Histórico de Execução" at bounding box center [216, 639] width 168 height 23
select select "10"
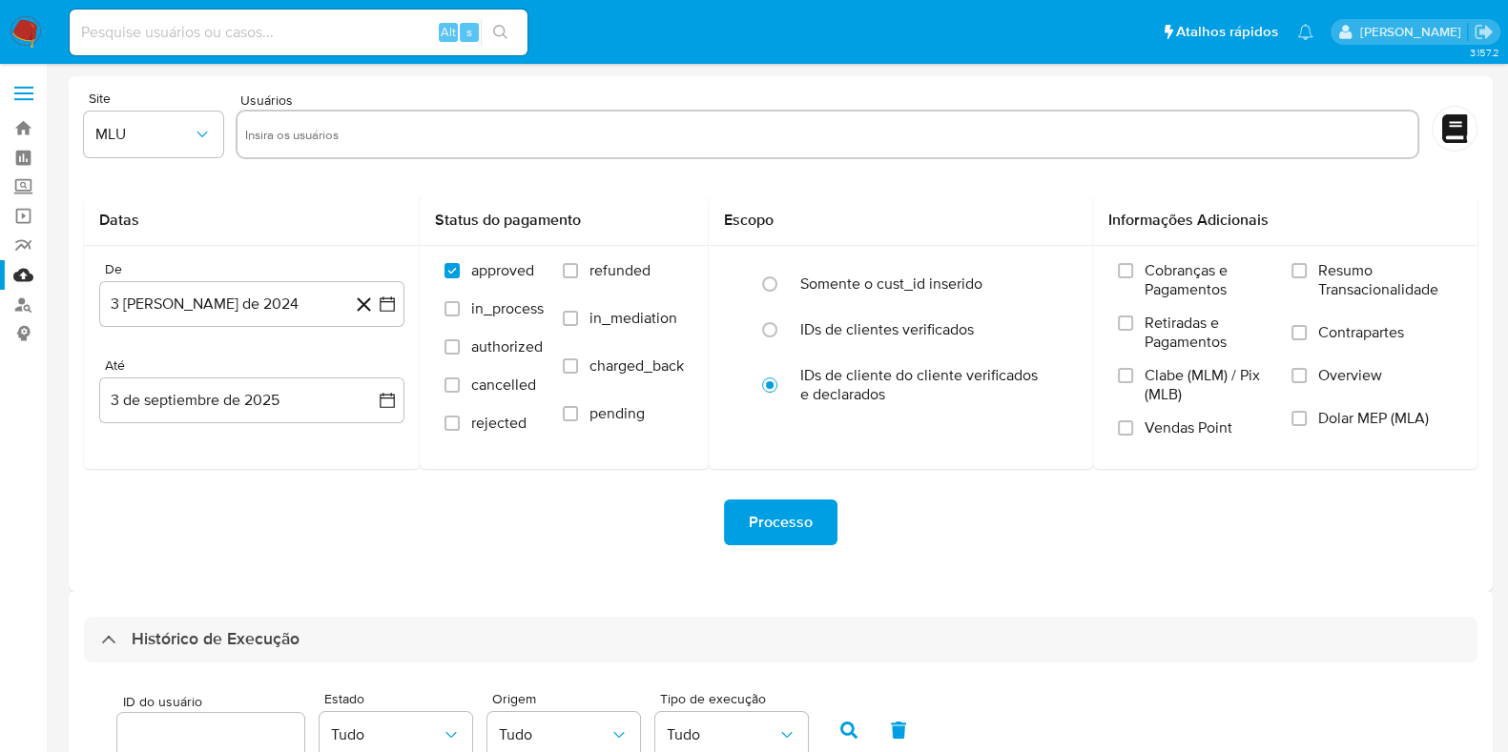
scroll to position [358, 0]
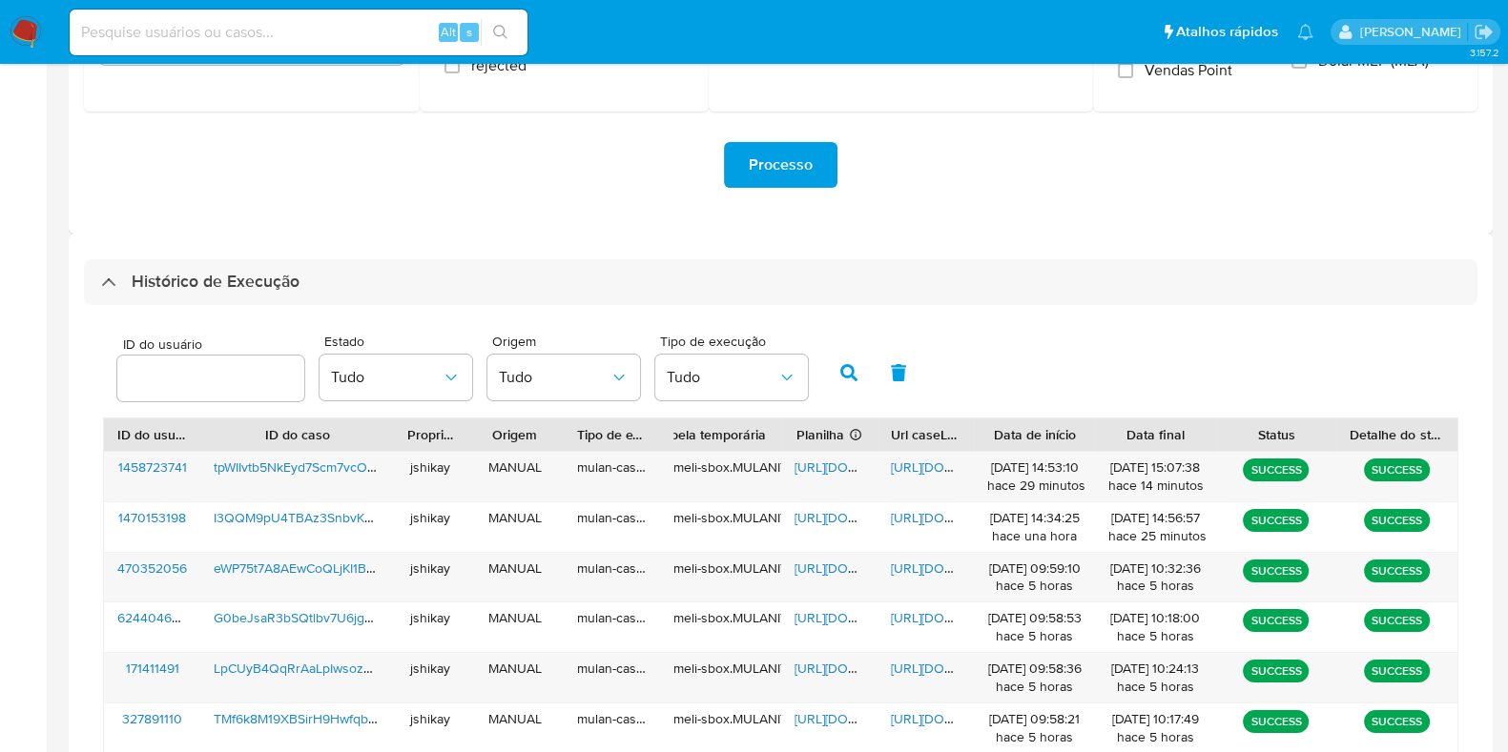
click at [1026, 339] on div "ID do usuário Estado Tudo Origem Tudo Tipo de execução Tudo" at bounding box center [780, 370] width 1355 height 93
click at [827, 464] on span "https://docs.google.com/spreadsheets/d/1kBByvH-F0-NPDS-fbX5ZeK96VevhspfE0a7Fhqo…" at bounding box center [860, 467] width 132 height 19
click at [903, 462] on span "https://docs.google.com/document/d/1se5IUKFIewx7wpeZDxmuPDCLyHXfbkPICW4zz2bTnIU…" at bounding box center [957, 467] width 132 height 19
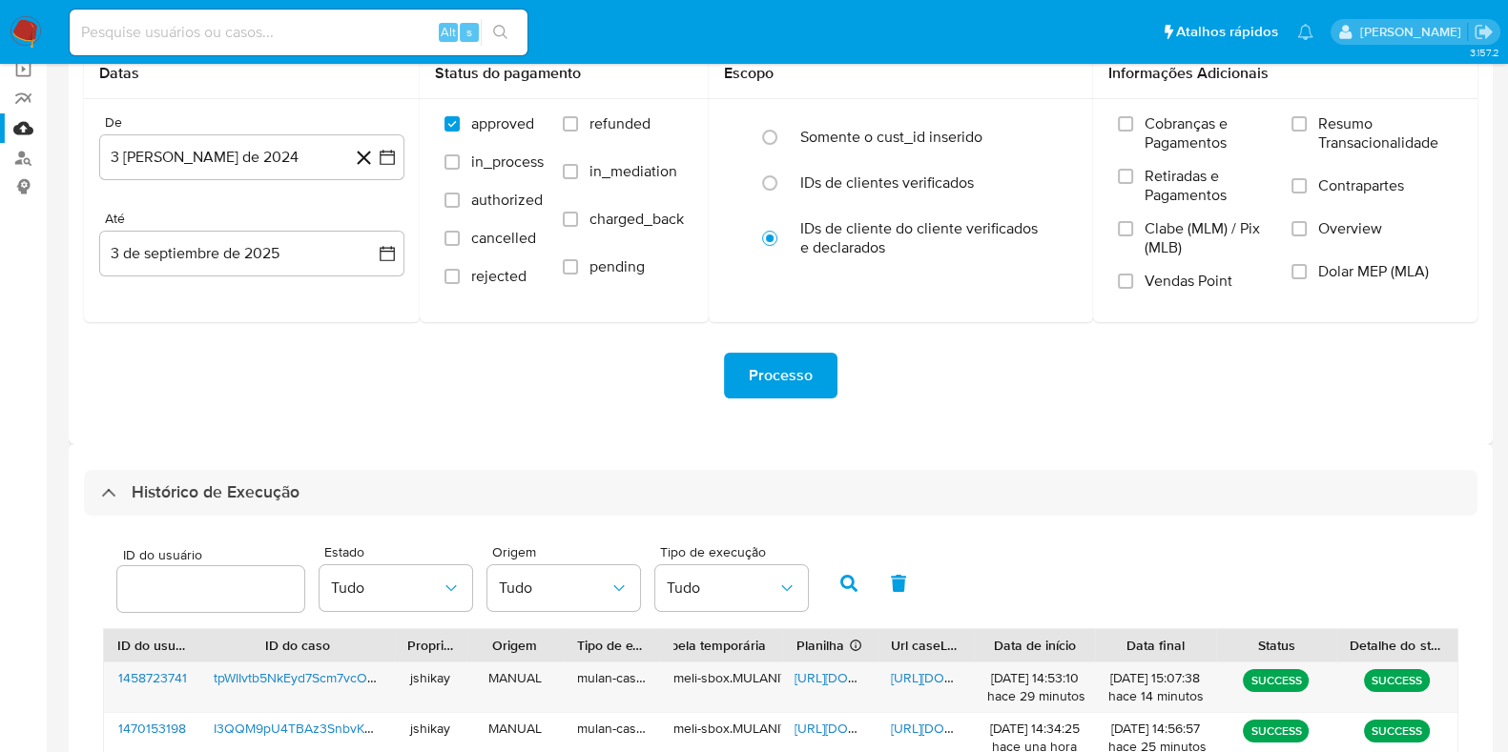
scroll to position [0, 0]
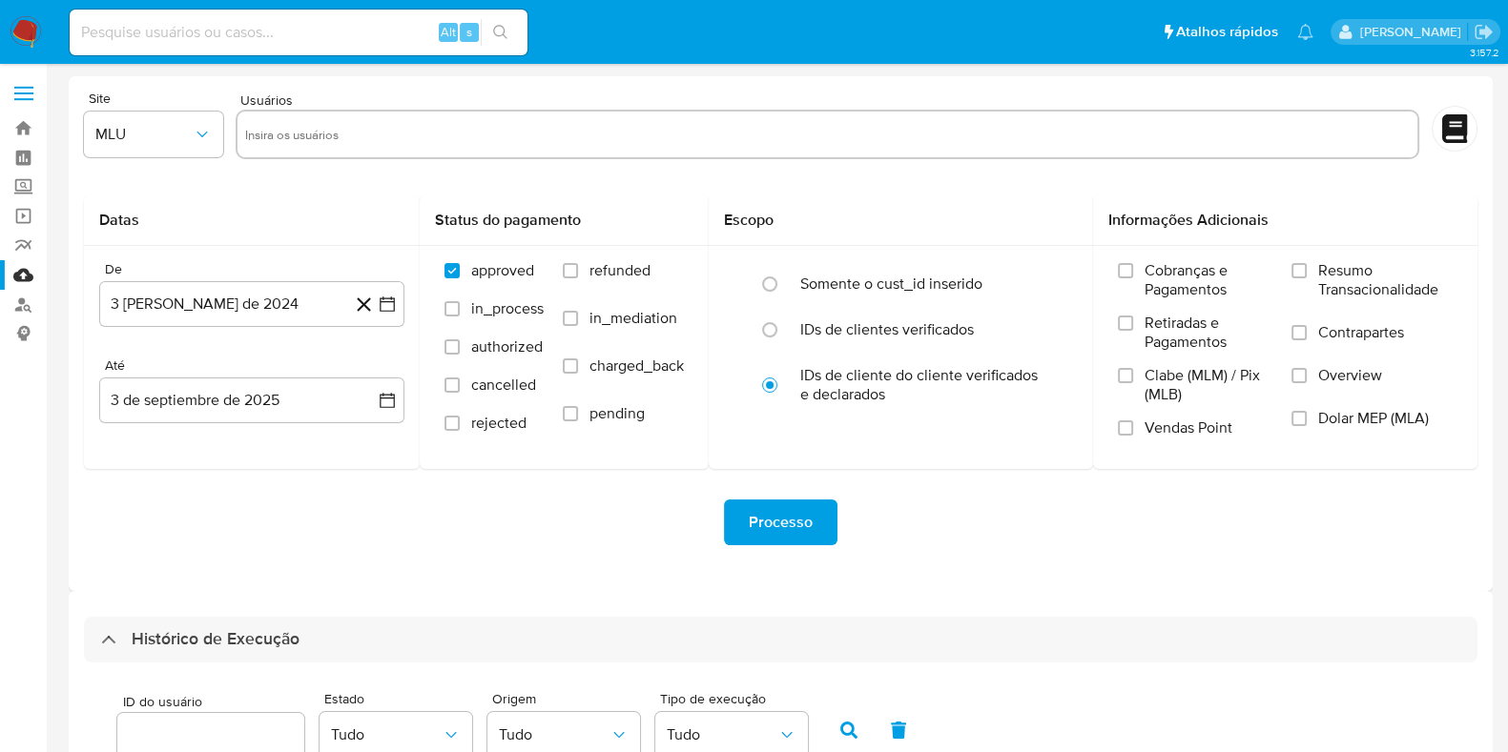
click at [29, 16] on img at bounding box center [26, 32] width 32 height 32
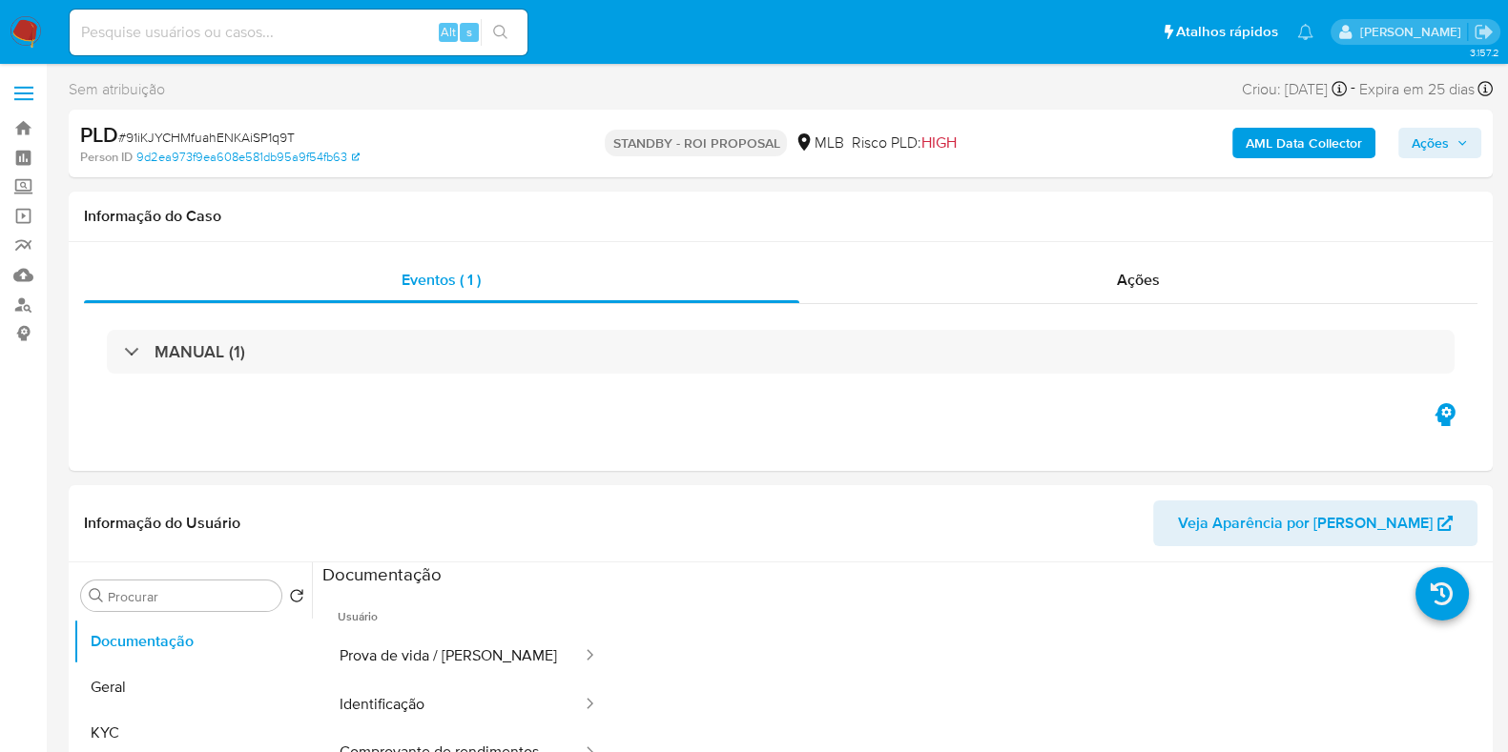
select select "10"
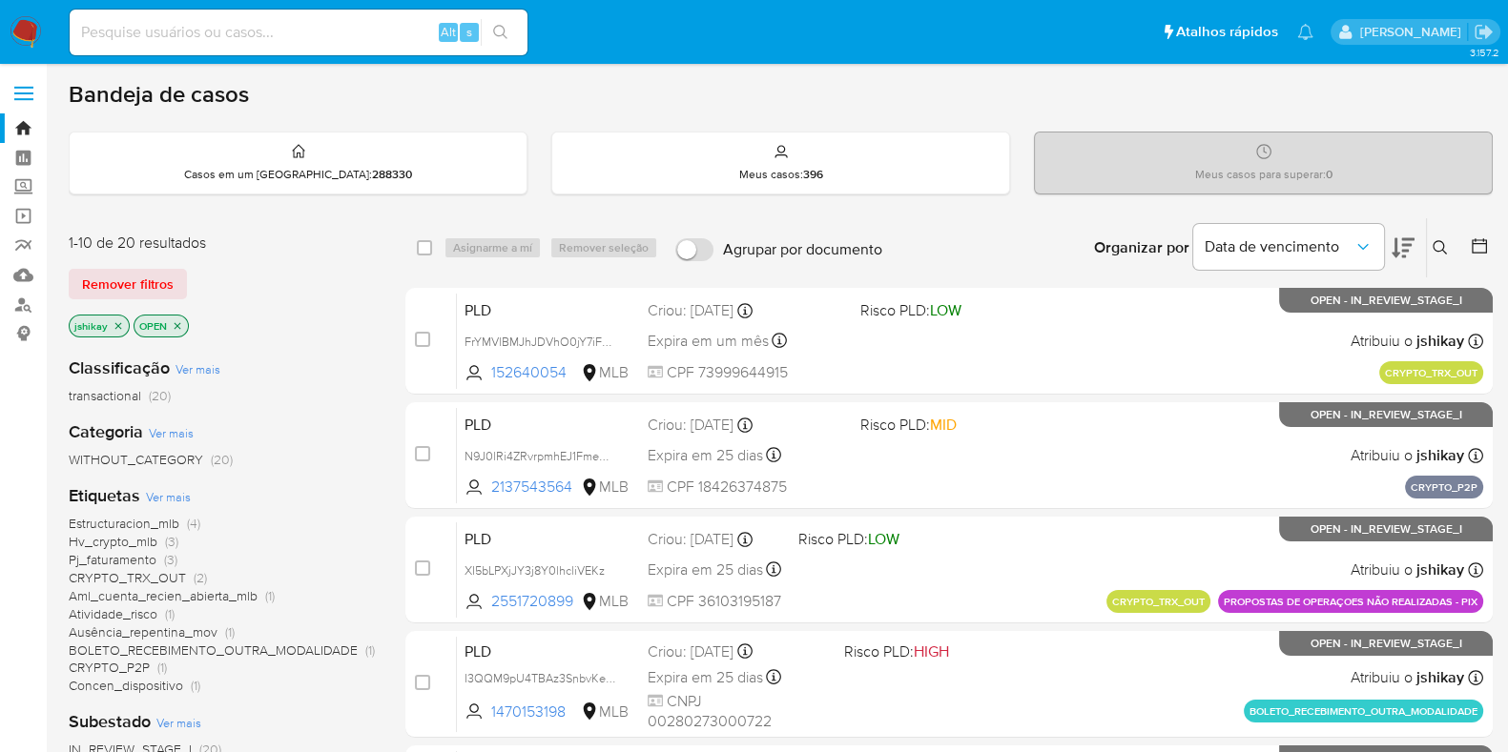
click at [171, 500] on span "Ver mais" at bounding box center [168, 496] width 45 height 17
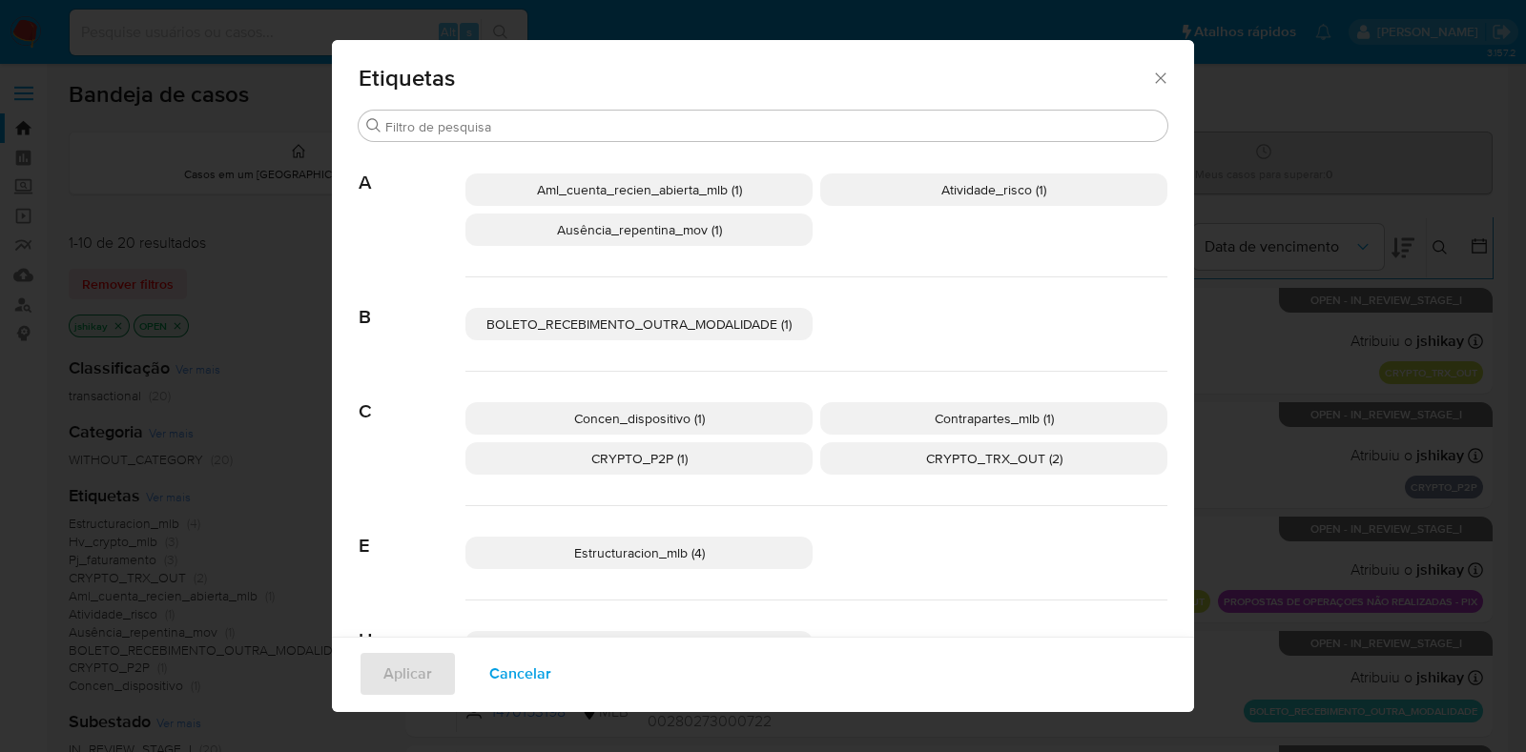
click at [651, 222] on span "Ausência_repentina_mov (1)" at bounding box center [639, 229] width 165 height 19
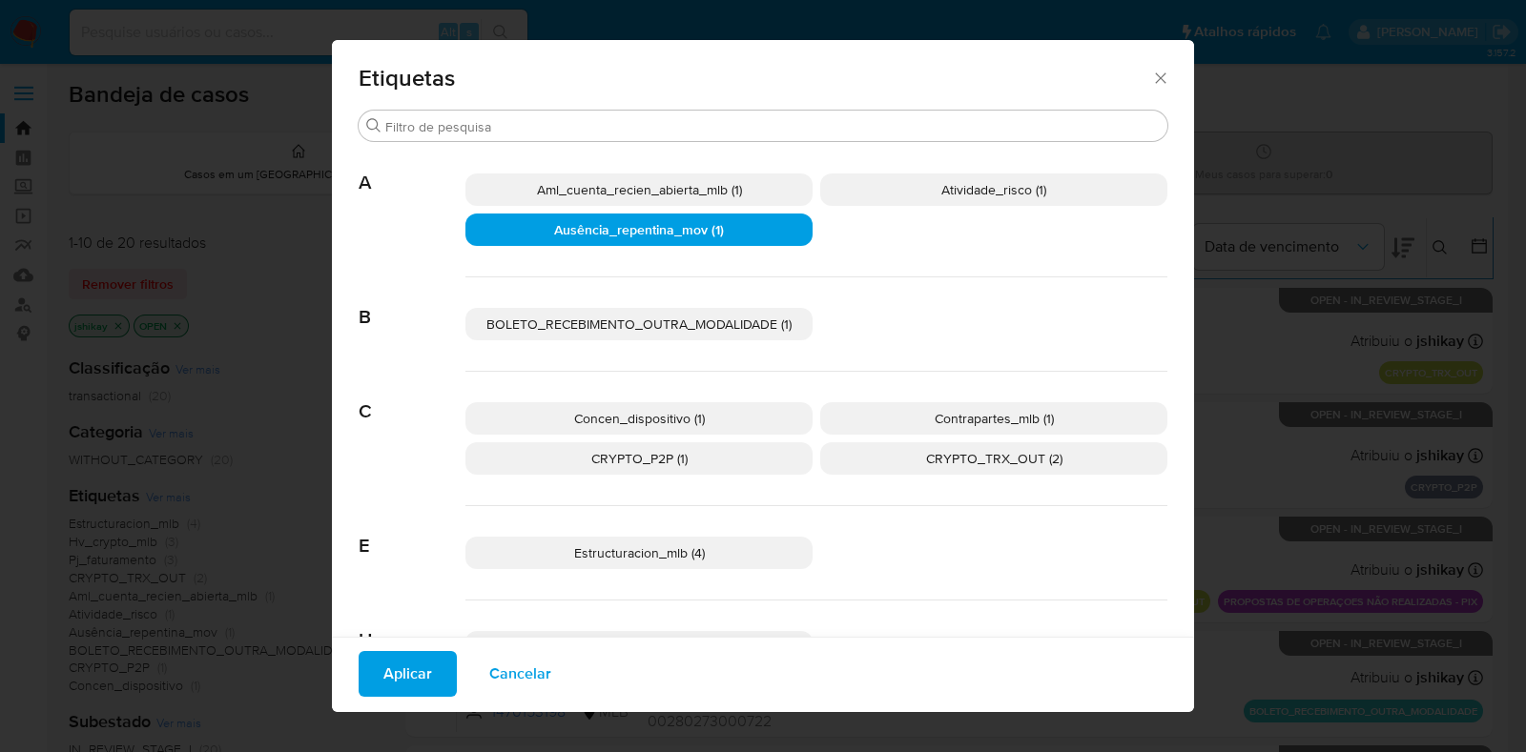
click at [397, 678] on span "Aplicar" at bounding box center [407, 674] width 49 height 42
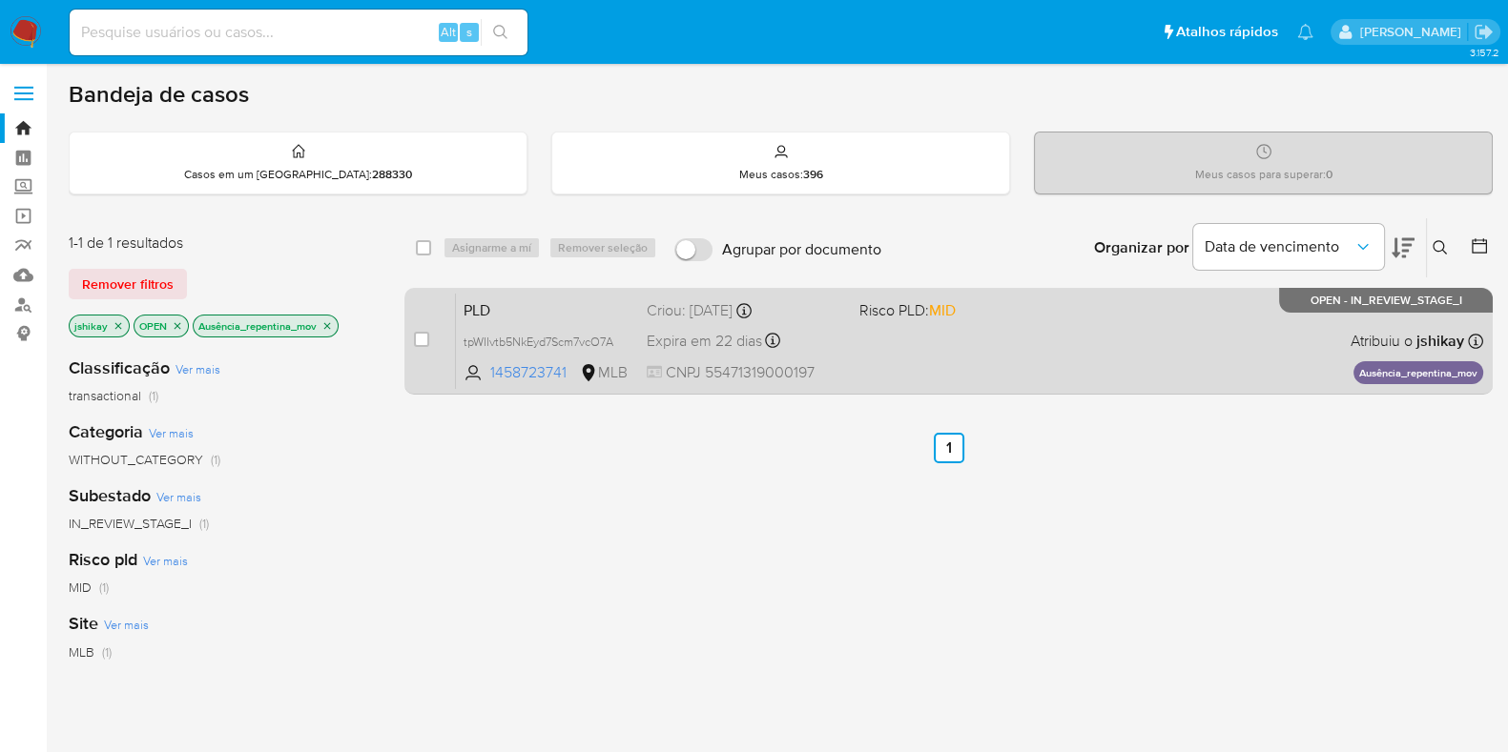
click at [1057, 363] on div "PLD tpWIIvtb5NkEyd7Scm7vcO7A 1458723741 MLB Risco PLD: MID Criou: [DATE] Criou:…" at bounding box center [969, 341] width 1027 height 96
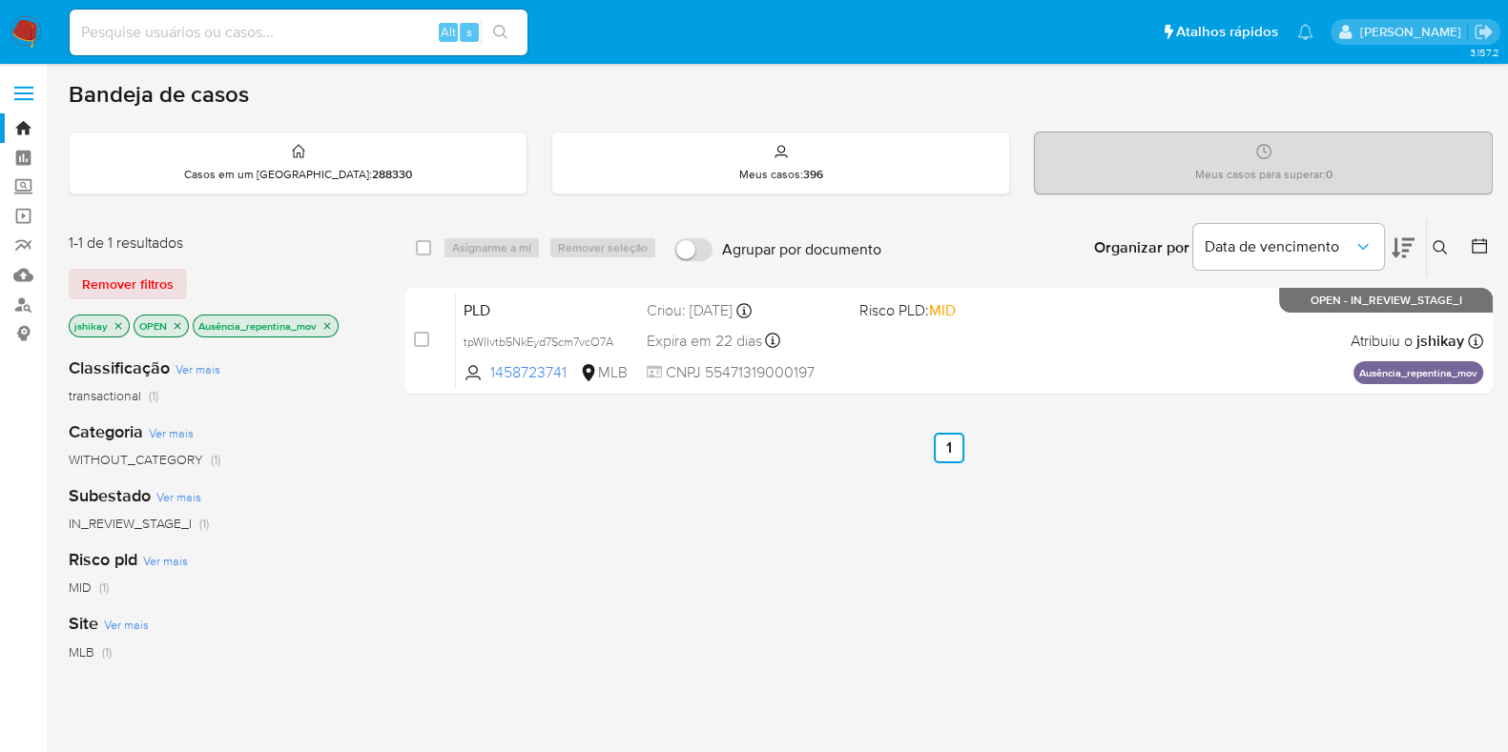
click at [323, 321] on icon "close-filter" at bounding box center [326, 325] width 11 height 11
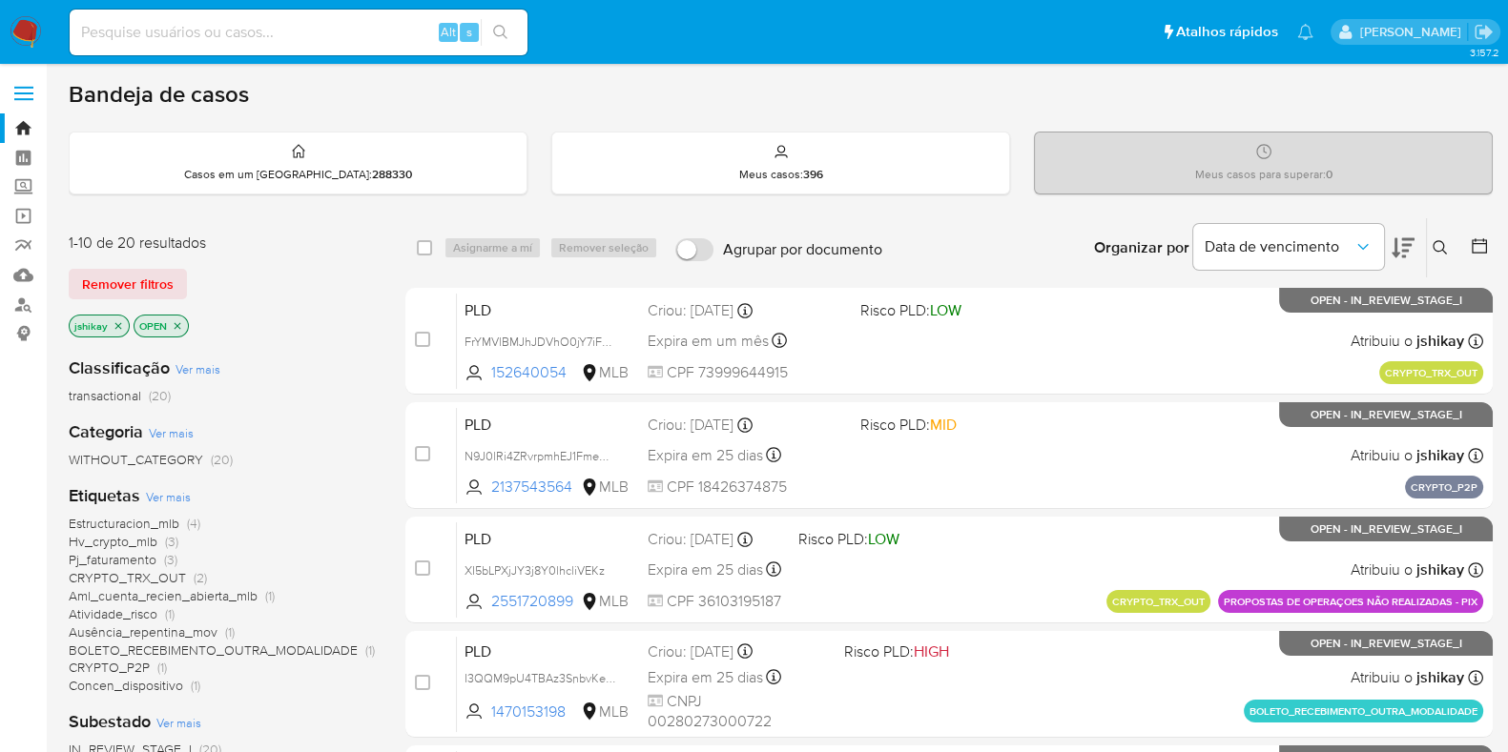
click at [158, 498] on span "Ver mais" at bounding box center [168, 496] width 45 height 17
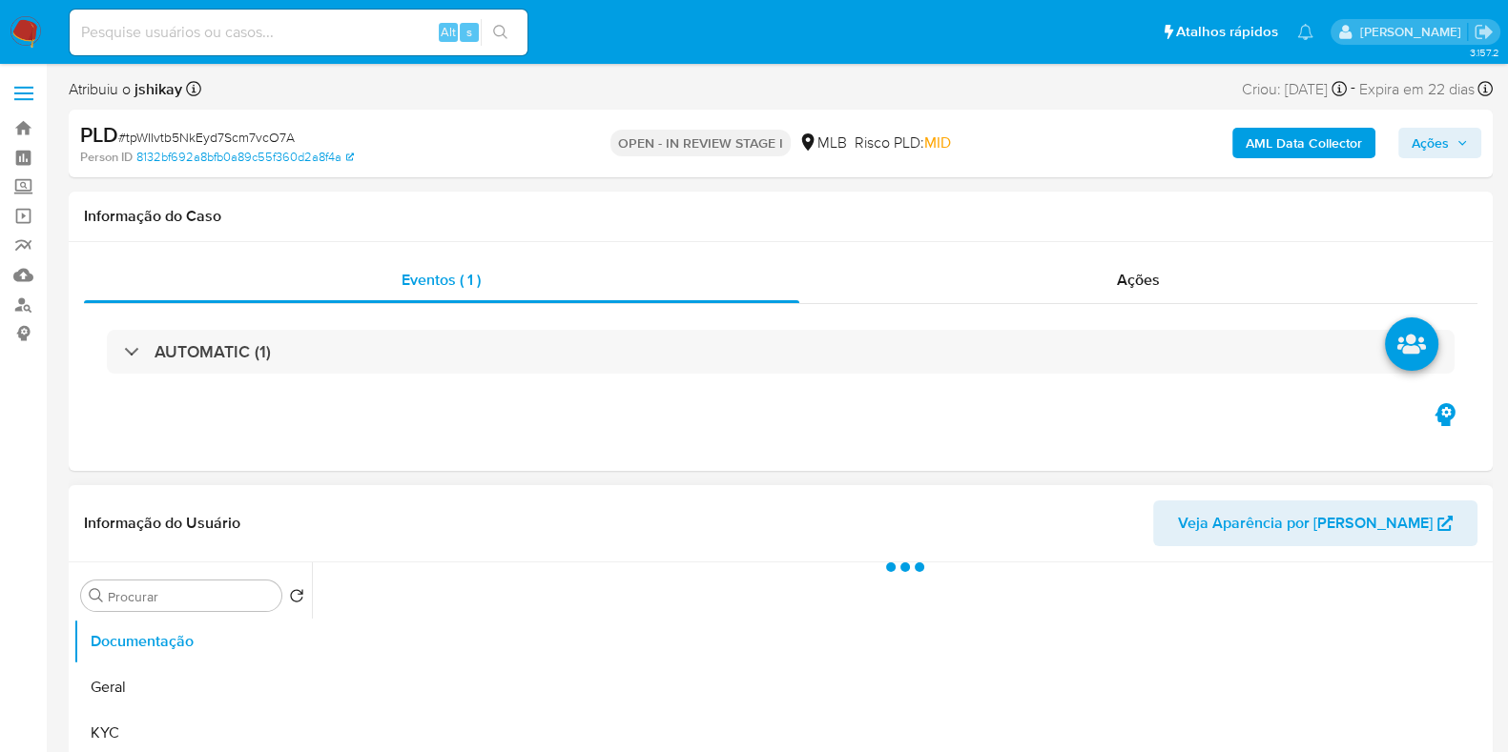
scroll to position [237, 0]
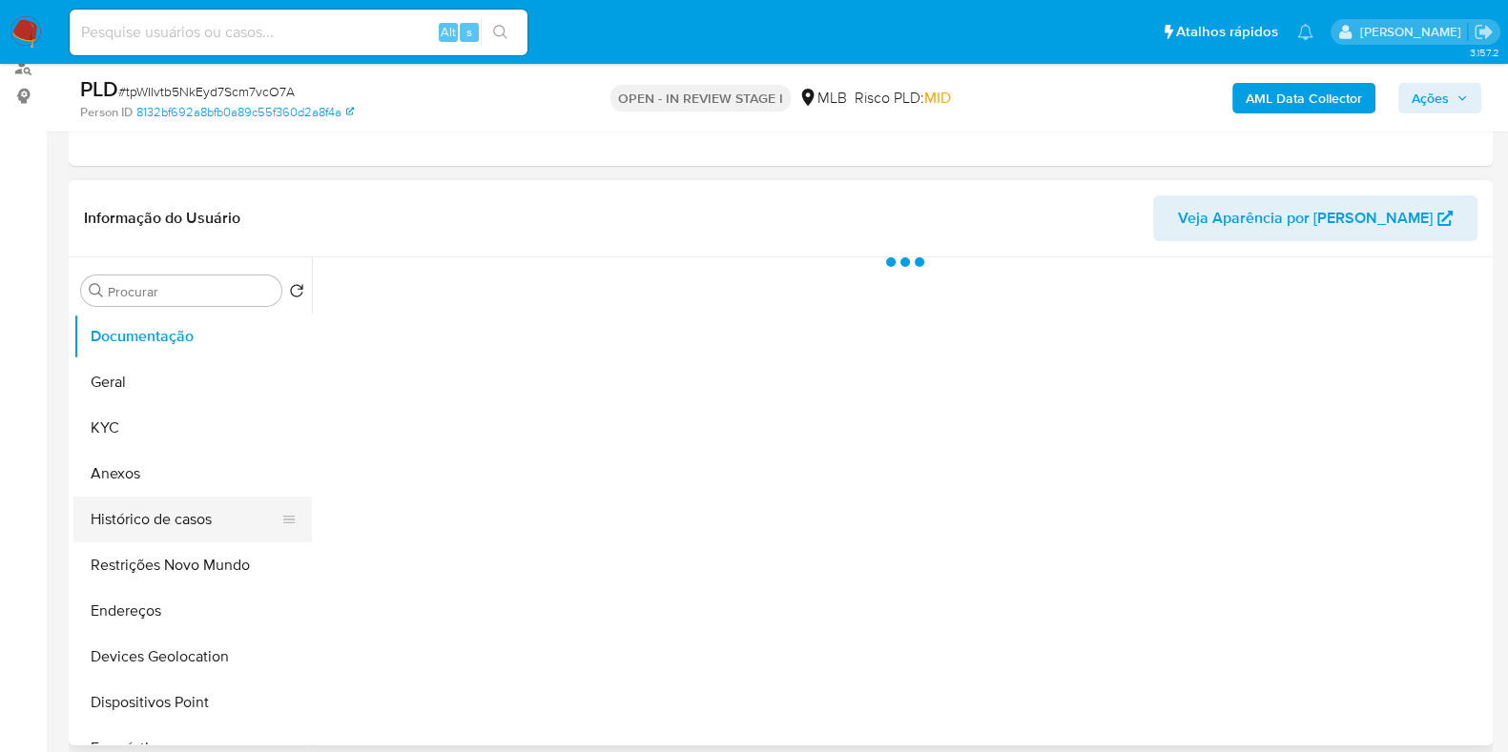
click at [189, 509] on button "Histórico de casos" at bounding box center [184, 520] width 223 height 46
select select "10"
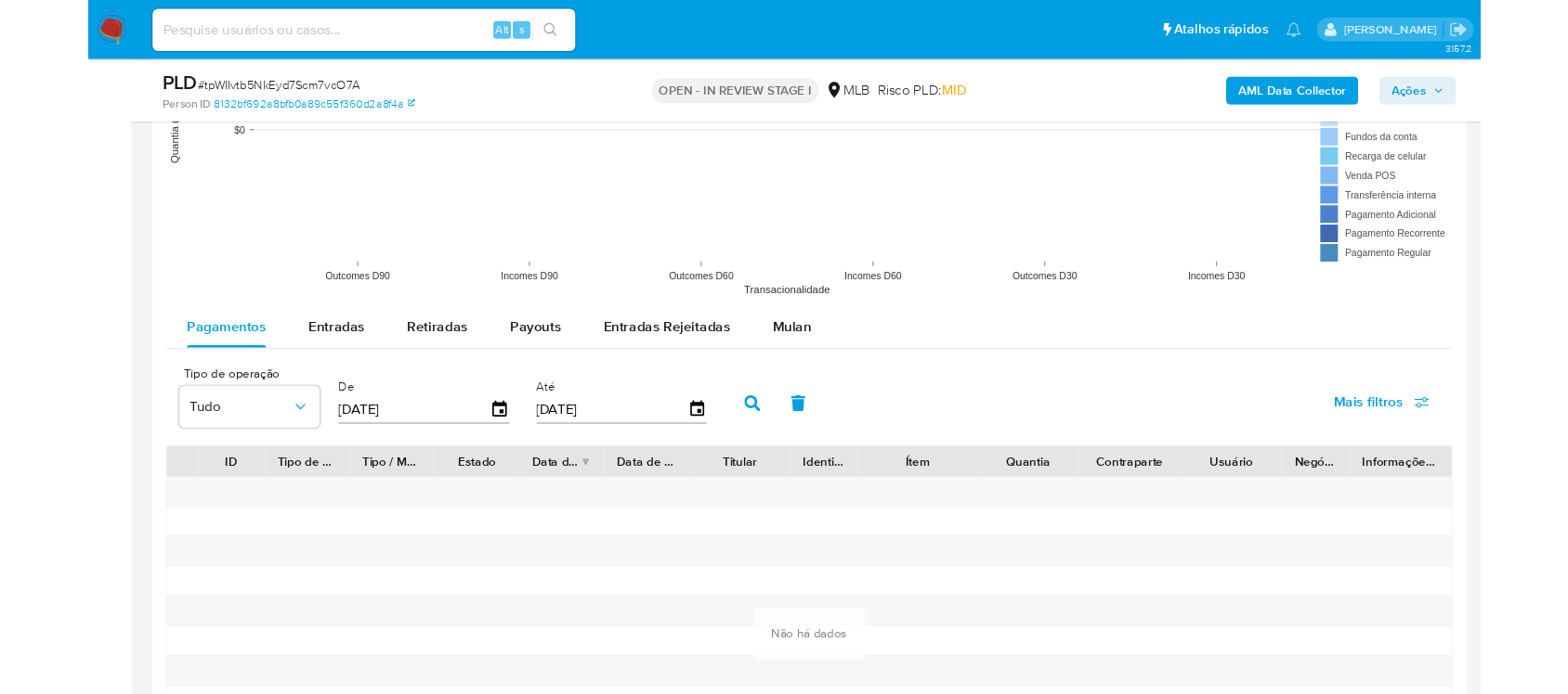
scroll to position [1972, 0]
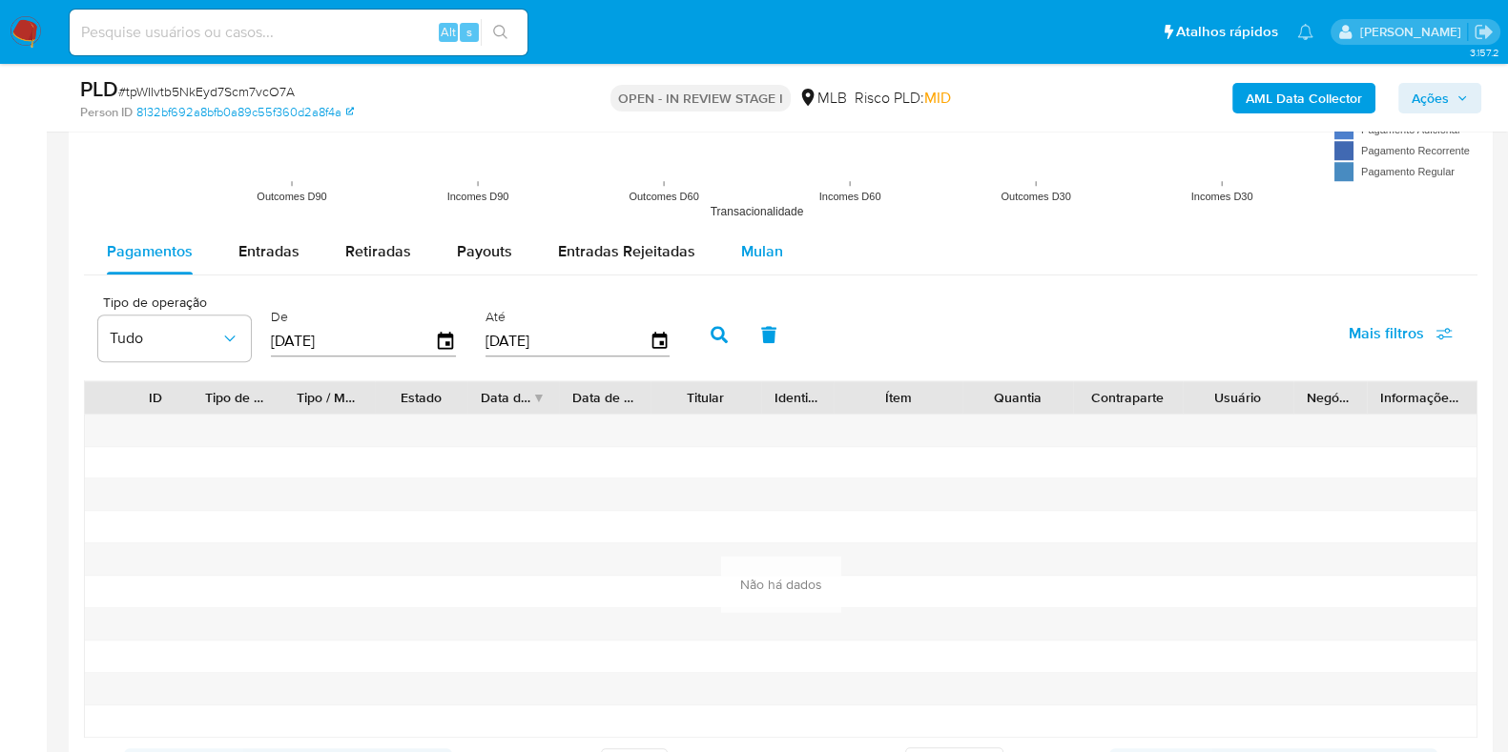
click at [767, 268] on div "Mulan" at bounding box center [762, 252] width 42 height 46
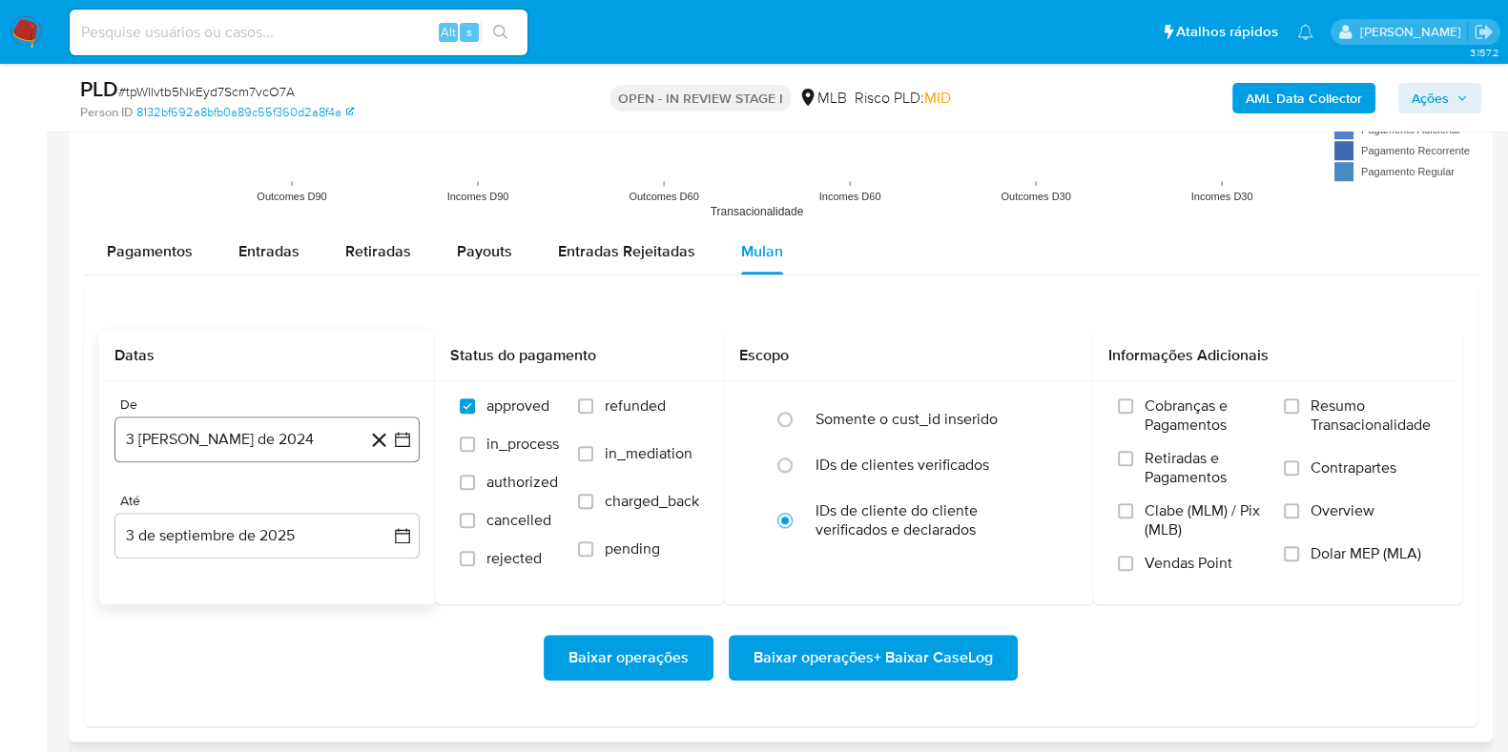
click at [401, 437] on icon "button" at bounding box center [402, 439] width 19 height 19
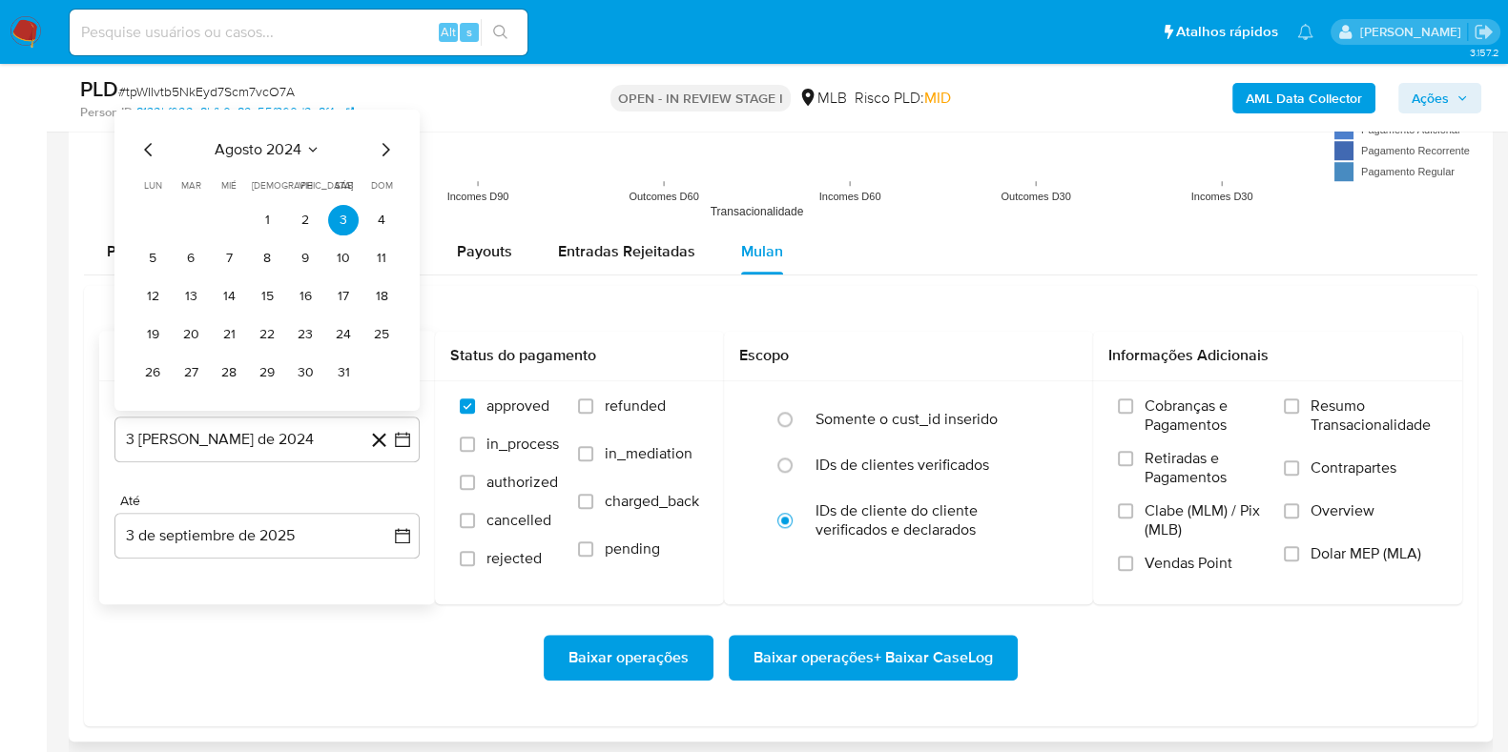
click at [280, 162] on div "agosto 2024 agosto 2024 lun lunes mar martes mié miércoles jue jueves vie viern…" at bounding box center [266, 262] width 259 height 250
click at [296, 140] on span "agosto 2024" at bounding box center [258, 148] width 87 height 19
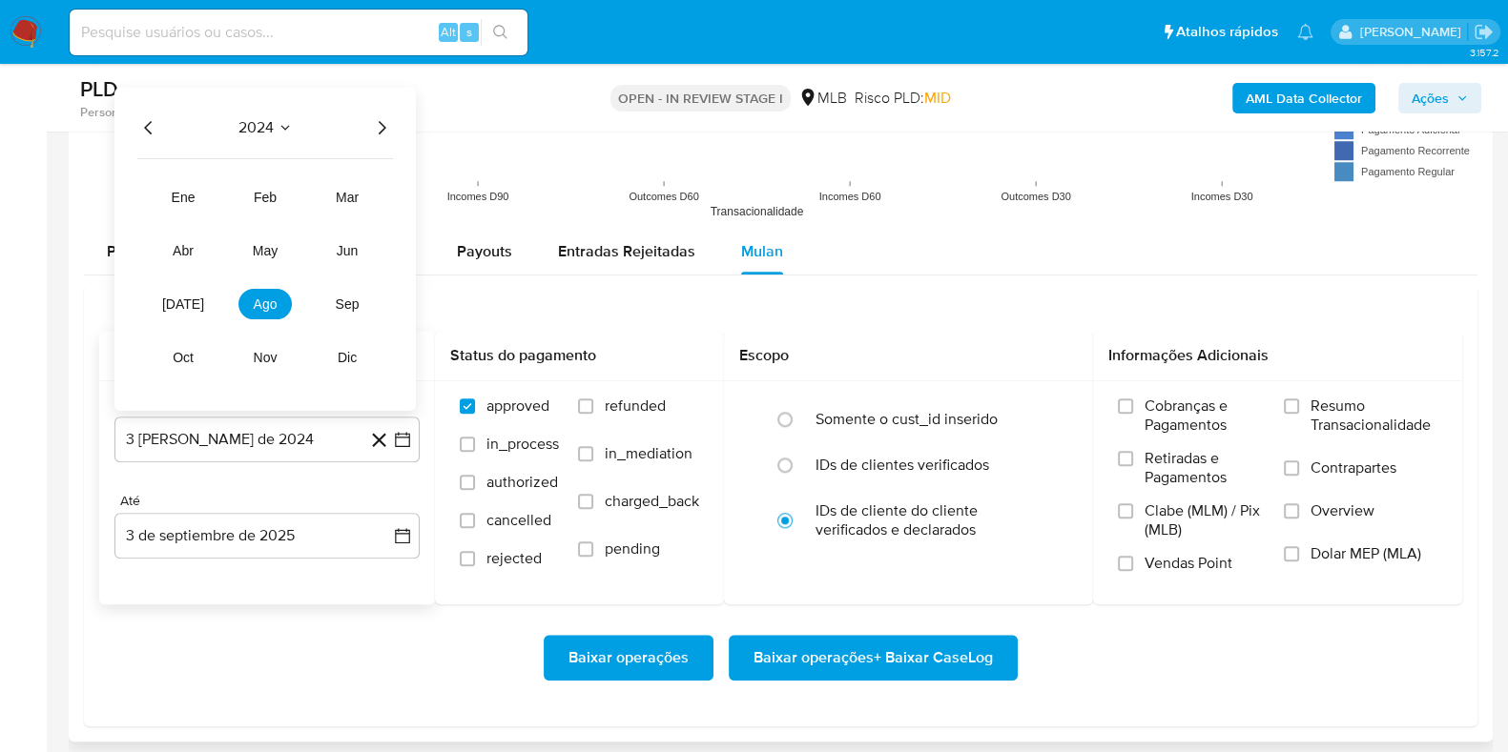
click at [377, 125] on icon "Año siguiente" at bounding box center [381, 126] width 23 height 23
click at [267, 192] on span "feb" at bounding box center [265, 196] width 23 height 15
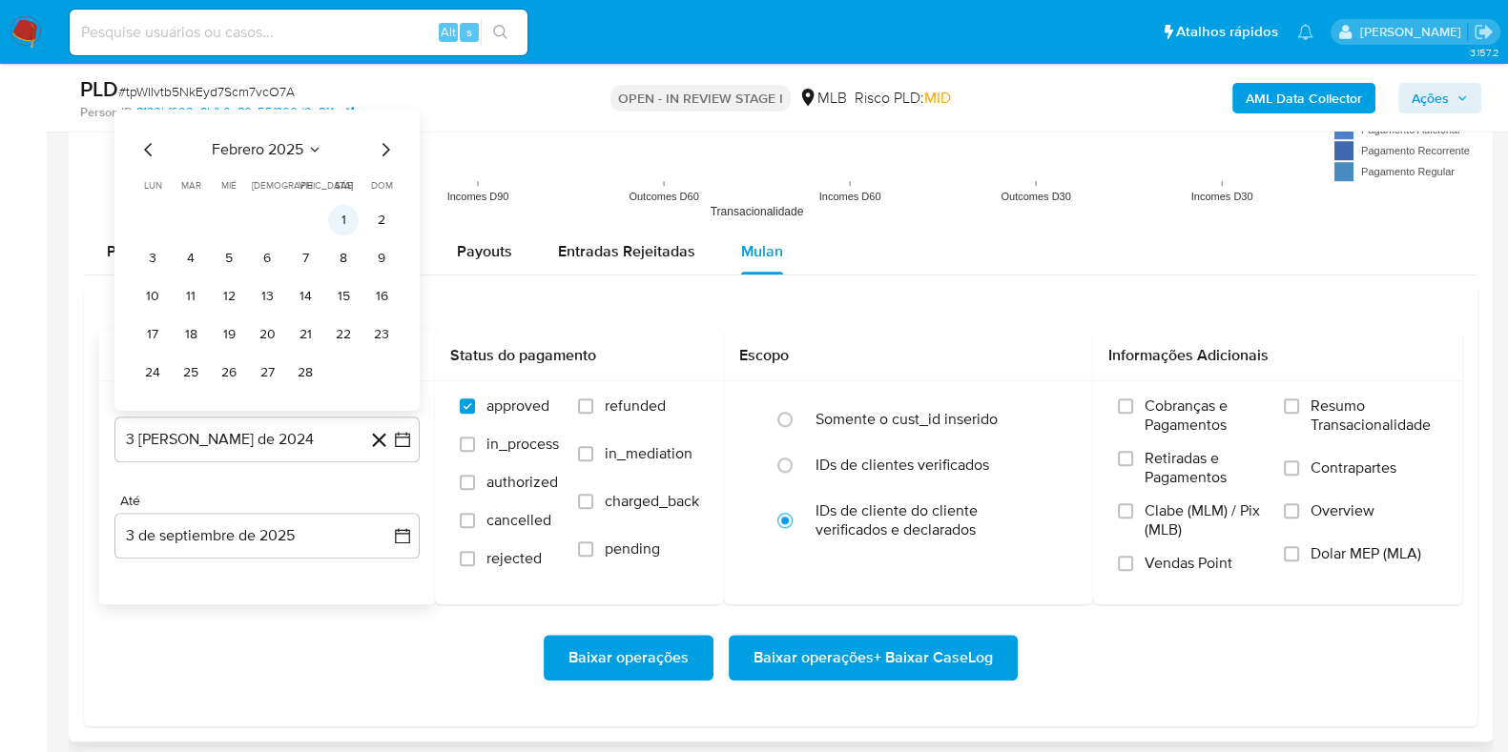
click at [338, 208] on button "1" at bounding box center [343, 219] width 31 height 31
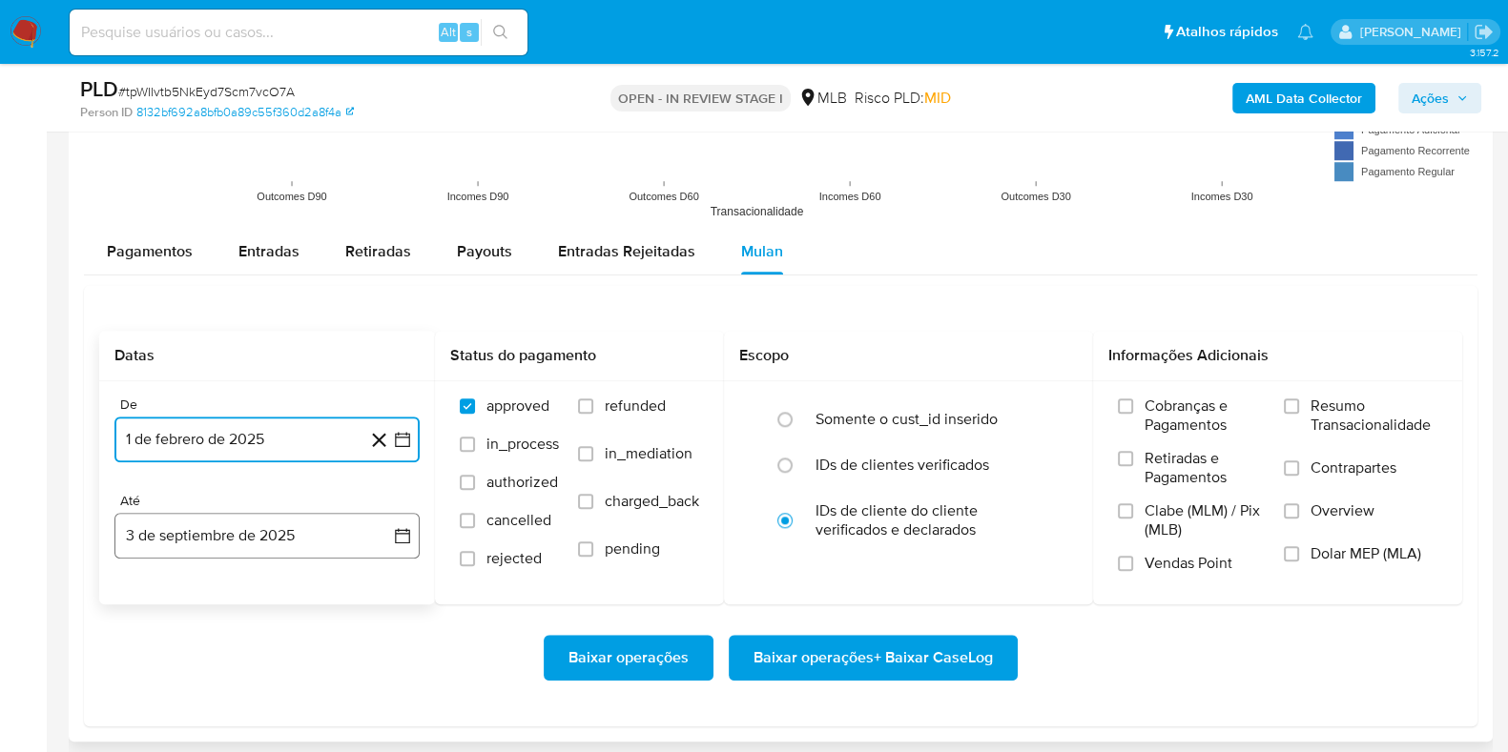
click at [402, 541] on icon "button" at bounding box center [402, 535] width 15 height 15
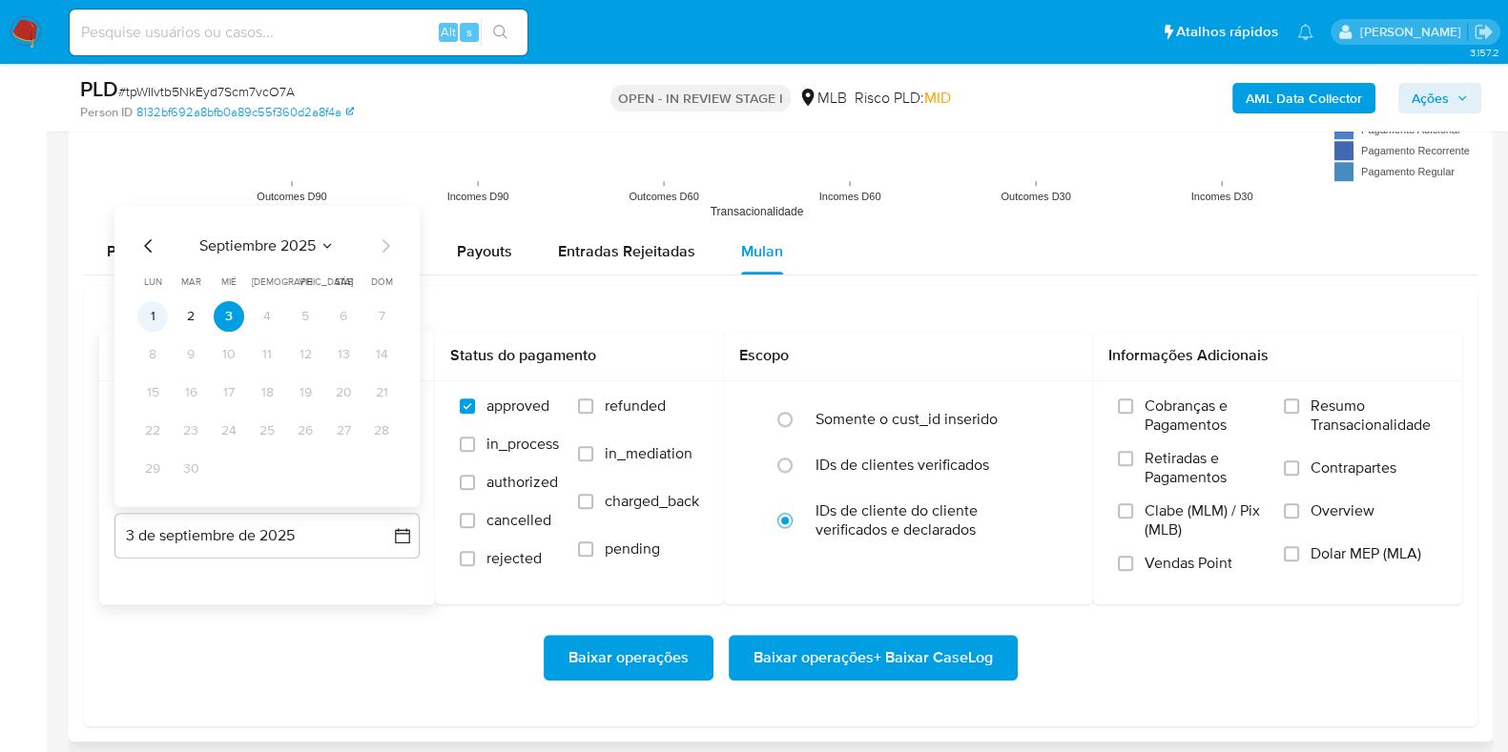
click at [157, 313] on button "1" at bounding box center [152, 315] width 31 height 31
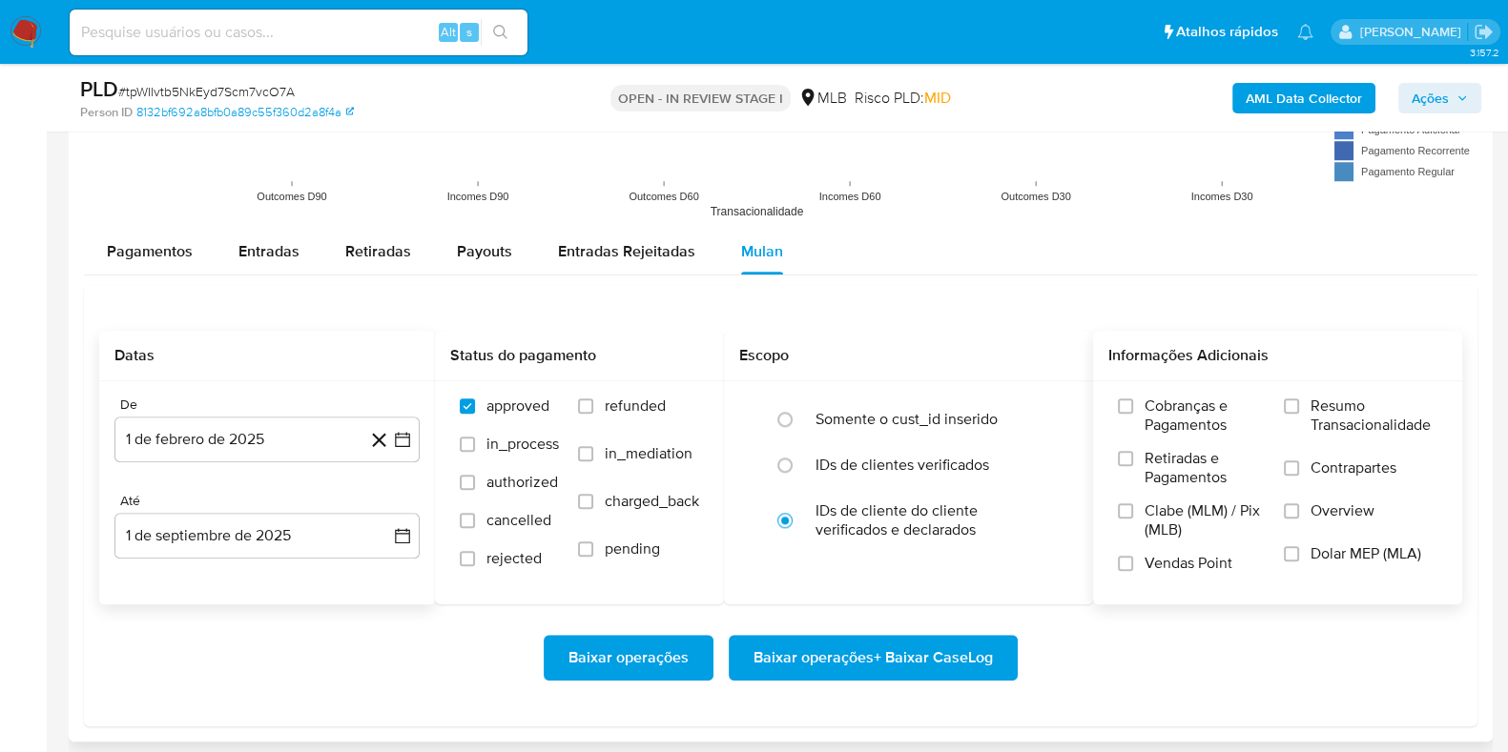
click at [1340, 409] on span "Resumo Transacionalidade" at bounding box center [1373, 416] width 127 height 38
click at [1299, 409] on input "Resumo Transacionalidade" at bounding box center [1291, 406] width 15 height 15
click at [911, 655] on span "Baixar operações + Baixar CaseLog" at bounding box center [872, 658] width 239 height 42
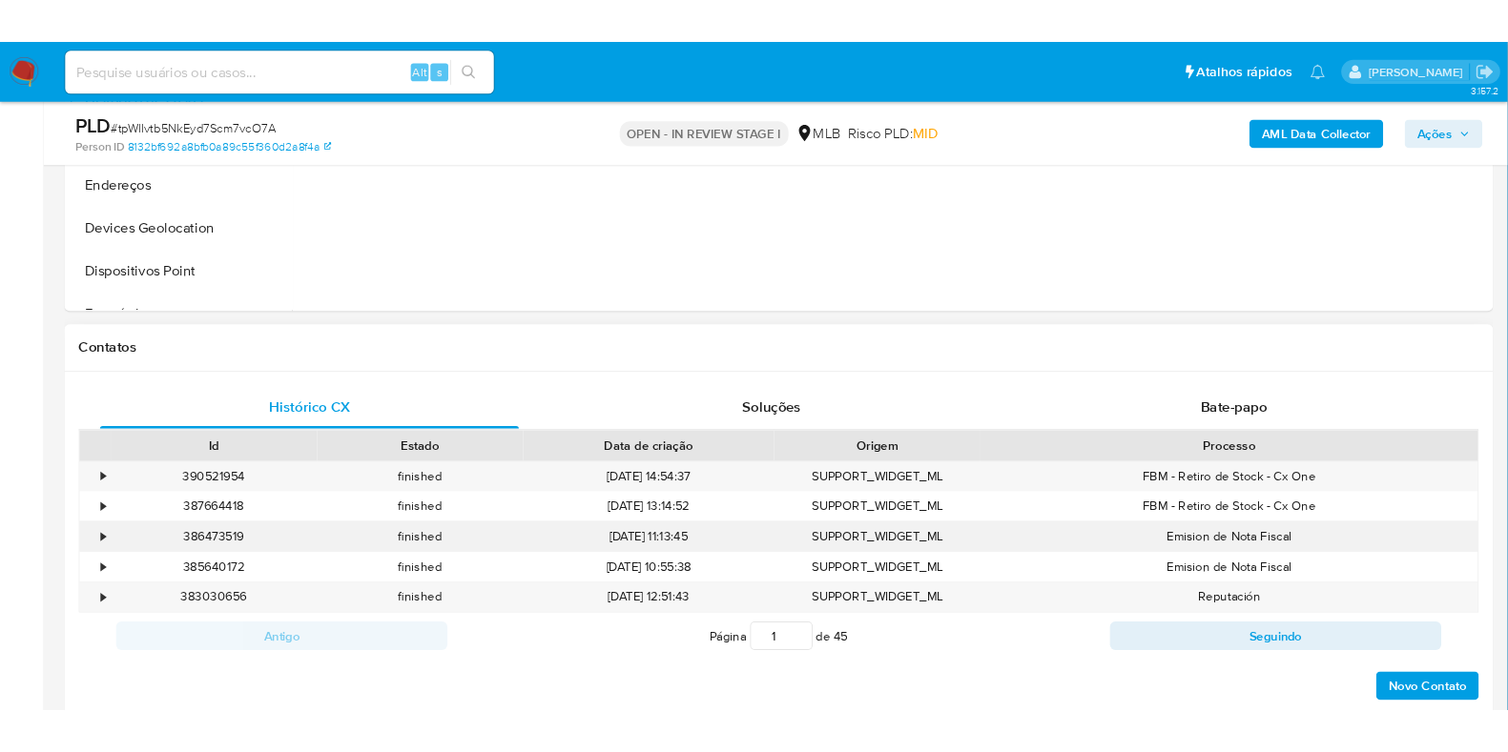
scroll to position [358, 0]
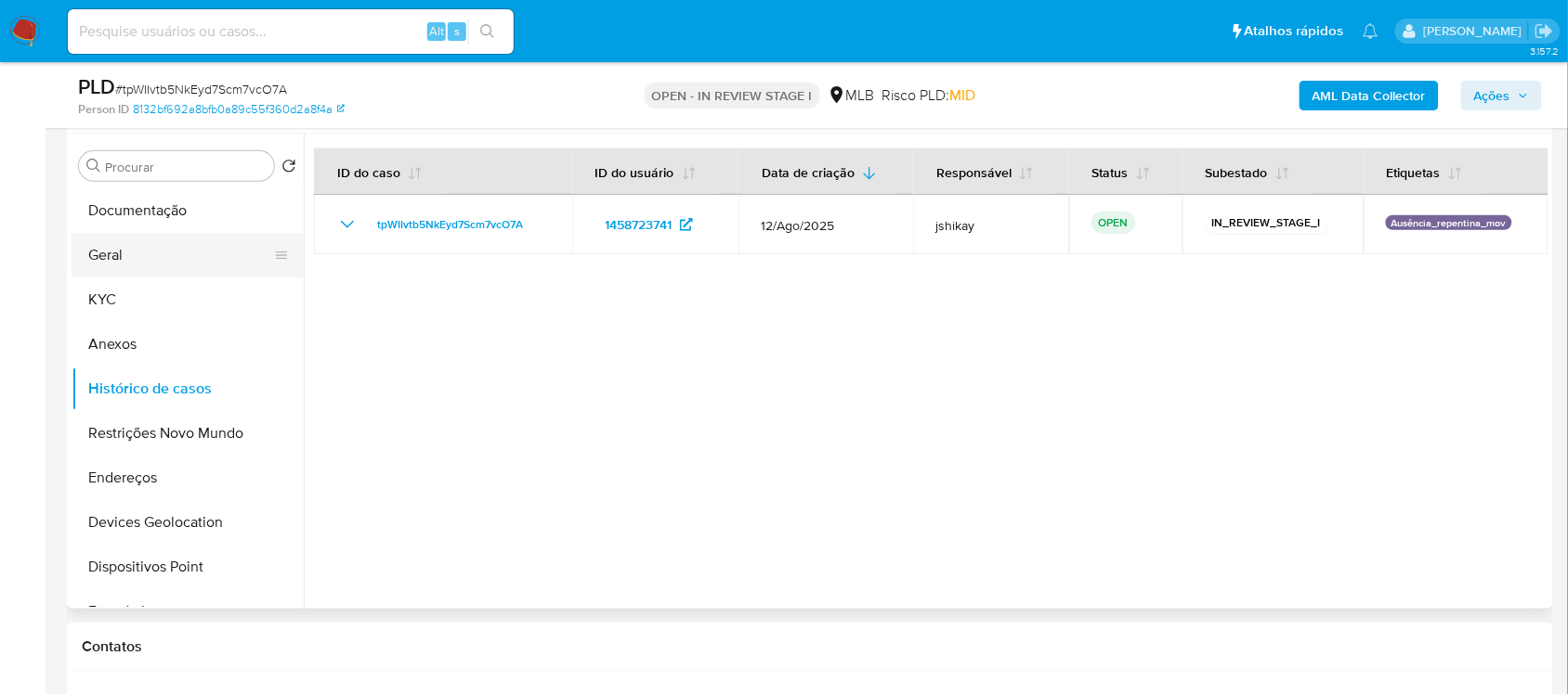
click at [202, 256] on button "Geral" at bounding box center [179, 255] width 217 height 45
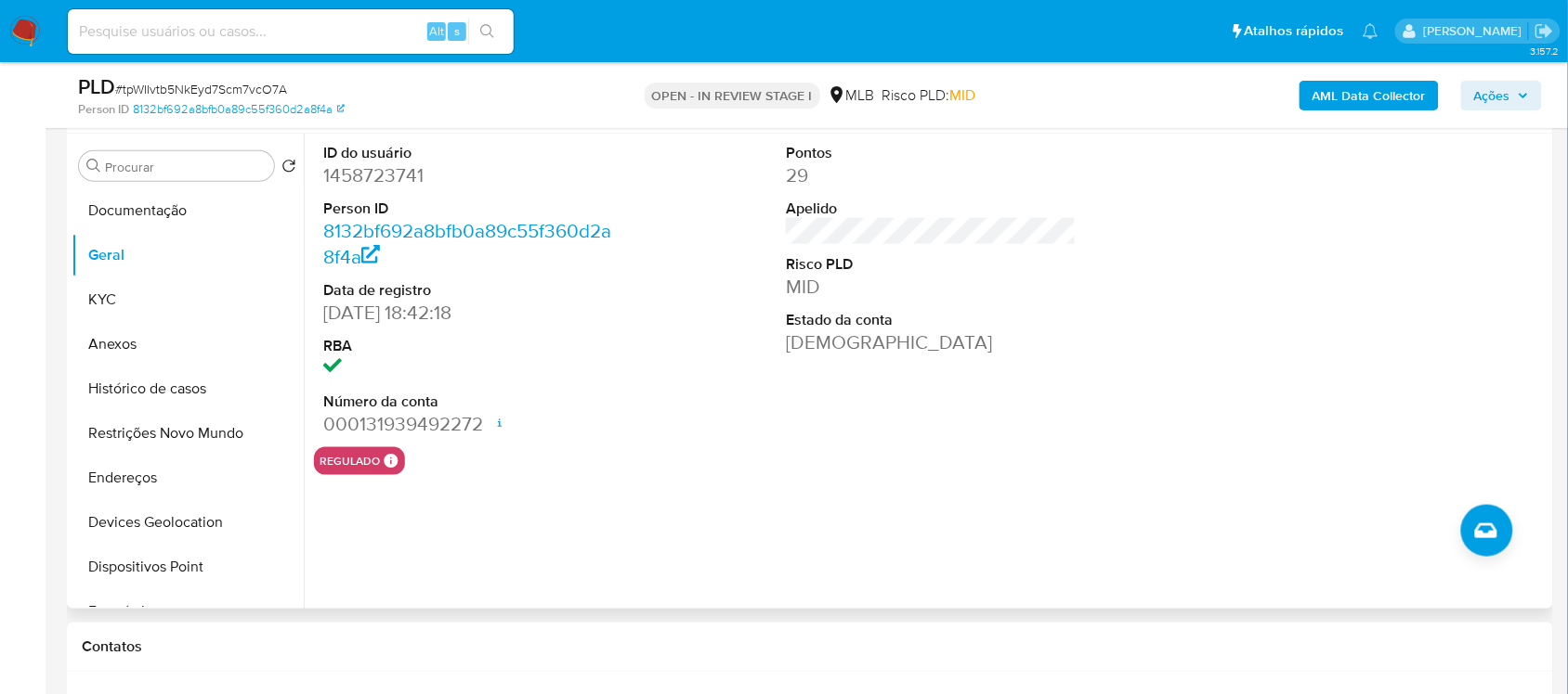
click at [418, 182] on dd "1458723741" at bounding box center [468, 175] width 290 height 26
click at [416, 181] on dd "1458723741" at bounding box center [468, 175] width 290 height 26
copy dd "1458723741"
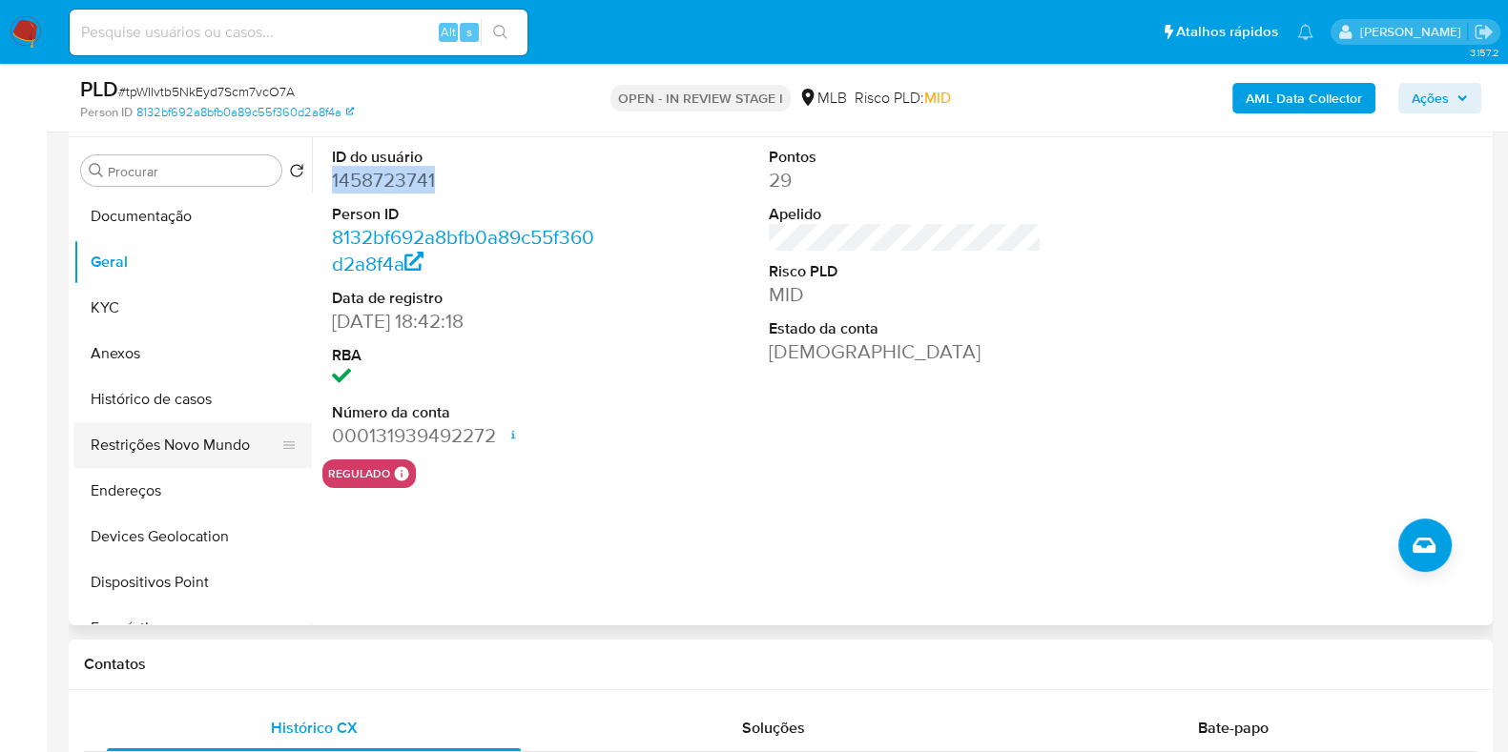
click at [141, 441] on button "Restrições Novo Mundo" at bounding box center [184, 445] width 223 height 46
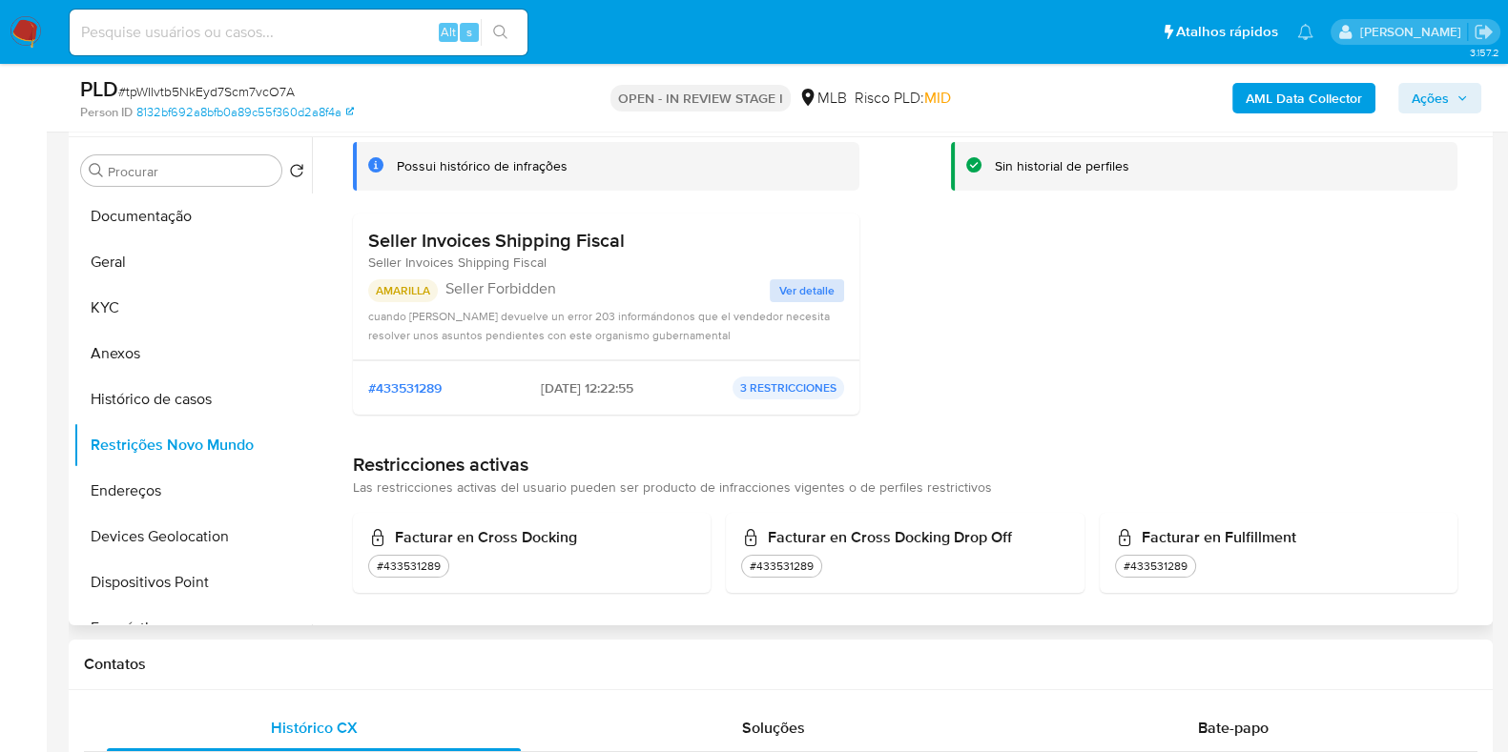
scroll to position [127, 0]
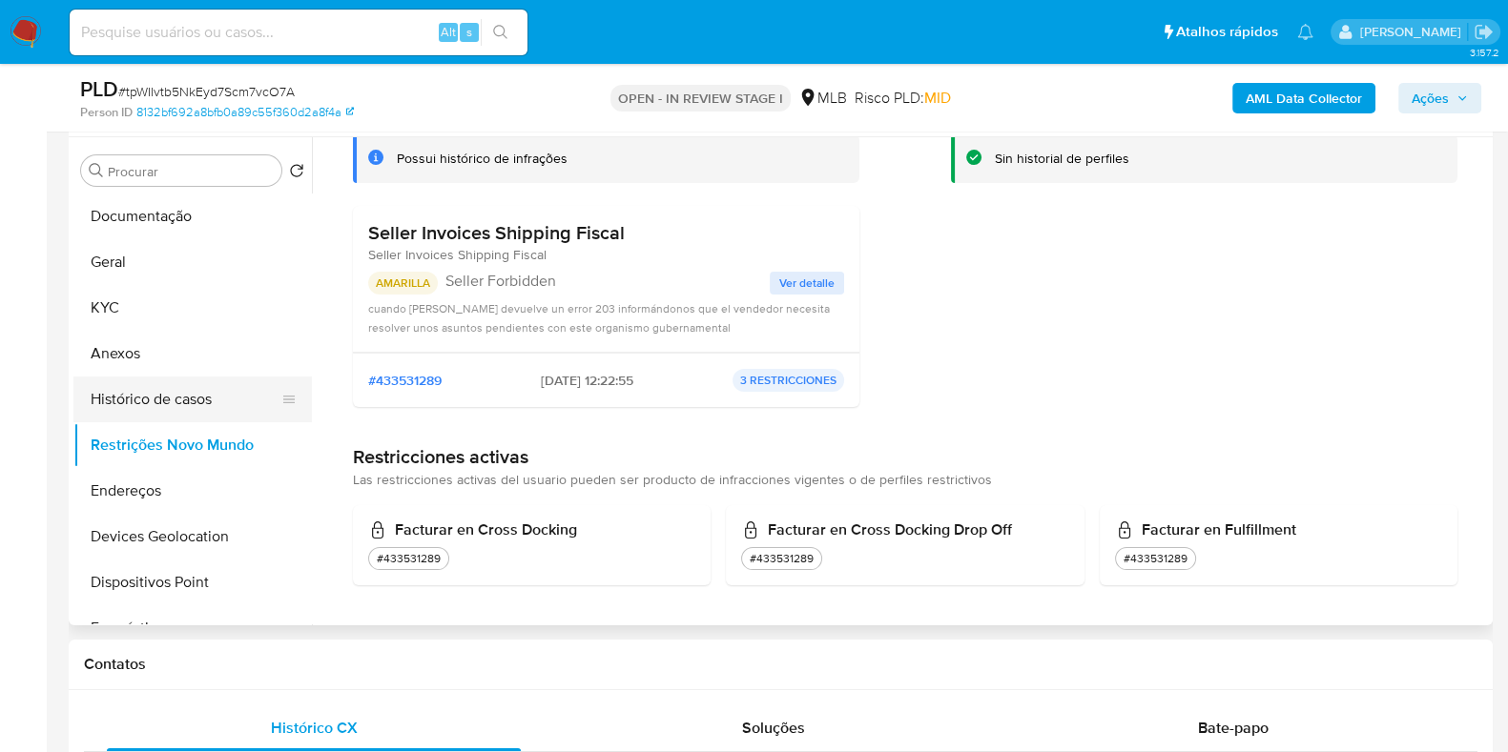
click at [205, 410] on button "Histórico de casos" at bounding box center [184, 400] width 223 height 46
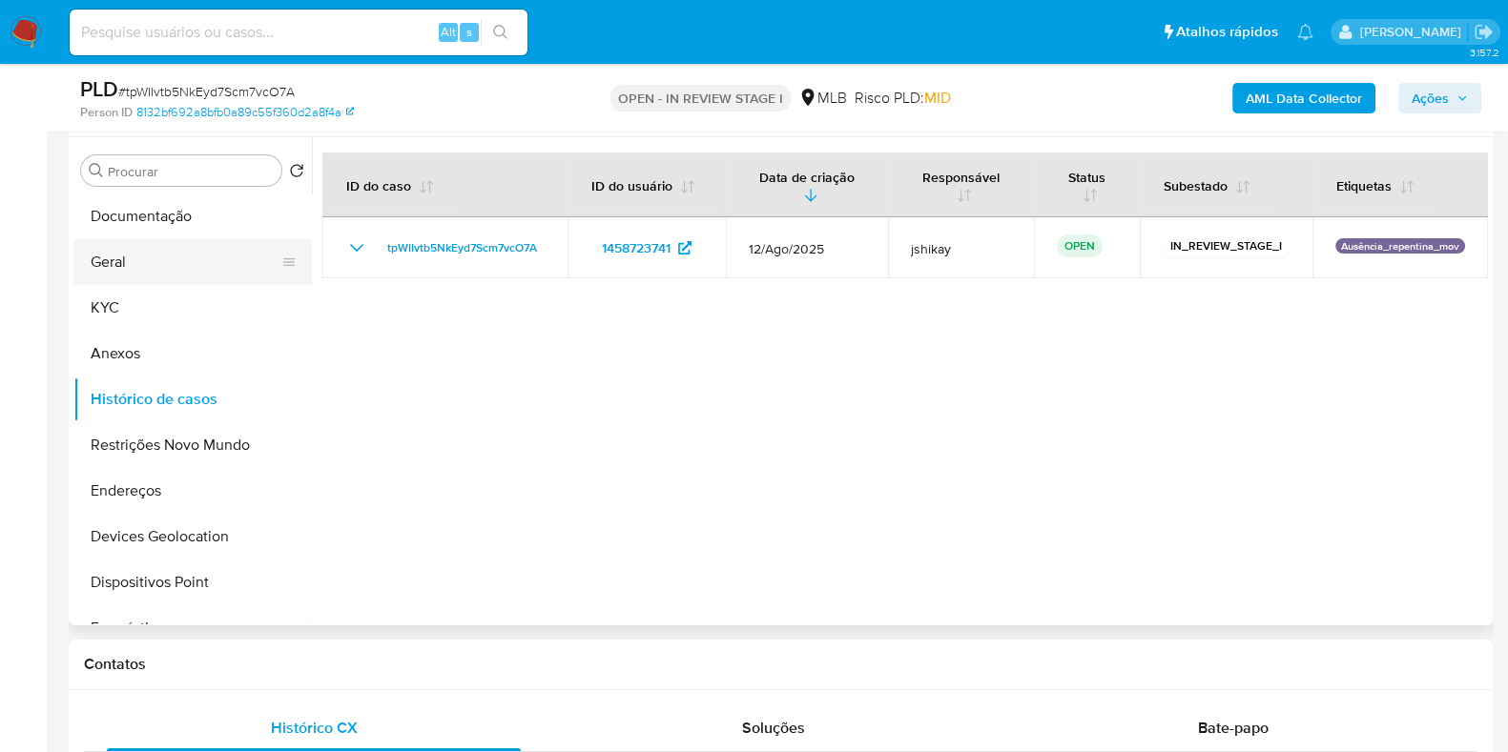
click at [140, 251] on button "Geral" at bounding box center [184, 262] width 223 height 46
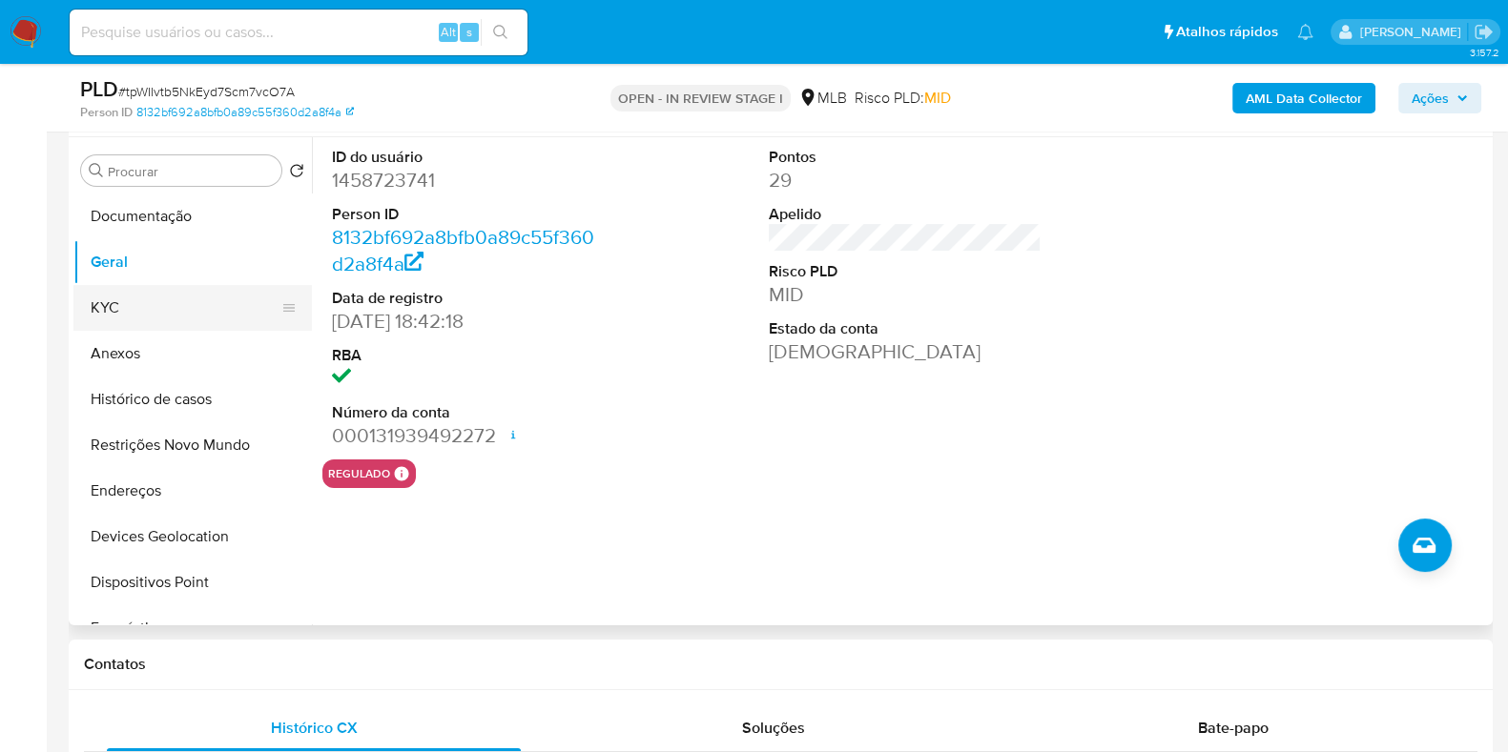
click at [128, 319] on button "KYC" at bounding box center [184, 308] width 223 height 46
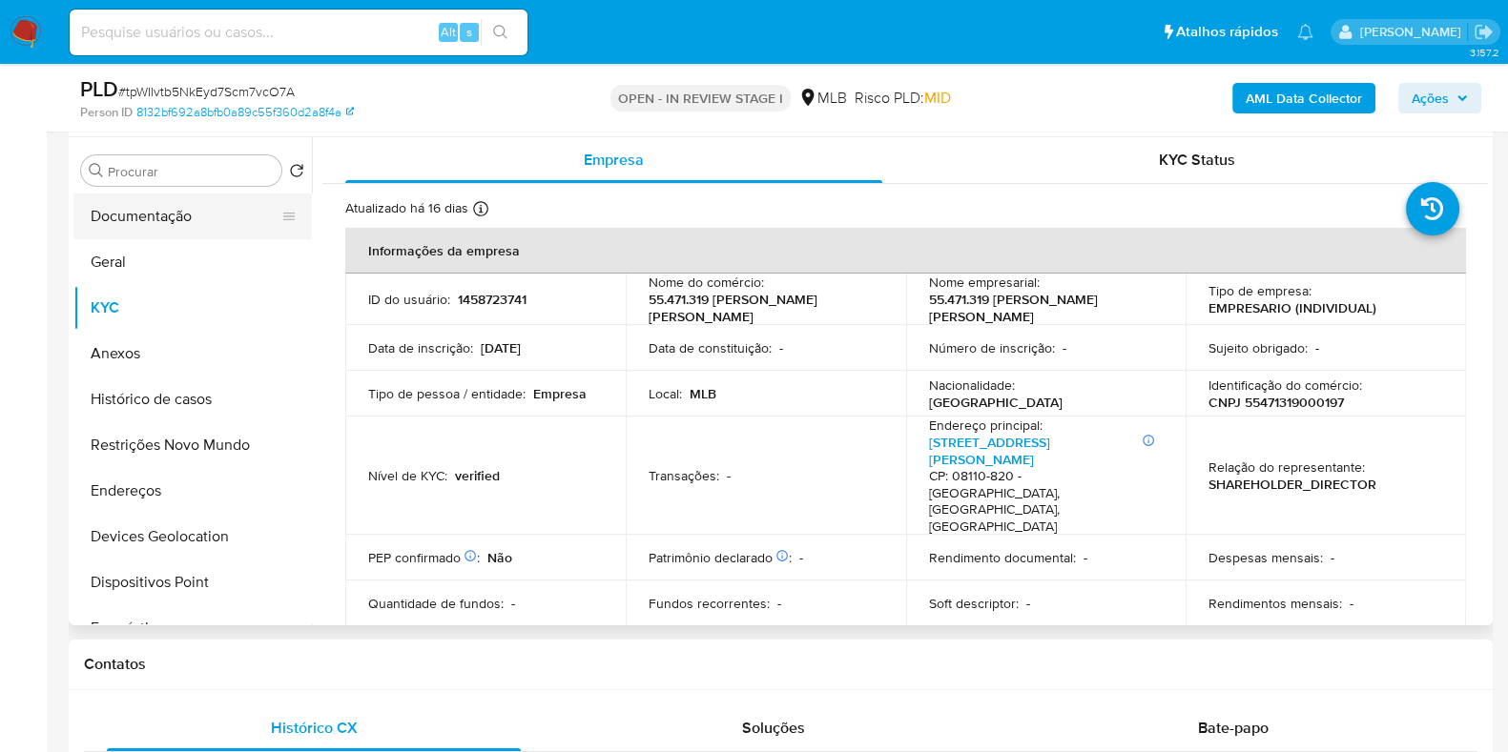
click at [126, 208] on button "Documentação" at bounding box center [184, 217] width 223 height 46
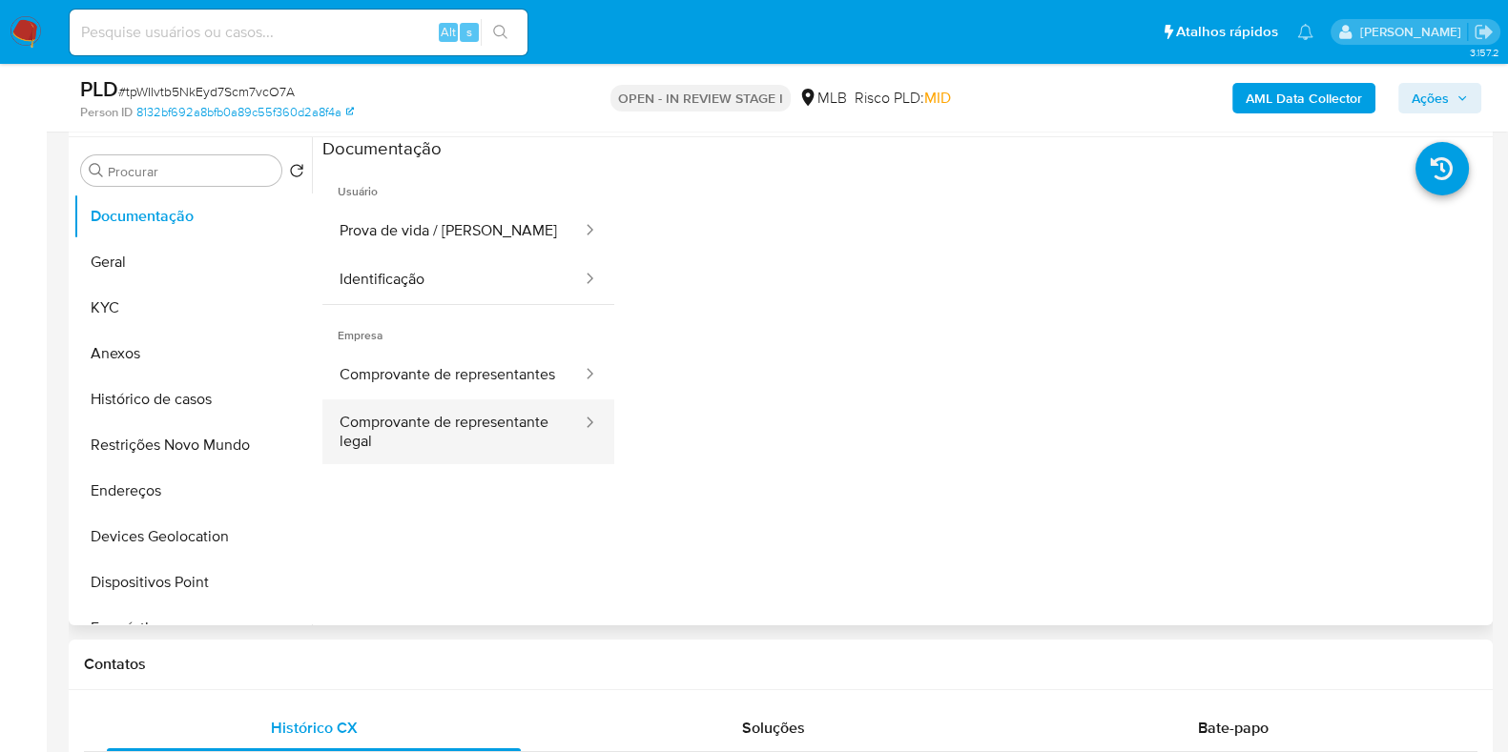
click at [472, 437] on button "Comprovante de representante legal" at bounding box center [452, 432] width 261 height 65
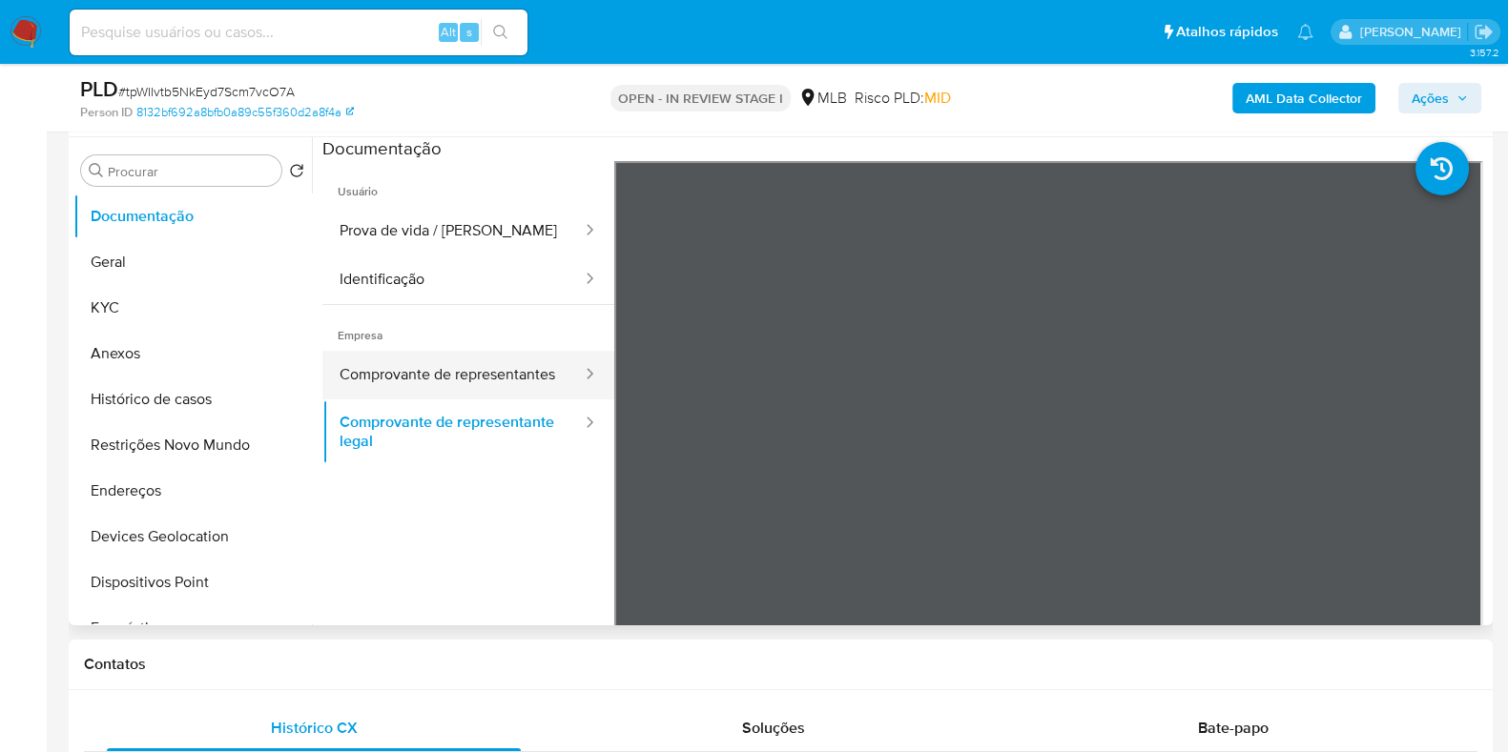
click at [496, 400] on button "Comprovante de representantes" at bounding box center [452, 375] width 261 height 49
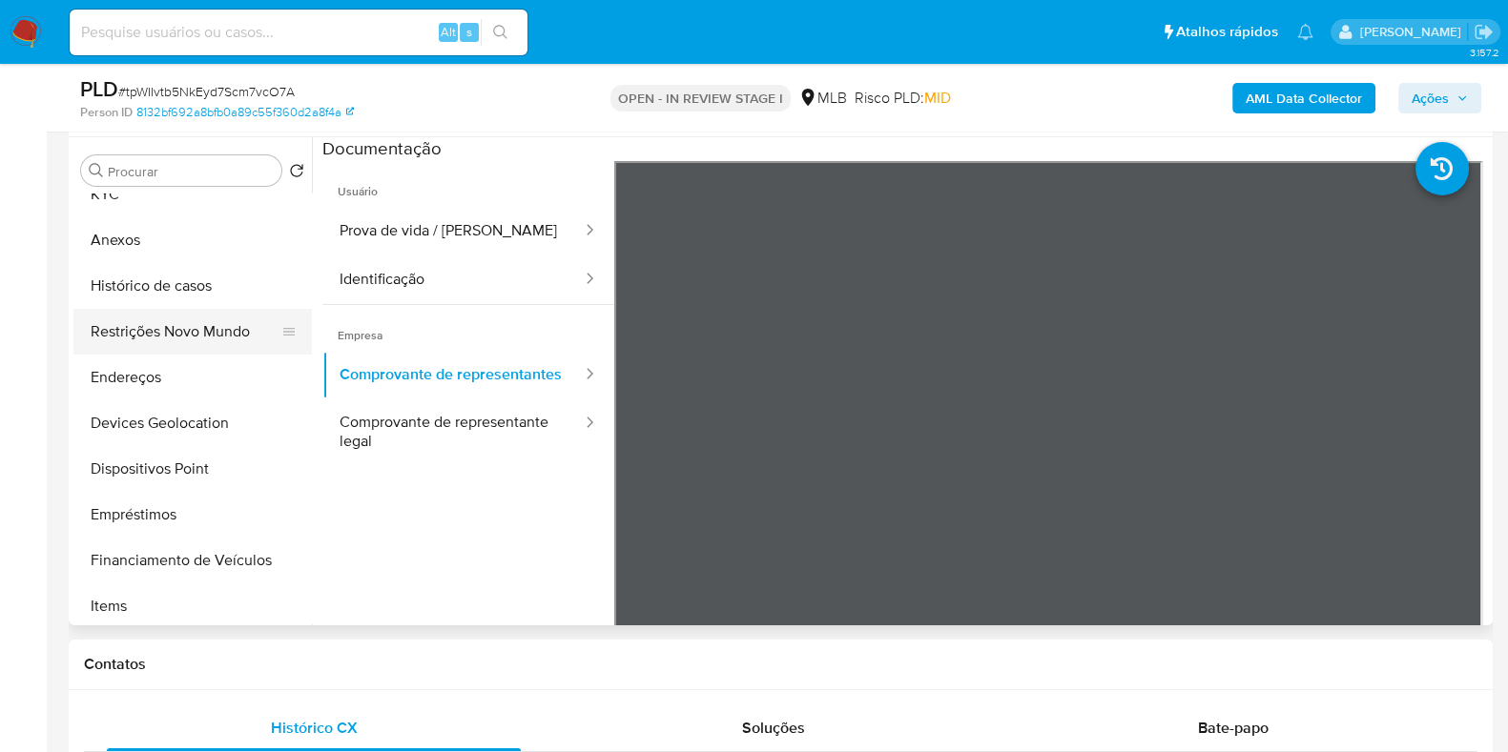
scroll to position [237, 0]
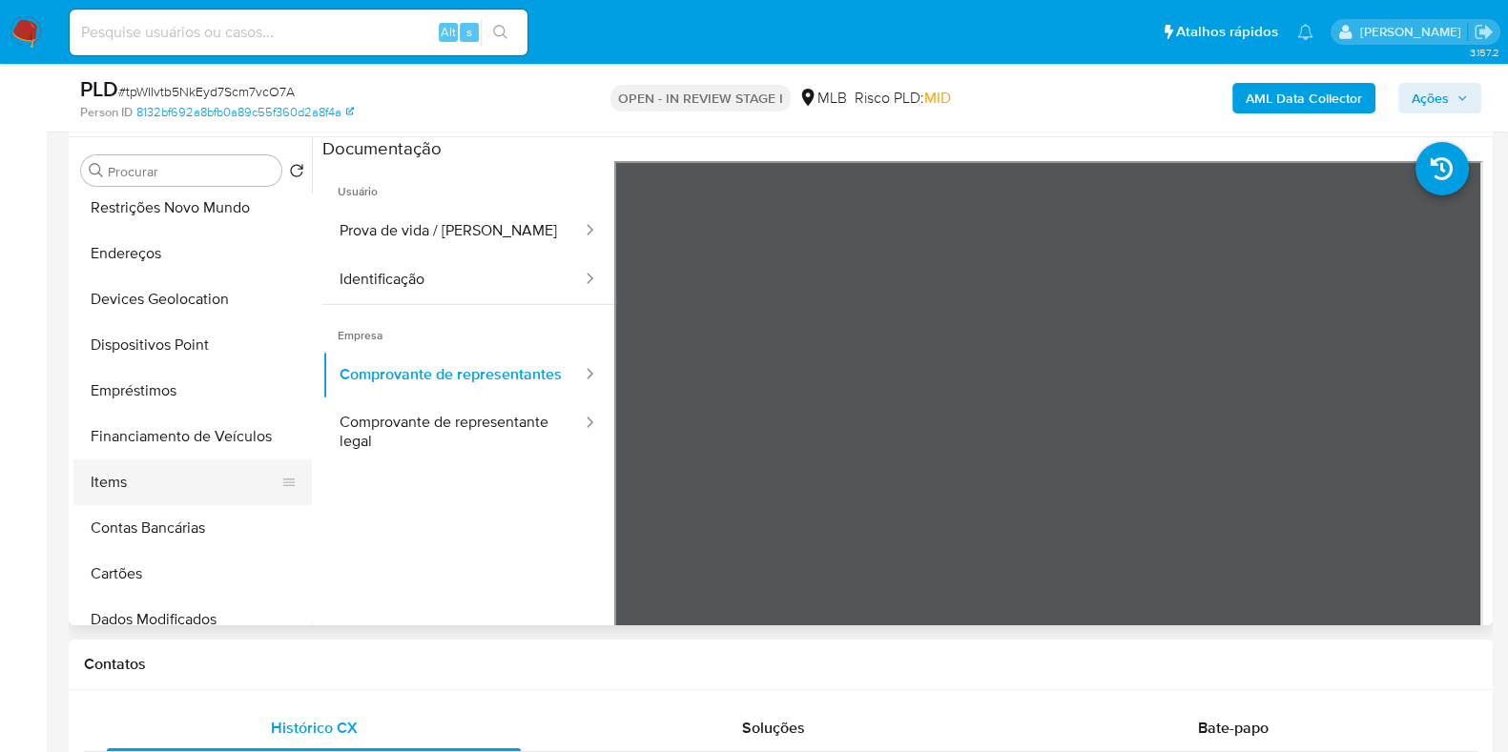
click at [175, 483] on button "Items" at bounding box center [184, 483] width 223 height 46
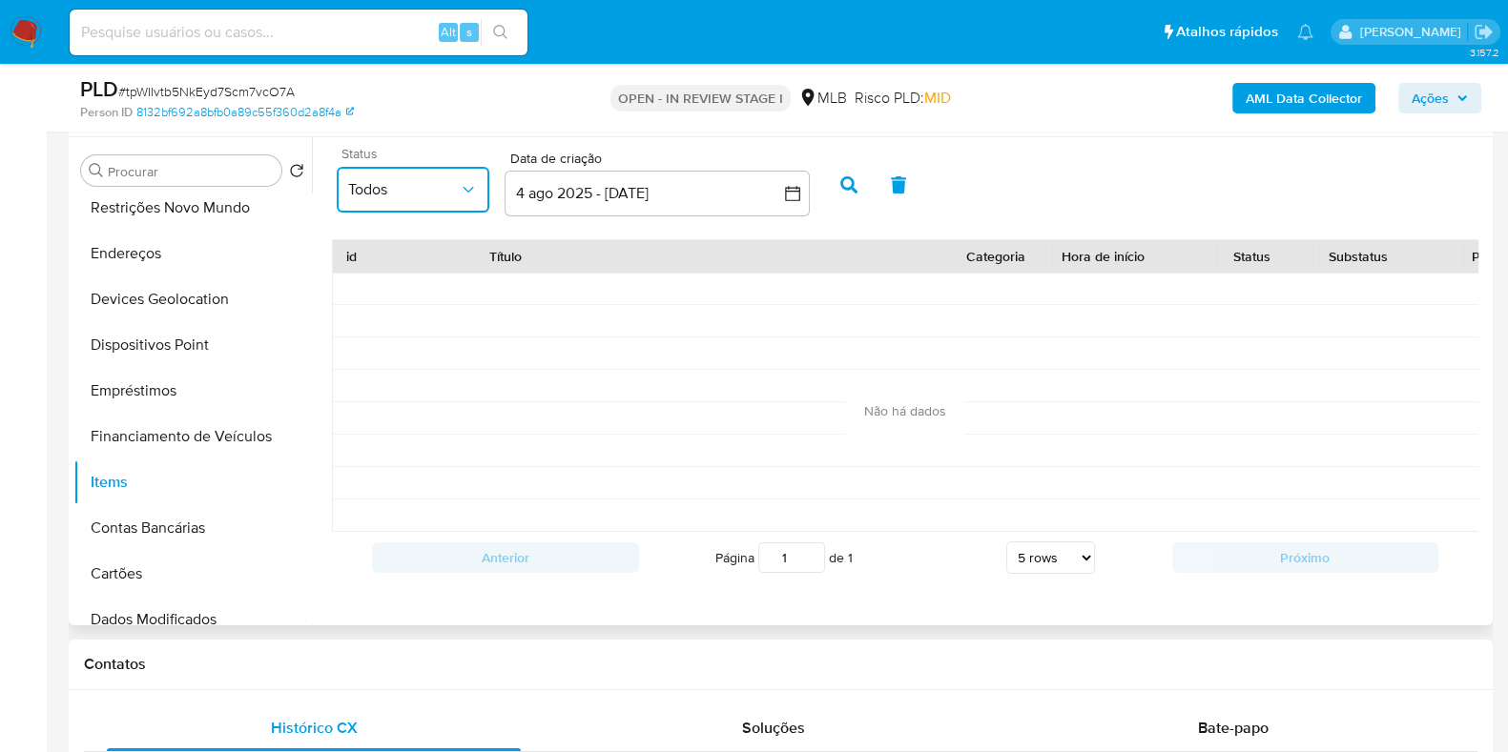
click at [451, 198] on button "Todos" at bounding box center [413, 190] width 153 height 46
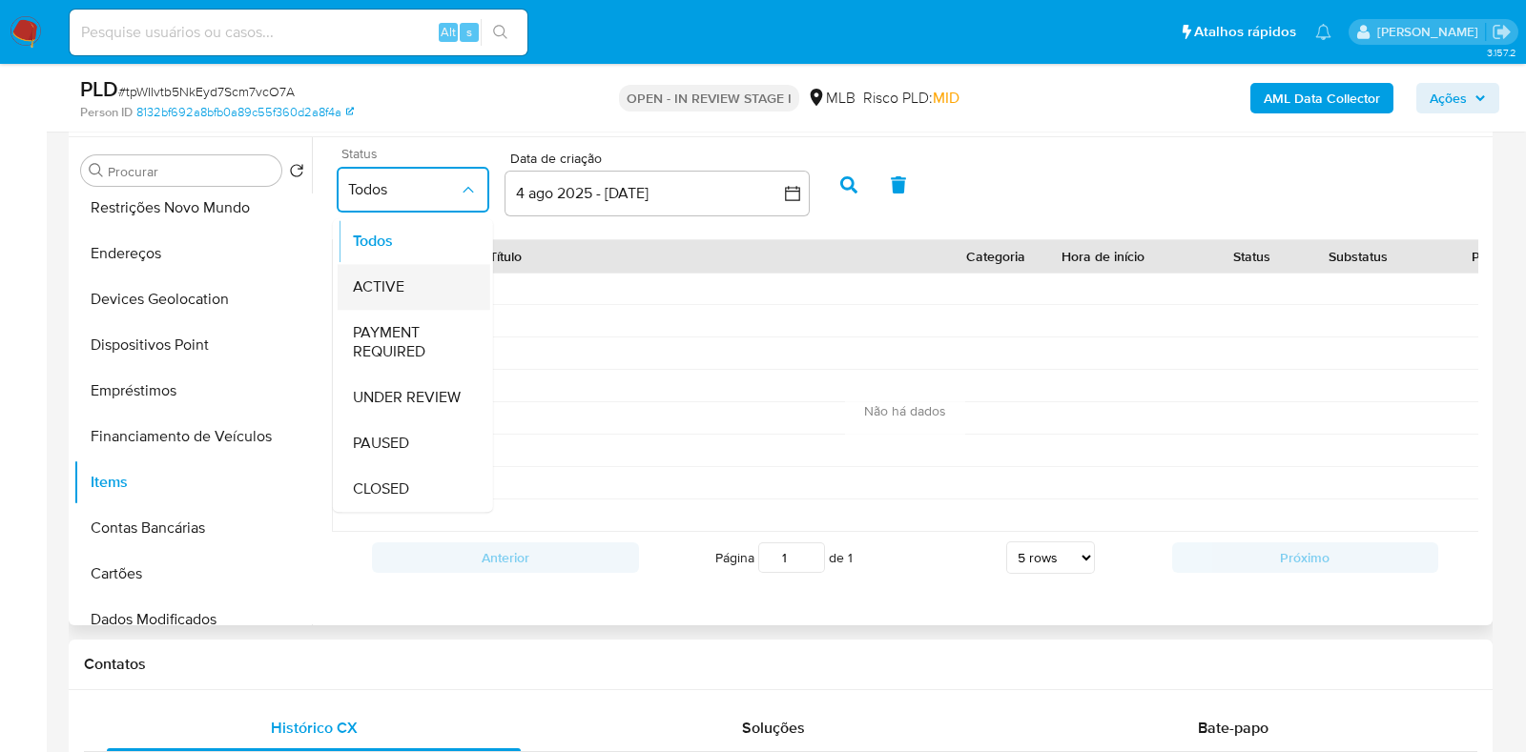
click at [432, 288] on div "ACTIVE" at bounding box center [414, 287] width 122 height 46
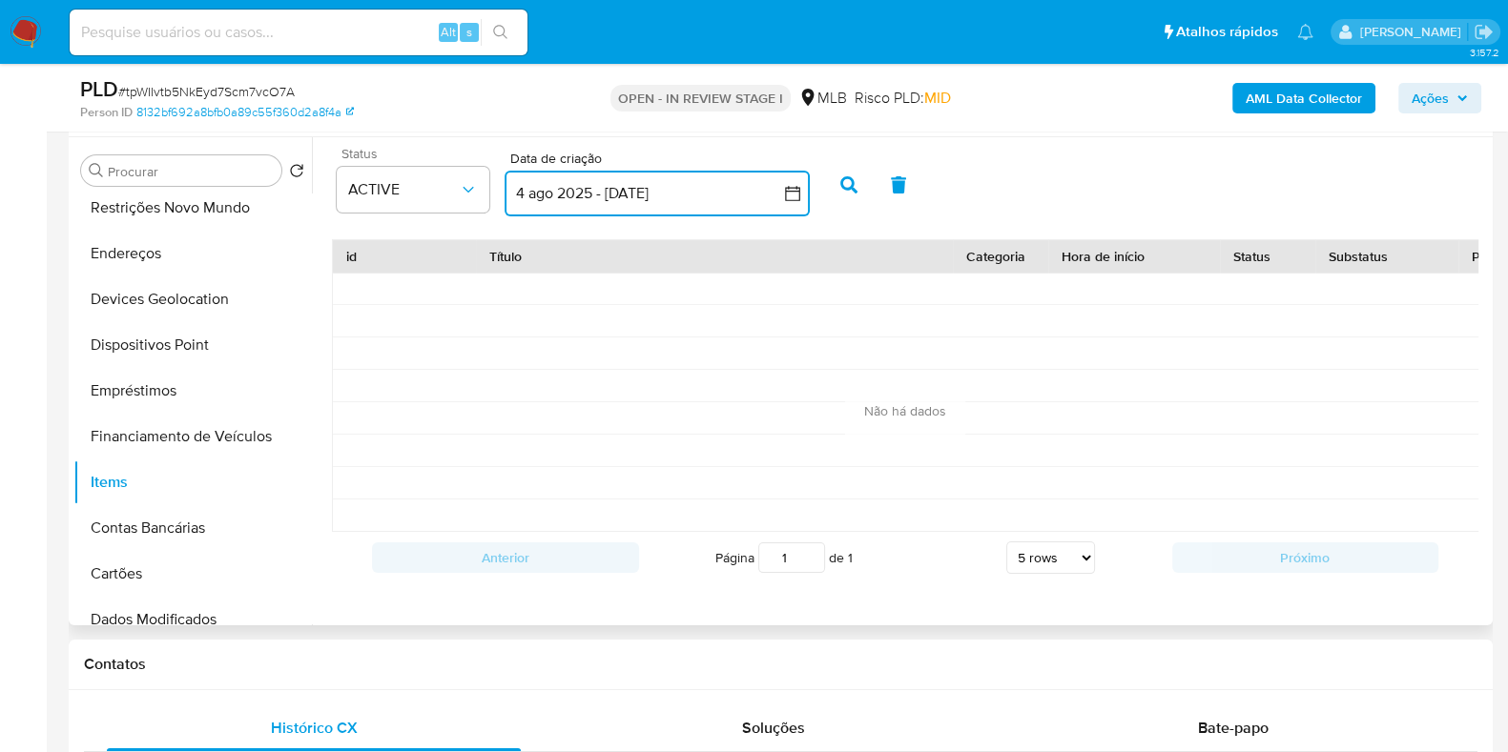
click at [790, 195] on icon "button" at bounding box center [792, 193] width 19 height 19
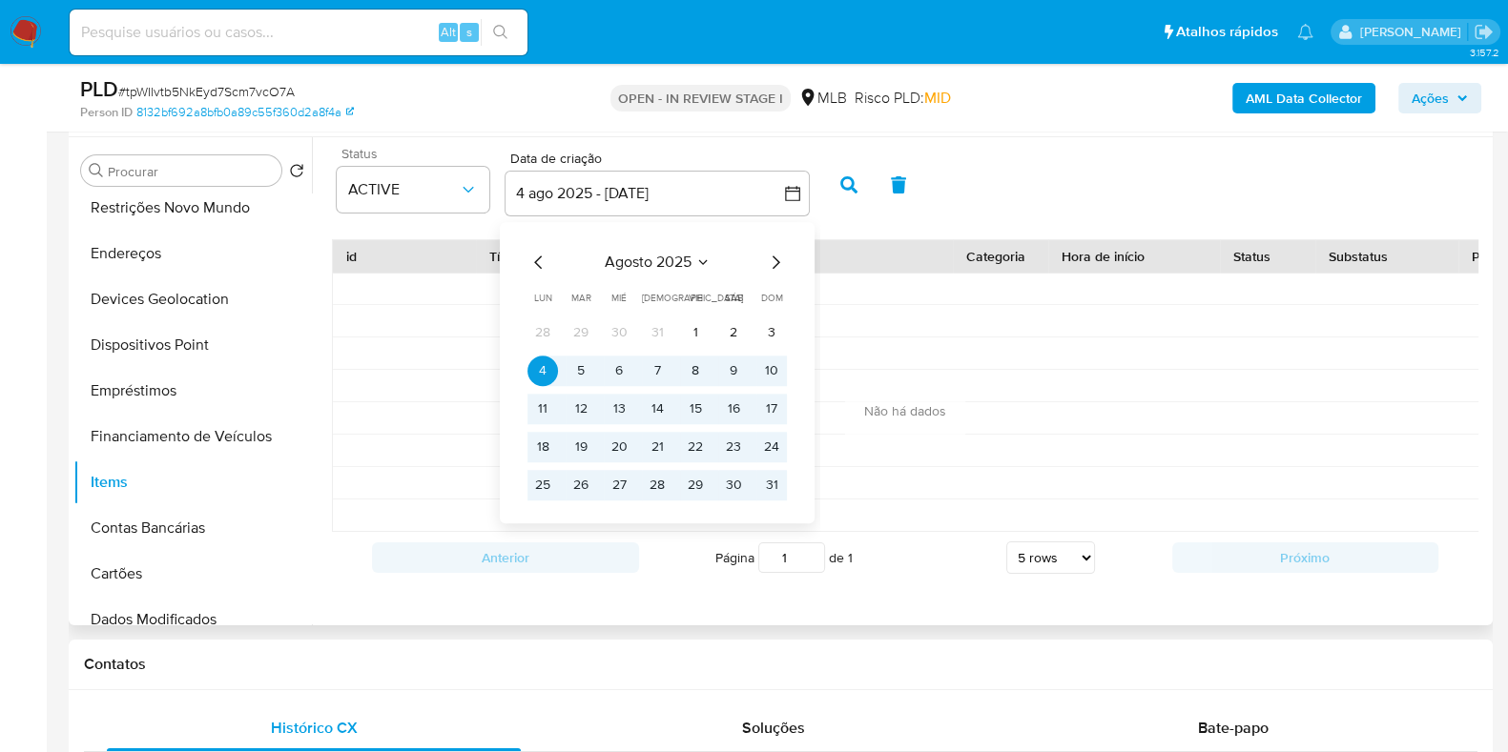
click at [543, 260] on icon "Mes anterior" at bounding box center [538, 262] width 23 height 23
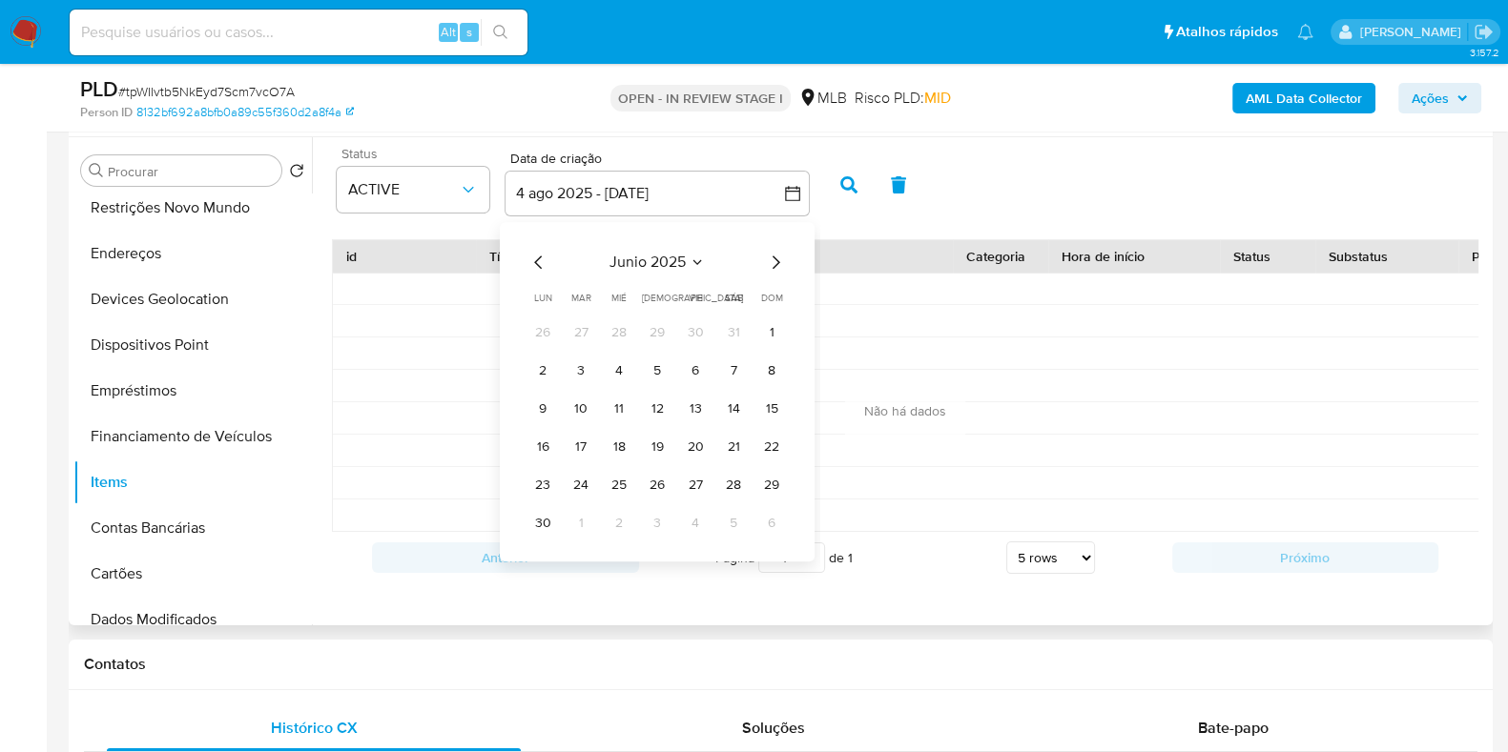
click at [543, 260] on icon "Mes anterior" at bounding box center [538, 262] width 23 height 23
click at [730, 336] on button "1" at bounding box center [733, 333] width 31 height 31
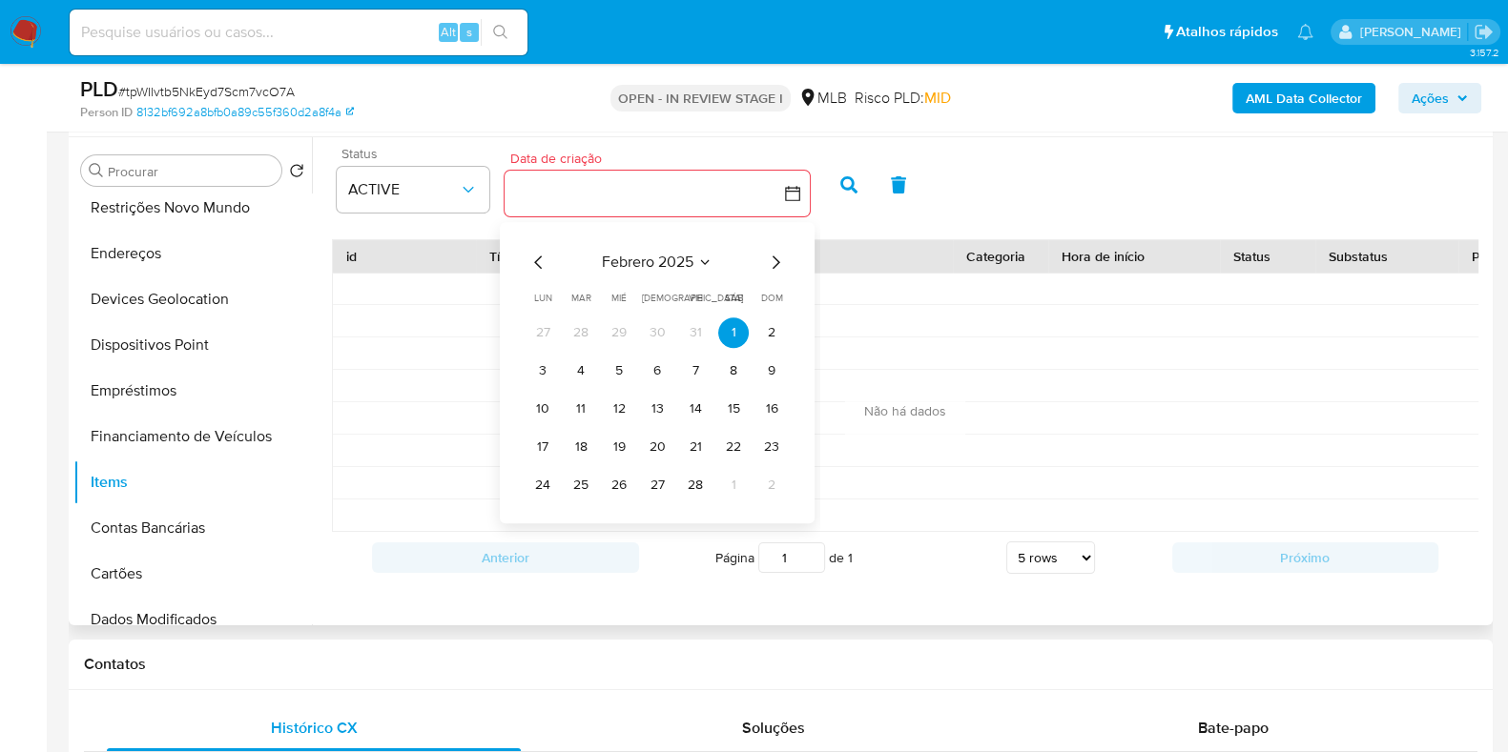
click at [777, 261] on icon "Mes siguiente" at bounding box center [775, 262] width 23 height 23
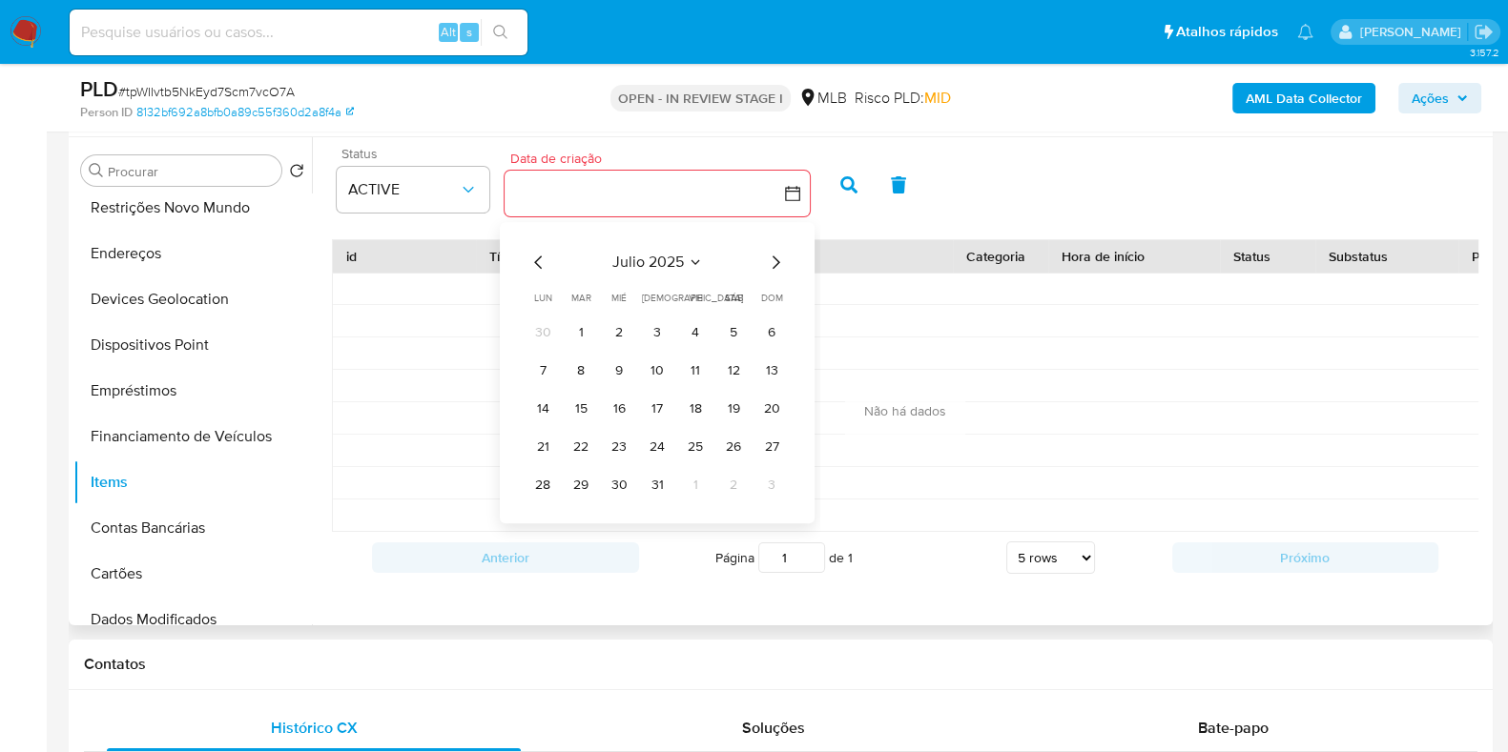
click at [777, 261] on icon "Mes siguiente" at bounding box center [775, 262] width 23 height 23
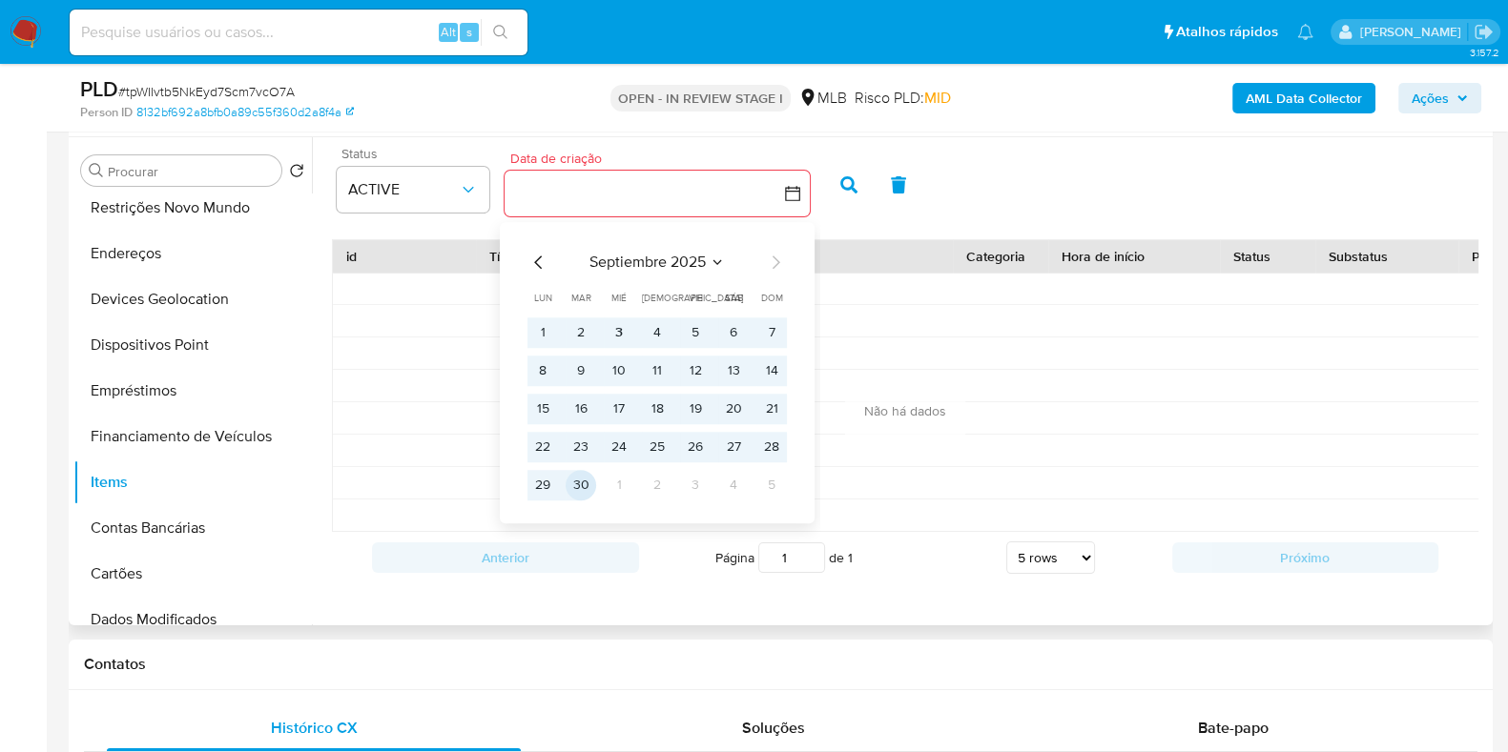
click at [583, 484] on button "30" at bounding box center [580, 485] width 31 height 31
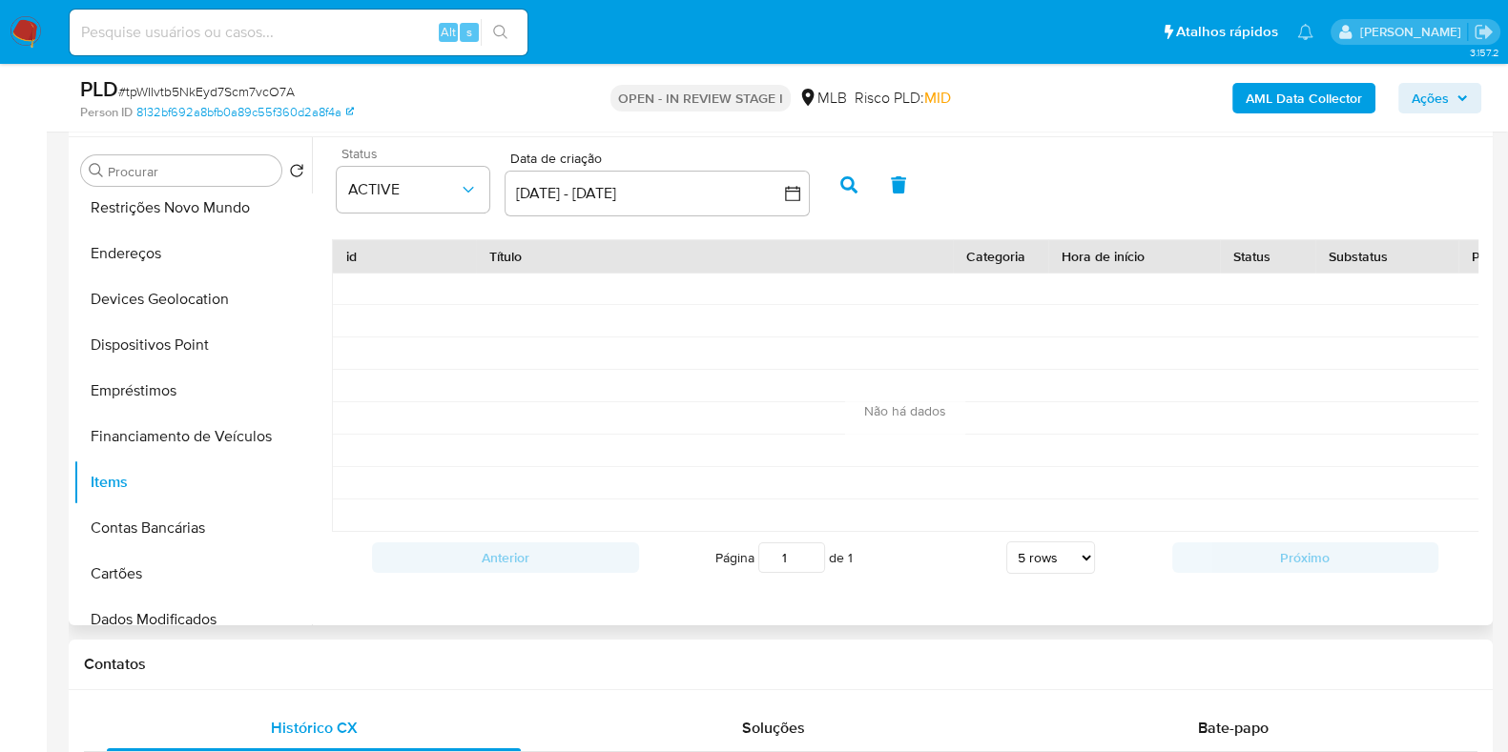
click at [843, 177] on icon "button" at bounding box center [848, 184] width 17 height 17
click at [173, 417] on button "Financiamento de Veículos" at bounding box center [184, 437] width 223 height 46
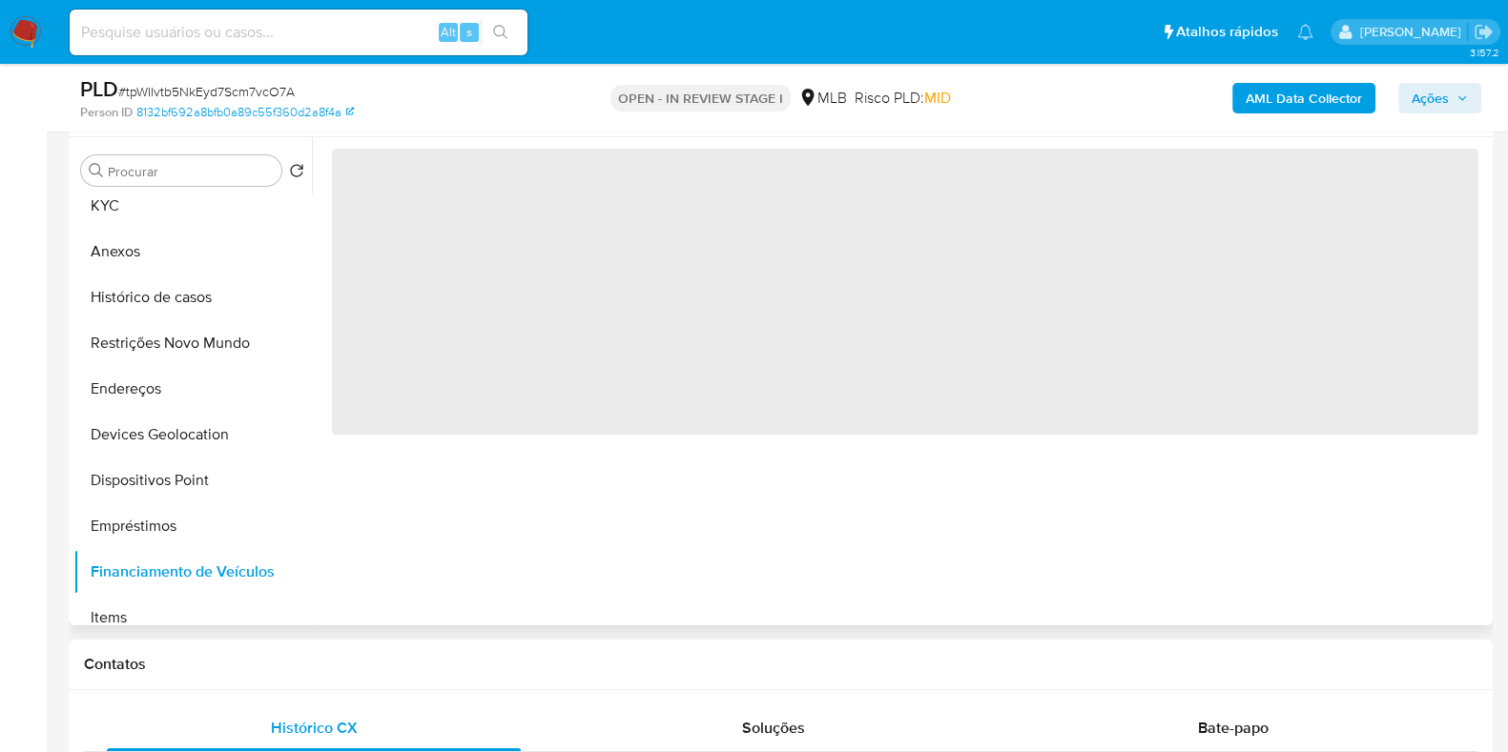
scroll to position [0, 0]
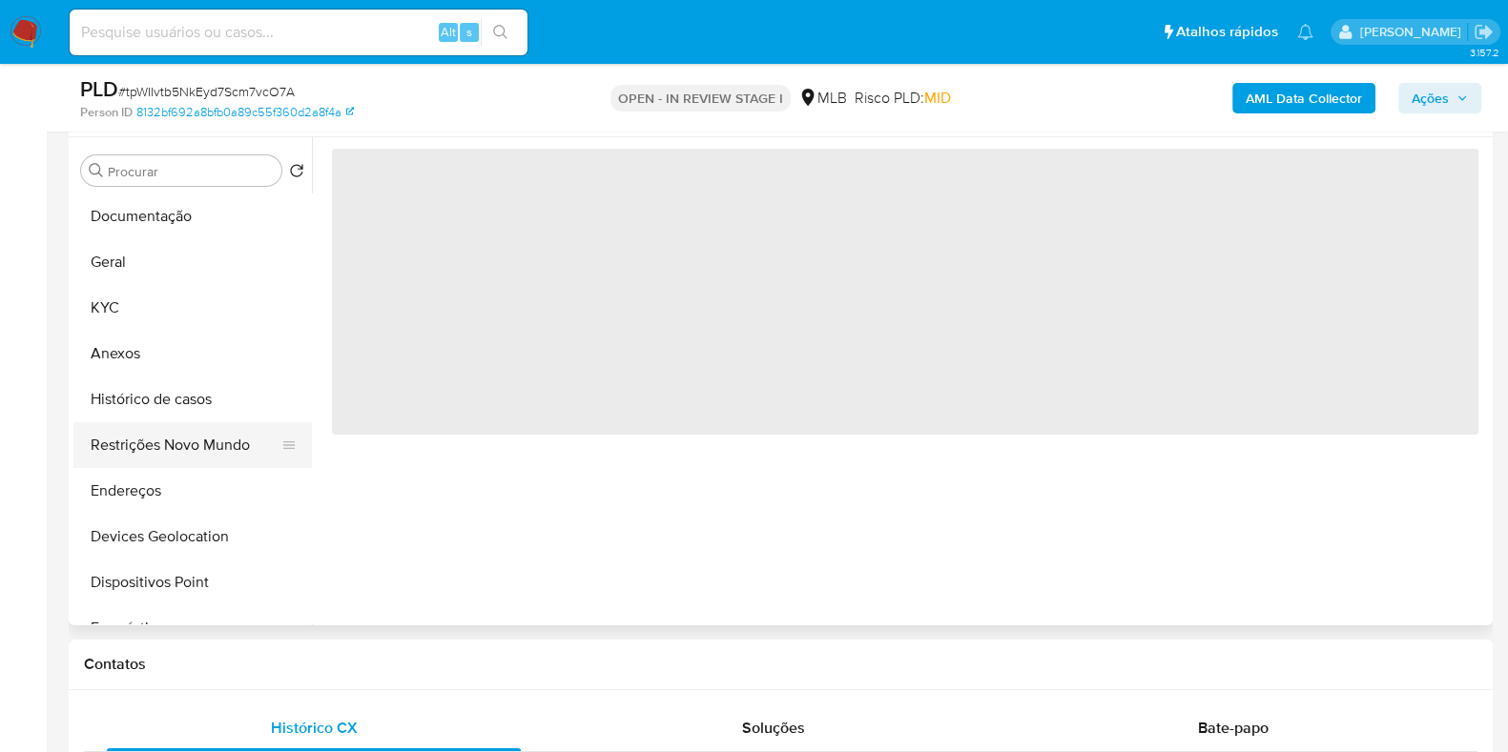
click at [184, 440] on button "Restrições Novo Mundo" at bounding box center [184, 445] width 223 height 46
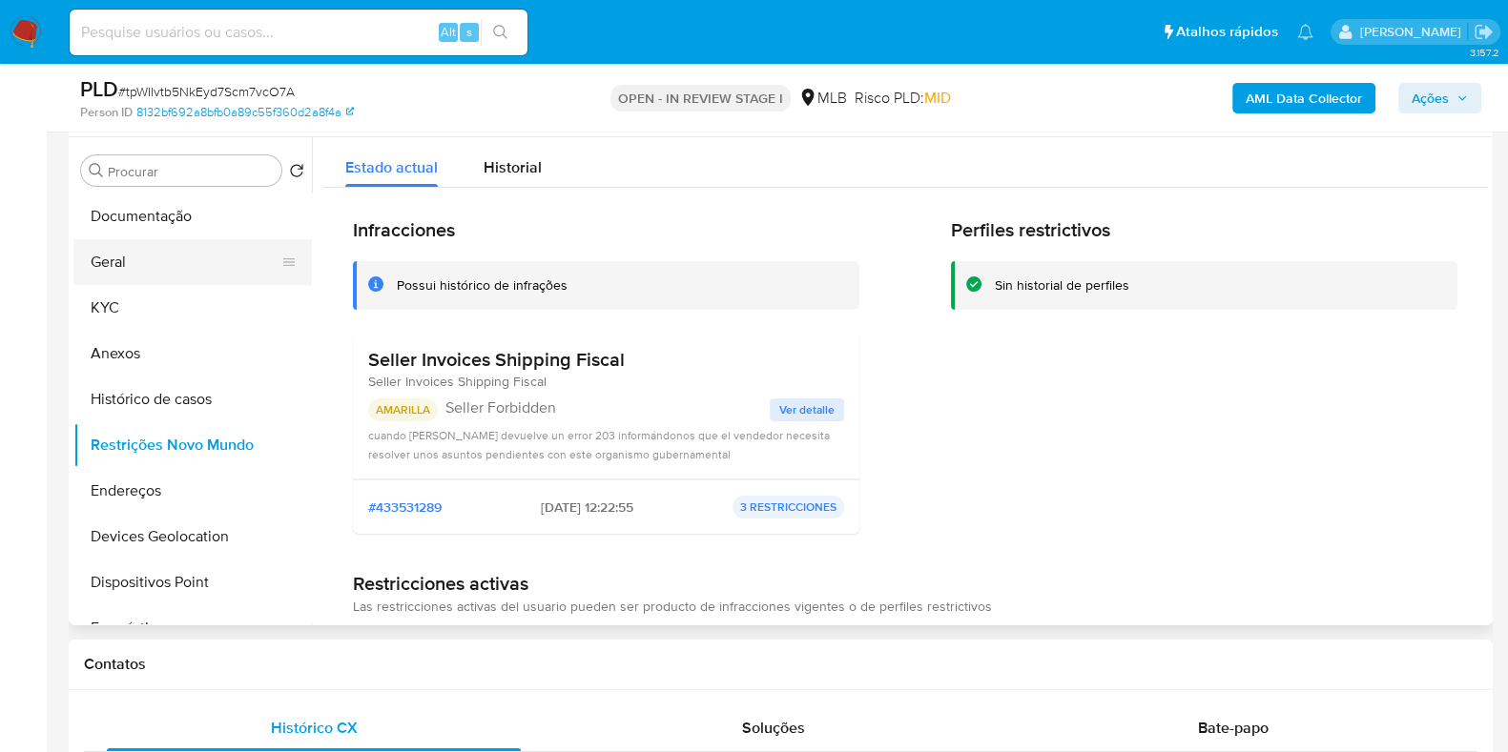
click at [158, 248] on button "Geral" at bounding box center [184, 262] width 223 height 46
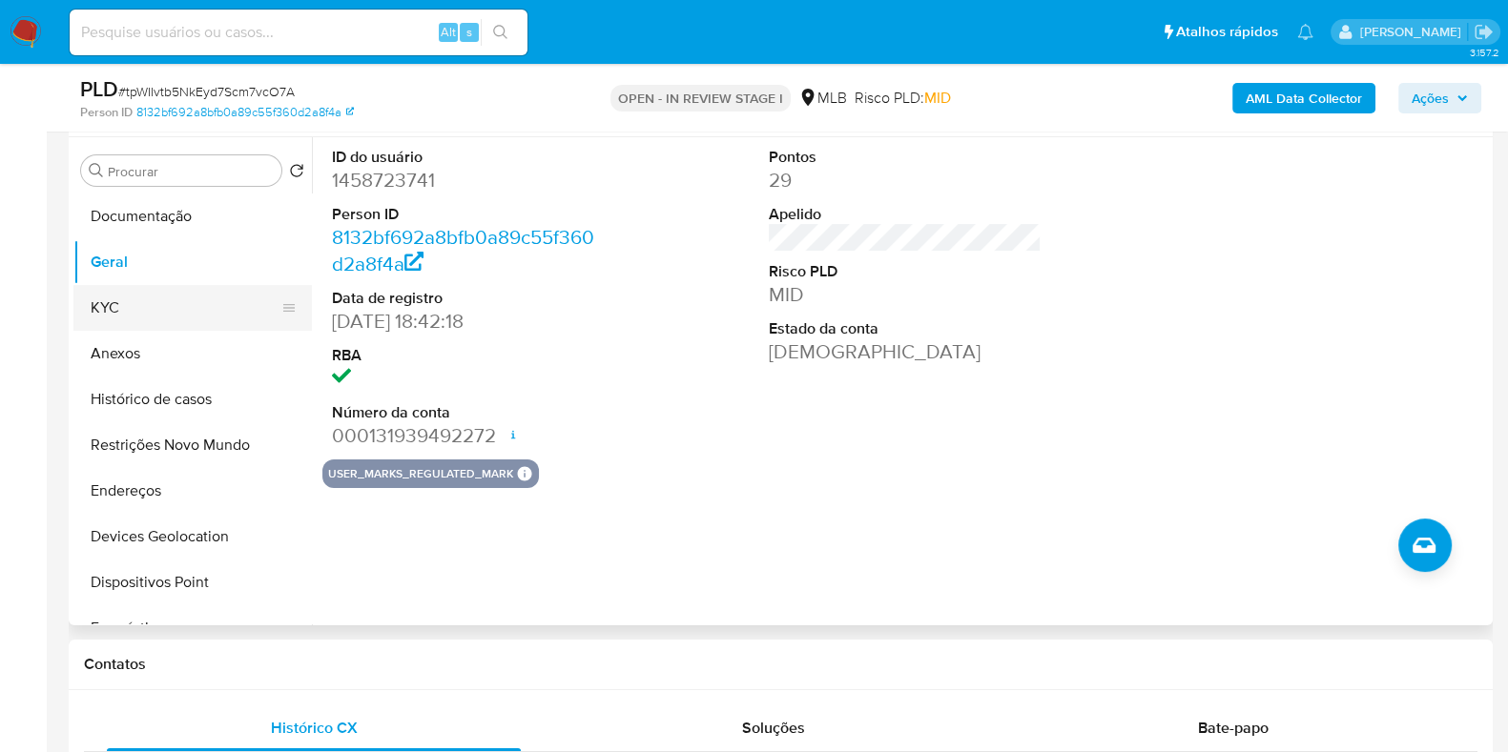
click at [130, 306] on button "KYC" at bounding box center [184, 308] width 223 height 46
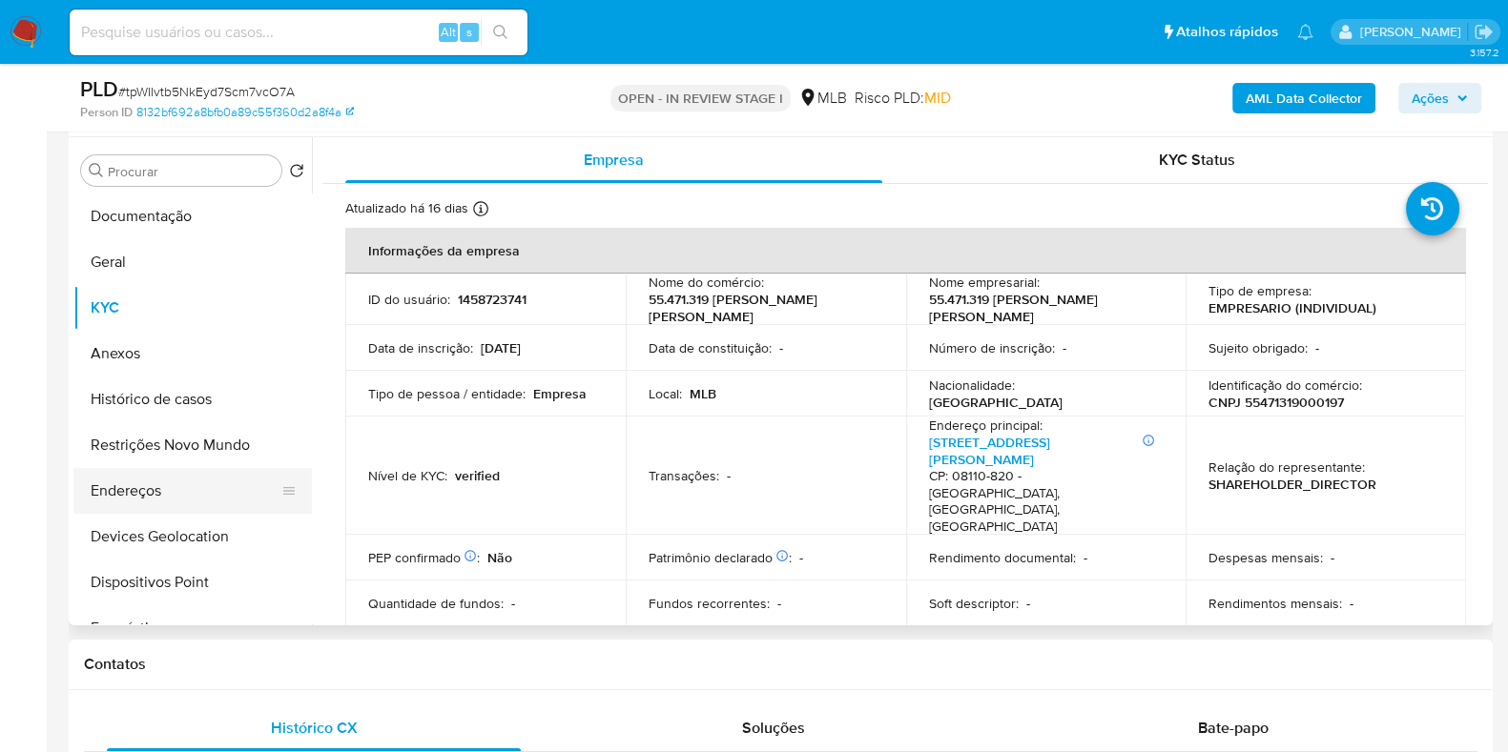
click at [174, 493] on button "Endereços" at bounding box center [184, 491] width 223 height 46
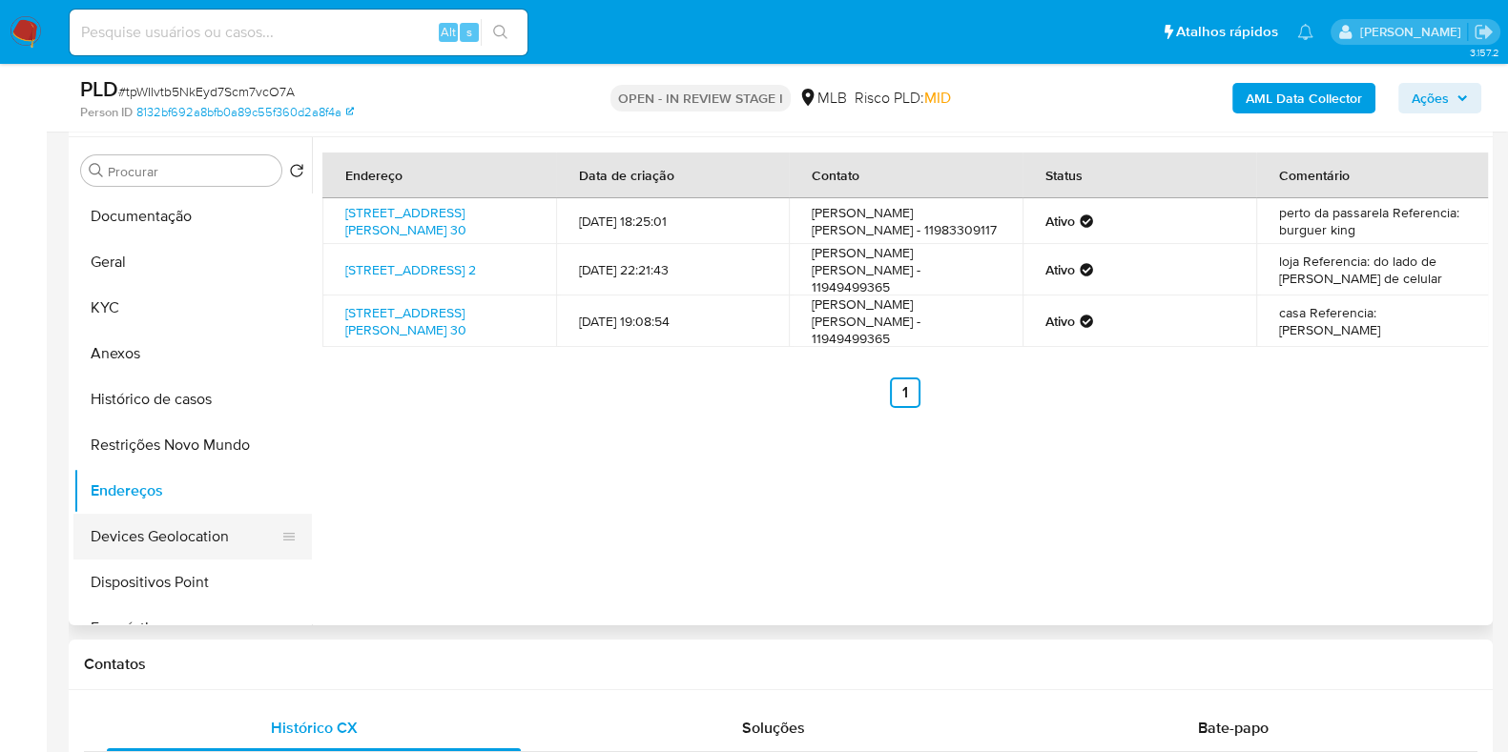
click at [162, 540] on button "Devices Geolocation" at bounding box center [184, 537] width 223 height 46
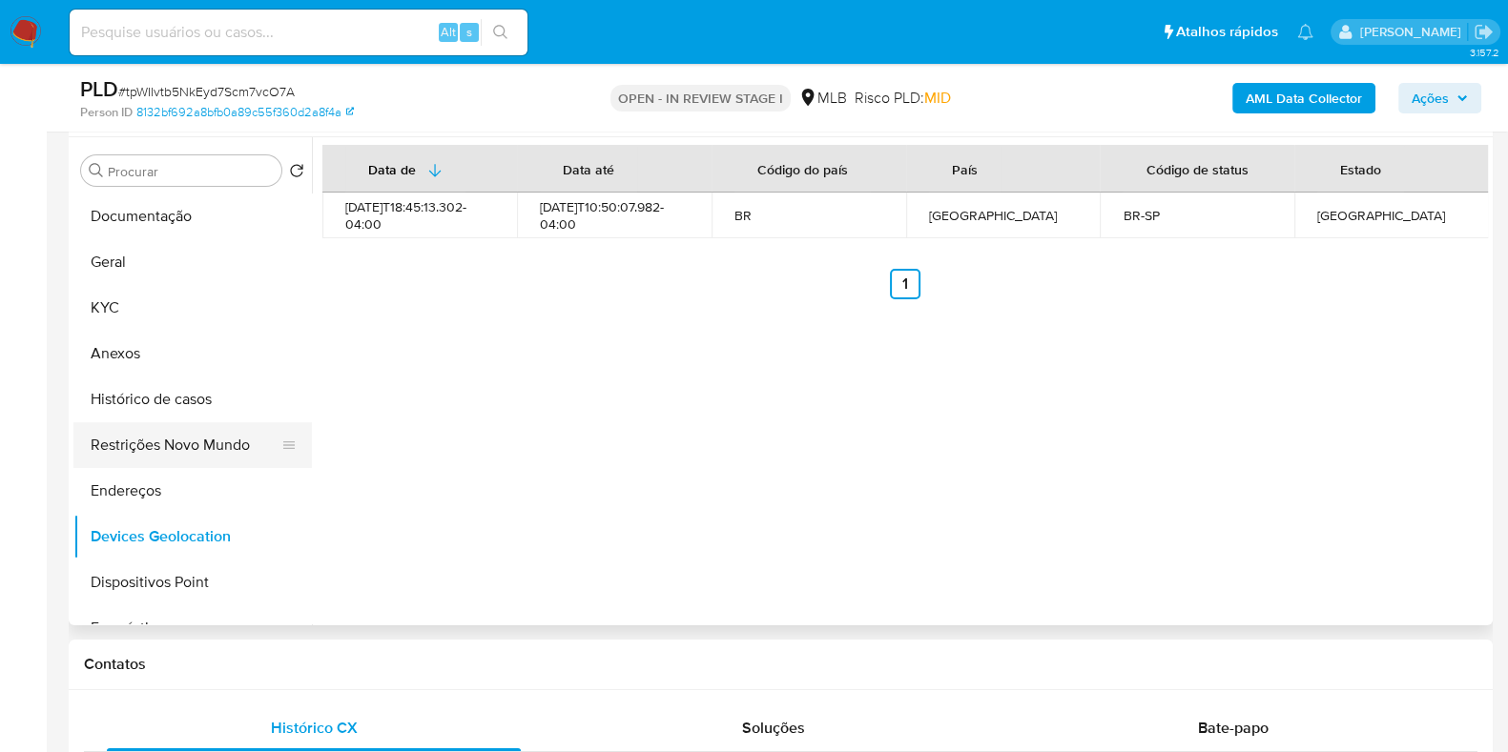
click at [150, 433] on button "Restrições Novo Mundo" at bounding box center [184, 445] width 223 height 46
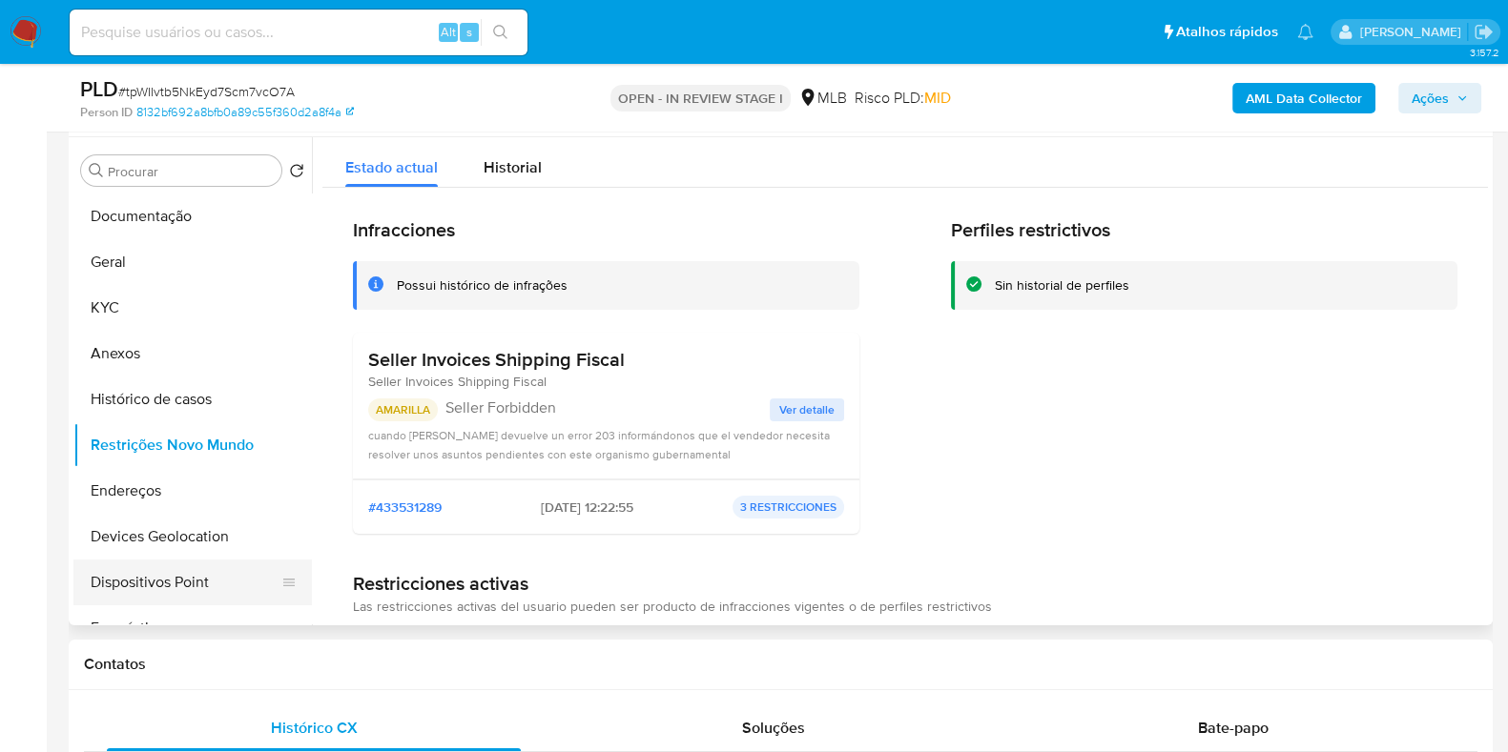
click at [149, 579] on button "Dispositivos Point" at bounding box center [184, 583] width 223 height 46
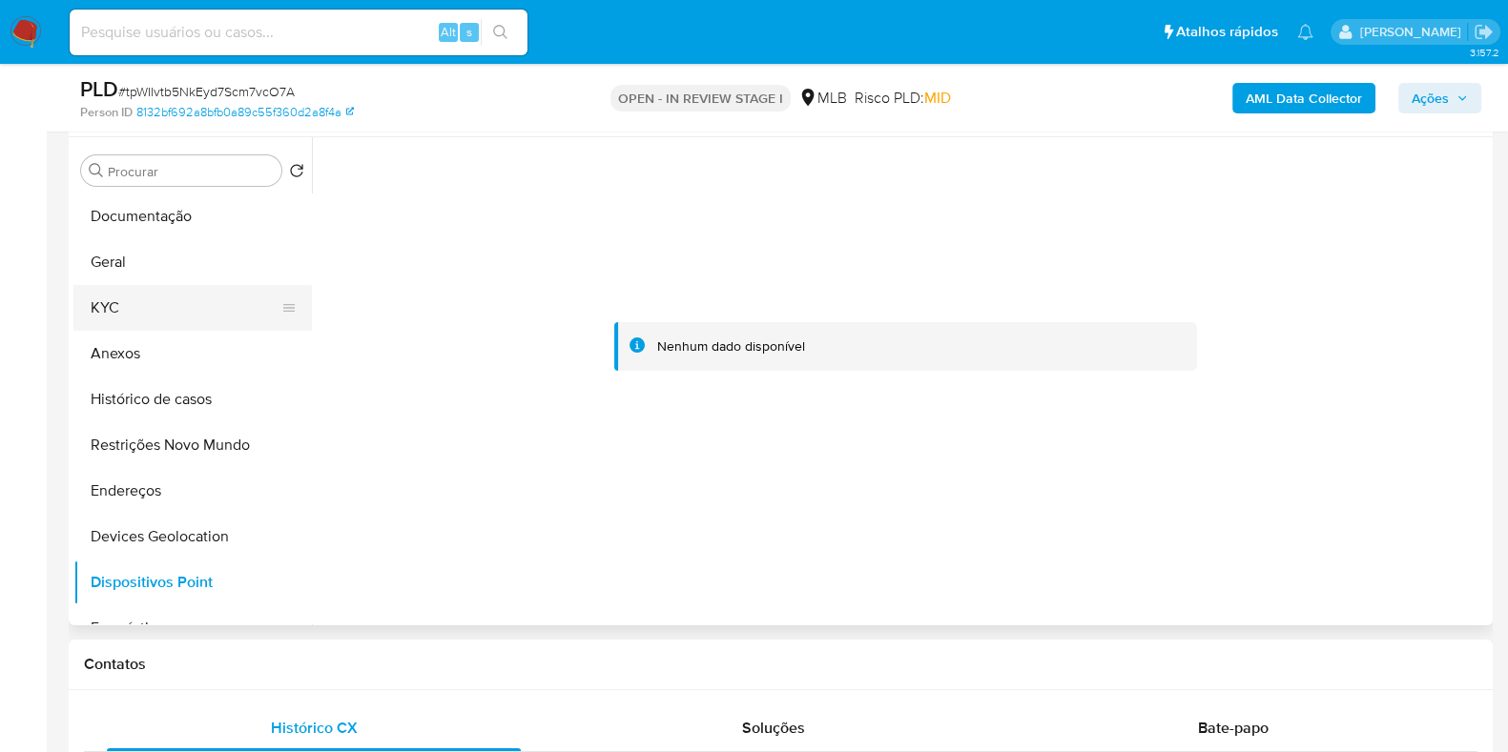
click at [76, 311] on button "KYC" at bounding box center [184, 308] width 223 height 46
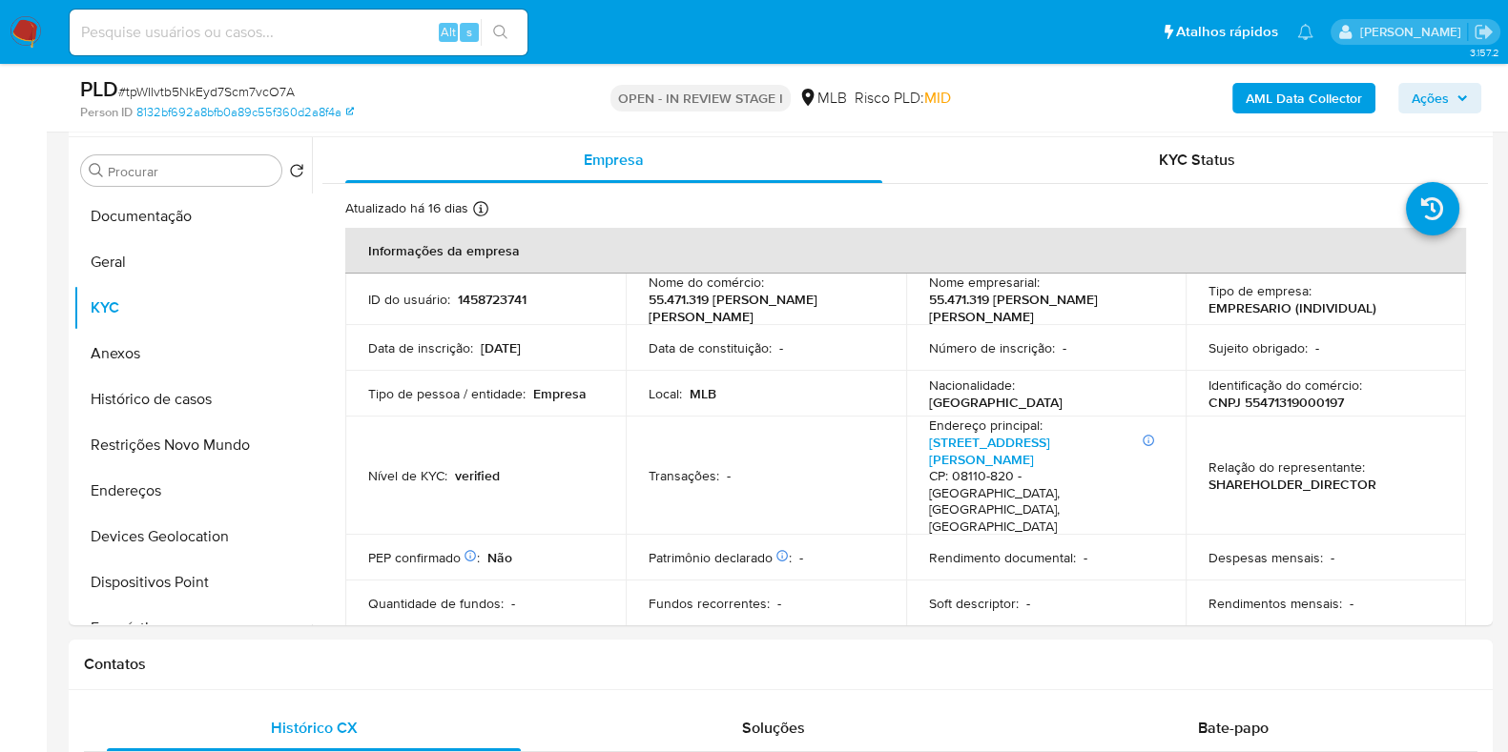
click at [1292, 111] on b "AML Data Collector" at bounding box center [1303, 98] width 116 height 31
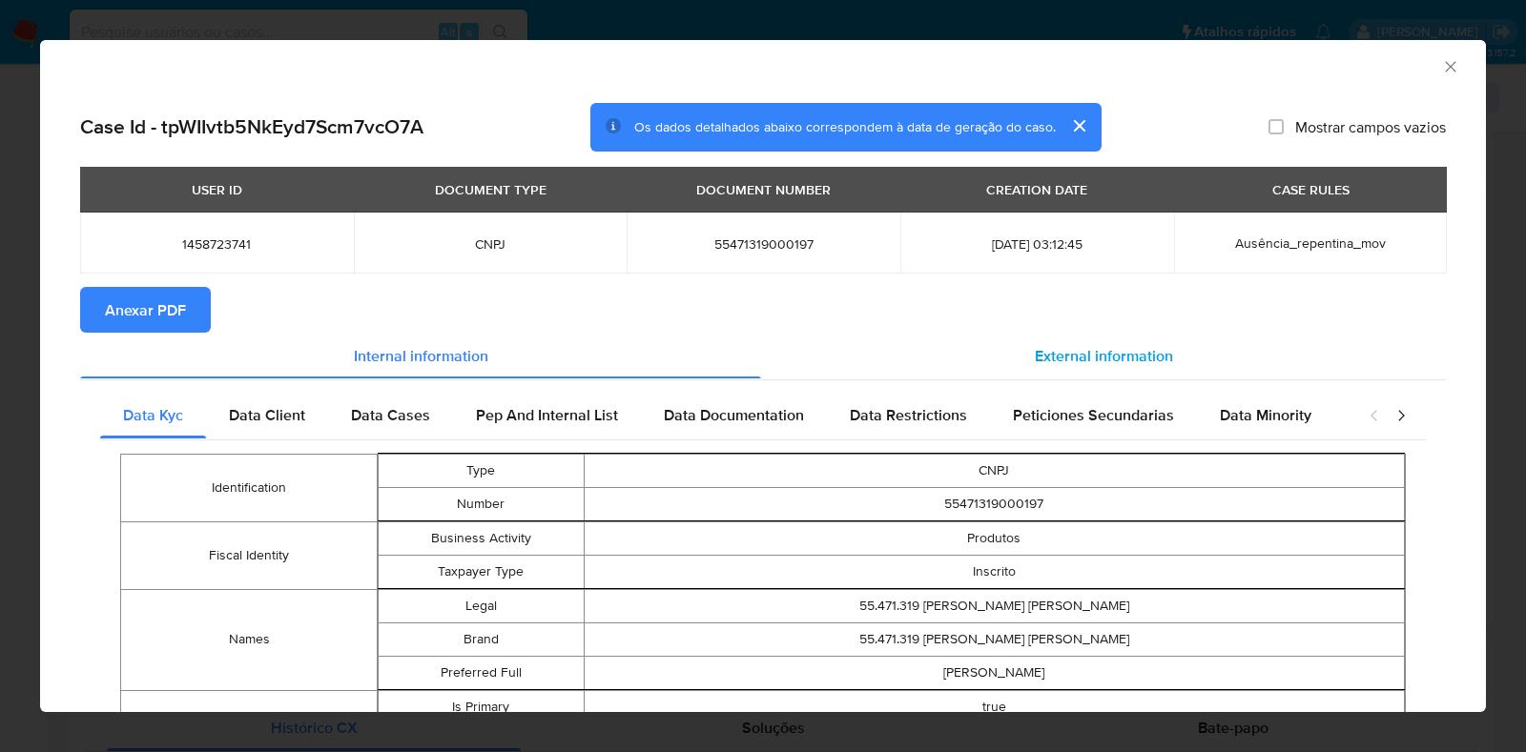
click at [1006, 349] on div "External information" at bounding box center [1103, 356] width 685 height 46
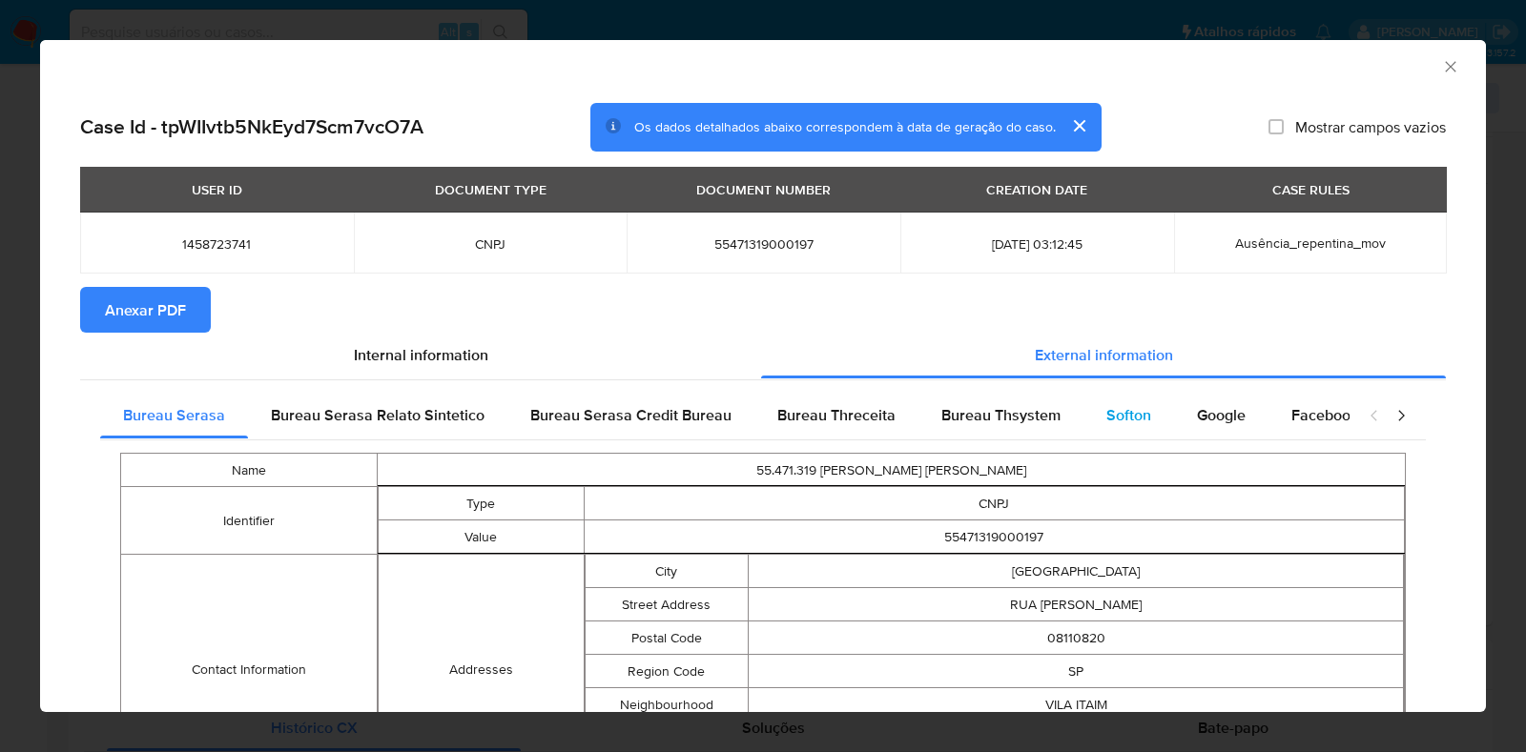
click at [1083, 413] on div "Softon" at bounding box center [1128, 416] width 91 height 46
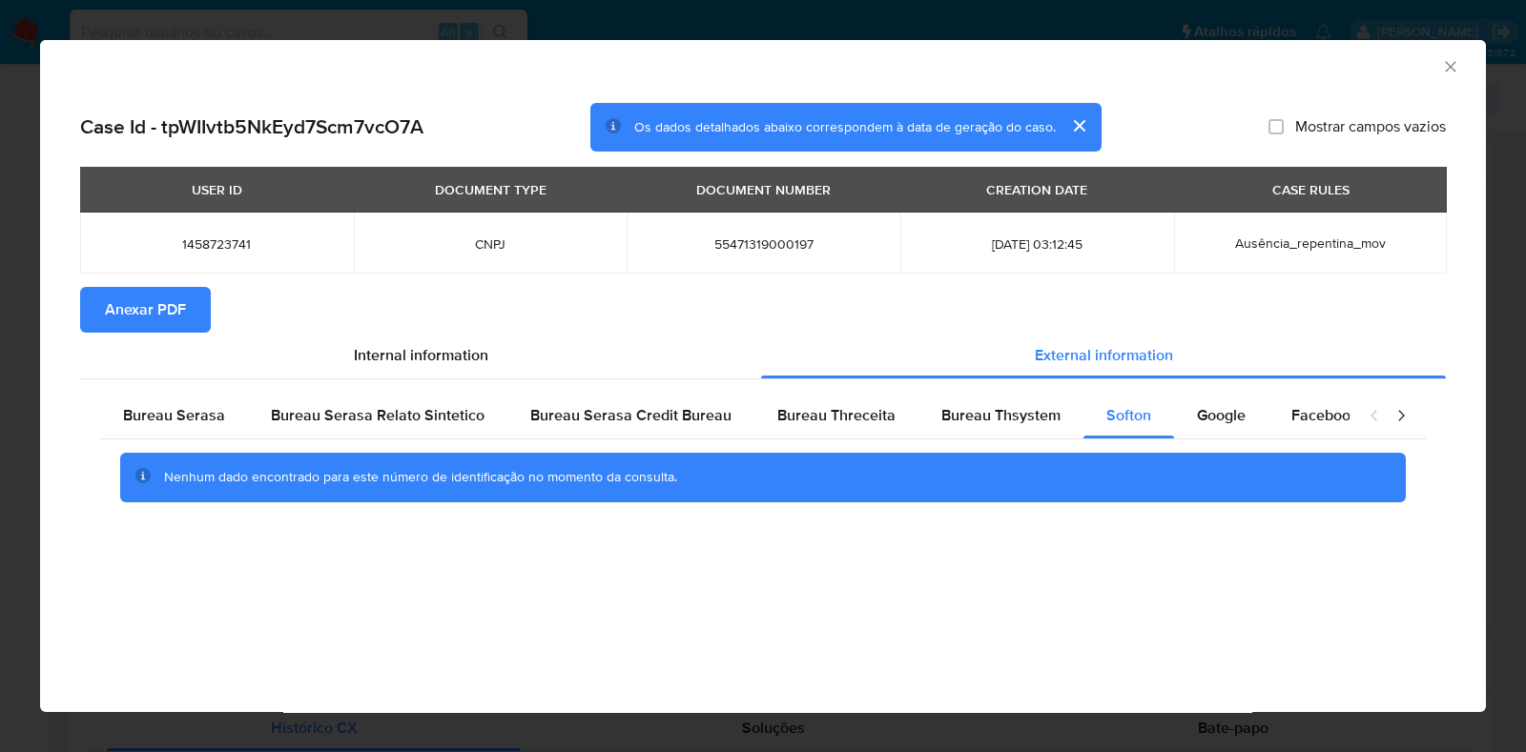
click at [110, 312] on span "Anexar PDF" at bounding box center [145, 310] width 81 height 42
click at [1446, 61] on icon "Fechar a janela" at bounding box center [1450, 66] width 19 height 19
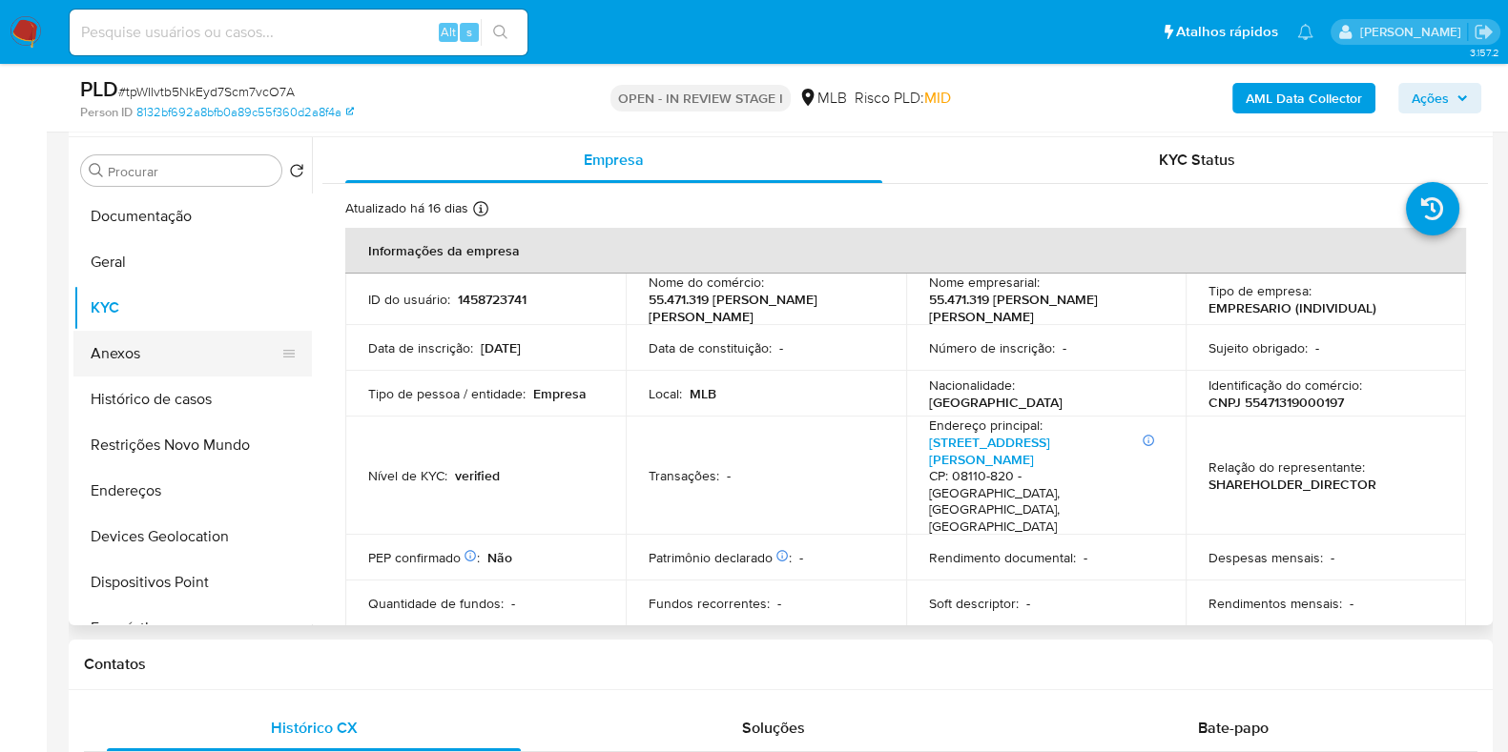
click at [179, 350] on button "Anexos" at bounding box center [184, 354] width 223 height 46
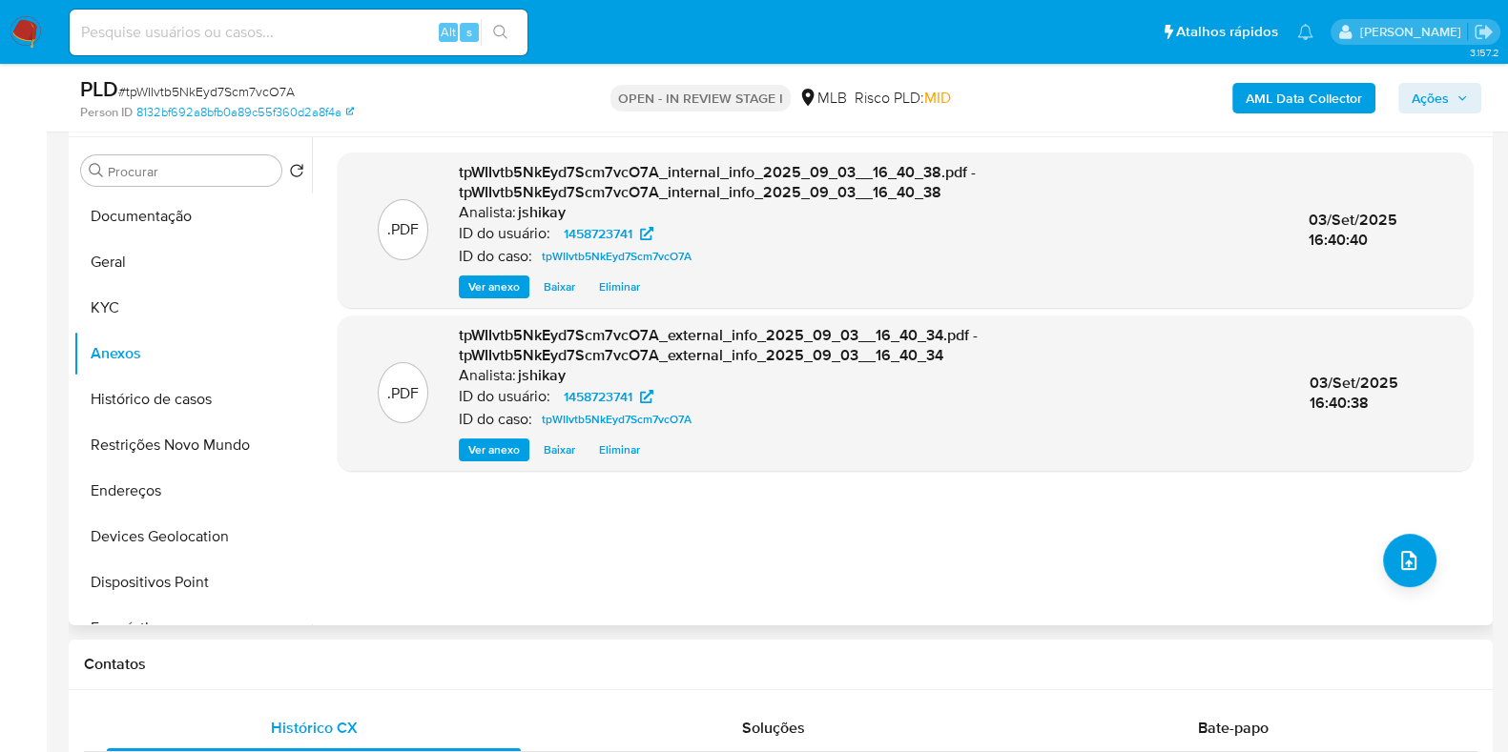
click at [1426, 583] on div ".PDF tpWIIvtb5NkEyd7Scm7vcO7A_internal_info_2025_09_03__16_40_38.pdf - tpWIIvtb…" at bounding box center [905, 382] width 1135 height 458
click at [1416, 565] on button "upload-file" at bounding box center [1409, 560] width 53 height 53
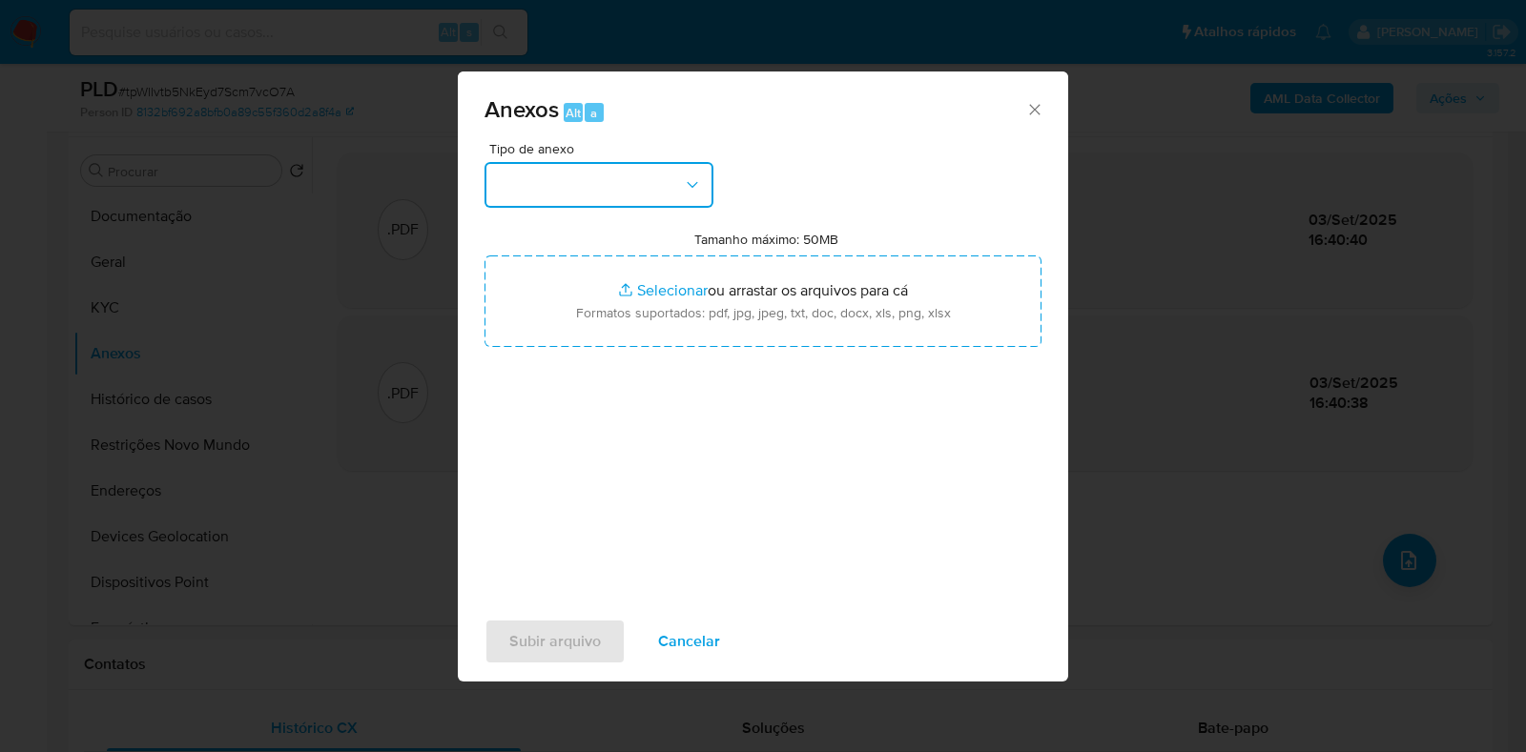
click at [488, 165] on button "button" at bounding box center [598, 185] width 229 height 46
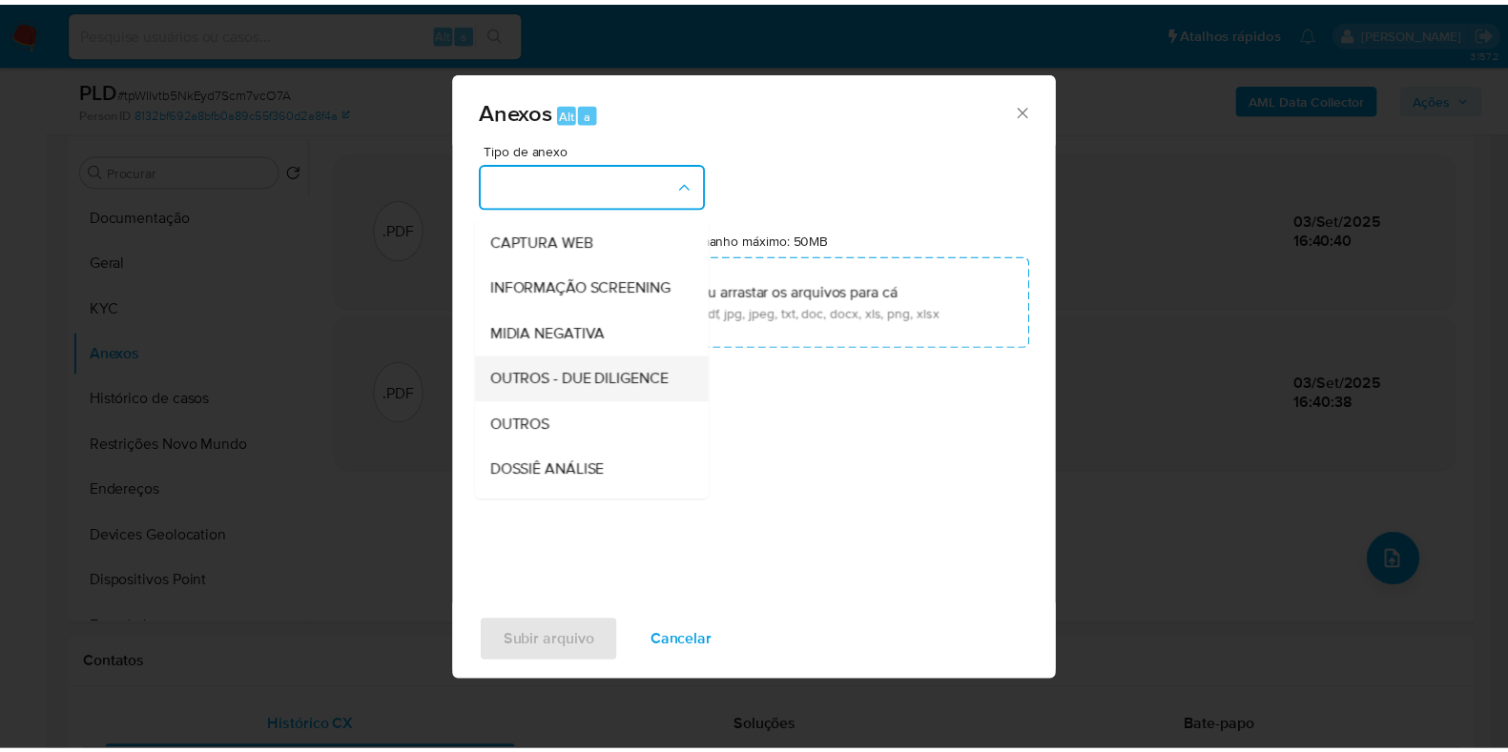
scroll to position [237, 0]
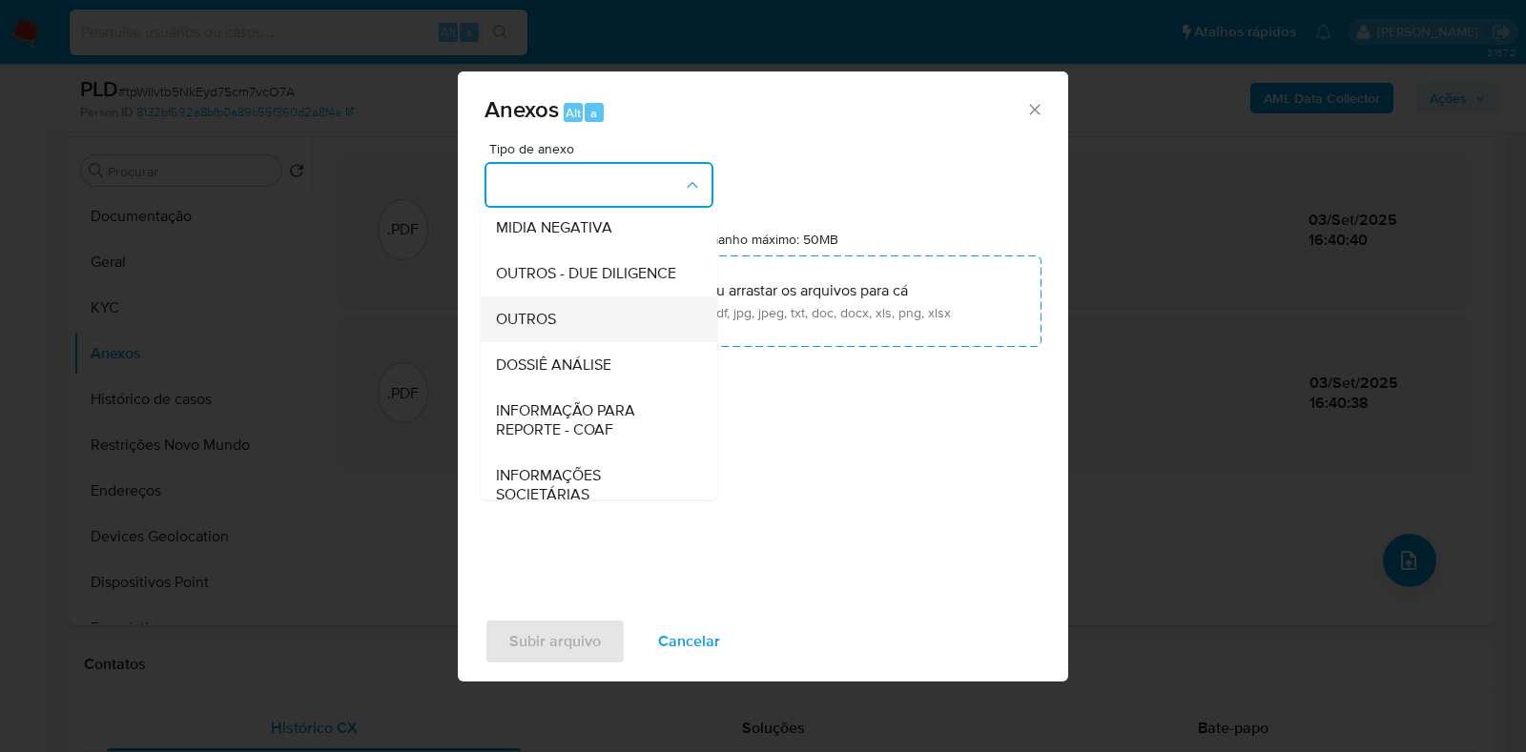
click at [580, 342] on div "OUTROS" at bounding box center [593, 320] width 195 height 46
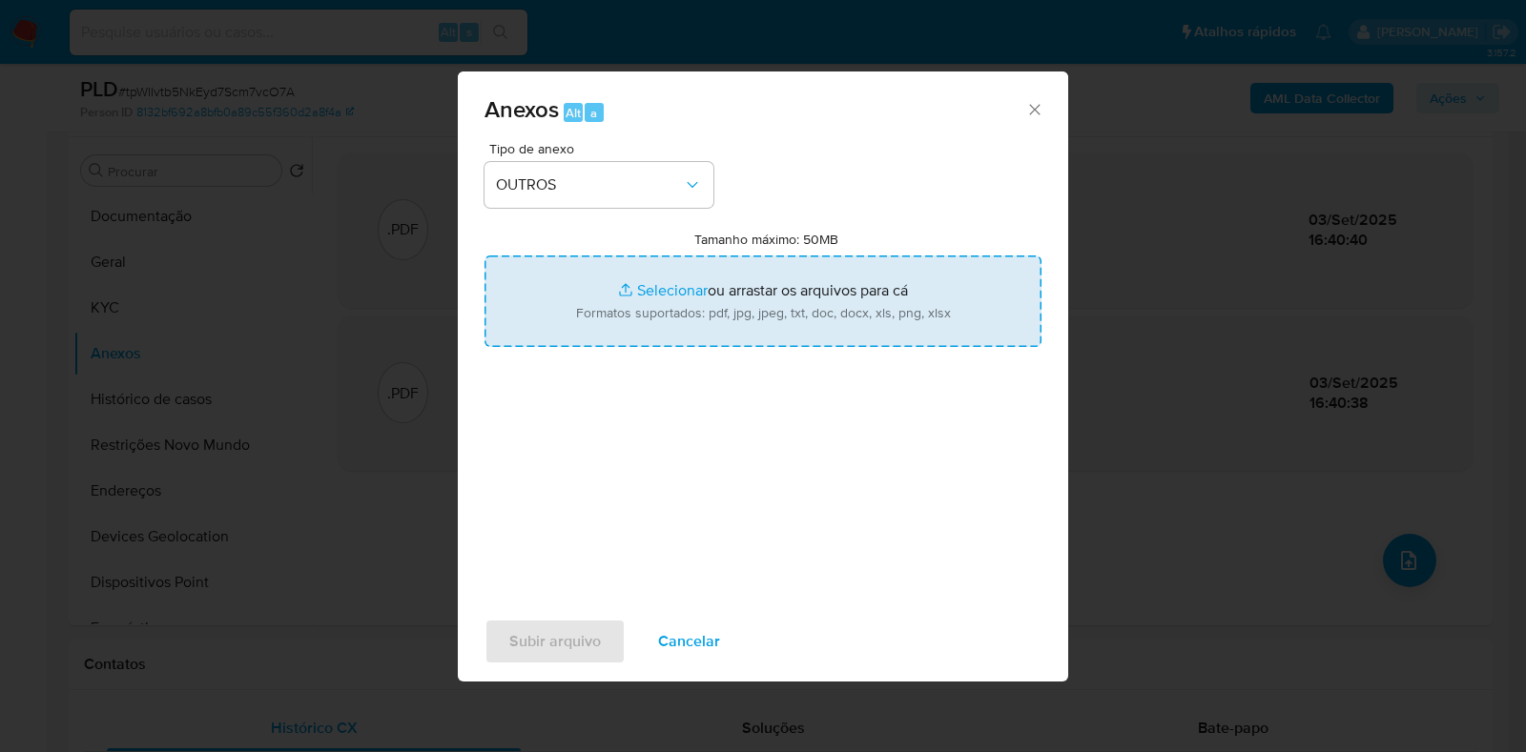
click at [620, 304] on input "Tamanho máximo: 50MB Selecionar arquivos" at bounding box center [762, 302] width 557 height 92
type input "C:\fakepath\Mulan 1458723741_2025_09_03_14_04_35 - Resumen TX.pdf"
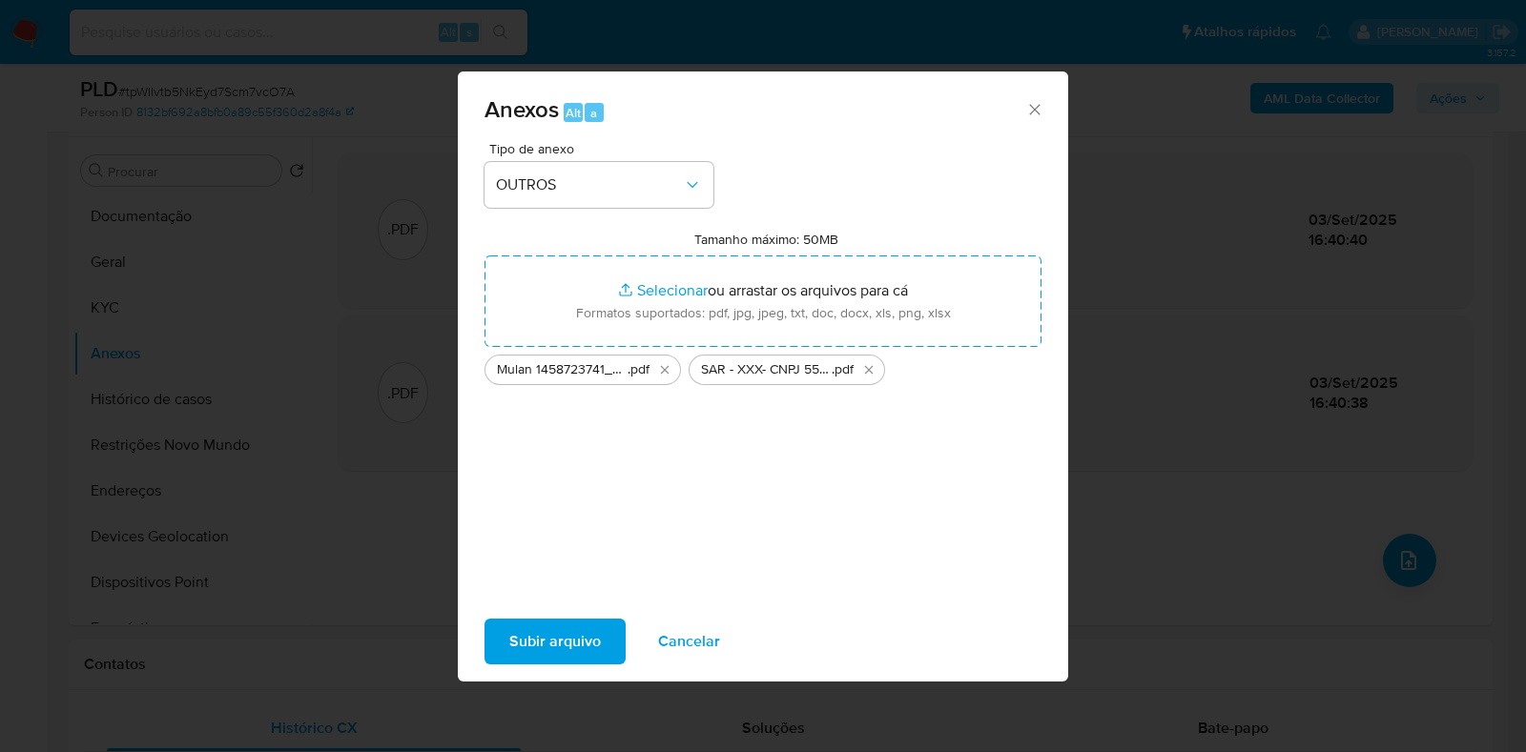
click at [565, 639] on span "Subir arquivo" at bounding box center [555, 642] width 92 height 42
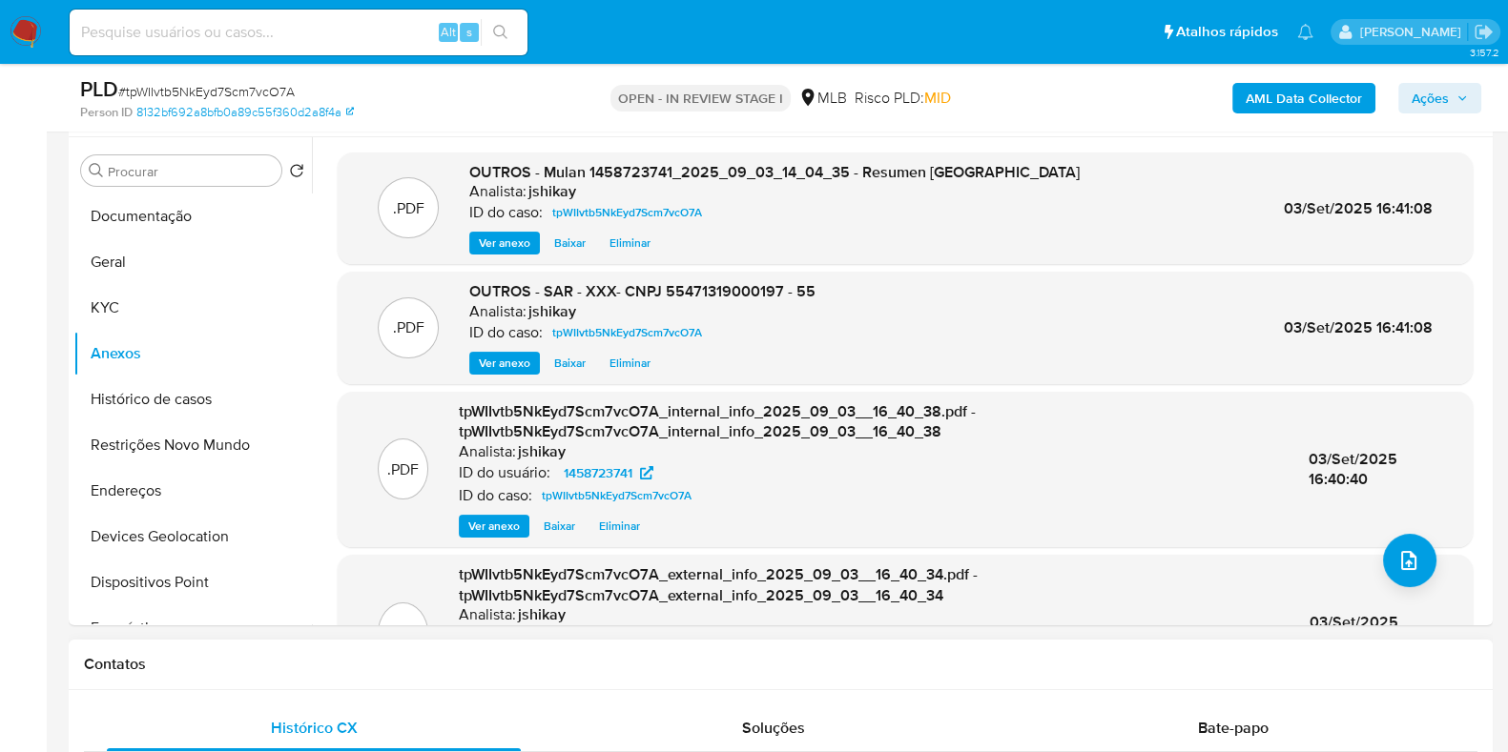
scroll to position [118, 0]
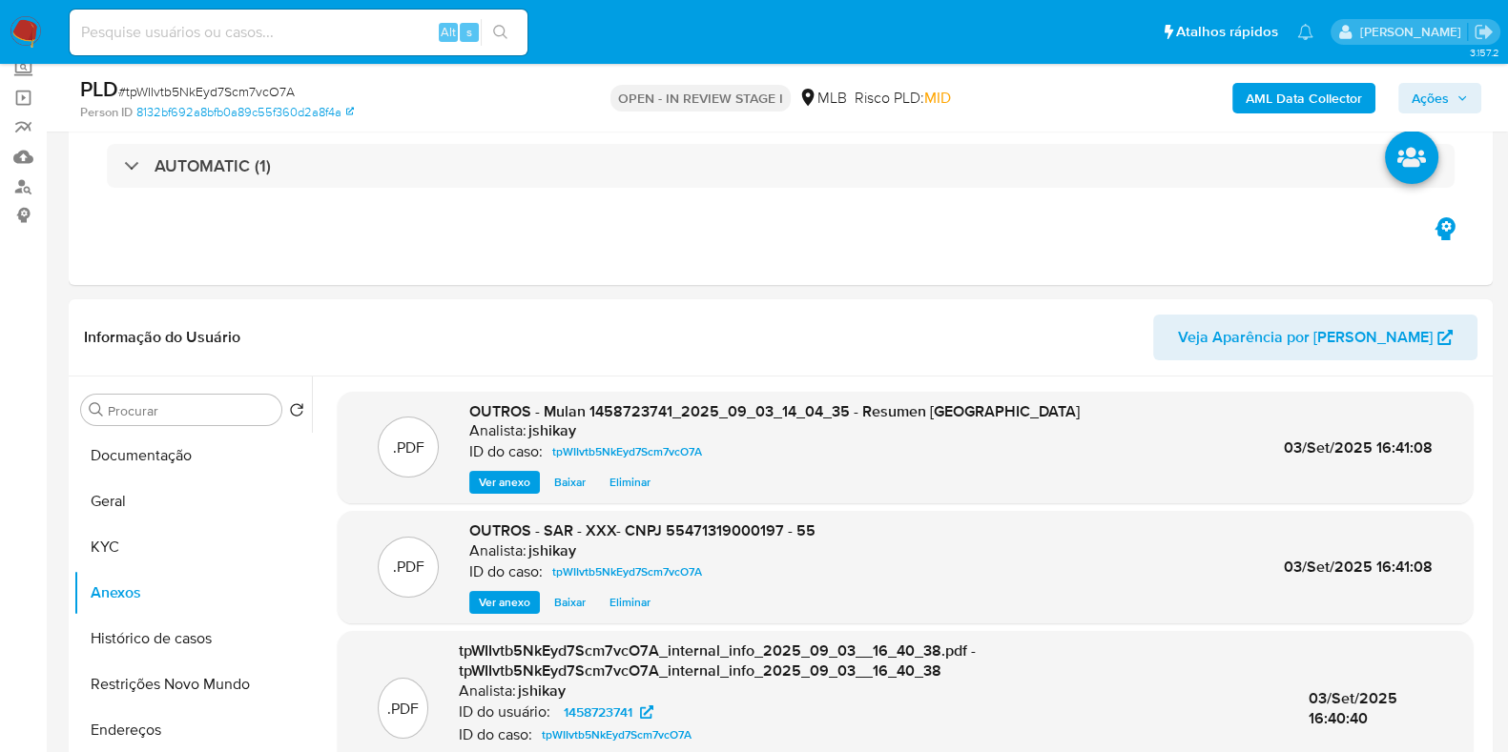
click at [1426, 95] on span "Ações" at bounding box center [1429, 98] width 37 height 31
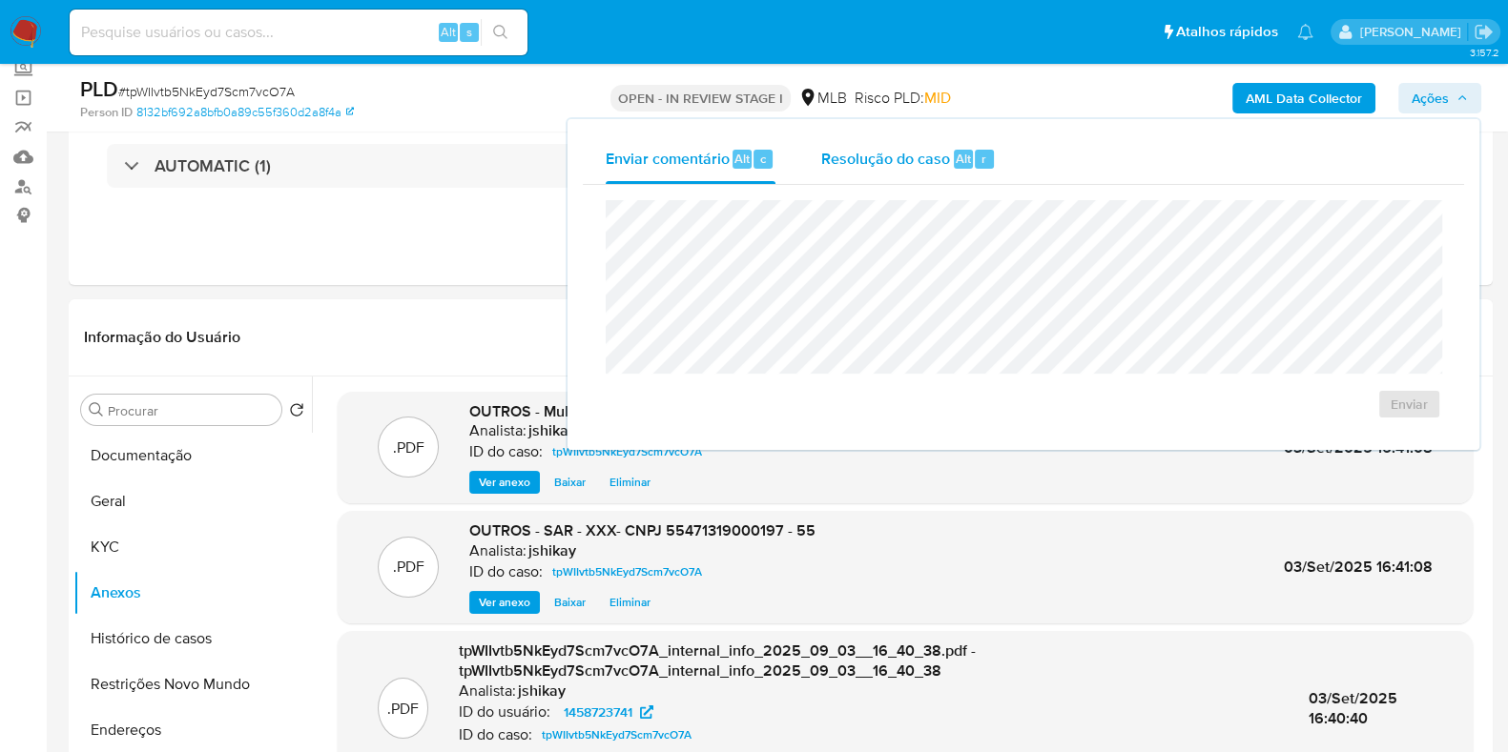
click at [853, 163] on span "Resolução do caso" at bounding box center [885, 158] width 129 height 22
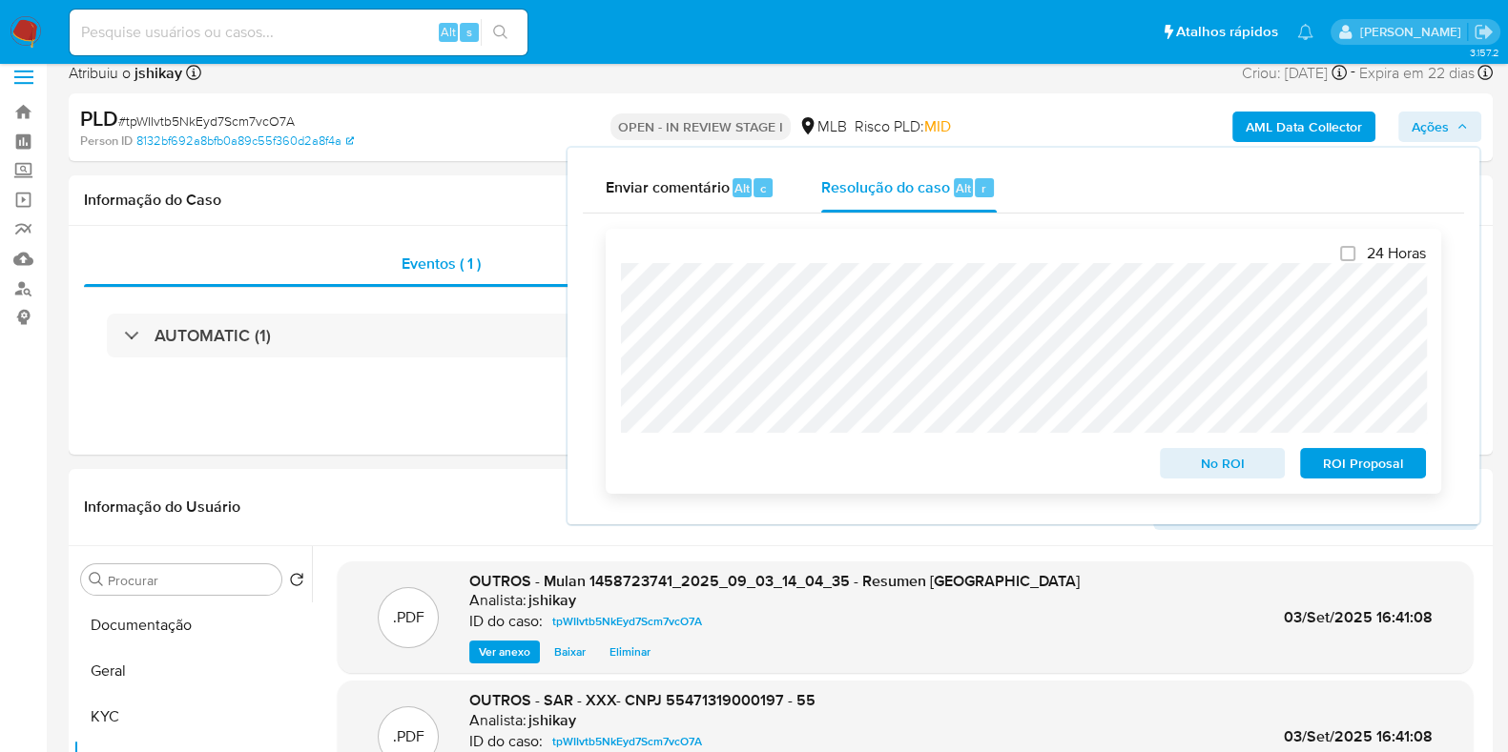
scroll to position [0, 0]
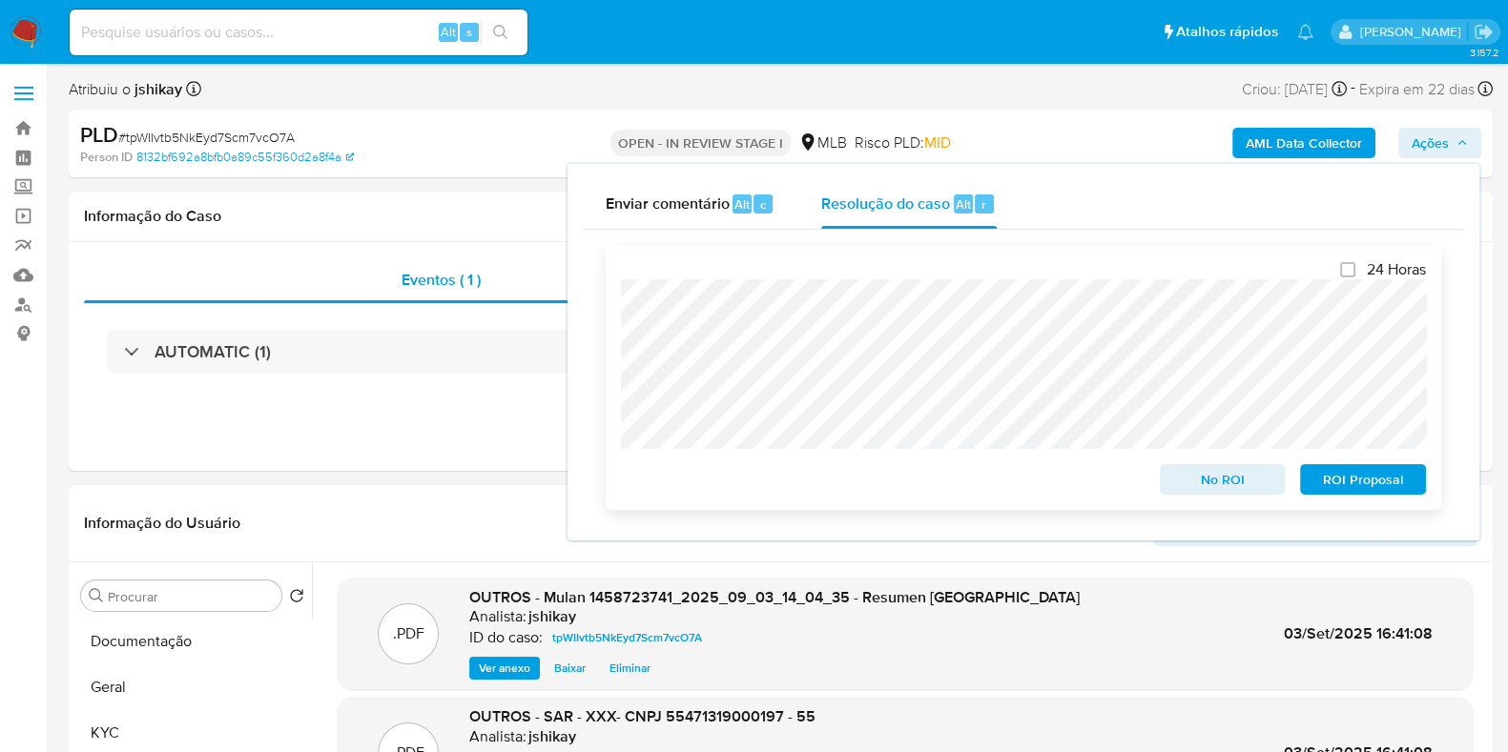
click at [1354, 479] on span "ROI Proposal" at bounding box center [1362, 479] width 99 height 27
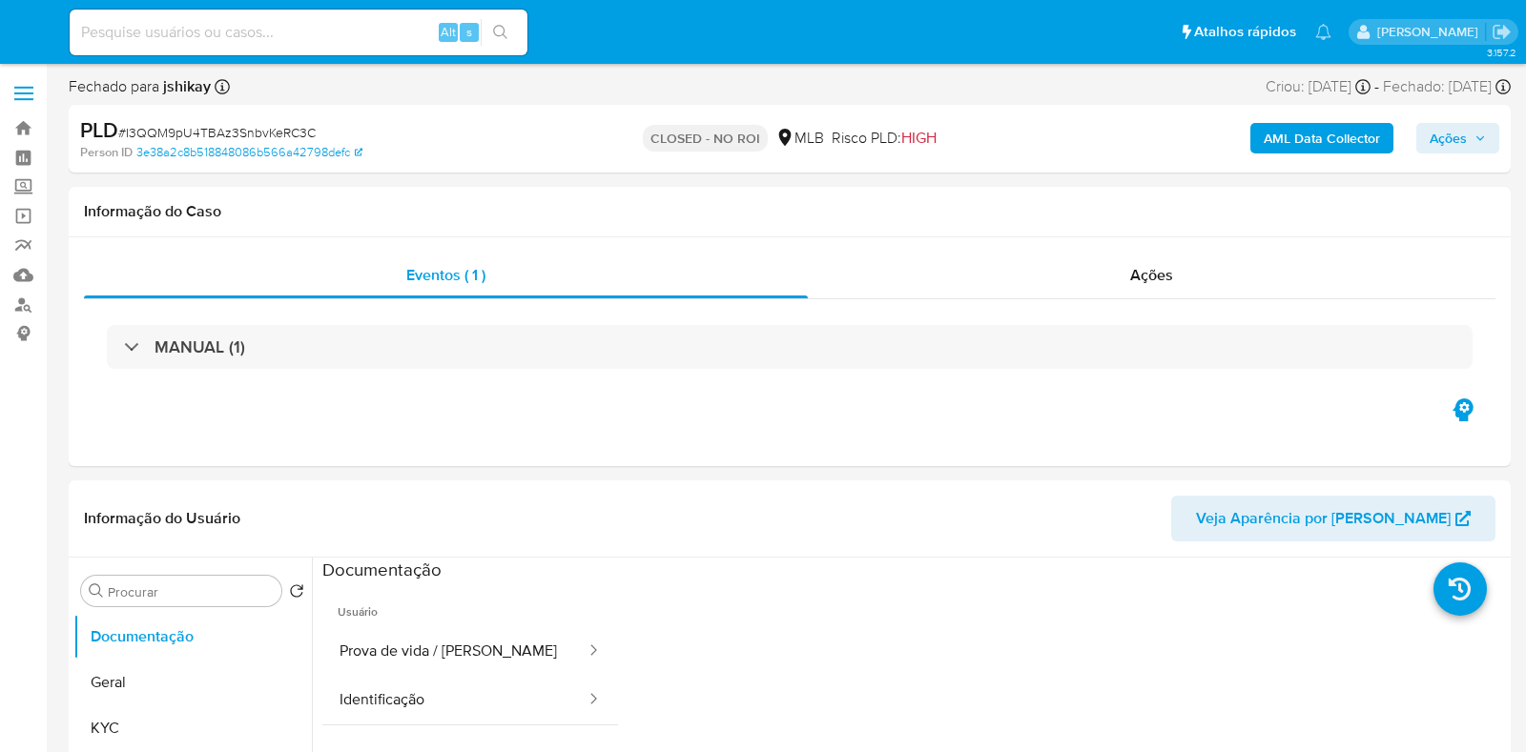
select select "10"
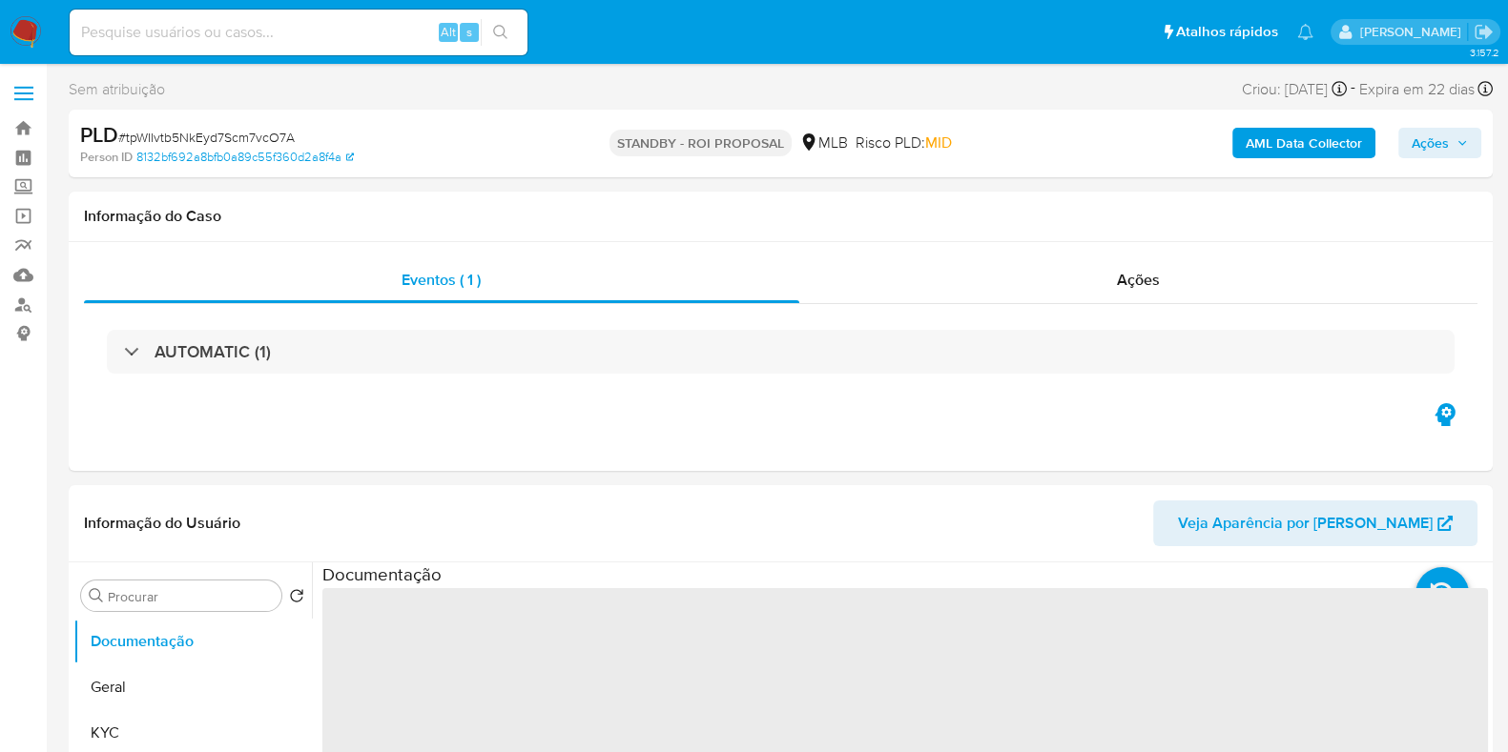
select select "10"
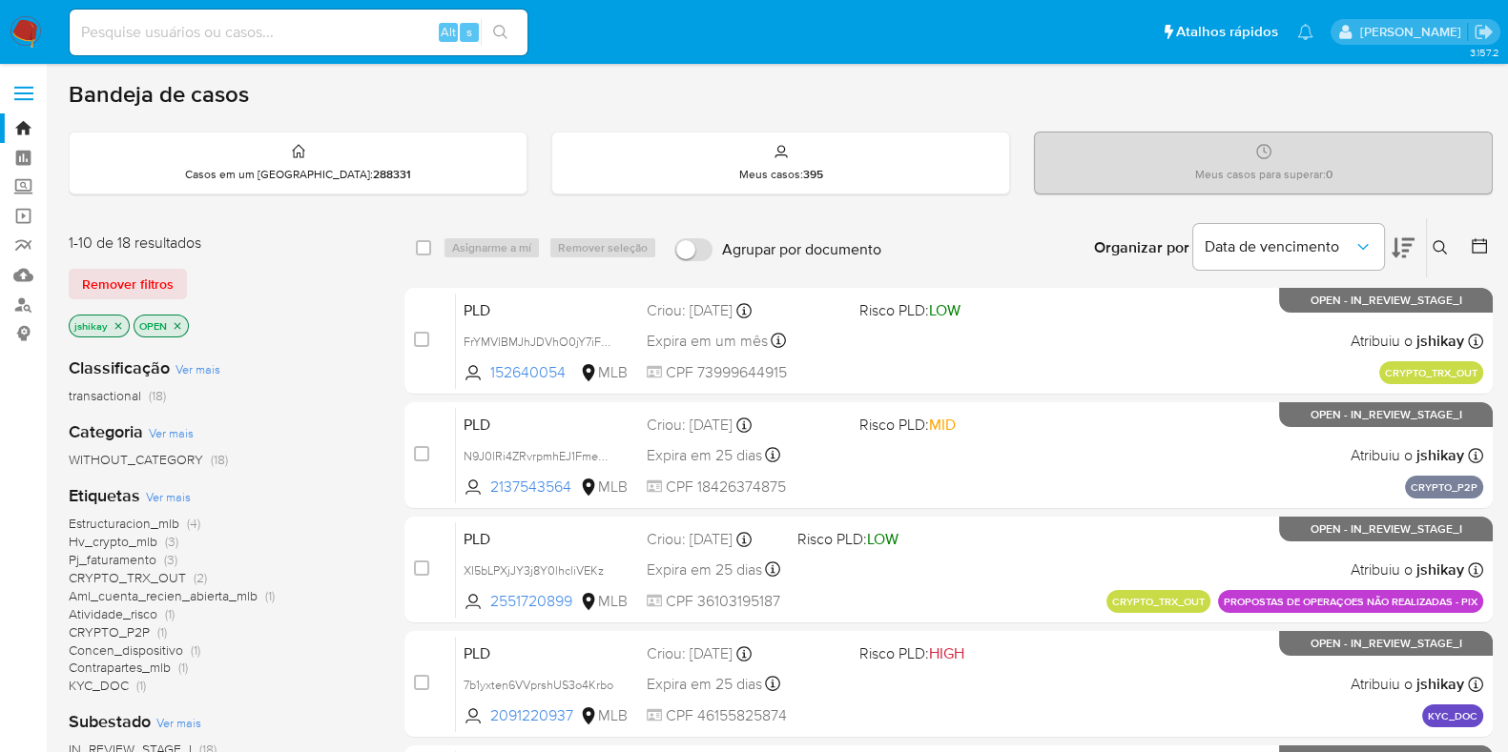
click at [162, 496] on span "Ver mais" at bounding box center [168, 496] width 45 height 17
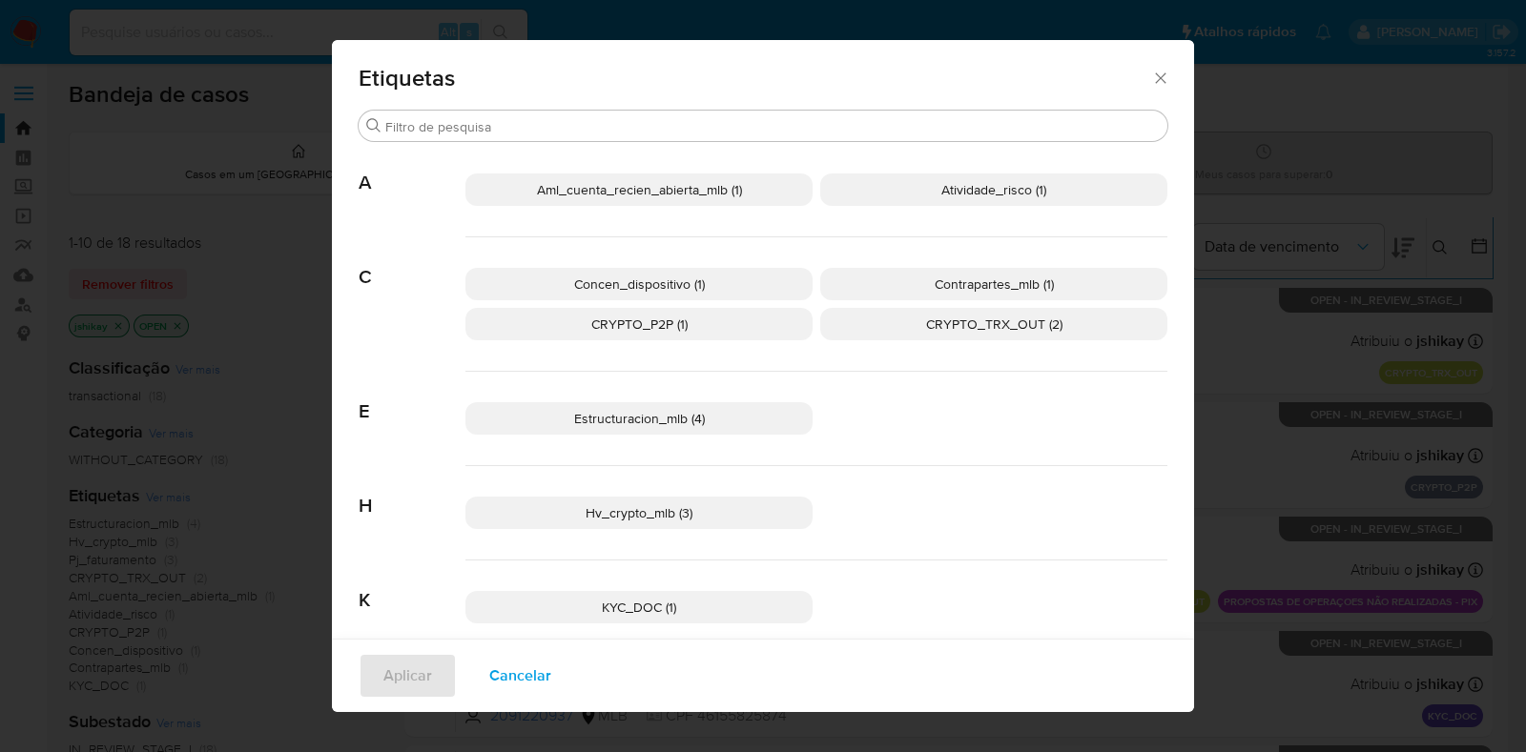
click at [696, 406] on p "Estructuracion_mlb (4)" at bounding box center [638, 418] width 347 height 32
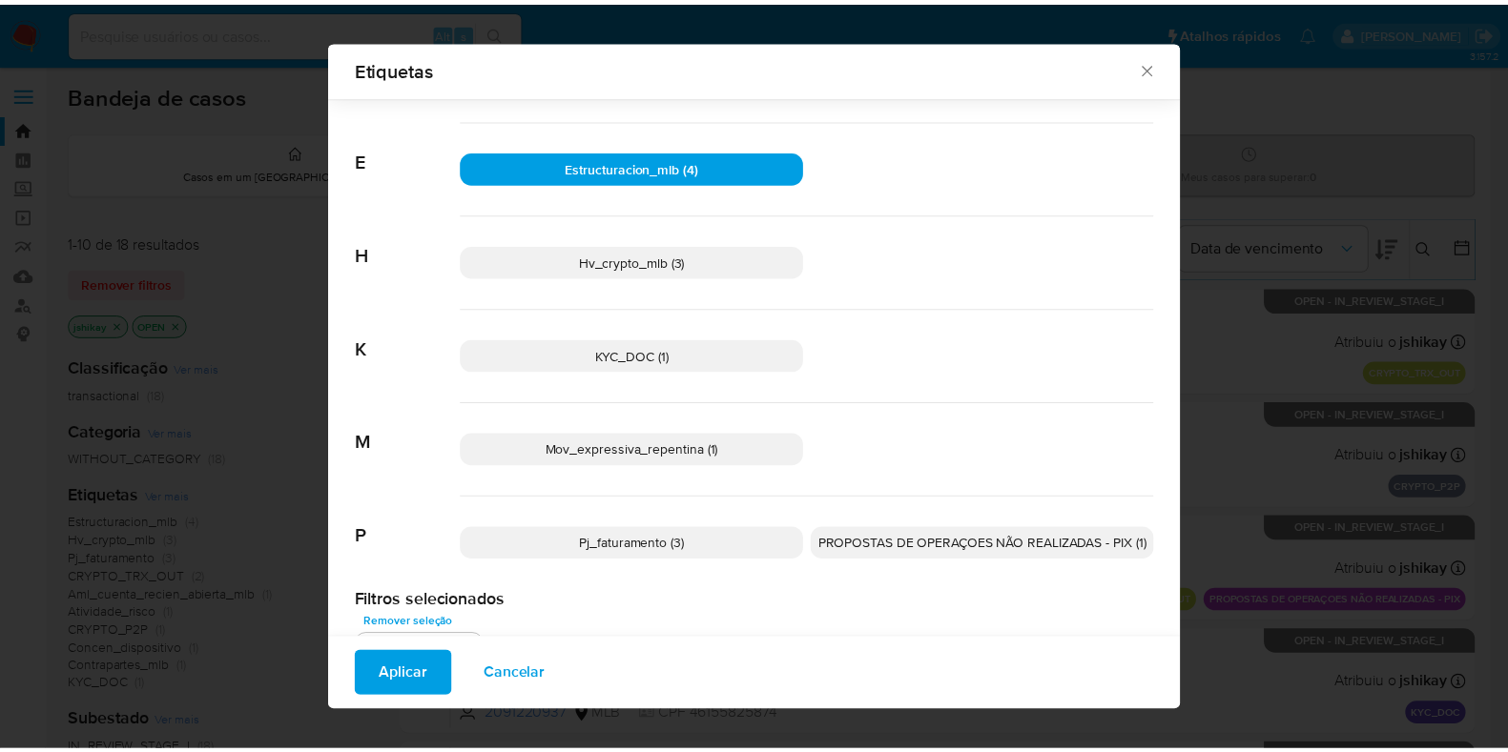
scroll to position [268, 0]
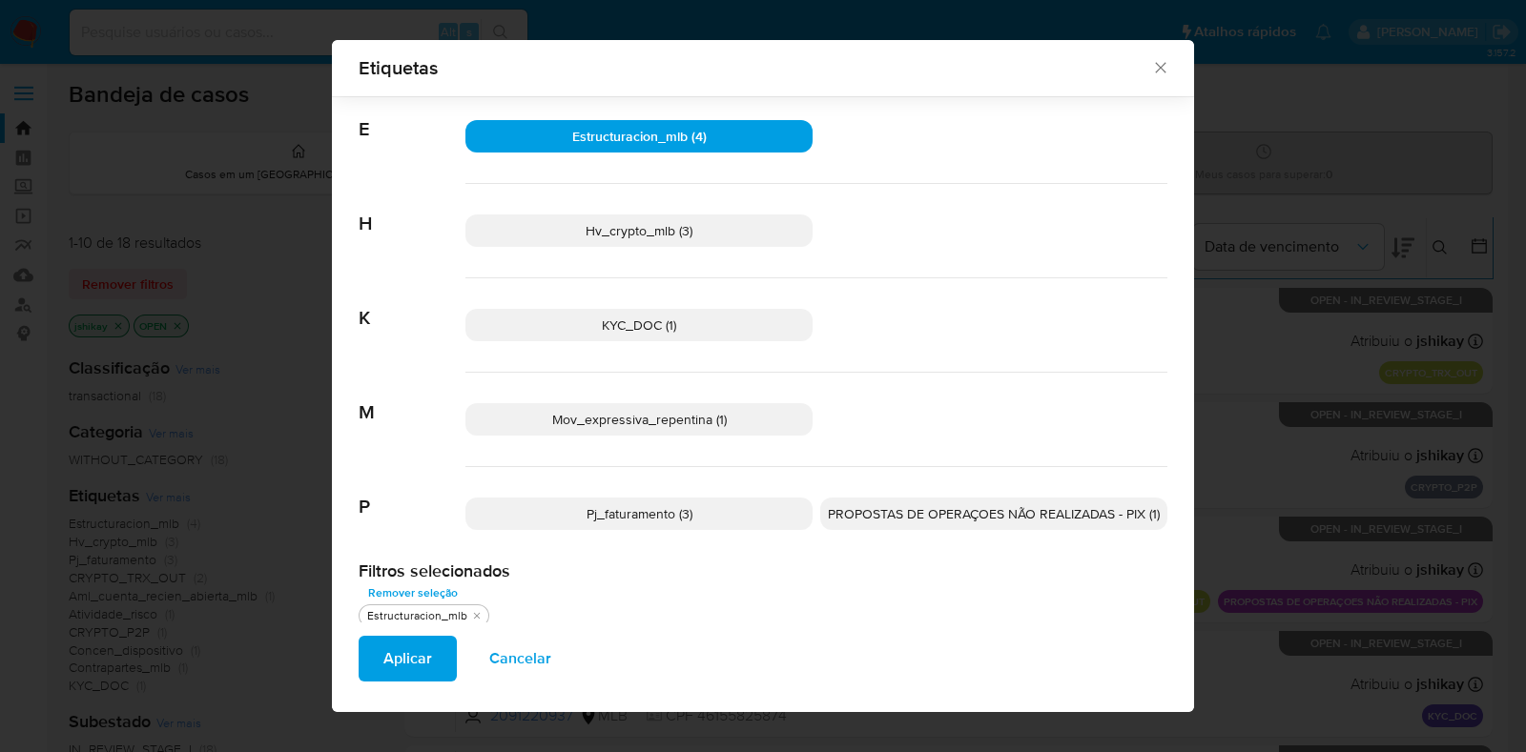
click at [687, 515] on p "Pj_faturamento (3)" at bounding box center [638, 514] width 347 height 32
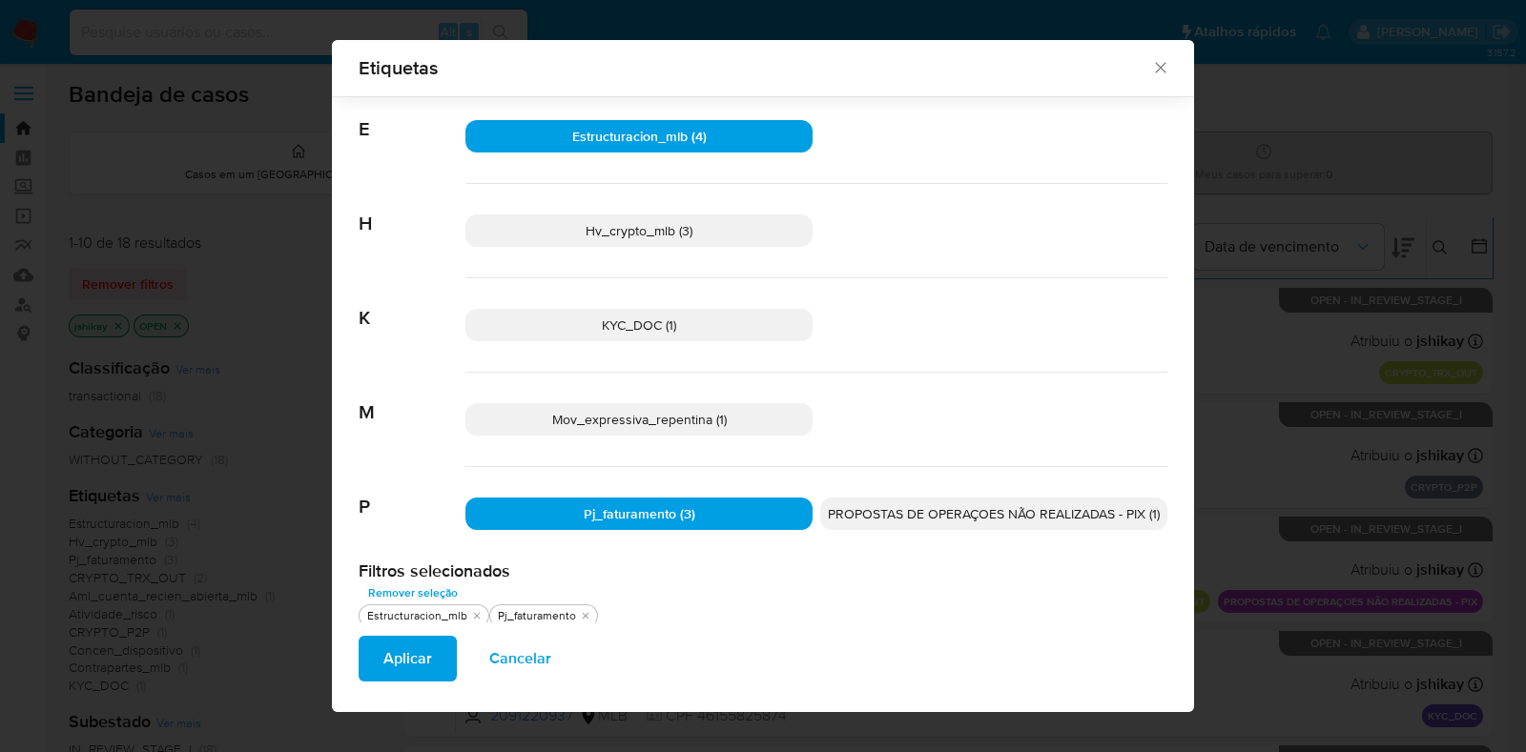
click at [393, 664] on span "Aplicar" at bounding box center [407, 659] width 49 height 42
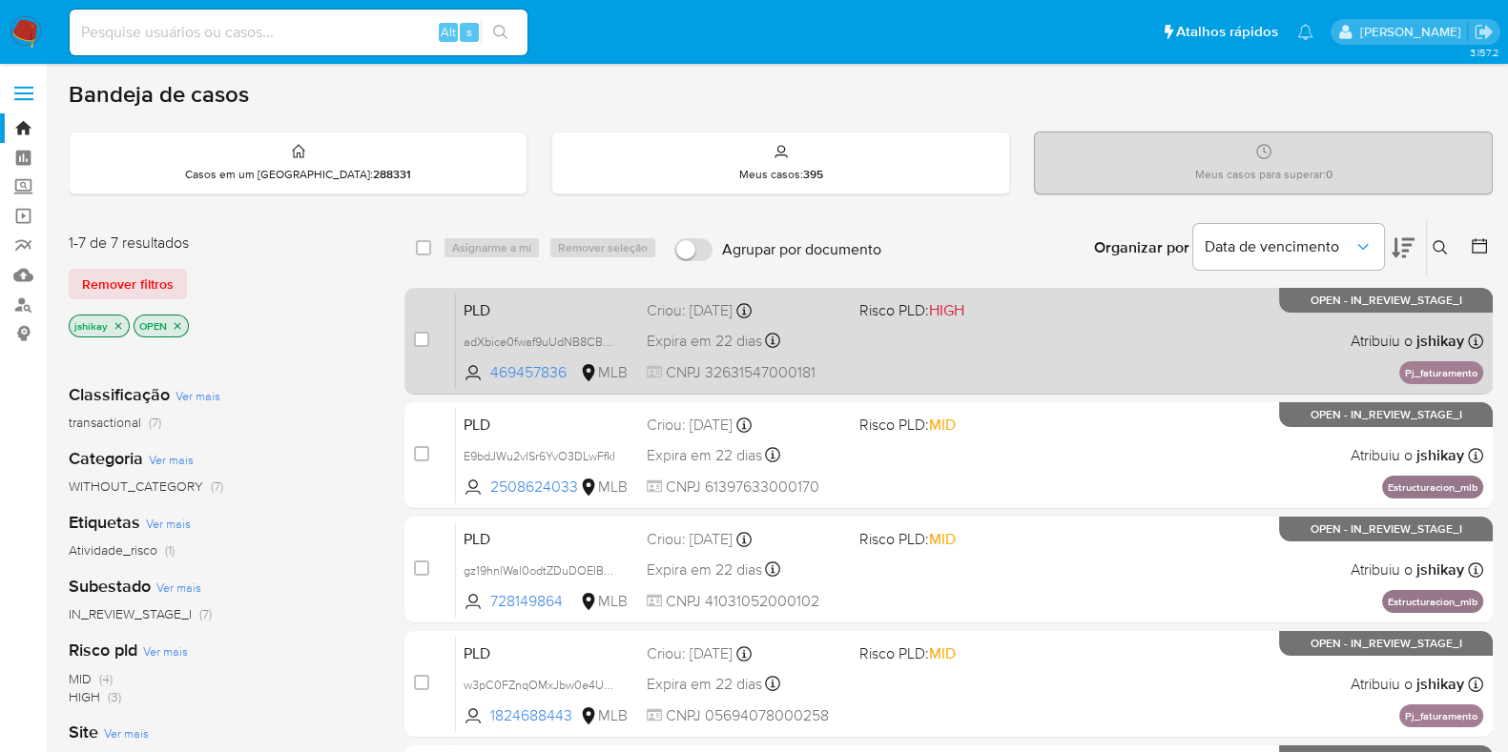
click at [1076, 336] on div "PLD adXbice0fwaf9uUdNB8CB919 469457836 MLB Risco PLD: HIGH Criou: [DATE] Criou:…" at bounding box center [969, 341] width 1027 height 96
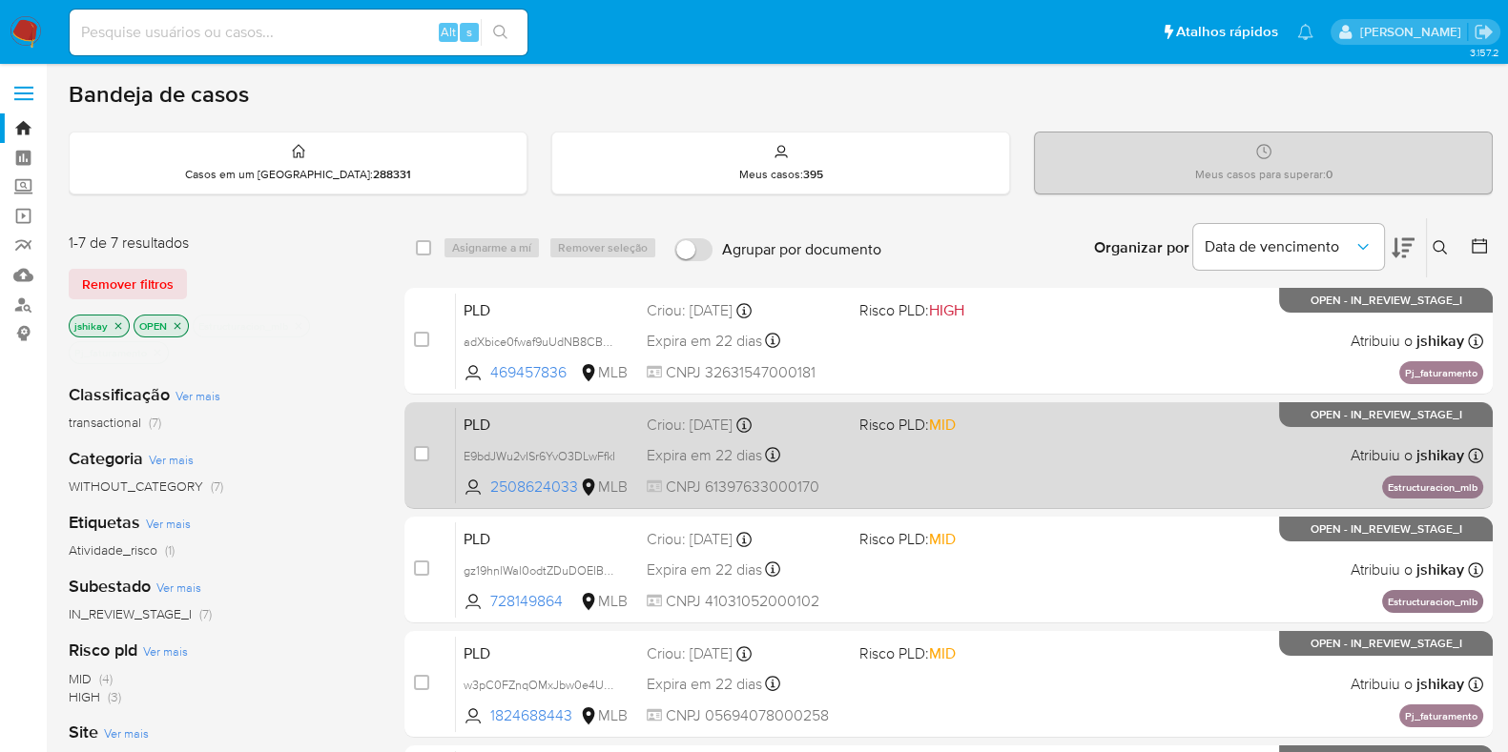
click at [1100, 452] on div "PLD E9bdJWu2vISr6YvO3DLwFfkI 2508624033 MLB Risco PLD: MID Criou: [DATE] Criou:…" at bounding box center [969, 455] width 1027 height 96
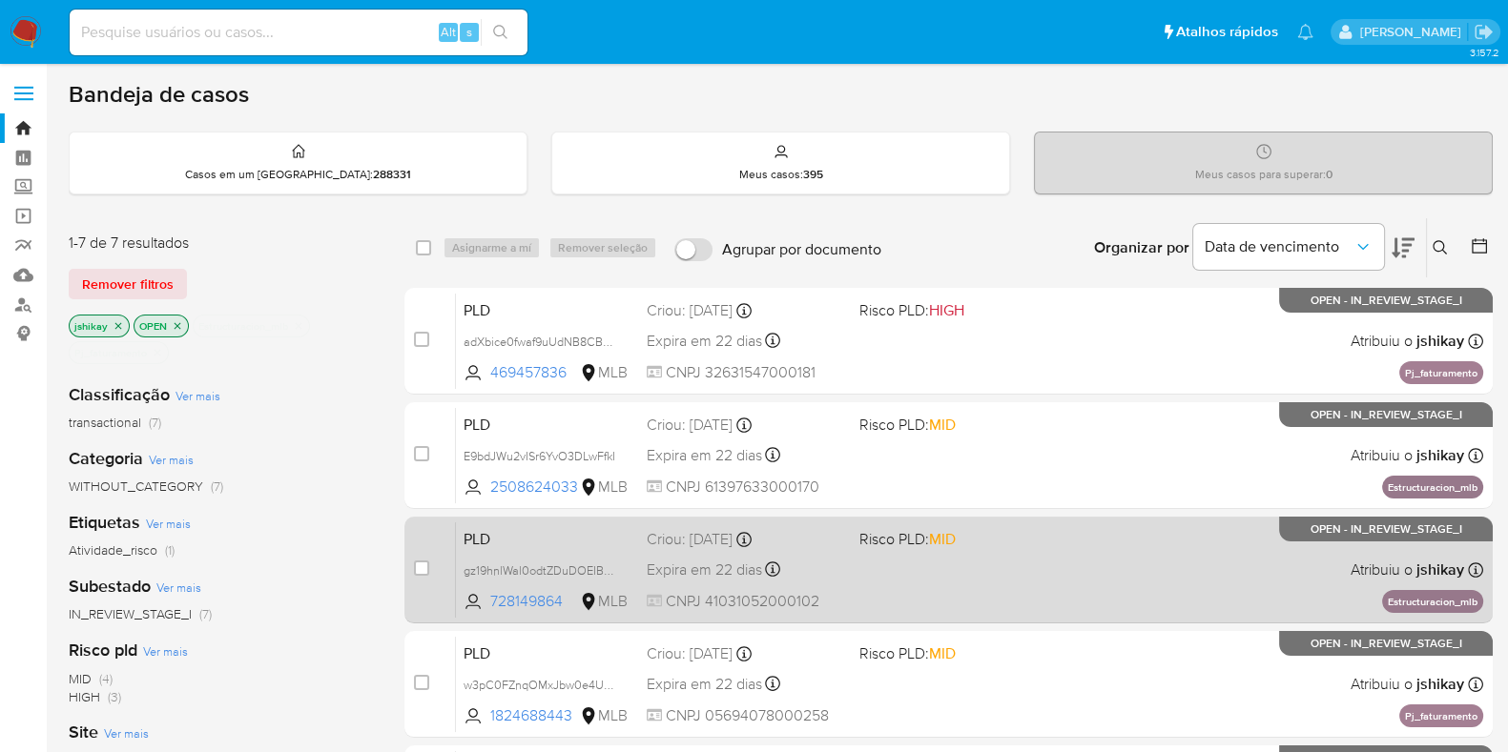
click at [1084, 587] on div "PLD gz19hnlWal0odtZDuDOEIB0y 728149864 MLB Risco PLD: MID Criou: [DATE] Criou: …" at bounding box center [969, 570] width 1027 height 96
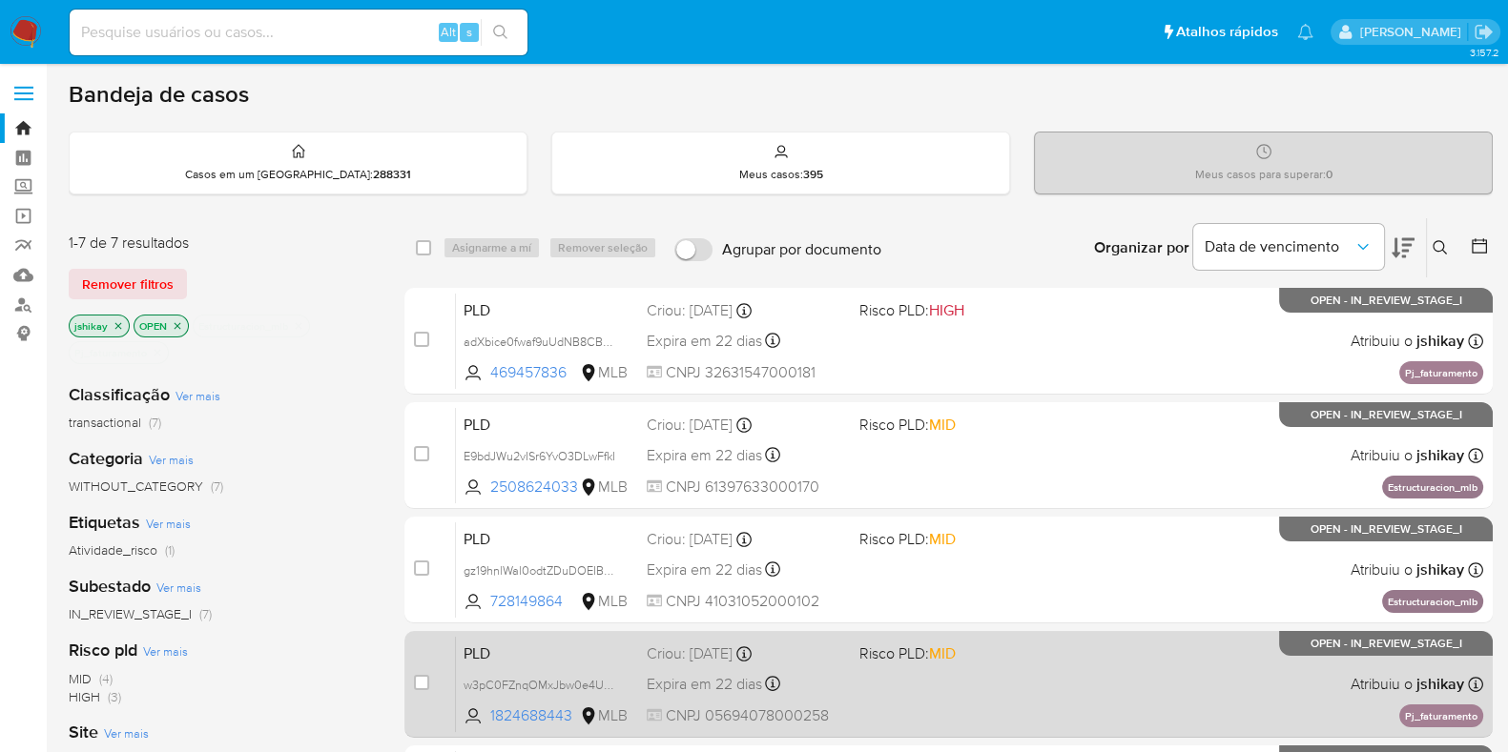
click at [1072, 672] on div "PLD w3pC0FZnqOMxJbw0e4UrG2Ou 1824688443 MLB Risco PLD: MID Criou: [DATE] Criou:…" at bounding box center [969, 684] width 1027 height 96
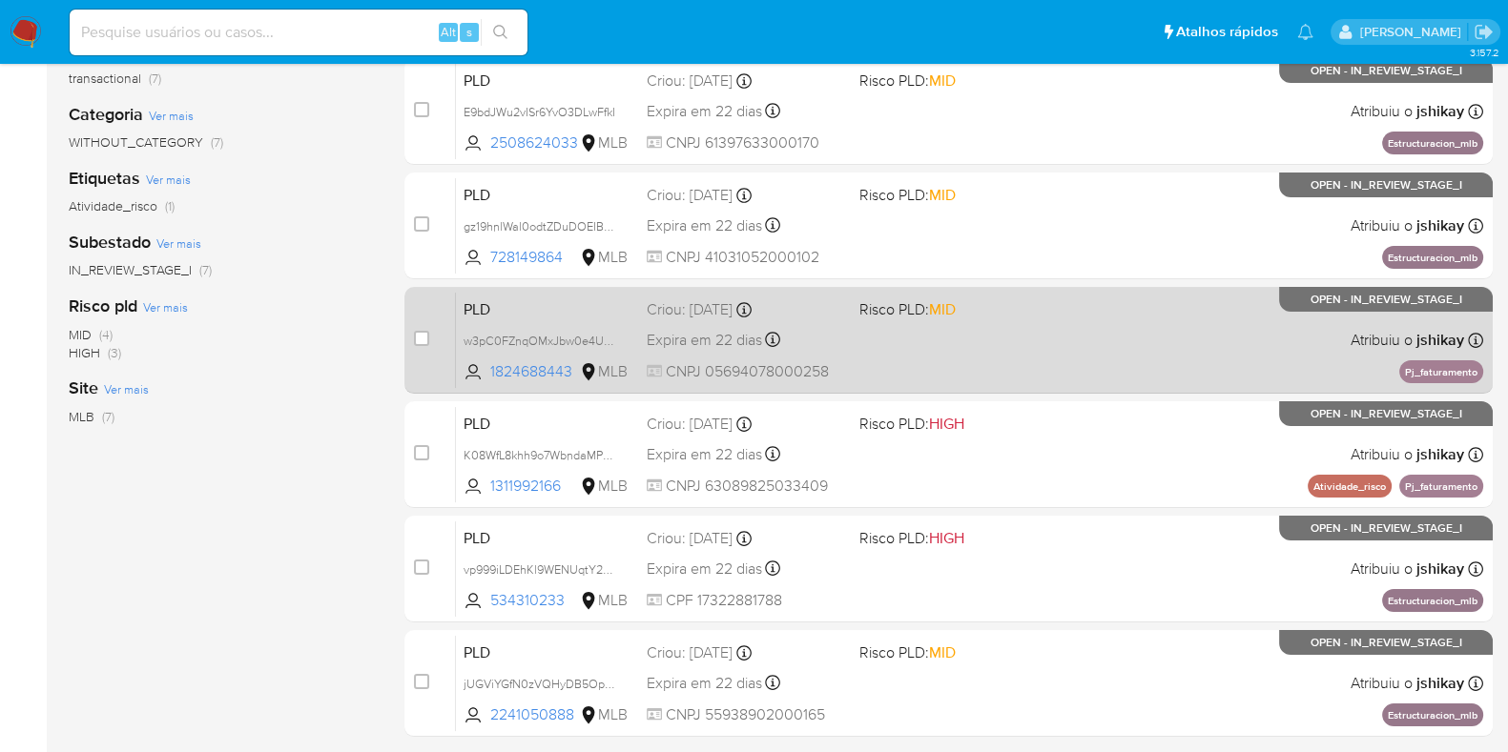
scroll to position [408, 0]
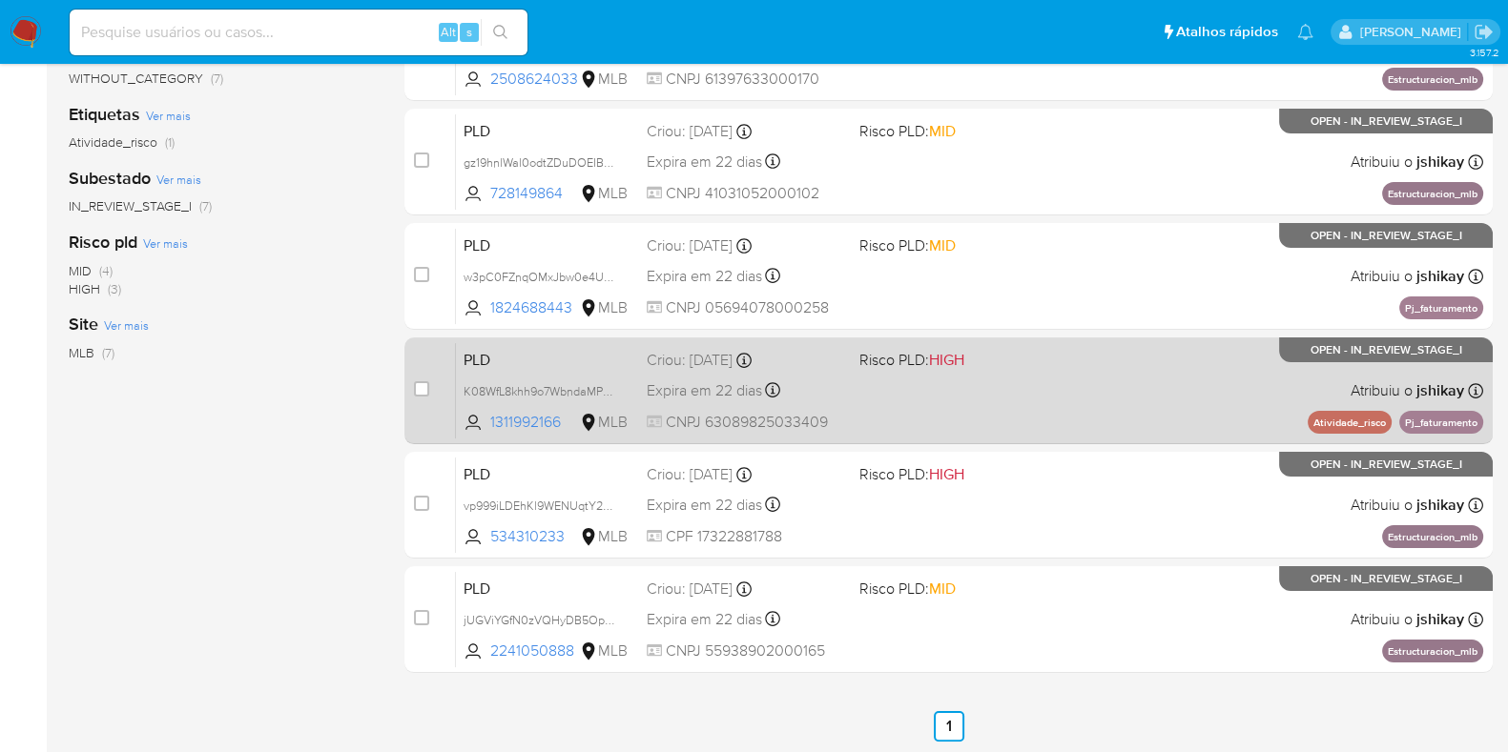
click at [1079, 397] on div "PLD K08WfL8khh9o7WbndaMPh8hg 1311992166 MLB Risco PLD: HIGH Criou: [DATE] Criou…" at bounding box center [969, 390] width 1027 height 96
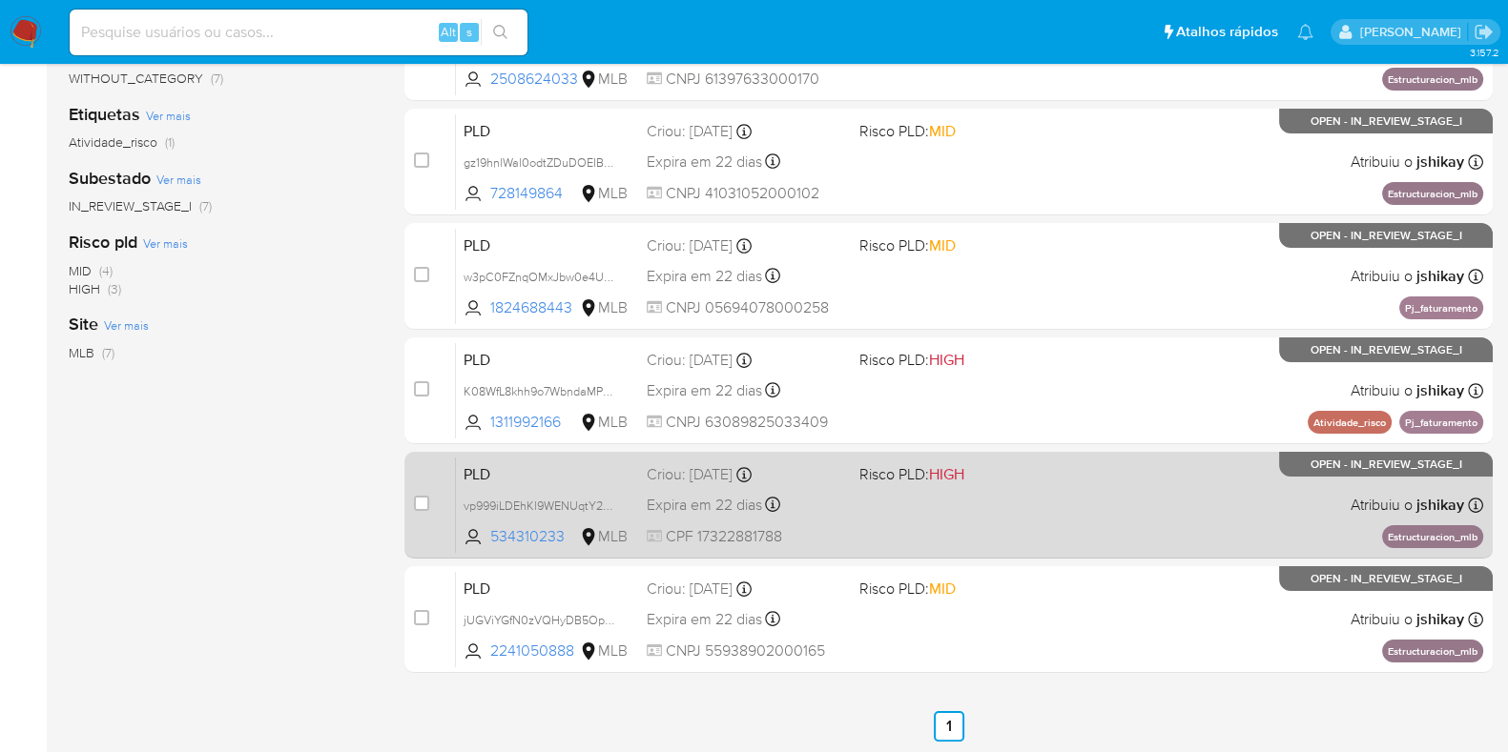
click at [1072, 490] on div "PLD vp999iLDEhKl9WENUqtY2c0d 534310233 MLB Risco PLD: HIGH Criou: [DATE] Criou:…" at bounding box center [969, 505] width 1027 height 96
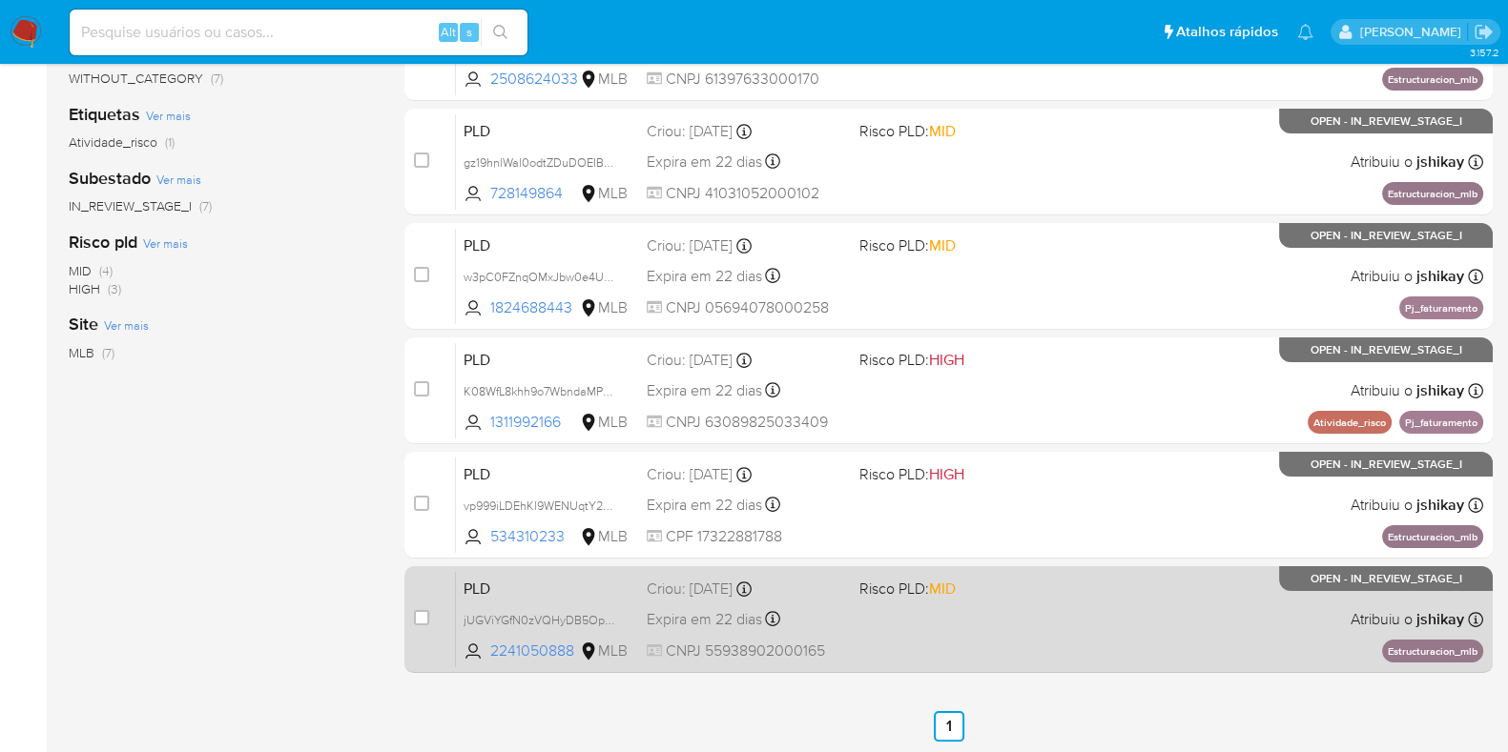
click at [1065, 608] on div "PLD jUGViYGfN0zVQHyDB5OpBHfY 2241050888 MLB Risco PLD: MID Criou: [DATE] Criou:…" at bounding box center [969, 619] width 1027 height 96
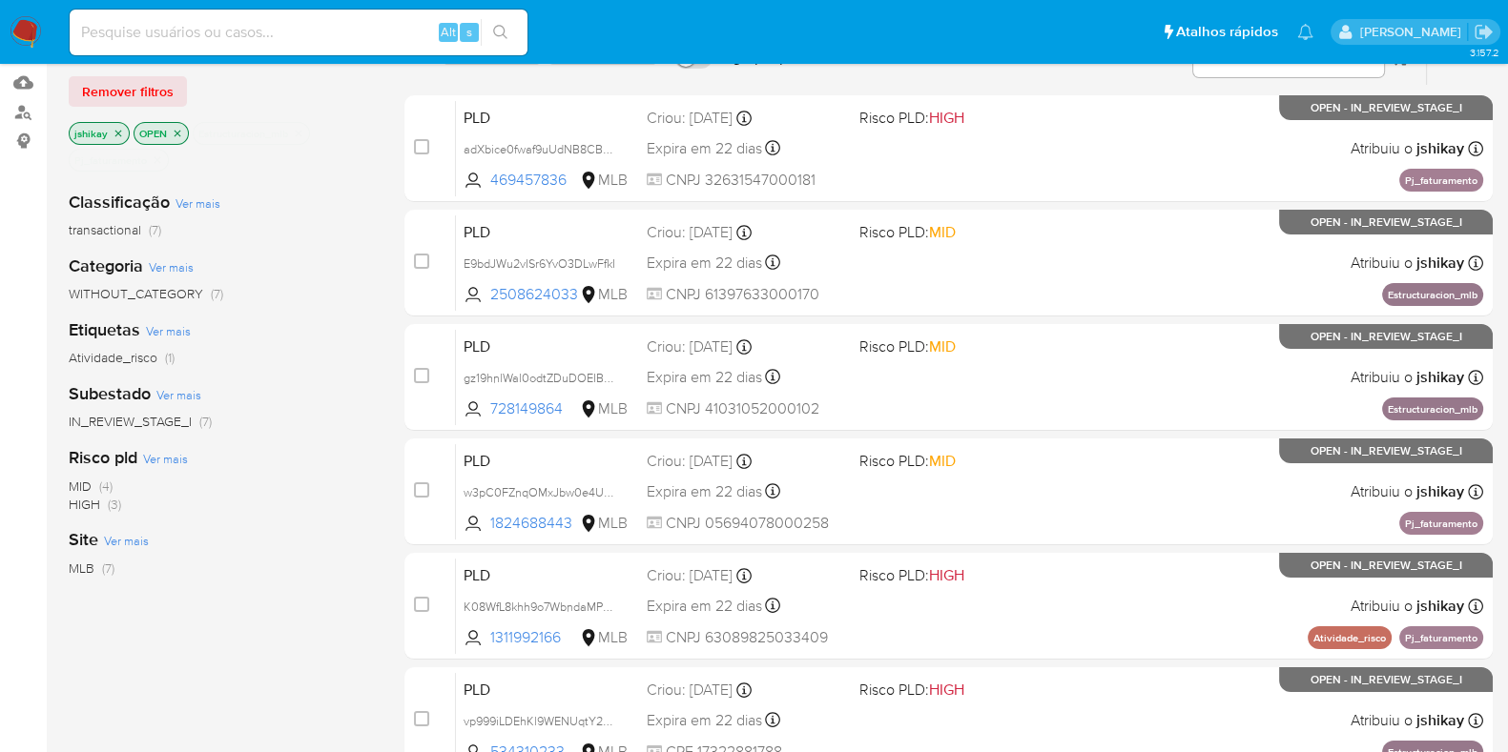
scroll to position [0, 0]
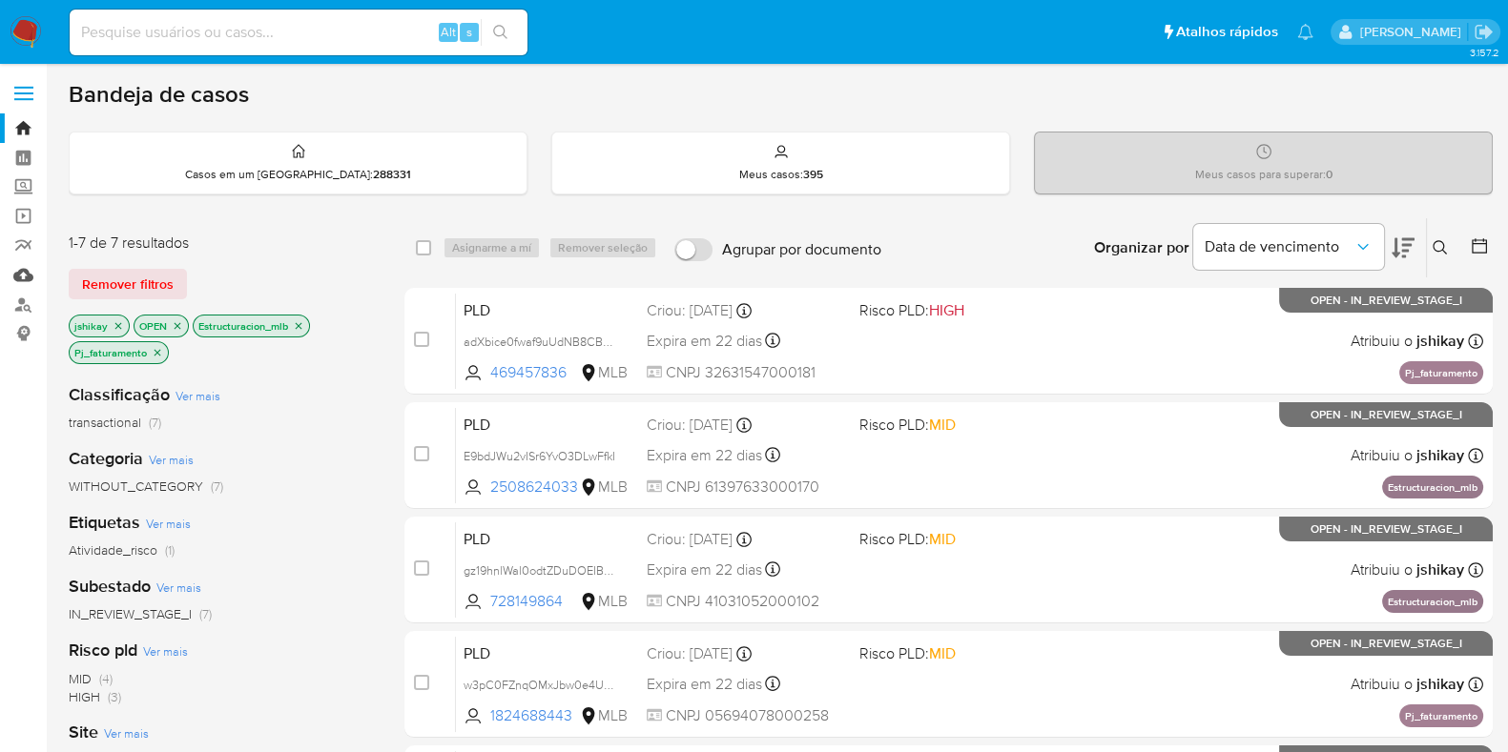
click at [19, 276] on link "Mulan" at bounding box center [113, 275] width 227 height 30
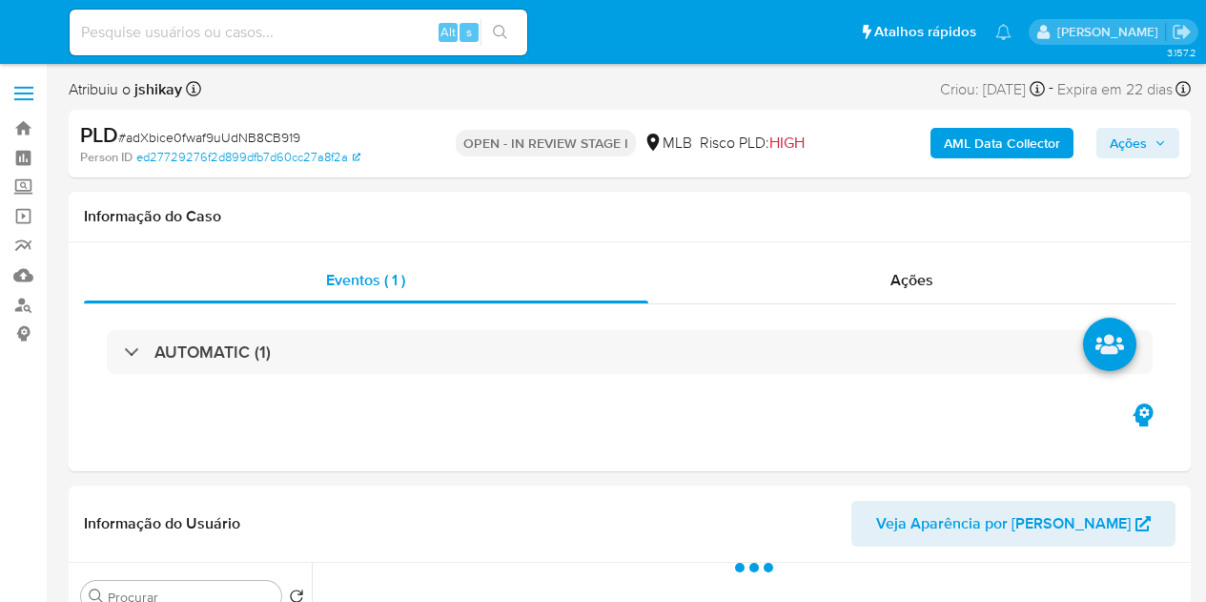
select select "10"
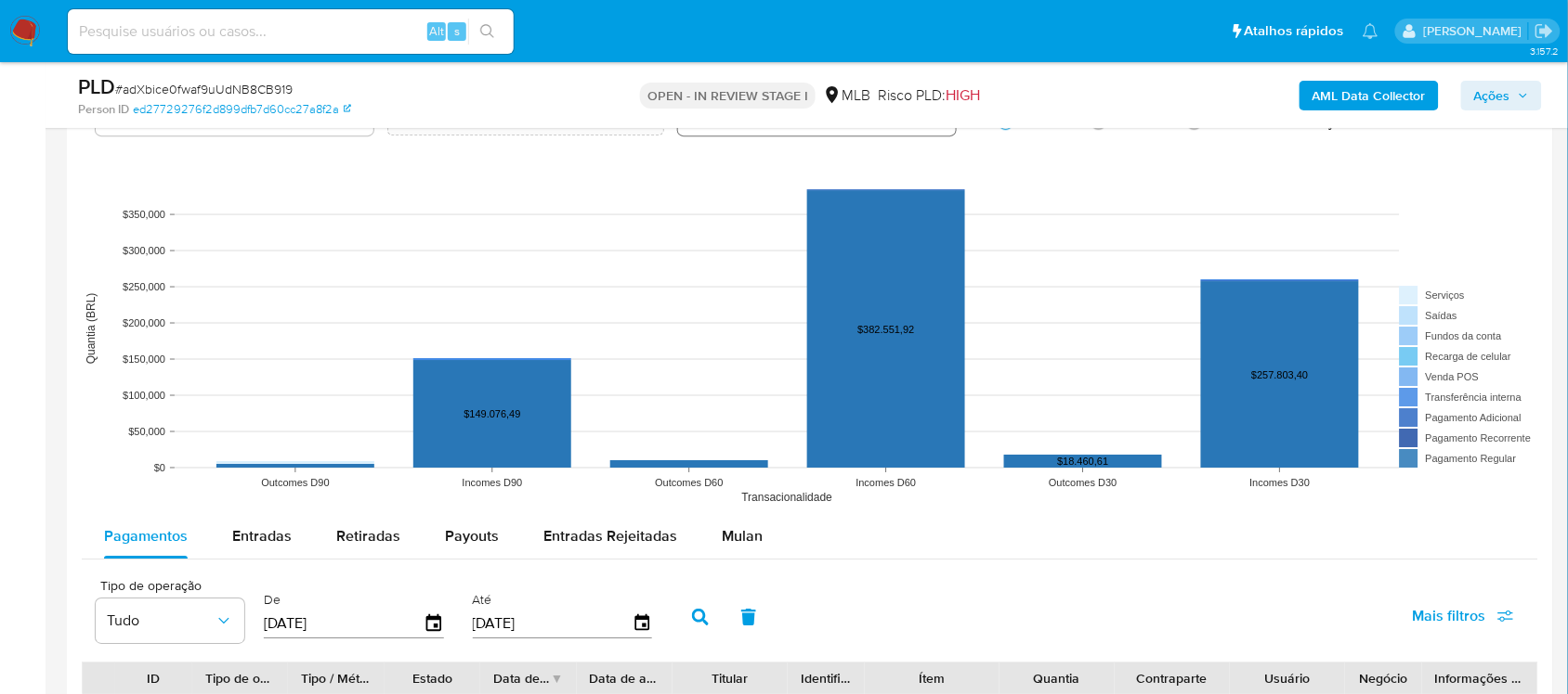
scroll to position [1972, 0]
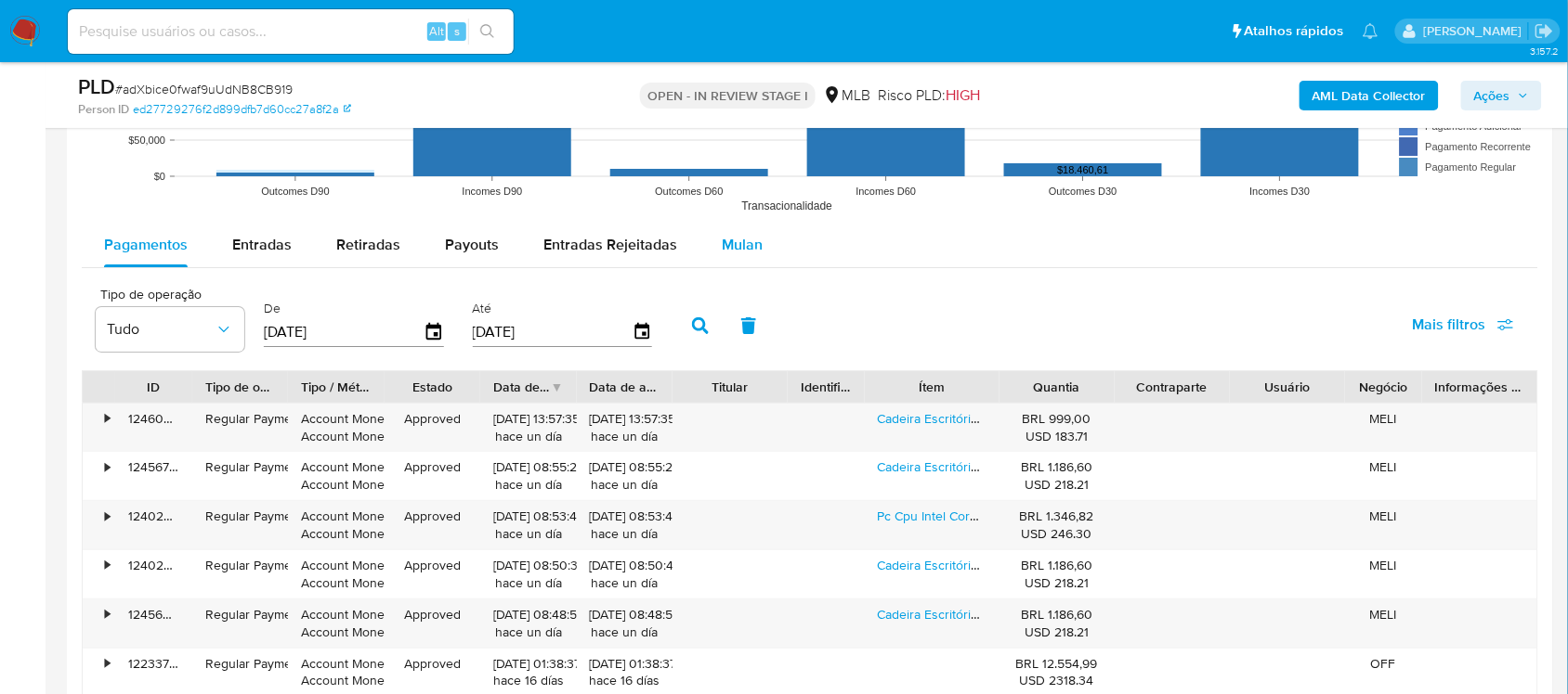
click at [731, 232] on div "Mulan" at bounding box center [742, 245] width 41 height 45
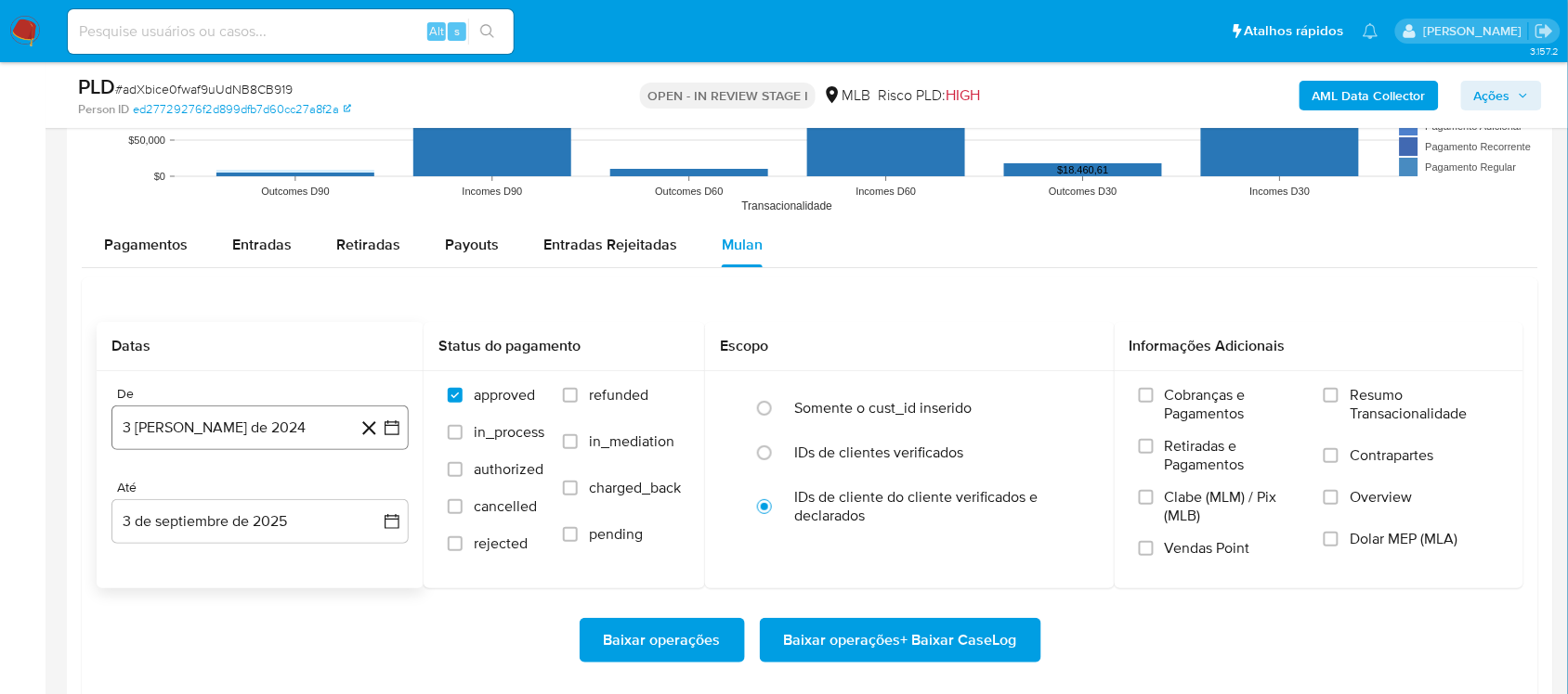
click at [391, 435] on icon "button" at bounding box center [392, 427] width 15 height 15
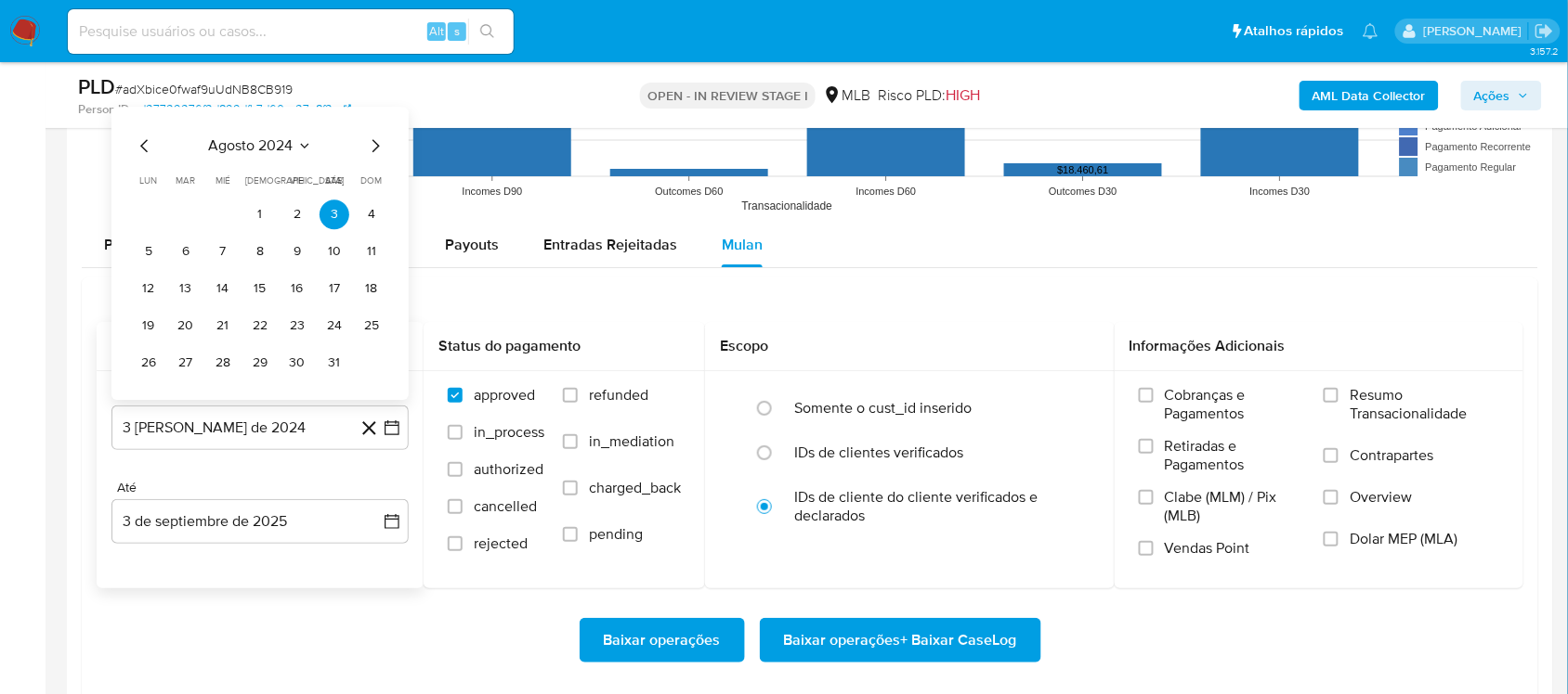
click at [224, 155] on span "agosto 2024" at bounding box center [251, 145] width 85 height 18
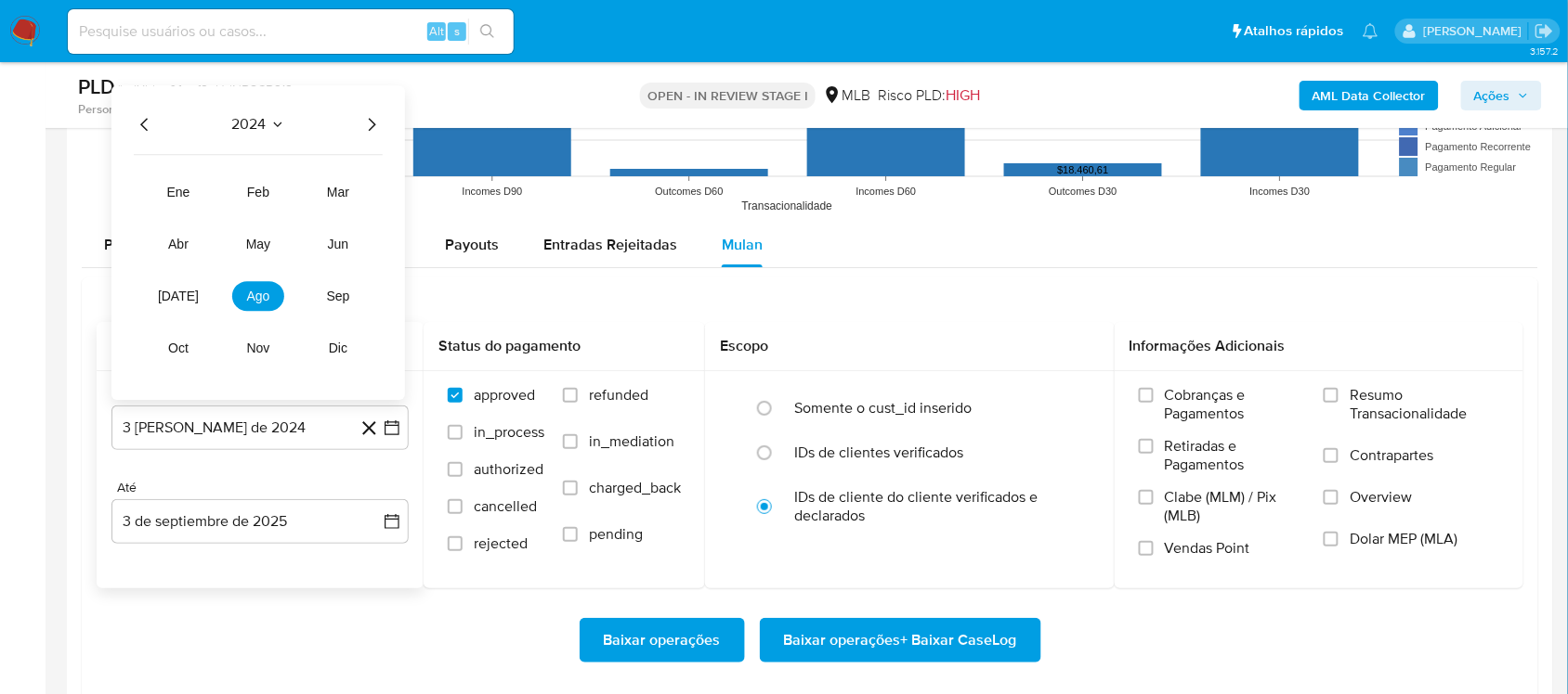
click at [363, 122] on icon "Año siguiente" at bounding box center [371, 124] width 22 height 22
click at [173, 310] on button "[DATE]" at bounding box center [177, 296] width 52 height 30
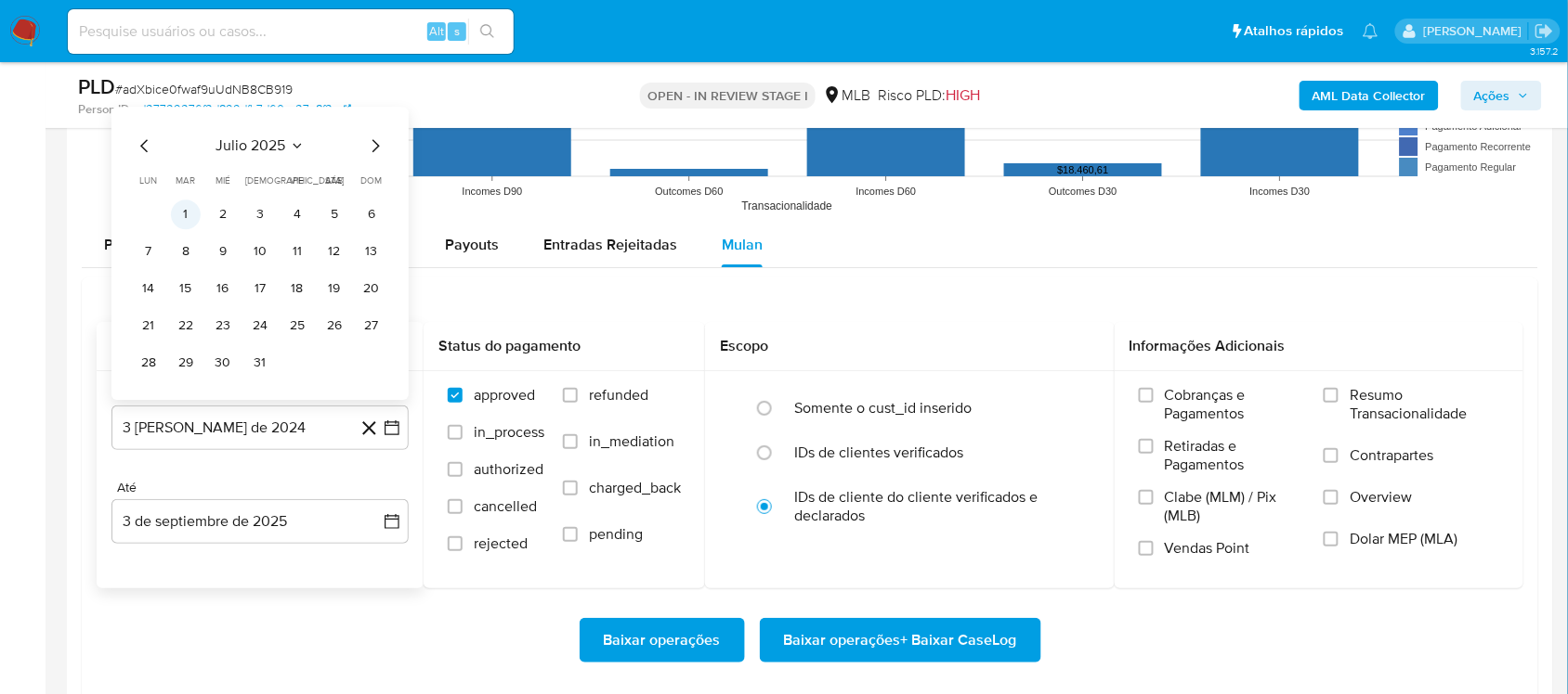
click at [189, 204] on button "1" at bounding box center [185, 214] width 30 height 30
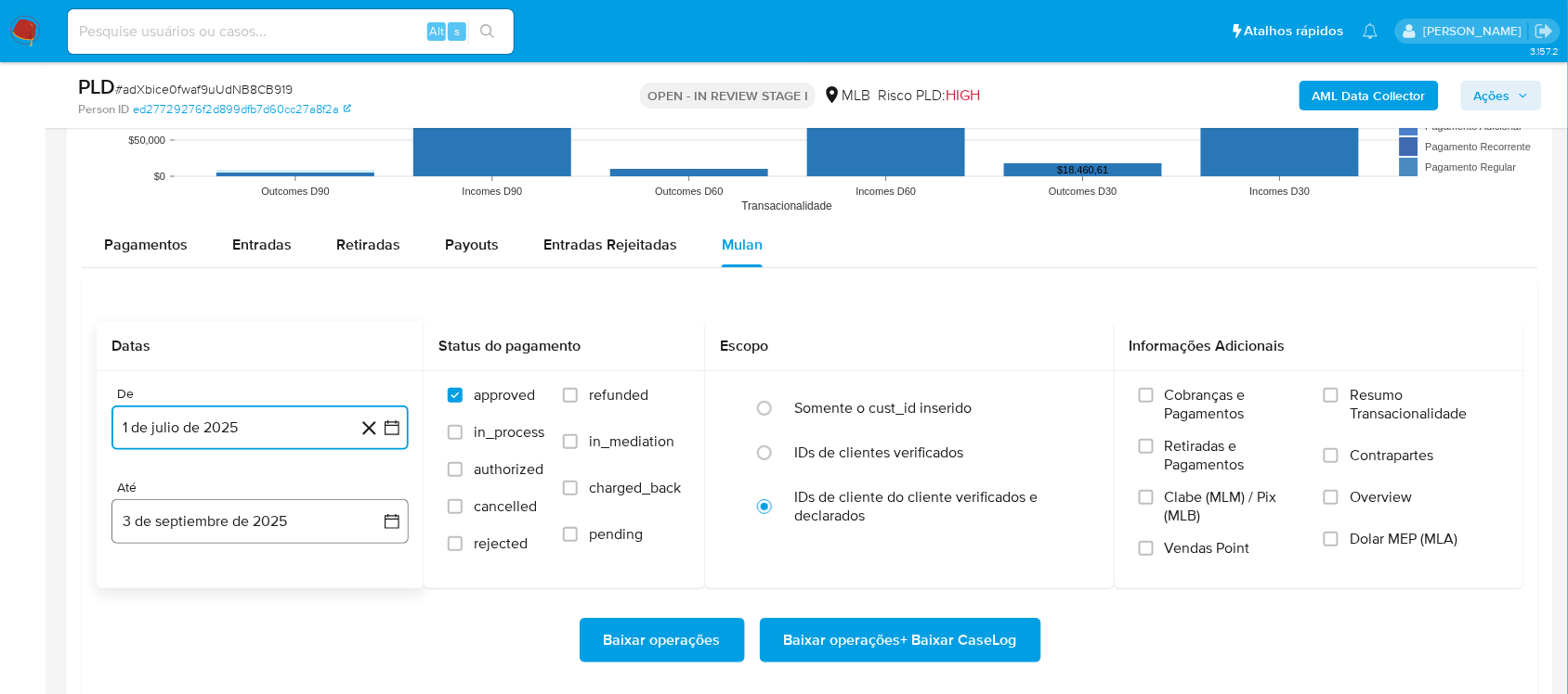
click at [391, 533] on button "3 de septiembre de 2025" at bounding box center [259, 522] width 297 height 45
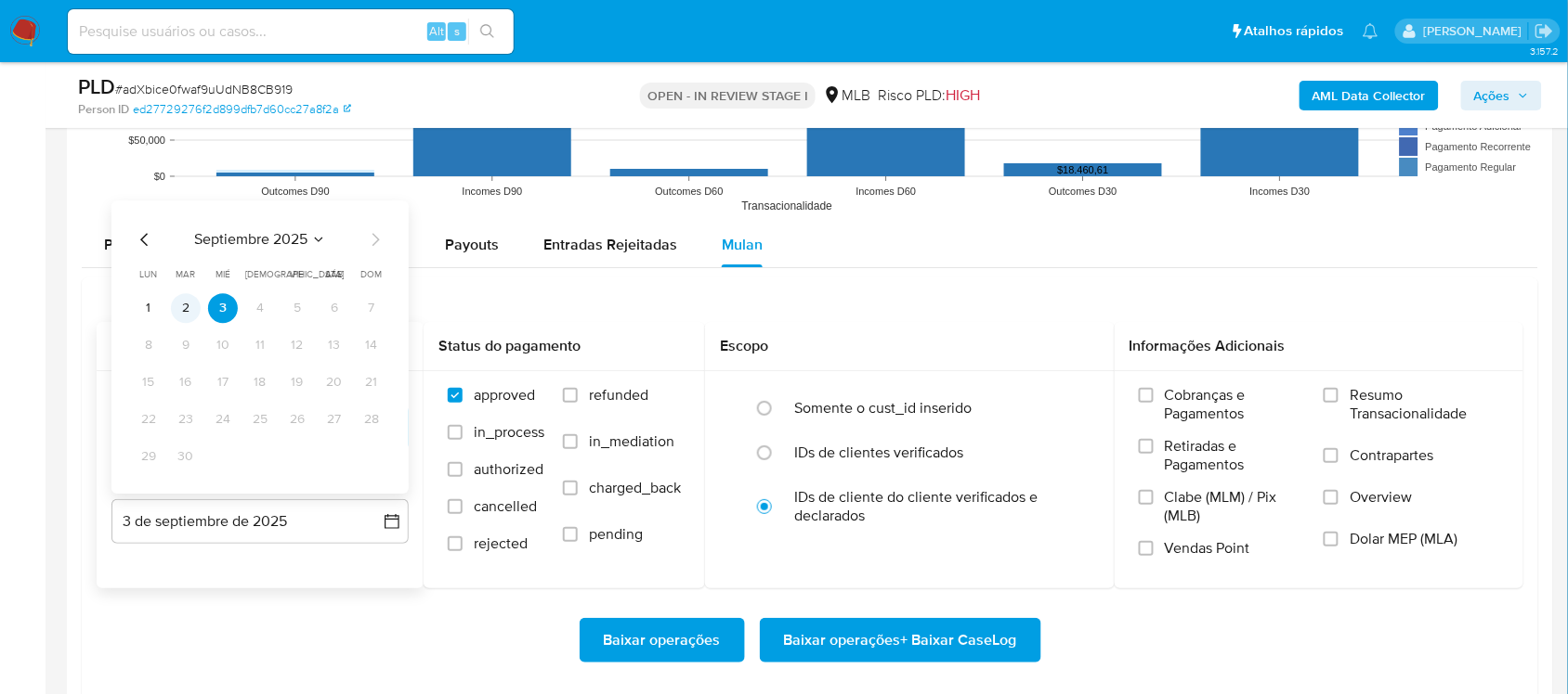
click at [182, 312] on button "2" at bounding box center [185, 308] width 30 height 30
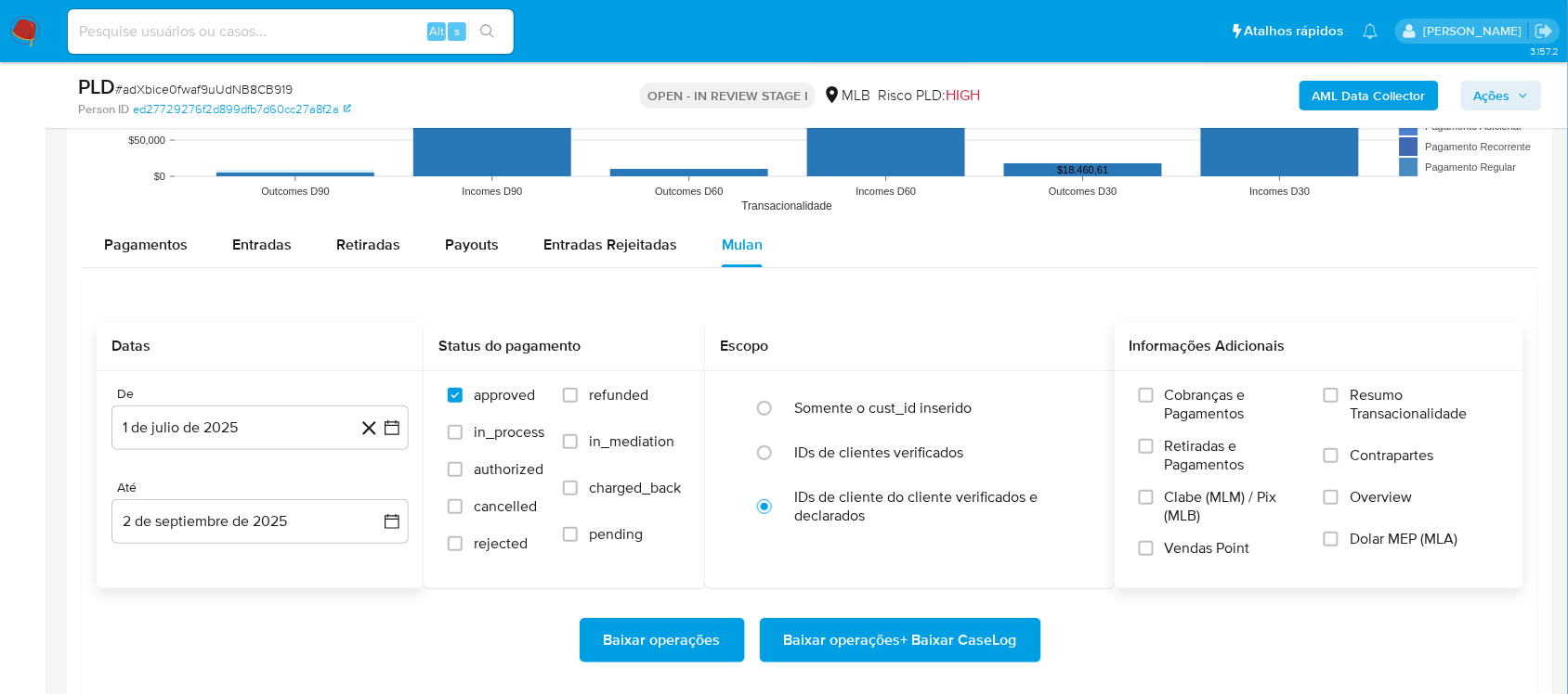
click at [1174, 376] on div "Cobranças e Pagamentos Retiradas e Pagamentos Clabe (MLM) / Pix (MLB) Vendas Po…" at bounding box center [1319, 478] width 410 height 215
click at [1174, 414] on span "Resumo Transacionalidade" at bounding box center [1425, 405] width 150 height 37
click at [1174, 403] on input "Resumo Transacionalidade" at bounding box center [1330, 395] width 15 height 15
click at [950, 585] on span "Baixar operações + Baixar CaseLog" at bounding box center [900, 640] width 233 height 41
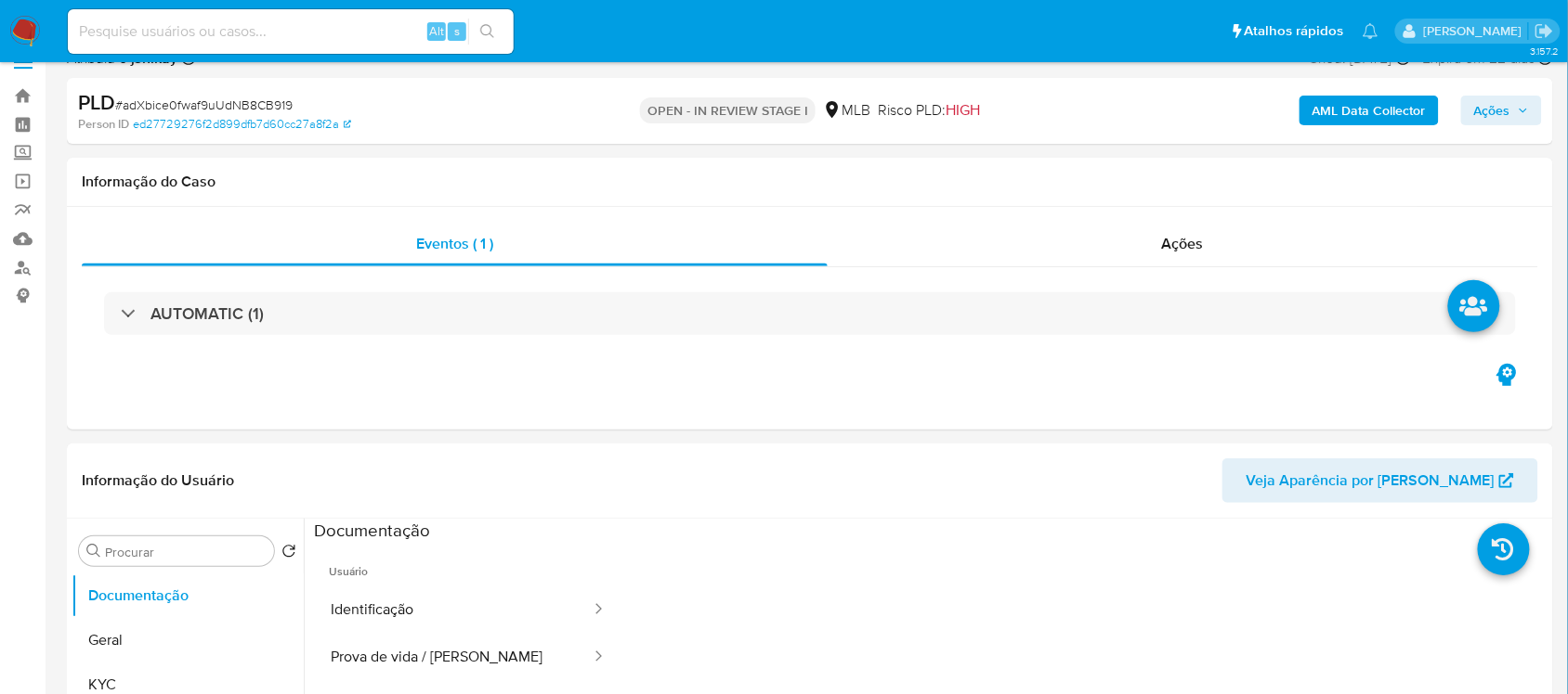
scroll to position [348, 0]
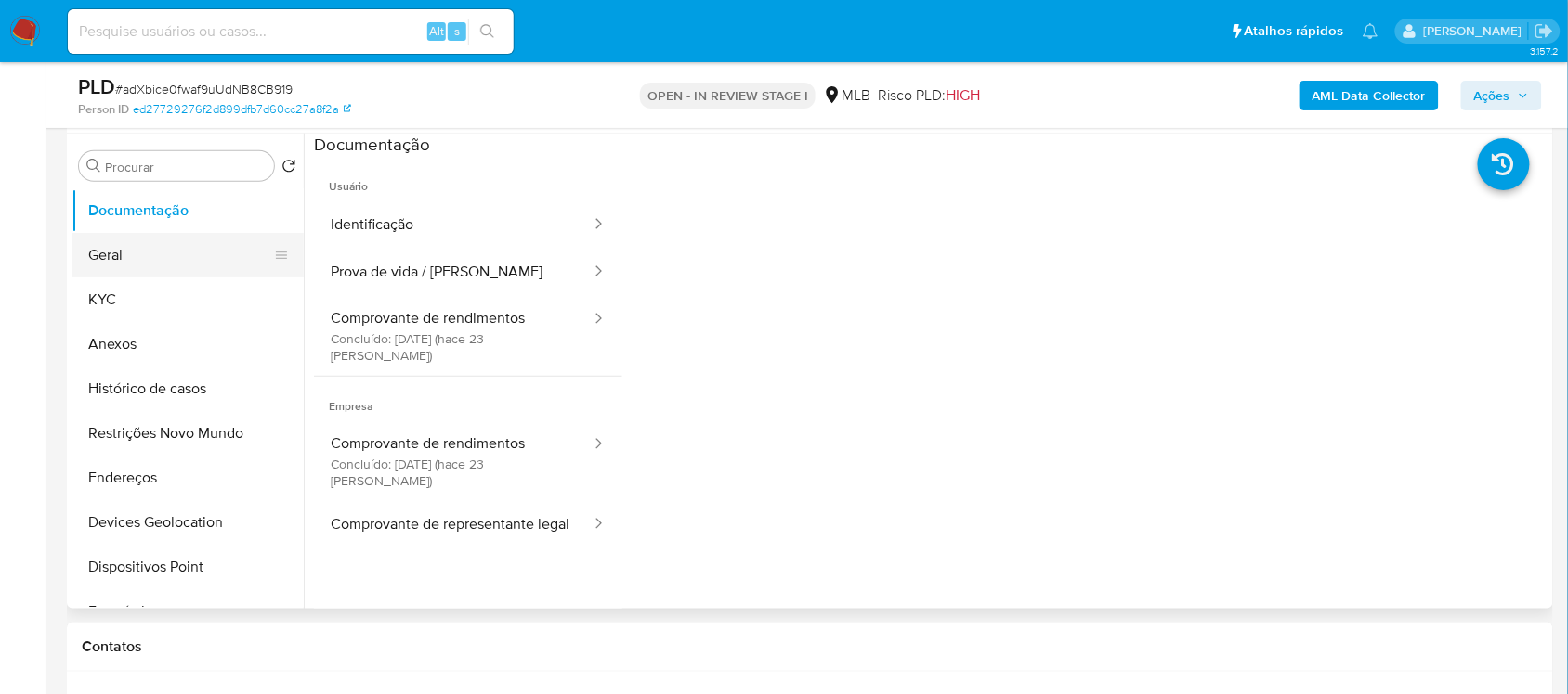
click at [181, 274] on button "Geral" at bounding box center [179, 255] width 217 height 45
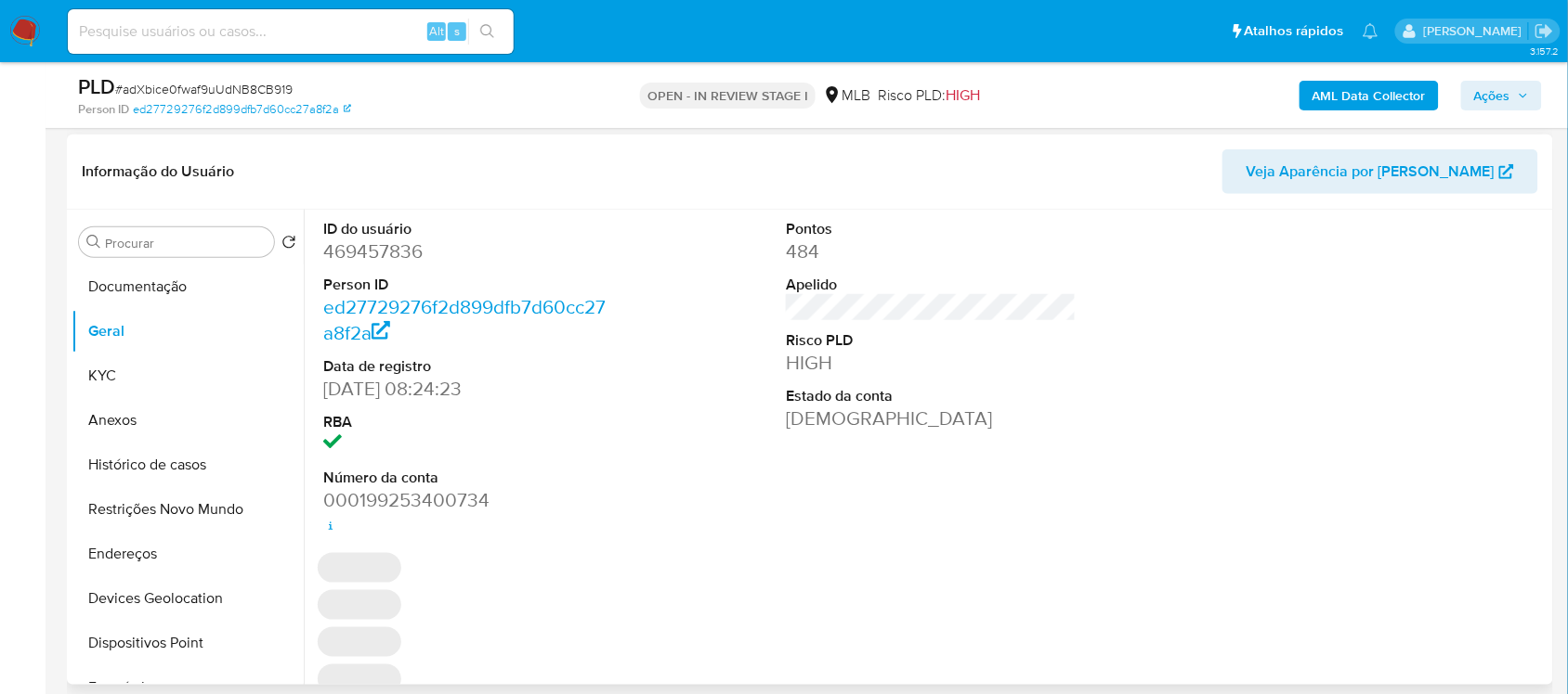
scroll to position [232, 0]
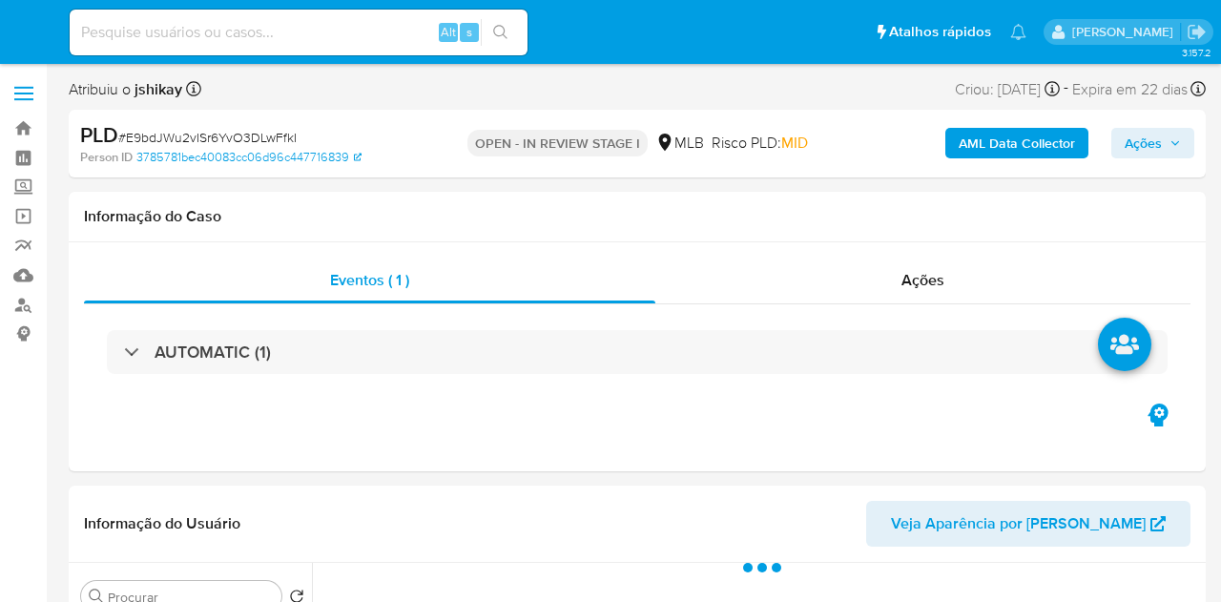
select select "10"
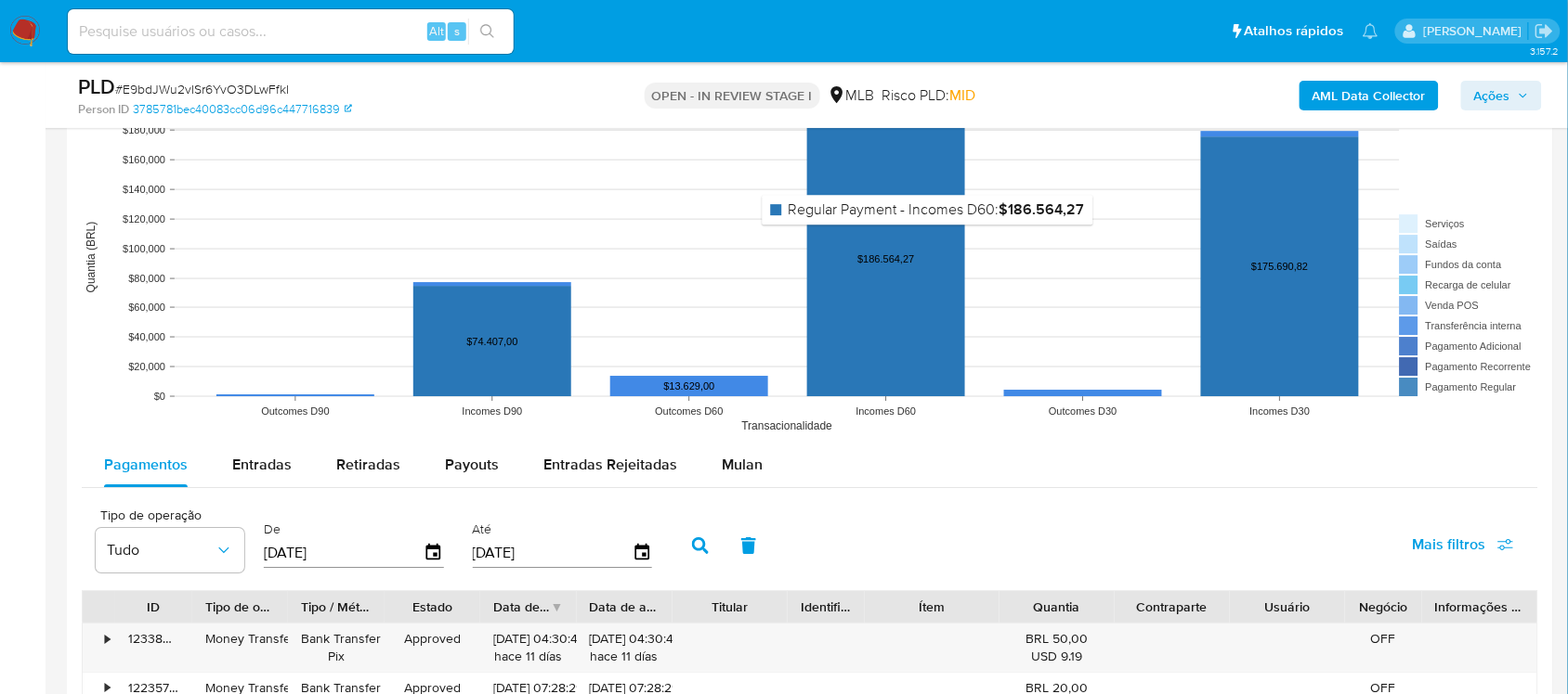
scroll to position [1740, 0]
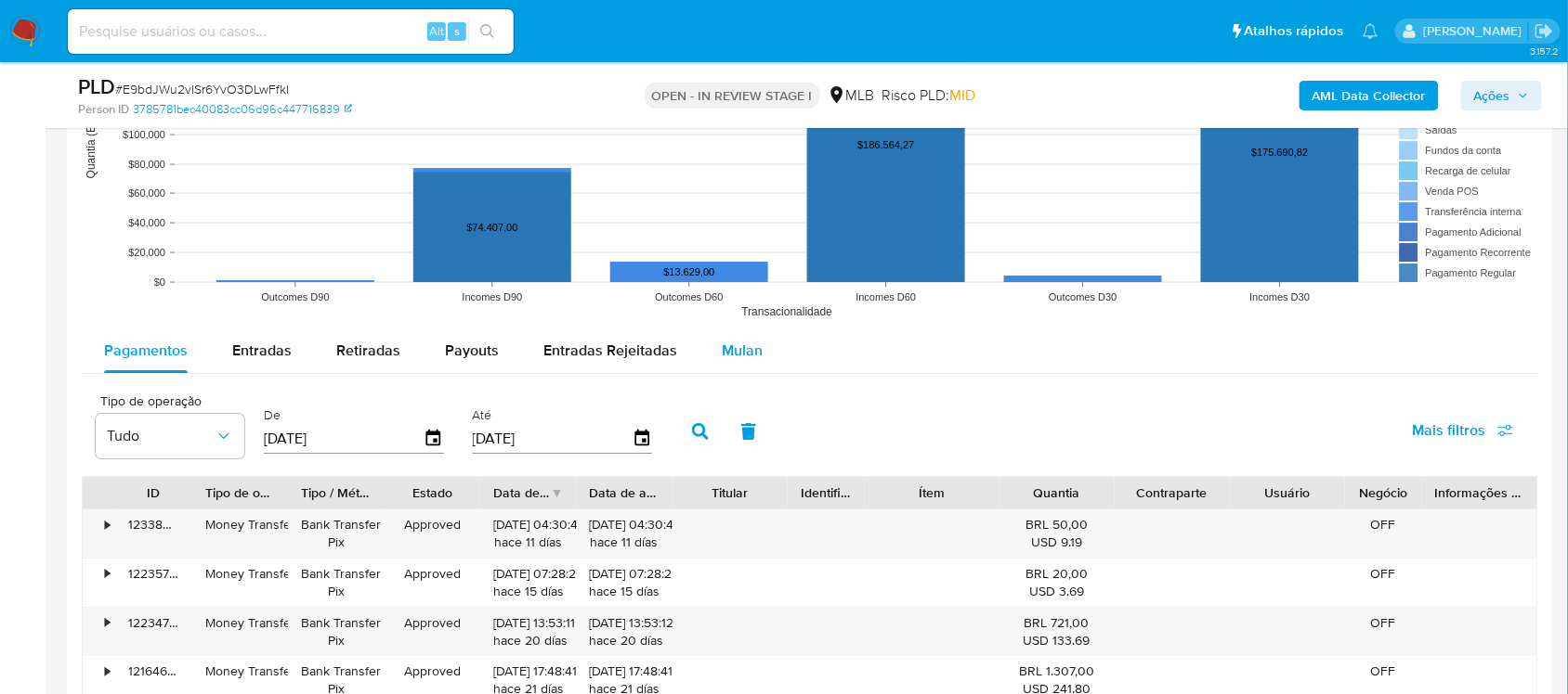
click at [733, 350] on span "Mulan" at bounding box center [742, 350] width 41 height 21
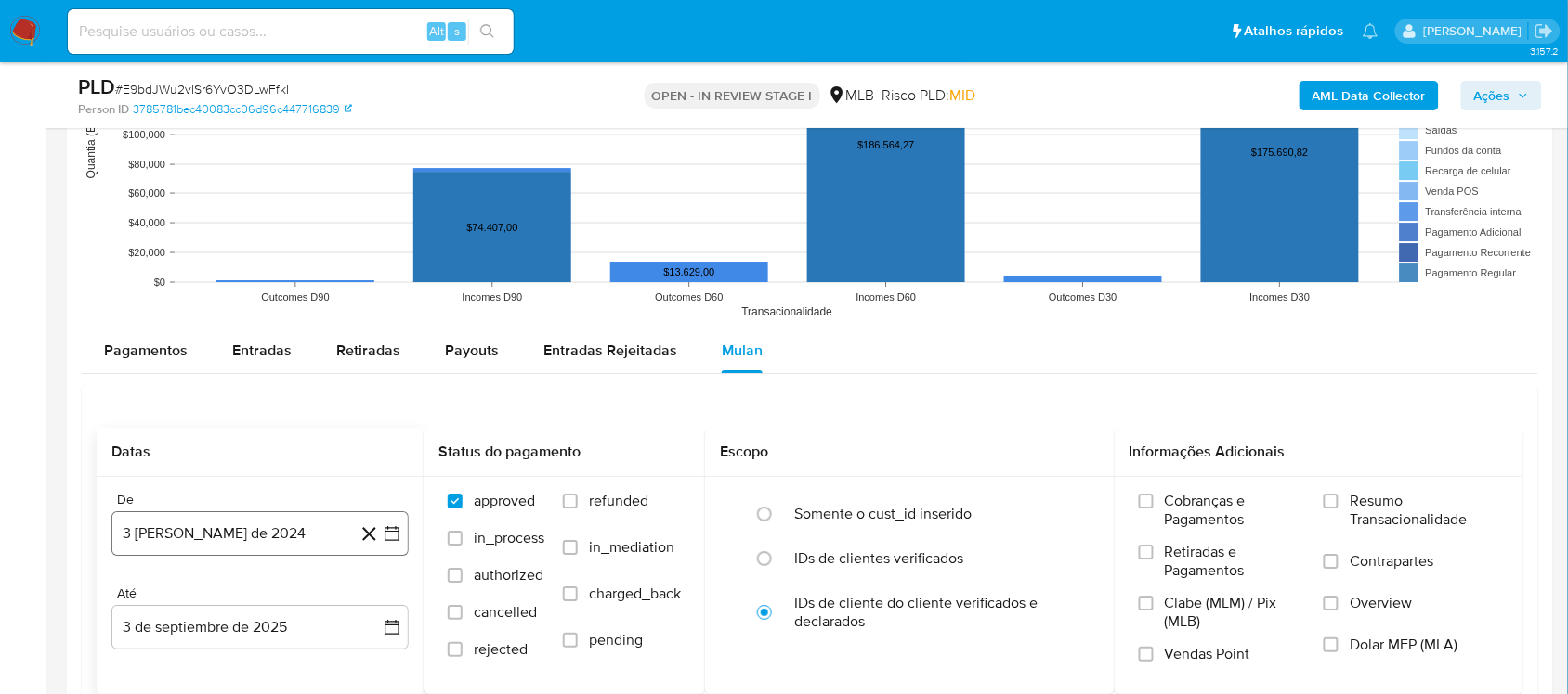
click at [396, 527] on icon "button" at bounding box center [392, 533] width 19 height 18
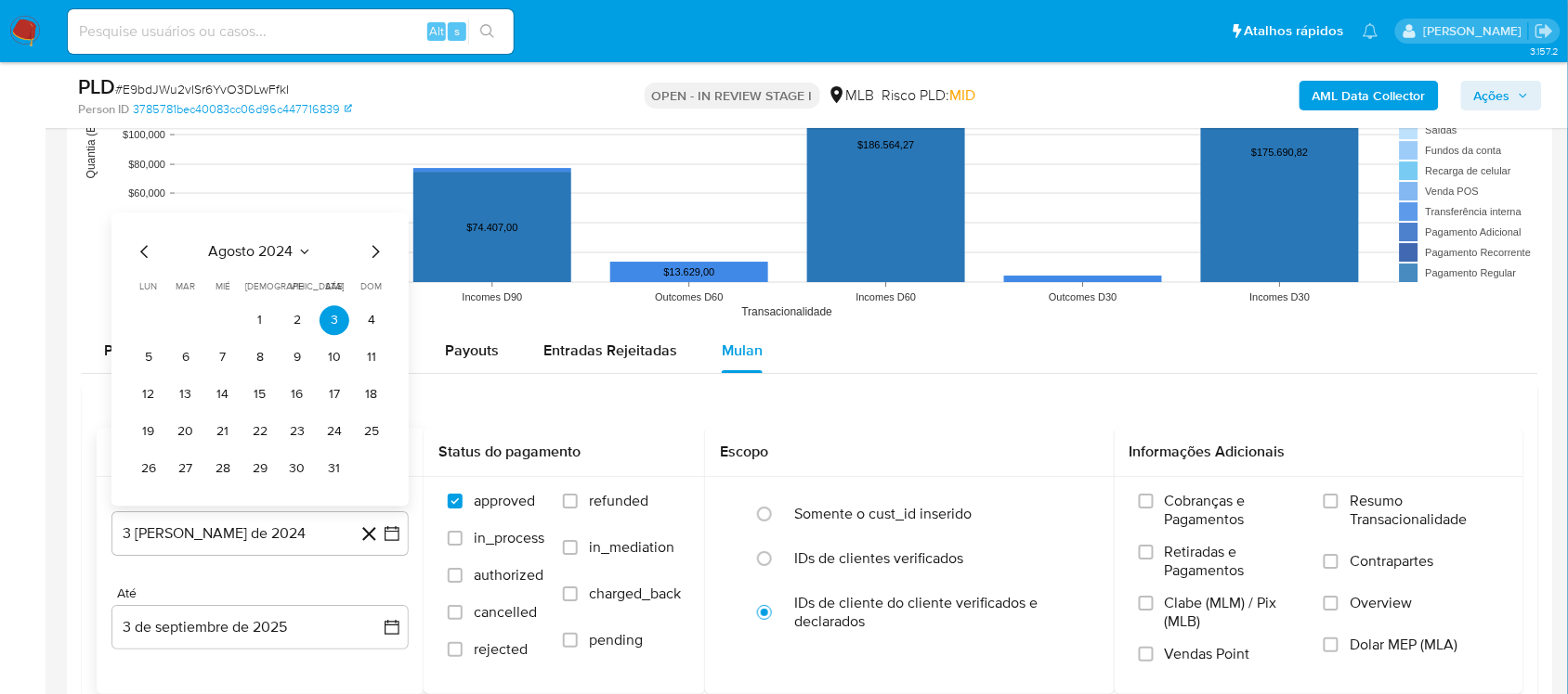
click at [270, 253] on span "agosto 2024" at bounding box center [251, 251] width 85 height 18
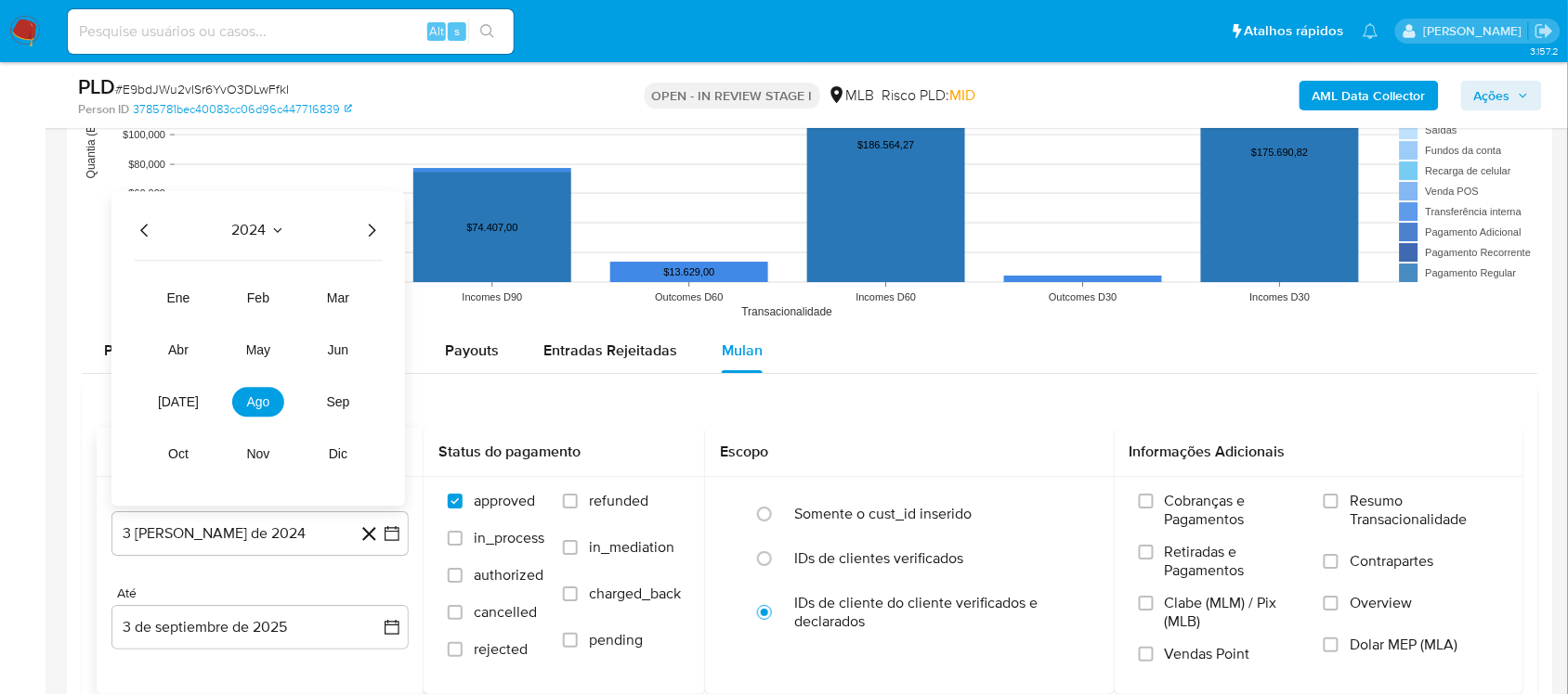
click at [362, 237] on icon "Año siguiente" at bounding box center [371, 230] width 22 height 22
click at [205, 394] on tr "ene feb mar abr may jun [DATE] ago sep oct nov dic" at bounding box center [257, 376] width 211 height 186
click at [197, 396] on button "[DATE]" at bounding box center [177, 402] width 52 height 30
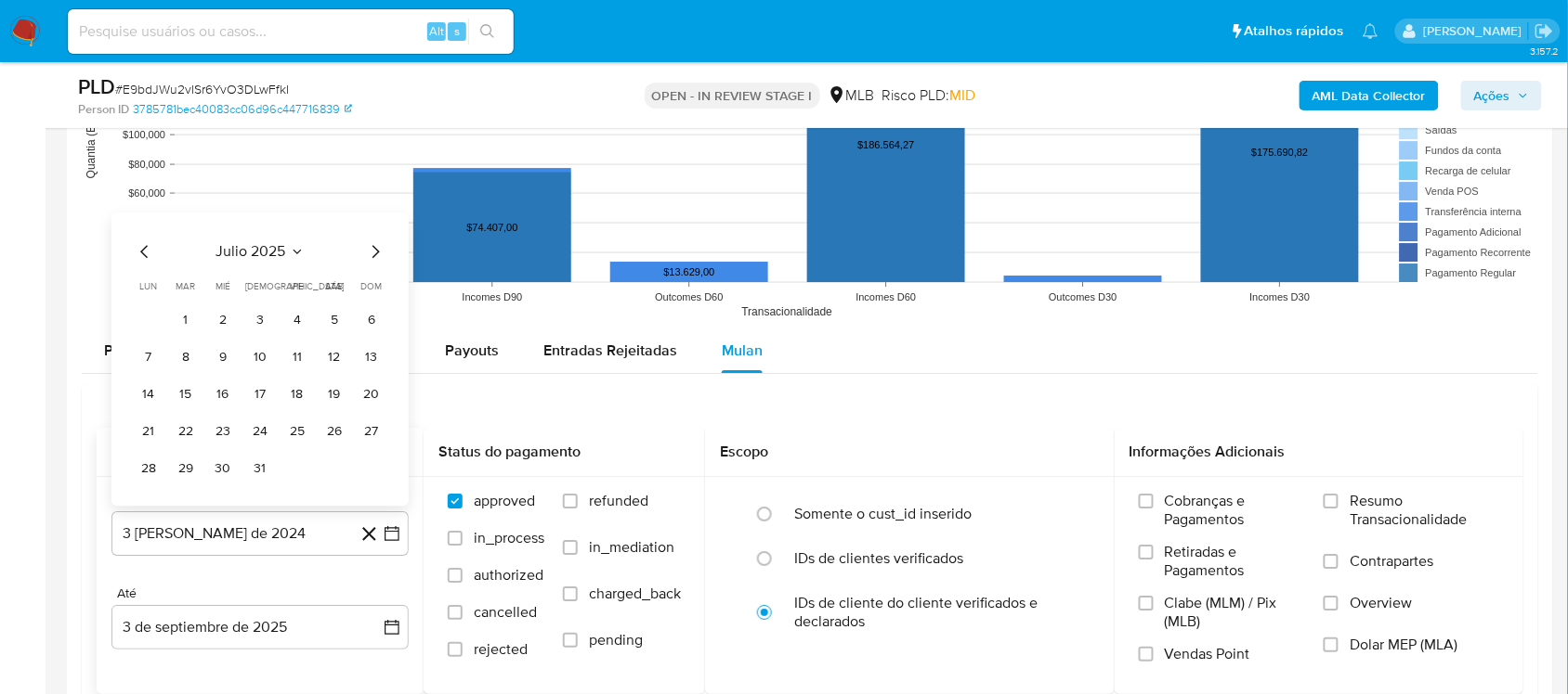
click at [198, 308] on td "1" at bounding box center [185, 320] width 30 height 30
click at [196, 318] on button "1" at bounding box center [185, 320] width 30 height 30
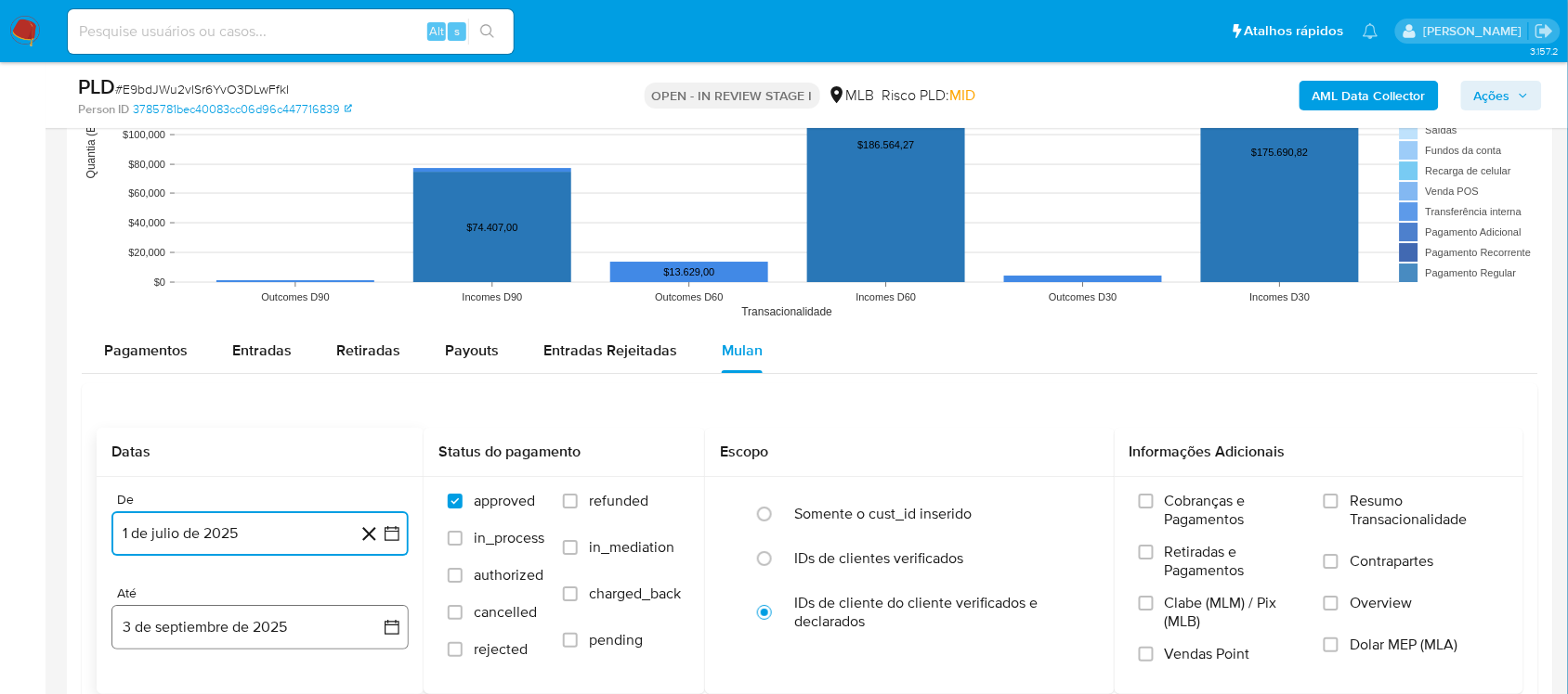
click at [407, 585] on button "3 de septiembre de 2025" at bounding box center [259, 628] width 297 height 45
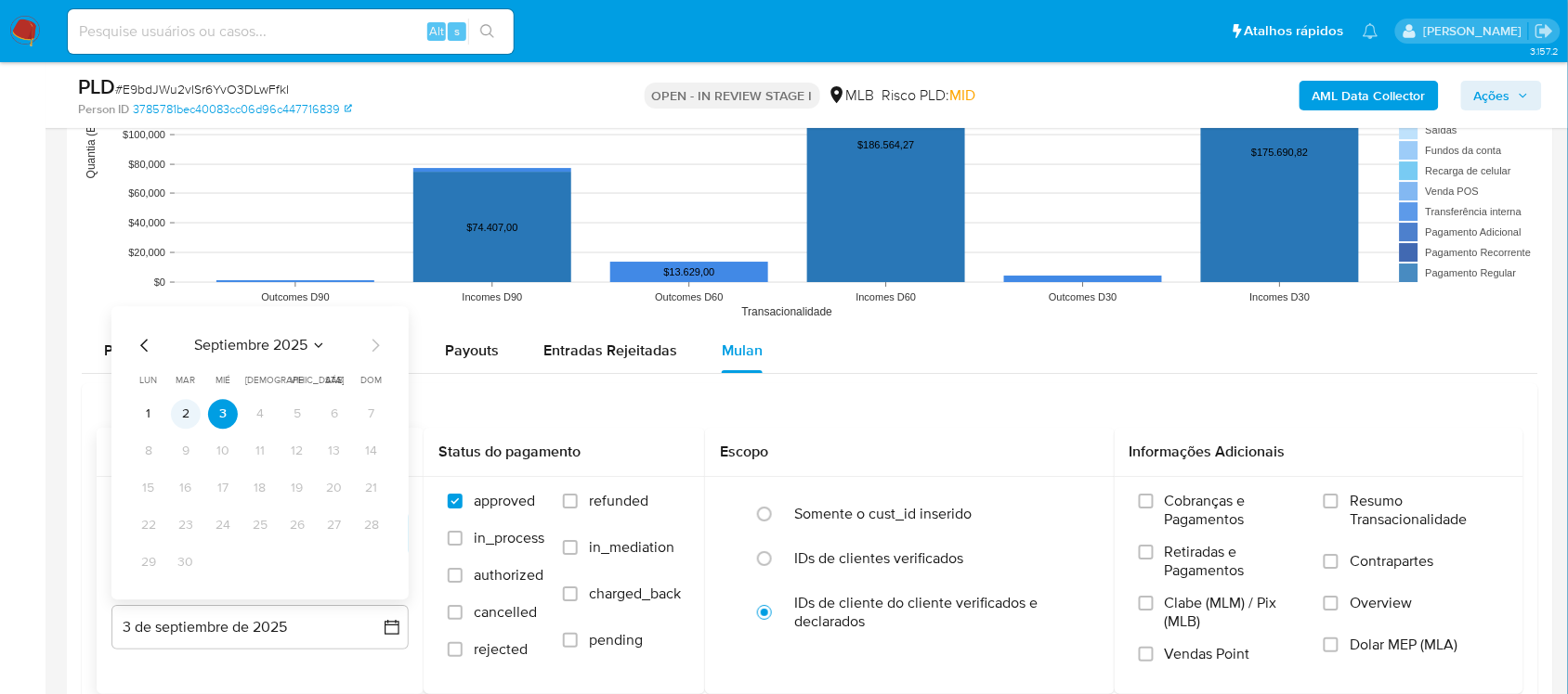
click at [182, 409] on button "2" at bounding box center [185, 414] width 30 height 30
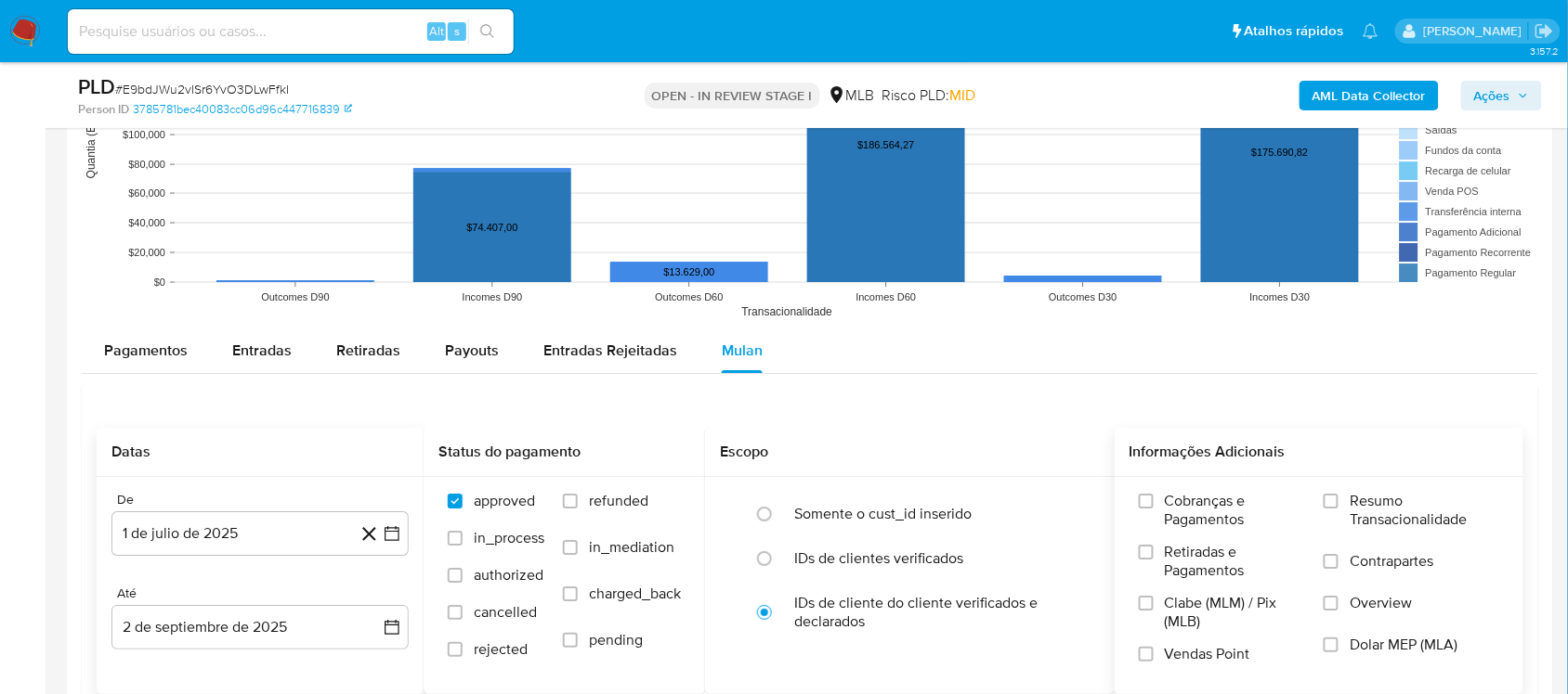
click at [1188, 508] on span "Resumo Transacionalidade" at bounding box center [1425, 510] width 150 height 37
click at [1188, 508] on input "Resumo Transacionalidade" at bounding box center [1330, 500] width 15 height 15
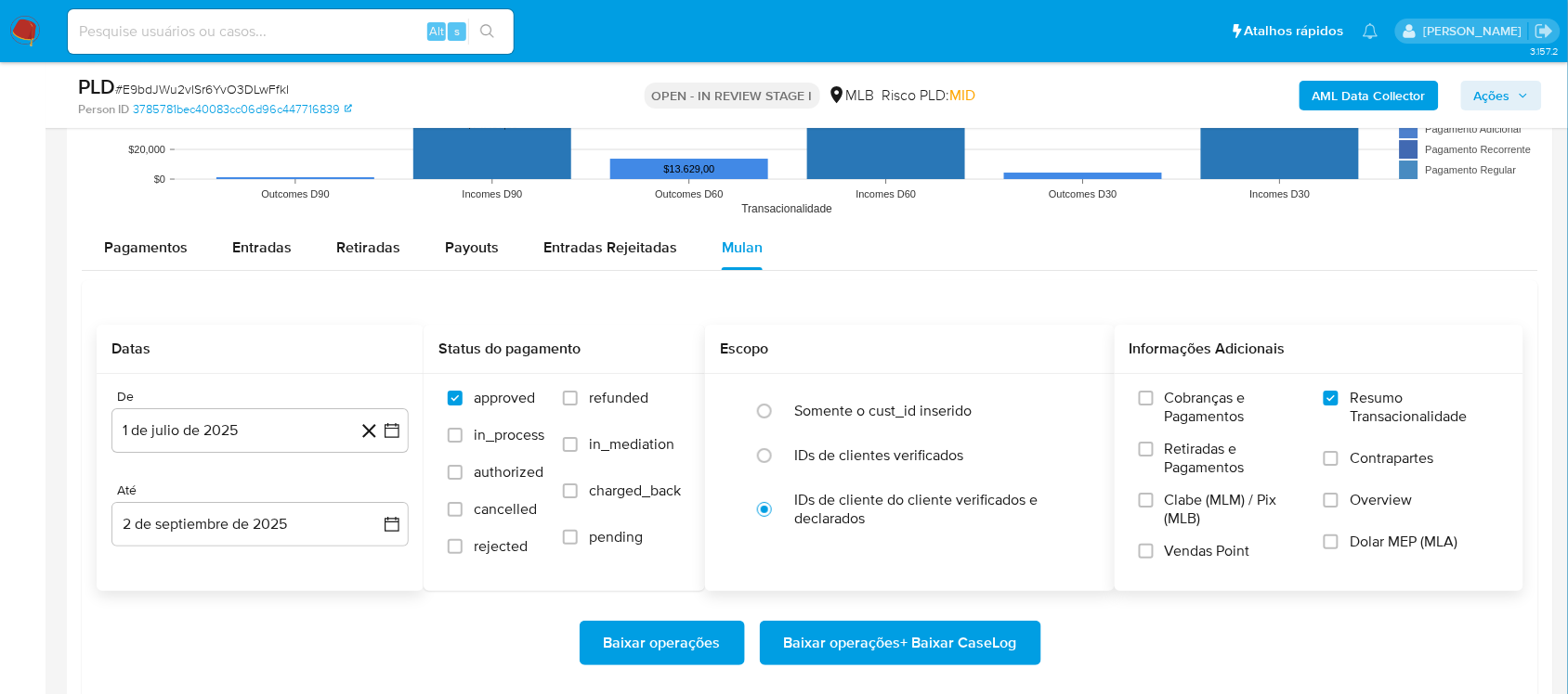
scroll to position [1972, 0]
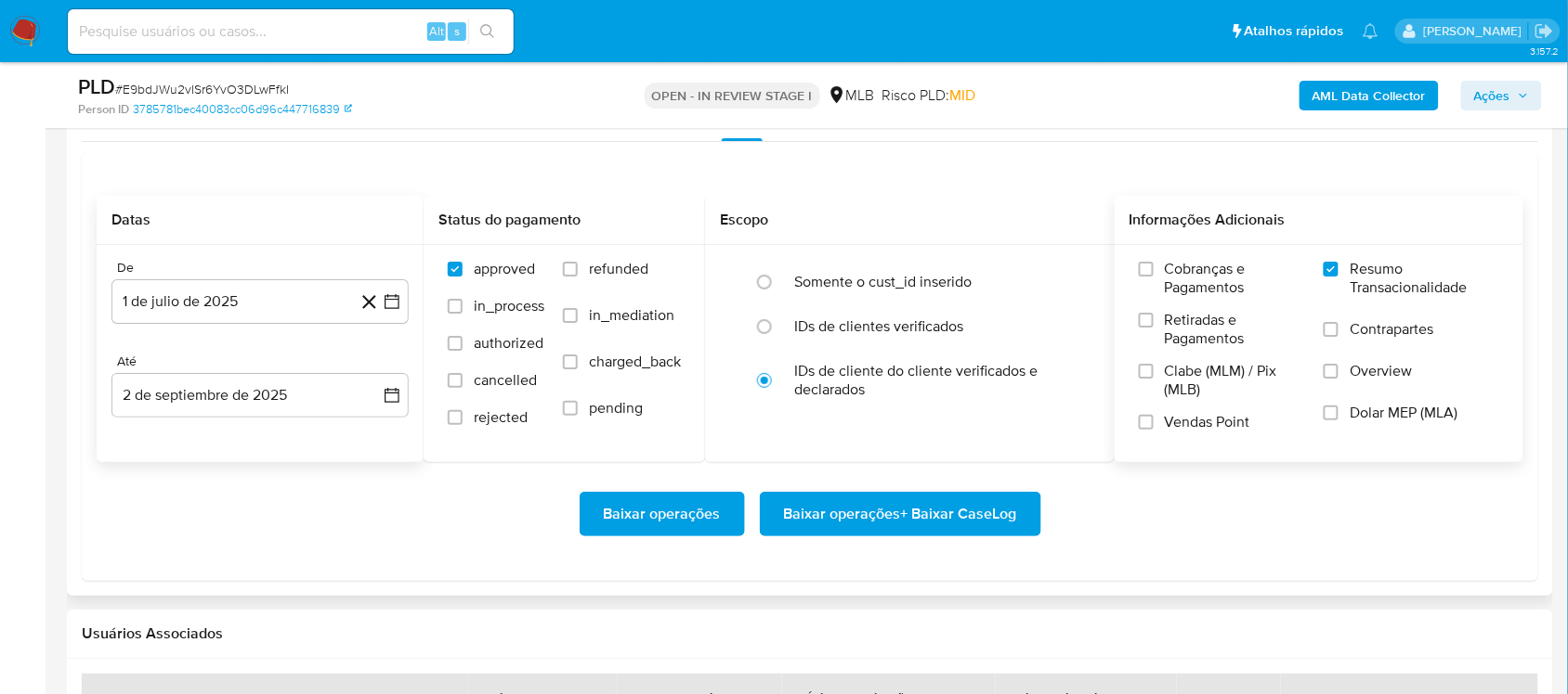
click at [934, 533] on span "Baixar operações + Baixar CaseLog" at bounding box center [900, 514] width 233 height 41
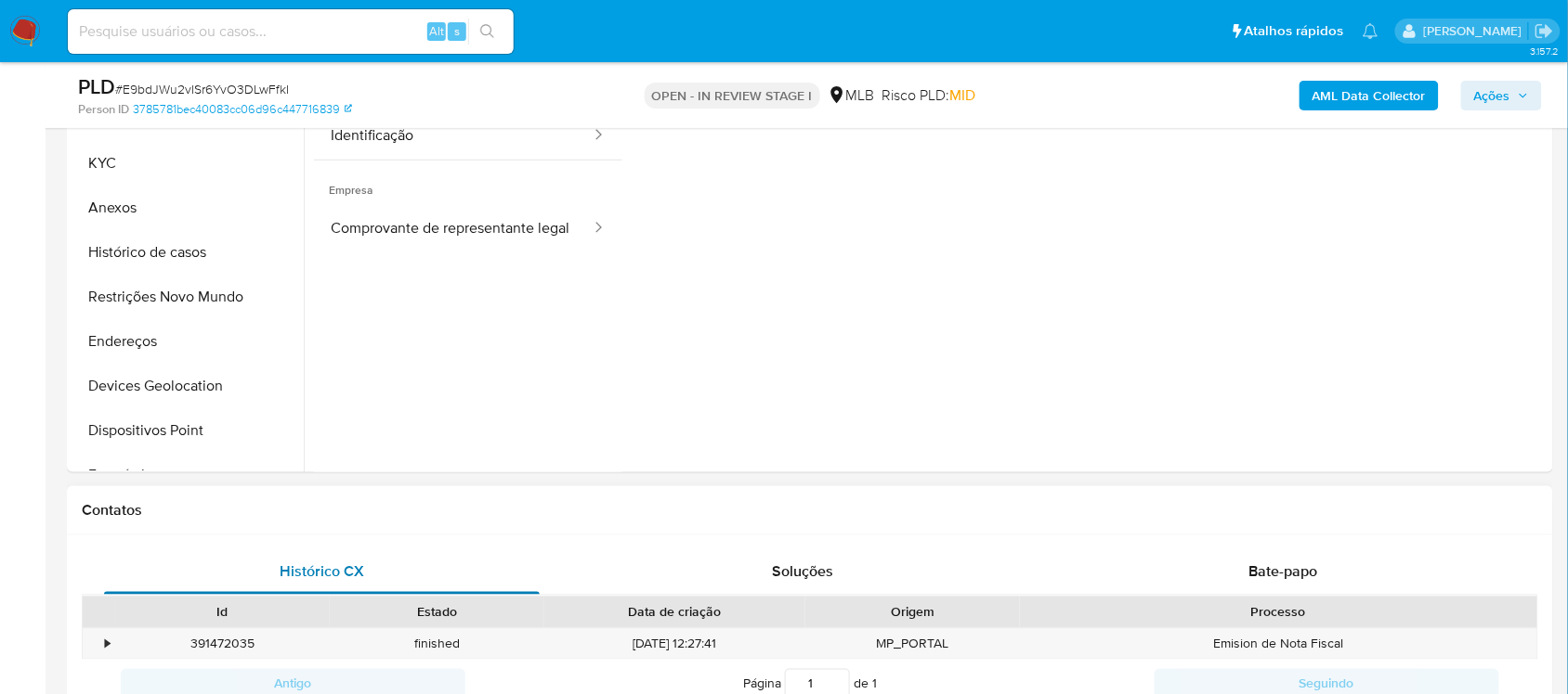
scroll to position [348, 0]
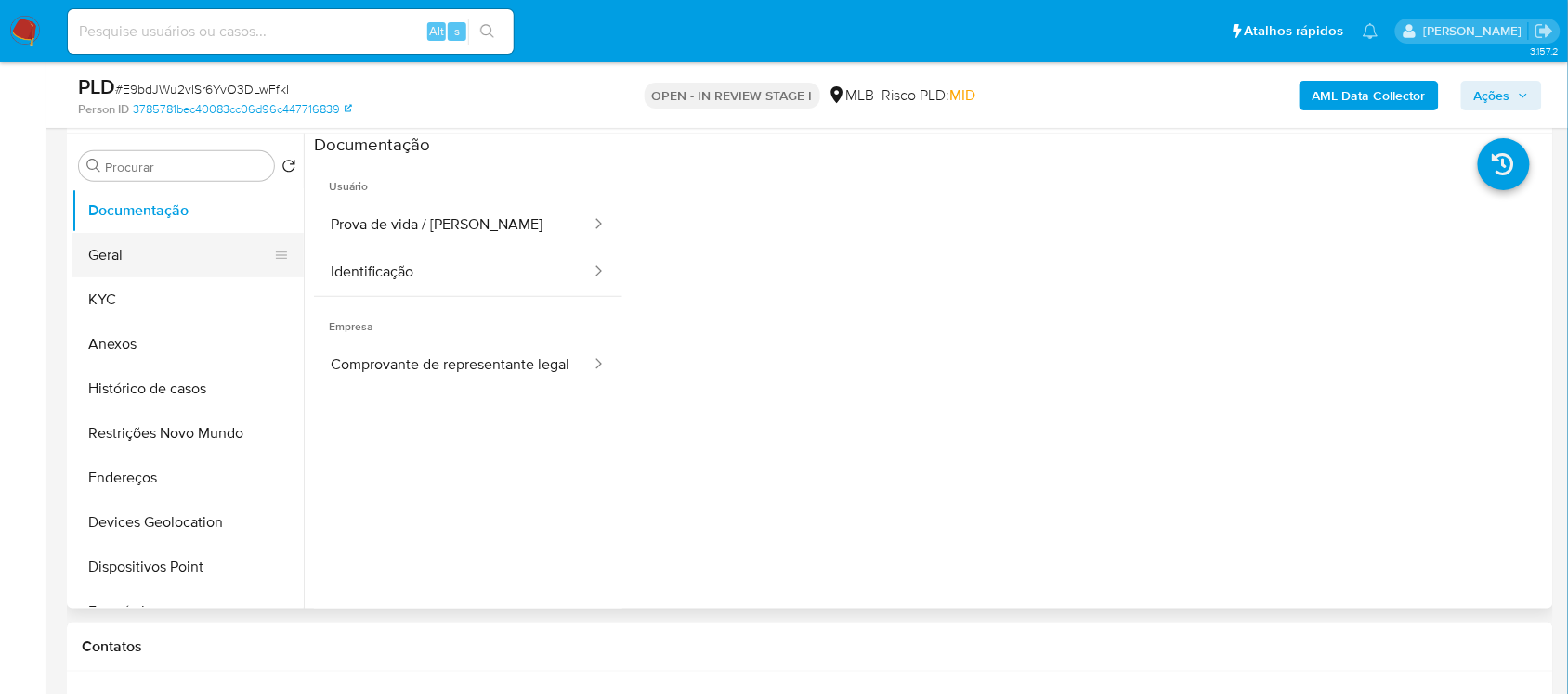
click at [200, 267] on button "Geral" at bounding box center [179, 255] width 217 height 45
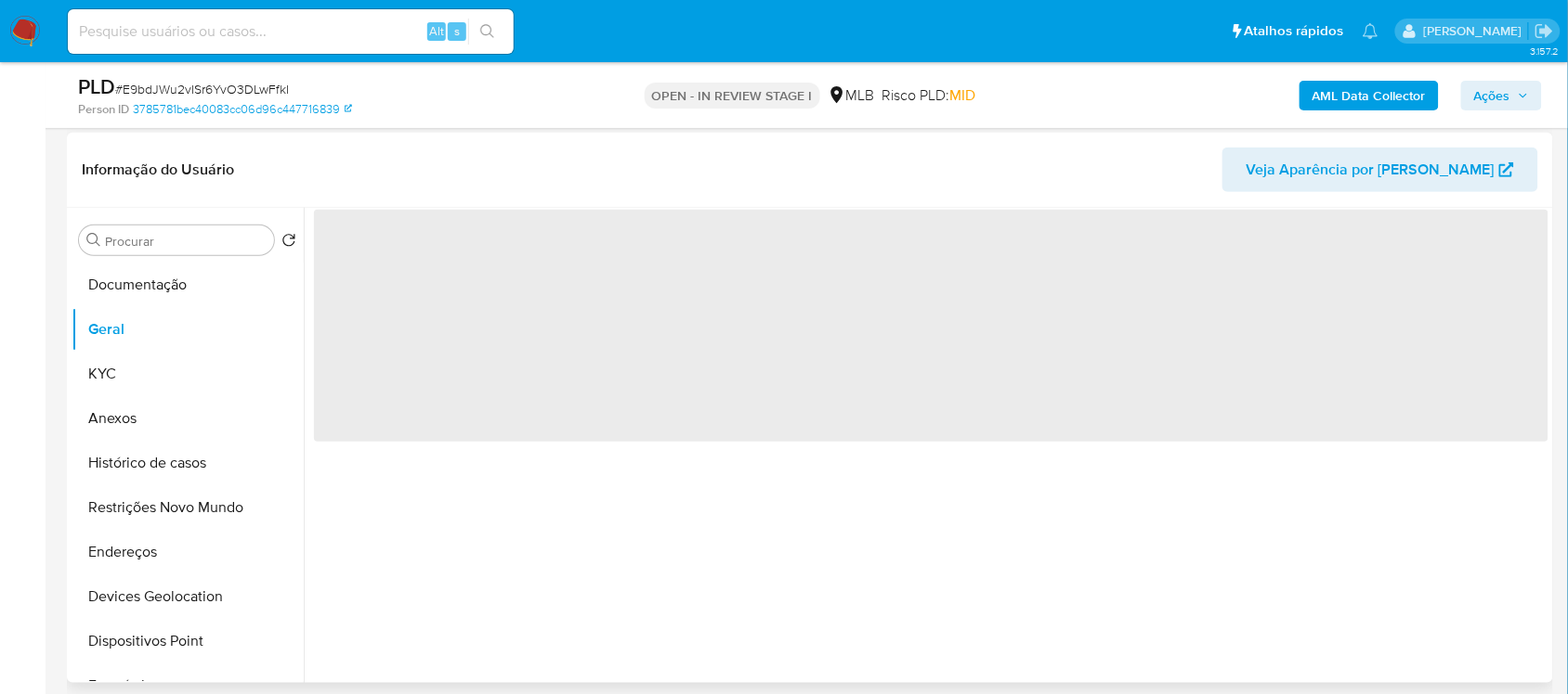
scroll to position [232, 0]
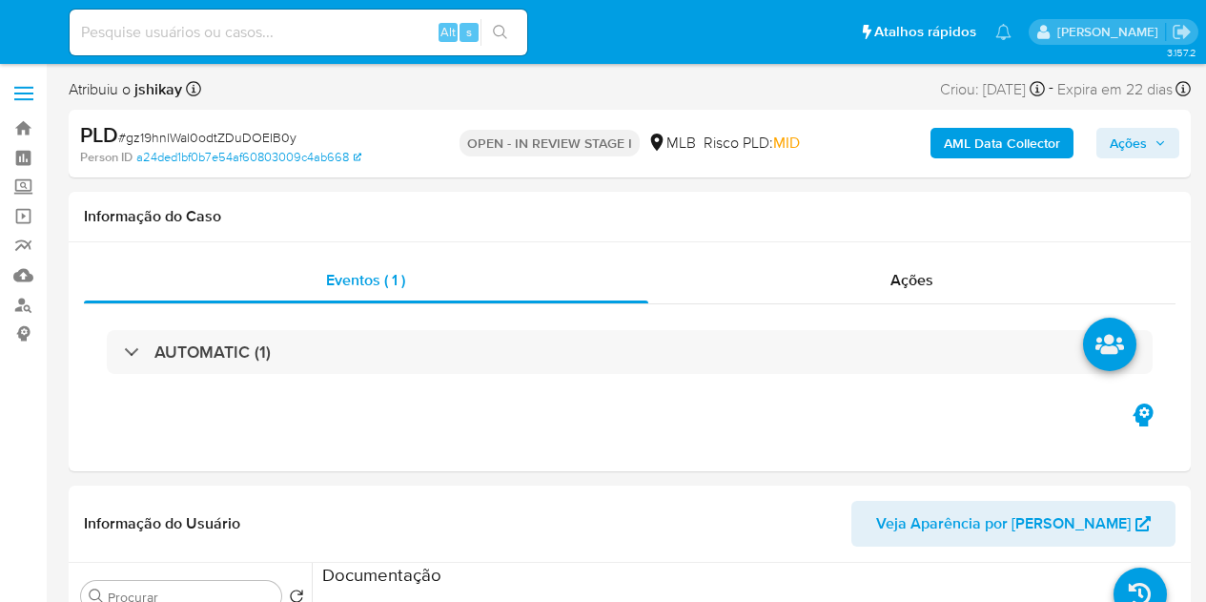
select select "10"
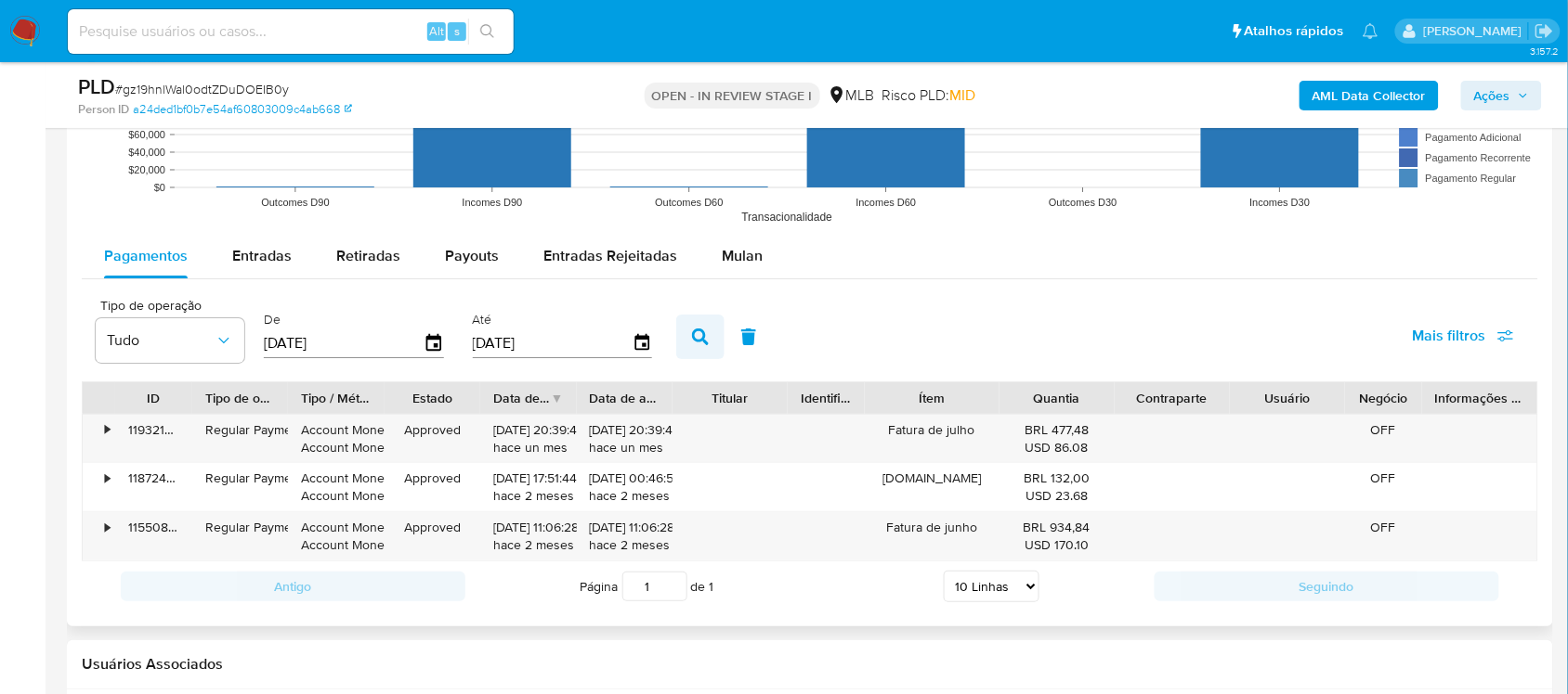
scroll to position [1972, 0]
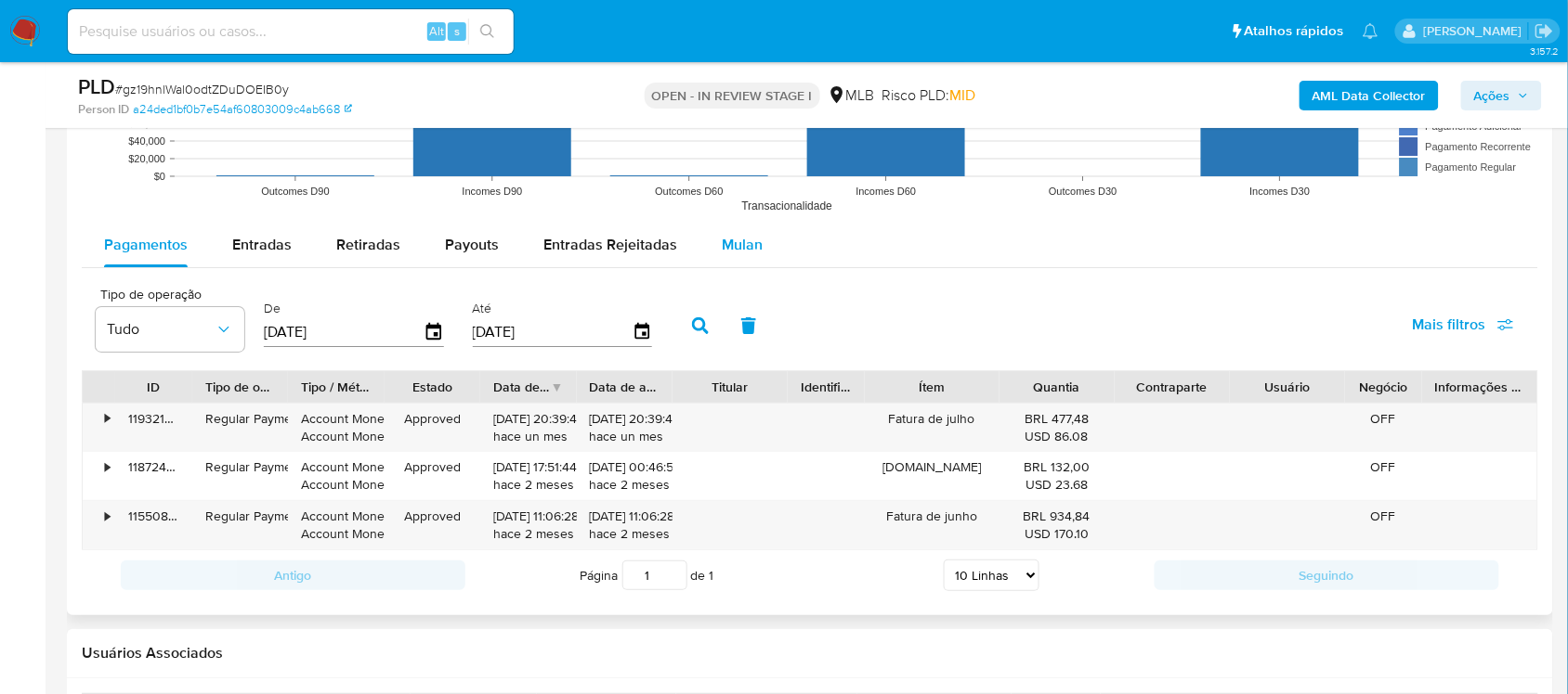
click at [745, 237] on span "Mulan" at bounding box center [742, 244] width 41 height 21
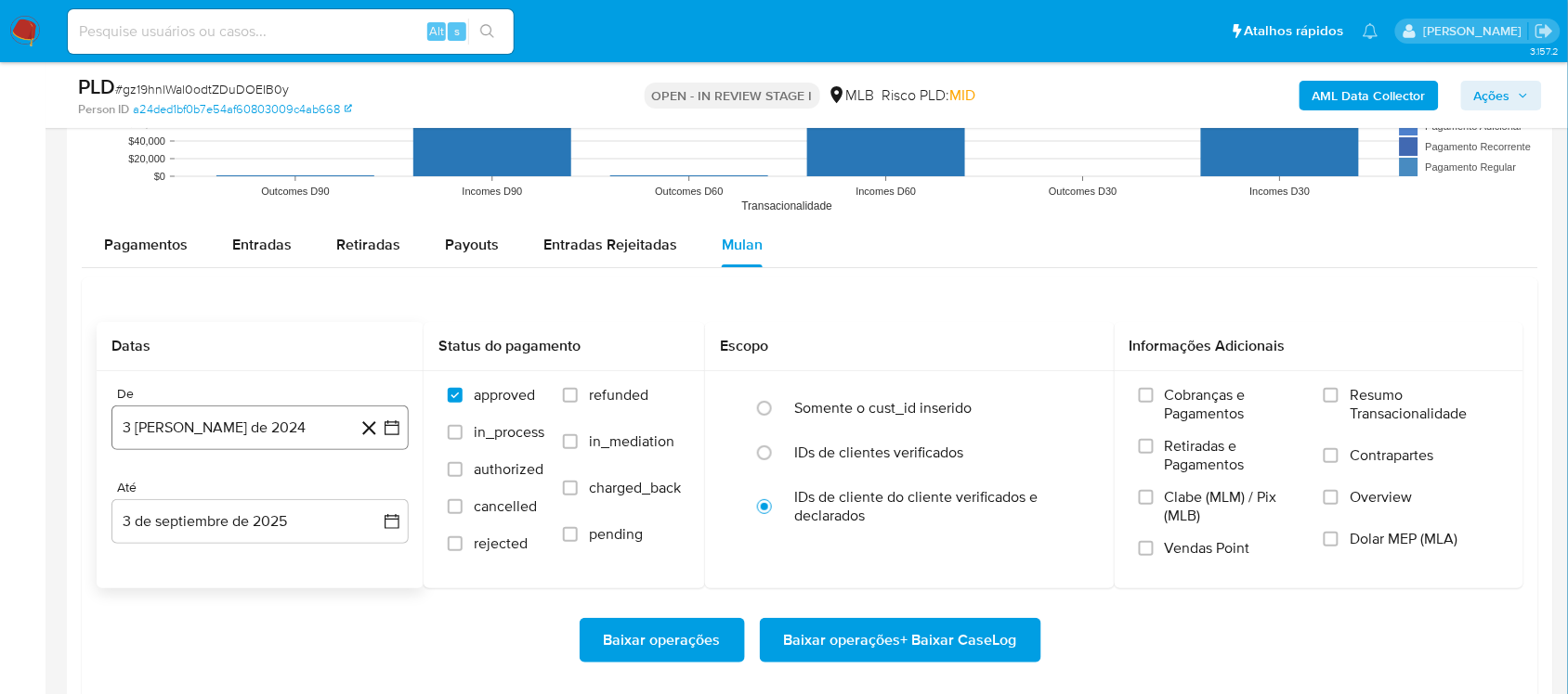
click at [394, 425] on icon "button" at bounding box center [392, 427] width 19 height 18
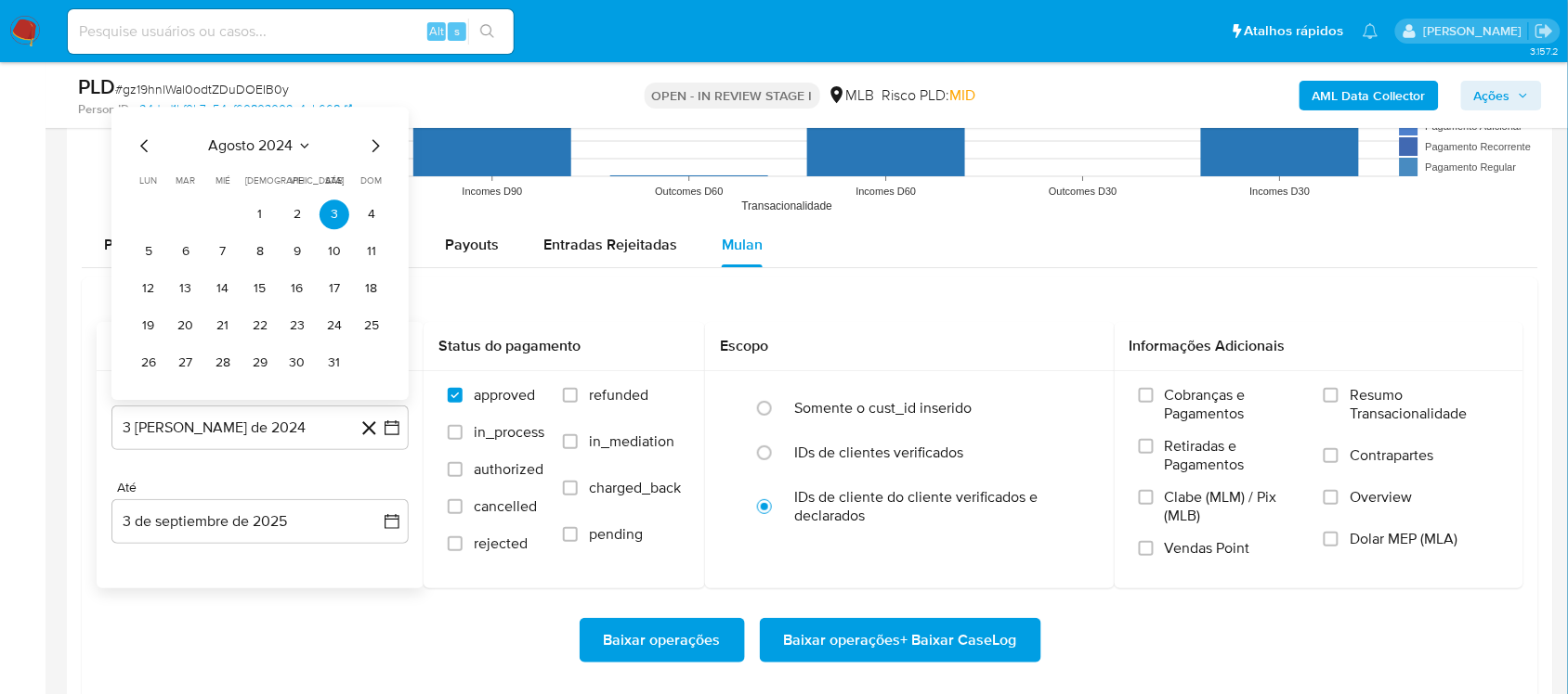
click at [261, 142] on span "agosto 2024" at bounding box center [251, 145] width 85 height 18
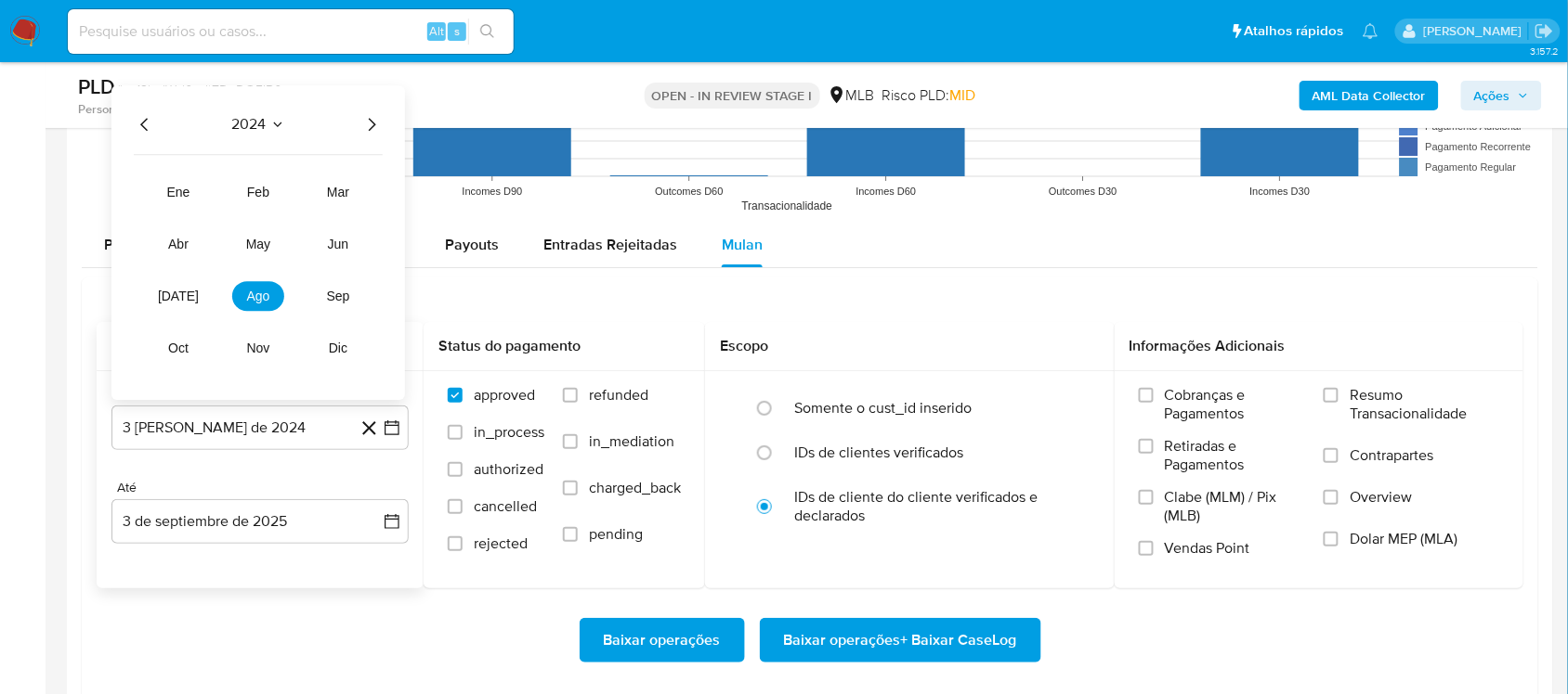
click at [362, 128] on icon "Año siguiente" at bounding box center [371, 124] width 22 height 22
click at [188, 288] on button "[DATE]" at bounding box center [177, 296] width 52 height 30
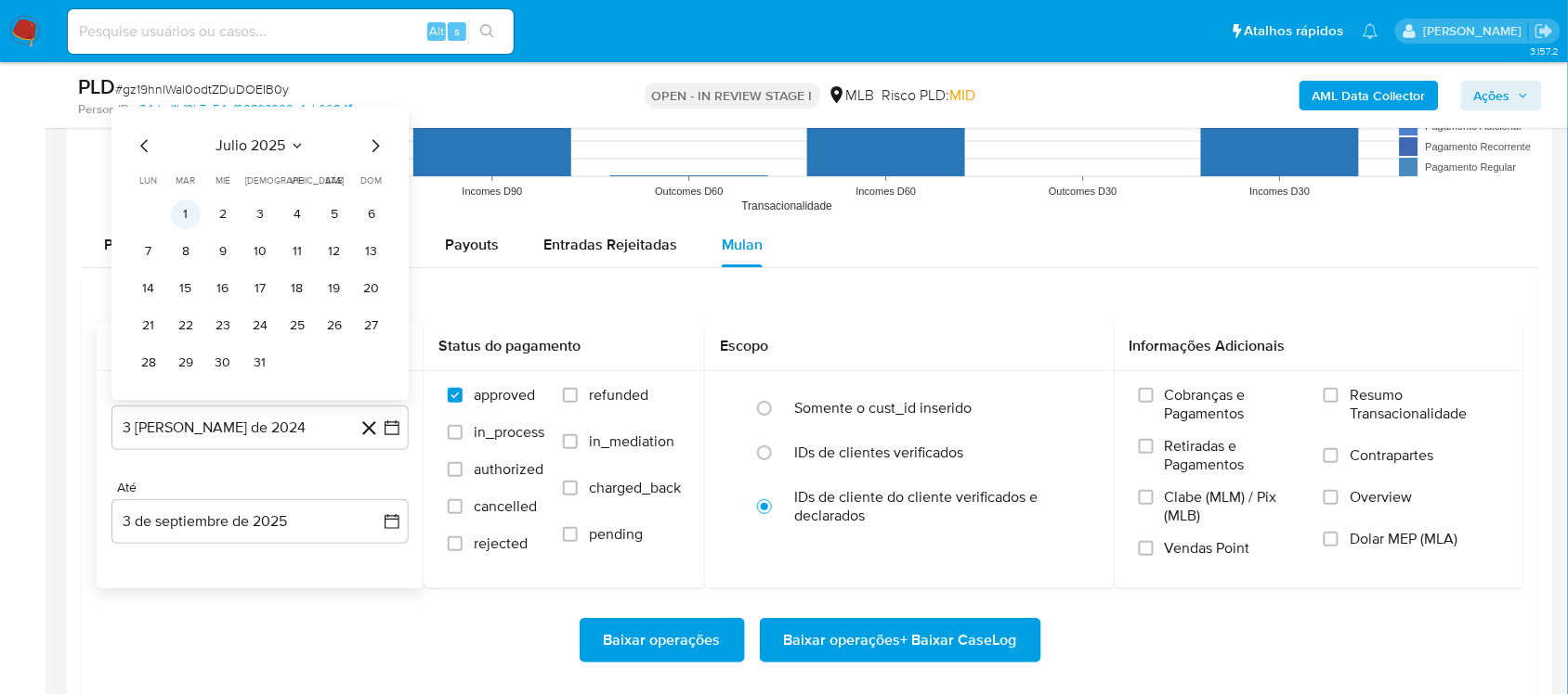
click at [188, 214] on button "1" at bounding box center [185, 214] width 30 height 30
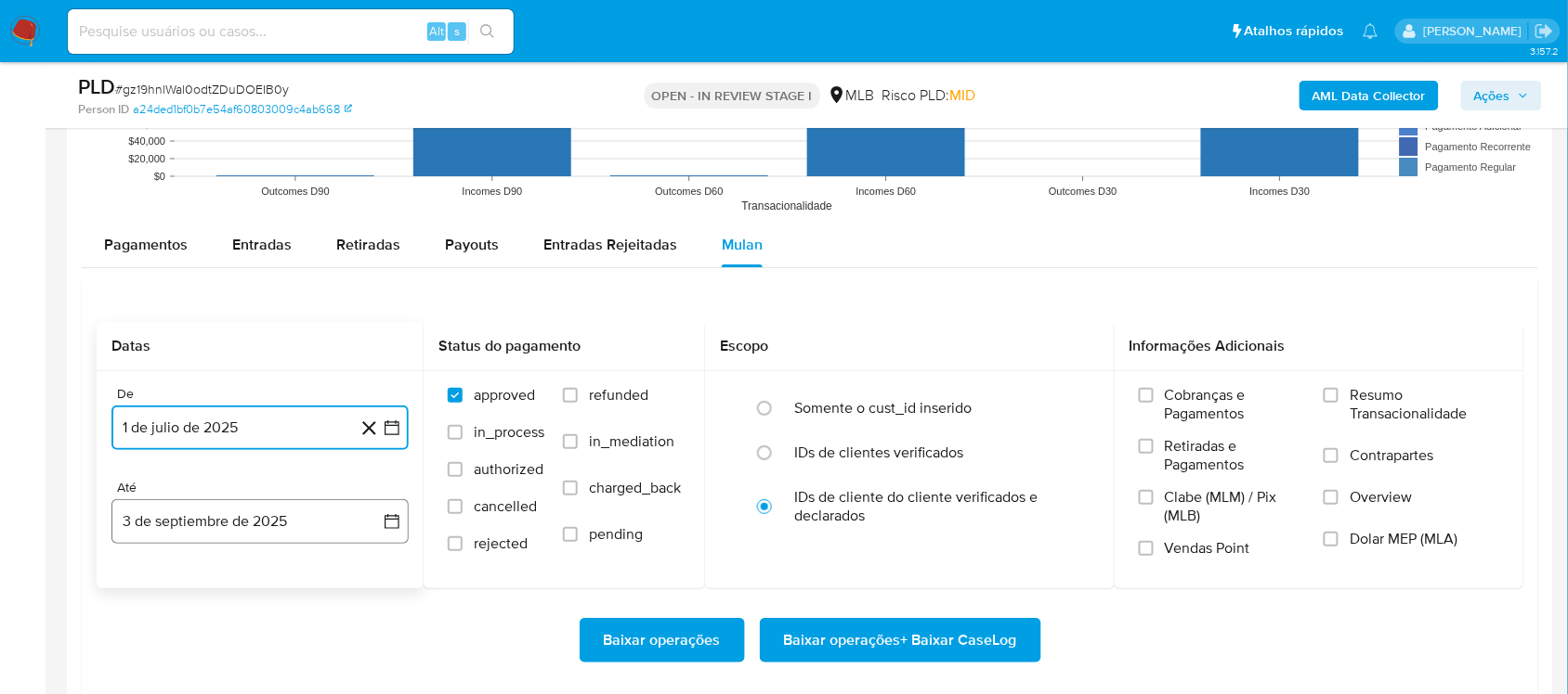
click at [391, 520] on icon "button" at bounding box center [392, 521] width 19 height 18
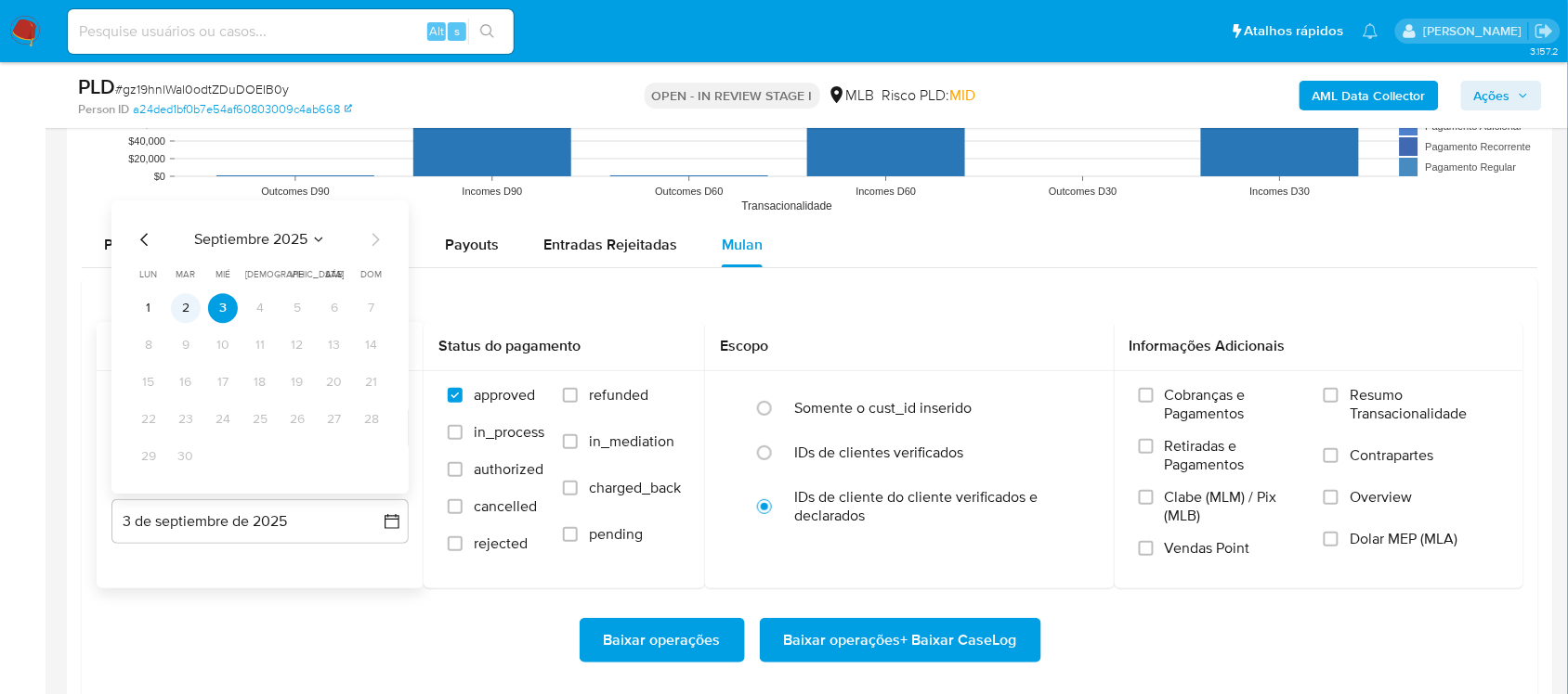
click at [182, 311] on button "2" at bounding box center [185, 308] width 30 height 30
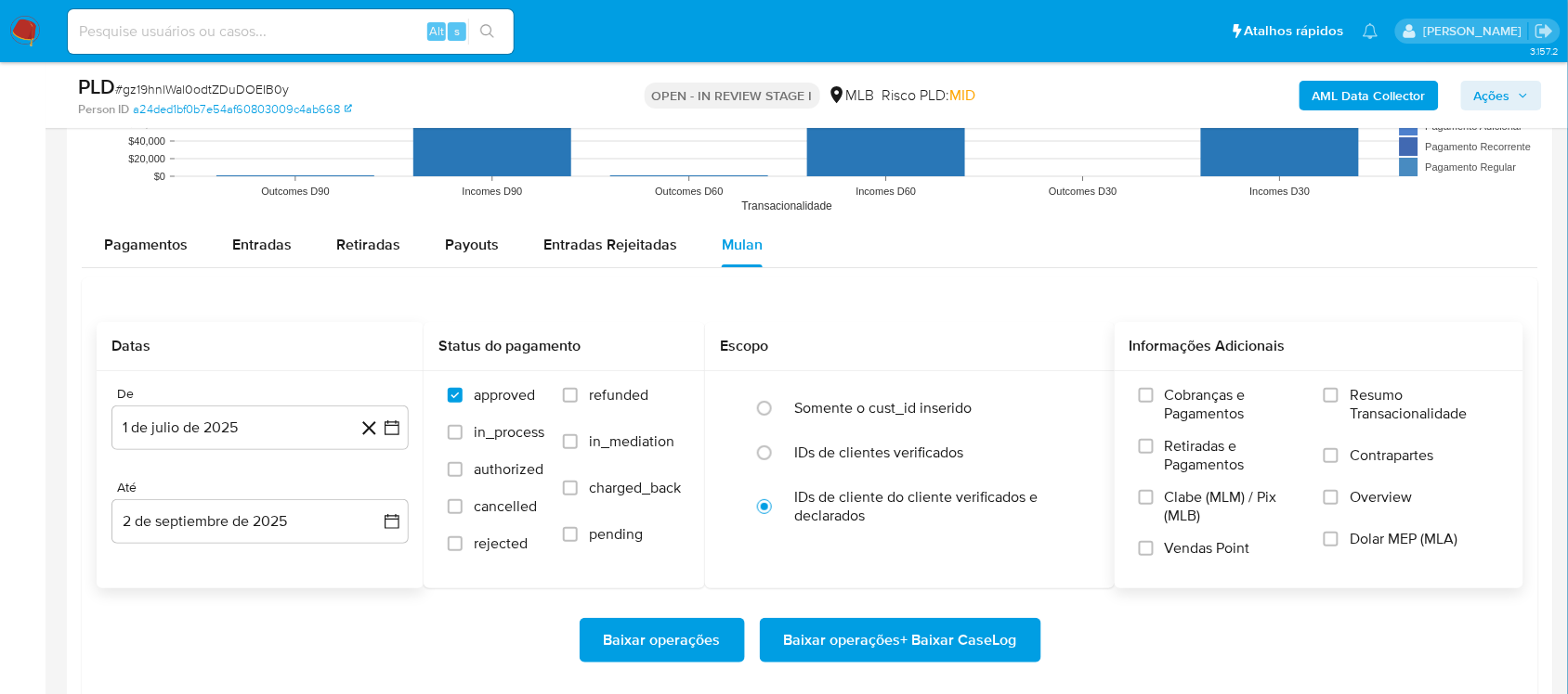
click at [1174, 423] on span "Resumo Transacionalidade" at bounding box center [1425, 405] width 150 height 37
click at [1174, 403] on input "Resumo Transacionalidade" at bounding box center [1330, 395] width 15 height 15
click at [888, 585] on div "Baixar operações Baixar operações + Baixar CaseLog" at bounding box center [809, 640] width 1427 height 104
click at [877, 585] on span "Baixar operações + Baixar CaseLog" at bounding box center [900, 640] width 233 height 41
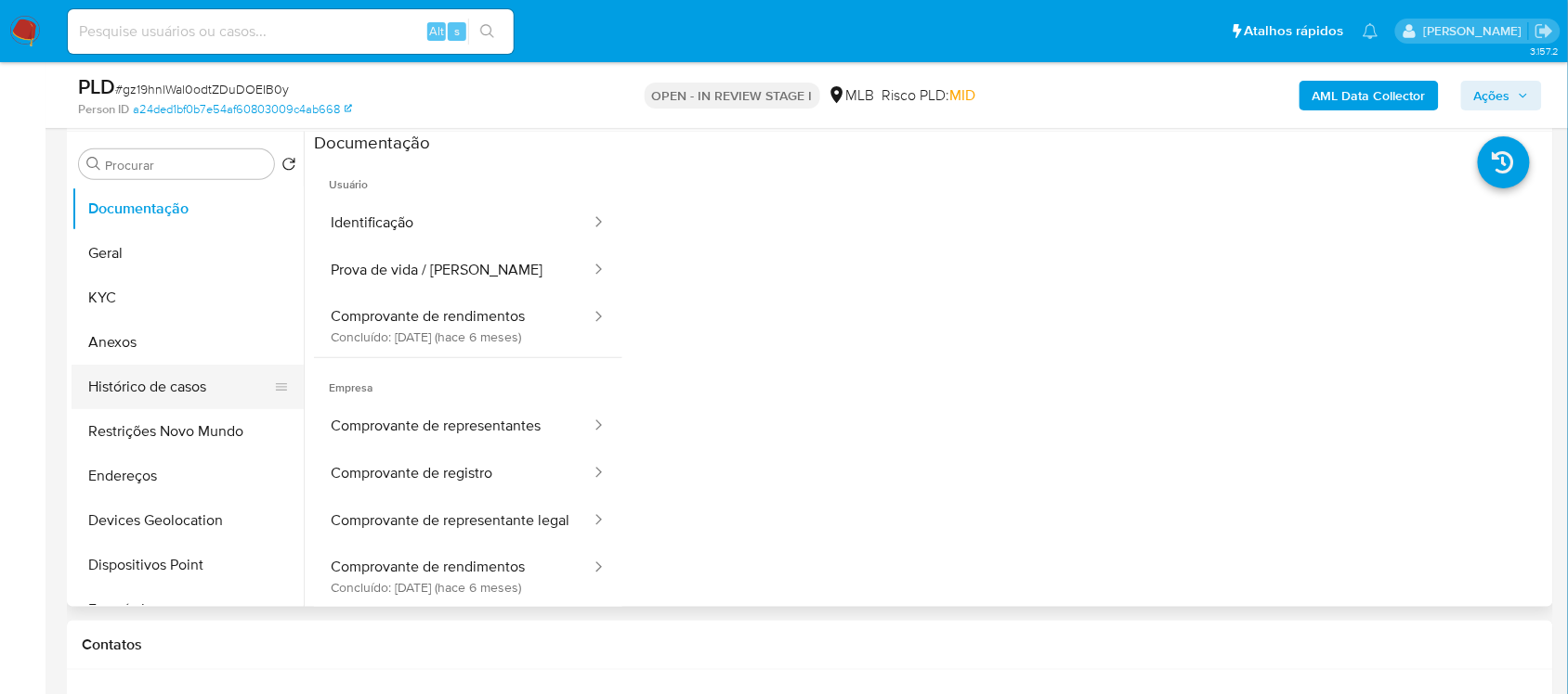
scroll to position [348, 0]
click at [183, 271] on button "Geral" at bounding box center [179, 255] width 217 height 45
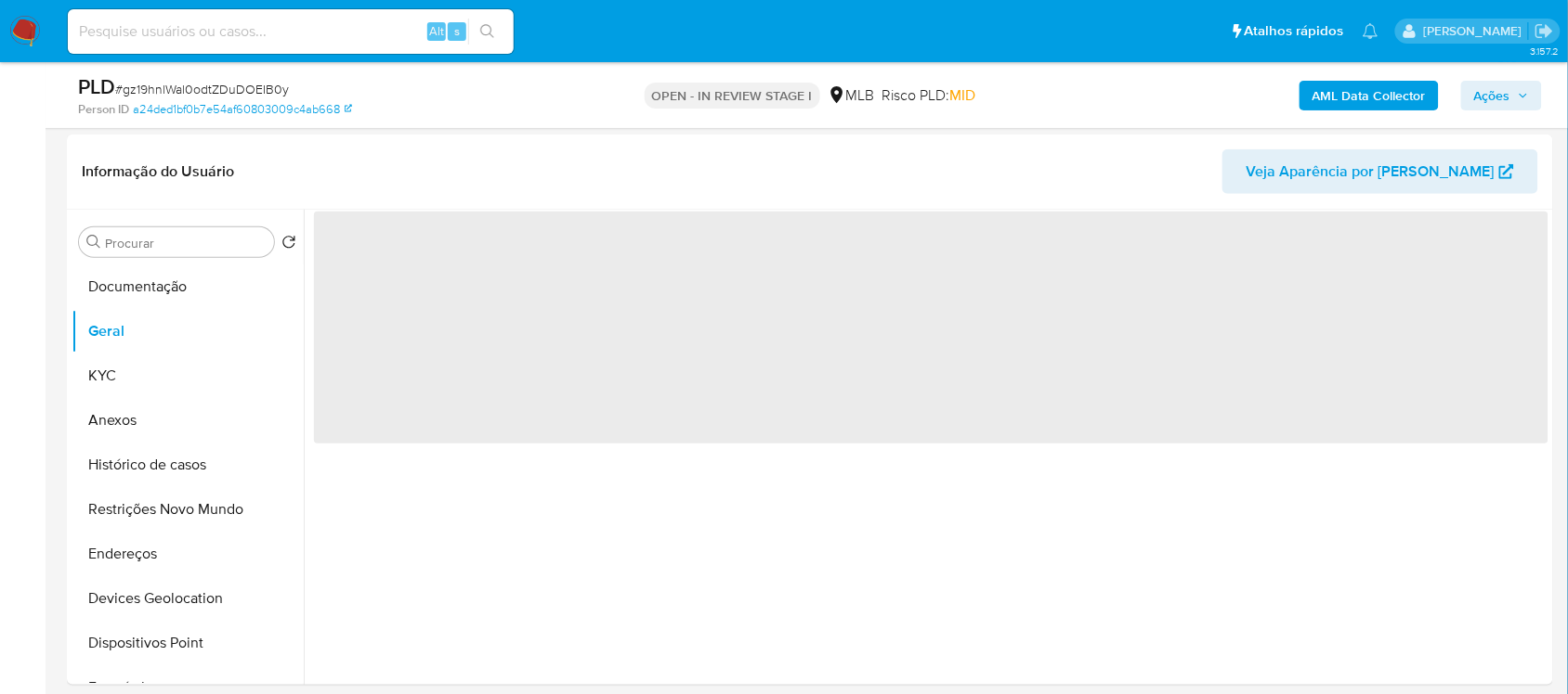
scroll to position [232, 0]
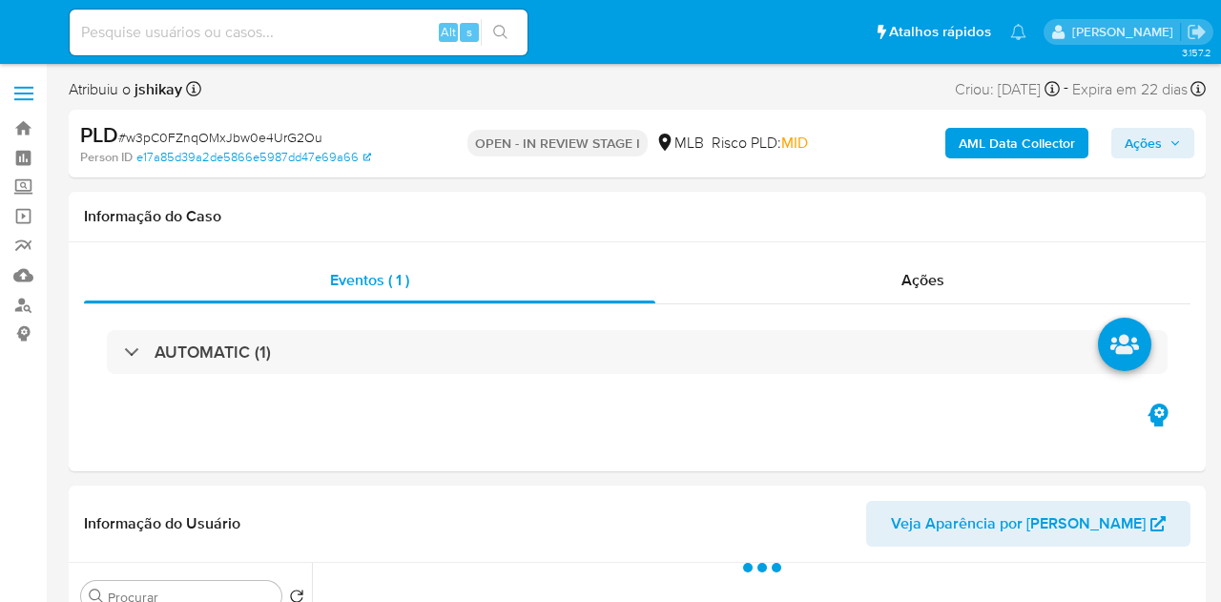
select select "10"
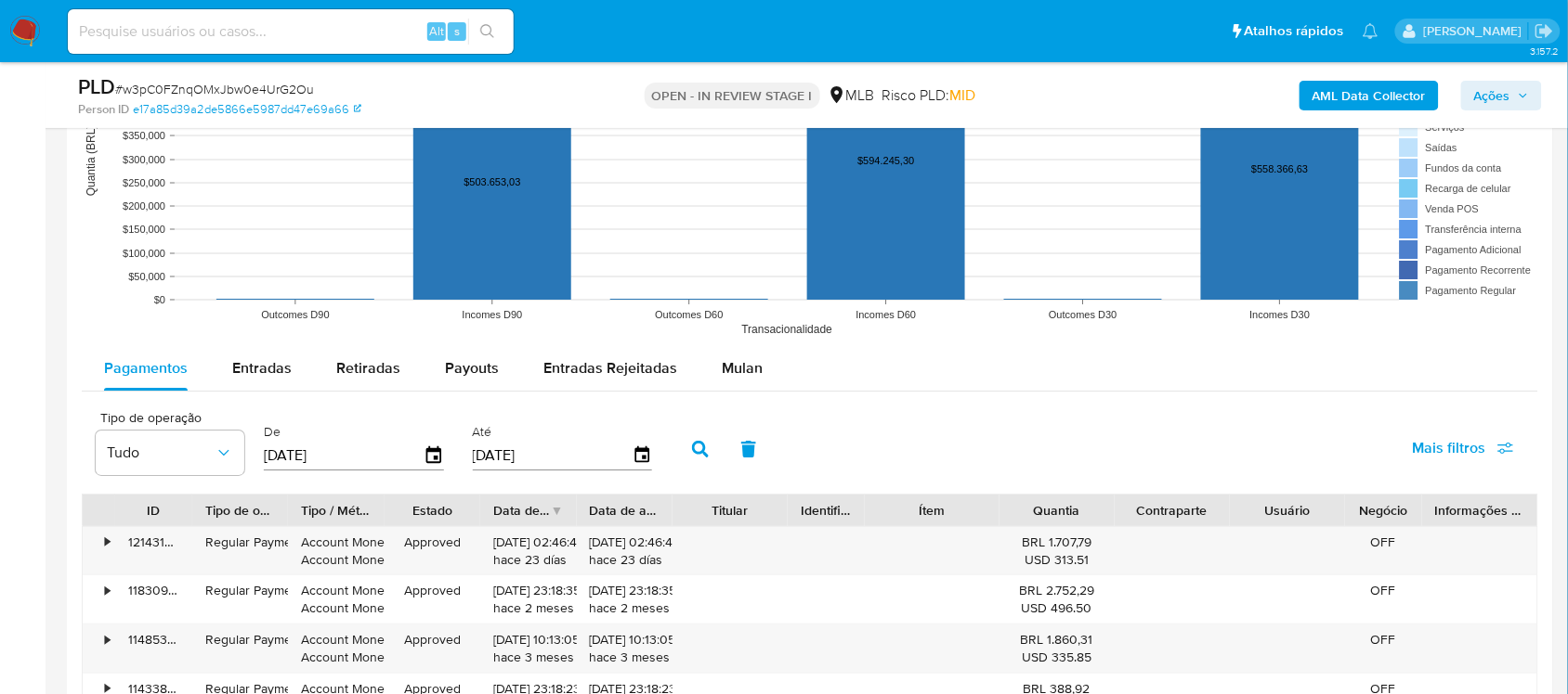
scroll to position [1856, 0]
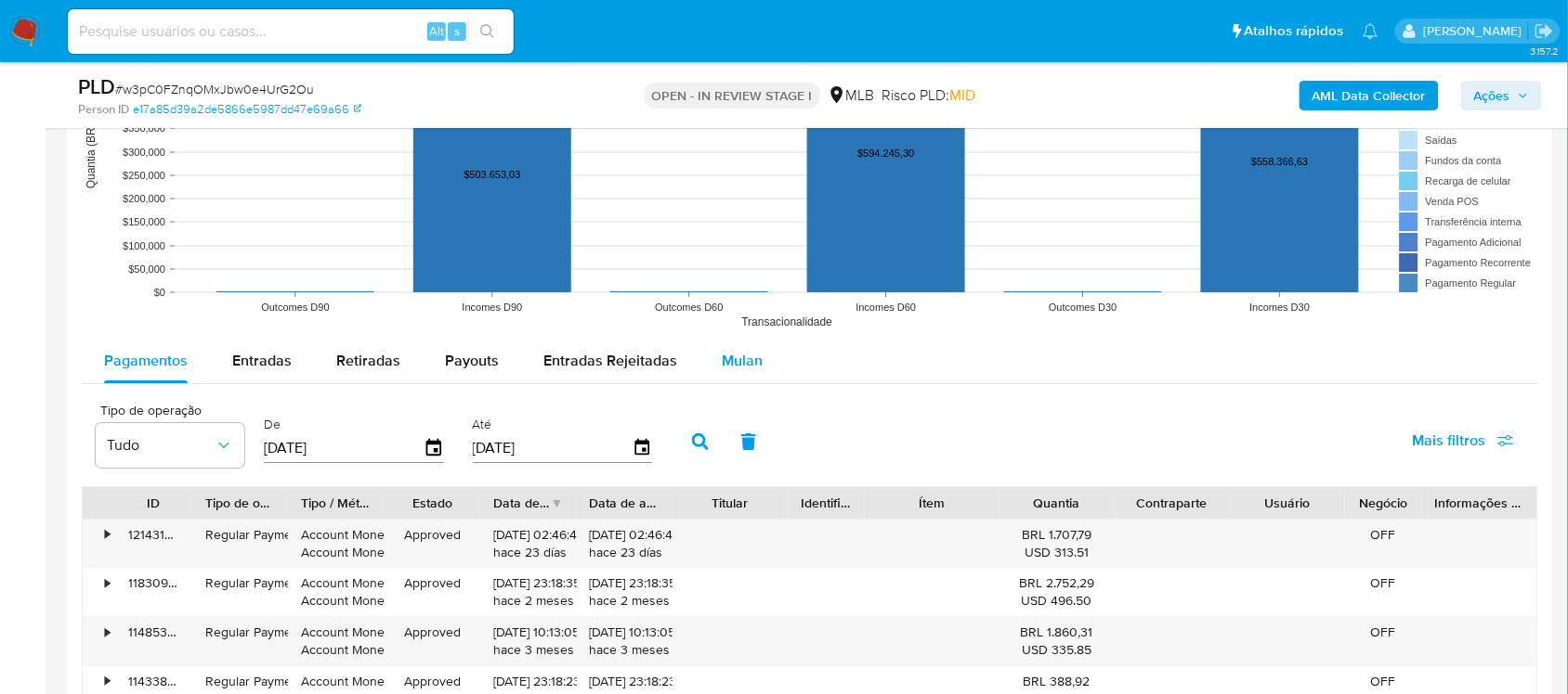
click at [762, 362] on button "Mulan" at bounding box center [742, 361] width 86 height 45
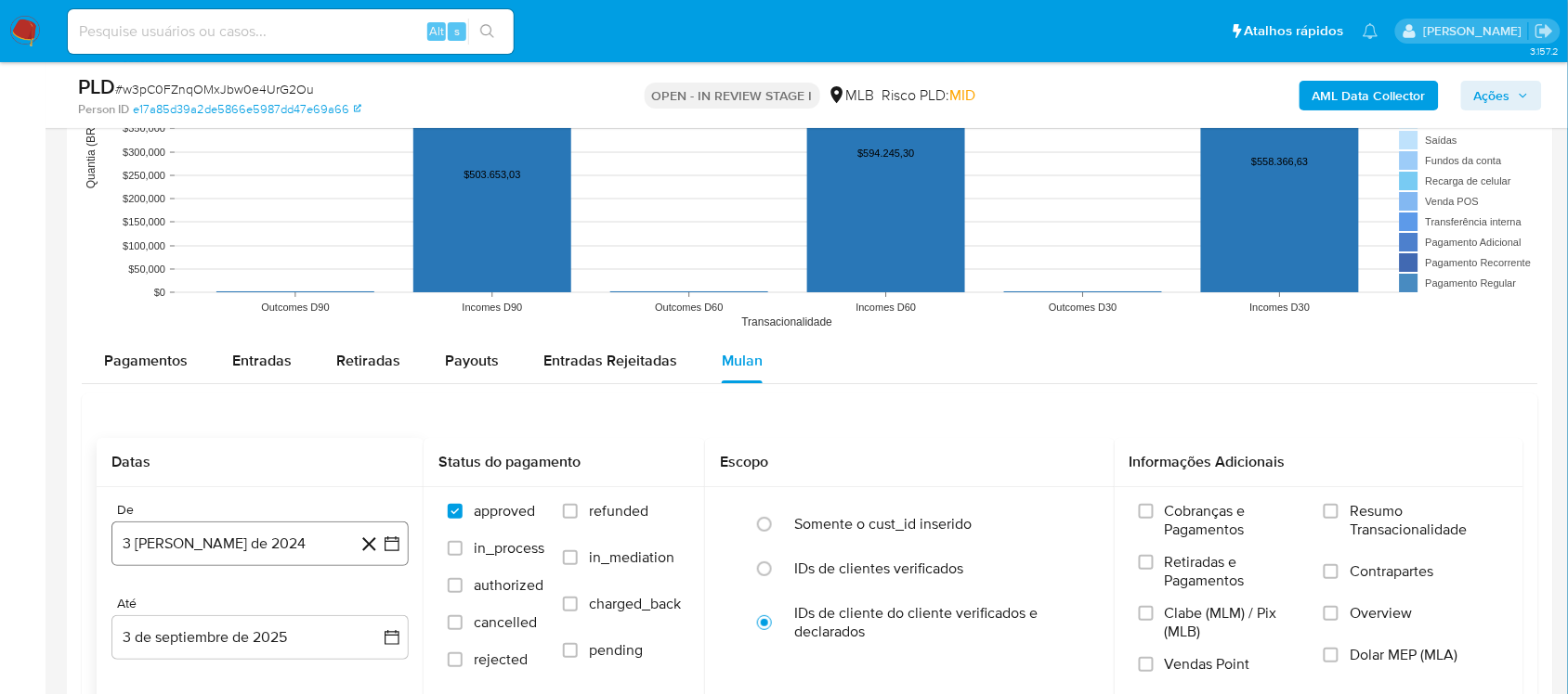
click at [395, 552] on icon "button" at bounding box center [392, 543] width 19 height 18
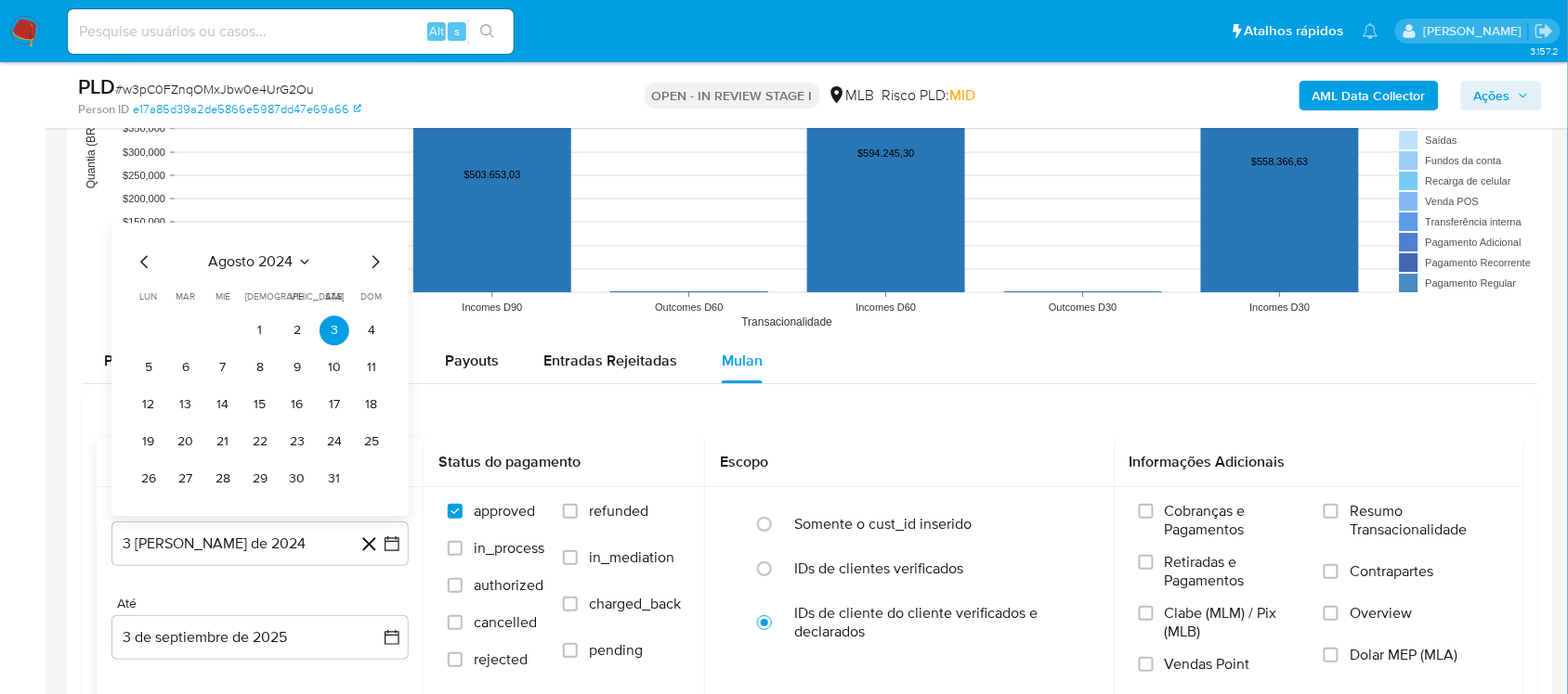
click at [298, 273] on div "agosto 2024" at bounding box center [259, 261] width 252 height 22
click at [305, 267] on icon "Seleccionar mes y año" at bounding box center [304, 261] width 15 height 15
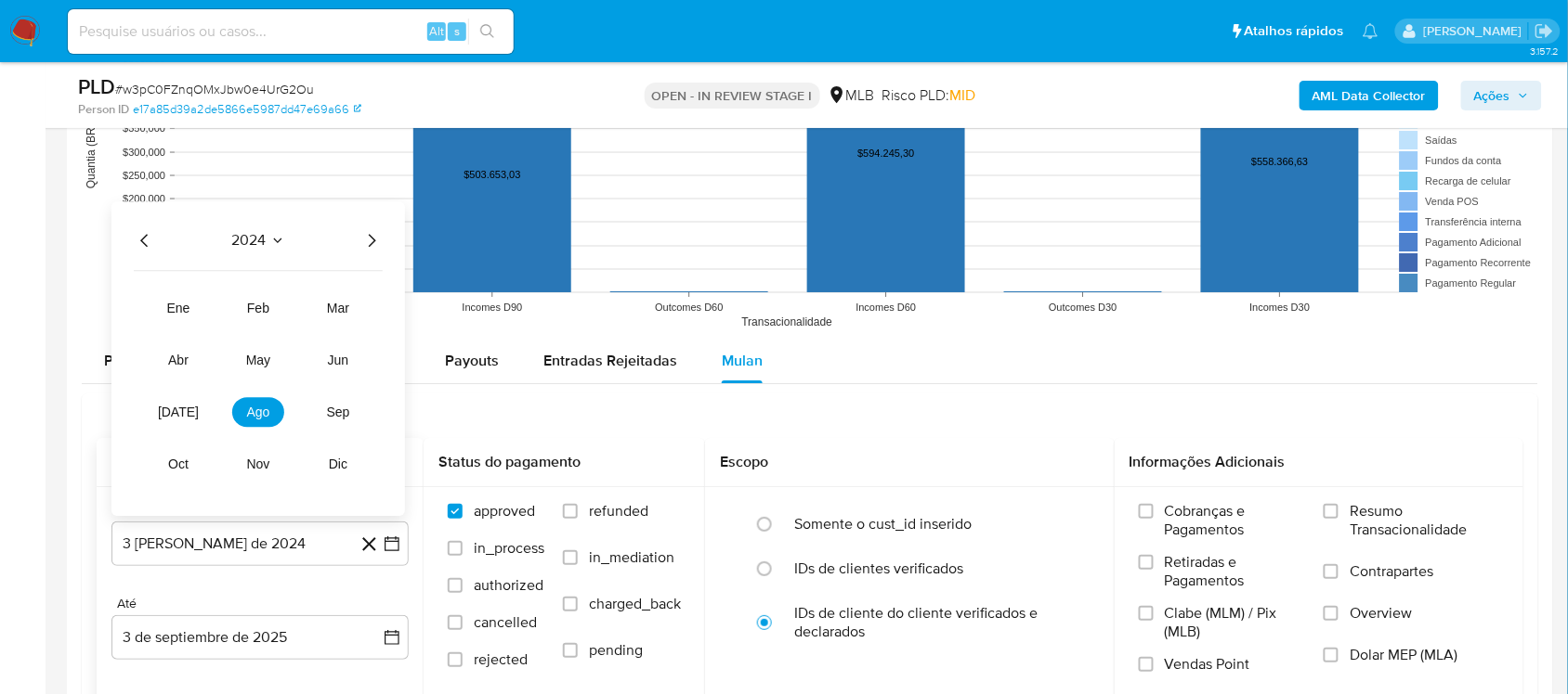
click at [370, 247] on icon "Año siguiente" at bounding box center [373, 239] width 8 height 13
click at [193, 419] on button "[DATE]" at bounding box center [177, 412] width 52 height 30
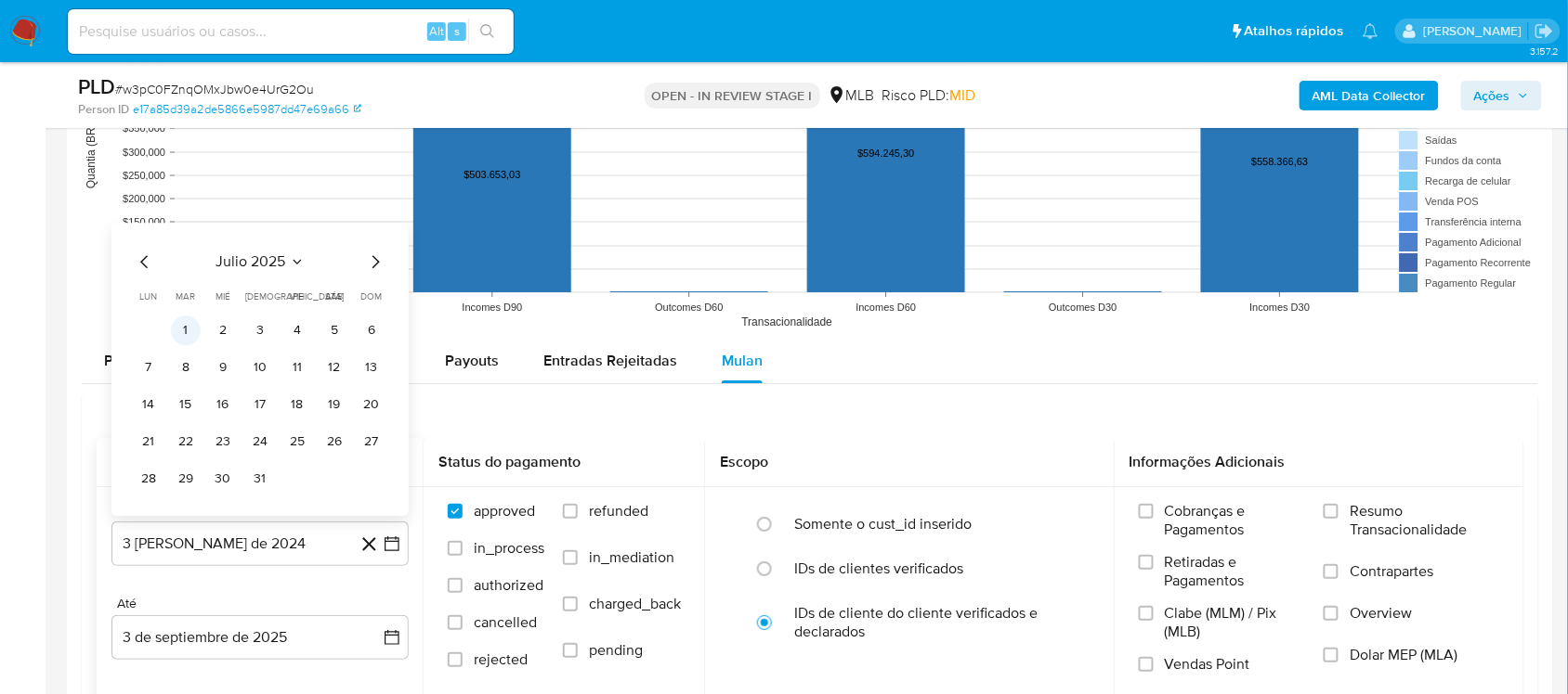
click at [193, 317] on td "1" at bounding box center [185, 330] width 30 height 30
click at [181, 328] on button "1" at bounding box center [185, 330] width 30 height 30
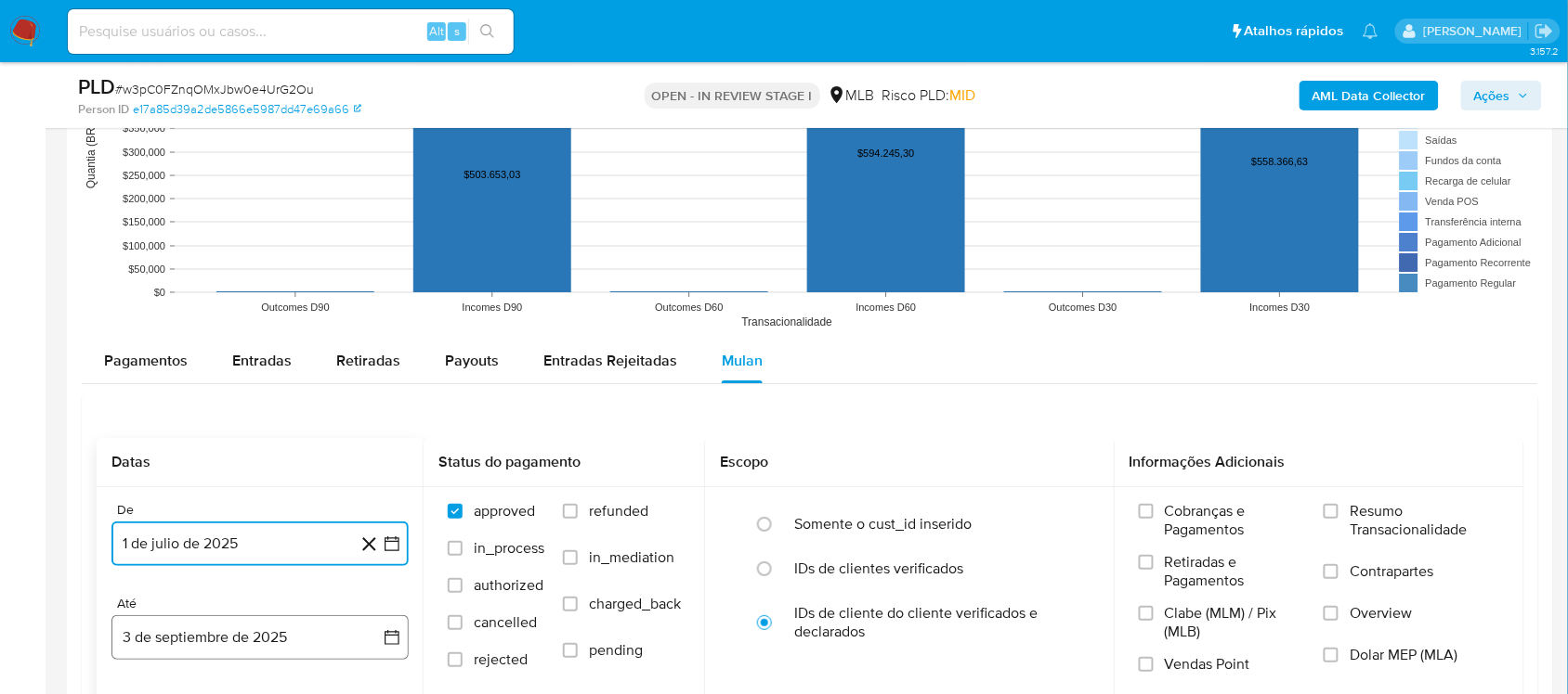
click at [399, 585] on icon "button" at bounding box center [392, 638] width 19 height 18
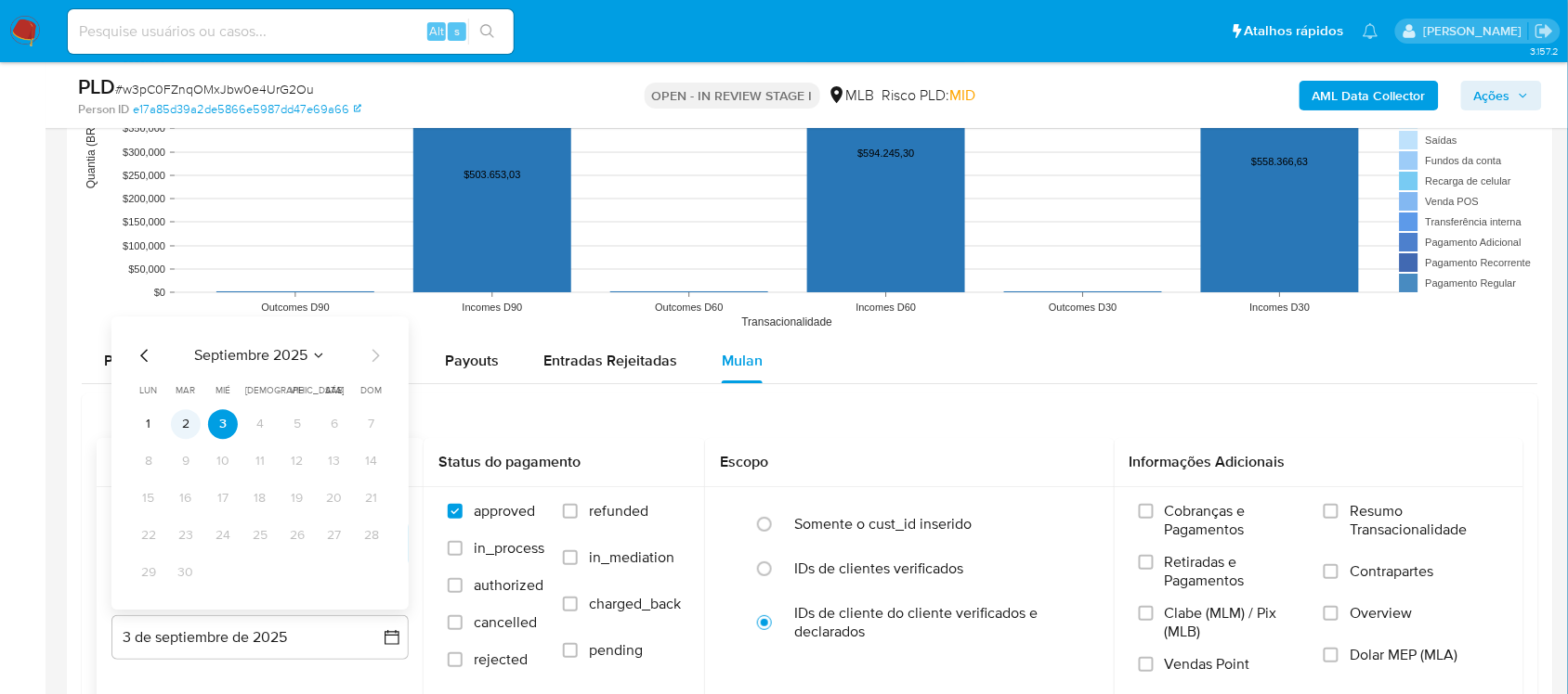
click at [171, 430] on button "2" at bounding box center [185, 424] width 30 height 30
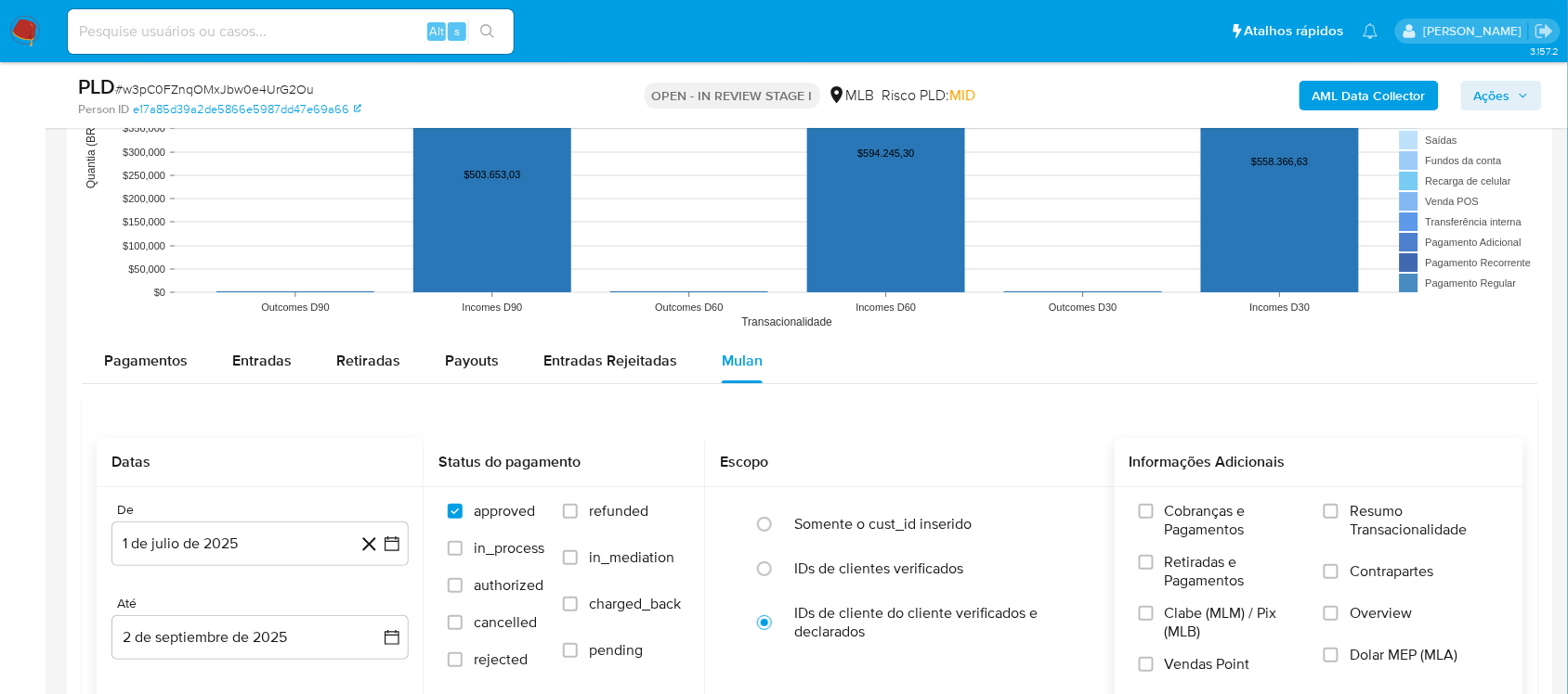
click at [1188, 534] on span "Resumo Transacionalidade" at bounding box center [1425, 521] width 150 height 37
click at [1188, 519] on input "Resumo Transacionalidade" at bounding box center [1330, 511] width 15 height 15
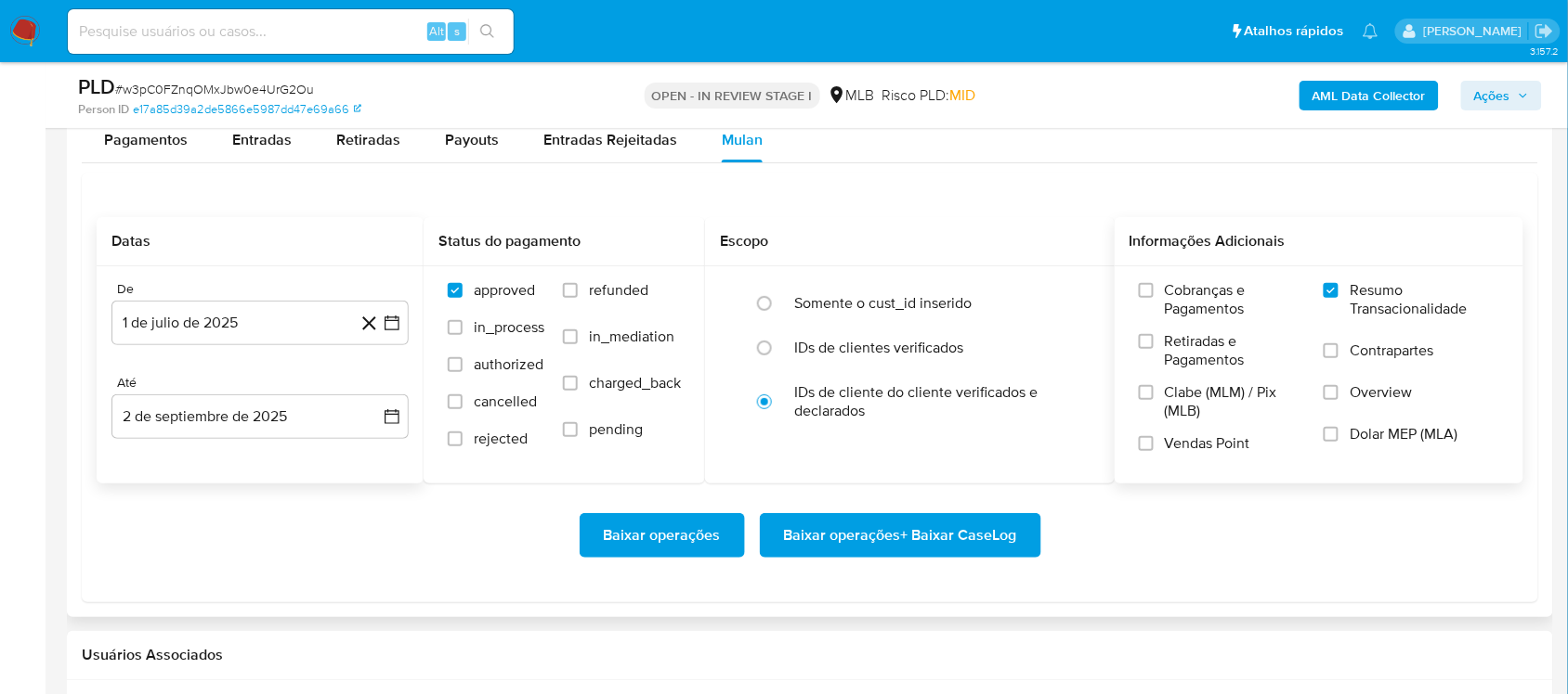
scroll to position [2089, 0]
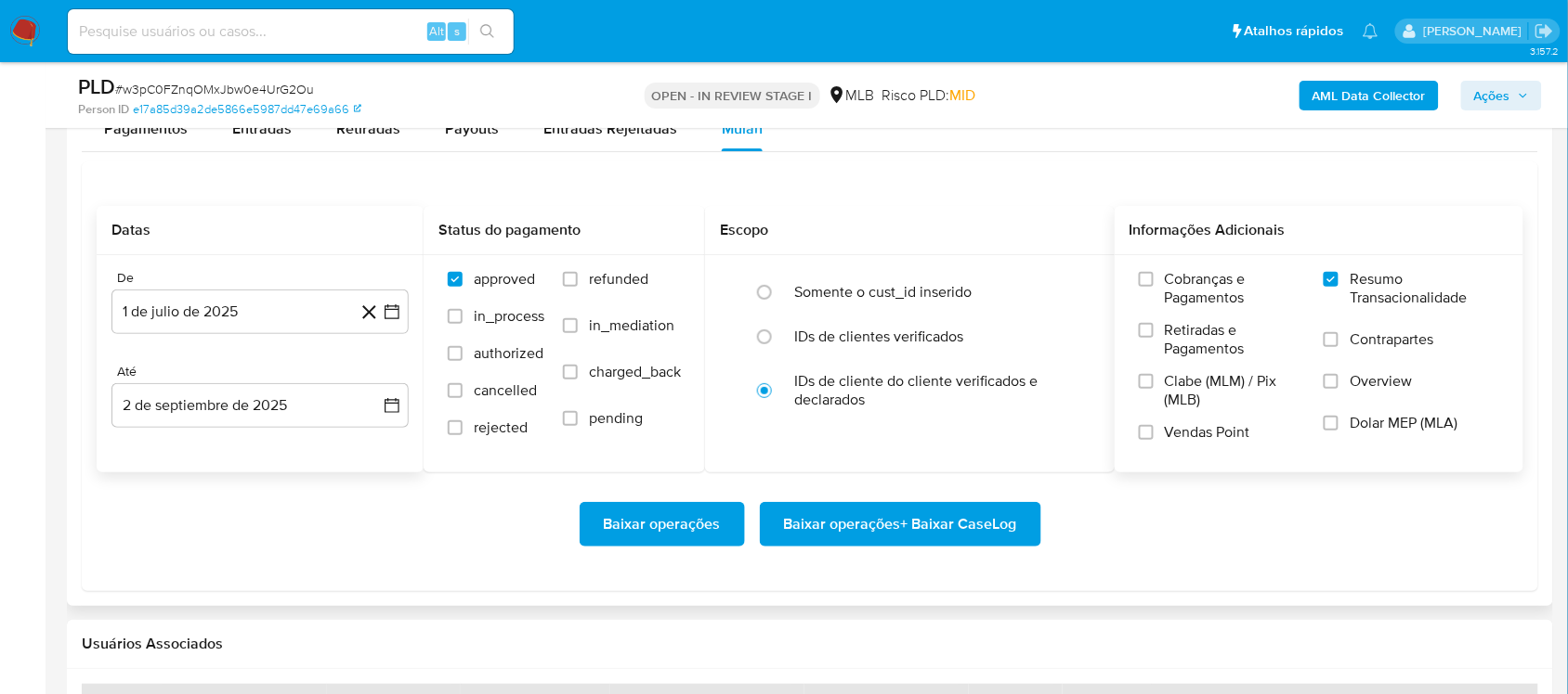
click at [792, 520] on span "Baixar operações + Baixar CaseLog" at bounding box center [900, 525] width 233 height 41
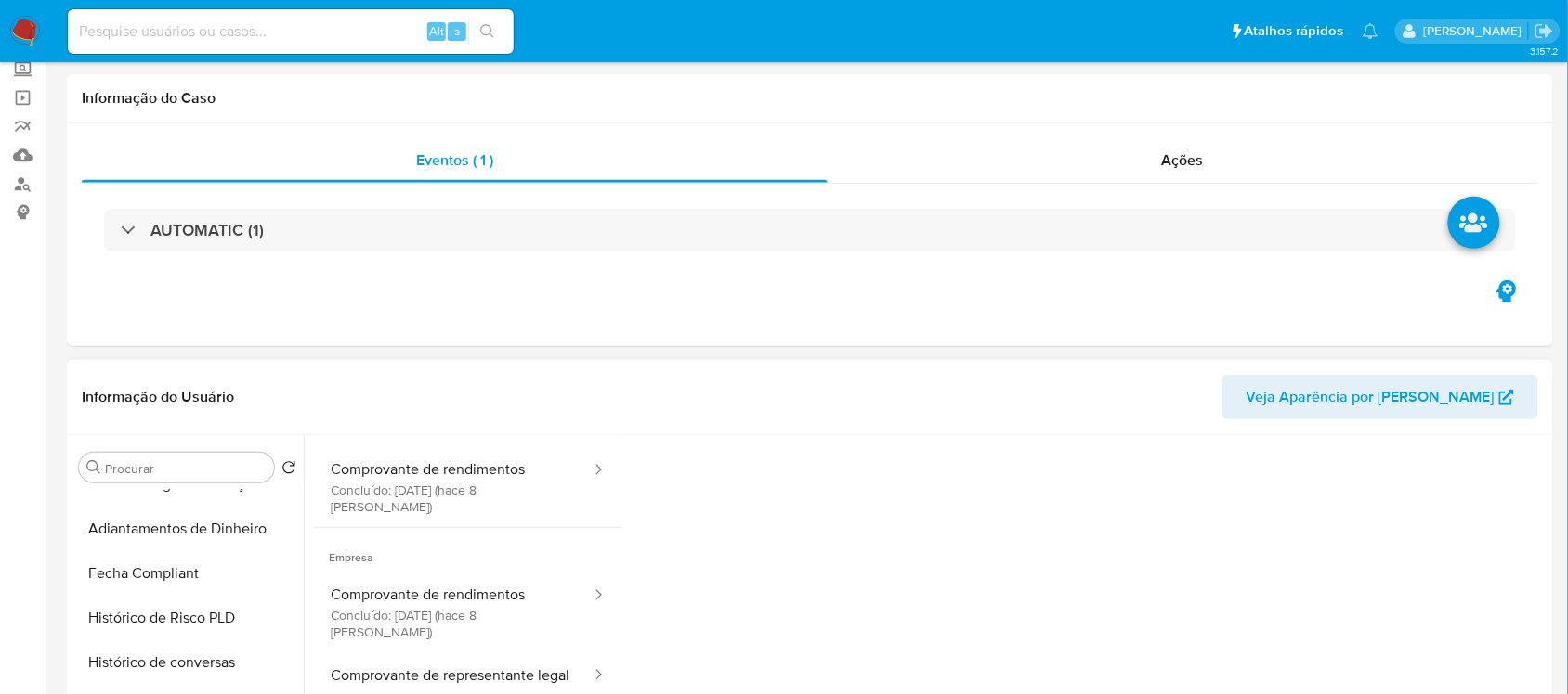
scroll to position [0, 0]
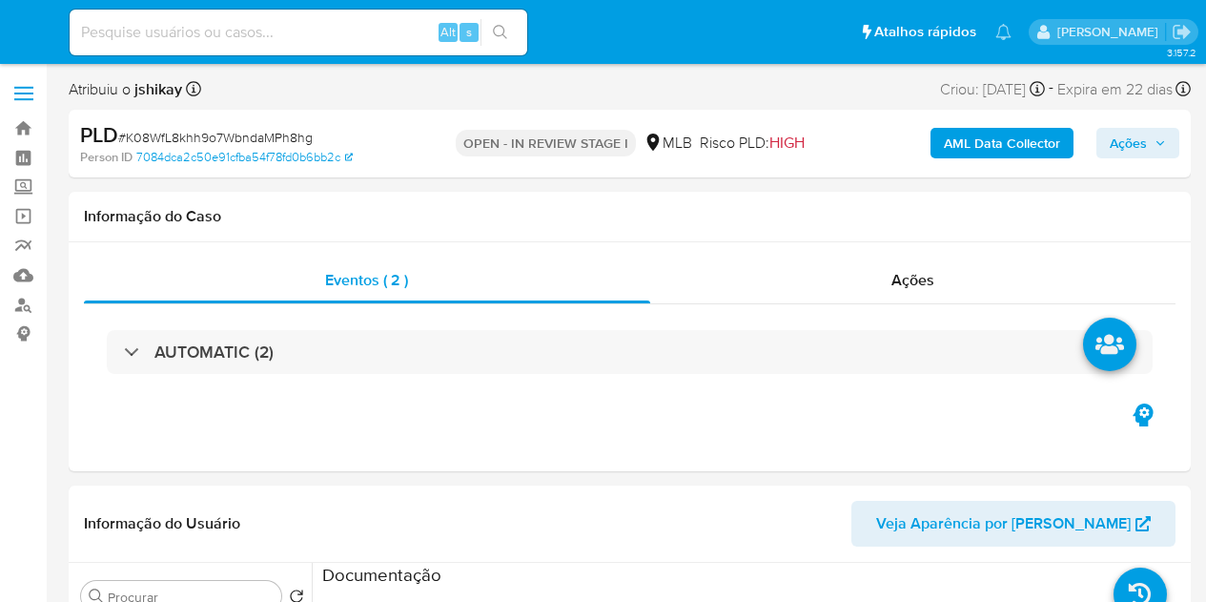
select select "10"
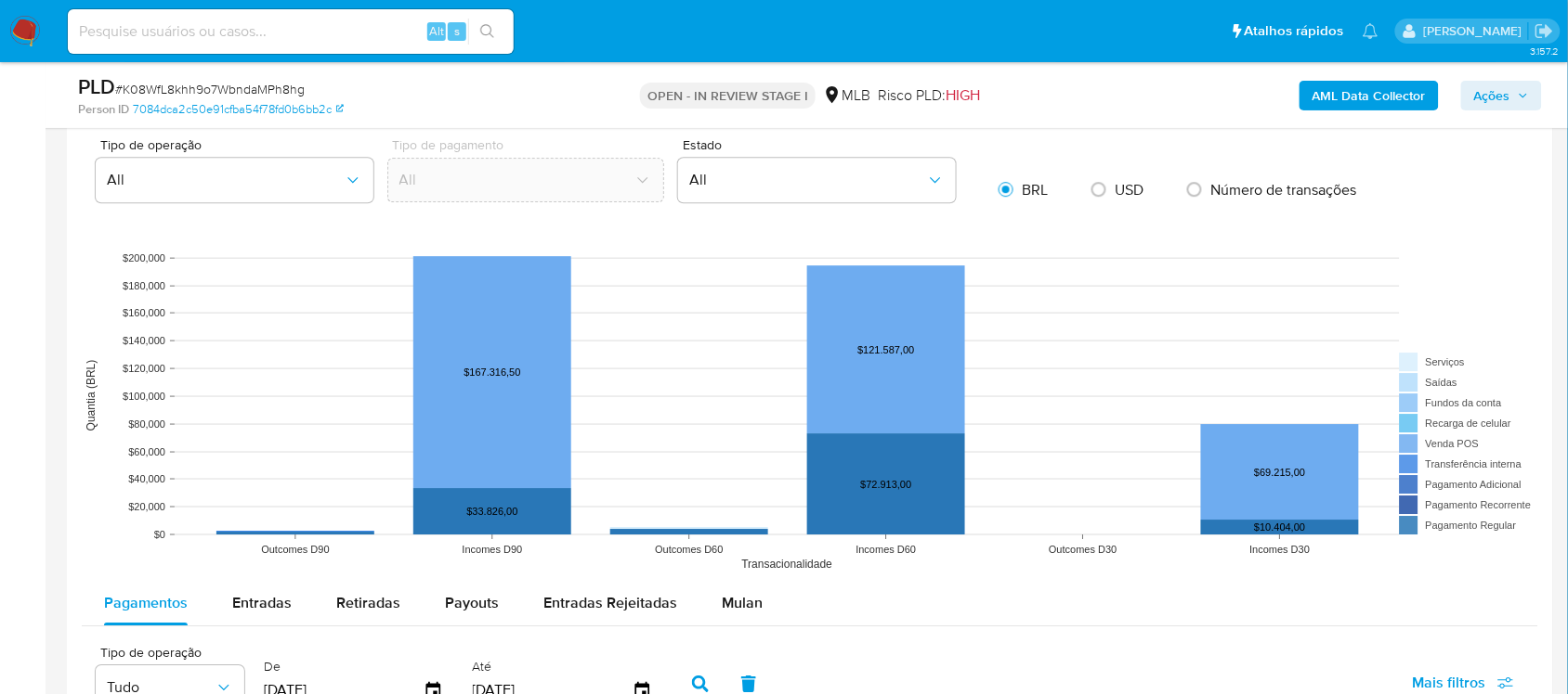
scroll to position [1625, 0]
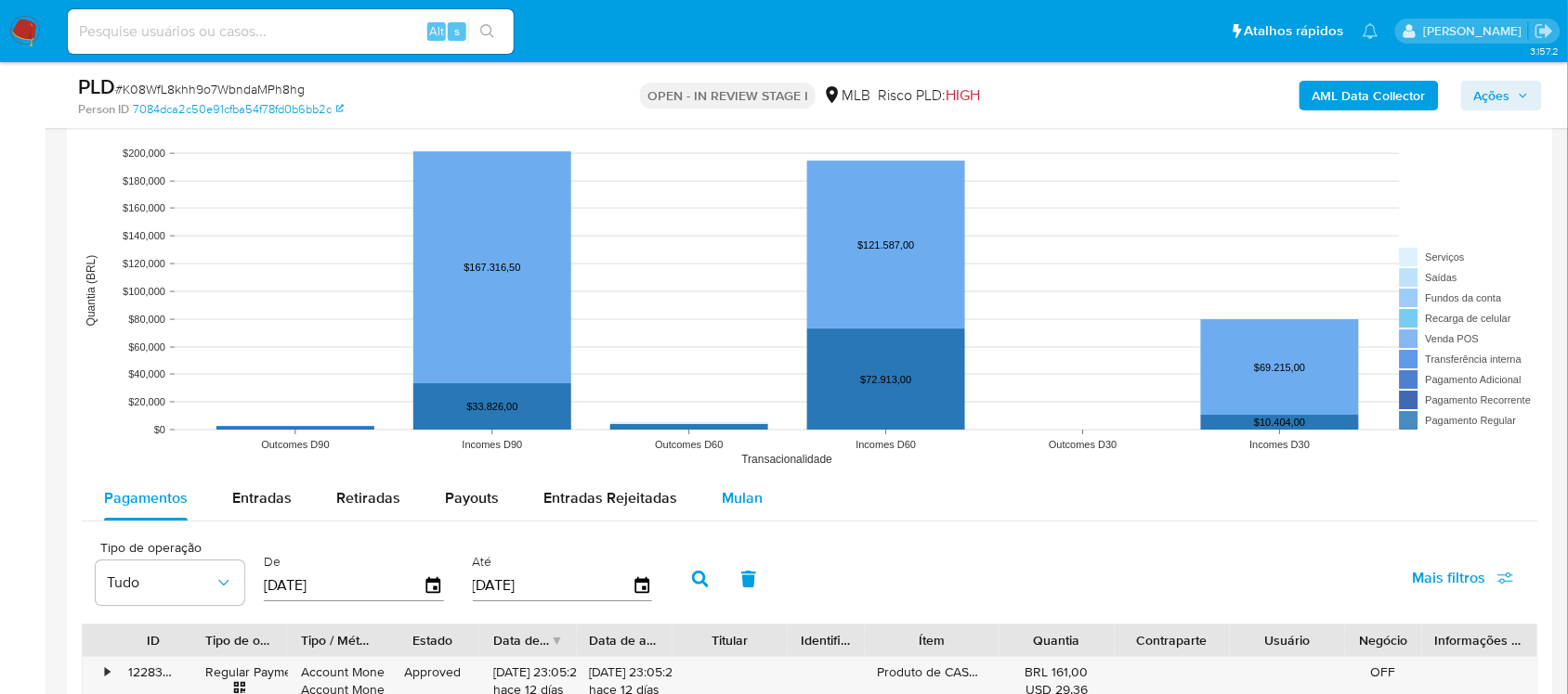
click at [731, 486] on div "Mulan" at bounding box center [742, 498] width 41 height 45
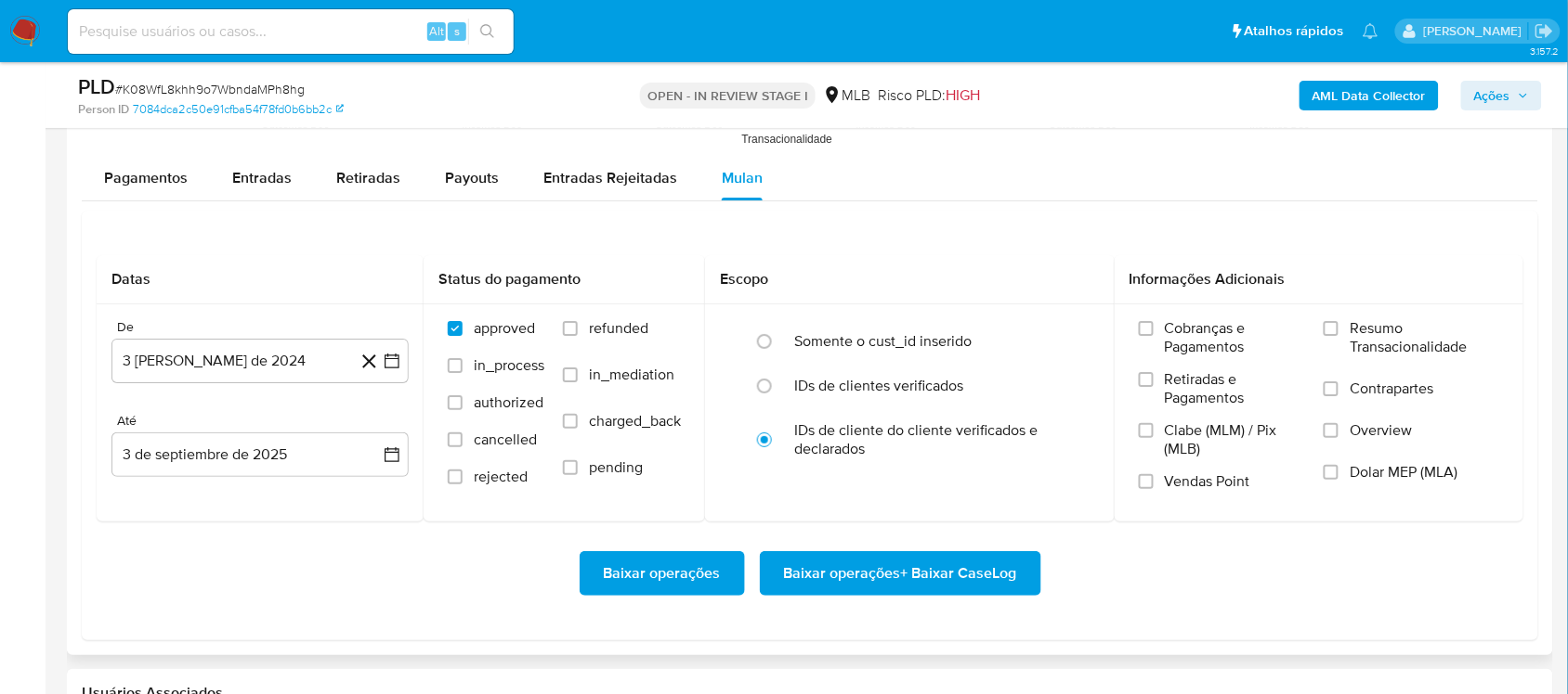
scroll to position [1972, 0]
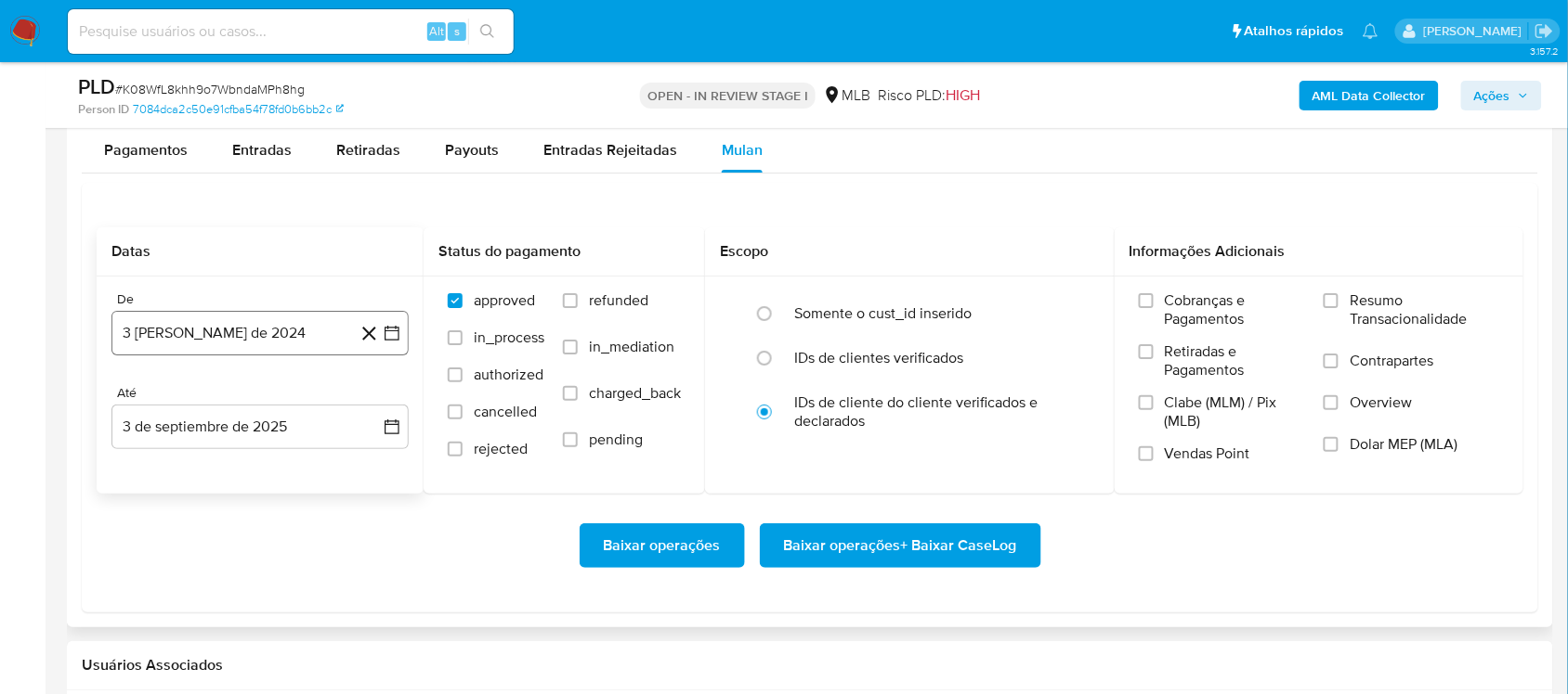
click at [396, 328] on icon "button" at bounding box center [392, 333] width 19 height 18
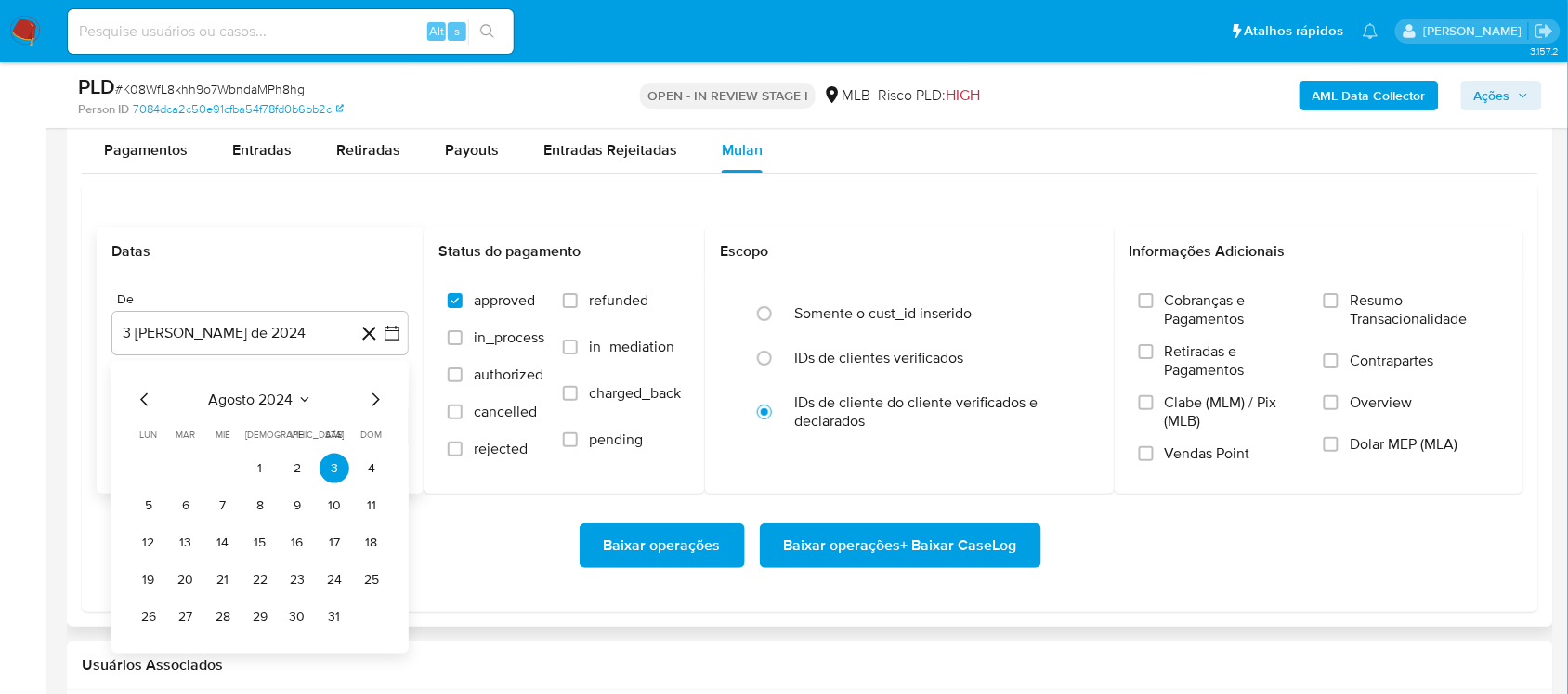
click at [260, 402] on span "agosto 2024" at bounding box center [251, 399] width 85 height 18
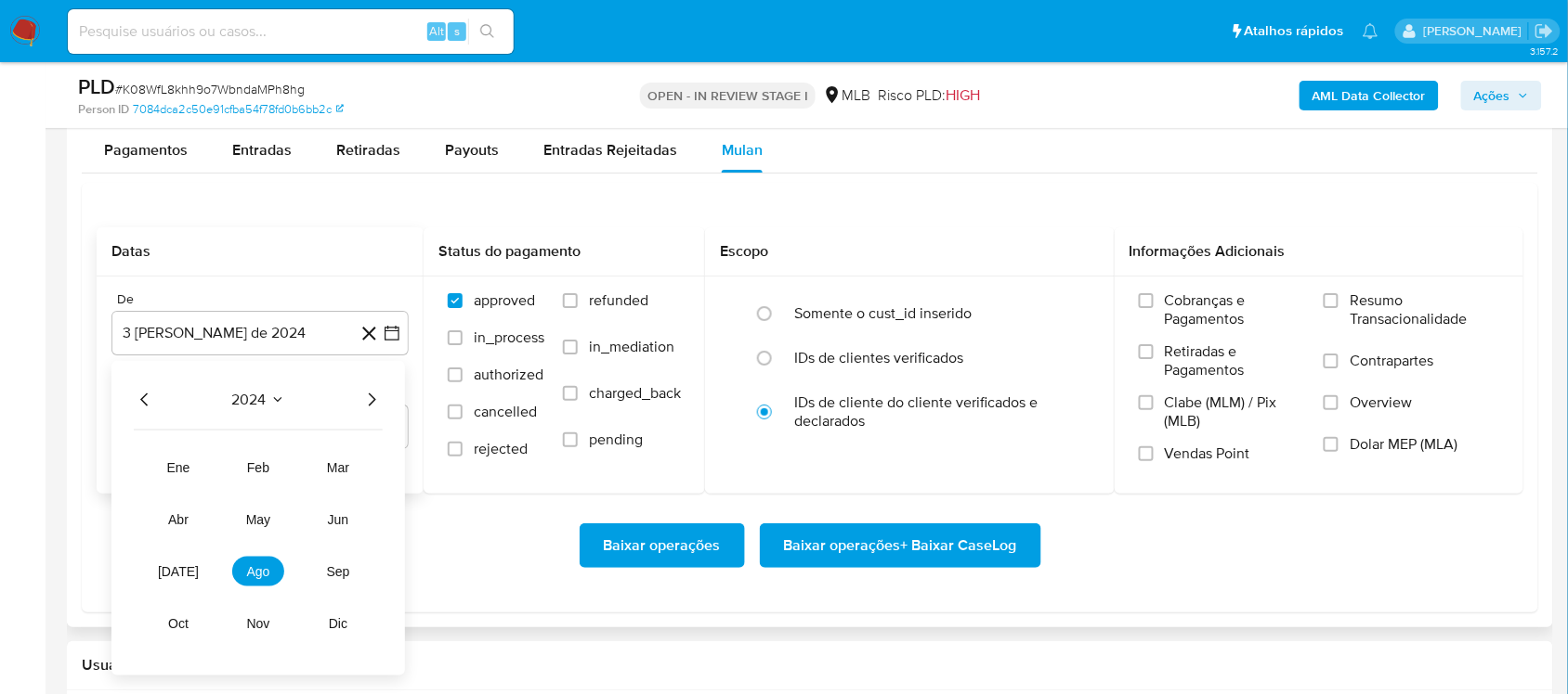
click at [372, 399] on icon "Año siguiente" at bounding box center [371, 400] width 22 height 22
click at [177, 568] on span "[DATE]" at bounding box center [178, 571] width 41 height 15
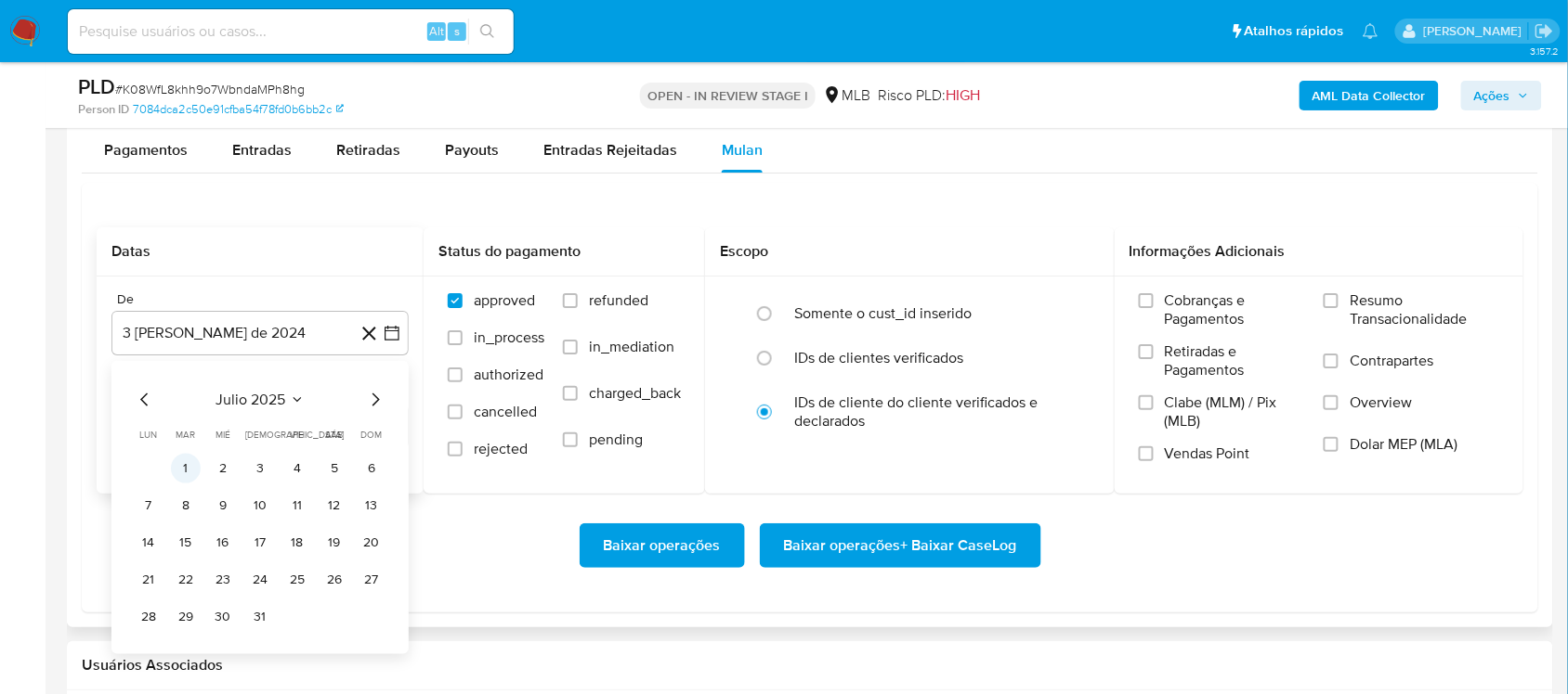
click at [183, 462] on button "1" at bounding box center [185, 468] width 30 height 30
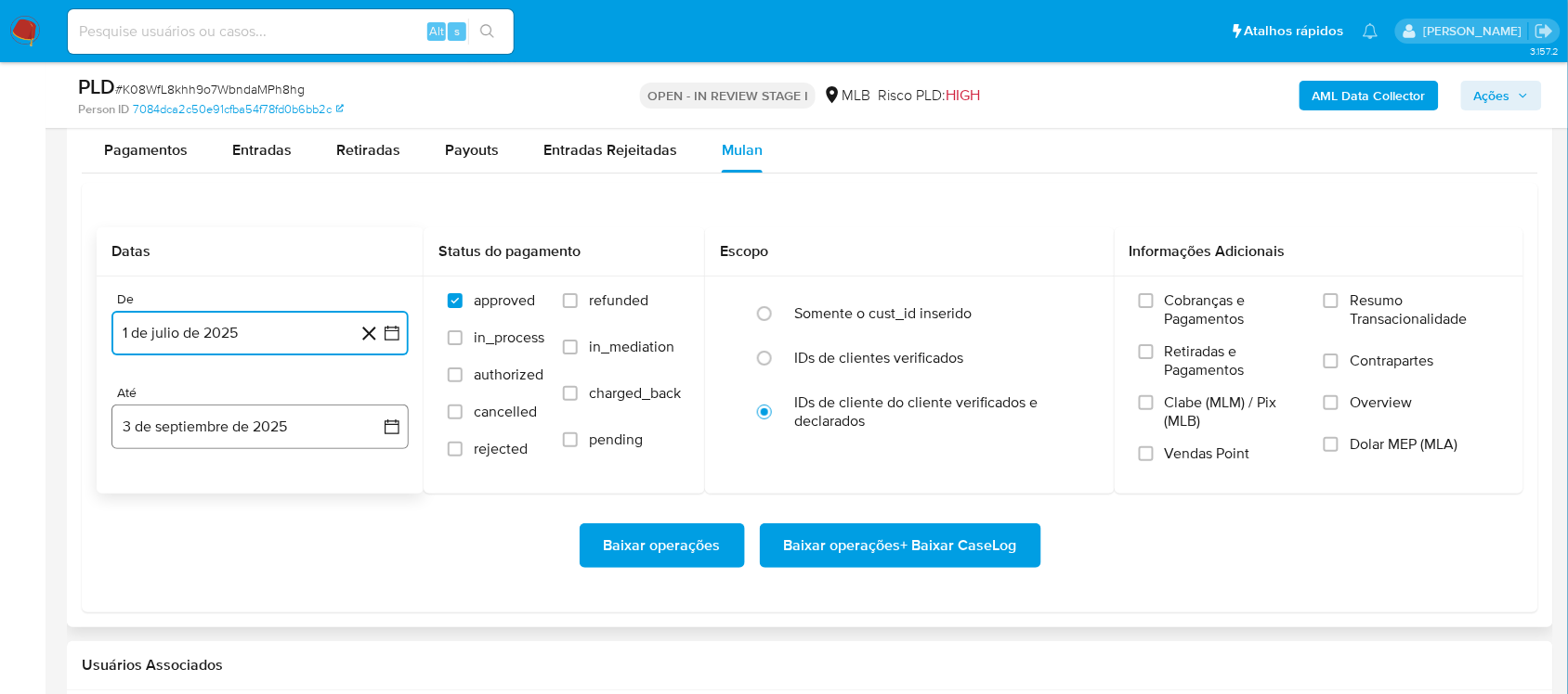
click at [404, 420] on button "3 de septiembre de 2025" at bounding box center [259, 427] width 297 height 45
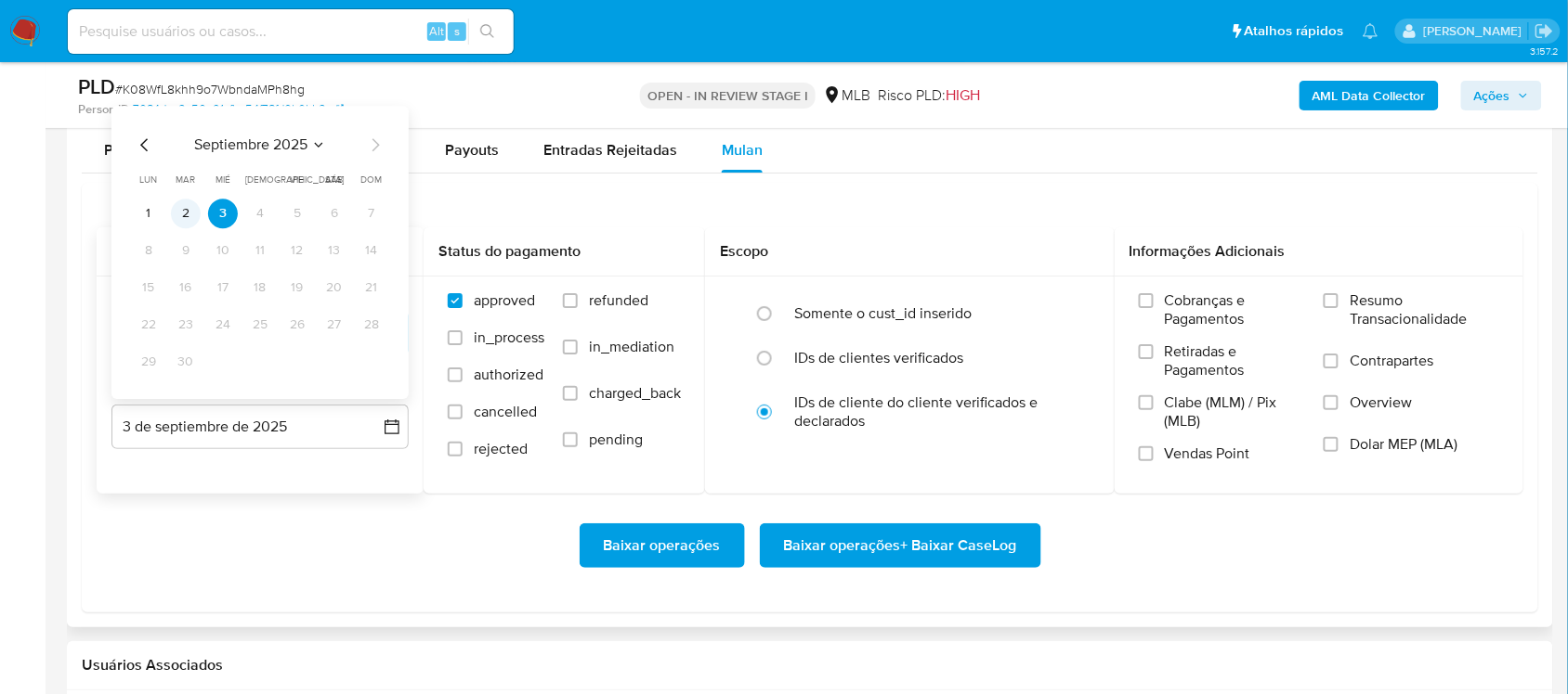
click at [172, 221] on button "2" at bounding box center [185, 213] width 30 height 30
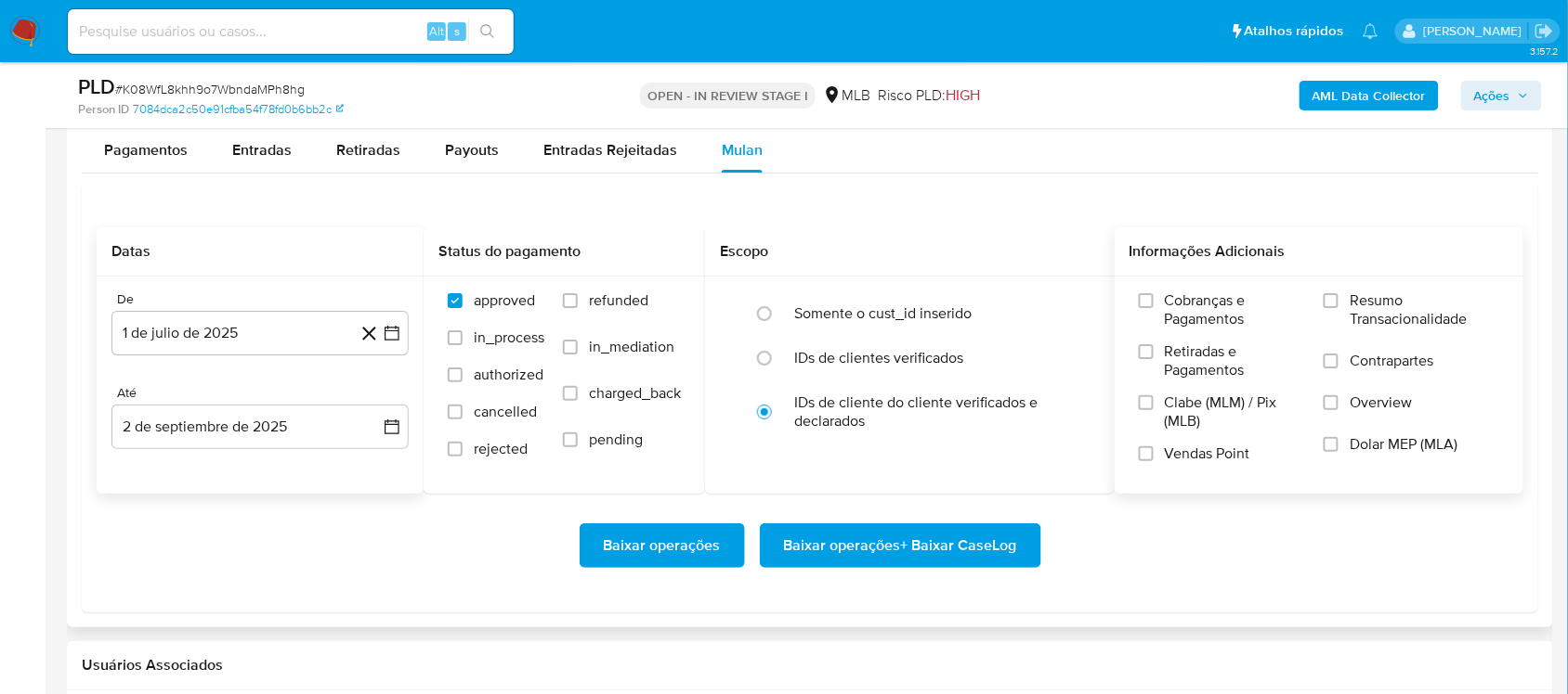
click at [1174, 309] on span "Resumo Transacionalidade" at bounding box center [1425, 310] width 150 height 37
click at [1174, 309] on input "Resumo Transacionalidade" at bounding box center [1330, 300] width 15 height 15
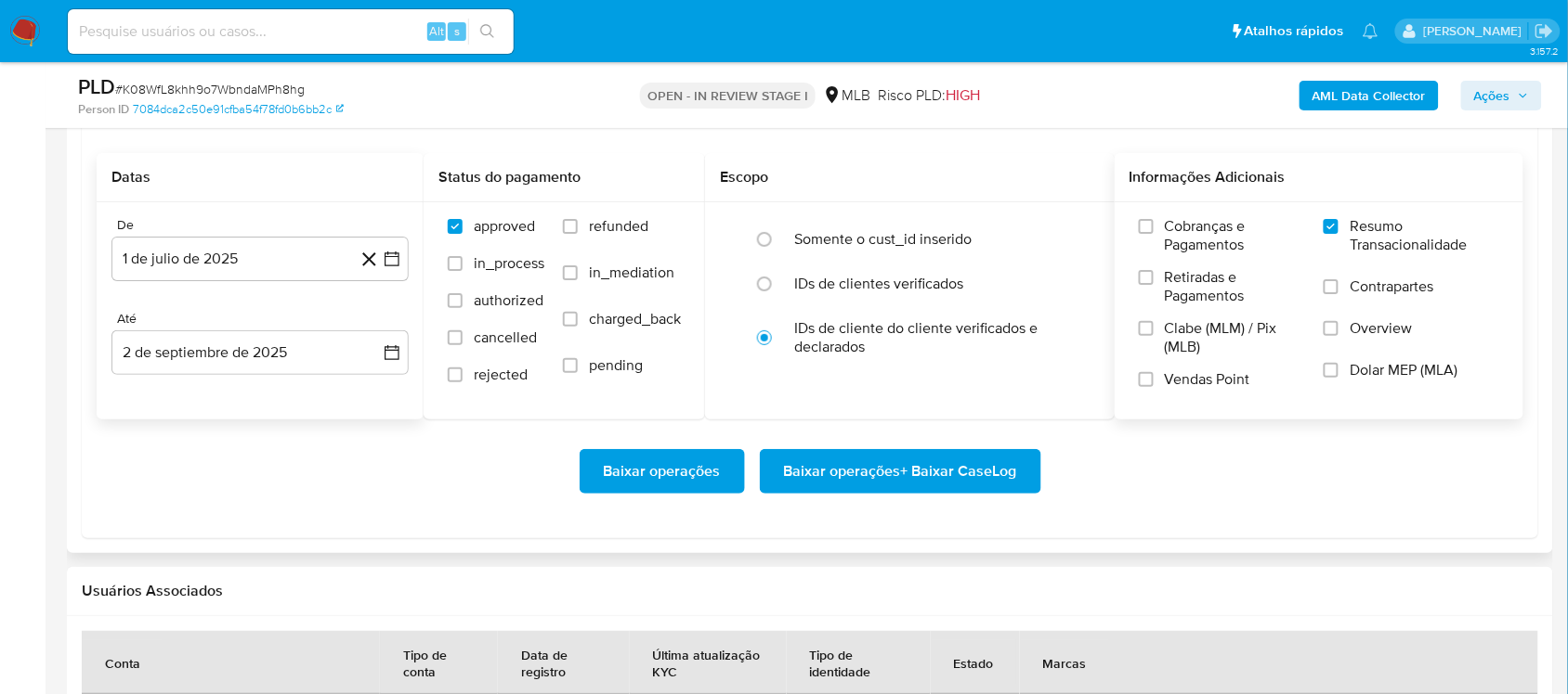
scroll to position [2089, 0]
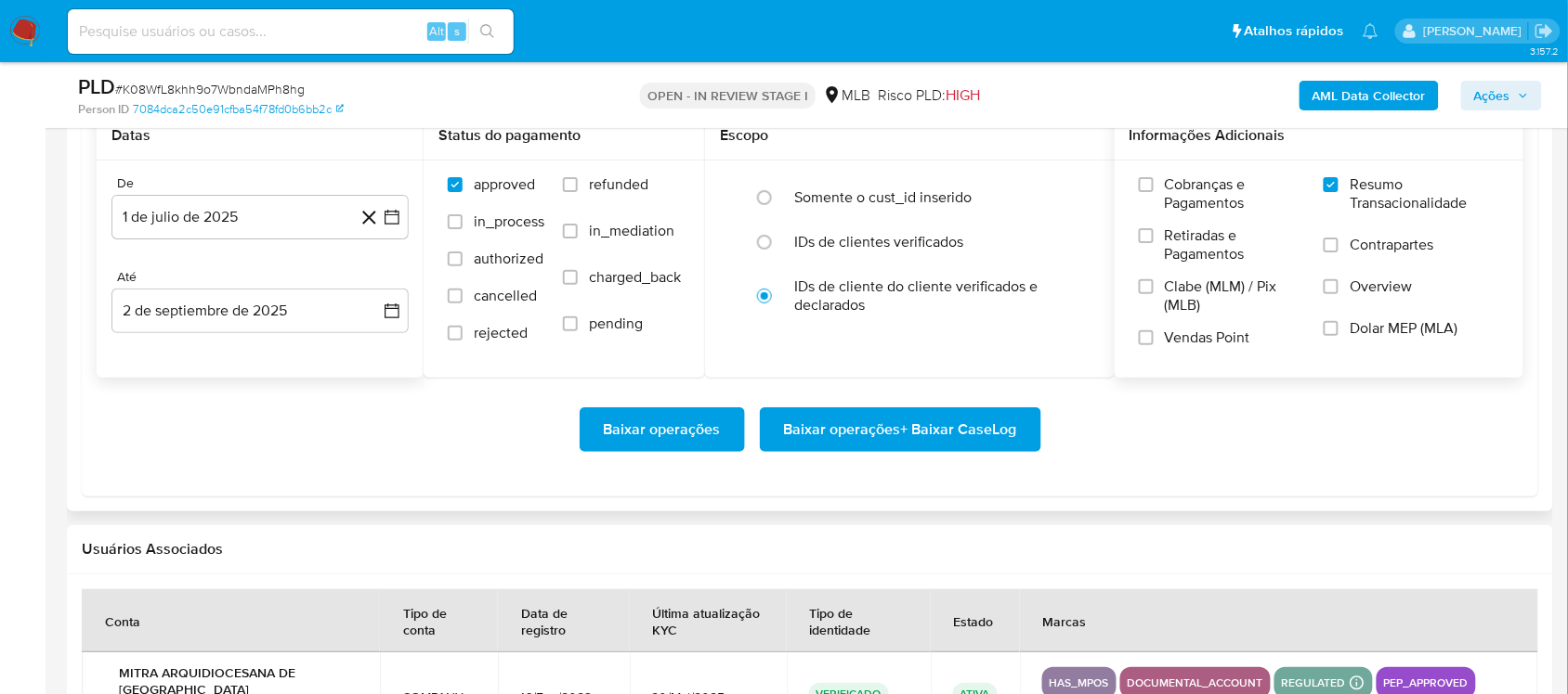
click at [865, 436] on span "Baixar operações + Baixar CaseLog" at bounding box center [900, 430] width 233 height 41
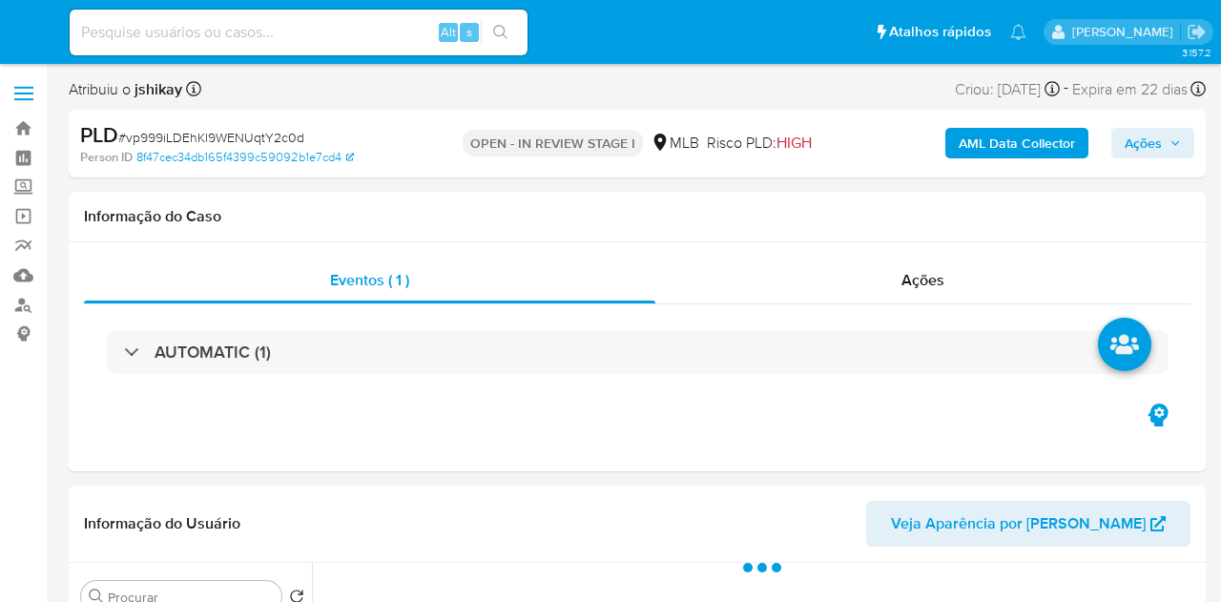
select select "10"
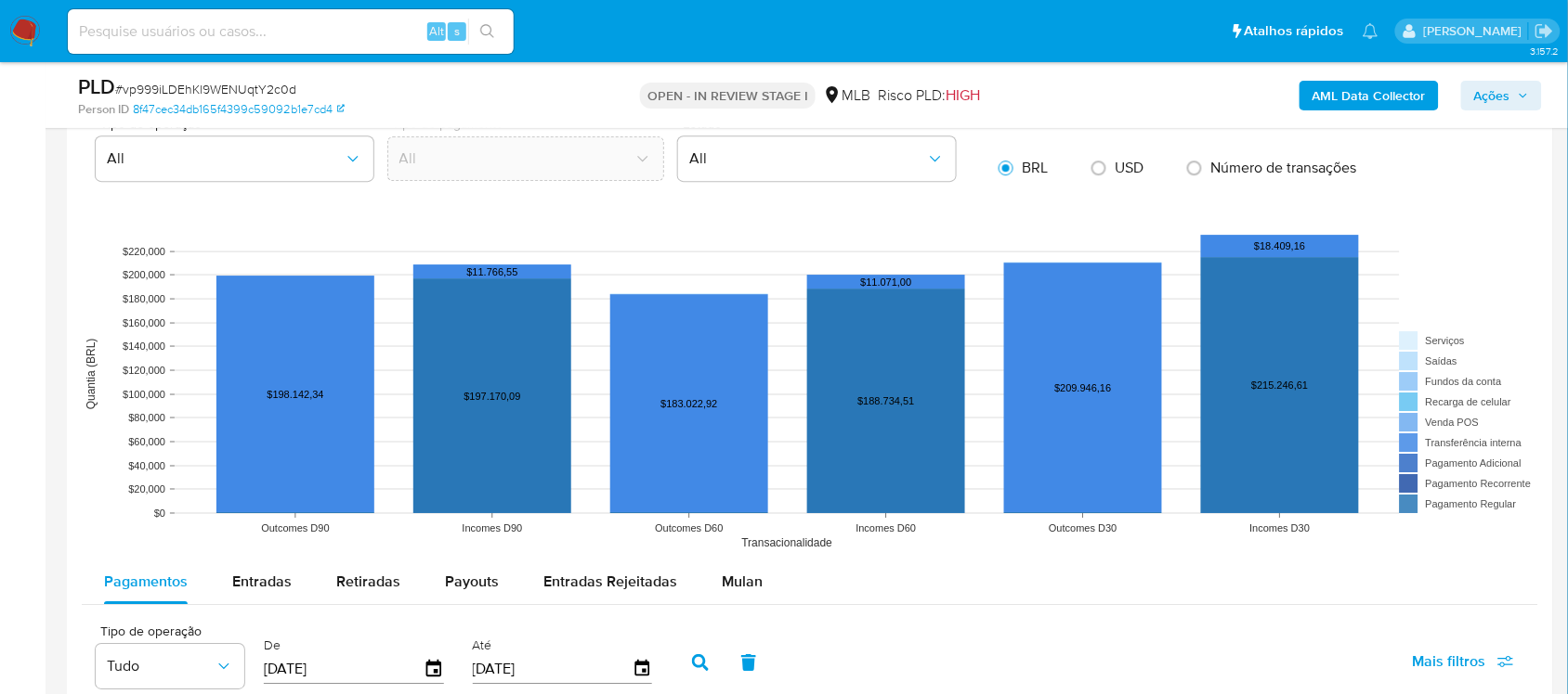
scroll to position [1740, 0]
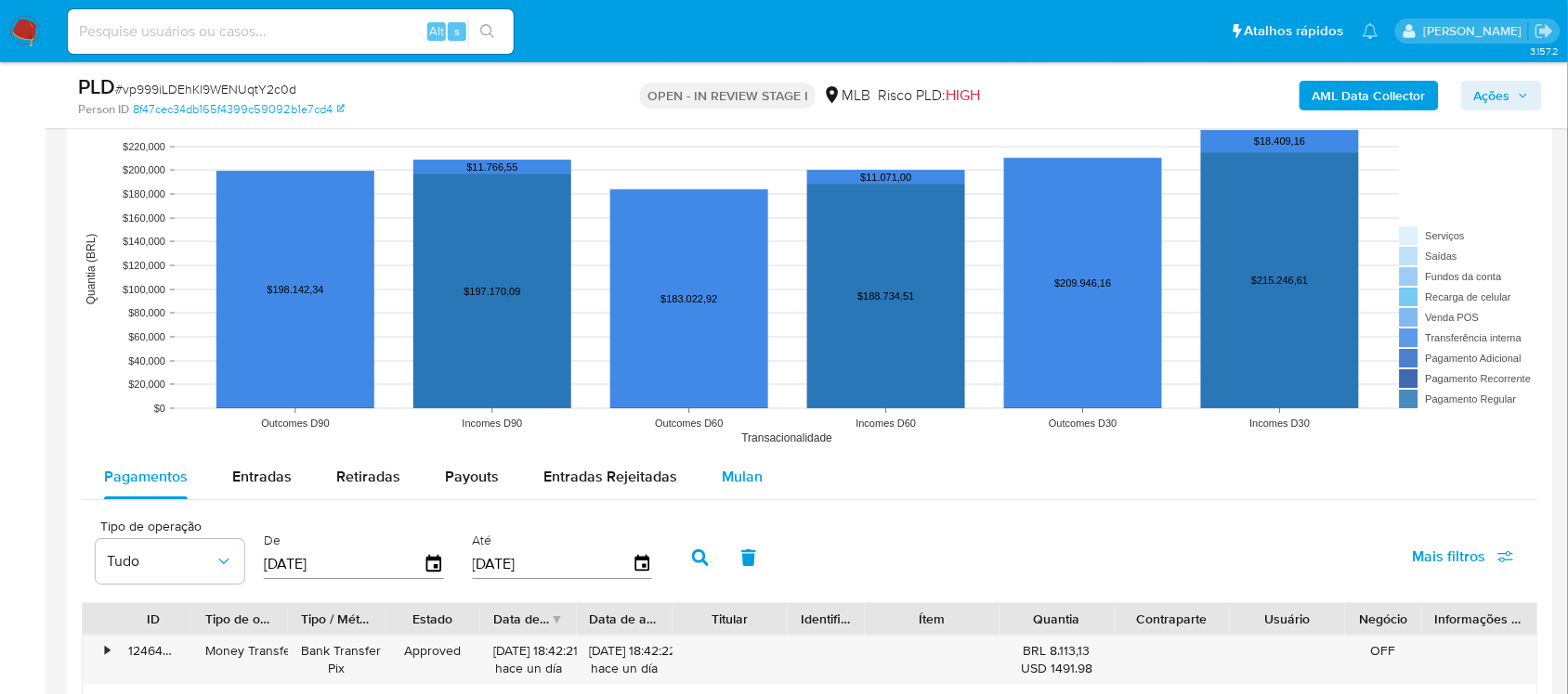
click at [751, 471] on span "Mulan" at bounding box center [742, 477] width 41 height 21
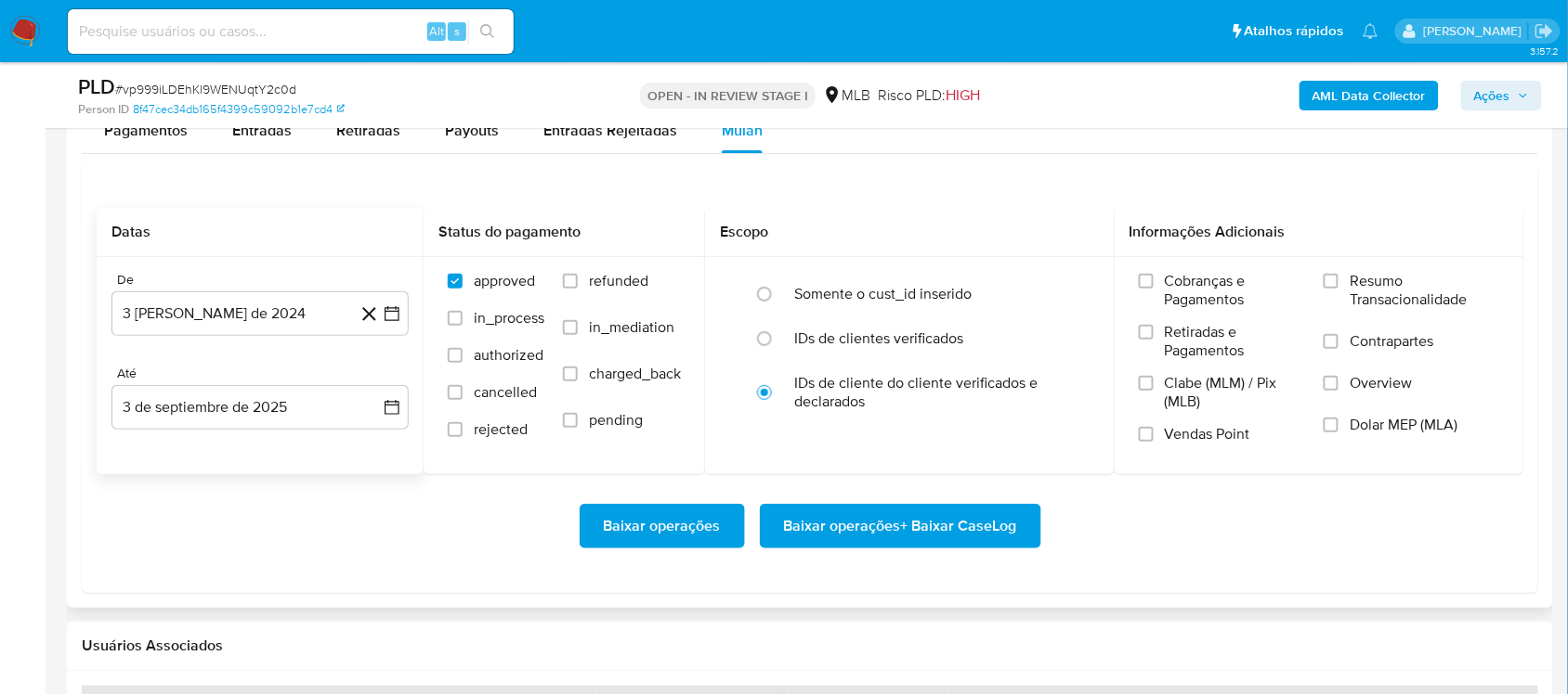
scroll to position [2089, 0]
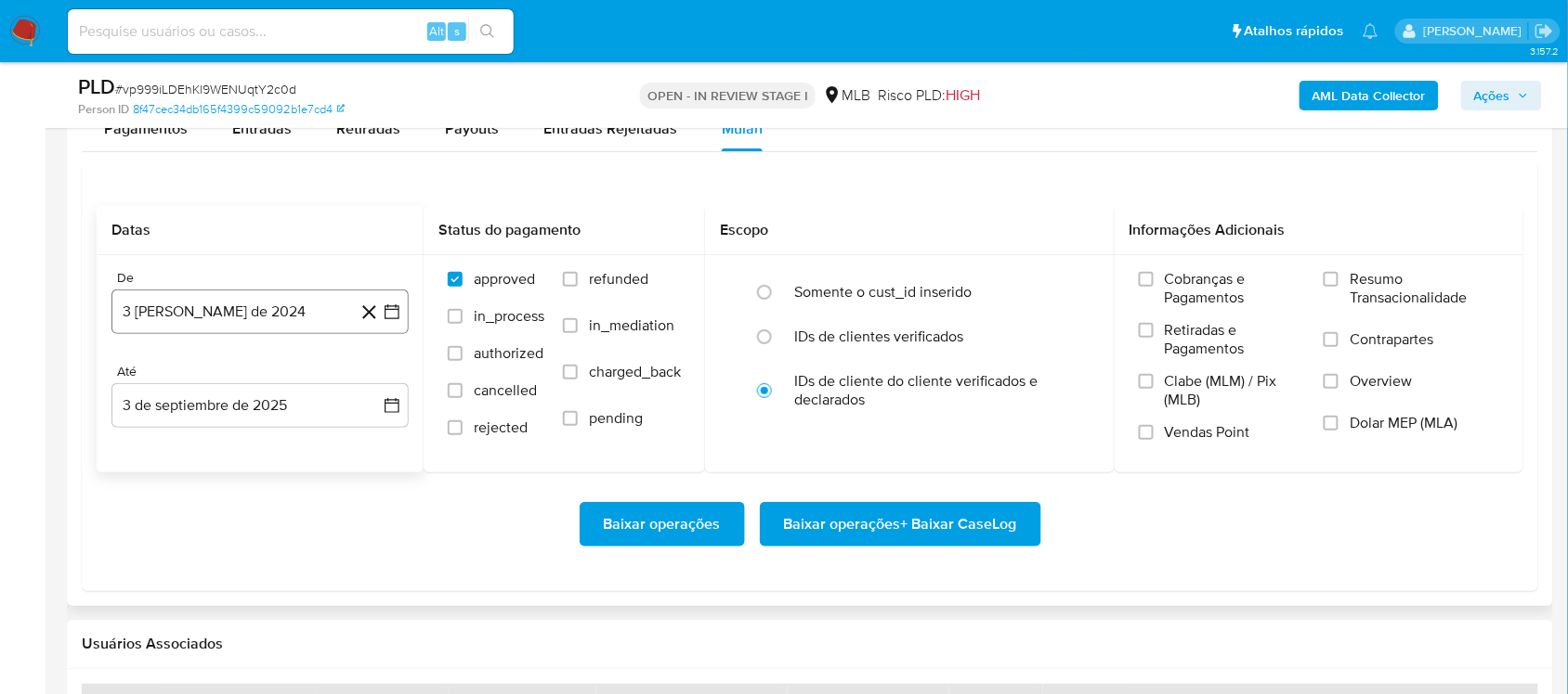
click at [396, 312] on icon "button" at bounding box center [392, 311] width 19 height 18
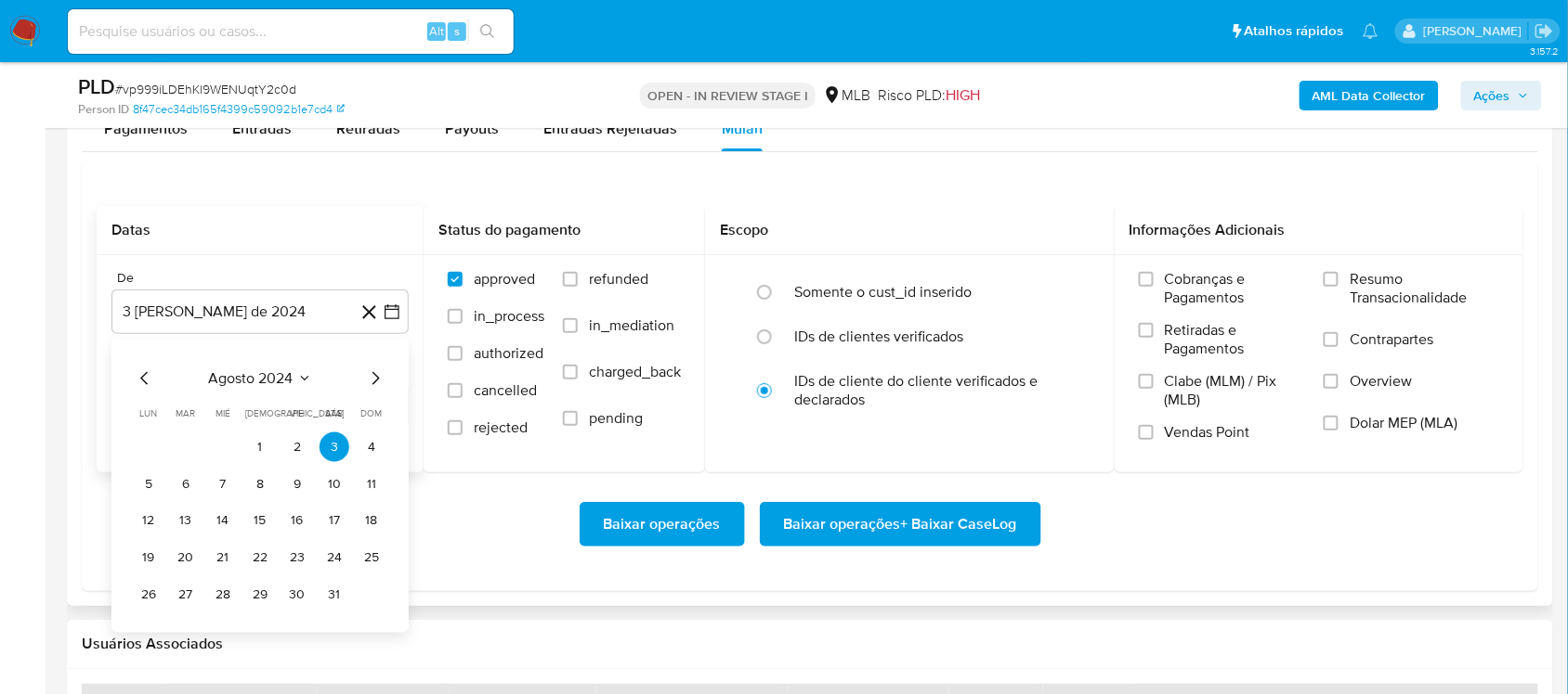
click at [271, 372] on span "agosto 2024" at bounding box center [251, 378] width 85 height 18
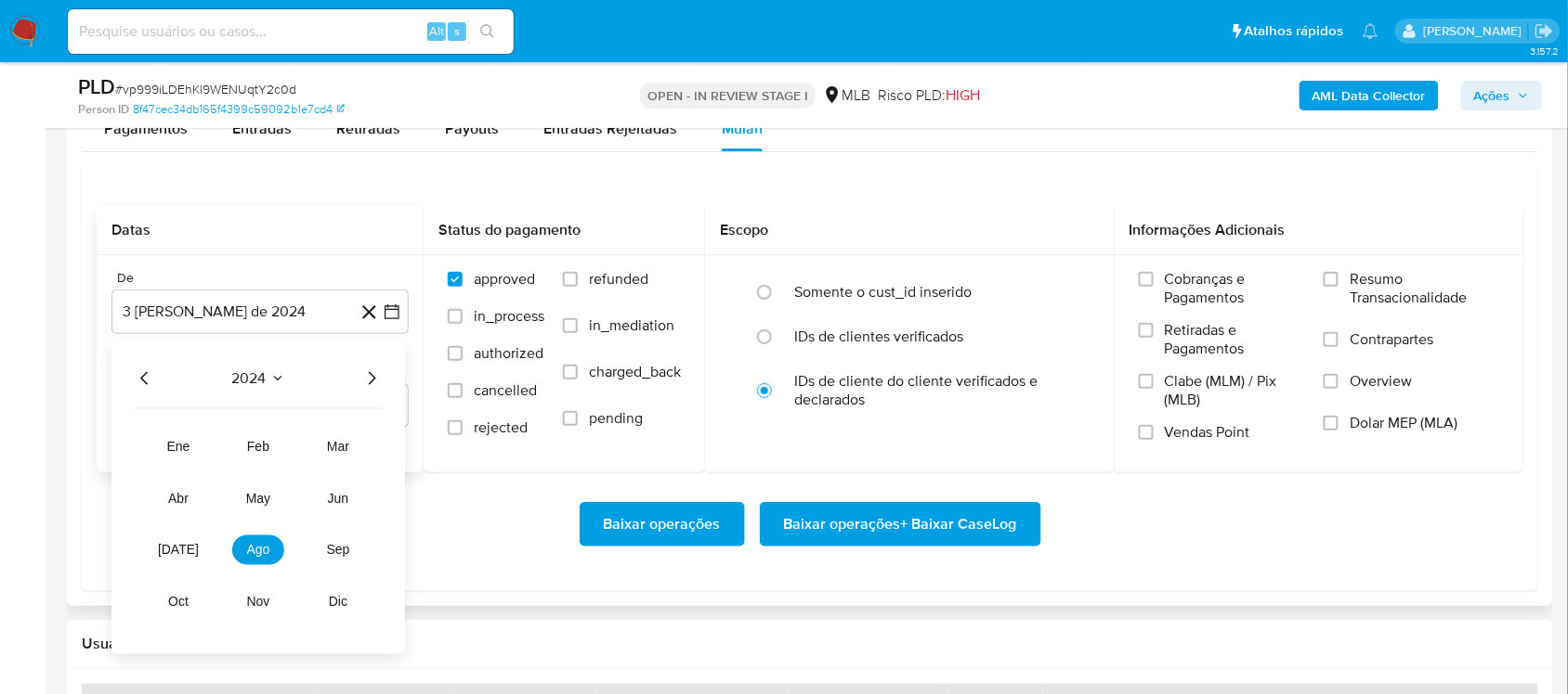
drag, startPoint x: 388, startPoint y: 382, endPoint x: 368, endPoint y: 381, distance: 20.0
click at [381, 382] on div "2024 2024 ene feb mar abr may jun jul ago sep oct nov dic" at bounding box center [257, 495] width 293 height 314
click at [368, 381] on icon "Año siguiente" at bounding box center [371, 378] width 22 height 22
click at [195, 552] on button "[DATE]" at bounding box center [177, 549] width 52 height 30
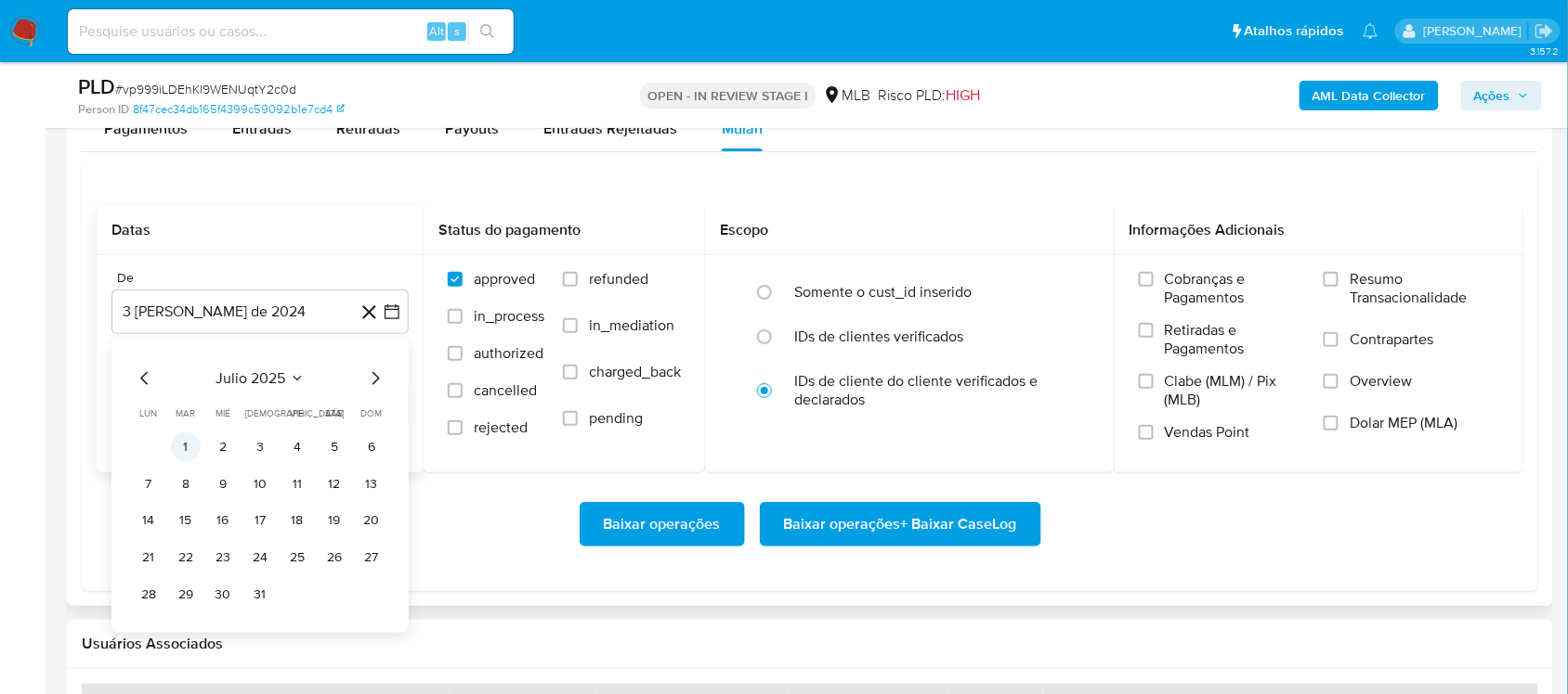
click at [178, 451] on button "1" at bounding box center [185, 446] width 30 height 30
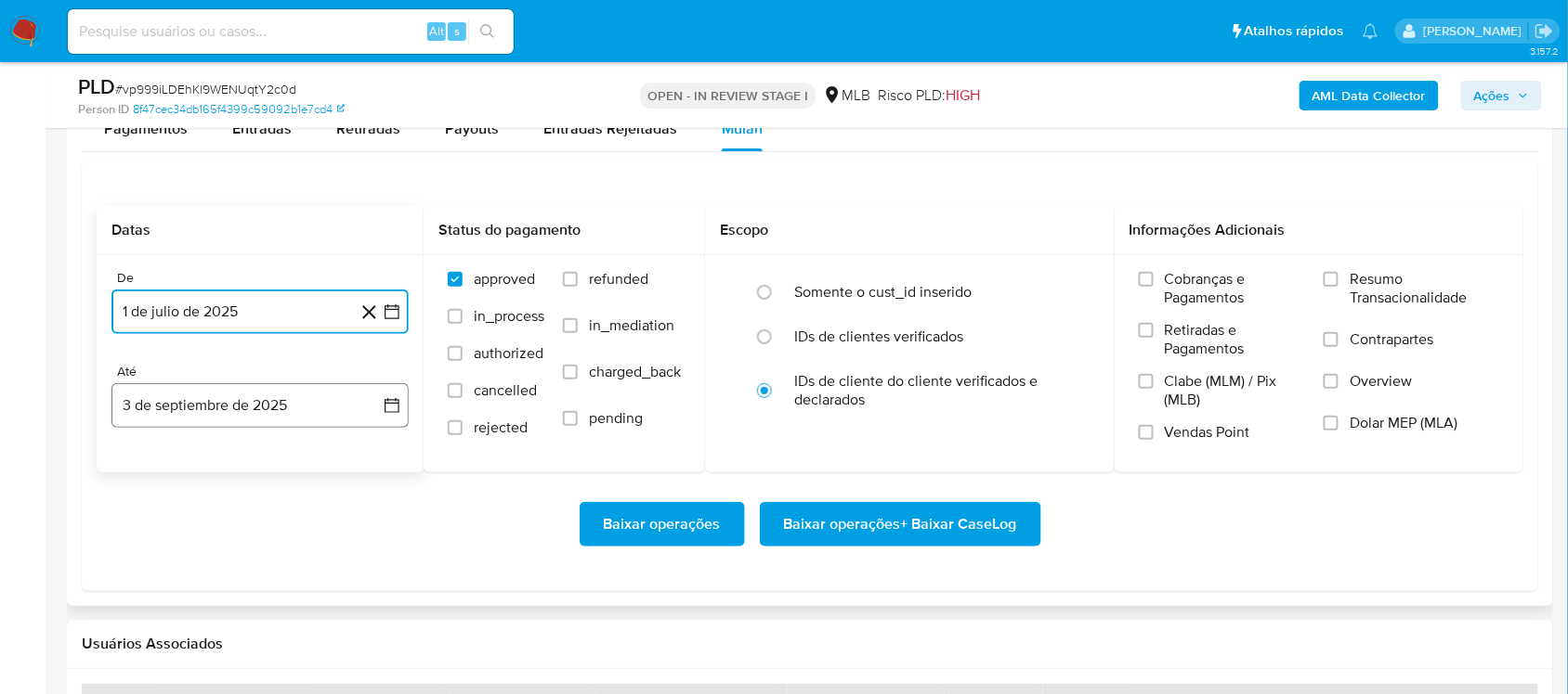
click at [384, 407] on icon "button" at bounding box center [392, 405] width 19 height 18
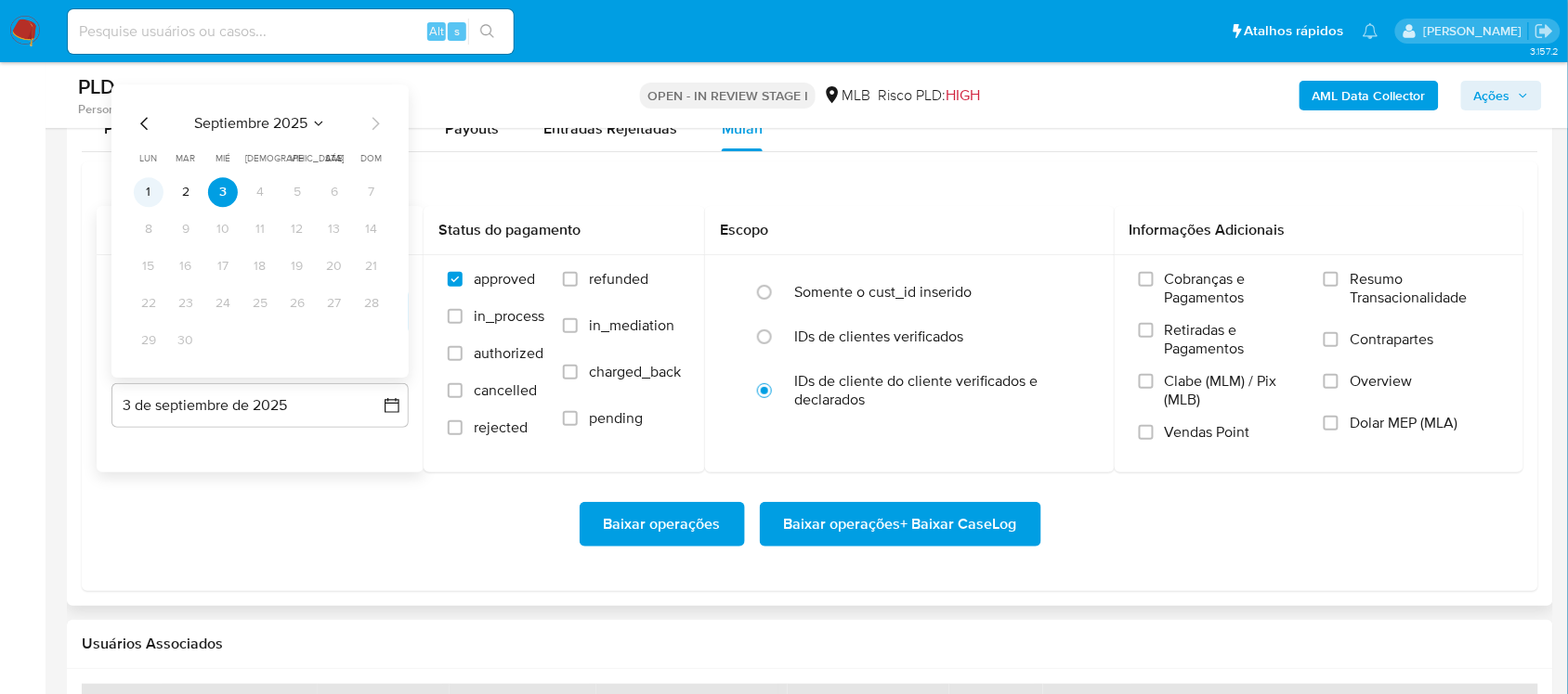
click at [159, 192] on button "1" at bounding box center [148, 192] width 30 height 30
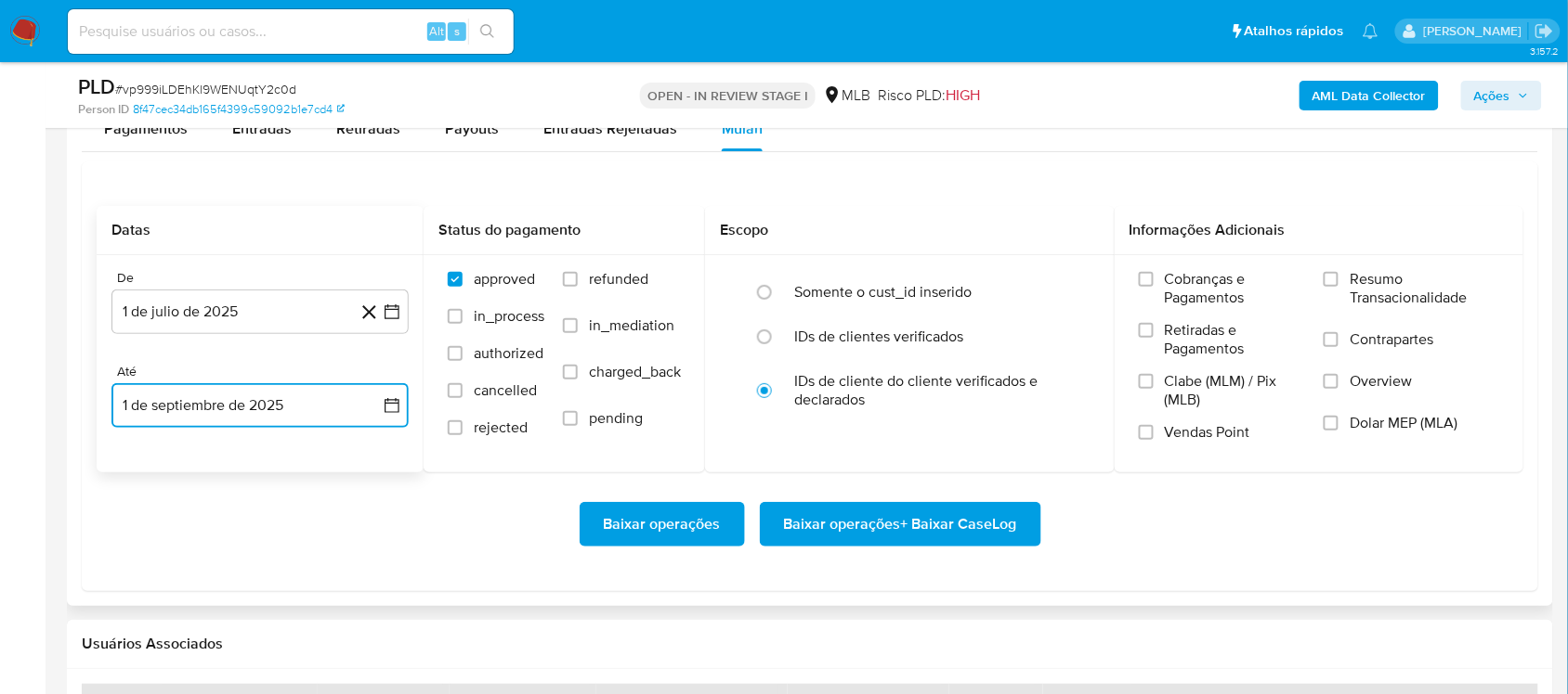
click at [391, 422] on button "1 de septiembre de 2025" at bounding box center [259, 406] width 297 height 45
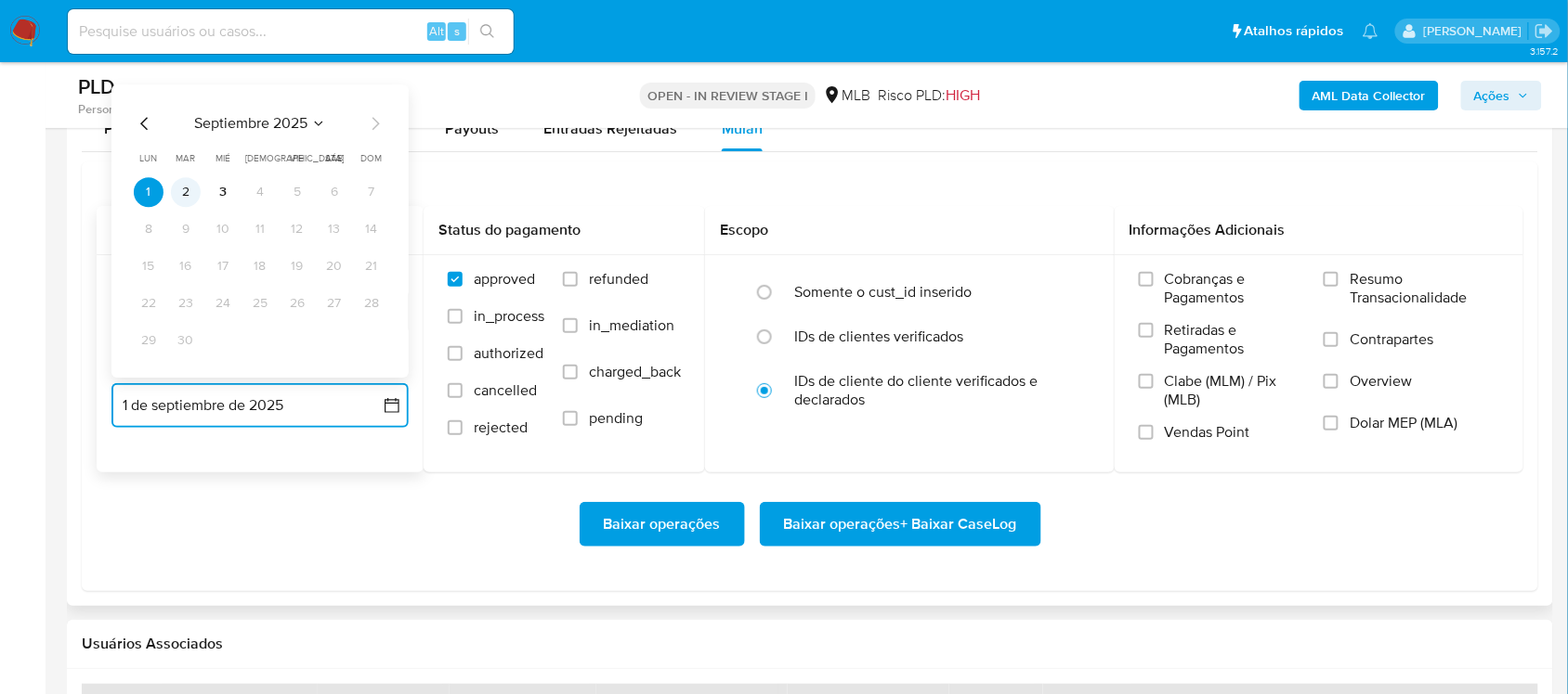
click at [187, 190] on button "2" at bounding box center [185, 192] width 30 height 30
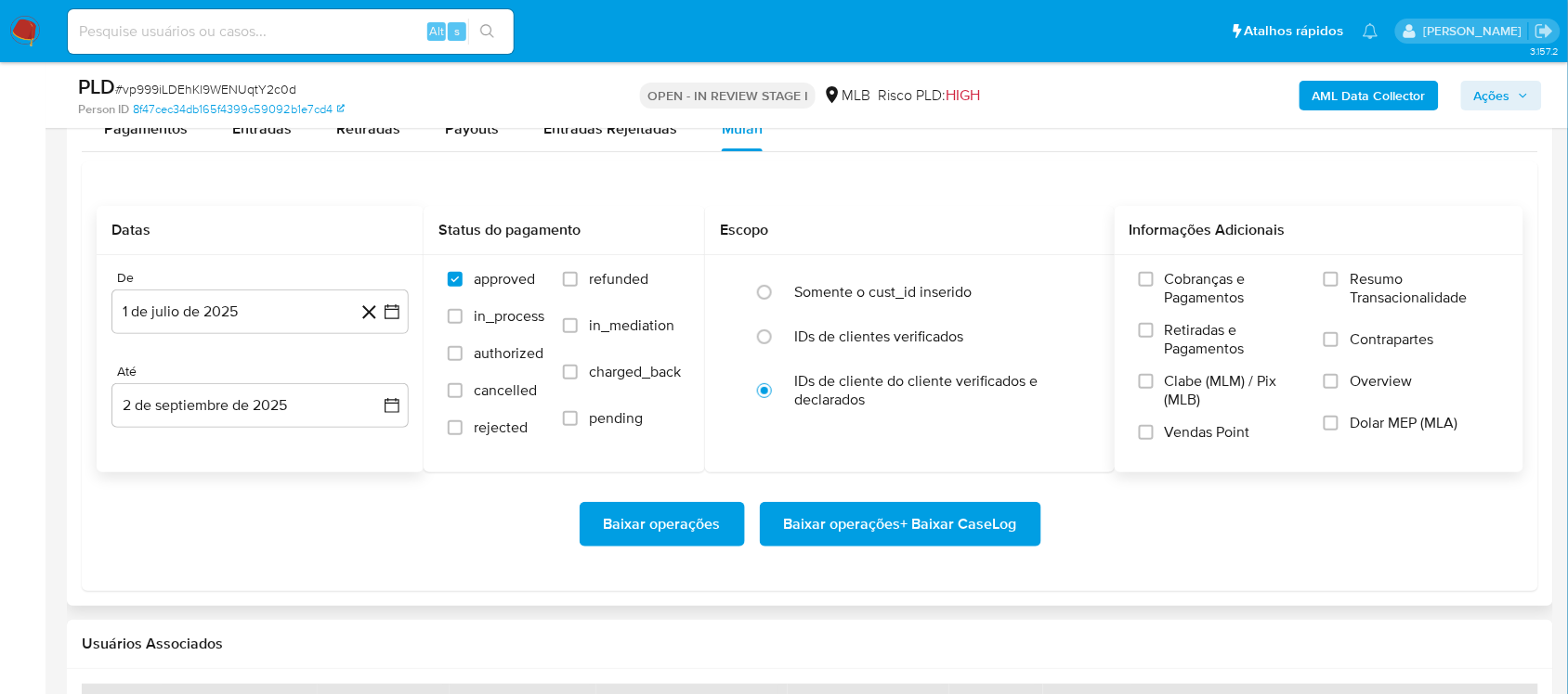
drag, startPoint x: 1332, startPoint y: 302, endPoint x: 1312, endPoint y: 304, distance: 20.1
click at [1188, 303] on label "Resumo Transacionalidade" at bounding box center [1411, 301] width 175 height 60
click at [1188, 287] on input "Resumo Transacionalidade" at bounding box center [1330, 278] width 15 height 15
click at [780, 550] on div "Baixar operações Baixar operações + Baixar CaseLog" at bounding box center [809, 524] width 1427 height 104
click at [822, 527] on span "Baixar operações + Baixar CaseLog" at bounding box center [900, 525] width 233 height 41
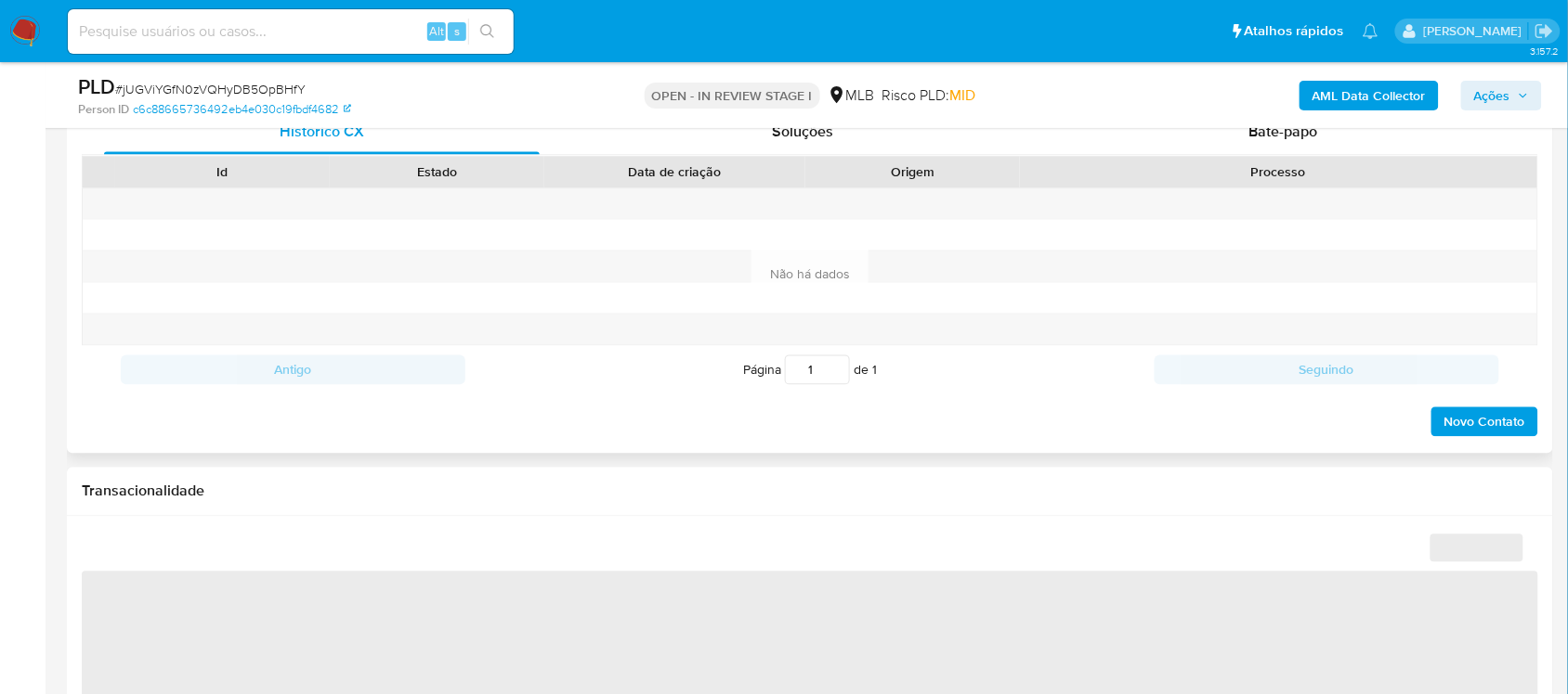
select select "10"
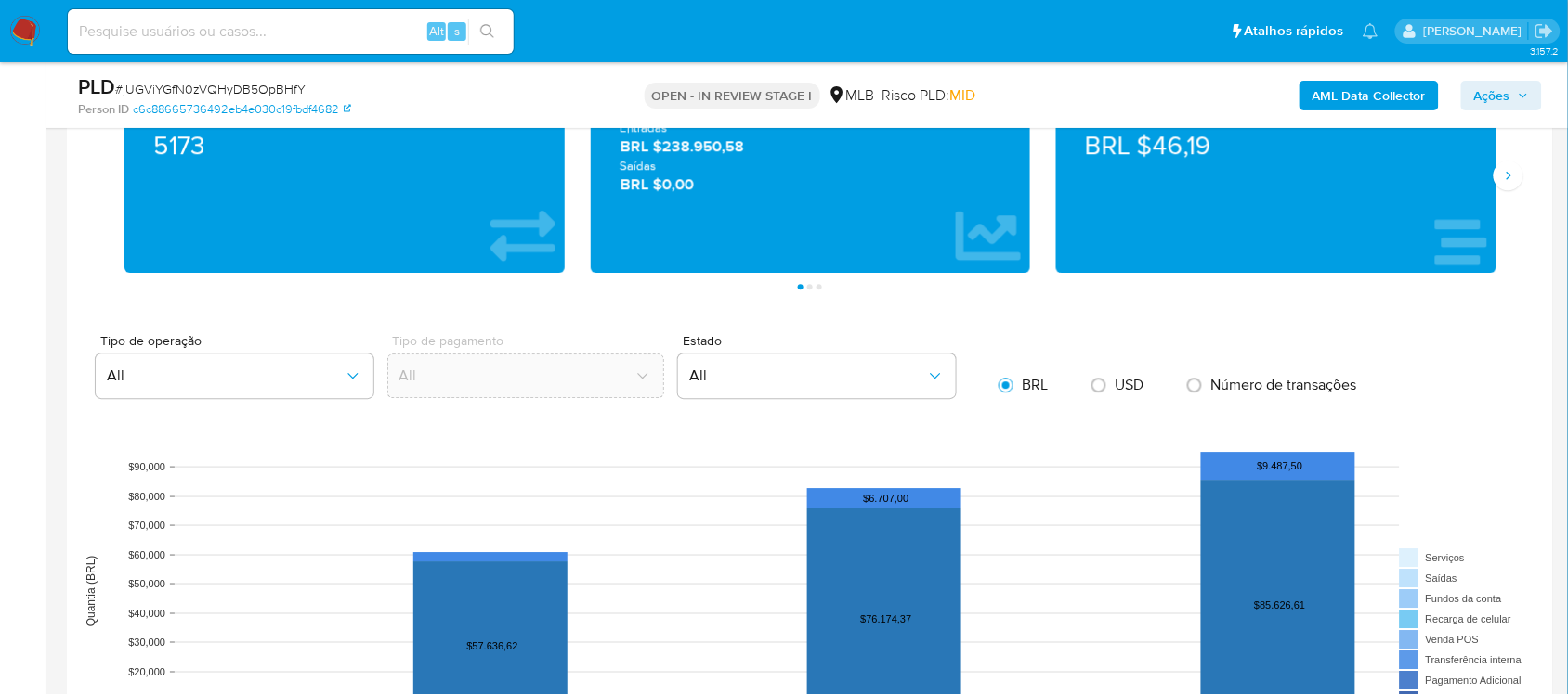
scroll to position [1972, 0]
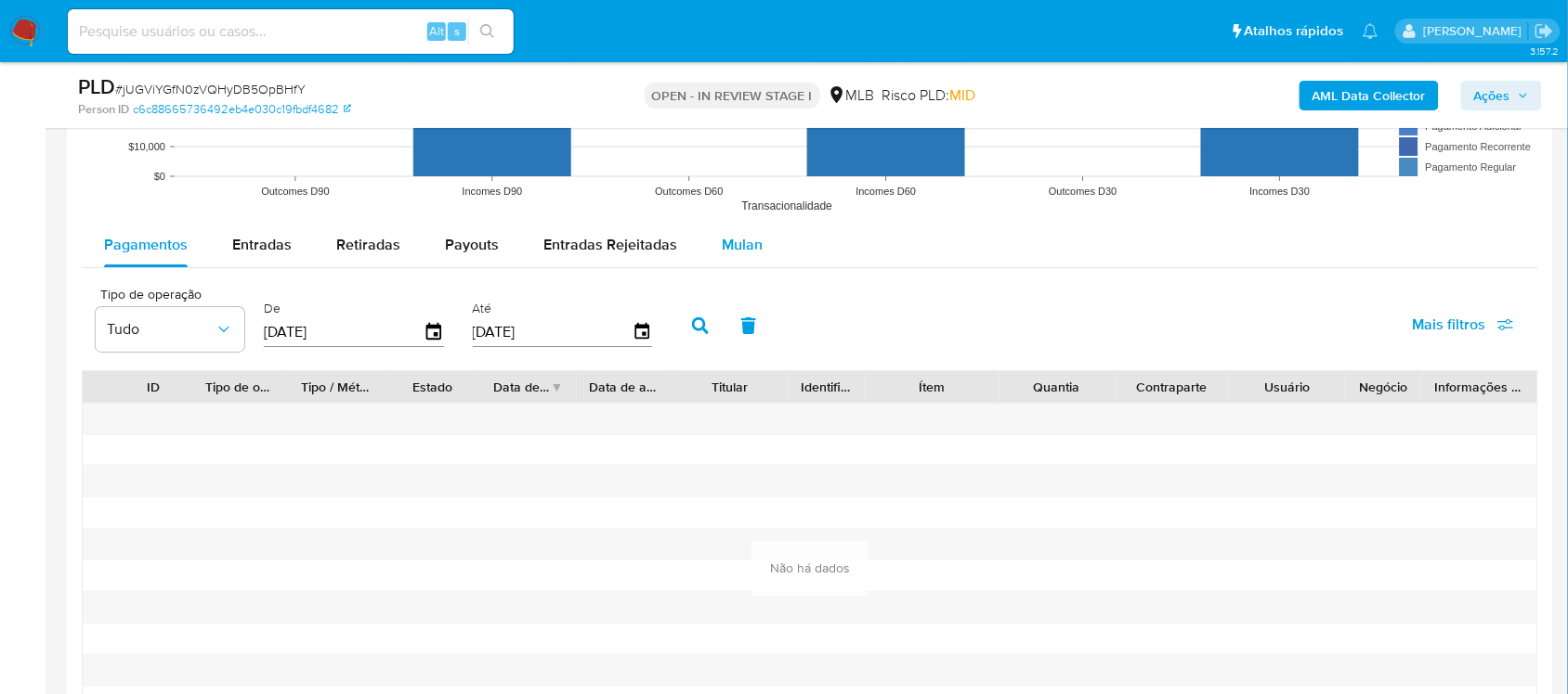
click at [752, 241] on span "Mulan" at bounding box center [742, 244] width 41 height 21
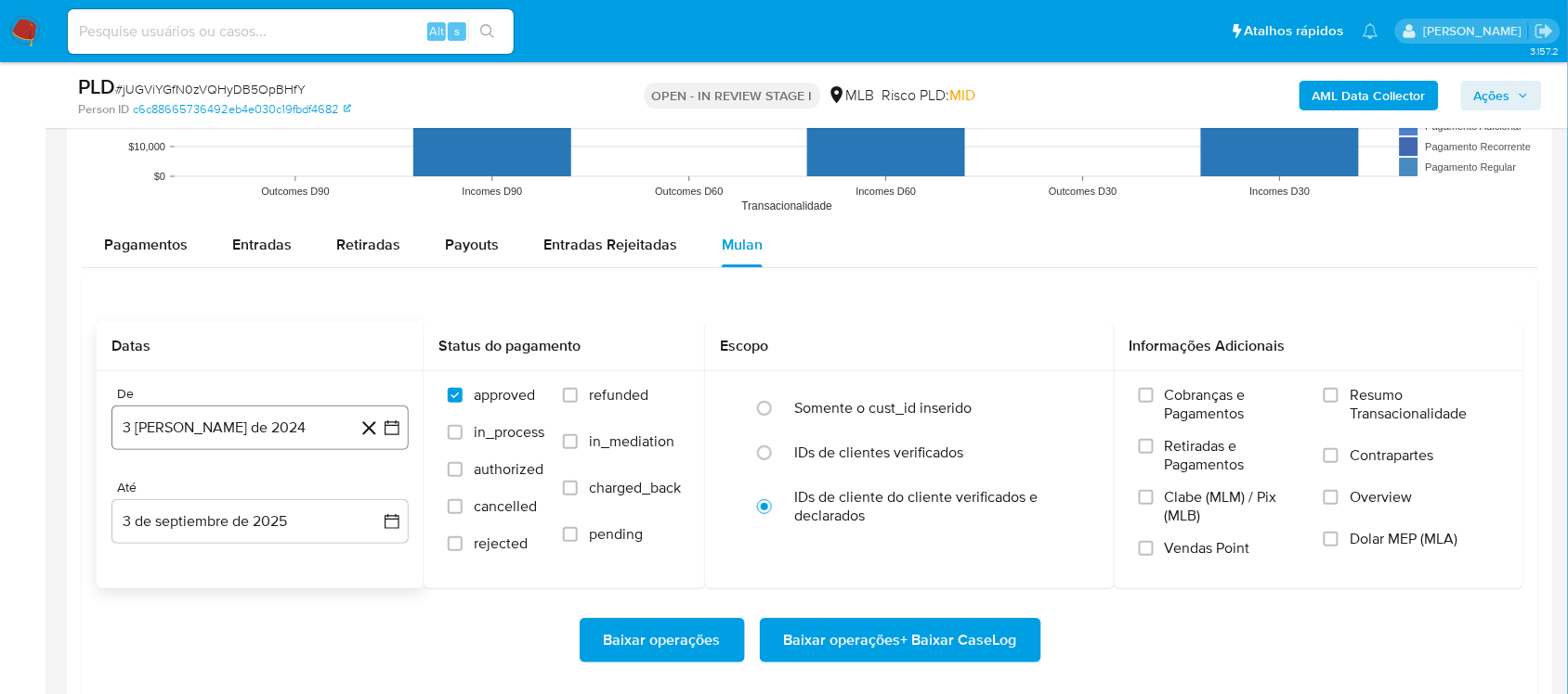
click at [399, 428] on icon "button" at bounding box center [392, 427] width 19 height 18
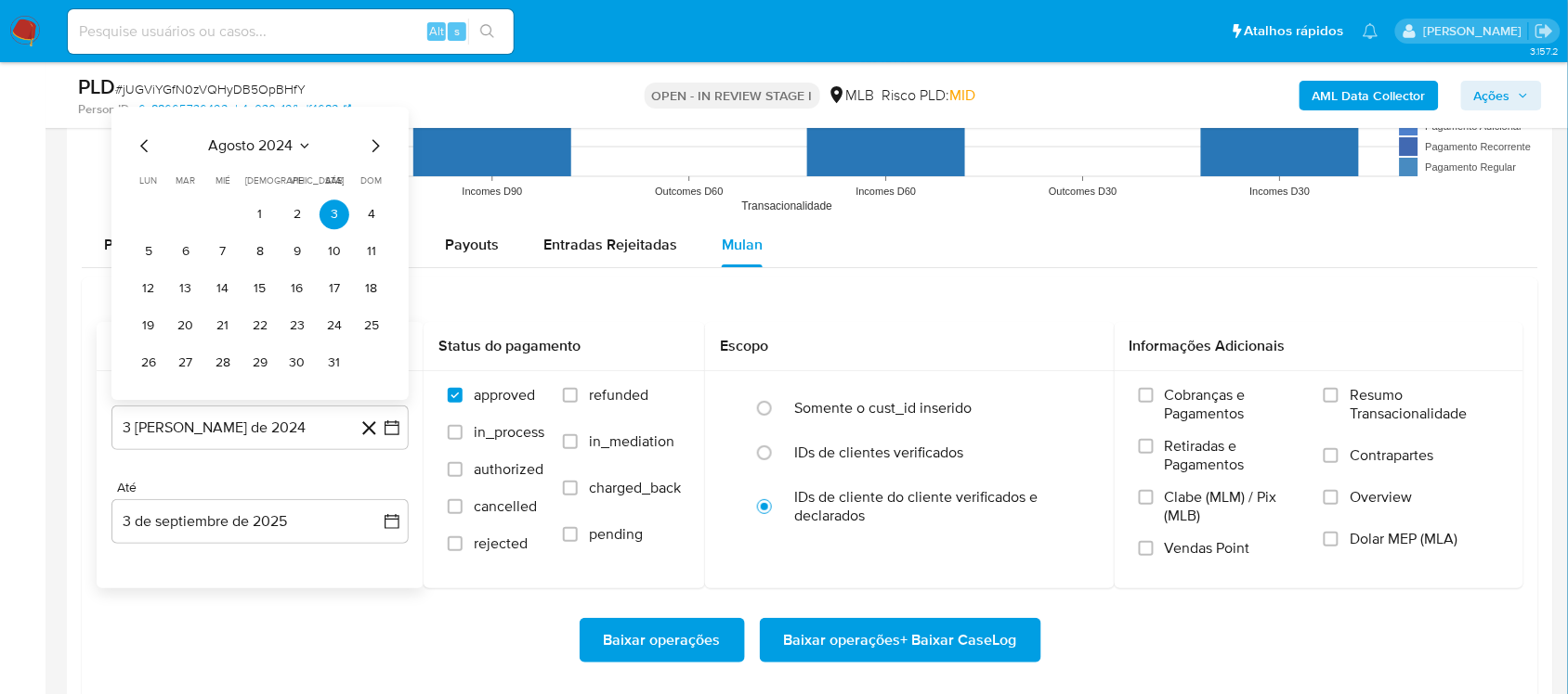
click at [280, 151] on span "agosto 2024" at bounding box center [251, 145] width 85 height 18
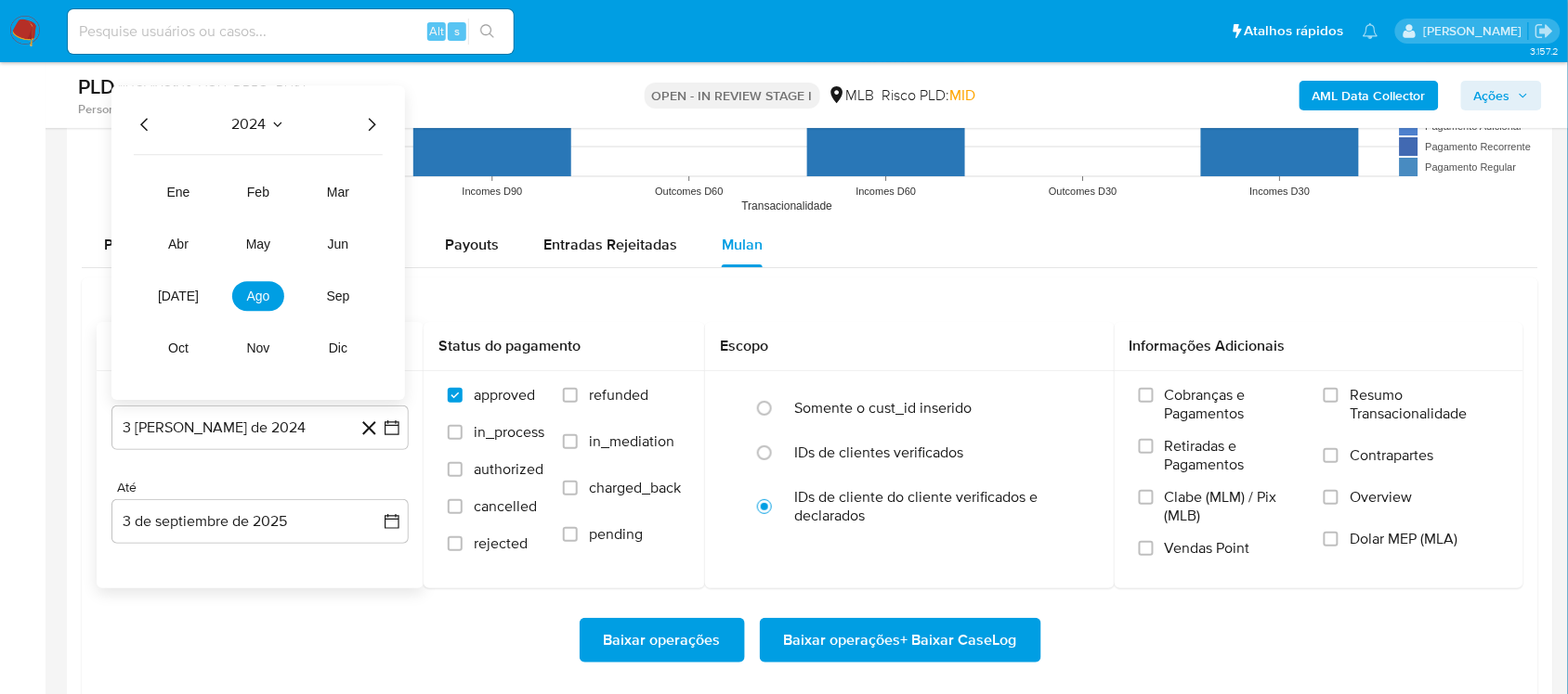
click at [376, 128] on icon "Año siguiente" at bounding box center [371, 124] width 22 height 22
click at [169, 300] on span "[DATE]" at bounding box center [178, 296] width 41 height 15
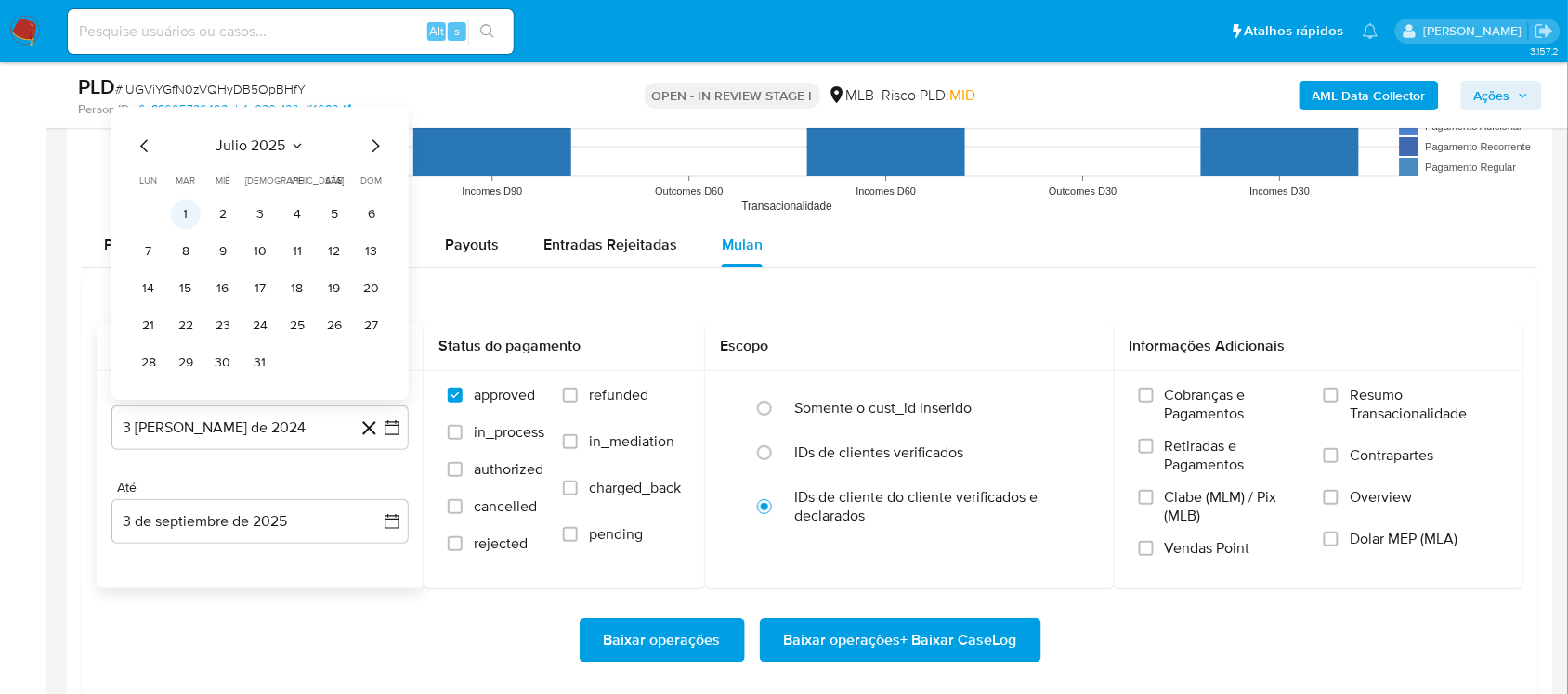
click at [187, 218] on button "1" at bounding box center [185, 214] width 30 height 30
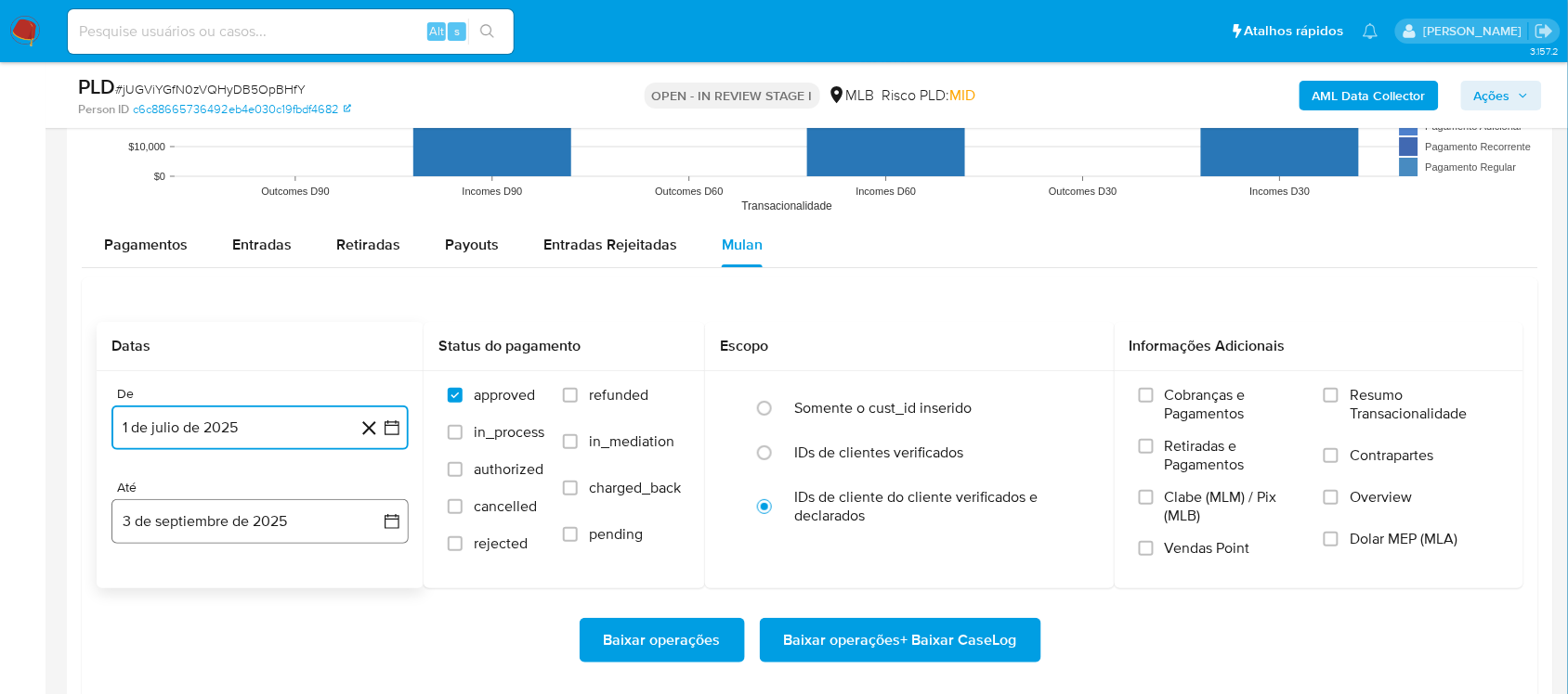
click at [394, 530] on icon "button" at bounding box center [392, 521] width 15 height 15
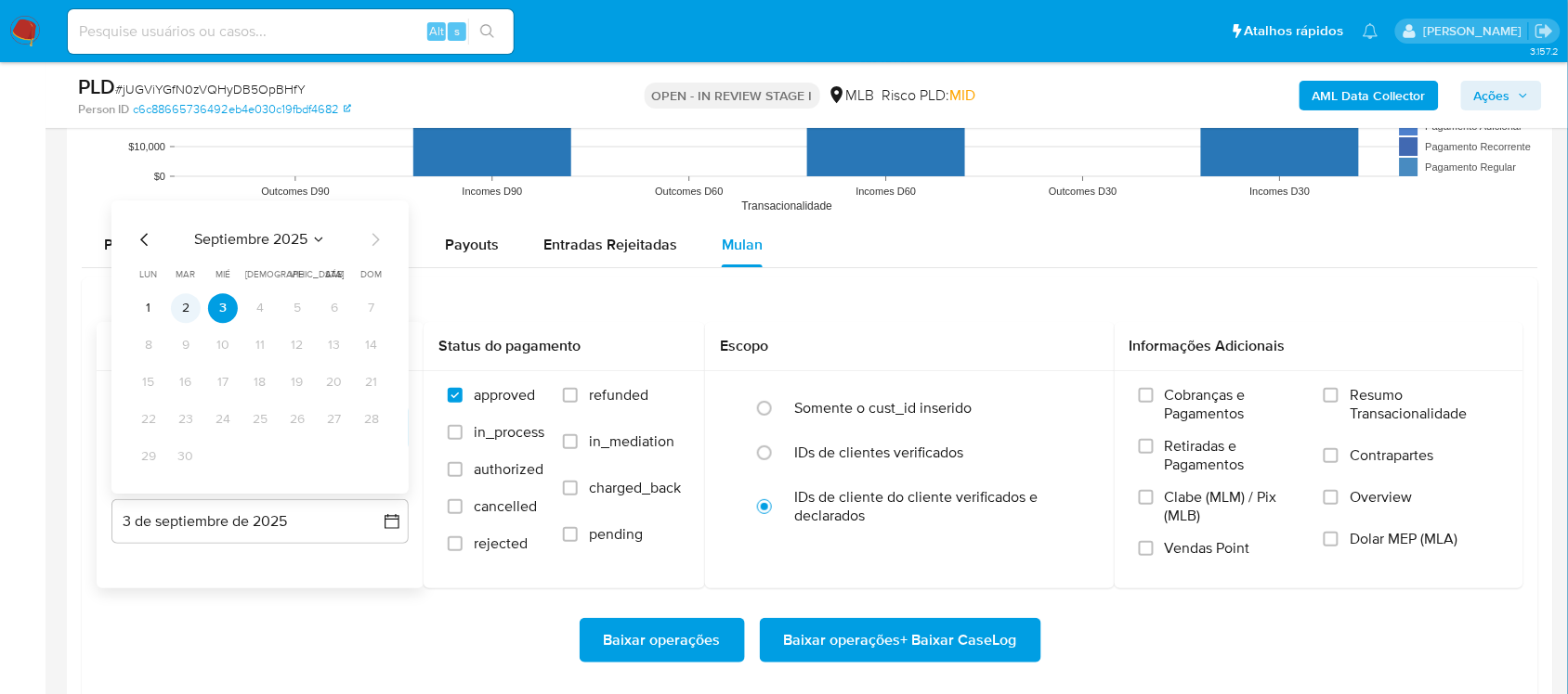
click at [190, 310] on button "2" at bounding box center [185, 308] width 30 height 30
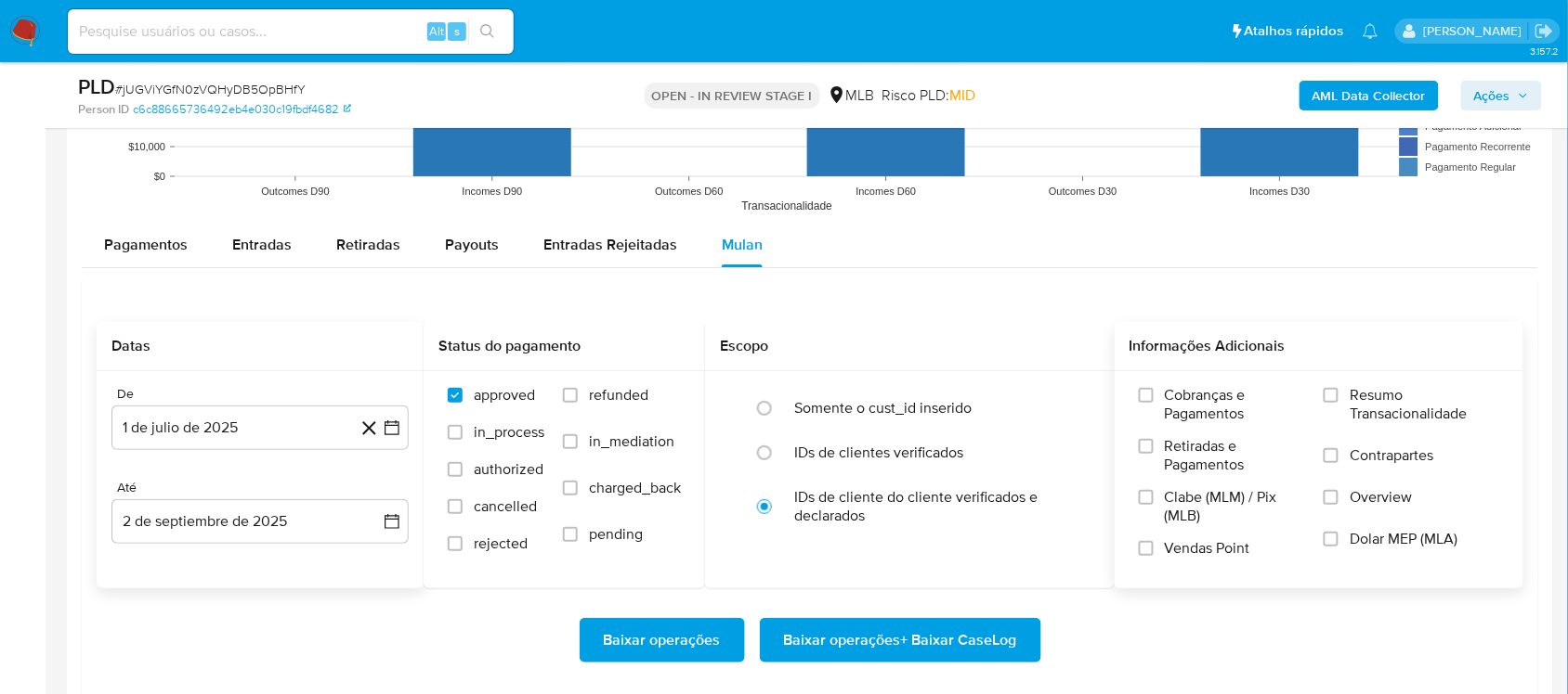
click at [1478, 405] on span "Resumo Transacionalidade" at bounding box center [1425, 405] width 150 height 37
click at [1338, 403] on input "Resumo Transacionalidade" at bounding box center [1330, 395] width 15 height 15
click at [802, 661] on span "Baixar operações + Baixar CaseLog" at bounding box center [900, 640] width 233 height 41
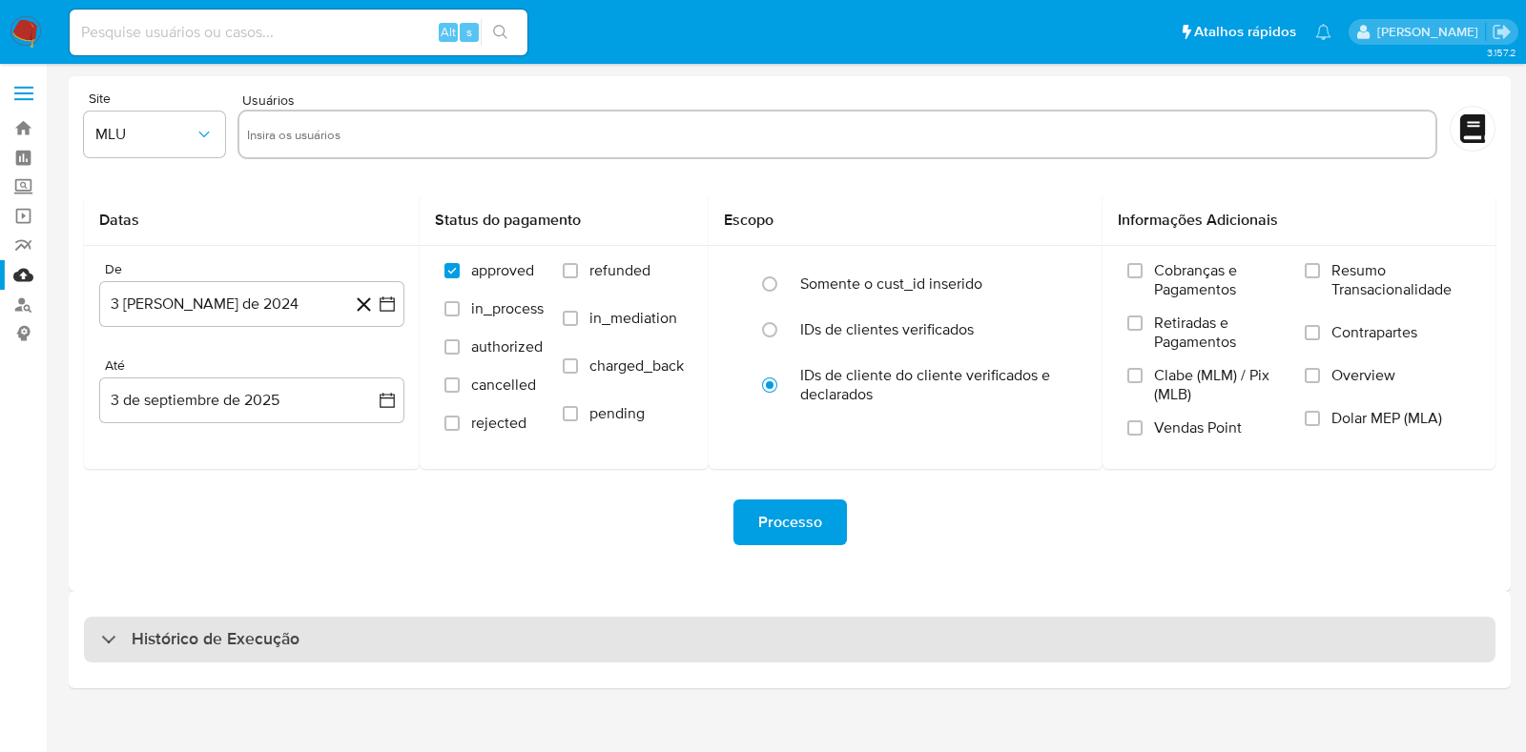
click at [368, 634] on div "Histórico de Execução" at bounding box center [789, 640] width 1411 height 46
select select "10"
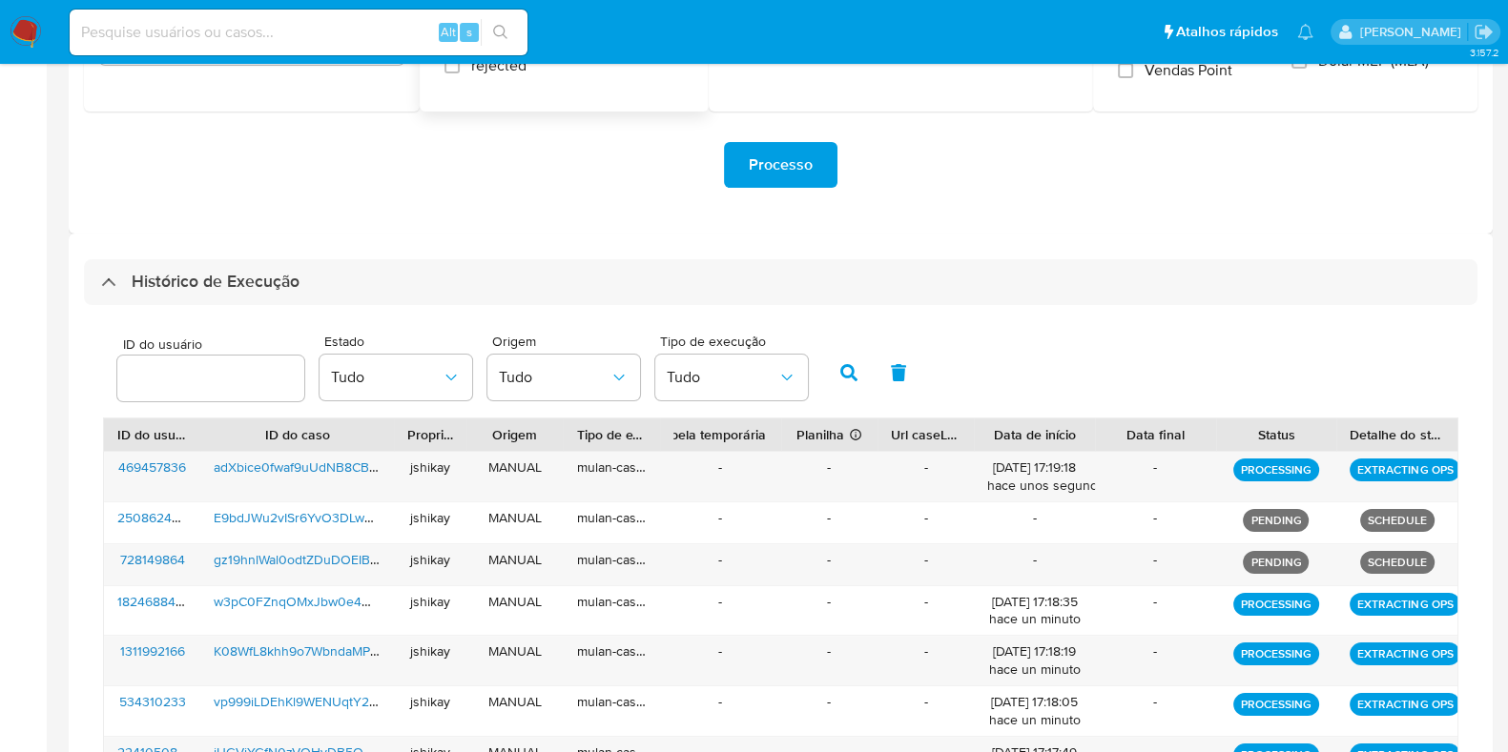
scroll to position [476, 0]
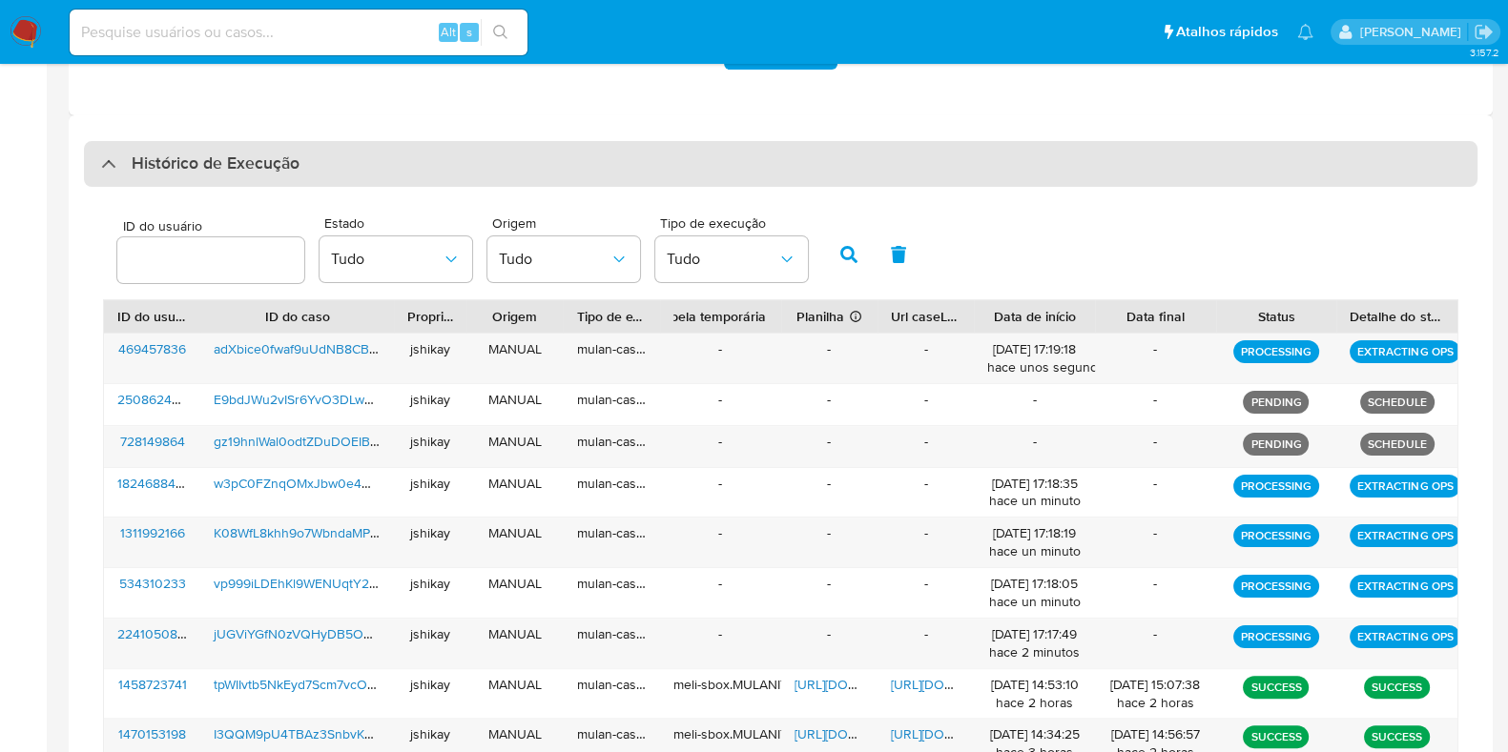
click at [371, 173] on div "Histórico de Execução" at bounding box center [780, 164] width 1393 height 46
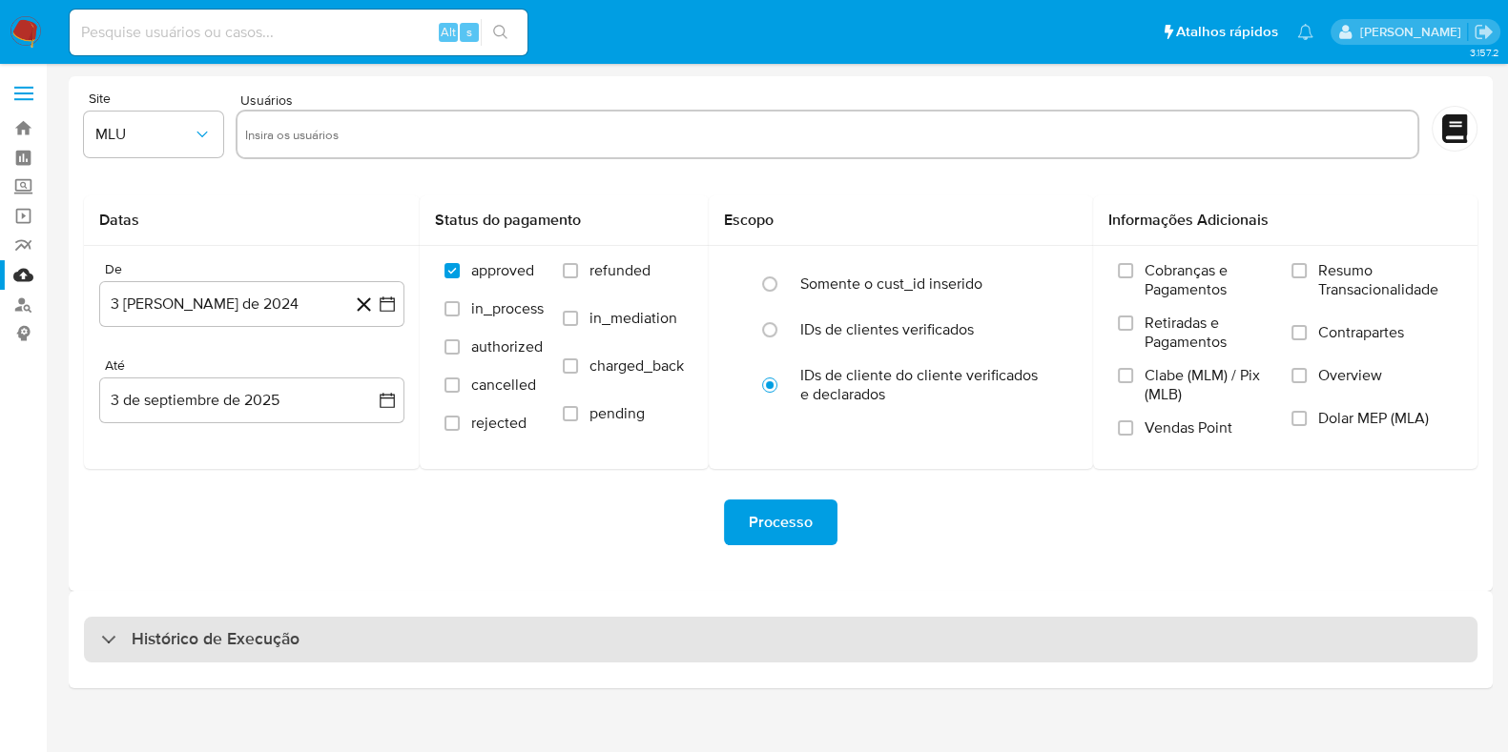
scroll to position [0, 0]
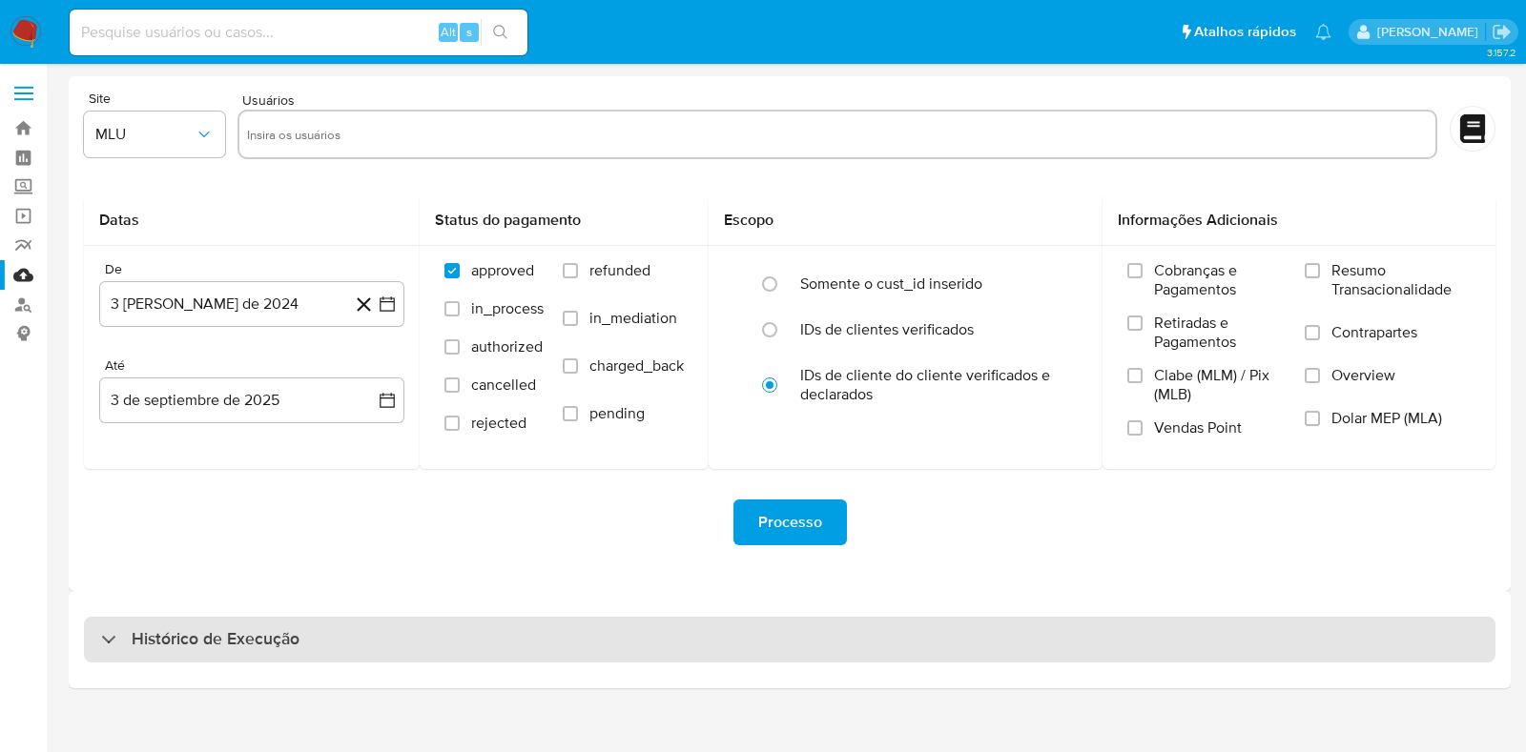
click at [289, 649] on h3 "Histórico de Execução" at bounding box center [216, 639] width 168 height 23
select select "10"
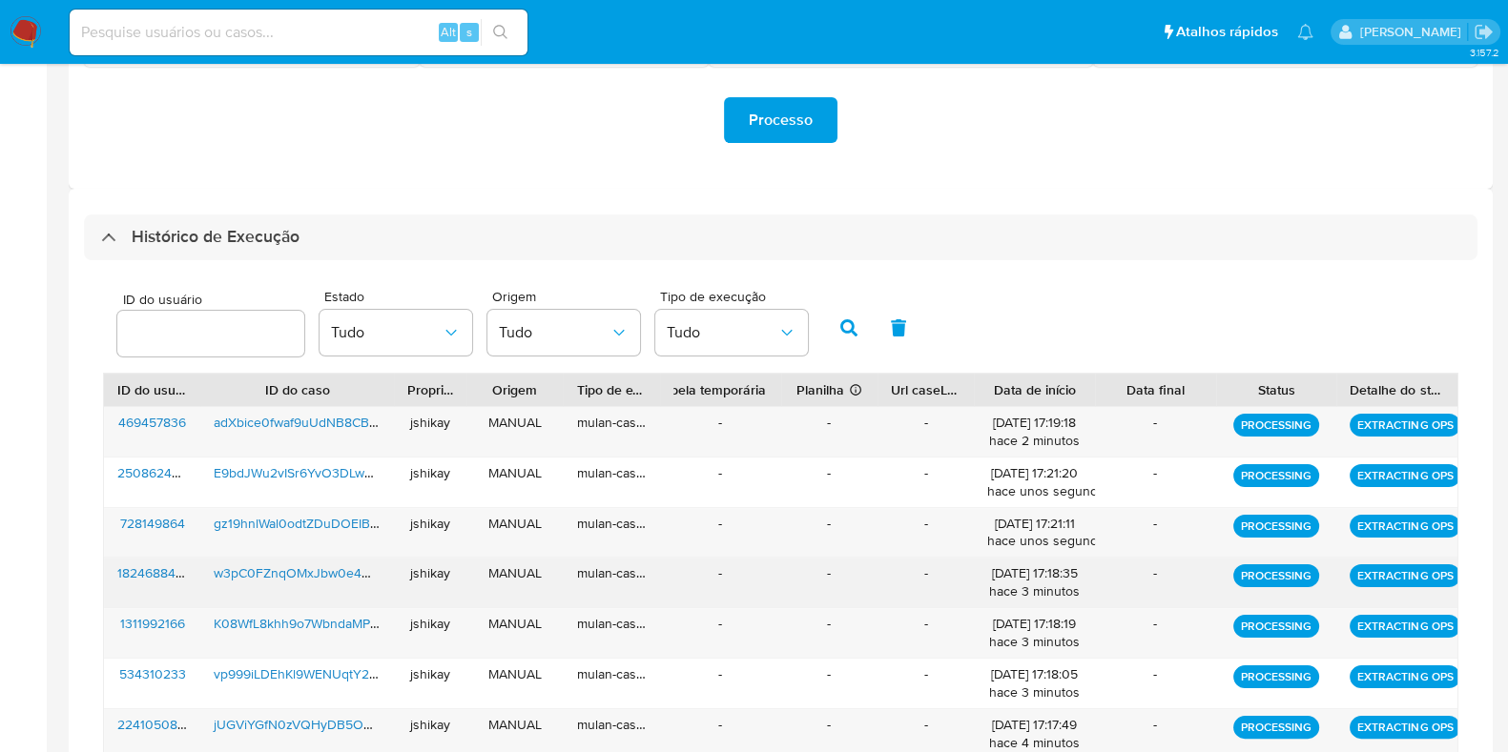
scroll to position [476, 0]
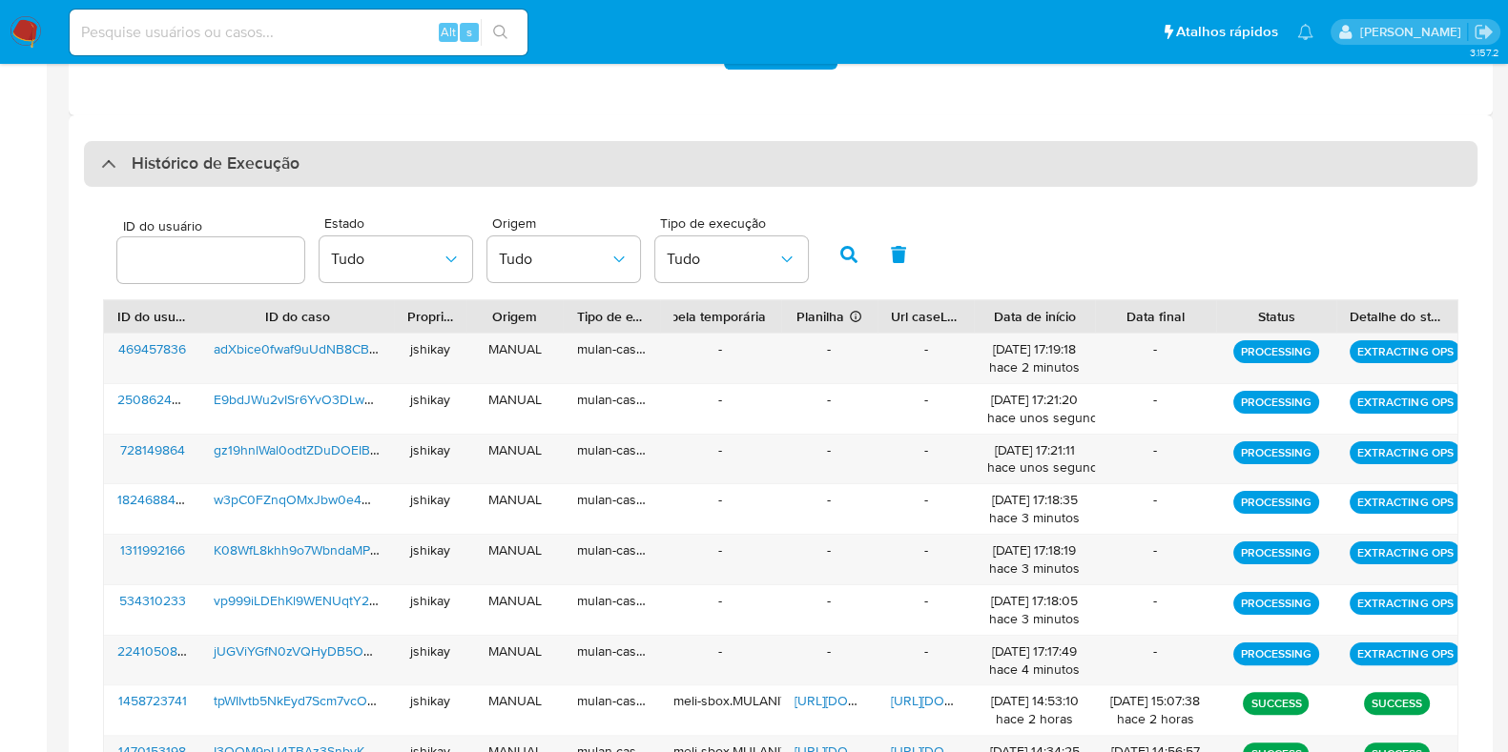
click at [211, 166] on h3 "Histórico de Execução" at bounding box center [216, 164] width 168 height 23
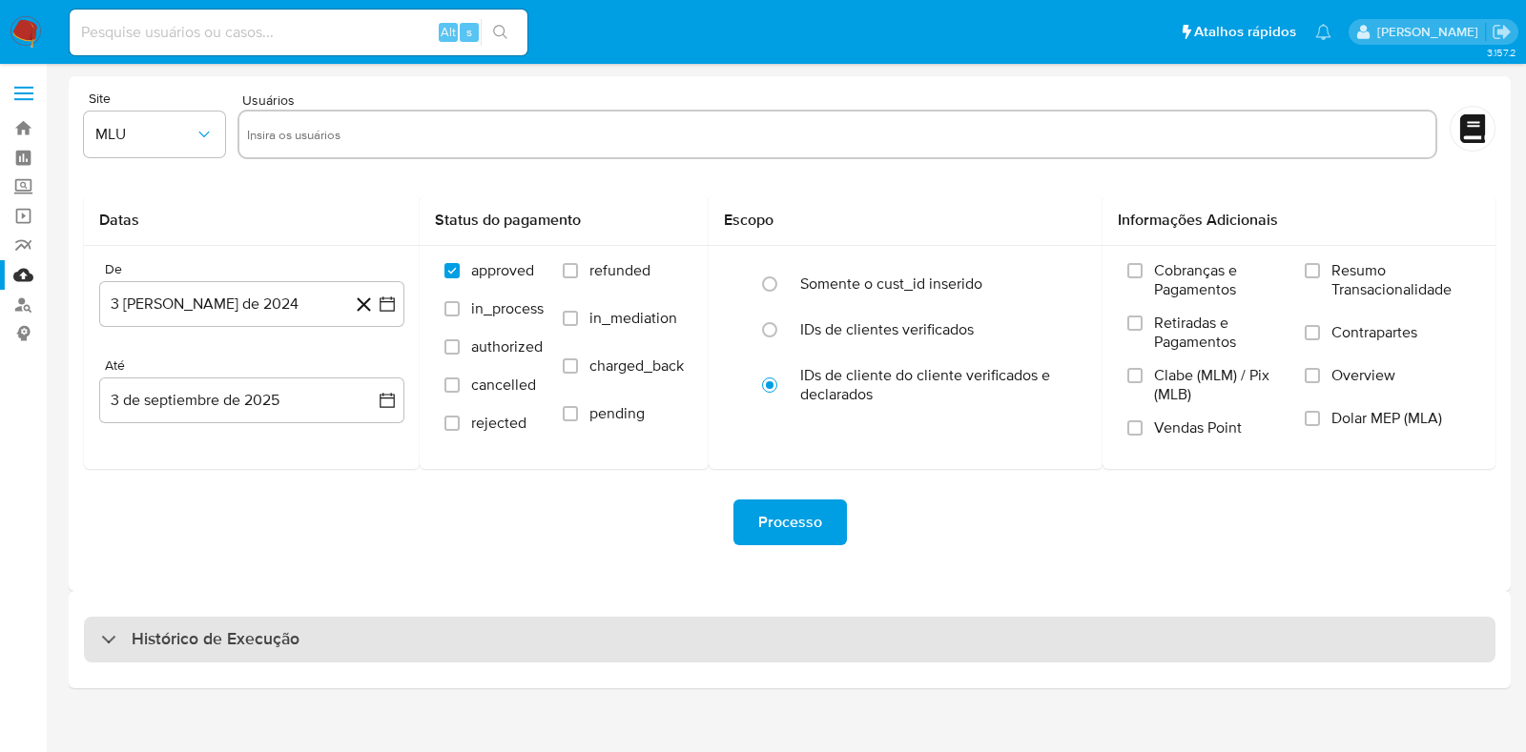
click at [224, 617] on div "Histórico de Execução" at bounding box center [789, 640] width 1411 height 46
select select "10"
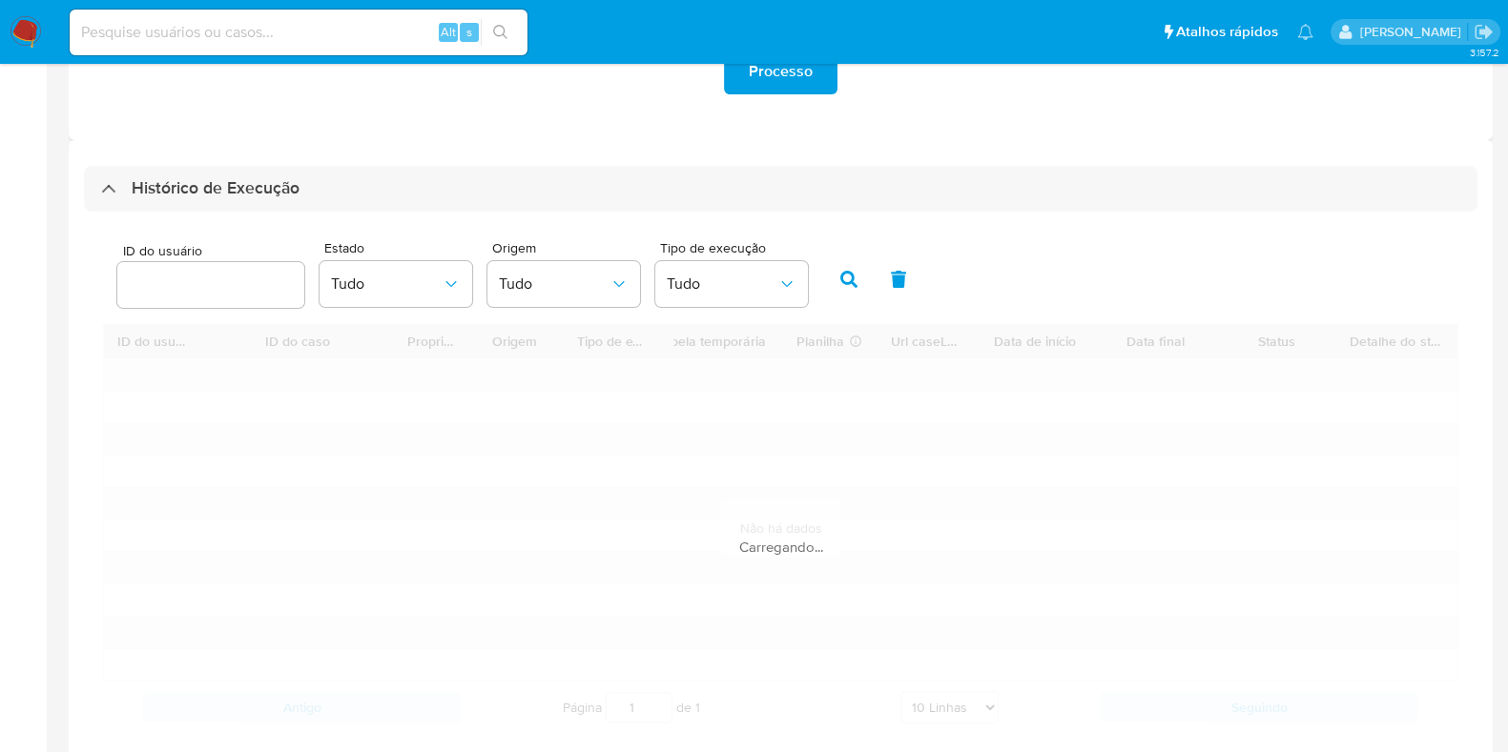
scroll to position [476, 0]
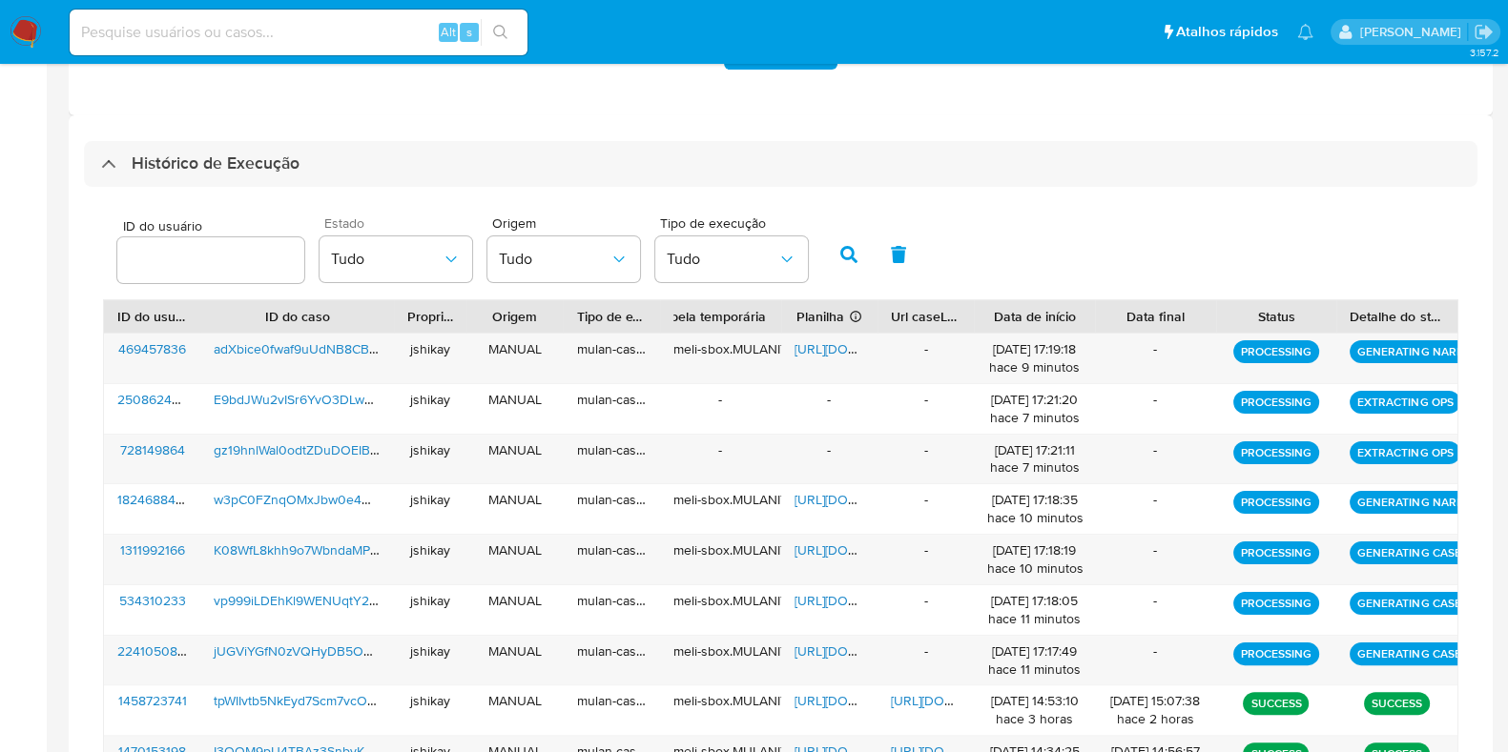
drag, startPoint x: 560, startPoint y: 186, endPoint x: 323, endPoint y: 222, distance: 239.3
click at [376, 171] on div "Histórico de Execução ID do usuário Estado Tudo Origem Tudo Tipo de execução Tu…" at bounding box center [780, 524] width 1393 height 767
click at [301, 175] on div "Histórico de Execução" at bounding box center [780, 164] width 1393 height 46
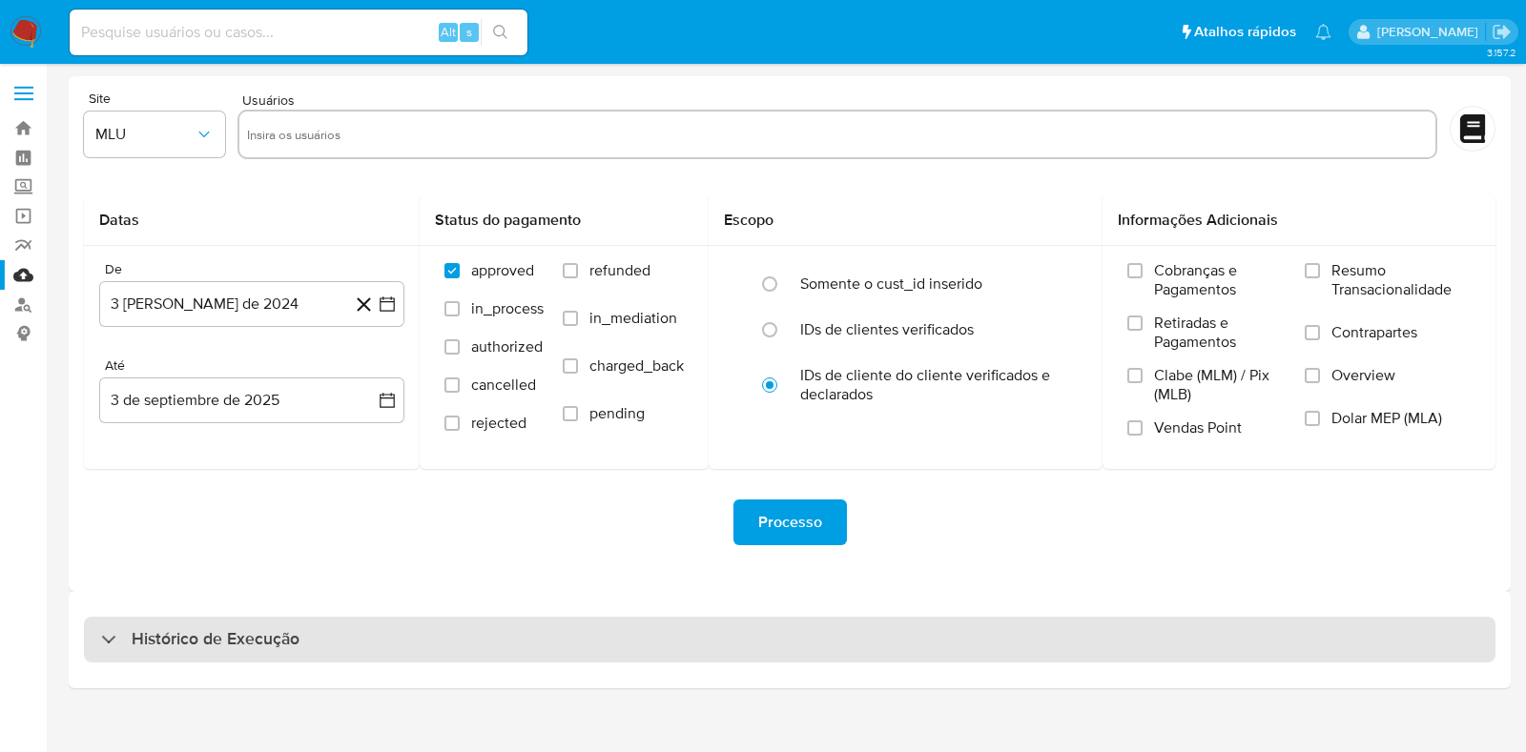
click at [223, 642] on h3 "Histórico de Execução" at bounding box center [216, 639] width 168 height 23
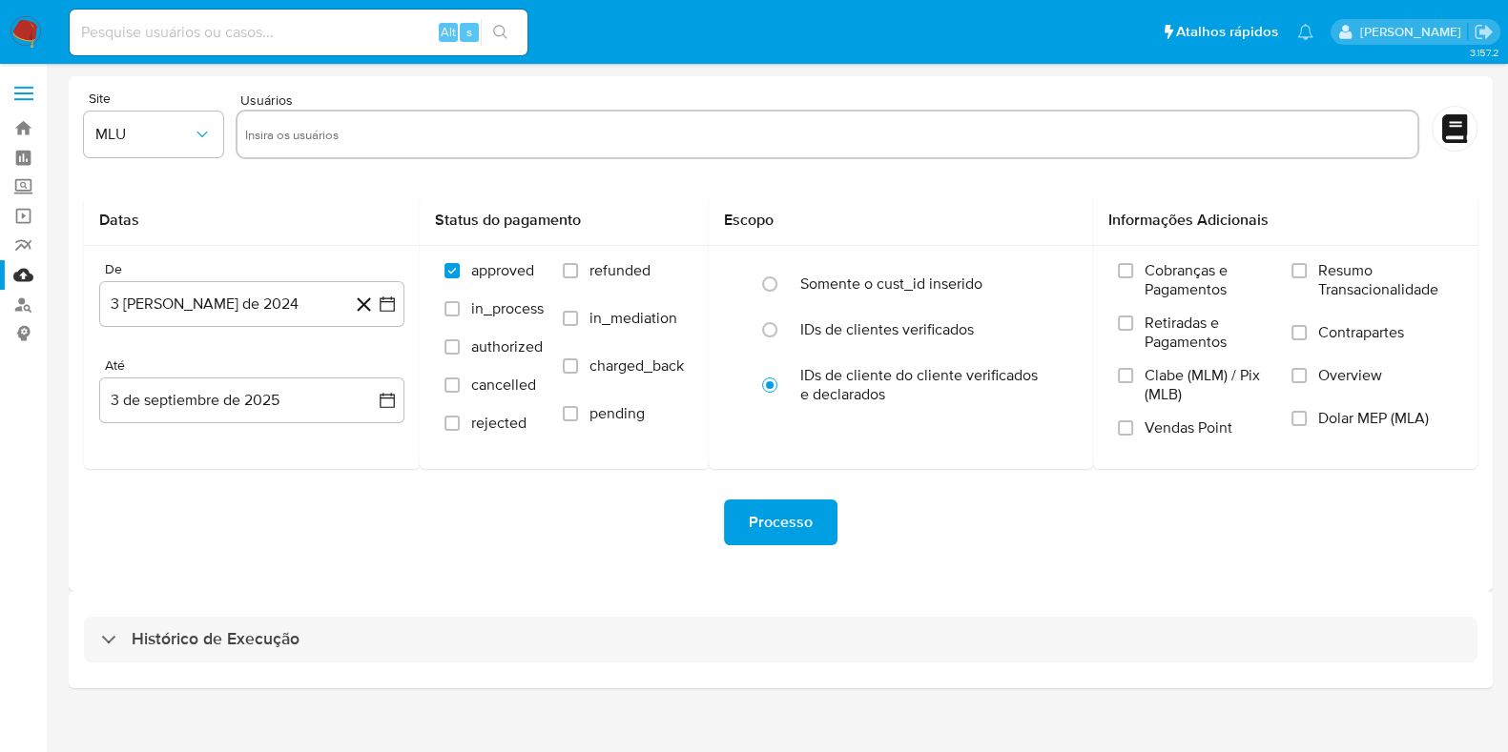
select select "10"
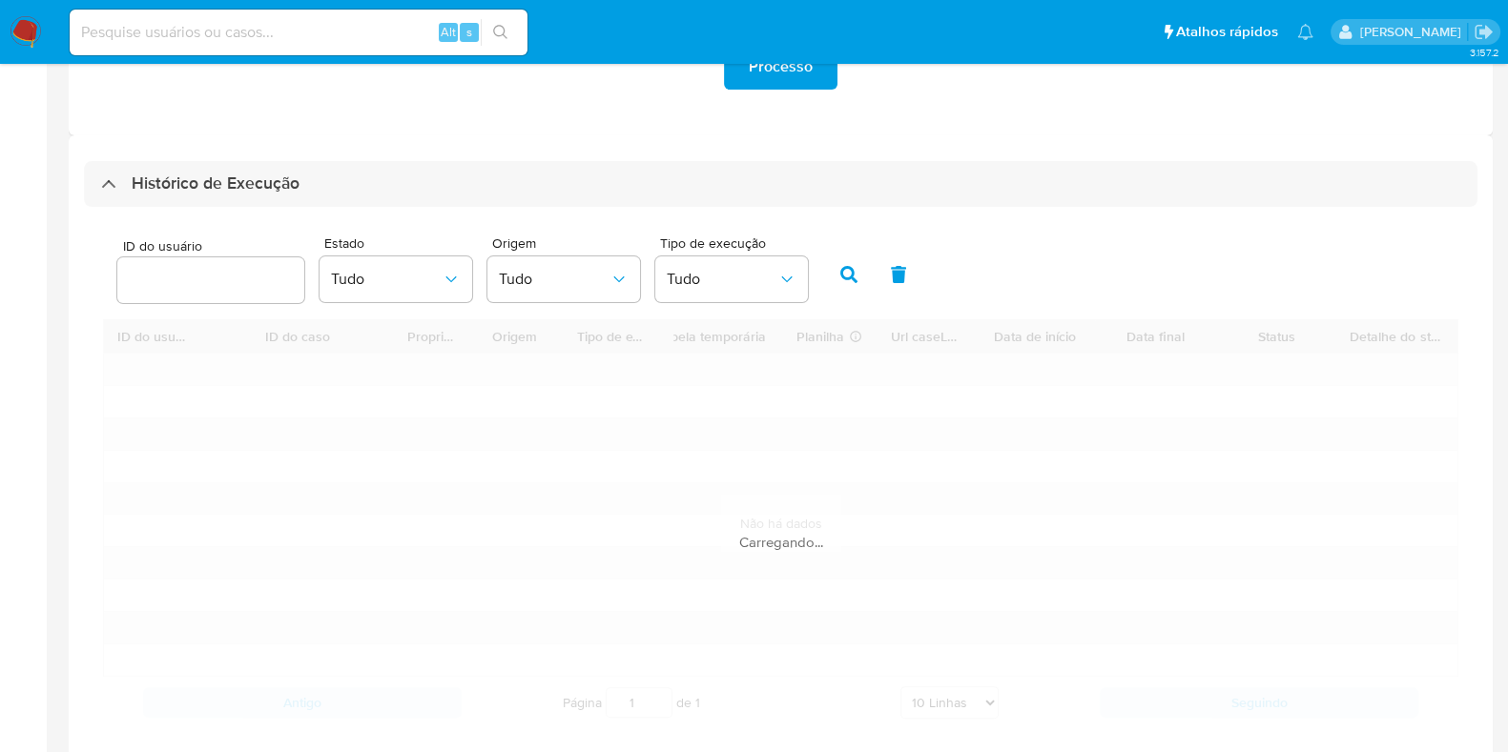
scroll to position [476, 0]
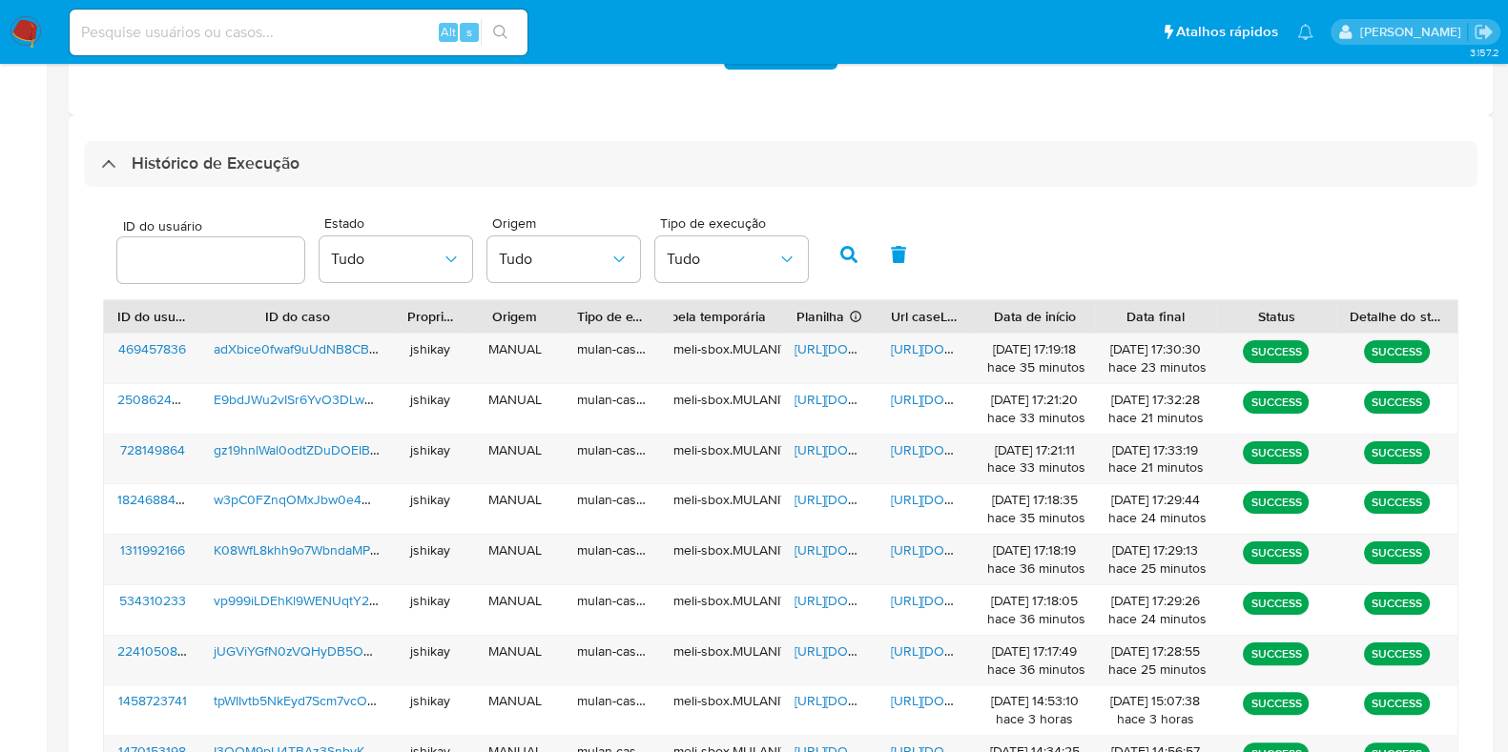
click at [1126, 254] on div "ID do usuário Estado Tudo Origem Tudo Tipo de execução Tudo" at bounding box center [780, 252] width 1355 height 93
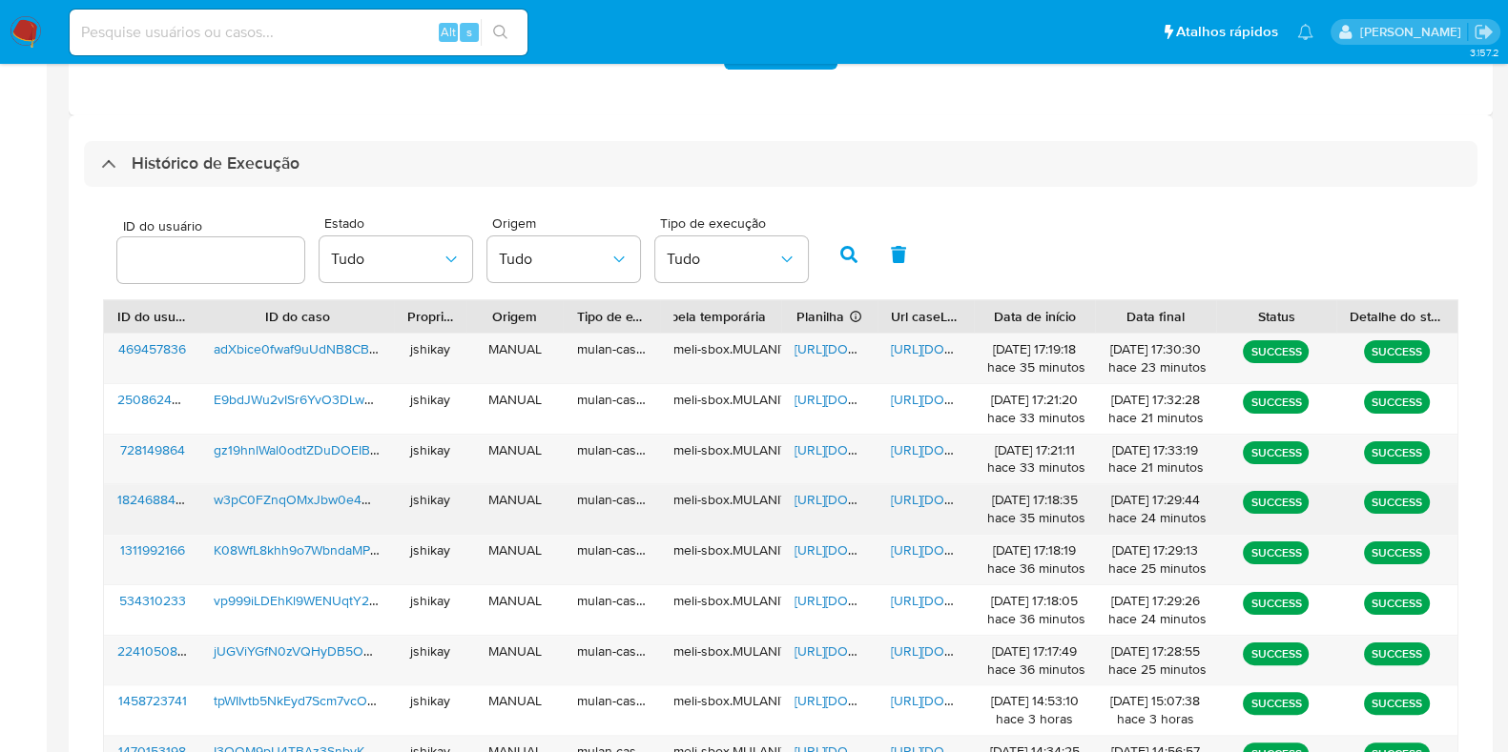
click at [822, 490] on span "https://docs.google.com/spreadsheets/d/14gj6faB-1gD9VqOyNi7ASURiEpGx6FLtqRVBgkF…" at bounding box center [860, 499] width 132 height 19
click at [911, 494] on span "https://docs.google.com/document/d/1b6x1wkFcNBNLnO_ypcMLvH_SKReehOlHDx--bT5Kats…" at bounding box center [957, 499] width 132 height 19
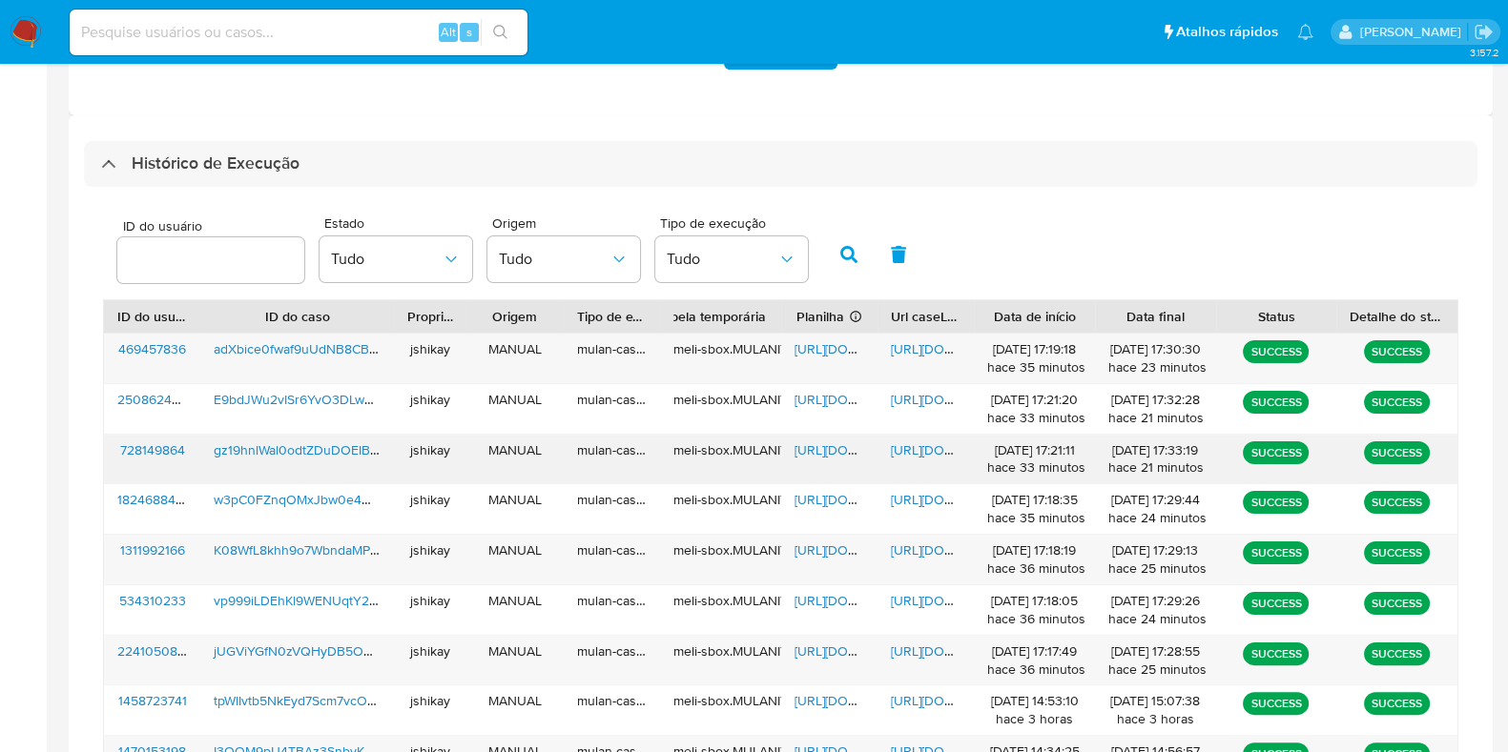
click at [835, 458] on div "https://docs.google.com/spreadsheets/d/1vF-mAFxapQ9ts-N-zxvpUkLfylt-KyXTNu-0HLe…" at bounding box center [829, 460] width 96 height 50
click at [834, 453] on span "https://docs.google.com/spreadsheets/d/1vF-mAFxapQ9ts-N-zxvpUkLfylt-KyXTNu-0HLe…" at bounding box center [860, 450] width 132 height 19
click at [915, 450] on span "https://docs.google.com/document/d/1NG-nFUDEsBTA5xOkzBkJ1SJfQlBaHVs8muCrDS5efOQ…" at bounding box center [957, 450] width 132 height 19
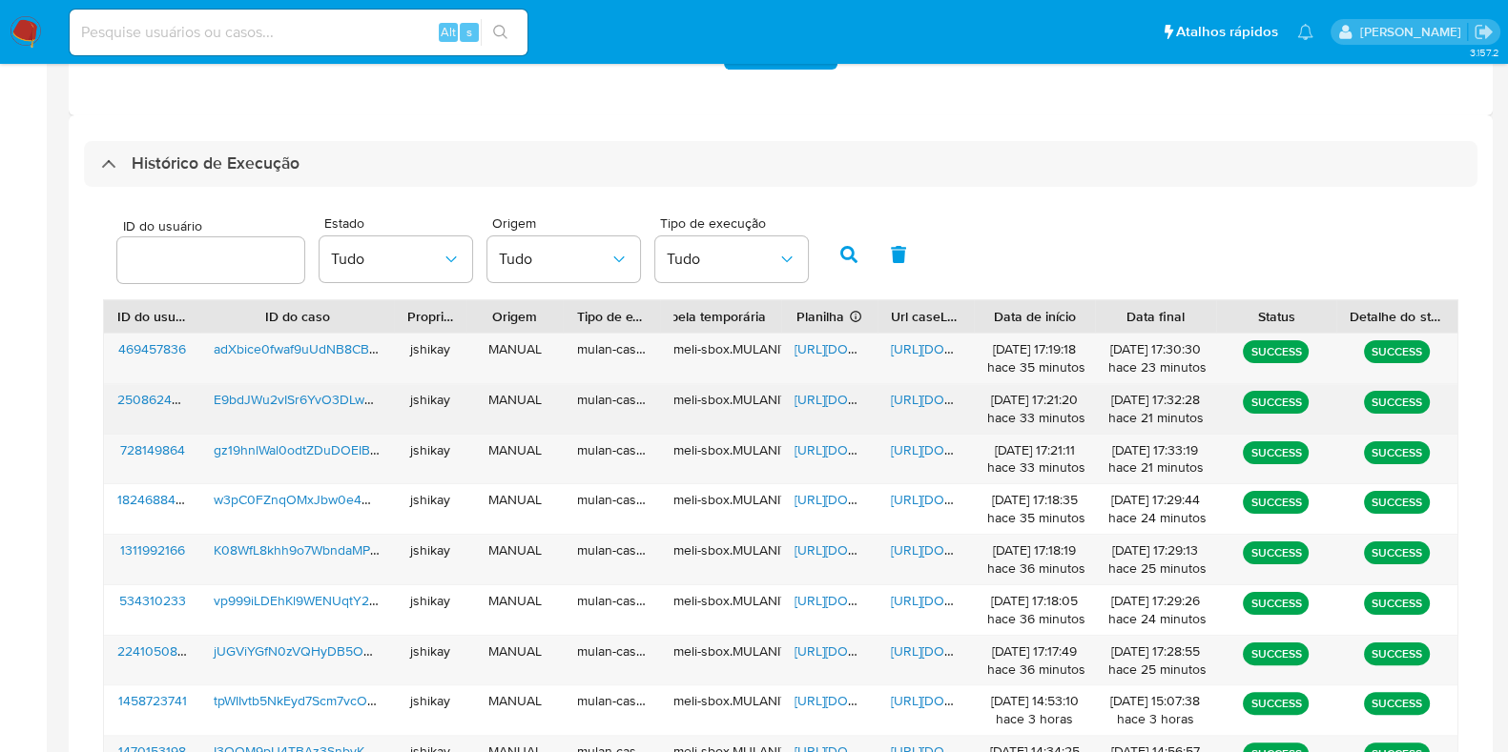
click at [812, 398] on span "https://docs.google.com/spreadsheets/d/1KEvc-orR-JeSy1NlN6OcR106mKhXBgMaQjw70Ir…" at bounding box center [910, 399] width 233 height 19
click at [923, 393] on span "https://docs.google.com/document/d/18htrrqJa2GNg-KhDIIXvC0xM_M7aENBdp0toyFgeeH0…" at bounding box center [957, 399] width 132 height 19
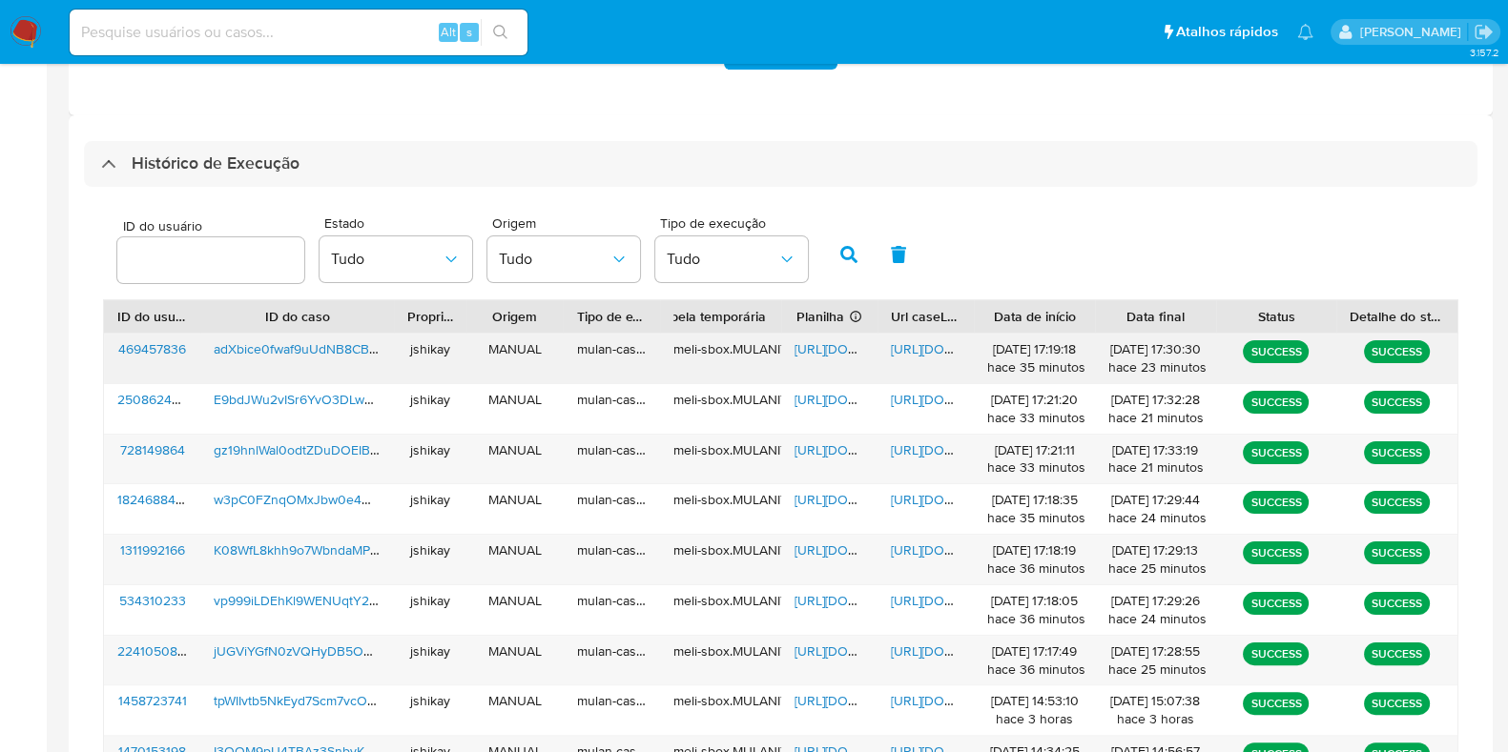
click at [818, 345] on span "https://docs.google.com/spreadsheets/d/1Q5aq0-jZj-JLFvHuzpfkBF1m4Fxlg-_J2b6gboE…" at bounding box center [860, 348] width 132 height 19
click at [936, 346] on span "https://docs.google.com/document/d/1XoKbFfz08L0qN94P9Nr3fxz3ir92WPnWc_9cmmMdXoA…" at bounding box center [957, 348] width 132 height 19
click at [810, 541] on span "https://docs.google.com/spreadsheets/d/1m7NAkhmDfyep8ddW8AySnS5tCwCkE2XWzJYeYKk…" at bounding box center [860, 550] width 132 height 19
click at [916, 549] on span "https://docs.google.com/document/d/1phnKLy9mvj2Jrx5ikPSOhfb9mNMId5A5z2jweTV26x8…" at bounding box center [957, 550] width 132 height 19
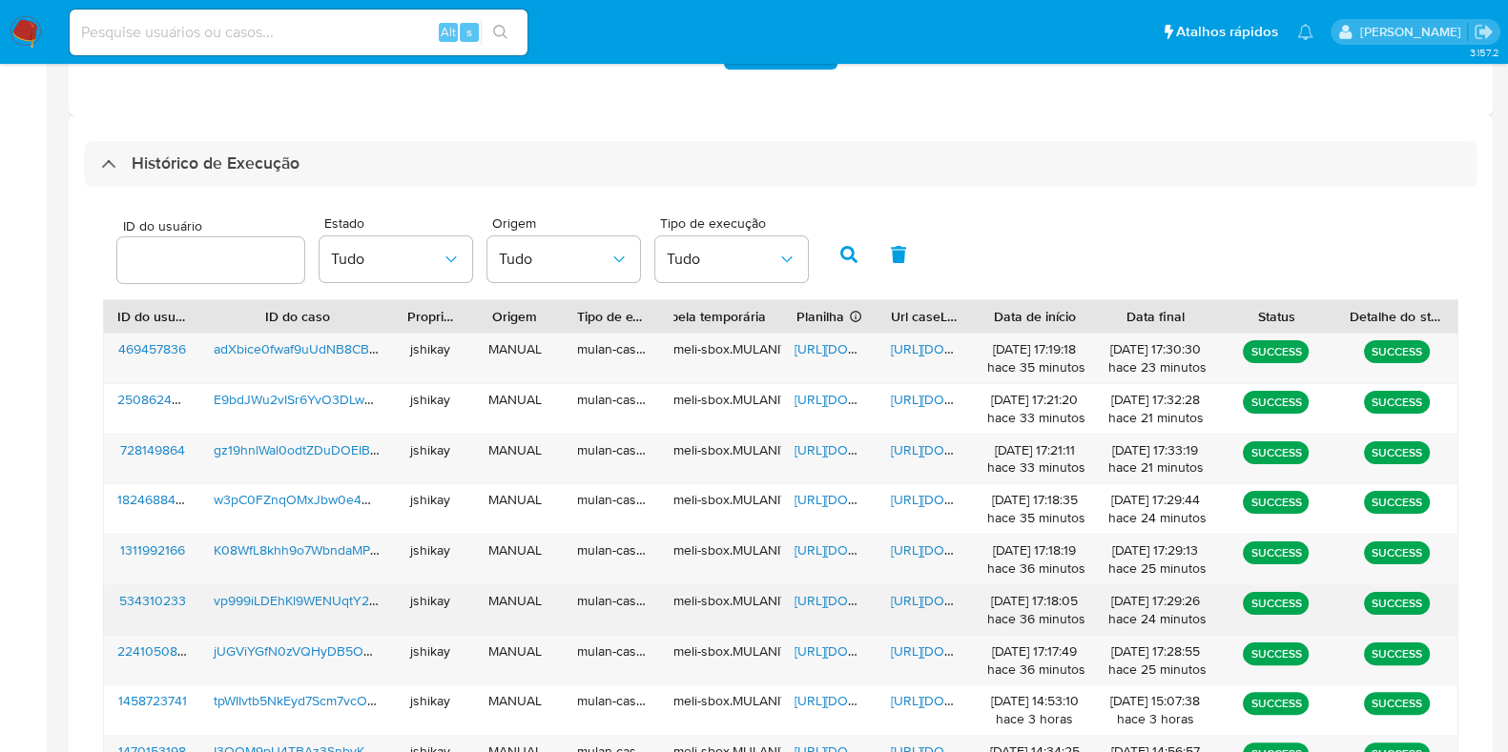
click at [801, 593] on span "https://docs.google.com/spreadsheets/d/15s93LgIzezKi_unDb11VrmO36NeaBP5fb9Aktez…" at bounding box center [860, 600] width 132 height 19
click at [911, 599] on span "https://docs.google.com/document/d/1mkegI97Gm3Hw1OxZ2sPzlui_Ev-4q9ZAakYi9voRhK8…" at bounding box center [957, 600] width 132 height 19
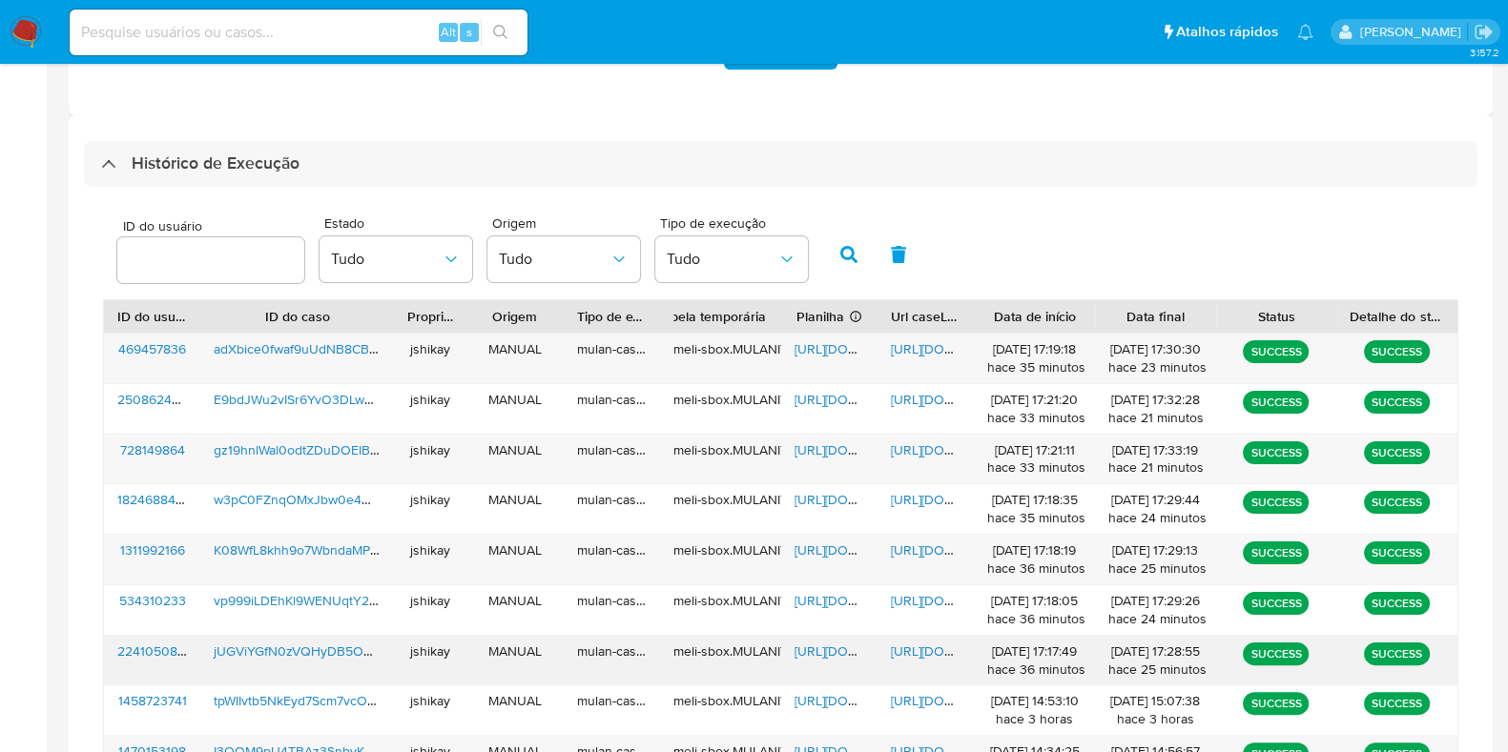
click at [833, 650] on span "https://docs.google.com/spreadsheets/d/1VcpQRLC-SMU65fRMvDibBtrItaSqnimTw1V8acj…" at bounding box center [860, 651] width 132 height 19
click at [916, 652] on span "https://docs.google.com/document/d/1DGWP2bPco3tA4PBuqW8Fxt4m3eIYDxPbIpZQWfOzSPk…" at bounding box center [957, 651] width 132 height 19
click at [22, 38] on img at bounding box center [26, 32] width 32 height 32
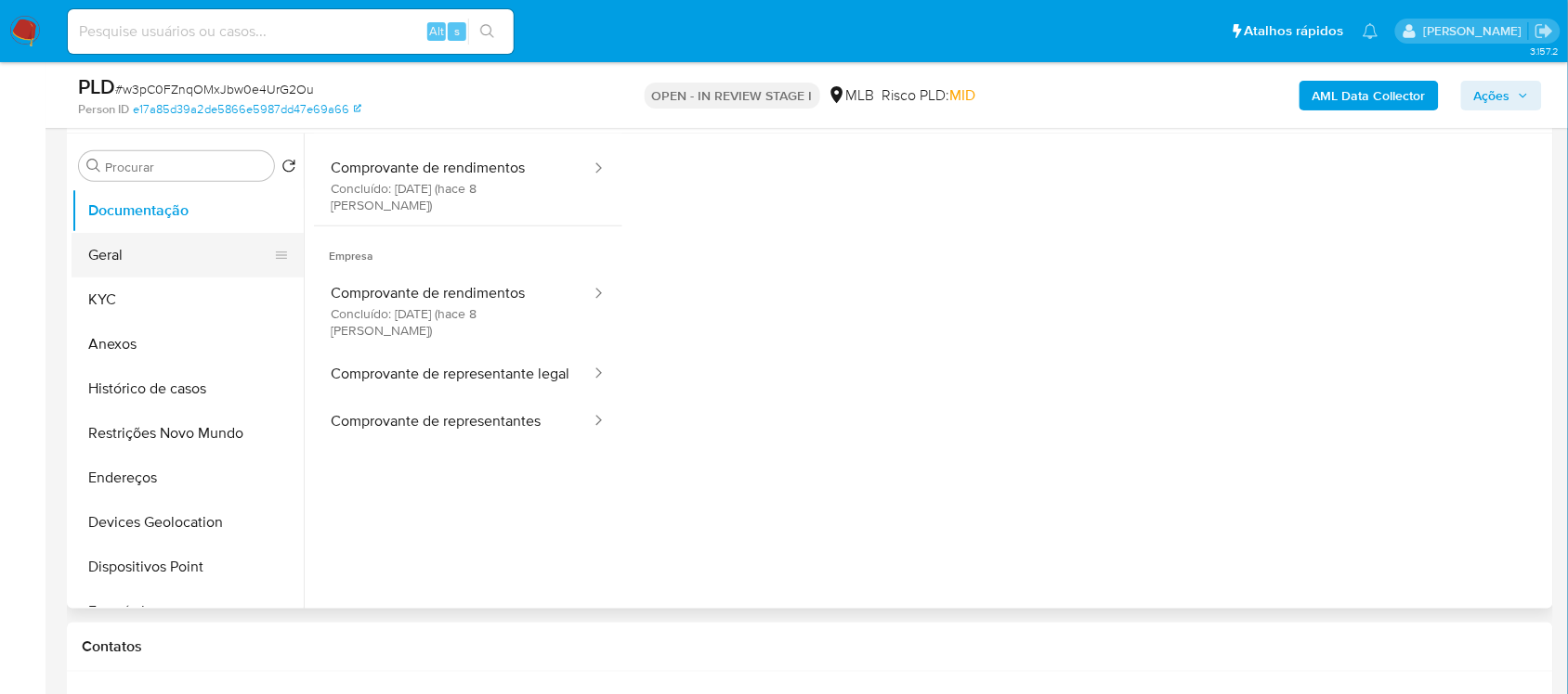
click at [166, 251] on button "Geral" at bounding box center [179, 255] width 217 height 45
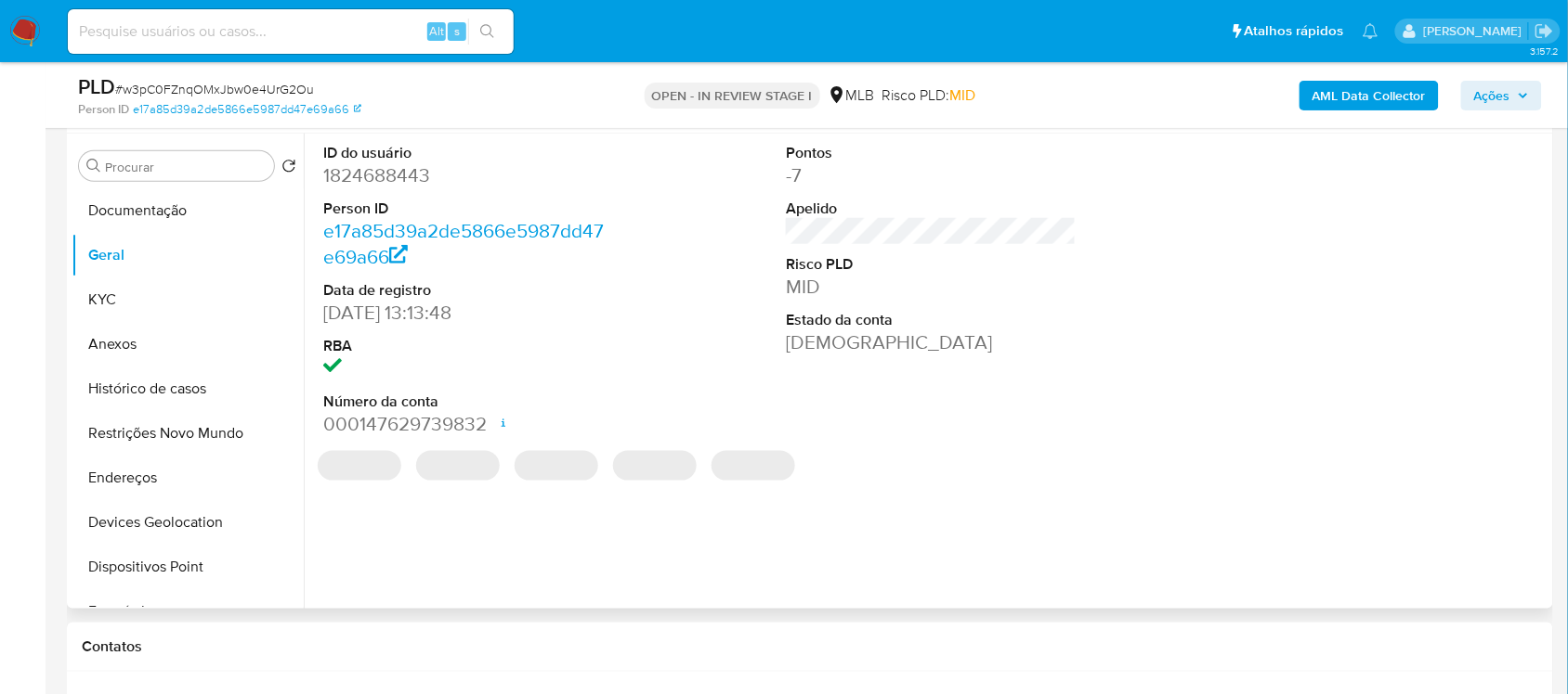
click at [392, 187] on dd "1824688443" at bounding box center [468, 175] width 290 height 26
copy dd "1824688443"
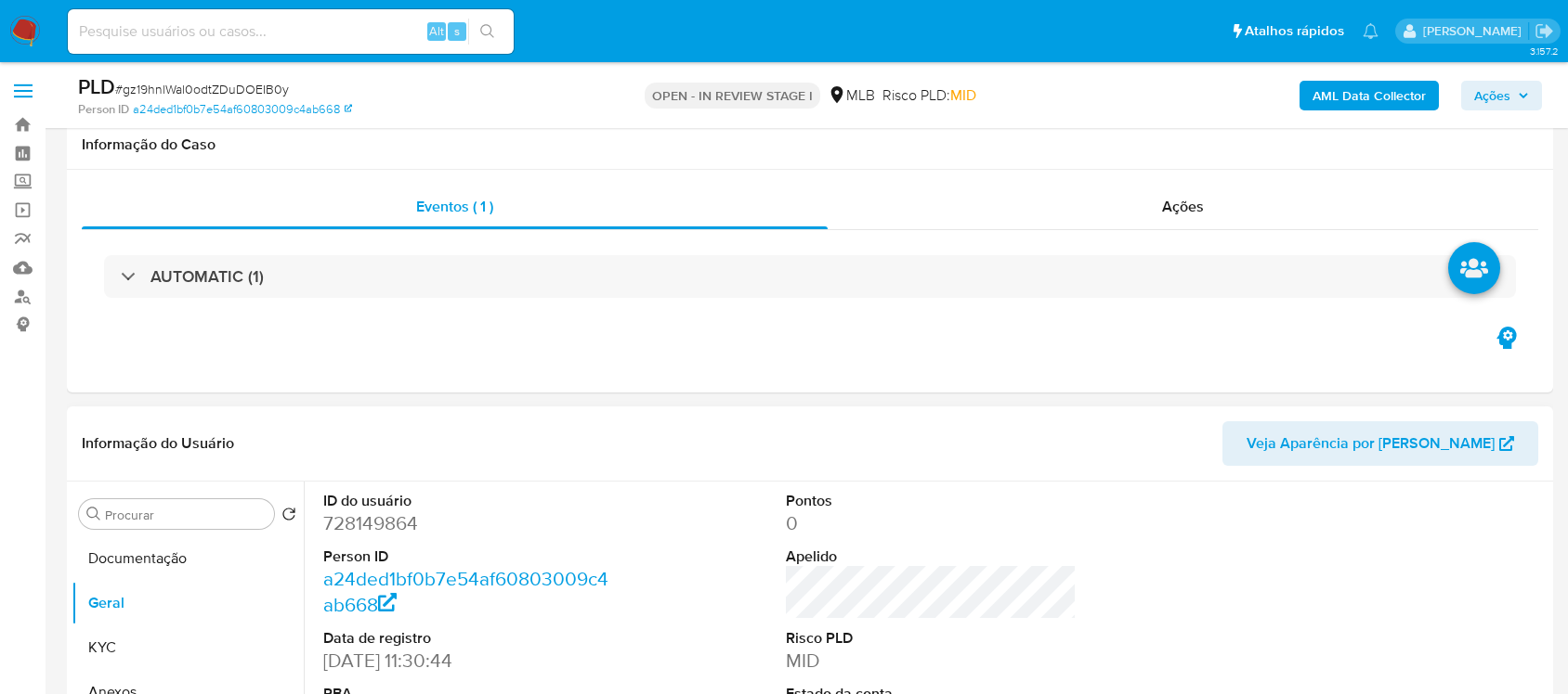
scroll to position [232, 0]
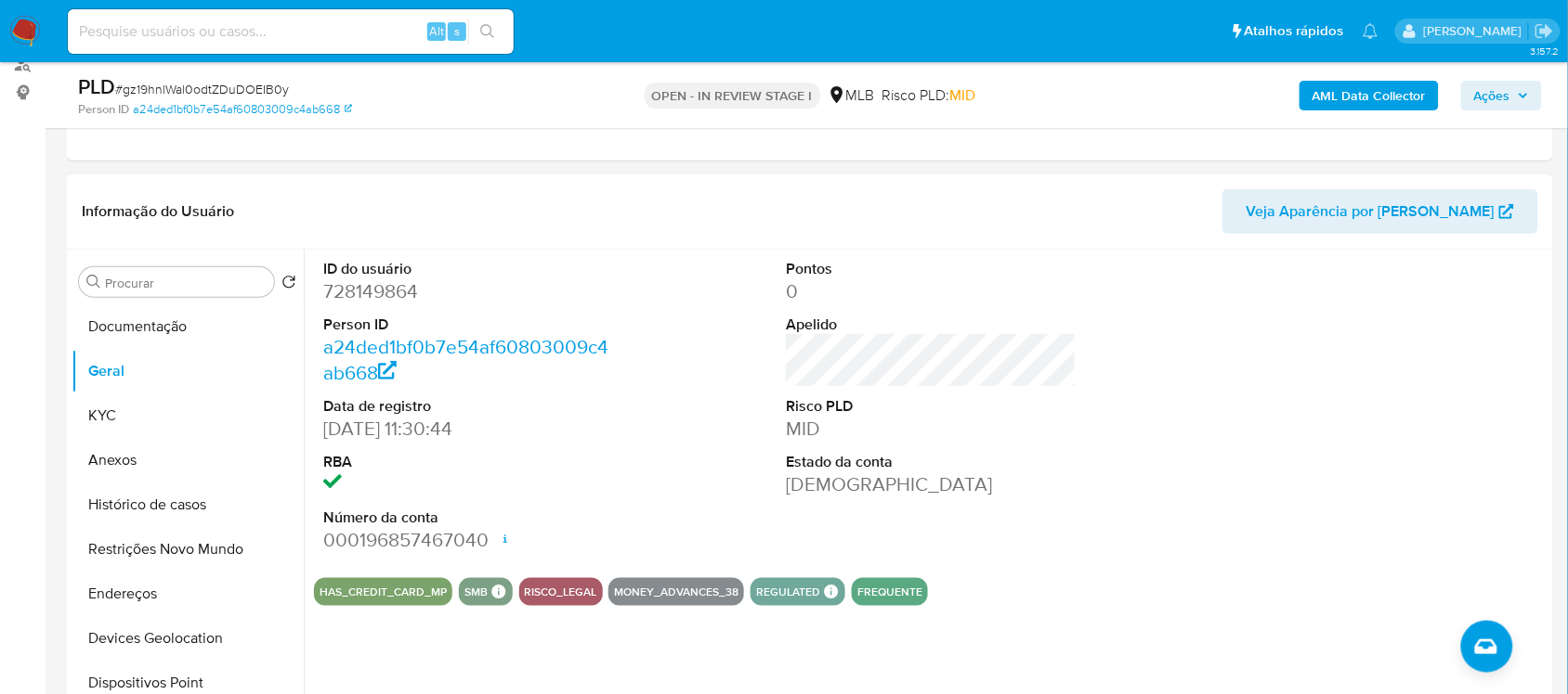
click at [365, 304] on dd "728149864" at bounding box center [468, 291] width 290 height 26
copy dd "728149864"
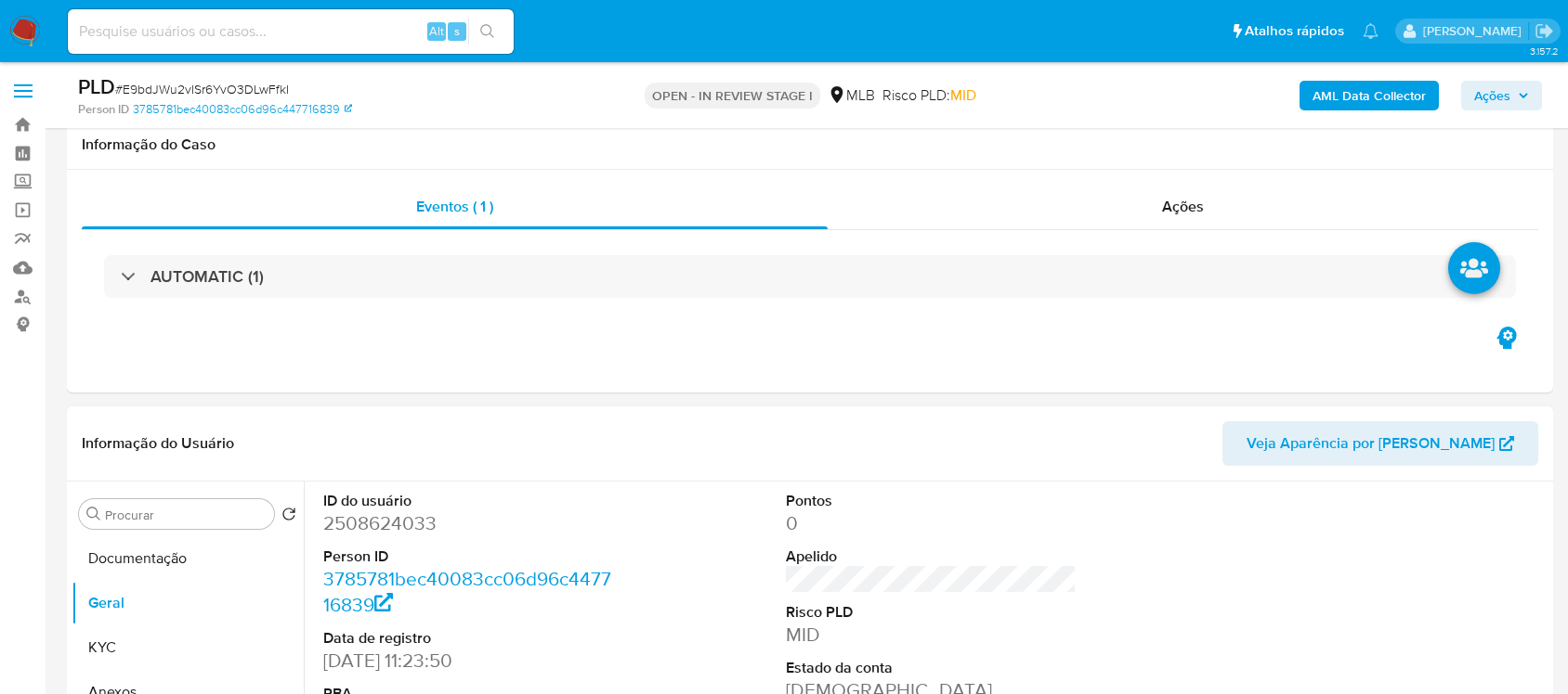
scroll to position [232, 0]
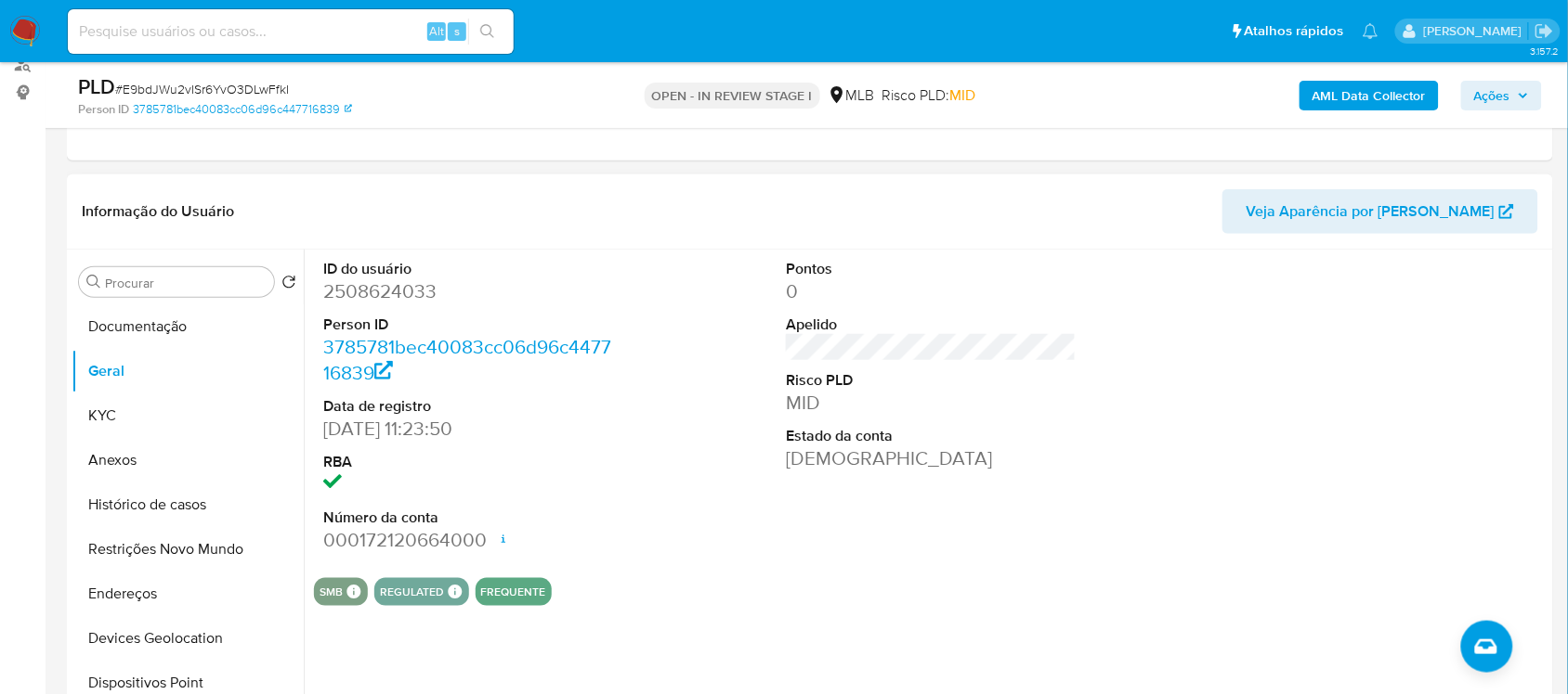
click at [396, 300] on dd "2508624033" at bounding box center [468, 291] width 290 height 26
copy dd "2508624033"
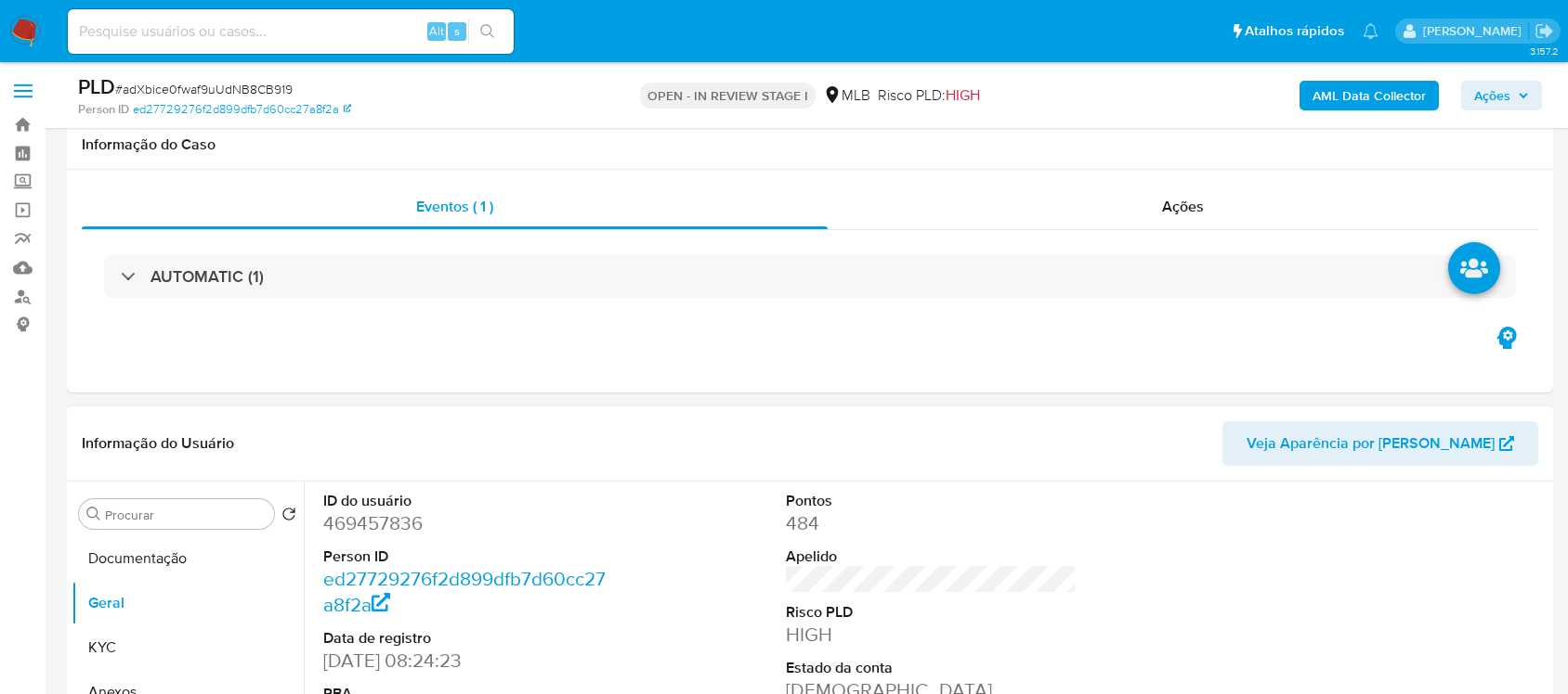
scroll to position [232, 0]
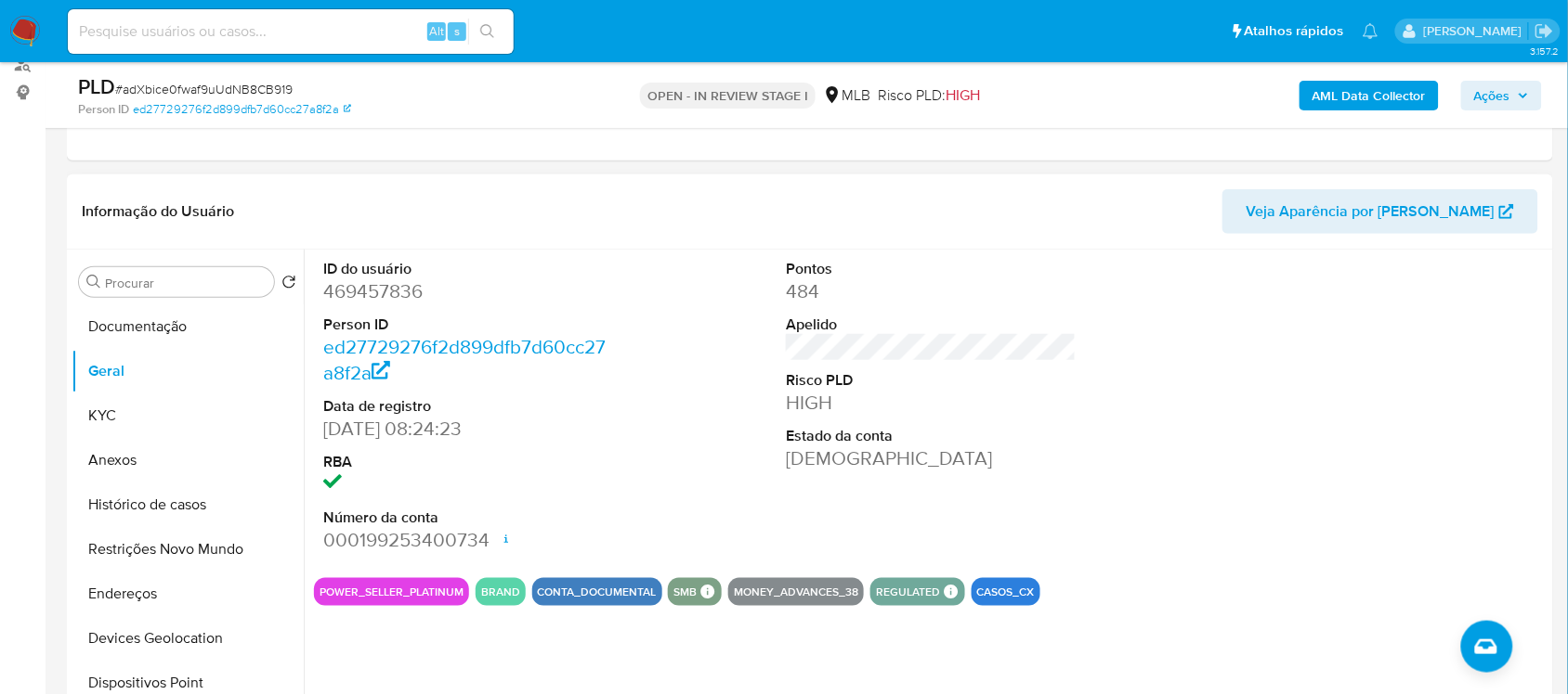
click at [379, 302] on dd "469457836" at bounding box center [468, 291] width 290 height 26
copy dd "469457836"
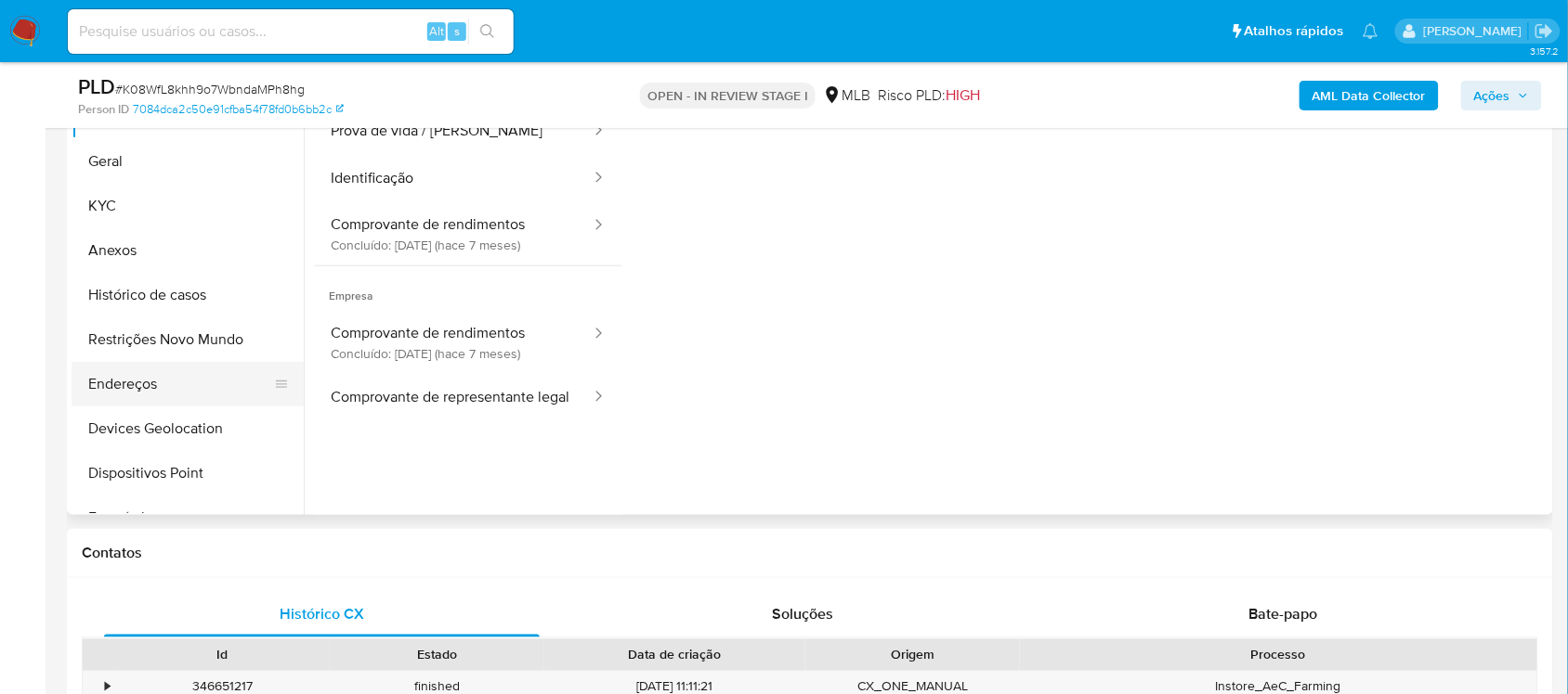
scroll to position [232, 0]
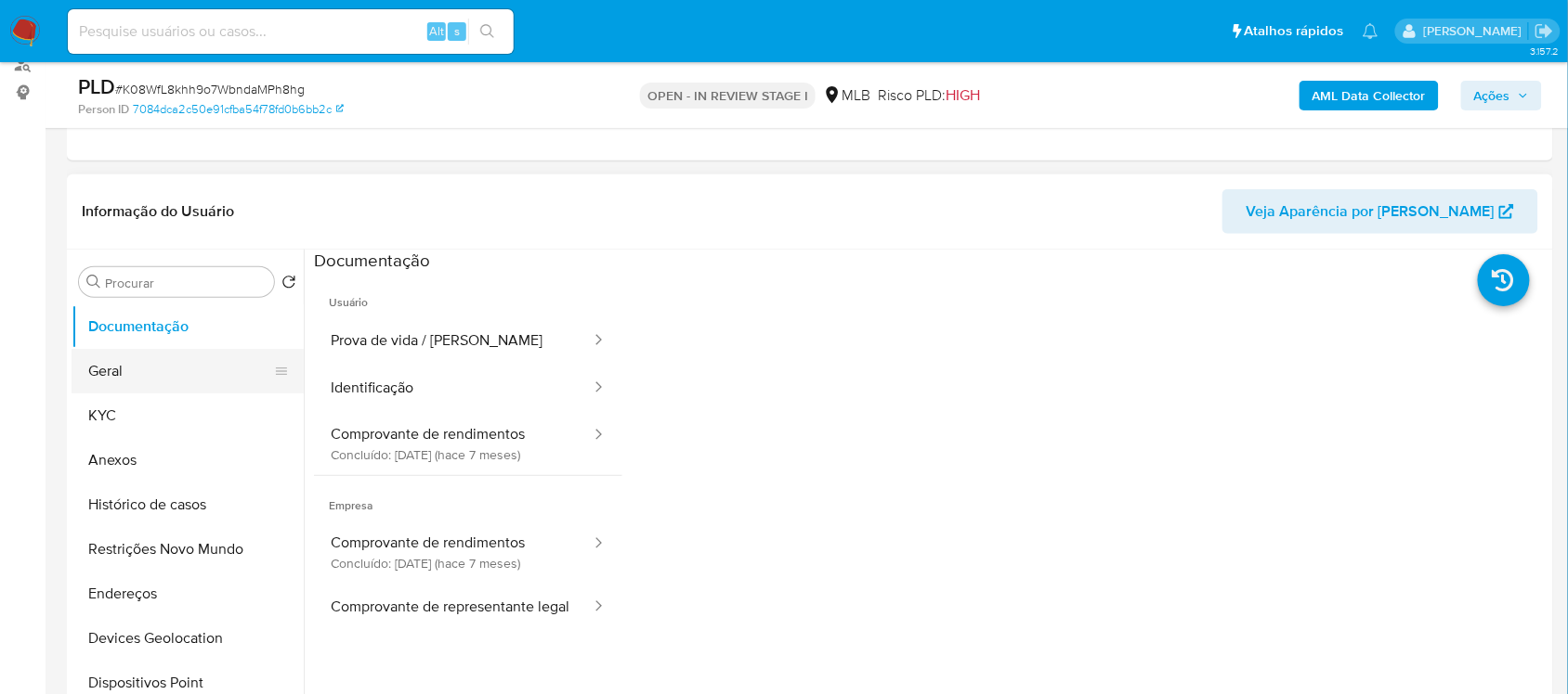
click at [140, 371] on button "Geral" at bounding box center [179, 372] width 217 height 45
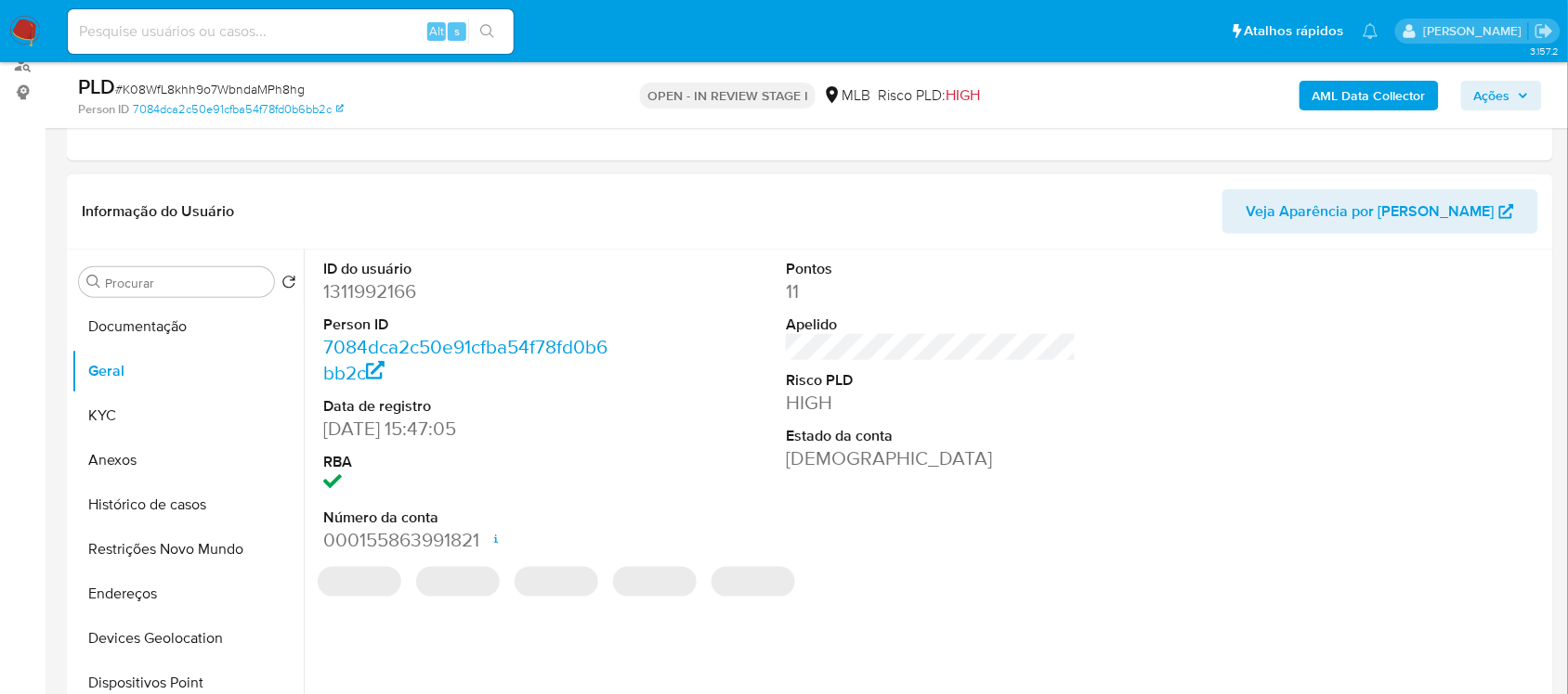
click at [386, 302] on dd "1311992166" at bounding box center [468, 291] width 290 height 26
copy dd "1311992166"
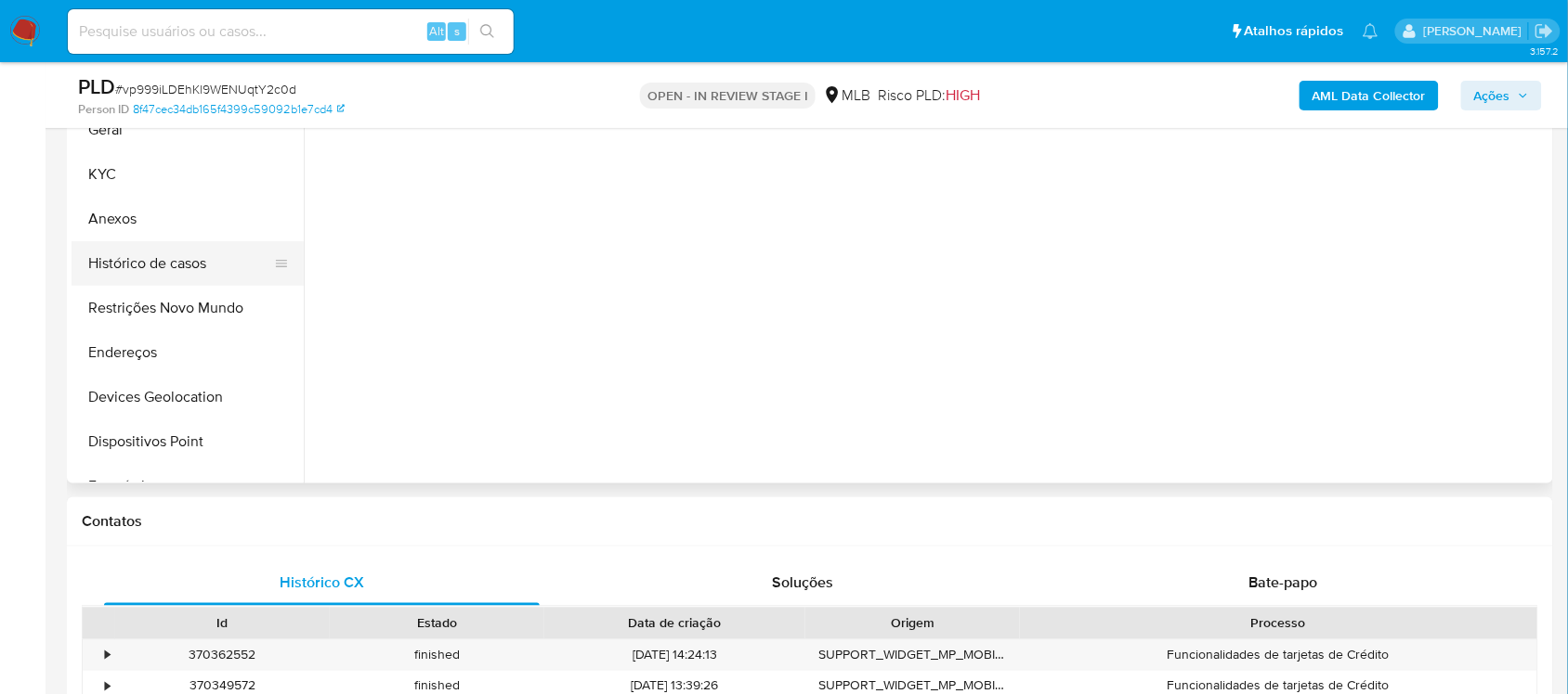
scroll to position [464, 0]
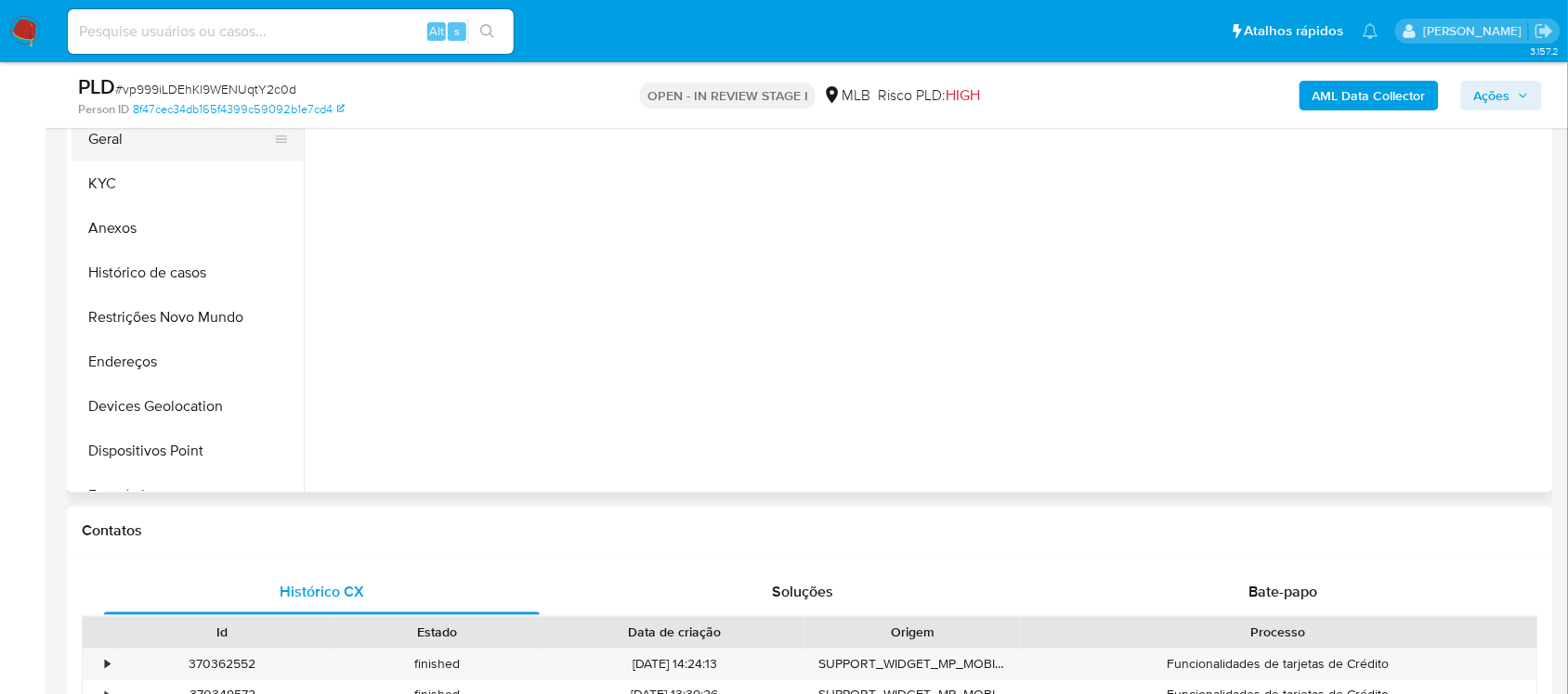
click at [141, 149] on button "Geral" at bounding box center [179, 139] width 217 height 45
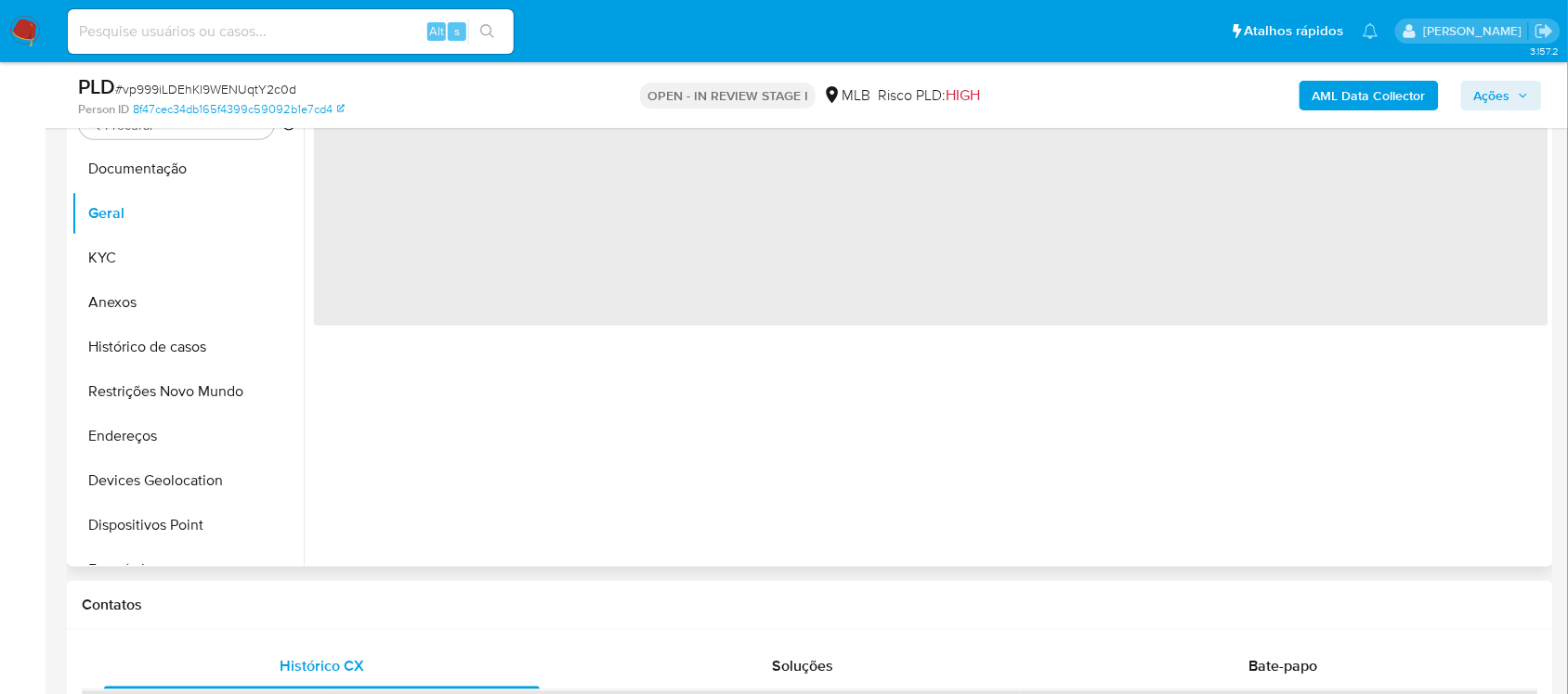
scroll to position [348, 0]
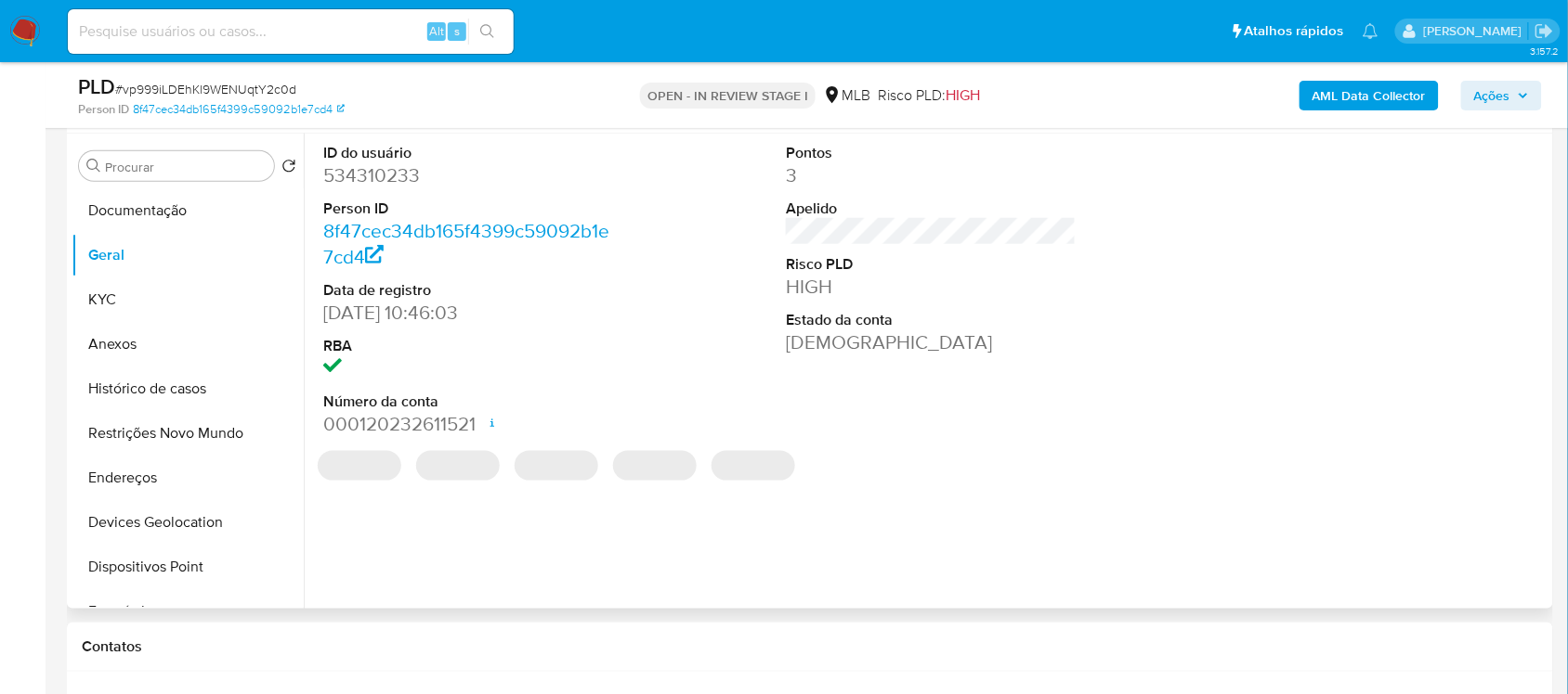
click at [383, 177] on dd "534310233" at bounding box center [468, 175] width 290 height 26
copy dd "534310233"
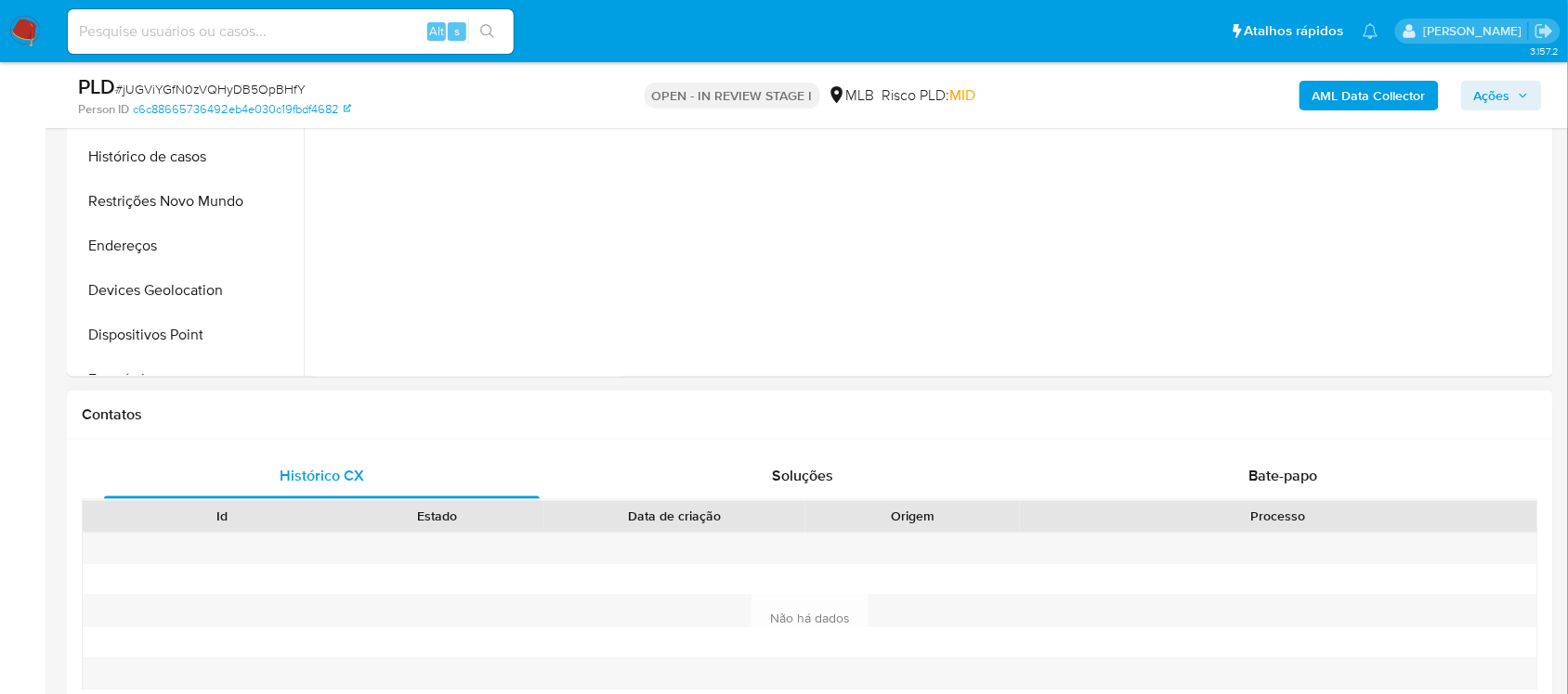
scroll to position [348, 0]
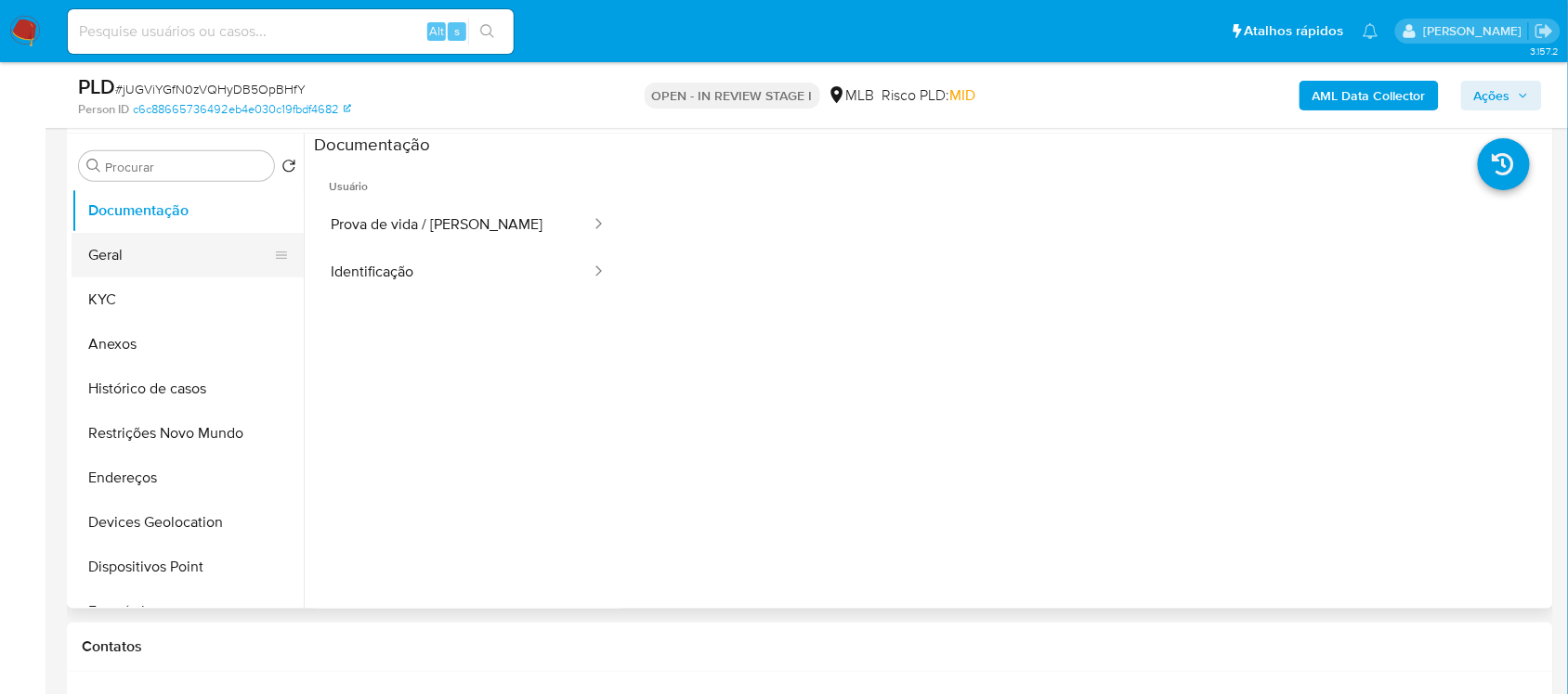
click at [98, 234] on button "Geral" at bounding box center [179, 255] width 217 height 45
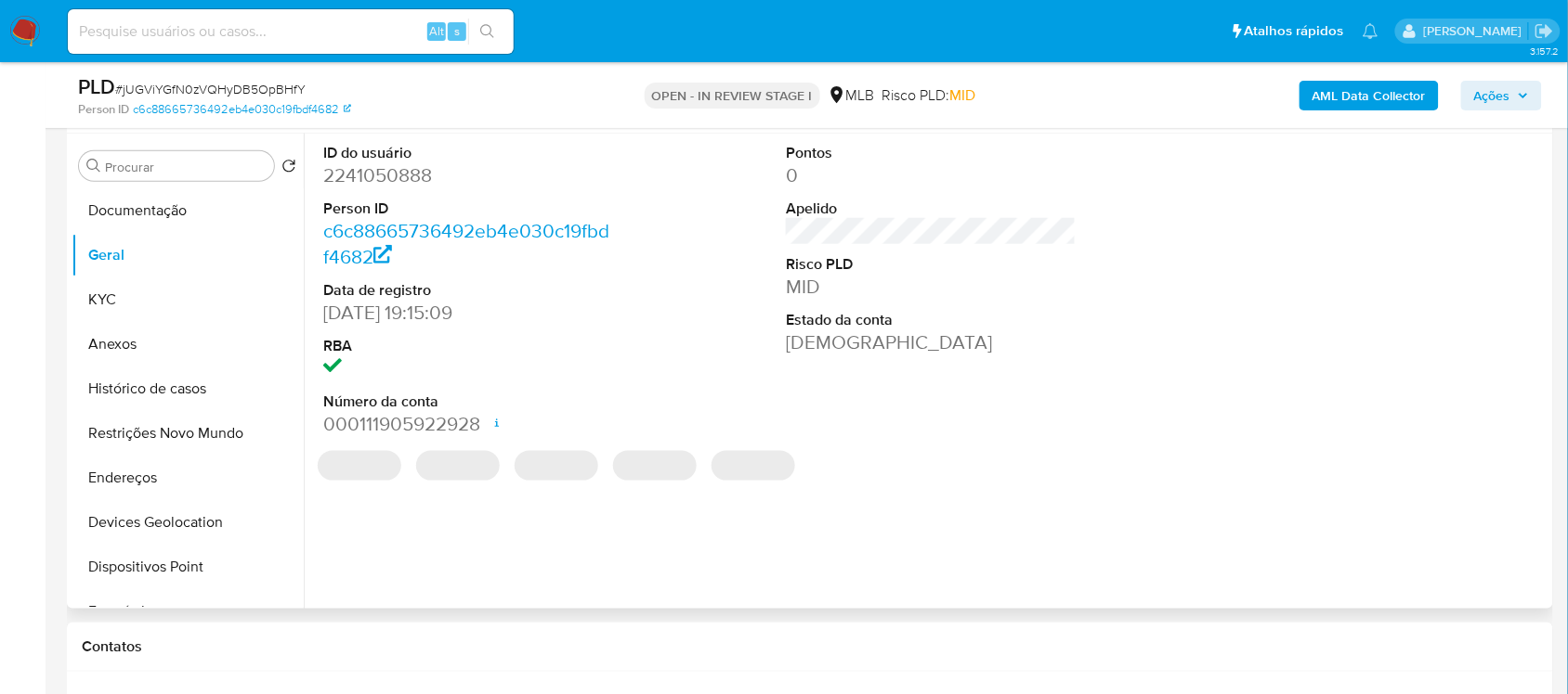
click at [396, 178] on dd "2241050888" at bounding box center [468, 175] width 290 height 26
copy dd "2241050888"
